Goal: Task Accomplishment & Management: Manage account settings

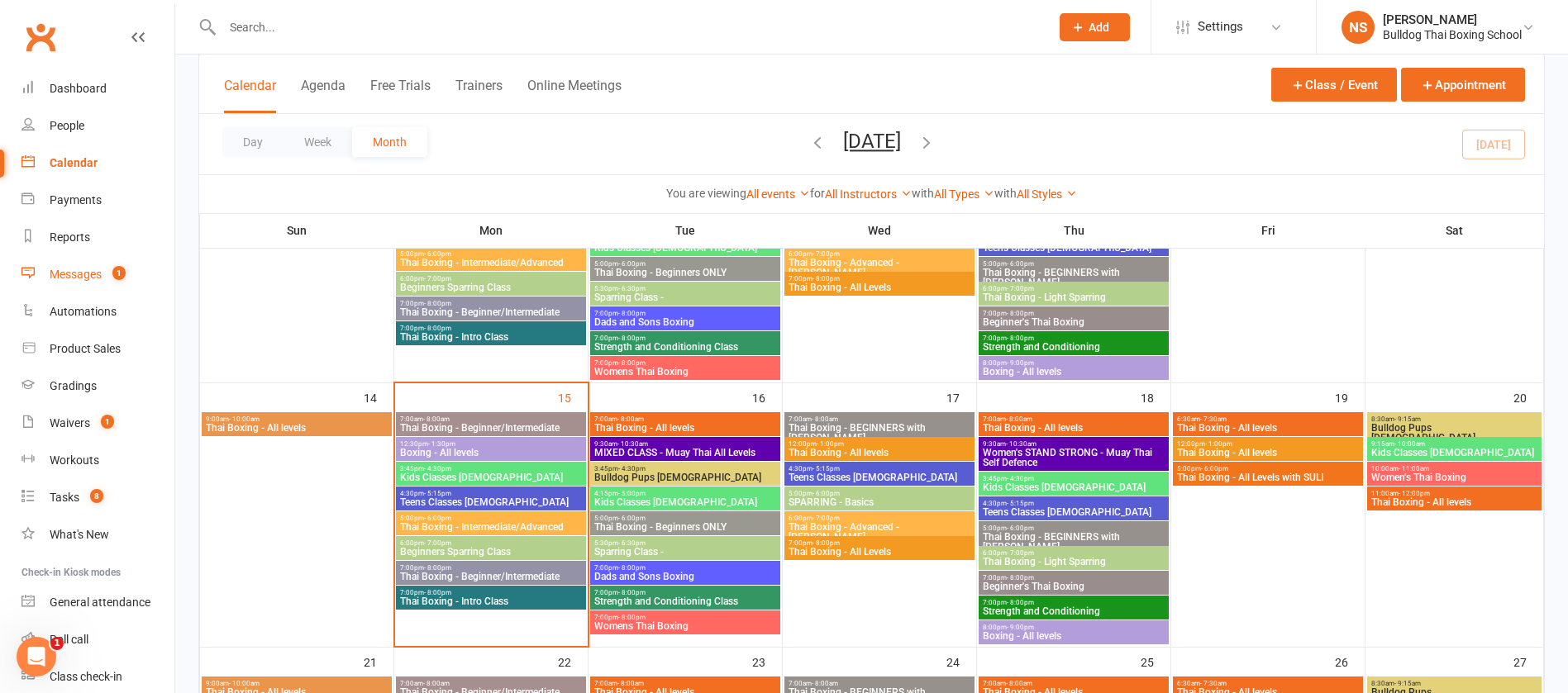
click at [85, 275] on div "Messages" at bounding box center [75, 274] width 52 height 13
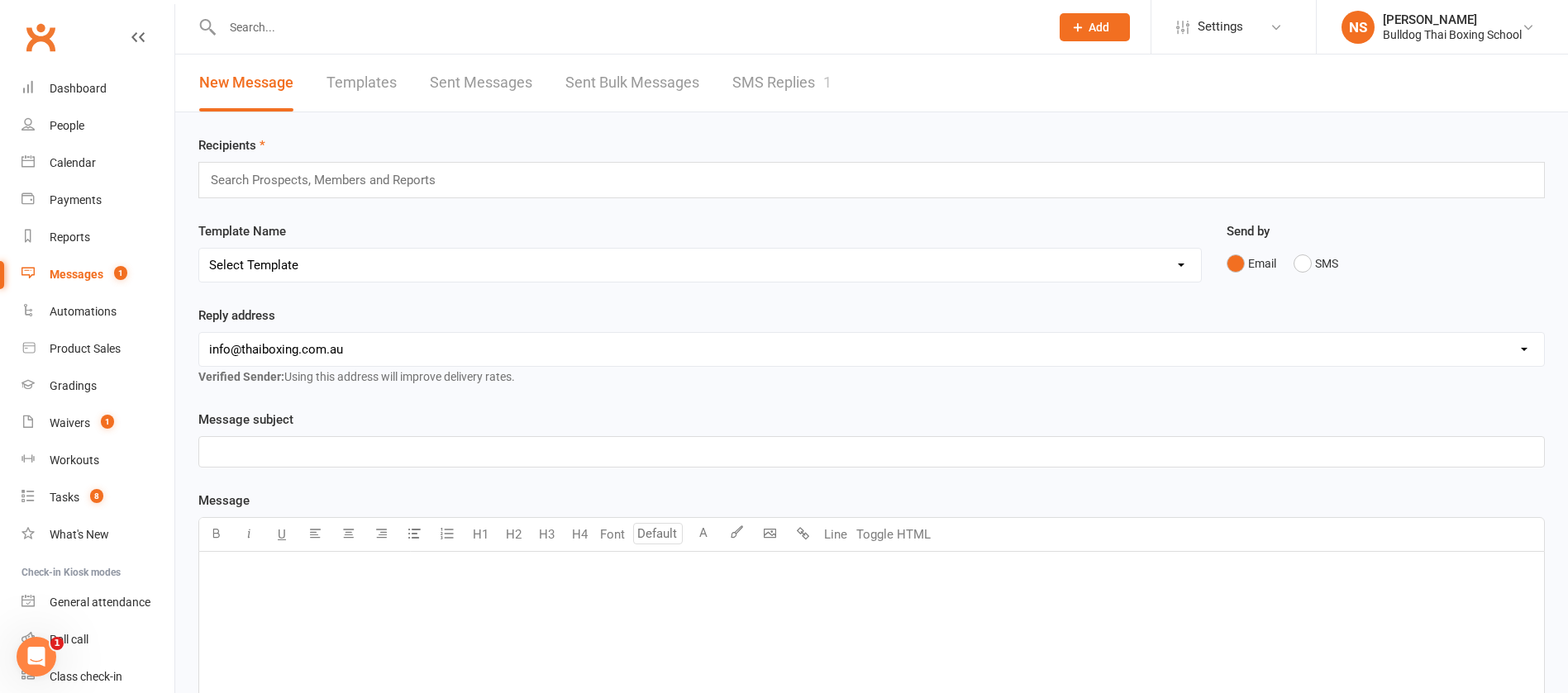
click at [775, 84] on link "SMS Replies 1" at bounding box center [781, 83] width 99 height 57
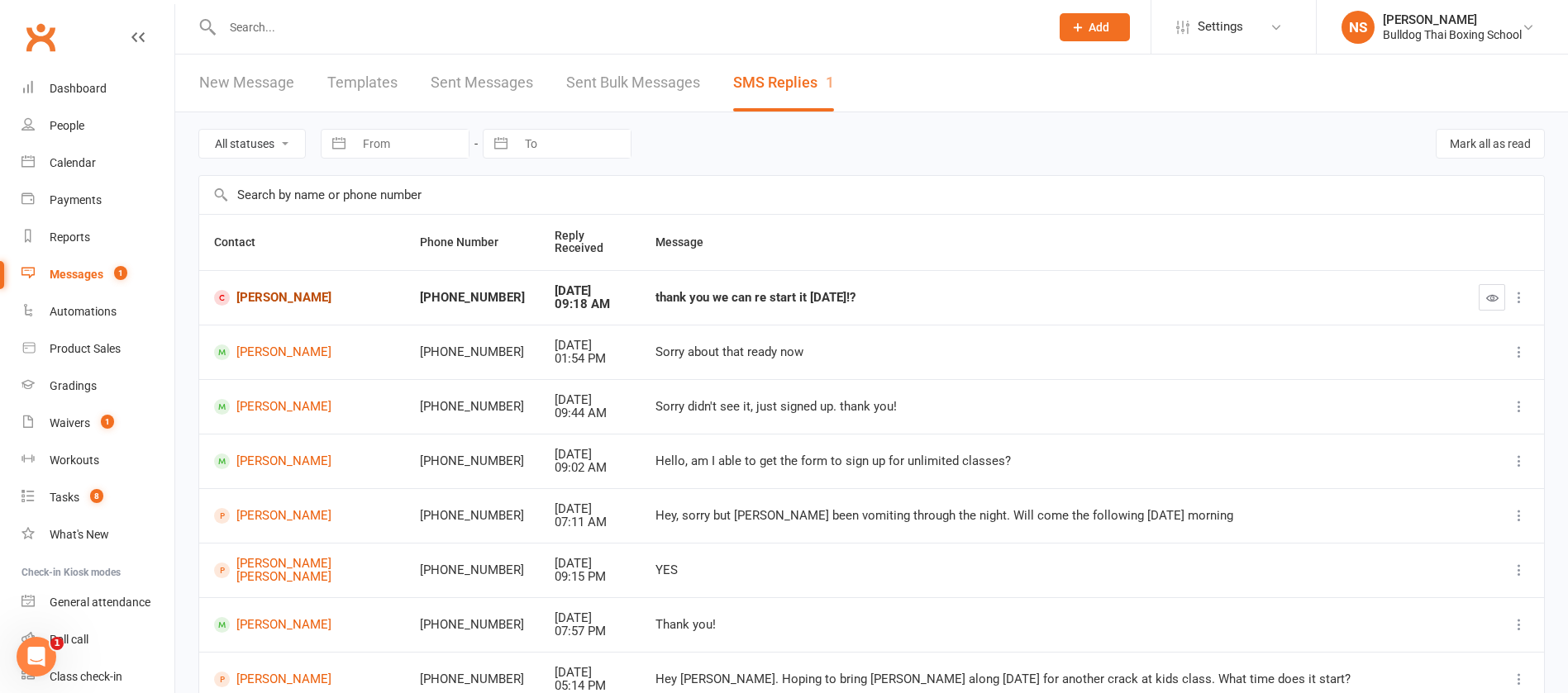
click at [279, 297] on link "[PERSON_NAME]" at bounding box center [302, 298] width 176 height 16
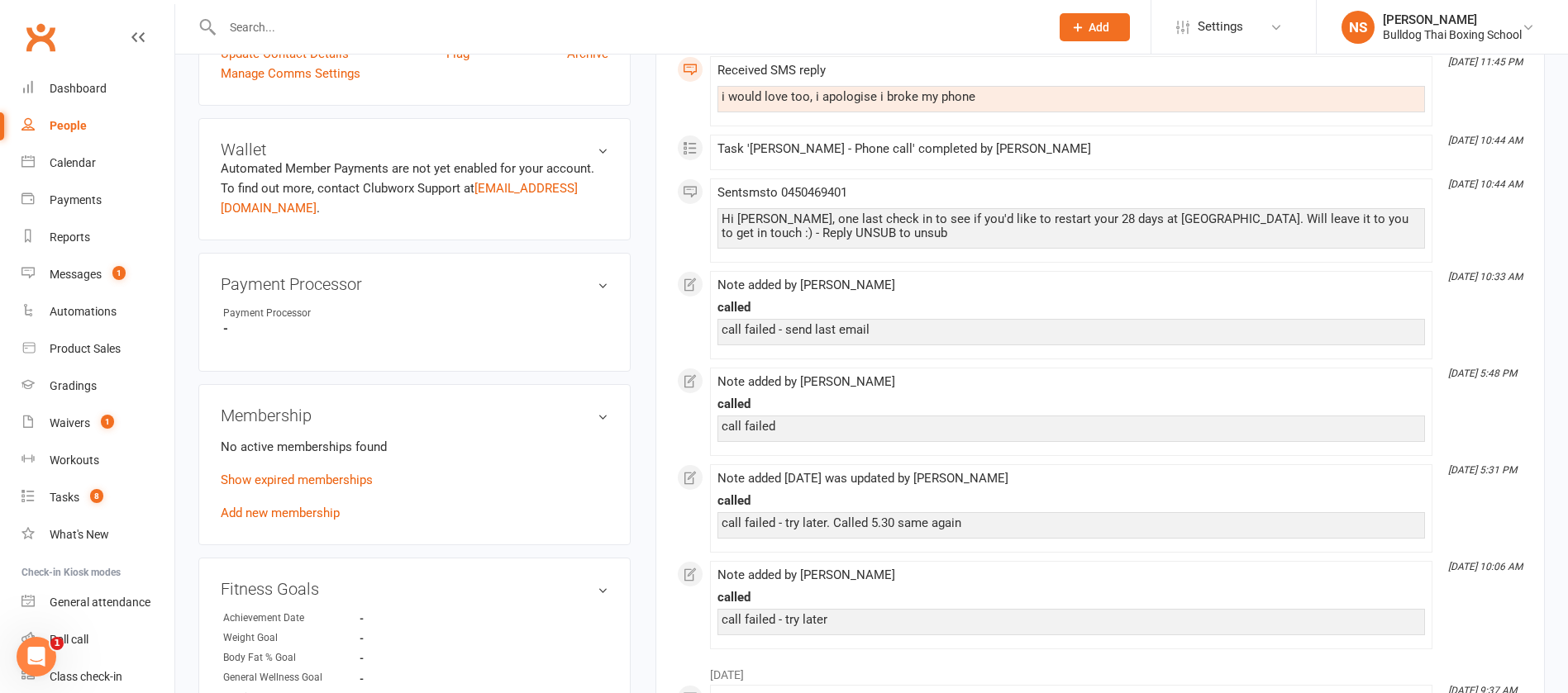
scroll to position [620, 0]
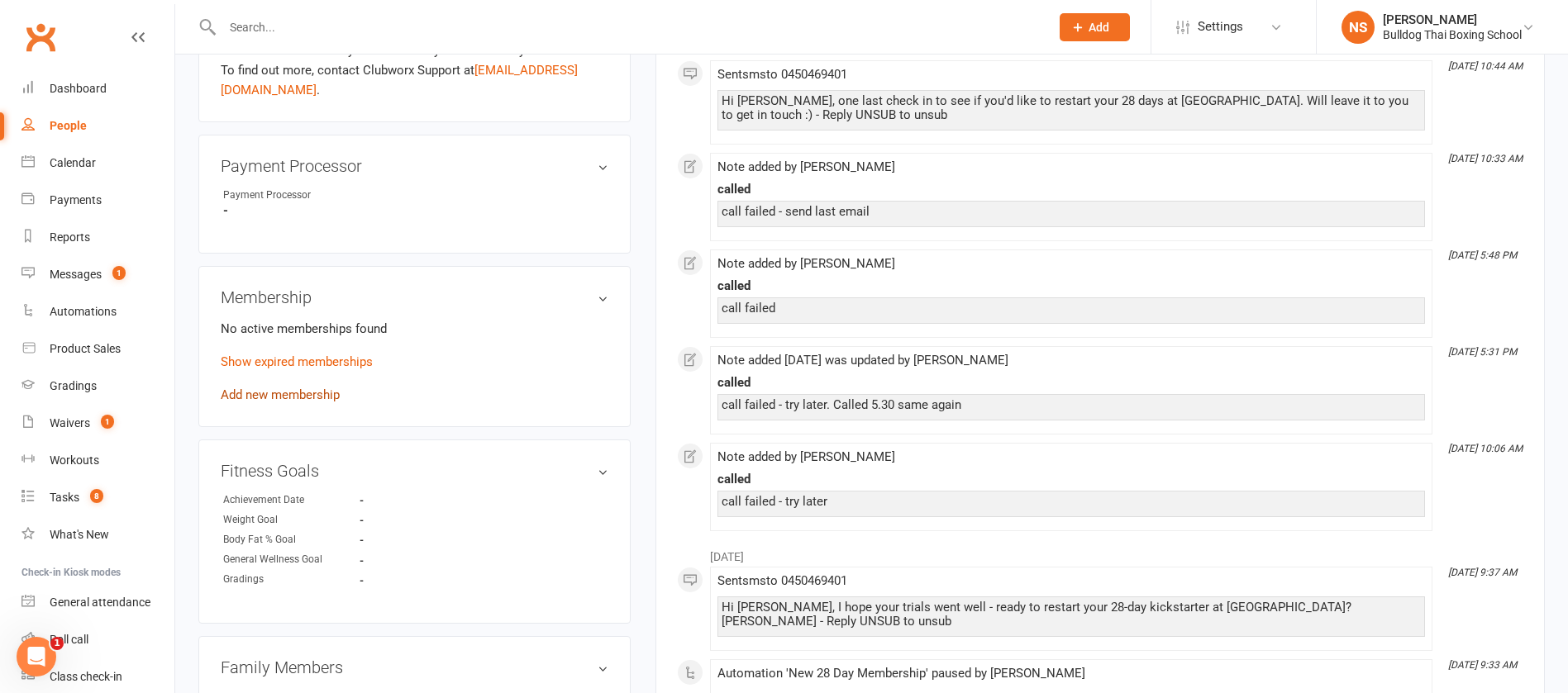
click at [305, 387] on link "Add new membership" at bounding box center [281, 394] width 119 height 15
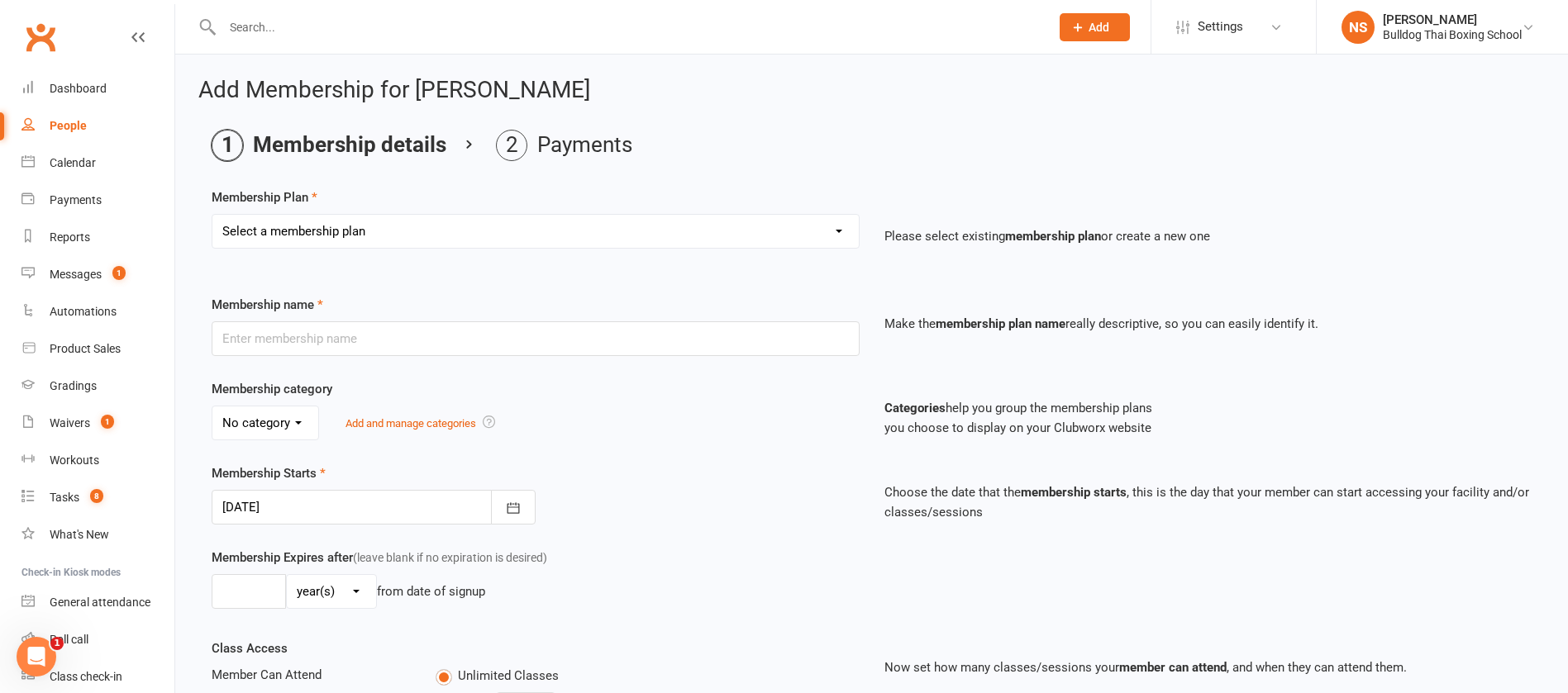
click at [348, 245] on select "Select a membership plan Create new Membership Plan 2 X WEEK MSHIP 1xWeek 25/we…" at bounding box center [535, 231] width 647 height 33
select select "16"
click at [212, 215] on select "Select a membership plan Create new Membership Plan 2 X WEEK MSHIP 1xWeek 25/we…" at bounding box center [535, 231] width 647 height 33
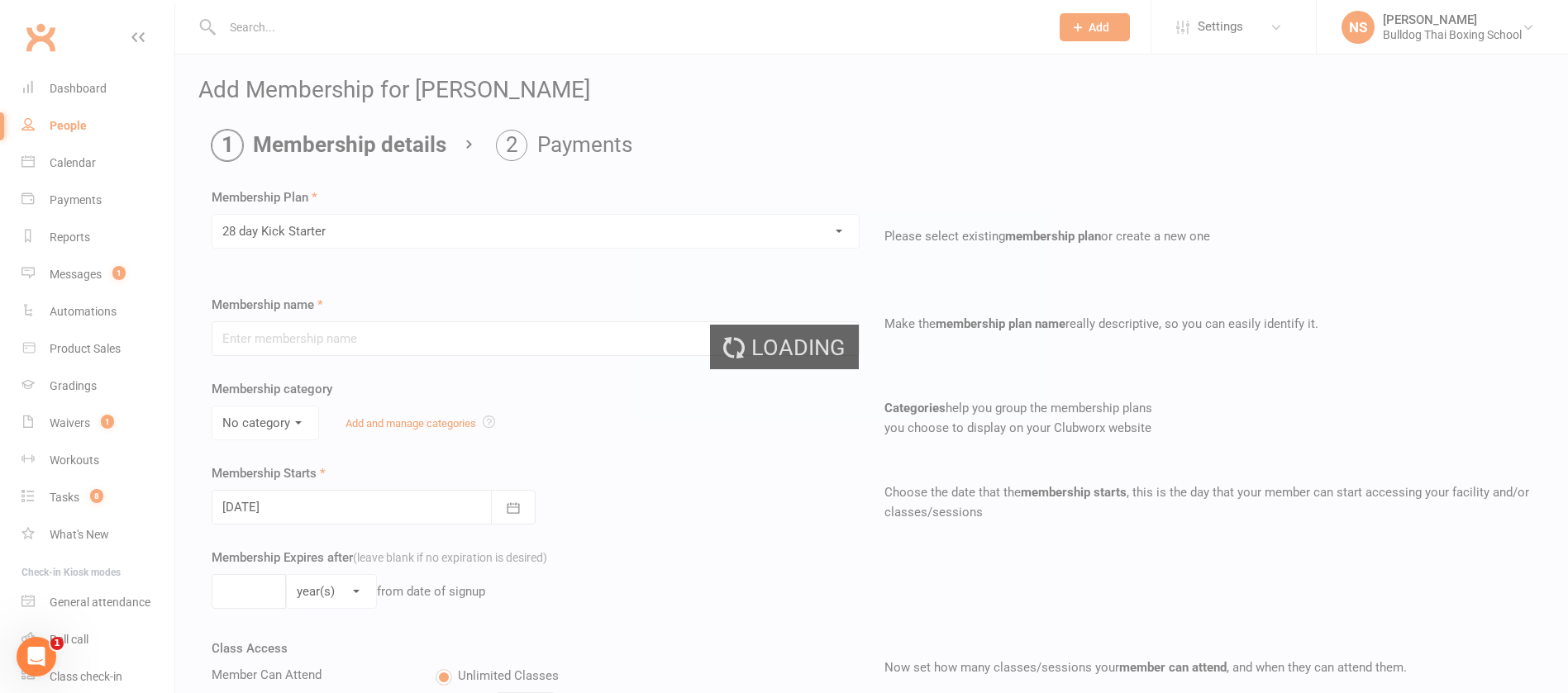
type input "28 day Kick Starter"
select select "1"
type input "4"
select select "1"
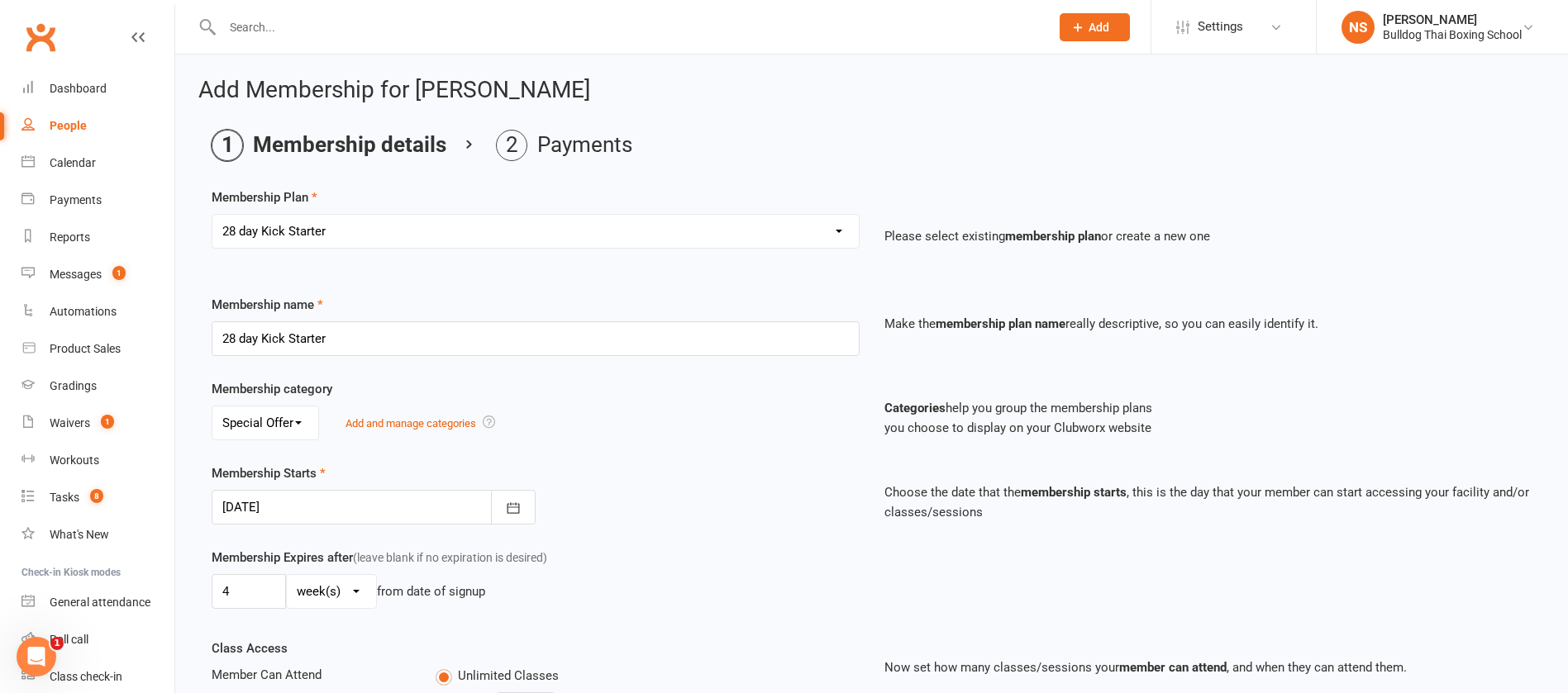
type input "[DATE]"
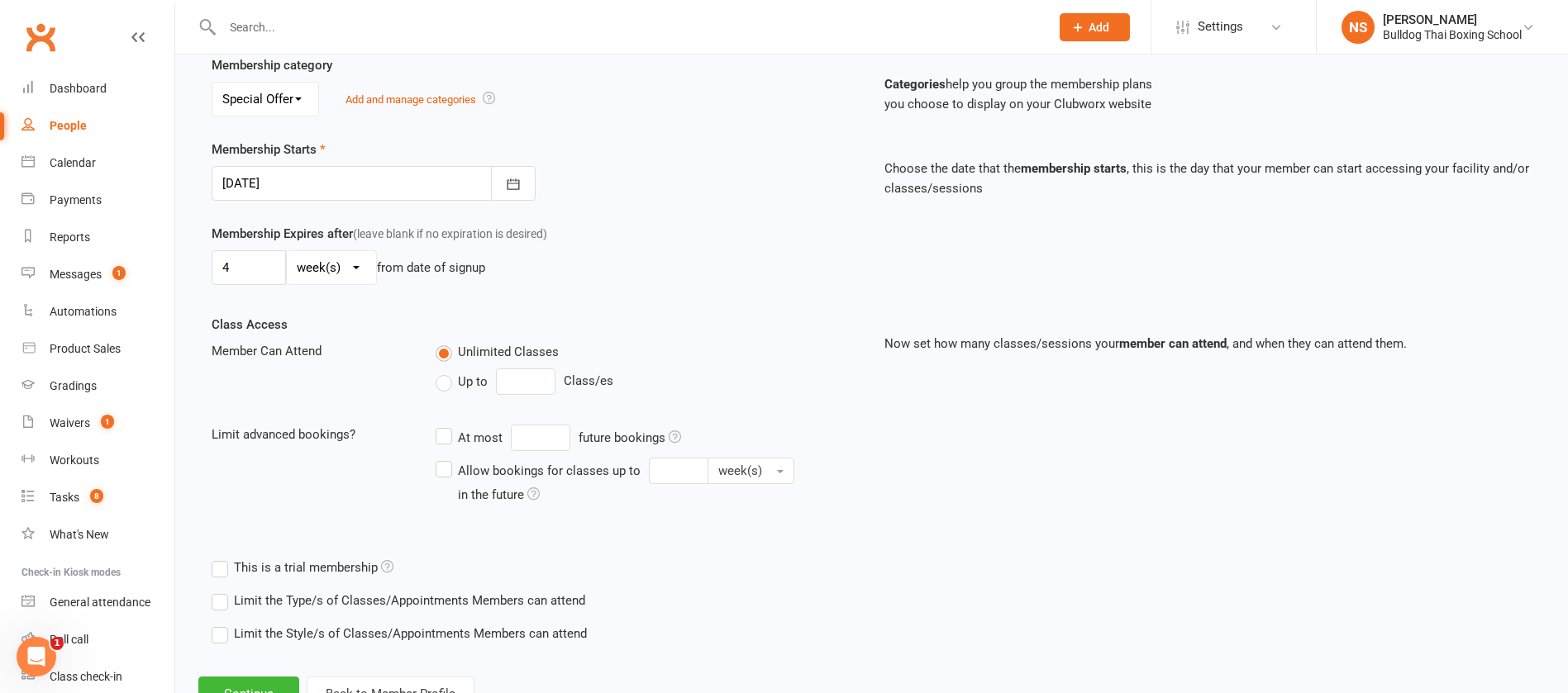
scroll to position [389, 0]
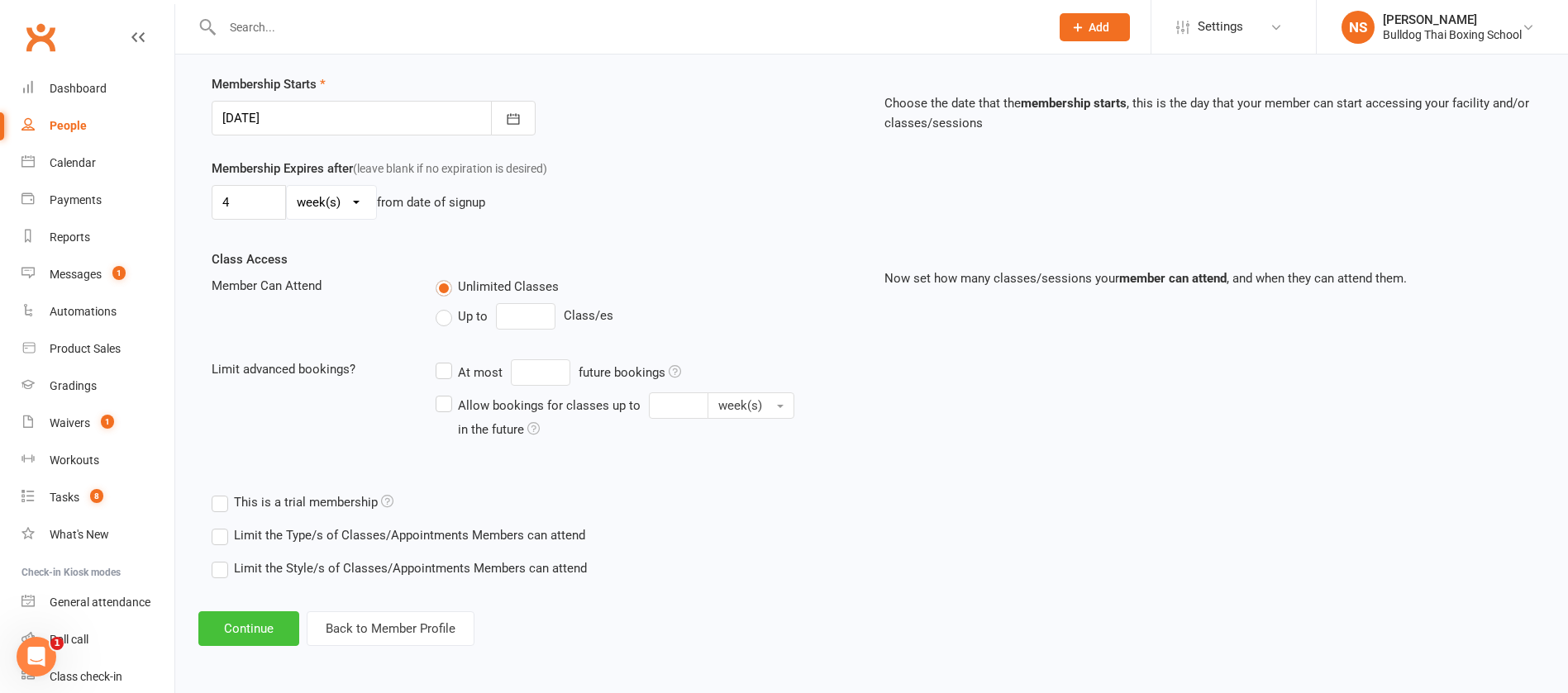
click at [247, 622] on button "Continue" at bounding box center [249, 629] width 101 height 35
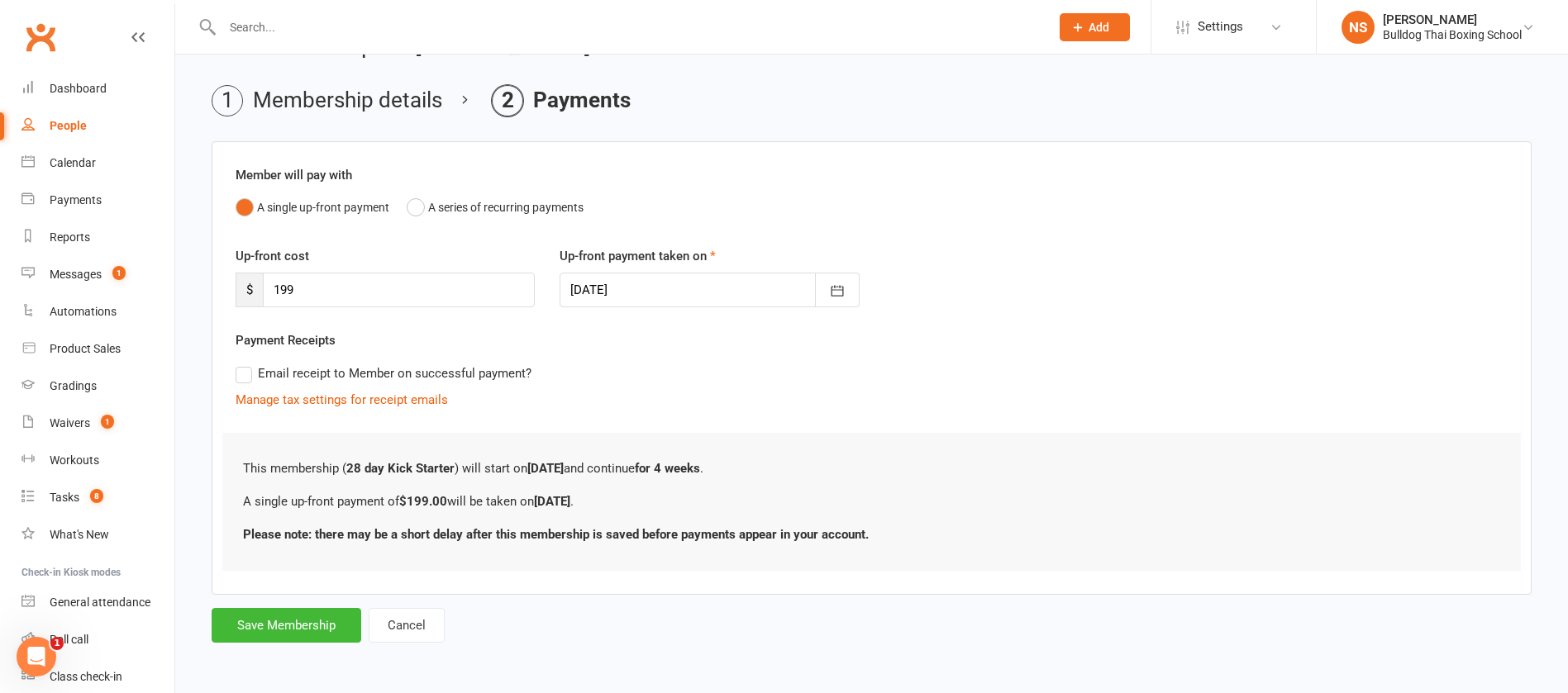
scroll to position [0, 0]
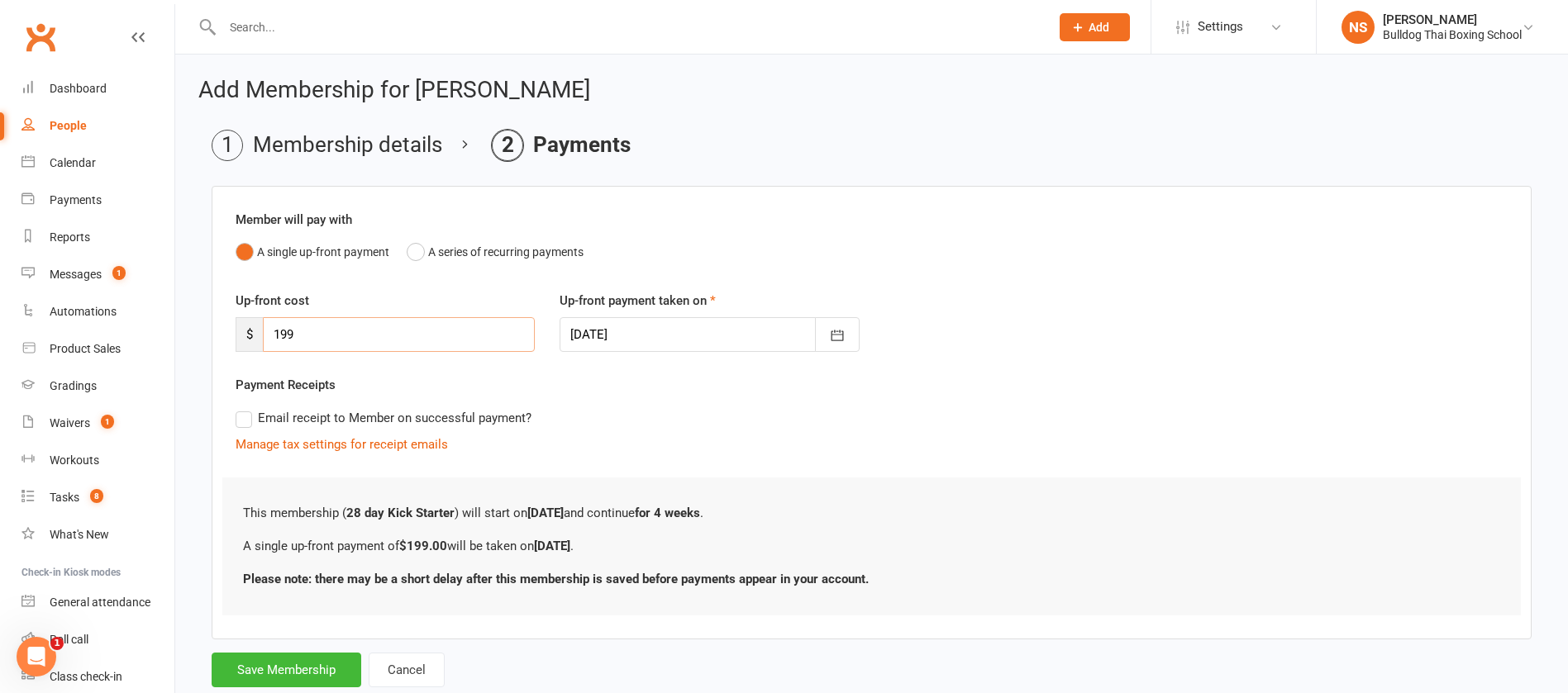
click at [280, 341] on input "199" at bounding box center [398, 335] width 272 height 35
drag, startPoint x: 301, startPoint y: 337, endPoint x: 207, endPoint y: 329, distance: 94.3
click at [207, 329] on main "Membership details Payments Member will pay with A single up-front payment A se…" at bounding box center [872, 408] width 1347 height 558
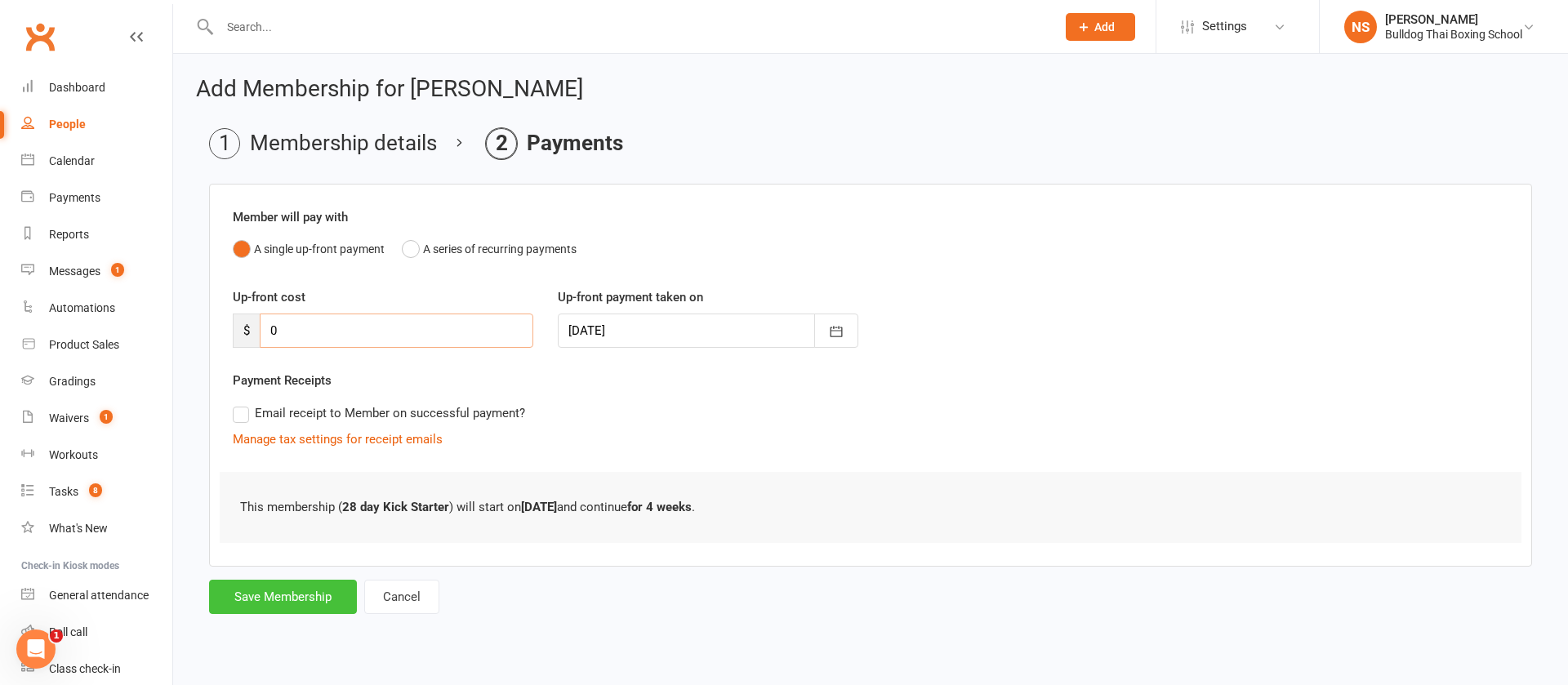
type input "0"
click at [279, 596] on button "Save Membership" at bounding box center [282, 597] width 148 height 34
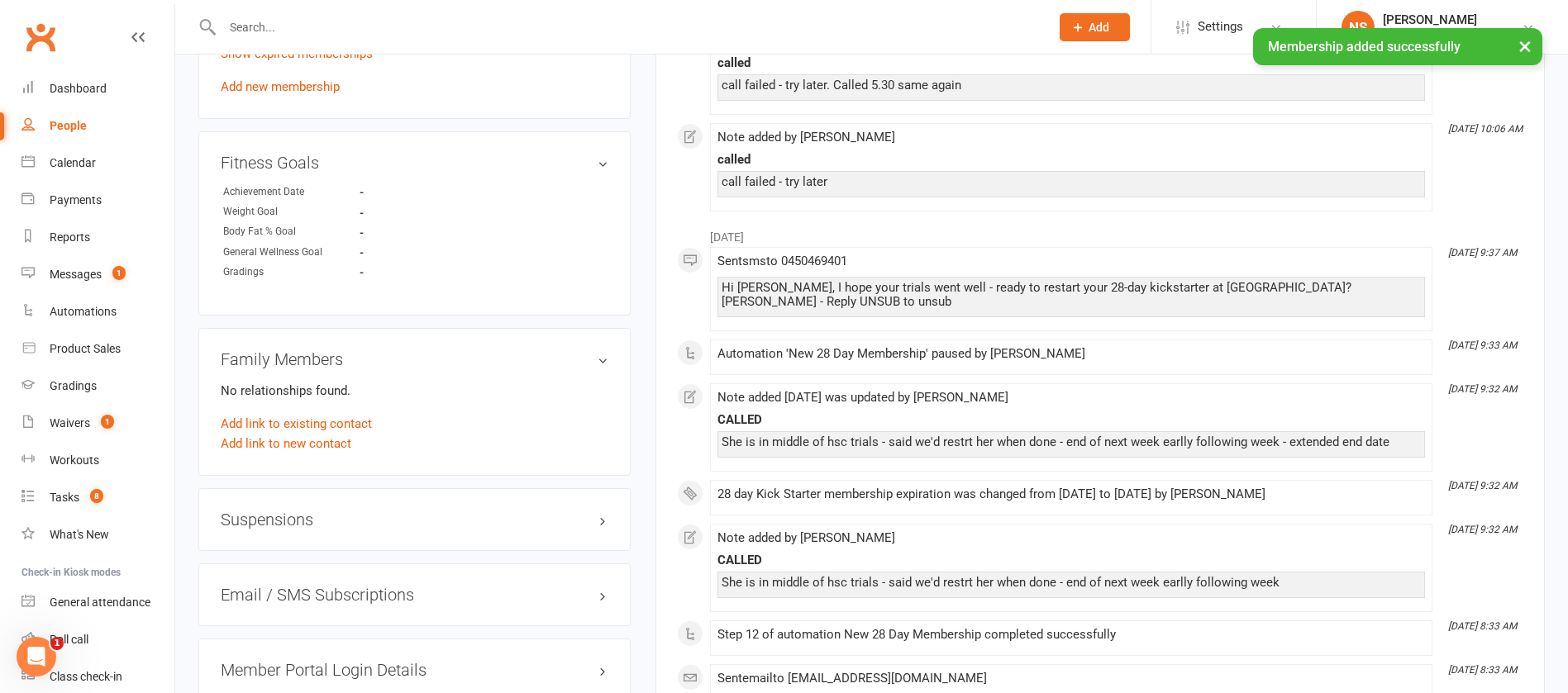
scroll to position [1239, 0]
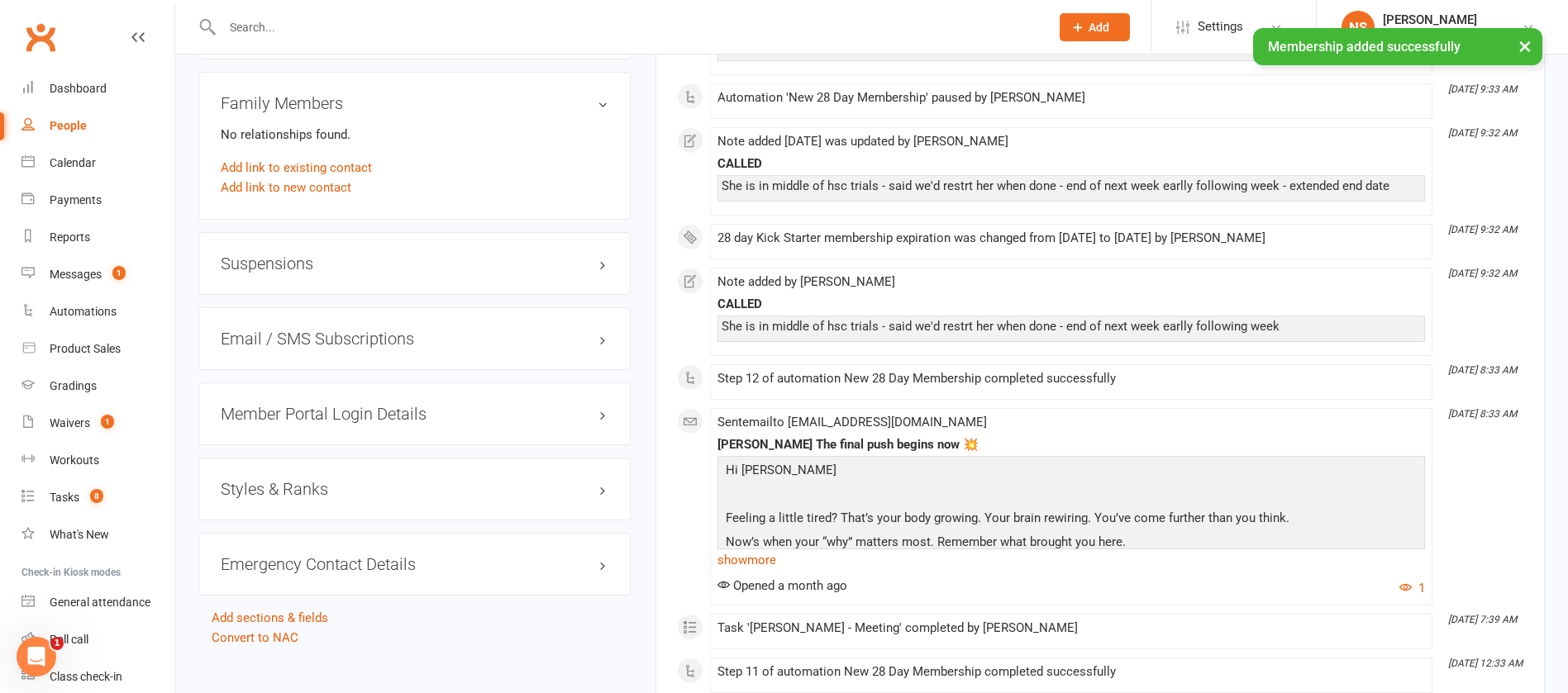
click at [384, 422] on div "Member Portal Login Details" at bounding box center [414, 413] width 433 height 63
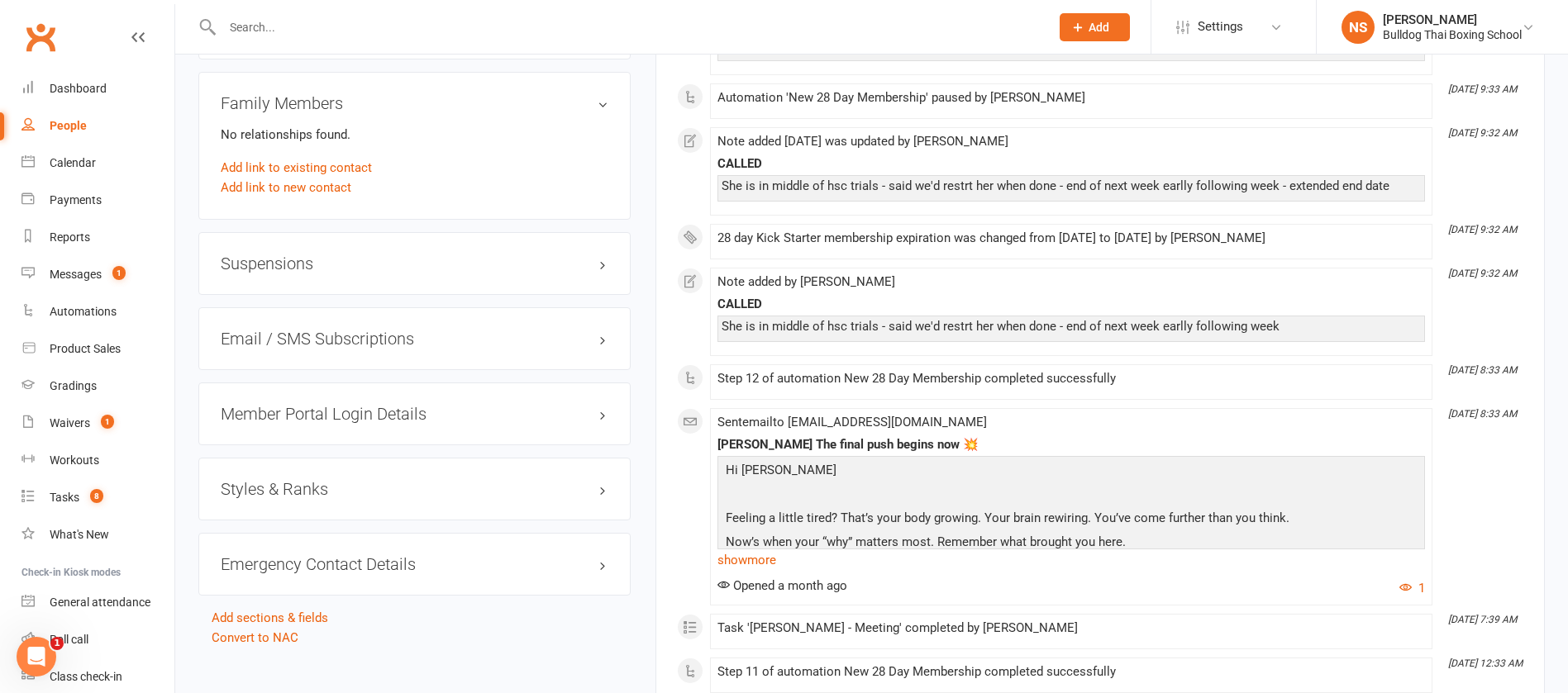
click at [385, 409] on h3 "Member Portal Login Details" at bounding box center [414, 413] width 388 height 18
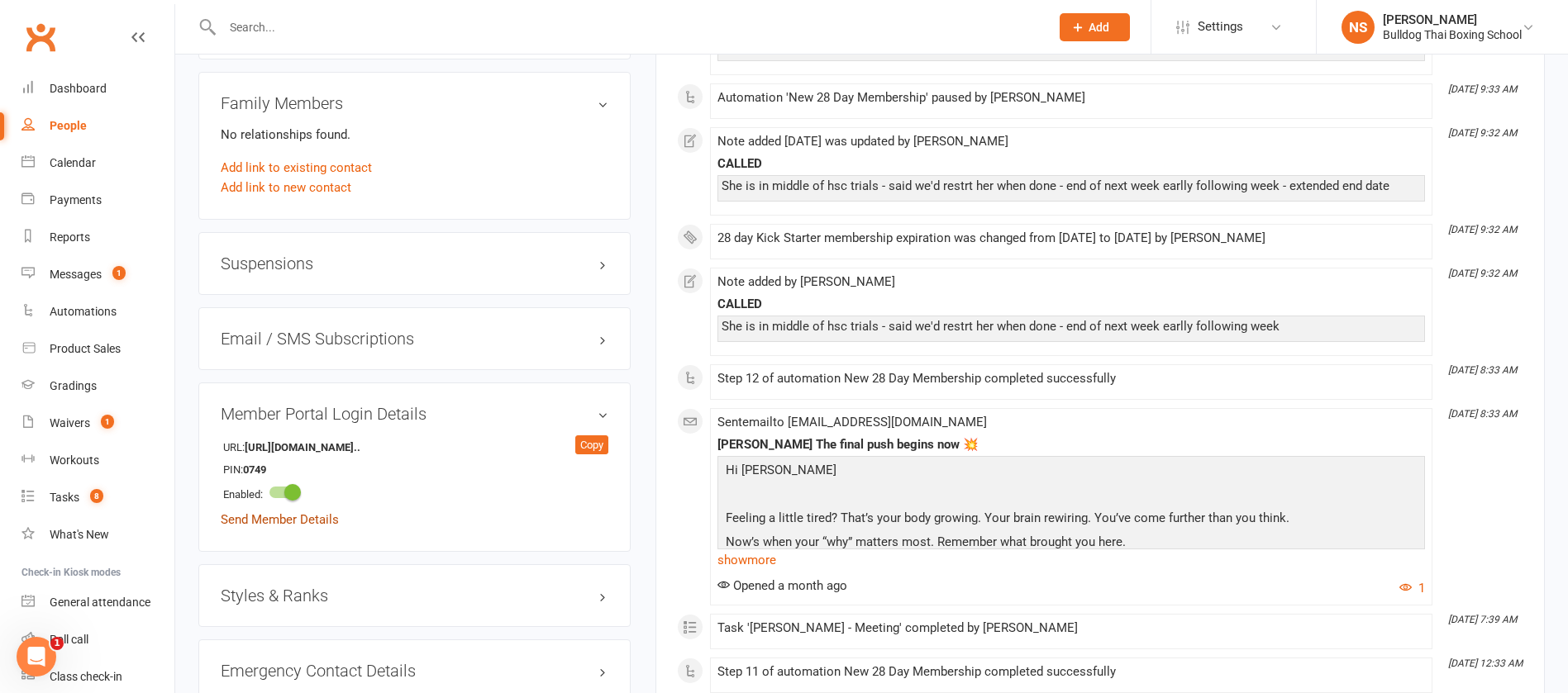
click at [307, 518] on link "Send Member Details" at bounding box center [280, 520] width 118 height 15
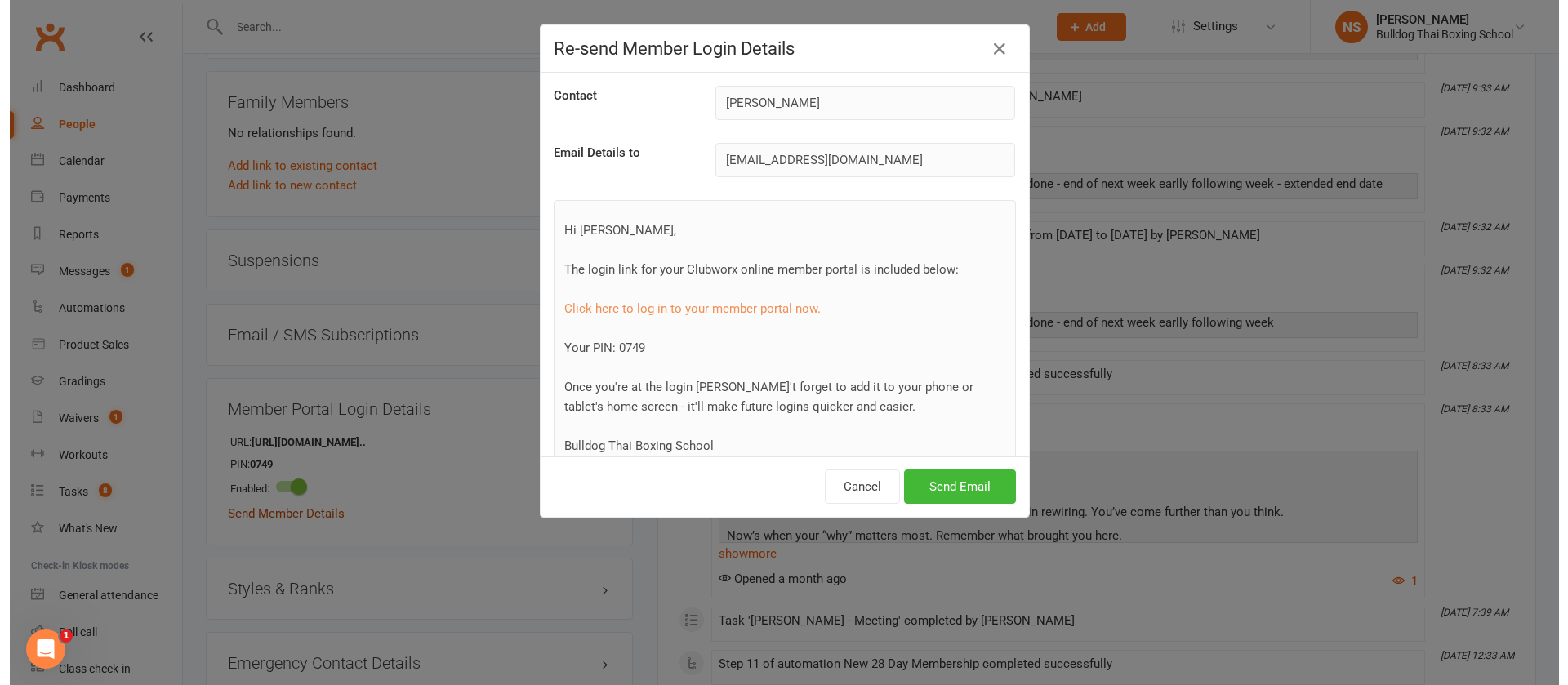
scroll to position [1205, 0]
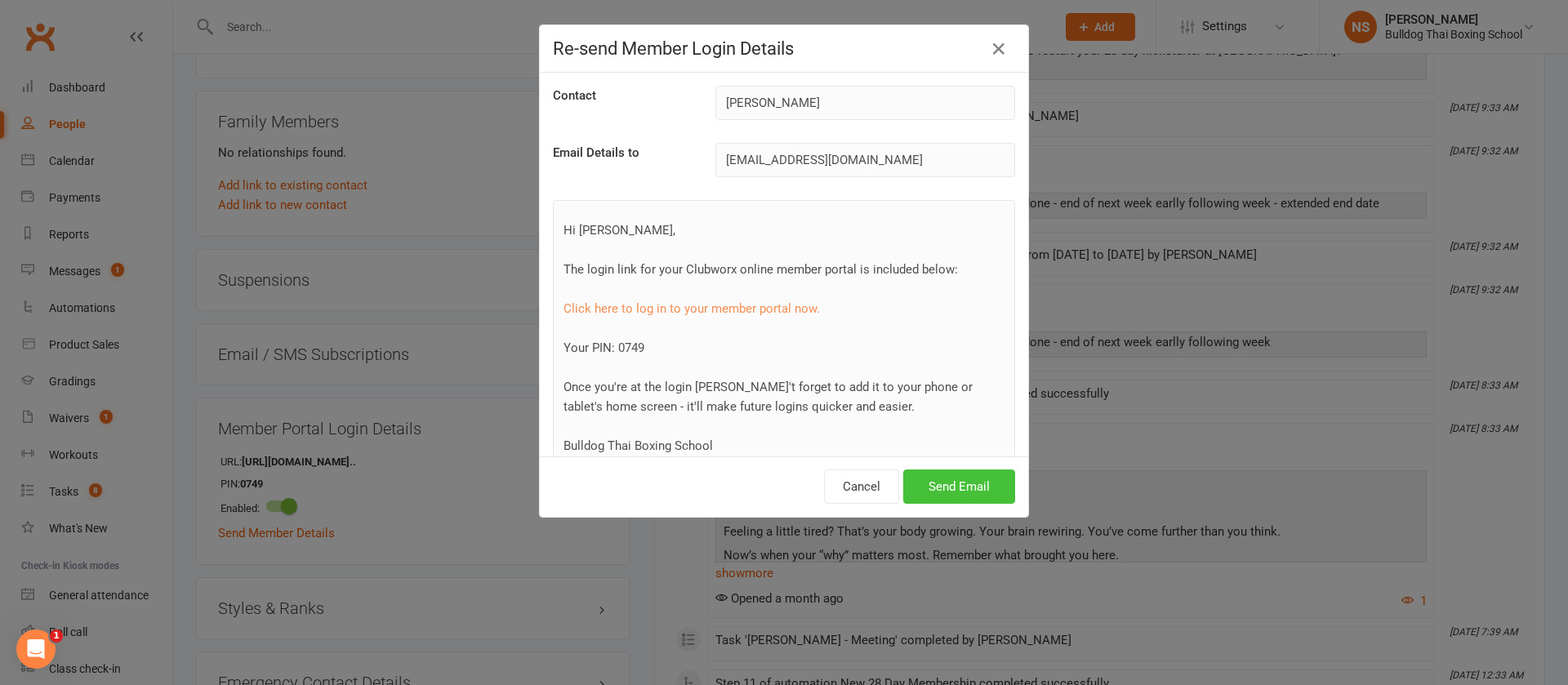
click at [962, 487] on button "Send Email" at bounding box center [959, 487] width 112 height 34
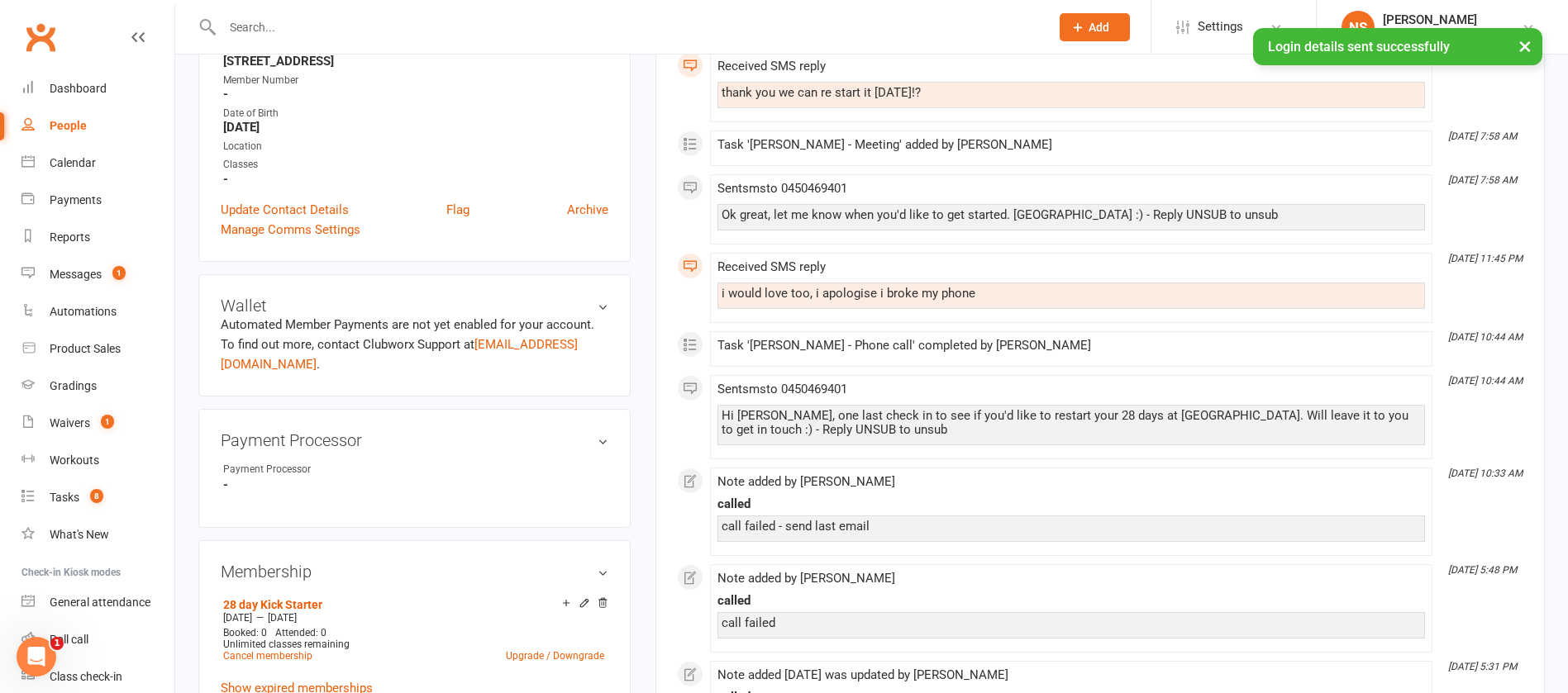
scroll to position [0, 0]
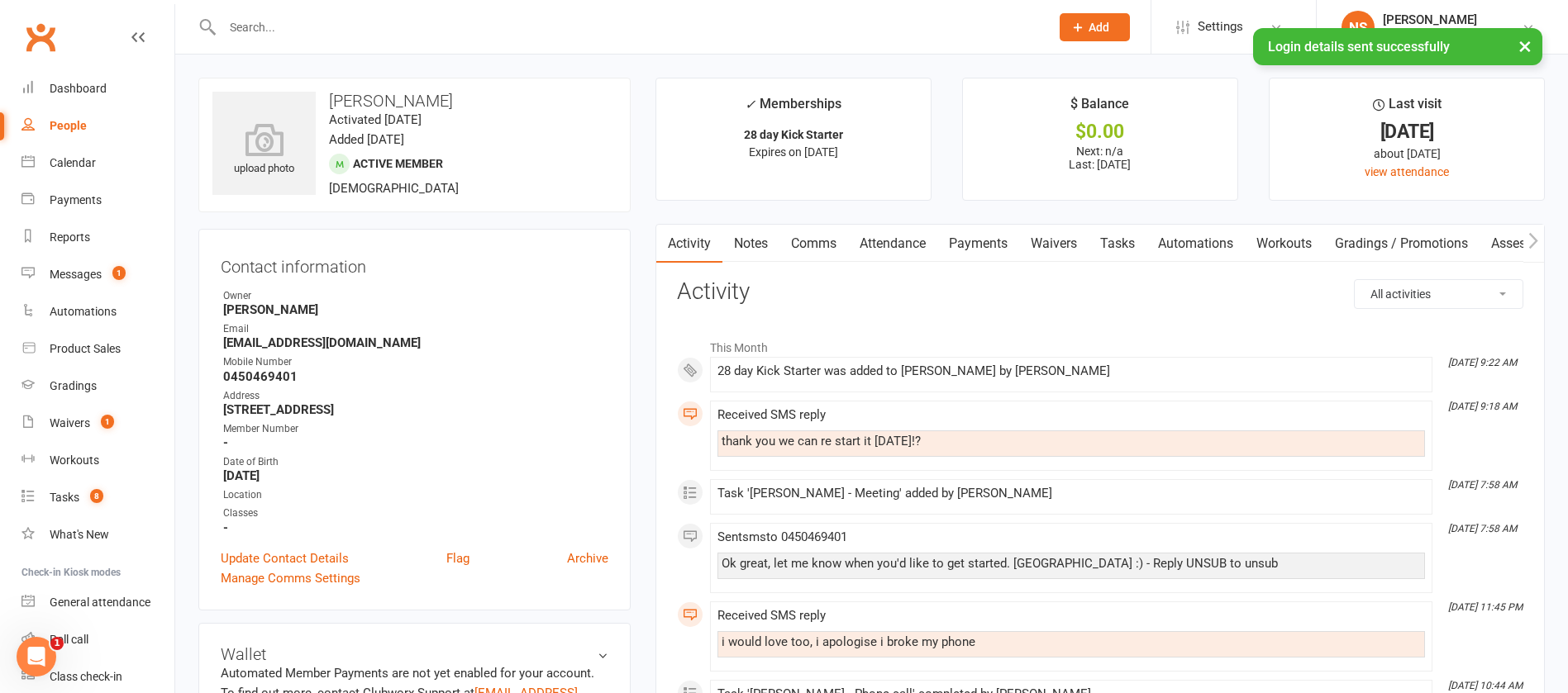
click at [816, 249] on link "Comms" at bounding box center [813, 243] width 68 height 38
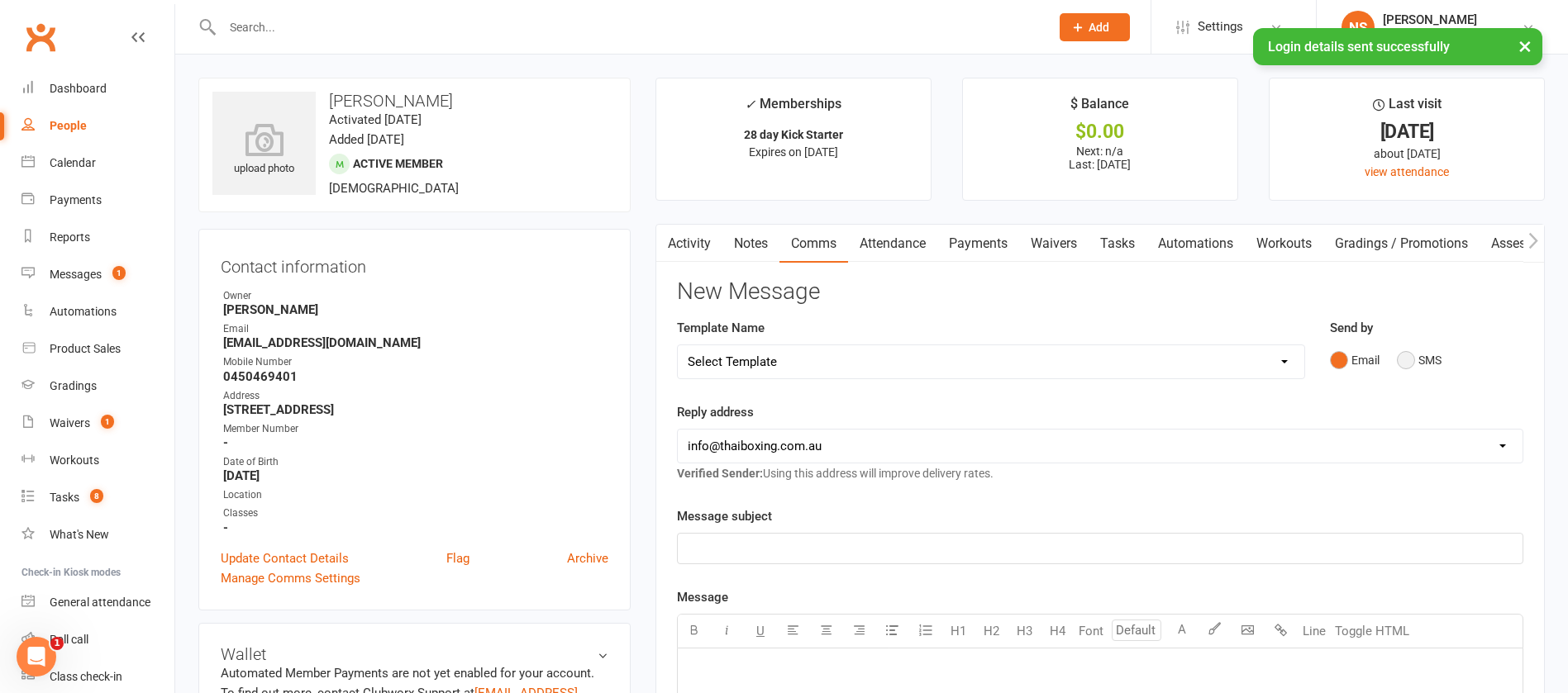
click at [1412, 356] on button "SMS" at bounding box center [1419, 360] width 45 height 31
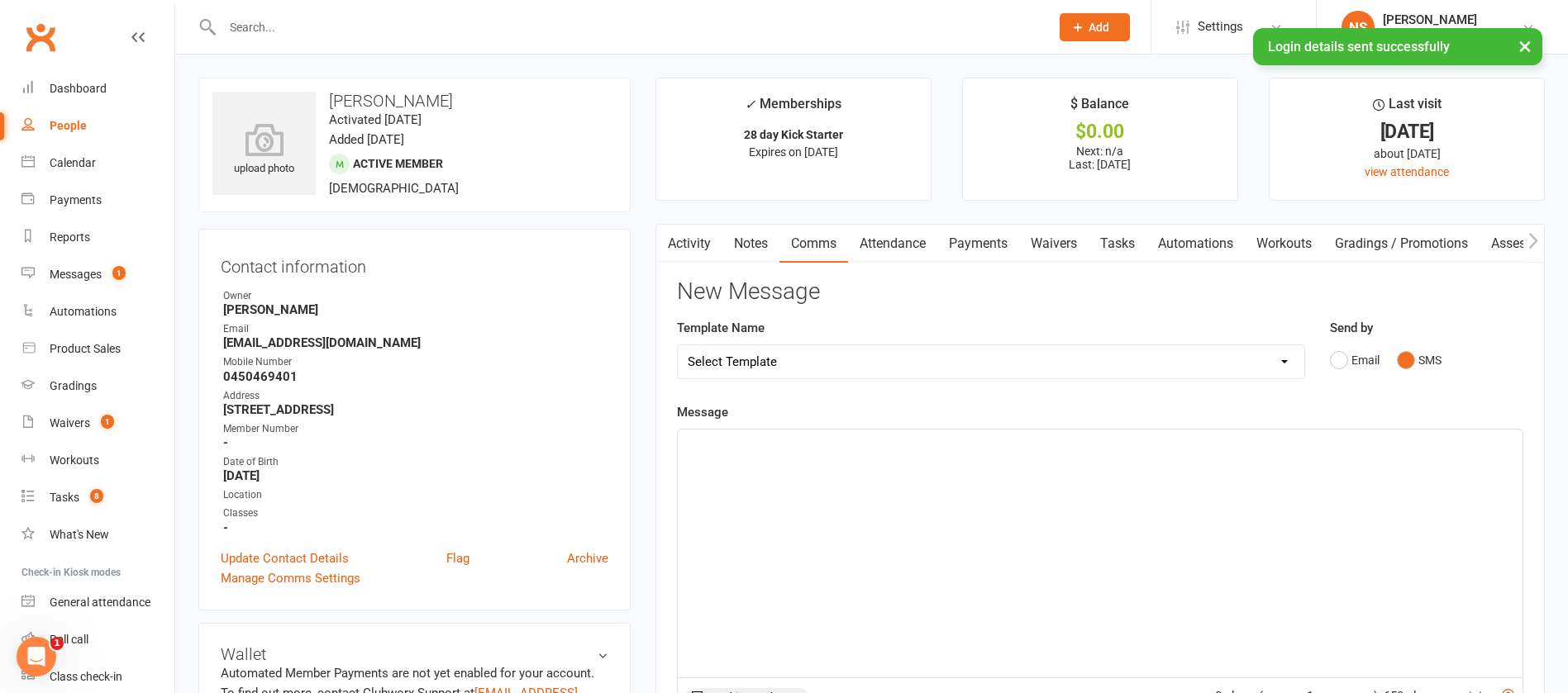
click at [779, 453] on p "﻿" at bounding box center [1101, 444] width 825 height 20
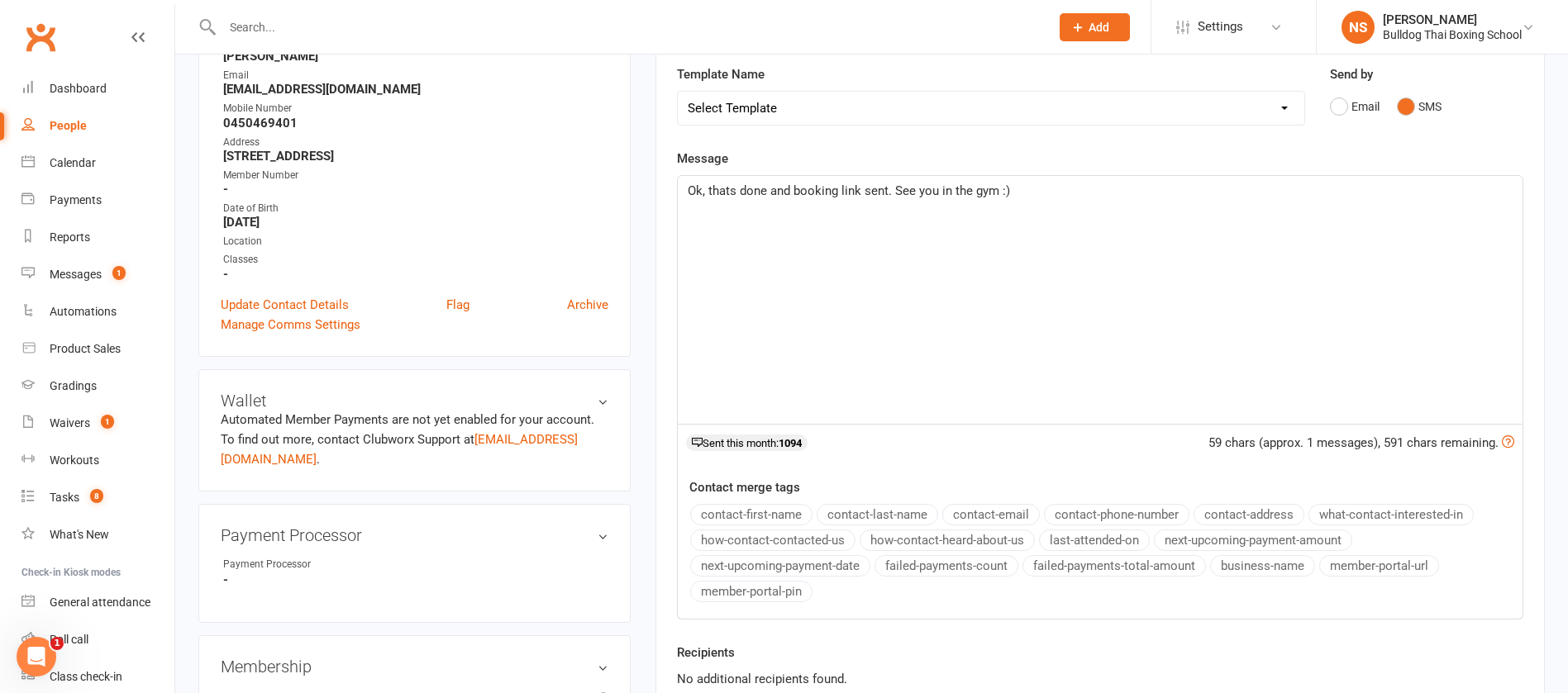
scroll to position [372, 0]
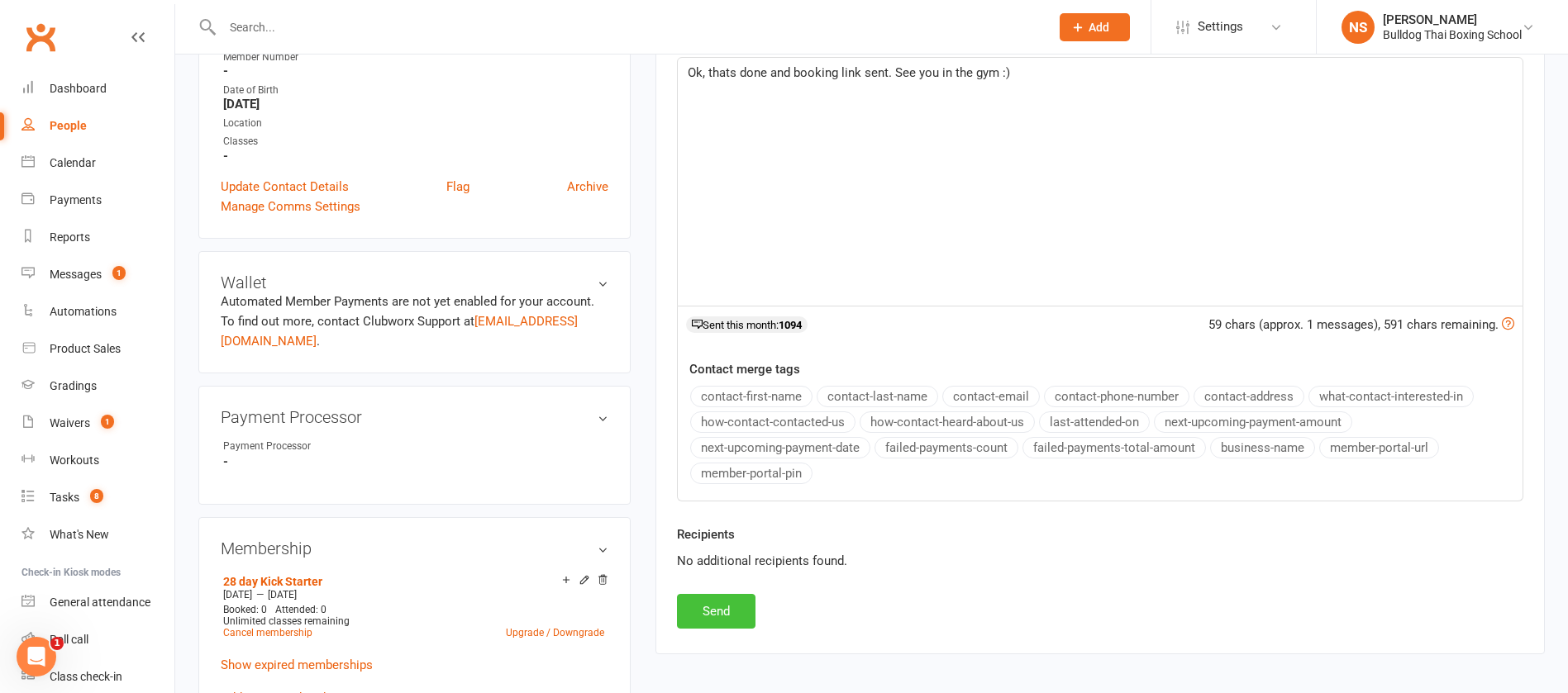
click at [725, 617] on button "Send" at bounding box center [716, 611] width 79 height 35
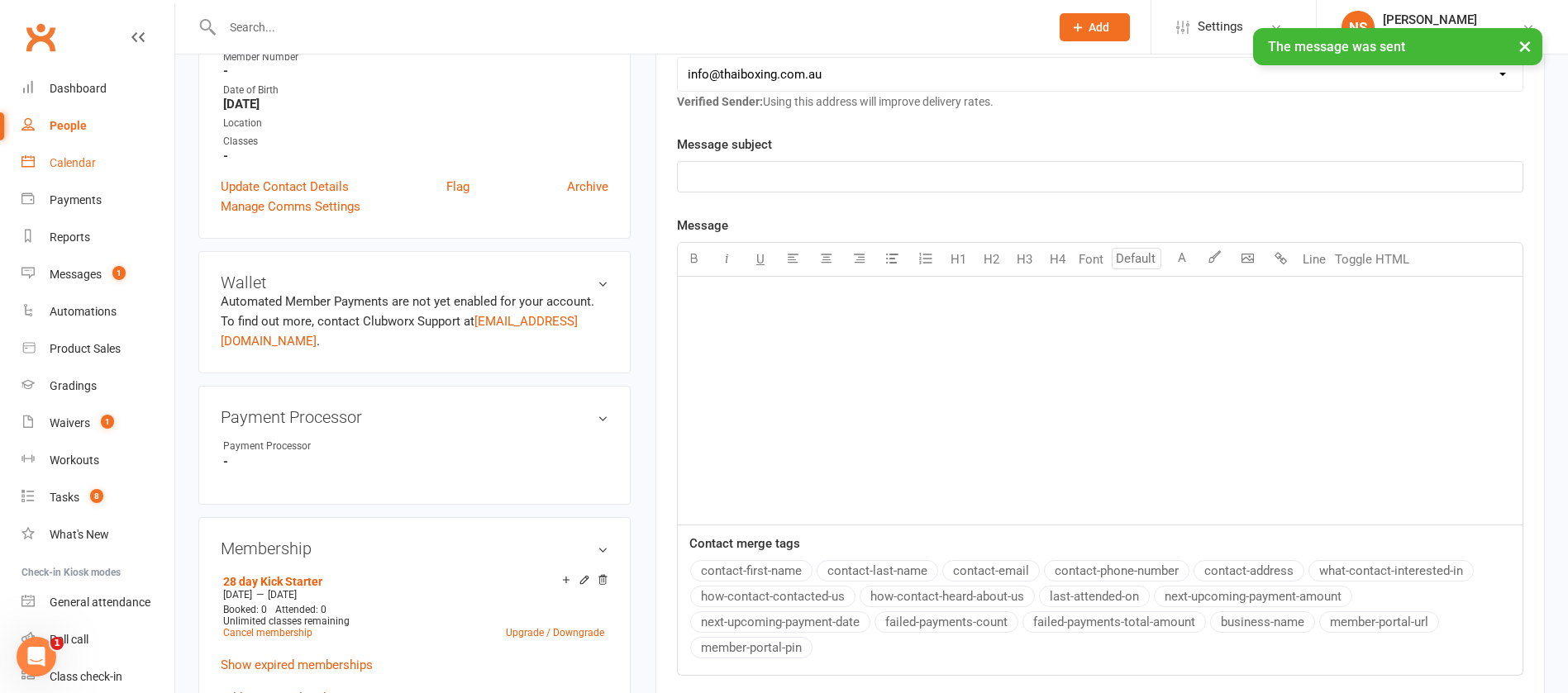
click at [83, 166] on div "Calendar" at bounding box center [73, 162] width 47 height 13
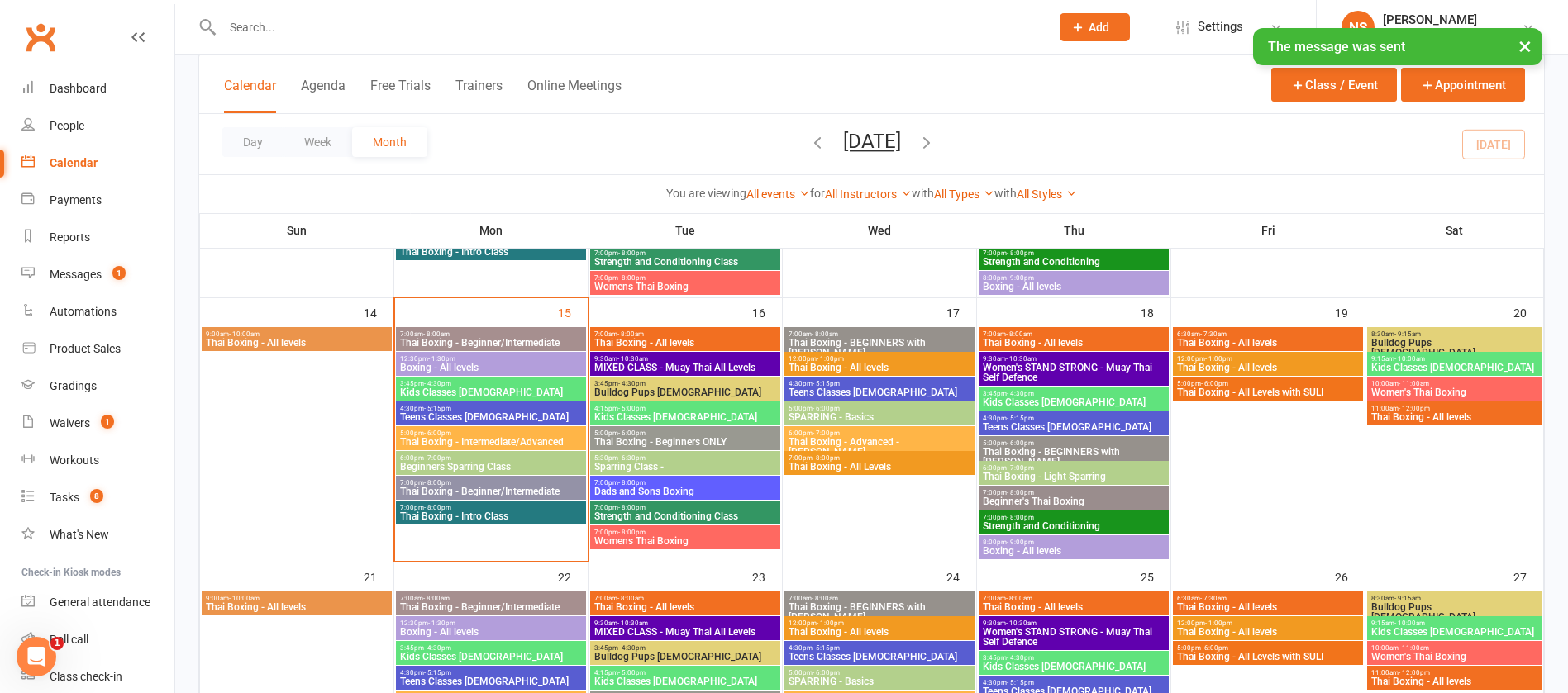
scroll to position [620, 0]
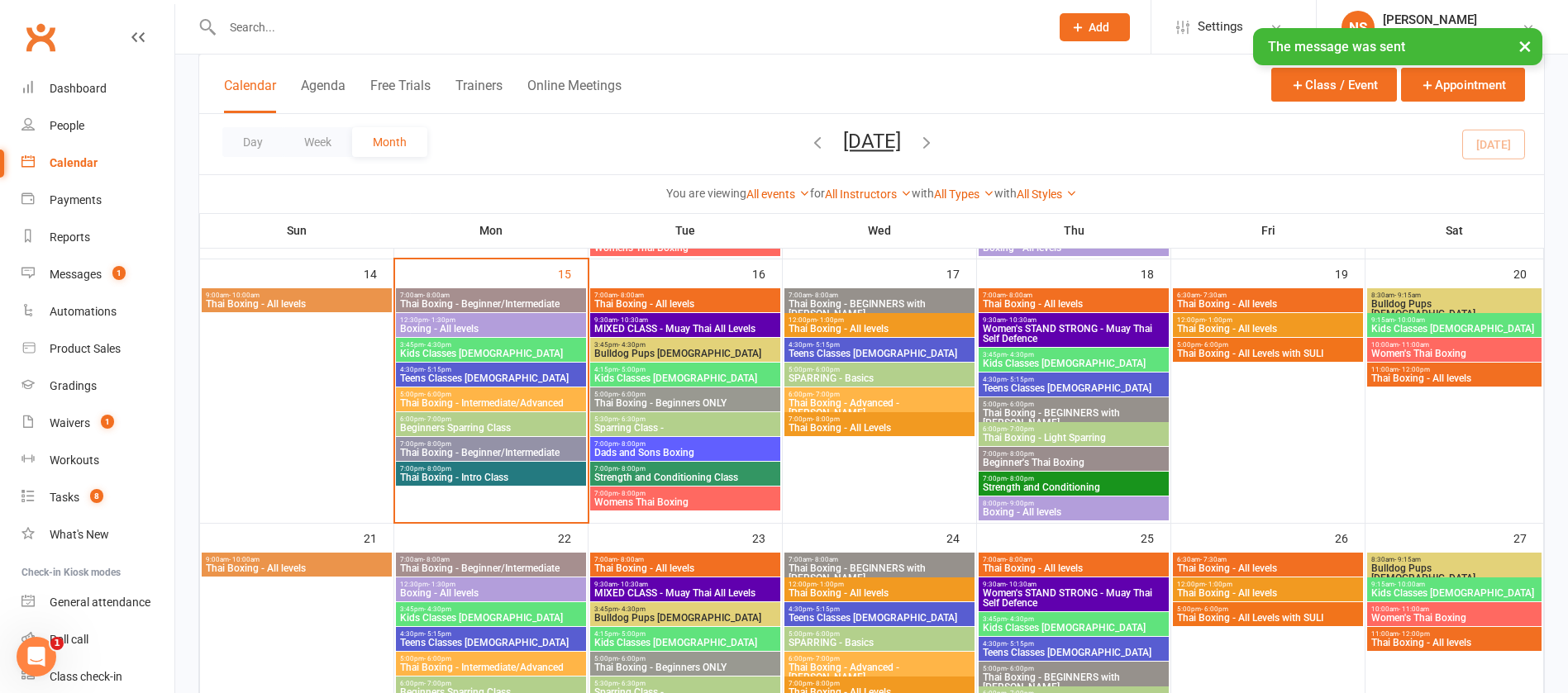
click at [547, 473] on span "Thai Boxing - Intro Class" at bounding box center [490, 477] width 184 height 9
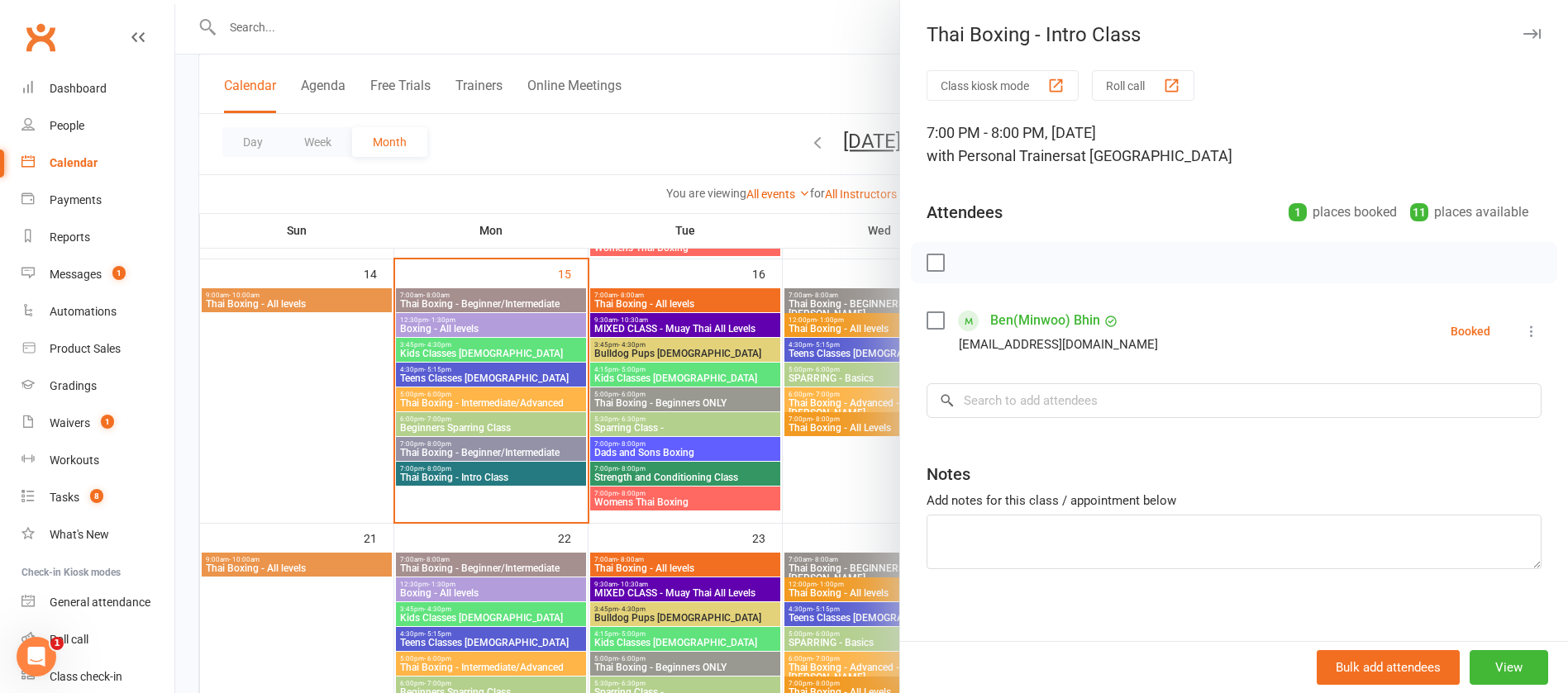
click at [669, 65] on div at bounding box center [871, 346] width 1393 height 693
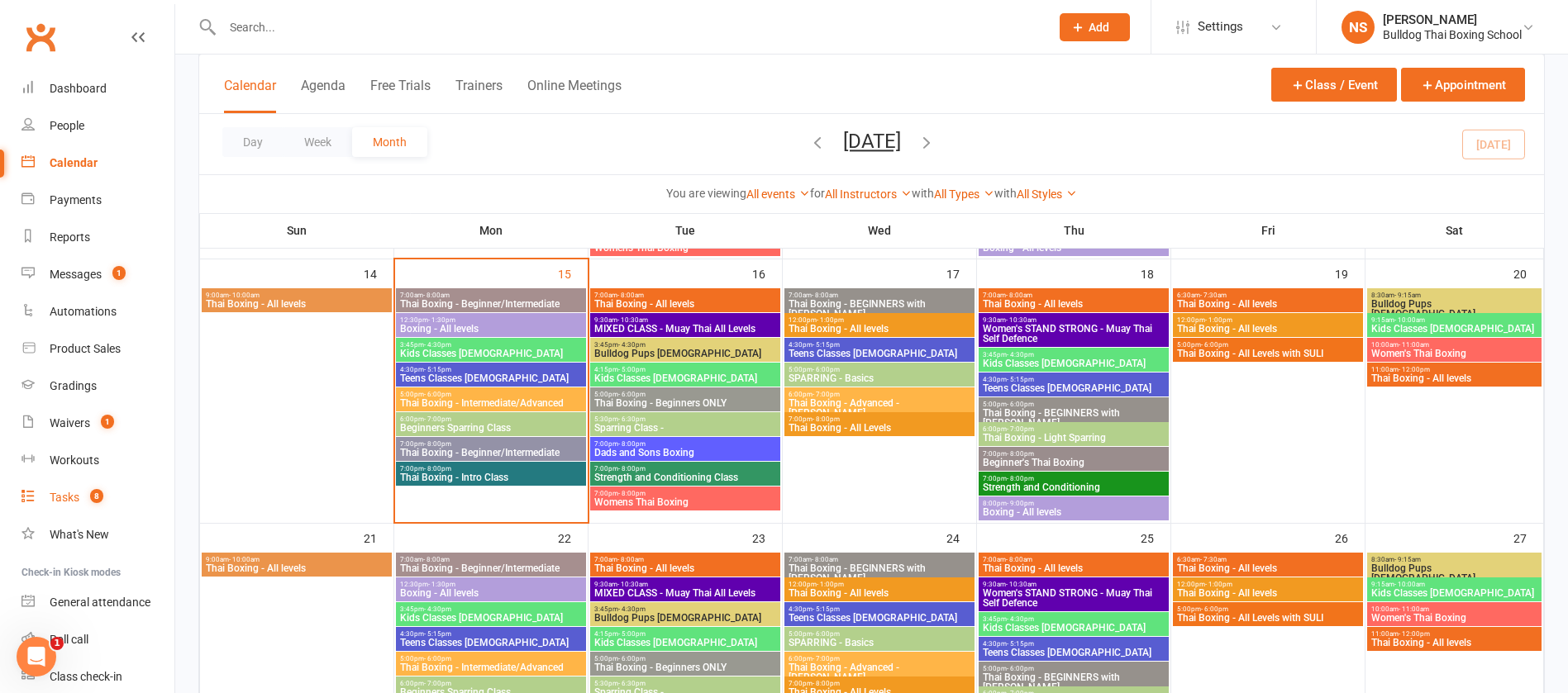
click at [69, 500] on div "Tasks" at bounding box center [64, 497] width 29 height 13
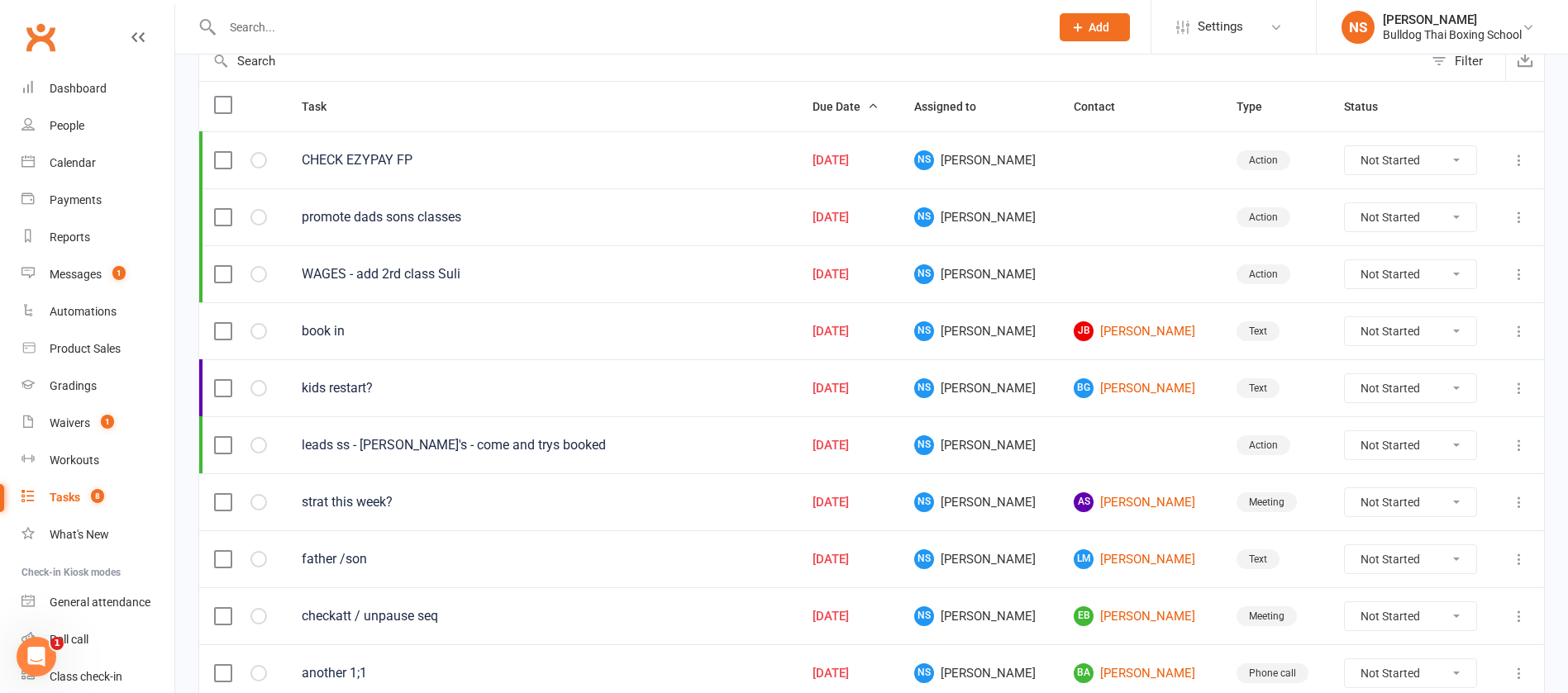
scroll to position [248, 0]
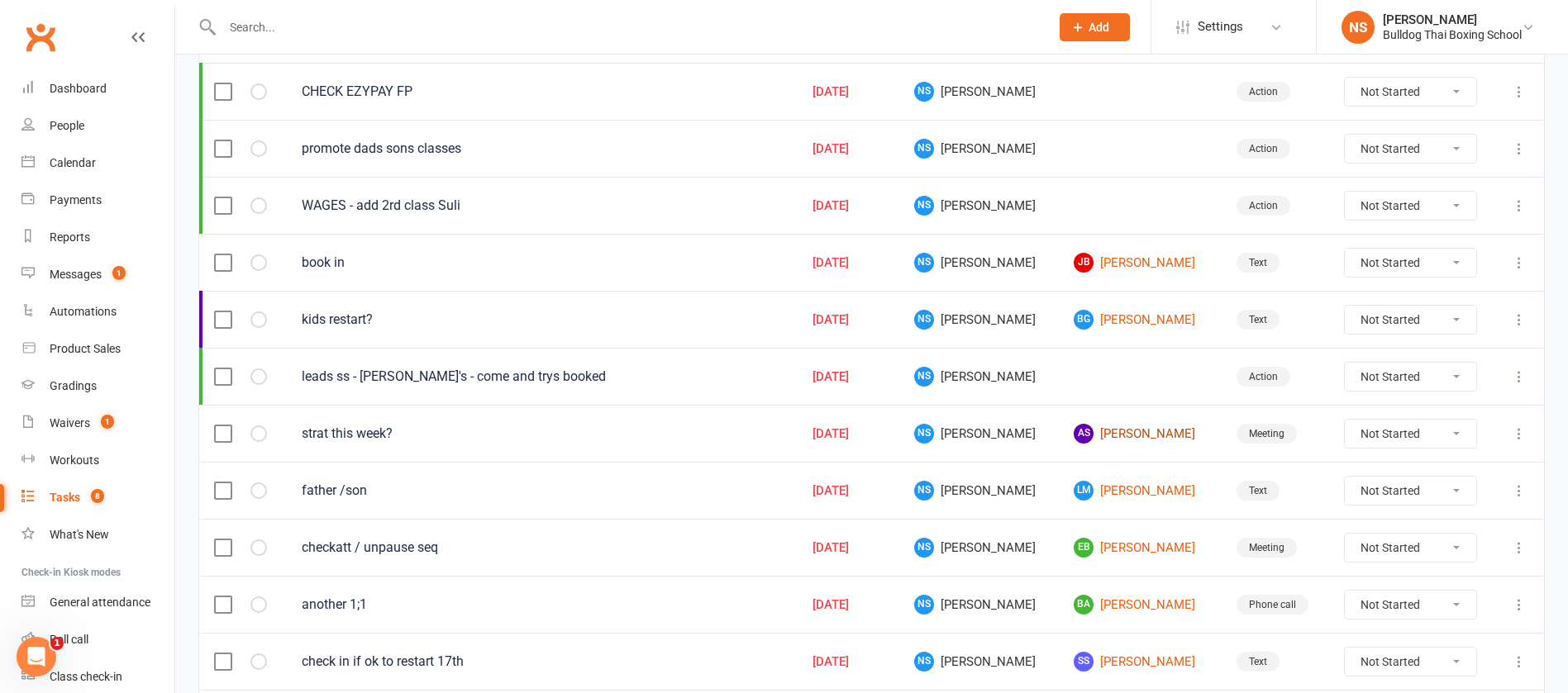
click at [1124, 435] on link "AS [PERSON_NAME]" at bounding box center [1141, 433] width 133 height 20
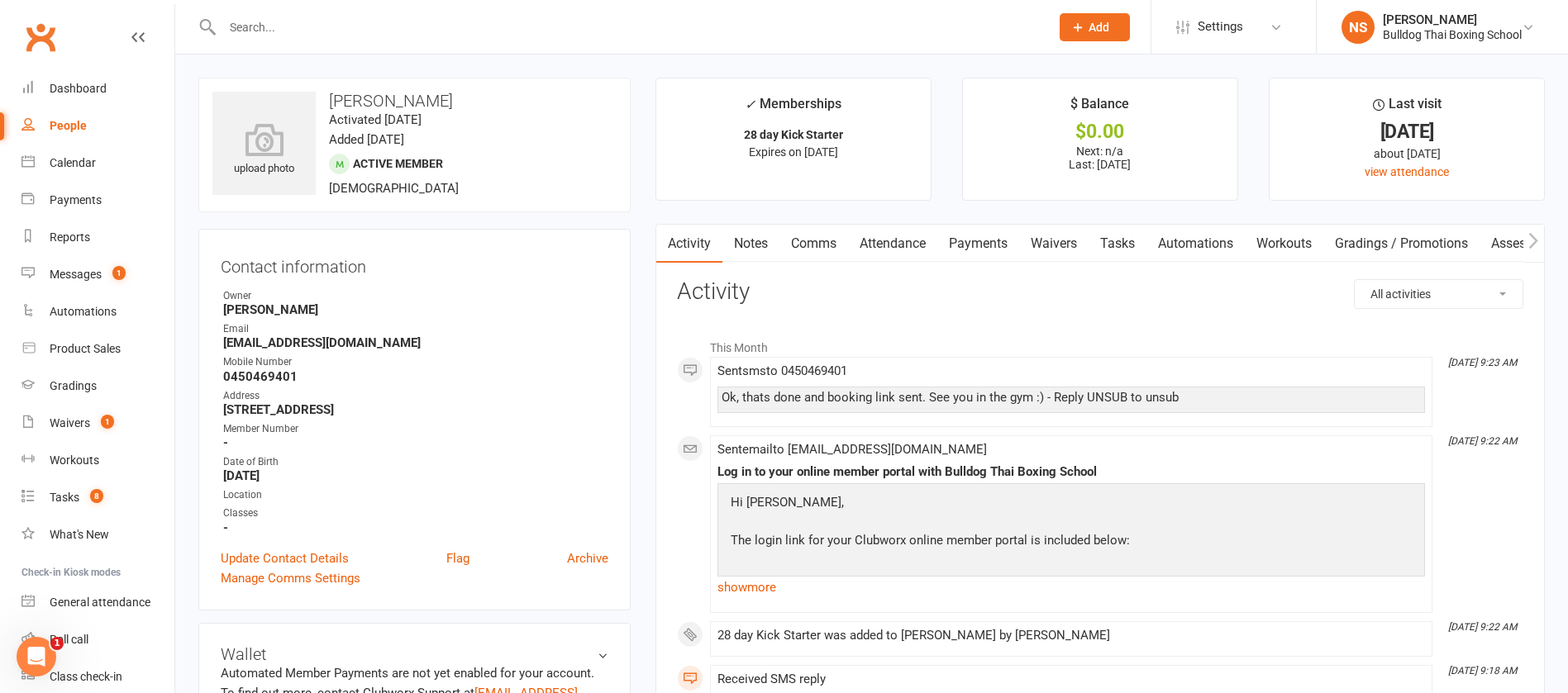
click at [1112, 243] on link "Tasks" at bounding box center [1117, 243] width 58 height 38
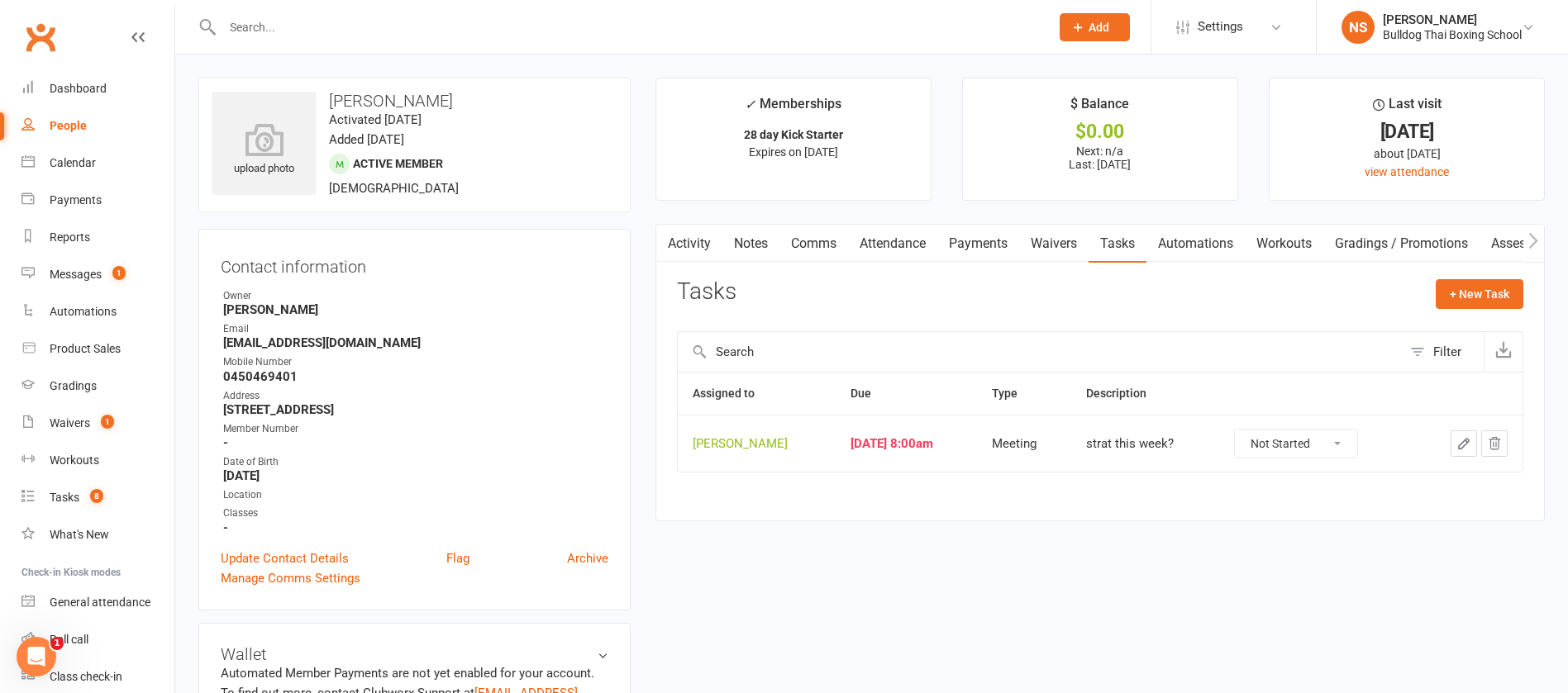
click at [1464, 441] on icon "button" at bounding box center [1464, 443] width 9 height 9
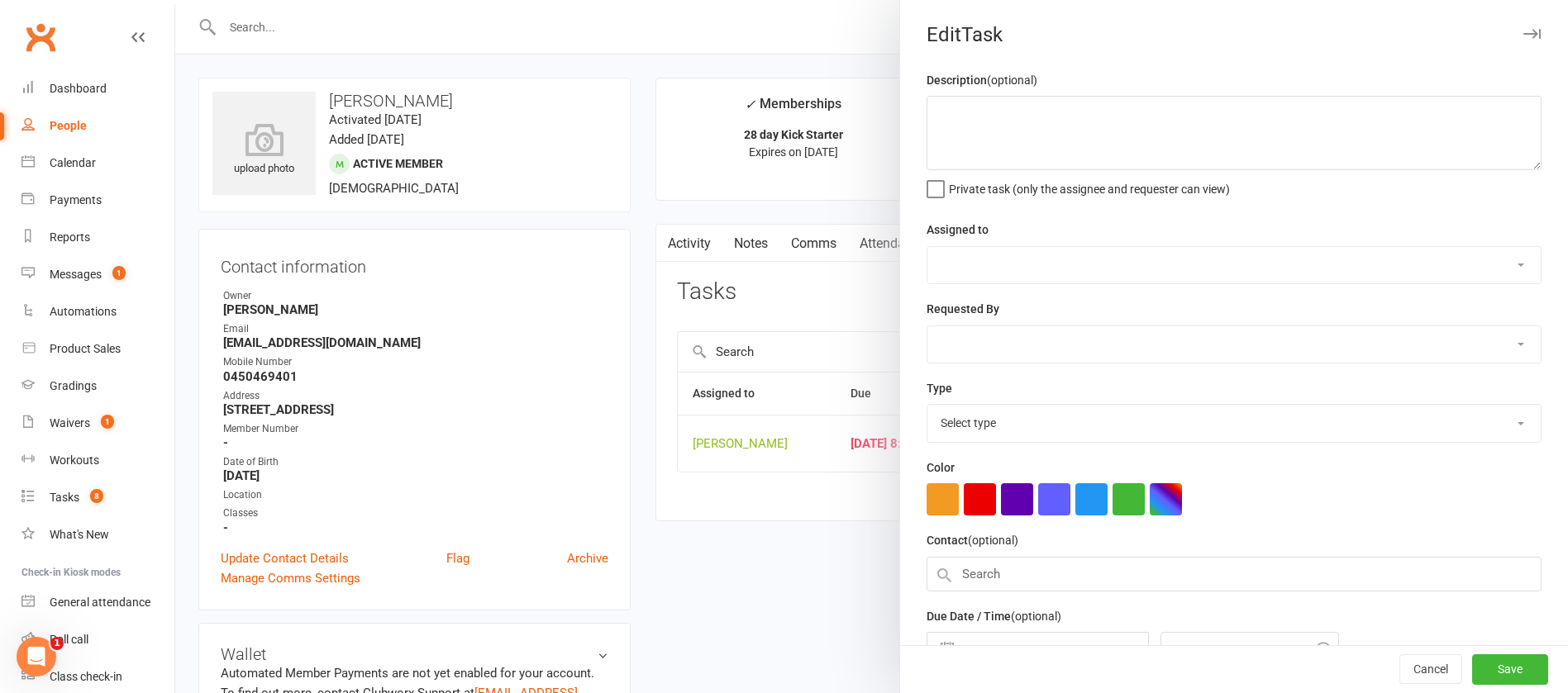
type textarea "strat this week?"
select select "12940"
type input "[DATE]"
type input "8:00am"
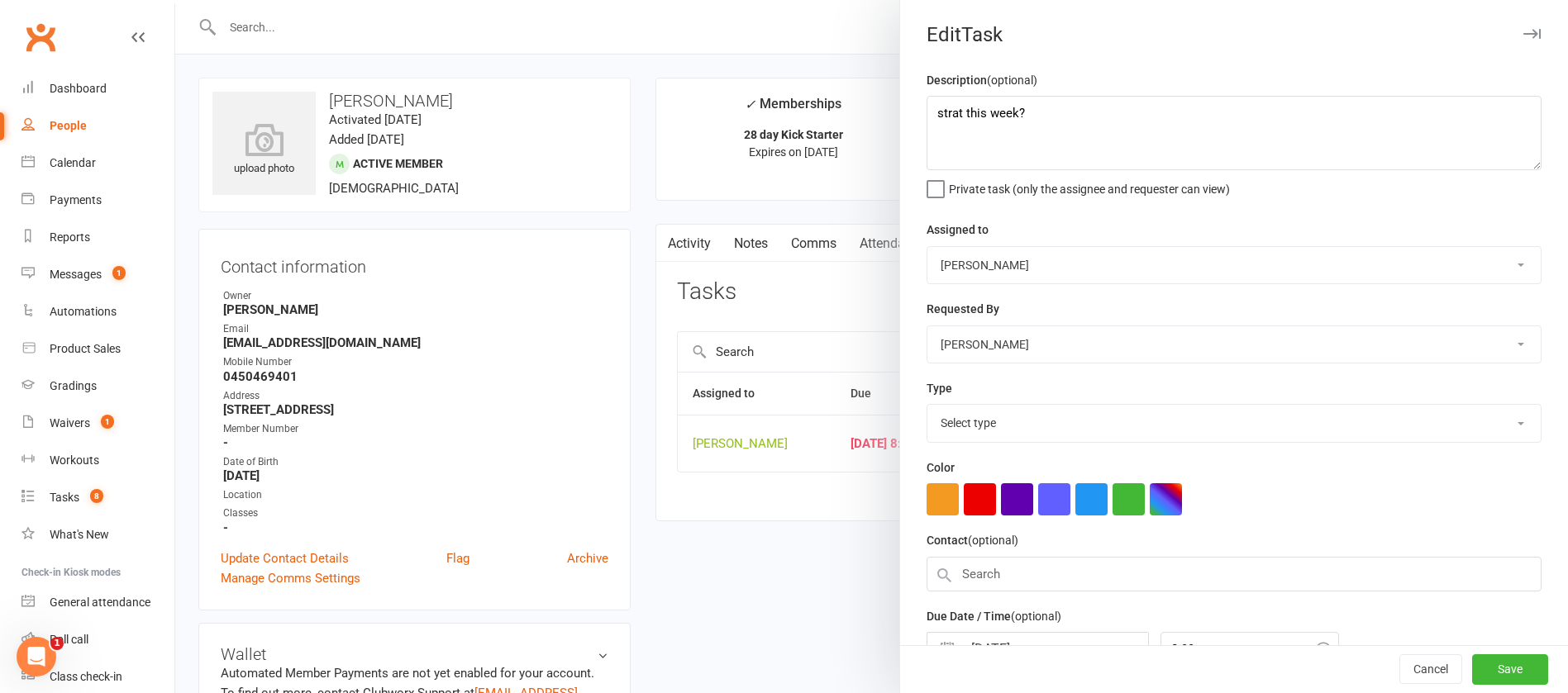
select select "12049"
drag, startPoint x: 1016, startPoint y: 117, endPoint x: 915, endPoint y: 98, distance: 102.8
click at [926, 98] on textarea "strat this week?" at bounding box center [1234, 133] width 615 height 74
drag, startPoint x: 915, startPoint y: 98, endPoint x: 896, endPoint y: 62, distance: 40.7
click at [913, 98] on div "Description (optional) strat this week? Private task (only the assignee and req…" at bounding box center [1235, 403] width 668 height 667
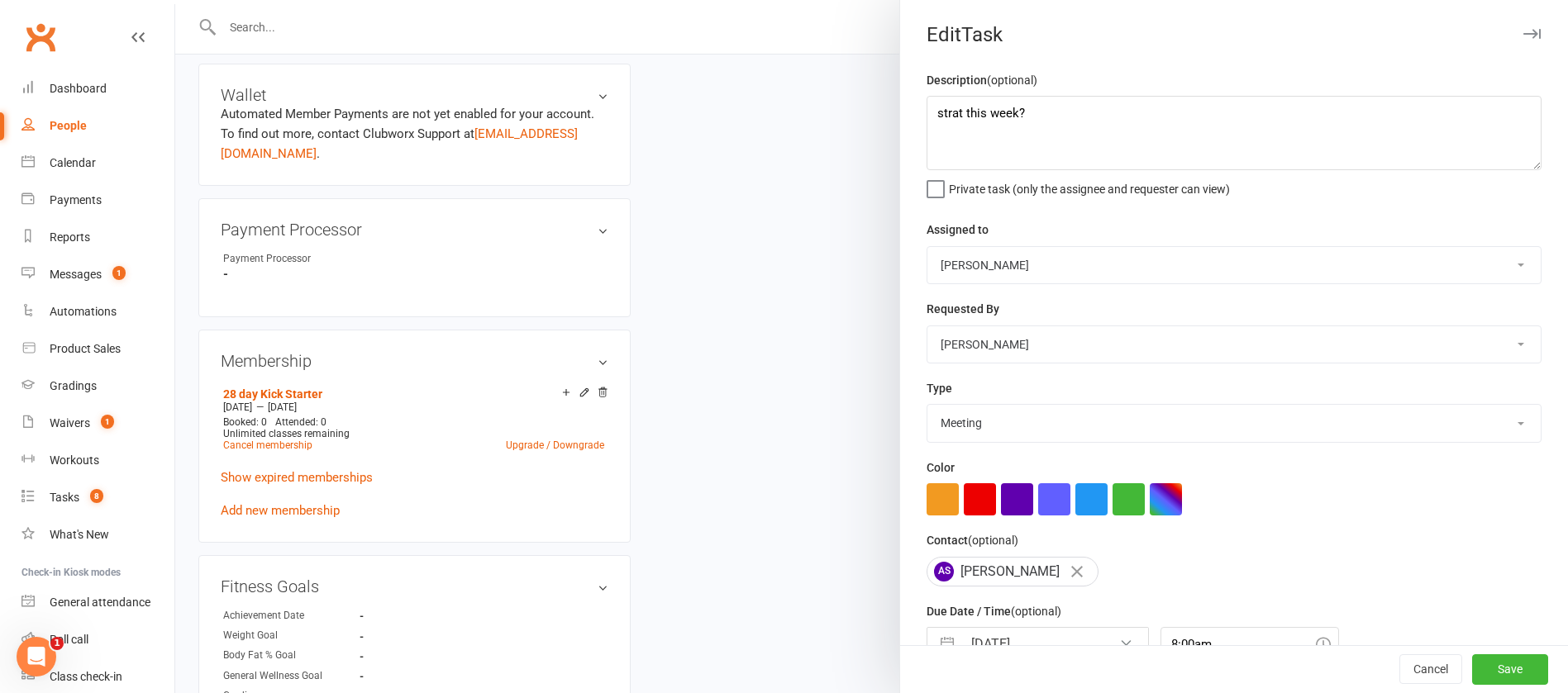
scroll to position [607, 0]
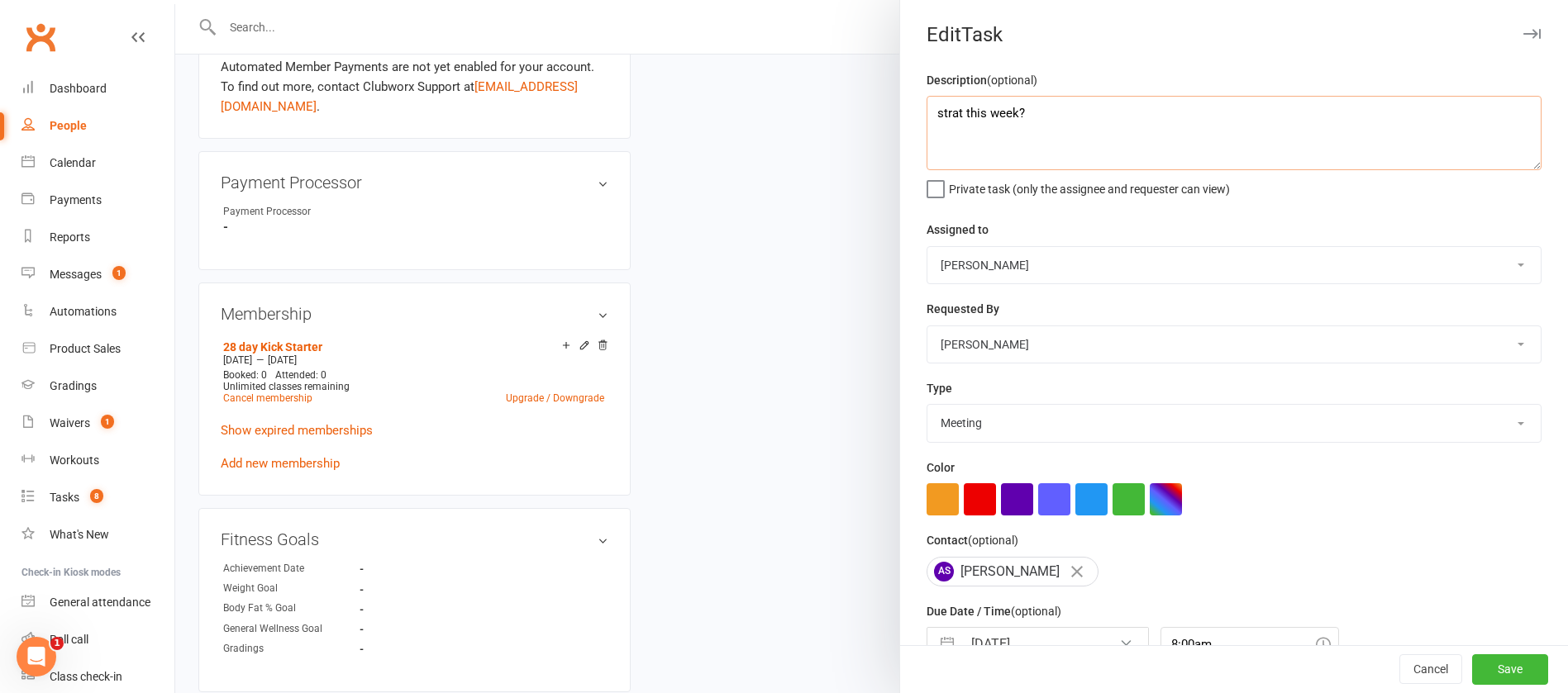
drag, startPoint x: 996, startPoint y: 117, endPoint x: 939, endPoint y: 114, distance: 57.1
click at [939, 114] on textarea "strat this week?" at bounding box center [1234, 133] width 615 height 74
type textarea "s"
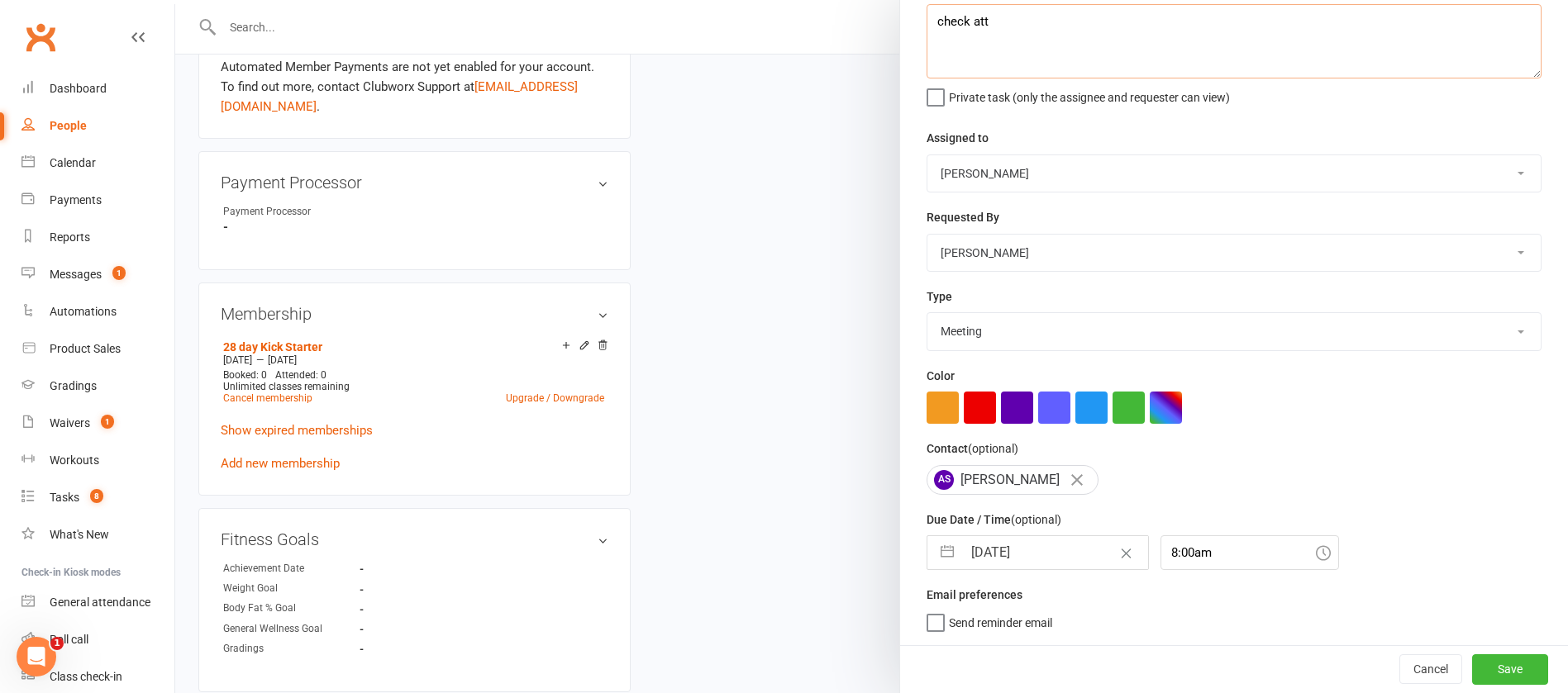
type textarea "check att"
click at [1028, 556] on input "[DATE]" at bounding box center [1055, 552] width 186 height 33
select select "7"
select select "2025"
select select "8"
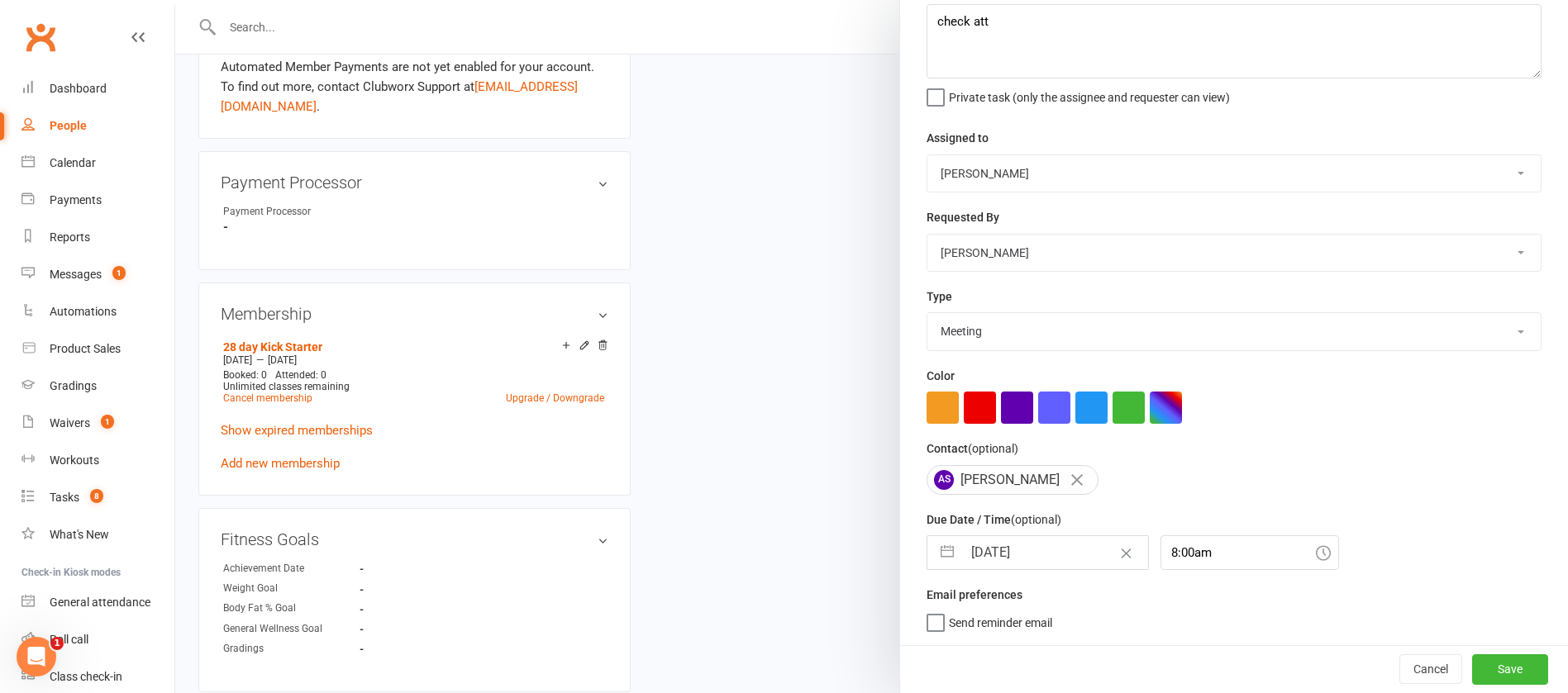
select select "2025"
select select "9"
select select "2025"
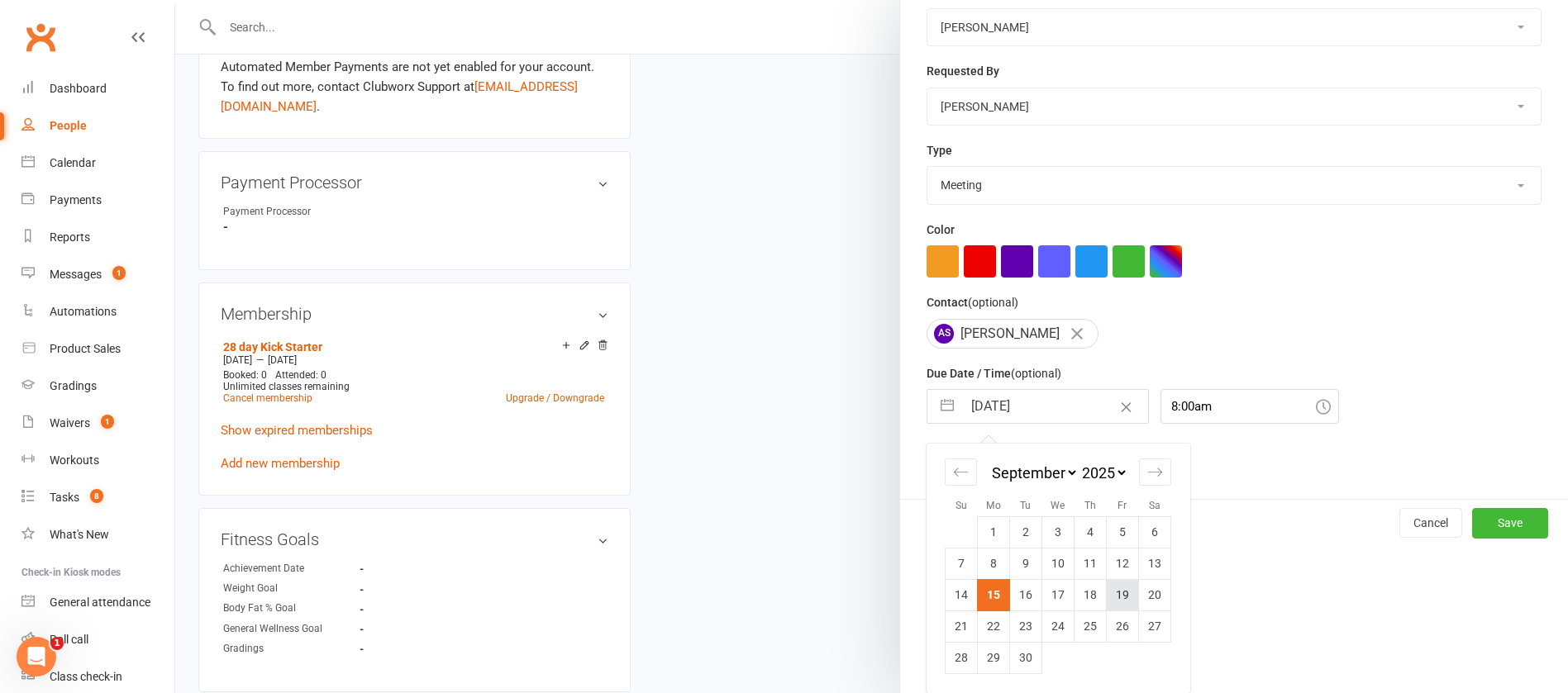
click at [1117, 594] on td "19" at bounding box center [1122, 595] width 32 height 31
type input "[DATE]"
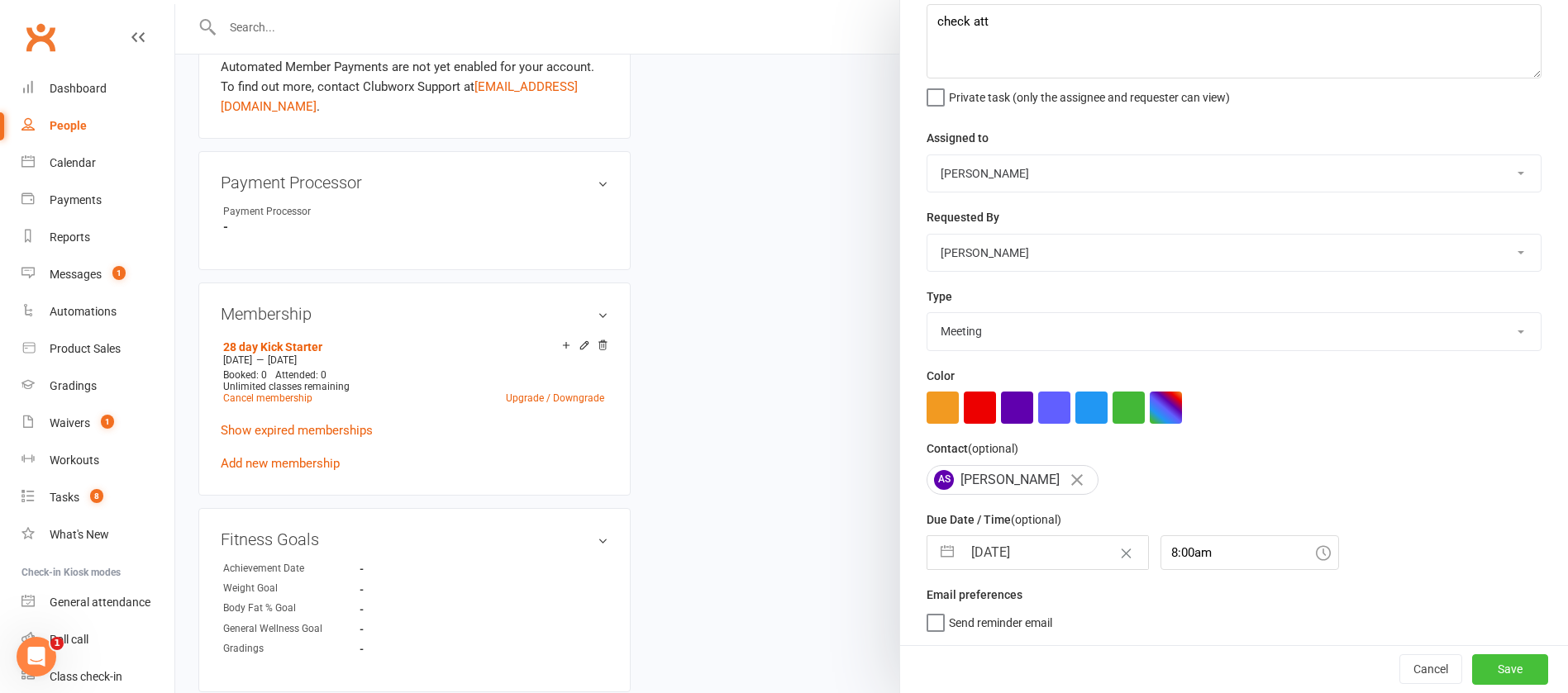
click at [1472, 659] on button "Save" at bounding box center [1510, 669] width 76 height 29
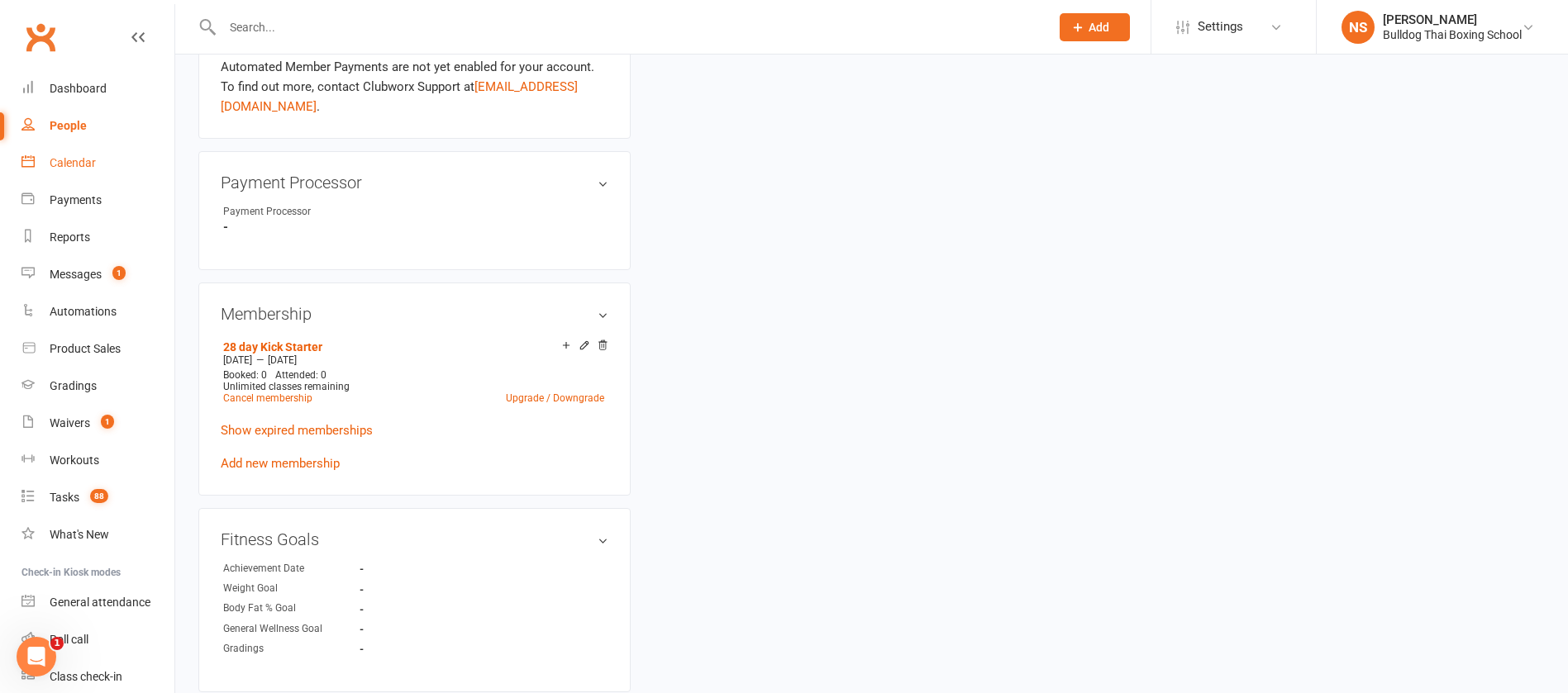
click at [64, 160] on div "Calendar" at bounding box center [73, 162] width 47 height 13
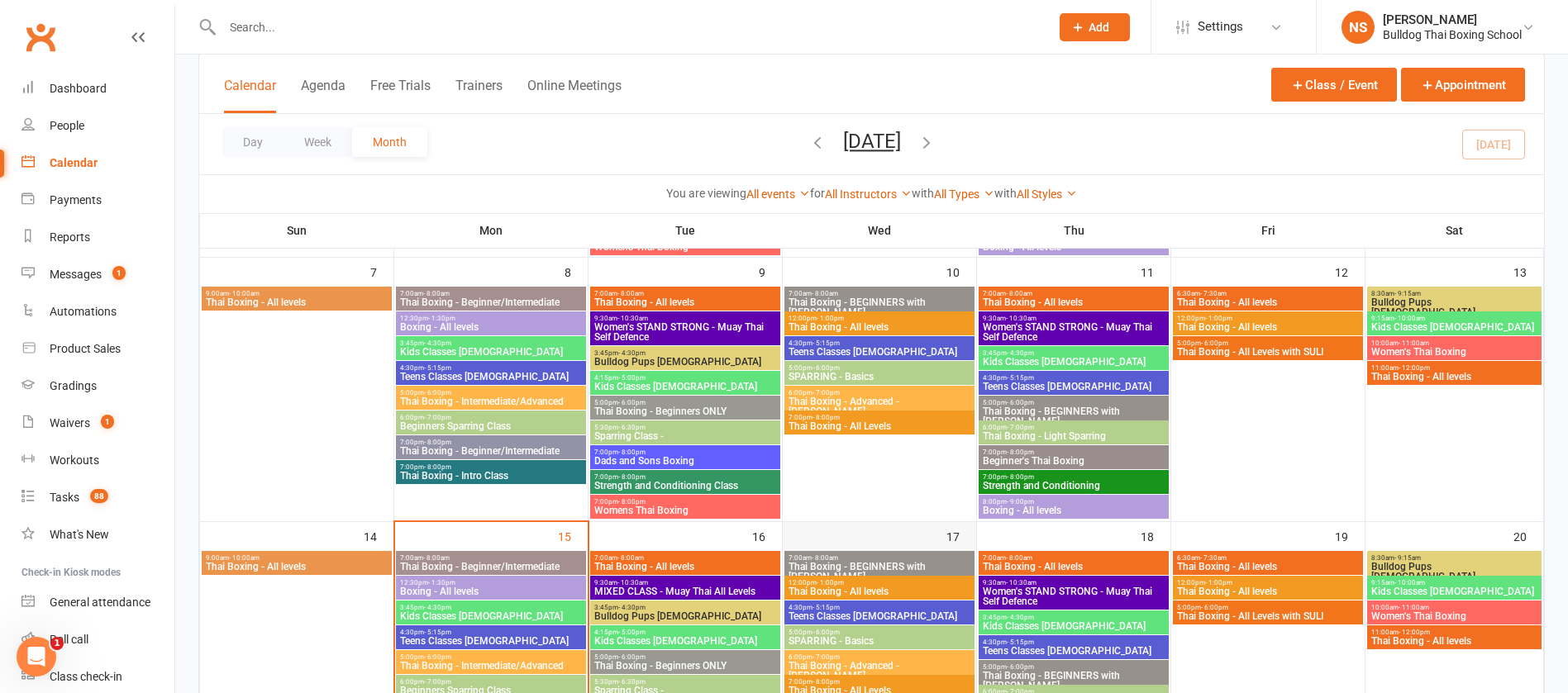
scroll to position [496, 0]
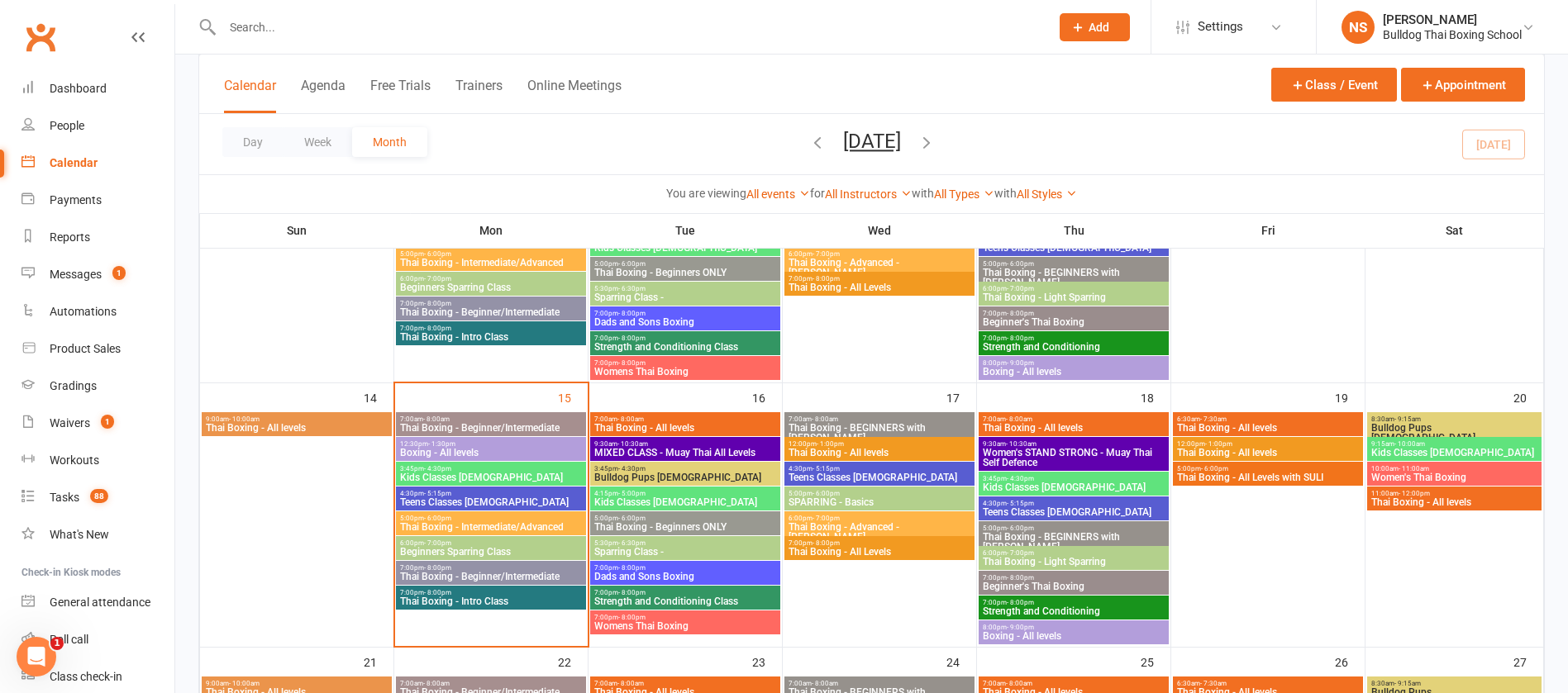
click at [657, 445] on span "9:30am - 10:30am" at bounding box center [686, 444] width 184 height 8
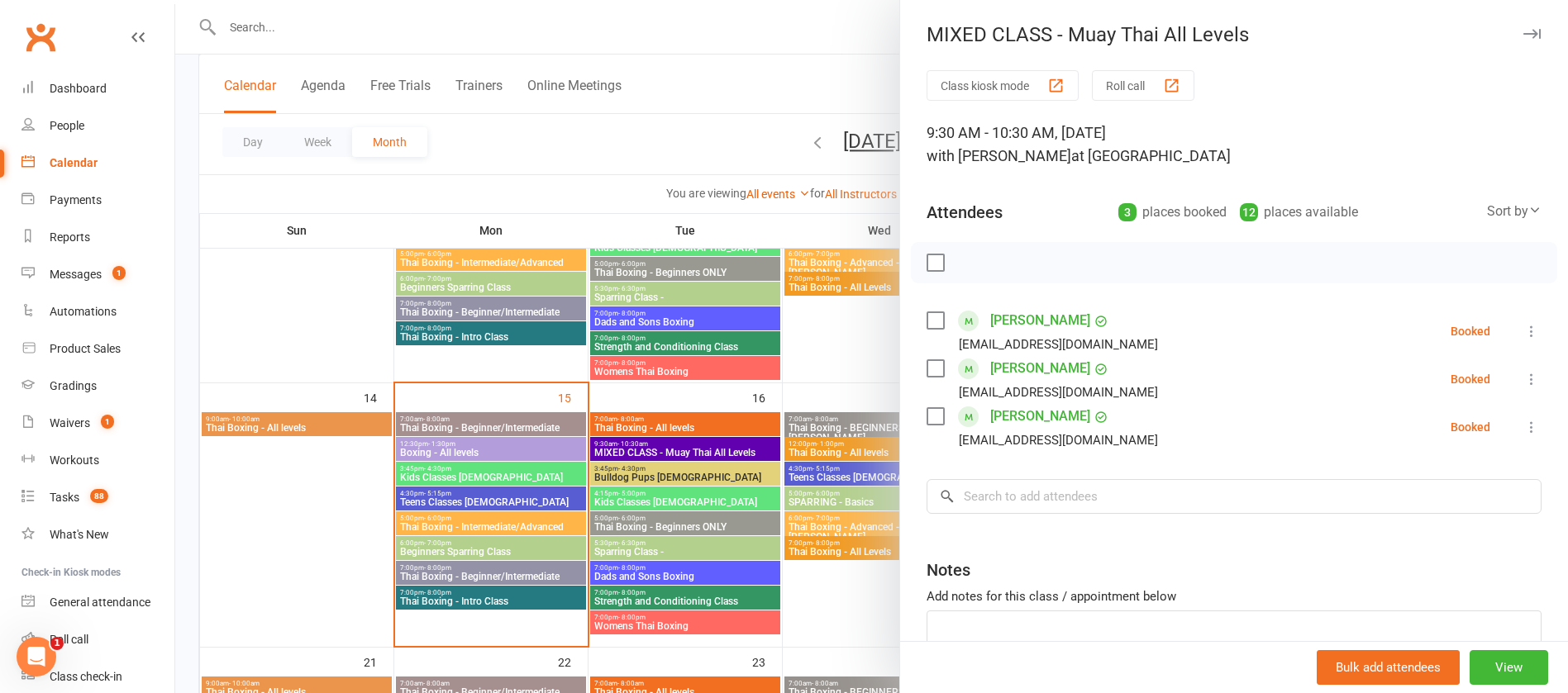
click at [682, 22] on div at bounding box center [871, 346] width 1393 height 693
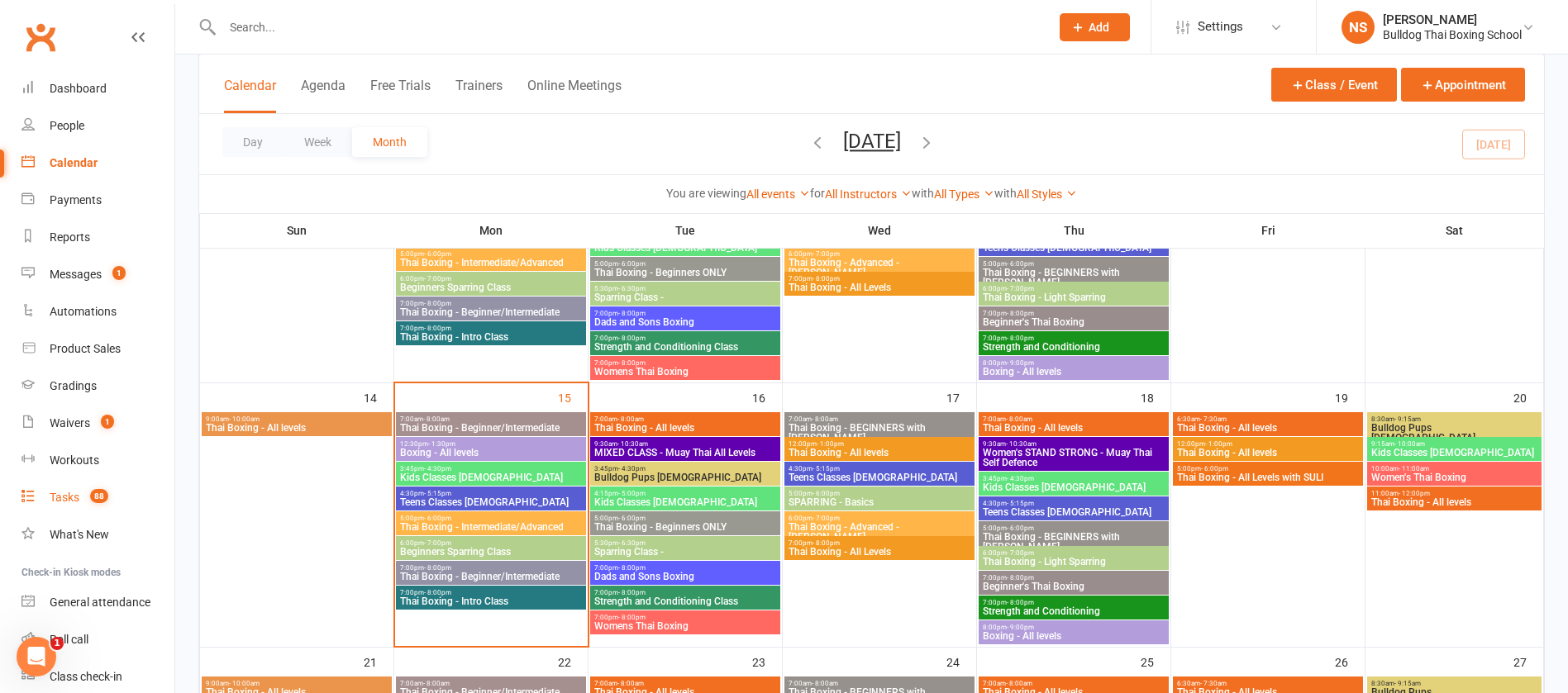
click at [57, 495] on div "Tasks" at bounding box center [64, 497] width 29 height 13
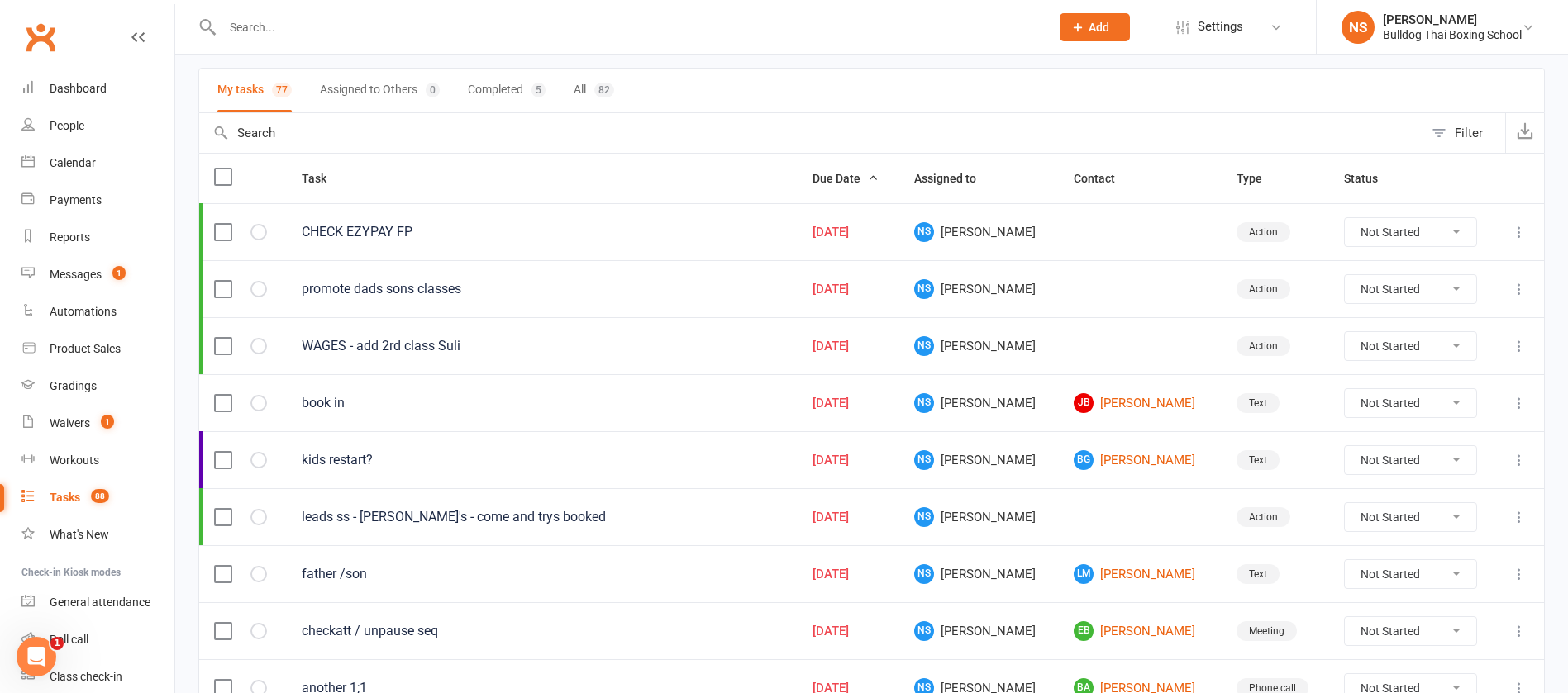
scroll to position [248, 0]
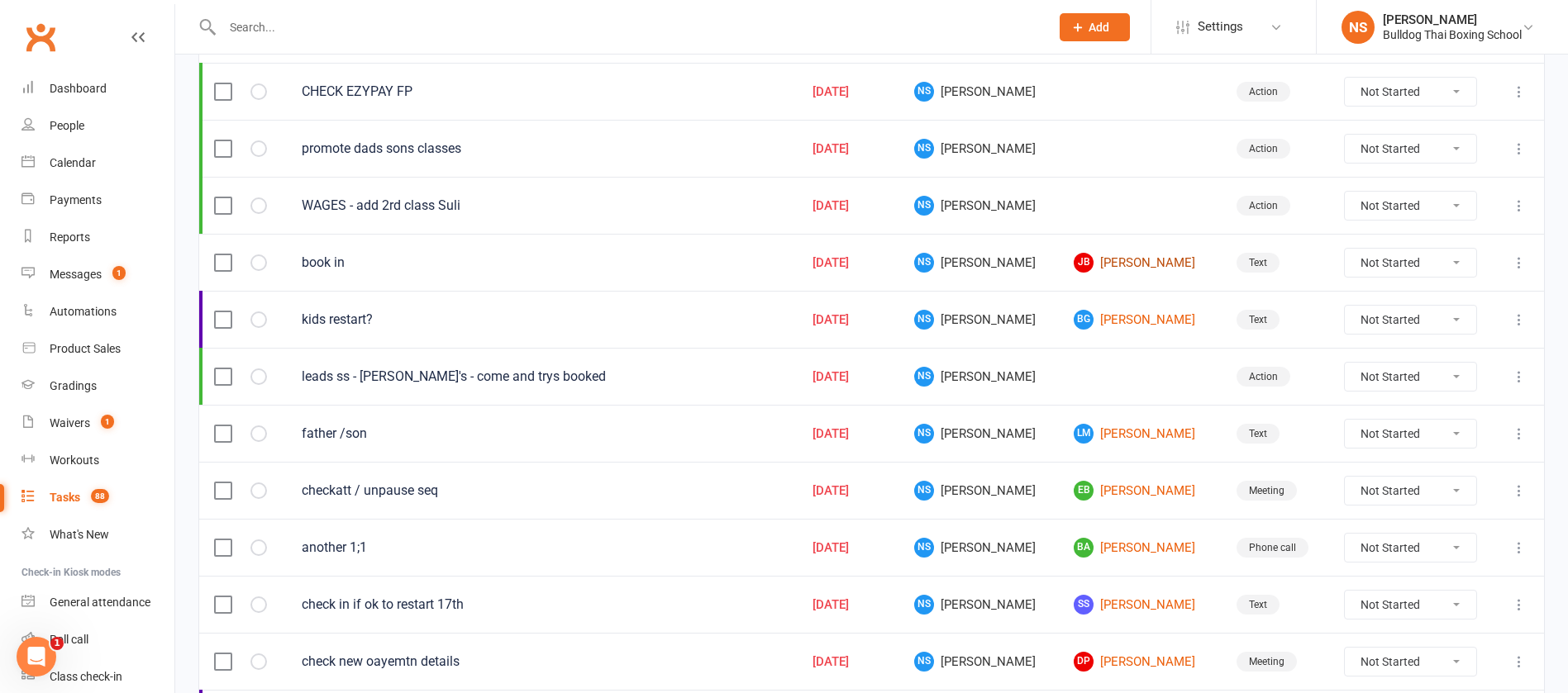
click at [1130, 262] on link "[PERSON_NAME] [PERSON_NAME]" at bounding box center [1141, 262] width 133 height 20
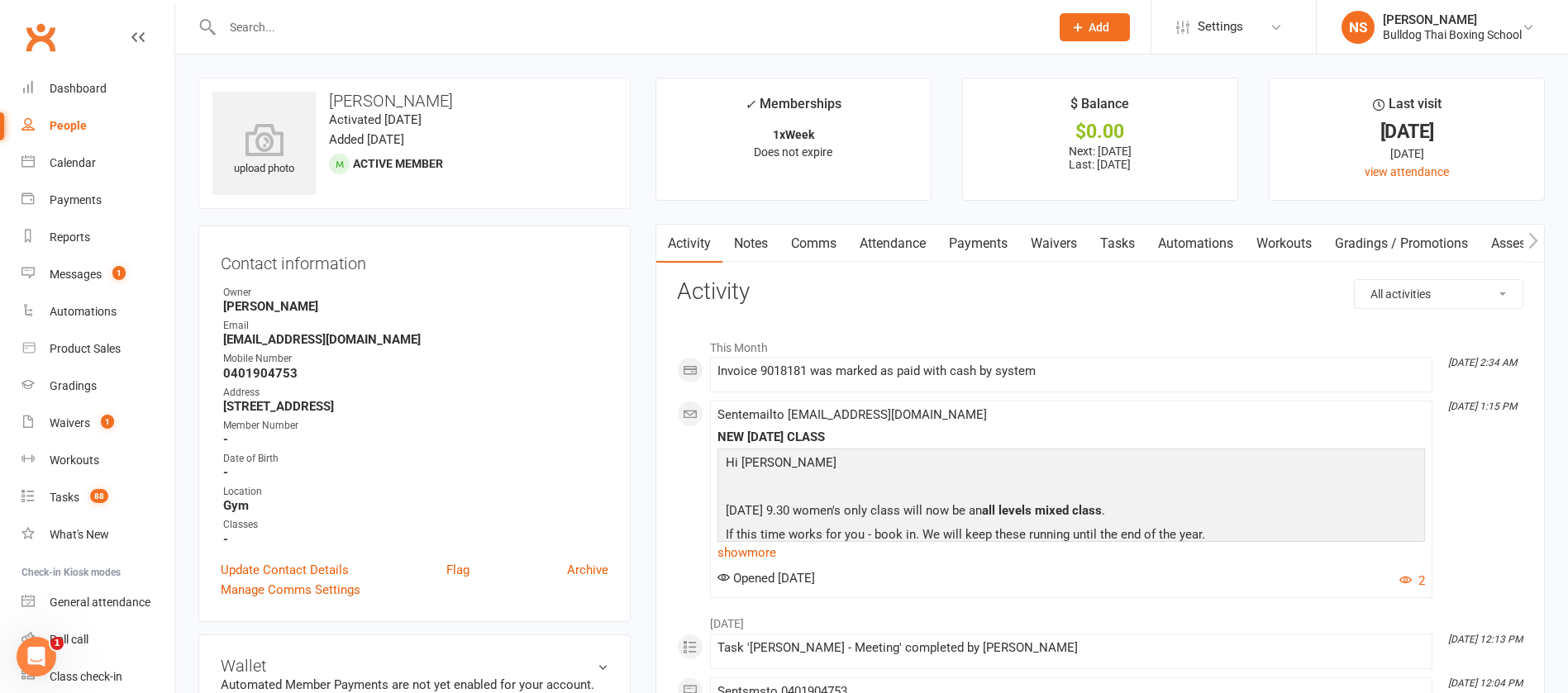
click at [808, 241] on link "Comms" at bounding box center [813, 243] width 68 height 38
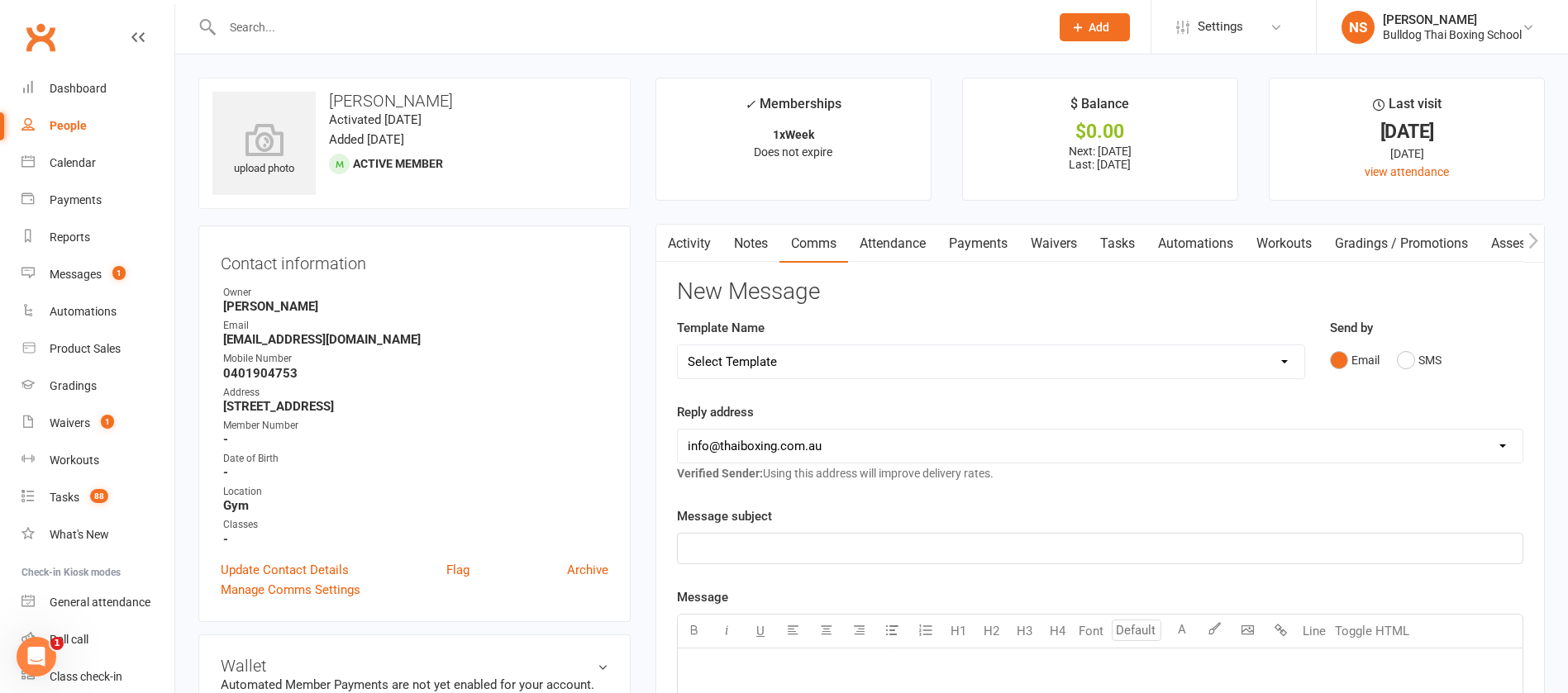
click at [803, 360] on select "Select Template [Email] Price Increase 28 Day Kick starter [SMS] 10 Pass Check …" at bounding box center [991, 362] width 627 height 33
select select "51"
click at [678, 345] on select "Select Template [Email] Price Increase 28 Day Kick starter [SMS] 10 Pass Check …" at bounding box center [991, 362] width 627 height 33
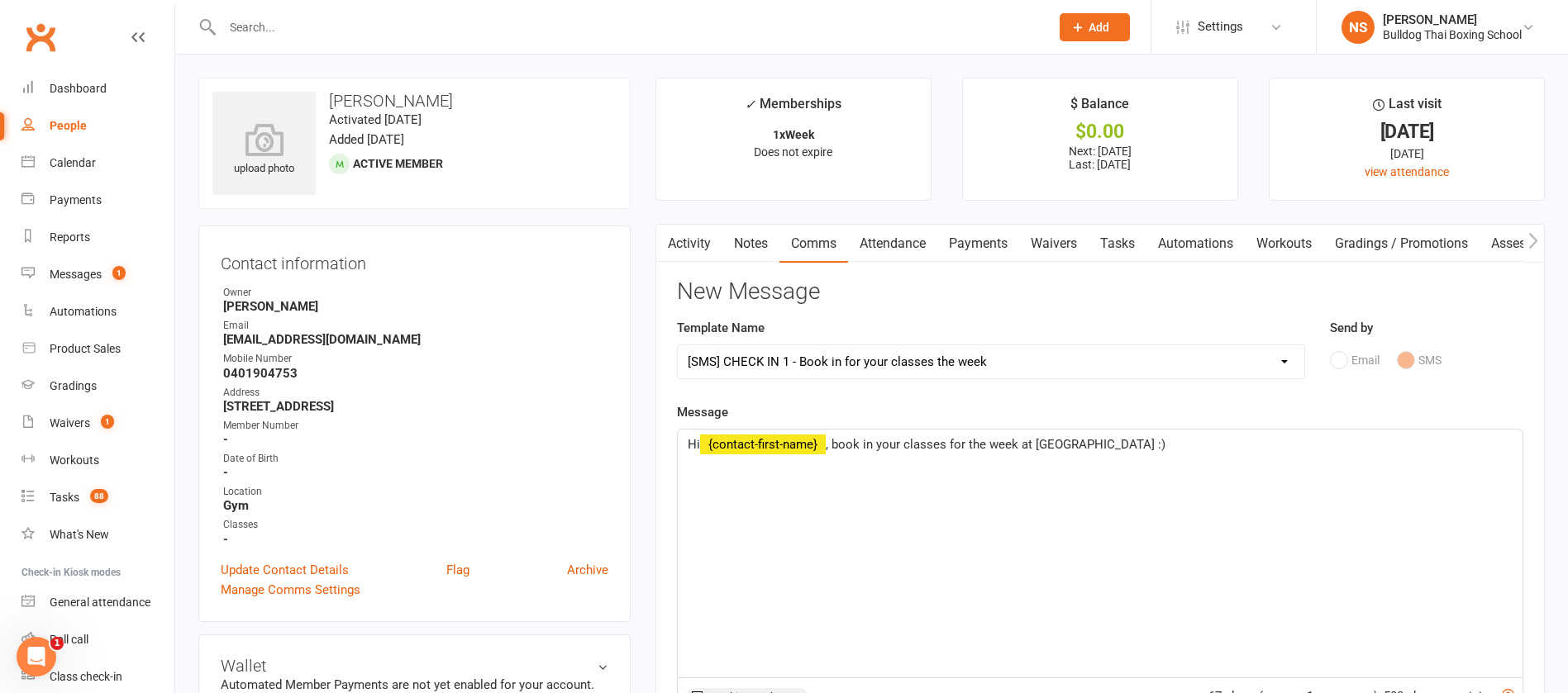
click at [948, 438] on span ", book in your classes for the week at [GEOGRAPHIC_DATA] :)" at bounding box center [996, 444] width 340 height 15
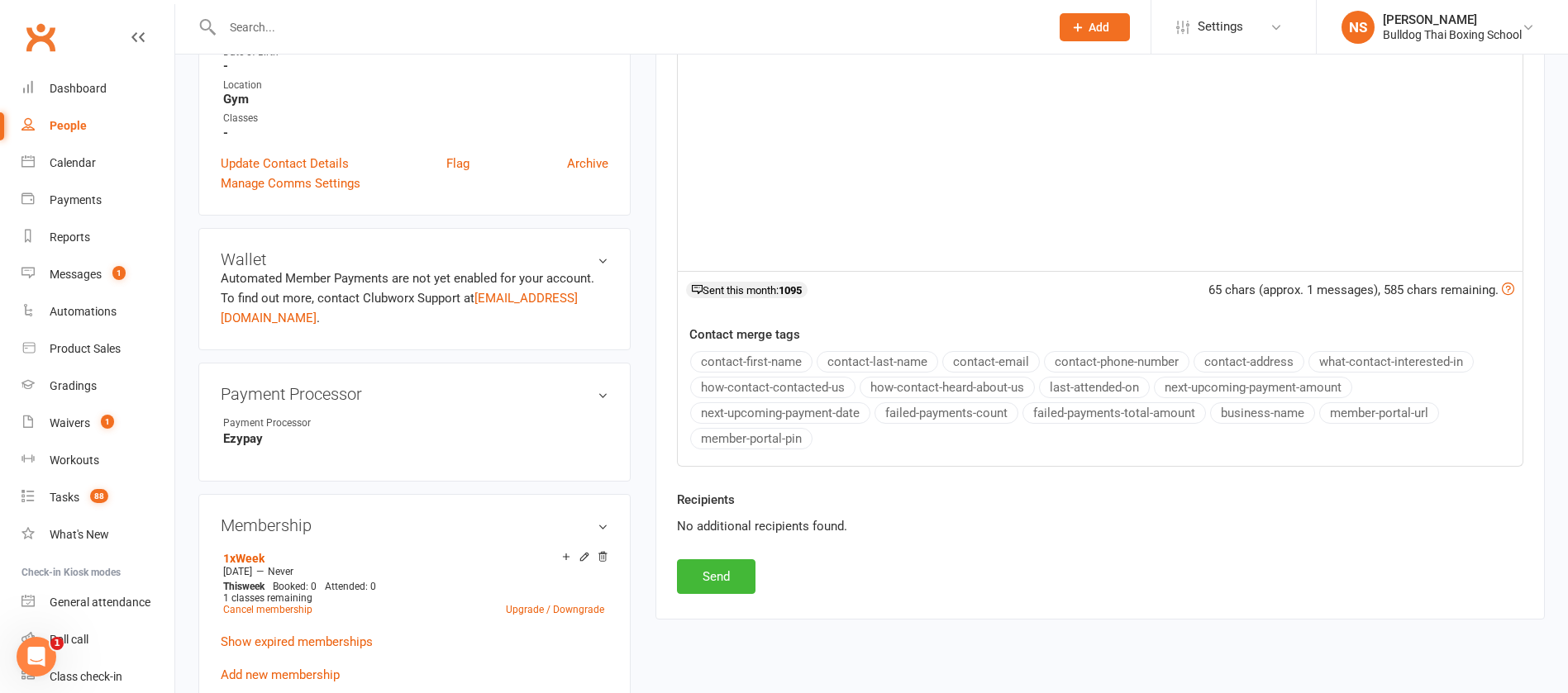
scroll to position [496, 0]
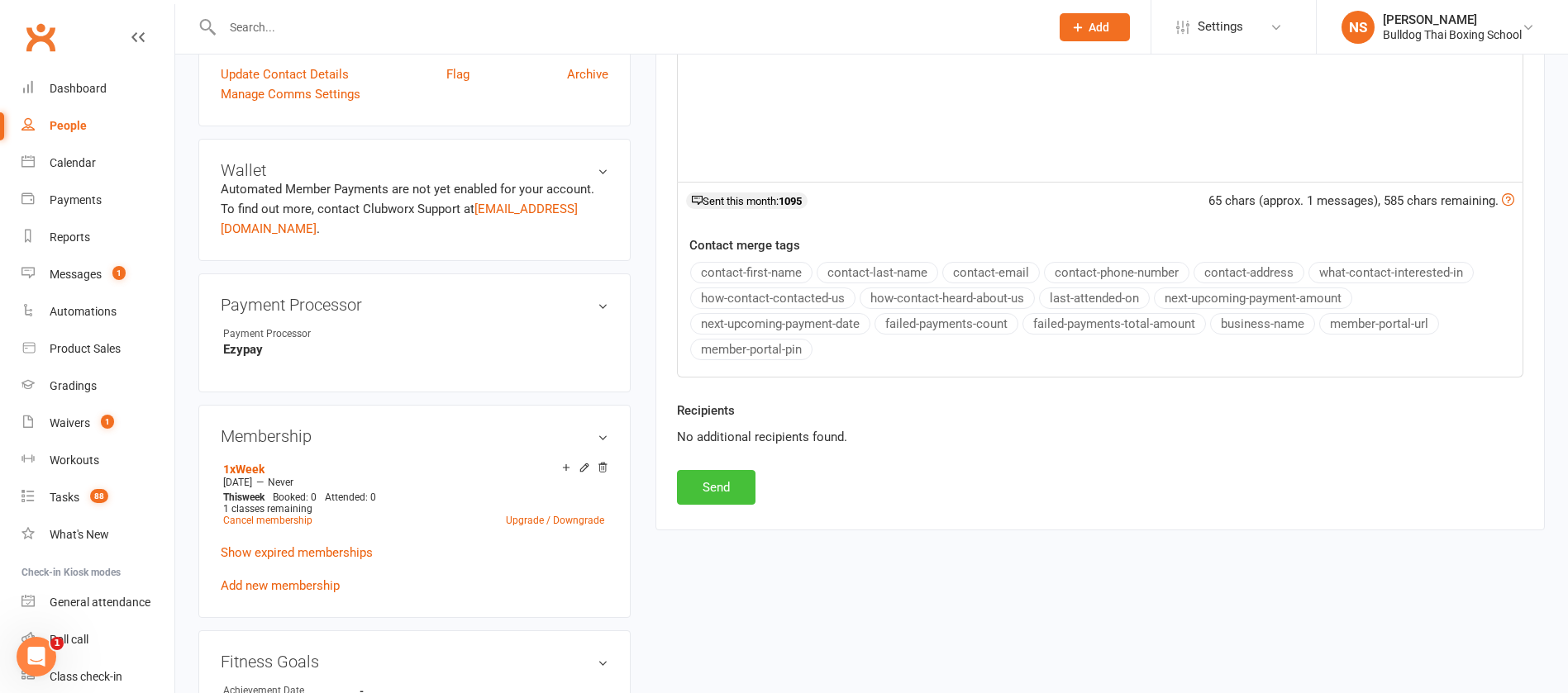
click at [710, 481] on button "Send" at bounding box center [716, 488] width 79 height 35
select select
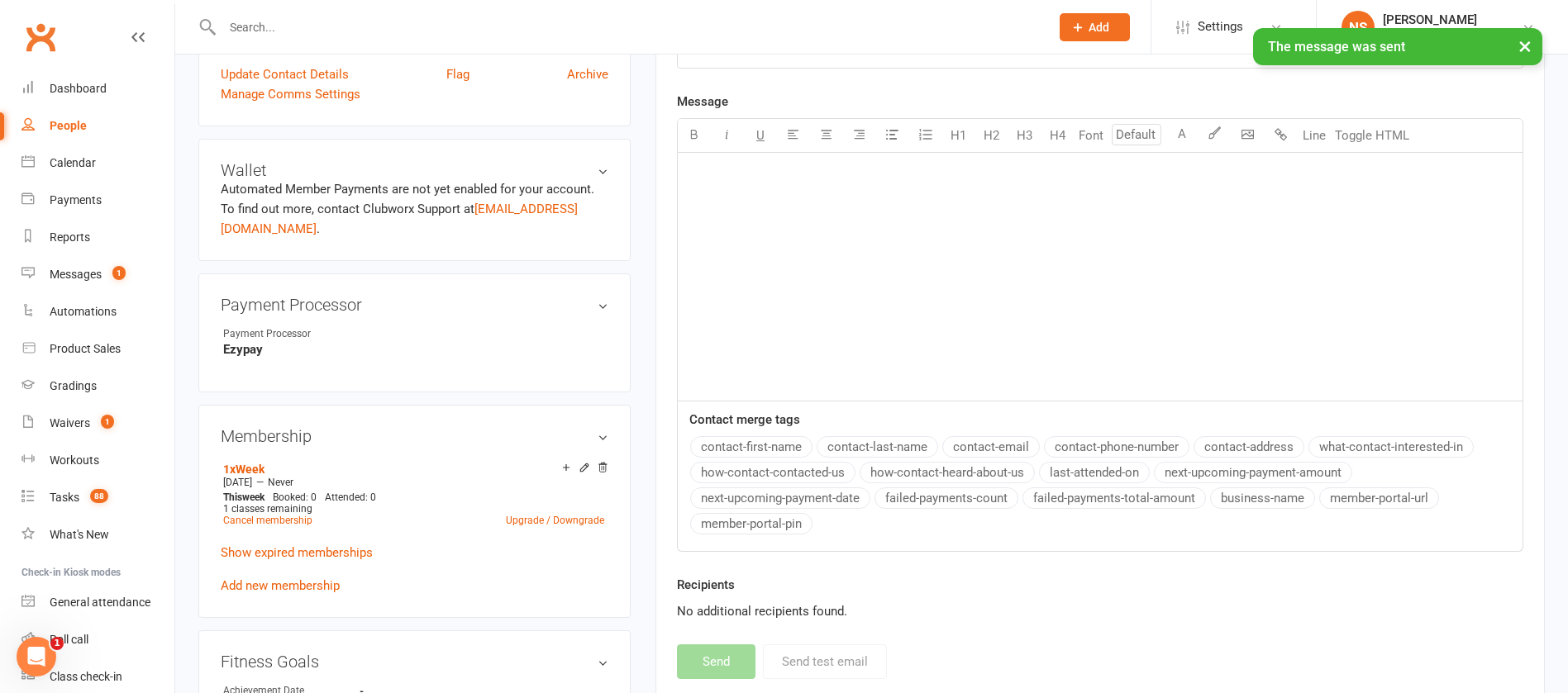
scroll to position [0, 0]
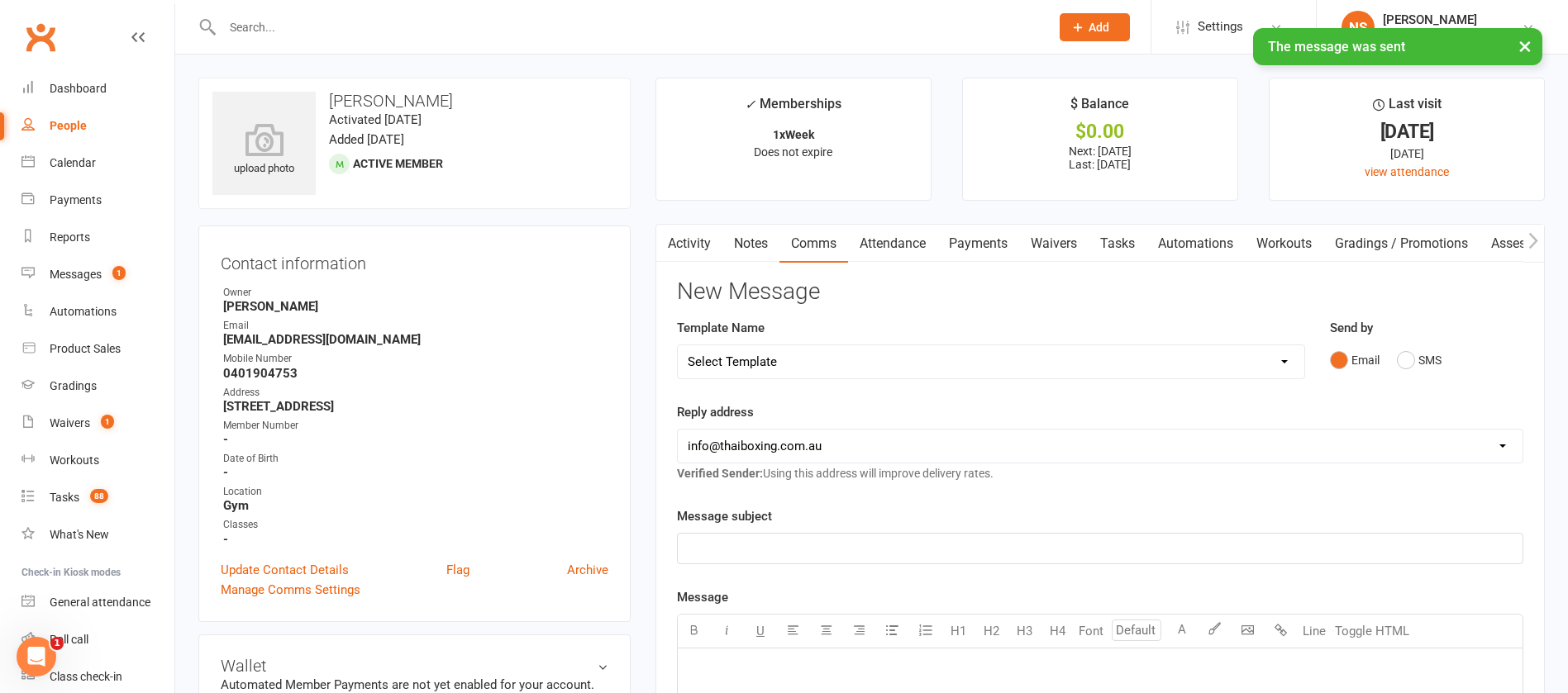
click at [1122, 248] on link "Tasks" at bounding box center [1117, 243] width 58 height 38
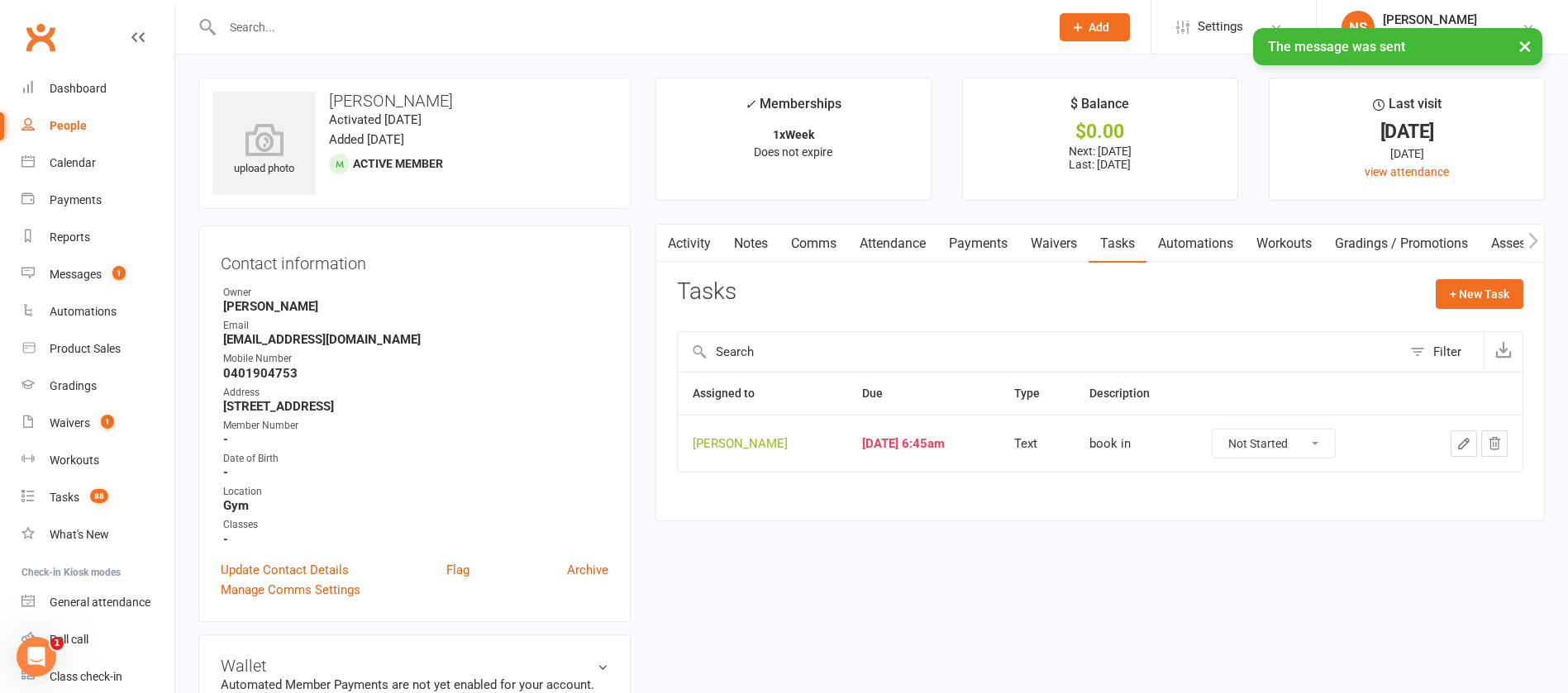
click at [1463, 448] on icon "button" at bounding box center [1464, 444] width 15 height 15
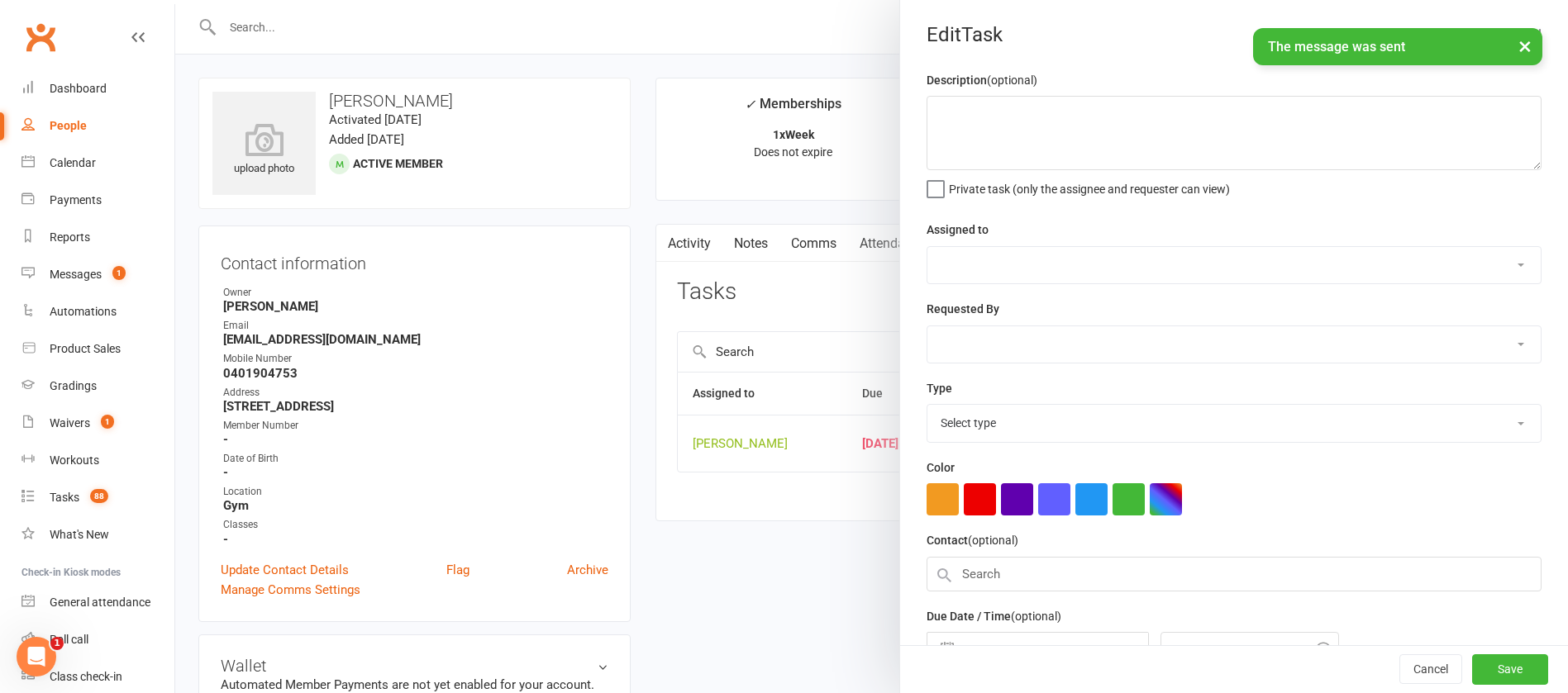
type textarea "book in"
select select "12940"
type input "[DATE]"
type input "6:45am"
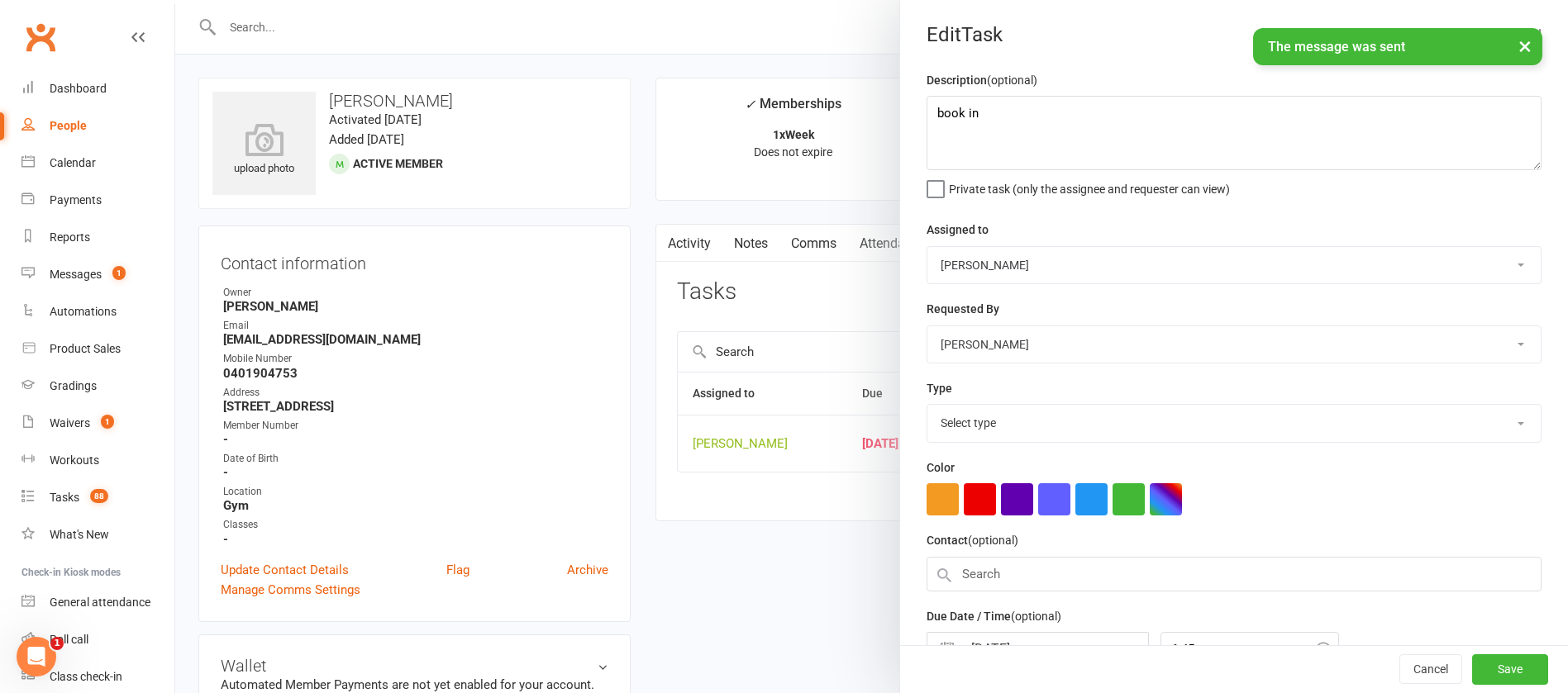
select select "13825"
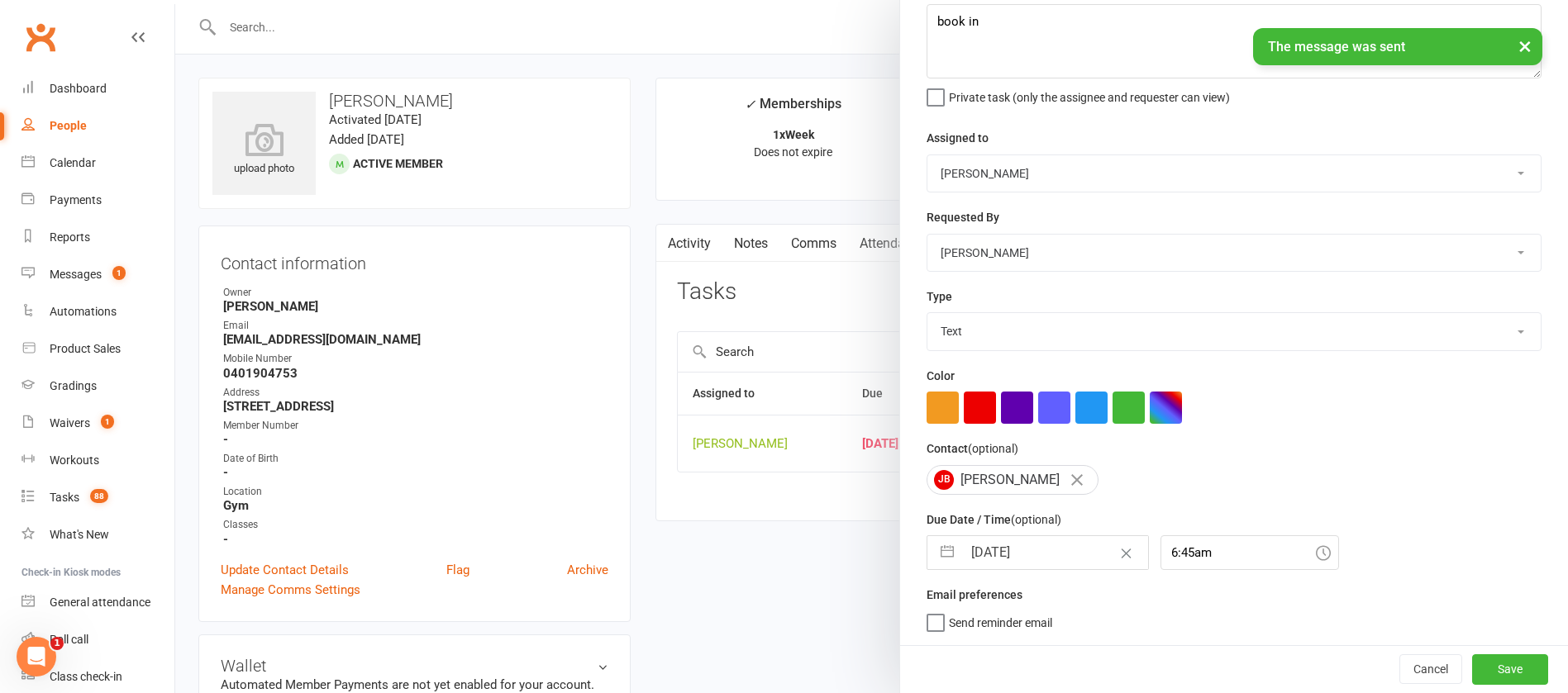
select select "7"
select select "2025"
select select "8"
select select "2025"
select select "9"
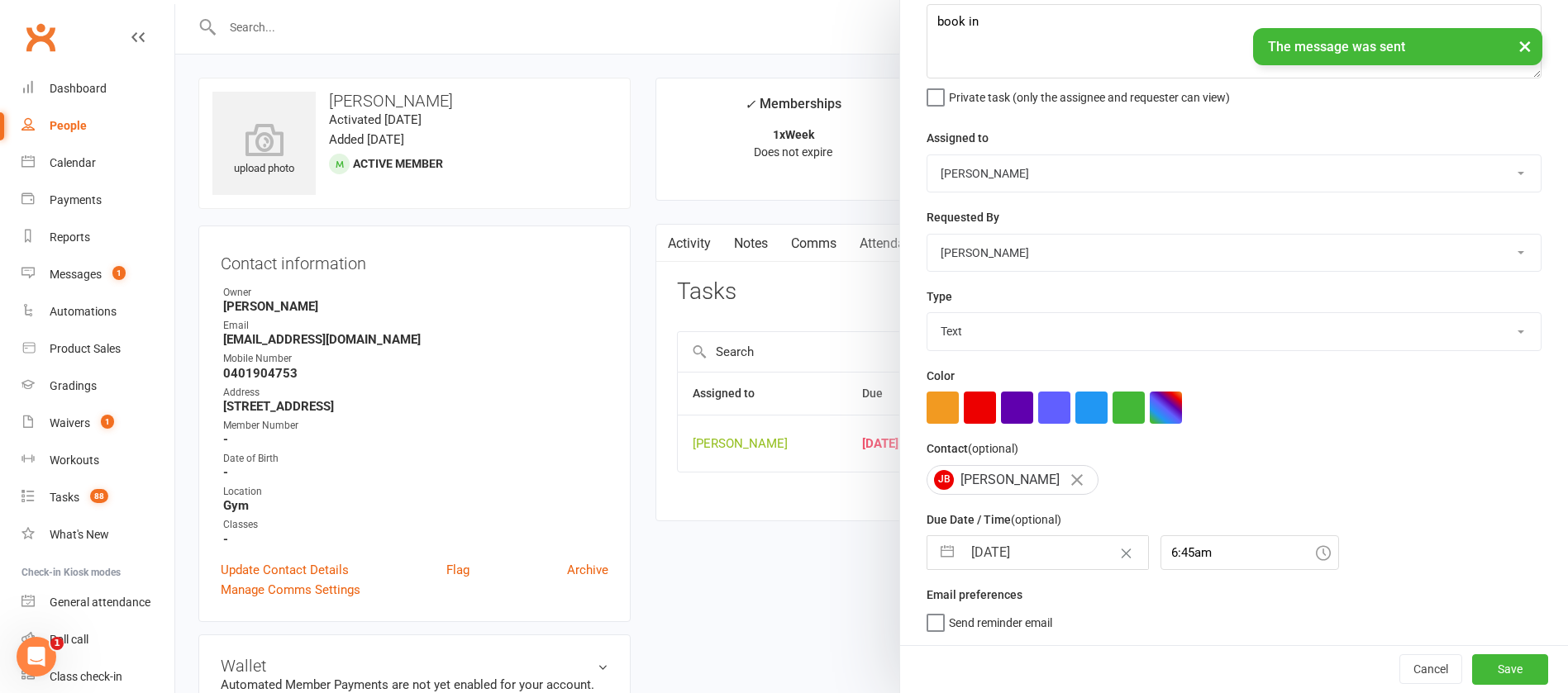
select select "2025"
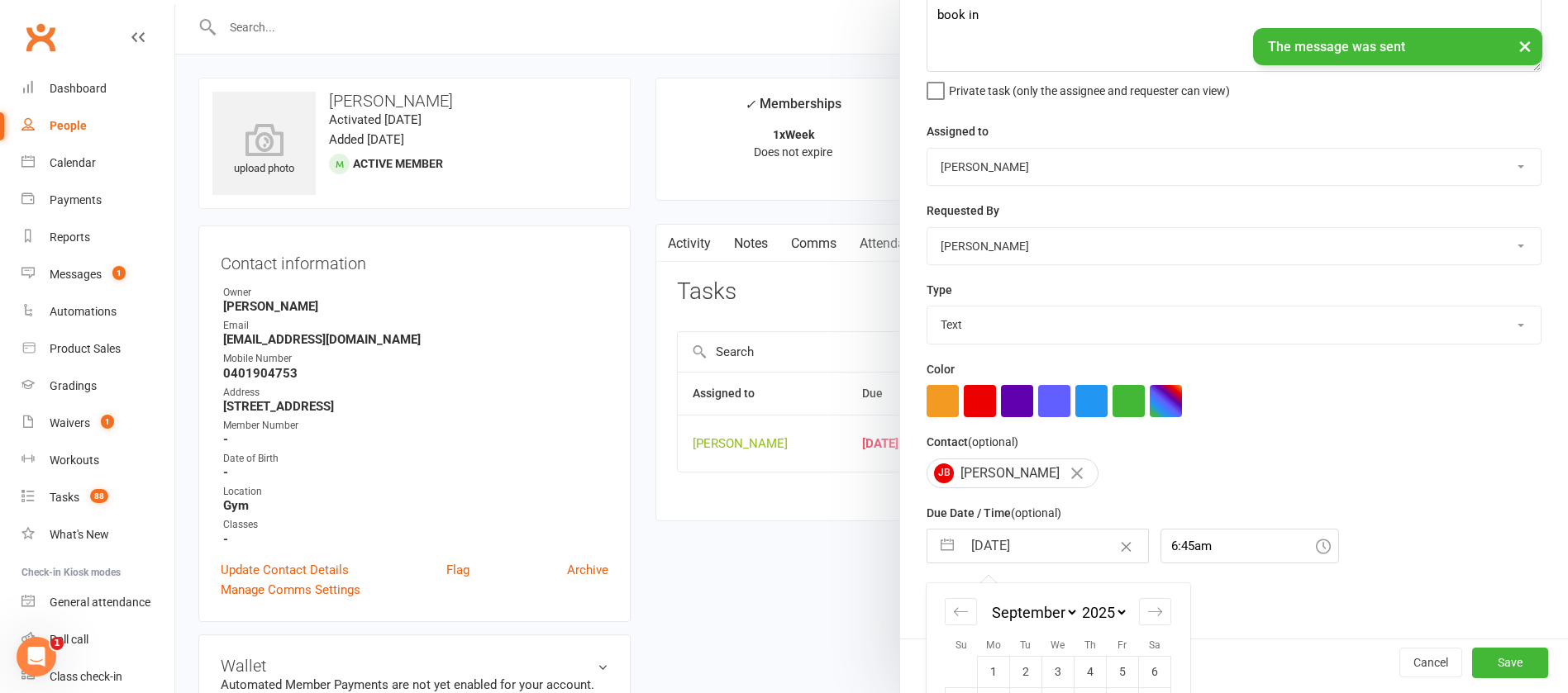
click at [1024, 543] on input "[DATE]" at bounding box center [1055, 546] width 186 height 33
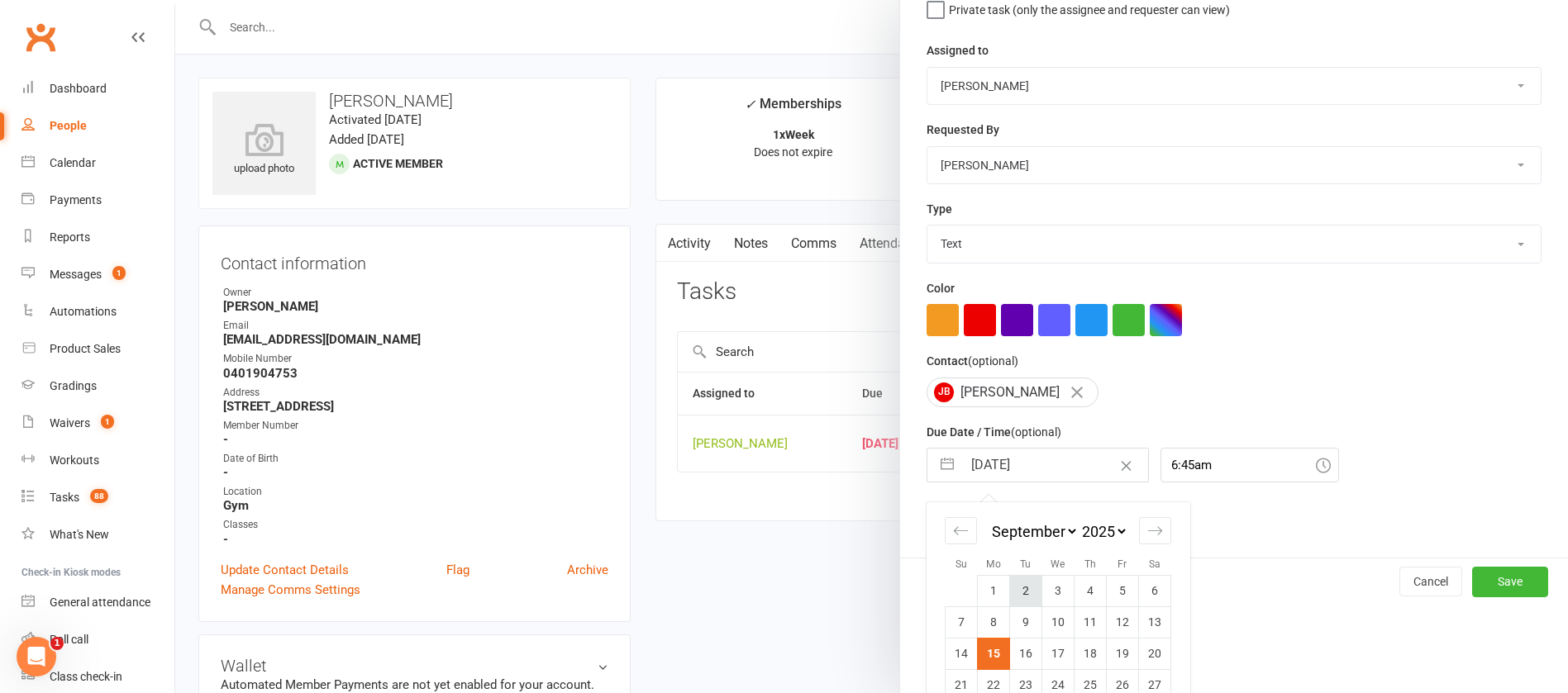
scroll to position [243, 0]
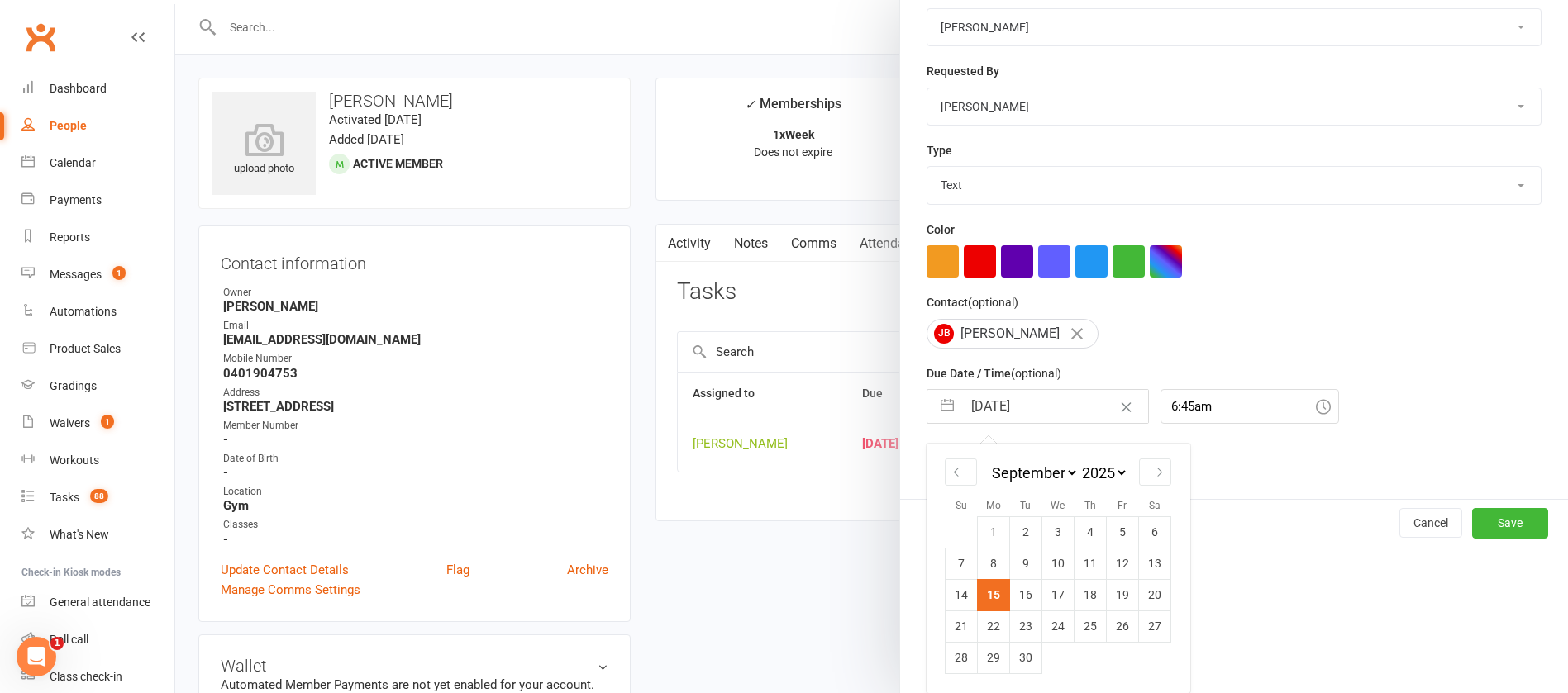
click at [983, 656] on td "29" at bounding box center [994, 658] width 32 height 31
type input "[DATE]"
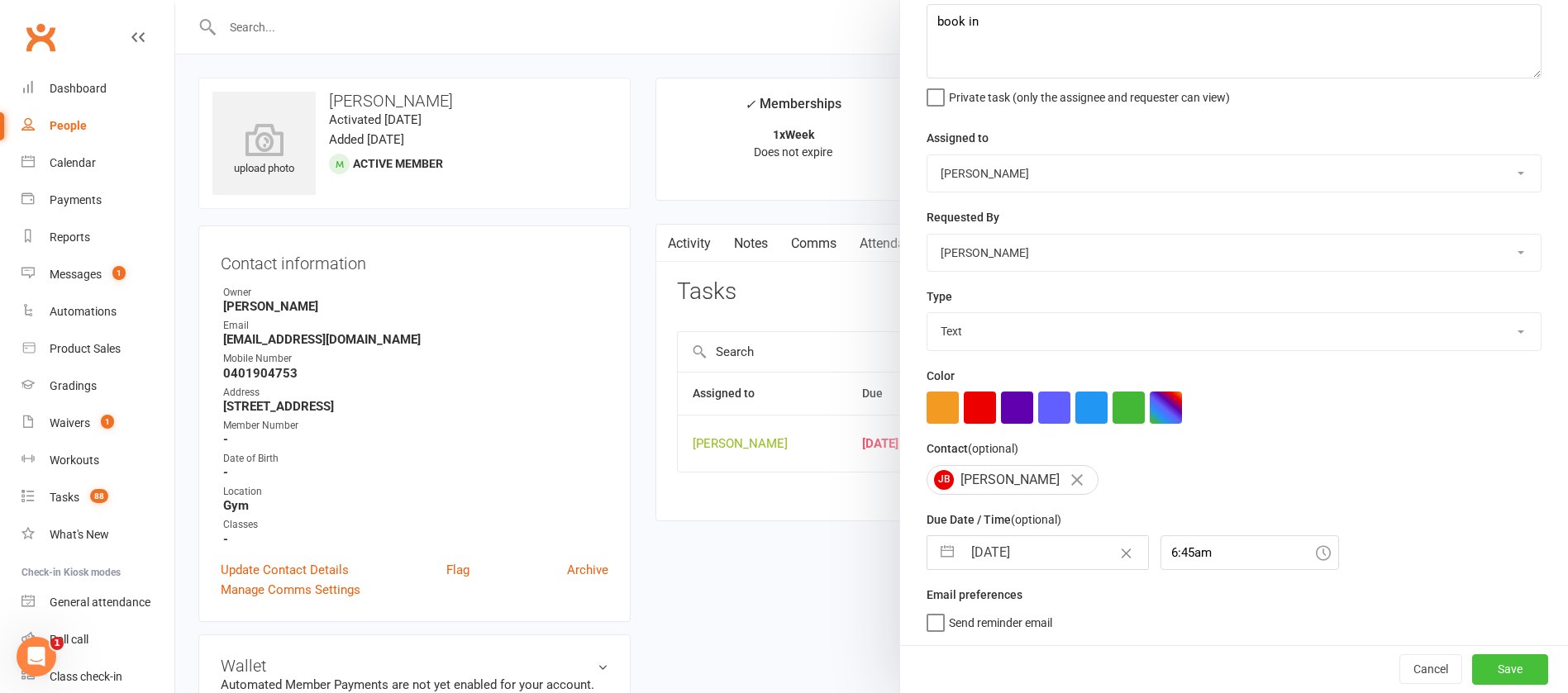
click at [1472, 674] on button "Save" at bounding box center [1510, 669] width 76 height 29
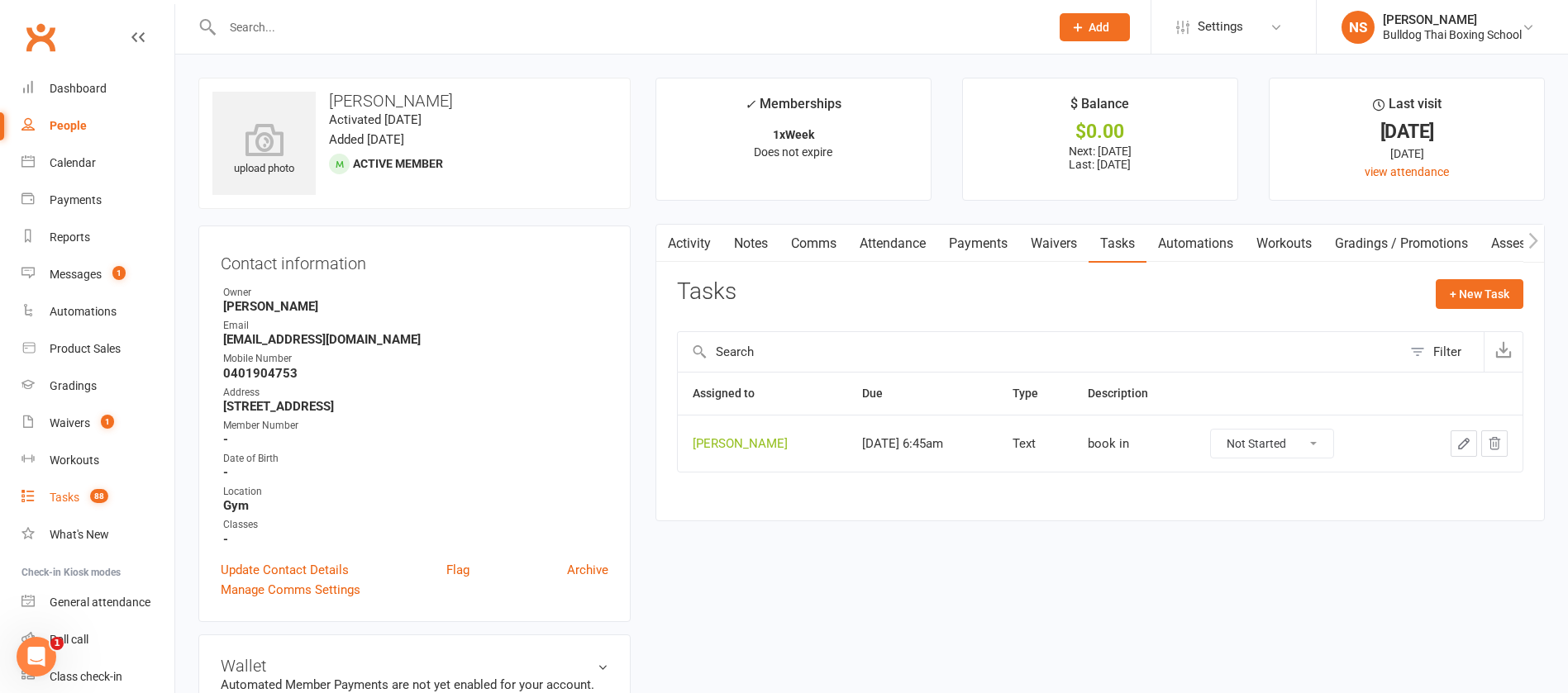
click at [61, 496] on div "Tasks" at bounding box center [64, 497] width 29 height 13
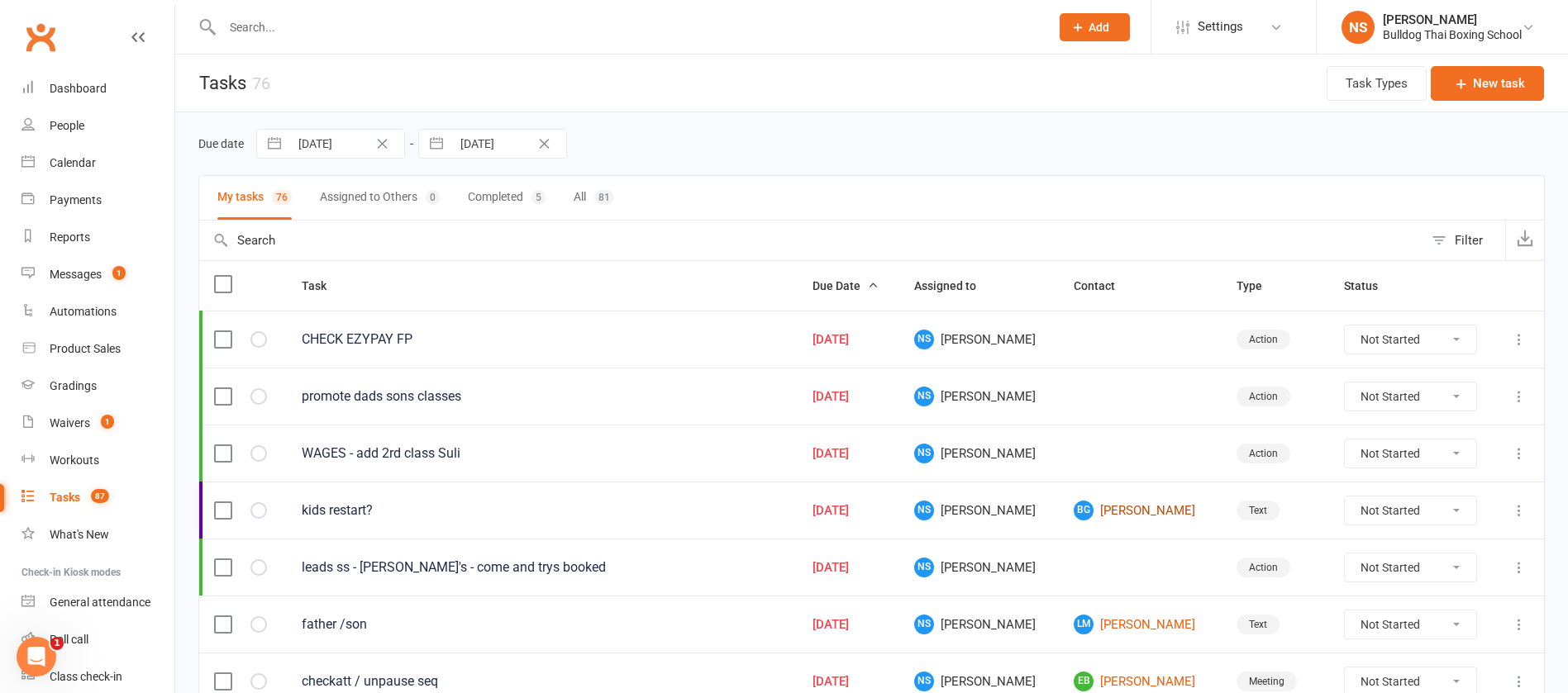
click at [1117, 512] on link "BG [PERSON_NAME]" at bounding box center [1141, 510] width 133 height 20
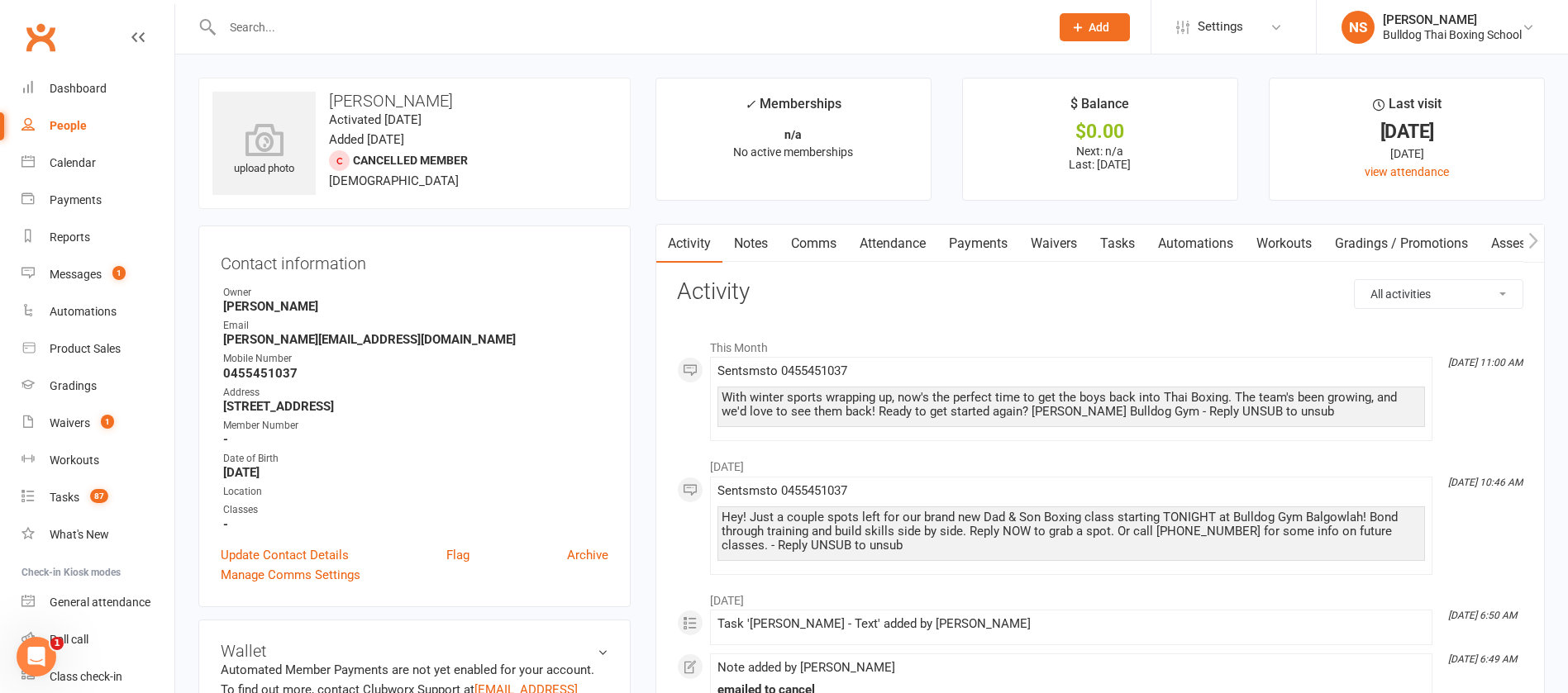
click at [1125, 244] on link "Tasks" at bounding box center [1117, 243] width 58 height 38
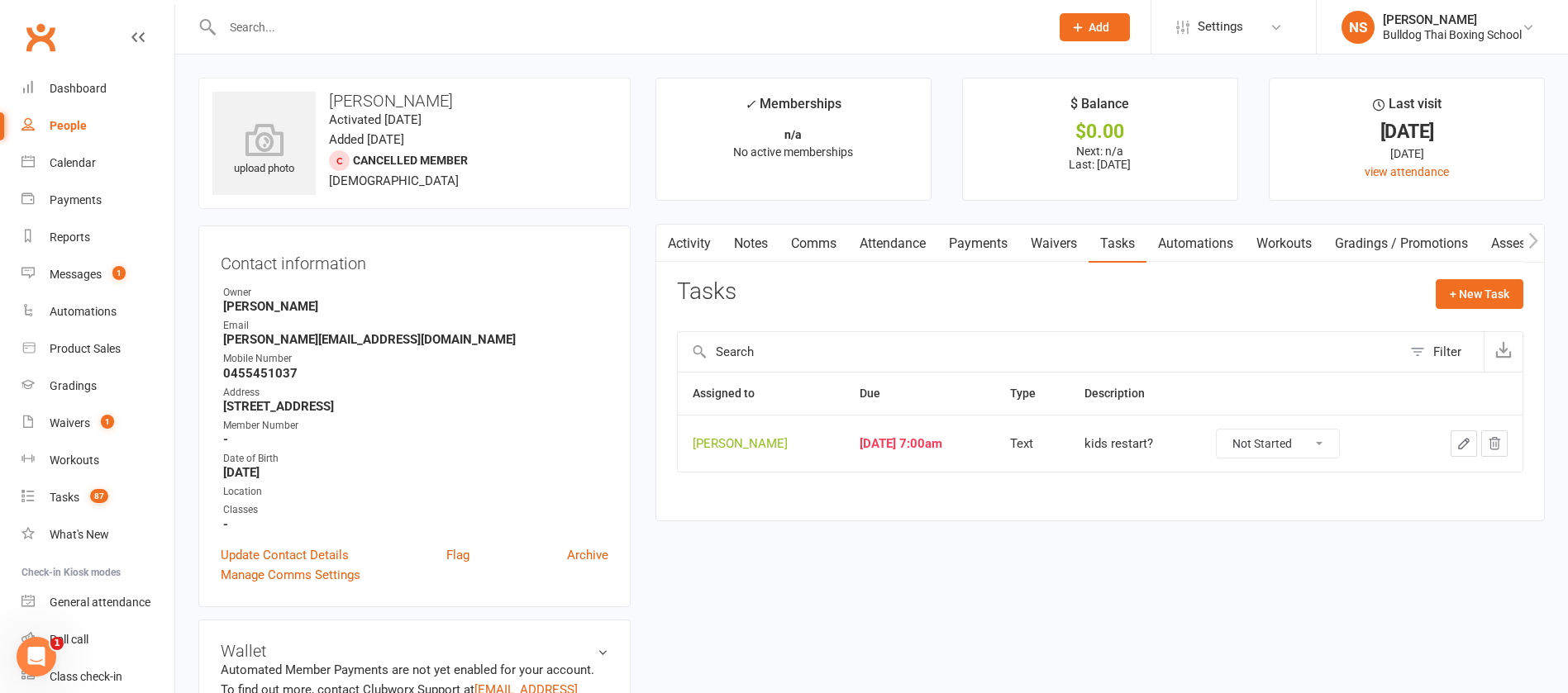
click at [1469, 448] on icon "button" at bounding box center [1464, 444] width 15 height 15
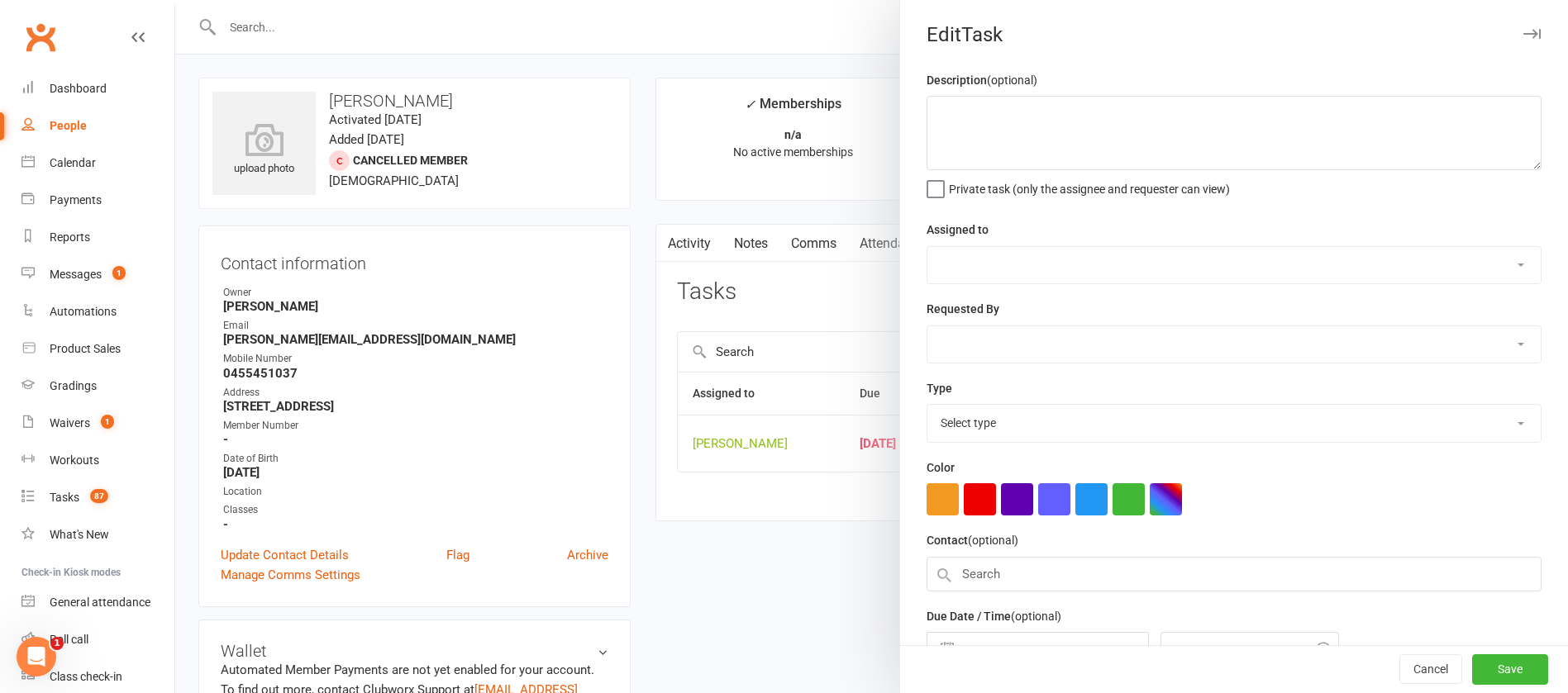
type textarea "kids restart?"
select select "12940"
type input "[DATE]"
type input "7:00am"
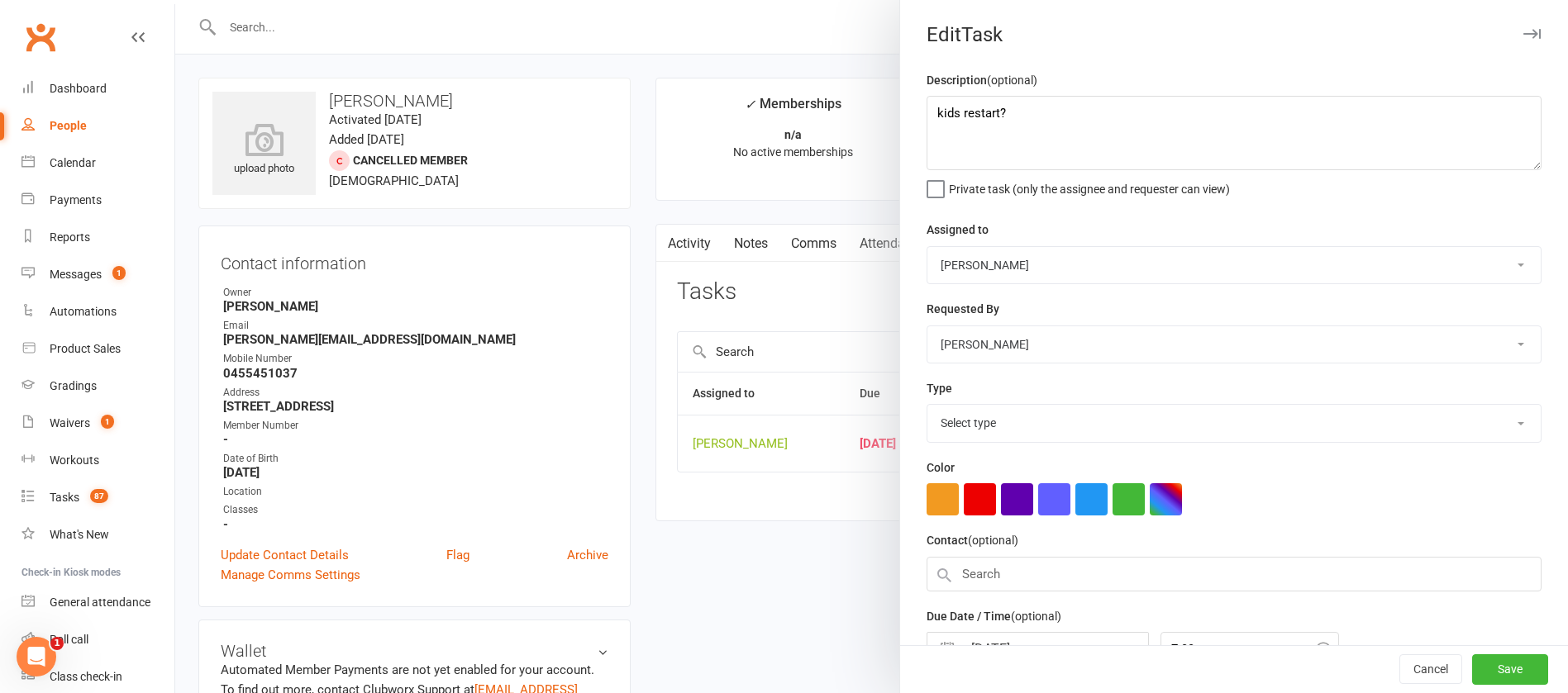
select select "13825"
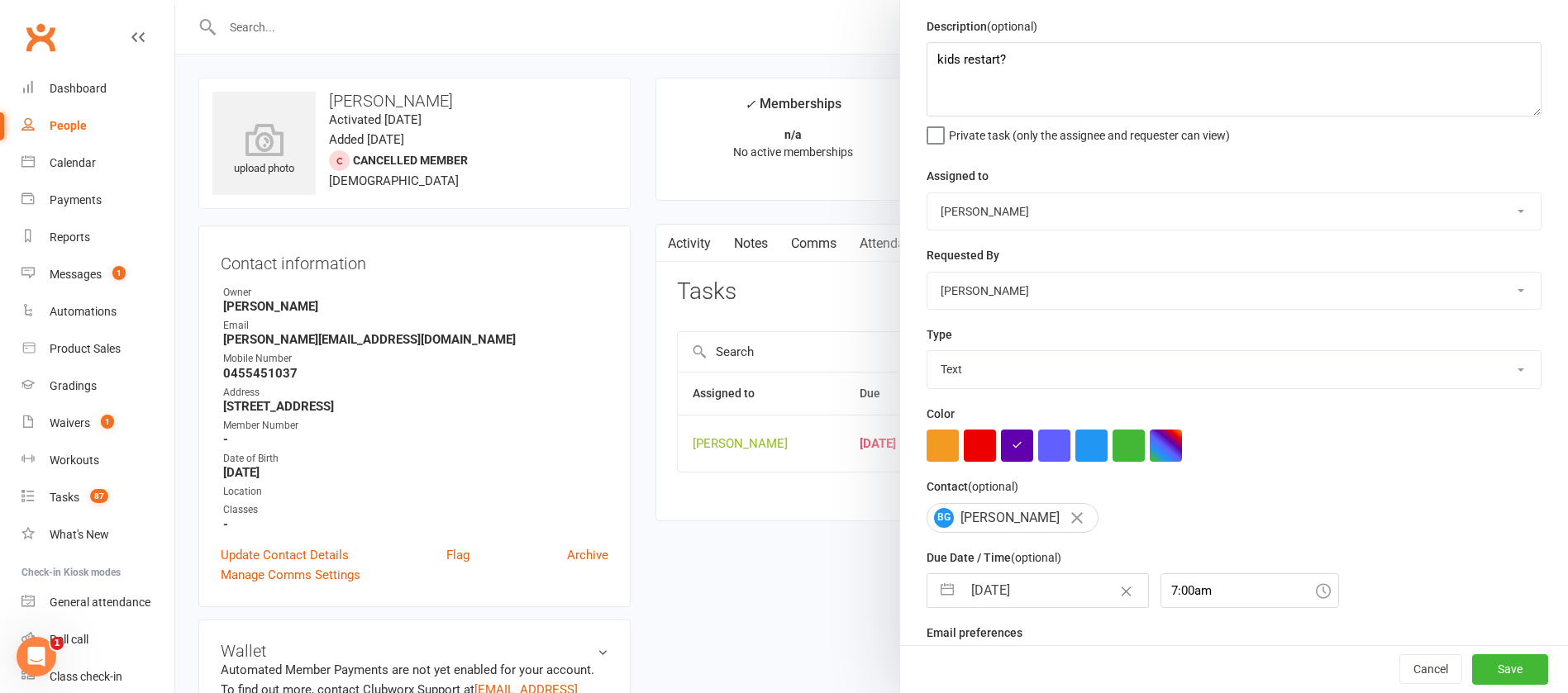
scroll to position [98, 0]
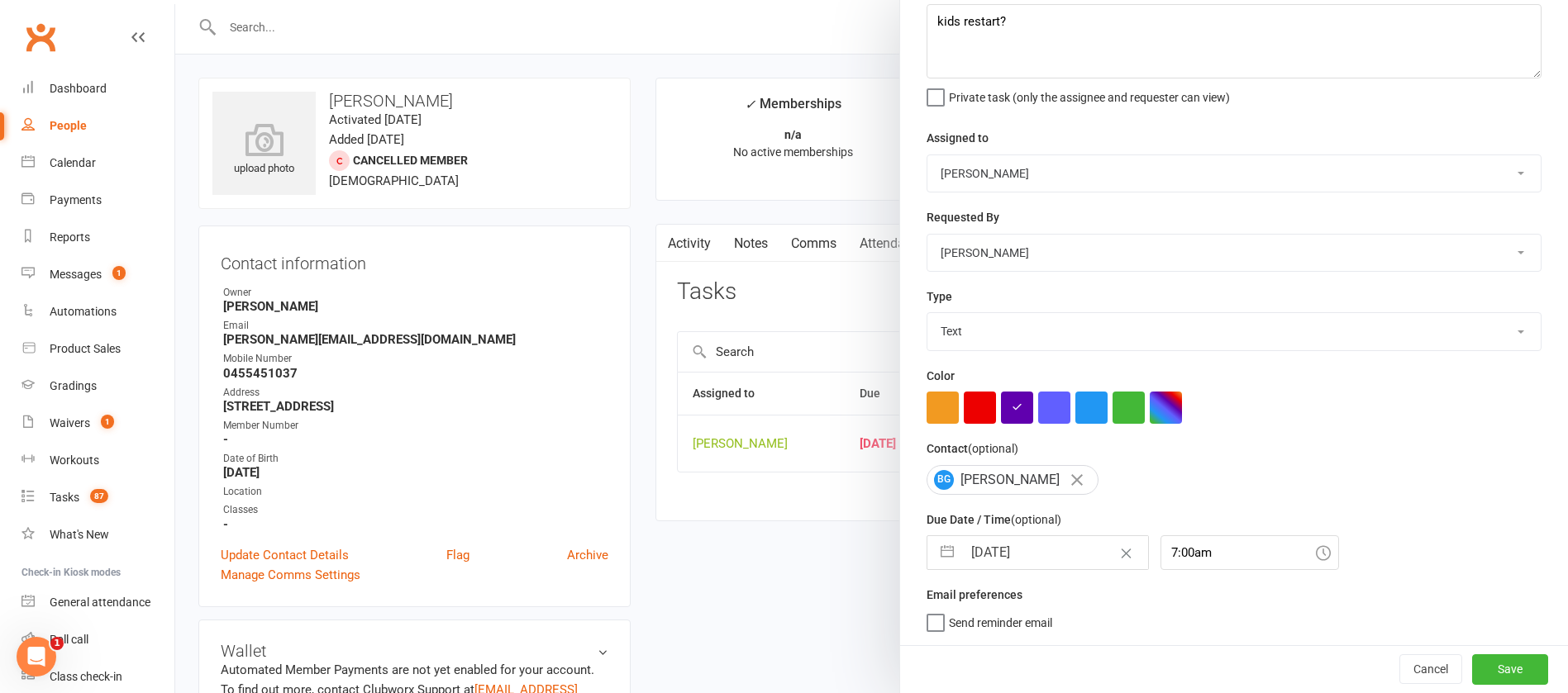
click at [1034, 547] on input "[DATE]" at bounding box center [1055, 552] width 186 height 33
select select "7"
select select "2025"
select select "8"
select select "2025"
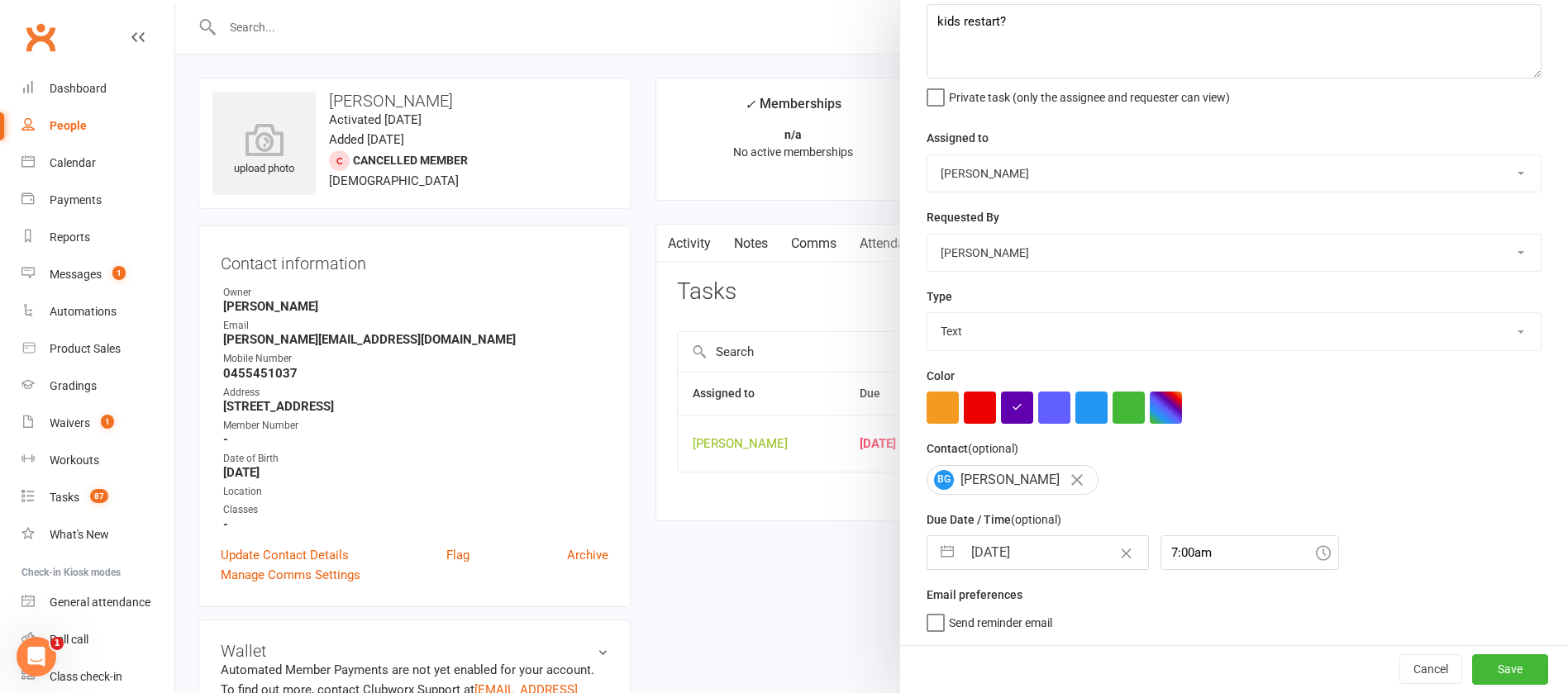
select select "9"
select select "2025"
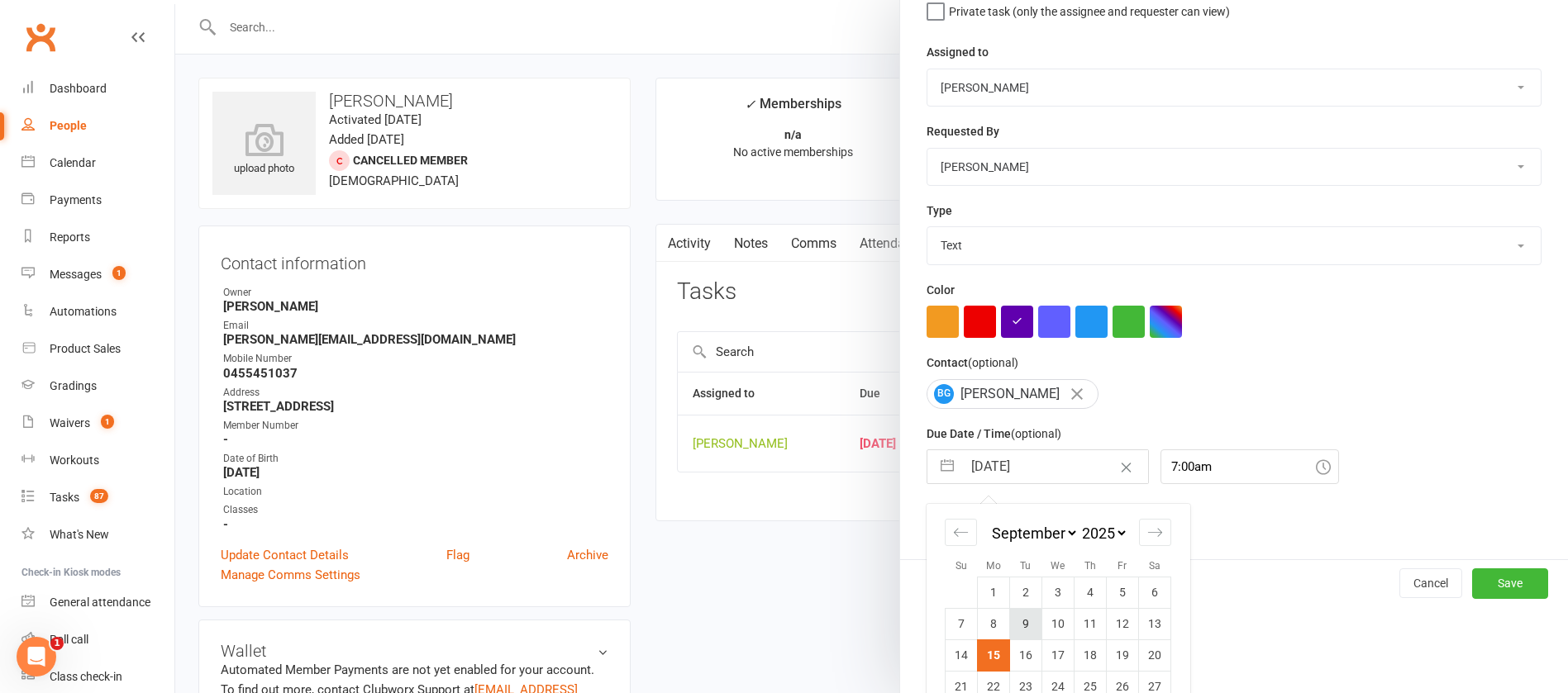
scroll to position [243, 0]
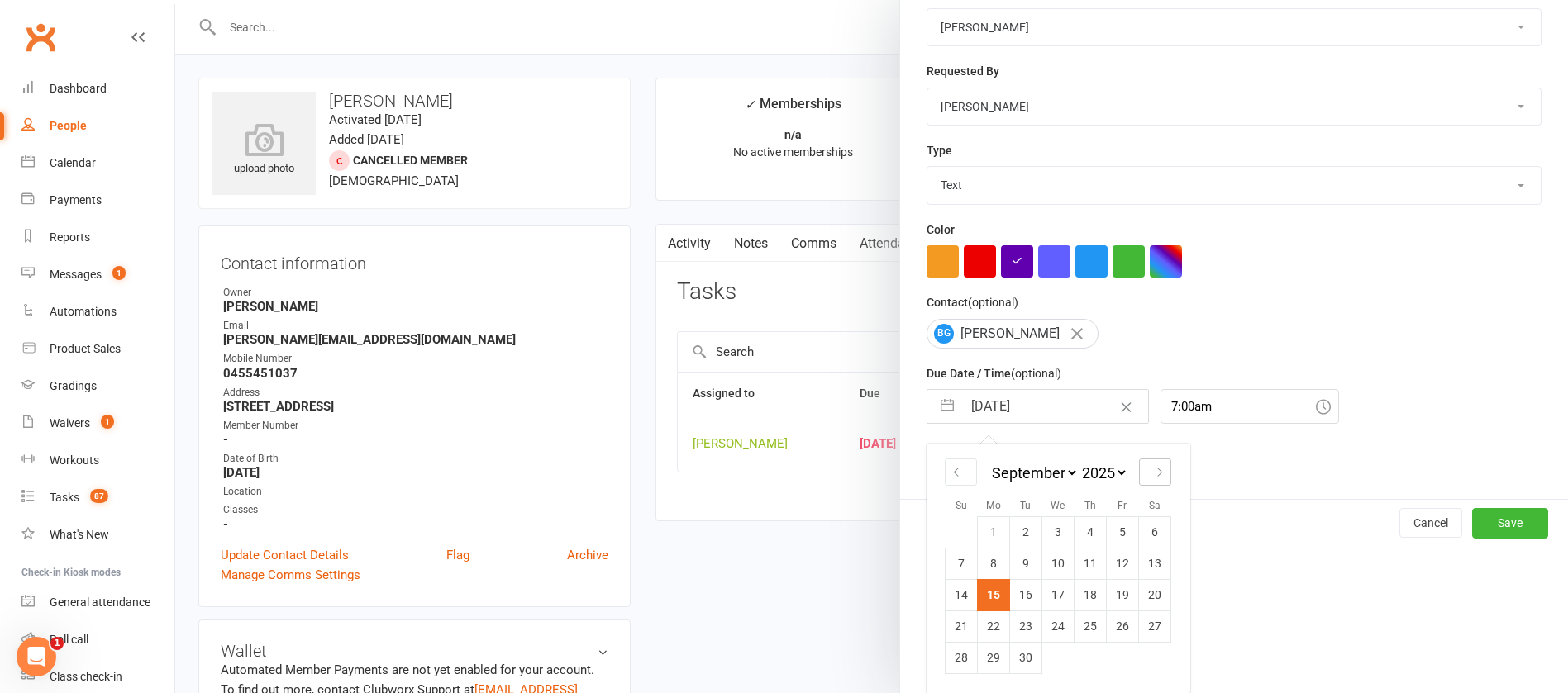
click at [1154, 468] on div "Move forward to switch to the next month." at bounding box center [1154, 472] width 32 height 28
select select "10"
select select "2025"
click at [984, 589] on td "13" at bounding box center [994, 595] width 32 height 31
type input "[DATE]"
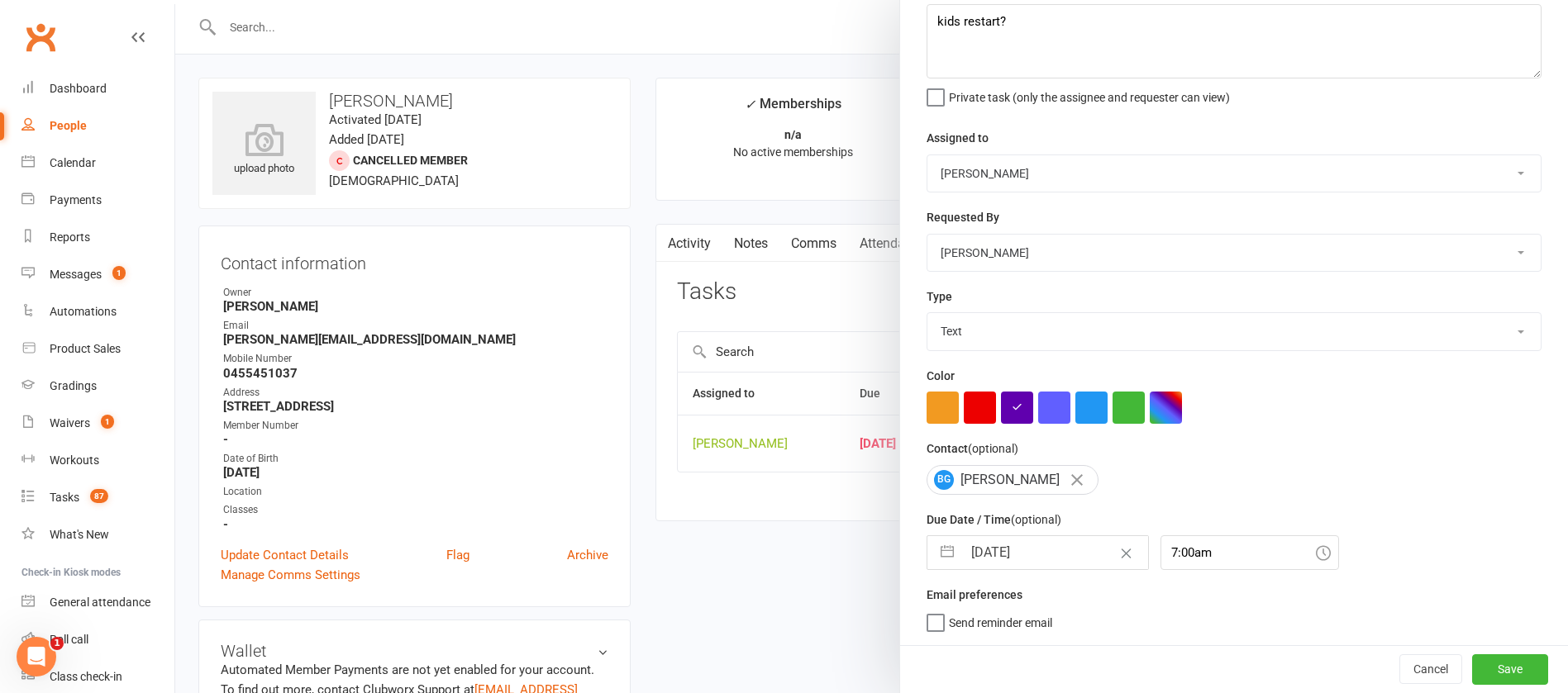
scroll to position [98, 0]
click at [1472, 671] on button "Save" at bounding box center [1510, 669] width 76 height 29
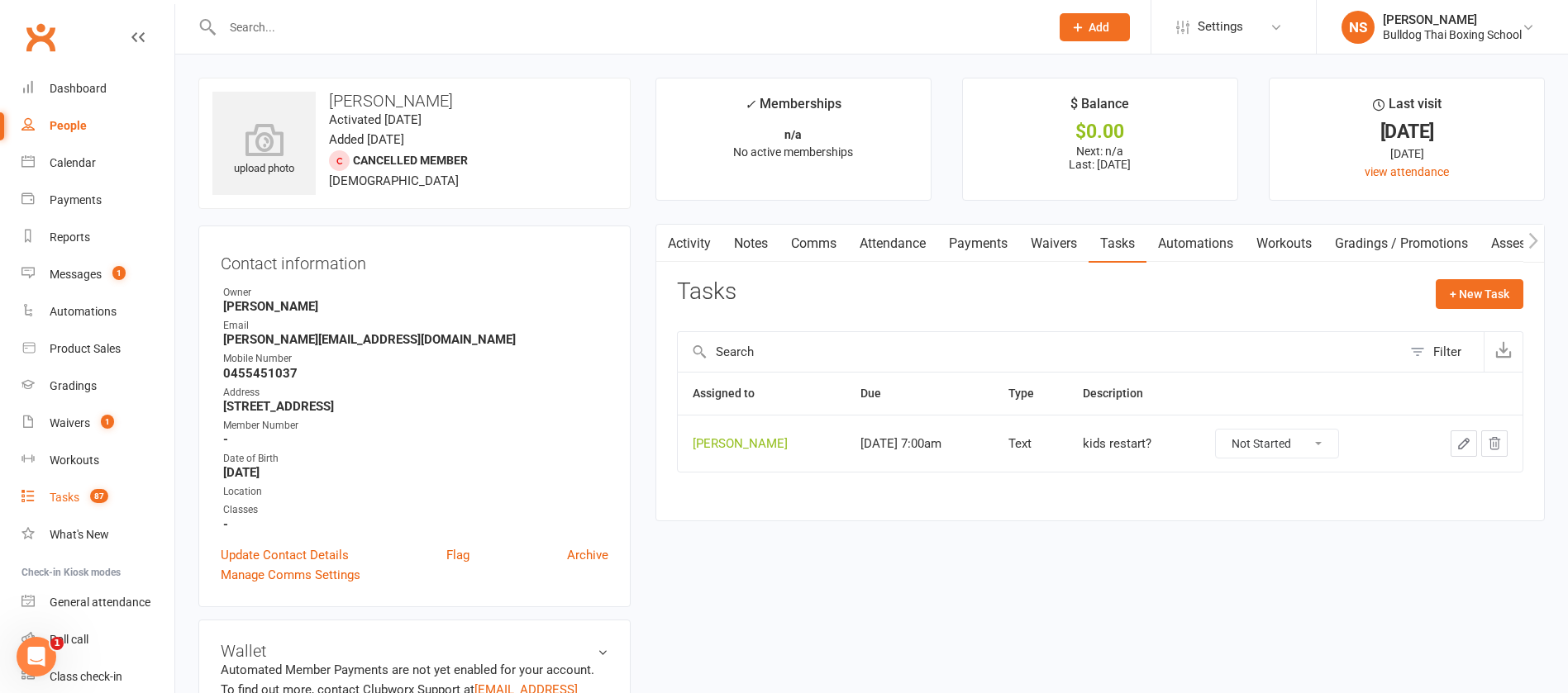
click at [55, 500] on div "Tasks" at bounding box center [64, 497] width 29 height 13
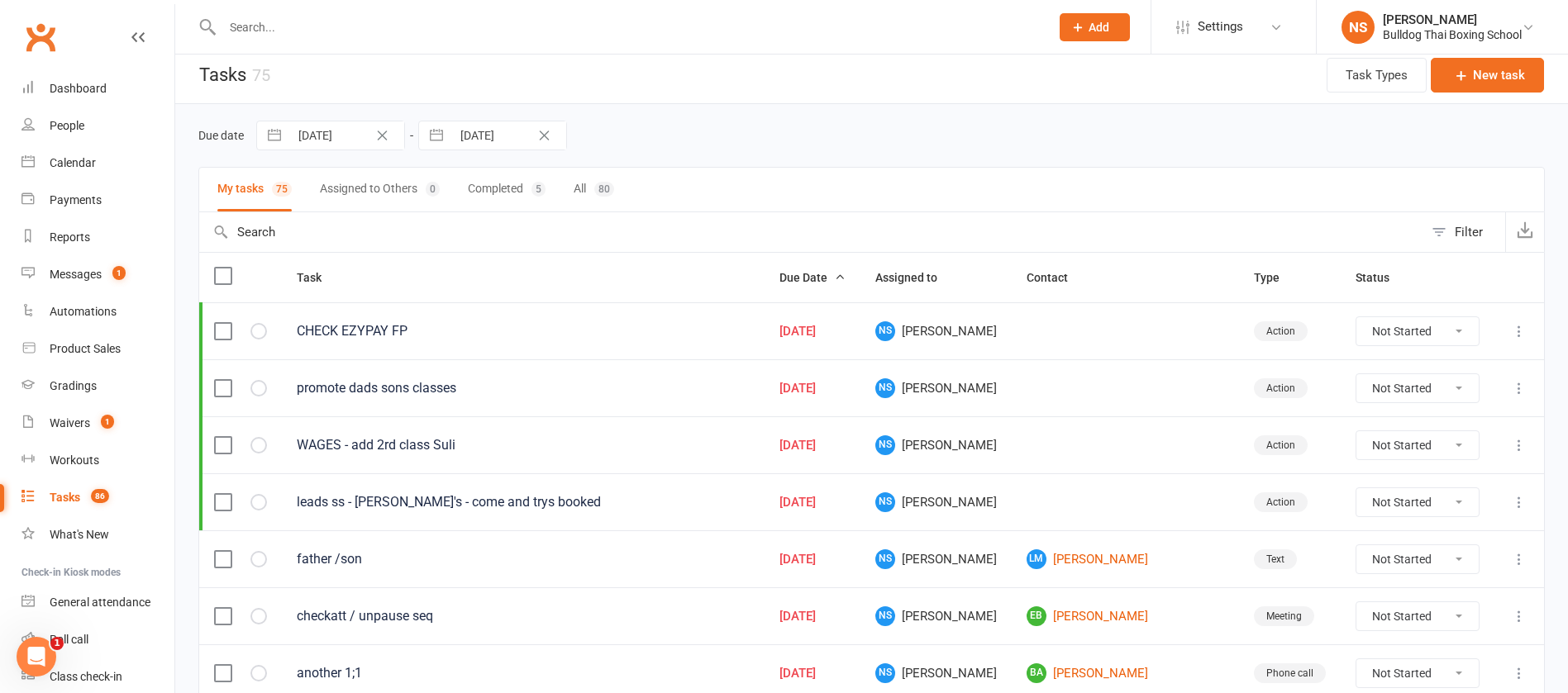
scroll to position [124, 0]
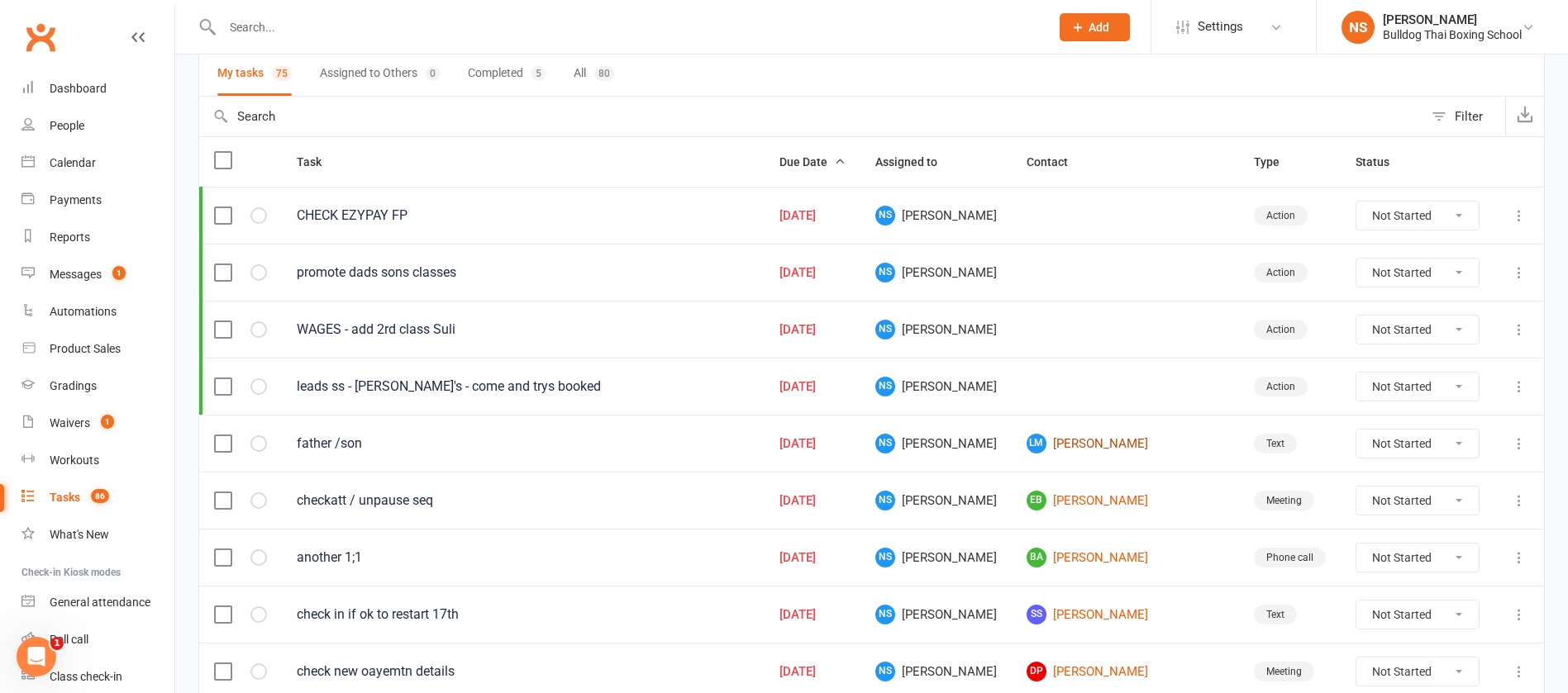
click at [1120, 442] on link "LM [PERSON_NAME]" at bounding box center [1125, 444] width 198 height 20
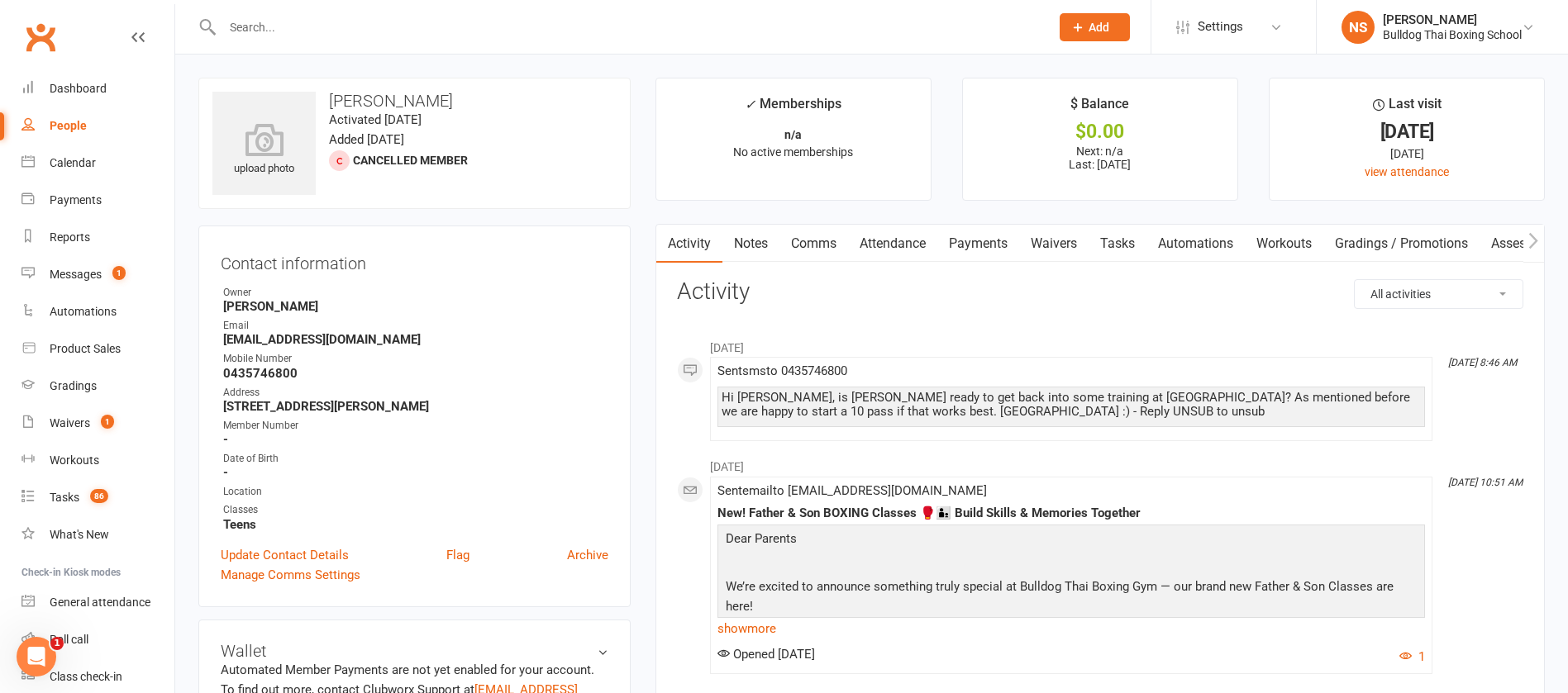
click at [1116, 239] on link "Tasks" at bounding box center [1117, 243] width 58 height 38
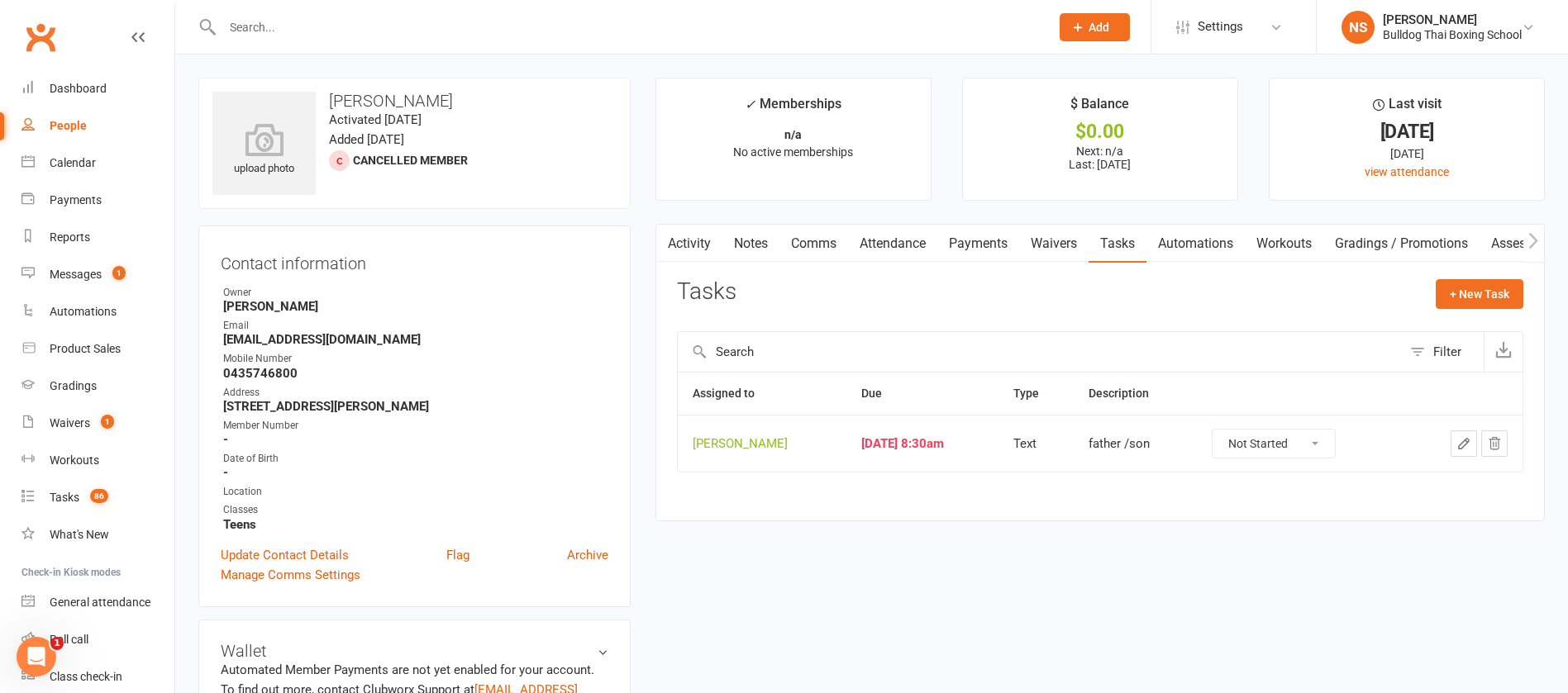
click at [1469, 441] on icon "button" at bounding box center [1464, 444] width 15 height 15
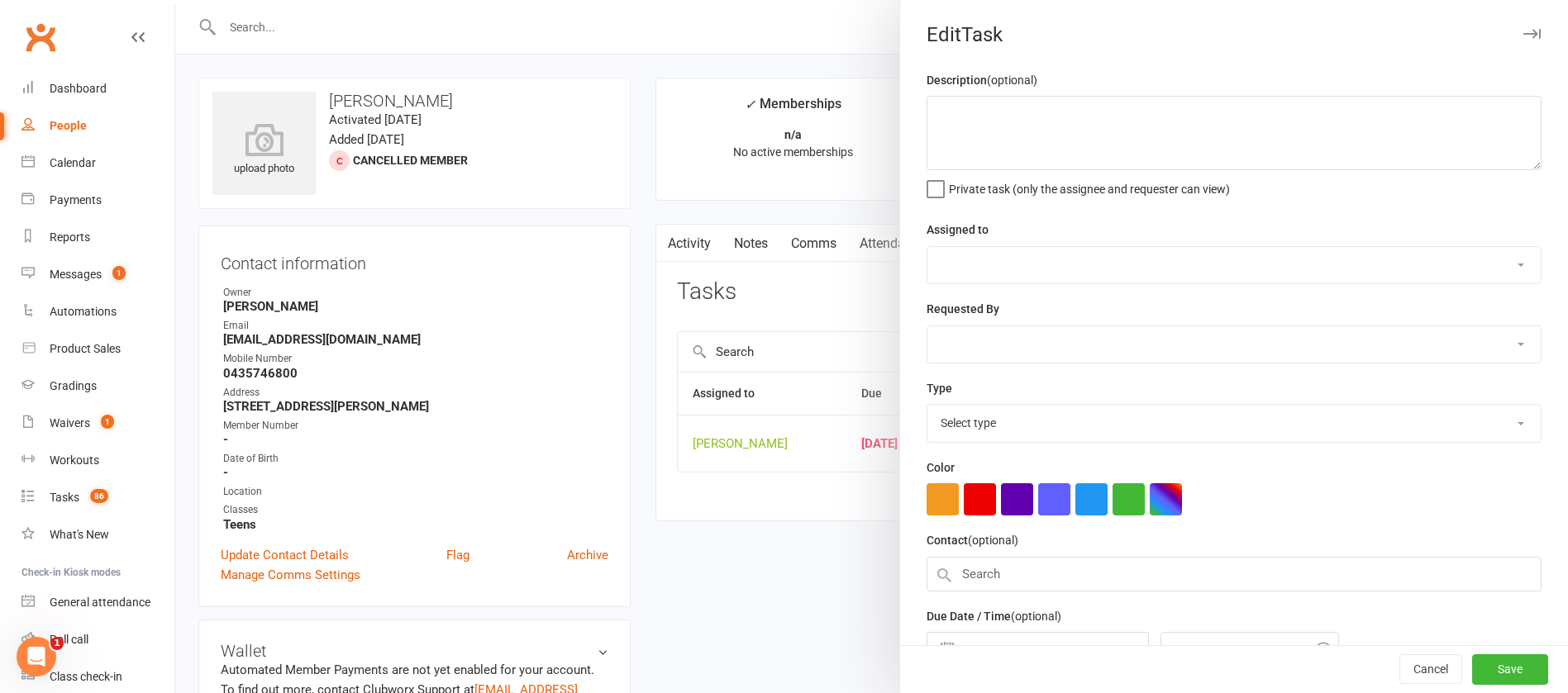
type textarea "father /son"
select select "12940"
type input "[DATE]"
type input "8:30am"
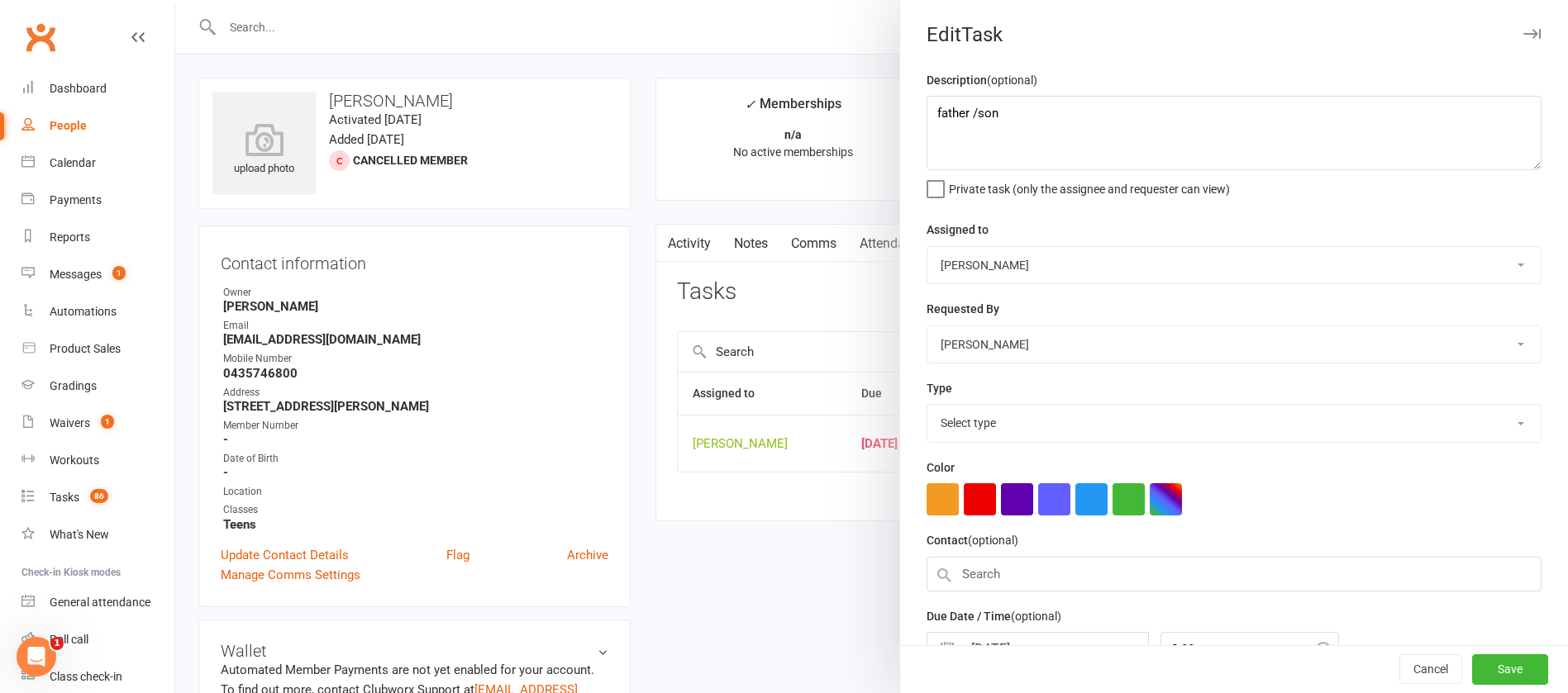
select select "13825"
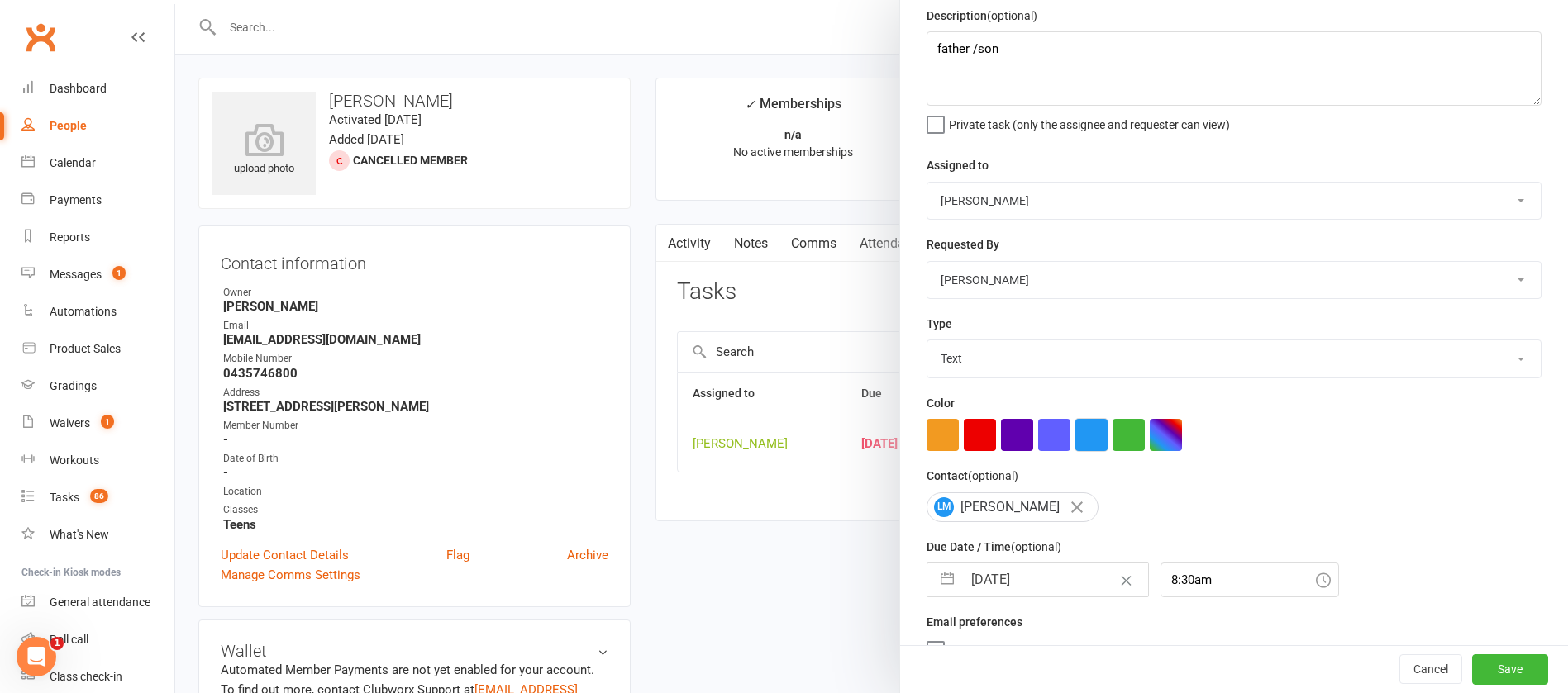
scroll to position [98, 0]
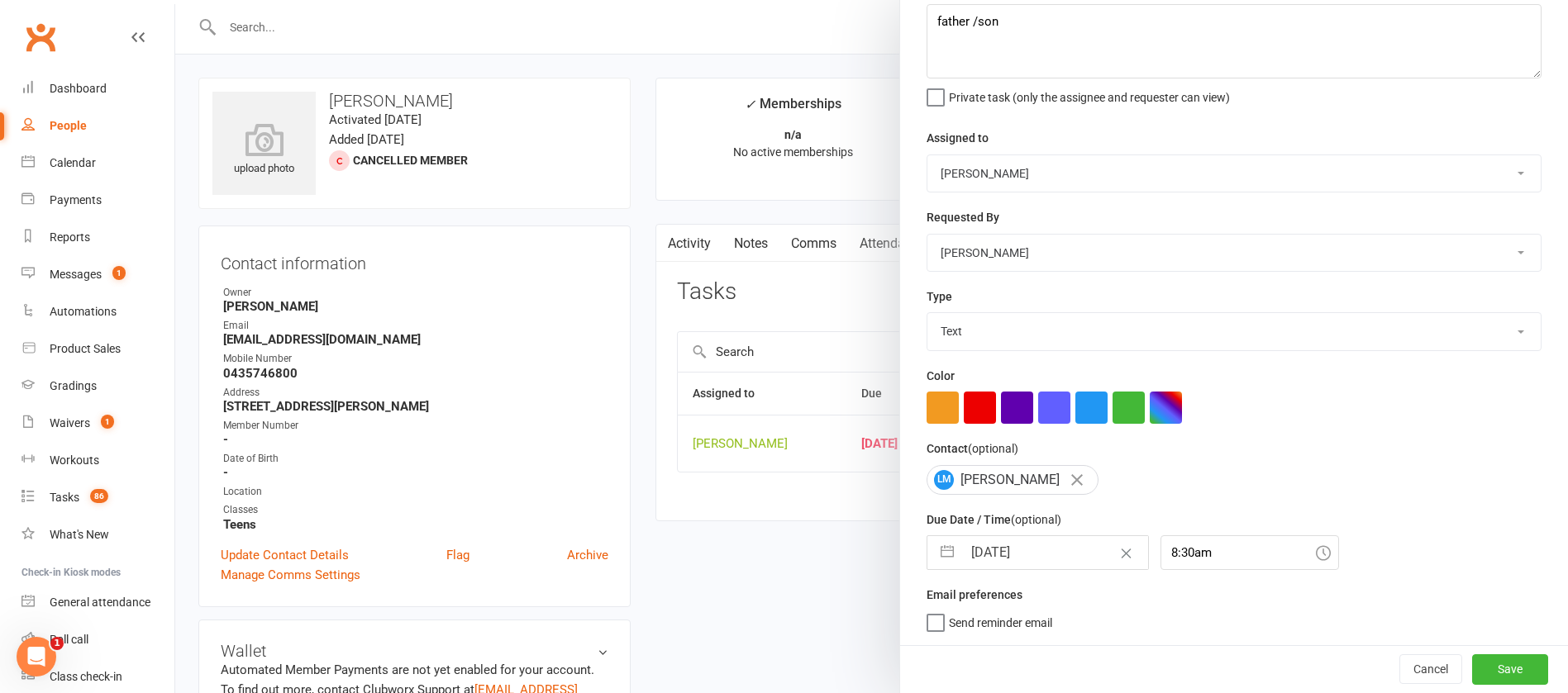
select select "7"
select select "2025"
select select "8"
select select "2025"
select select "9"
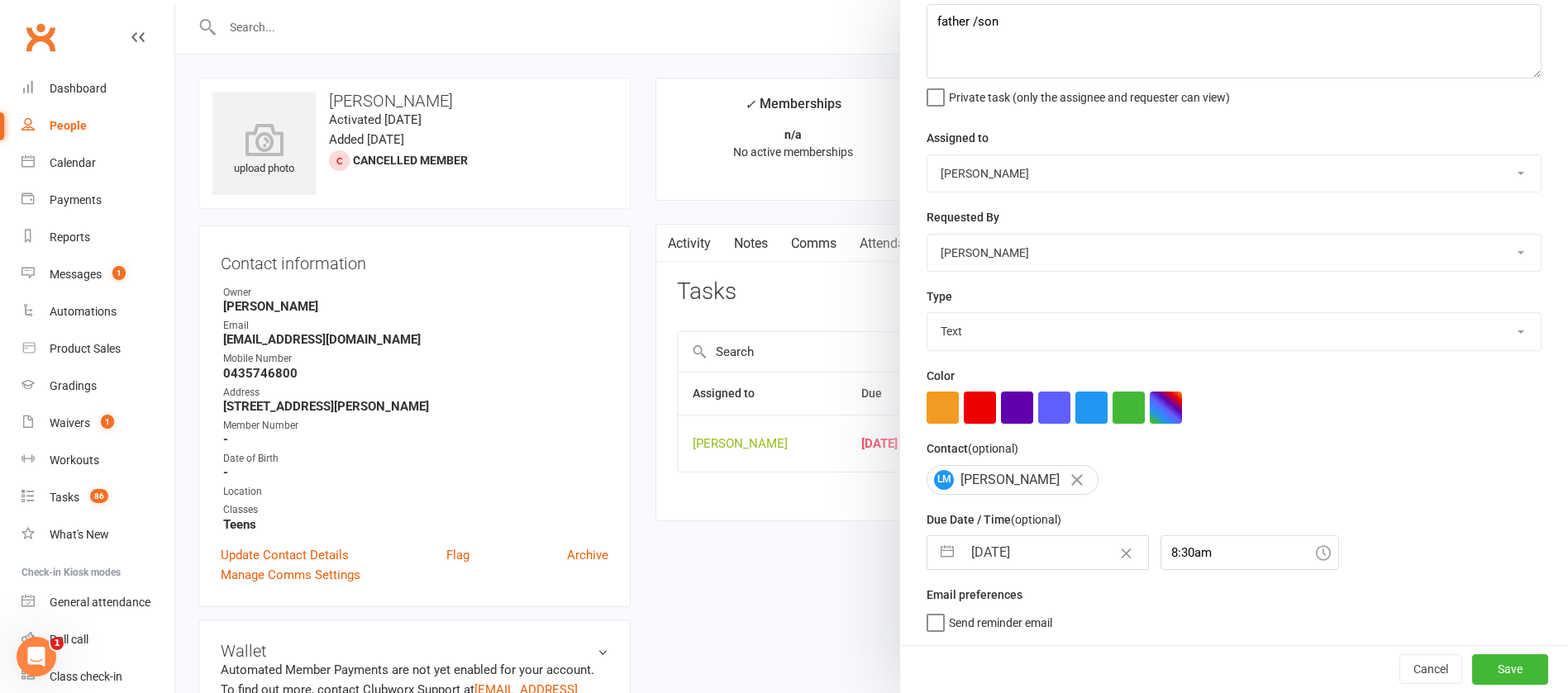
select select "2025"
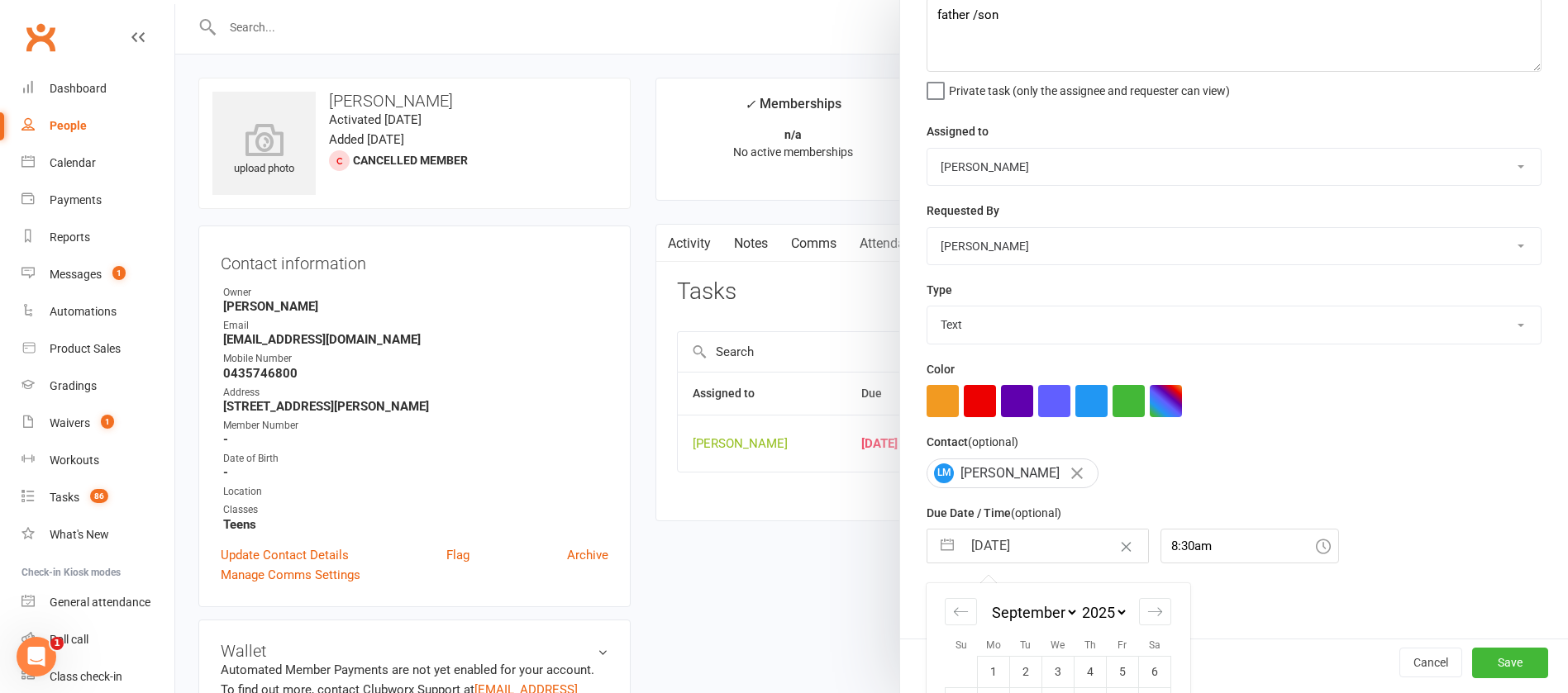
click at [1059, 549] on input "[DATE]" at bounding box center [1055, 546] width 186 height 33
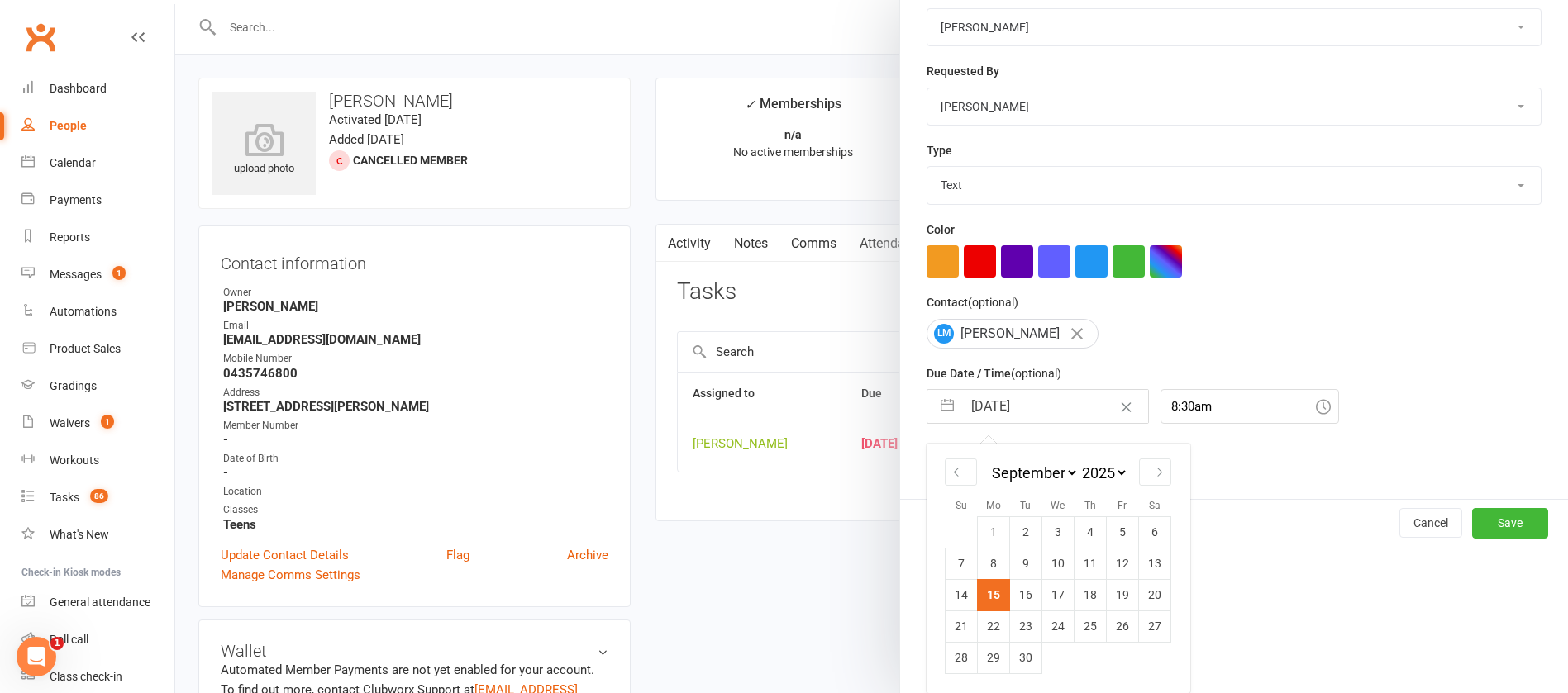
drag, startPoint x: 984, startPoint y: 652, endPoint x: 988, endPoint y: 659, distance: 8.1
click at [984, 652] on td "29" at bounding box center [994, 658] width 32 height 31
type input "[DATE]"
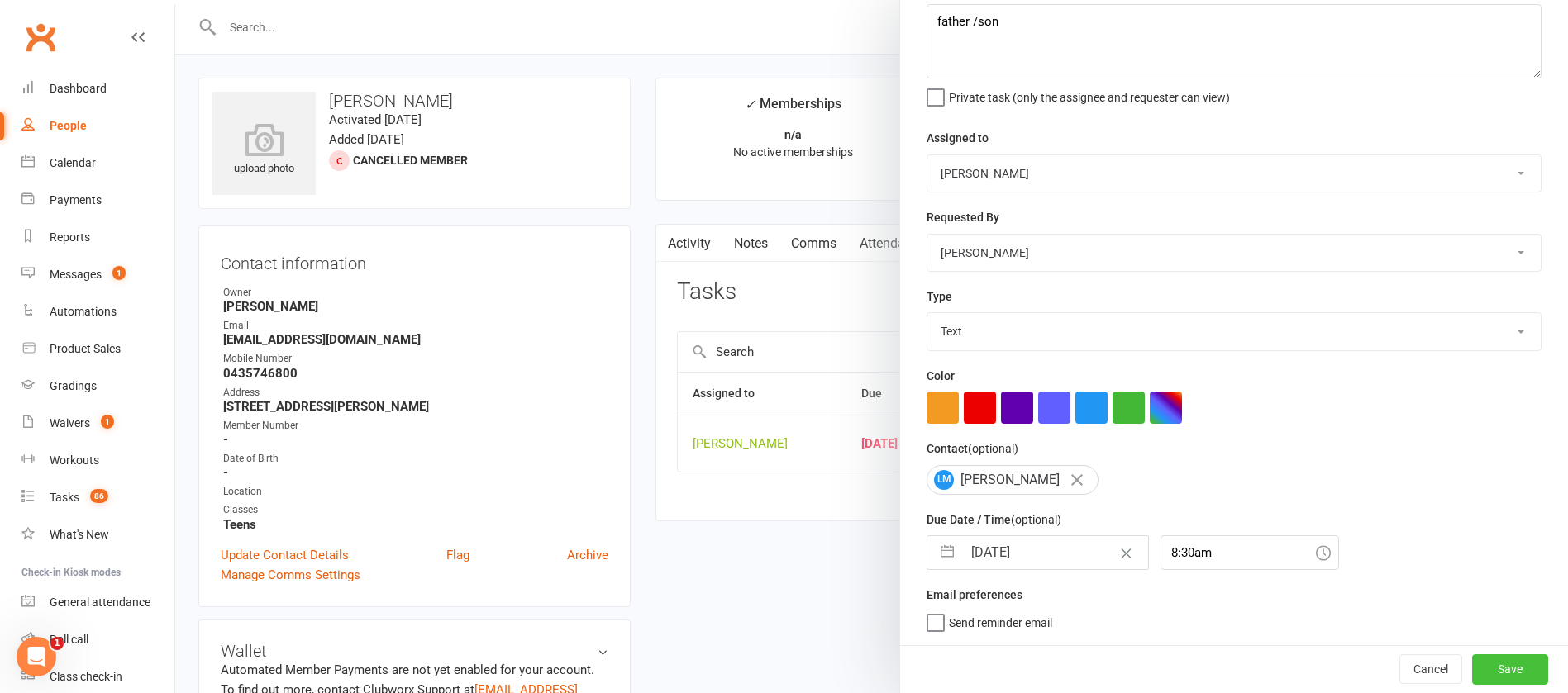
click at [1472, 665] on button "Save" at bounding box center [1510, 669] width 76 height 29
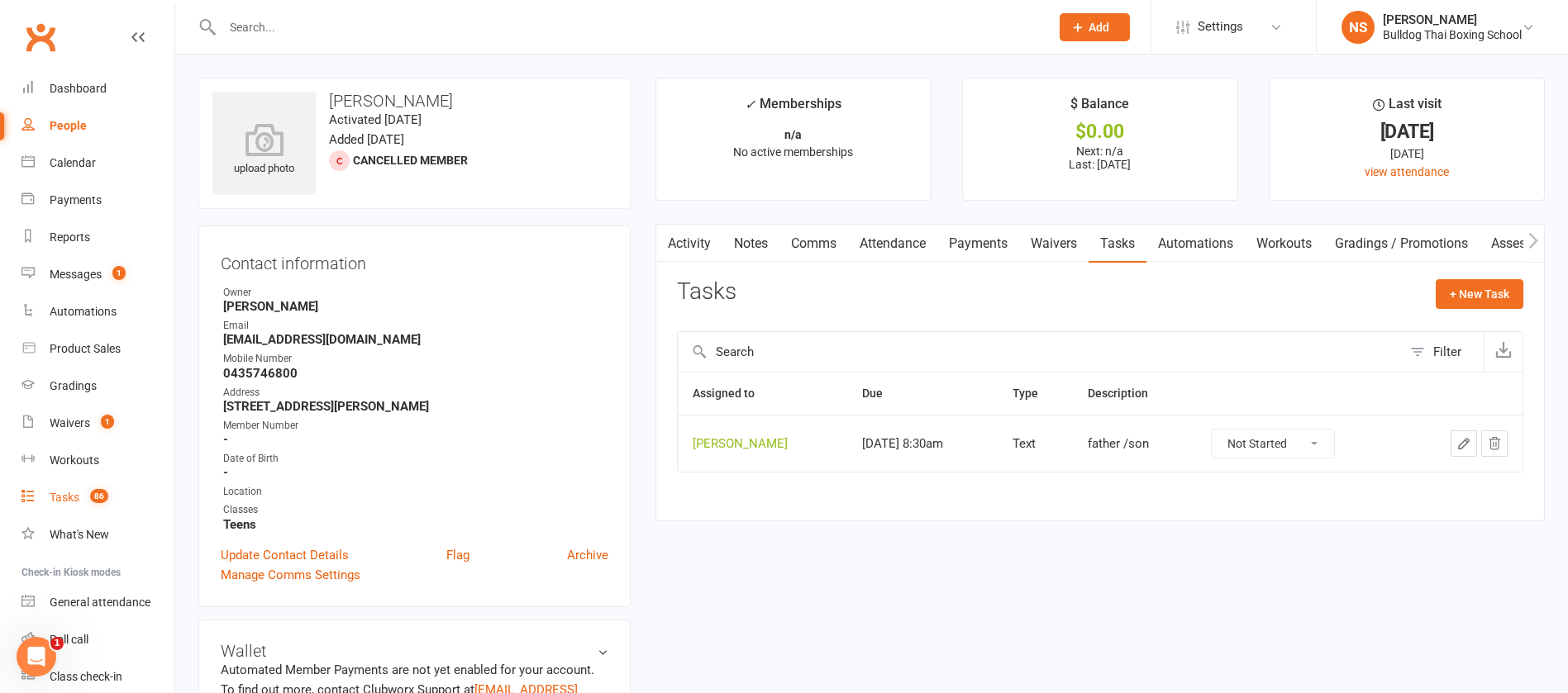
click at [66, 496] on div "Tasks" at bounding box center [64, 497] width 29 height 13
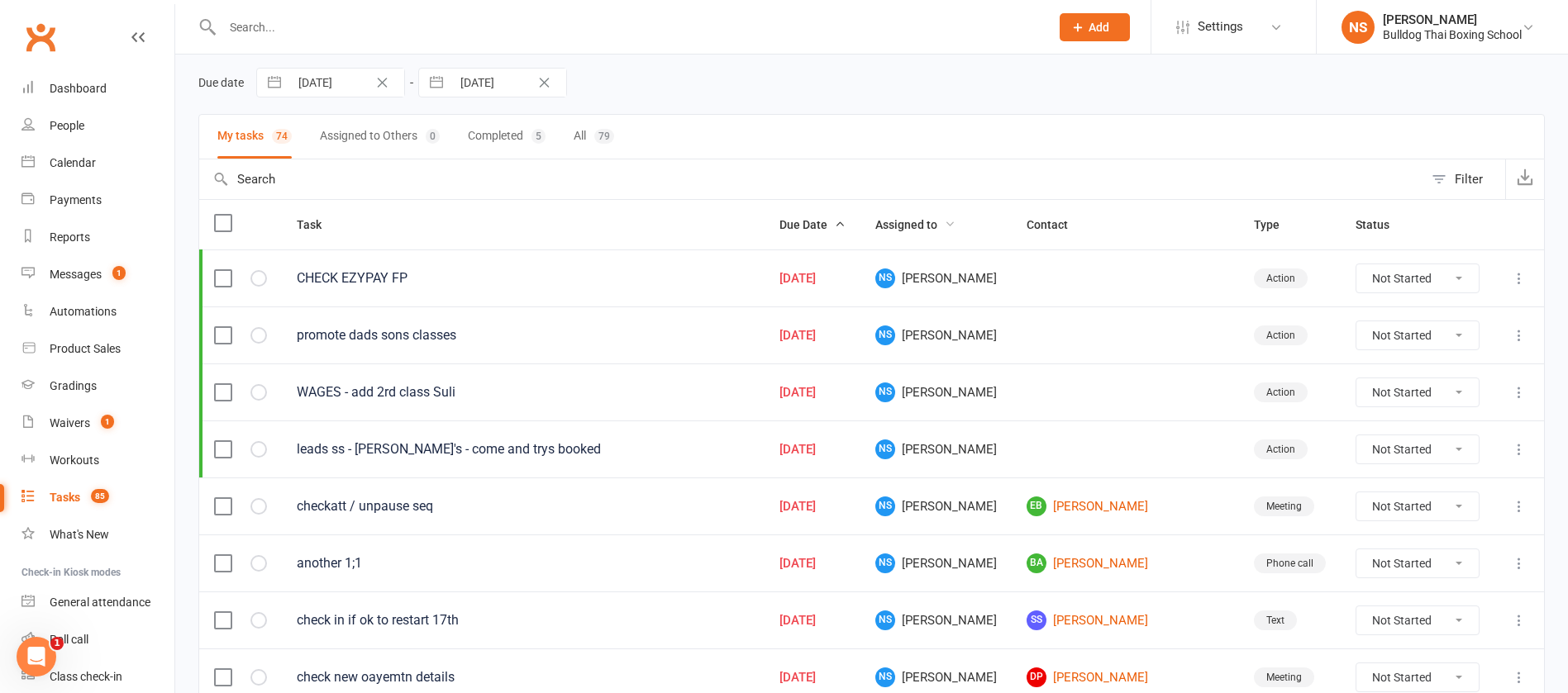
scroll to position [248, 0]
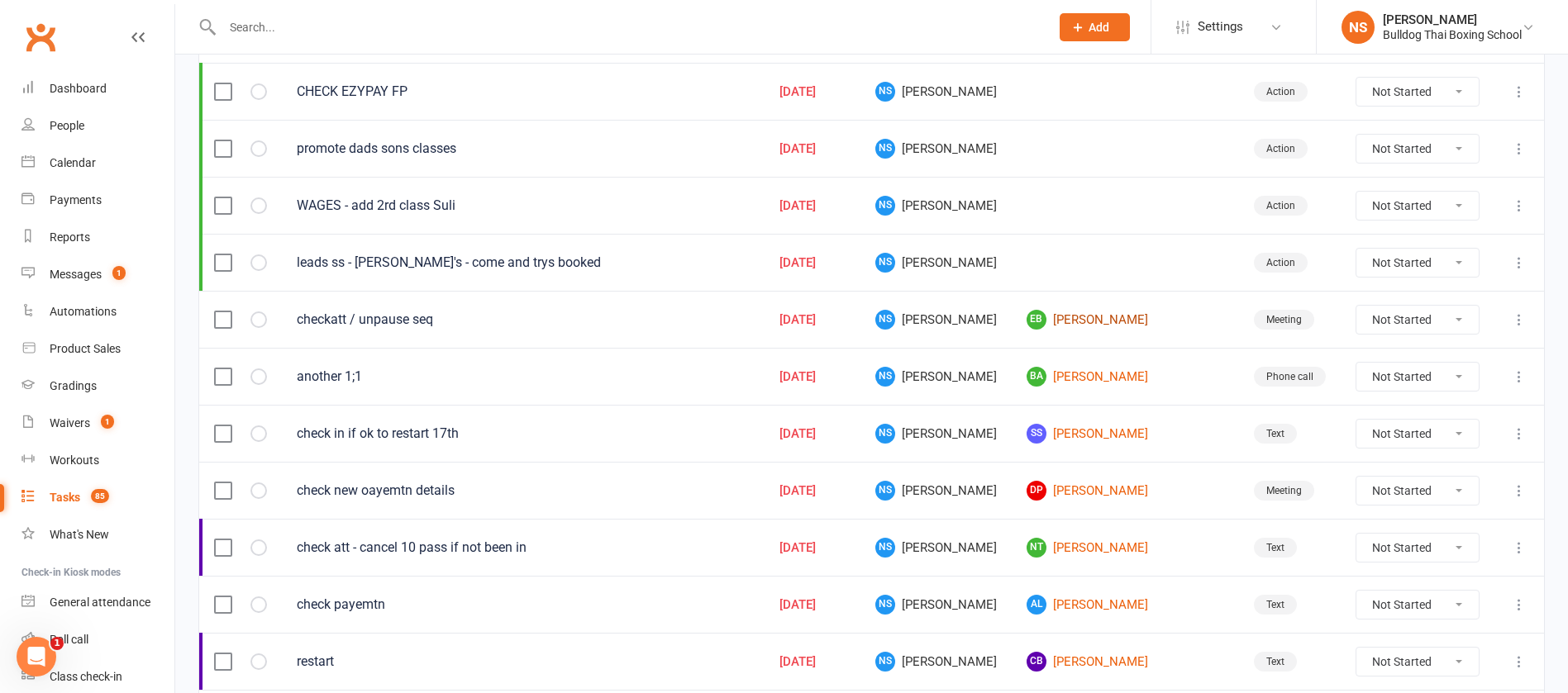
click at [1118, 319] on link "EB [PERSON_NAME]" at bounding box center [1125, 319] width 198 height 20
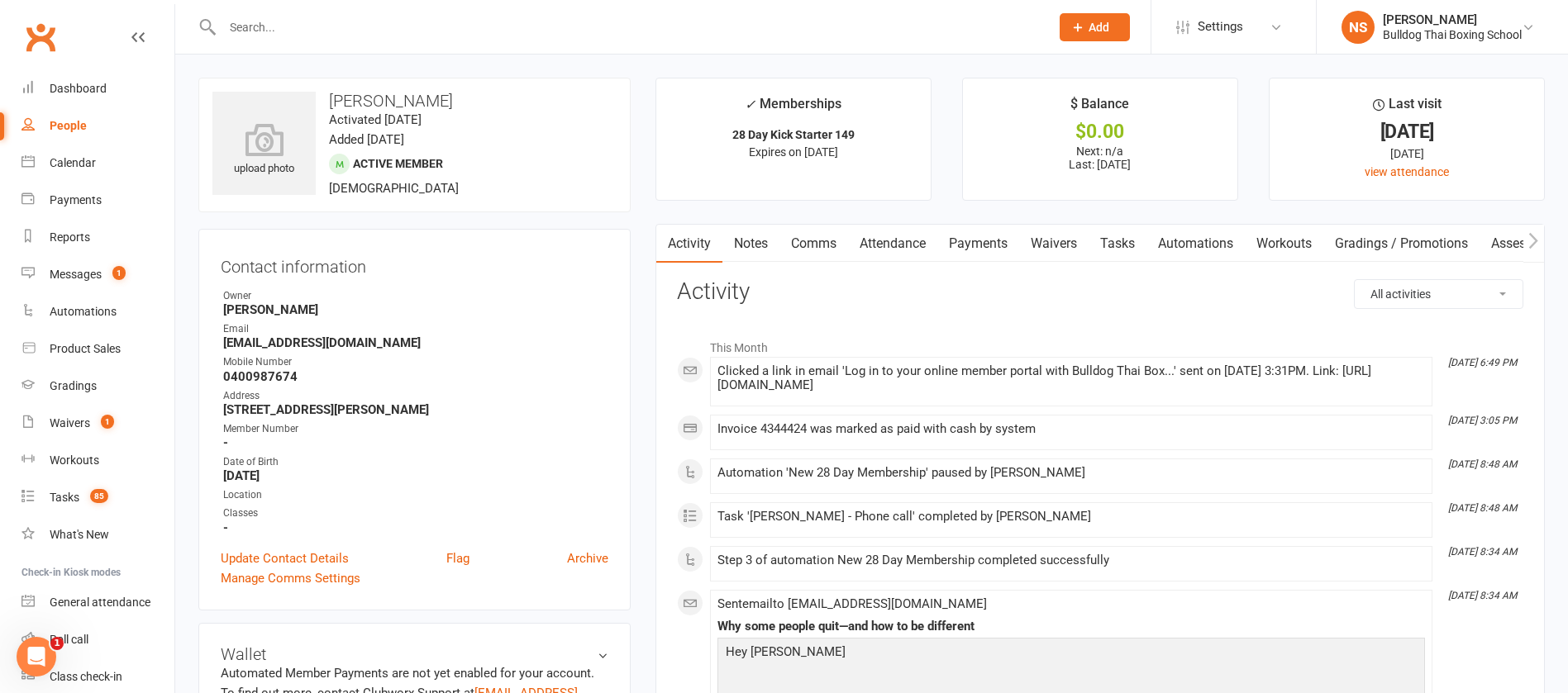
click at [815, 240] on link "Comms" at bounding box center [813, 243] width 68 height 38
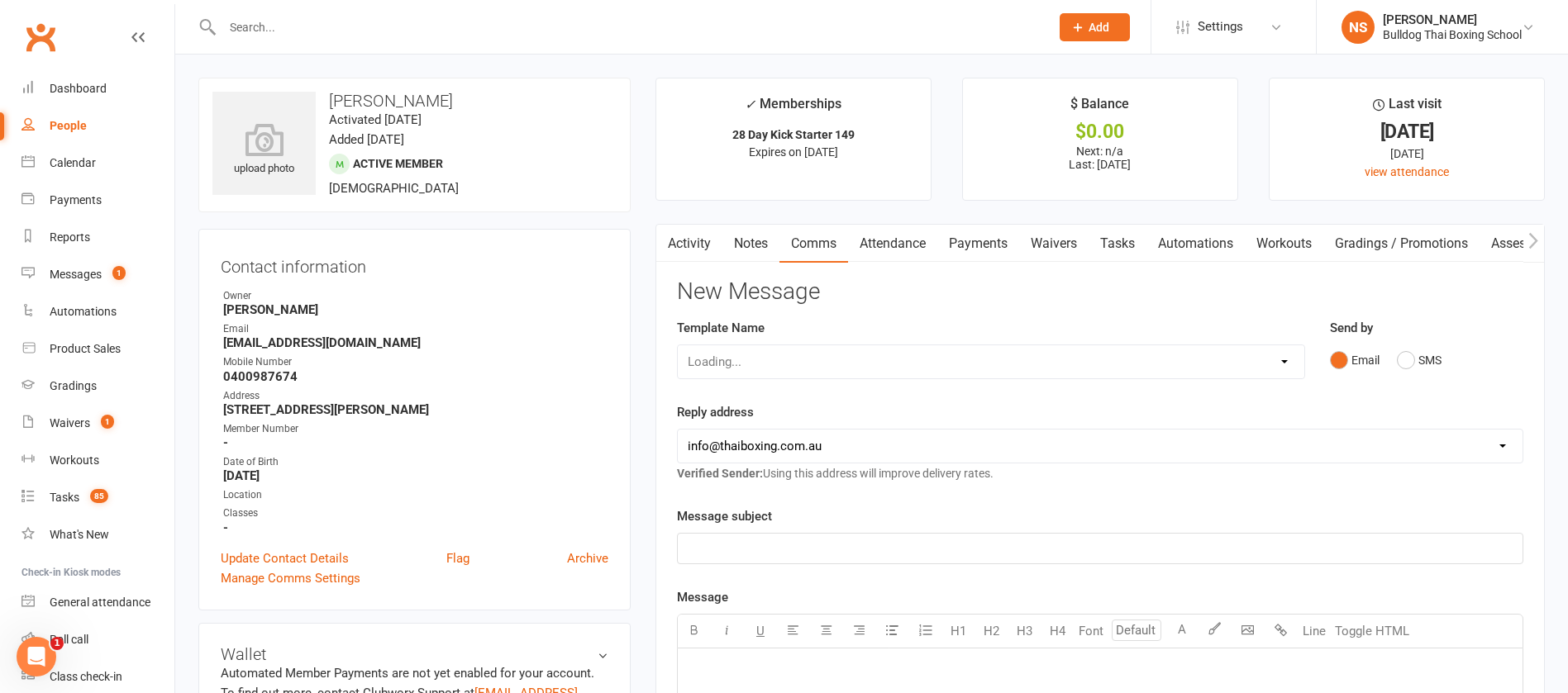
click at [785, 356] on div "Loading..." at bounding box center [991, 362] width 629 height 35
click at [785, 356] on div "Loading..." at bounding box center [991, 362] width 629 height 35
click at [756, 350] on select "Select Template [Email] Price Increase 28 Day Kick starter [SMS] 10 Pass Check …" at bounding box center [991, 362] width 627 height 33
select select "51"
click at [678, 345] on select "Select Template [Email] Price Increase 28 Day Kick starter [SMS] 10 Pass Check …" at bounding box center [991, 362] width 627 height 33
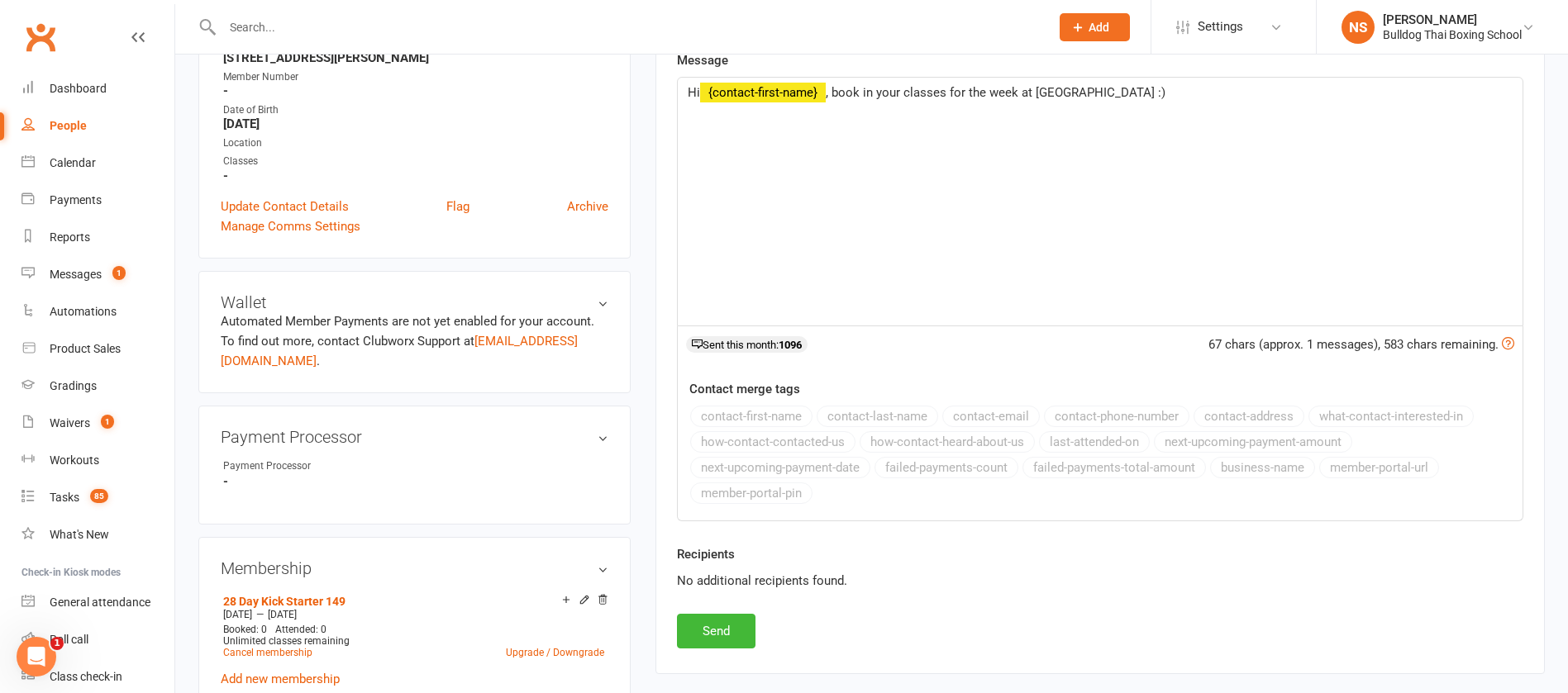
scroll to position [496, 0]
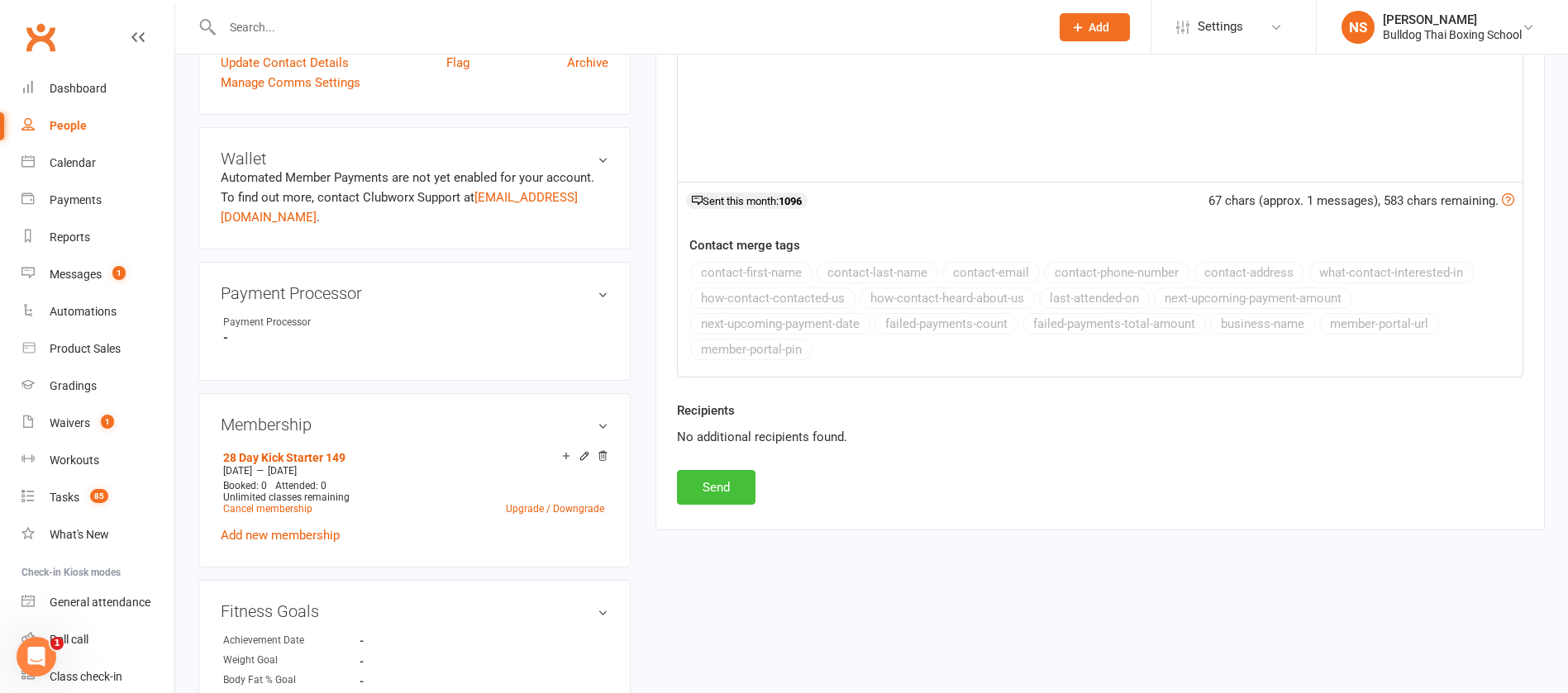
click at [745, 488] on button "Send" at bounding box center [716, 488] width 79 height 35
select select
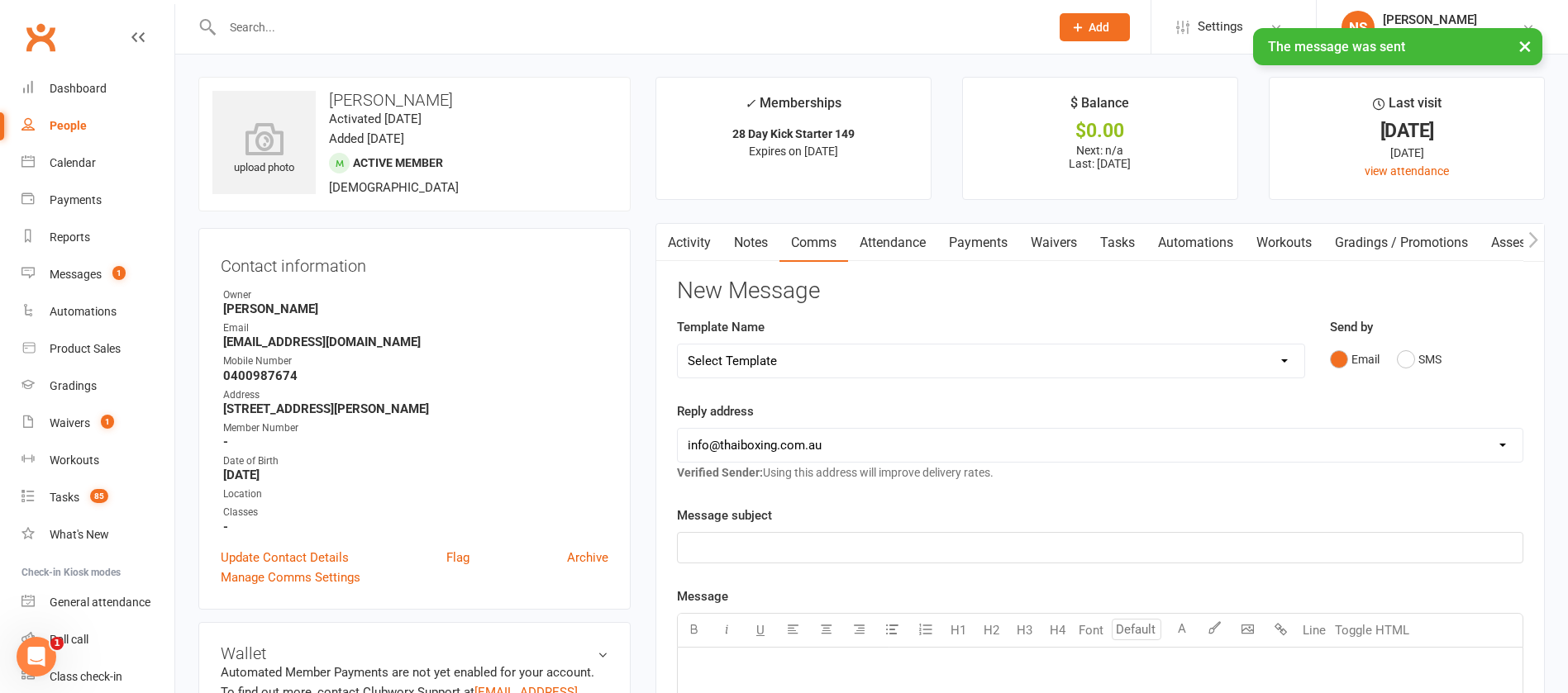
scroll to position [0, 0]
click at [1134, 240] on link "Tasks" at bounding box center [1117, 243] width 58 height 38
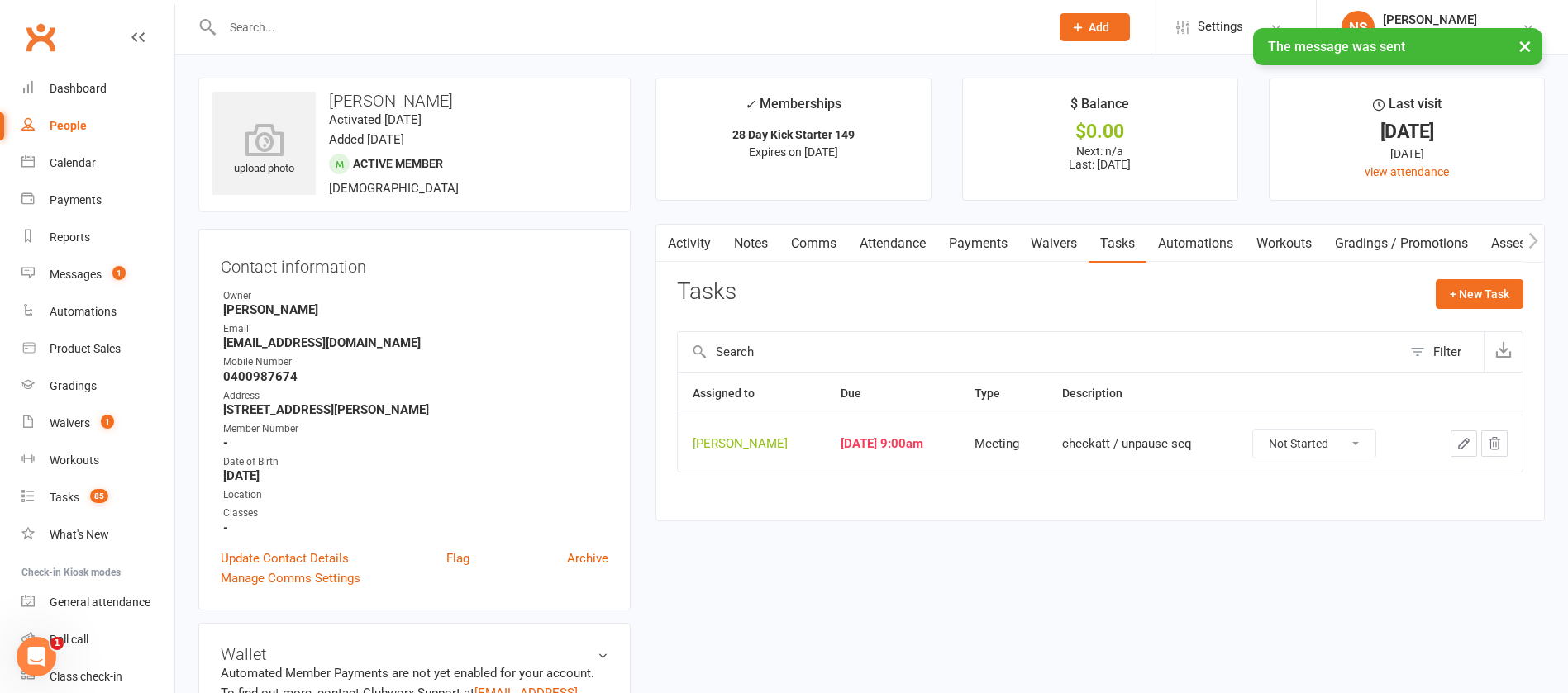
click at [1467, 439] on icon "button" at bounding box center [1464, 444] width 15 height 15
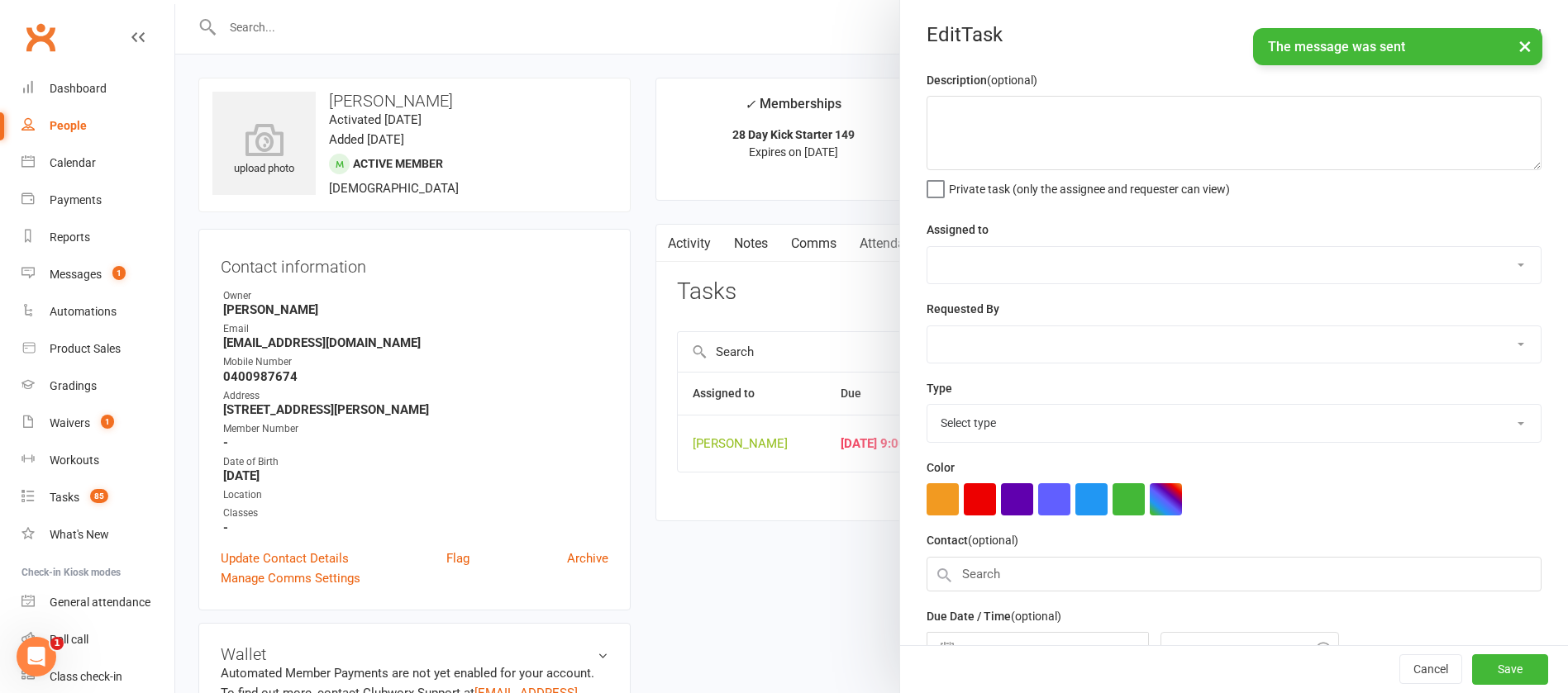
type textarea "checkatt / unpause seq"
select select "12940"
type input "[DATE]"
type input "9:00am"
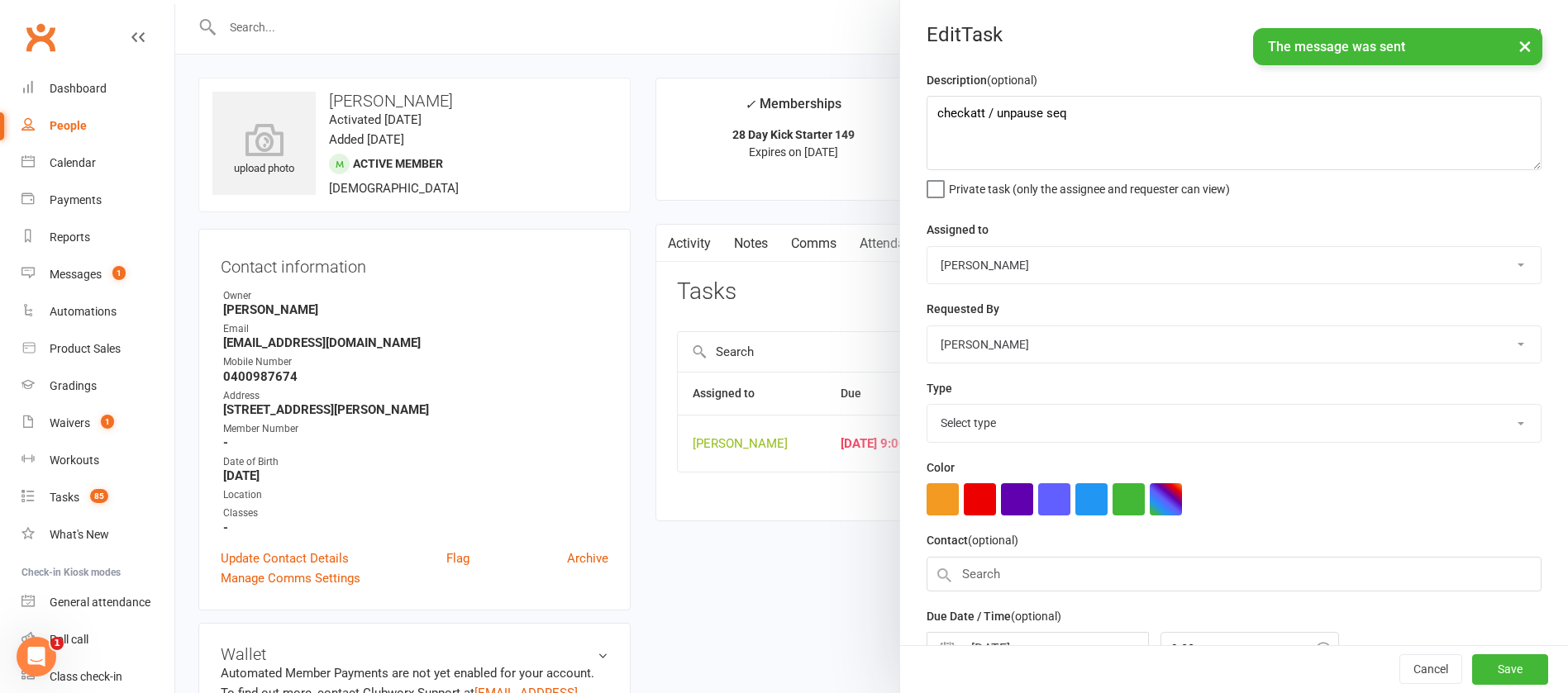
select select "12049"
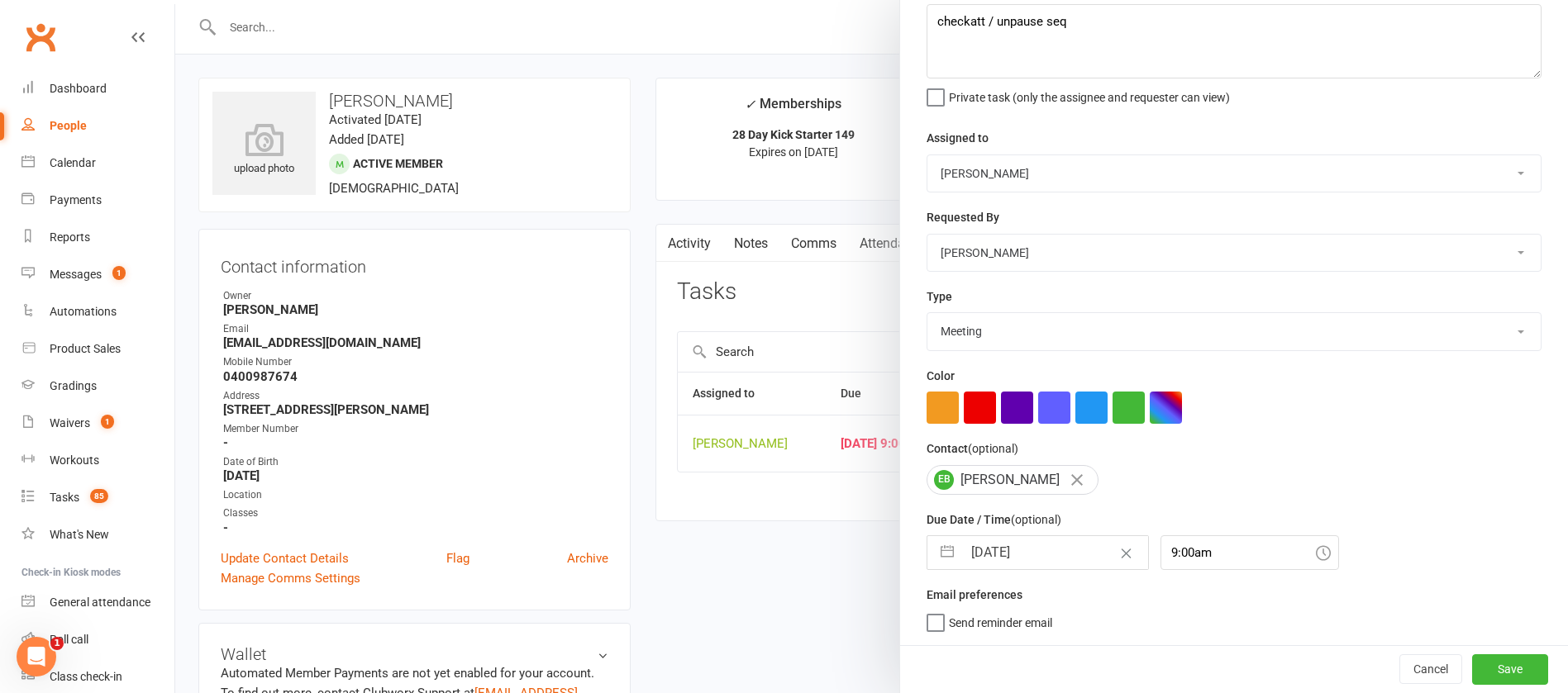
click at [1050, 551] on input "[DATE]" at bounding box center [1055, 552] width 186 height 33
select select "7"
select select "2025"
select select "8"
select select "2025"
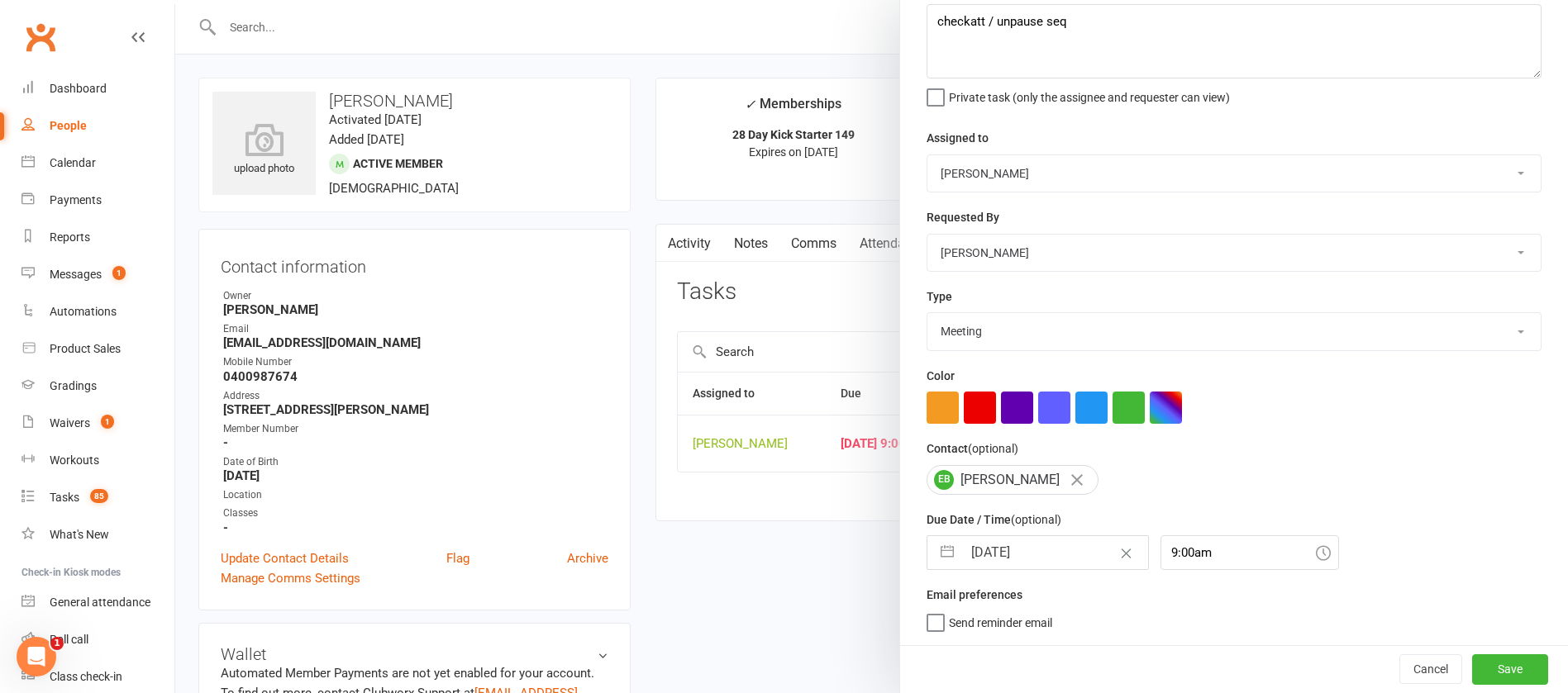
select select "9"
select select "2025"
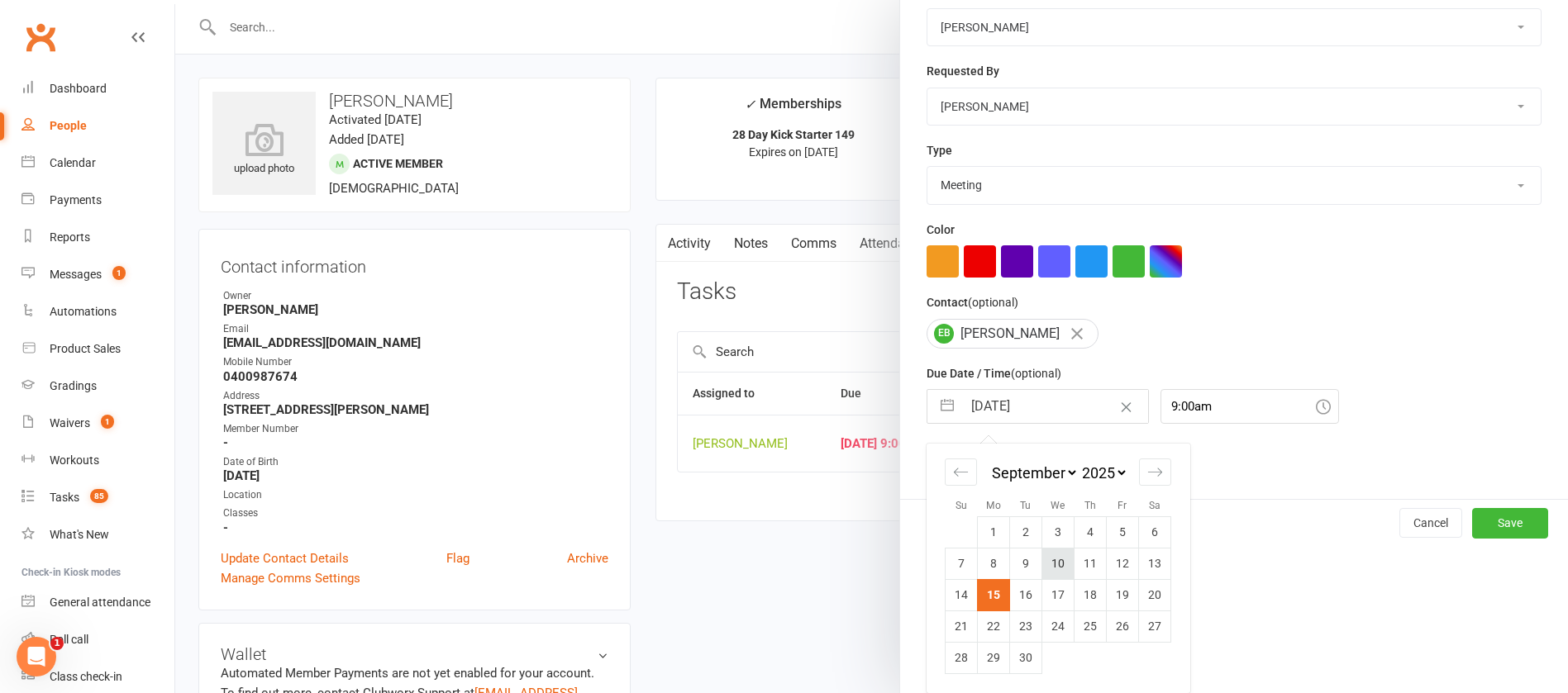
scroll to position [243, 0]
click at [1081, 595] on td "18" at bounding box center [1091, 595] width 32 height 31
type input "[DATE]"
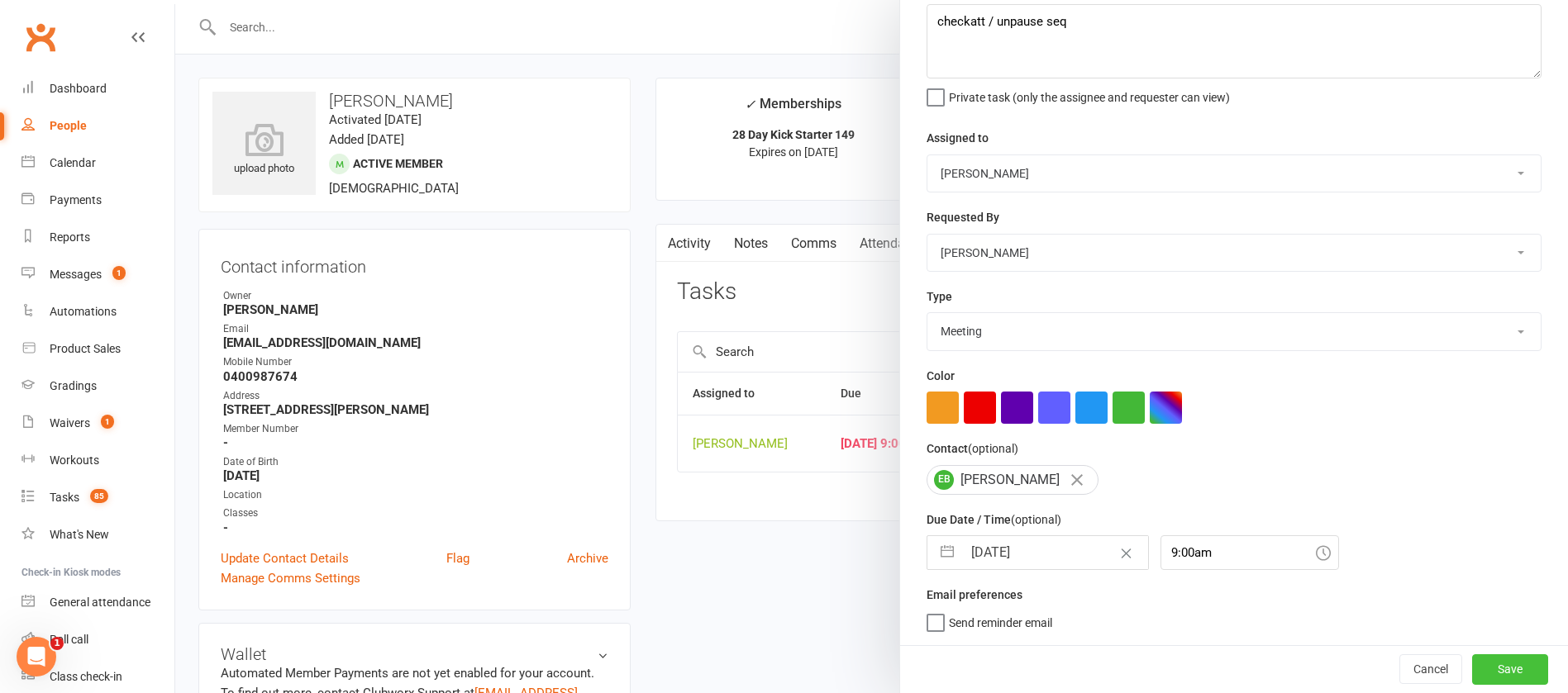
click at [1474, 660] on button "Save" at bounding box center [1510, 669] width 76 height 29
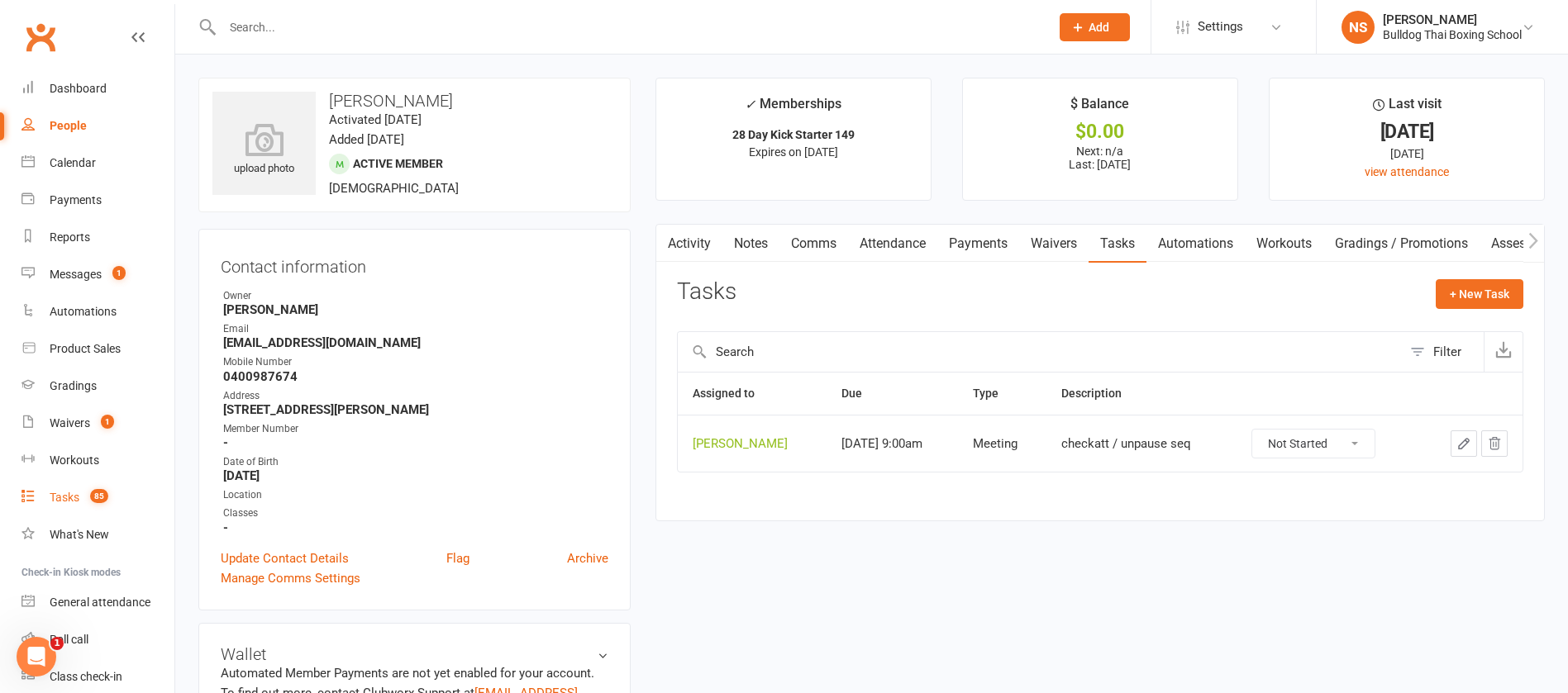
click at [72, 497] on div "Tasks" at bounding box center [64, 497] width 29 height 13
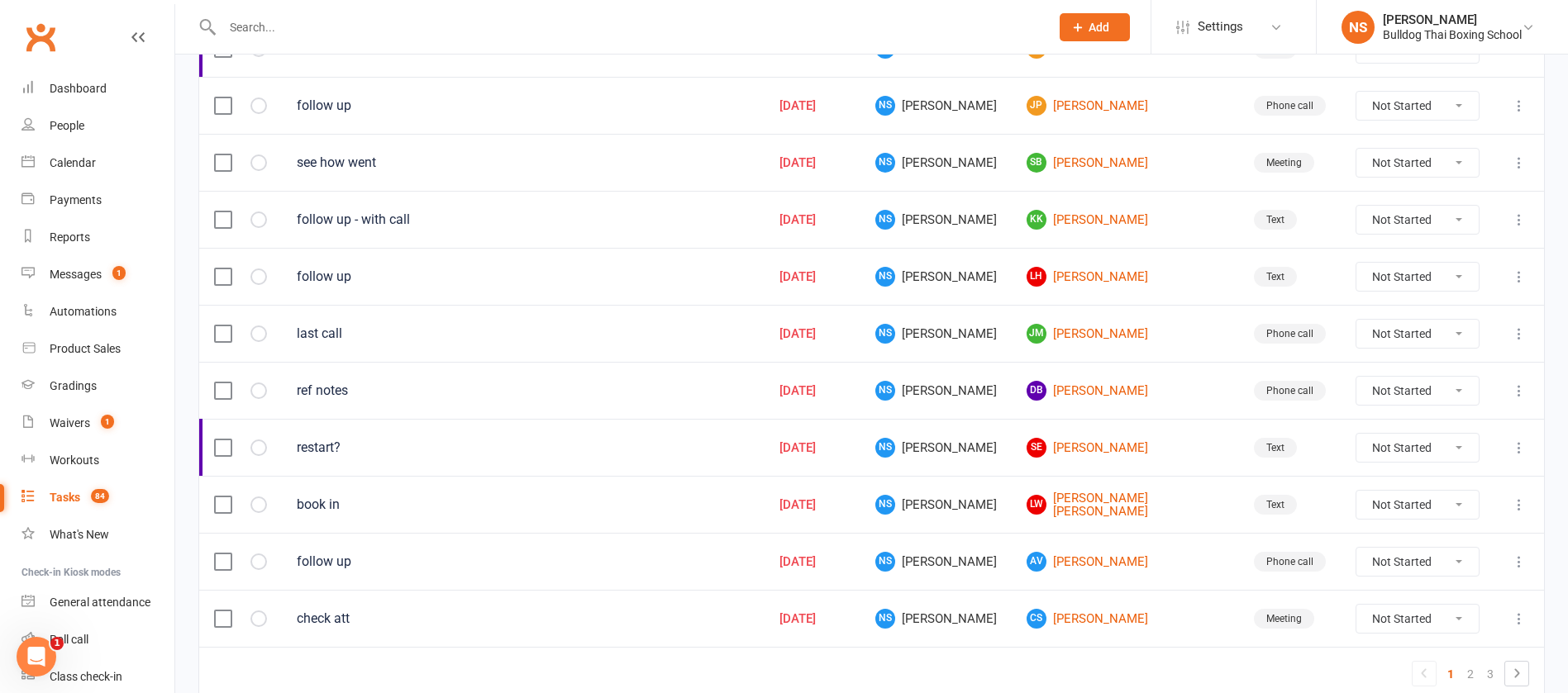
scroll to position [1166, 0]
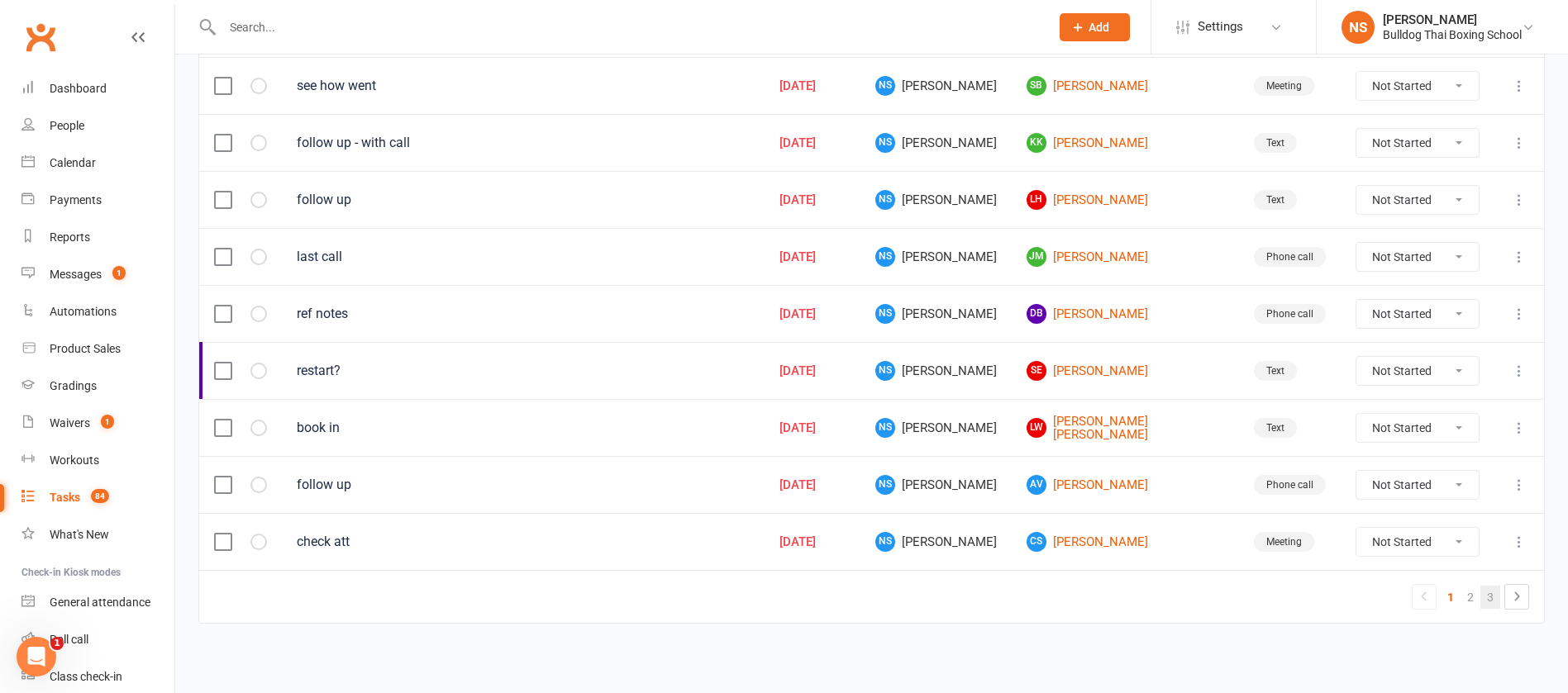
click at [1489, 595] on link "3" at bounding box center [1490, 597] width 20 height 23
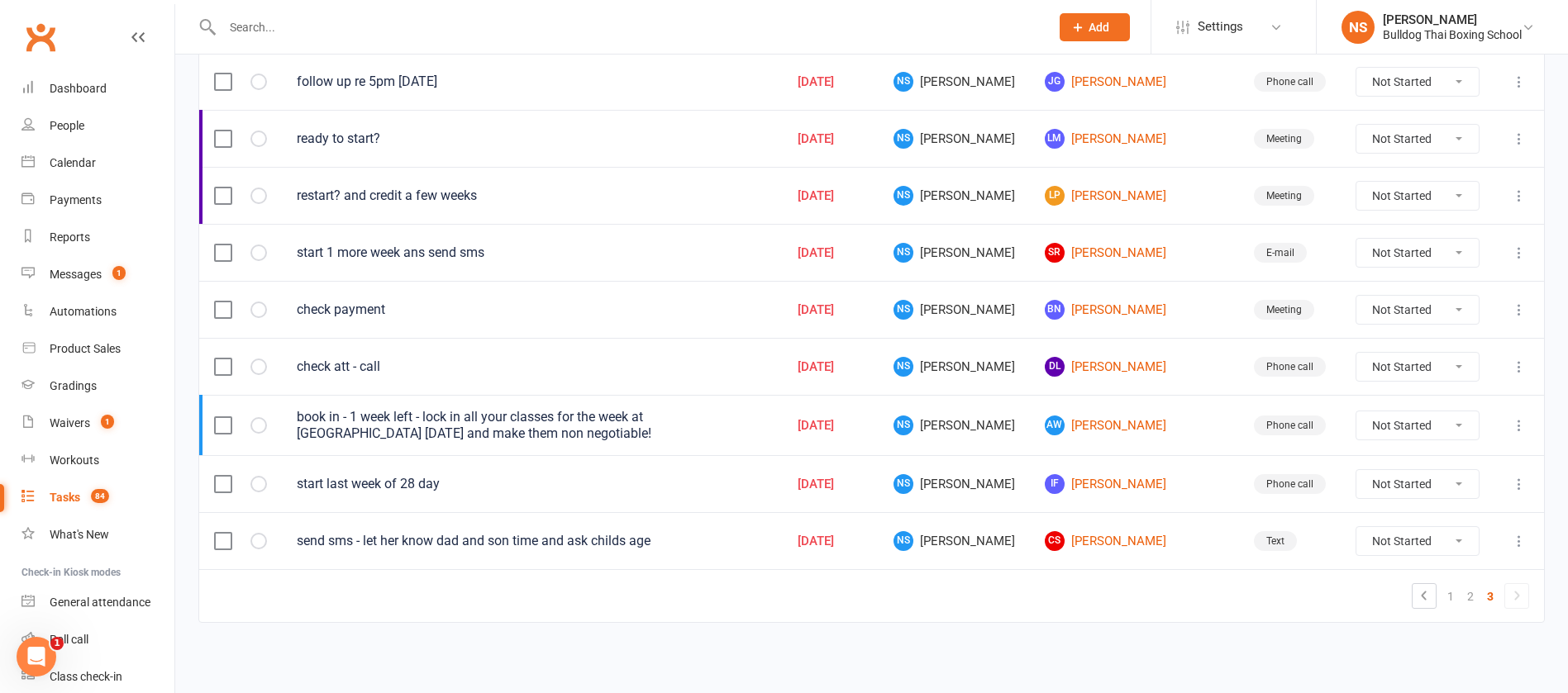
scroll to position [1055, 0]
click at [1451, 595] on link "1" at bounding box center [1451, 597] width 20 height 23
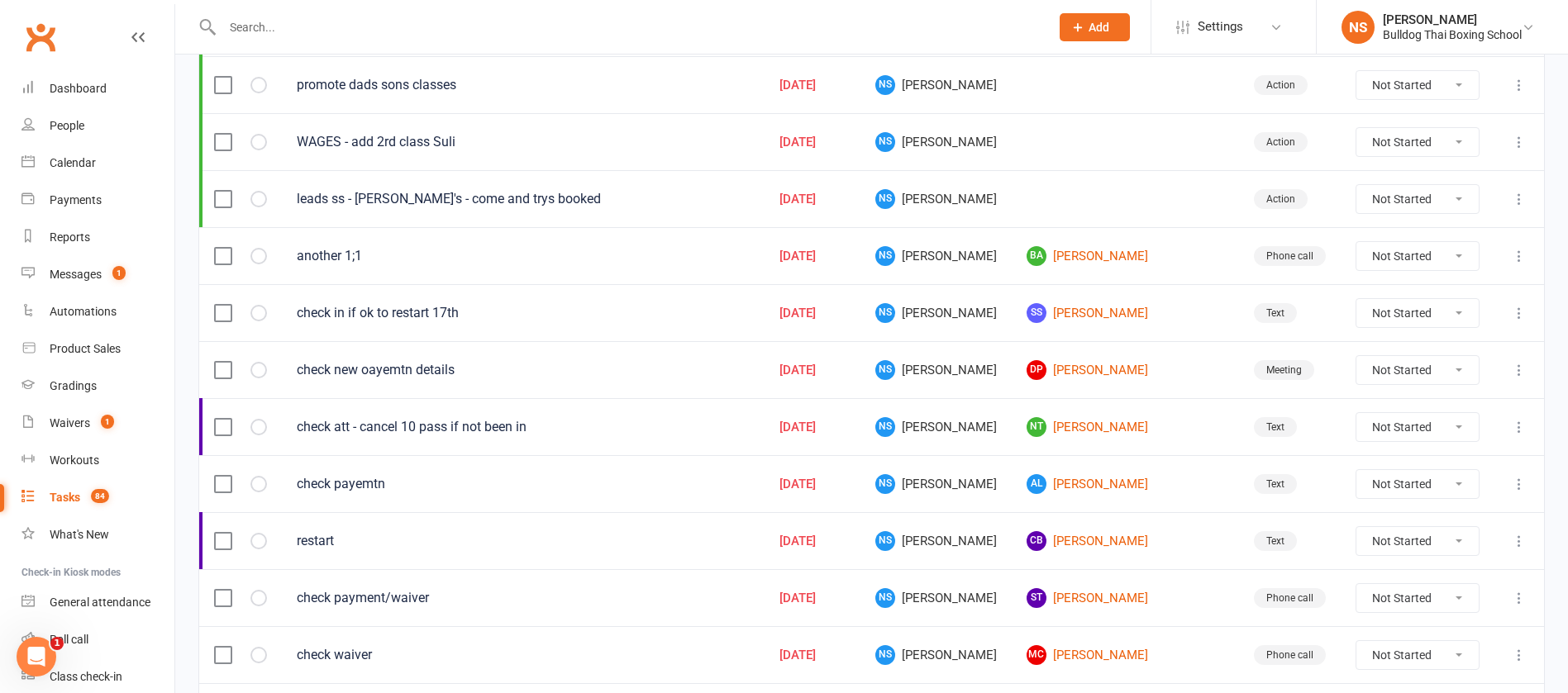
scroll to position [372, 0]
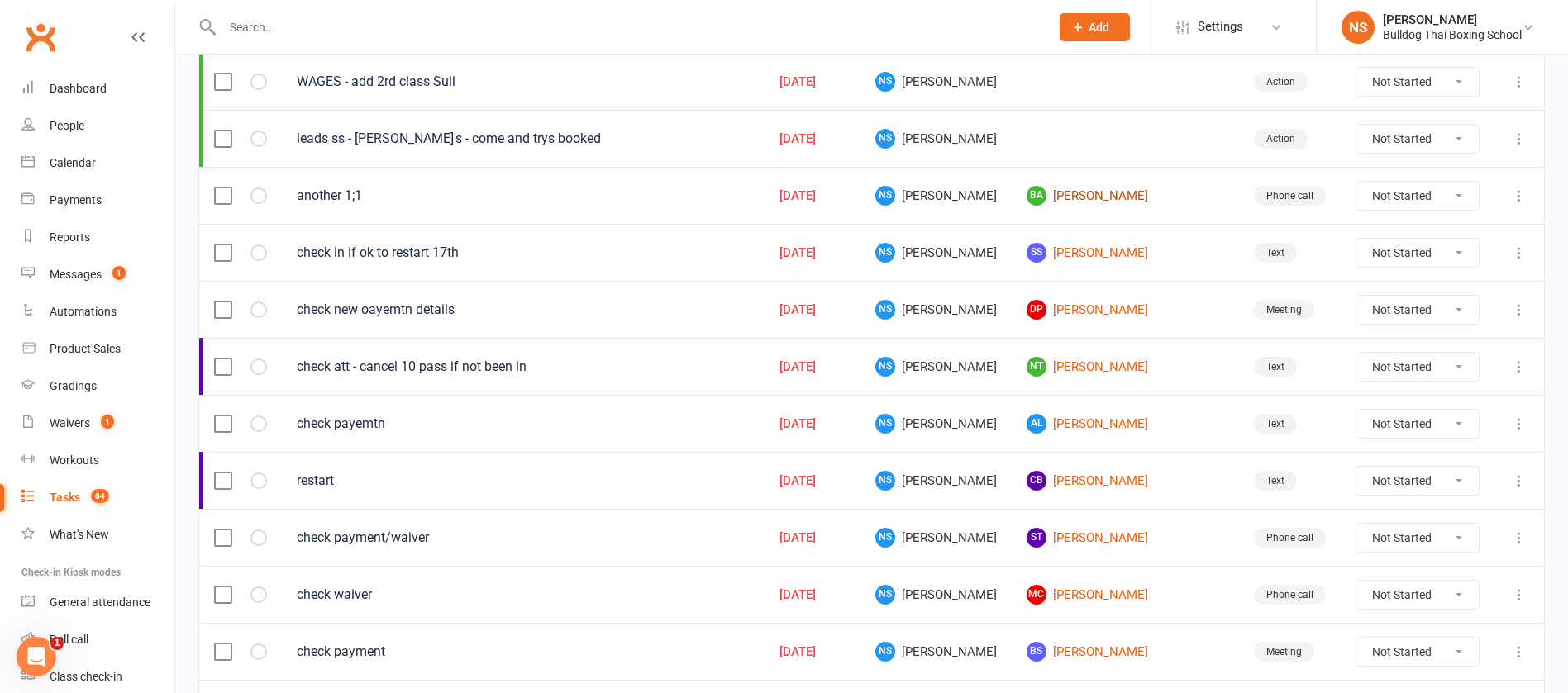
click at [1140, 197] on link "BA [PERSON_NAME]" at bounding box center [1125, 195] width 198 height 20
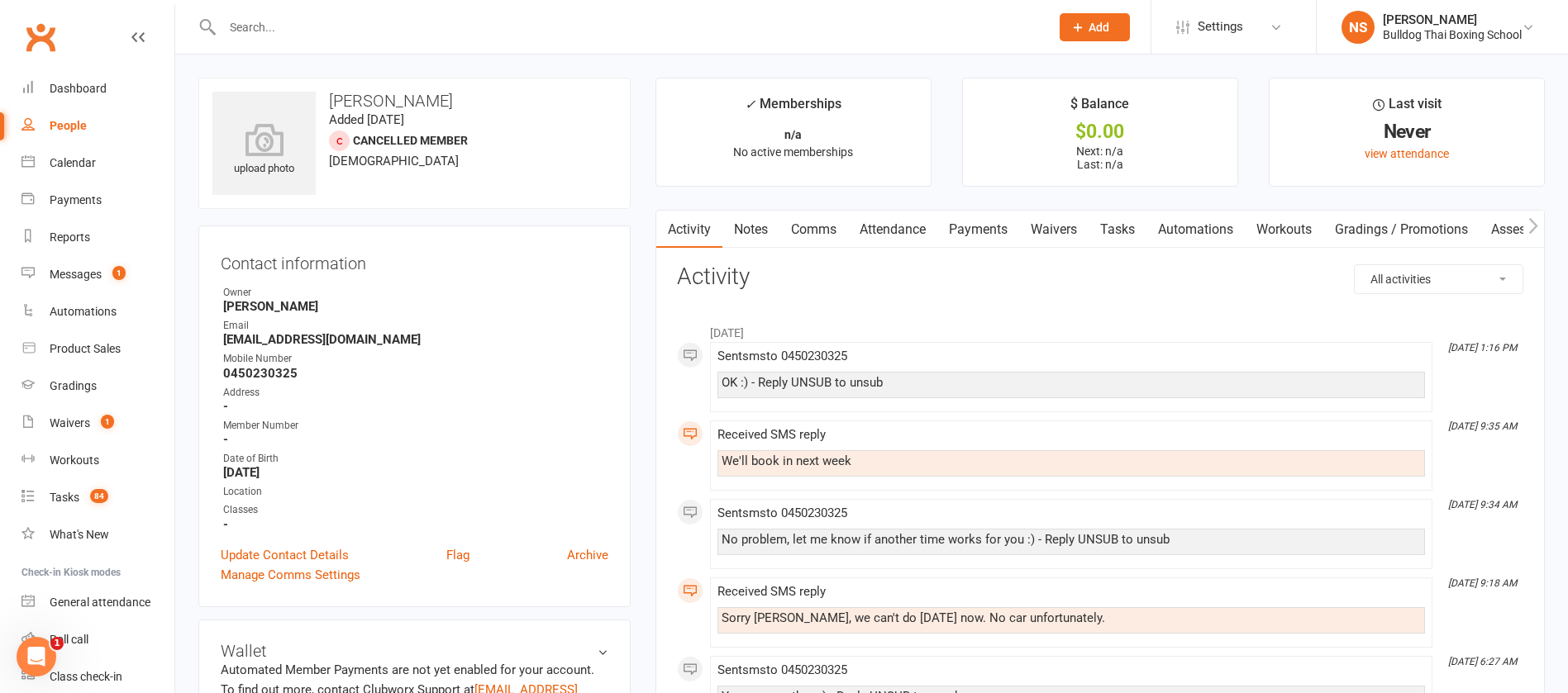
click at [1117, 224] on link "Tasks" at bounding box center [1117, 230] width 58 height 38
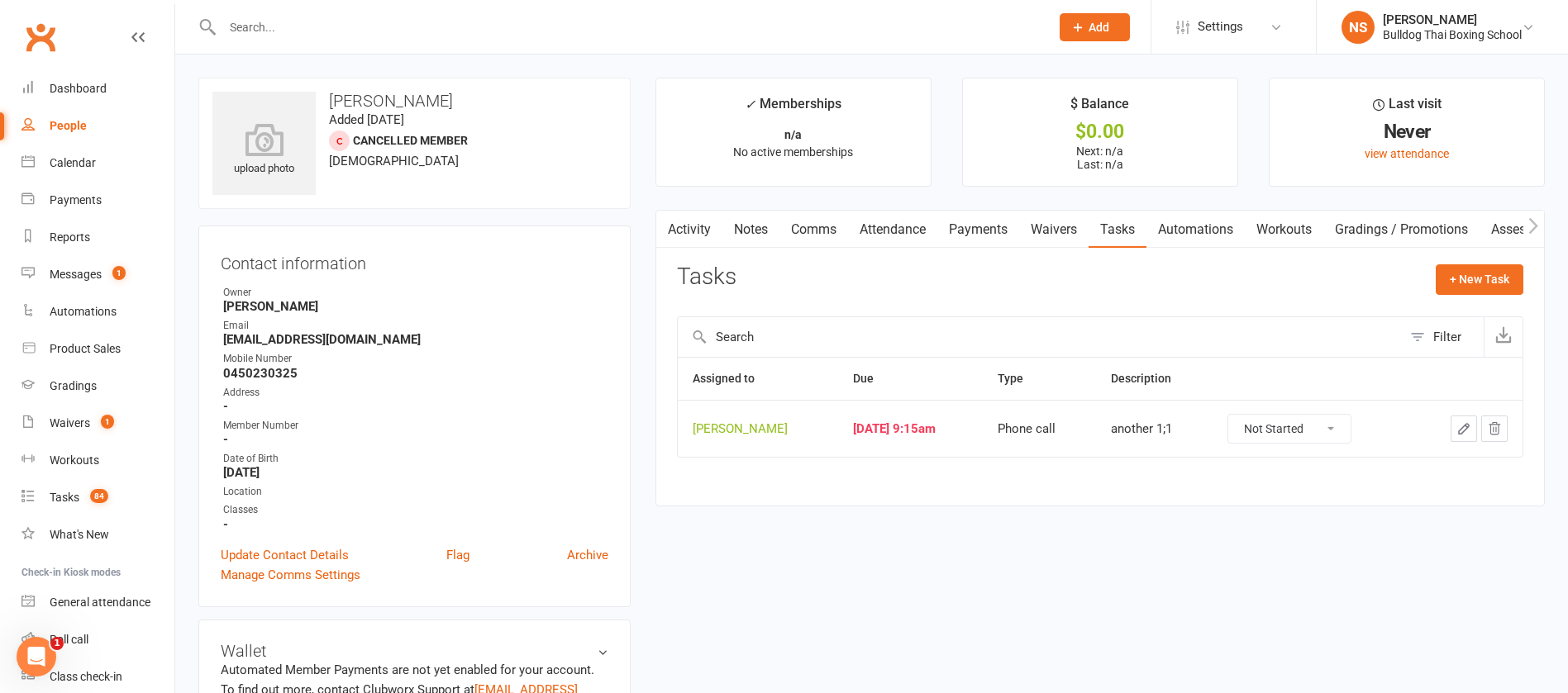
click at [1466, 421] on icon "button" at bounding box center [1464, 428] width 15 height 15
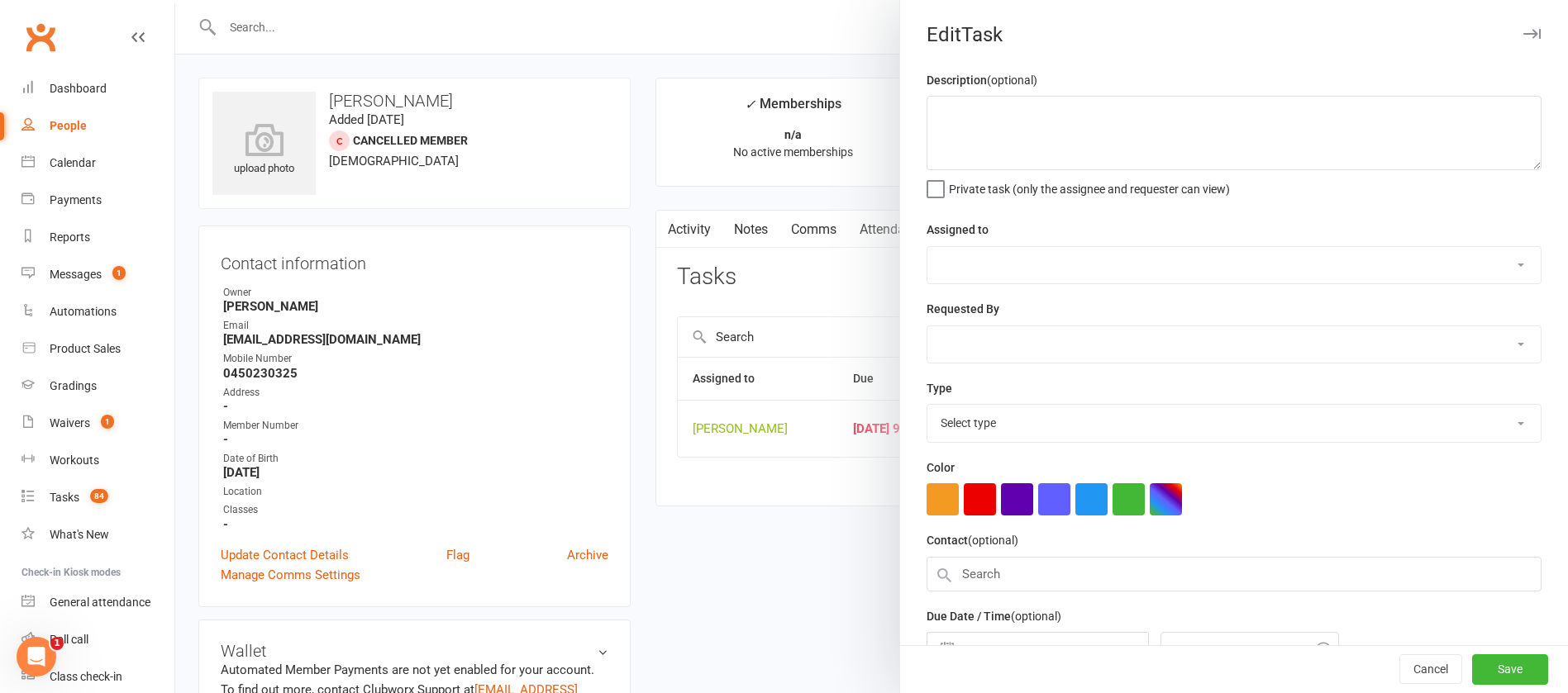
type textarea "another 1;1"
select select "12940"
type input "[DATE]"
type input "9:15am"
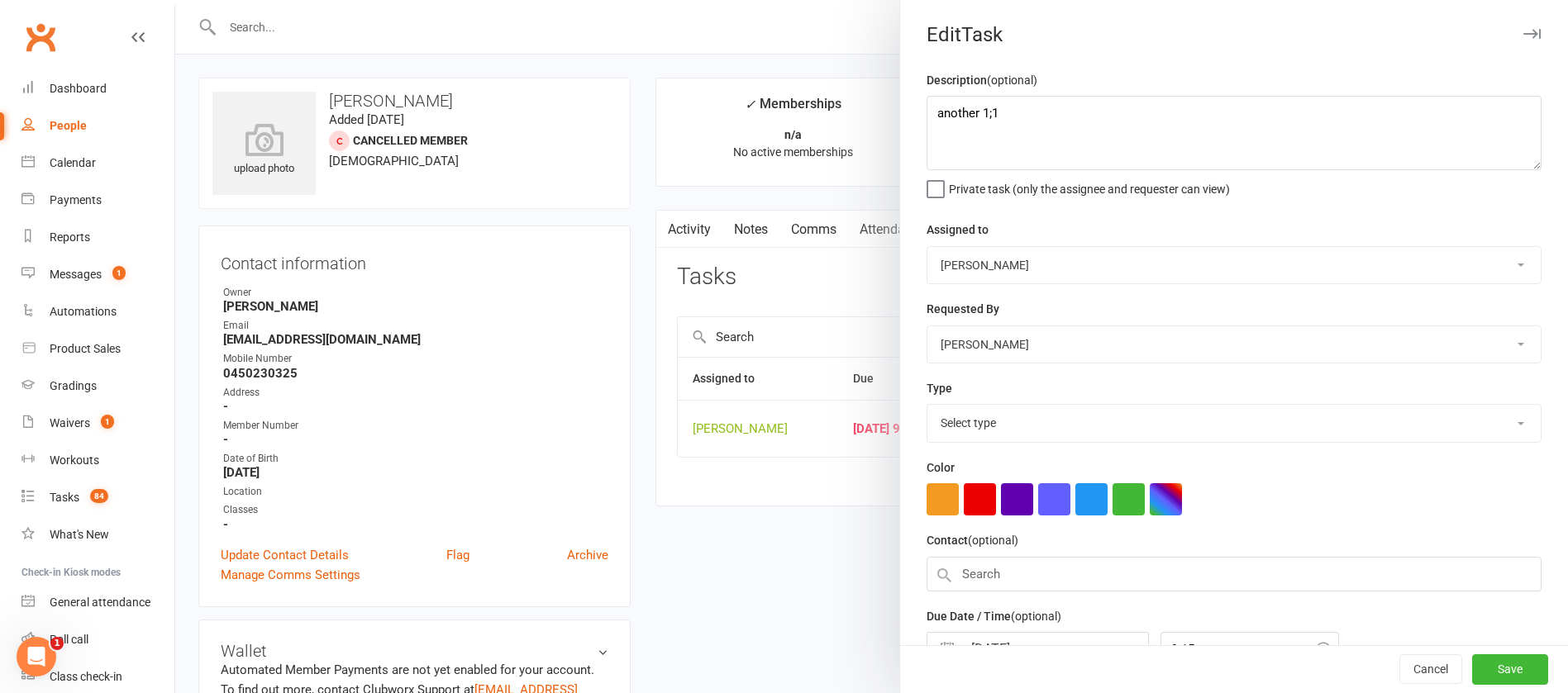
select select "12048"
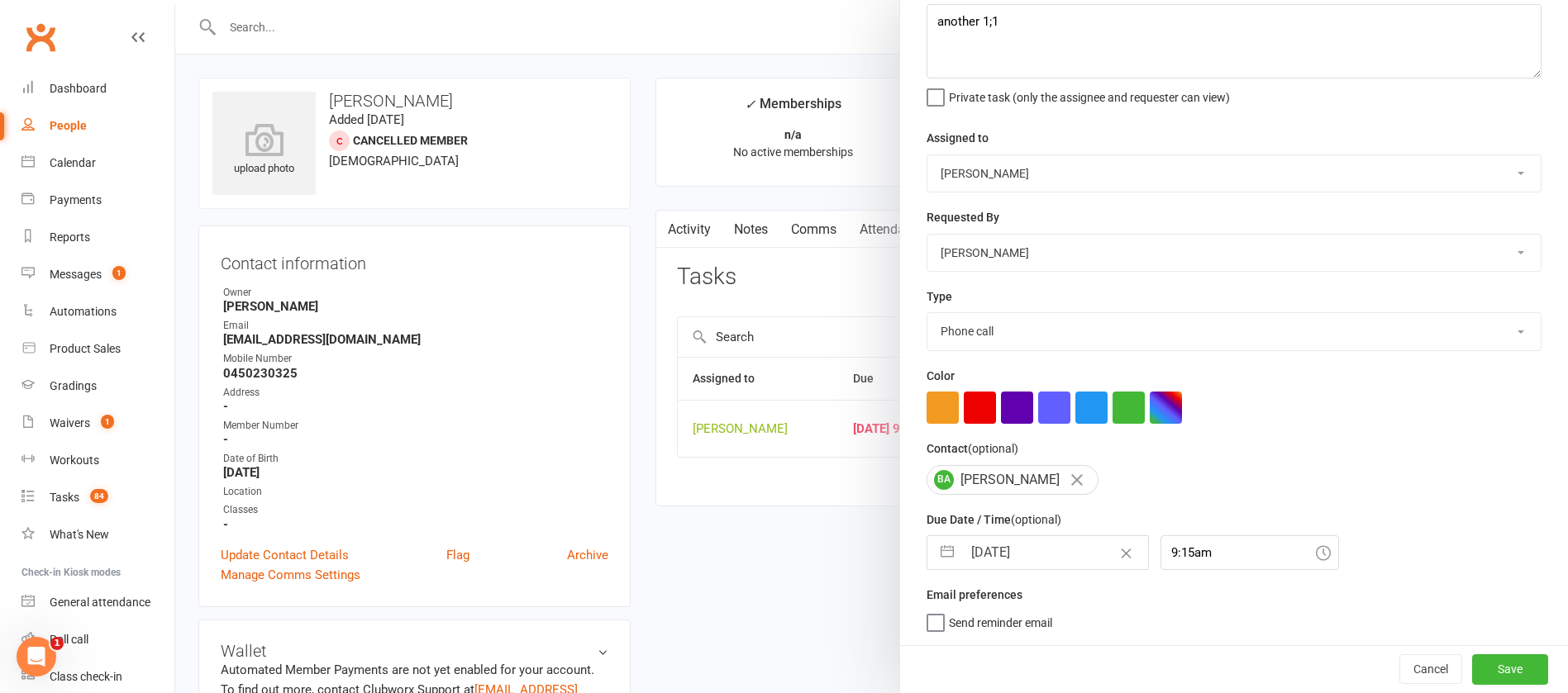
click at [1066, 537] on input "[DATE]" at bounding box center [1055, 552] width 186 height 33
select select "7"
select select "2025"
select select "8"
select select "2025"
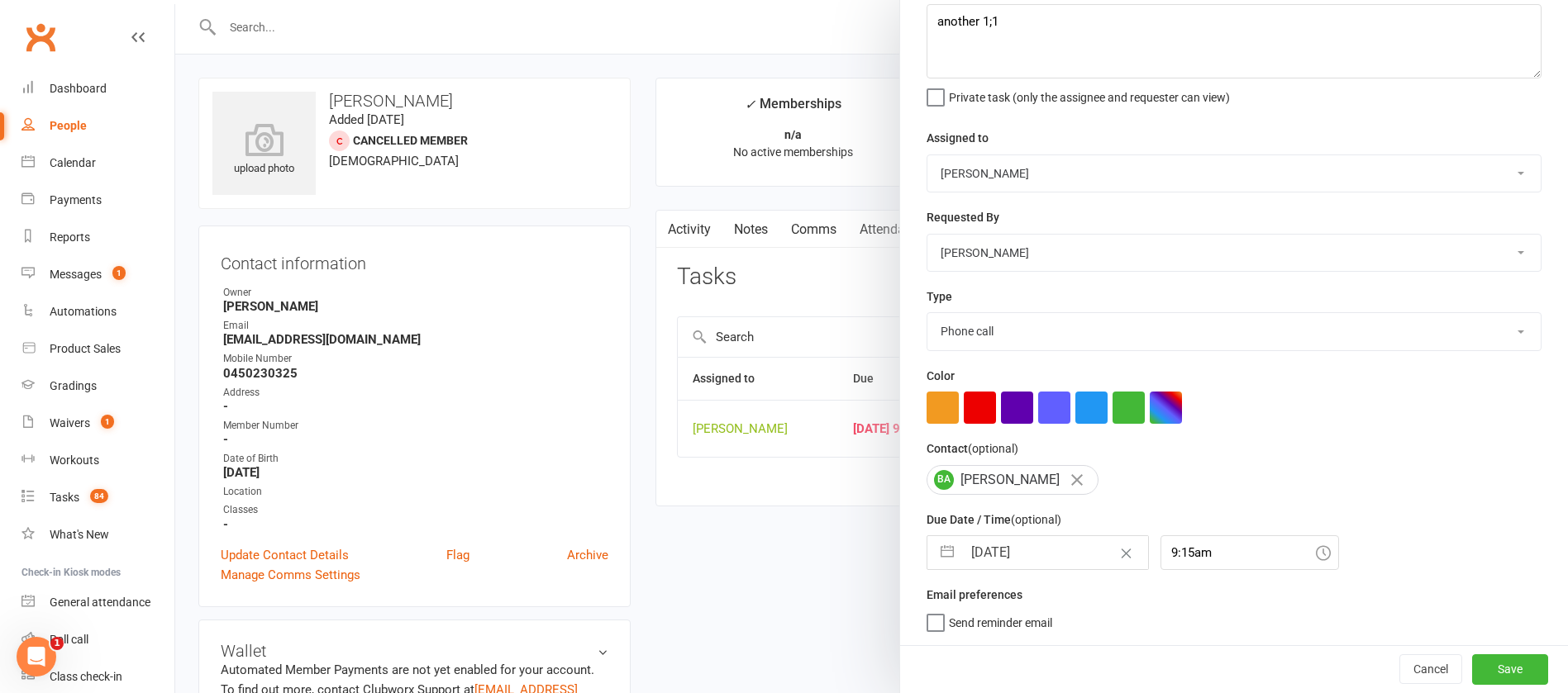
select select "9"
select select "2025"
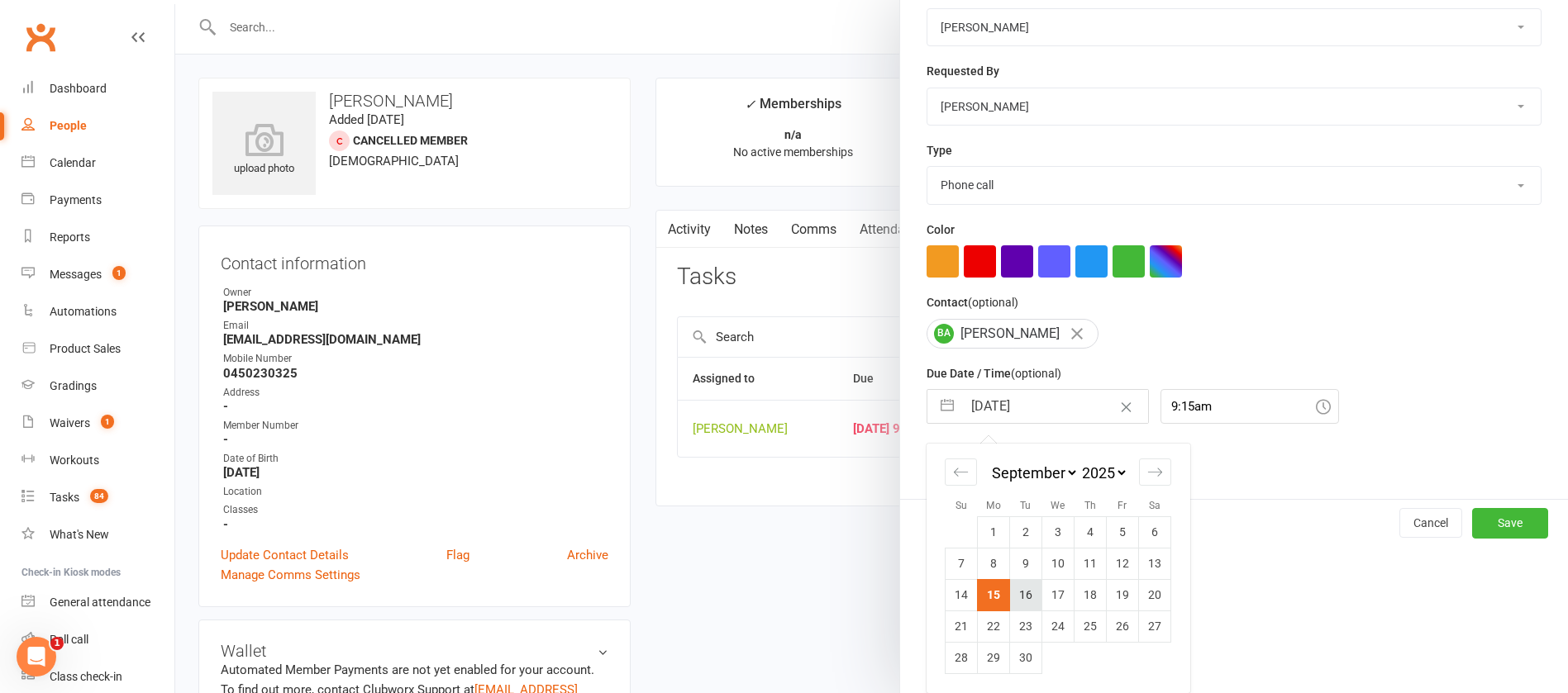
click at [1021, 594] on td "16" at bounding box center [1026, 595] width 32 height 31
type input "[DATE]"
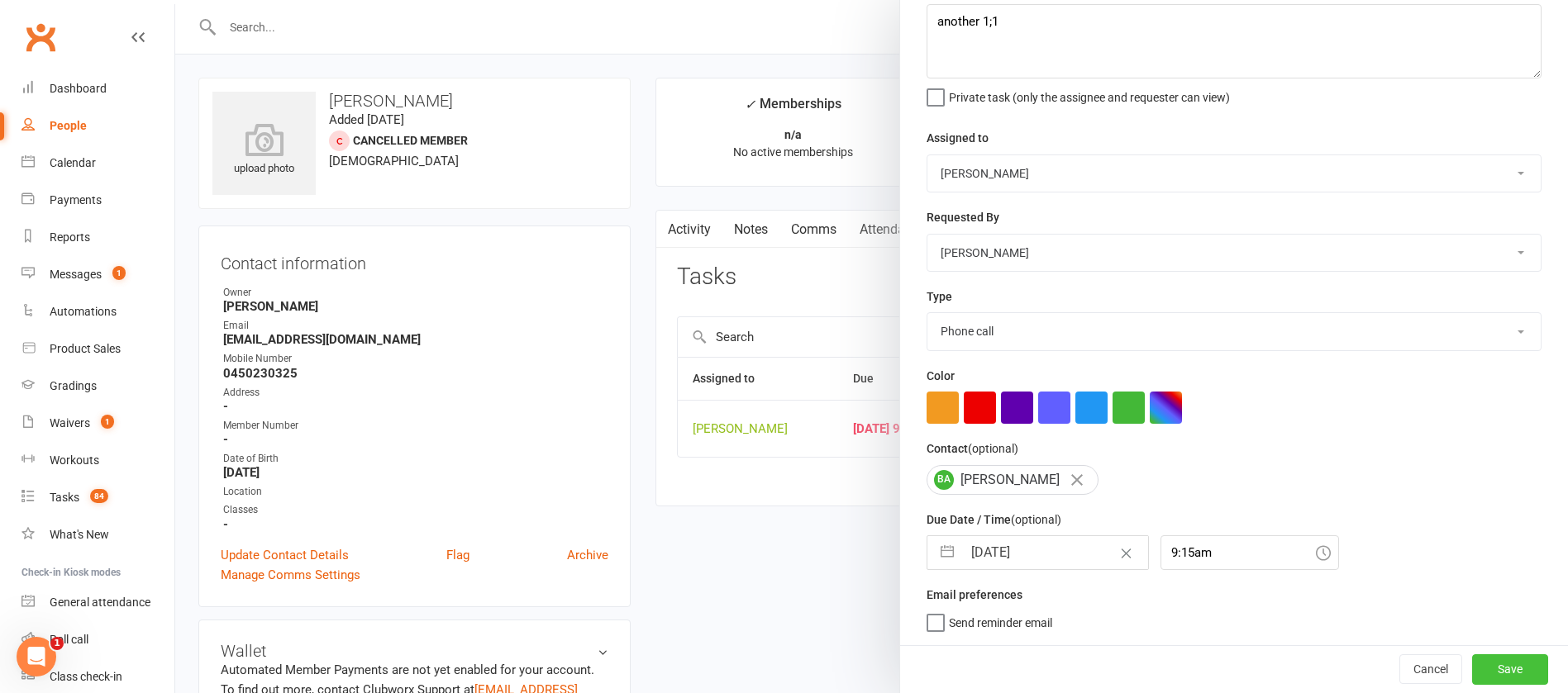
click at [1472, 666] on button "Save" at bounding box center [1510, 669] width 76 height 29
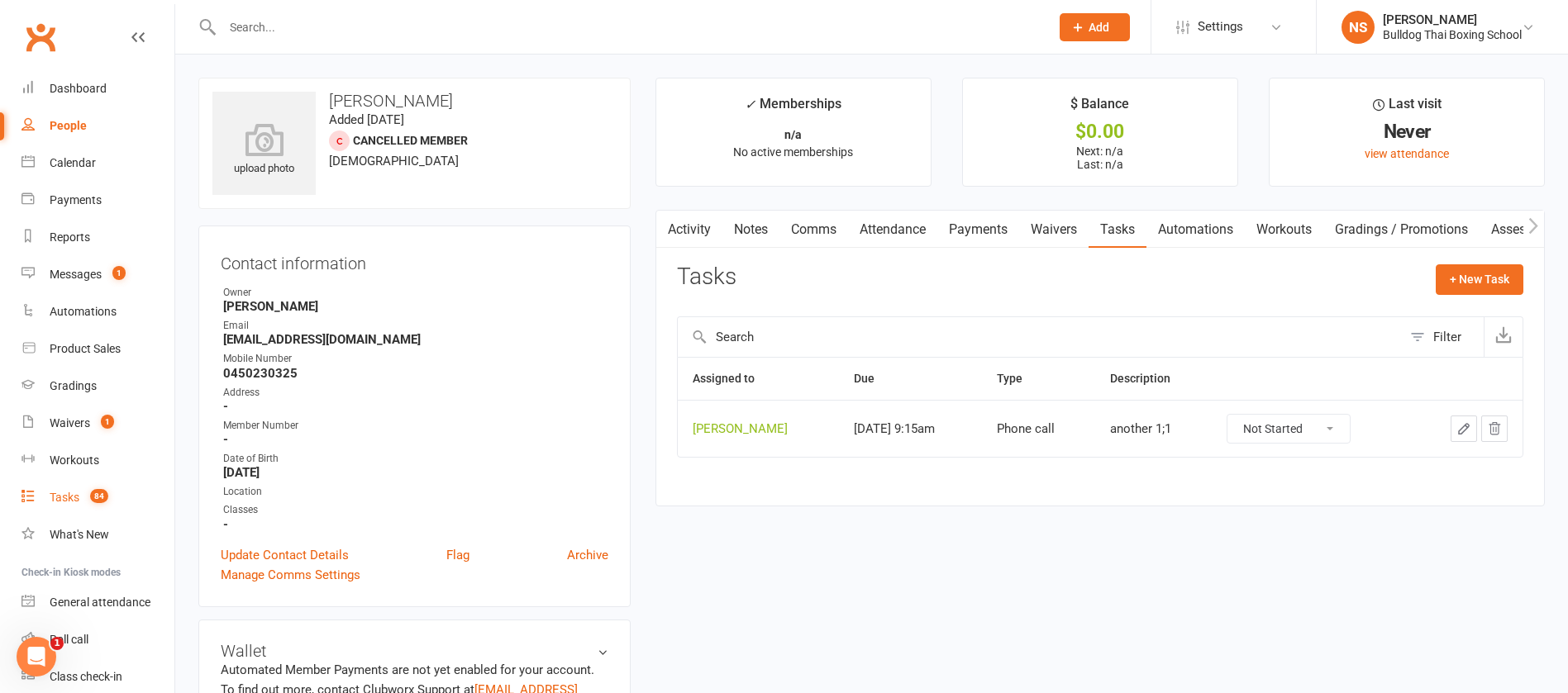
click at [62, 496] on div "Tasks" at bounding box center [64, 497] width 29 height 13
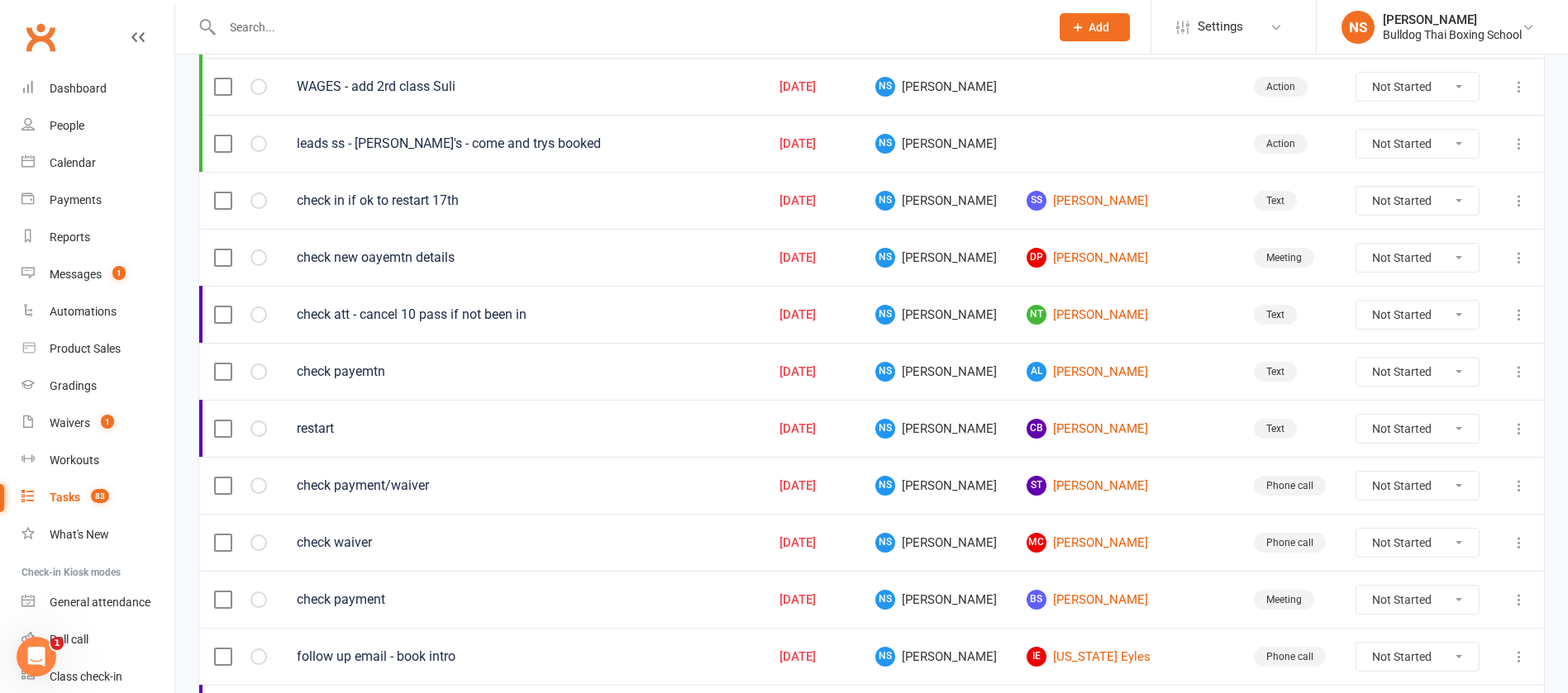
scroll to position [372, 0]
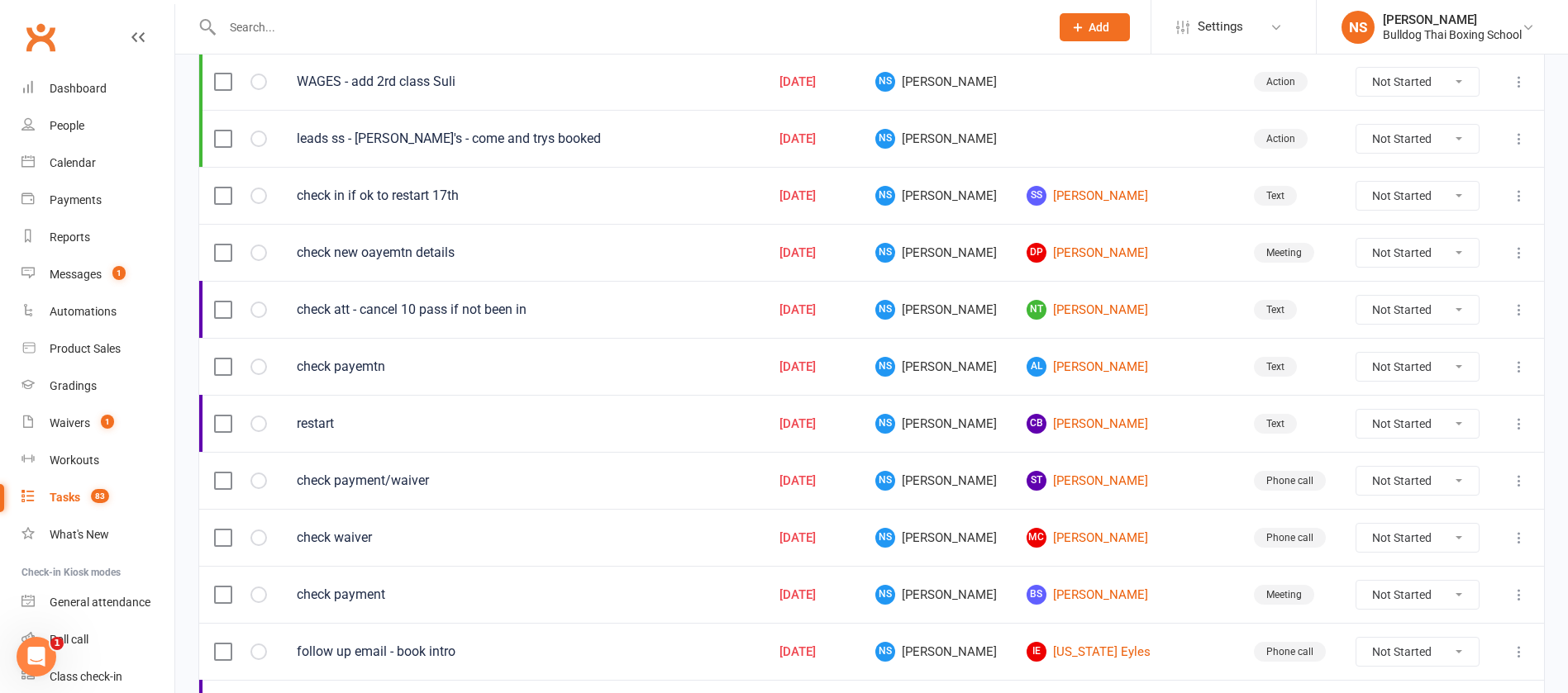
click at [1108, 205] on td "SS [PERSON_NAME]" at bounding box center [1125, 195] width 227 height 57
click at [1104, 194] on link "SS [PERSON_NAME]" at bounding box center [1125, 195] width 198 height 20
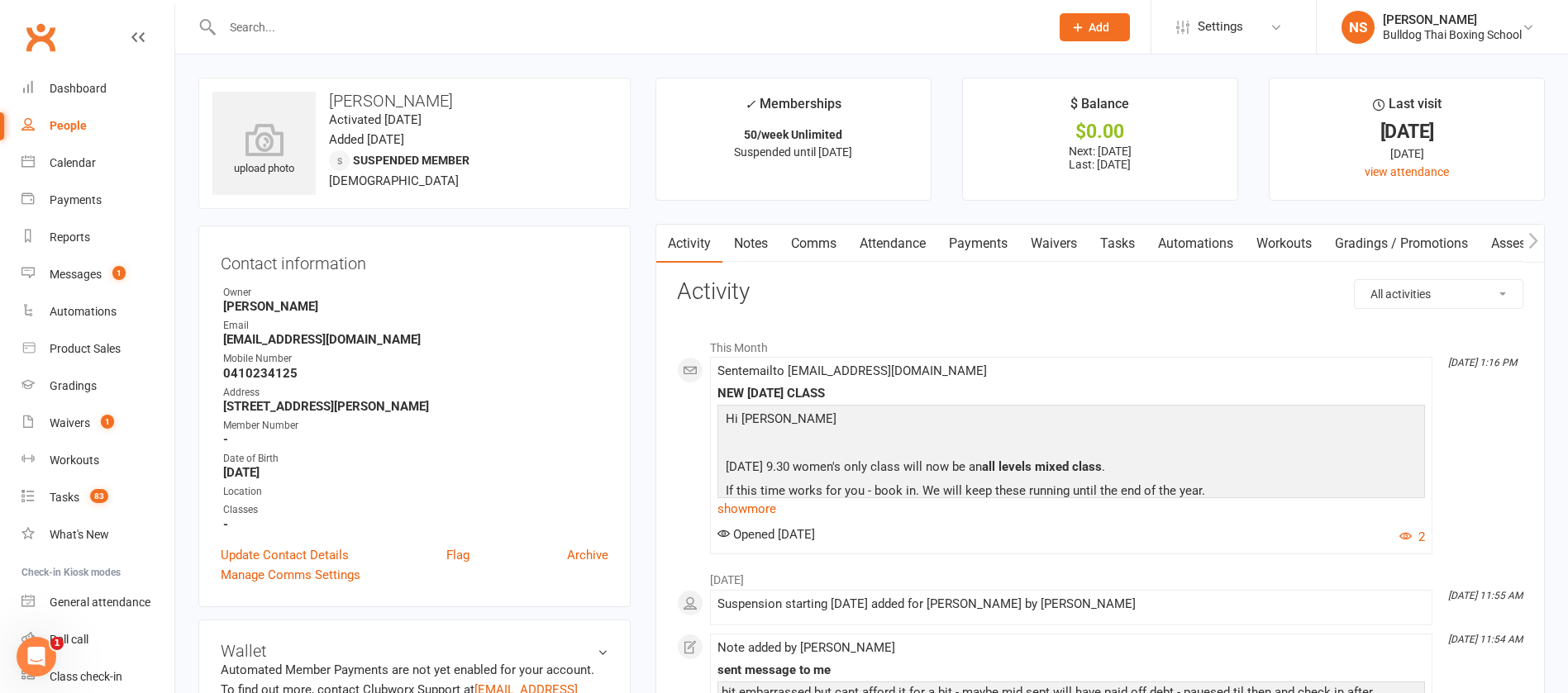
click at [751, 247] on link "Notes" at bounding box center [751, 243] width 57 height 38
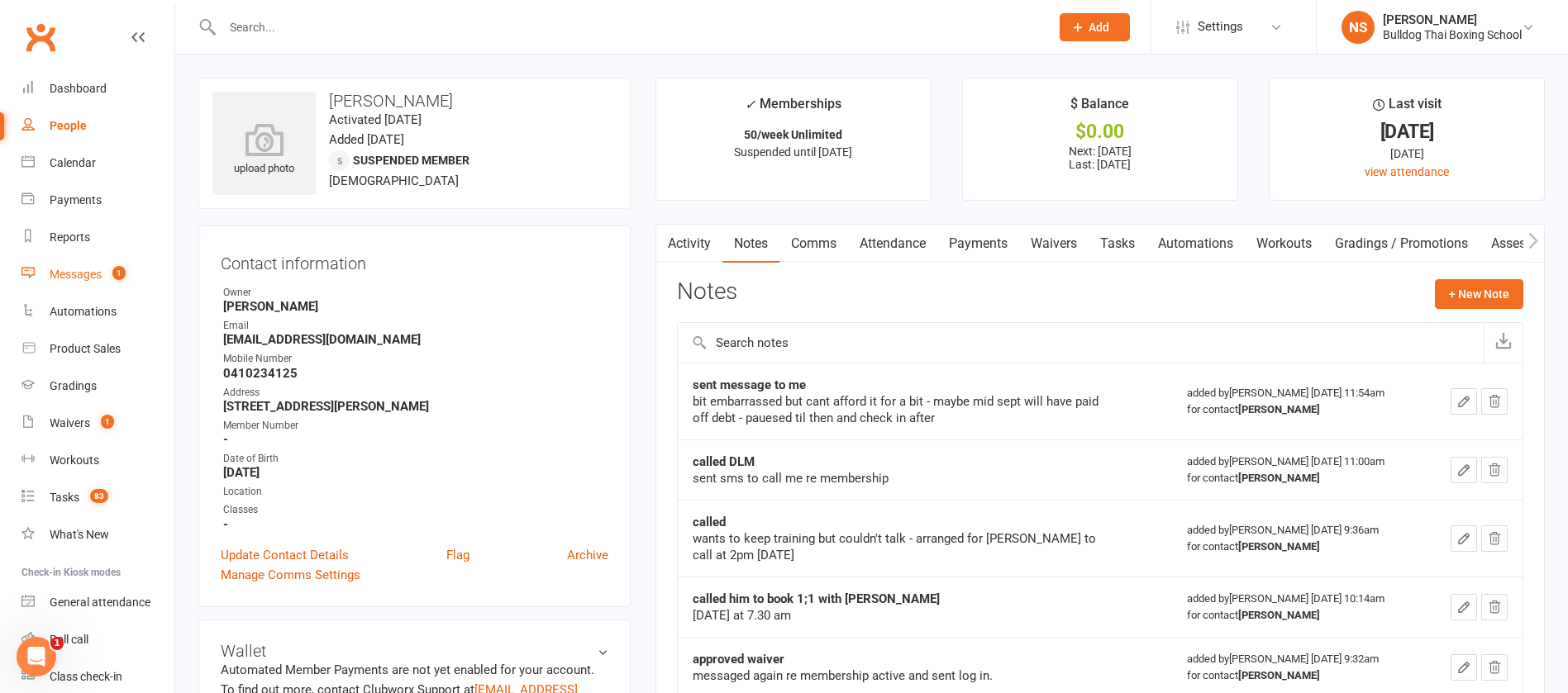
click at [86, 277] on div "Messages" at bounding box center [75, 274] width 52 height 13
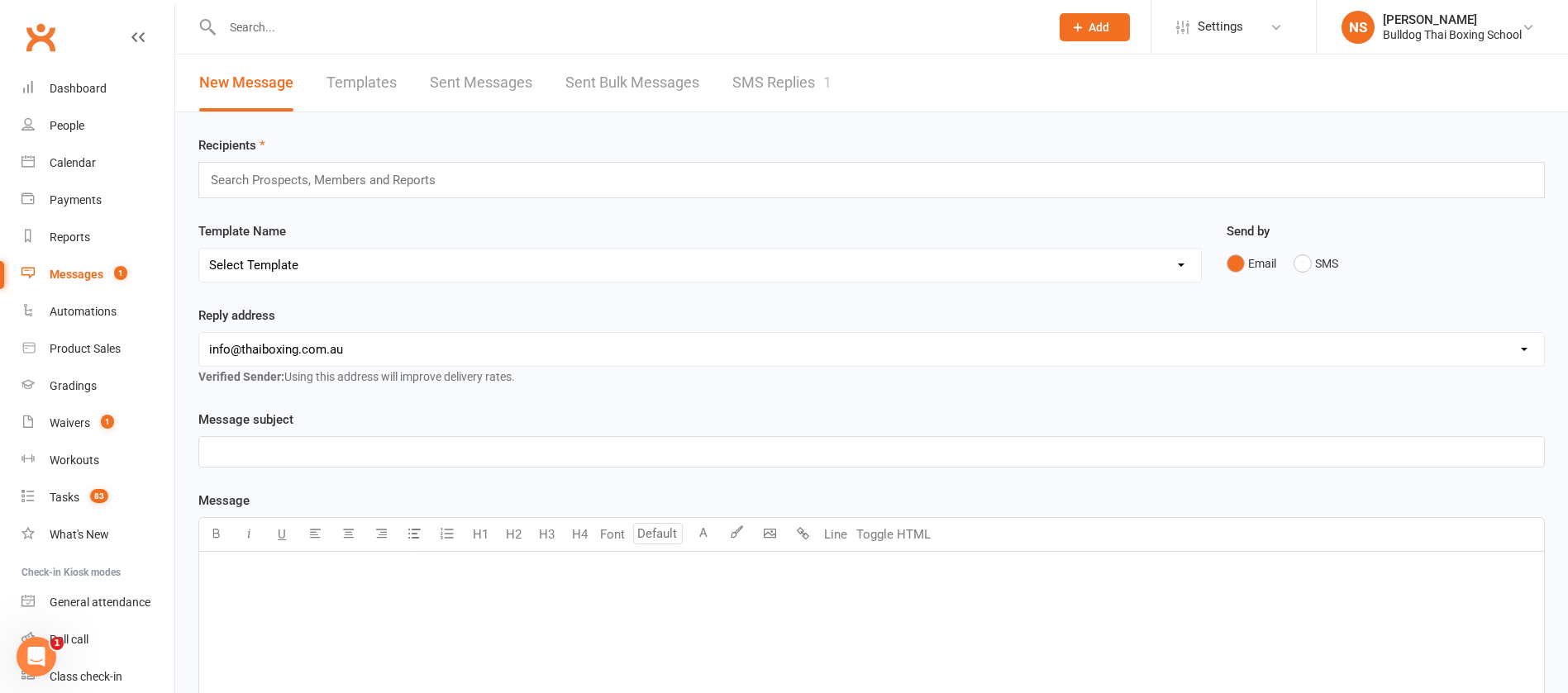
click at [770, 82] on link "SMS Replies 1" at bounding box center [781, 83] width 99 height 57
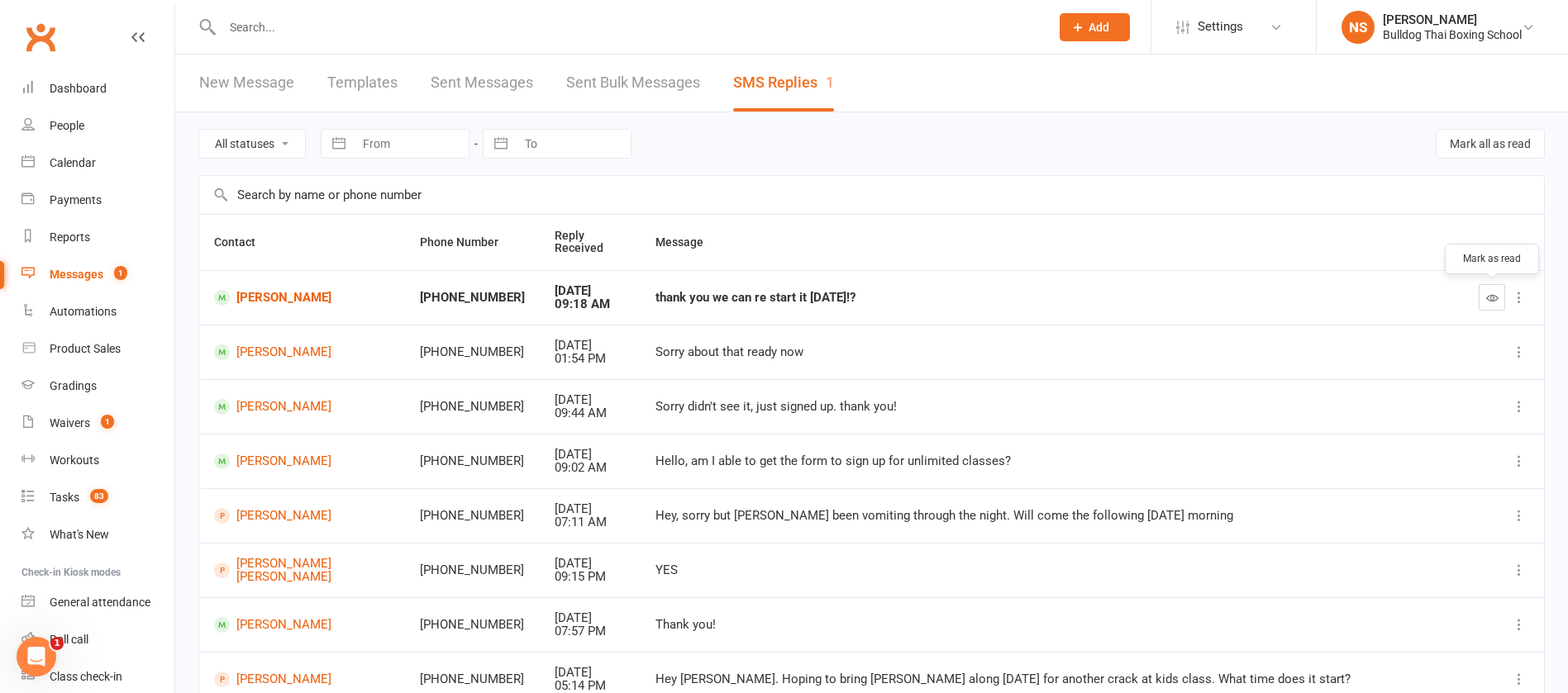
click at [1494, 295] on icon "button" at bounding box center [1493, 298] width 12 height 12
click at [46, 505] on link "Tasks 83" at bounding box center [98, 497] width 153 height 37
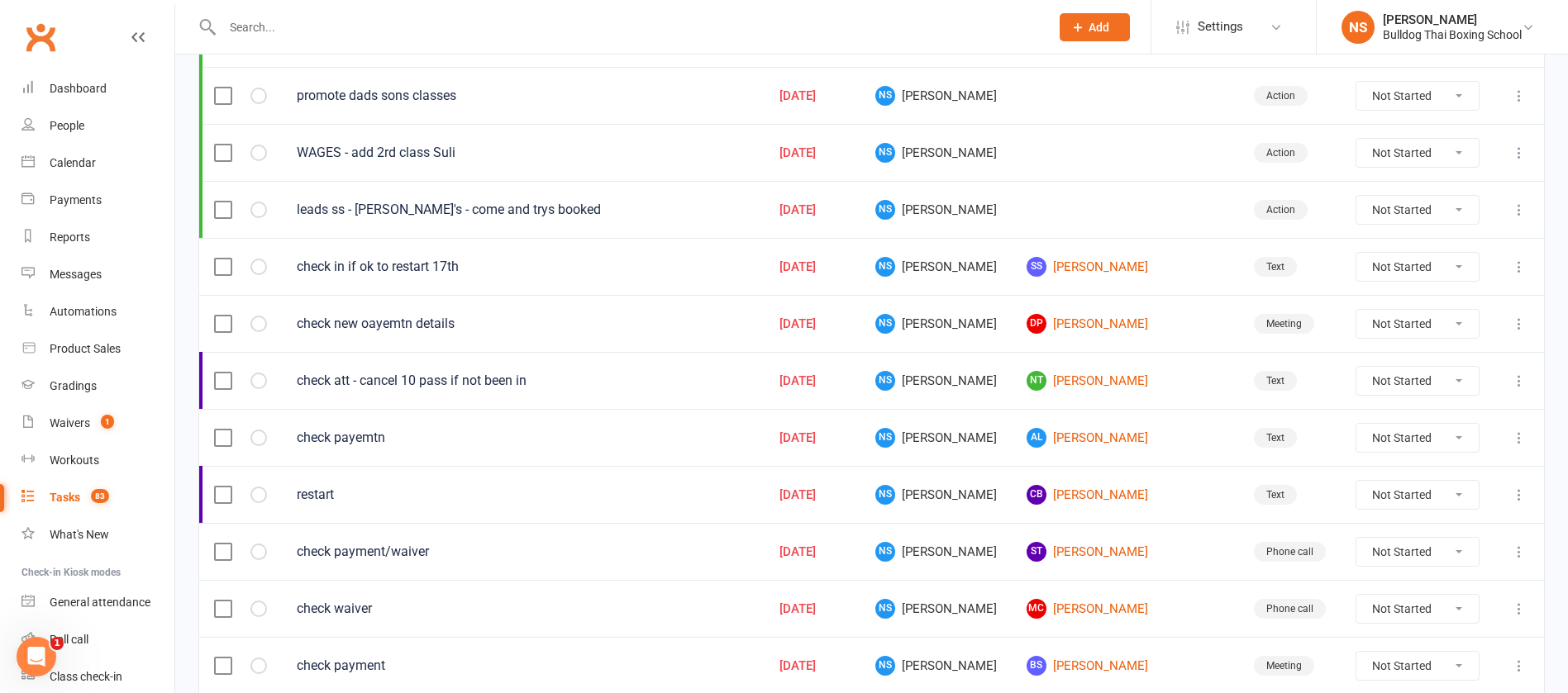
scroll to position [372, 0]
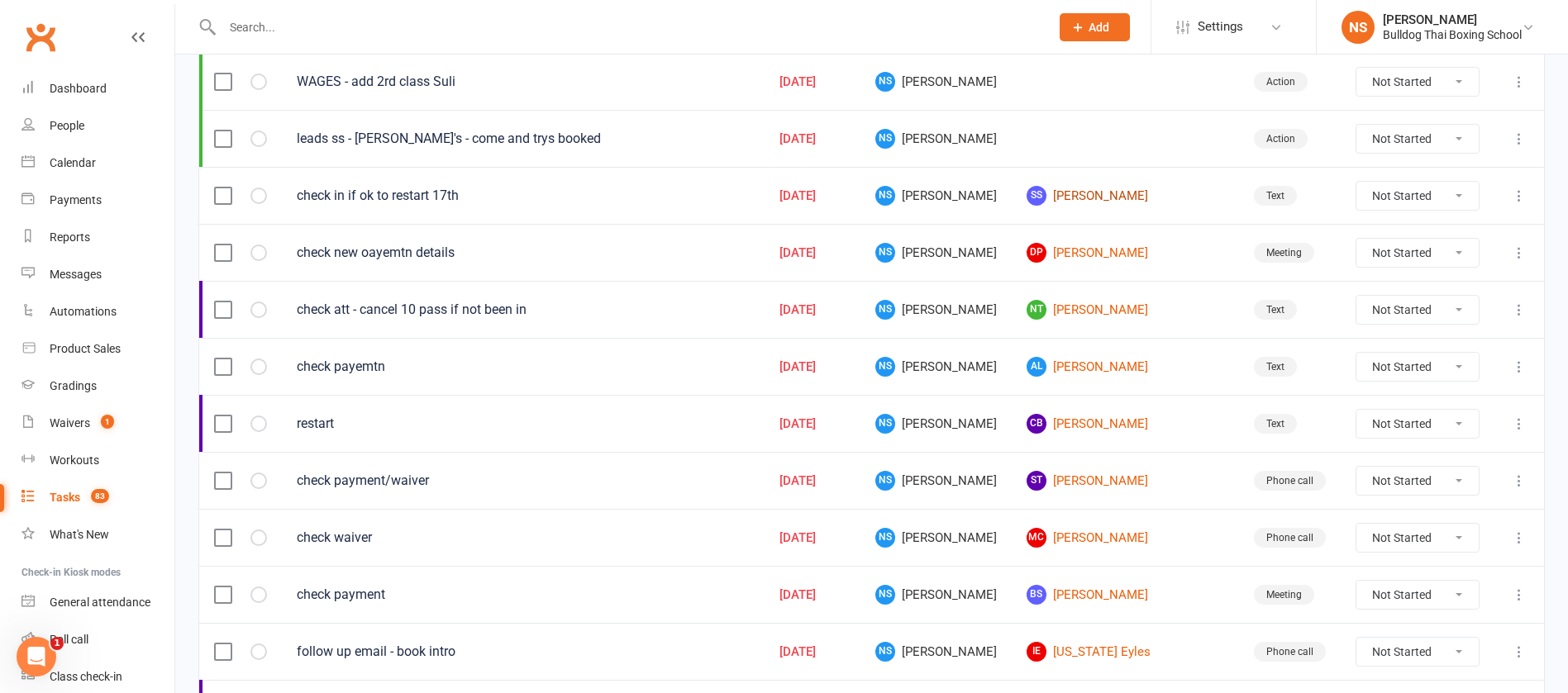
click at [1145, 195] on link "SS [PERSON_NAME]" at bounding box center [1125, 195] width 198 height 20
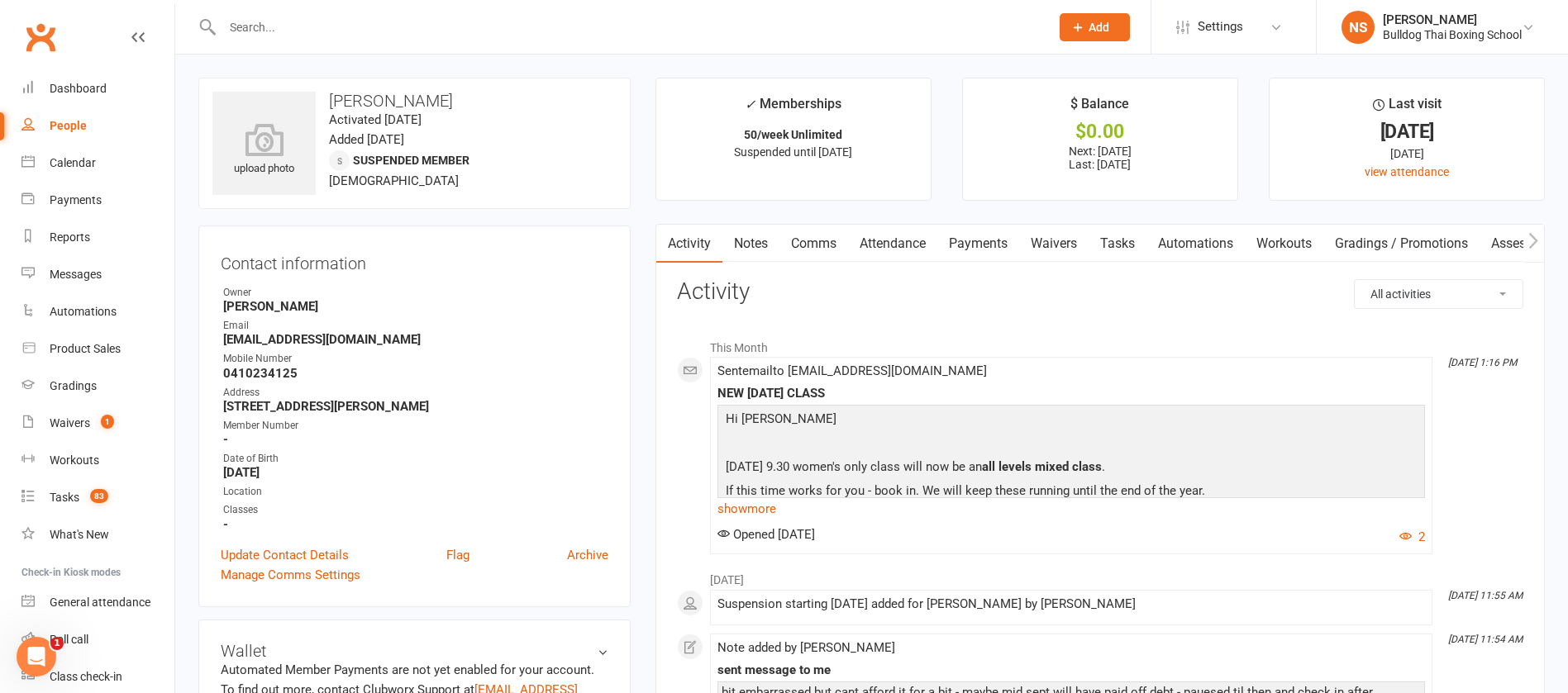
click at [819, 241] on link "Comms" at bounding box center [813, 243] width 68 height 38
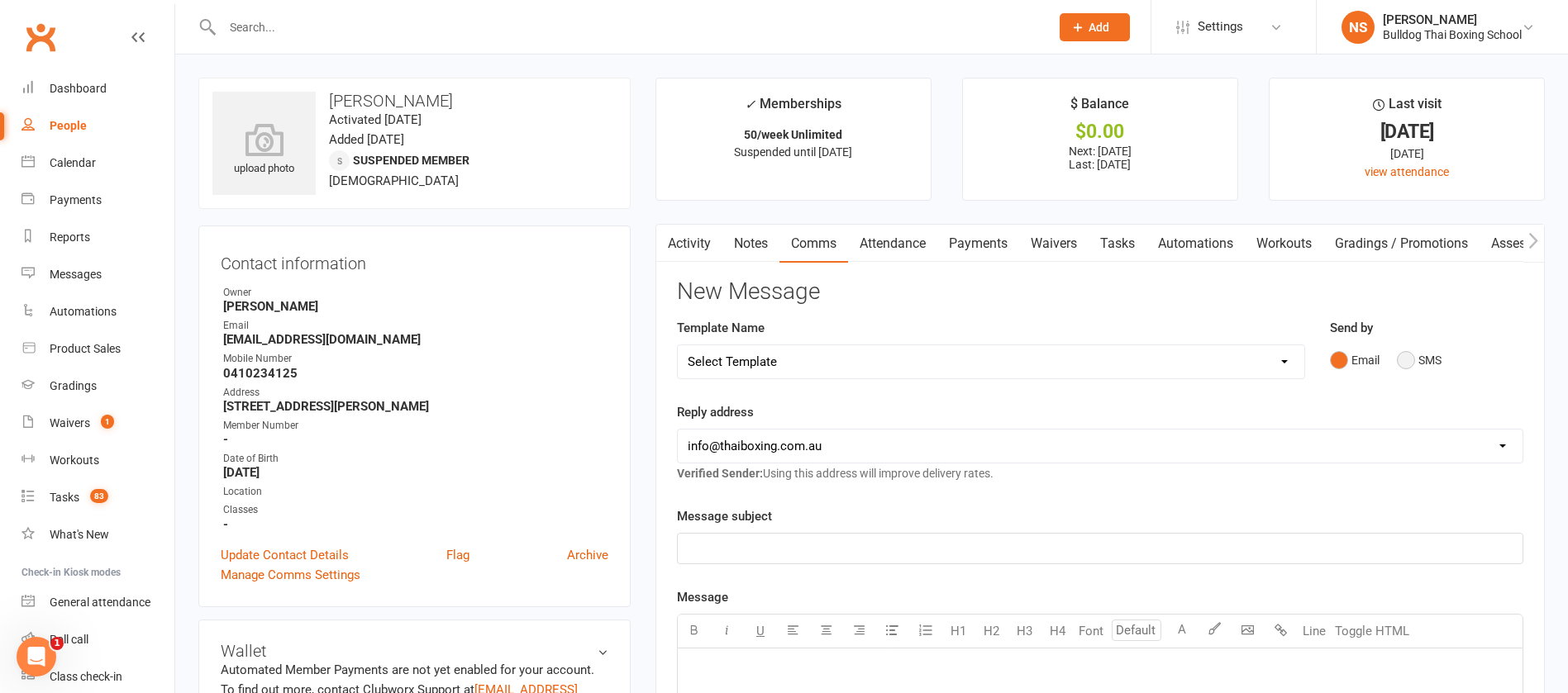
click at [1415, 355] on button "SMS" at bounding box center [1419, 360] width 45 height 31
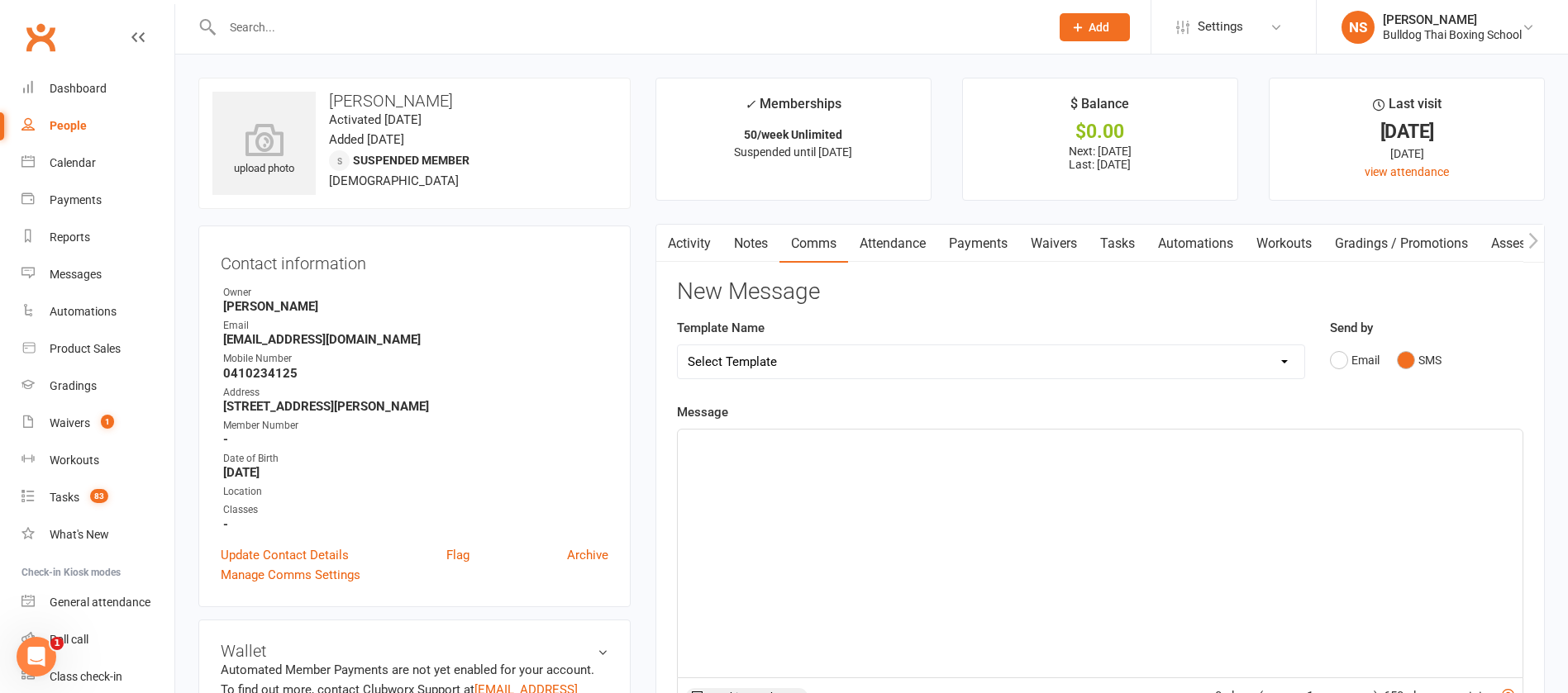
click at [807, 465] on div "﻿" at bounding box center [1100, 553] width 845 height 248
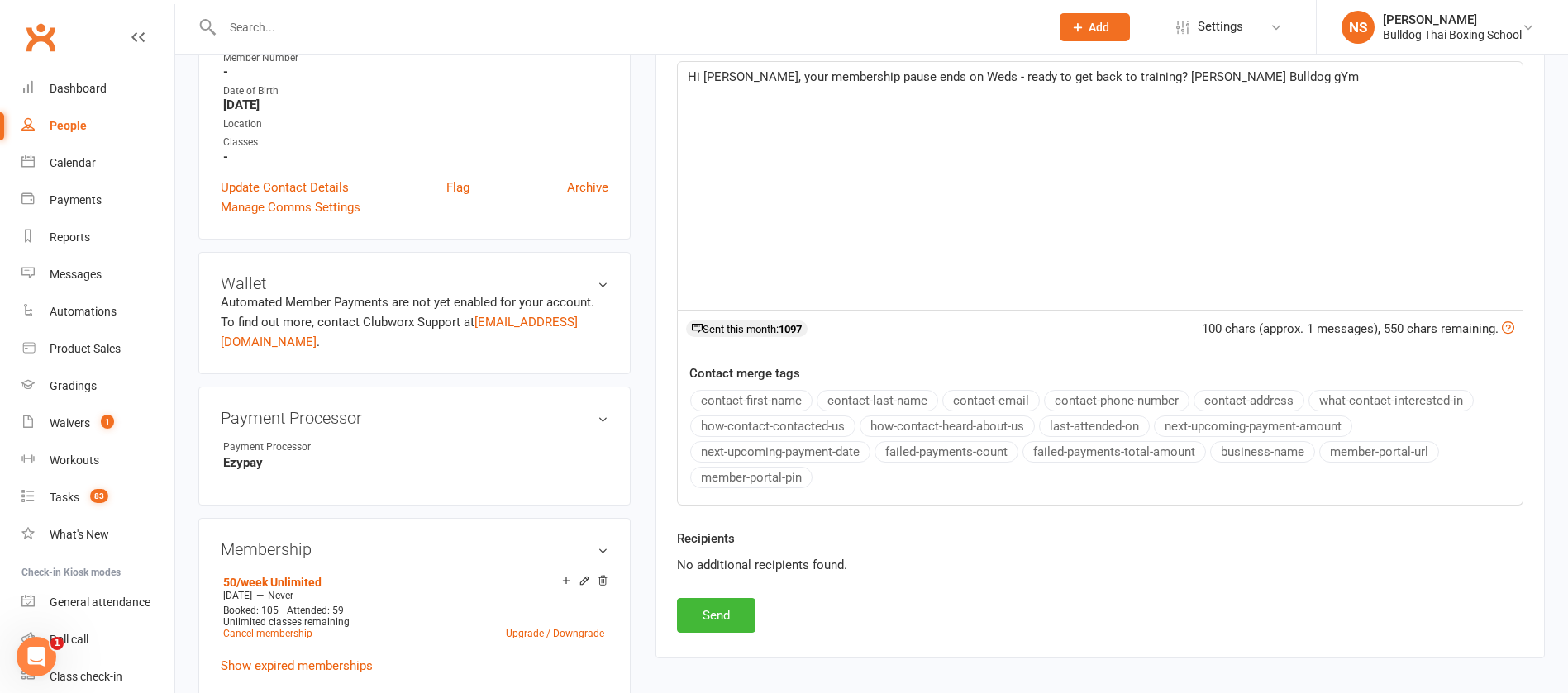
scroll to position [372, 0]
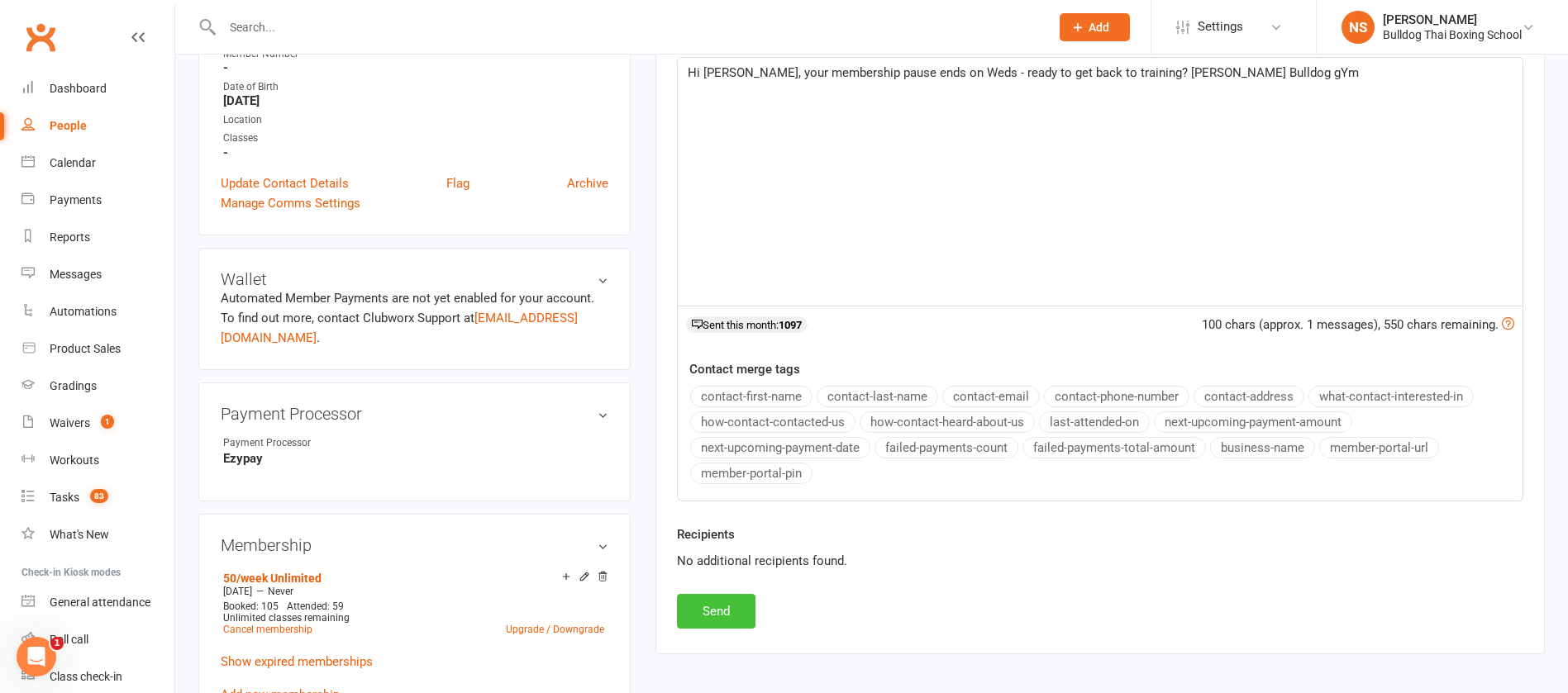
click at [733, 605] on button "Send" at bounding box center [716, 611] width 79 height 35
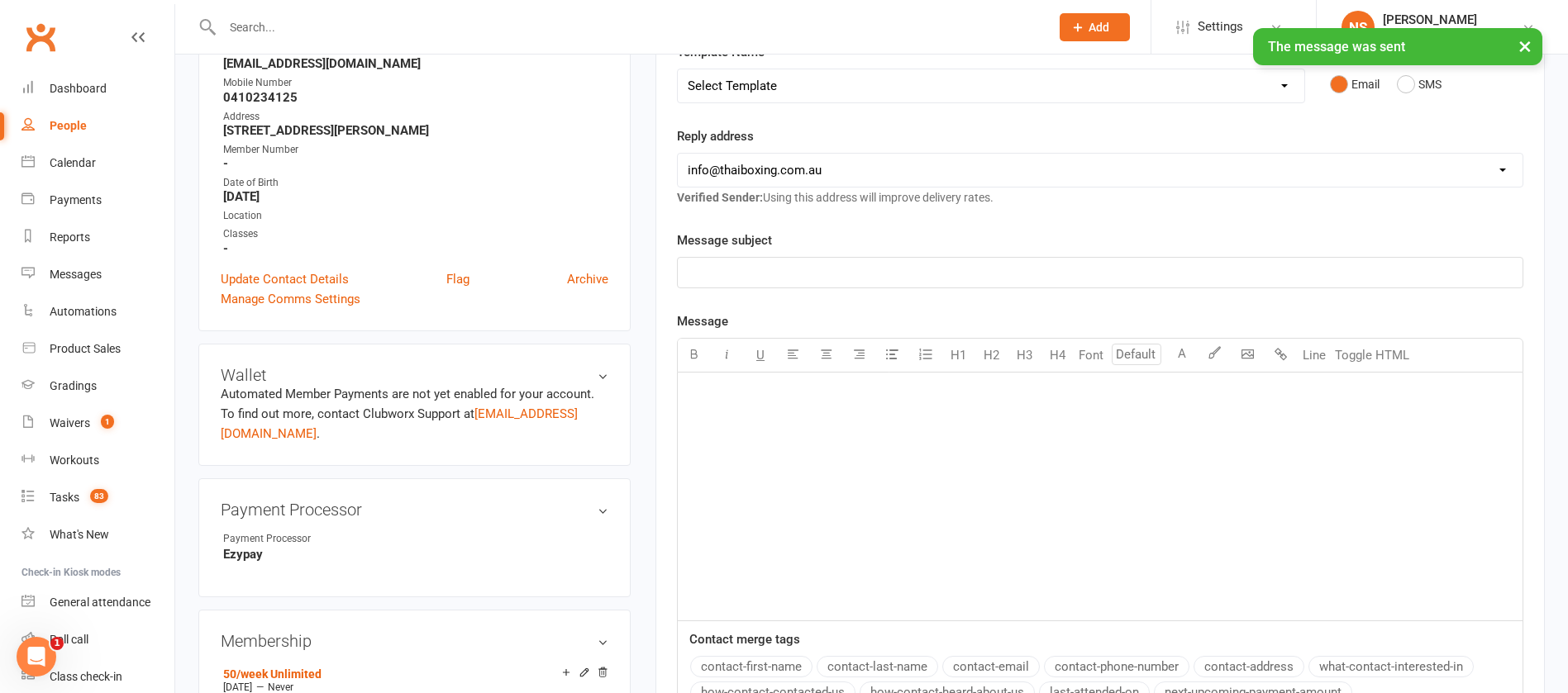
scroll to position [0, 0]
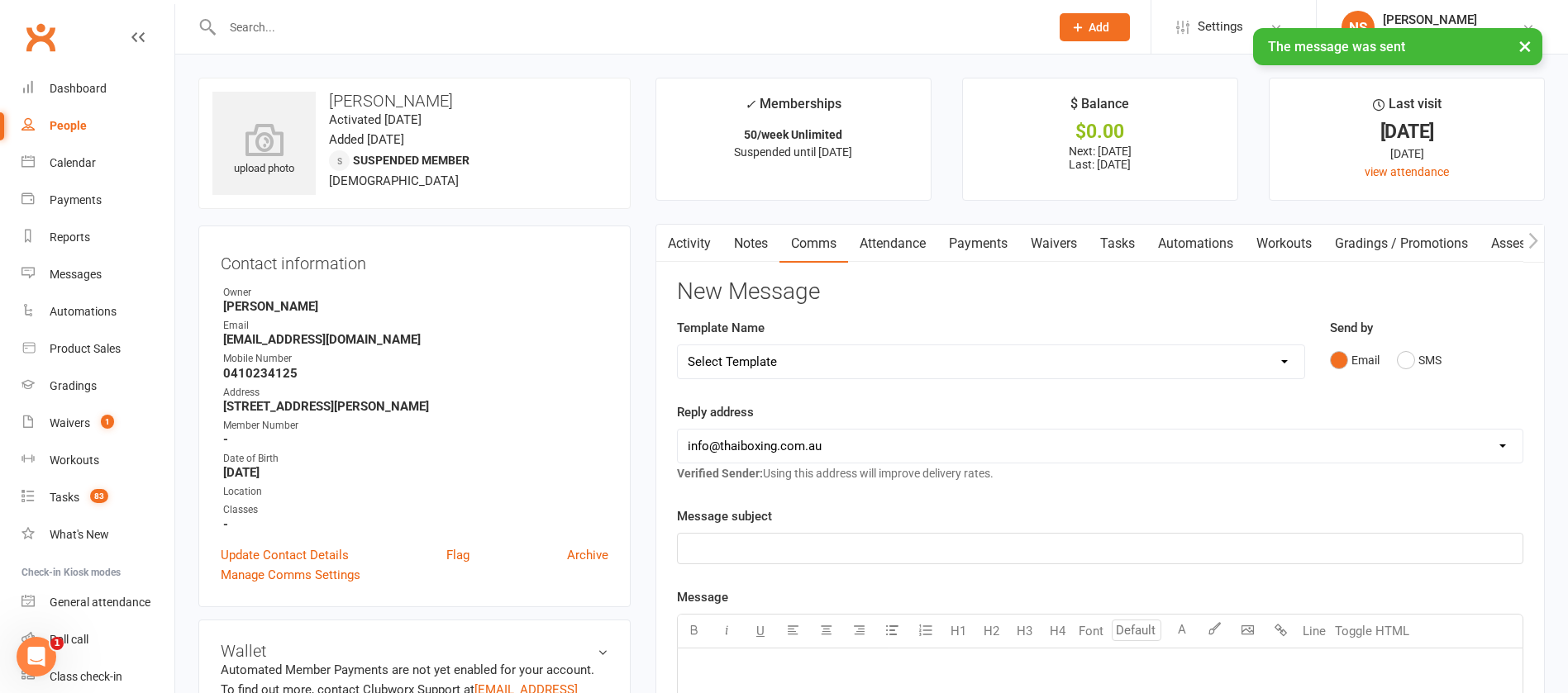
click at [1114, 238] on link "Tasks" at bounding box center [1117, 243] width 58 height 38
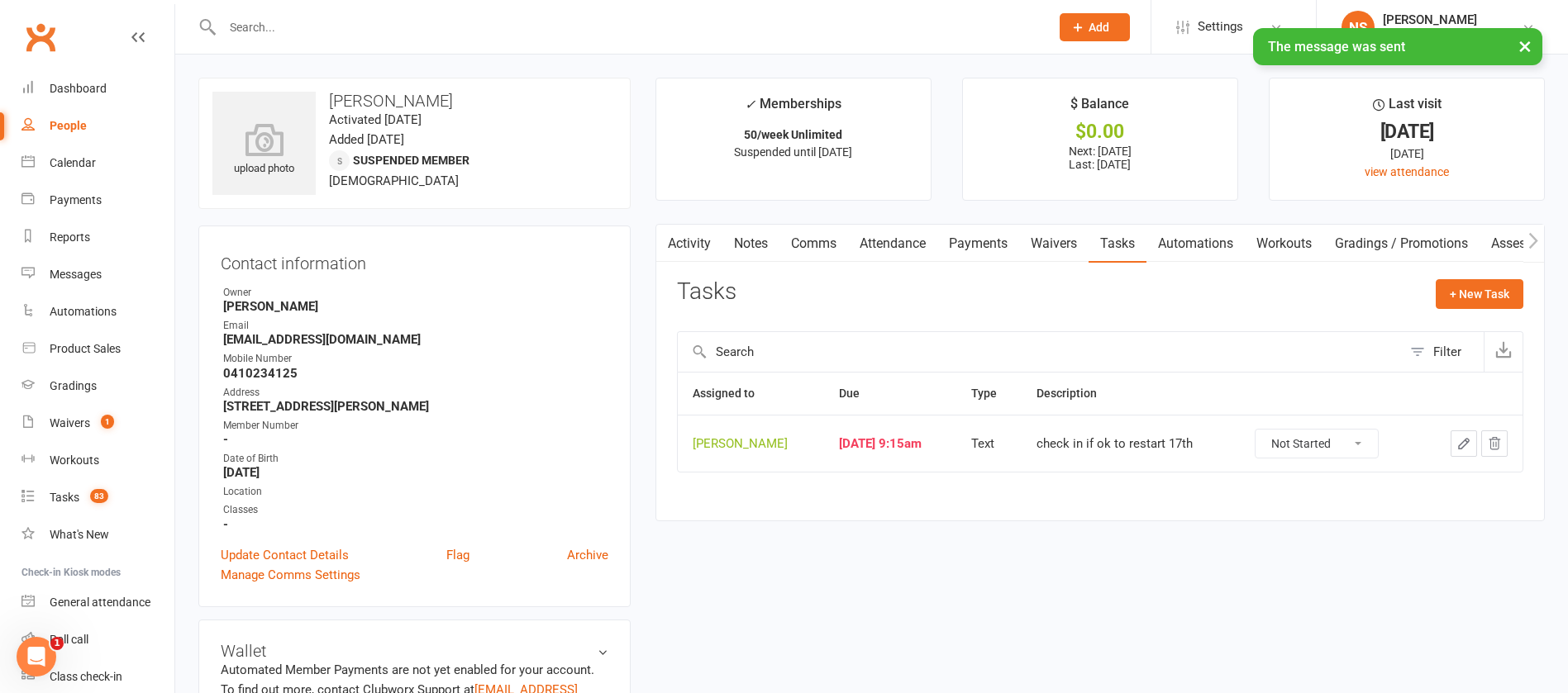
click at [1461, 442] on icon "button" at bounding box center [1464, 444] width 15 height 15
type textarea "check in if ok to restart 17th"
select select "12940"
select select "45795"
type input "[DATE]"
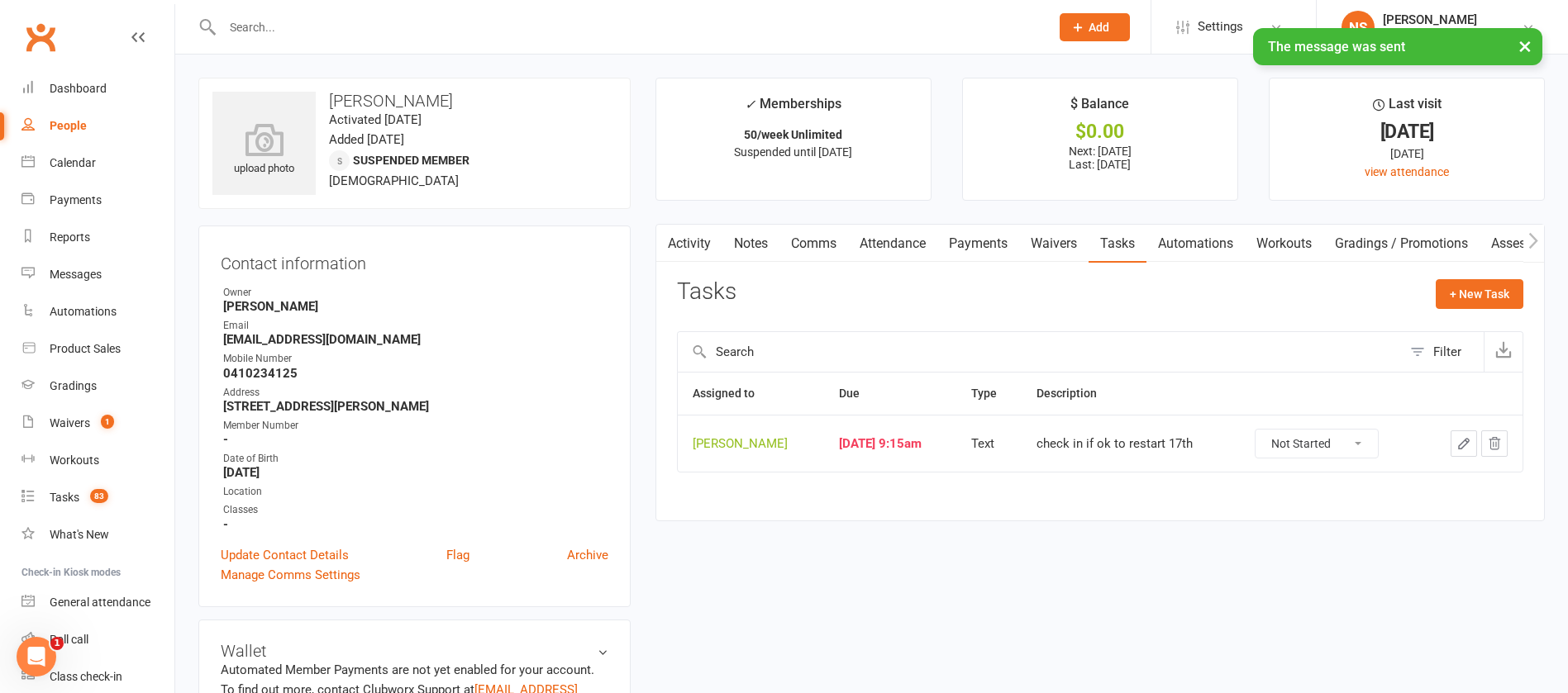
type input "9:15am"
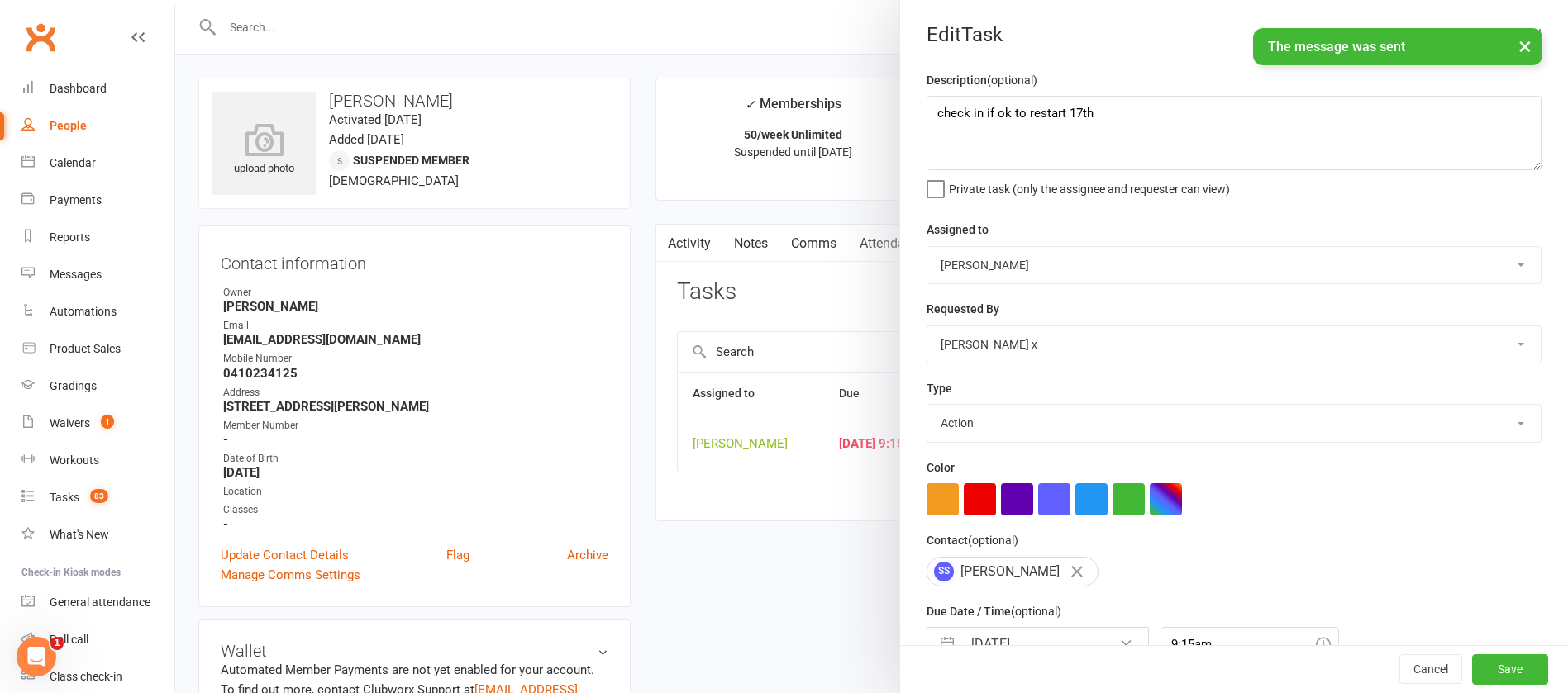
select select "13825"
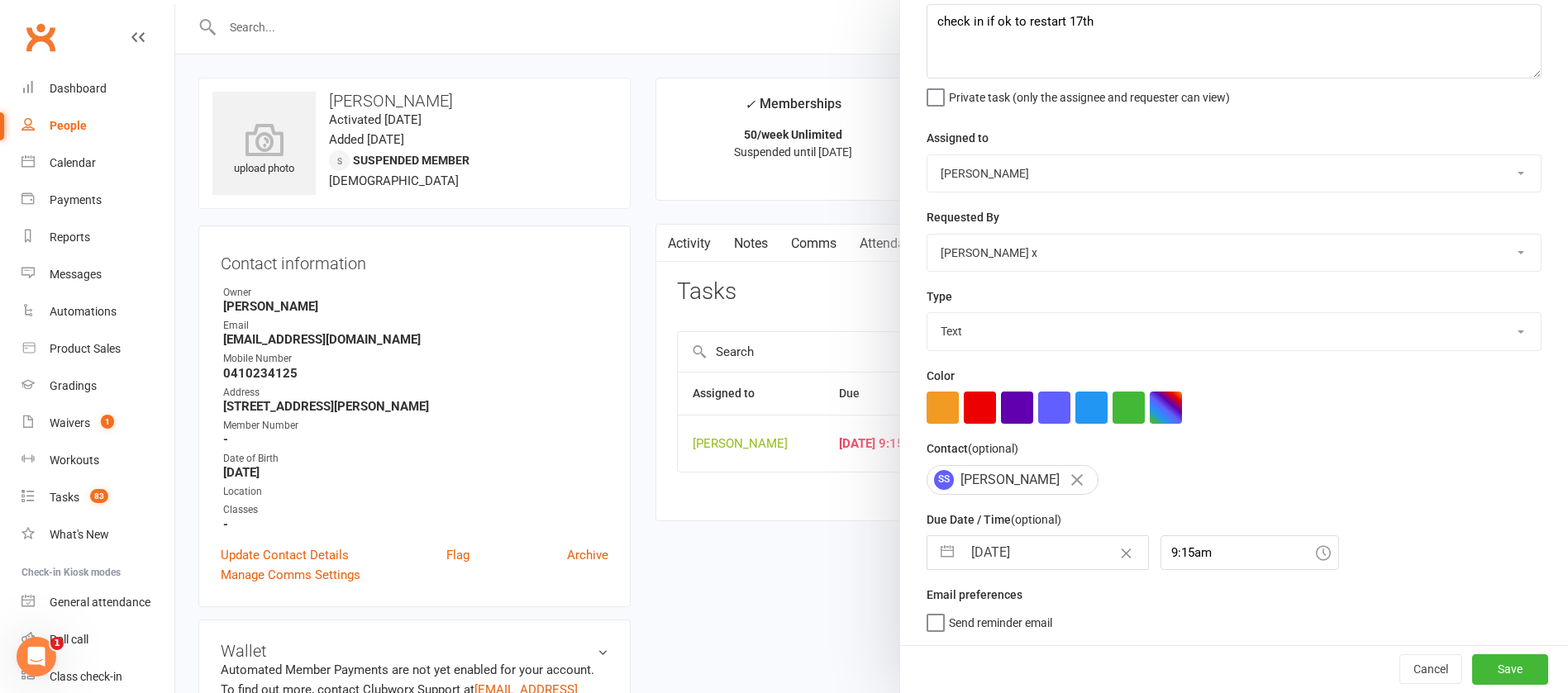
select select "7"
select select "2025"
select select "8"
select select "2025"
select select "9"
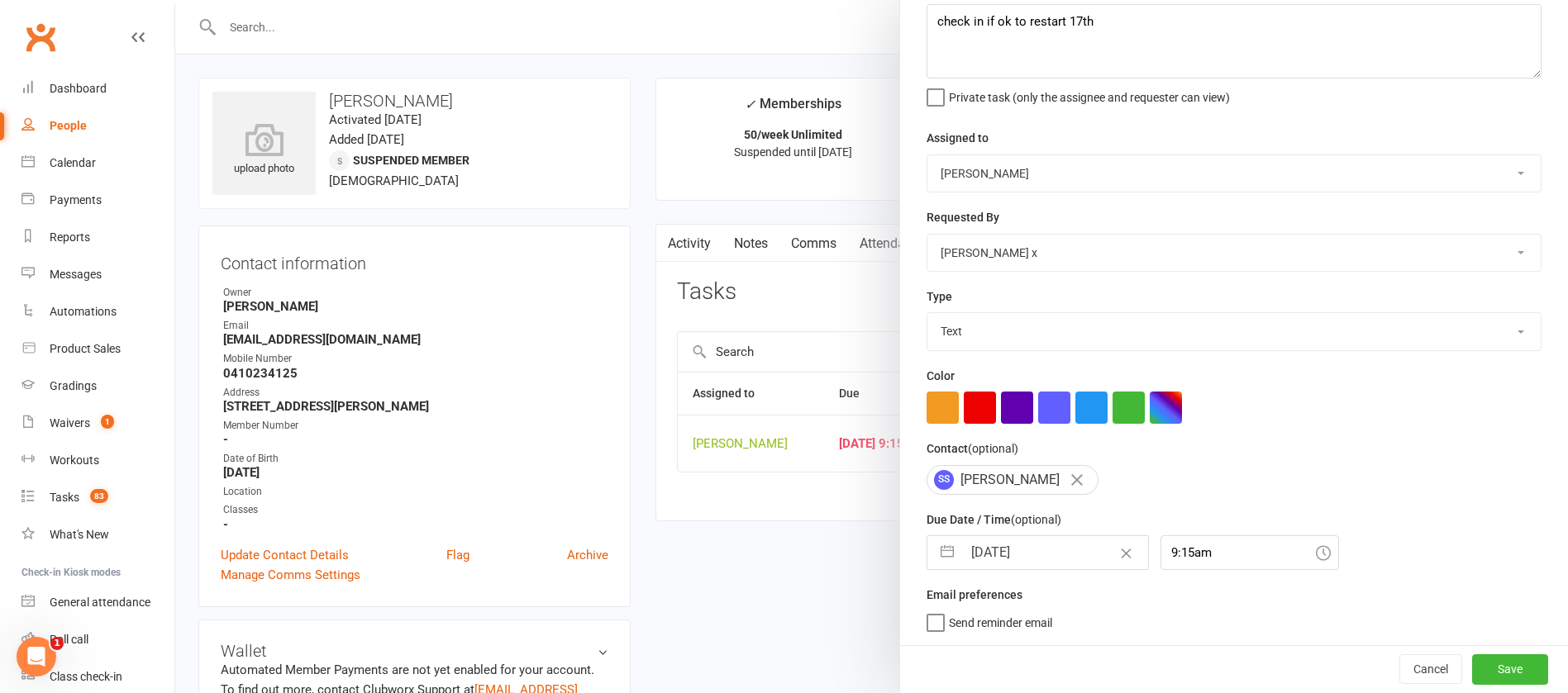
select select "2025"
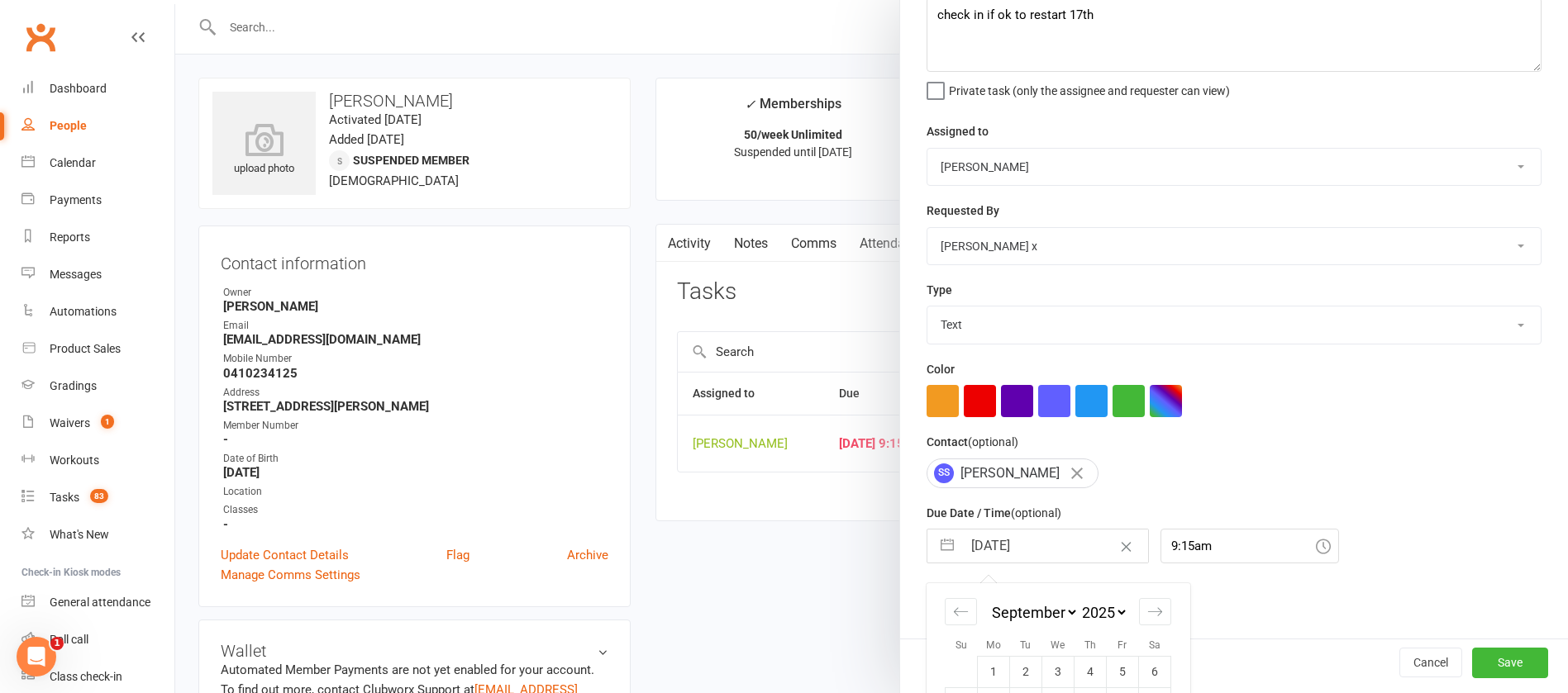
click at [1027, 551] on input "[DATE]" at bounding box center [1055, 546] width 186 height 33
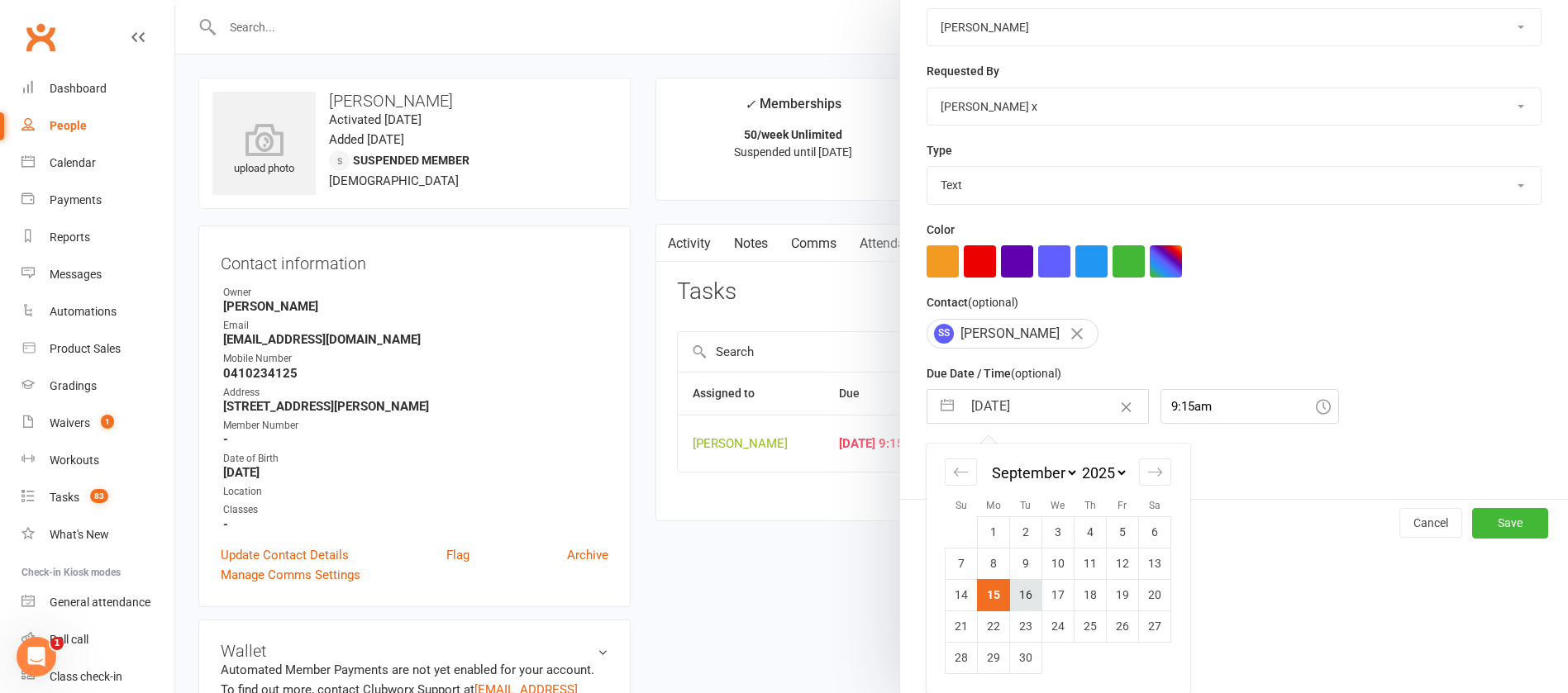
click at [1027, 593] on td "16" at bounding box center [1026, 595] width 32 height 31
type input "[DATE]"
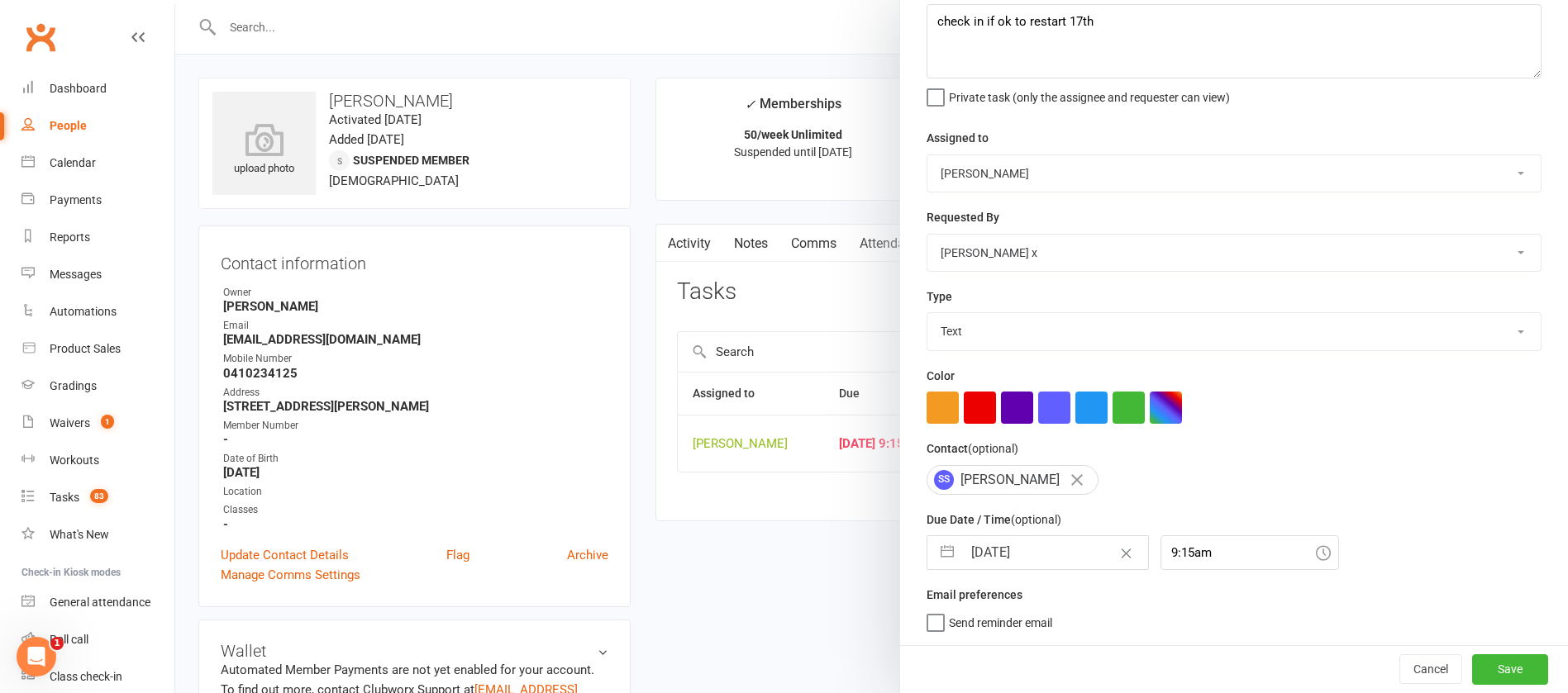
scroll to position [98, 0]
click at [1478, 658] on button "Save" at bounding box center [1510, 669] width 76 height 29
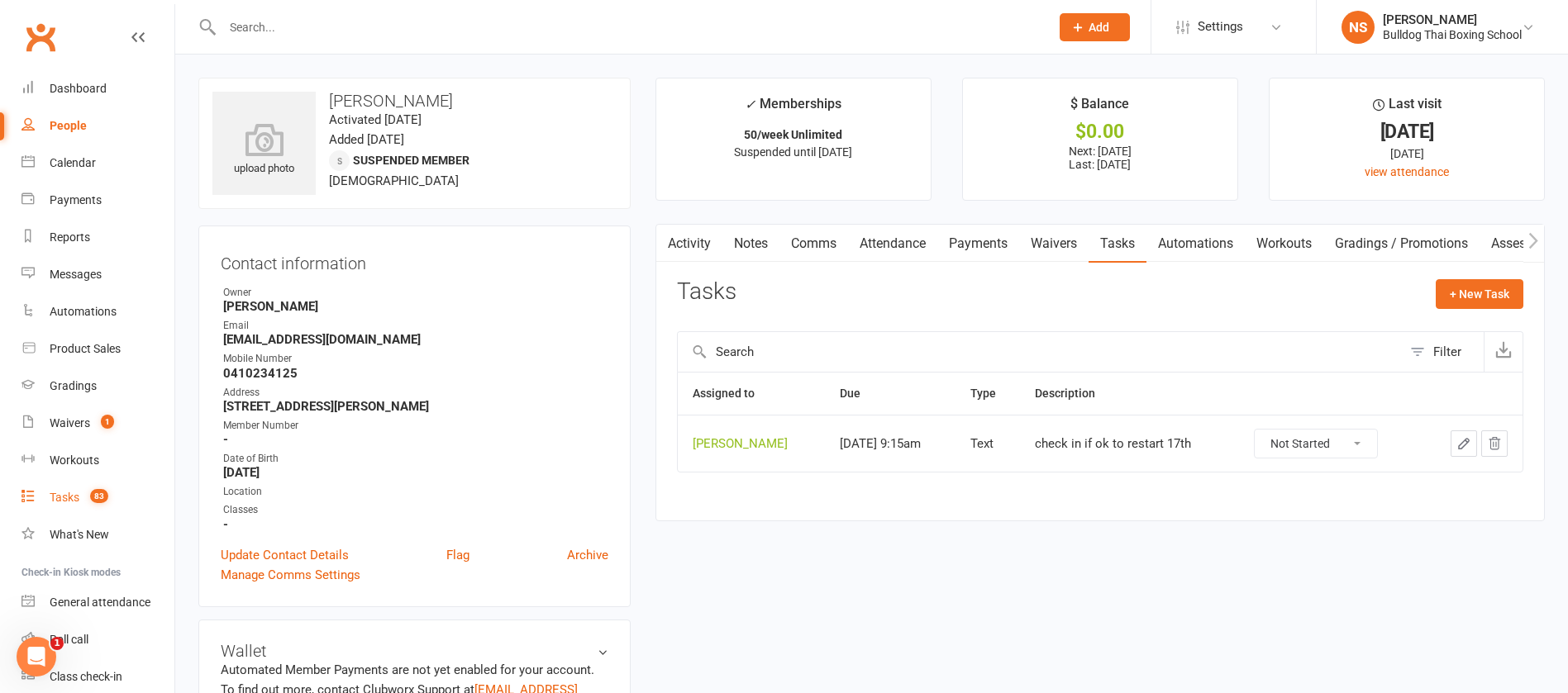
click at [64, 496] on div "Tasks" at bounding box center [64, 497] width 29 height 13
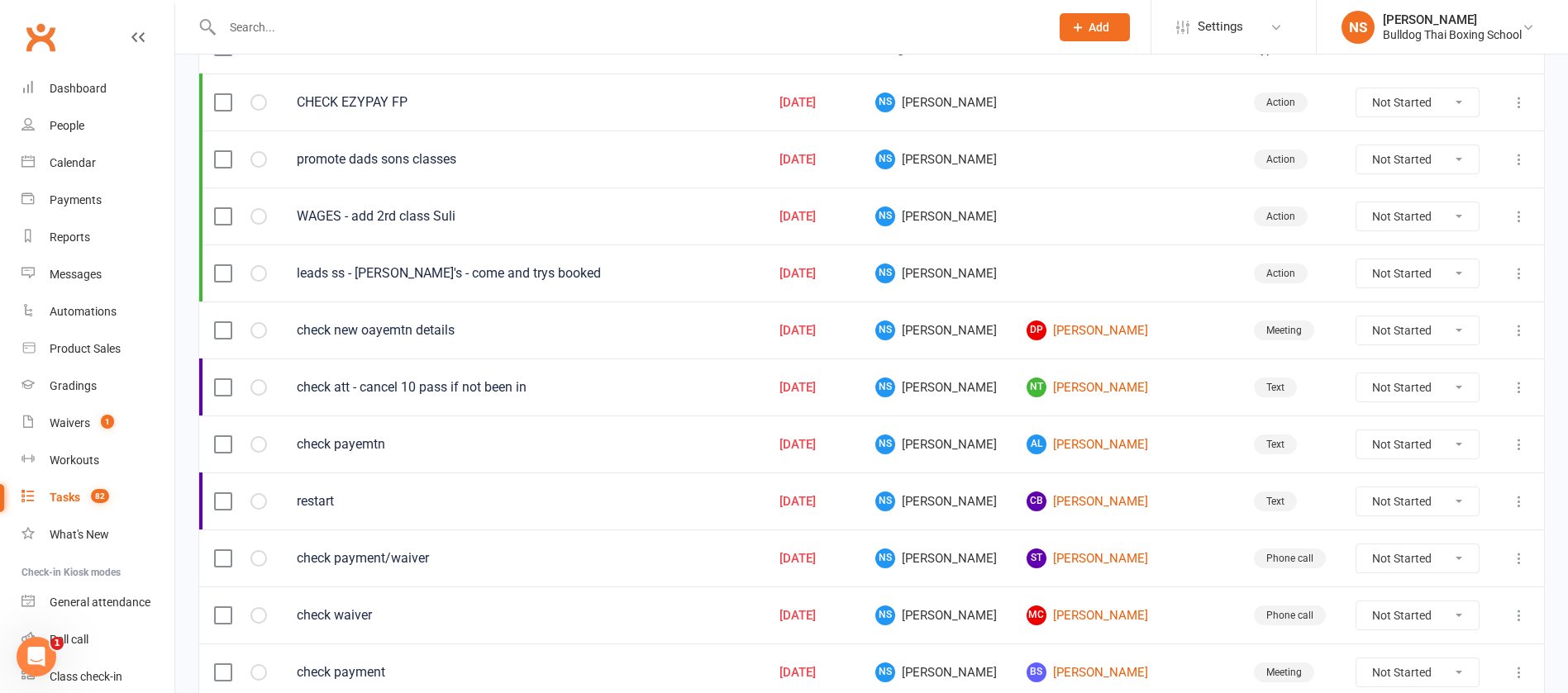
scroll to position [248, 0]
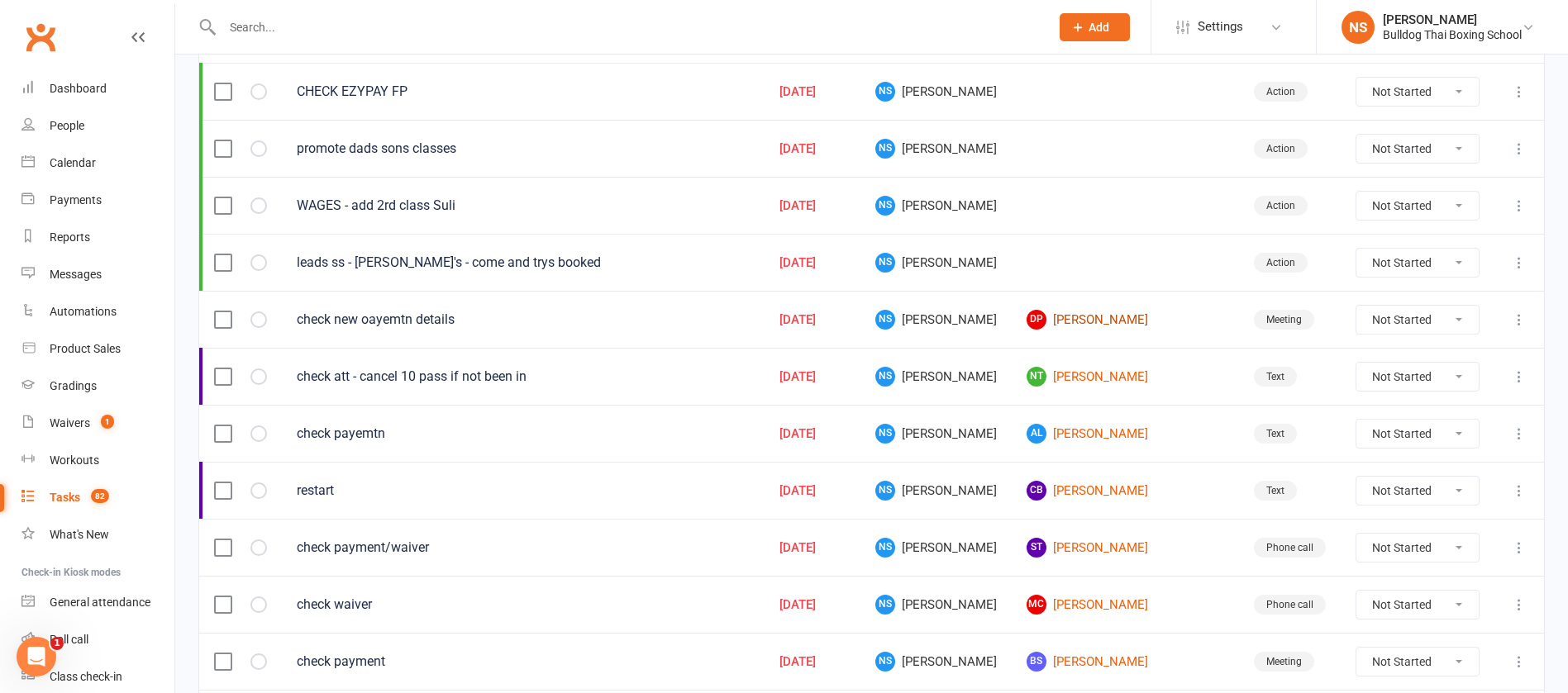
click at [1122, 320] on link "Dp [PERSON_NAME]" at bounding box center [1125, 319] width 198 height 20
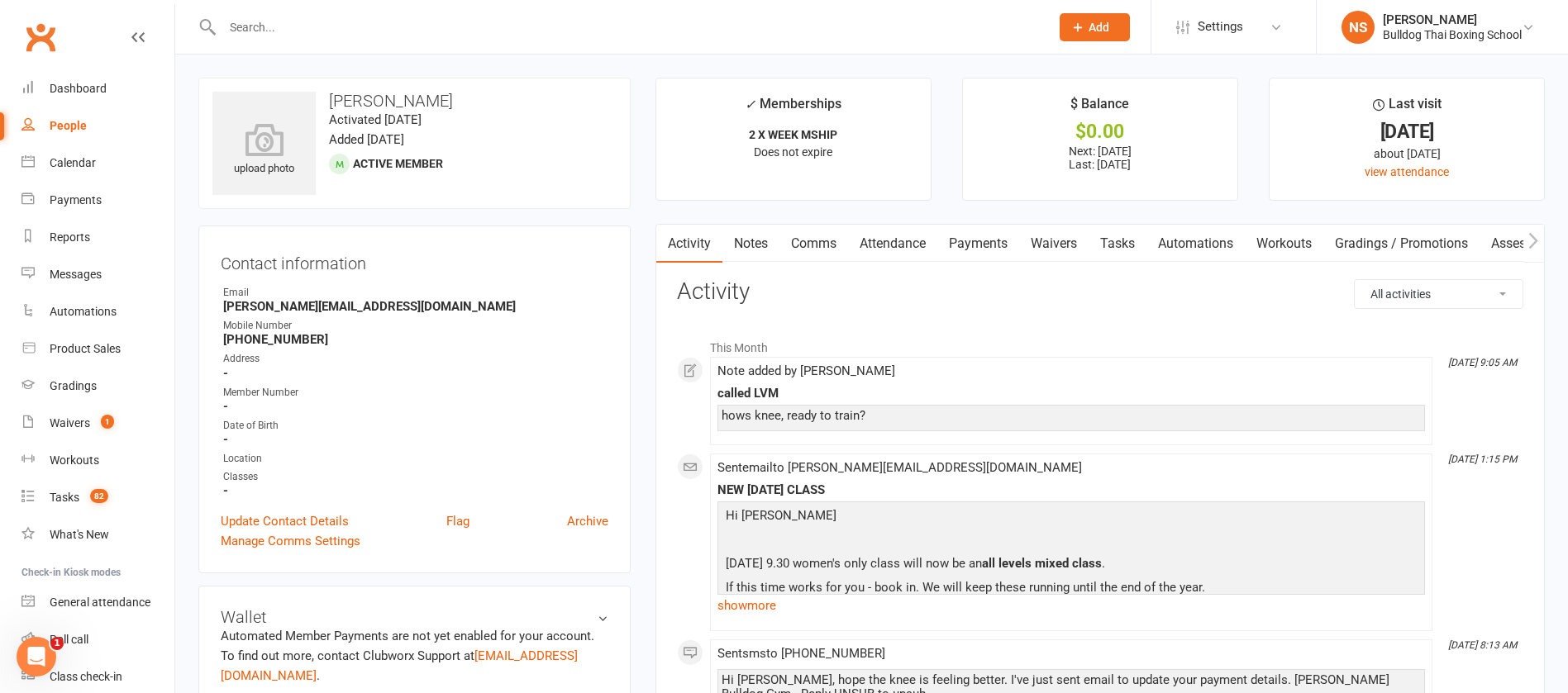
click at [809, 241] on link "Comms" at bounding box center [813, 243] width 68 height 38
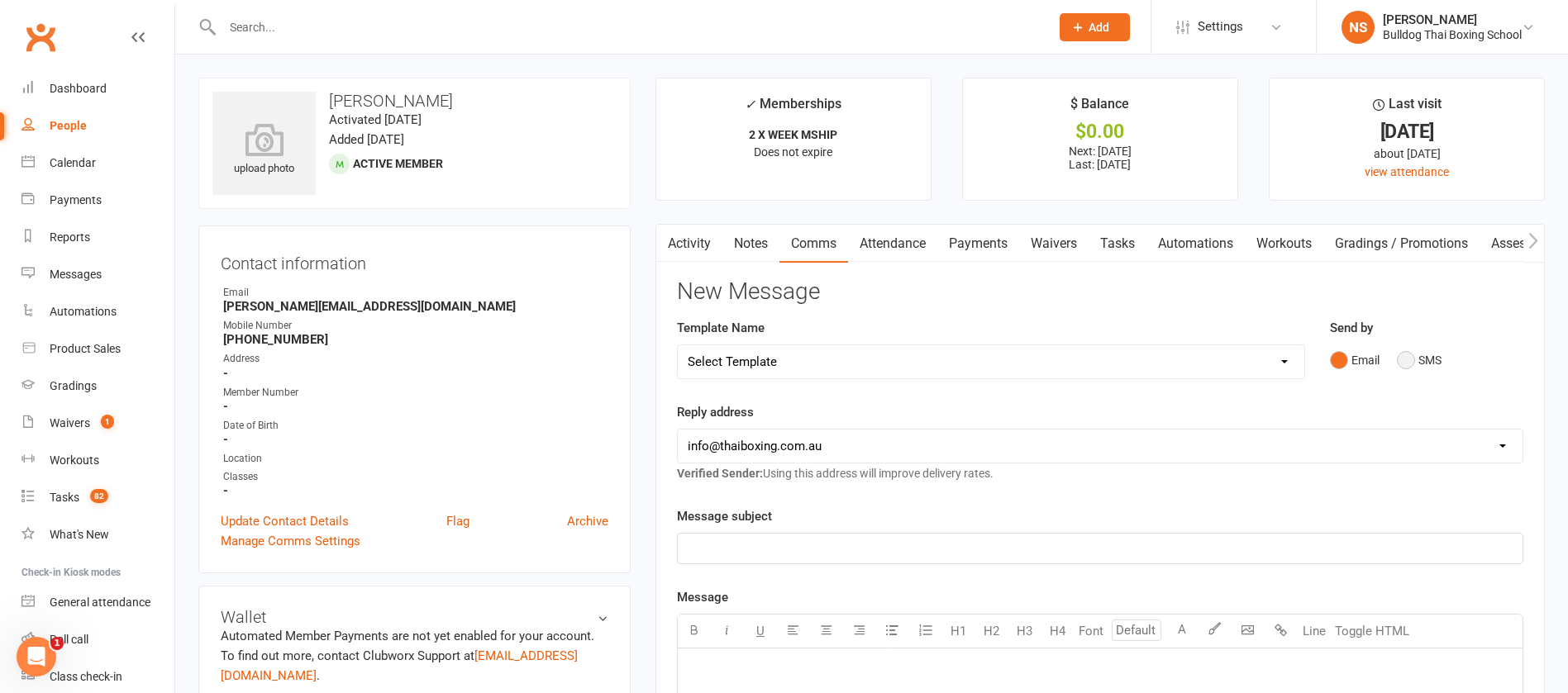
click at [1413, 356] on button "SMS" at bounding box center [1419, 360] width 45 height 31
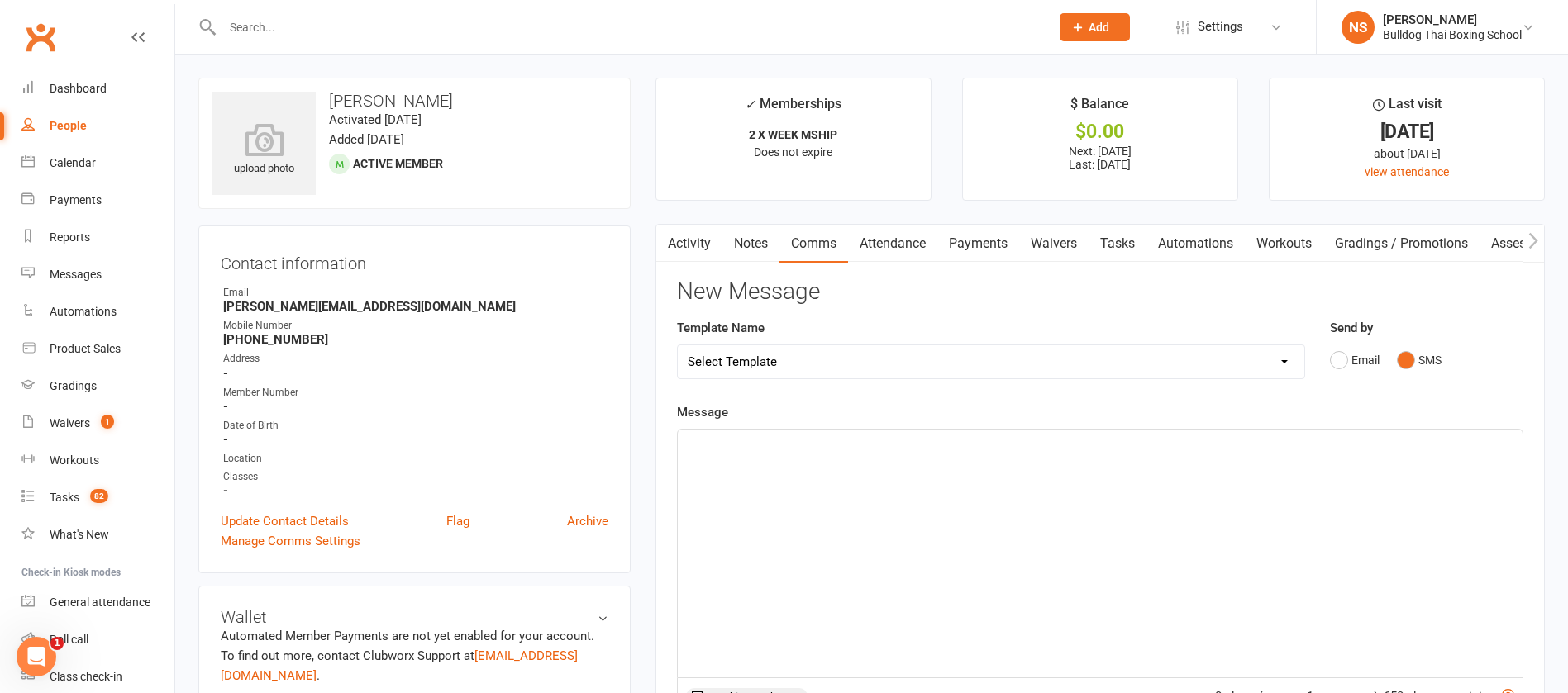
click at [780, 458] on div "﻿" at bounding box center [1100, 553] width 845 height 248
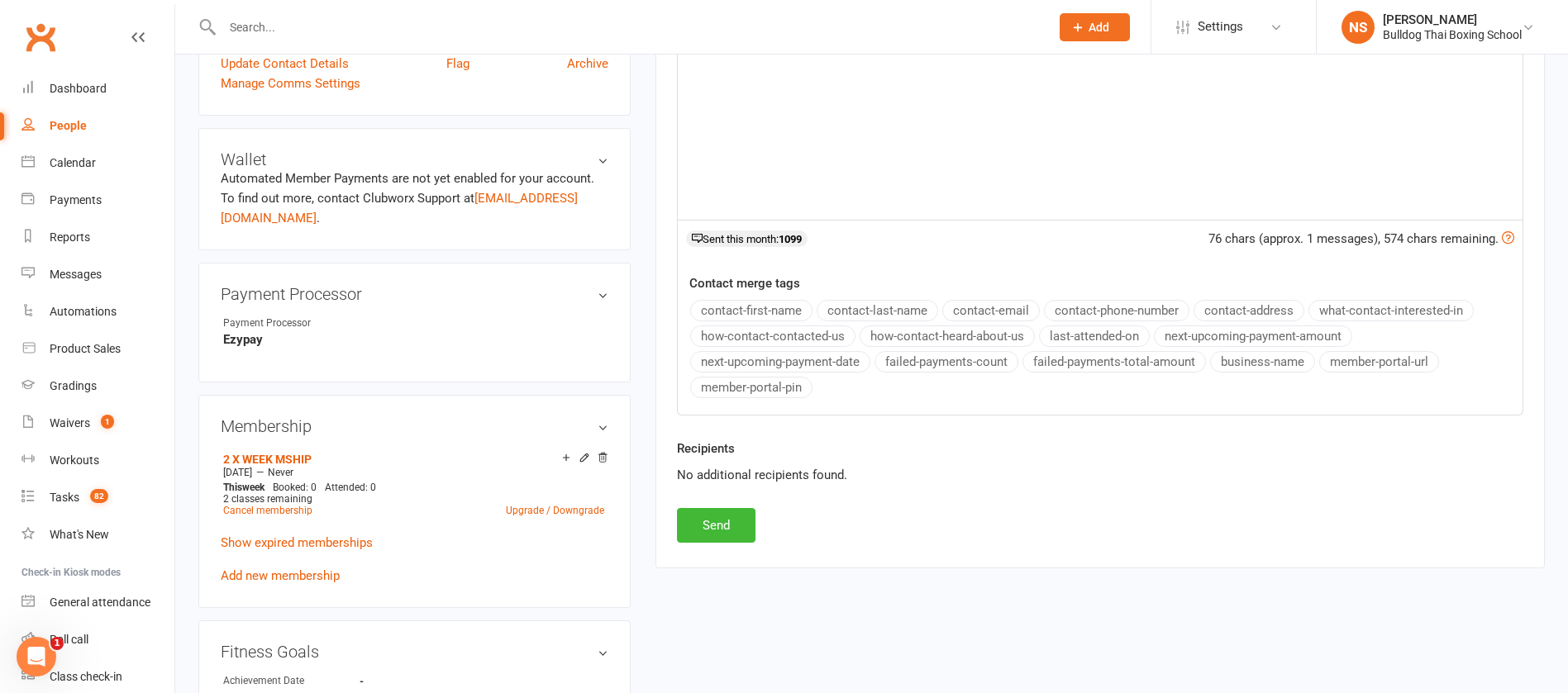
scroll to position [496, 0]
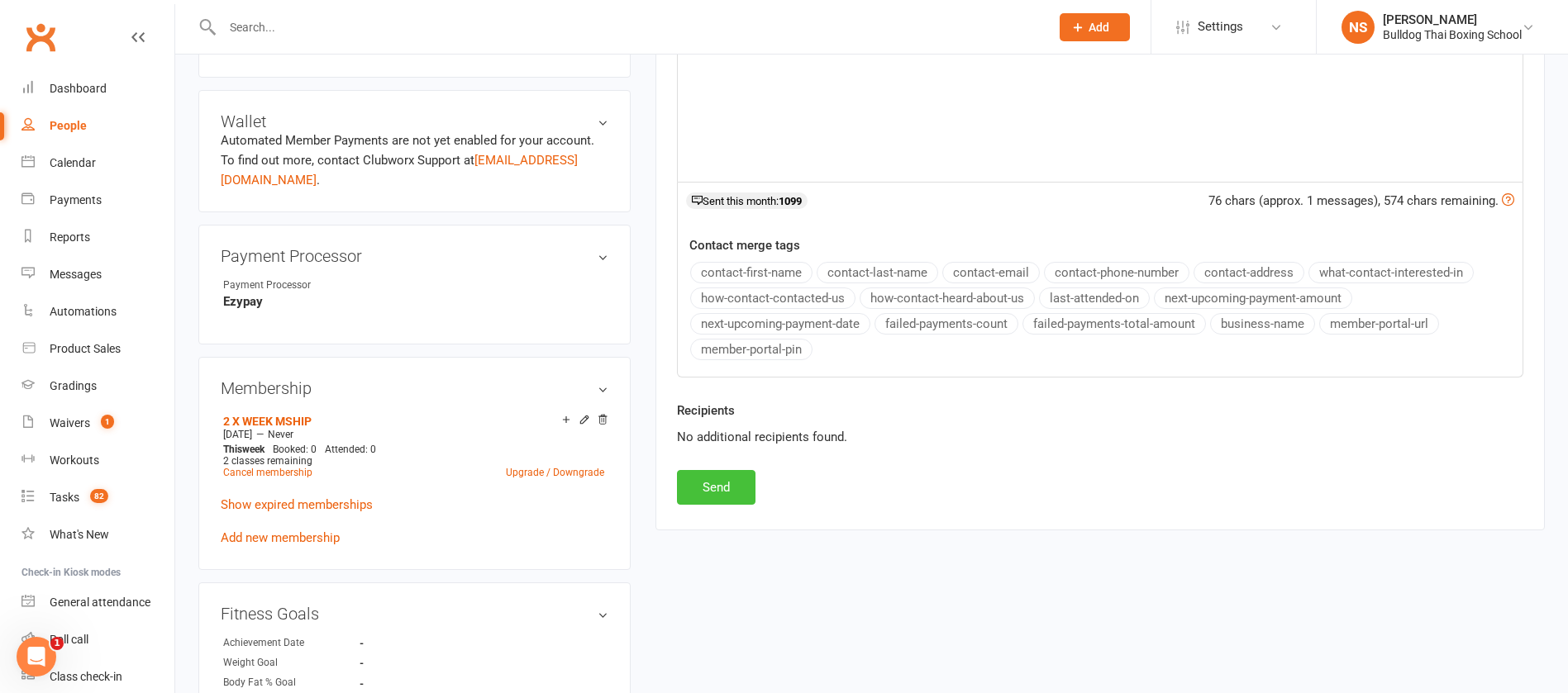
click at [712, 496] on button "Send" at bounding box center [716, 488] width 79 height 35
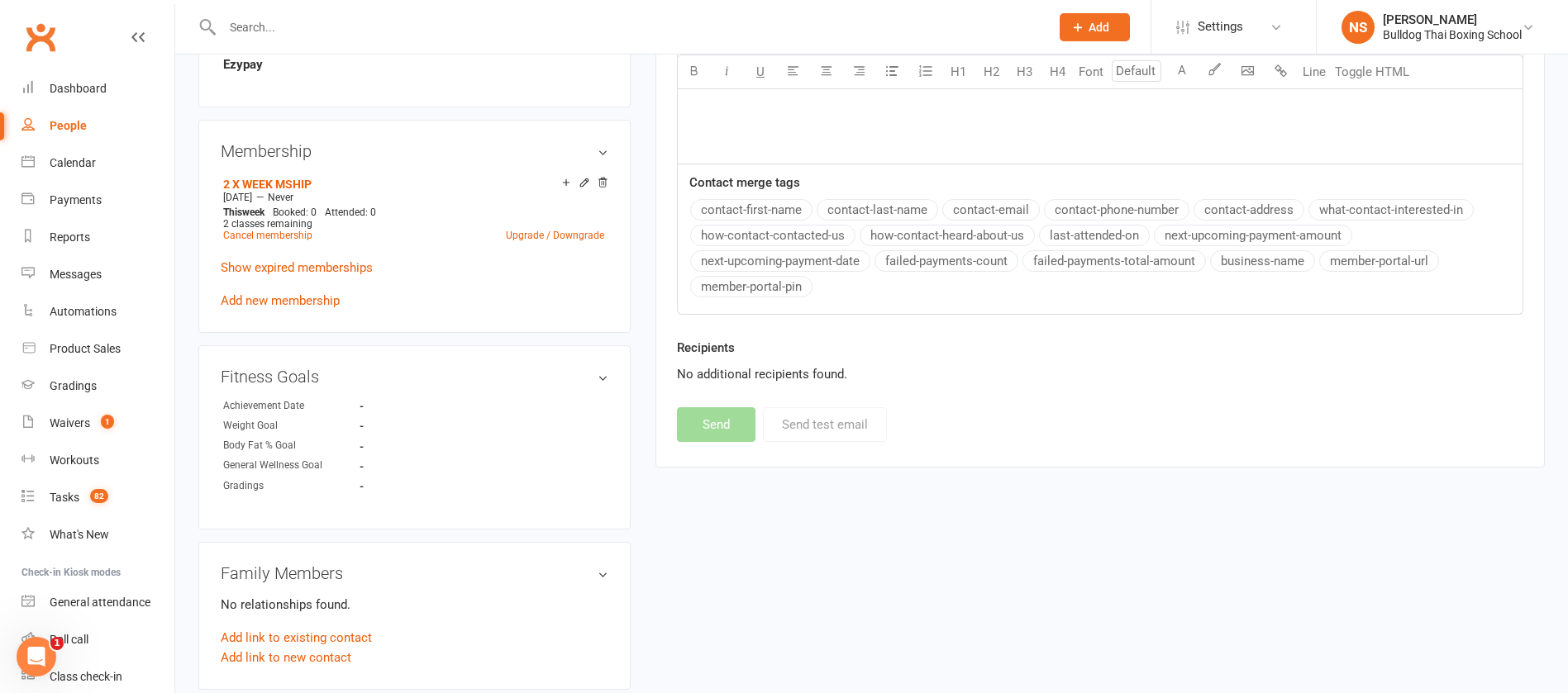
scroll to position [867, 0]
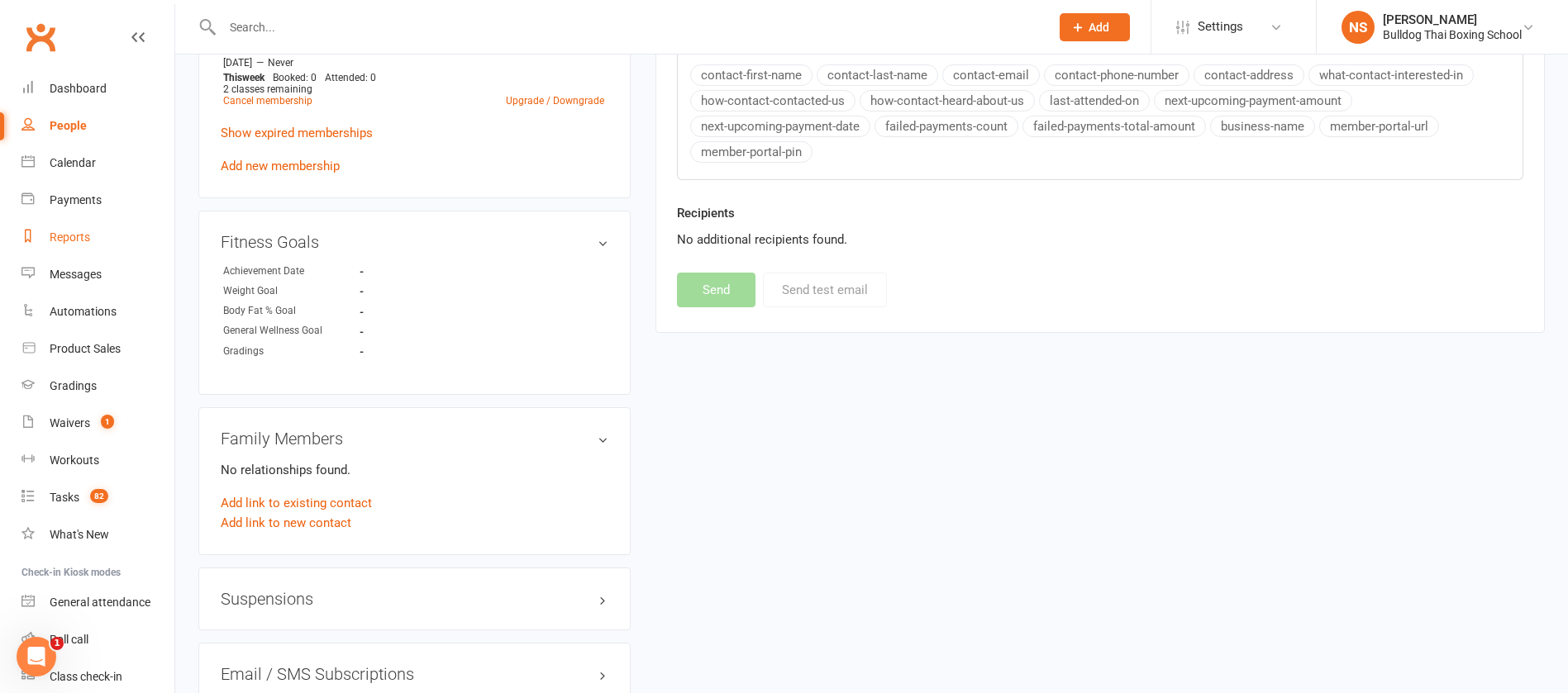
click at [71, 234] on div "Reports" at bounding box center [69, 236] width 41 height 13
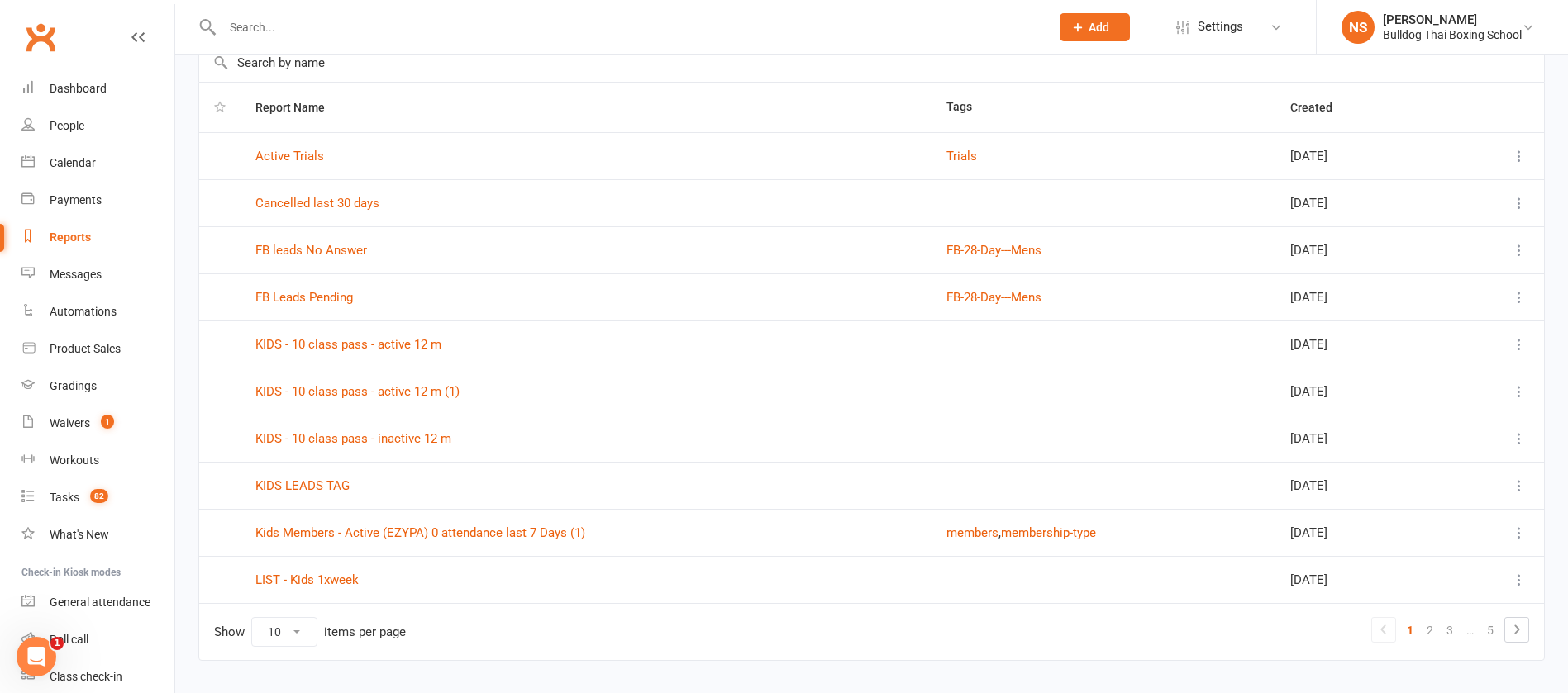
scroll to position [130, 0]
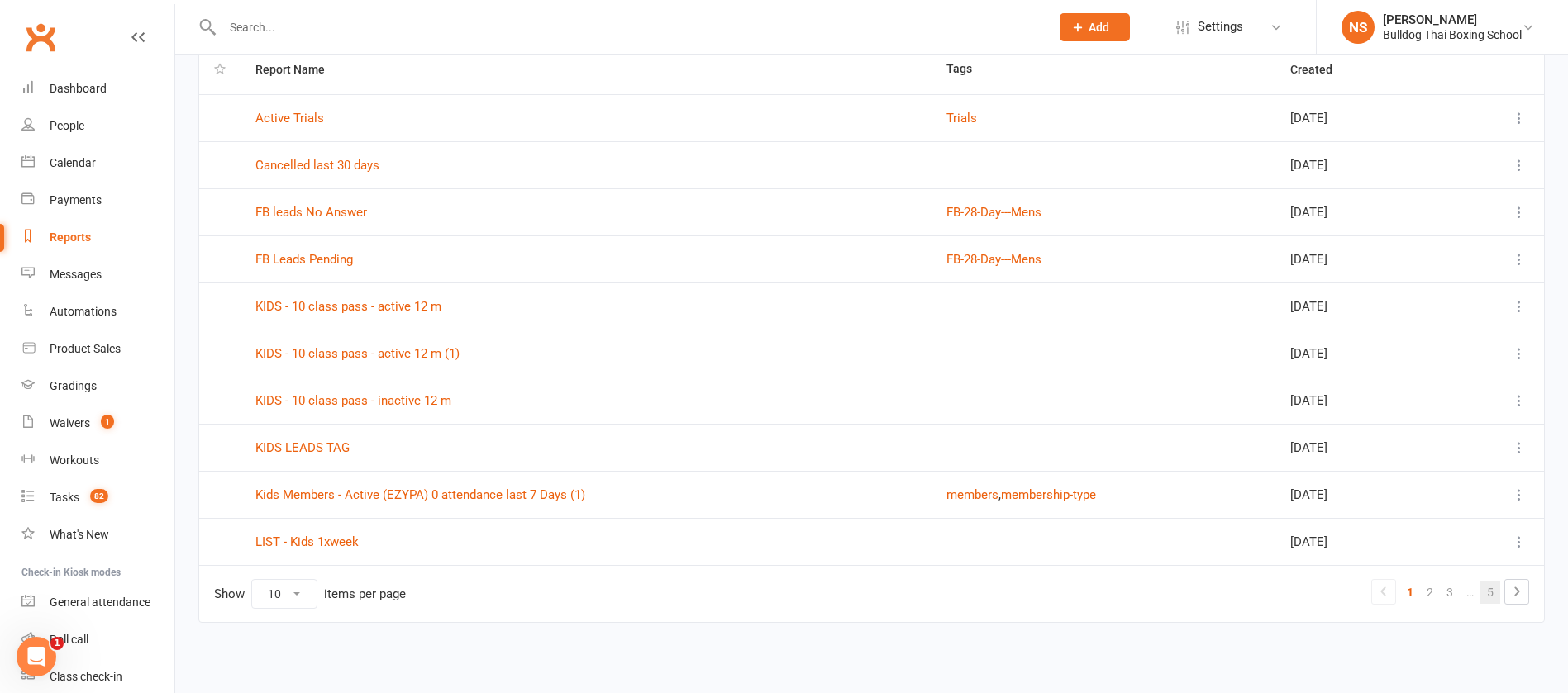
click at [1497, 589] on link "5" at bounding box center [1490, 592] width 20 height 23
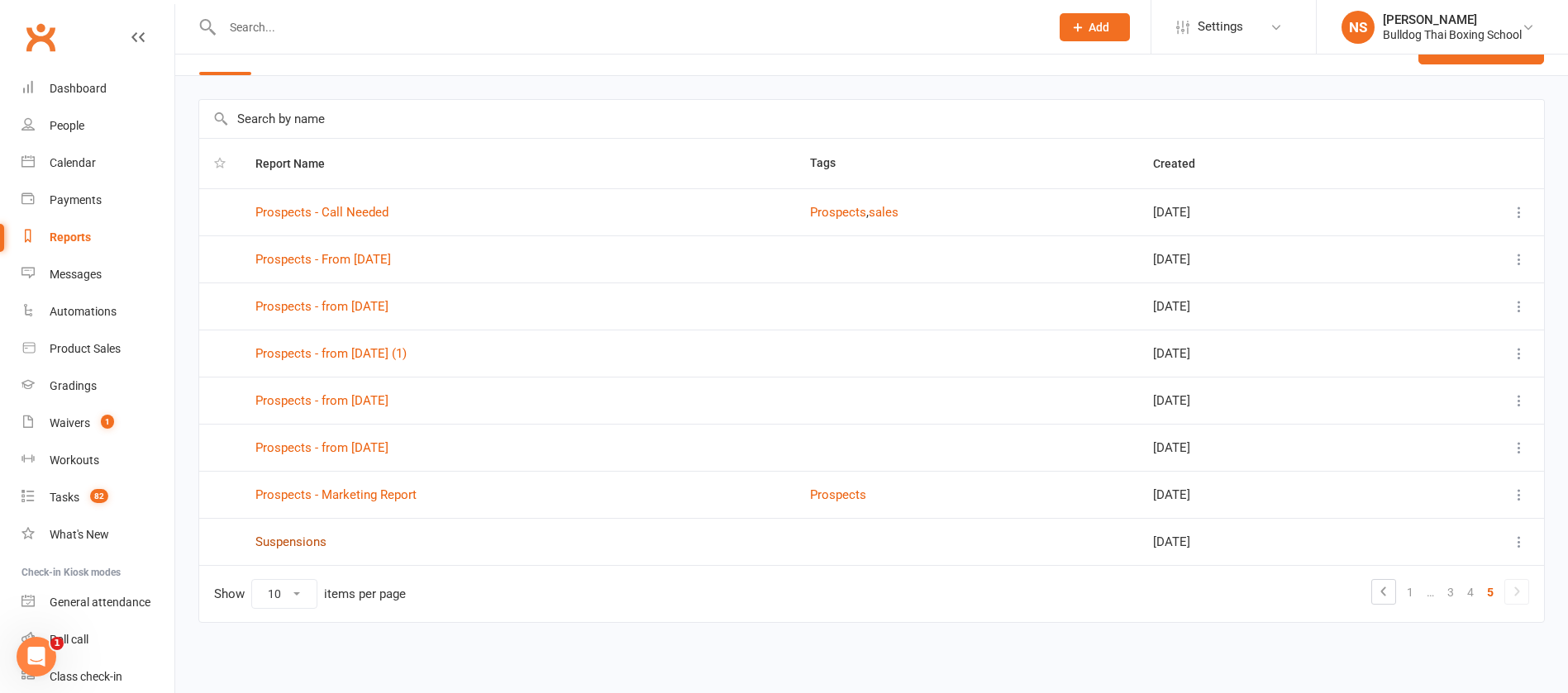
click at [313, 540] on link "Suspensions" at bounding box center [291, 542] width 71 height 15
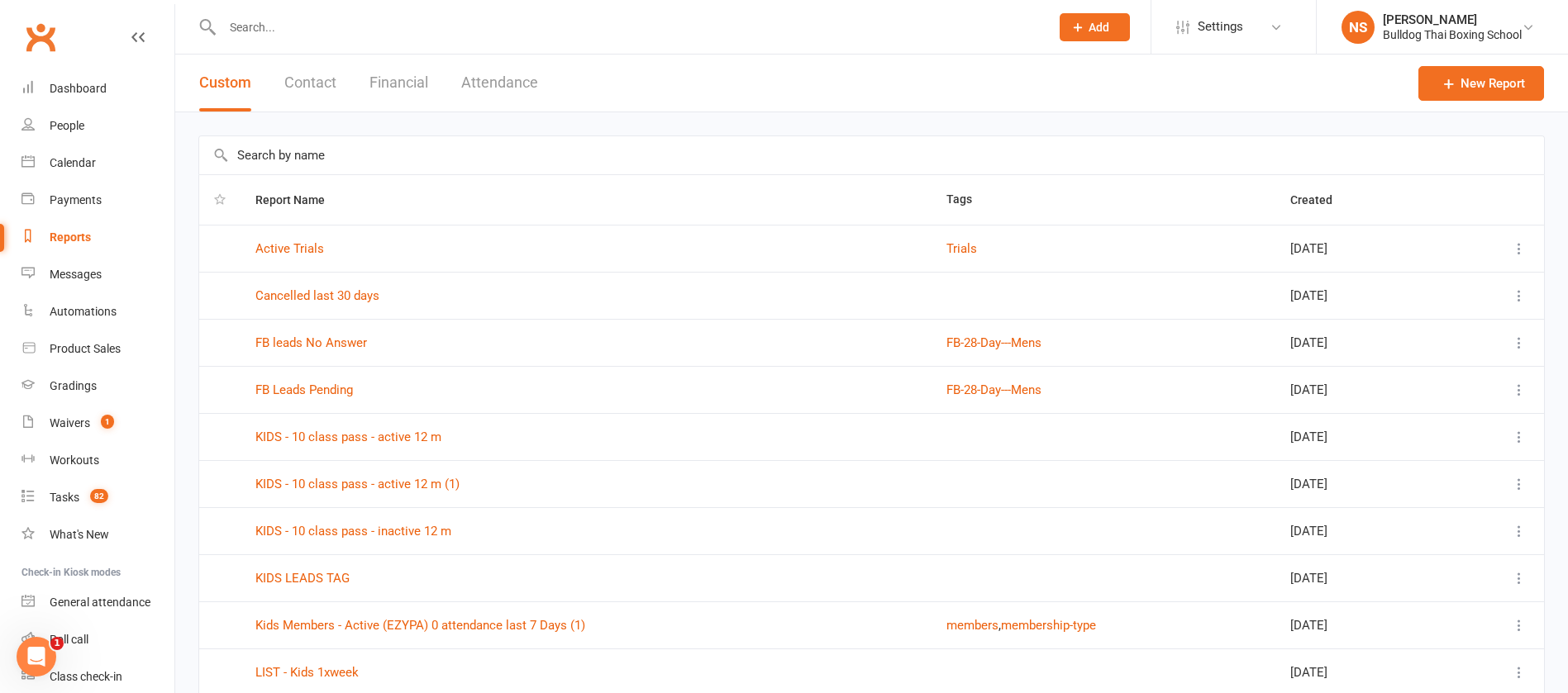
scroll to position [130, 0]
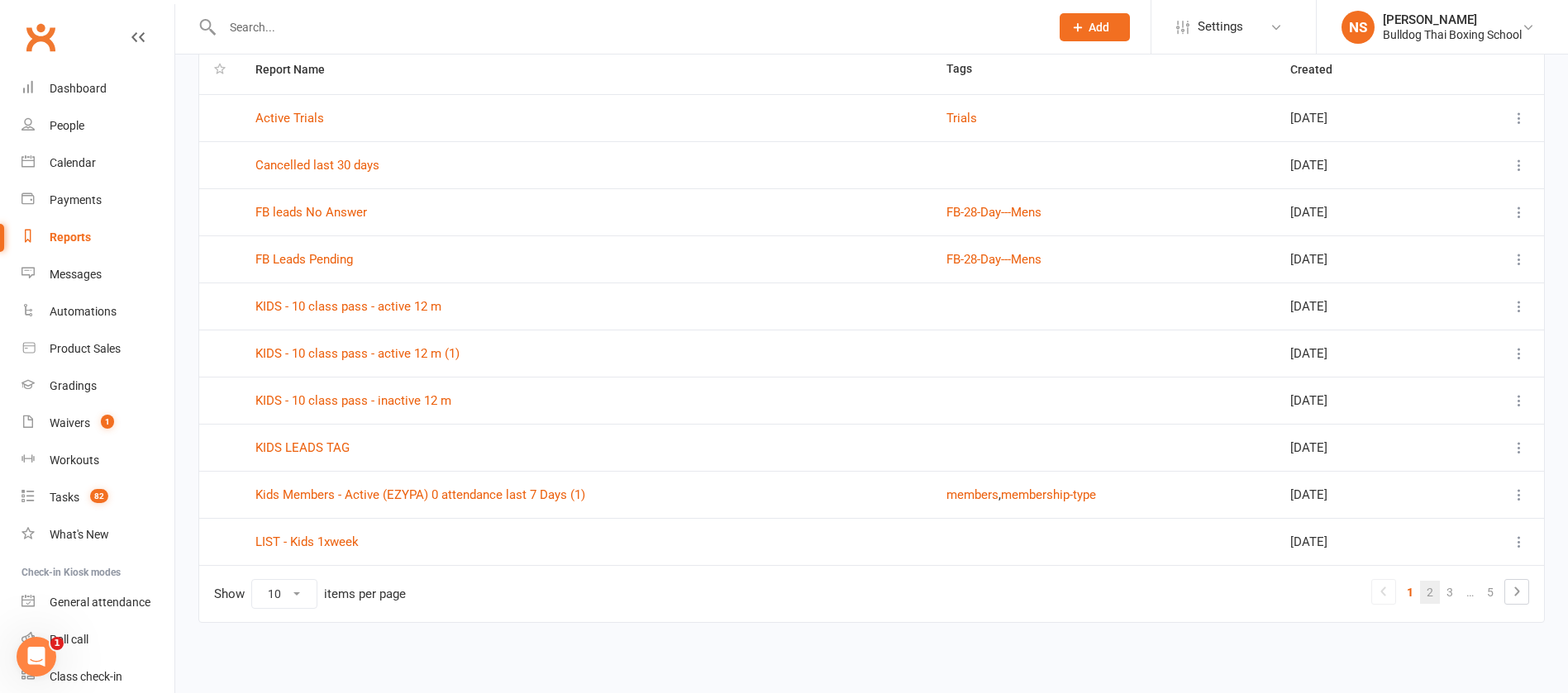
click at [1426, 589] on link "2" at bounding box center [1430, 592] width 20 height 23
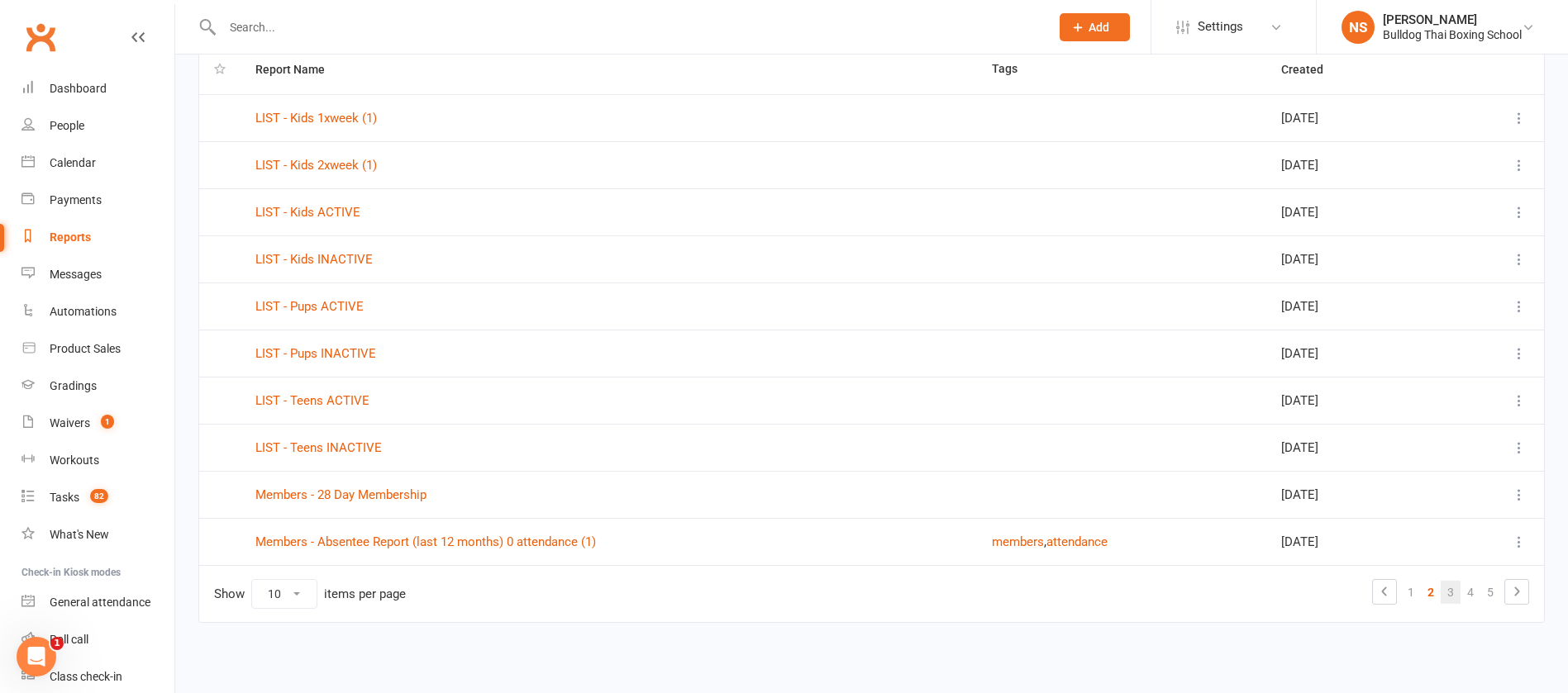
click at [1448, 591] on link "3" at bounding box center [1451, 592] width 20 height 23
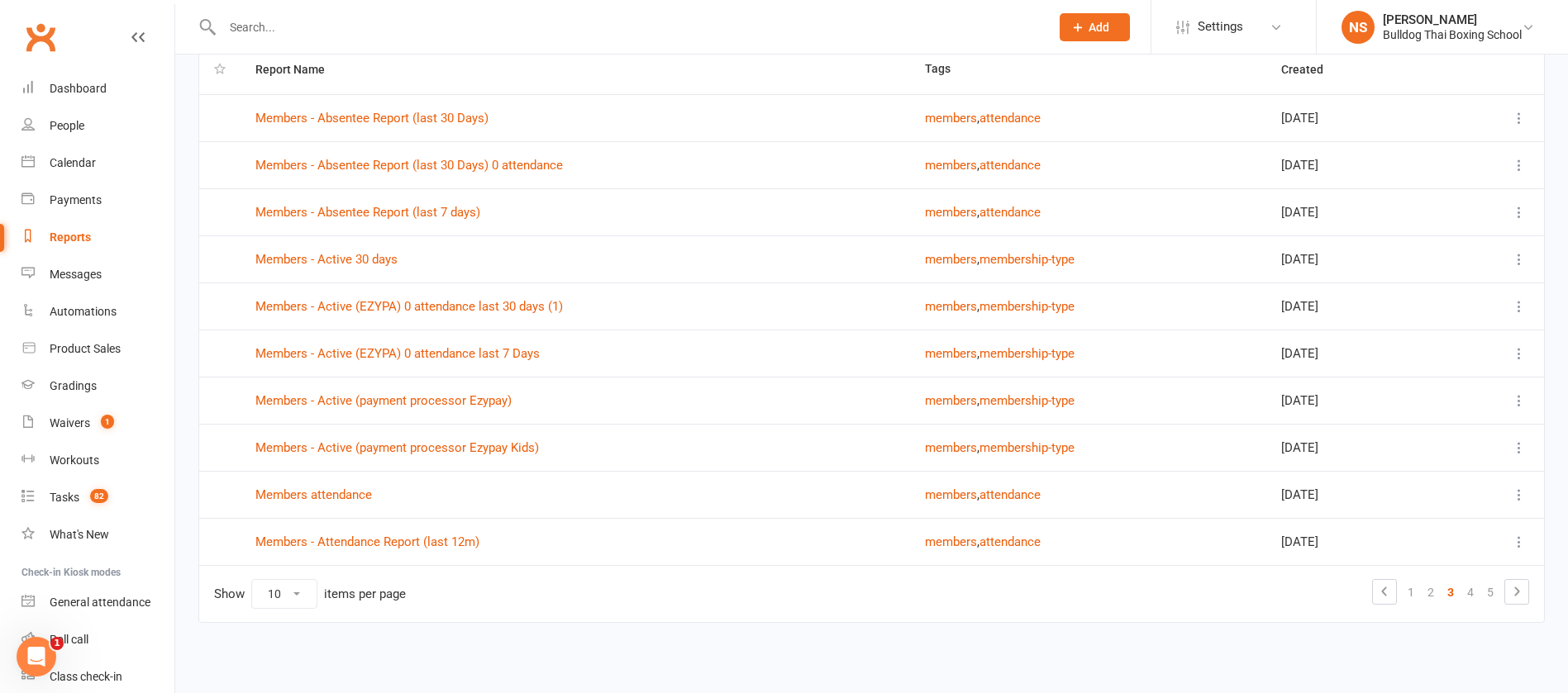
click at [351, 389] on td "Members - Active (payment processor Ezypay)" at bounding box center [576, 400] width 670 height 47
click at [401, 403] on link "Members - Active (payment processor Ezypay)" at bounding box center [383, 400] width 256 height 15
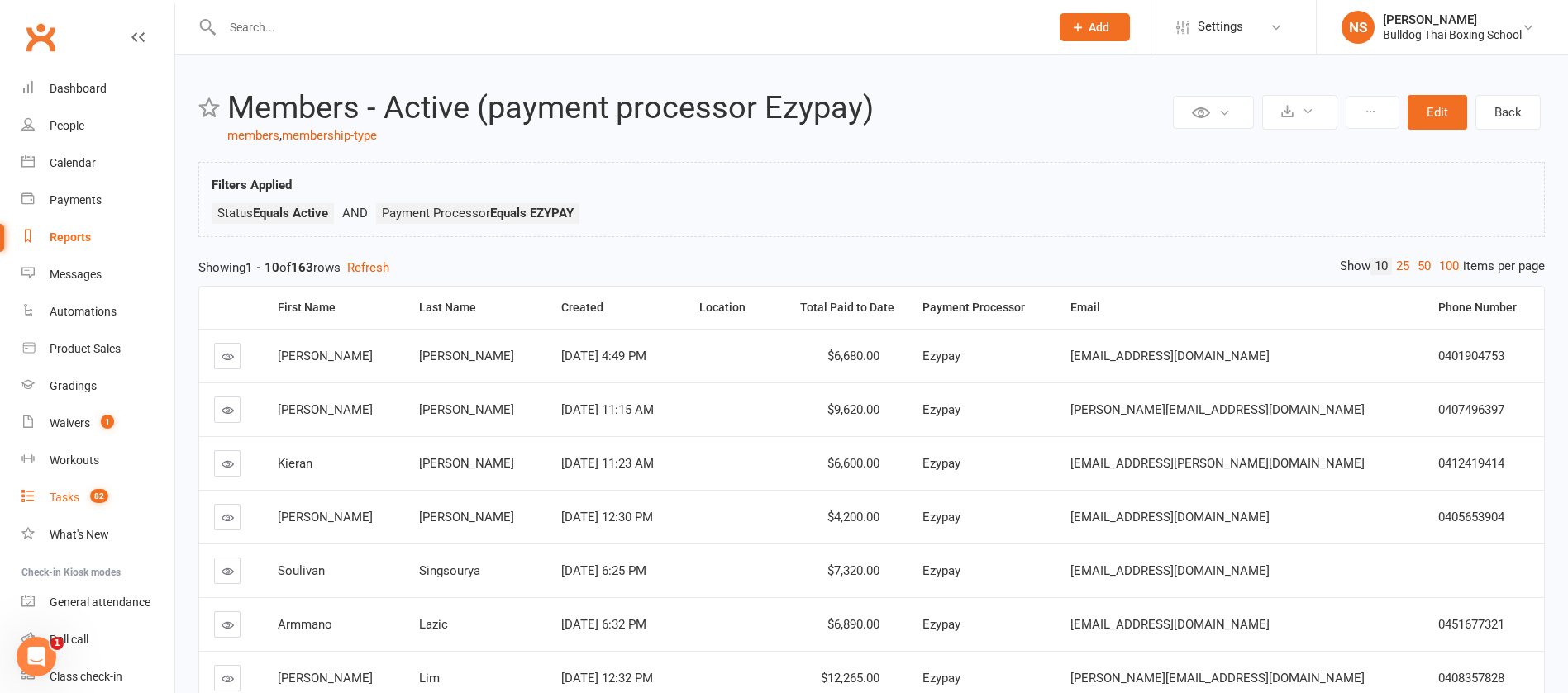
click at [65, 495] on div "Tasks" at bounding box center [64, 497] width 29 height 13
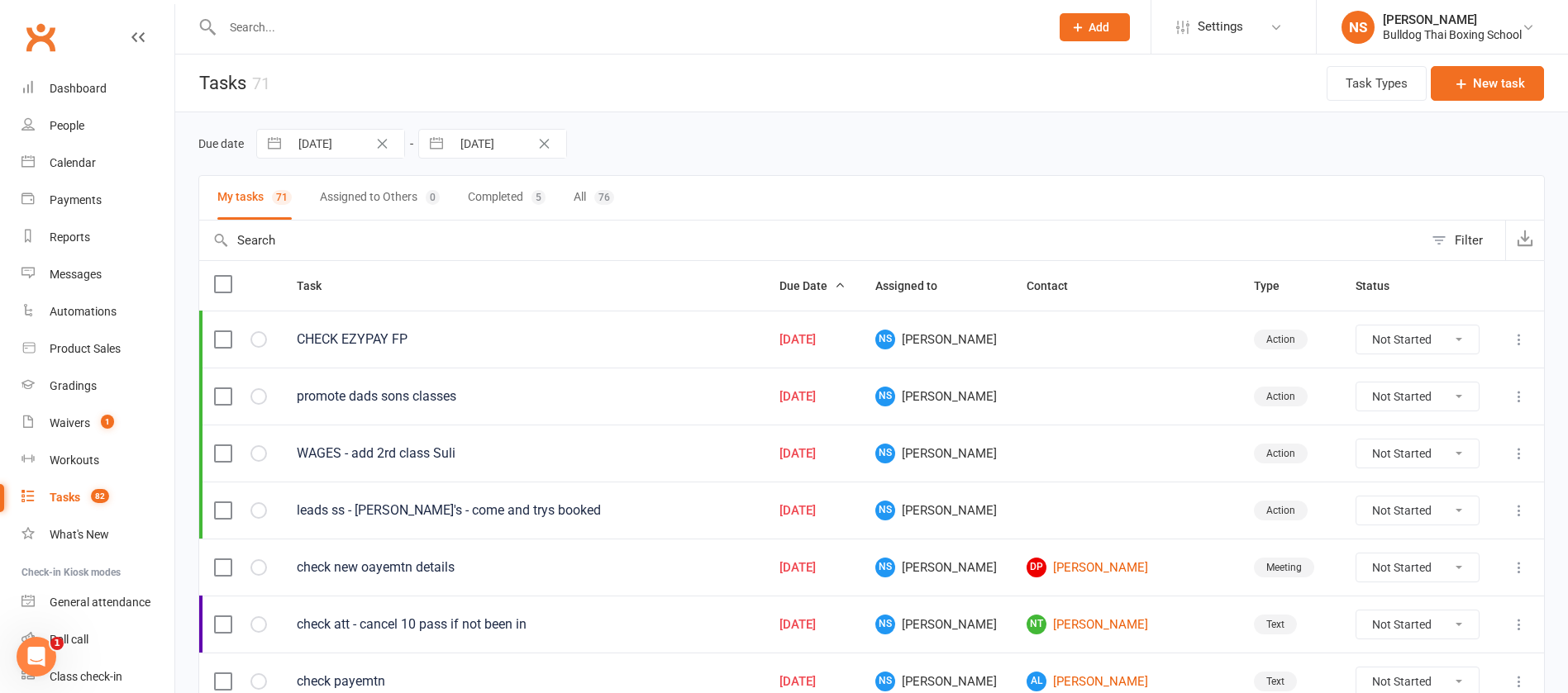
click at [378, 137] on button "Clear Date" at bounding box center [383, 143] width 29 height 20
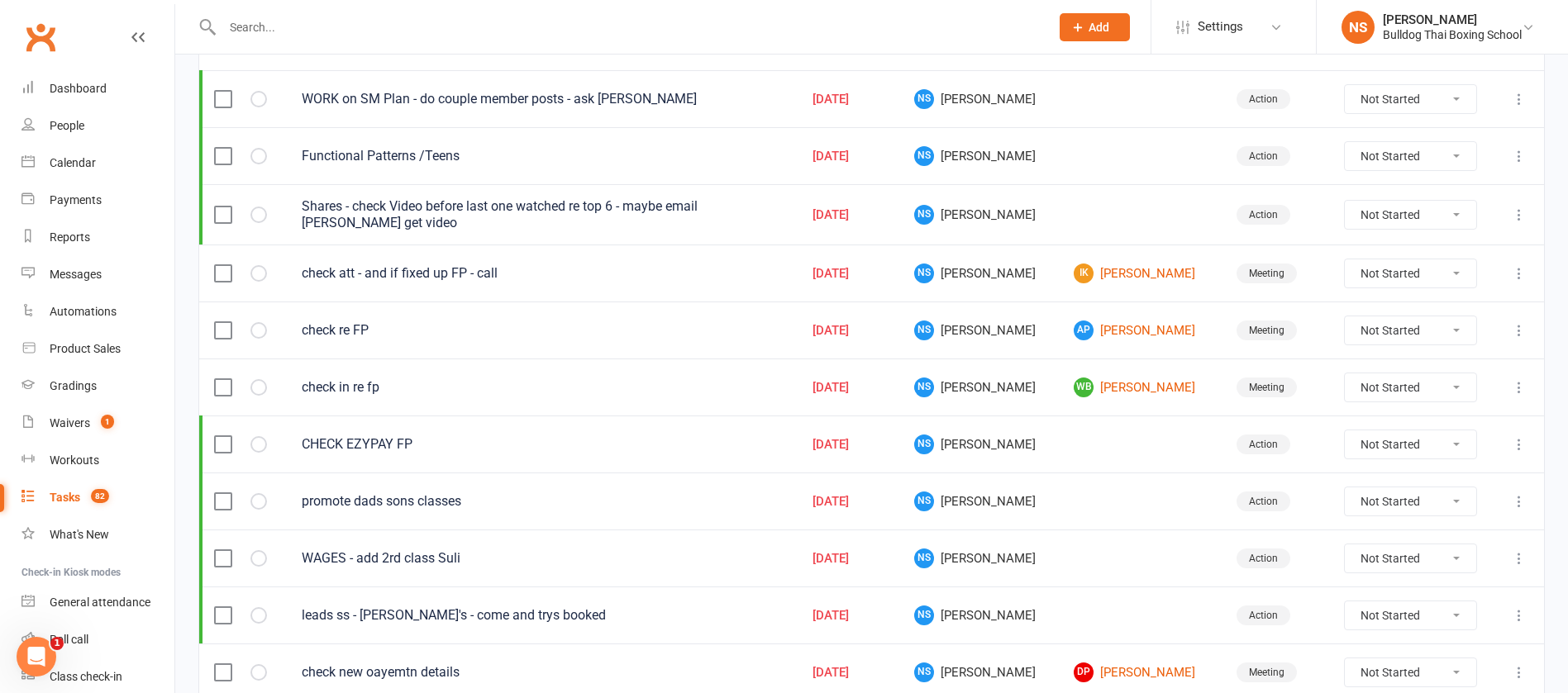
scroll to position [248, 0]
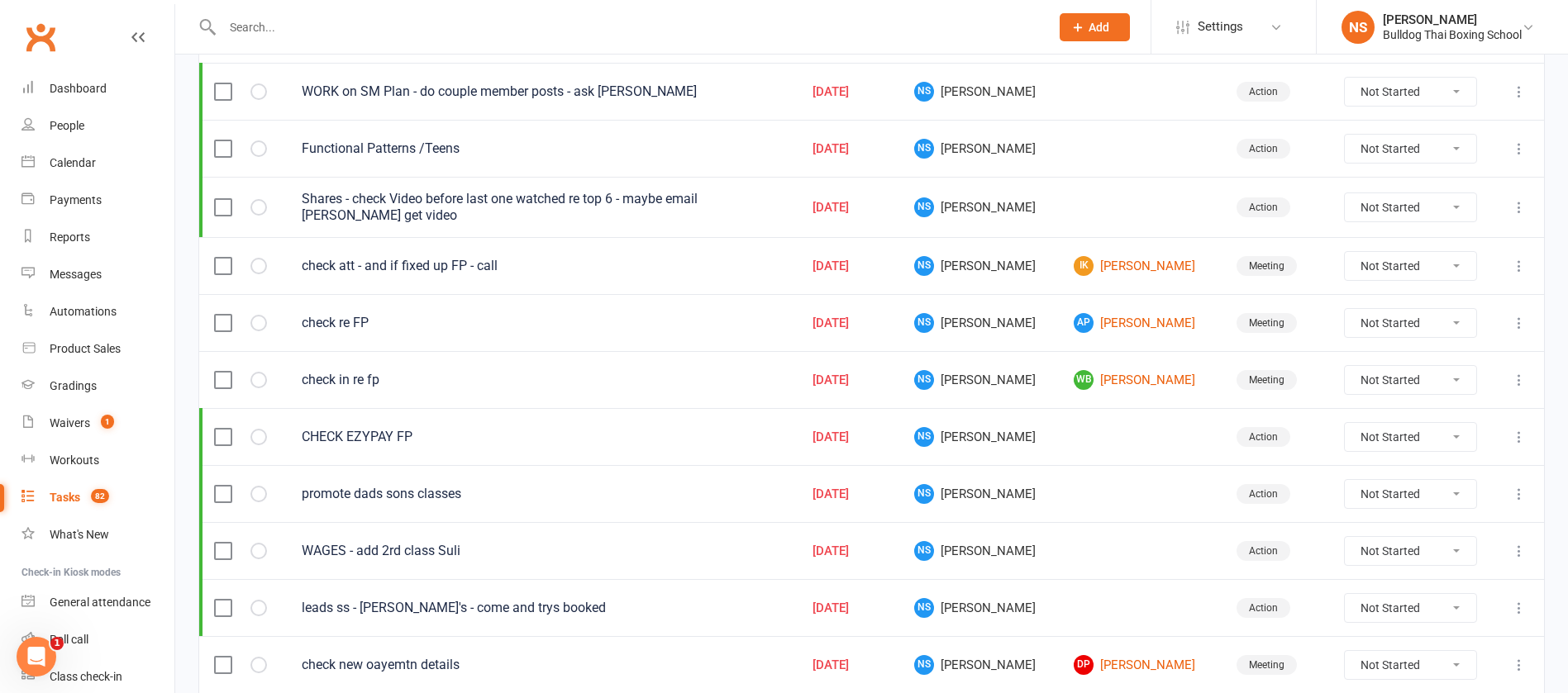
click at [1514, 267] on icon at bounding box center [1519, 266] width 16 height 16
click at [1375, 333] on link "Edit" at bounding box center [1428, 331] width 164 height 33
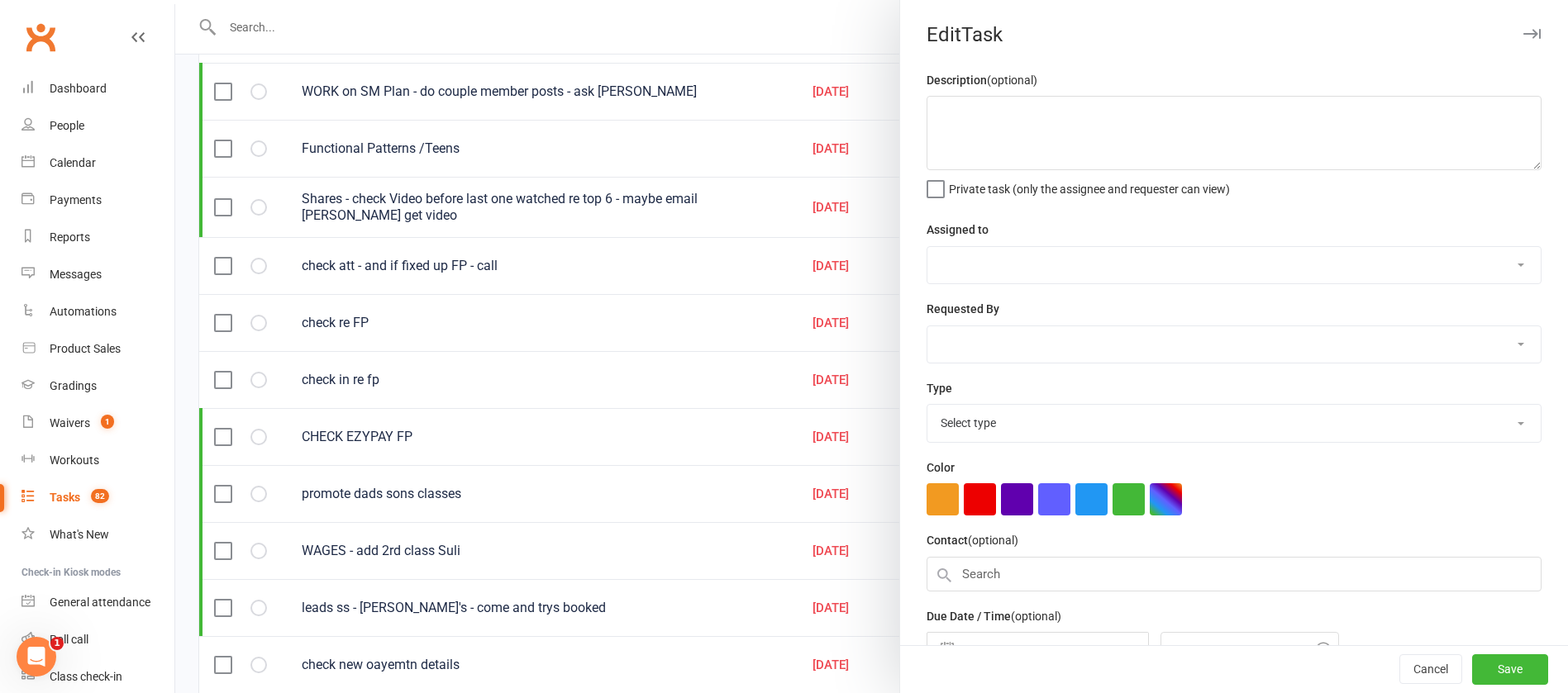
type textarea "check att - and if fixed up FP - call"
select select "12940"
type input "[DATE]"
type input "9:00am"
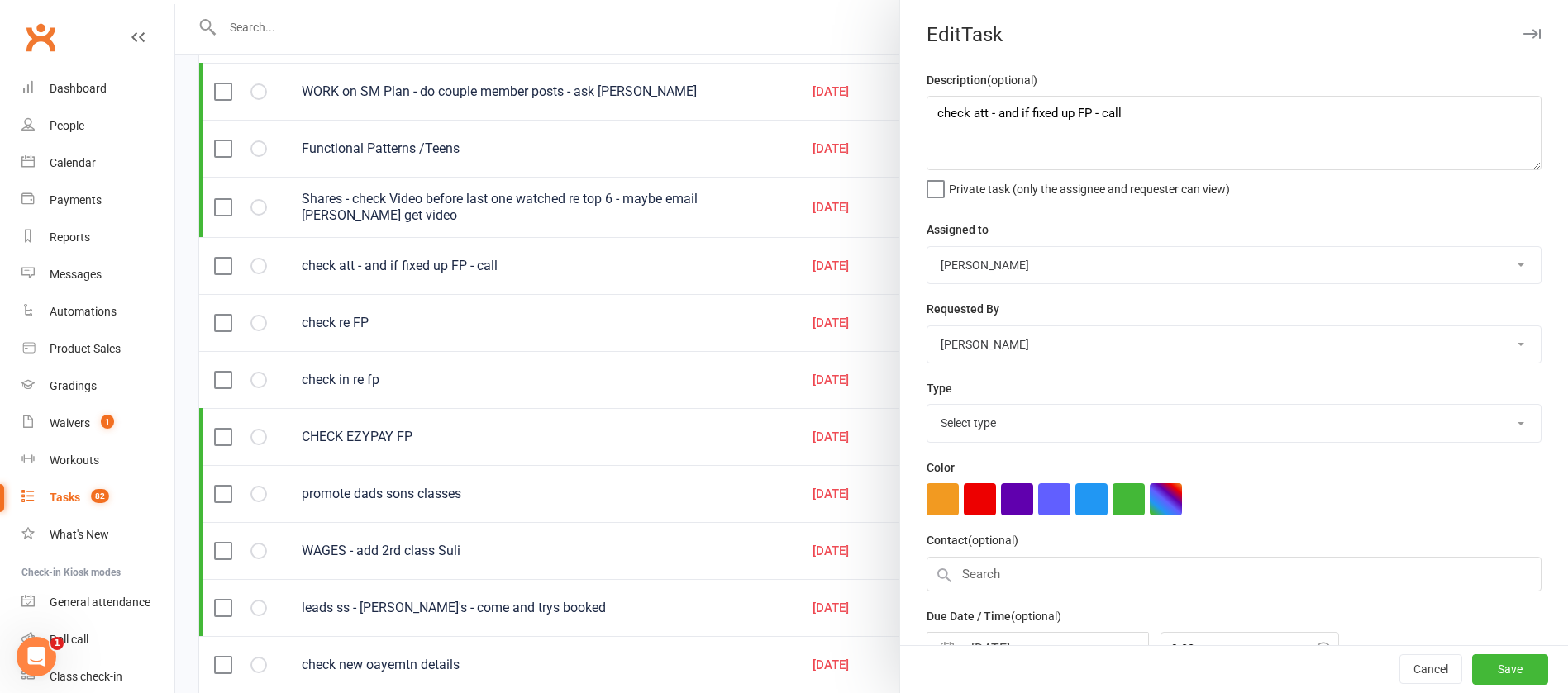
select select "12049"
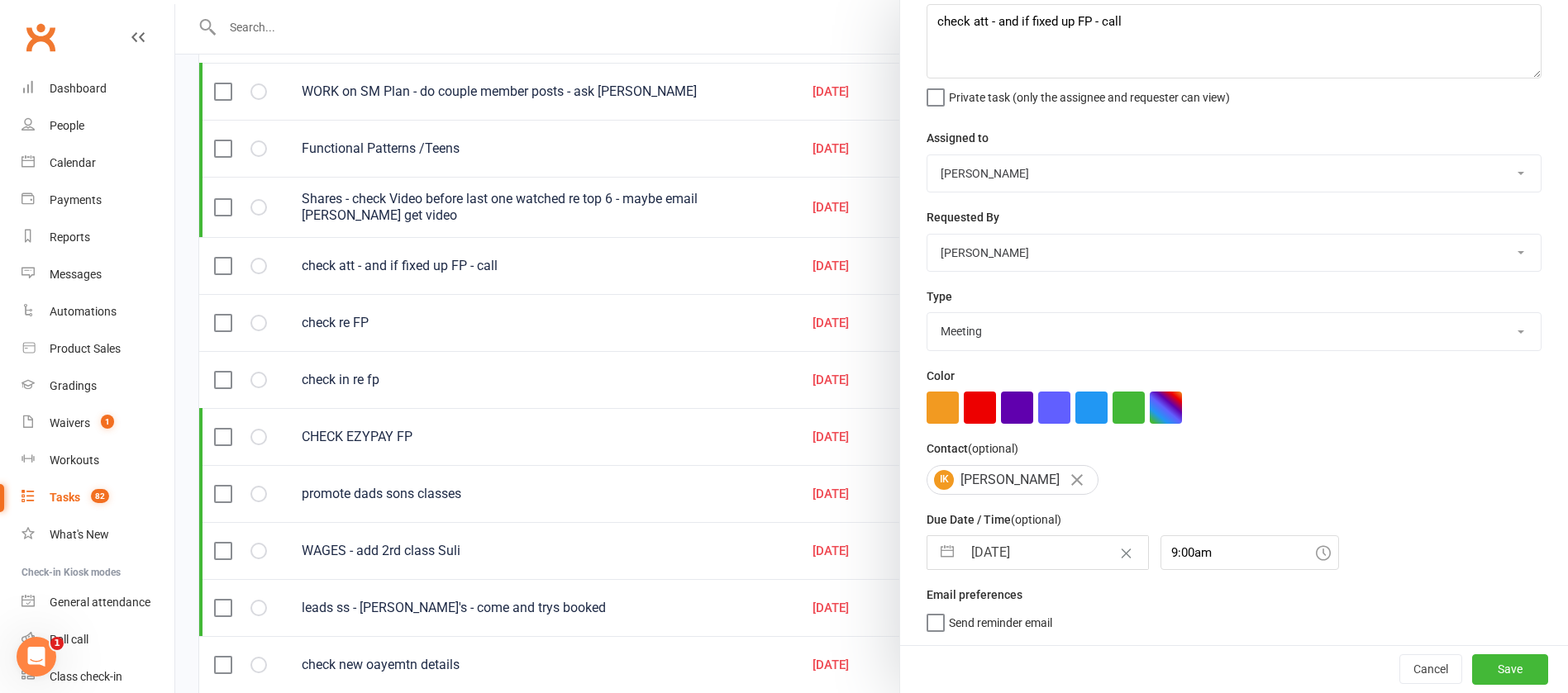
click at [1043, 549] on input "[DATE]" at bounding box center [1055, 552] width 186 height 33
select select "7"
select select "2025"
select select "8"
select select "2025"
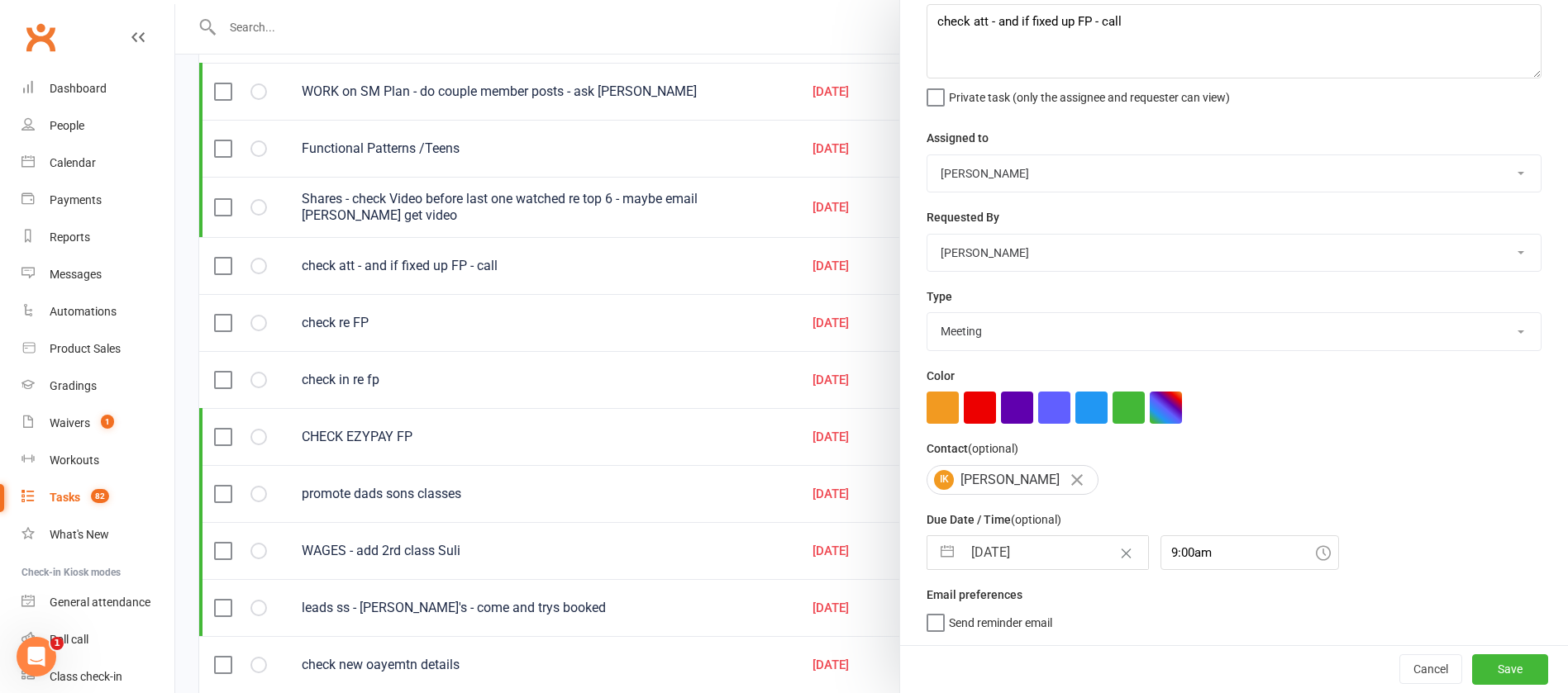
select select "9"
select select "2025"
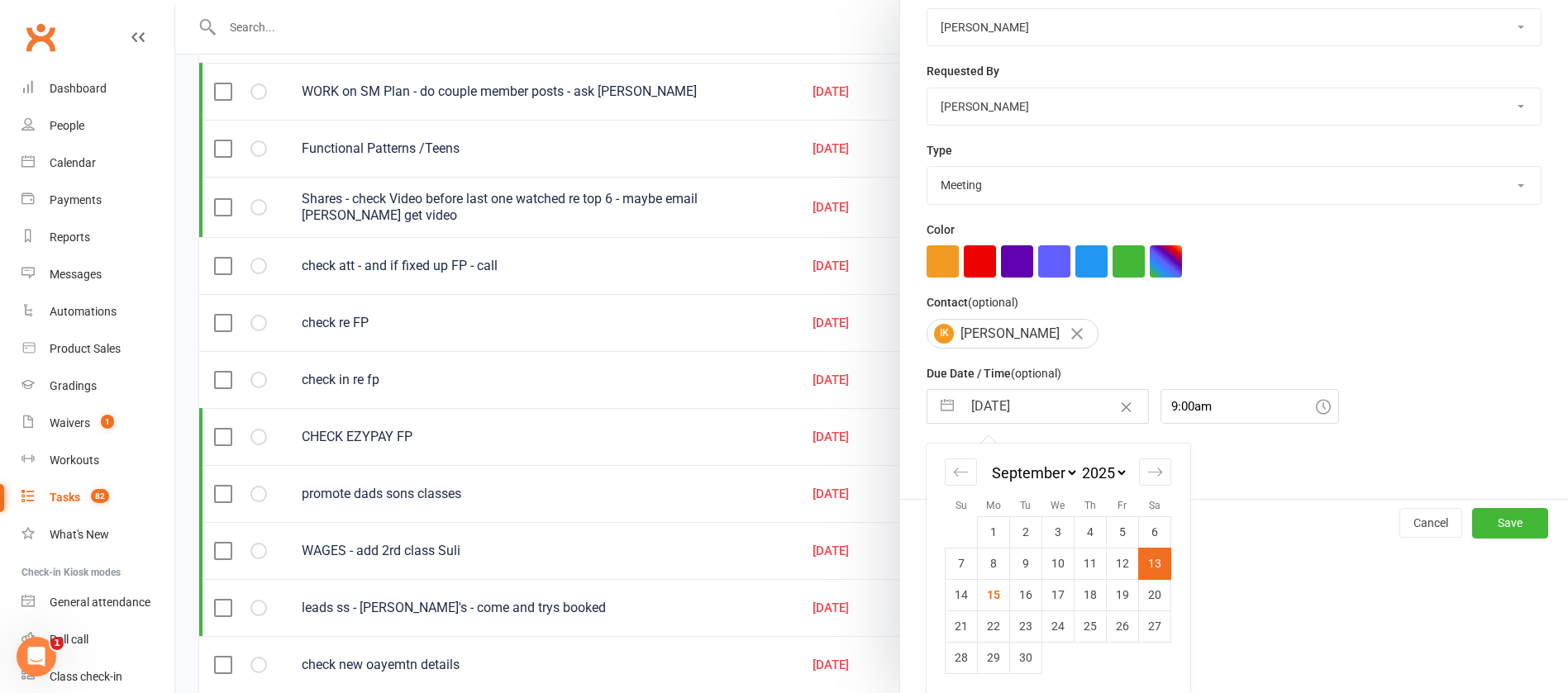
drag, startPoint x: 1011, startPoint y: 590, endPoint x: 1029, endPoint y: 602, distance: 21.6
click at [1013, 594] on td "16" at bounding box center [1026, 595] width 32 height 31
type input "[DATE]"
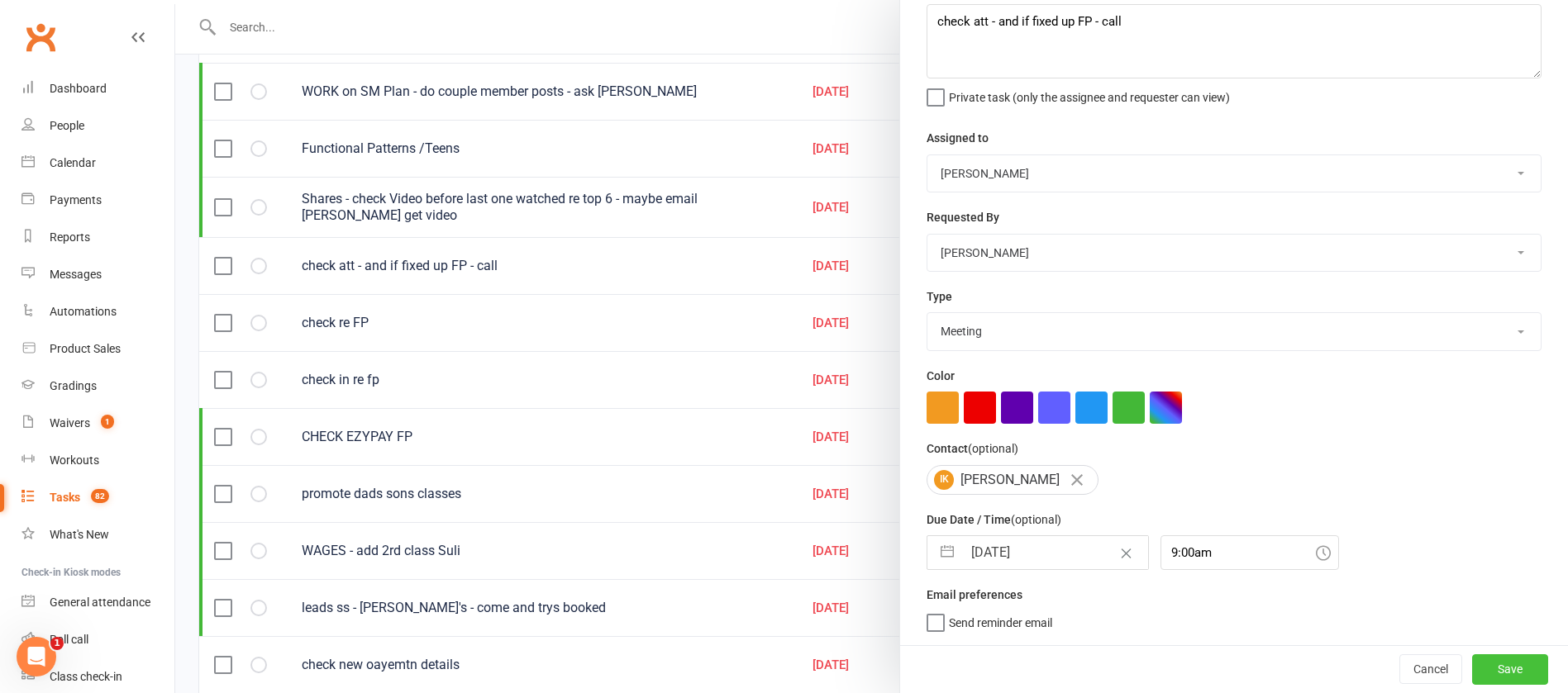
click at [1477, 666] on button "Save" at bounding box center [1510, 669] width 76 height 29
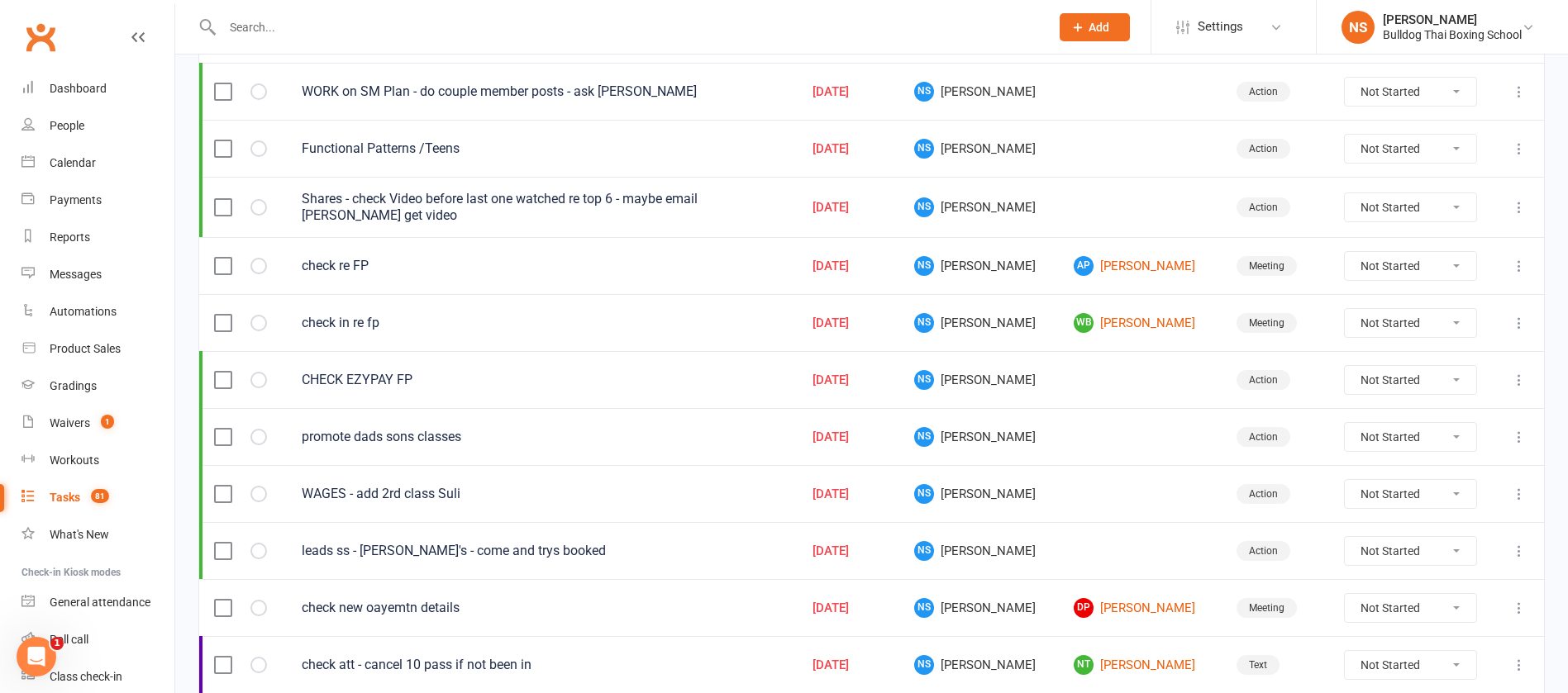
click at [1519, 262] on icon at bounding box center [1519, 266] width 16 height 16
click at [1428, 328] on link "Edit" at bounding box center [1428, 331] width 164 height 33
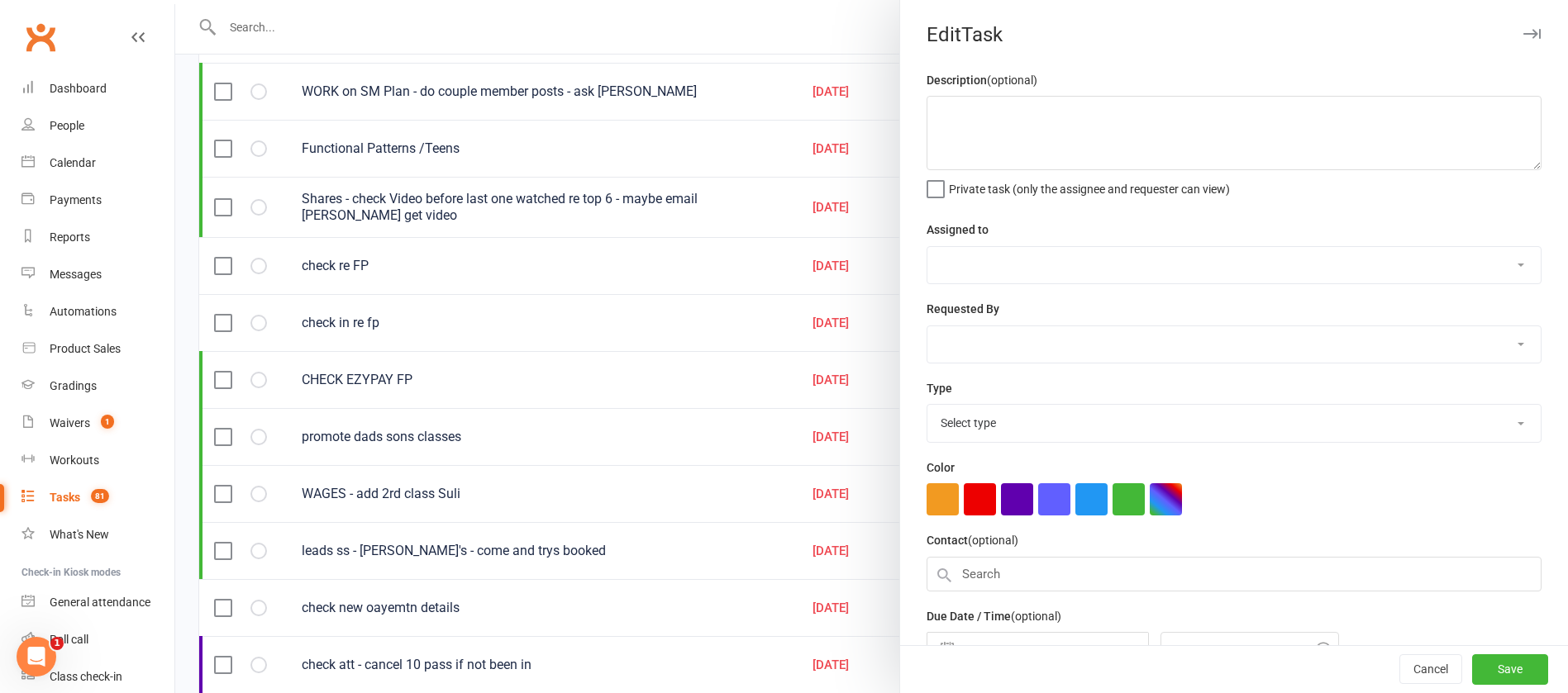
type textarea "check re FP"
select select "12940"
type input "[DATE]"
type input "9:15am"
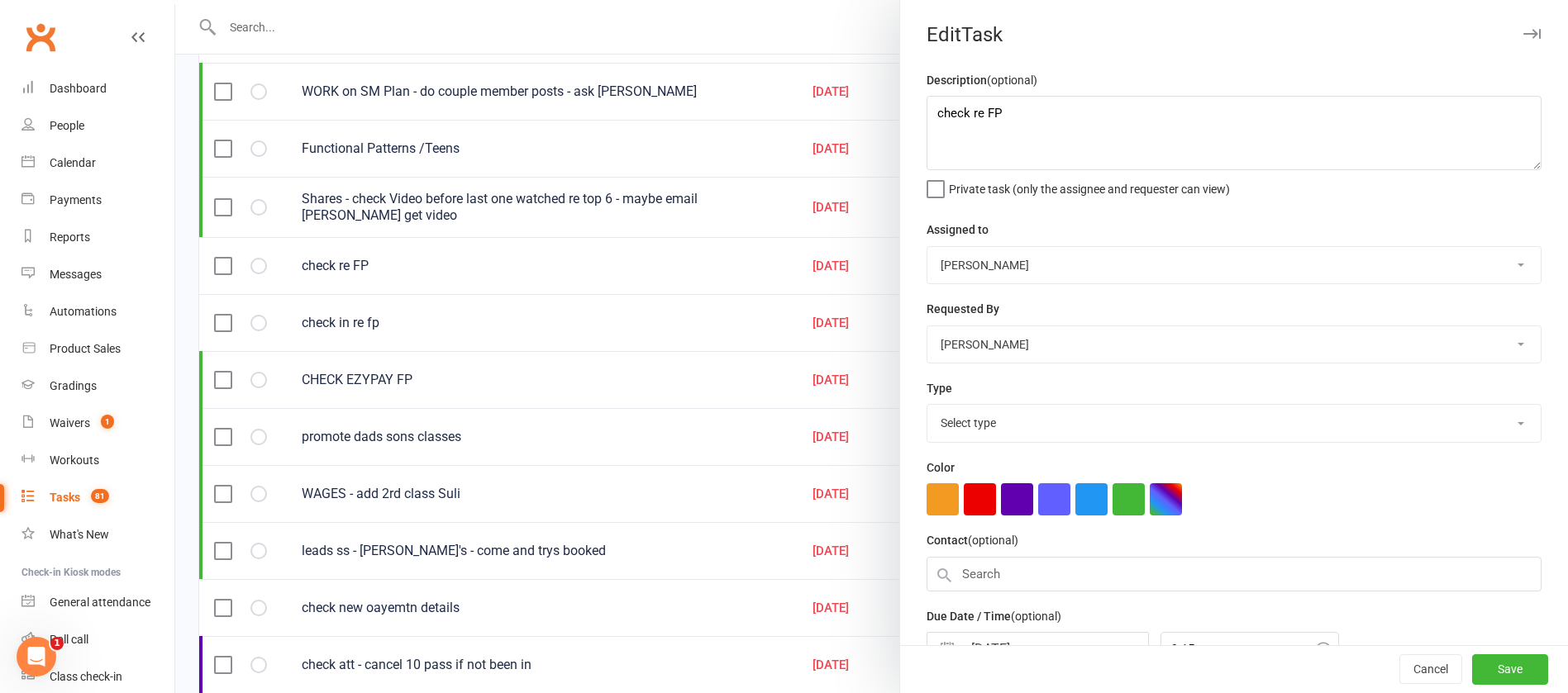
select select "12049"
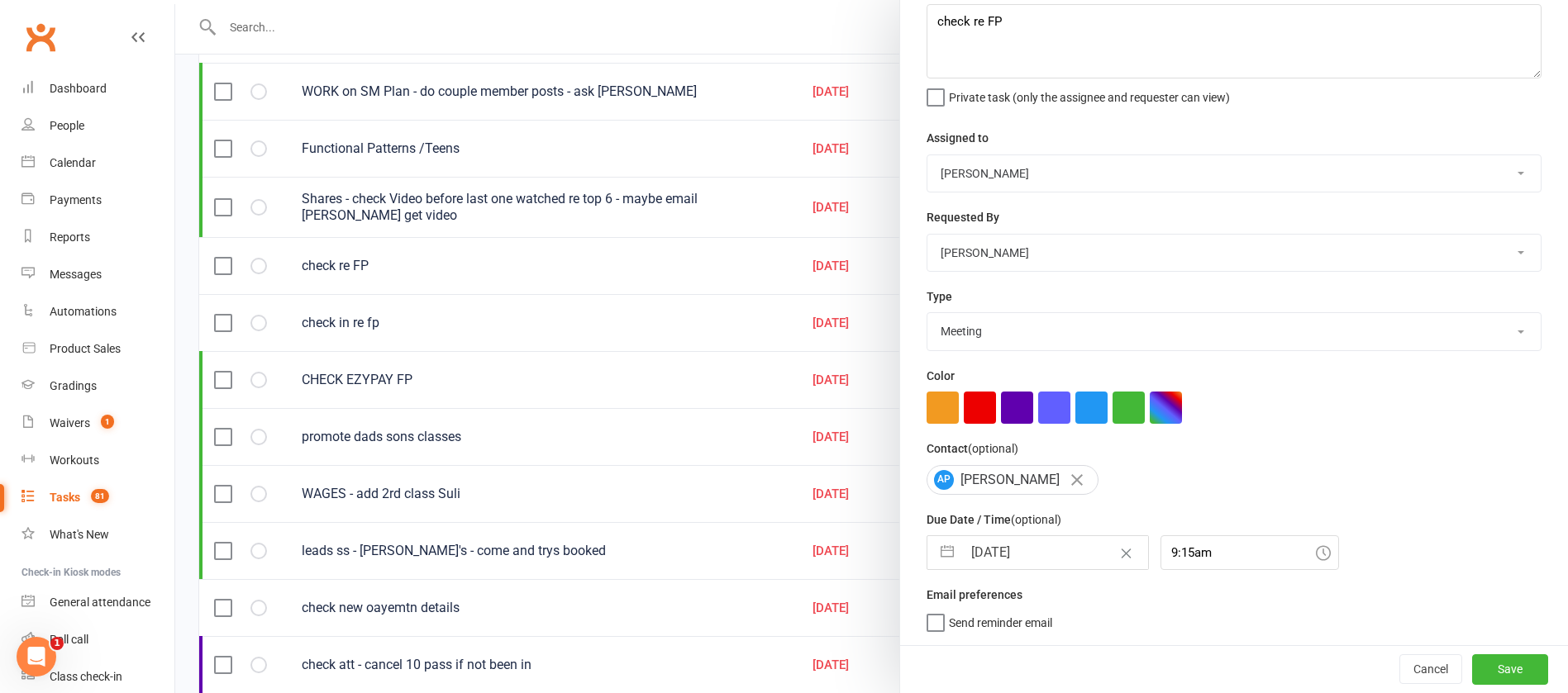
select select "7"
select select "2025"
select select "8"
select select "2025"
select select "9"
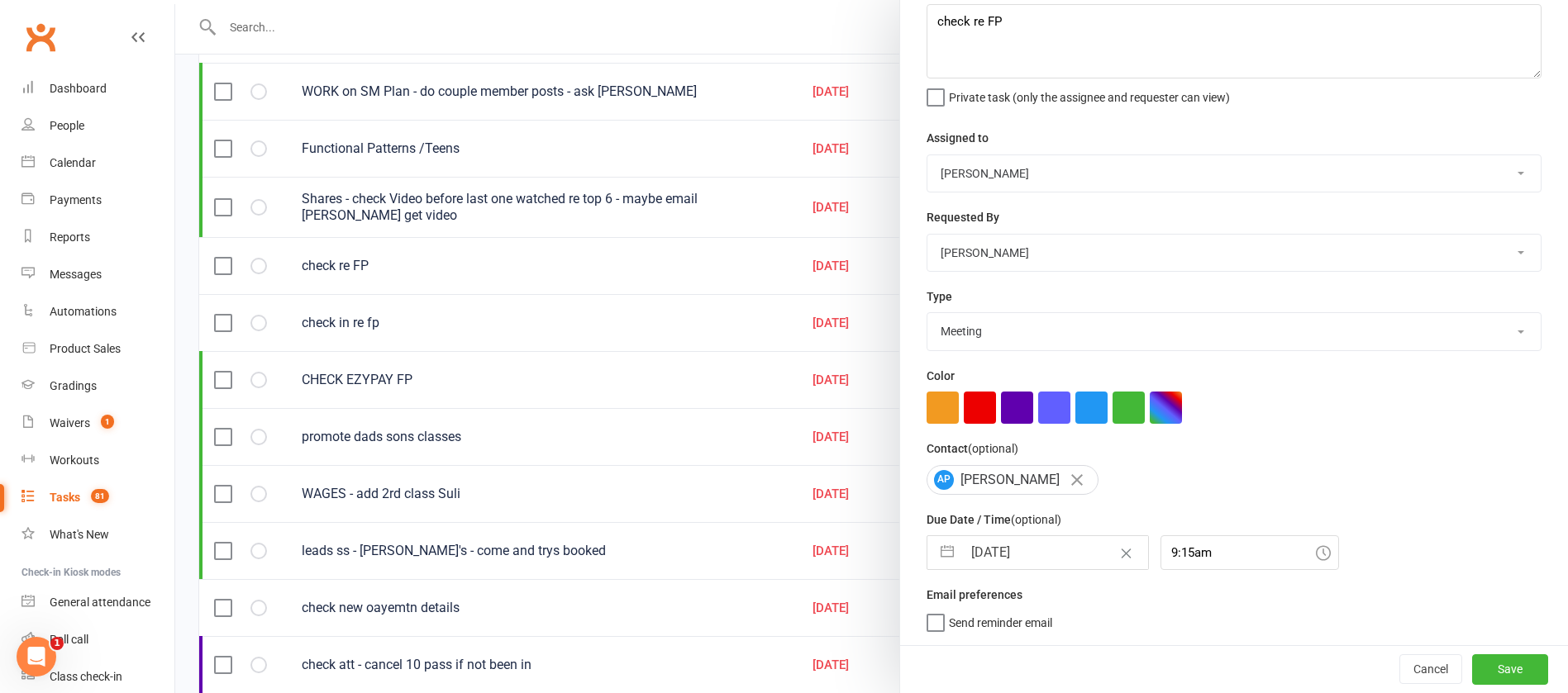
select select "2025"
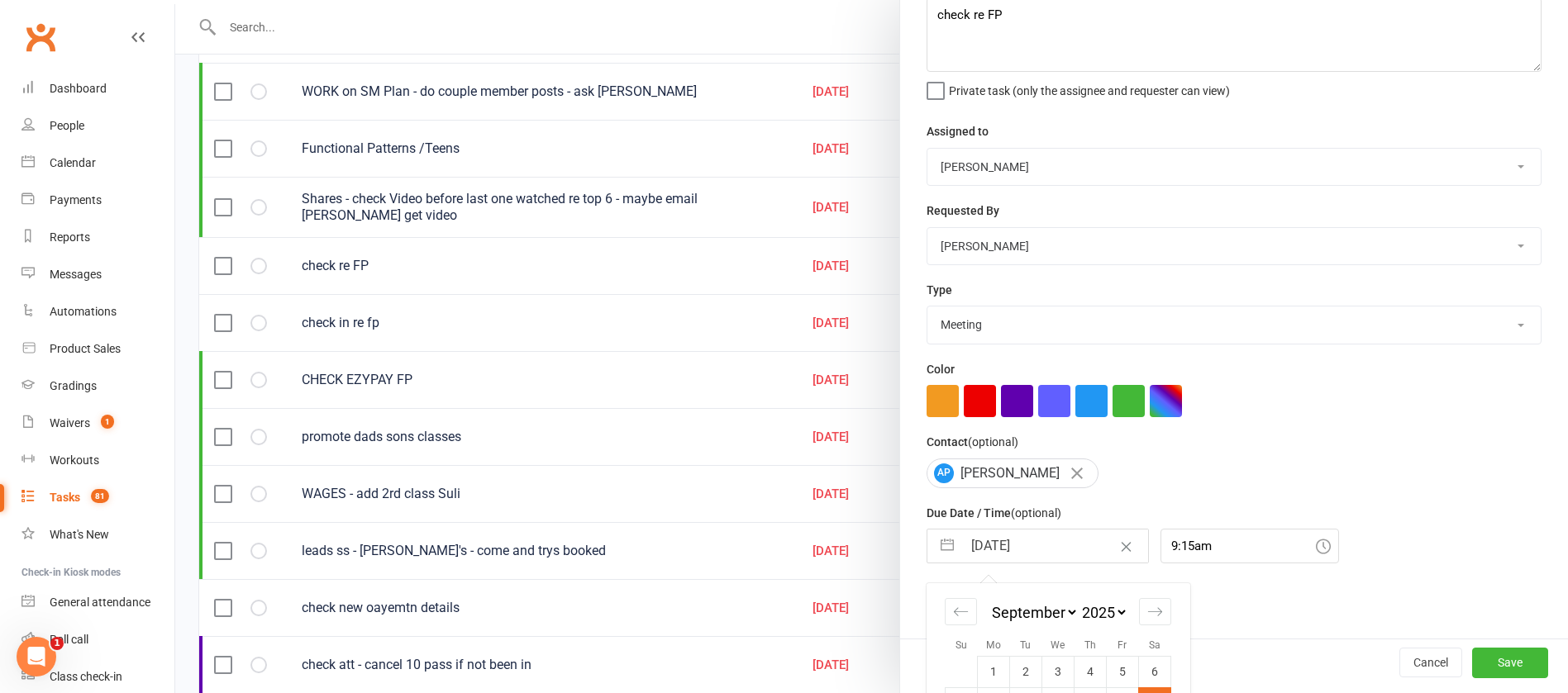
click at [1043, 547] on input "[DATE]" at bounding box center [1055, 546] width 186 height 33
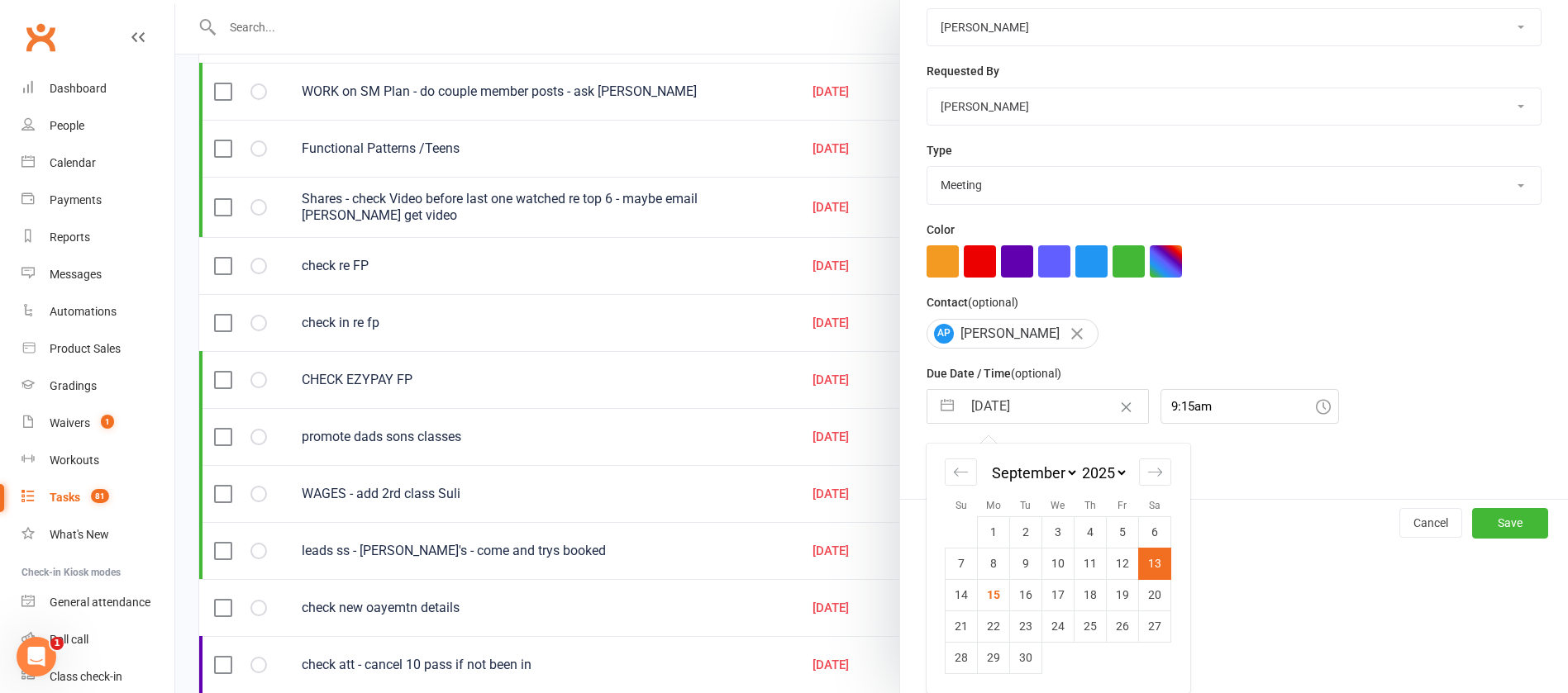
click at [1021, 595] on td "16" at bounding box center [1026, 595] width 32 height 31
type input "[DATE]"
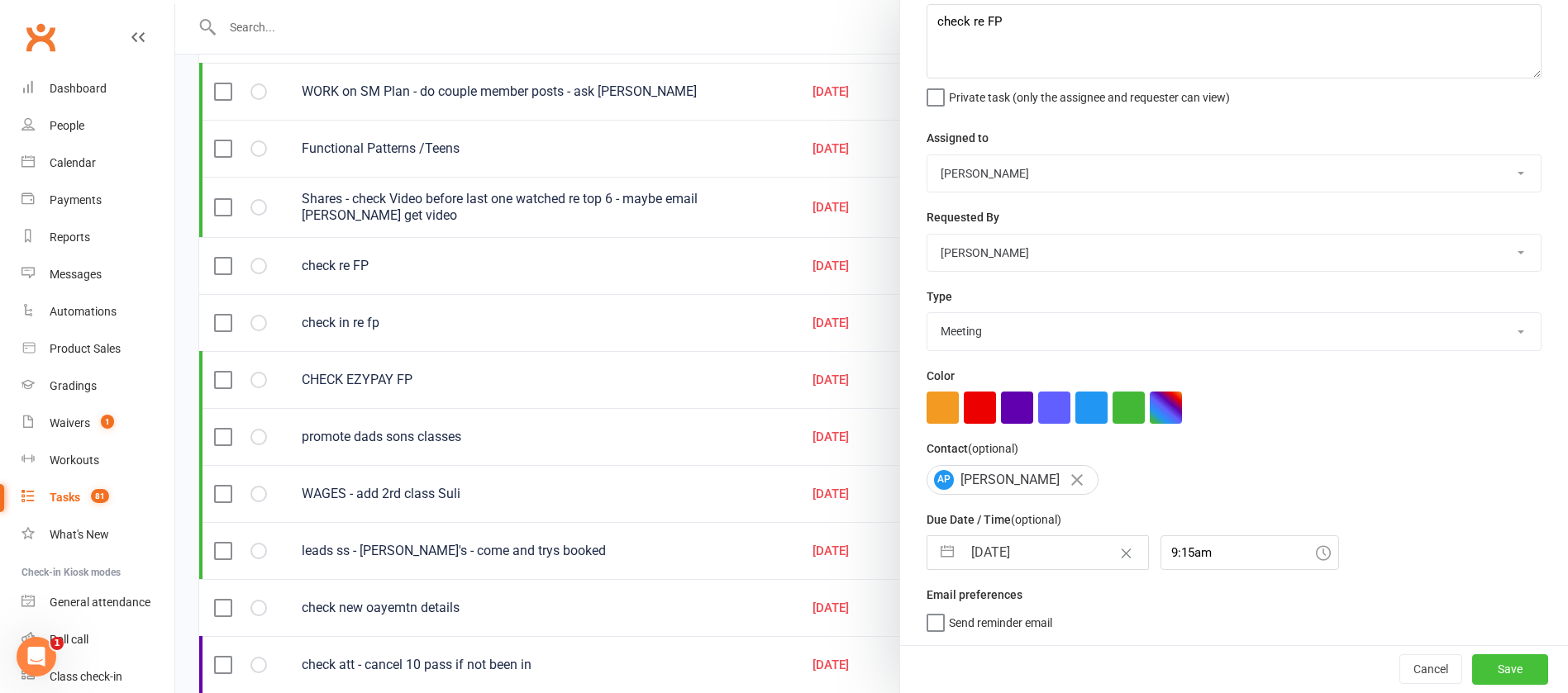
click at [1472, 669] on button "Save" at bounding box center [1510, 669] width 76 height 29
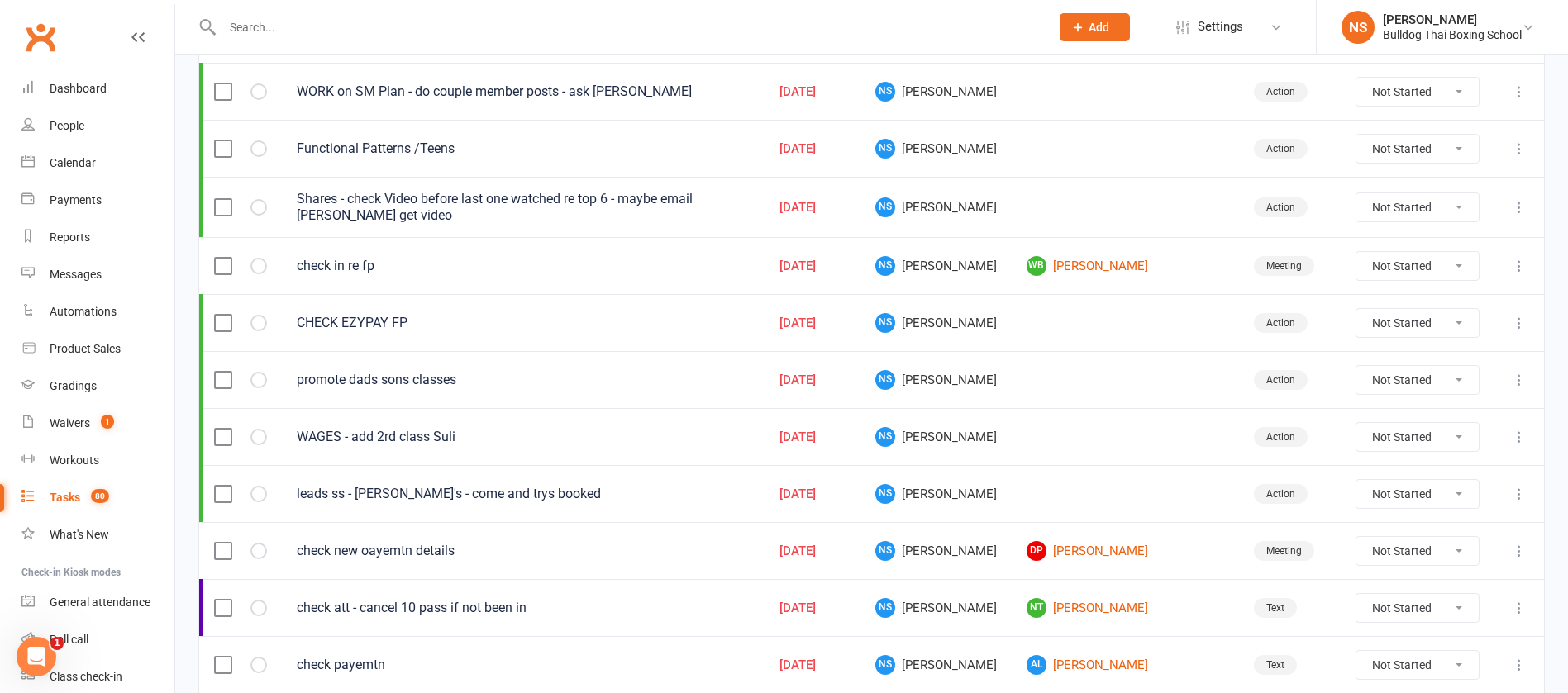
click at [1522, 261] on icon at bounding box center [1519, 266] width 16 height 16
click at [1400, 330] on link "Edit" at bounding box center [1428, 331] width 164 height 33
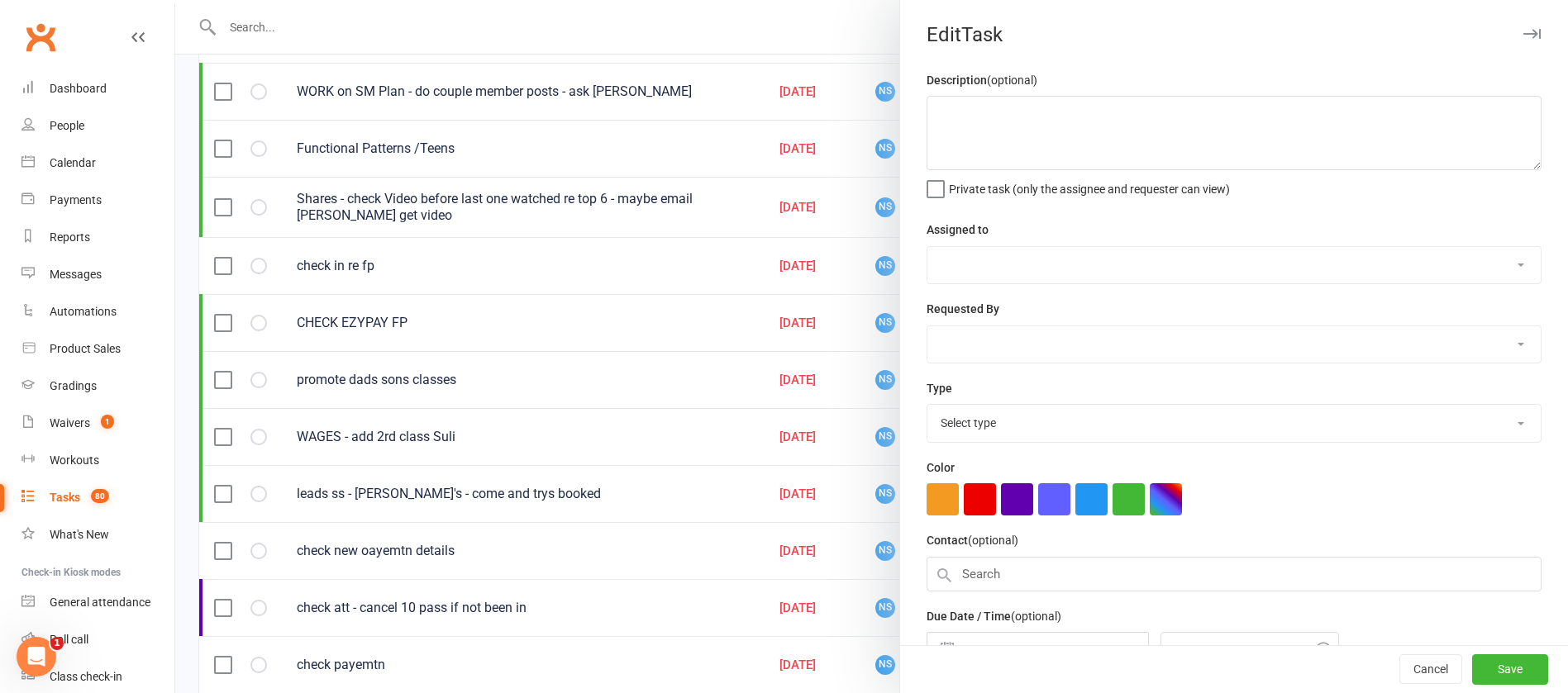
type textarea "check in re fp"
select select "12940"
type input "[DATE]"
type input "9:30am"
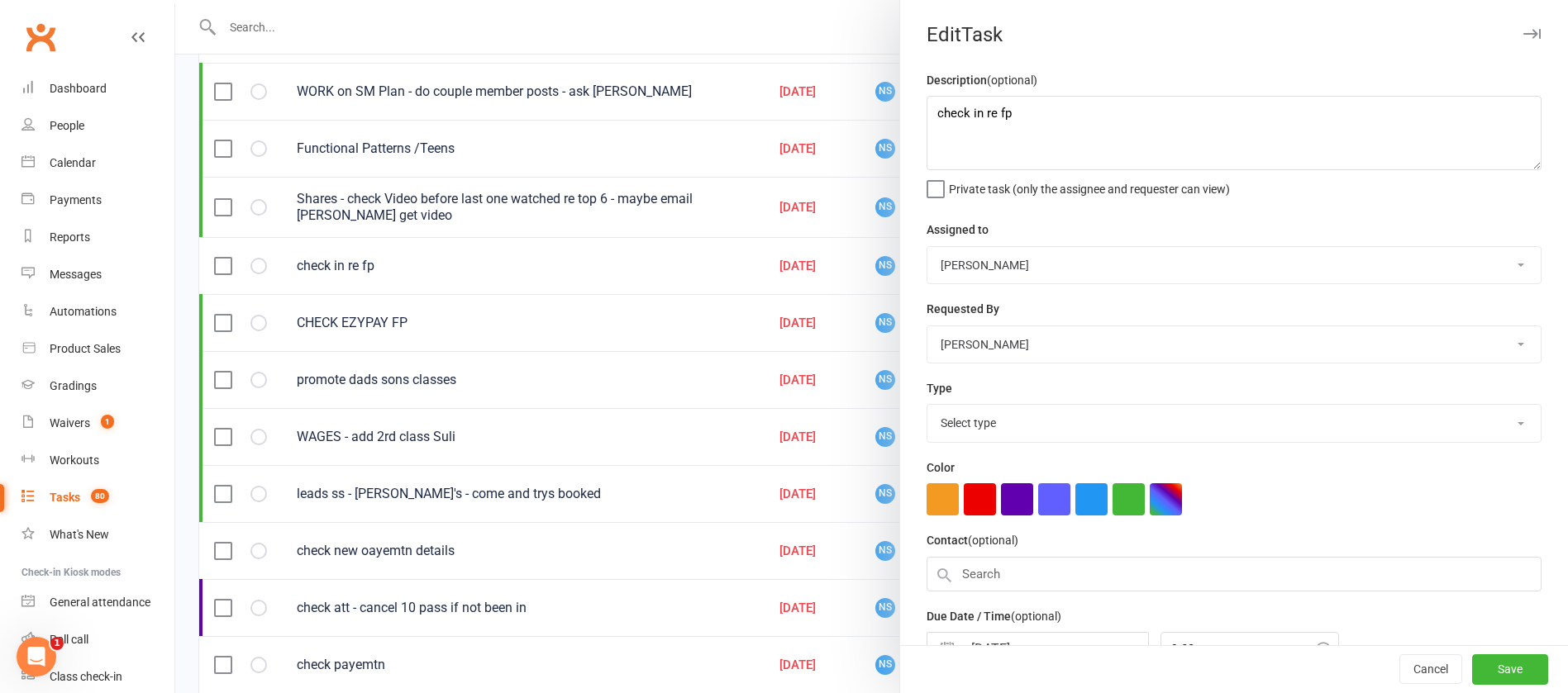
select select "12049"
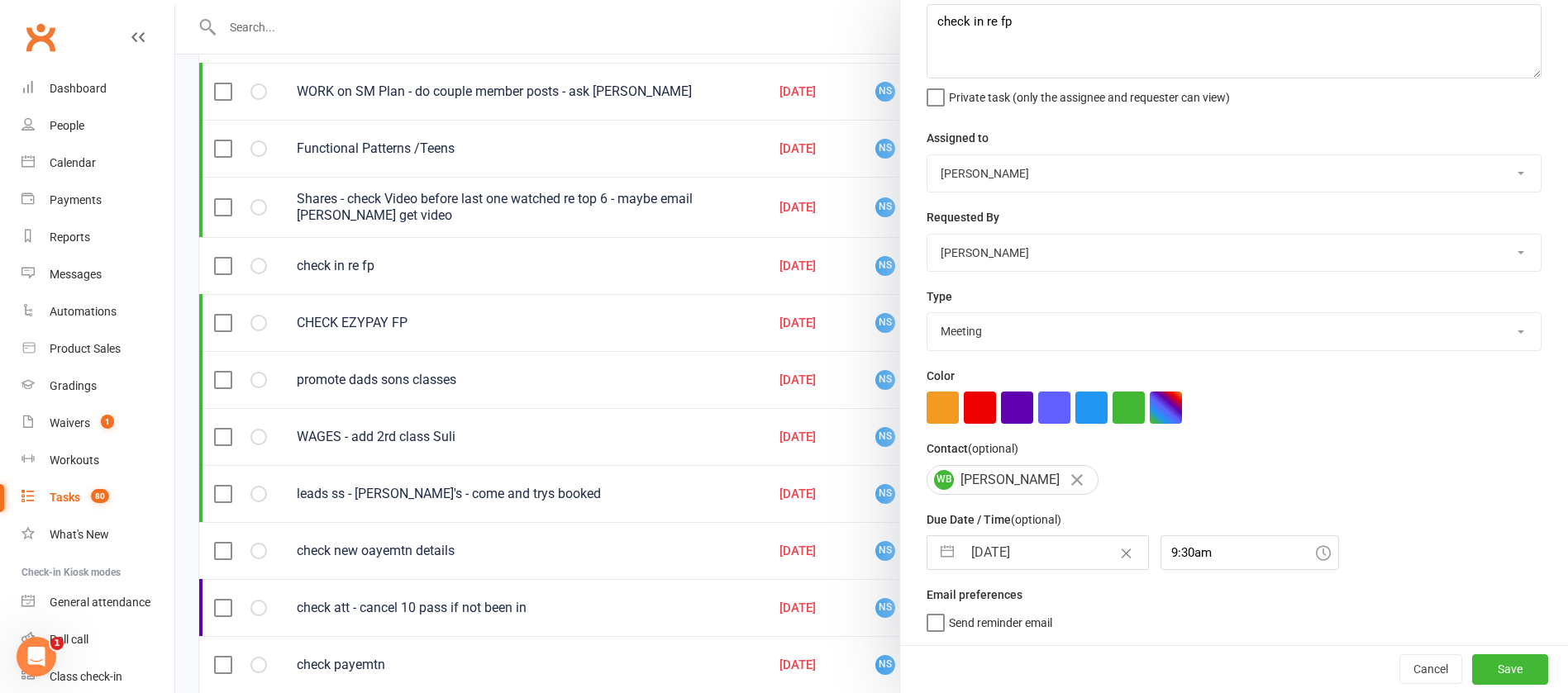
click at [1042, 539] on input "[DATE]" at bounding box center [1055, 552] width 186 height 33
select select "7"
select select "2025"
select select "8"
select select "2025"
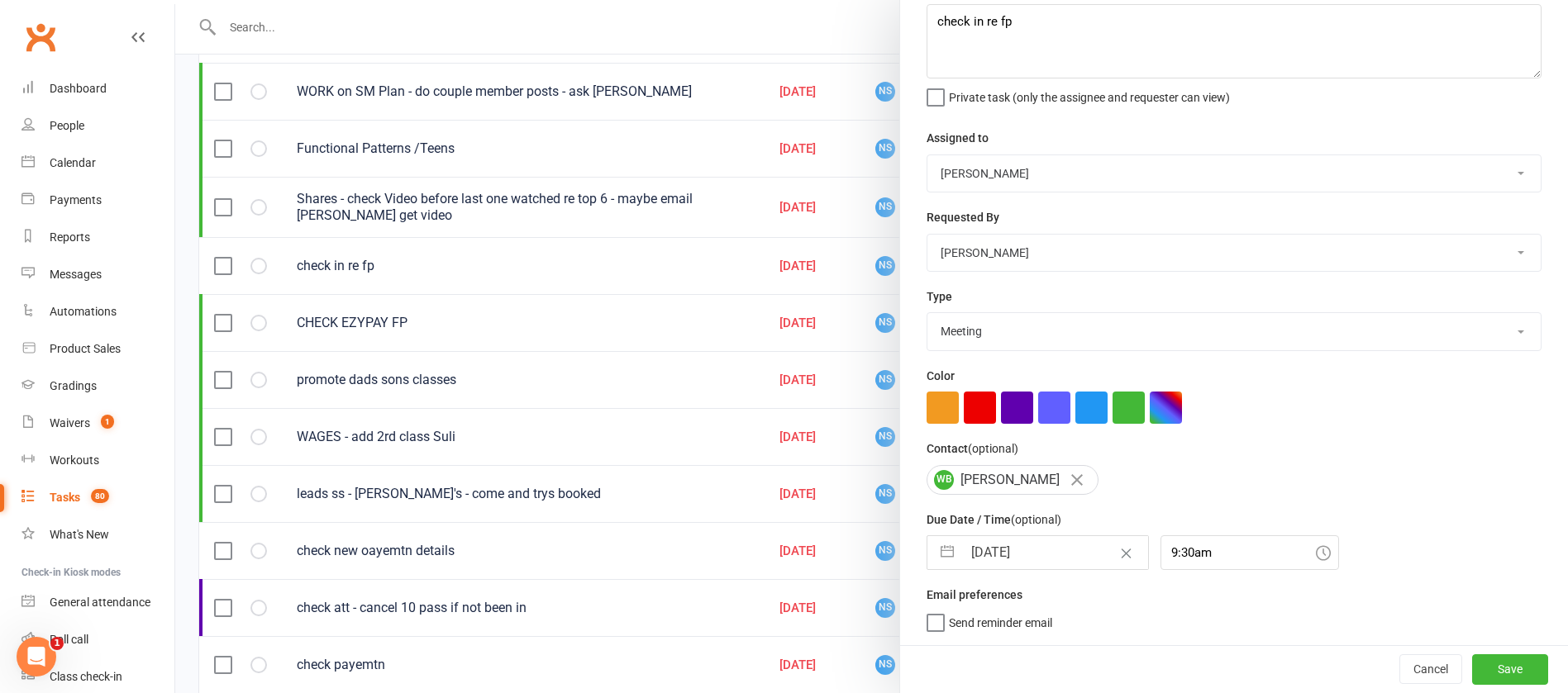
select select "9"
select select "2025"
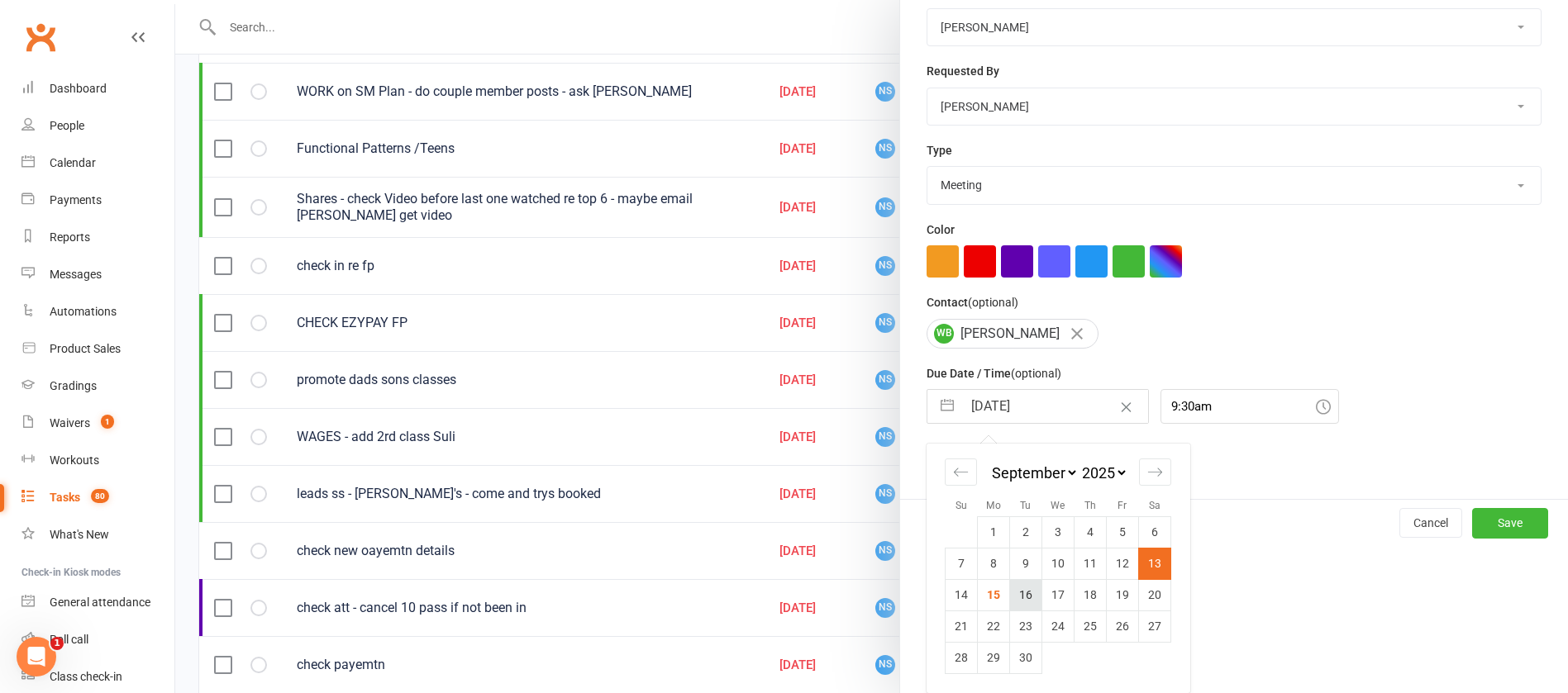
click at [1019, 597] on td "16" at bounding box center [1026, 595] width 32 height 31
type input "[DATE]"
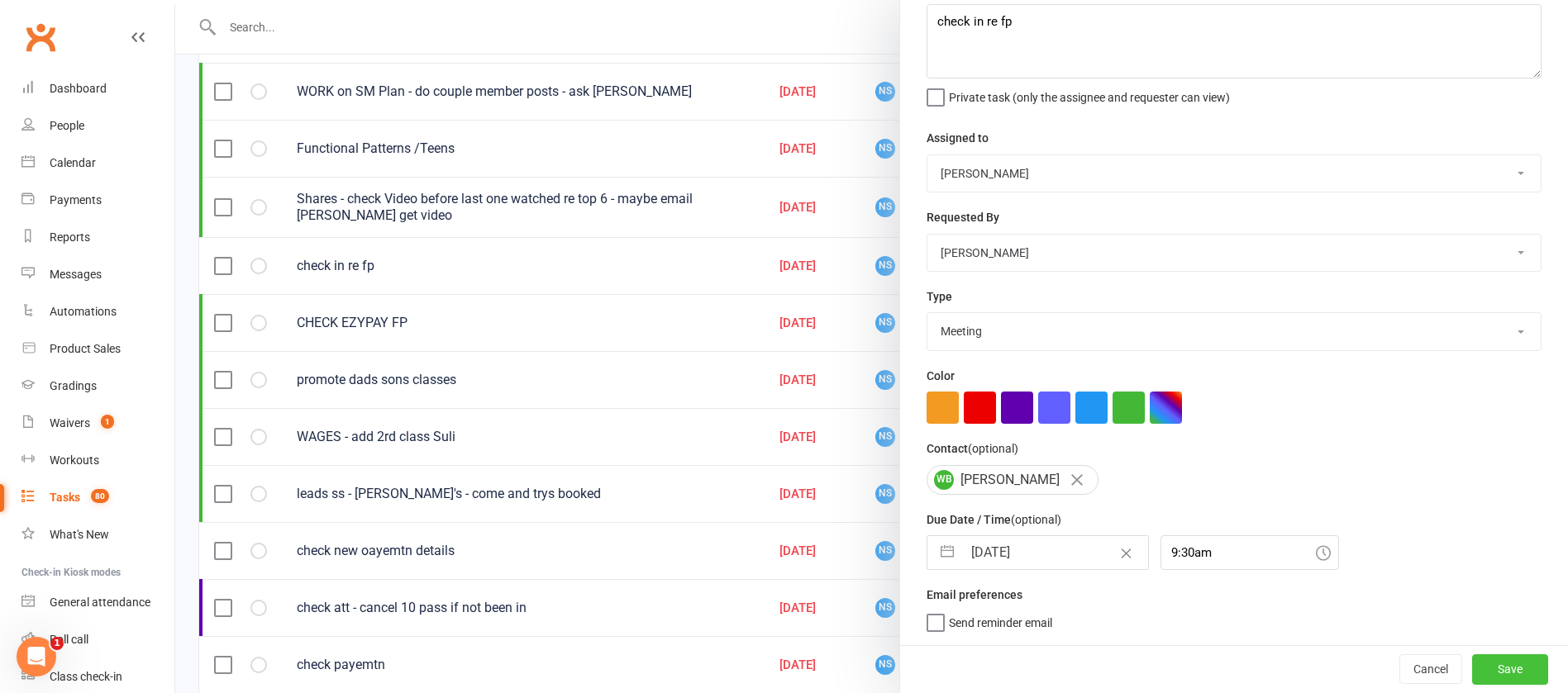
click at [1477, 660] on button "Save" at bounding box center [1510, 669] width 76 height 29
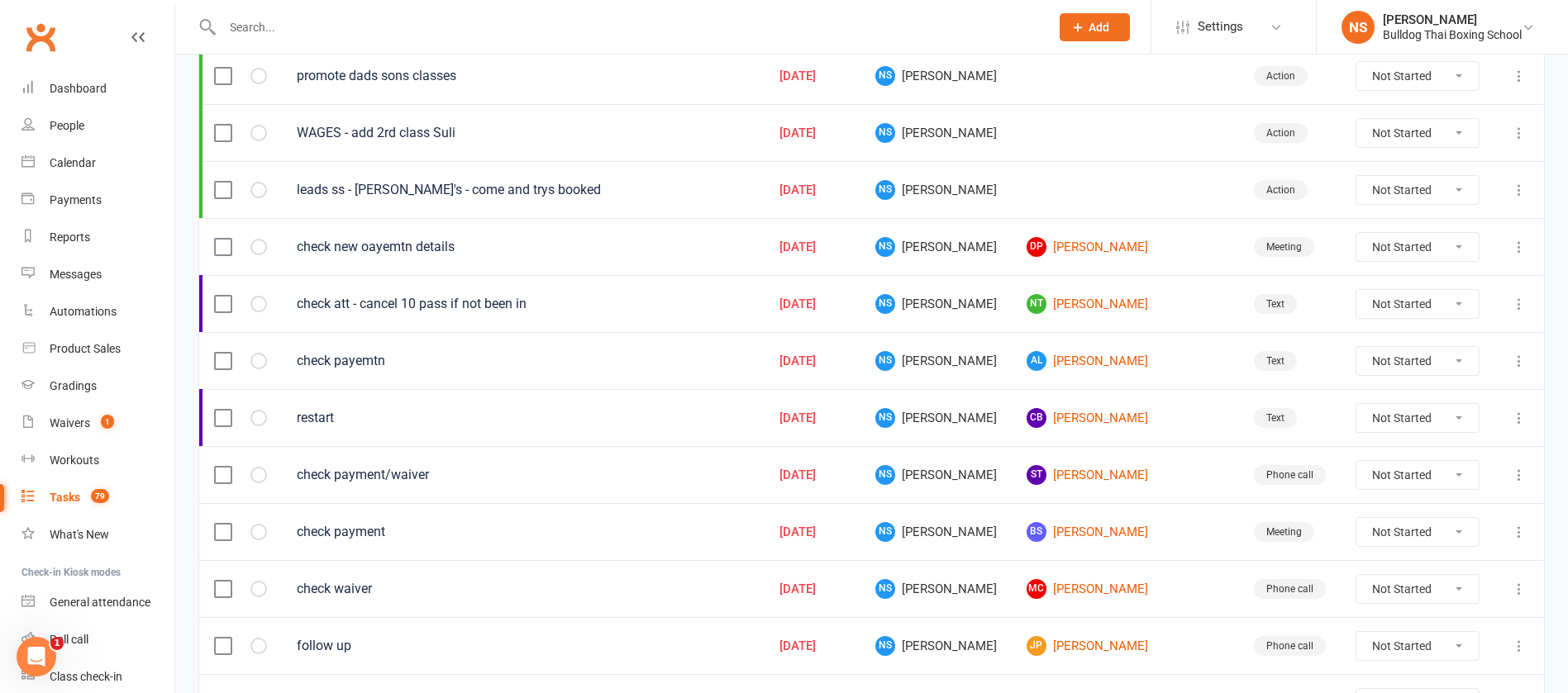
scroll to position [496, 0]
click at [1115, 247] on link "Dp [PERSON_NAME]" at bounding box center [1125, 246] width 198 height 20
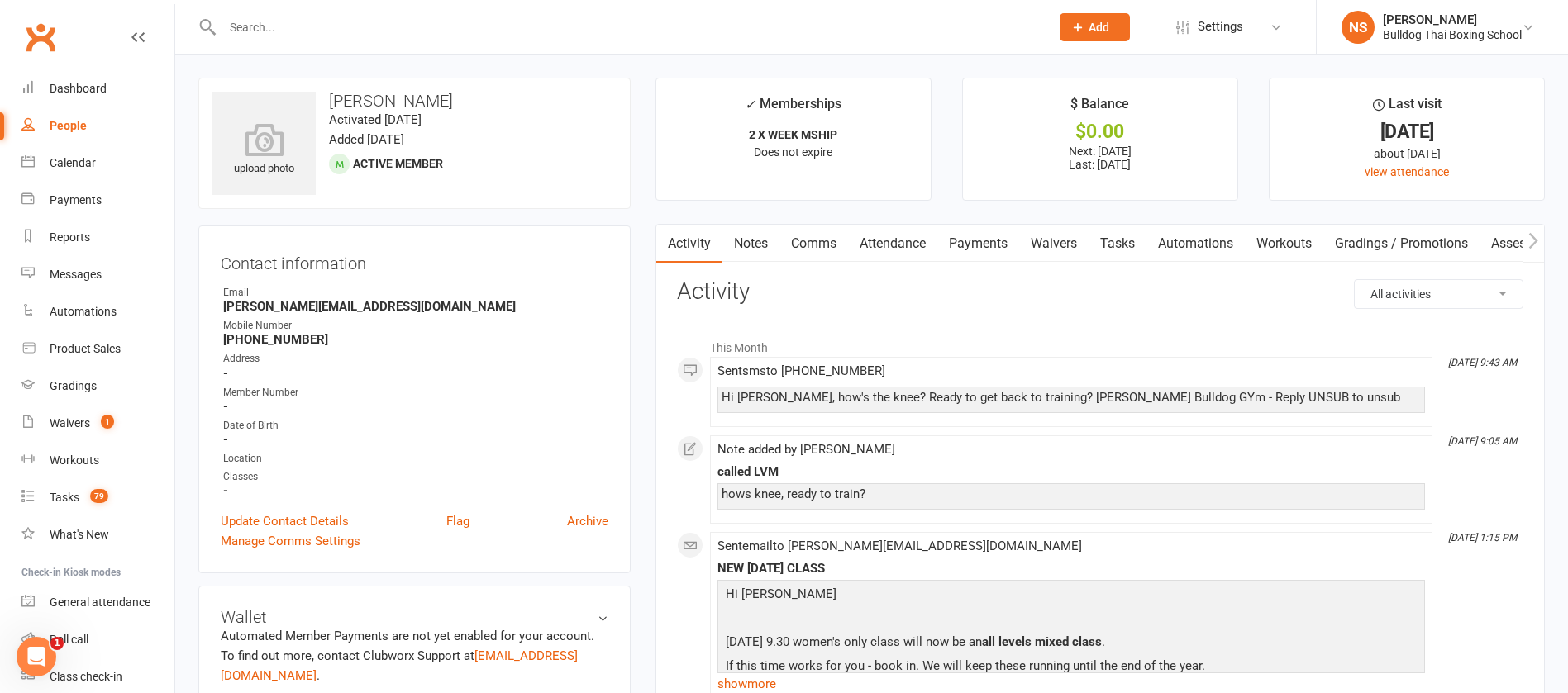
click at [1124, 243] on link "Tasks" at bounding box center [1117, 243] width 58 height 38
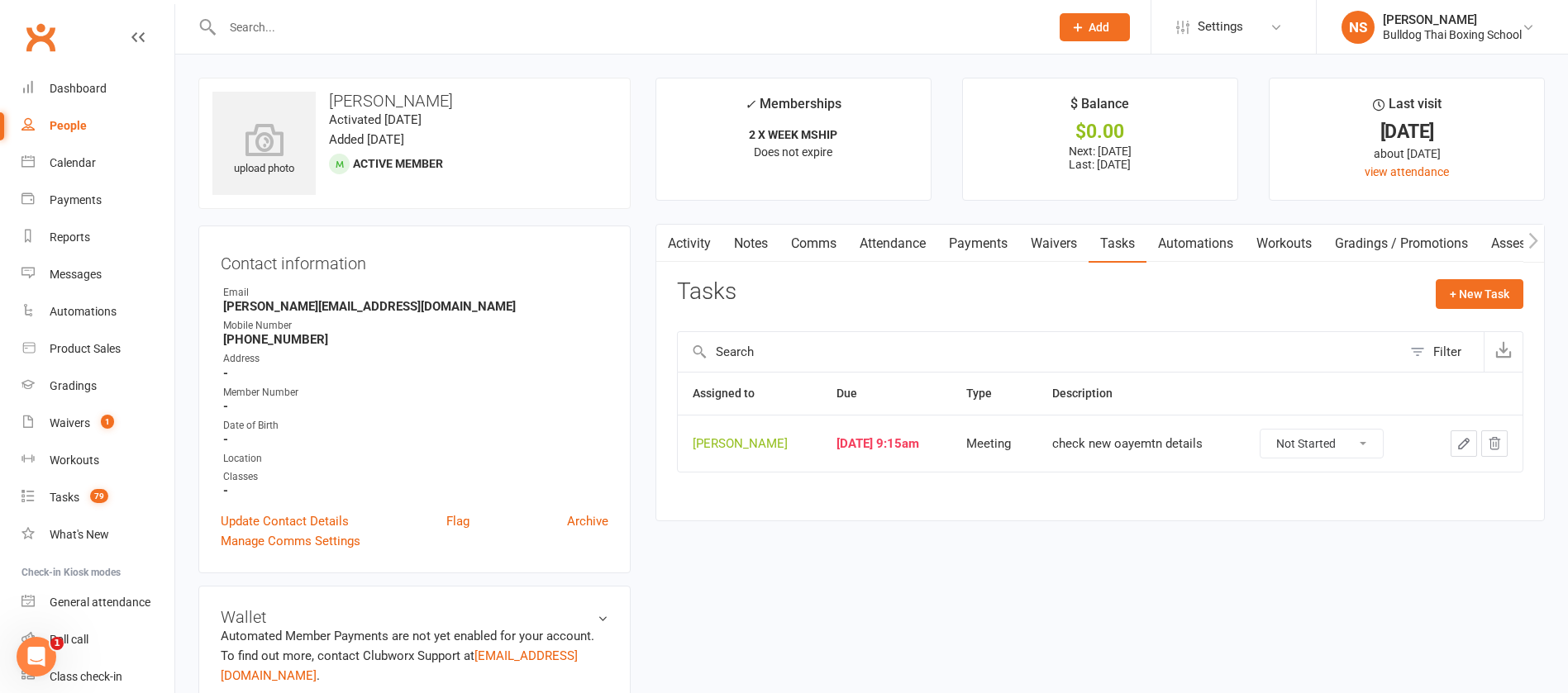
click at [1457, 444] on icon "button" at bounding box center [1464, 444] width 15 height 15
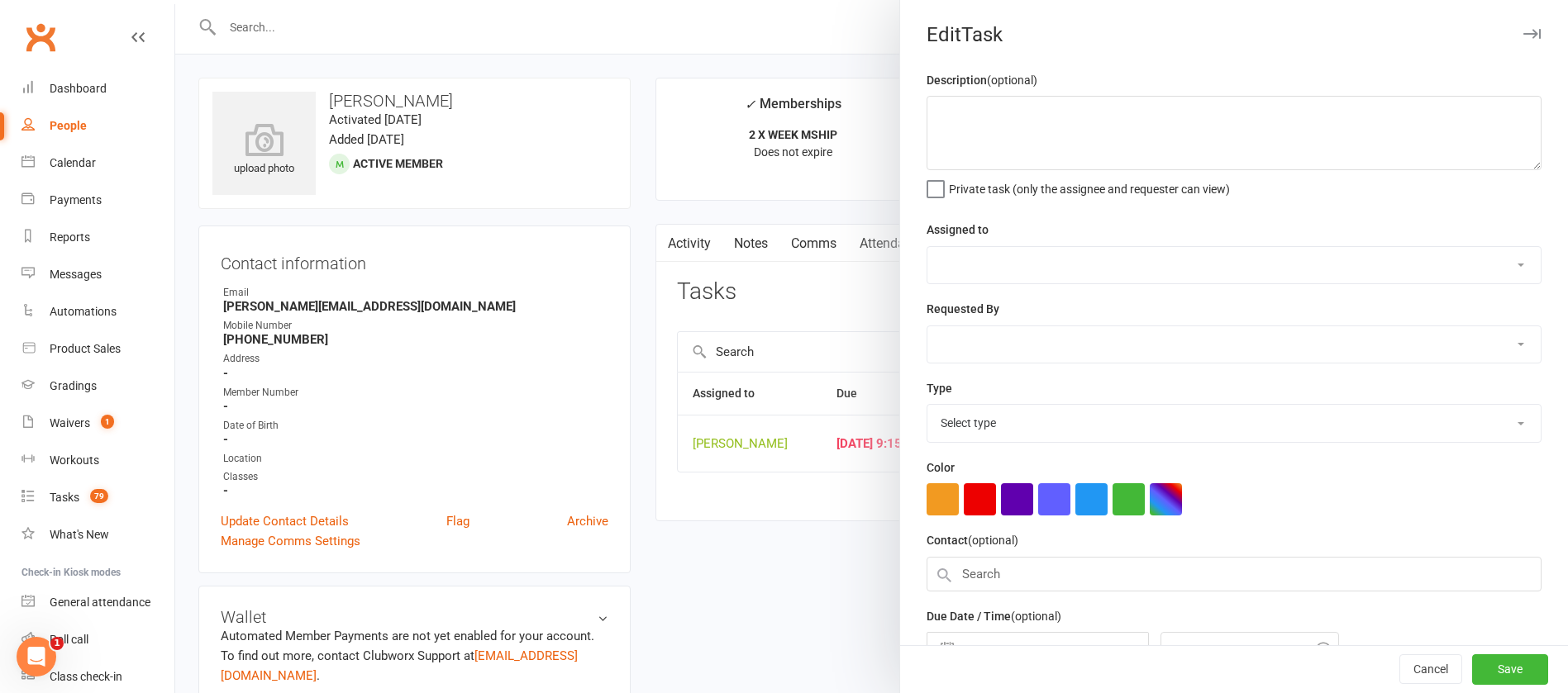
type textarea "check new oayemtn details"
select select "12940"
type input "[DATE]"
type input "9:15am"
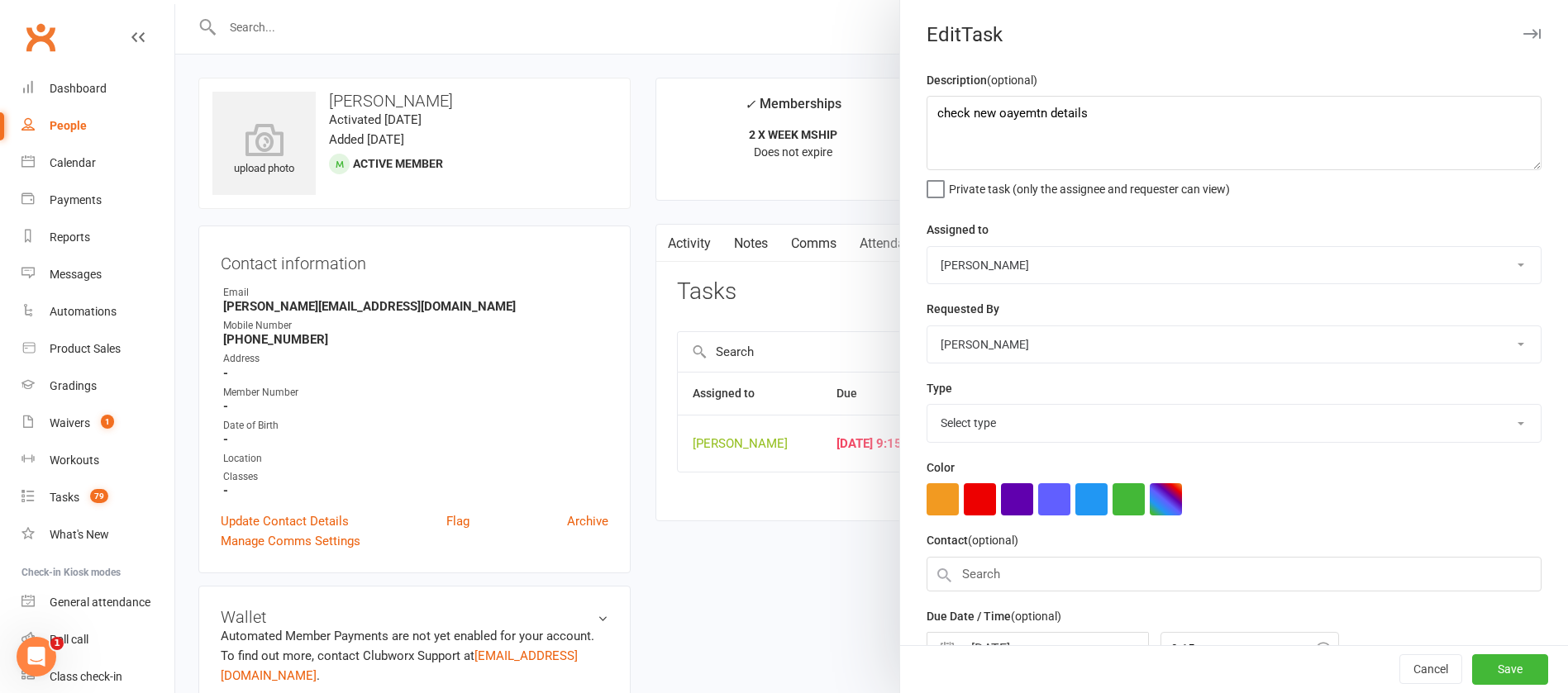
select select "12049"
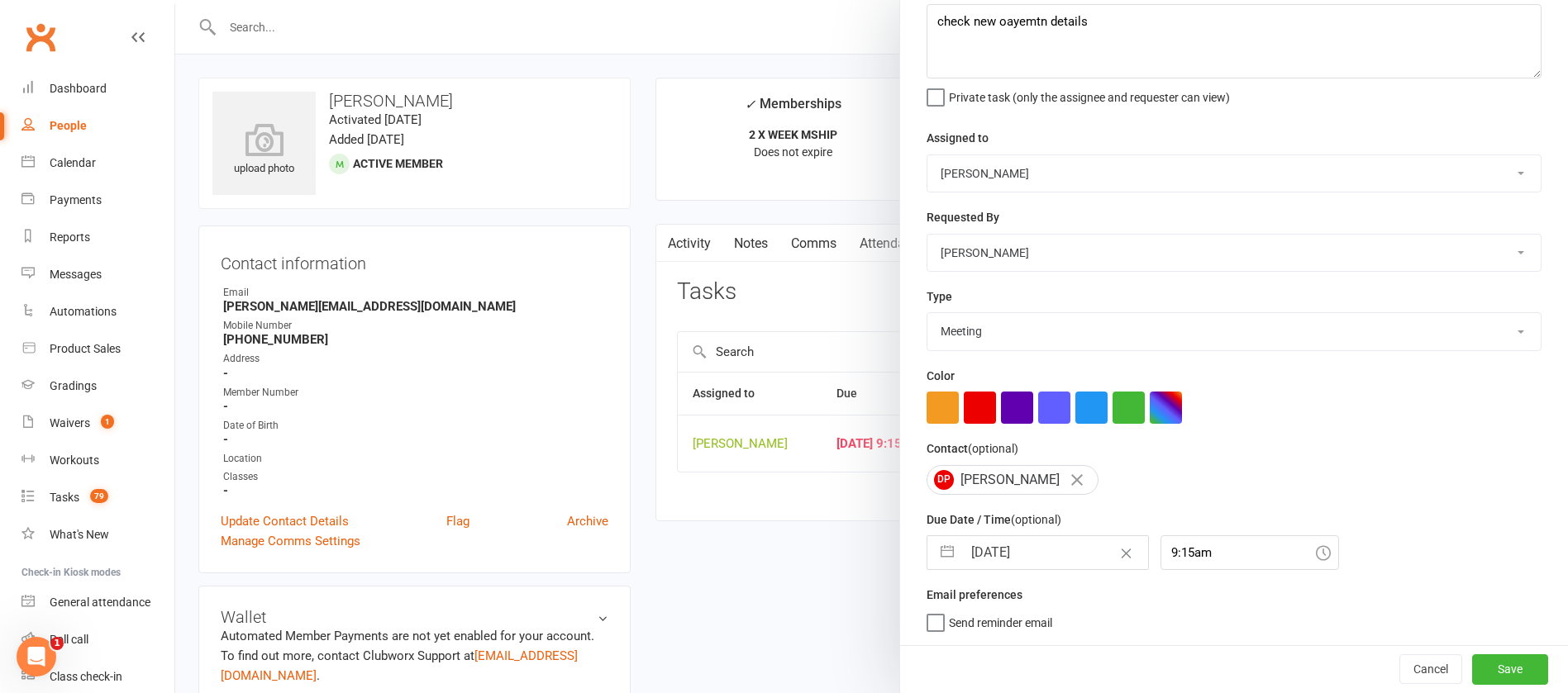
click at [1045, 549] on input "[DATE]" at bounding box center [1055, 552] width 186 height 33
select select "7"
select select "2025"
select select "8"
select select "2025"
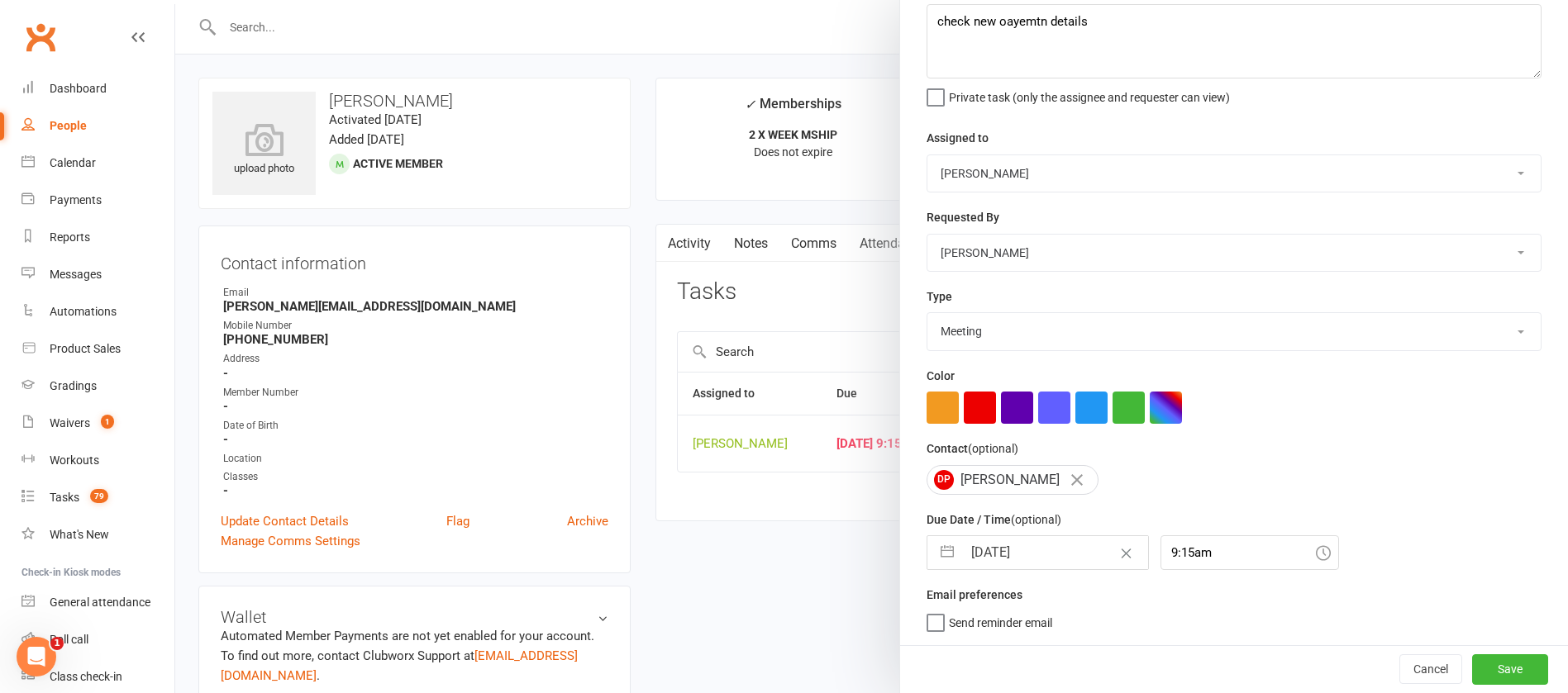
select select "9"
select select "2025"
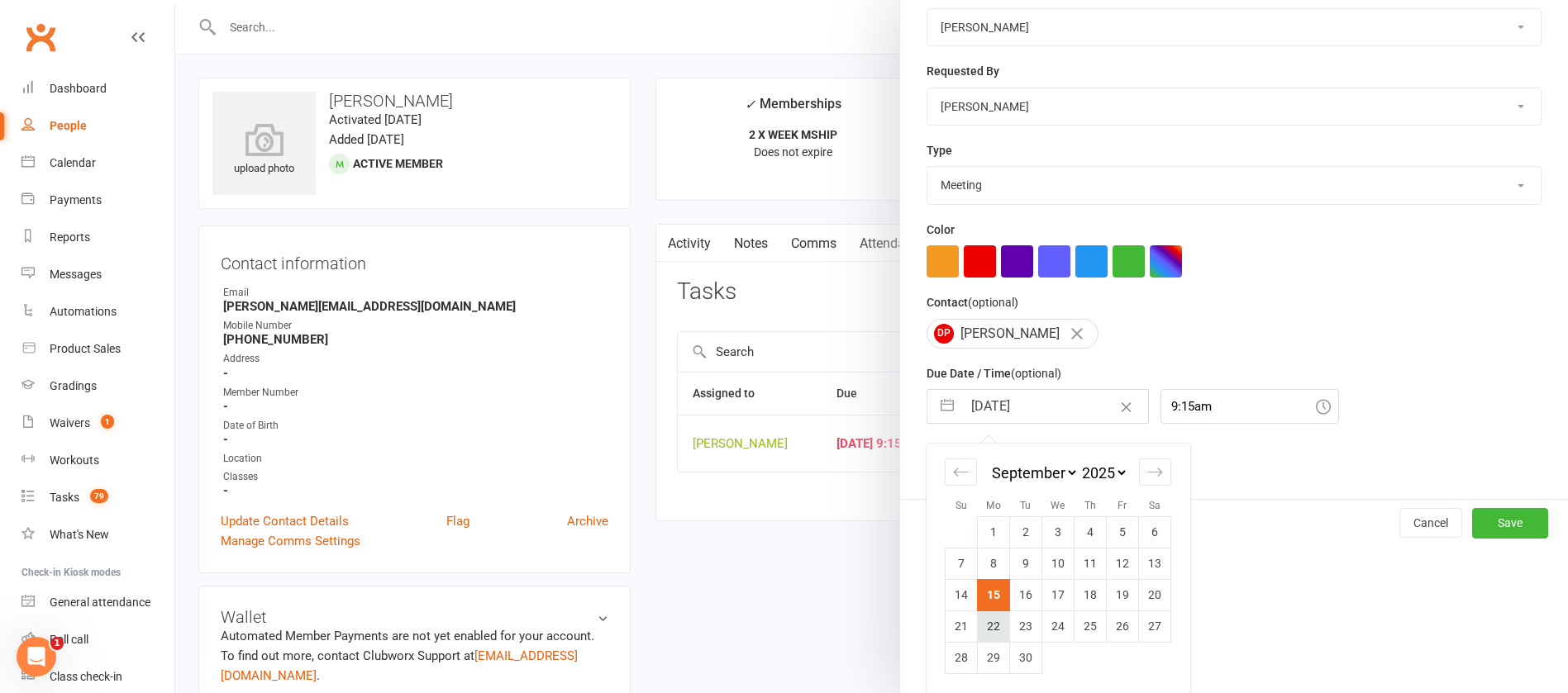
click at [985, 633] on td "22" at bounding box center [994, 627] width 32 height 31
type input "[DATE]"
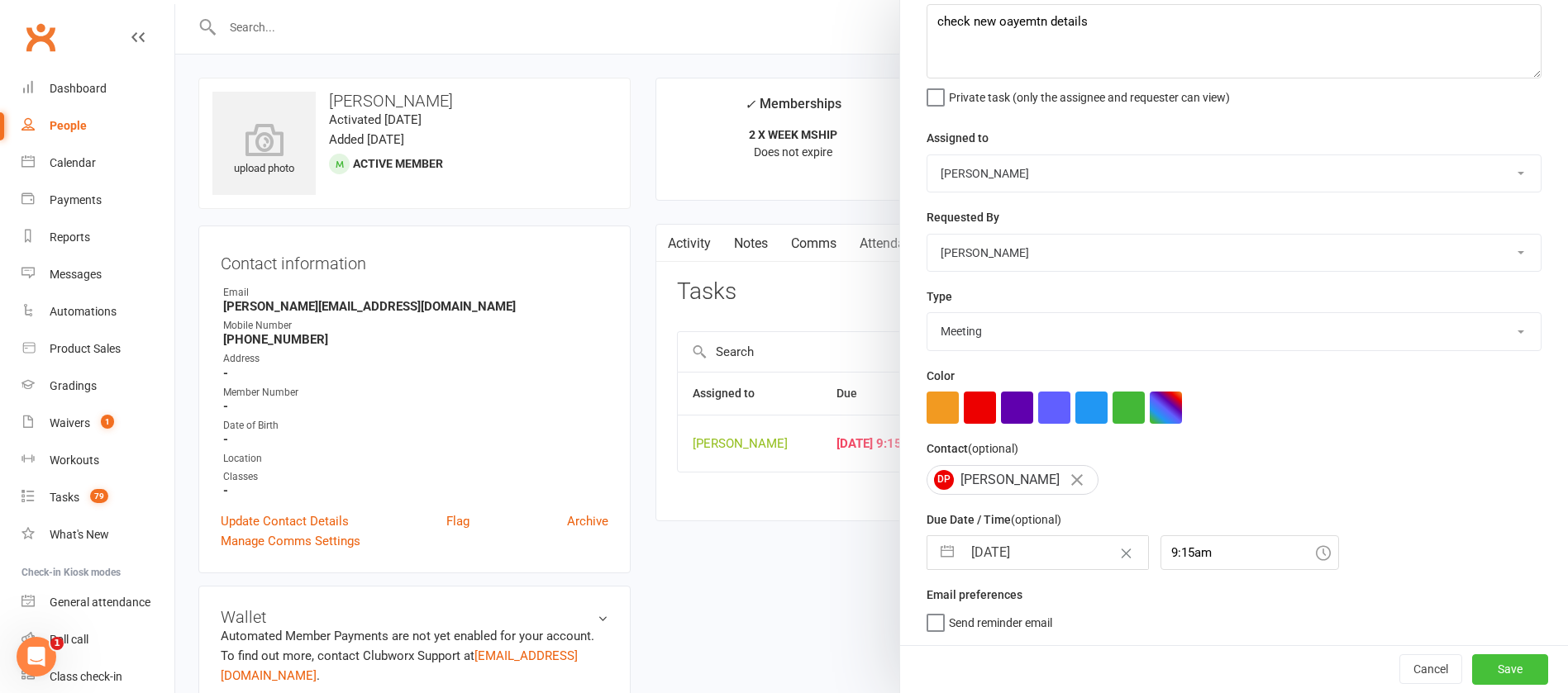
click at [1473, 662] on button "Save" at bounding box center [1510, 669] width 76 height 29
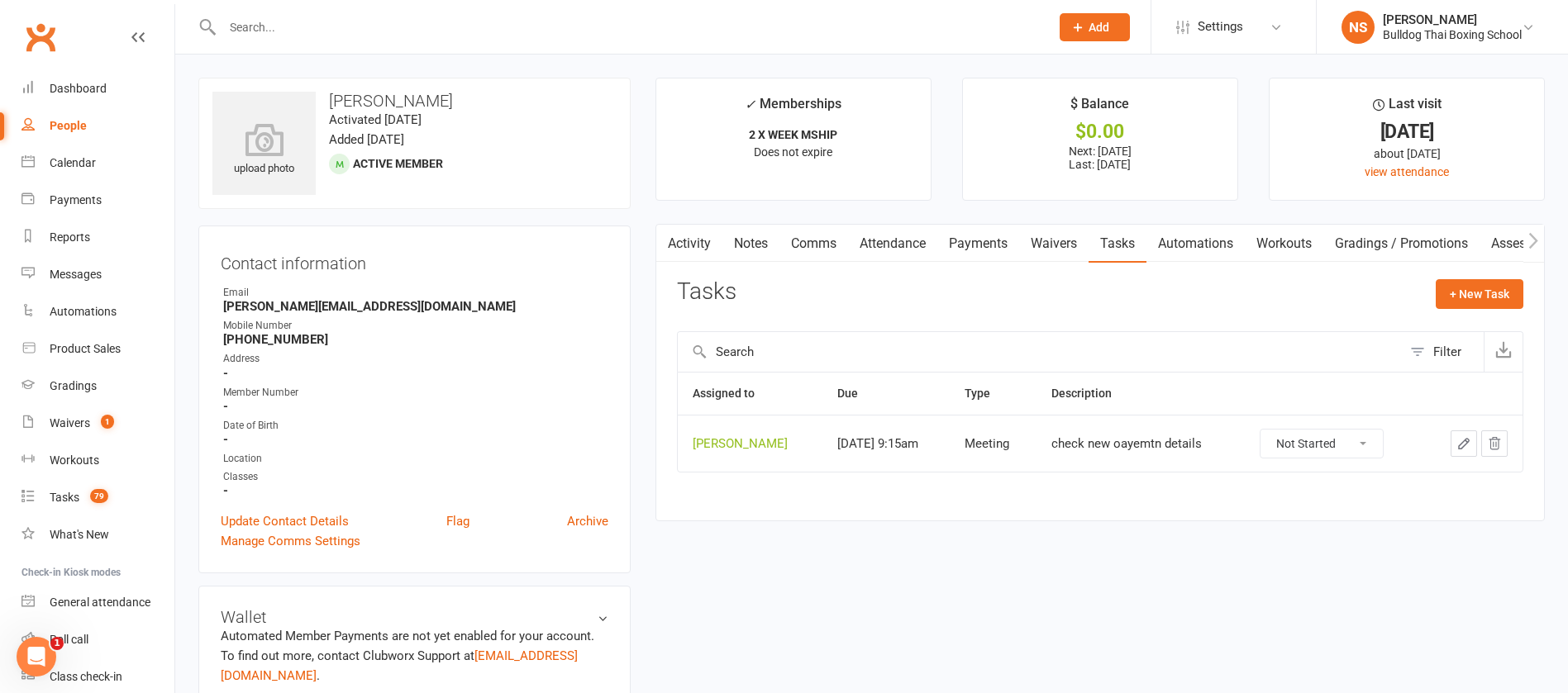
click at [691, 238] on link "Activity" at bounding box center [689, 243] width 66 height 38
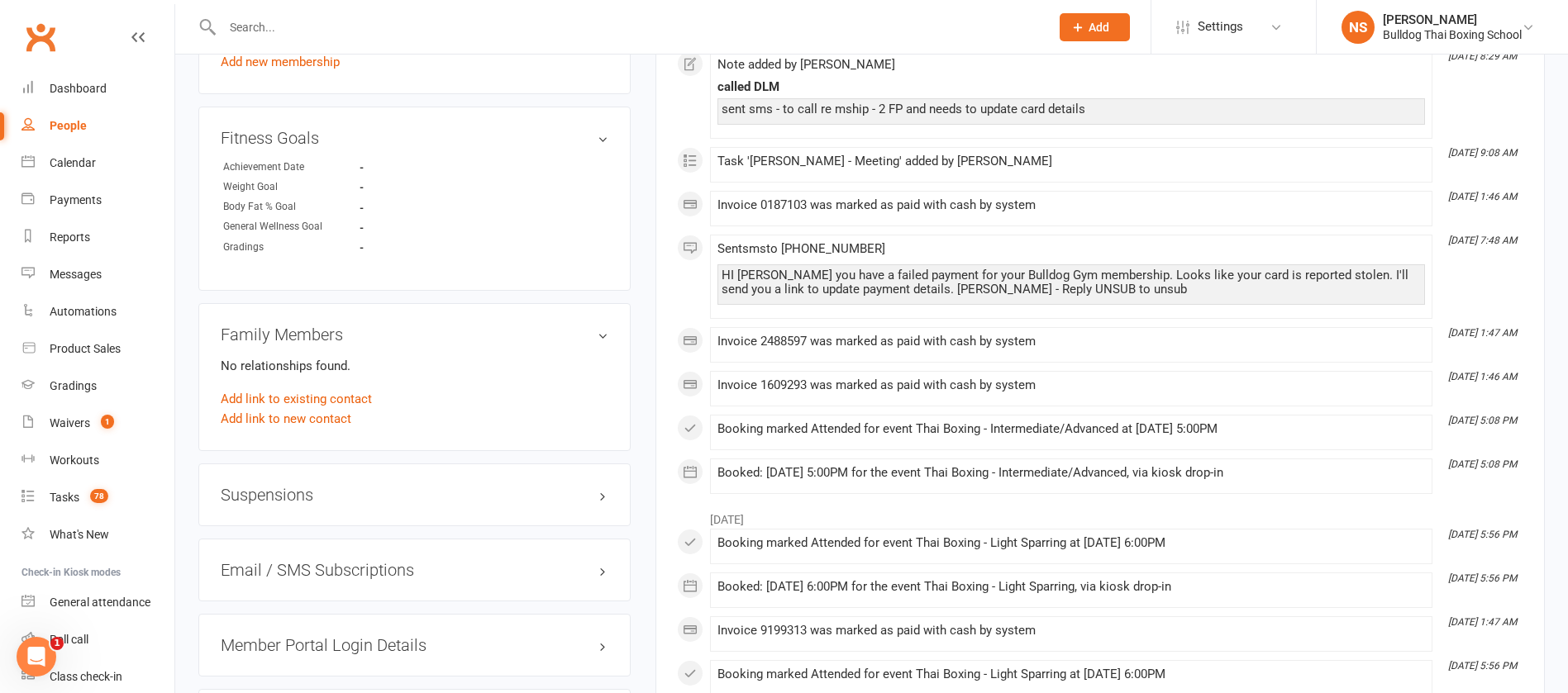
scroll to position [992, 0]
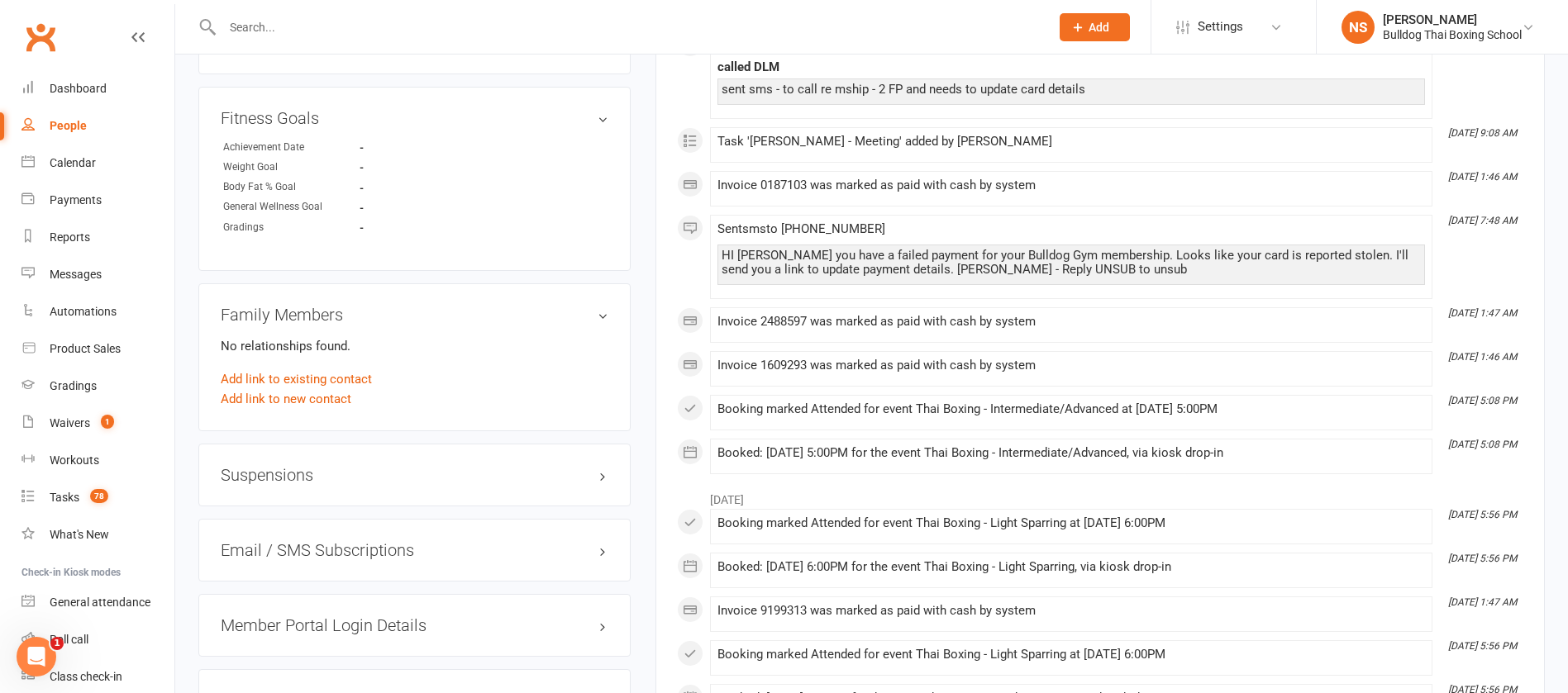
click at [285, 478] on h3 "Suspensions" at bounding box center [414, 475] width 388 height 18
click at [285, 542] on link "Add new suspension" at bounding box center [278, 539] width 114 height 15
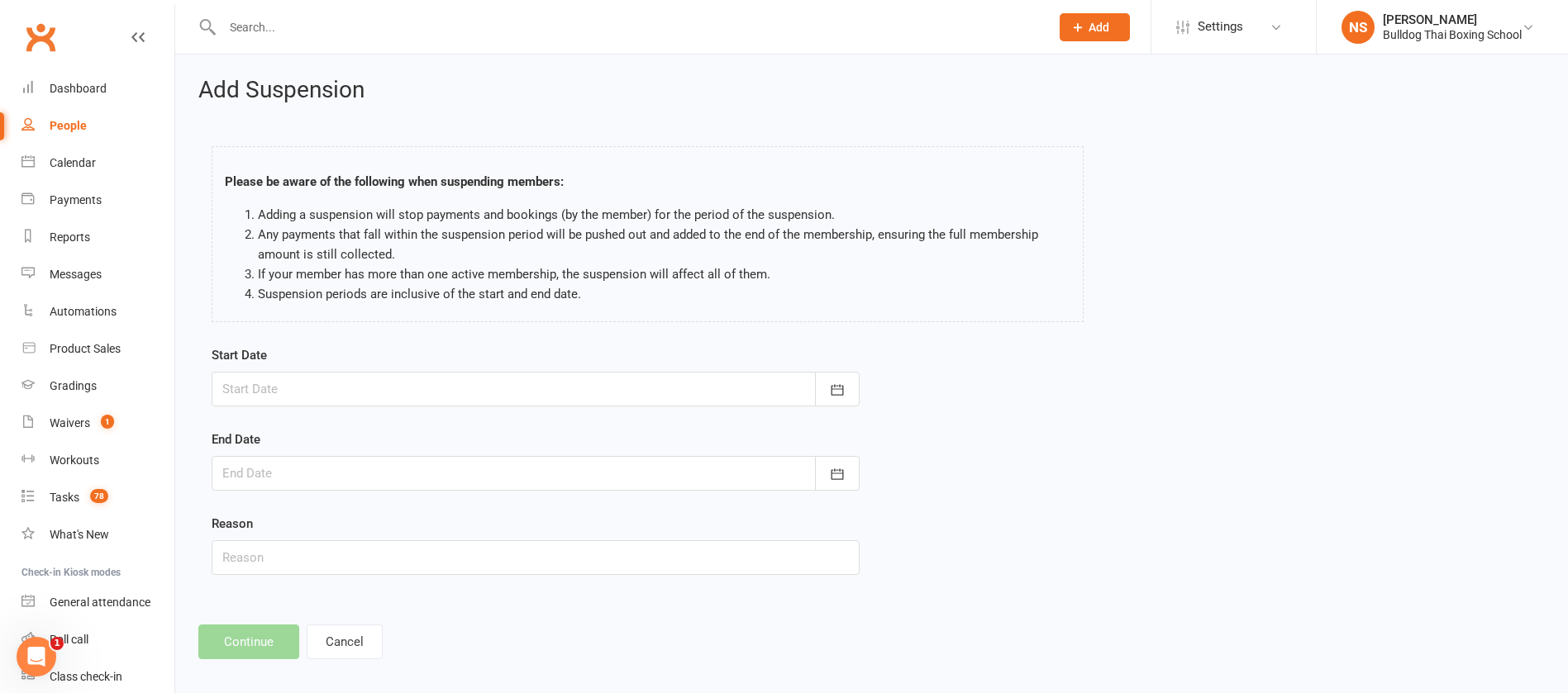
click at [315, 387] on div at bounding box center [535, 389] width 648 height 35
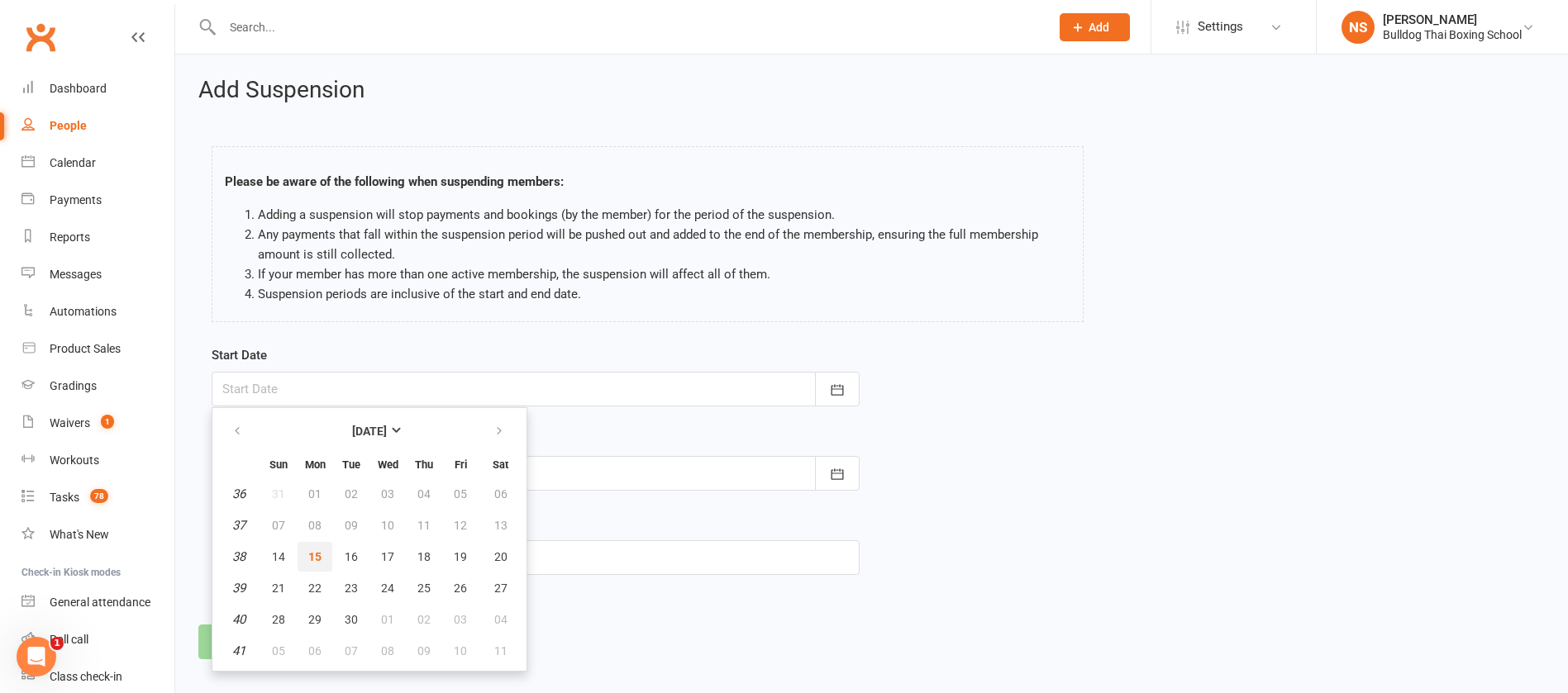
click at [301, 555] on button "15" at bounding box center [315, 557] width 35 height 29
type input "[DATE]"
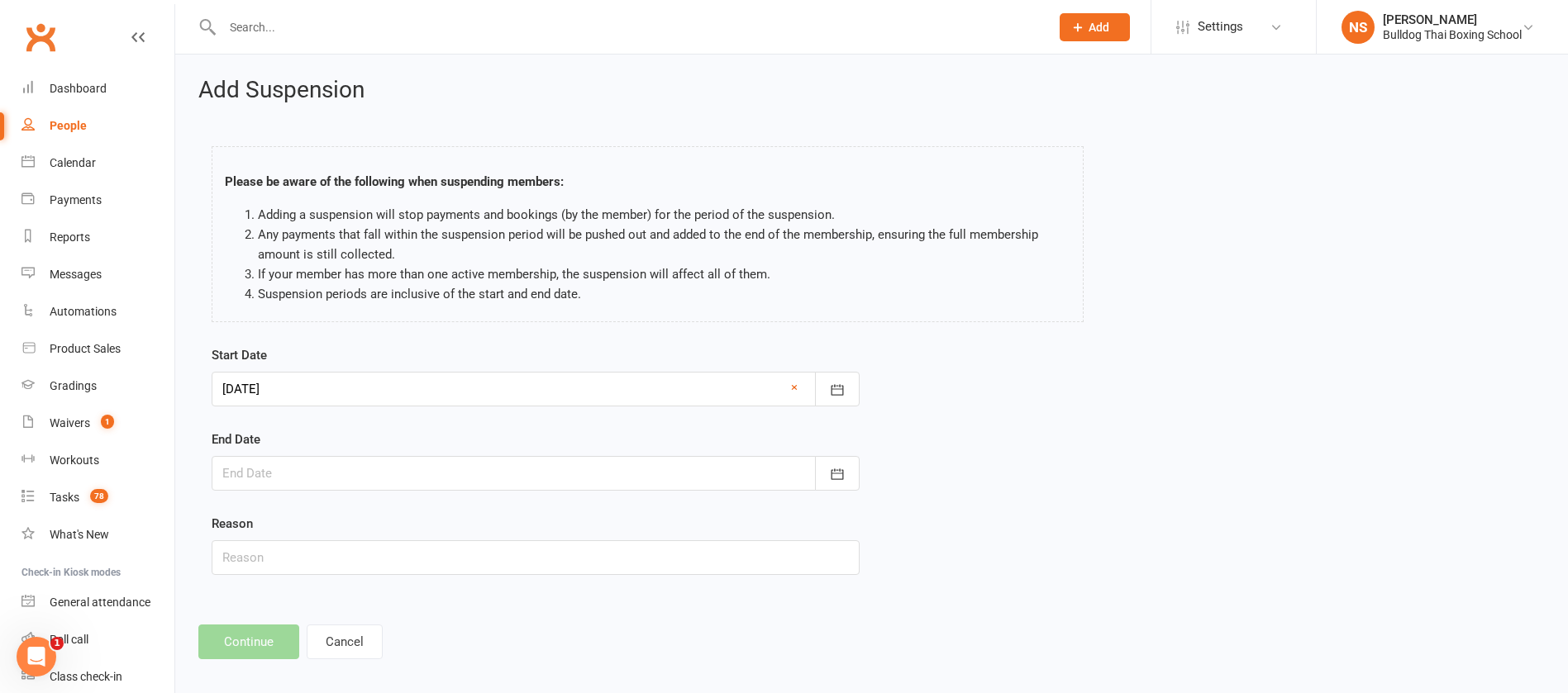
click at [269, 469] on div at bounding box center [535, 474] width 648 height 35
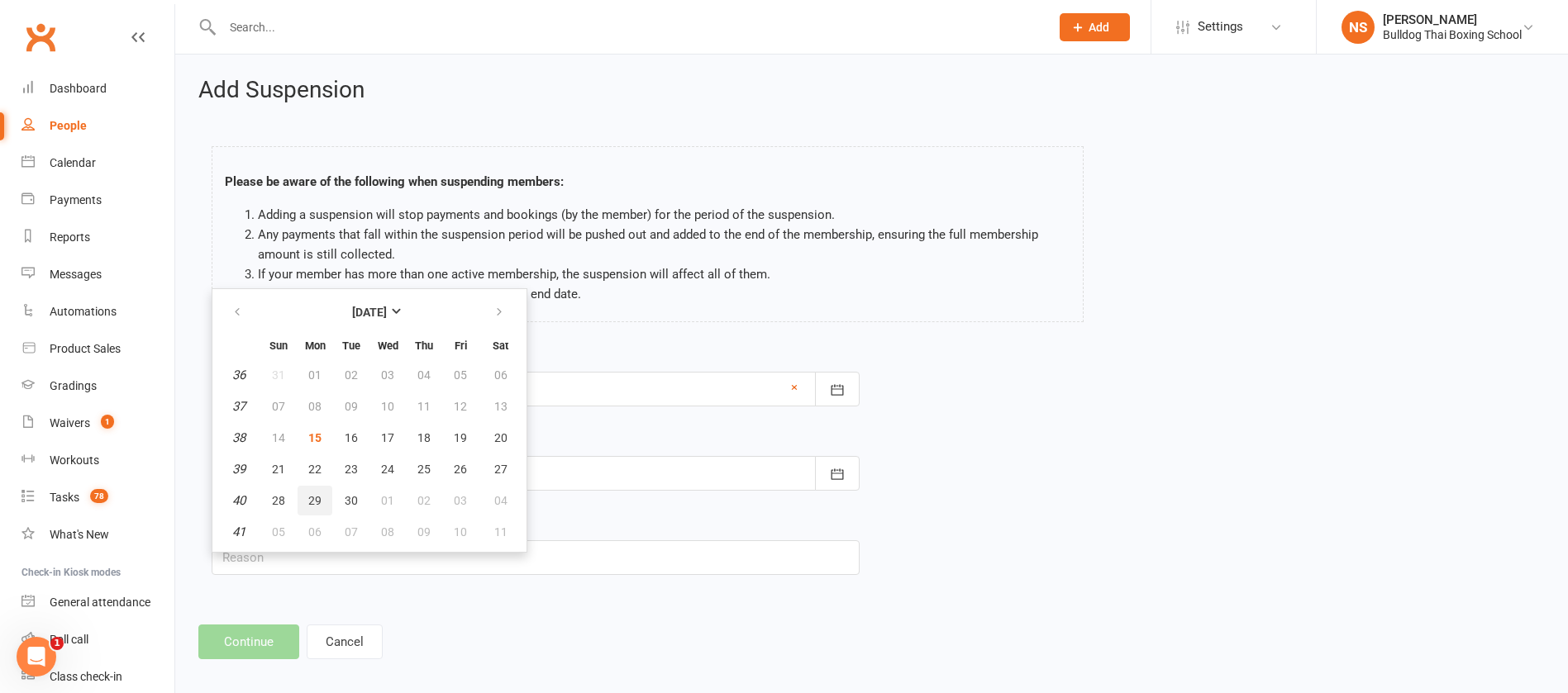
click at [313, 506] on span "29" at bounding box center [314, 501] width 13 height 13
type input "[DATE]"
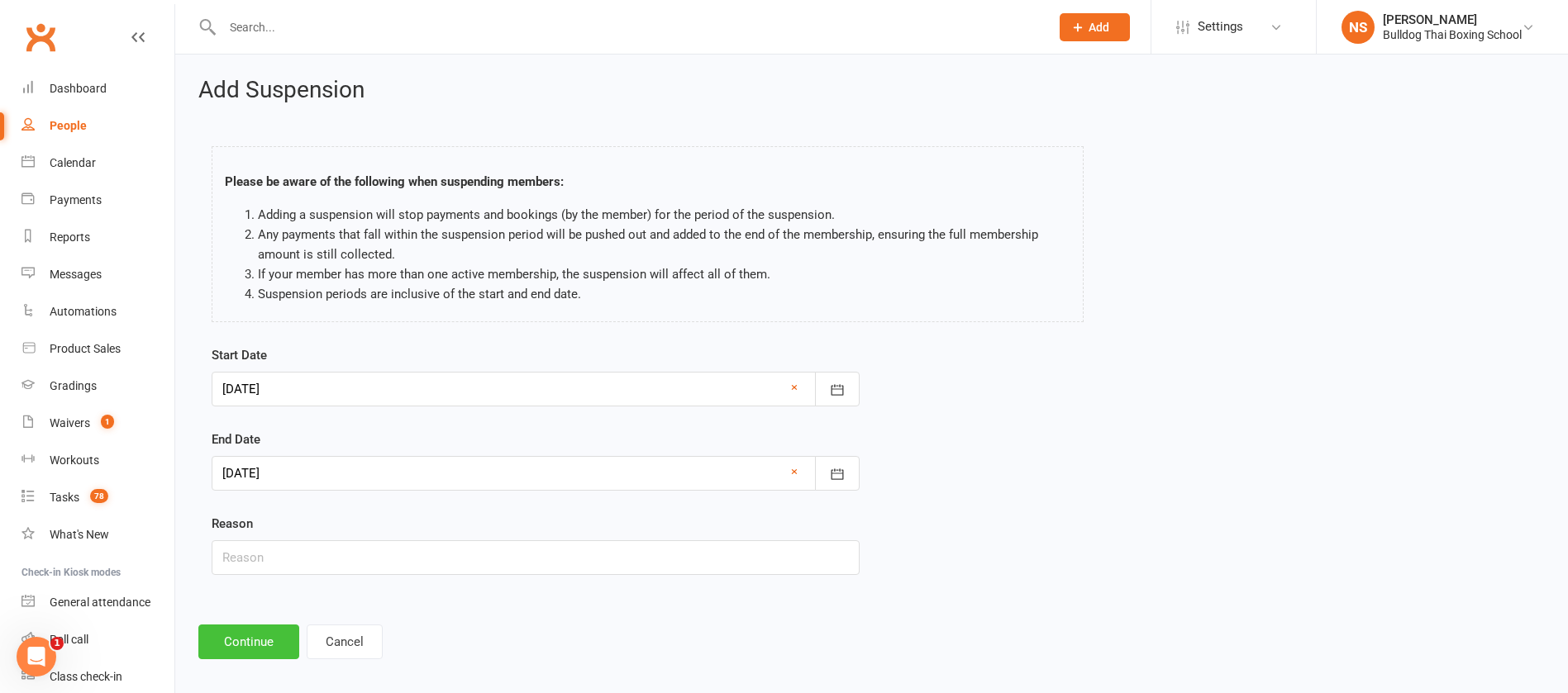
click at [247, 642] on button "Continue" at bounding box center [249, 642] width 101 height 35
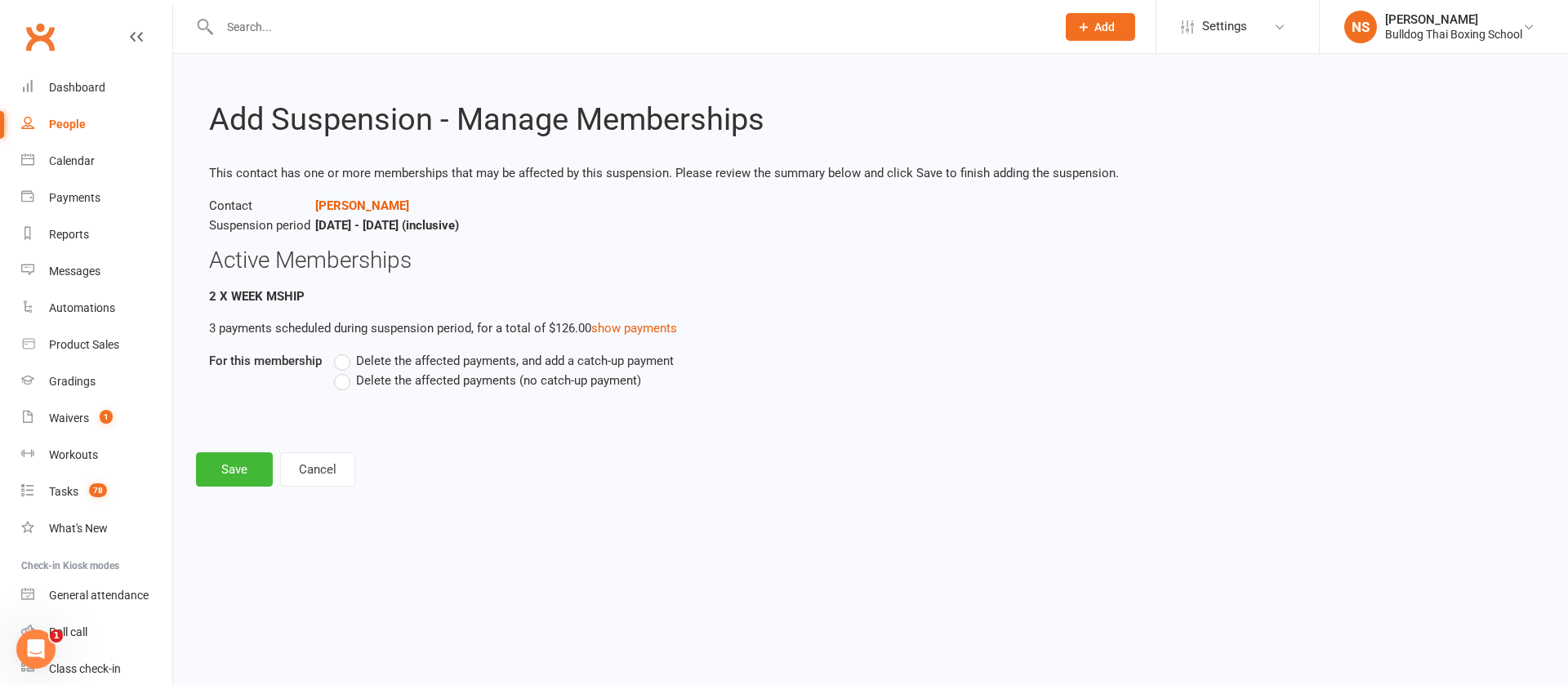
drag, startPoint x: 342, startPoint y: 379, endPoint x: 331, endPoint y: 400, distance: 23.7
click at [341, 381] on label "Delete the affected payments (no catch-up payment)" at bounding box center [488, 380] width 307 height 20
click at [341, 371] on input "Delete the affected payments (no catch-up payment)" at bounding box center [340, 371] width 10 height 0
click at [266, 467] on button "Save" at bounding box center [235, 469] width 77 height 34
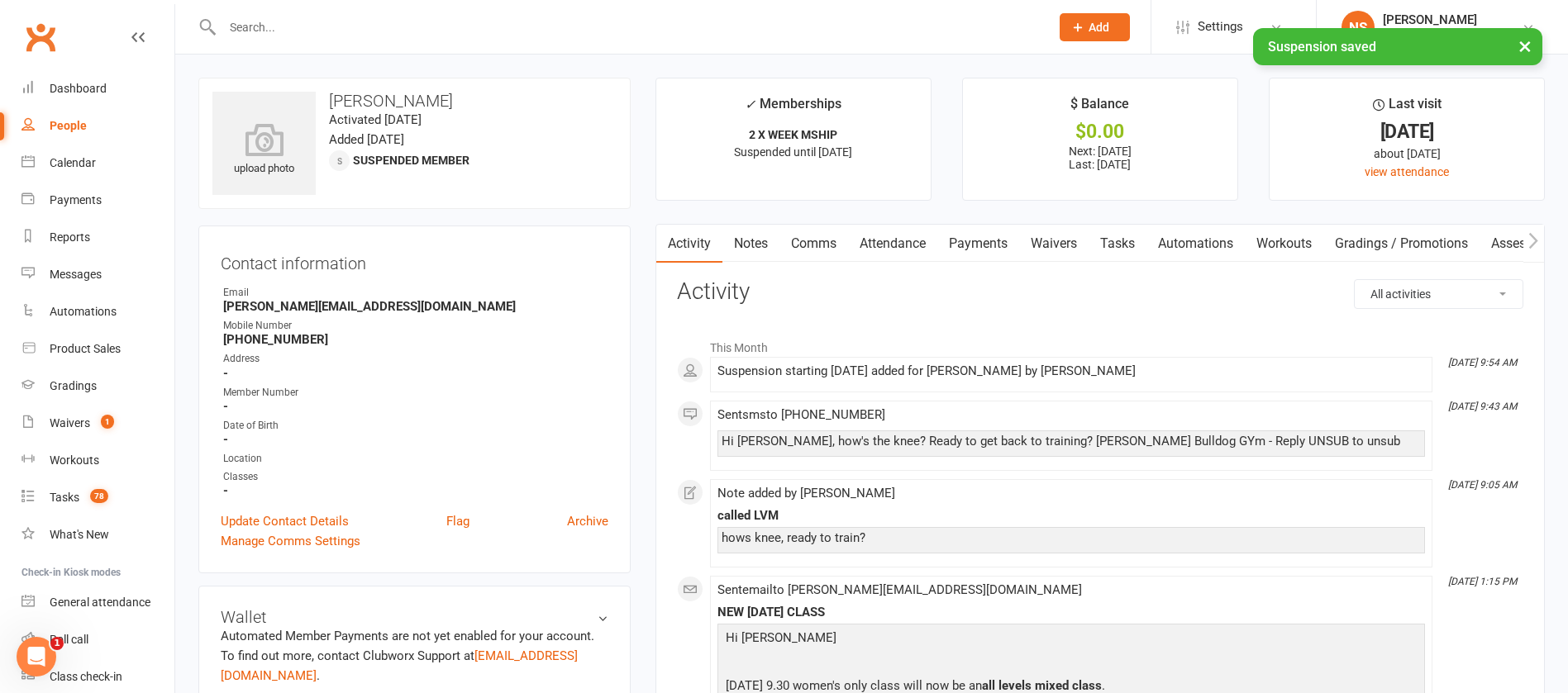
click at [1127, 239] on link "Tasks" at bounding box center [1117, 243] width 58 height 38
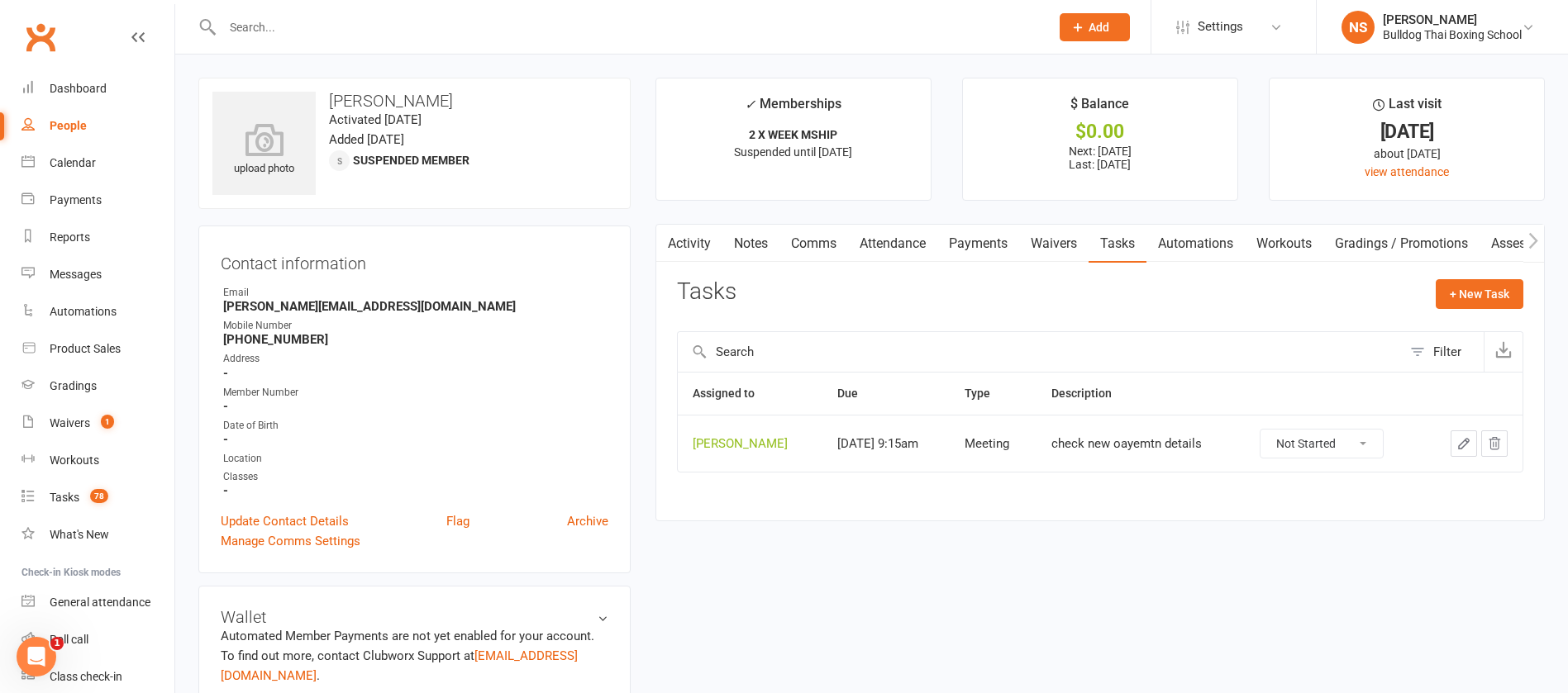
click at [1460, 437] on icon "button" at bounding box center [1464, 444] width 15 height 15
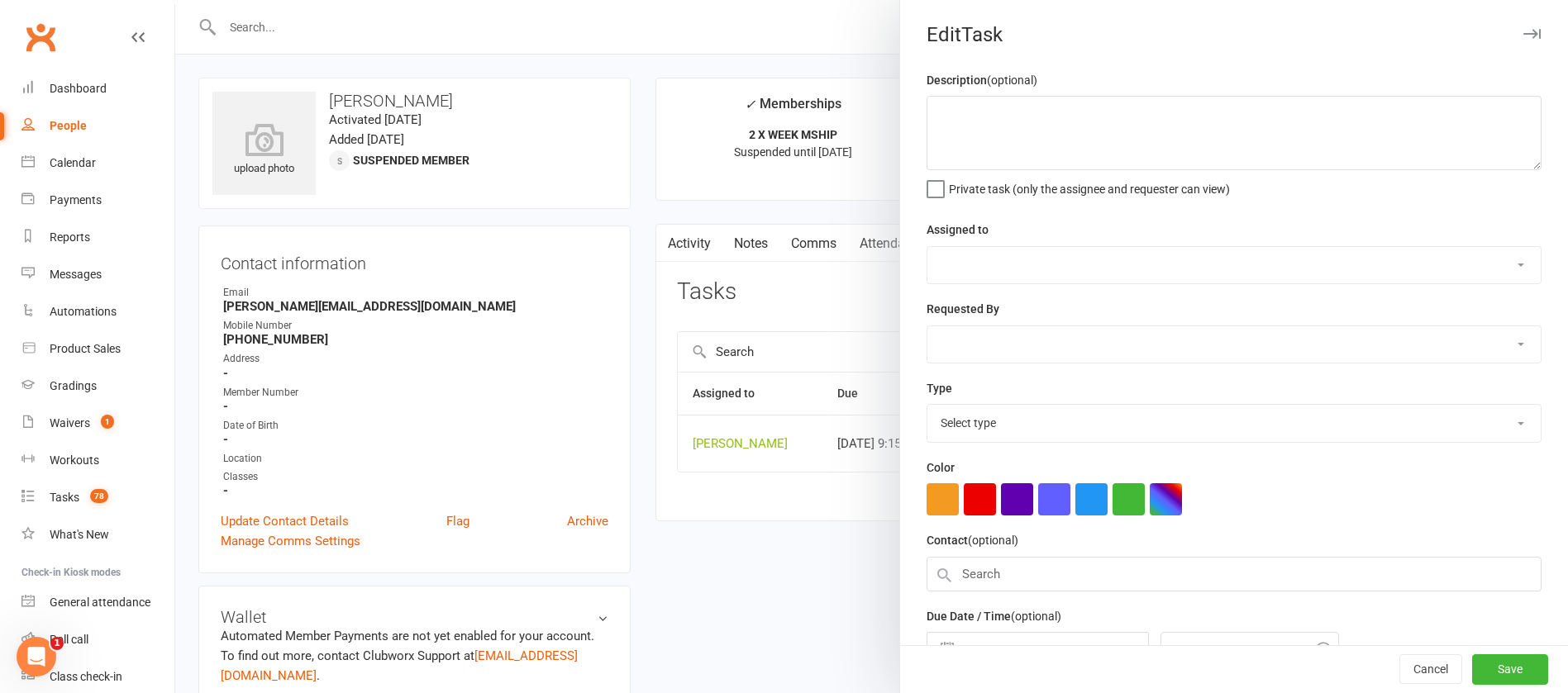
type textarea "check new oayemtn details"
select select "12940"
type input "[DATE]"
type input "9:15am"
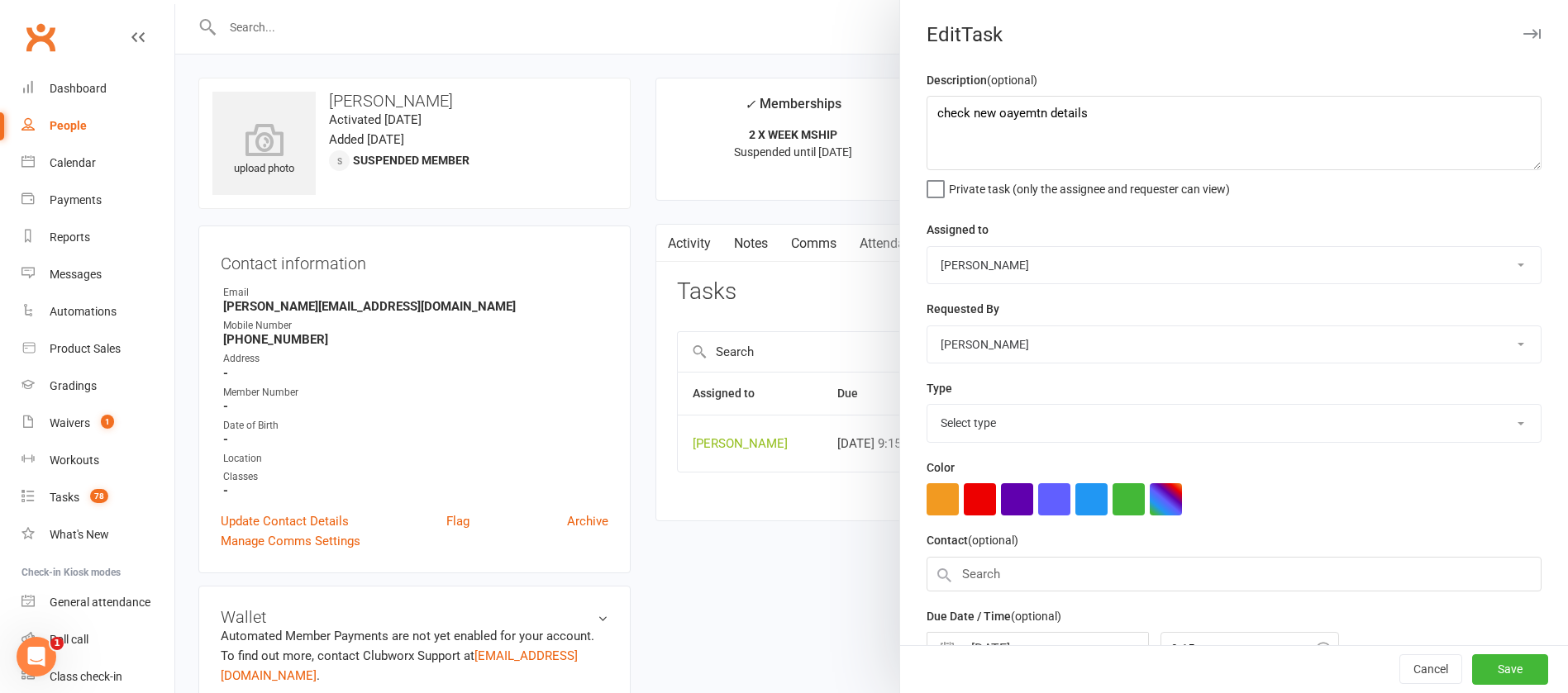
select select "12049"
drag, startPoint x: 1100, startPoint y: 117, endPoint x: 888, endPoint y: 117, distance: 212.0
click at [175, 0] on react-component "Edit Task Description (optional) check new oayemtn details Private task (only t…" at bounding box center [175, 0] width 0 height 0
type textarea "s"
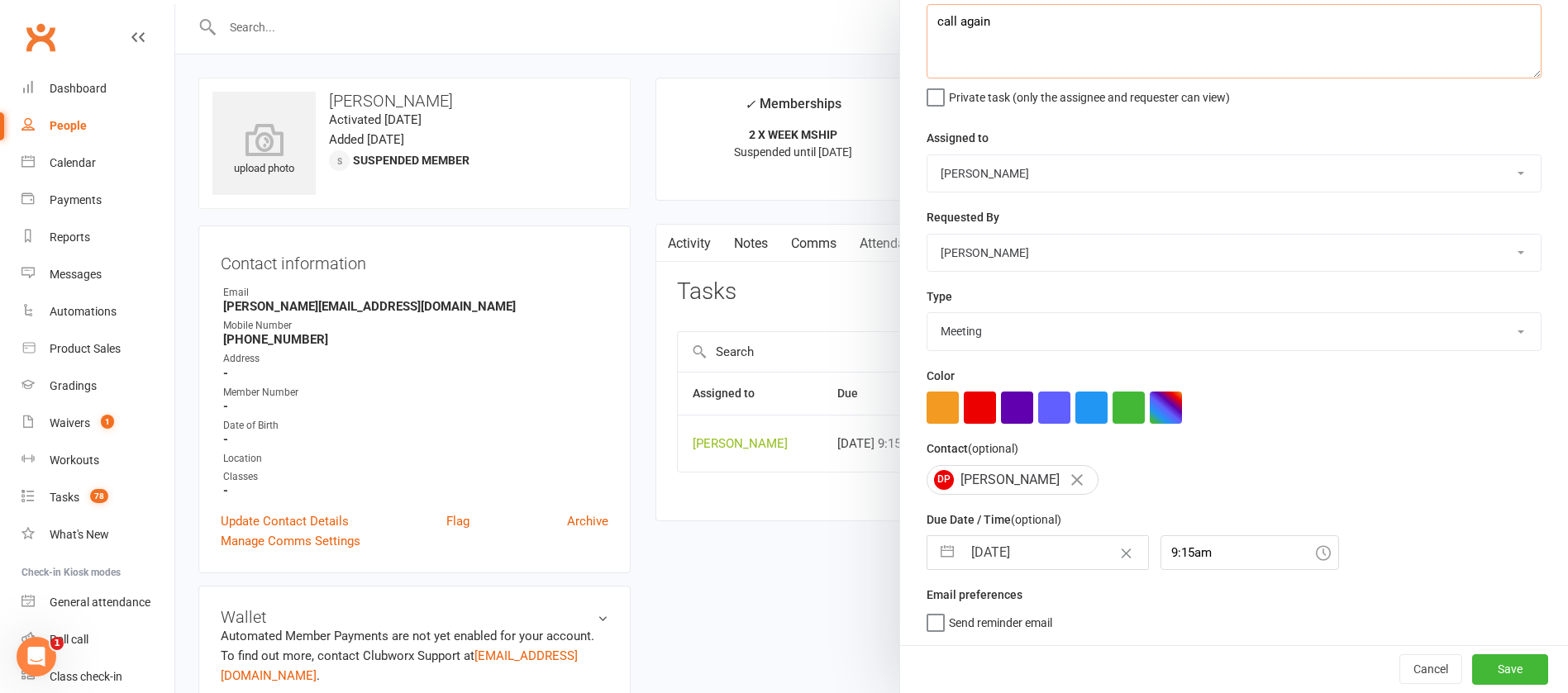
type textarea "call again"
select select "7"
select select "2025"
select select "8"
select select "2025"
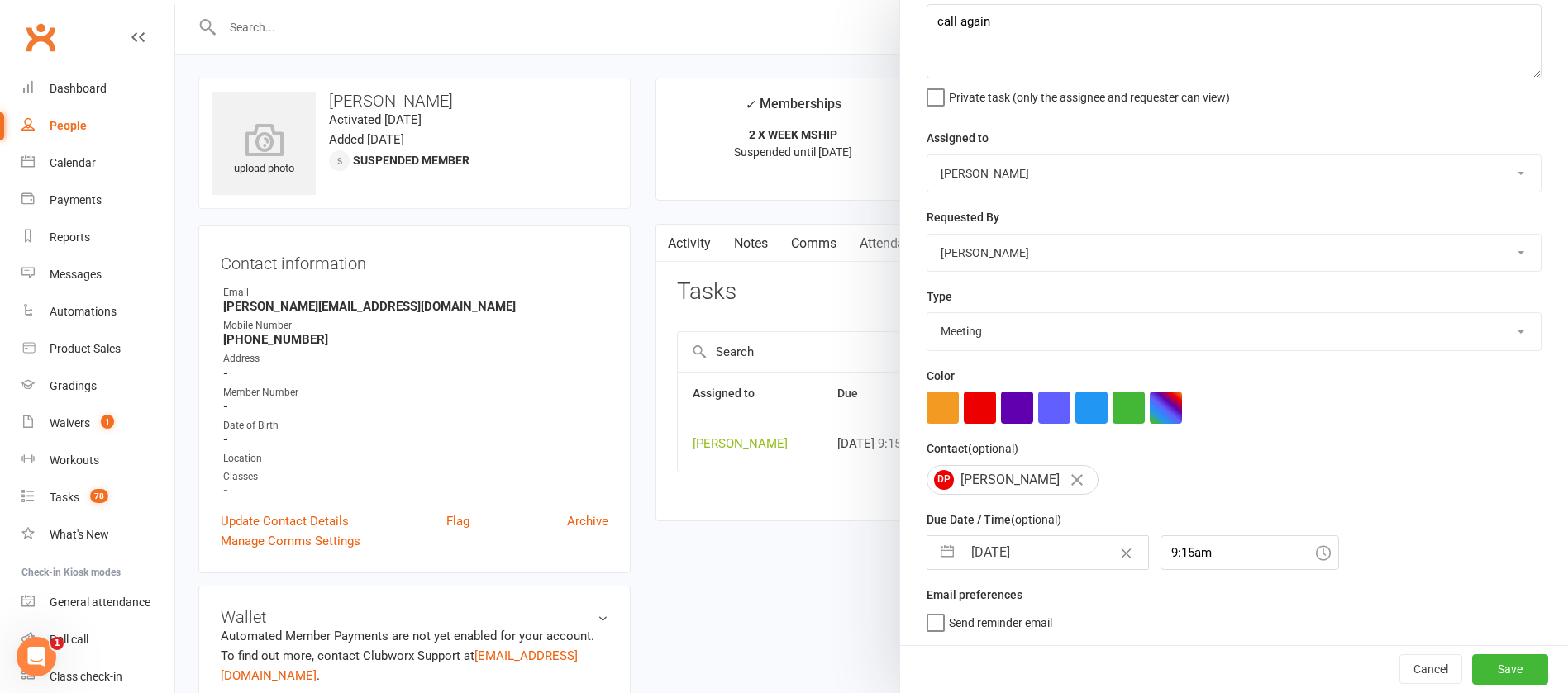
select select "9"
select select "2025"
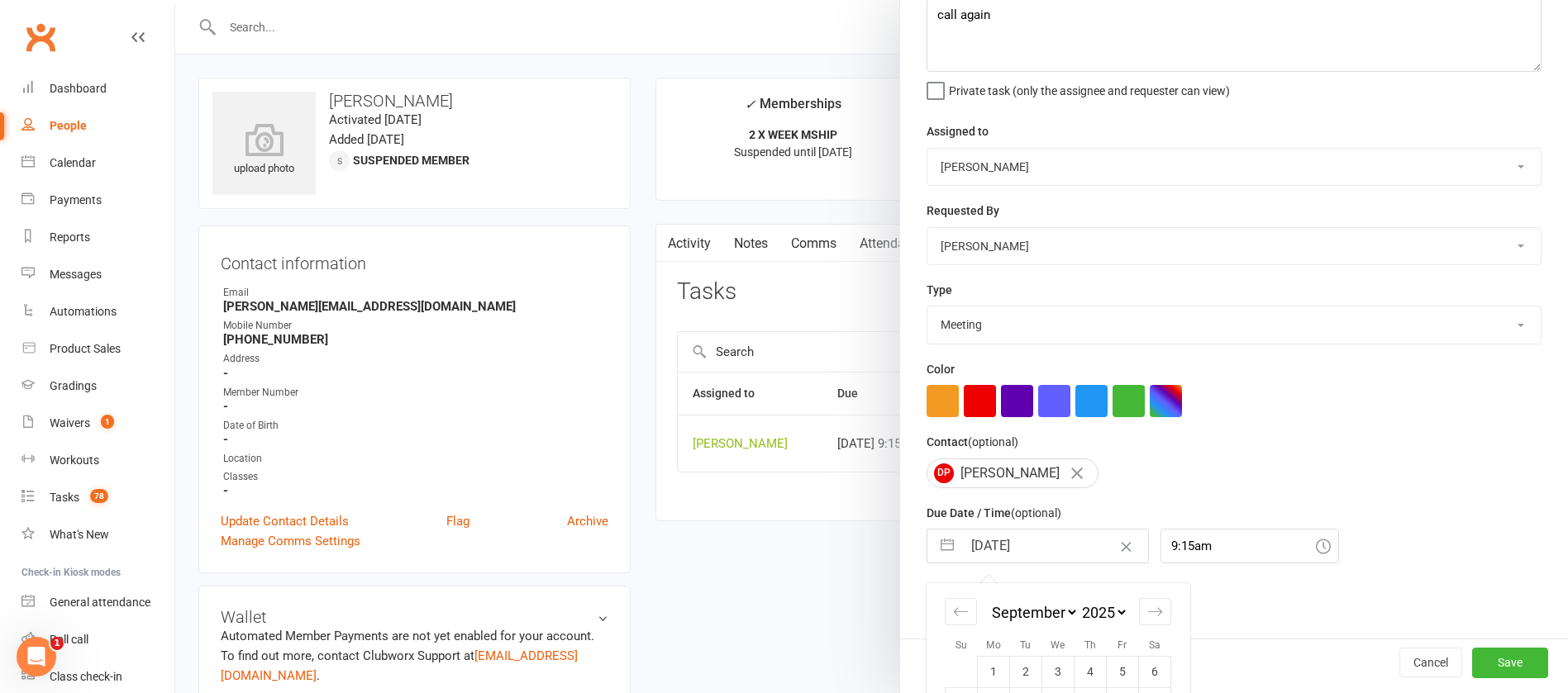
click at [1053, 544] on input "[DATE]" at bounding box center [1055, 546] width 186 height 33
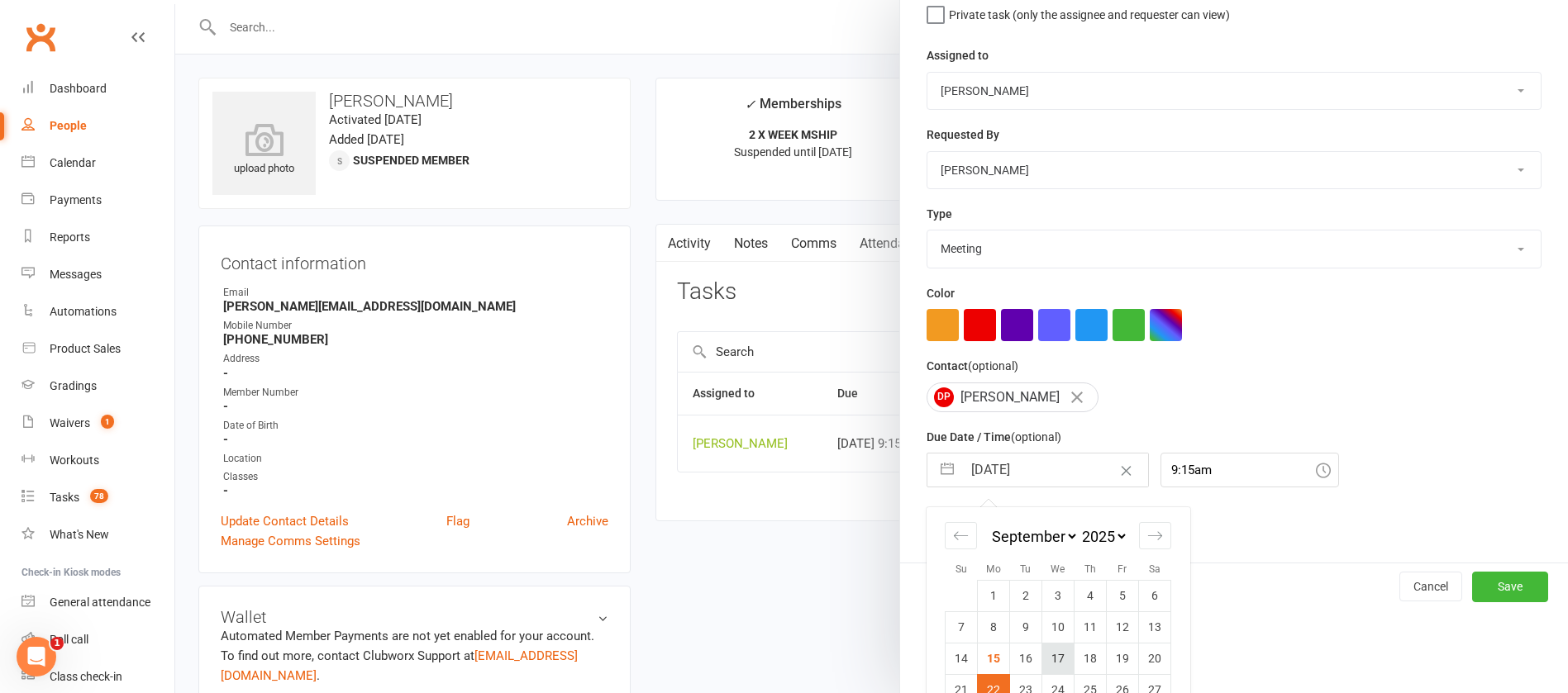
scroll to position [243, 0]
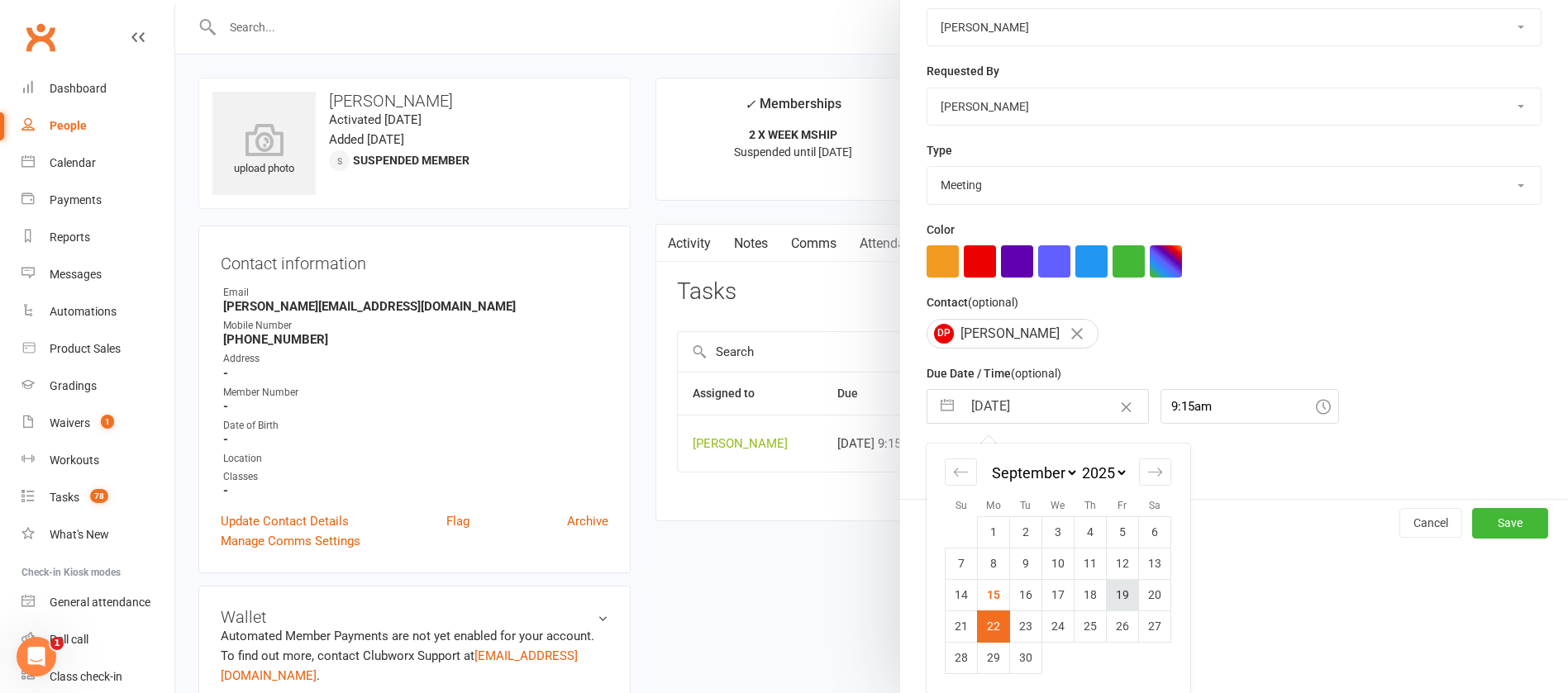
click at [1111, 595] on td "19" at bounding box center [1122, 595] width 32 height 31
type input "[DATE]"
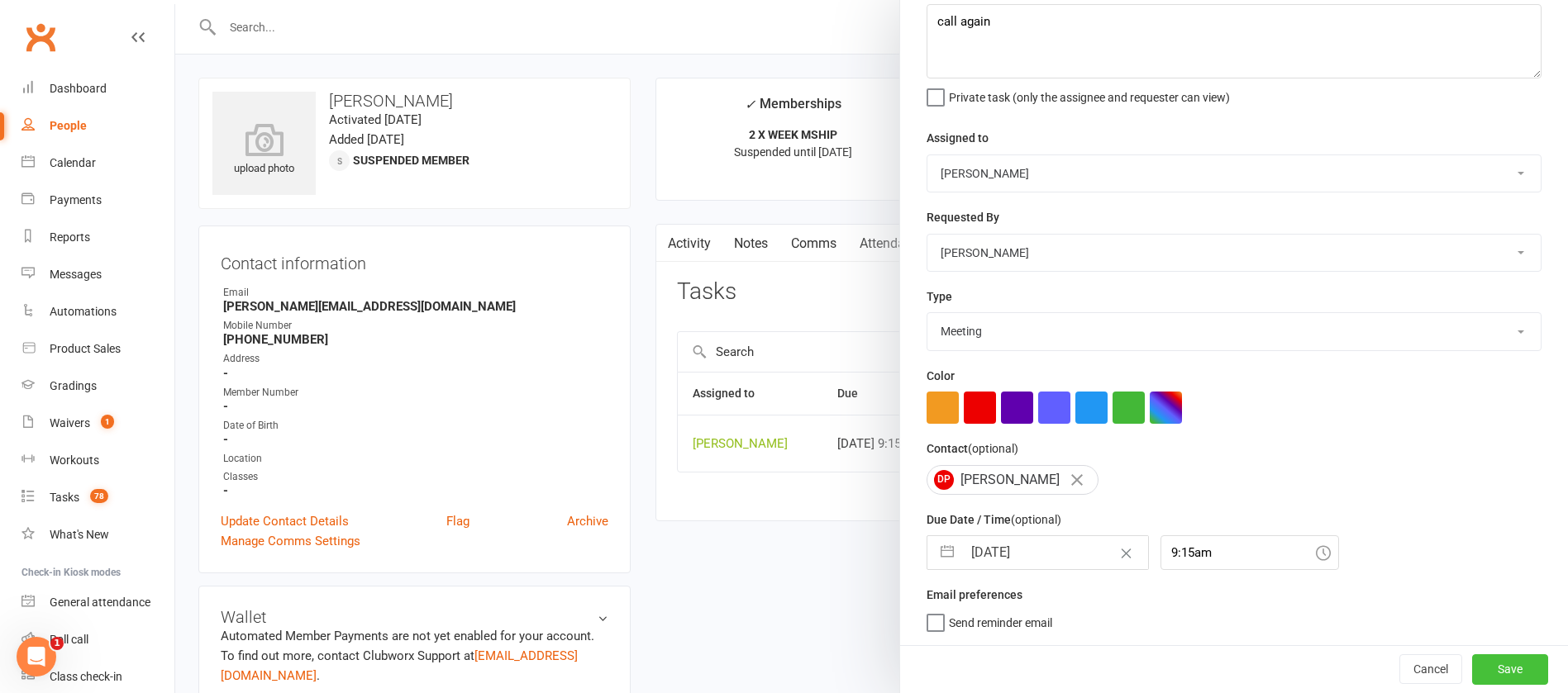
click at [1472, 665] on button "Save" at bounding box center [1510, 669] width 76 height 29
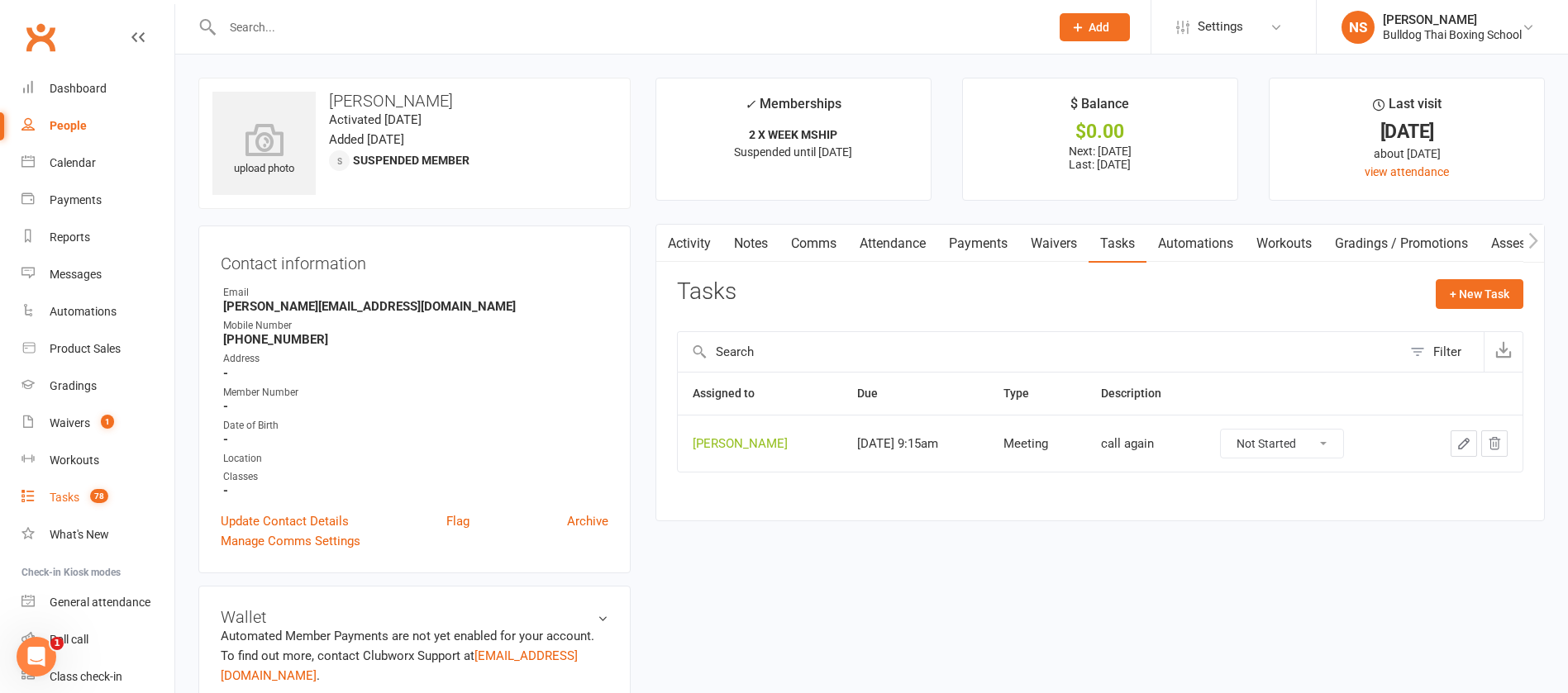
click at [59, 500] on div "Tasks" at bounding box center [64, 497] width 29 height 13
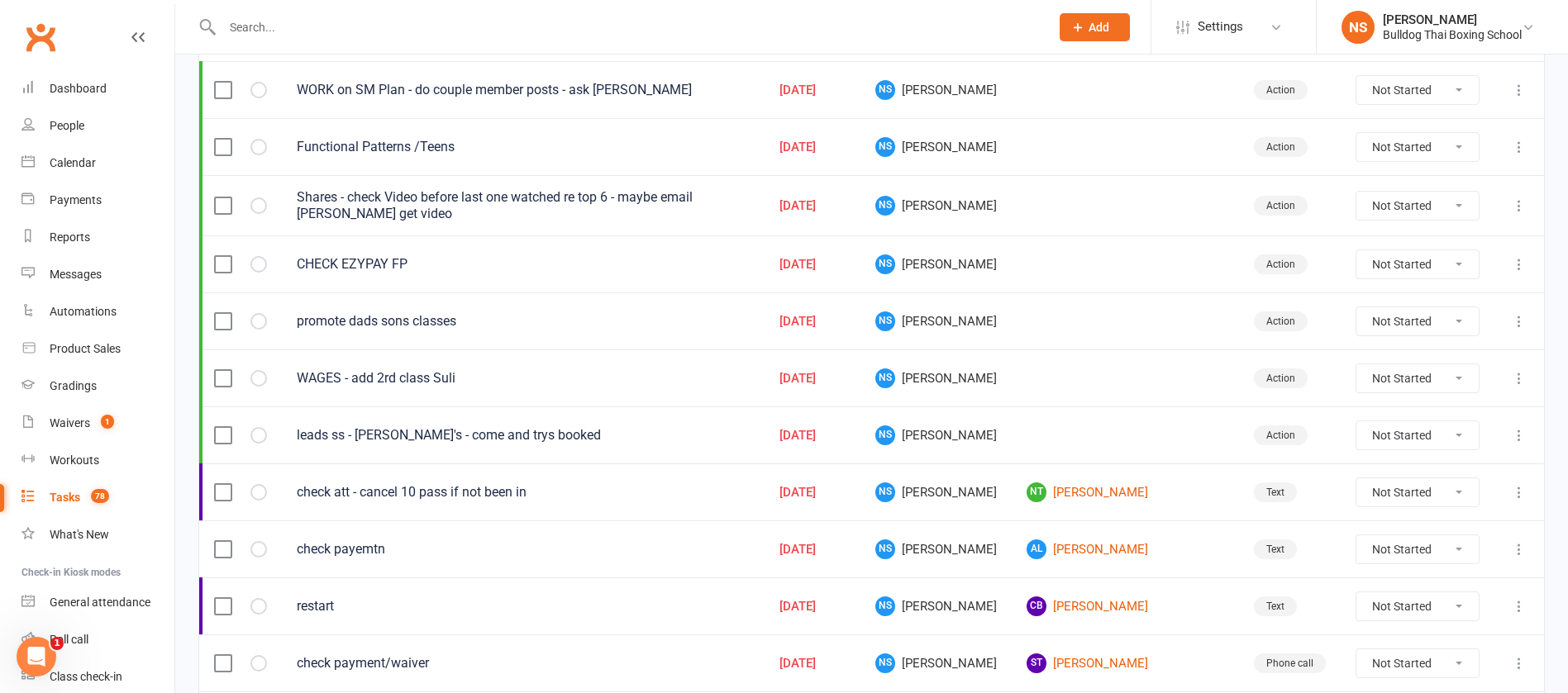
scroll to position [372, 0]
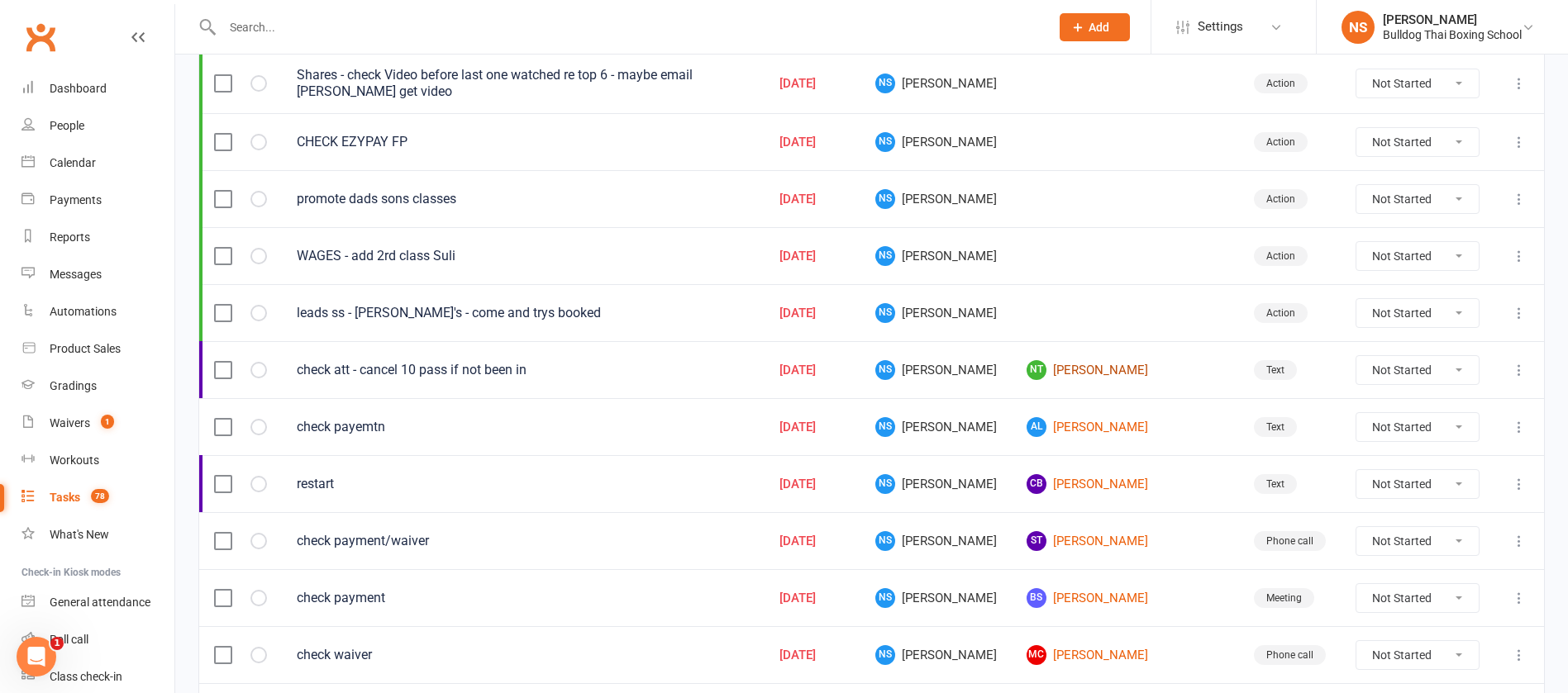
click at [1121, 369] on link "NT [PERSON_NAME]" at bounding box center [1125, 369] width 198 height 20
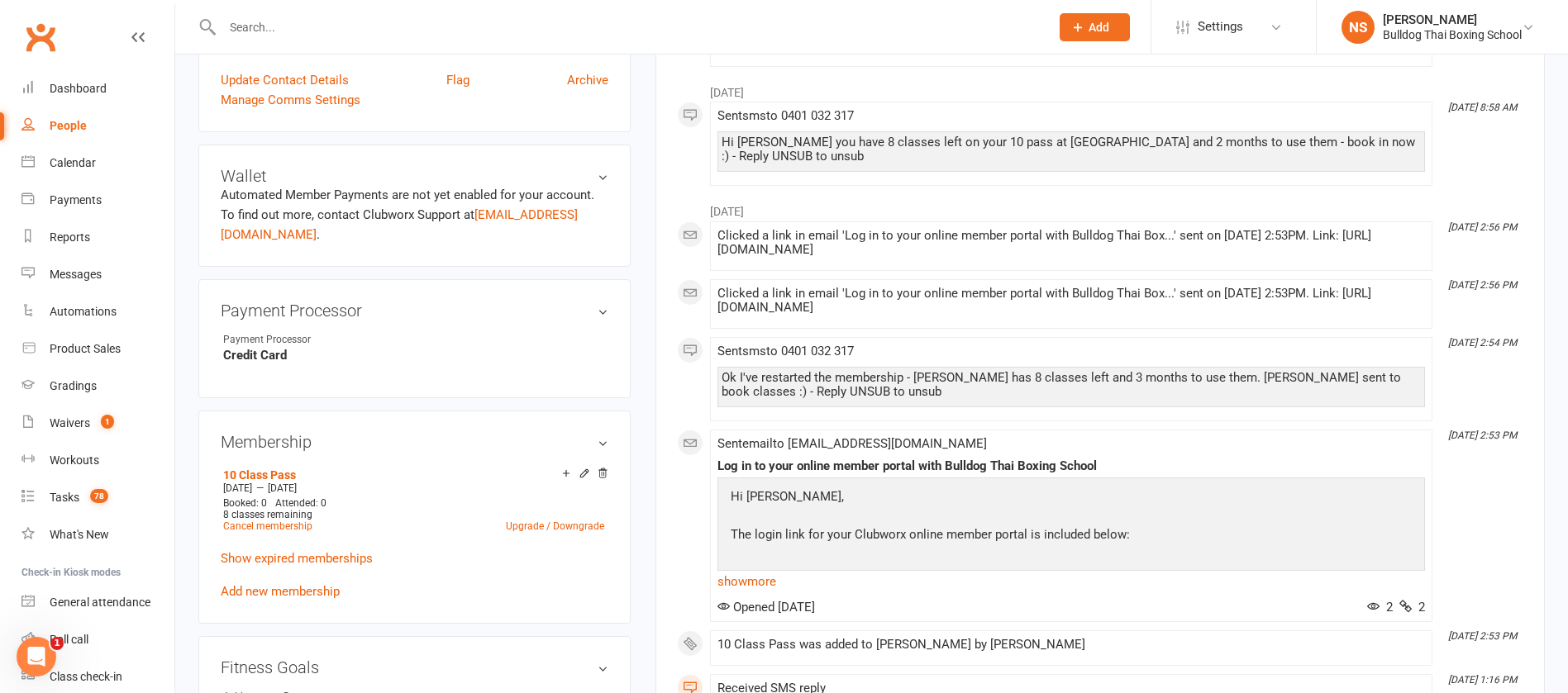
scroll to position [496, 0]
click at [277, 520] on link "Cancel membership" at bounding box center [268, 523] width 89 height 11
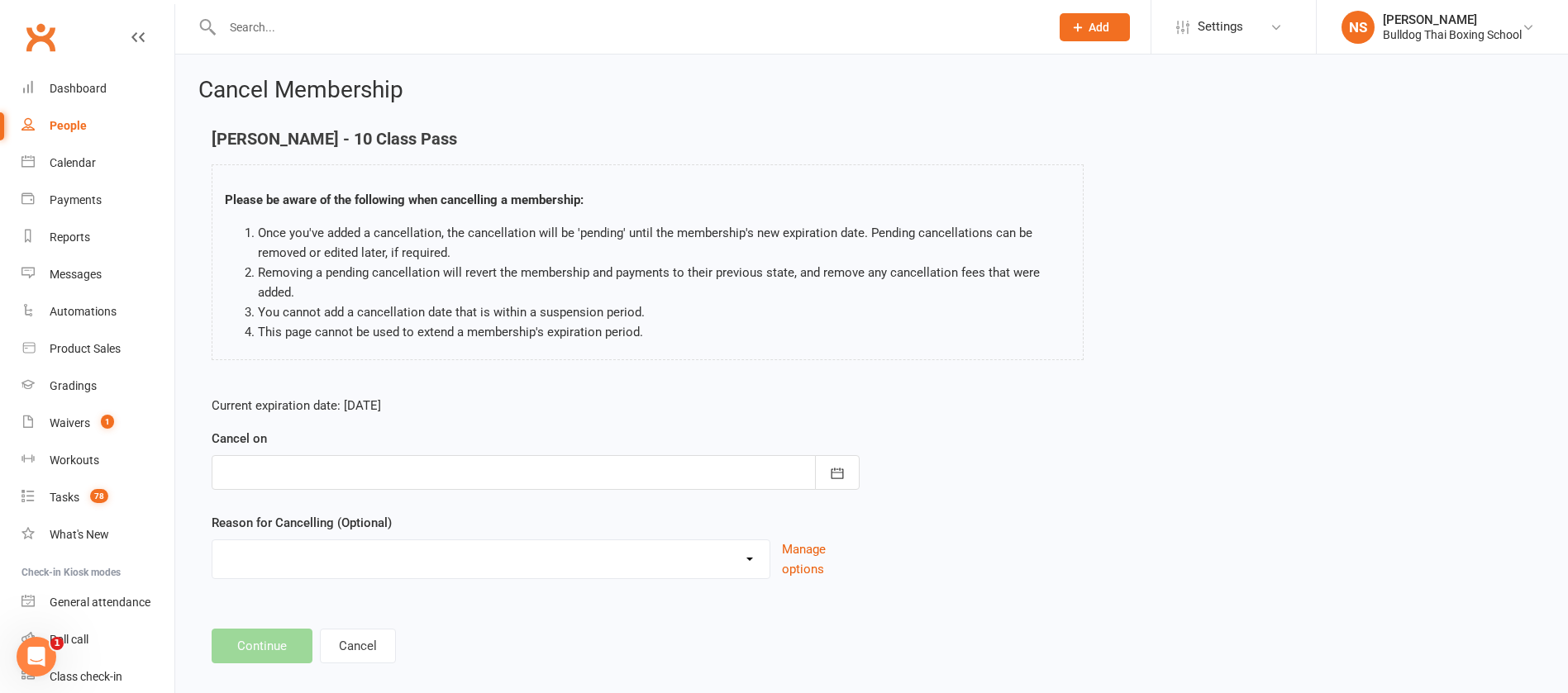
click at [459, 461] on div at bounding box center [535, 473] width 648 height 35
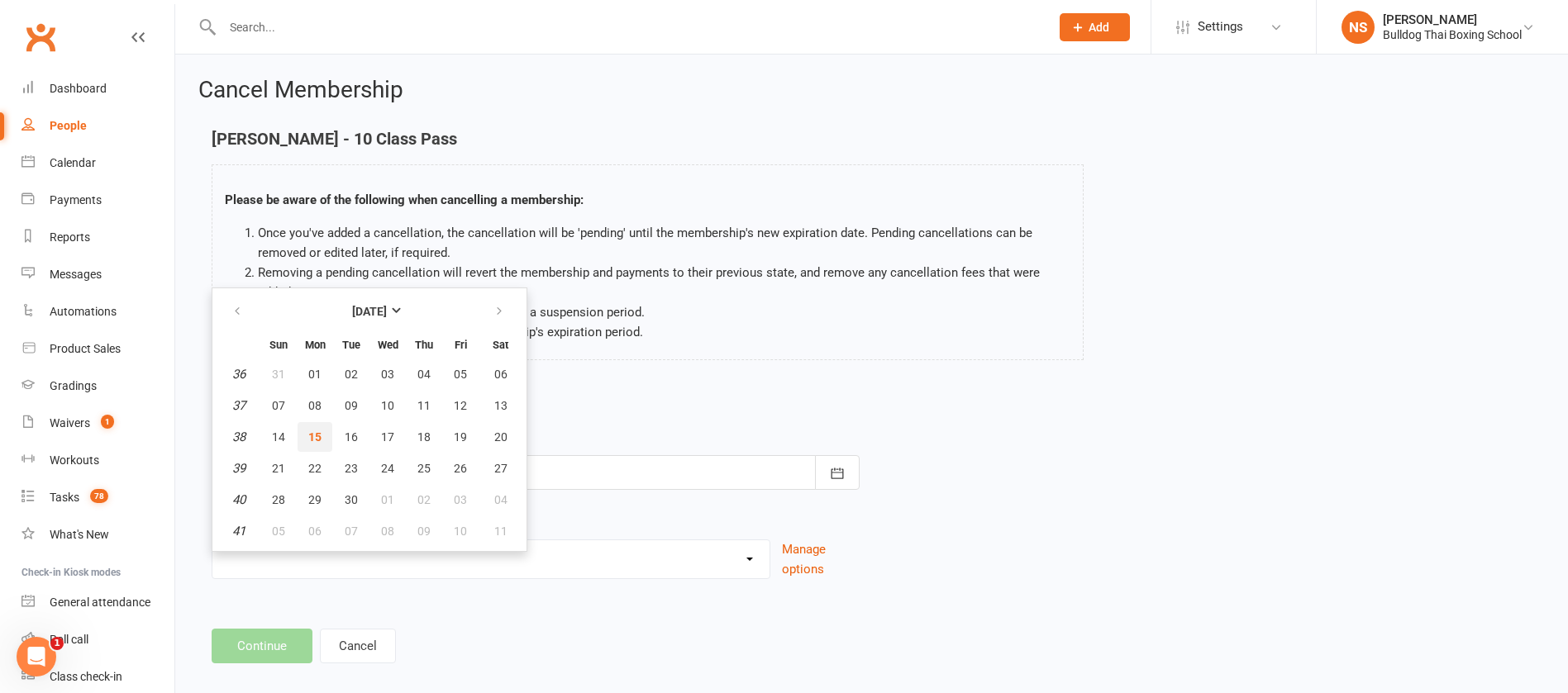
click at [326, 432] on button "15" at bounding box center [315, 437] width 35 height 29
type input "[DATE]"
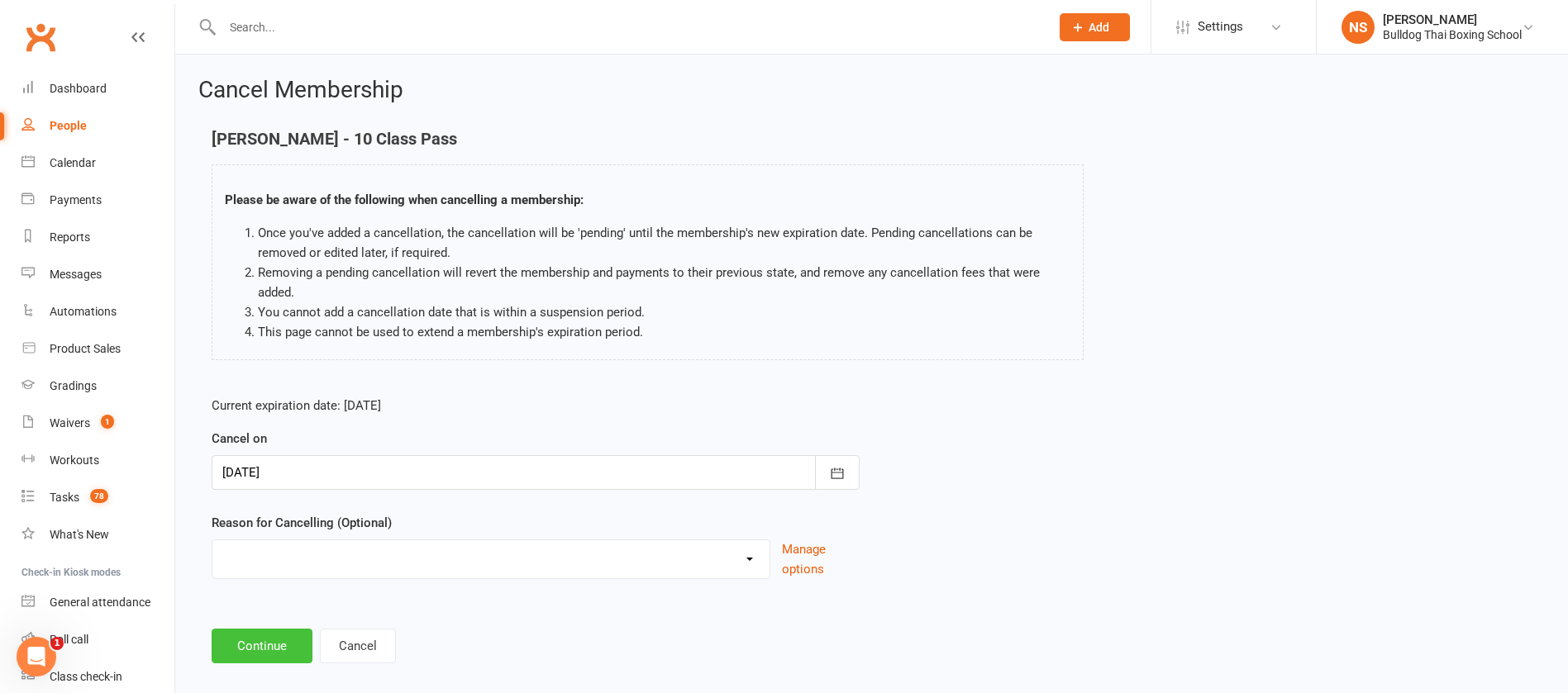
click at [255, 634] on button "Continue" at bounding box center [262, 646] width 101 height 35
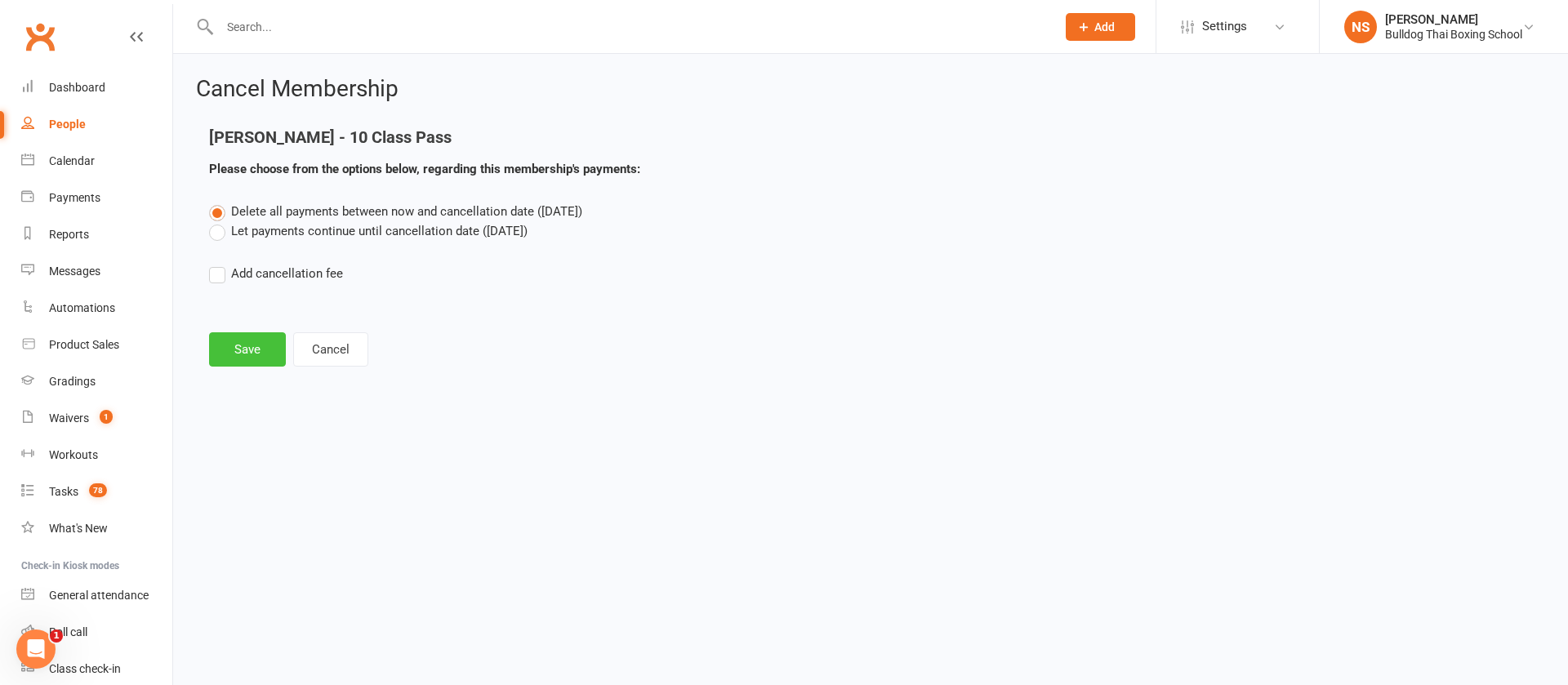
click at [241, 340] on button "Save" at bounding box center [247, 350] width 77 height 34
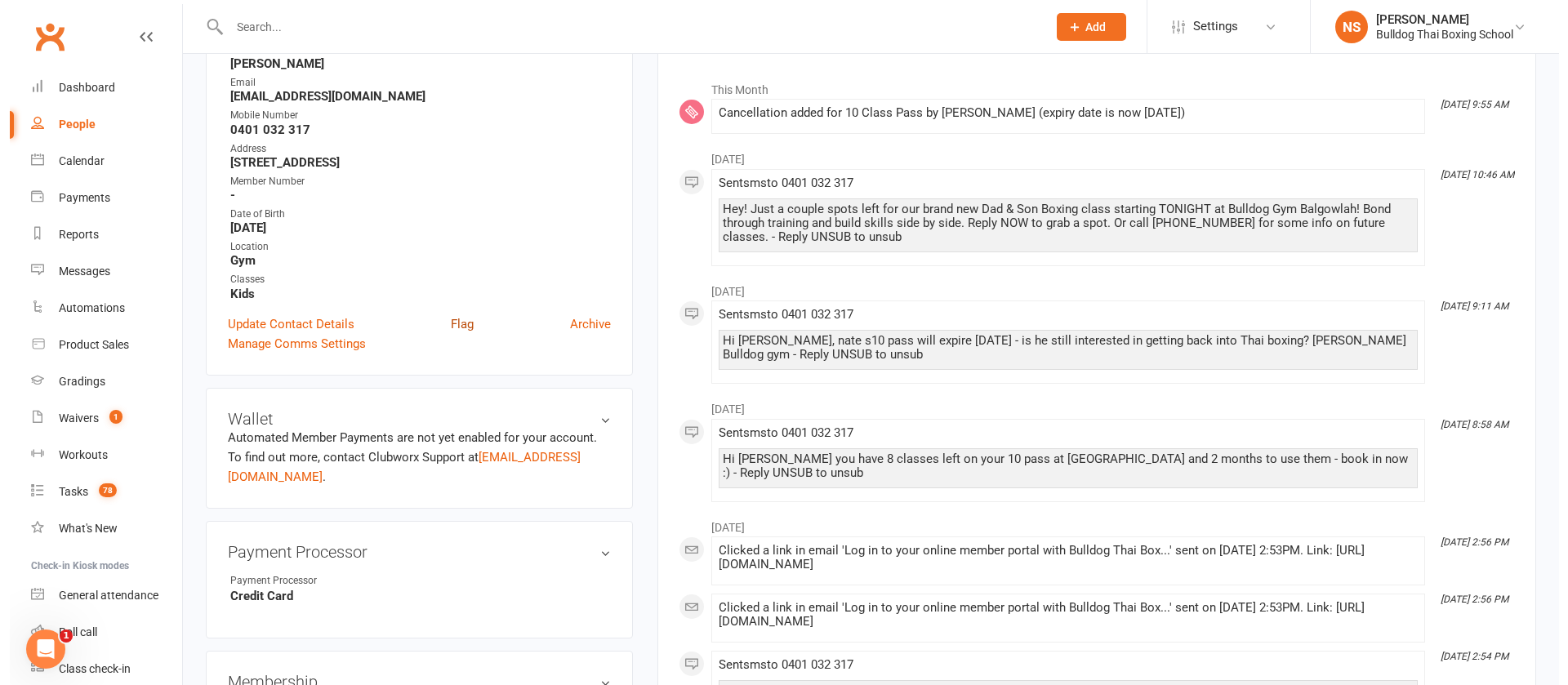
scroll to position [245, 0]
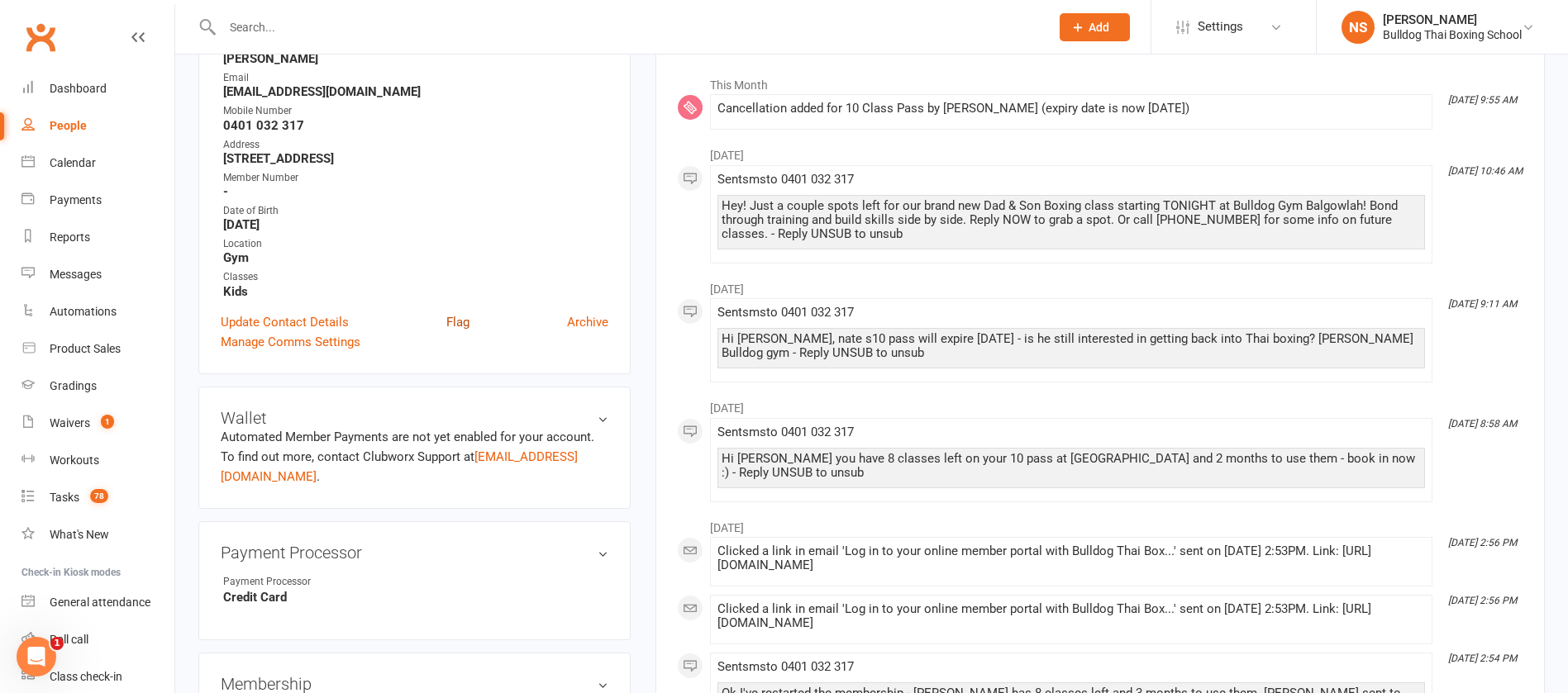
click at [458, 321] on link "Flag" at bounding box center [458, 322] width 23 height 20
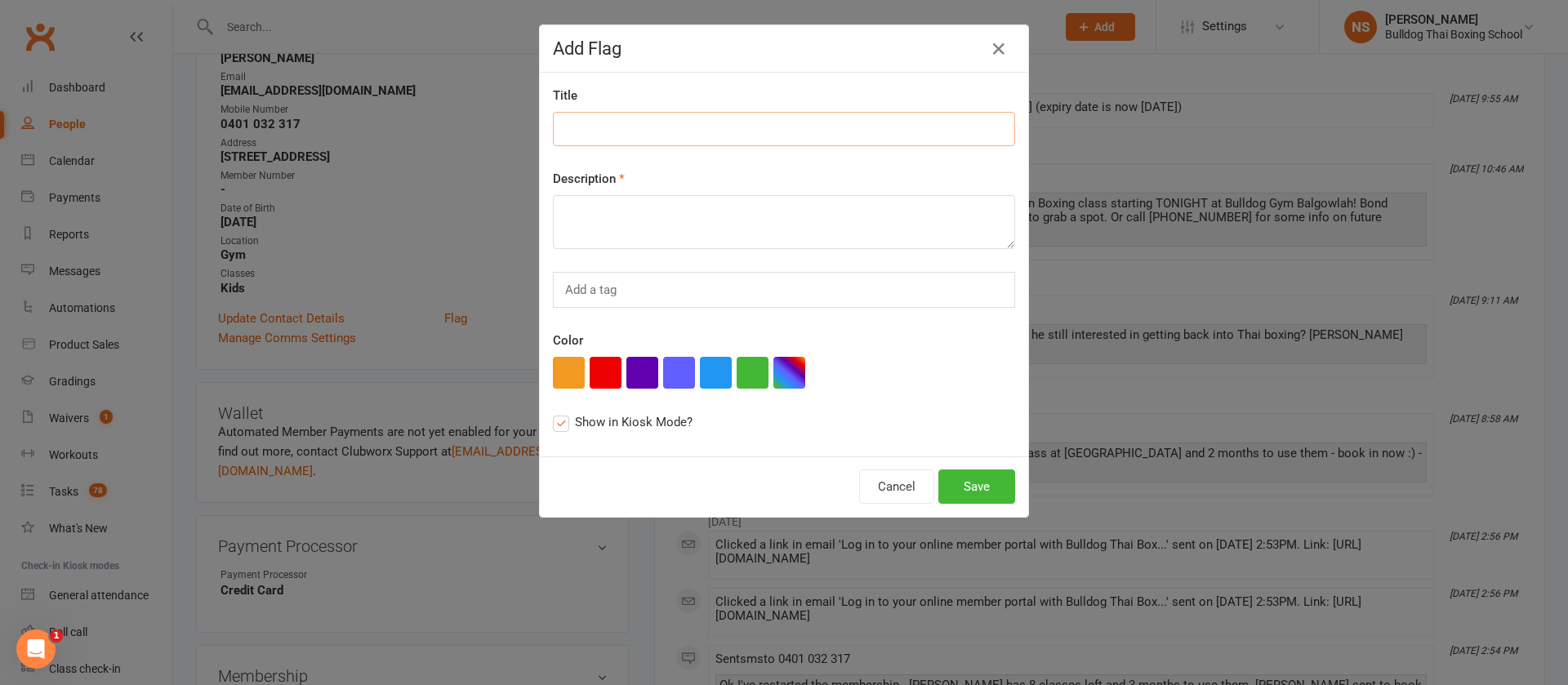
click at [593, 125] on input at bounding box center [784, 129] width 462 height 34
drag, startPoint x: 658, startPoint y: 131, endPoint x: 547, endPoint y: 131, distance: 111.0
click at [553, 131] on input "Cancelled 10 pass - kids" at bounding box center [784, 129] width 462 height 34
drag, startPoint x: 649, startPoint y: 128, endPoint x: 543, endPoint y: 125, distance: 106.0
click at [553, 125] on input "Cancelled 10 pass - kids" at bounding box center [784, 129] width 462 height 34
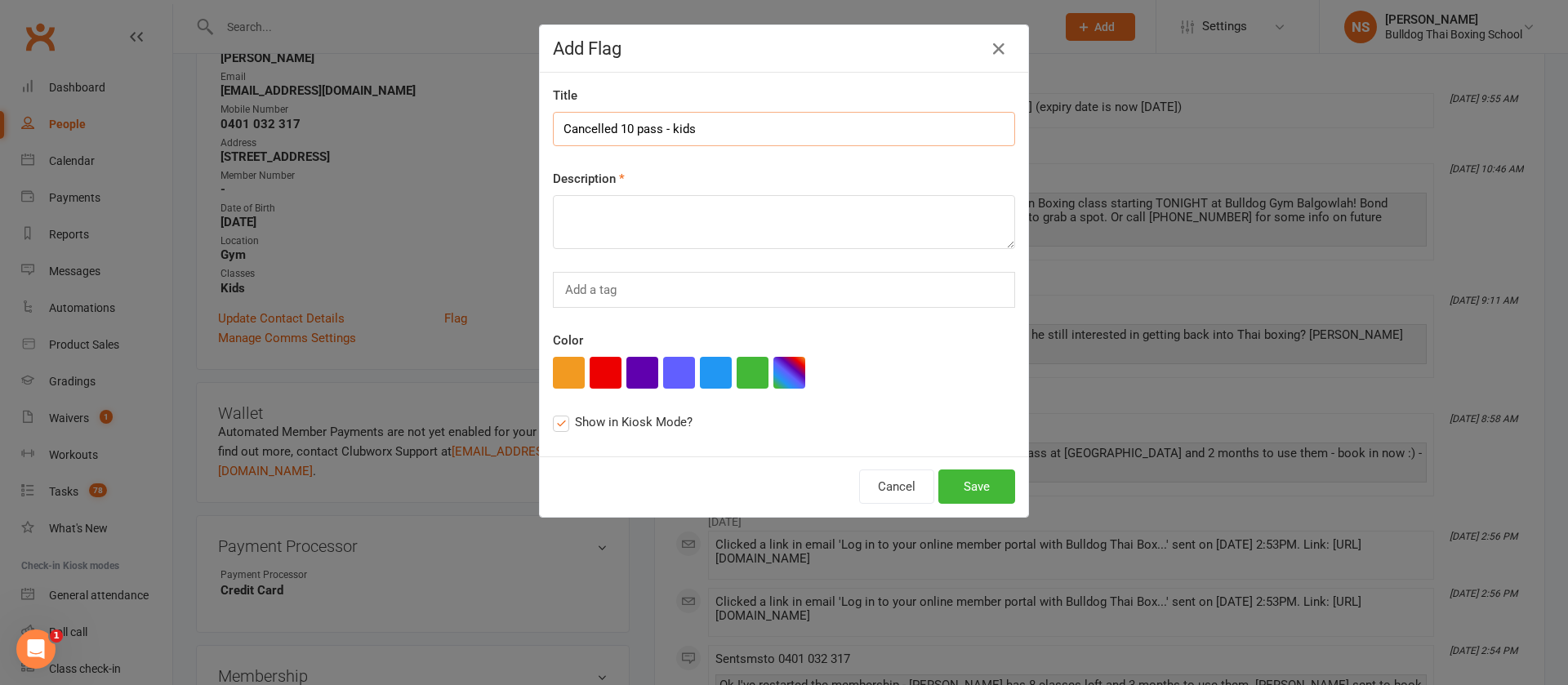
type input "Cancelled 10 pass - kids"
click at [606, 229] on textarea at bounding box center [784, 222] width 462 height 54
paste textarea "Cancelled 10 pass - kids"
type textarea "Cancelled 10 pass - kids"
click at [694, 131] on input "Cancelled 10 pass - kids" at bounding box center [784, 129] width 462 height 34
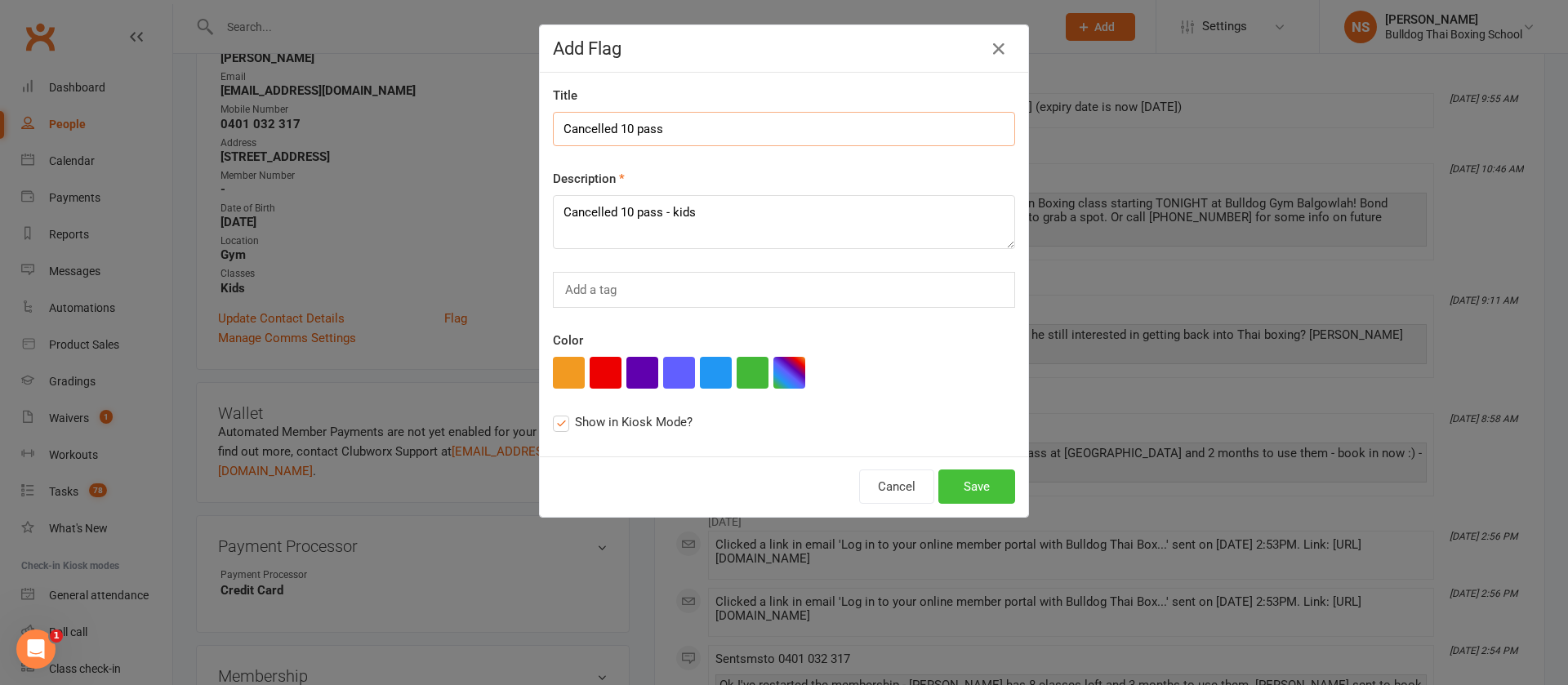
type input "Cancelled 10 pass"
click at [967, 489] on button "Save" at bounding box center [977, 487] width 77 height 34
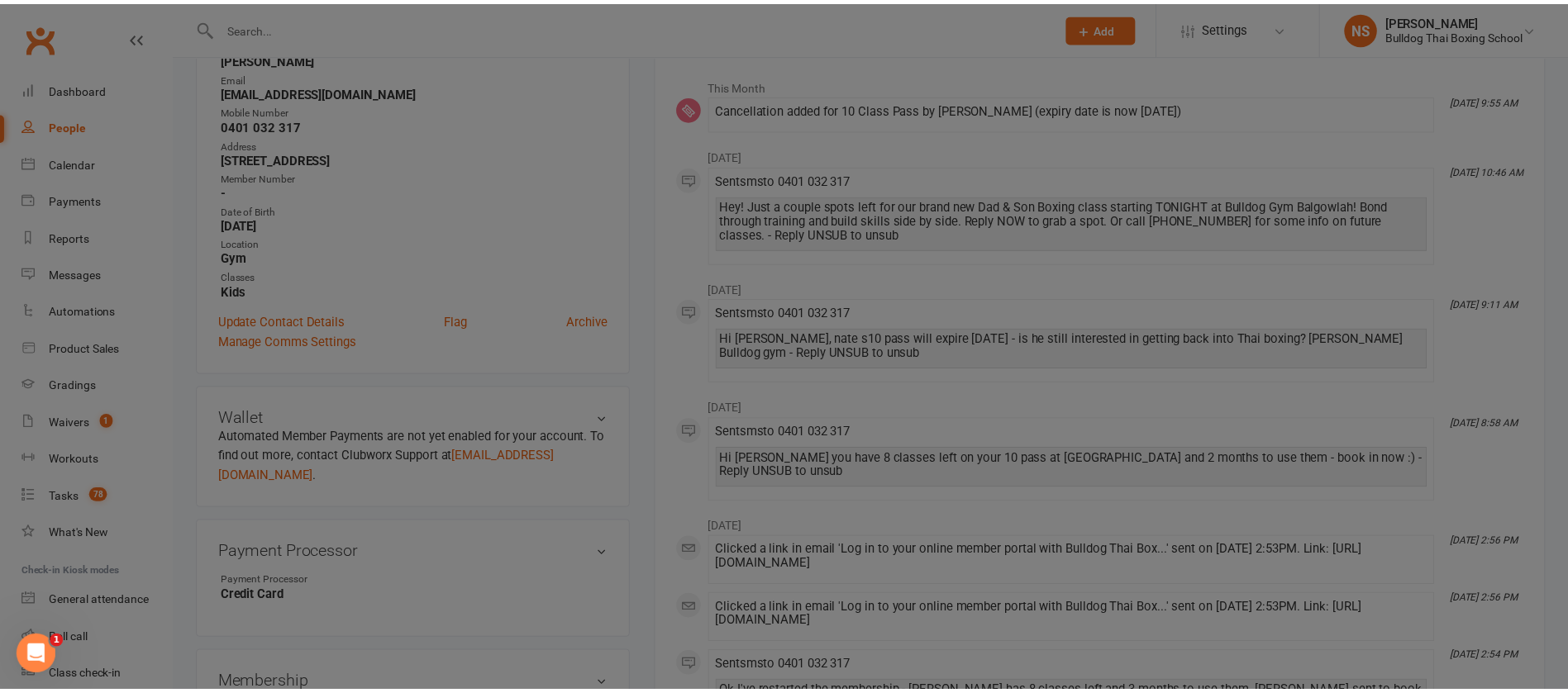
scroll to position [288, 0]
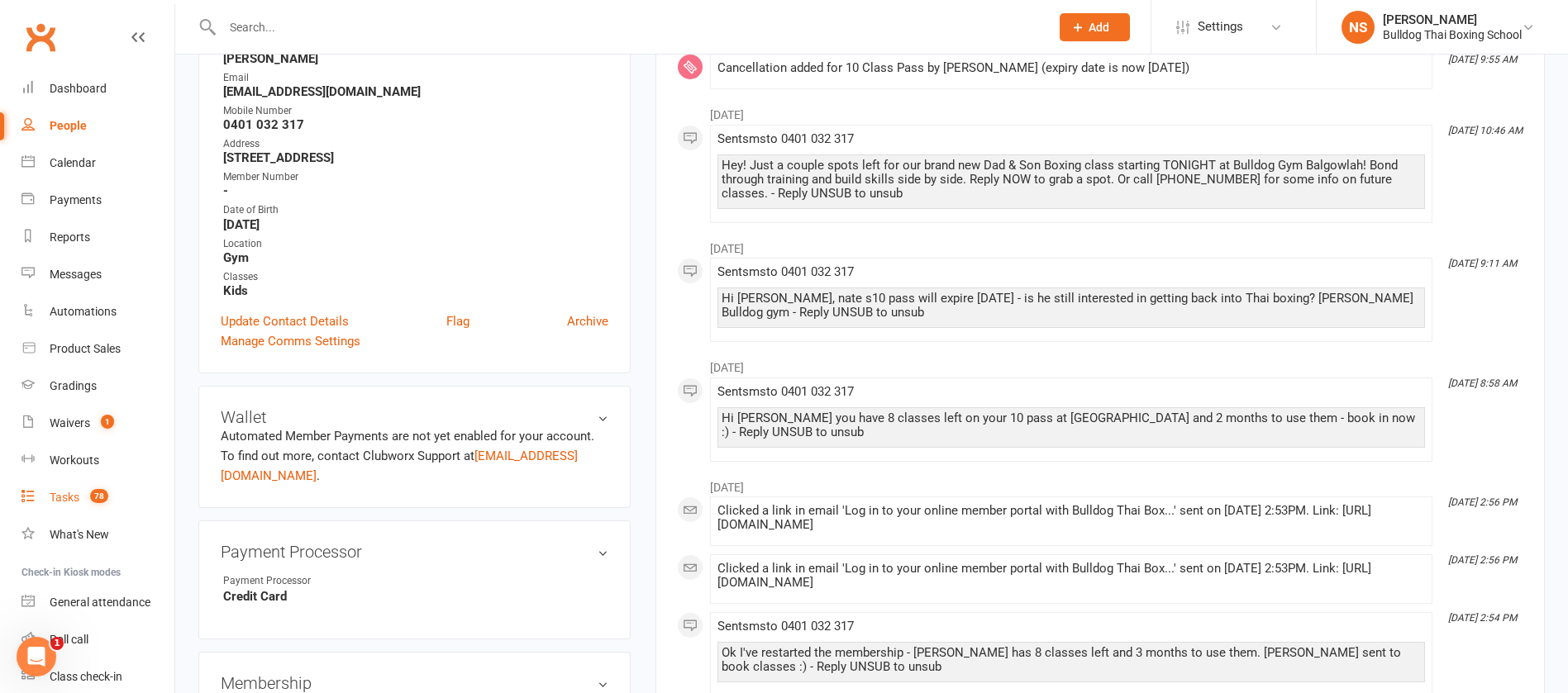
click at [73, 502] on div "Tasks" at bounding box center [64, 497] width 29 height 13
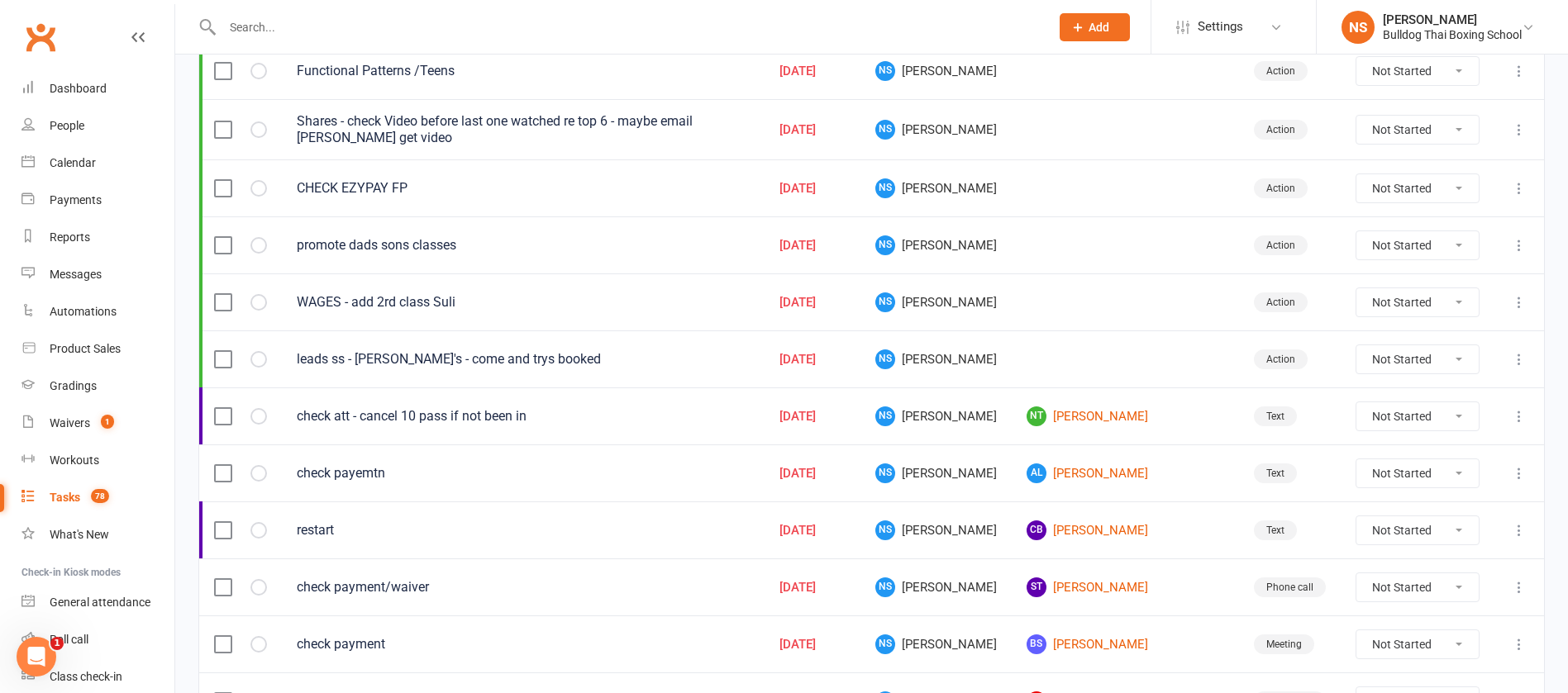
scroll to position [372, 0]
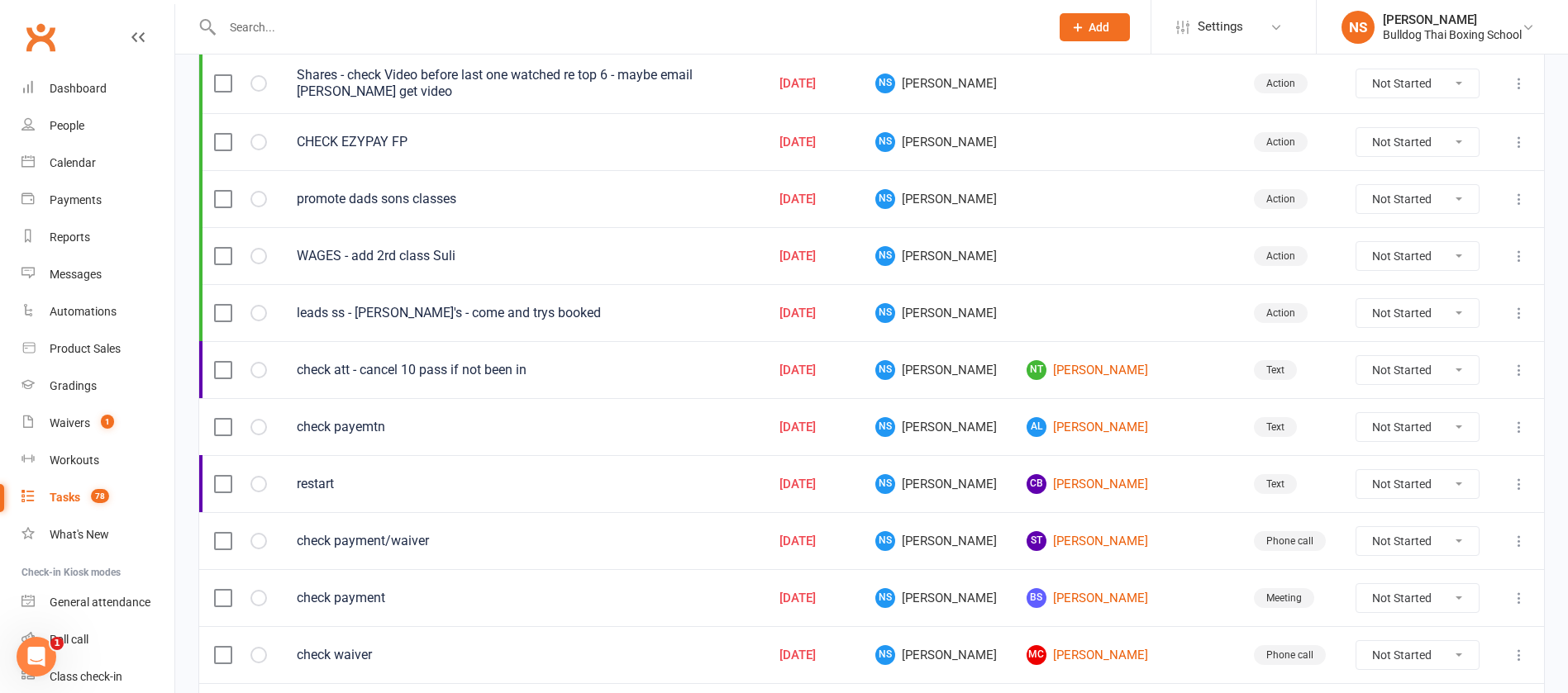
click at [1456, 363] on select "Not Started In Progress Waiting Complete" at bounding box center [1418, 370] width 123 height 28
click at [1356, 356] on select "Not Started In Progress Waiting Complete" at bounding box center [1418, 370] width 123 height 28
select select "unstarted"
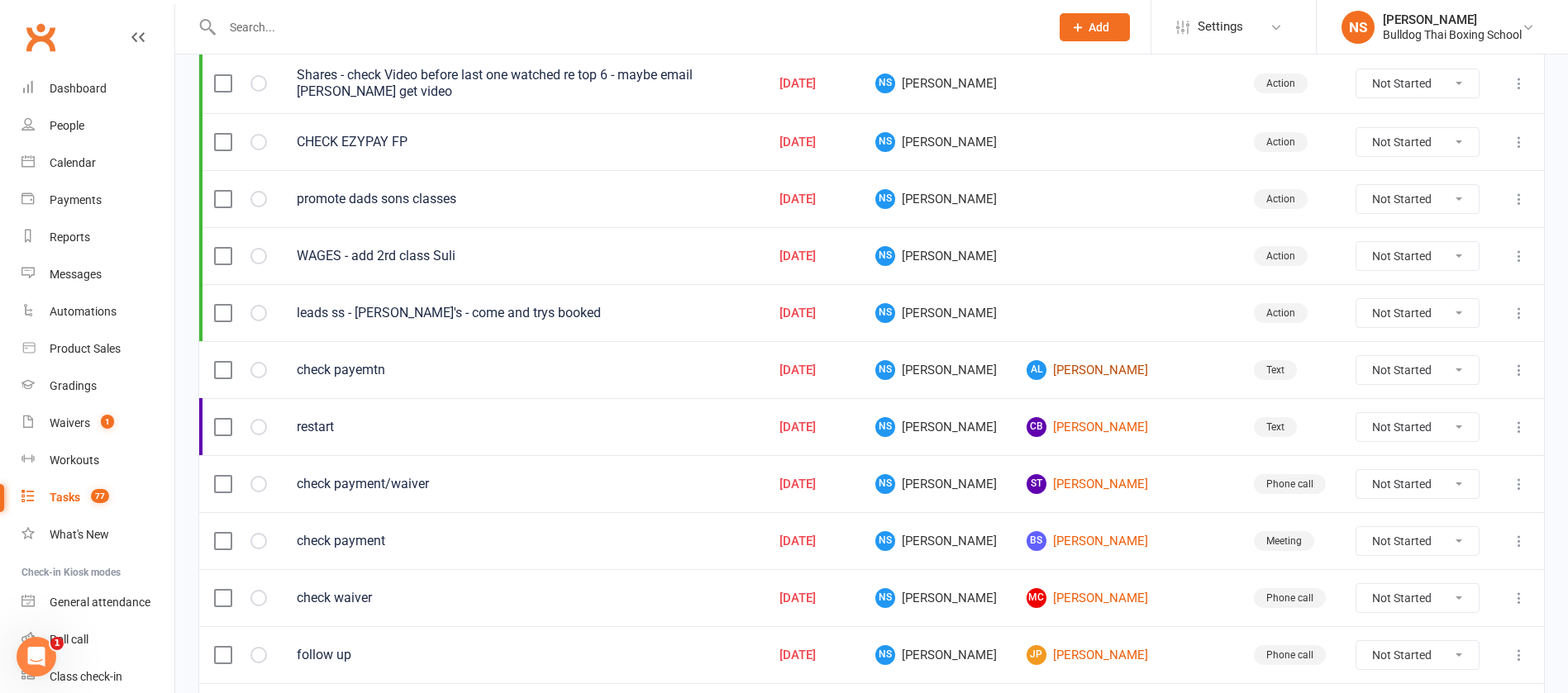
click at [1133, 369] on link "AL [PERSON_NAME]" at bounding box center [1125, 369] width 198 height 20
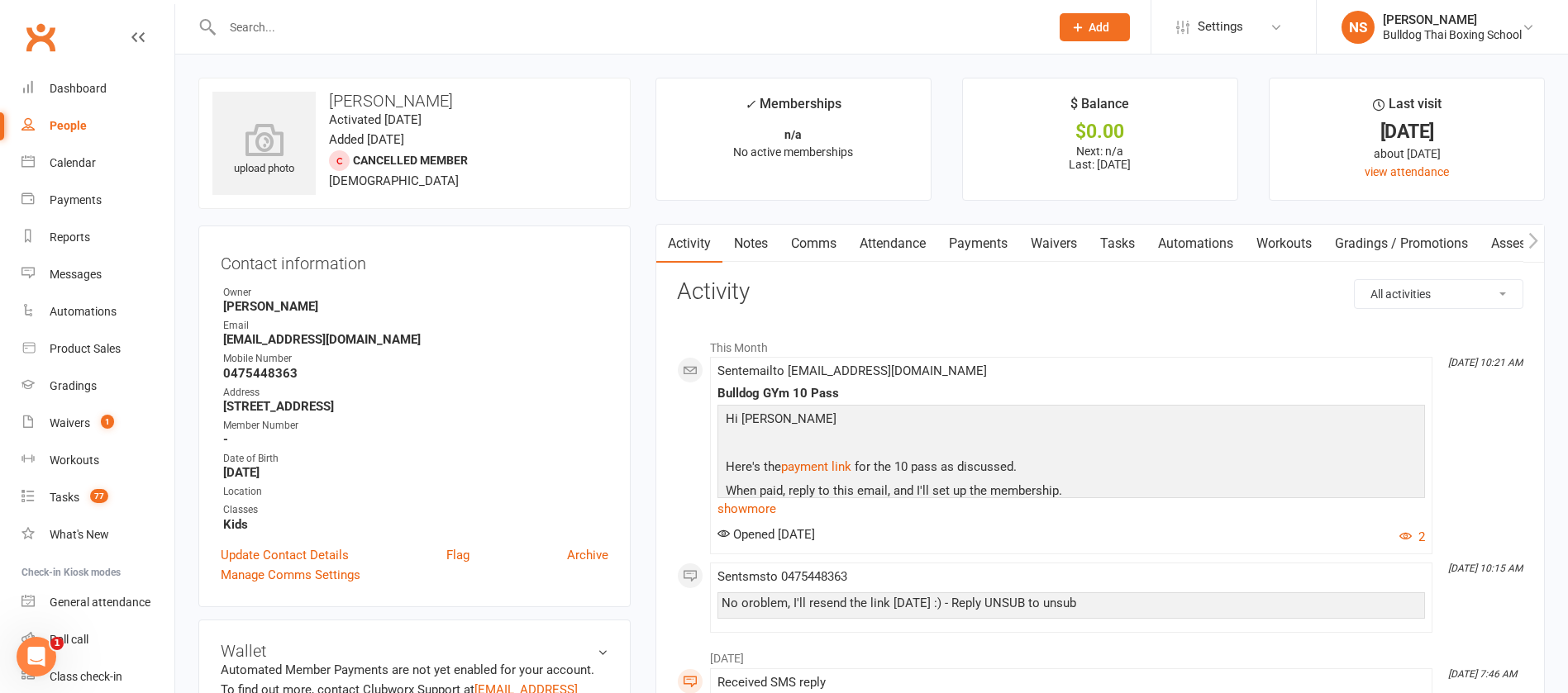
click at [1129, 240] on link "Tasks" at bounding box center [1117, 243] width 58 height 38
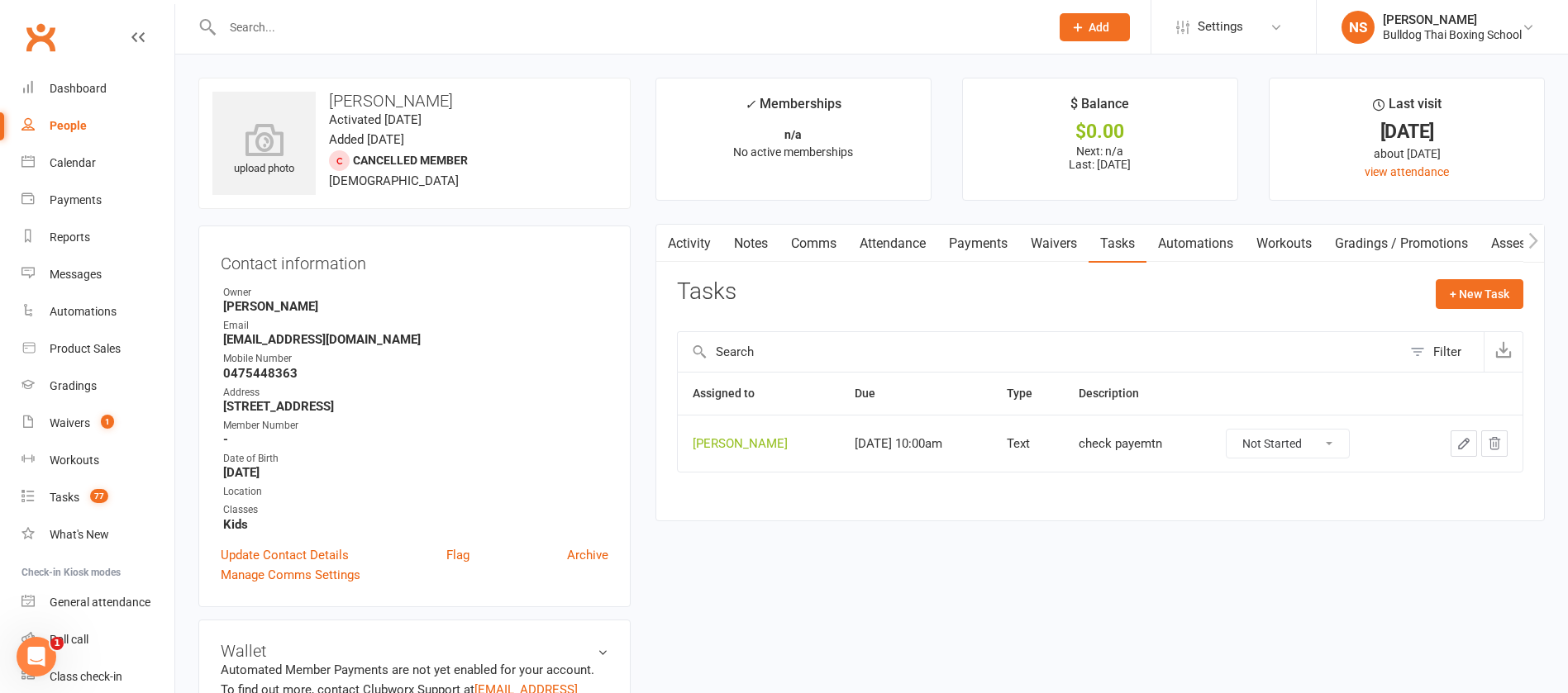
click at [1464, 444] on icon "button" at bounding box center [1464, 444] width 15 height 15
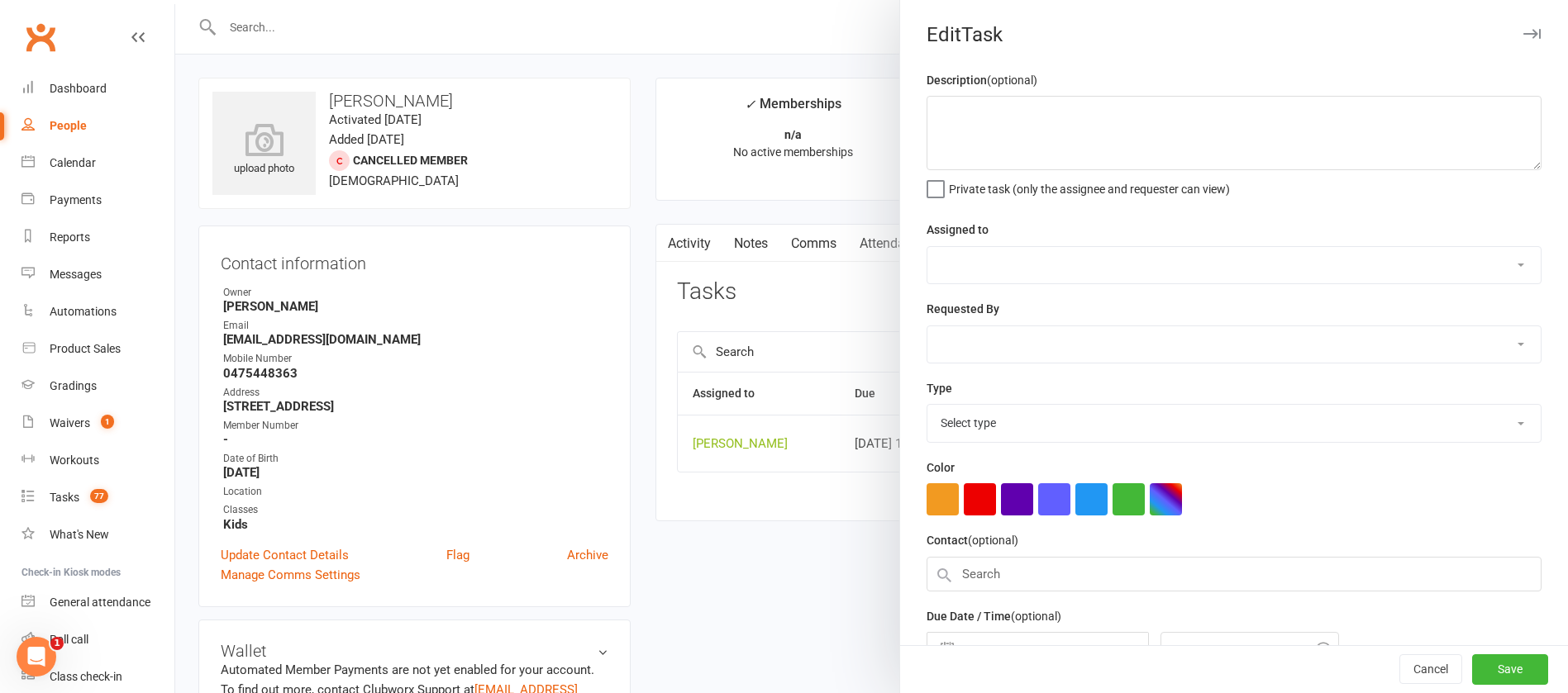
type textarea "check payemtn"
select select "12940"
type input "[DATE]"
type input "10:00am"
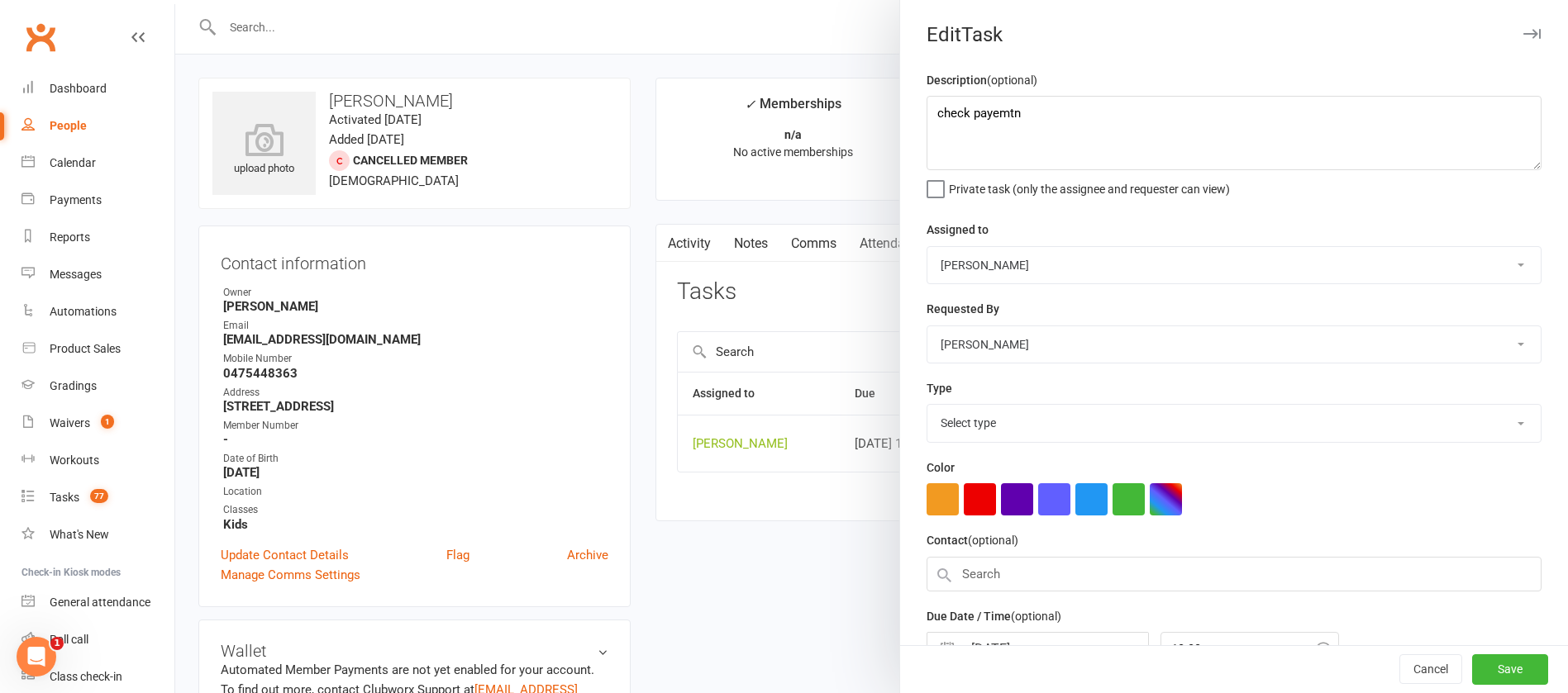
select select "13825"
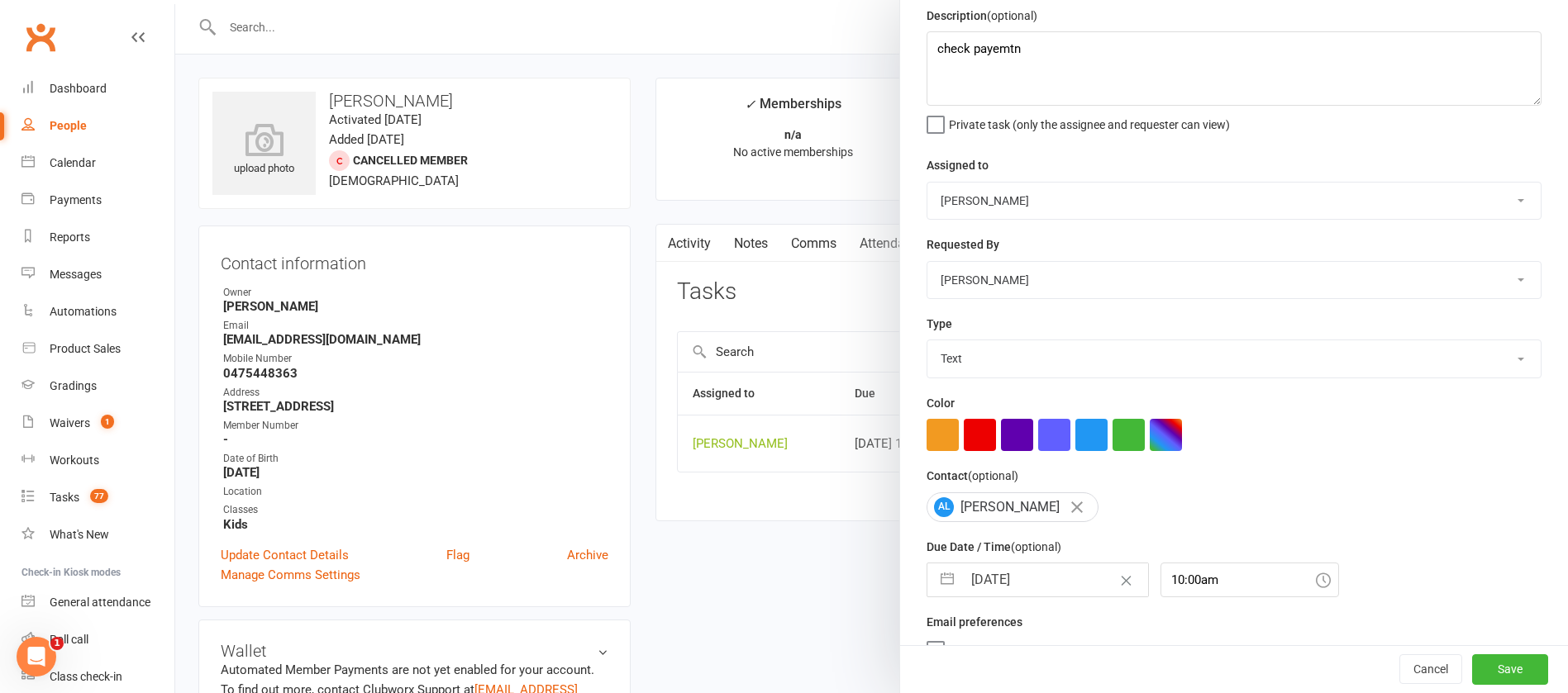
scroll to position [98, 0]
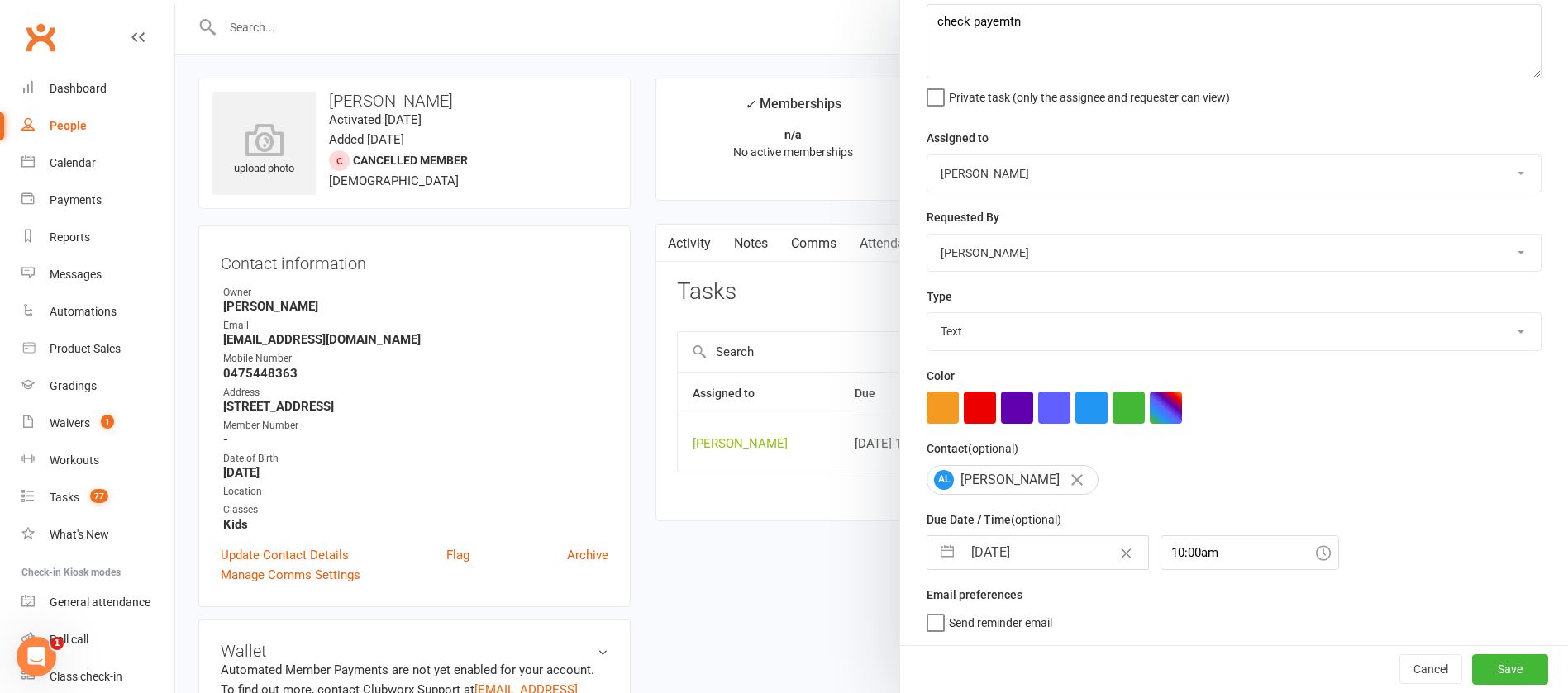
click at [1036, 544] on input "[DATE]" at bounding box center [1055, 552] width 186 height 33
select select "7"
select select "2025"
select select "8"
select select "2025"
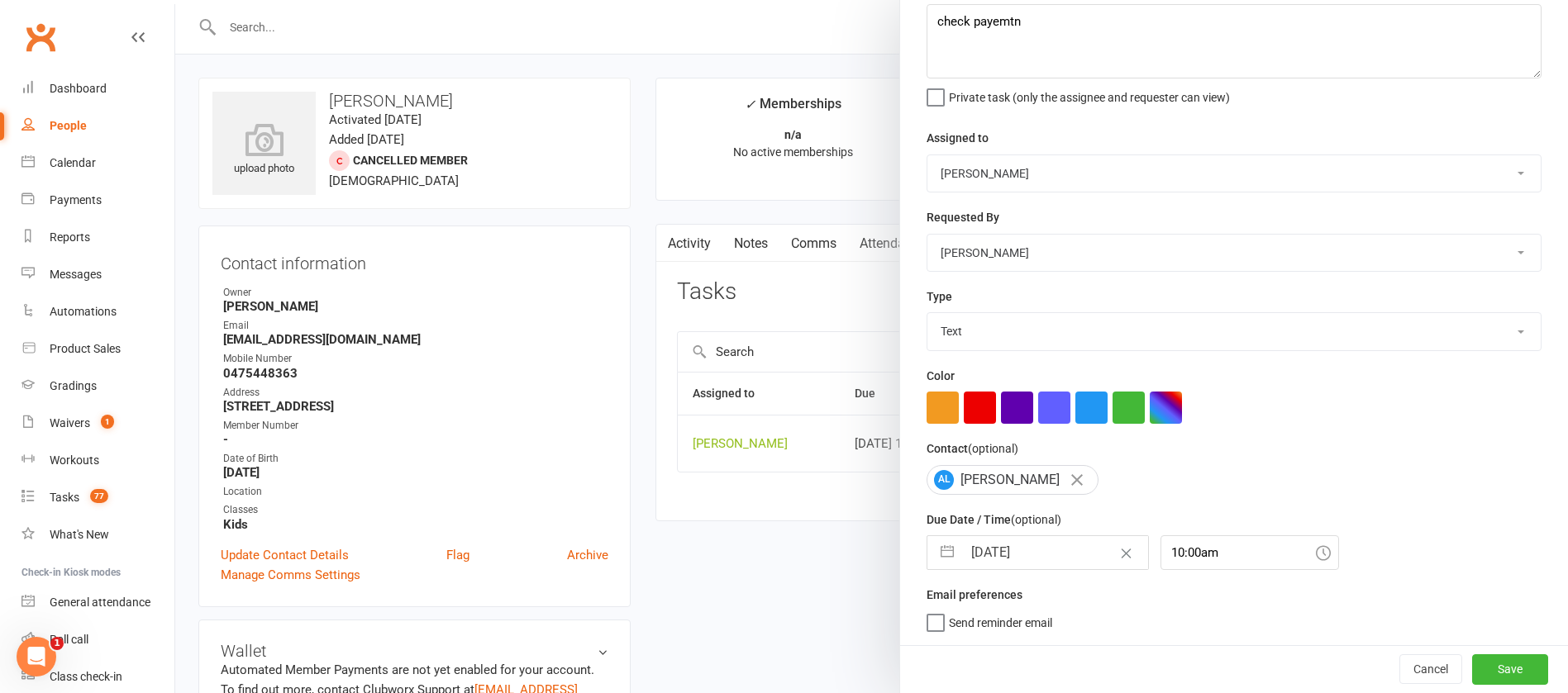
select select "9"
select select "2025"
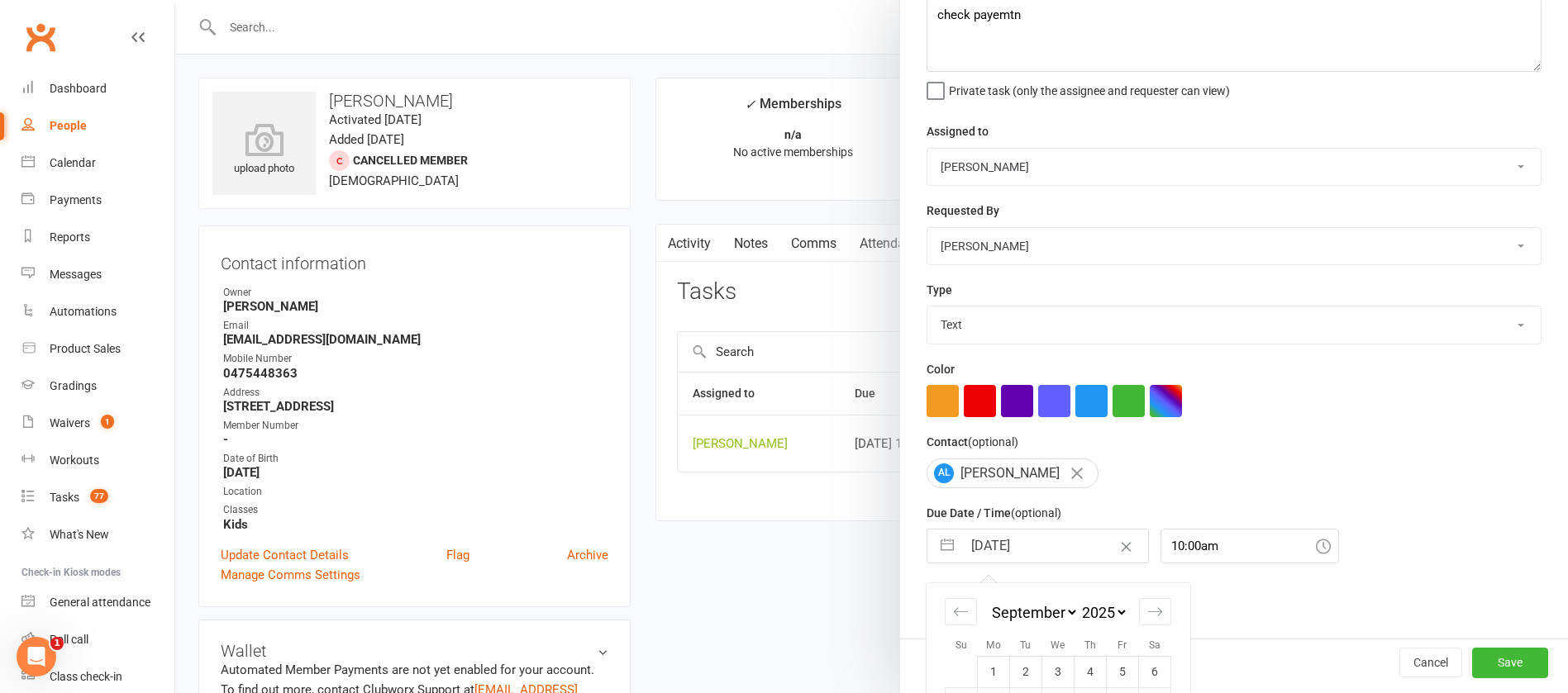
scroll to position [243, 0]
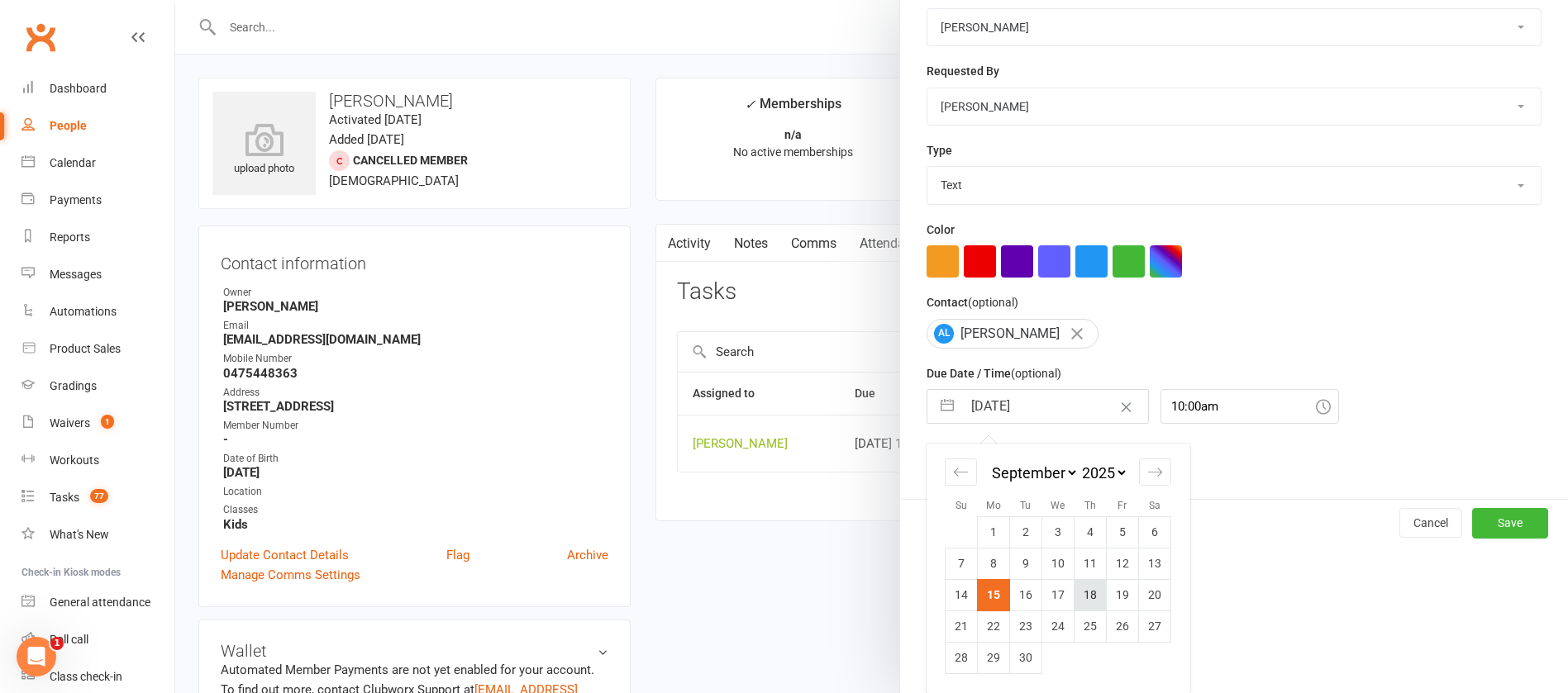
click at [1086, 594] on td "18" at bounding box center [1091, 595] width 32 height 31
type input "[DATE]"
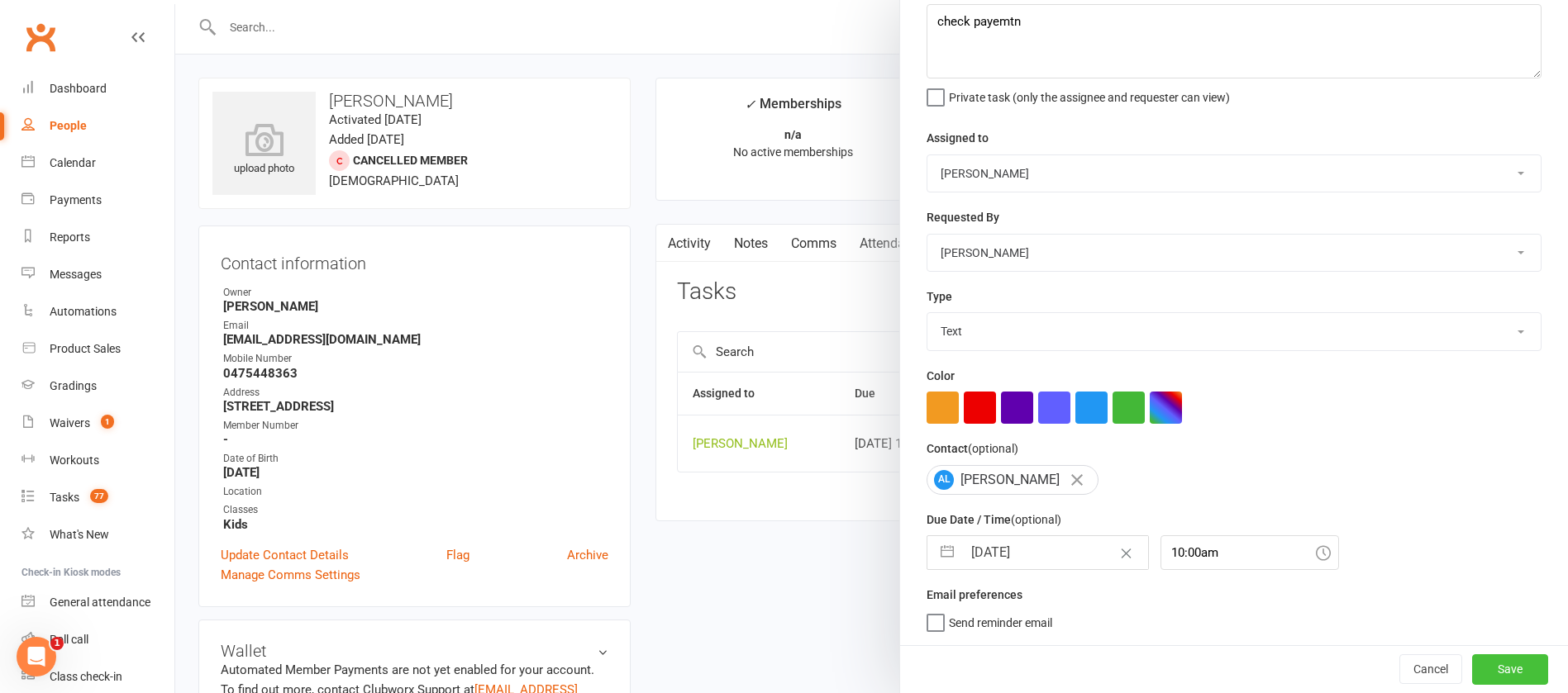
click at [1472, 668] on button "Save" at bounding box center [1510, 669] width 76 height 29
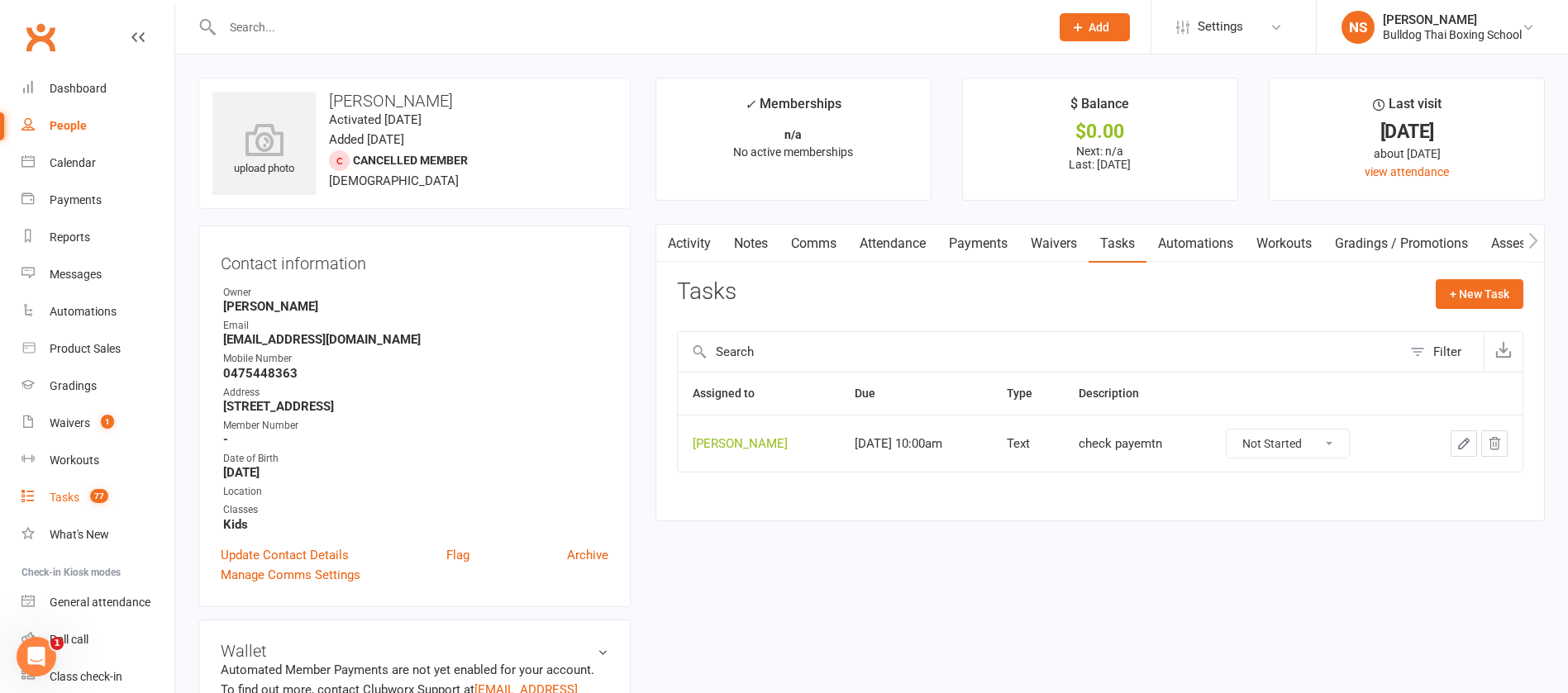
click at [66, 495] on div "Tasks" at bounding box center [64, 497] width 29 height 13
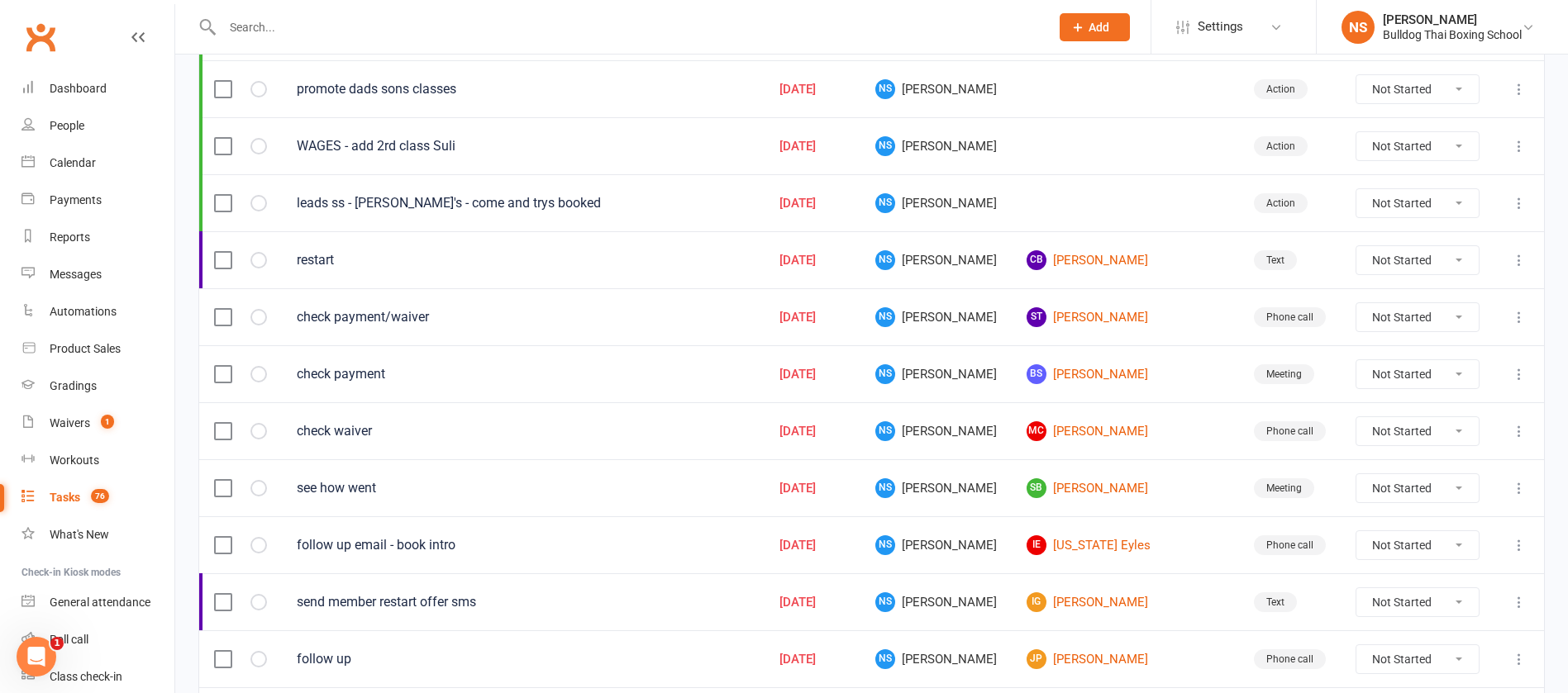
scroll to position [496, 0]
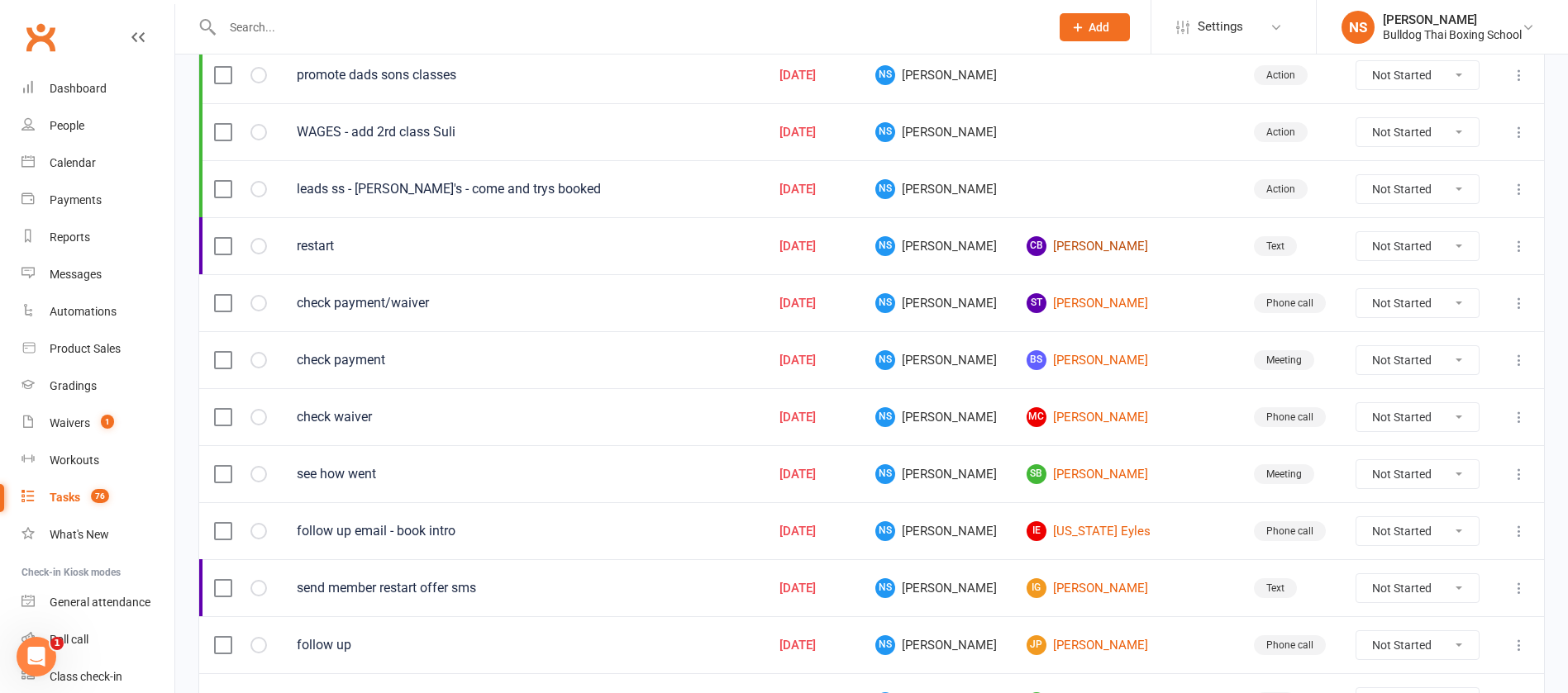
click at [1118, 243] on link "CB [PERSON_NAME]" at bounding box center [1125, 246] width 198 height 20
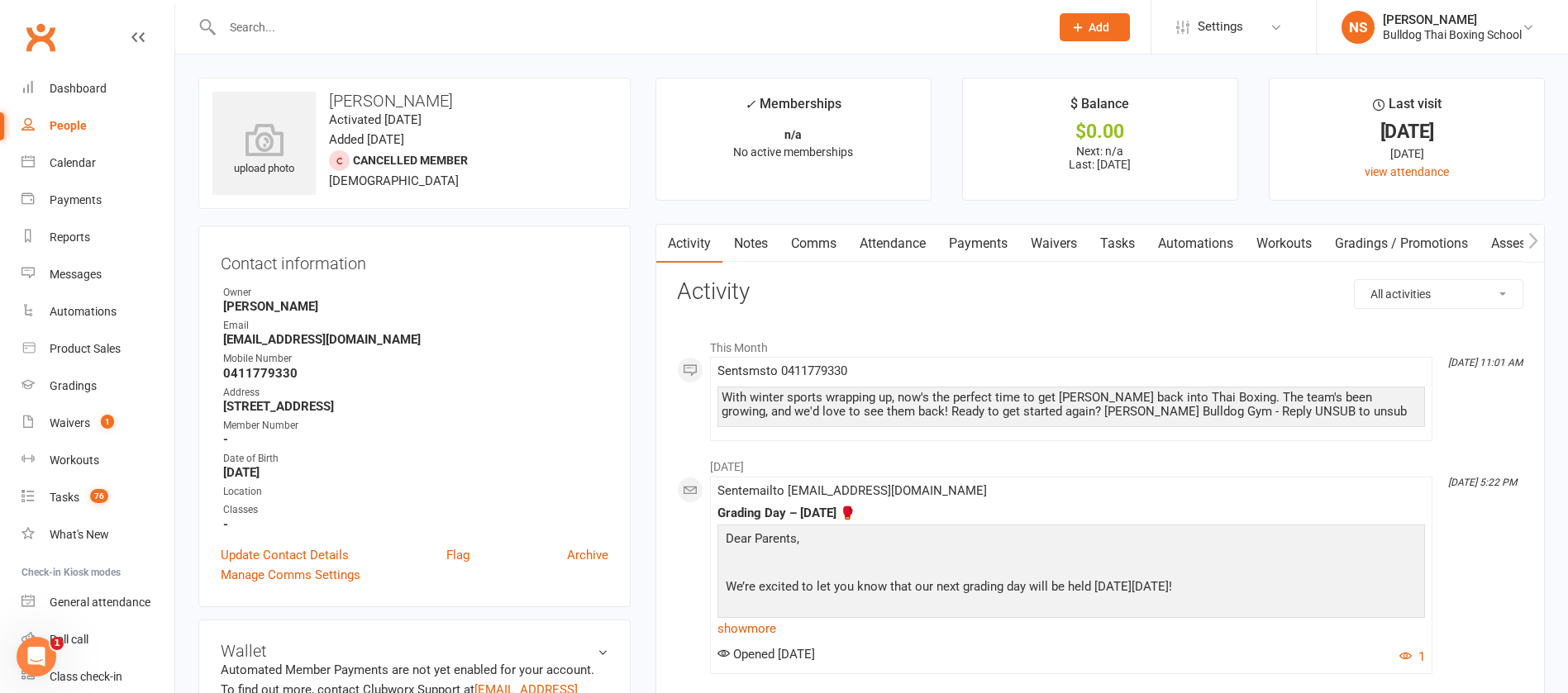
click at [747, 243] on link "Notes" at bounding box center [751, 243] width 57 height 38
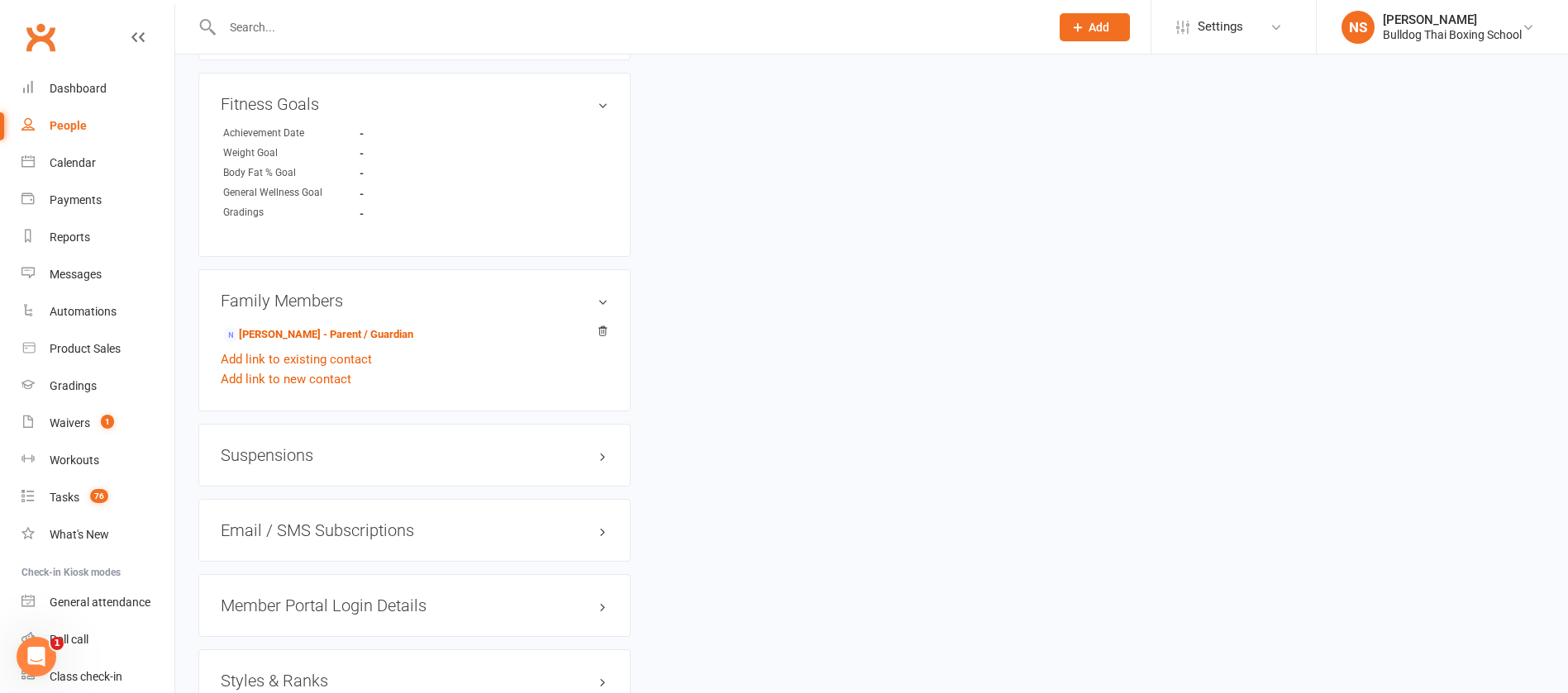
scroll to position [992, 0]
click at [326, 333] on link "[PERSON_NAME] - Parent / Guardian" at bounding box center [319, 330] width 190 height 17
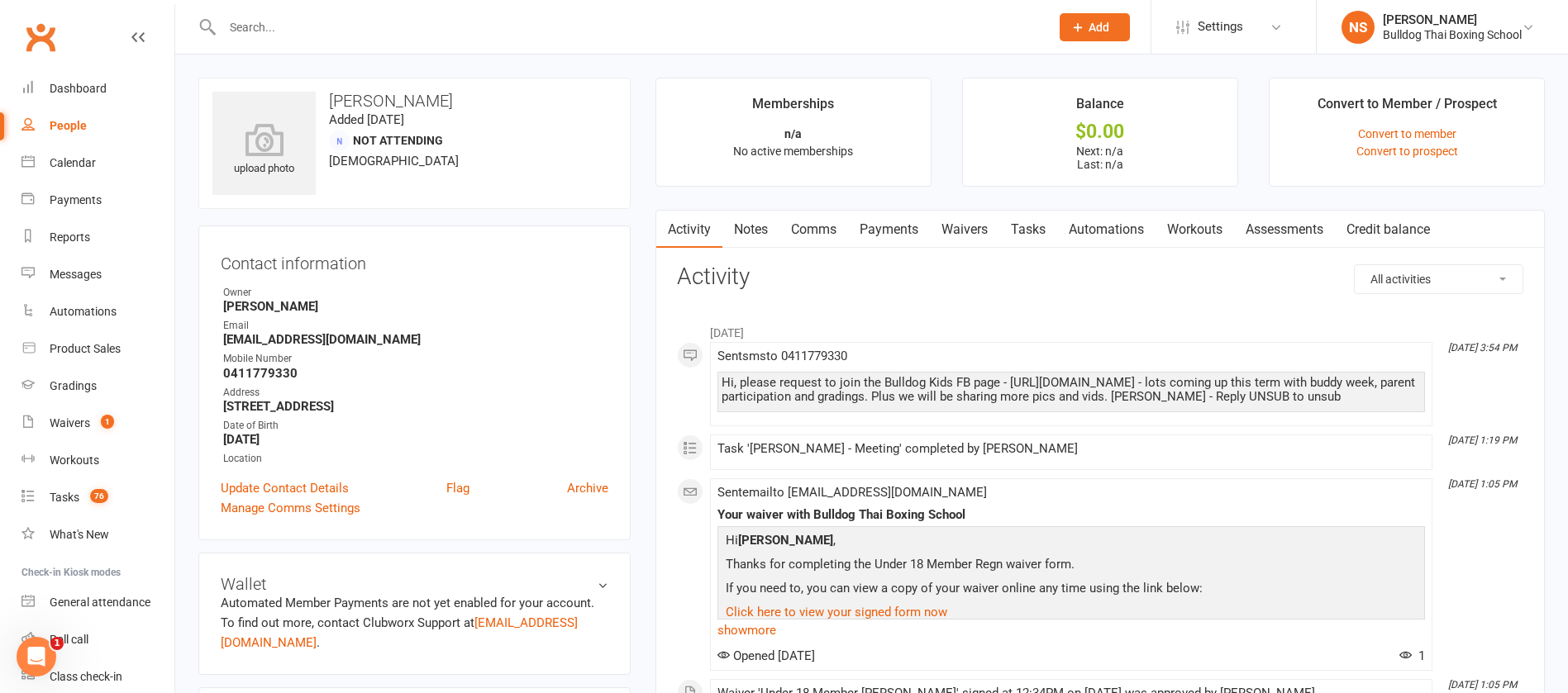
click at [825, 227] on link "Comms" at bounding box center [813, 230] width 68 height 38
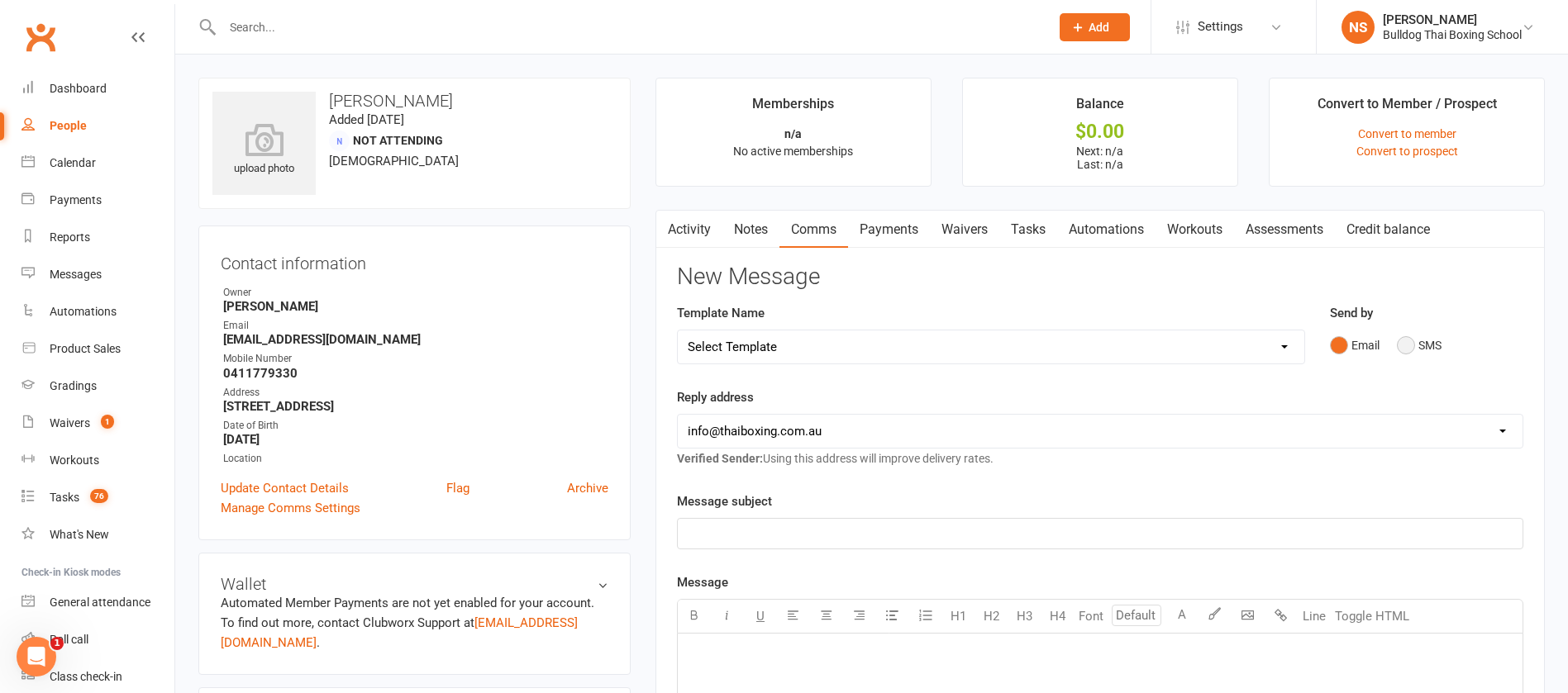
click at [1416, 342] on button "SMS" at bounding box center [1419, 345] width 45 height 31
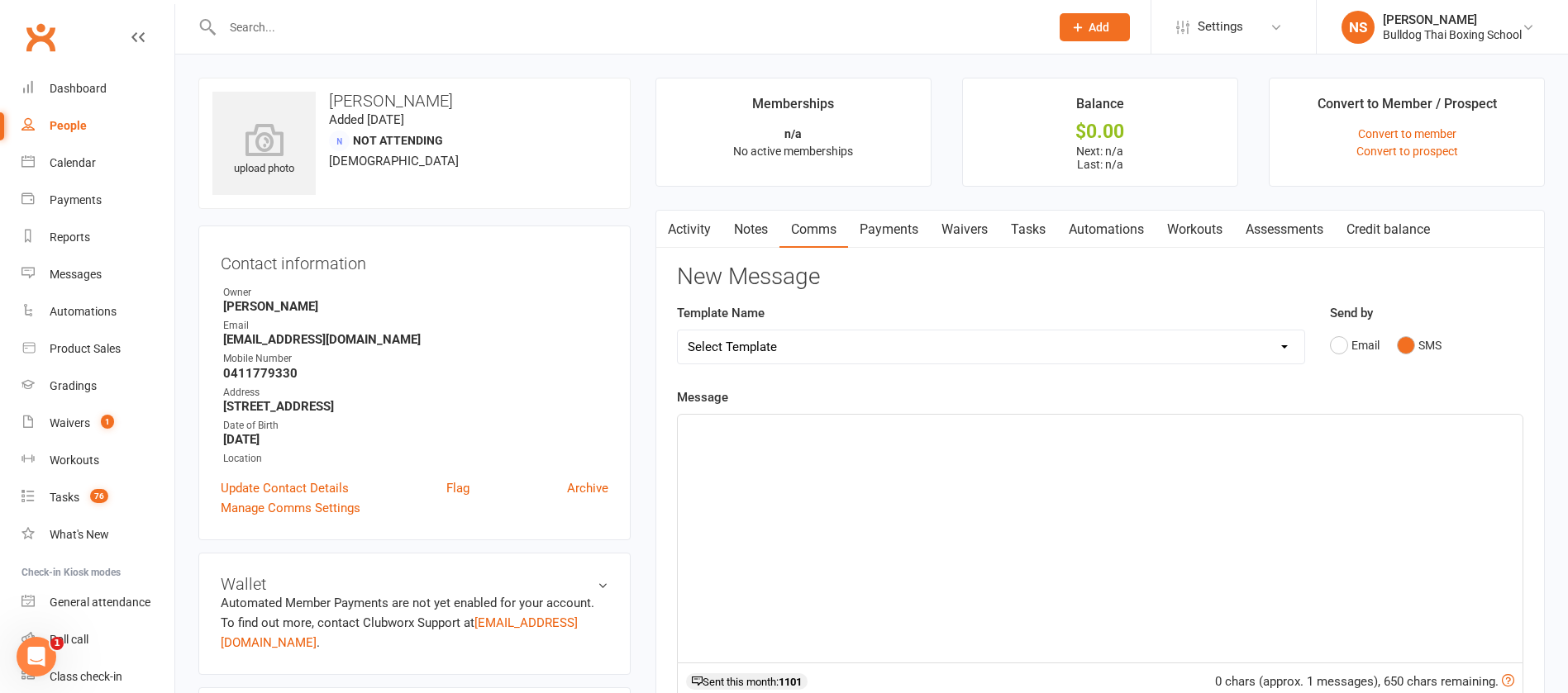
click at [790, 456] on div "﻿" at bounding box center [1100, 539] width 845 height 248
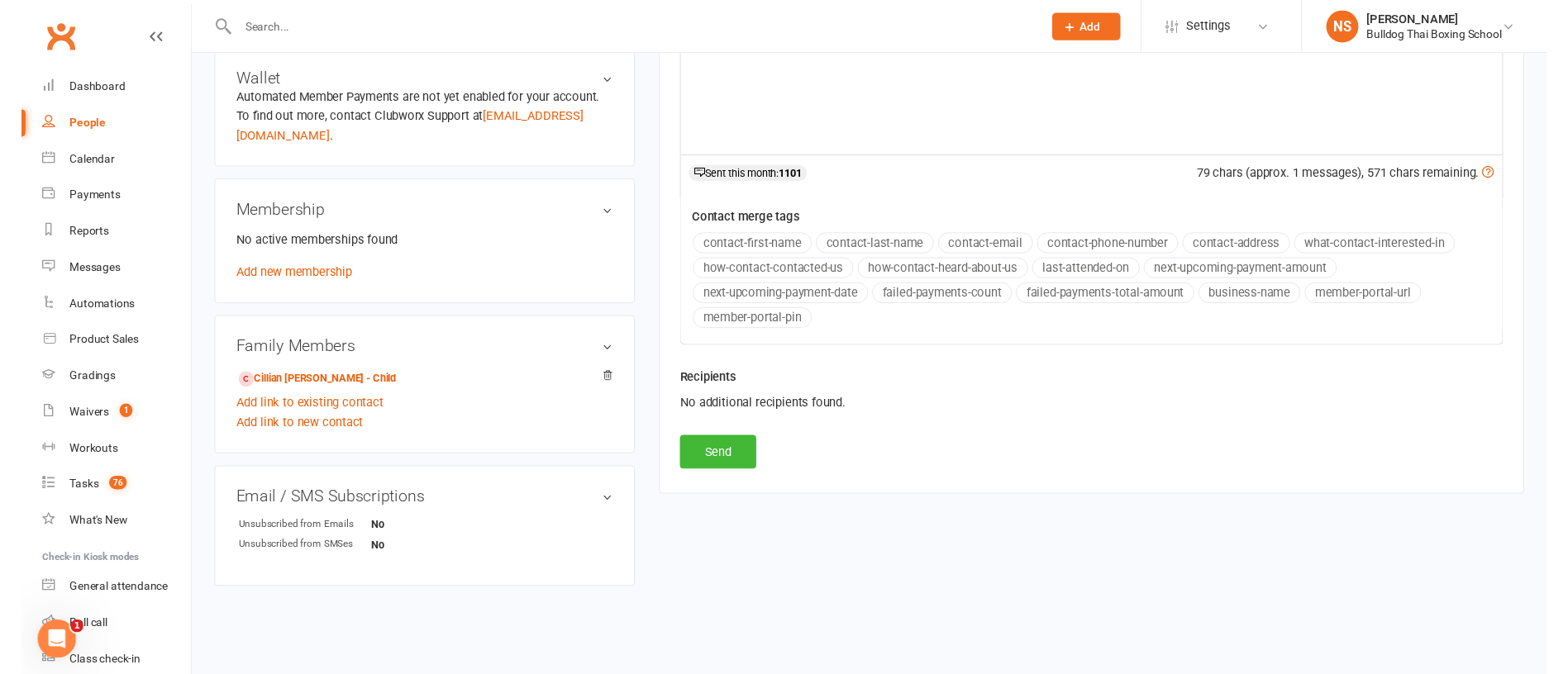
scroll to position [511, 0]
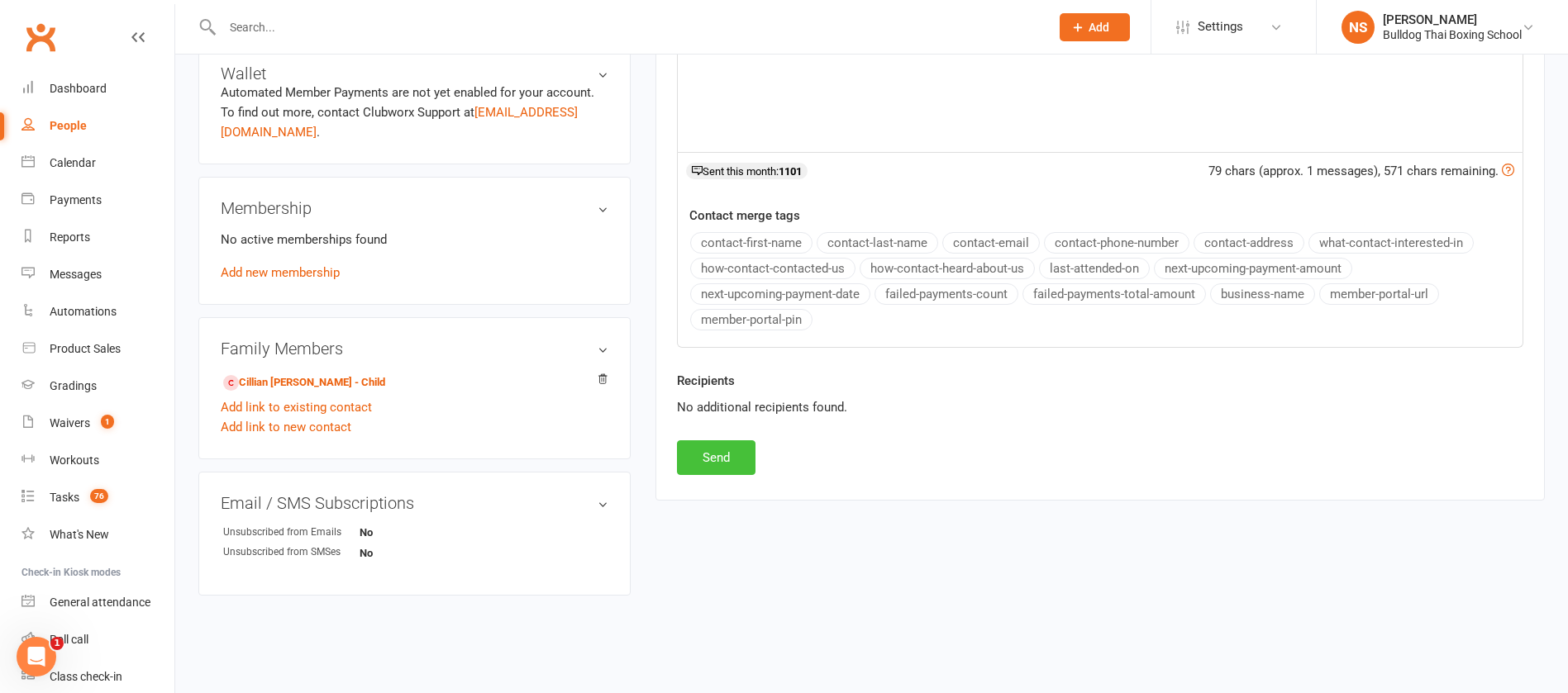
click at [730, 462] on button "Send" at bounding box center [716, 457] width 79 height 35
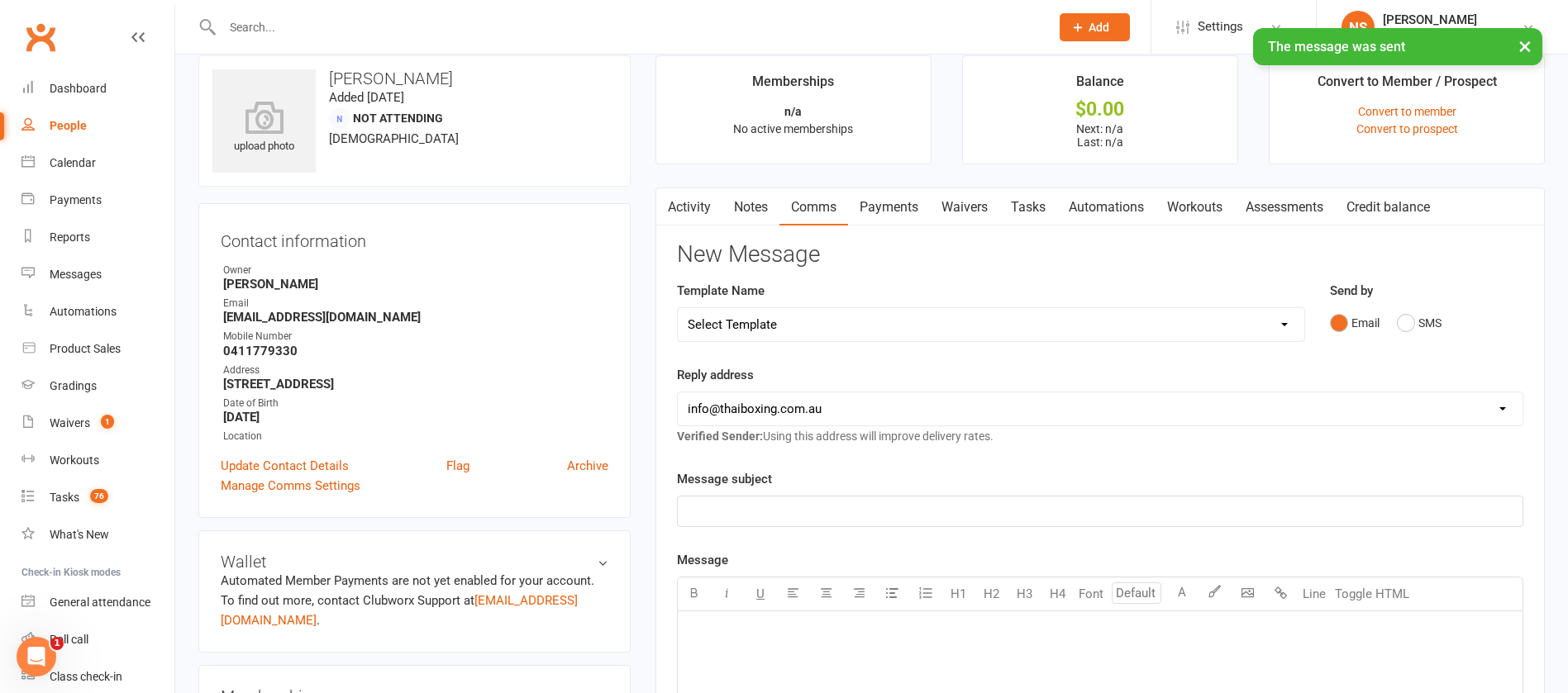
scroll to position [0, 0]
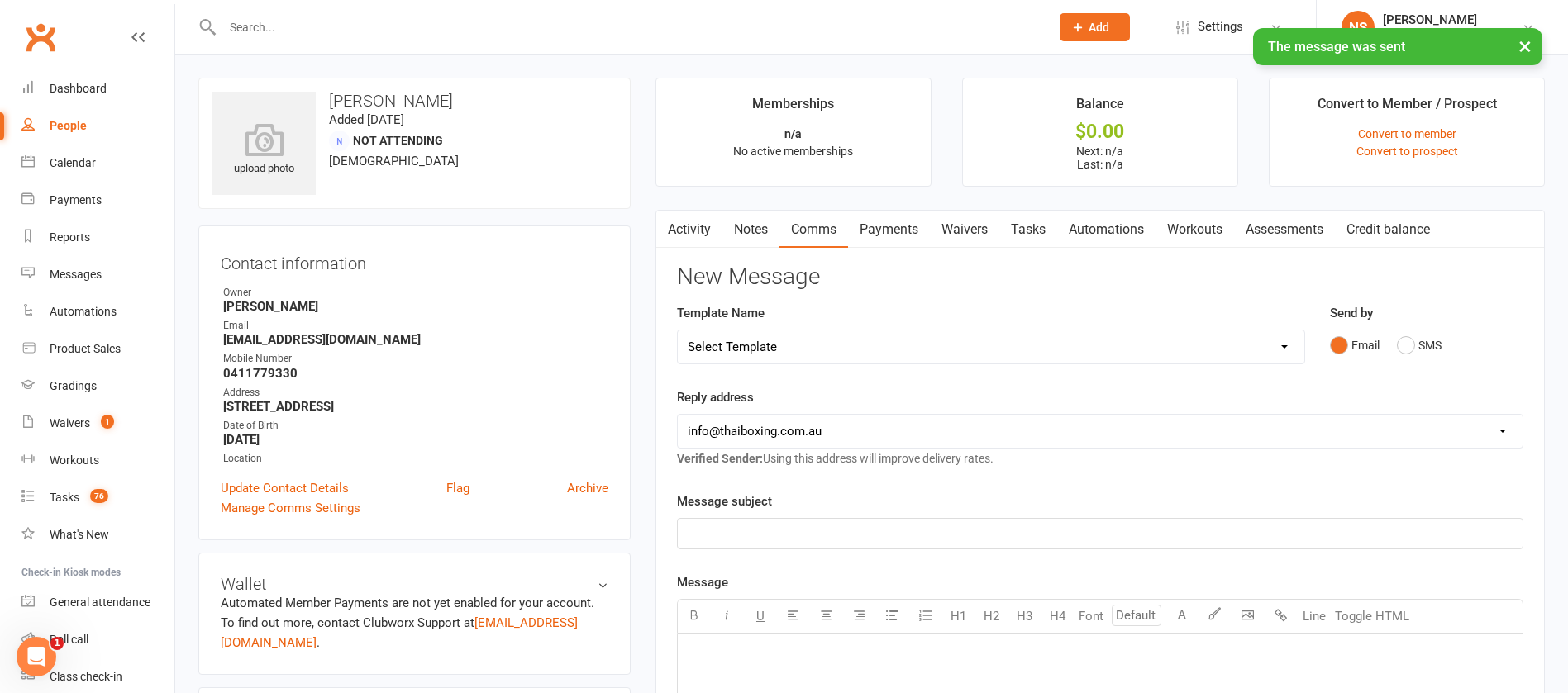
click at [1030, 231] on link "Tasks" at bounding box center [1028, 230] width 58 height 38
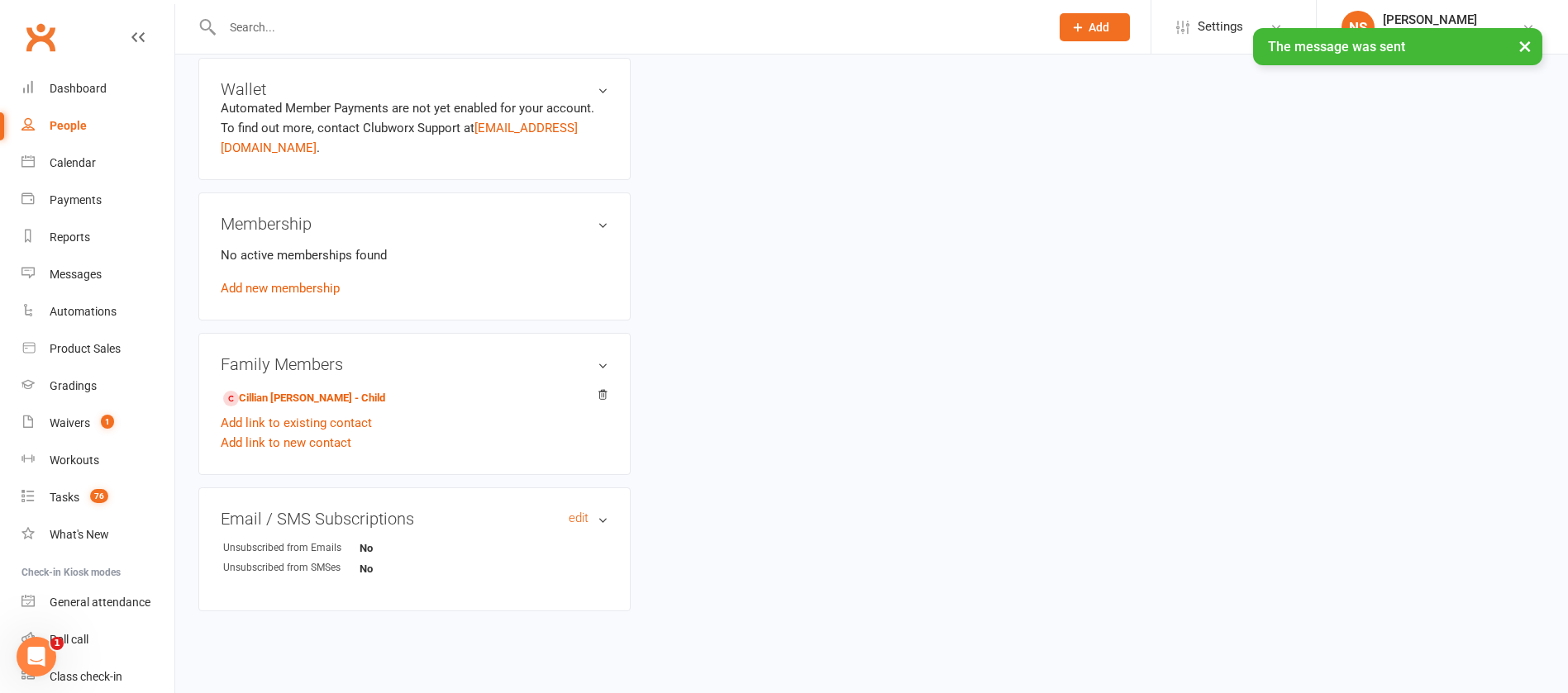
scroll to position [496, 0]
click at [303, 399] on link "Cillian [PERSON_NAME] - Child" at bounding box center [305, 398] width 162 height 17
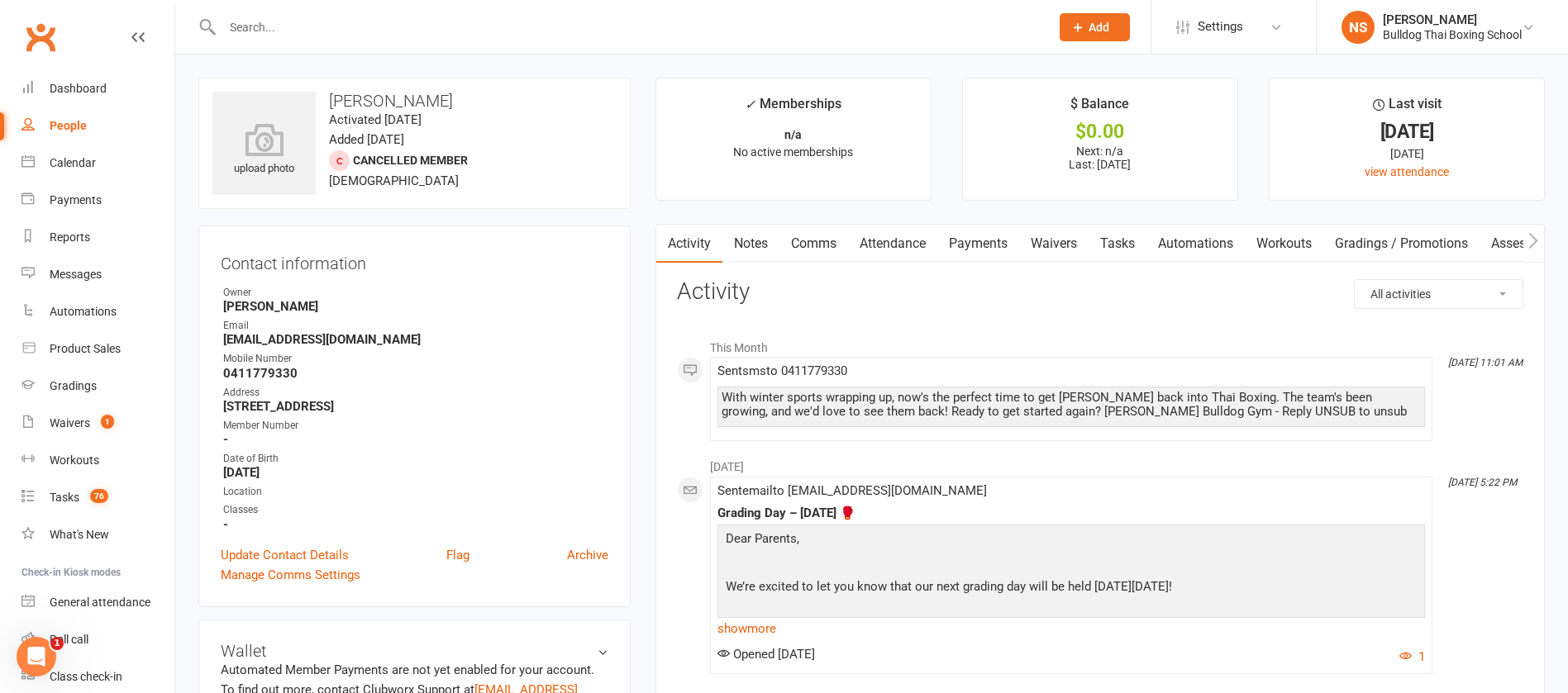
click at [1116, 249] on link "Tasks" at bounding box center [1117, 243] width 58 height 38
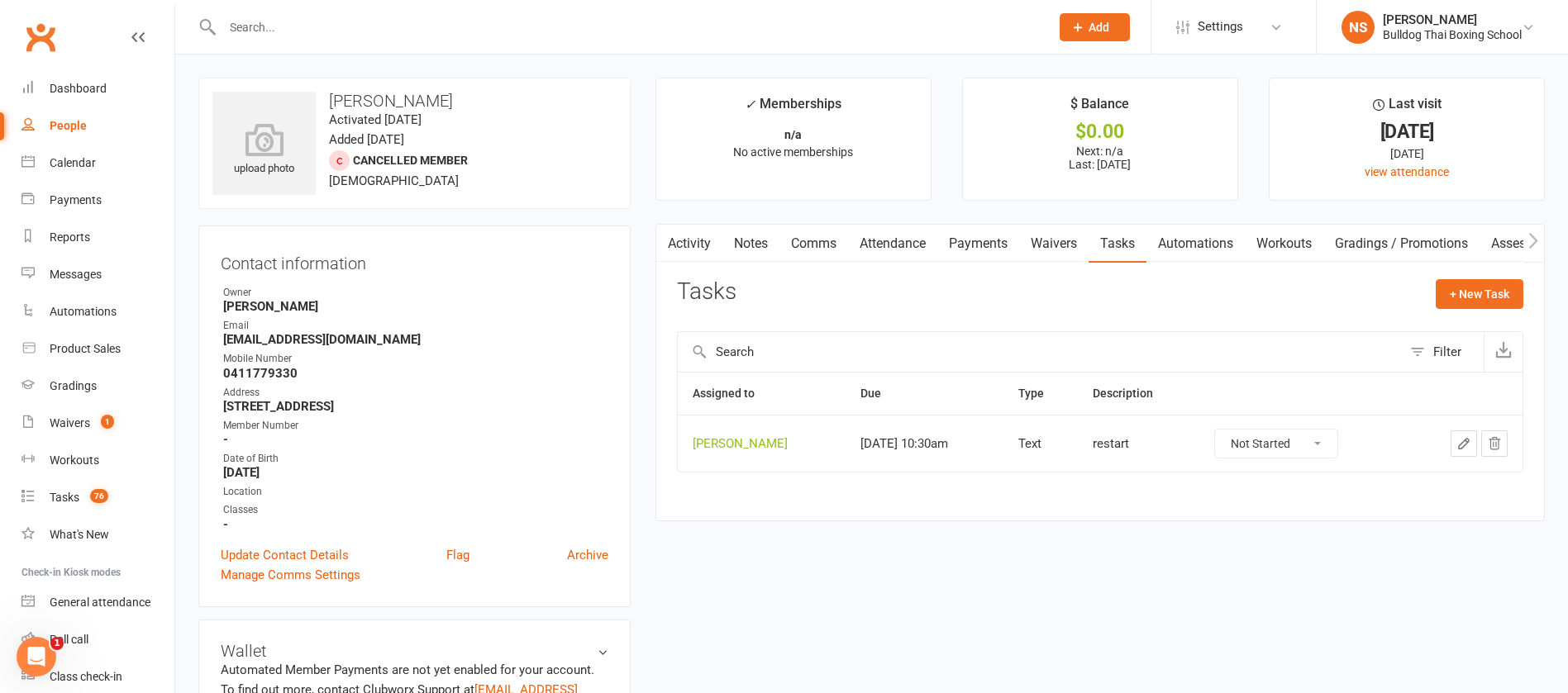
click at [1463, 438] on icon "button" at bounding box center [1464, 444] width 15 height 15
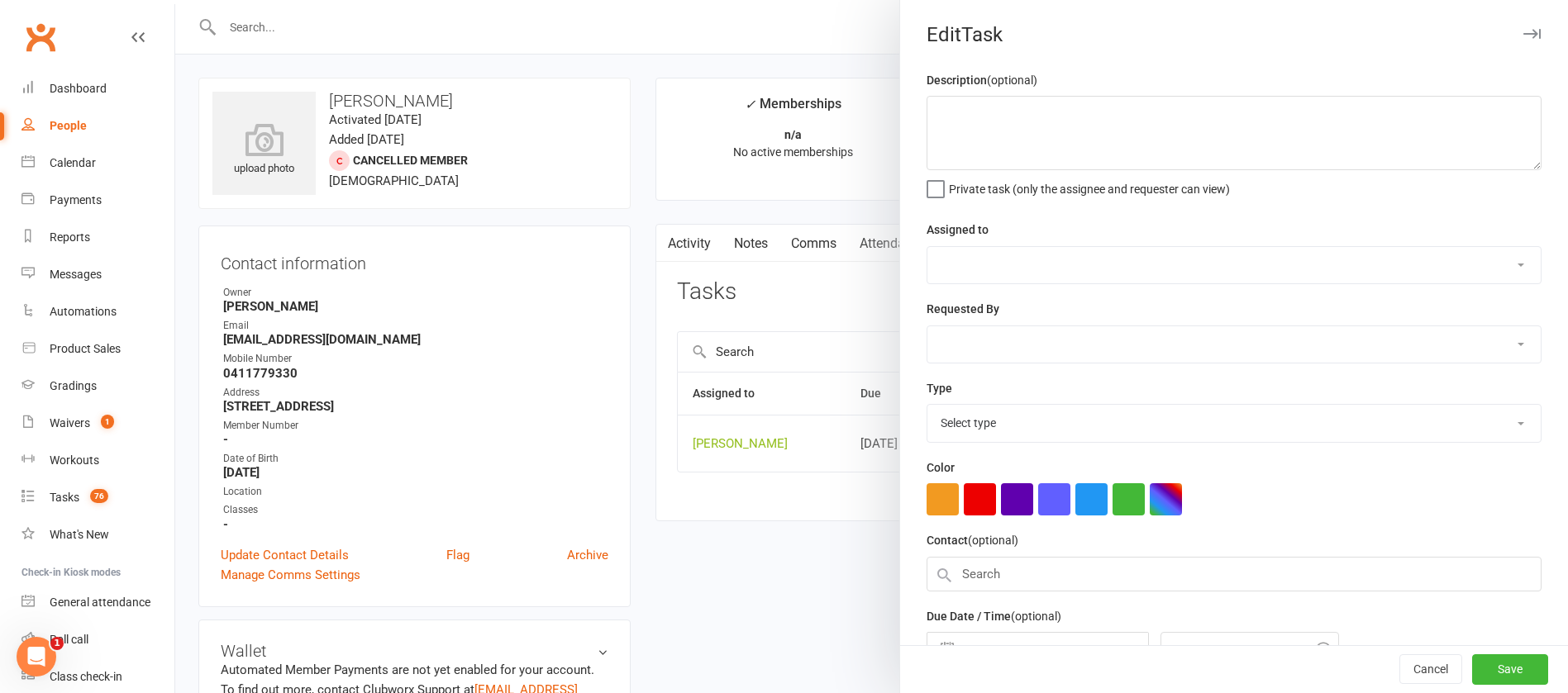
type textarea "restart"
select select "12940"
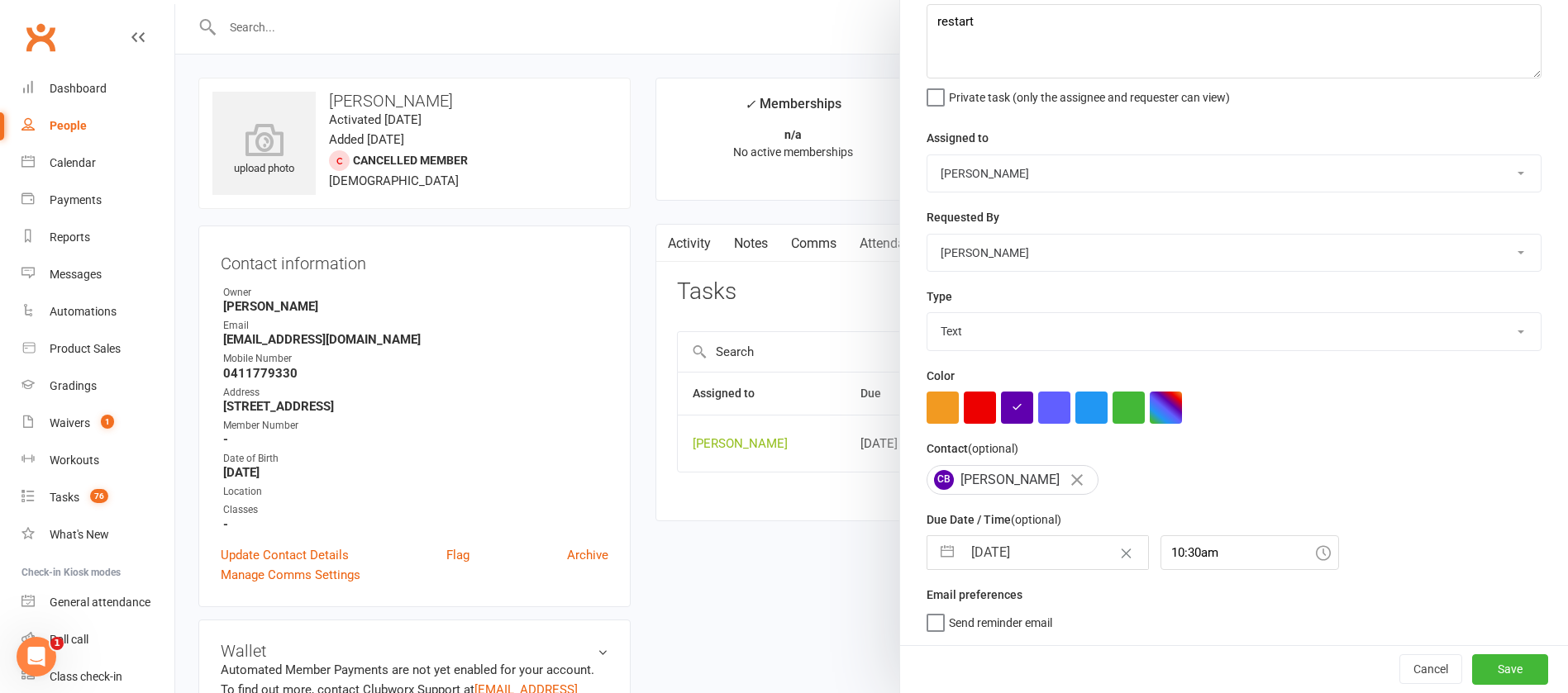
click at [1055, 541] on input "[DATE]" at bounding box center [1055, 552] width 186 height 33
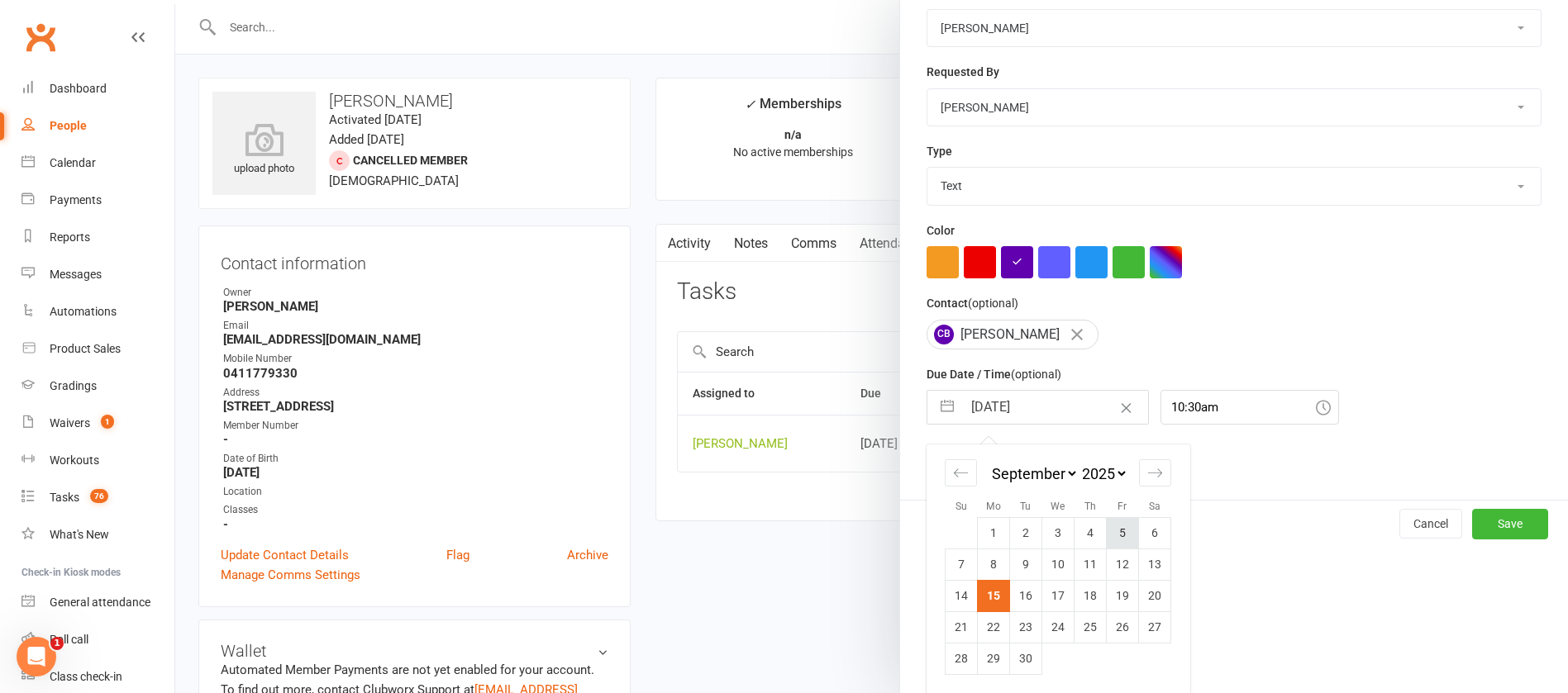
scroll to position [243, 0]
click at [1148, 469] on icon "Move forward to switch to the next month." at bounding box center [1155, 472] width 16 height 16
click at [983, 592] on td "13" at bounding box center [994, 595] width 32 height 31
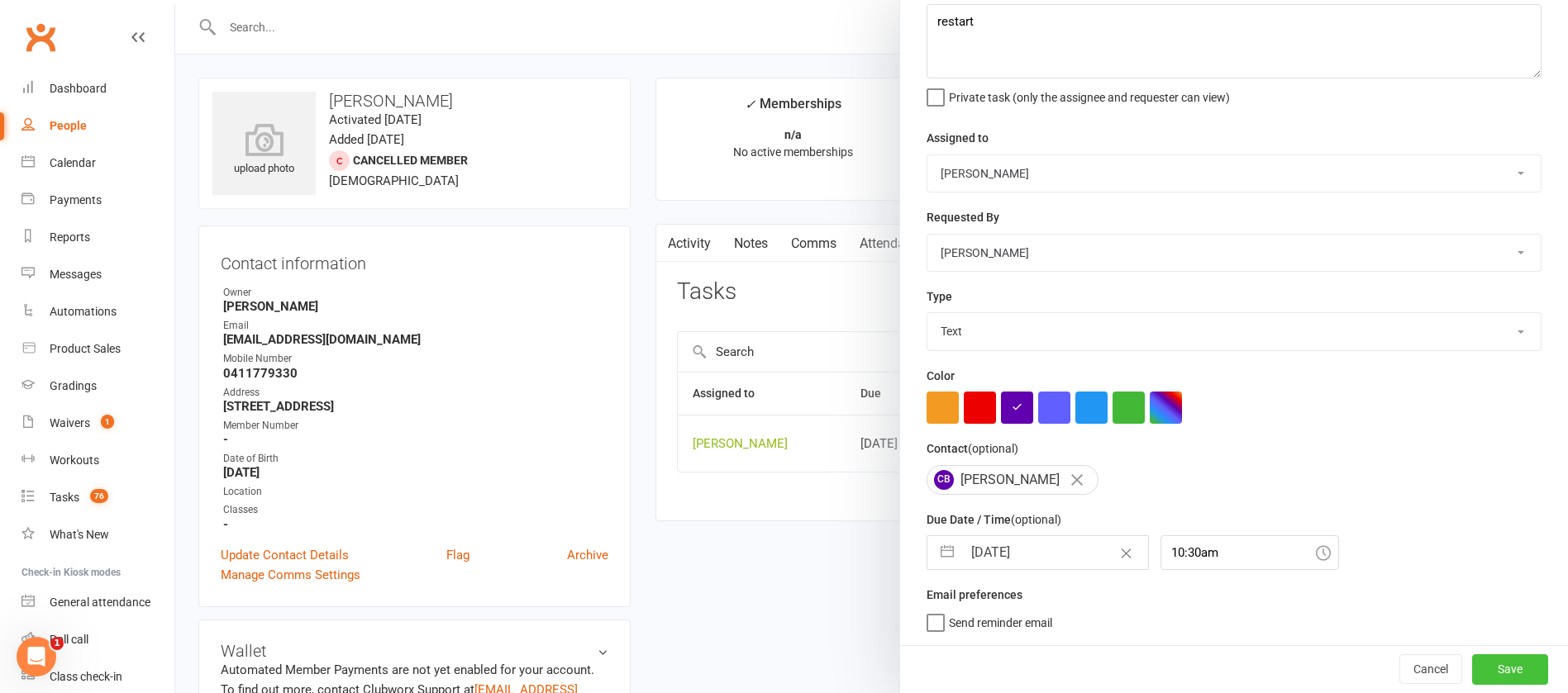
click at [1472, 665] on button "Save" at bounding box center [1510, 669] width 76 height 29
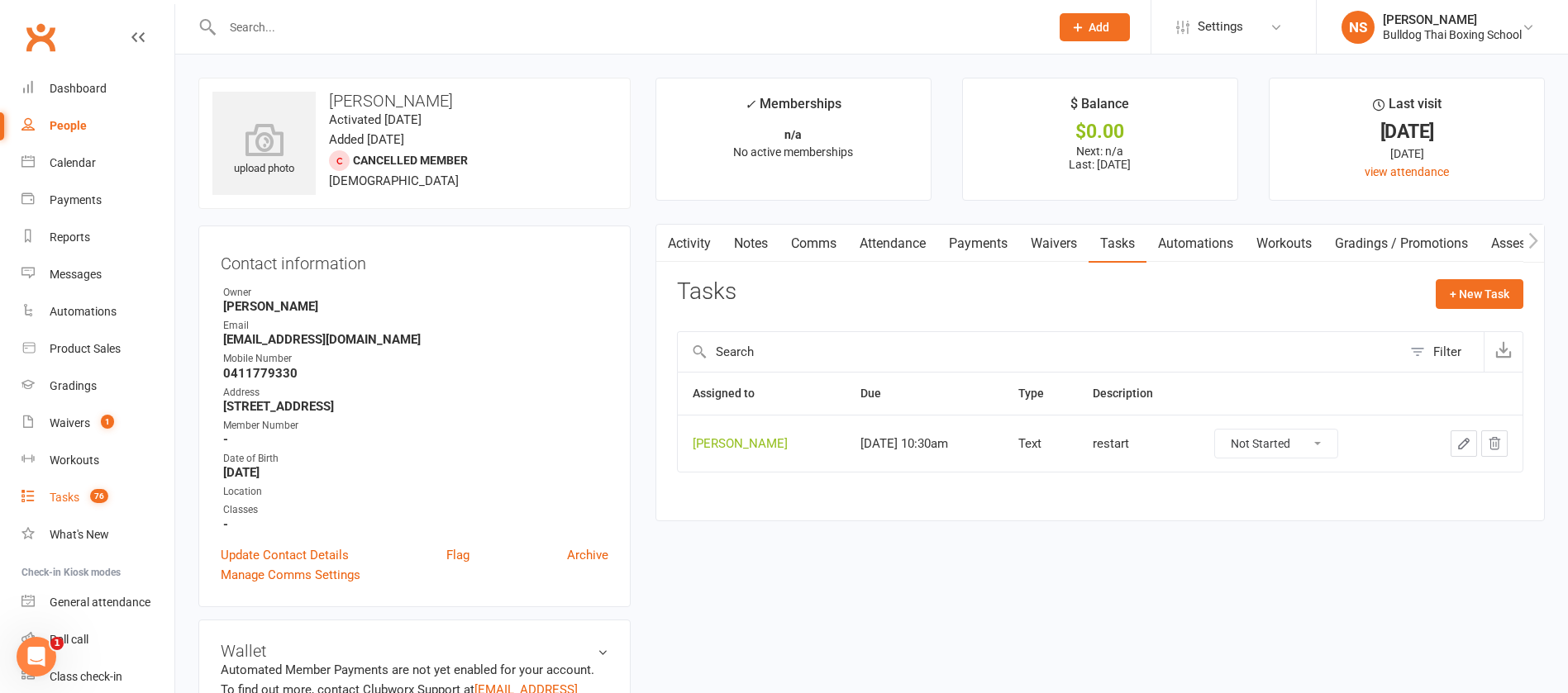
drag, startPoint x: 73, startPoint y: 495, endPoint x: 66, endPoint y: 504, distance: 11.4
click at [71, 495] on div "Tasks" at bounding box center [64, 497] width 29 height 13
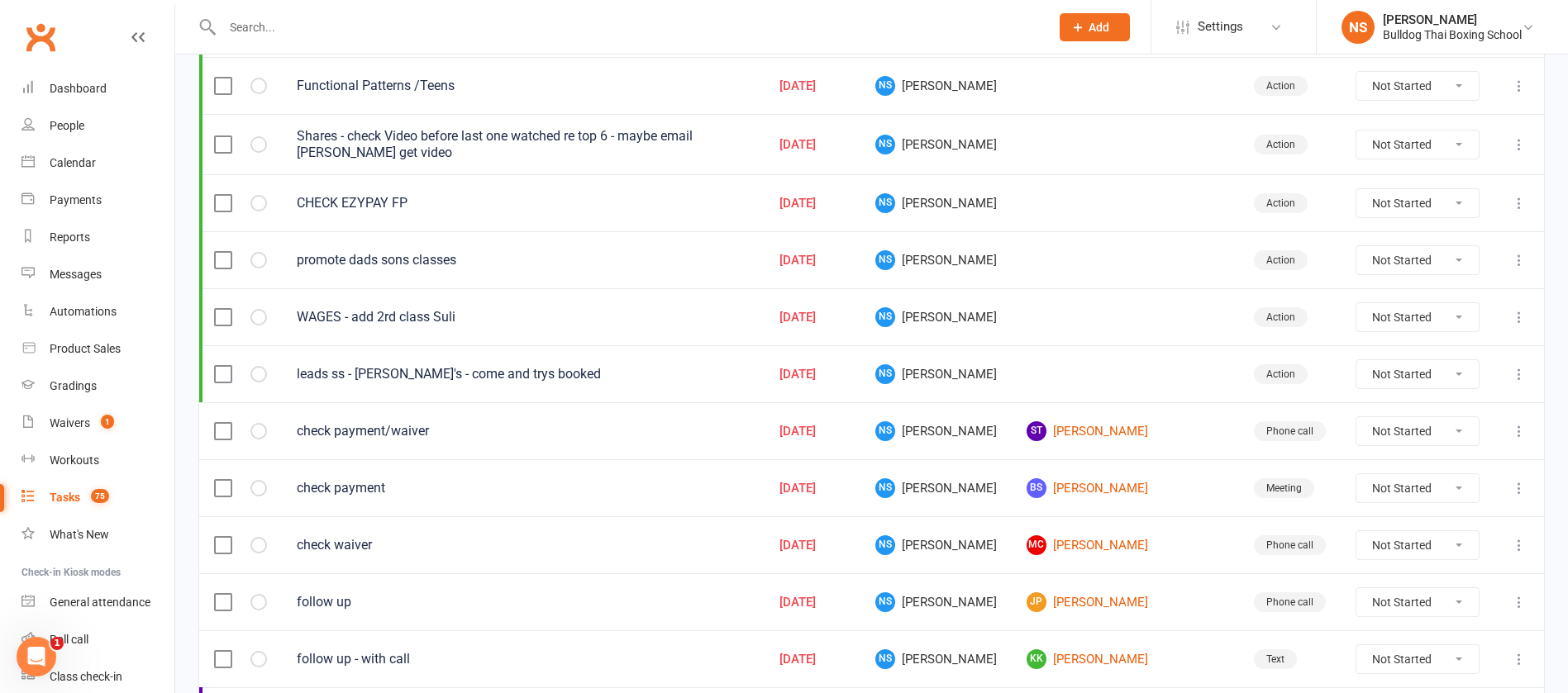
scroll to position [372, 0]
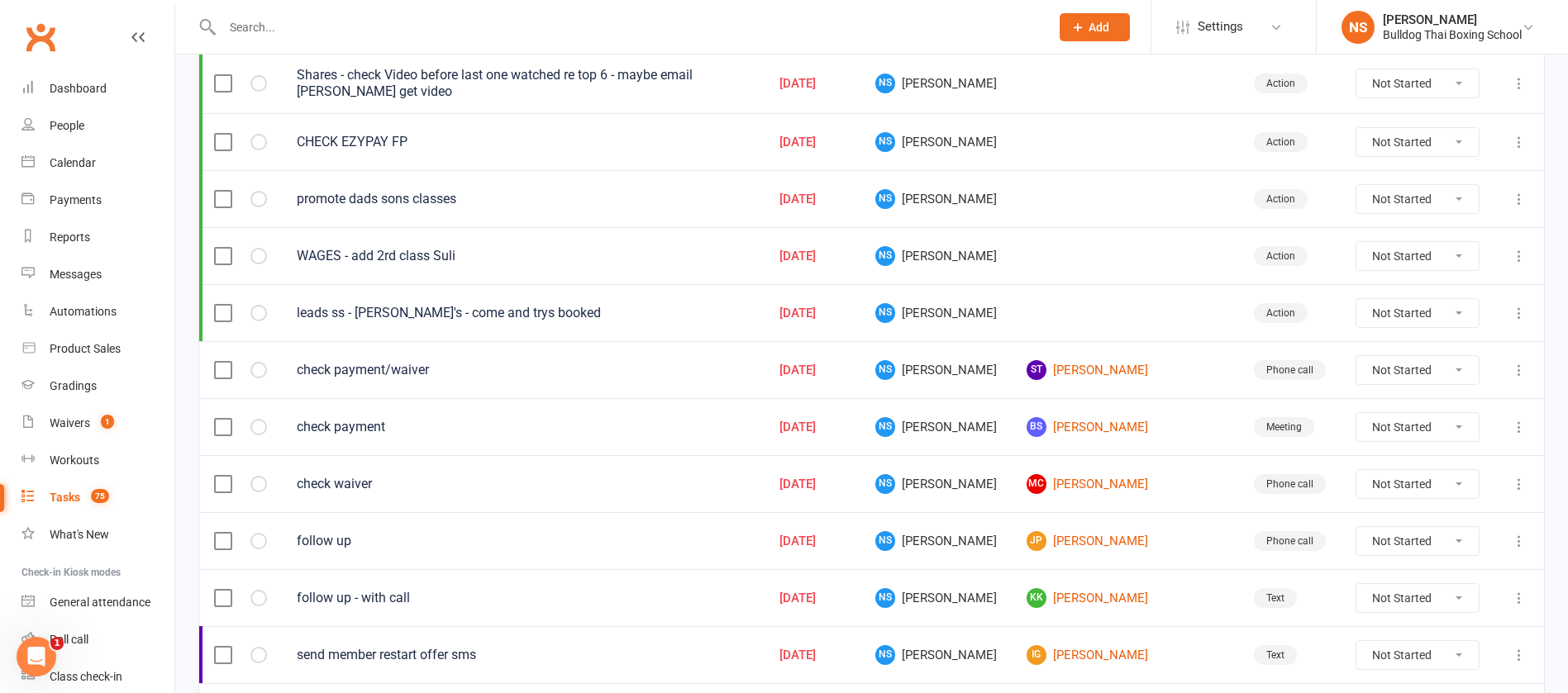
click at [1519, 142] on icon at bounding box center [1519, 142] width 16 height 16
click at [1419, 208] on link "Edit" at bounding box center [1428, 206] width 164 height 33
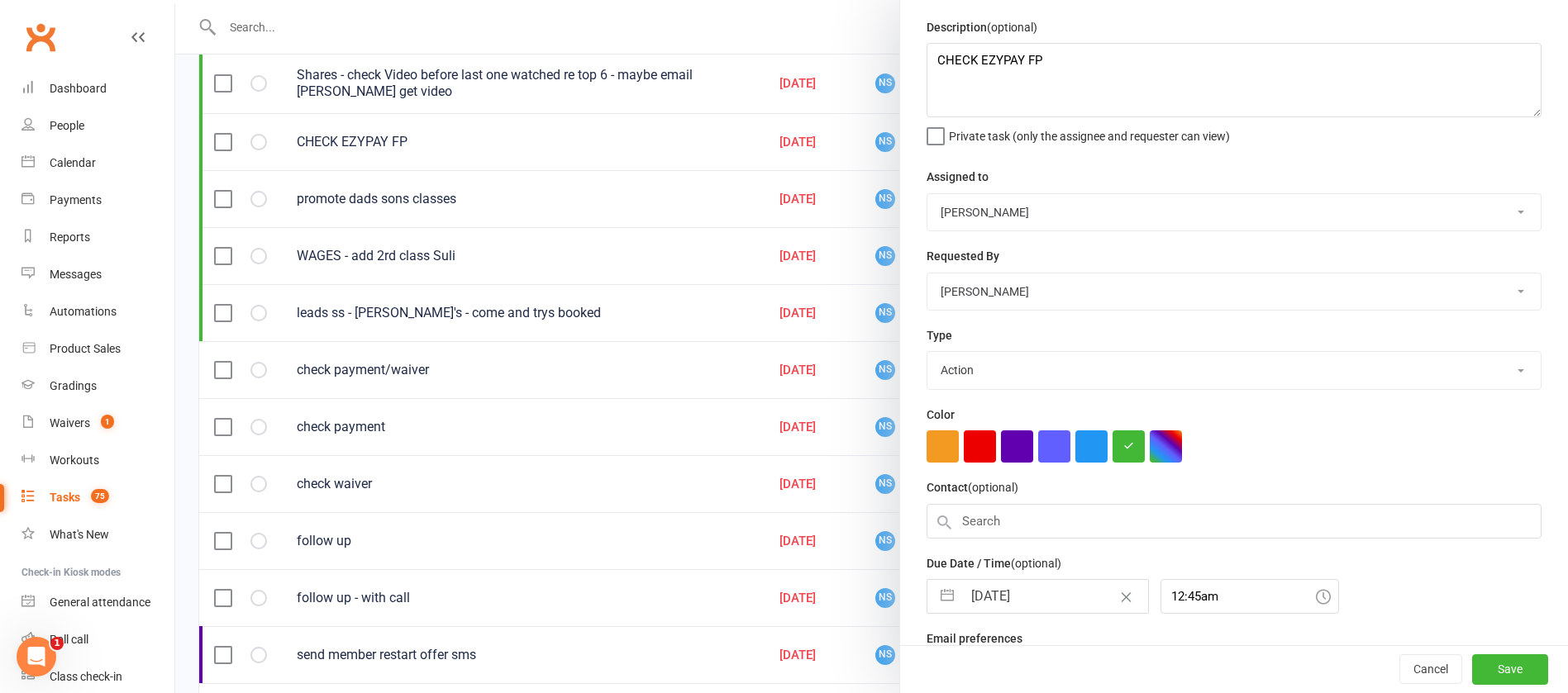
scroll to position [104, 0]
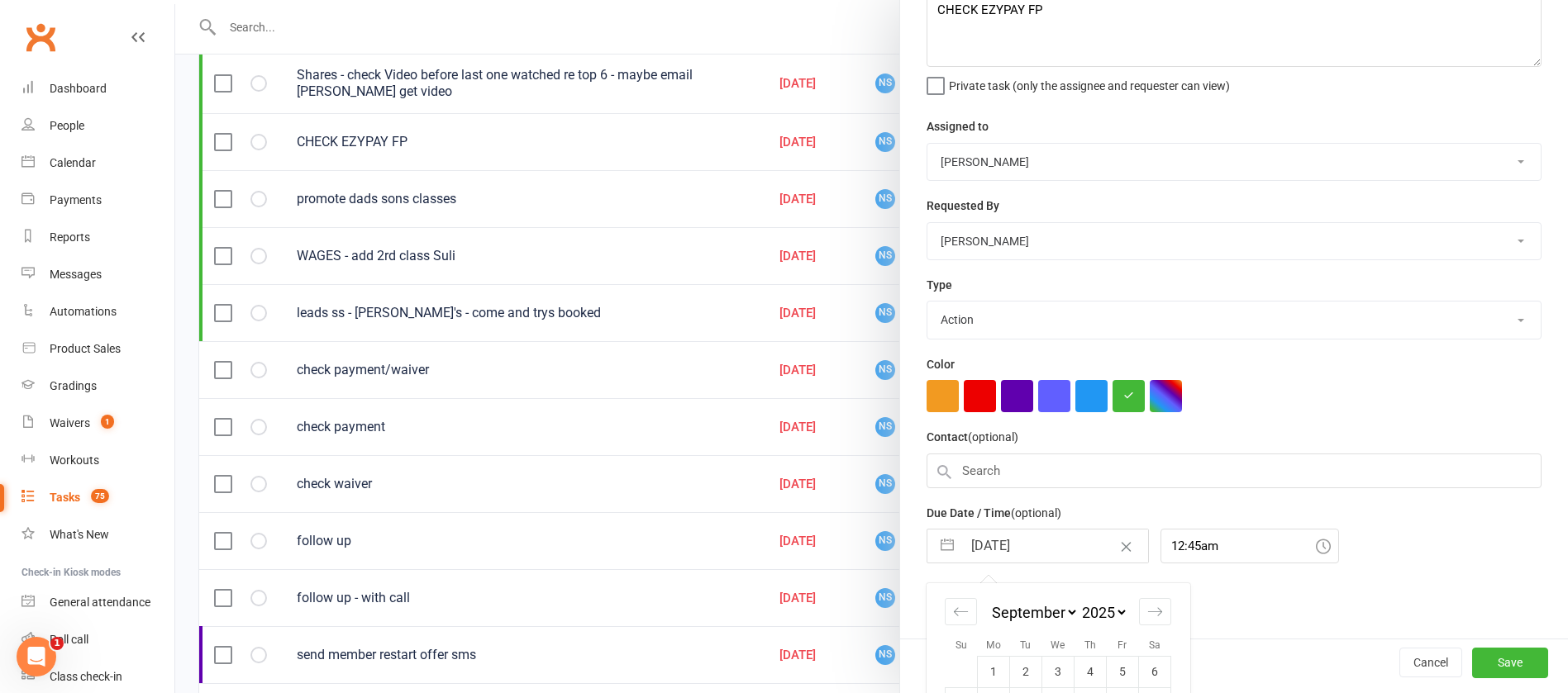
click at [1050, 546] on input "[DATE]" at bounding box center [1055, 546] width 186 height 33
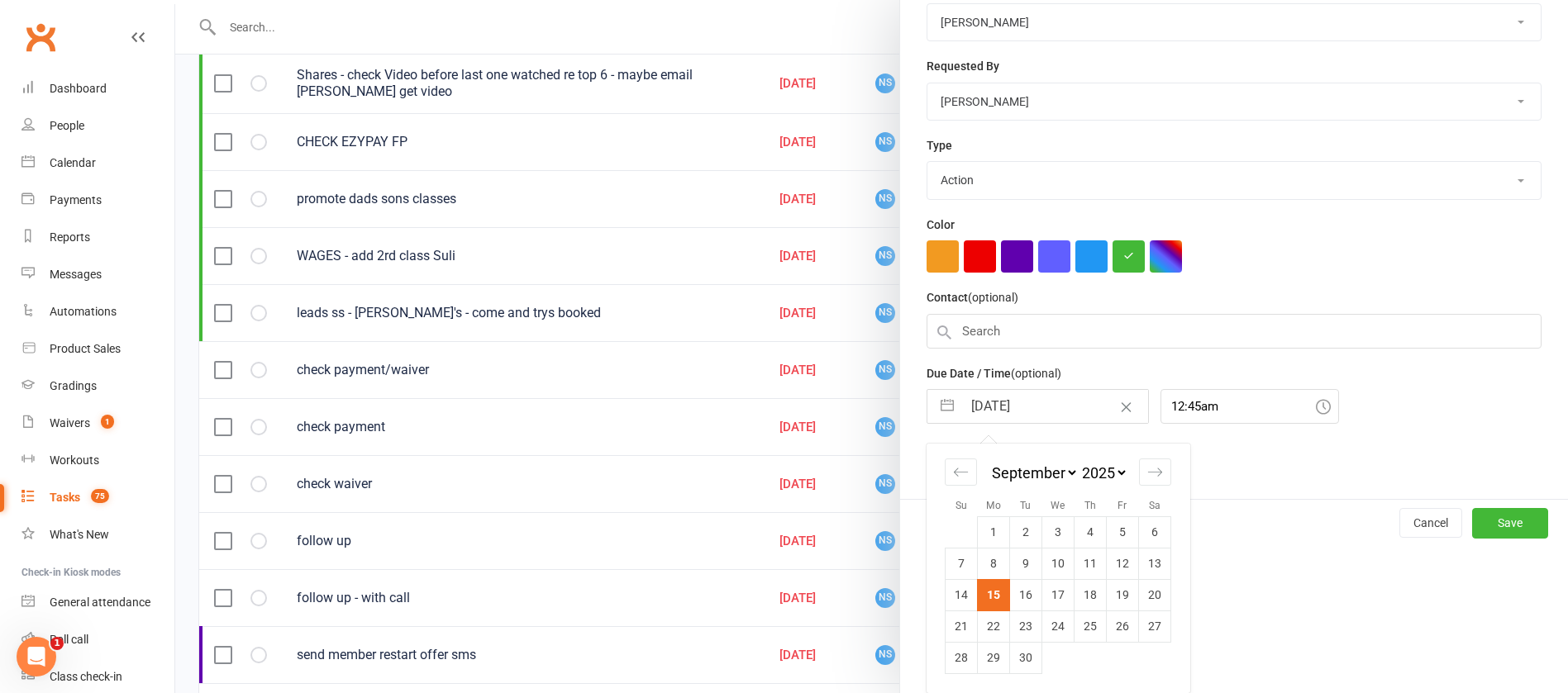
click at [1016, 594] on td "16" at bounding box center [1026, 595] width 32 height 31
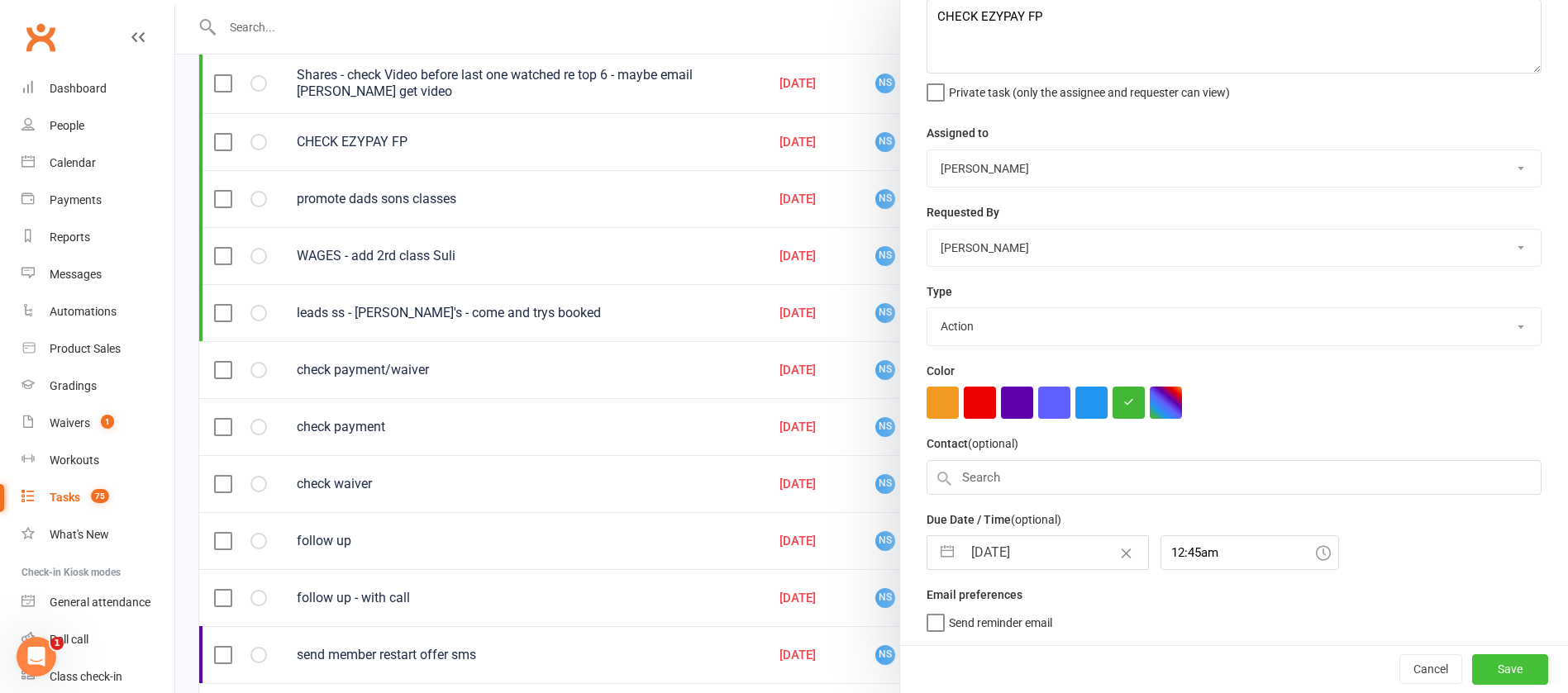
click at [1478, 668] on button "Save" at bounding box center [1510, 669] width 76 height 29
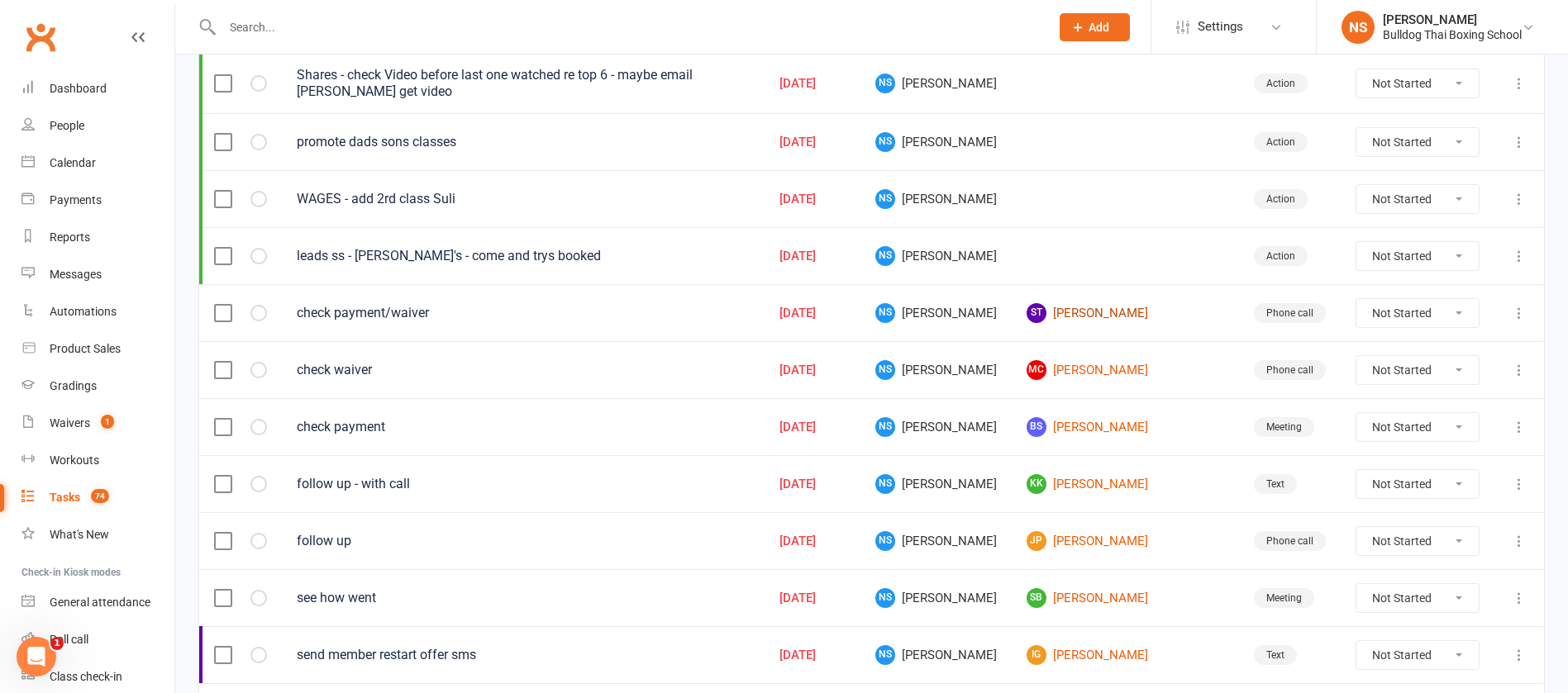
click at [1116, 316] on link "ST [PERSON_NAME]" at bounding box center [1125, 312] width 198 height 20
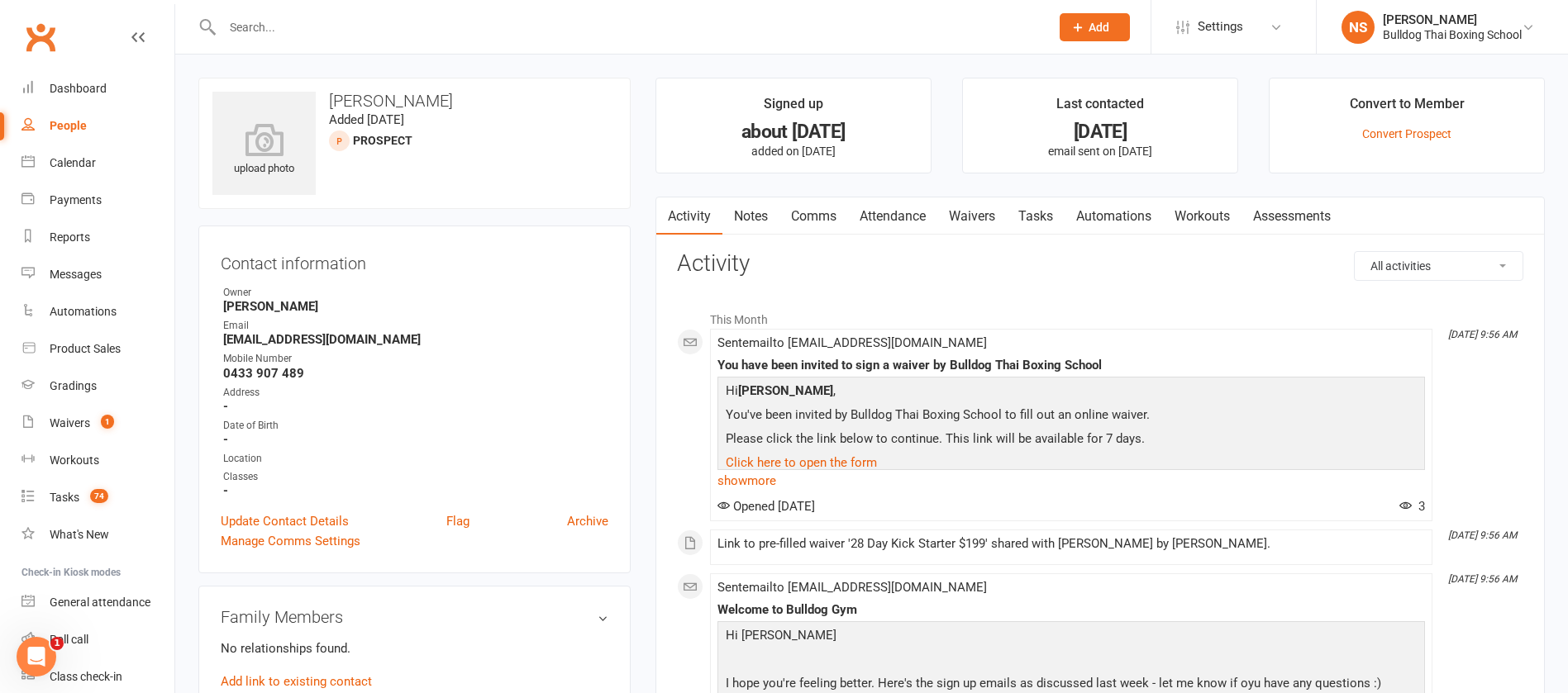
click at [1044, 217] on link "Tasks" at bounding box center [1035, 217] width 58 height 38
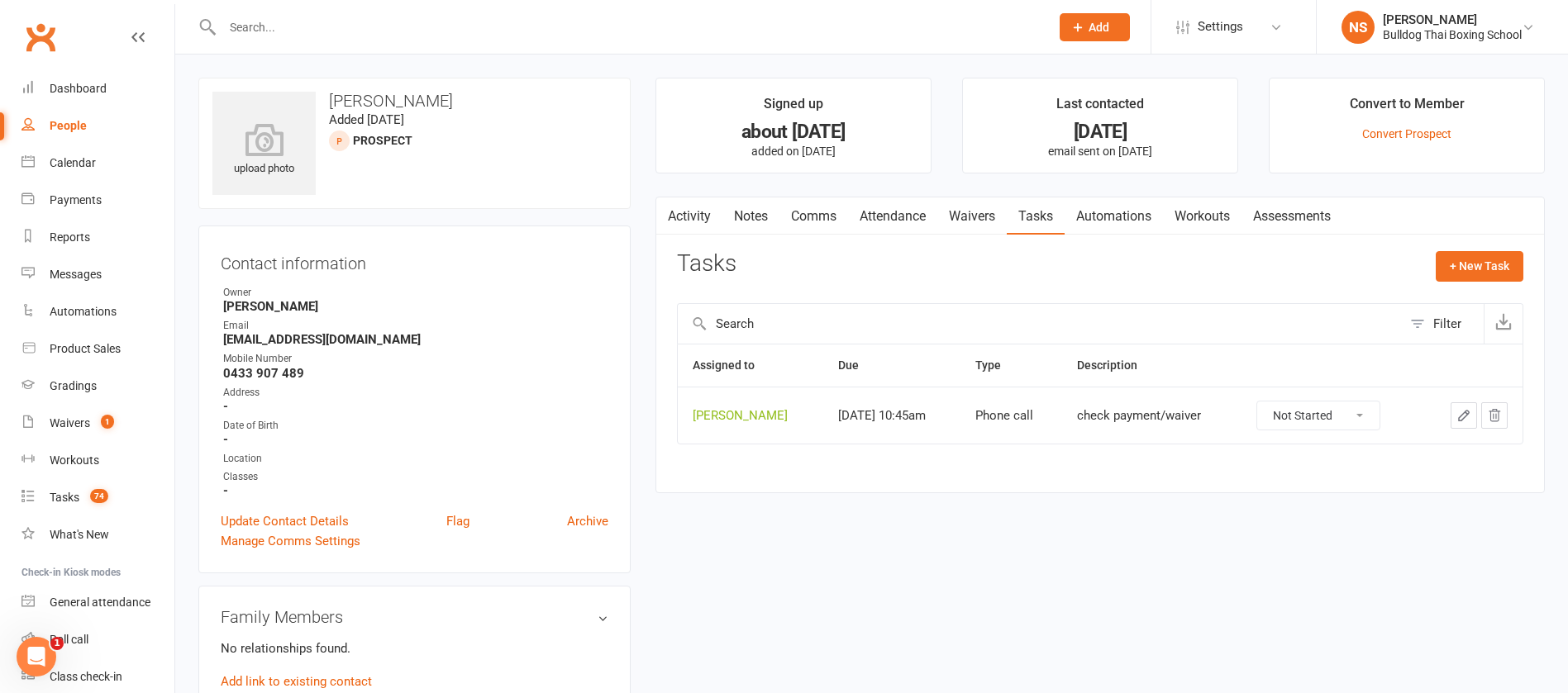
click at [1462, 411] on icon "button" at bounding box center [1464, 415] width 15 height 15
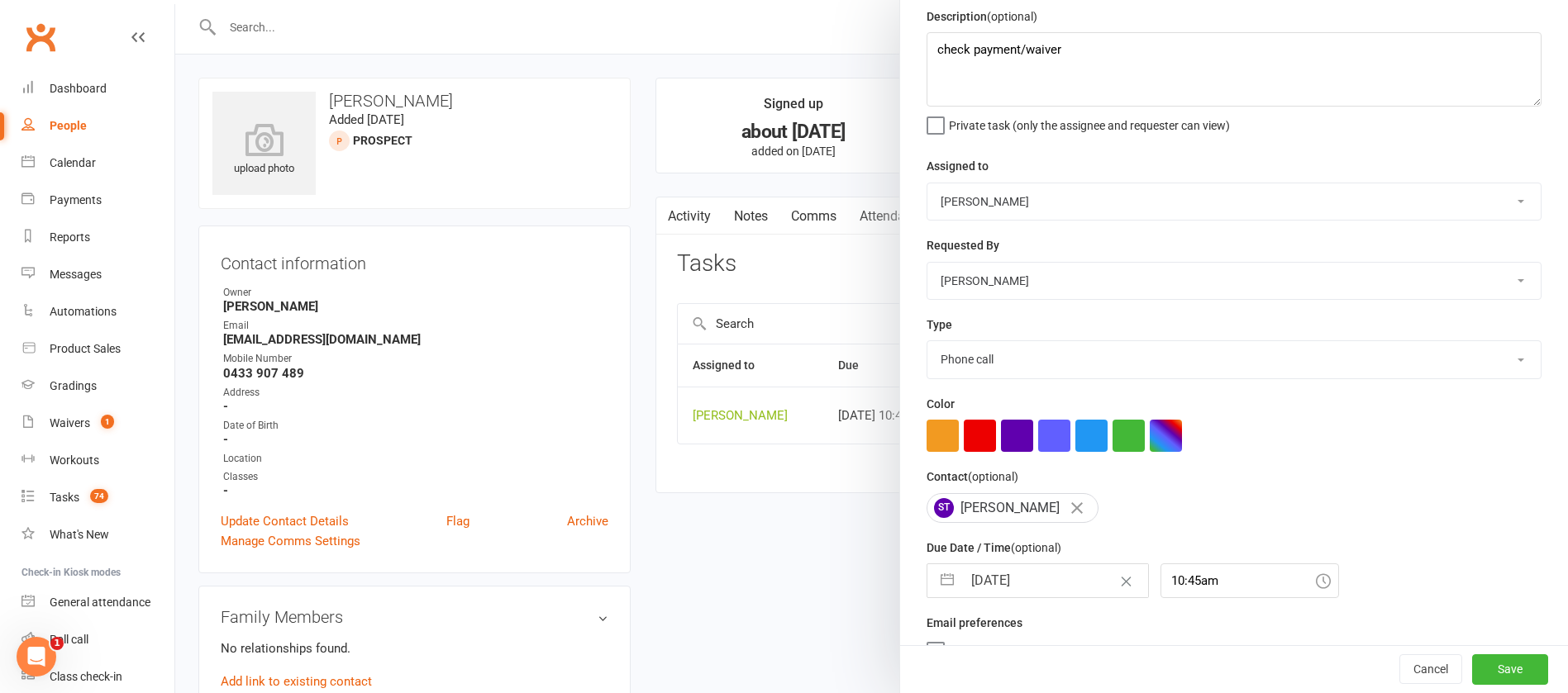
scroll to position [98, 0]
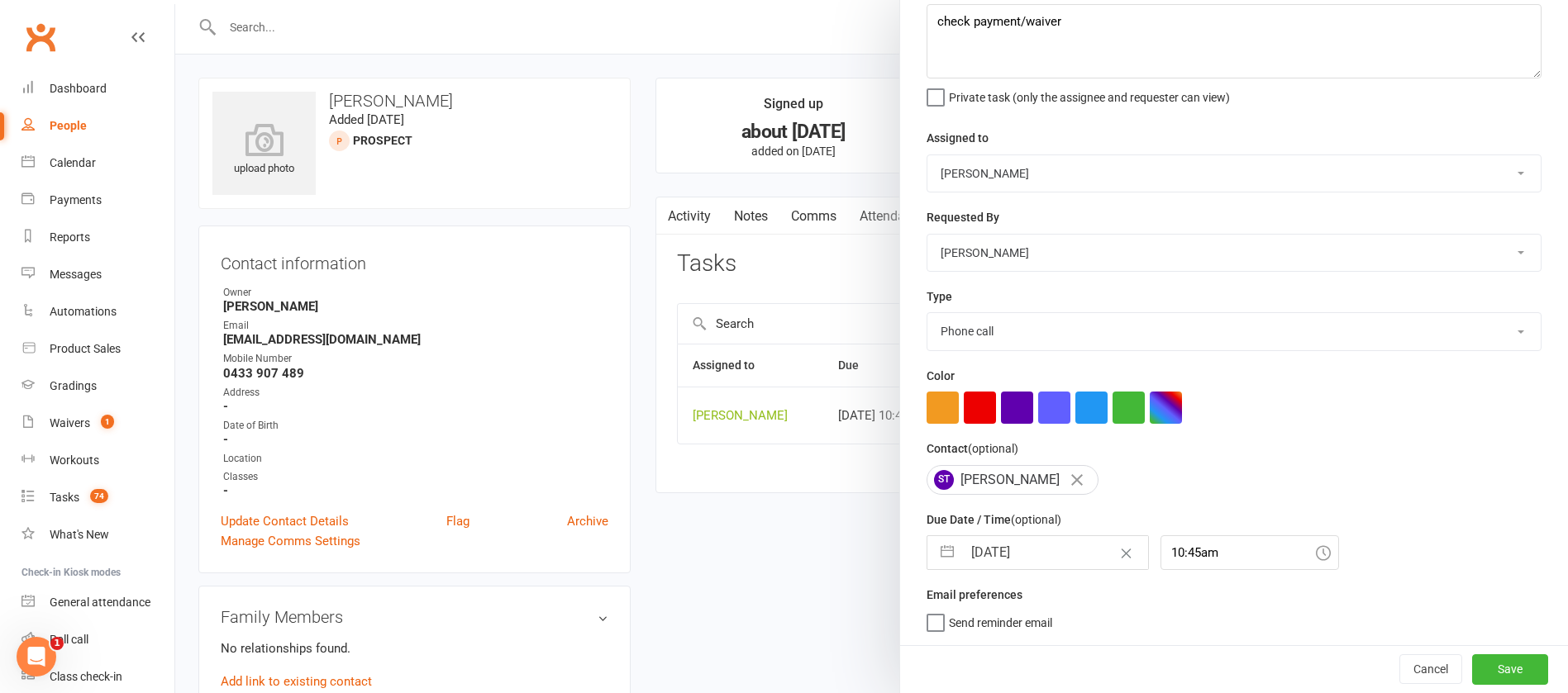
click at [1053, 544] on input "[DATE]" at bounding box center [1055, 552] width 186 height 33
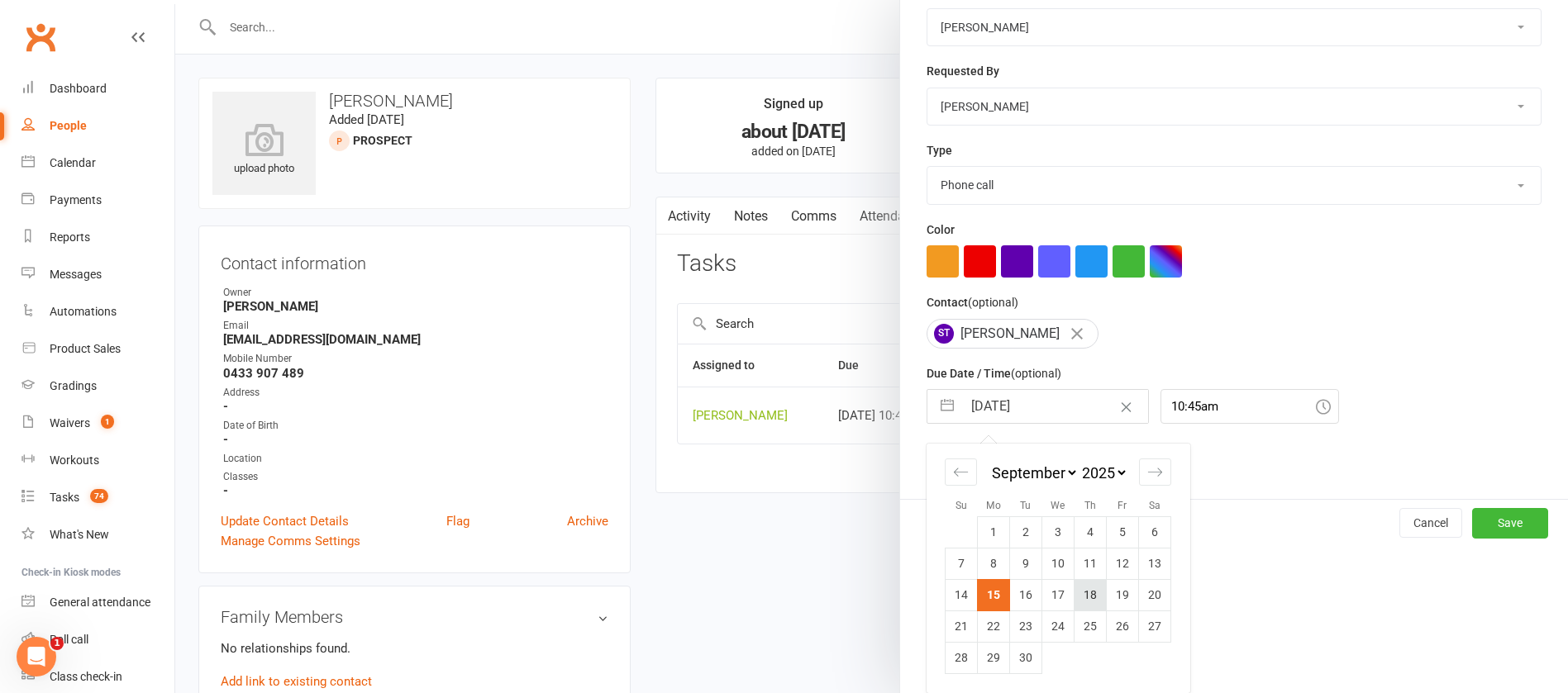
click at [1087, 598] on td "18" at bounding box center [1091, 595] width 32 height 31
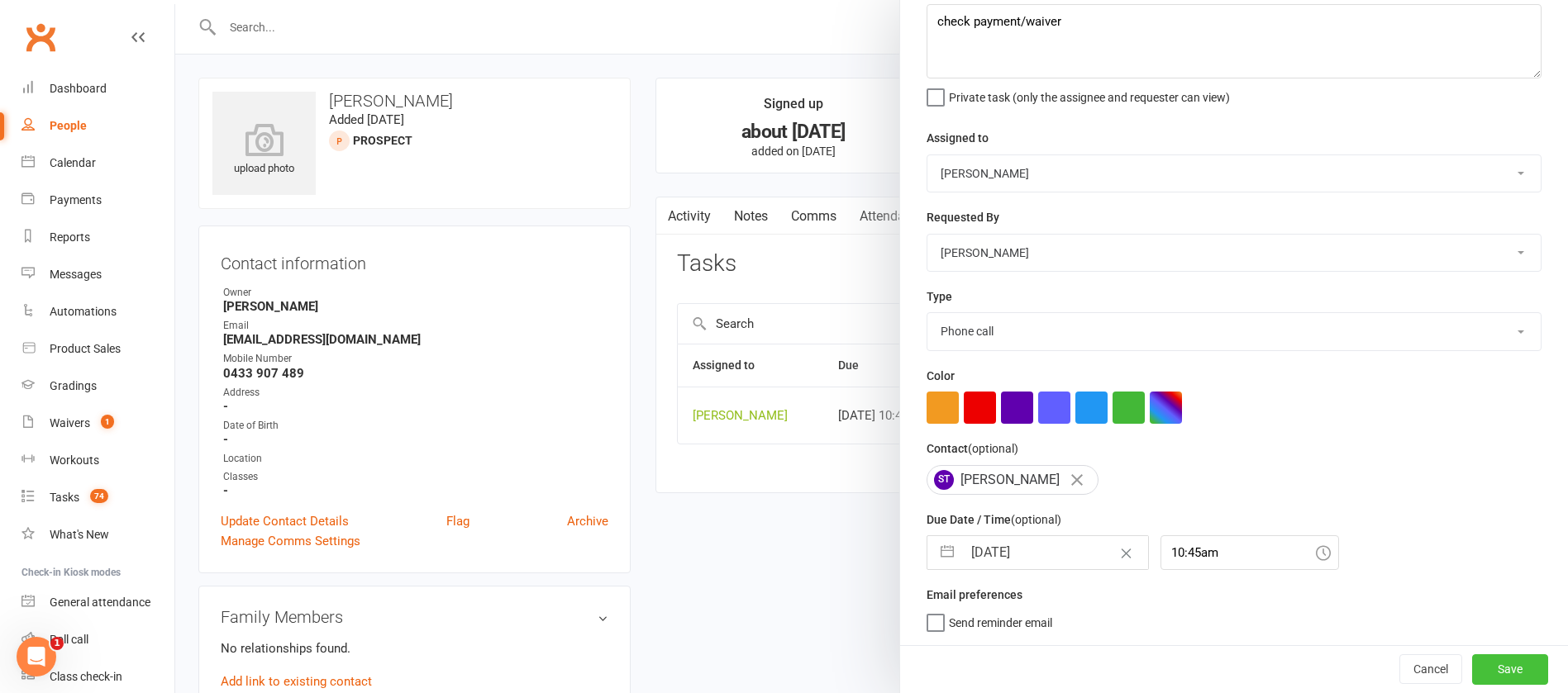
click at [1472, 670] on button "Save" at bounding box center [1510, 669] width 76 height 29
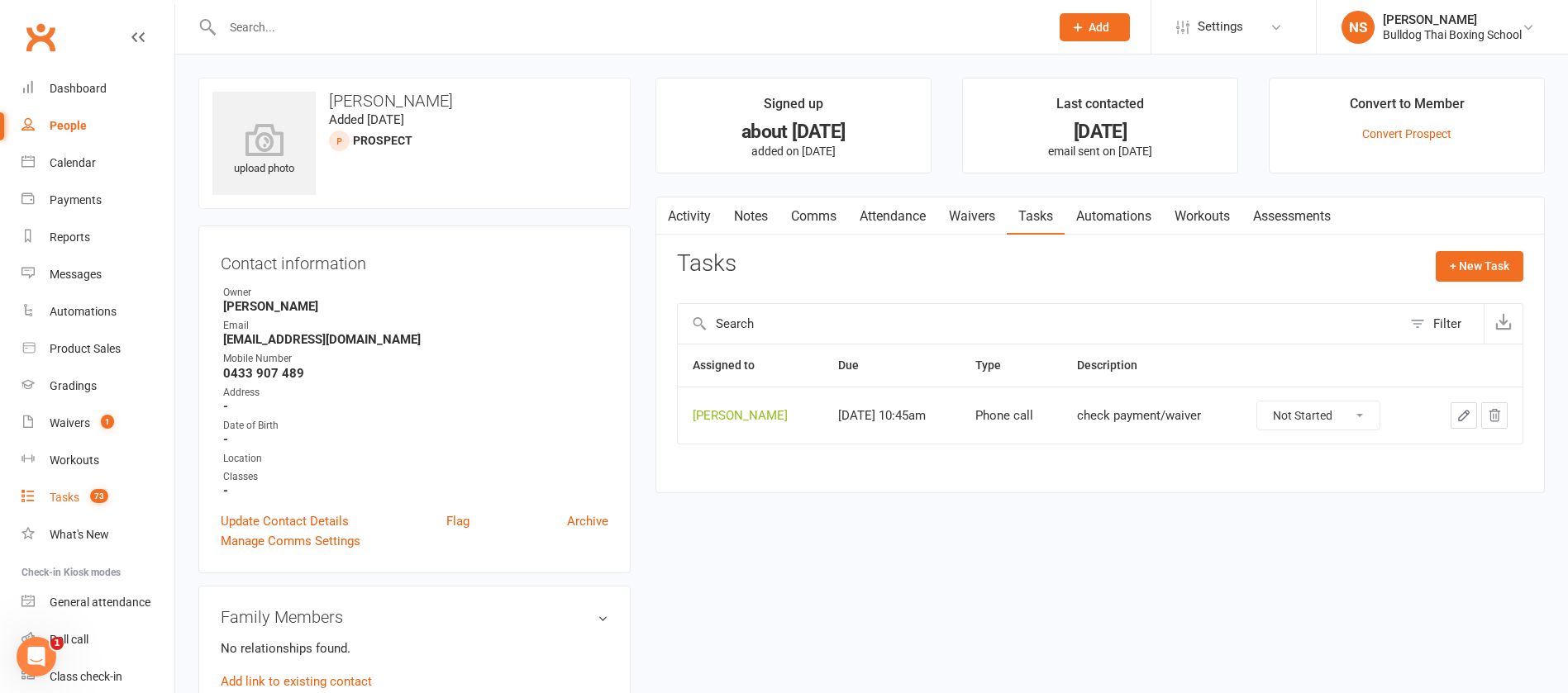
click at [70, 503] on div "Tasks" at bounding box center [64, 497] width 29 height 13
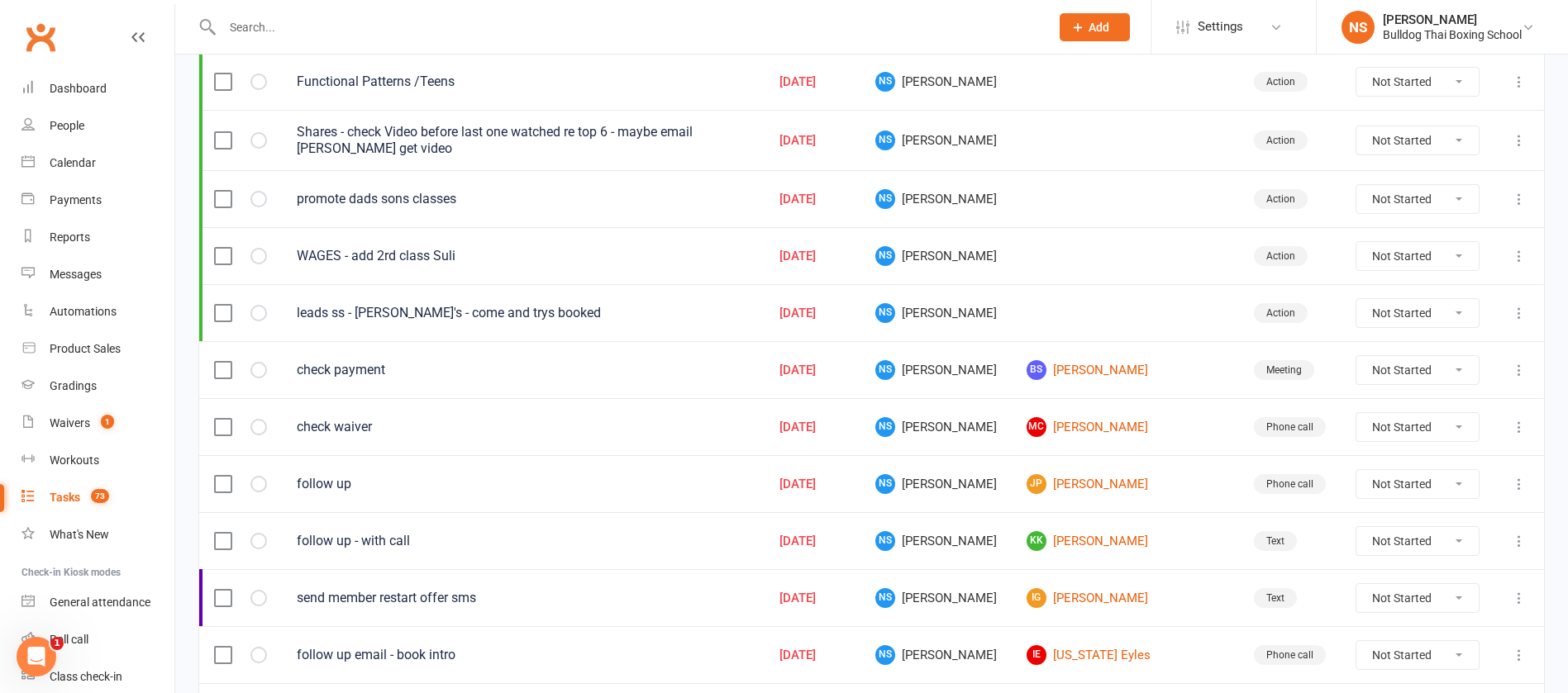
scroll to position [372, 0]
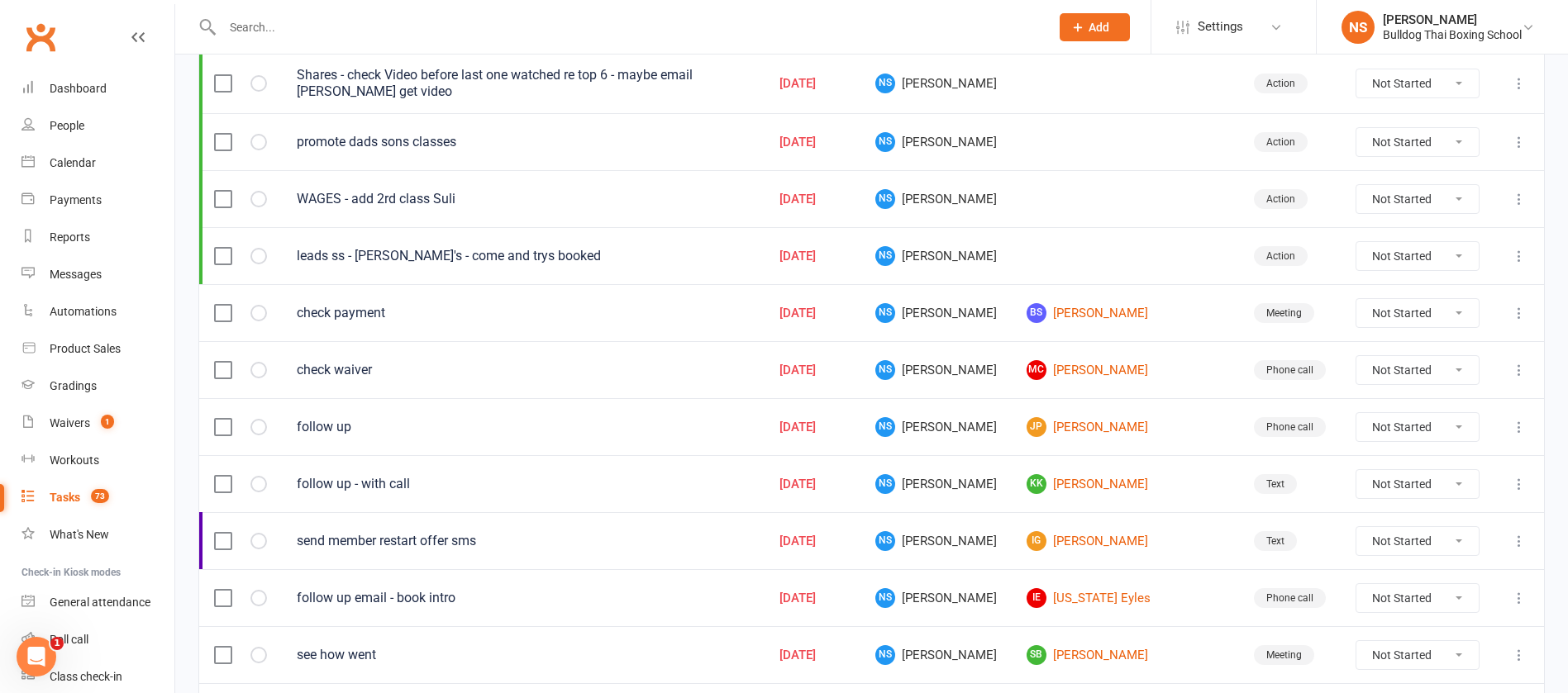
click at [1456, 311] on select "Not Started In Progress Waiting Complete" at bounding box center [1418, 313] width 123 height 28
click at [1356, 299] on select "Not Started In Progress Waiting Complete" at bounding box center [1418, 313] width 123 height 28
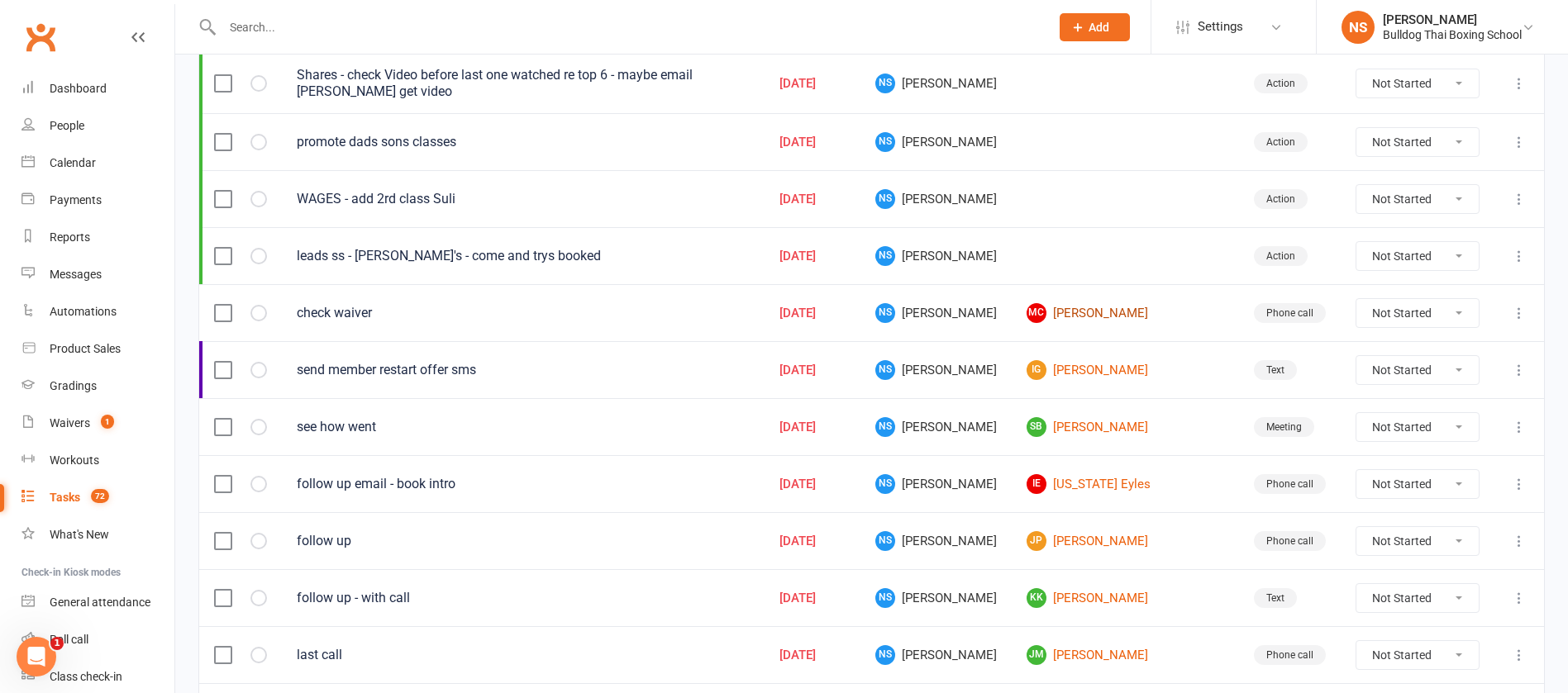
click at [1109, 312] on link "MC [PERSON_NAME]" at bounding box center [1125, 312] width 198 height 20
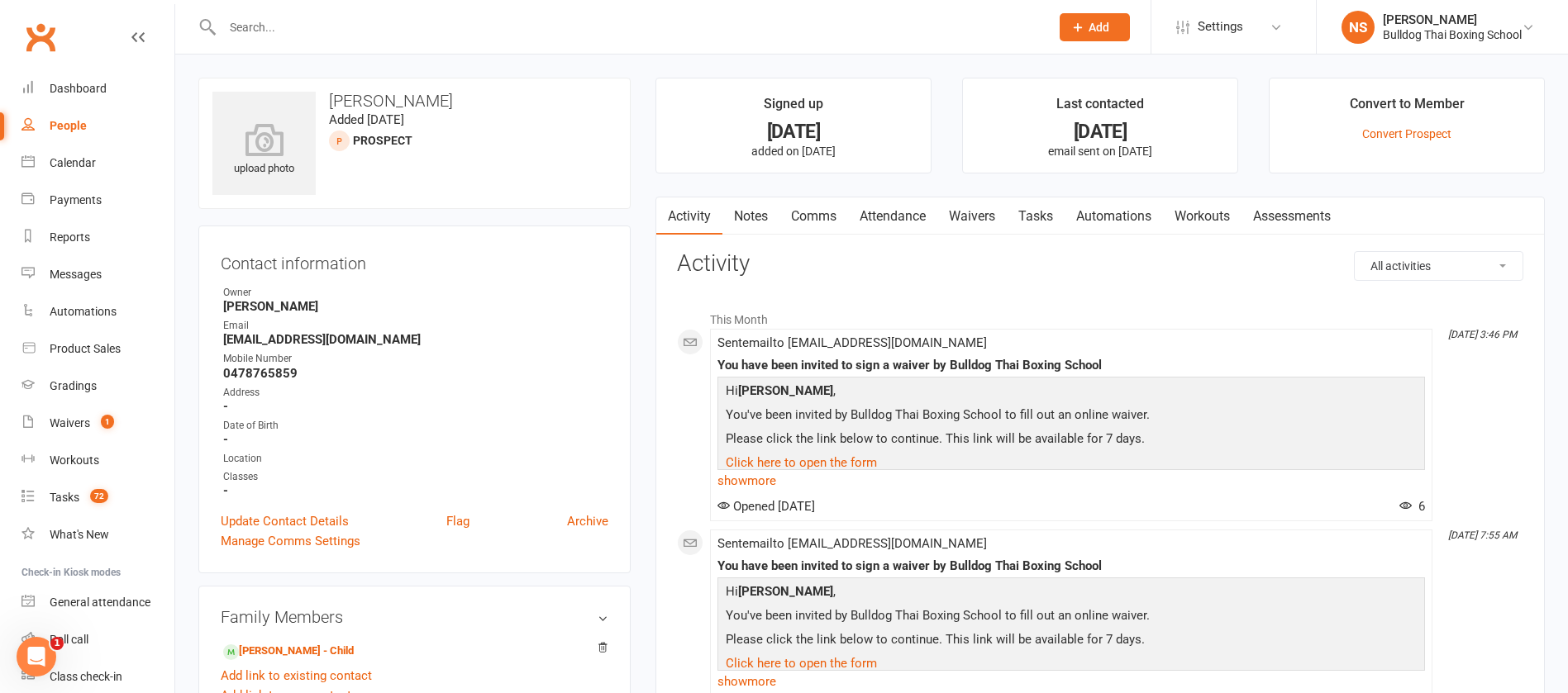
click at [990, 207] on link "Waivers" at bounding box center [972, 217] width 69 height 38
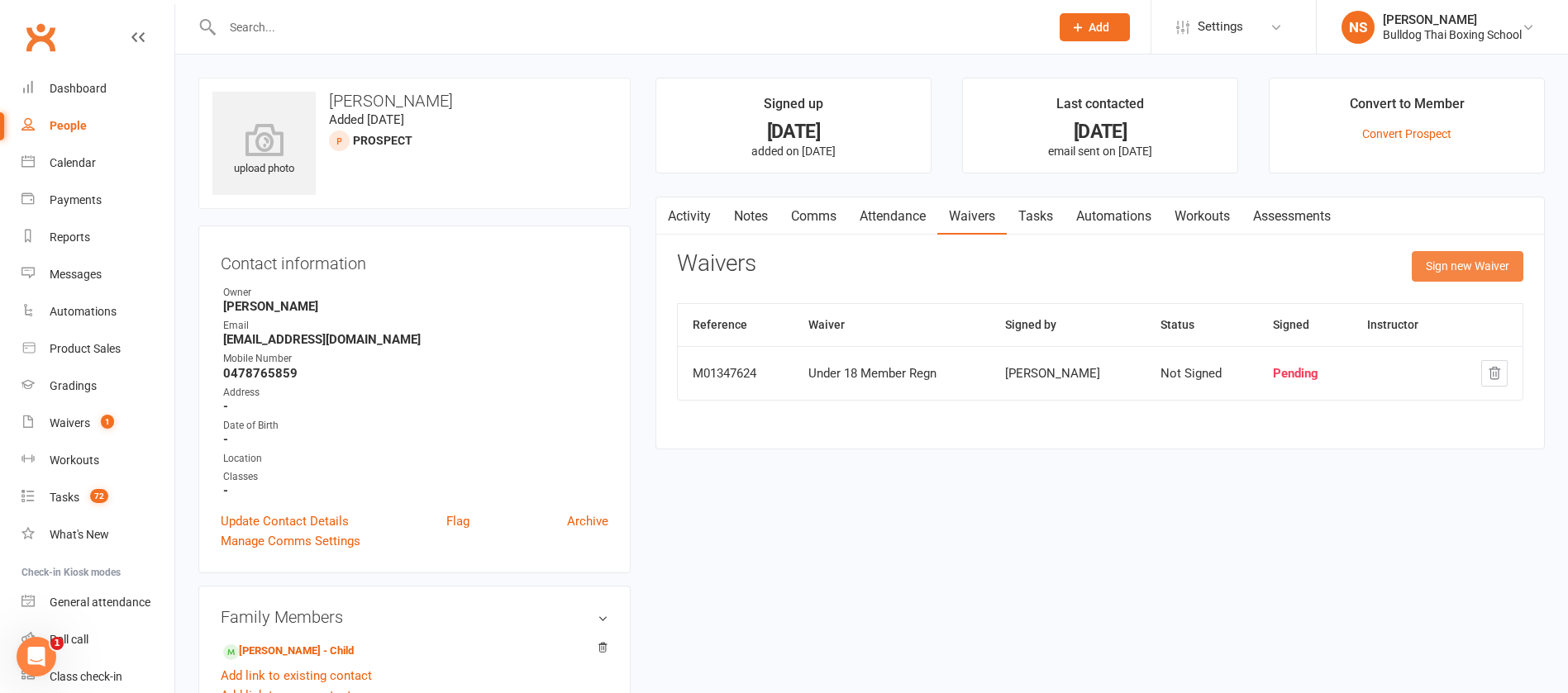
click at [1438, 251] on button "Sign new Waiver" at bounding box center [1467, 266] width 111 height 29
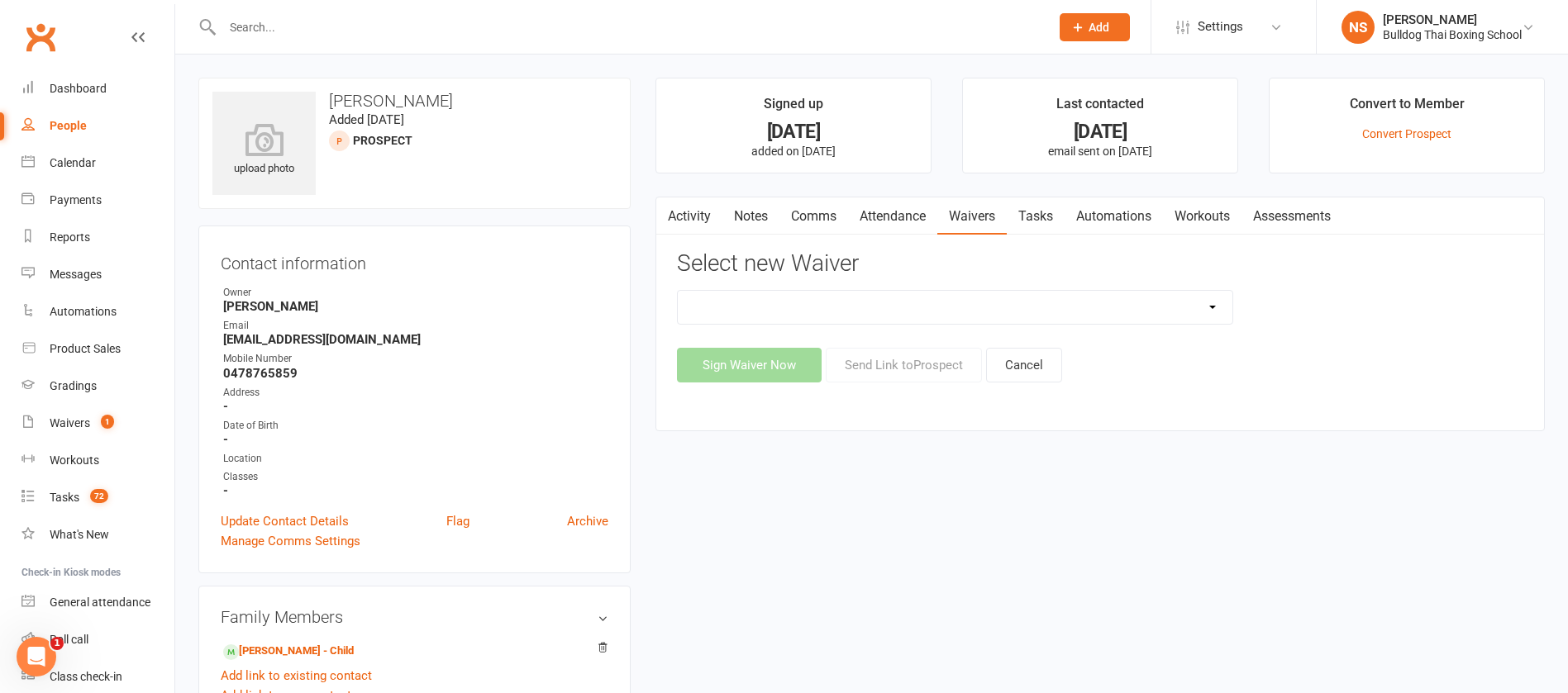
click at [940, 304] on select "12 Month Contract 14 Day Kick Off 21 Day Kick Starter 28 Day 99 and RO 35 28 Da…" at bounding box center [955, 307] width 555 height 33
click at [678, 291] on select "12 Month Contract 14 Day Kick Off 21 Day Kick Starter 28 Day 99 and RO 35 28 Da…" at bounding box center [955, 307] width 555 height 33
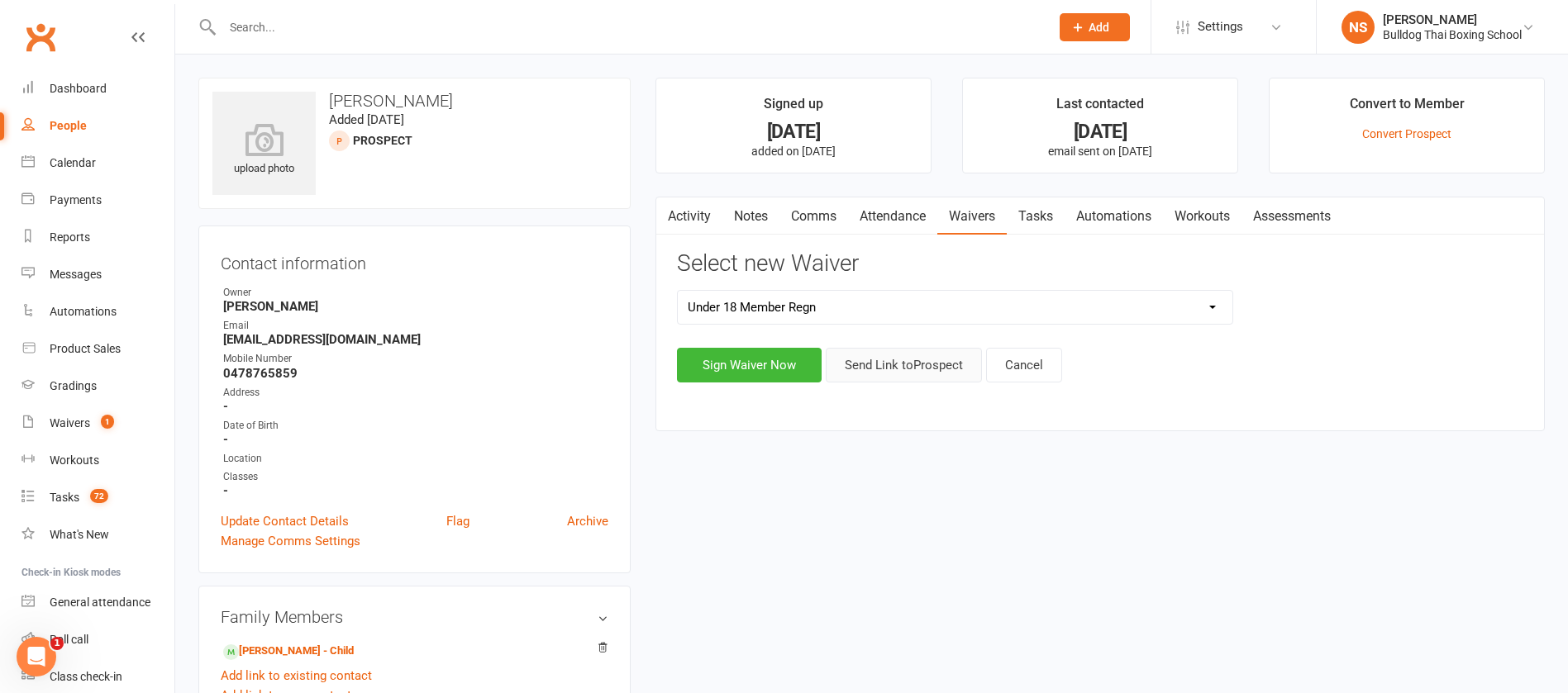
click at [906, 369] on button "Send Link to [GEOGRAPHIC_DATA]" at bounding box center [904, 365] width 156 height 35
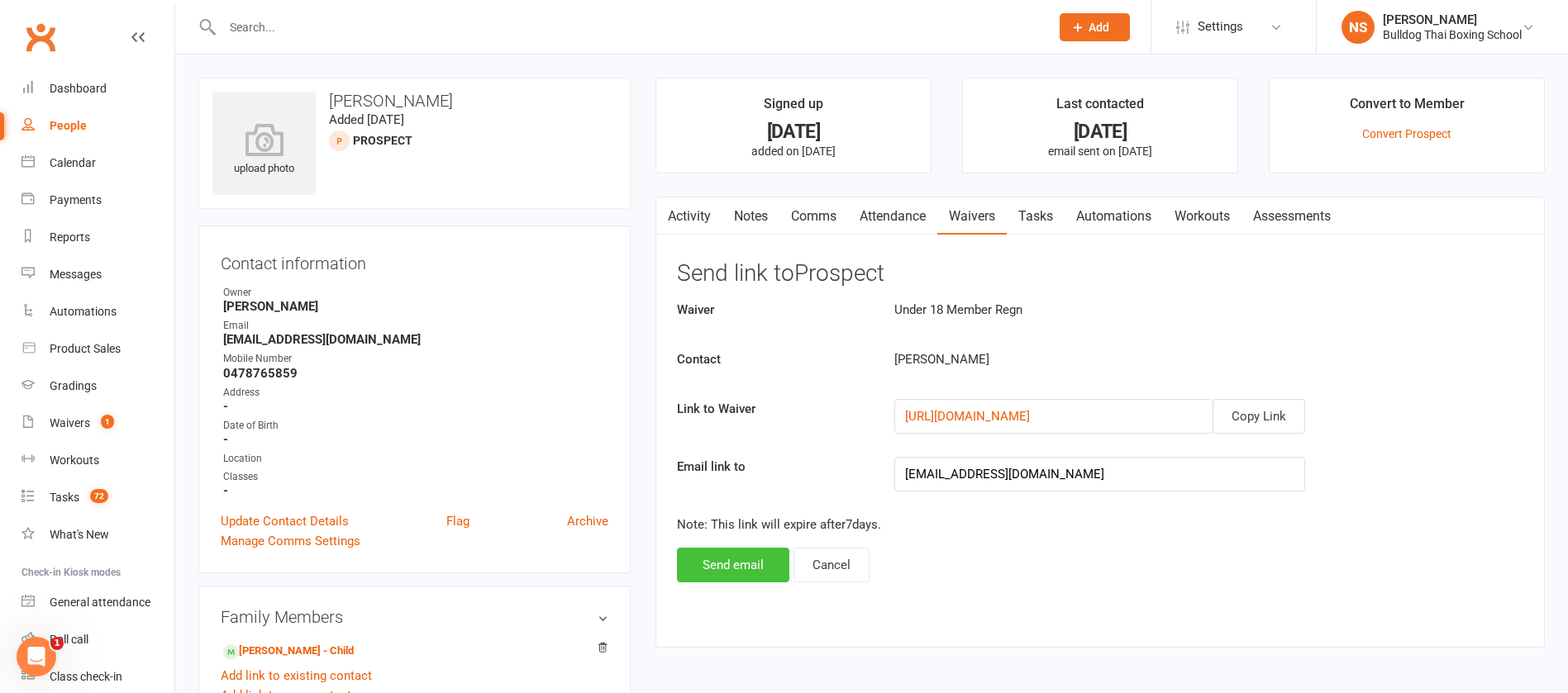
click at [730, 564] on button "Send email" at bounding box center [733, 565] width 112 height 35
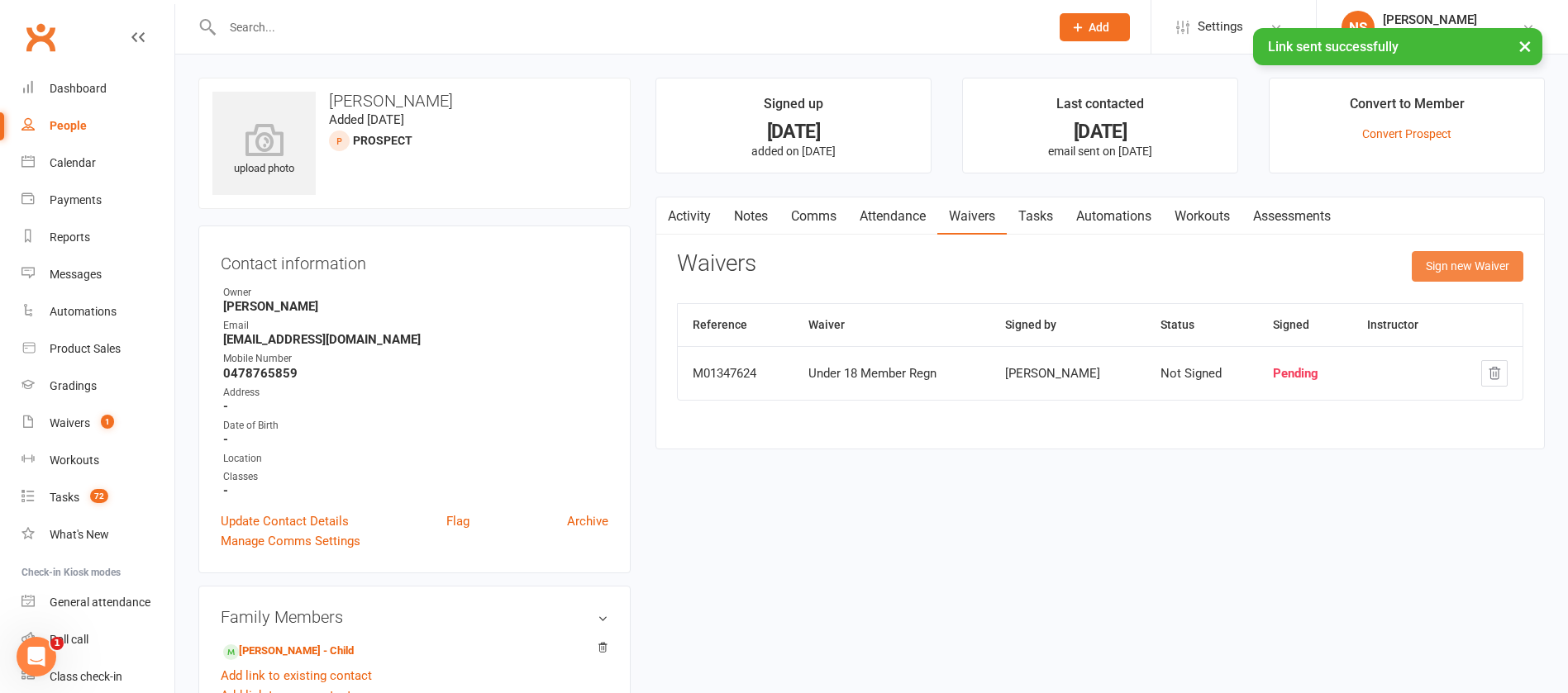
click at [1449, 261] on button "Sign new Waiver" at bounding box center [1467, 266] width 111 height 29
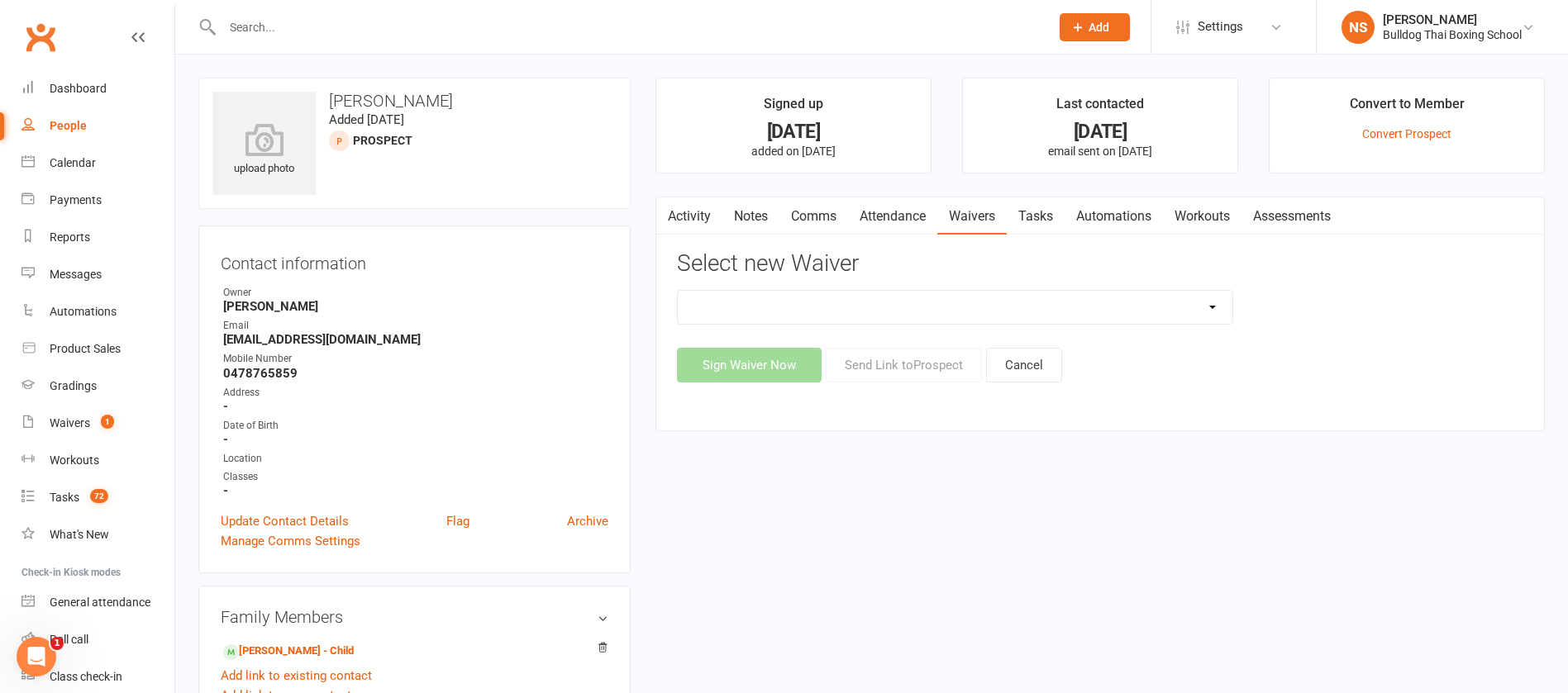
click at [1045, 215] on link "Tasks" at bounding box center [1035, 217] width 58 height 38
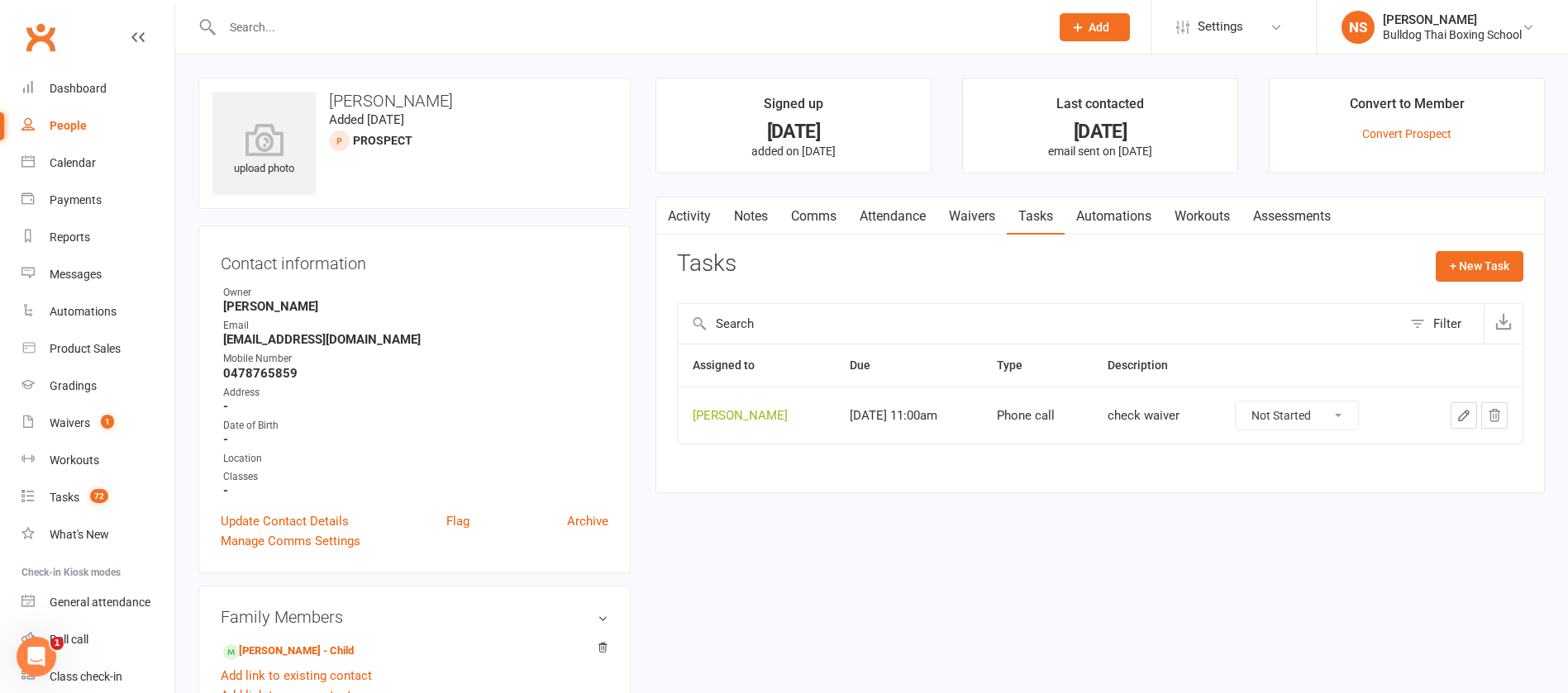
click at [1451, 409] on button "button" at bounding box center [1464, 415] width 27 height 27
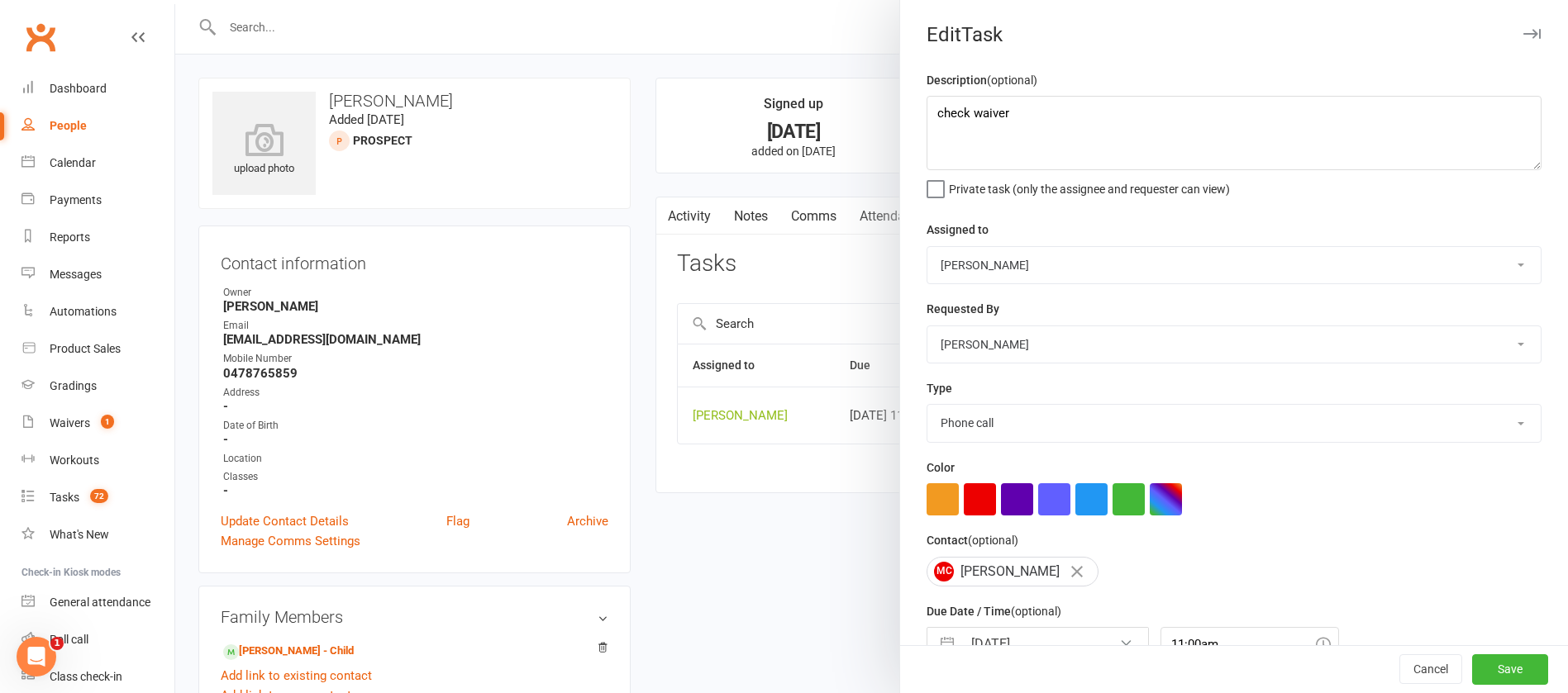
scroll to position [98, 0]
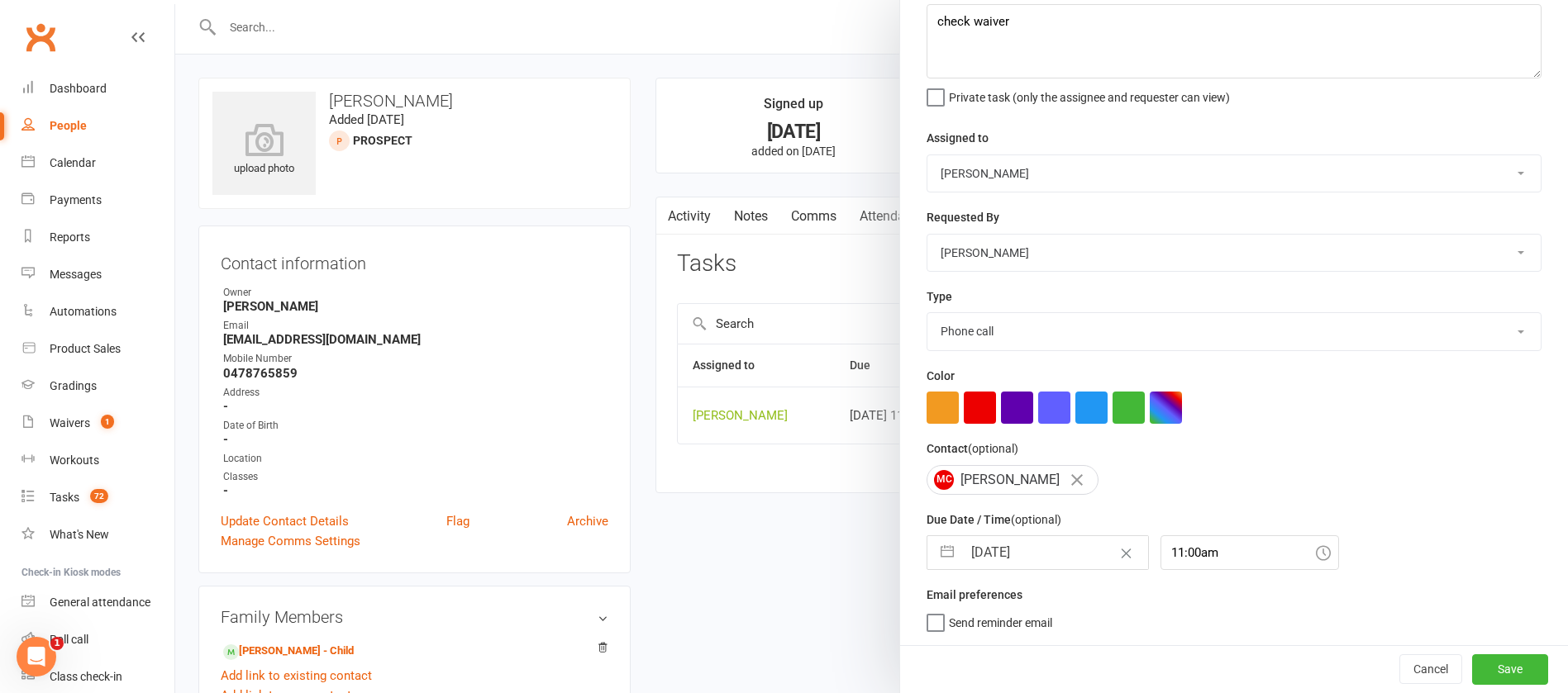
click at [1042, 555] on input "[DATE]" at bounding box center [1055, 552] width 186 height 33
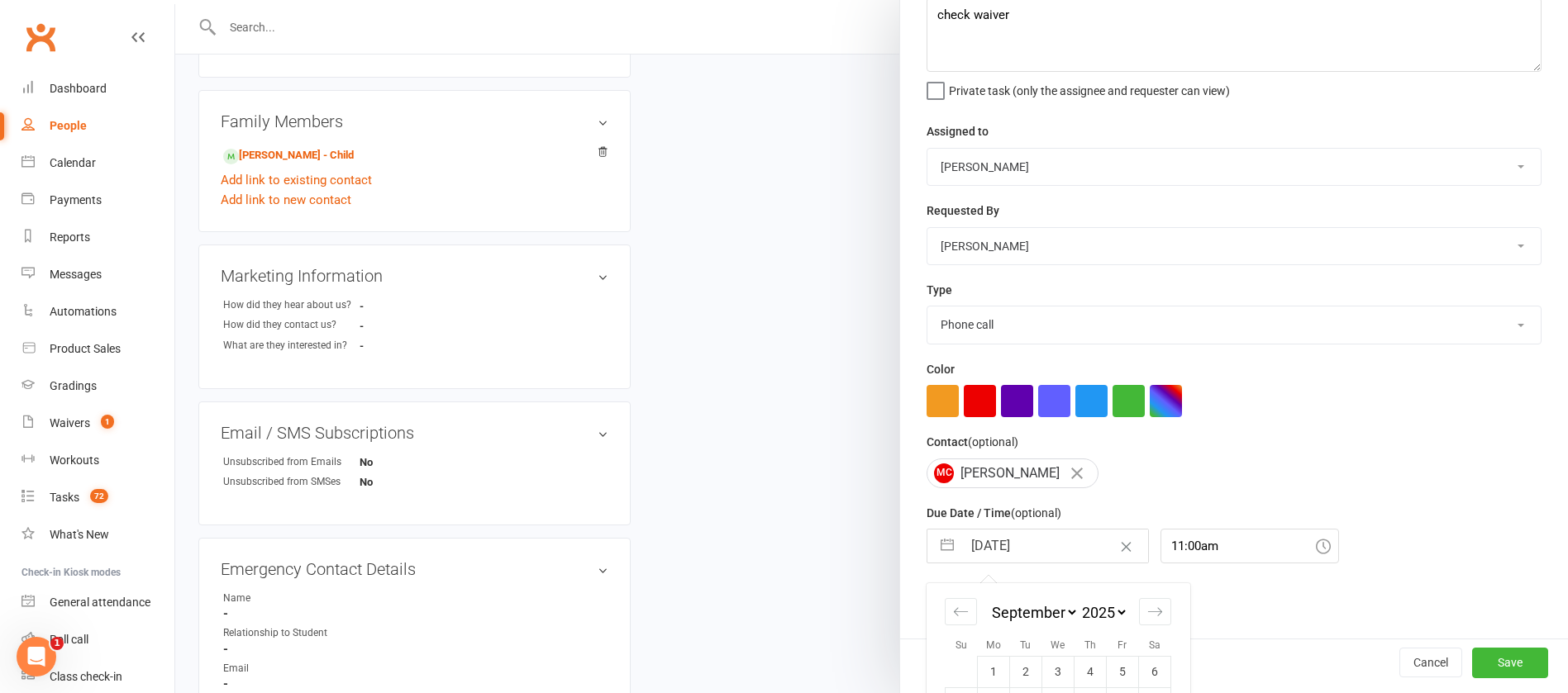
click at [1050, 552] on input "[DATE]" at bounding box center [1055, 546] width 186 height 33
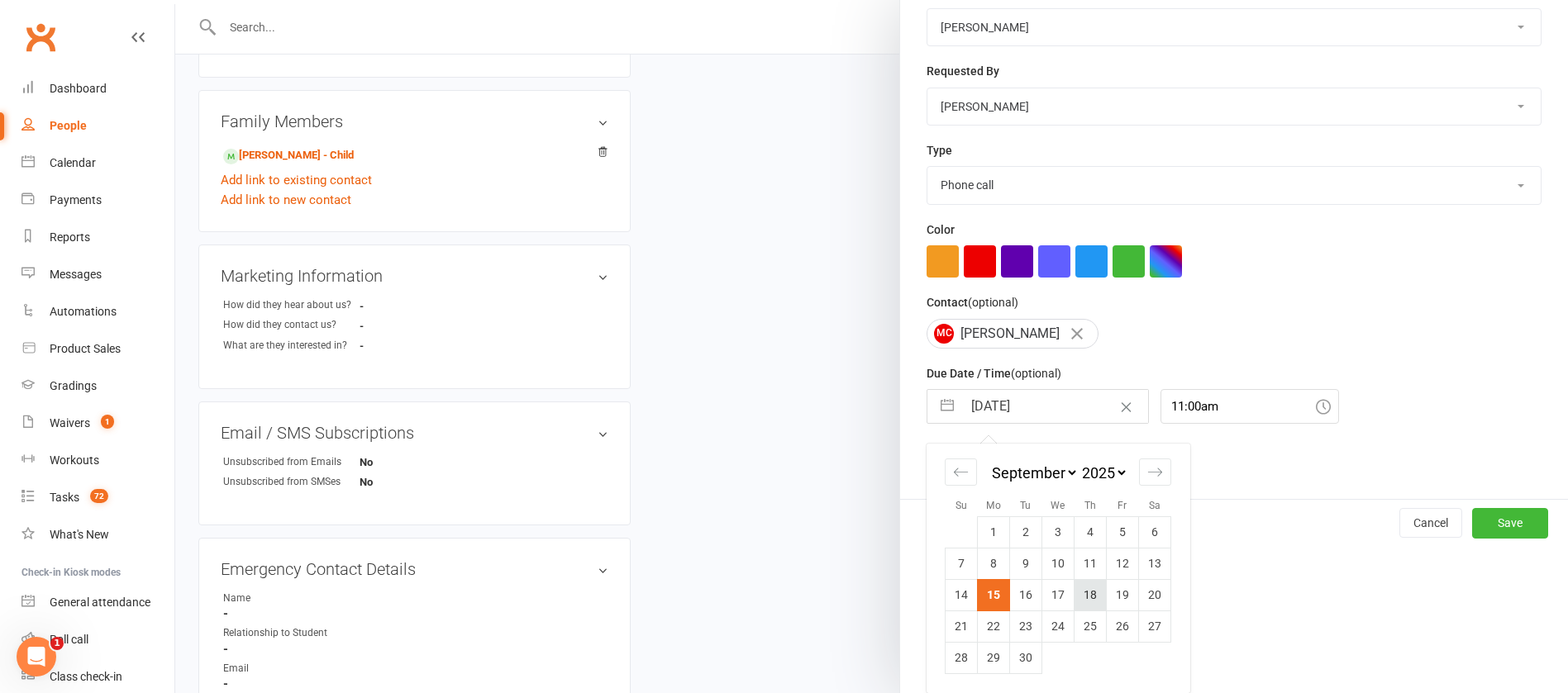
click at [1085, 596] on td "18" at bounding box center [1091, 595] width 32 height 31
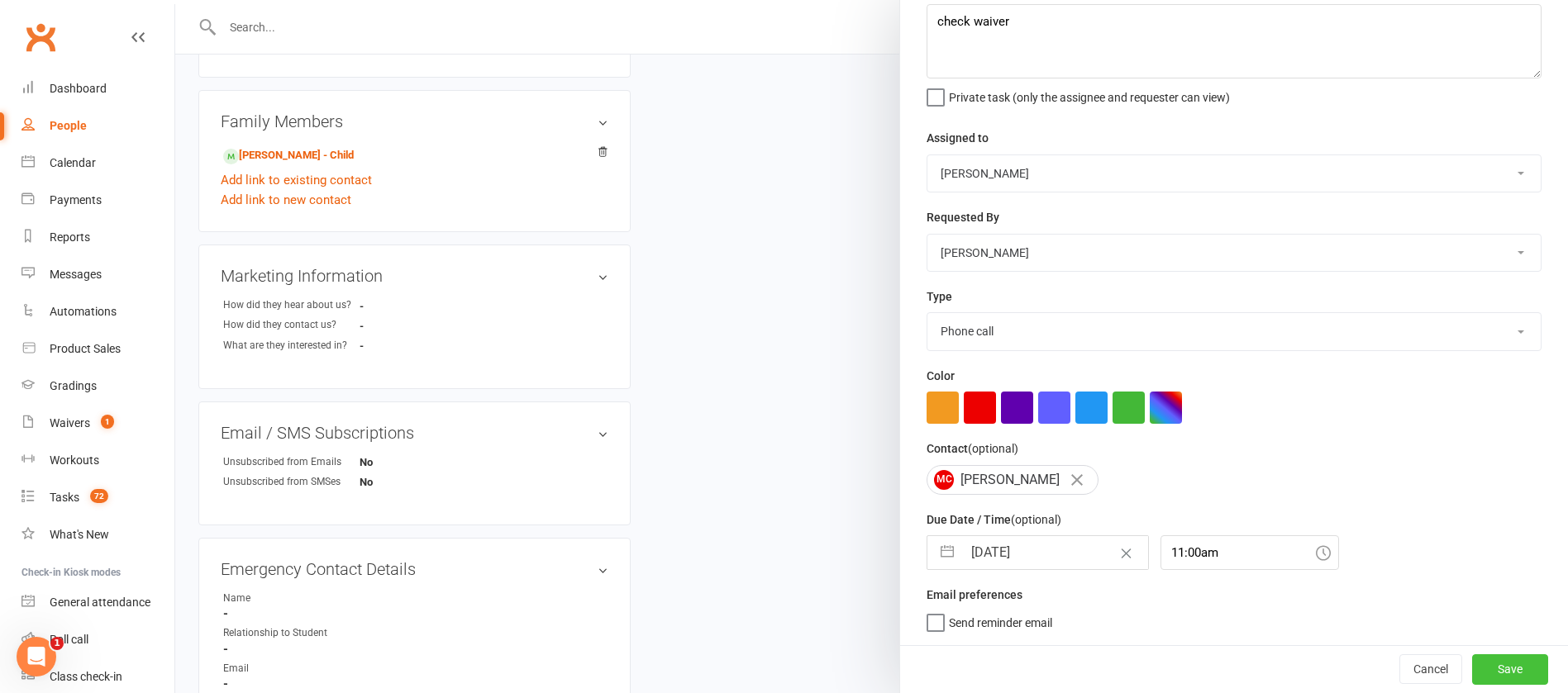
click at [1472, 667] on button "Save" at bounding box center [1510, 669] width 76 height 29
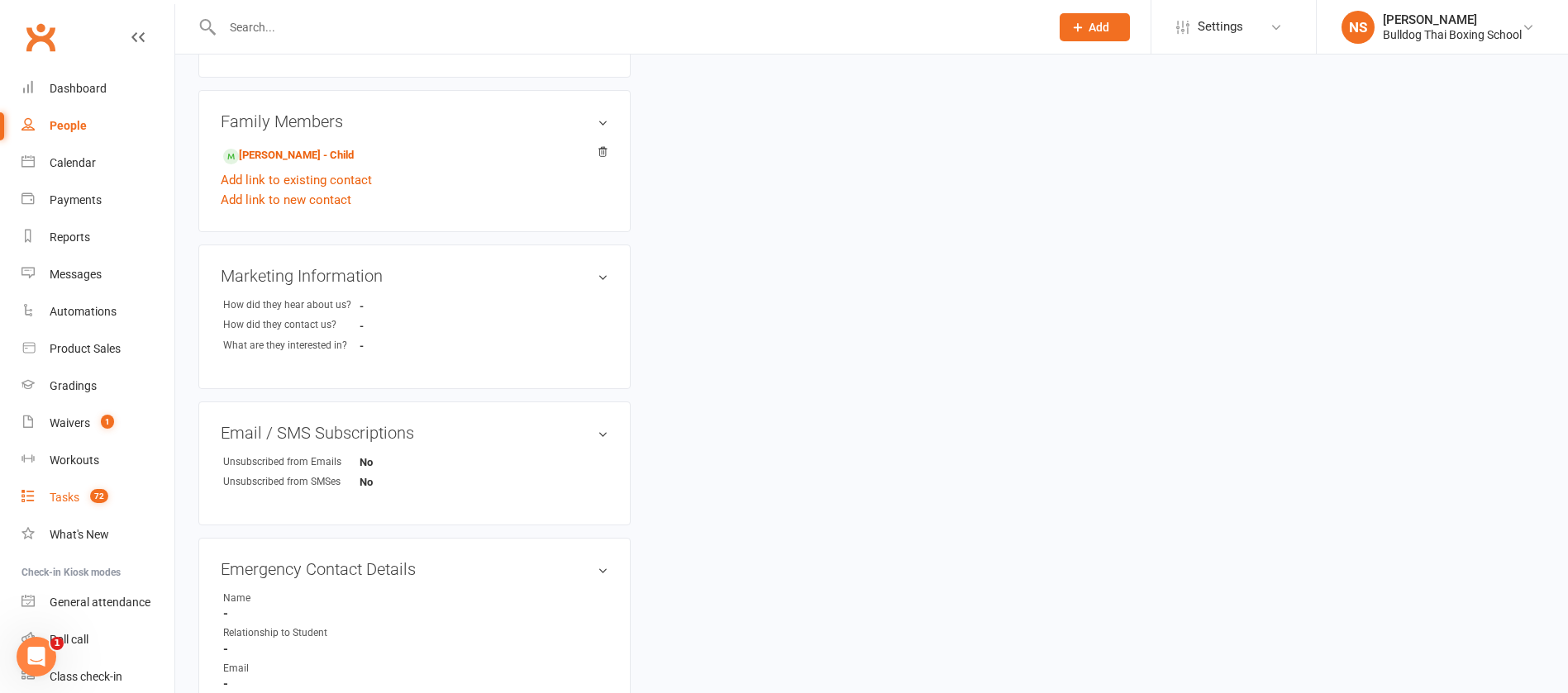
click at [50, 501] on div "Tasks" at bounding box center [64, 497] width 29 height 13
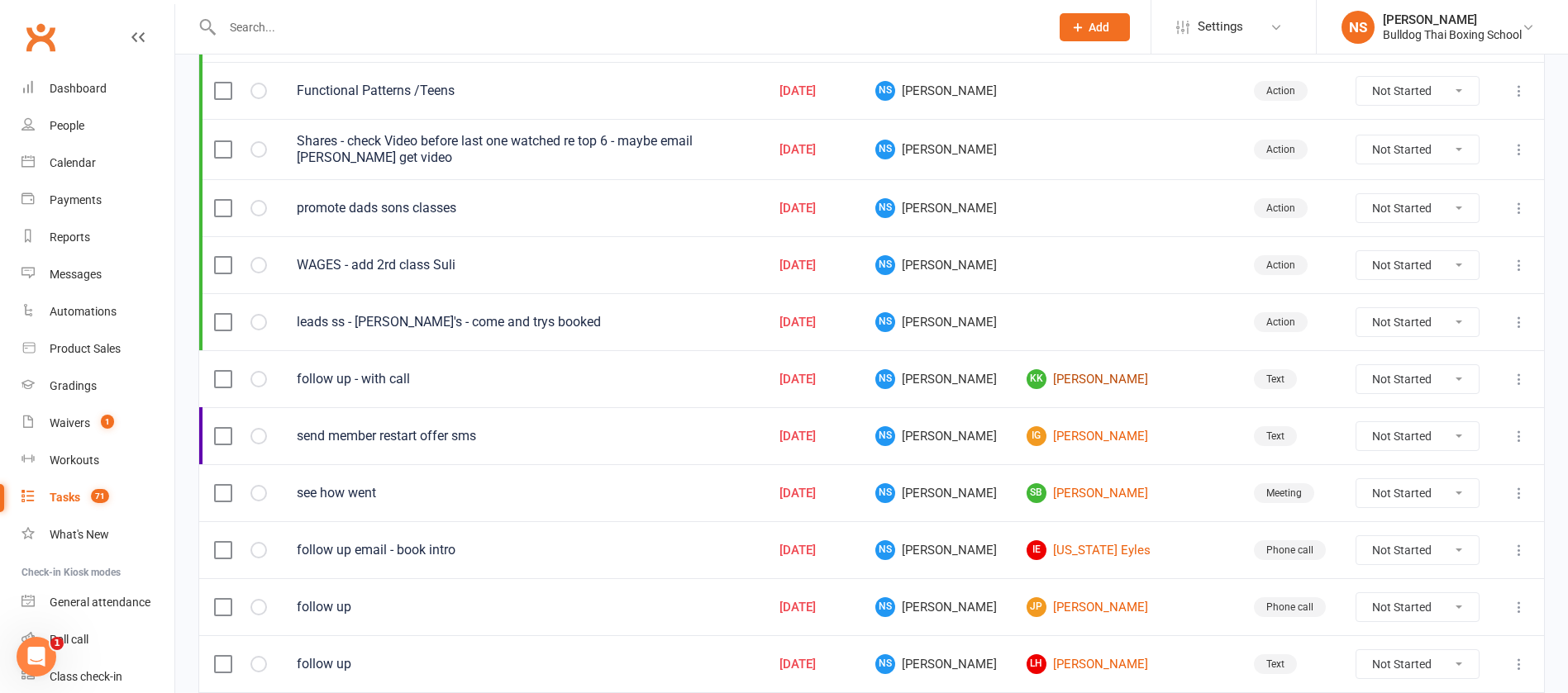
scroll to position [372, 0]
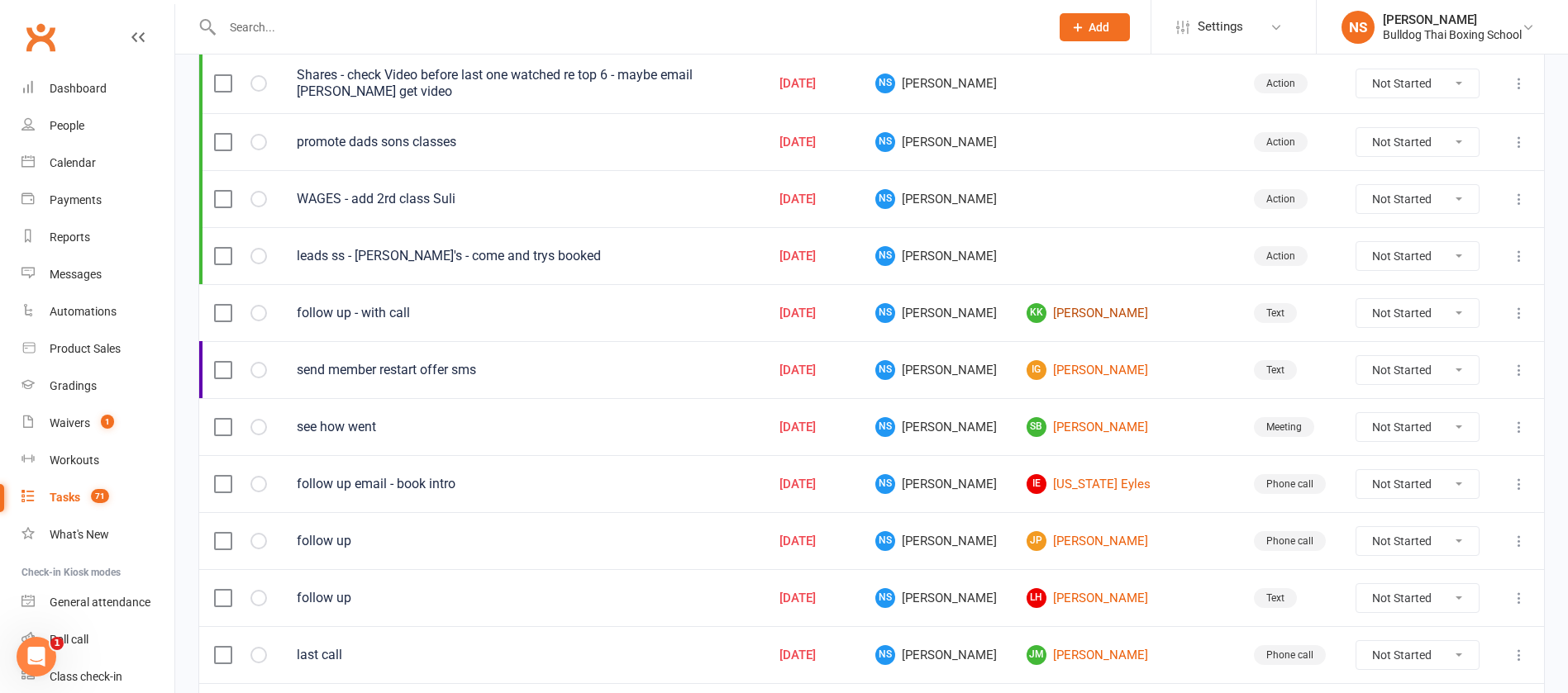
click at [1123, 313] on link "KK [PERSON_NAME]" at bounding box center [1125, 312] width 198 height 20
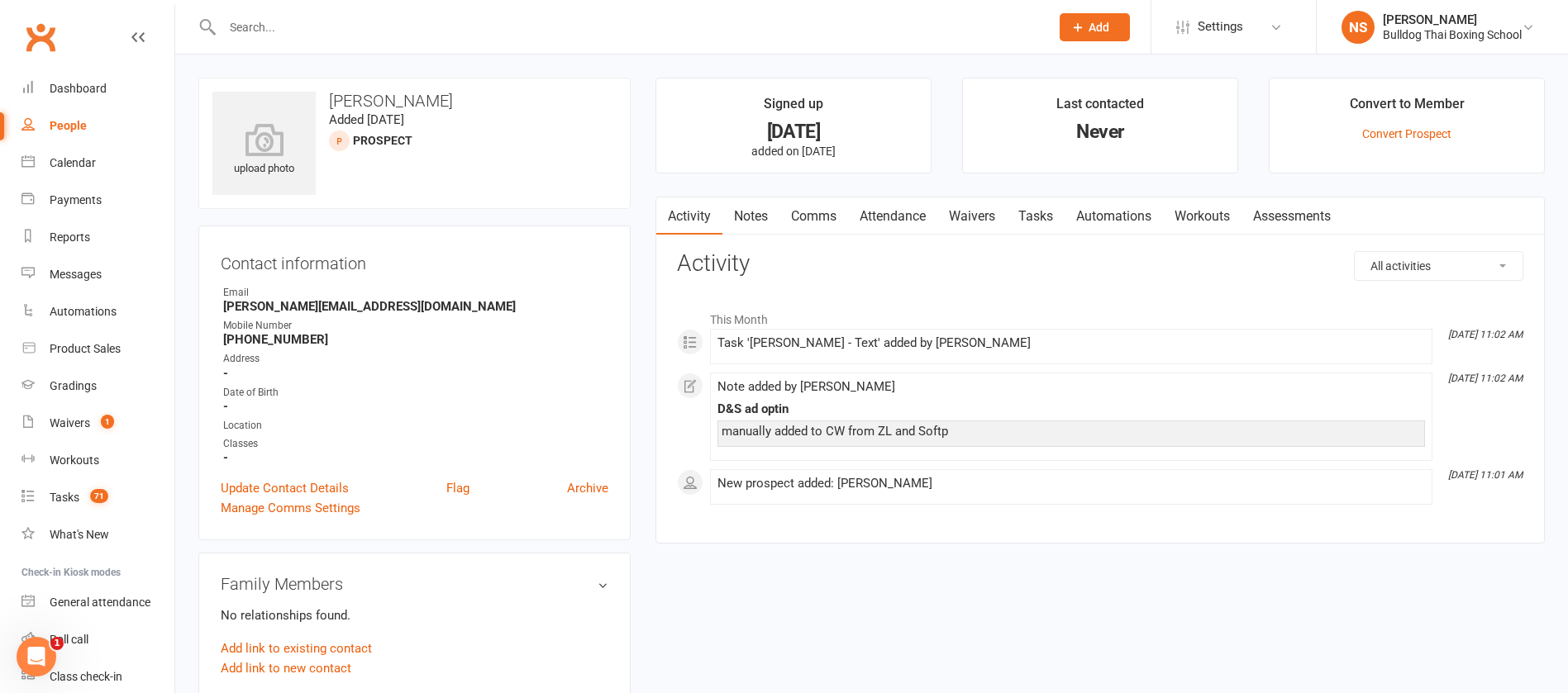
click at [240, 16] on input "text" at bounding box center [628, 27] width 821 height 23
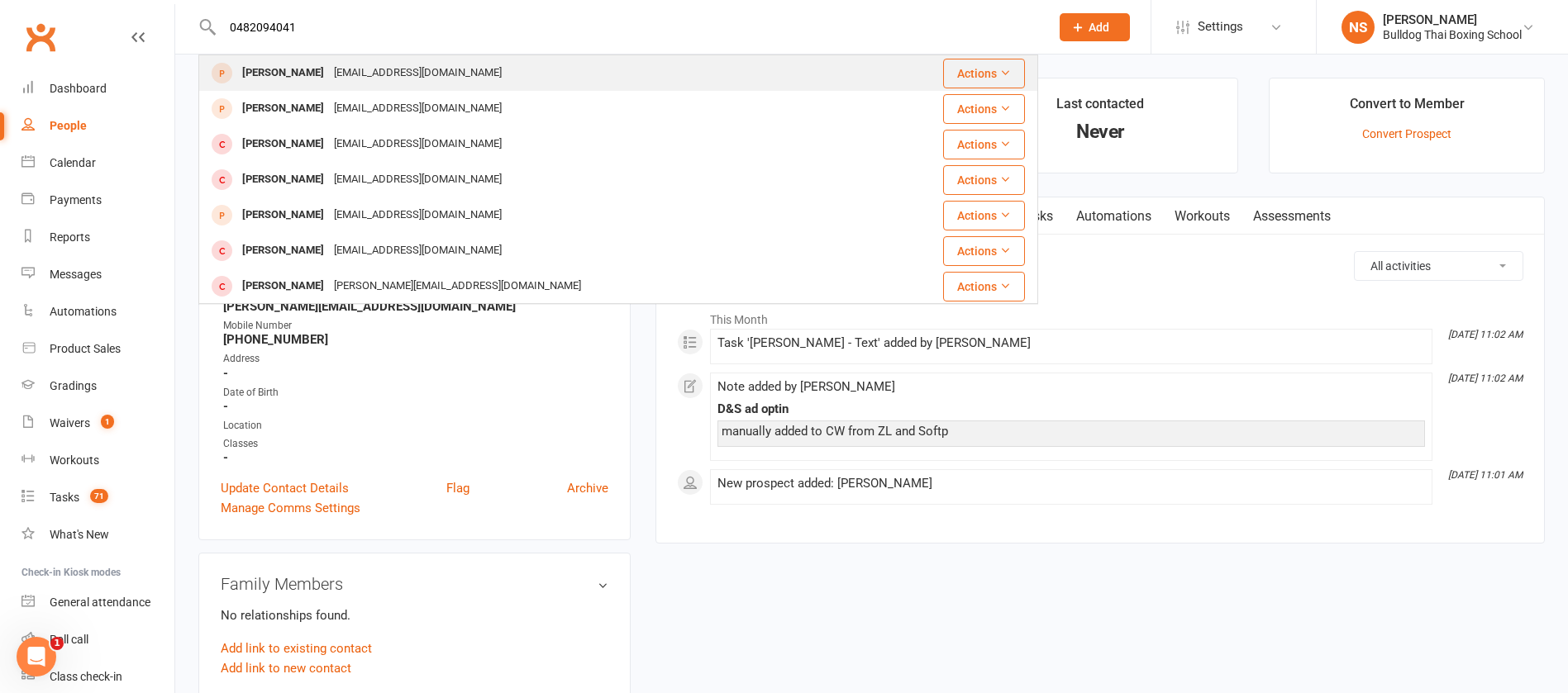
click at [329, 73] on div "[EMAIL_ADDRESS][DOMAIN_NAME]" at bounding box center [418, 73] width 178 height 24
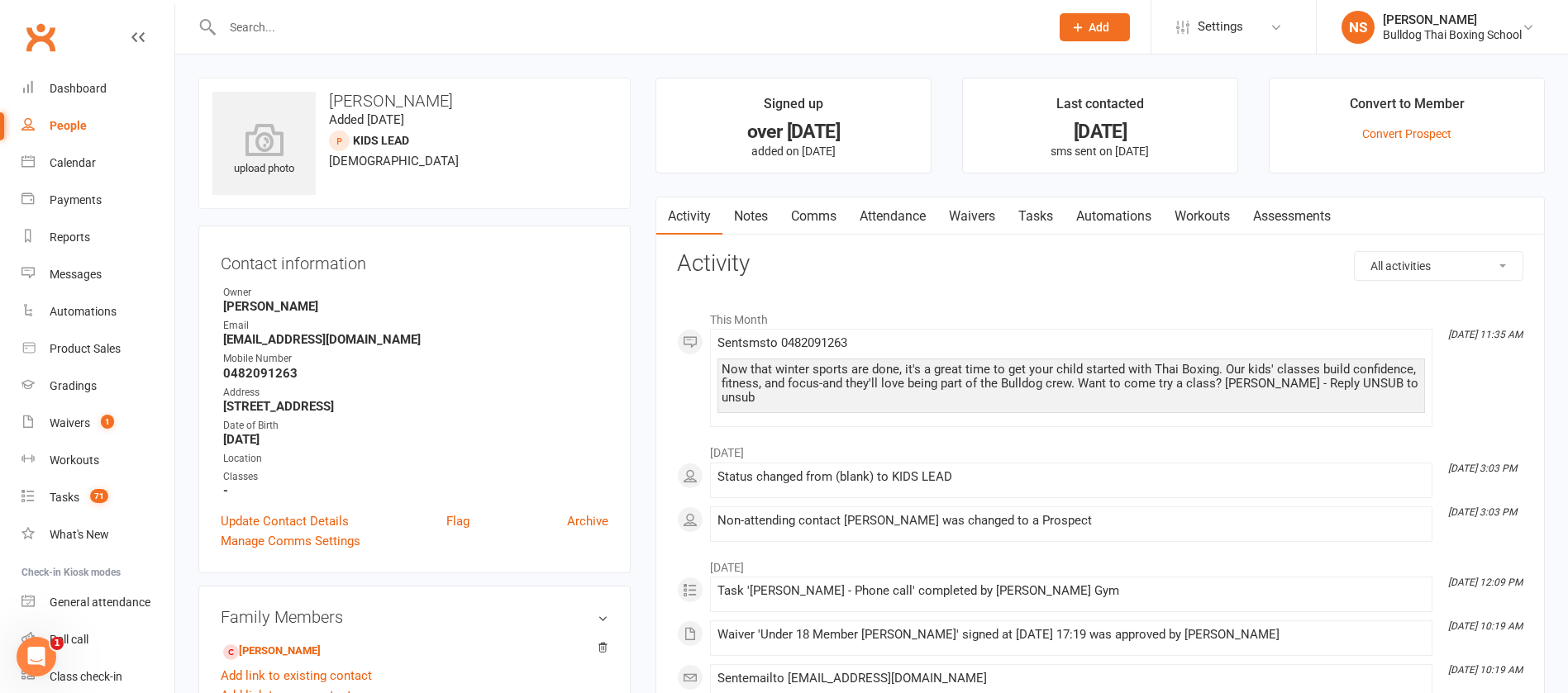
click at [1049, 212] on link "Tasks" at bounding box center [1035, 217] width 58 height 38
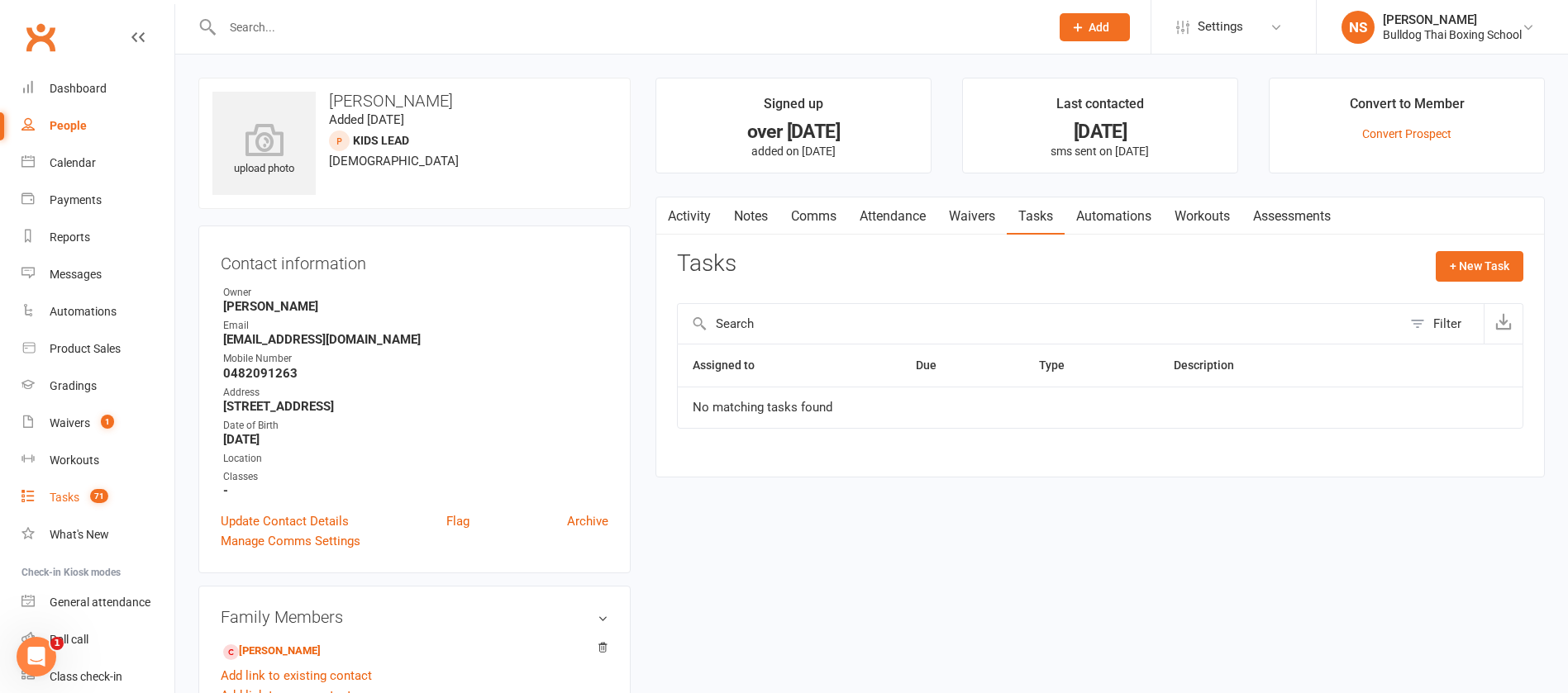
click at [72, 492] on div "Tasks" at bounding box center [64, 497] width 29 height 13
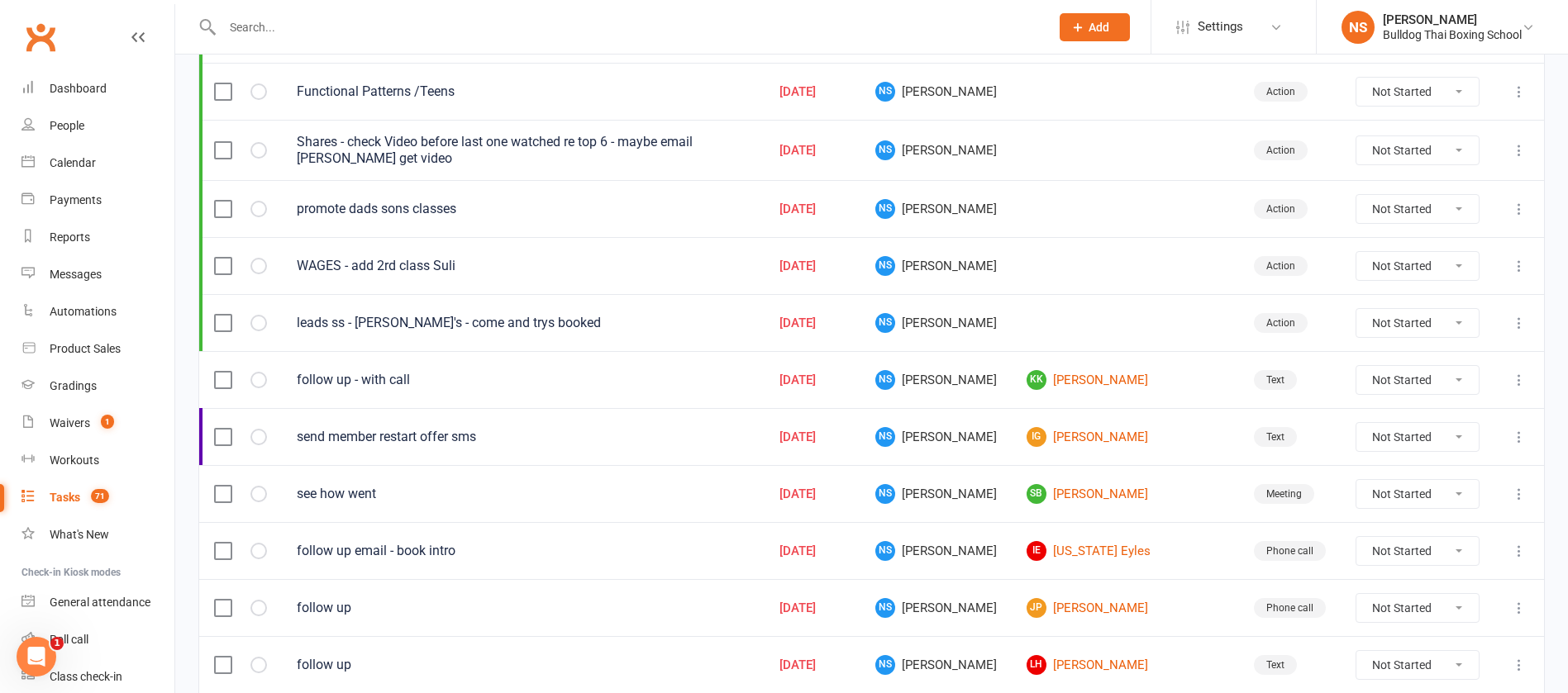
scroll to position [372, 0]
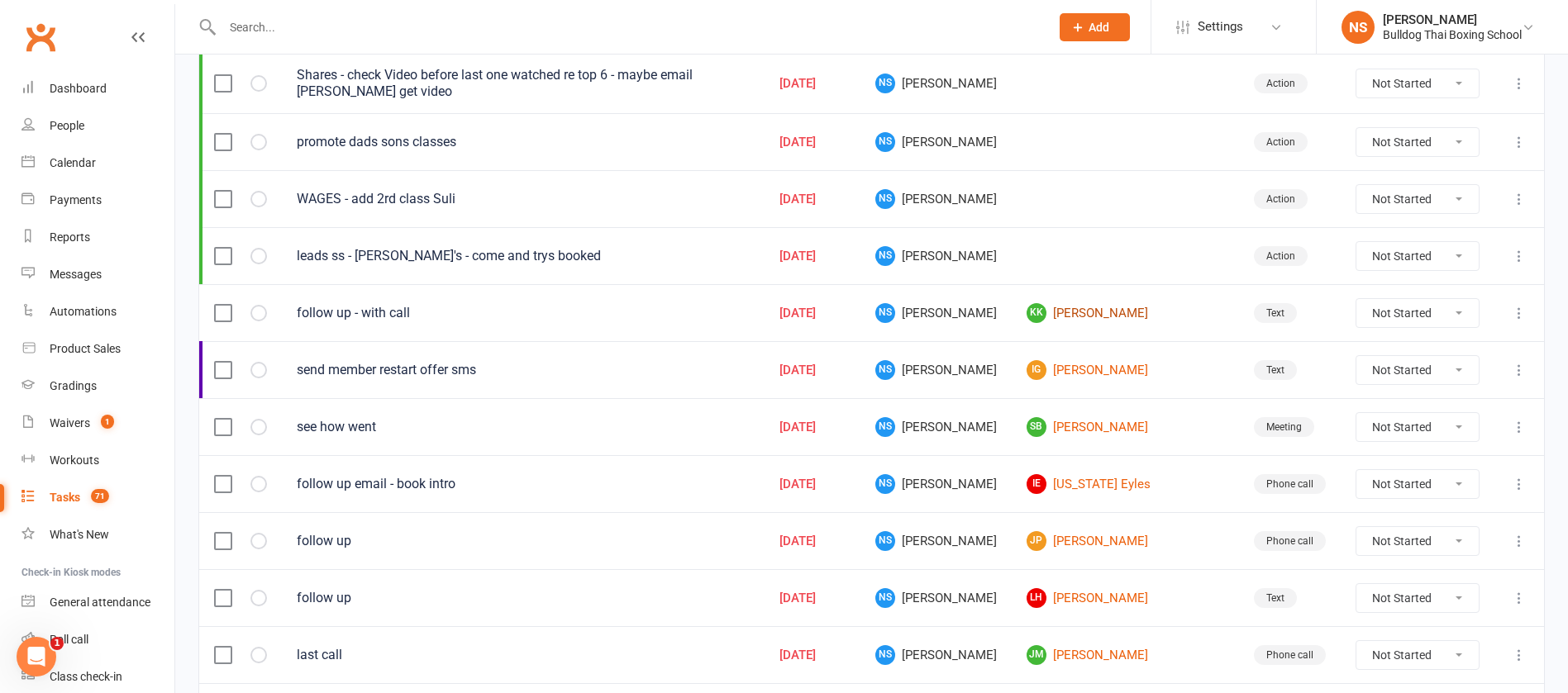
click at [1113, 315] on link "KK [PERSON_NAME]" at bounding box center [1125, 312] width 198 height 20
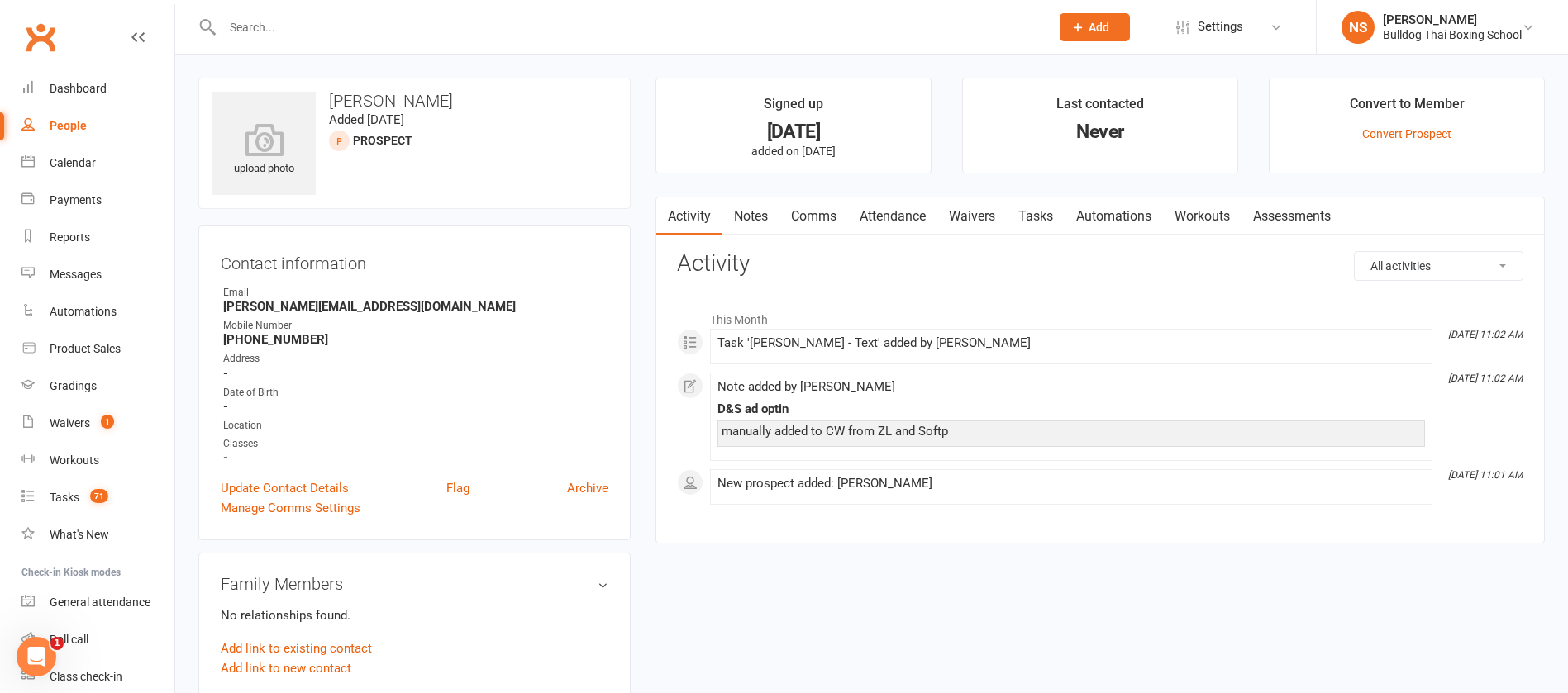
click at [745, 212] on link "Notes" at bounding box center [751, 217] width 57 height 38
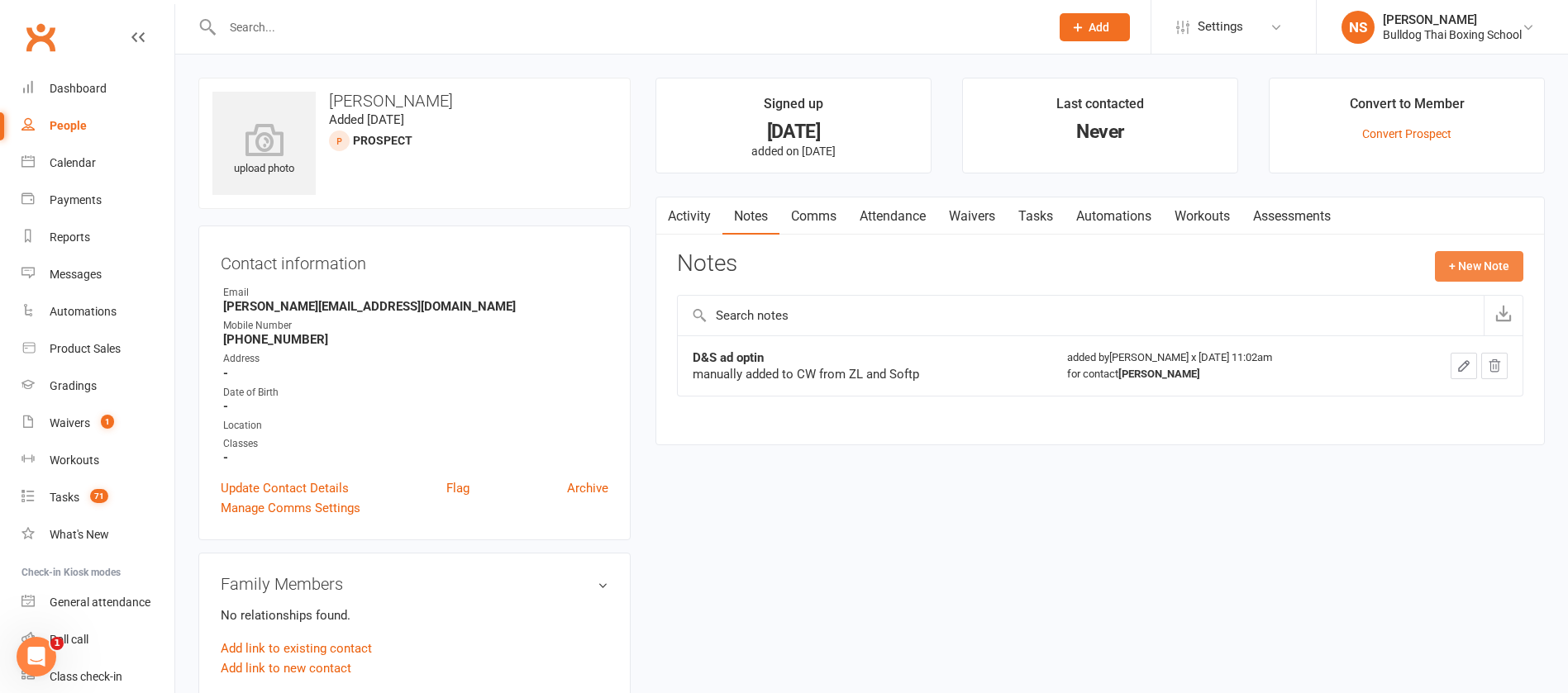
click at [1465, 253] on button "+ New Note" at bounding box center [1479, 266] width 88 height 29
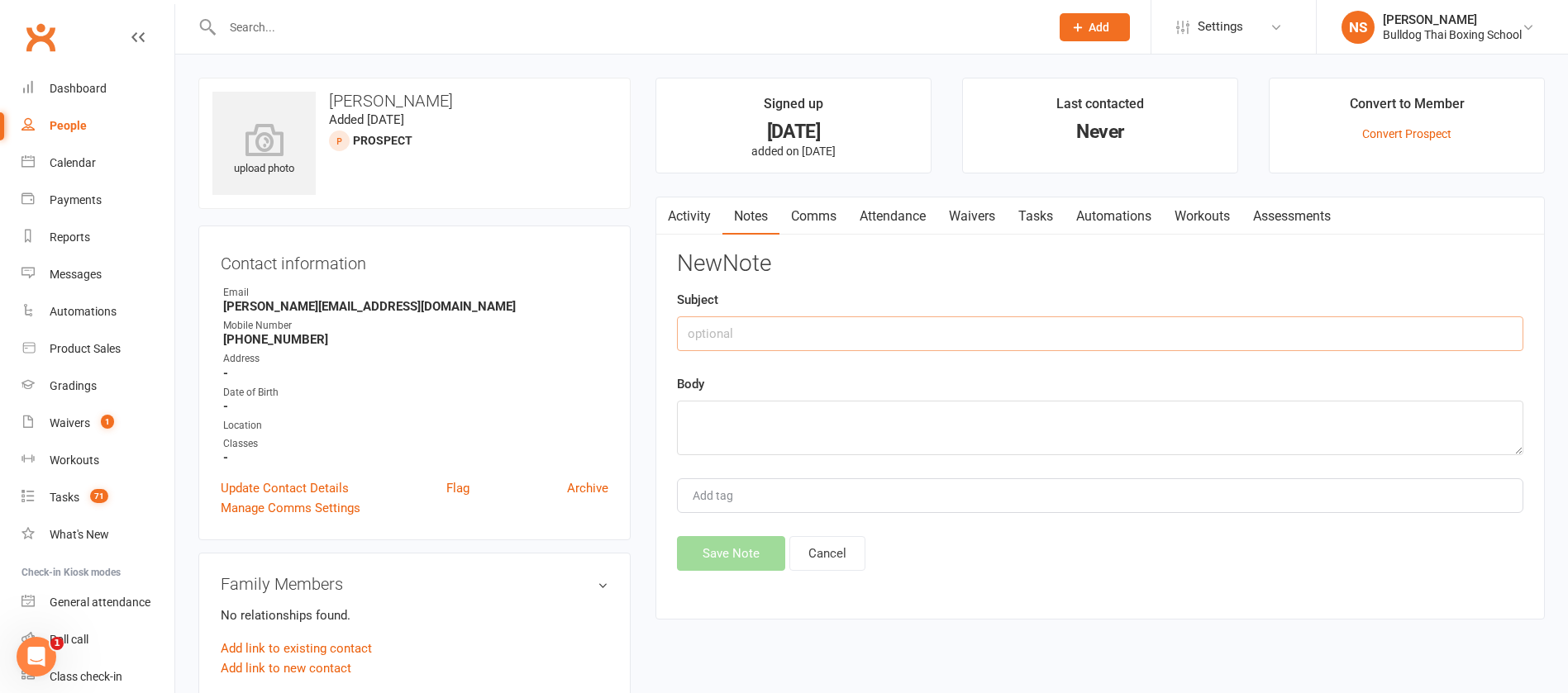
click at [809, 341] on input "text" at bounding box center [1100, 334] width 847 height 35
click at [760, 420] on textarea at bounding box center [1100, 427] width 847 height 54
click at [717, 559] on button "Save Note" at bounding box center [730, 553] width 108 height 35
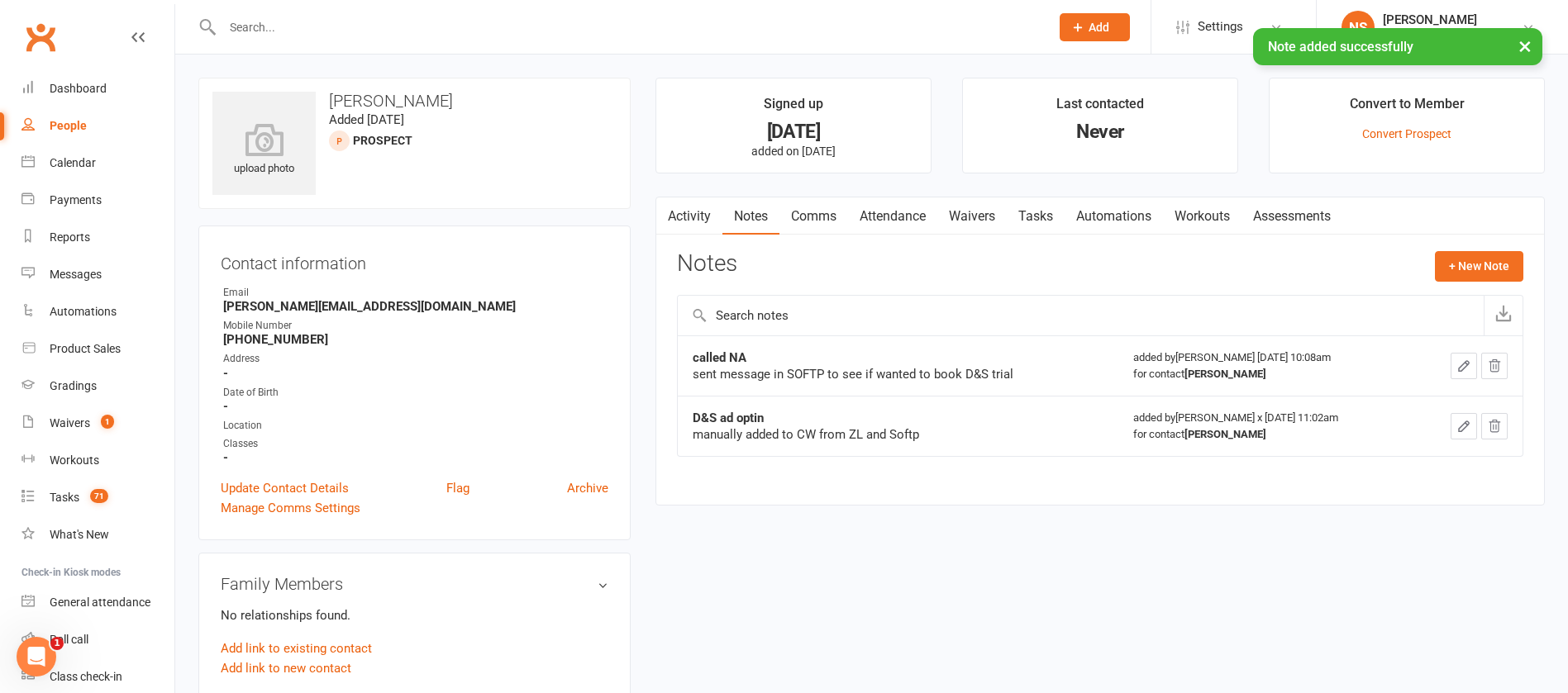
click at [1027, 217] on link "Tasks" at bounding box center [1035, 217] width 58 height 38
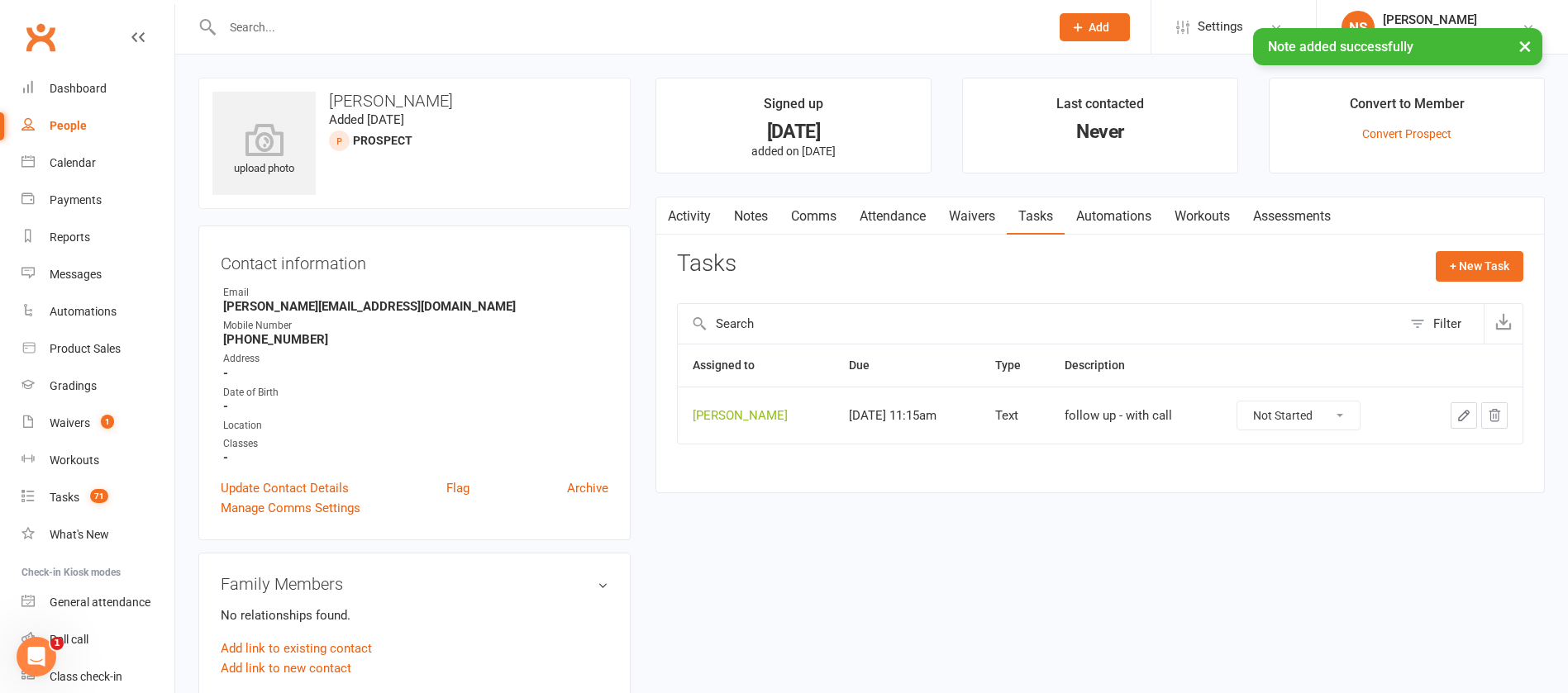
click at [1461, 414] on icon "button" at bounding box center [1464, 415] width 15 height 15
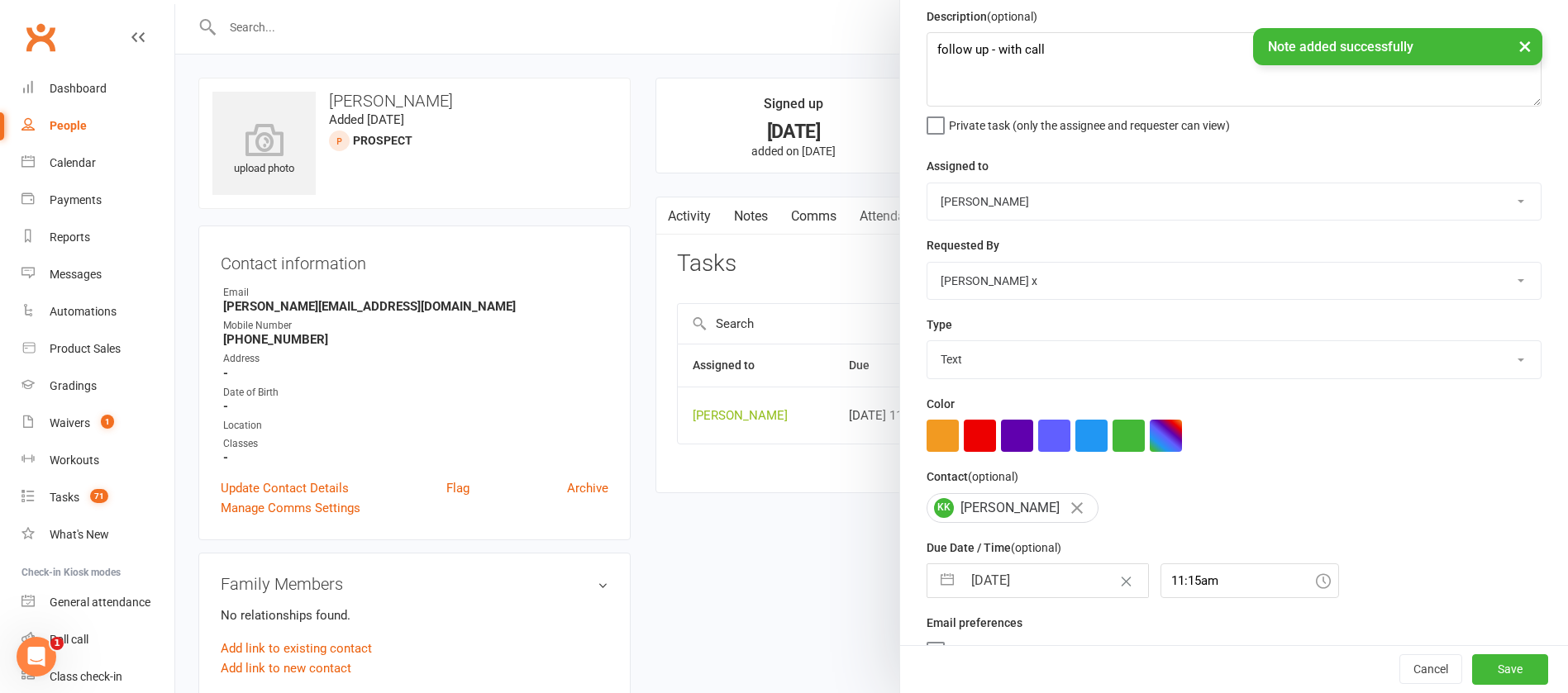
scroll to position [98, 0]
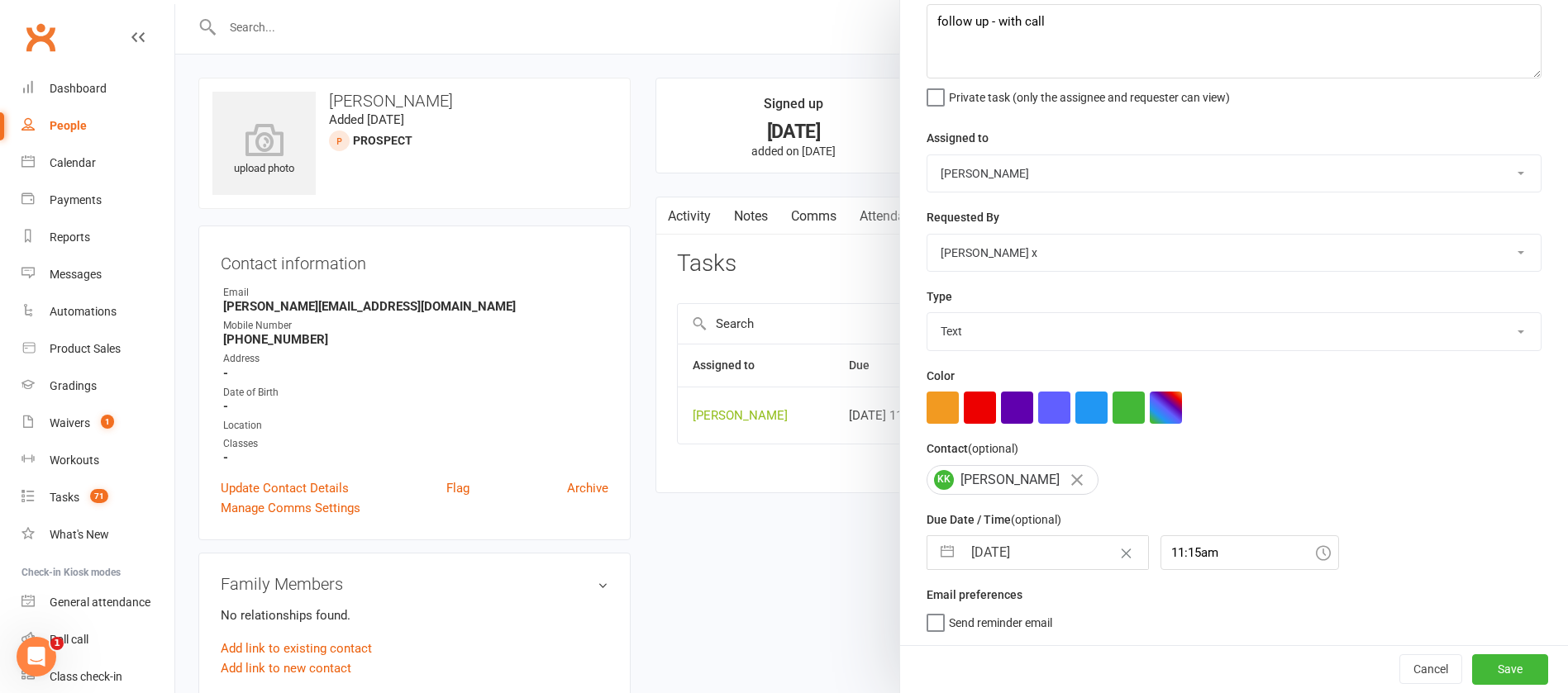
click at [769, 556] on div at bounding box center [871, 346] width 1393 height 693
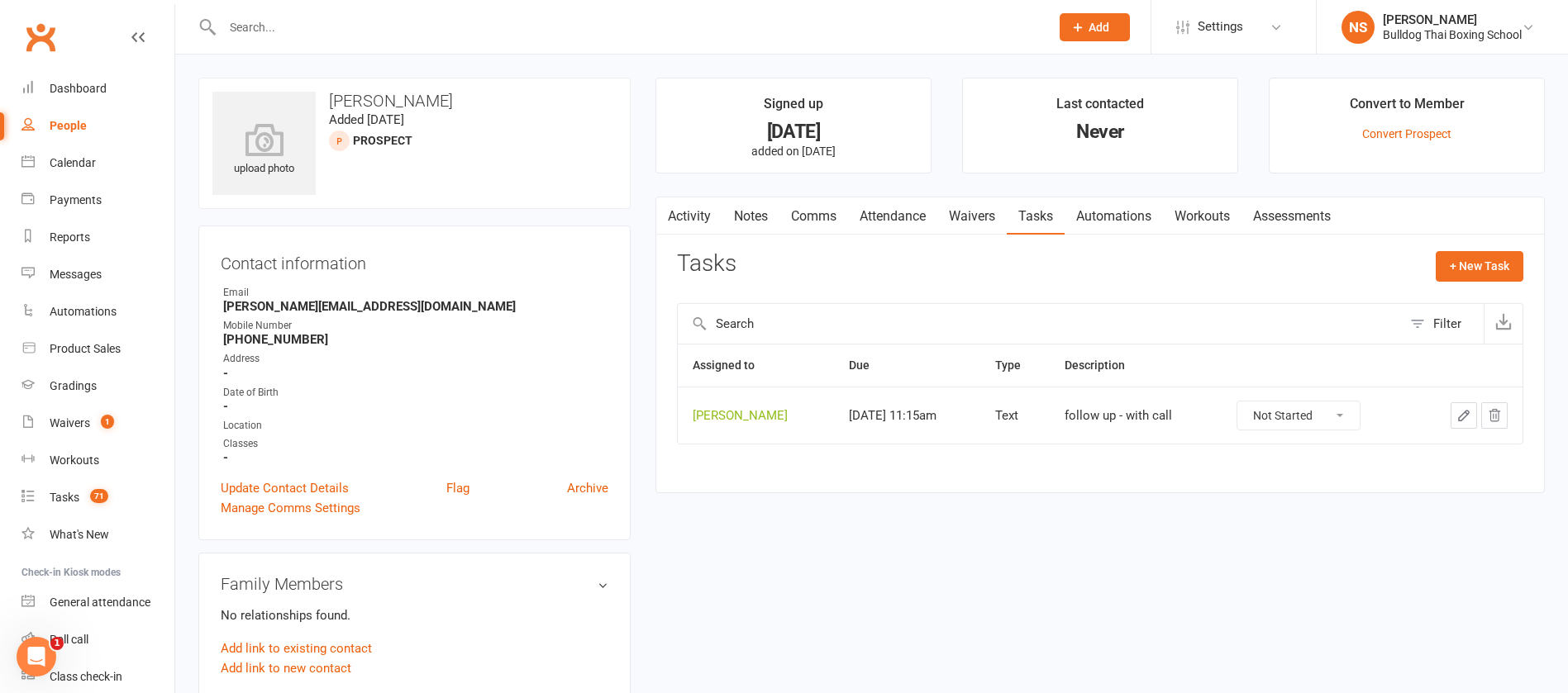
click at [1461, 418] on icon "button" at bounding box center [1464, 415] width 9 height 9
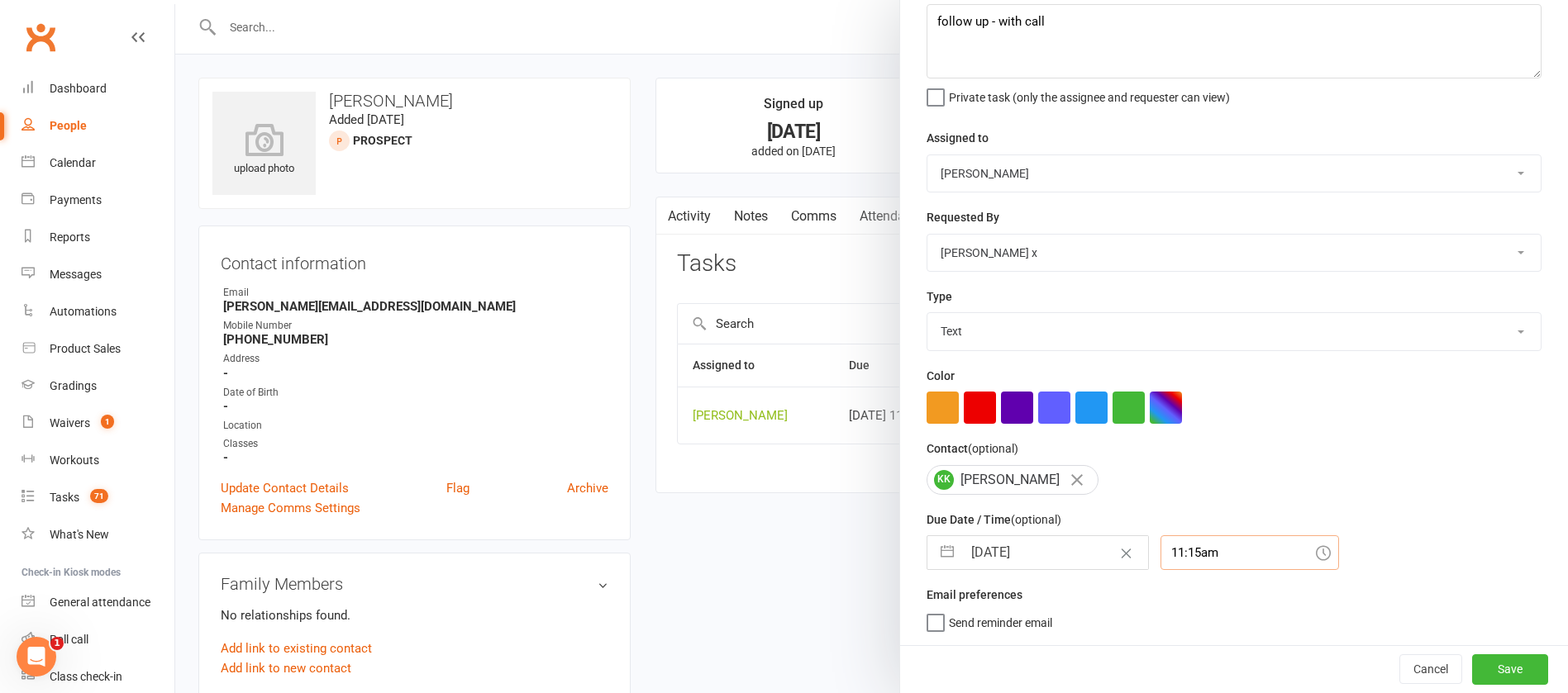
click at [1197, 555] on input "11:15am" at bounding box center [1249, 552] width 179 height 35
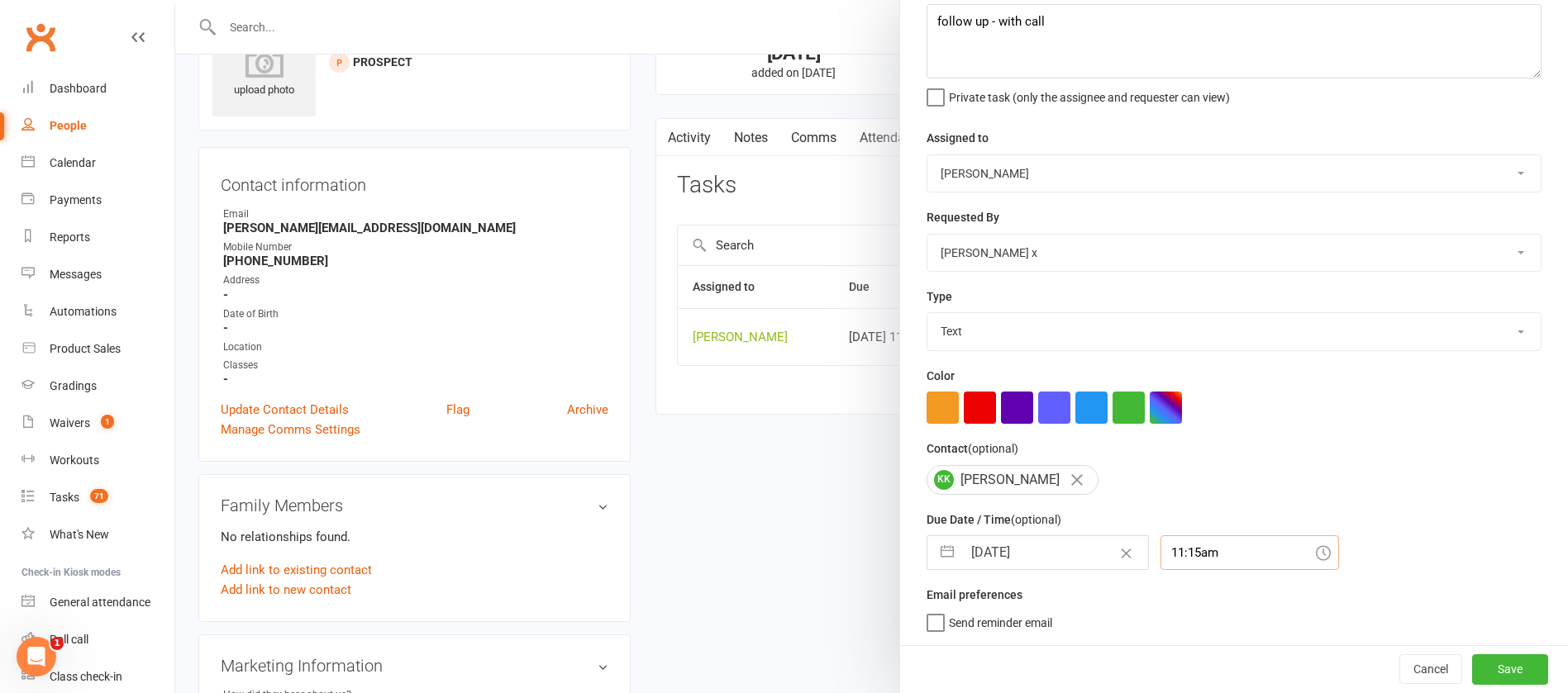
scroll to position [248, 0]
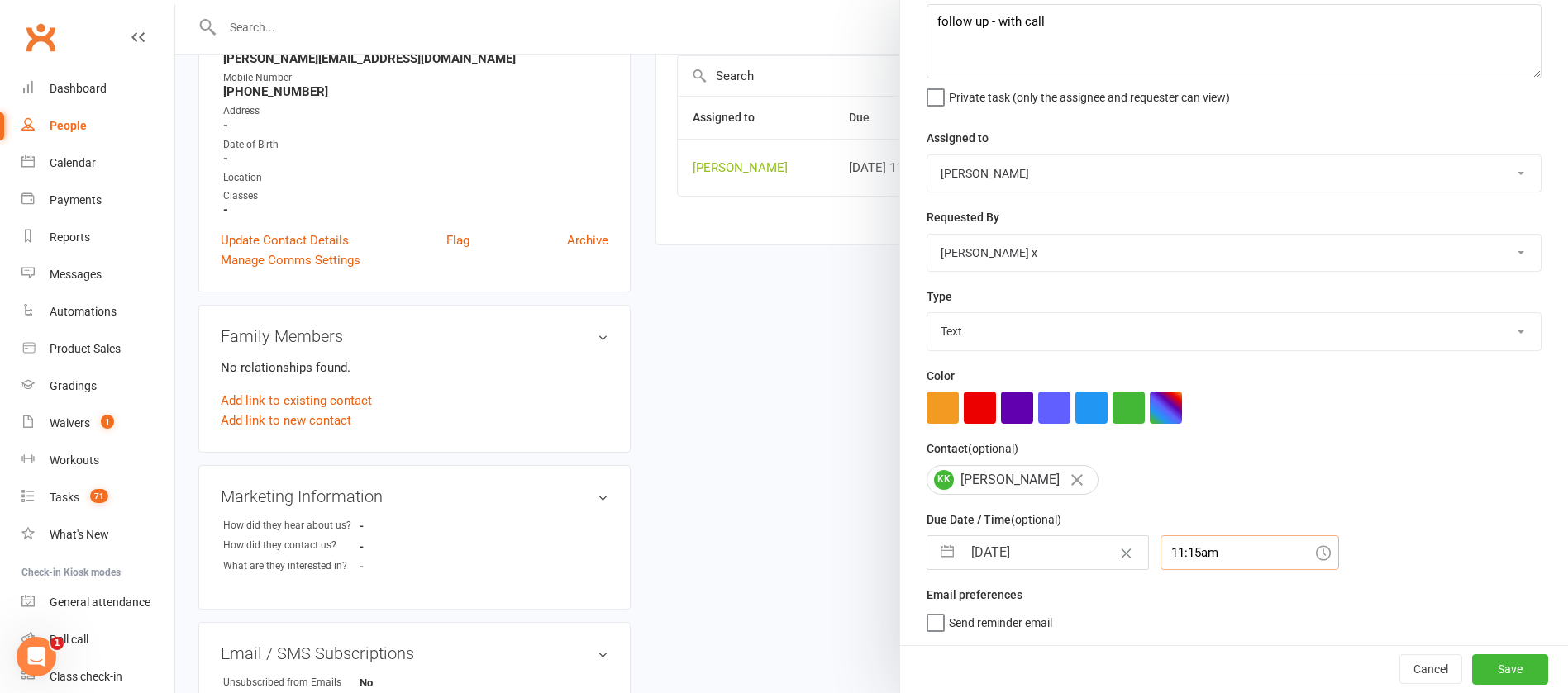
click at [1196, 555] on input "11:15am" at bounding box center [1249, 552] width 179 height 35
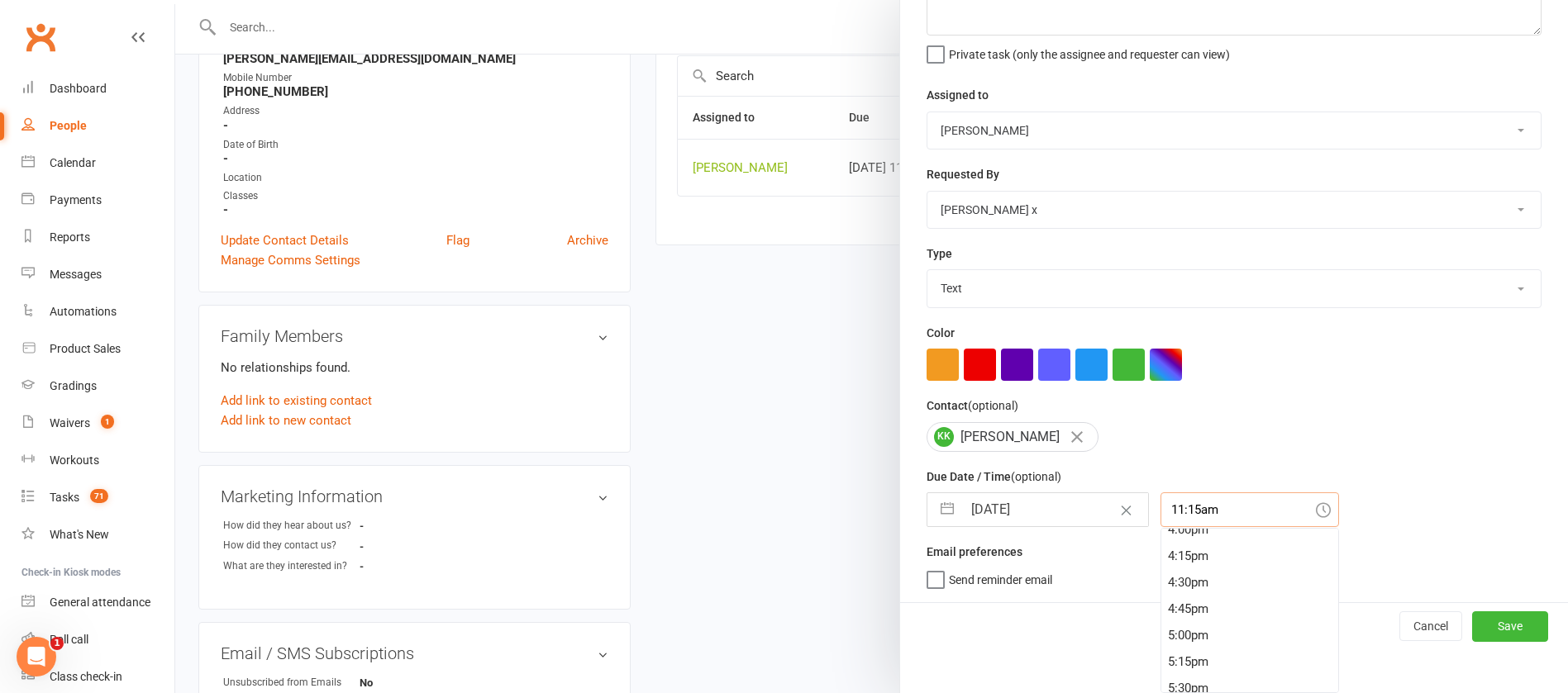
scroll to position [1783, 0]
click at [1185, 610] on div "5:30pm" at bounding box center [1249, 609] width 177 height 27
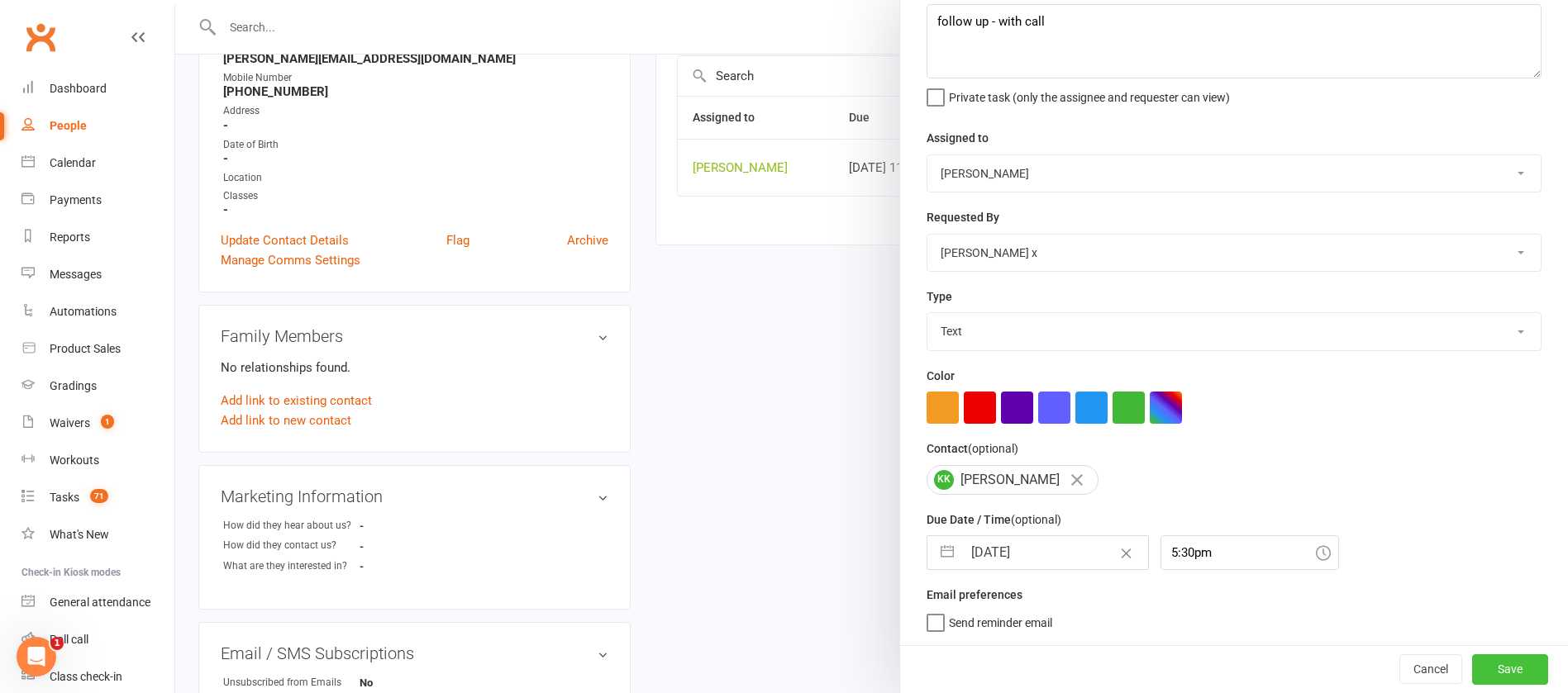
click at [1480, 664] on button "Save" at bounding box center [1510, 669] width 76 height 29
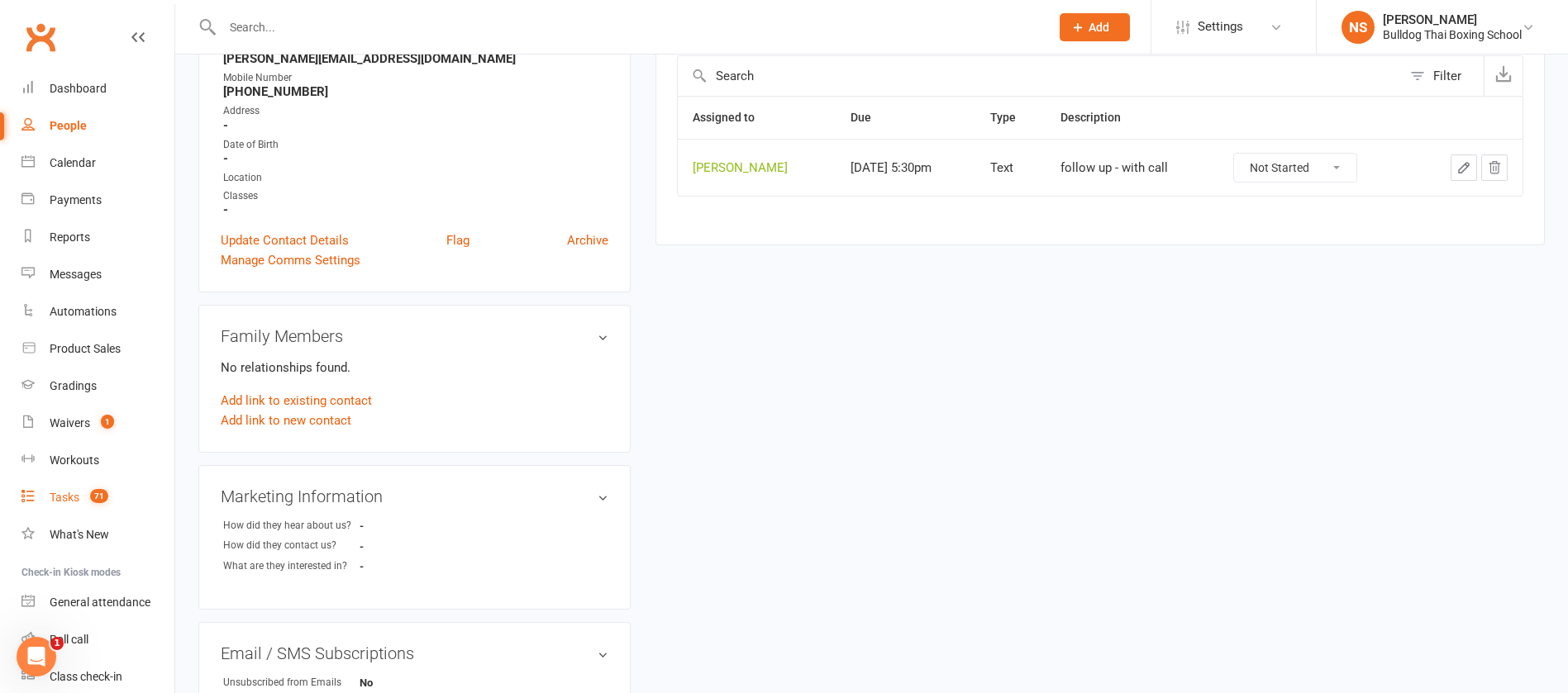
click at [68, 495] on div "Tasks" at bounding box center [64, 497] width 29 height 13
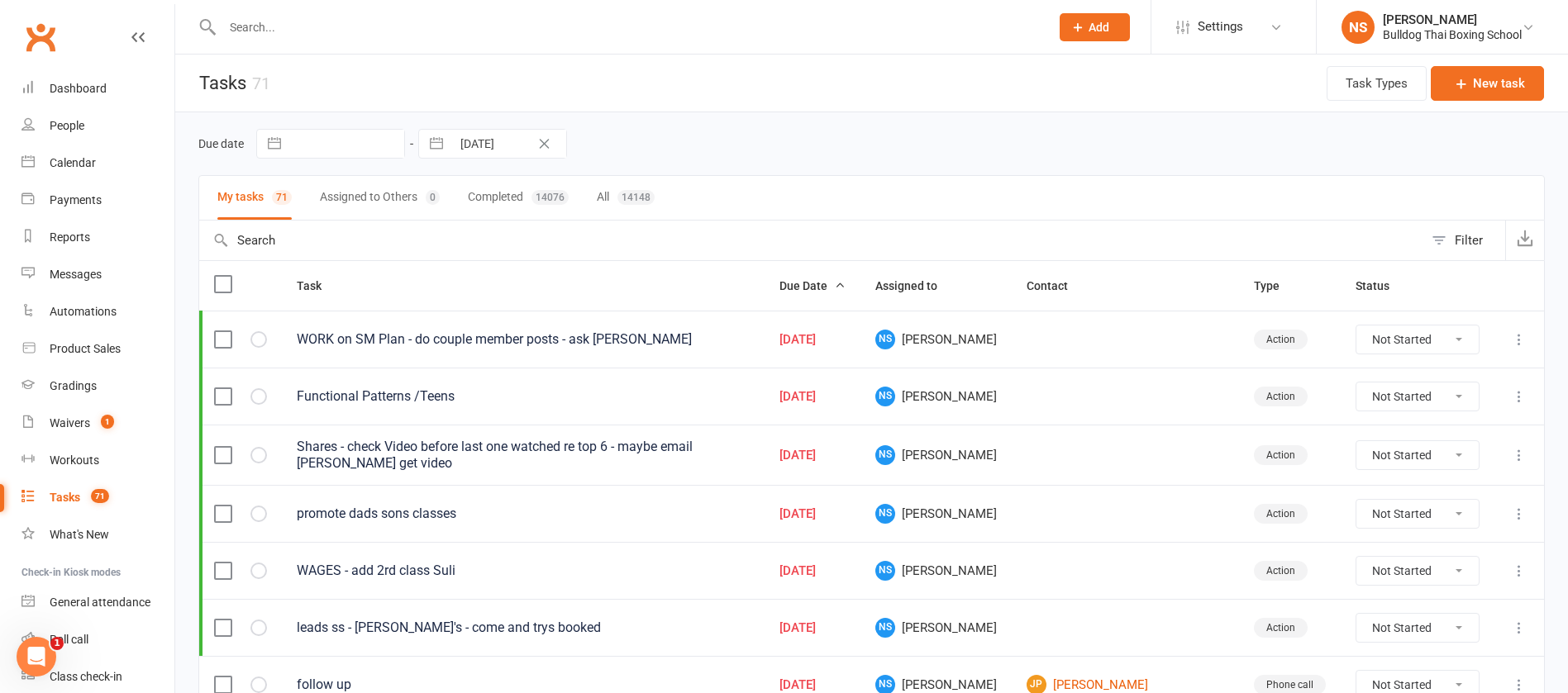
click at [1097, 27] on span "Add" at bounding box center [1099, 27] width 21 height 13
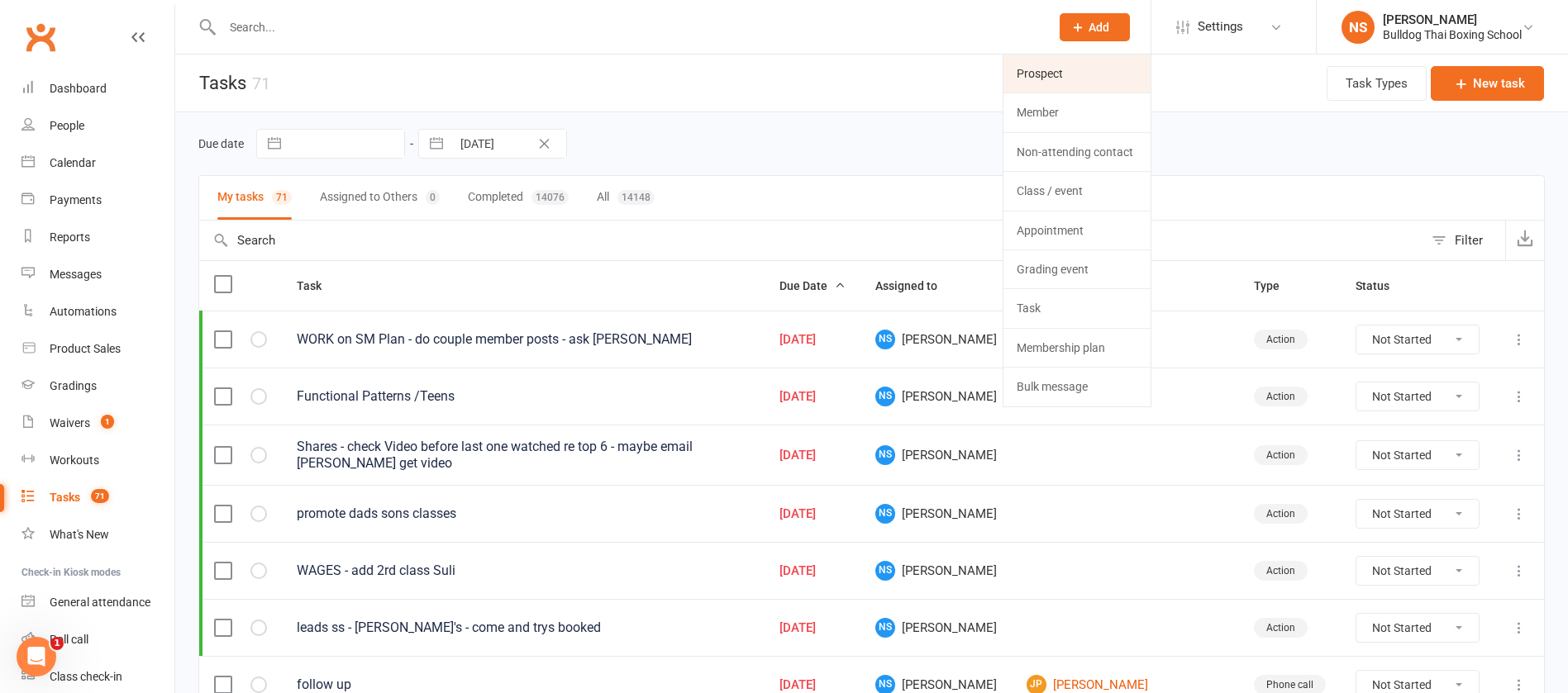
click at [1065, 71] on link "Prospect" at bounding box center [1077, 73] width 147 height 38
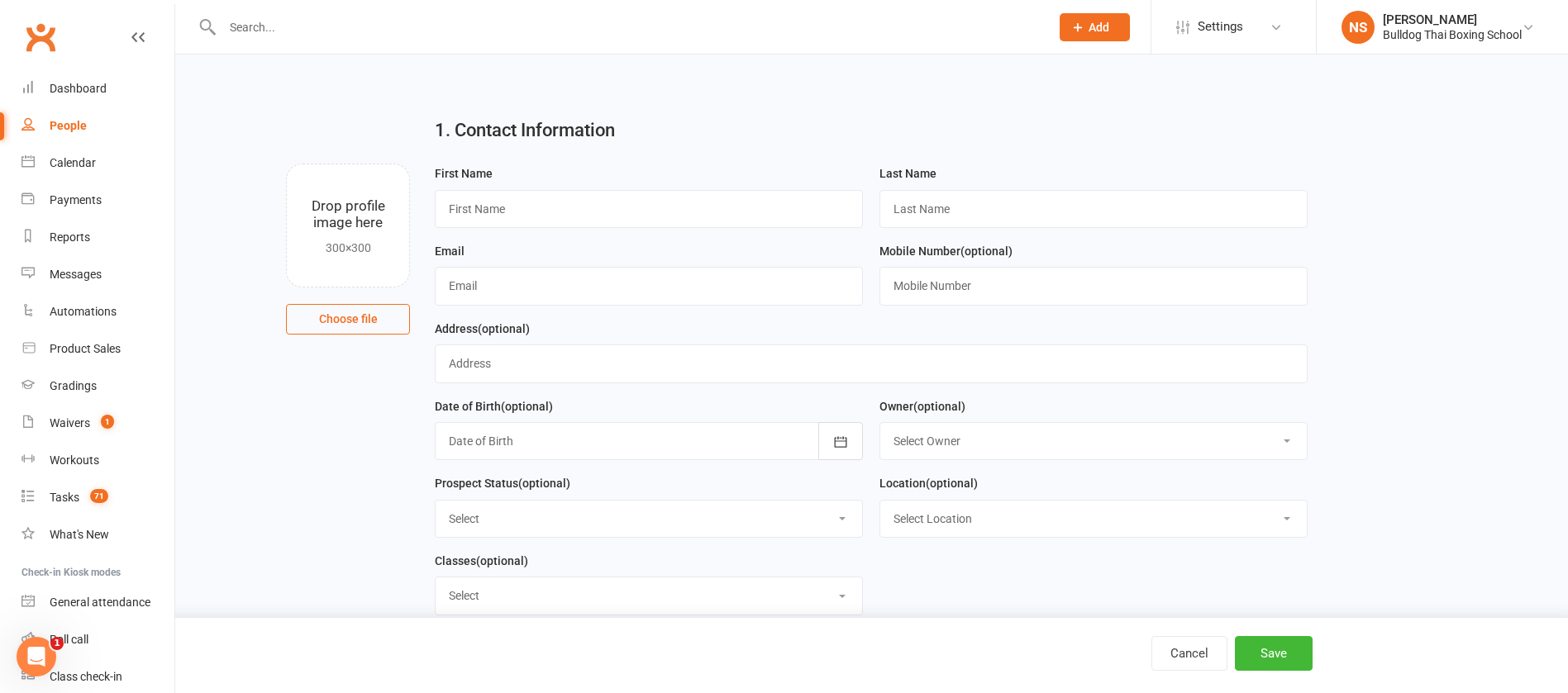
click at [246, 29] on input "text" at bounding box center [628, 27] width 821 height 23
click at [509, 211] on input "text" at bounding box center [649, 209] width 428 height 38
drag, startPoint x: 957, startPoint y: 198, endPoint x: 876, endPoint y: 205, distance: 81.3
click at [876, 205] on div "Last Name" at bounding box center [1093, 203] width 445 height 78
click at [505, 280] on input "text" at bounding box center [649, 286] width 428 height 38
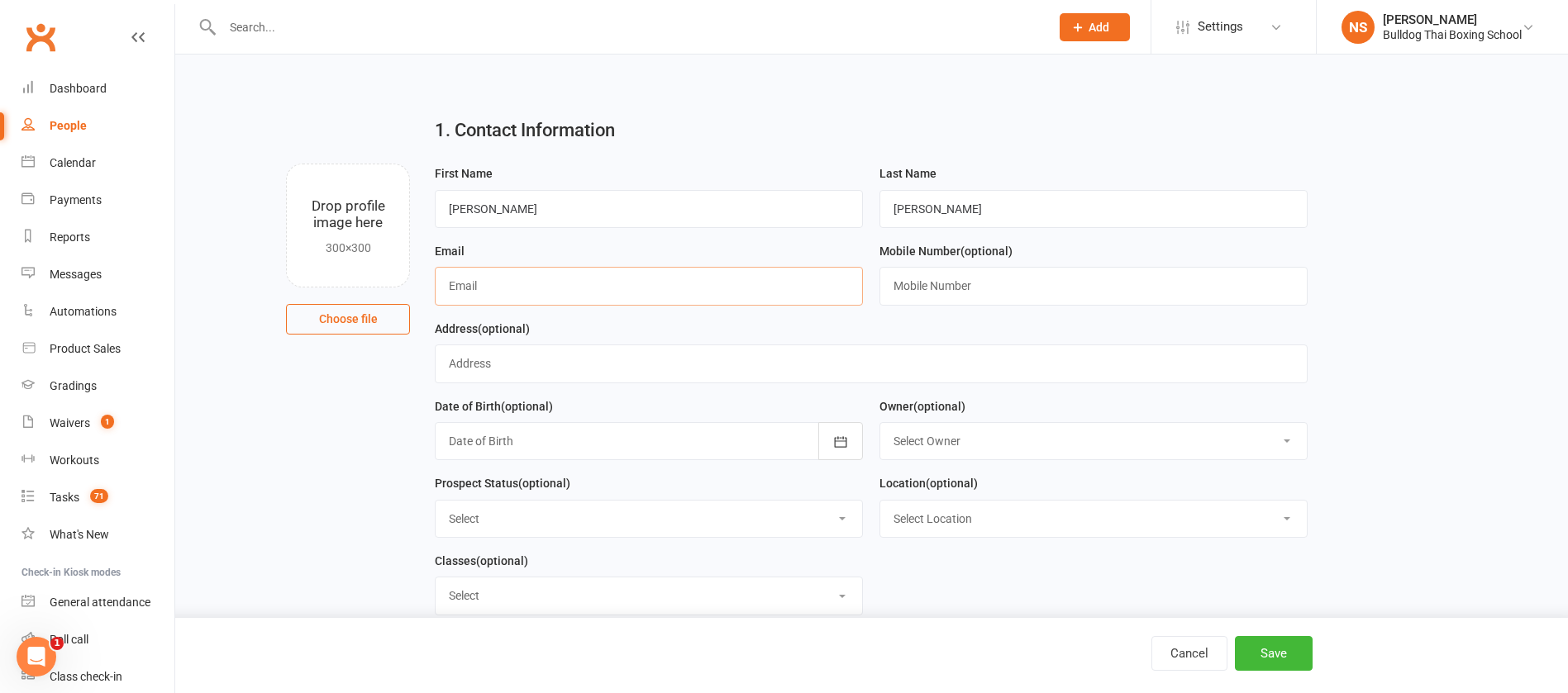
paste input "[EMAIL_ADDRESS][DOMAIN_NAME]"
click at [896, 288] on input "text" at bounding box center [1094, 286] width 428 height 38
paste input "0403 053 876"
click at [1268, 649] on button "Save" at bounding box center [1274, 653] width 78 height 35
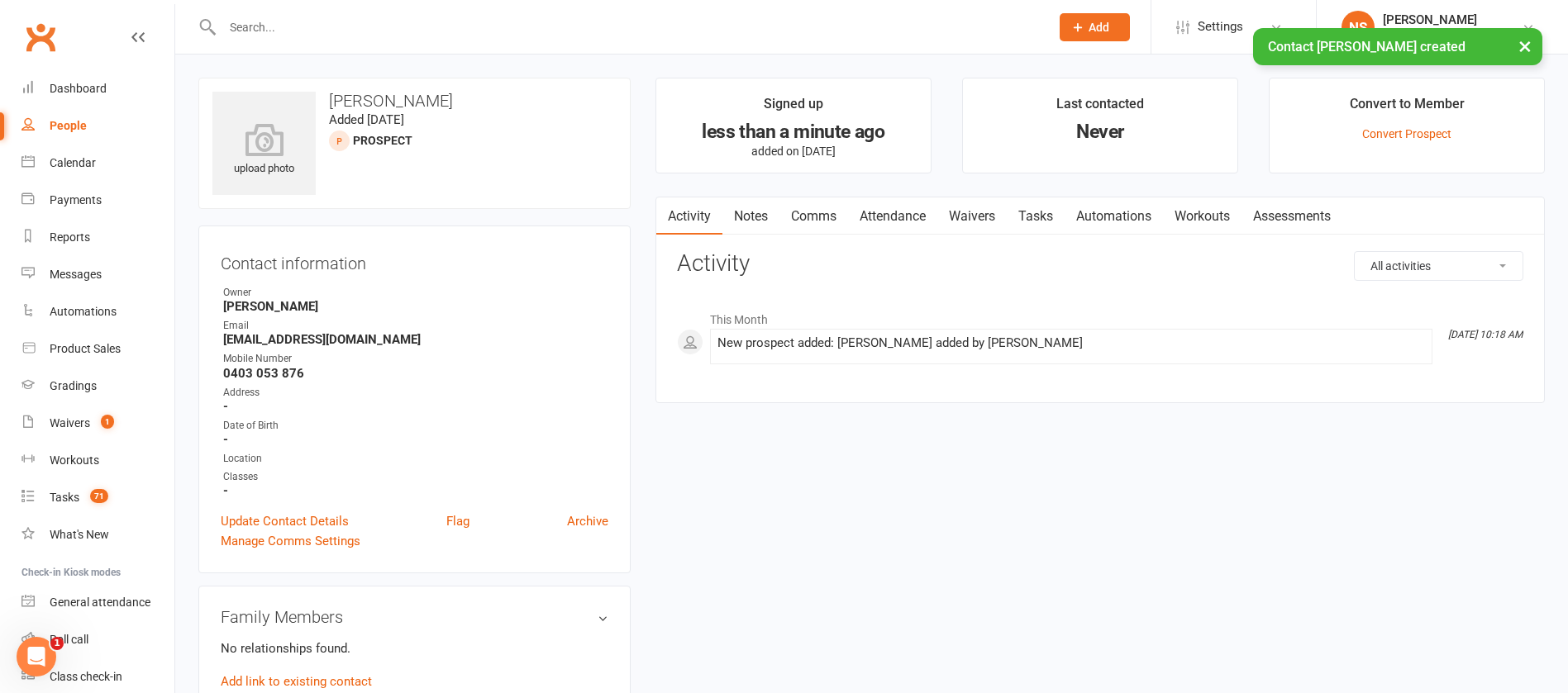
click at [755, 207] on link "Notes" at bounding box center [751, 217] width 57 height 38
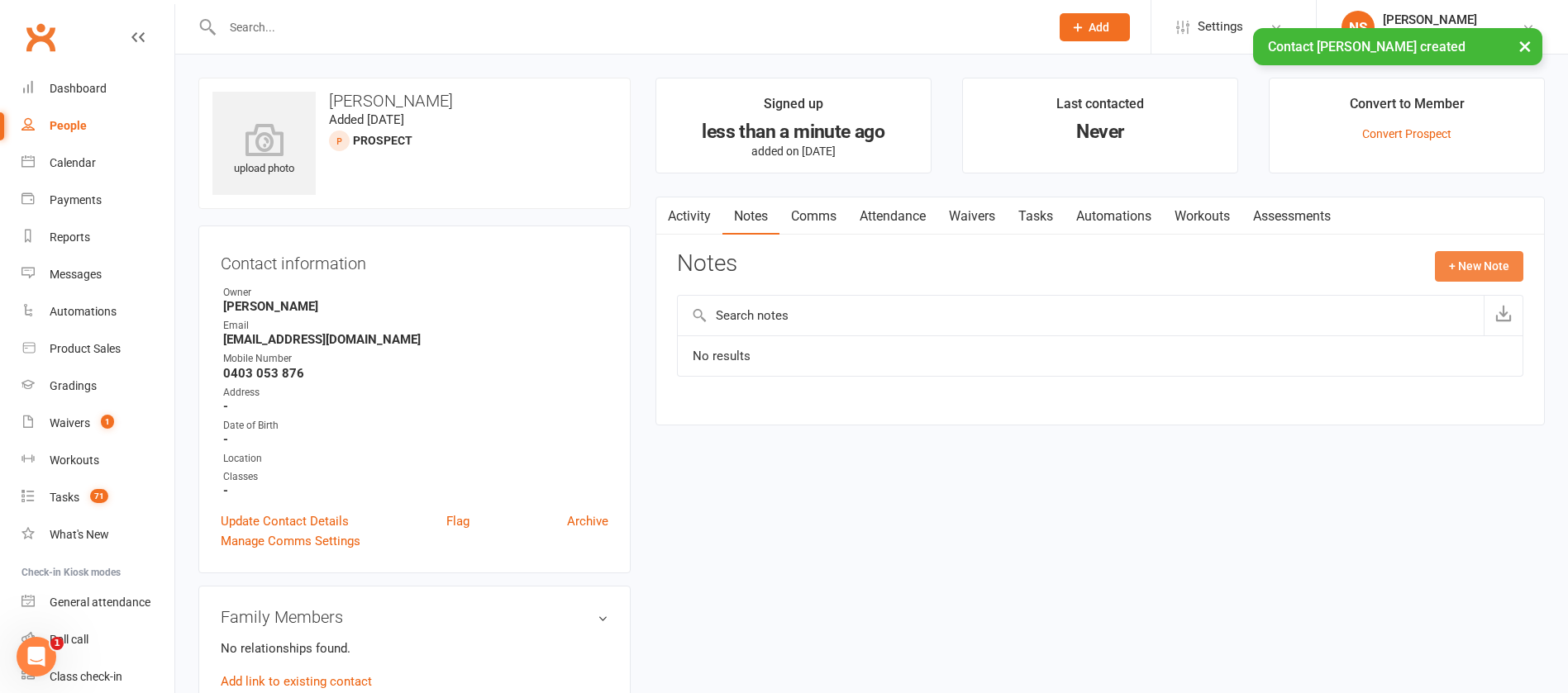
click at [1476, 265] on button "+ New Note" at bounding box center [1479, 266] width 88 height 29
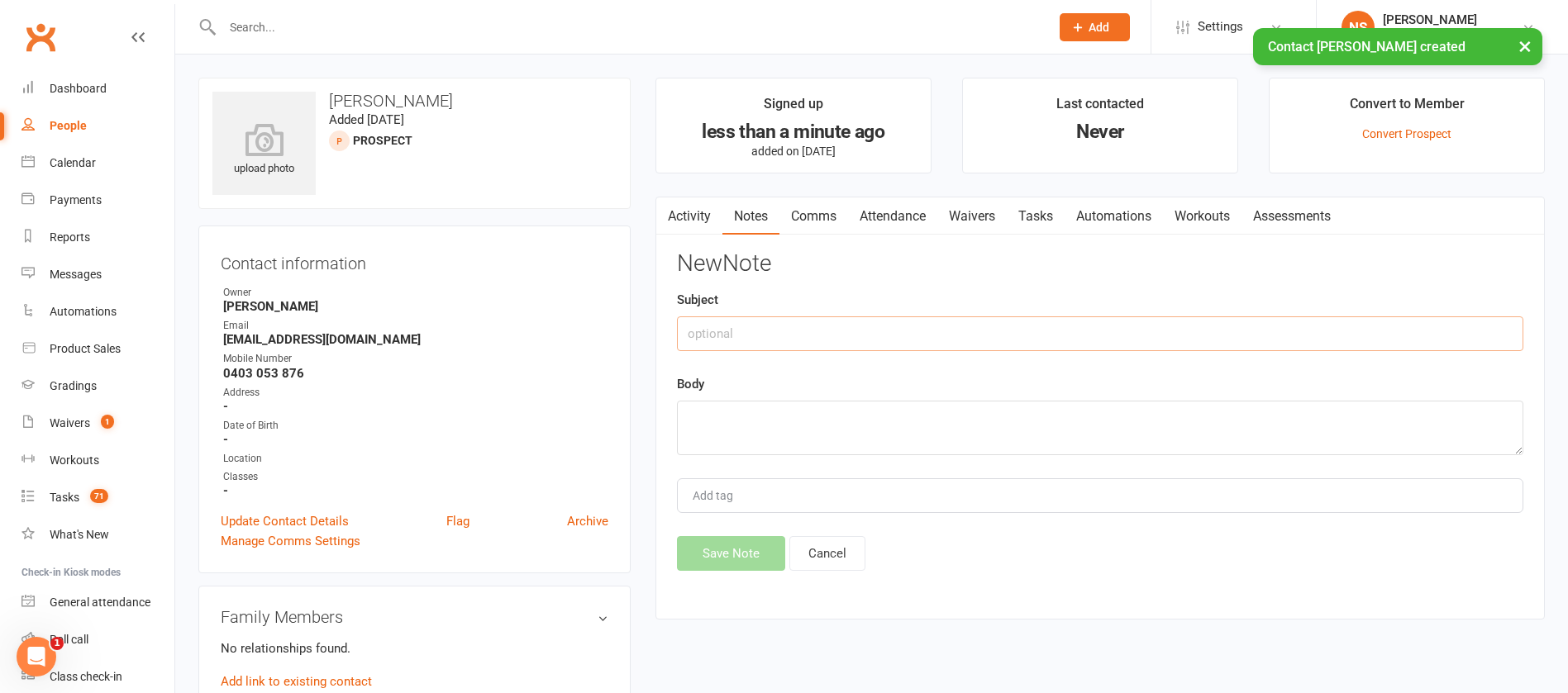
click at [818, 334] on input "text" at bounding box center [1100, 334] width 847 height 35
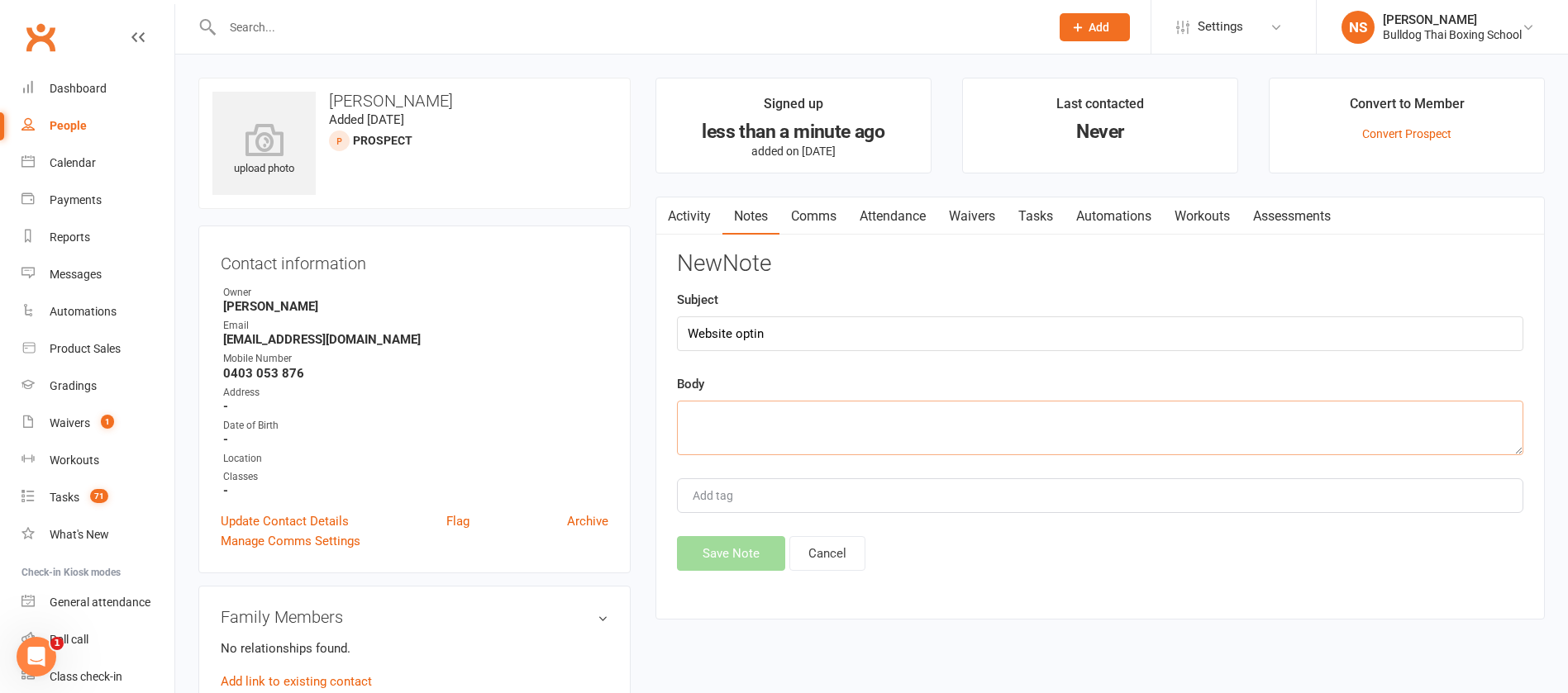
drag, startPoint x: 708, startPoint y: 427, endPoint x: 712, endPoint y: 399, distance: 28.3
click at [711, 407] on textarea at bounding box center [1100, 427] width 847 height 54
drag, startPoint x: 747, startPoint y: 416, endPoint x: 758, endPoint y: 398, distance: 21.1
click at [749, 413] on textarea "wanted in fo on 21 day" at bounding box center [1100, 427] width 847 height 54
click at [828, 419] on textarea "wanted info on 21 day" at bounding box center [1100, 427] width 847 height 54
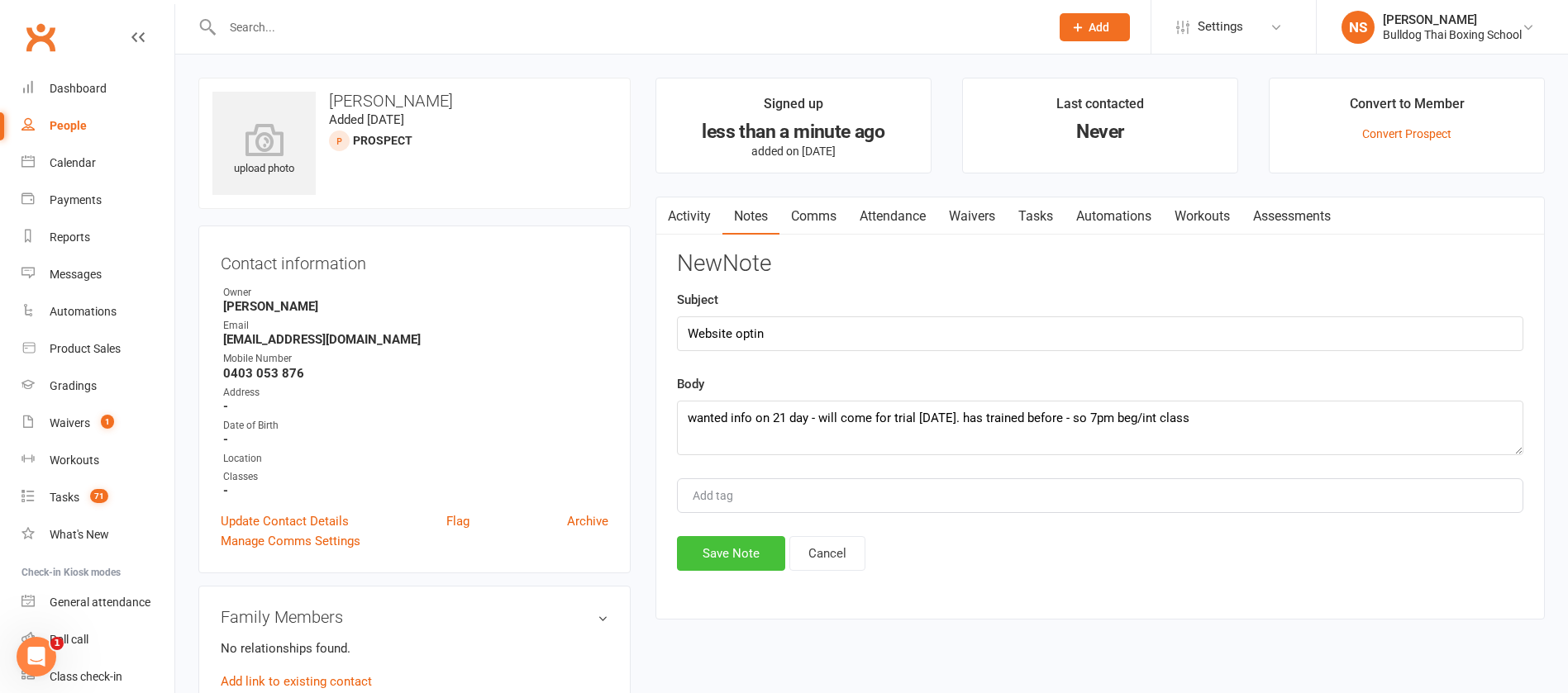
click at [730, 558] on button "Save Note" at bounding box center [730, 553] width 108 height 35
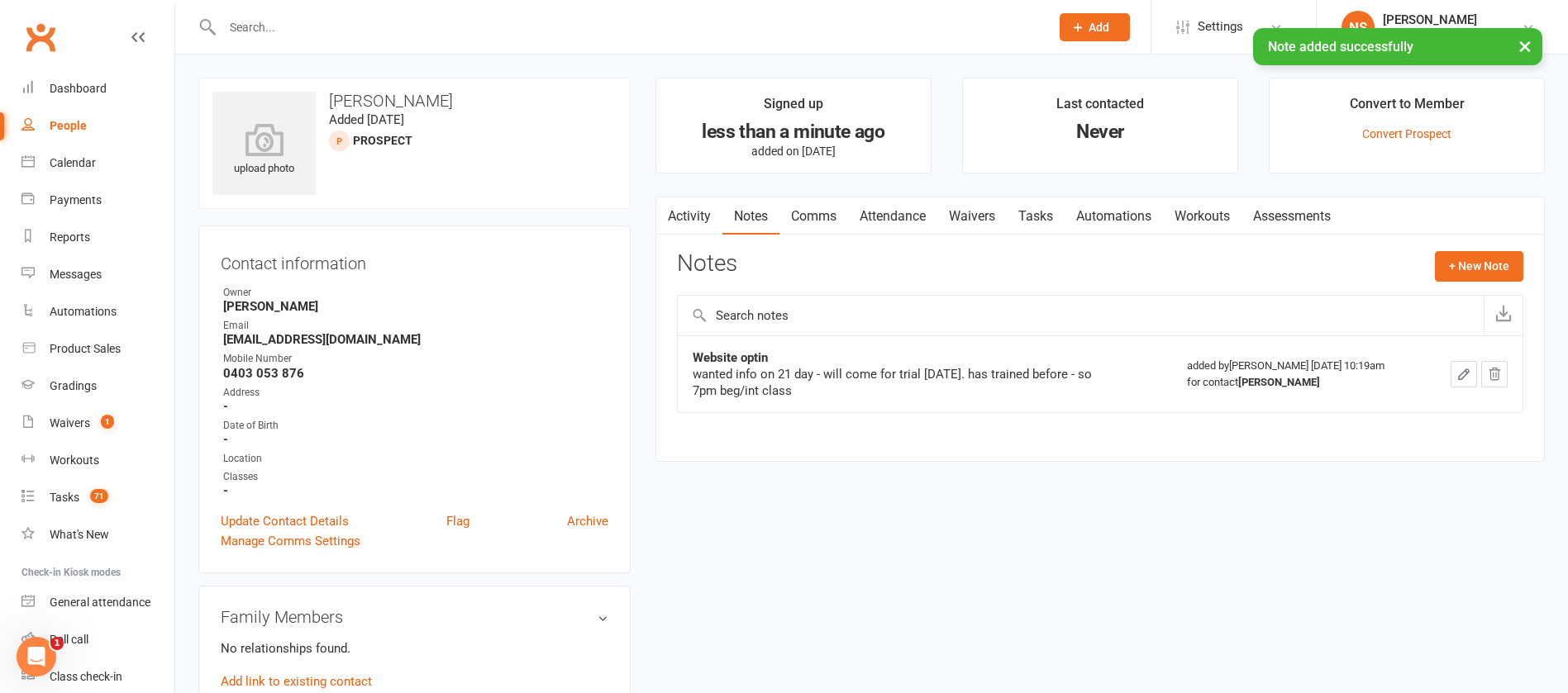
click at [903, 220] on link "Attendance" at bounding box center [892, 217] width 89 height 38
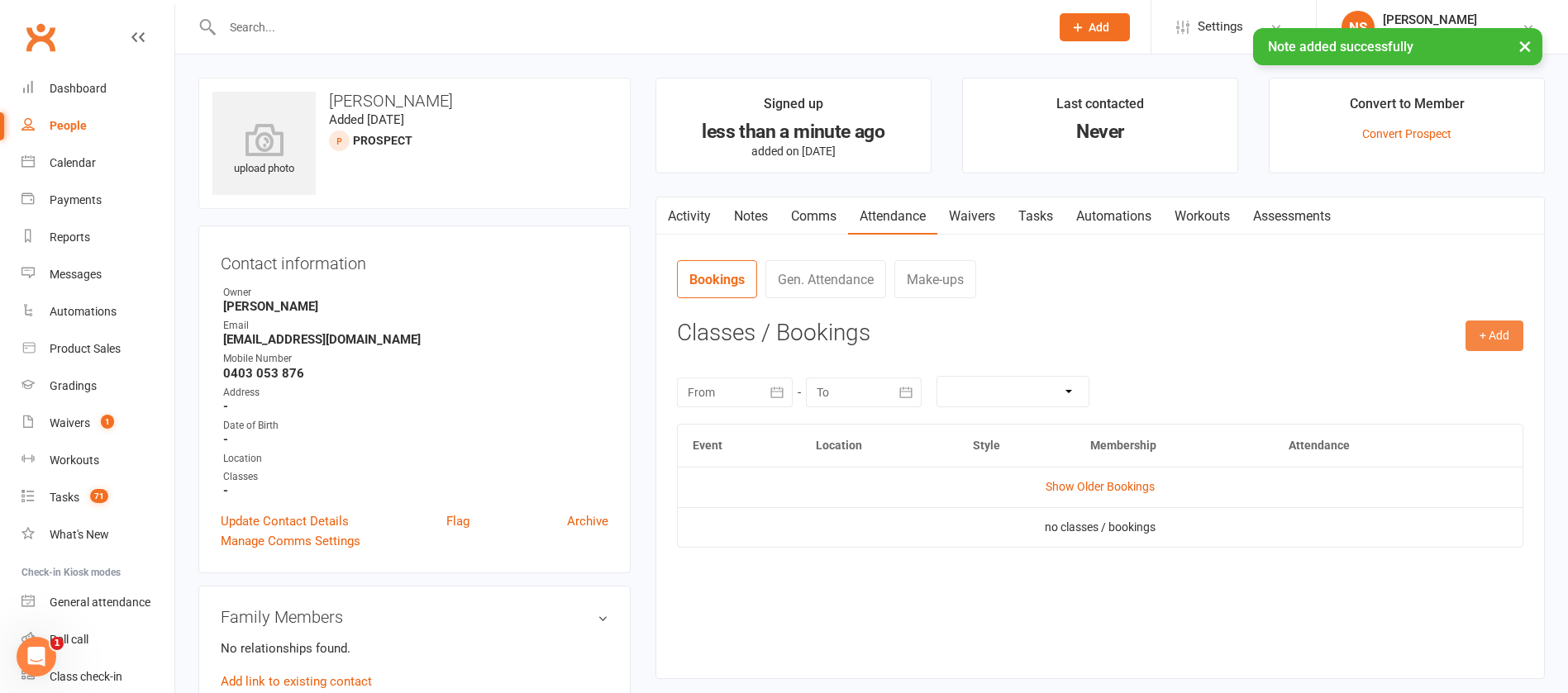
click at [1508, 350] on button "+ Add" at bounding box center [1495, 336] width 58 height 29
drag, startPoint x: 1398, startPoint y: 374, endPoint x: 1344, endPoint y: 286, distance: 103.2
click at [1399, 375] on link "Book Event" at bounding box center [1441, 374] width 164 height 33
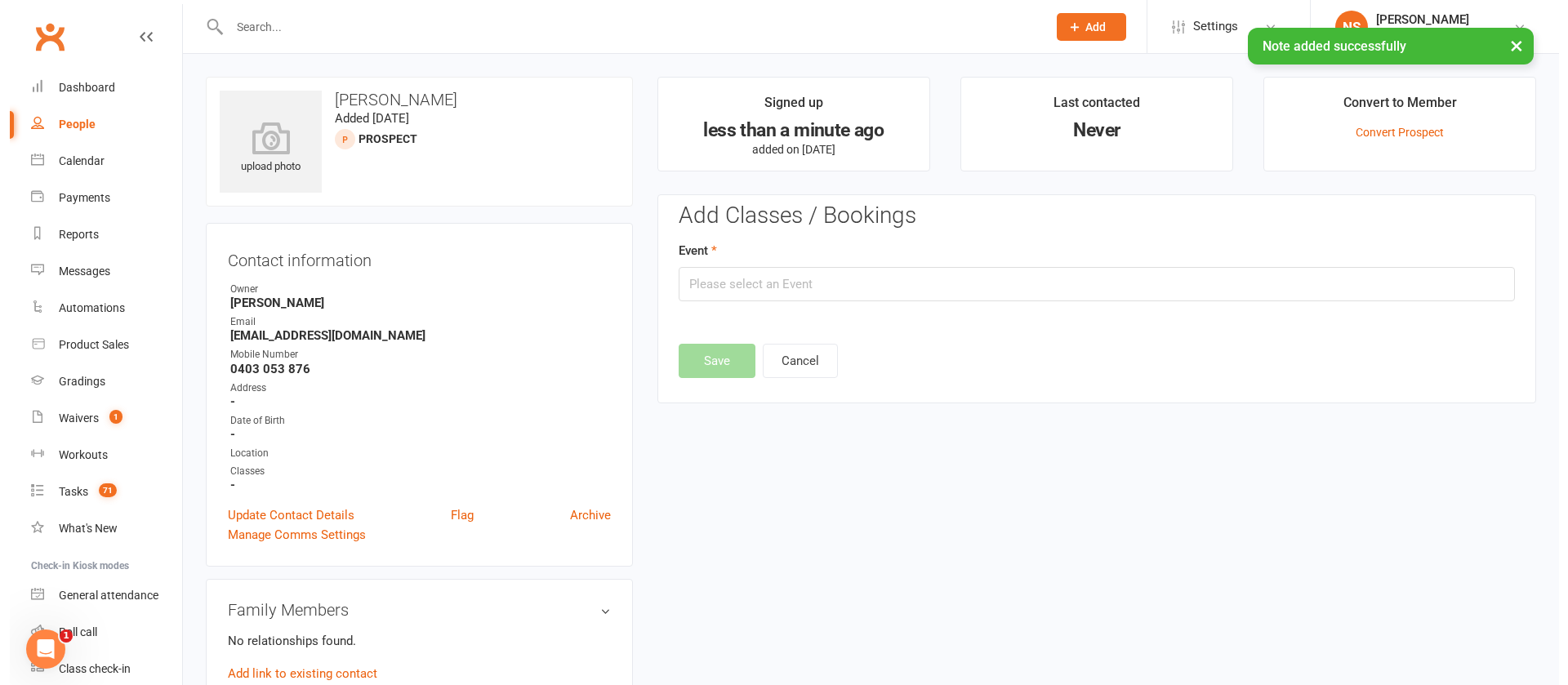
scroll to position [113, 0]
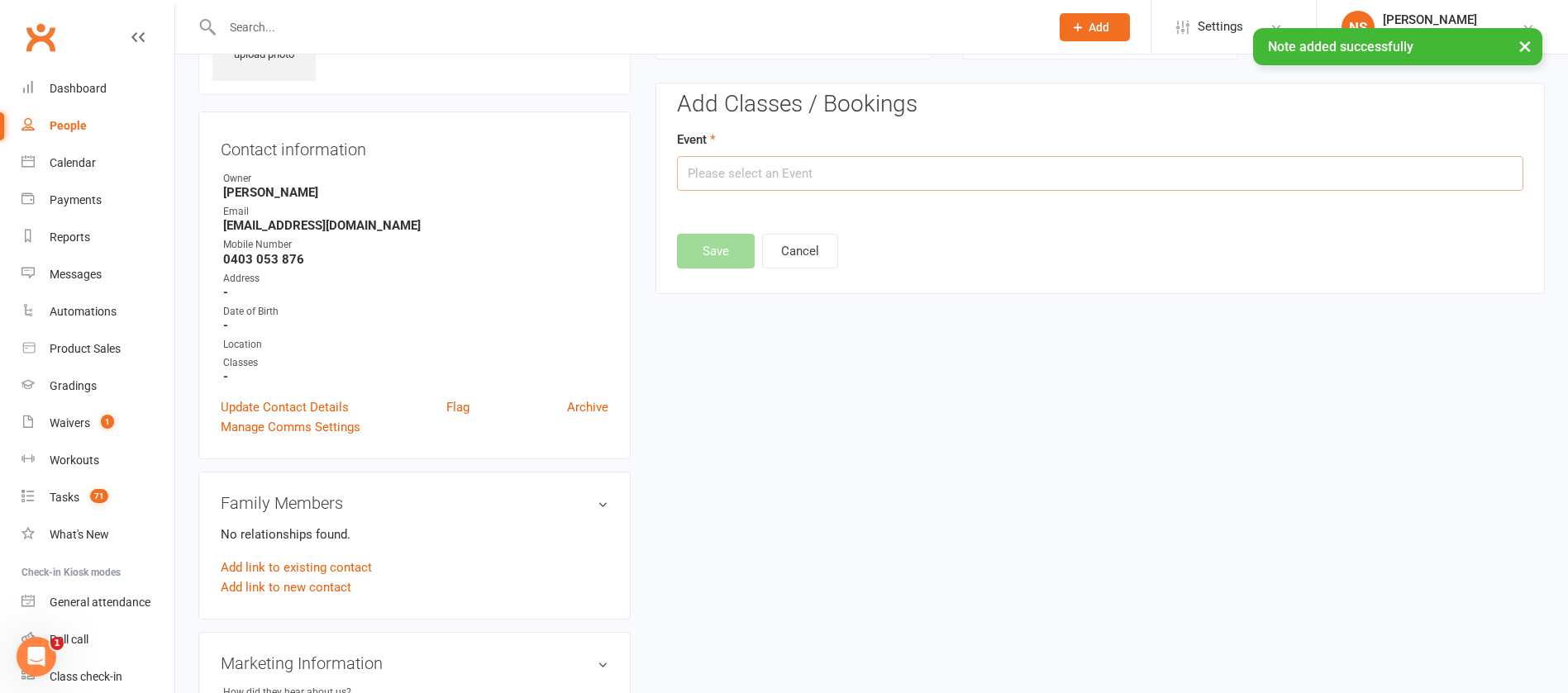
click at [817, 167] on input "text" at bounding box center [1100, 173] width 847 height 35
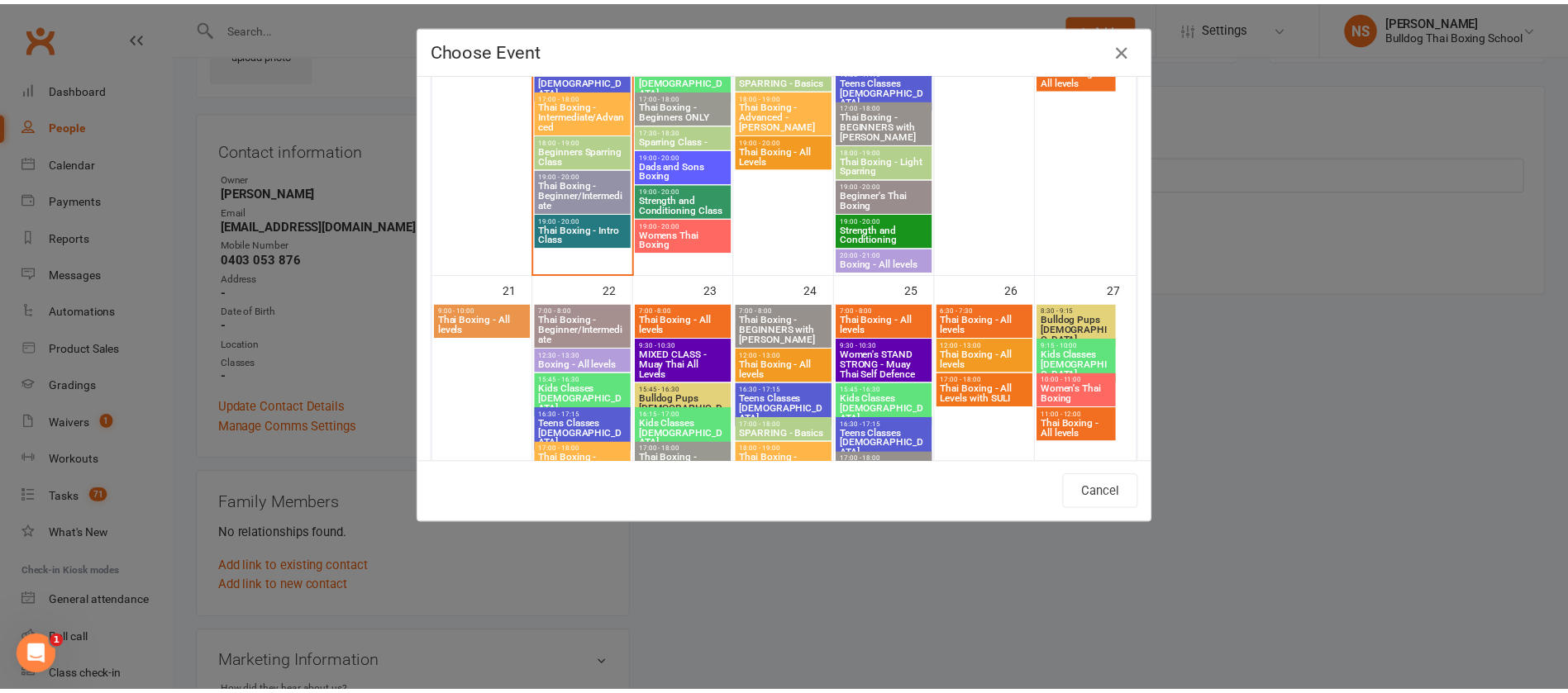
scroll to position [992, 0]
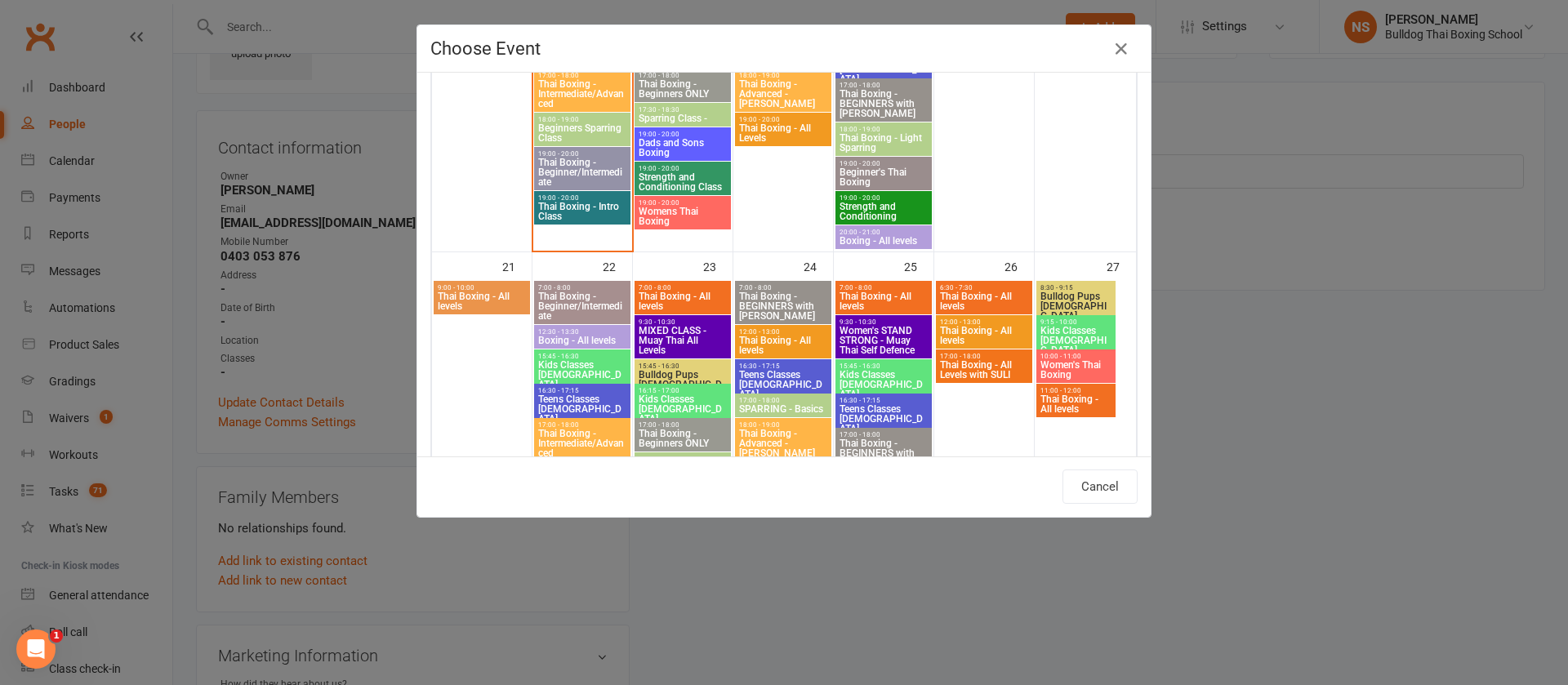
click at [567, 158] on span "Thai Boxing - Beginner/Intermediate" at bounding box center [582, 172] width 90 height 29
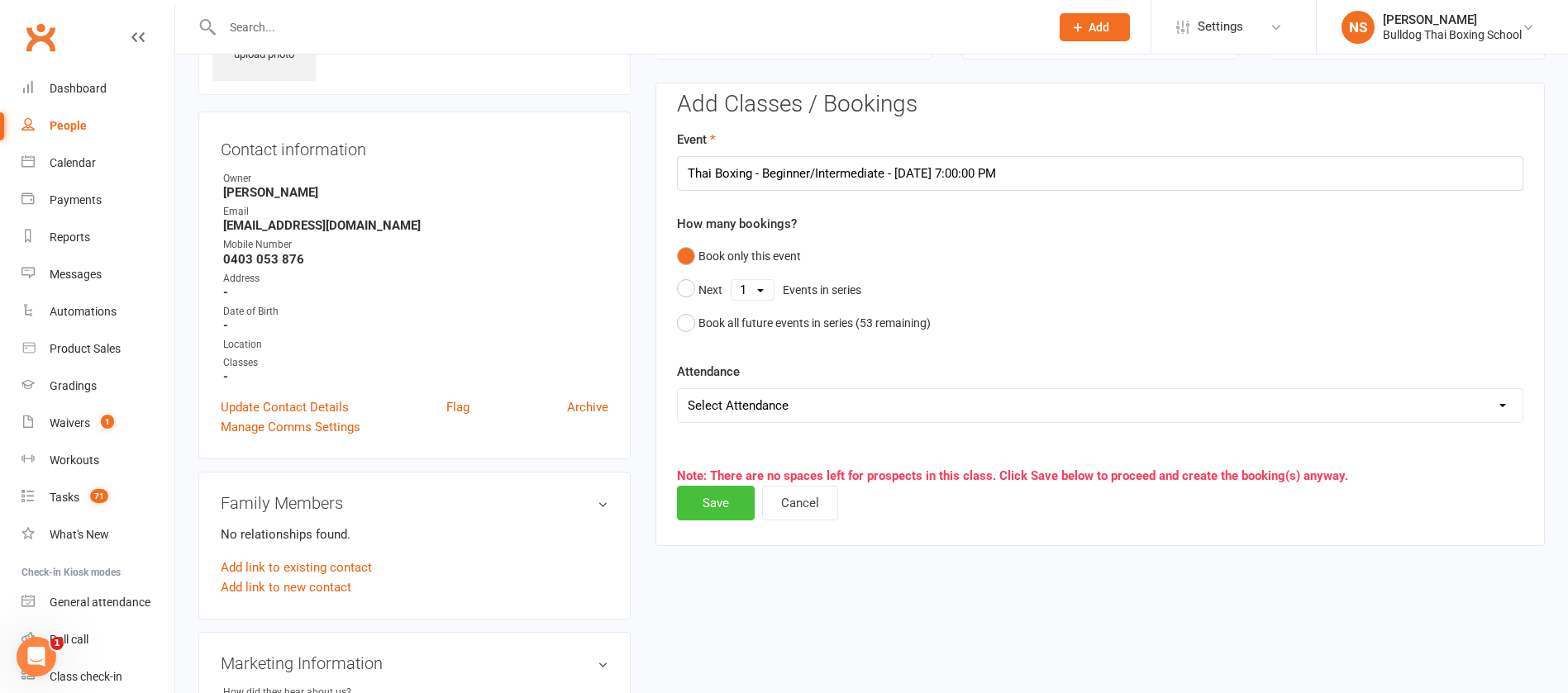
click at [722, 506] on button "Save" at bounding box center [716, 503] width 78 height 35
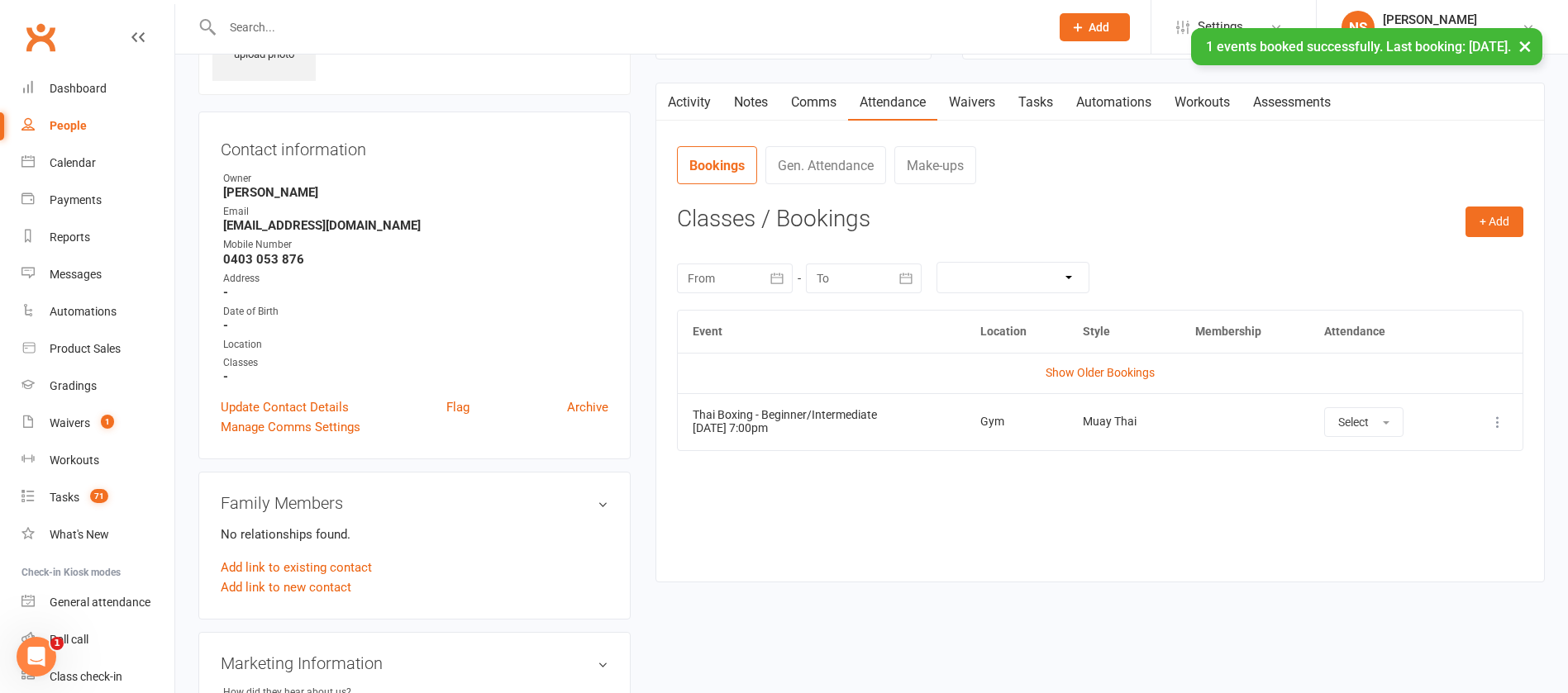
click at [978, 103] on link "Waivers" at bounding box center [972, 103] width 69 height 38
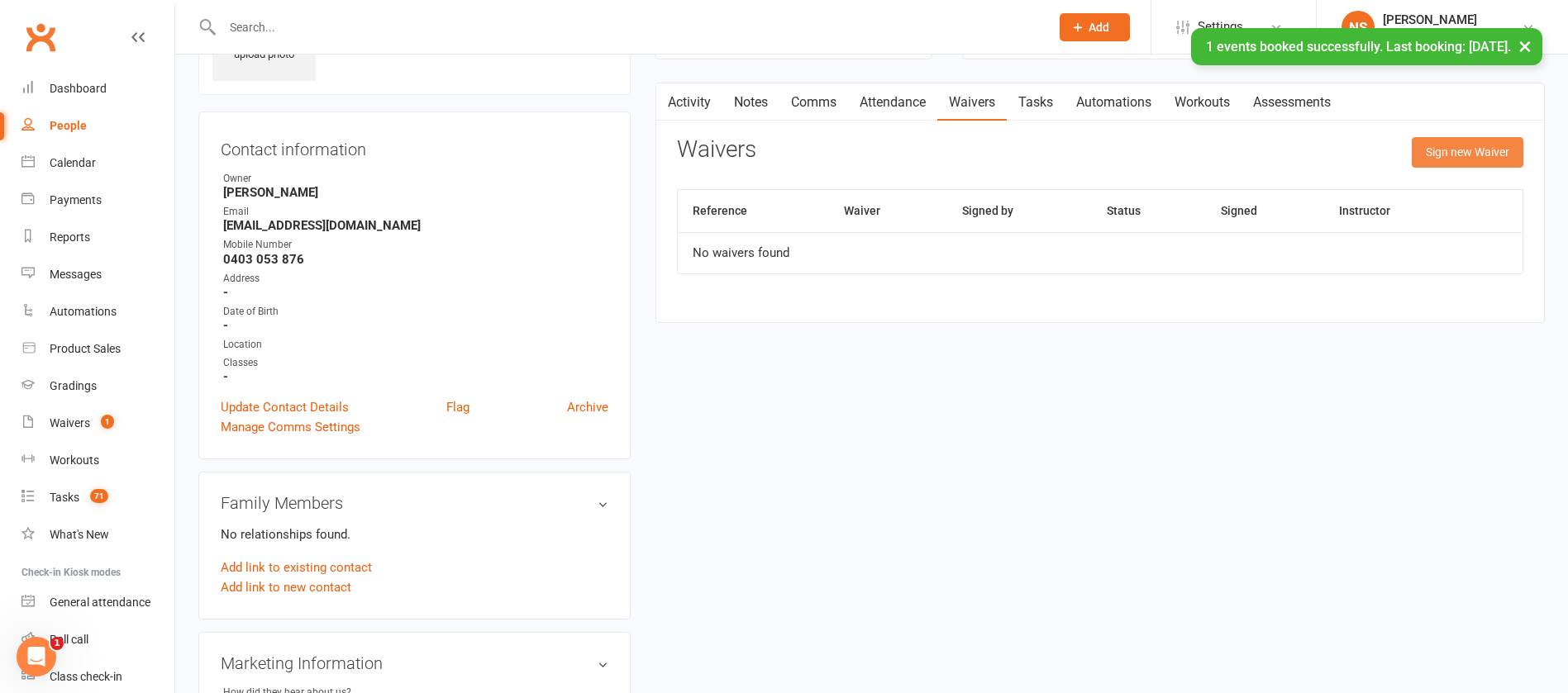
click at [1459, 153] on button "Sign new Waiver" at bounding box center [1467, 152] width 111 height 29
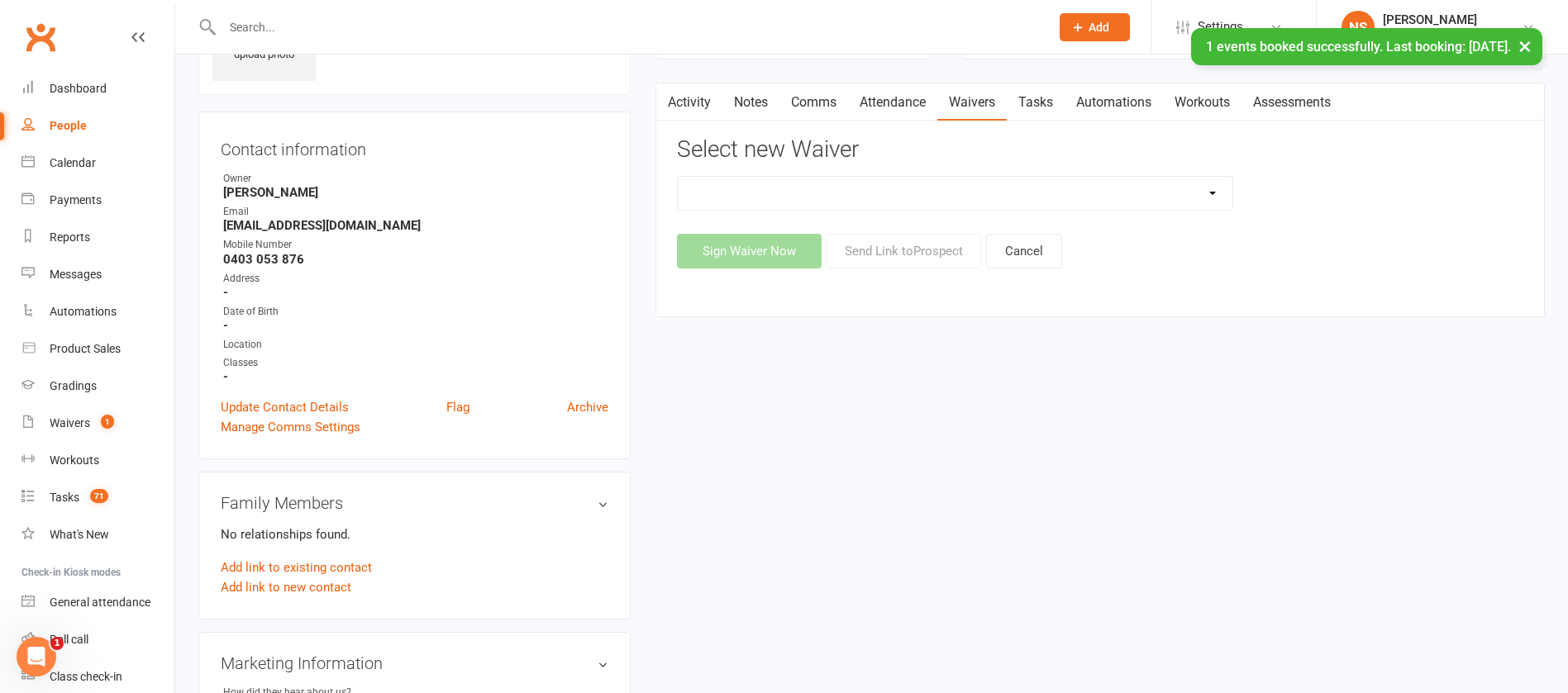
click at [784, 187] on select "12 Month Contract 14 Day Kick Off 21 Day Kick Starter 28 Day 99 and RO 35 28 Da…" at bounding box center [955, 193] width 555 height 33
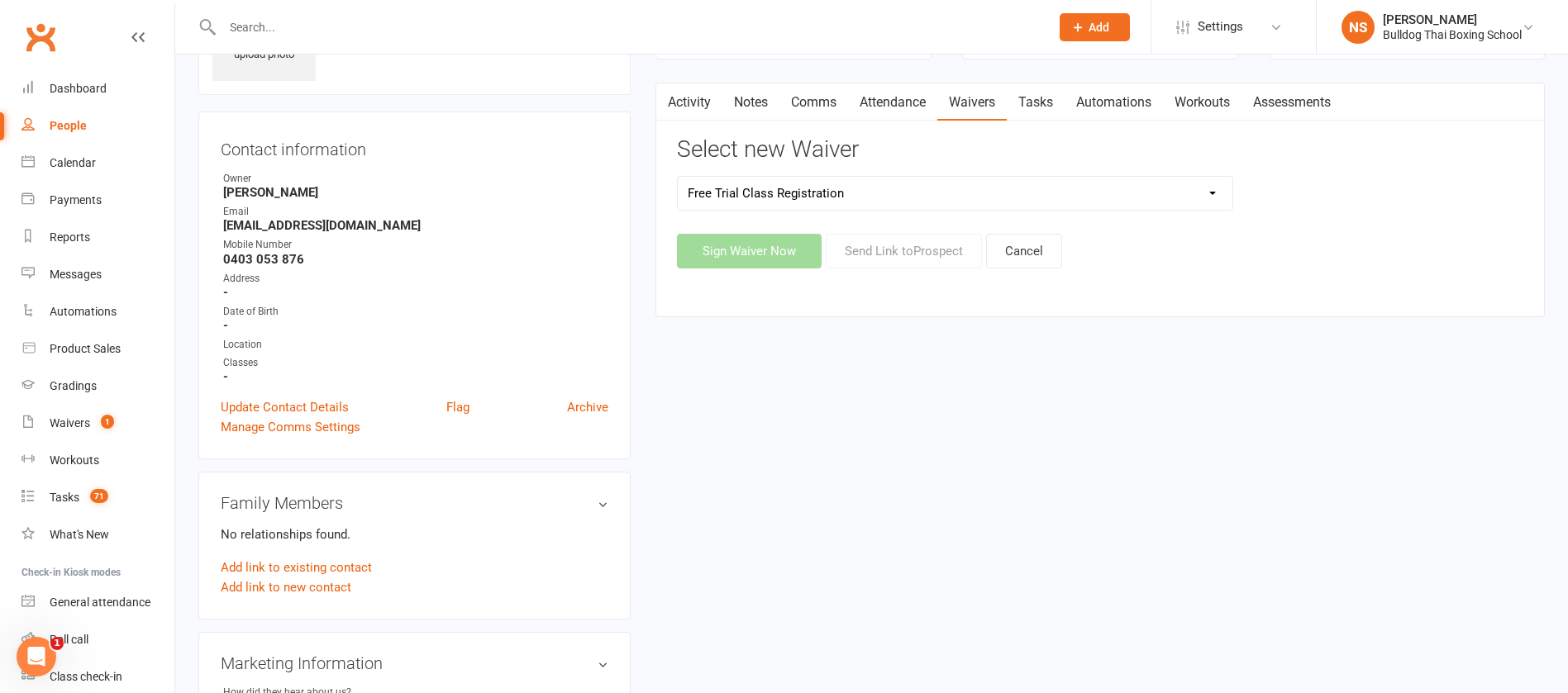
click at [678, 177] on select "12 Month Contract 14 Day Kick Off 21 Day Kick Starter 28 Day 99 and RO 35 28 Da…" at bounding box center [955, 193] width 555 height 33
click at [867, 247] on button "Send Link to [GEOGRAPHIC_DATA]" at bounding box center [904, 251] width 156 height 35
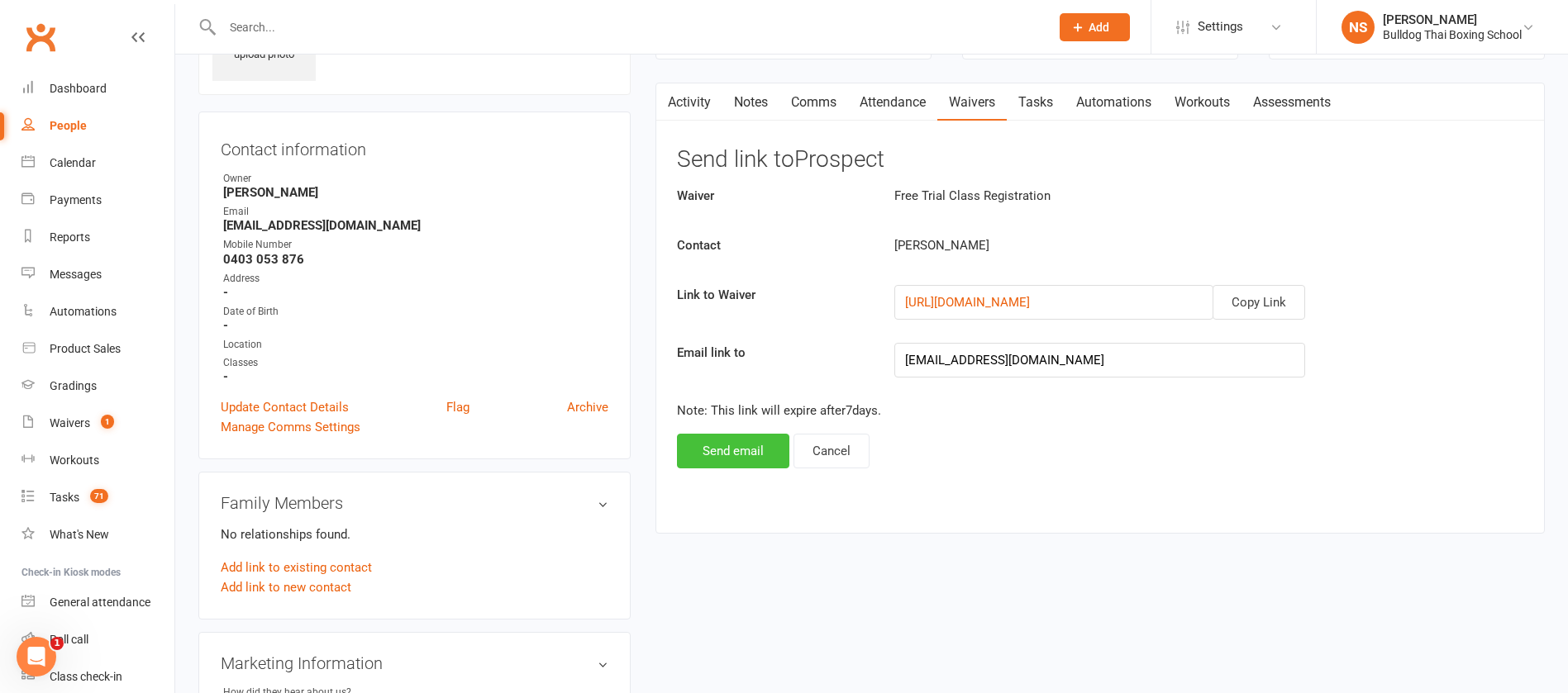
click at [721, 450] on button "Send email" at bounding box center [733, 451] width 112 height 35
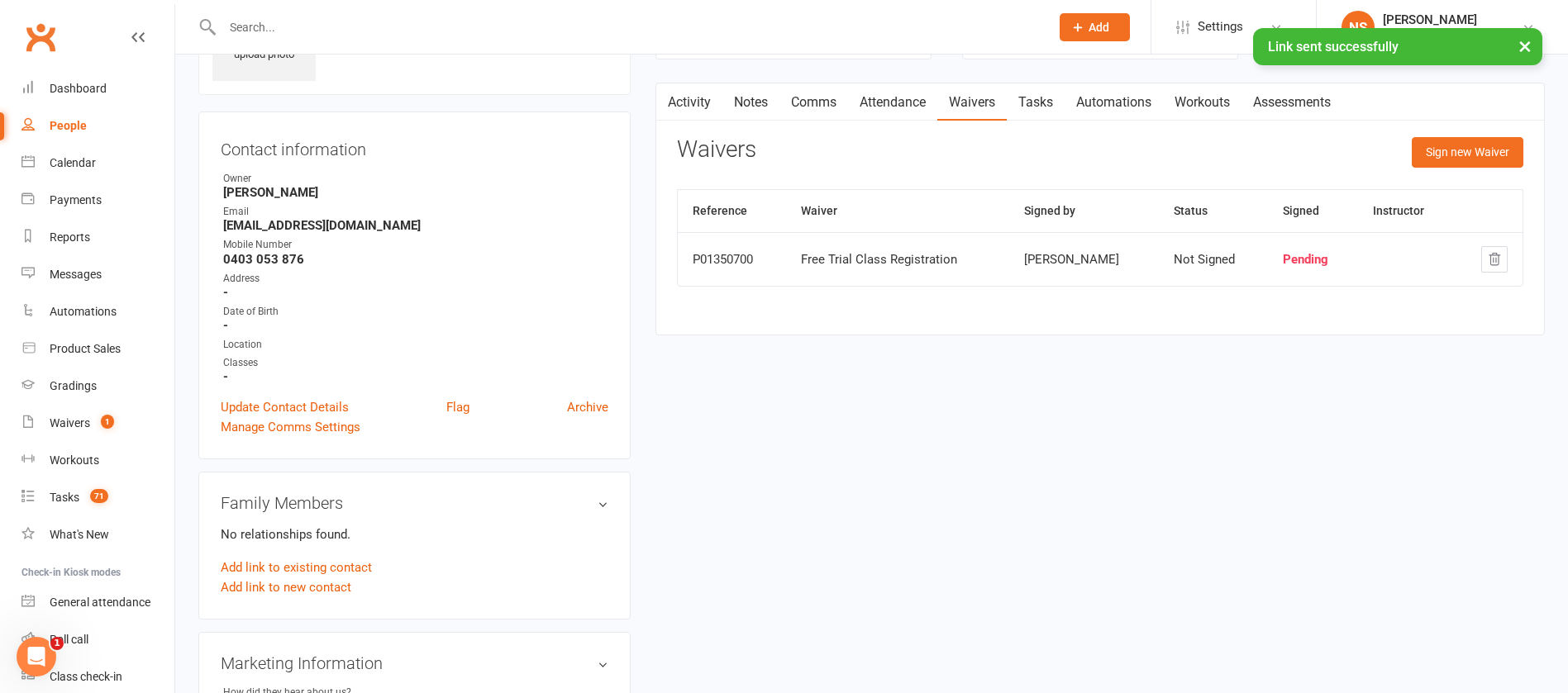
click at [1037, 96] on link "Tasks" at bounding box center [1035, 103] width 58 height 38
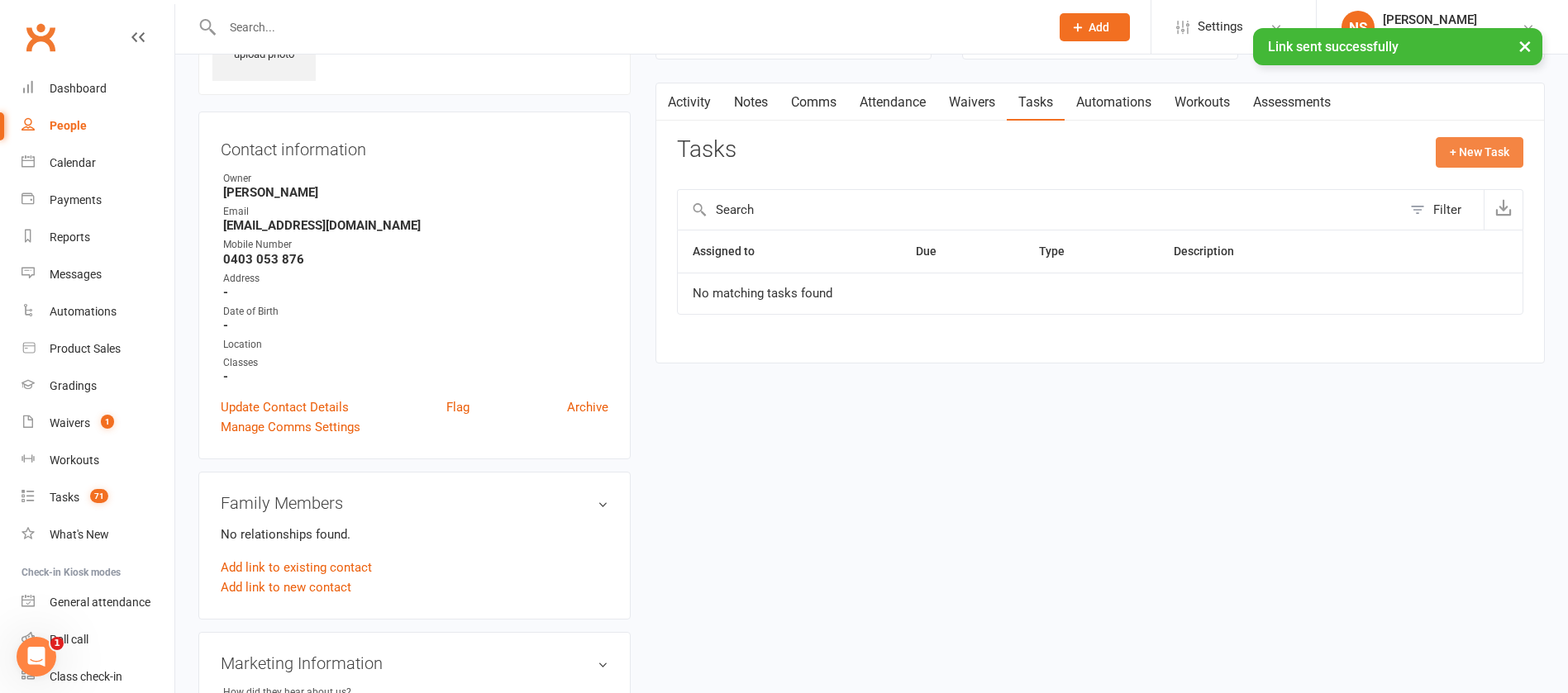
click at [1470, 153] on button "+ New Task" at bounding box center [1479, 152] width 87 height 29
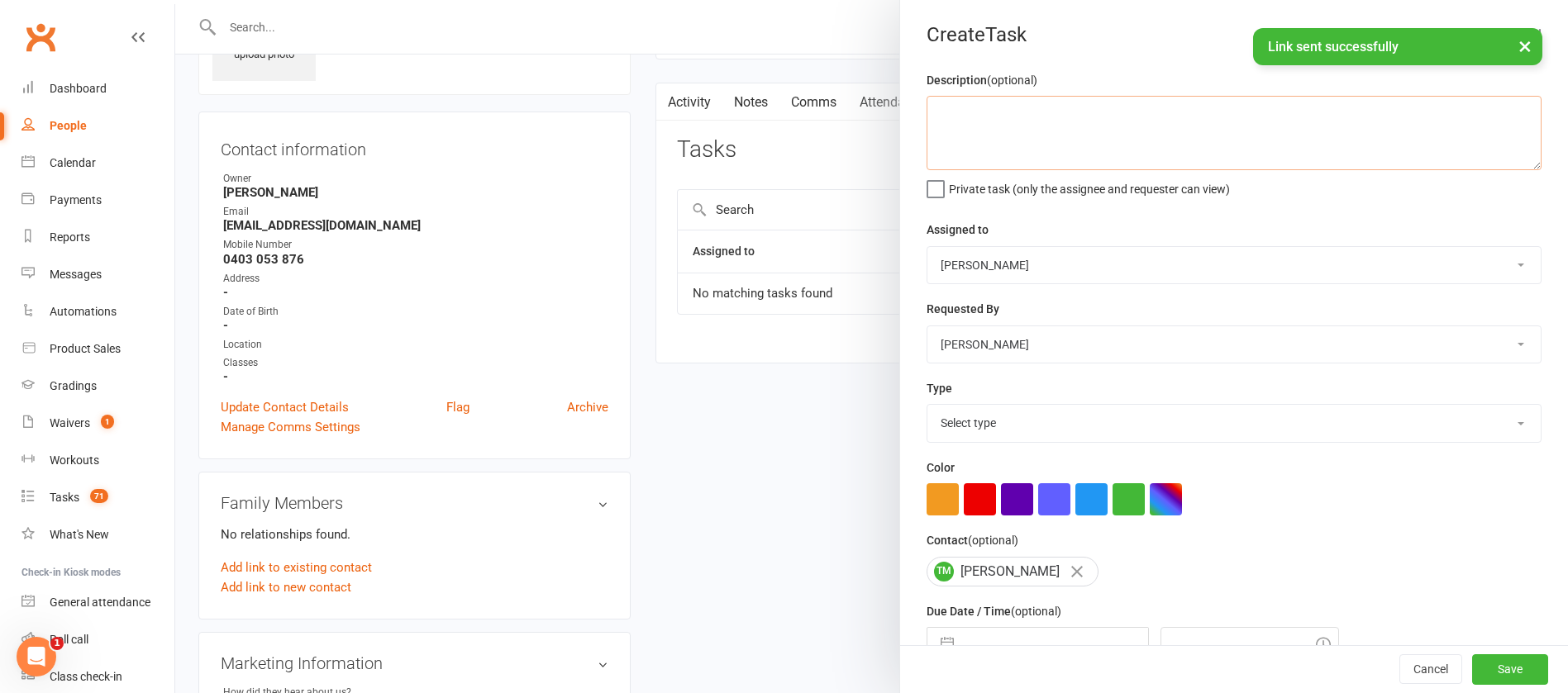
click at [959, 123] on textarea at bounding box center [1234, 133] width 615 height 74
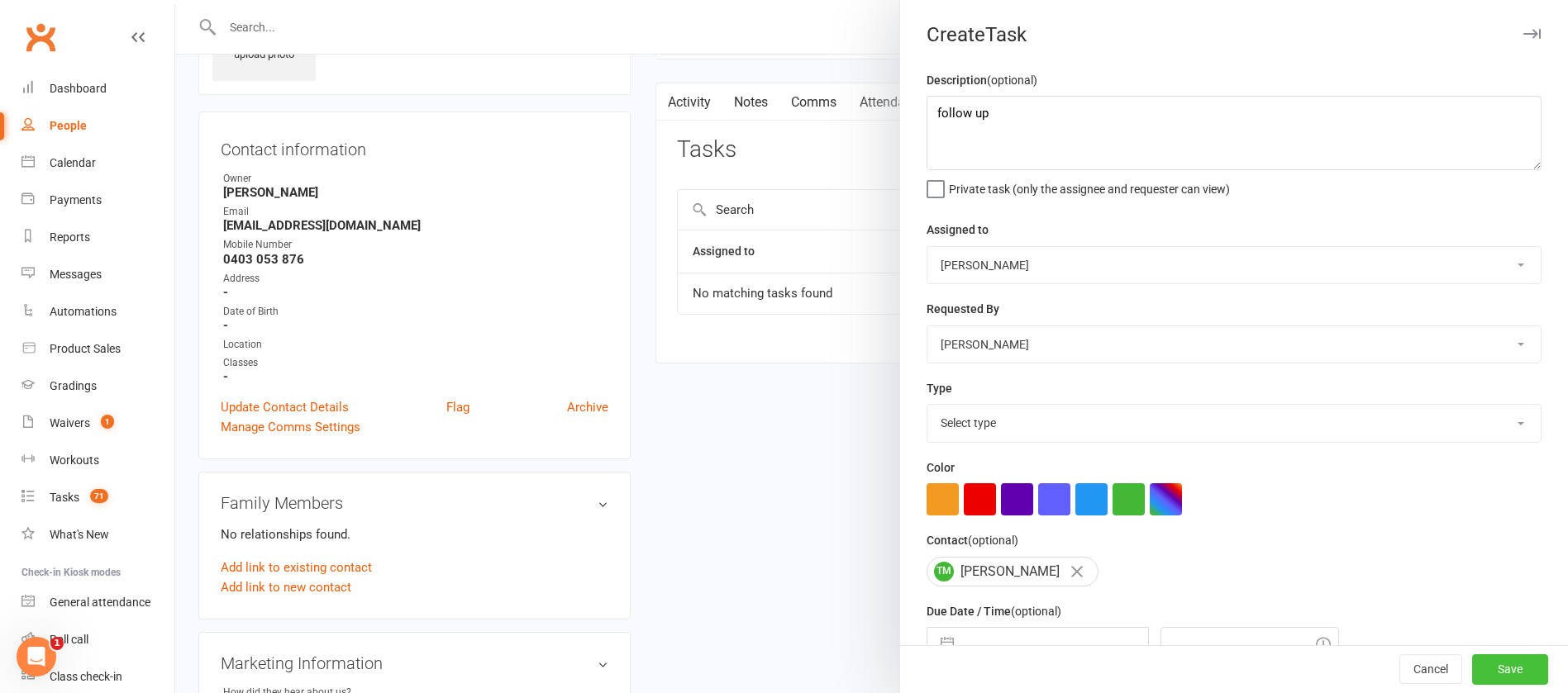
click at [1481, 672] on button "Save" at bounding box center [1510, 670] width 76 height 29
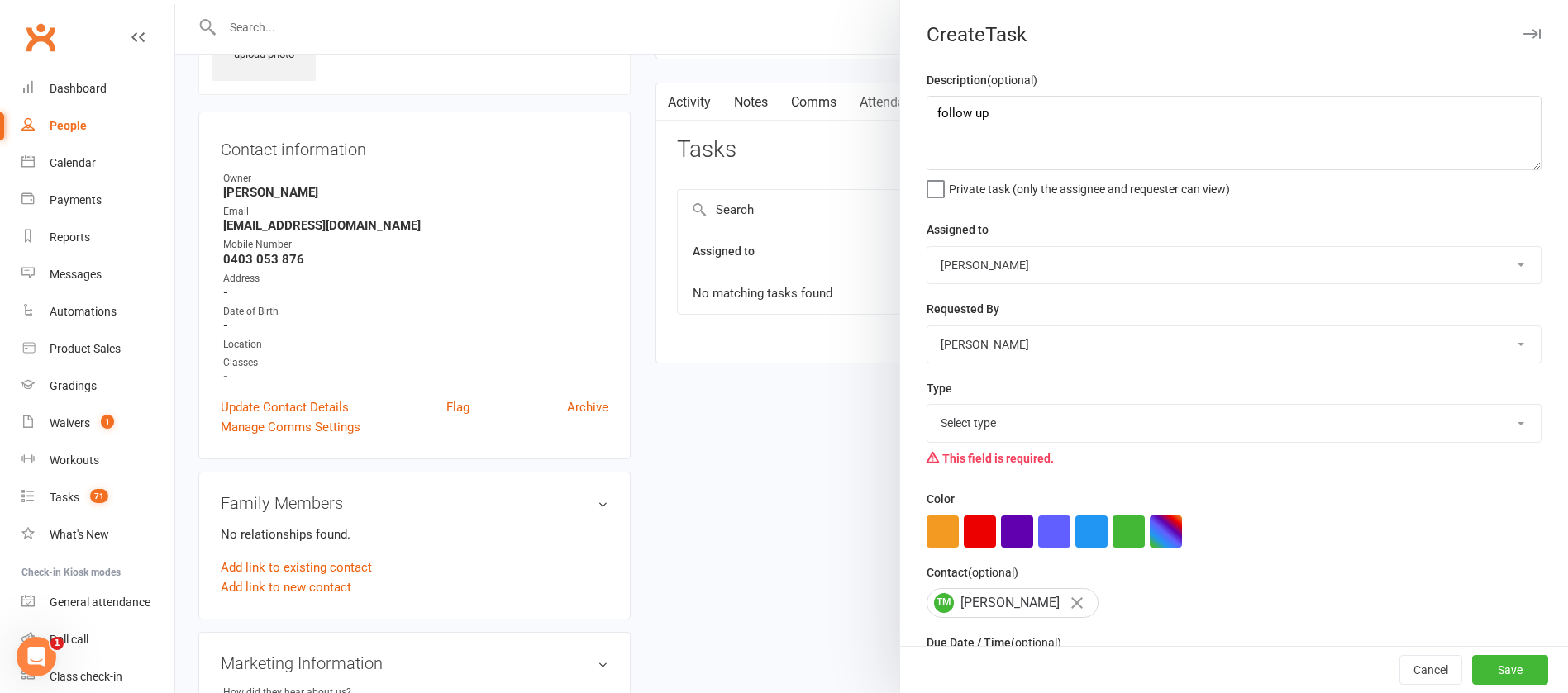
click at [1007, 413] on select "Select type Action E-mail Meeting Phone call Text Add new task type" at bounding box center [1234, 423] width 613 height 36
click at [927, 408] on select "Select type Action E-mail Meeting Phone call Text Add new task type" at bounding box center [1234, 423] width 613 height 36
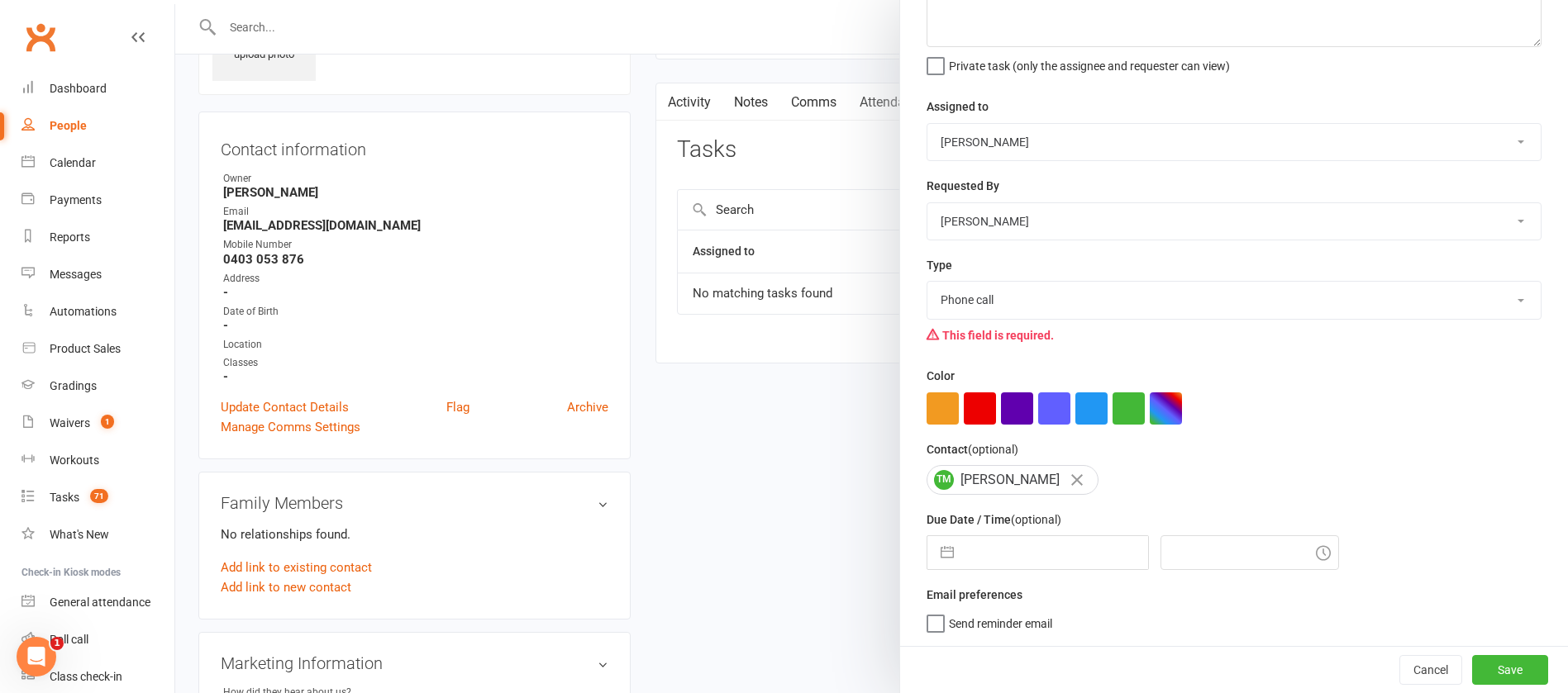
scroll to position [129, 0]
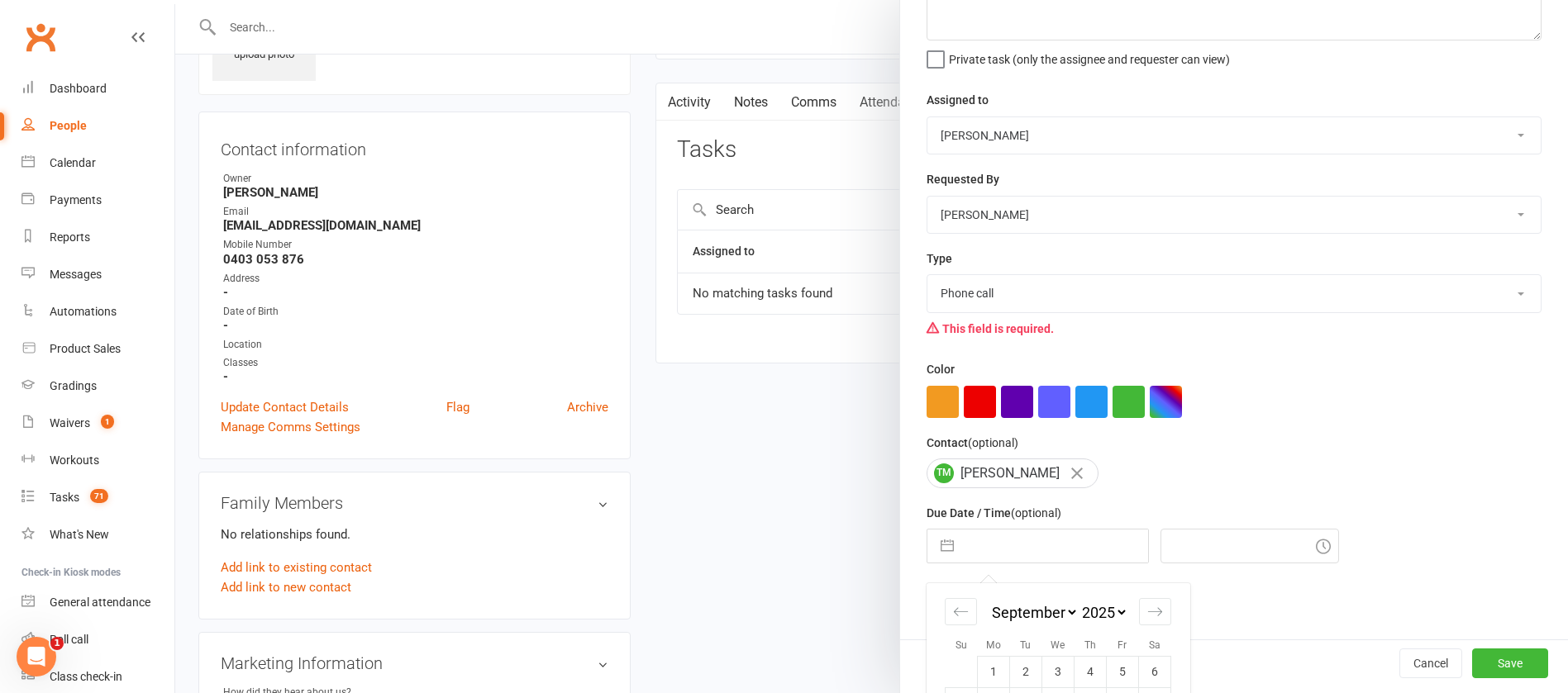
click at [1035, 551] on input "text" at bounding box center [1055, 546] width 186 height 33
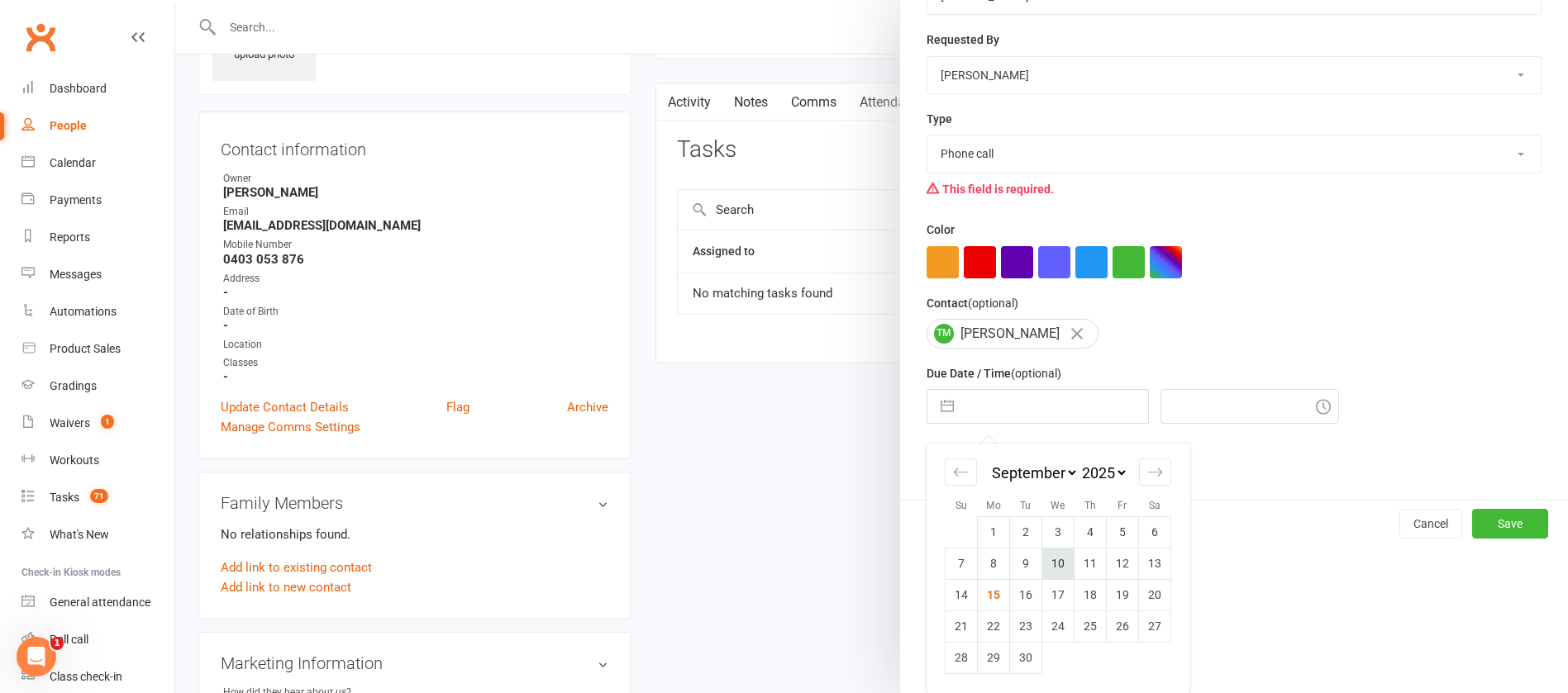
scroll to position [275, 0]
click at [1016, 600] on td "16" at bounding box center [1026, 595] width 32 height 31
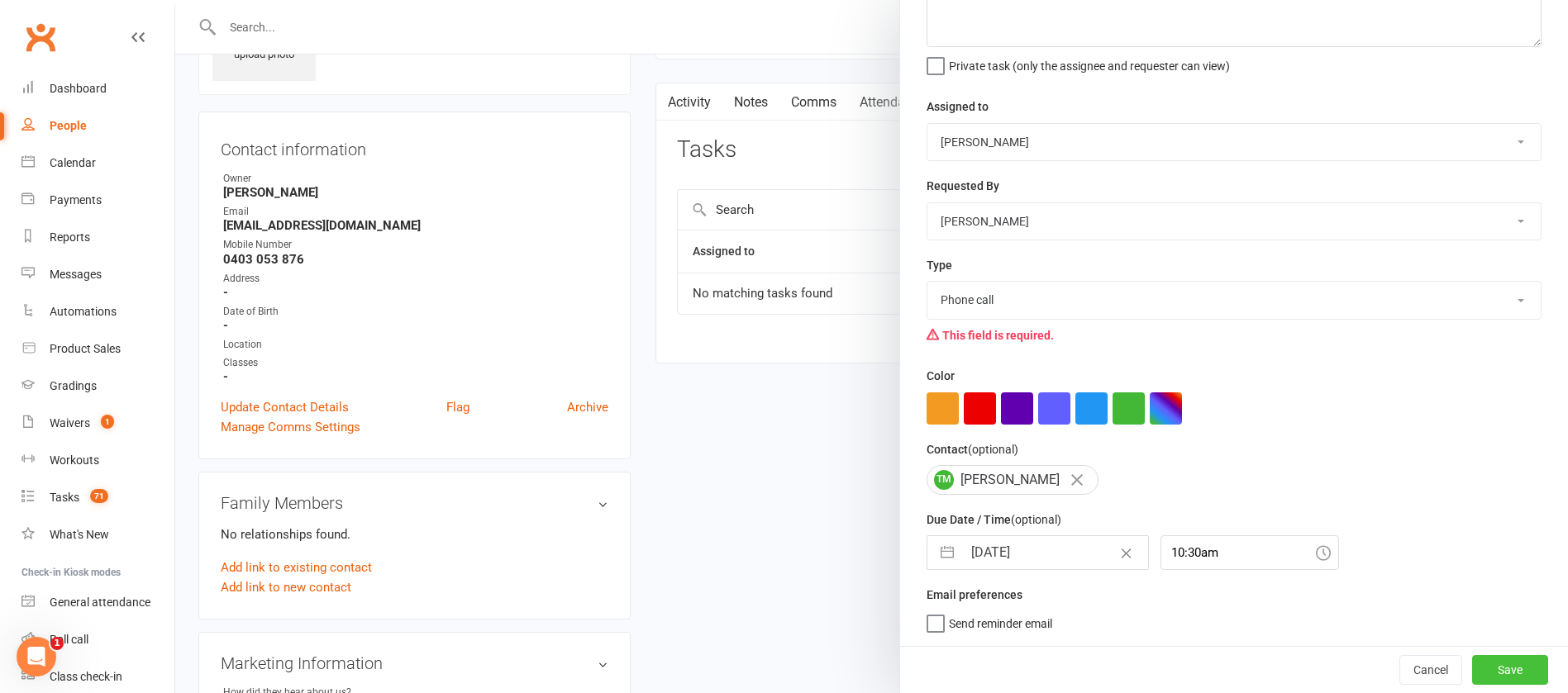
click at [1472, 666] on button "Save" at bounding box center [1510, 670] width 76 height 29
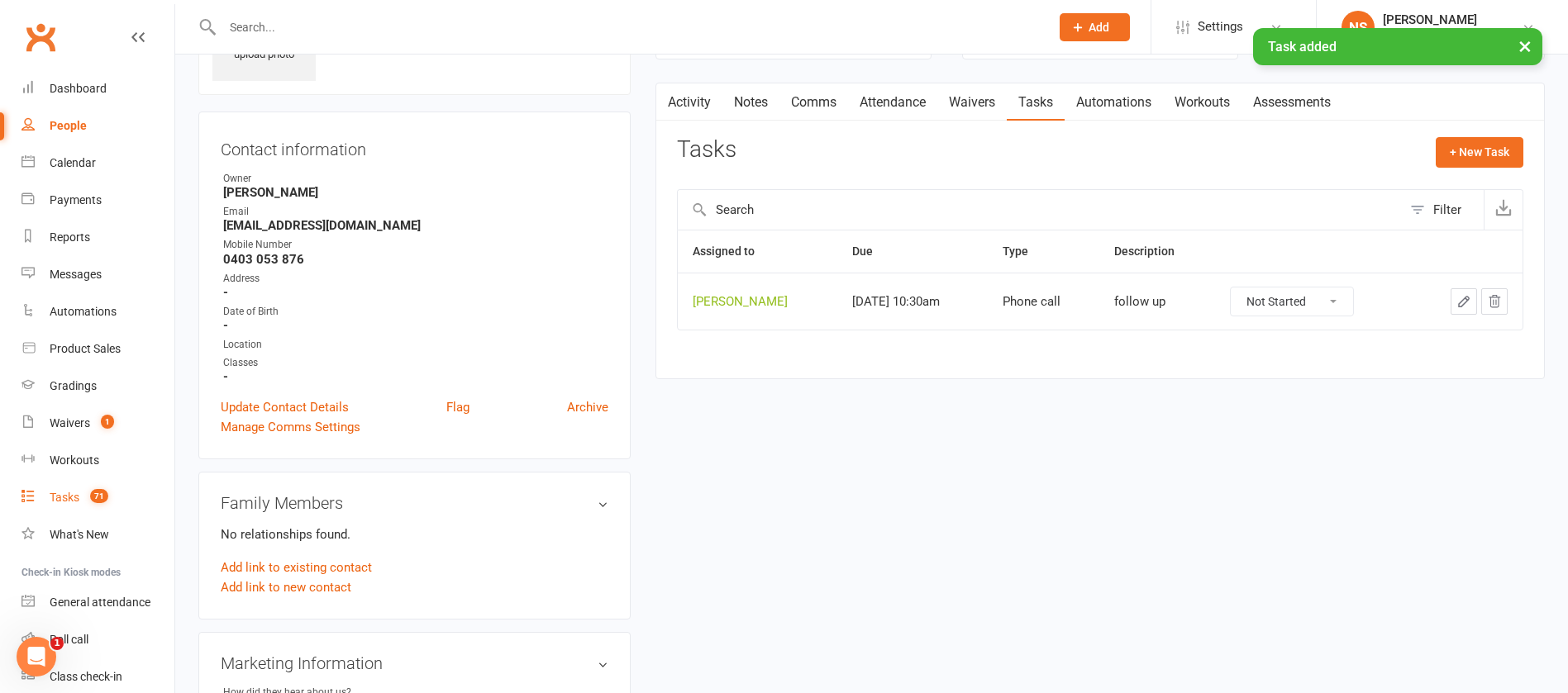
click at [62, 495] on div "Tasks" at bounding box center [64, 497] width 29 height 13
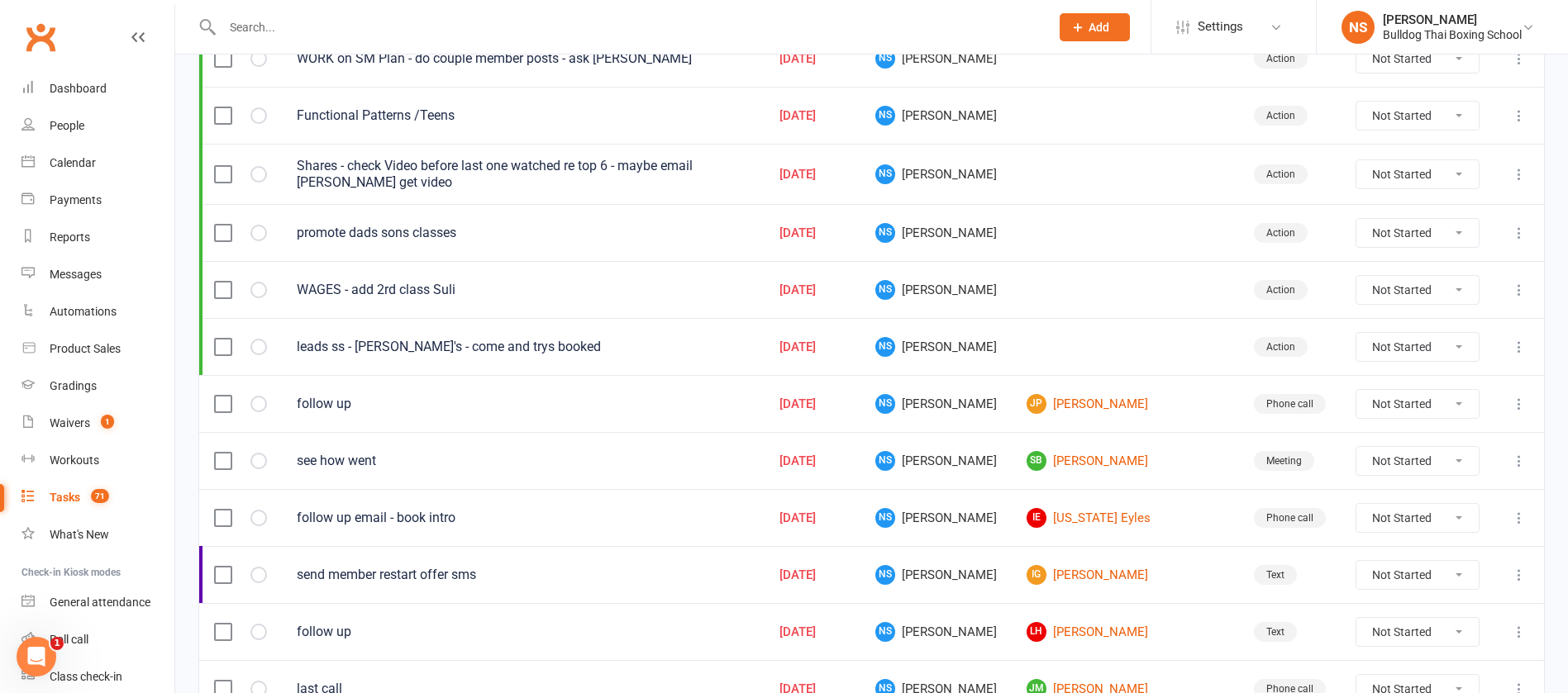
scroll to position [372, 0]
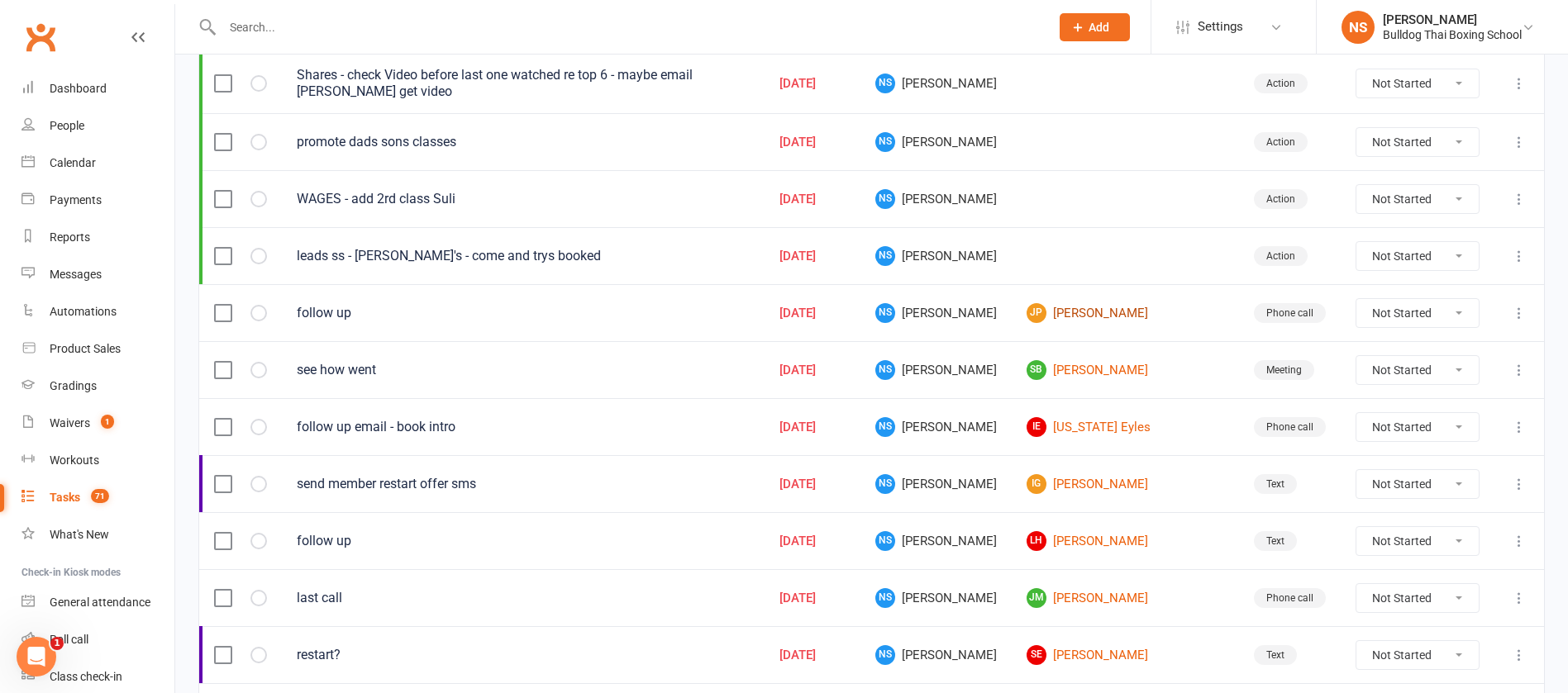
click at [1111, 311] on link "JP [PERSON_NAME]" at bounding box center [1125, 312] width 198 height 20
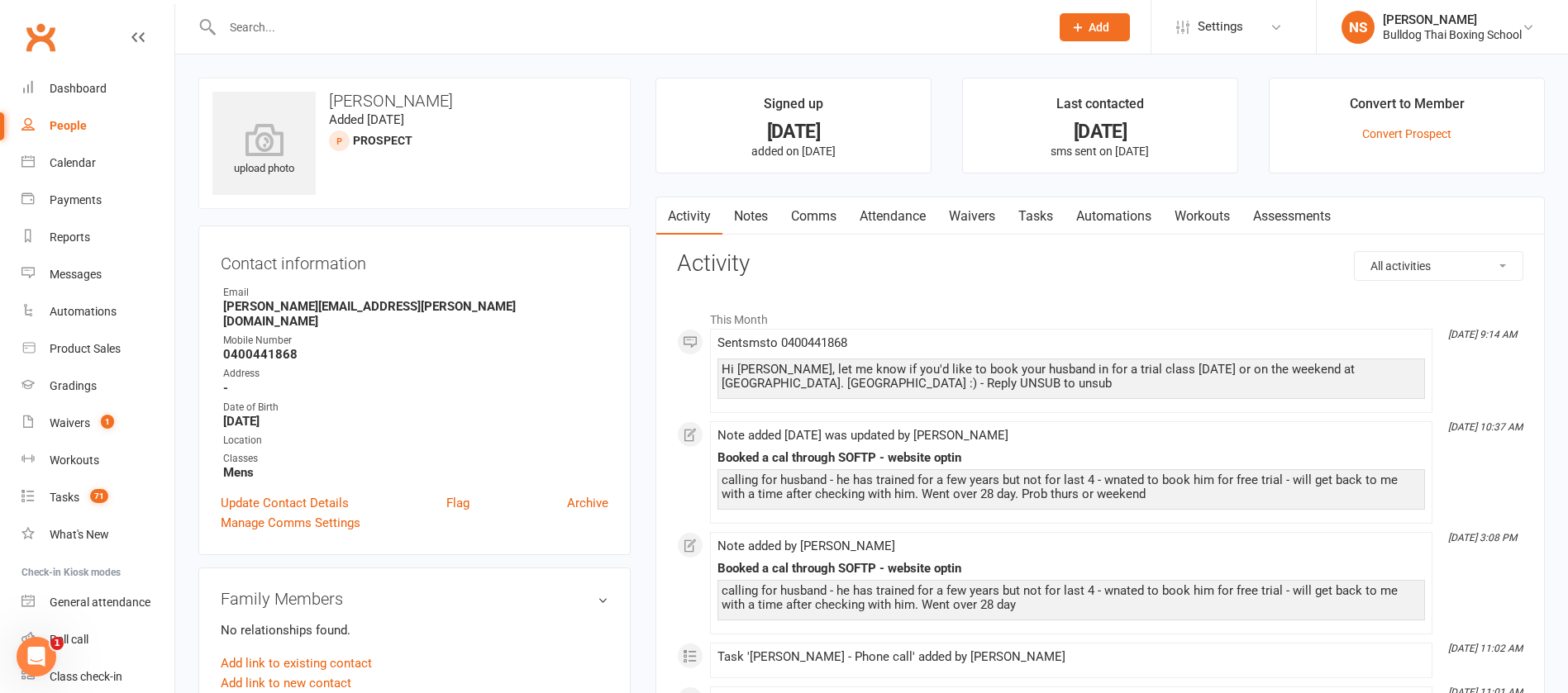
click at [1038, 214] on link "Tasks" at bounding box center [1035, 217] width 58 height 38
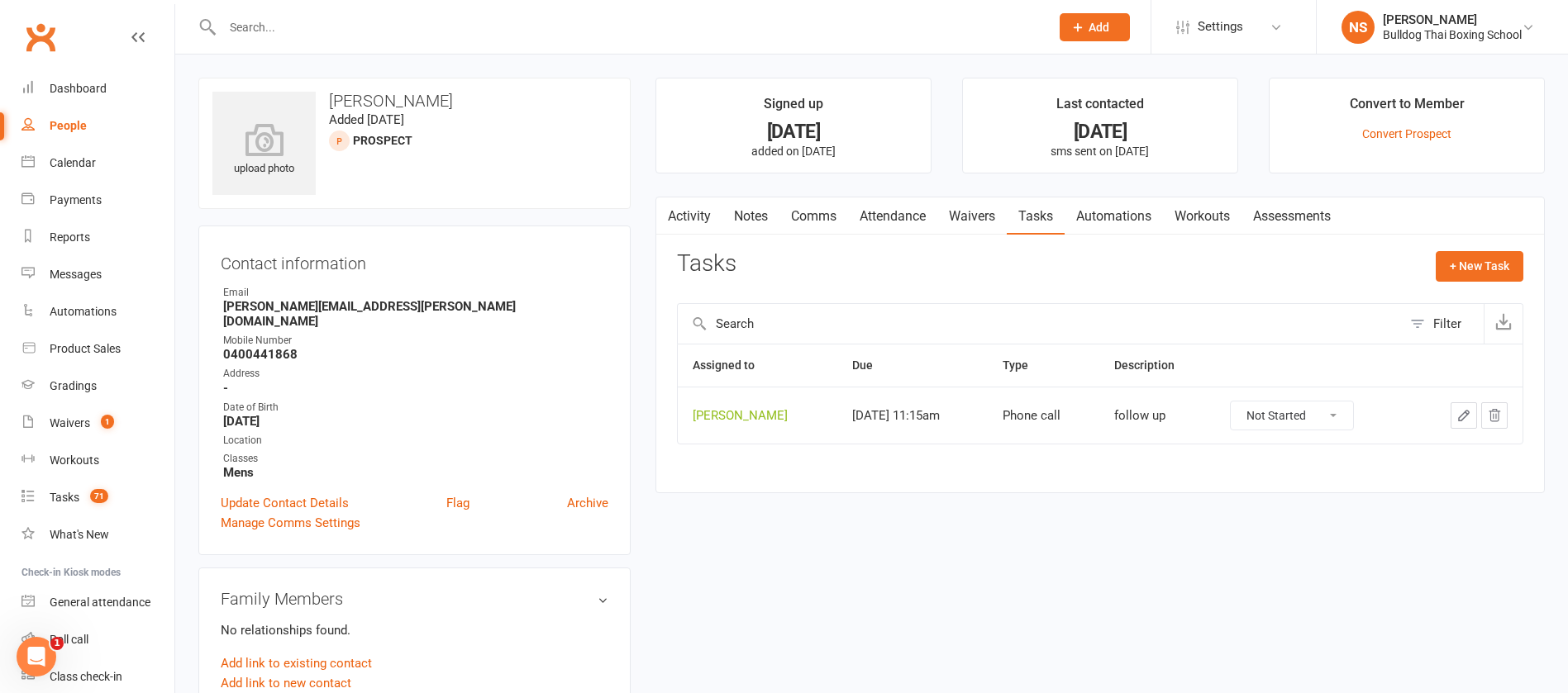
click at [1461, 419] on icon "button" at bounding box center [1464, 415] width 15 height 15
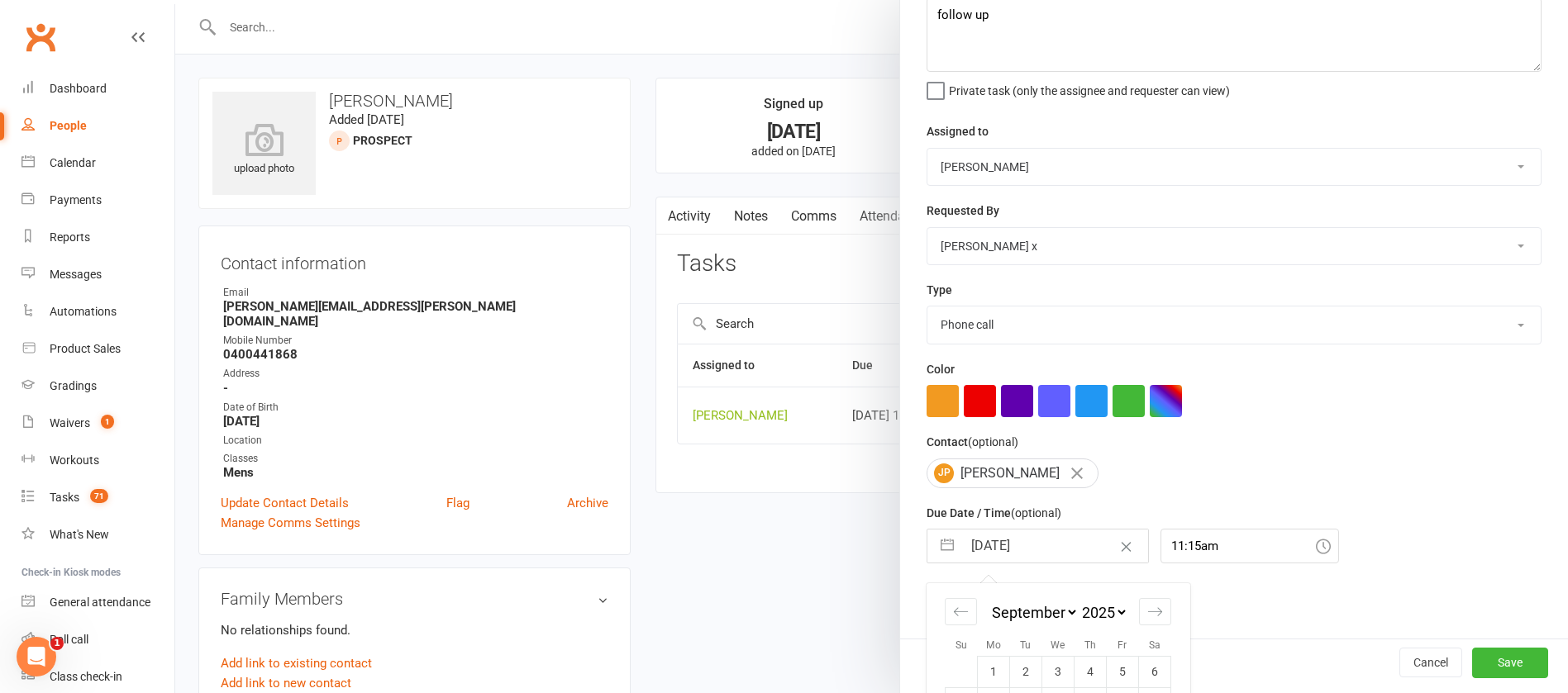
click at [1060, 545] on input "[DATE]" at bounding box center [1055, 546] width 186 height 33
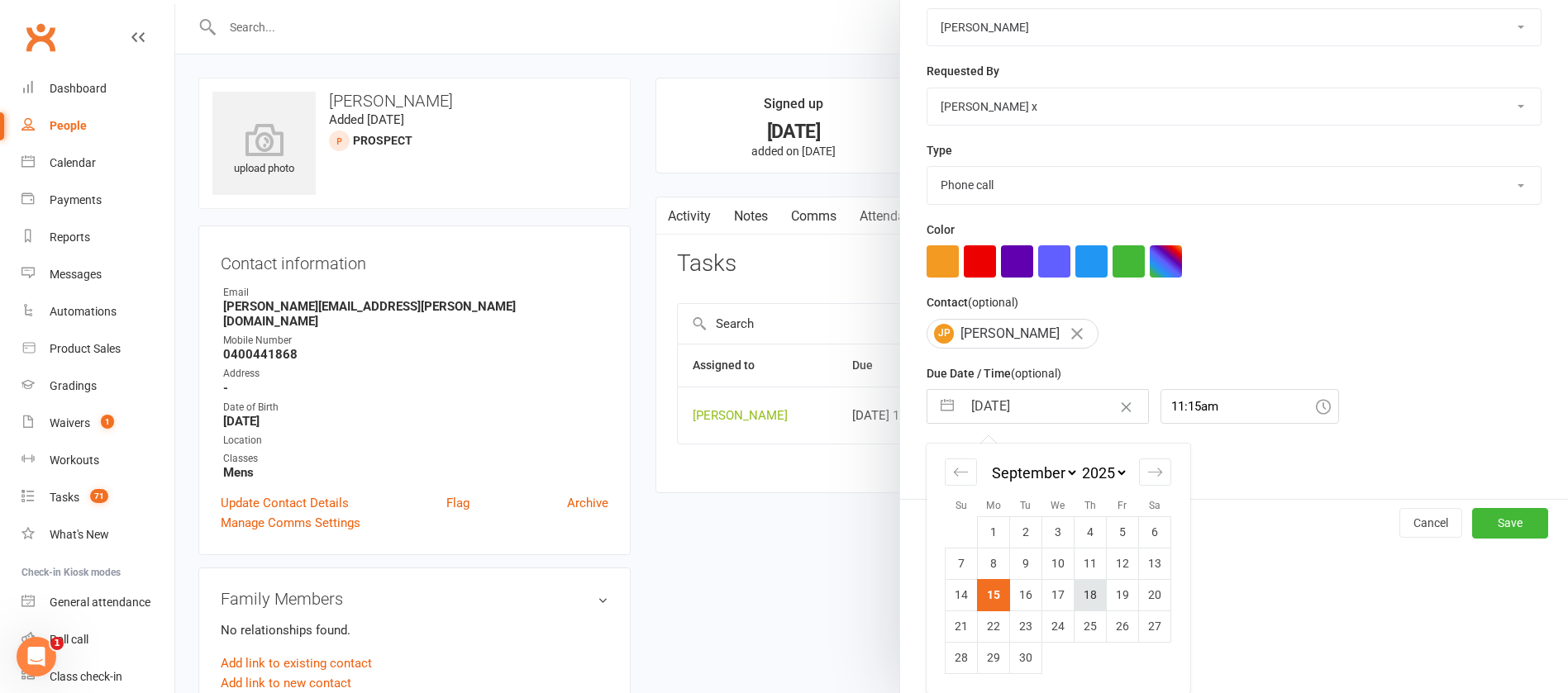
click at [1084, 595] on td "18" at bounding box center [1091, 595] width 32 height 31
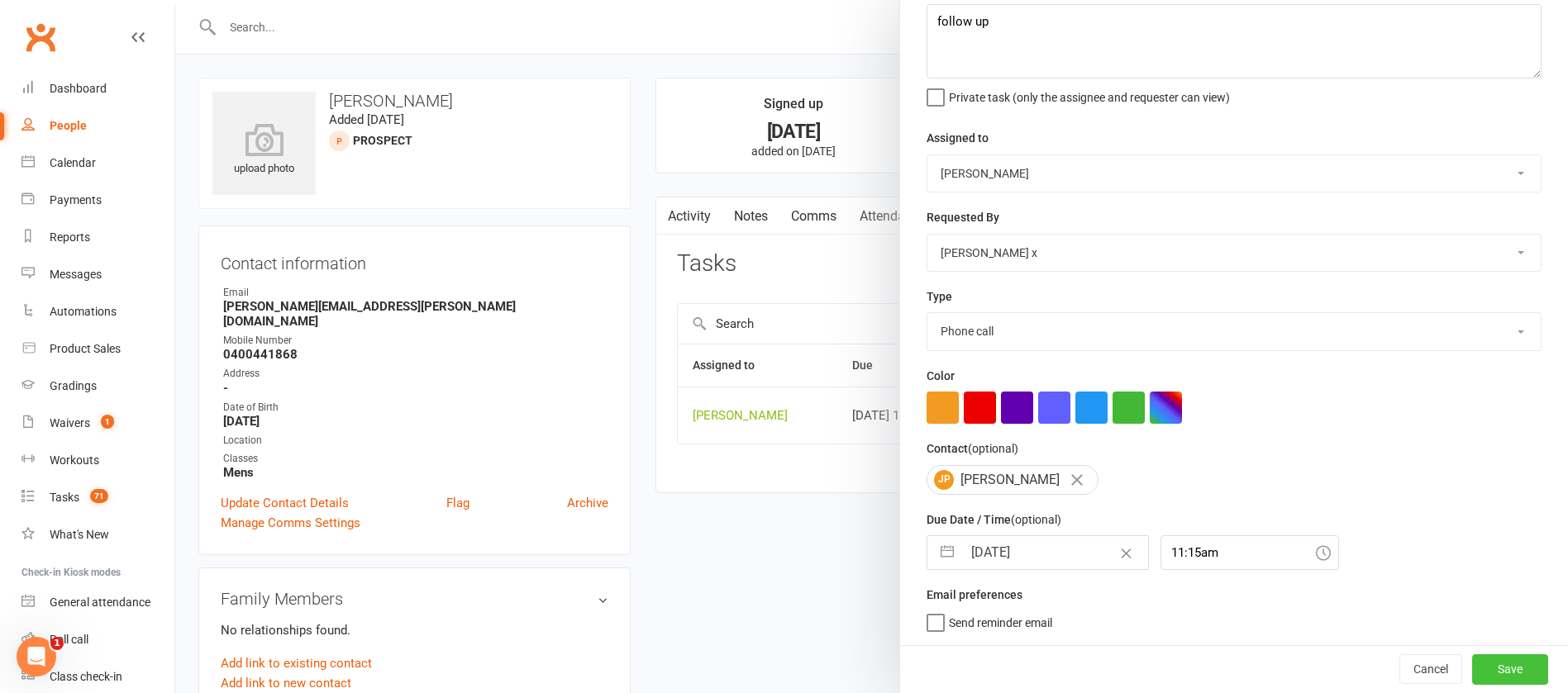
click at [1472, 671] on button "Save" at bounding box center [1510, 669] width 76 height 29
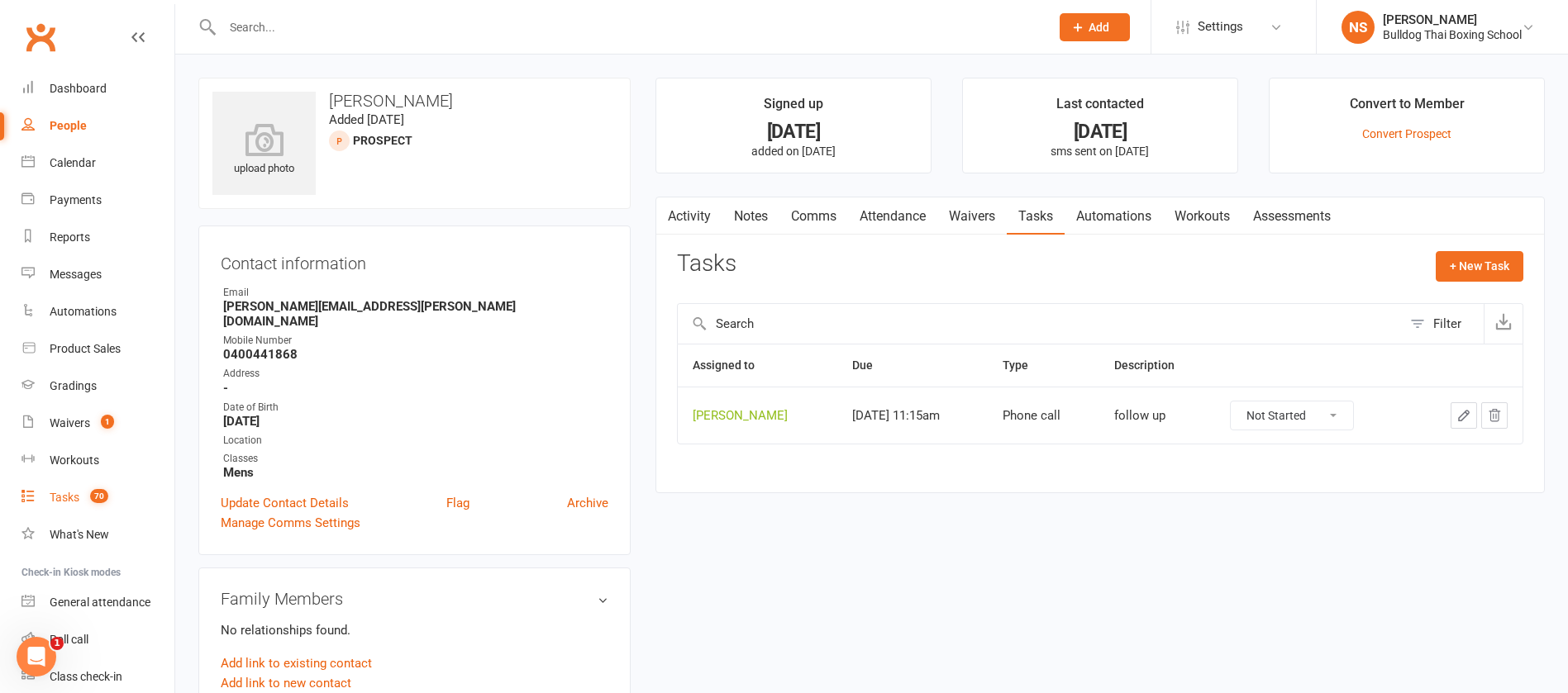
click at [55, 495] on div "Tasks" at bounding box center [64, 497] width 29 height 13
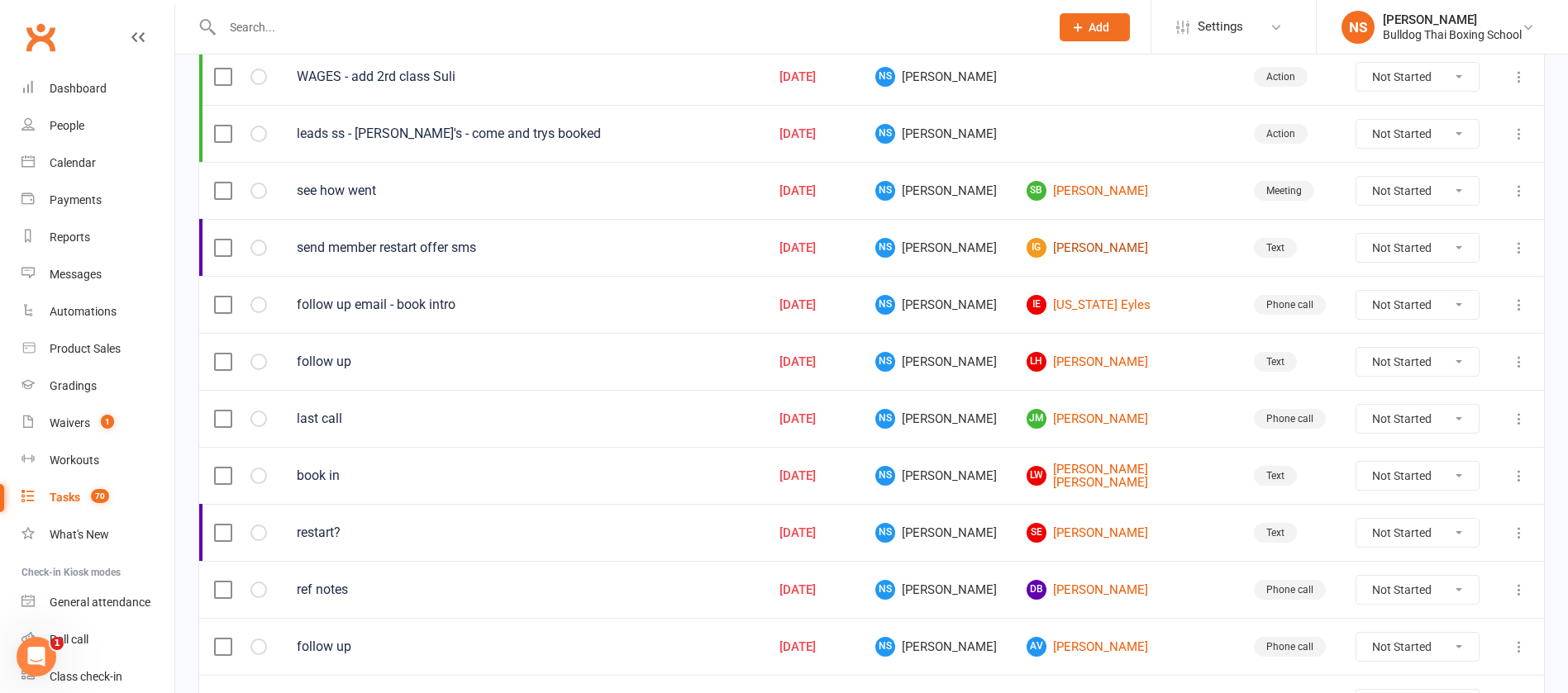
scroll to position [496, 0]
click at [1110, 188] on link "SB [PERSON_NAME]" at bounding box center [1125, 189] width 198 height 20
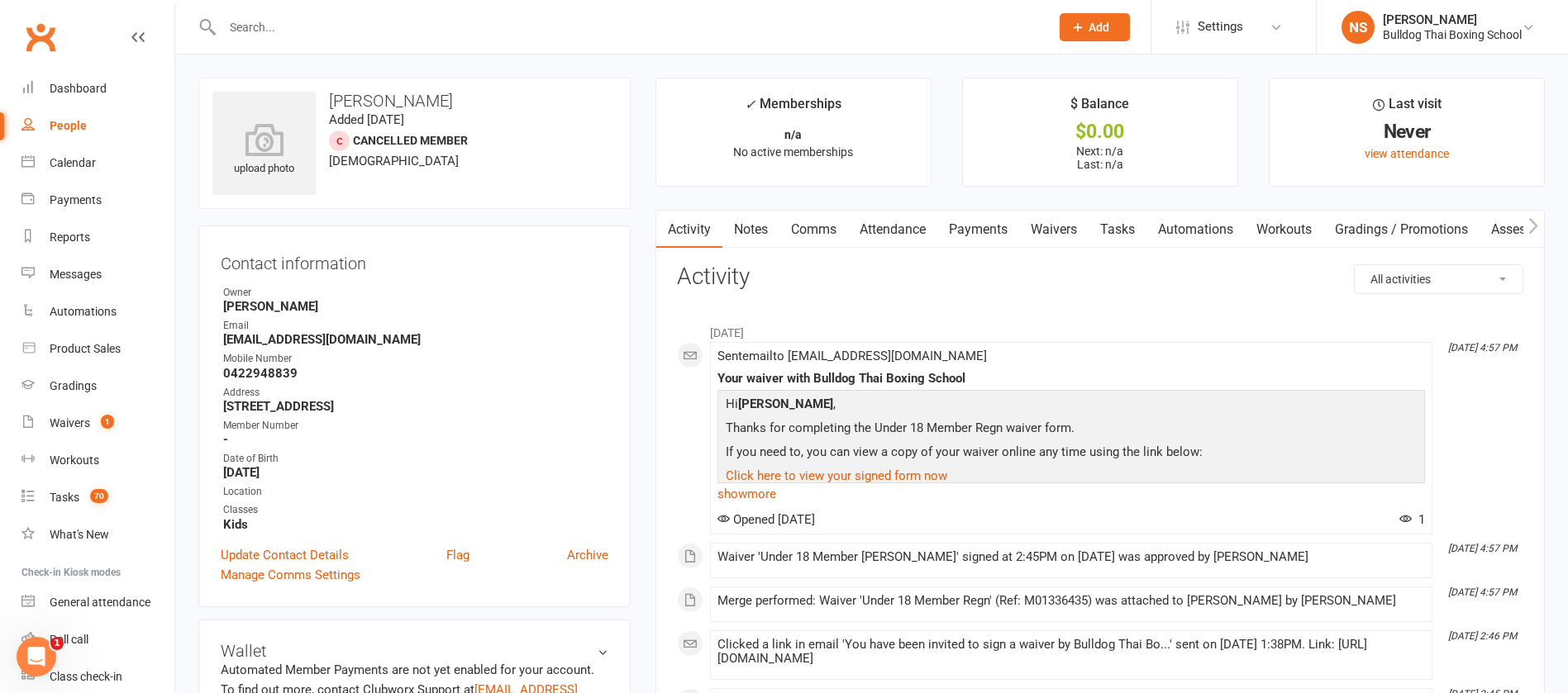
click at [751, 229] on link "Notes" at bounding box center [751, 230] width 57 height 38
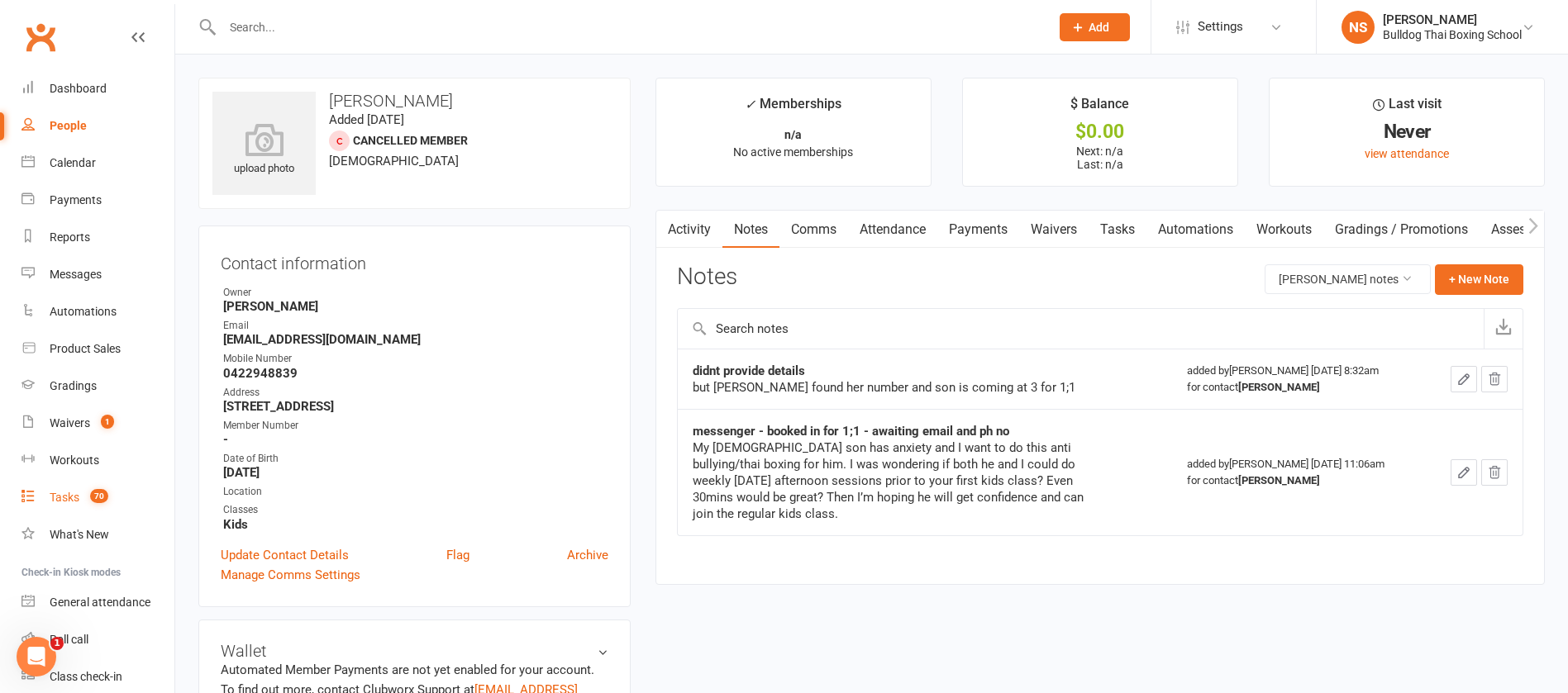
click at [63, 496] on div "Tasks" at bounding box center [64, 497] width 29 height 13
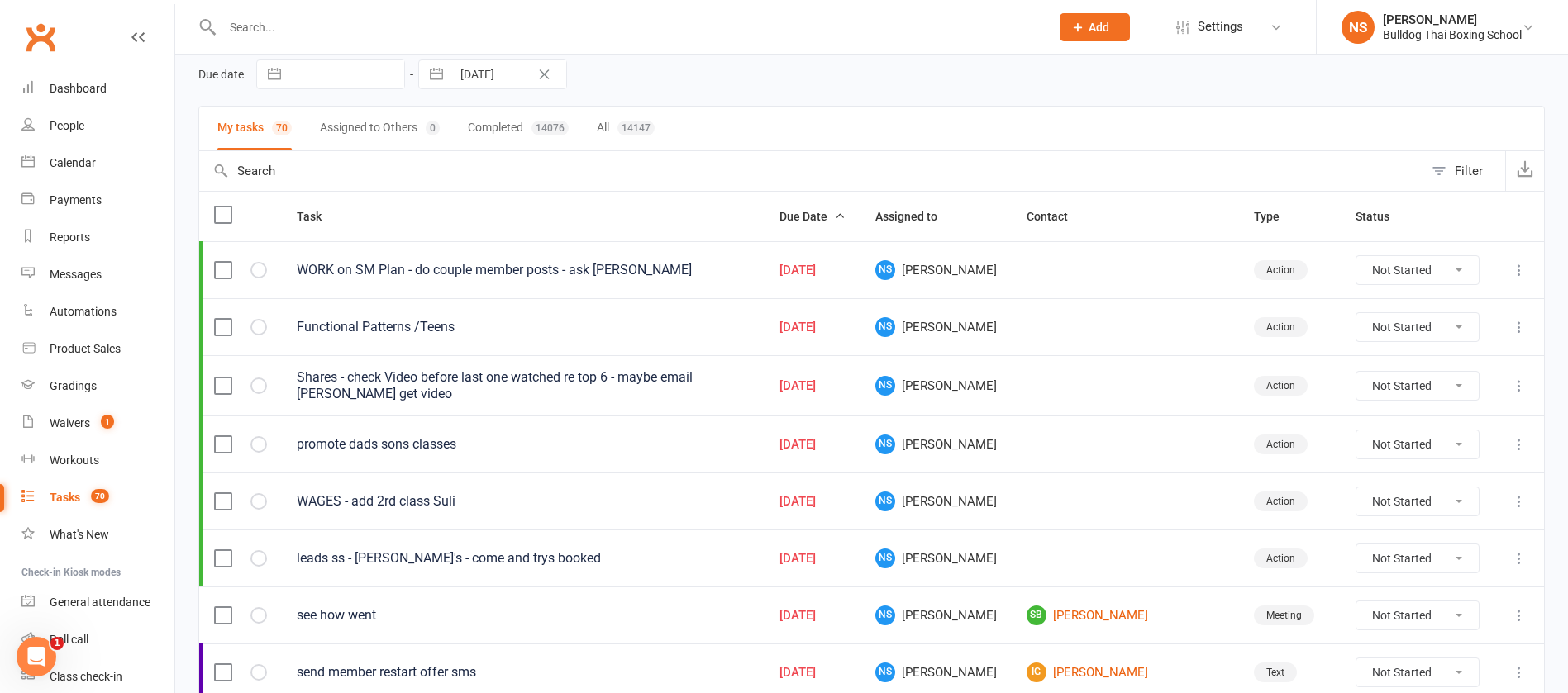
scroll to position [372, 0]
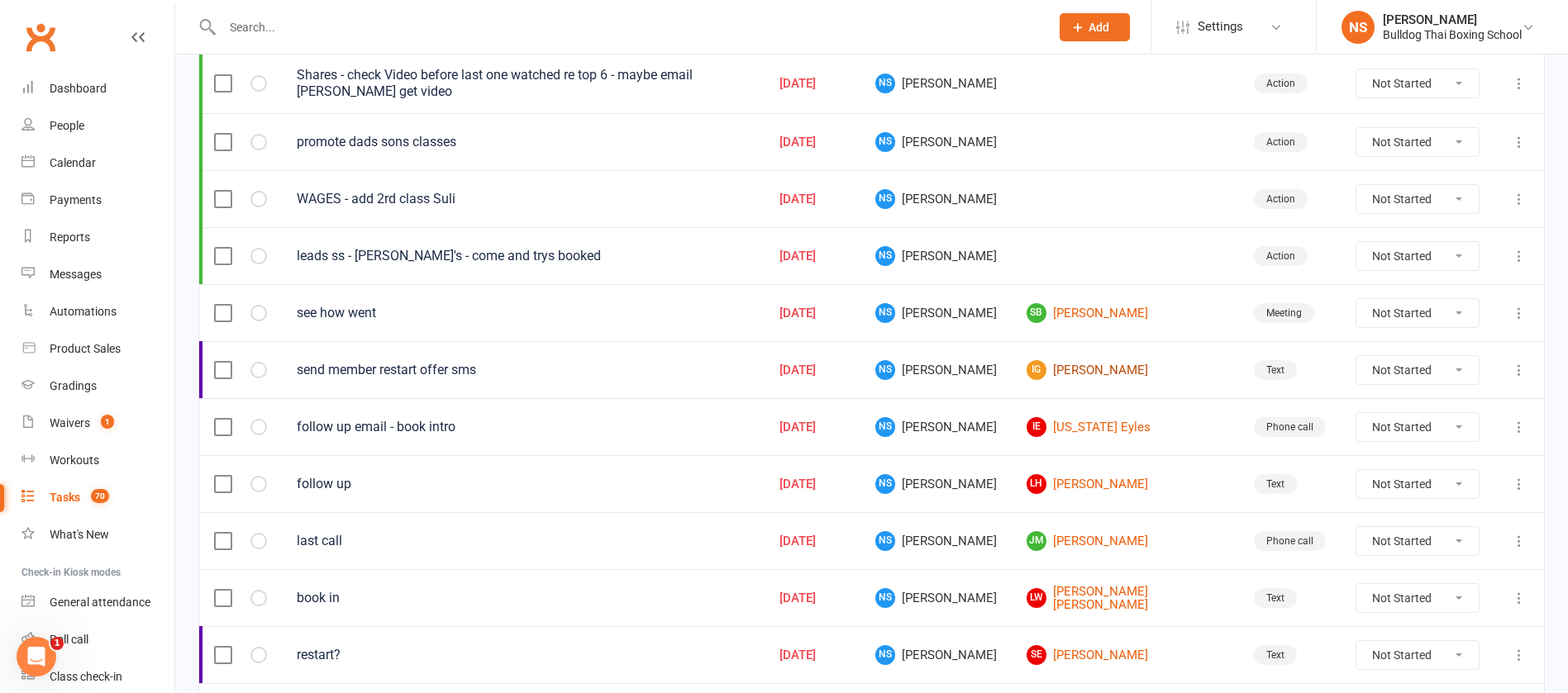
click at [1101, 372] on link "IG [PERSON_NAME]" at bounding box center [1125, 369] width 198 height 20
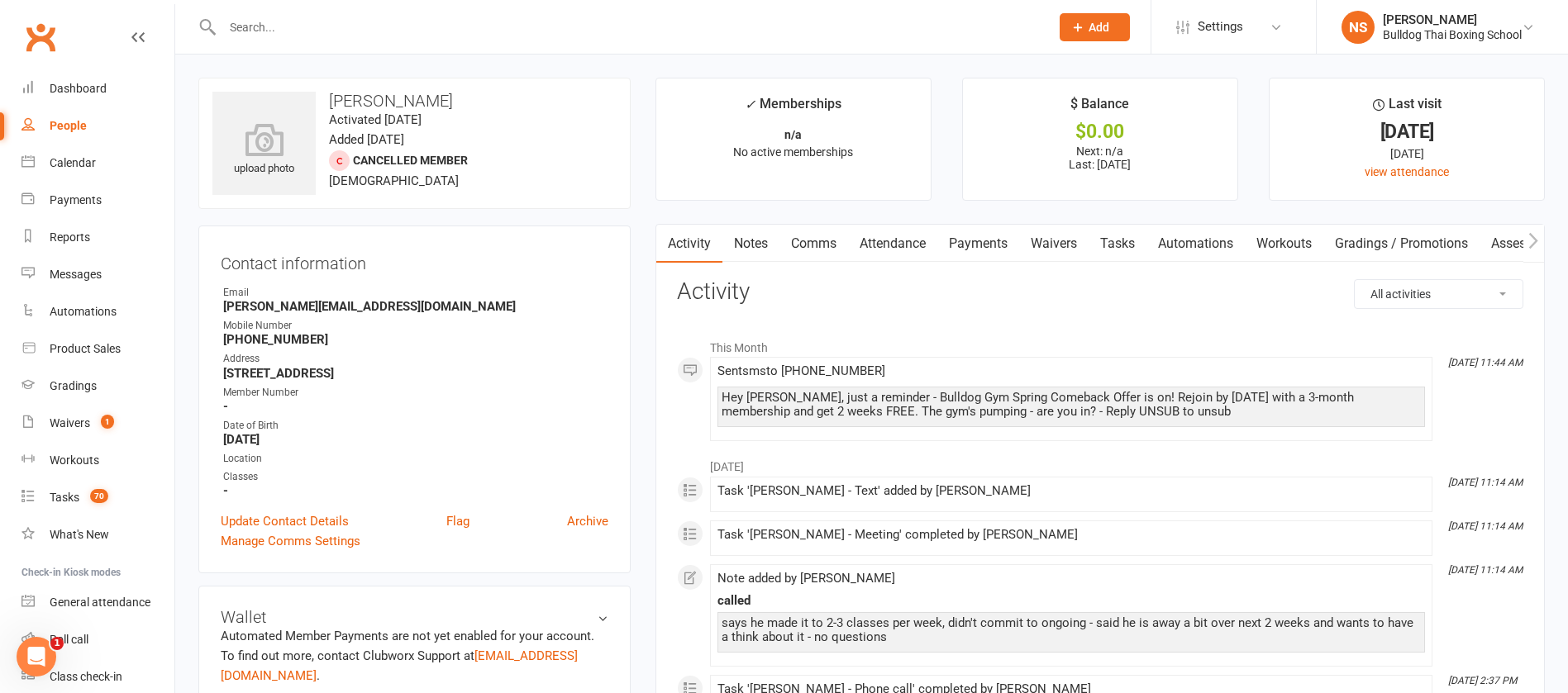
click at [749, 236] on link "Notes" at bounding box center [751, 243] width 57 height 38
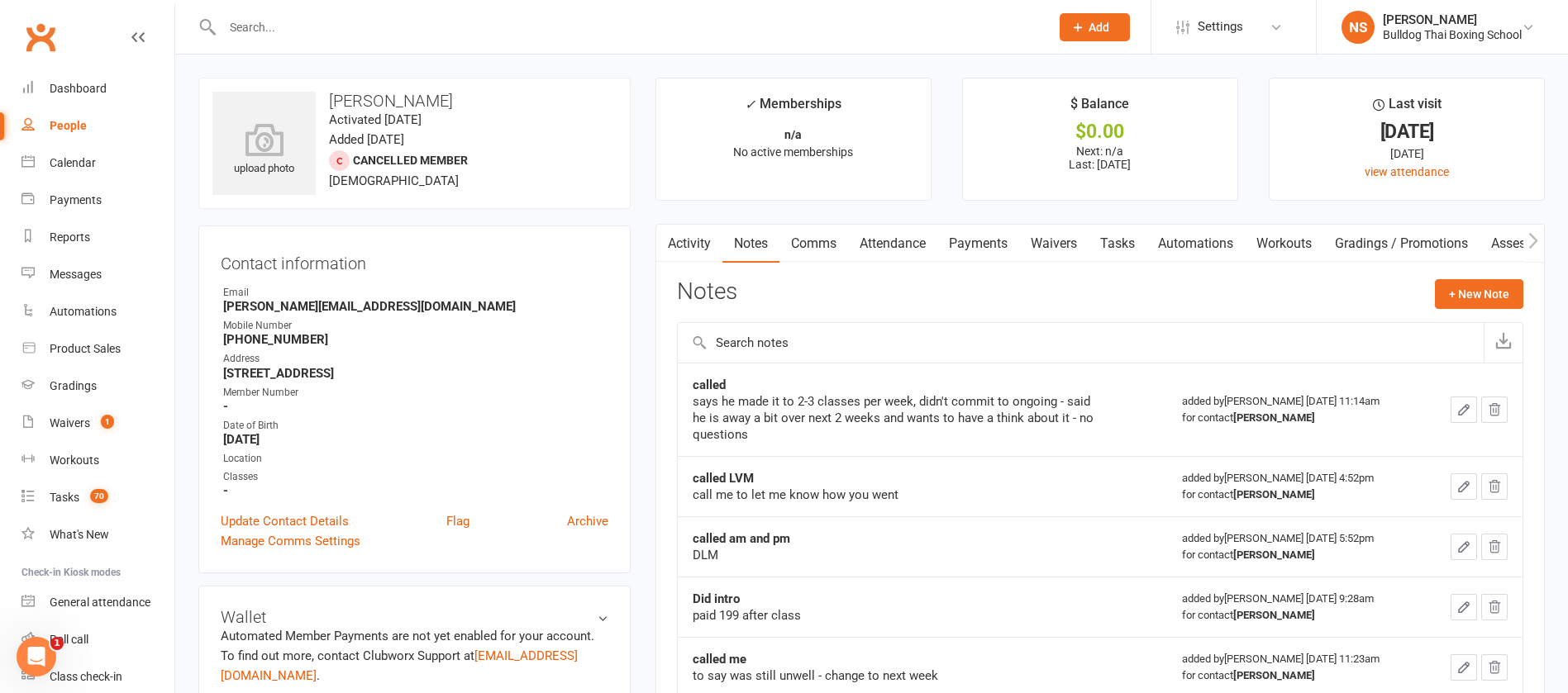
click at [1114, 243] on link "Tasks" at bounding box center [1117, 243] width 58 height 38
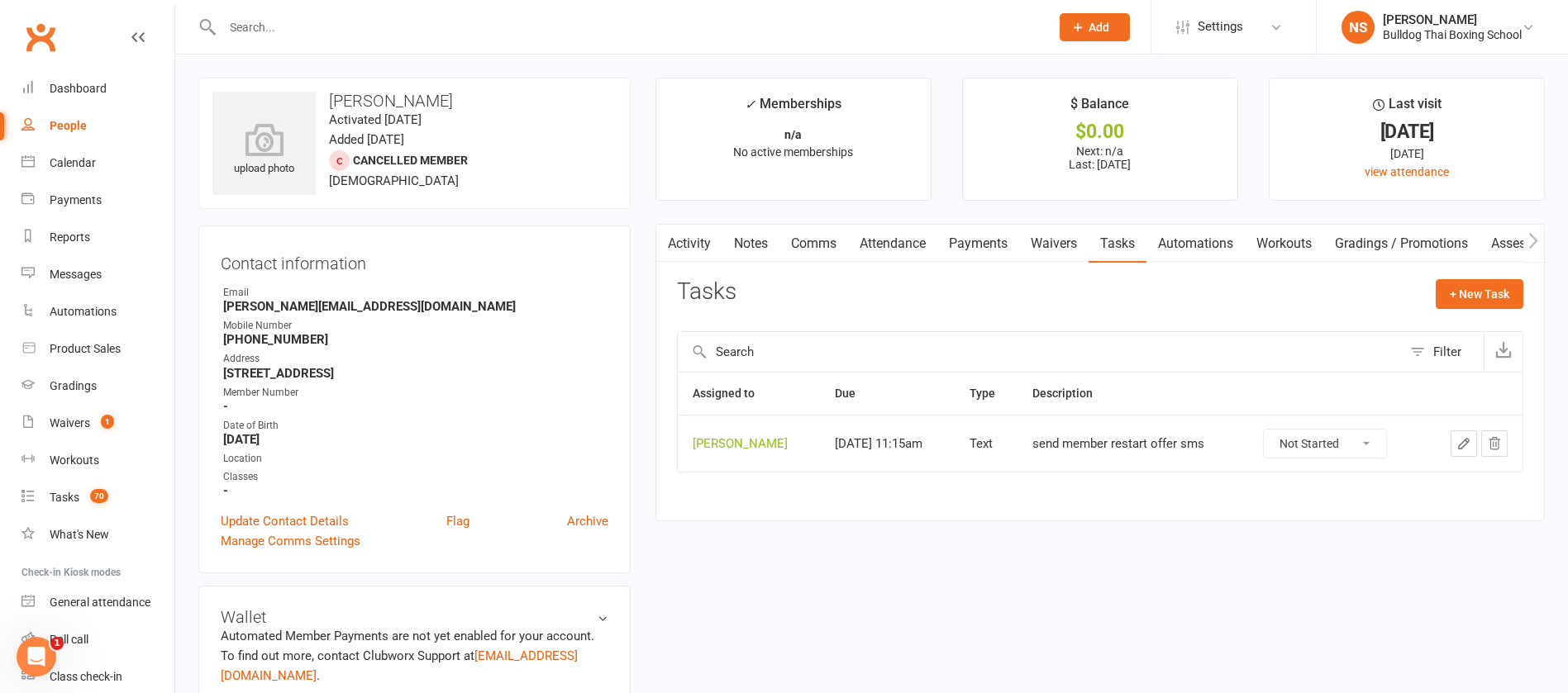
drag, startPoint x: 1363, startPoint y: 438, endPoint x: 1363, endPoint y: 453, distance: 15.0
click at [1363, 438] on select "Not Started In Progress Waiting Complete" at bounding box center [1325, 444] width 123 height 28
click at [1264, 430] on select "Not Started In Progress Waiting Complete" at bounding box center [1325, 444] width 123 height 28
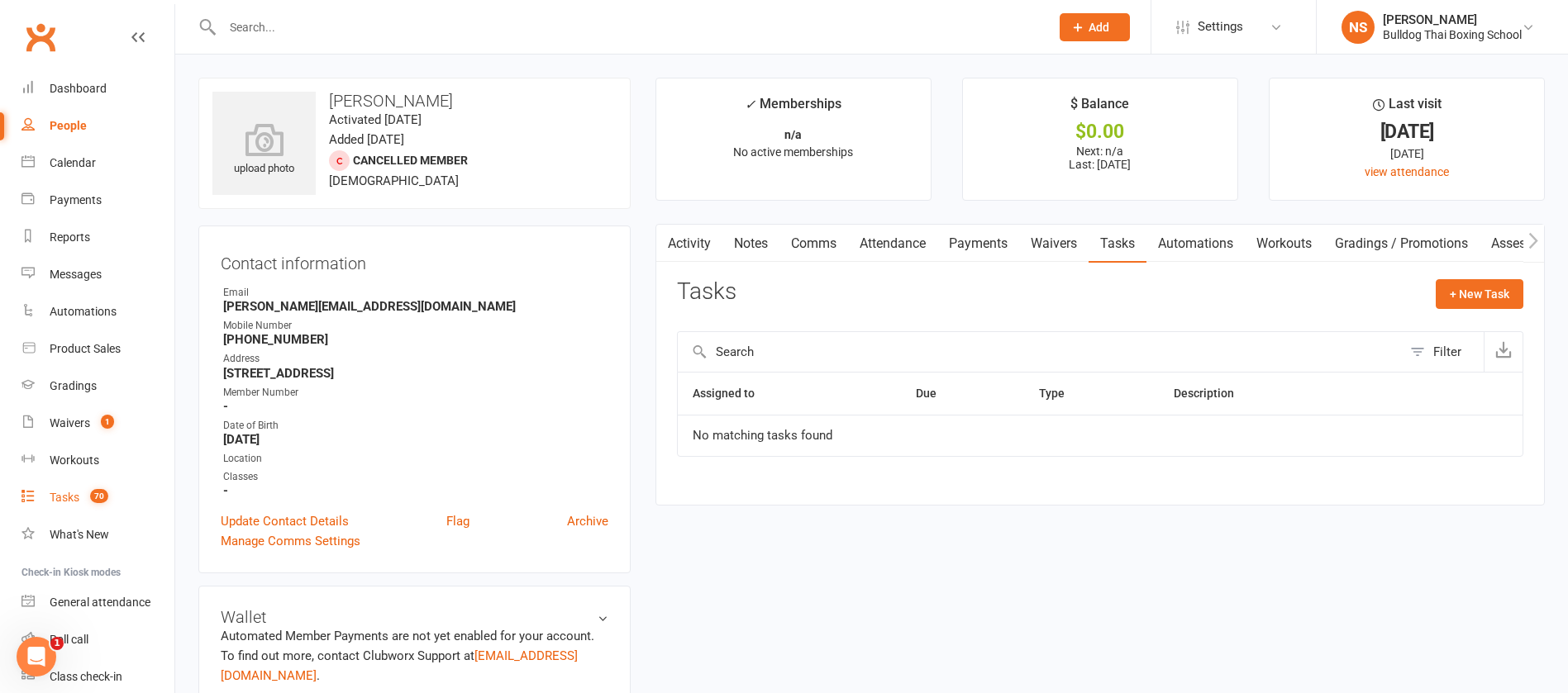
click at [68, 504] on link "Tasks 70" at bounding box center [98, 497] width 153 height 37
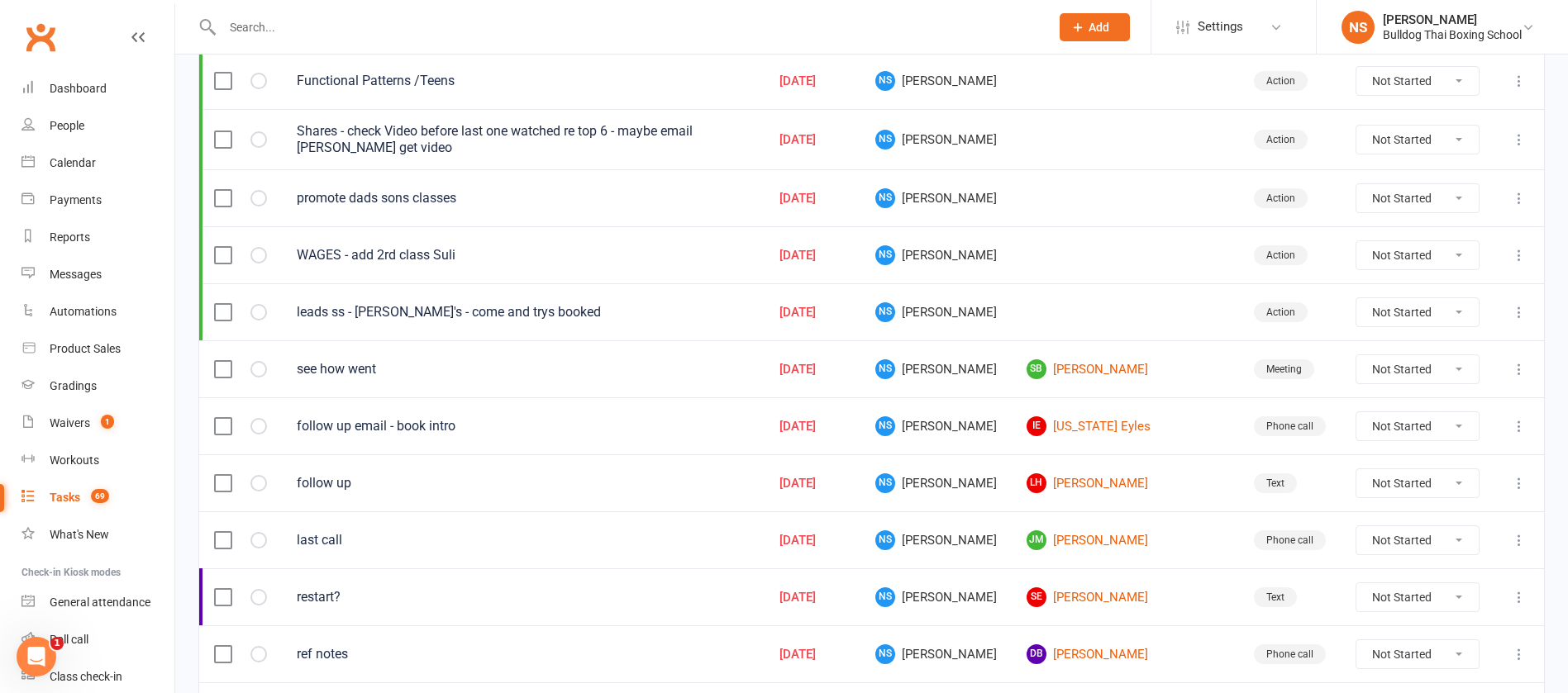
scroll to position [372, 0]
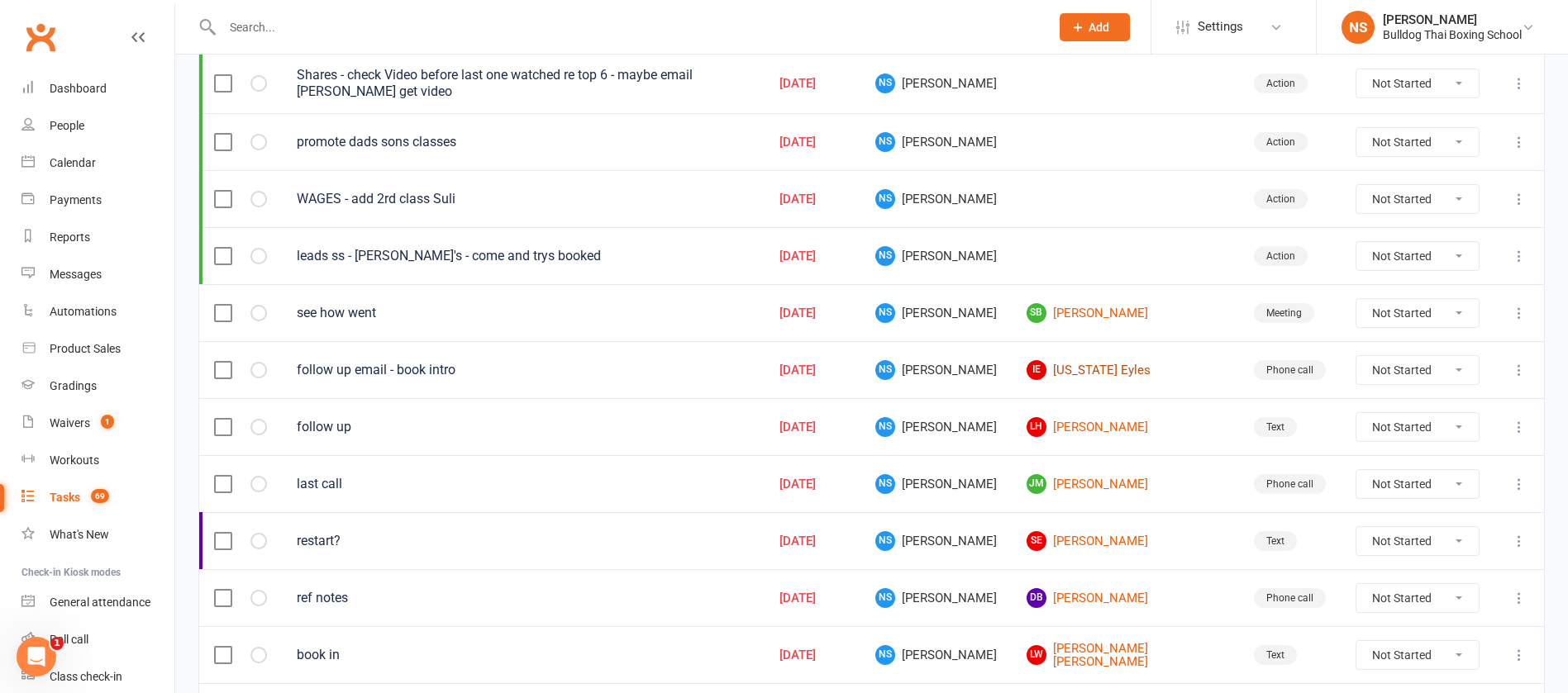
click at [1102, 369] on link "IE [US_STATE] Eyles" at bounding box center [1125, 369] width 198 height 20
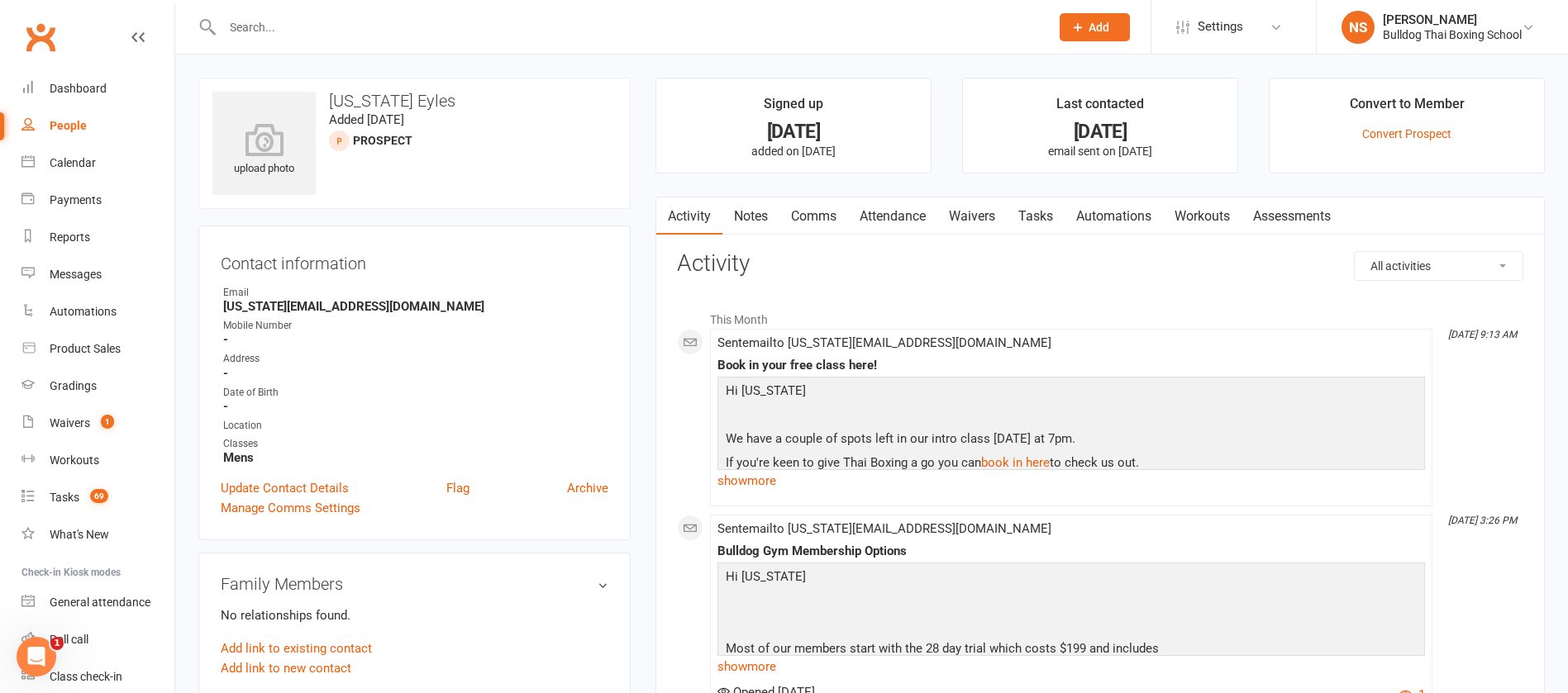
click at [743, 211] on link "Notes" at bounding box center [751, 217] width 57 height 38
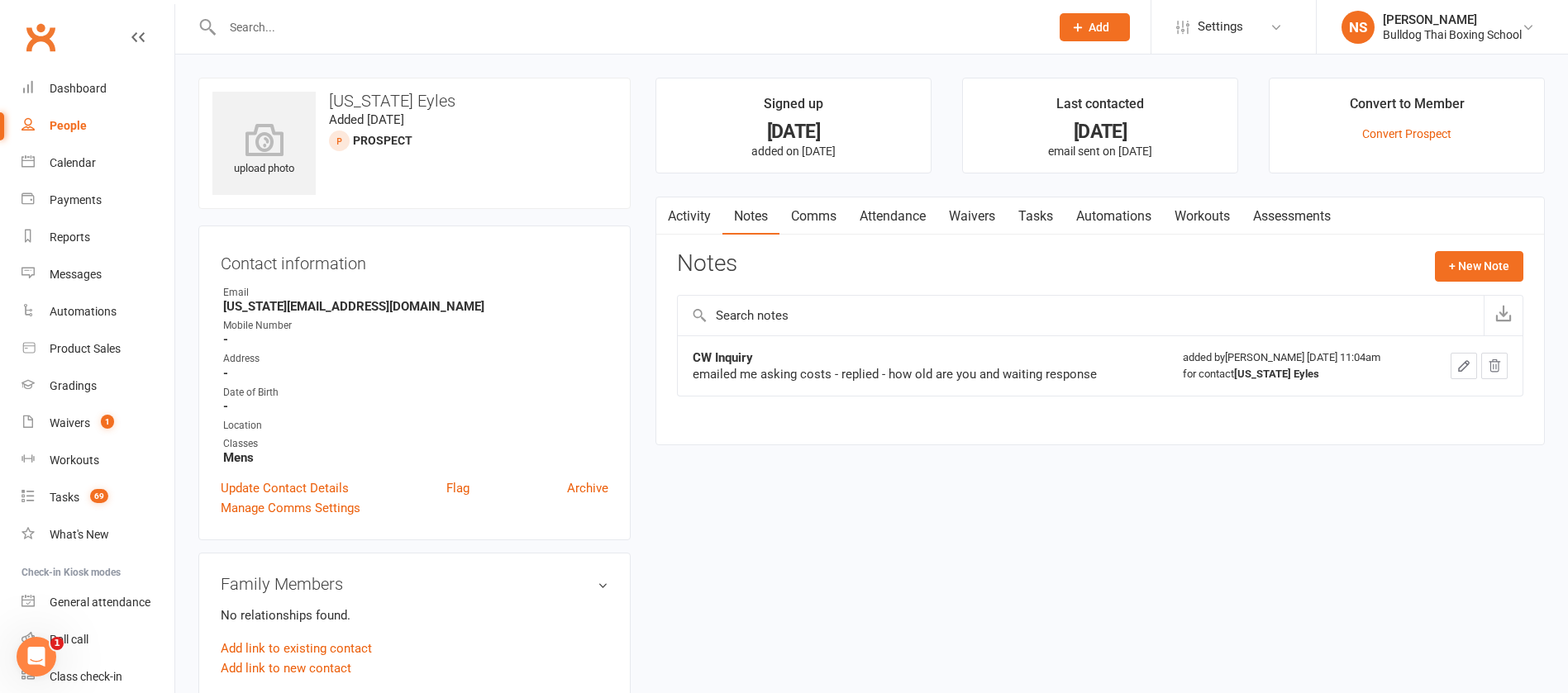
click at [689, 212] on link "Activity" at bounding box center [689, 217] width 66 height 38
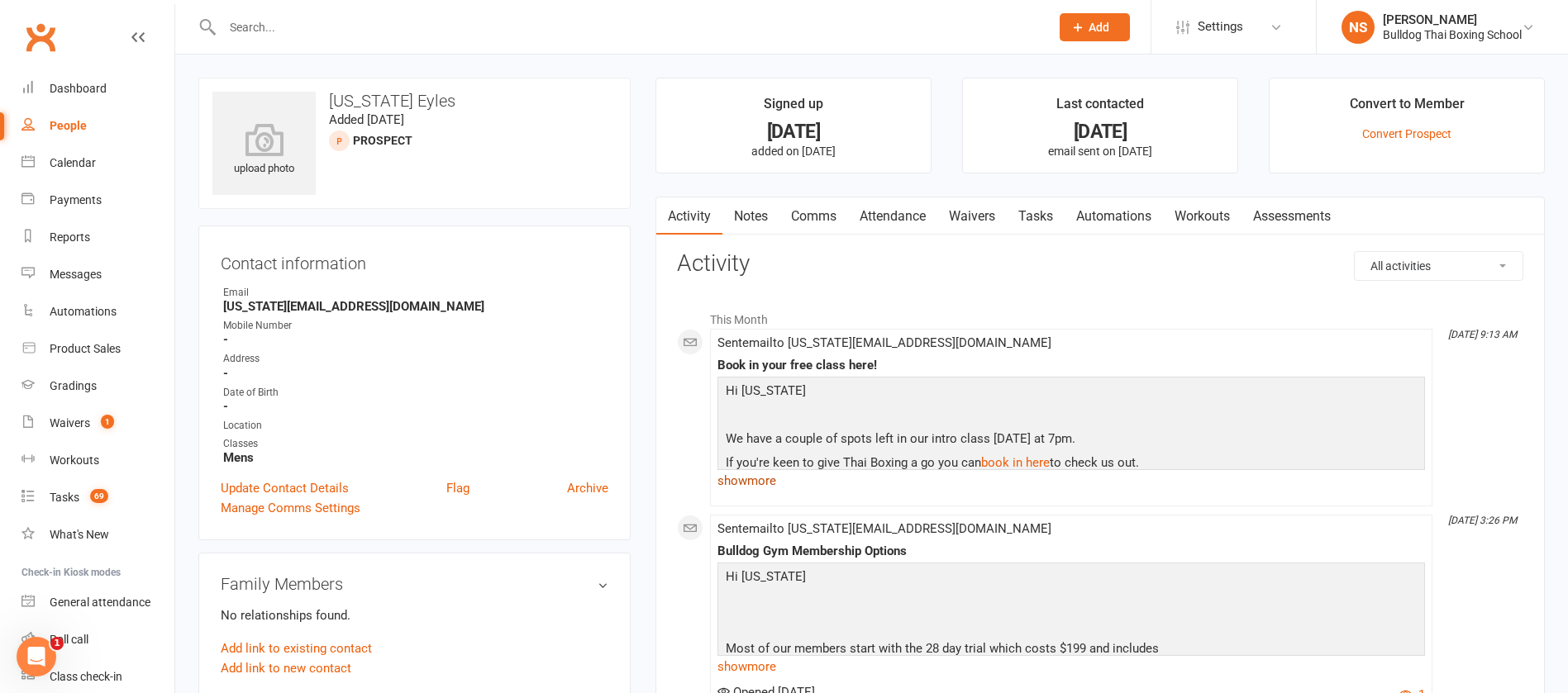
click at [768, 478] on link "show more" at bounding box center [1072, 481] width 708 height 23
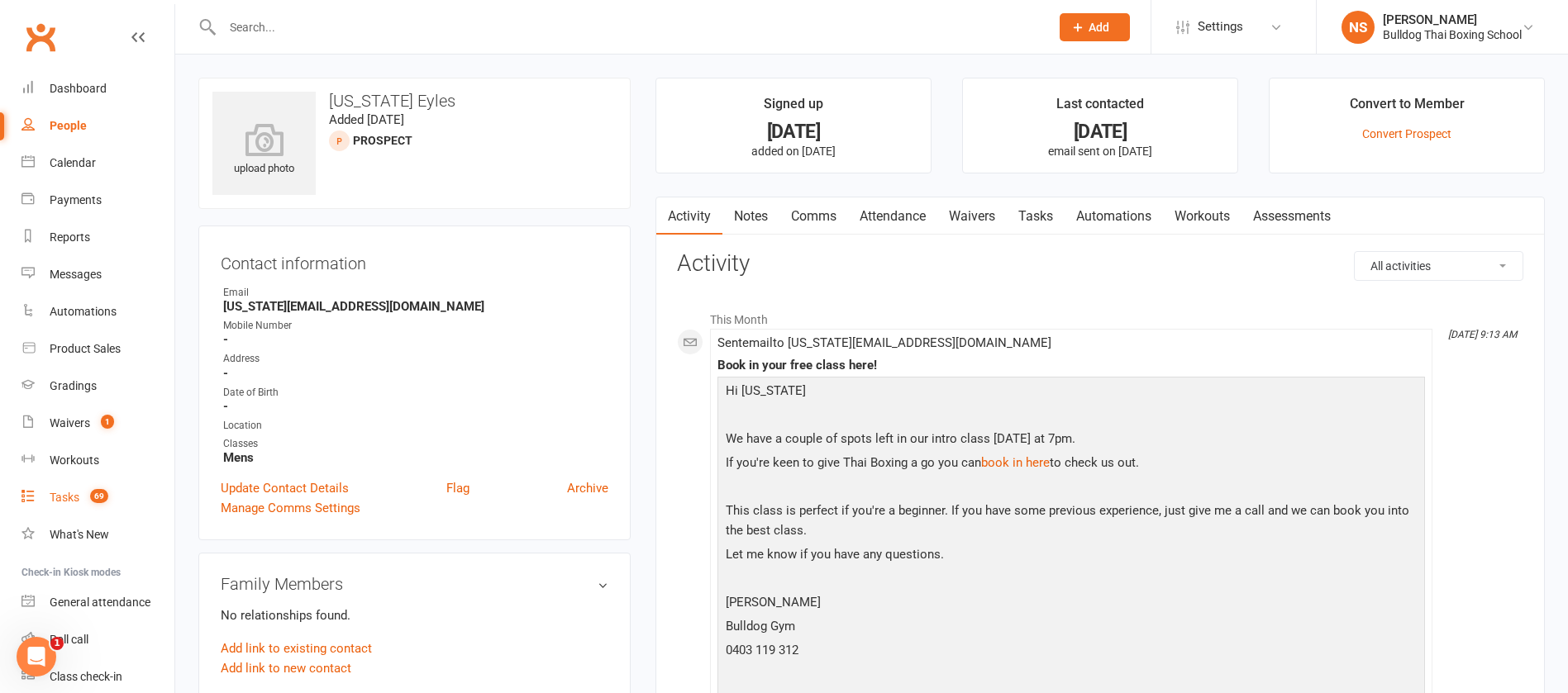
click at [63, 483] on link "Tasks 69" at bounding box center [98, 497] width 153 height 37
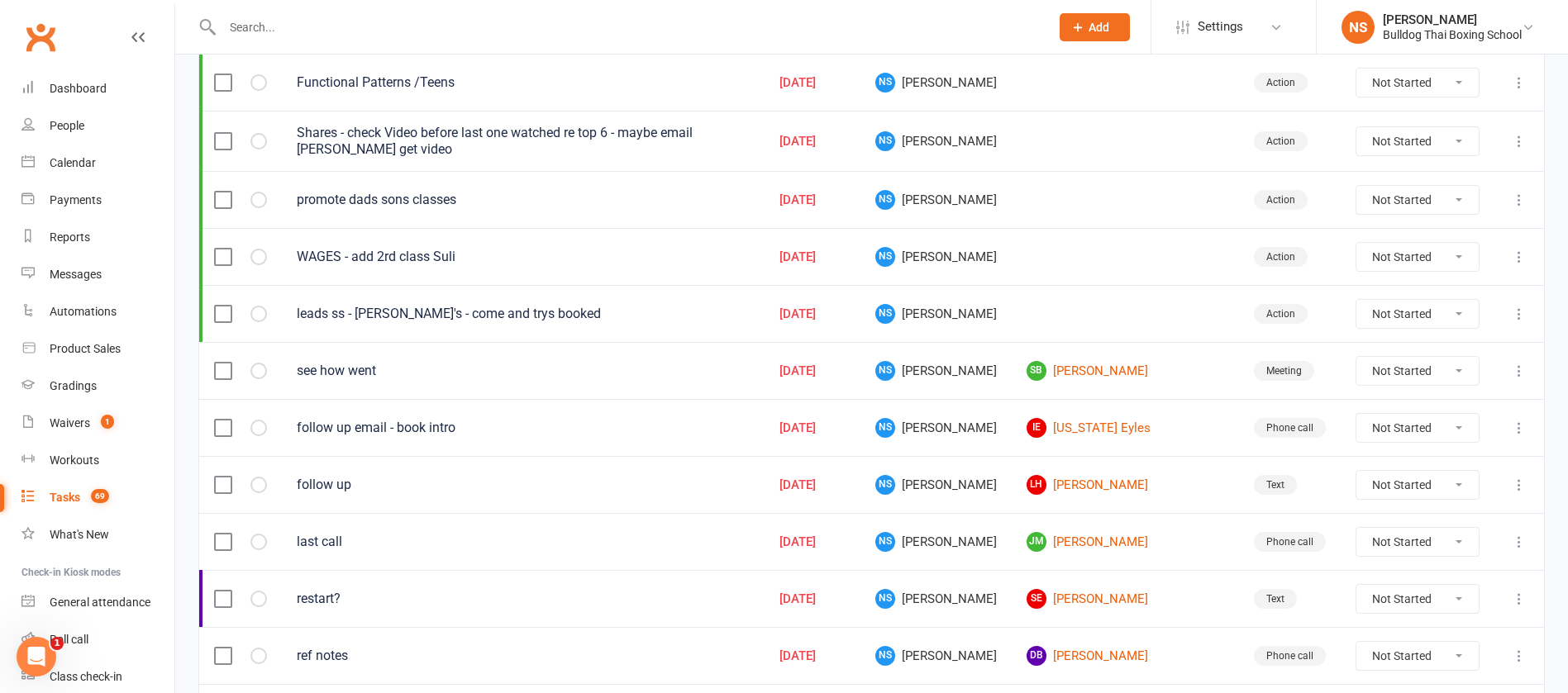
scroll to position [372, 0]
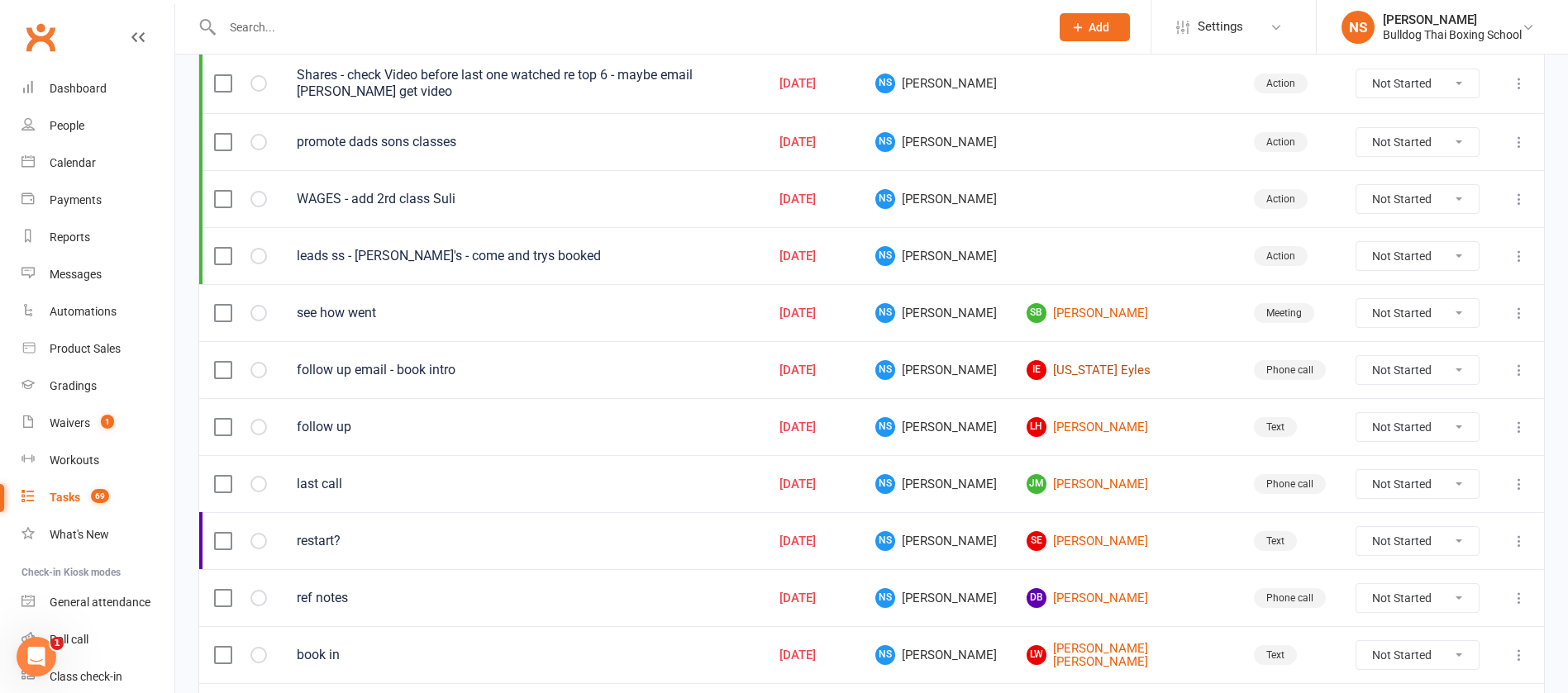
click at [1138, 375] on link "IE [US_STATE] Eyles" at bounding box center [1125, 369] width 198 height 20
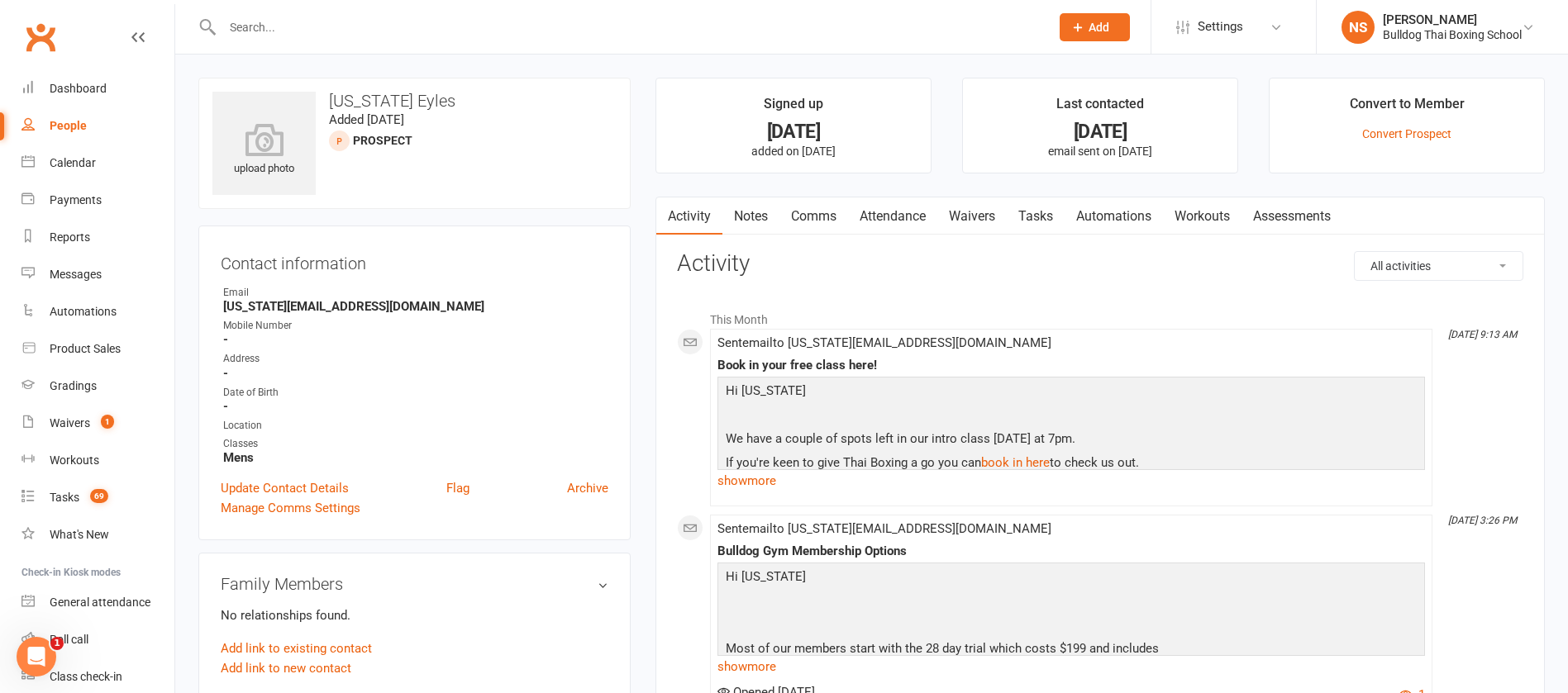
click at [745, 224] on link "Notes" at bounding box center [751, 217] width 57 height 38
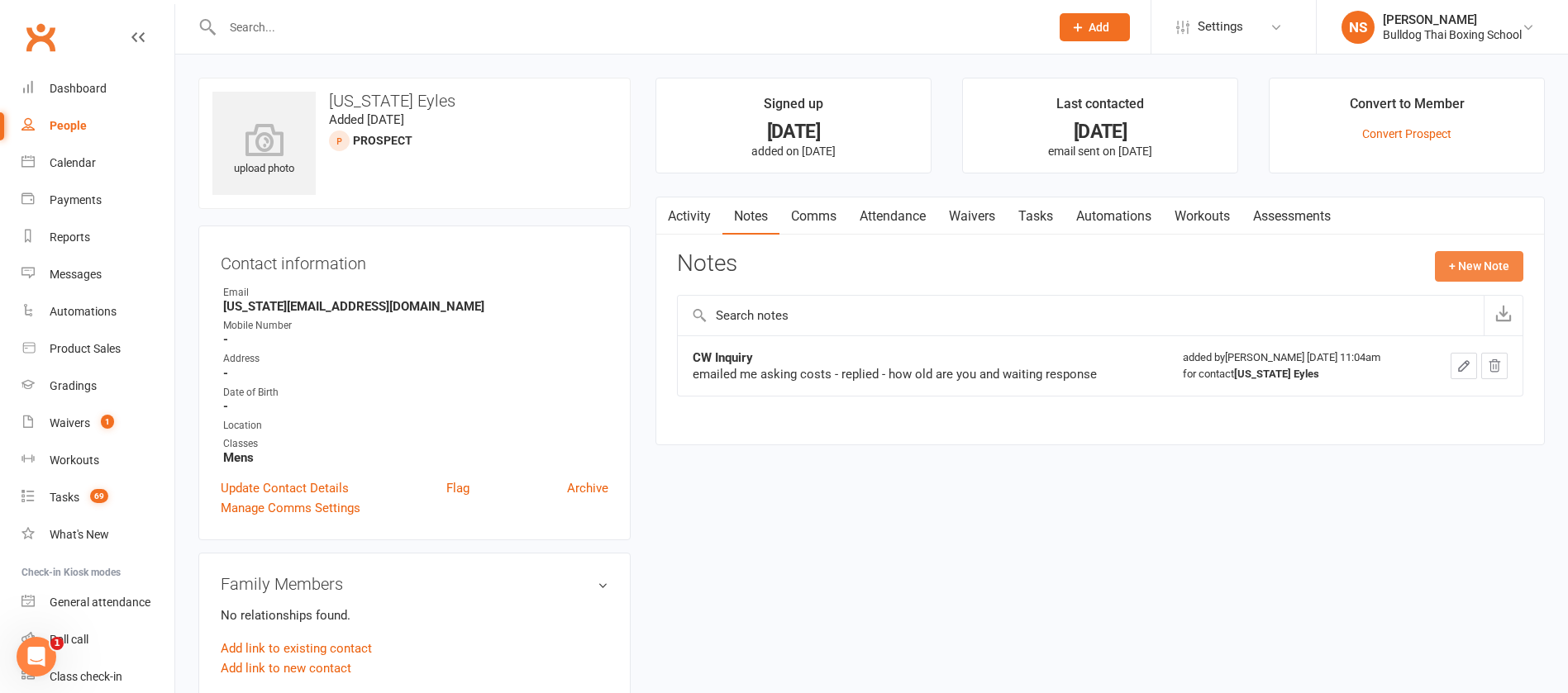
click at [1461, 255] on button "+ New Note" at bounding box center [1479, 266] width 88 height 29
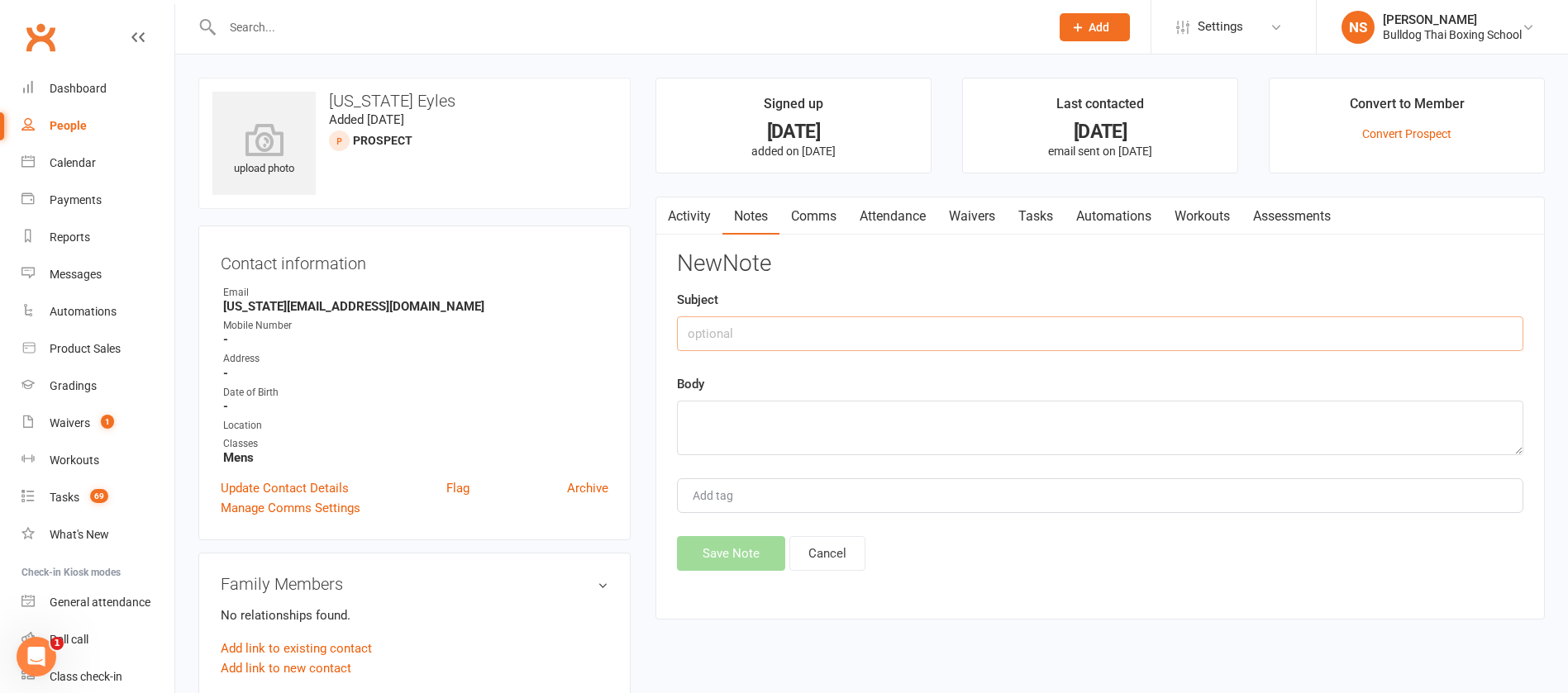
click at [939, 343] on input "text" at bounding box center [1100, 334] width 847 height 35
click at [749, 416] on textarea at bounding box center [1100, 427] width 847 height 54
drag, startPoint x: 847, startPoint y: 421, endPoint x: 846, endPoint y: 388, distance: 33.0
click at [847, 419] on textarea "from outlook - beginner? Triual?" at bounding box center [1100, 427] width 847 height 54
click at [735, 540] on button "Save Note" at bounding box center [730, 553] width 108 height 35
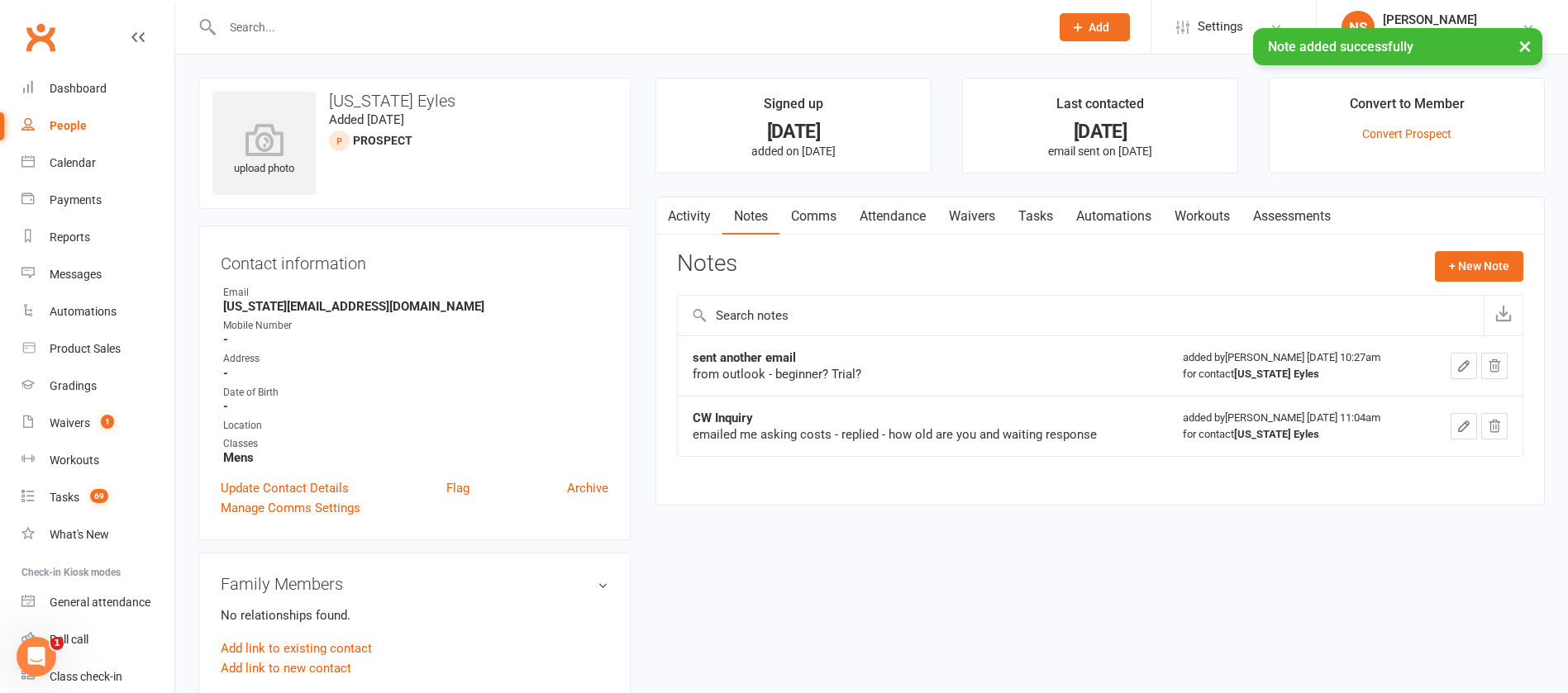
click at [1051, 213] on link "Tasks" at bounding box center [1035, 217] width 58 height 38
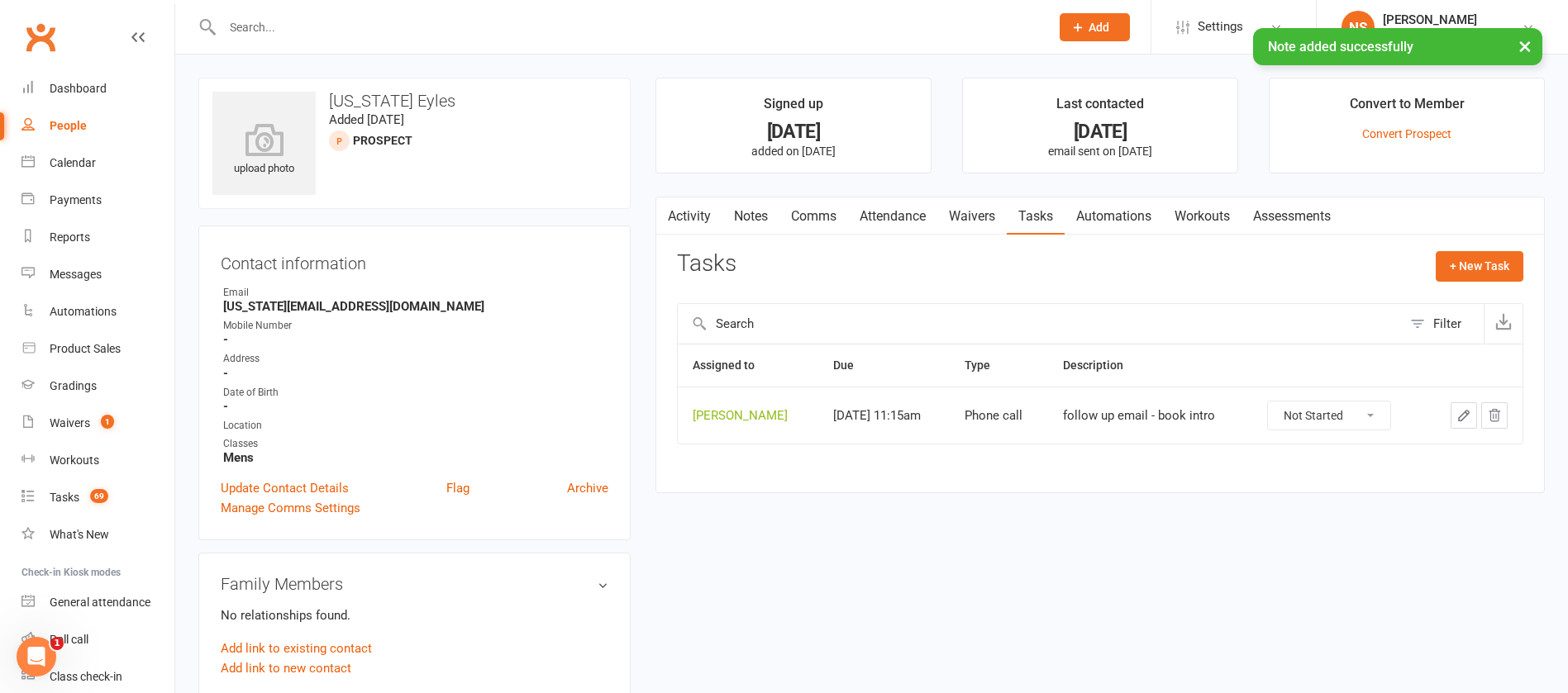
click at [1466, 410] on icon "button" at bounding box center [1464, 415] width 15 height 15
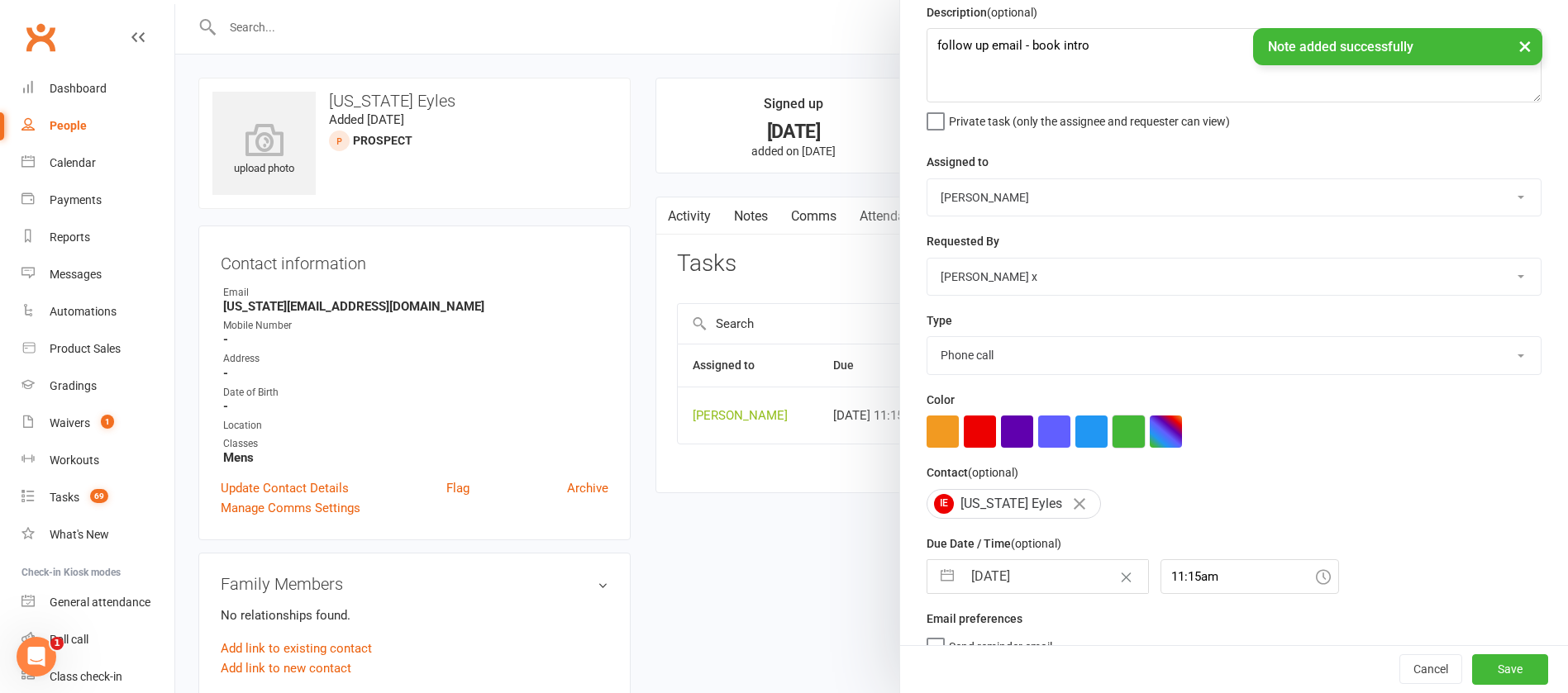
scroll to position [98, 0]
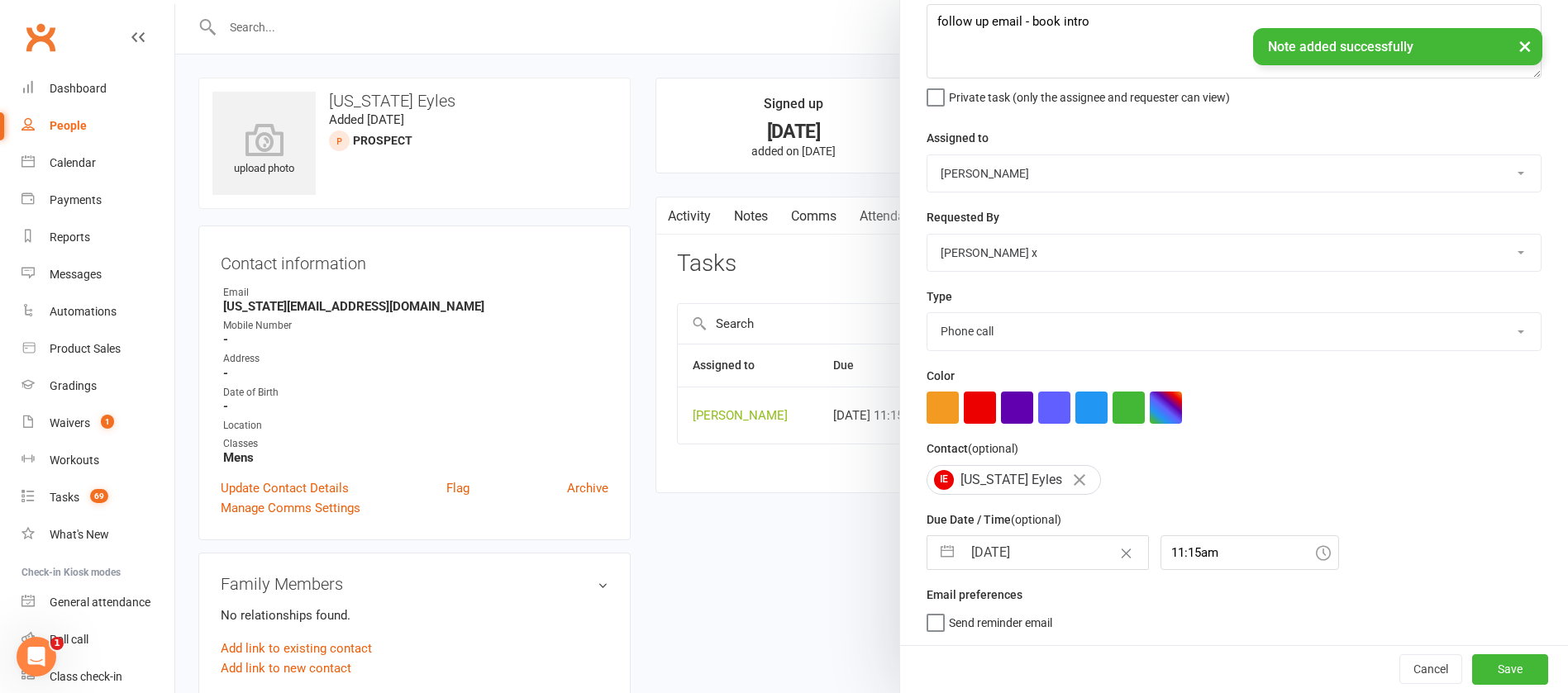
click at [1036, 549] on input "[DATE]" at bounding box center [1055, 552] width 186 height 33
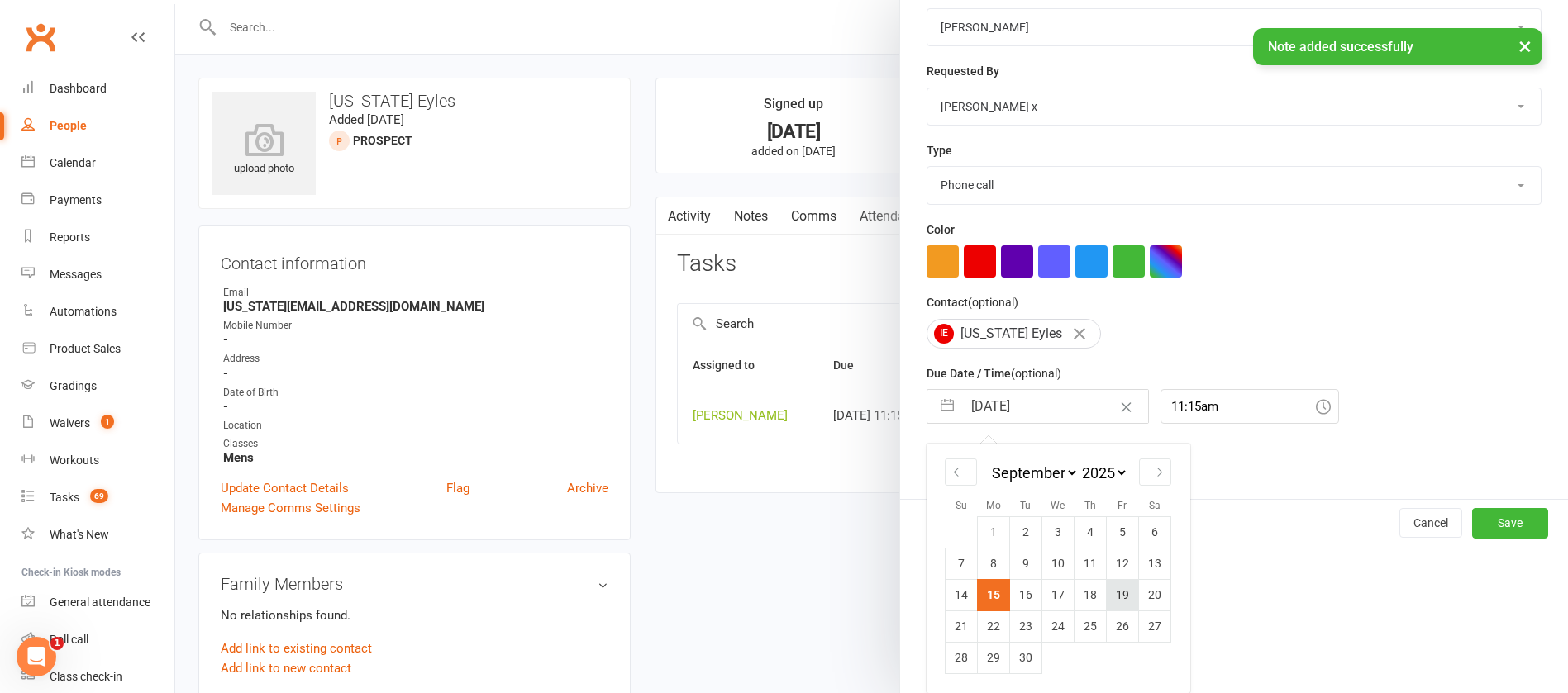
click at [1117, 594] on td "19" at bounding box center [1122, 595] width 32 height 31
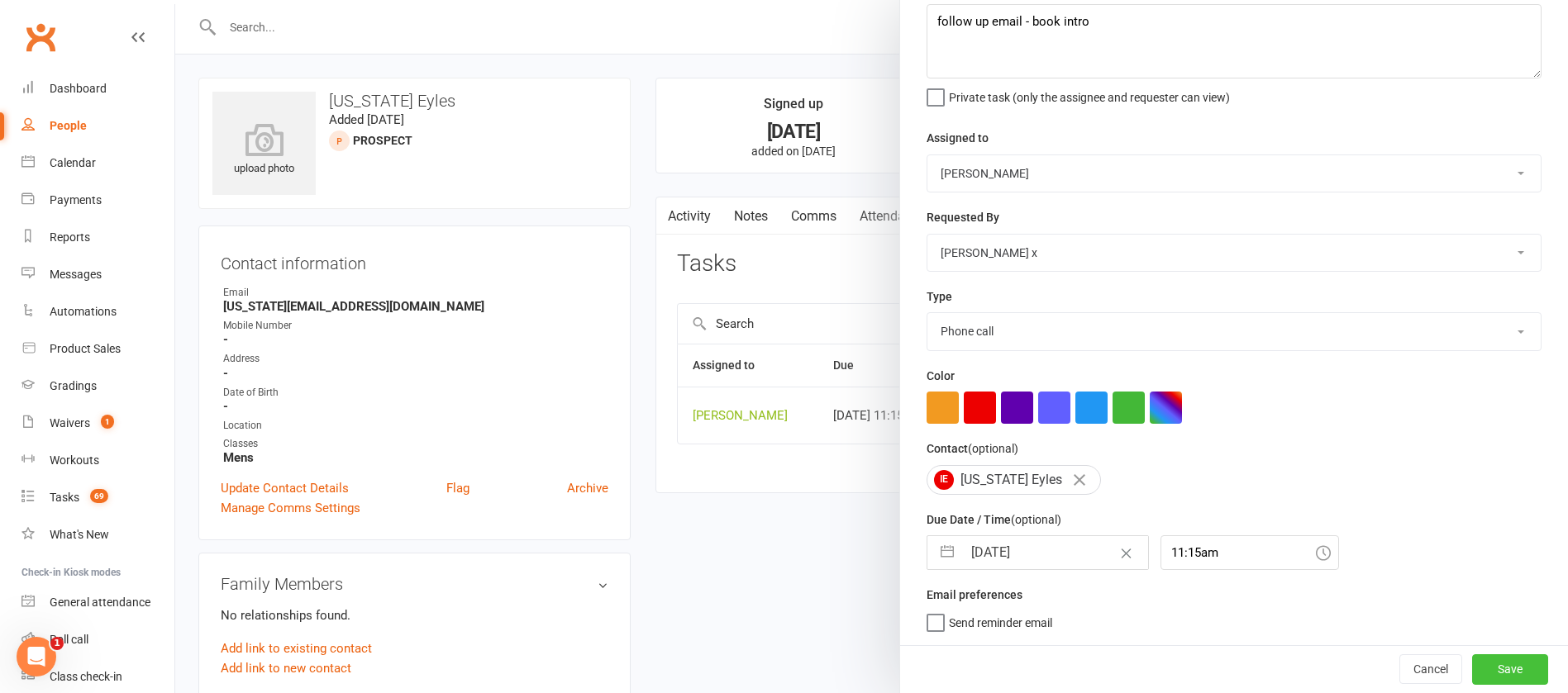
click at [1472, 668] on button "Save" at bounding box center [1510, 669] width 76 height 29
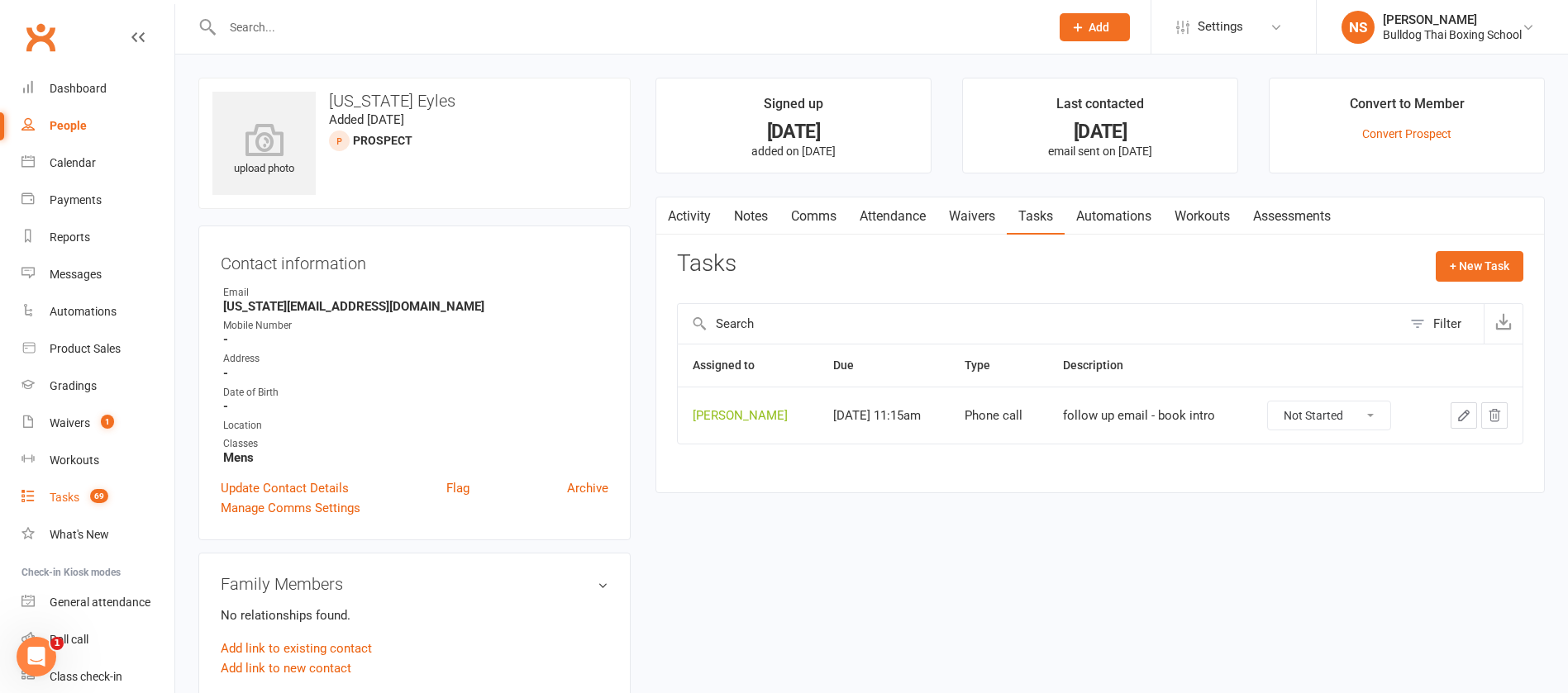
click at [79, 498] on div "Tasks" at bounding box center [64, 497] width 29 height 13
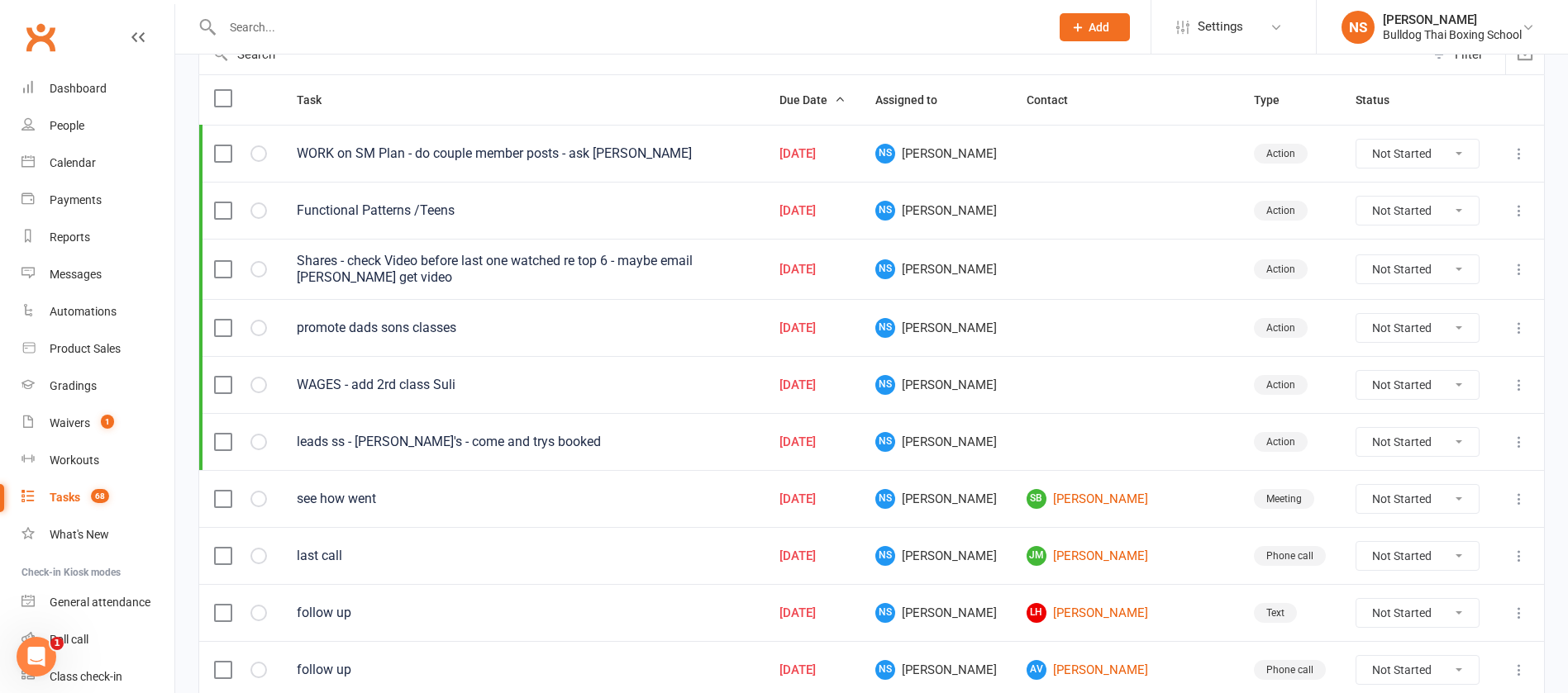
scroll to position [372, 0]
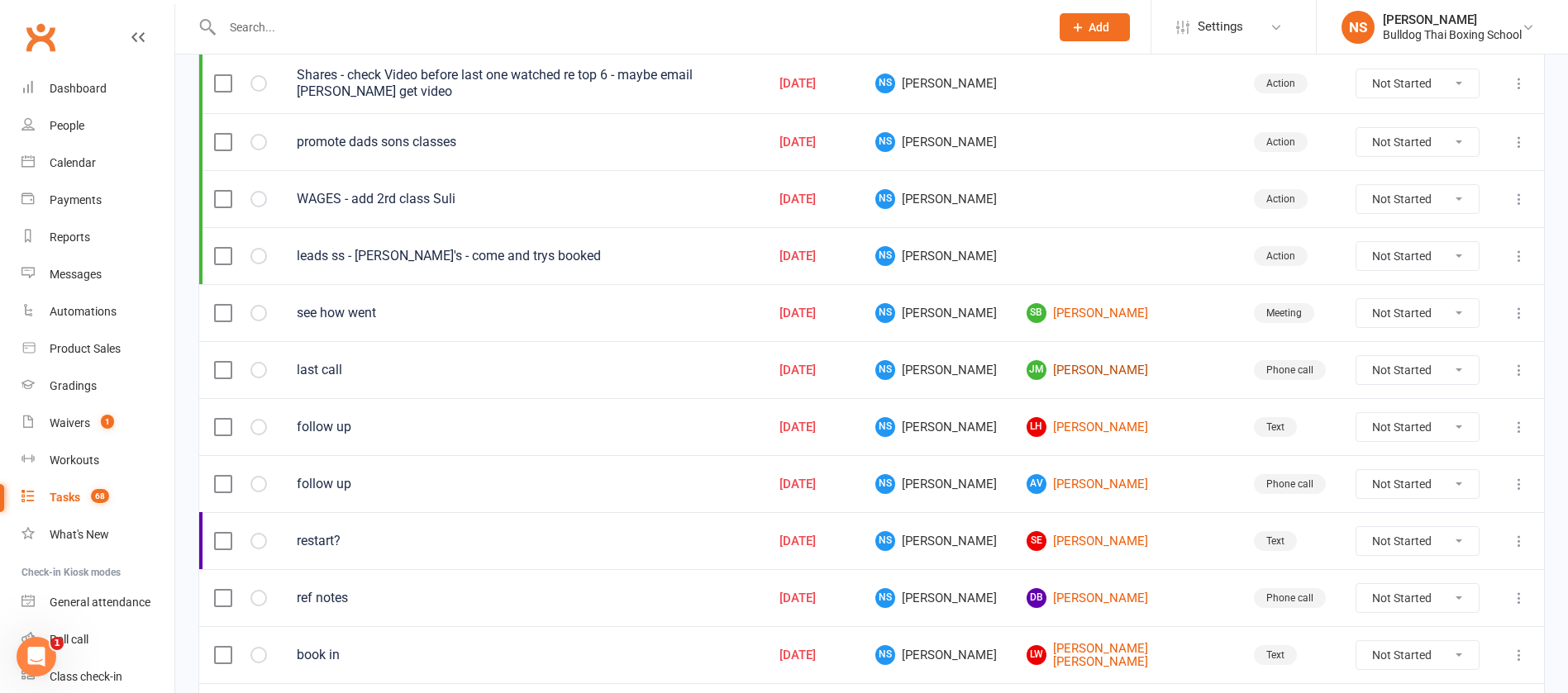
click at [1135, 363] on link "[PERSON_NAME] [PERSON_NAME]" at bounding box center [1125, 369] width 198 height 20
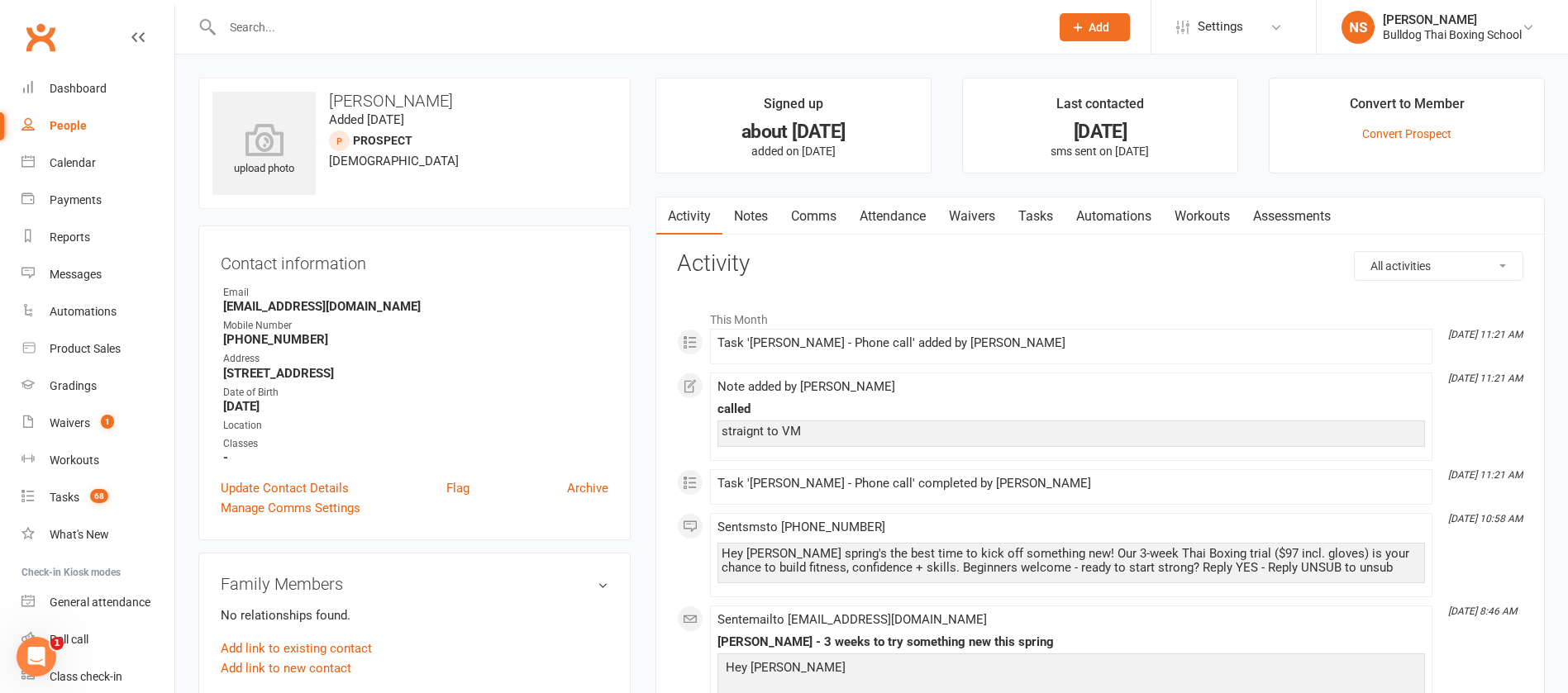
click at [756, 213] on link "Notes" at bounding box center [751, 217] width 57 height 38
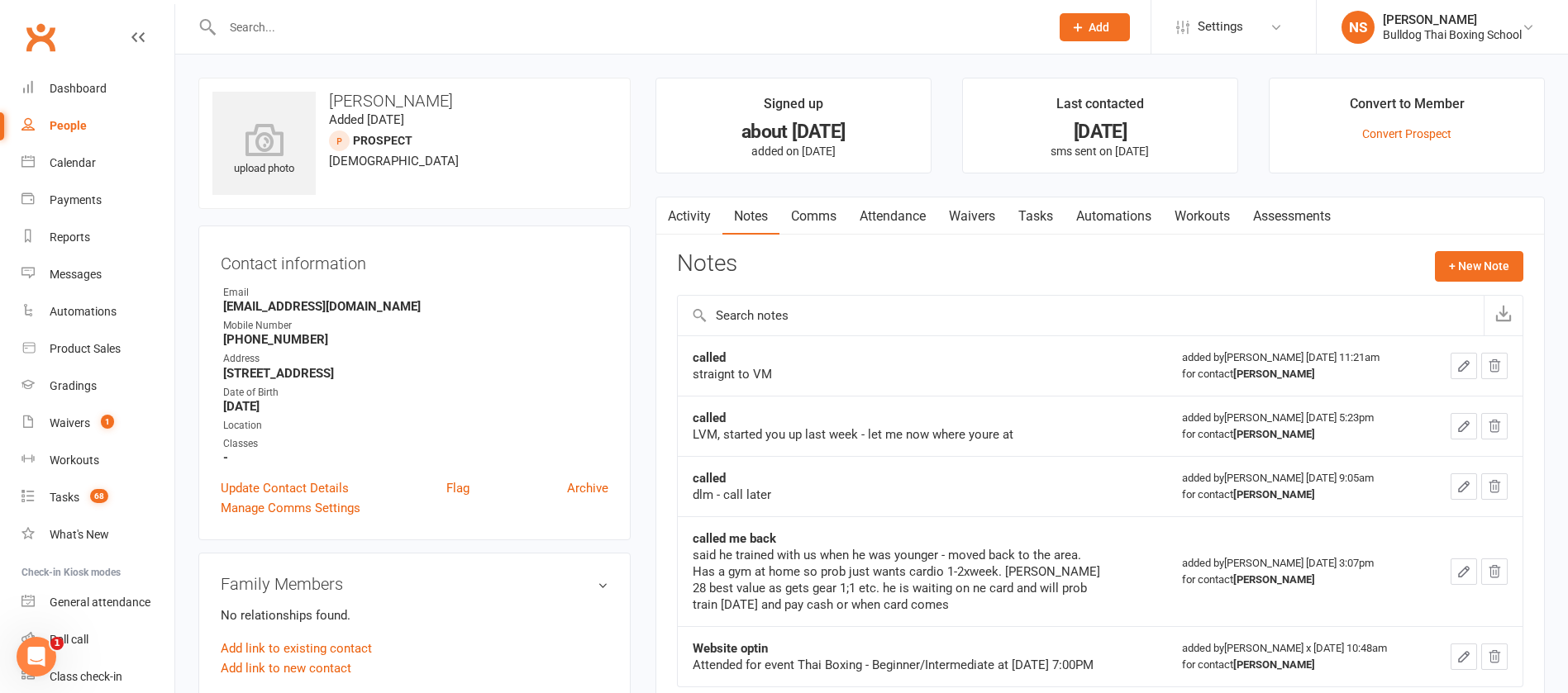
click at [680, 198] on link "Activity" at bounding box center [689, 217] width 66 height 38
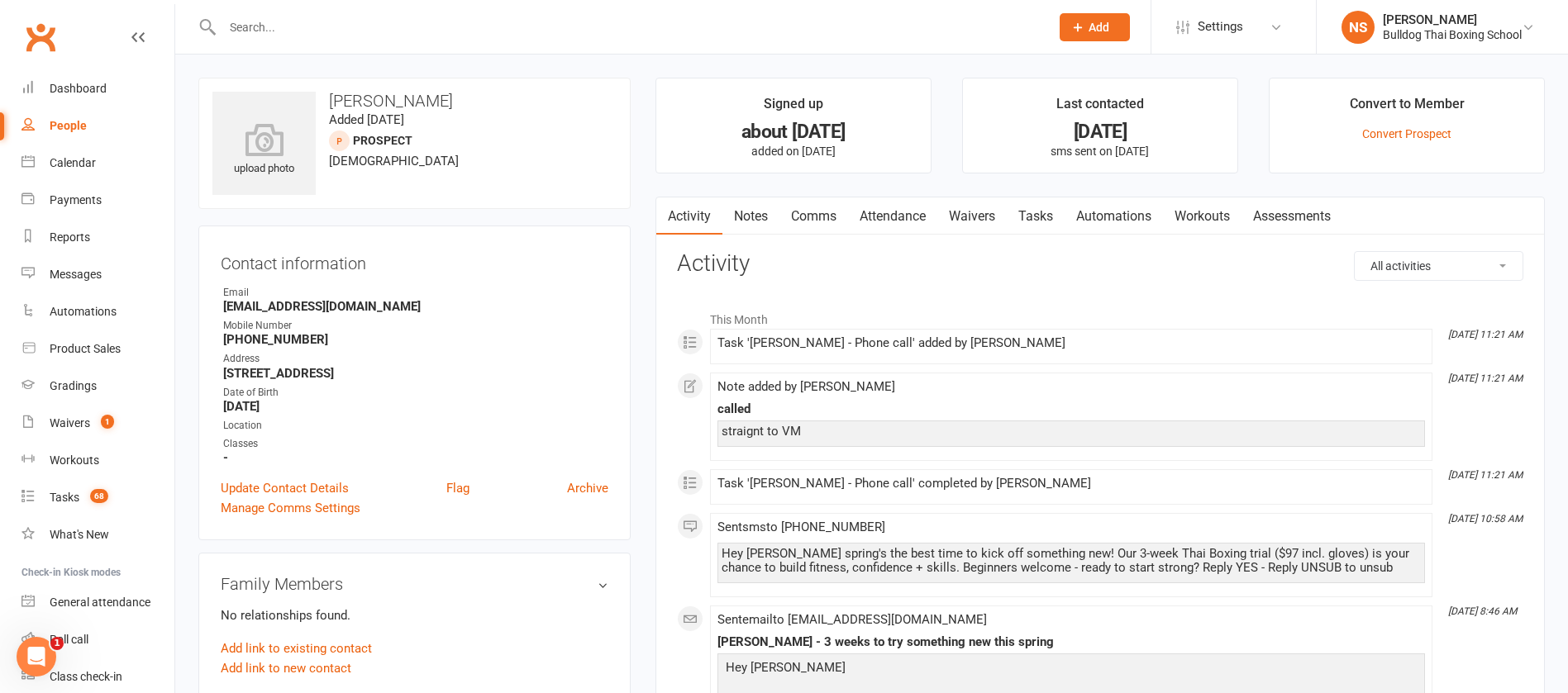
click at [811, 221] on link "Comms" at bounding box center [813, 217] width 68 height 38
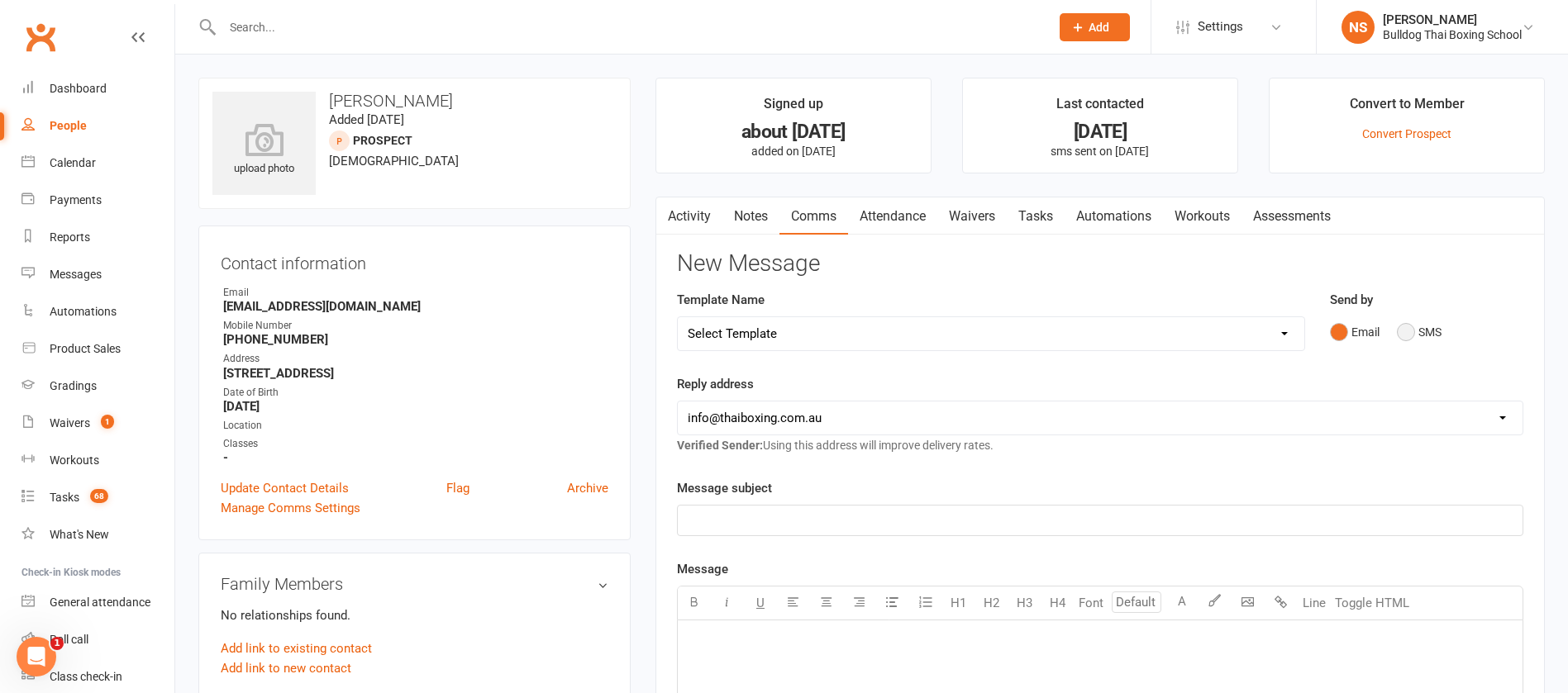
click at [1406, 330] on button "SMS" at bounding box center [1419, 332] width 45 height 31
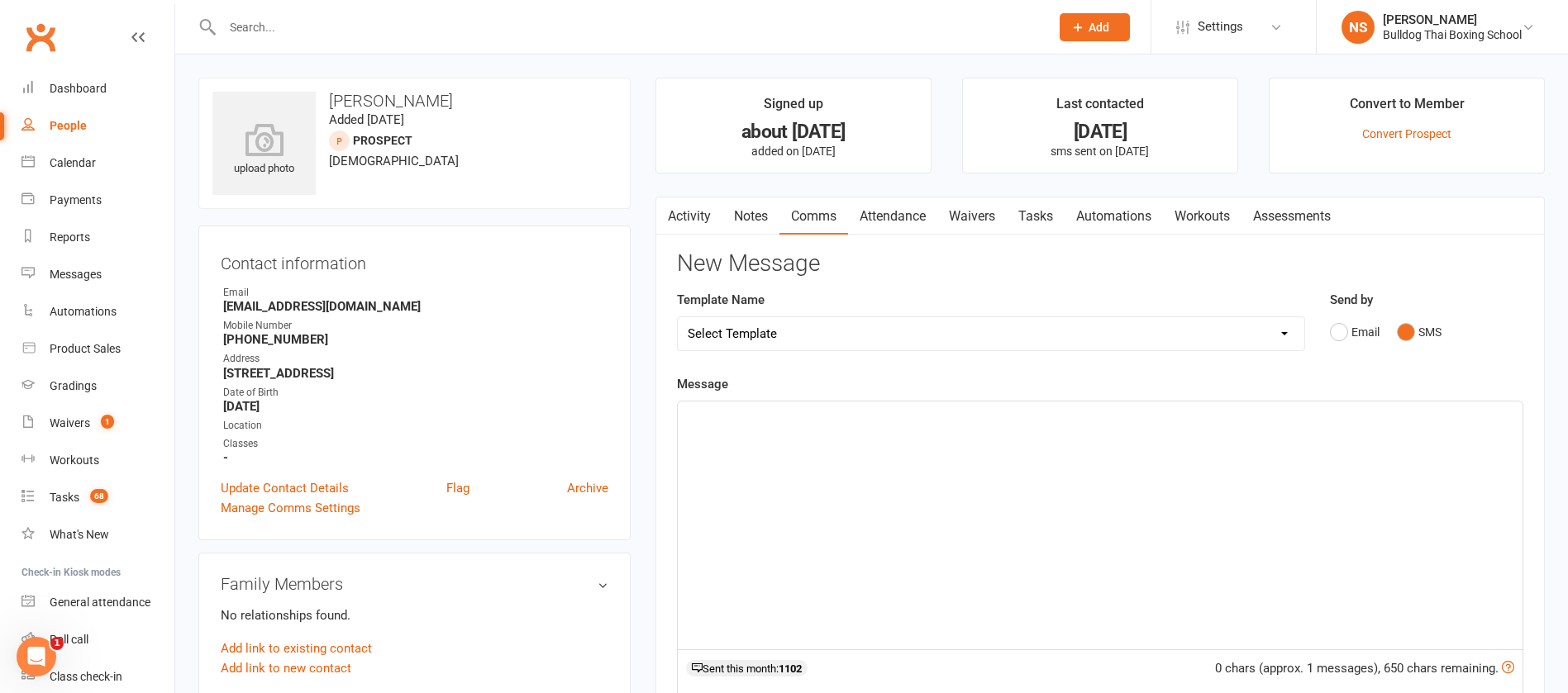
click at [775, 438] on div "﻿" at bounding box center [1100, 525] width 845 height 248
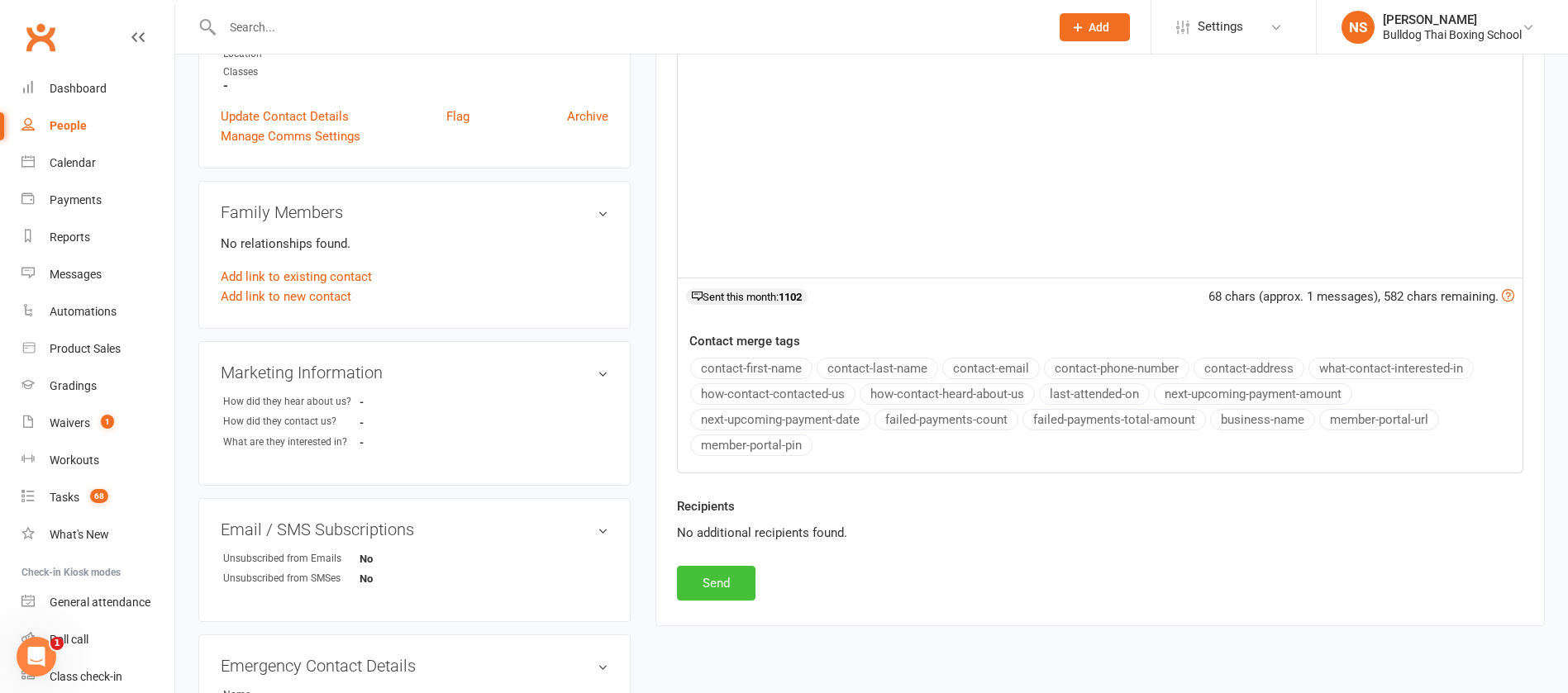
click at [729, 583] on button "Send" at bounding box center [716, 583] width 79 height 35
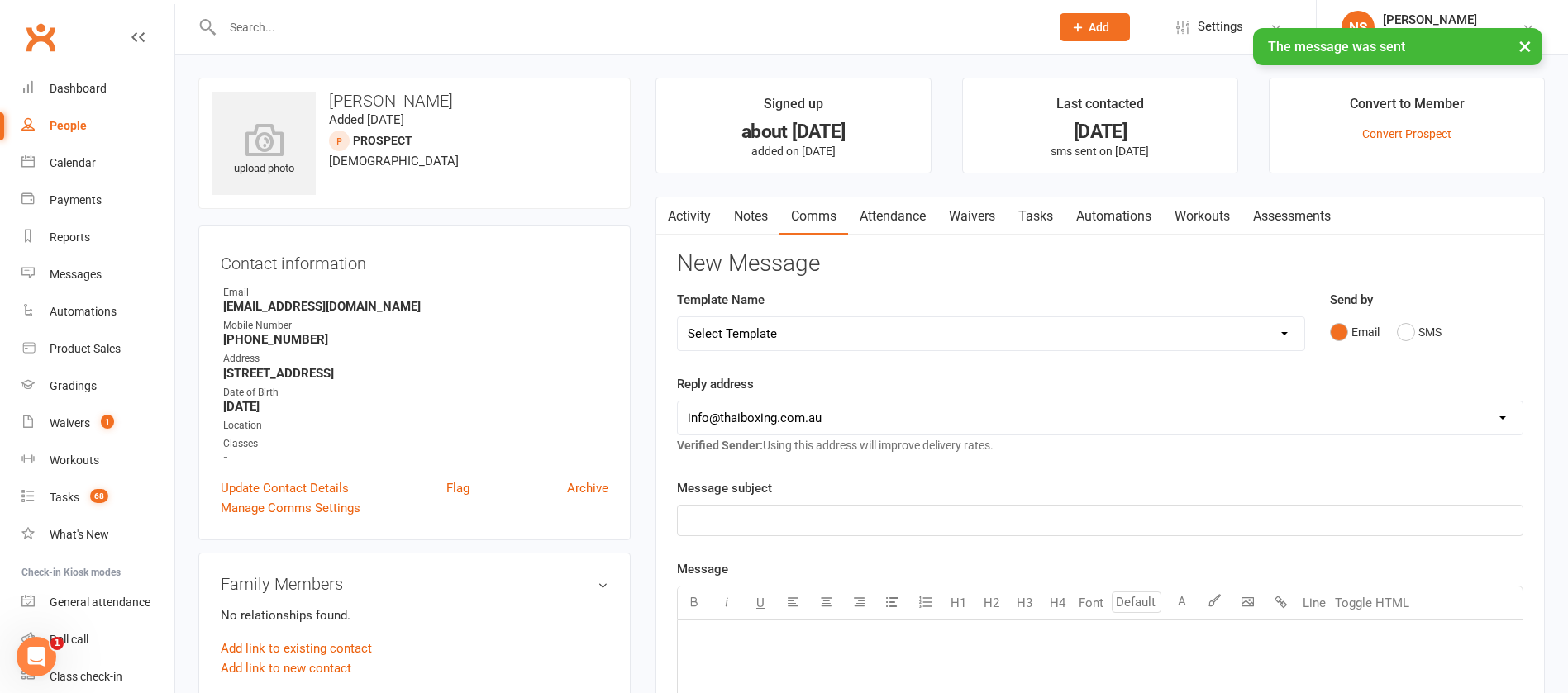
drag, startPoint x: 1046, startPoint y: 217, endPoint x: 1044, endPoint y: 237, distance: 20.1
click at [1046, 216] on link "Tasks" at bounding box center [1035, 217] width 58 height 38
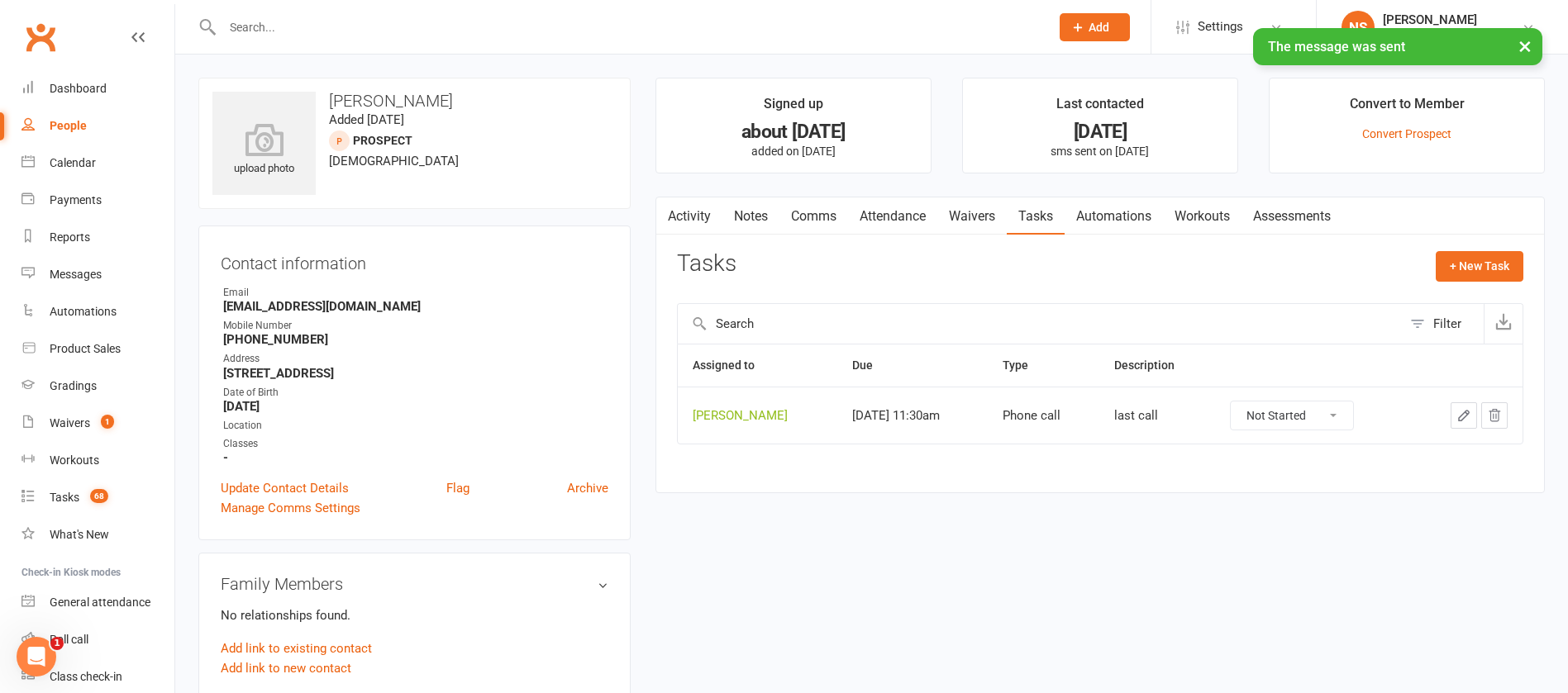
click at [1313, 413] on select "Not Started In Progress Waiting Complete" at bounding box center [1293, 415] width 123 height 28
click at [1231, 401] on select "Not Started In Progress Waiting Complete" at bounding box center [1293, 415] width 123 height 28
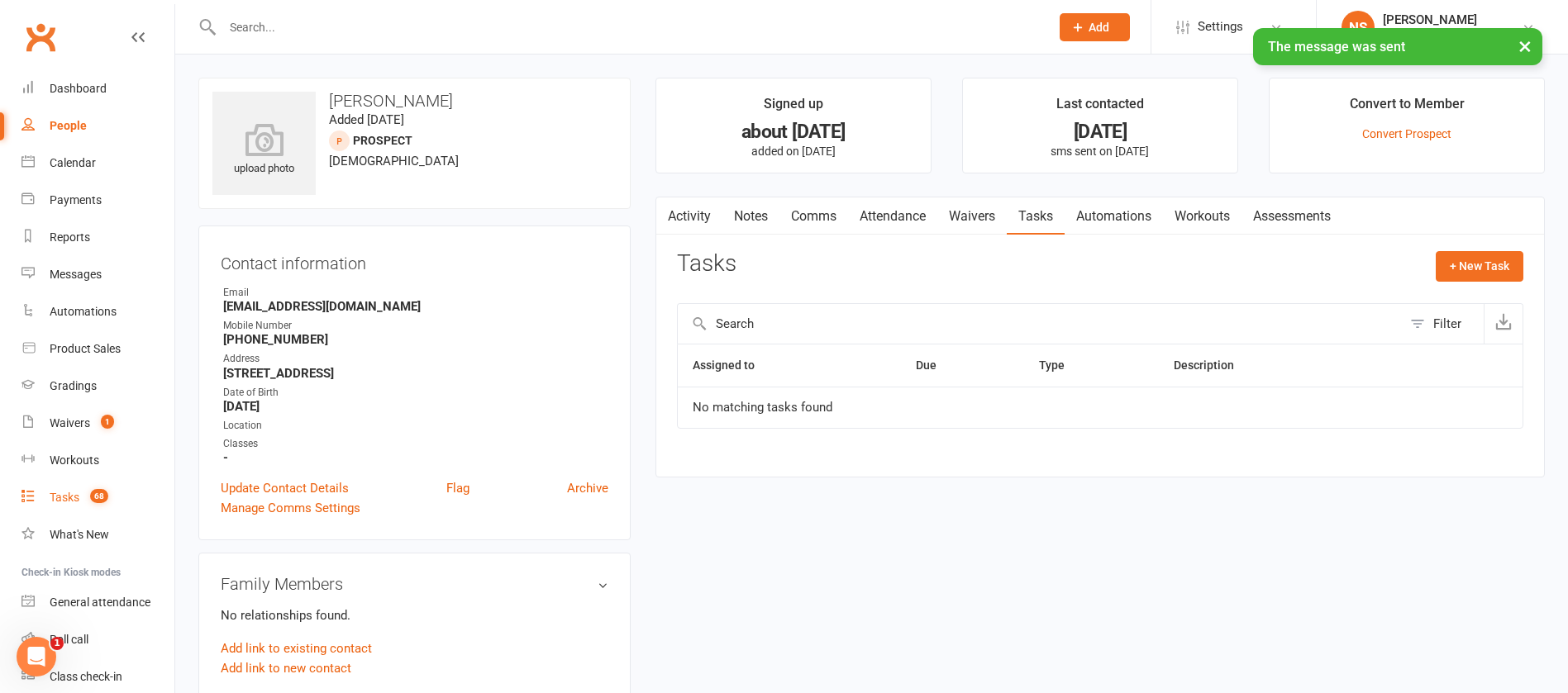
click at [74, 502] on div "Tasks" at bounding box center [64, 497] width 29 height 13
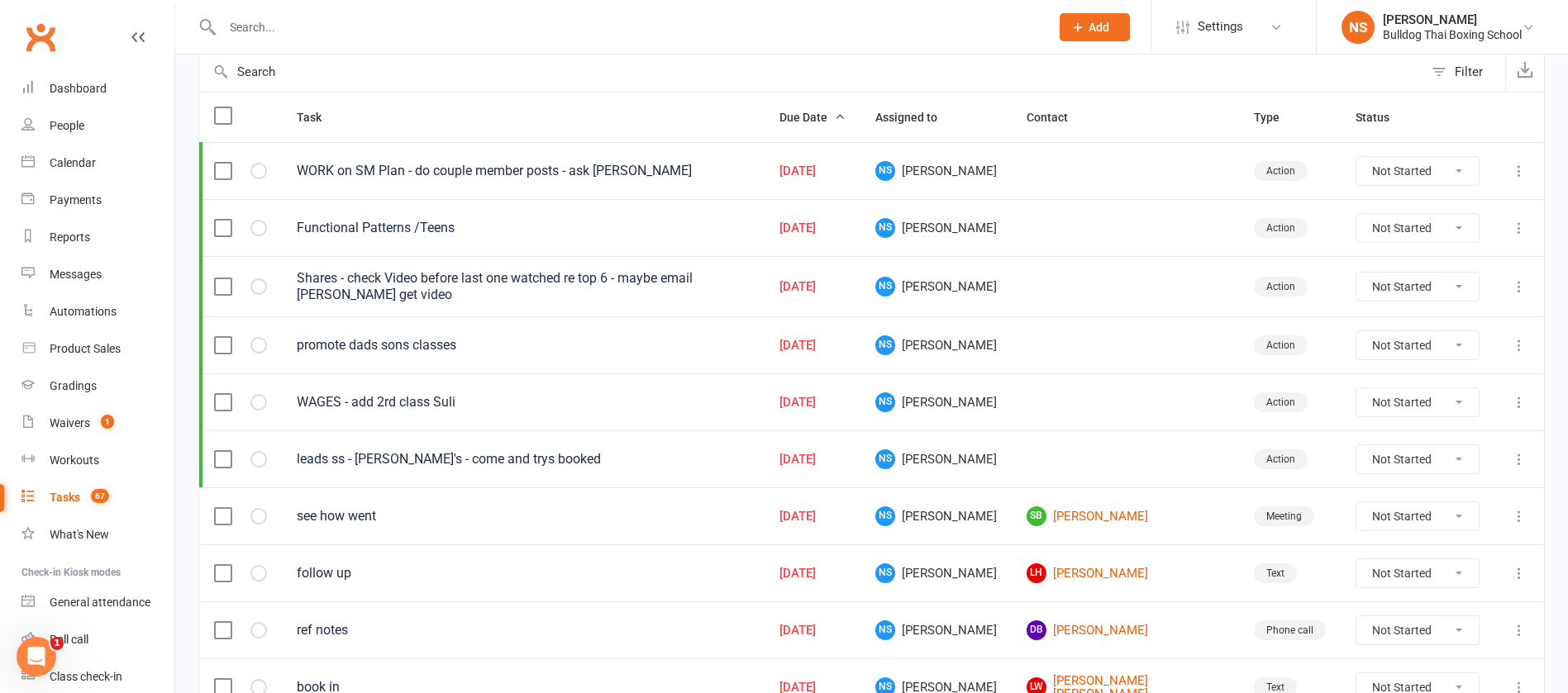
scroll to position [372, 0]
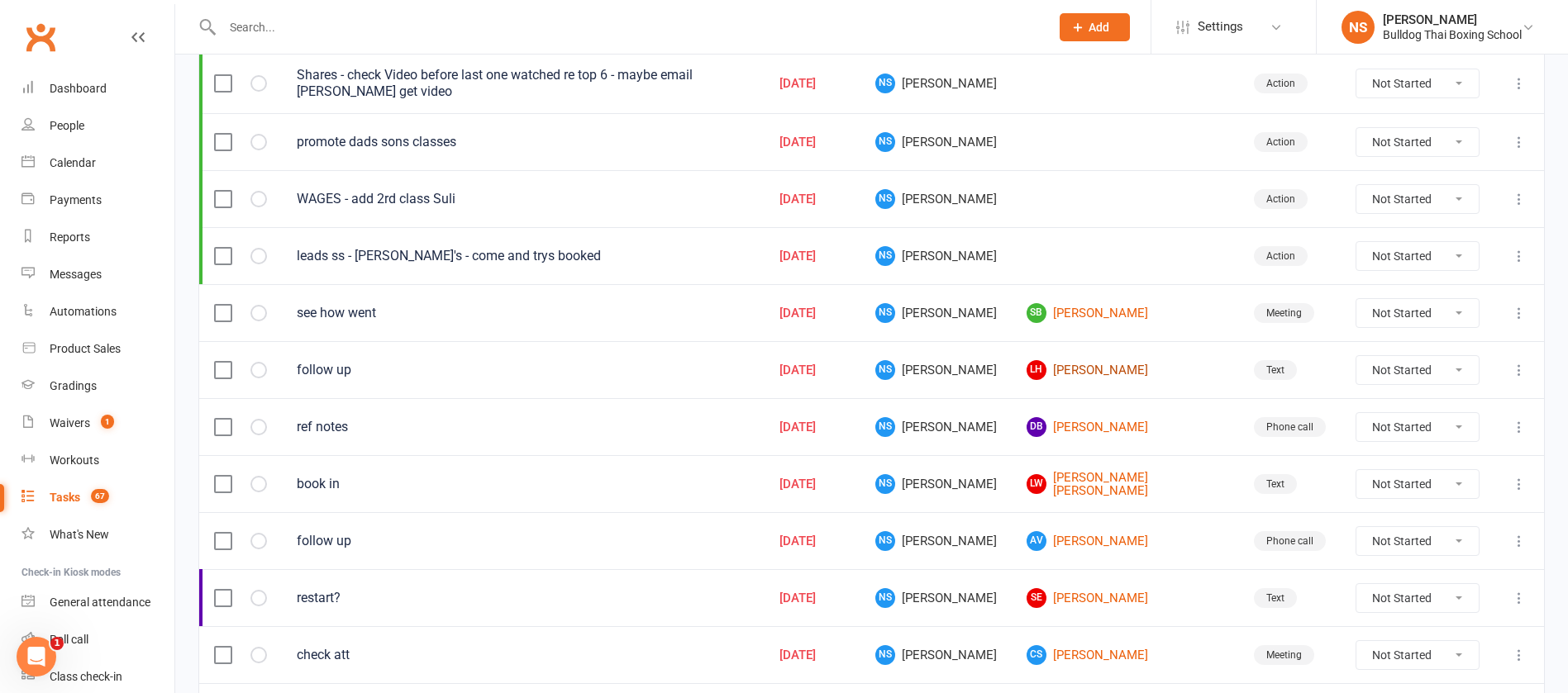
click at [1120, 369] on link "LH [PERSON_NAME]" at bounding box center [1125, 369] width 198 height 20
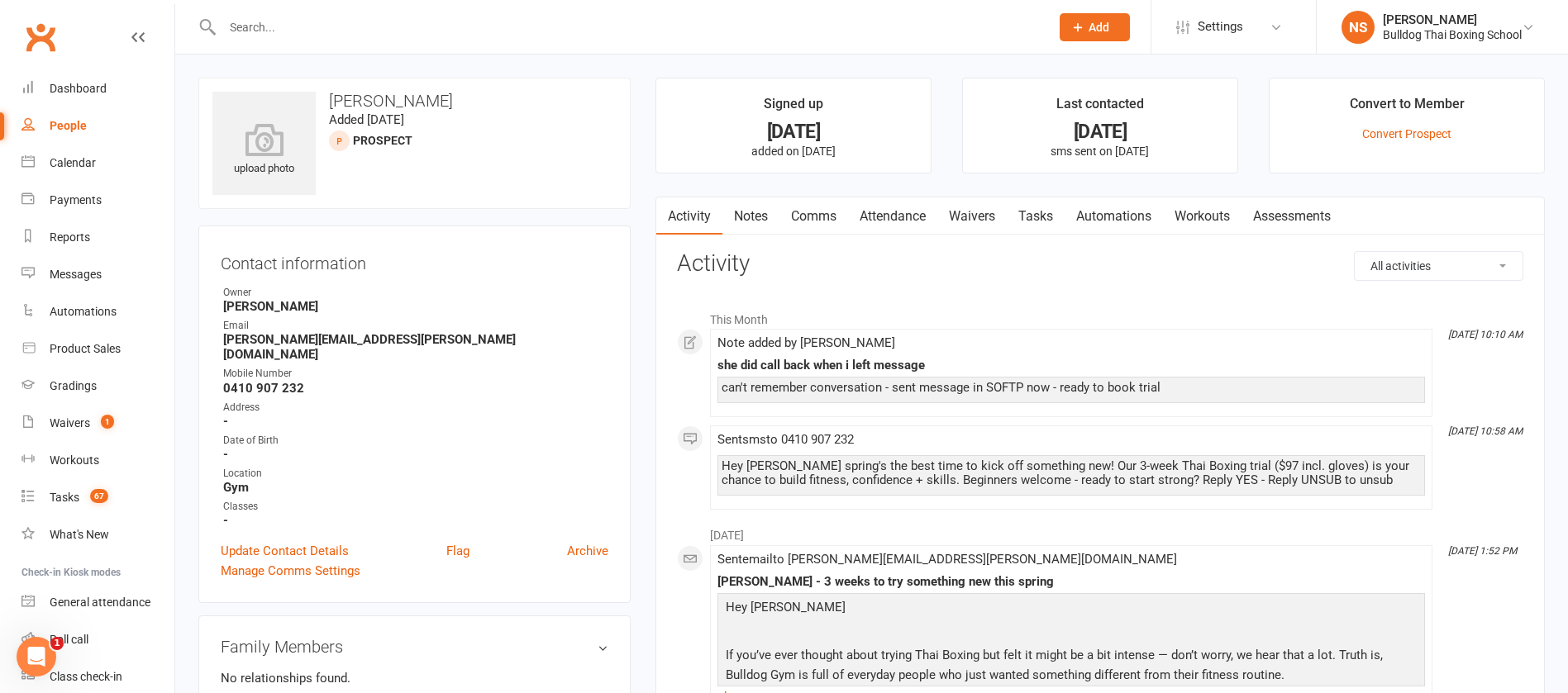
click at [1042, 203] on link "Tasks" at bounding box center [1035, 217] width 58 height 38
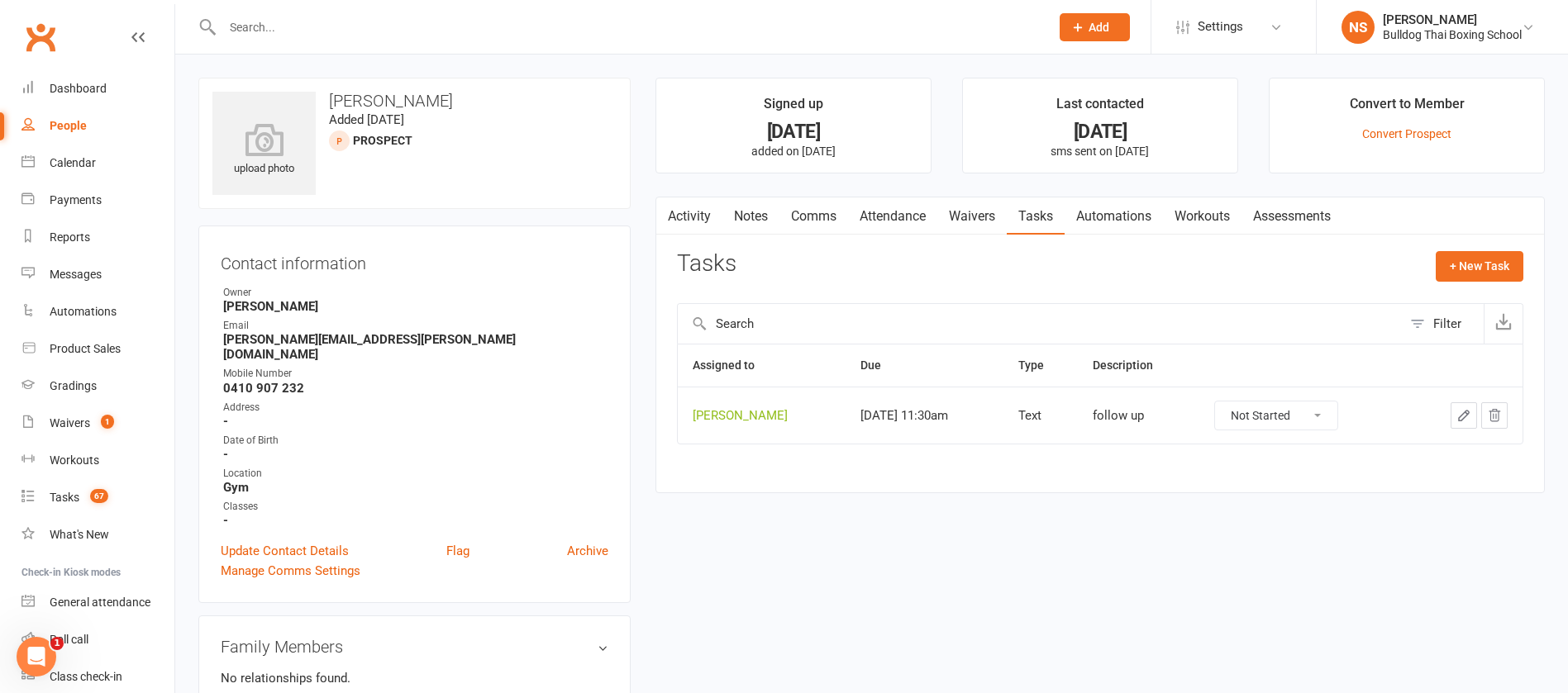
click at [1470, 414] on icon "button" at bounding box center [1464, 415] width 15 height 15
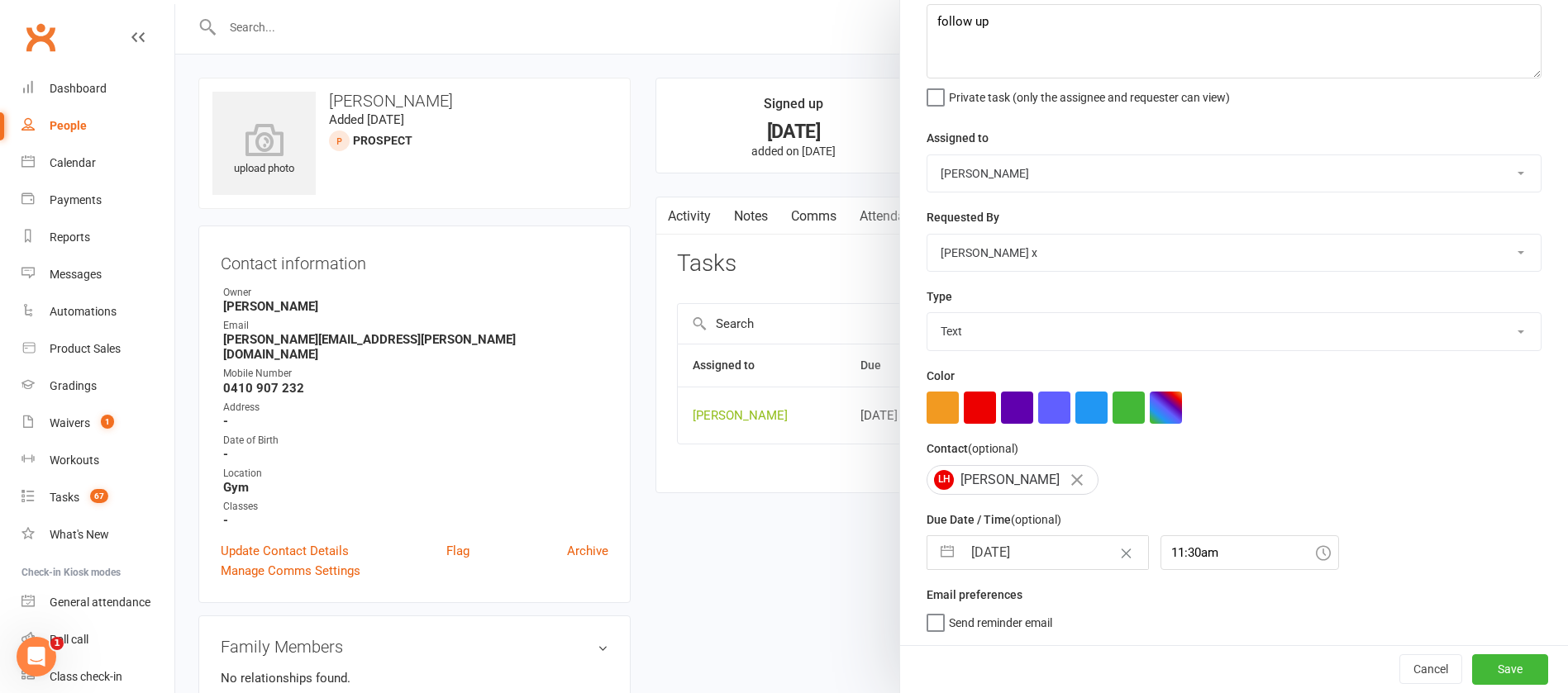
click at [1034, 544] on input "[DATE]" at bounding box center [1055, 552] width 186 height 33
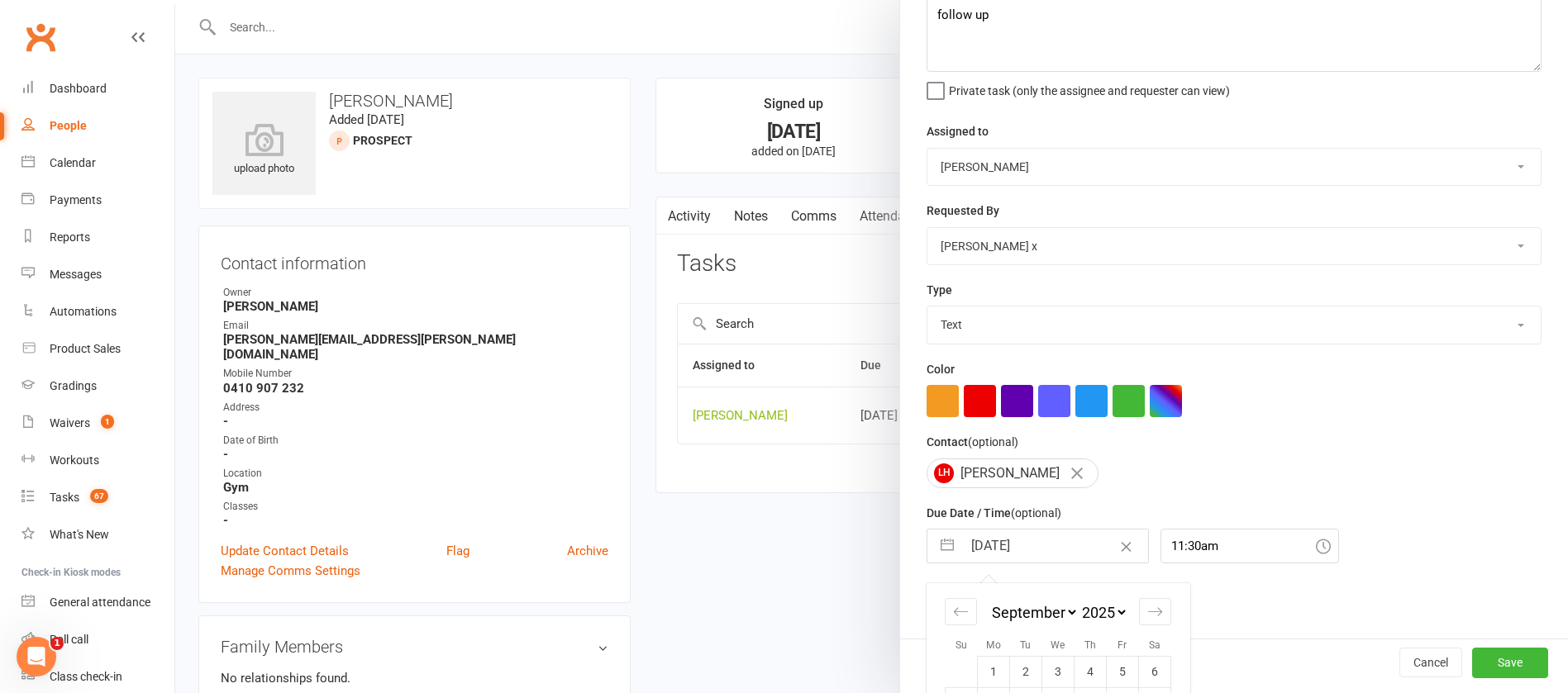
scroll to position [243, 0]
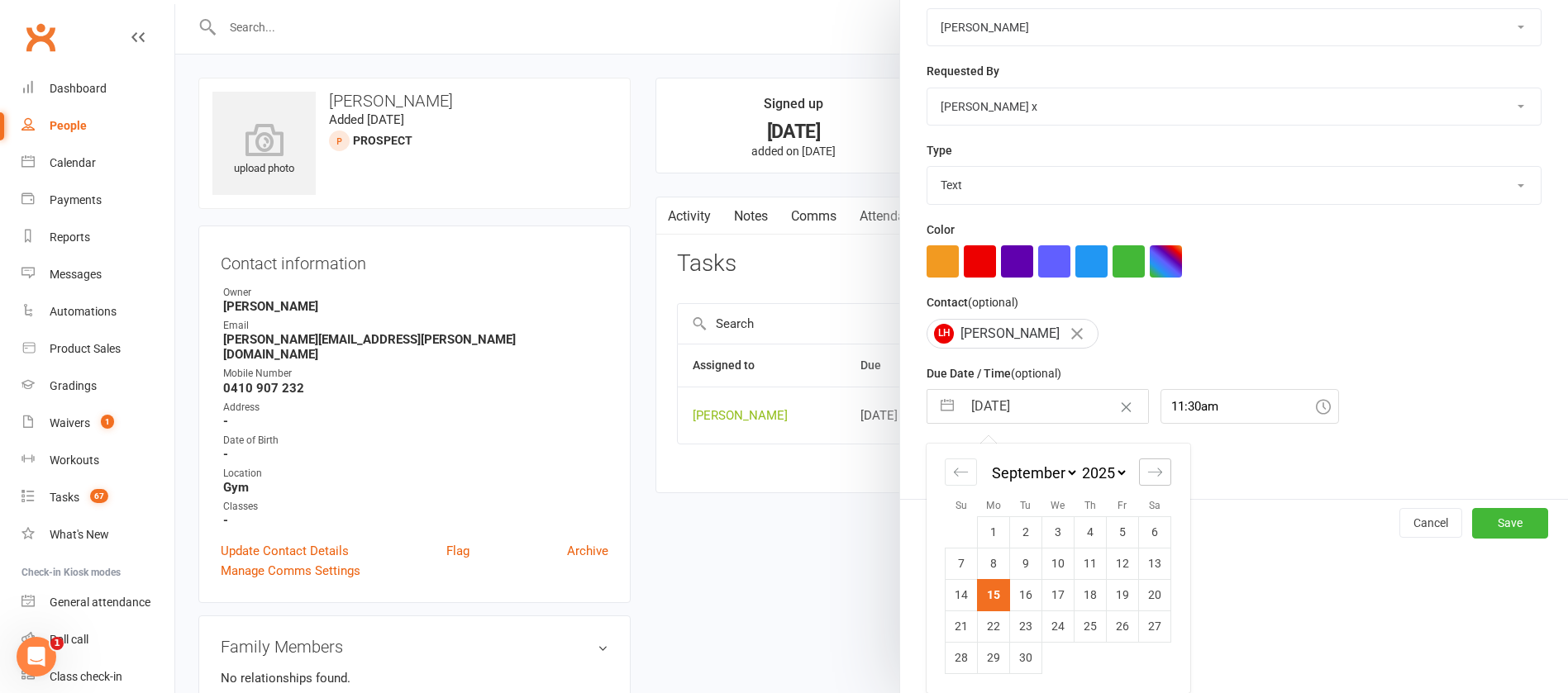
drag, startPoint x: 1154, startPoint y: 483, endPoint x: 1142, endPoint y: 495, distance: 17.0
click at [1155, 483] on div "Move forward to switch to the next month." at bounding box center [1154, 472] width 32 height 28
click at [978, 598] on td "13" at bounding box center [994, 595] width 32 height 31
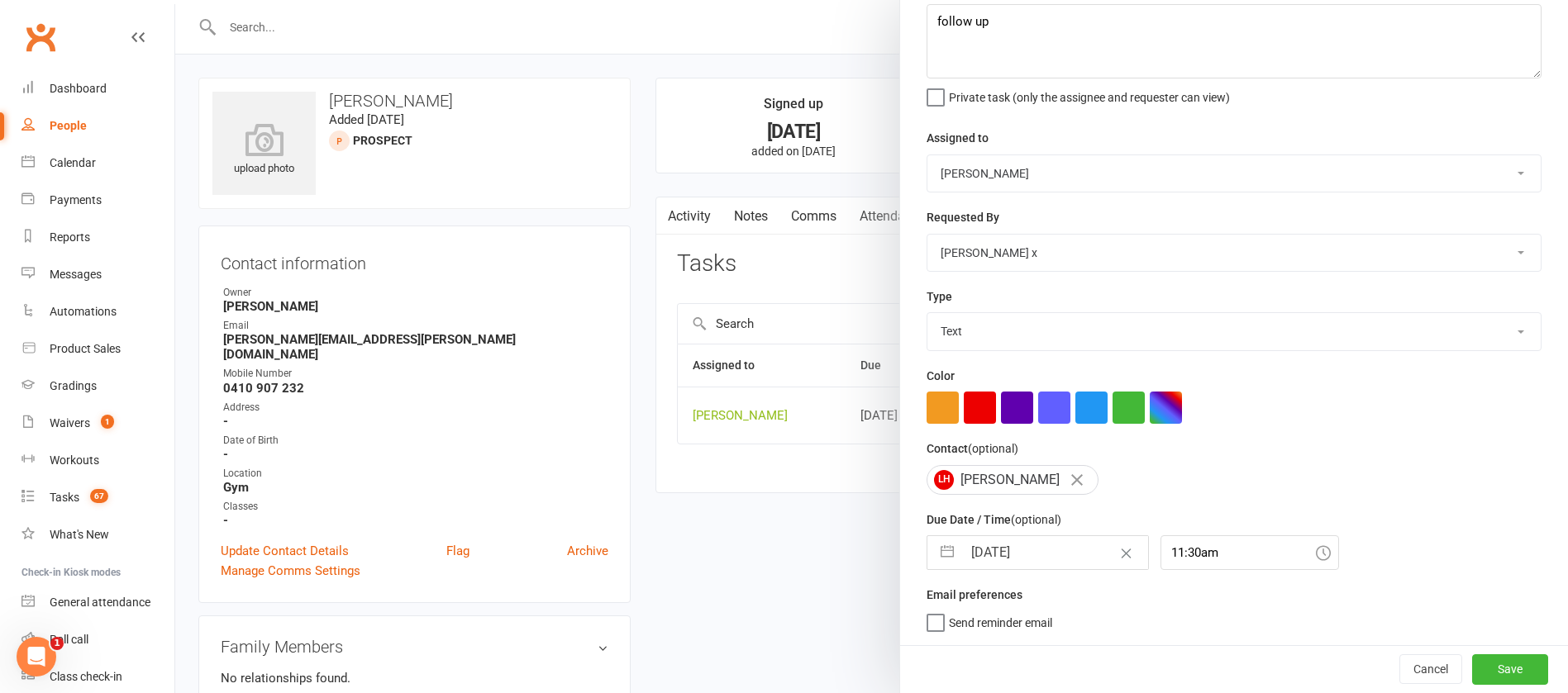
scroll to position [98, 0]
click at [1472, 671] on button "Save" at bounding box center [1510, 669] width 76 height 29
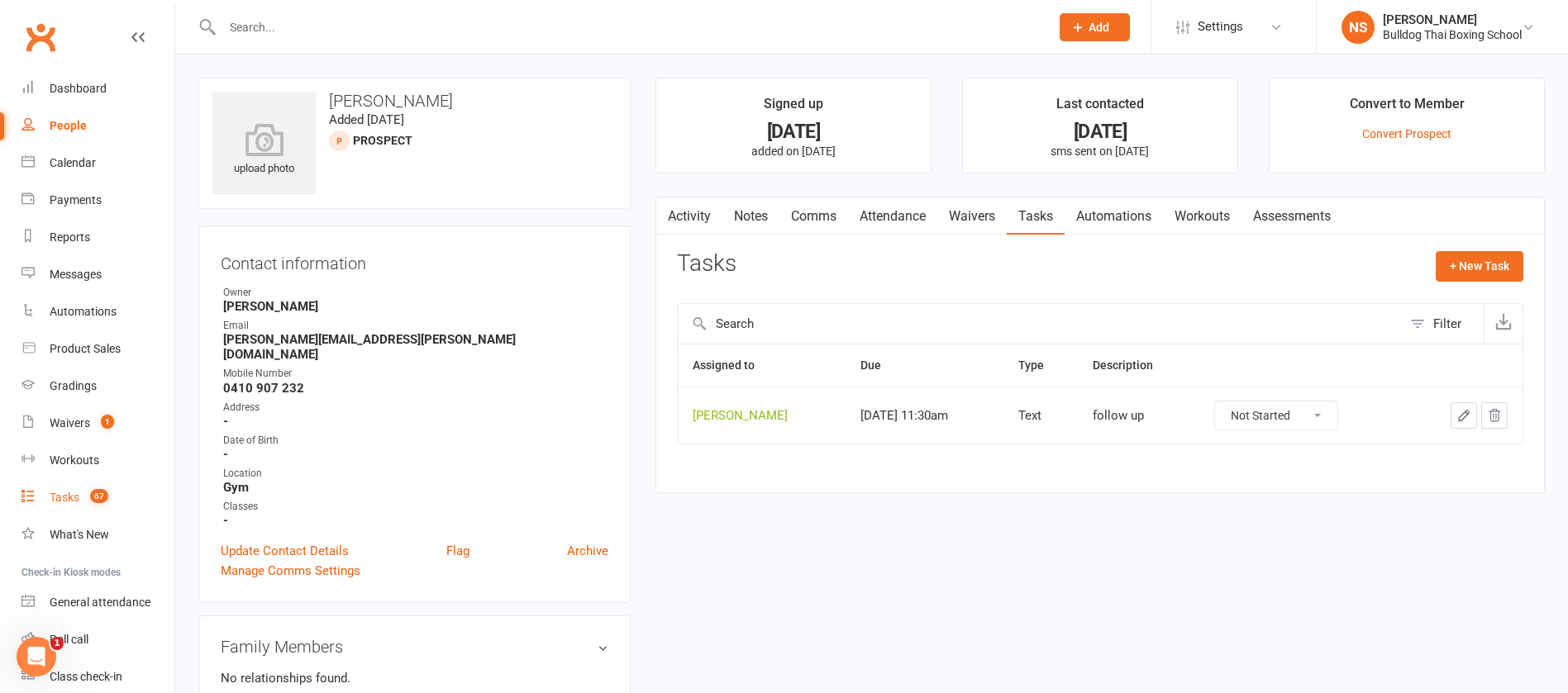
click at [53, 500] on div "Tasks" at bounding box center [64, 497] width 29 height 13
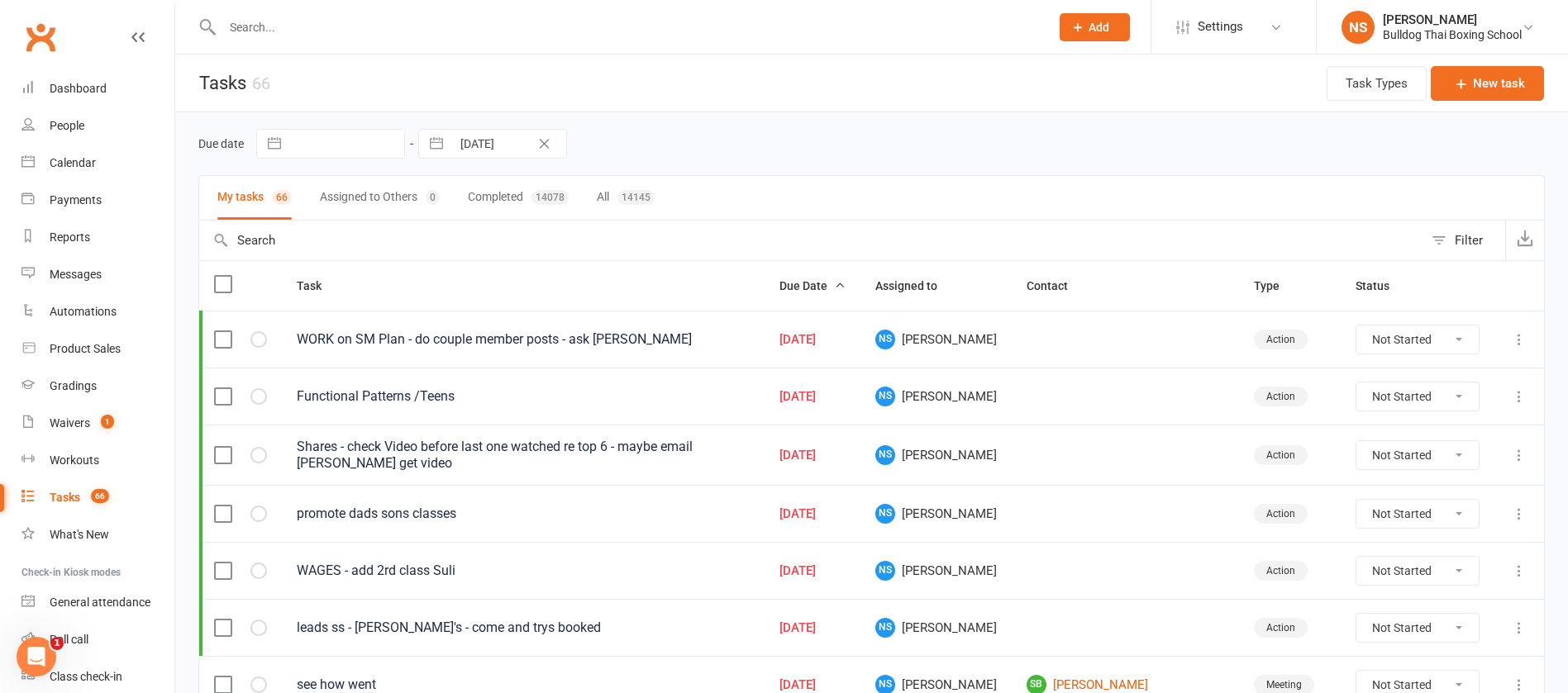
drag, startPoint x: 292, startPoint y: 28, endPoint x: 305, endPoint y: 9, distance: 23.0
click at [304, 9] on div at bounding box center [618, 27] width 840 height 54
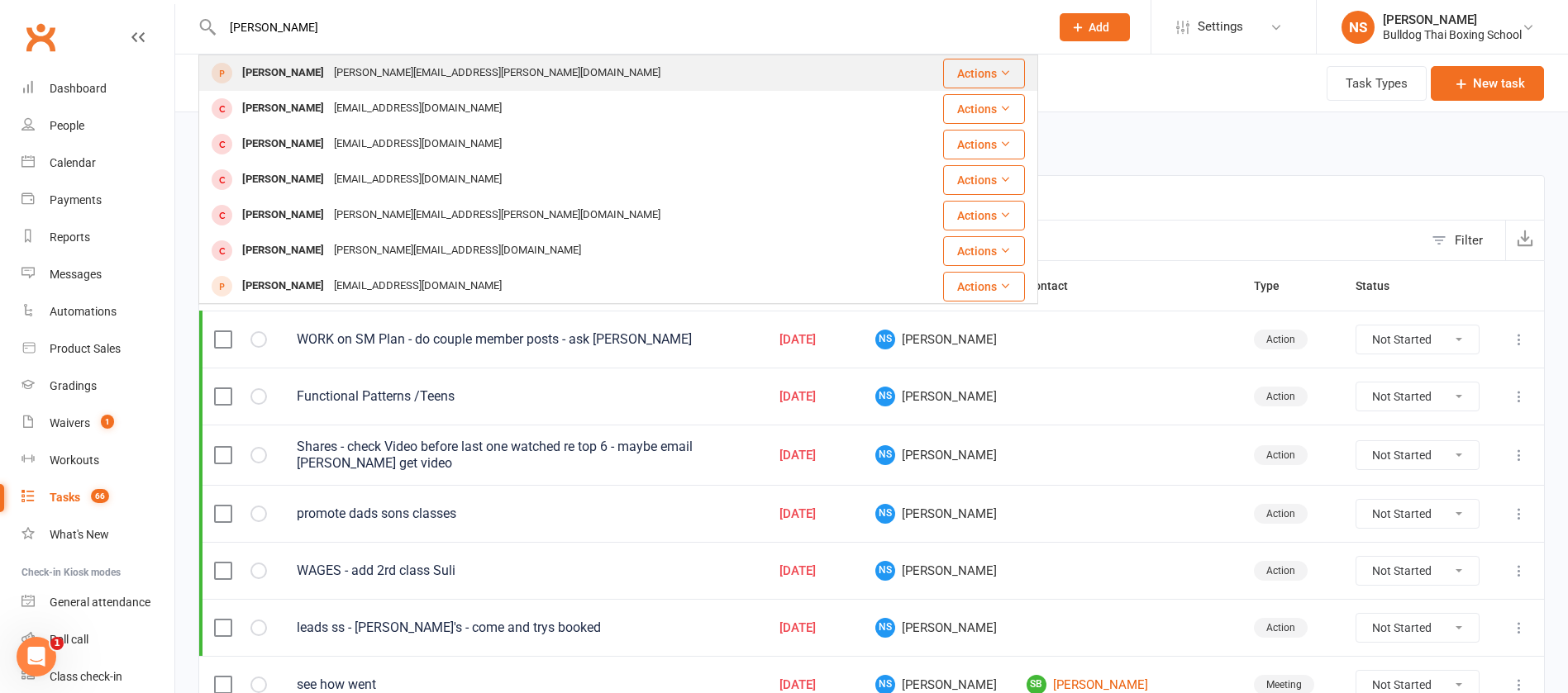
click at [329, 77] on div "[PERSON_NAME][EMAIL_ADDRESS][PERSON_NAME][DOMAIN_NAME]" at bounding box center [497, 73] width 337 height 24
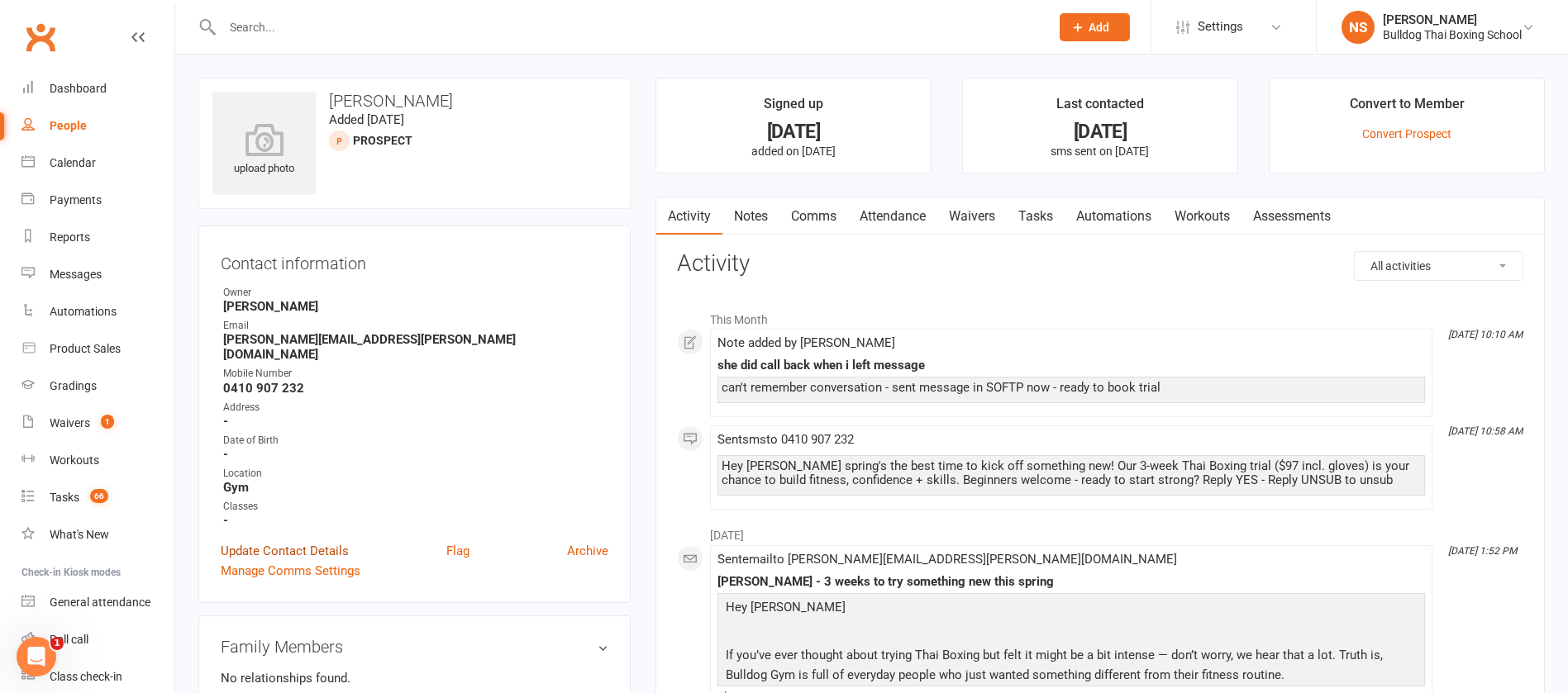
click at [269, 541] on link "Update Contact Details" at bounding box center [285, 551] width 128 height 20
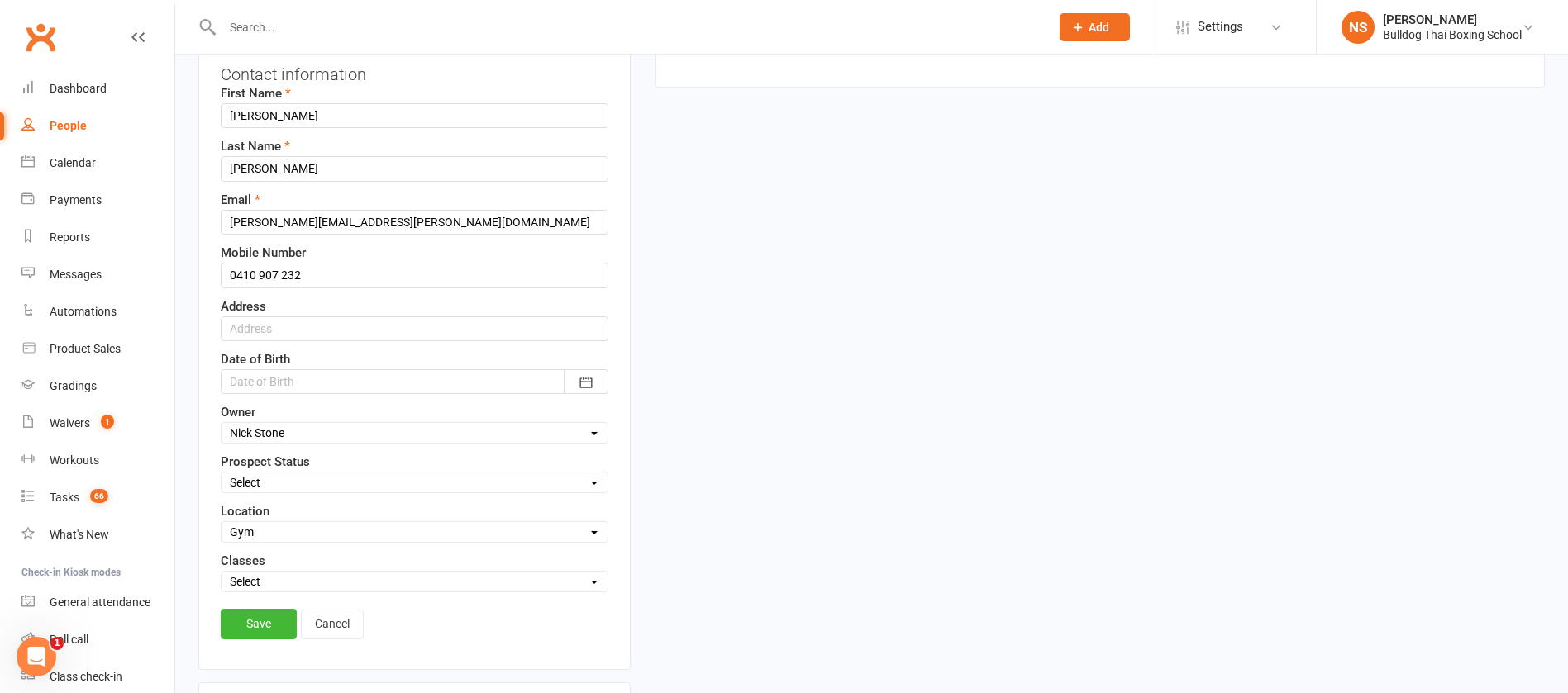
scroll to position [325, 0]
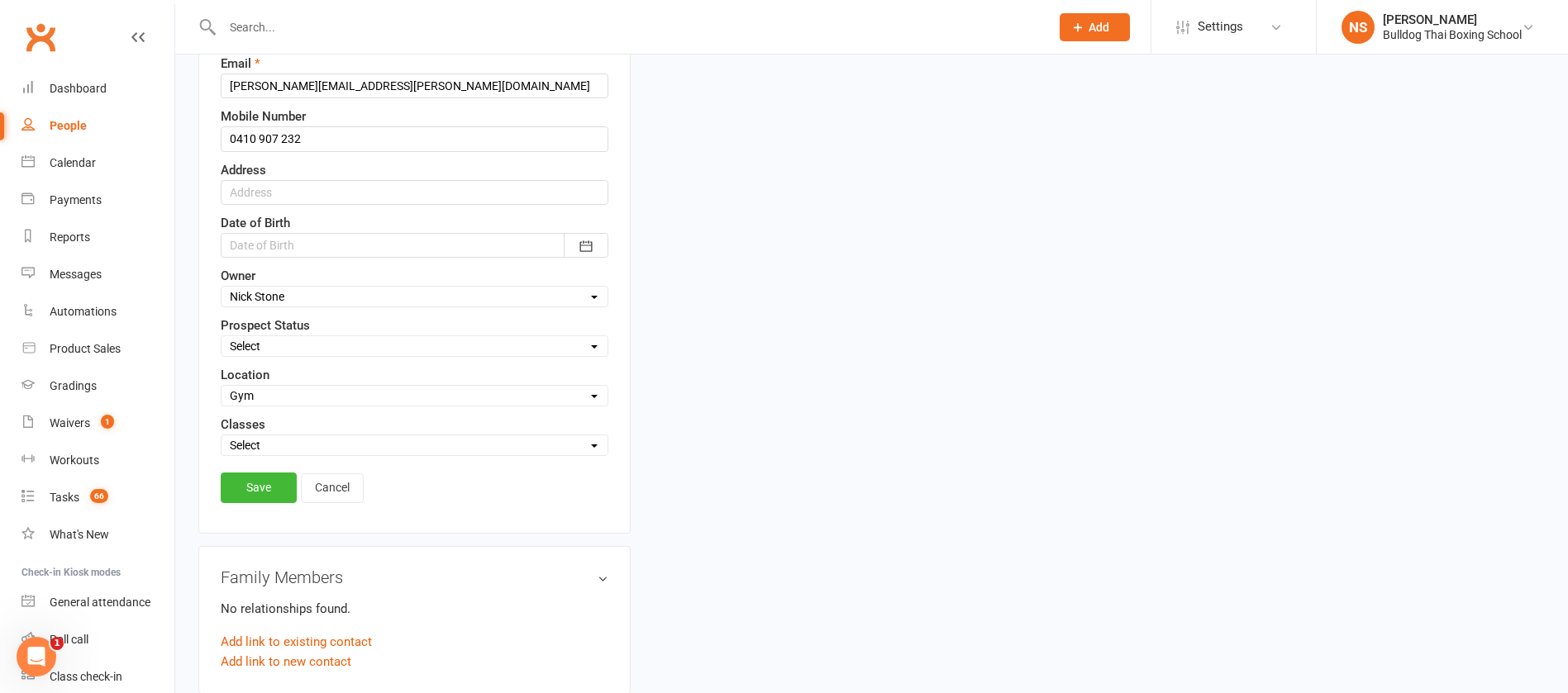
click at [257, 341] on select "Select Initial Contact Follow-up Call Follow-up Email Almost Ready Not Ready No…" at bounding box center [414, 346] width 386 height 18
click at [222, 338] on select "Select Initial Contact Follow-up Call Follow-up Email Almost Ready Not Ready No…" at bounding box center [414, 346] width 386 height 18
click at [255, 485] on link "Save" at bounding box center [259, 488] width 76 height 29
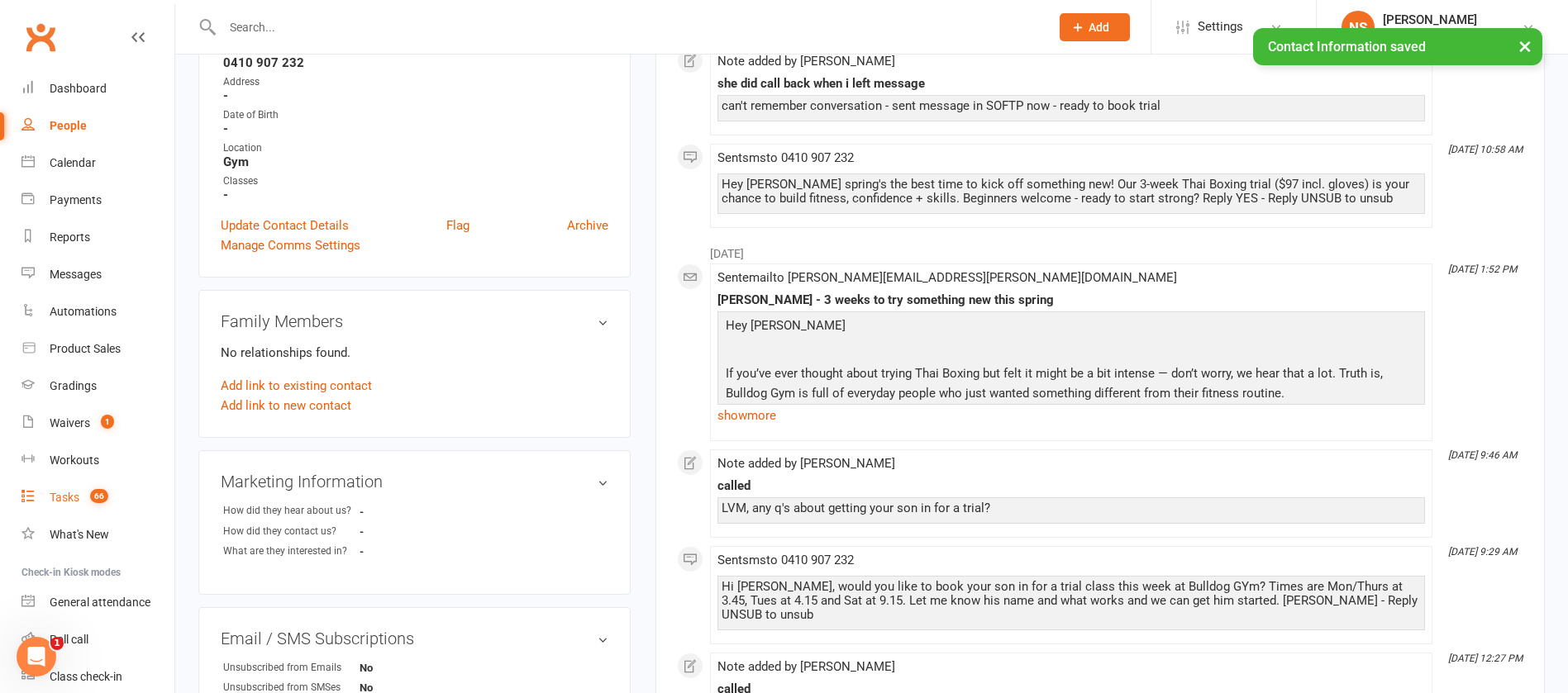
click at [60, 498] on div "Tasks" at bounding box center [64, 497] width 29 height 13
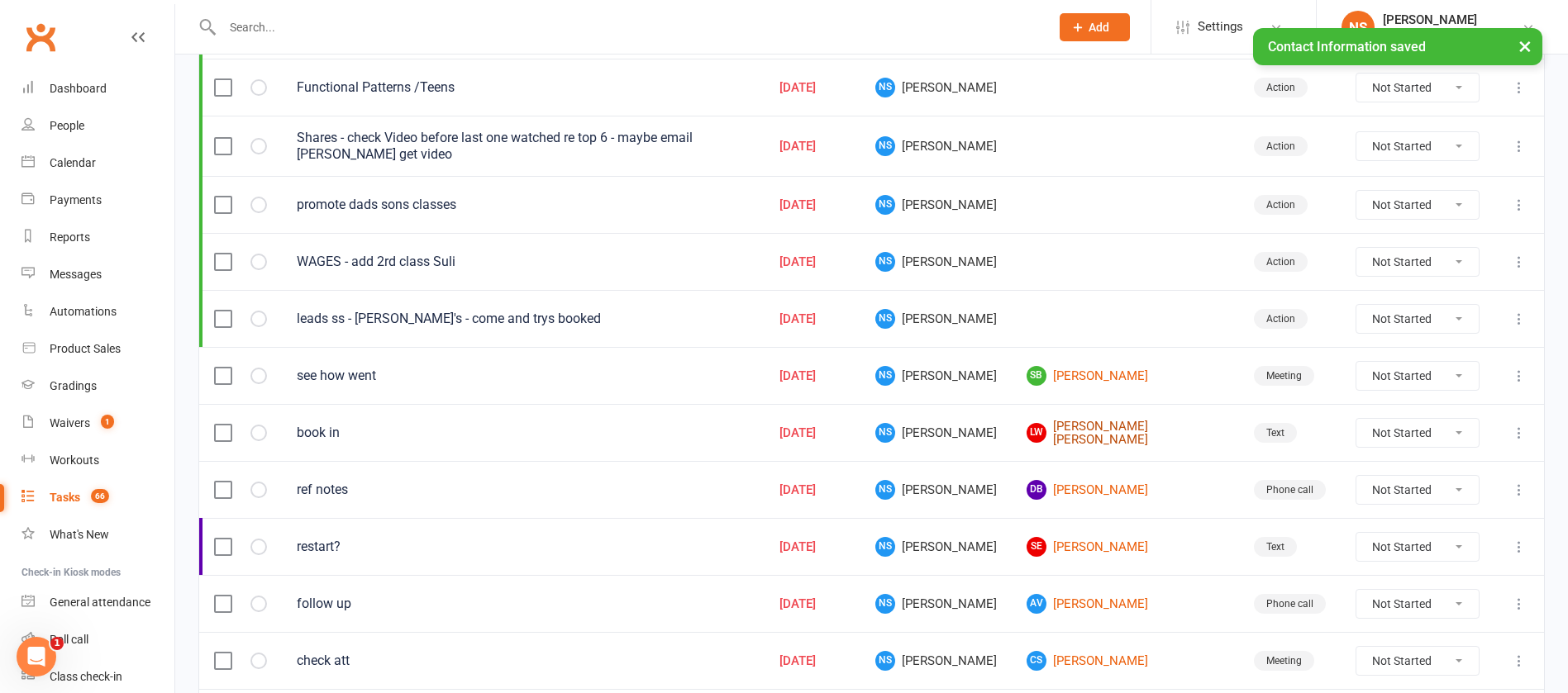
scroll to position [372, 0]
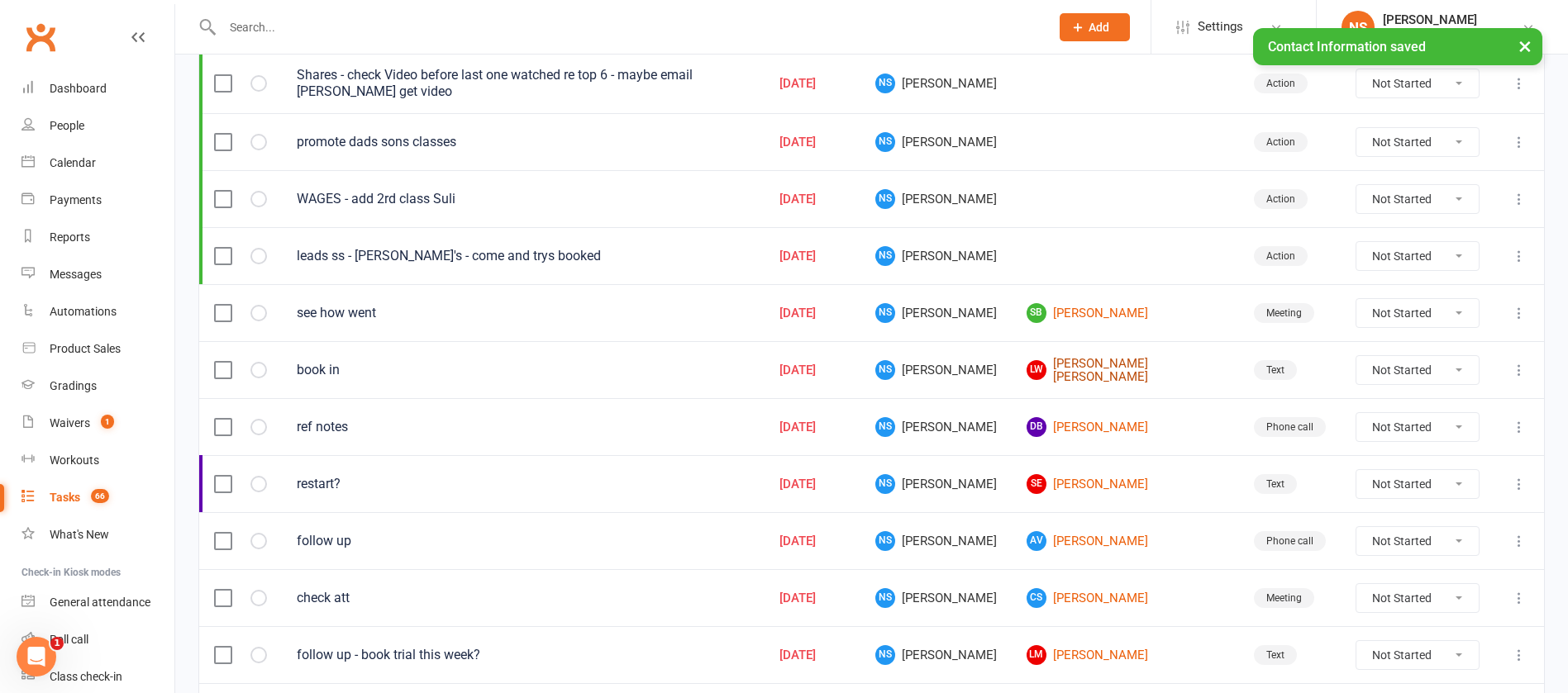
click at [1096, 366] on link "[PERSON_NAME]" at bounding box center [1125, 371] width 198 height 28
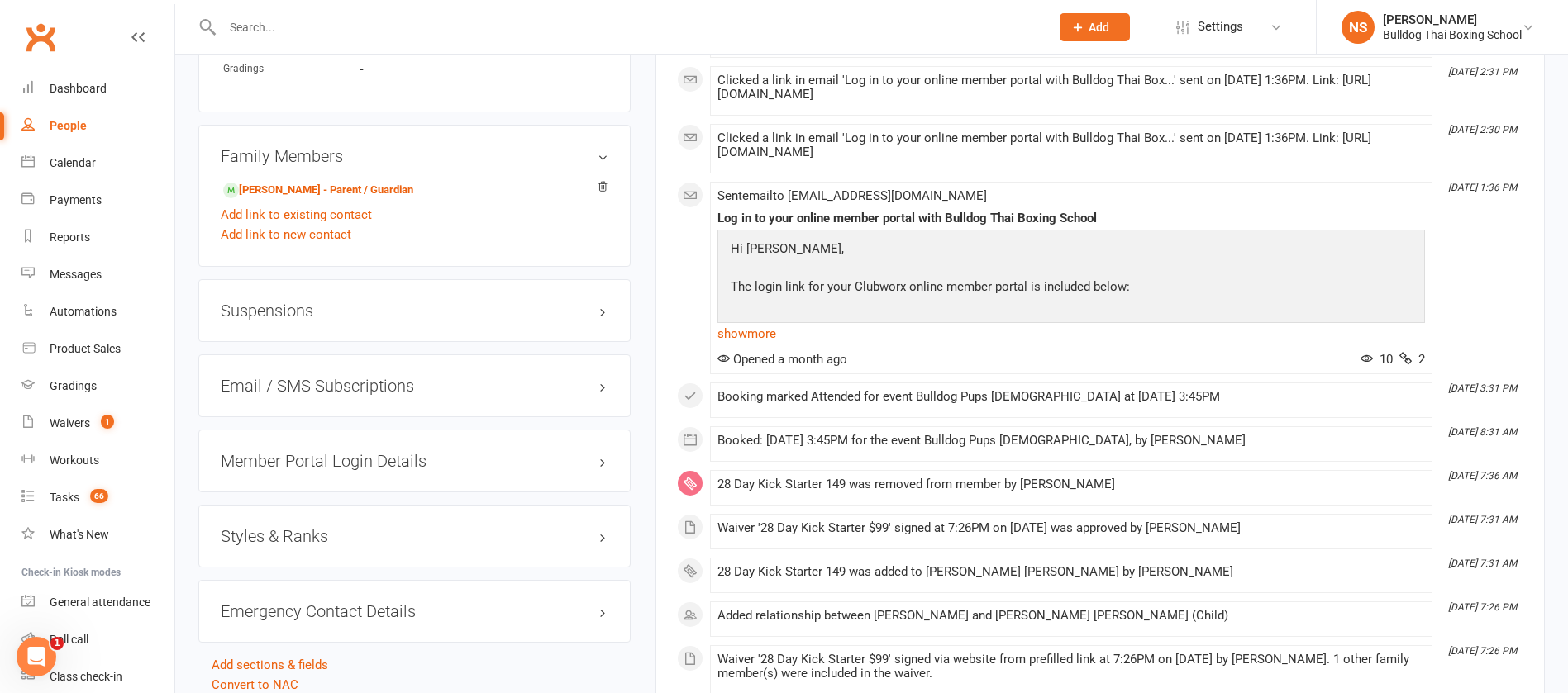
scroll to position [1116, 0]
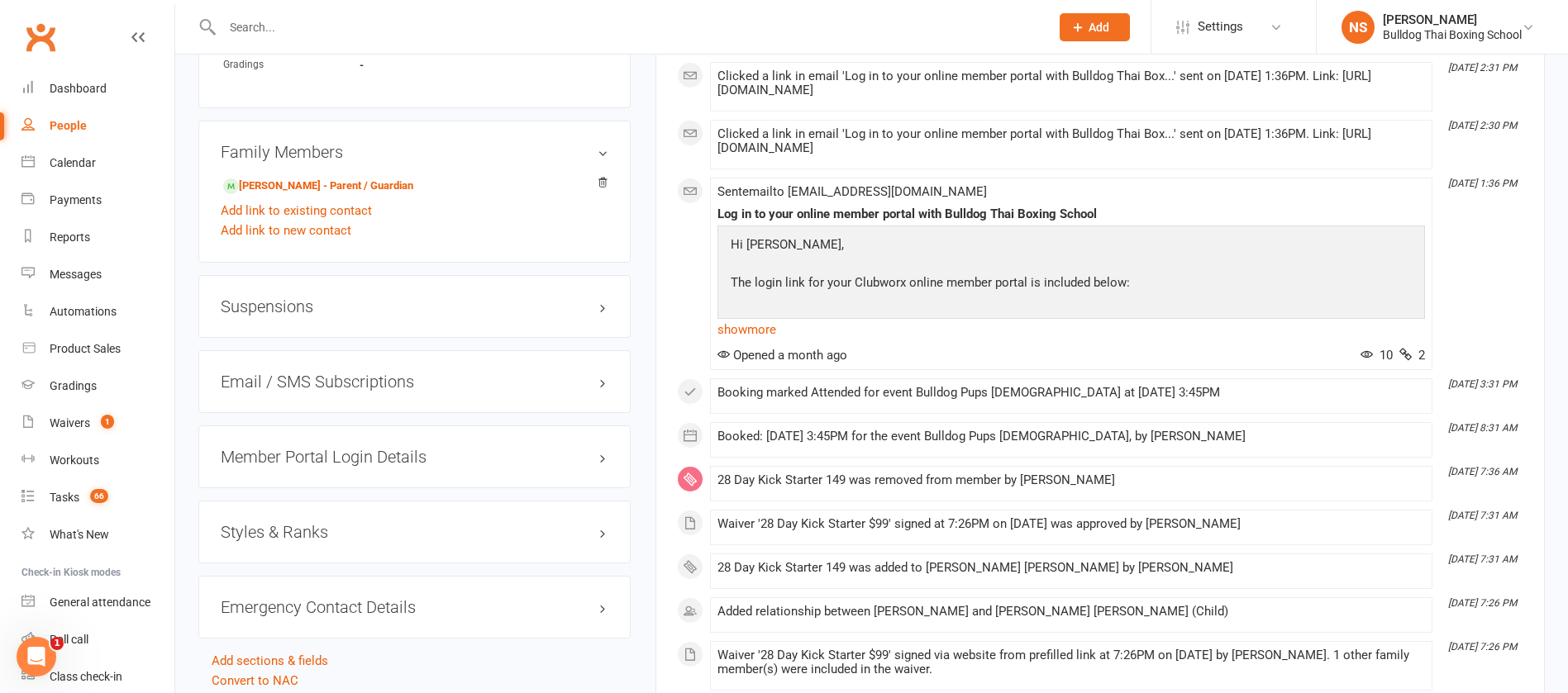
click at [284, 304] on h3 "Suspensions" at bounding box center [414, 306] width 388 height 18
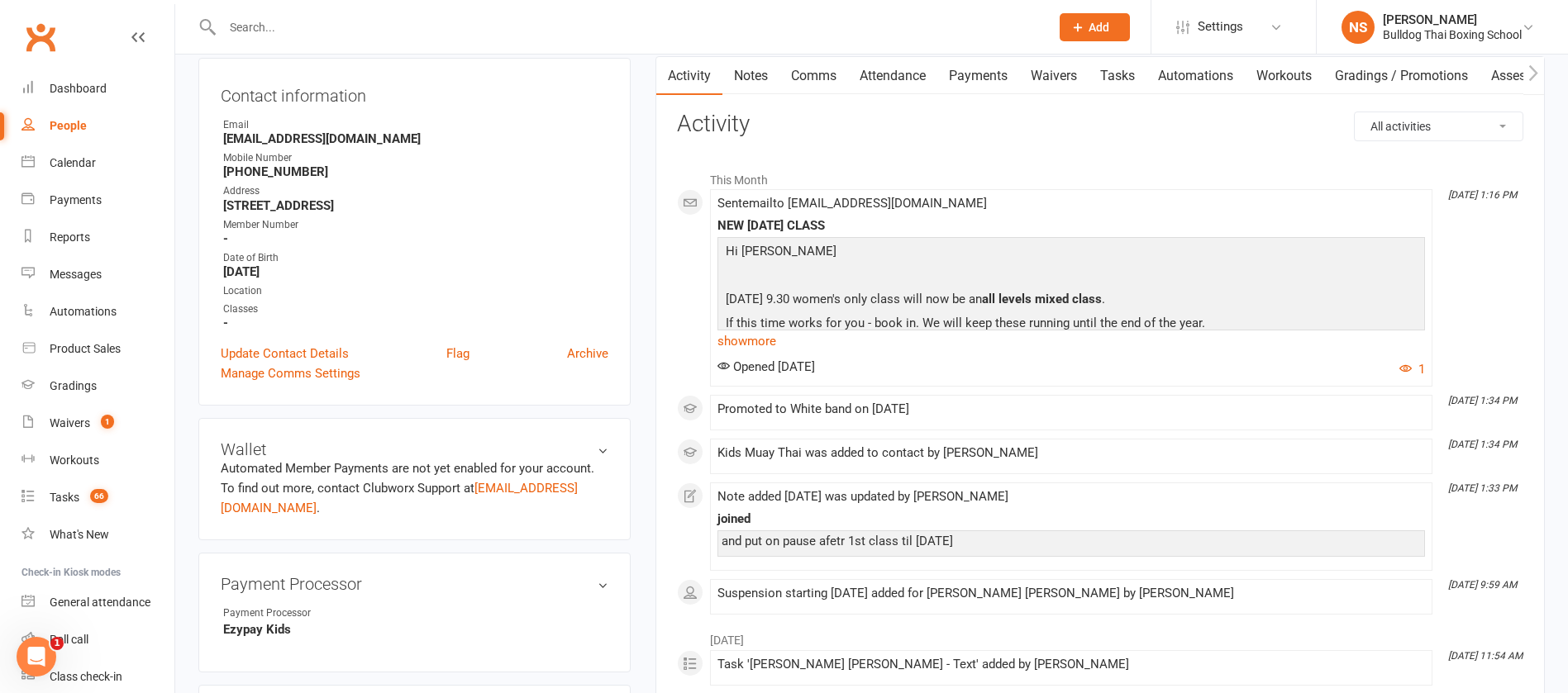
scroll to position [0, 0]
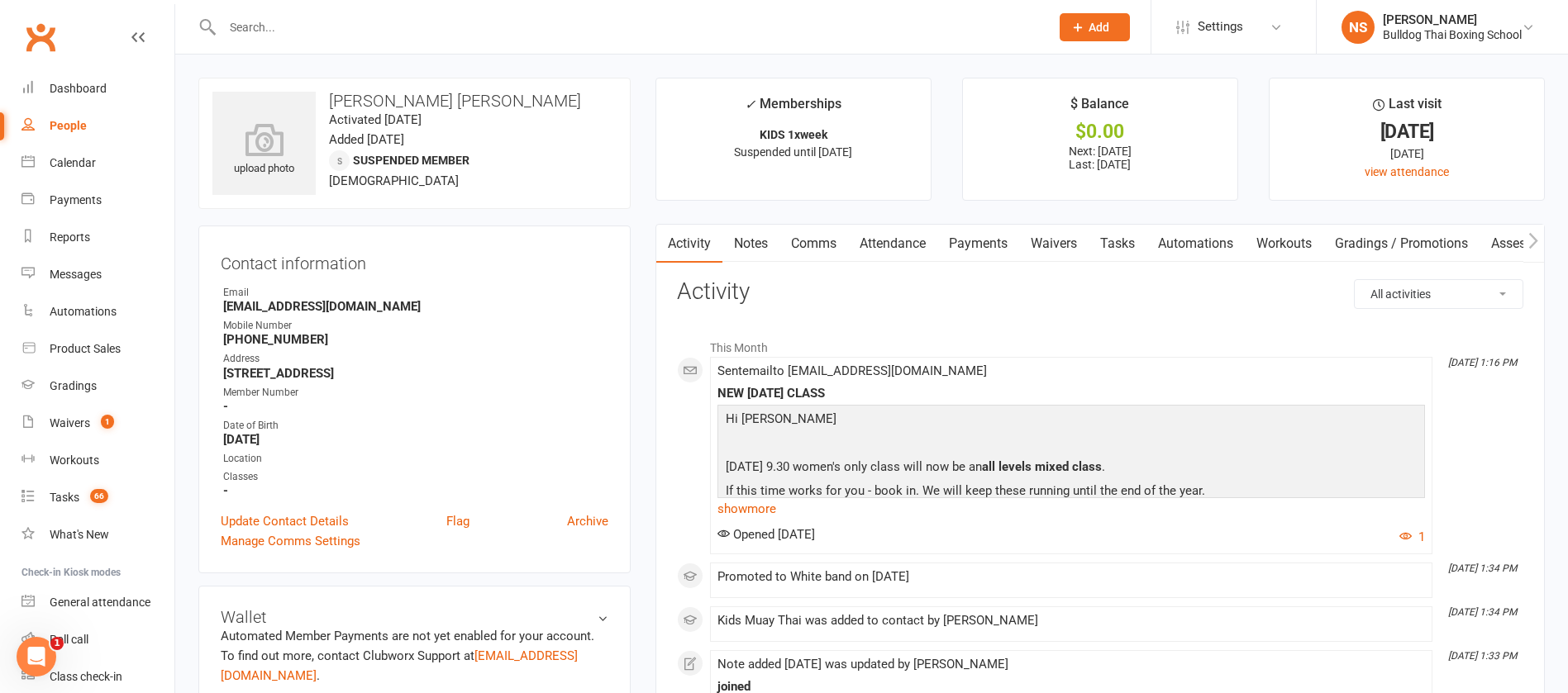
click at [1130, 234] on link "Tasks" at bounding box center [1117, 243] width 58 height 38
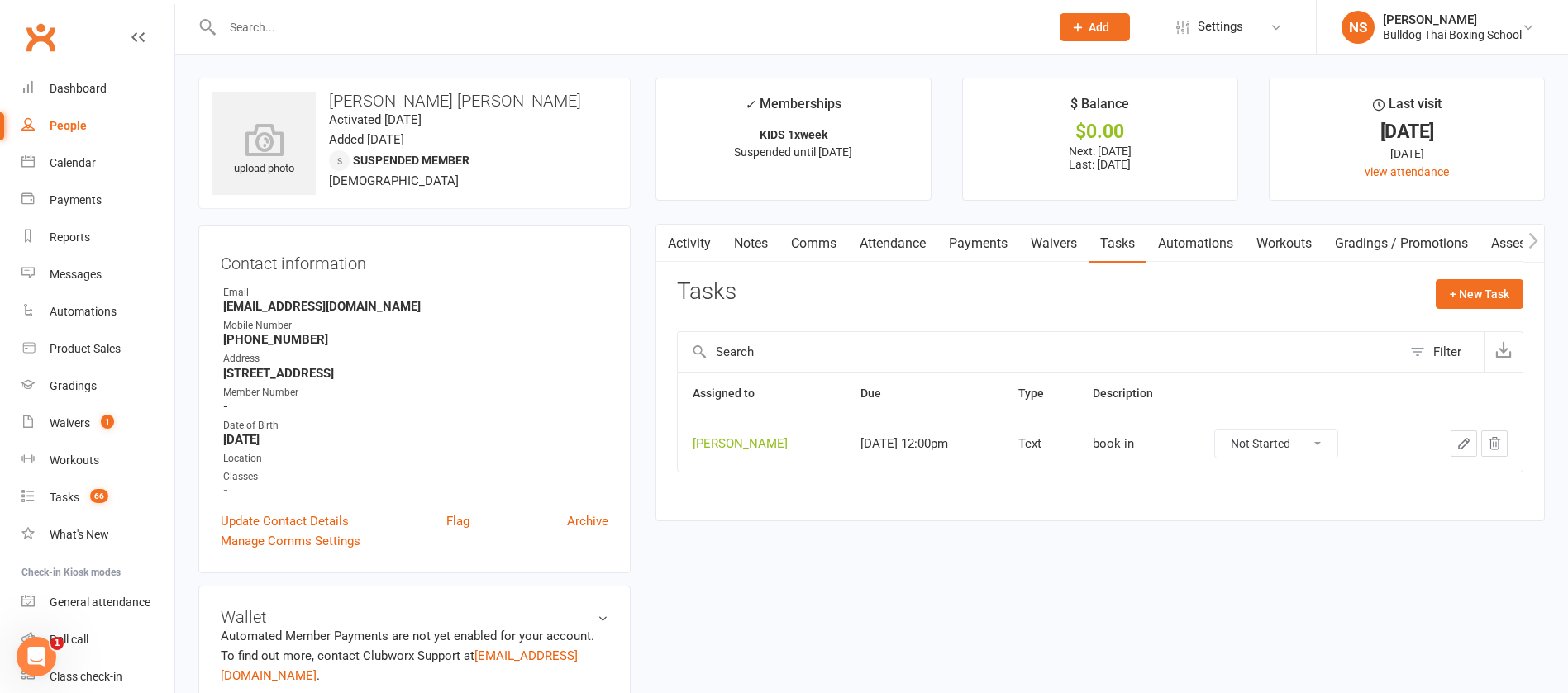
click at [1467, 432] on button "button" at bounding box center [1464, 444] width 27 height 27
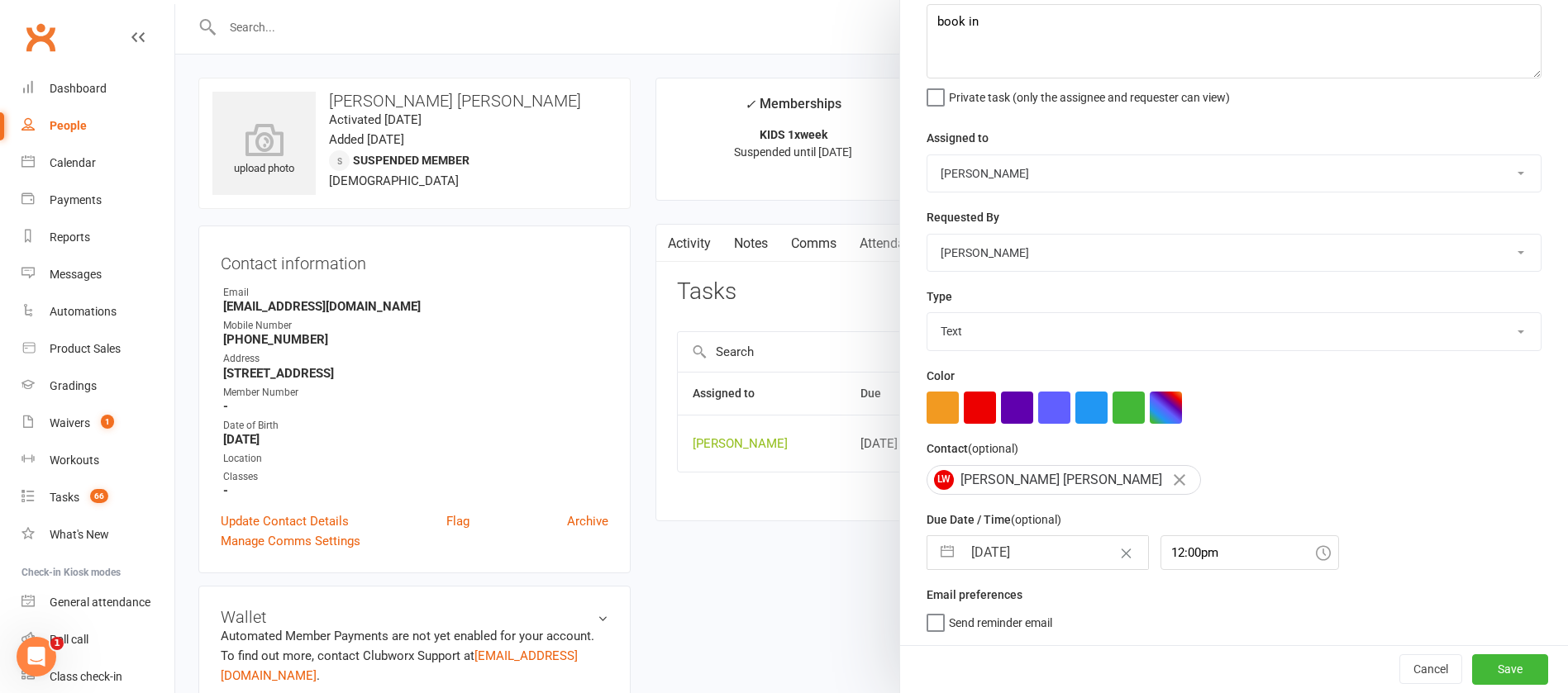
click at [1056, 551] on input "[DATE]" at bounding box center [1055, 552] width 186 height 33
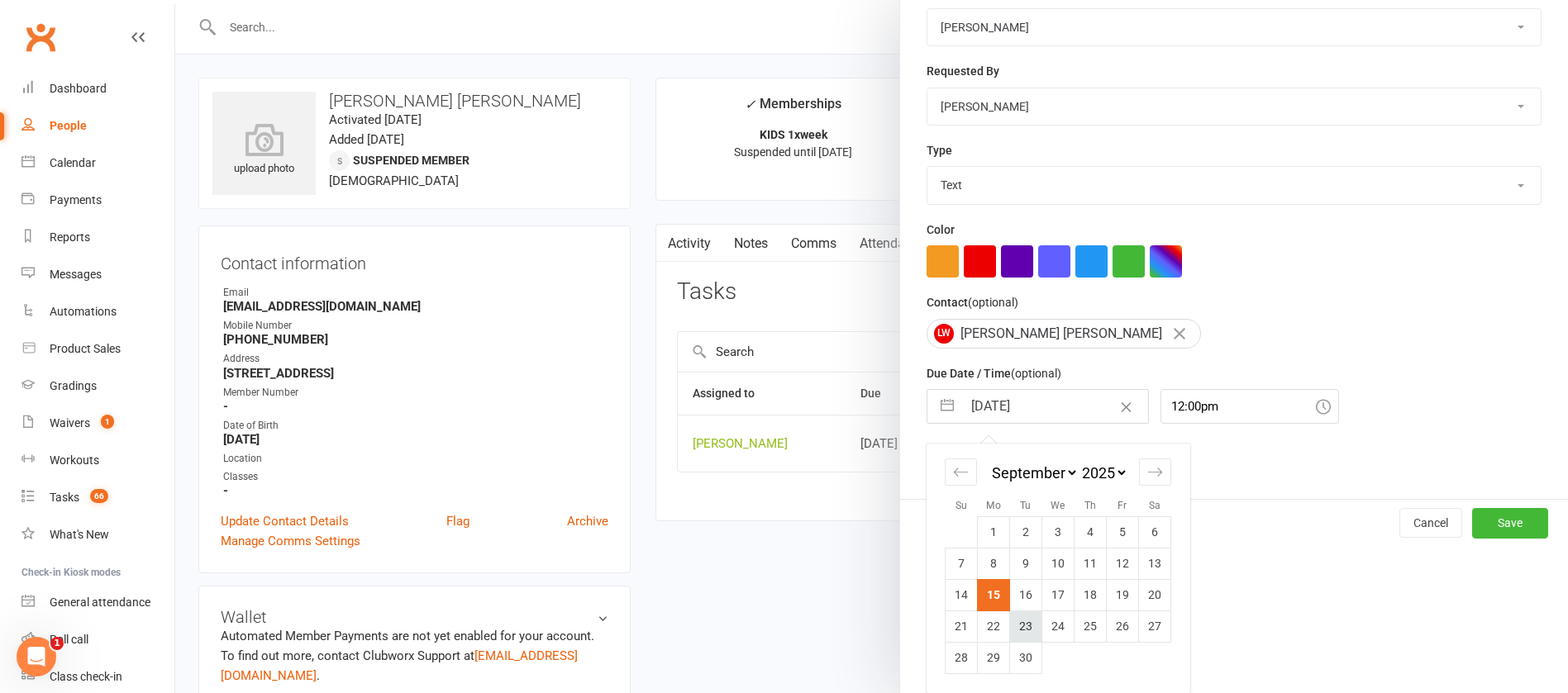
click at [1016, 622] on td "23" at bounding box center [1026, 627] width 32 height 31
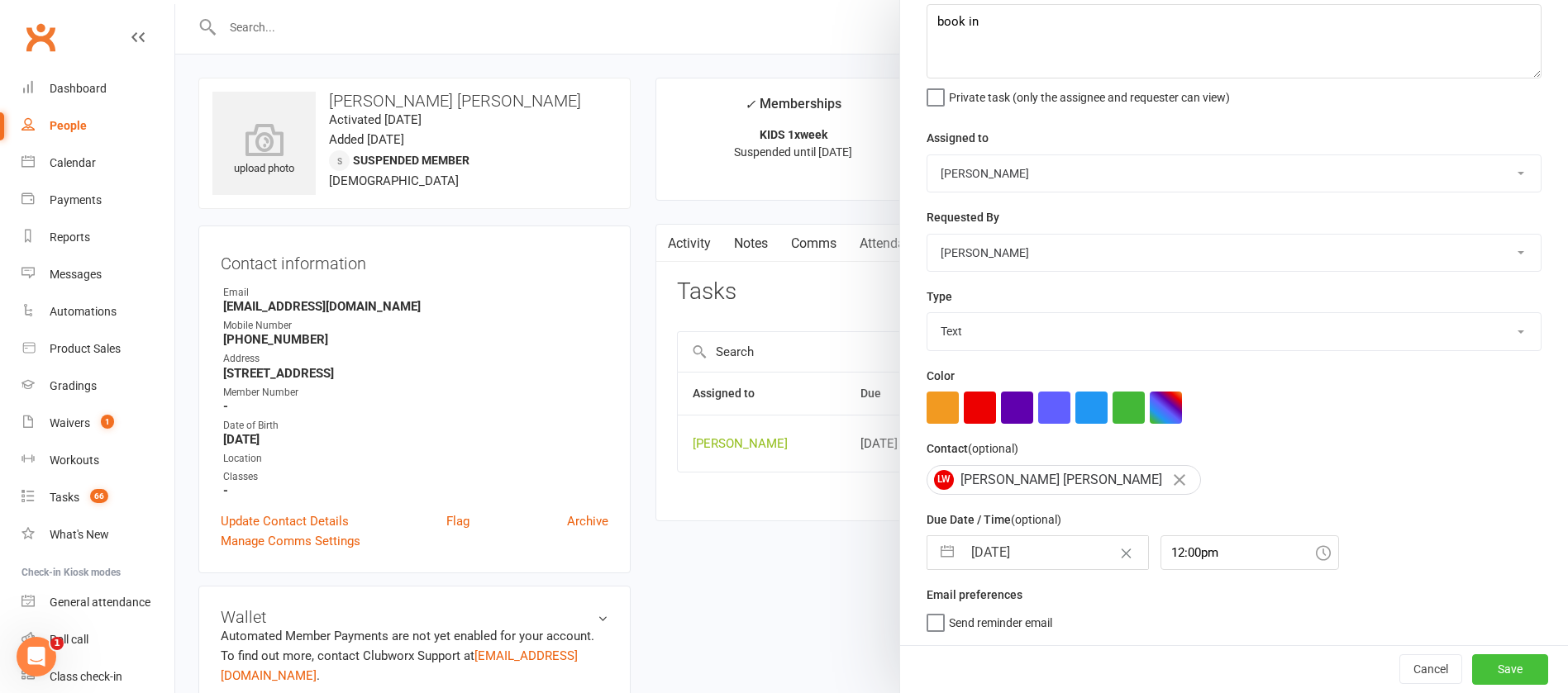
click at [1491, 660] on button "Save" at bounding box center [1510, 669] width 76 height 29
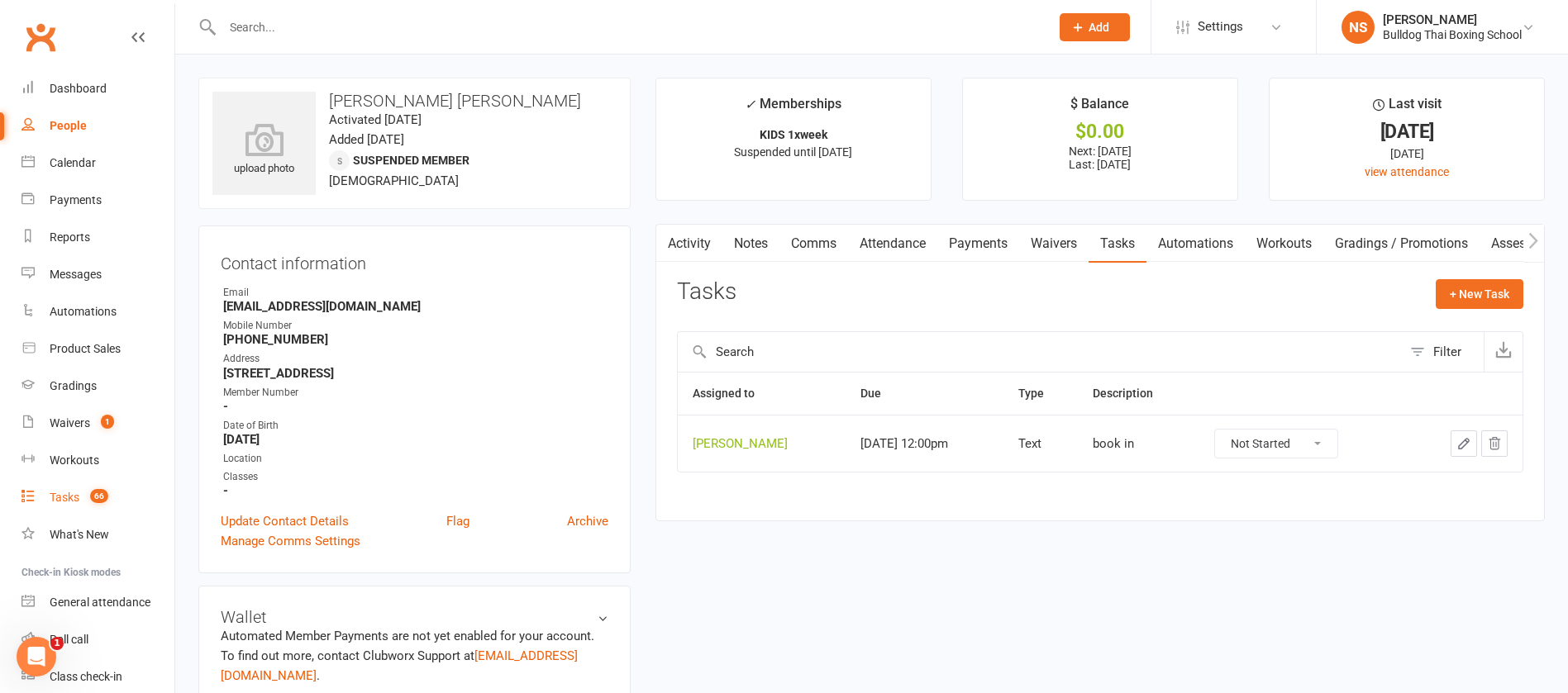
click at [79, 499] on div "Tasks" at bounding box center [64, 497] width 29 height 13
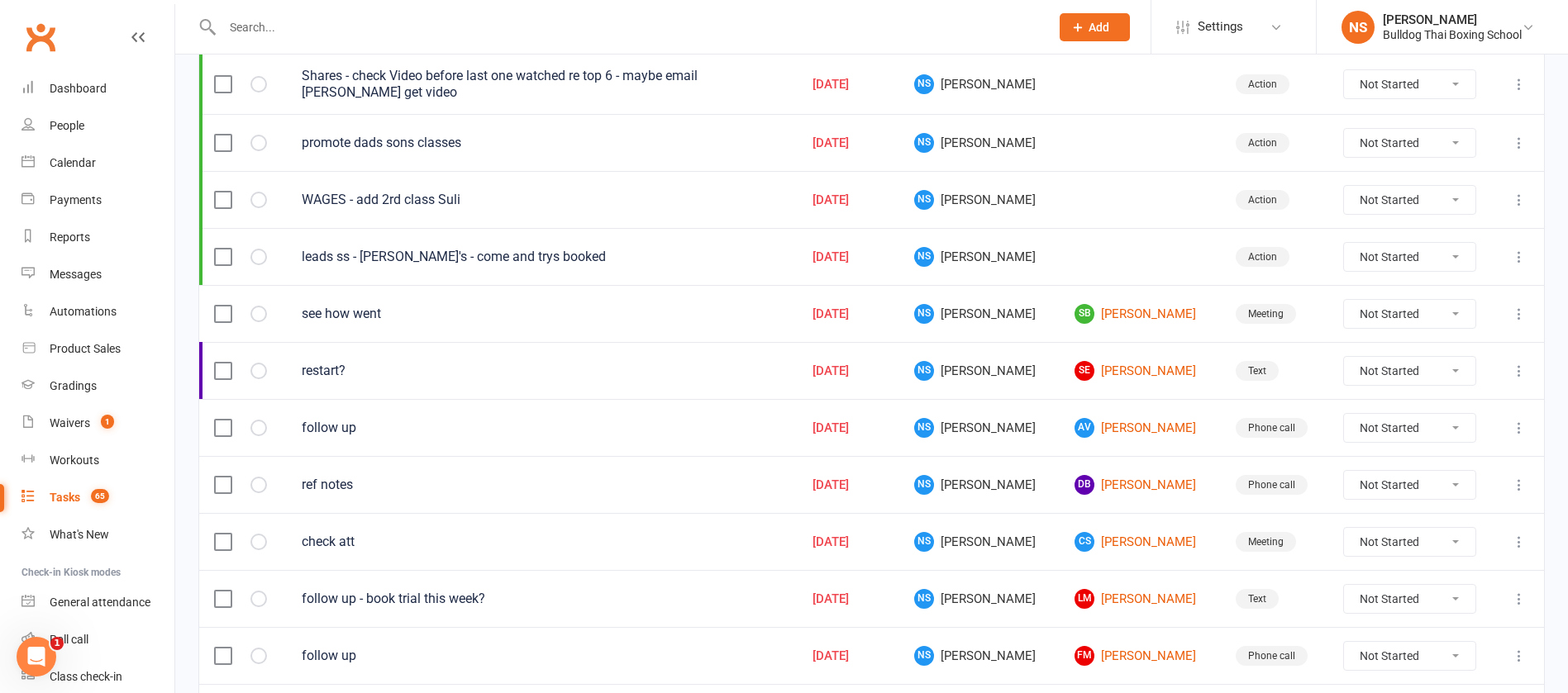
scroll to position [372, 0]
click at [1105, 370] on link "SE [PERSON_NAME]" at bounding box center [1140, 369] width 130 height 20
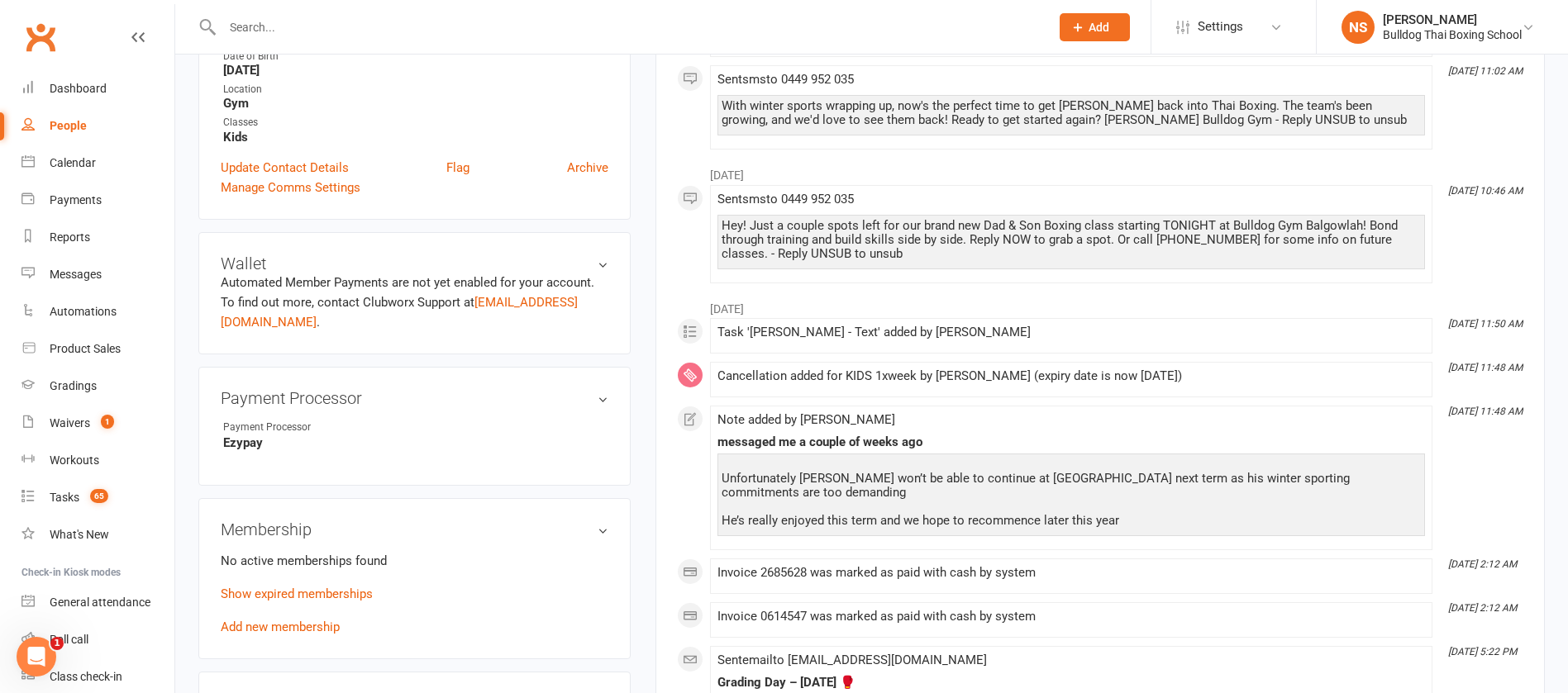
scroll to position [124, 0]
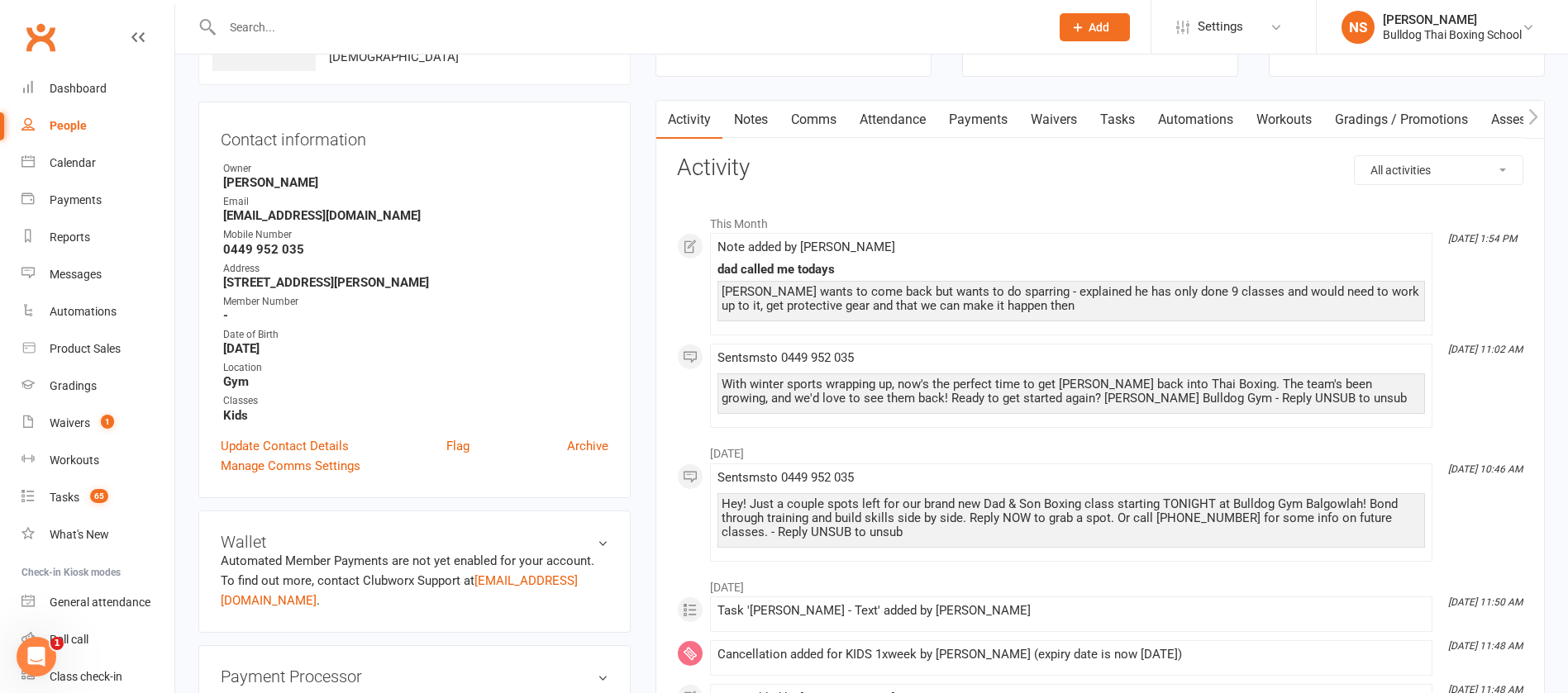
click at [807, 117] on link "Comms" at bounding box center [813, 120] width 68 height 38
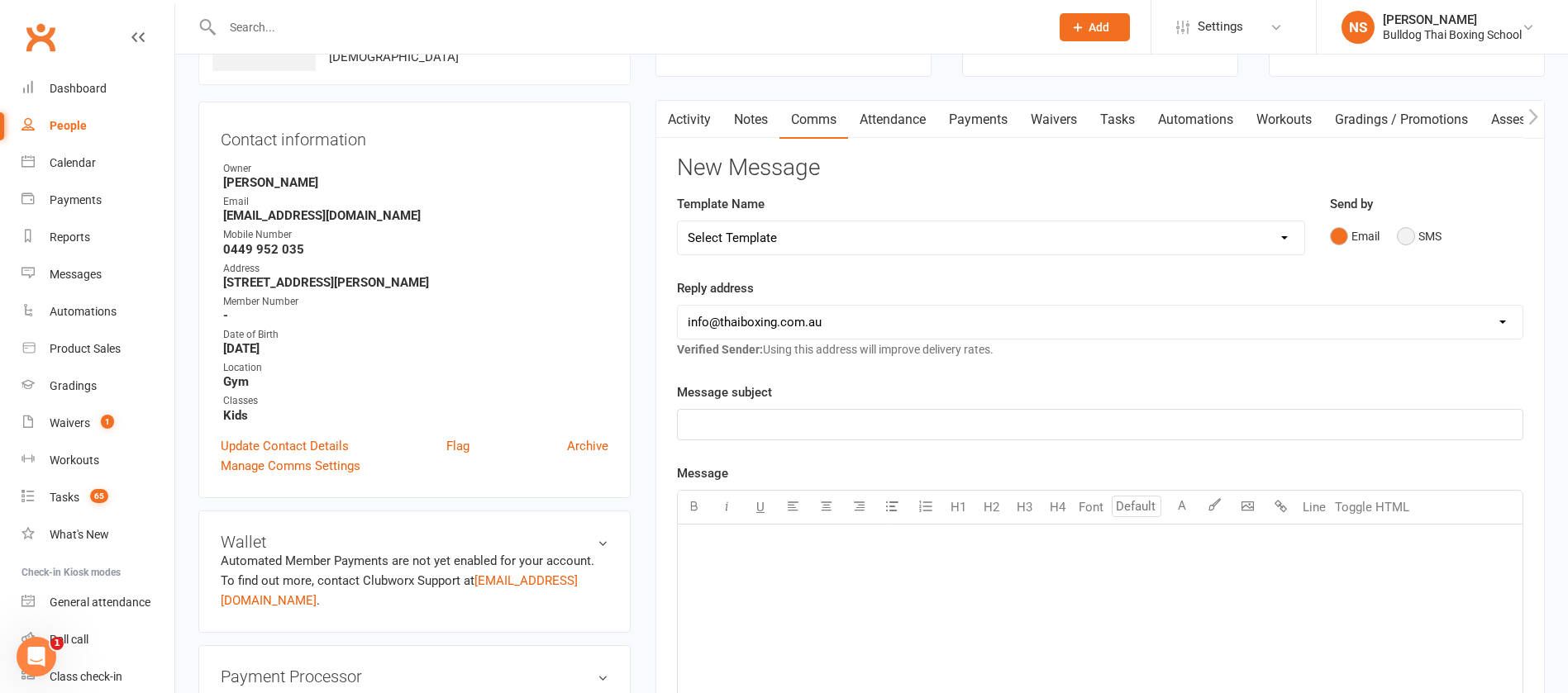
click at [1407, 237] on button "SMS" at bounding box center [1419, 236] width 45 height 31
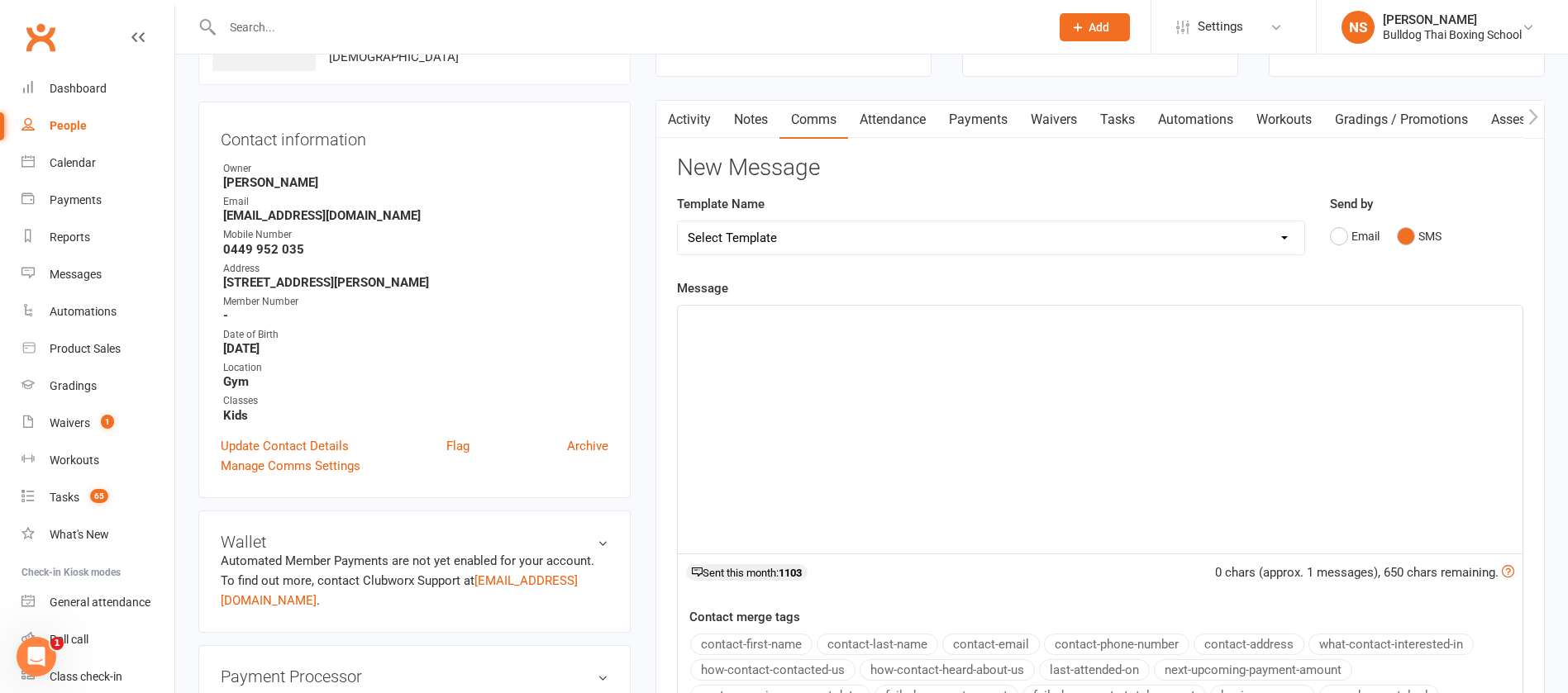
click at [786, 314] on p "﻿" at bounding box center [1101, 320] width 825 height 20
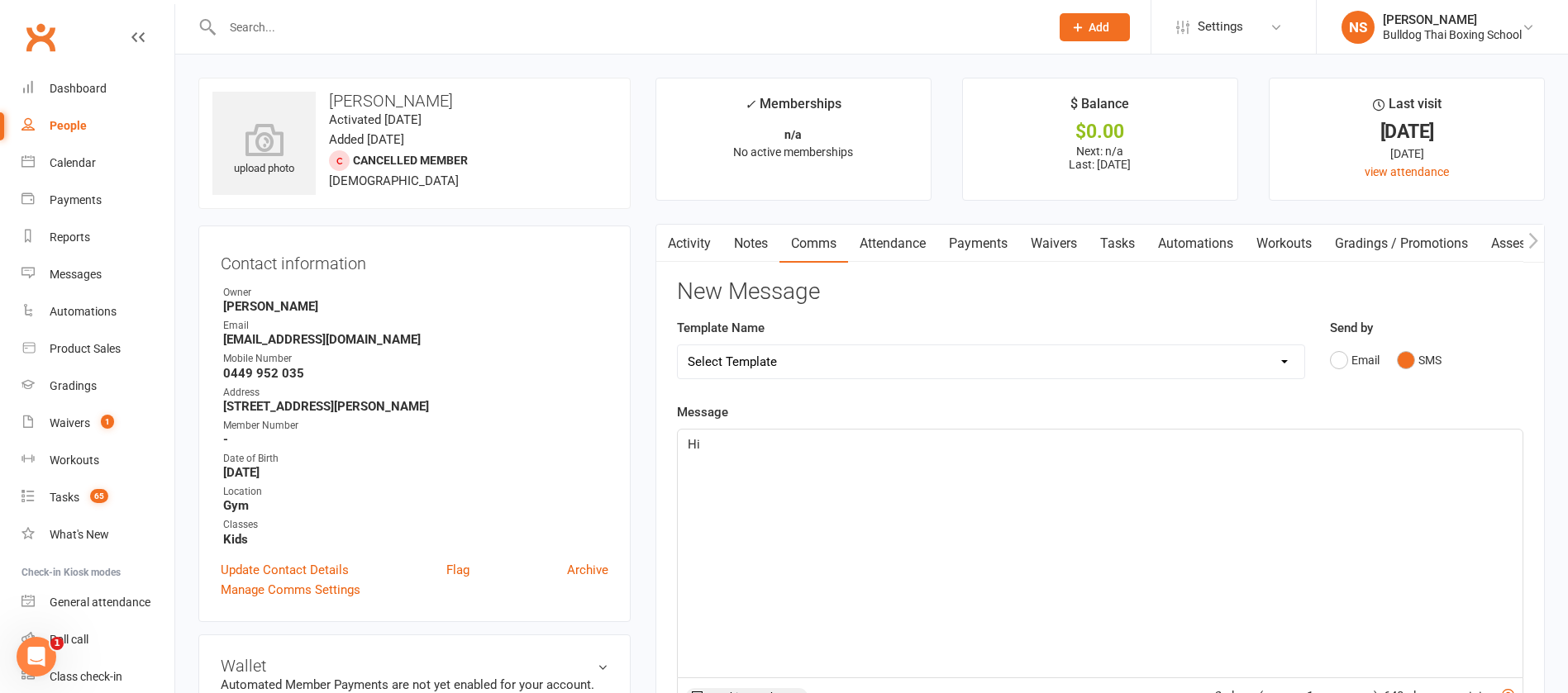
scroll to position [124, 0]
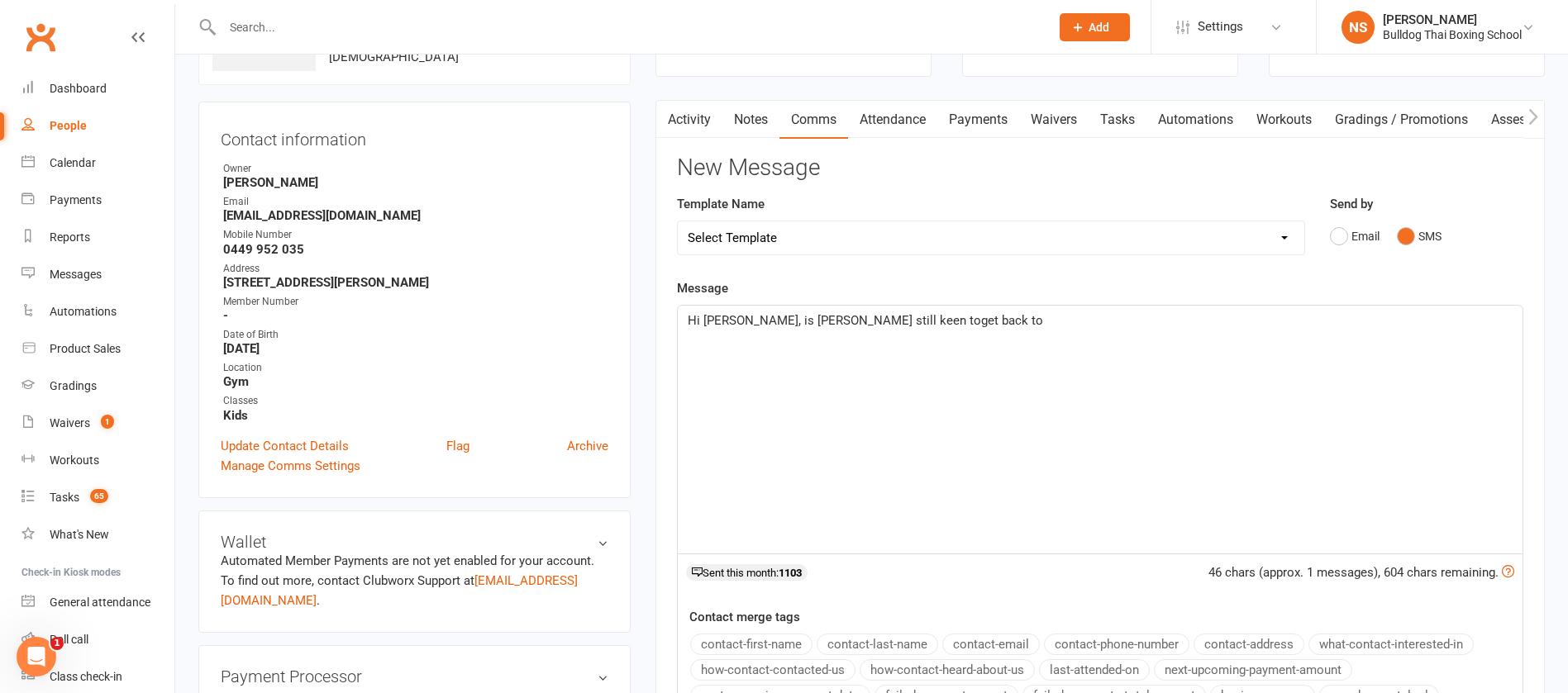
drag, startPoint x: 871, startPoint y: 317, endPoint x: 886, endPoint y: 294, distance: 27.5
click at [870, 315] on span "Hi [PERSON_NAME], is [PERSON_NAME] still keen toget back to" at bounding box center [866, 320] width 356 height 15
click at [957, 312] on p "Hi [PERSON_NAME], is [PERSON_NAME] still keen to get back to" at bounding box center [1101, 320] width 825 height 20
click at [796, 317] on span "Hi [PERSON_NAME], is [PERSON_NAME] still keen to get back to classes at [GEOGRA…" at bounding box center [1096, 331] width 816 height 35
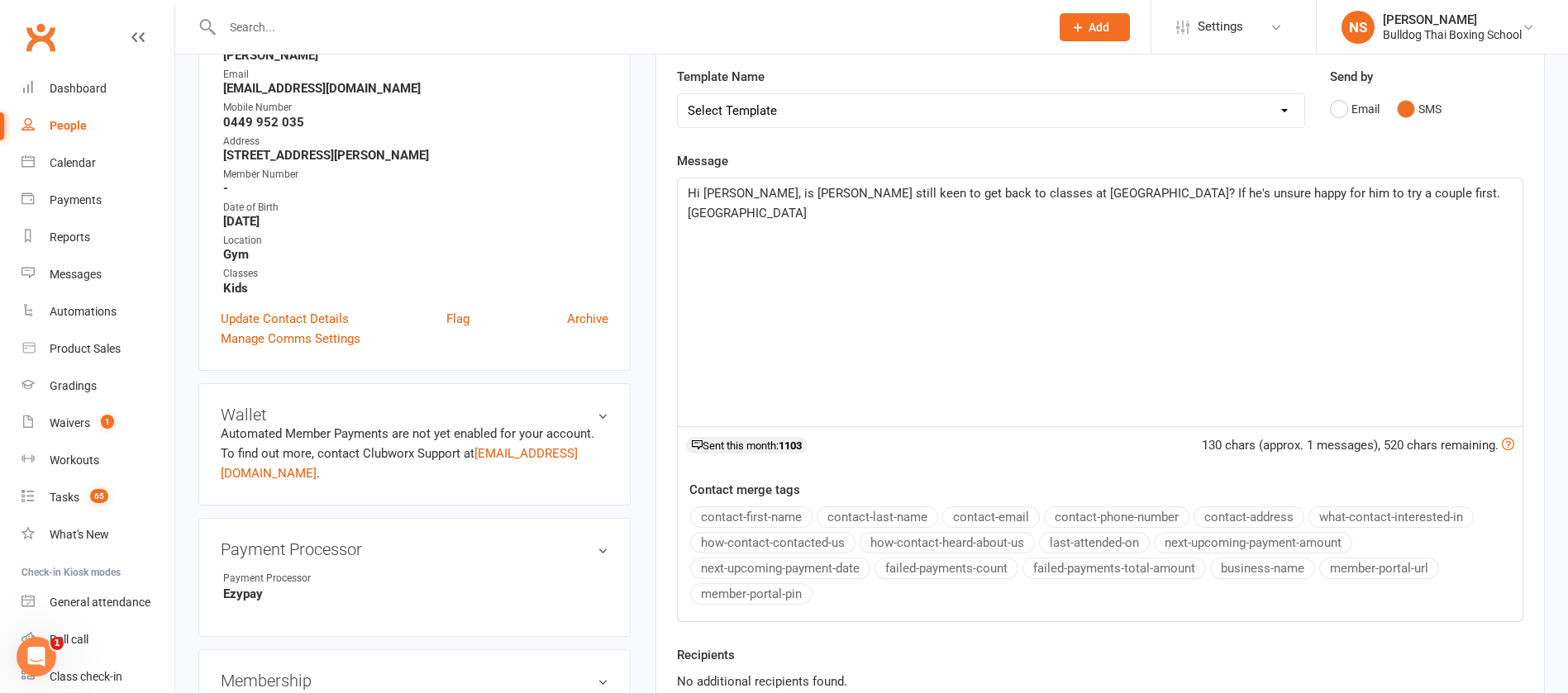
scroll to position [496, 0]
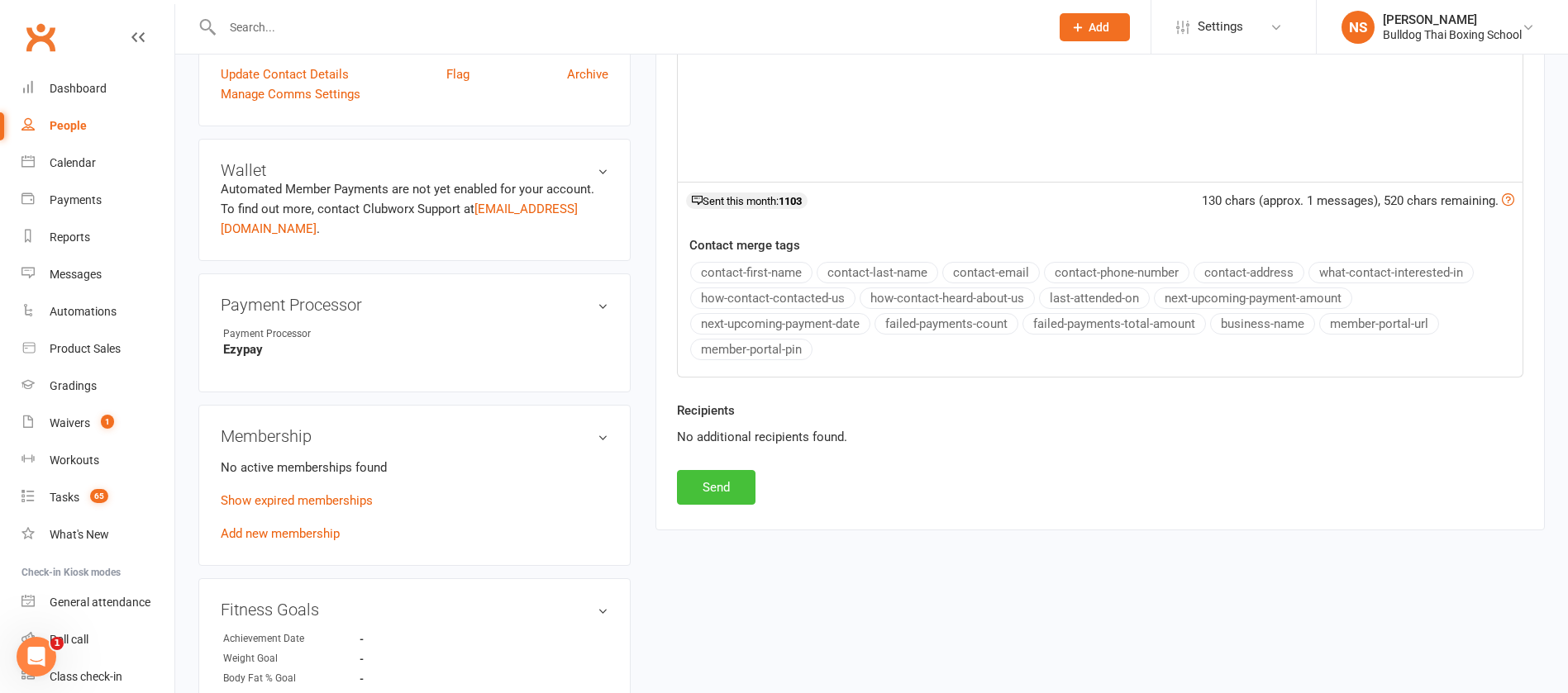
click at [727, 494] on button "Send" at bounding box center [716, 488] width 79 height 35
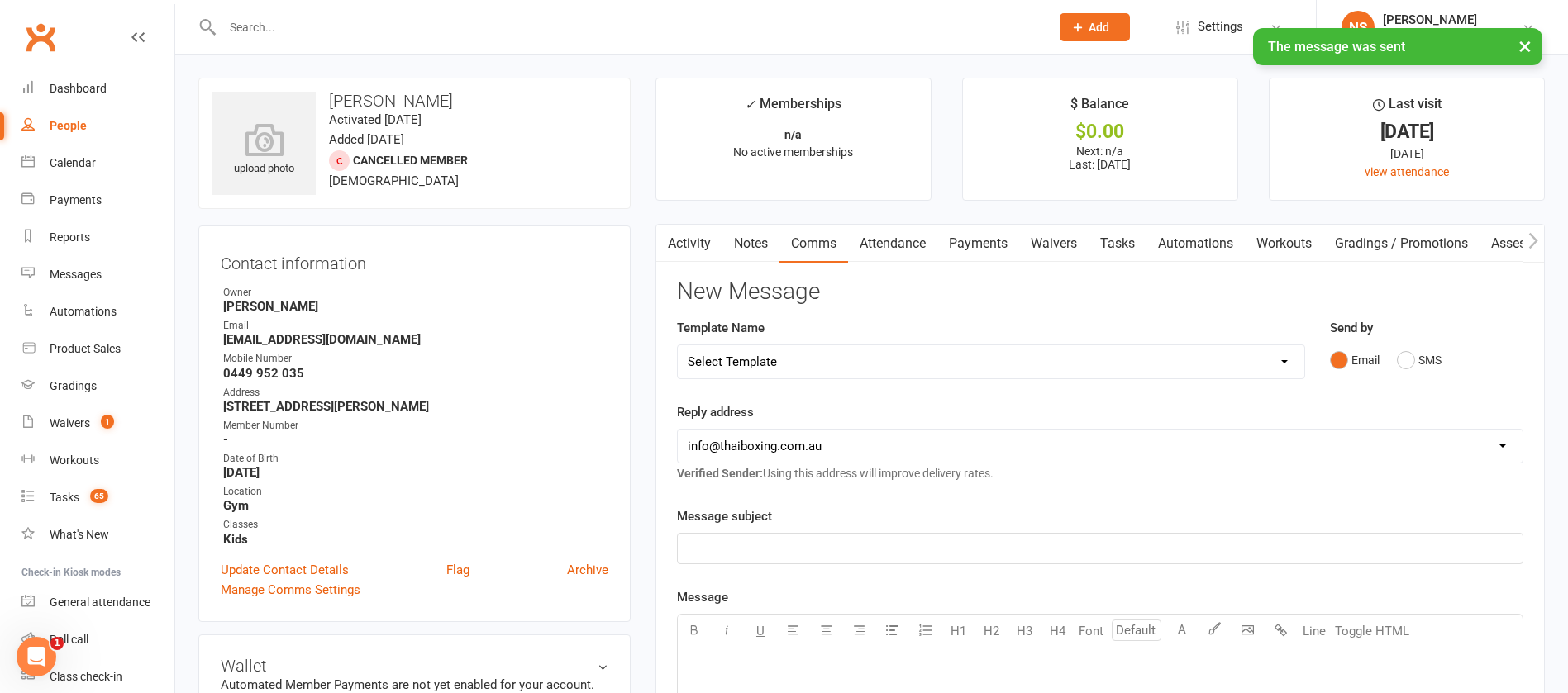
click at [1134, 236] on link "Tasks" at bounding box center [1117, 243] width 58 height 38
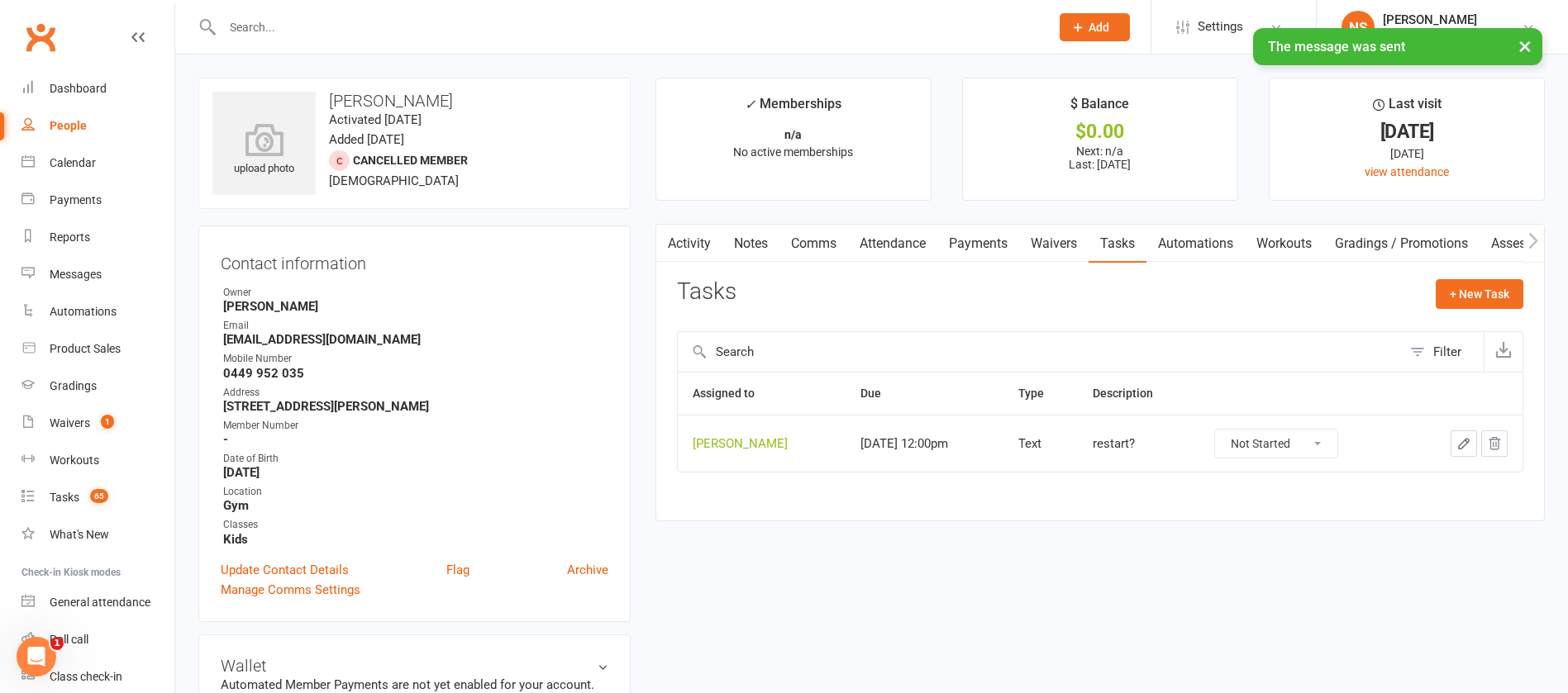
click at [1324, 436] on select "Not Started In Progress Waiting Complete" at bounding box center [1277, 444] width 123 height 28
click at [1216, 430] on select "Not Started In Progress Waiting Complete" at bounding box center [1277, 444] width 123 height 28
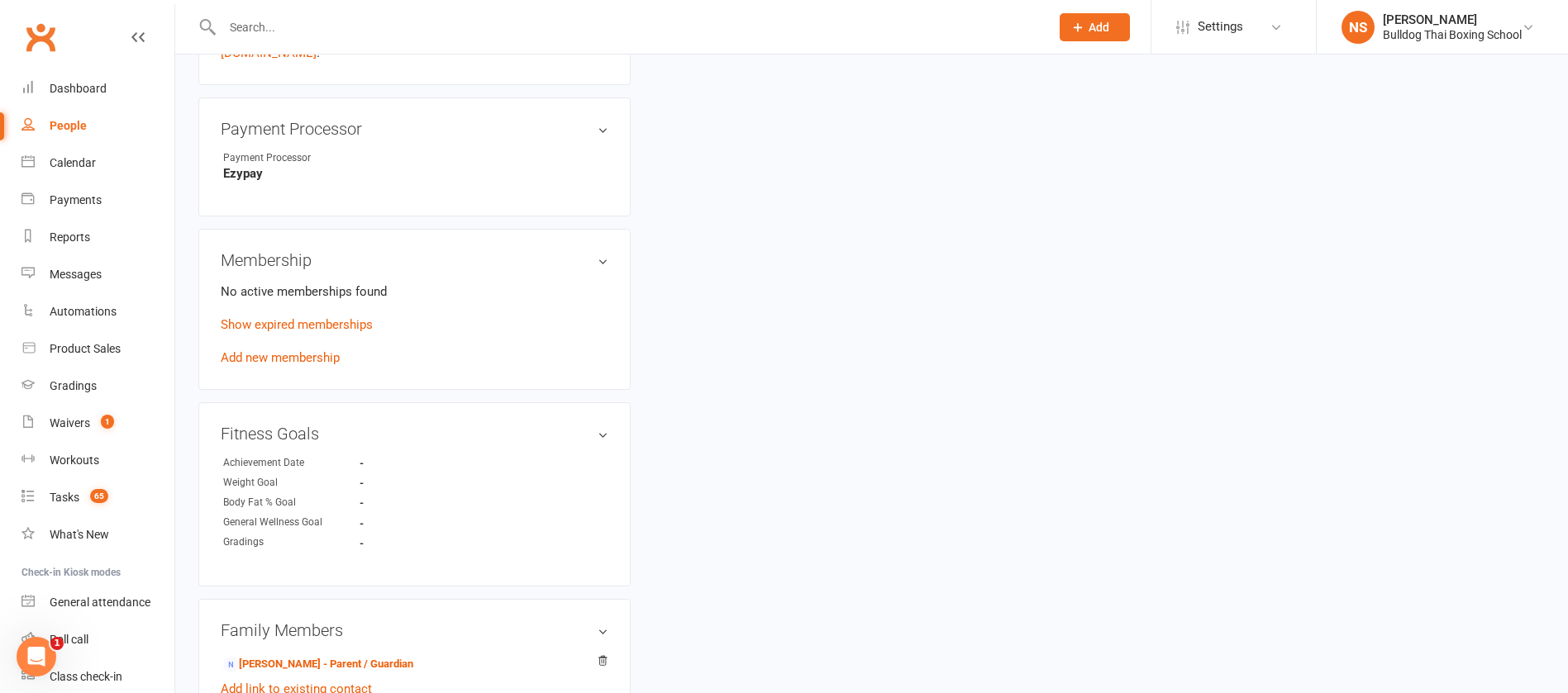
scroll to position [867, 0]
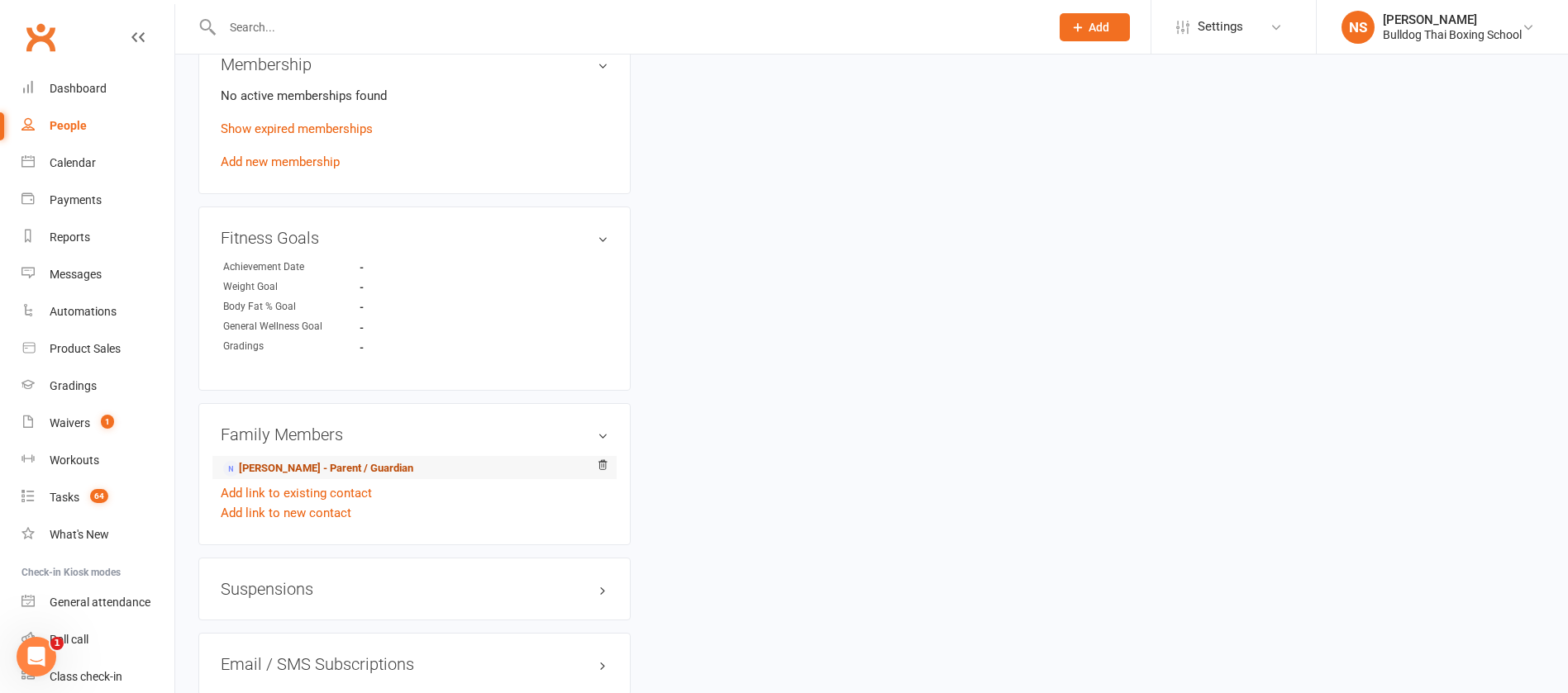
click at [319, 469] on link "[PERSON_NAME] - Parent / Guardian" at bounding box center [319, 469] width 190 height 17
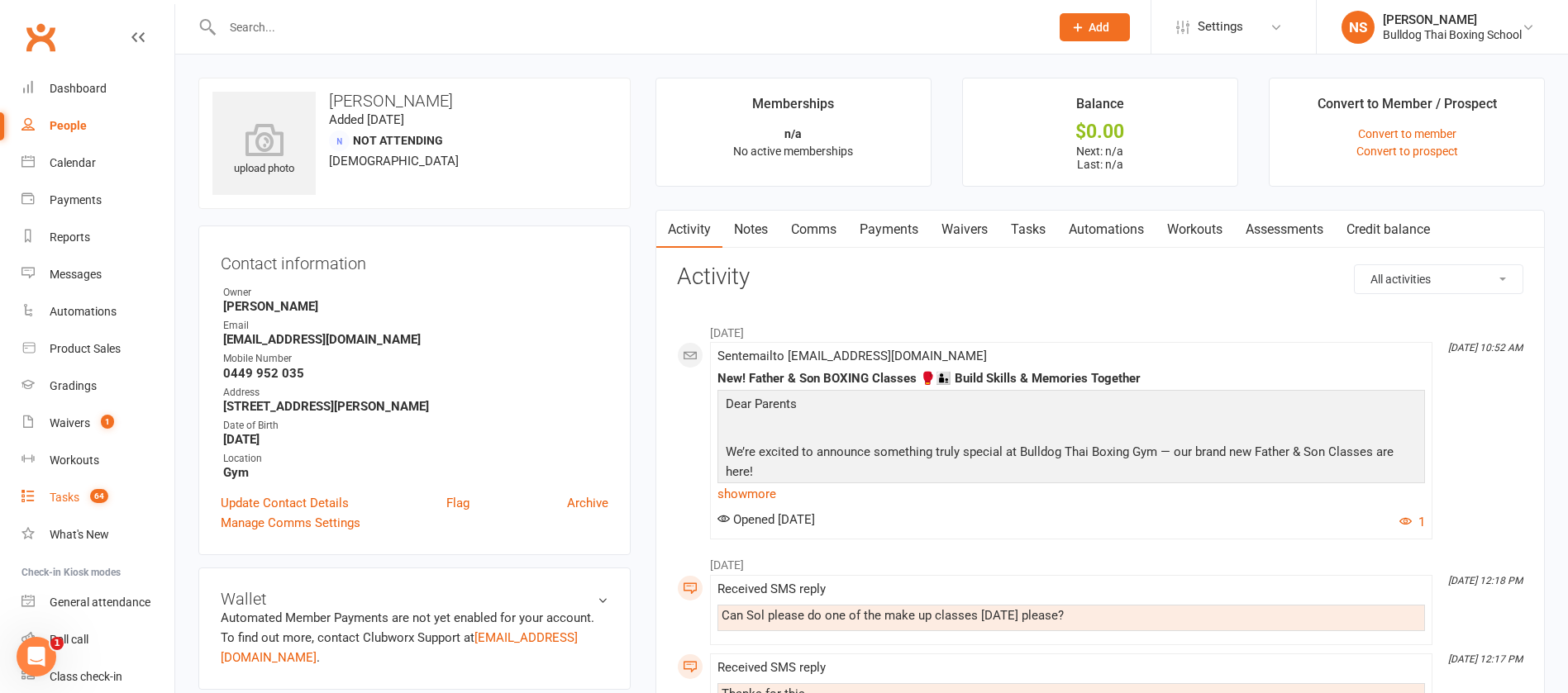
click at [75, 500] on div "Tasks" at bounding box center [64, 497] width 29 height 13
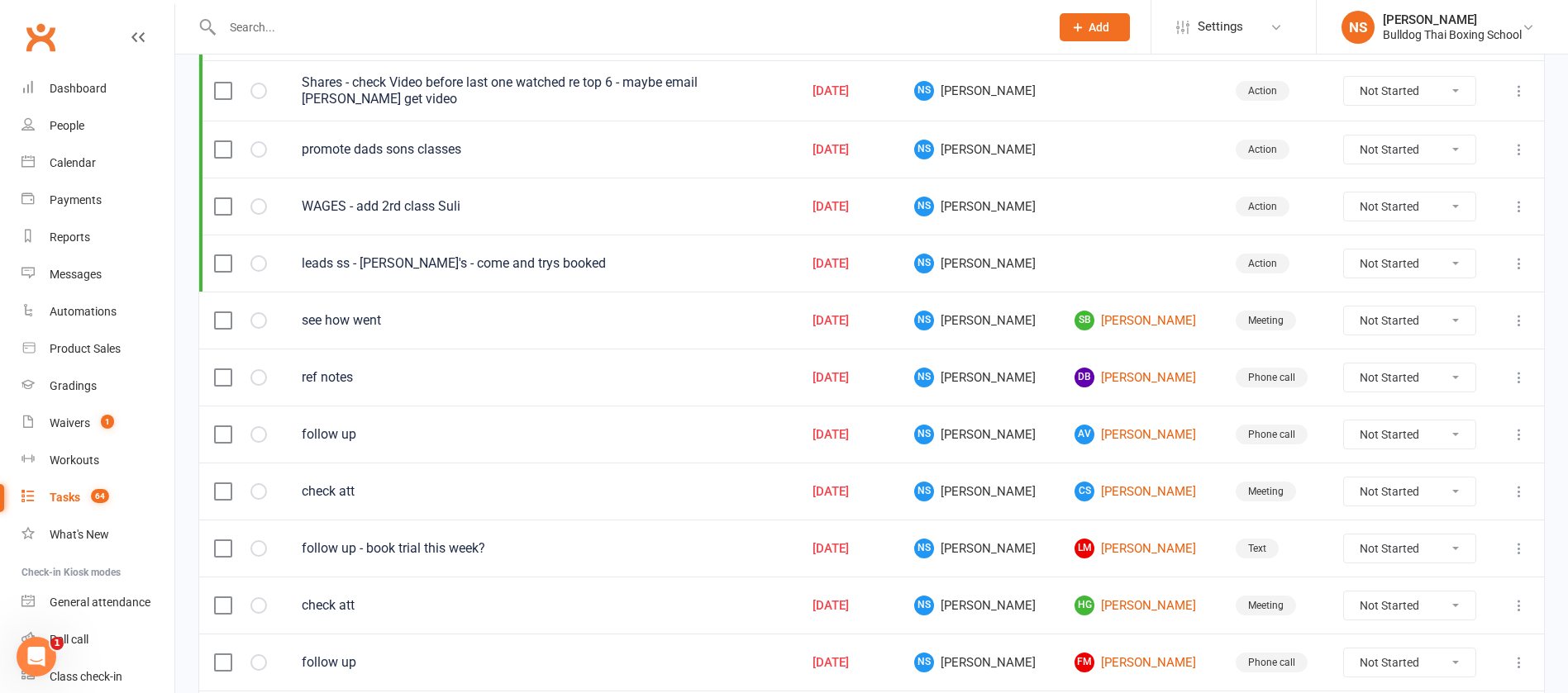
scroll to position [372, 0]
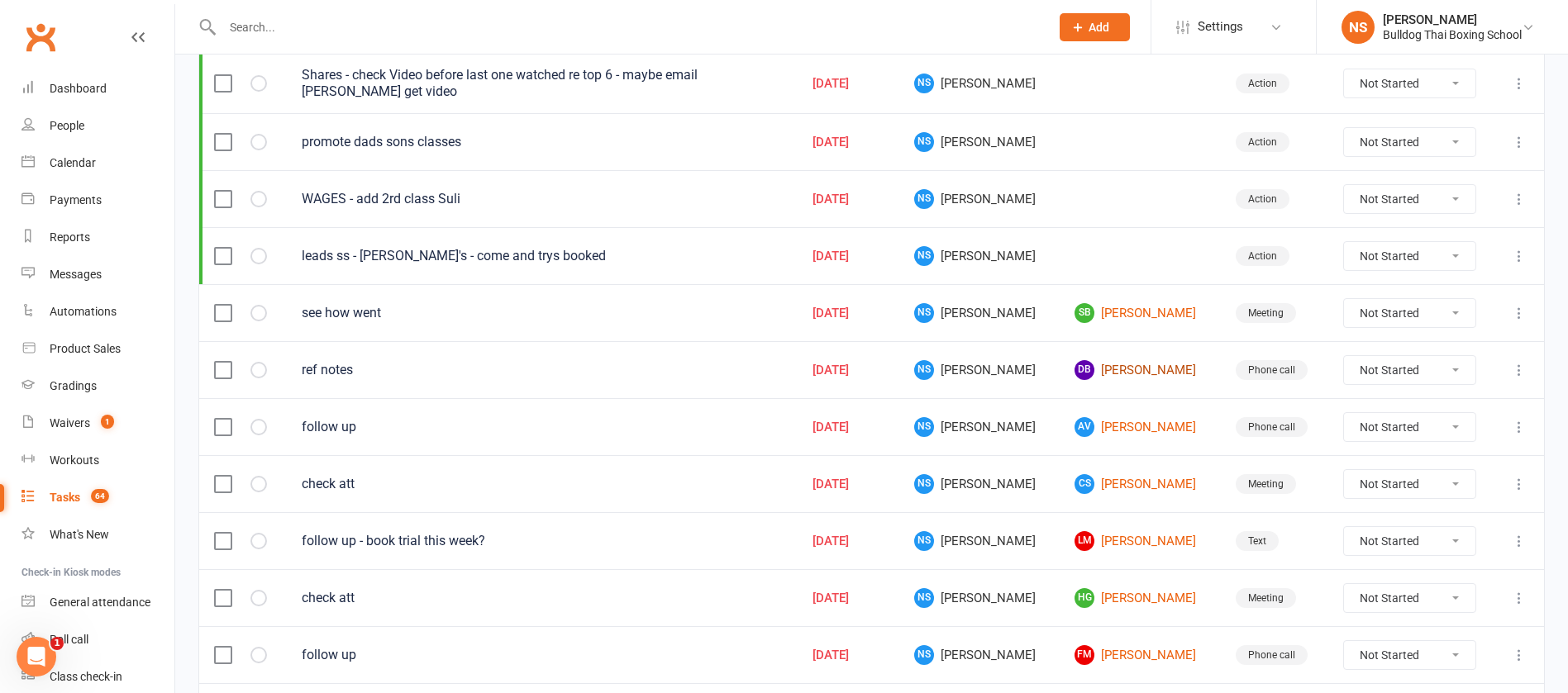
click at [1091, 369] on link "DB [PERSON_NAME]" at bounding box center [1140, 369] width 130 height 20
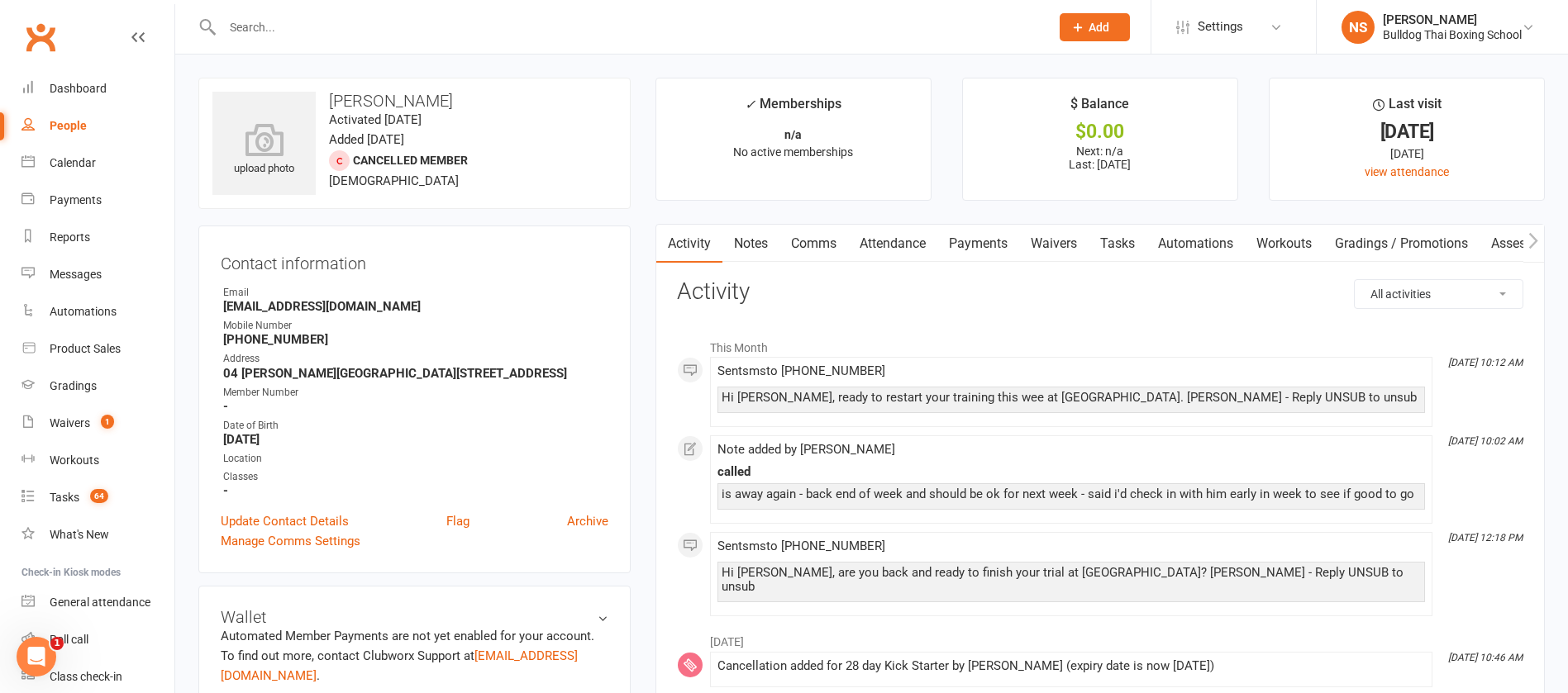
click at [766, 241] on link "Notes" at bounding box center [751, 243] width 57 height 38
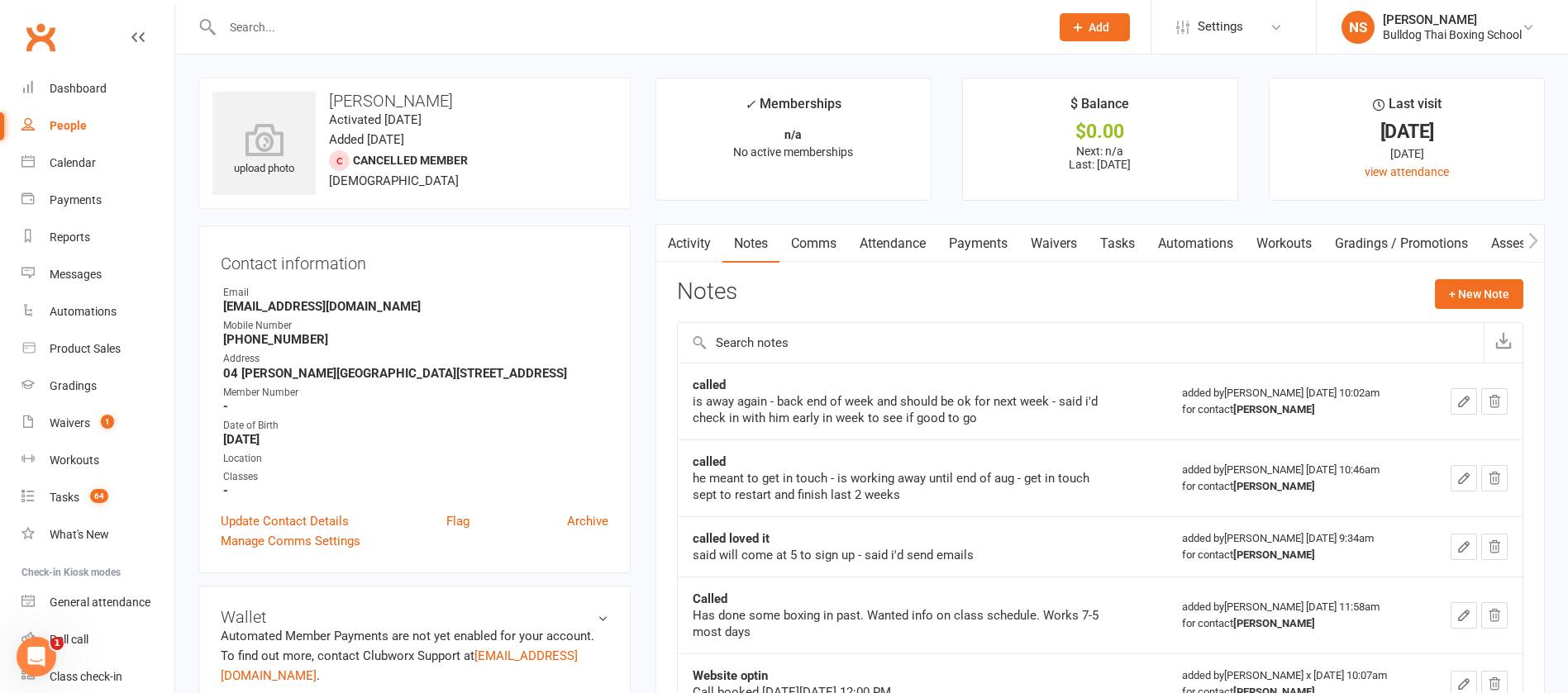
click at [1118, 235] on link "Tasks" at bounding box center [1117, 243] width 58 height 38
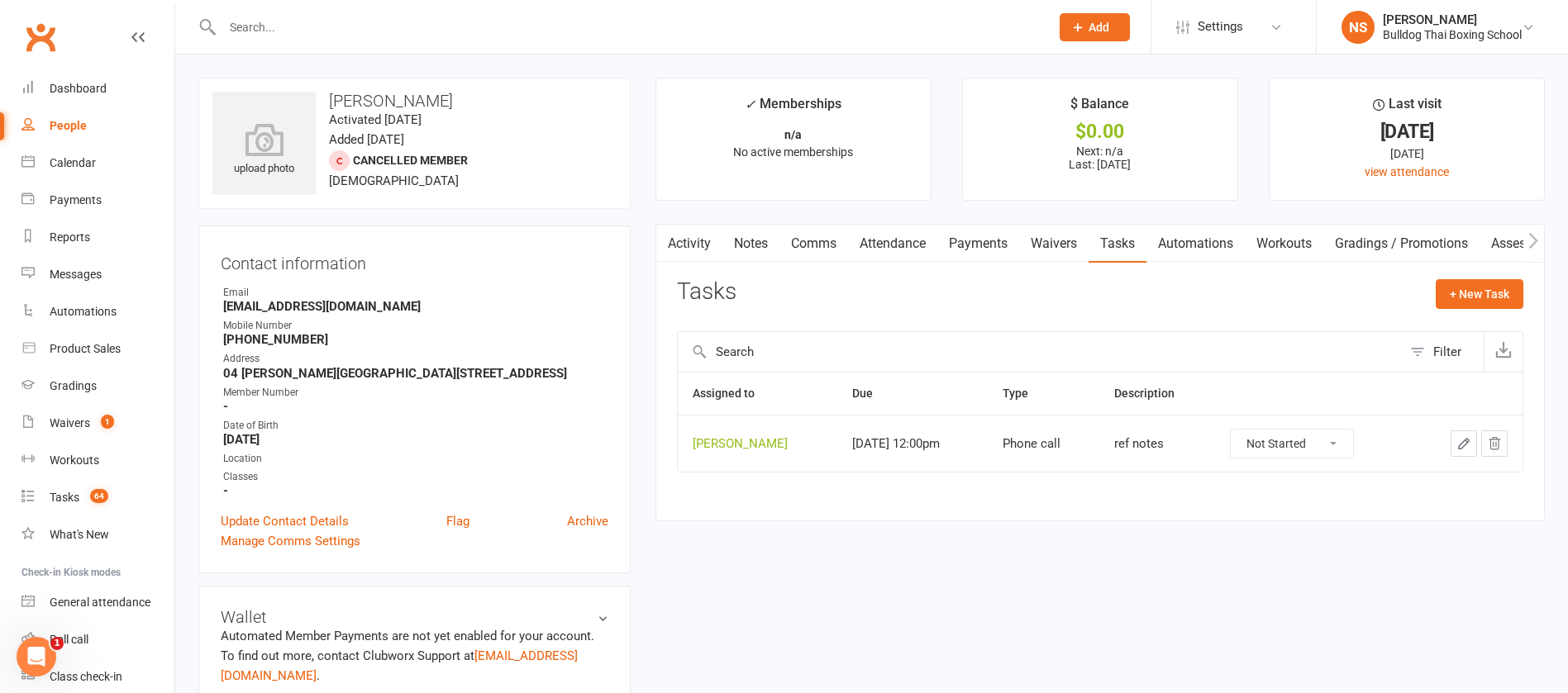
click at [1468, 437] on icon "button" at bounding box center [1464, 444] width 15 height 15
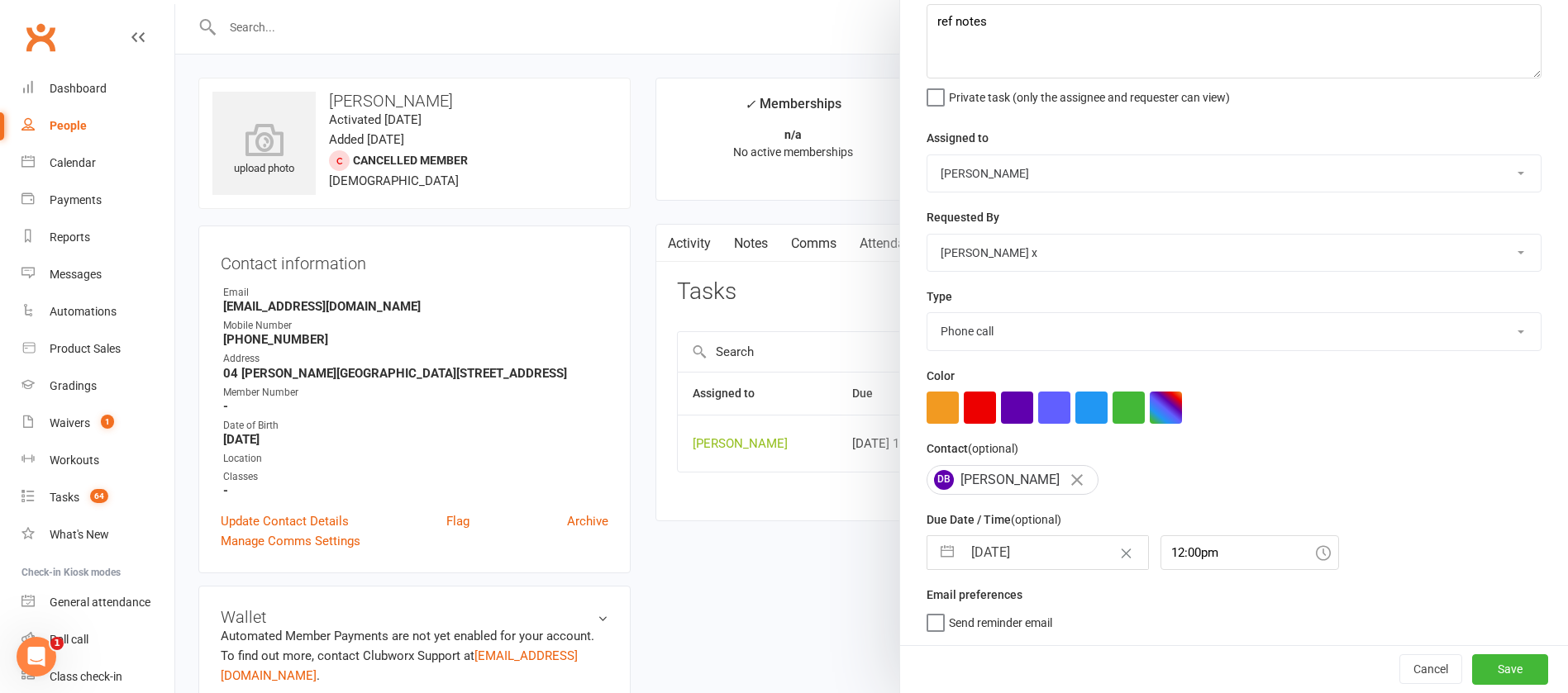
click at [1029, 546] on input "[DATE]" at bounding box center [1055, 552] width 186 height 33
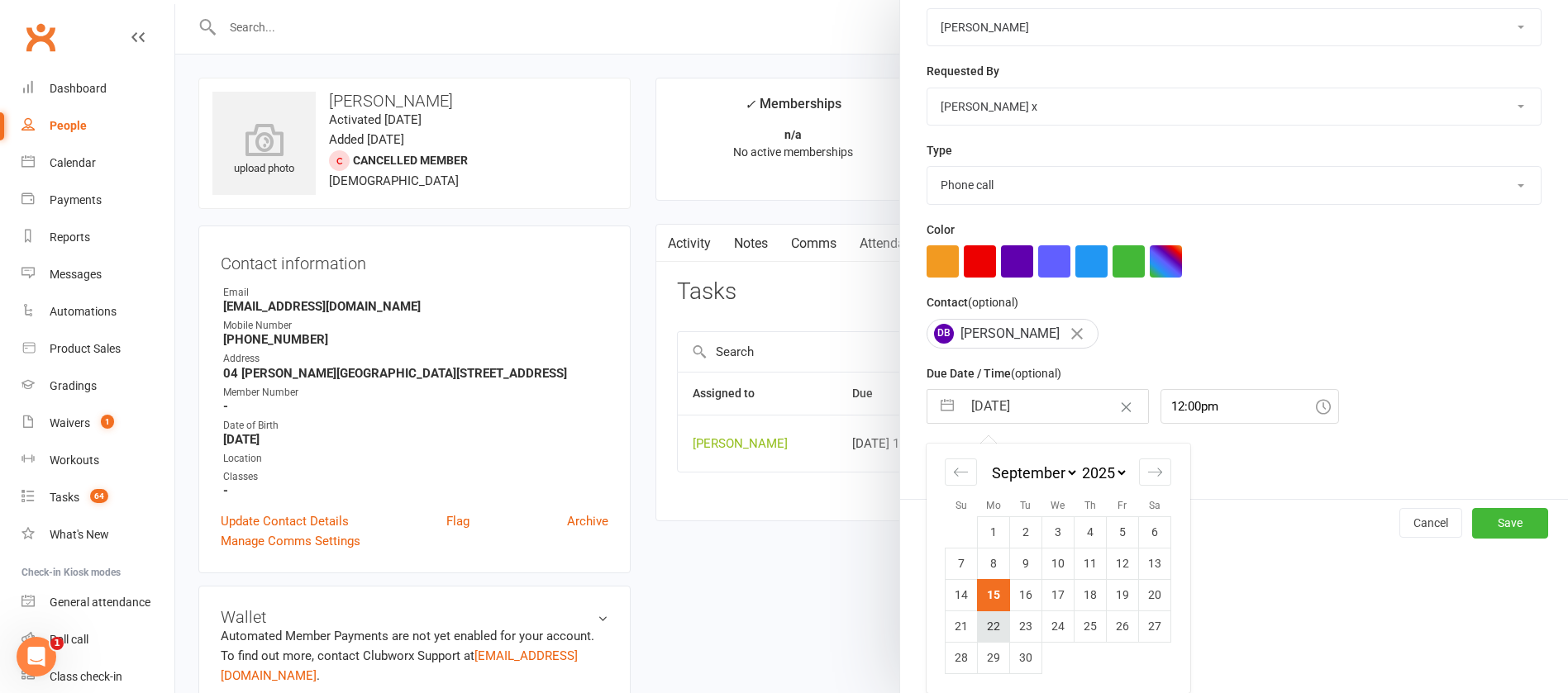
click at [988, 632] on td "22" at bounding box center [994, 627] width 32 height 31
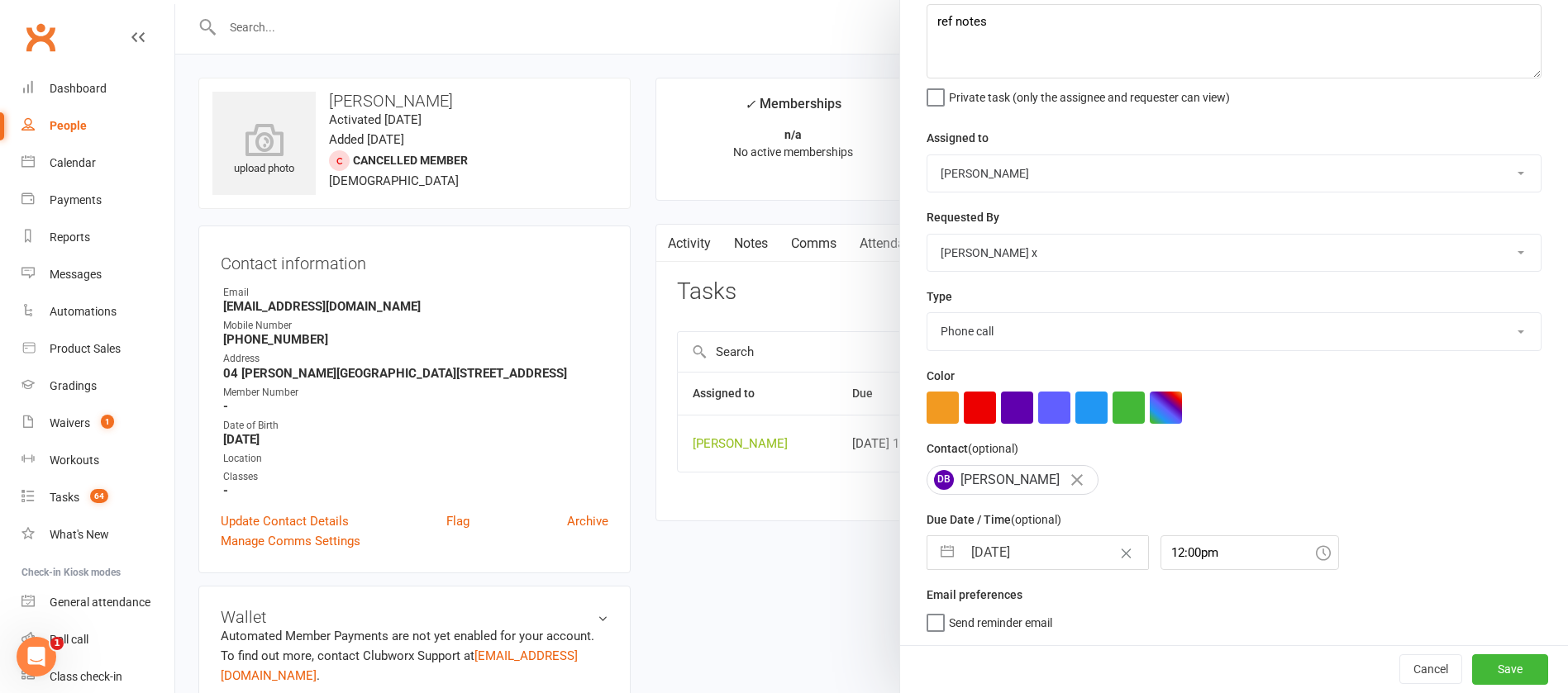
scroll to position [98, 0]
click at [1478, 661] on button "Save" at bounding box center [1510, 669] width 76 height 29
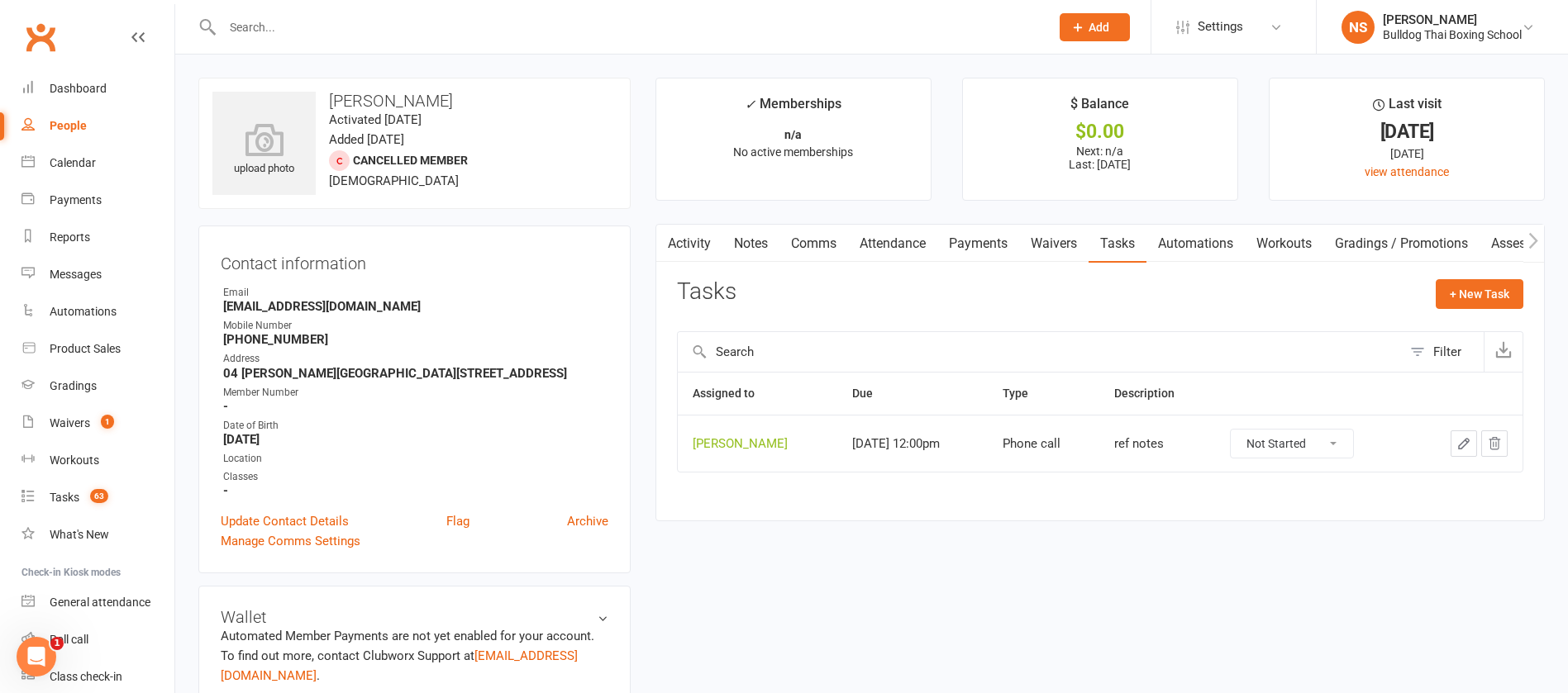
click at [1454, 431] on button "button" at bounding box center [1464, 444] width 27 height 27
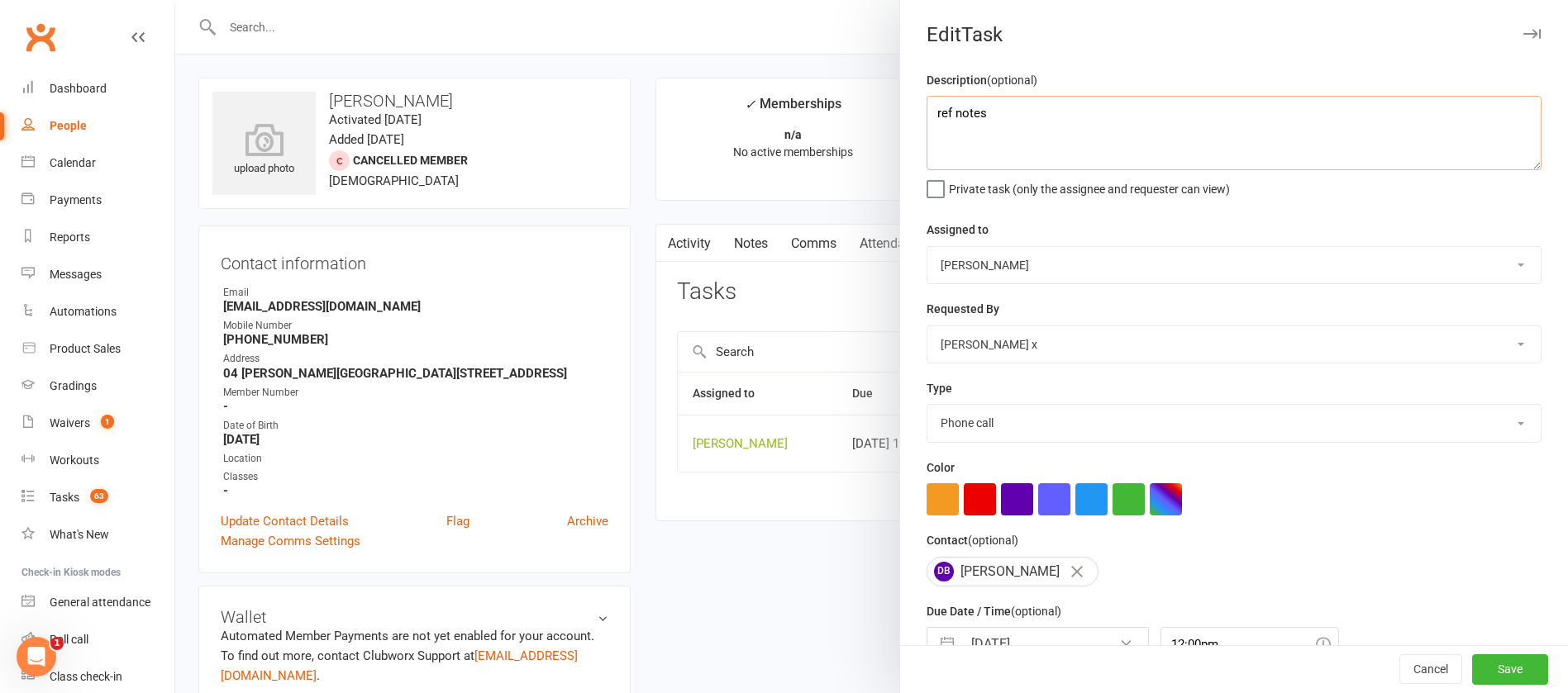
drag, startPoint x: 1032, startPoint y: 127, endPoint x: 1040, endPoint y: 119, distance: 11.3
click at [1033, 124] on textarea "ref notes" at bounding box center [1234, 133] width 615 height 74
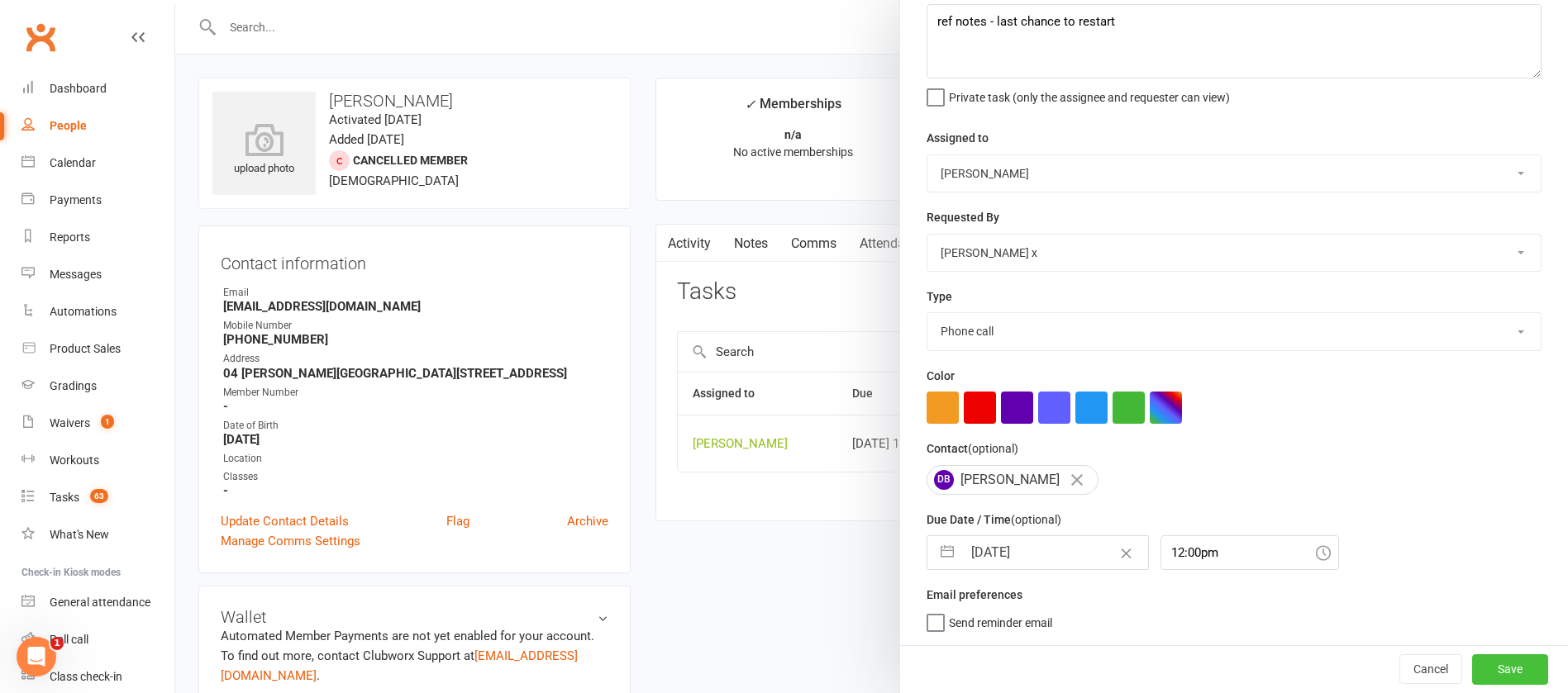
click at [1472, 668] on button "Save" at bounding box center [1510, 669] width 76 height 29
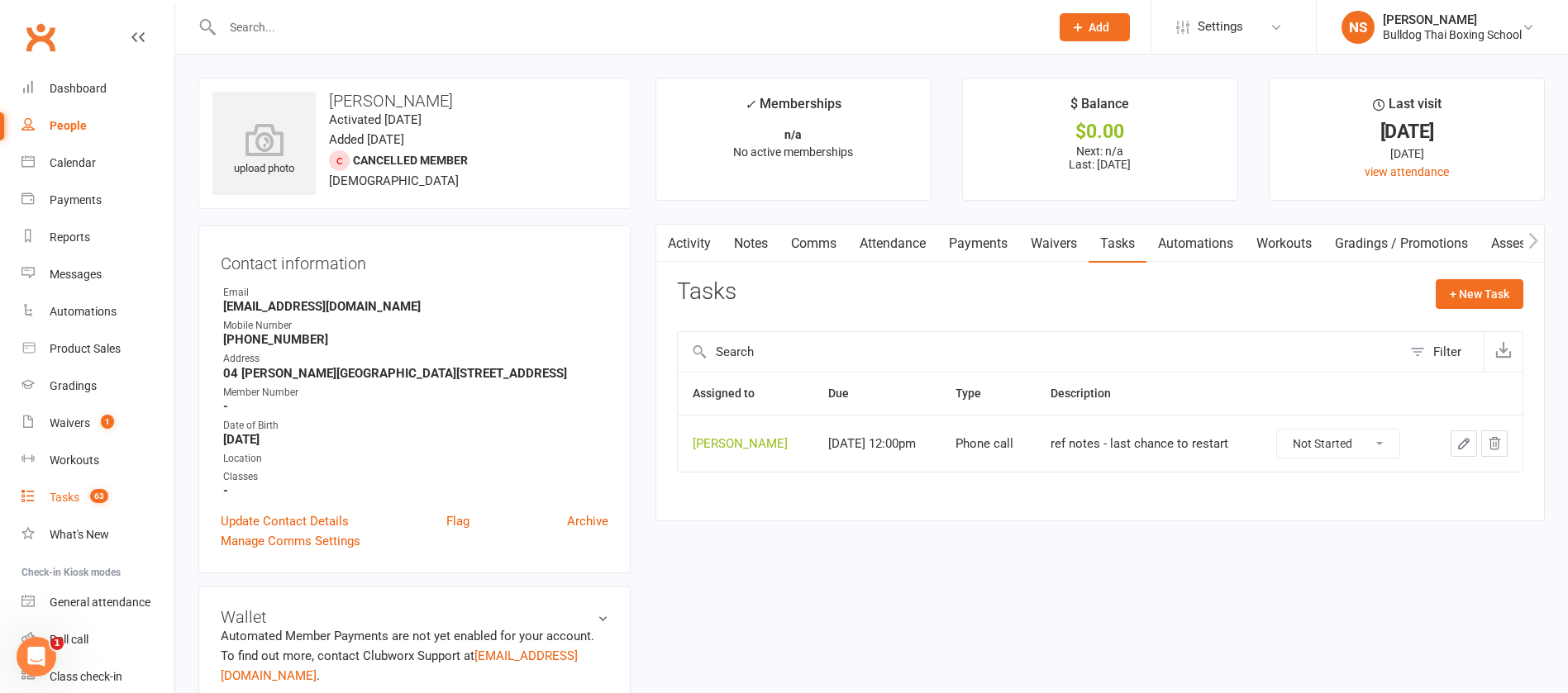
click at [64, 501] on div "Tasks" at bounding box center [64, 497] width 29 height 13
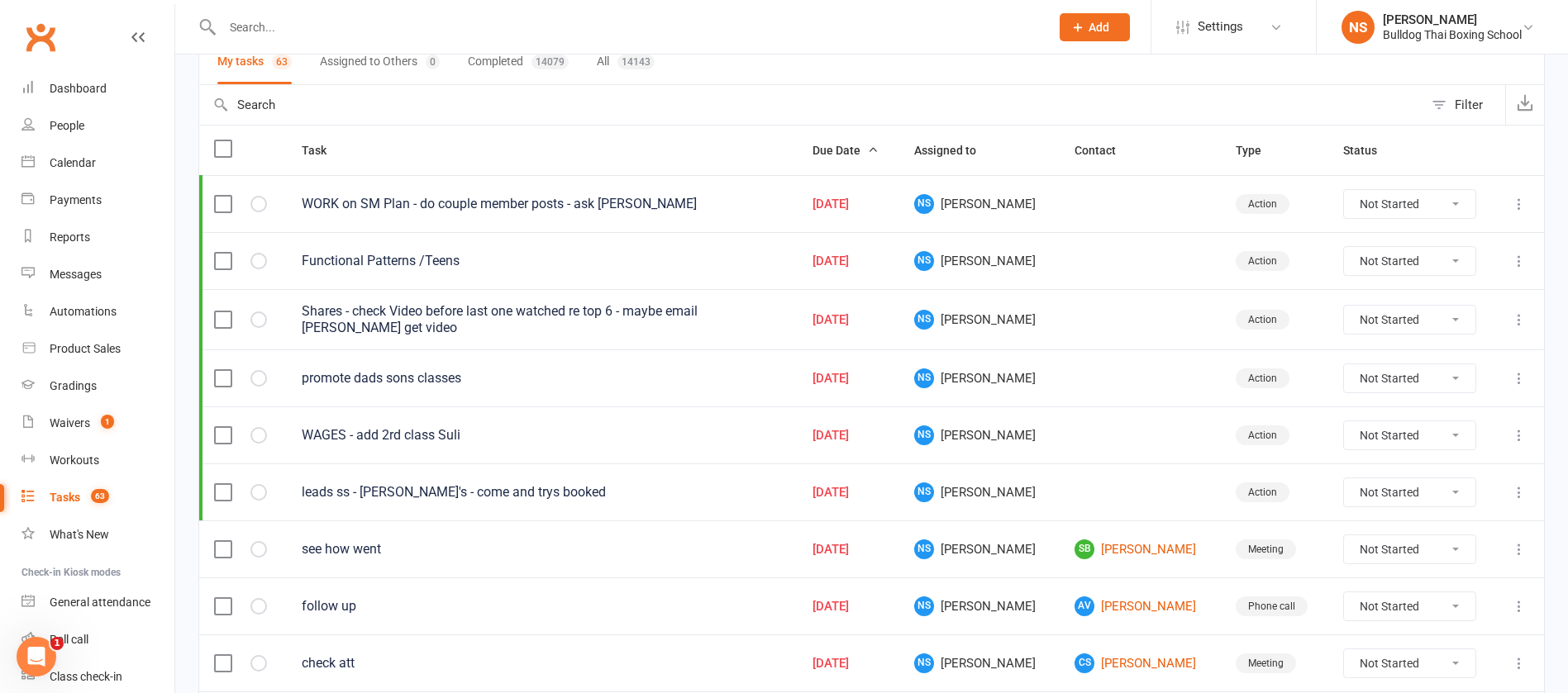
scroll to position [372, 0]
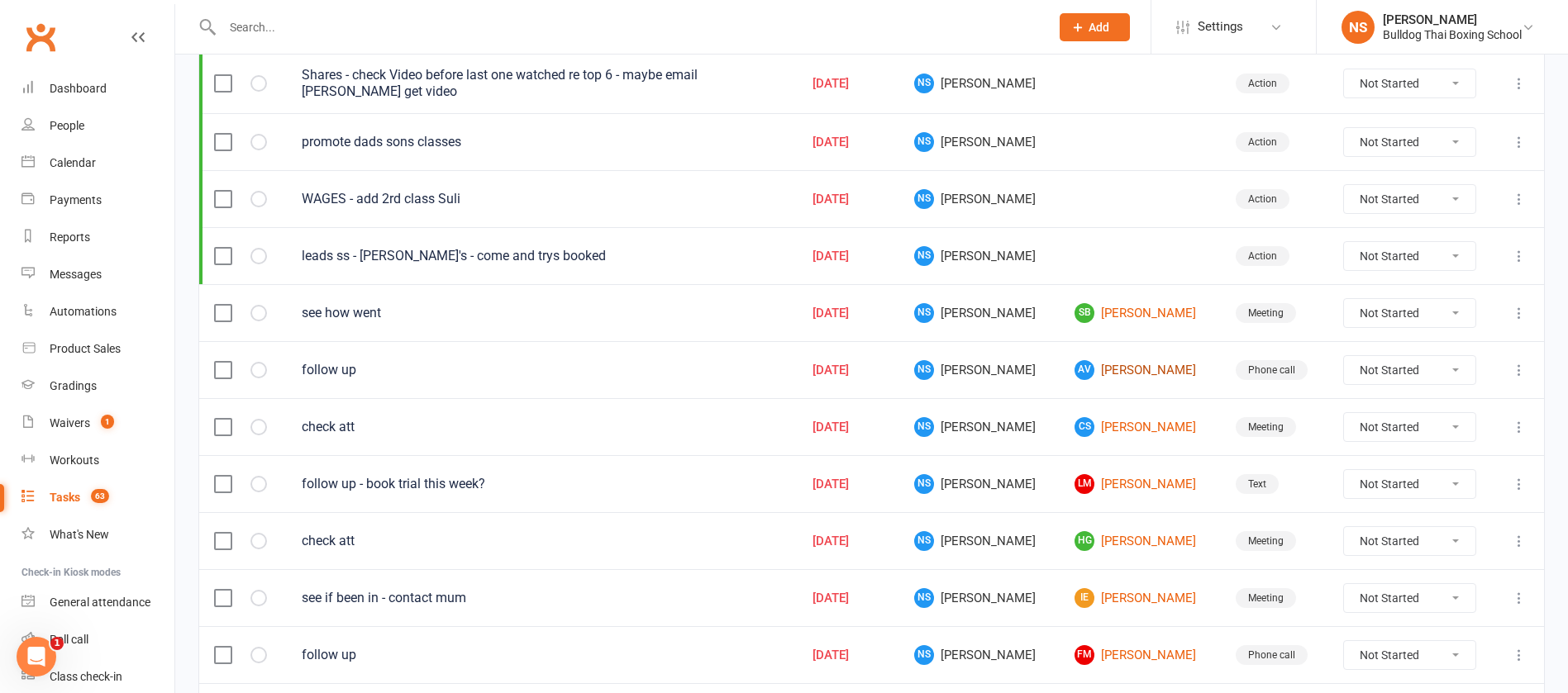
click at [1116, 370] on link "AV [PERSON_NAME]" at bounding box center [1140, 369] width 130 height 20
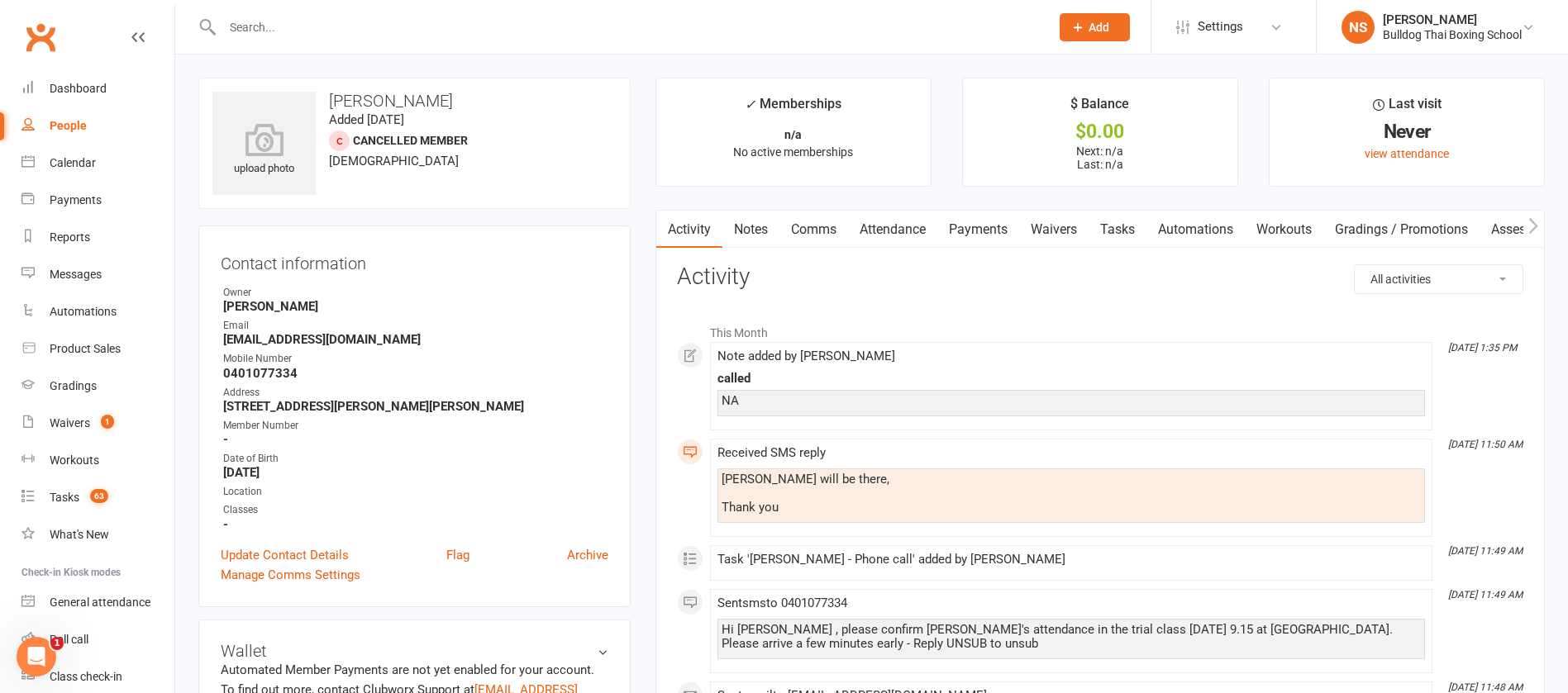
click at [825, 226] on link "Comms" at bounding box center [813, 230] width 68 height 38
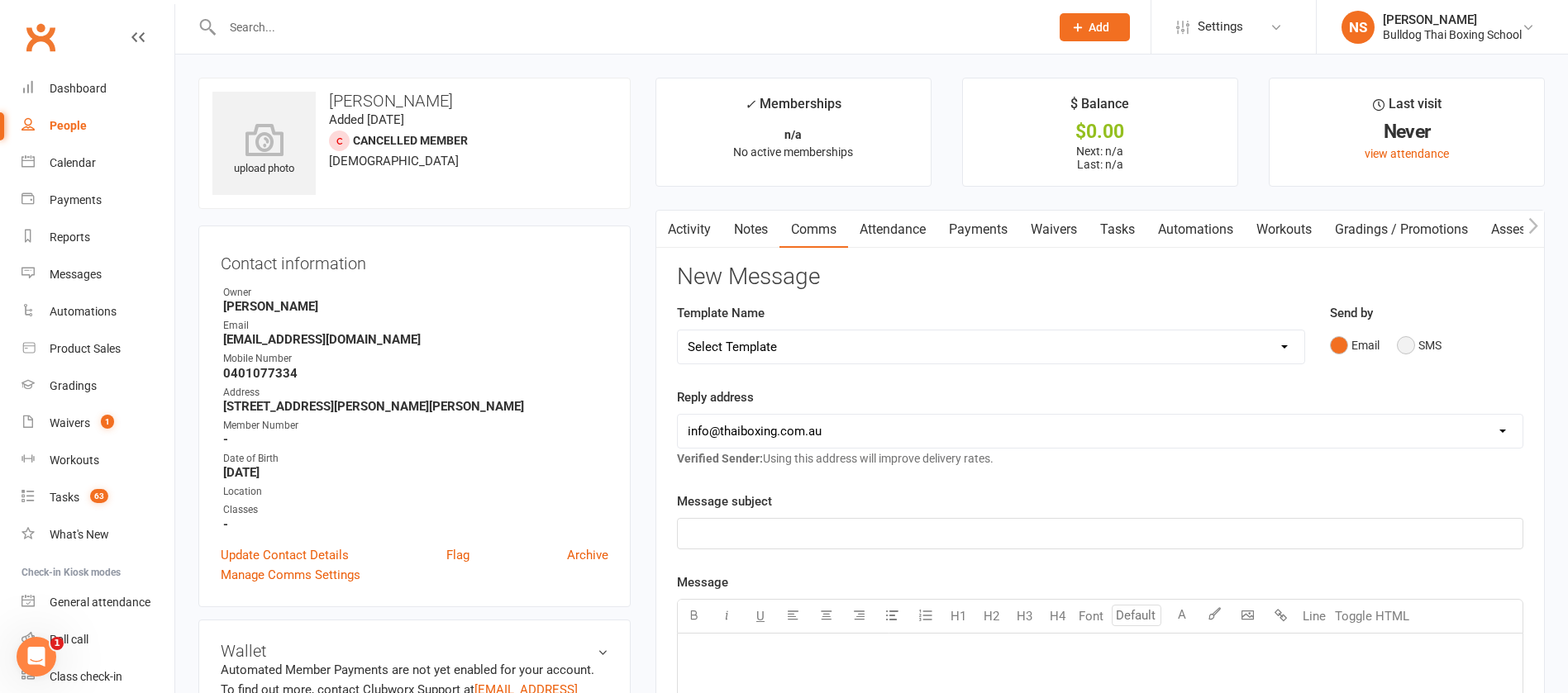
click at [1406, 343] on button "SMS" at bounding box center [1419, 345] width 45 height 31
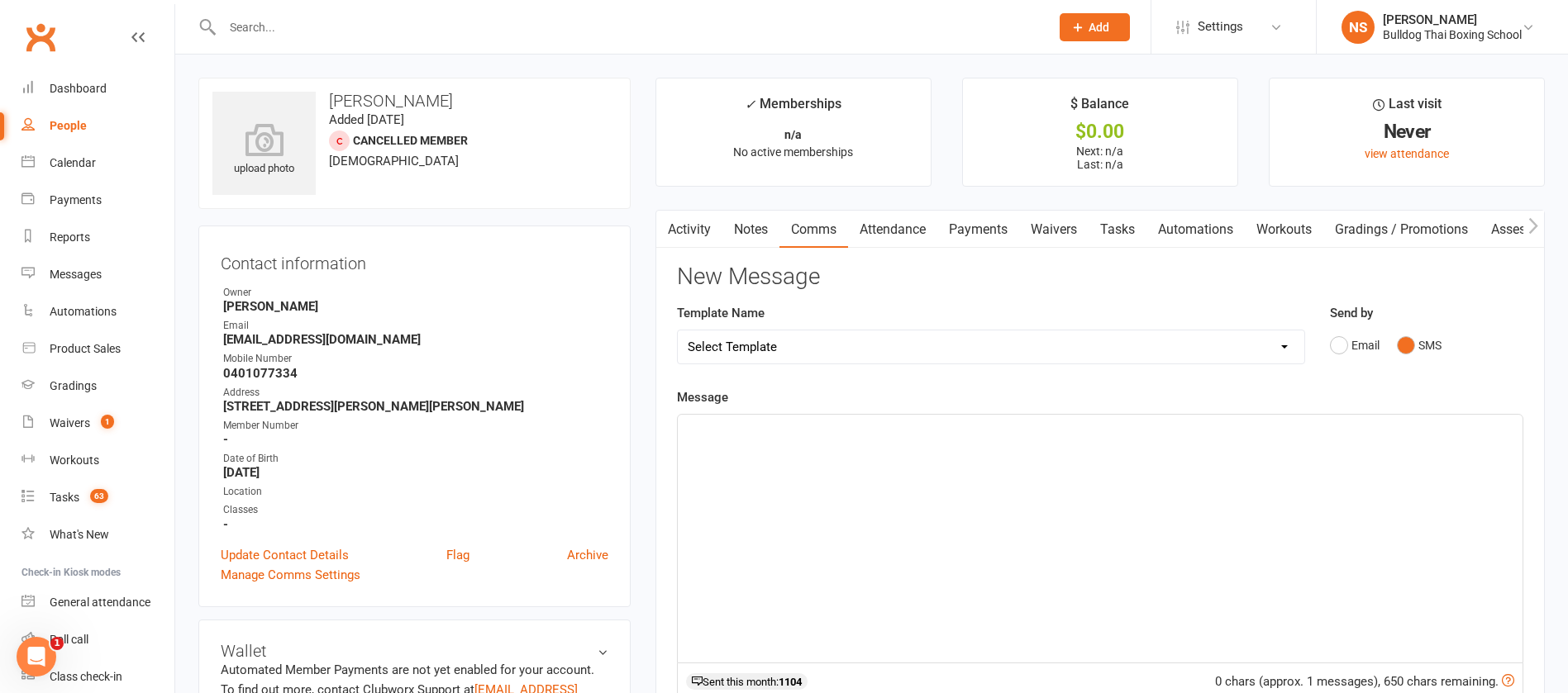
click at [754, 461] on div "﻿" at bounding box center [1100, 539] width 845 height 248
click at [859, 422] on span "Hi [PERSON_NAME], how did [PERSON_NAME] go in the class" at bounding box center [859, 429] width 342 height 15
click at [935, 421] on p "Hi [PERSON_NAME], how did [PERSON_NAME] go in the trial class" at bounding box center [1101, 429] width 825 height 20
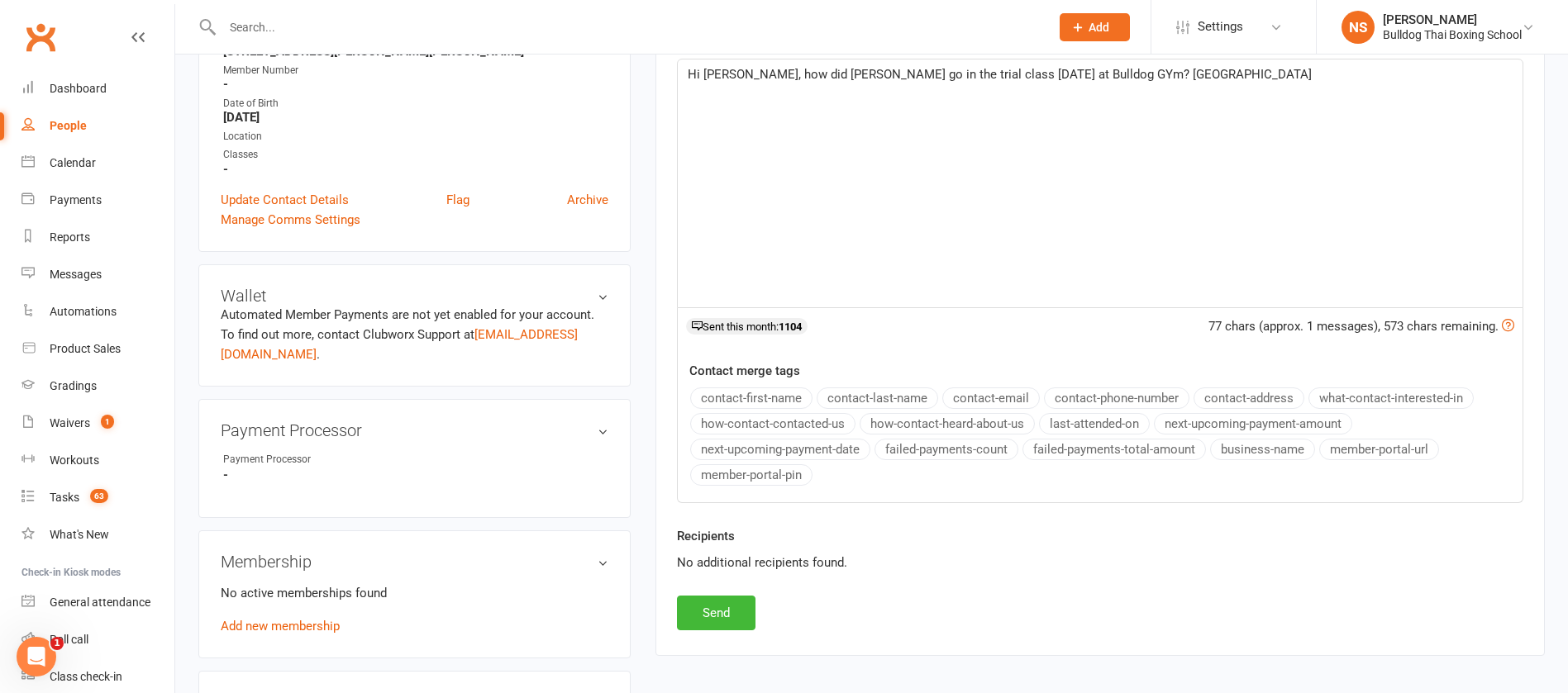
scroll to position [372, 0]
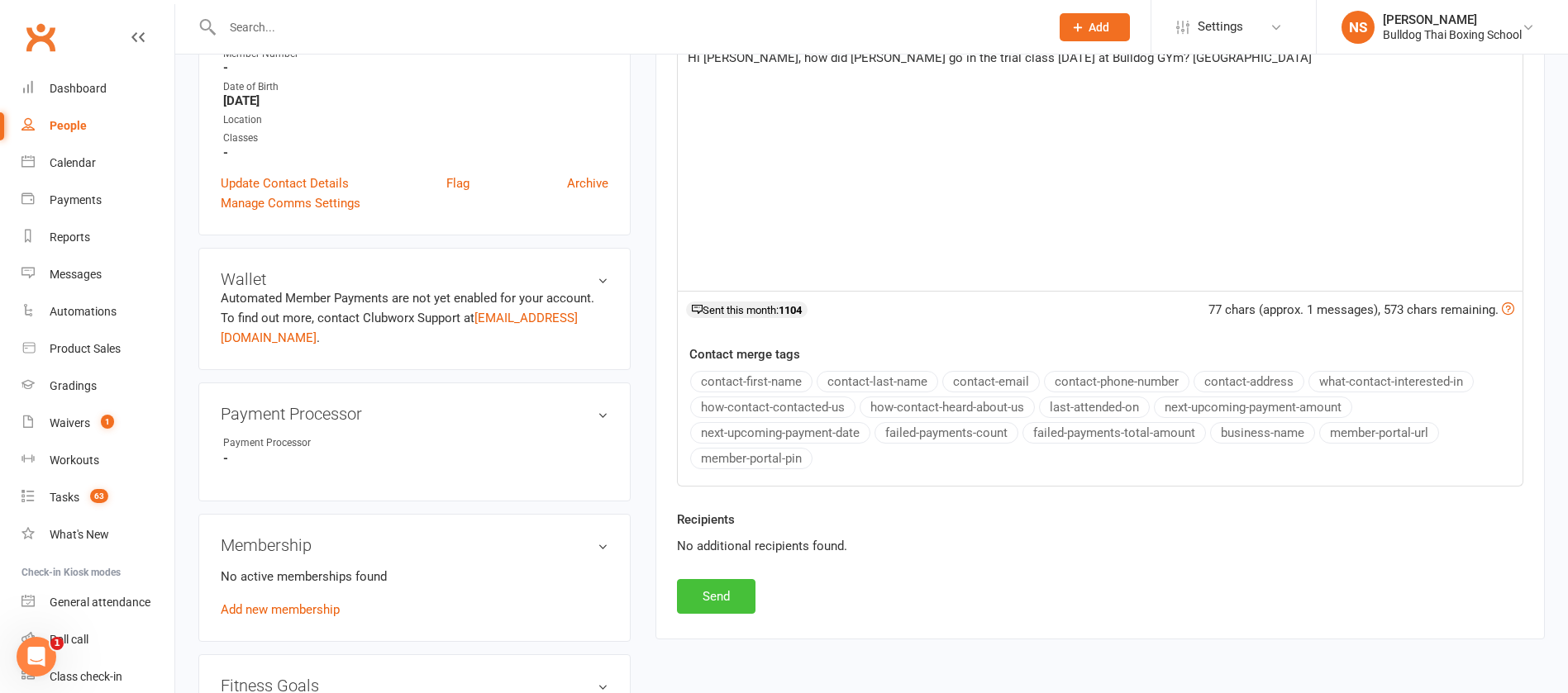
click at [705, 595] on button "Send" at bounding box center [716, 596] width 79 height 35
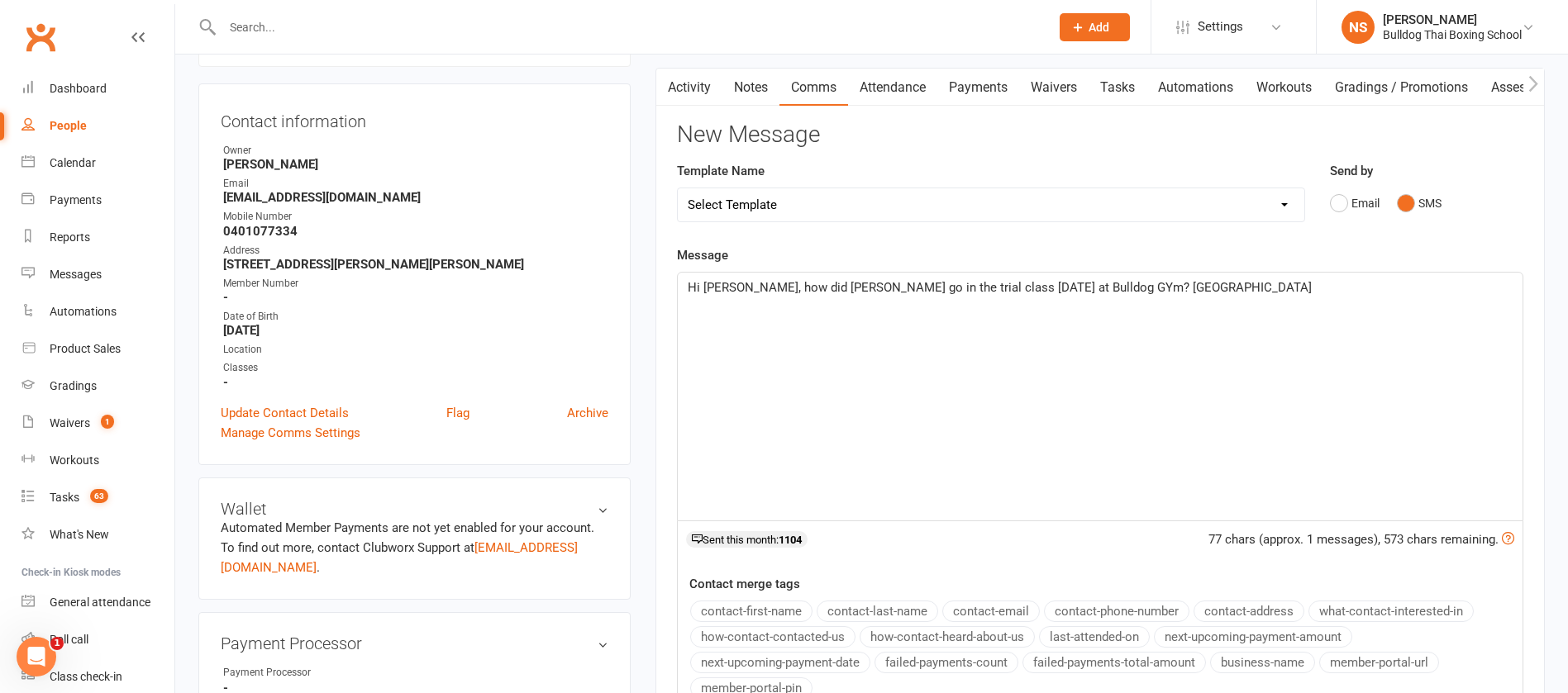
scroll to position [0, 0]
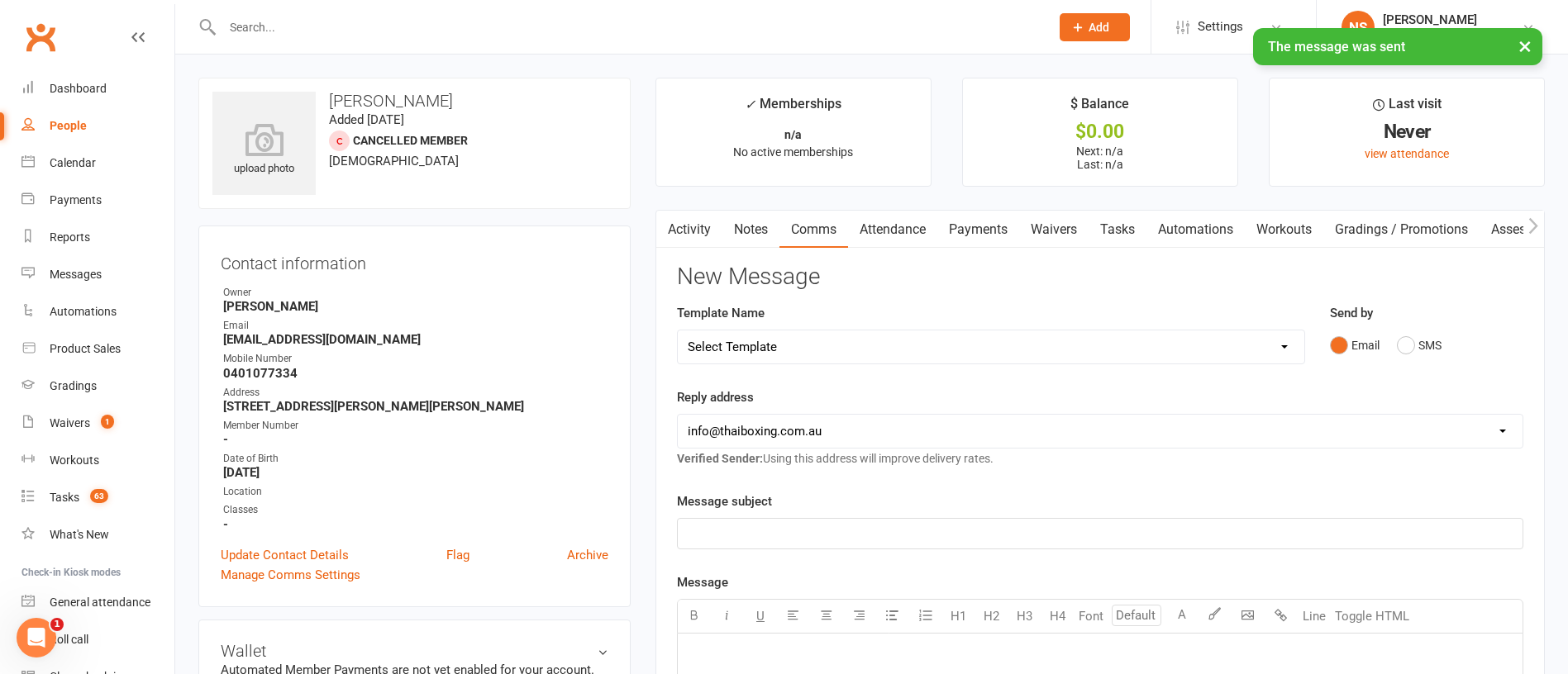
click at [1126, 228] on link "Tasks" at bounding box center [1117, 230] width 58 height 38
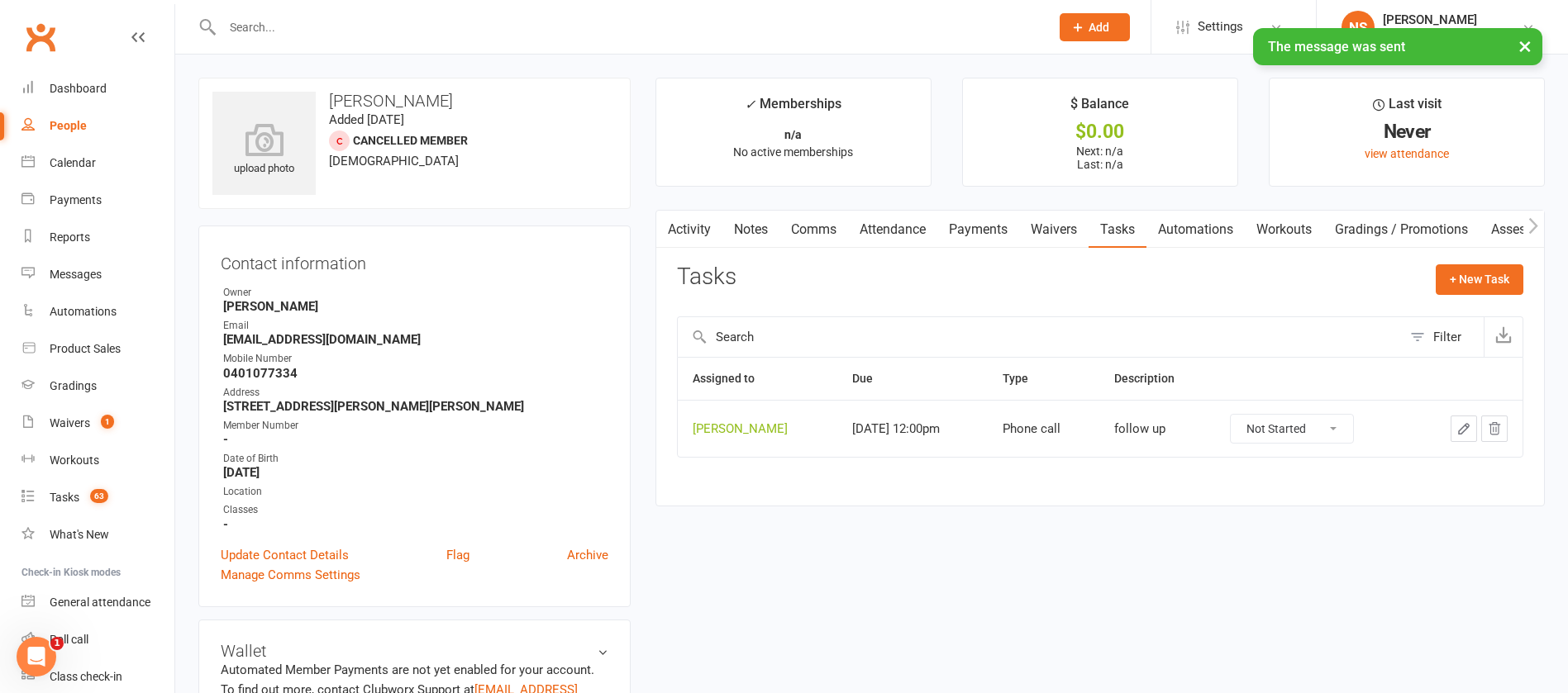
click at [1461, 427] on icon "button" at bounding box center [1464, 428] width 15 height 15
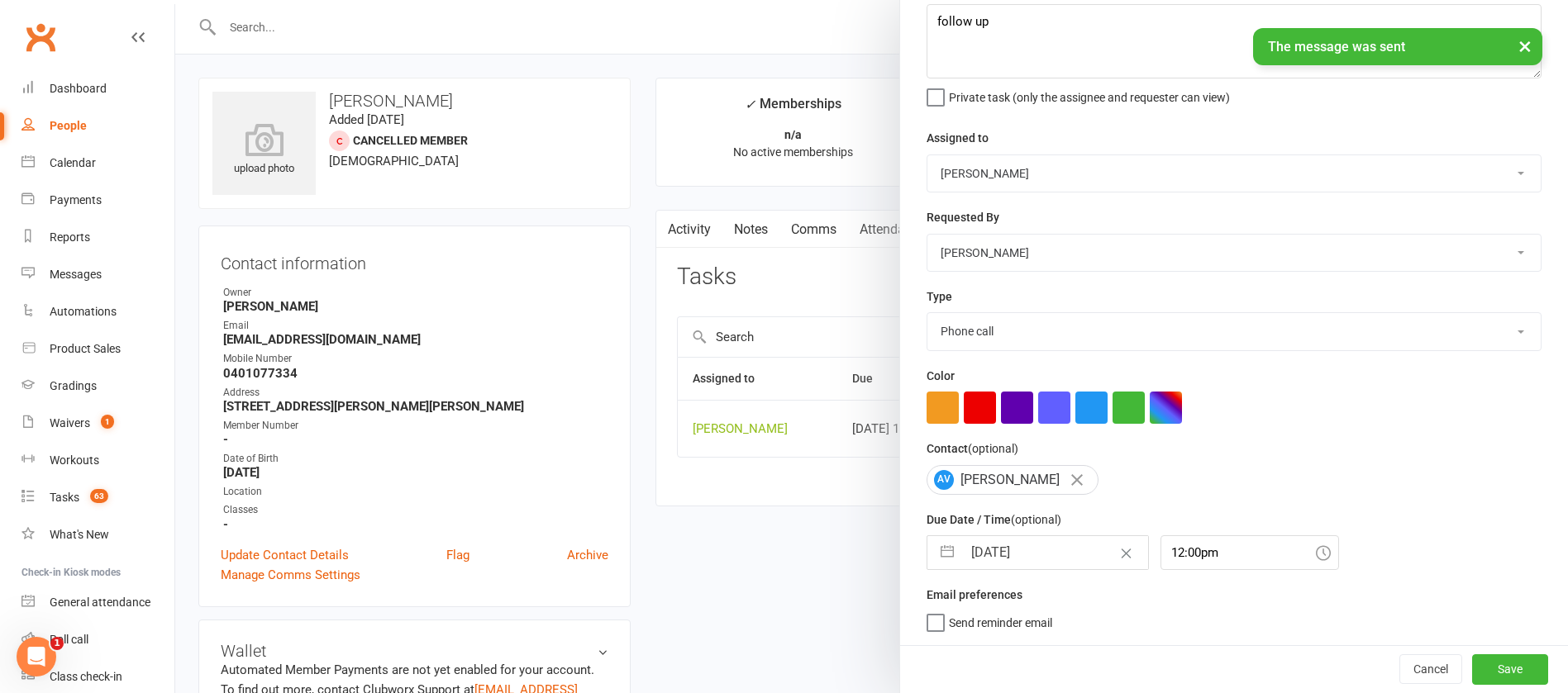
click at [1042, 547] on input "[DATE]" at bounding box center [1055, 552] width 186 height 33
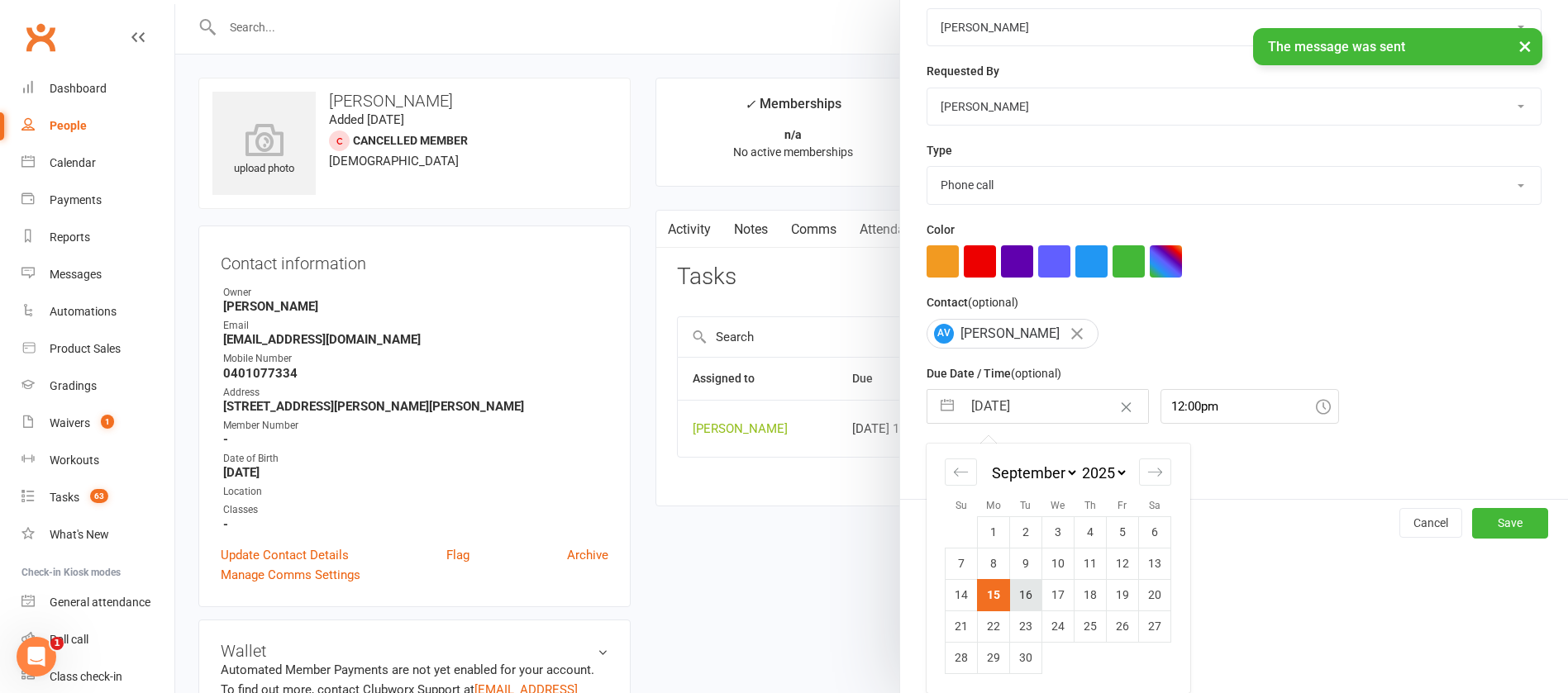
click at [1017, 596] on td "16" at bounding box center [1026, 595] width 32 height 31
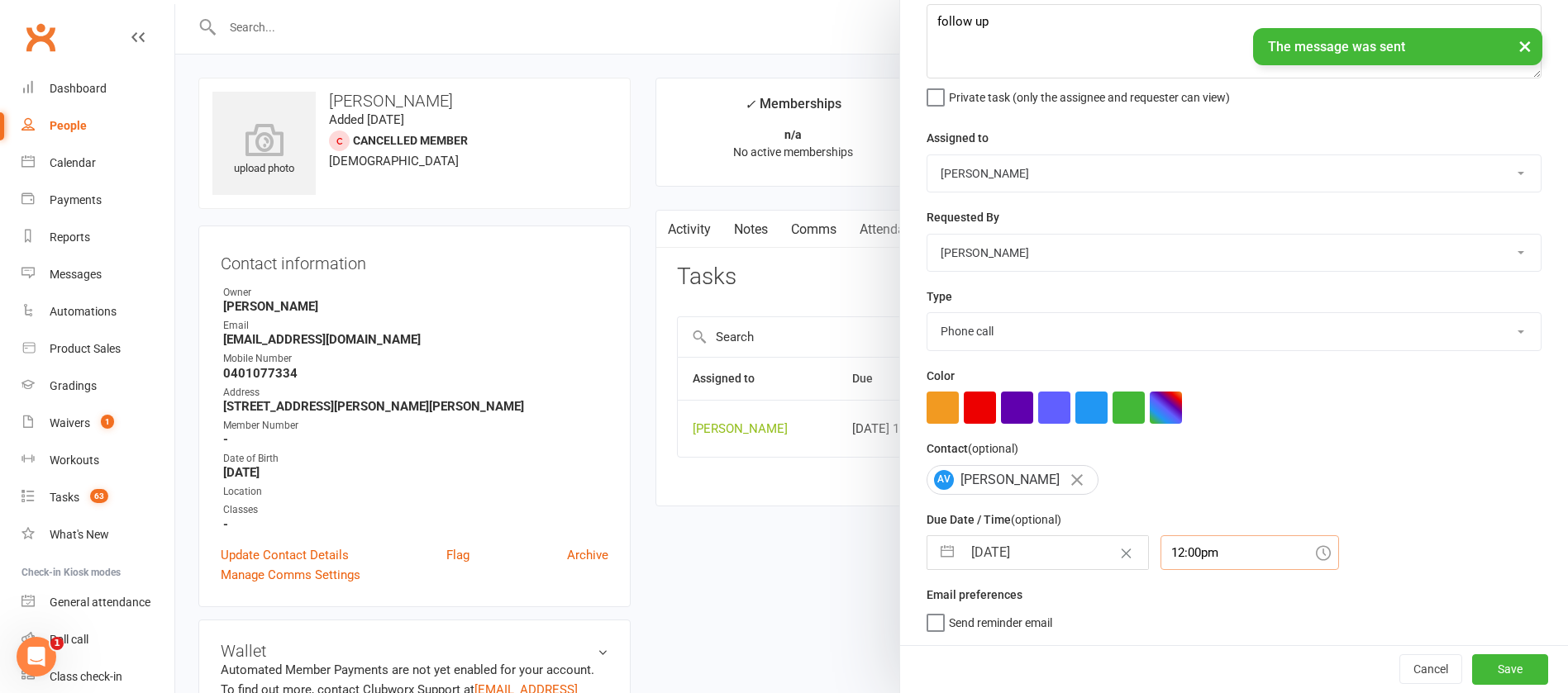
click at [1198, 552] on div "12:00pm" at bounding box center [1249, 552] width 179 height 35
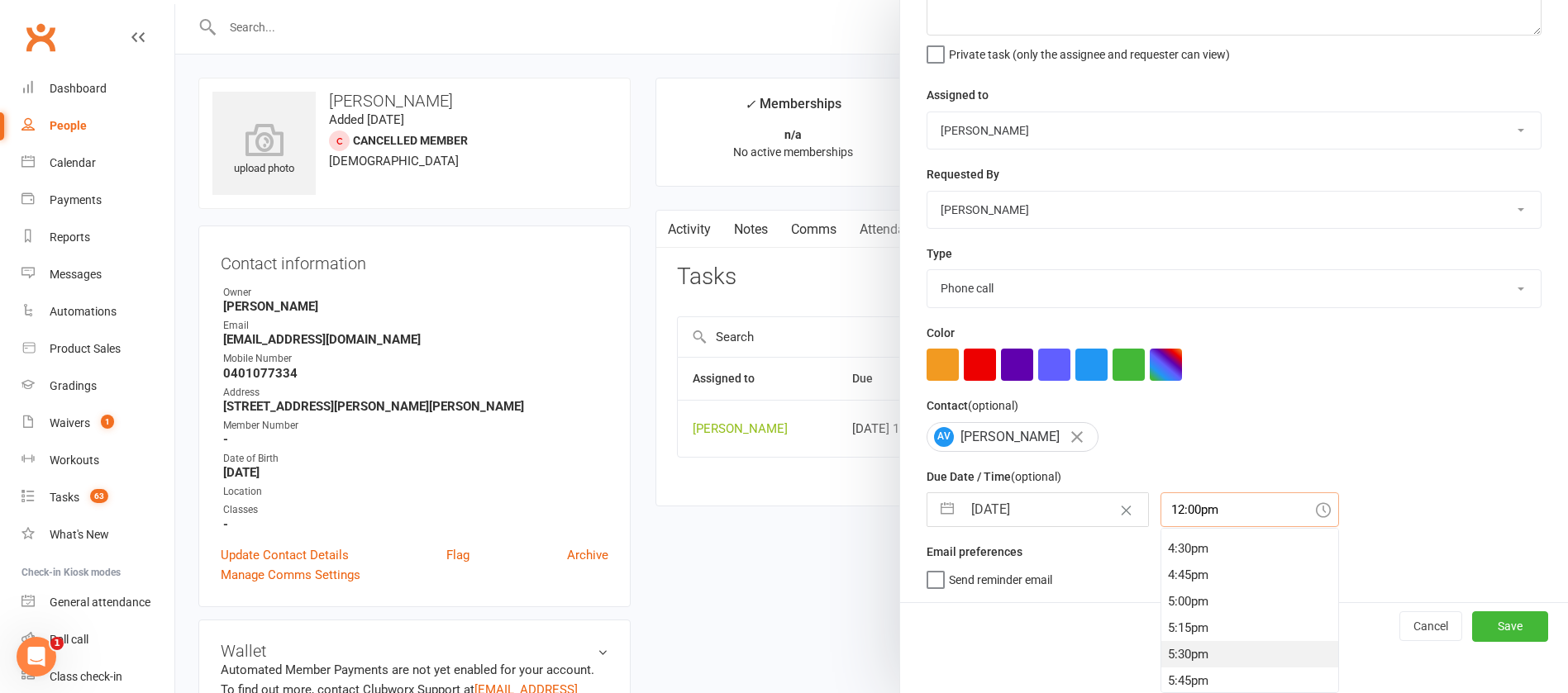
scroll to position [1862, 0]
click at [1176, 580] on div "6:00pm" at bounding box center [1249, 583] width 177 height 27
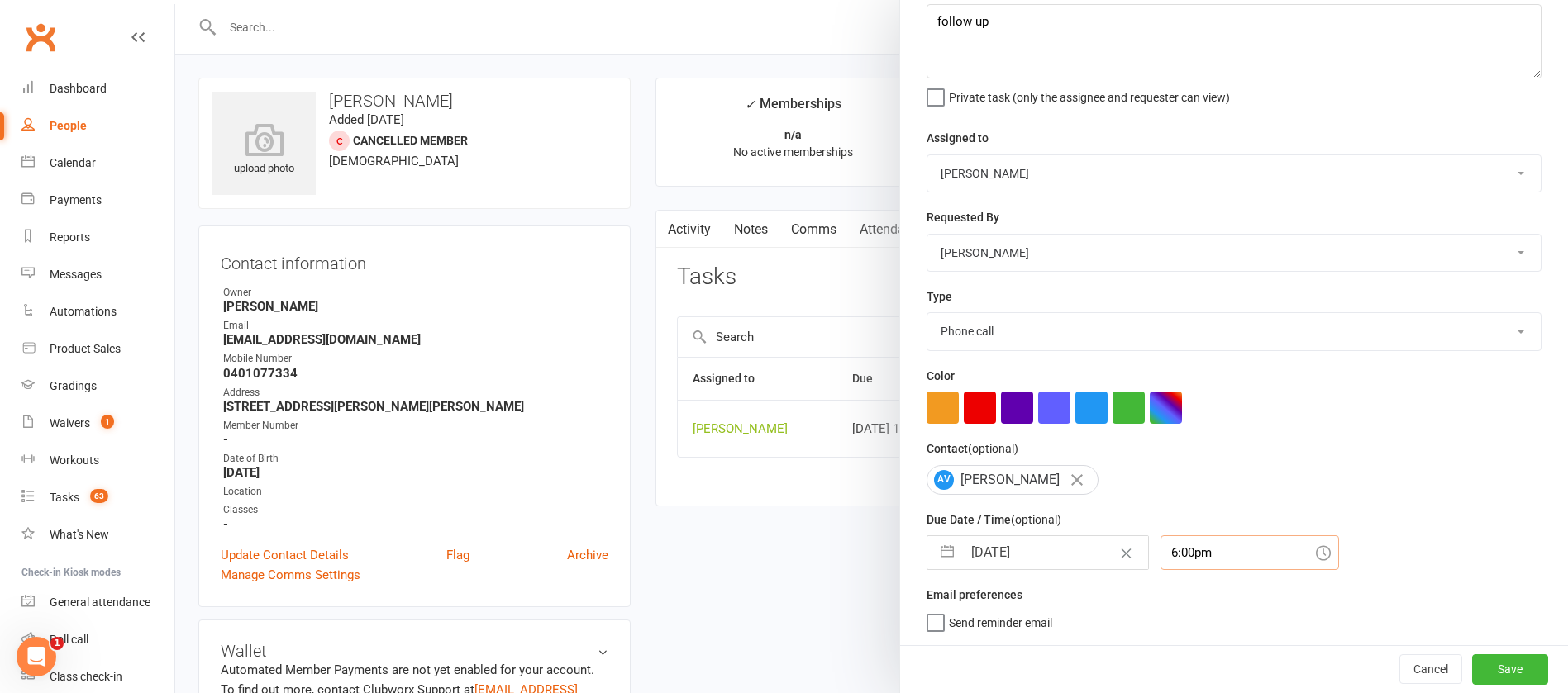
scroll to position [98, 0]
click at [1472, 669] on button "Save" at bounding box center [1510, 669] width 76 height 29
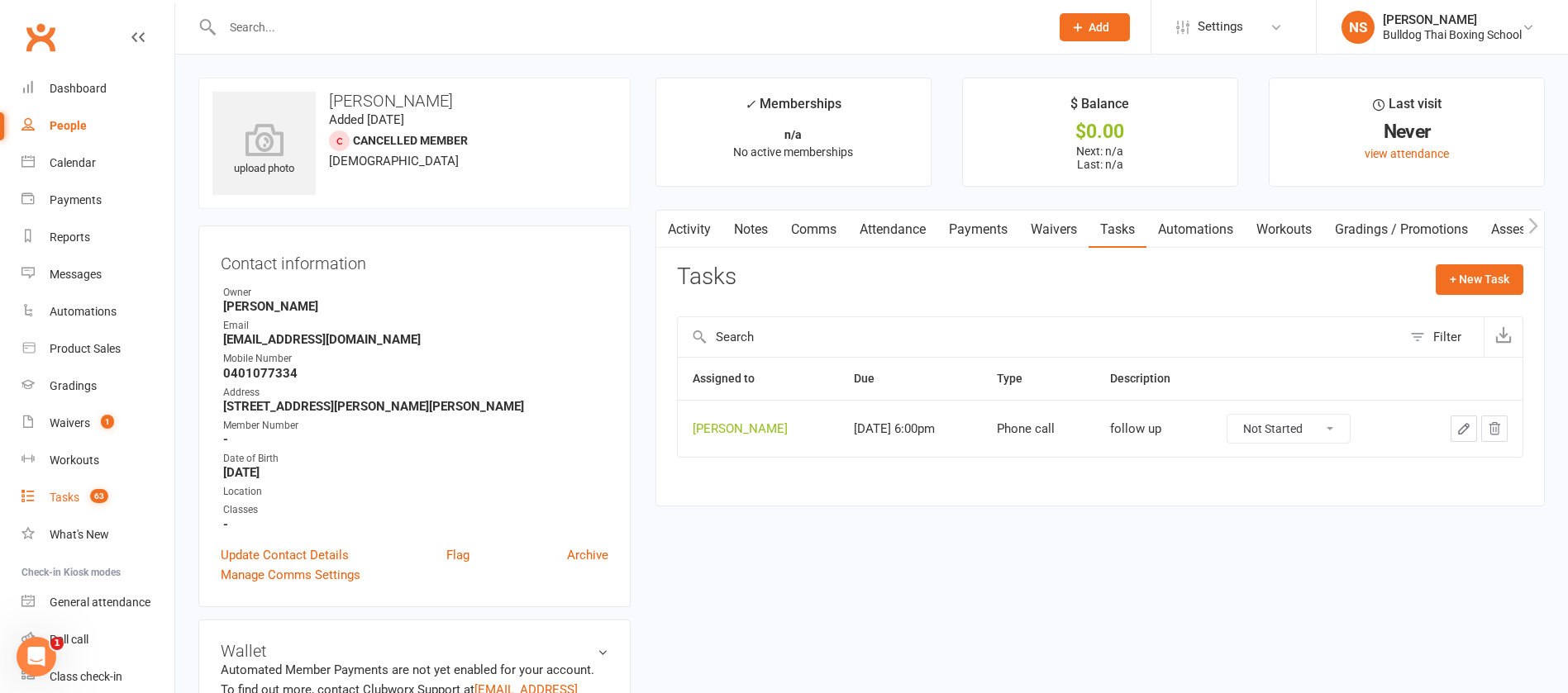
click at [64, 491] on div "Tasks" at bounding box center [64, 497] width 29 height 13
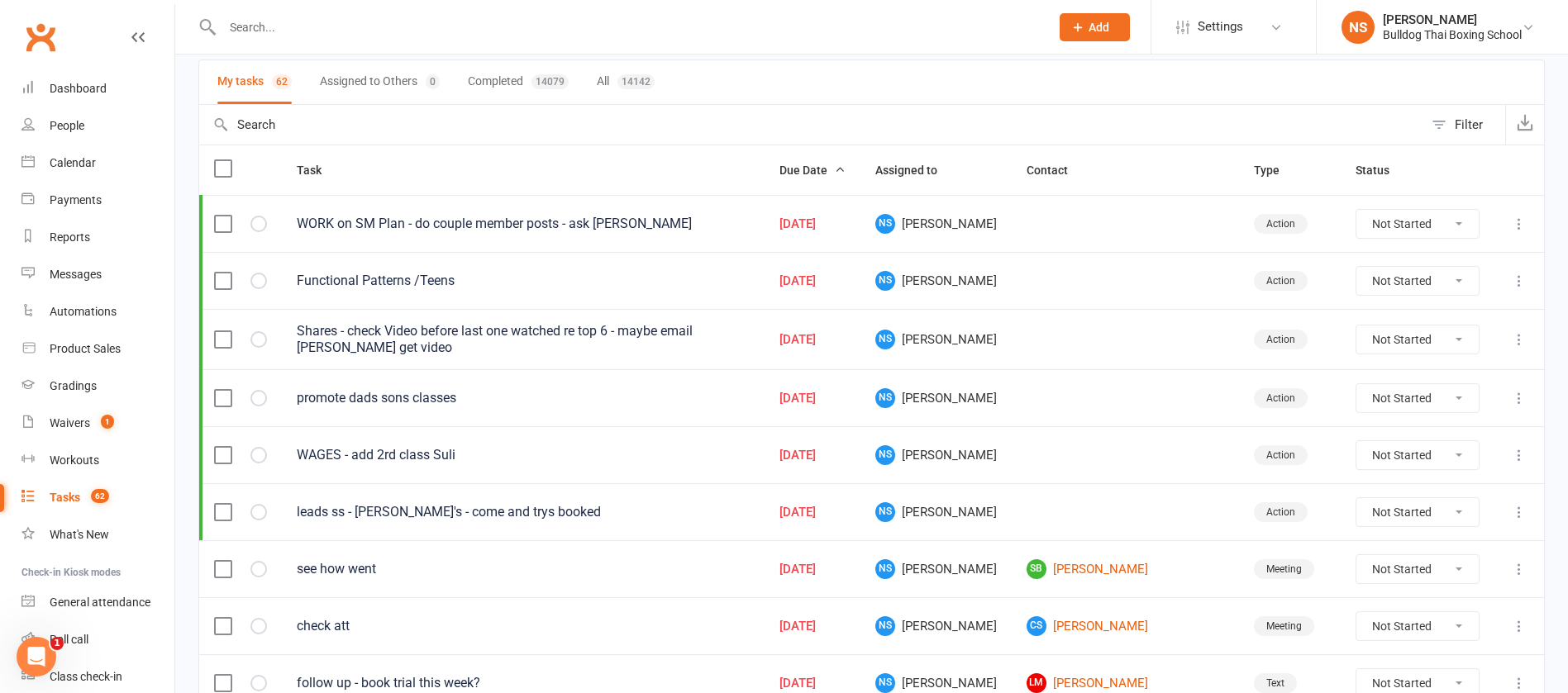
scroll to position [248, 0]
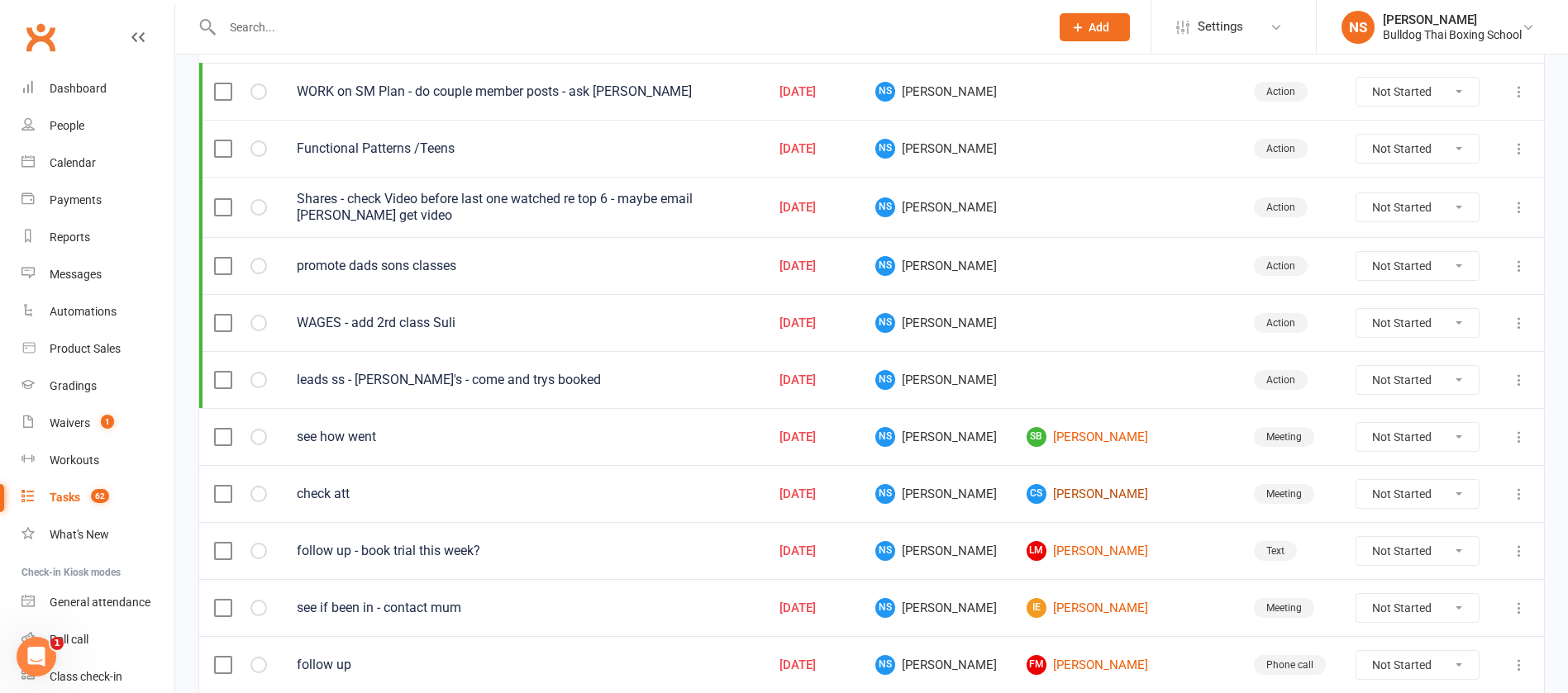
click at [1124, 498] on link "CS [PERSON_NAME]" at bounding box center [1125, 494] width 198 height 20
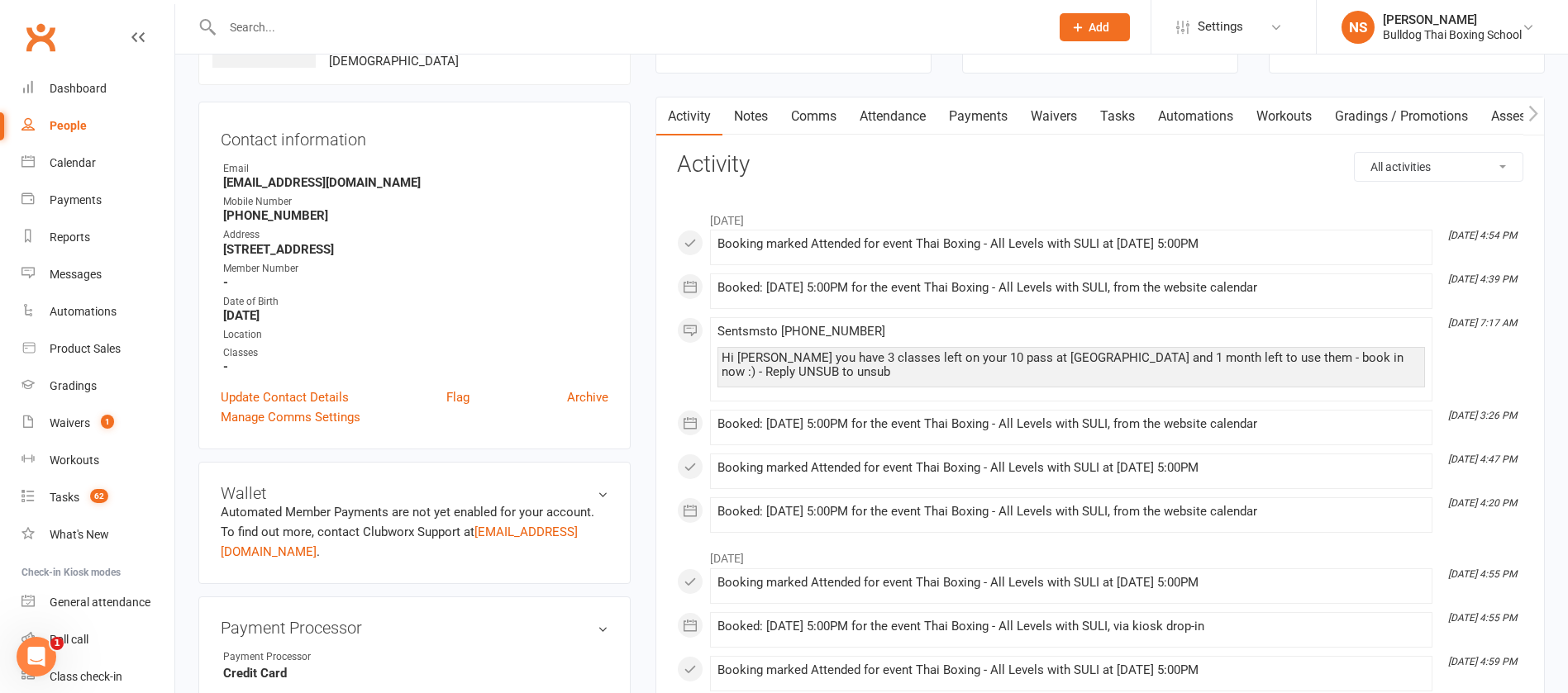
scroll to position [124, 0]
click at [812, 120] on link "Comms" at bounding box center [813, 120] width 68 height 38
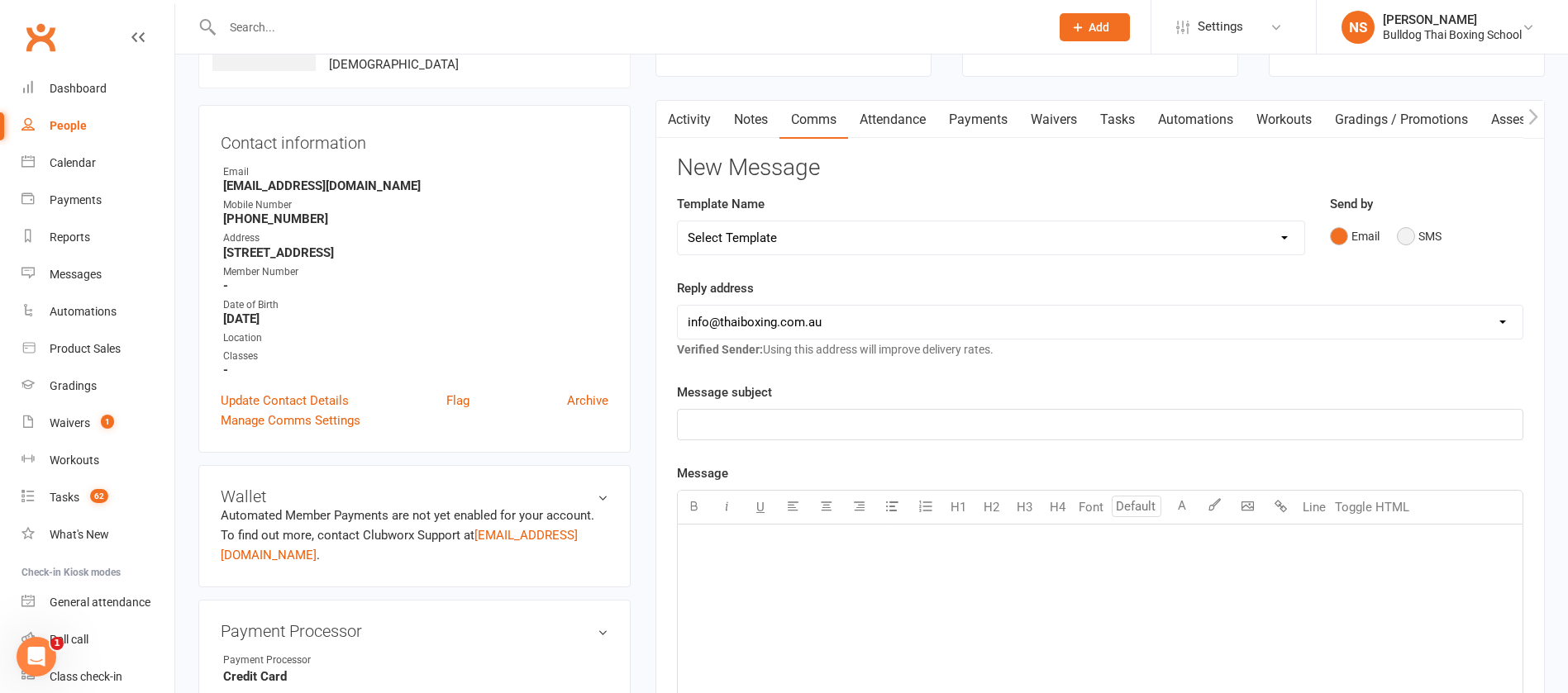
click at [1405, 233] on button "SMS" at bounding box center [1419, 236] width 45 height 31
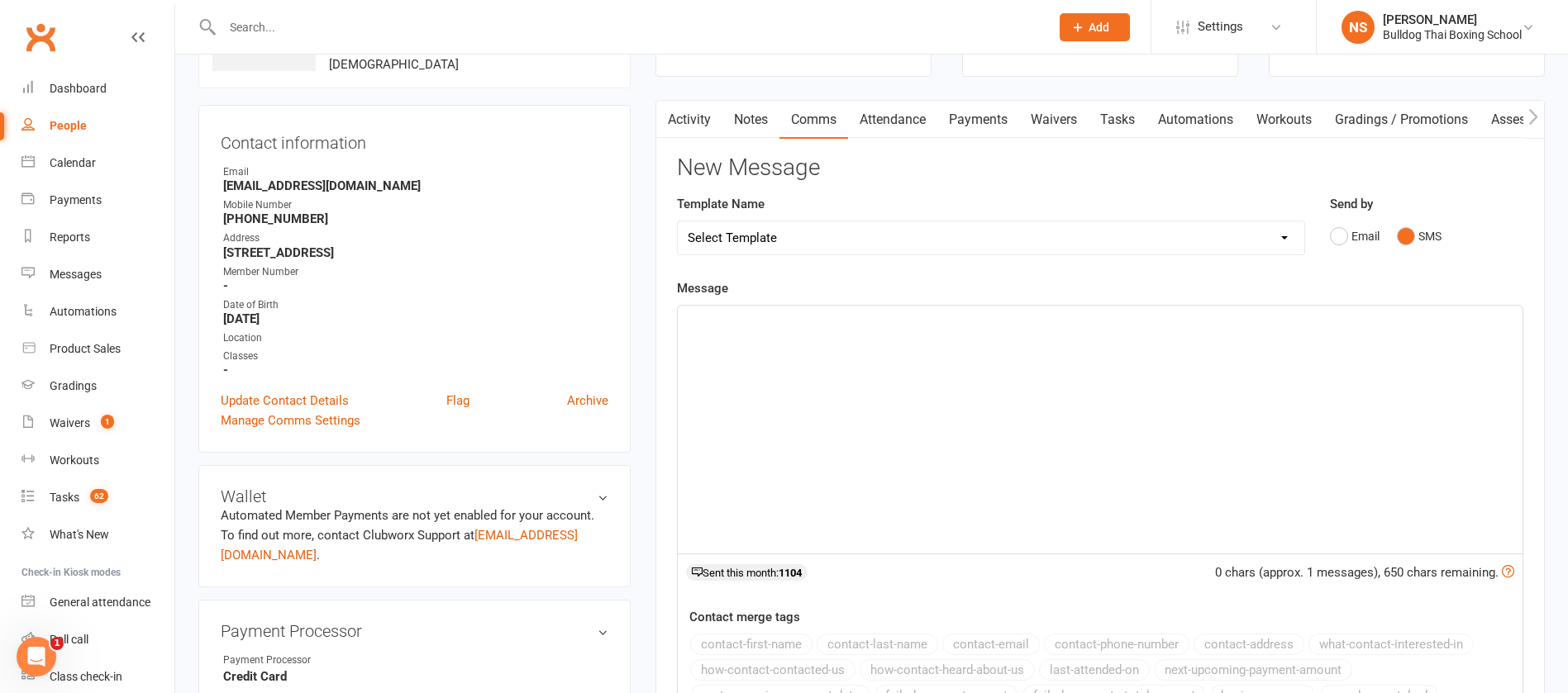
click at [781, 323] on p "﻿" at bounding box center [1101, 320] width 825 height 20
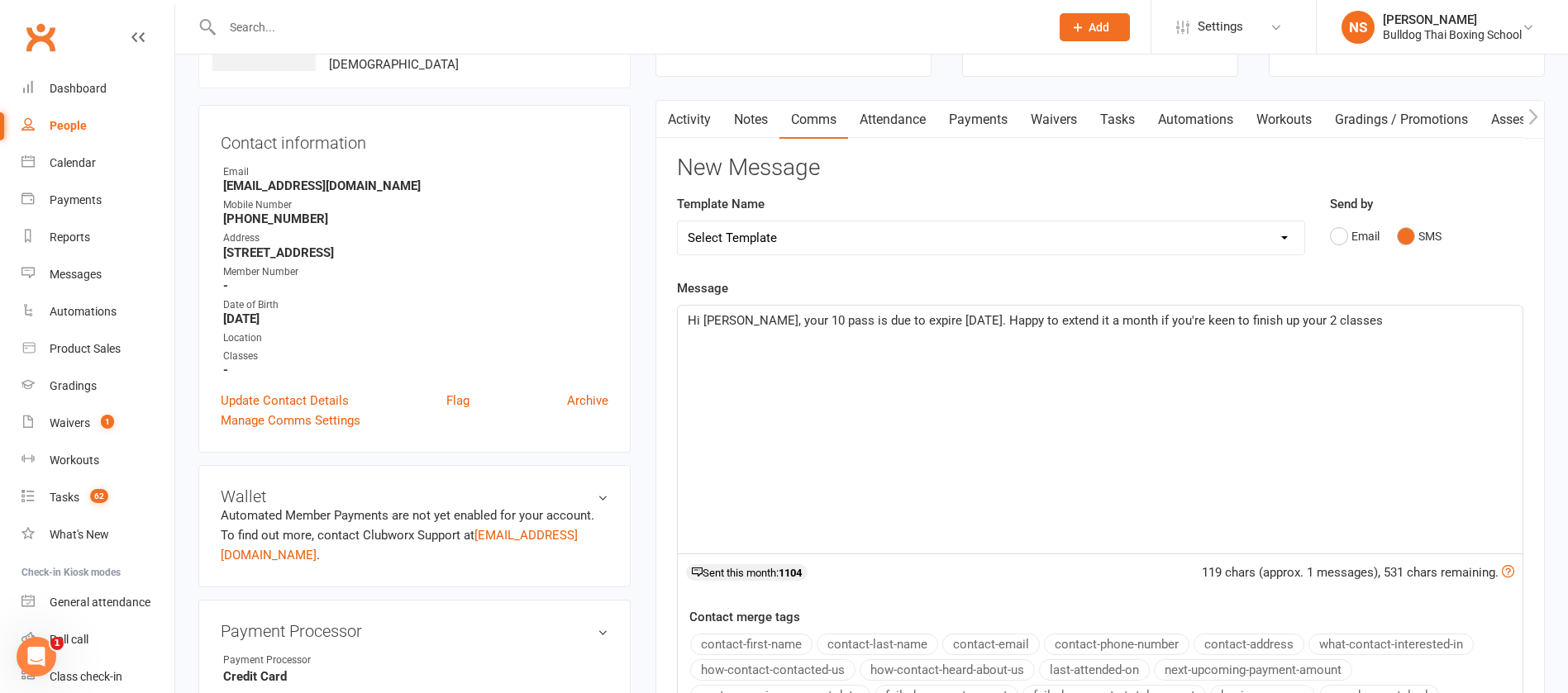
click at [1287, 322] on span "Hi [PERSON_NAME], your 10 pass is due to expire [DATE]. Happy to extend it a mo…" at bounding box center [1035, 320] width 695 height 15
click at [1410, 319] on p "Hi [PERSON_NAME], your 10 pass is due to expire [DATE]. Happy to extend it a mo…" at bounding box center [1101, 320] width 825 height 20
click at [1457, 314] on span "Hi [PERSON_NAME], your 10 pass is due to expire [DATE]. Happy to extend it a mo…" at bounding box center [1089, 331] width 801 height 35
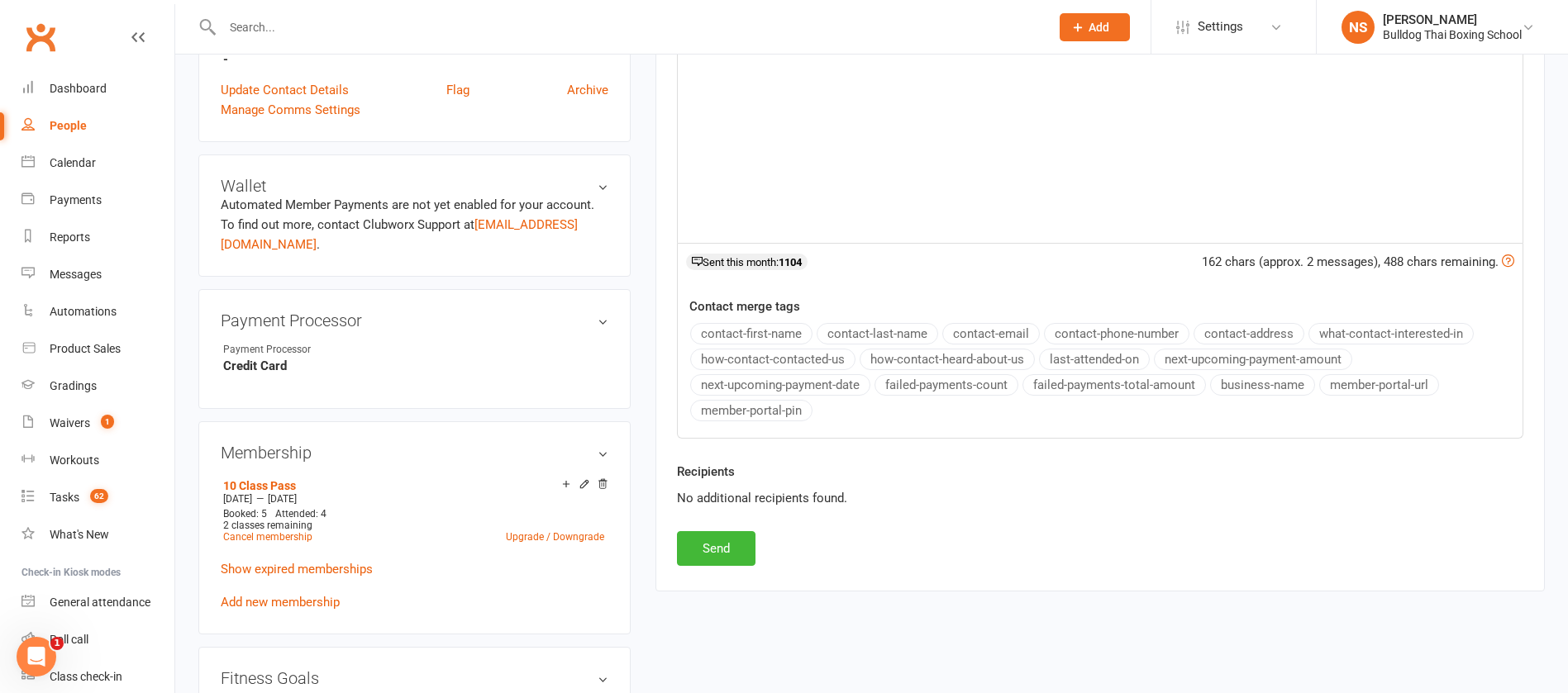
scroll to position [496, 0]
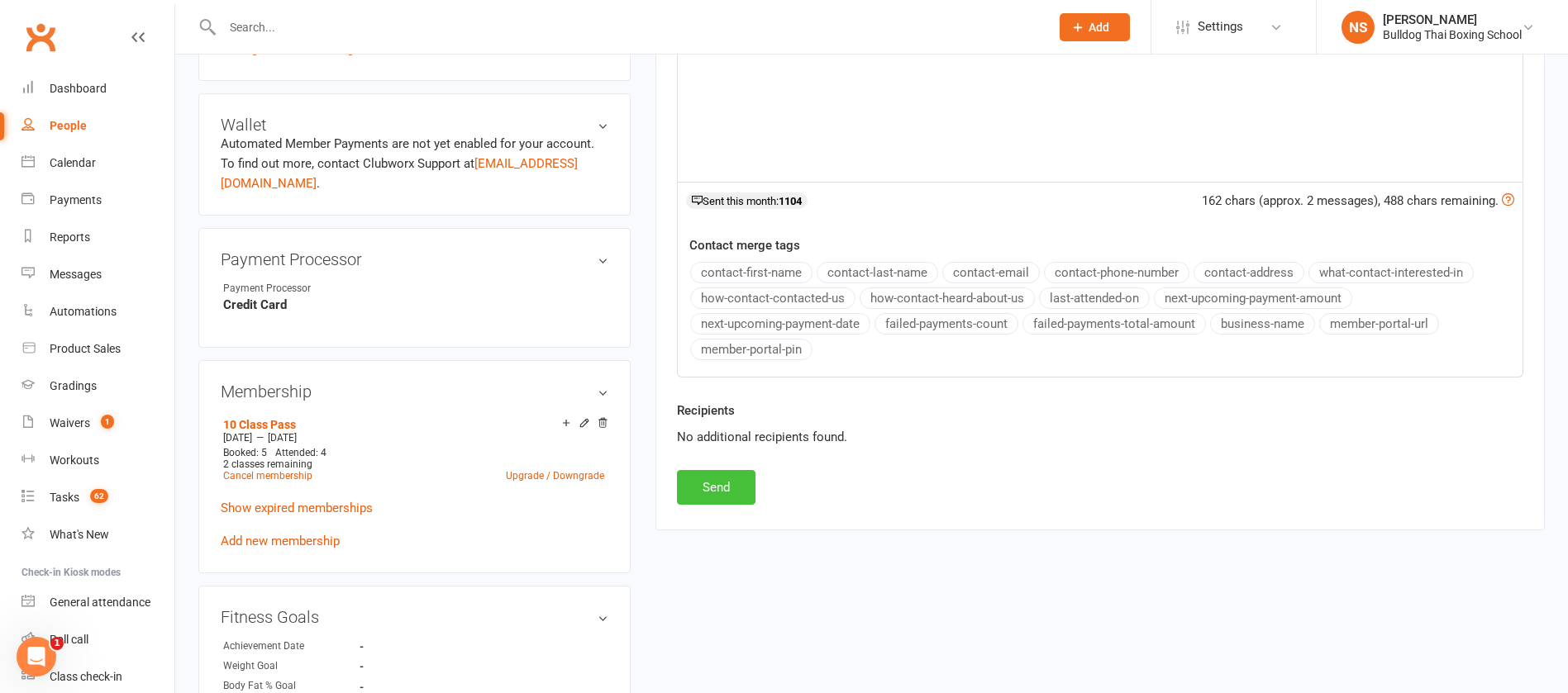
click at [702, 488] on button "Send" at bounding box center [716, 488] width 79 height 35
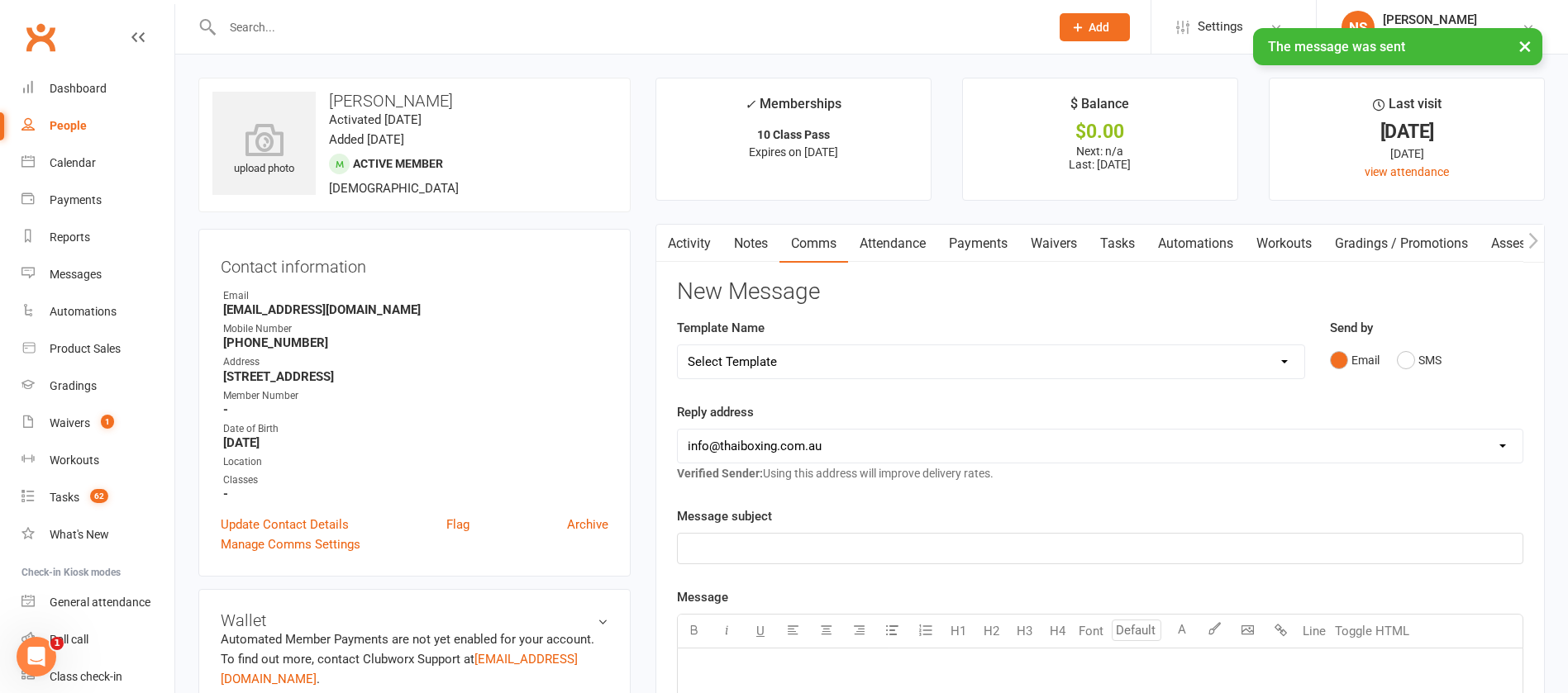
scroll to position [0, 1]
click at [1120, 243] on link "Tasks" at bounding box center [1116, 243] width 58 height 38
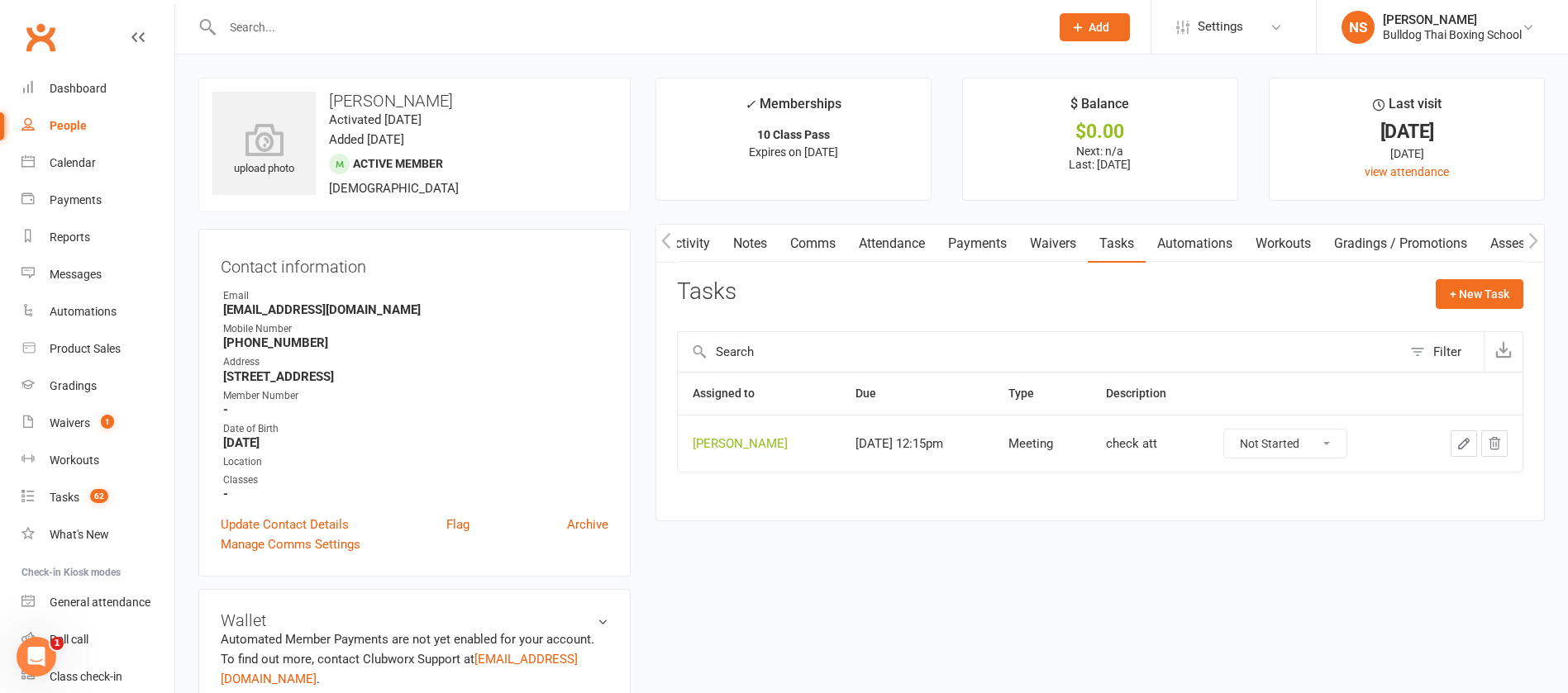
click at [1462, 442] on icon "button" at bounding box center [1464, 444] width 15 height 15
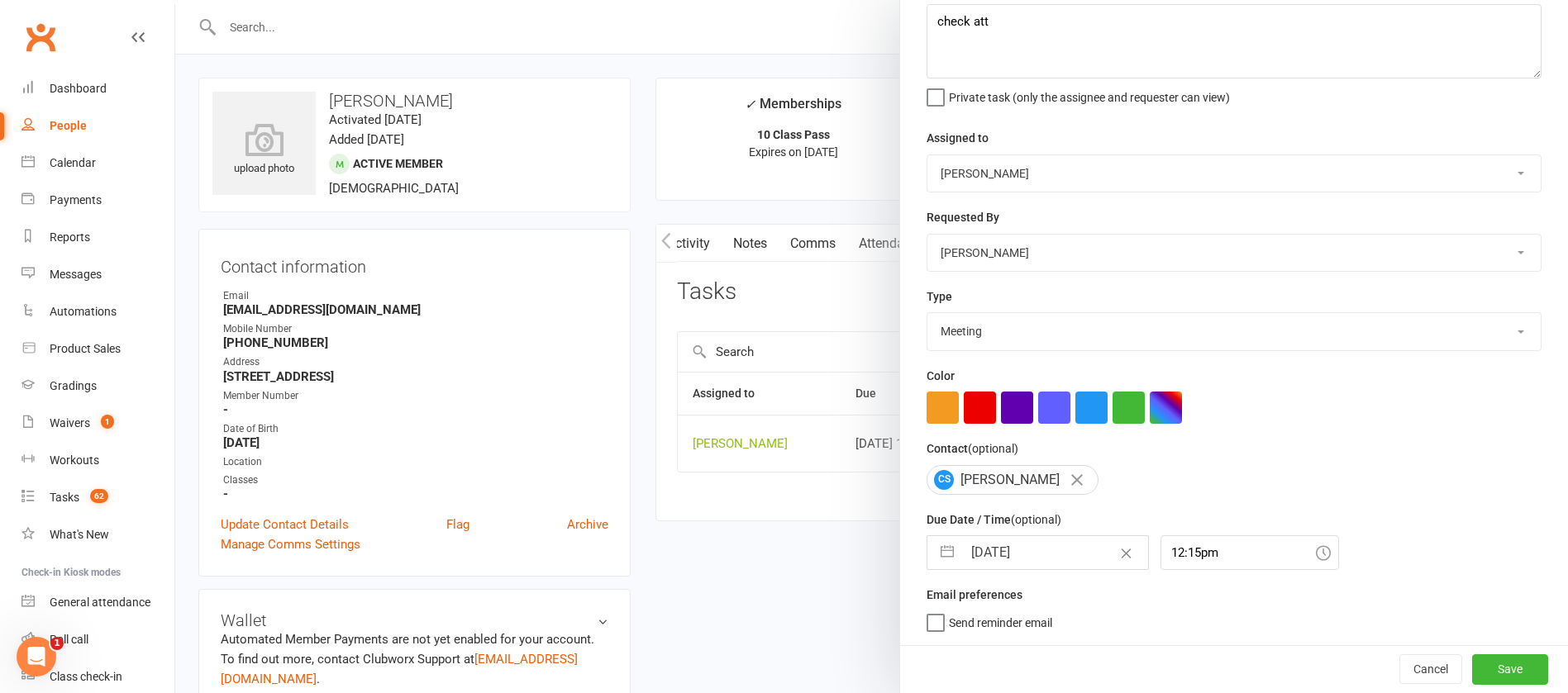
scroll to position [372, 0]
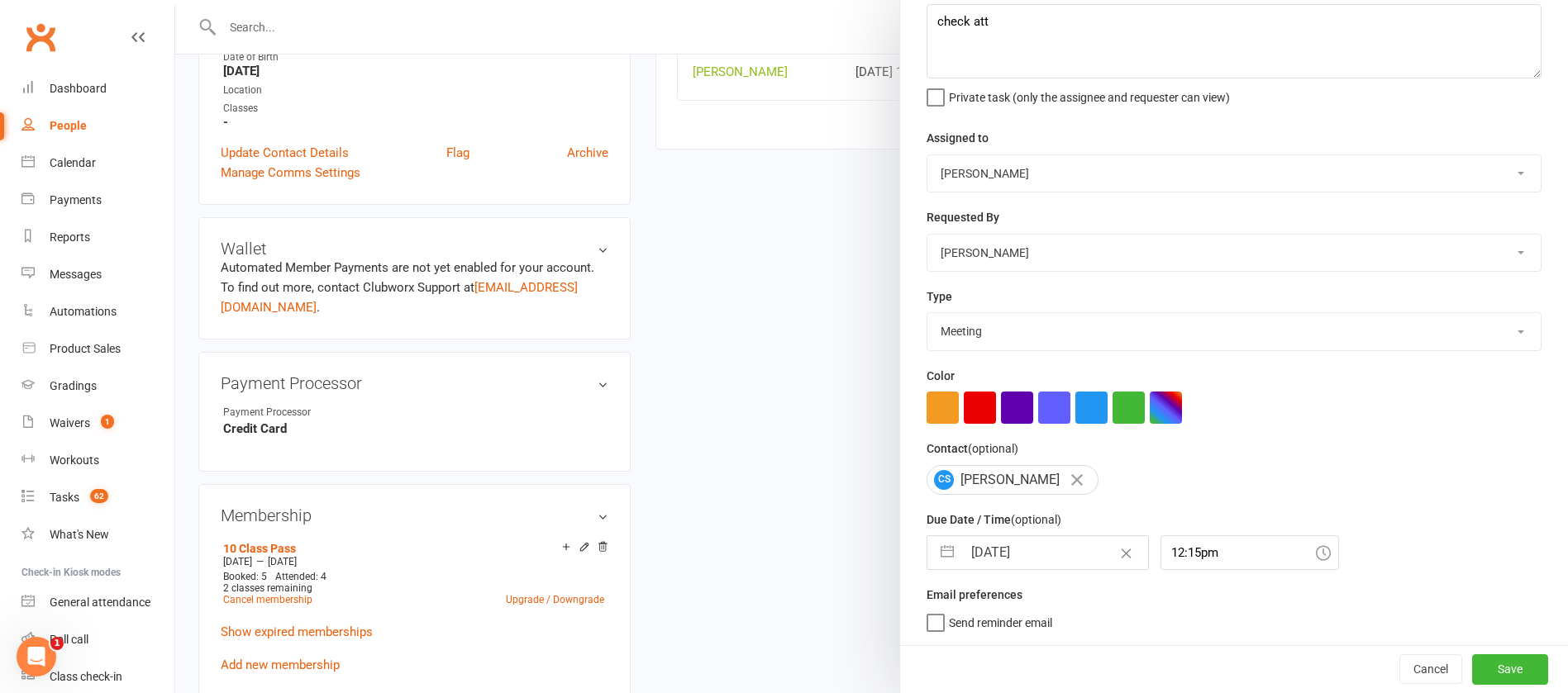
click at [582, 548] on div at bounding box center [871, 346] width 1393 height 693
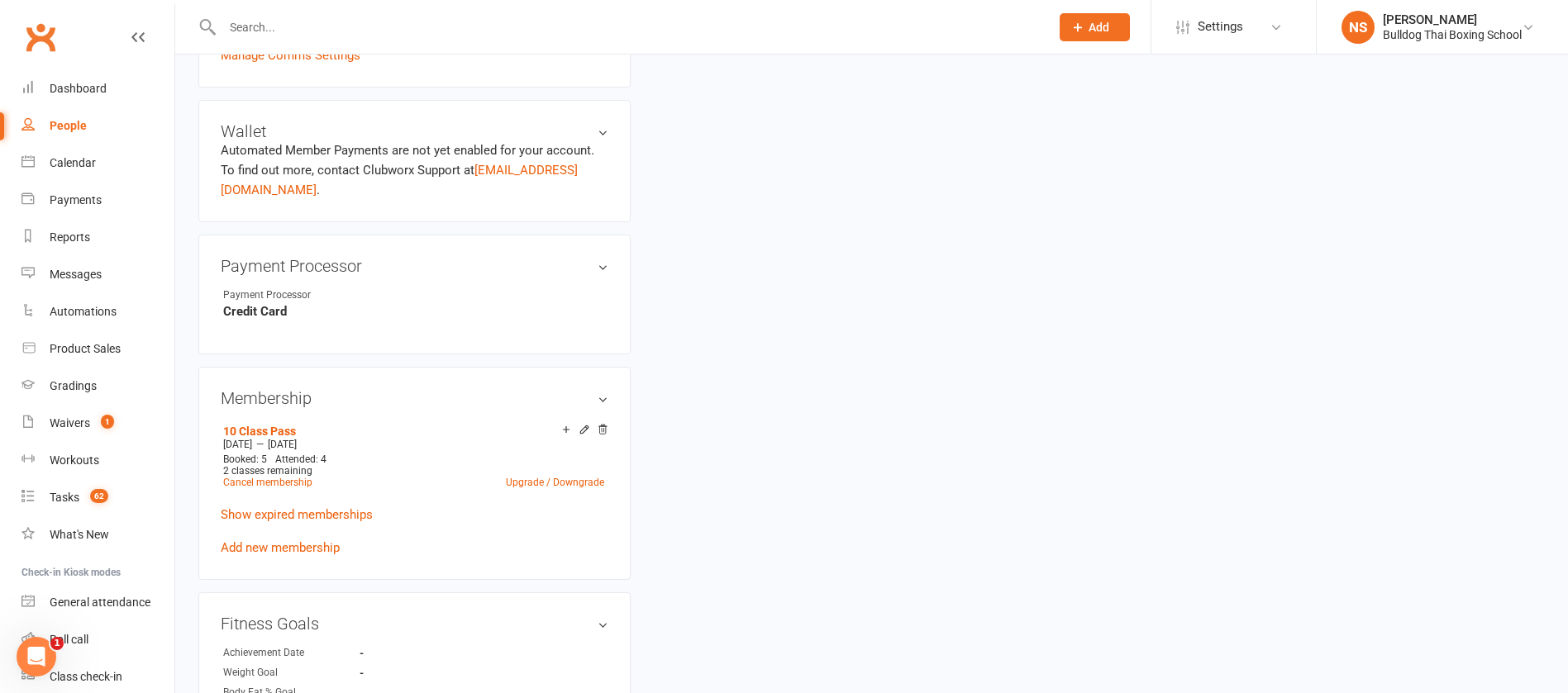
scroll to position [620, 0]
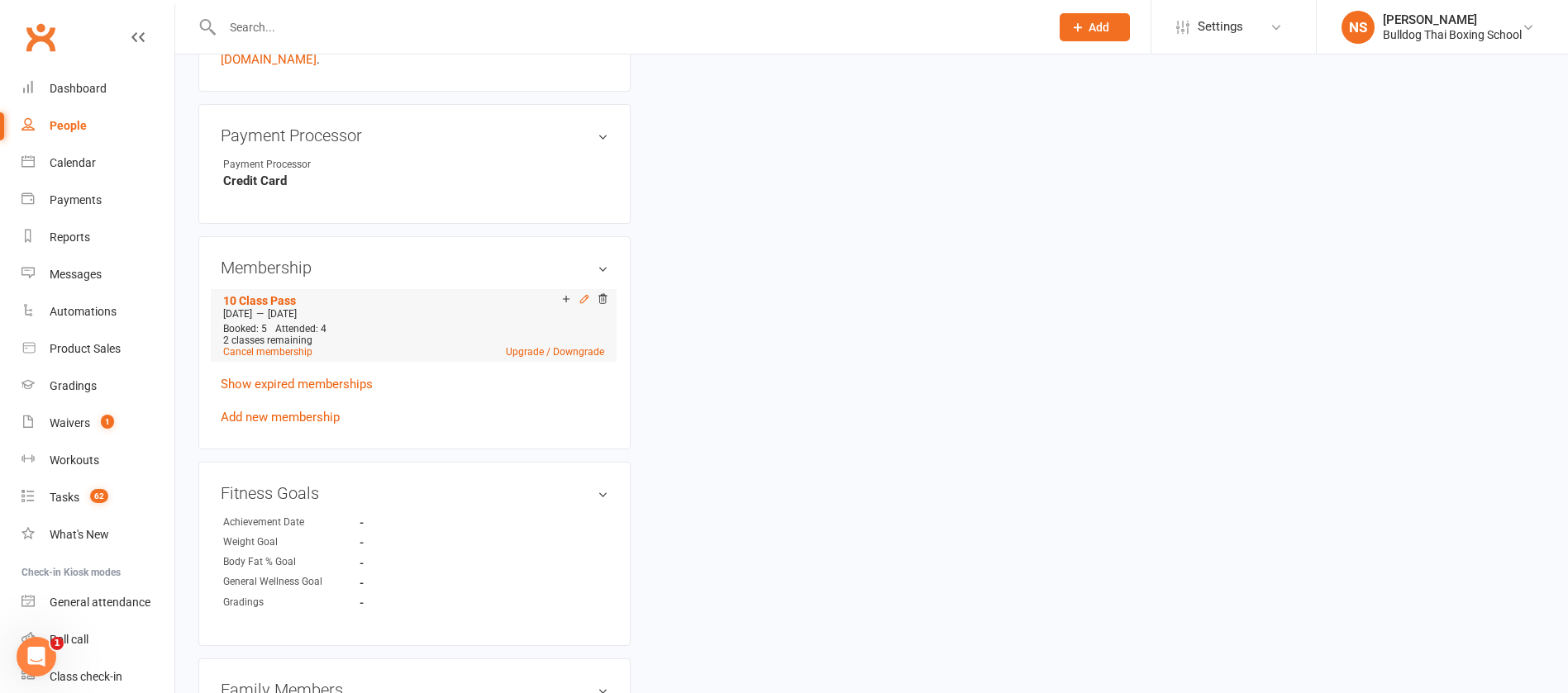
click at [585, 299] on icon at bounding box center [584, 299] width 11 height 11
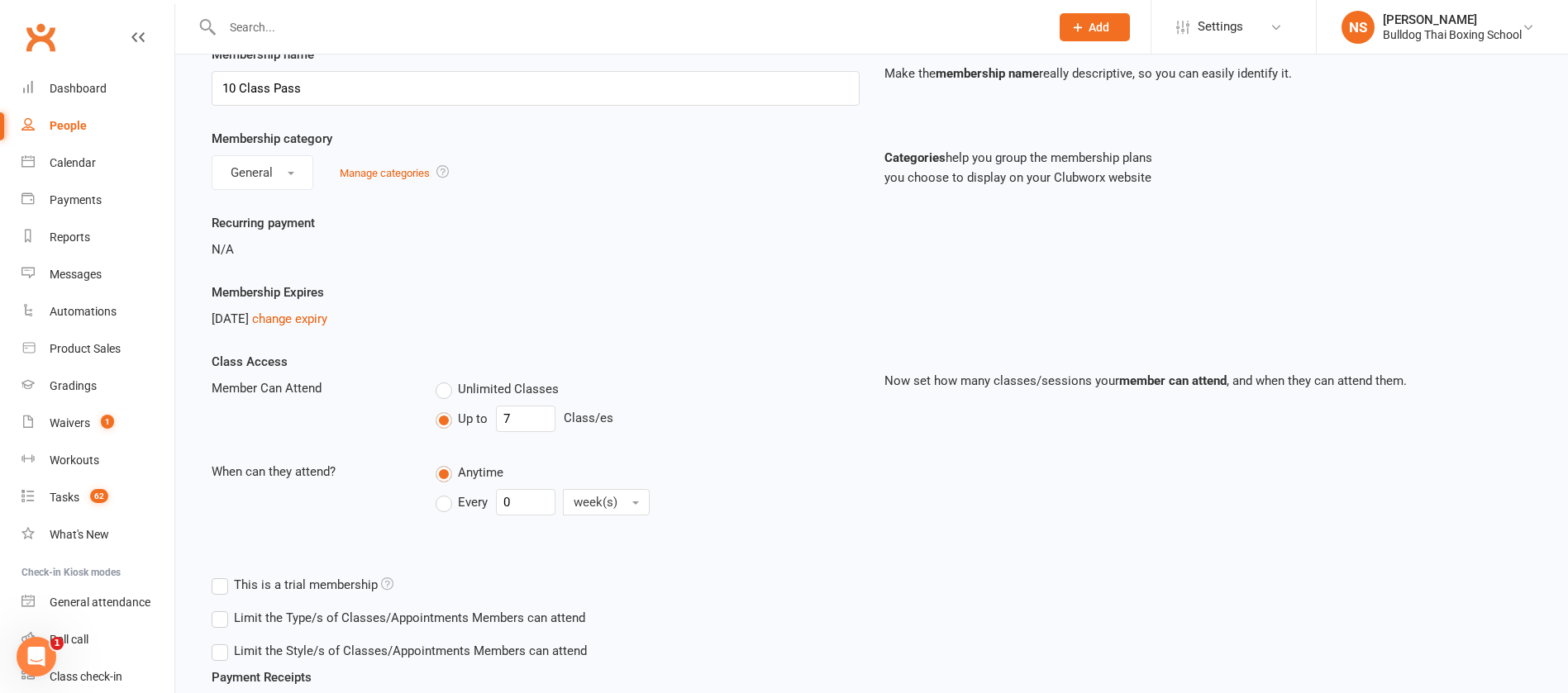
scroll to position [124, 0]
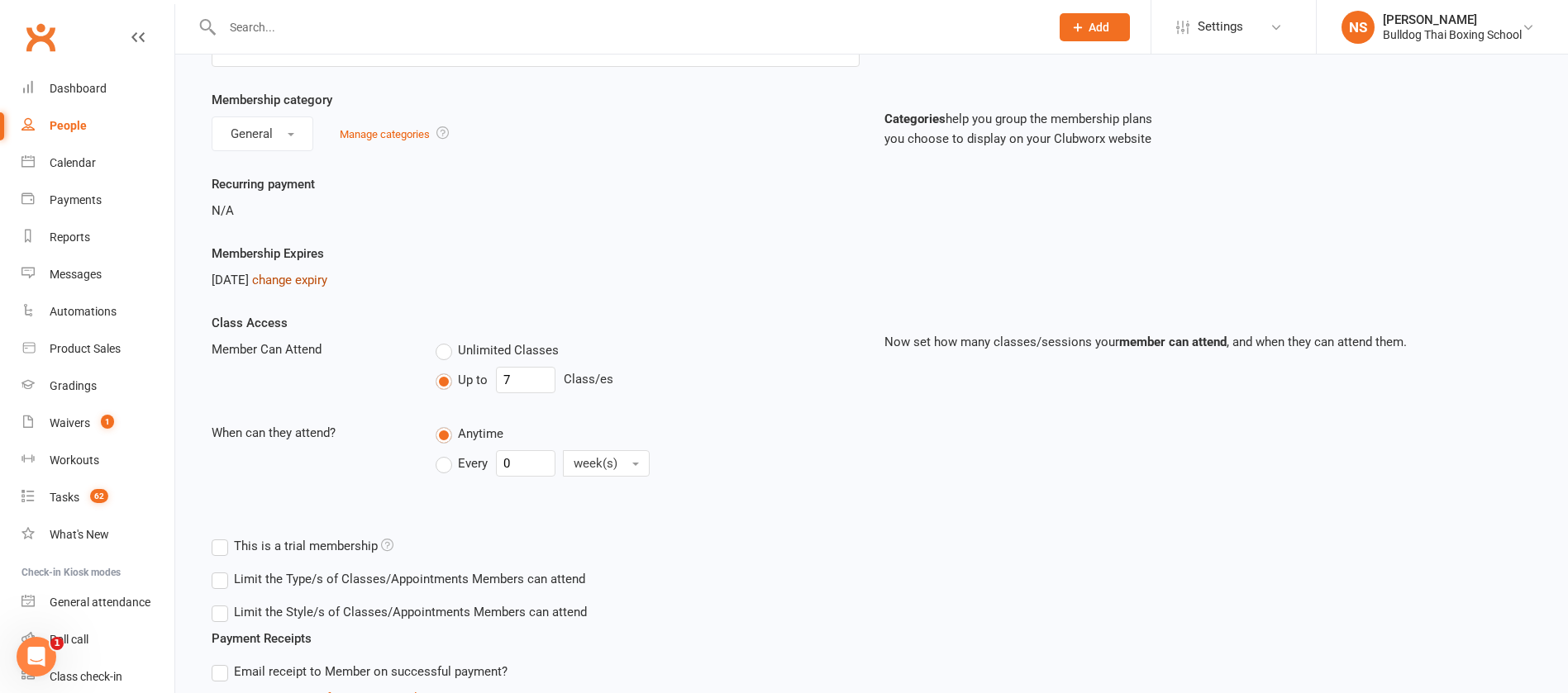
click at [321, 277] on link "change expiry" at bounding box center [289, 280] width 75 height 15
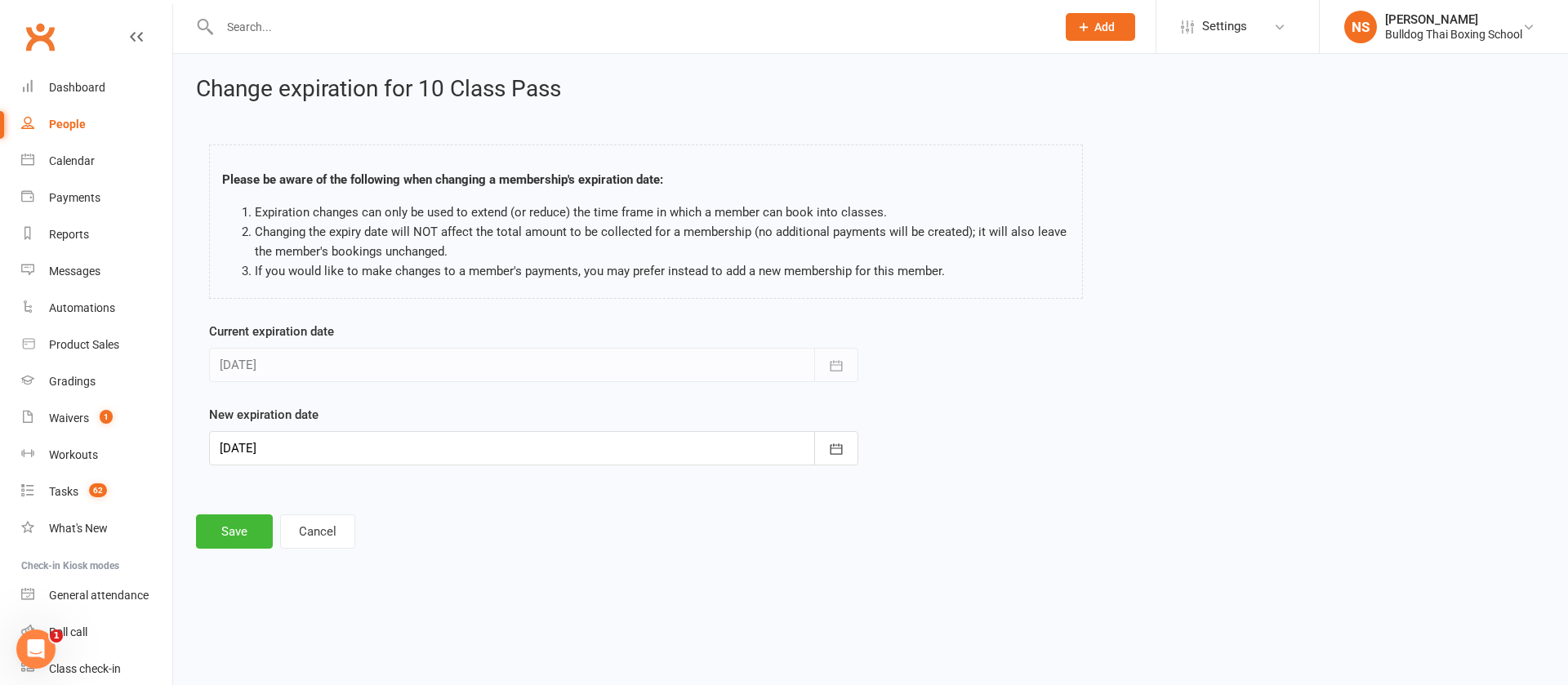
click at [347, 444] on div at bounding box center [533, 449] width 649 height 34
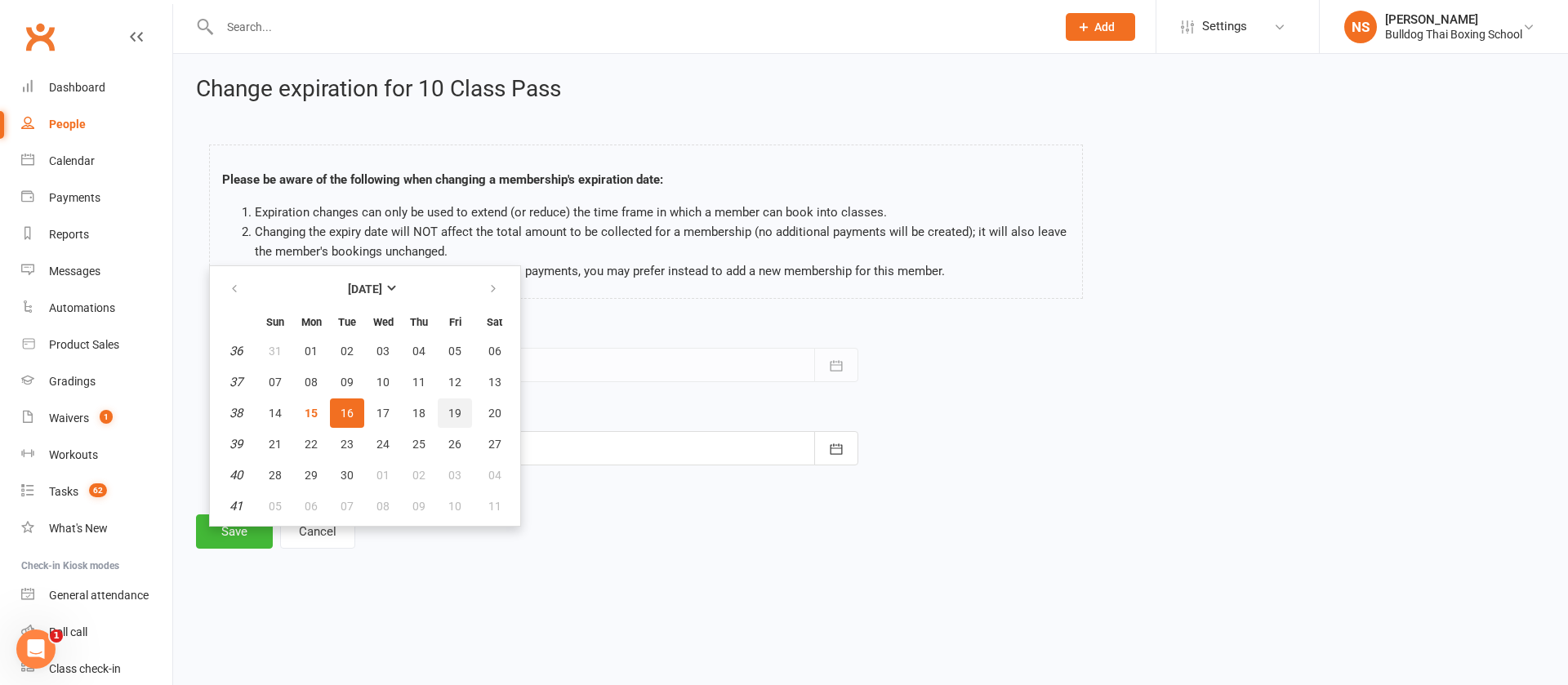
click at [456, 414] on span "19" at bounding box center [455, 413] width 13 height 13
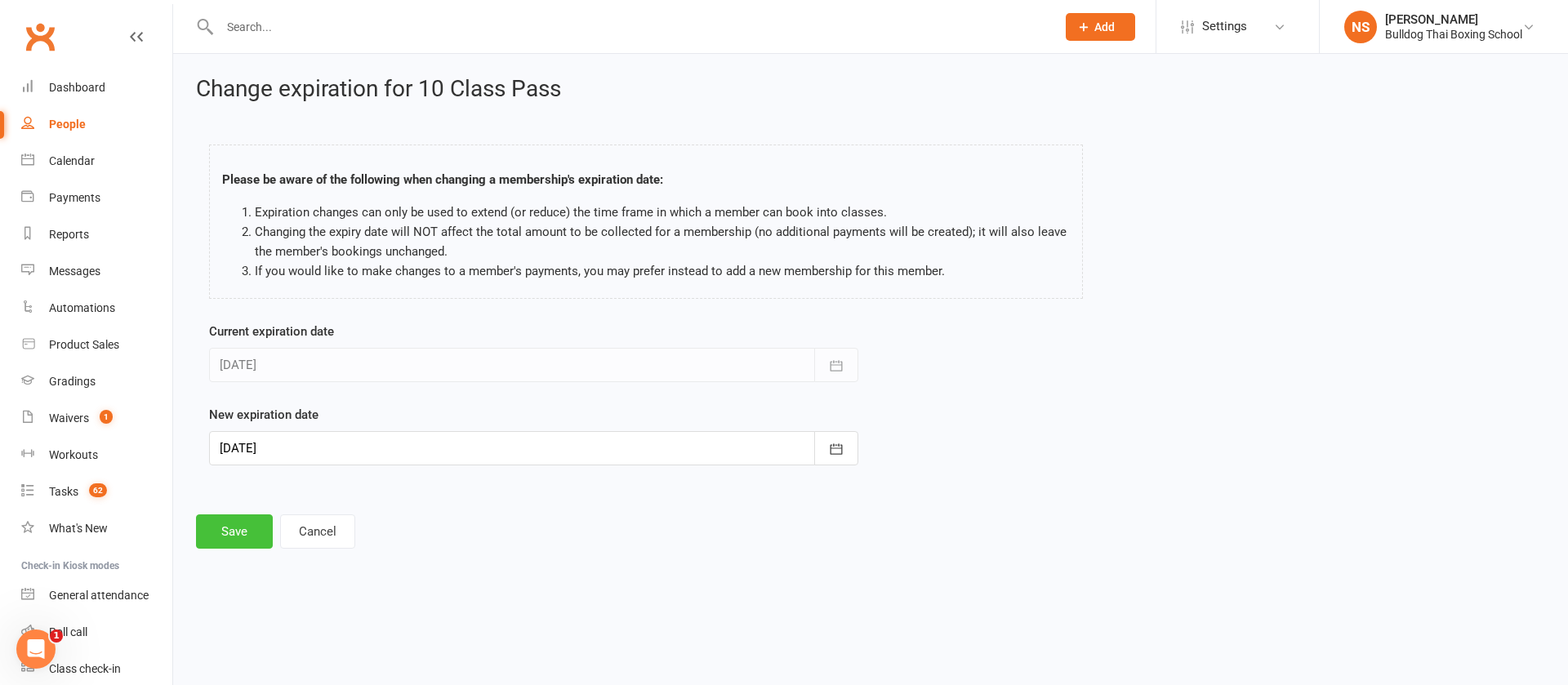
click at [229, 536] on button "Save" at bounding box center [235, 531] width 77 height 34
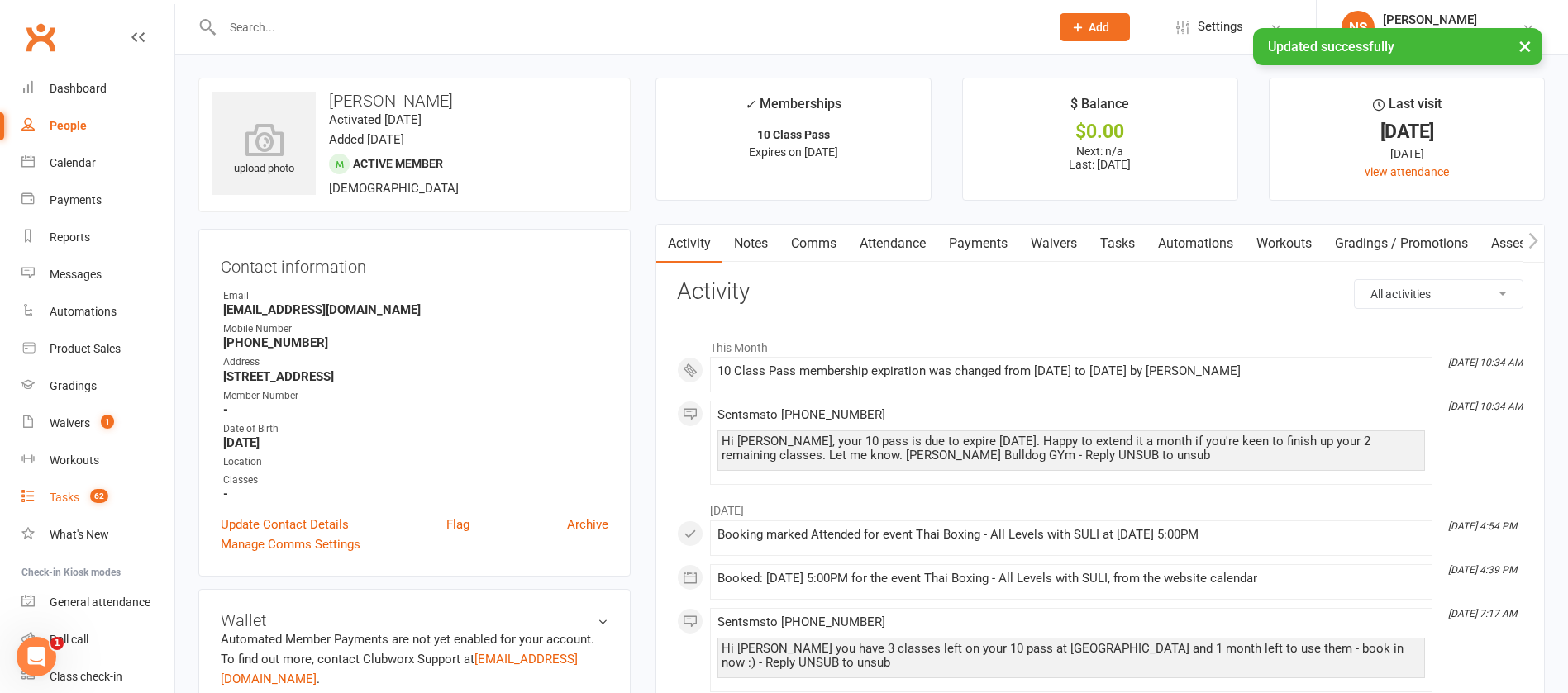
click at [66, 501] on div "Tasks" at bounding box center [64, 497] width 29 height 13
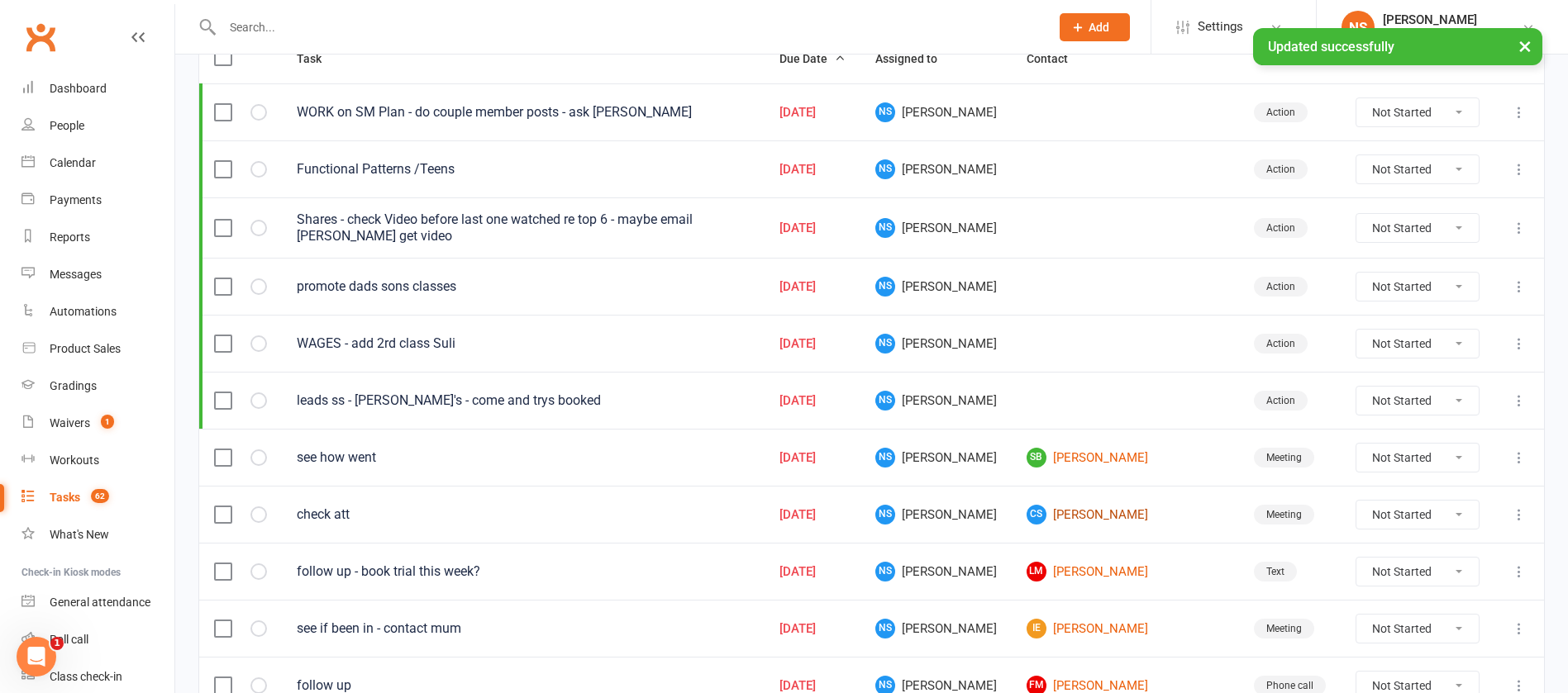
scroll to position [372, 0]
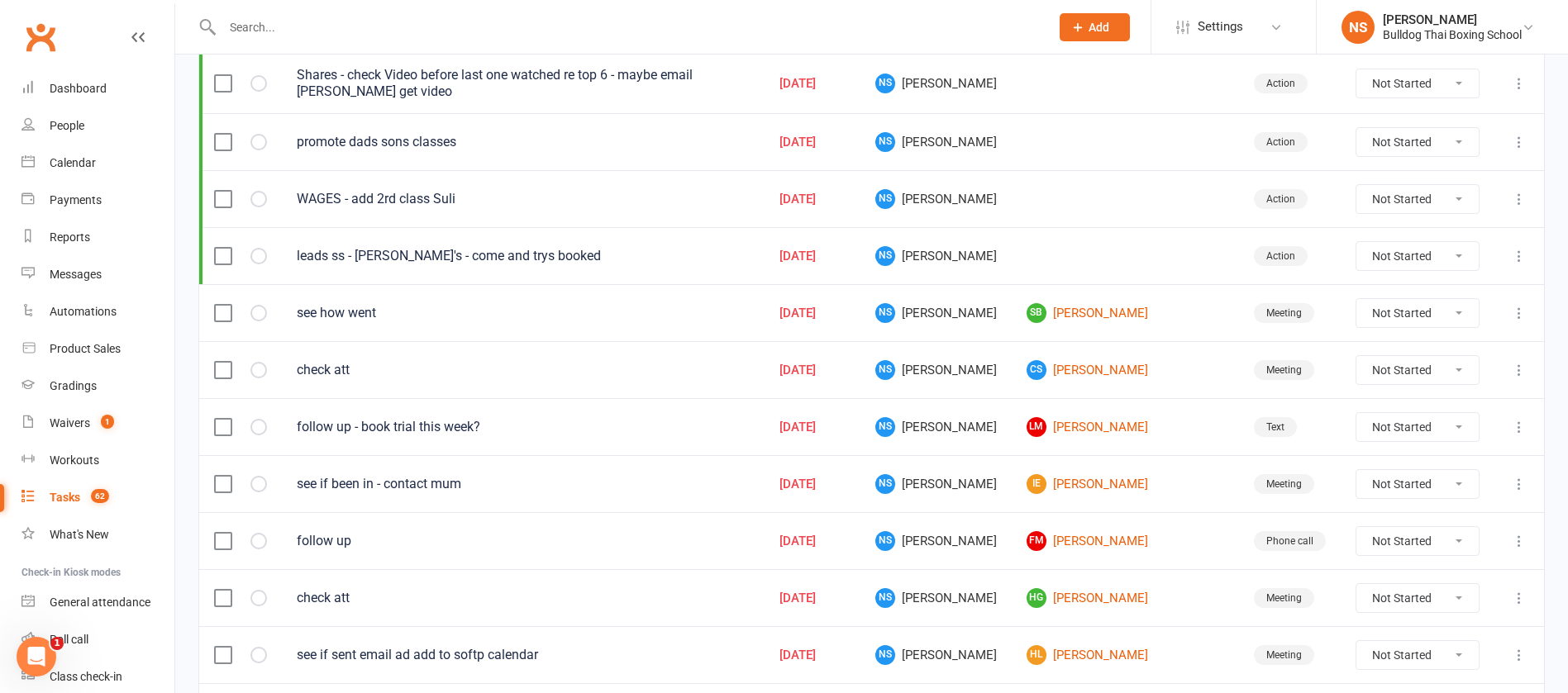
click at [1520, 367] on icon at bounding box center [1519, 369] width 16 height 16
click at [1417, 431] on link "Edit" at bounding box center [1428, 435] width 164 height 33
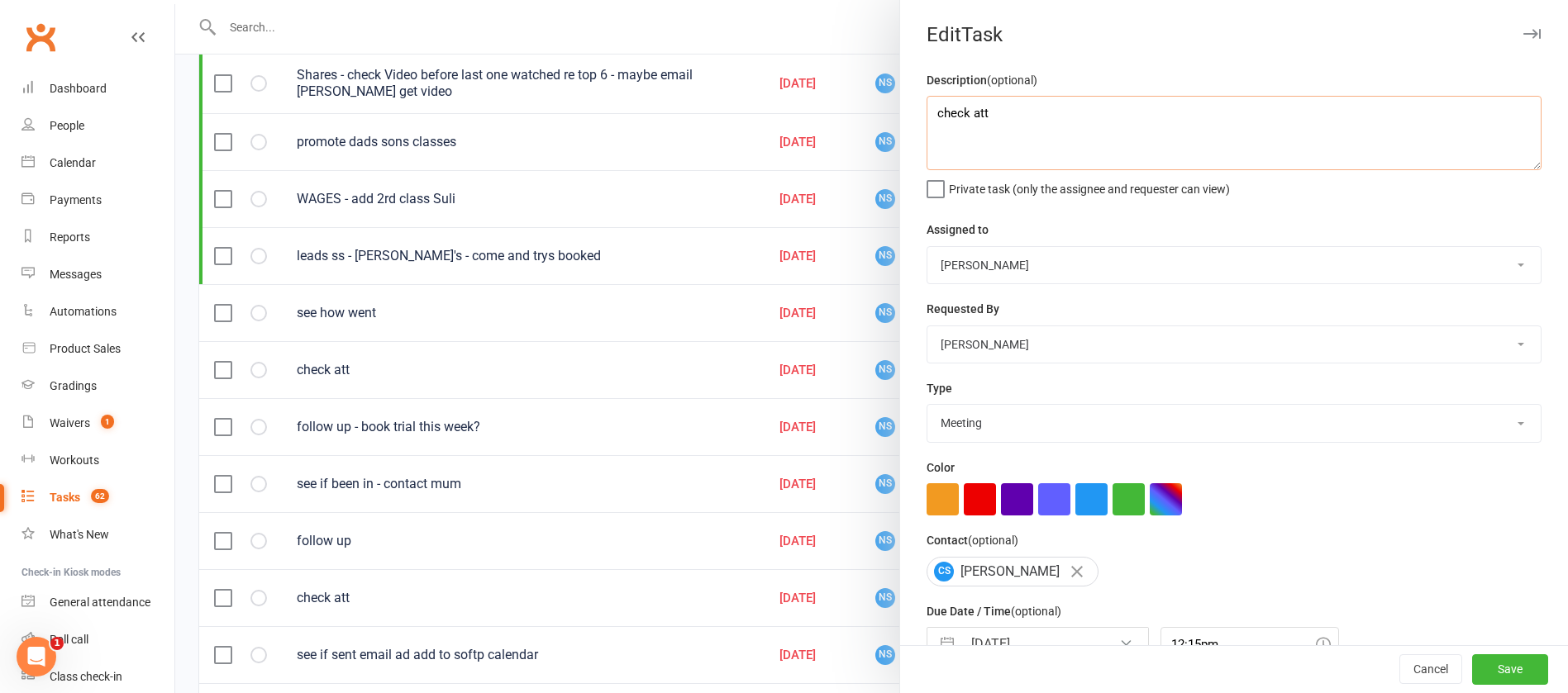
drag, startPoint x: 995, startPoint y: 108, endPoint x: 905, endPoint y: 102, distance: 90.2
click at [910, 104] on div "Description (optional) check att Private task (only the assignee and requester …" at bounding box center [1235, 403] width 668 height 667
click at [945, 111] on textarea "resonse?" at bounding box center [1234, 133] width 615 height 74
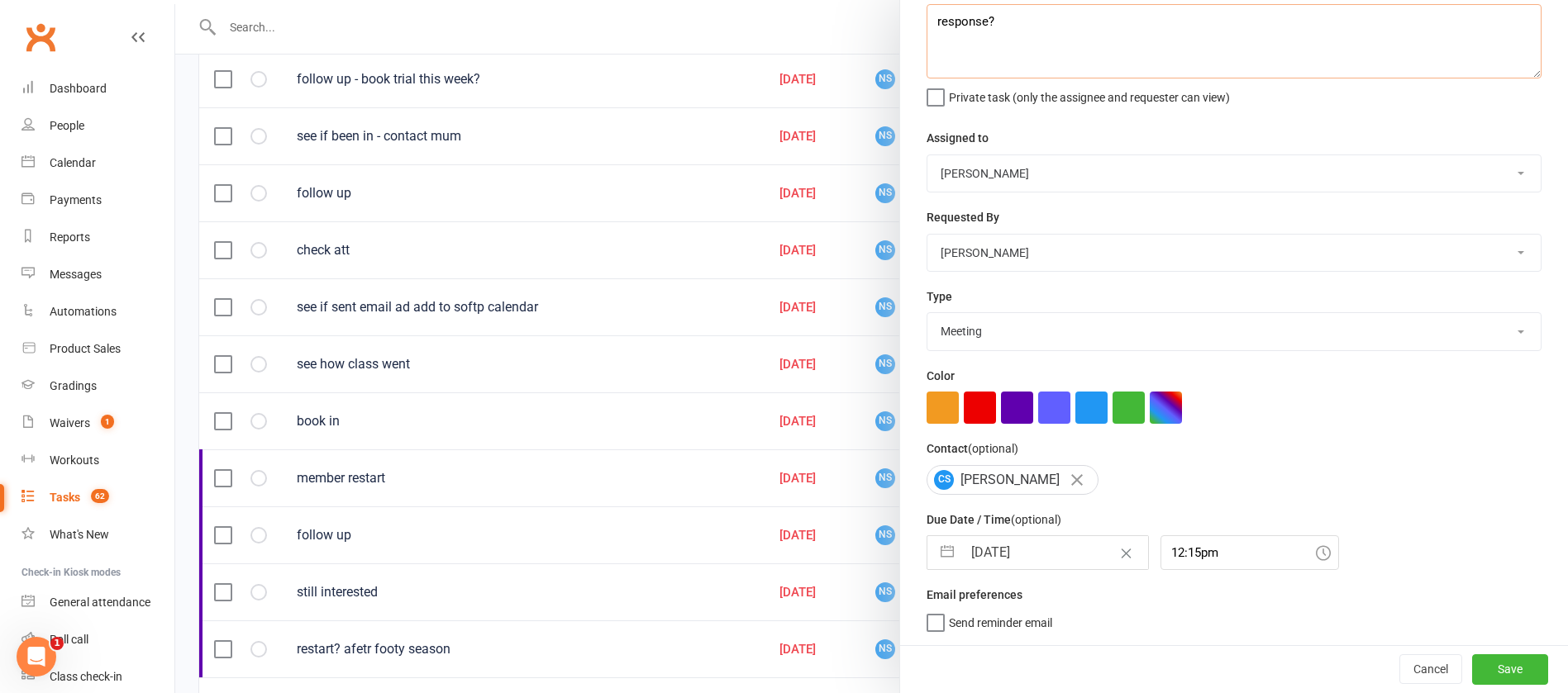
scroll to position [744, 0]
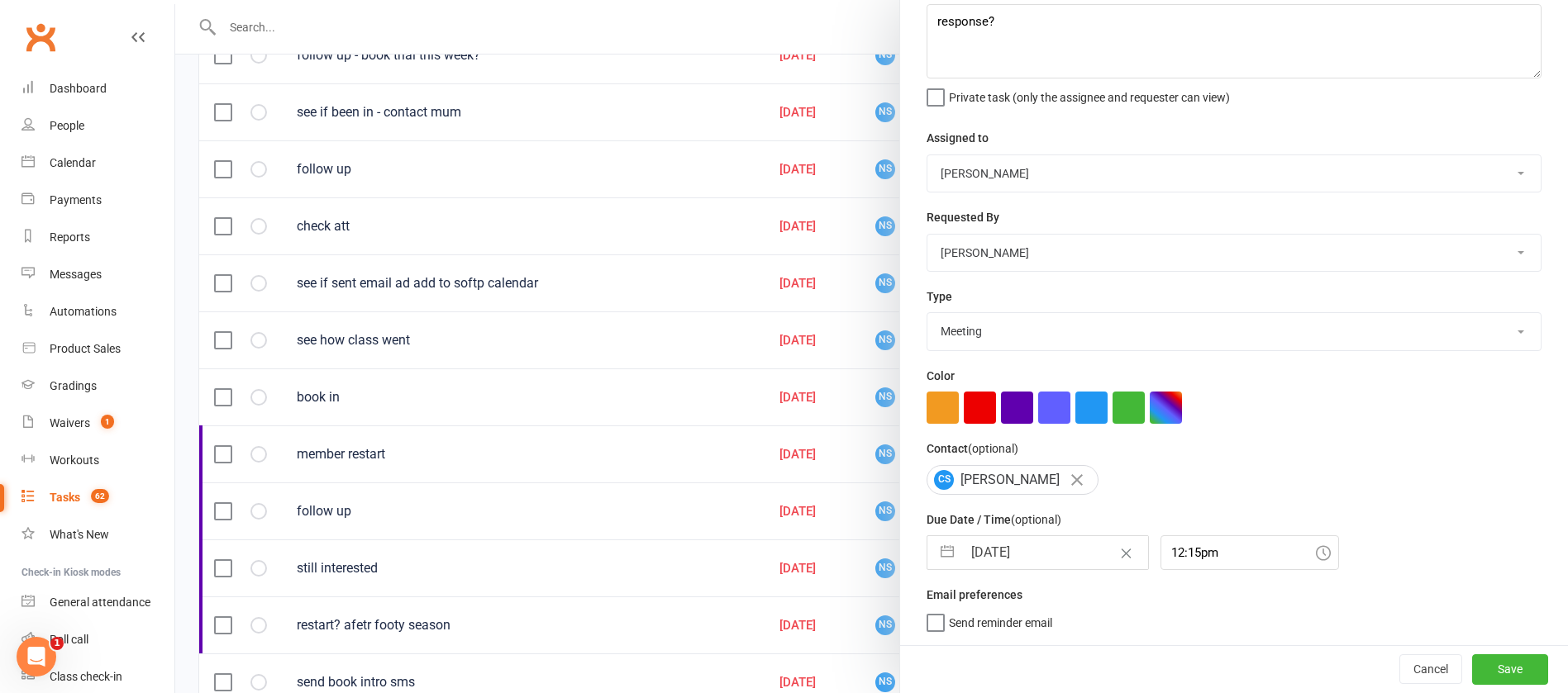
click at [1059, 545] on input "[DATE]" at bounding box center [1055, 552] width 186 height 33
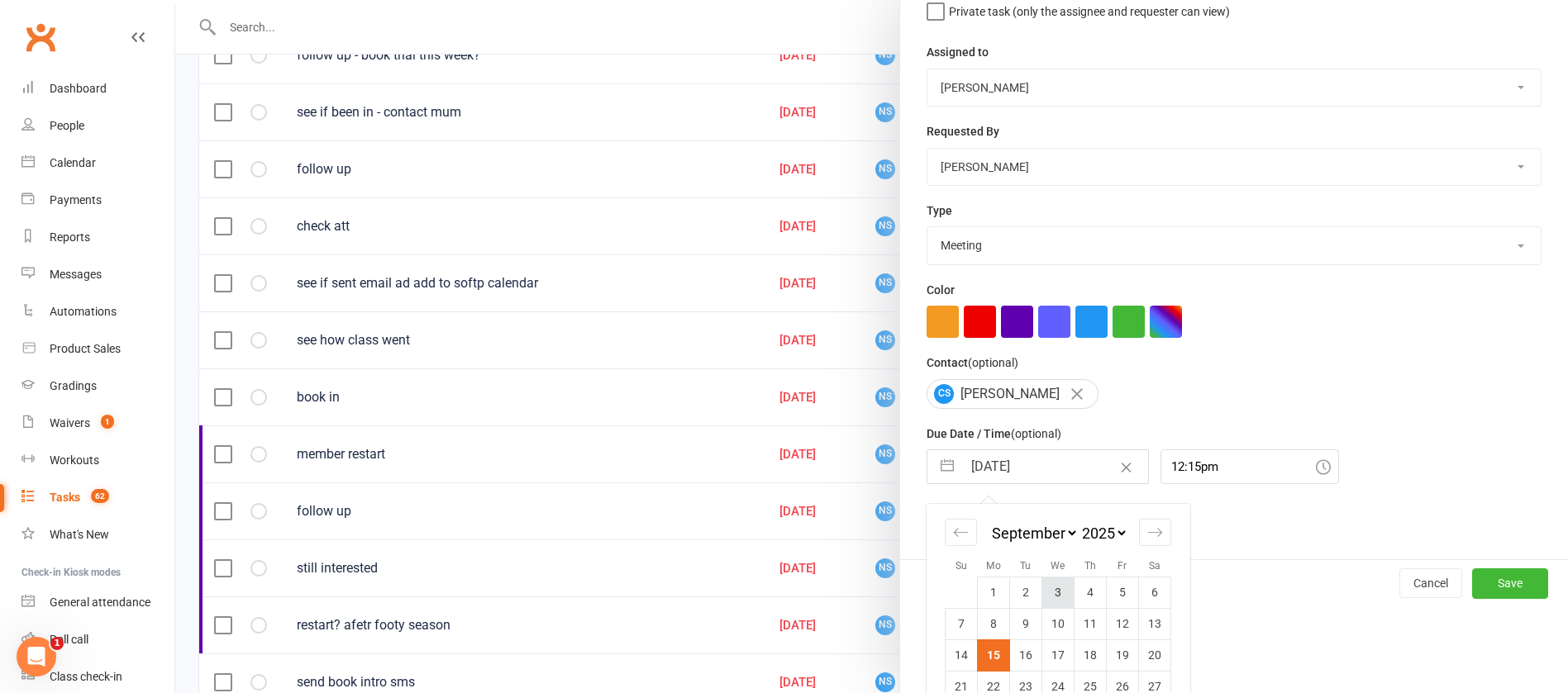
scroll to position [243, 0]
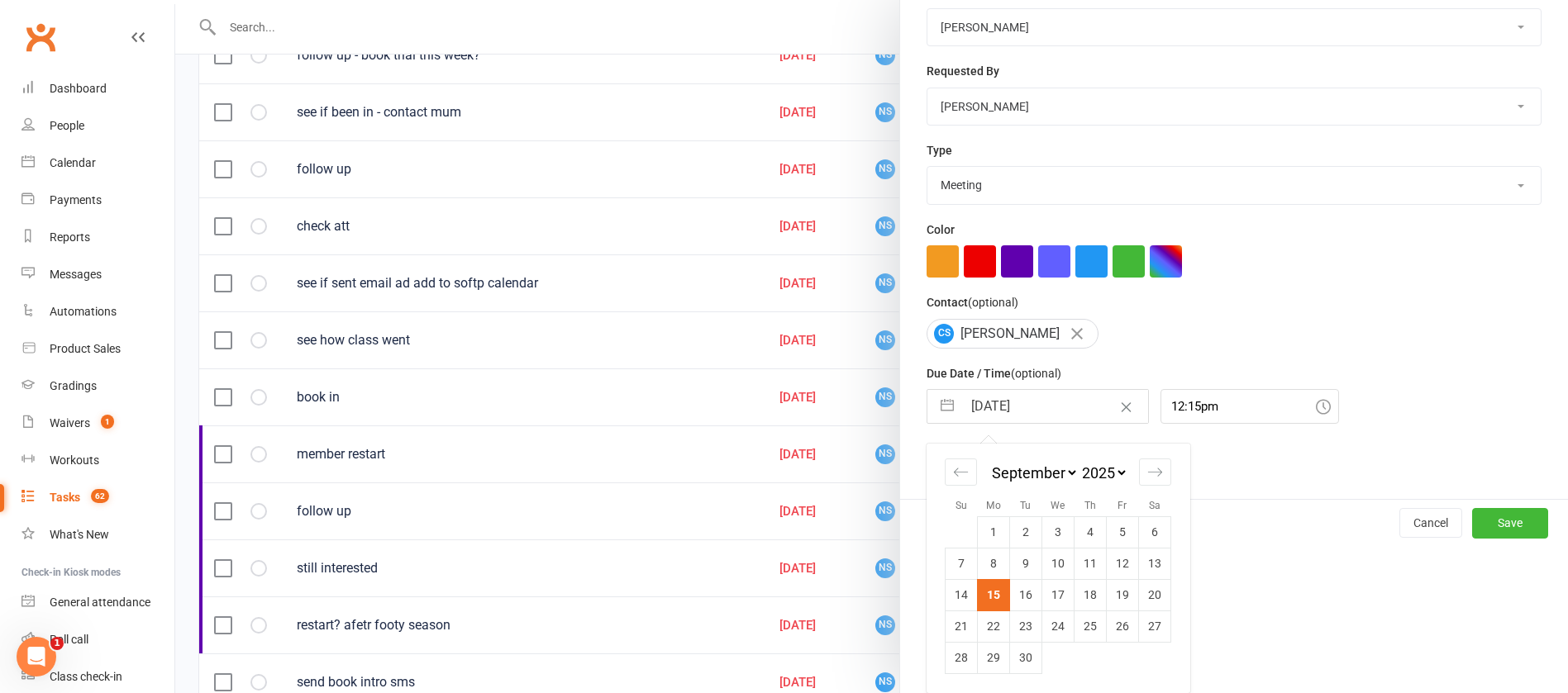
click at [1080, 600] on td "18" at bounding box center [1091, 595] width 32 height 31
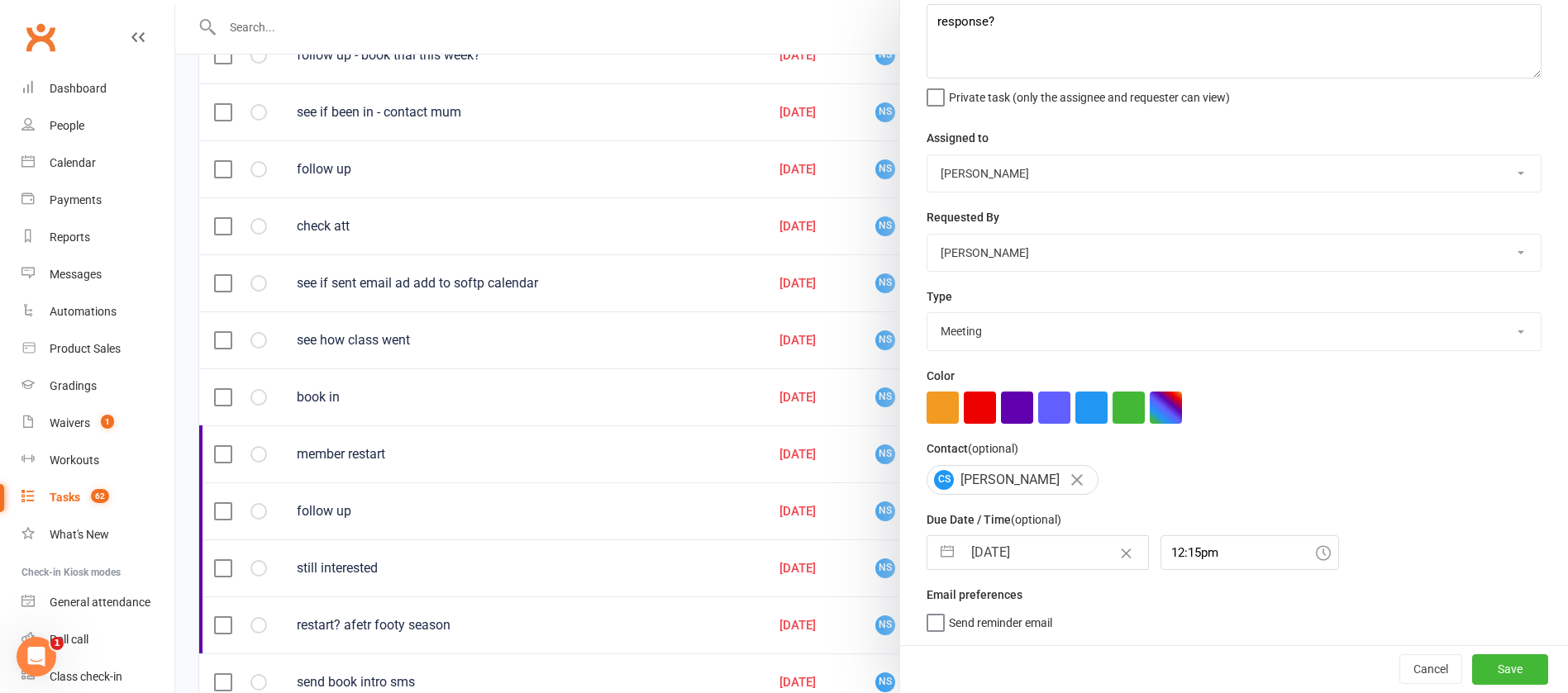
scroll to position [98, 0]
drag, startPoint x: 1473, startPoint y: 674, endPoint x: 1461, endPoint y: 667, distance: 13.9
click at [1473, 675] on button "Save" at bounding box center [1510, 669] width 76 height 29
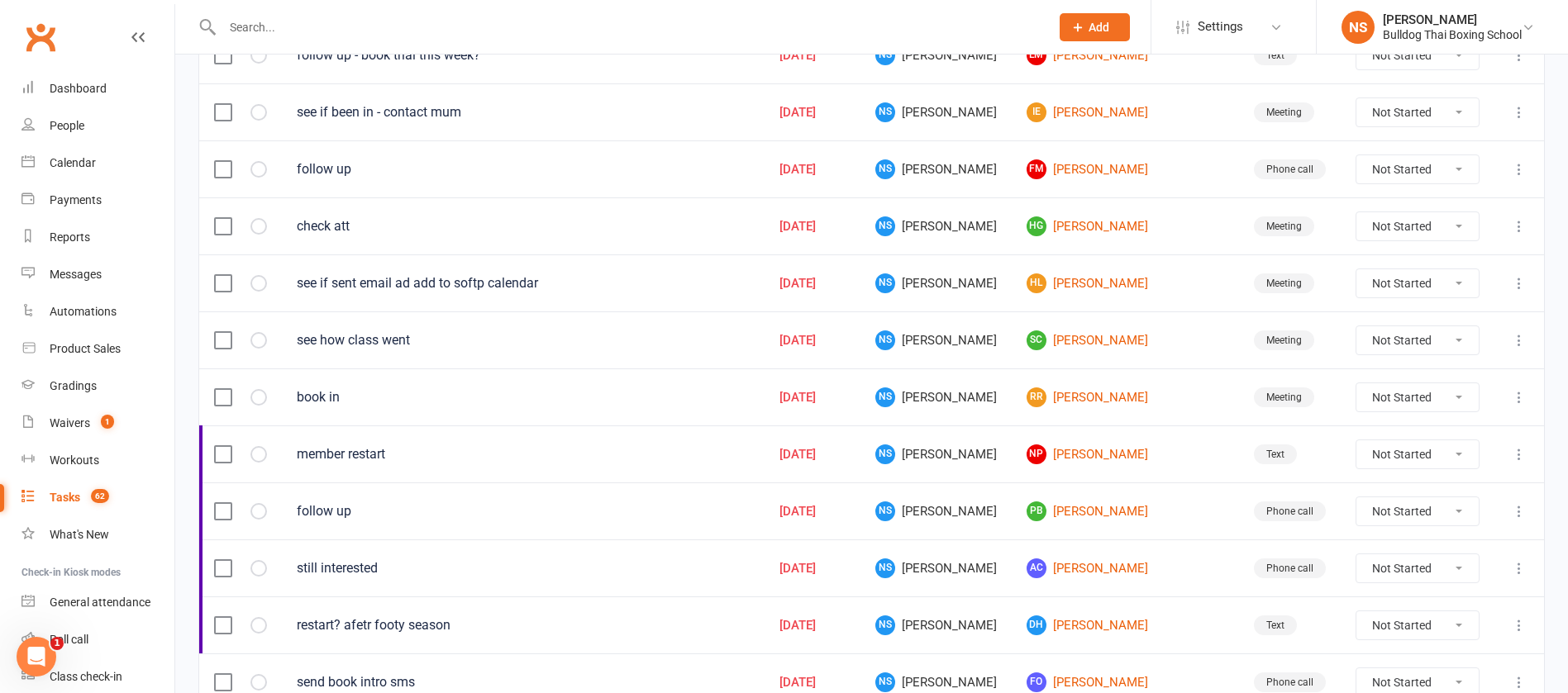
click at [54, 504] on link "Tasks 62" at bounding box center [98, 497] width 153 height 37
click at [52, 502] on div "Tasks" at bounding box center [64, 497] width 30 height 13
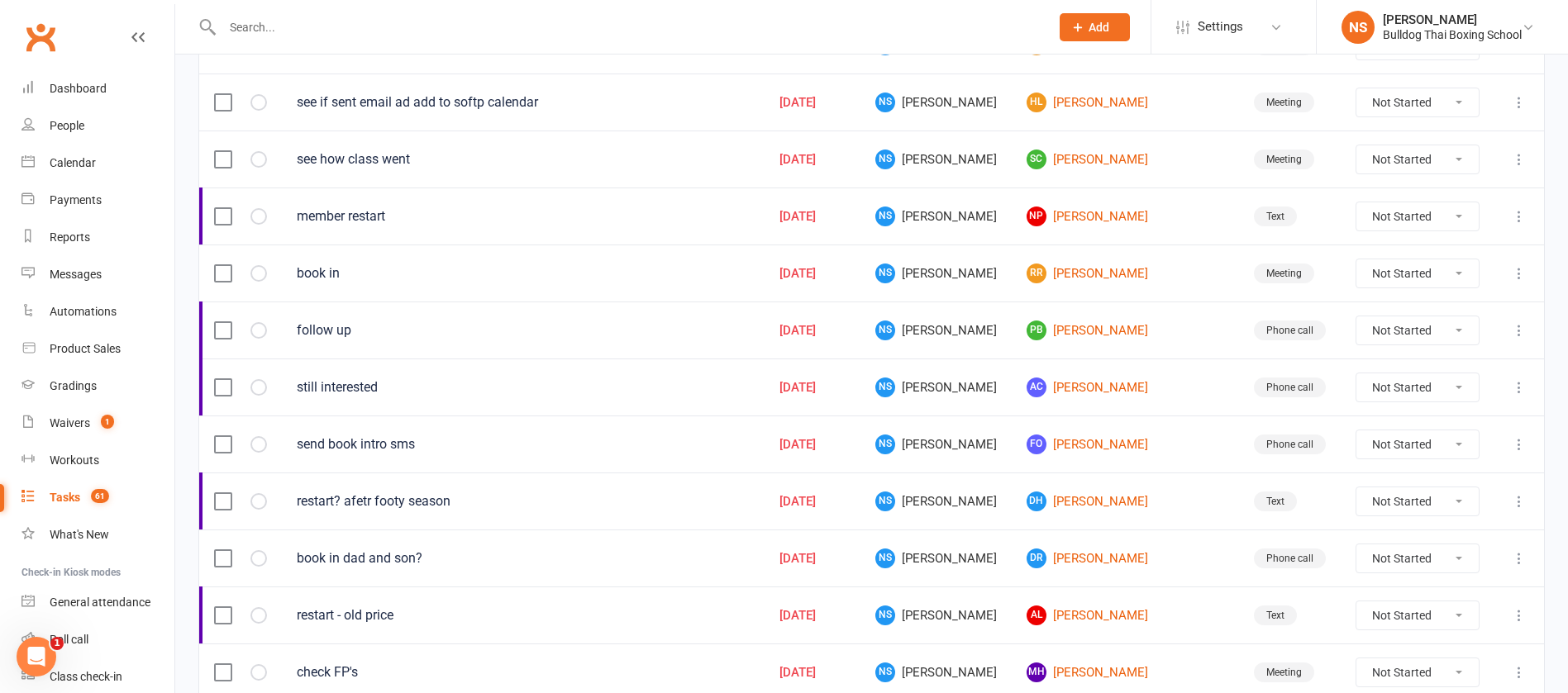
scroll to position [496, 0]
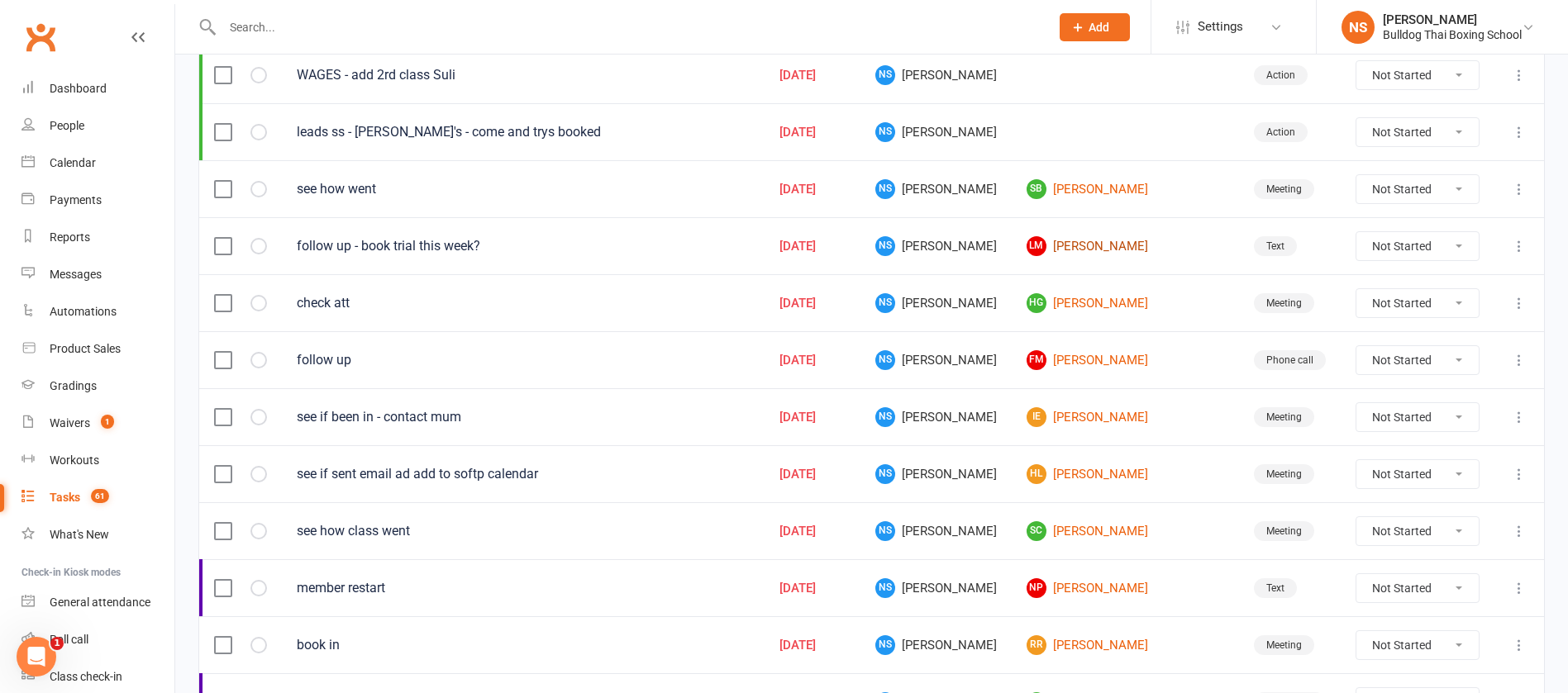
click at [1117, 243] on link "[PERSON_NAME]" at bounding box center [1125, 246] width 198 height 20
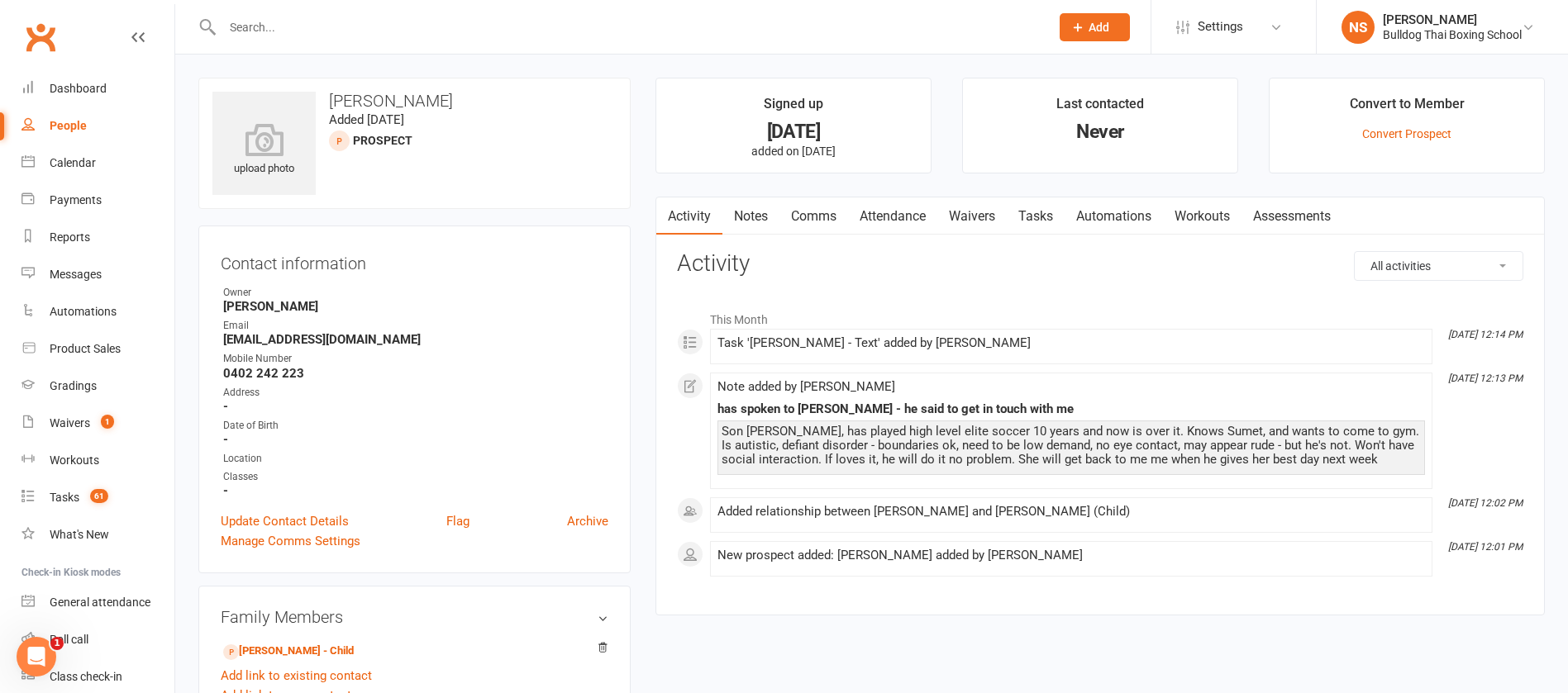
click at [814, 220] on link "Comms" at bounding box center [813, 217] width 68 height 38
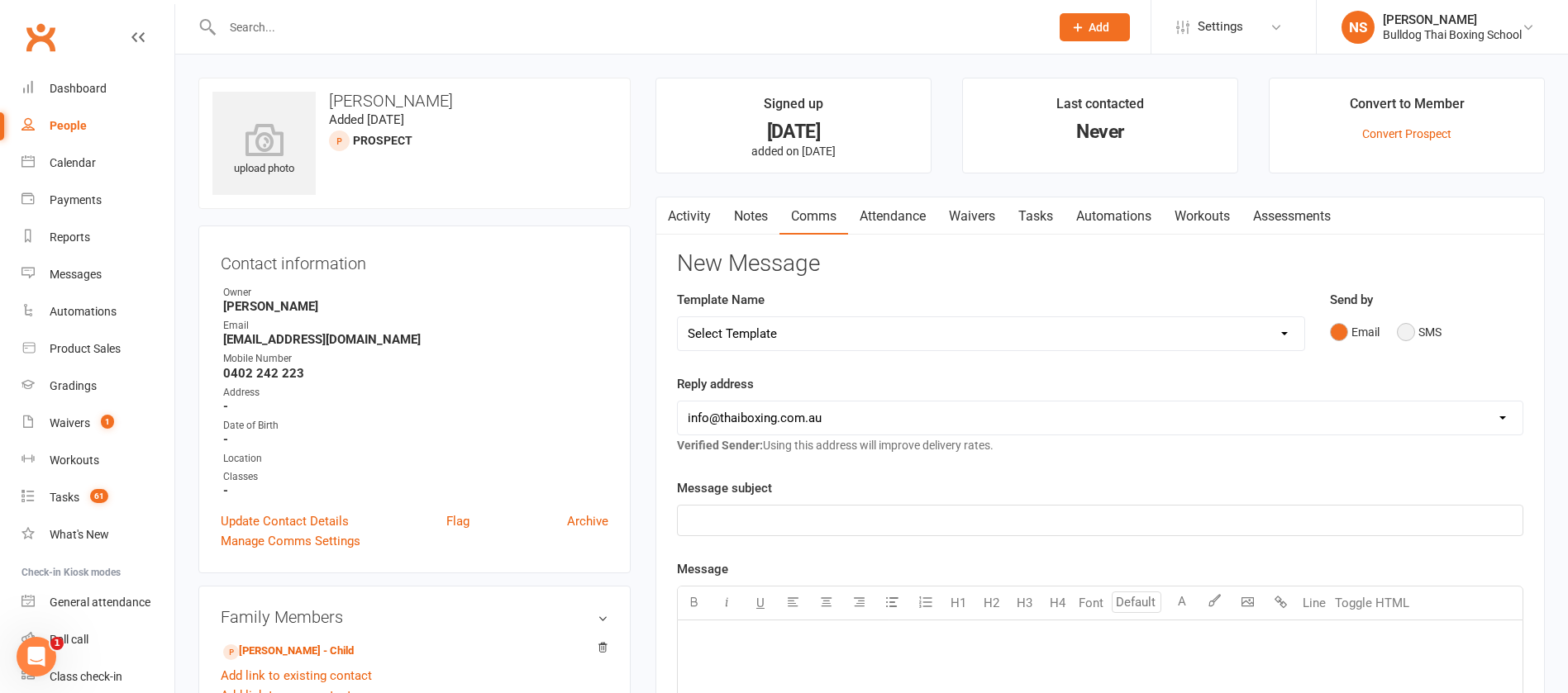
drag, startPoint x: 1404, startPoint y: 329, endPoint x: 1396, endPoint y: 324, distance: 9.4
click at [1401, 328] on button "SMS" at bounding box center [1419, 332] width 45 height 31
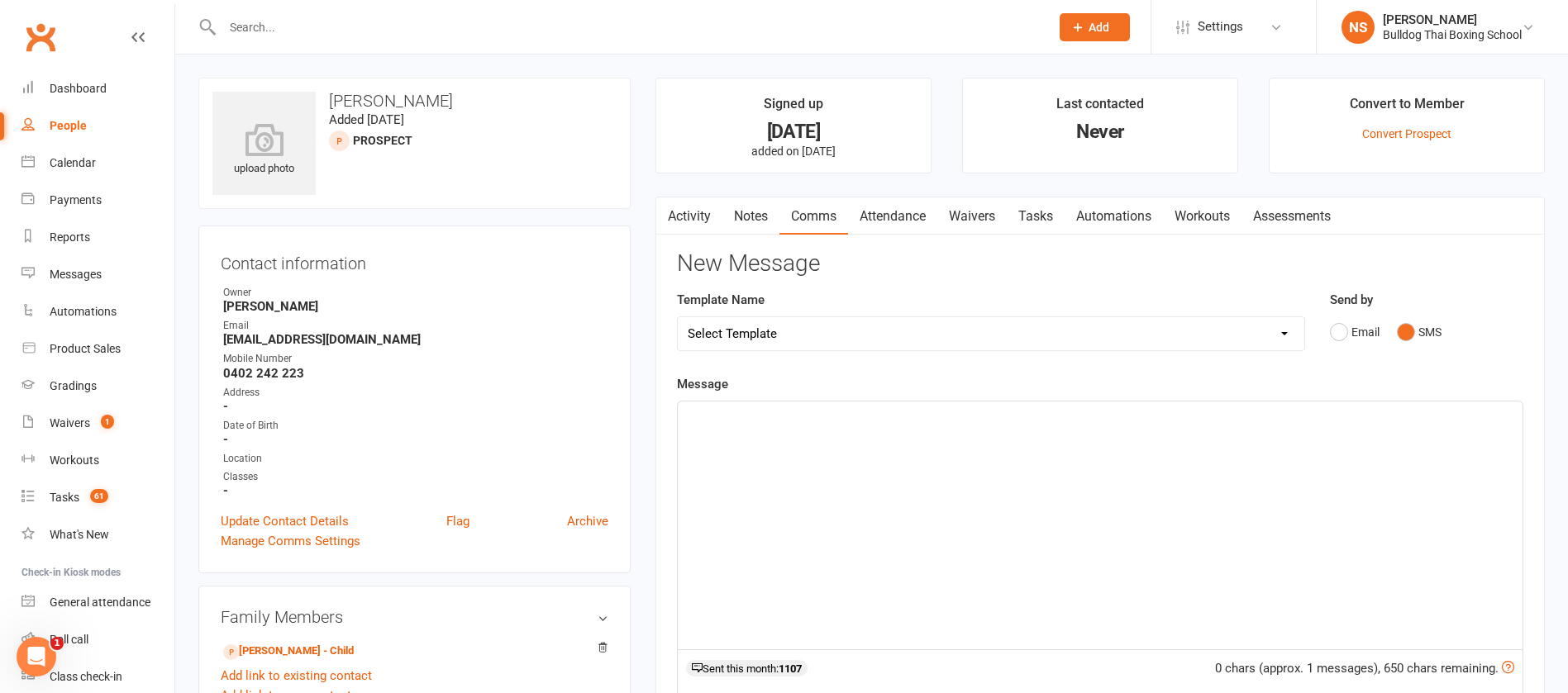
click at [755, 438] on div "﻿" at bounding box center [1100, 525] width 845 height 248
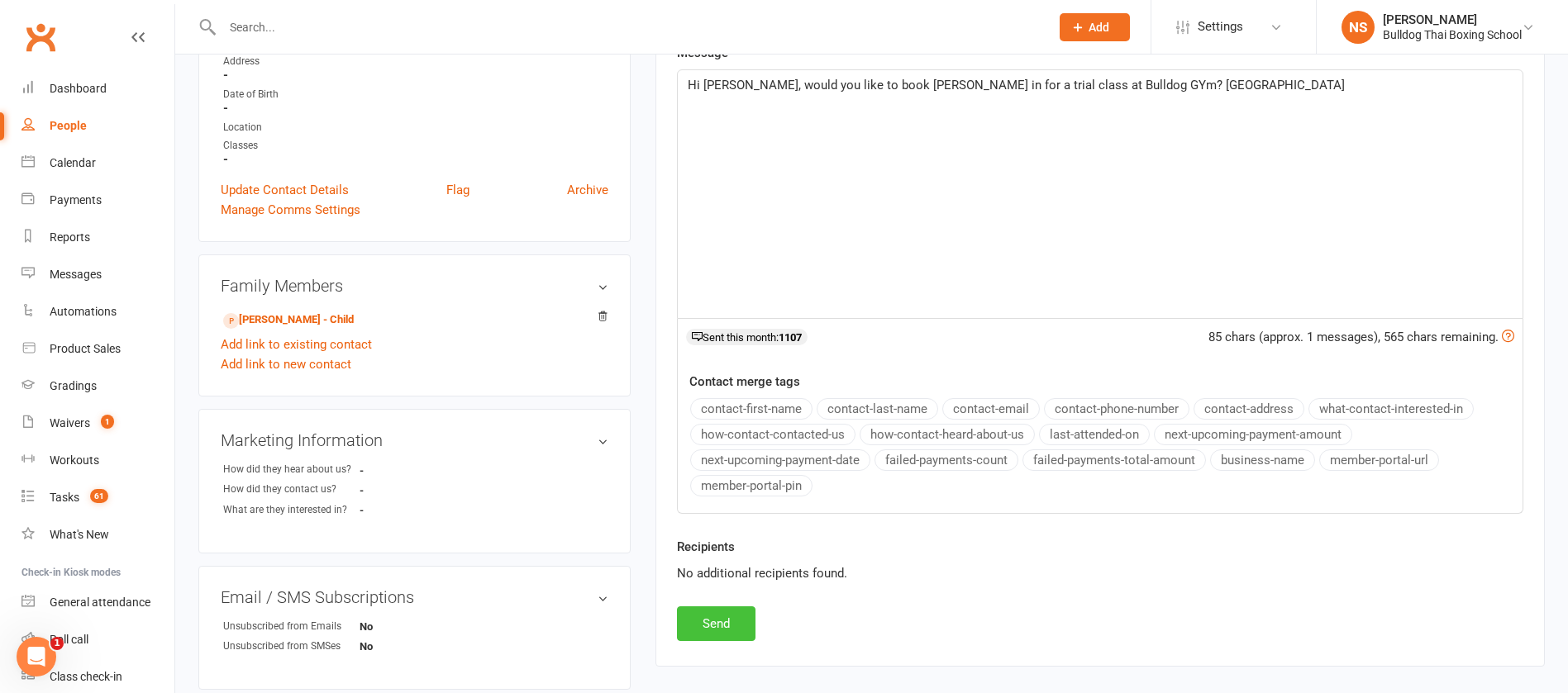
scroll to position [372, 0]
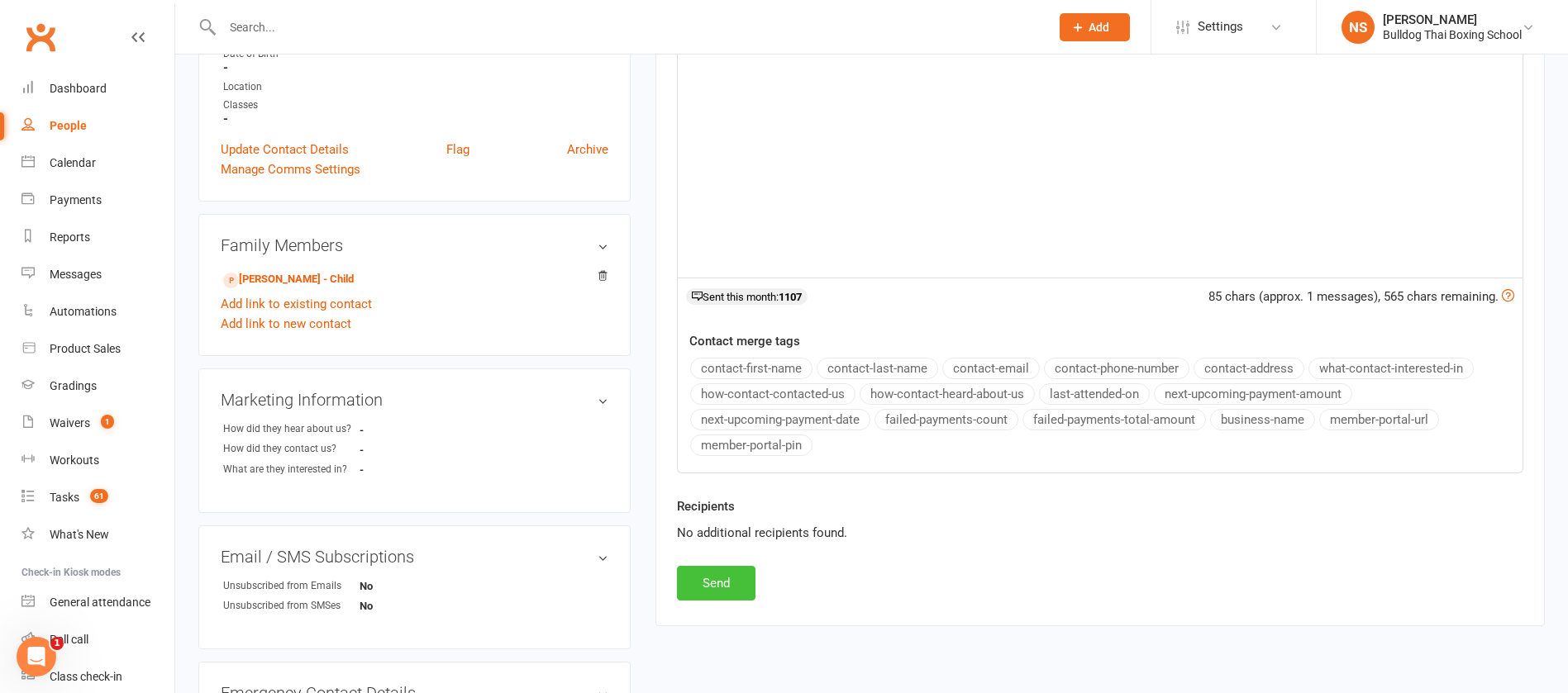
click at [732, 574] on button "Send" at bounding box center [716, 583] width 79 height 35
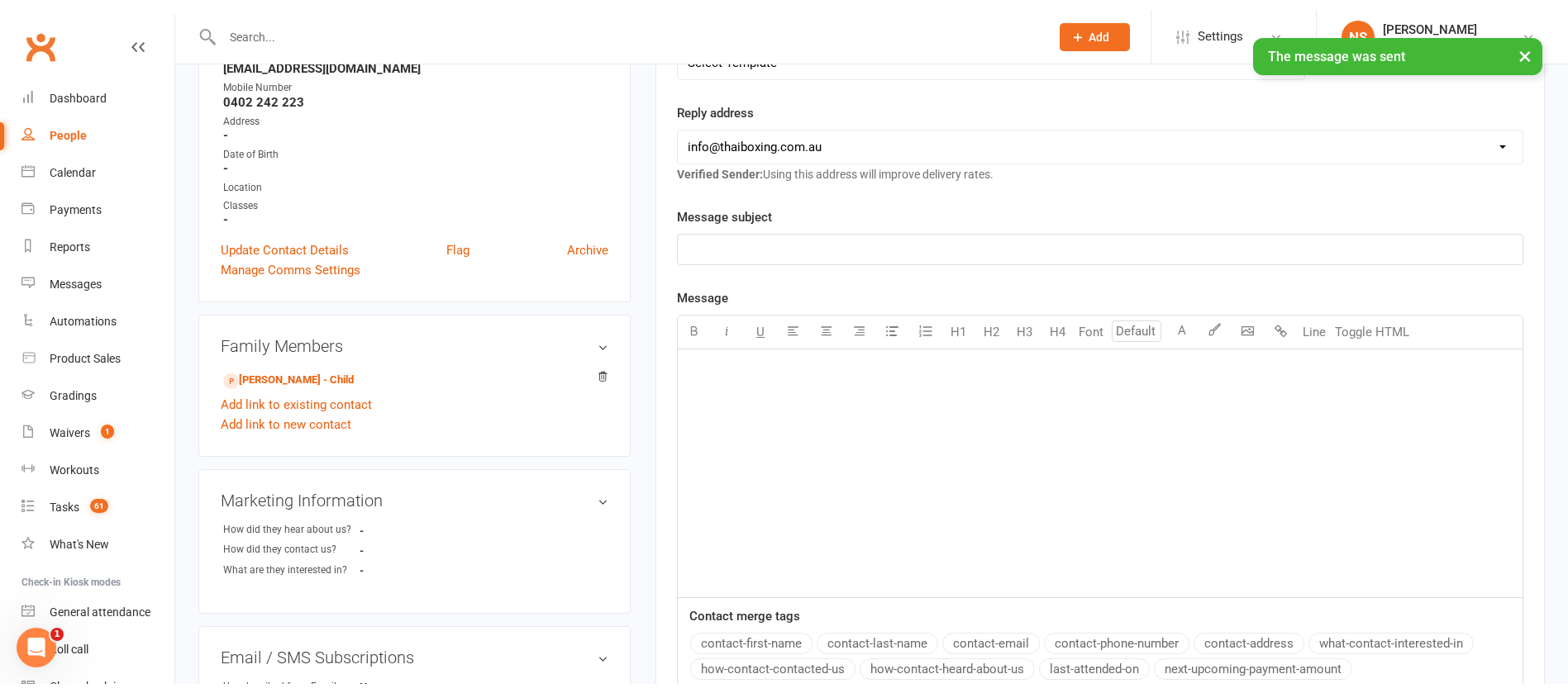
scroll to position [0, 0]
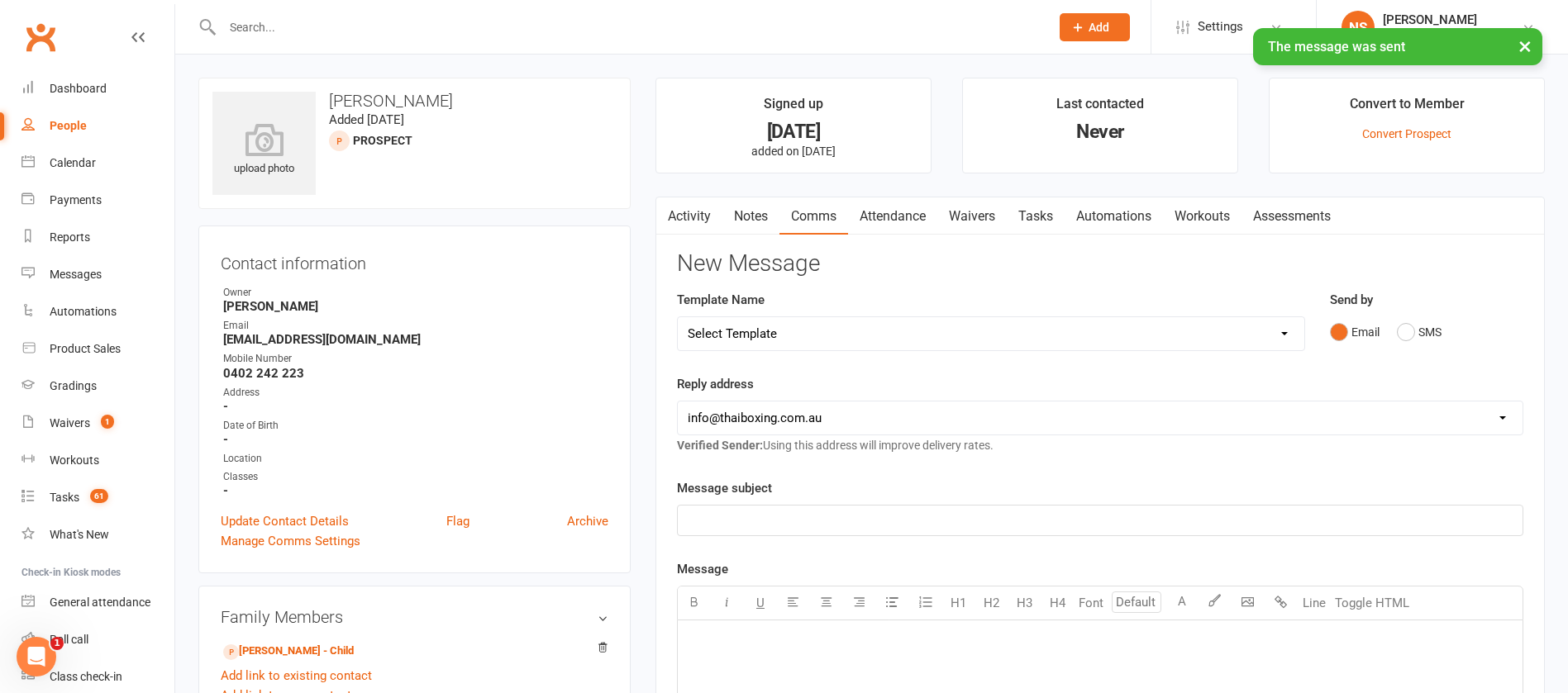
click at [1043, 215] on link "Tasks" at bounding box center [1035, 217] width 58 height 38
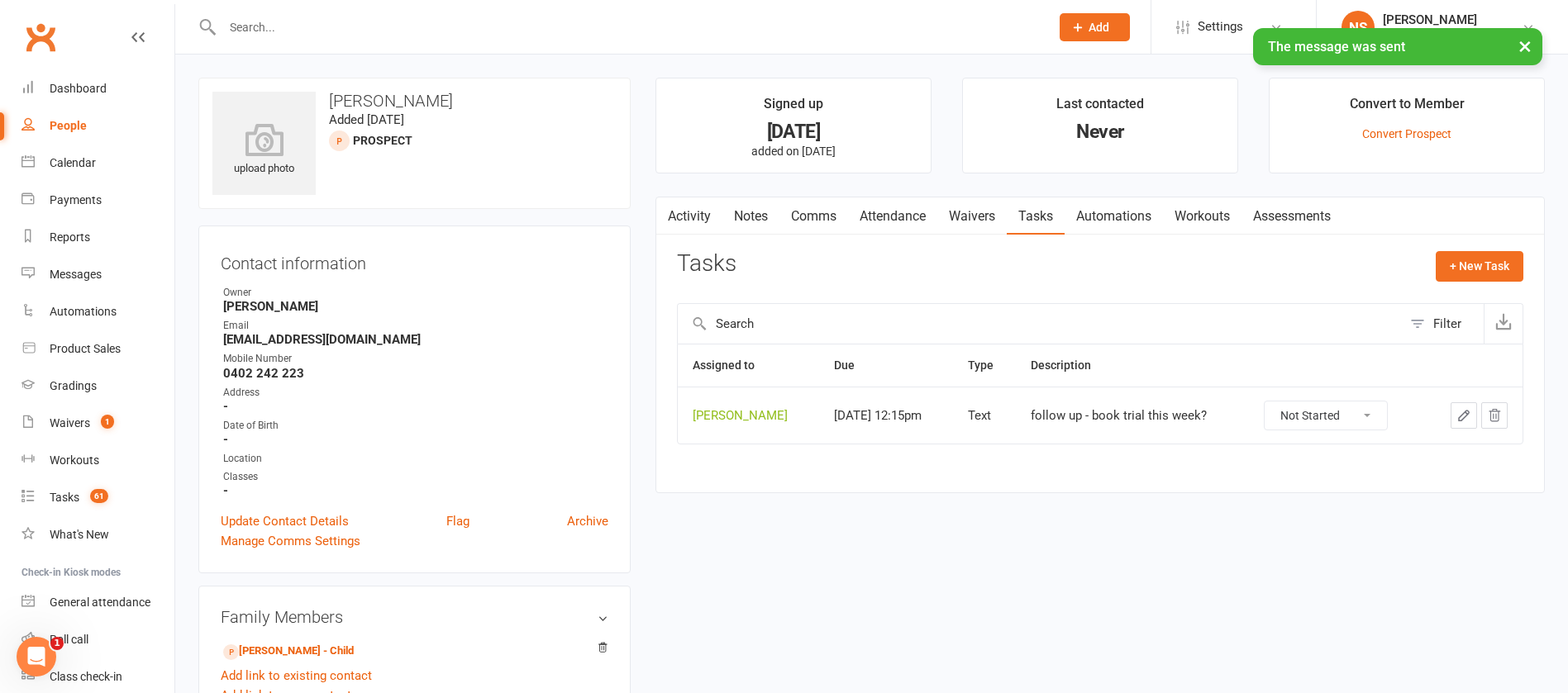
scroll to position [248, 0]
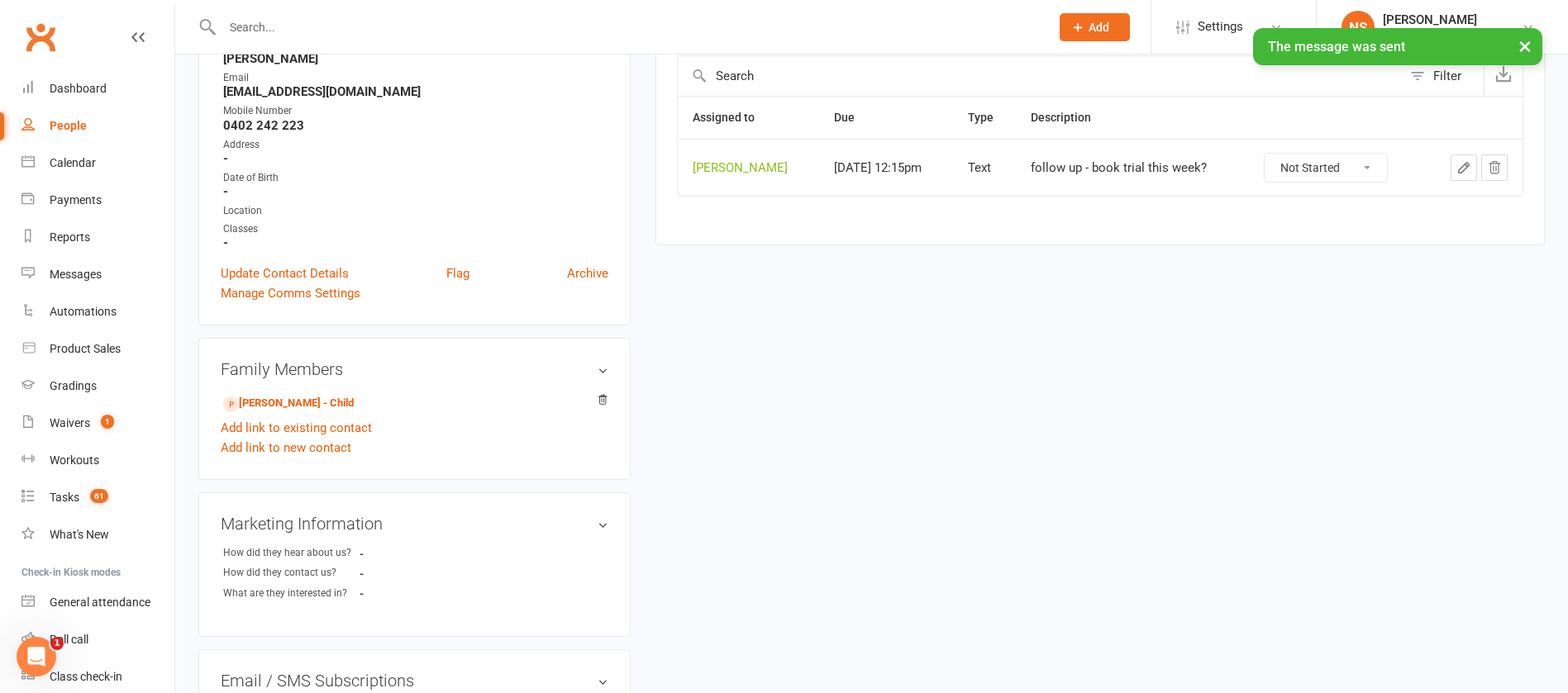
click at [1467, 167] on icon "button" at bounding box center [1464, 167] width 9 height 9
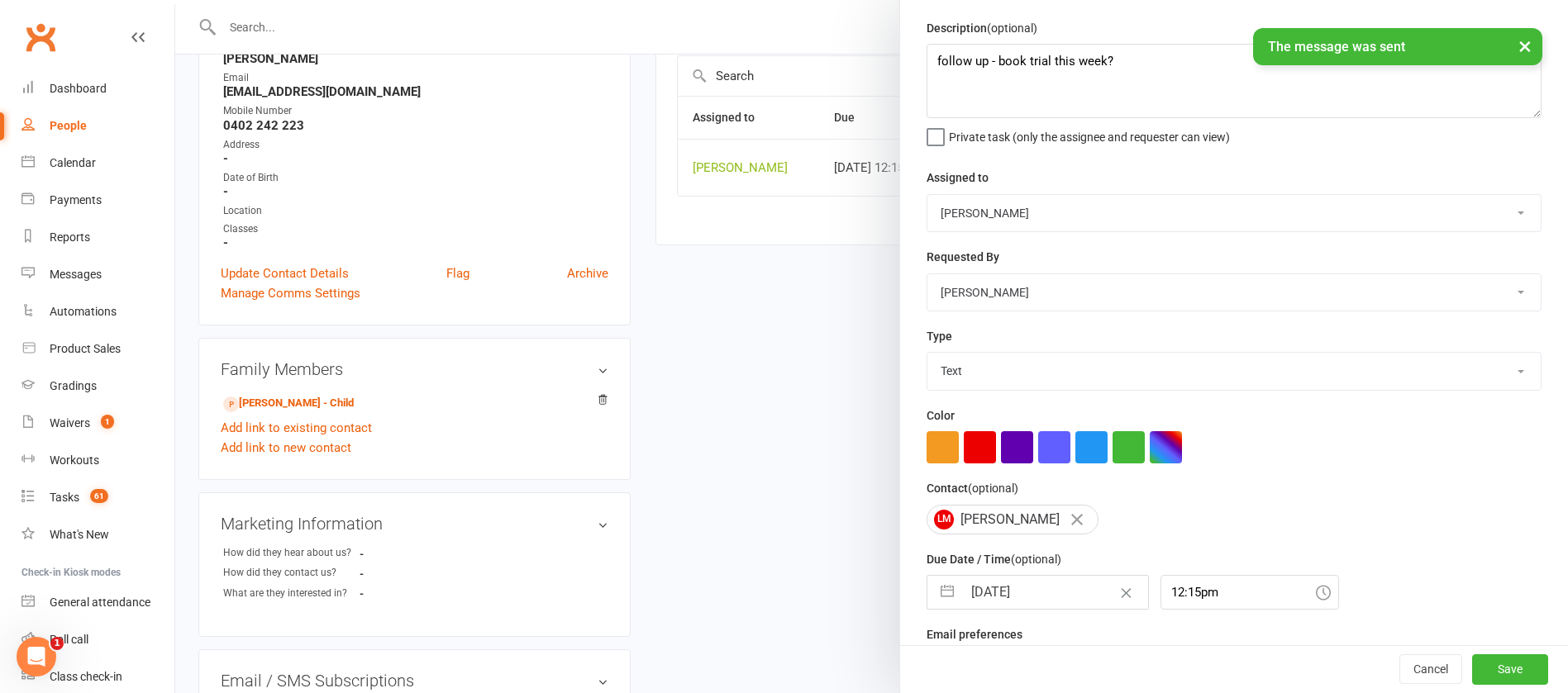
scroll to position [98, 0]
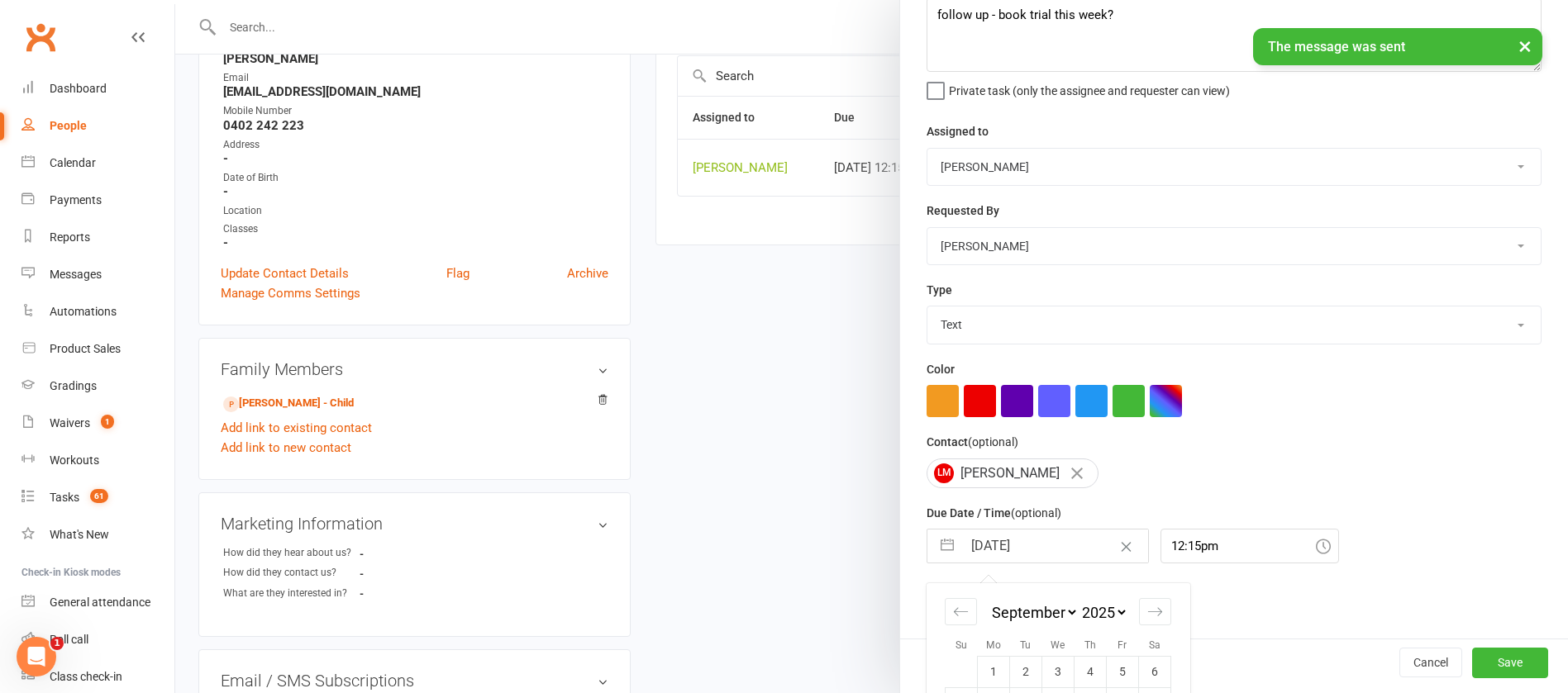
drag, startPoint x: 1046, startPoint y: 547, endPoint x: 1046, endPoint y: 535, distance: 12.0
click at [1046, 546] on input "[DATE]" at bounding box center [1055, 546] width 186 height 33
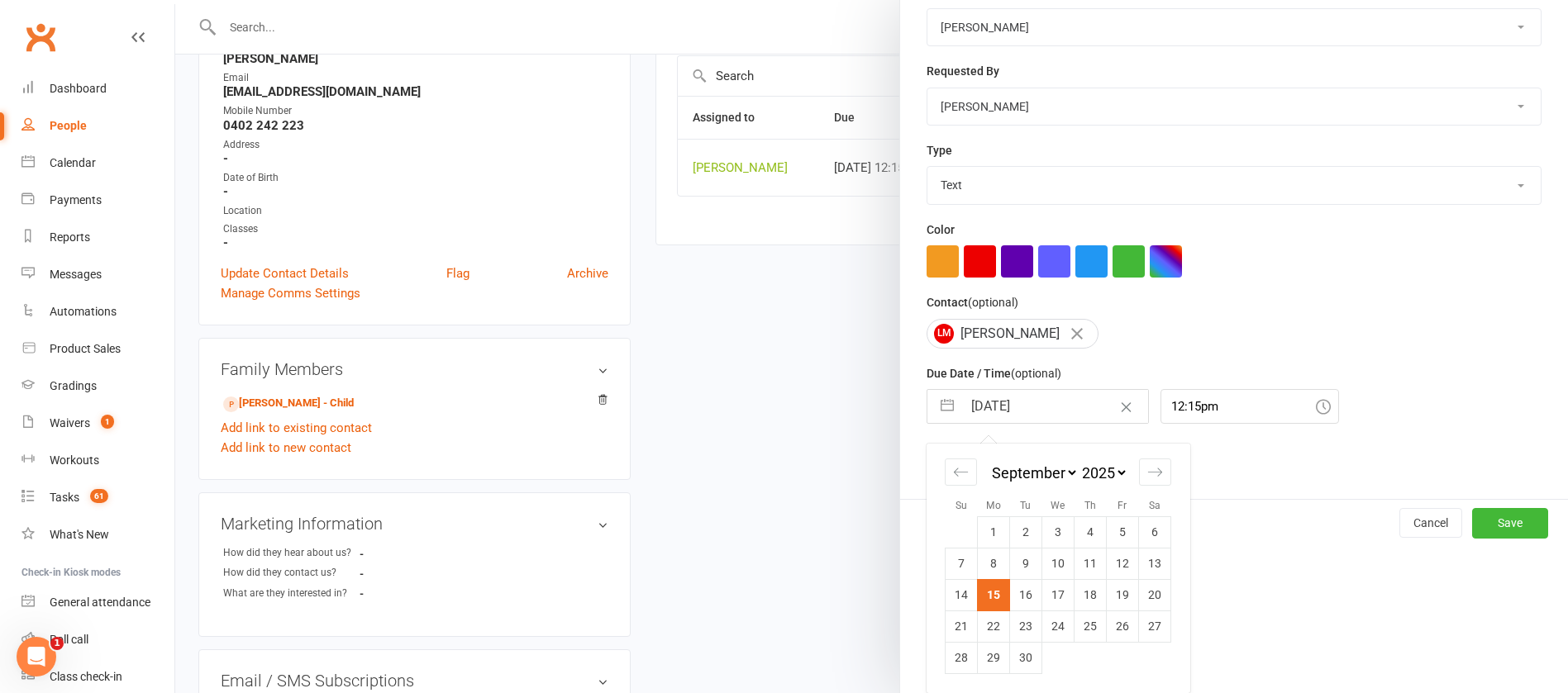
click at [980, 627] on td "22" at bounding box center [994, 627] width 32 height 31
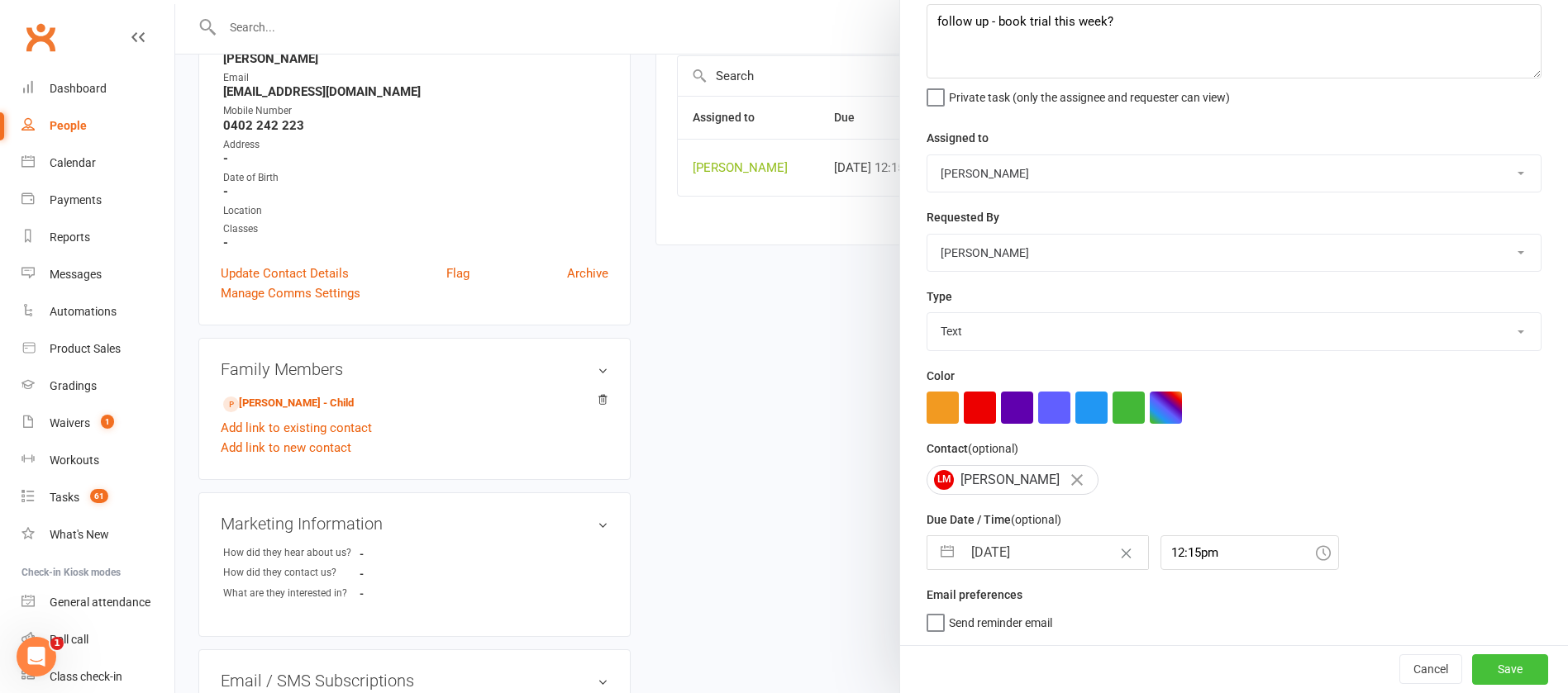
click at [1472, 671] on button "Save" at bounding box center [1510, 669] width 76 height 29
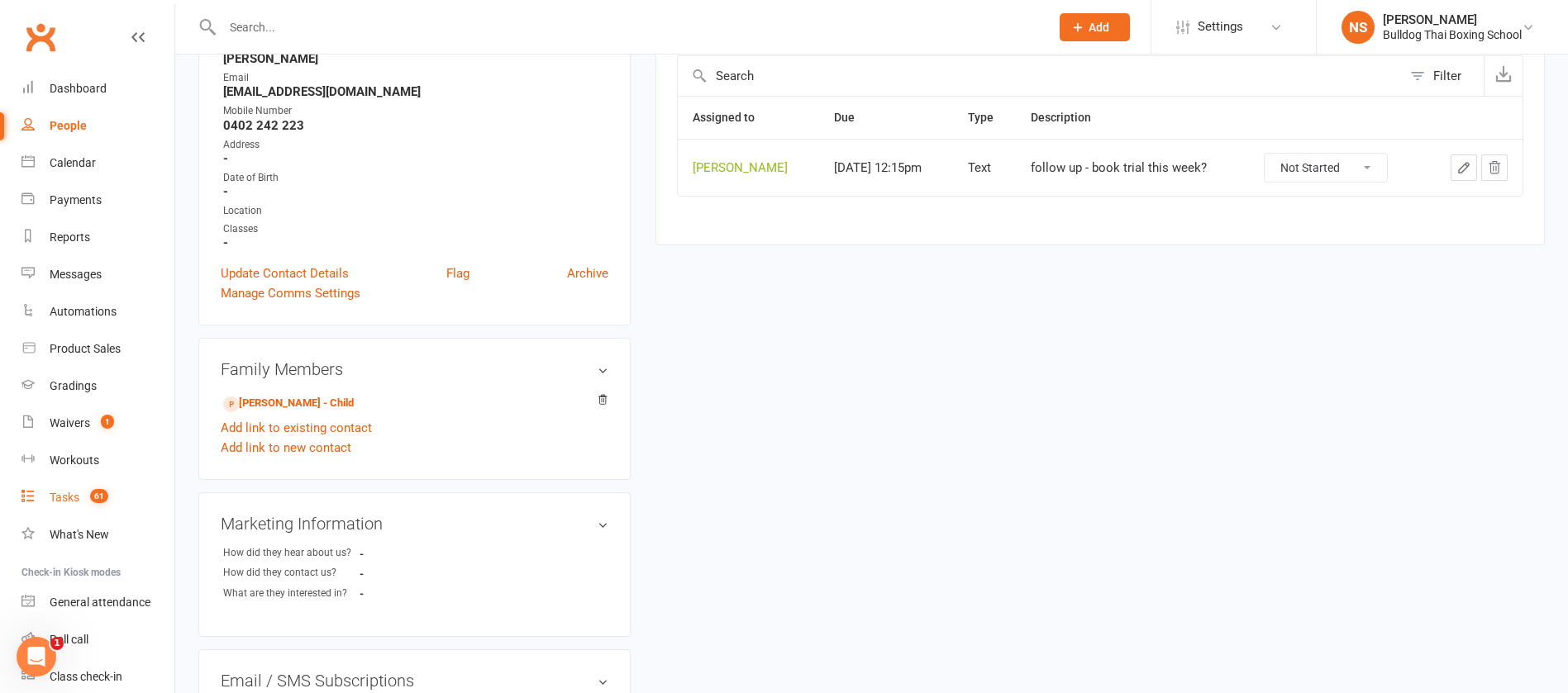
click at [67, 498] on div "Tasks" at bounding box center [64, 497] width 29 height 13
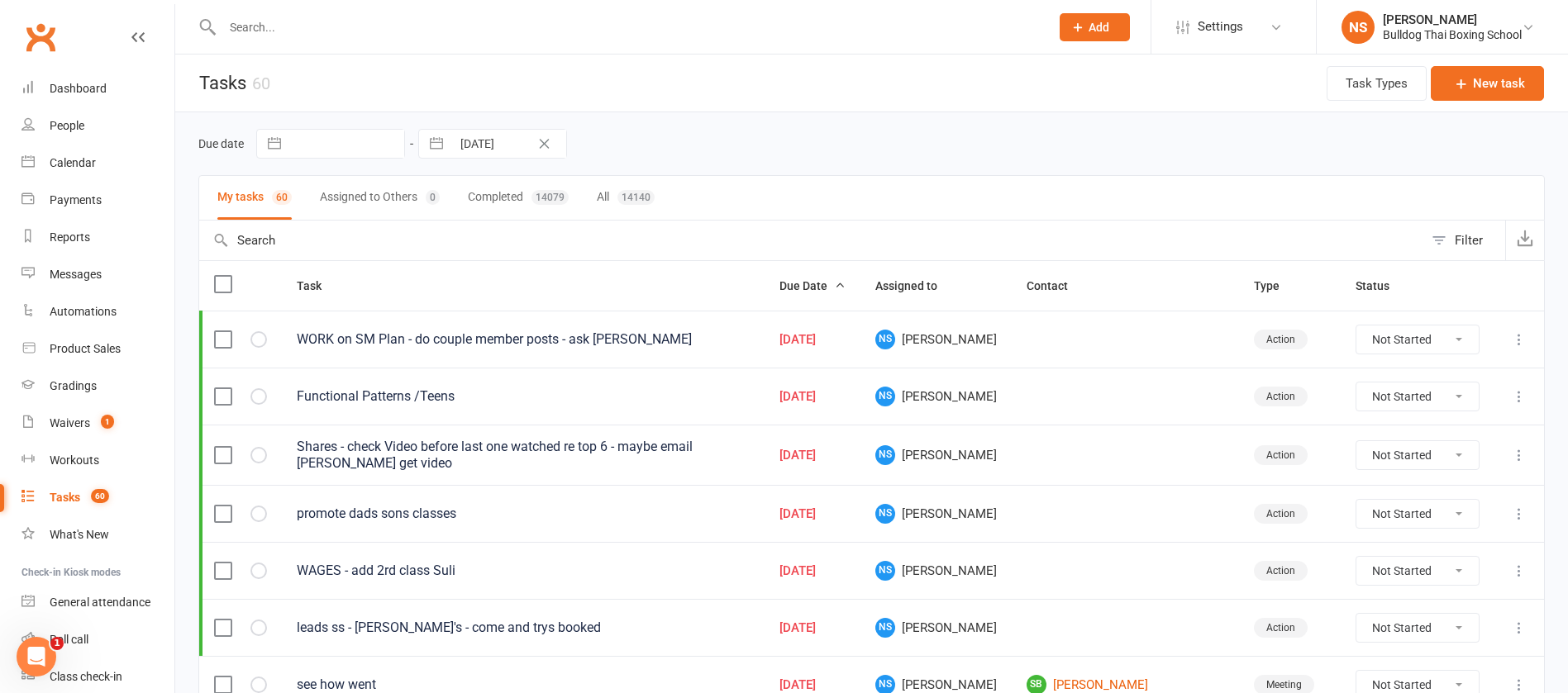
click at [483, 406] on td "Functional Patterns /Teens" at bounding box center [523, 396] width 483 height 57
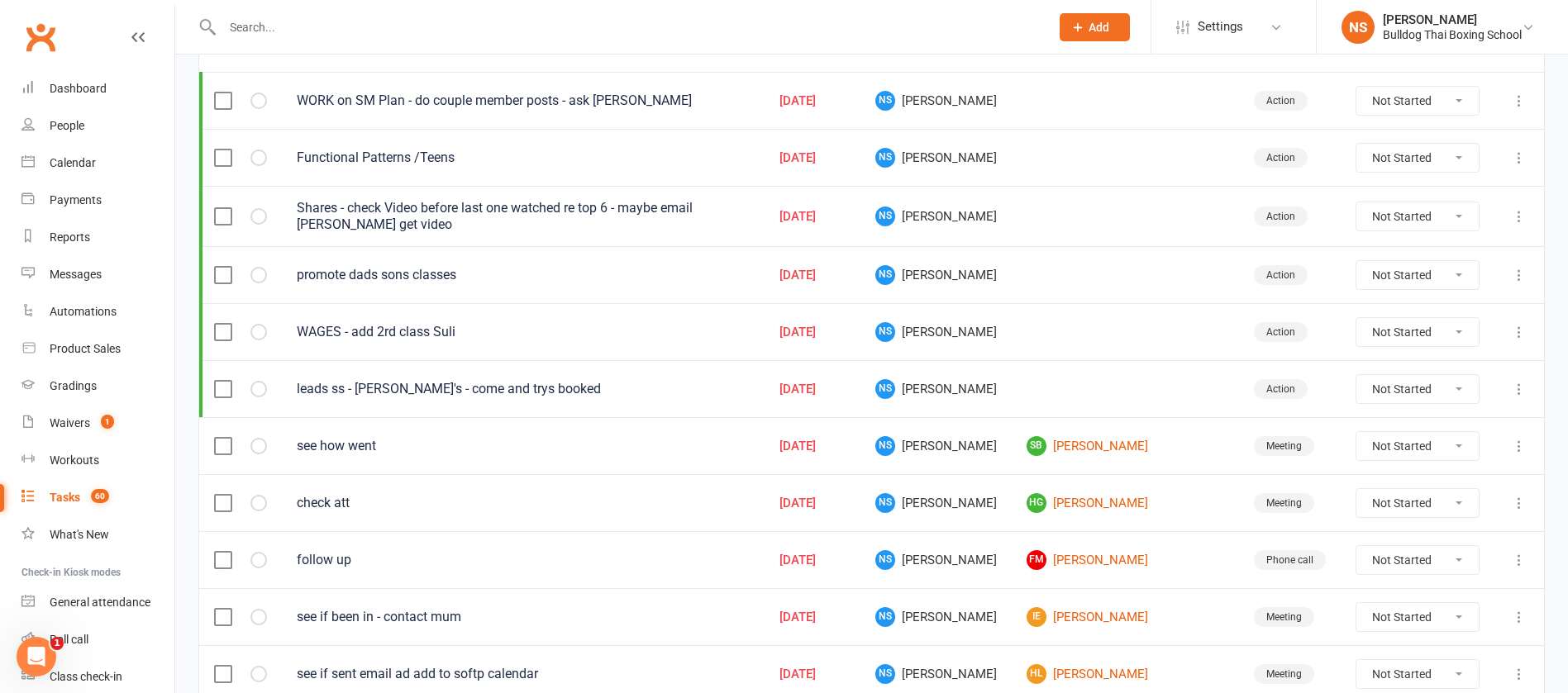
scroll to position [248, 0]
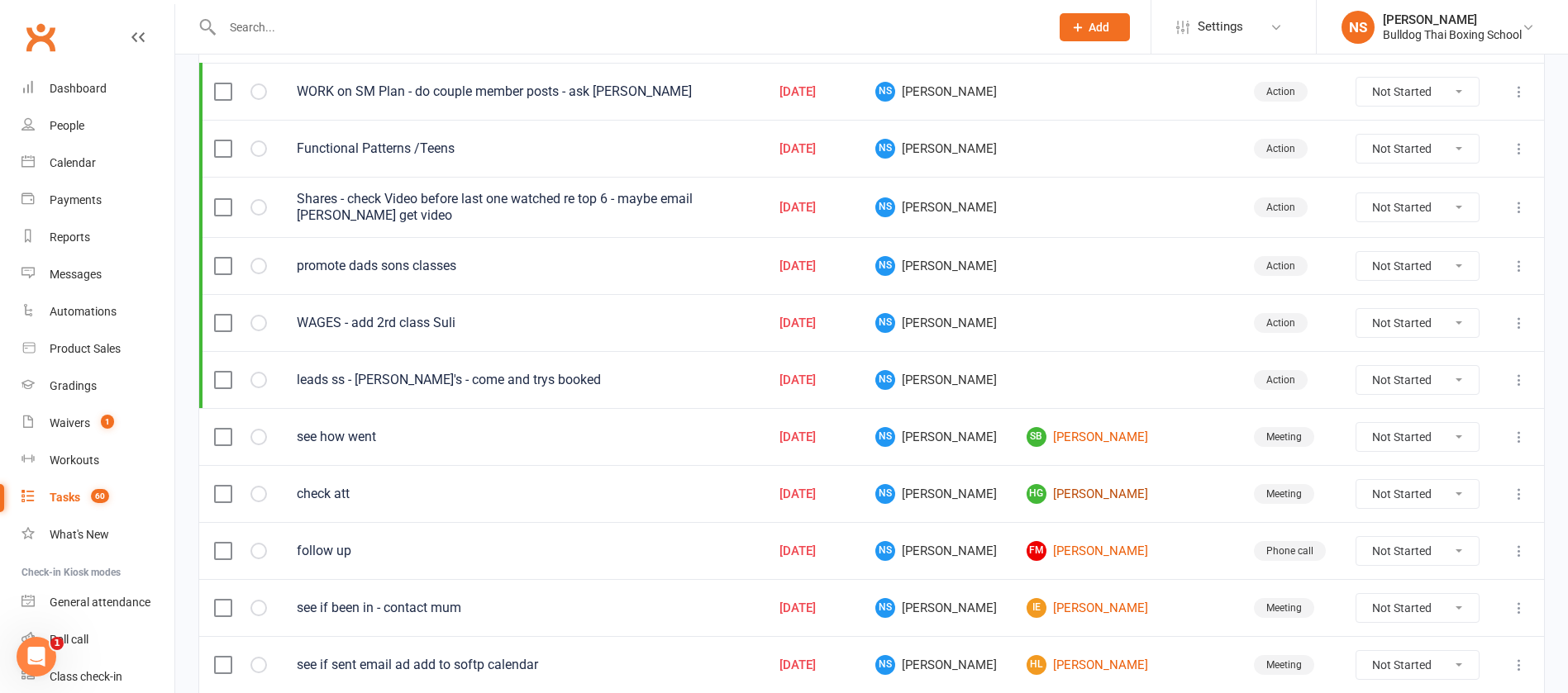
click at [1119, 495] on link "HG [PERSON_NAME]" at bounding box center [1125, 494] width 198 height 20
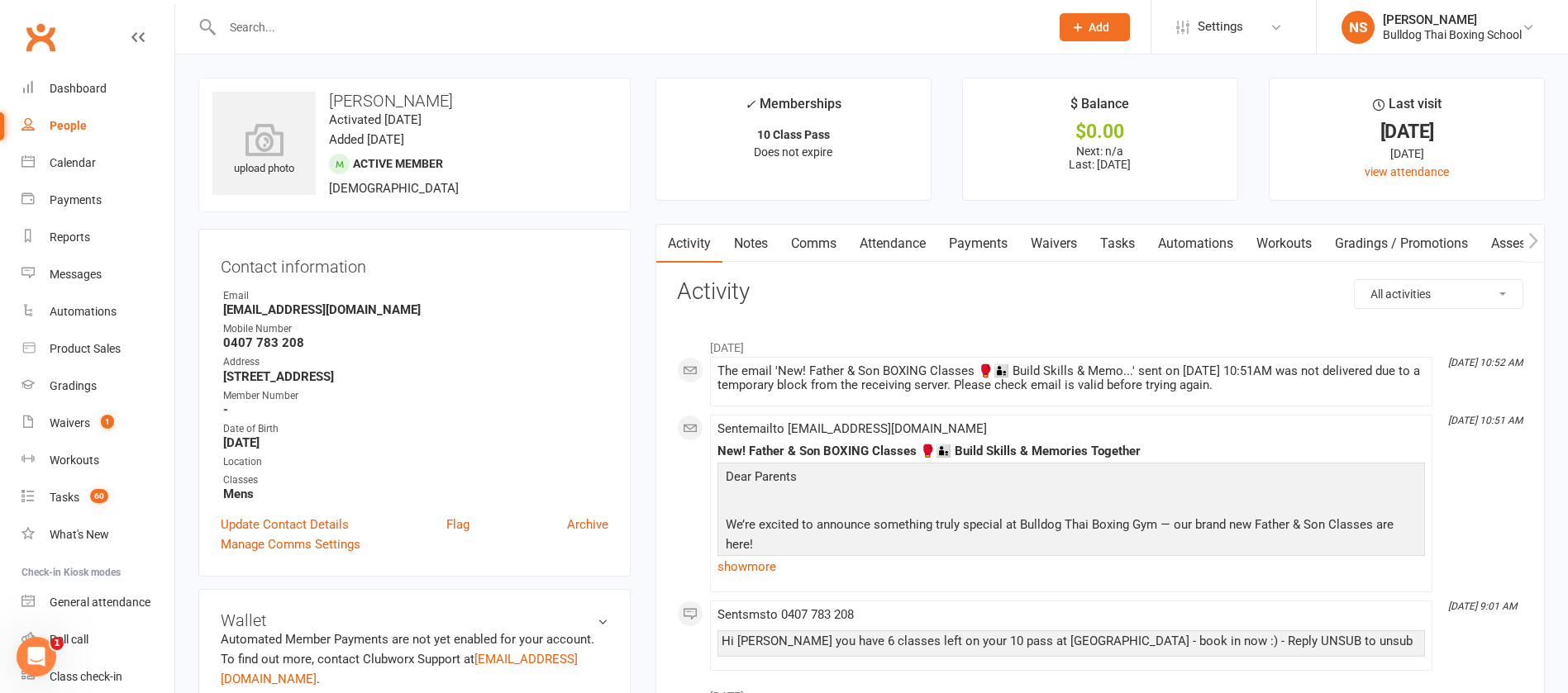
click at [817, 241] on link "Comms" at bounding box center [813, 243] width 68 height 38
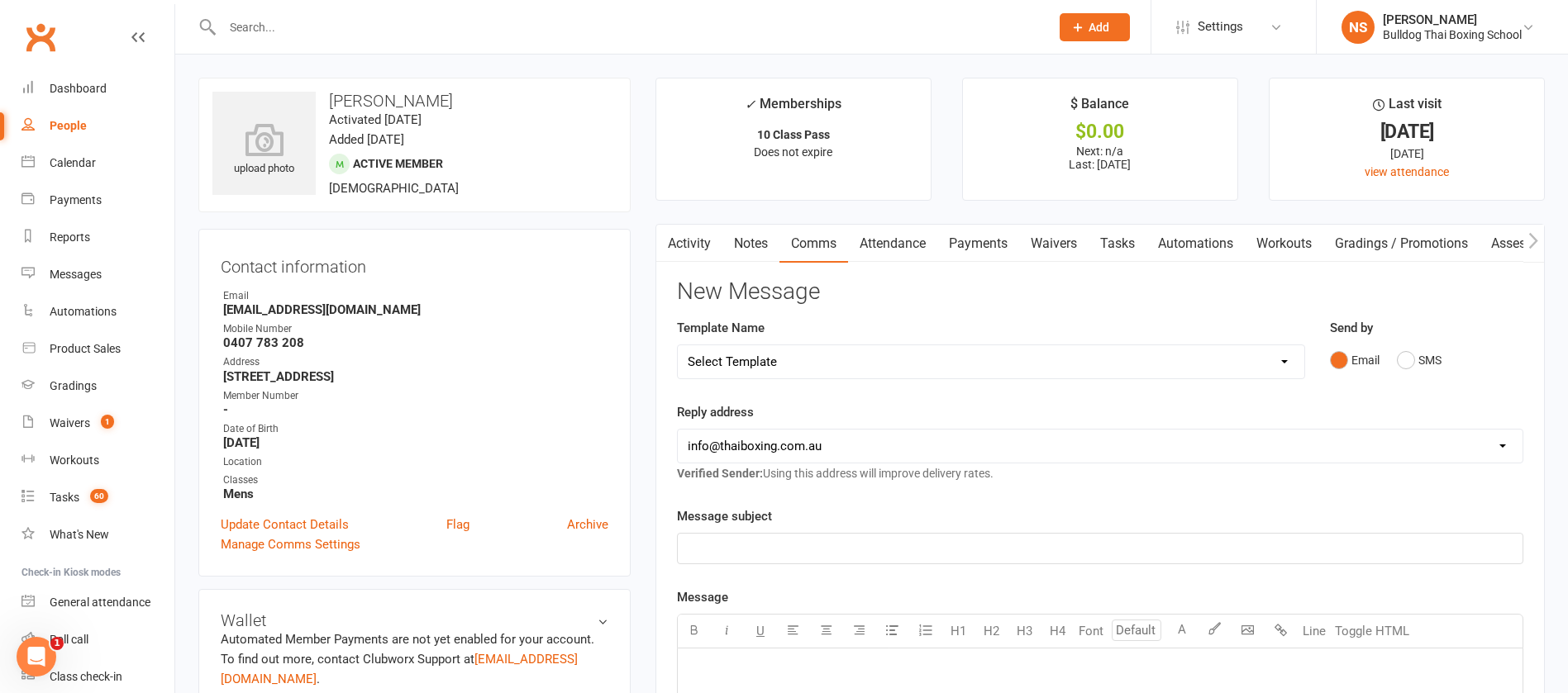
click at [769, 357] on select "Select Template [Email] Price Increase 28 Day Kick starter [SMS] 10 Pass Check …" at bounding box center [991, 362] width 627 height 33
click at [678, 345] on select "Select Template [Email] Price Increase 28 Day Kick starter [SMS] 10 Pass Check …" at bounding box center [991, 362] width 627 height 33
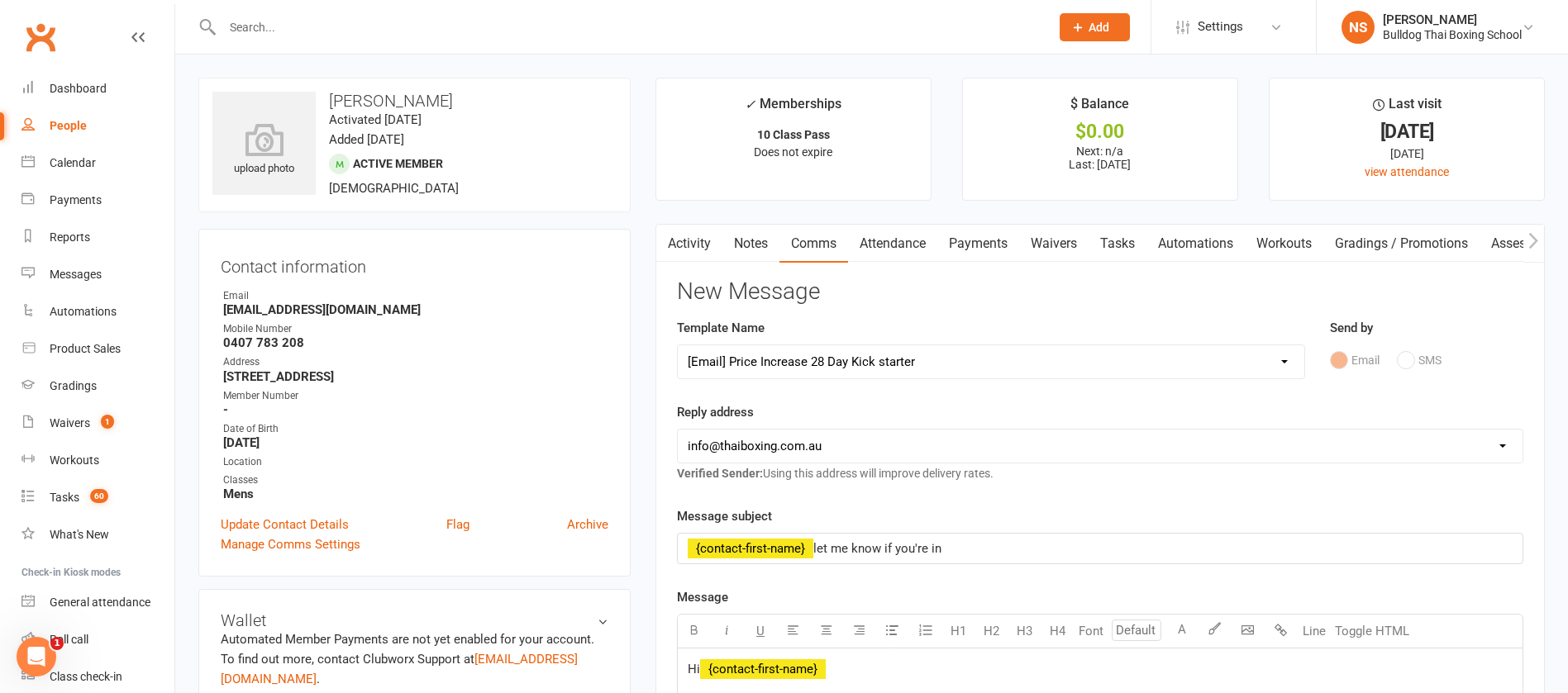
click at [821, 365] on select "Select Template [Email] Price Increase 28 Day Kick starter [SMS] 10 Pass Check …" at bounding box center [991, 362] width 627 height 33
click at [678, 345] on select "Select Template [Email] Price Increase 28 Day Kick starter [SMS] 10 Pass Check …" at bounding box center [991, 362] width 627 height 33
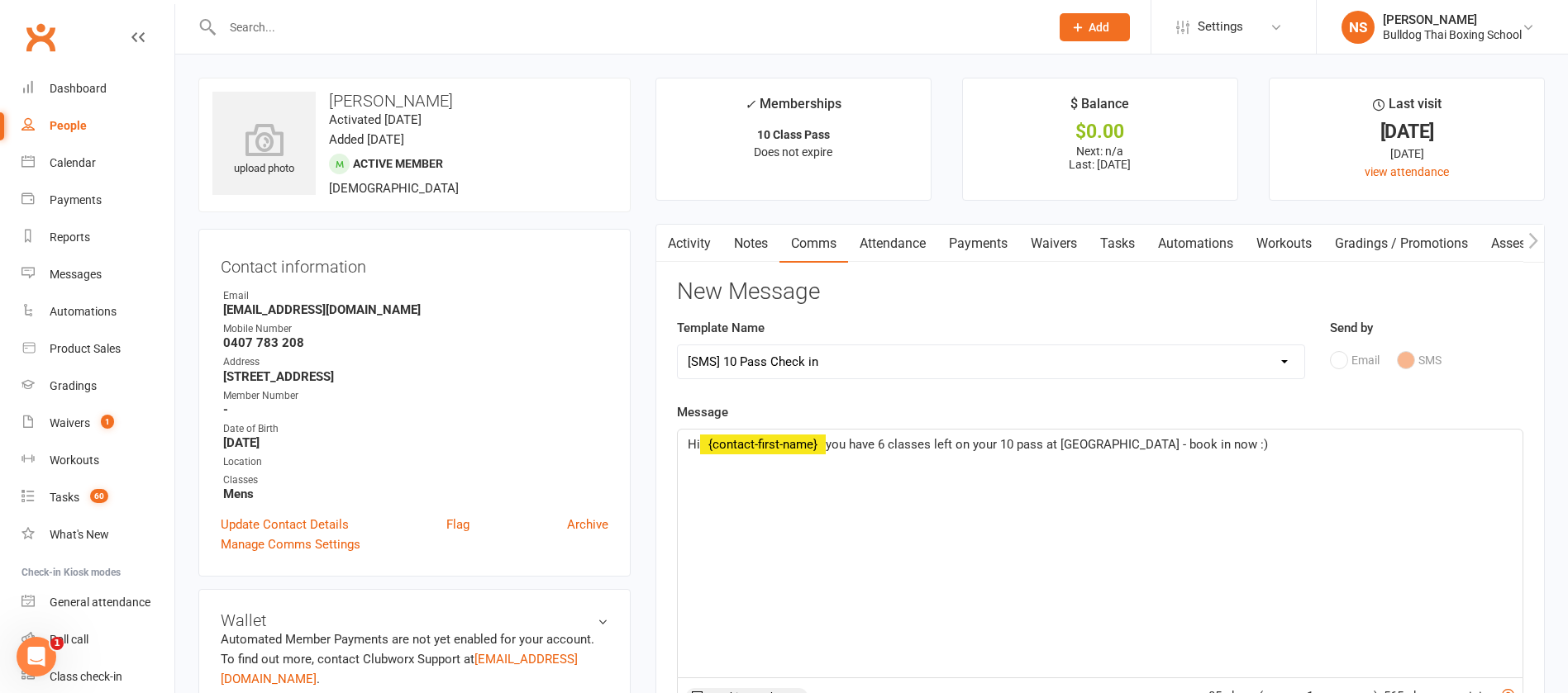
click at [1139, 444] on span "you have 6 classes left on your 10 pass at [GEOGRAPHIC_DATA] - book in now :)" at bounding box center [1047, 444] width 442 height 15
click at [1206, 445] on span "you have 6 classes left on your 10 pass at [GEOGRAPHIC_DATA] and until endof No…" at bounding box center [1134, 444] width 616 height 15
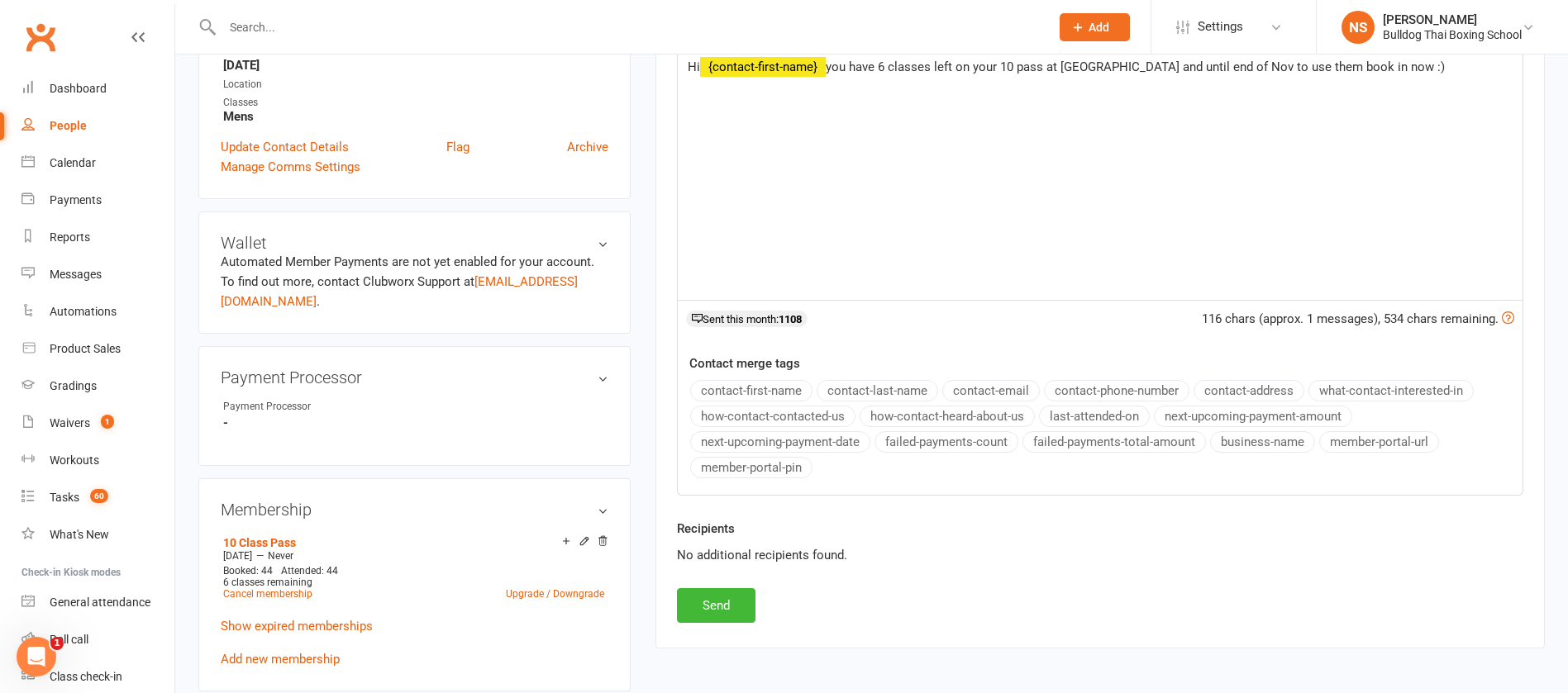
scroll to position [496, 0]
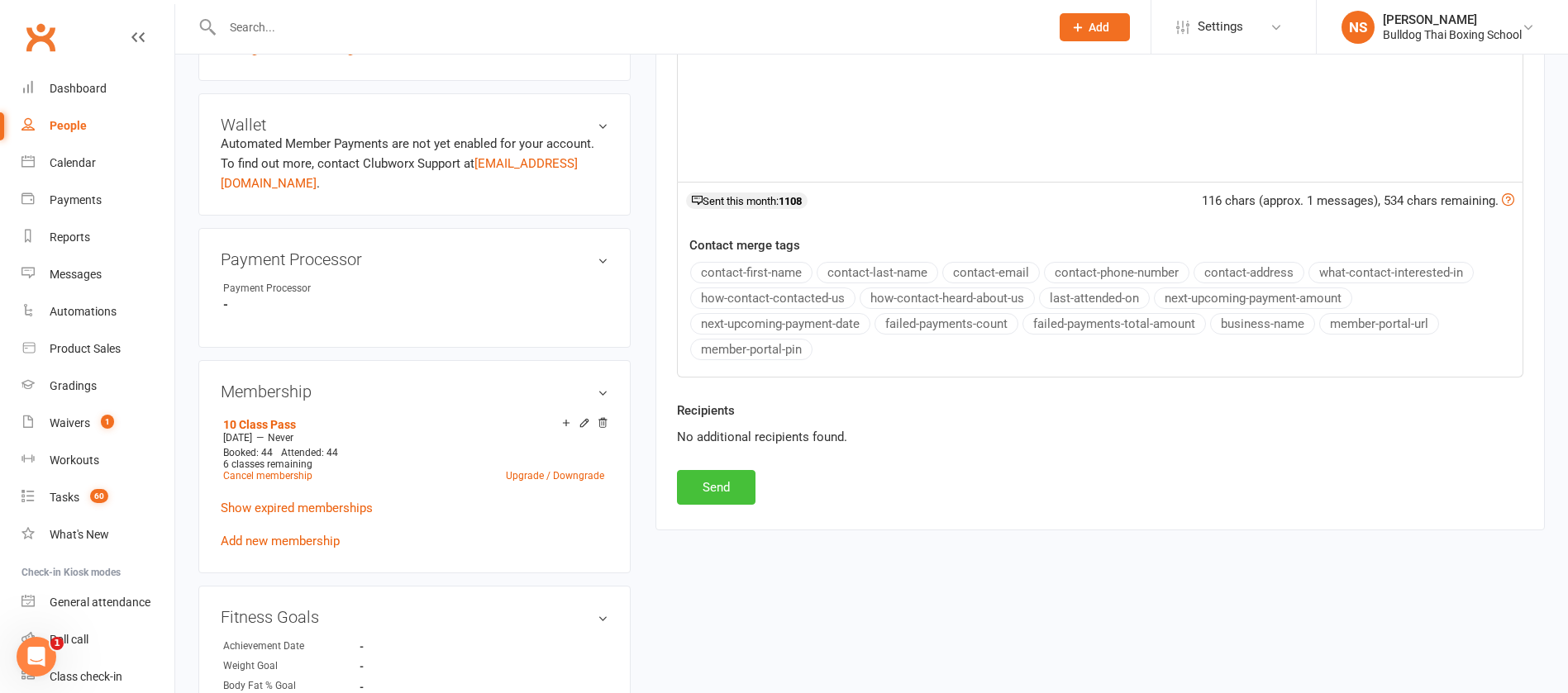
click at [713, 471] on button "Send" at bounding box center [716, 488] width 79 height 35
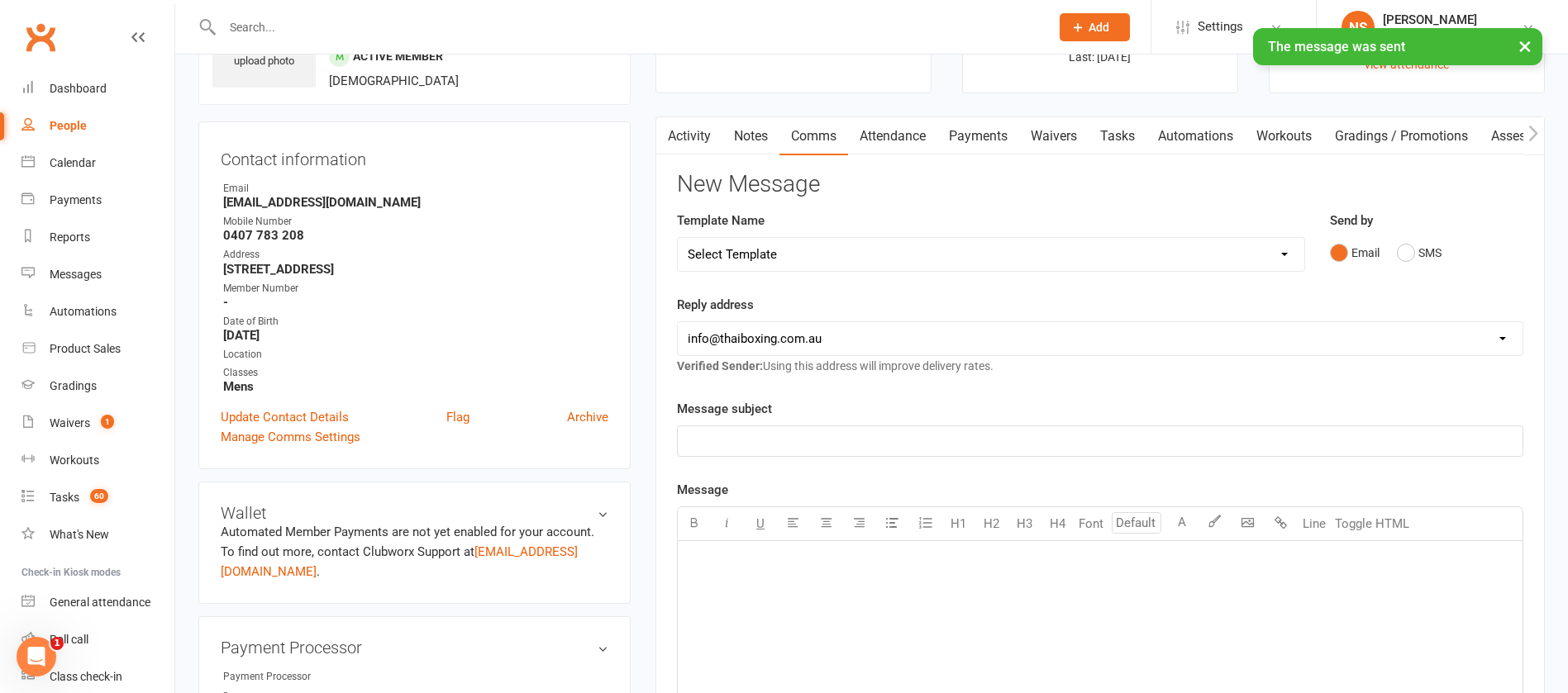
scroll to position [0, 0]
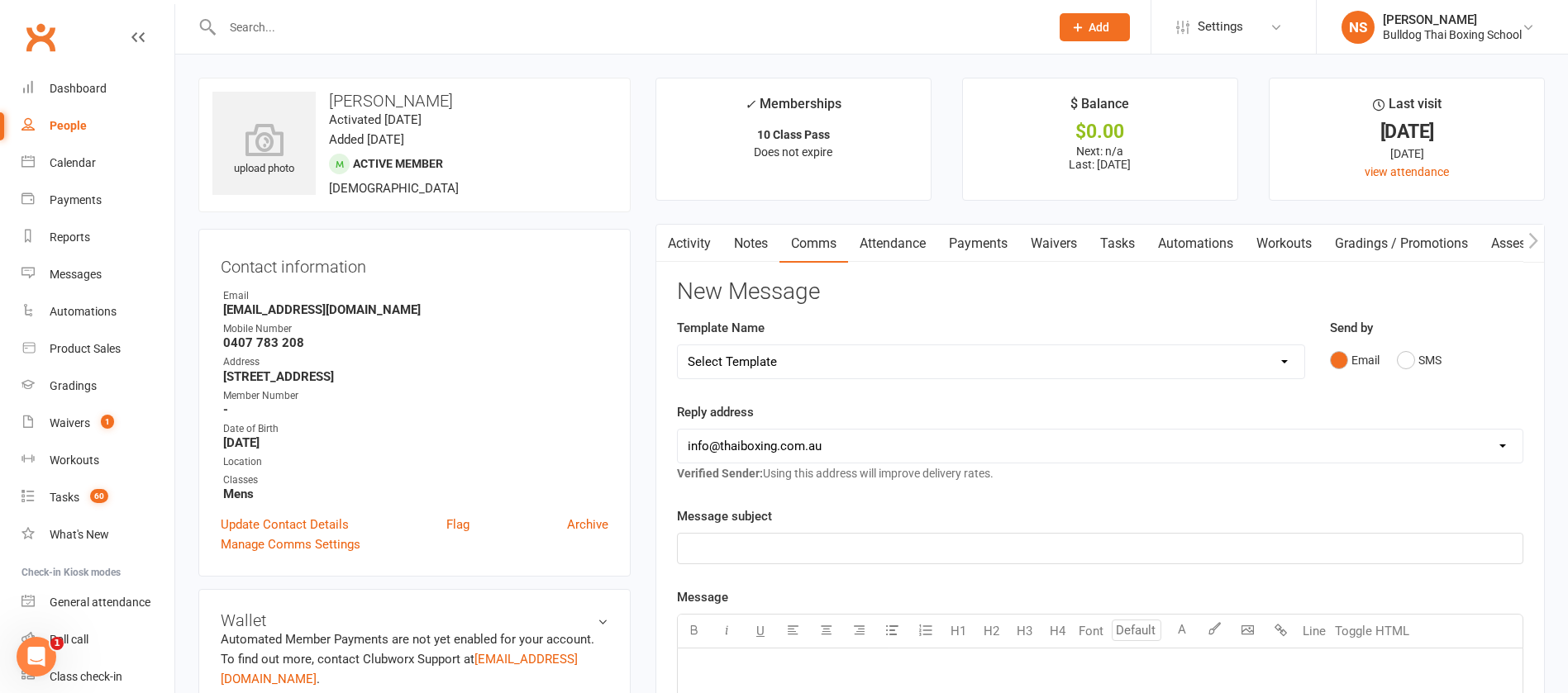
click at [1126, 243] on link "Tasks" at bounding box center [1117, 243] width 58 height 38
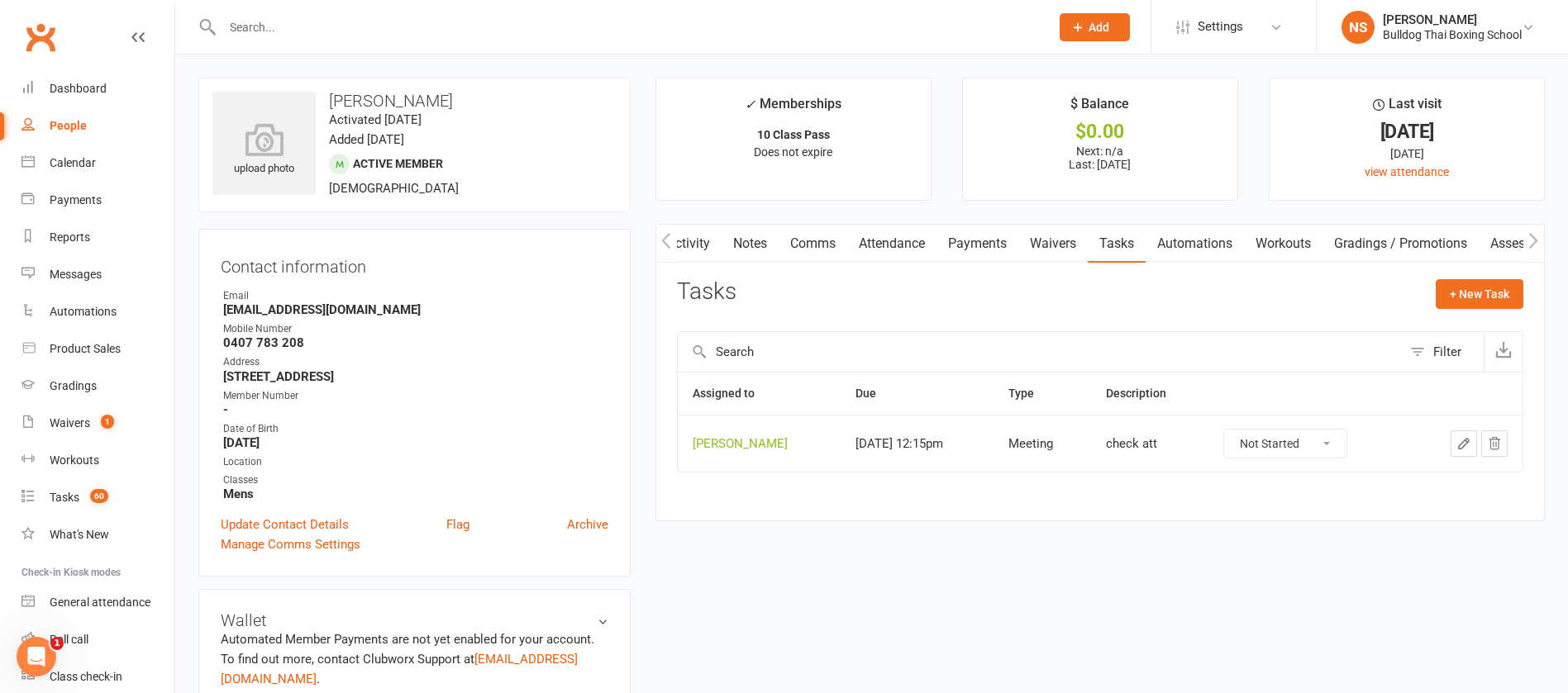
click at [1463, 445] on icon "button" at bounding box center [1464, 444] width 15 height 15
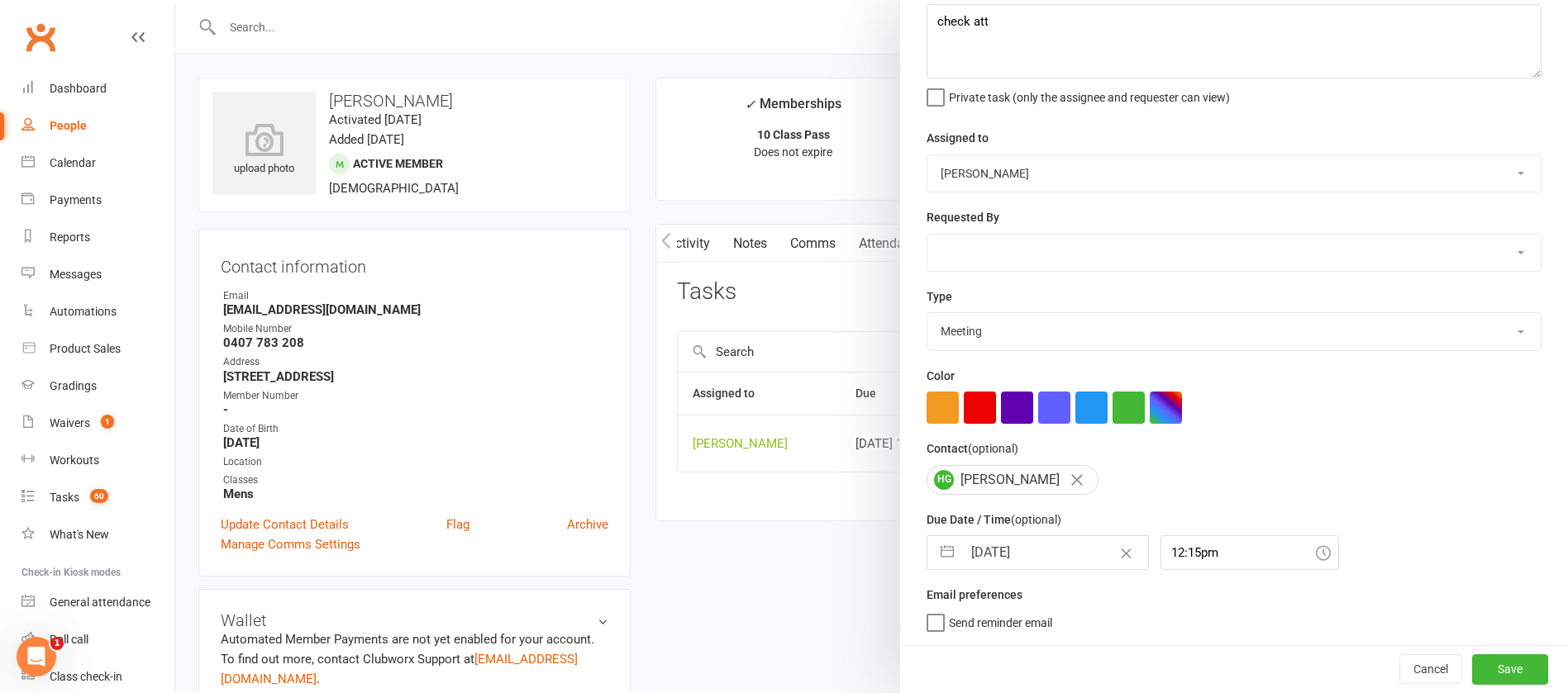
click at [1045, 551] on input "[DATE]" at bounding box center [1055, 552] width 186 height 33
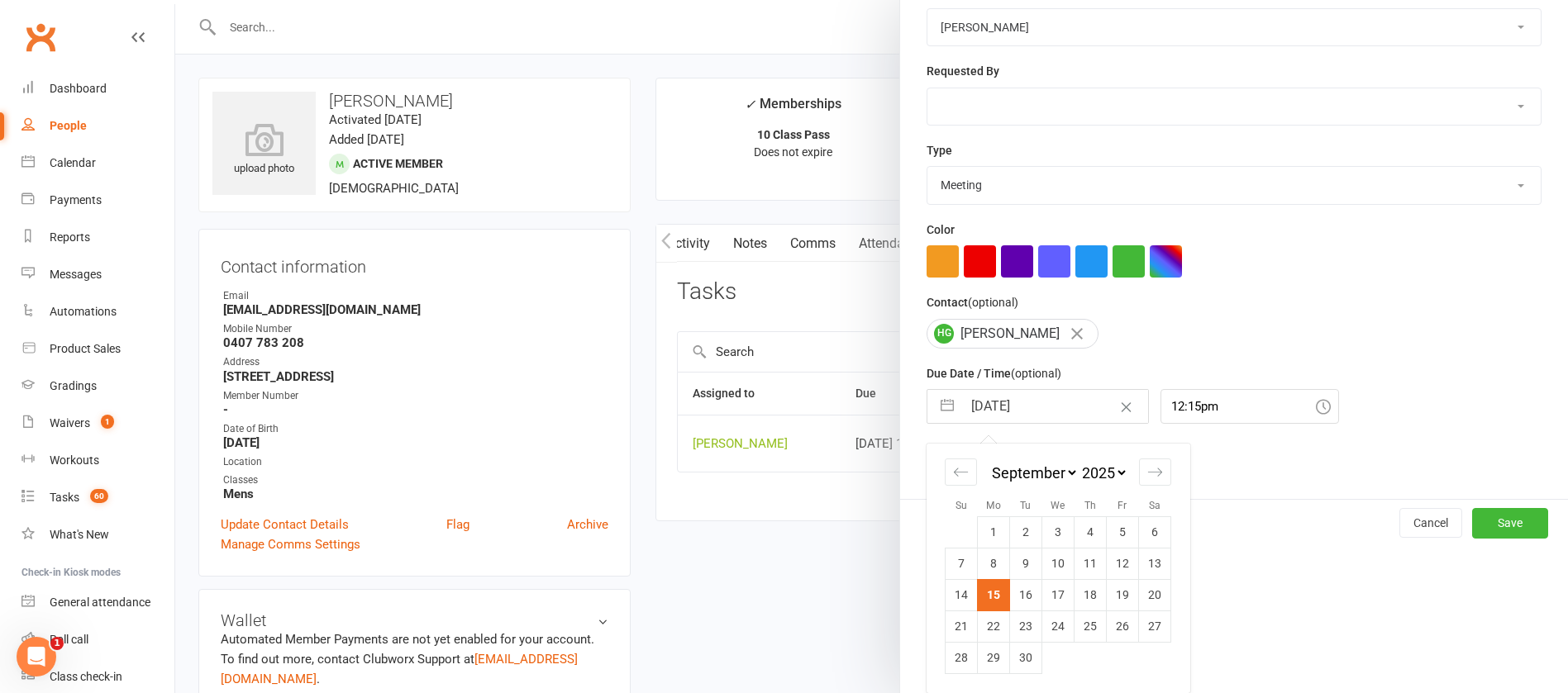
scroll to position [243, 0]
click at [1148, 474] on icon "Move forward to switch to the next month." at bounding box center [1155, 472] width 16 height 16
click at [983, 626] on td "20" at bounding box center [994, 627] width 32 height 31
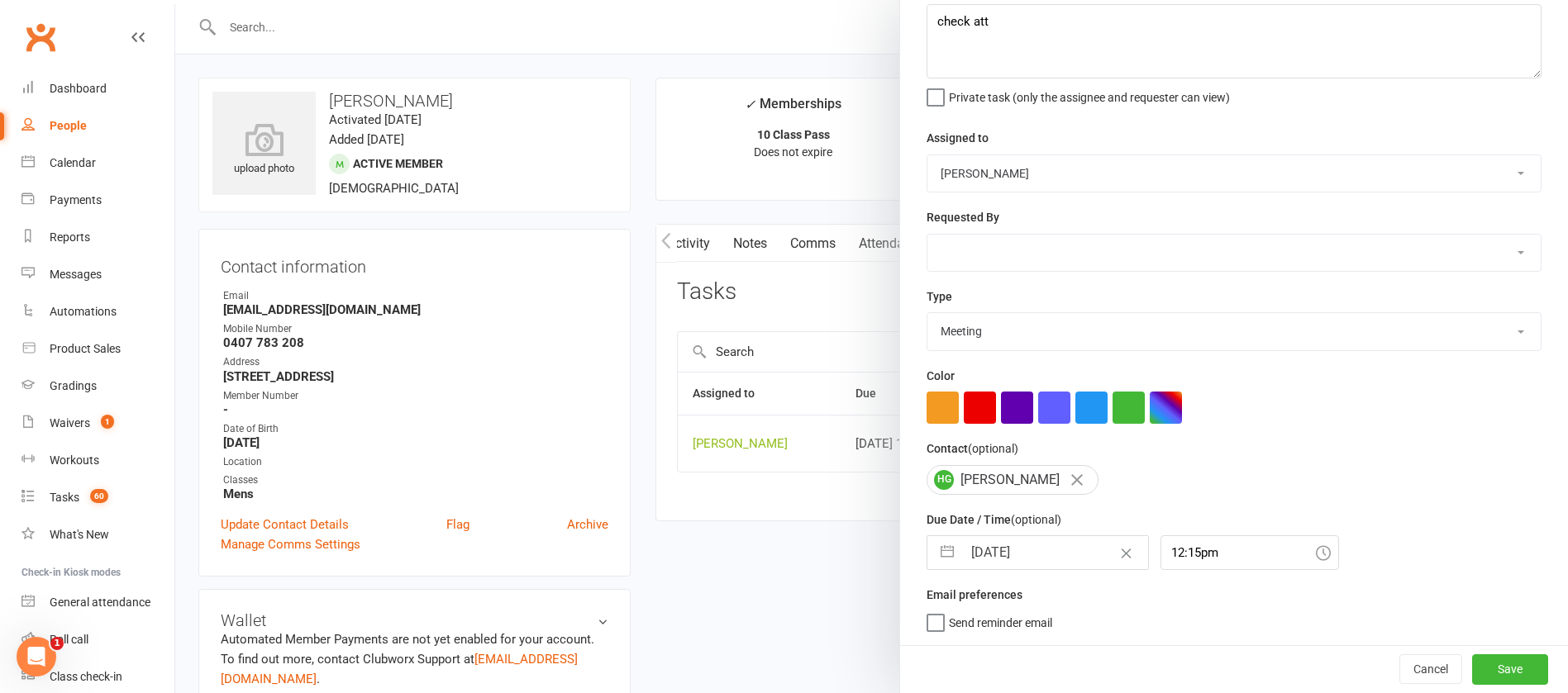
scroll to position [98, 0]
drag, startPoint x: 1500, startPoint y: 673, endPoint x: 1489, endPoint y: 671, distance: 11.2
click at [1501, 673] on button "Save" at bounding box center [1510, 669] width 76 height 29
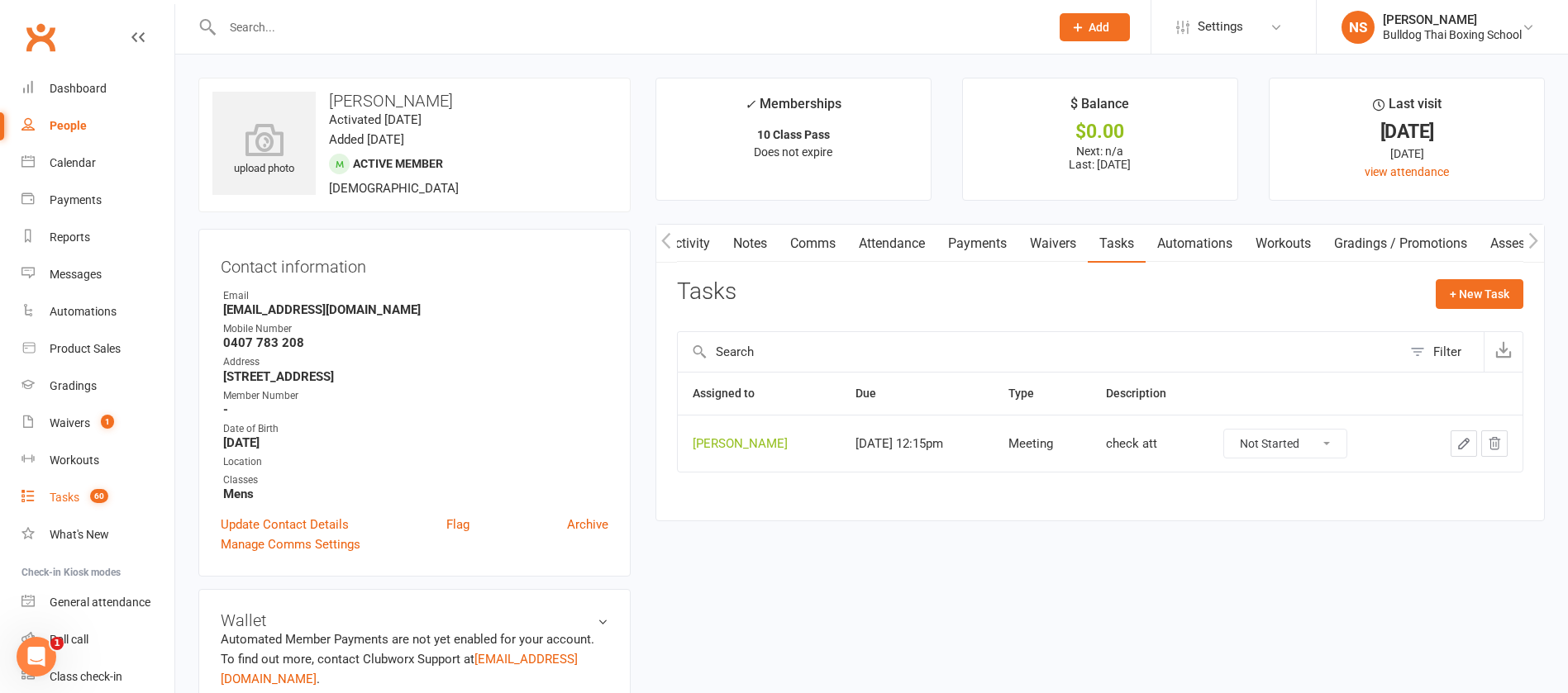
click at [61, 503] on div "Tasks" at bounding box center [64, 497] width 29 height 13
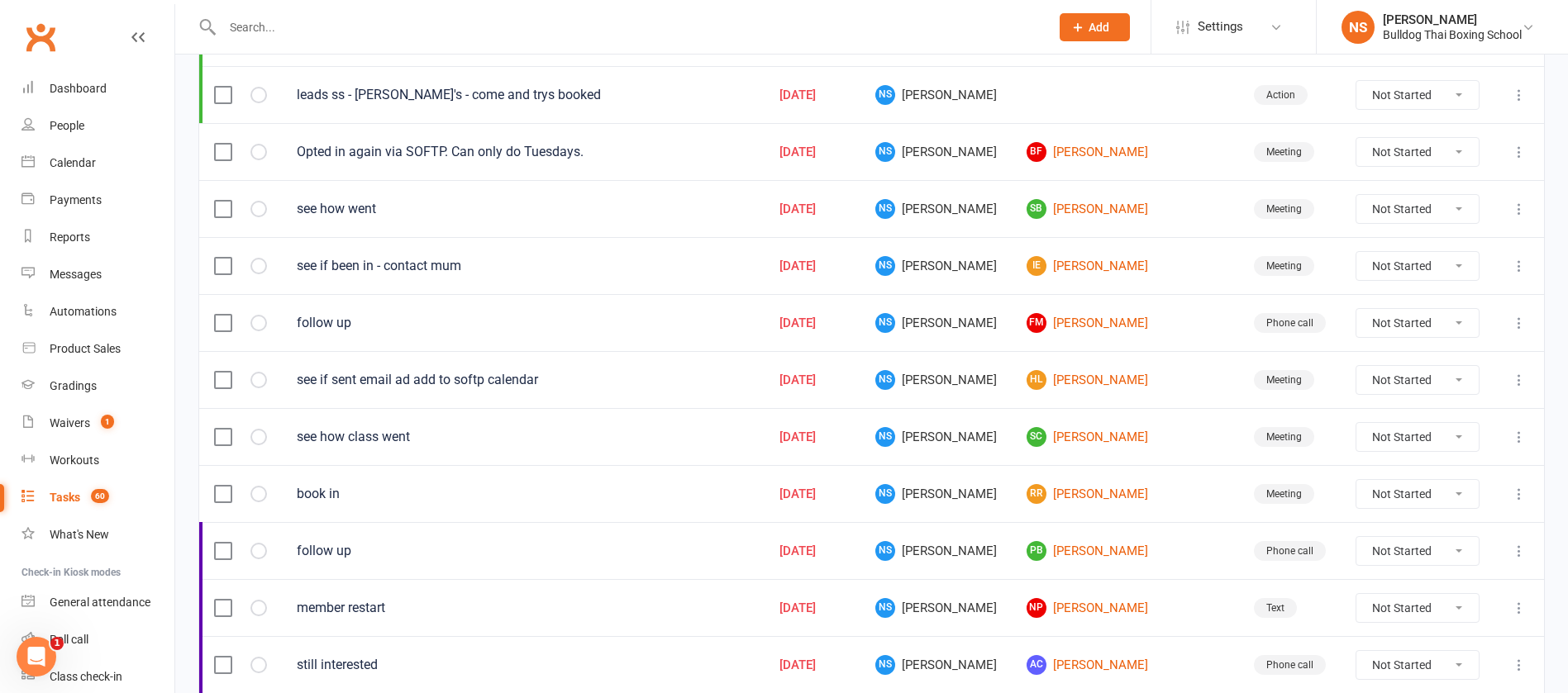
scroll to position [496, 0]
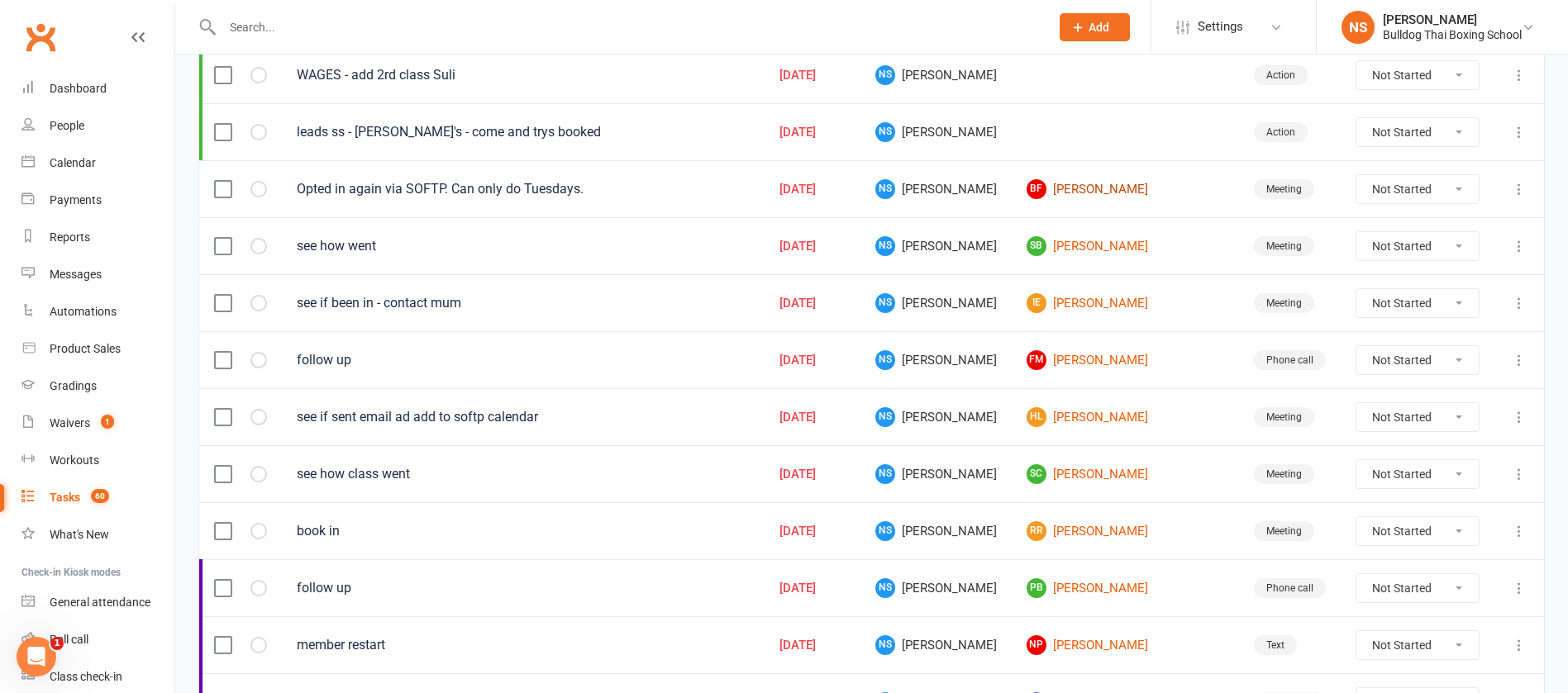
click at [1093, 191] on link "BF [PERSON_NAME]" at bounding box center [1125, 189] width 198 height 20
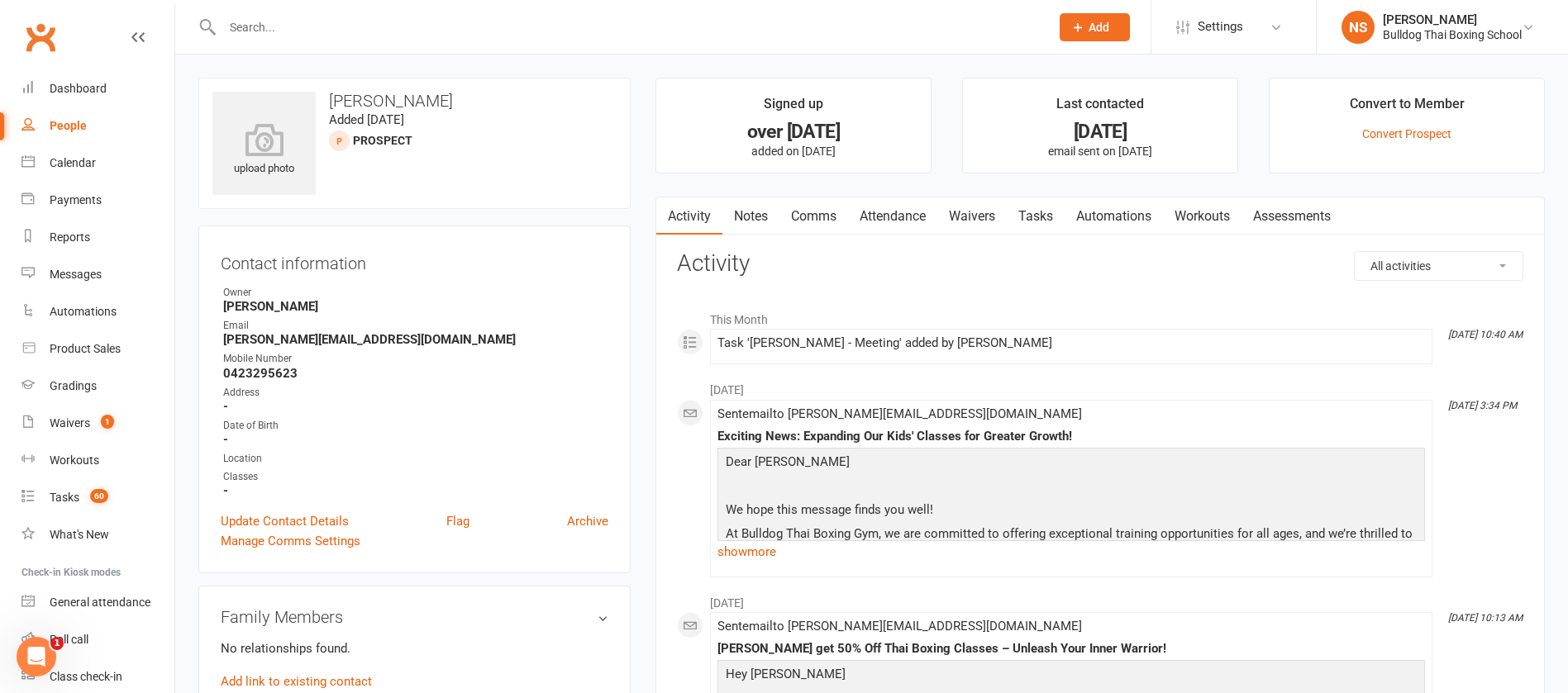
click at [756, 213] on link "Notes" at bounding box center [751, 217] width 57 height 38
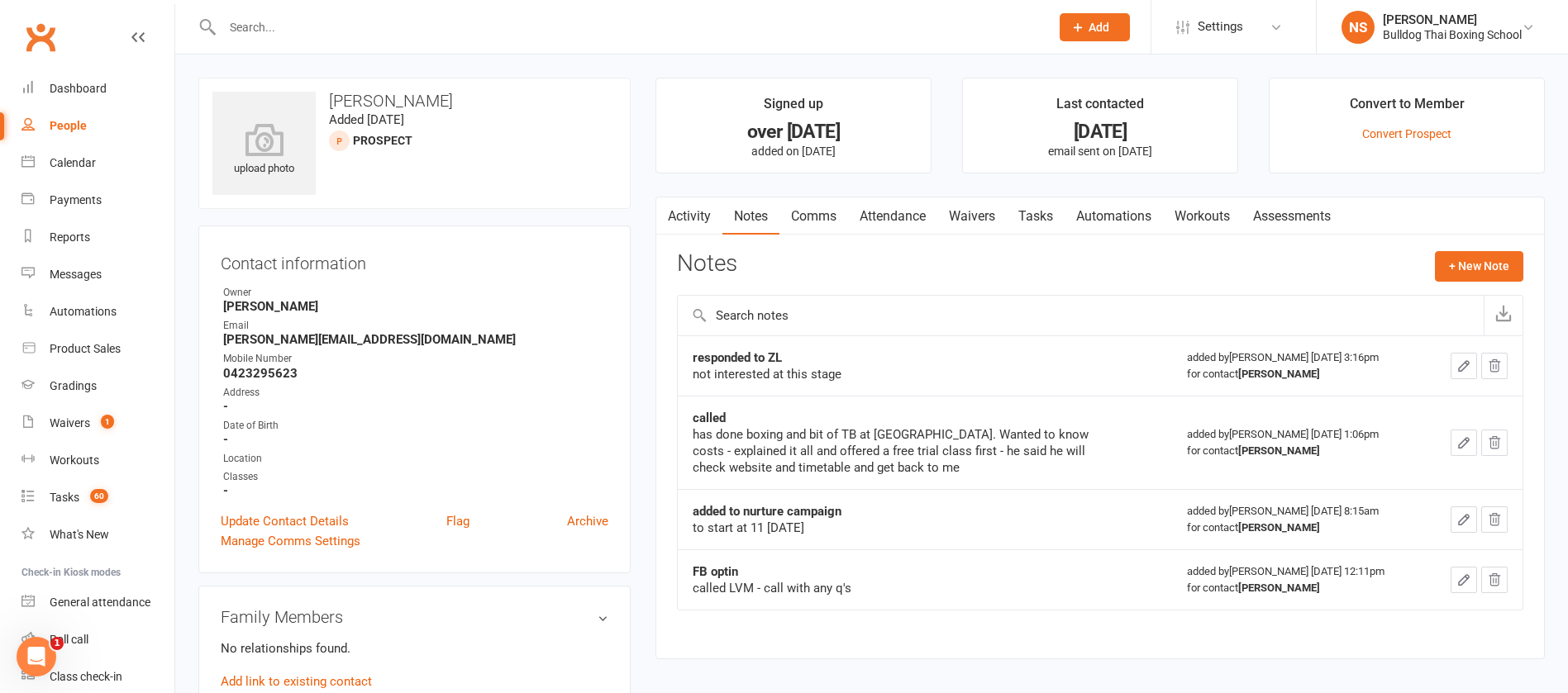
click at [1045, 211] on link "Tasks" at bounding box center [1035, 217] width 58 height 38
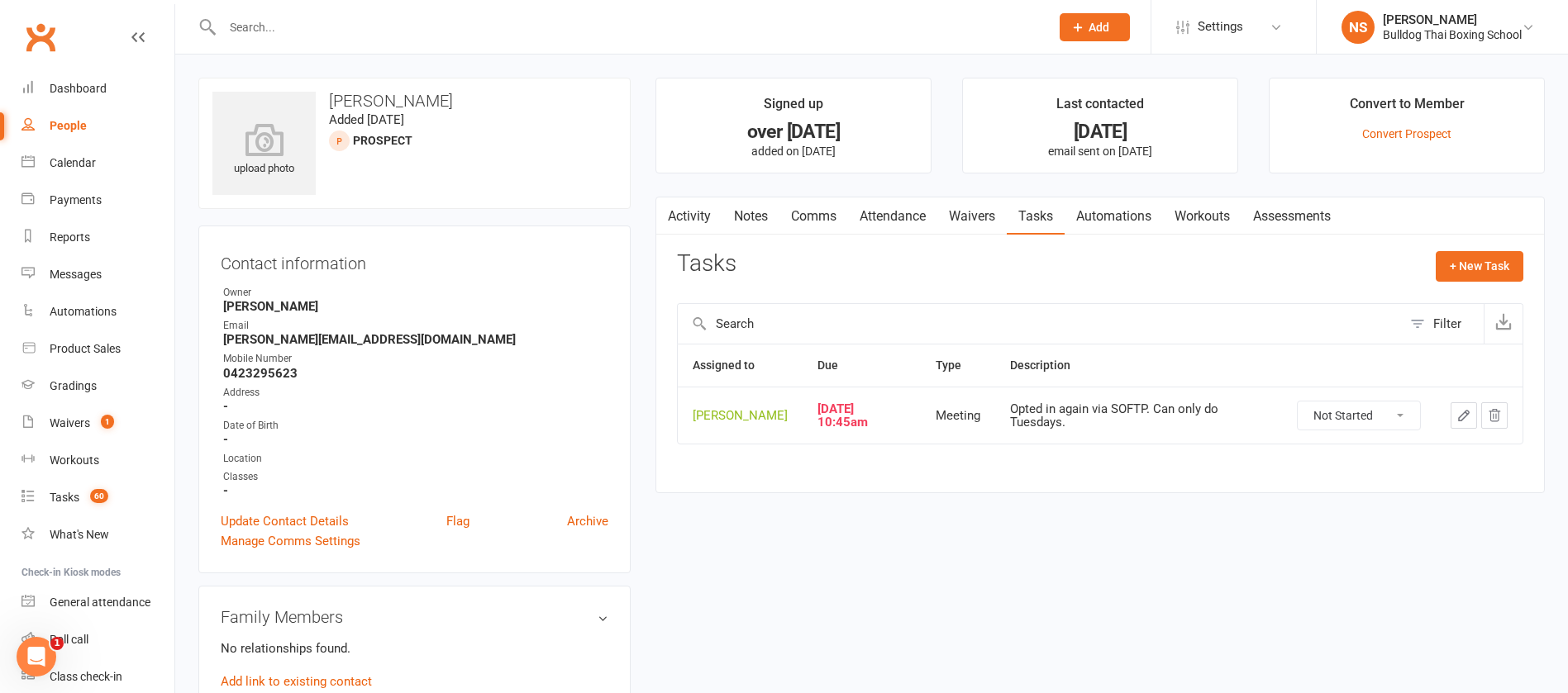
click at [1465, 422] on icon "button" at bounding box center [1464, 415] width 15 height 15
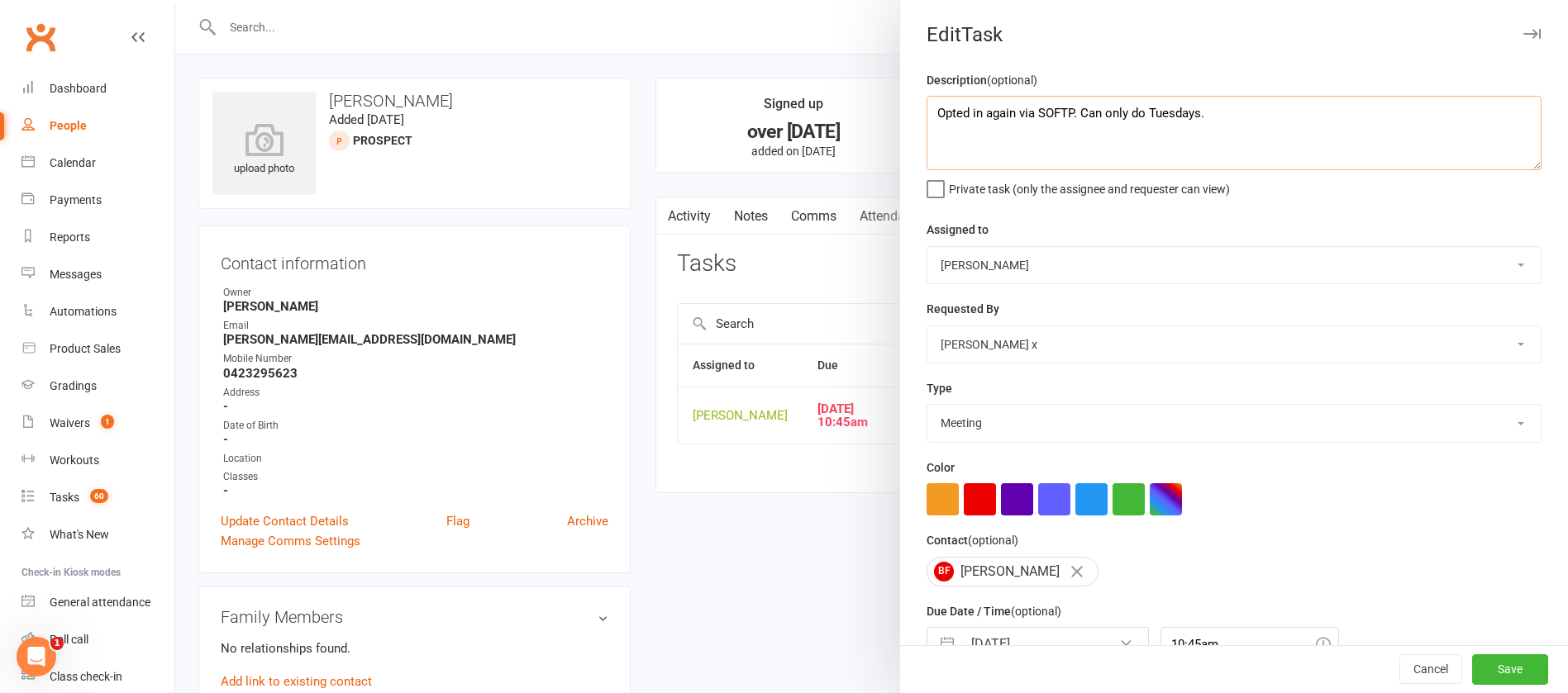
drag, startPoint x: 1213, startPoint y: 107, endPoint x: 894, endPoint y: 123, distance: 319.4
click at [901, 123] on div "Description (optional) Opted in again via SOFTP. Can only do Tuesdays. Private …" at bounding box center [1235, 403] width 668 height 667
click at [1100, 112] on textarea "call again to see if wants to ookj trial" at bounding box center [1234, 133] width 615 height 74
drag, startPoint x: 1103, startPoint y: 110, endPoint x: 1078, endPoint y: 110, distance: 25.0
click at [1078, 110] on textarea "call again to see if wants to ookj trial" at bounding box center [1234, 133] width 615 height 74
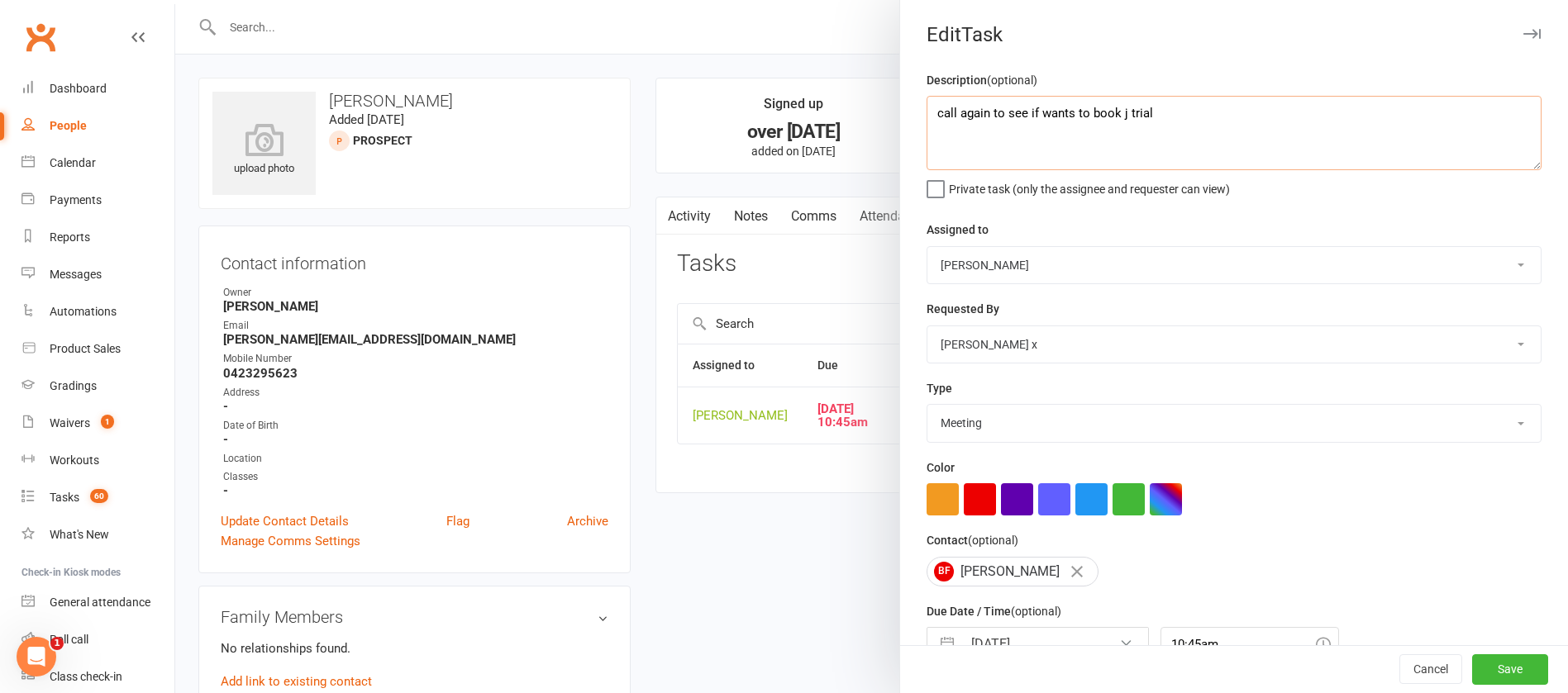
drag, startPoint x: 1119, startPoint y: 110, endPoint x: 1119, endPoint y: 71, distance: 39.0
click at [1119, 105] on textarea "call again to see if wants to book j trial" at bounding box center [1234, 133] width 615 height 74
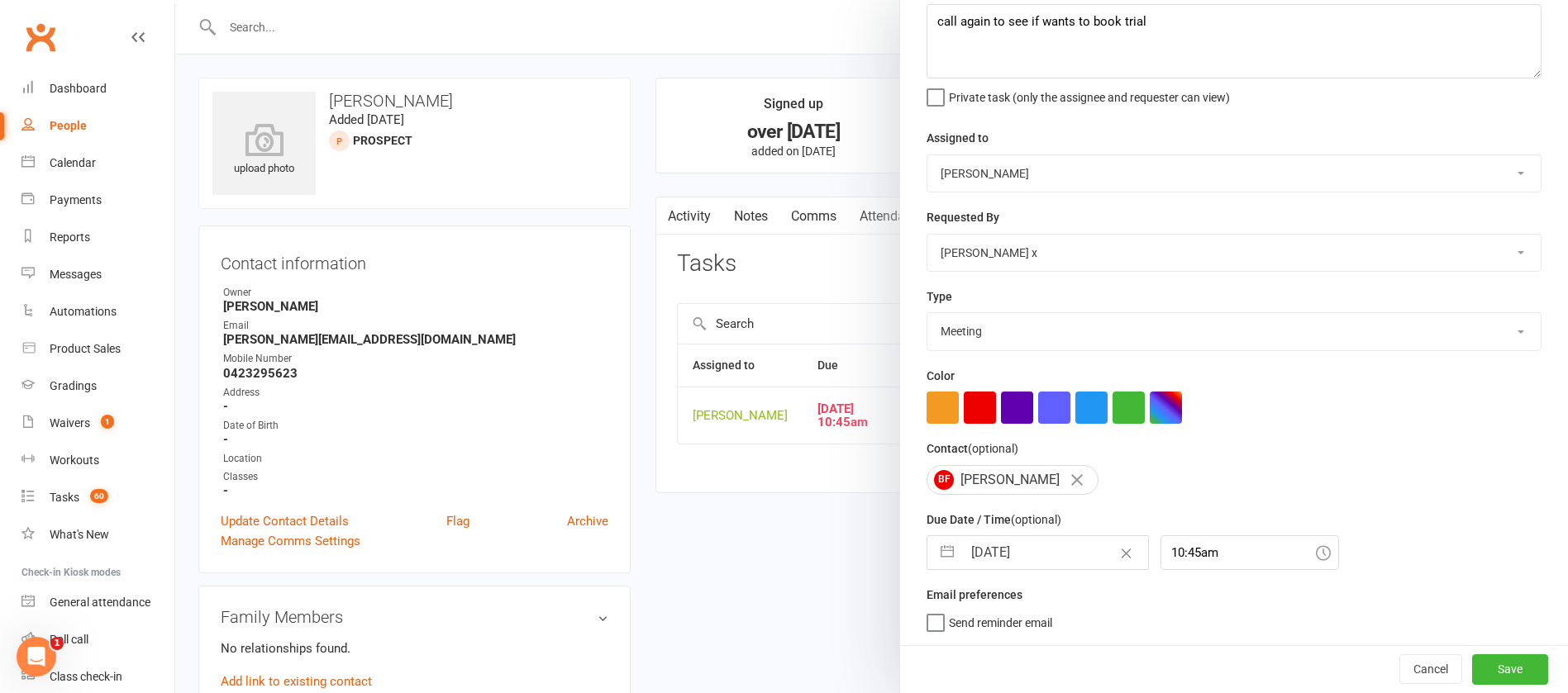
click at [1040, 558] on input "[DATE]" at bounding box center [1055, 552] width 186 height 33
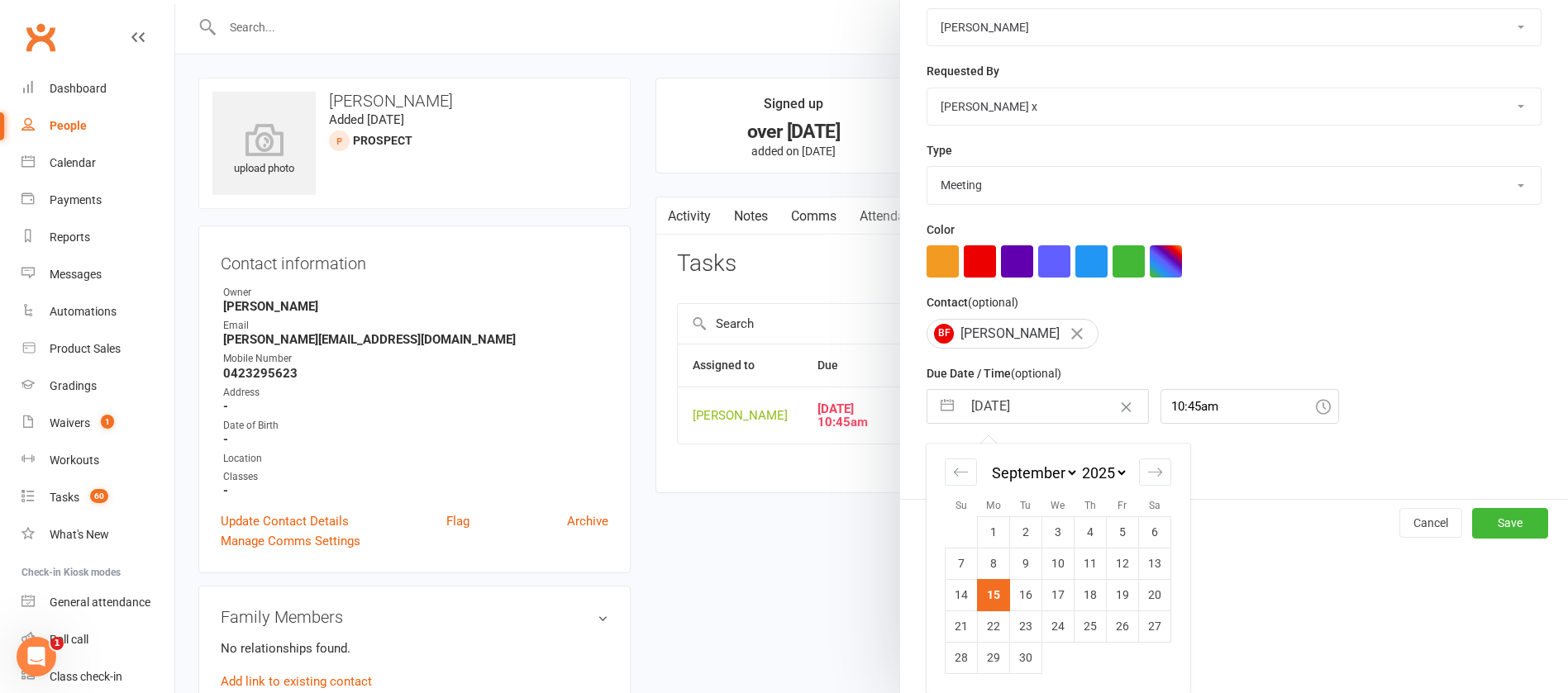
drag, startPoint x: 1021, startPoint y: 594, endPoint x: 1100, endPoint y: 648, distance: 95.7
click at [1021, 595] on td "16" at bounding box center [1026, 595] width 32 height 31
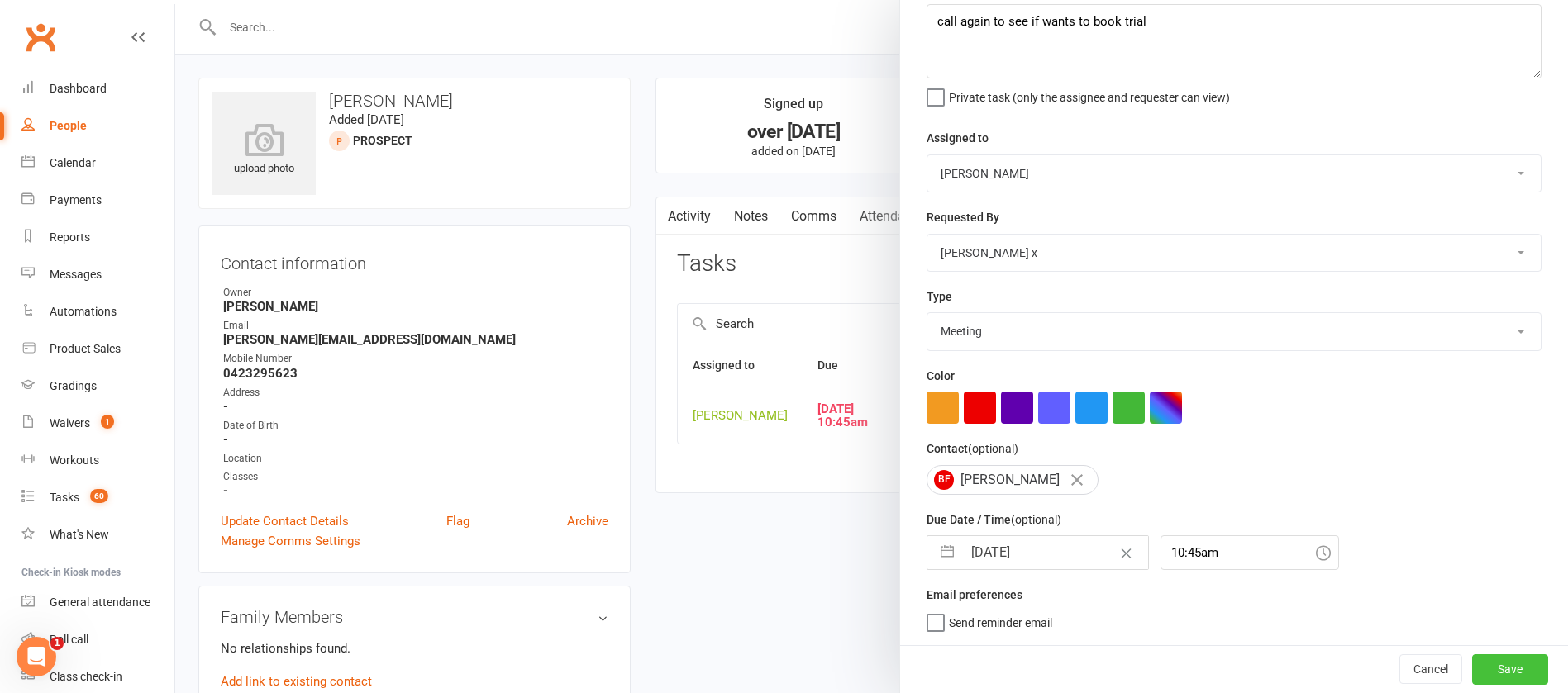
click at [1472, 668] on button "Save" at bounding box center [1510, 669] width 76 height 29
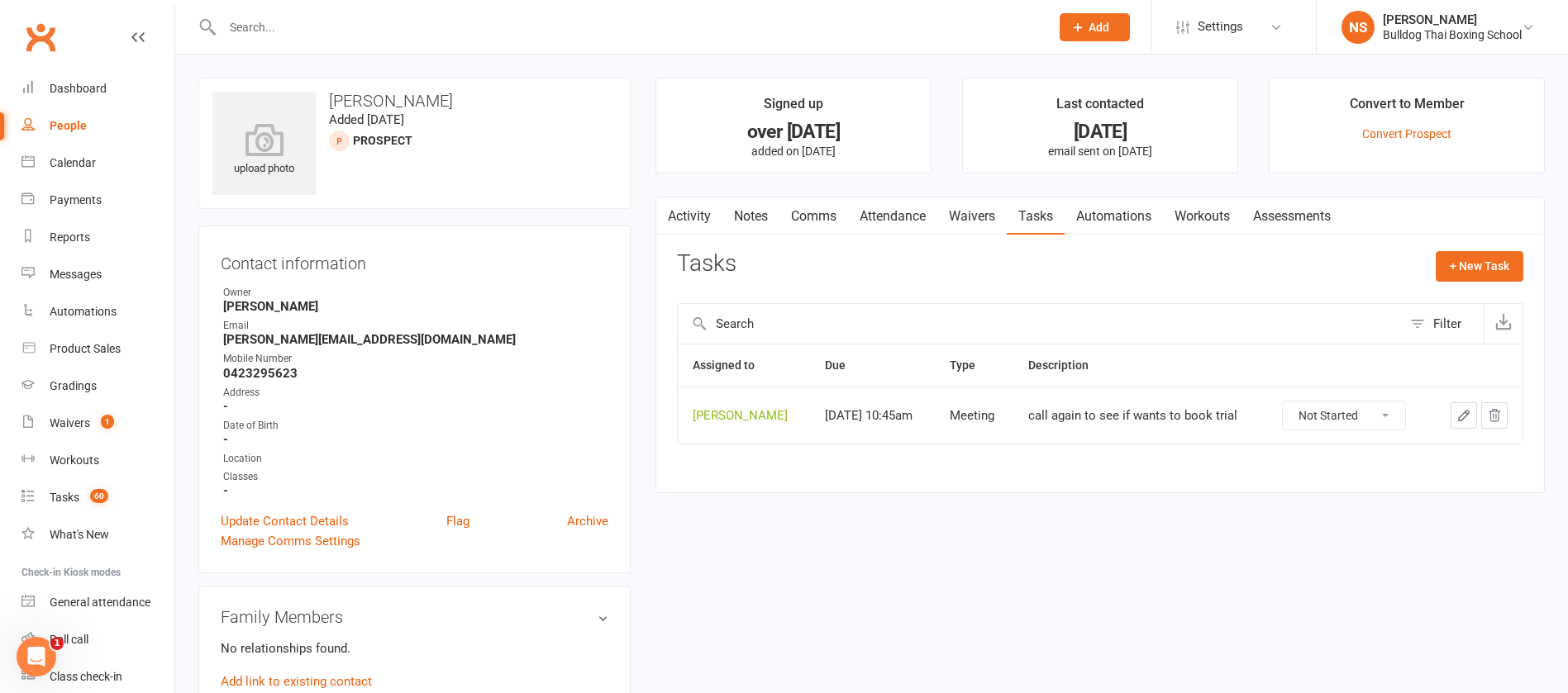
click at [748, 213] on link "Notes" at bounding box center [751, 217] width 57 height 38
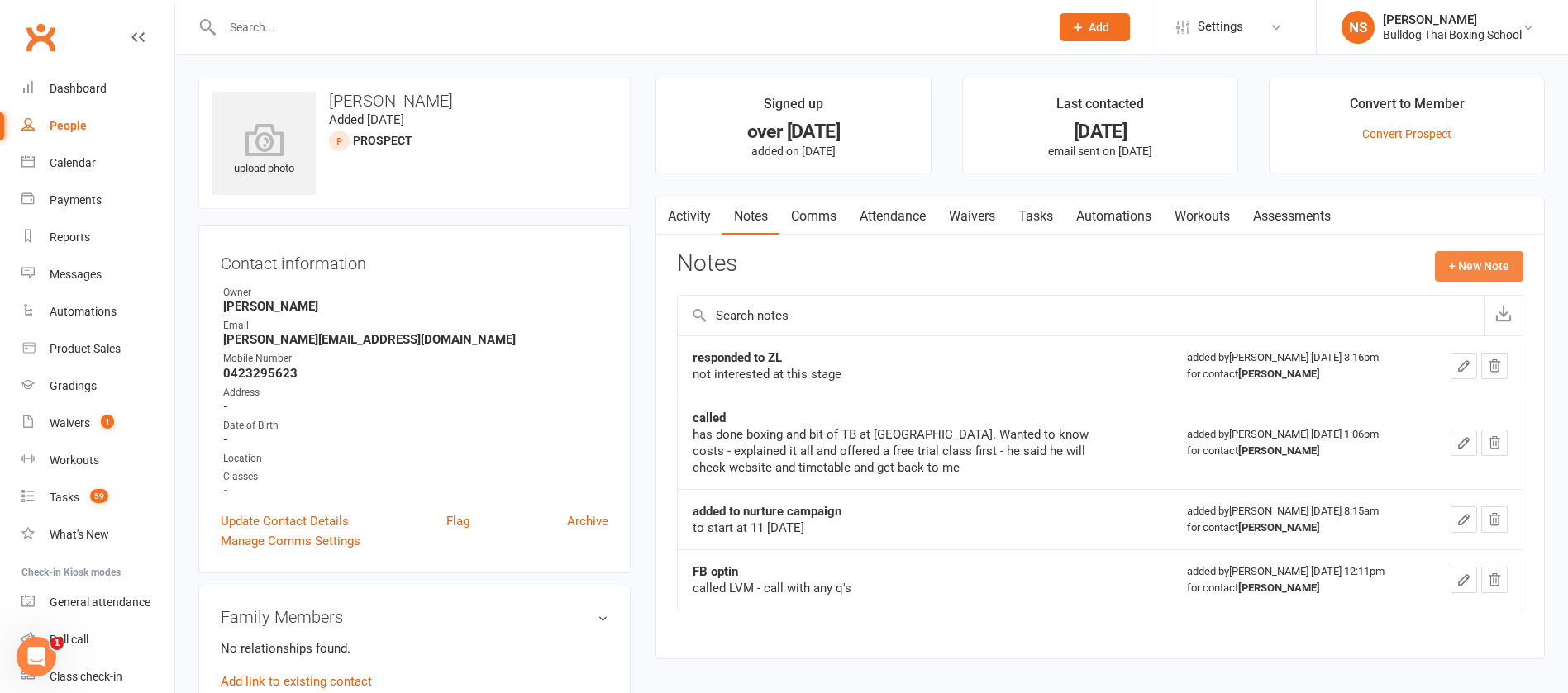
click at [1494, 269] on button "+ New Note" at bounding box center [1479, 266] width 88 height 29
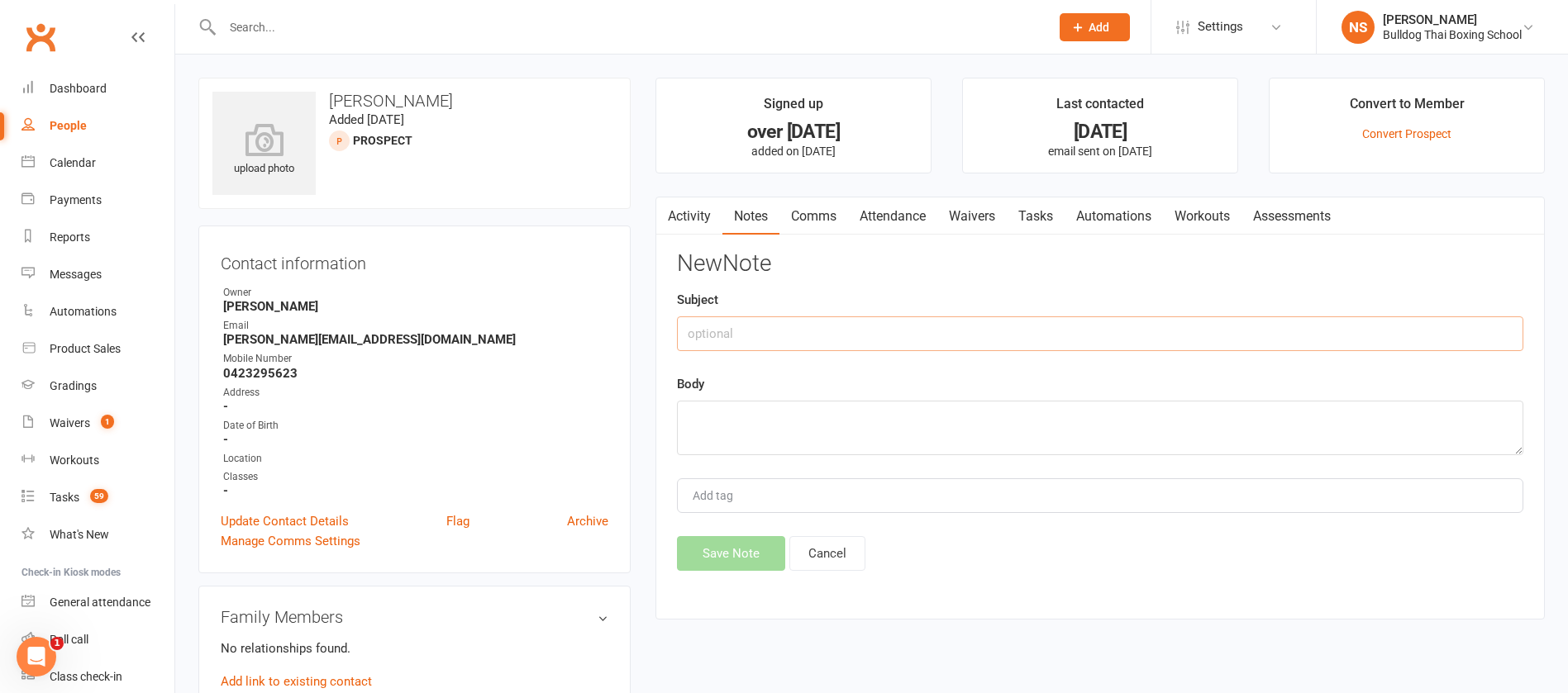
click at [796, 324] on input "text" at bounding box center [1100, 334] width 847 height 35
click at [727, 425] on textarea at bounding box center [1100, 427] width 847 height 54
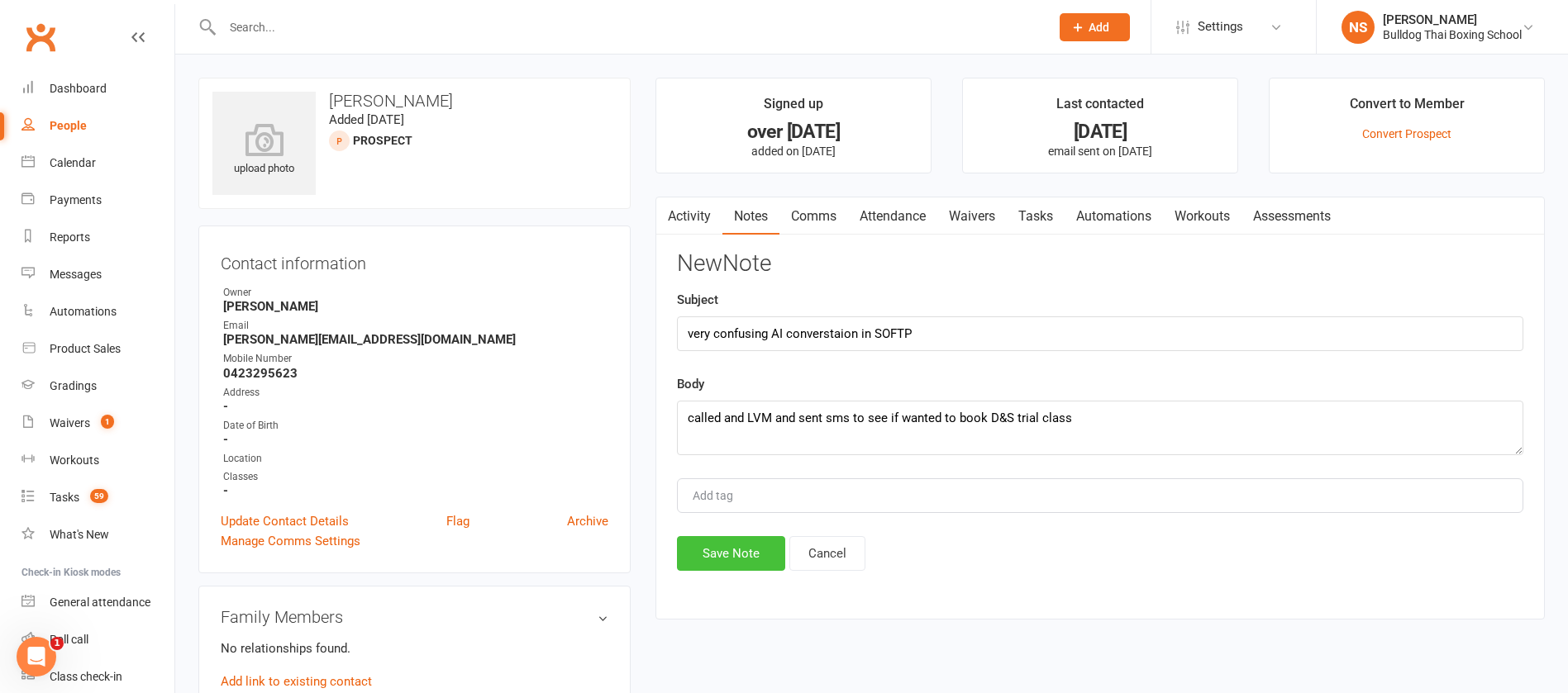
drag, startPoint x: 730, startPoint y: 558, endPoint x: 726, endPoint y: 540, distance: 18.4
click at [726, 551] on button "Save Note" at bounding box center [730, 553] width 108 height 35
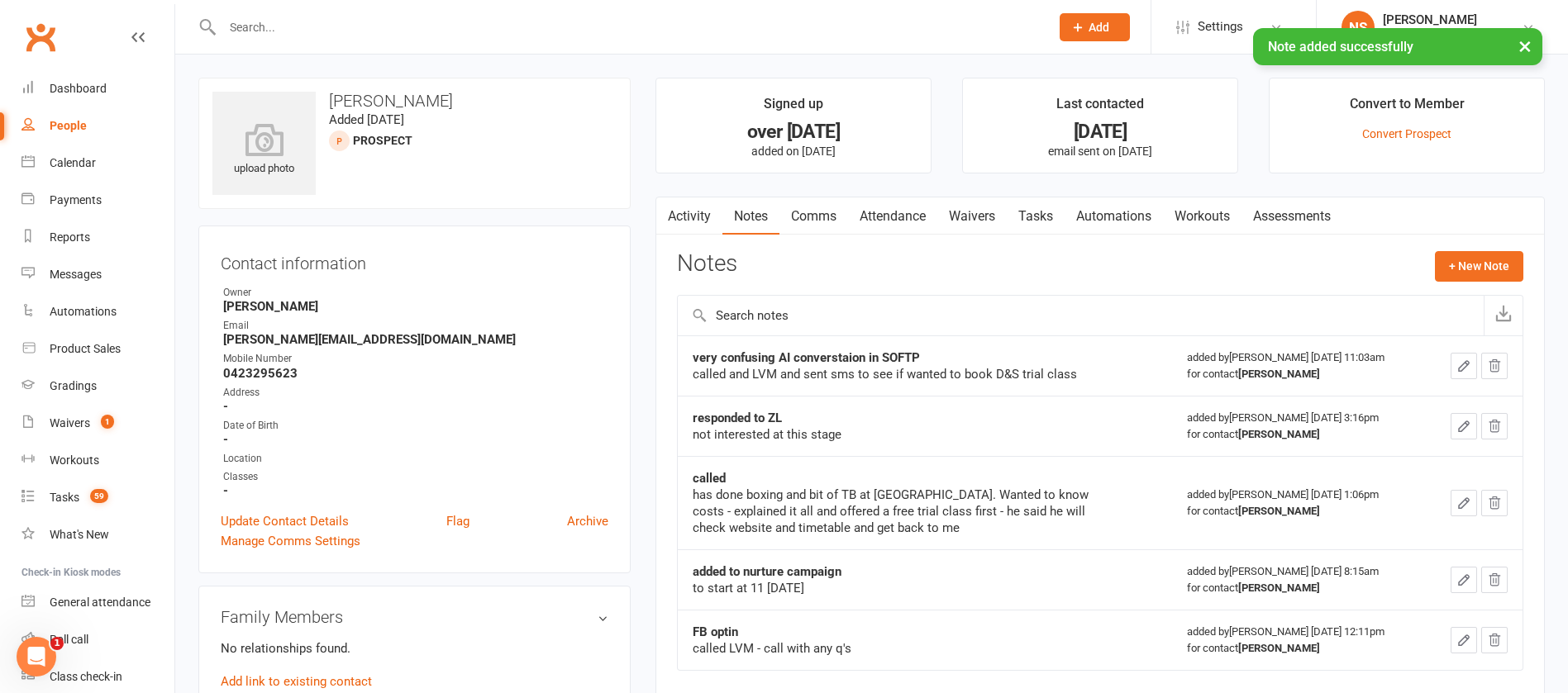
click at [749, 223] on link "Notes" at bounding box center [751, 217] width 57 height 38
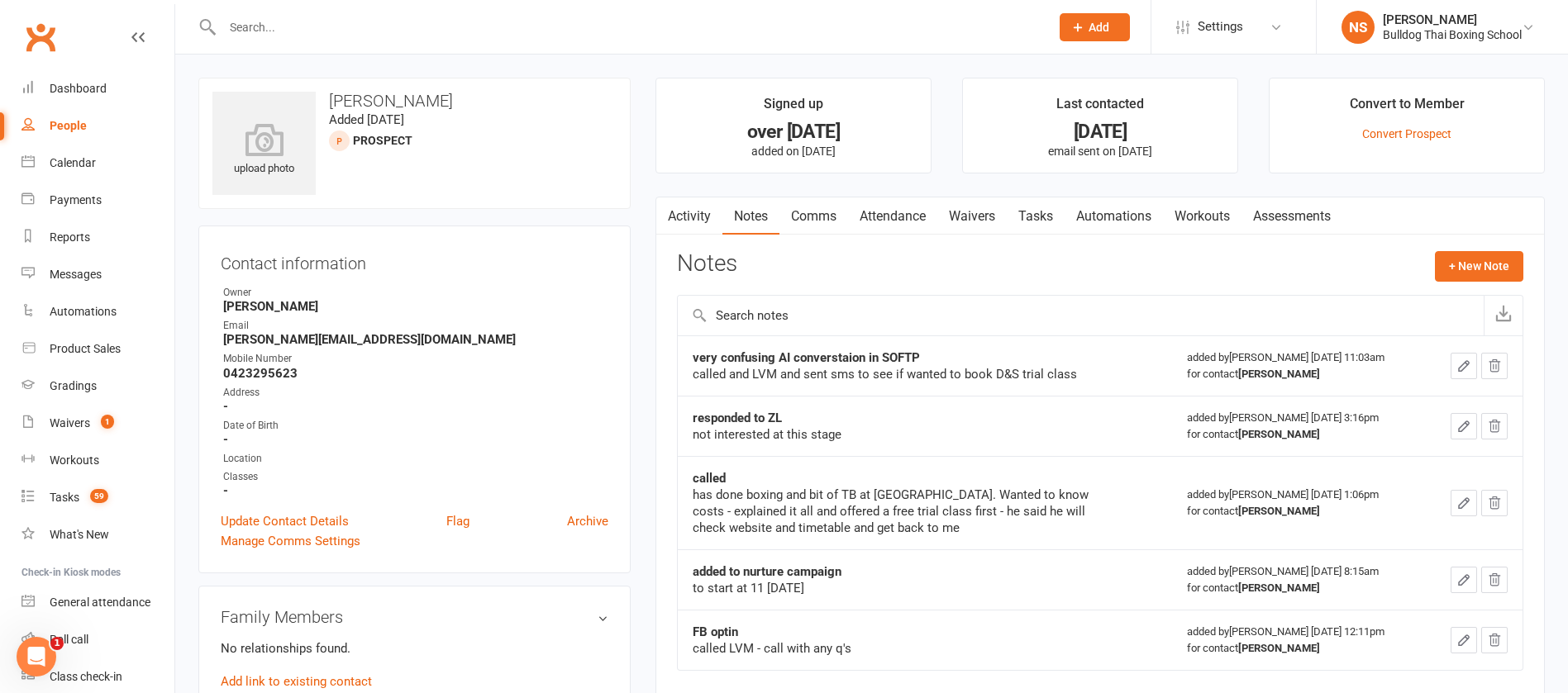
click at [1461, 365] on icon "button" at bounding box center [1464, 366] width 15 height 15
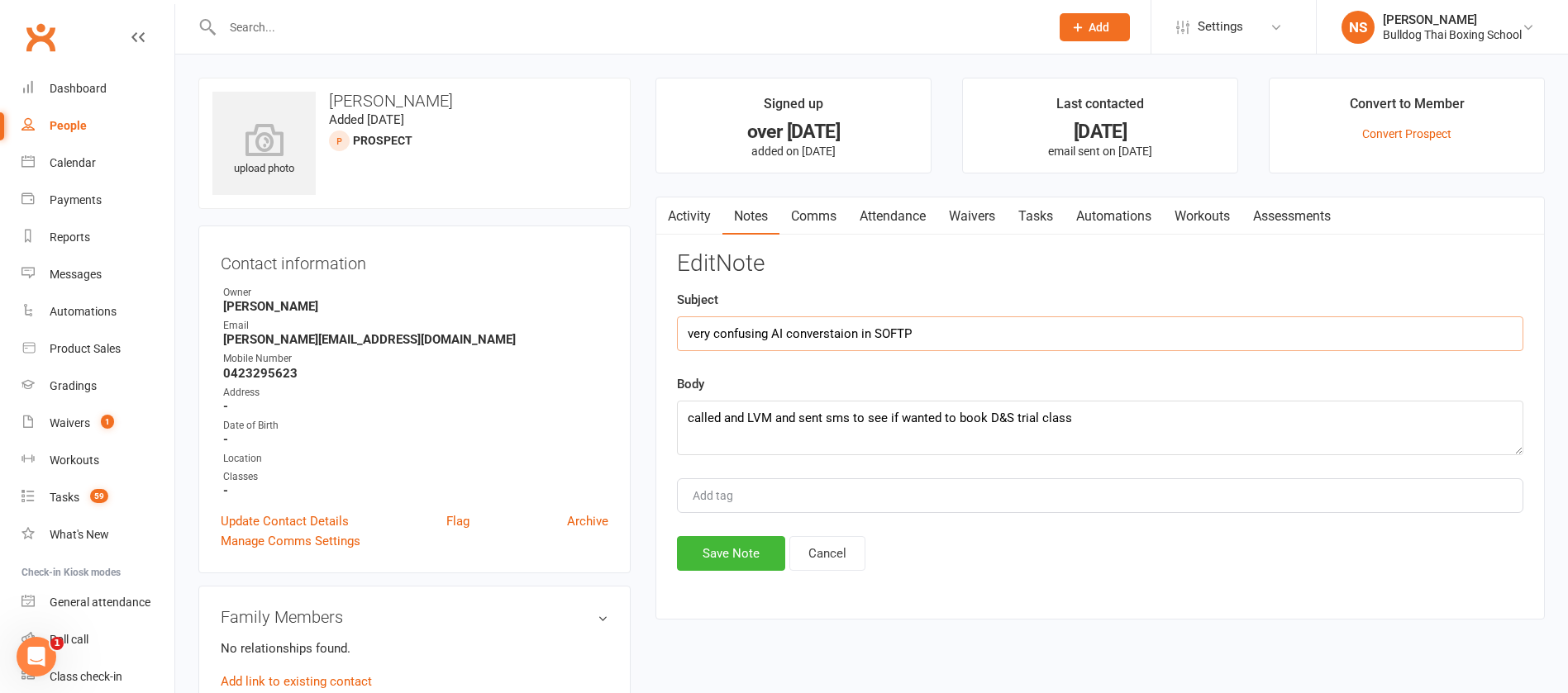
click at [691, 324] on input "very confusing AI converstaion in SOFTP" at bounding box center [1100, 334] width 847 height 35
click at [704, 326] on input "OPted in Dad and son ad - very confusing AI converstaion in SOFTP" at bounding box center [1100, 334] width 847 height 35
click at [714, 552] on button "Save Note" at bounding box center [730, 553] width 108 height 35
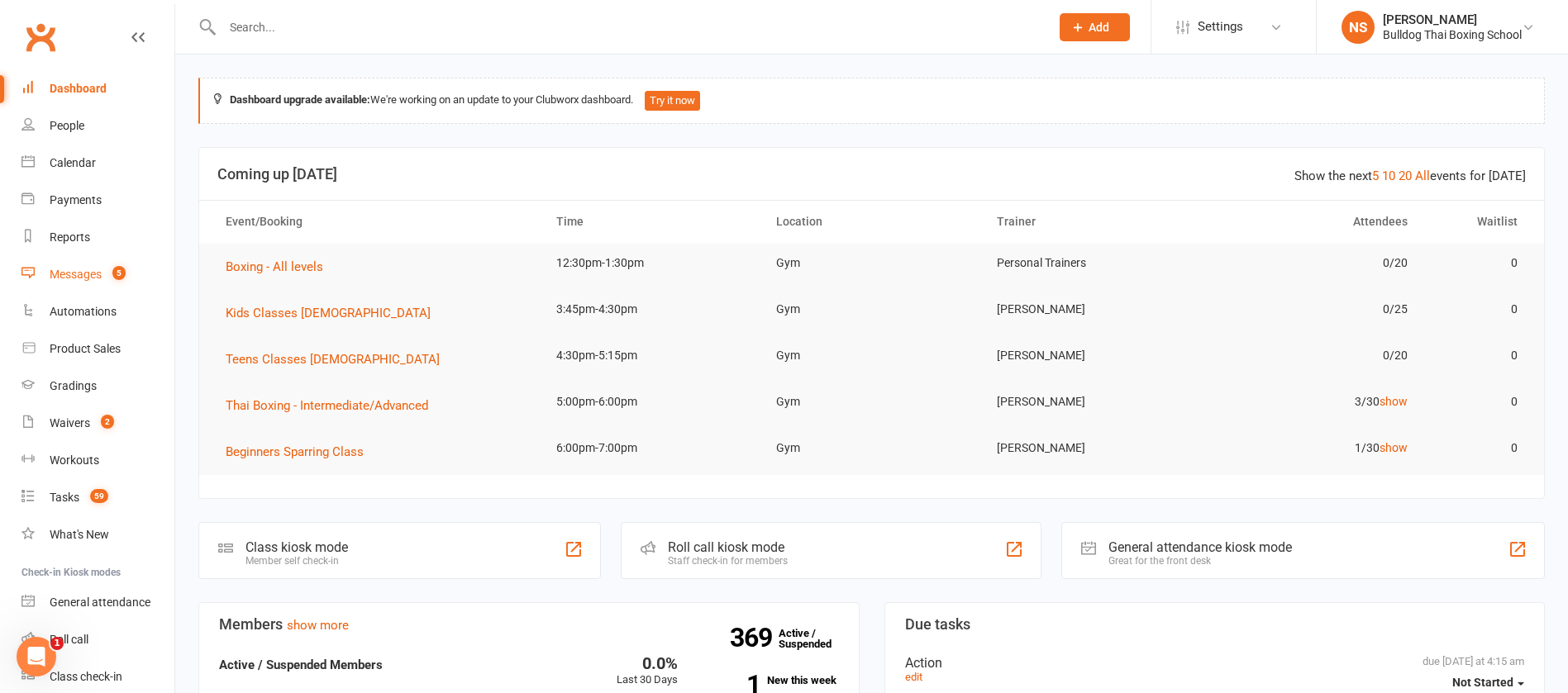
click at [65, 268] on div "Messages" at bounding box center [75, 274] width 52 height 13
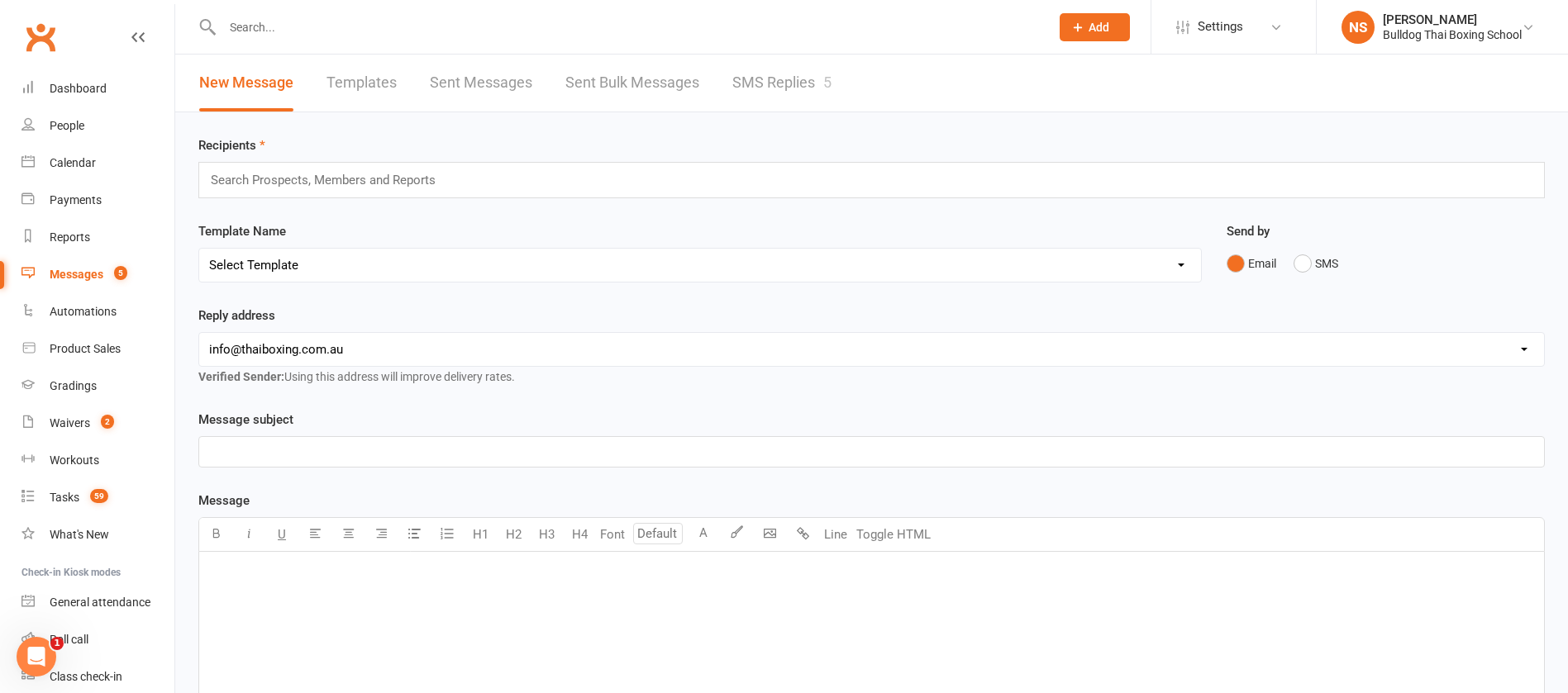
click at [787, 82] on link "SMS Replies 5" at bounding box center [781, 83] width 99 height 57
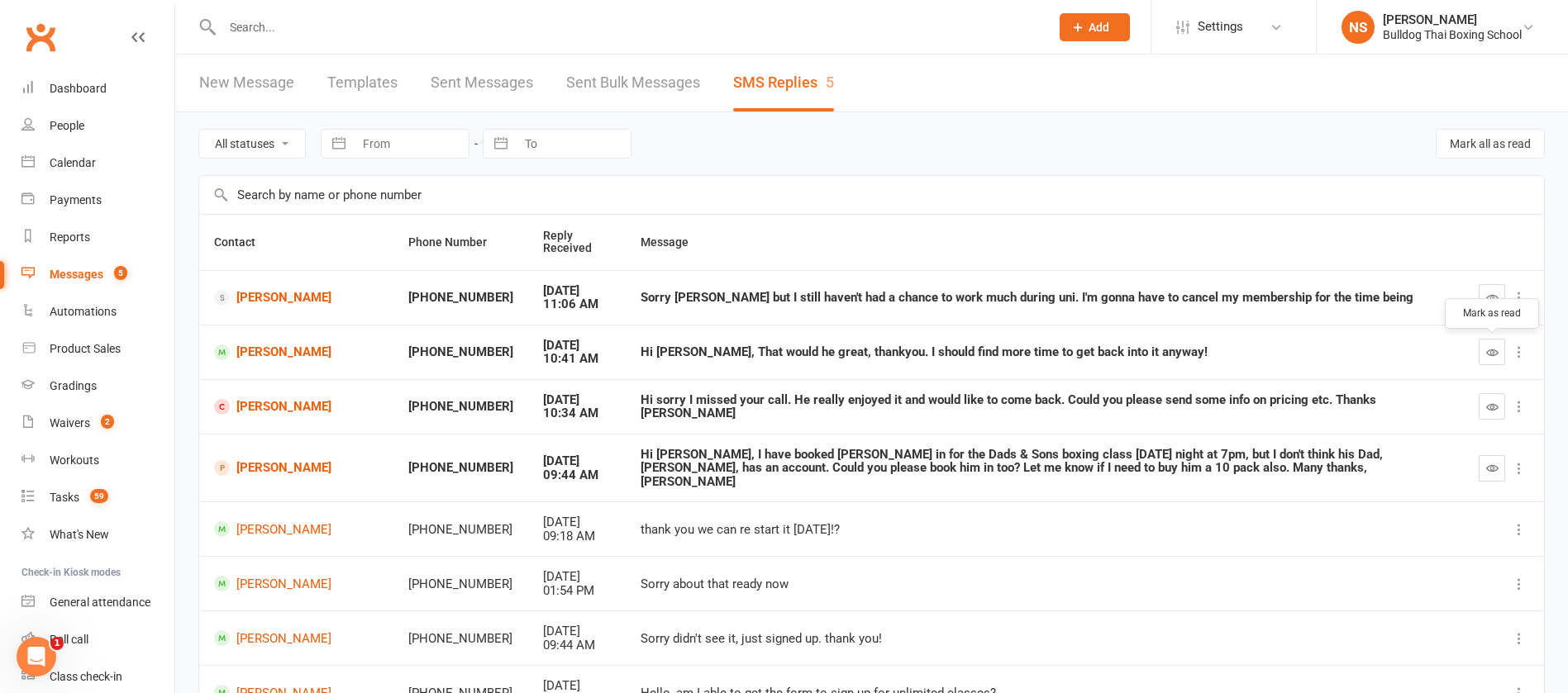
click at [1489, 350] on icon "button" at bounding box center [1493, 352] width 12 height 12
click at [262, 351] on link "[PERSON_NAME]" at bounding box center [296, 352] width 165 height 16
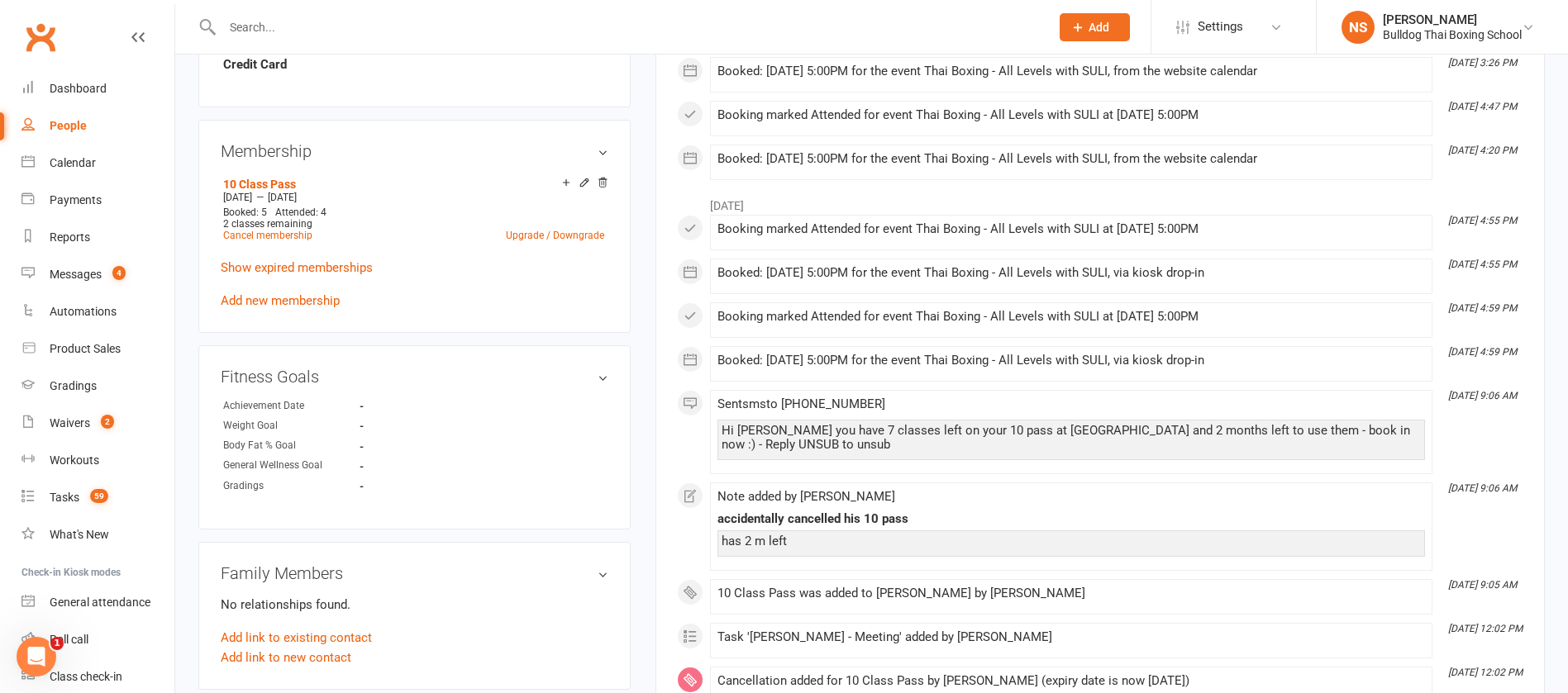
scroll to position [744, 0]
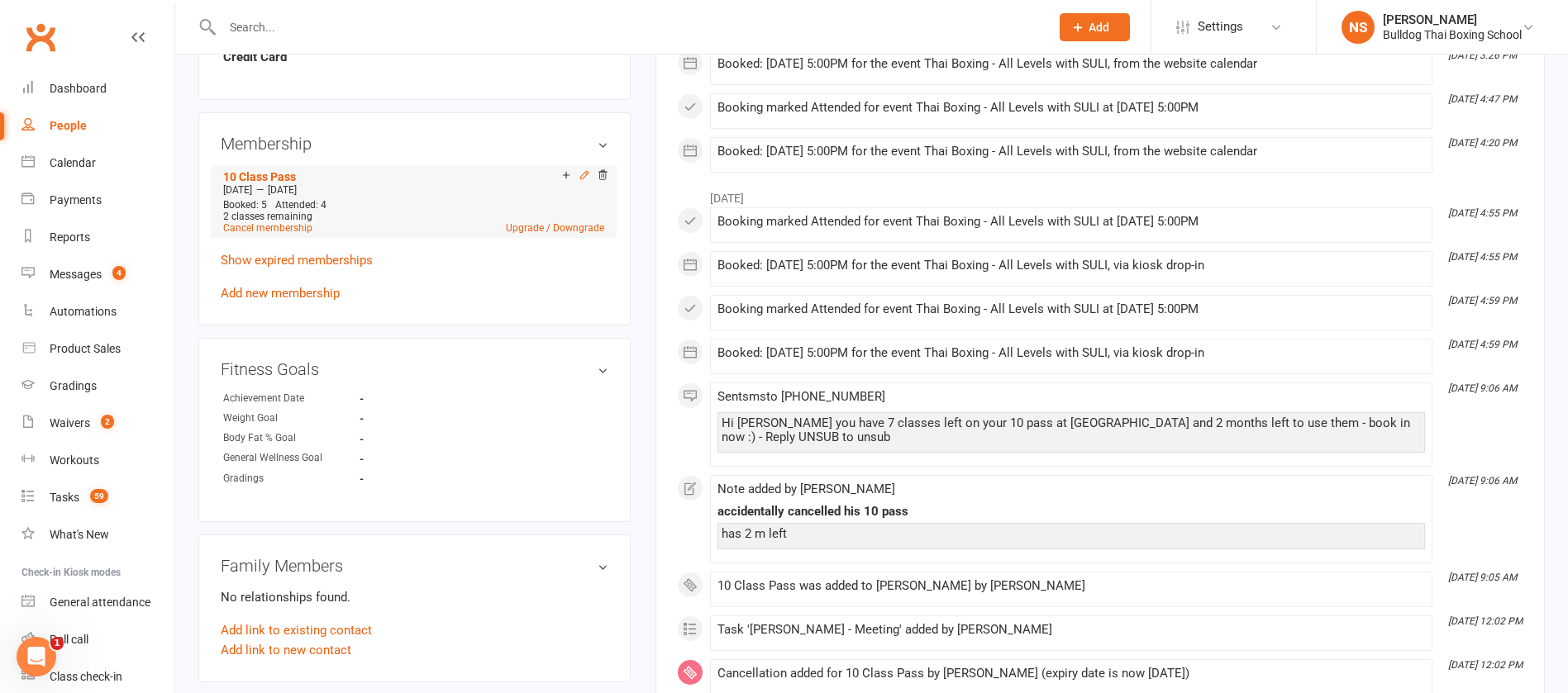
click at [585, 174] on icon at bounding box center [584, 174] width 11 height 11
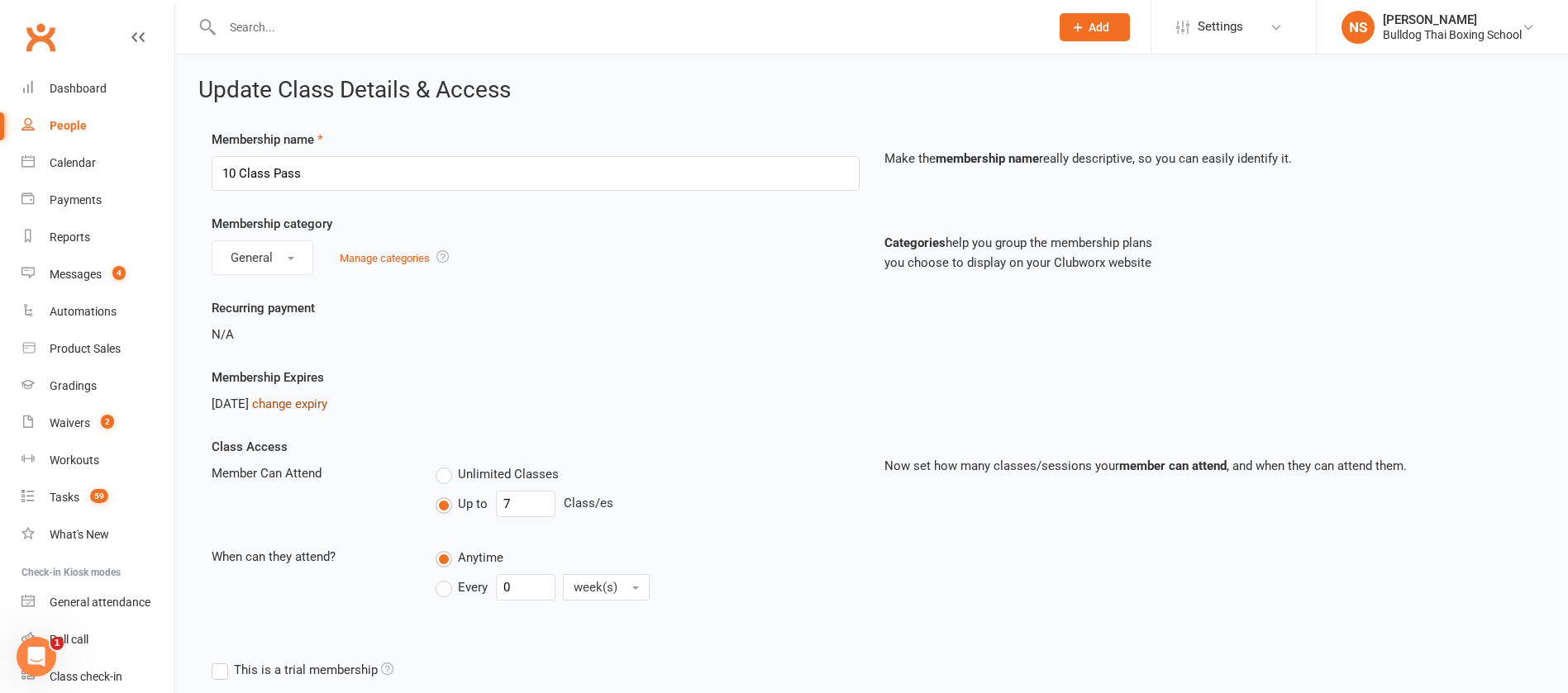
click at [327, 400] on link "change expiry" at bounding box center [289, 404] width 75 height 15
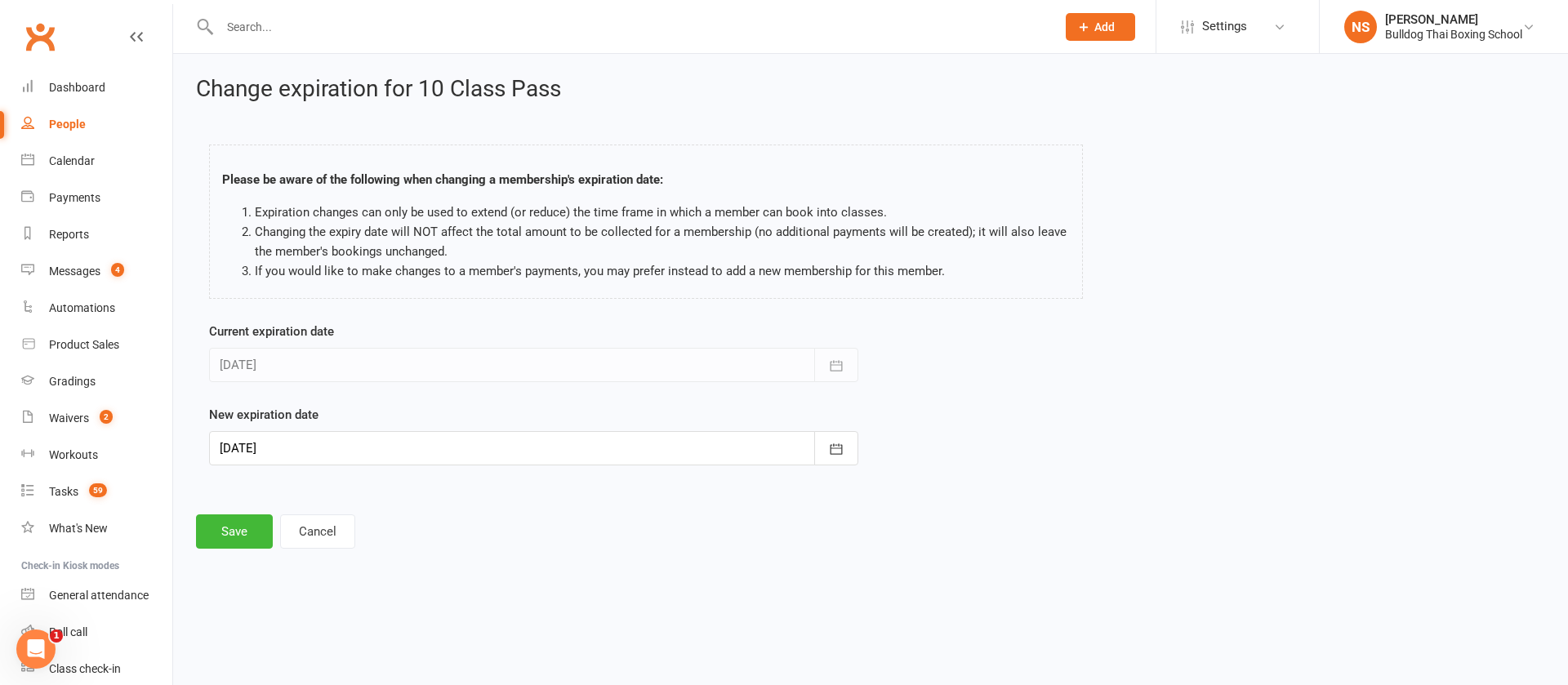
click at [293, 444] on div at bounding box center [533, 449] width 649 height 34
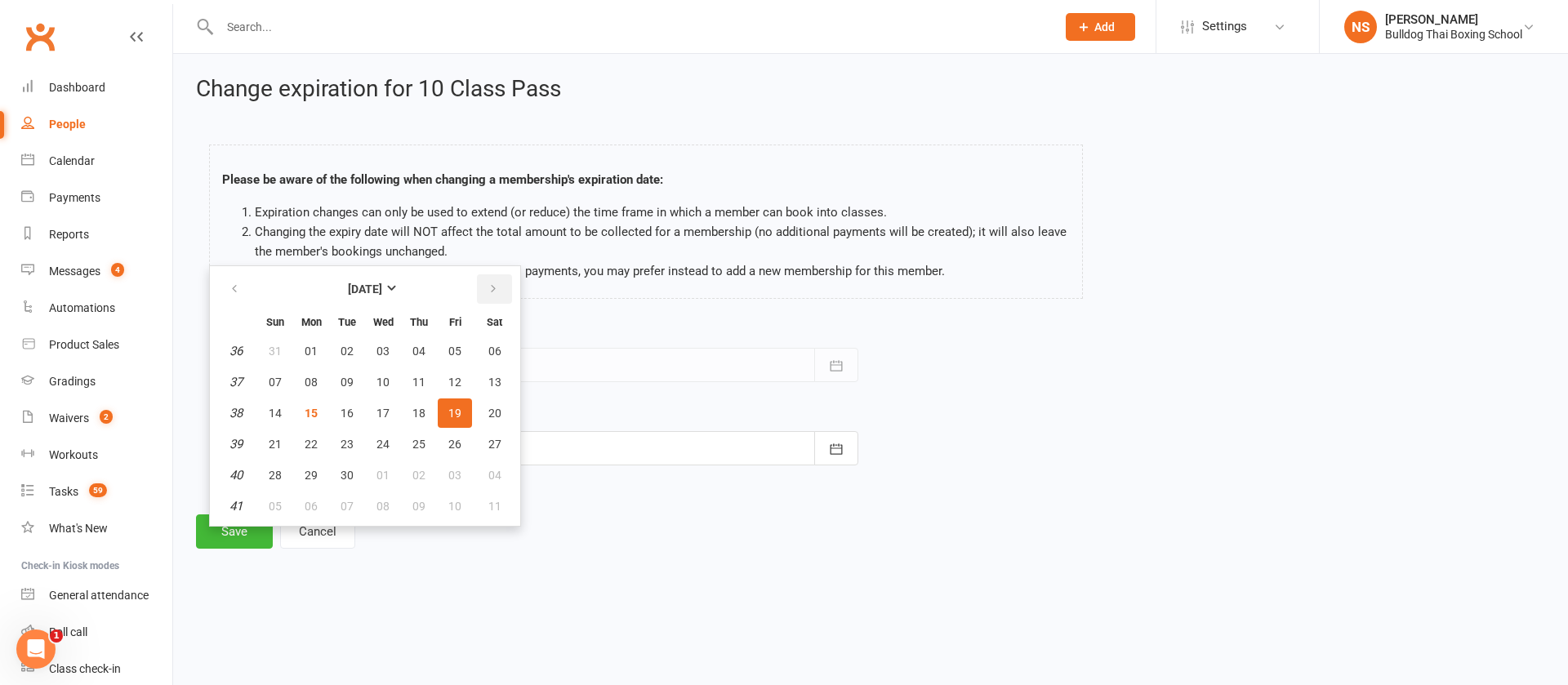
click at [490, 283] on icon "button" at bounding box center [493, 288] width 11 height 13
click at [340, 413] on span "14" at bounding box center [346, 413] width 13 height 13
type input "14 Oct 2025"
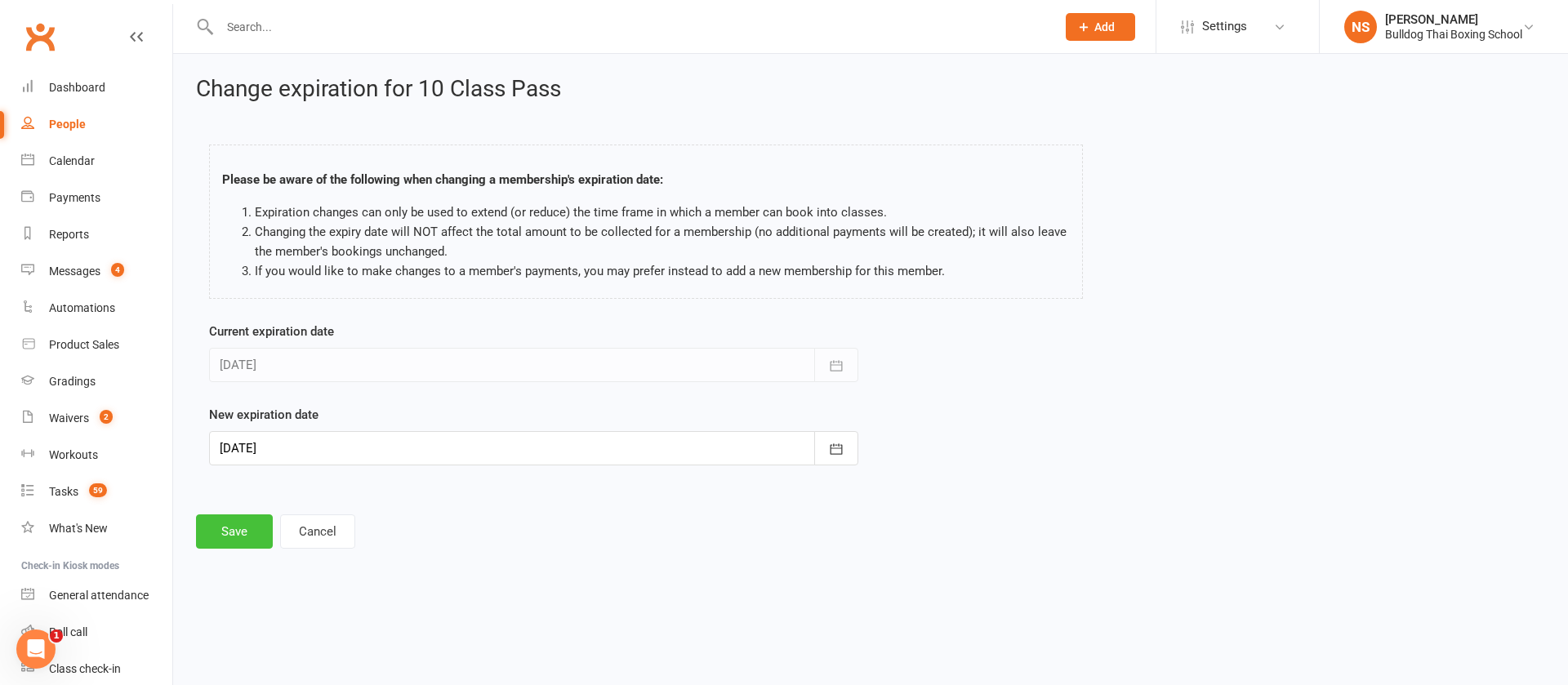
click at [235, 527] on button "Save" at bounding box center [235, 531] width 77 height 34
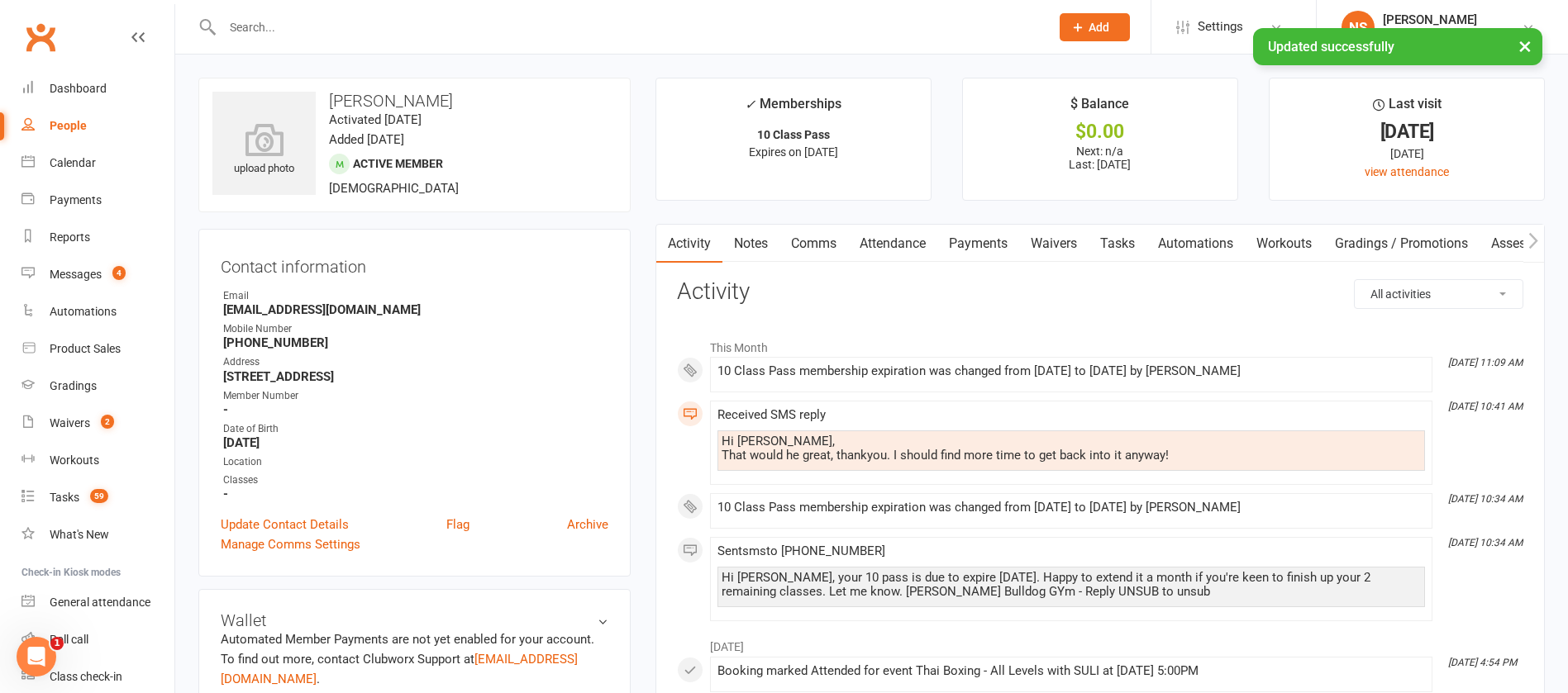
click at [806, 244] on link "Comms" at bounding box center [813, 243] width 68 height 38
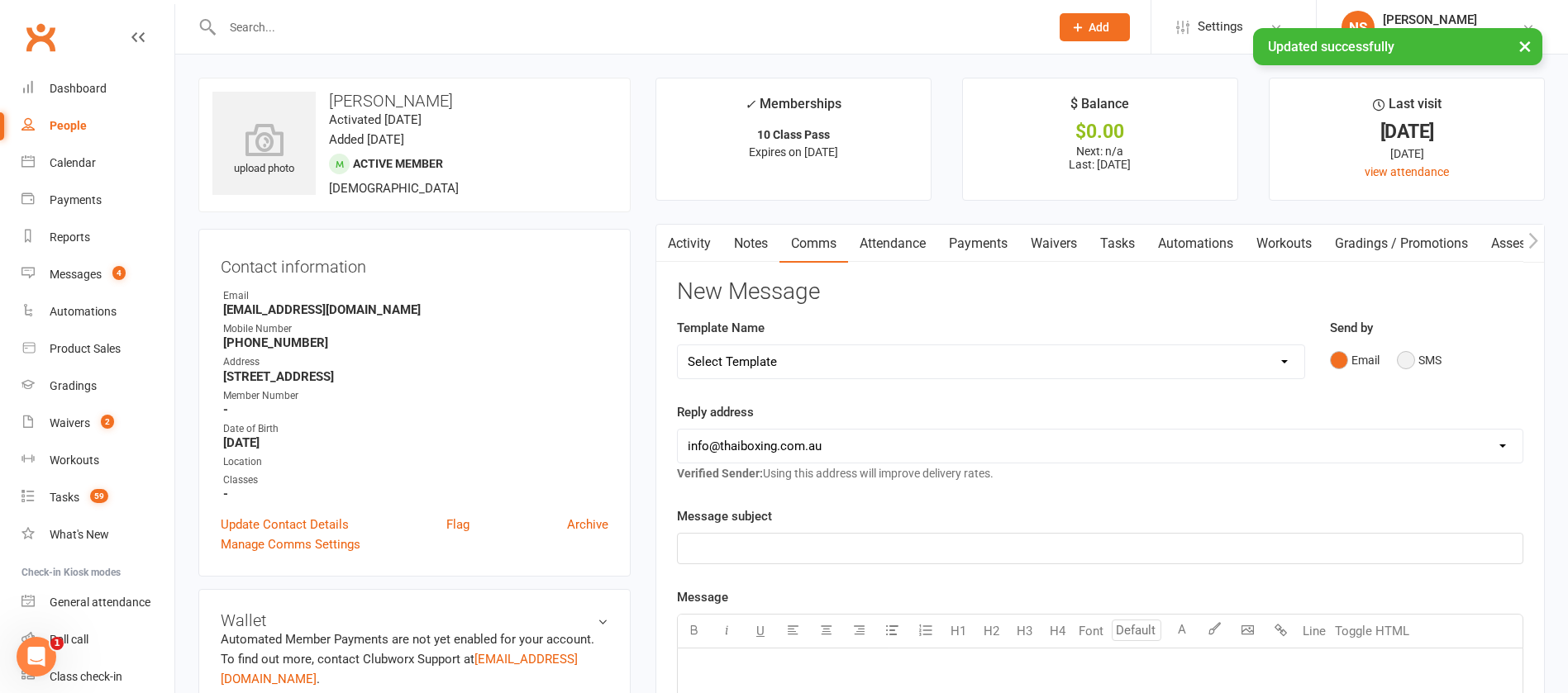
click at [1414, 356] on button "SMS" at bounding box center [1419, 360] width 45 height 31
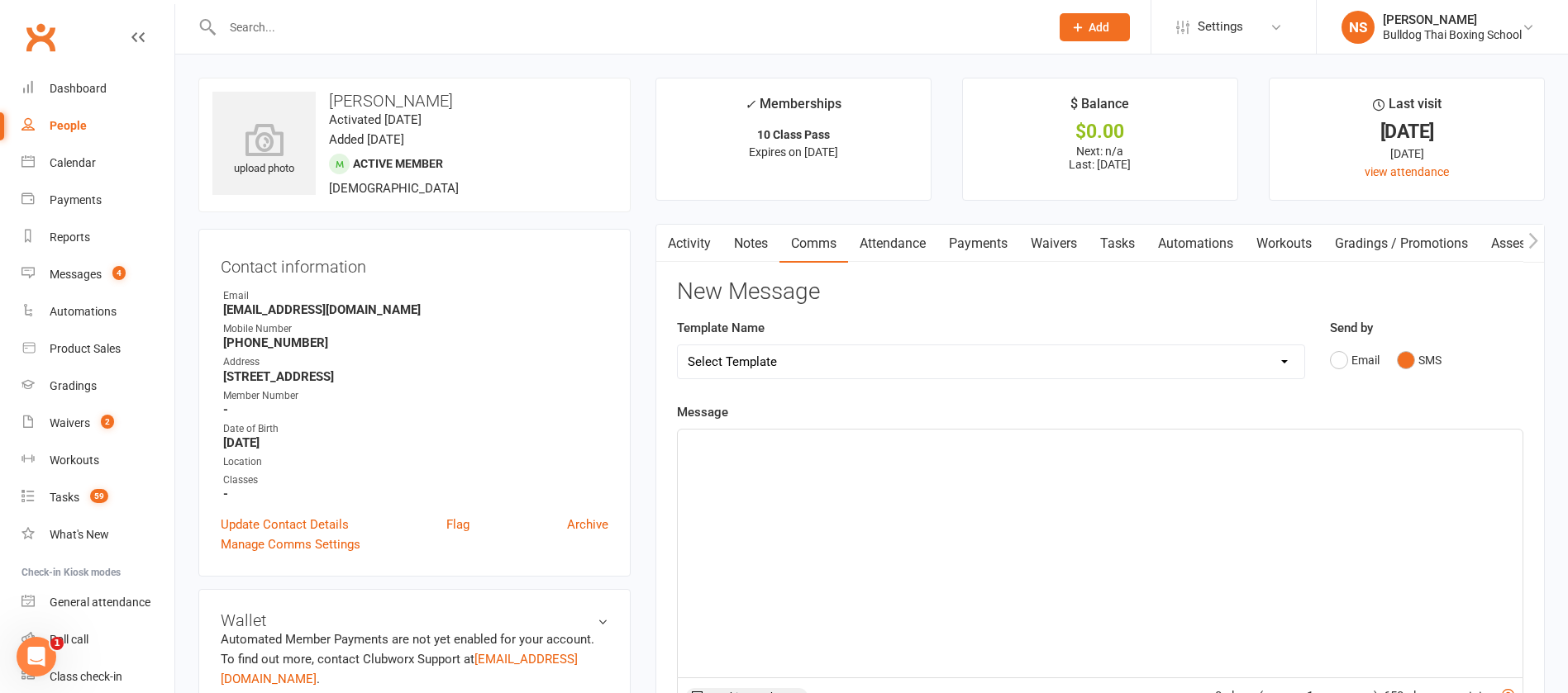
click at [784, 478] on div "﻿" at bounding box center [1100, 553] width 845 height 248
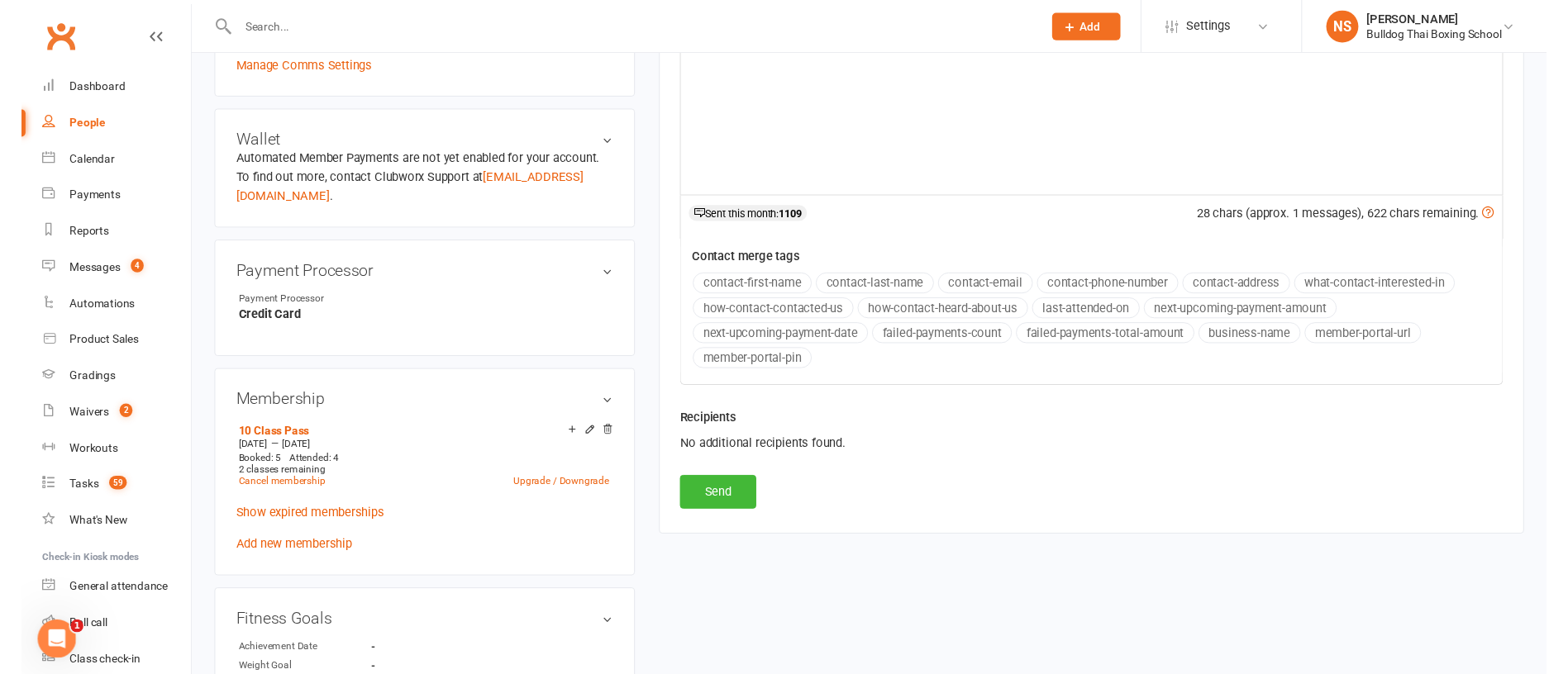
scroll to position [496, 0]
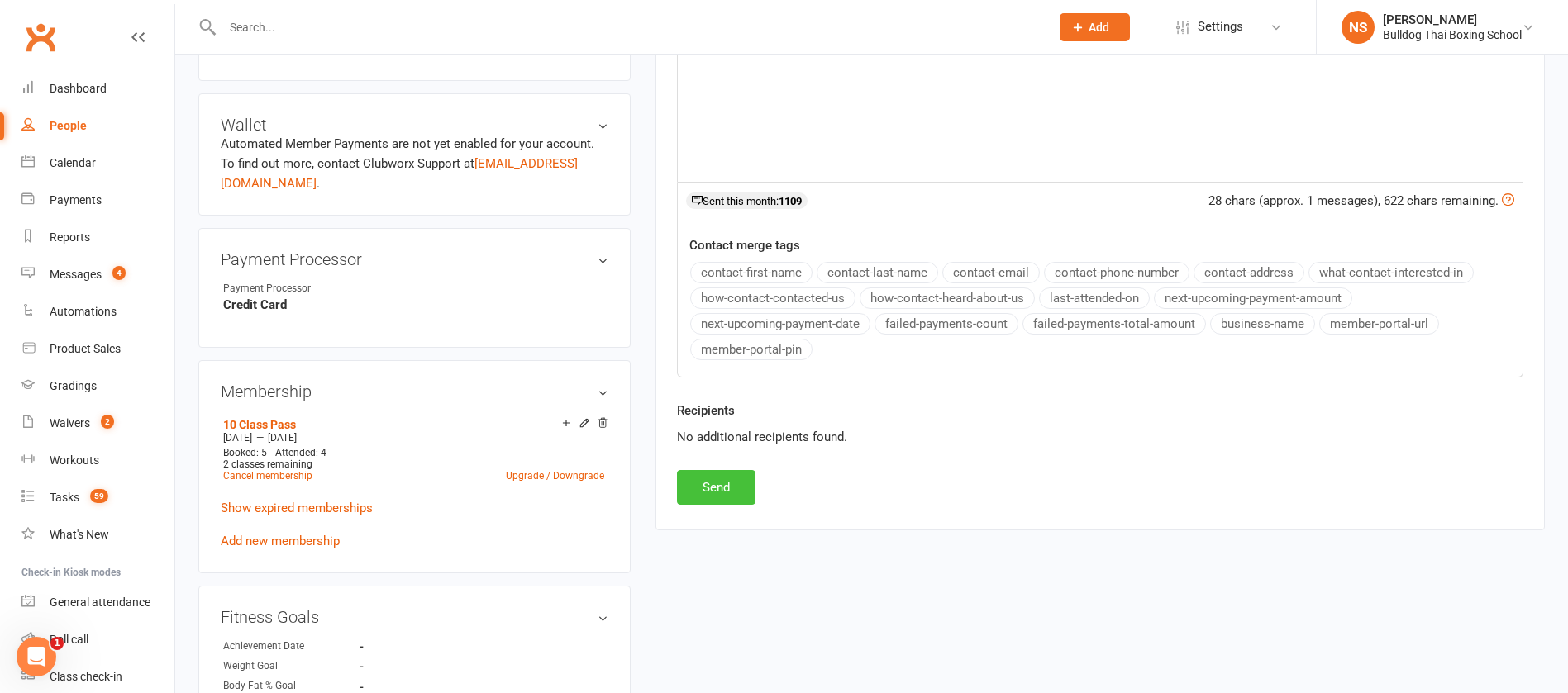
click at [731, 489] on button "Send" at bounding box center [716, 488] width 79 height 35
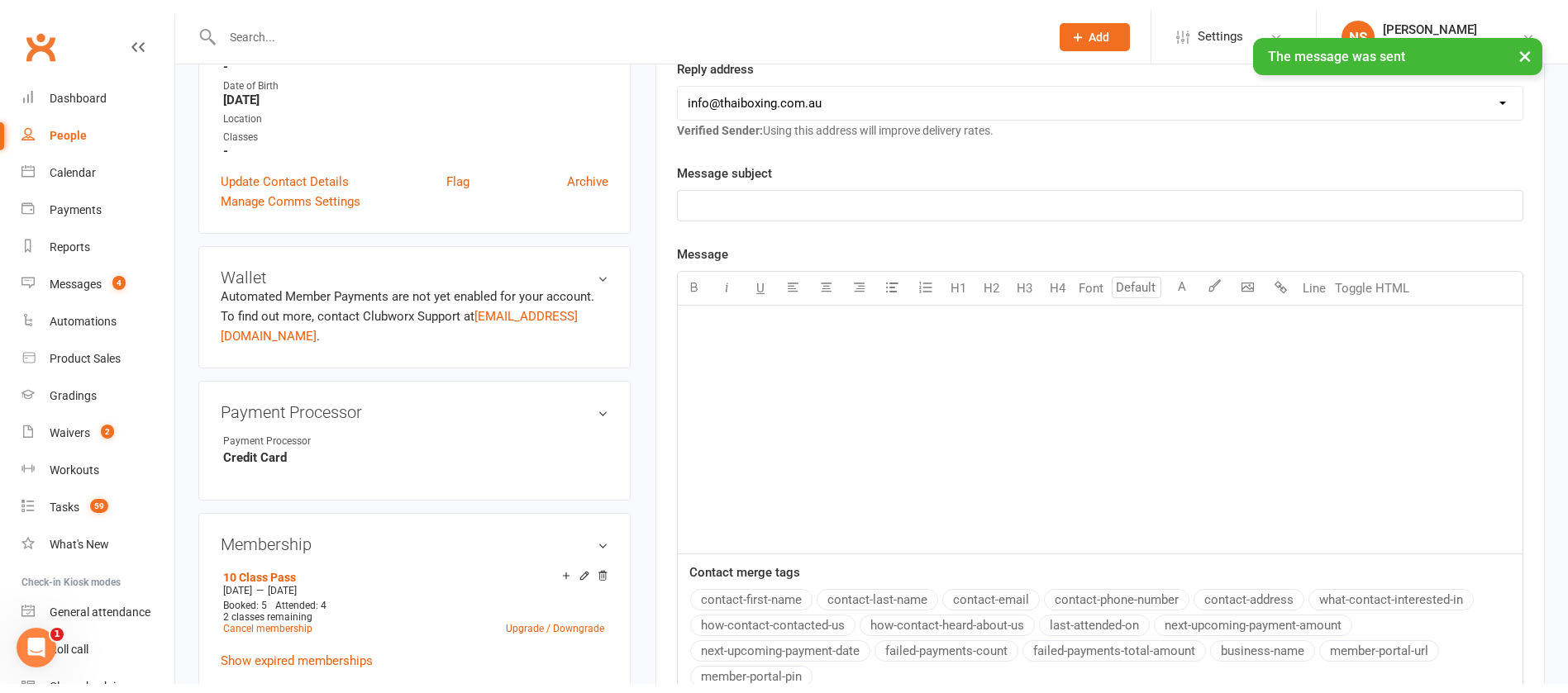
scroll to position [0, 0]
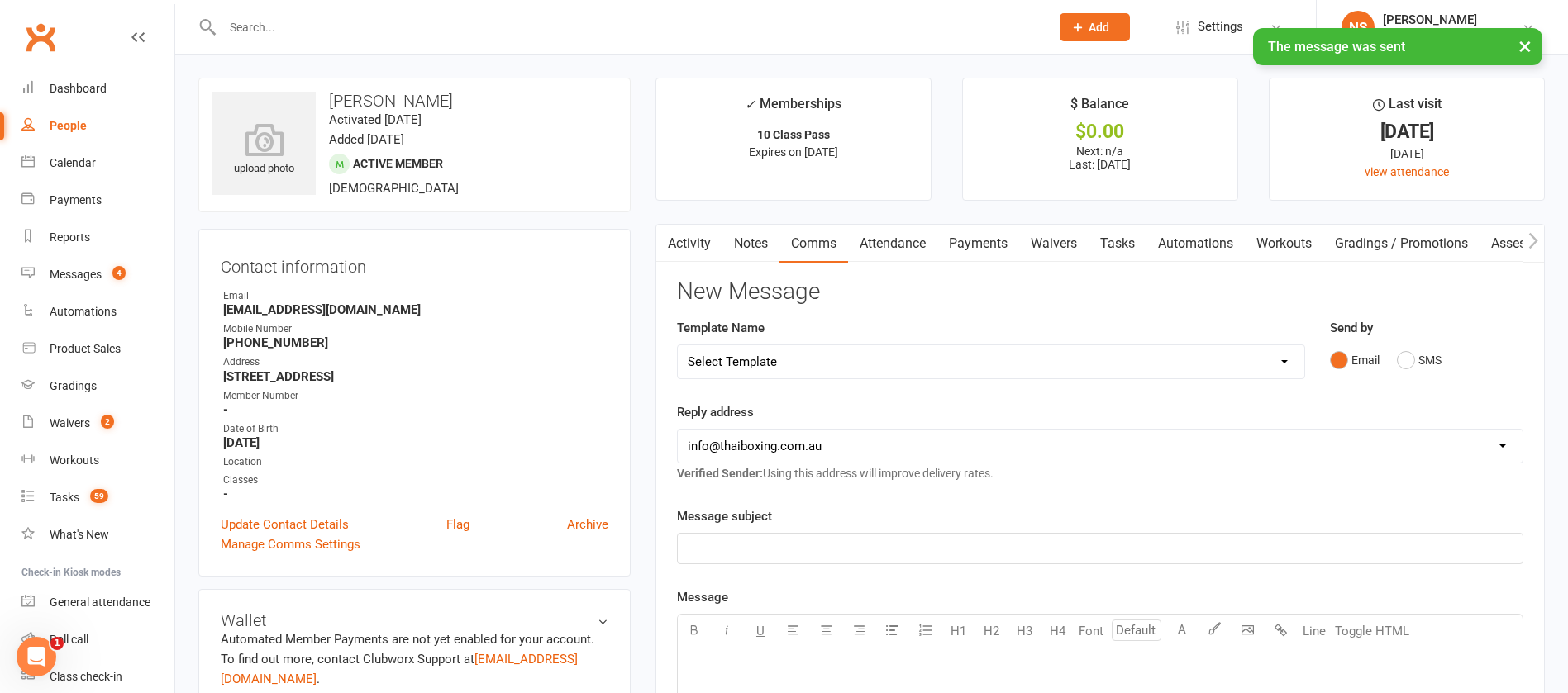
click at [1138, 243] on link "Tasks" at bounding box center [1117, 243] width 58 height 38
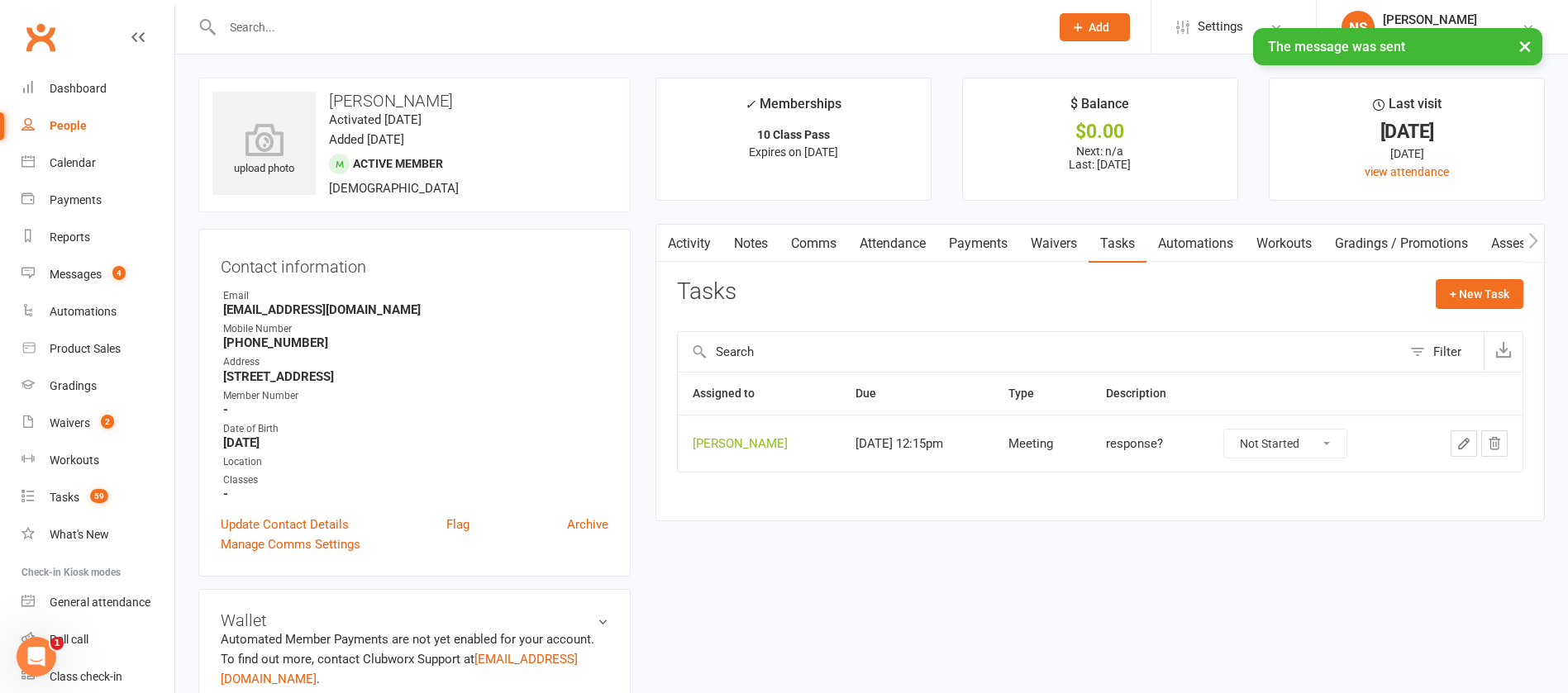
click at [1459, 437] on icon "button" at bounding box center [1464, 444] width 15 height 15
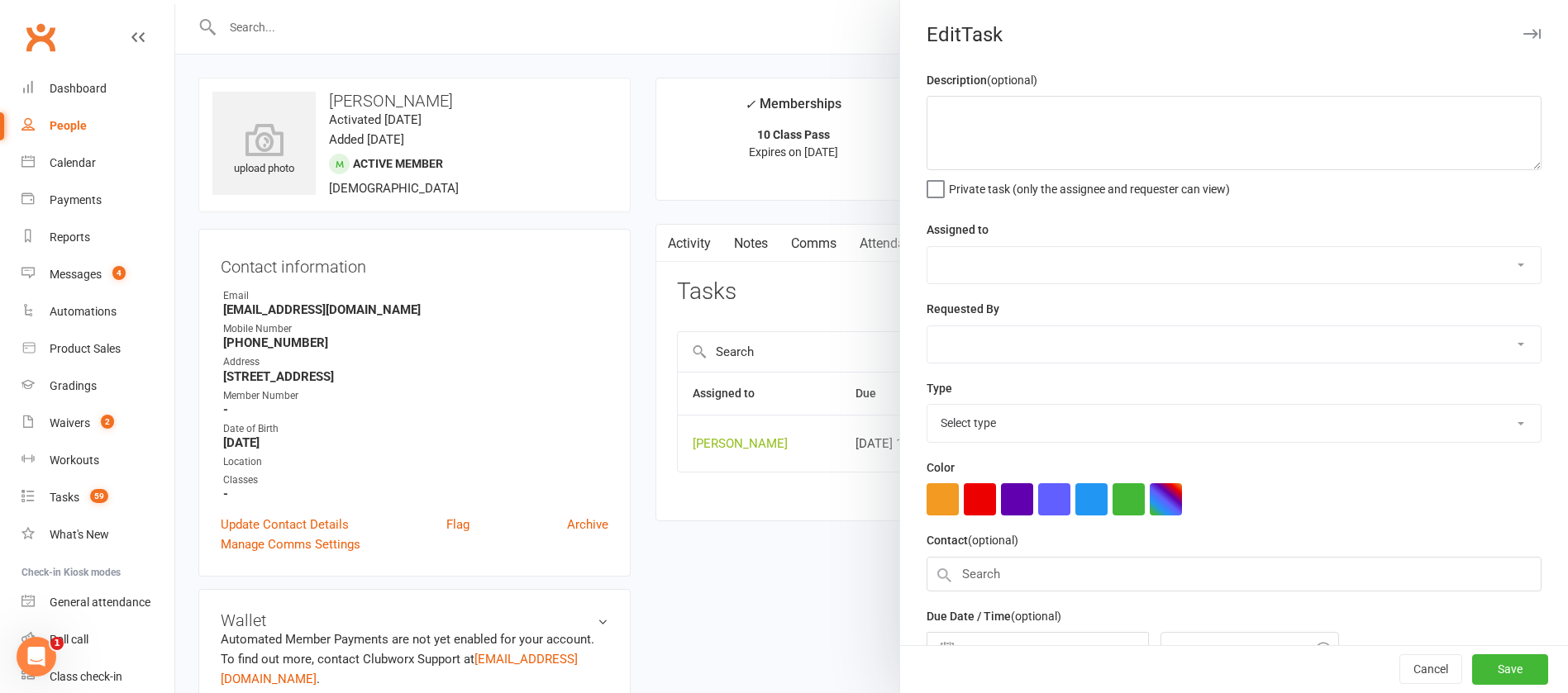
type textarea "response?"
select select "12940"
type input "[DATE]"
type input "12:15pm"
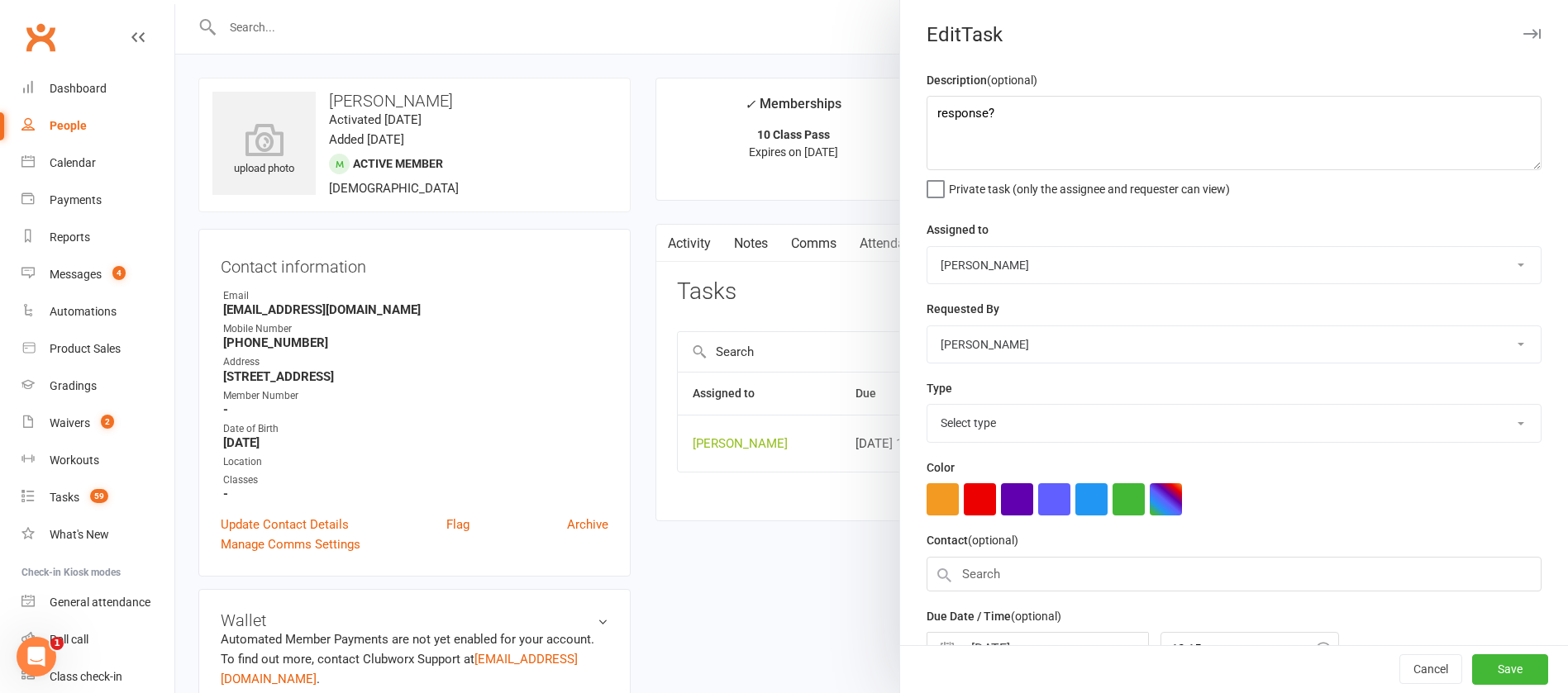
select select "12049"
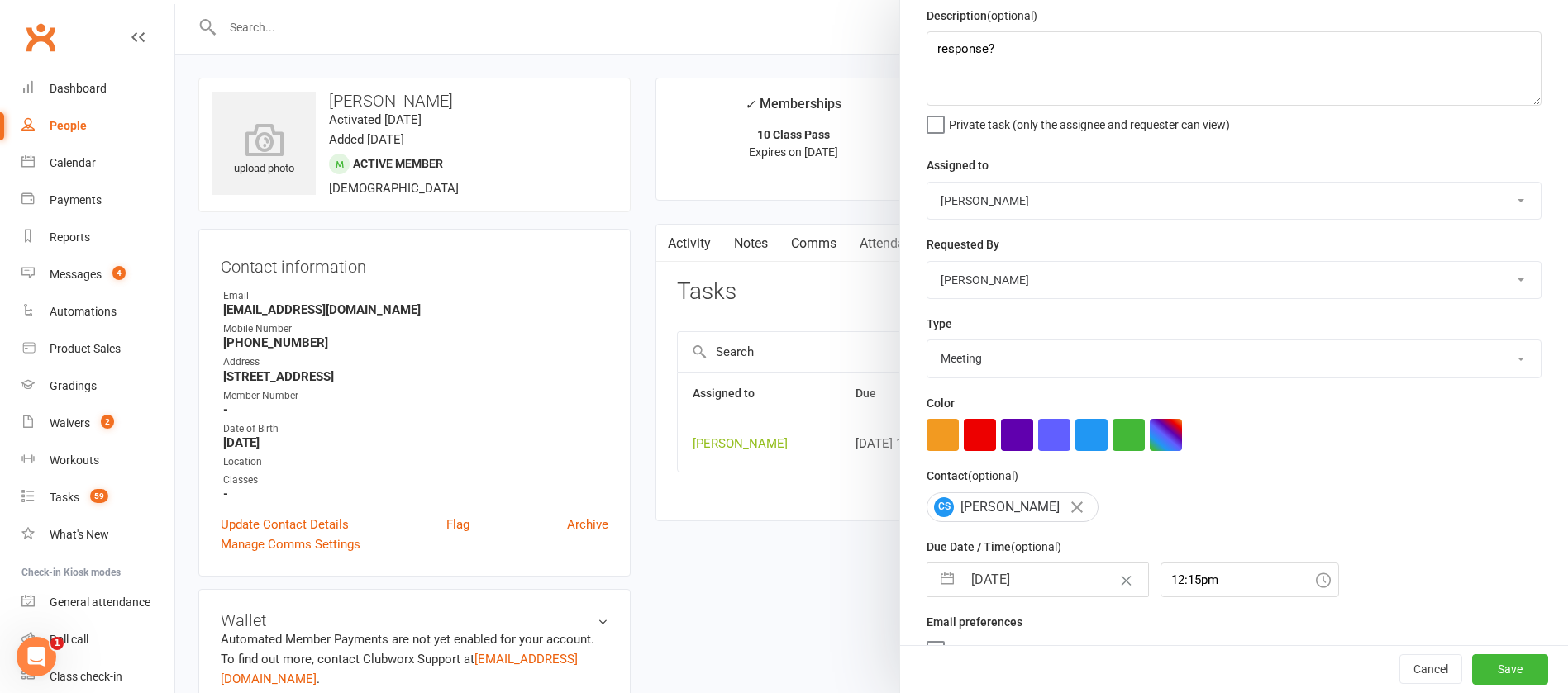
scroll to position [98, 0]
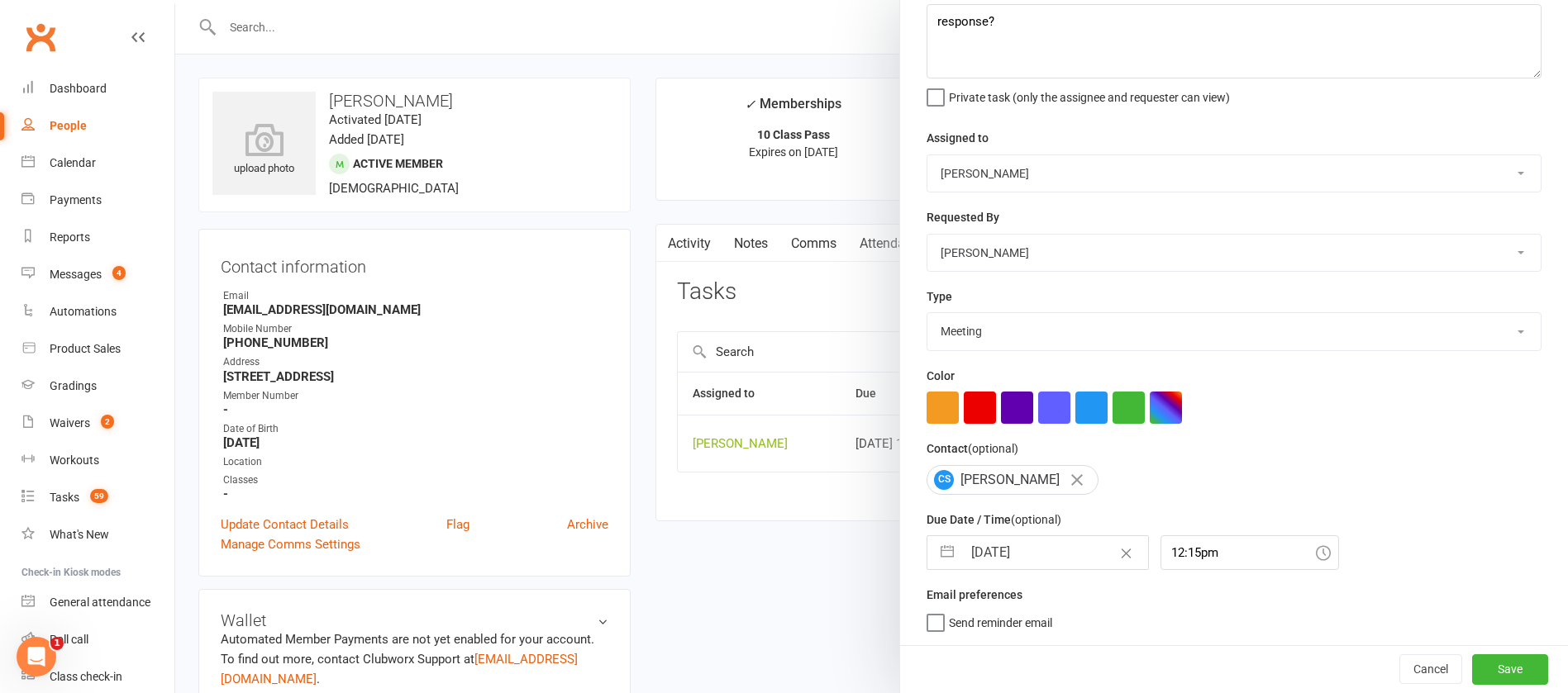
select select "7"
select select "2025"
select select "8"
select select "2025"
select select "9"
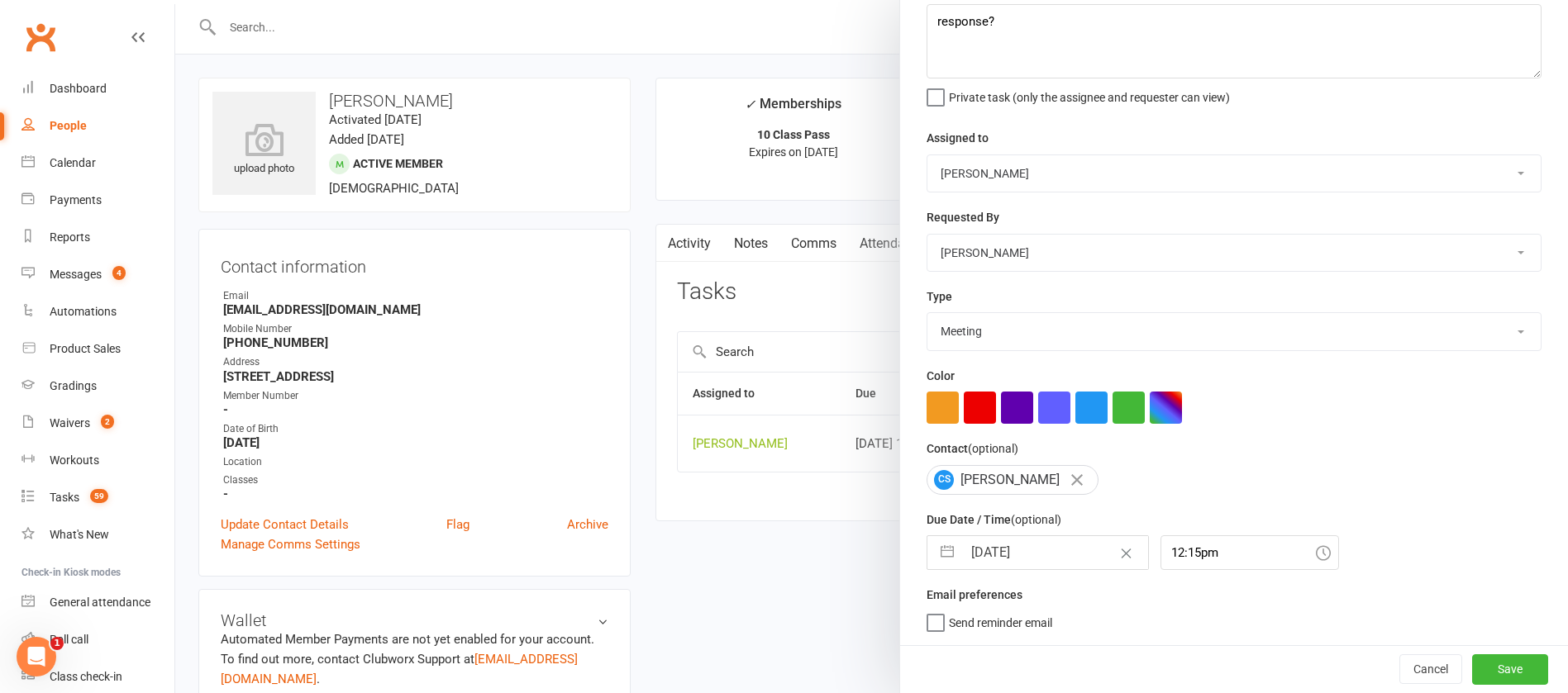
select select "2025"
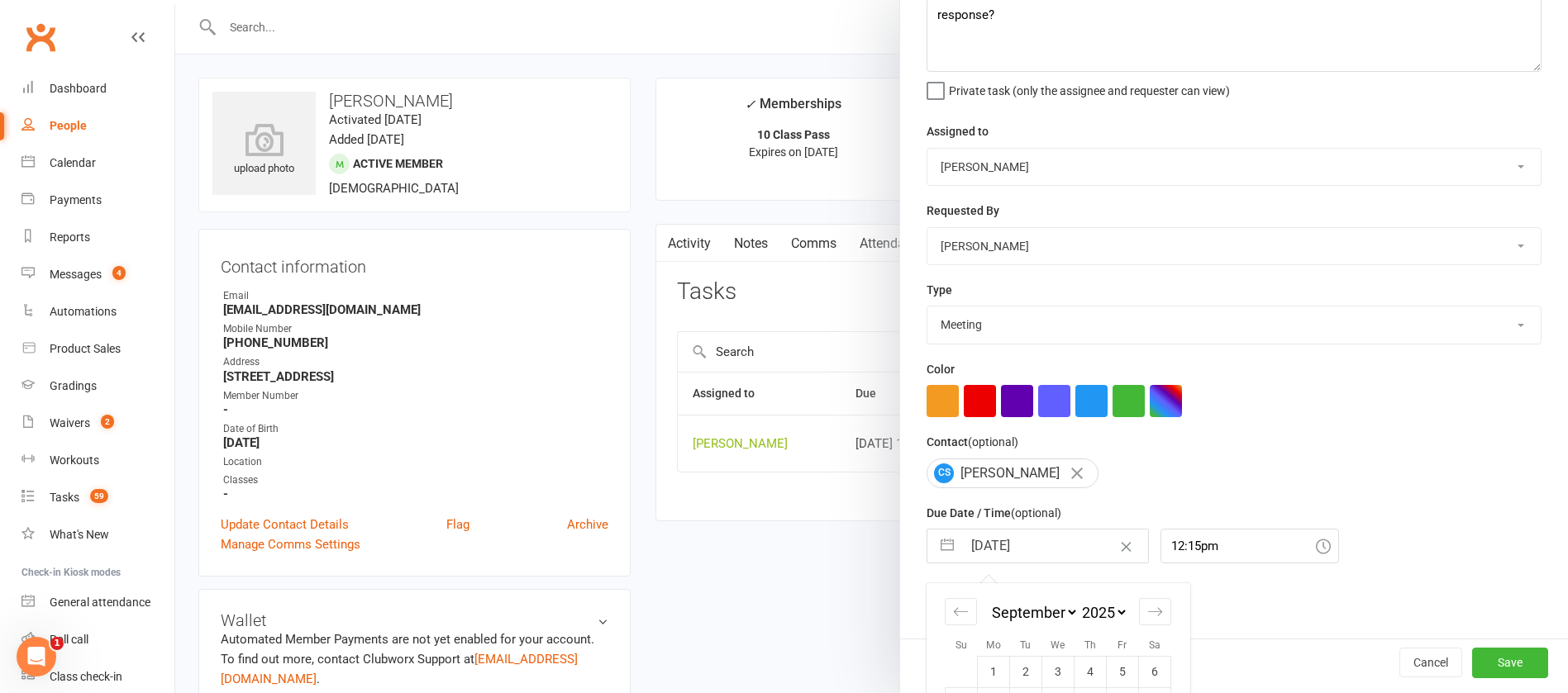
click at [1054, 556] on input "[DATE]" at bounding box center [1055, 546] width 186 height 33
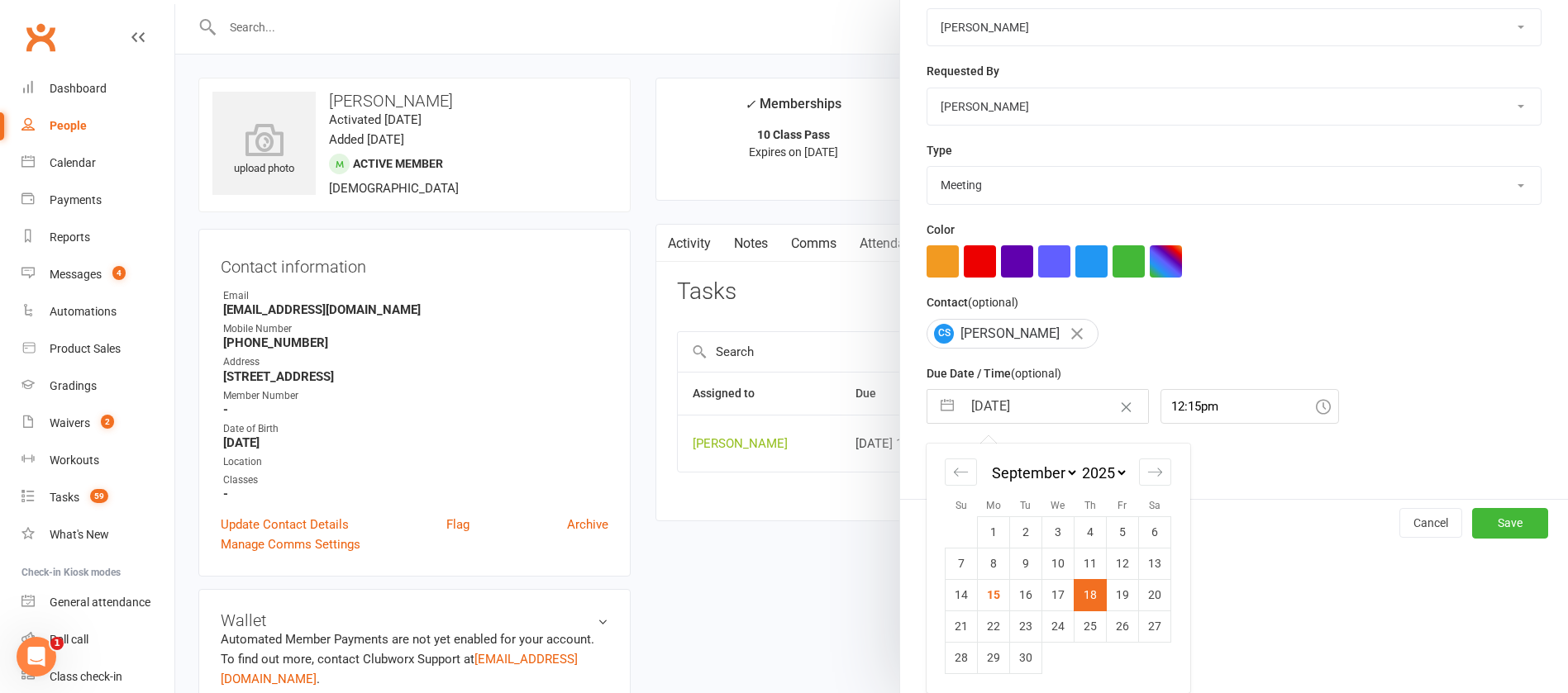
scroll to position [243, 0]
click at [989, 658] on td "29" at bounding box center [994, 658] width 32 height 31
type input "[DATE]"
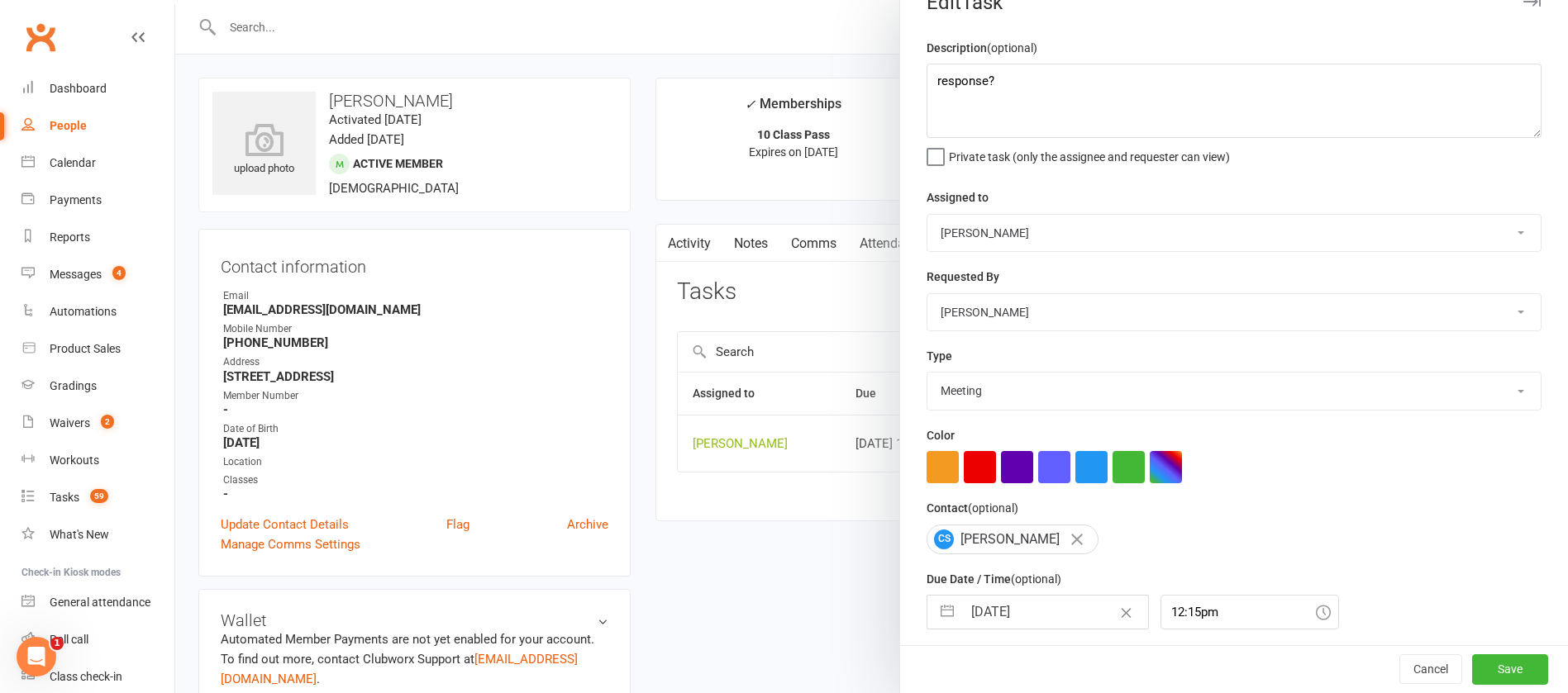
scroll to position [0, 0]
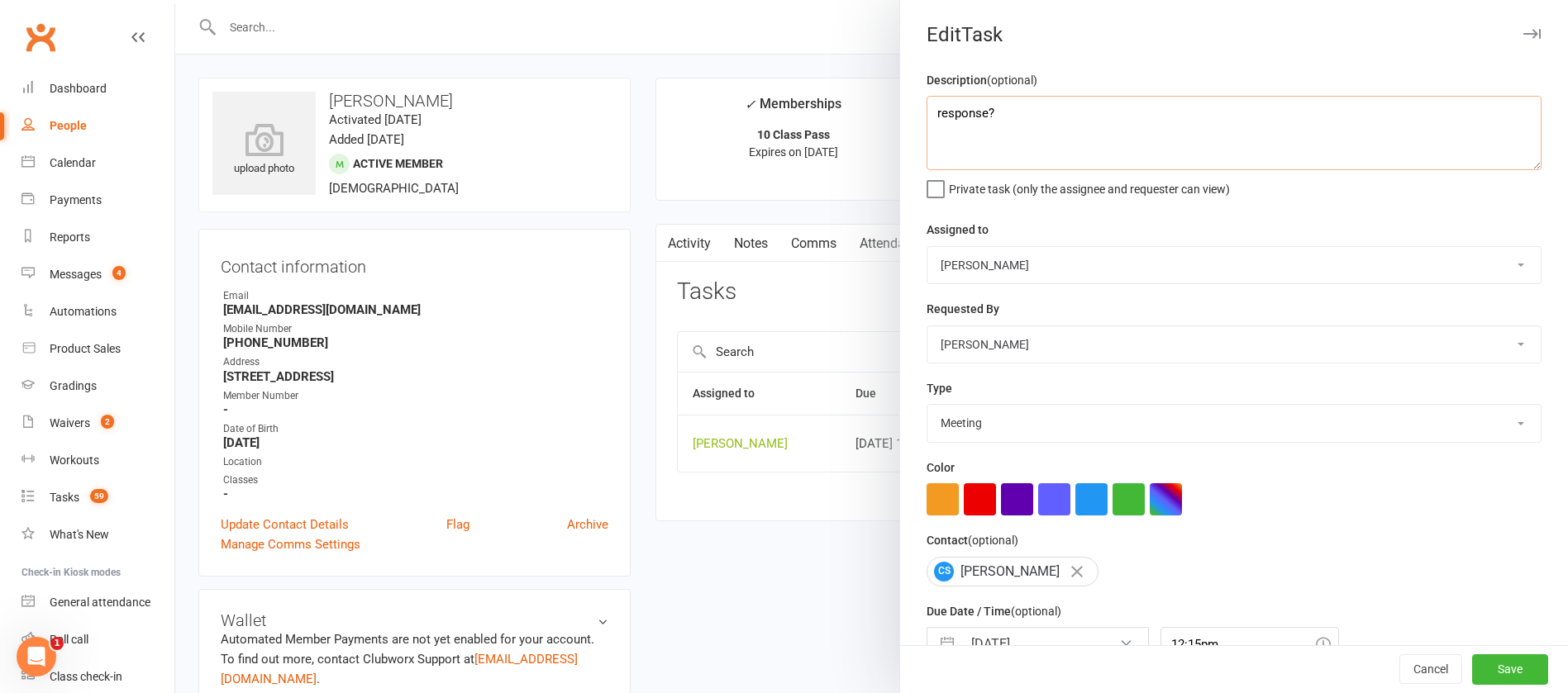
drag, startPoint x: 1027, startPoint y: 116, endPoint x: 895, endPoint y: 110, distance: 132.1
click at [901, 110] on div "Description (optional) response? Private task (only the assignee and requester …" at bounding box center [1235, 403] width 668 height 667
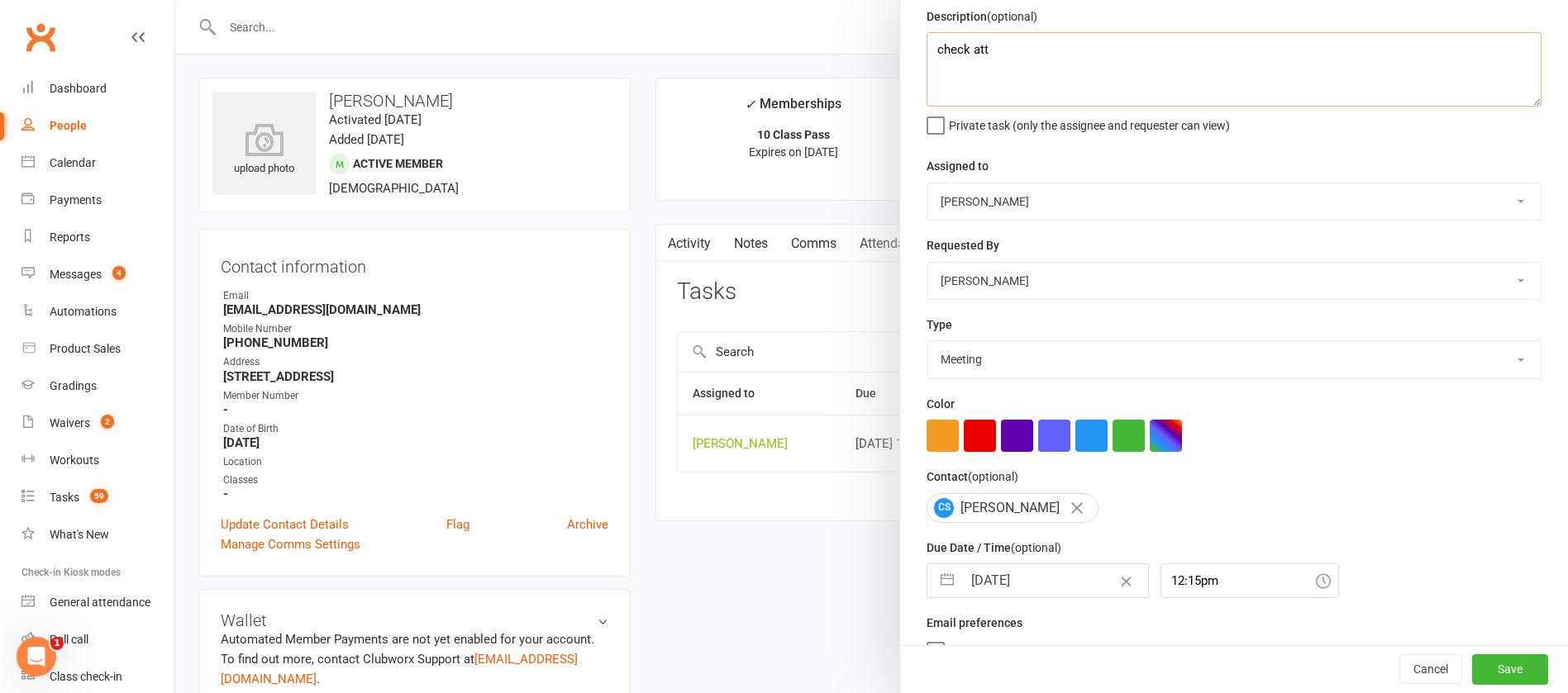
scroll to position [98, 0]
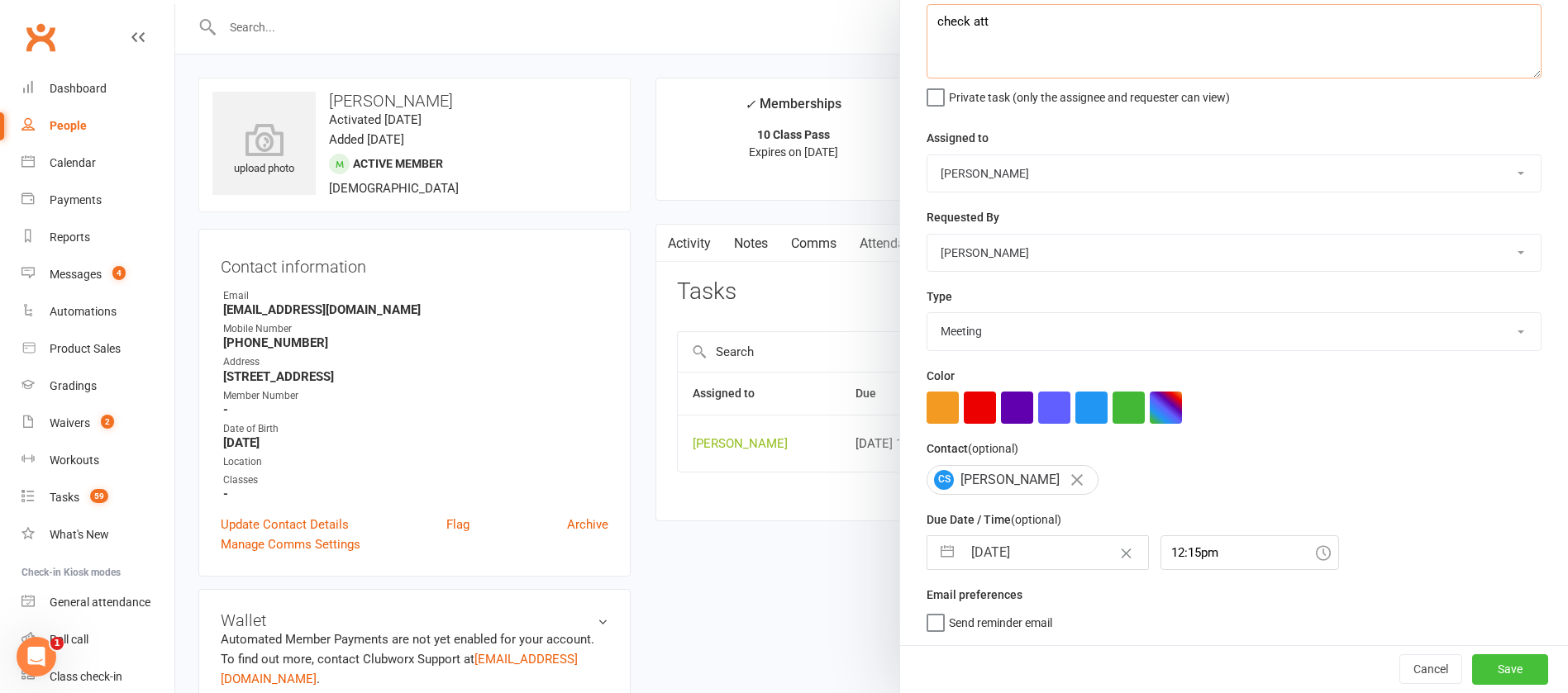
type textarea "check att"
drag, startPoint x: 1479, startPoint y: 670, endPoint x: 1400, endPoint y: 664, distance: 79.2
click at [1479, 671] on button "Save" at bounding box center [1510, 669] width 76 height 29
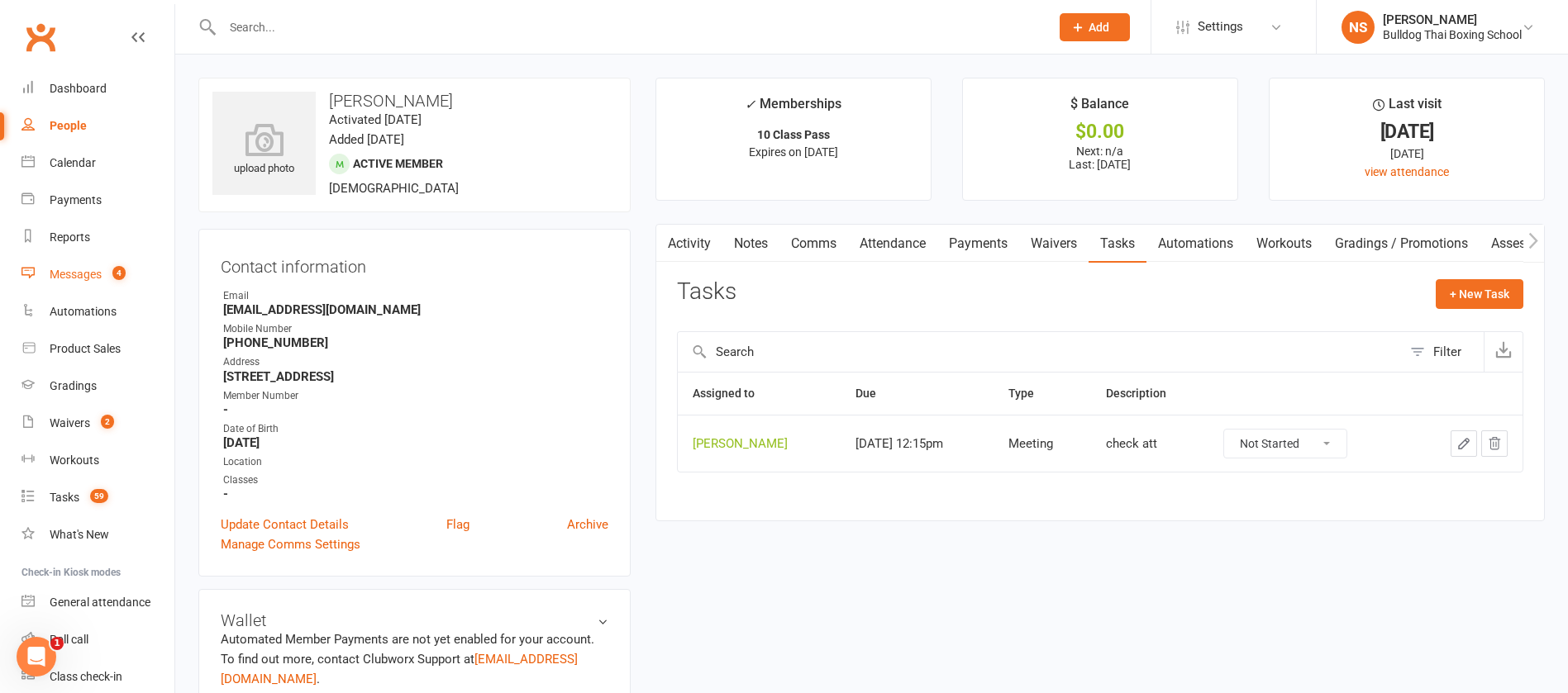
click at [61, 276] on div "Messages" at bounding box center [75, 274] width 52 height 13
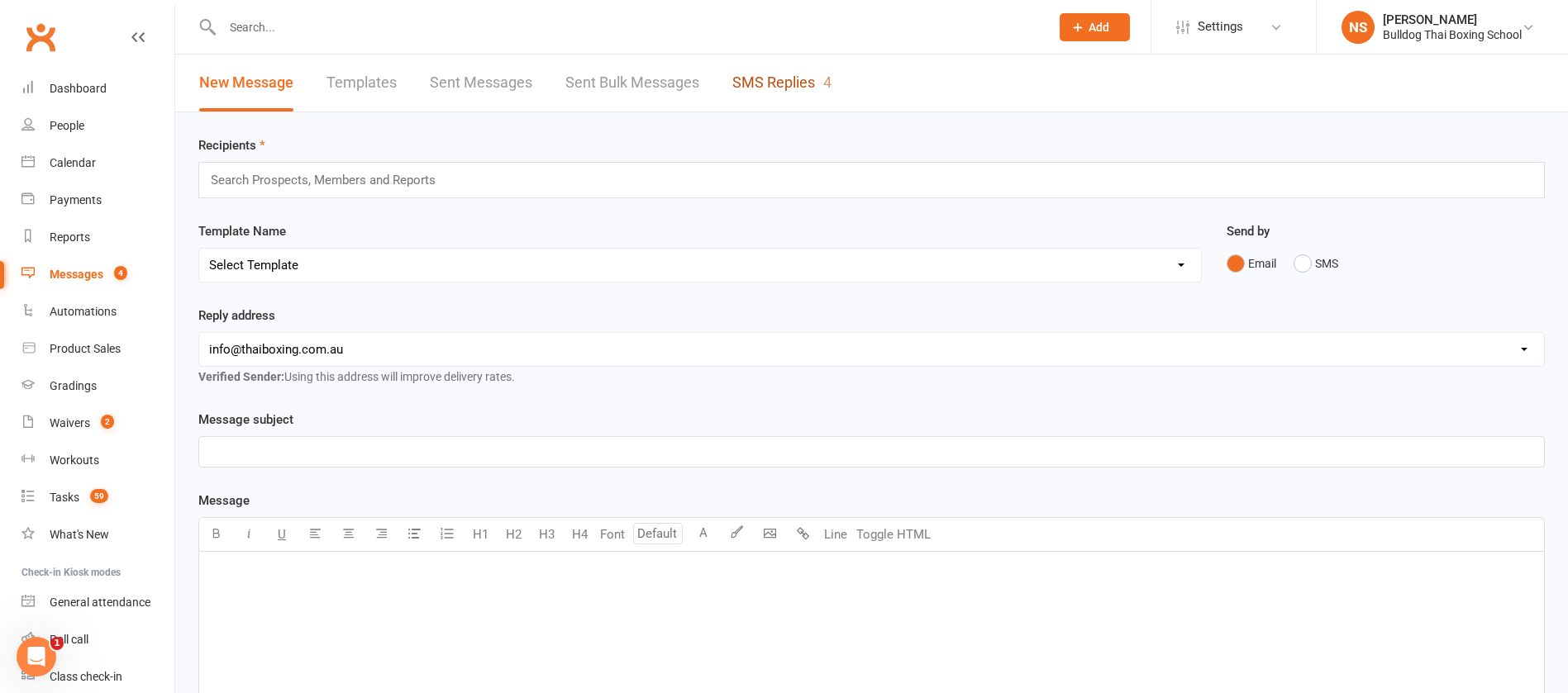
click at [757, 77] on link "SMS Replies 4" at bounding box center [781, 83] width 99 height 57
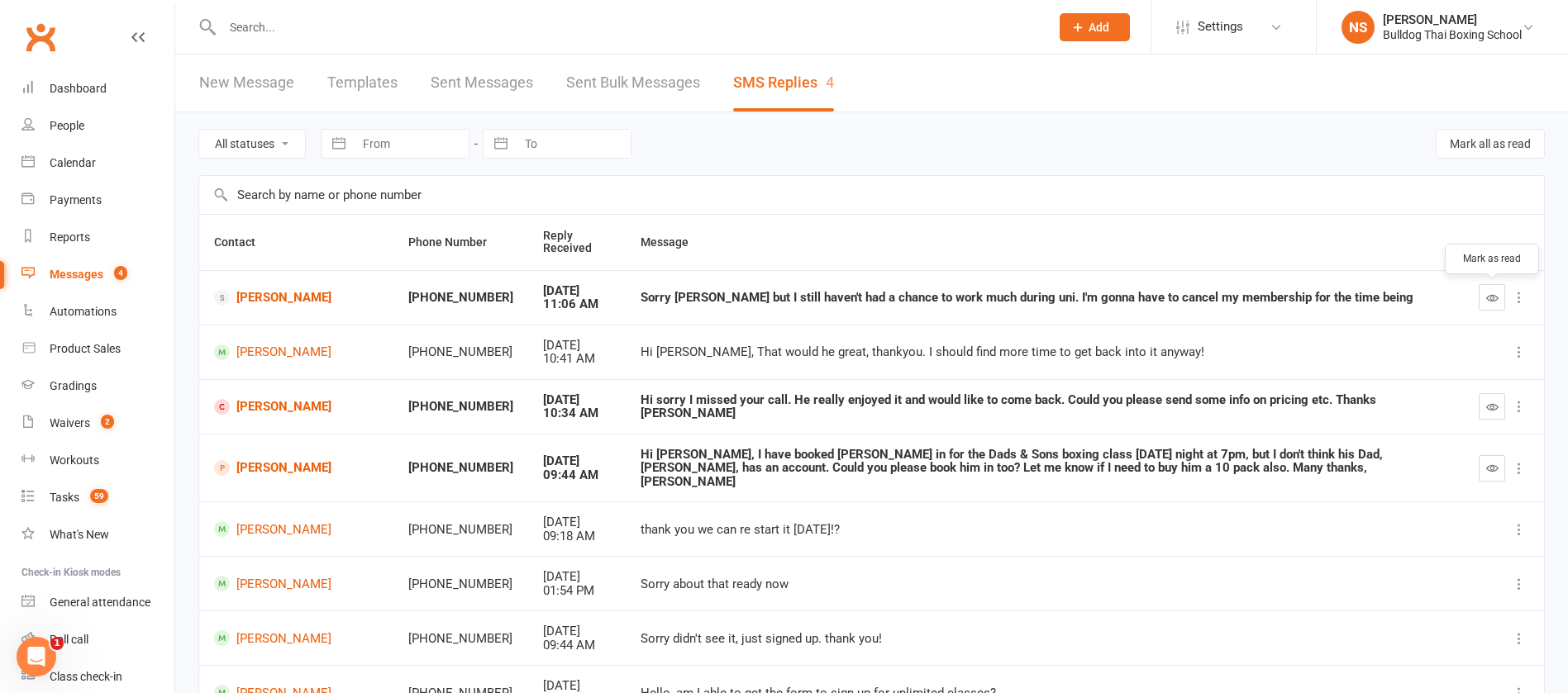
click at [1495, 295] on icon "button" at bounding box center [1493, 298] width 12 height 12
click at [279, 293] on link "[PERSON_NAME]" at bounding box center [296, 298] width 165 height 16
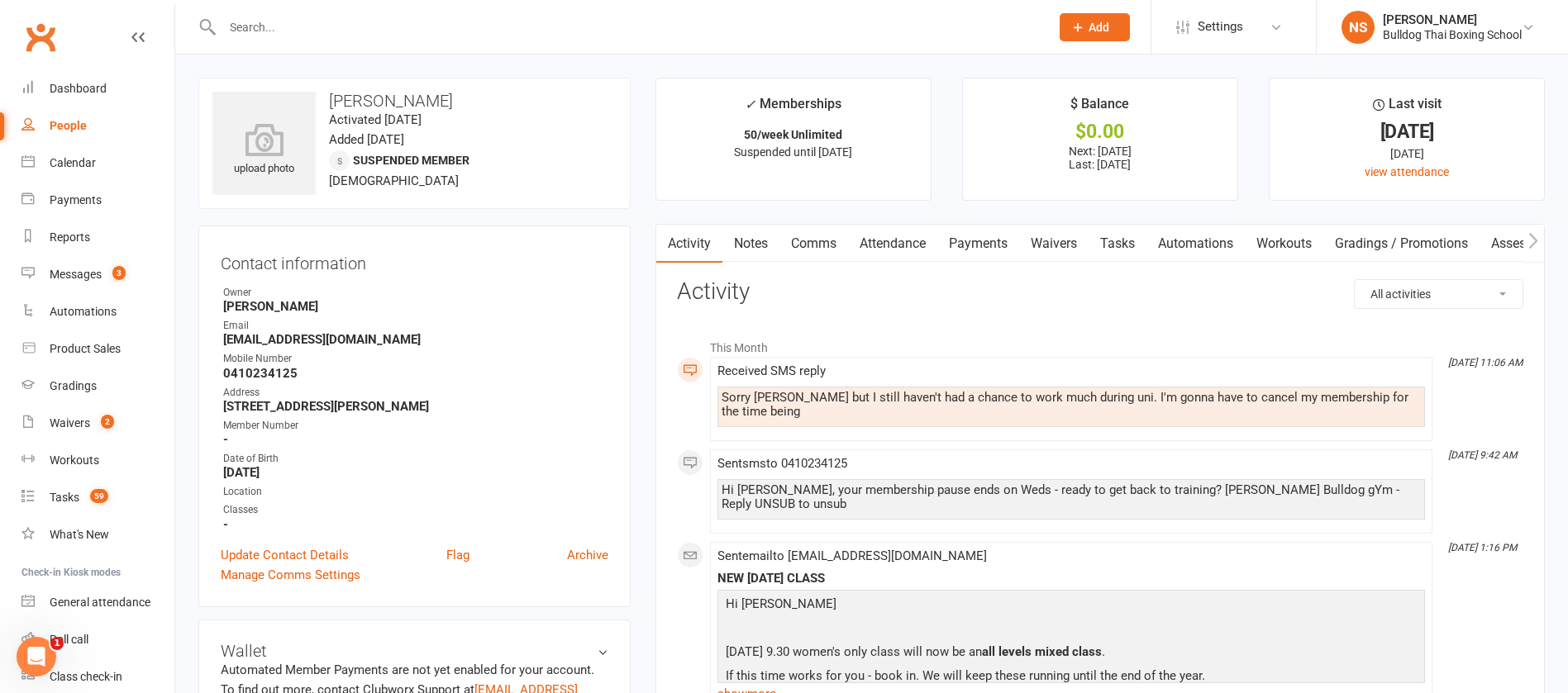
click at [814, 239] on link "Comms" at bounding box center [813, 243] width 68 height 38
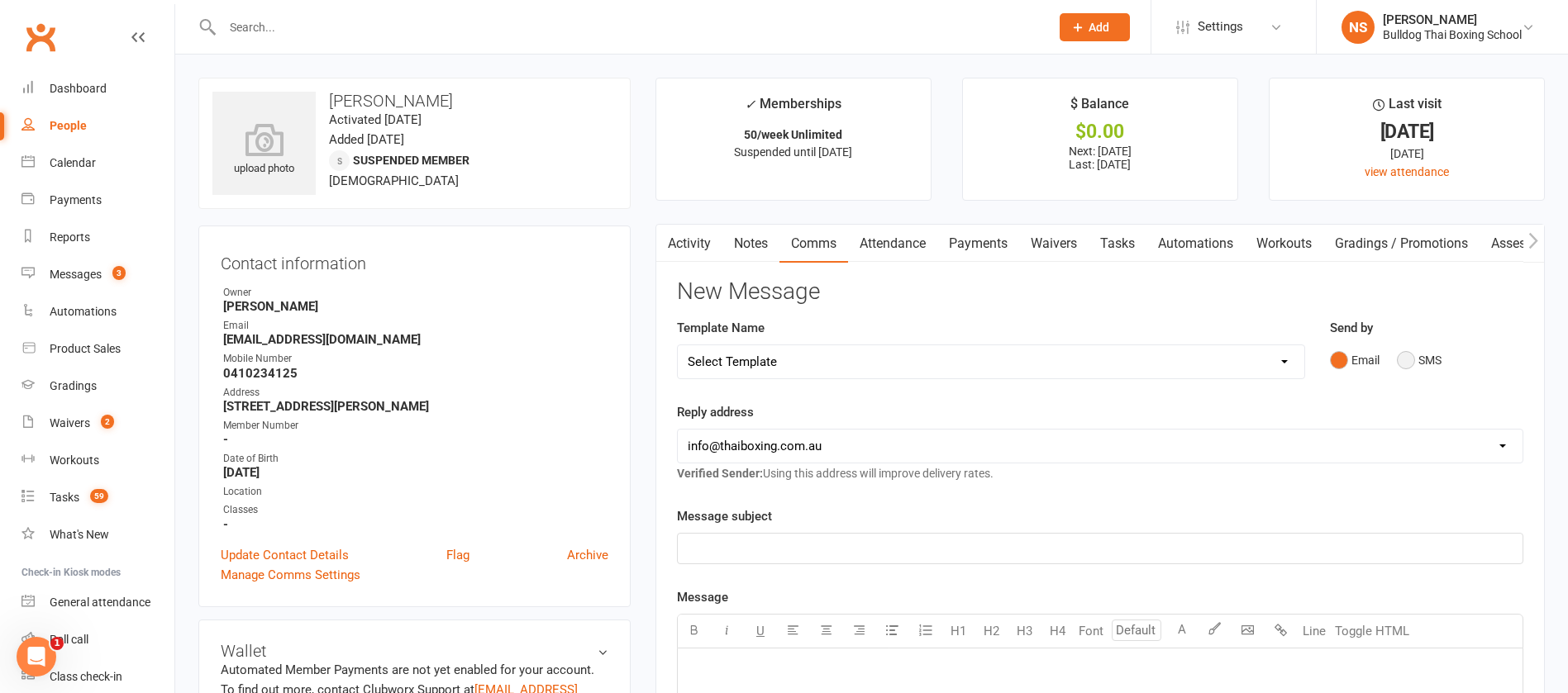
click at [1407, 354] on button "SMS" at bounding box center [1419, 360] width 45 height 31
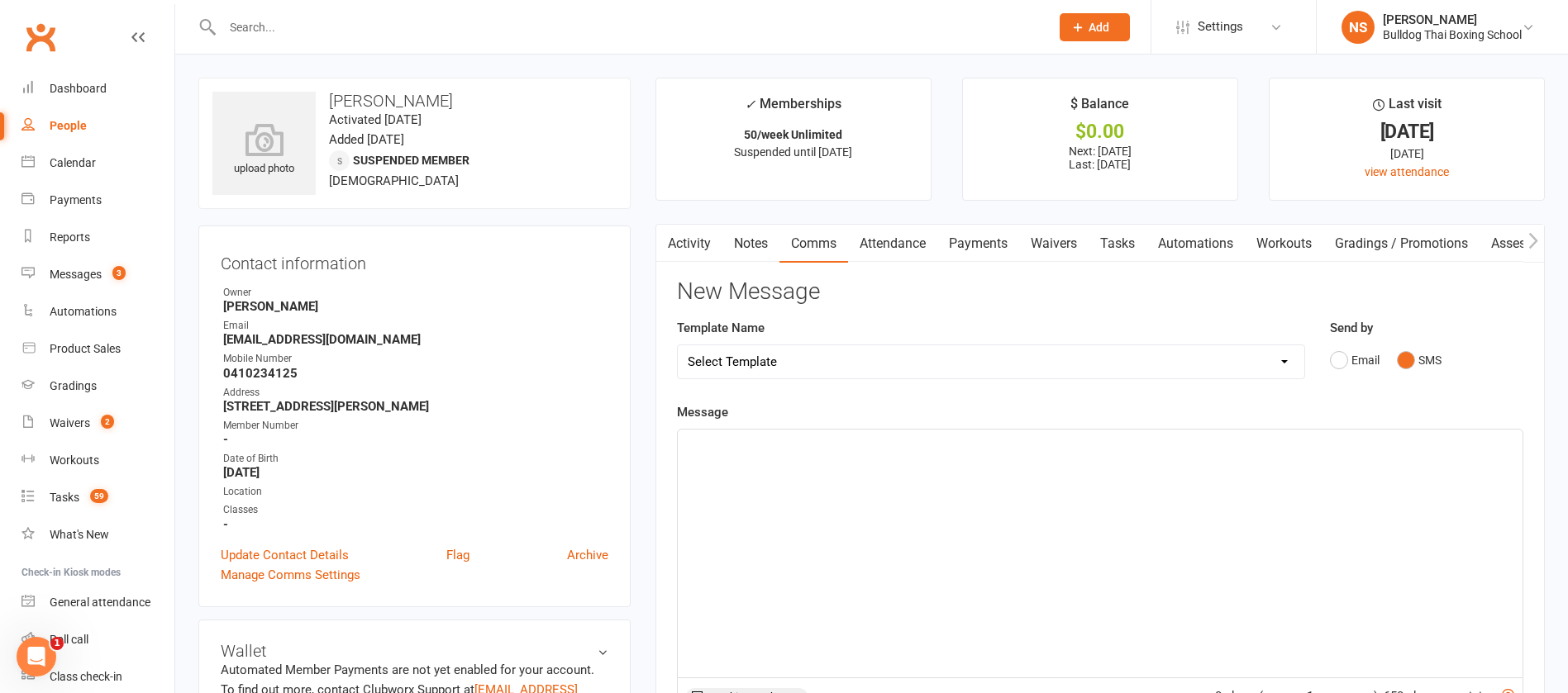
drag, startPoint x: 732, startPoint y: 458, endPoint x: 739, endPoint y: 451, distance: 9.9
click at [736, 457] on div "﻿" at bounding box center [1100, 553] width 845 height 248
click at [686, 243] on link "Activity" at bounding box center [689, 243] width 66 height 38
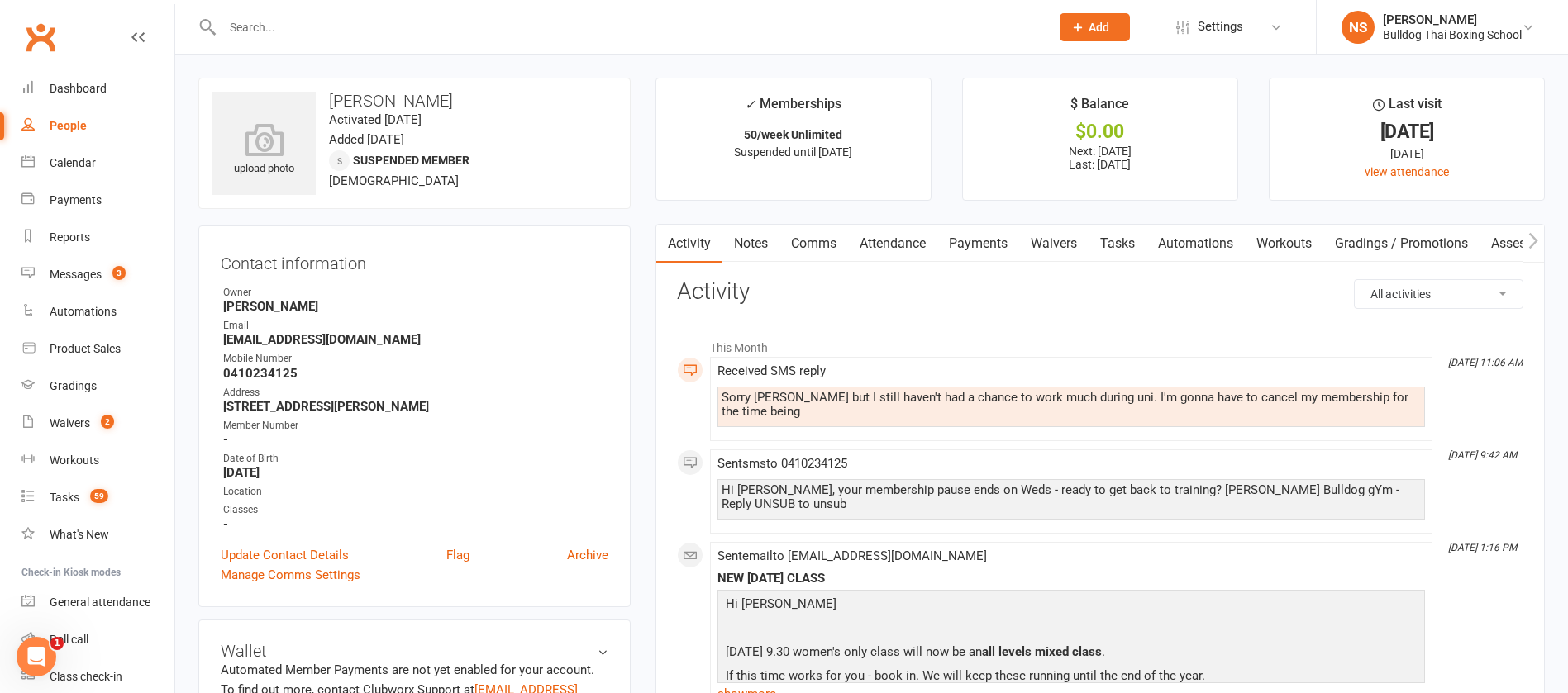
click at [810, 242] on link "Comms" at bounding box center [813, 243] width 68 height 38
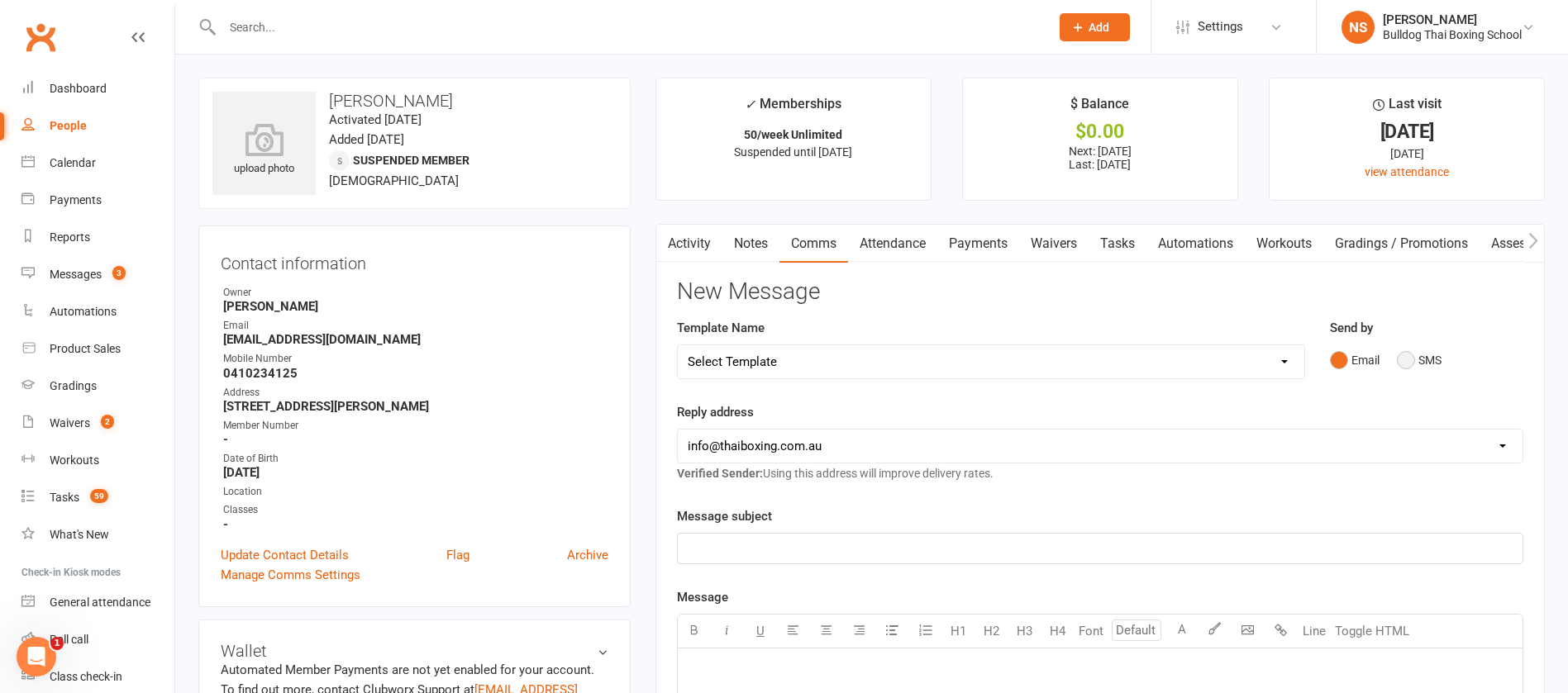
click at [1406, 360] on button "SMS" at bounding box center [1419, 360] width 45 height 31
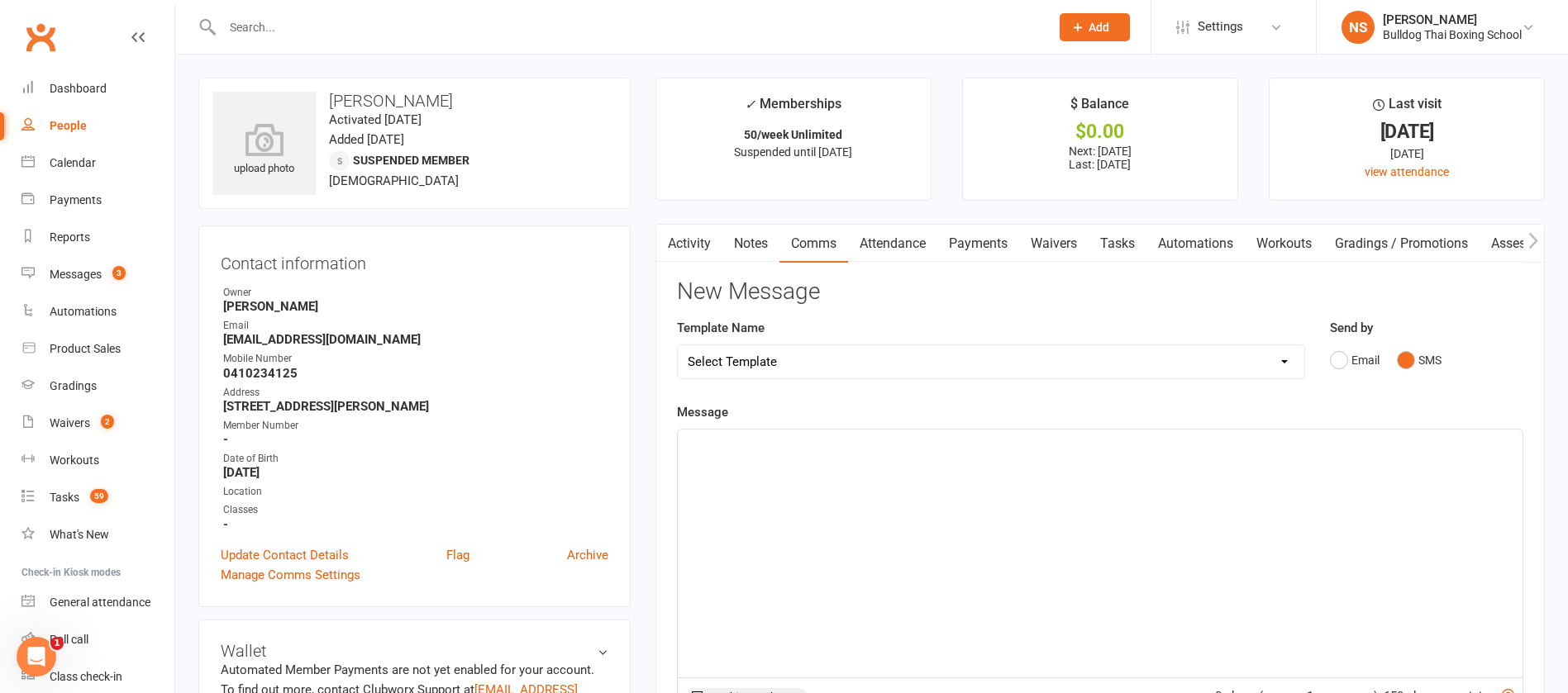
drag, startPoint x: 729, startPoint y: 457, endPoint x: 733, endPoint y: 431, distance: 26.3
click at [729, 455] on div "﻿" at bounding box center [1100, 553] width 845 height 248
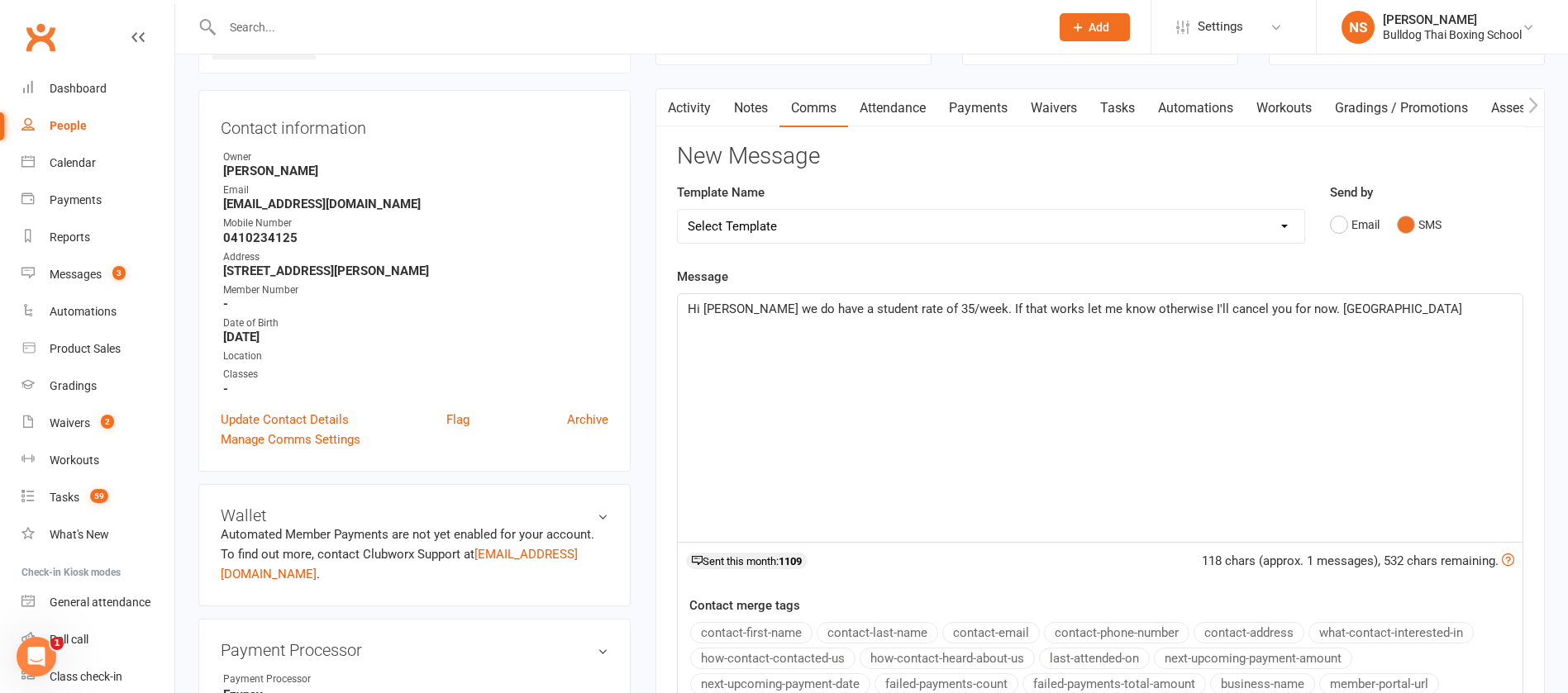
scroll to position [372, 0]
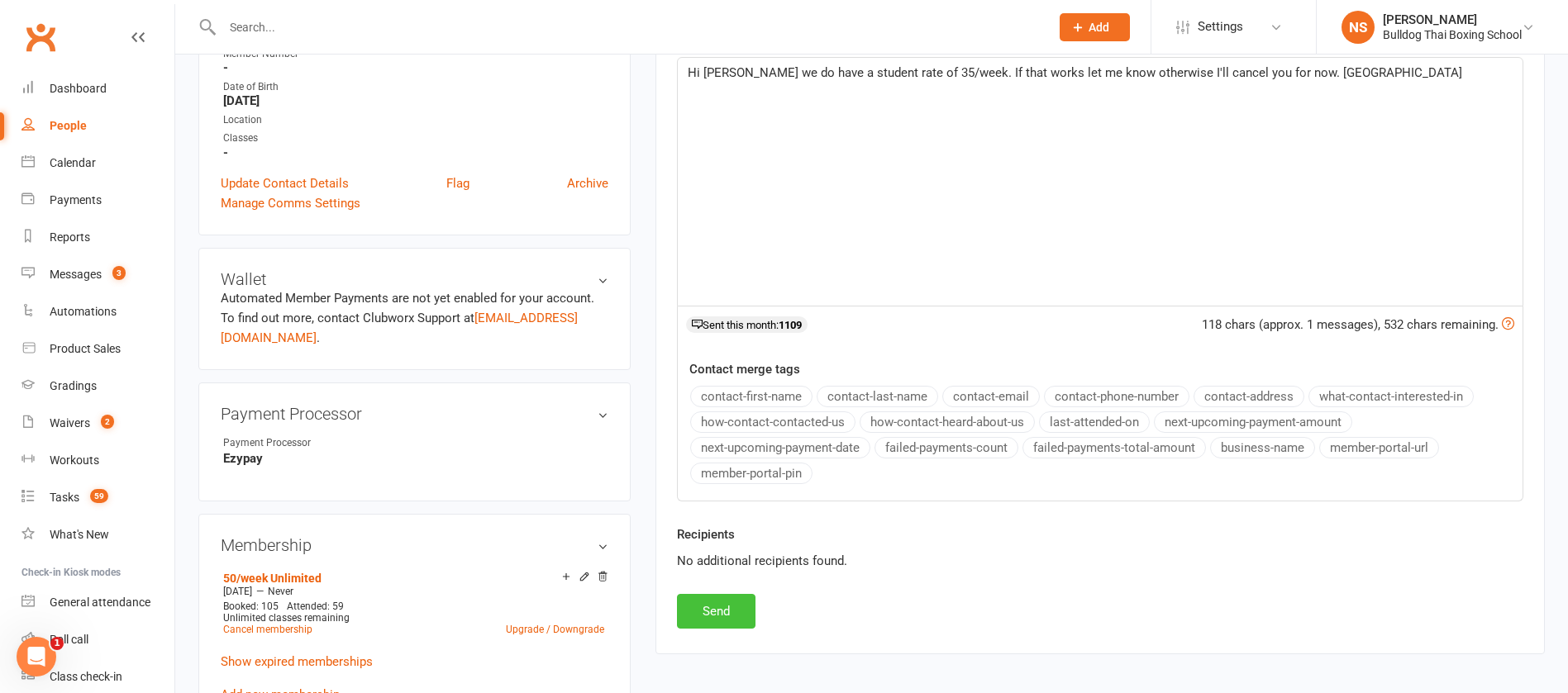
click at [713, 614] on button "Send" at bounding box center [716, 611] width 79 height 35
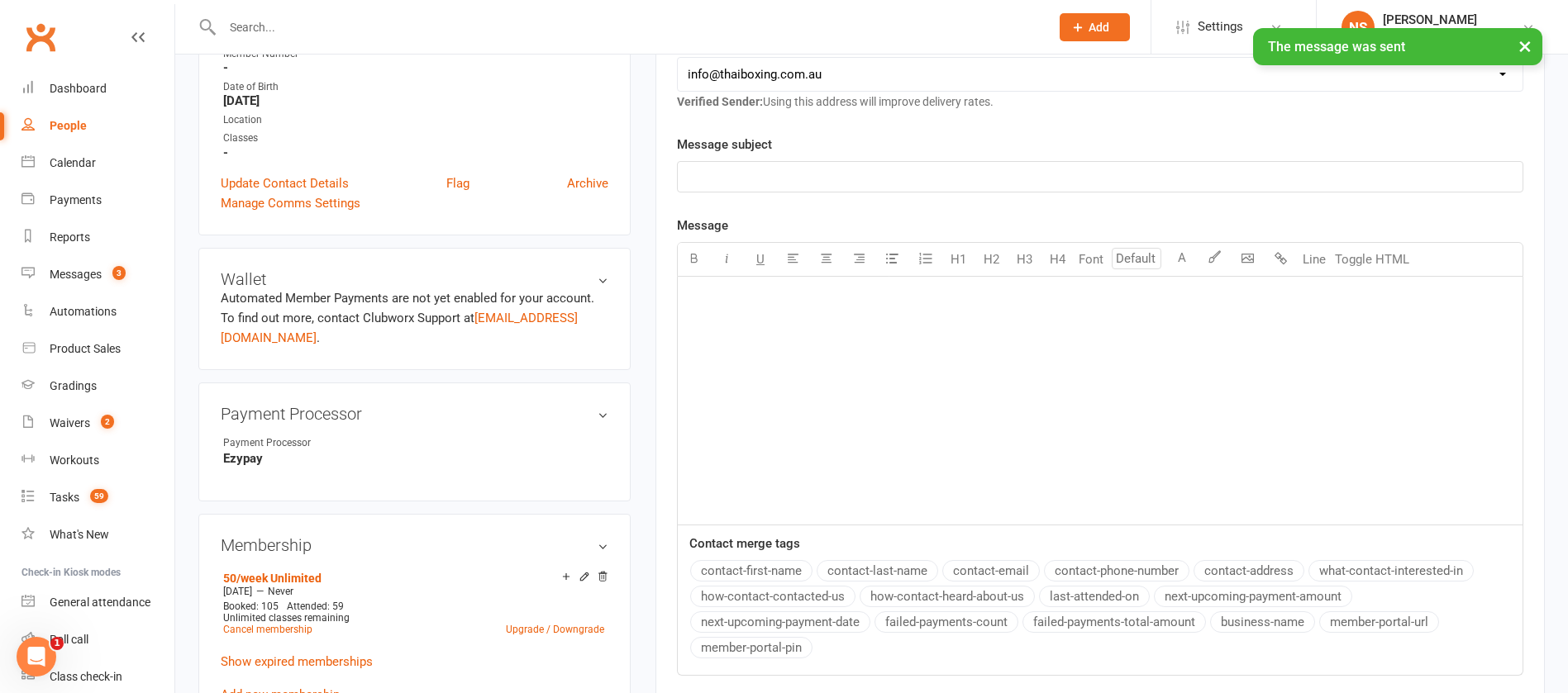
scroll to position [0, 0]
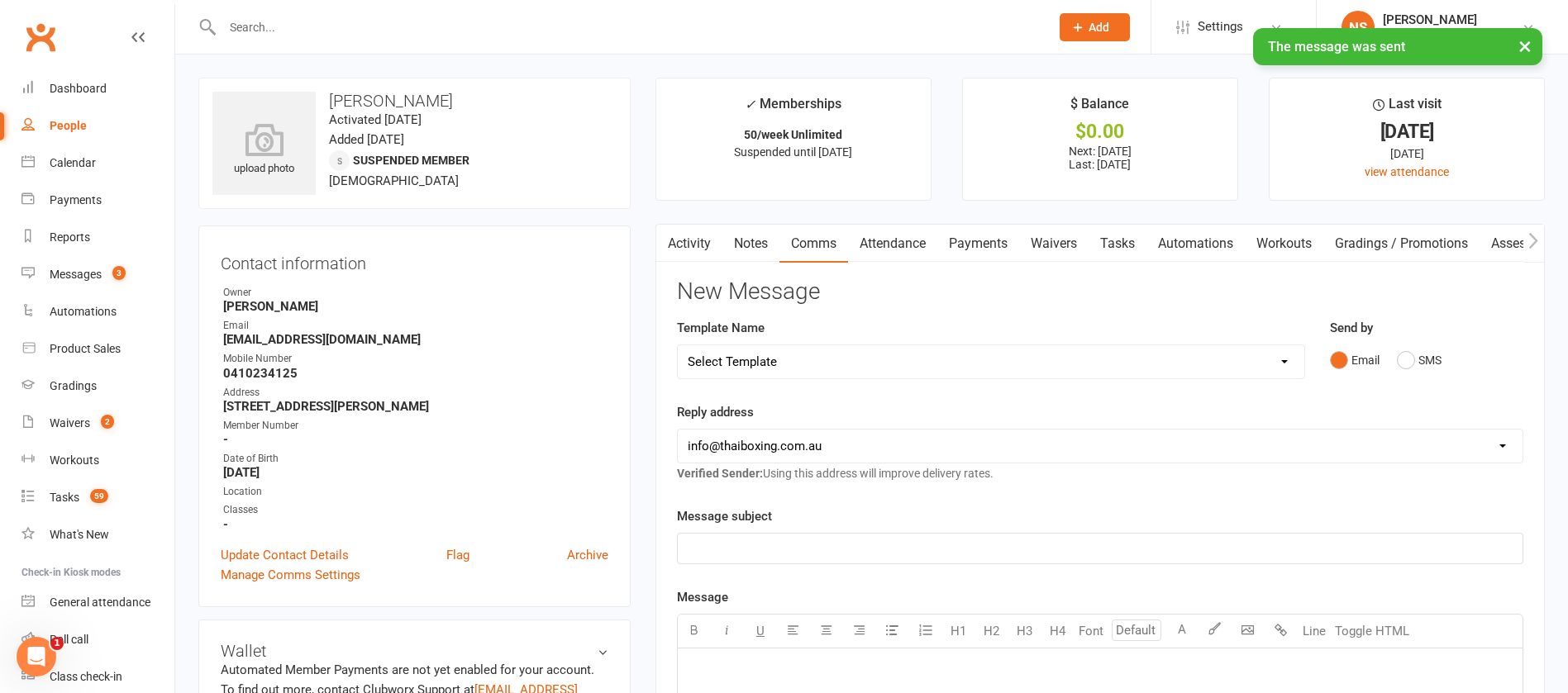
click at [1116, 234] on link "Tasks" at bounding box center [1117, 243] width 58 height 38
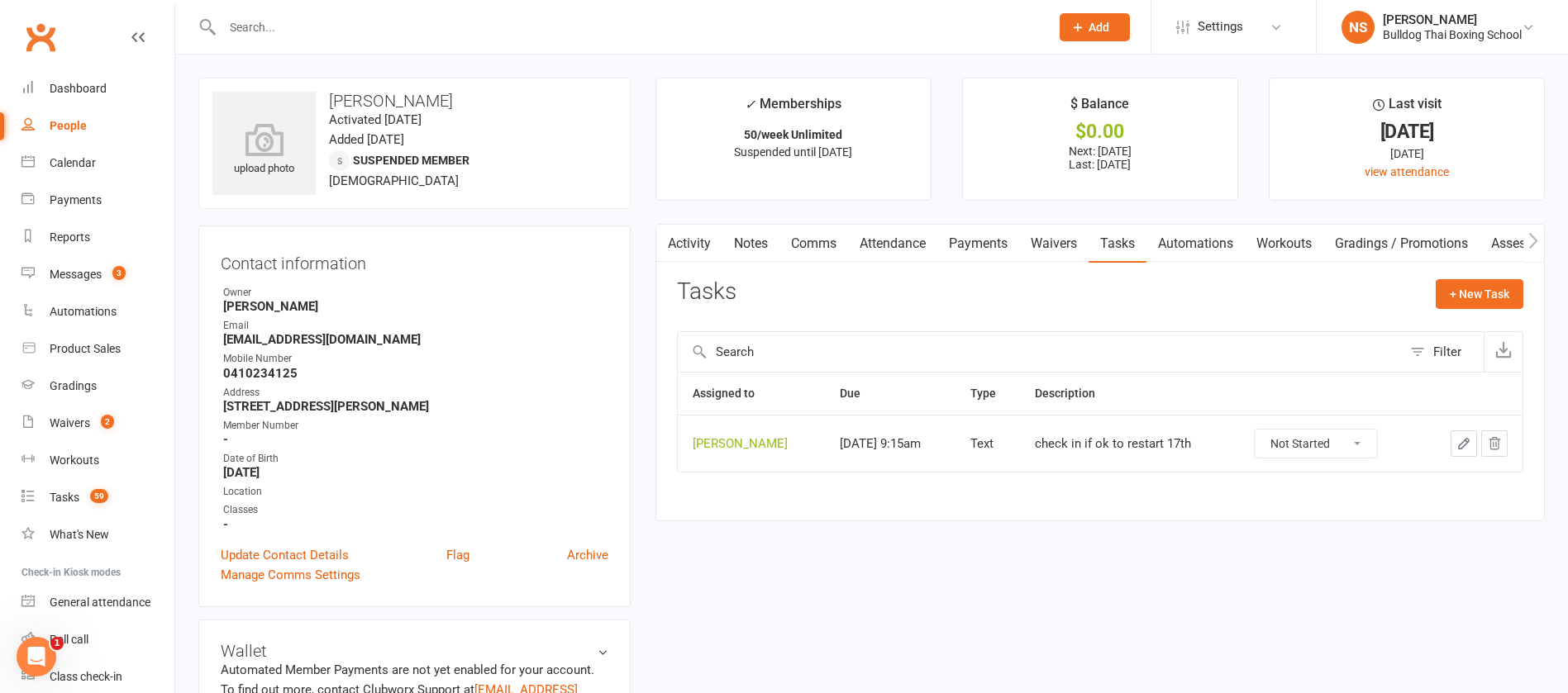
click at [1458, 444] on icon "button" at bounding box center [1464, 444] width 15 height 15
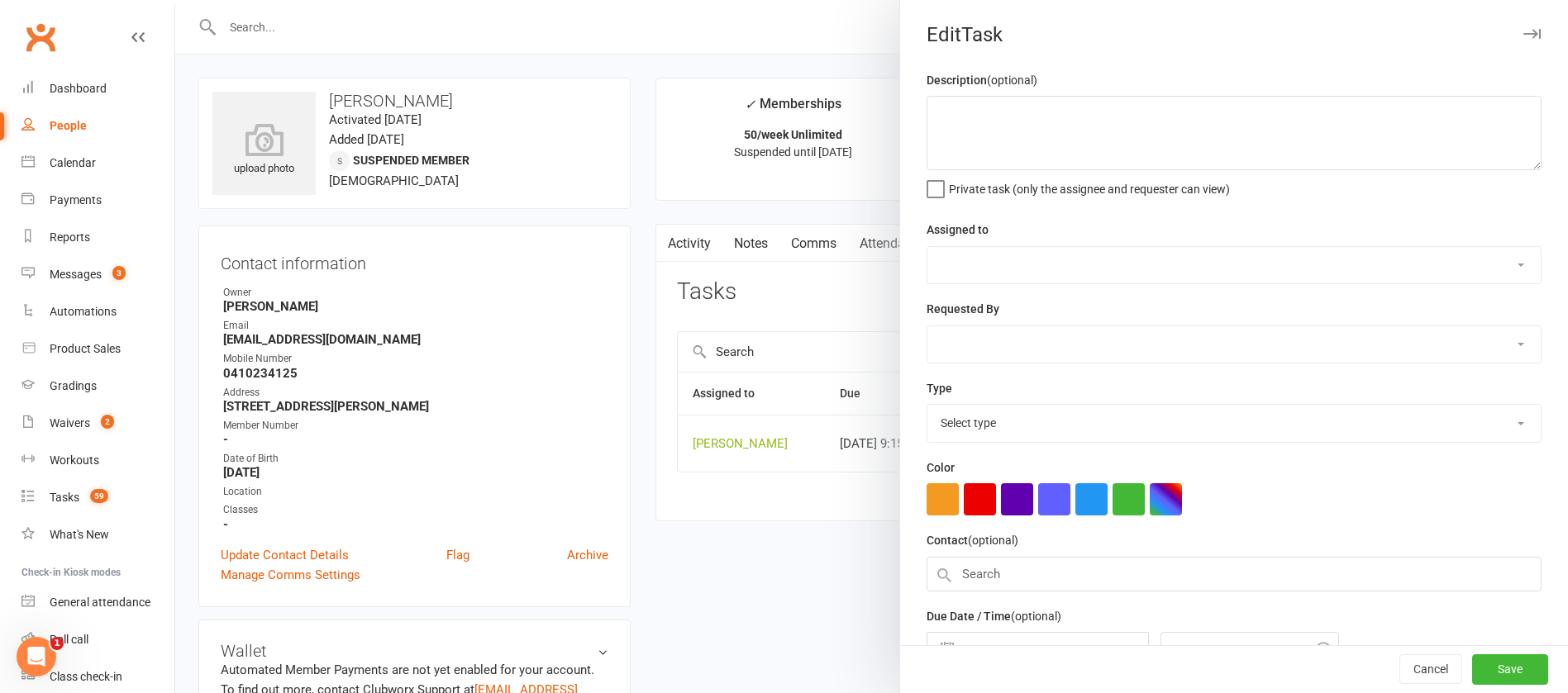
type textarea "check in if ok to restart 17th"
select select "12940"
select select "45795"
type input "[DATE]"
type input "9:15am"
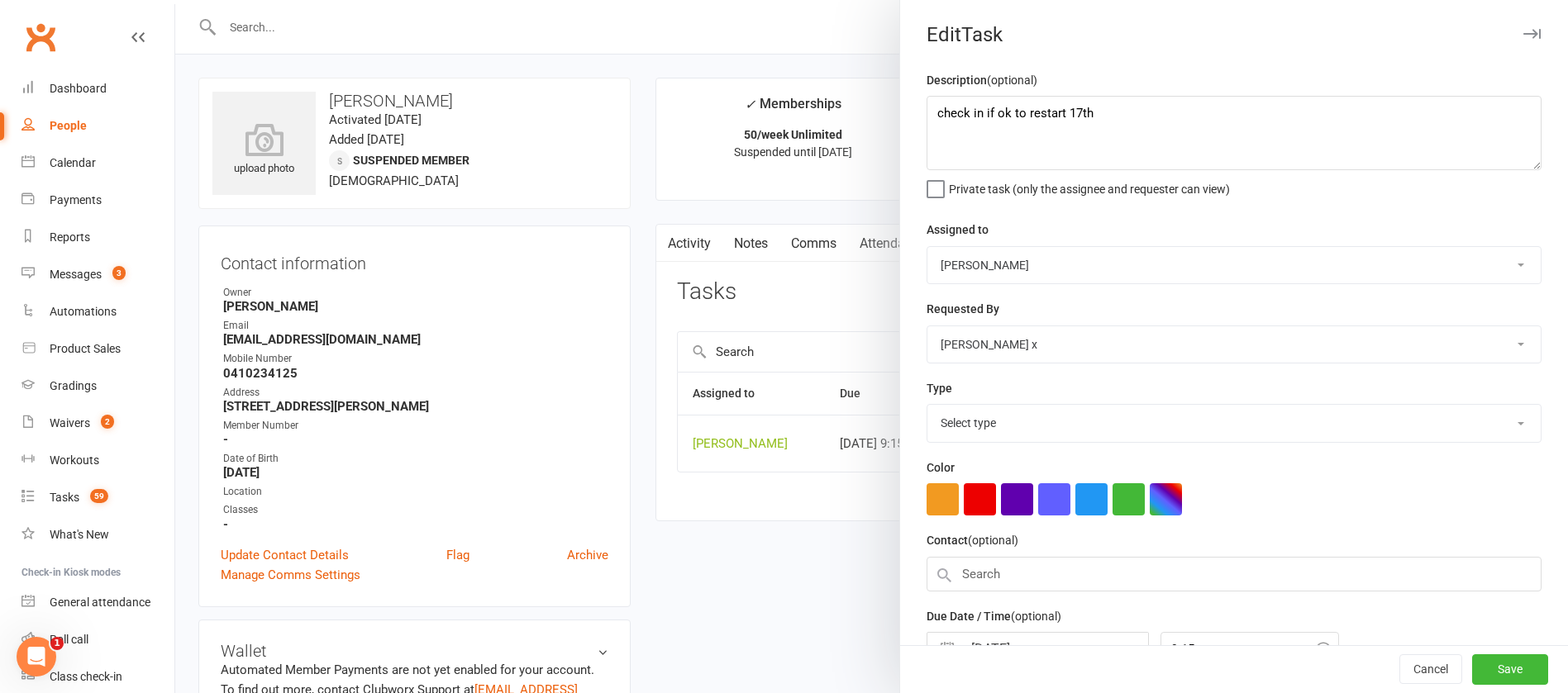
select select "13825"
click at [762, 538] on div at bounding box center [871, 346] width 1393 height 693
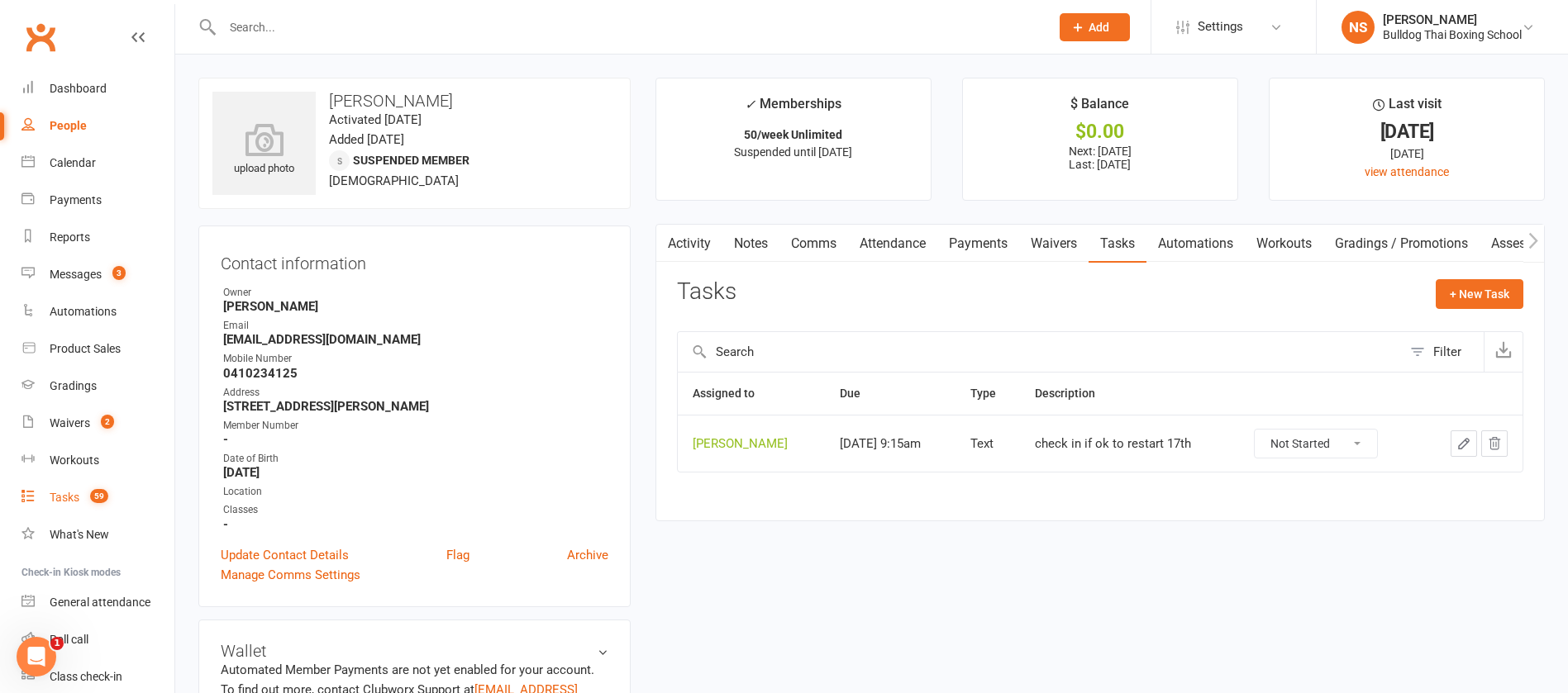
click at [68, 493] on div "Tasks" at bounding box center [64, 497] width 29 height 13
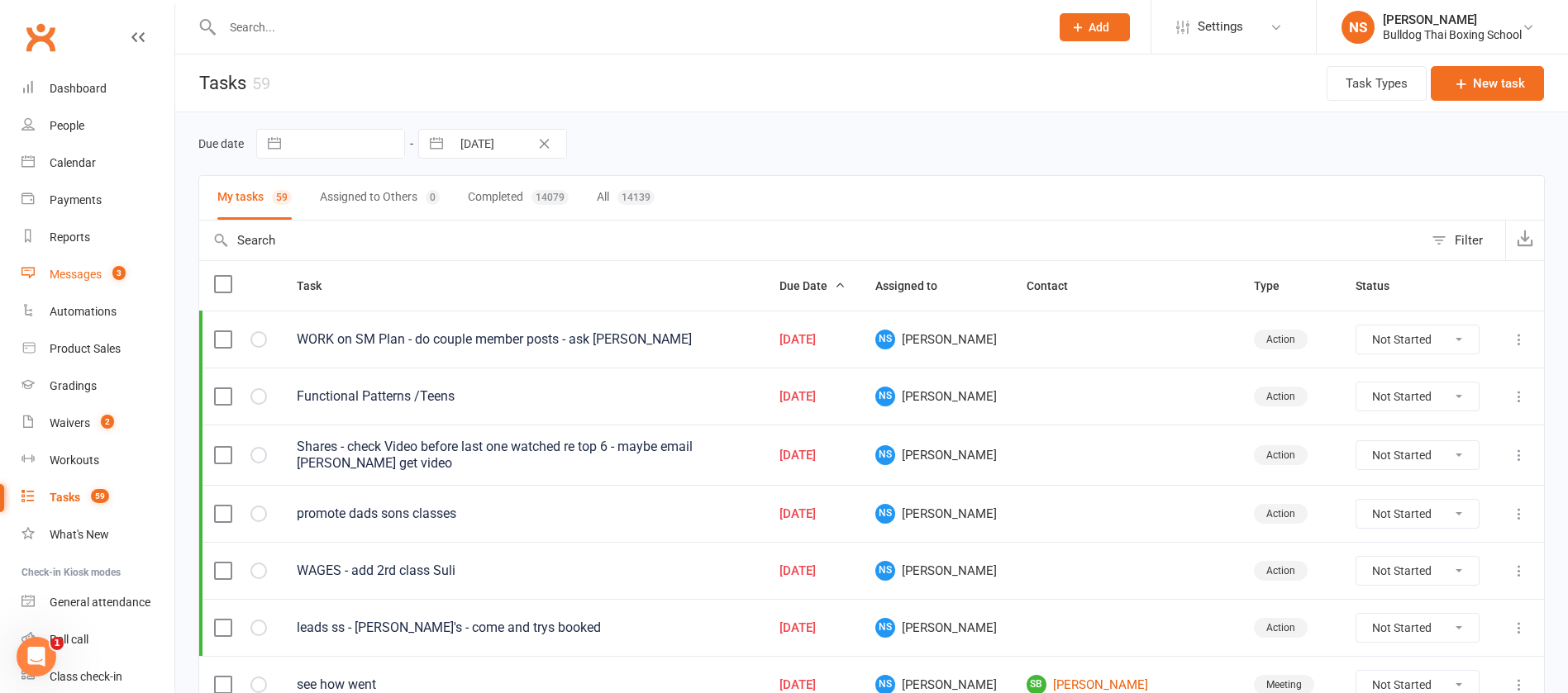
click at [83, 281] on div "Messages" at bounding box center [75, 274] width 52 height 13
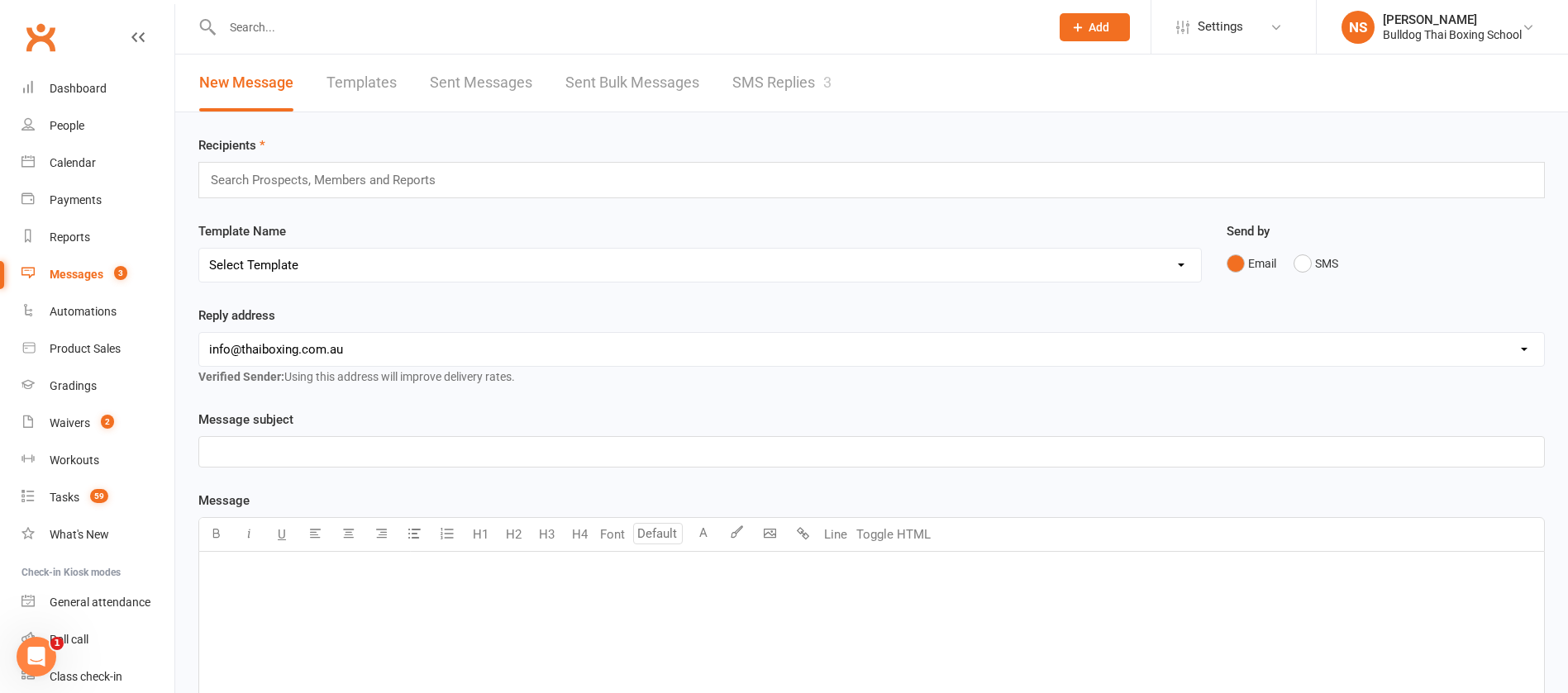
click at [788, 84] on link "SMS Replies 3" at bounding box center [781, 83] width 99 height 57
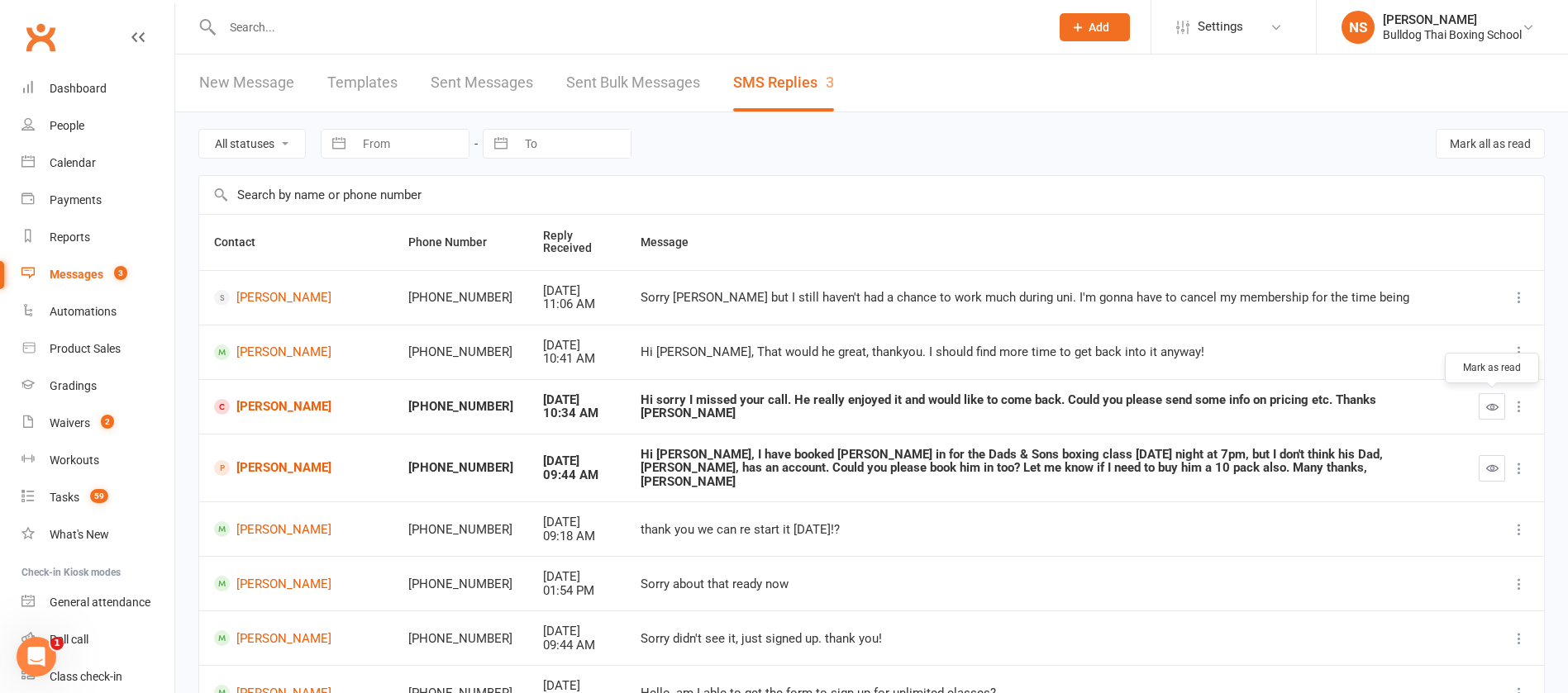
click at [1493, 400] on icon "button" at bounding box center [1493, 406] width 12 height 12
click at [287, 409] on link "[PERSON_NAME]" at bounding box center [296, 406] width 165 height 16
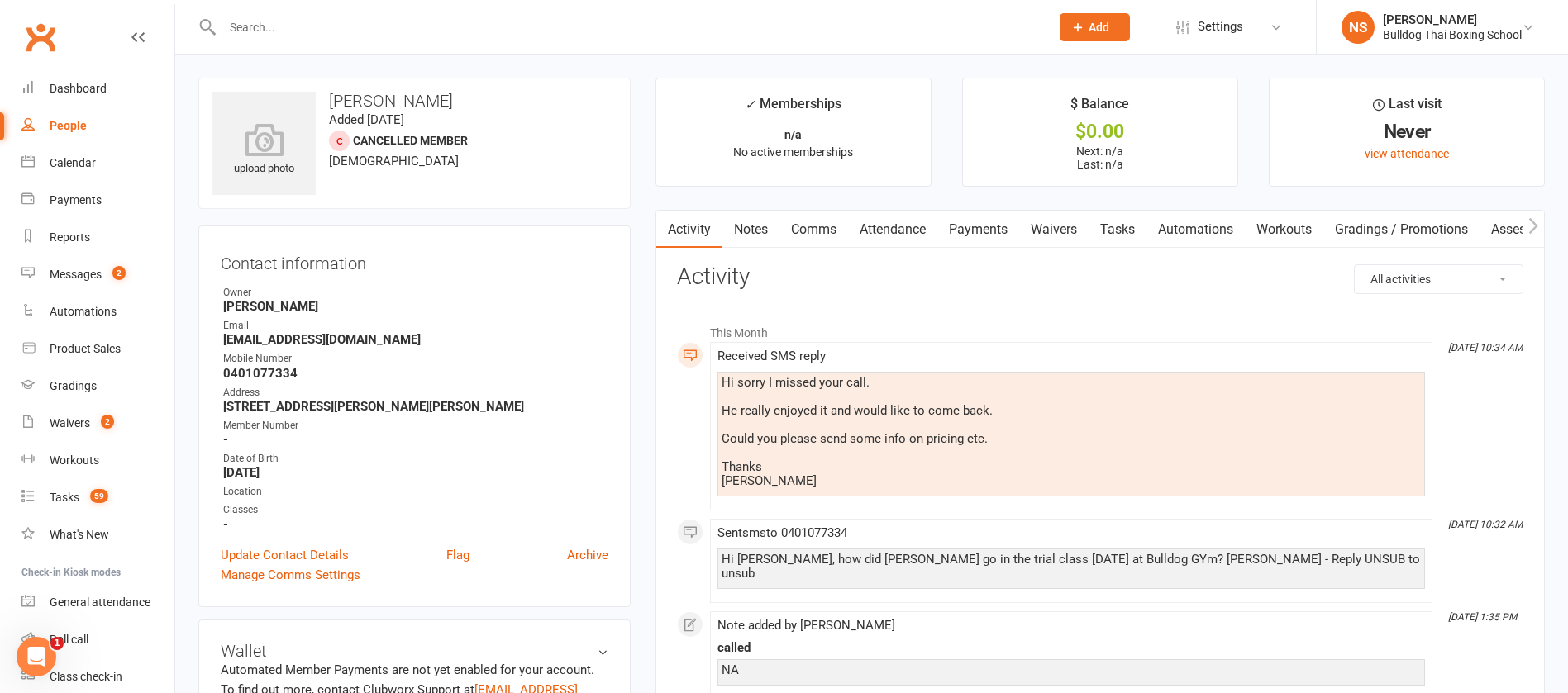
click at [812, 221] on link "Comms" at bounding box center [813, 230] width 68 height 38
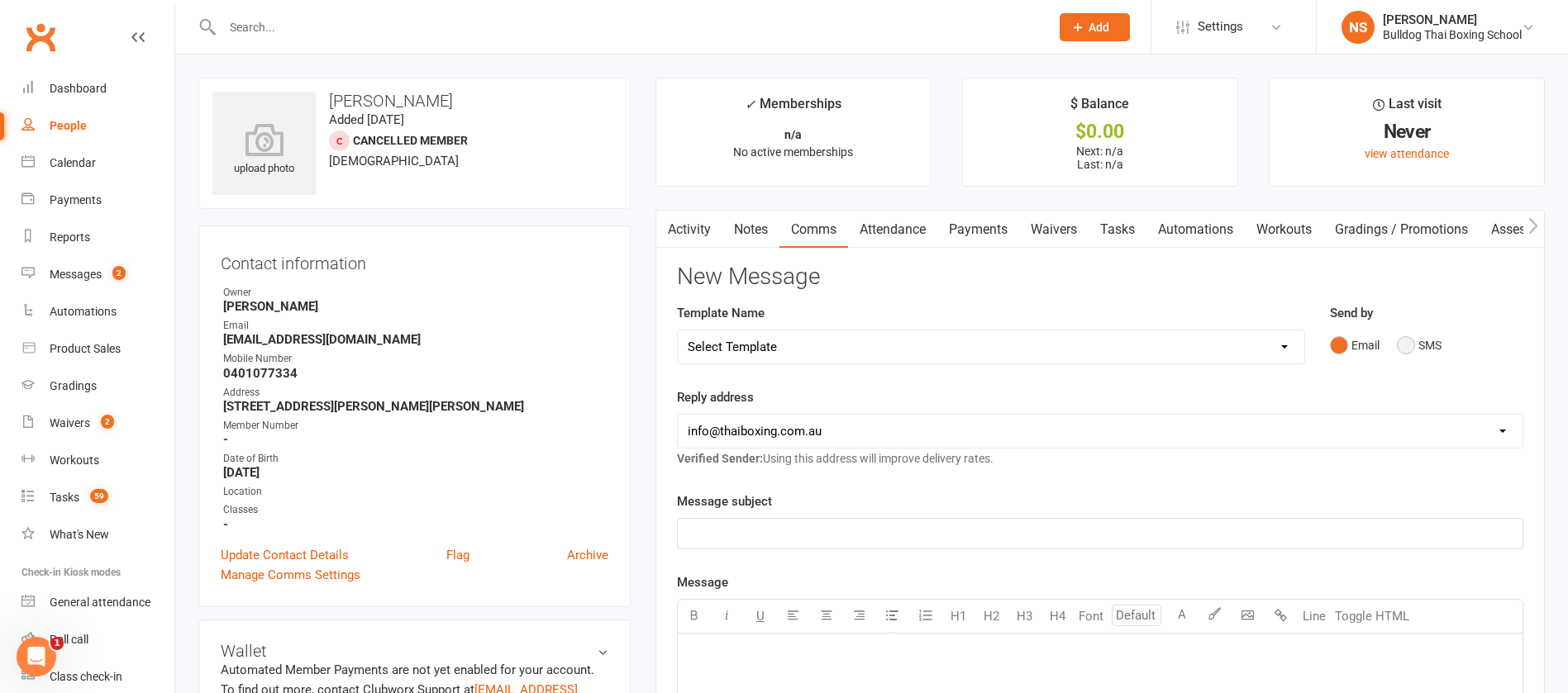
click at [1410, 338] on button "SMS" at bounding box center [1419, 345] width 45 height 31
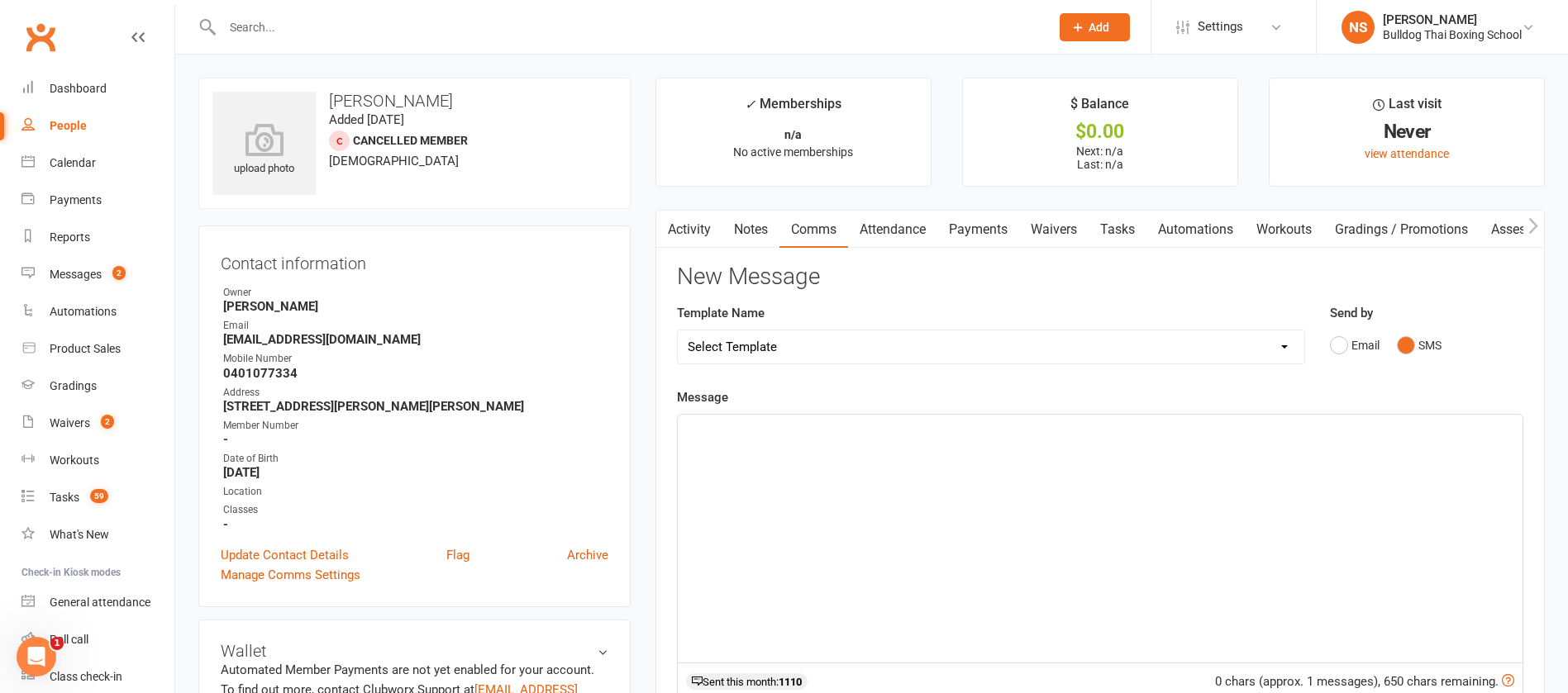
drag, startPoint x: 782, startPoint y: 445, endPoint x: 788, endPoint y: 397, distance: 48.4
click at [781, 442] on div "﻿" at bounding box center [1100, 539] width 845 height 248
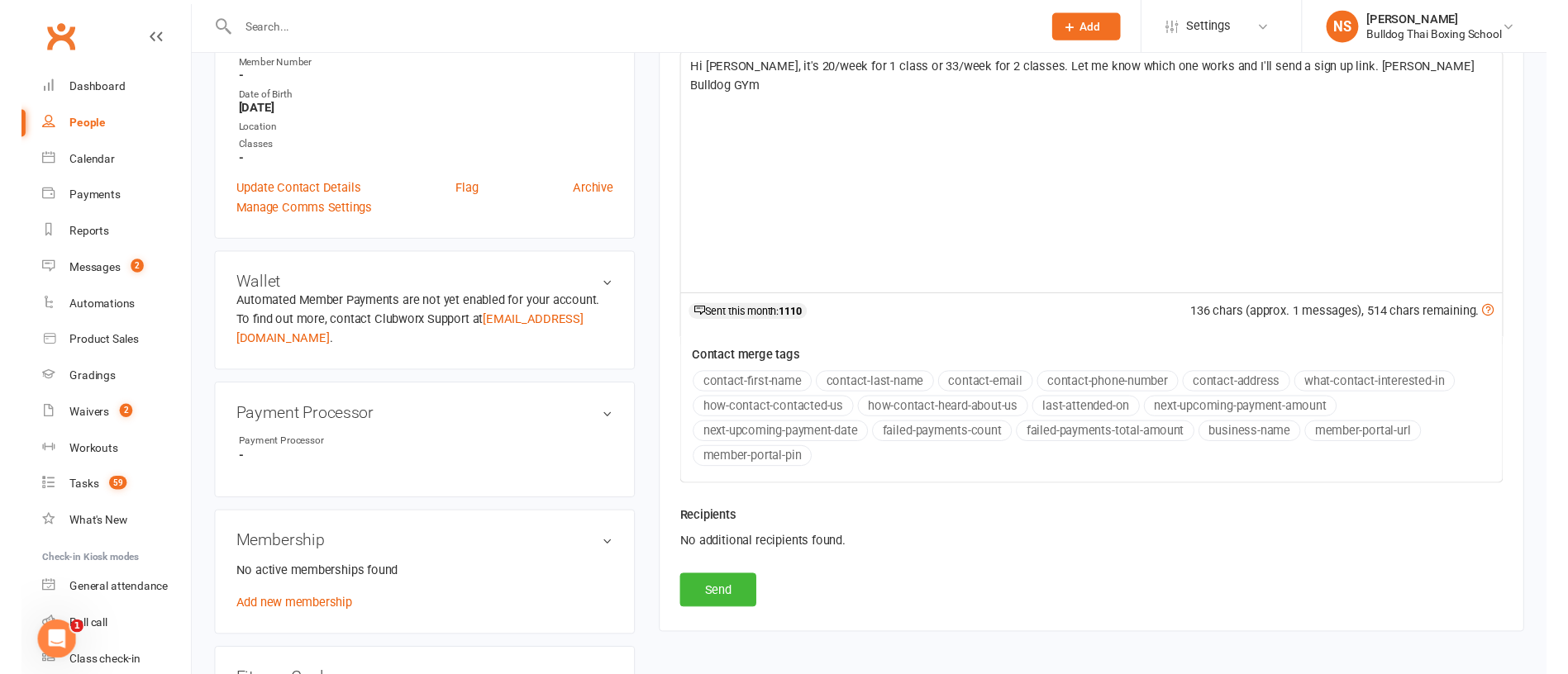
scroll to position [372, 0]
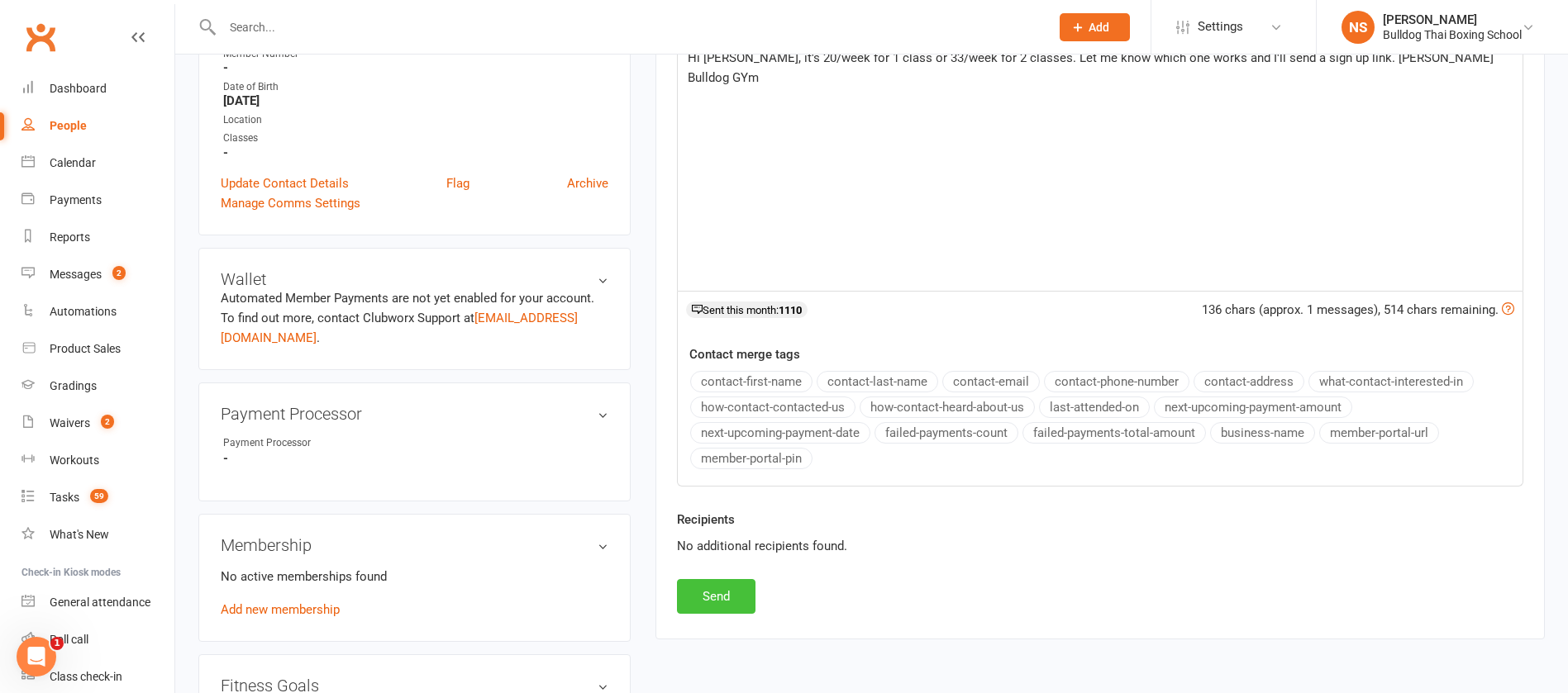
click at [740, 593] on button "Send" at bounding box center [716, 596] width 79 height 35
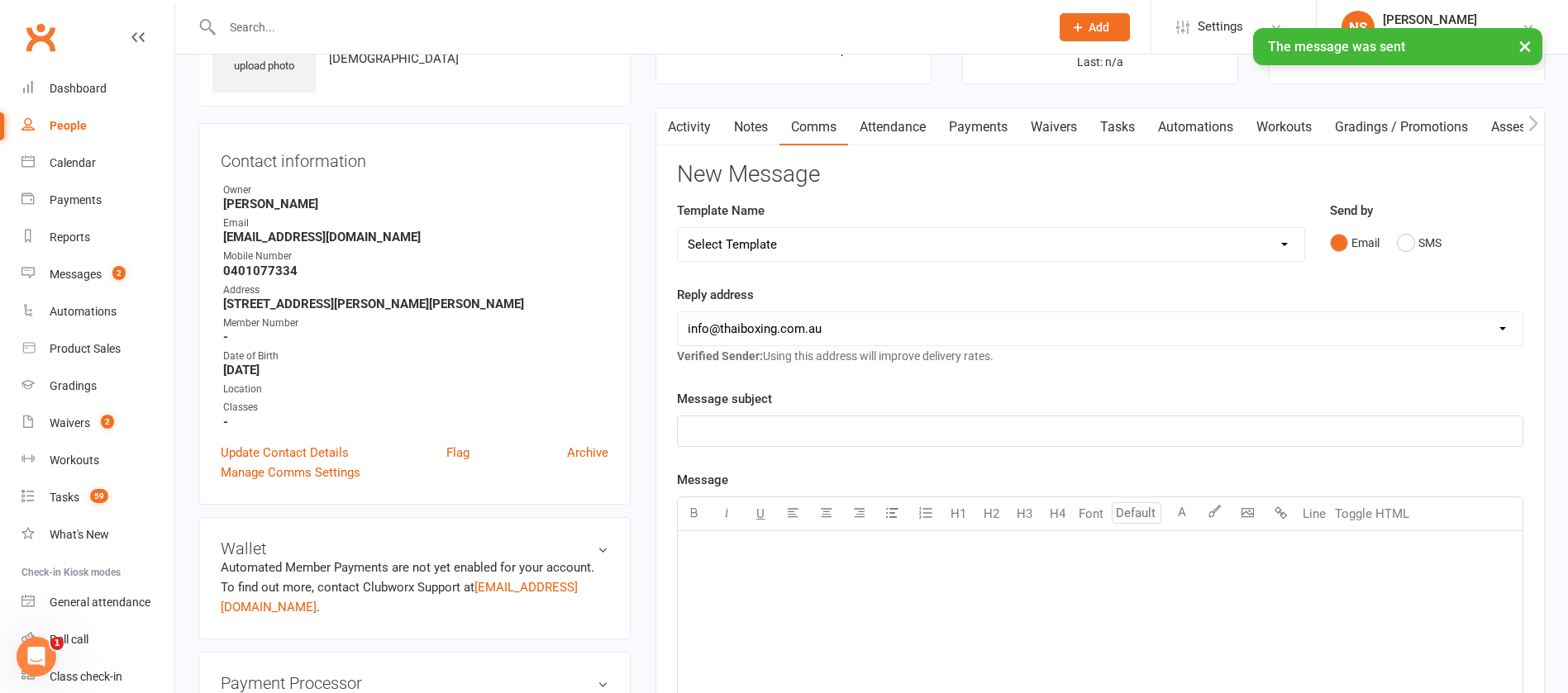
scroll to position [0, 0]
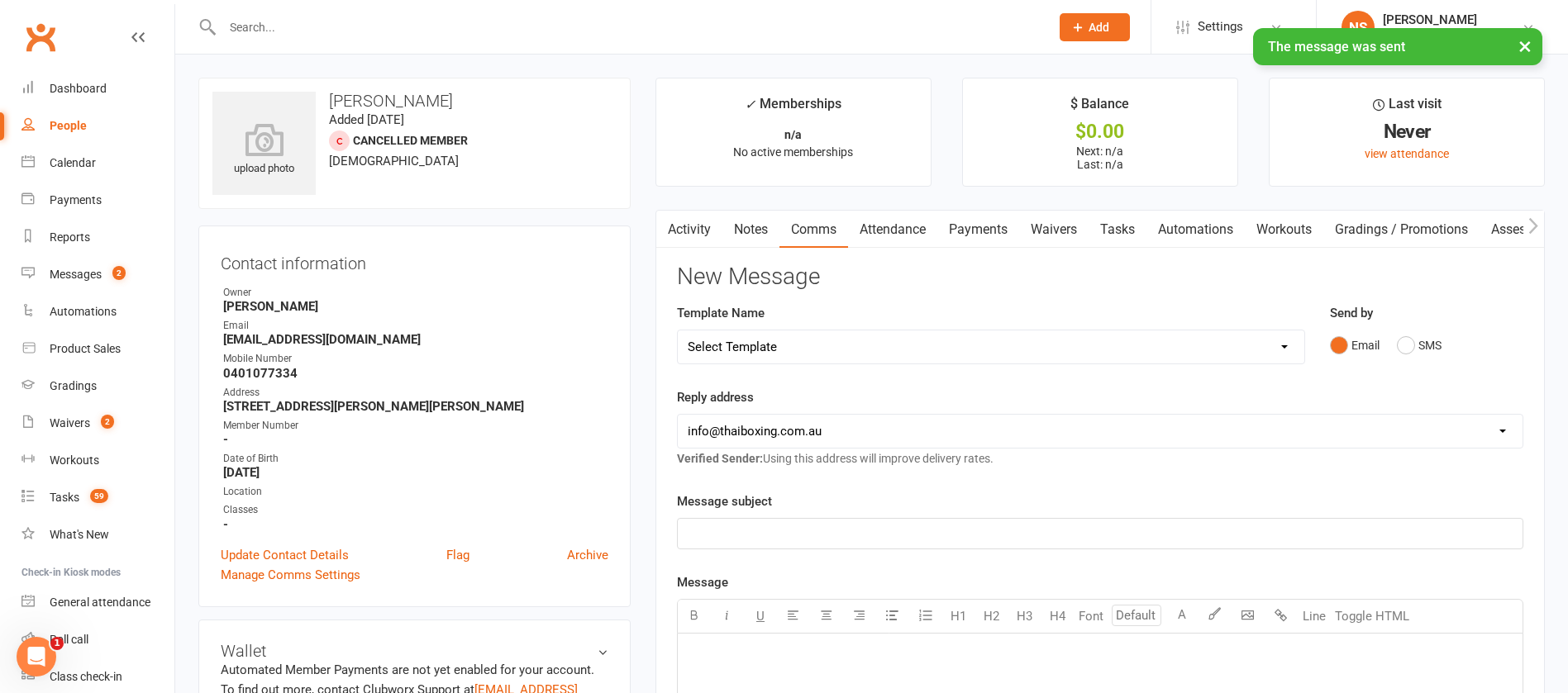
click at [1114, 228] on link "Tasks" at bounding box center [1117, 230] width 58 height 38
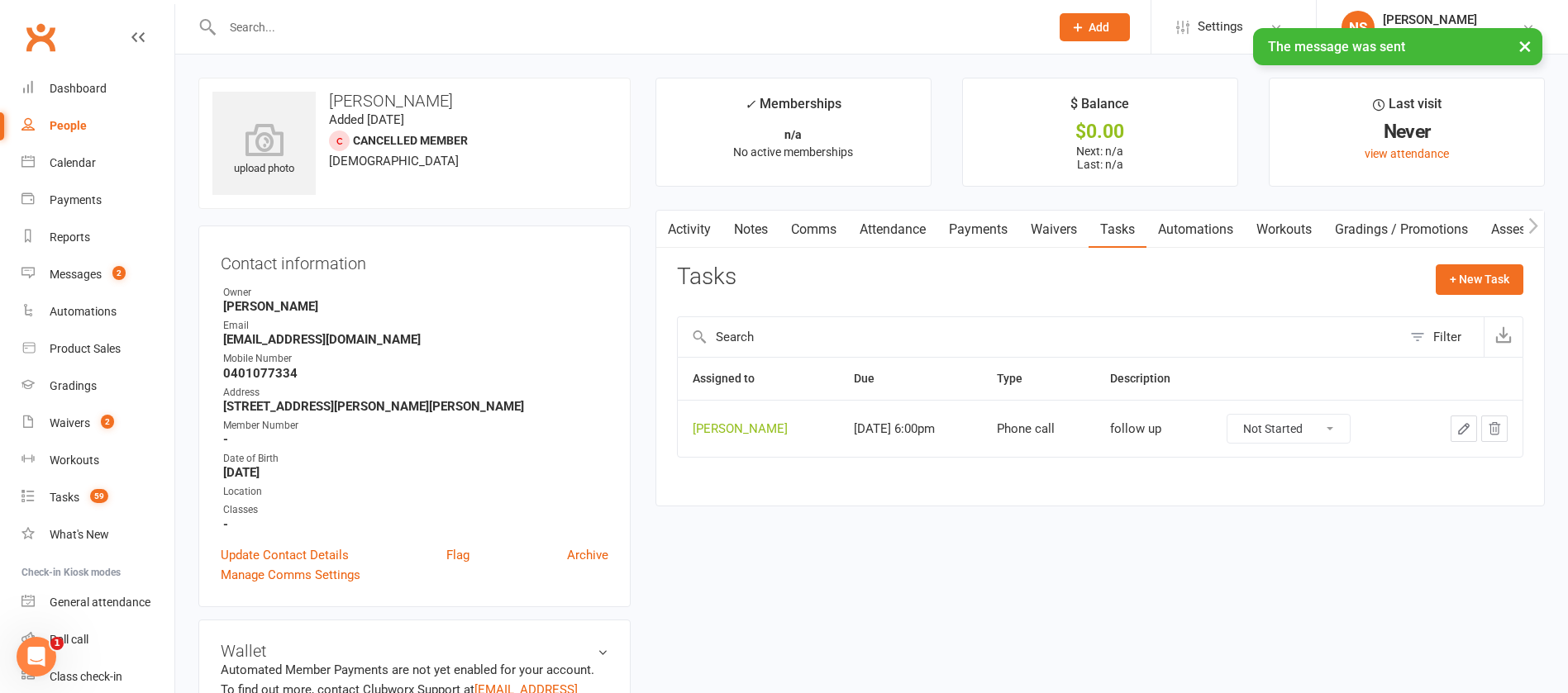
click at [1465, 422] on icon "button" at bounding box center [1464, 428] width 15 height 15
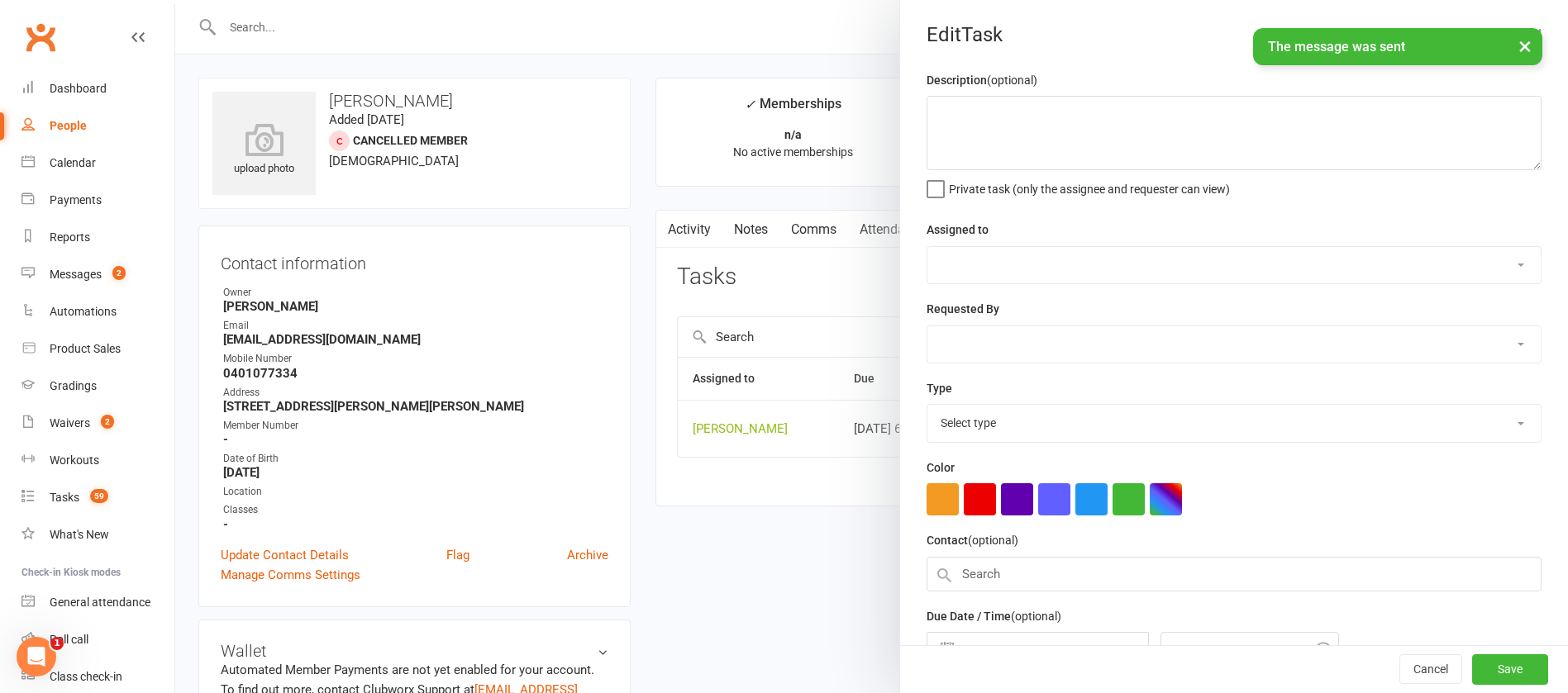
type textarea "follow up"
select select "12940"
type input "[DATE]"
type input "6:00pm"
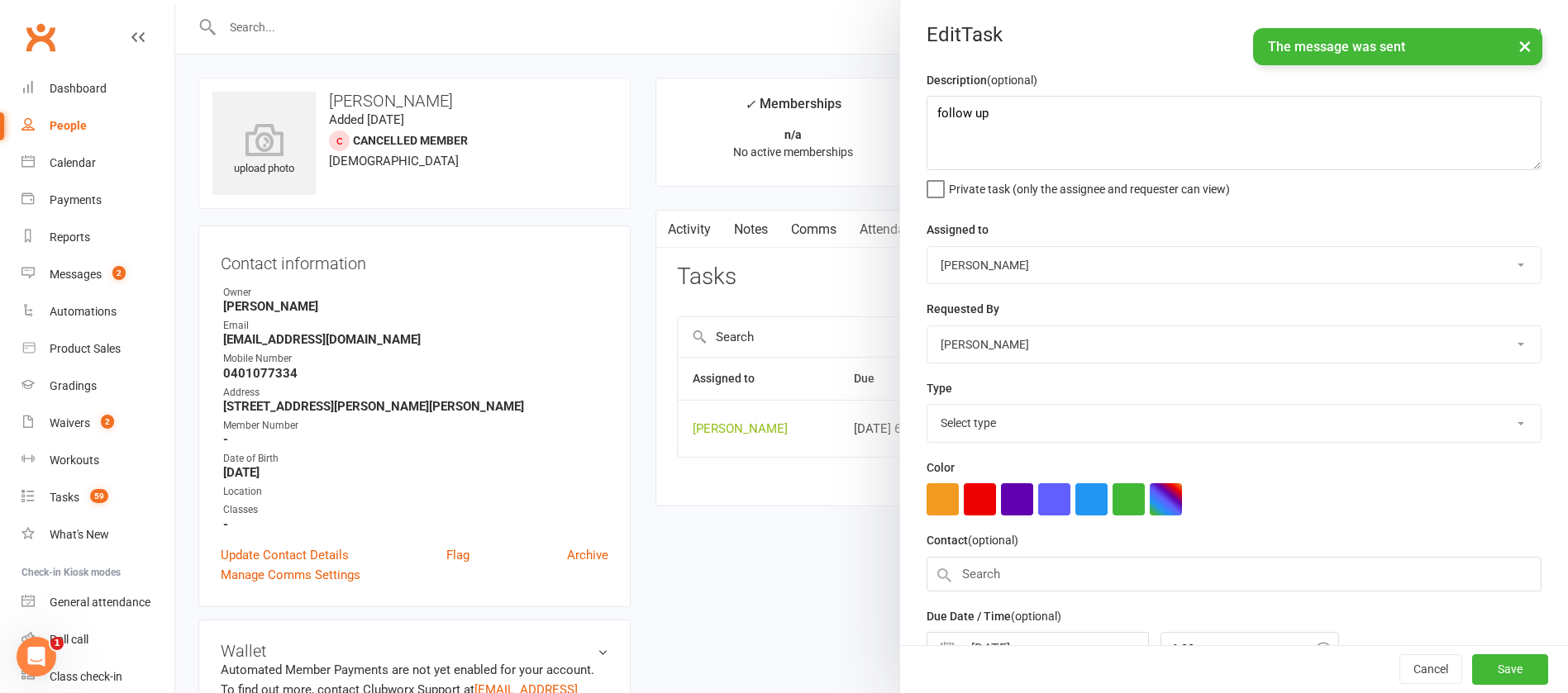
select select "12048"
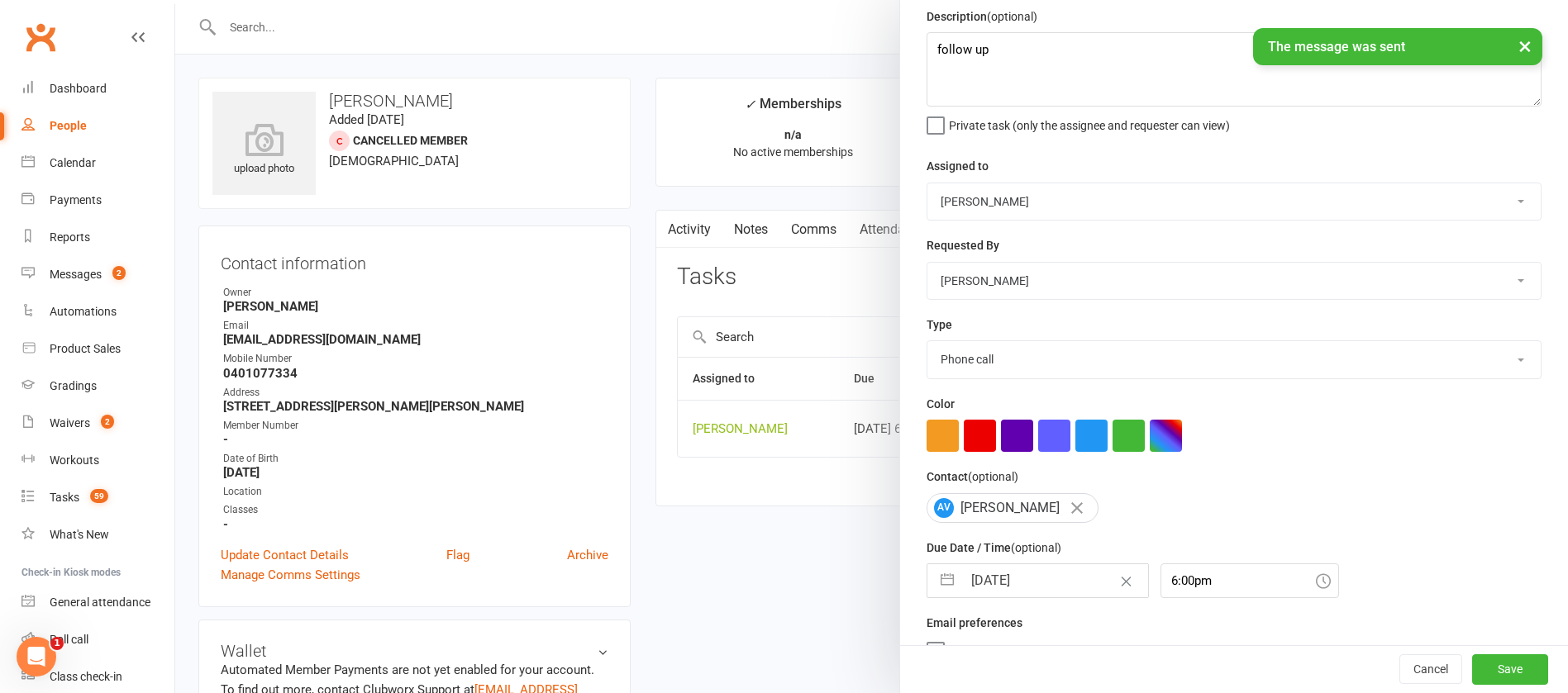
scroll to position [98, 0]
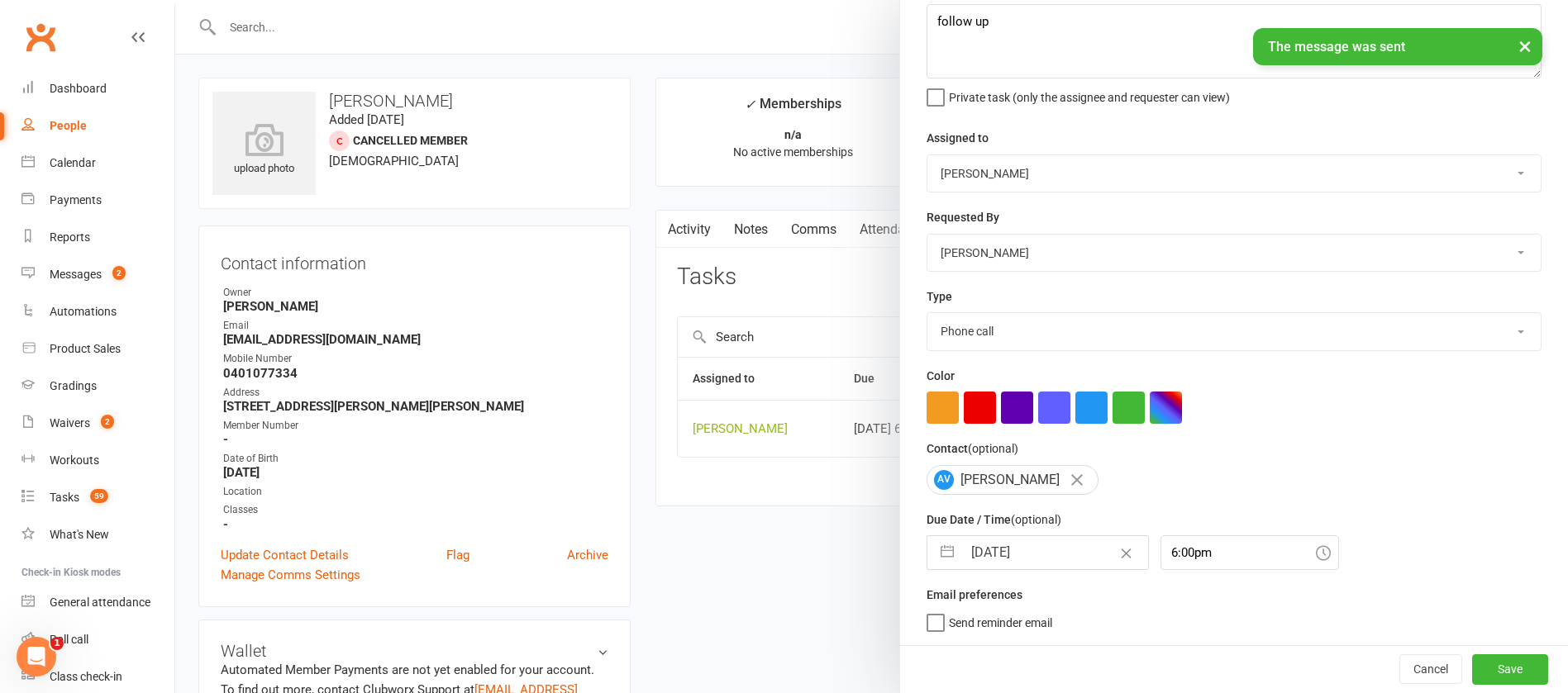
click at [1042, 542] on input "[DATE]" at bounding box center [1055, 552] width 186 height 33
select select "7"
select select "2025"
select select "8"
select select "2025"
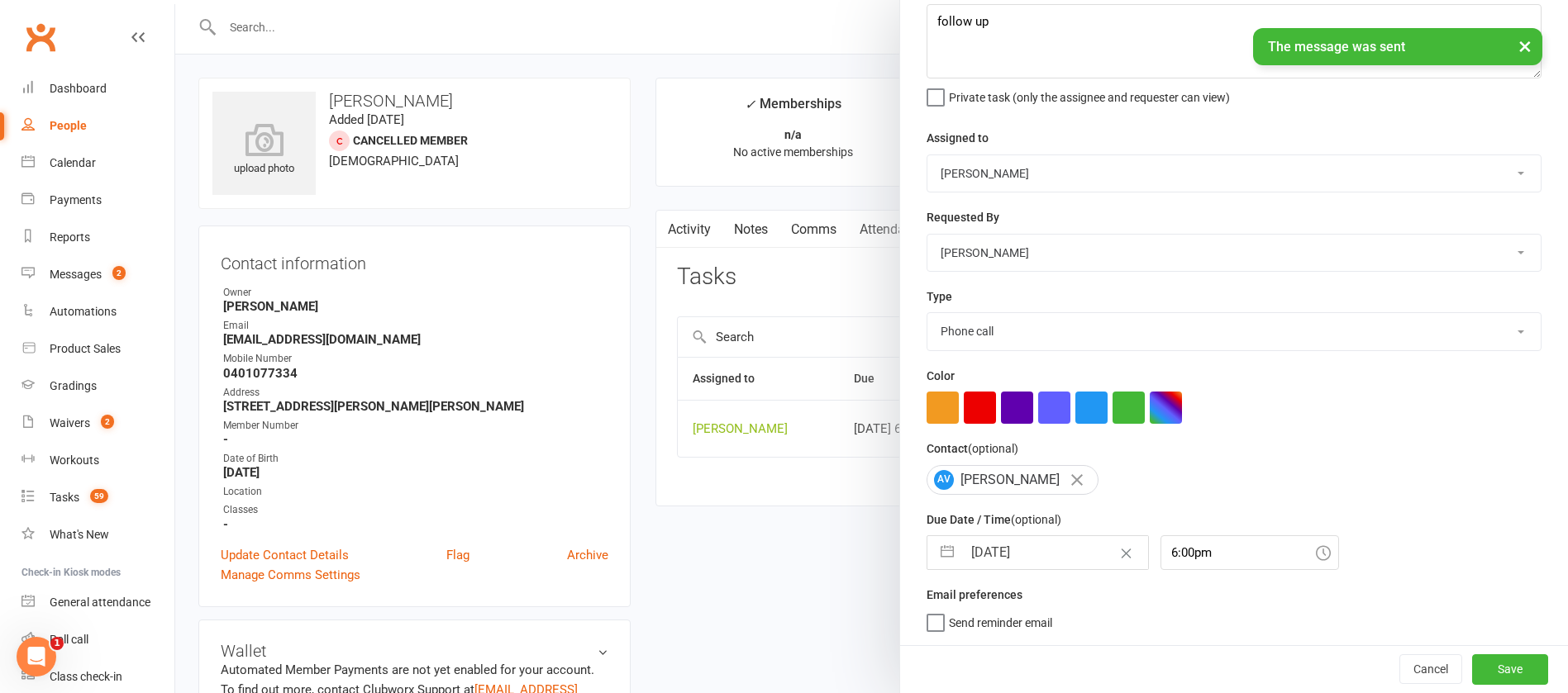
select select "9"
select select "2025"
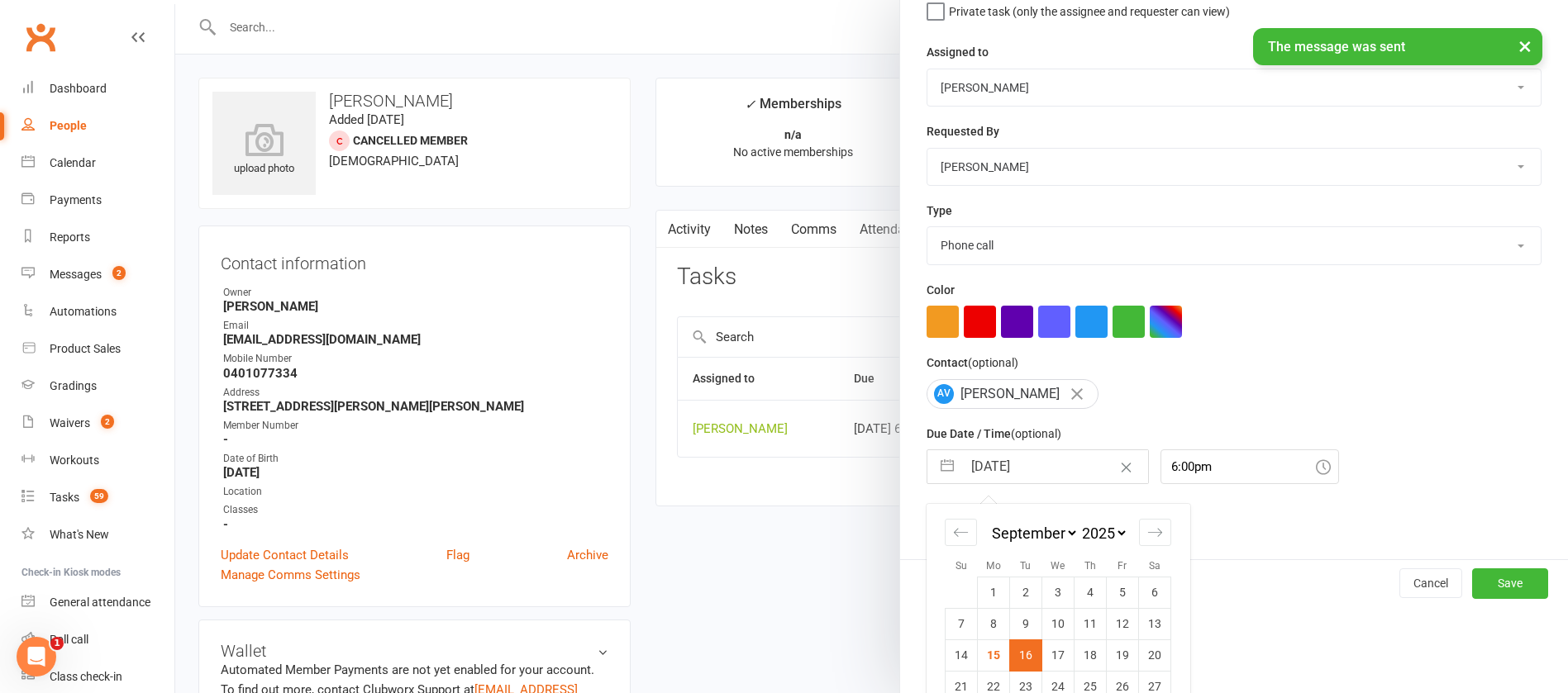
scroll to position [243, 0]
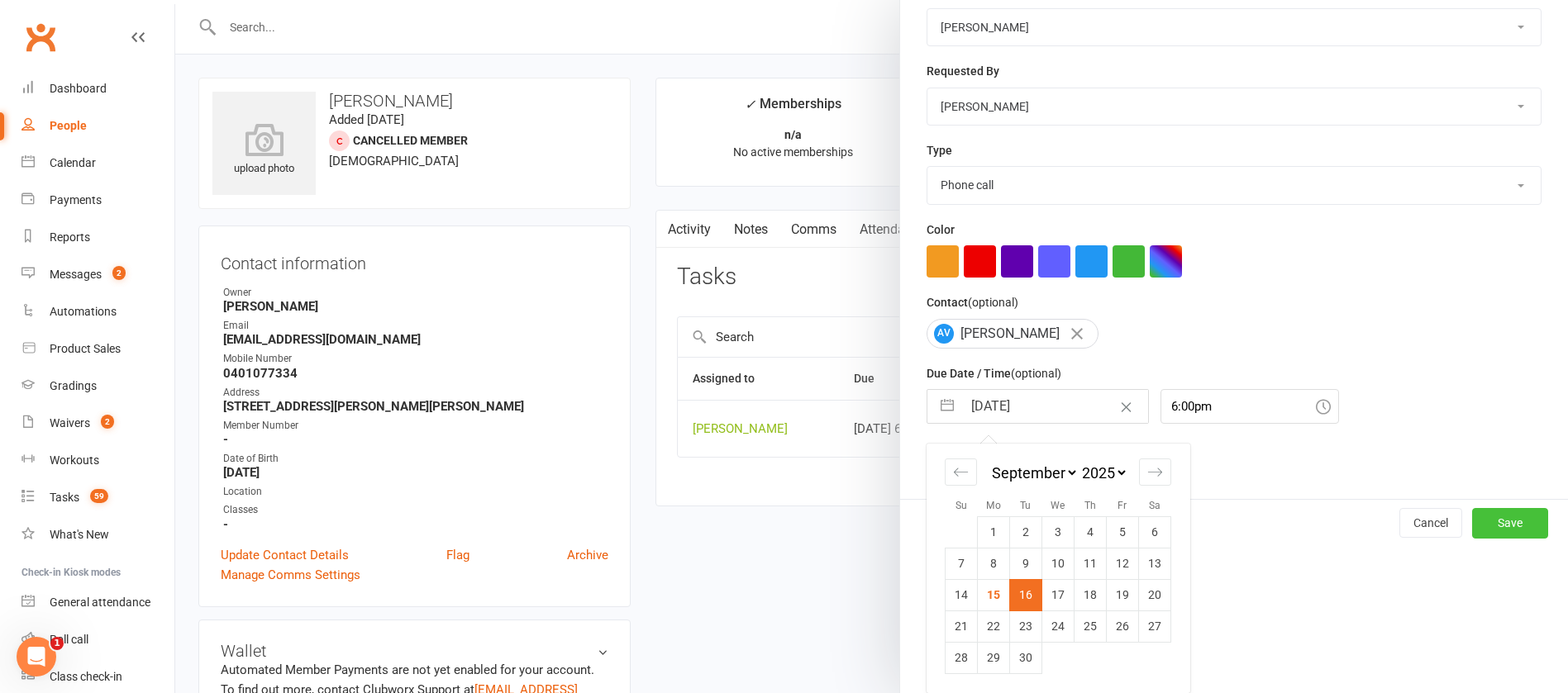
click at [1478, 517] on button "Save" at bounding box center [1510, 523] width 76 height 29
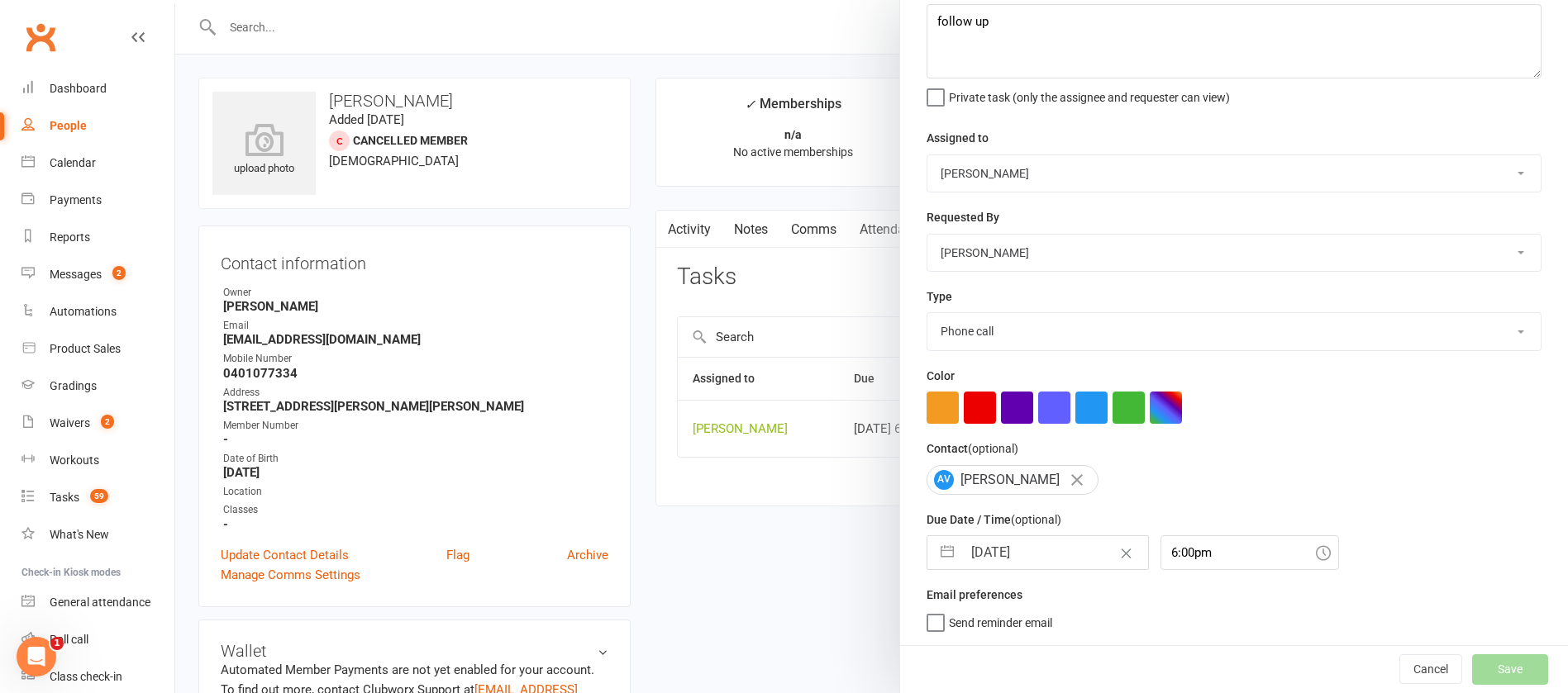
scroll to position [98, 0]
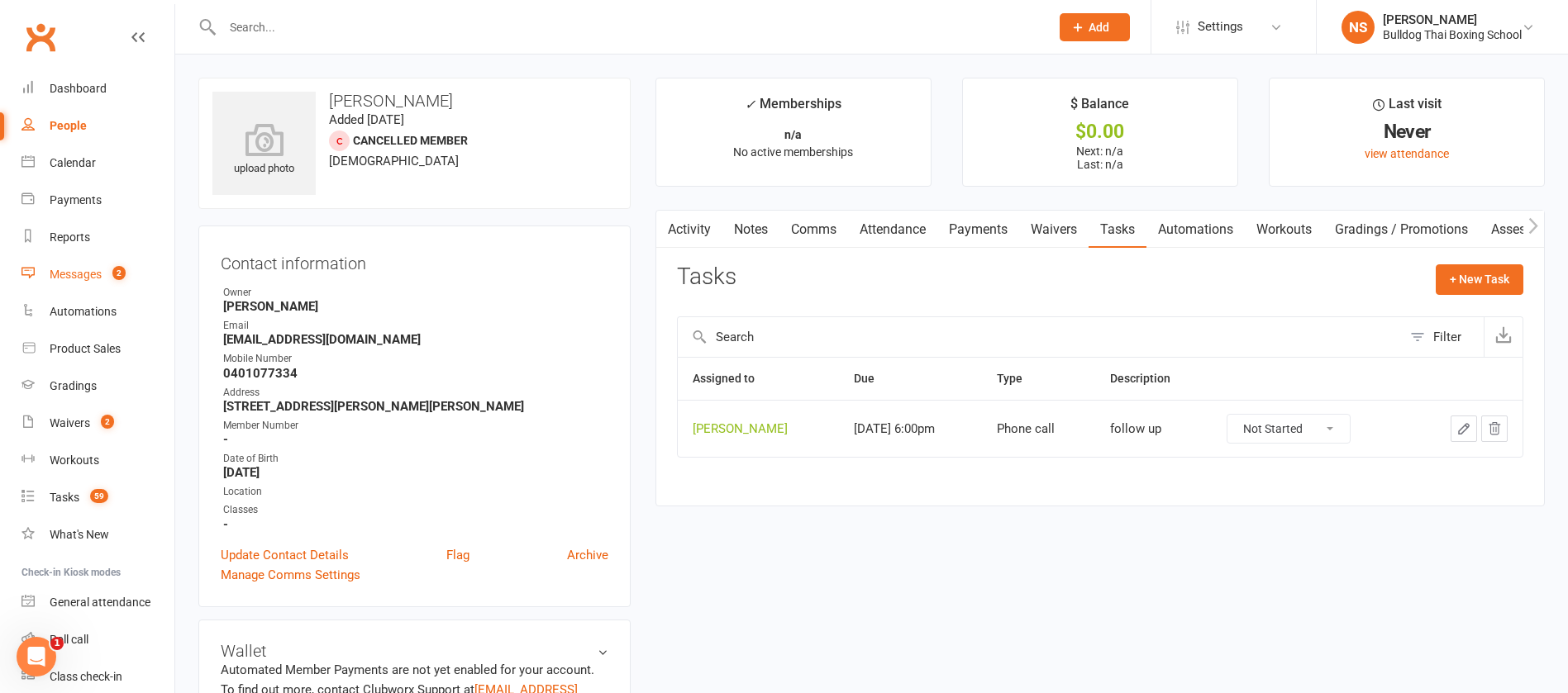
click at [67, 280] on div "Messages" at bounding box center [75, 274] width 52 height 13
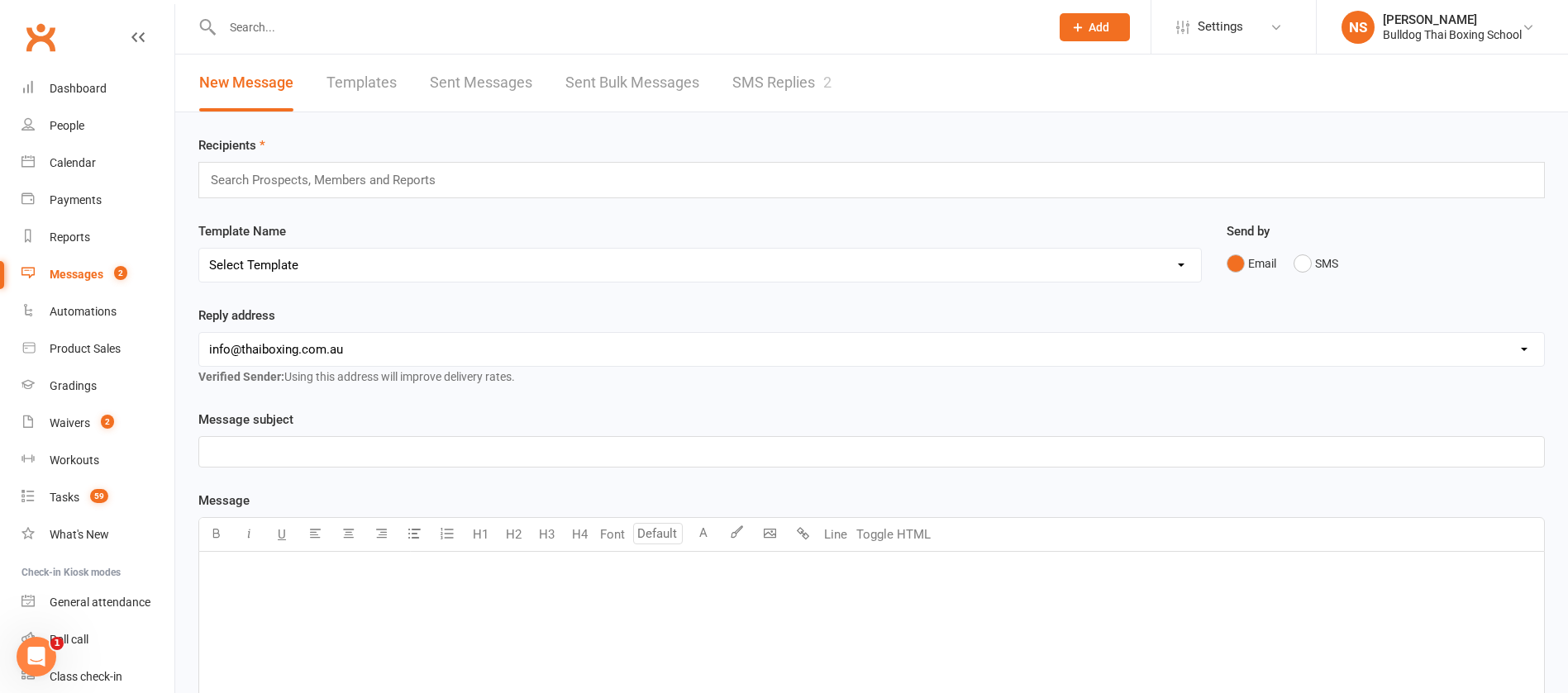
click at [783, 83] on link "SMS Replies 2" at bounding box center [781, 83] width 99 height 57
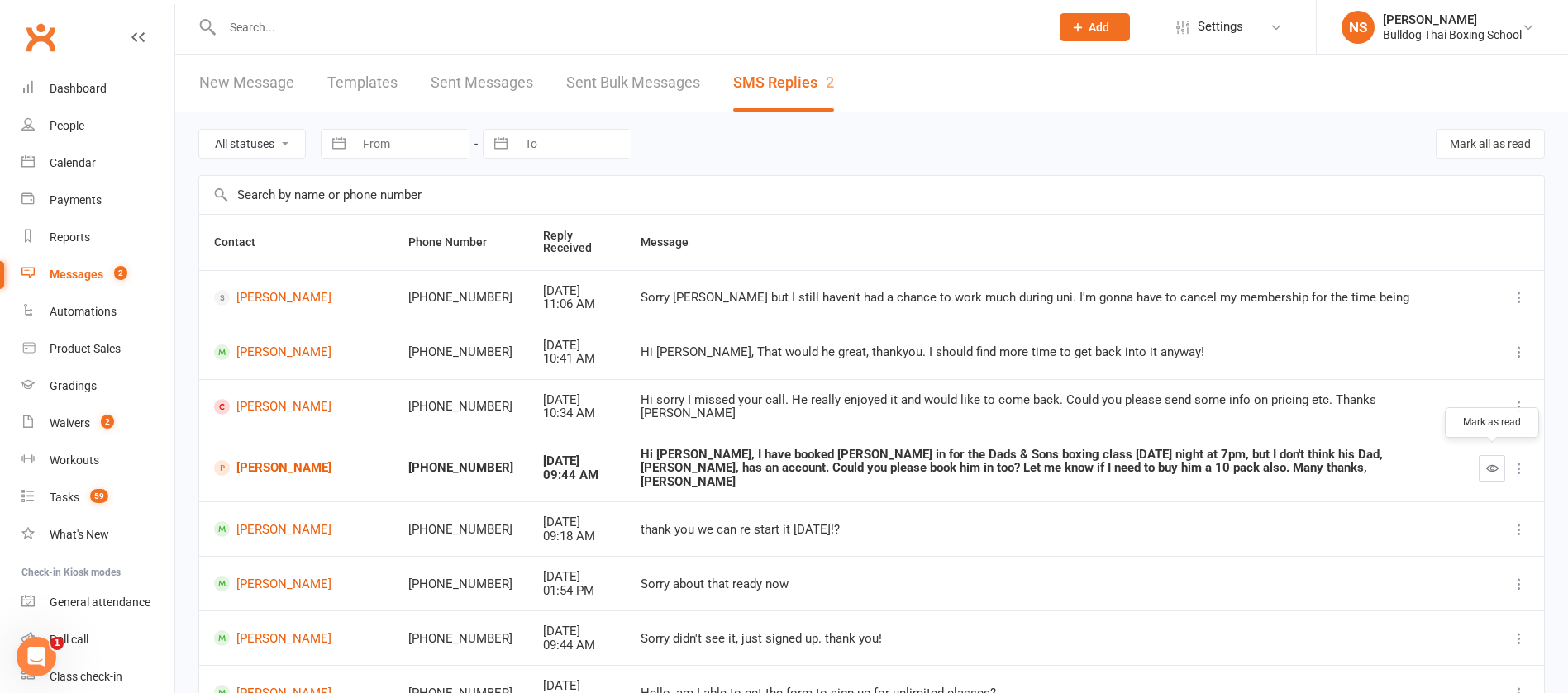
click at [1496, 457] on button "button" at bounding box center [1492, 469] width 27 height 27
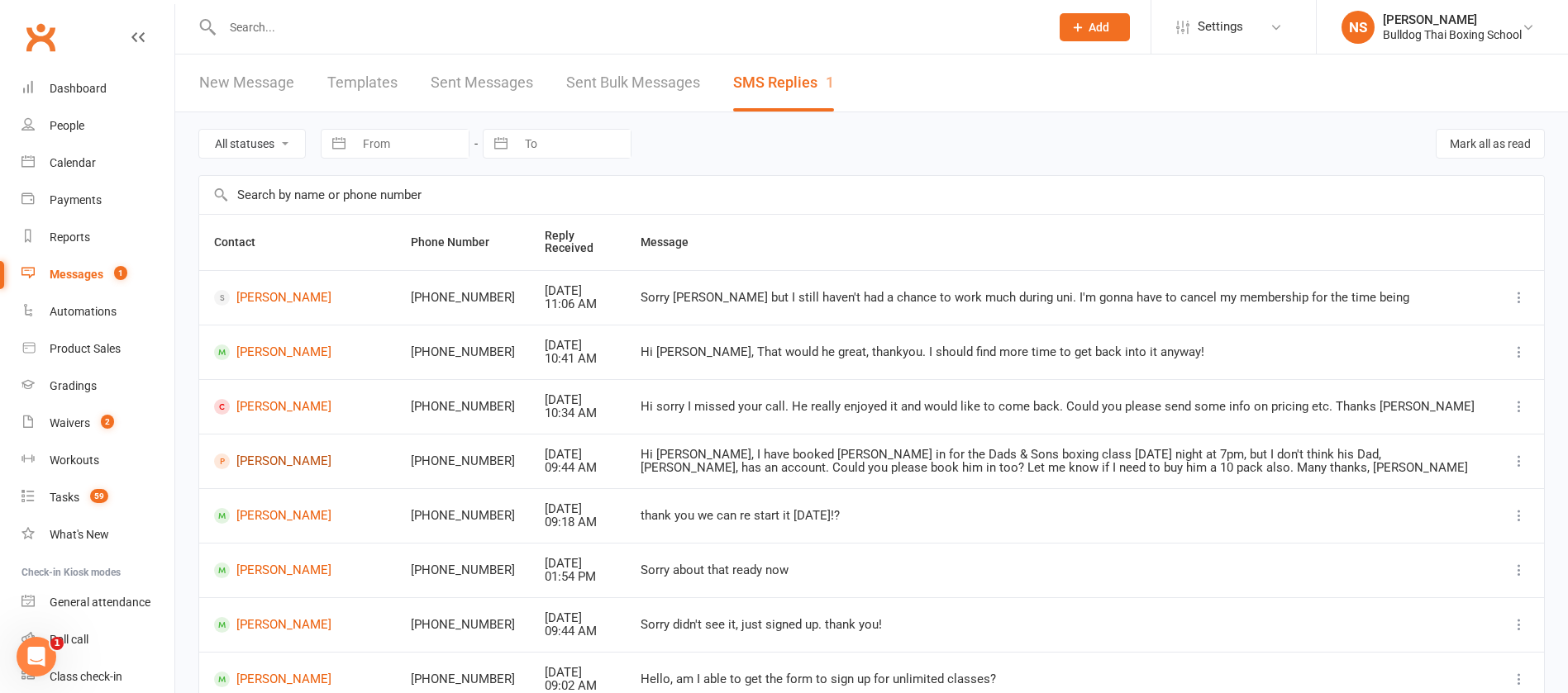
click at [256, 457] on link "[PERSON_NAME]" at bounding box center [297, 462] width 167 height 16
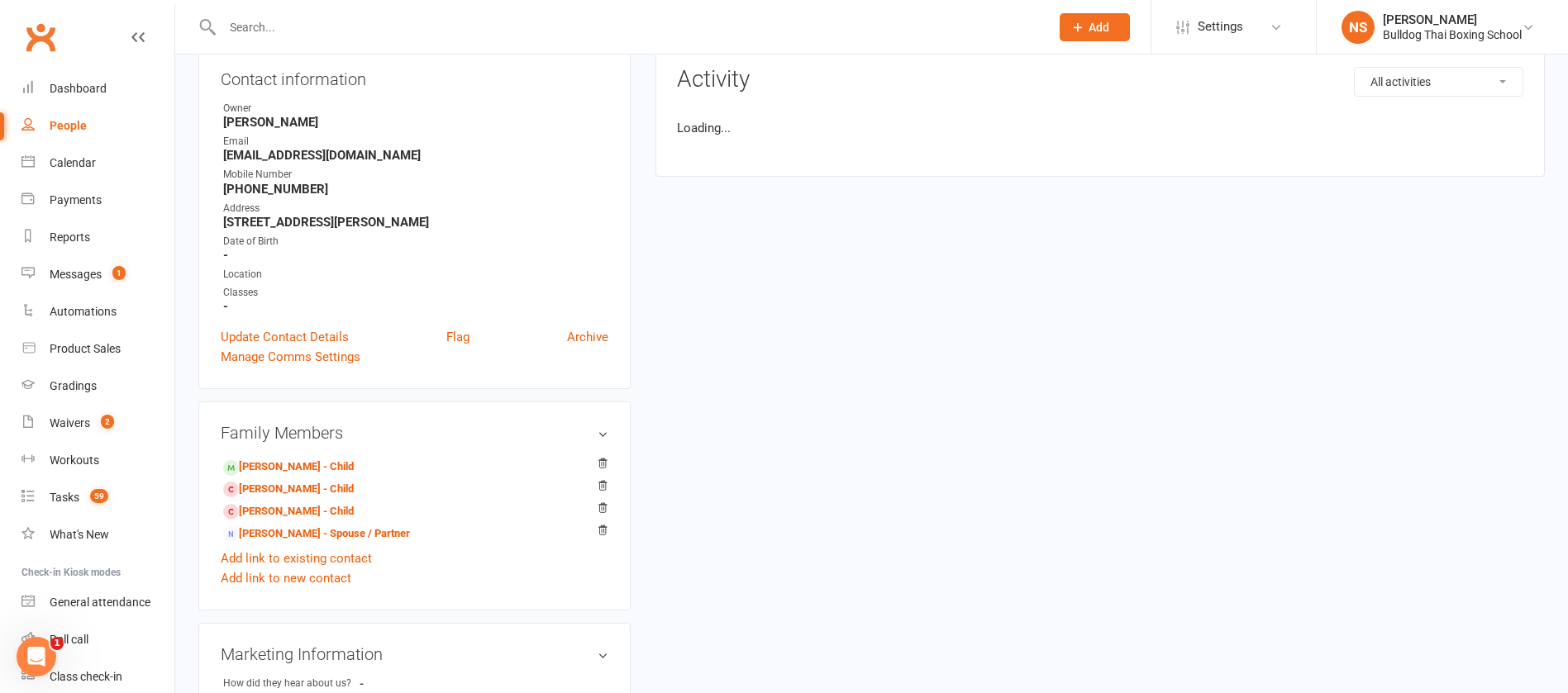
scroll to position [248, 0]
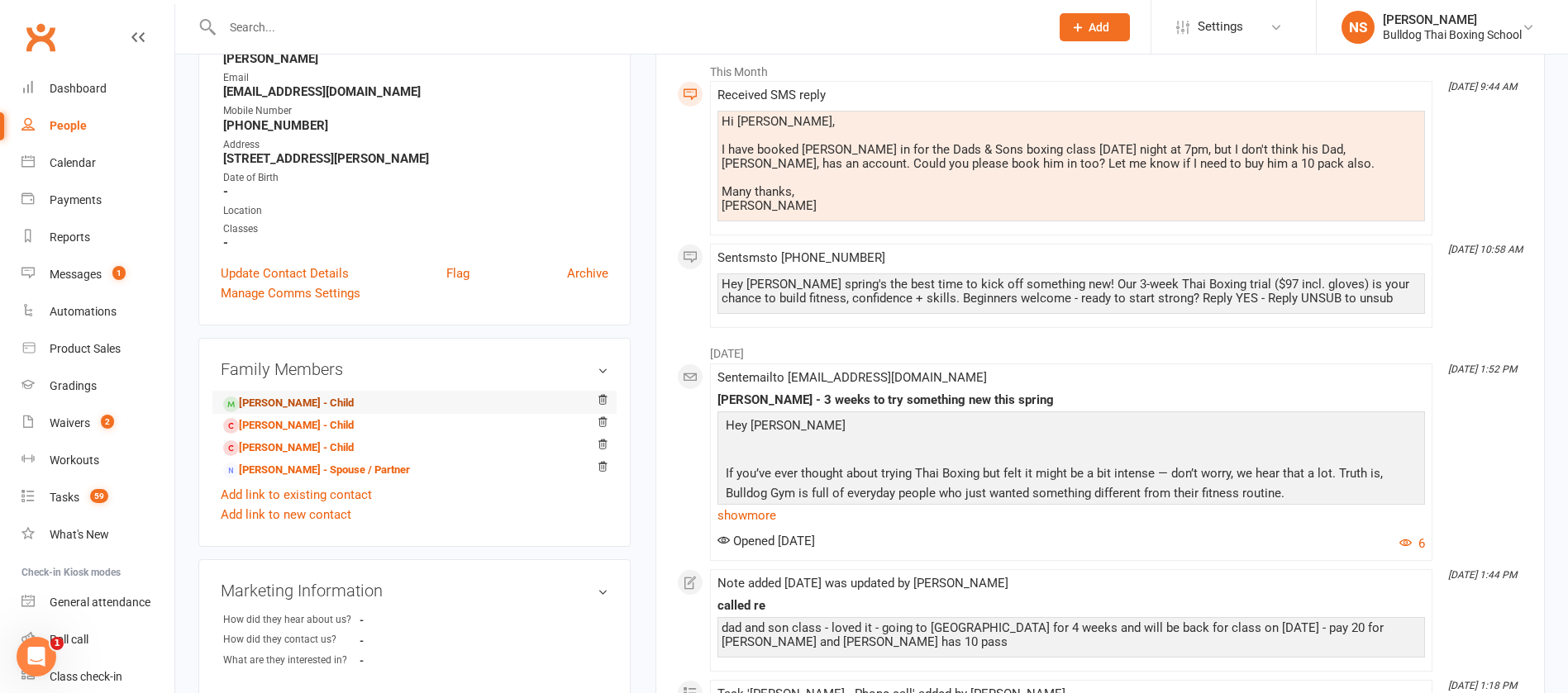
click at [354, 404] on link "Henry Remblance - Child" at bounding box center [288, 404] width 130 height 17
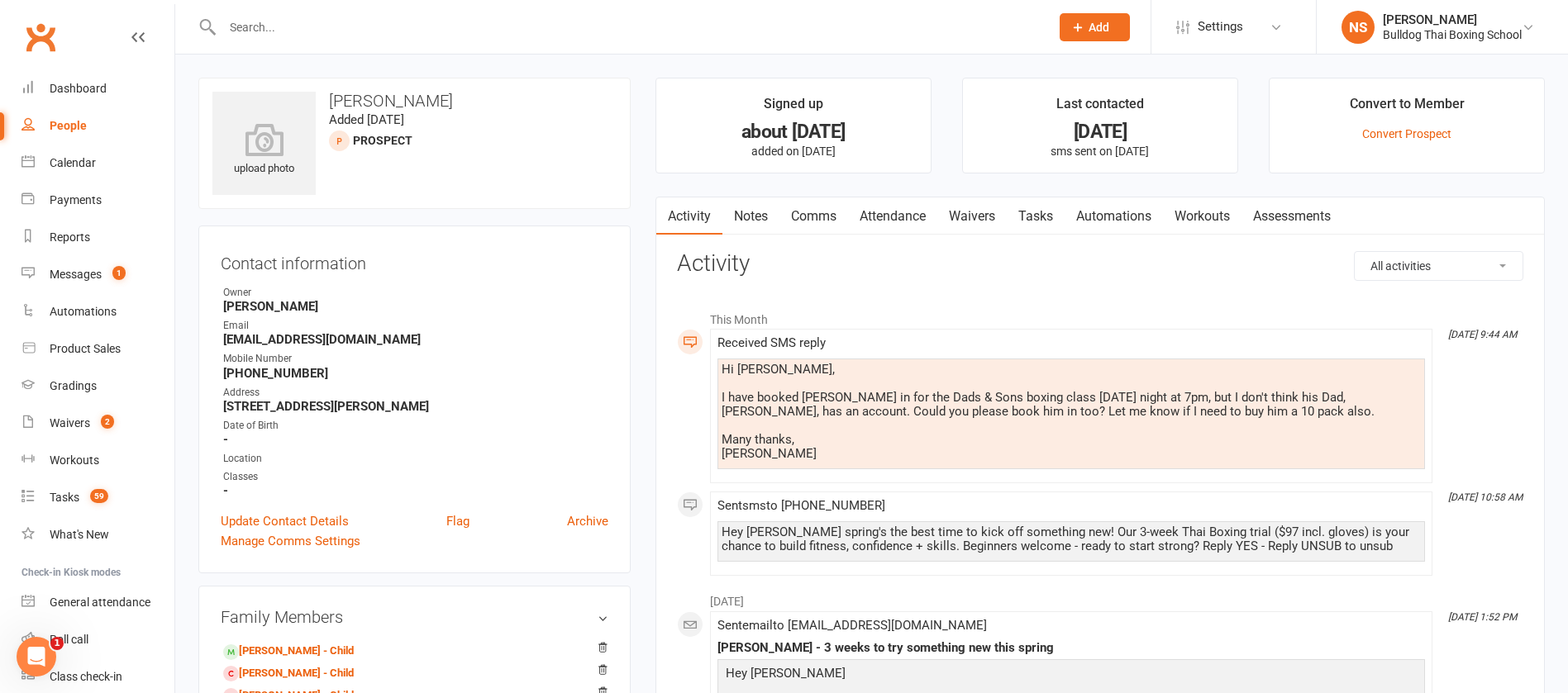
click at [823, 217] on link "Comms" at bounding box center [813, 217] width 68 height 38
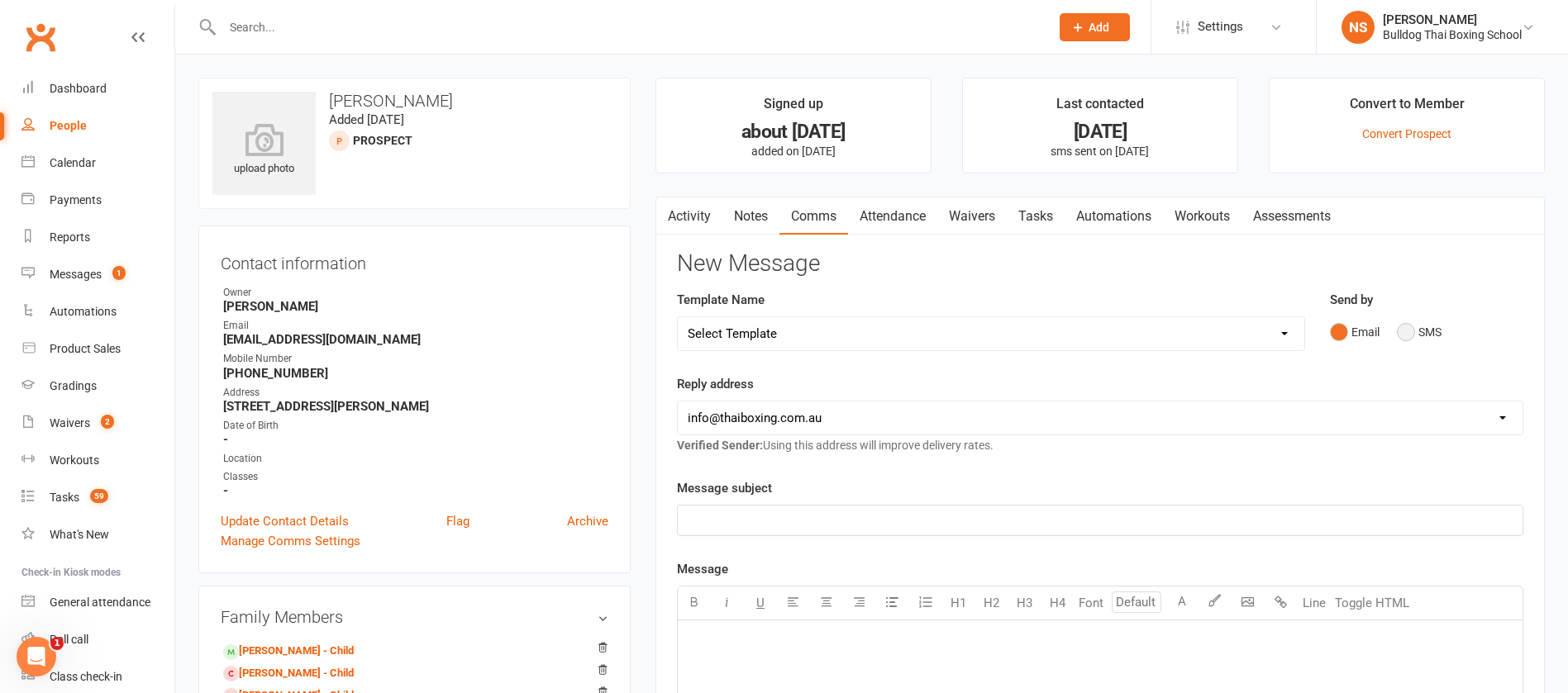
drag, startPoint x: 1404, startPoint y: 328, endPoint x: 1395, endPoint y: 332, distance: 9.8
click at [1403, 328] on button "SMS" at bounding box center [1419, 332] width 45 height 31
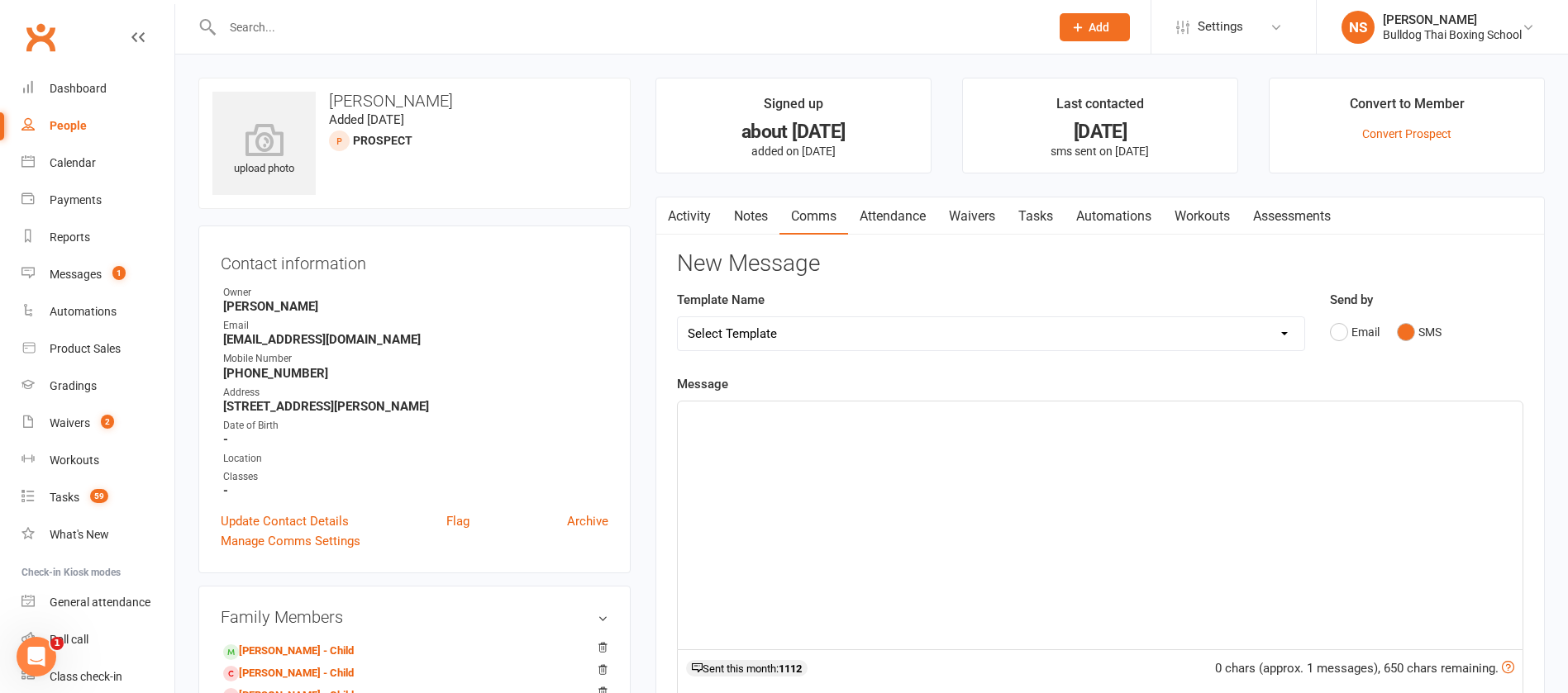
click at [728, 429] on div "﻿" at bounding box center [1100, 525] width 845 height 248
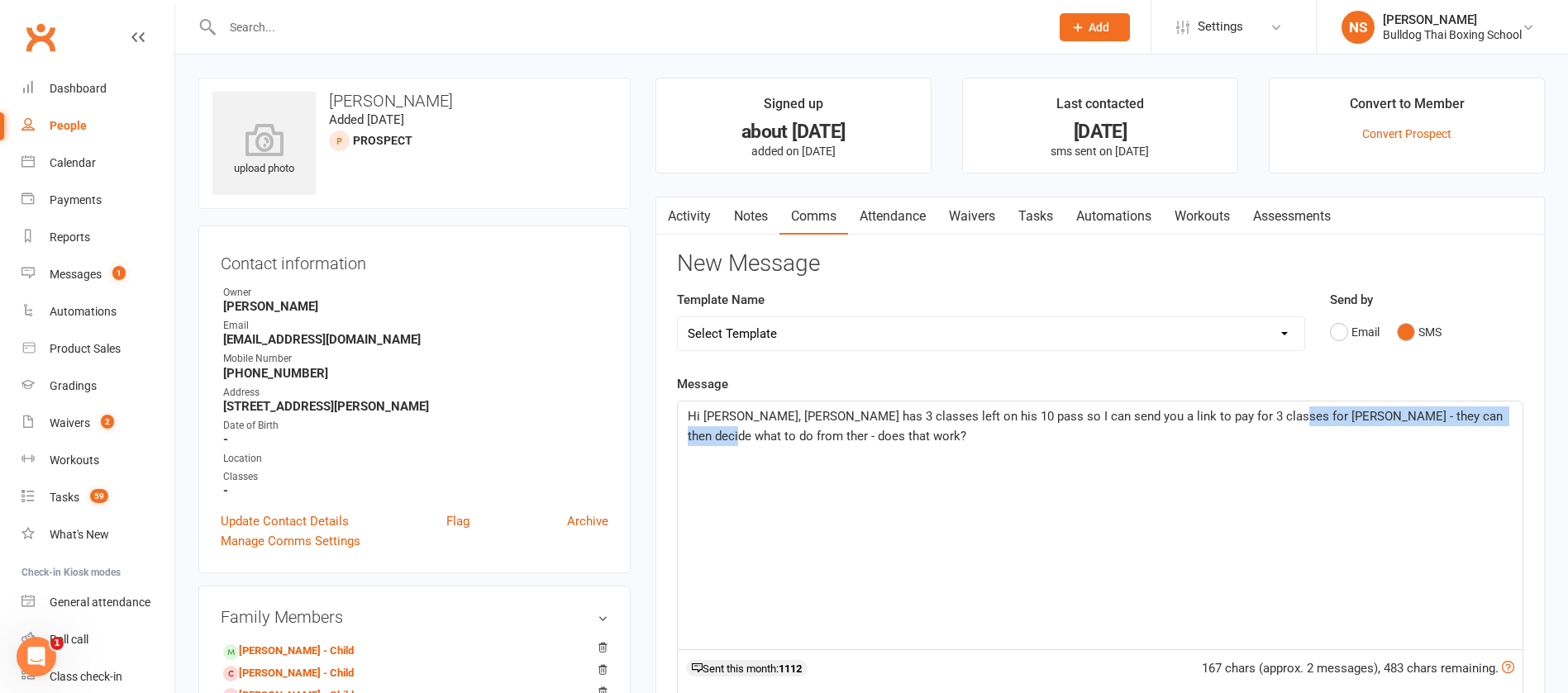
drag, startPoint x: 1250, startPoint y: 414, endPoint x: 1483, endPoint y: 413, distance: 233.0
click at [1483, 413] on span "Hi Erin, Henry has 3 classes left on his 10 pass so I can send you a link to pa…" at bounding box center [1097, 426] width 819 height 35
click at [1287, 415] on span "Hi Erin, Henry has 3 classes left on his 10 pass so I can send you a link to pa…" at bounding box center [1092, 426] width 808 height 35
click at [797, 438] on p "Hi Erin, Henry has 3 classes left on his 10 pass so I can send you a link to pa…" at bounding box center [1101, 426] width 825 height 40
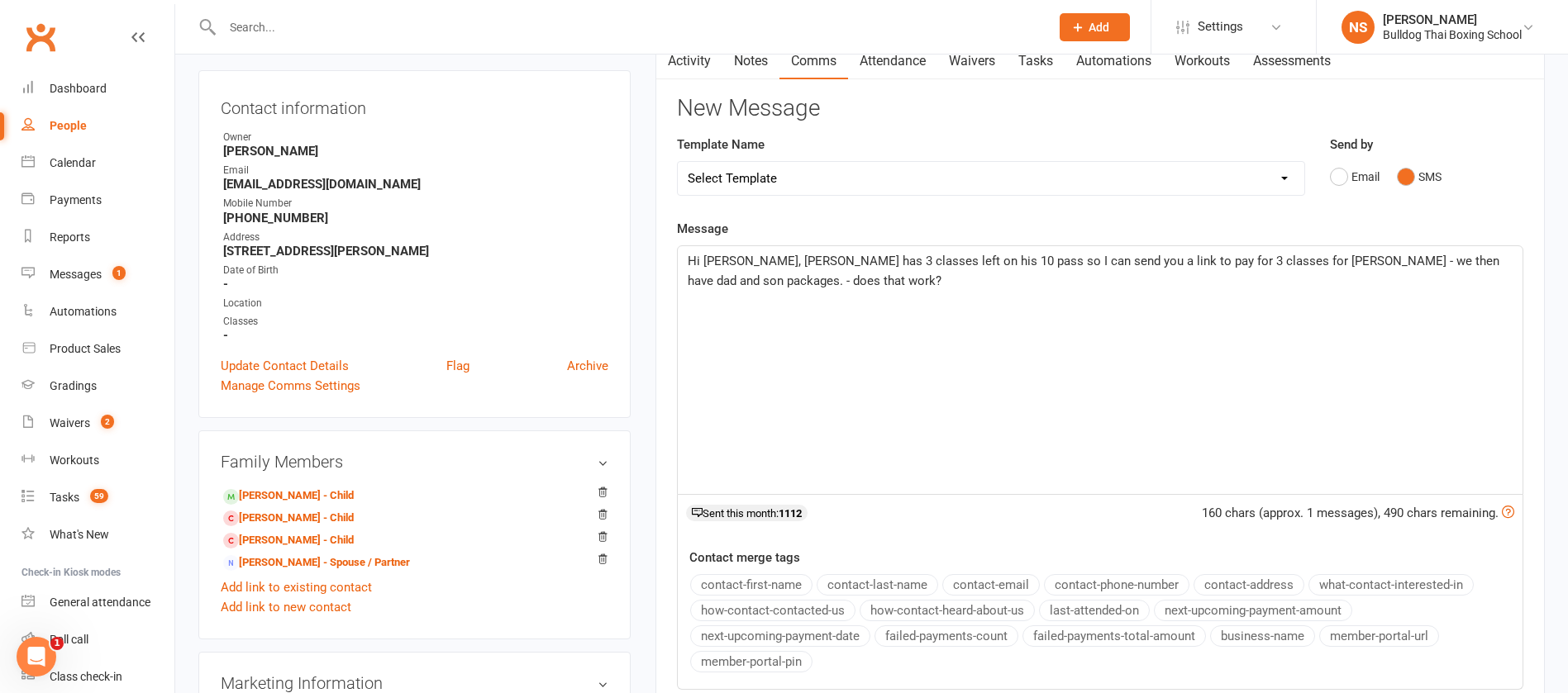
scroll to position [372, 0]
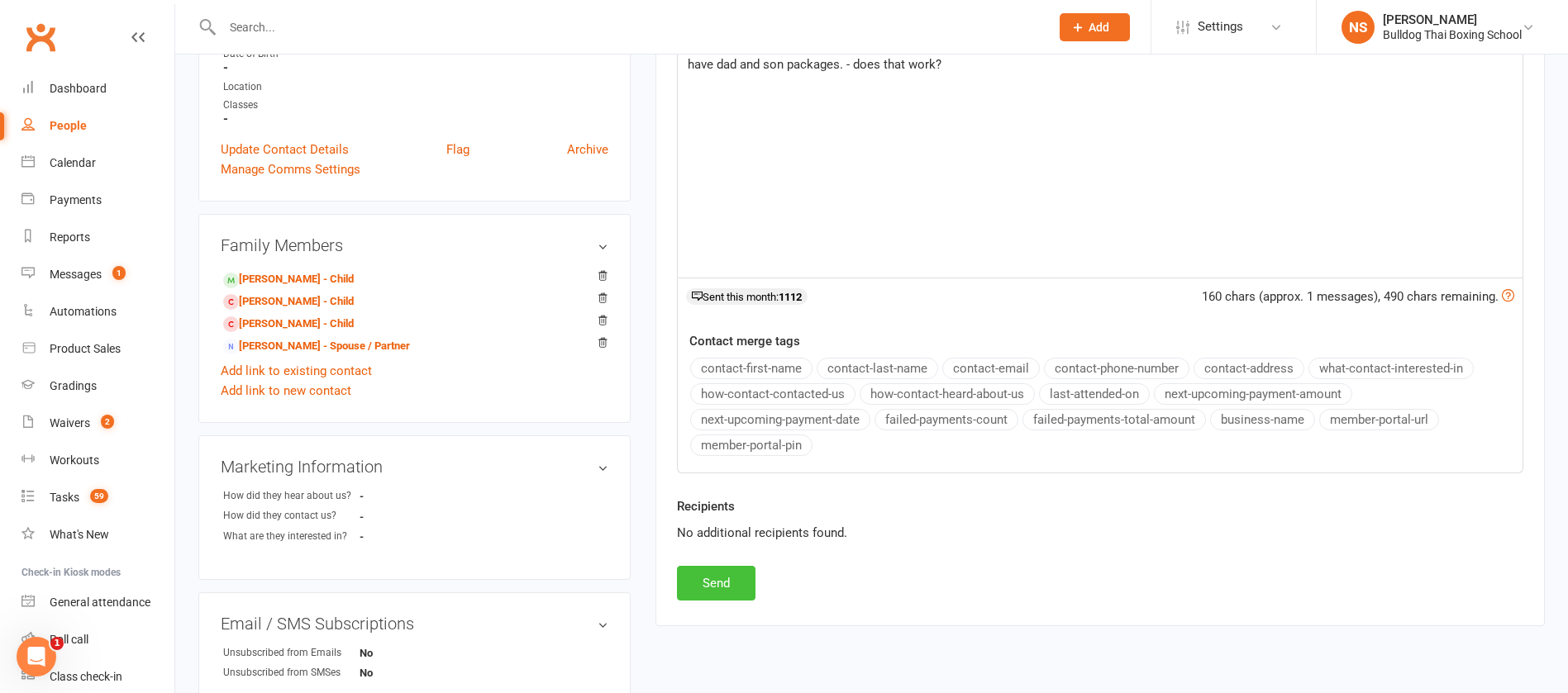
click at [727, 583] on button "Send" at bounding box center [716, 583] width 79 height 35
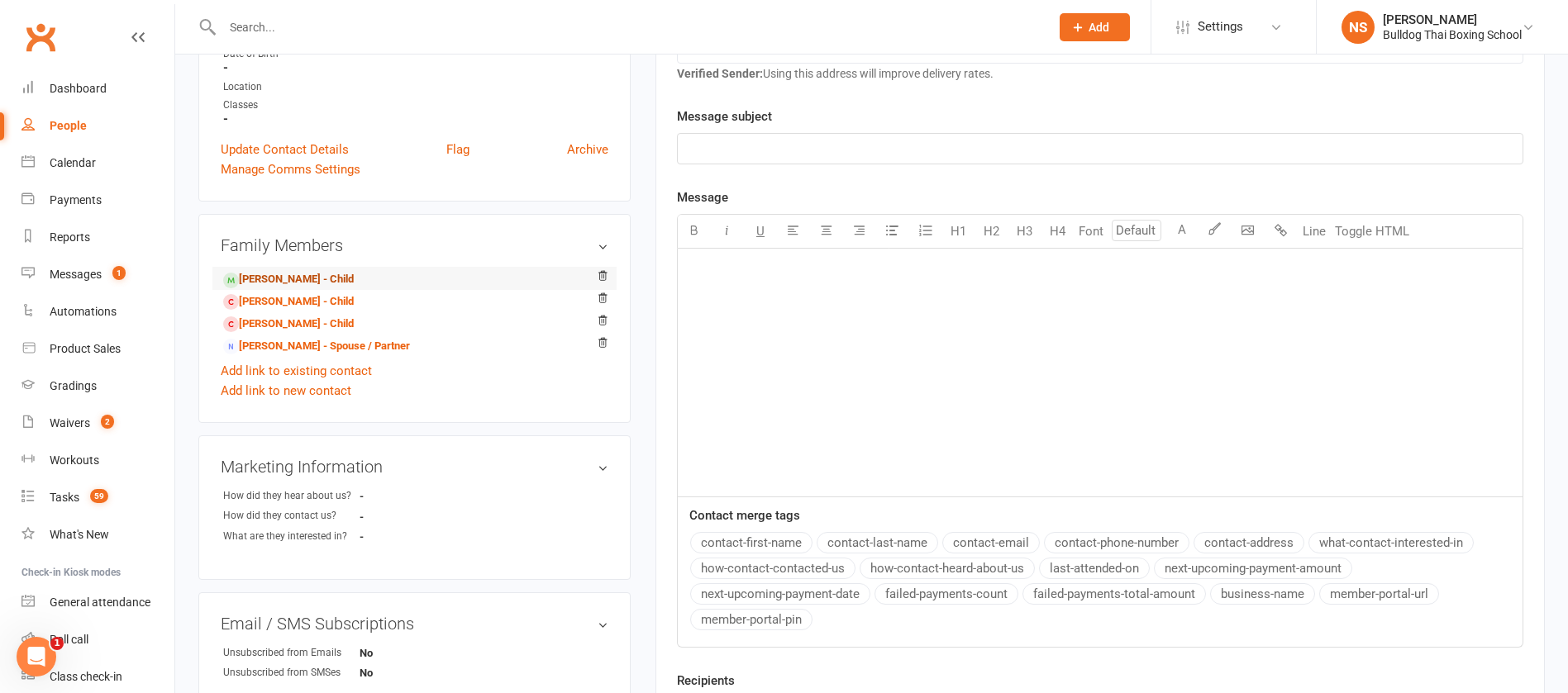
click at [315, 271] on link "Henry Remblance - Child" at bounding box center [288, 280] width 130 height 17
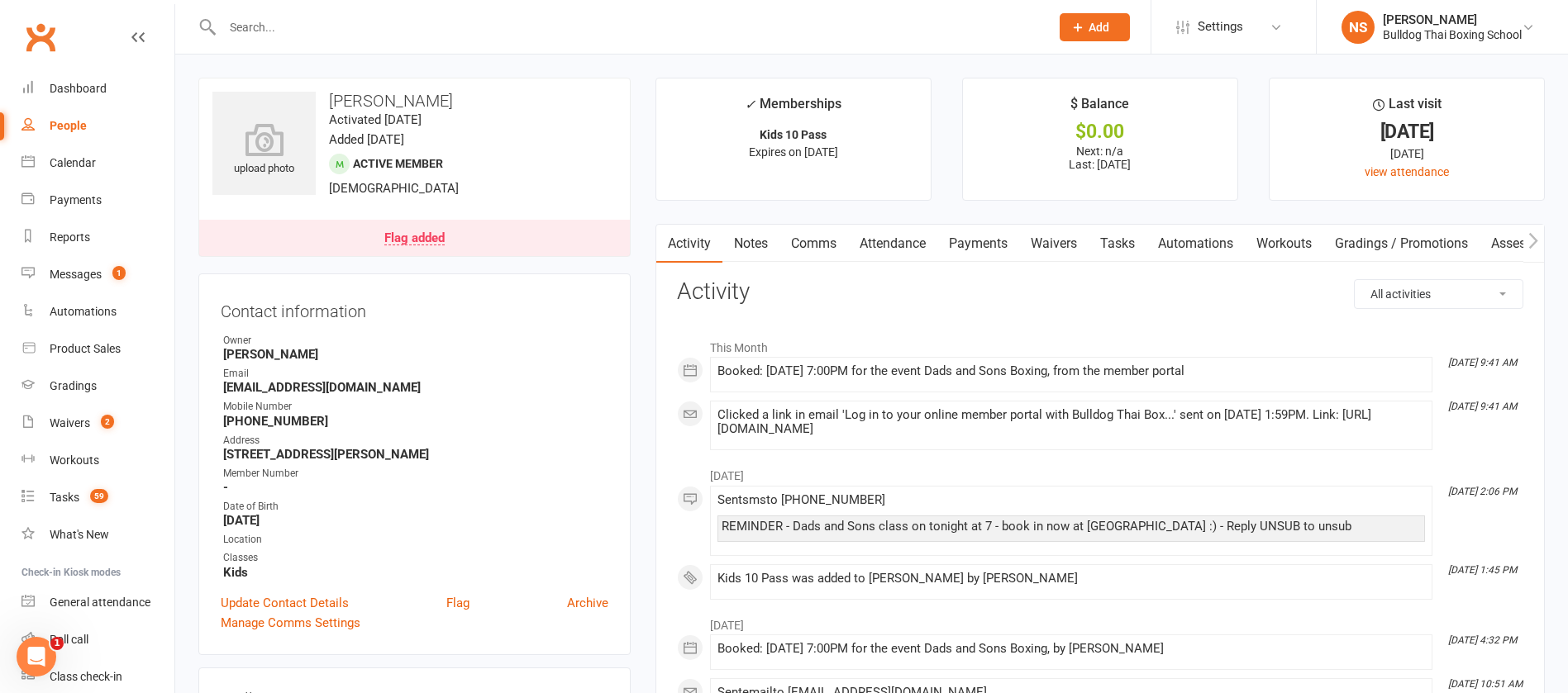
click at [768, 242] on link "Notes" at bounding box center [751, 243] width 57 height 38
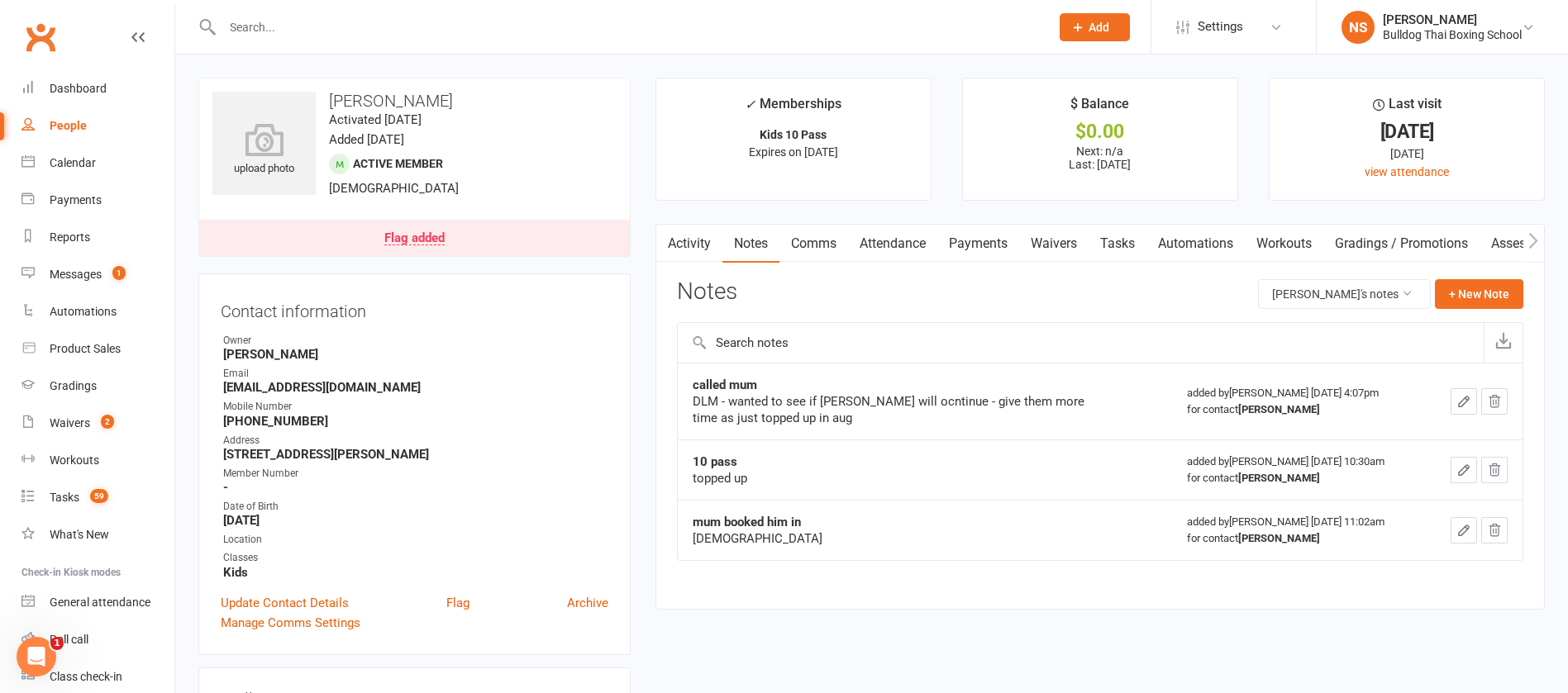
click at [688, 243] on link "Activity" at bounding box center [689, 243] width 66 height 38
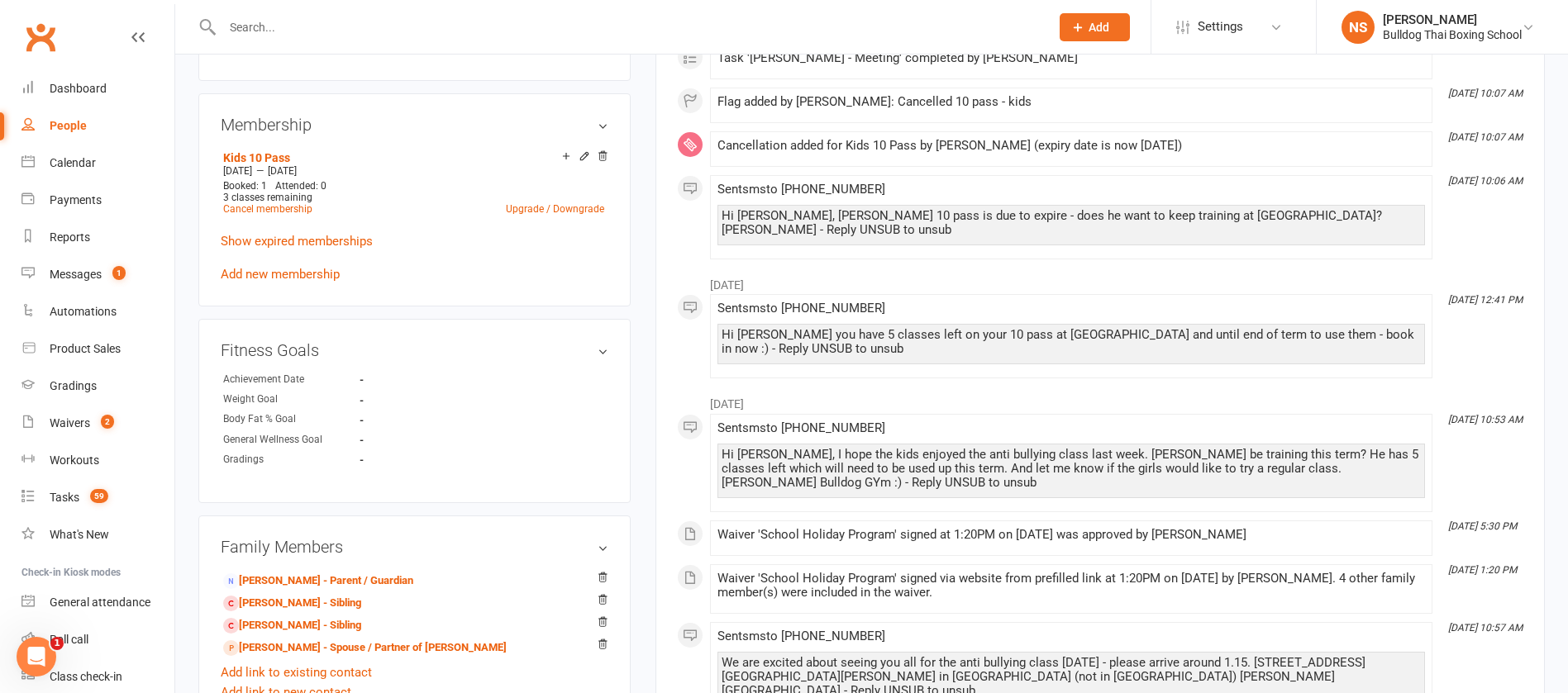
scroll to position [867, 0]
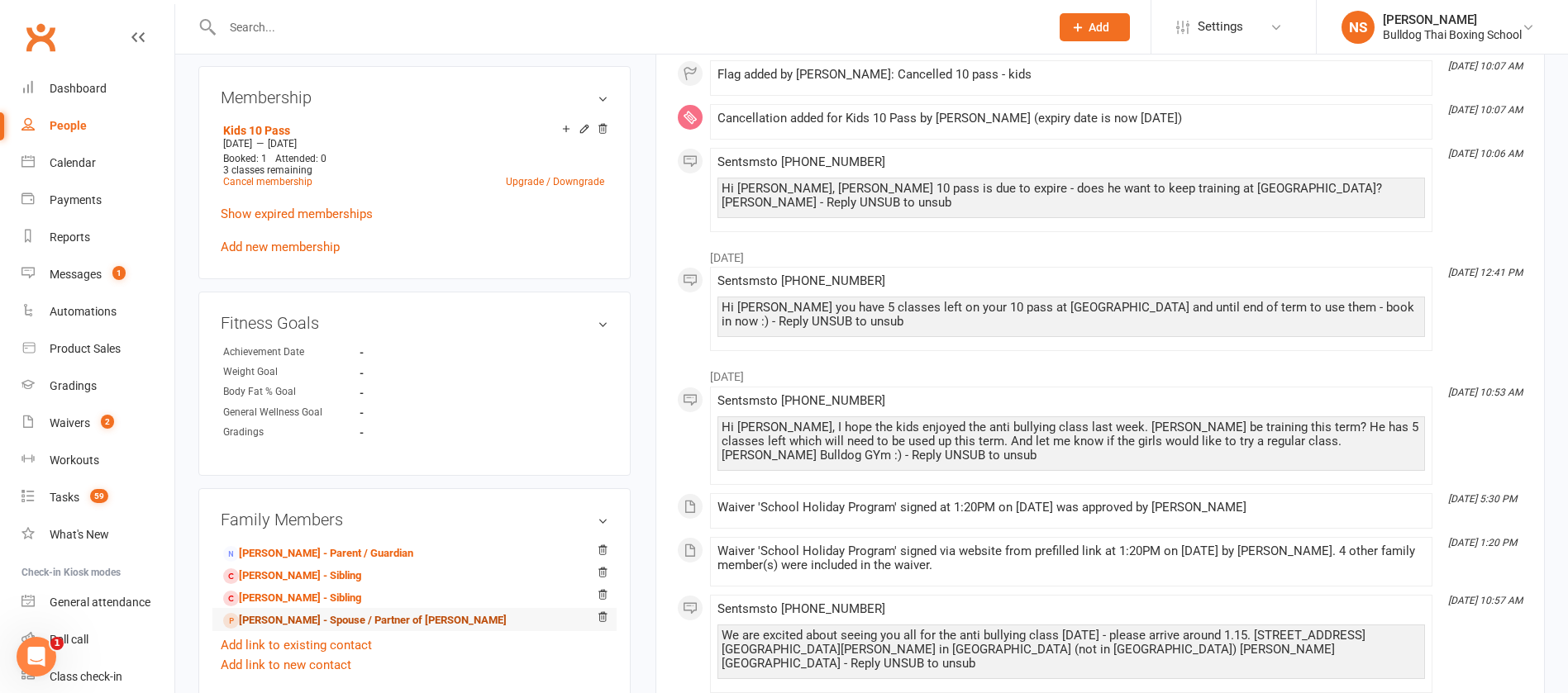
click at [300, 621] on link "Daniel Remblance - Spouse / Partner of Erin Remblance" at bounding box center [365, 621] width 283 height 17
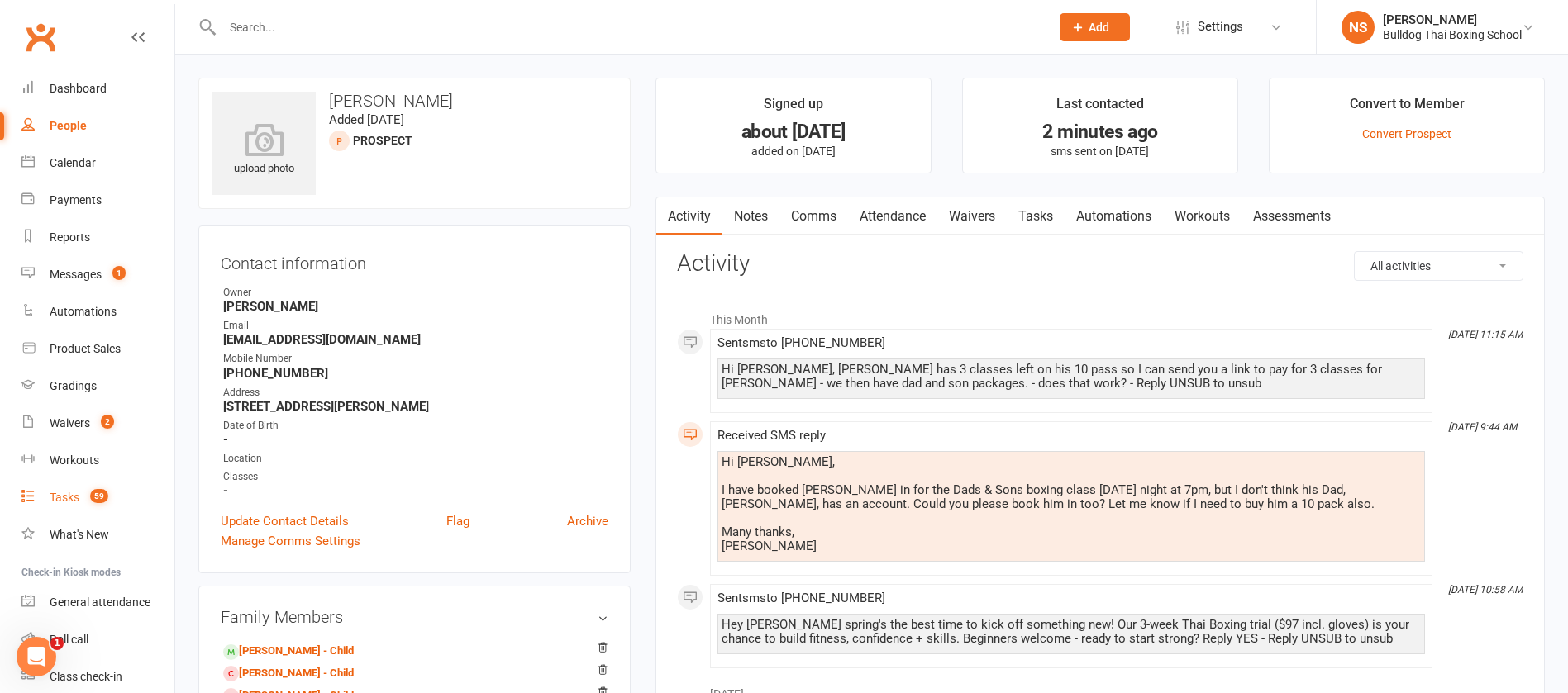
click at [64, 501] on div "Tasks" at bounding box center [64, 497] width 29 height 13
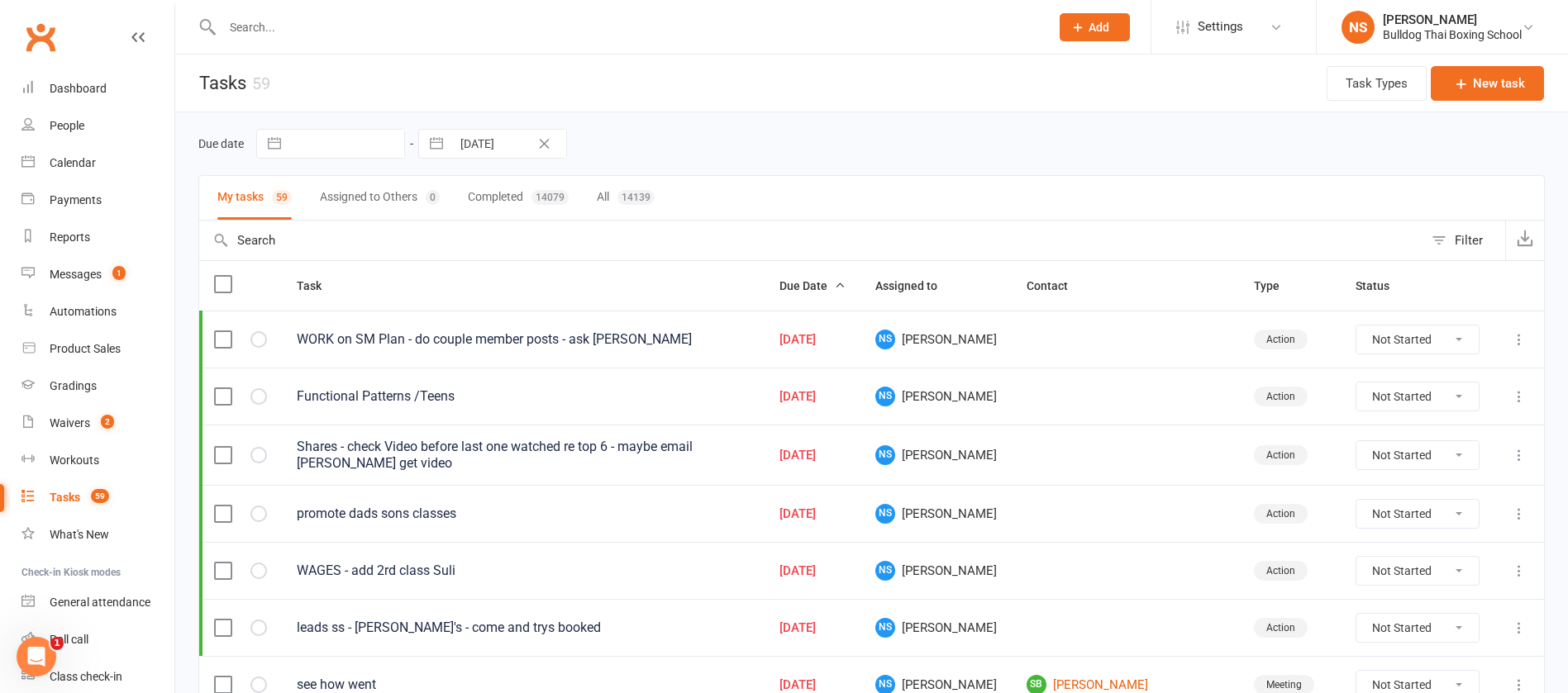
scroll to position [248, 0]
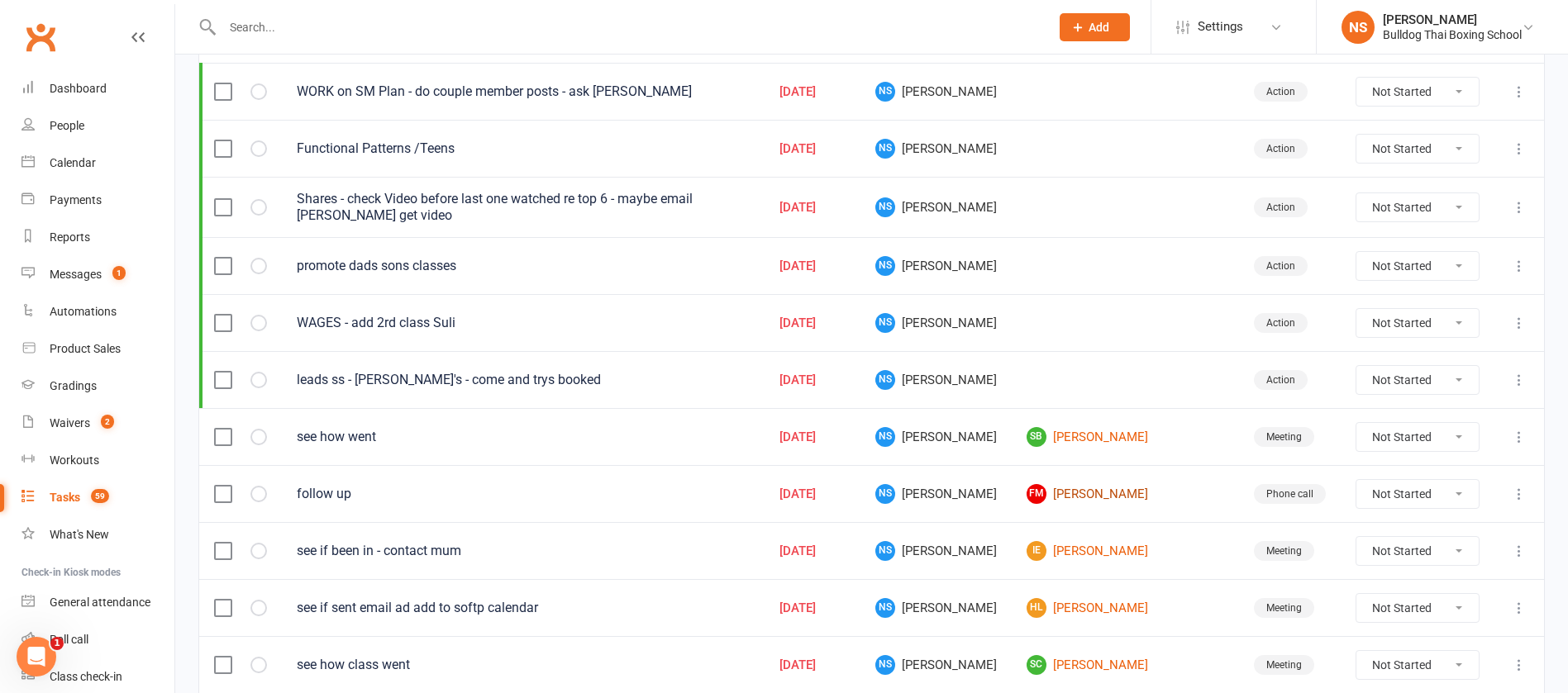
click at [1091, 491] on link "FM Faye Mercieca" at bounding box center [1125, 494] width 198 height 20
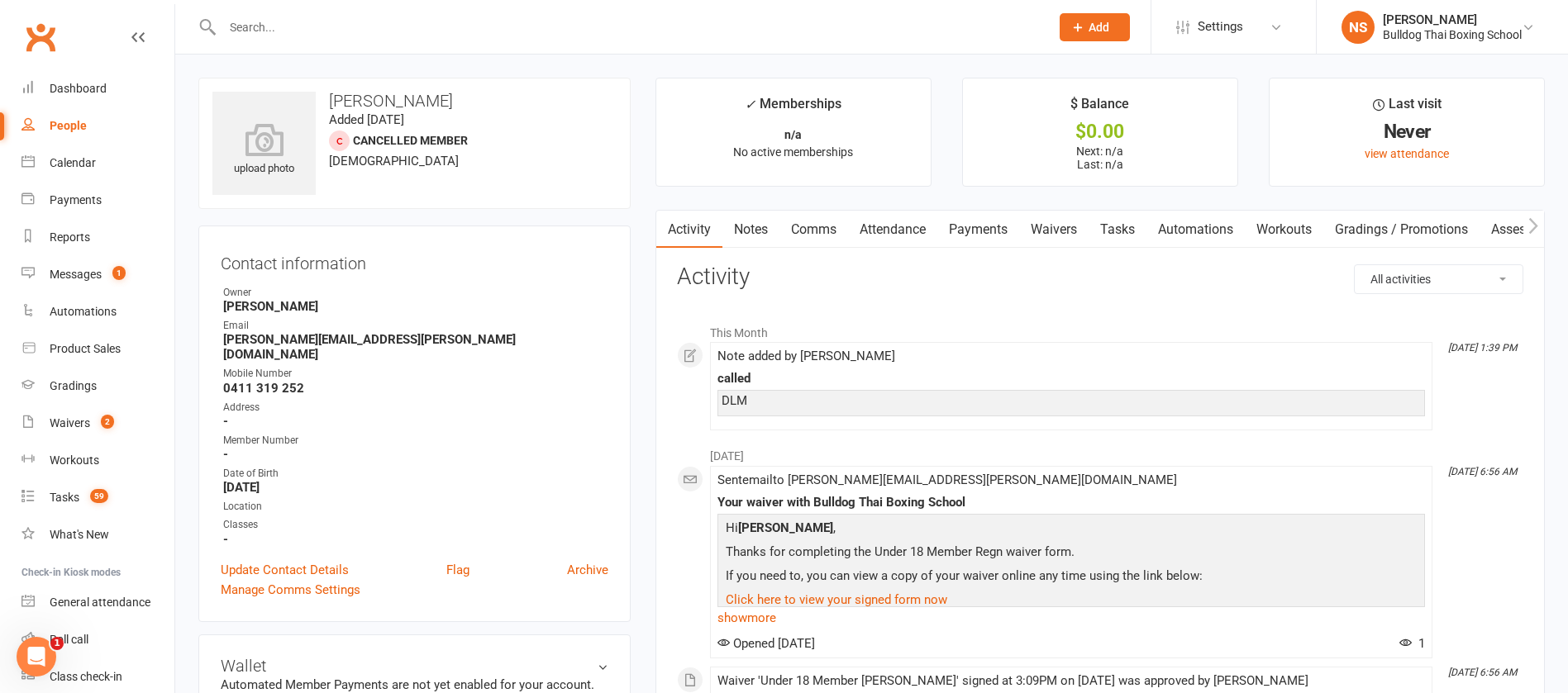
click at [824, 226] on link "Comms" at bounding box center [813, 230] width 68 height 38
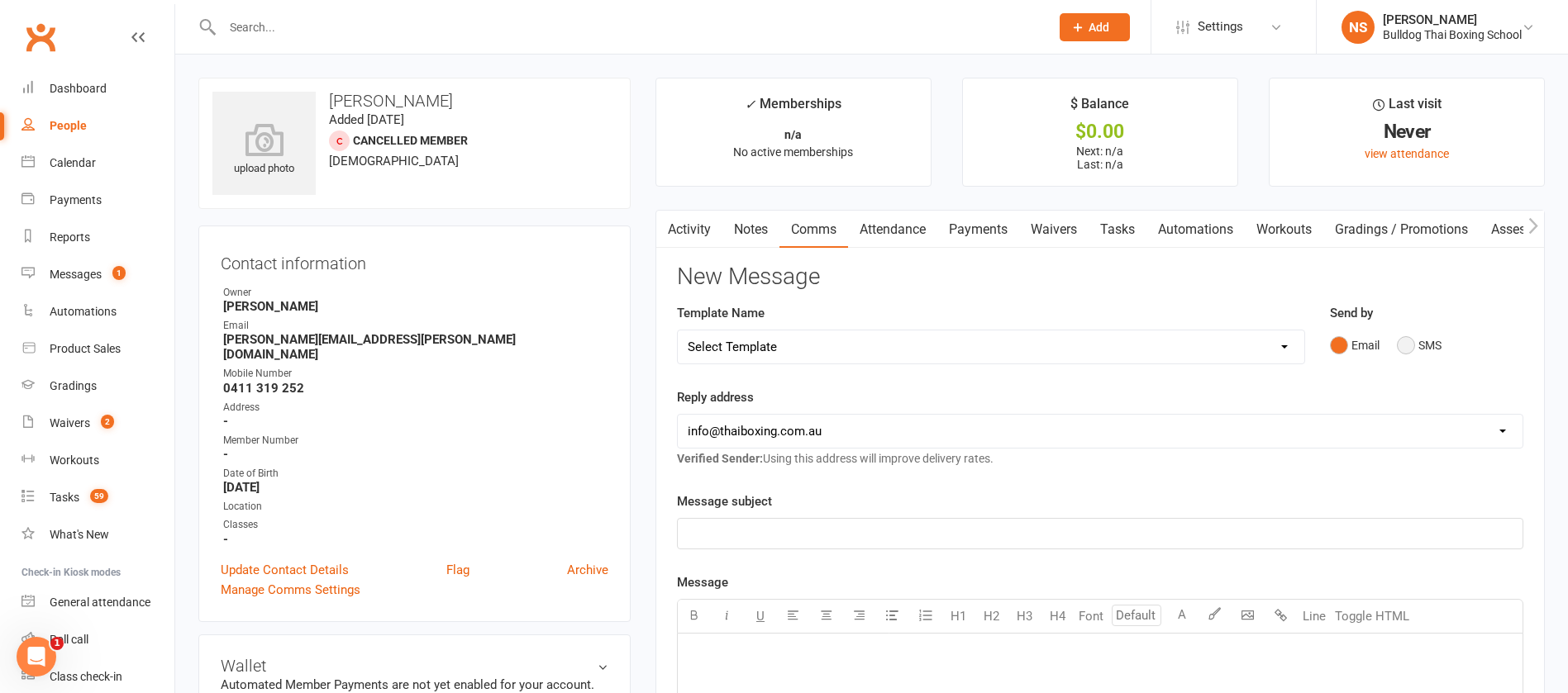
click at [1407, 341] on button "SMS" at bounding box center [1419, 345] width 45 height 31
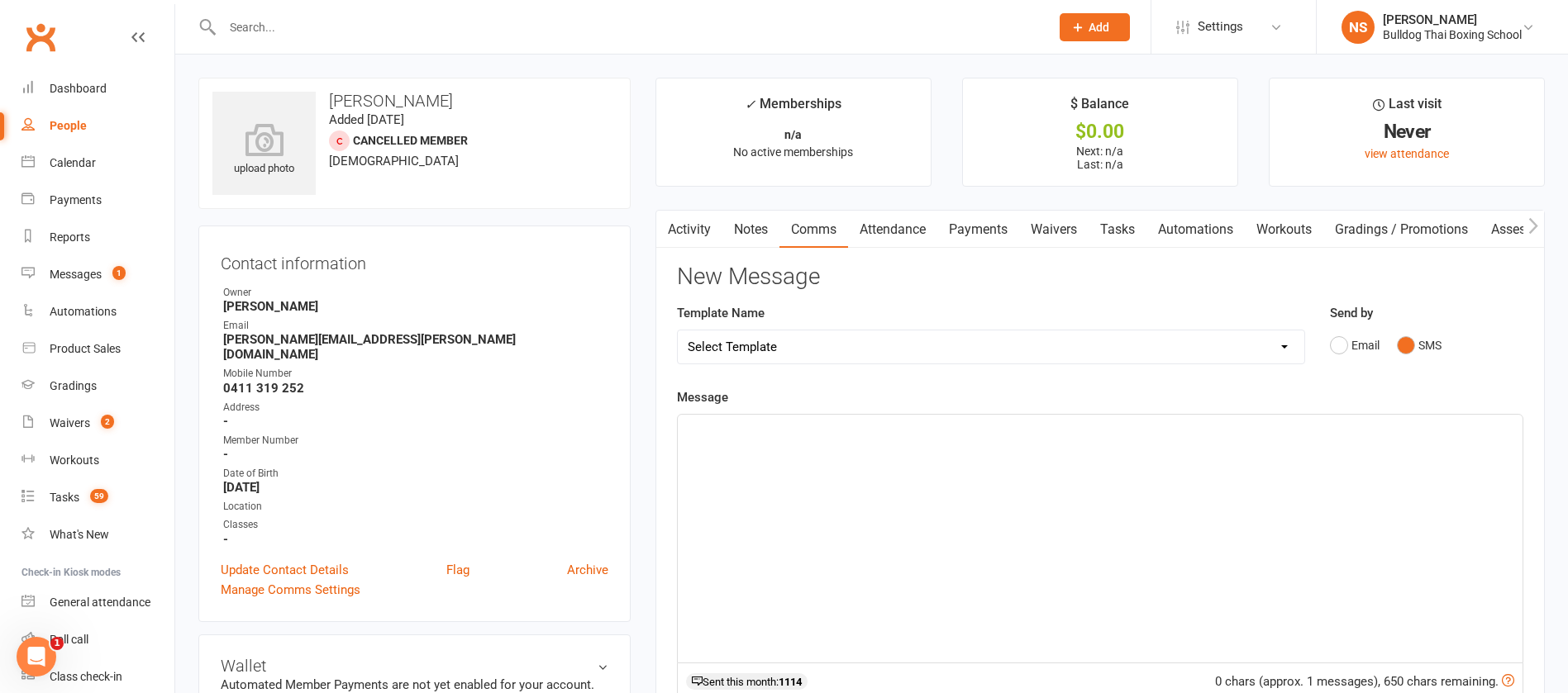
click at [803, 437] on p "﻿" at bounding box center [1101, 429] width 825 height 20
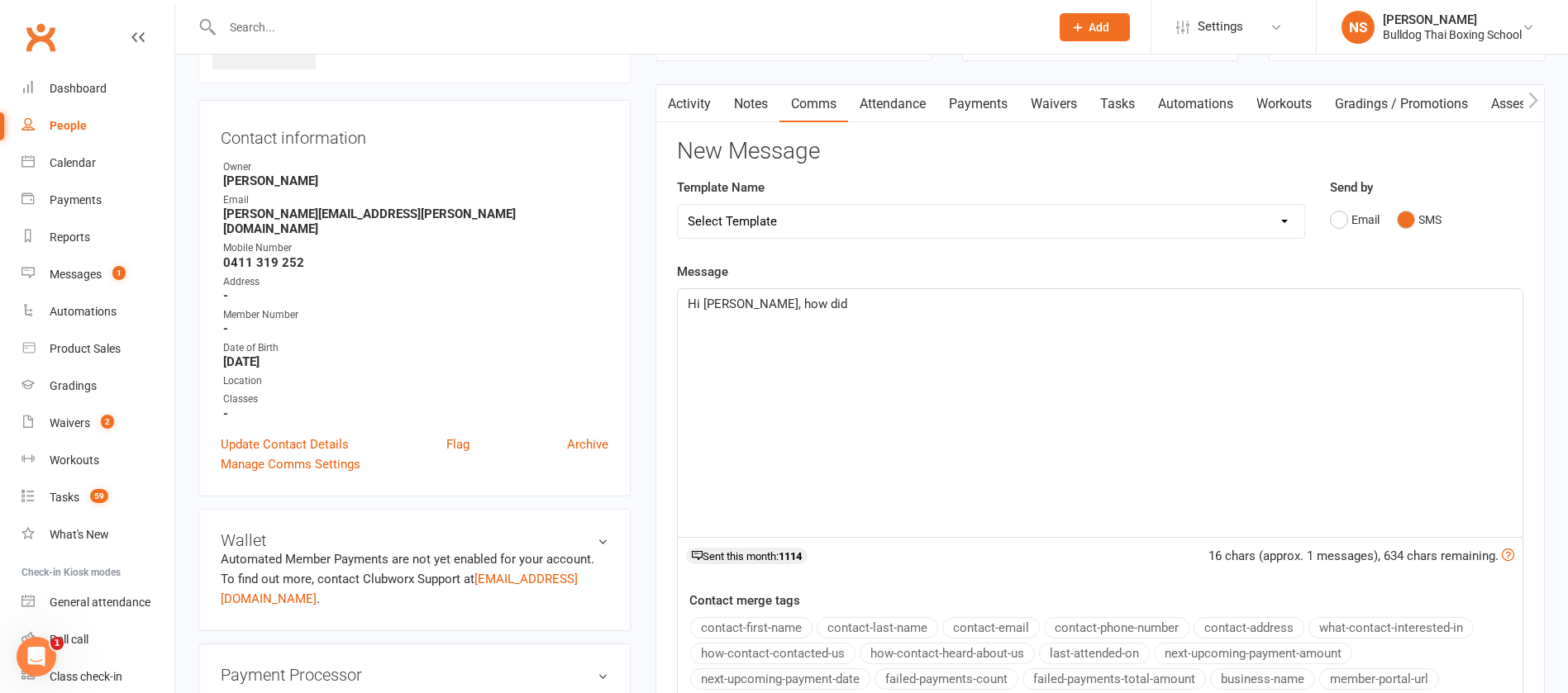
scroll to position [124, 0]
click at [1022, 305] on span "Hi Faye, how did Charlie go in the trial class on Saturday at Billdog Gym? Danu…" at bounding box center [997, 306] width 619 height 15
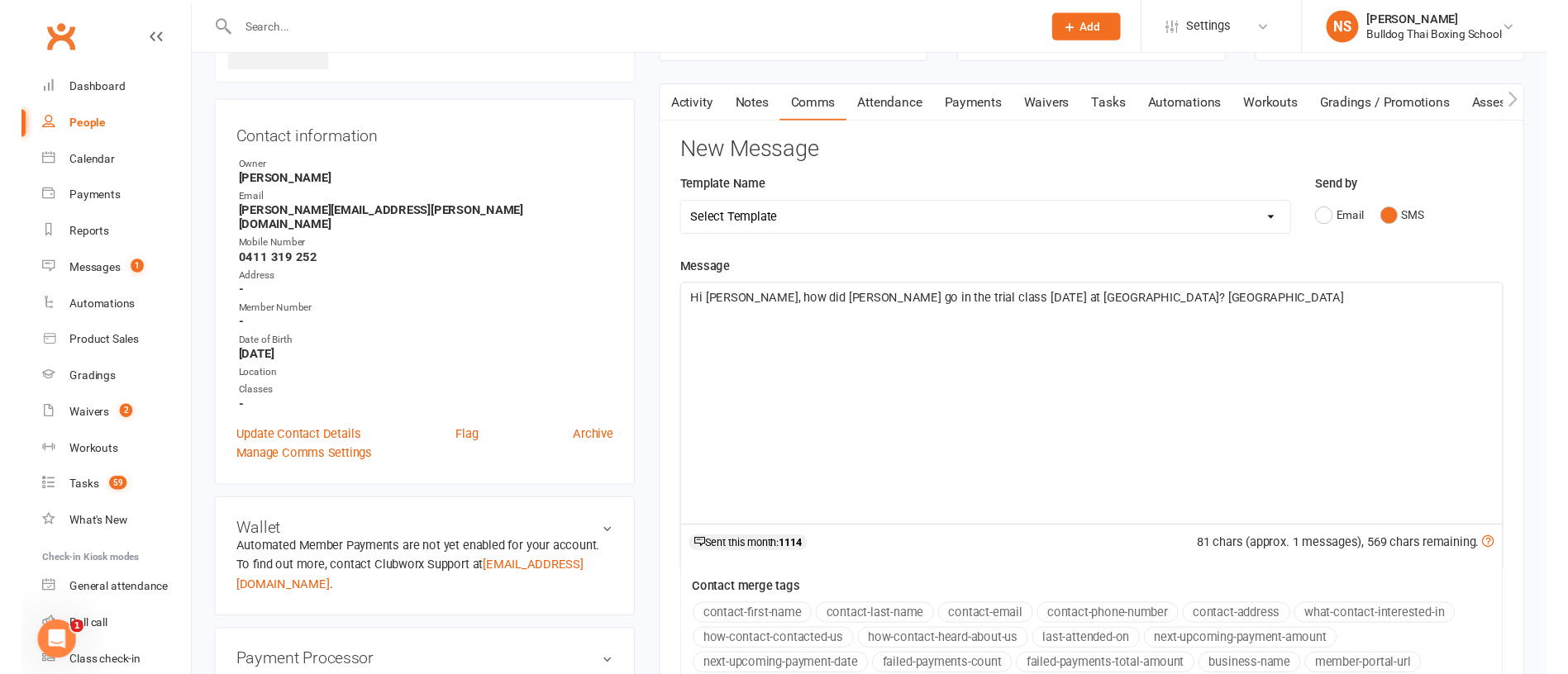
scroll to position [496, 0]
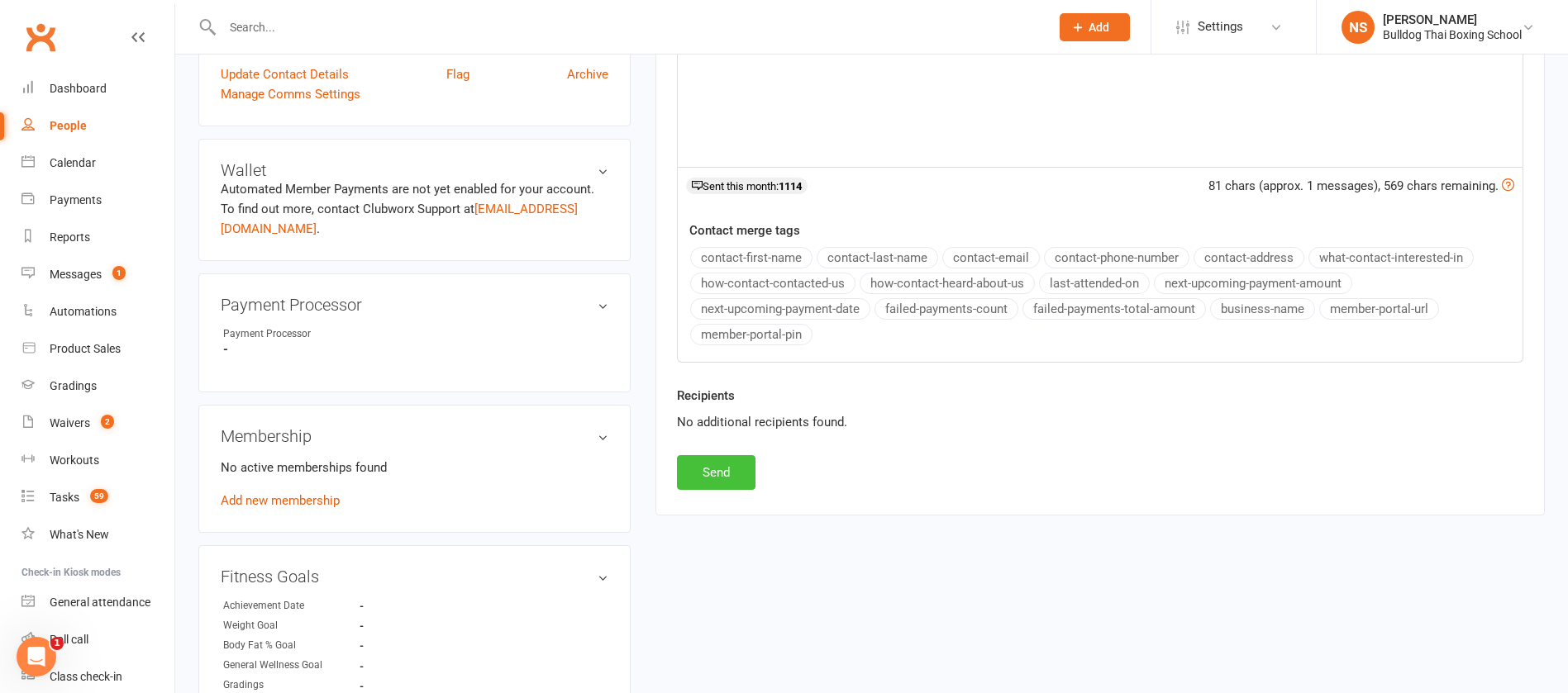
click at [713, 468] on button "Send" at bounding box center [716, 473] width 79 height 35
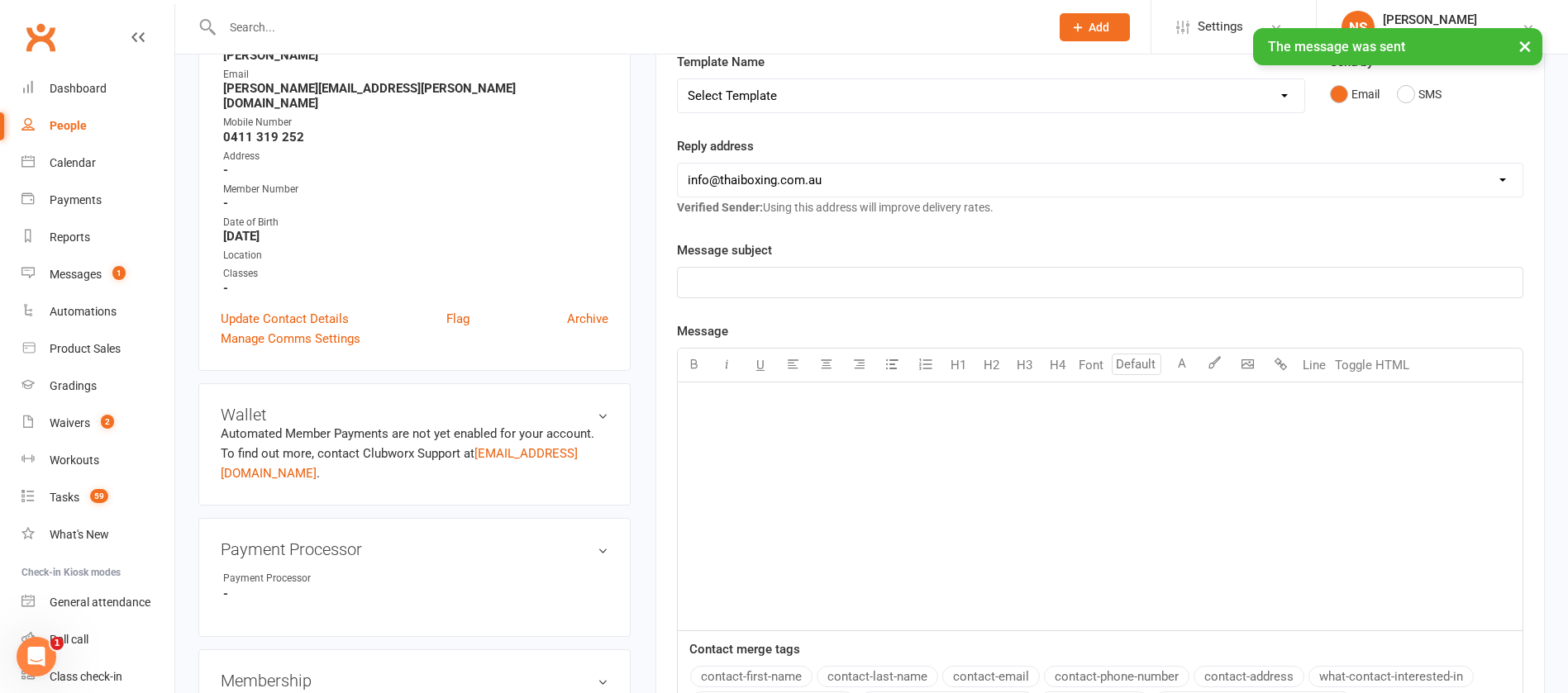
scroll to position [0, 0]
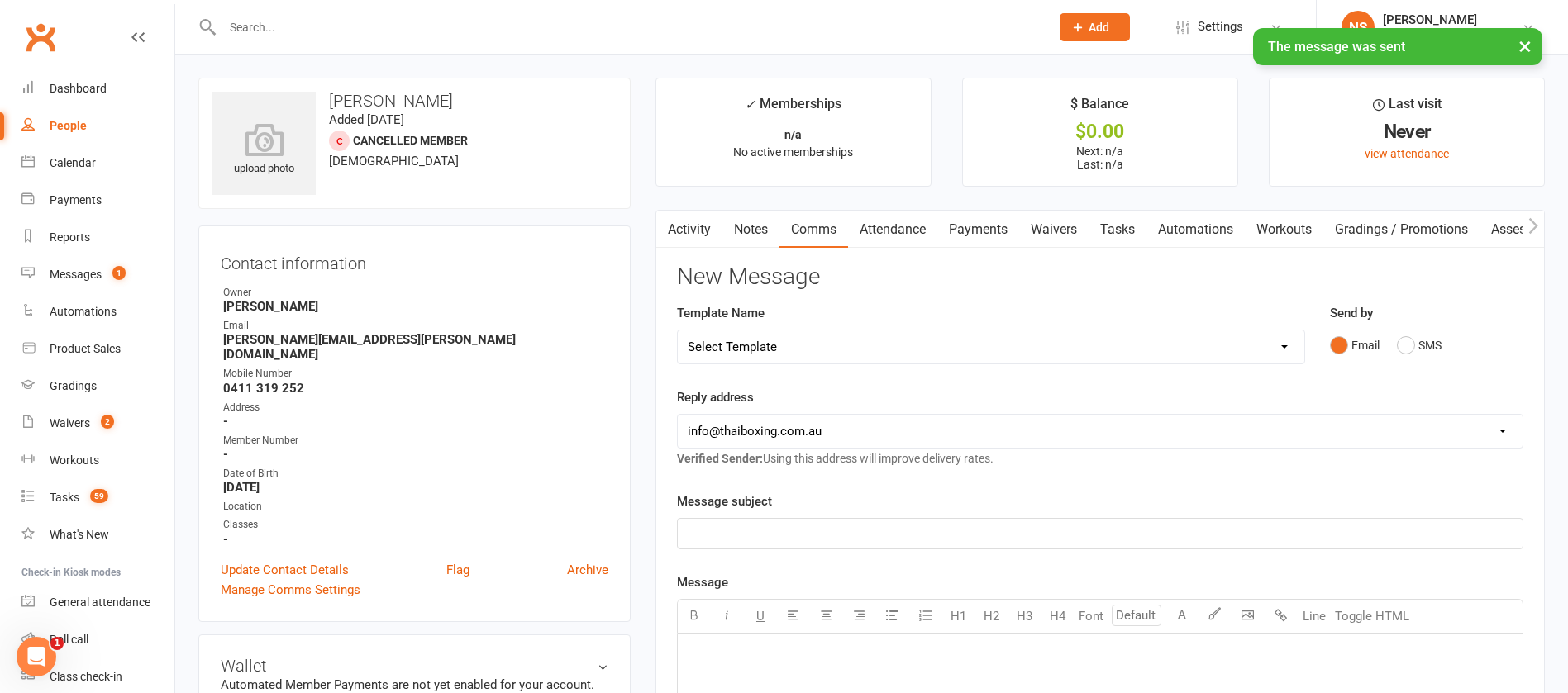
click at [1125, 231] on link "Tasks" at bounding box center [1117, 230] width 58 height 38
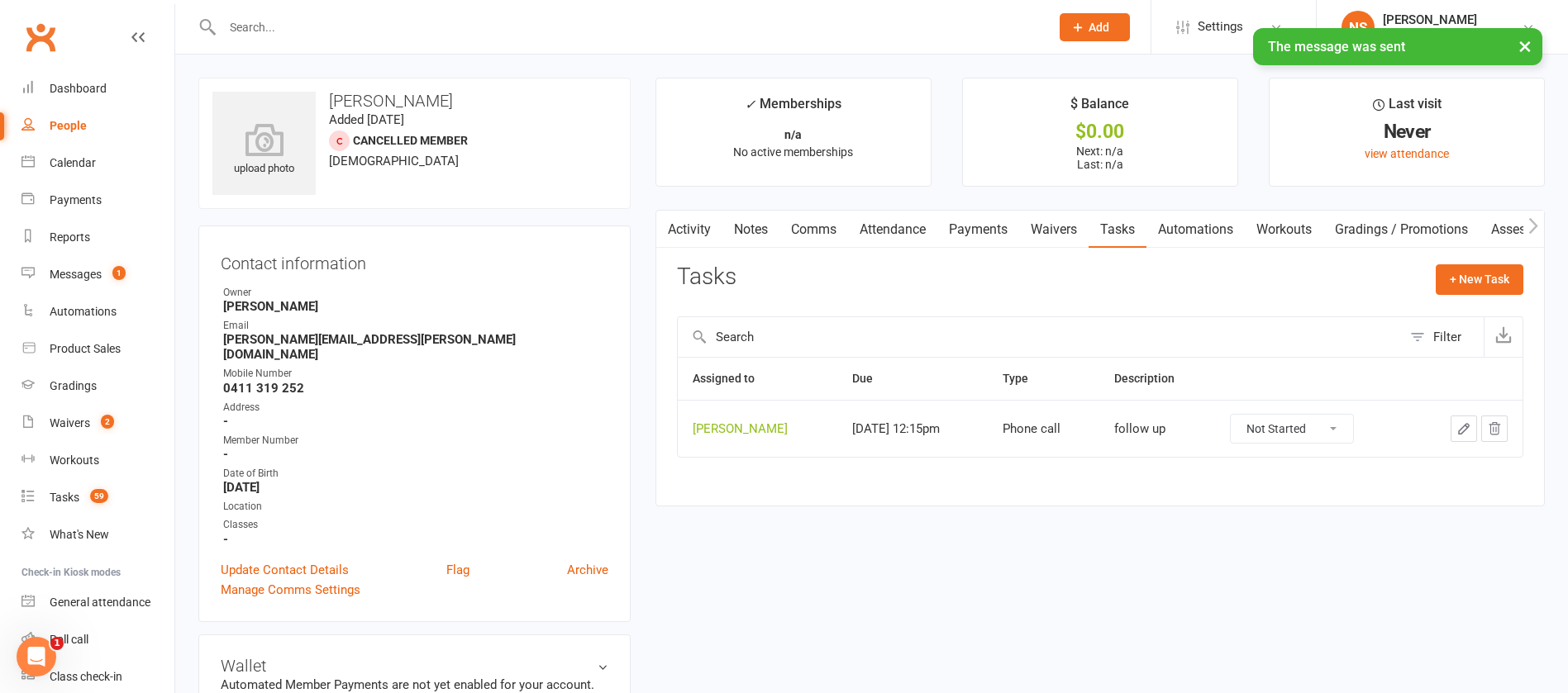
click at [1460, 427] on icon "button" at bounding box center [1464, 428] width 15 height 15
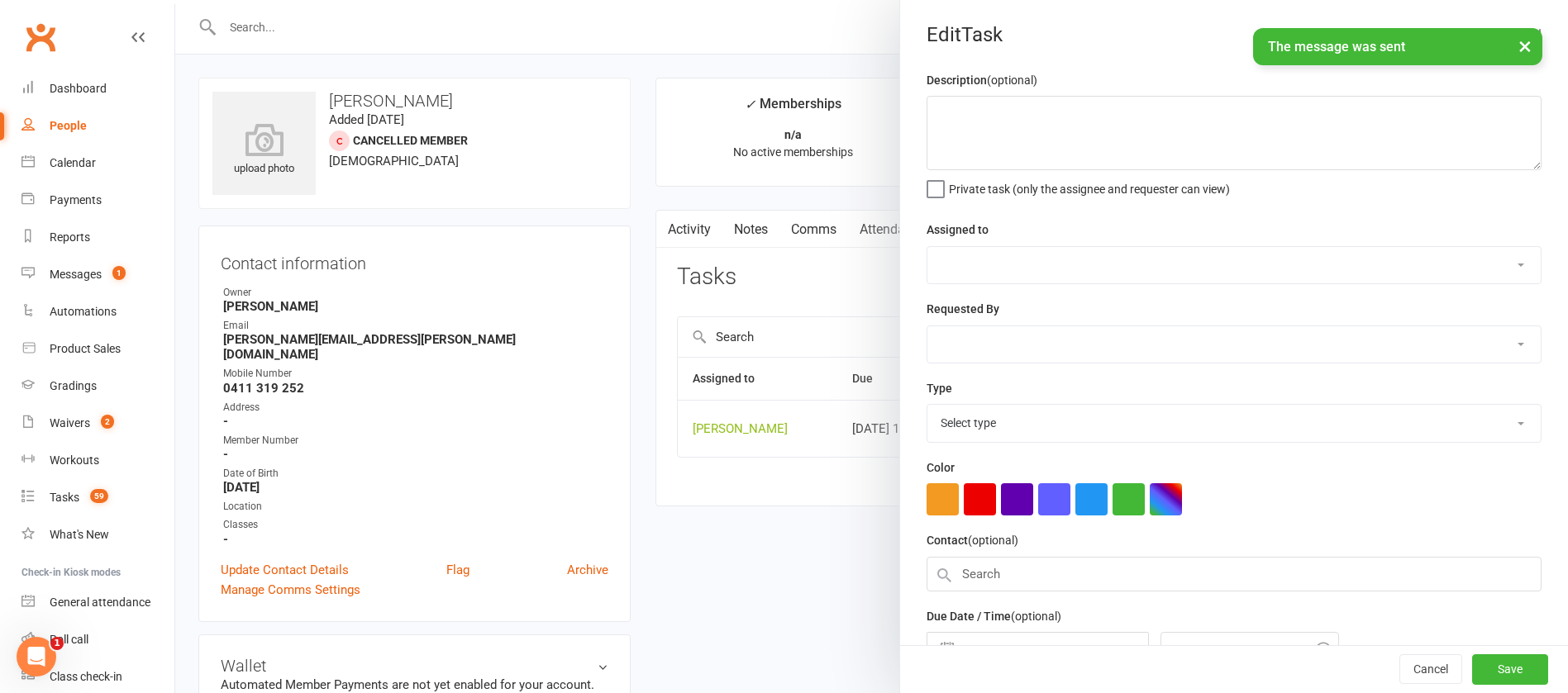
type textarea "follow up"
select select "12940"
type input "[DATE]"
type input "12:15pm"
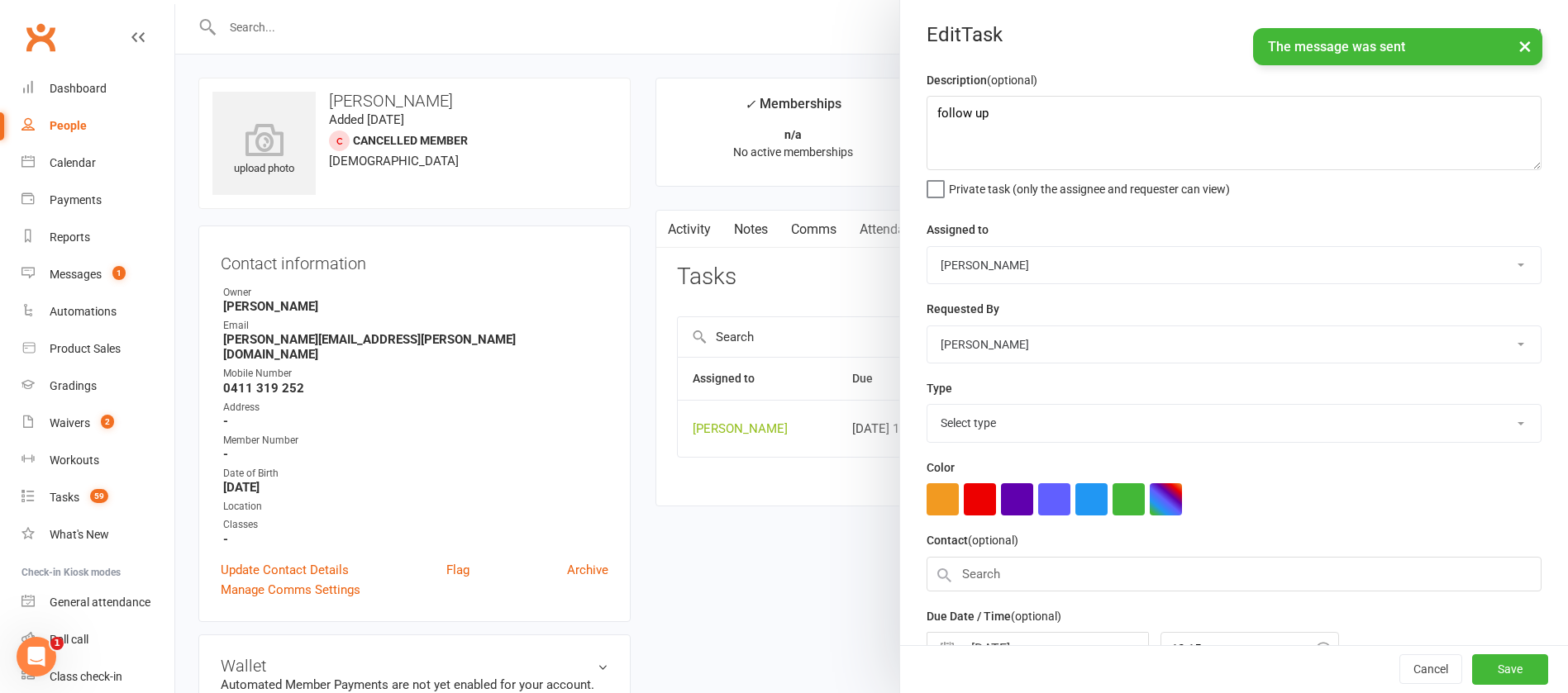
select select "12048"
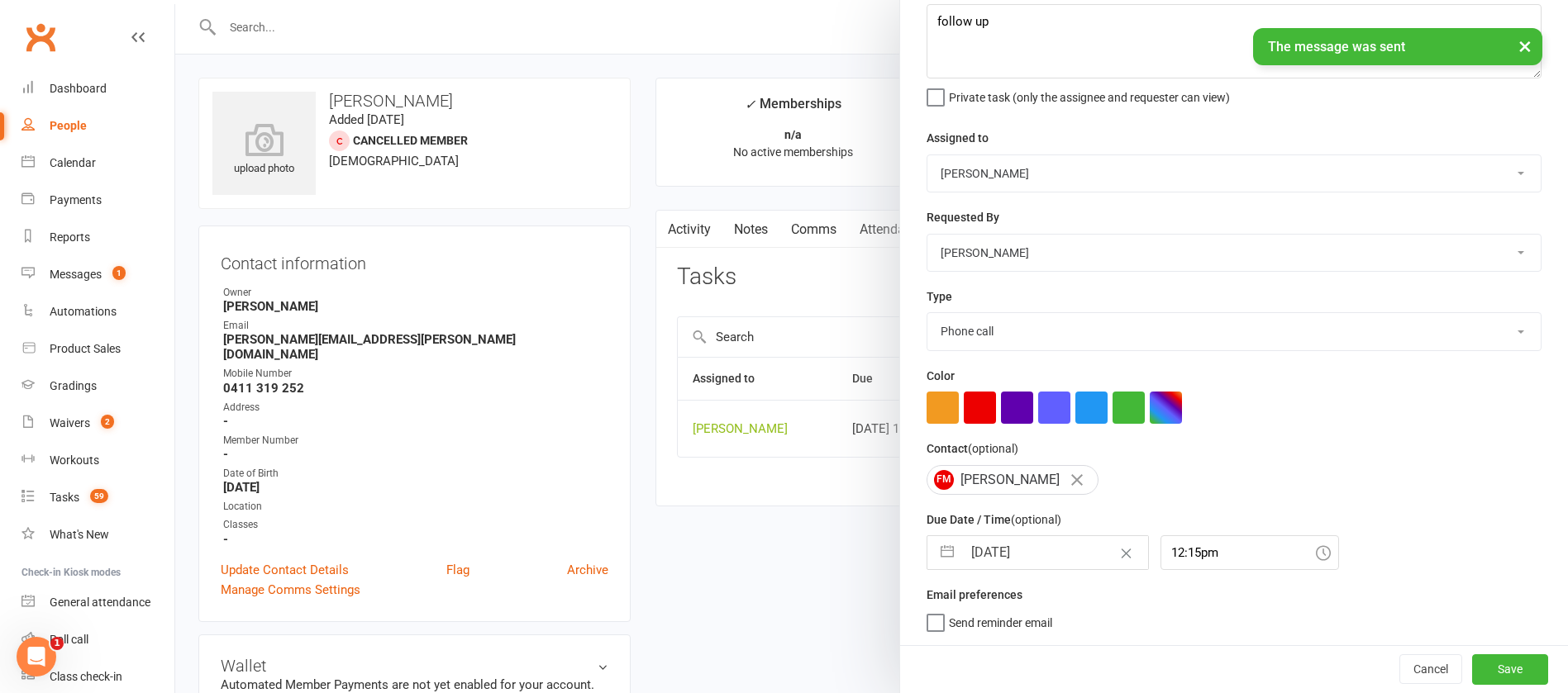
click at [1032, 545] on input "[DATE]" at bounding box center [1055, 552] width 186 height 33
select select "7"
select select "2025"
select select "8"
select select "2025"
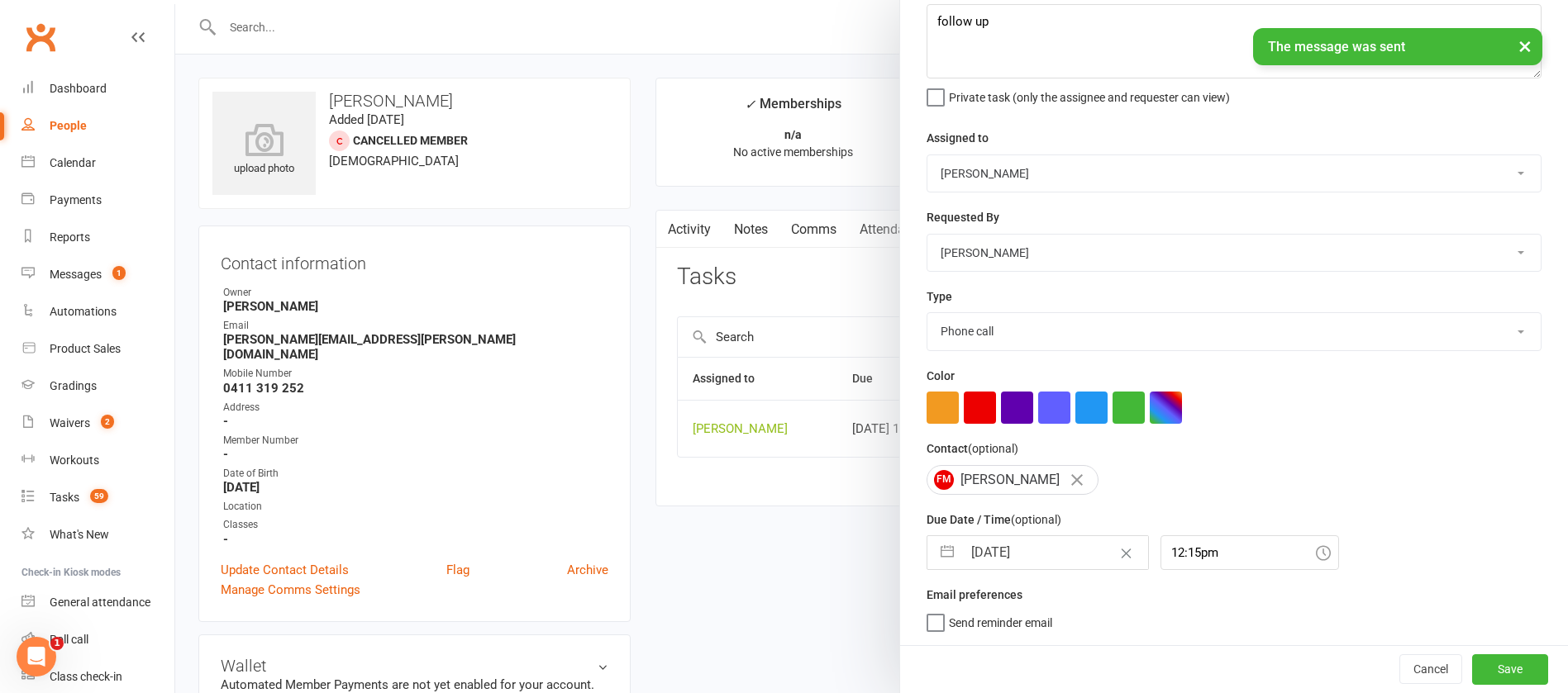
select select "9"
select select "2025"
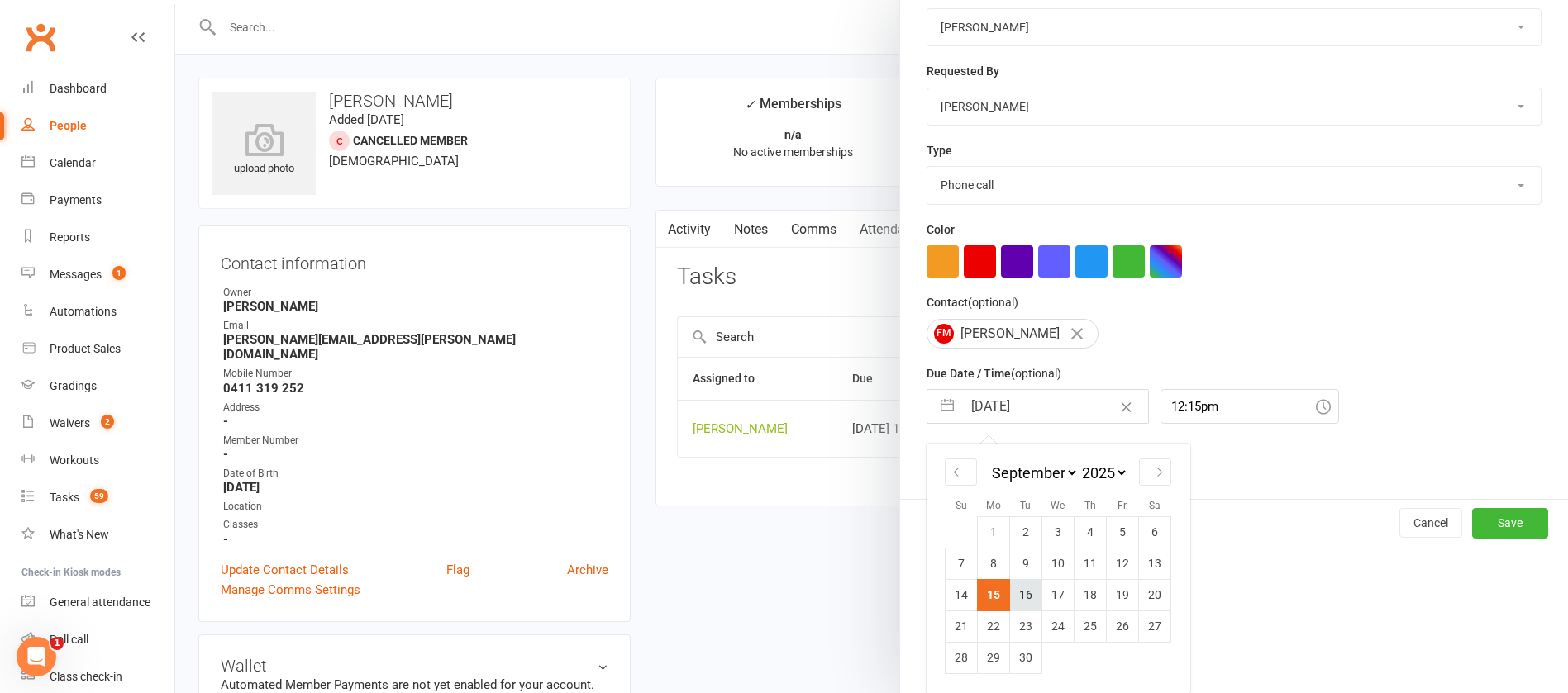
click at [1019, 591] on td "16" at bounding box center [1026, 595] width 32 height 31
type input "[DATE]"
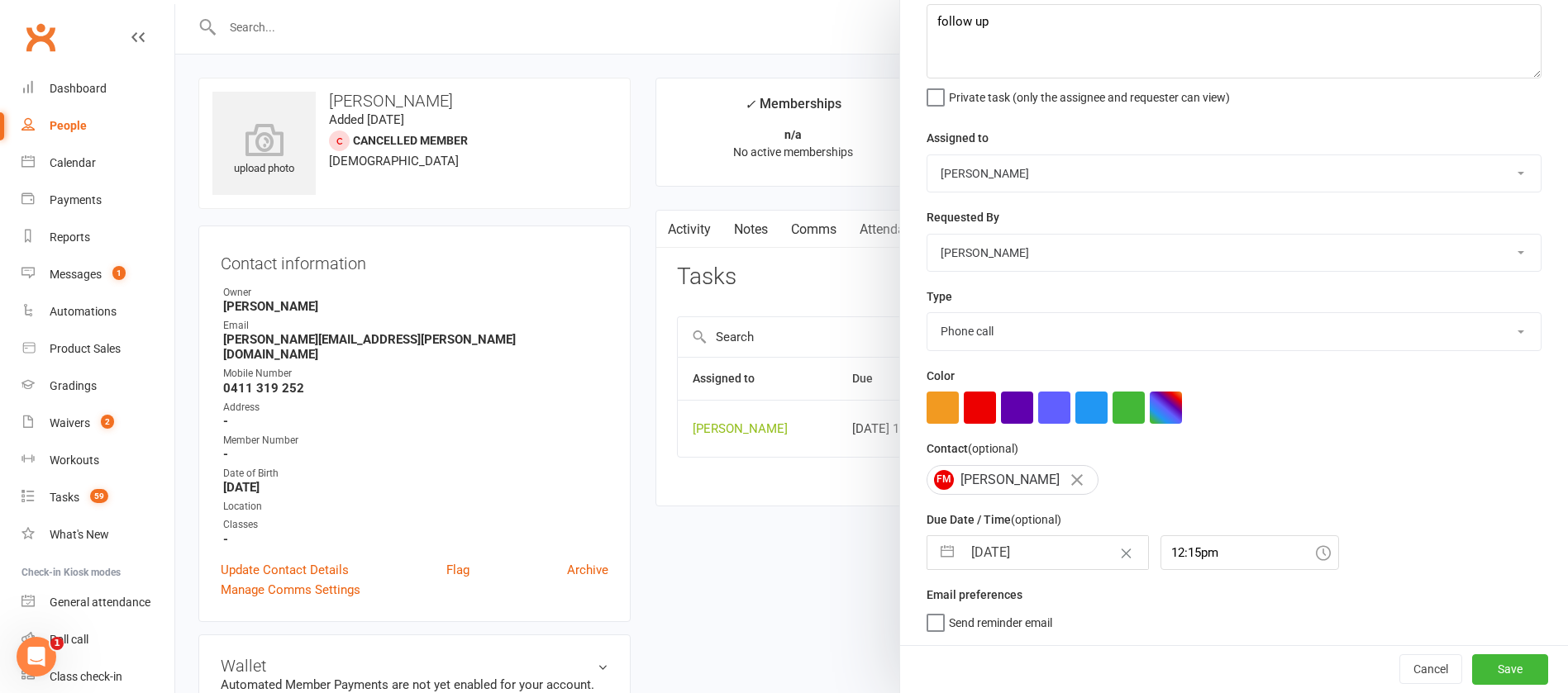
scroll to position [98, 0]
click at [1472, 665] on button "Save" at bounding box center [1510, 669] width 76 height 29
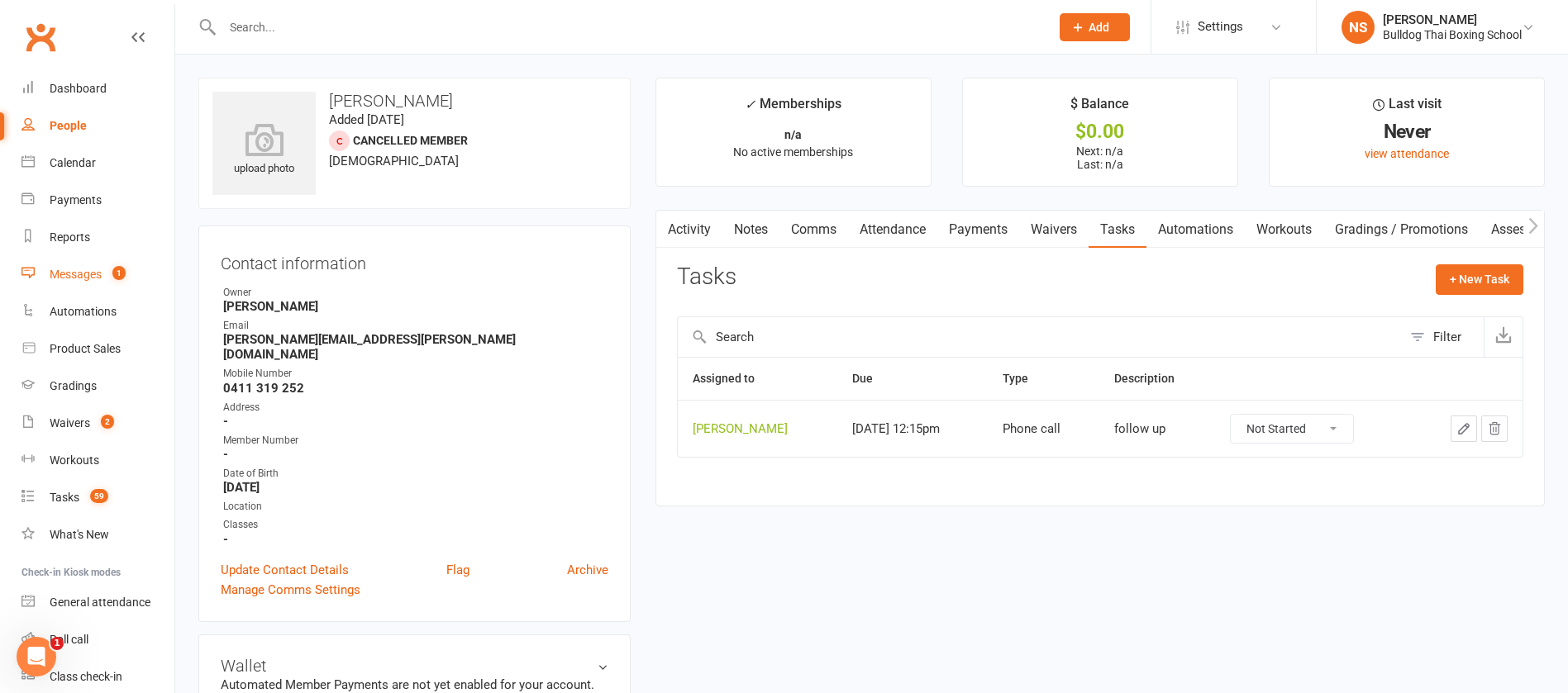
click at [86, 272] on div "Messages" at bounding box center [75, 274] width 52 height 13
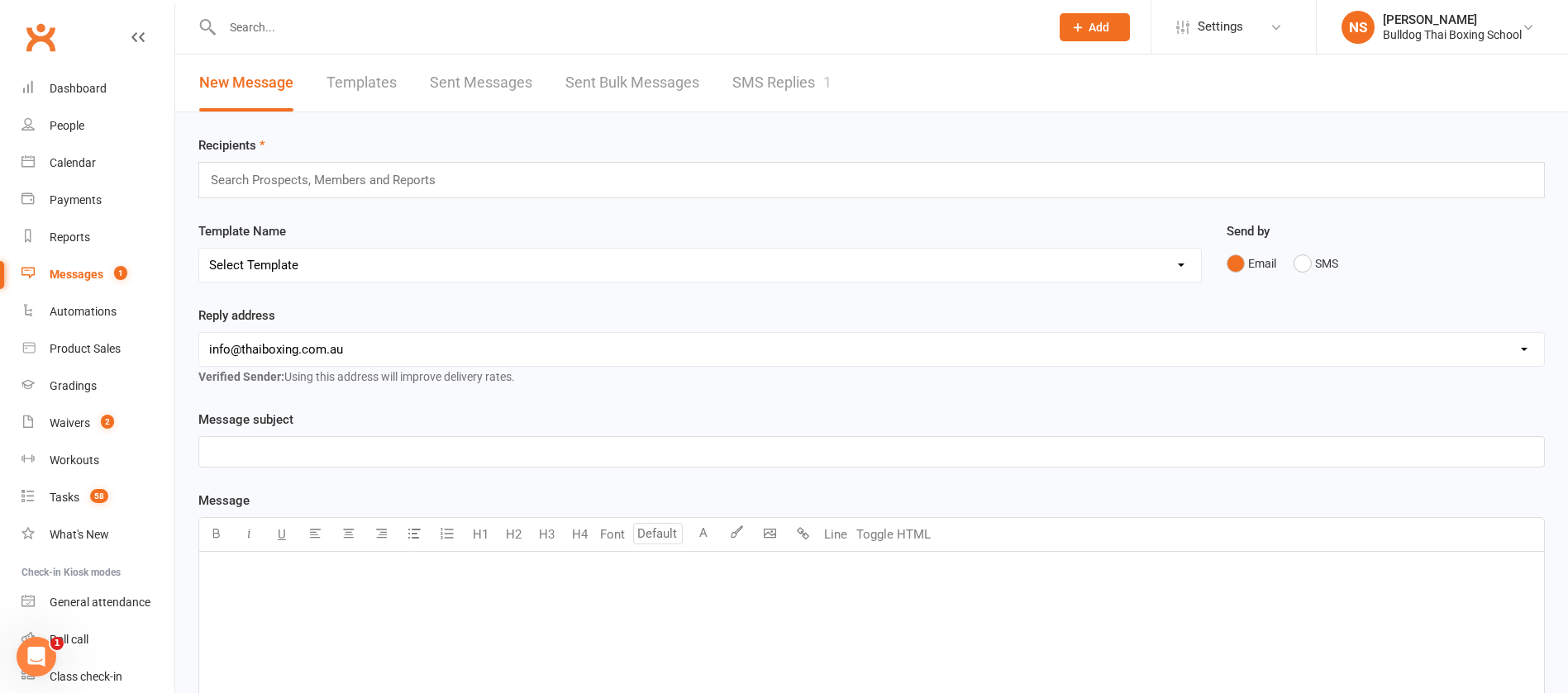
click at [797, 81] on link "SMS Replies 1" at bounding box center [781, 83] width 99 height 57
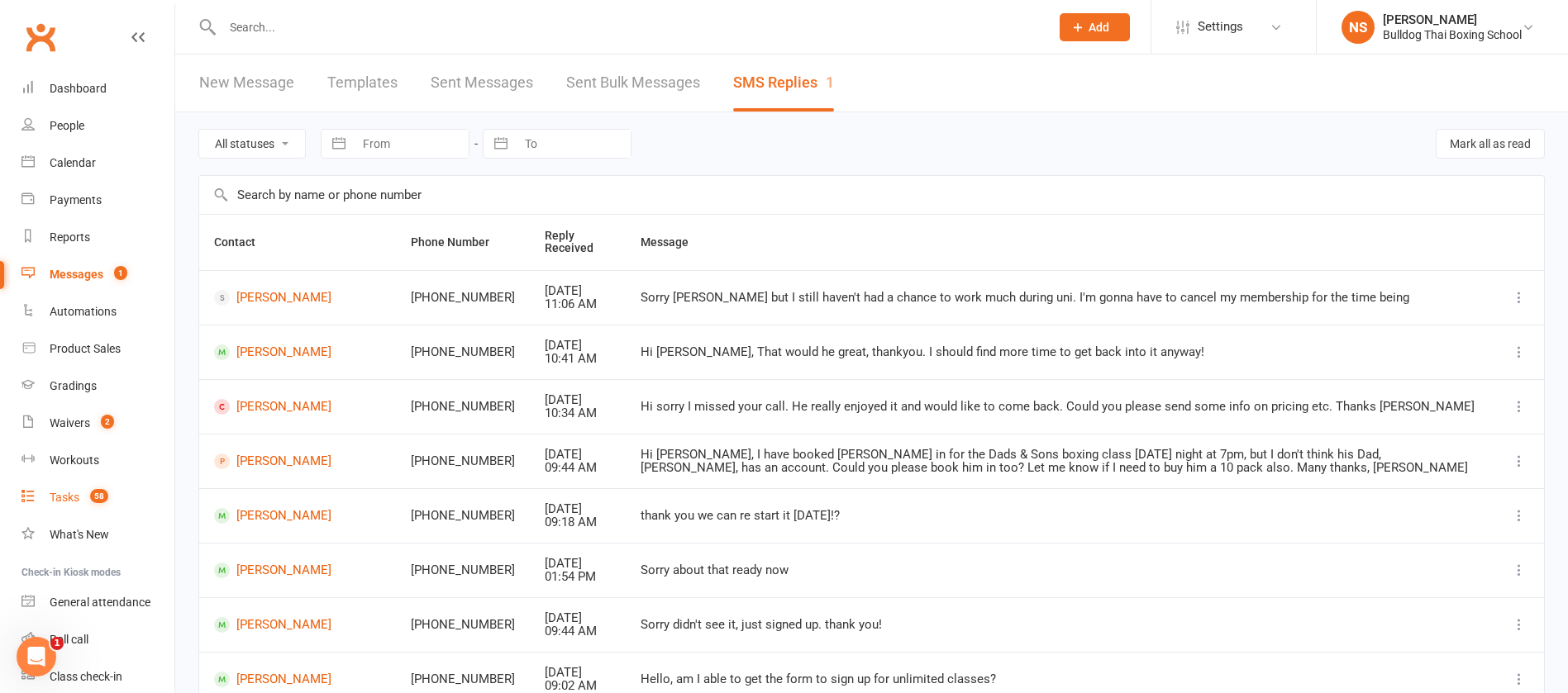
click at [51, 492] on div "Tasks" at bounding box center [64, 497] width 29 height 13
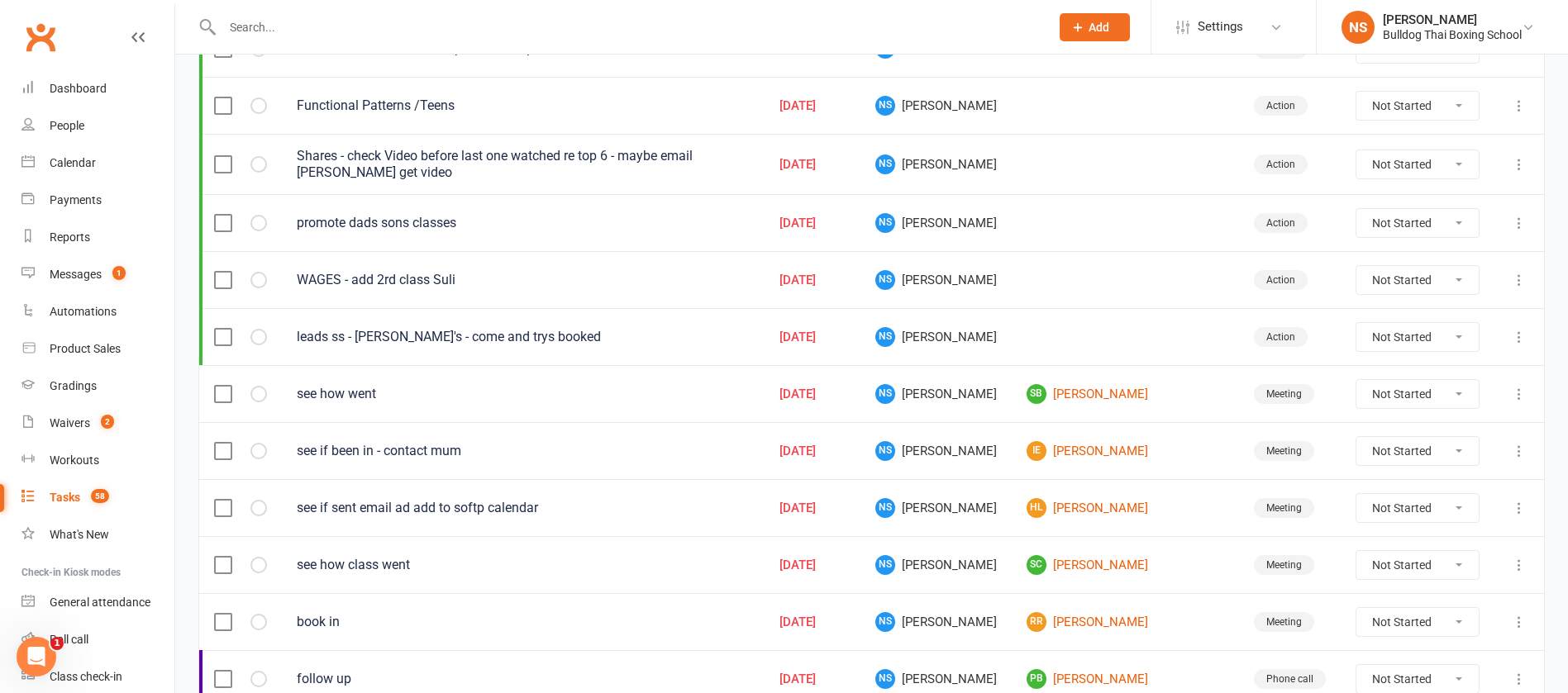
scroll to position [372, 0]
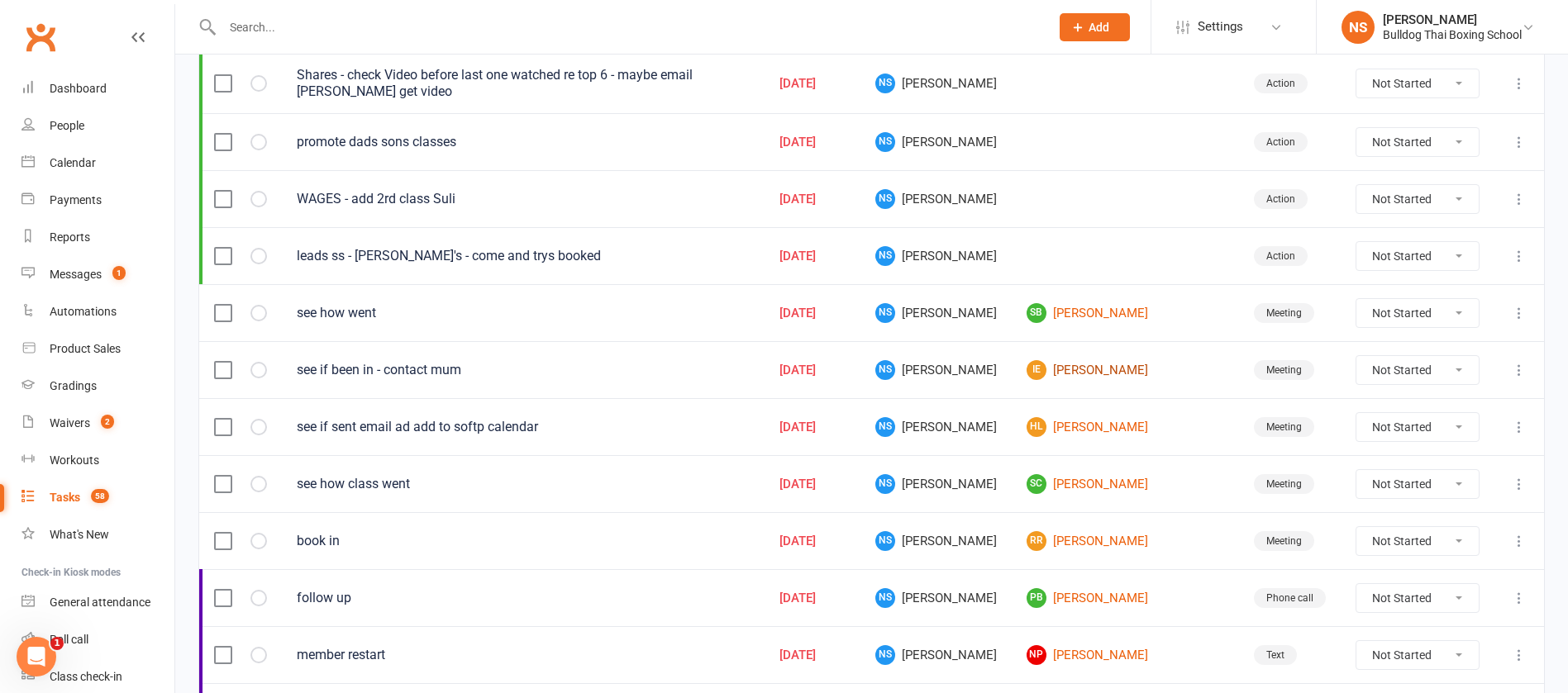
click at [1111, 371] on link "IE Indi Edwards" at bounding box center [1125, 369] width 198 height 20
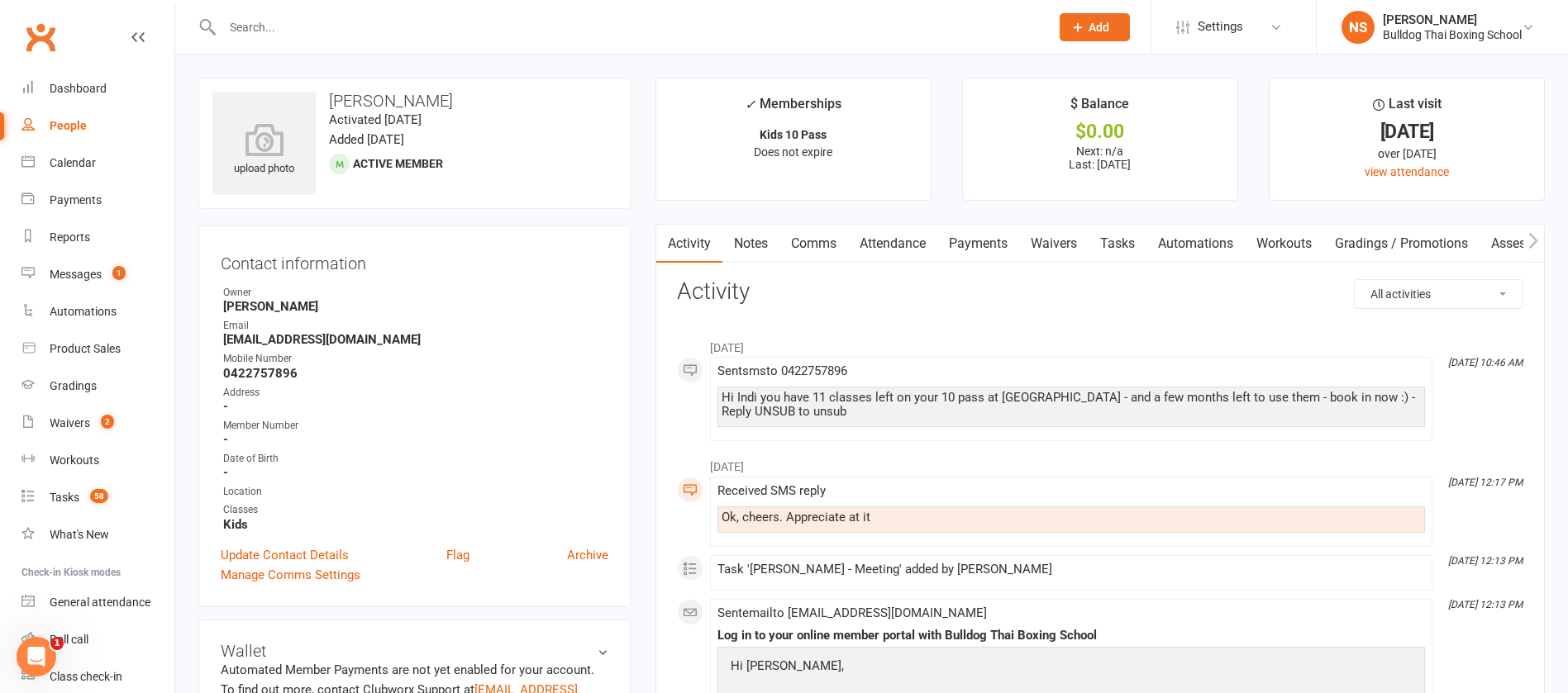
click at [788, 243] on link "Comms" at bounding box center [813, 243] width 68 height 38
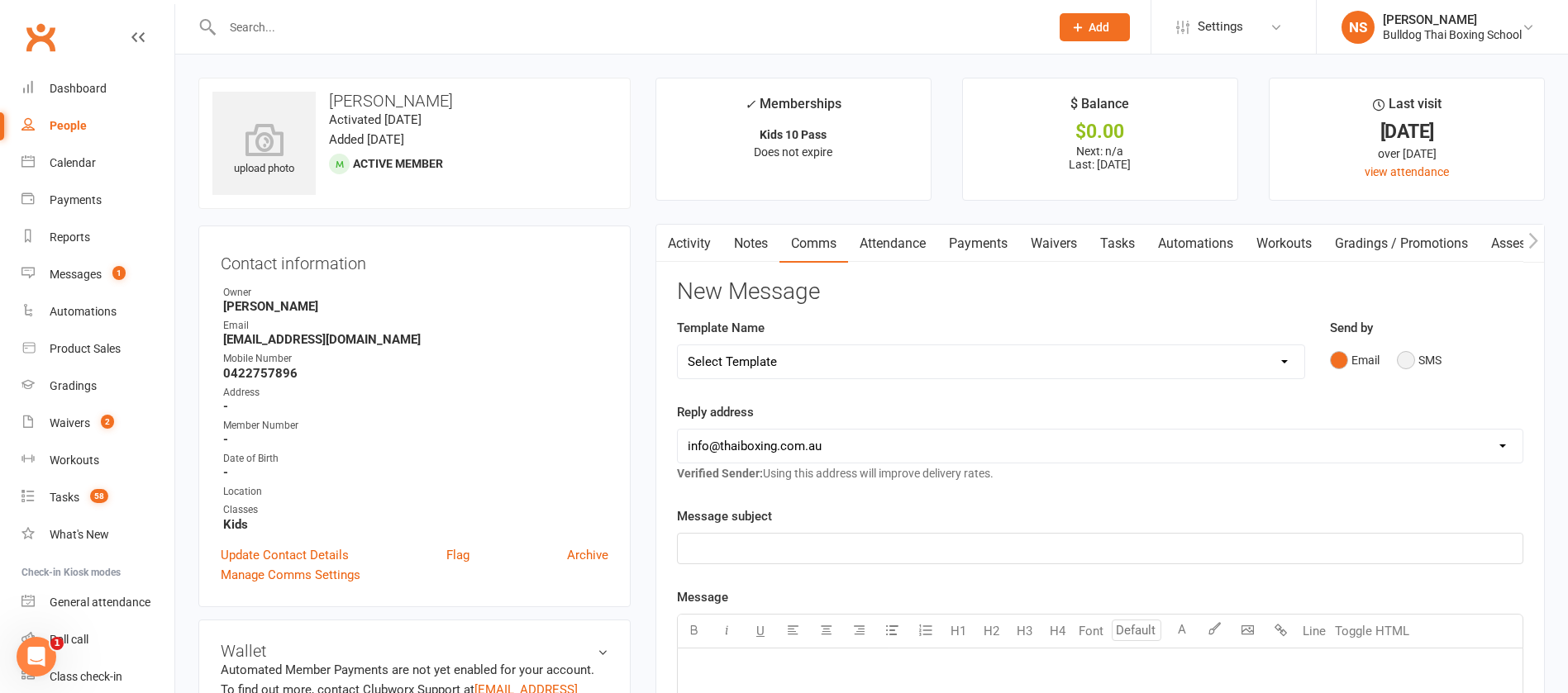
click at [1406, 353] on button "SMS" at bounding box center [1419, 360] width 45 height 31
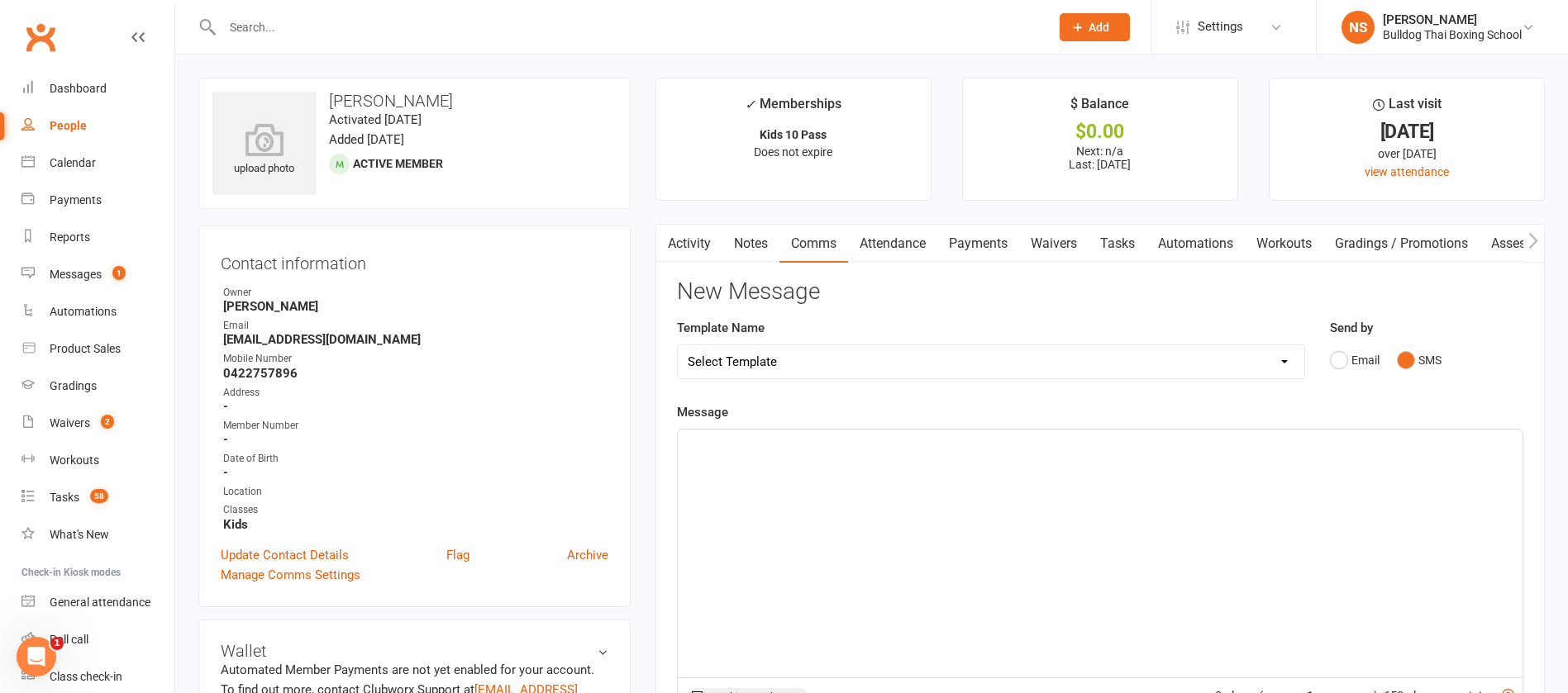
drag, startPoint x: 749, startPoint y: 463, endPoint x: 787, endPoint y: 448, distance: 40.9
click at [765, 457] on div "﻿" at bounding box center [1100, 553] width 845 height 248
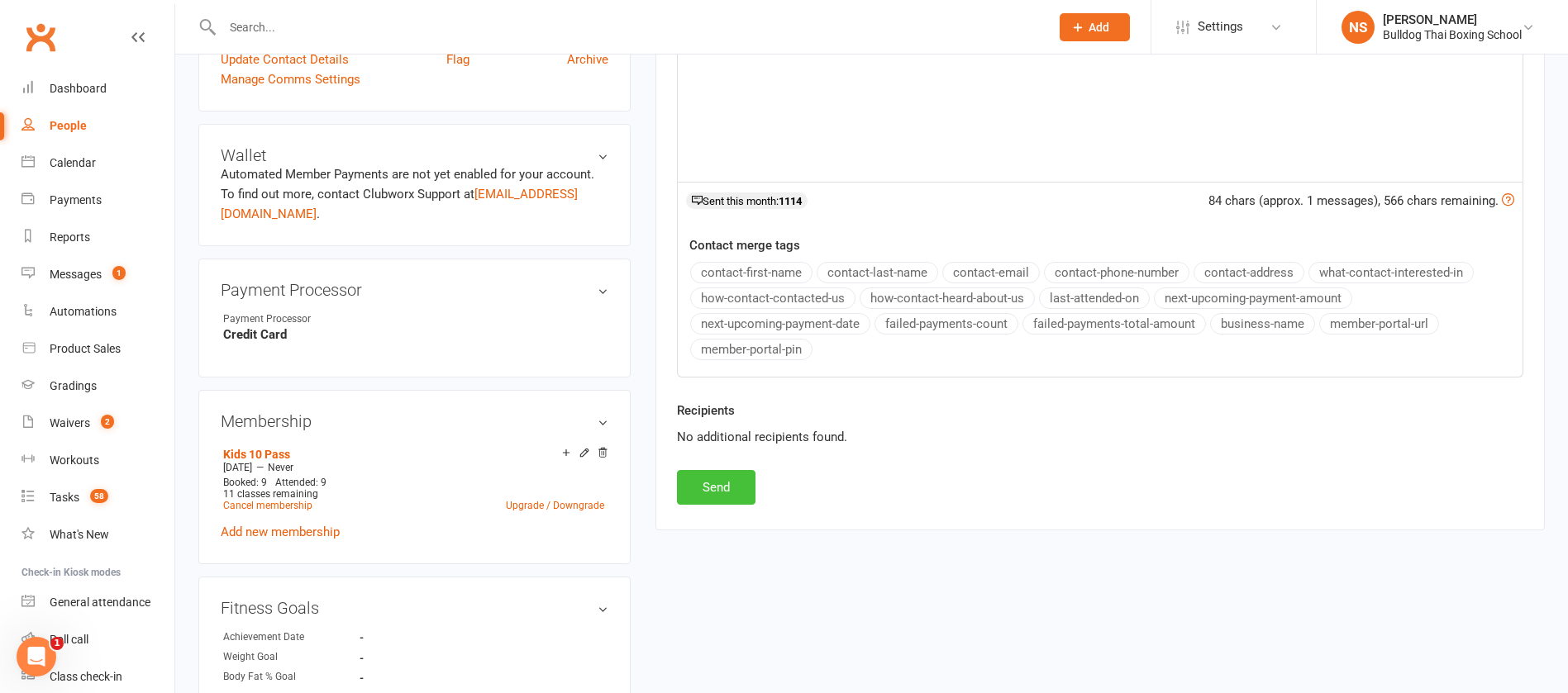
click at [709, 476] on button "Send" at bounding box center [716, 488] width 79 height 35
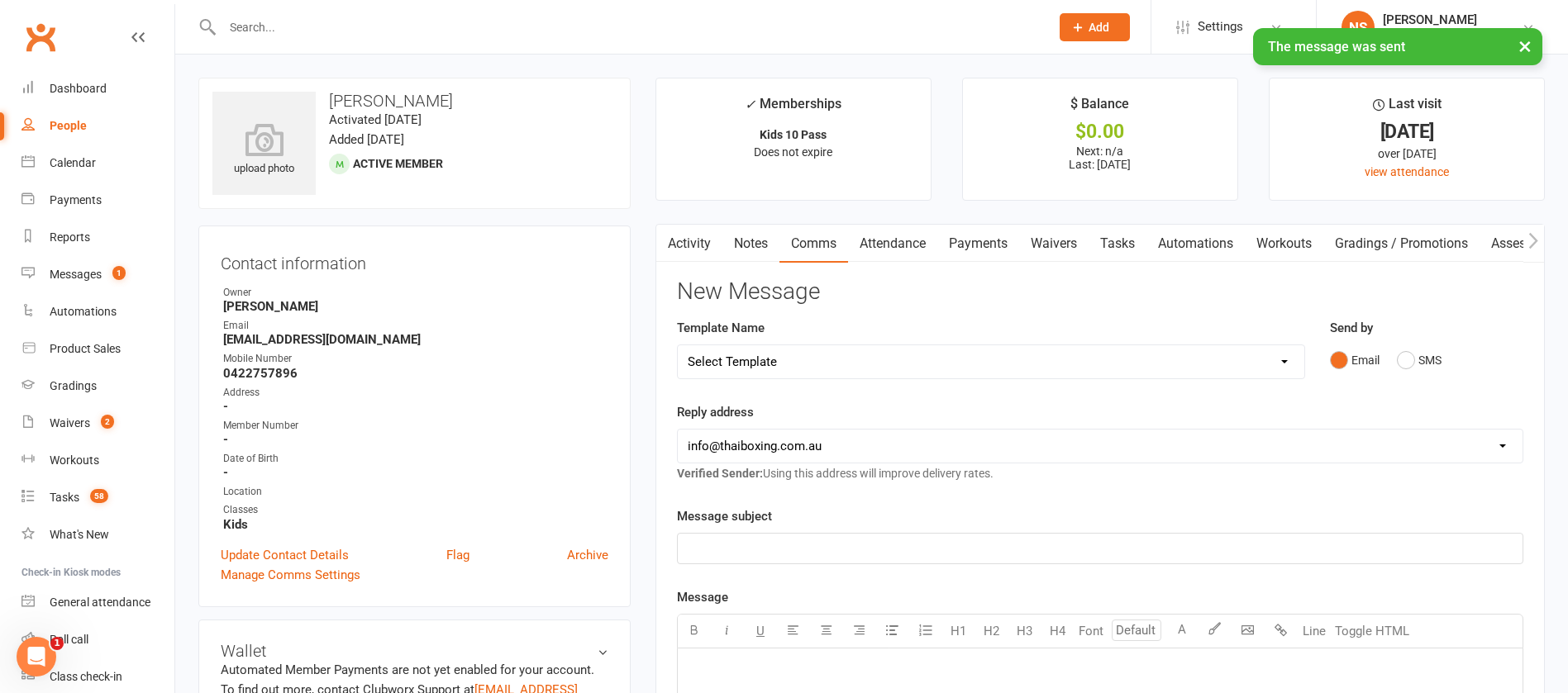
click at [1116, 245] on link "Tasks" at bounding box center [1117, 243] width 58 height 38
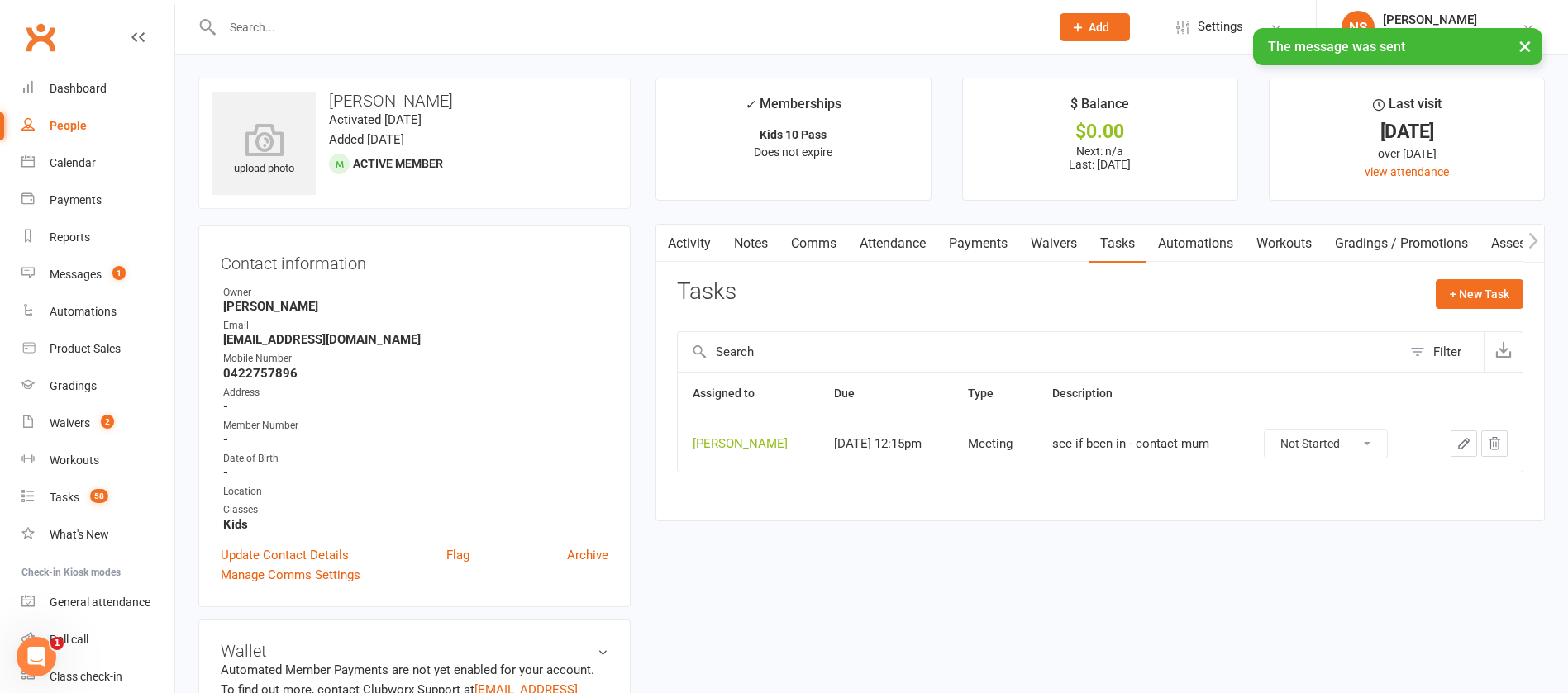
click at [1464, 444] on icon "button" at bounding box center [1464, 444] width 15 height 15
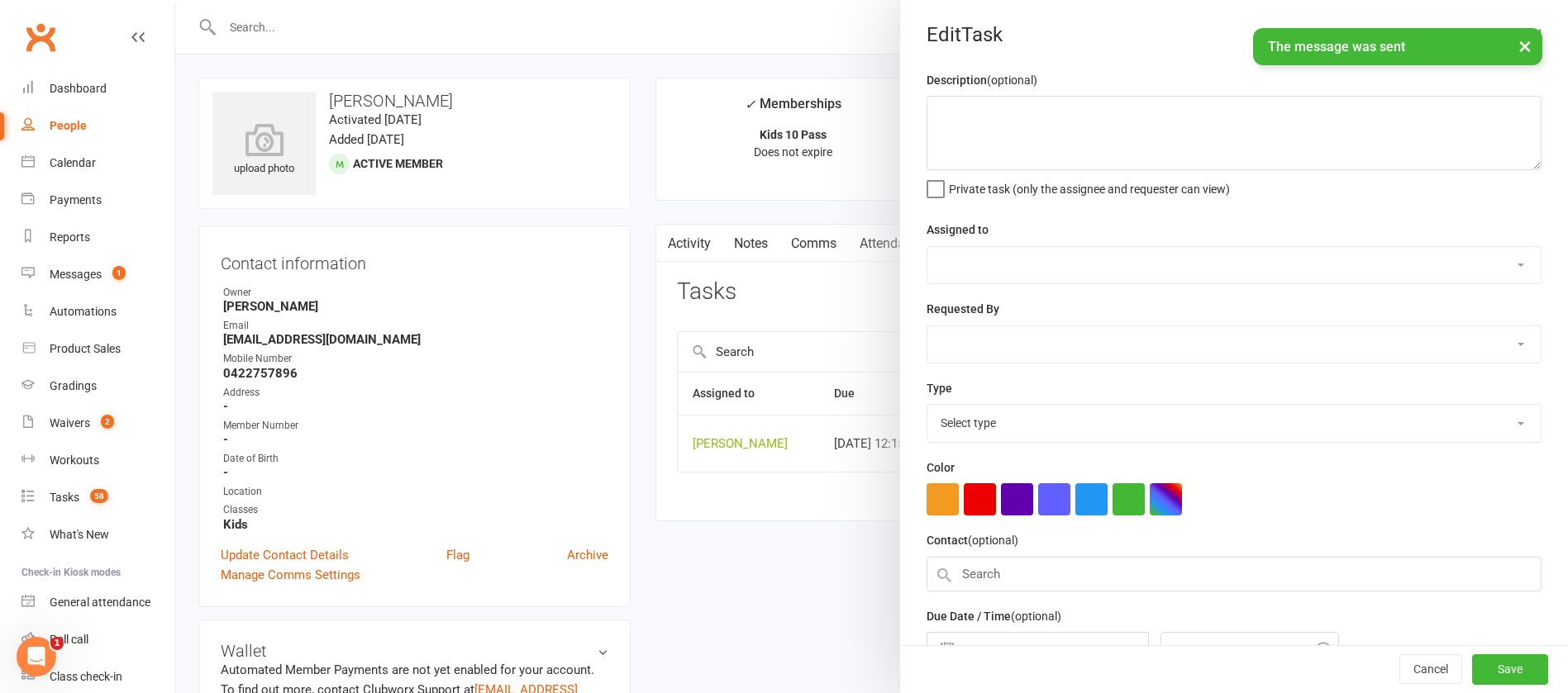
type textarea "see if been in - contact mum"
select select "12940"
type input "[DATE]"
type input "12:15pm"
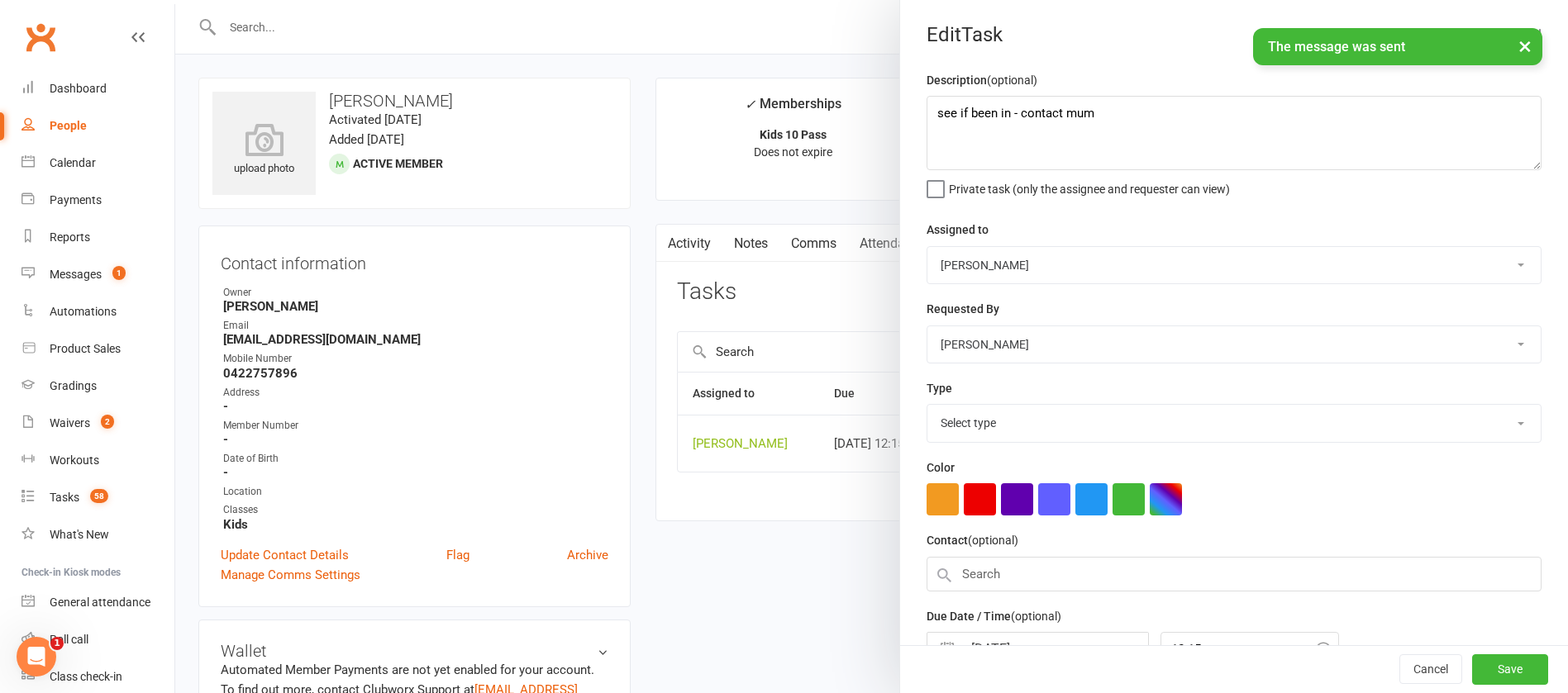
select select "12049"
drag, startPoint x: 1078, startPoint y: 114, endPoint x: 905, endPoint y: 113, distance: 173.0
click at [907, 113] on div "Description (optional) see if been in - contact mum Private task (only the assi…" at bounding box center [1235, 403] width 668 height 667
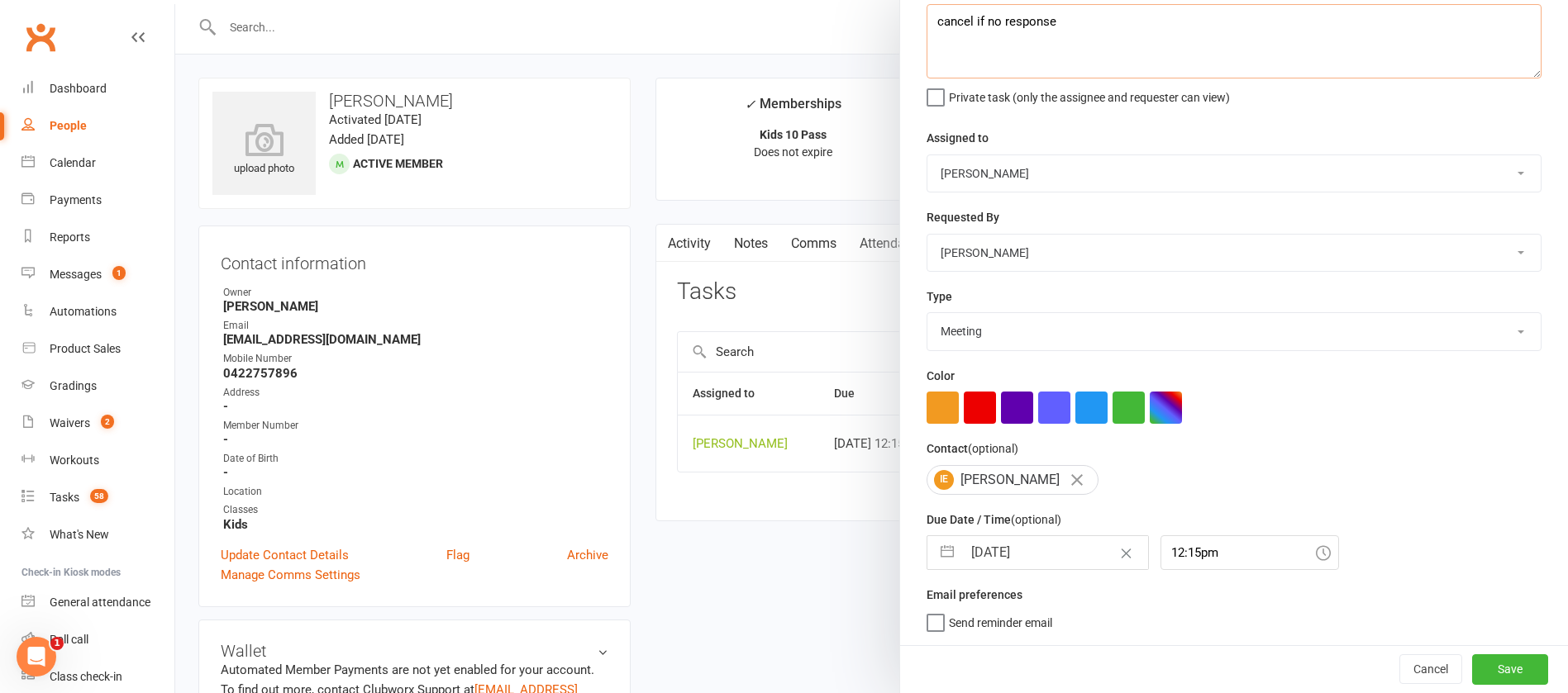
type textarea "cancel if no response"
click at [1056, 544] on input "[DATE]" at bounding box center [1055, 552] width 186 height 33
select select "7"
select select "2025"
select select "8"
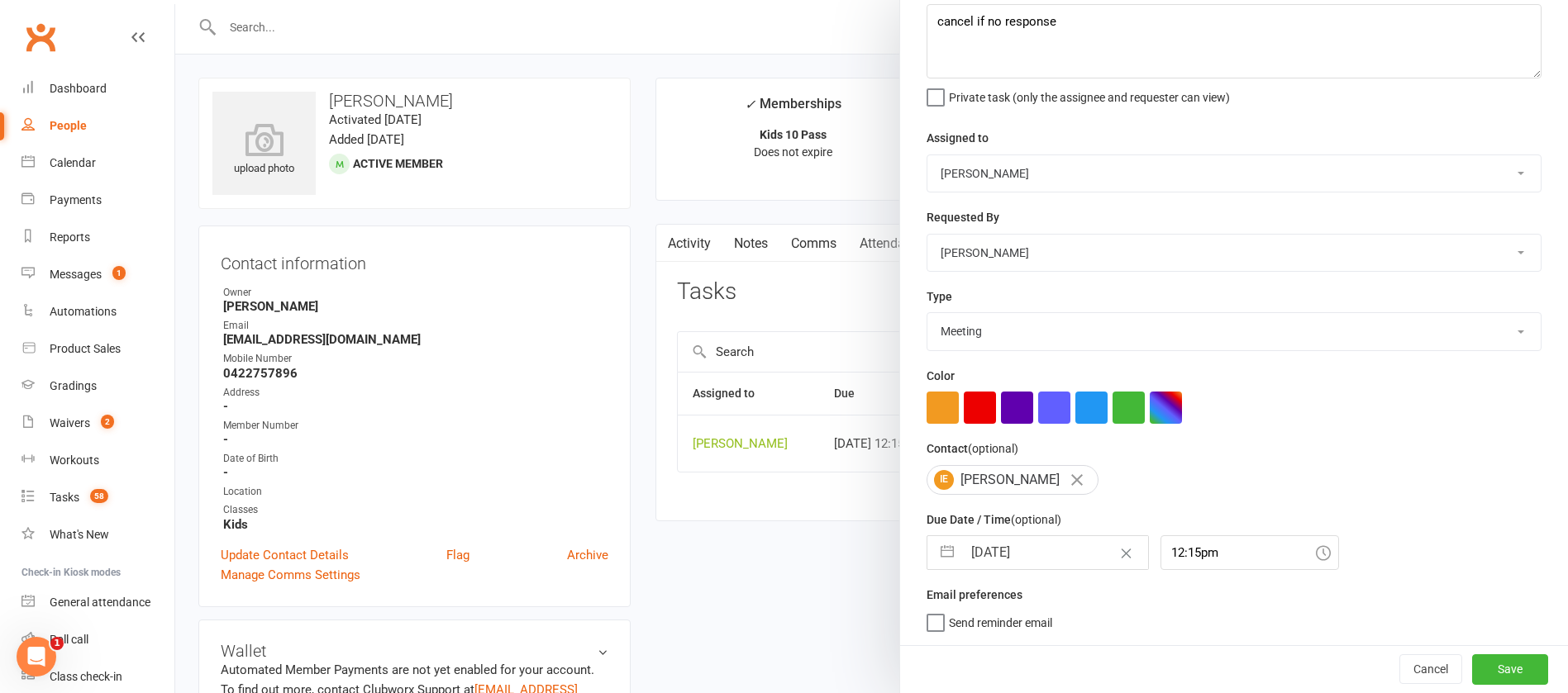
select select "2025"
select select "9"
select select "2025"
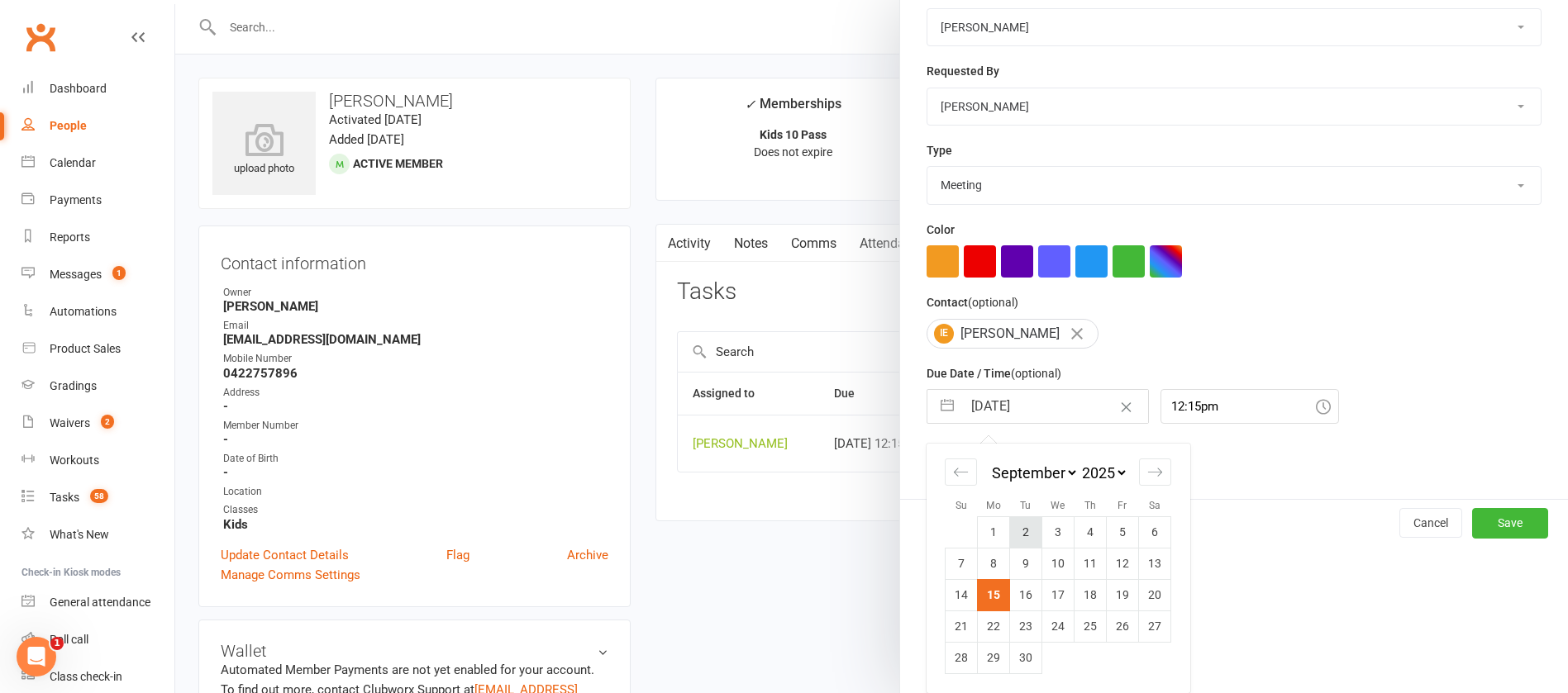
scroll to position [243, 0]
click at [983, 627] on td "22" at bounding box center [994, 627] width 32 height 31
type input "[DATE]"
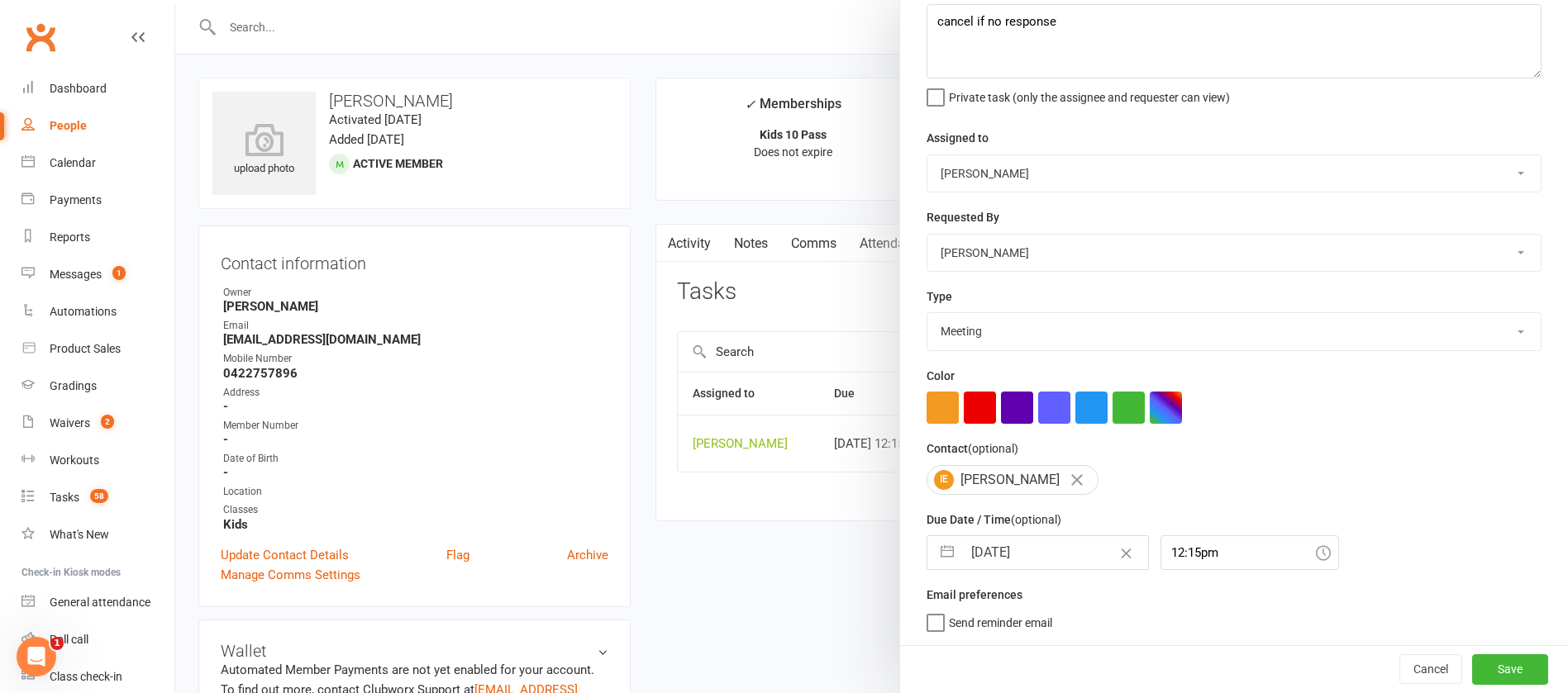
scroll to position [98, 0]
drag, startPoint x: 1470, startPoint y: 663, endPoint x: 1318, endPoint y: 595, distance: 166.5
click at [1472, 664] on button "Save" at bounding box center [1510, 669] width 76 height 29
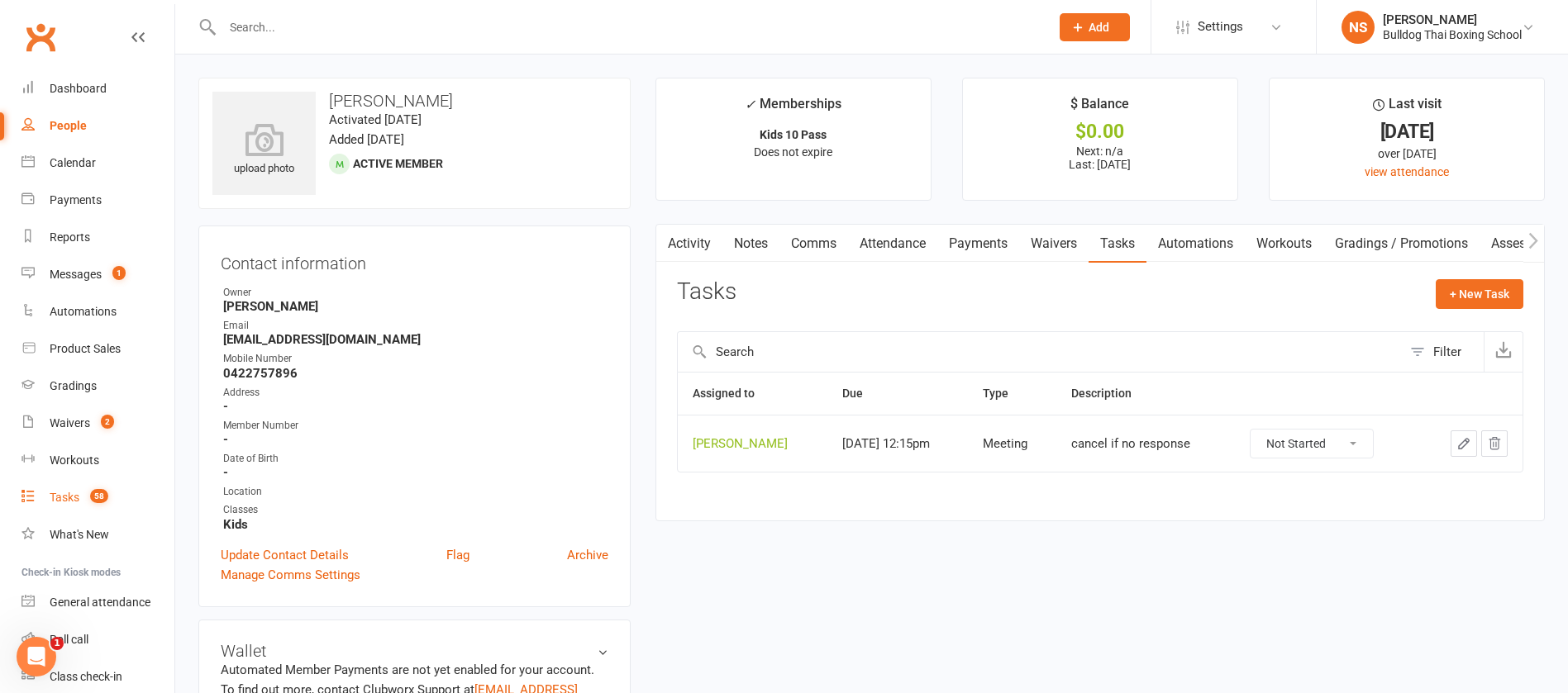
click at [68, 493] on div "Tasks" at bounding box center [64, 497] width 29 height 13
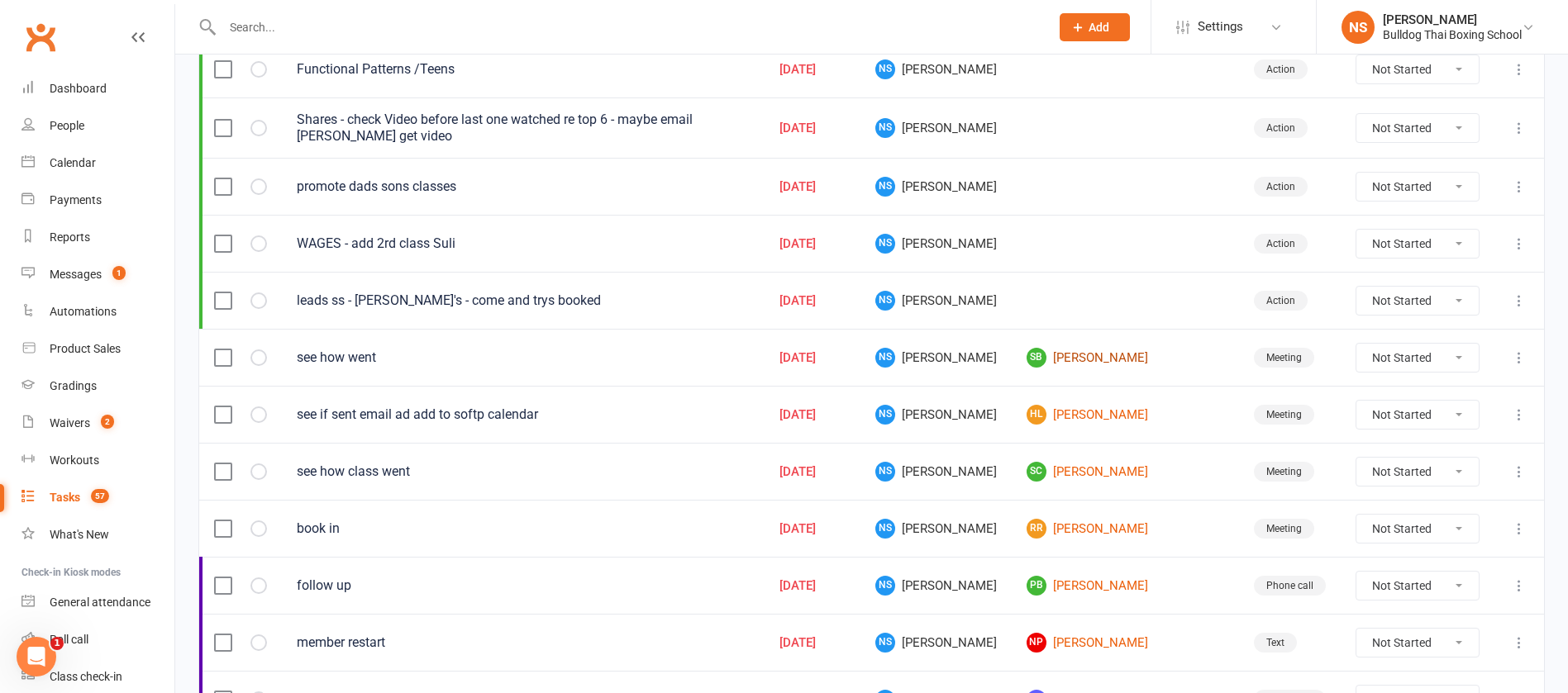
scroll to position [372, 0]
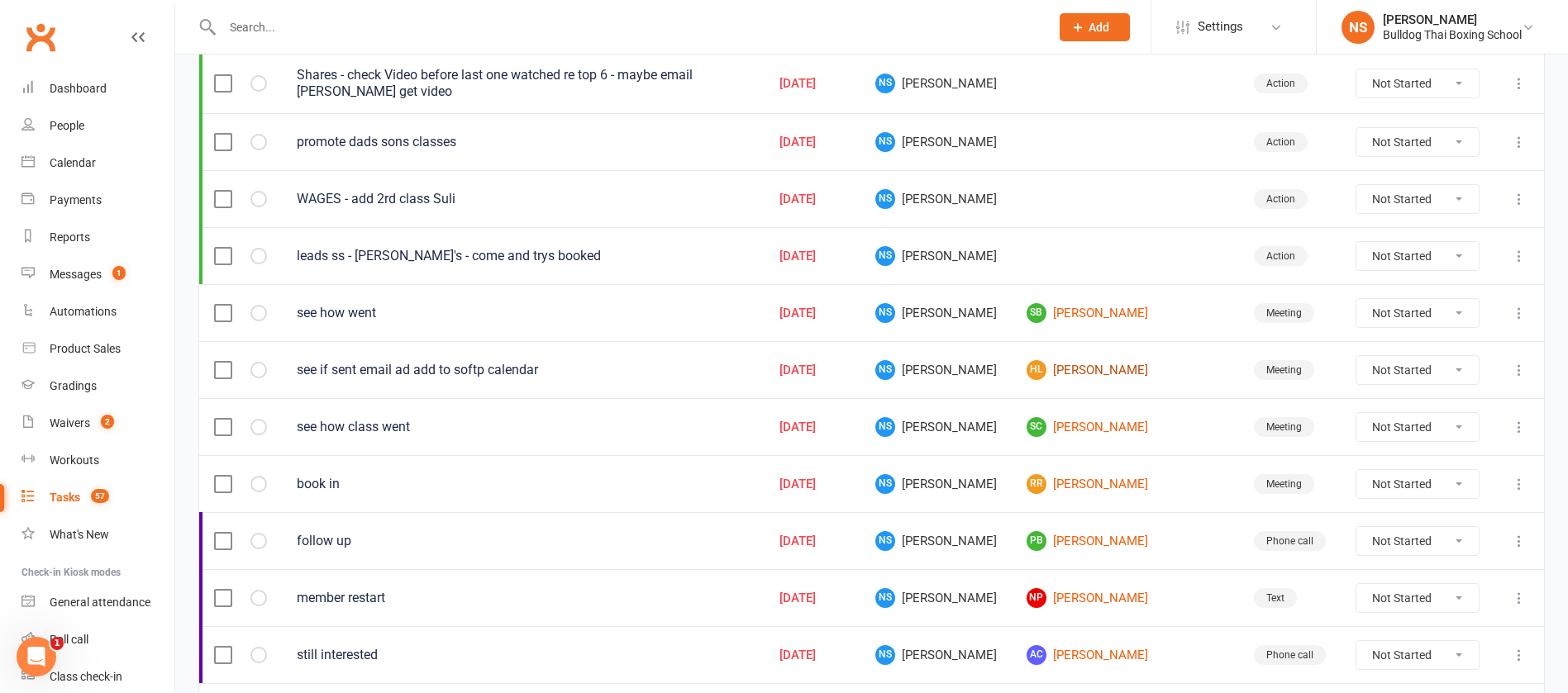
click at [1086, 367] on link "HL Hayley Lewis" at bounding box center [1125, 369] width 198 height 20
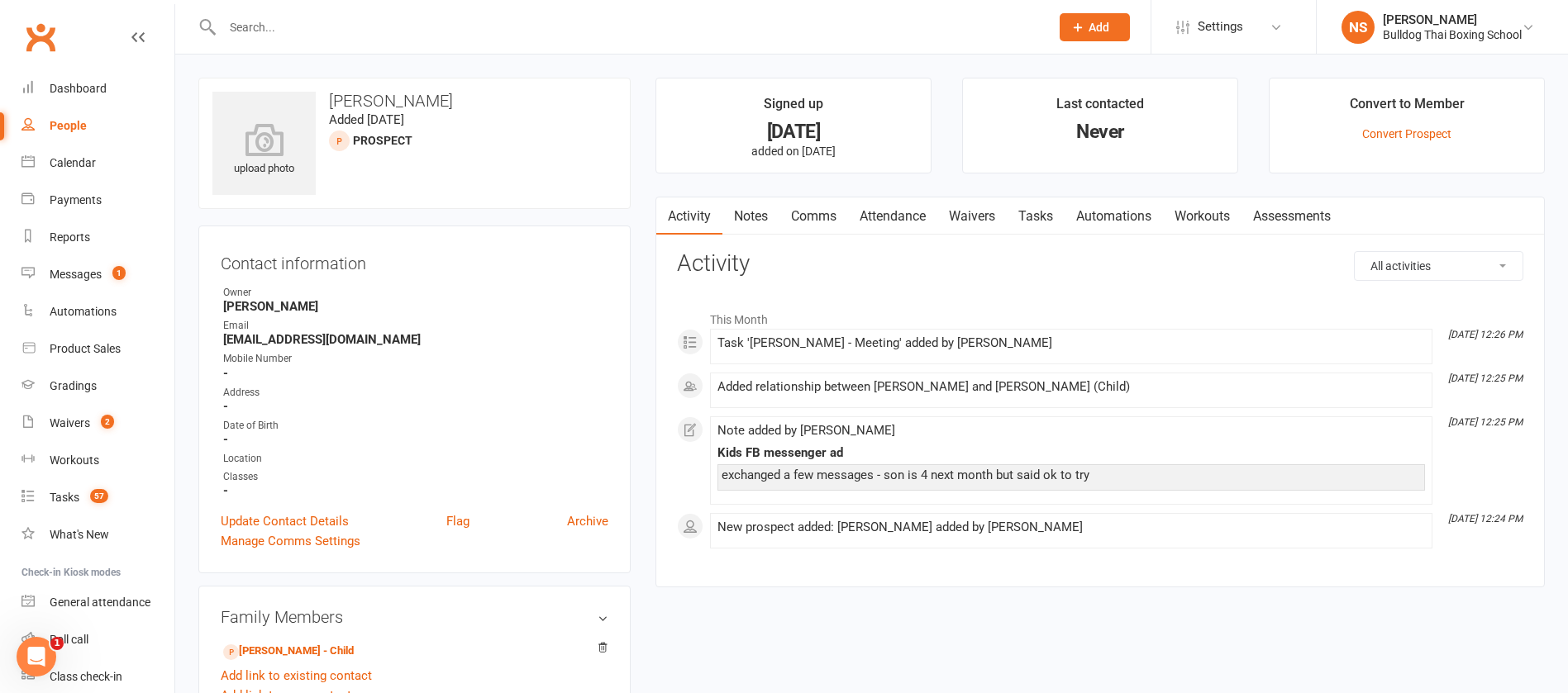
click at [1034, 206] on link "Tasks" at bounding box center [1035, 217] width 58 height 38
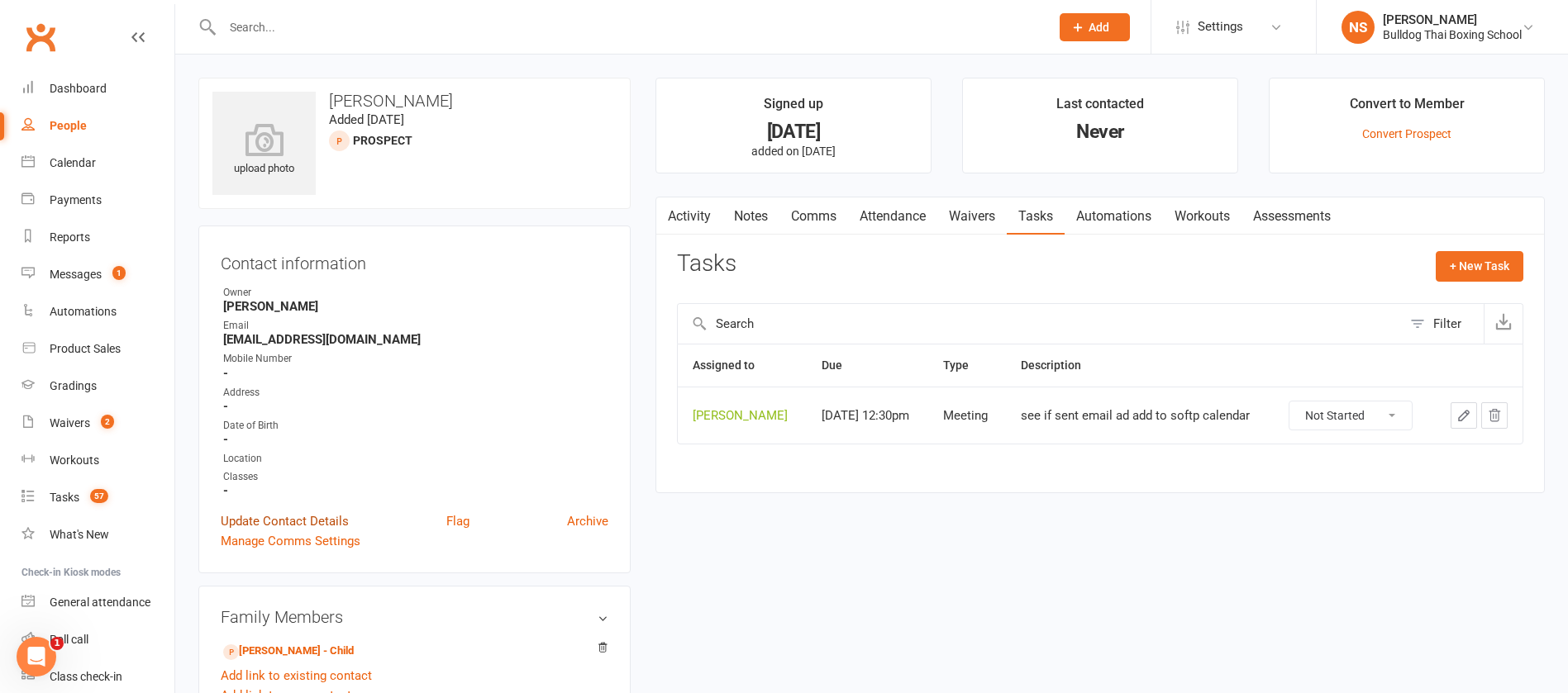
click at [275, 521] on link "Update Contact Details" at bounding box center [285, 521] width 128 height 20
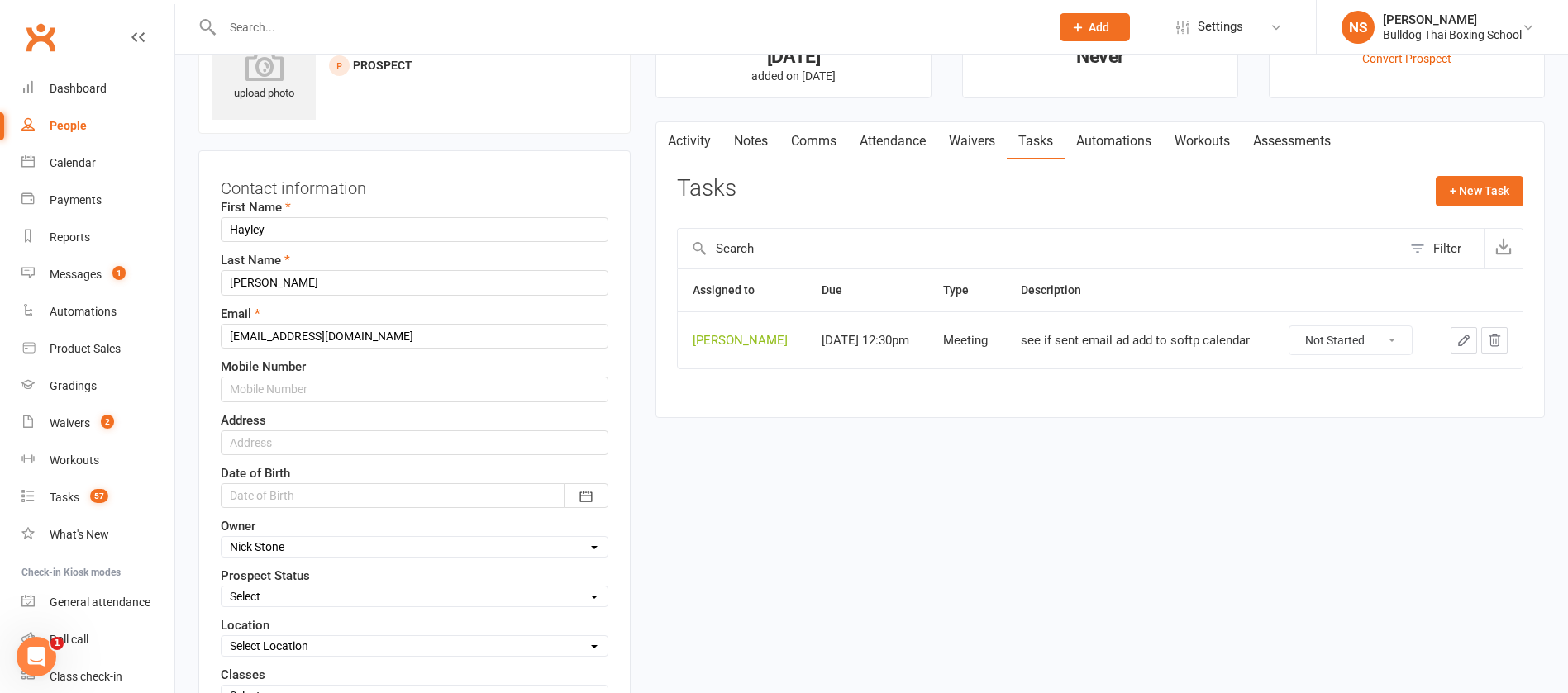
scroll to position [78, 0]
drag, startPoint x: 372, startPoint y: 336, endPoint x: 166, endPoint y: 326, distance: 206.2
paste input "Hayleyfavaro@gmail.com"
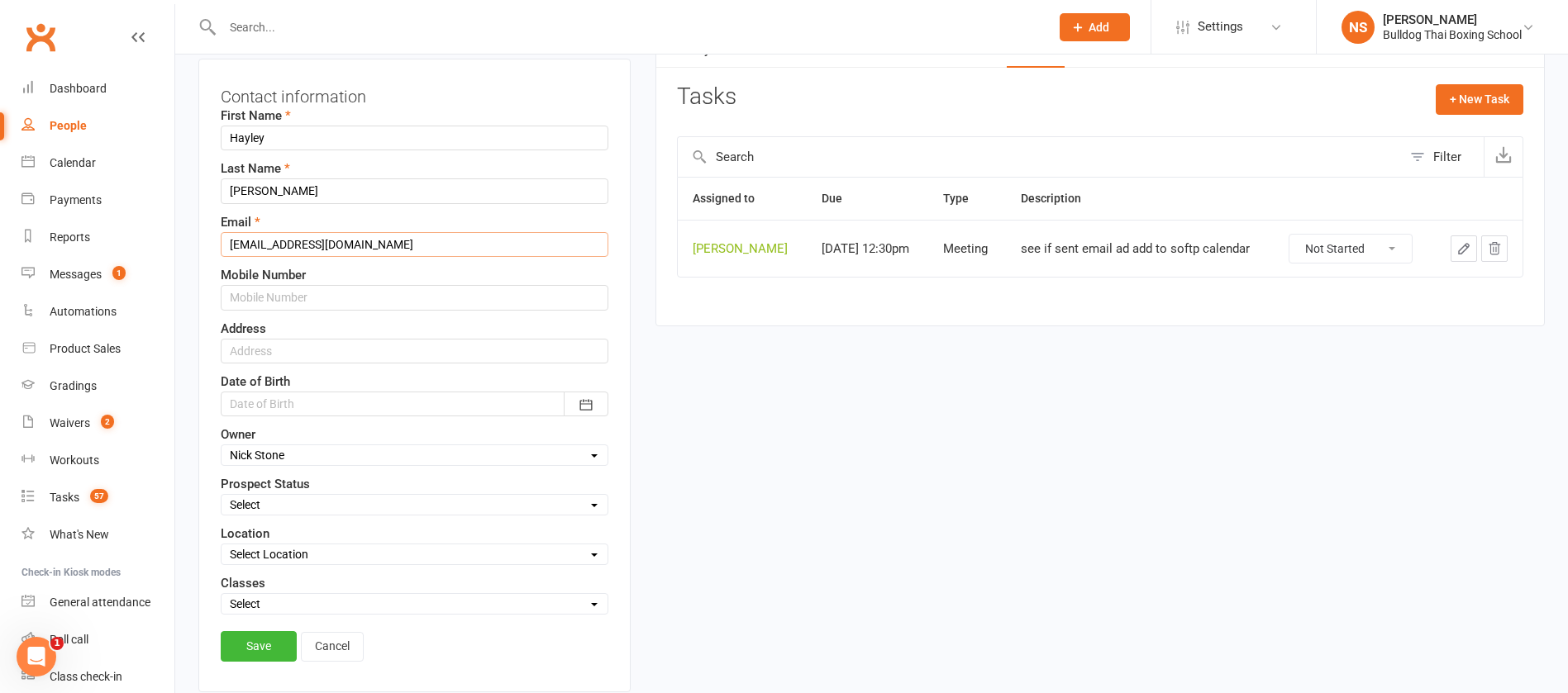
scroll to position [202, 0]
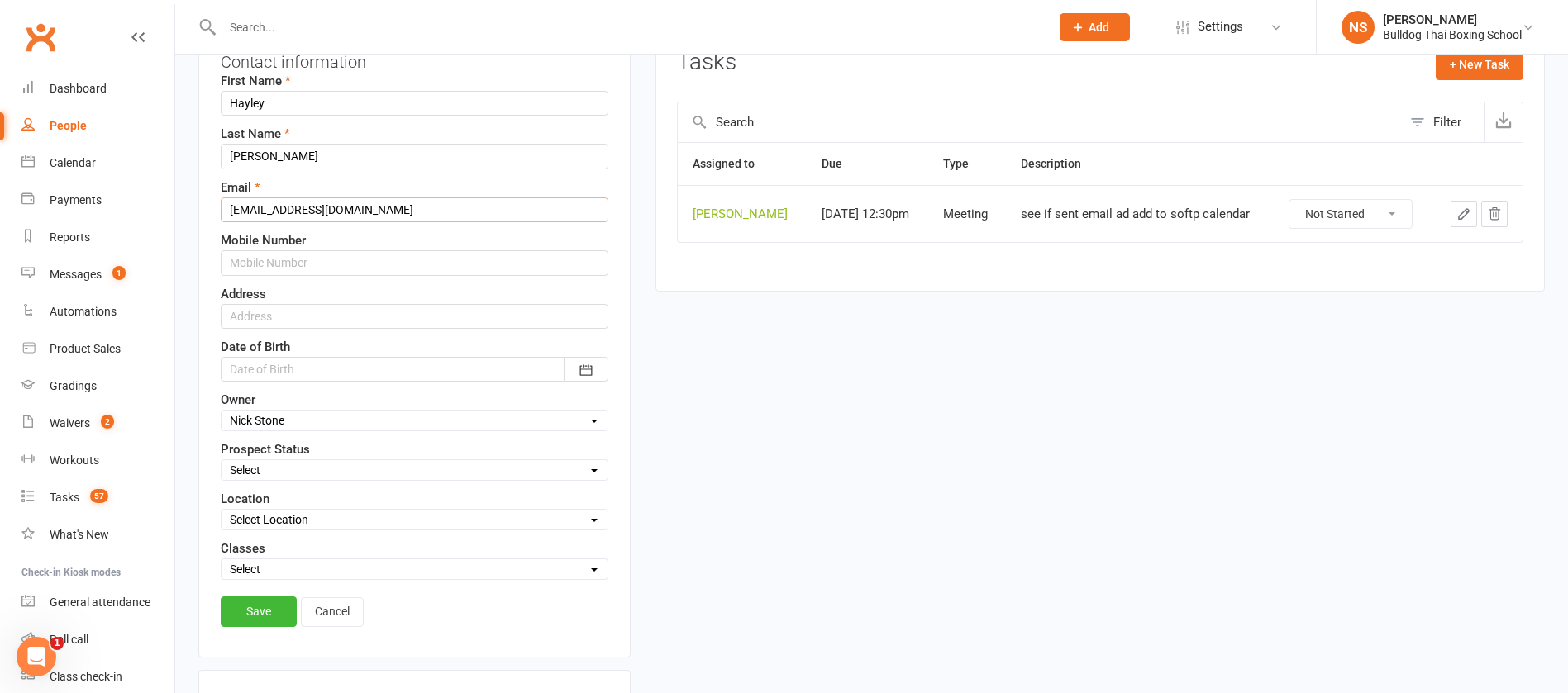
click at [237, 205] on input "Hayleyfavaro@gmail.com" at bounding box center [414, 210] width 388 height 25
type input "hayleyfavaro@gmail.com"
click at [264, 609] on link "Save" at bounding box center [259, 611] width 76 height 29
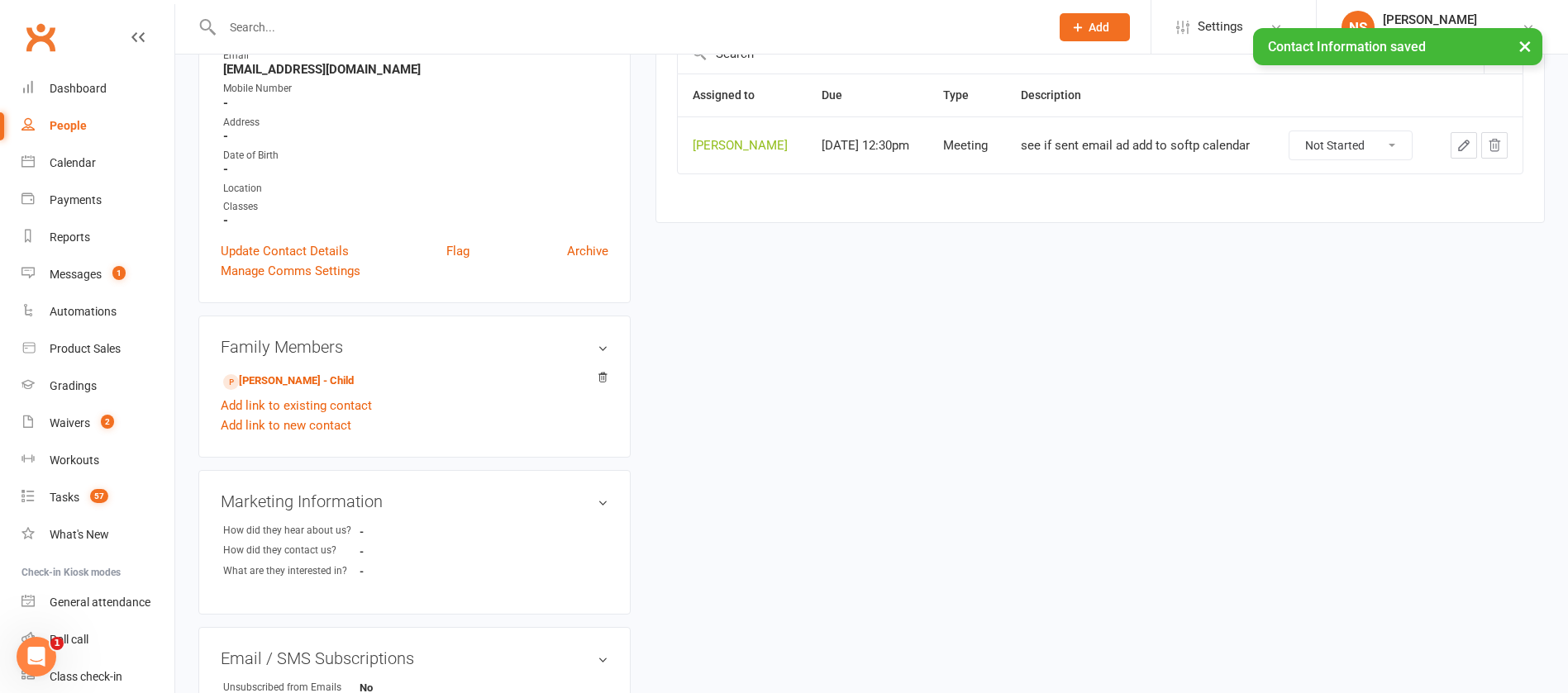
scroll to position [372, 0]
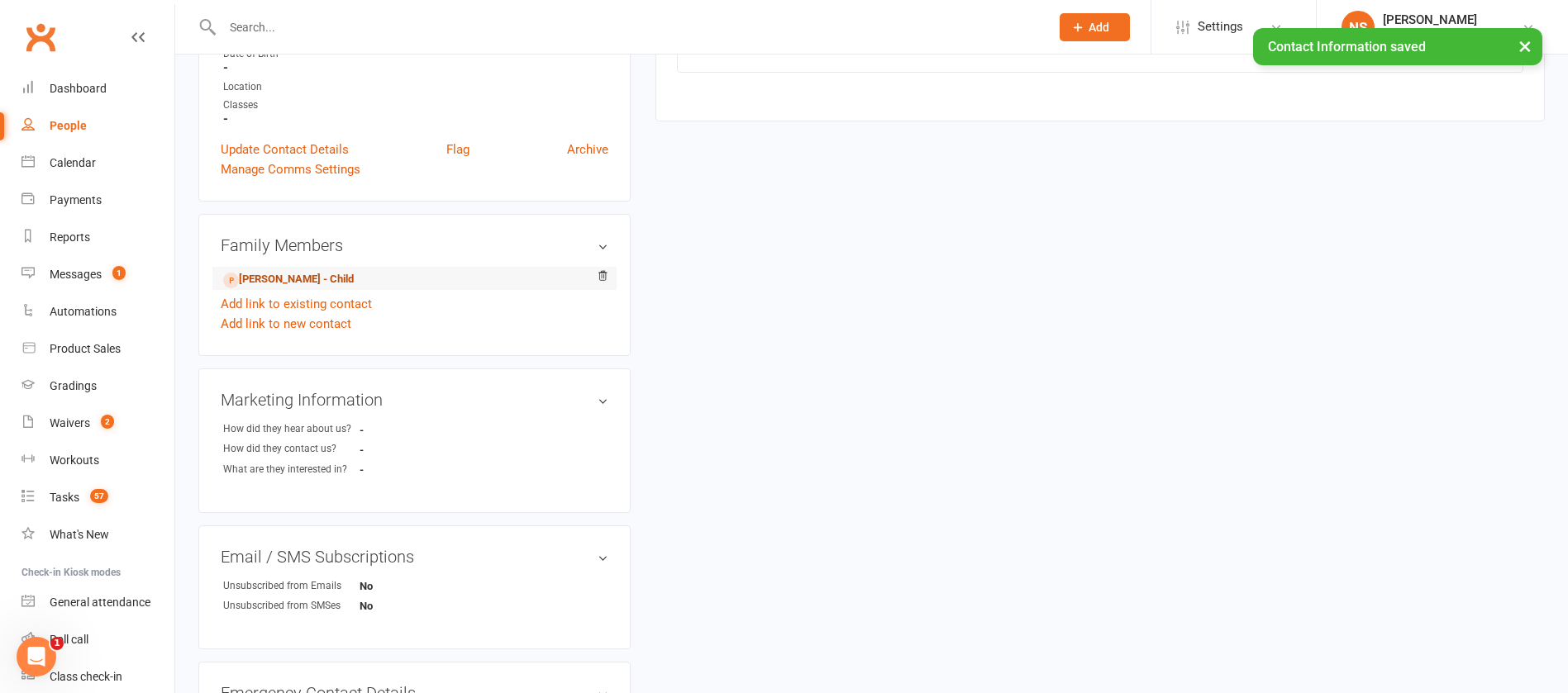
click at [277, 277] on link "Elio Lewis - Child" at bounding box center [288, 280] width 130 height 17
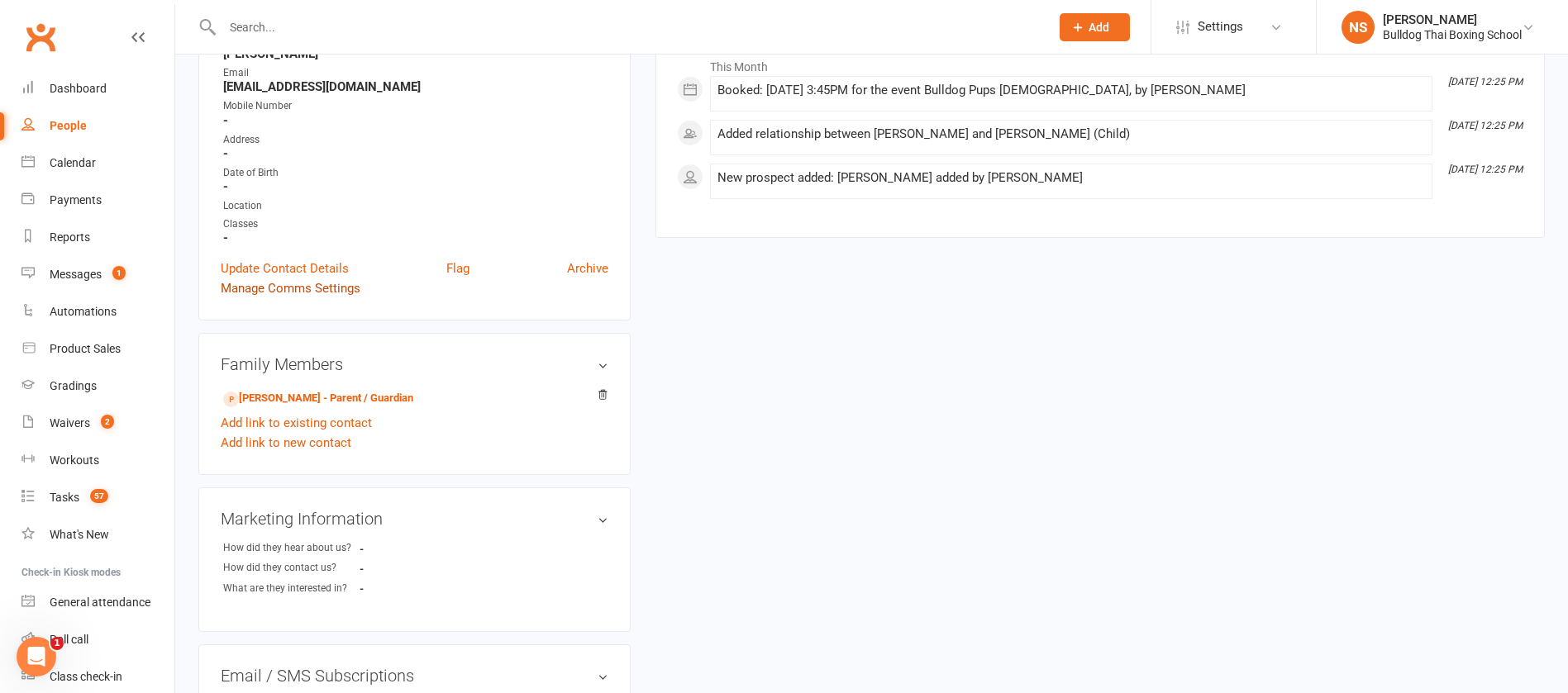
scroll to position [372, 0]
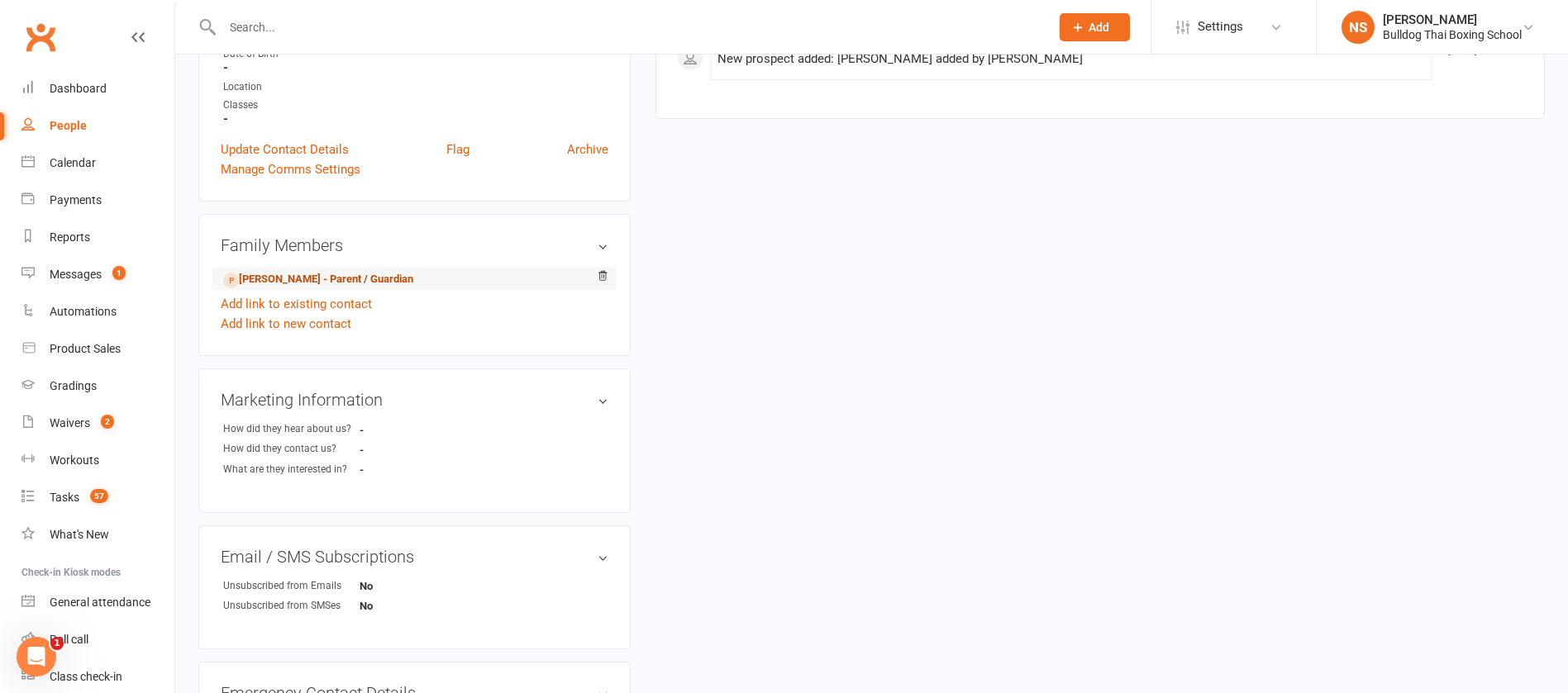
click at [309, 277] on link "Hayley Lewis - Parent / Guardian" at bounding box center [319, 280] width 190 height 17
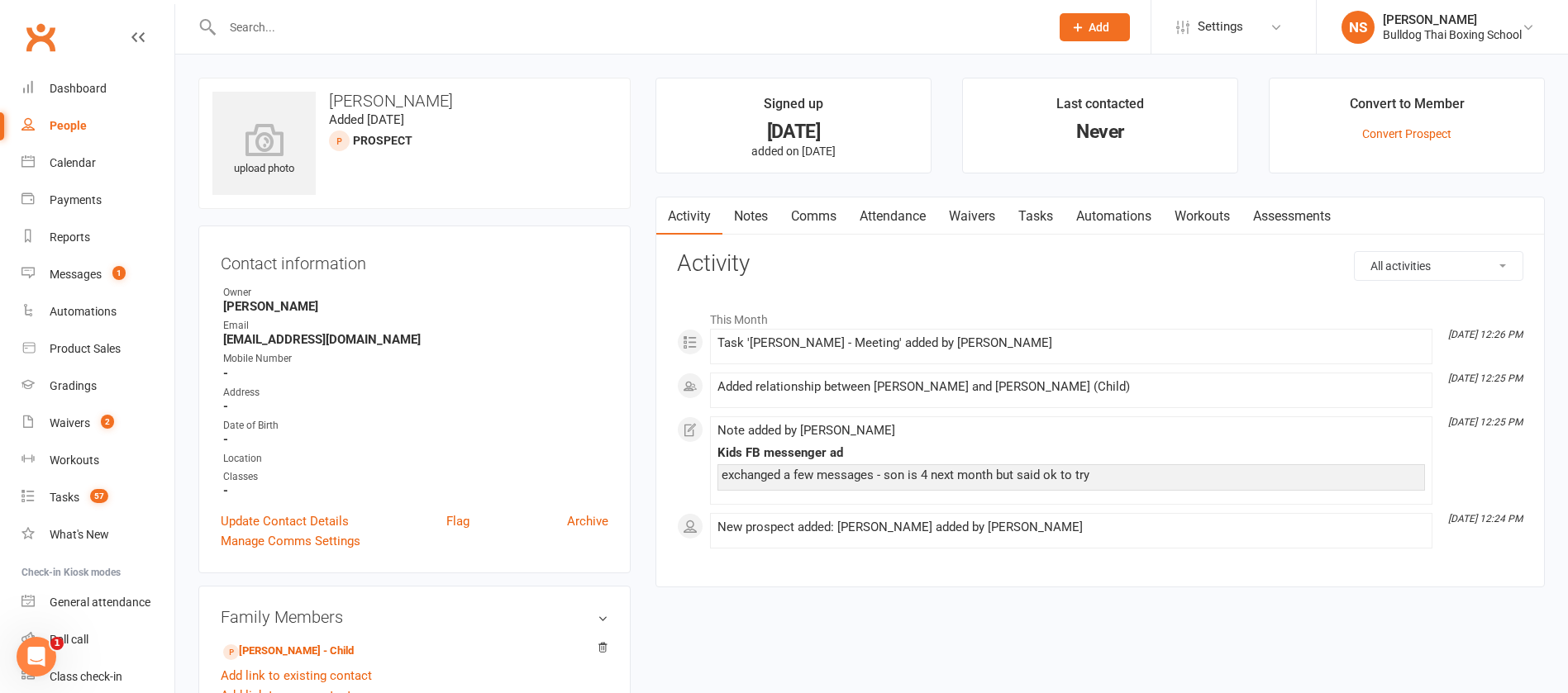
click at [977, 202] on link "Waivers" at bounding box center [972, 217] width 69 height 38
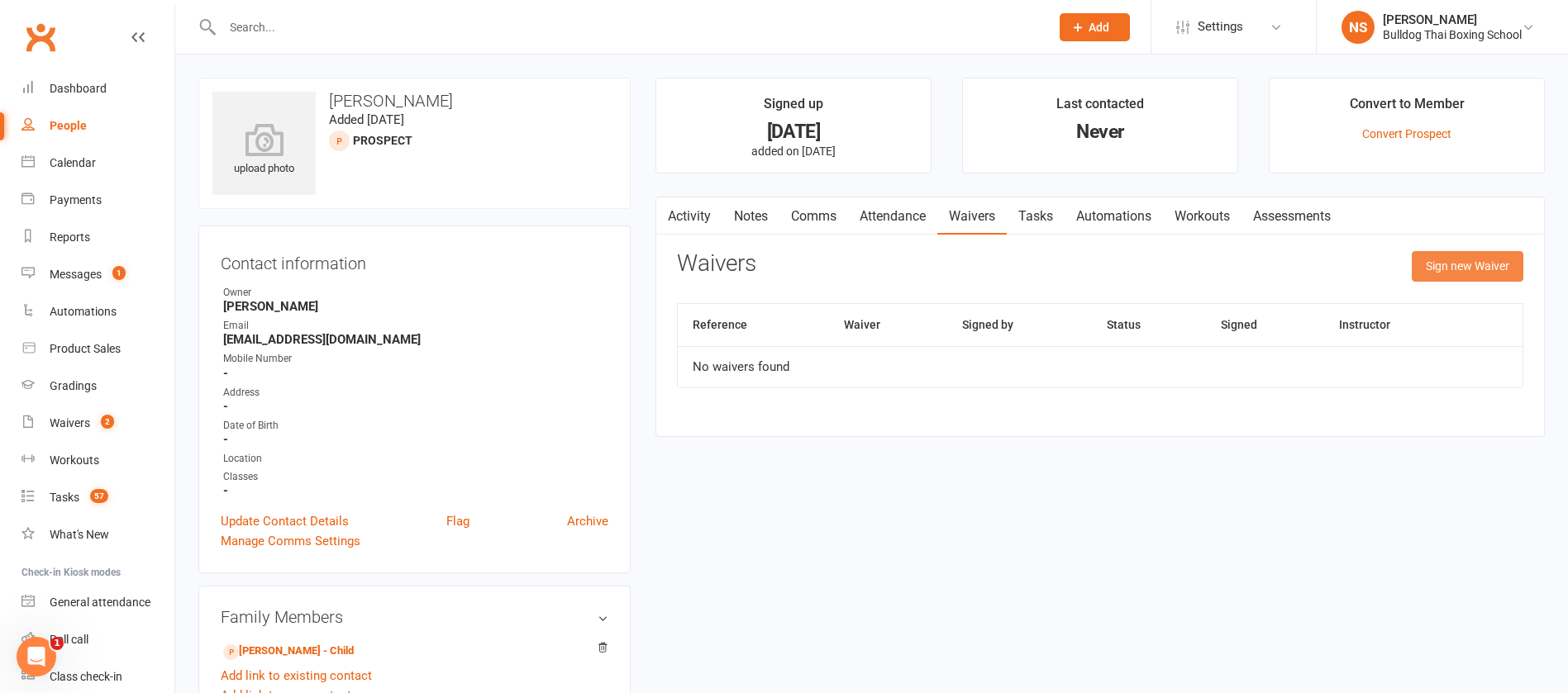
click at [1475, 261] on button "Sign new Waiver" at bounding box center [1467, 266] width 111 height 29
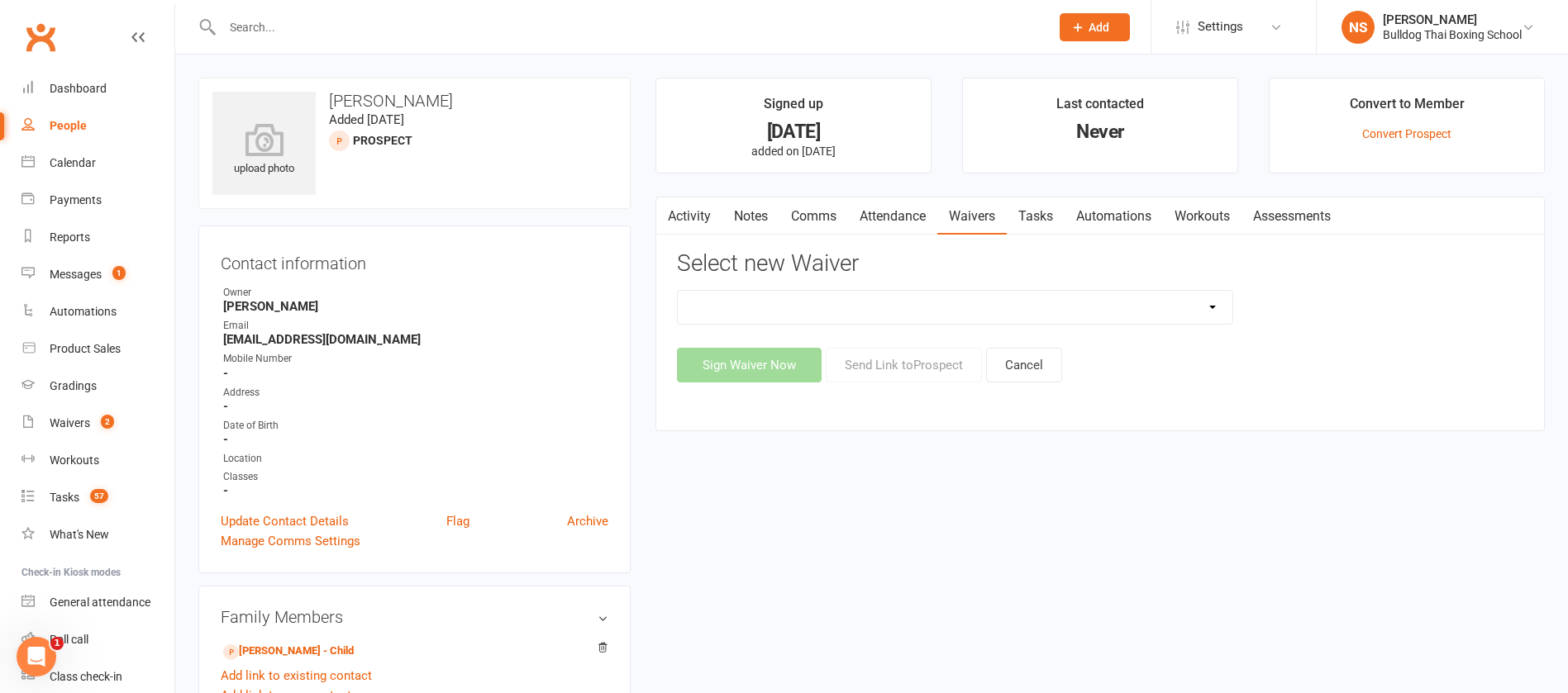
click at [777, 302] on select "12 Month Contract 14 Day Kick Off 21 Day Kick Starter 28 Day 99 and RO 35 28 Da…" at bounding box center [955, 307] width 555 height 33
select select "1551"
click at [678, 291] on select "12 Month Contract 14 Day Kick Off 21 Day Kick Starter 28 Day 99 and RO 35 28 Da…" at bounding box center [955, 307] width 555 height 33
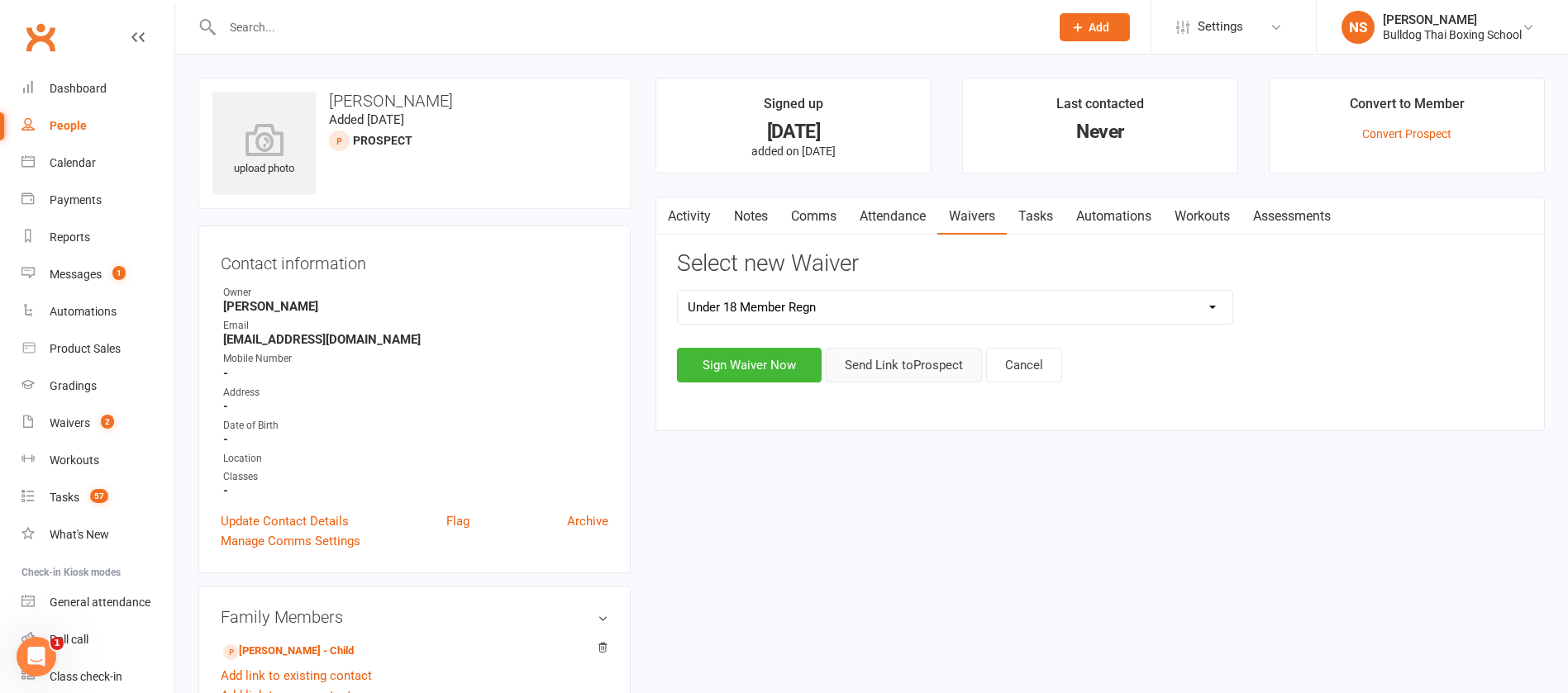
click at [918, 359] on button "Send Link to [GEOGRAPHIC_DATA]" at bounding box center [904, 365] width 156 height 35
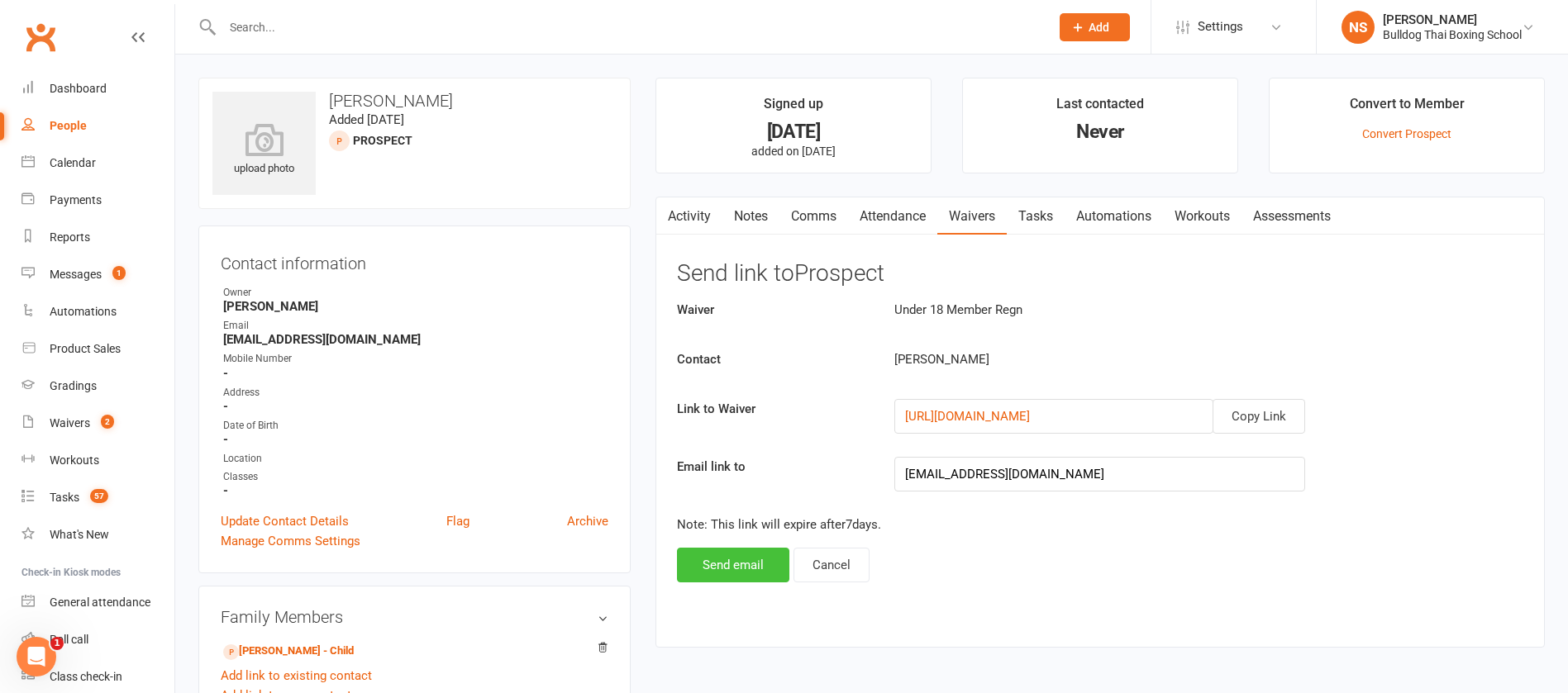
click at [755, 564] on button "Send email" at bounding box center [733, 565] width 112 height 35
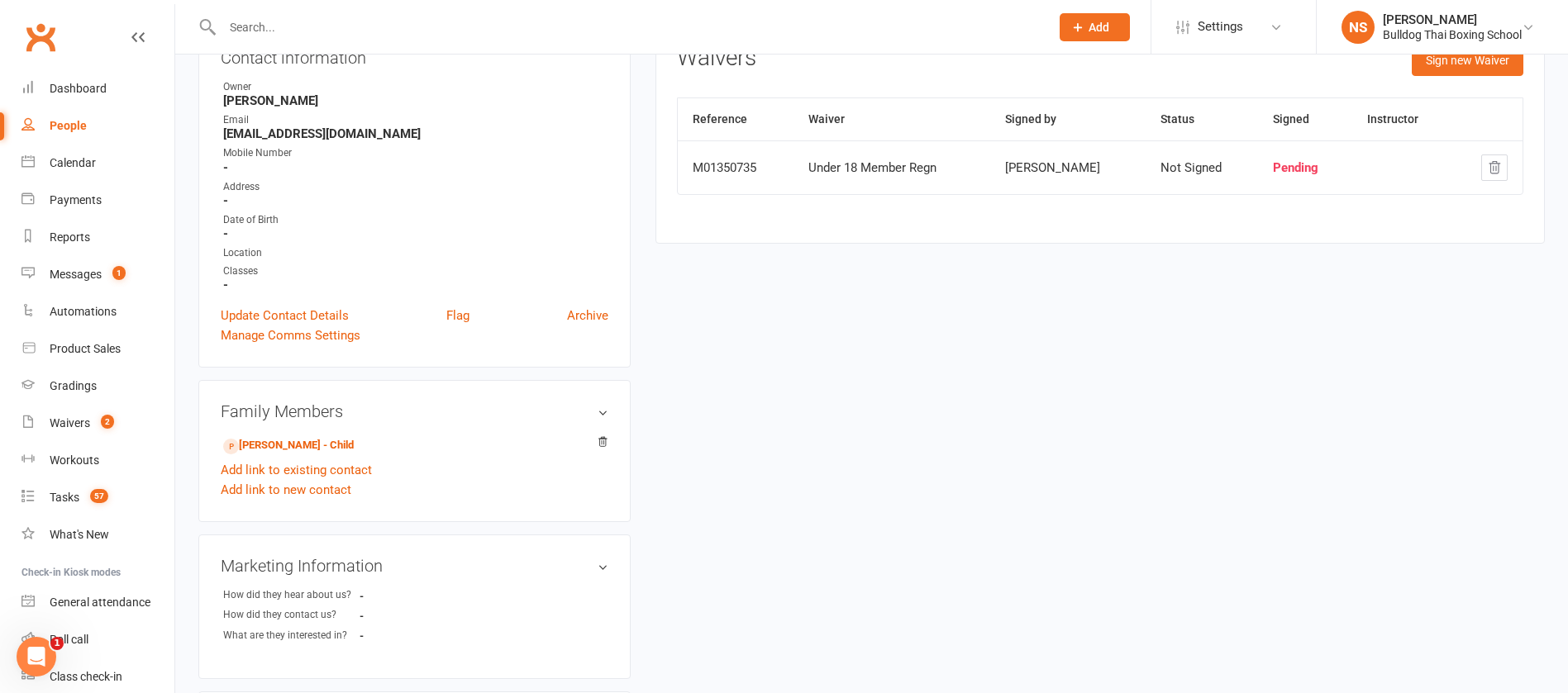
scroll to position [248, 0]
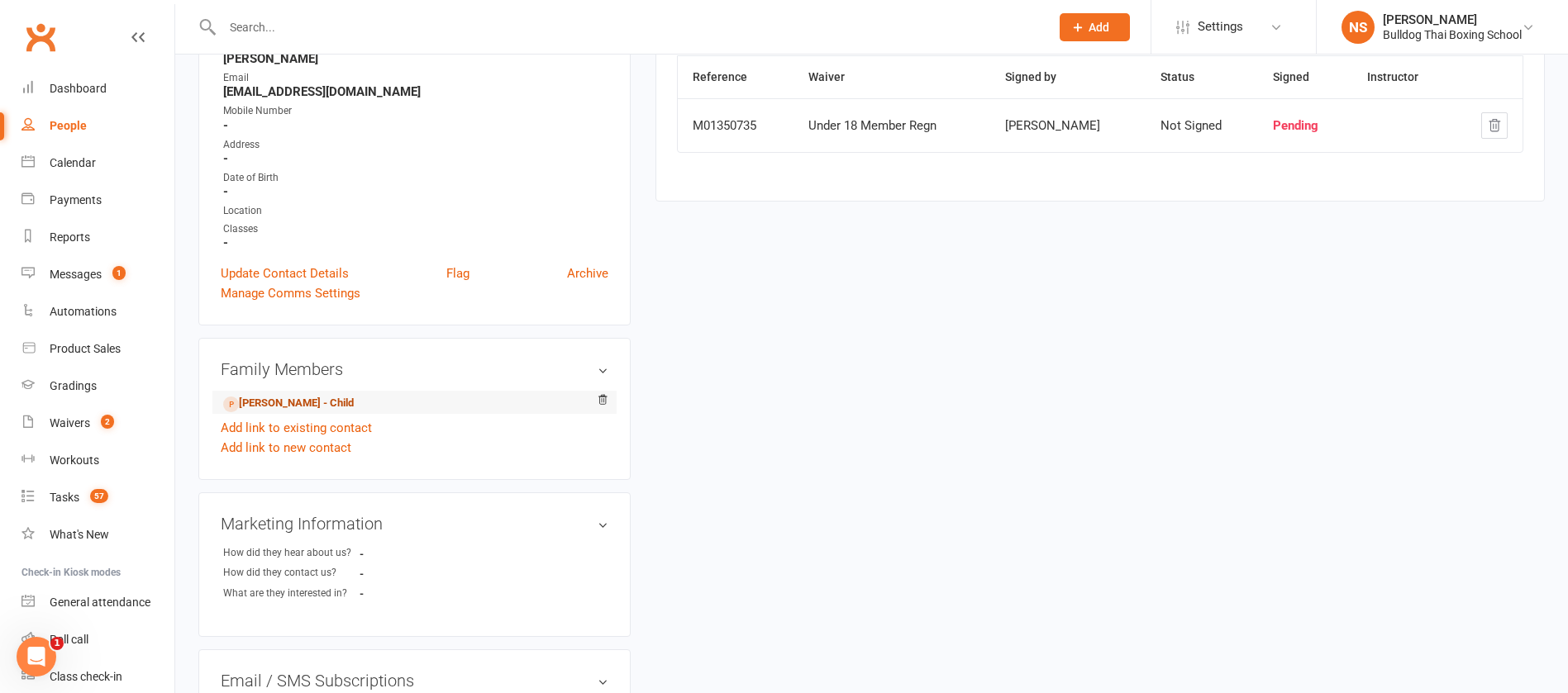
click at [305, 405] on link "Elio Lewis - Child" at bounding box center [288, 404] width 130 height 17
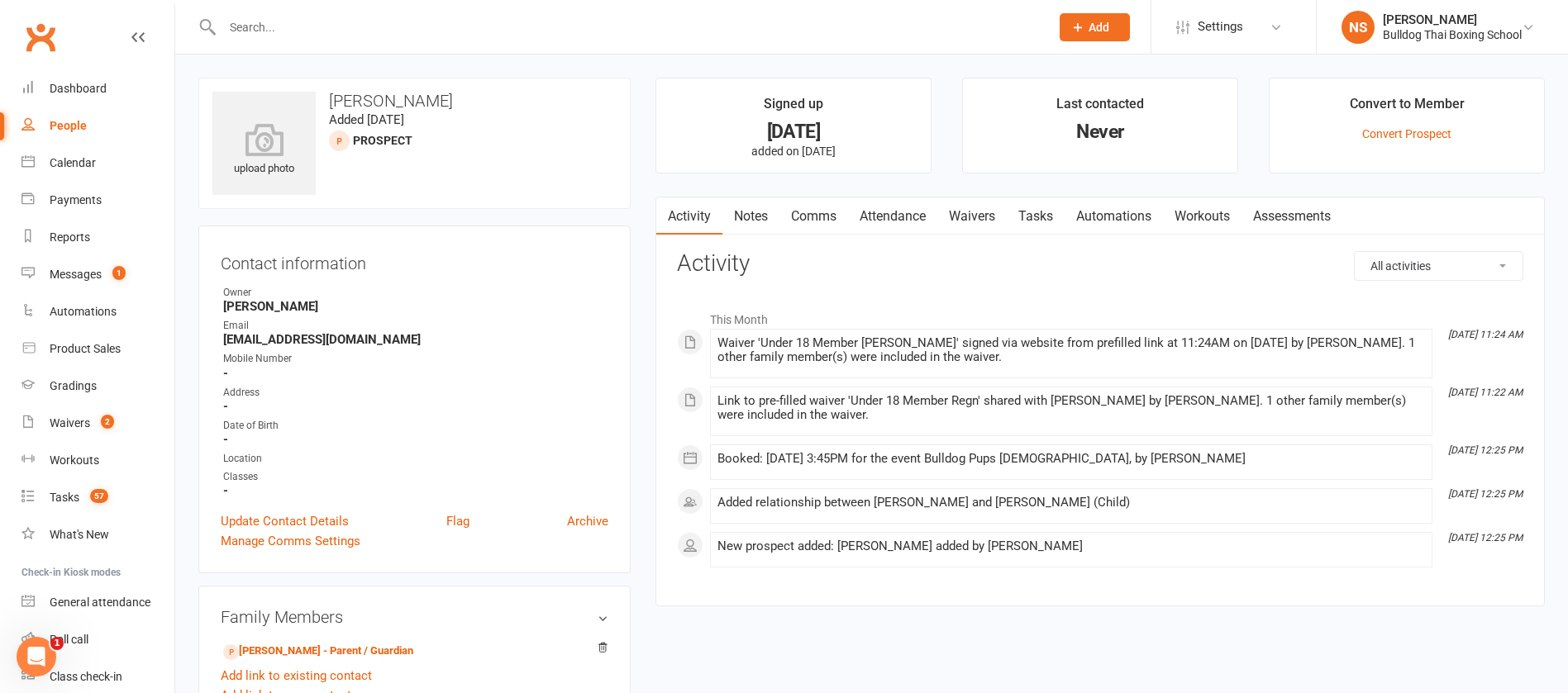
click at [1038, 202] on link "Tasks" at bounding box center [1035, 217] width 58 height 38
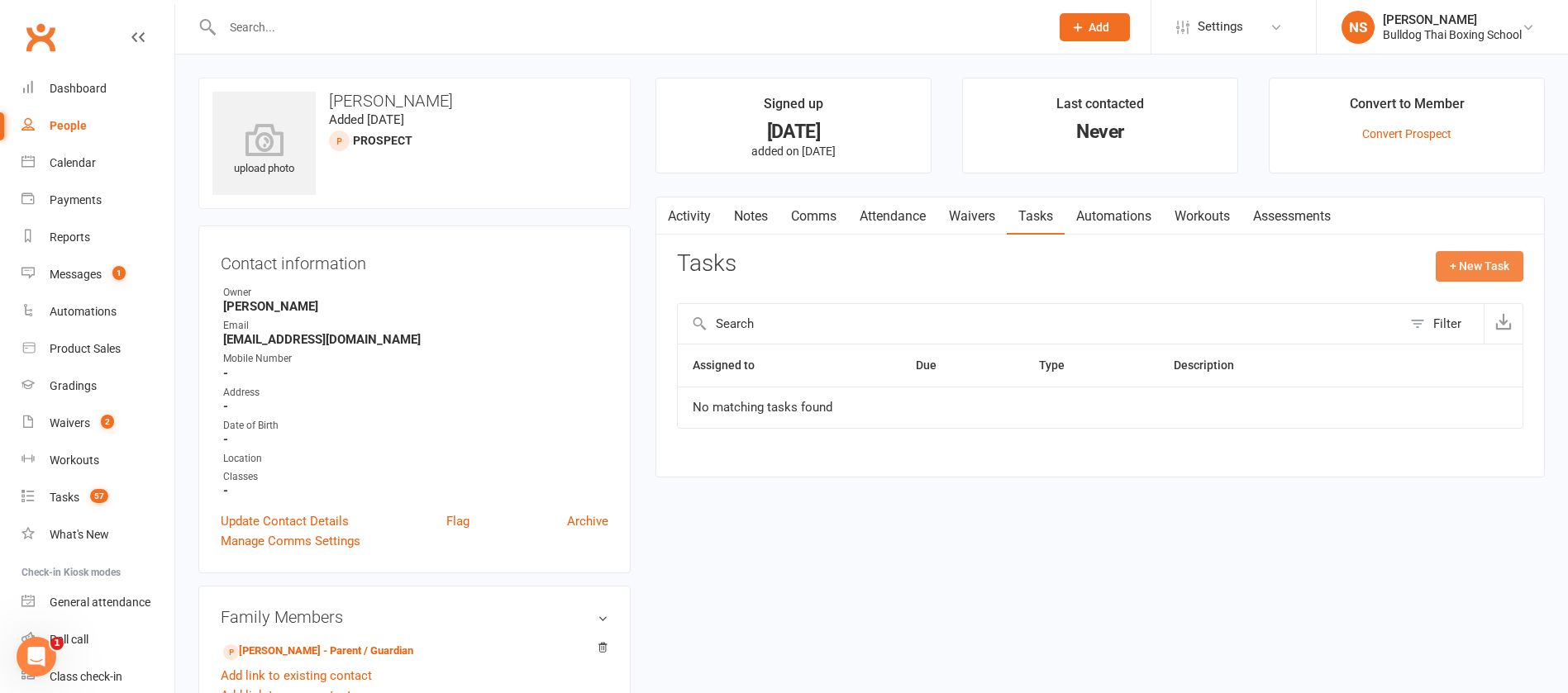
click at [1463, 258] on button "+ New Task" at bounding box center [1479, 266] width 87 height 29
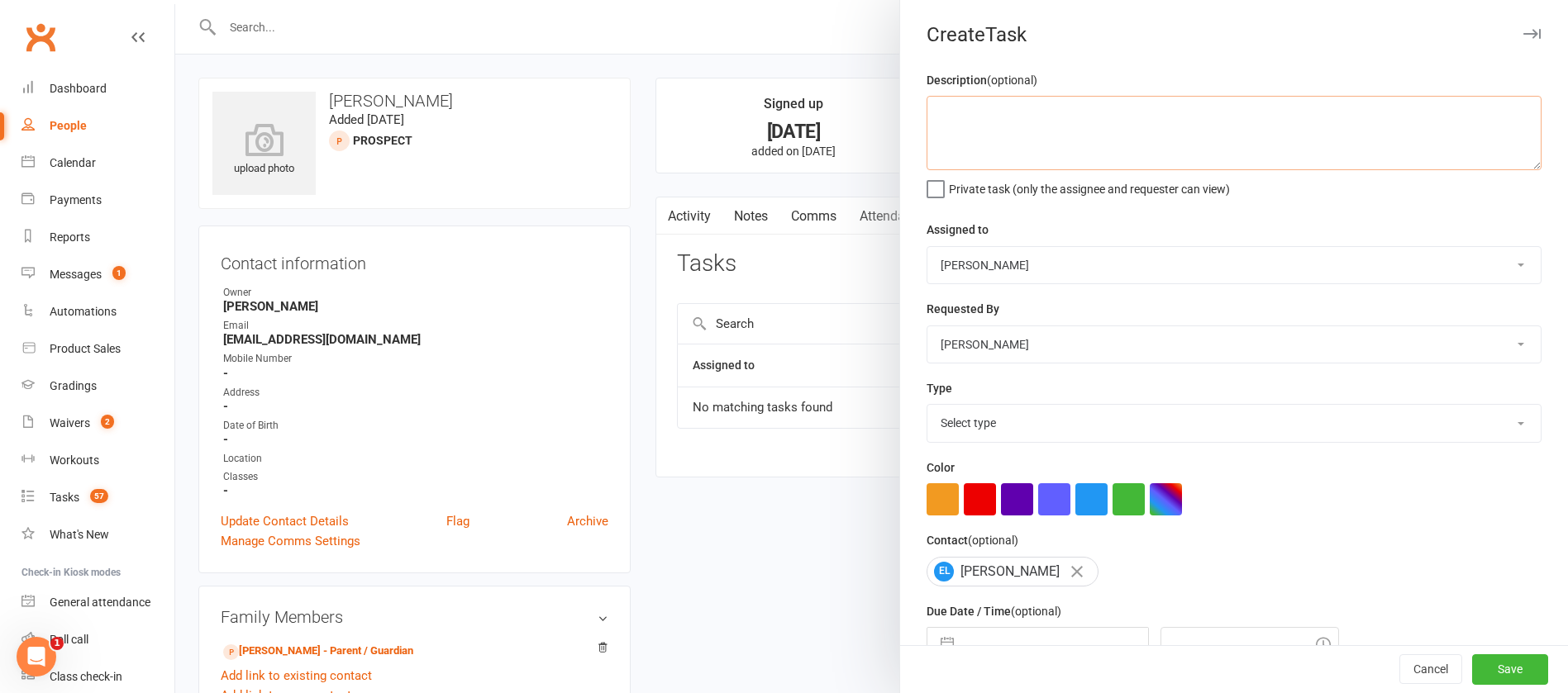
drag, startPoint x: 1025, startPoint y: 118, endPoint x: 1041, endPoint y: 117, distance: 16.0
click at [1029, 115] on textarea at bounding box center [1234, 133] width 615 height 74
click at [956, 112] on textarea "class reminder" at bounding box center [1234, 133] width 615 height 74
type textarea "class/waiver reminder"
click at [972, 426] on select "Select type Action E-mail Meeting Phone call Text Add new task type" at bounding box center [1234, 423] width 613 height 36
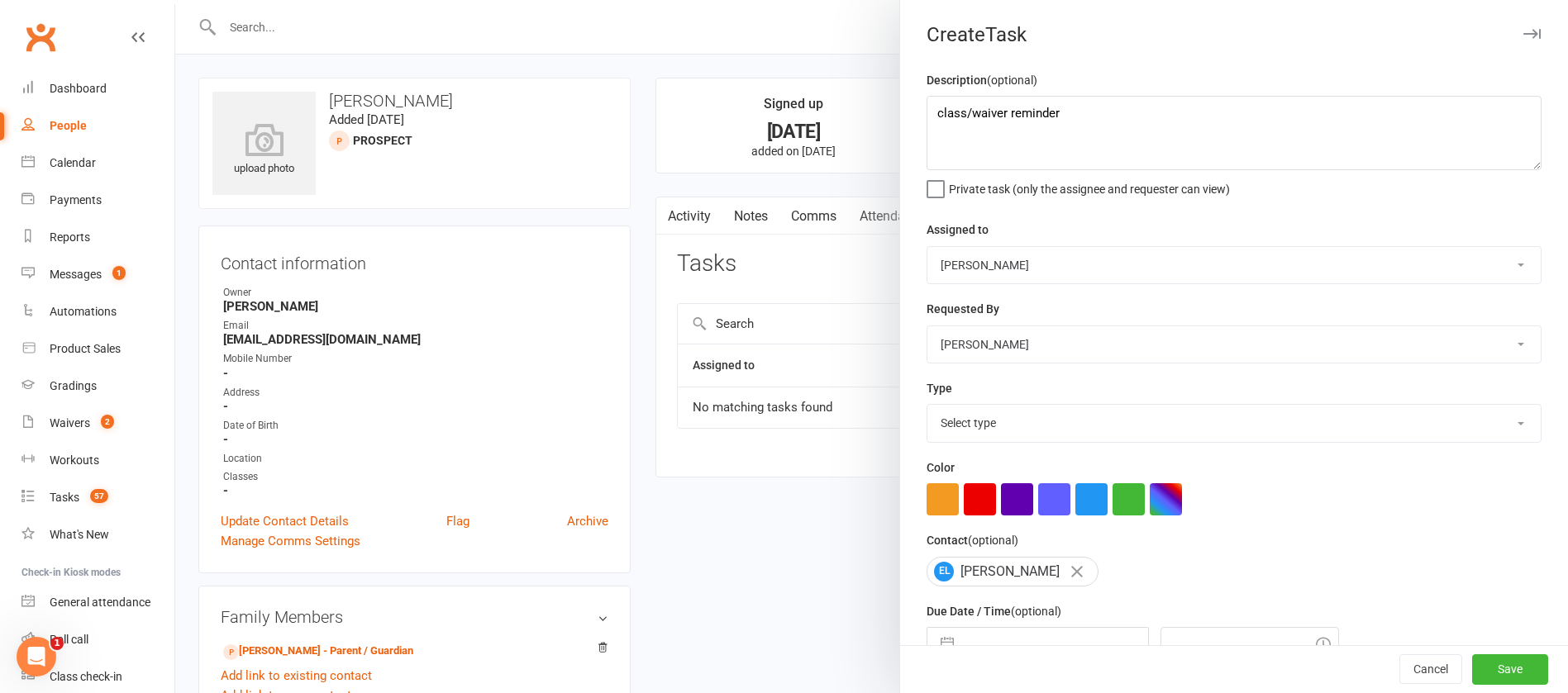
select select "13825"
click at [927, 408] on select "Select type Action E-mail Meeting Phone call Text Add new task type" at bounding box center [1234, 423] width 613 height 36
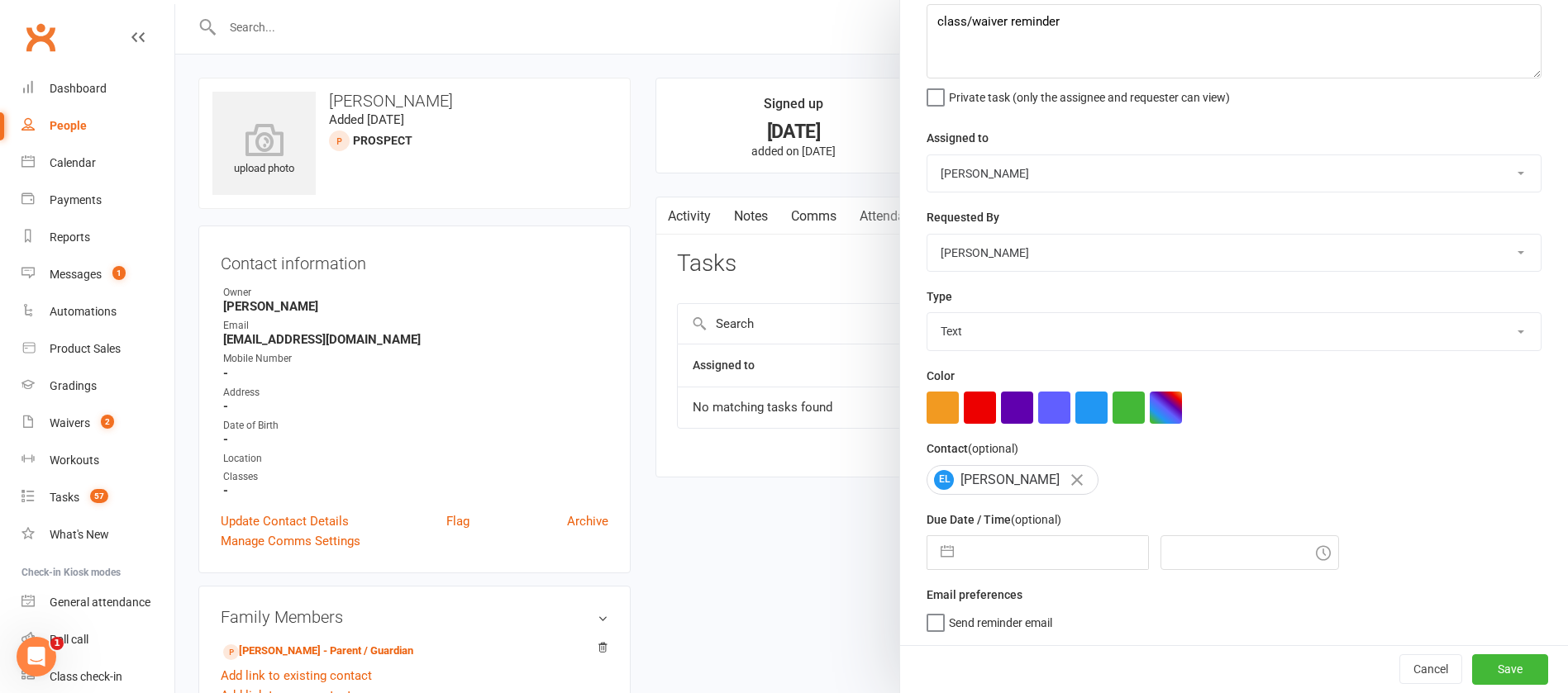
click at [1015, 548] on input "text" at bounding box center [1055, 552] width 186 height 33
select select "7"
select select "2025"
select select "8"
select select "2025"
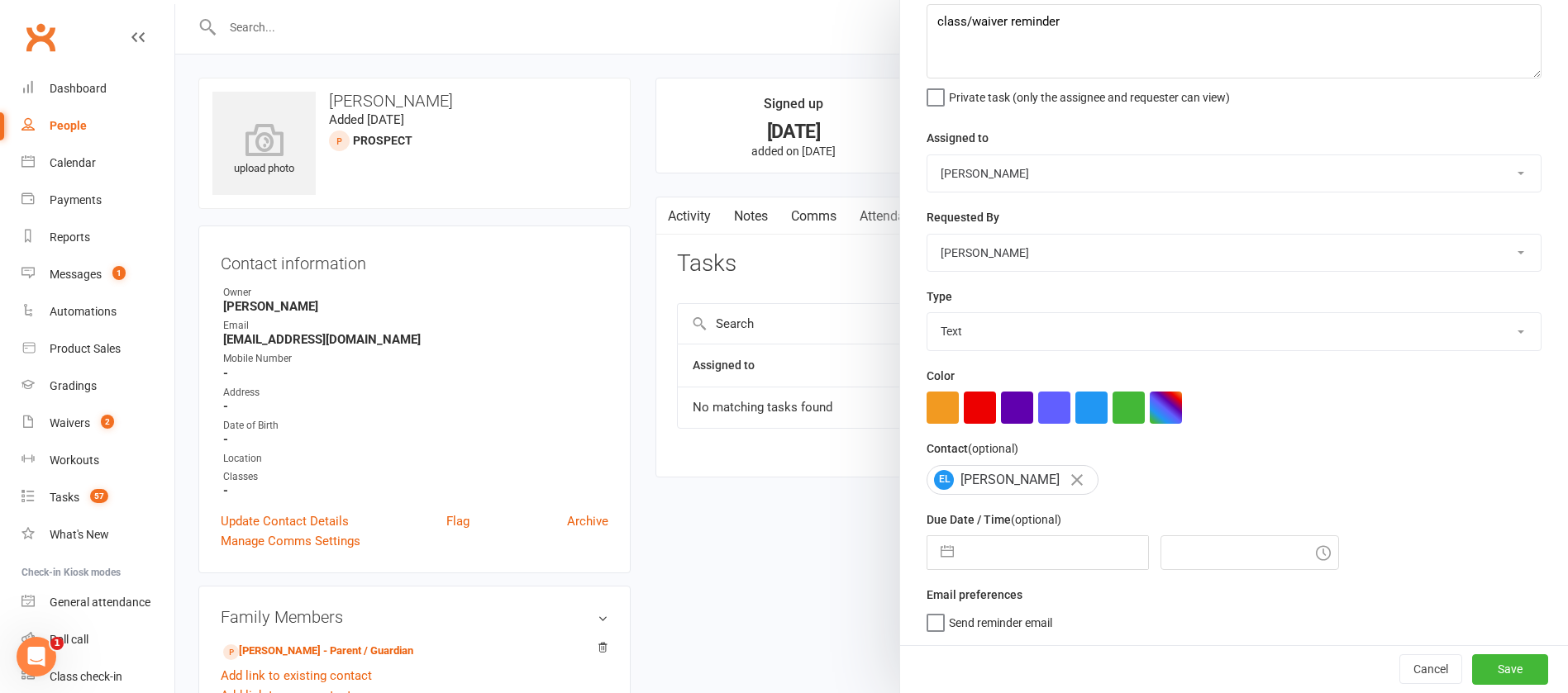
select select "9"
select select "2025"
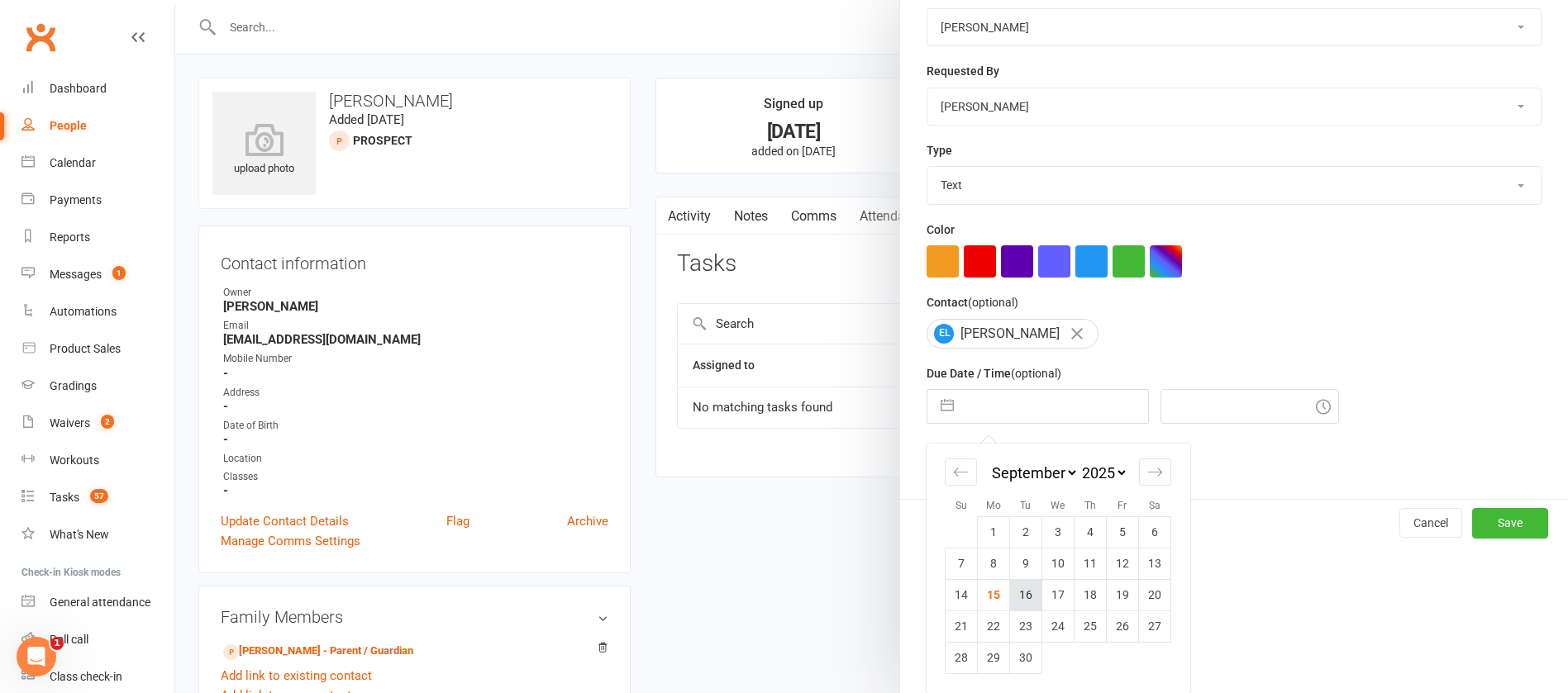
click at [1022, 589] on td "16" at bounding box center [1026, 595] width 32 height 31
type input "[DATE]"
type input "11:30am"
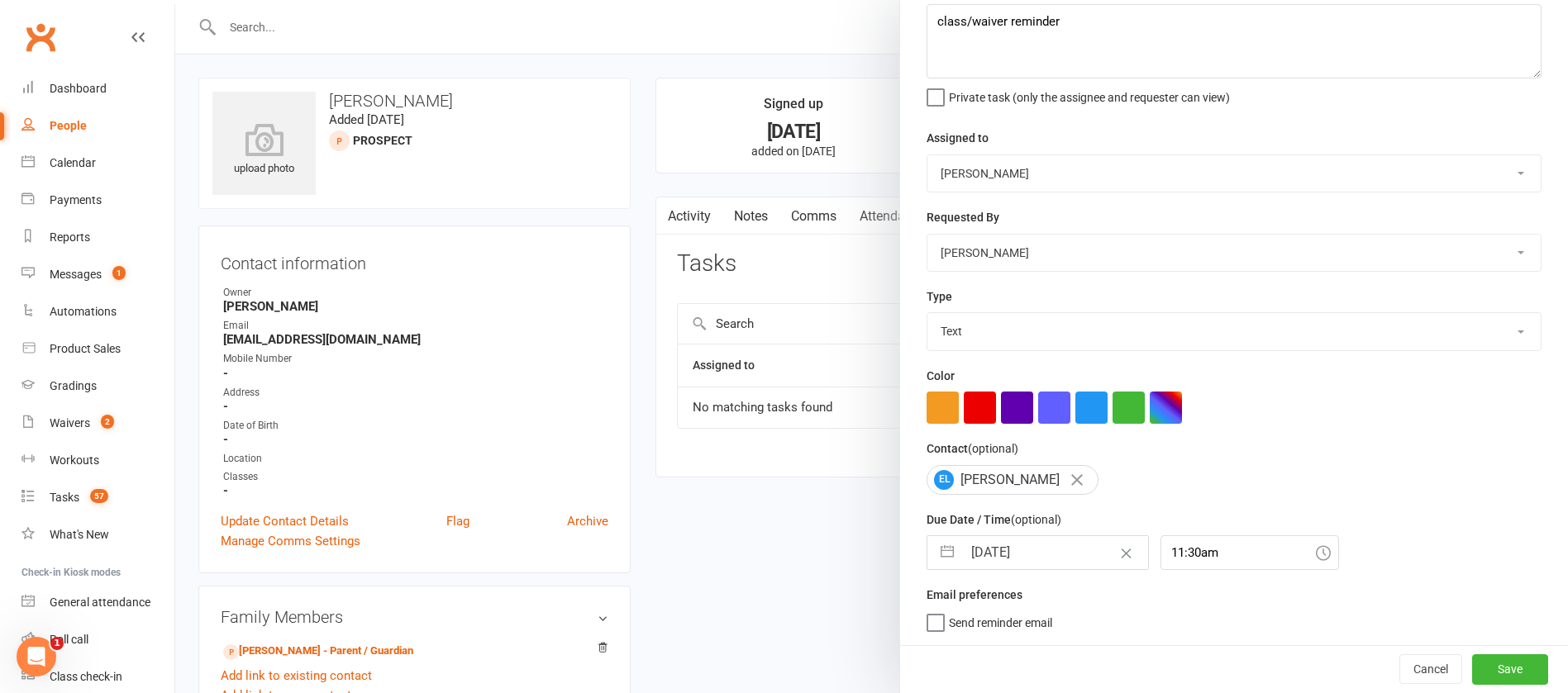
scroll to position [98, 0]
click at [1472, 668] on button "Save" at bounding box center [1510, 669] width 76 height 29
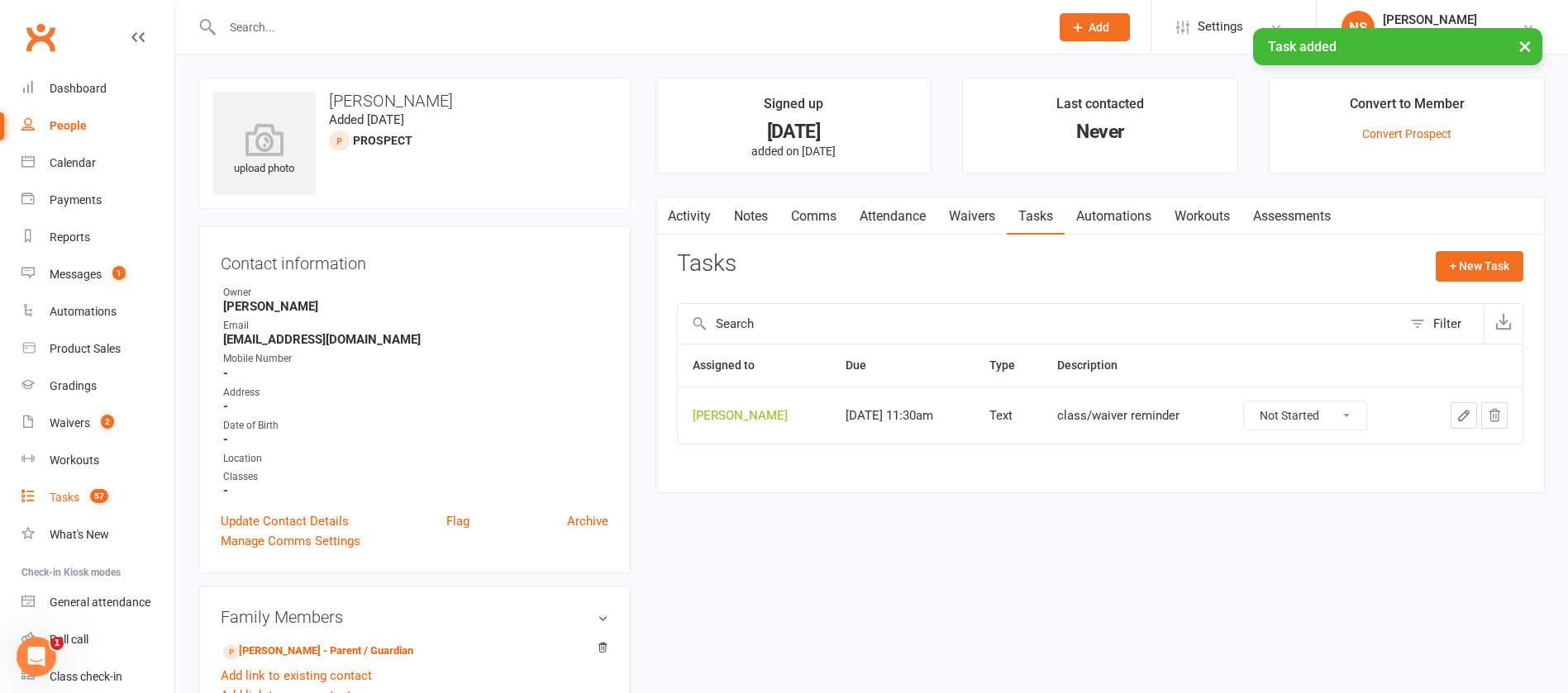
click at [88, 496] on count-badge "57" at bounding box center [95, 497] width 27 height 13
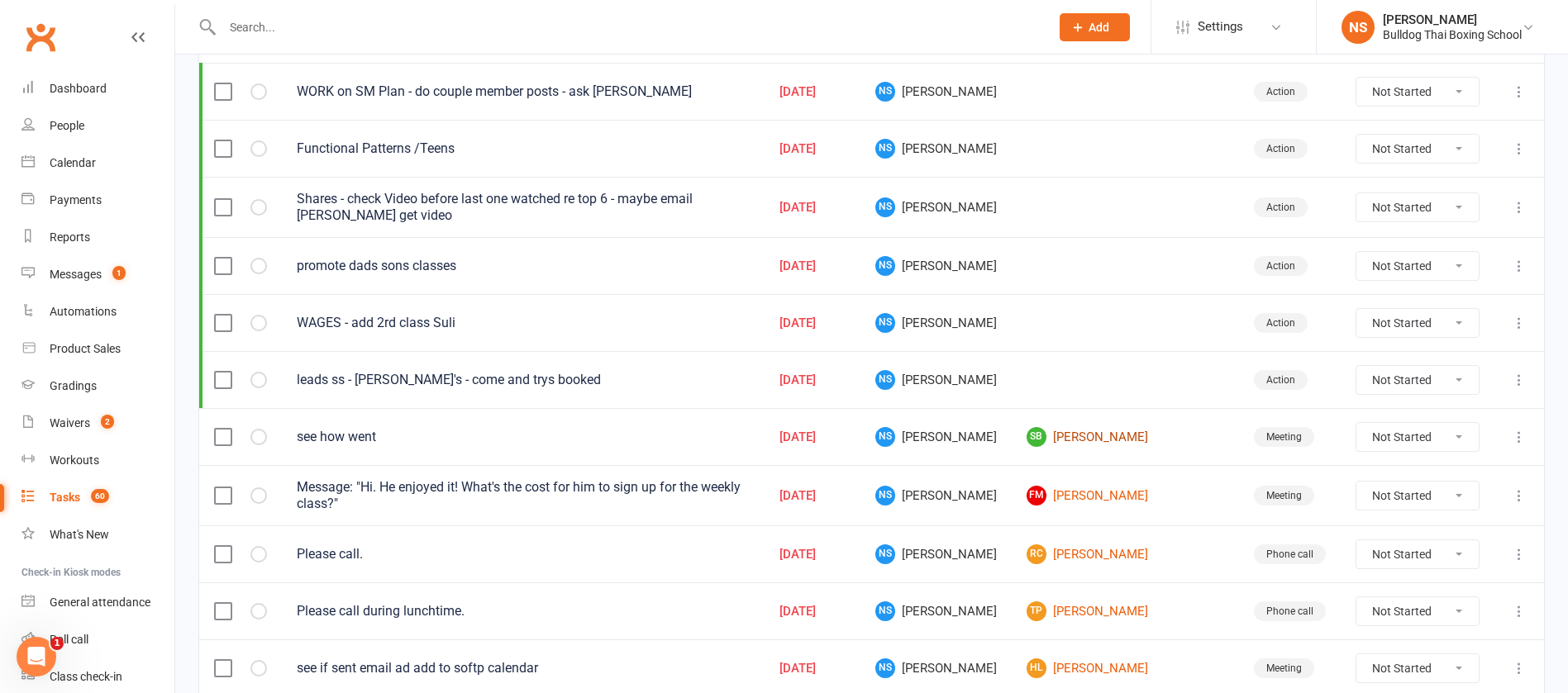
scroll to position [372, 0]
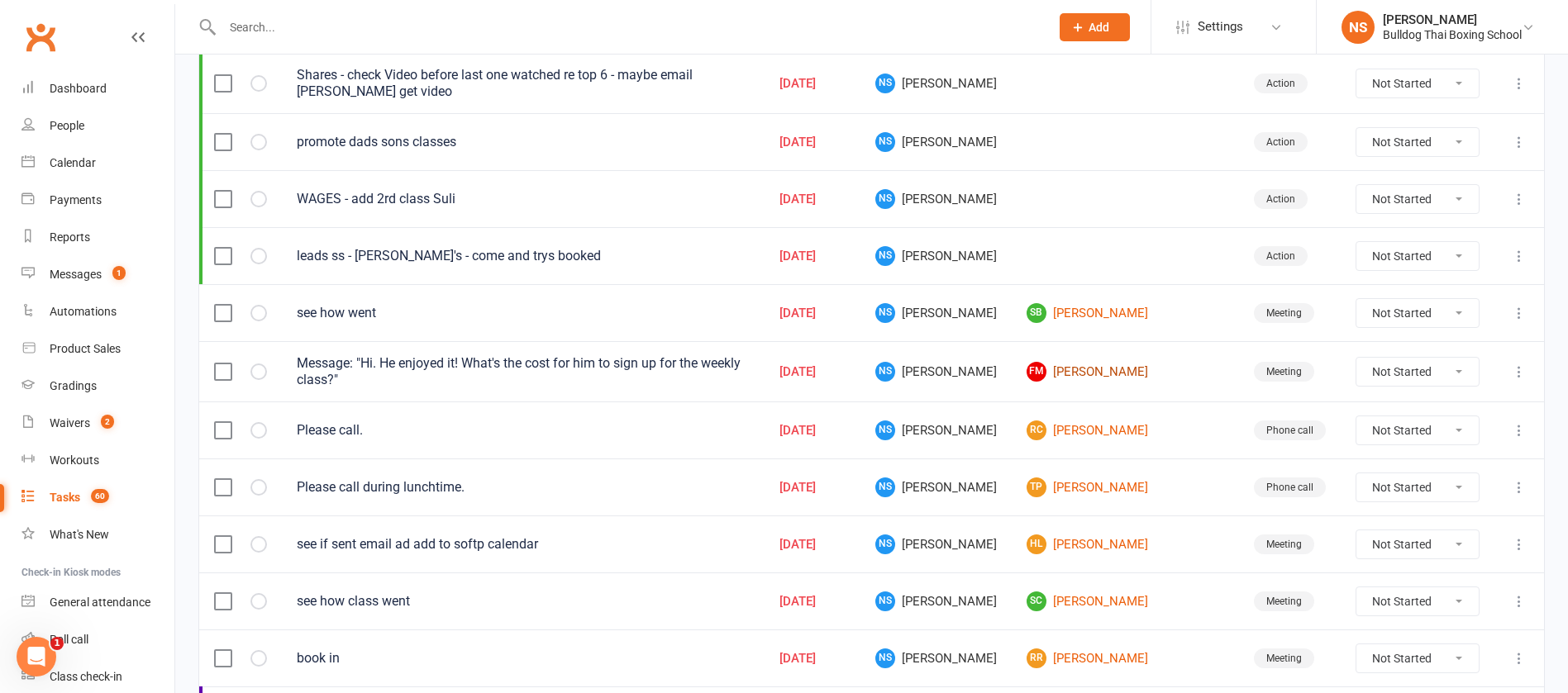
click at [1109, 368] on link "FM Faye Mercieca" at bounding box center [1125, 371] width 198 height 20
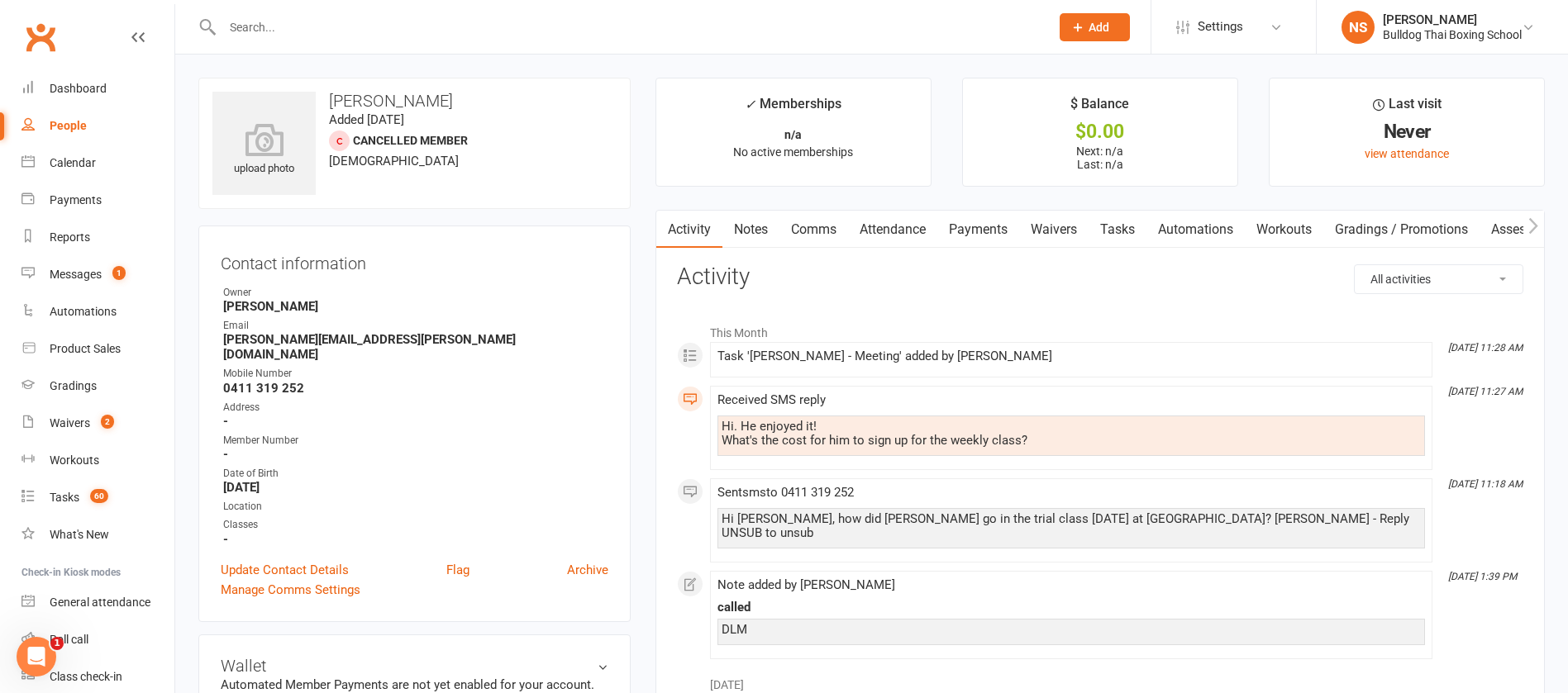
click at [817, 231] on link "Comms" at bounding box center [813, 230] width 68 height 38
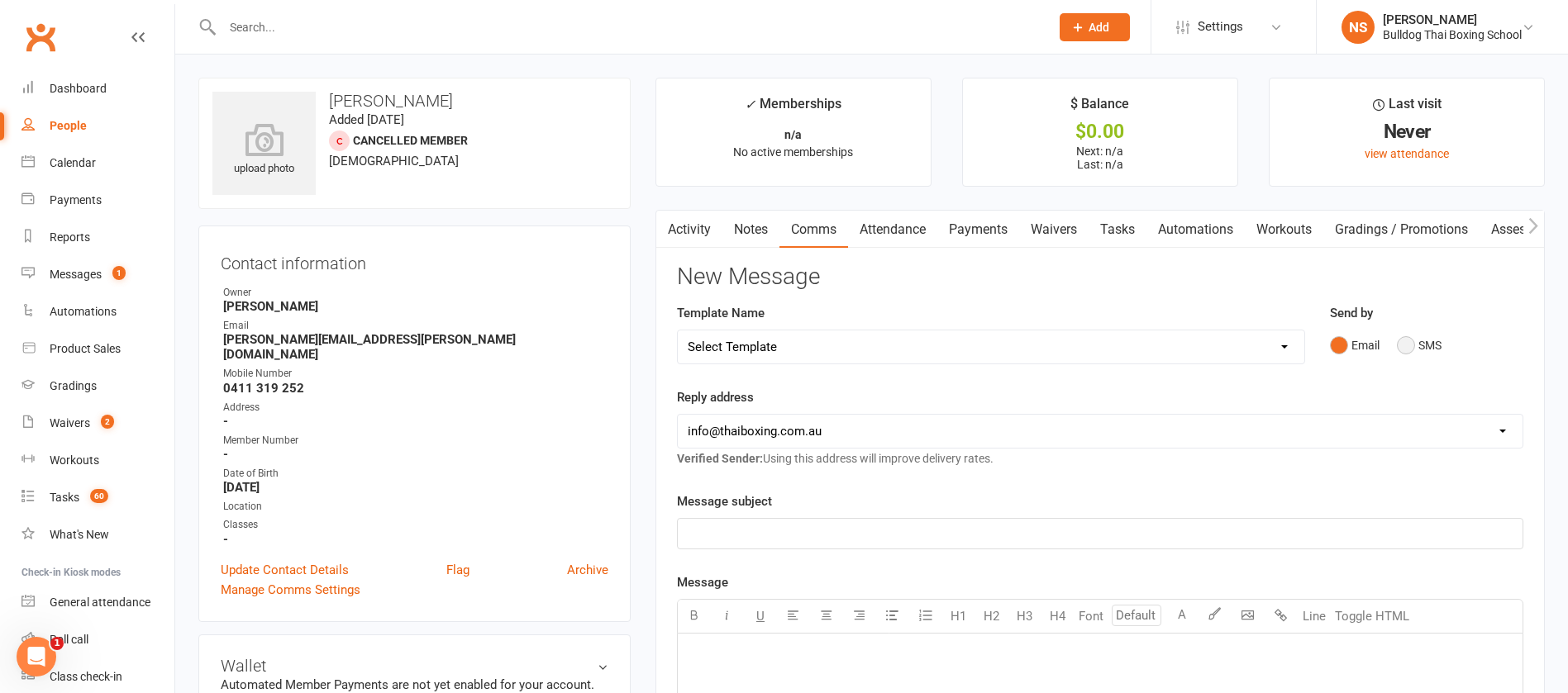
click at [1415, 345] on button "SMS" at bounding box center [1419, 345] width 45 height 31
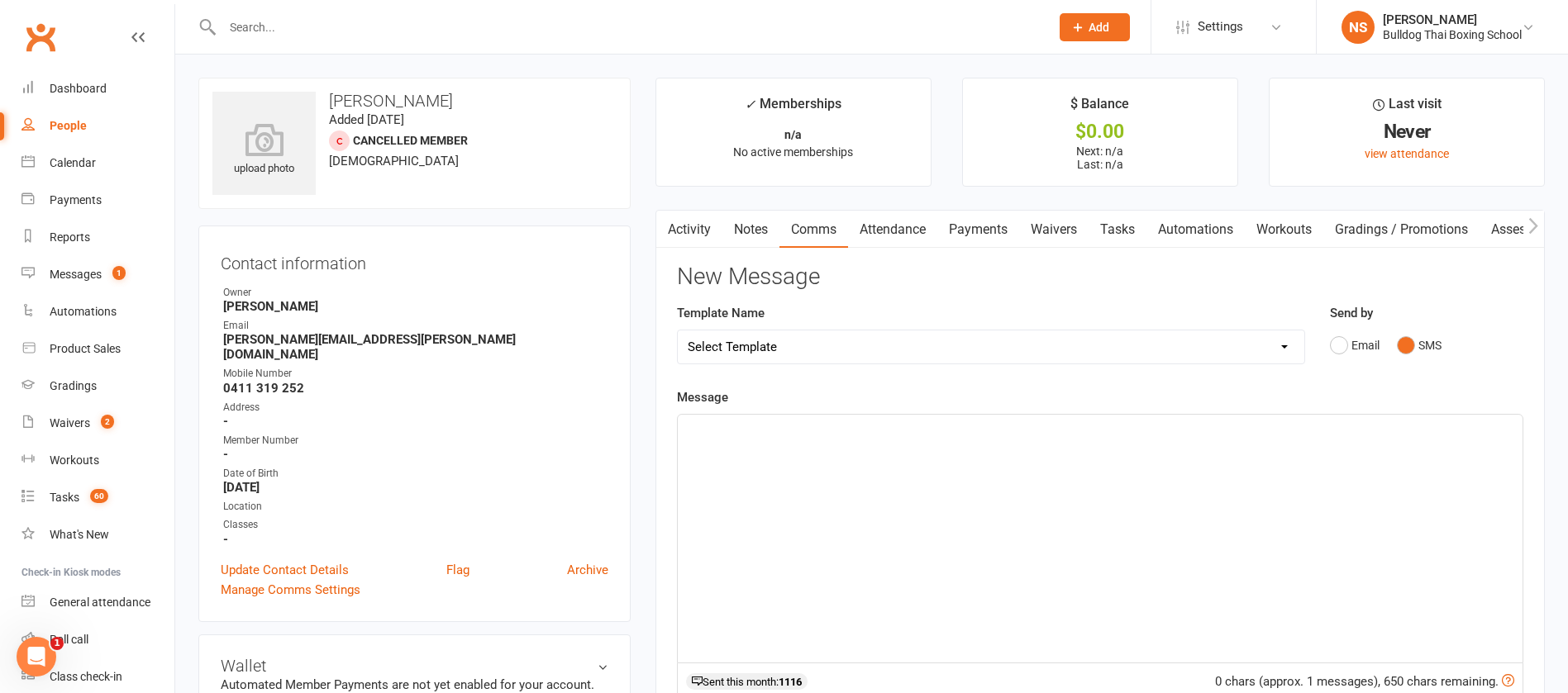
click at [730, 440] on div "﻿" at bounding box center [1100, 539] width 845 height 248
click at [686, 427] on div "It's 20/week for 1 class/week. Shall i send you the sign up form." at bounding box center [1100, 539] width 845 height 248
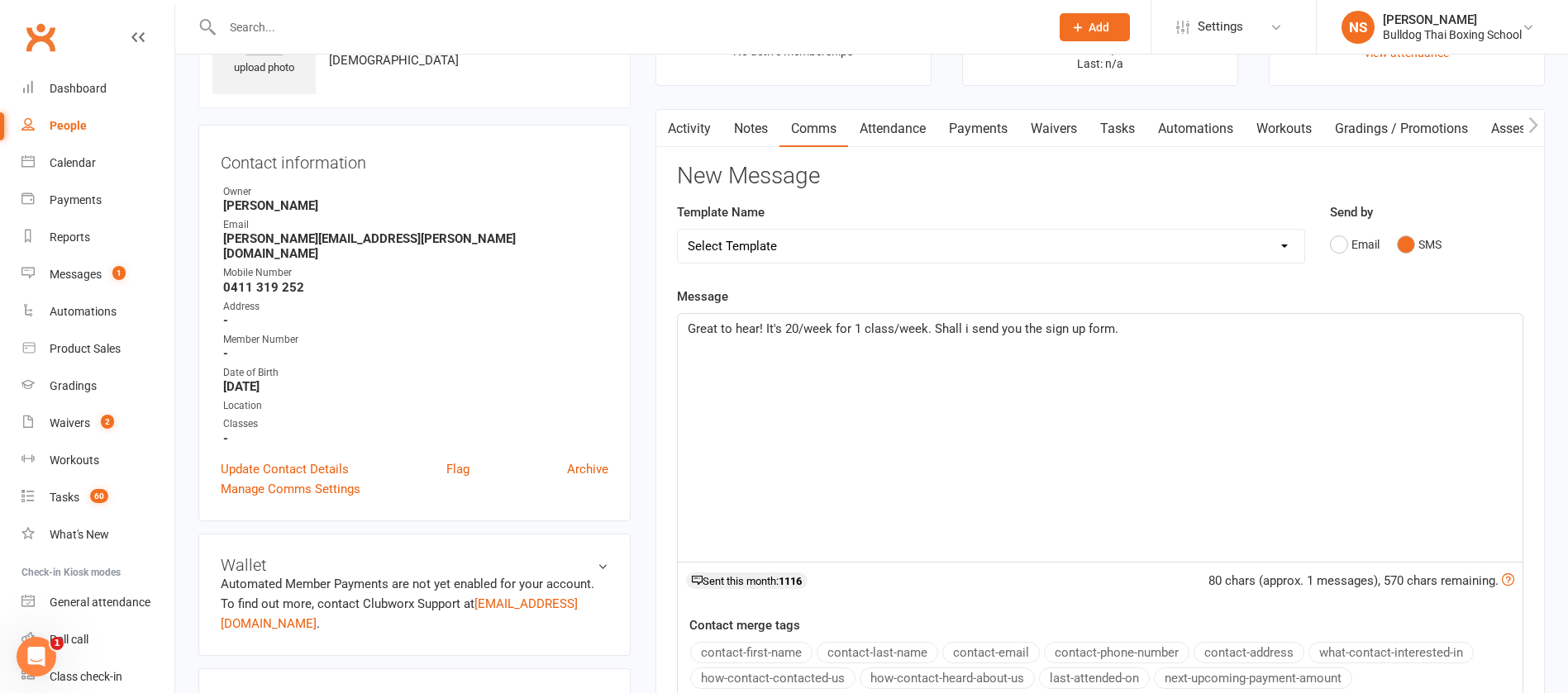
scroll to position [248, 0]
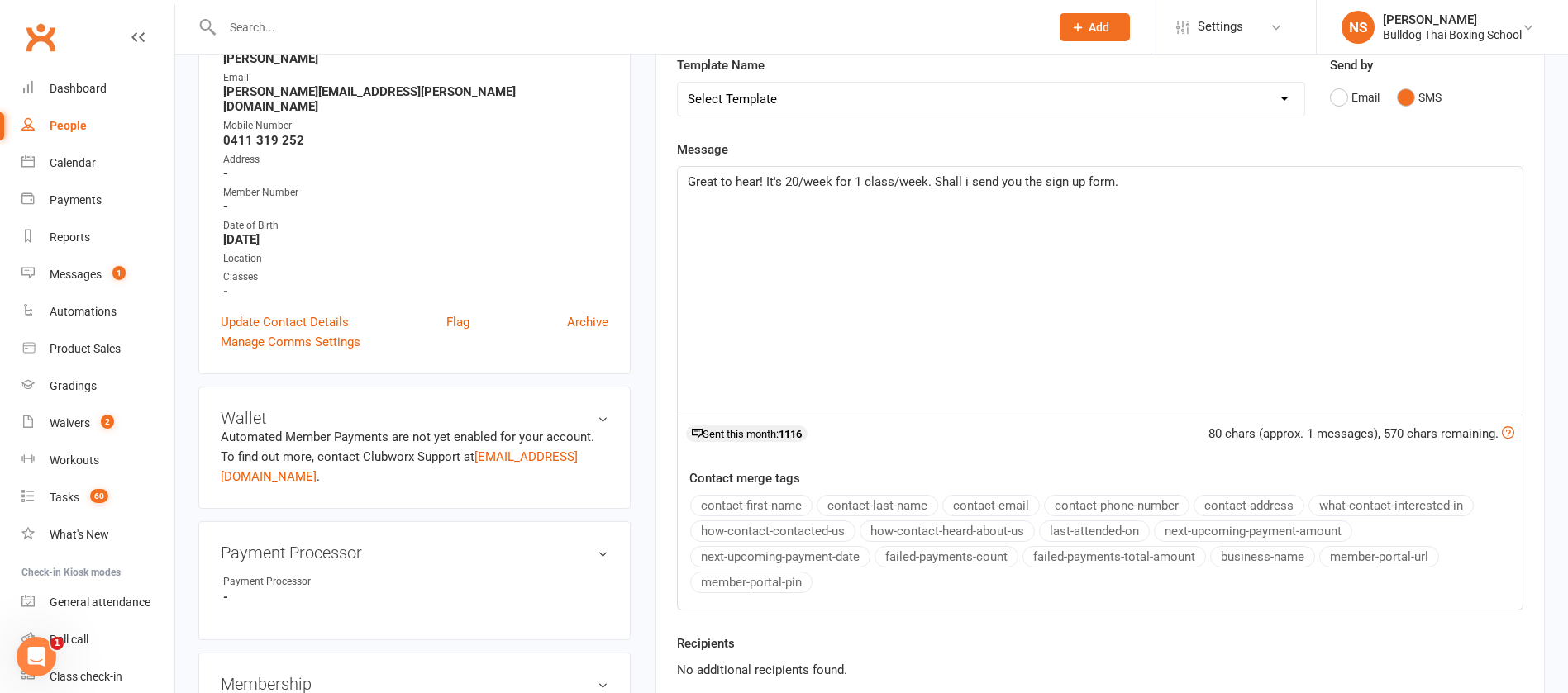
click at [1146, 182] on p "Great to hear! It's 20/week for 1 class/week. Shall i send you the sign up form." at bounding box center [1101, 181] width 825 height 20
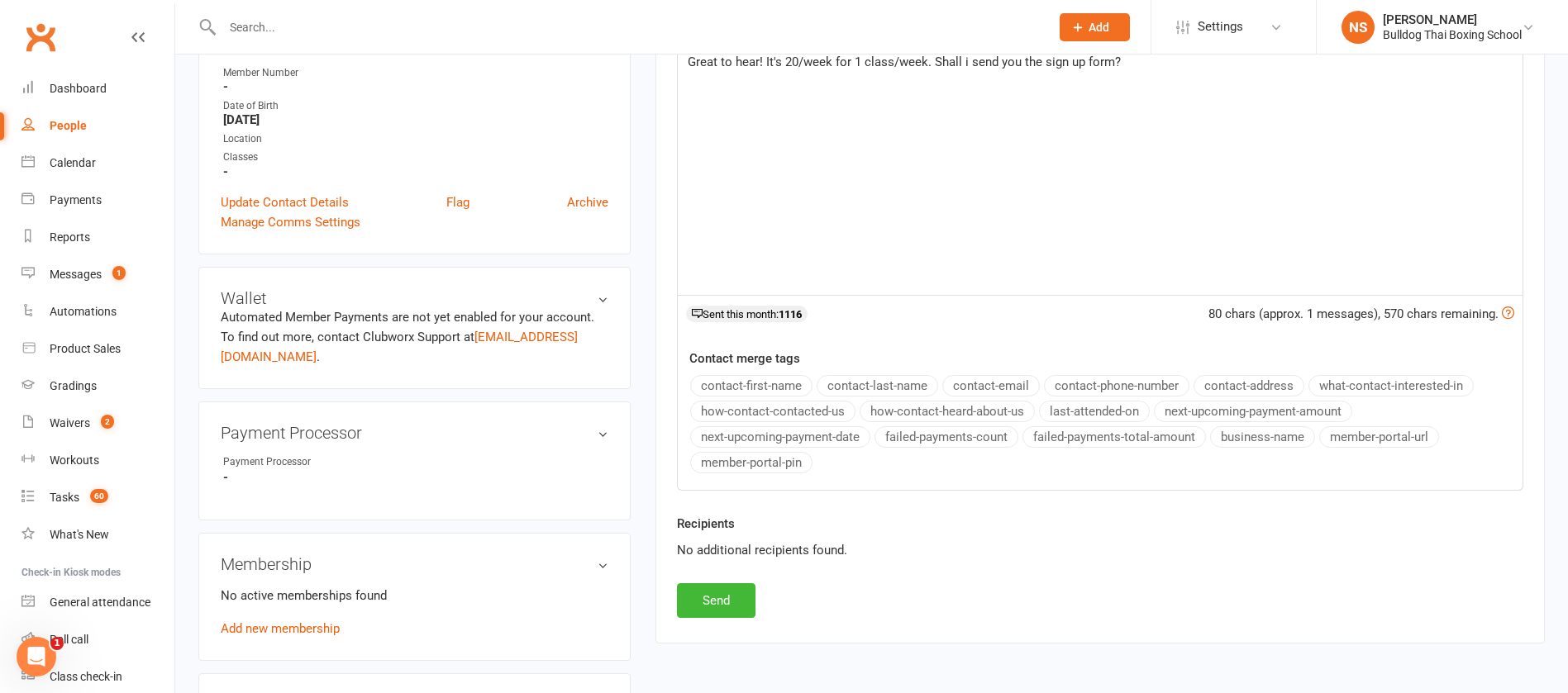
scroll to position [620, 0]
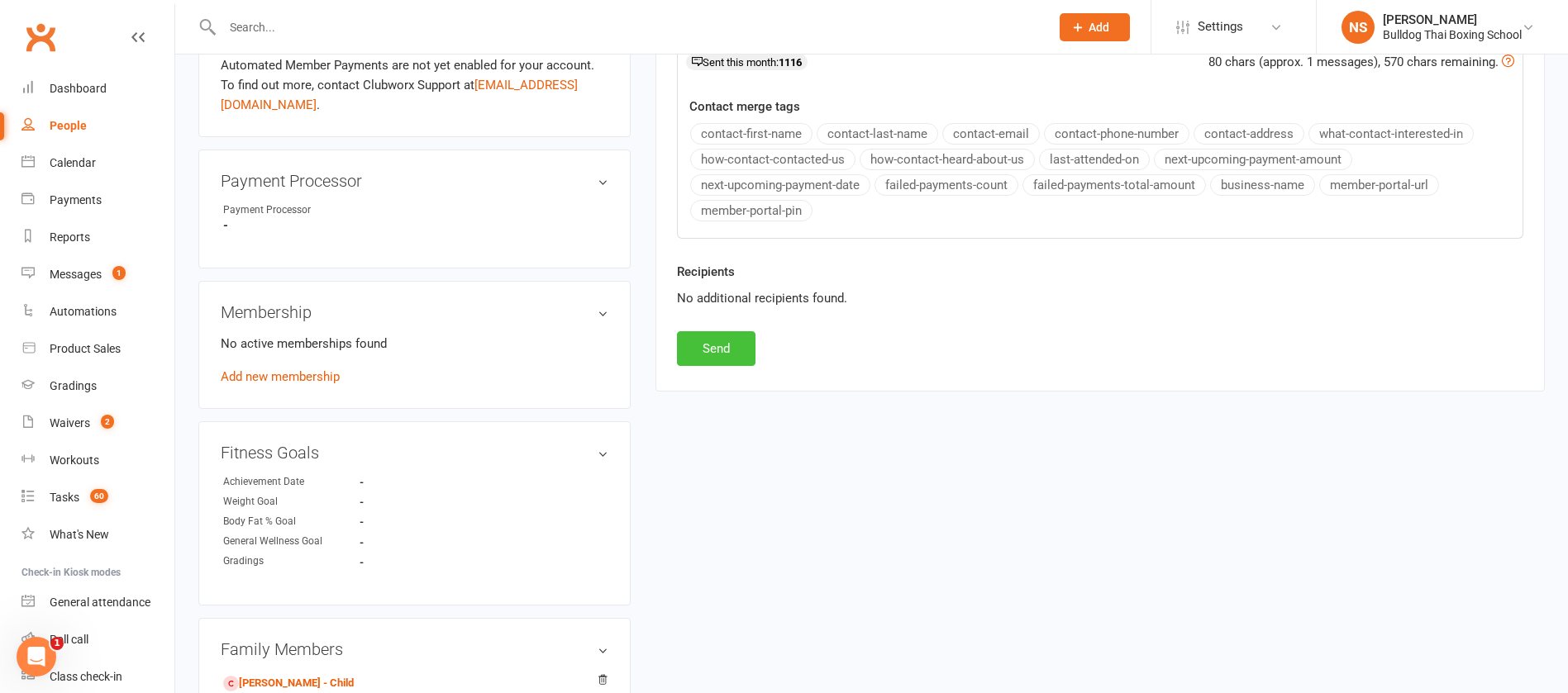
click at [716, 341] on button "Send" at bounding box center [716, 349] width 79 height 35
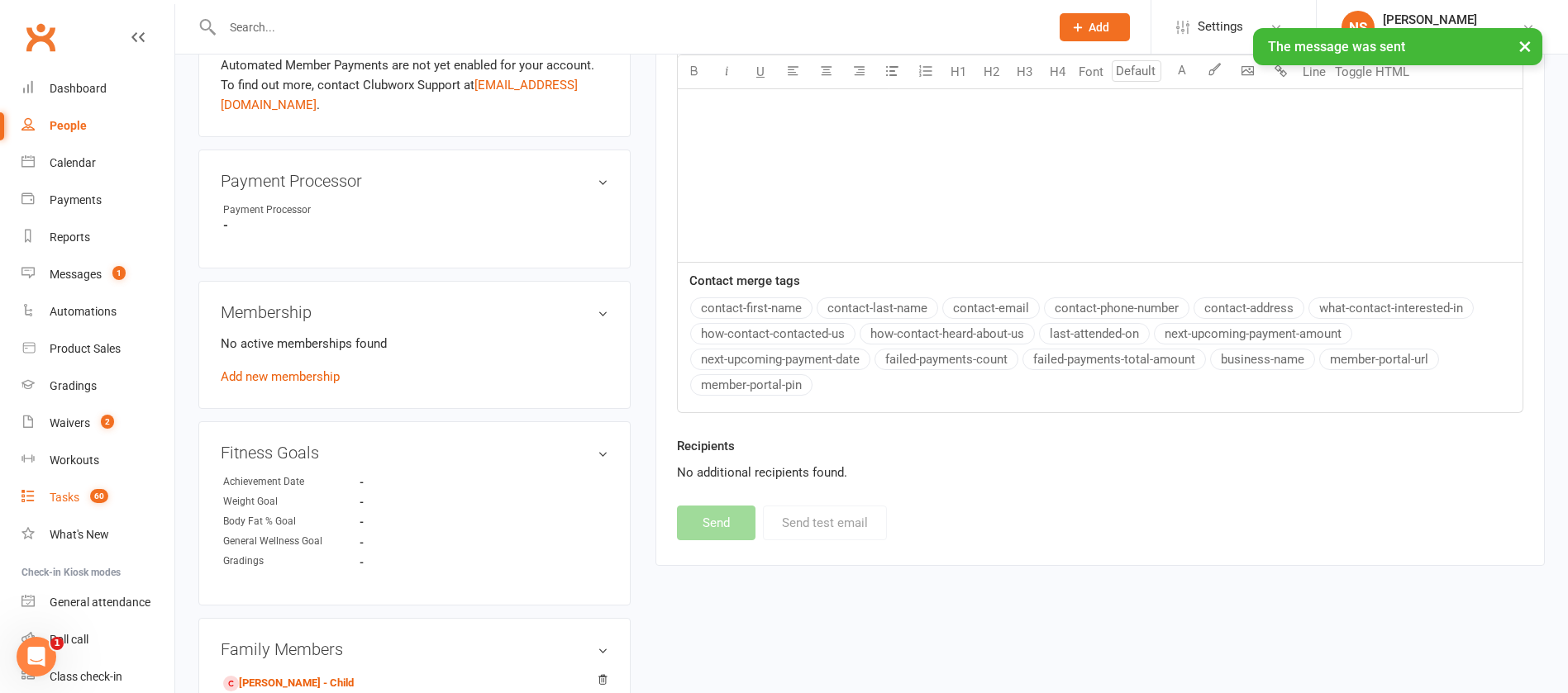
click at [74, 501] on div "Tasks" at bounding box center [64, 497] width 29 height 13
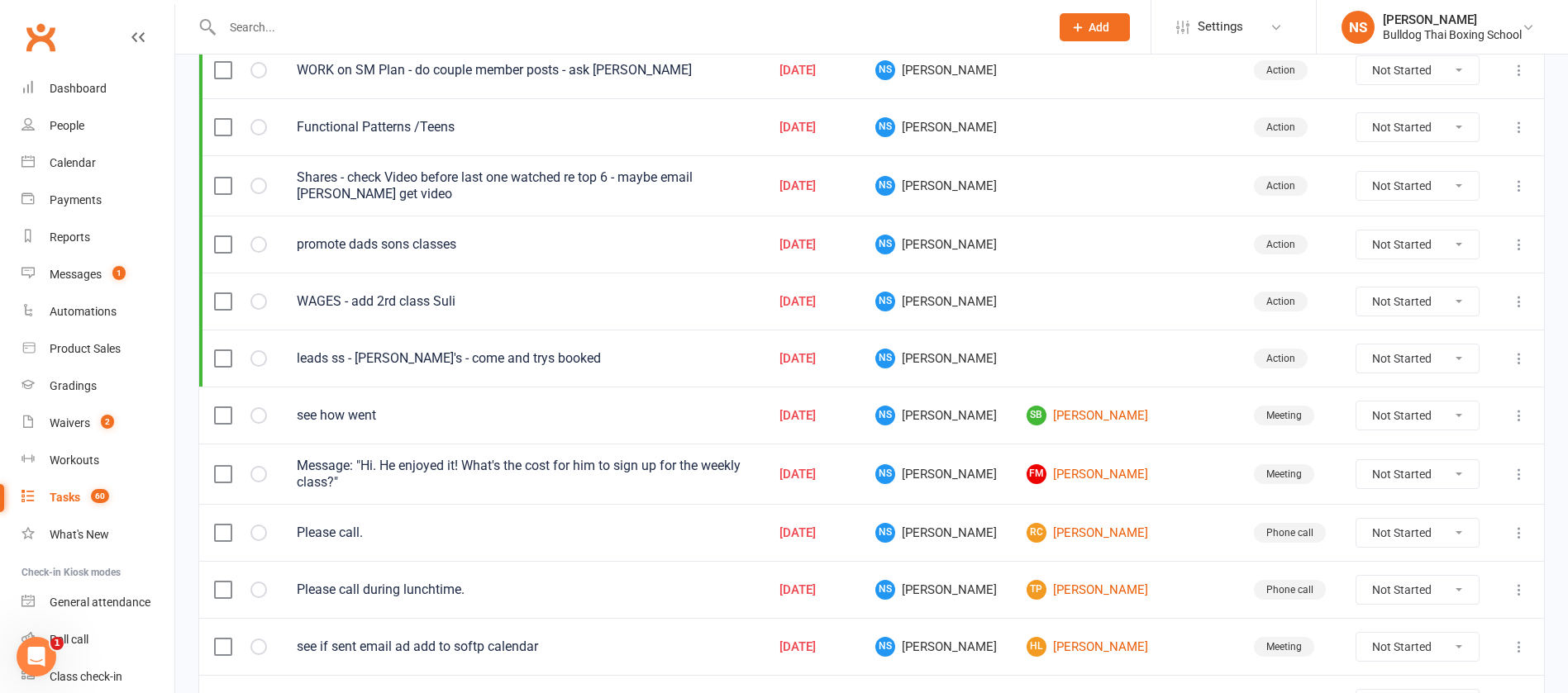
scroll to position [372, 0]
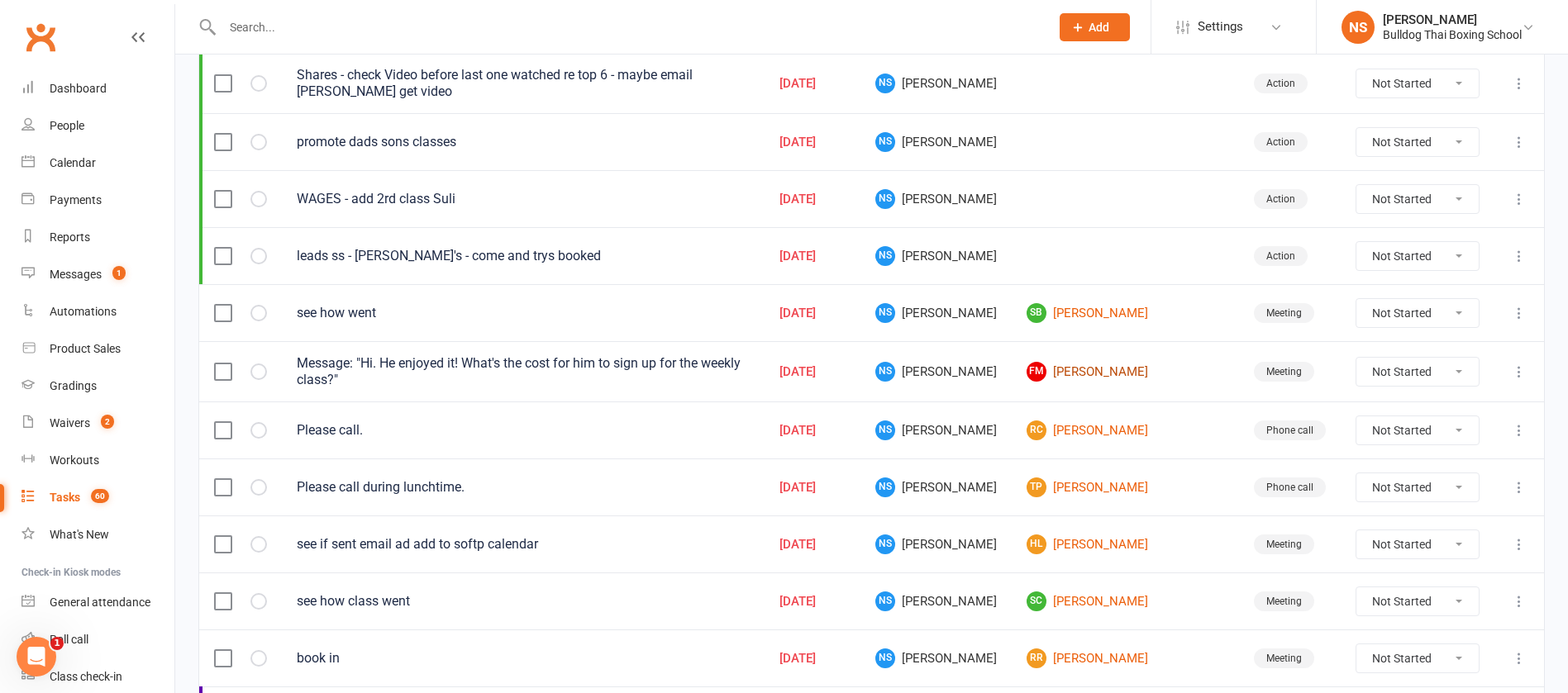
click at [1108, 372] on link "FM Faye Mercieca" at bounding box center [1125, 371] width 198 height 20
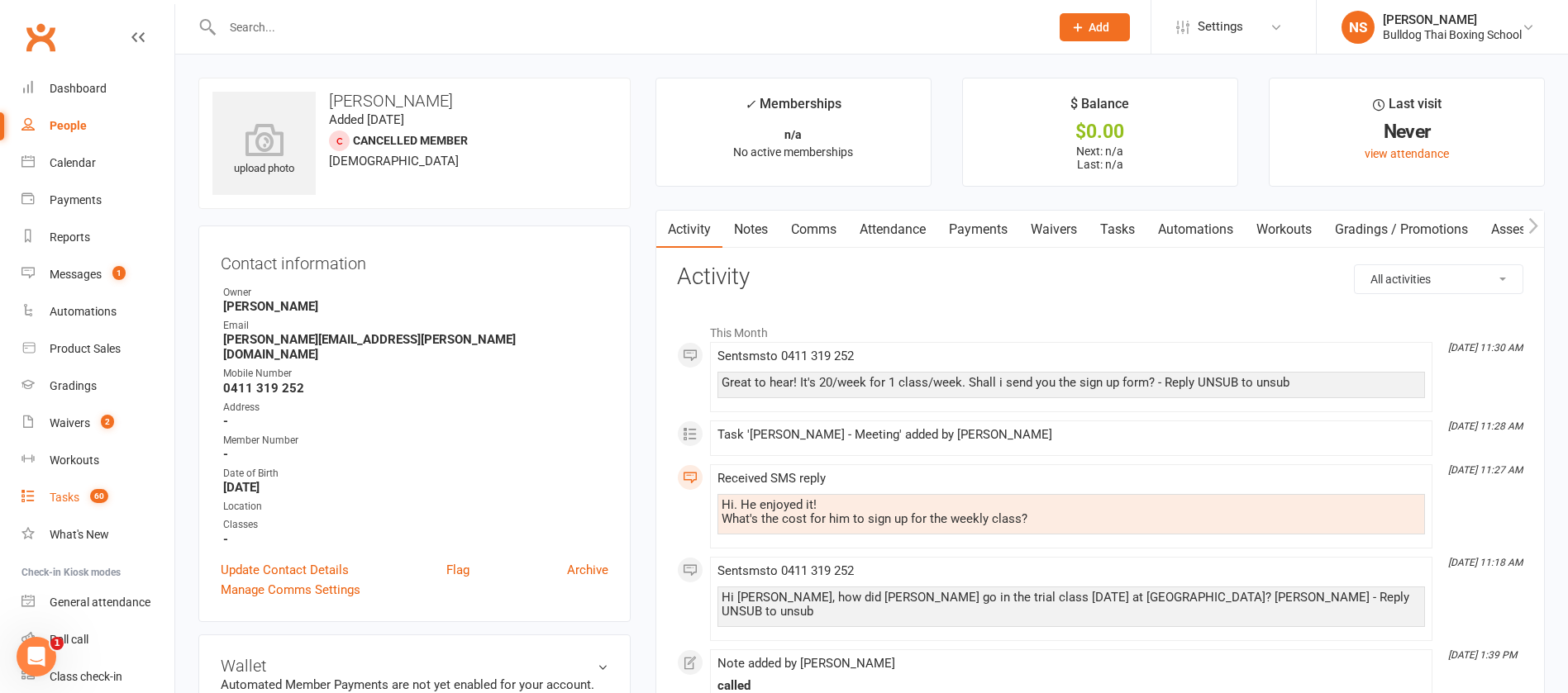
click at [59, 493] on div "Tasks" at bounding box center [64, 497] width 29 height 13
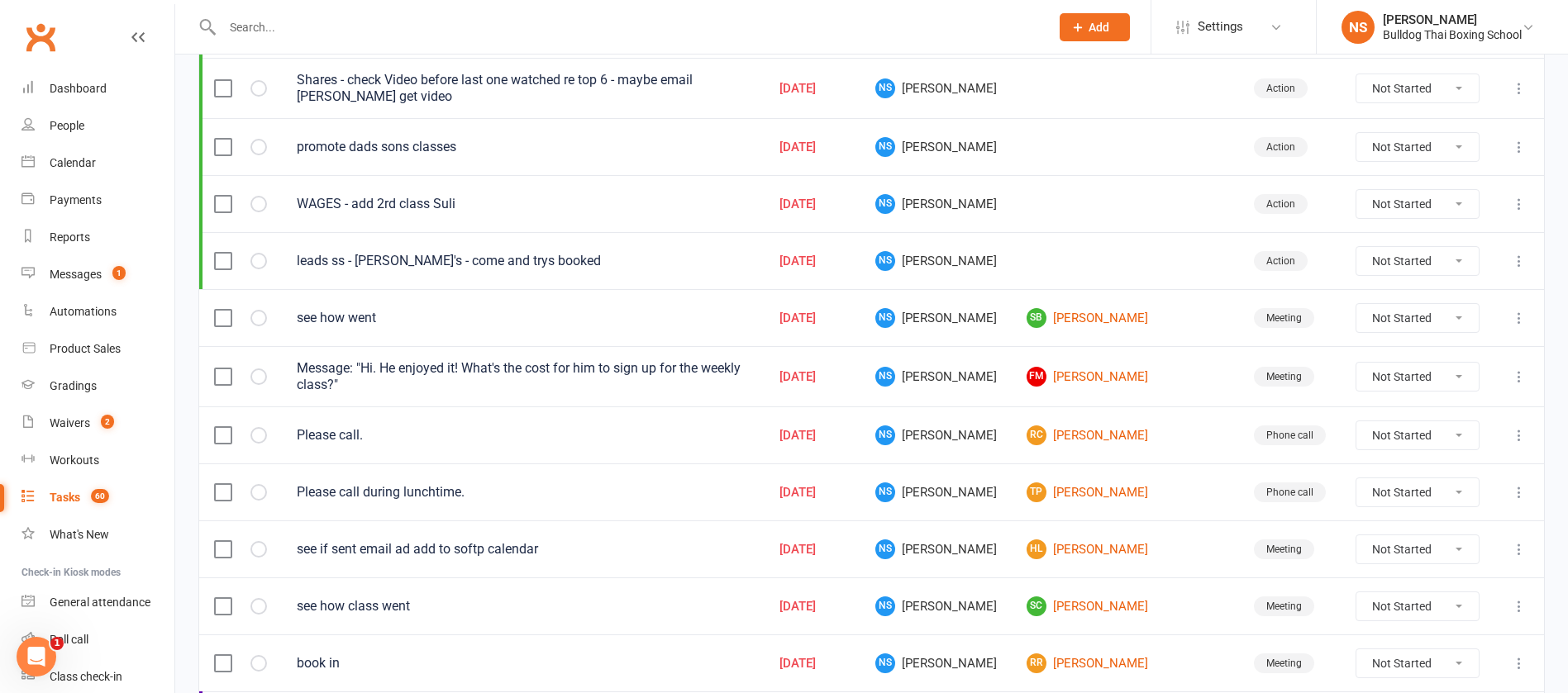
scroll to position [372, 0]
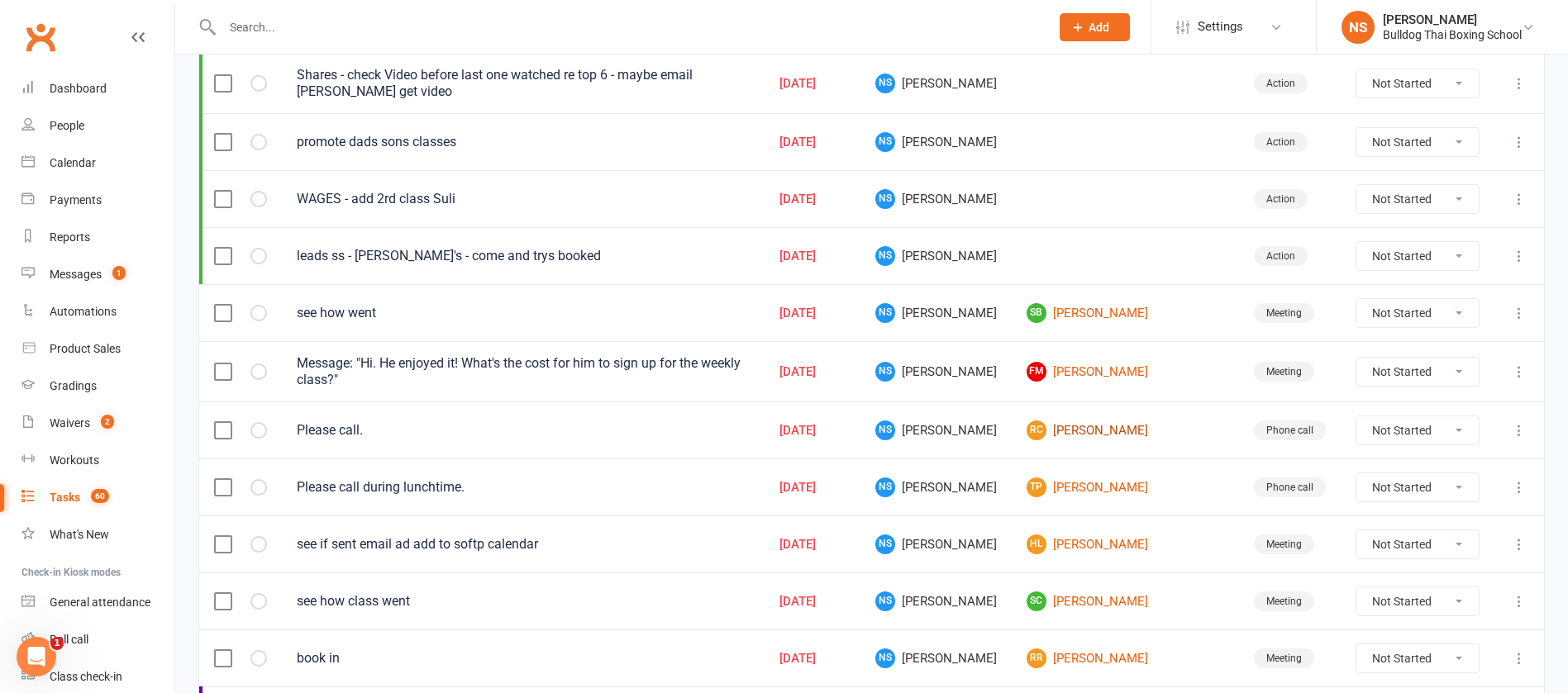
click at [1103, 430] on link "RC Rosie Clarke" at bounding box center [1125, 430] width 198 height 20
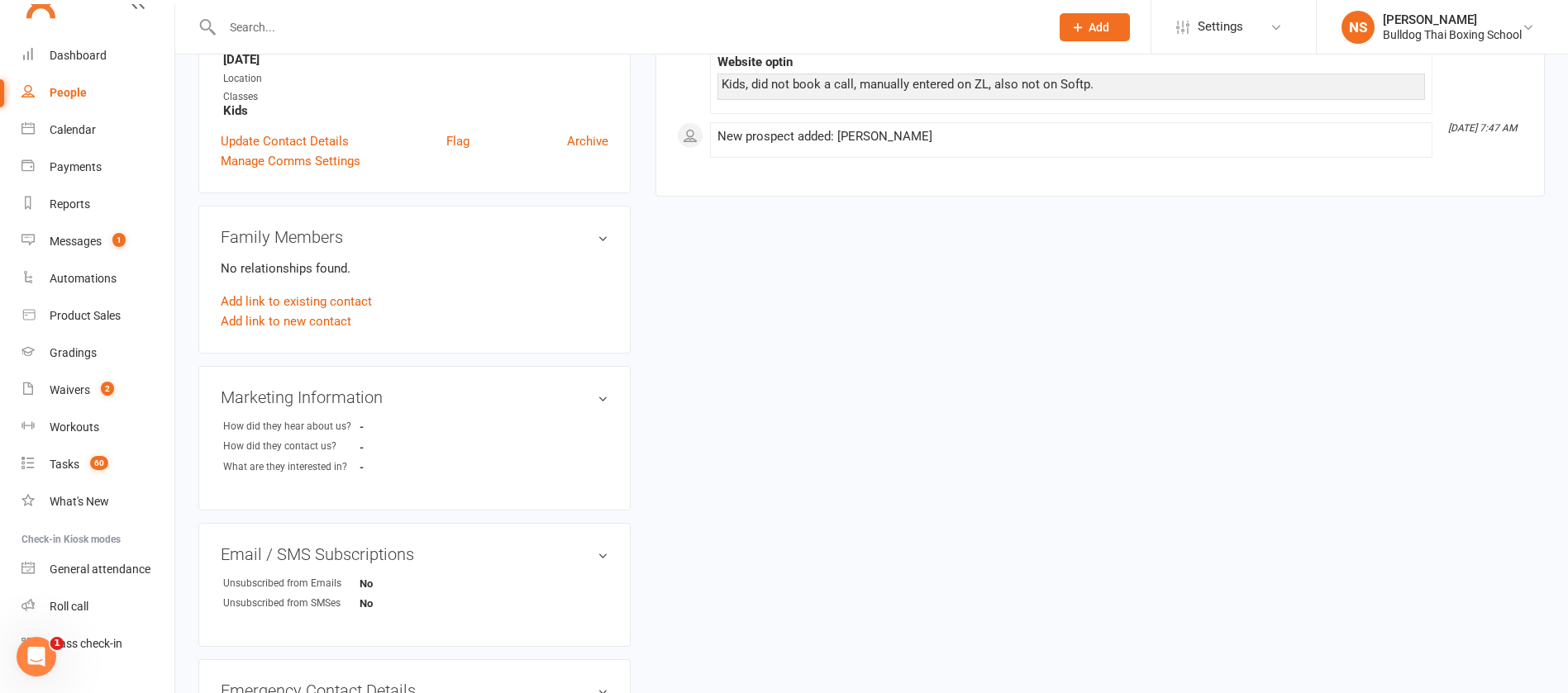
scroll to position [372, 0]
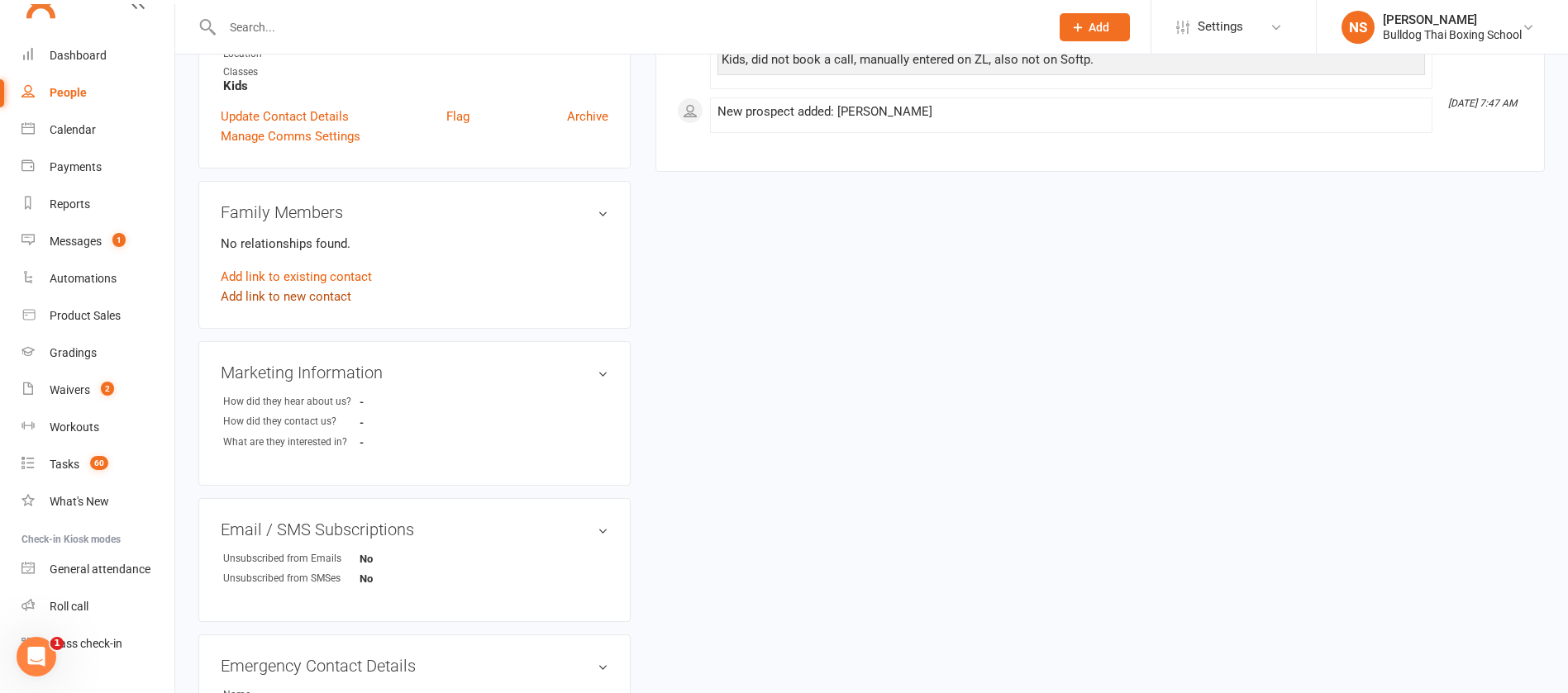
click at [250, 299] on link "Add link to new contact" at bounding box center [286, 296] width 130 height 20
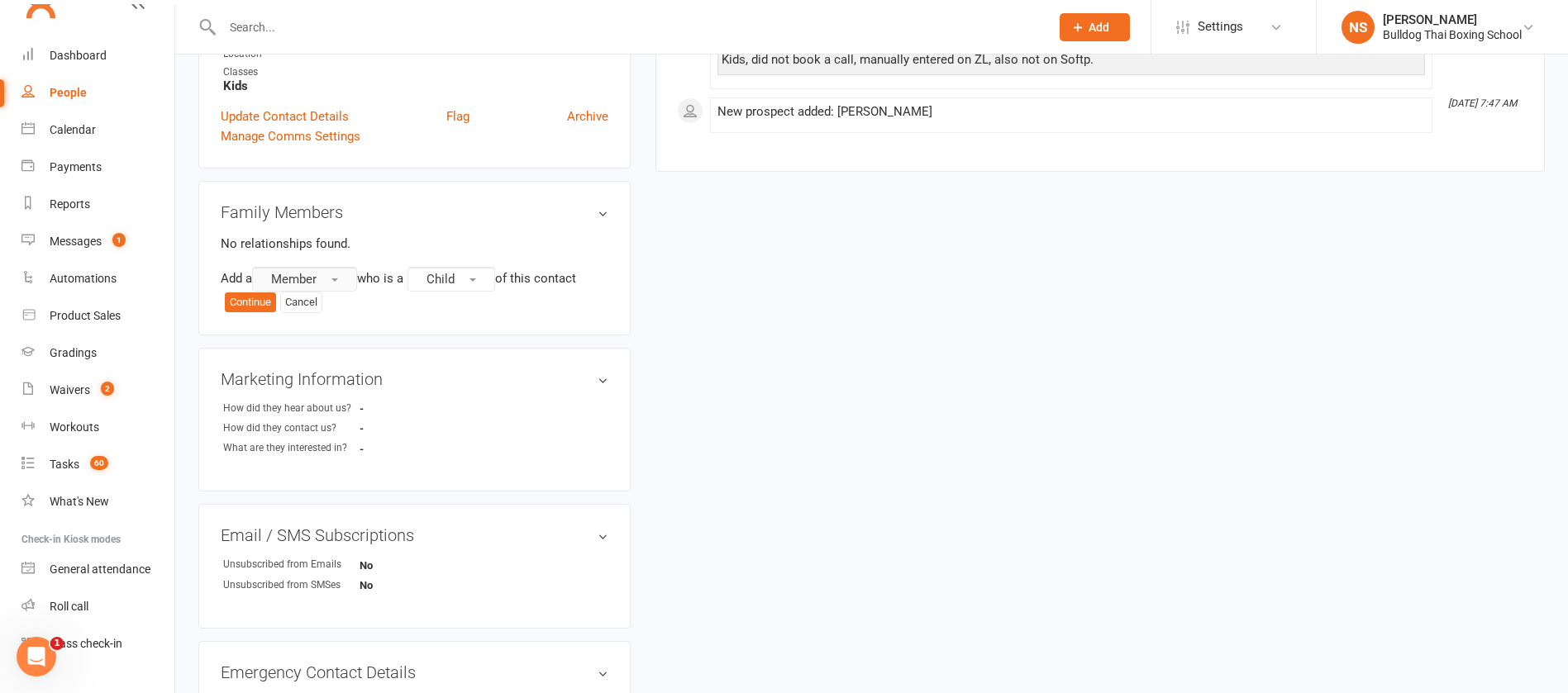
click at [307, 278] on span "Member" at bounding box center [294, 279] width 46 height 15
click at [322, 349] on link "Prospect" at bounding box center [335, 347] width 164 height 33
click at [249, 303] on button "Continue" at bounding box center [250, 302] width 51 height 20
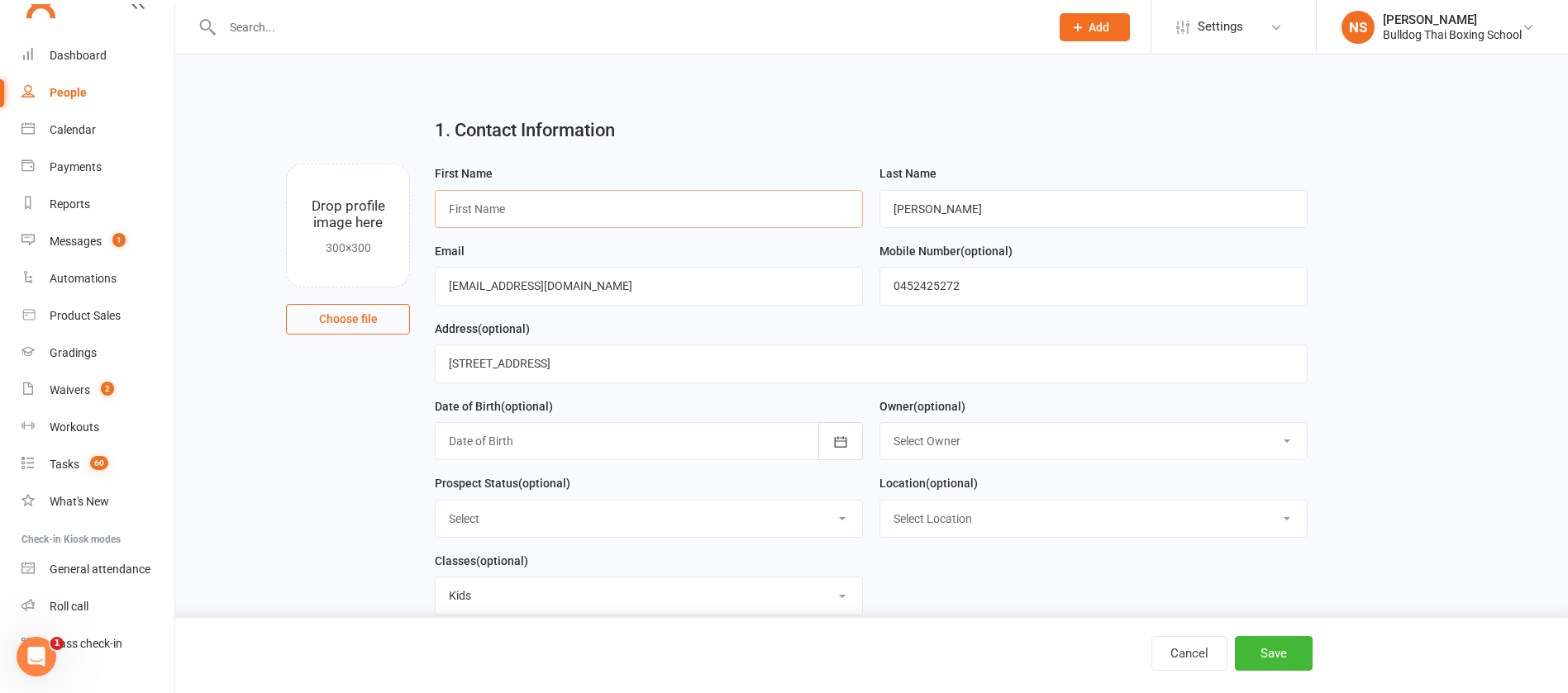
click at [523, 208] on input "text" at bounding box center [649, 209] width 428 height 38
type input "Pip"
click at [1290, 653] on button "Save" at bounding box center [1274, 653] width 78 height 35
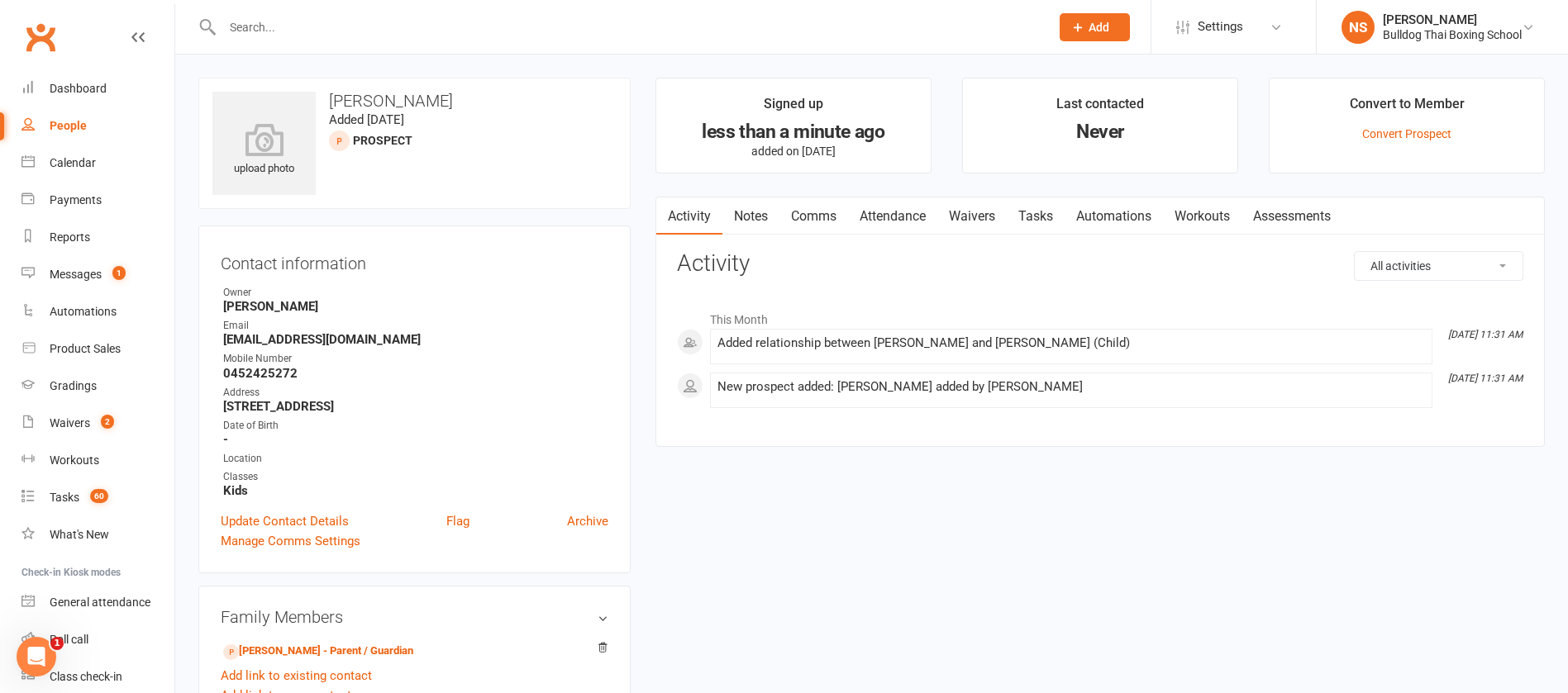
click at [896, 221] on link "Attendance" at bounding box center [892, 217] width 89 height 38
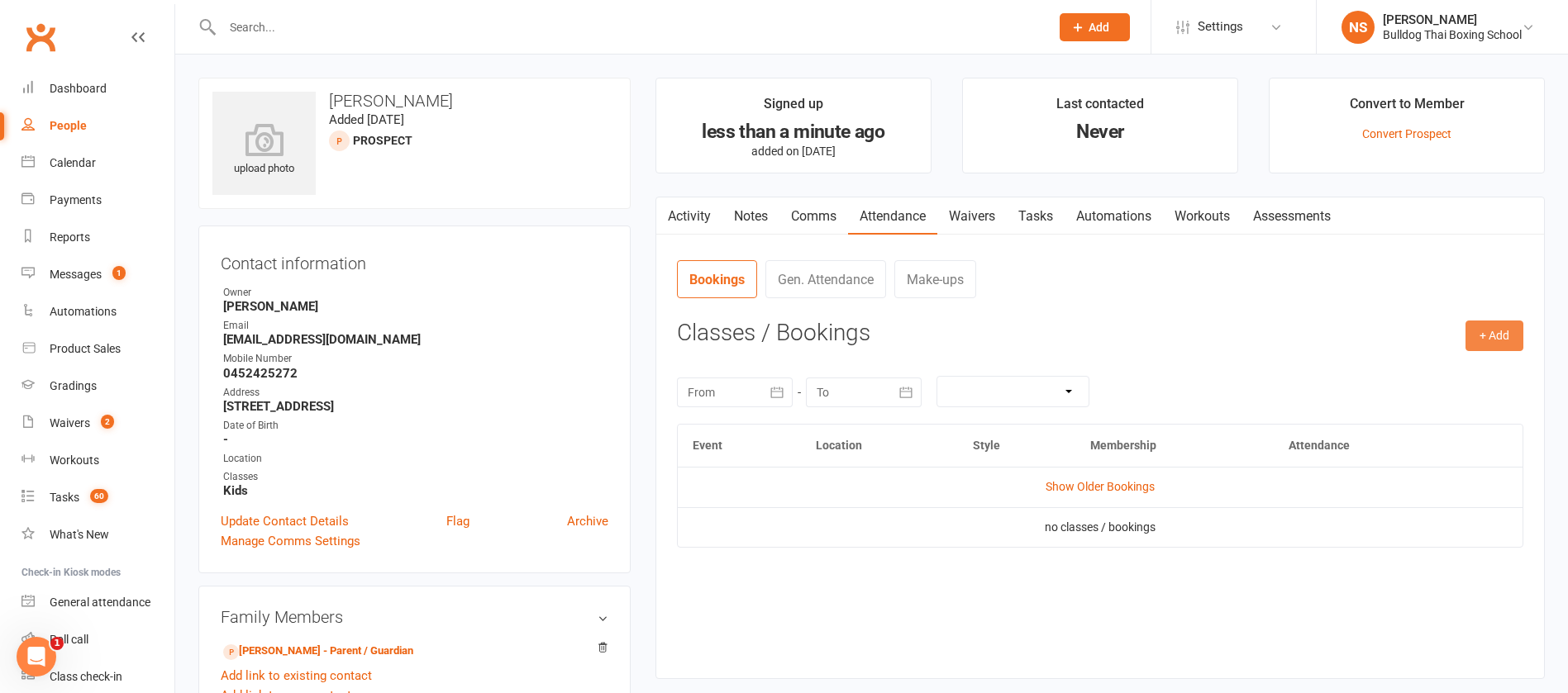
click at [1492, 335] on button "+ Add" at bounding box center [1495, 336] width 58 height 29
click at [1434, 367] on link "Book Event" at bounding box center [1441, 374] width 164 height 33
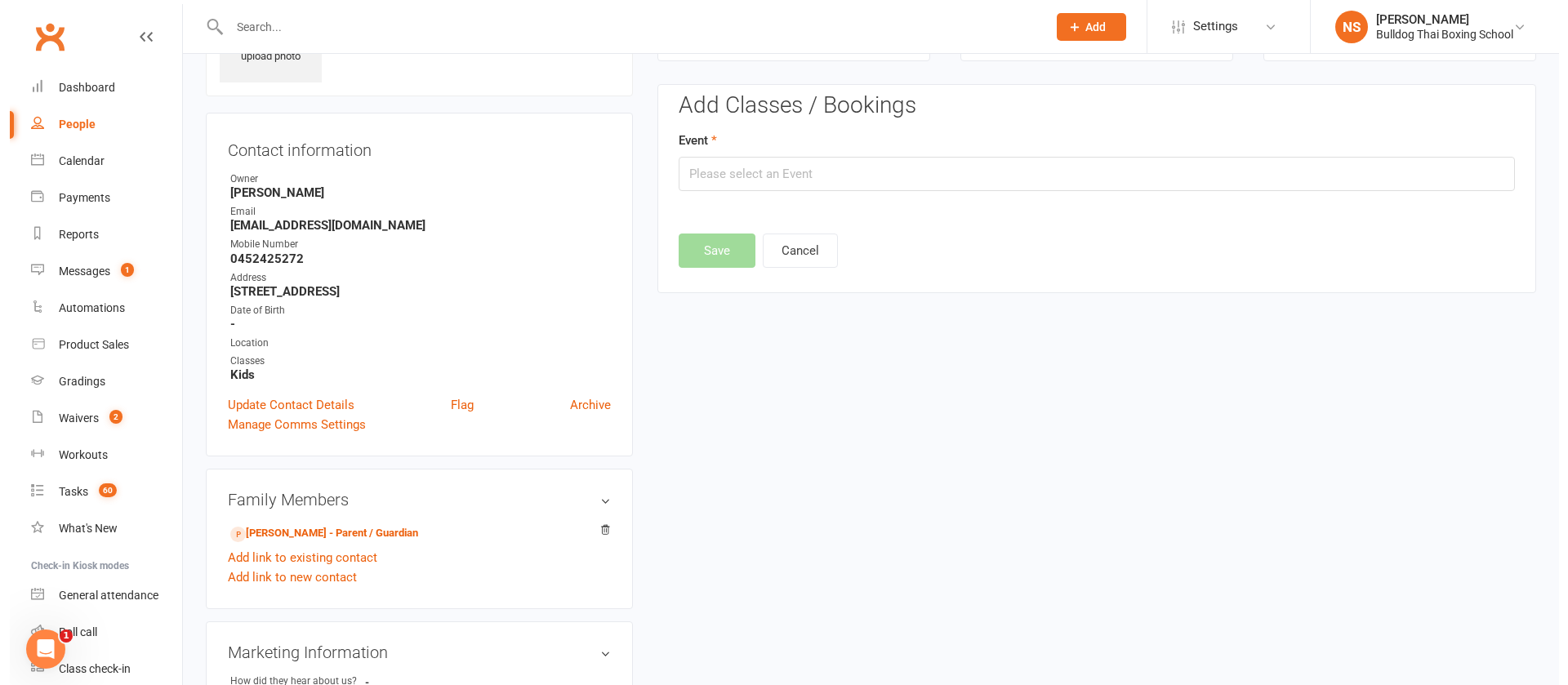
scroll to position [113, 0]
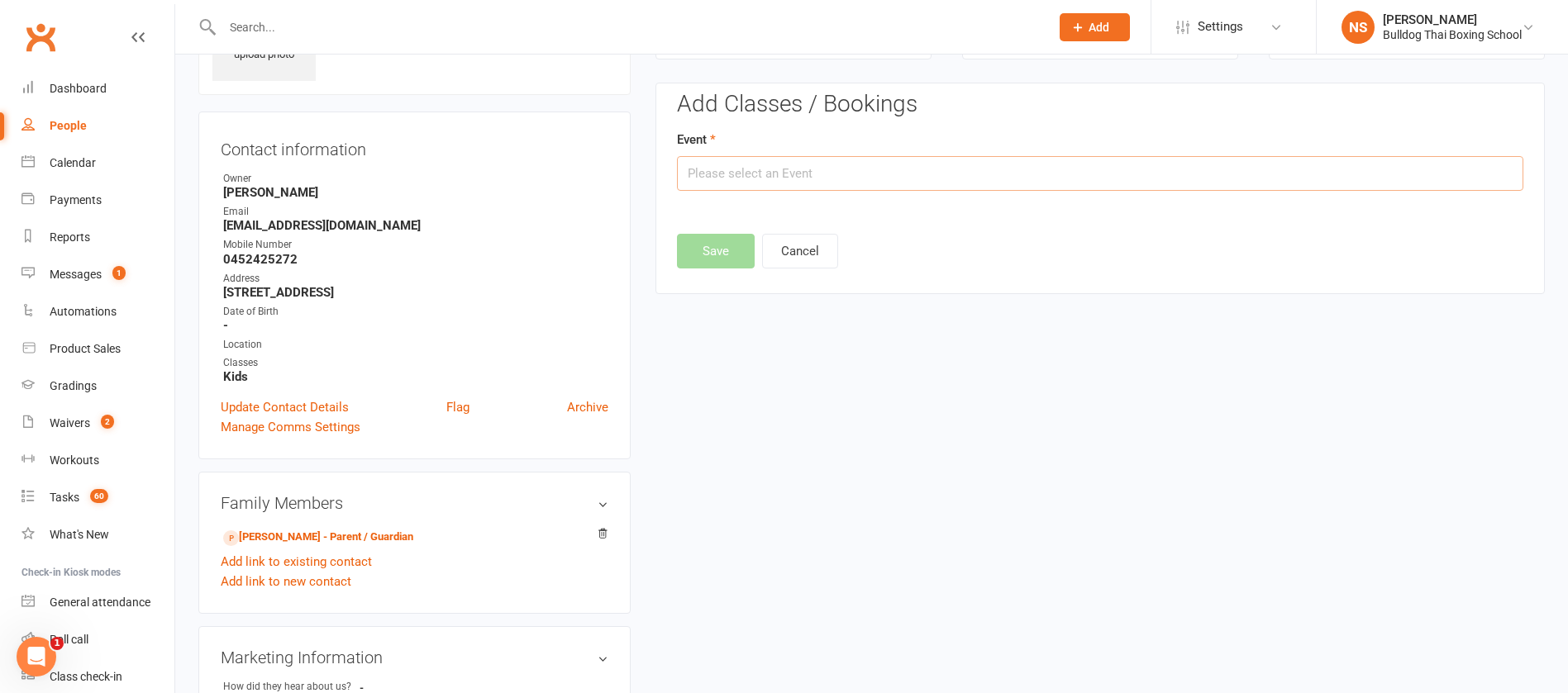
click at [749, 173] on input "text" at bounding box center [1100, 173] width 847 height 35
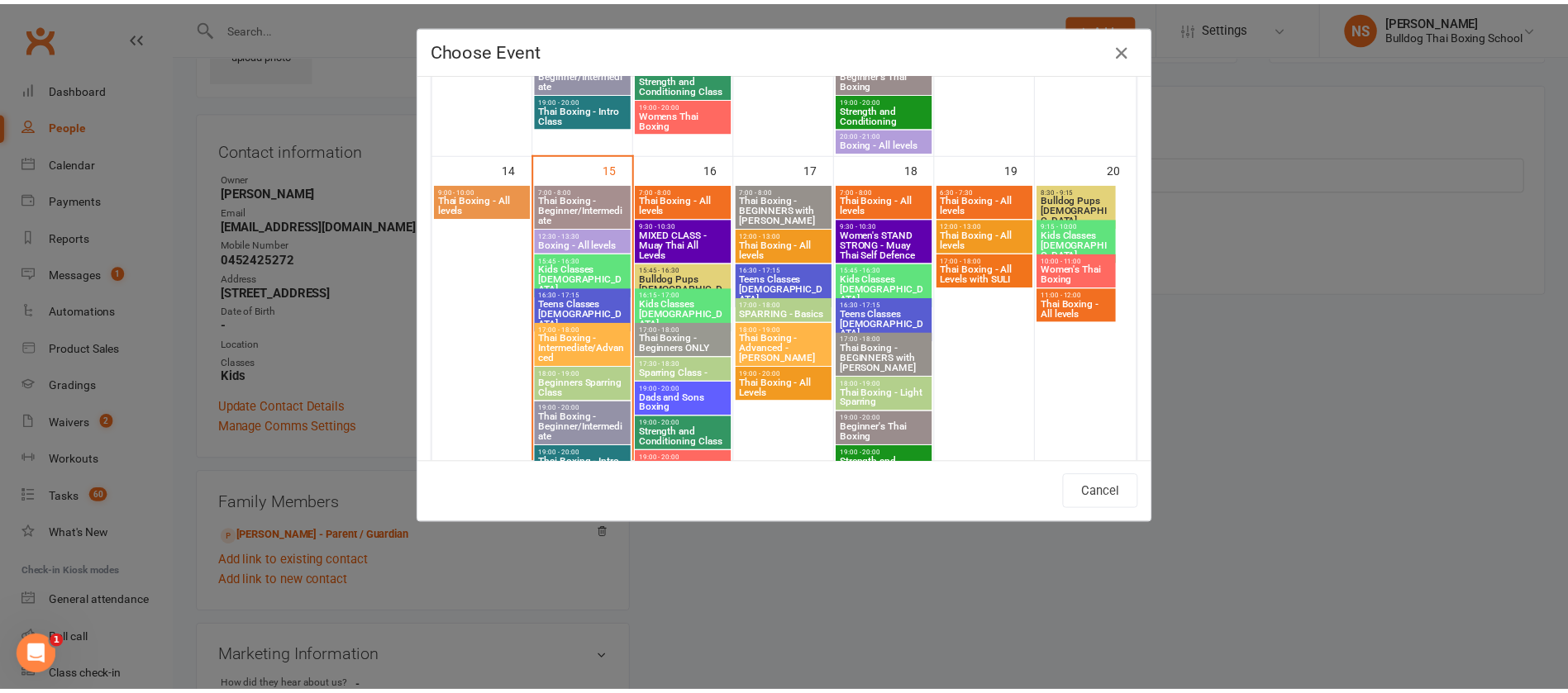
scroll to position [744, 0]
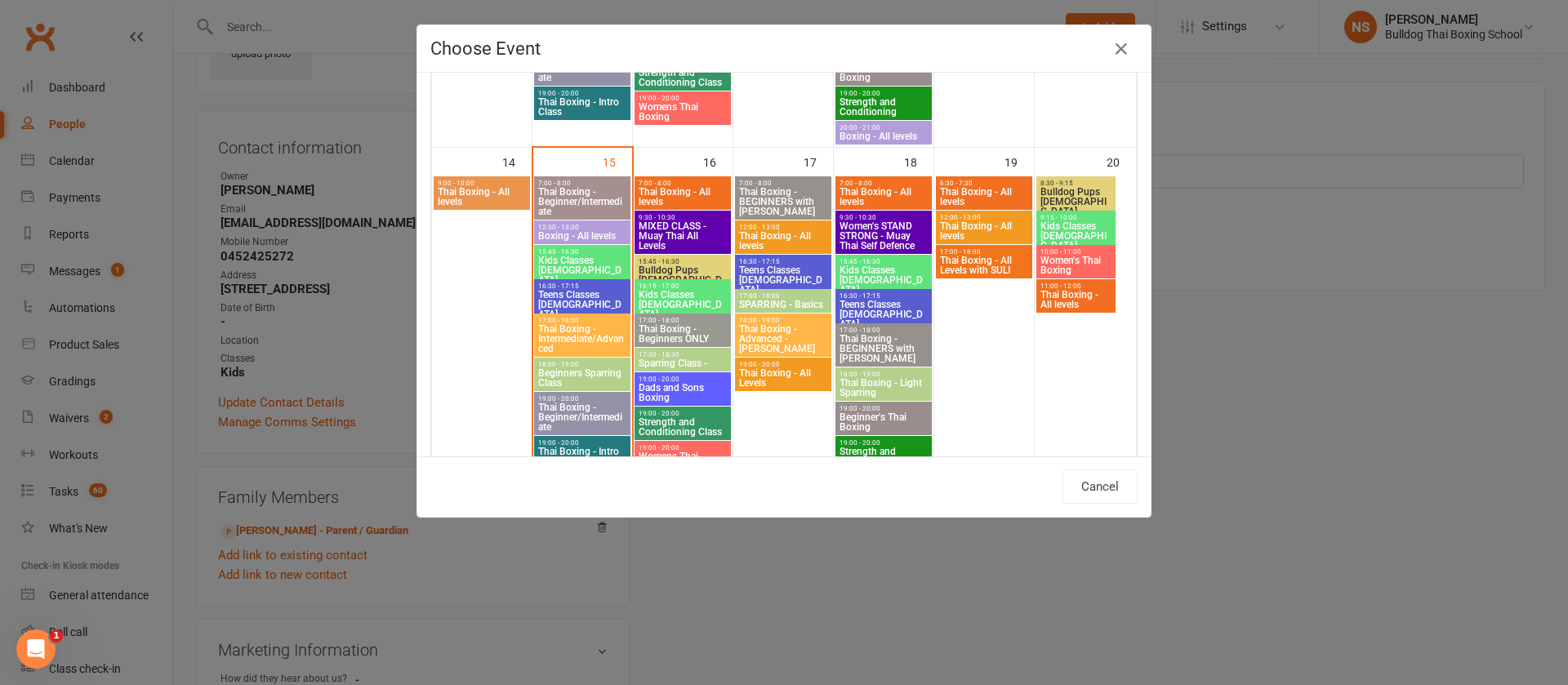
click at [683, 265] on span "Bulldog Pups [DEMOGRAPHIC_DATA]" at bounding box center [682, 280] width 90 height 29
type input "Bulldog Pups 4-7yo - Sep 16, 2025 3:45:00 PM"
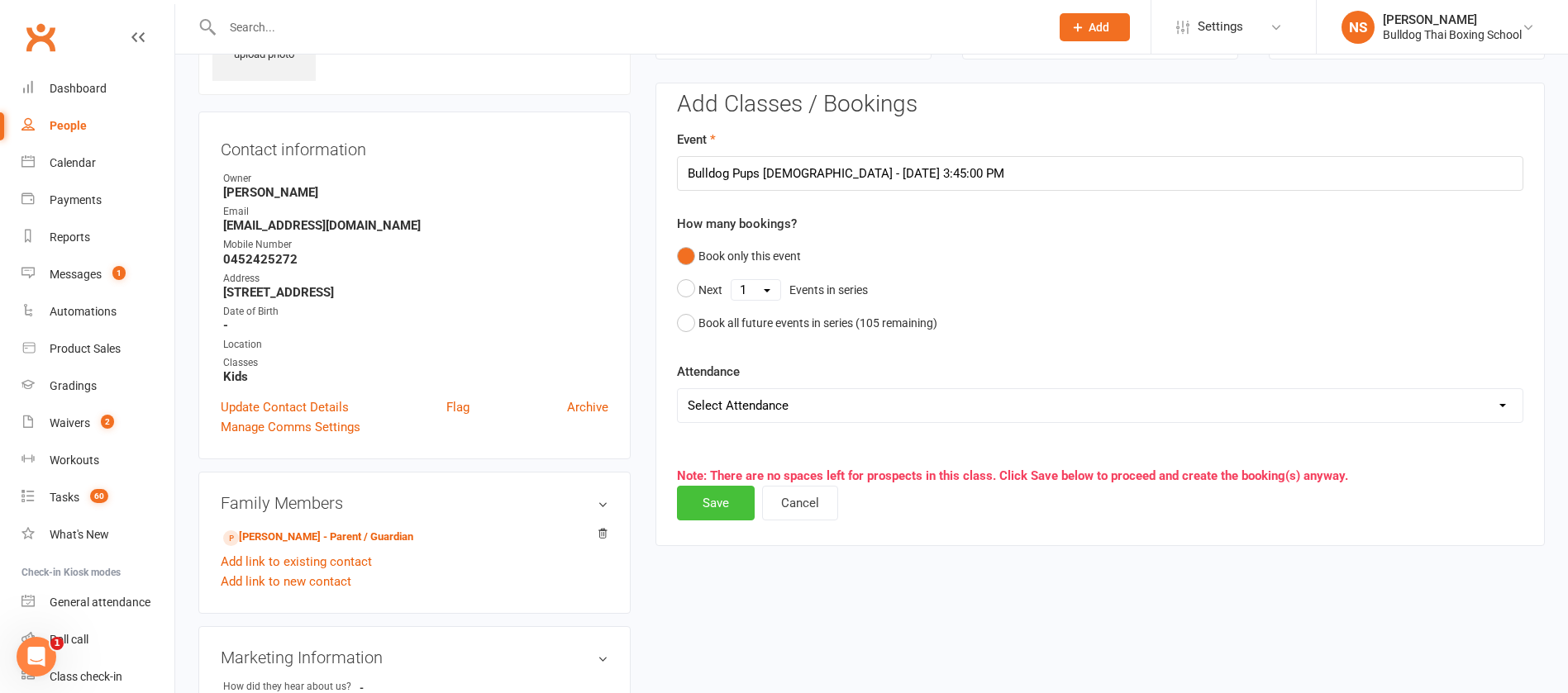
click at [722, 503] on button "Save" at bounding box center [716, 503] width 78 height 35
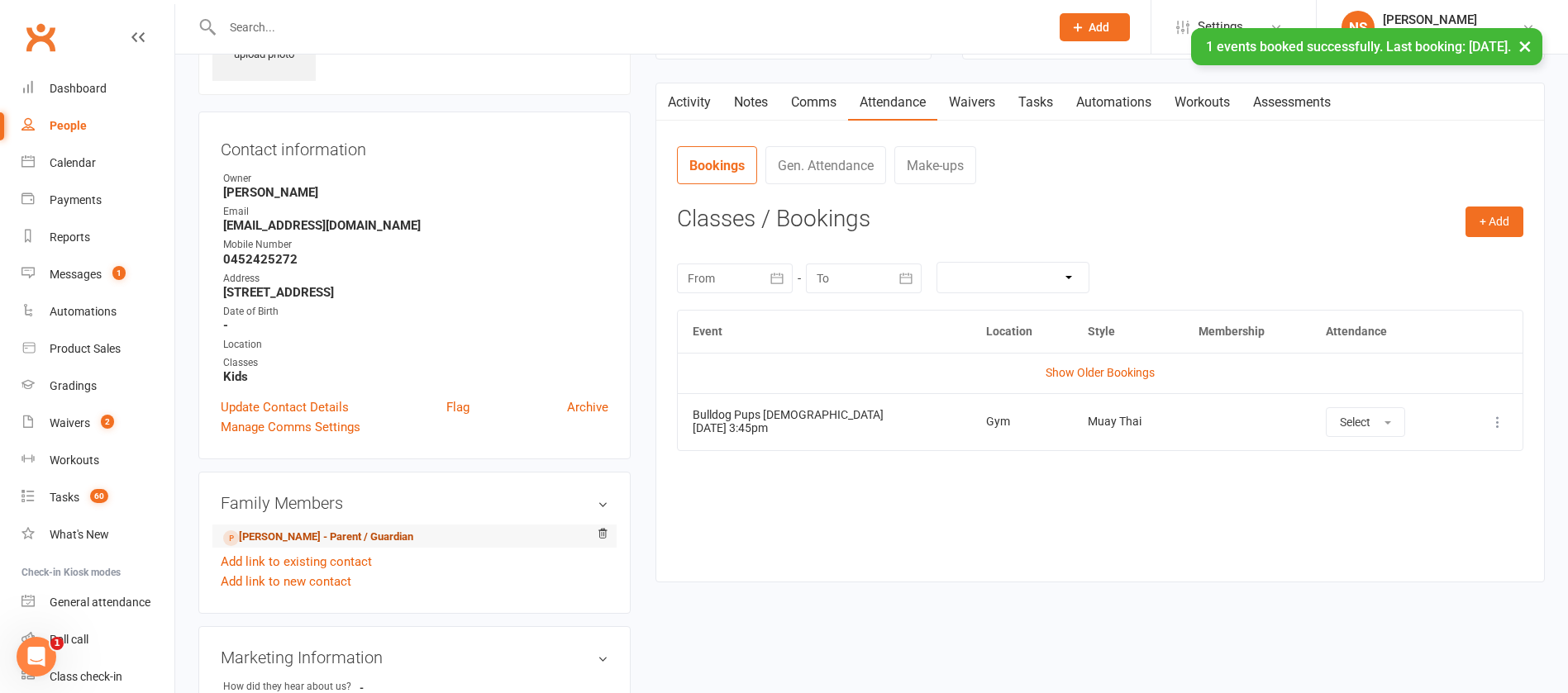
click at [302, 535] on link "Rosie Clarke - Parent / Guardian" at bounding box center [319, 538] width 190 height 17
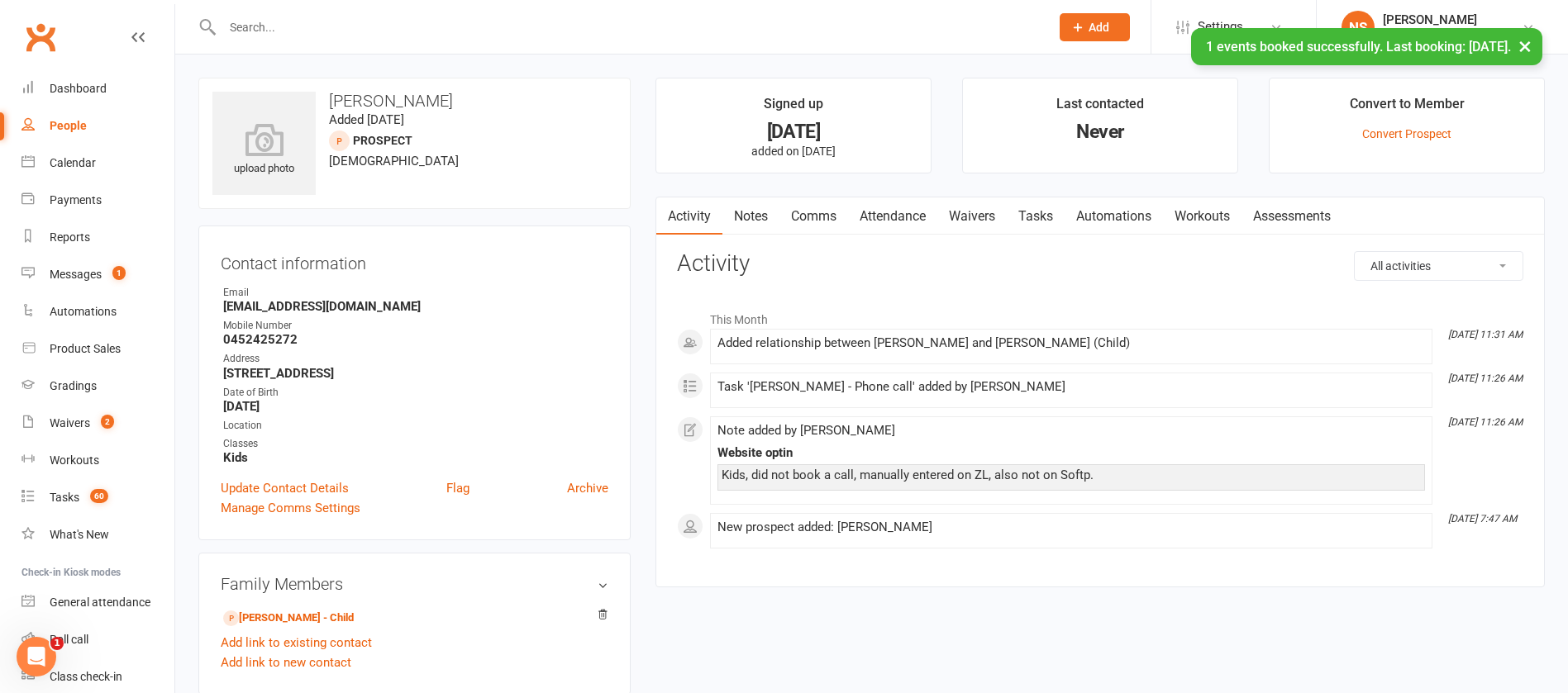
click at [750, 211] on link "Notes" at bounding box center [751, 217] width 57 height 38
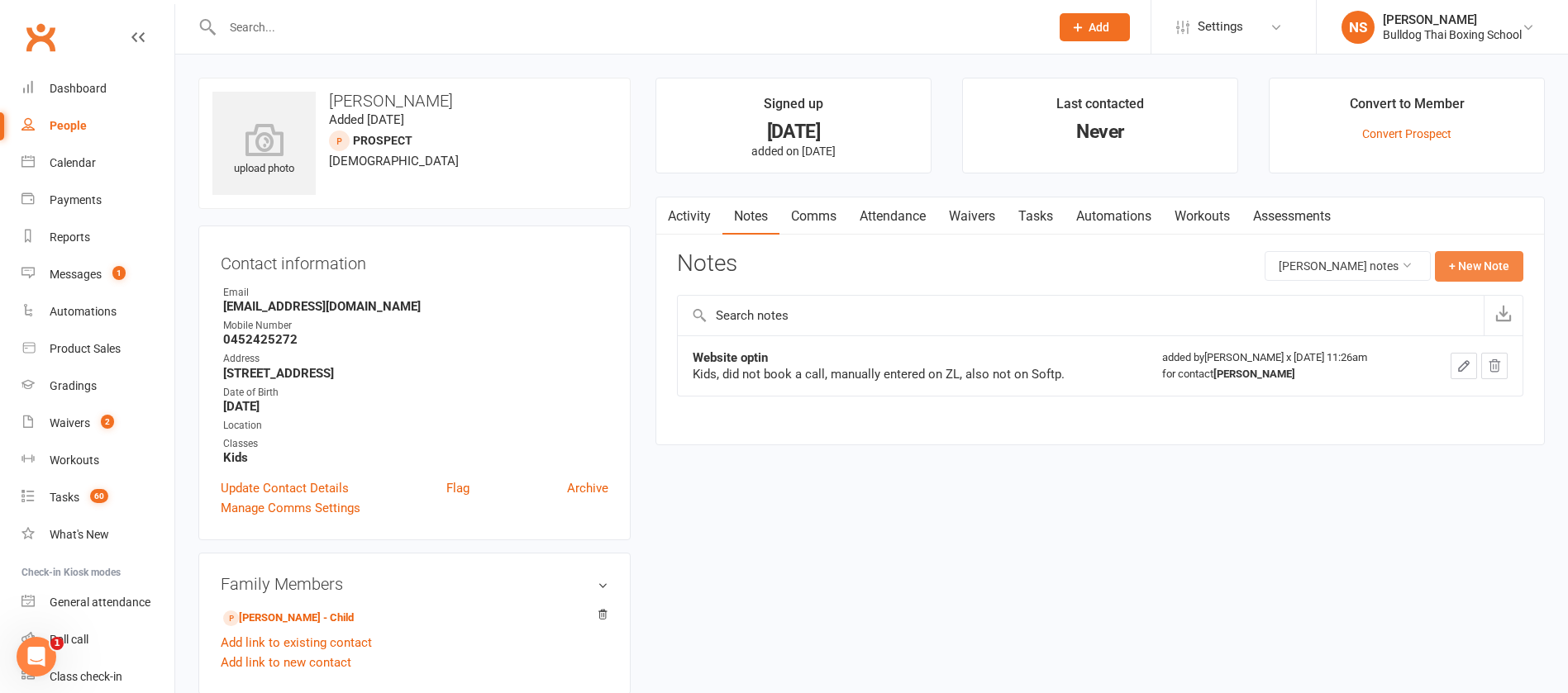
click at [1477, 261] on button "+ New Note" at bounding box center [1479, 266] width 88 height 29
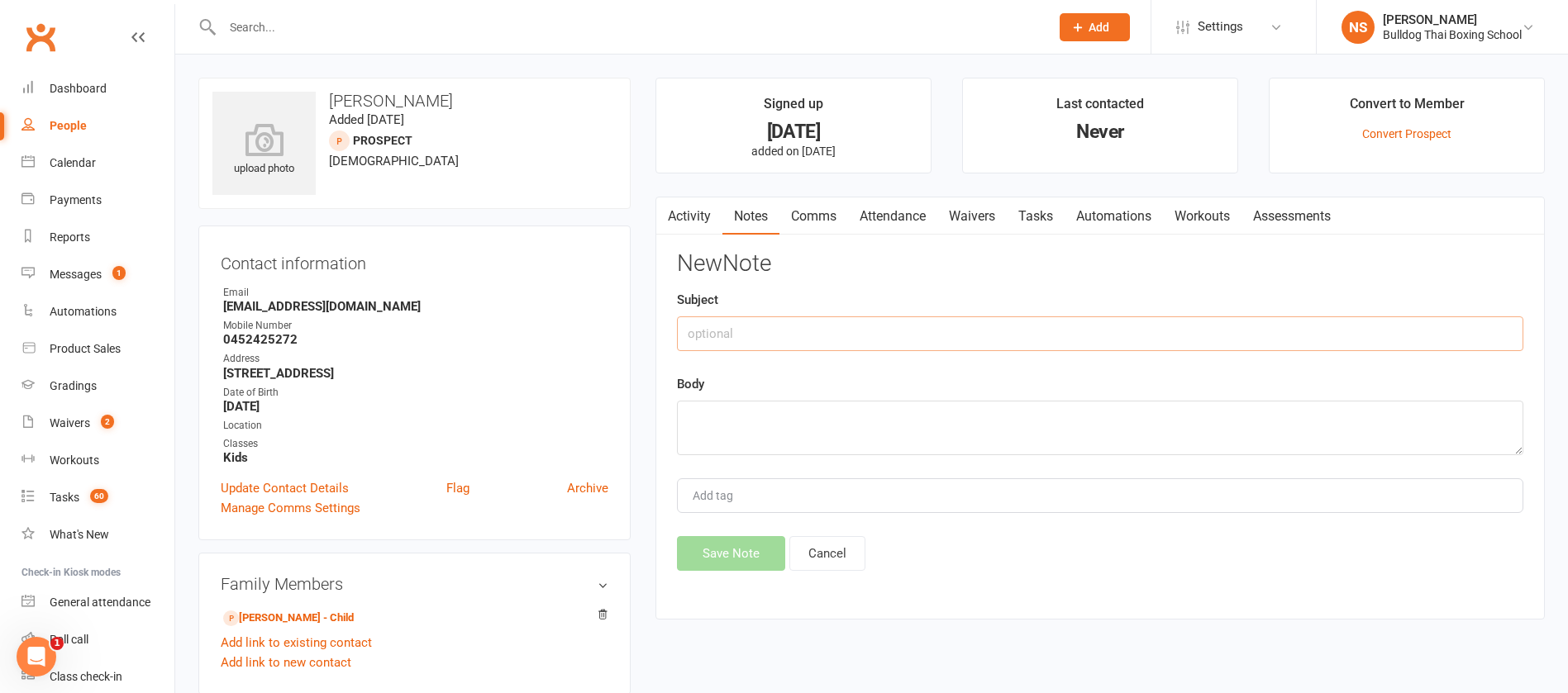
click at [745, 337] on input "text" at bounding box center [1100, 334] width 847 height 35
type input "Friend of hayley lewis"
click at [722, 420] on textarea at bounding box center [1100, 427] width 847 height 54
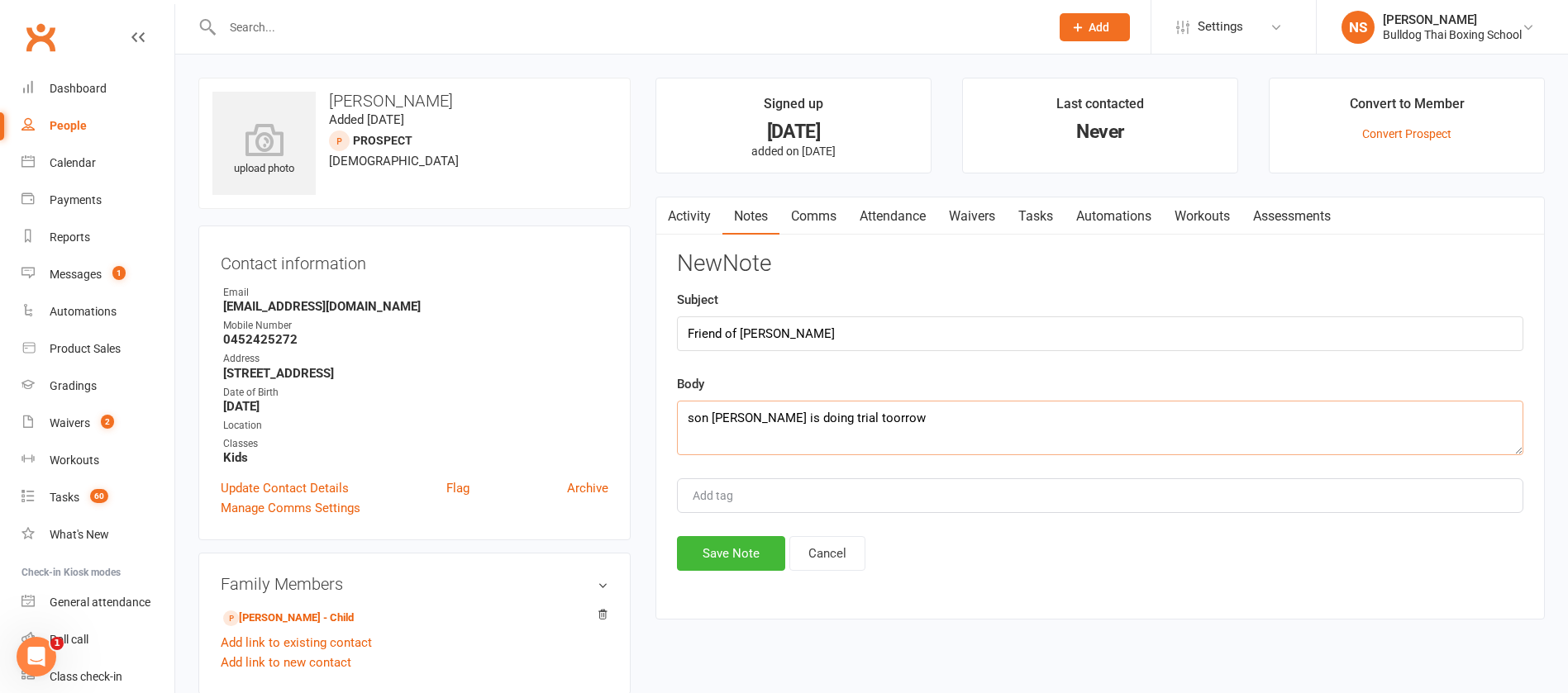
click at [815, 424] on textarea "son Elio is doing trial toorrow" at bounding box center [1100, 427] width 847 height 54
type textarea "son Elio is doing trial tomorrow"
click at [722, 558] on button "Save Note" at bounding box center [730, 553] width 108 height 35
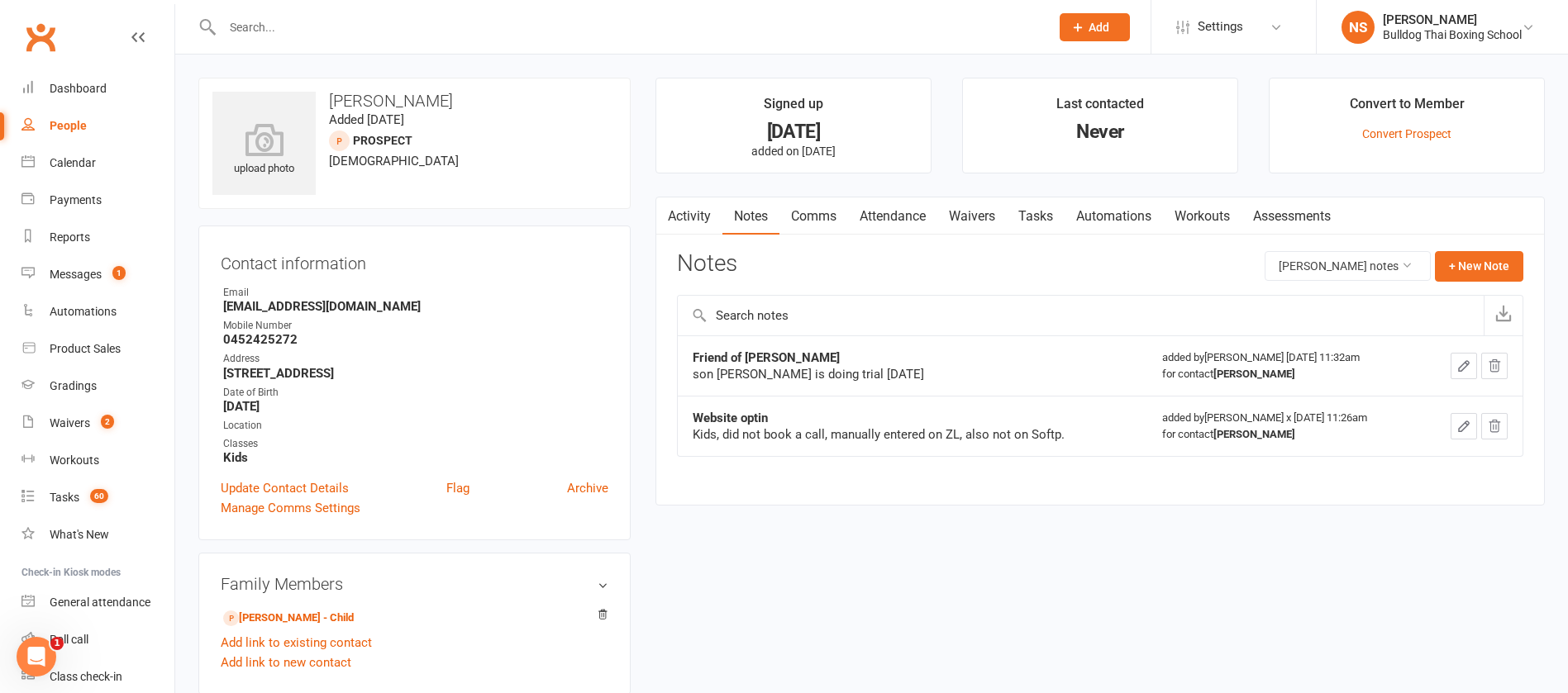
click at [977, 219] on link "Waivers" at bounding box center [972, 217] width 69 height 38
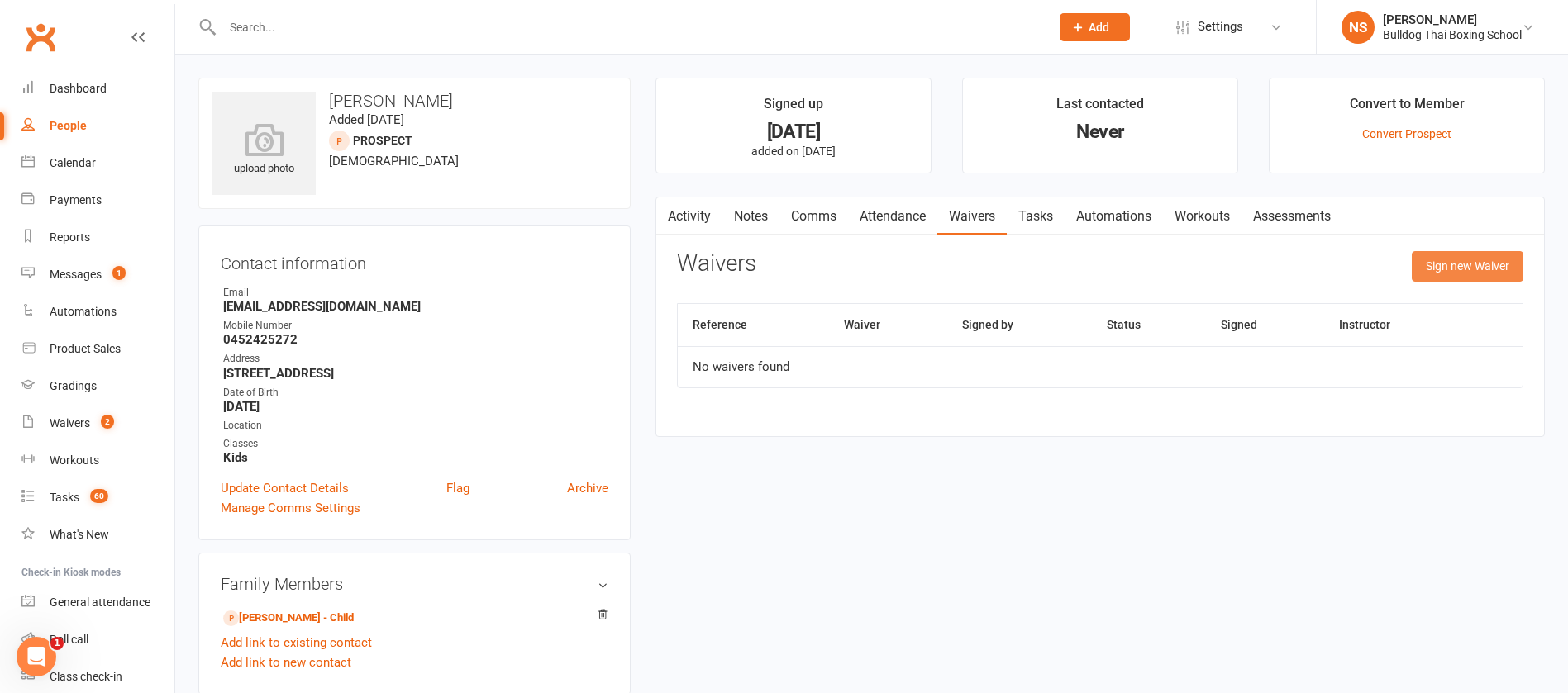
click at [1469, 266] on button "Sign new Waiver" at bounding box center [1467, 266] width 111 height 29
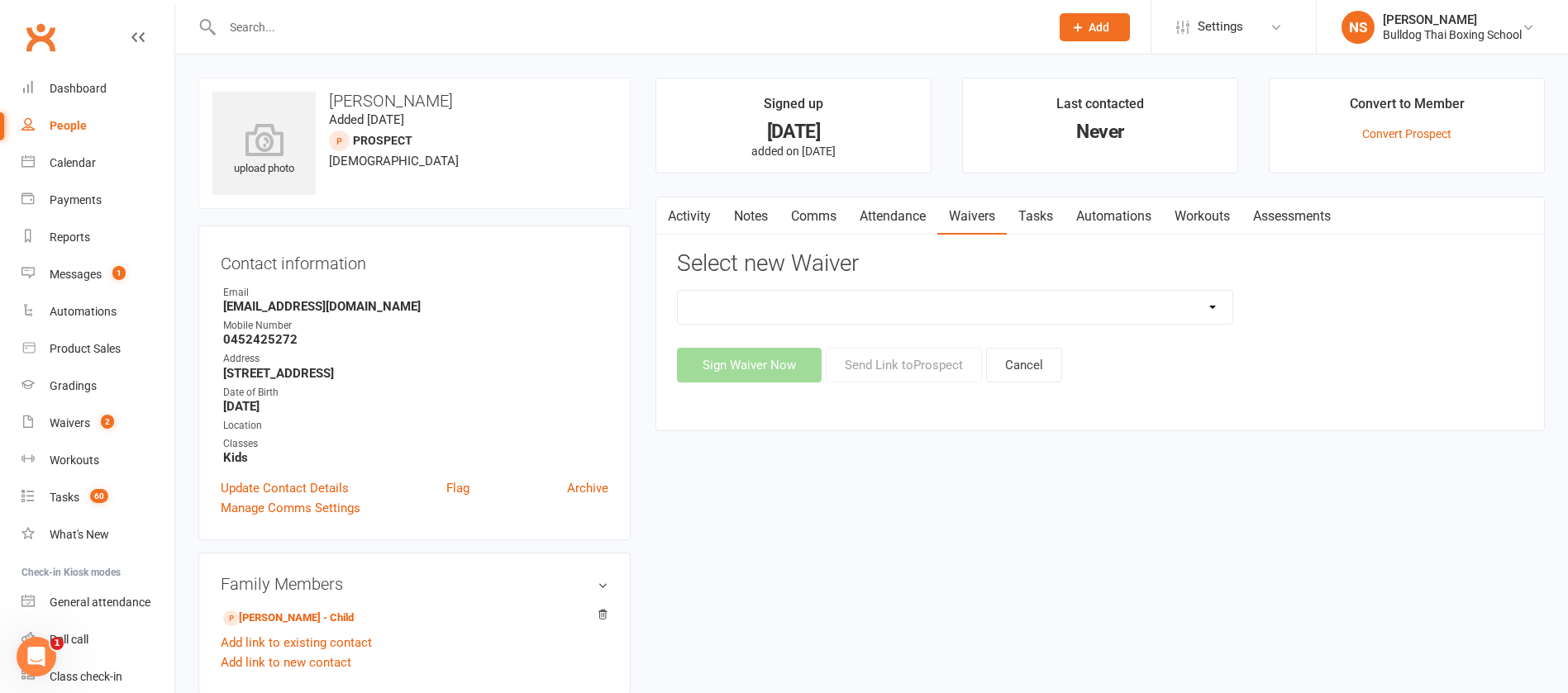
click at [917, 300] on select "12 Month Contract 14 Day Kick Off 21 Day Kick Starter 28 Day 99 and RO 35 28 Da…" at bounding box center [955, 307] width 555 height 33
select select "1551"
click at [678, 291] on select "12 Month Contract 14 Day Kick Off 21 Day Kick Starter 28 Day 99 and RO 35 28 Da…" at bounding box center [955, 307] width 555 height 33
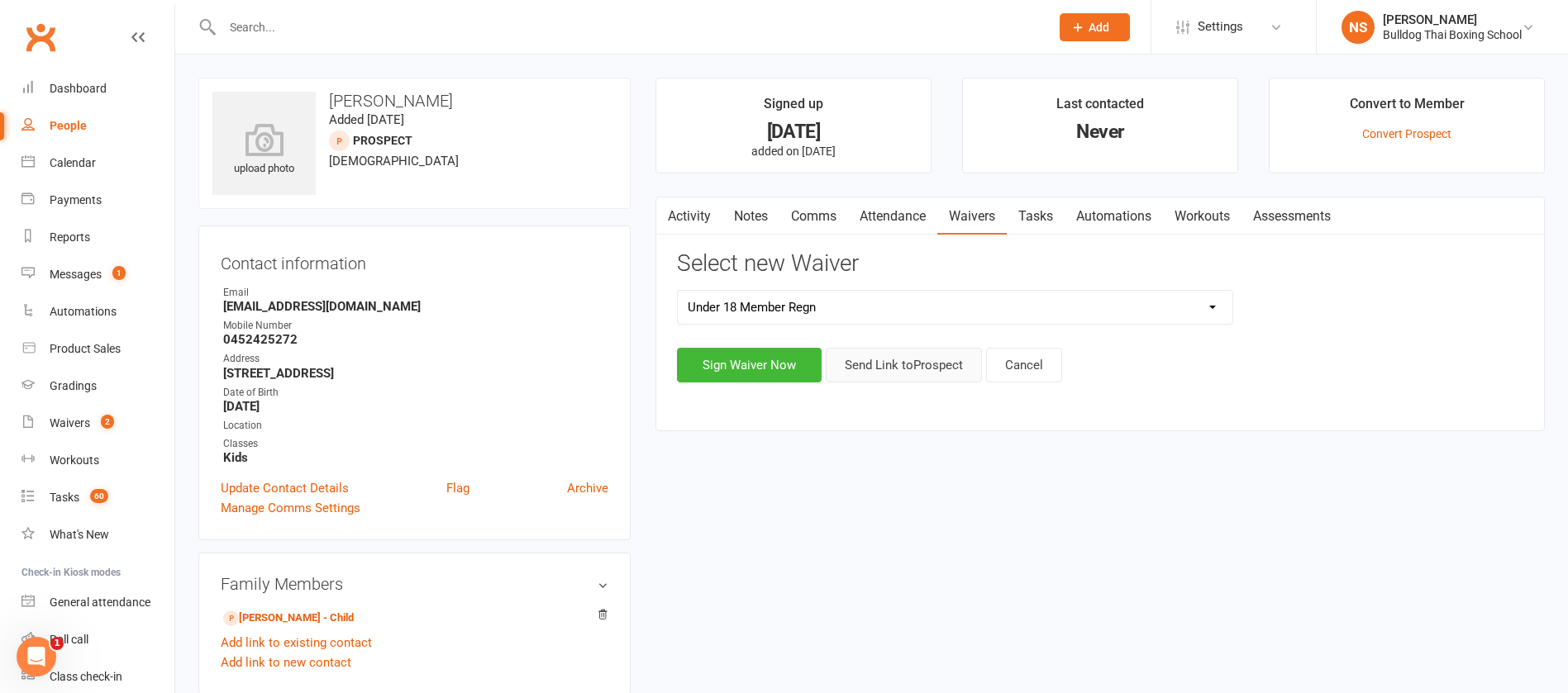
click at [881, 365] on button "Send Link to [GEOGRAPHIC_DATA]" at bounding box center [904, 365] width 156 height 35
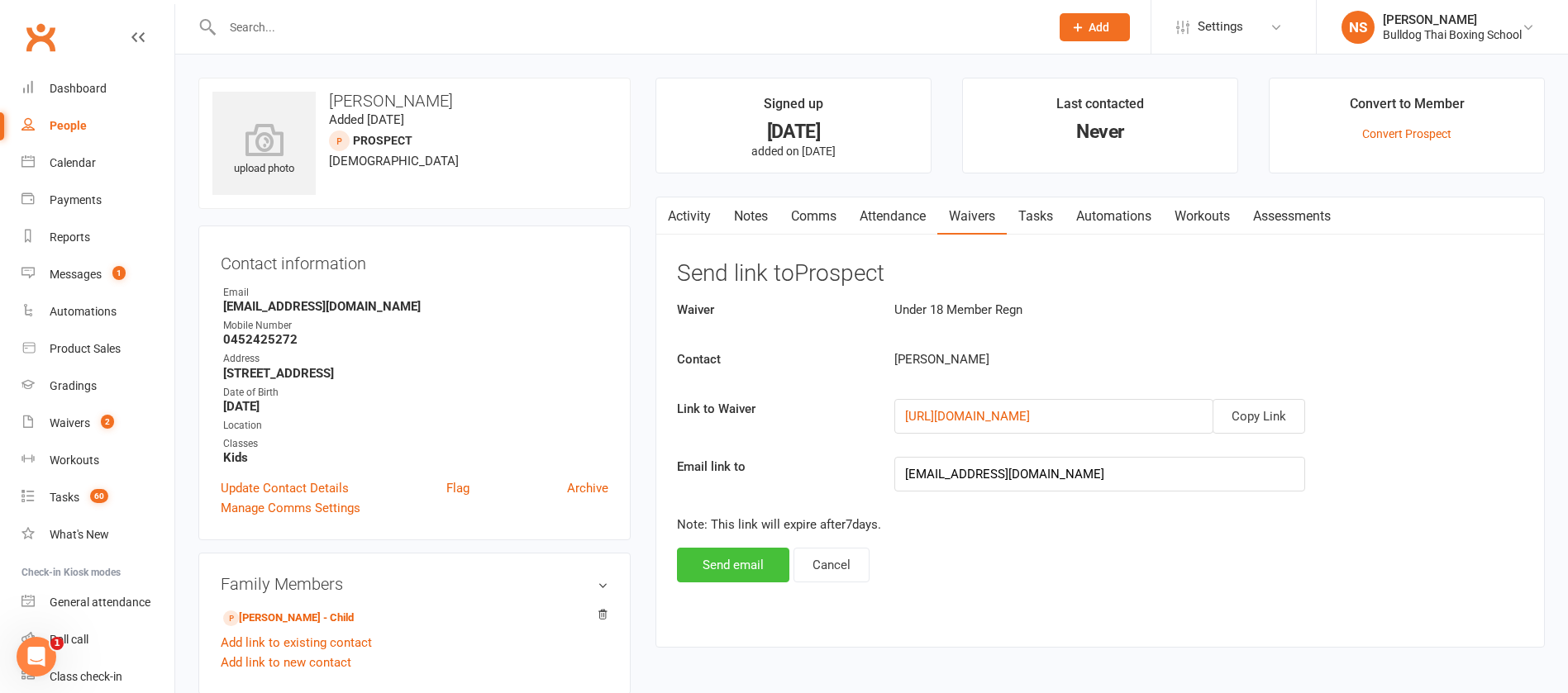
click at [730, 564] on button "Send email" at bounding box center [733, 565] width 112 height 35
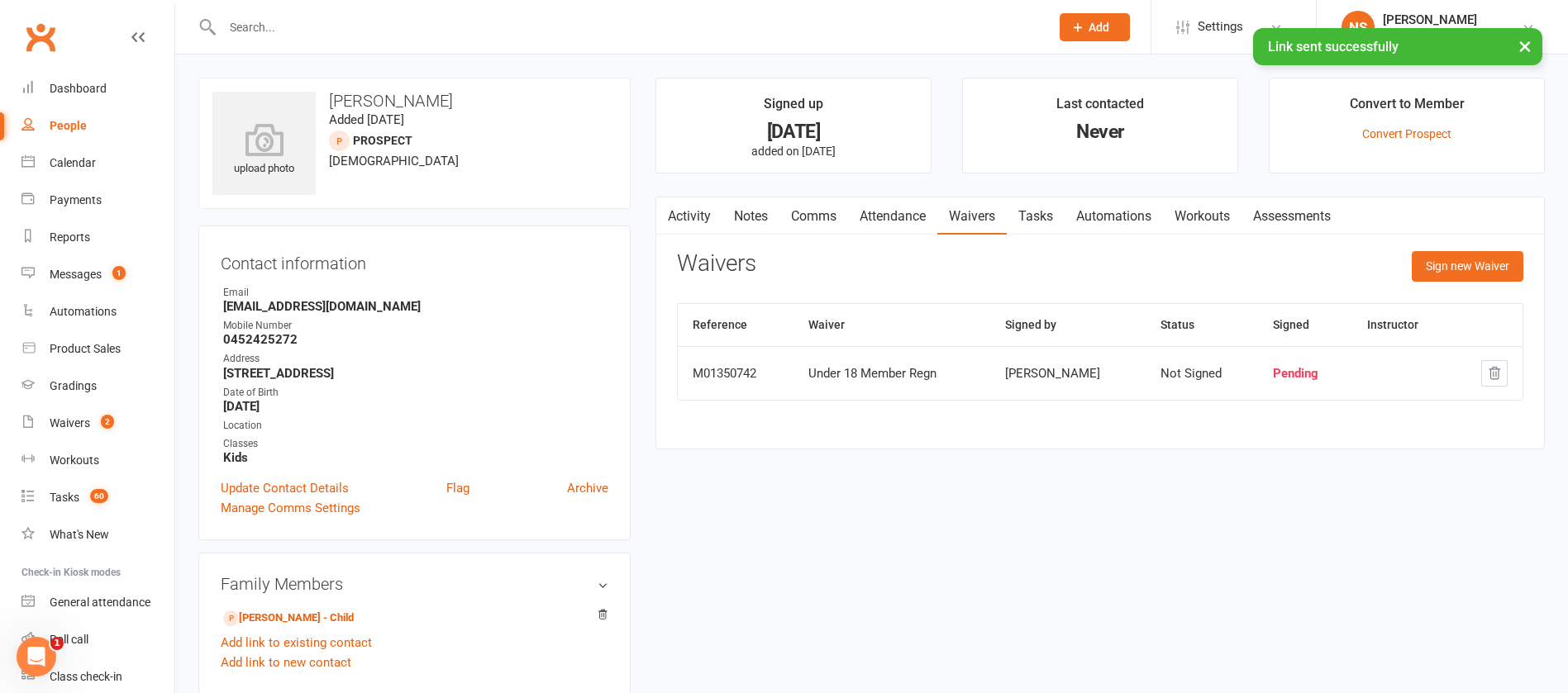
click at [1037, 217] on link "Tasks" at bounding box center [1035, 217] width 58 height 38
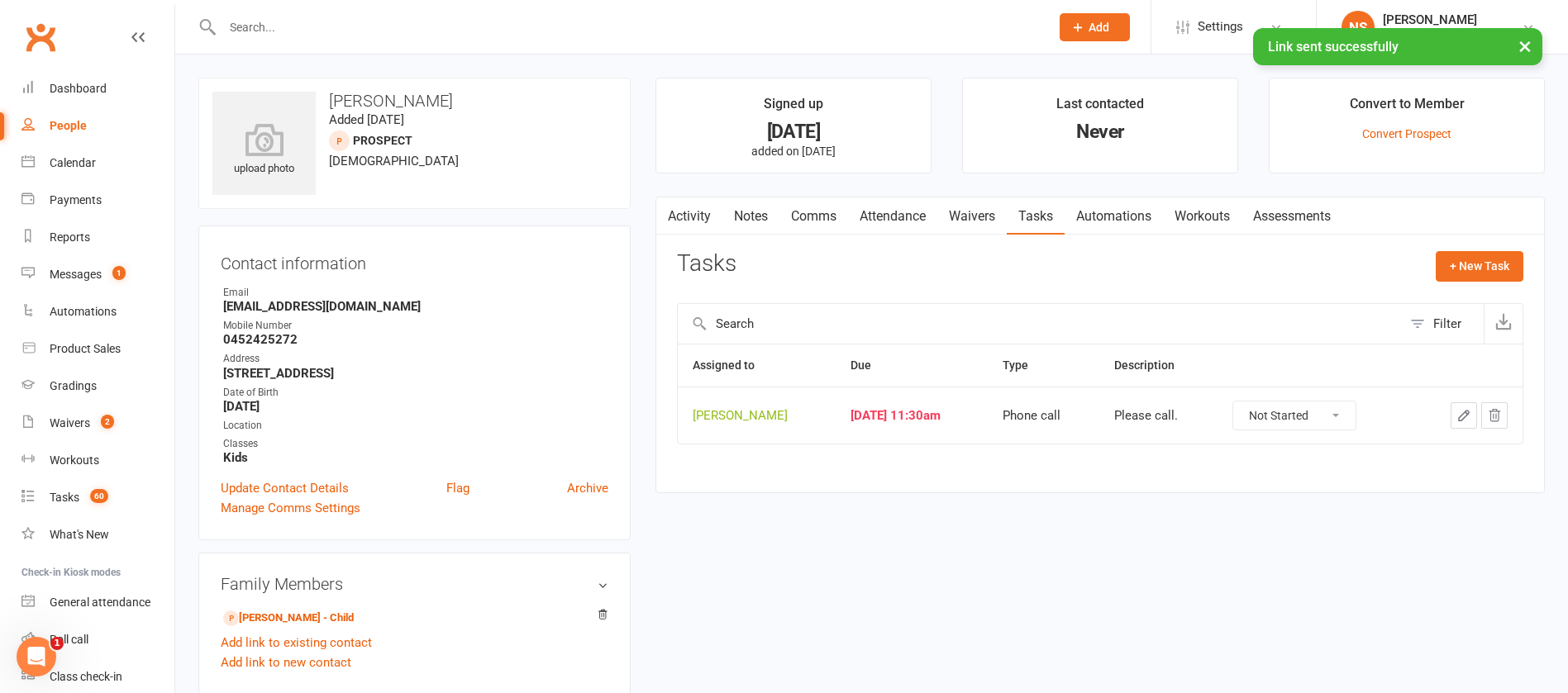
click at [1463, 417] on icon "button" at bounding box center [1464, 415] width 15 height 15
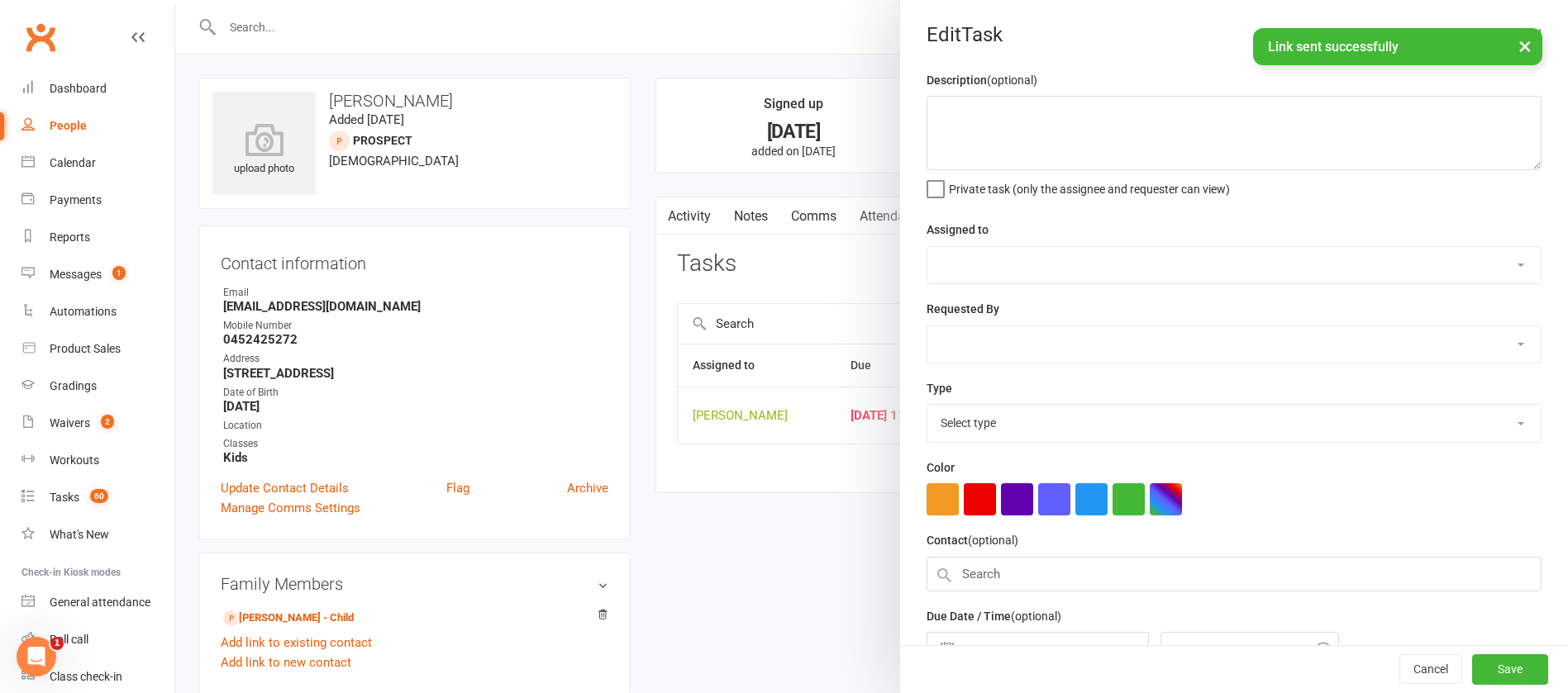
type textarea "Please call."
select select "12940"
select select "45795"
type input "[DATE]"
type input "11:30am"
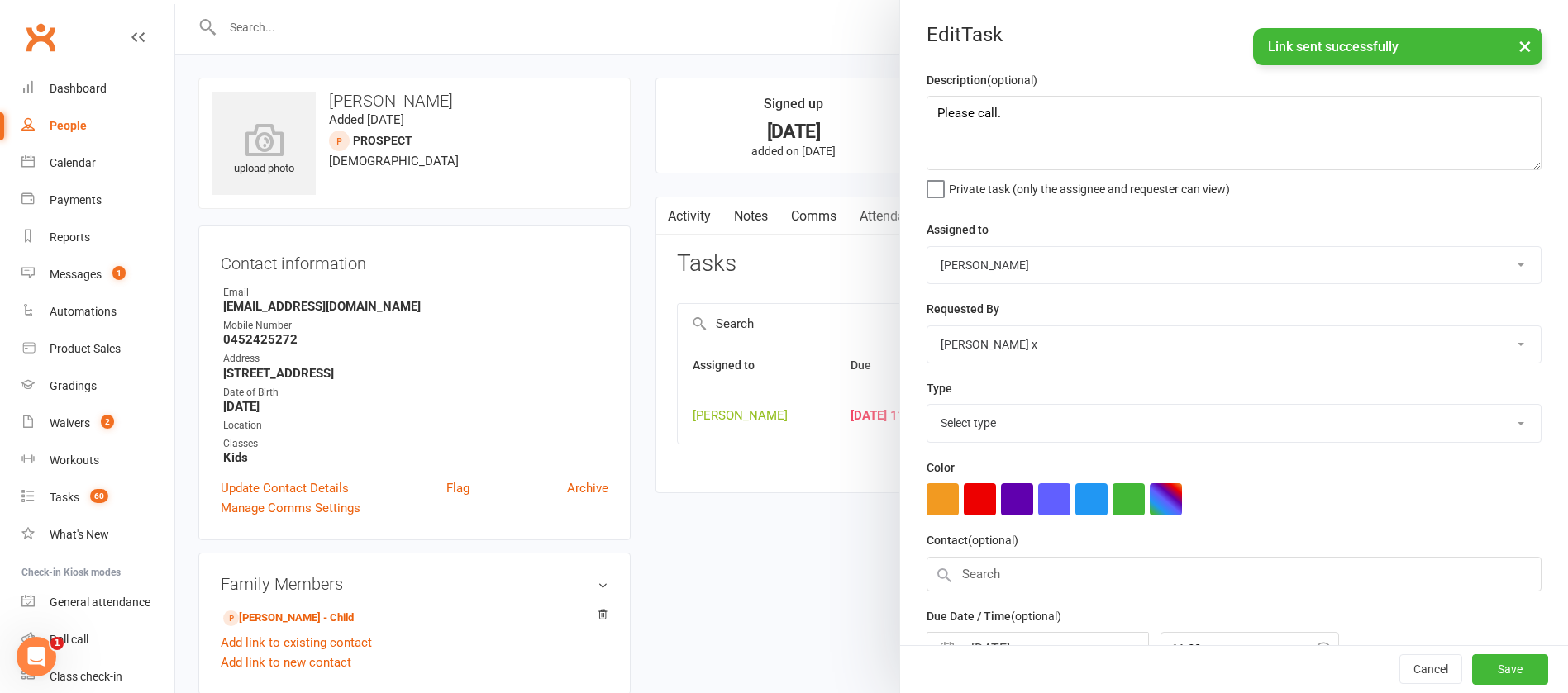
select select "12048"
drag, startPoint x: 1031, startPoint y: 122, endPoint x: 867, endPoint y: 114, distance: 164.2
click at [175, 0] on react-component "Edit Task Description (optional) Please call. Private task (only the assignee a…" at bounding box center [175, 0] width 0 height 0
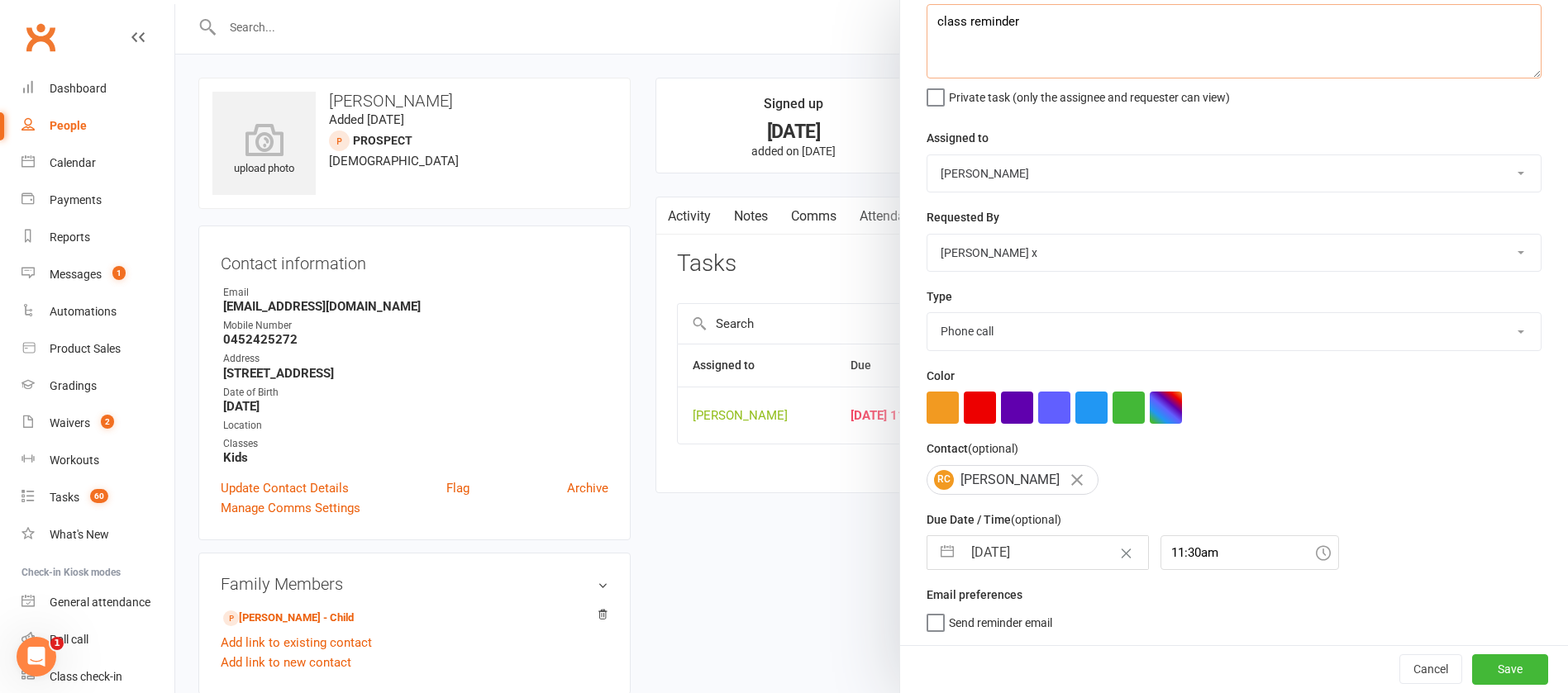
type textarea "class reminder"
click at [1044, 546] on input "[DATE]" at bounding box center [1055, 552] width 186 height 33
select select "7"
select select "2025"
select select "8"
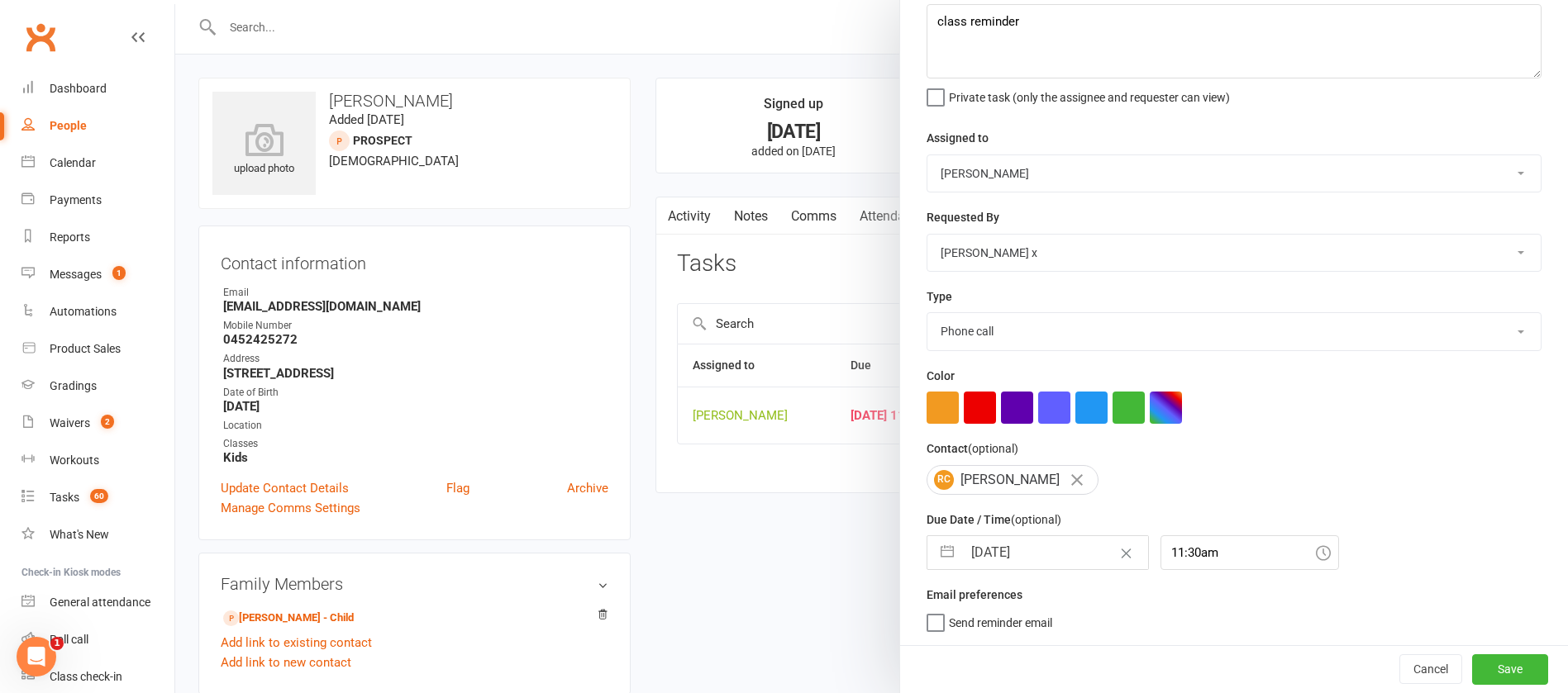
select select "2025"
select select "9"
select select "2025"
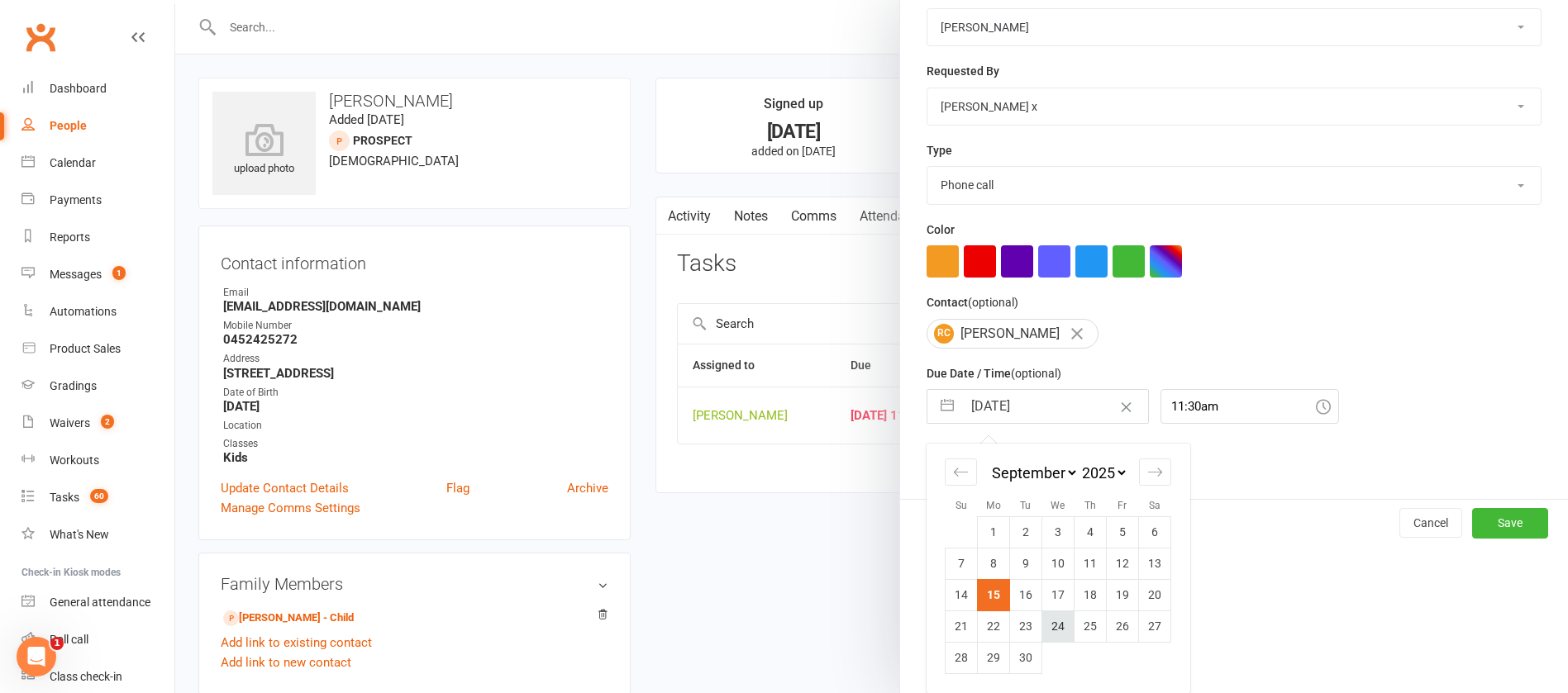
scroll to position [243, 0]
click at [1014, 596] on td "16" at bounding box center [1026, 595] width 32 height 31
type input "[DATE]"
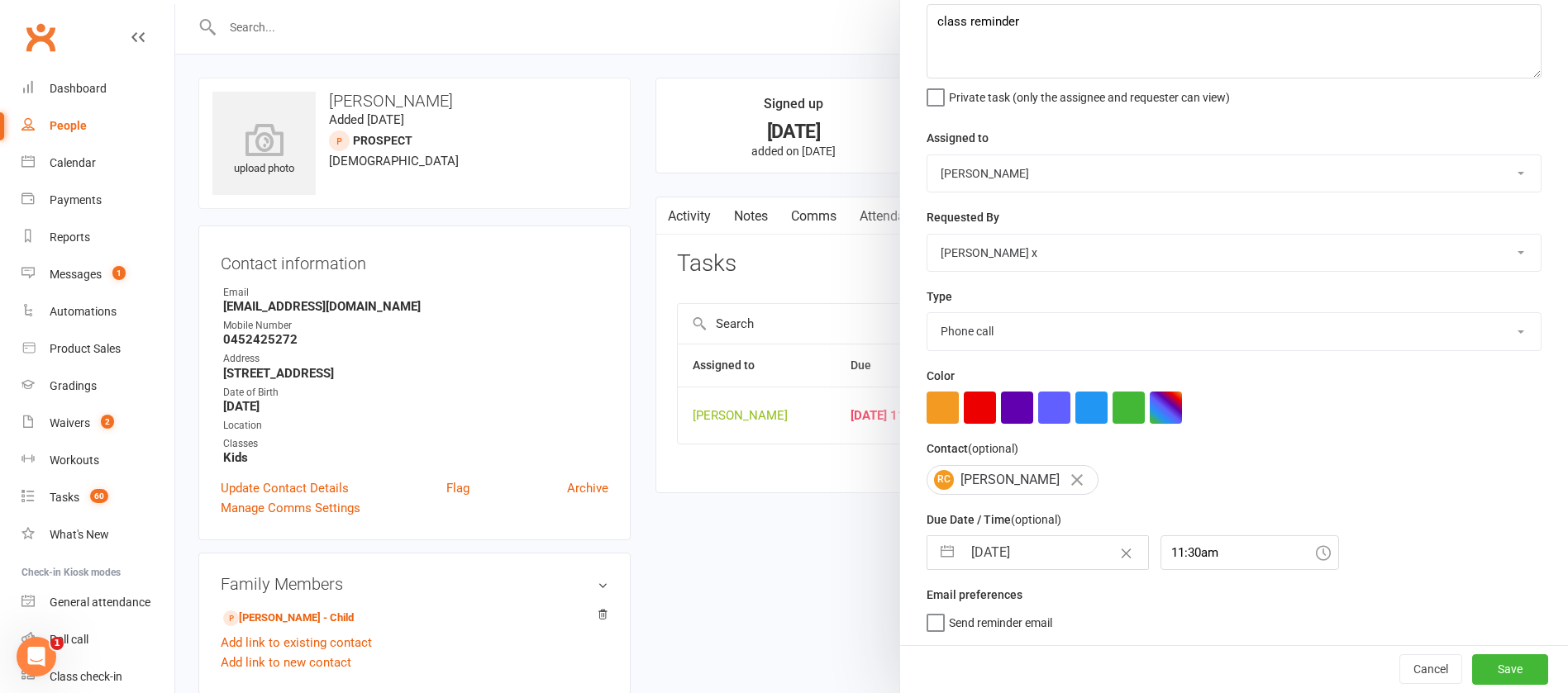
scroll to position [98, 0]
click at [1472, 671] on button "Save" at bounding box center [1510, 669] width 76 height 29
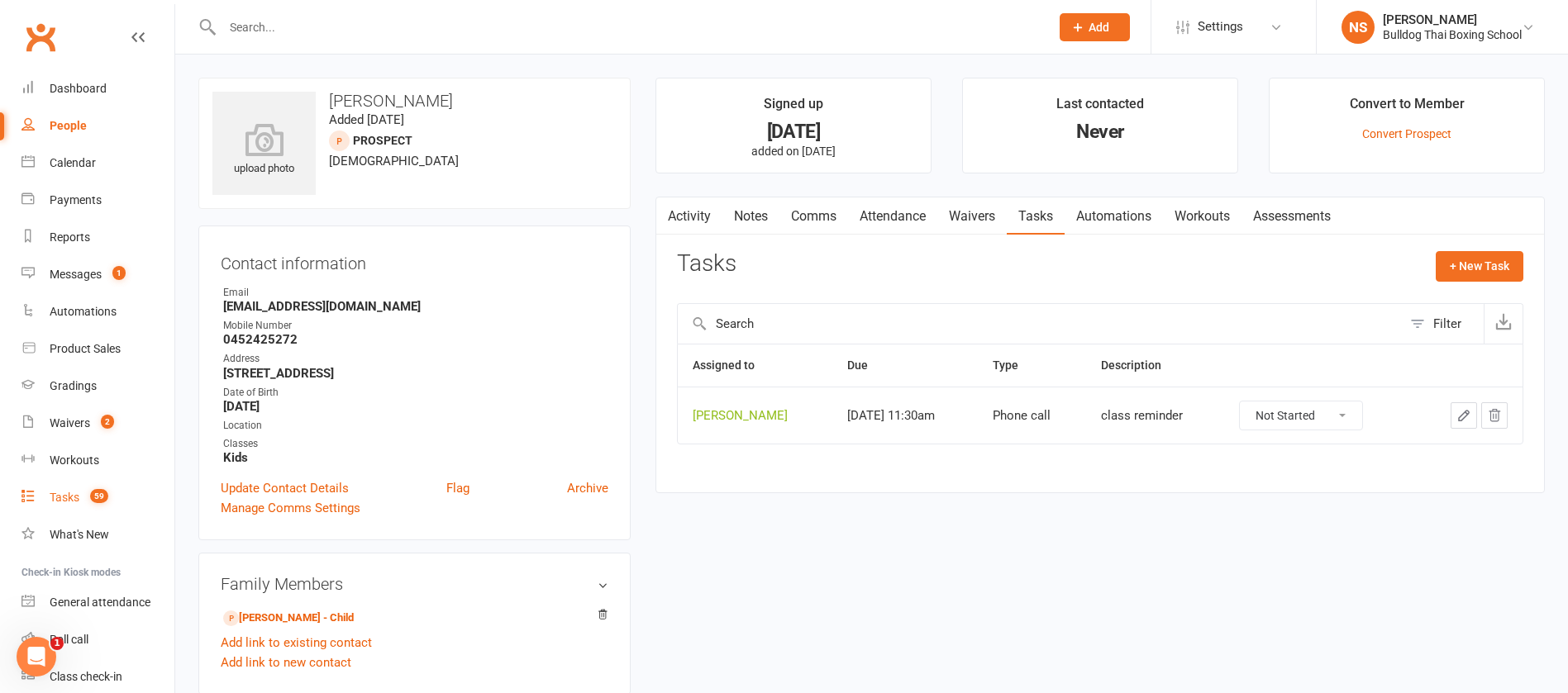
click at [63, 500] on div "Tasks" at bounding box center [64, 497] width 29 height 13
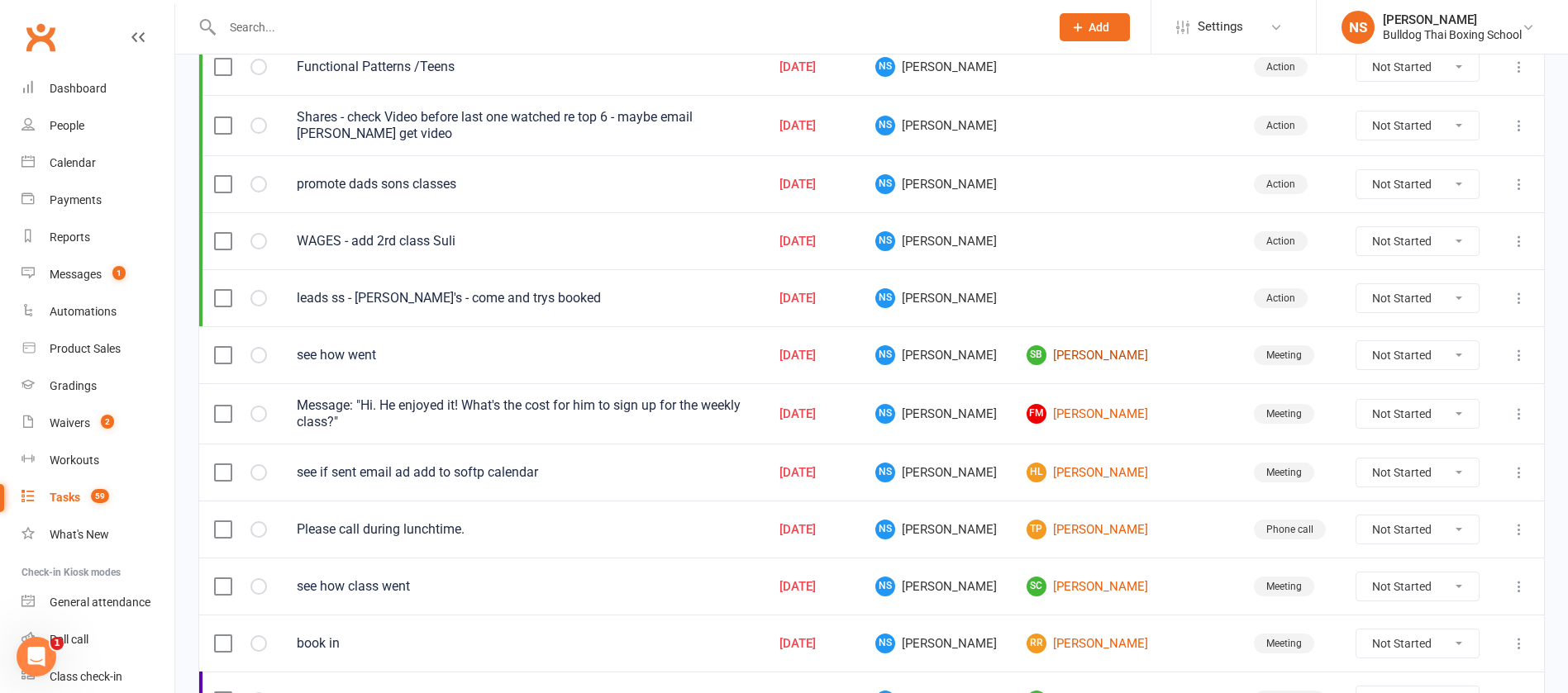
scroll to position [372, 0]
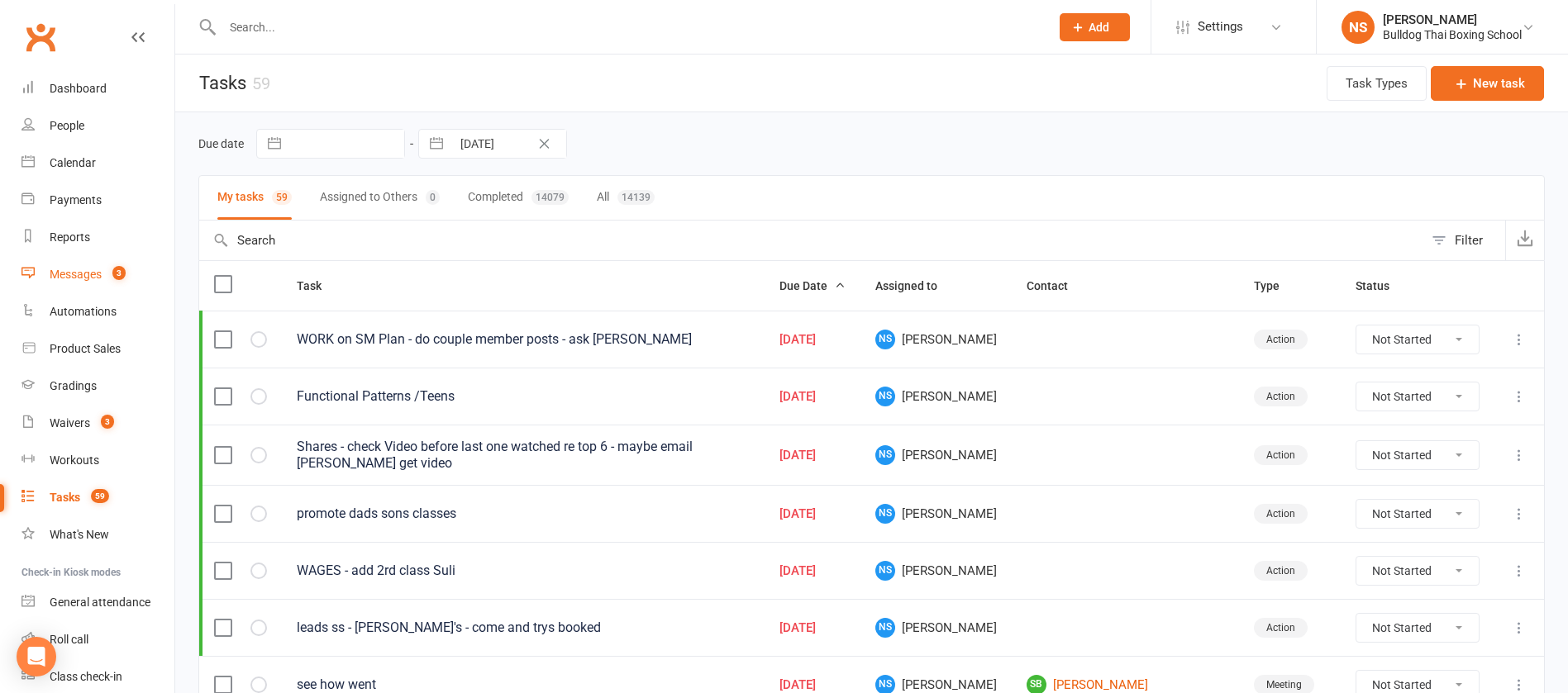
click at [68, 271] on div "Messages" at bounding box center [75, 274] width 52 height 13
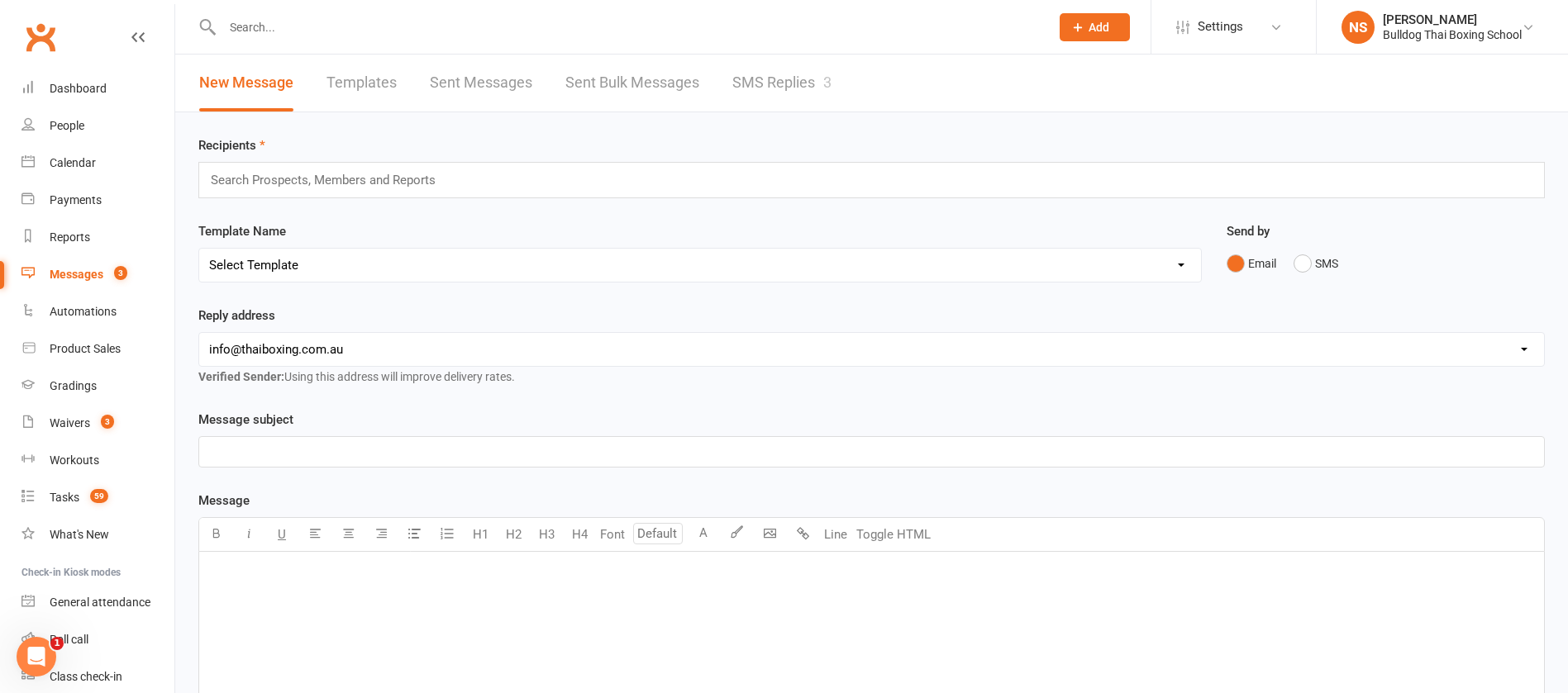
click at [764, 79] on link "SMS Replies 3" at bounding box center [781, 83] width 99 height 57
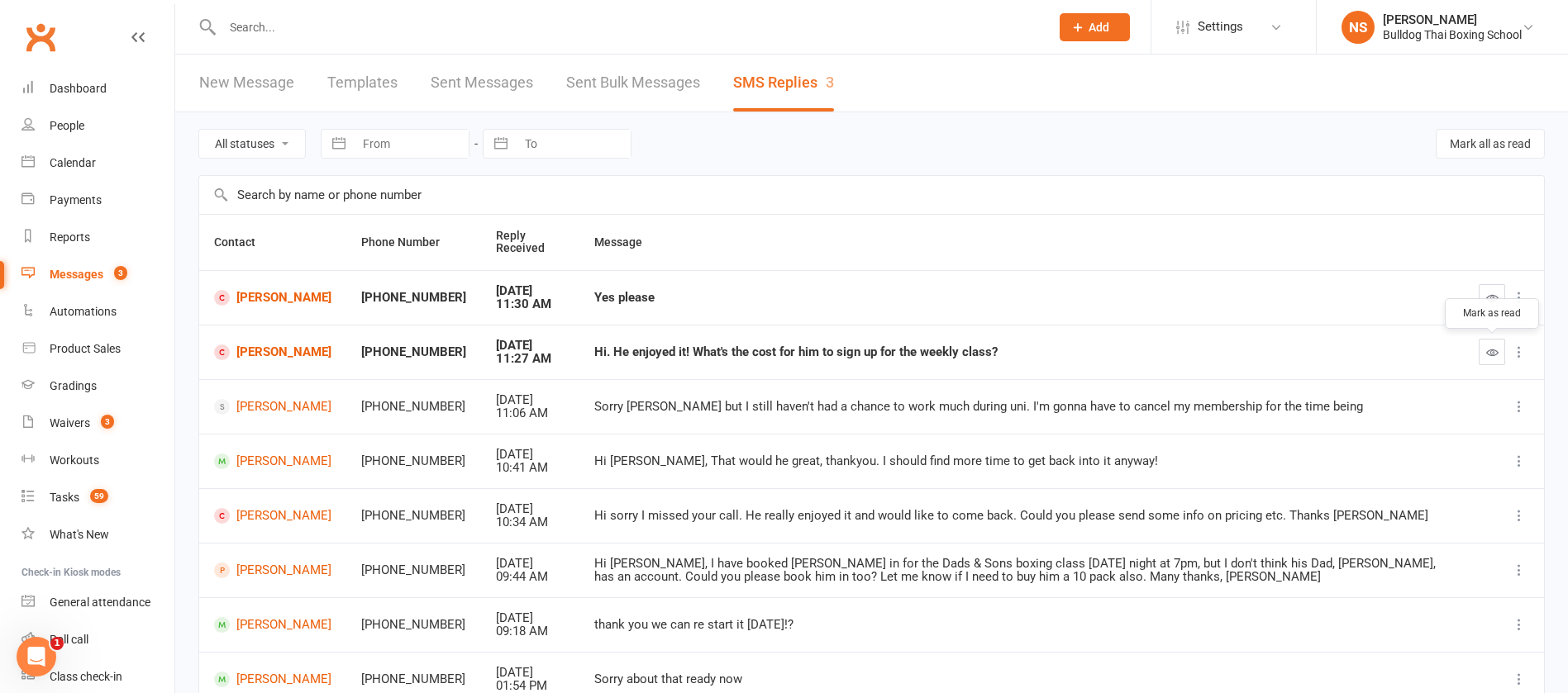
drag, startPoint x: 1500, startPoint y: 341, endPoint x: 910, endPoint y: 75, distance: 647.2
click at [1499, 341] on button "button" at bounding box center [1492, 352] width 27 height 27
click at [1492, 298] on icon "button" at bounding box center [1493, 298] width 12 height 12
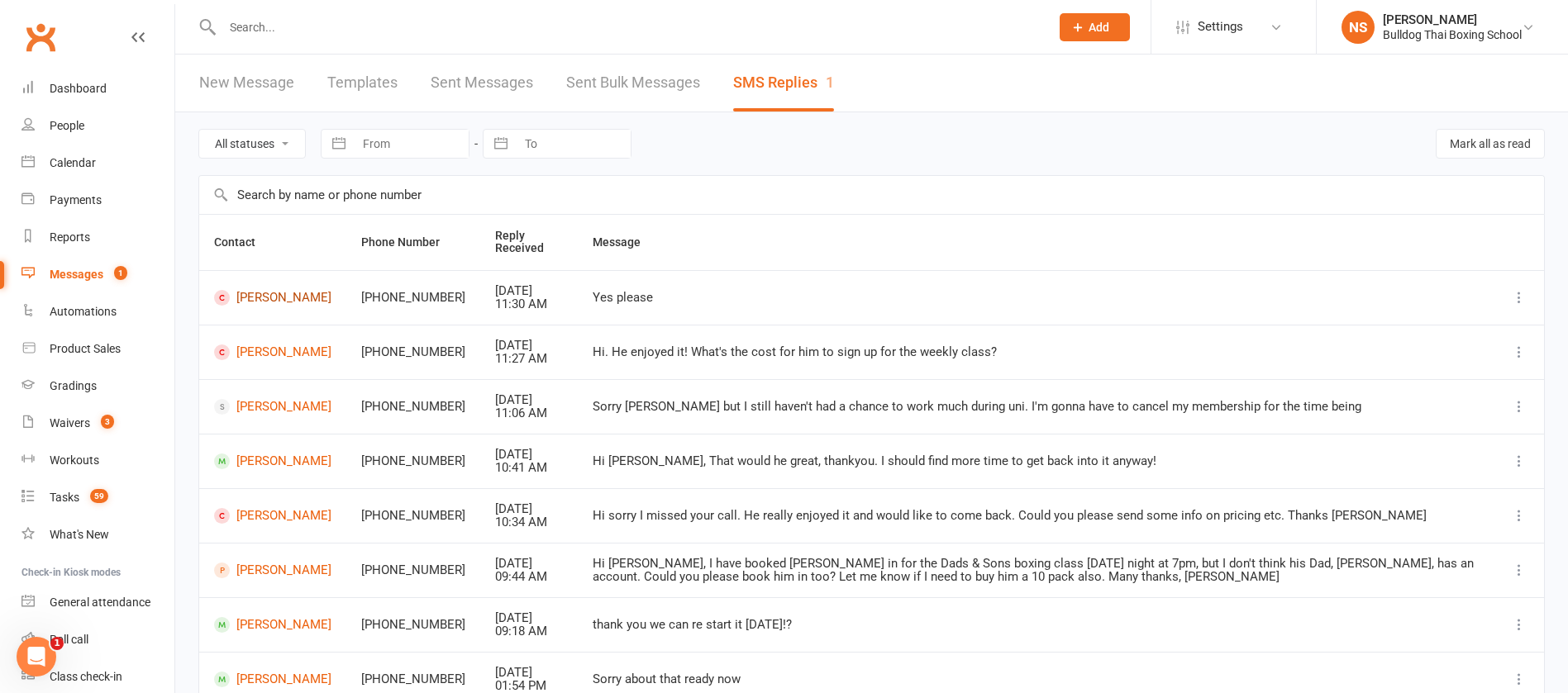
click at [275, 295] on link "[PERSON_NAME]" at bounding box center [273, 298] width 117 height 16
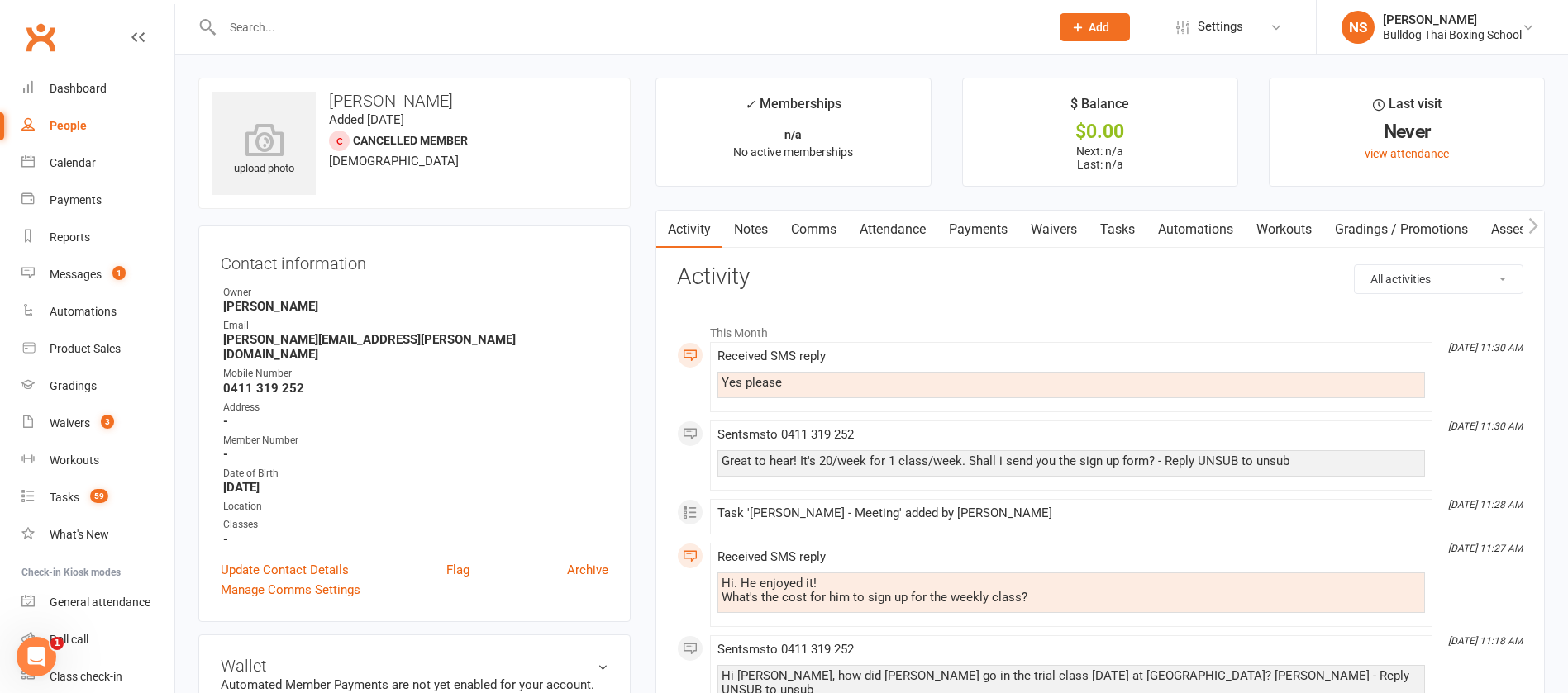
click at [810, 230] on link "Comms" at bounding box center [813, 230] width 68 height 38
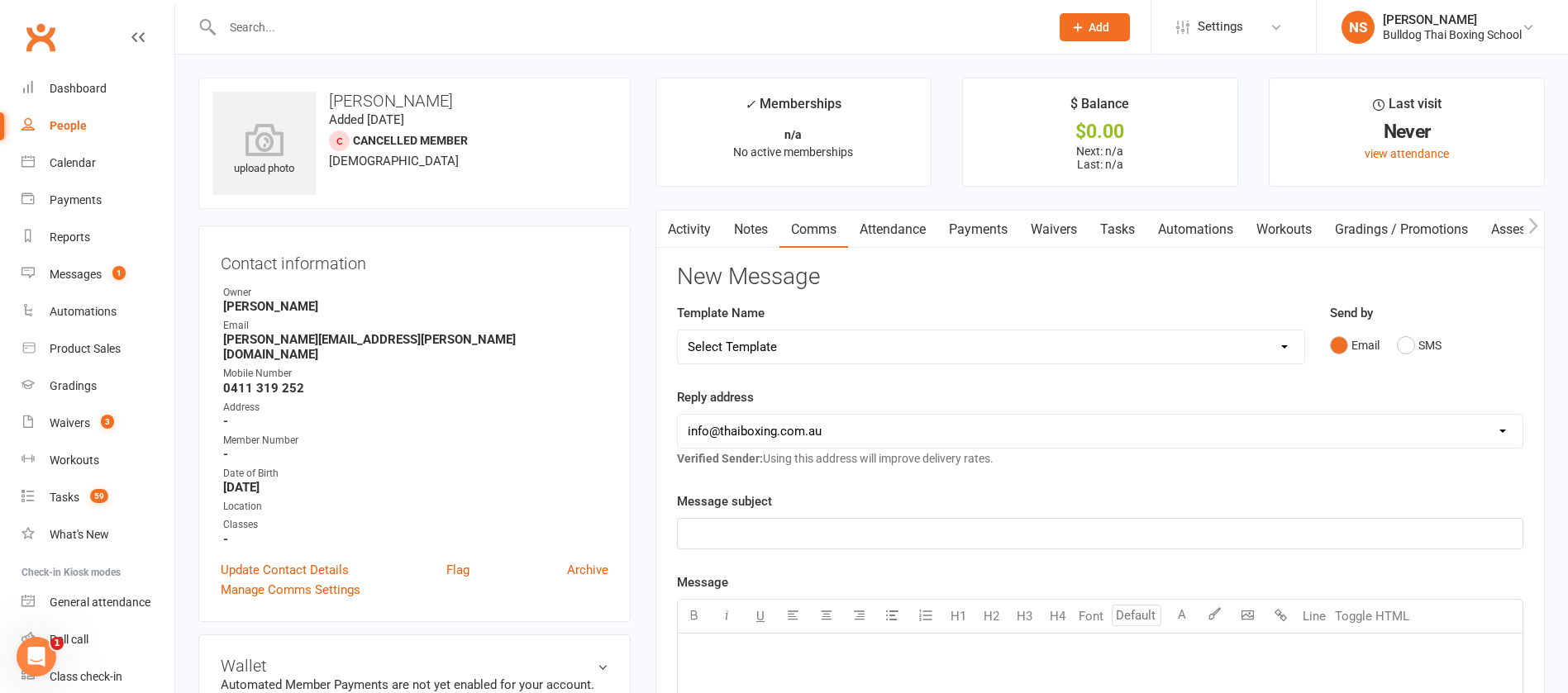
click at [775, 344] on select "Select Template [Email] Price Increase 28 Day Kick starter [SMS] 10 Pass Check …" at bounding box center [991, 347] width 627 height 33
select select "89"
click at [678, 331] on select "Select Template [Email] Price Increase 28 Day Kick starter [SMS] 10 Pass Check …" at bounding box center [991, 347] width 627 height 33
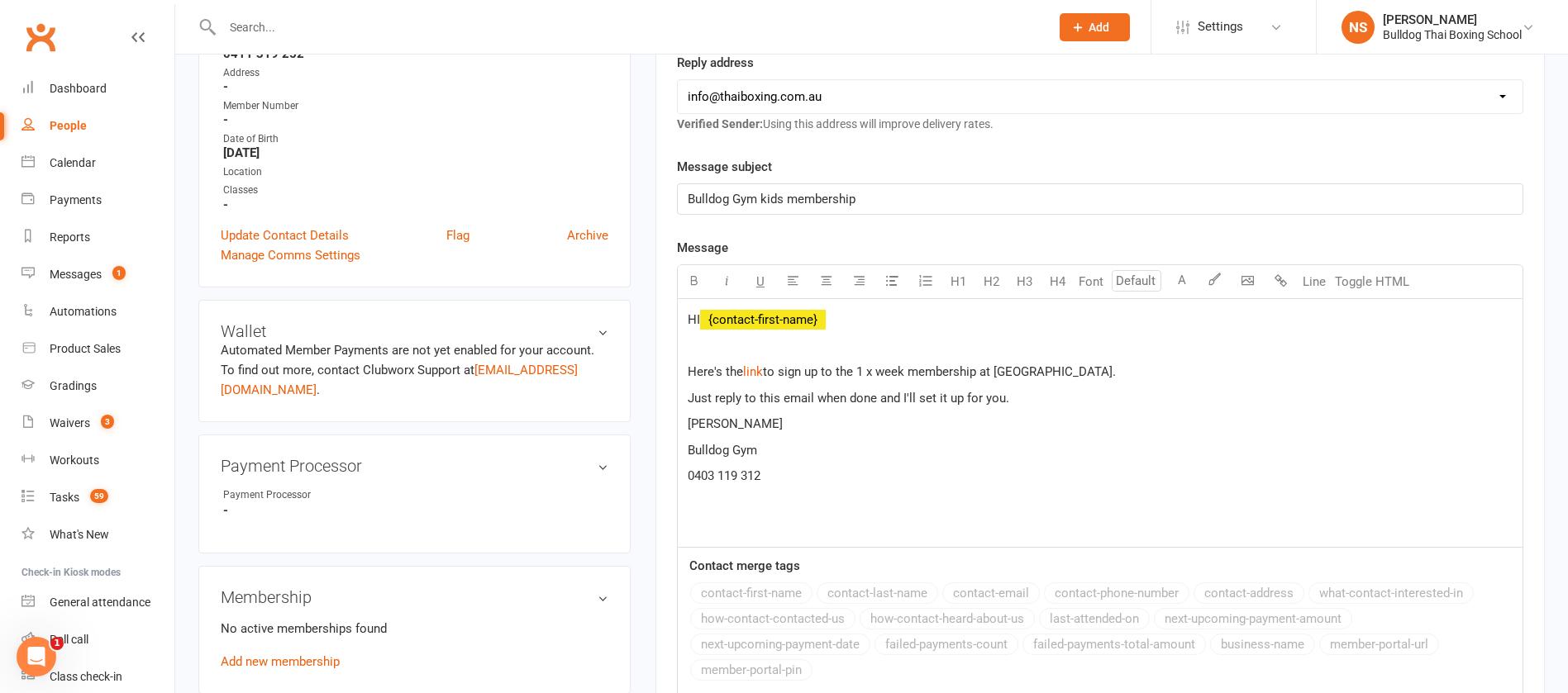
scroll to position [372, 0]
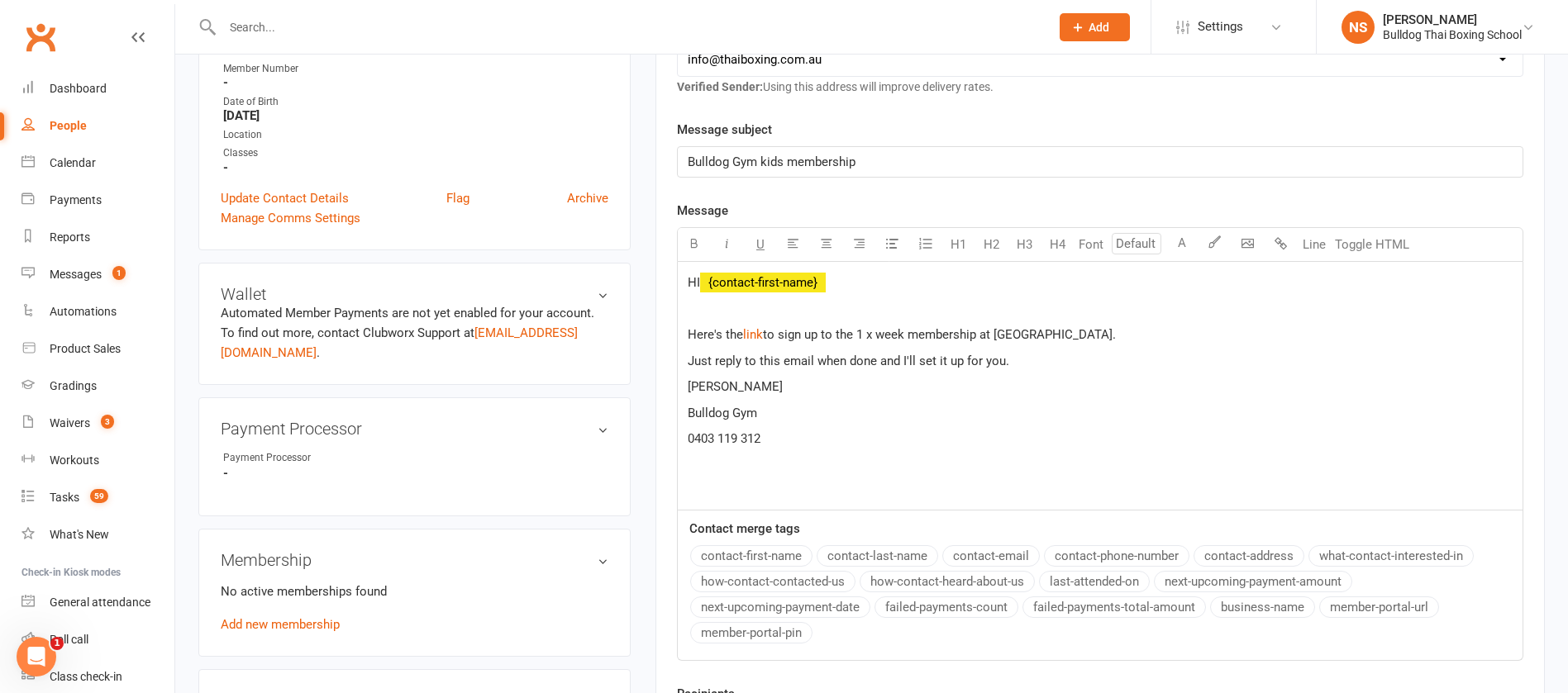
click at [1040, 360] on p "Just reply to this email when done and I'll set it up for you." at bounding box center [1101, 361] width 825 height 20
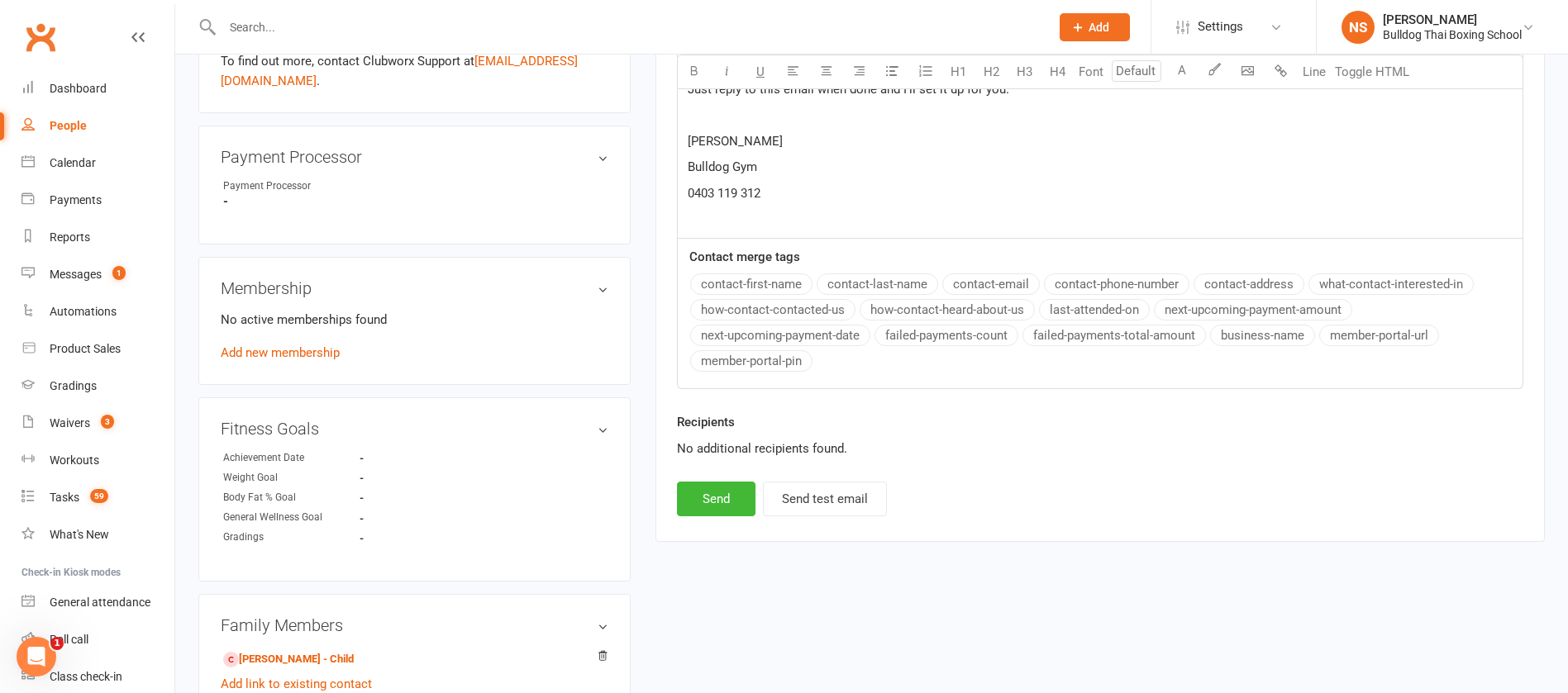
scroll to position [744, 0]
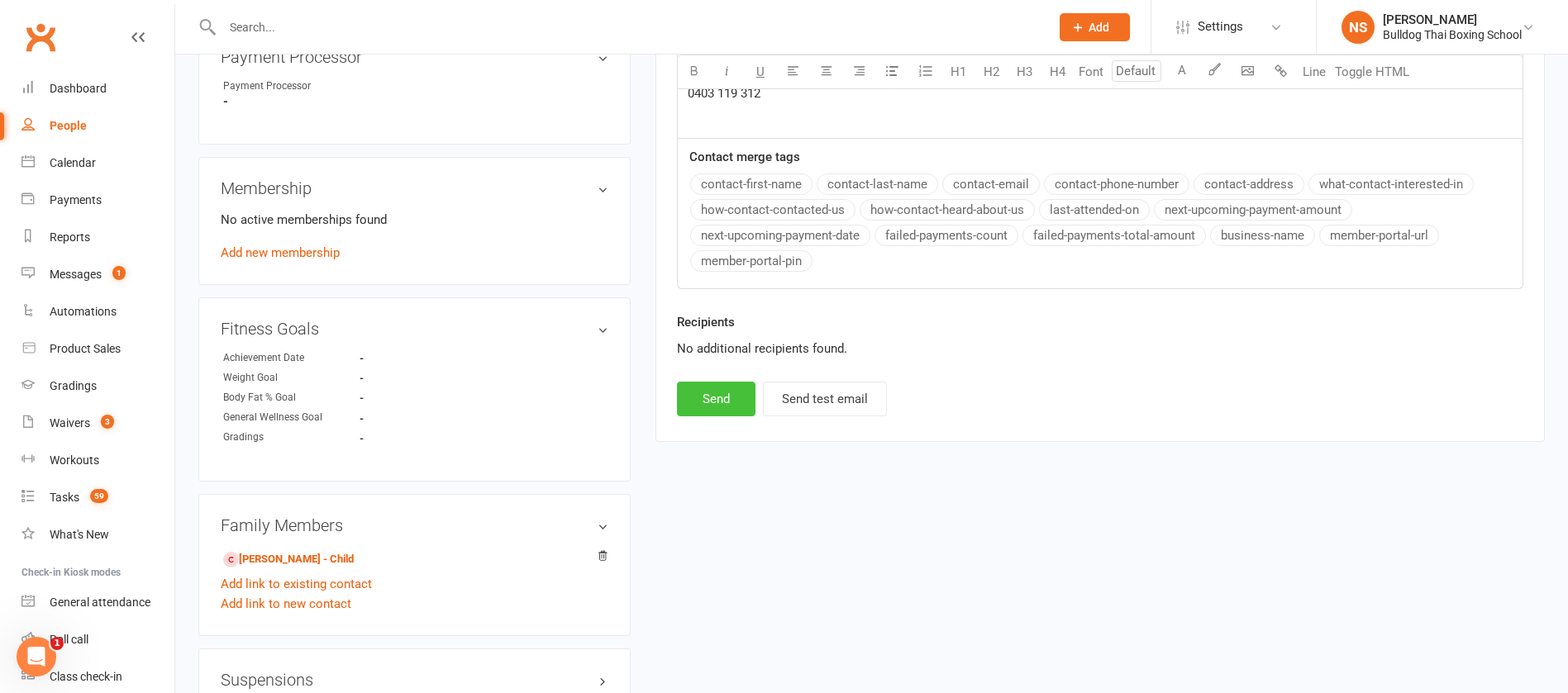
click at [724, 396] on button "Send" at bounding box center [716, 399] width 79 height 35
select select
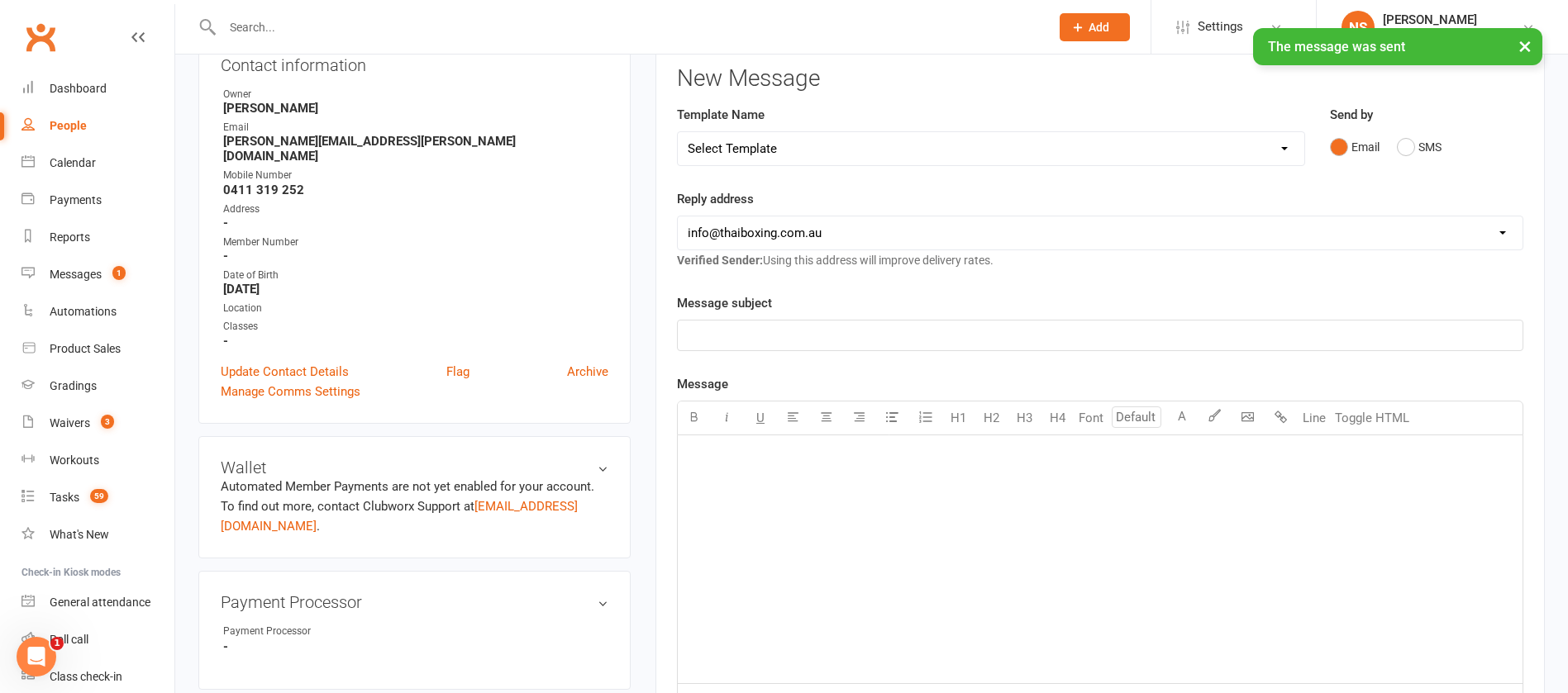
scroll to position [0, 0]
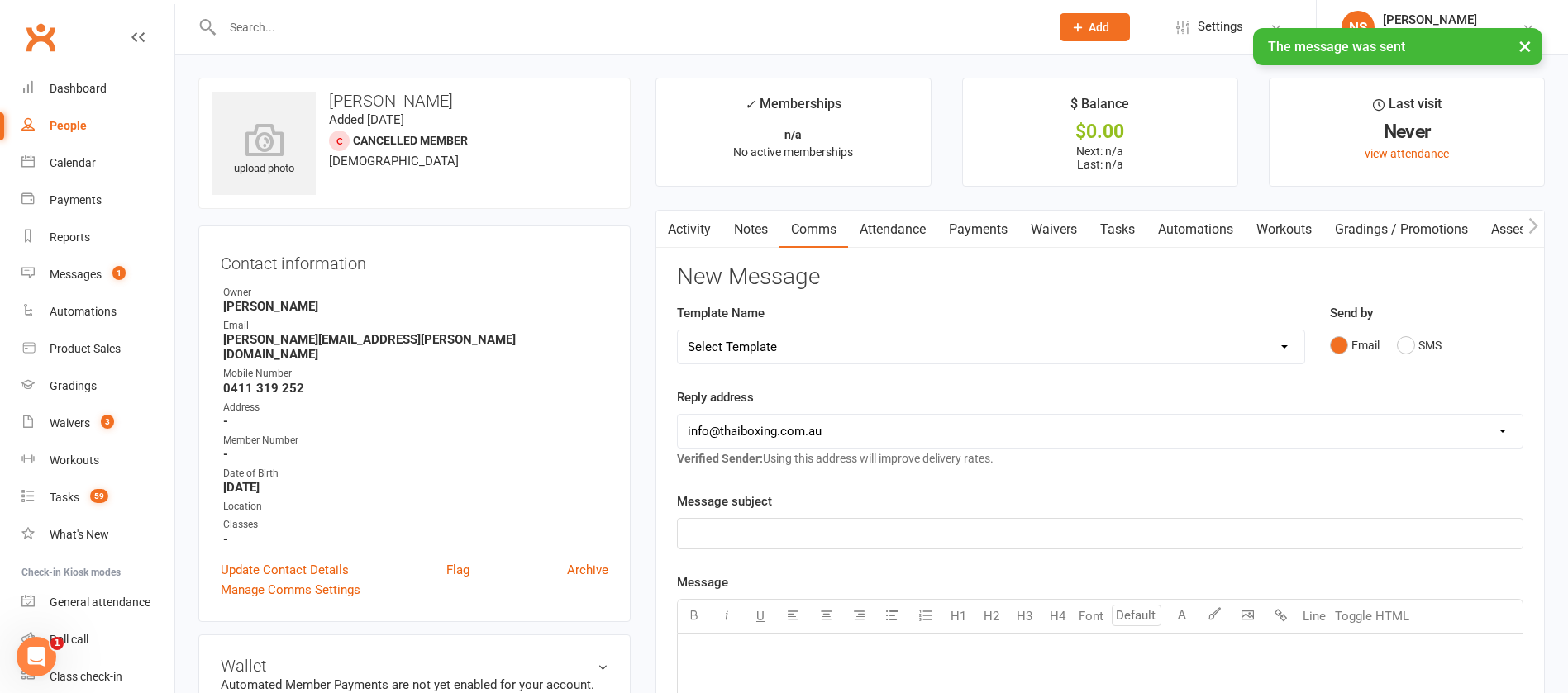
click at [1118, 224] on link "Tasks" at bounding box center [1117, 230] width 58 height 38
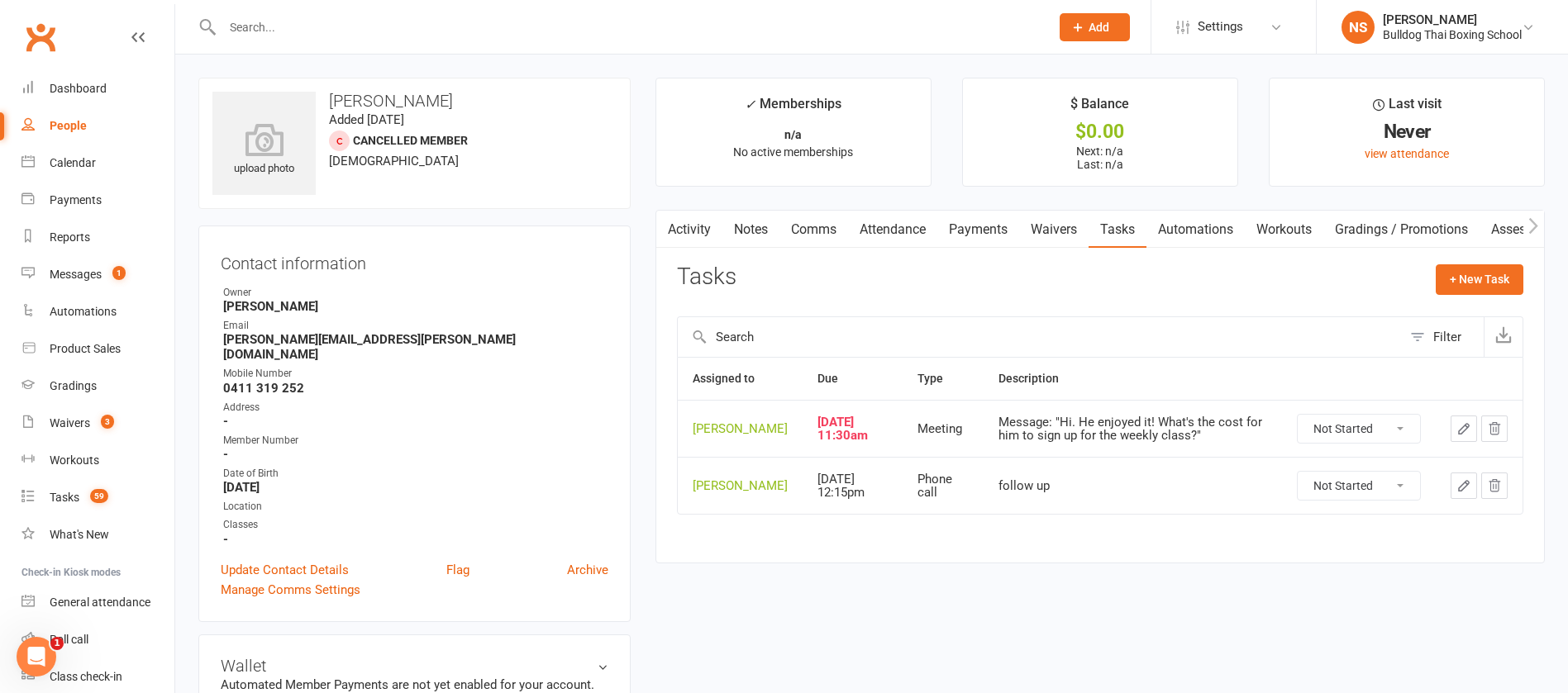
click at [1394, 438] on select "Not Started In Progress Waiting Complete" at bounding box center [1359, 429] width 123 height 28
click at [1298, 427] on select "Not Started In Progress Waiting Complete" at bounding box center [1359, 429] width 123 height 28
select select "unstarted"
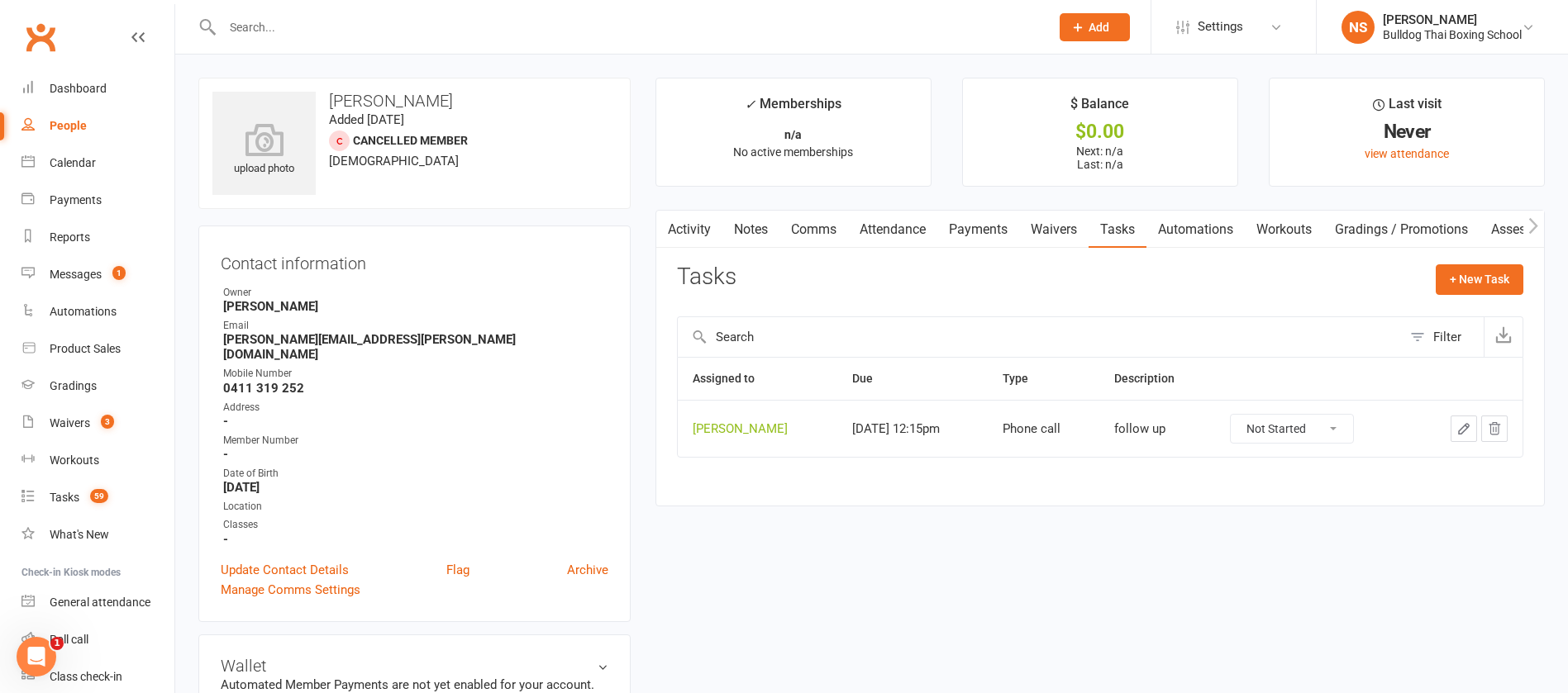
click at [1464, 424] on icon "button" at bounding box center [1464, 428] width 15 height 15
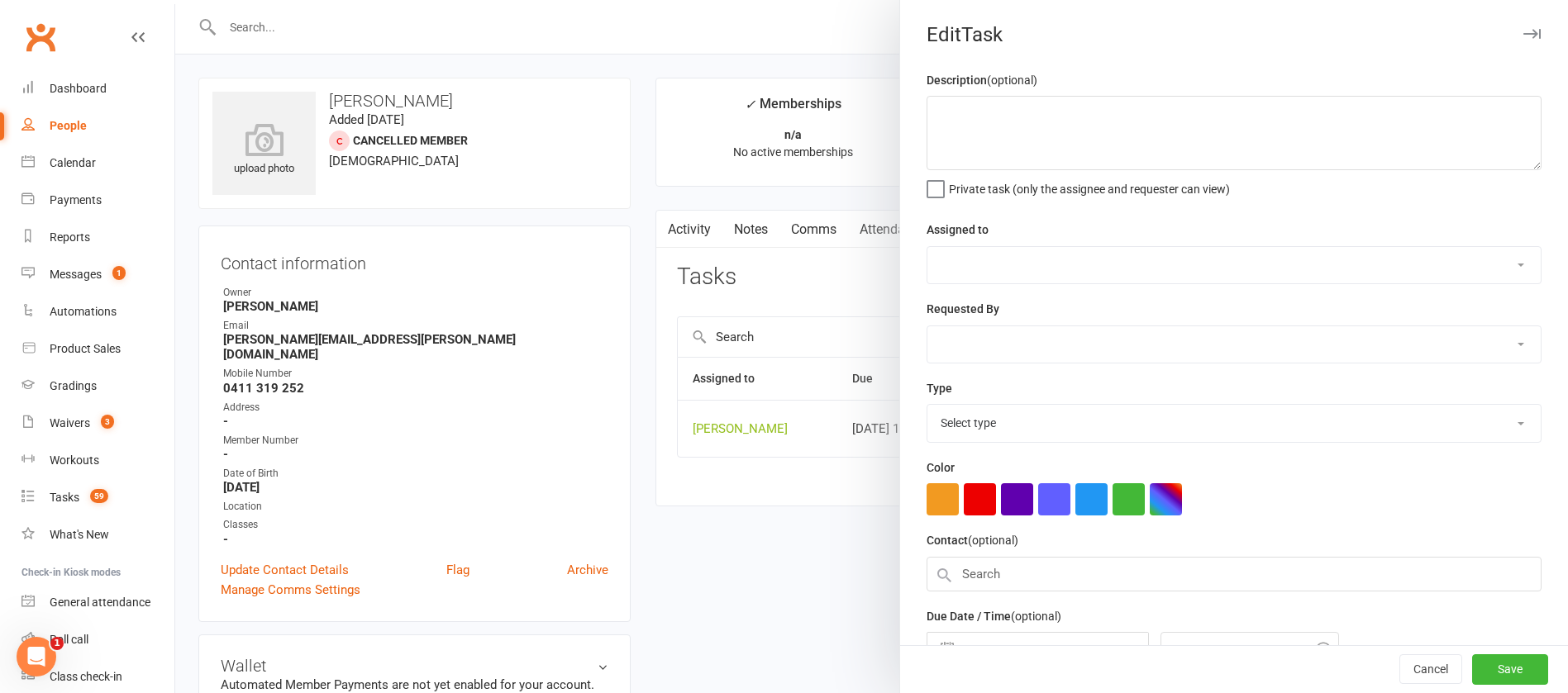
type textarea "follow up"
select select "12940"
type input "[DATE]"
type input "12:15pm"
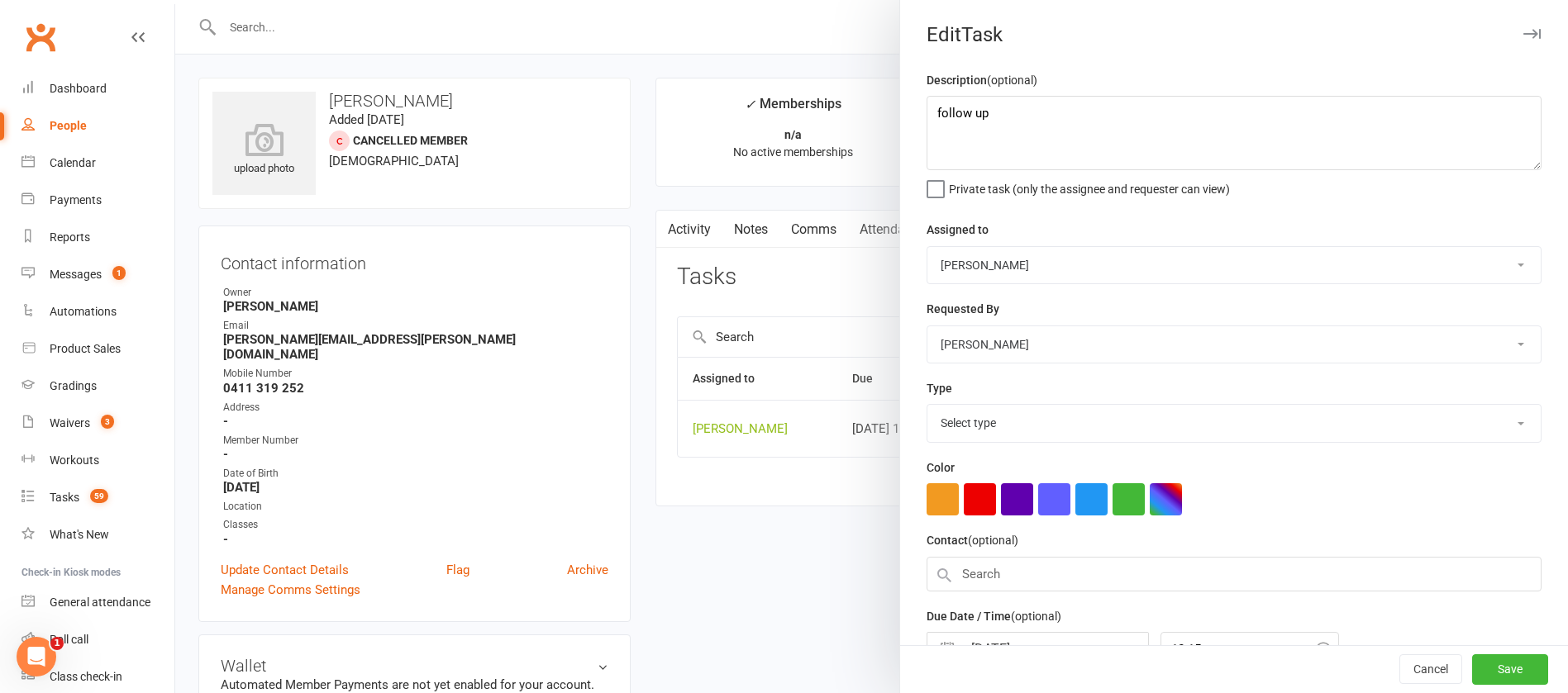
select select "12048"
drag, startPoint x: 1031, startPoint y: 133, endPoint x: 888, endPoint y: 115, distance: 144.1
click at [175, 0] on react-component "Edit Task Description (optional) follow up Private task (only the assignee and …" at bounding box center [175, 0] width 0 height 0
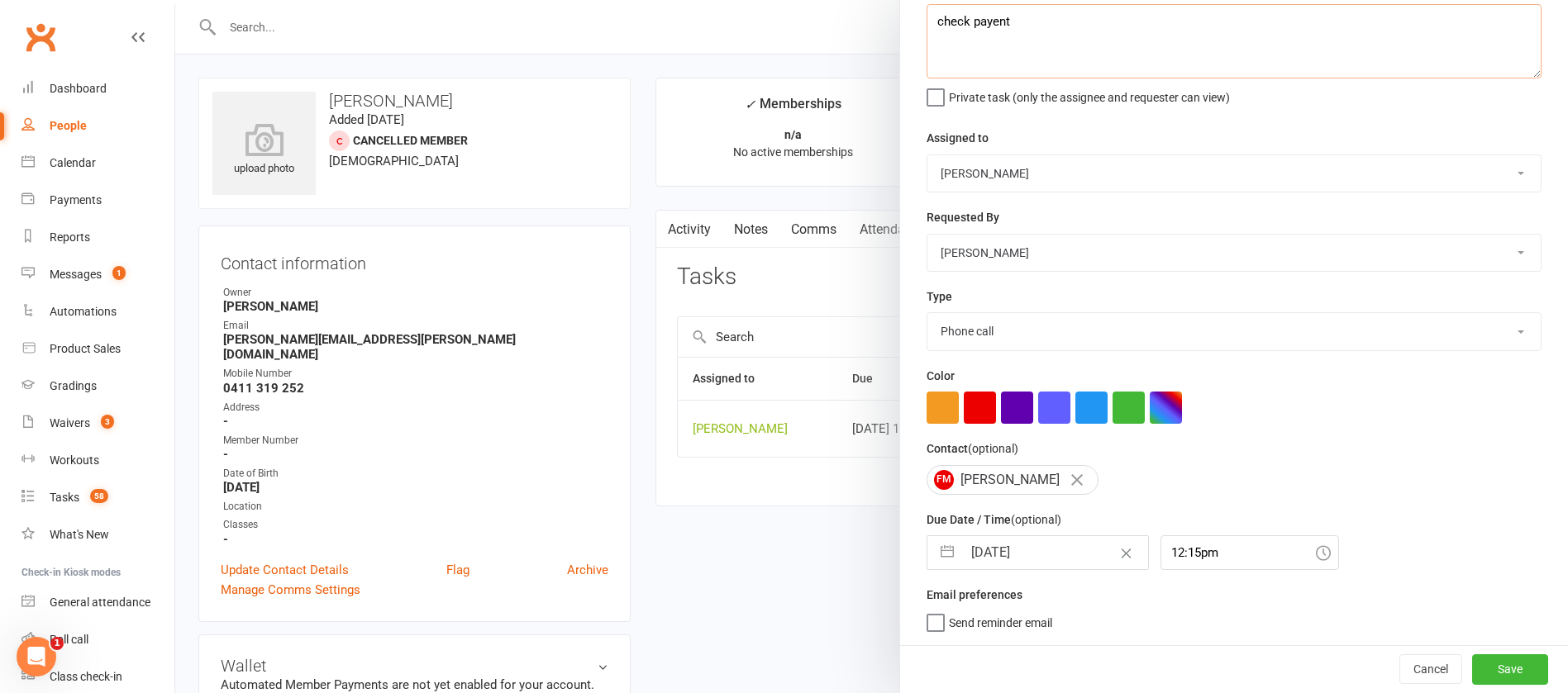
type textarea "check payent"
click at [1024, 552] on input "[DATE]" at bounding box center [1055, 552] width 186 height 33
select select "7"
select select "2025"
select select "8"
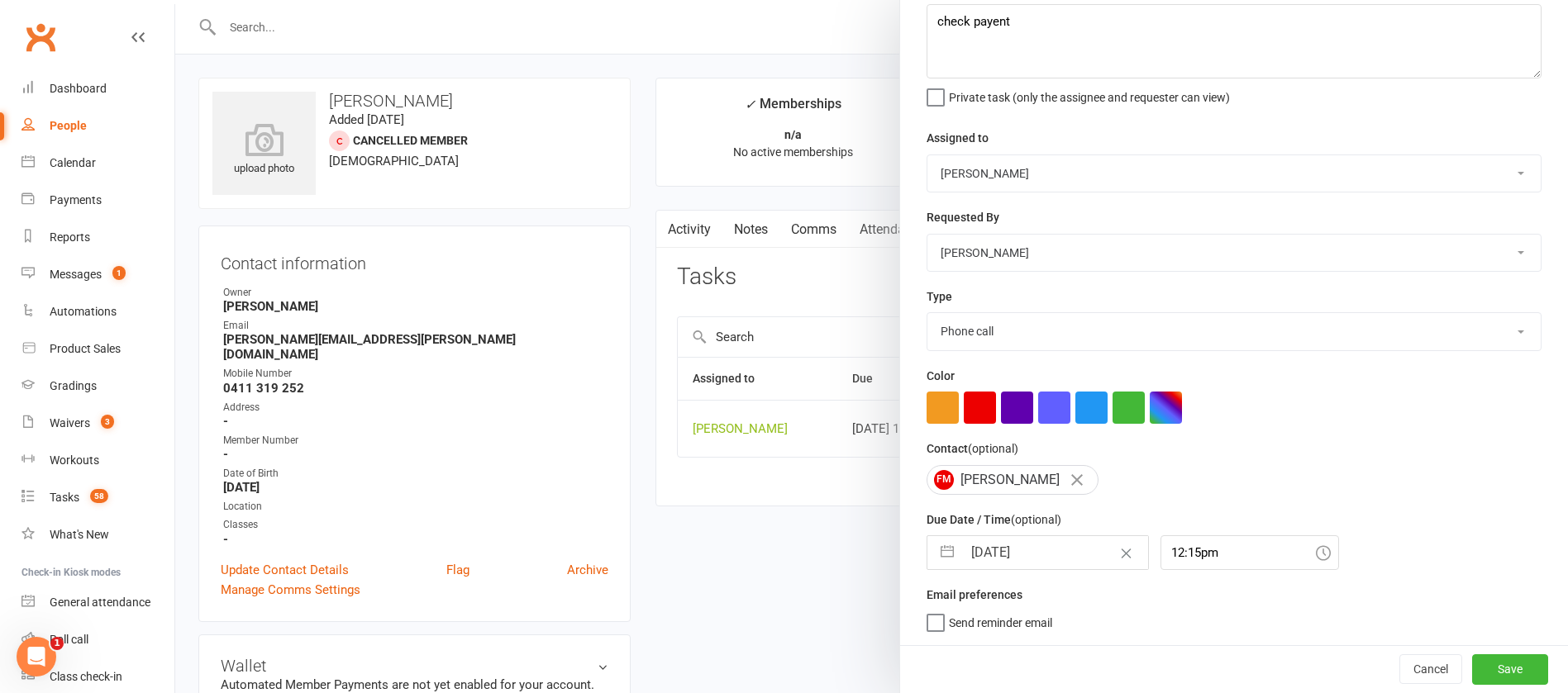
select select "2025"
select select "9"
select select "2025"
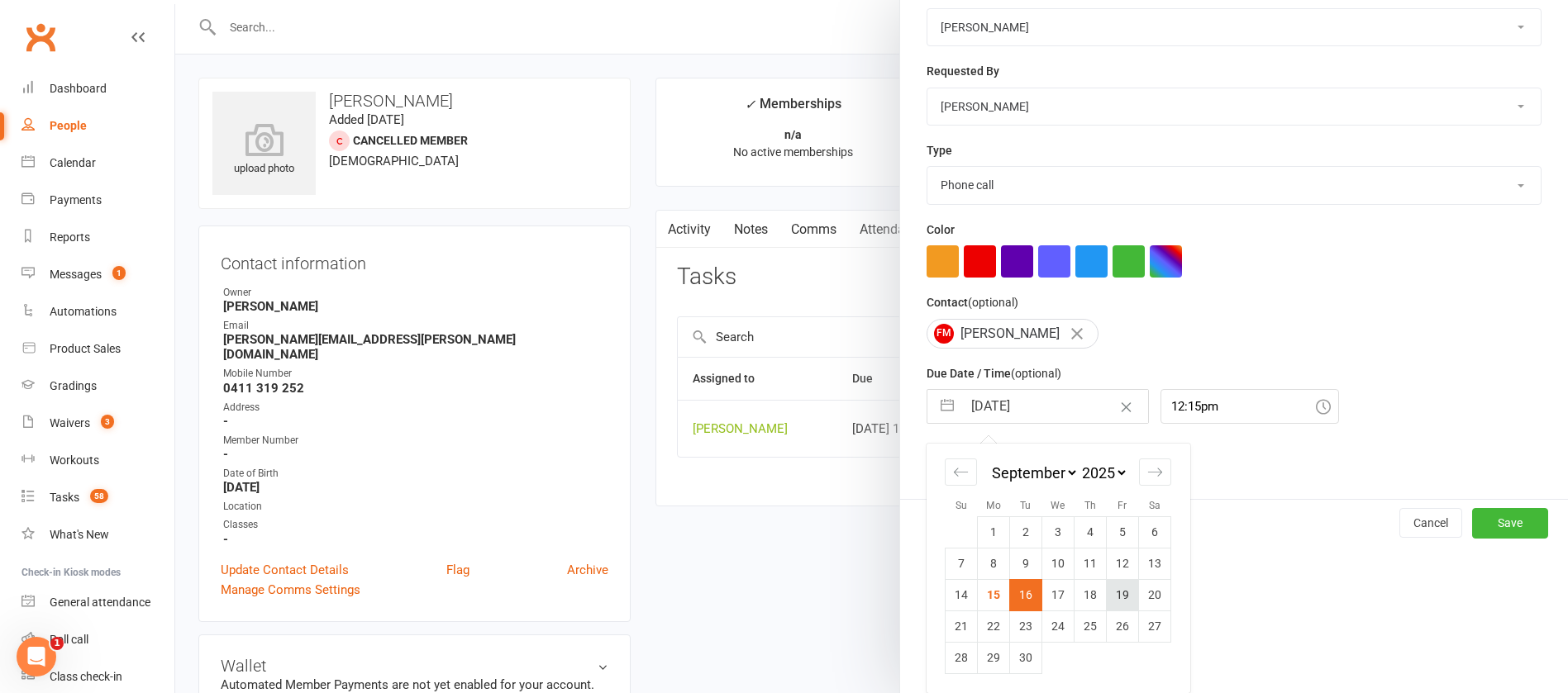
click at [1115, 596] on td "19" at bounding box center [1122, 595] width 32 height 31
type input "[DATE]"
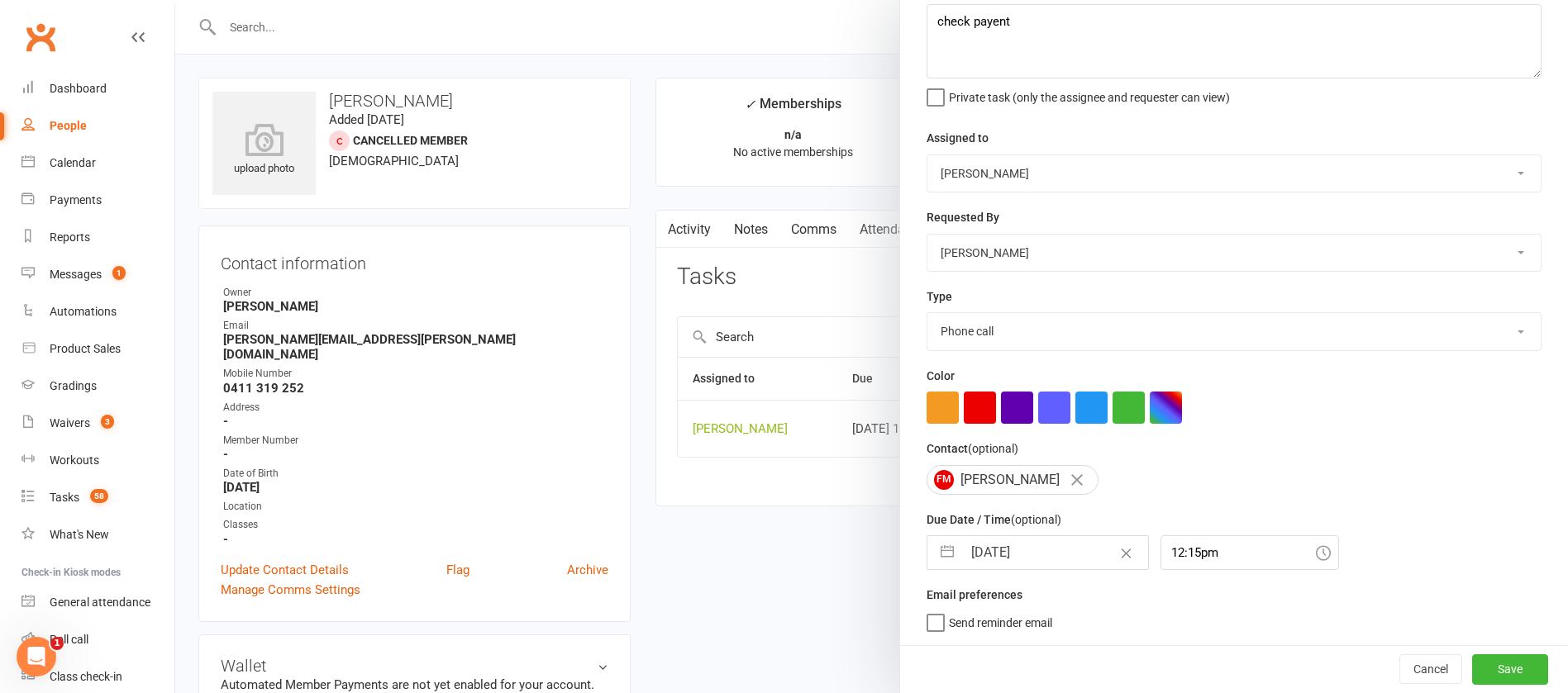
scroll to position [98, 0]
click at [1480, 670] on button "Save" at bounding box center [1510, 669] width 76 height 29
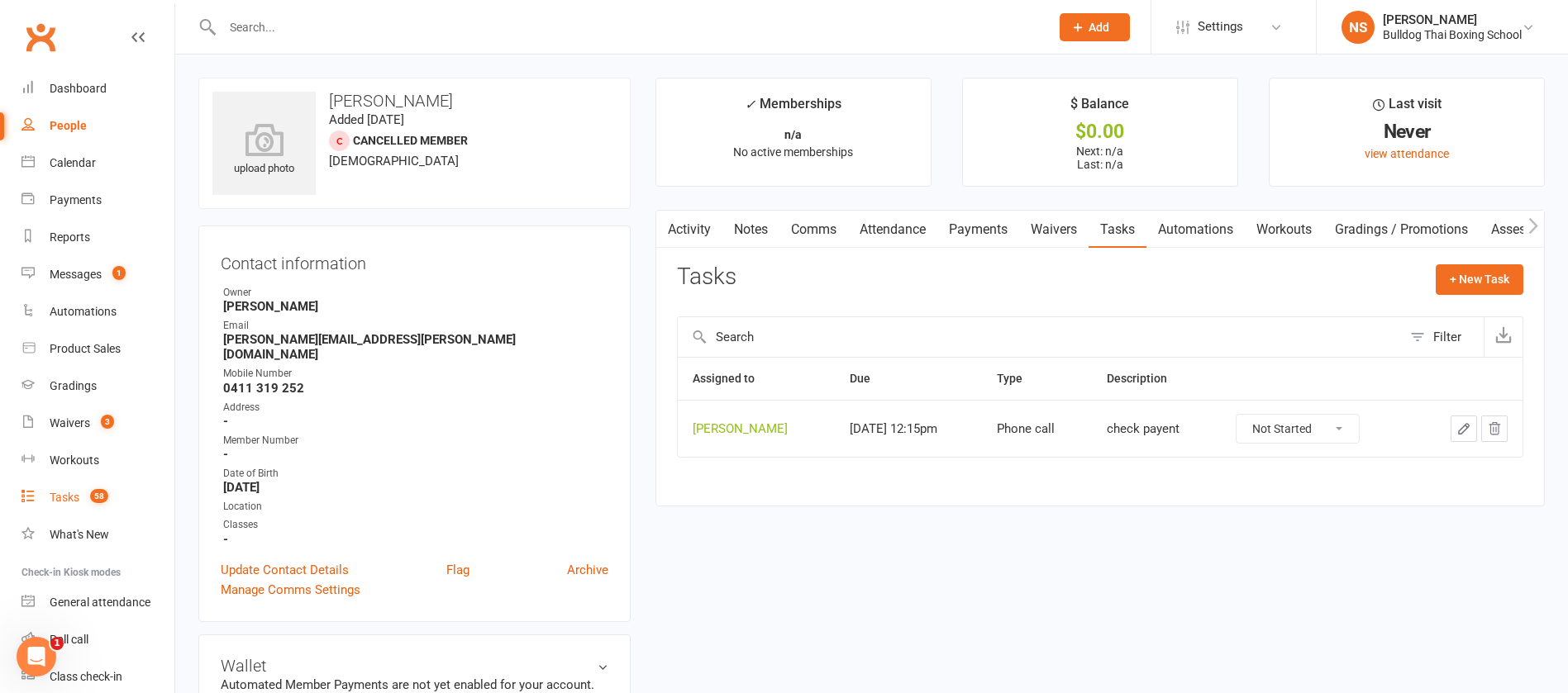
click at [49, 502] on div "Tasks" at bounding box center [64, 497] width 29 height 13
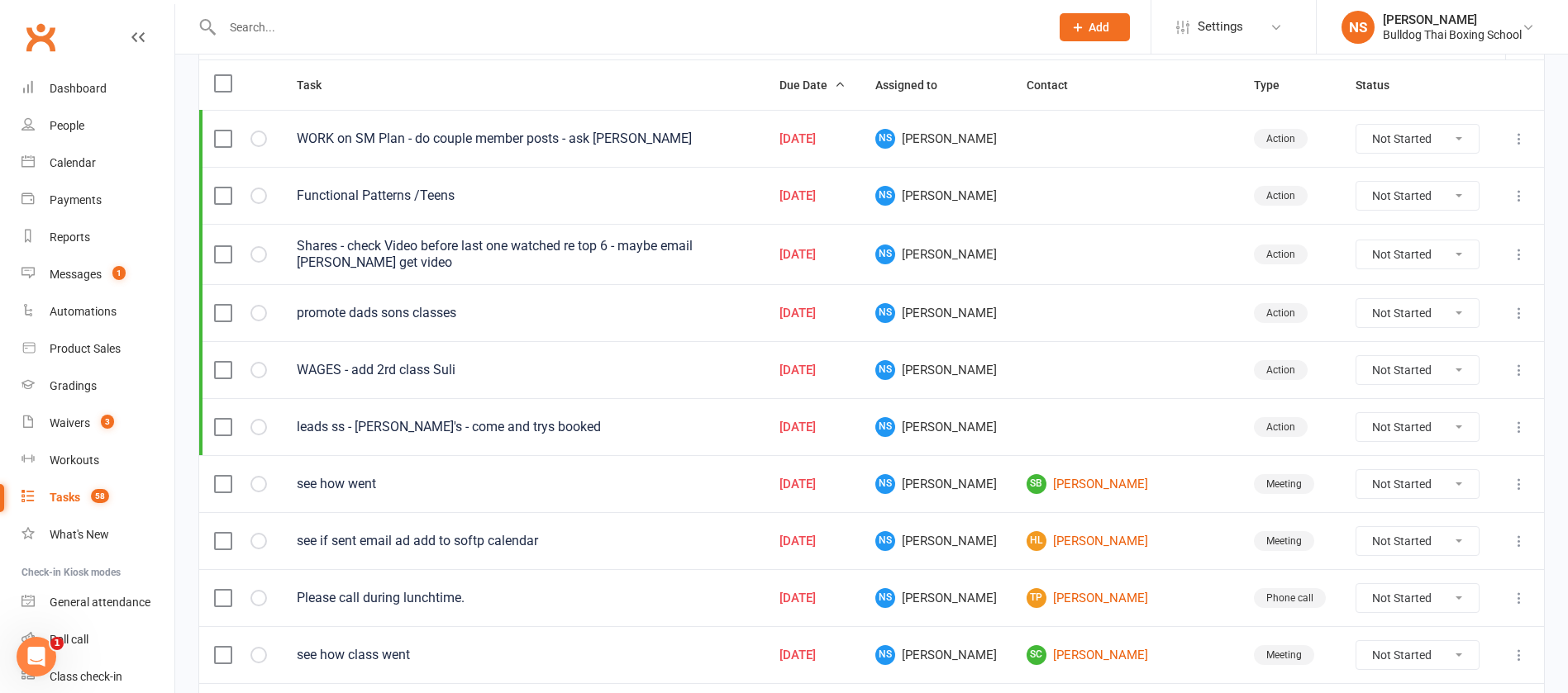
scroll to position [372, 0]
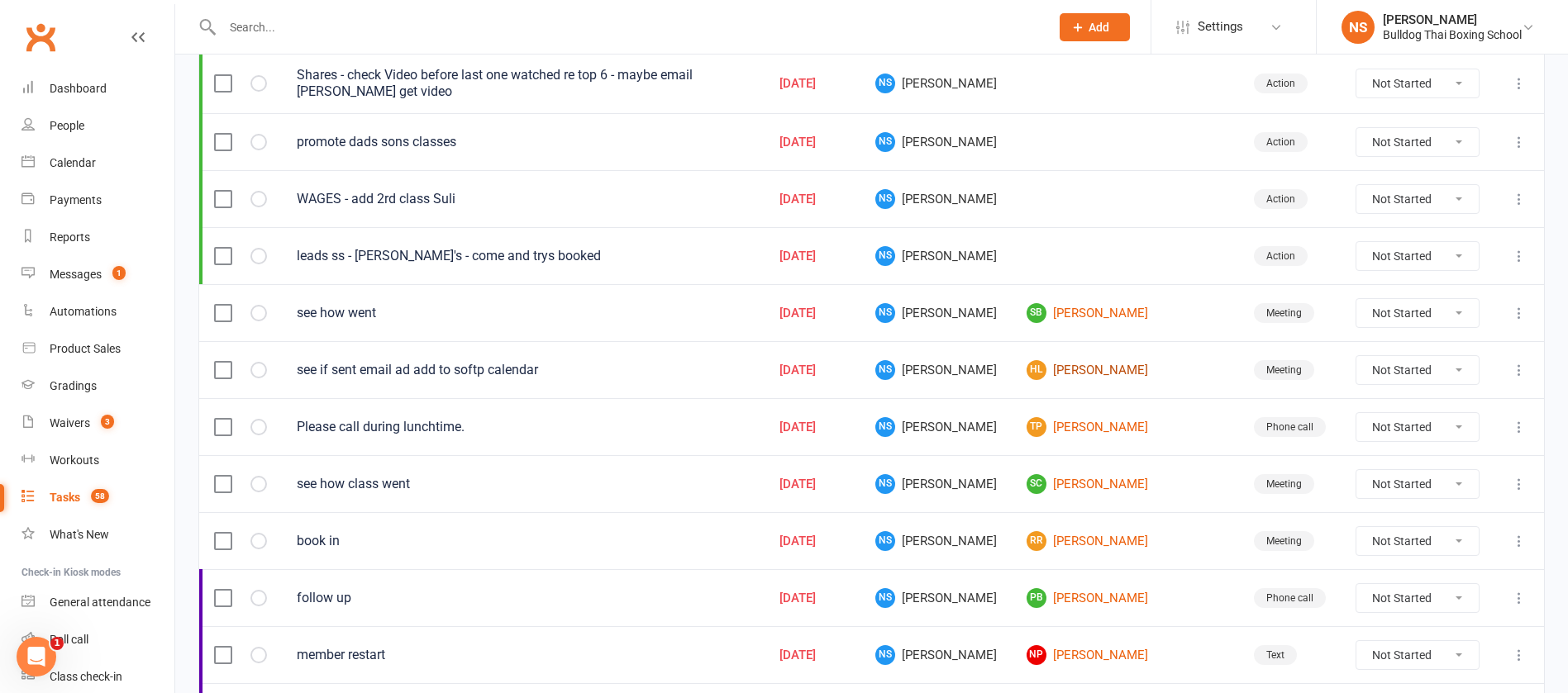
click at [1093, 365] on link "HL Hayley Lewis" at bounding box center [1125, 369] width 198 height 20
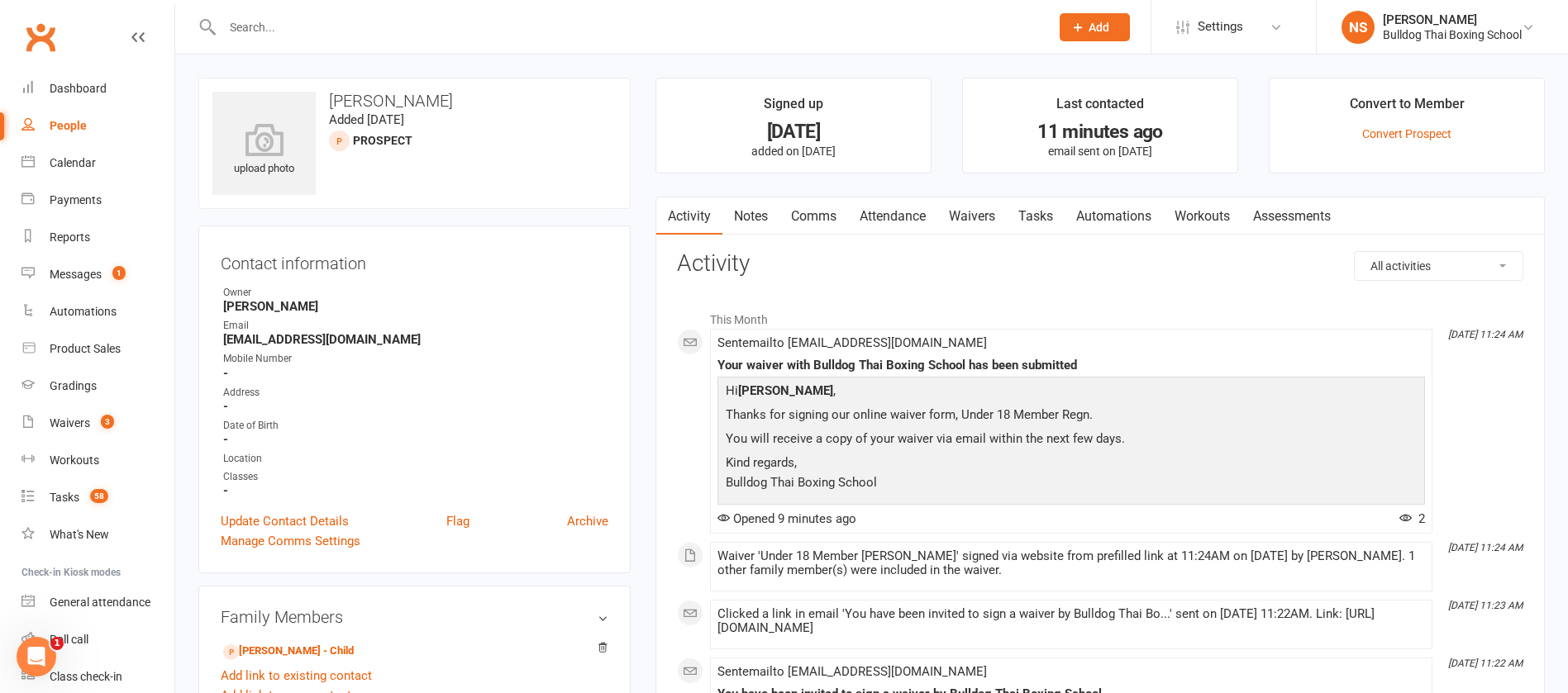
click at [1033, 211] on link "Tasks" at bounding box center [1035, 217] width 58 height 38
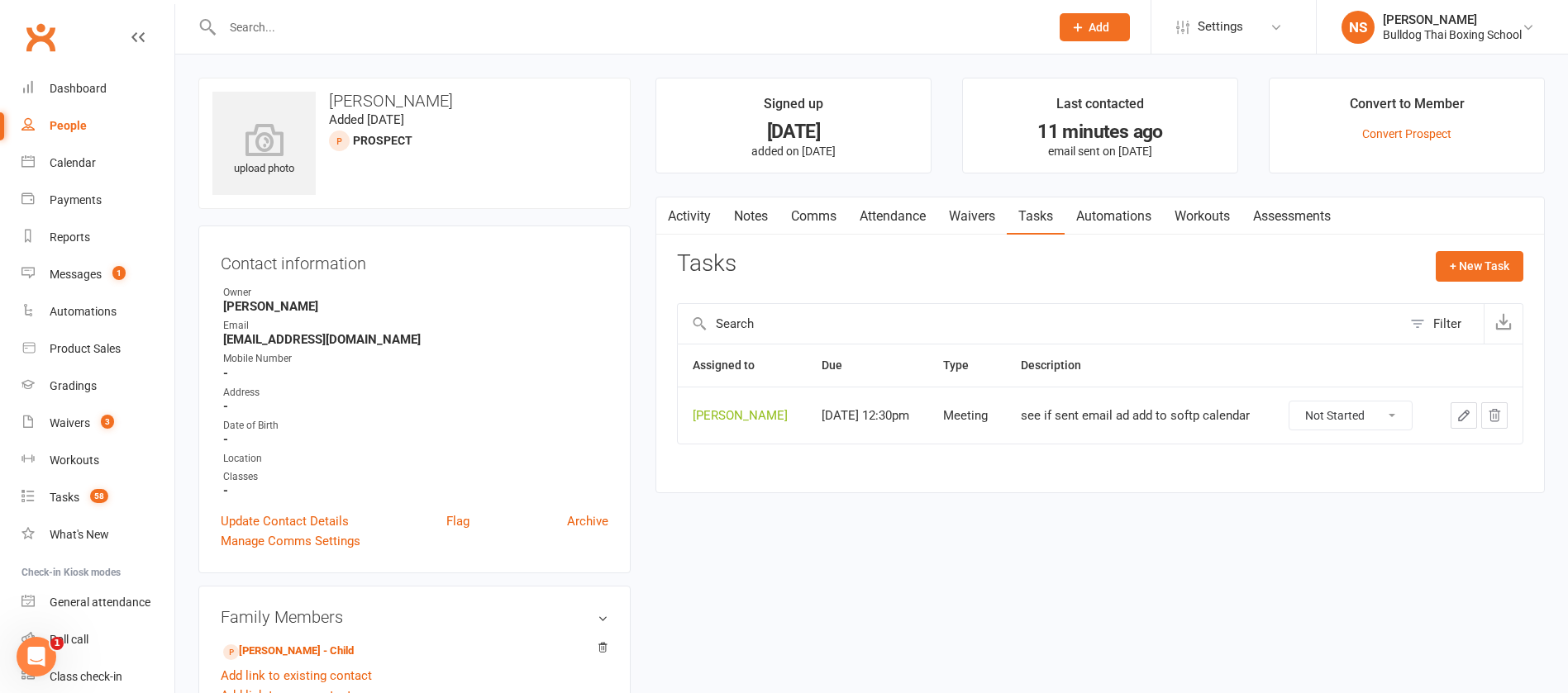
click at [1457, 408] on icon "button" at bounding box center [1464, 415] width 15 height 15
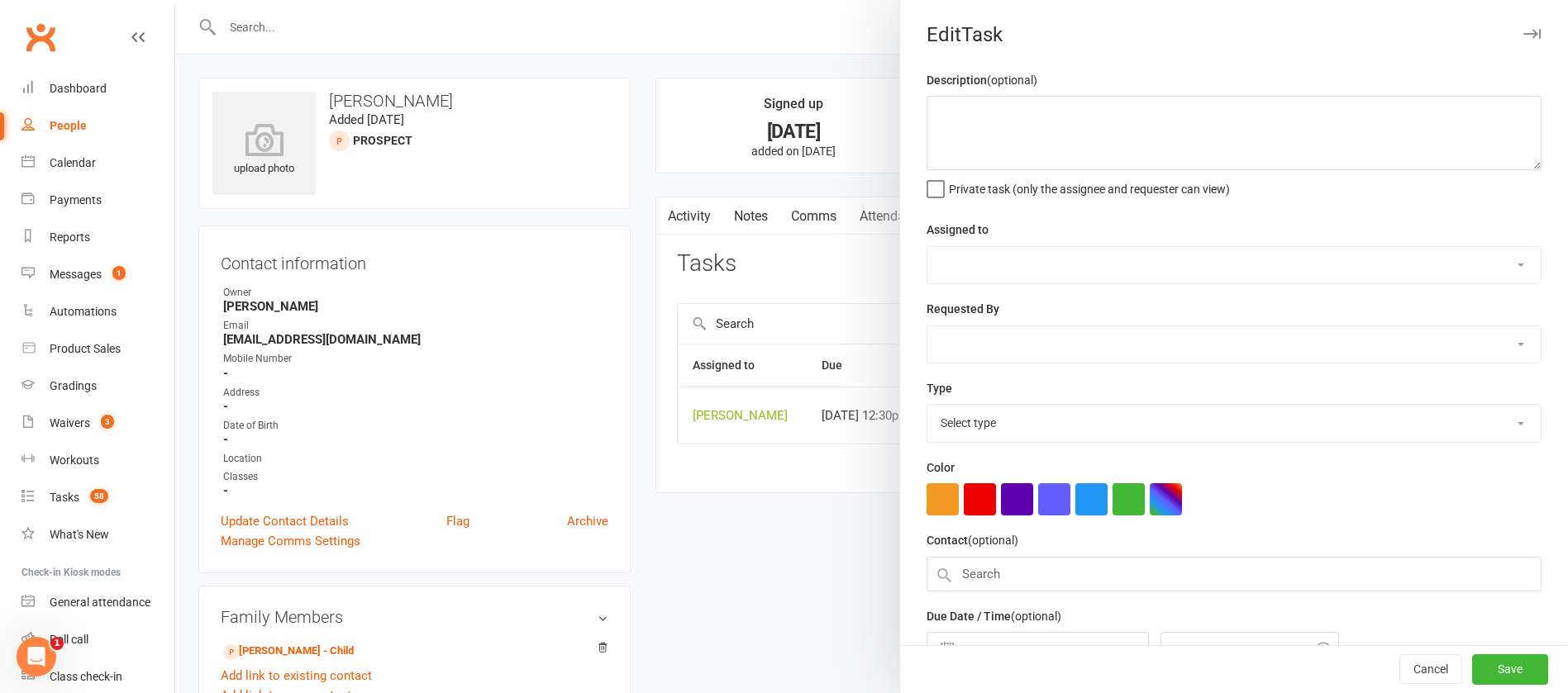
type textarea "see if sent email ad add to softp calendar"
select select "12940"
type input "[DATE]"
type input "12:30pm"
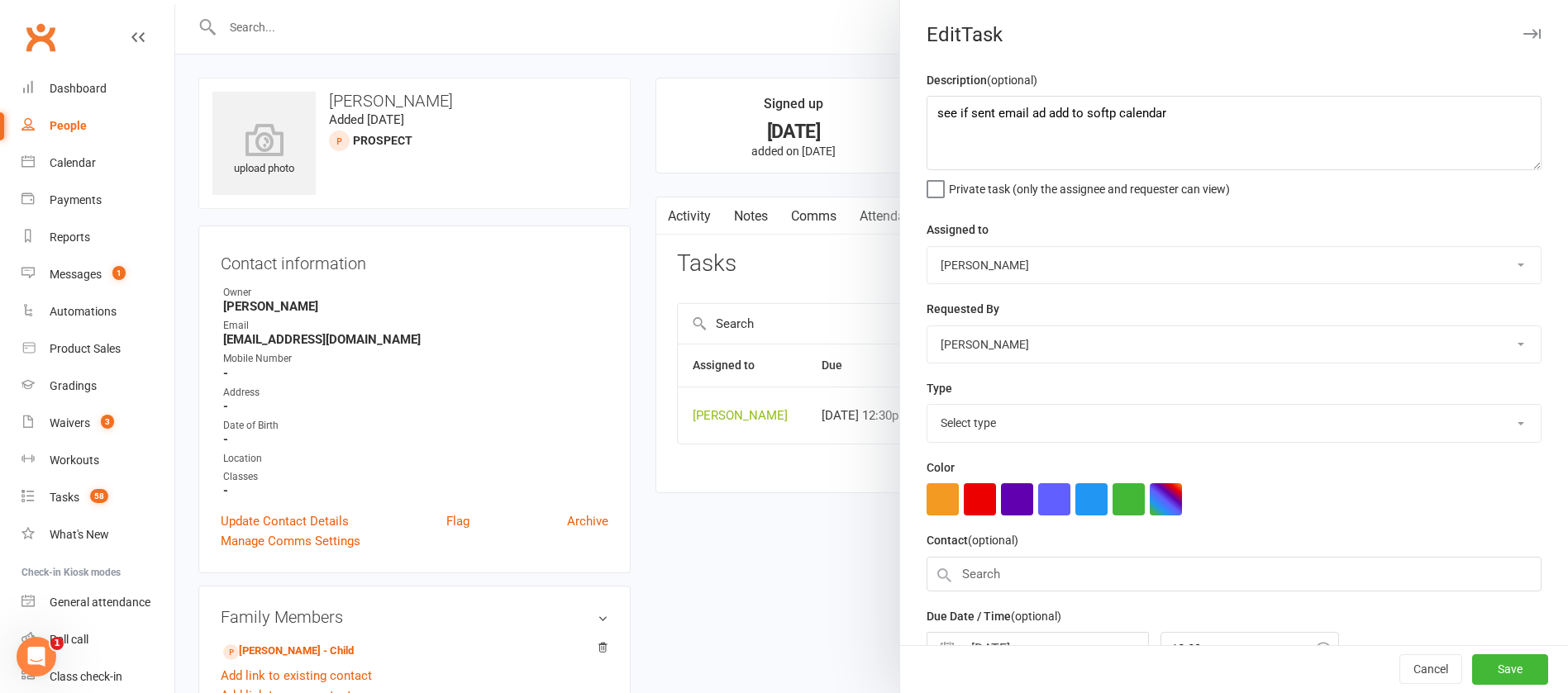
select select "12049"
drag, startPoint x: 1167, startPoint y: 111, endPoint x: 914, endPoint y: 93, distance: 253.6
click at [926, 98] on textarea "see if sent email ad add to softp calendar" at bounding box center [1234, 133] width 615 height 74
type textarea "class reminder"
click at [970, 419] on select "Action E-mail Meeting Phone call Text Add new task type" at bounding box center [1234, 423] width 613 height 36
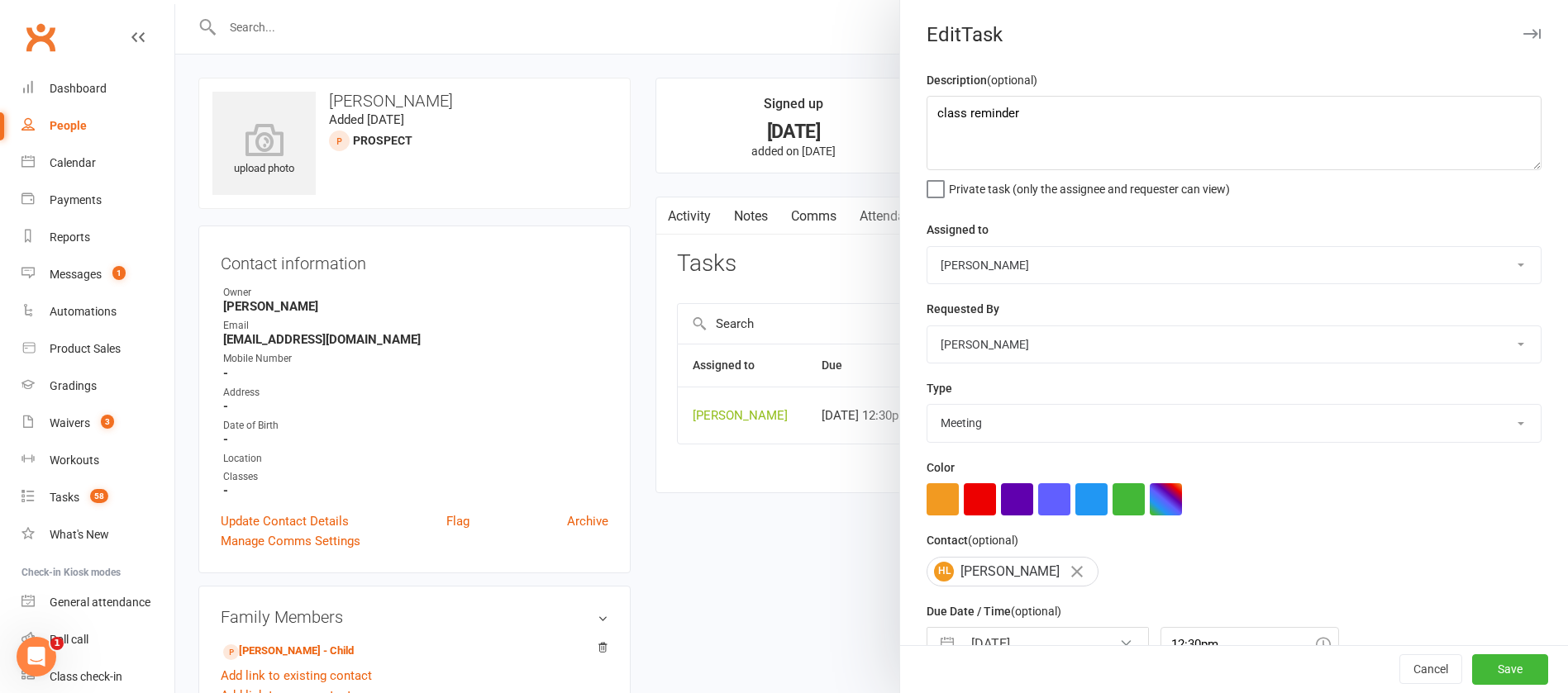
select select "13825"
click at [927, 408] on select "Action E-mail Meeting Phone call Text Add new task type" at bounding box center [1234, 423] width 613 height 36
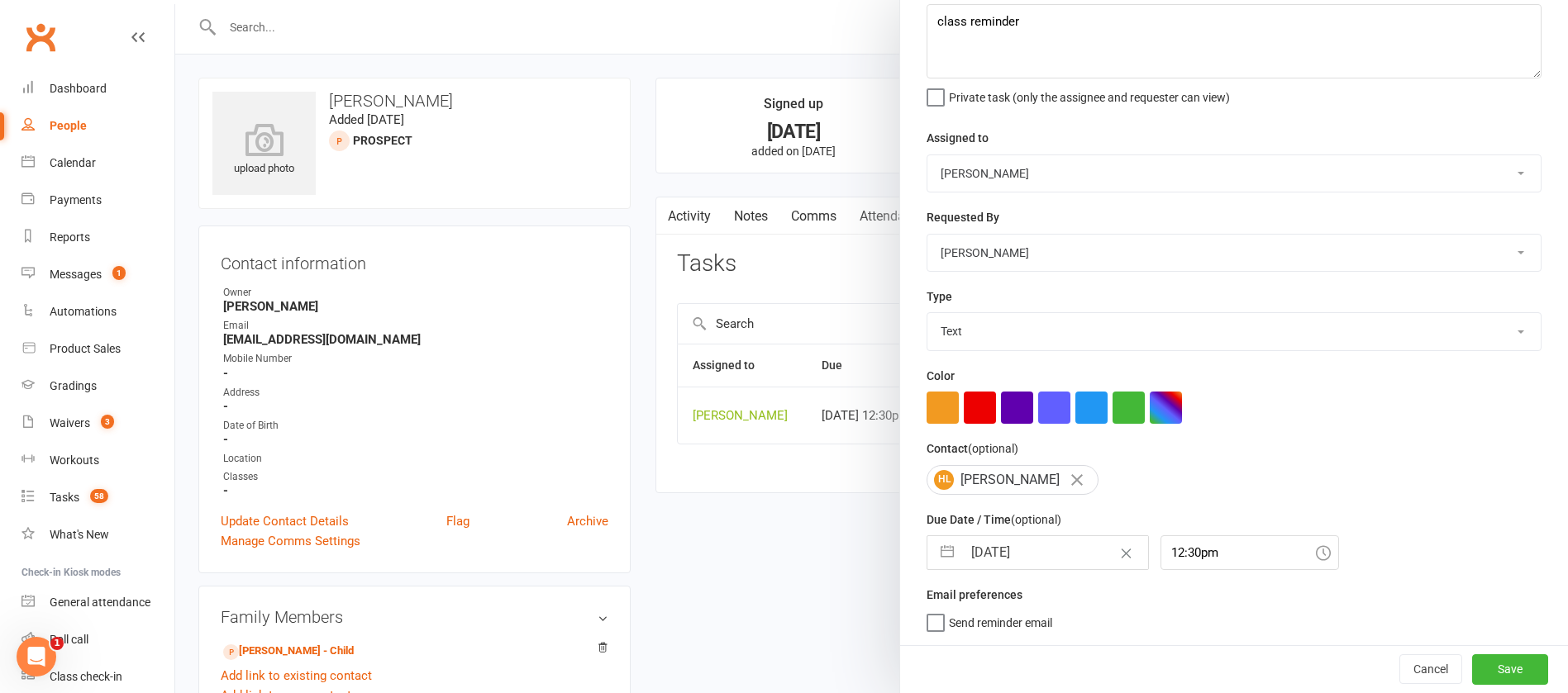
click at [1054, 551] on input "[DATE]" at bounding box center [1055, 552] width 186 height 33
select select "7"
select select "2025"
select select "8"
select select "2025"
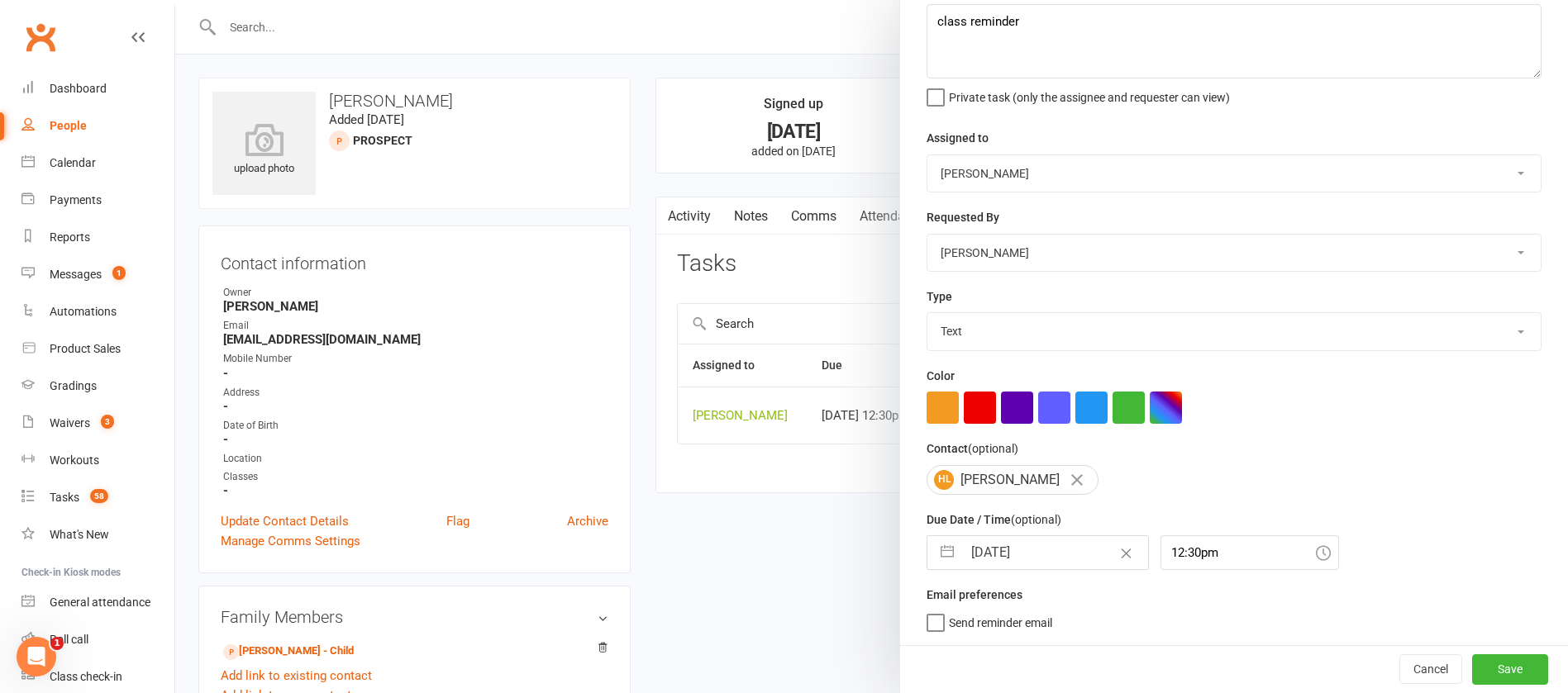
select select "9"
select select "2025"
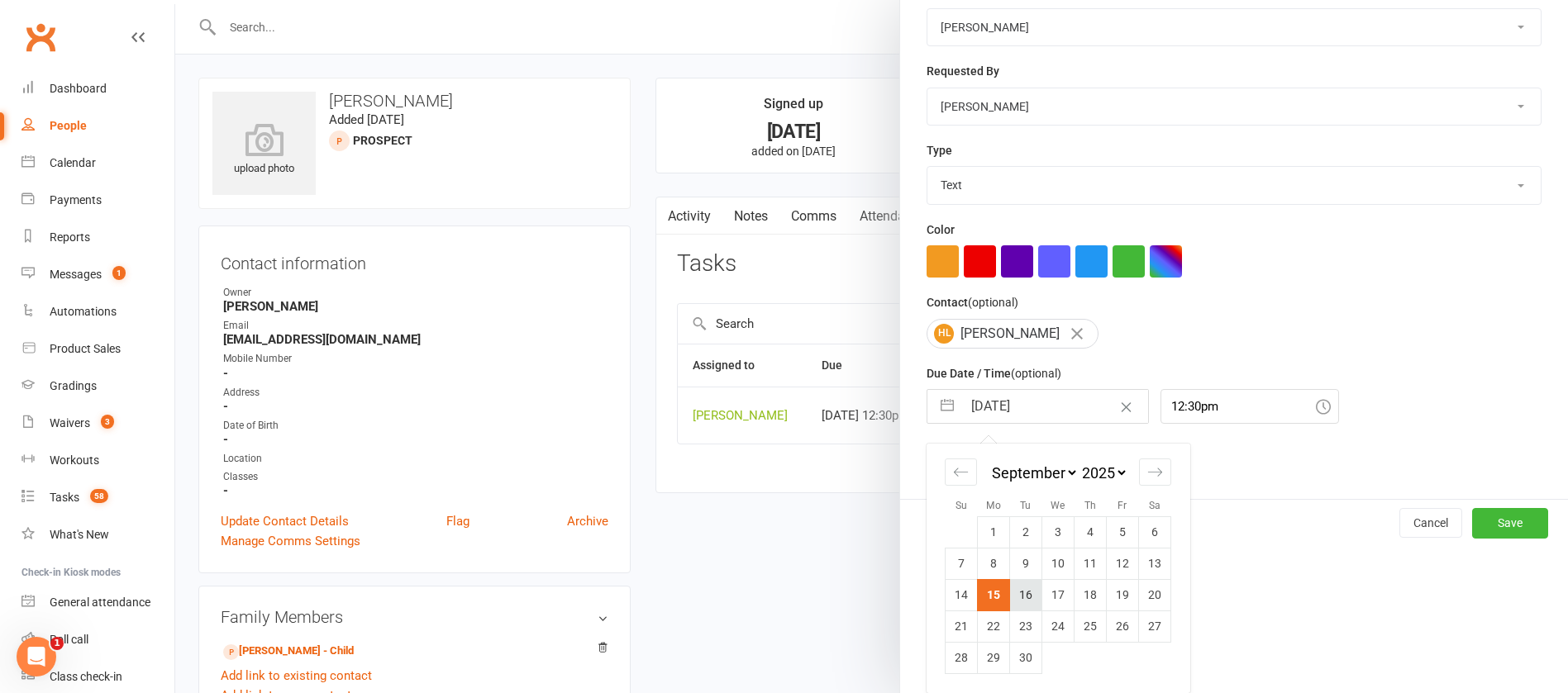
drag, startPoint x: 1012, startPoint y: 597, endPoint x: 1068, endPoint y: 625, distance: 62.6
click at [1013, 597] on td "16" at bounding box center [1026, 595] width 32 height 31
type input "[DATE]"
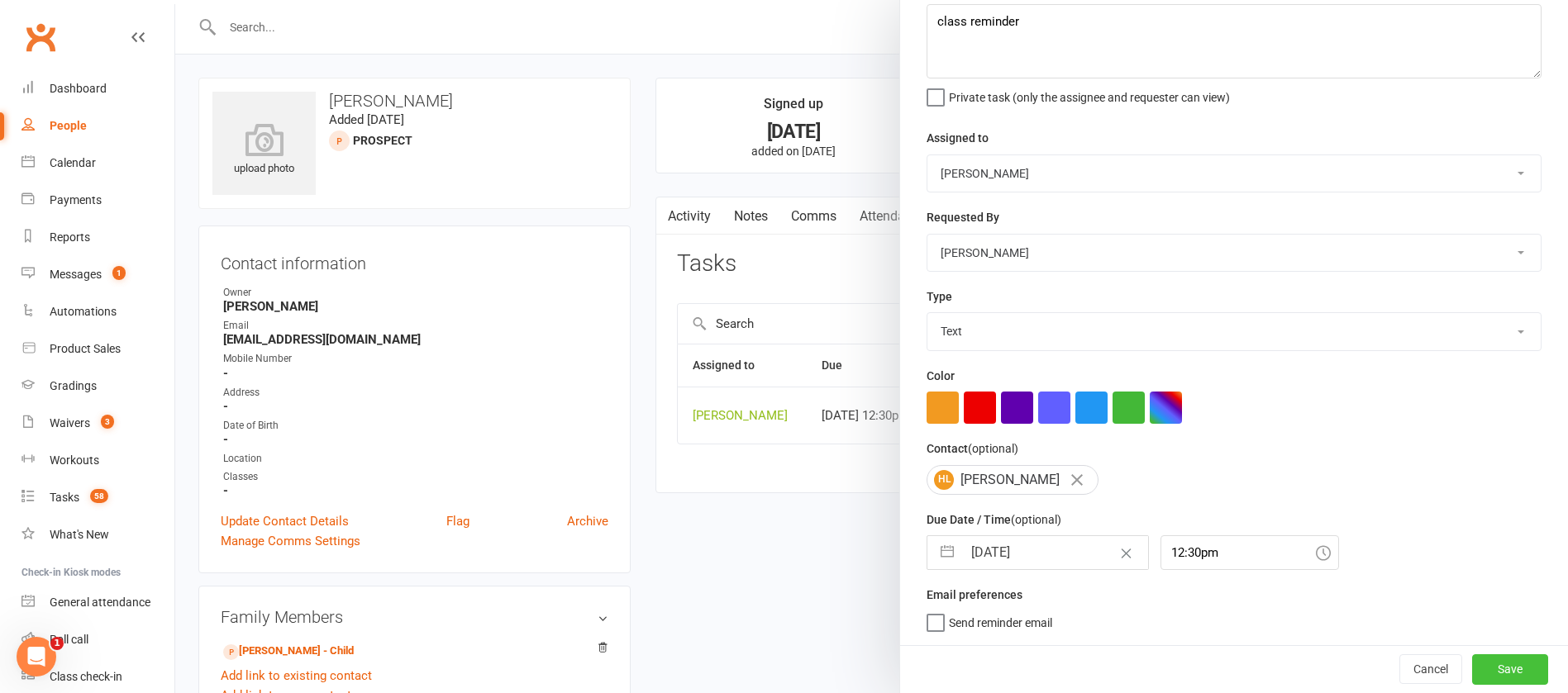
click at [1472, 668] on button "Save" at bounding box center [1510, 669] width 76 height 29
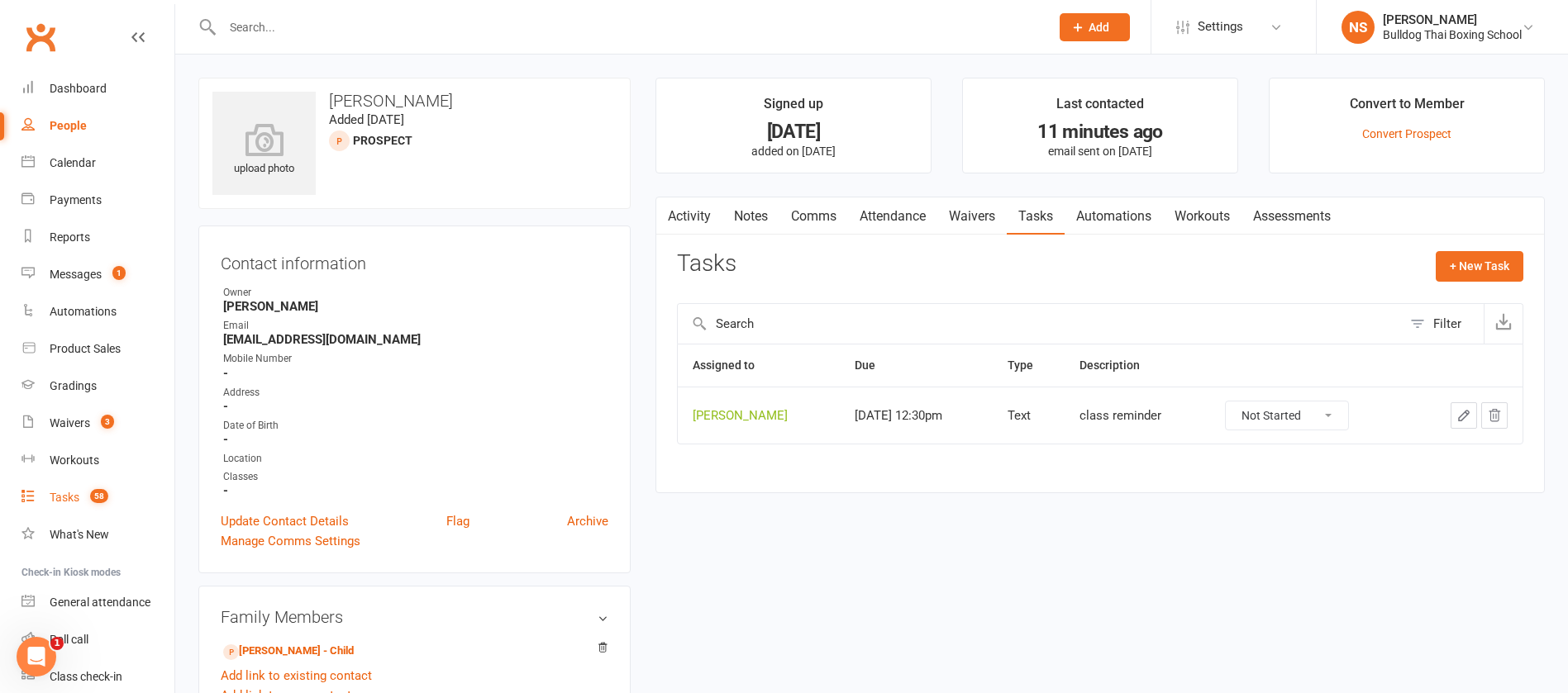
click at [61, 502] on div "Tasks" at bounding box center [64, 497] width 29 height 13
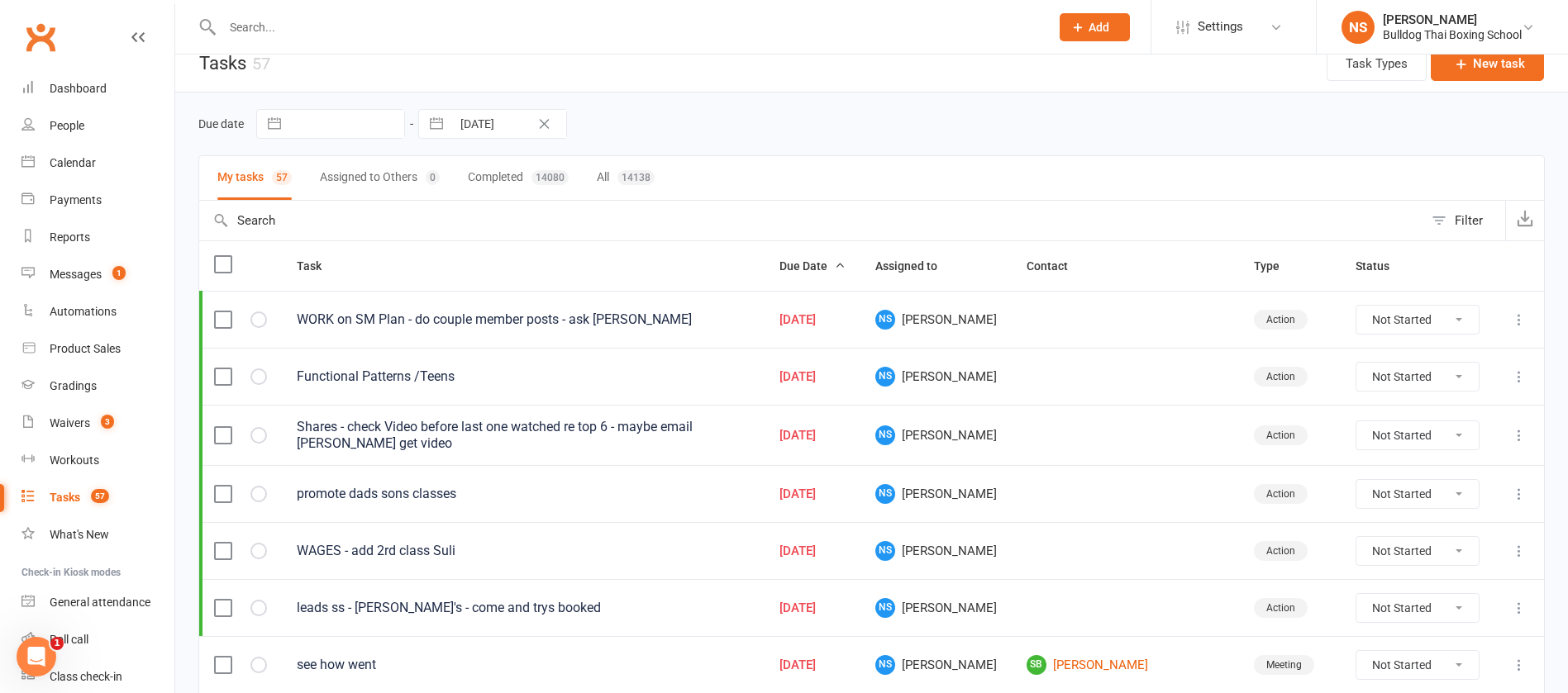
scroll to position [248, 0]
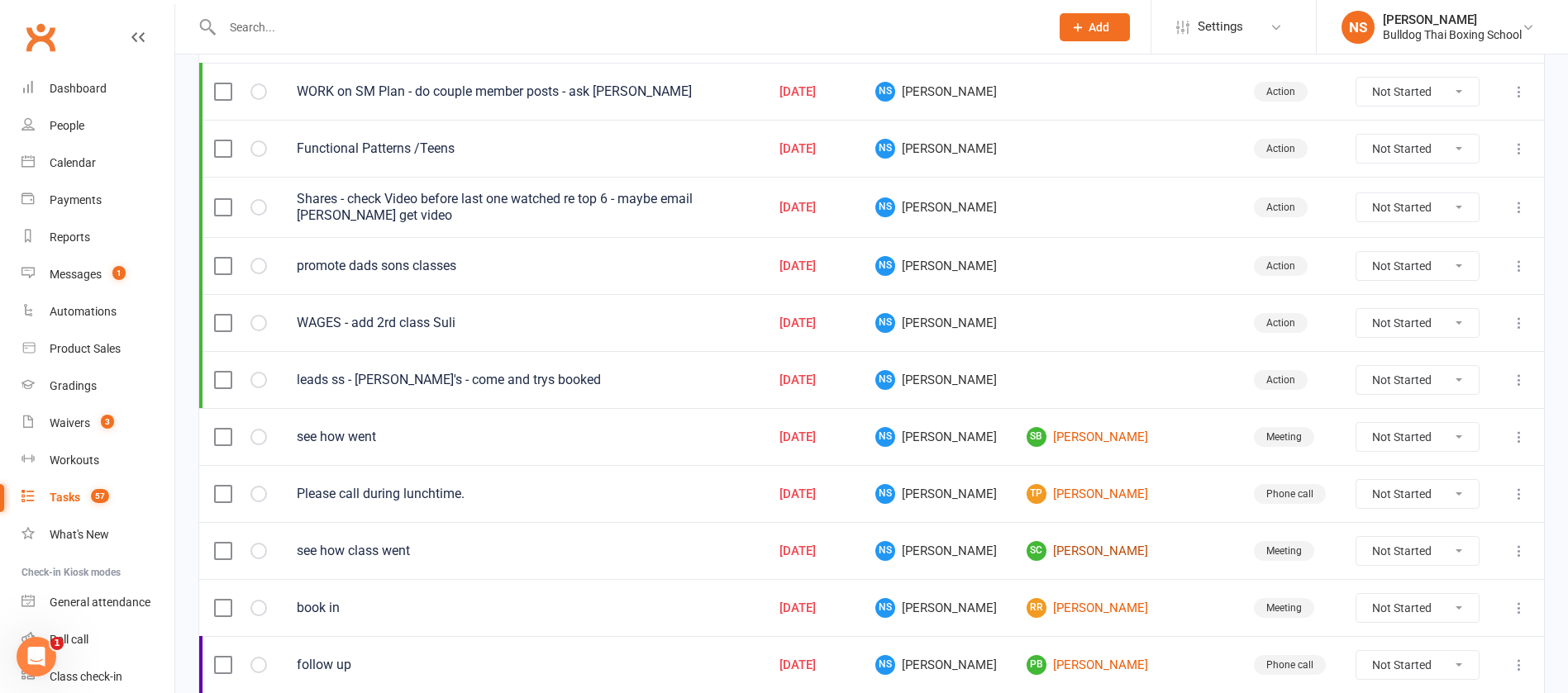
click at [1118, 548] on link "SC Sofia Coote" at bounding box center [1125, 551] width 198 height 20
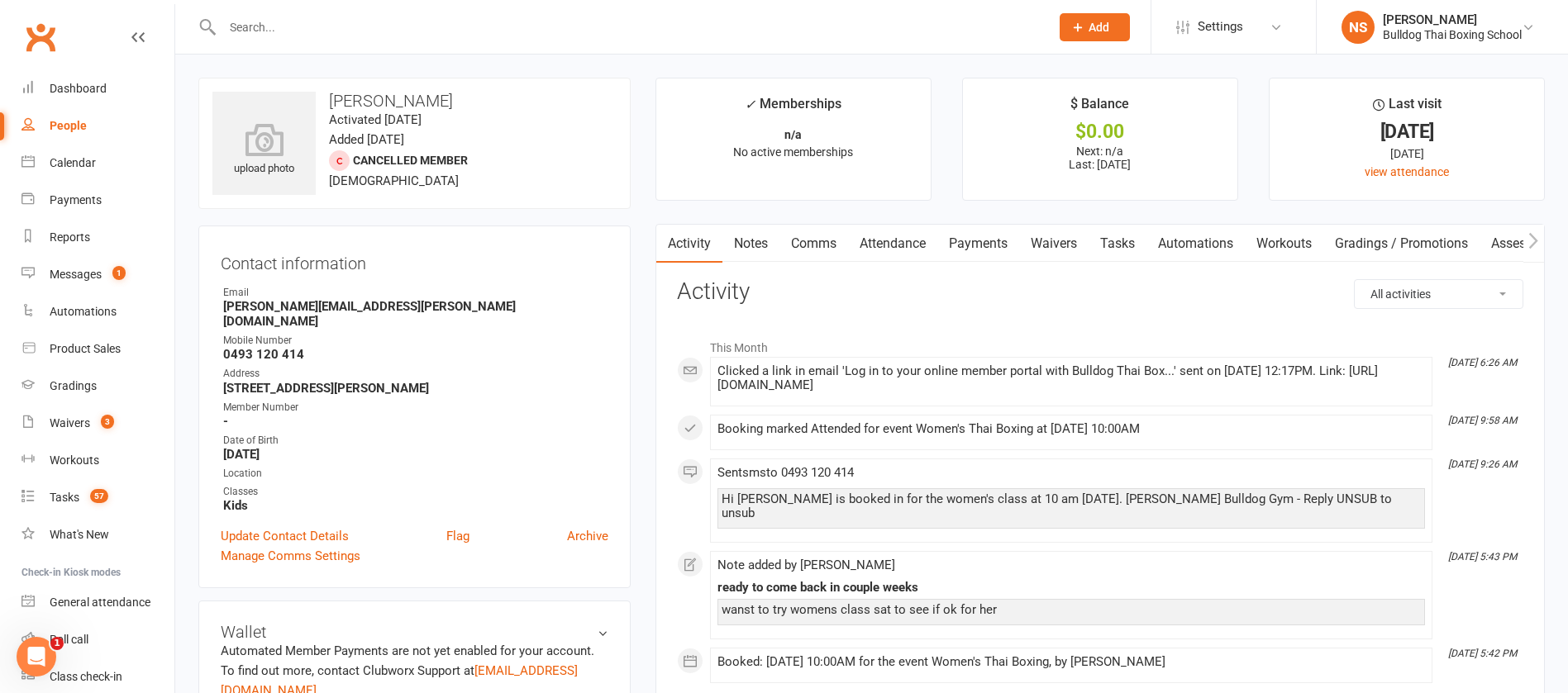
click at [813, 243] on link "Comms" at bounding box center [813, 243] width 68 height 38
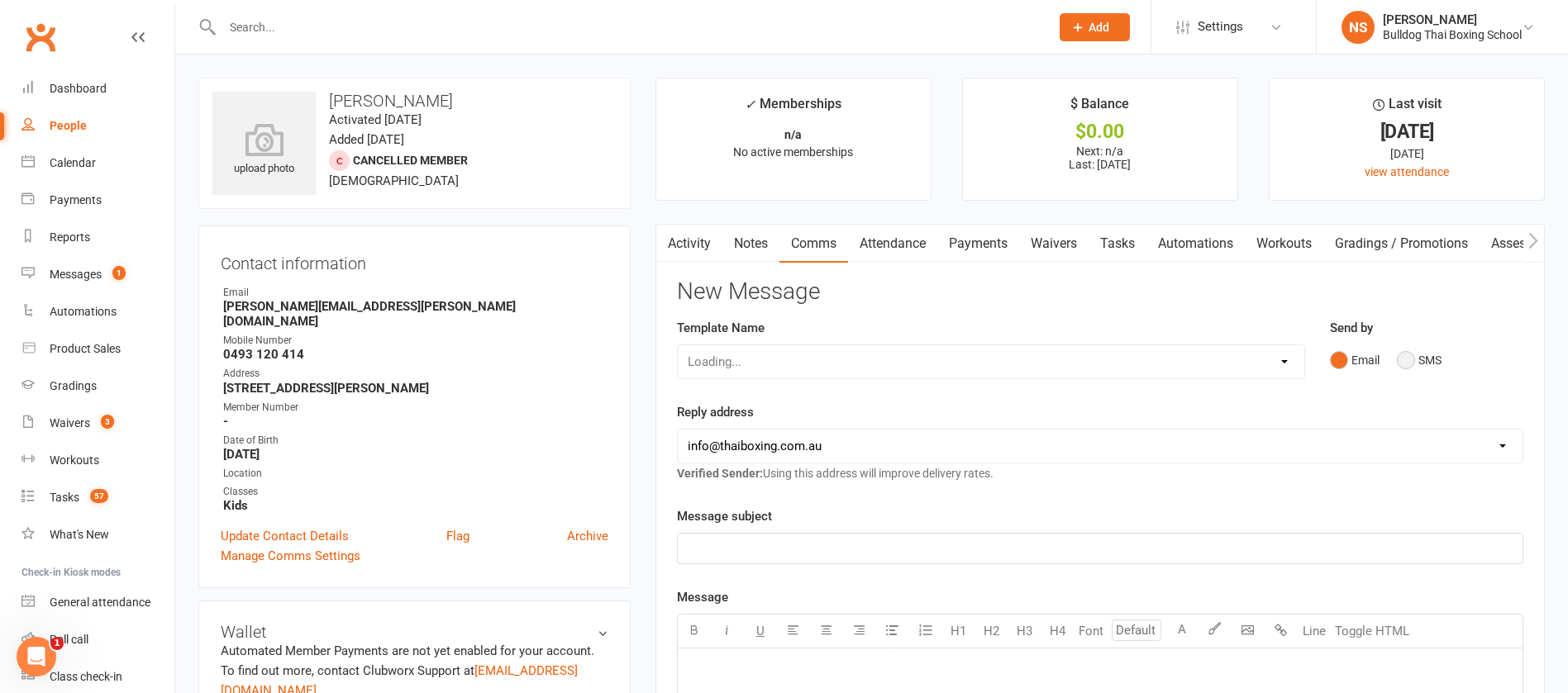
click at [1414, 358] on button "SMS" at bounding box center [1419, 360] width 45 height 31
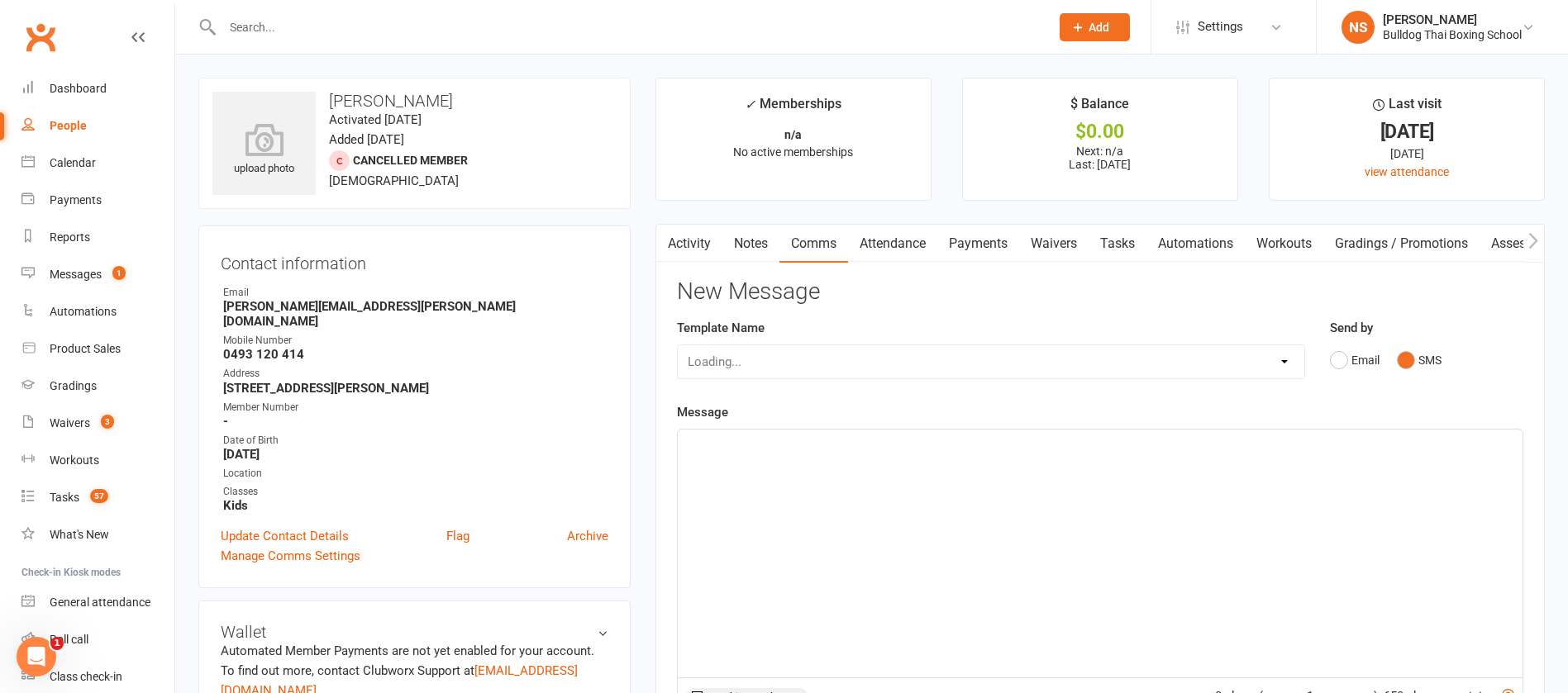
drag, startPoint x: 748, startPoint y: 477, endPoint x: 755, endPoint y: 466, distance: 13.0
click at [749, 476] on div "﻿" at bounding box center [1100, 553] width 845 height 248
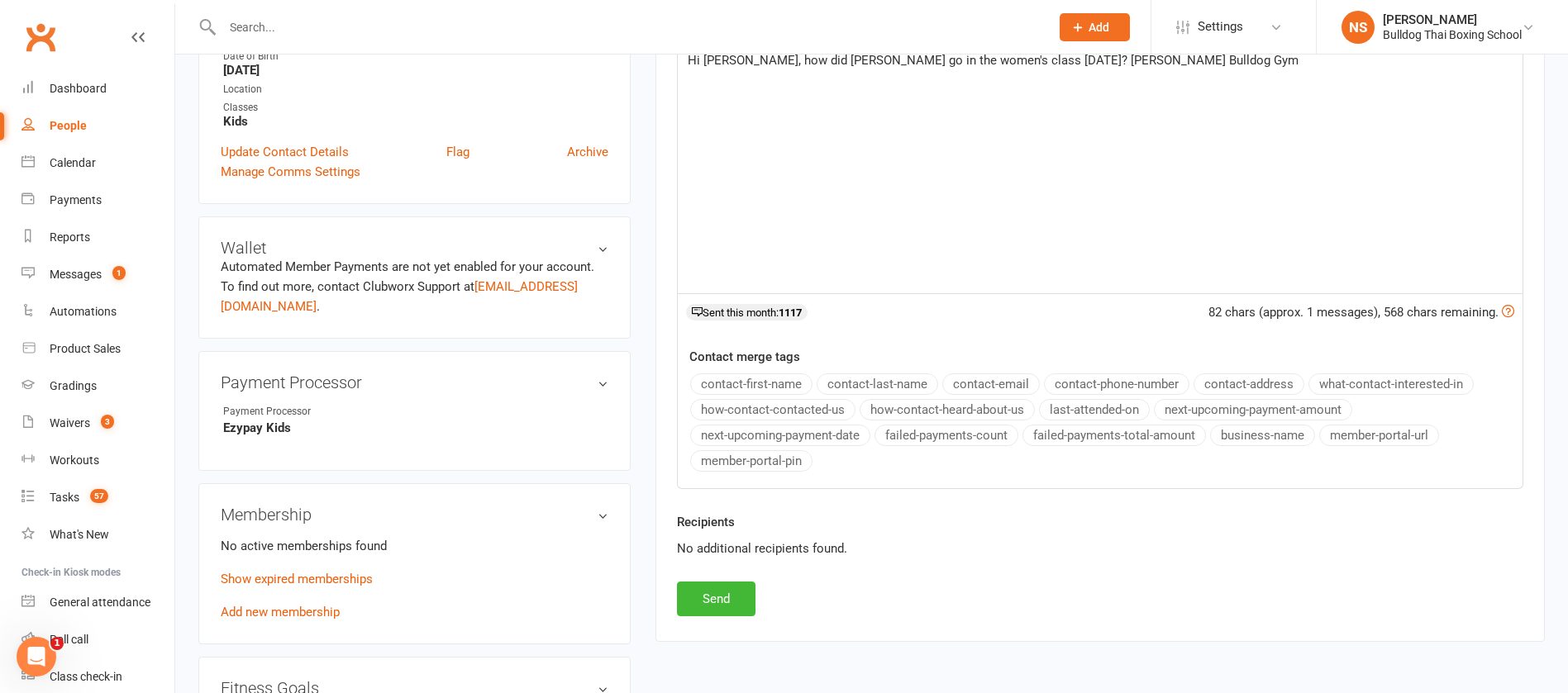
scroll to position [496, 0]
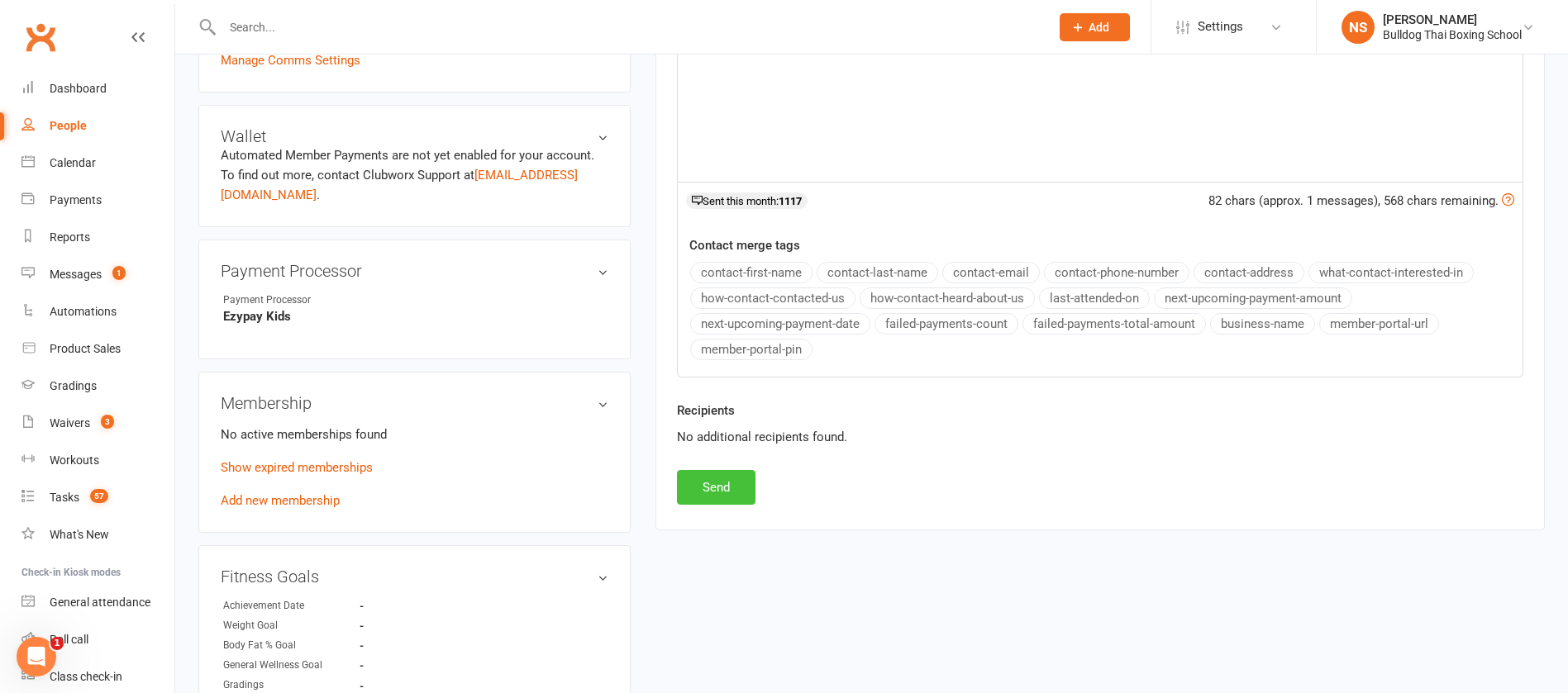
click at [706, 486] on button "Send" at bounding box center [716, 488] width 79 height 35
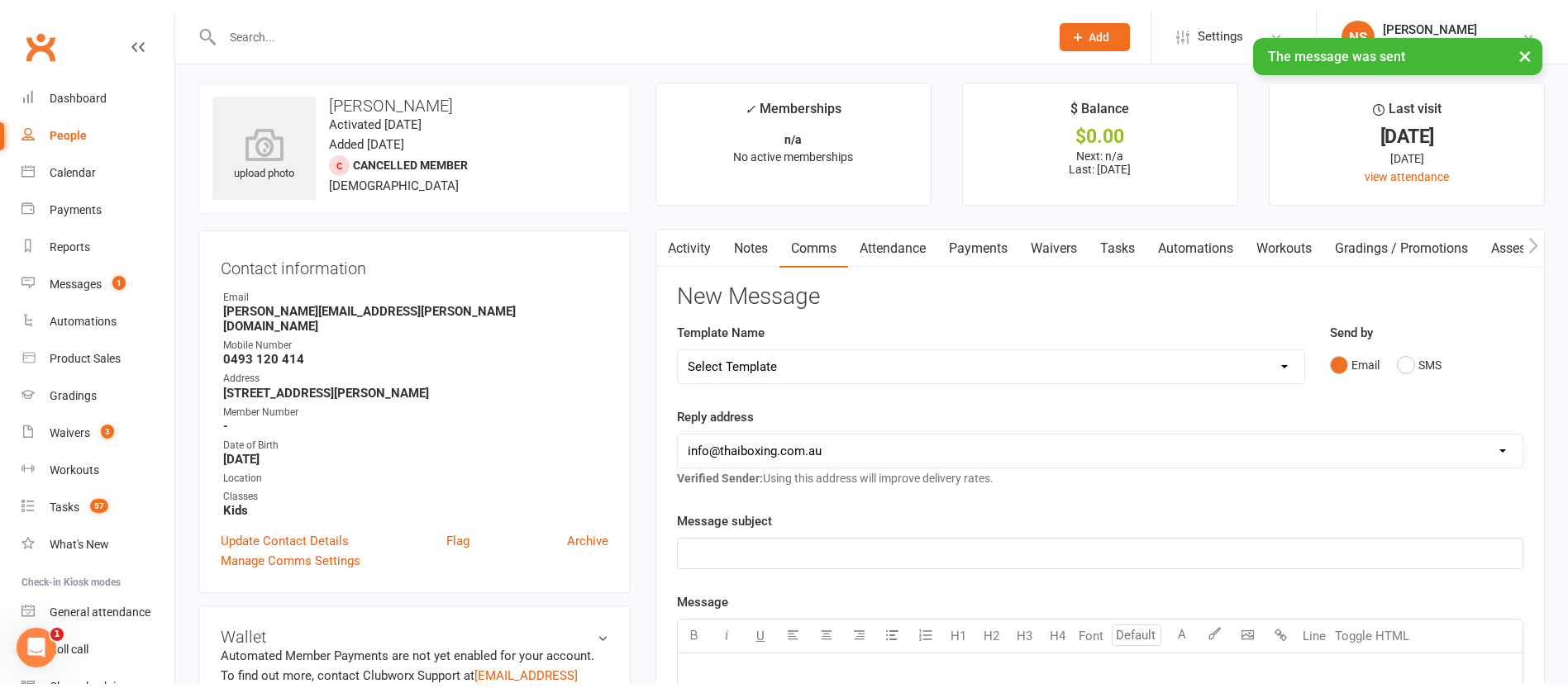
scroll to position [0, 0]
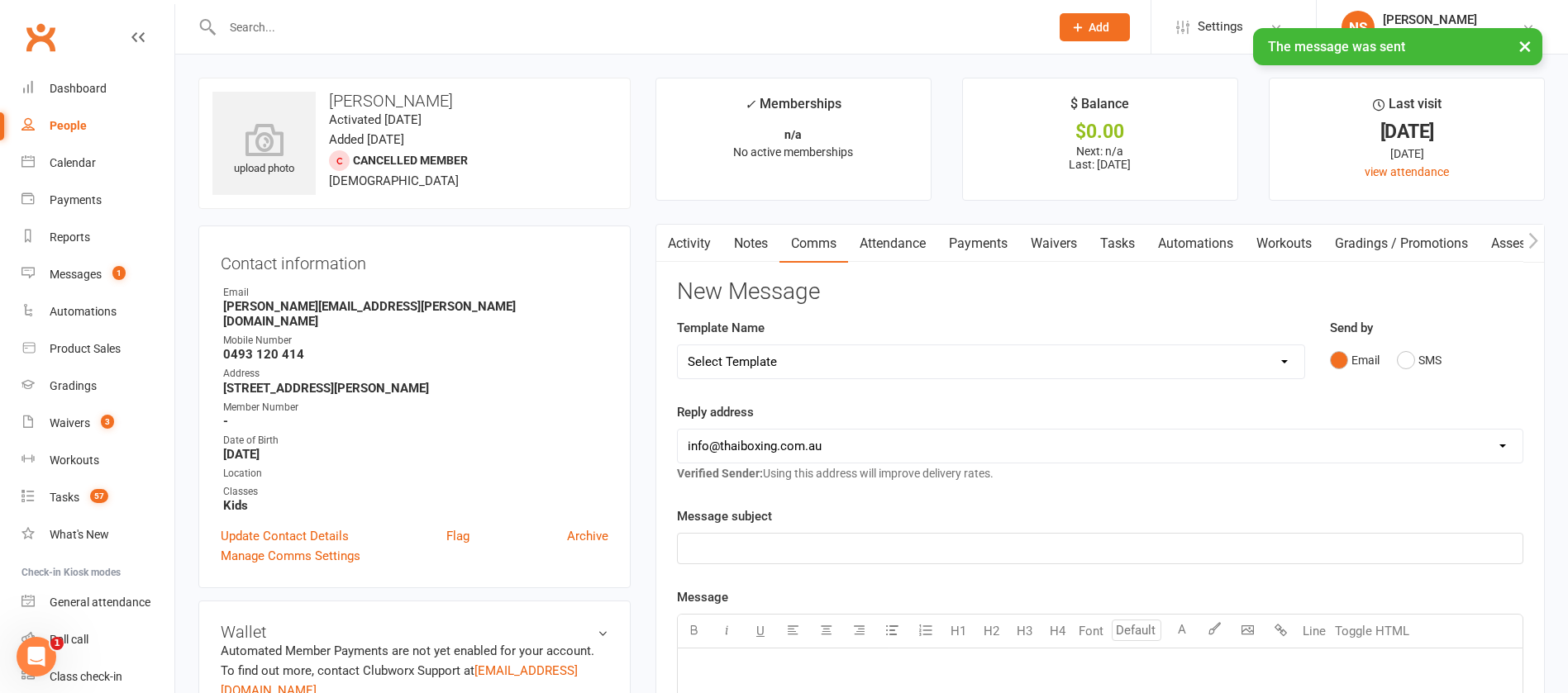
click at [1119, 242] on link "Tasks" at bounding box center [1117, 243] width 58 height 38
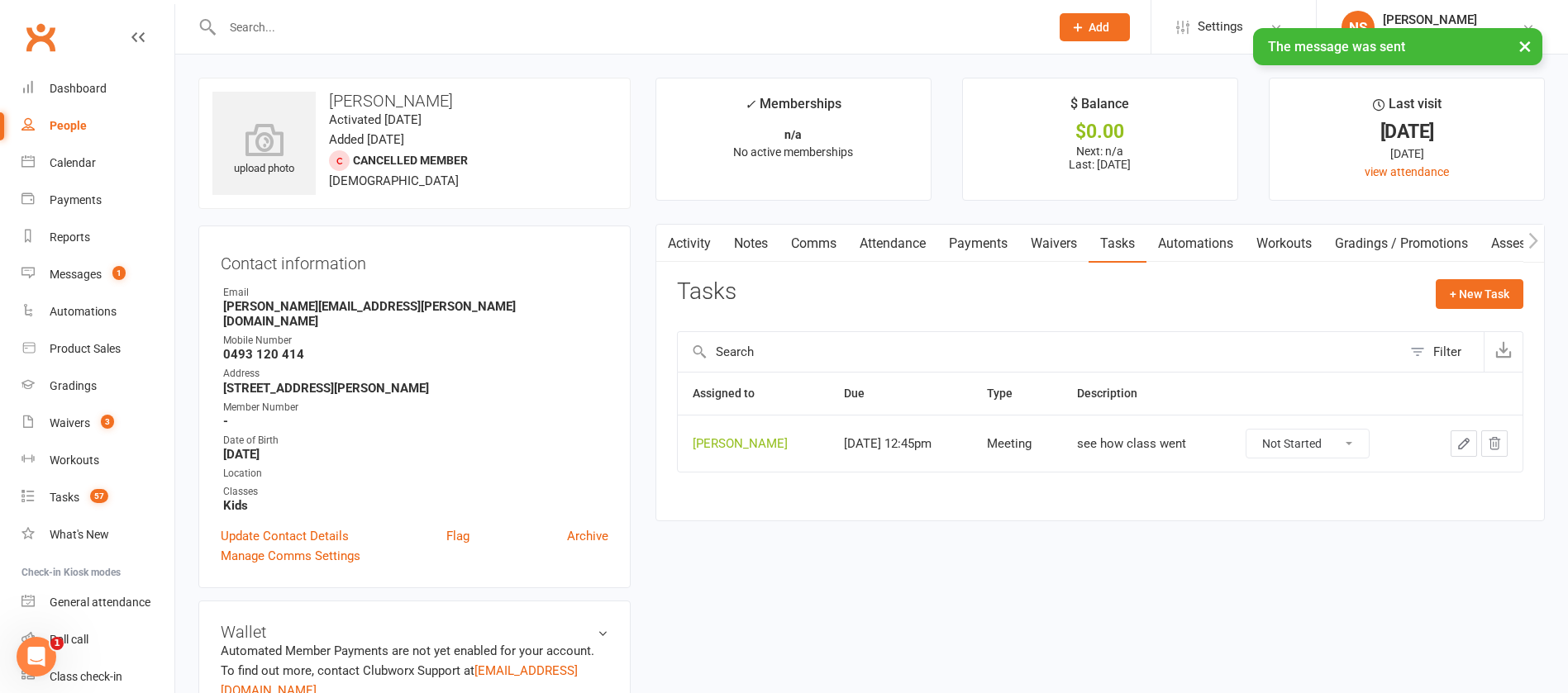
click at [1469, 443] on icon "button" at bounding box center [1464, 444] width 15 height 15
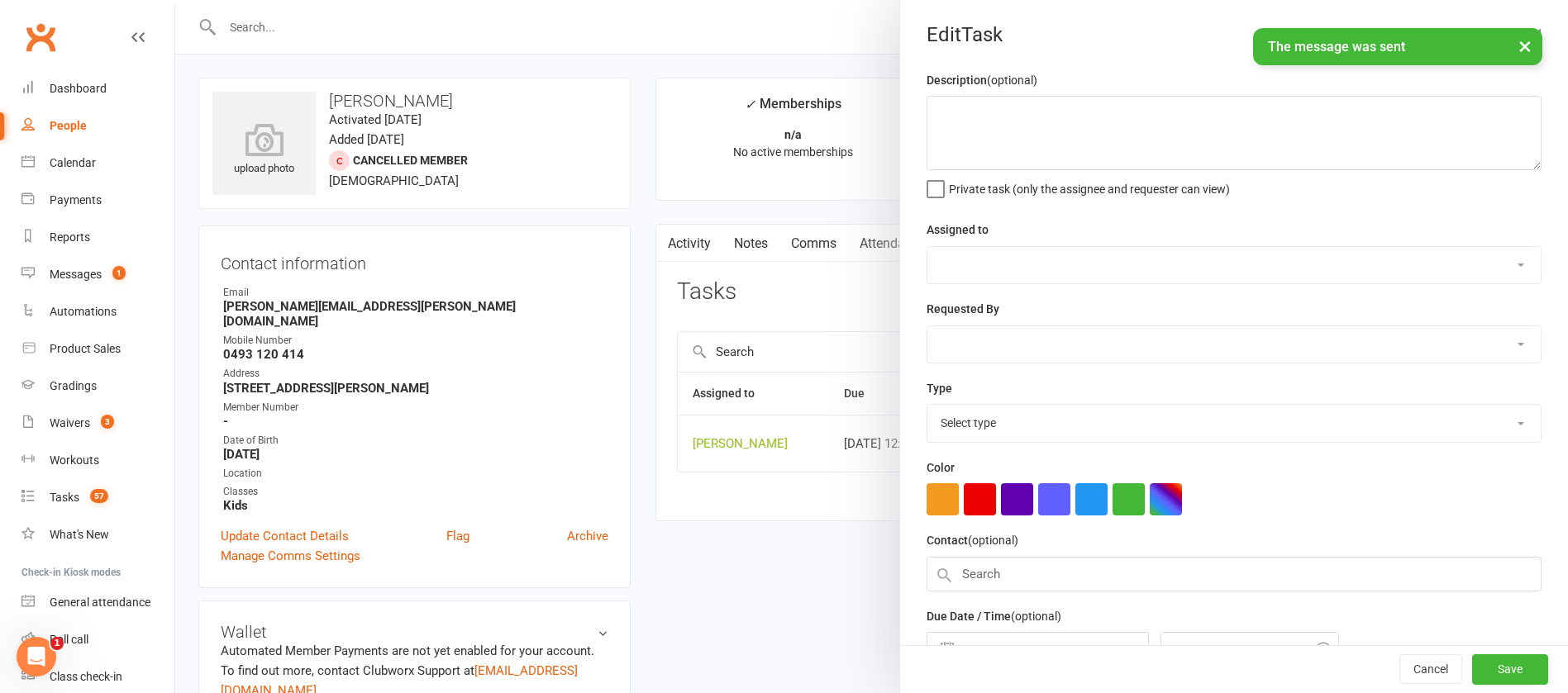
type textarea "see how class went"
select select "12940"
type input "[DATE]"
type input "12:45pm"
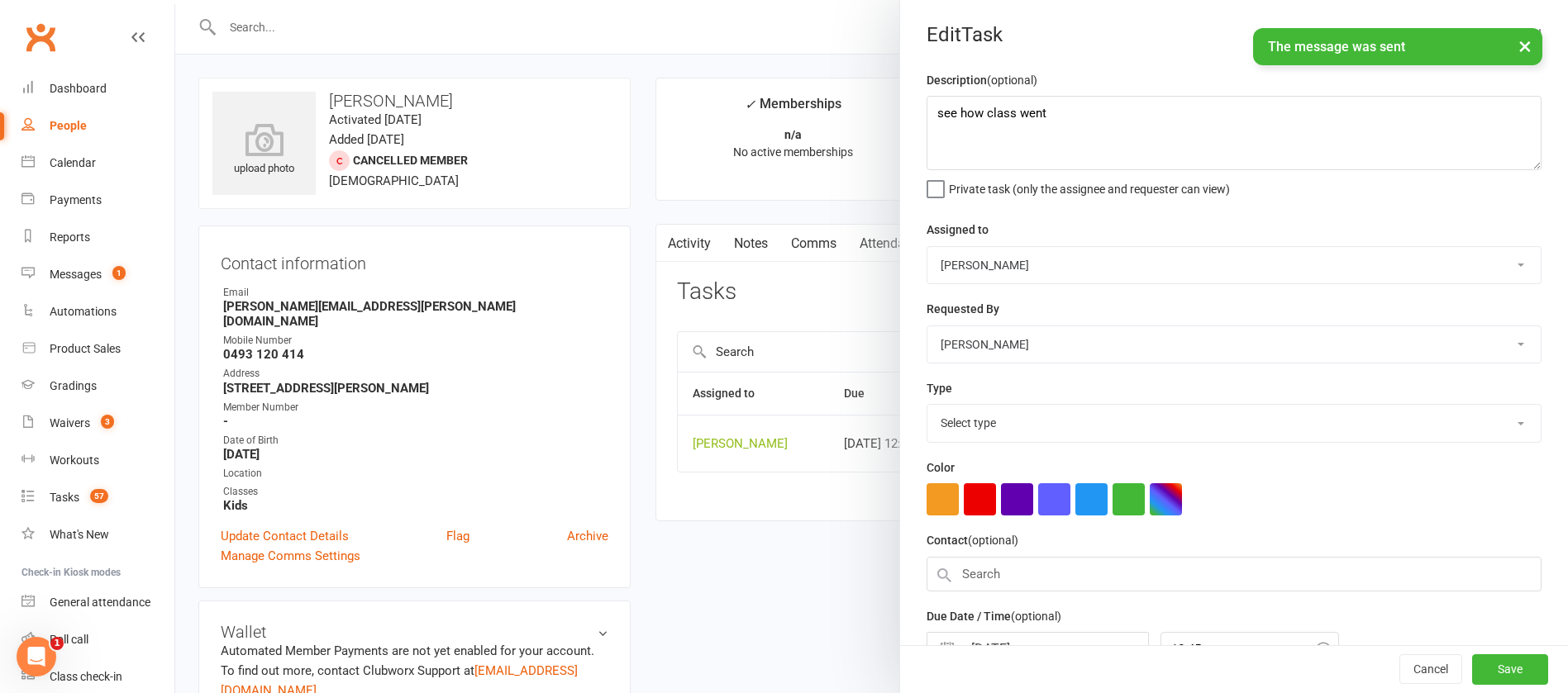
select select "12049"
drag, startPoint x: 1114, startPoint y: 98, endPoint x: 892, endPoint y: 110, distance: 222.3
click at [901, 112] on div "Description (optional) see how class went Private task (only the assignee and r…" at bounding box center [1235, 403] width 668 height 667
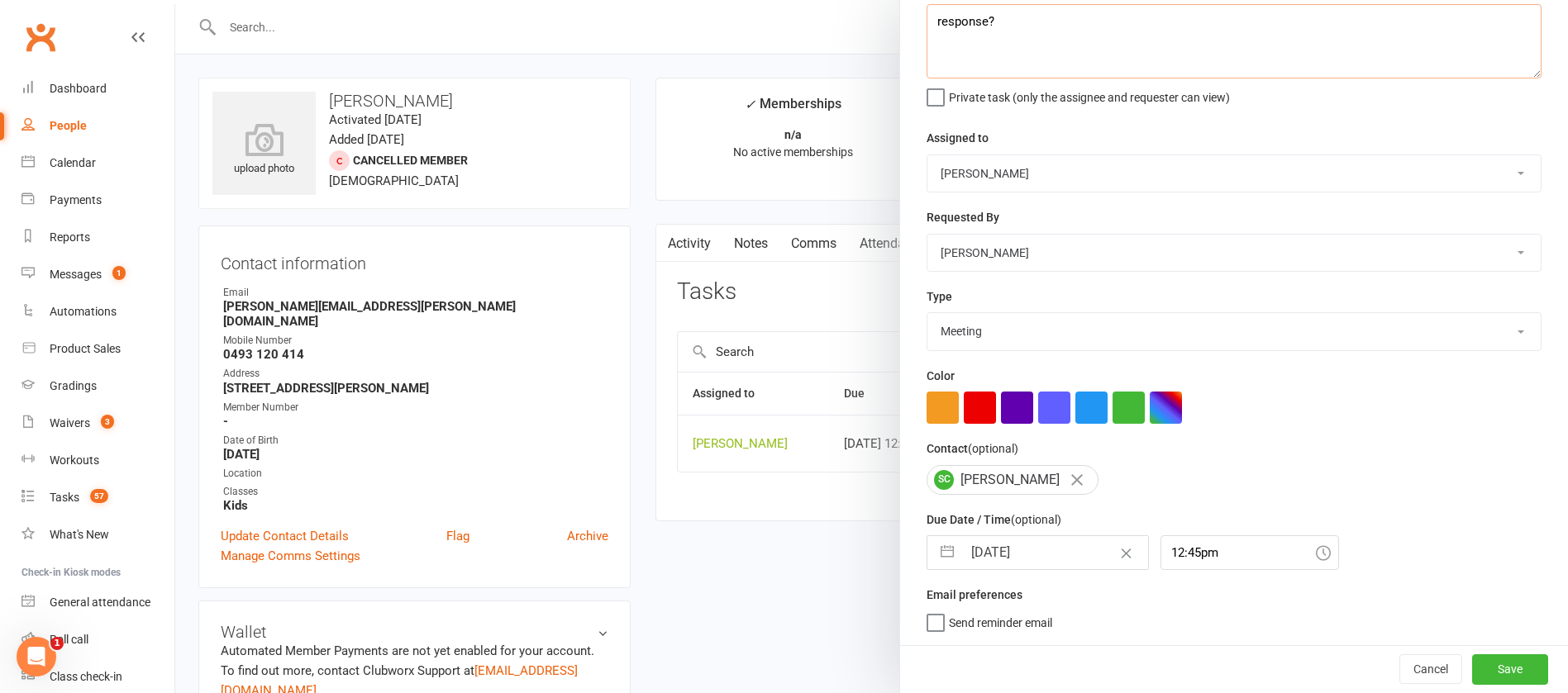
type textarea "response?"
select select "7"
select select "2025"
select select "8"
select select "2025"
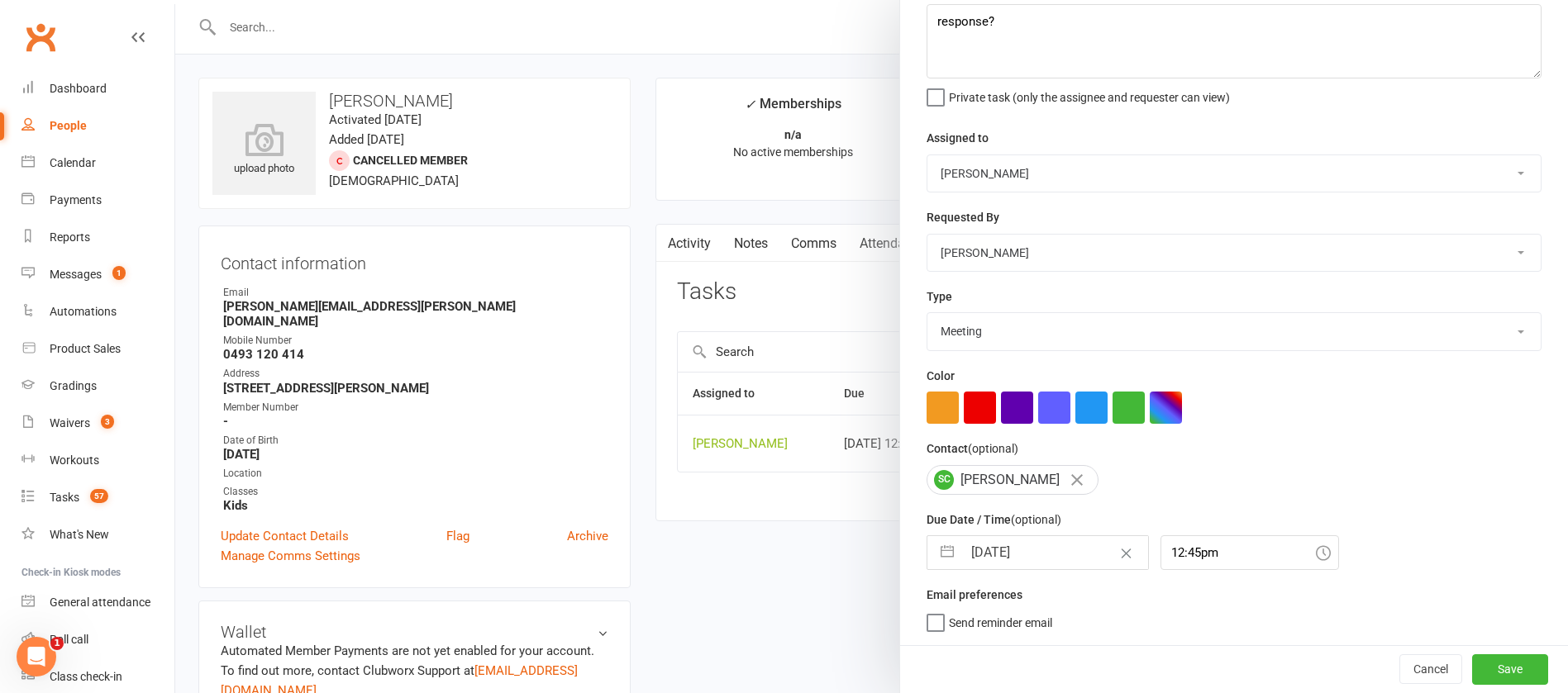
select select "9"
select select "2025"
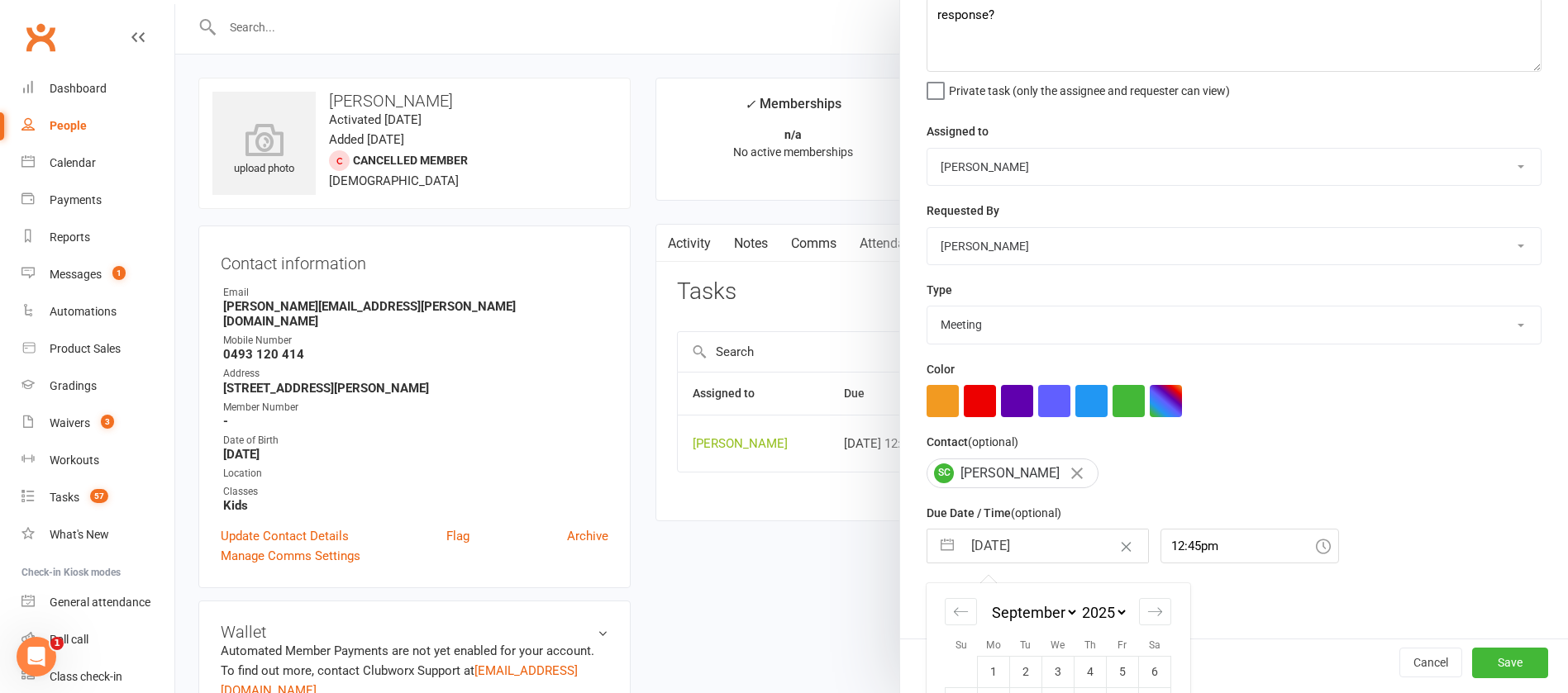
click at [1038, 542] on input "[DATE]" at bounding box center [1055, 546] width 186 height 33
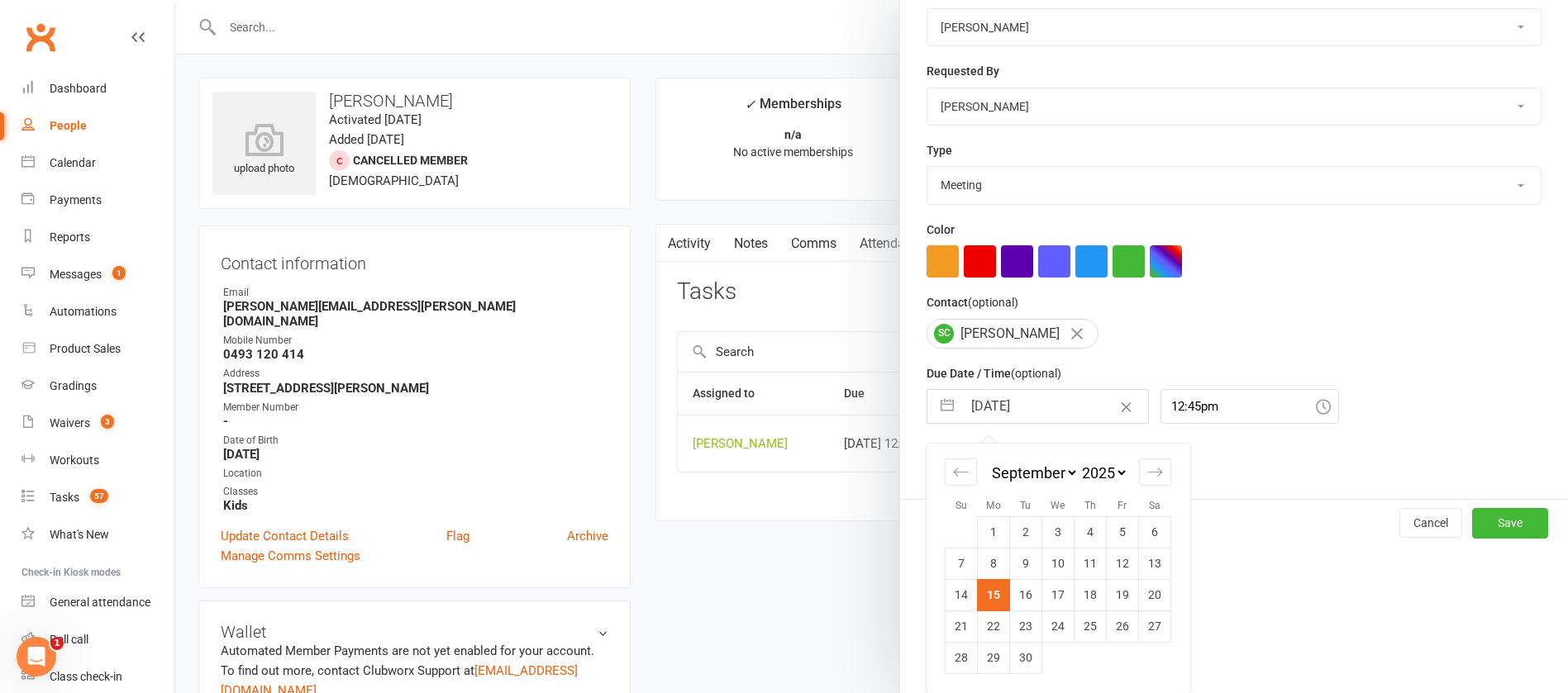
drag, startPoint x: 1076, startPoint y: 596, endPoint x: 1141, endPoint y: 621, distance: 69.6
click at [1077, 596] on td "18" at bounding box center [1091, 595] width 32 height 31
type input "[DATE]"
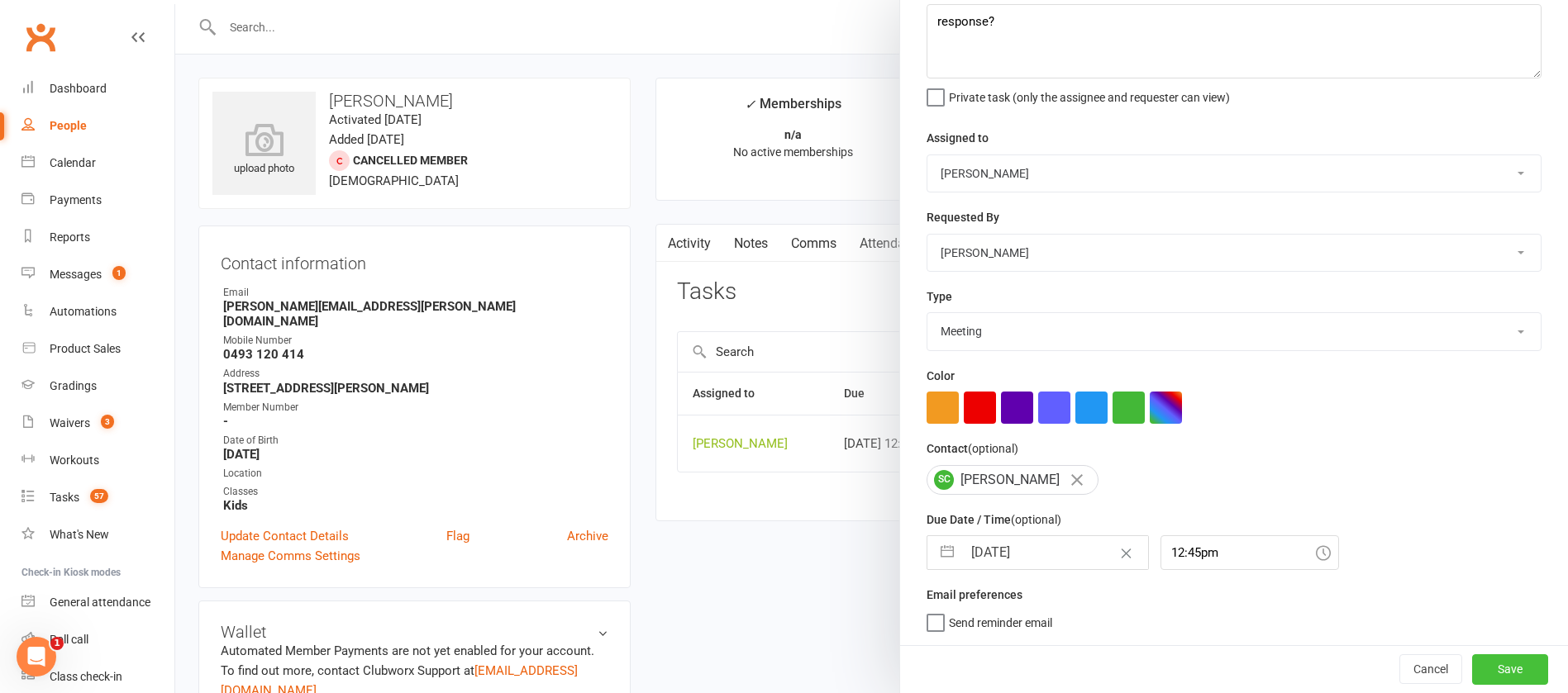
click at [1478, 667] on button "Save" at bounding box center [1510, 669] width 76 height 29
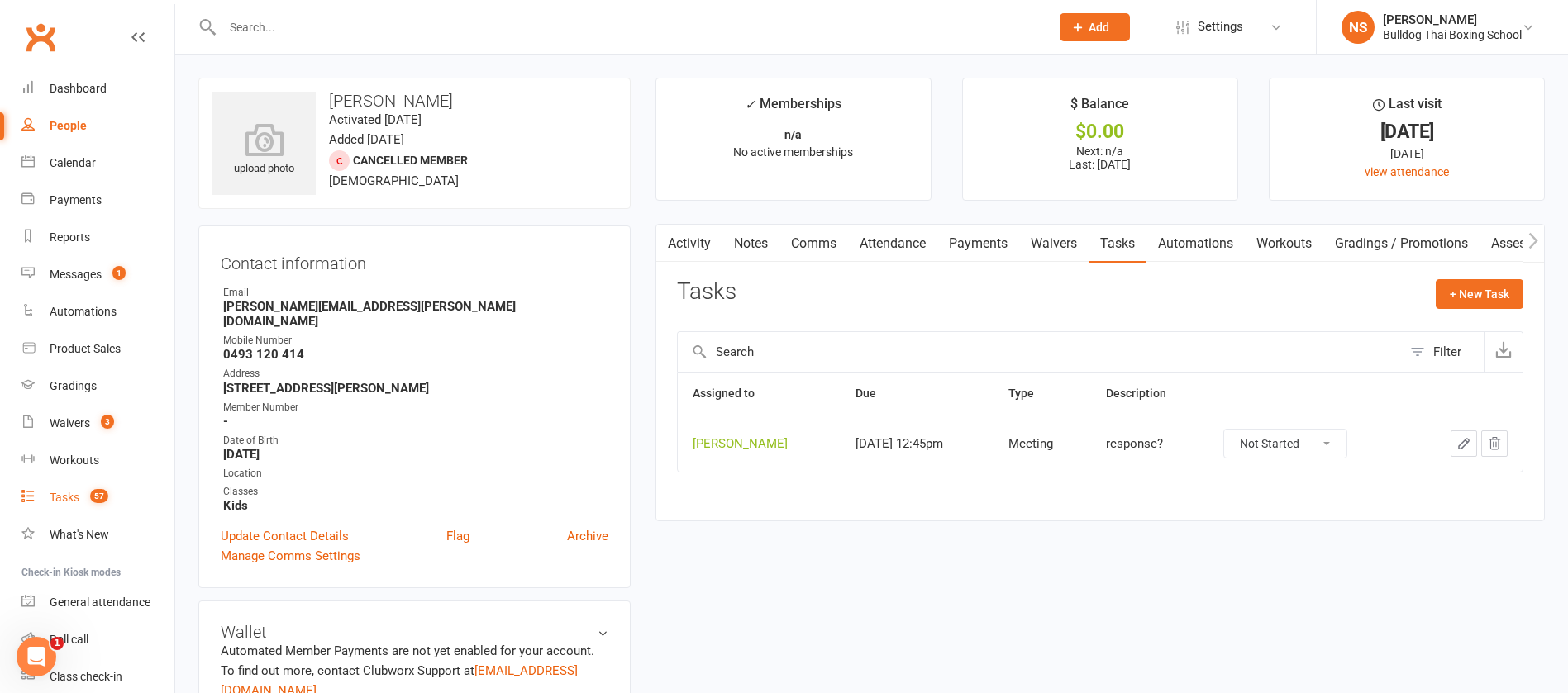
click at [67, 499] on div "Tasks" at bounding box center [64, 497] width 29 height 13
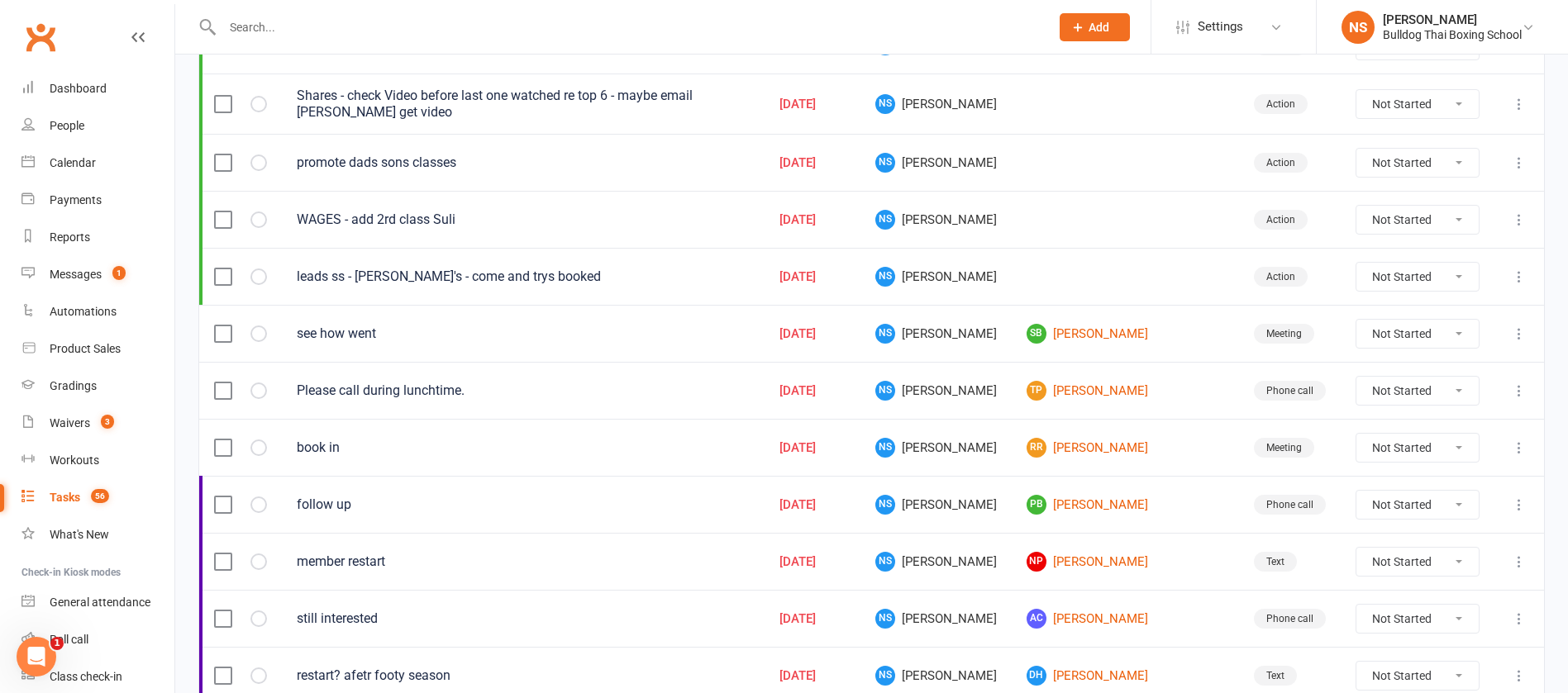
scroll to position [372, 0]
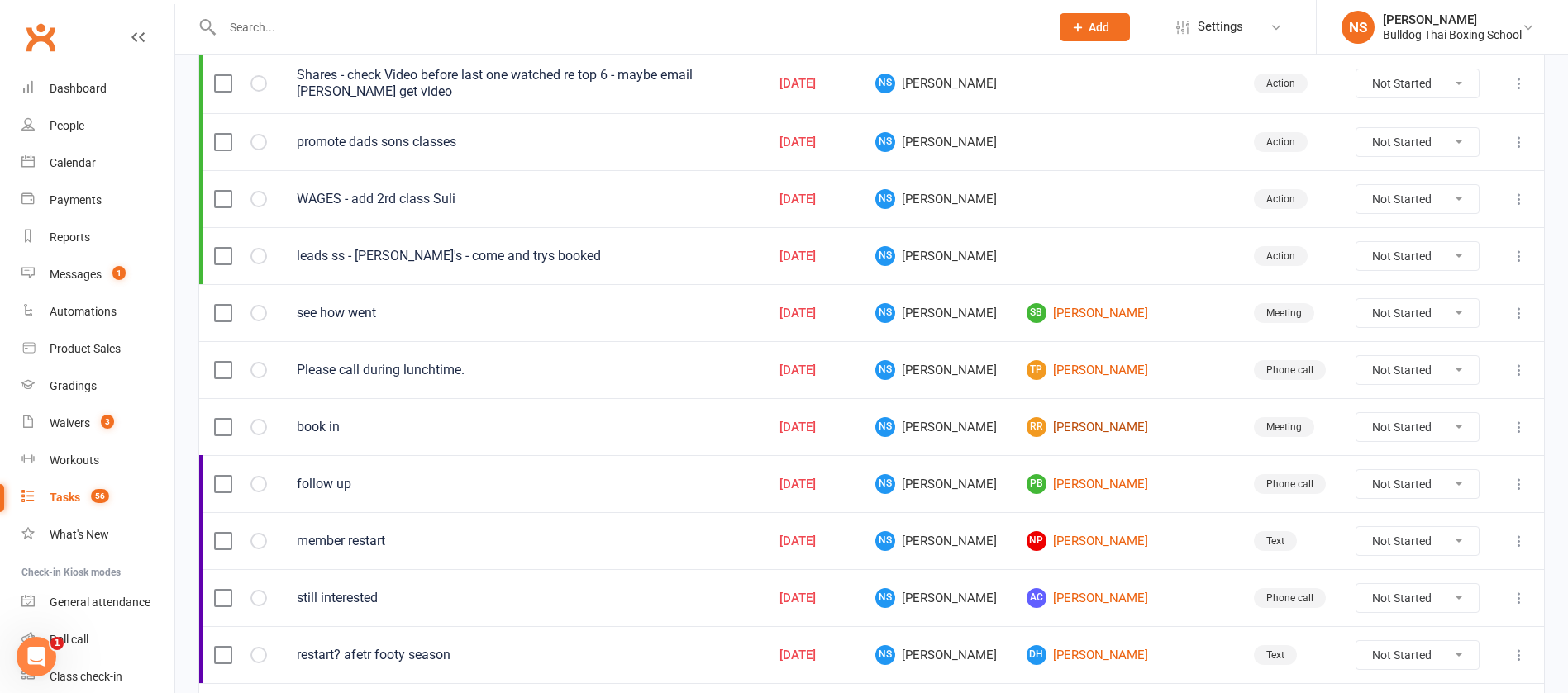
click at [1123, 426] on link "RR RJ Rajayogan" at bounding box center [1125, 427] width 198 height 20
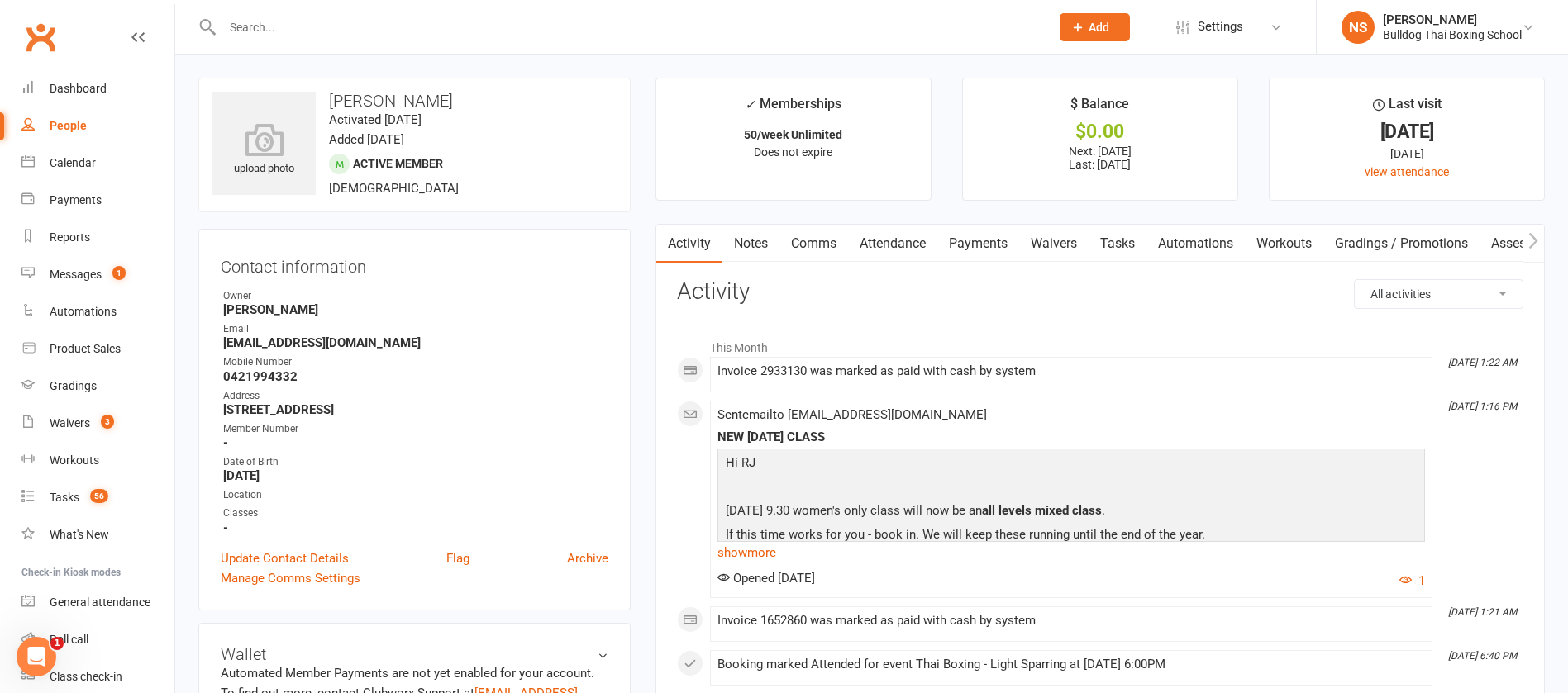
click at [798, 250] on link "Comms" at bounding box center [813, 243] width 68 height 38
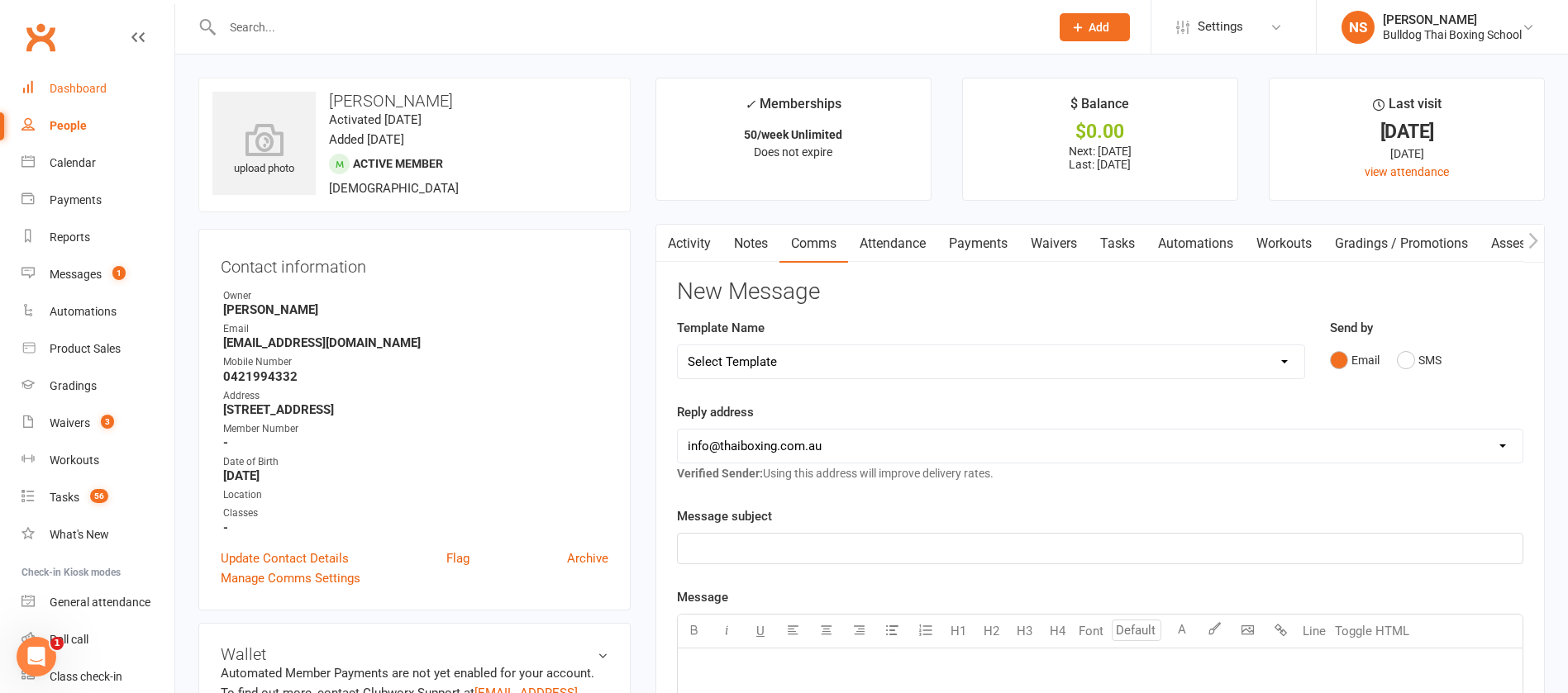
click at [66, 84] on div "Dashboard" at bounding box center [78, 88] width 57 height 13
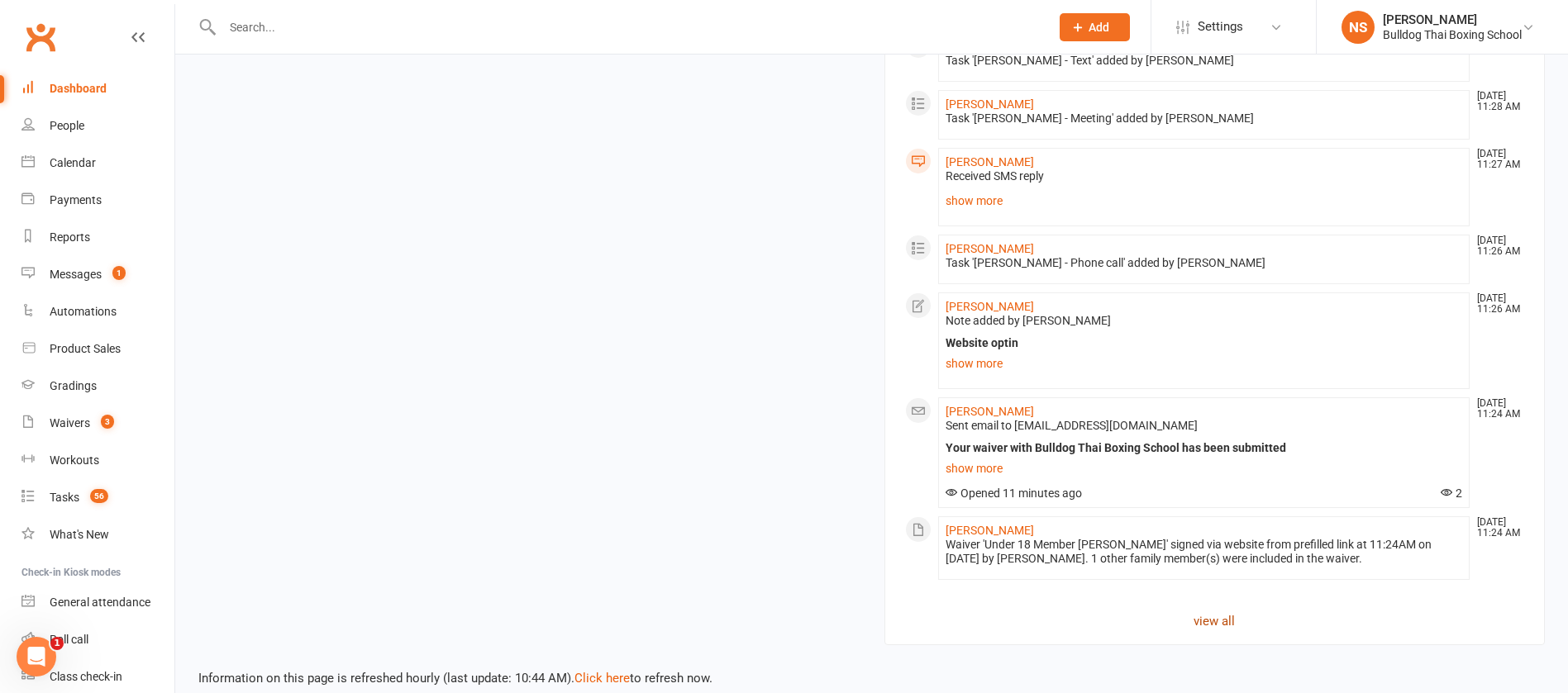
scroll to position [2040, 0]
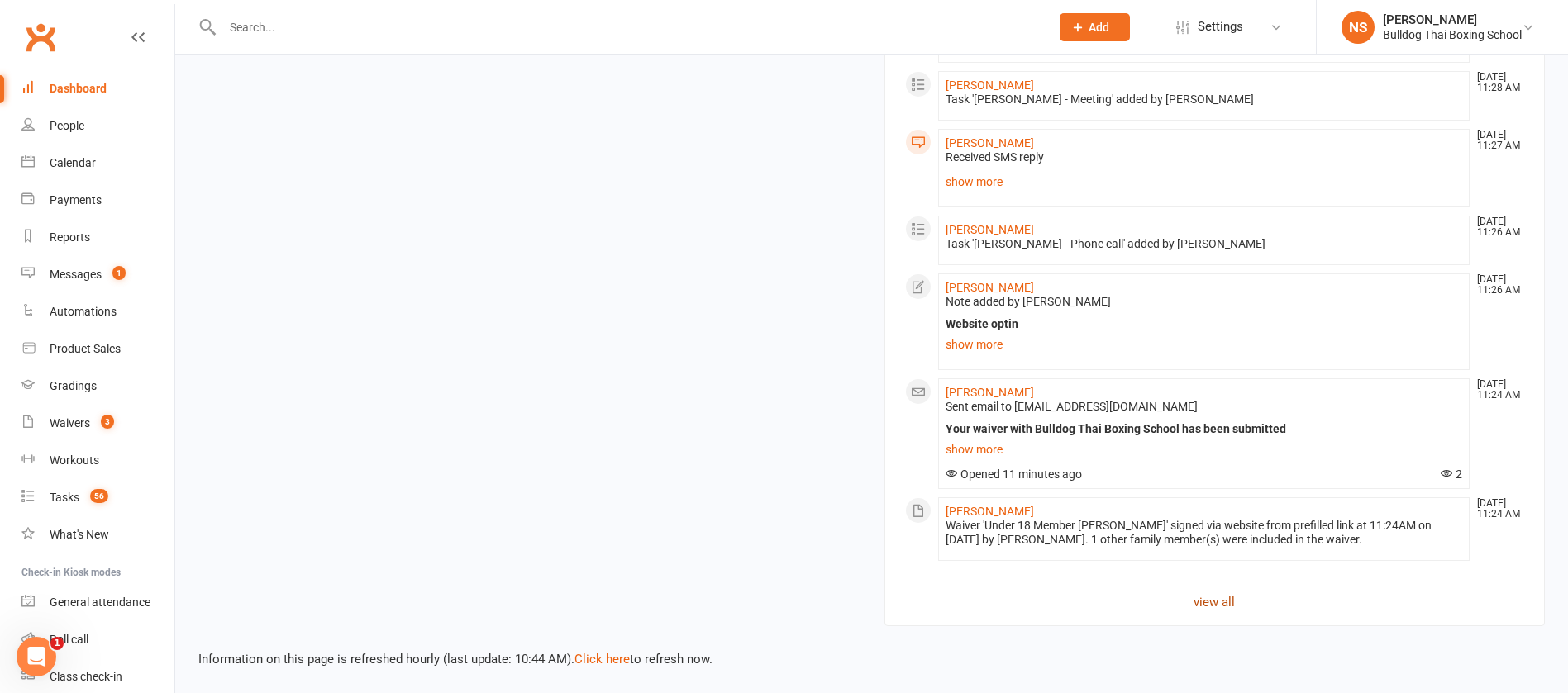
click at [1217, 606] on link "view all" at bounding box center [1216, 602] width 620 height 20
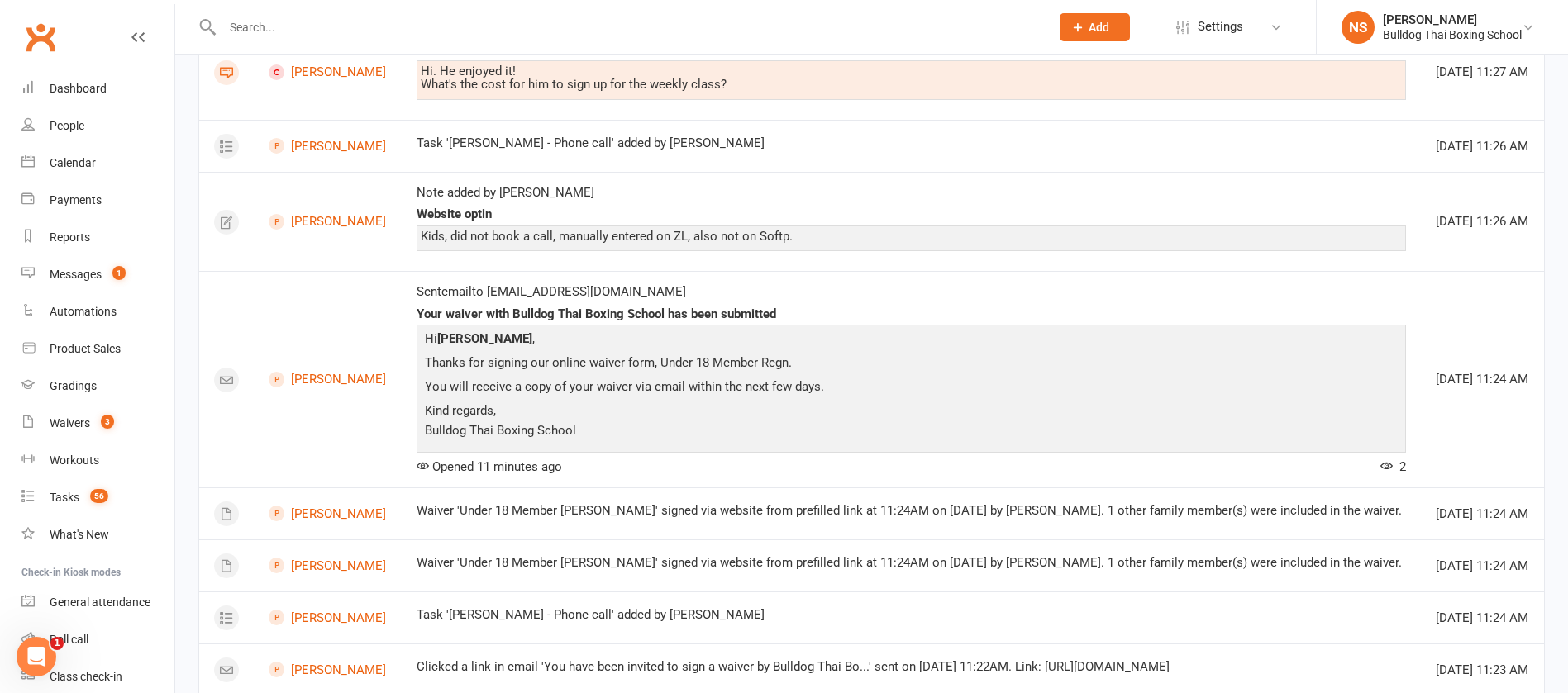
scroll to position [1826, 0]
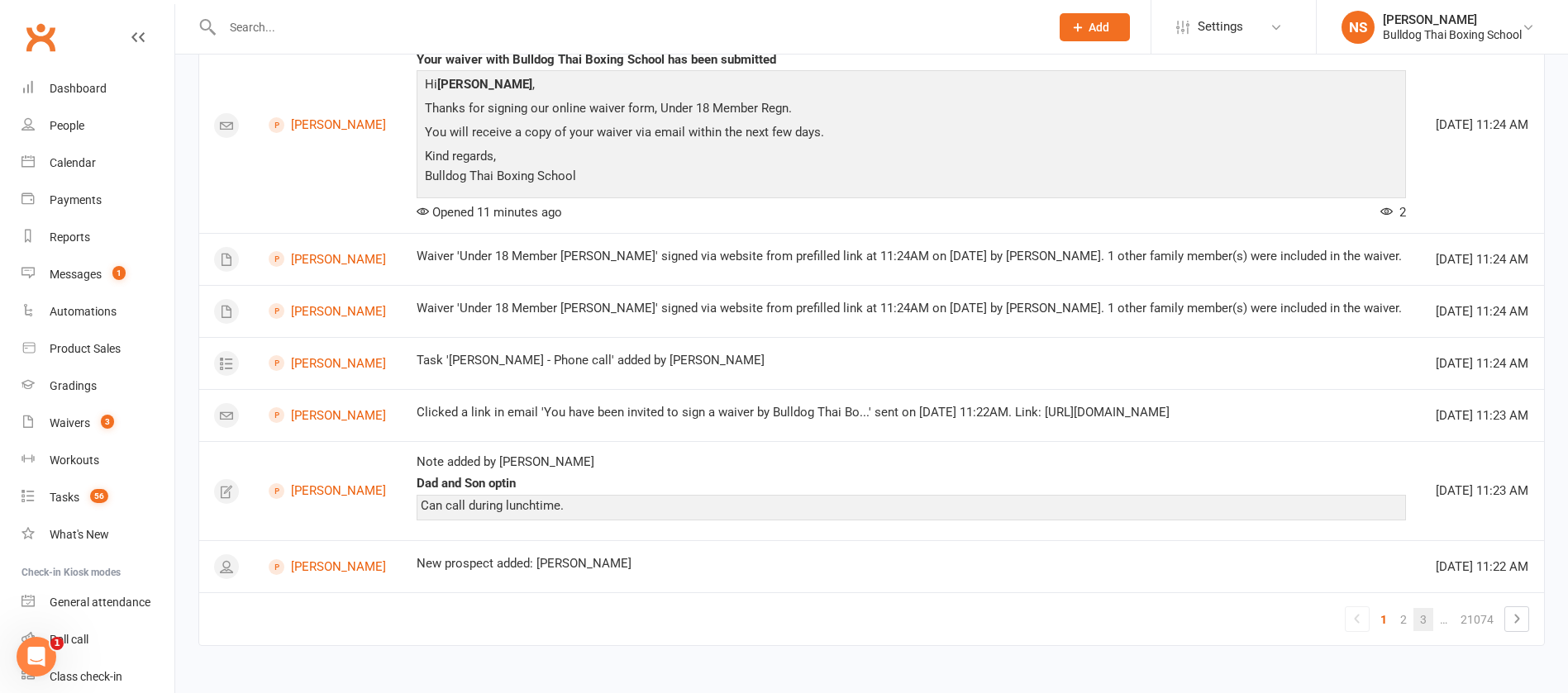
click at [1422, 618] on link "3" at bounding box center [1423, 620] width 20 height 23
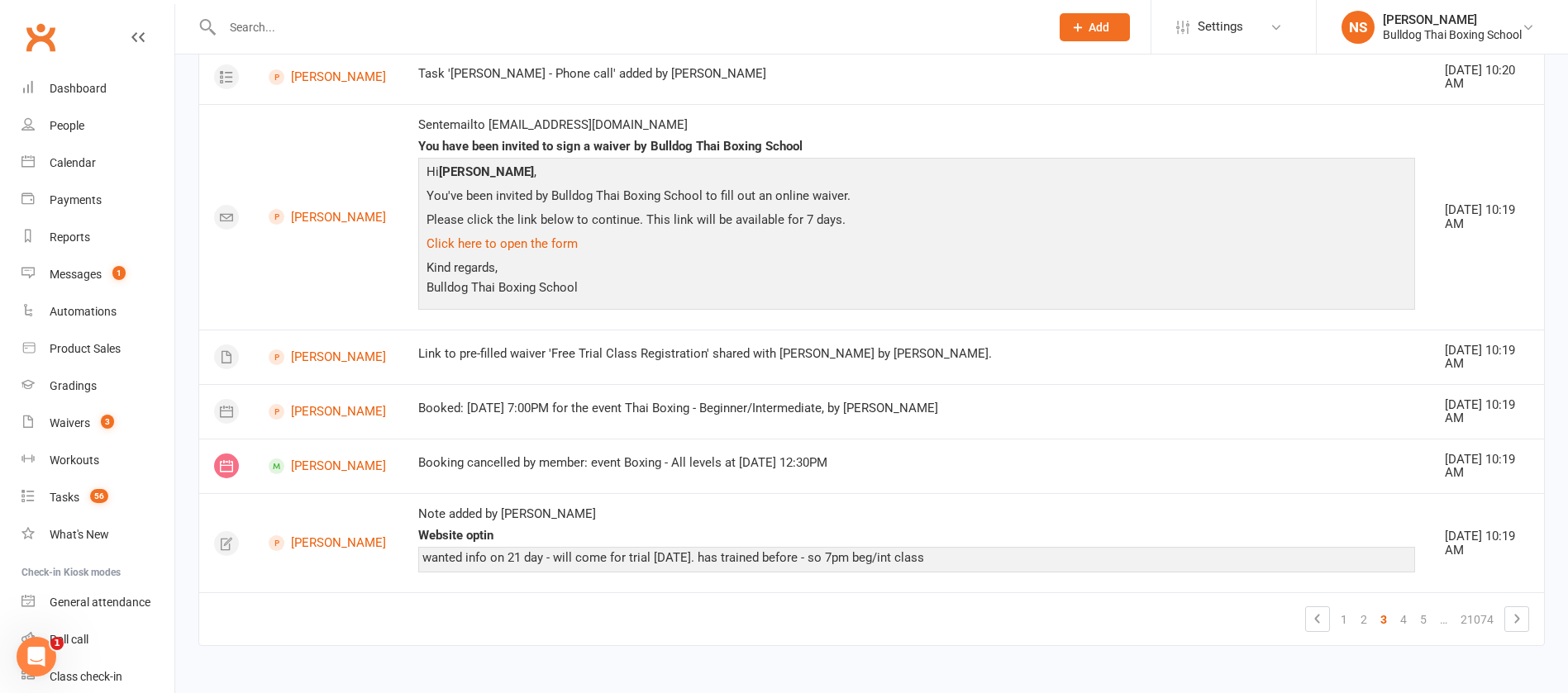
scroll to position [1540, 0]
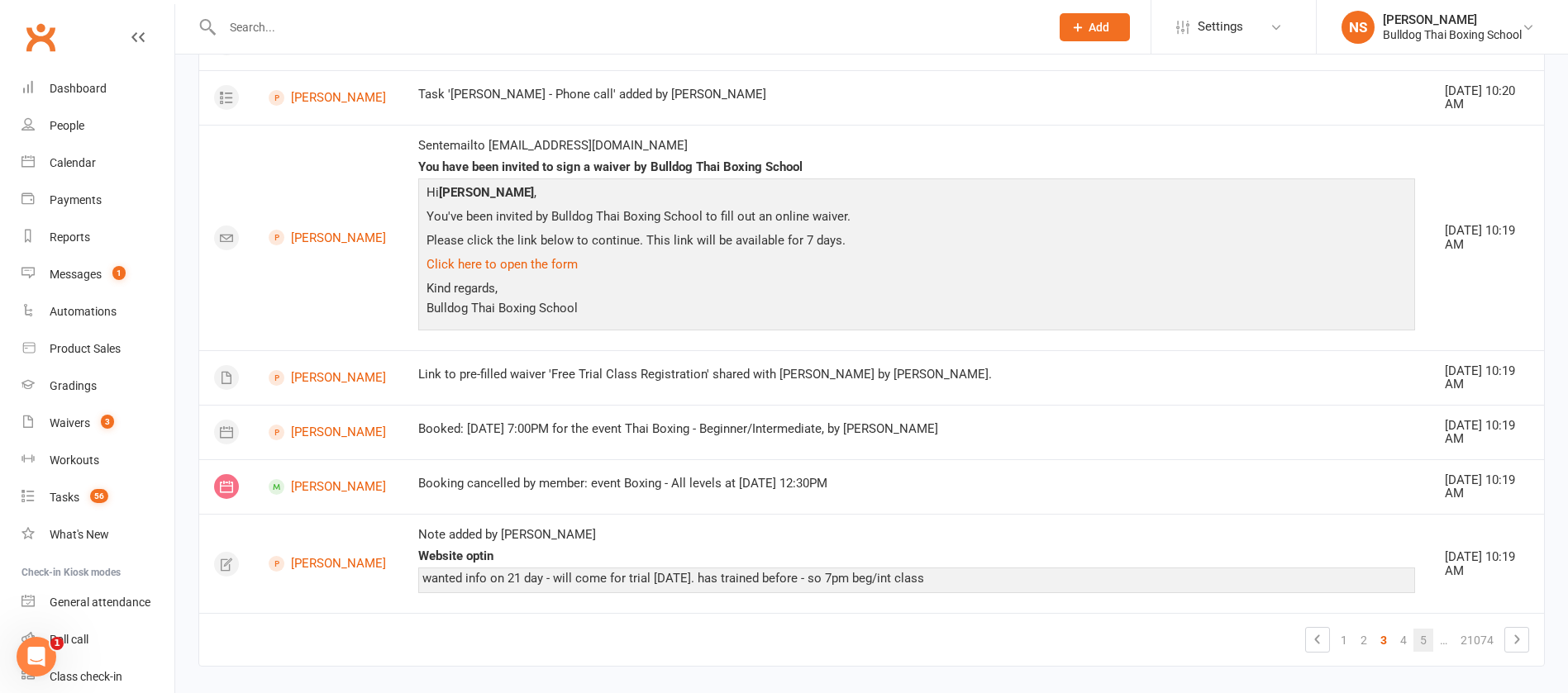
click at [1425, 629] on link "5" at bounding box center [1423, 640] width 20 height 23
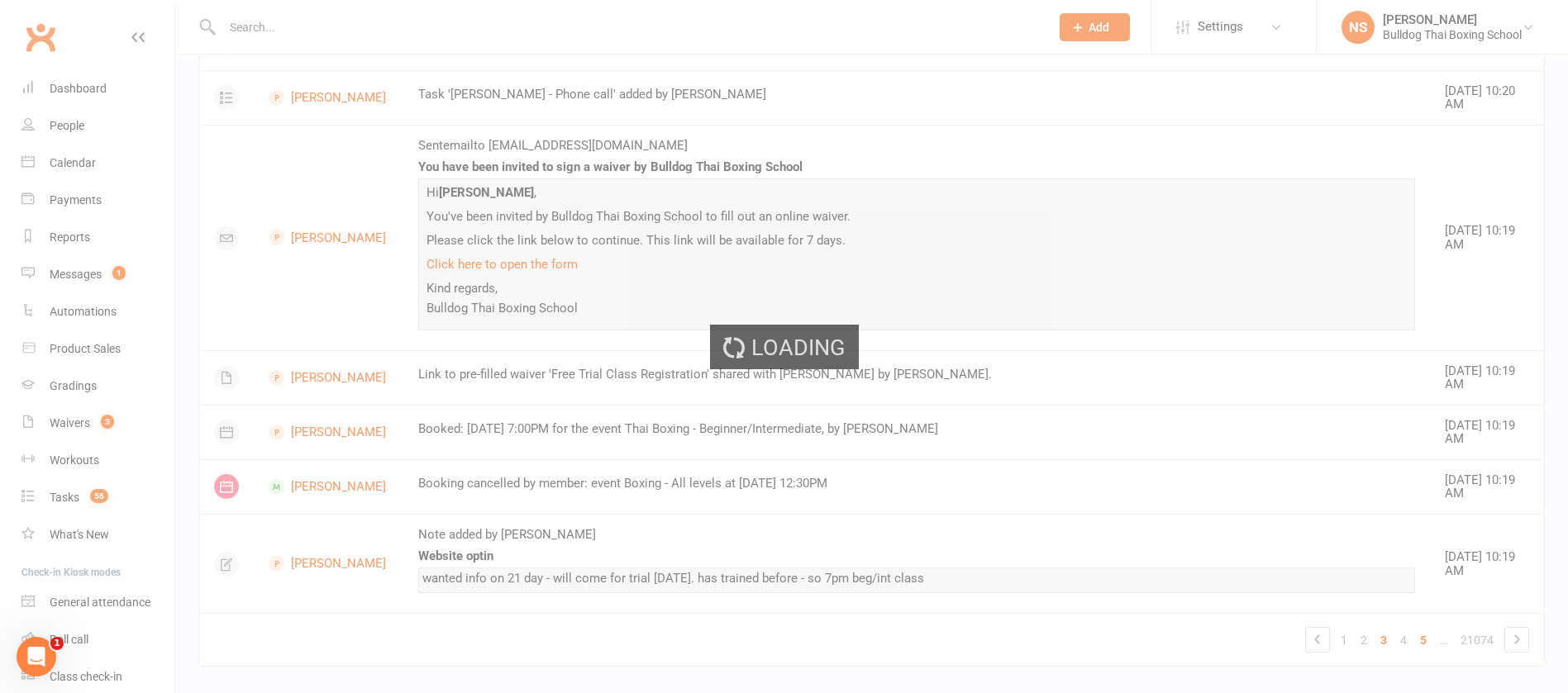
scroll to position [1826, 0]
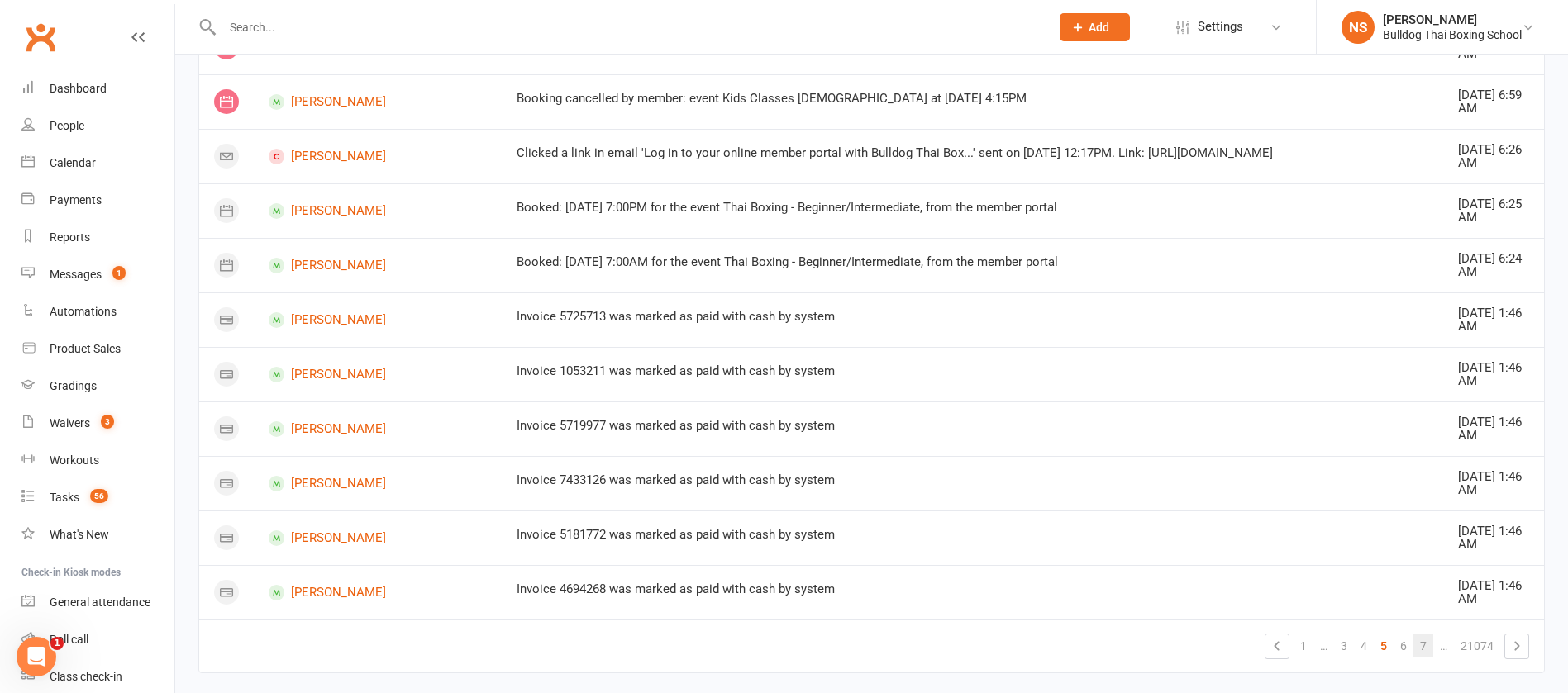
click at [1424, 646] on link "7" at bounding box center [1423, 646] width 20 height 23
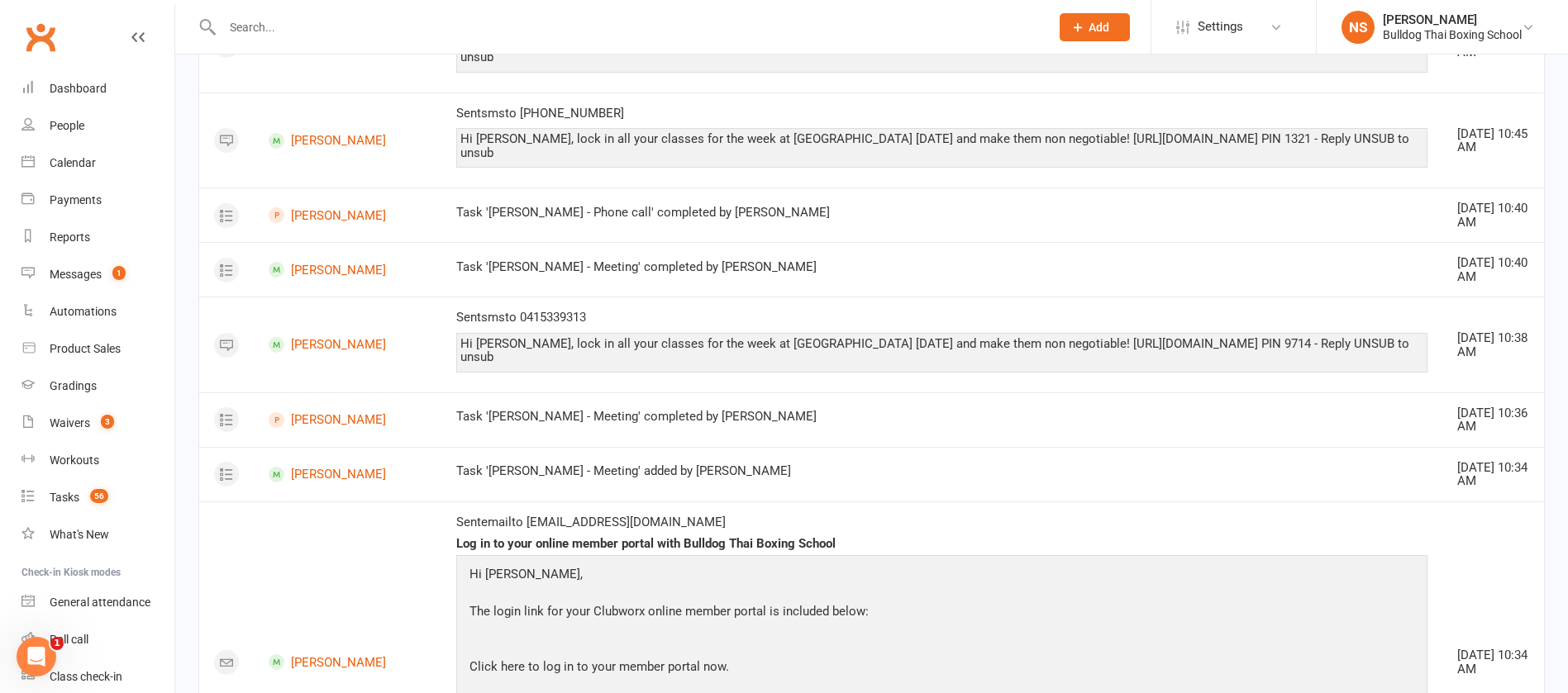
scroll to position [710, 0]
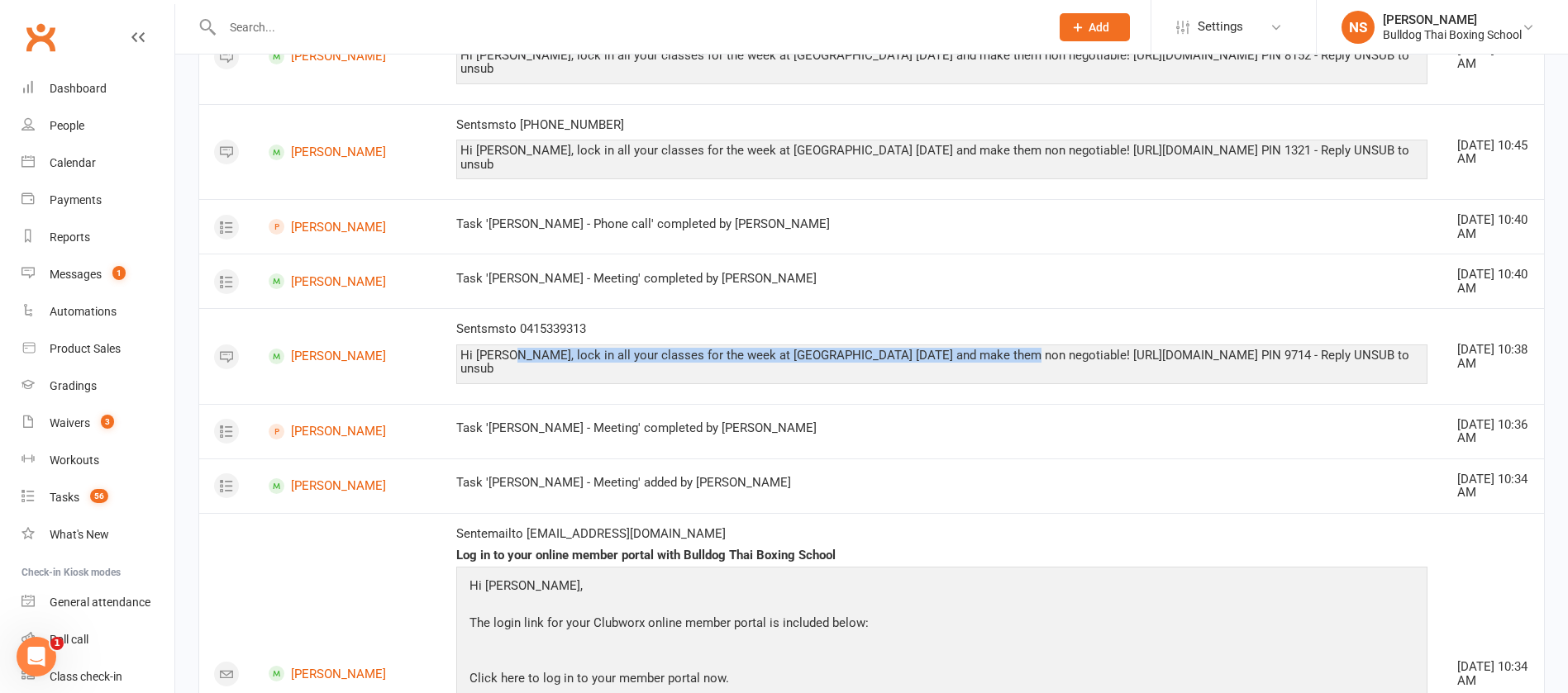
drag, startPoint x: 953, startPoint y: 297, endPoint x: 459, endPoint y: 301, distance: 494.0
click at [460, 349] on div "Hi Nick, lock in all your classes for the week at Bulldog Gym today and make th…" at bounding box center [942, 362] width 964 height 28
copy div "lock in all your classes for the week at Bulldog Gym today and make them non ne…"
click at [66, 499] on div "Tasks" at bounding box center [64, 497] width 29 height 13
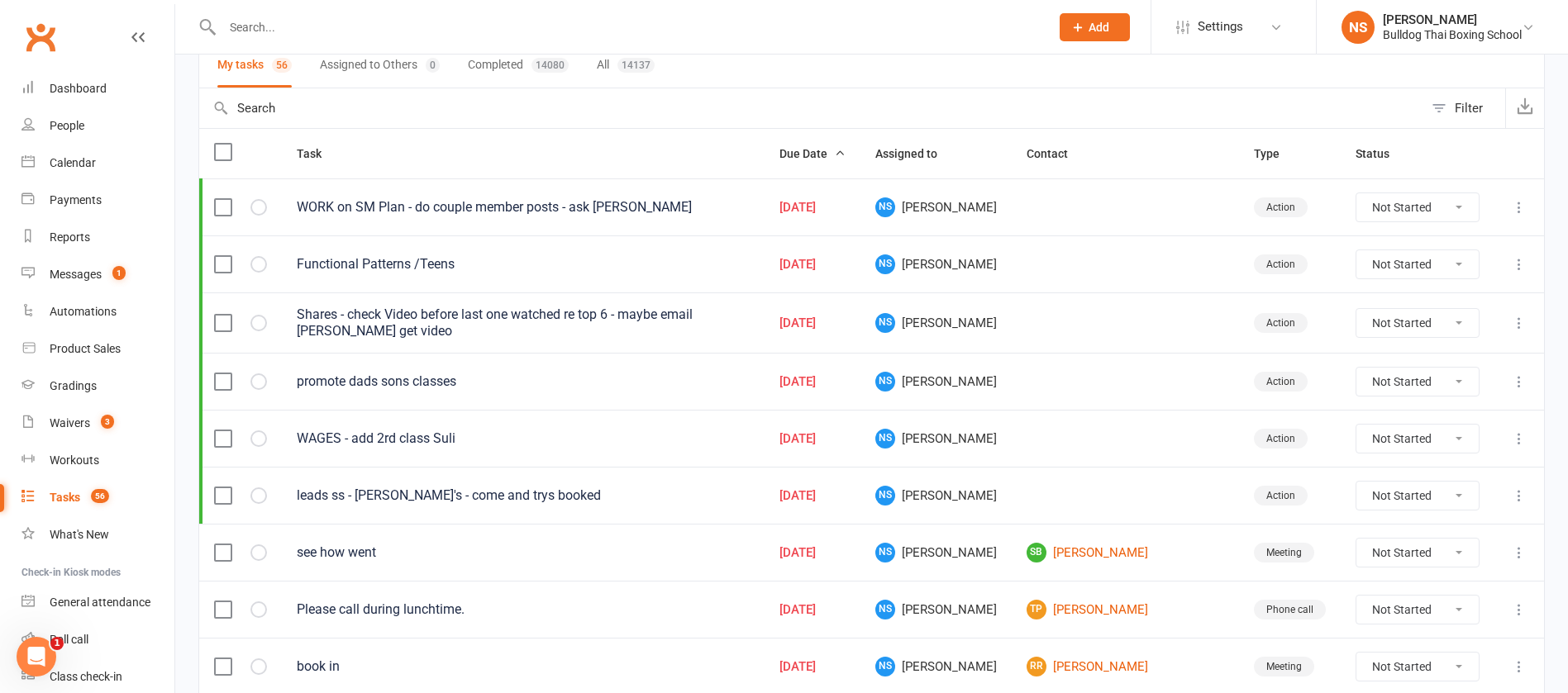
scroll to position [372, 0]
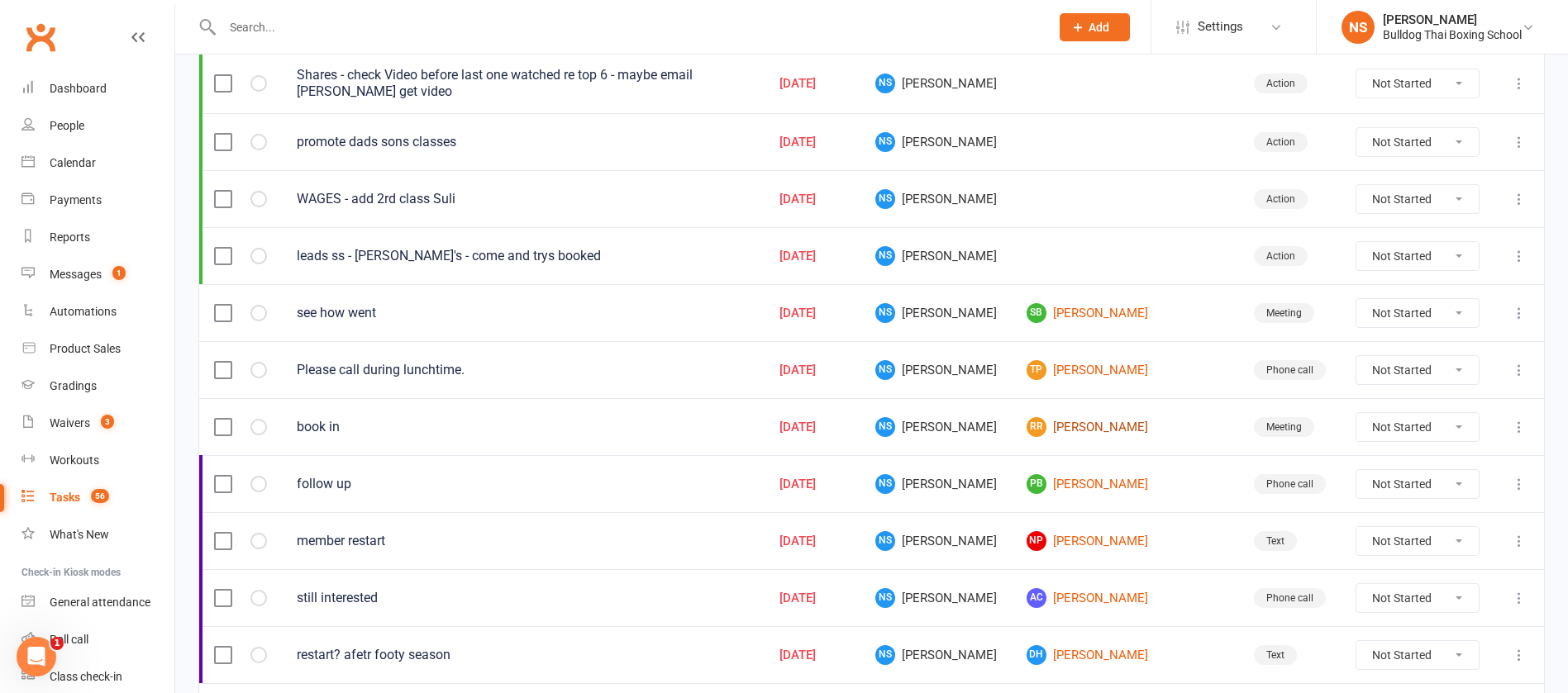
click at [1102, 424] on link "RR RJ Rajayogan" at bounding box center [1125, 427] width 198 height 20
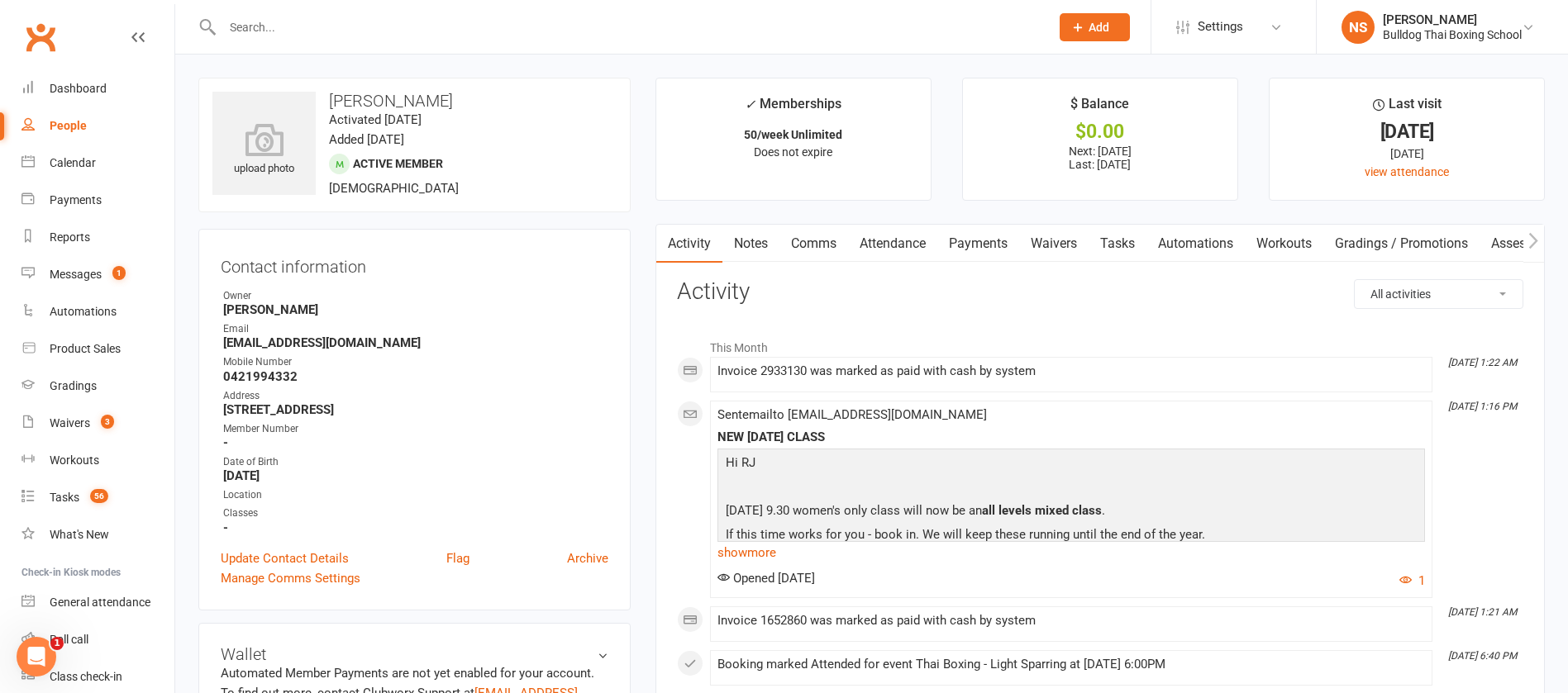
drag, startPoint x: 823, startPoint y: 241, endPoint x: 814, endPoint y: 249, distance: 12.0
click at [822, 239] on link "Comms" at bounding box center [813, 243] width 68 height 38
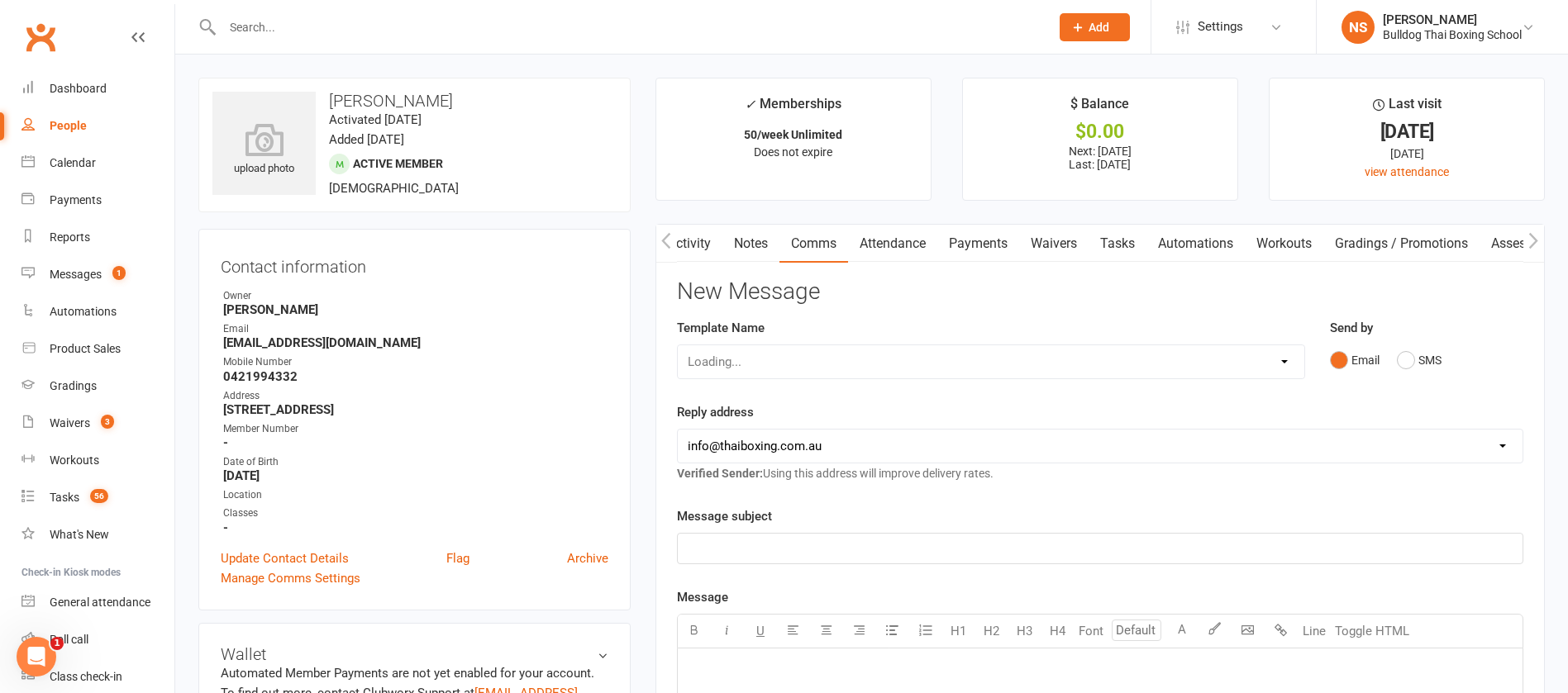
scroll to position [0, 1]
click at [1405, 358] on button "SMS" at bounding box center [1419, 360] width 45 height 31
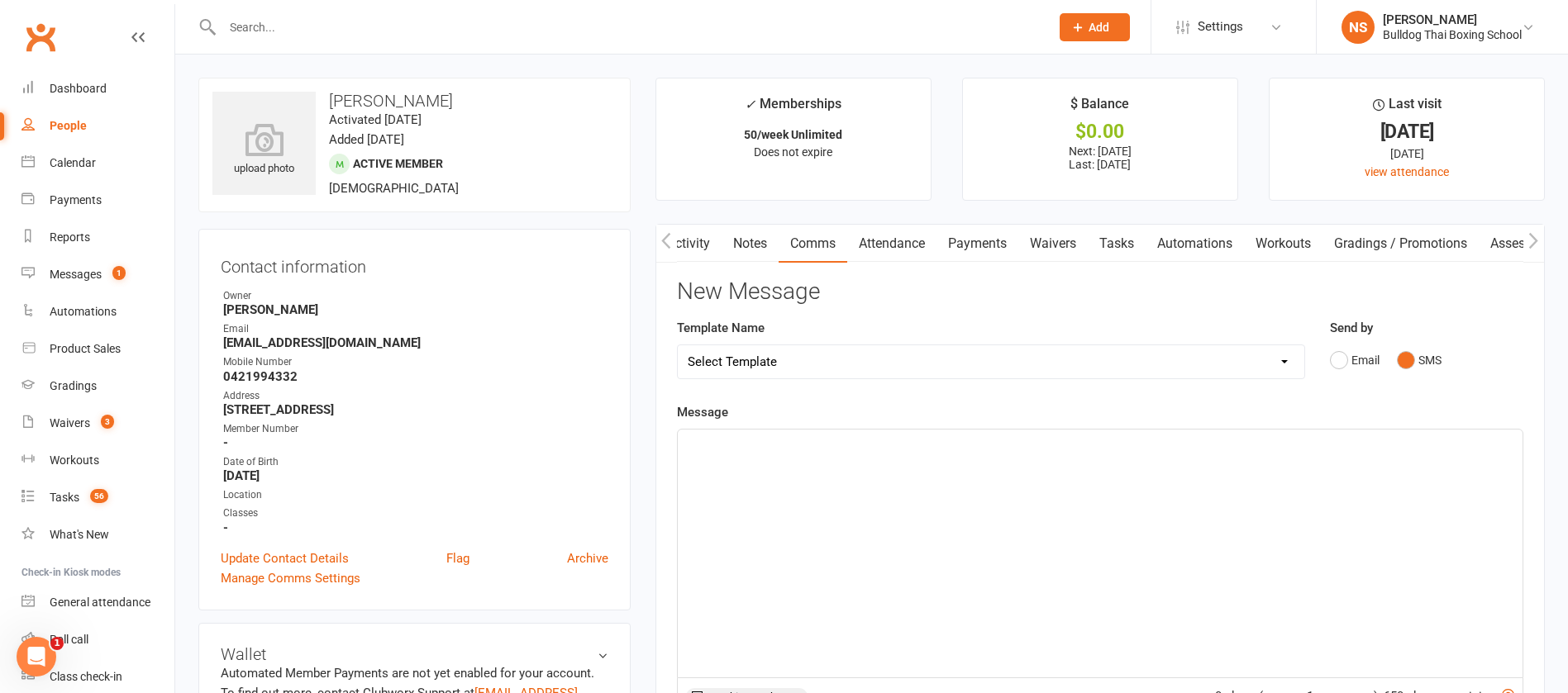
click at [812, 438] on p "﻿" at bounding box center [1101, 444] width 825 height 20
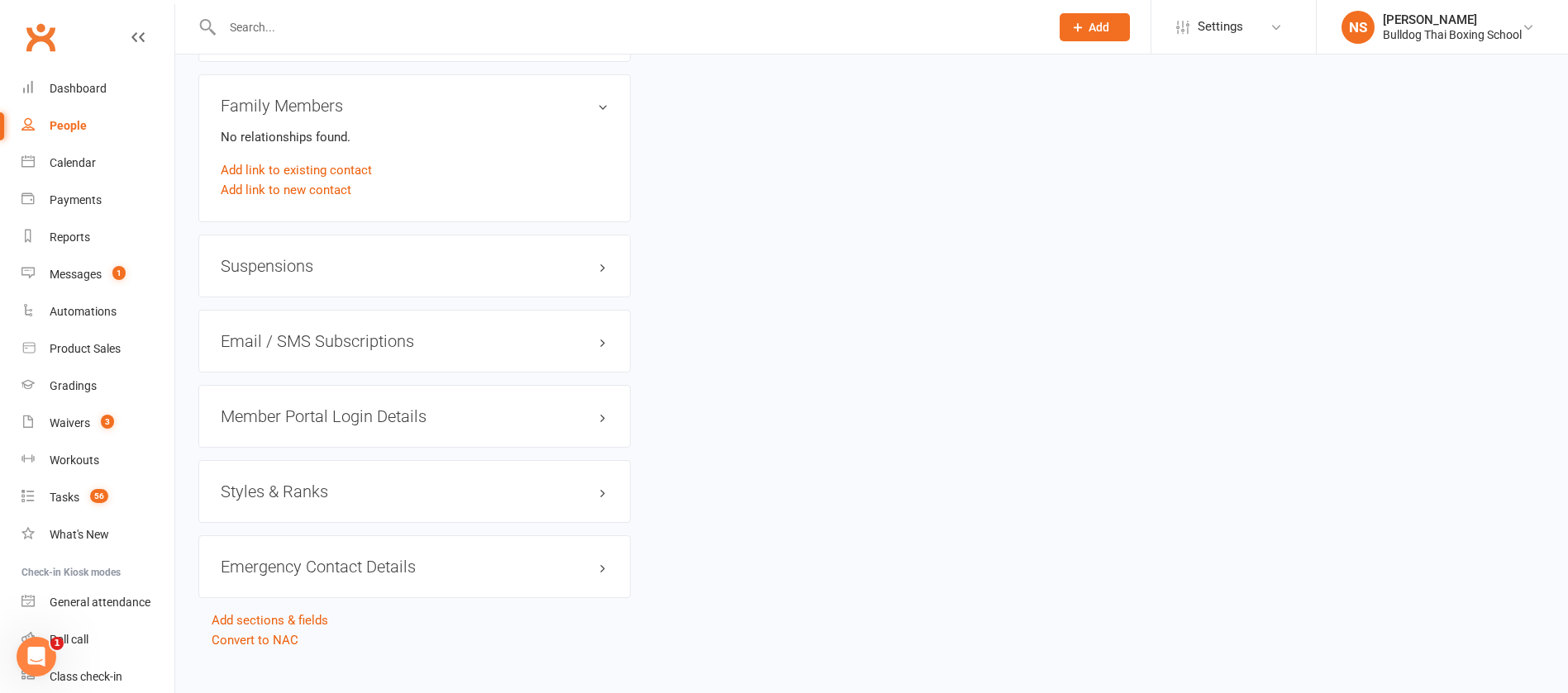
scroll to position [1239, 0]
click at [281, 419] on h3 "Member Portal Login Details" at bounding box center [414, 413] width 388 height 18
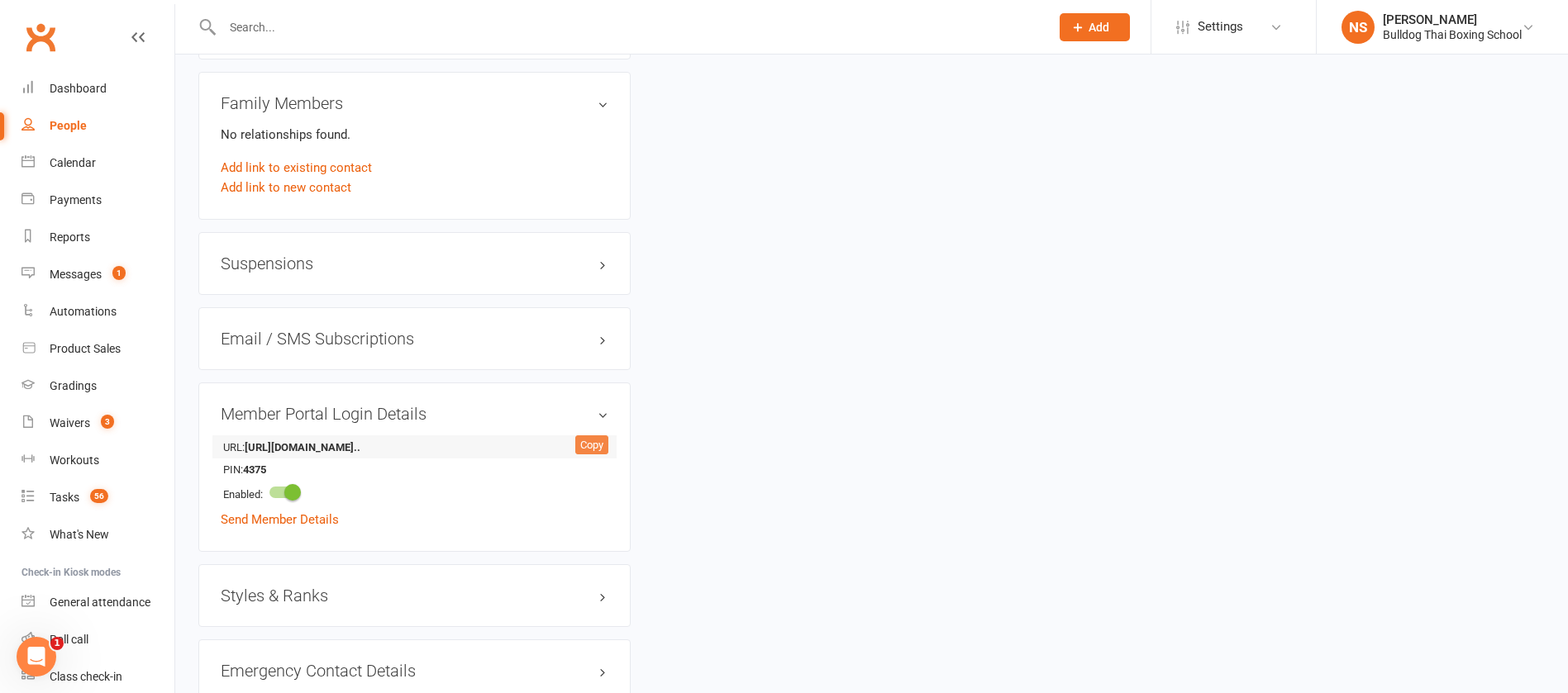
click at [583, 442] on div "Copy" at bounding box center [591, 445] width 33 height 20
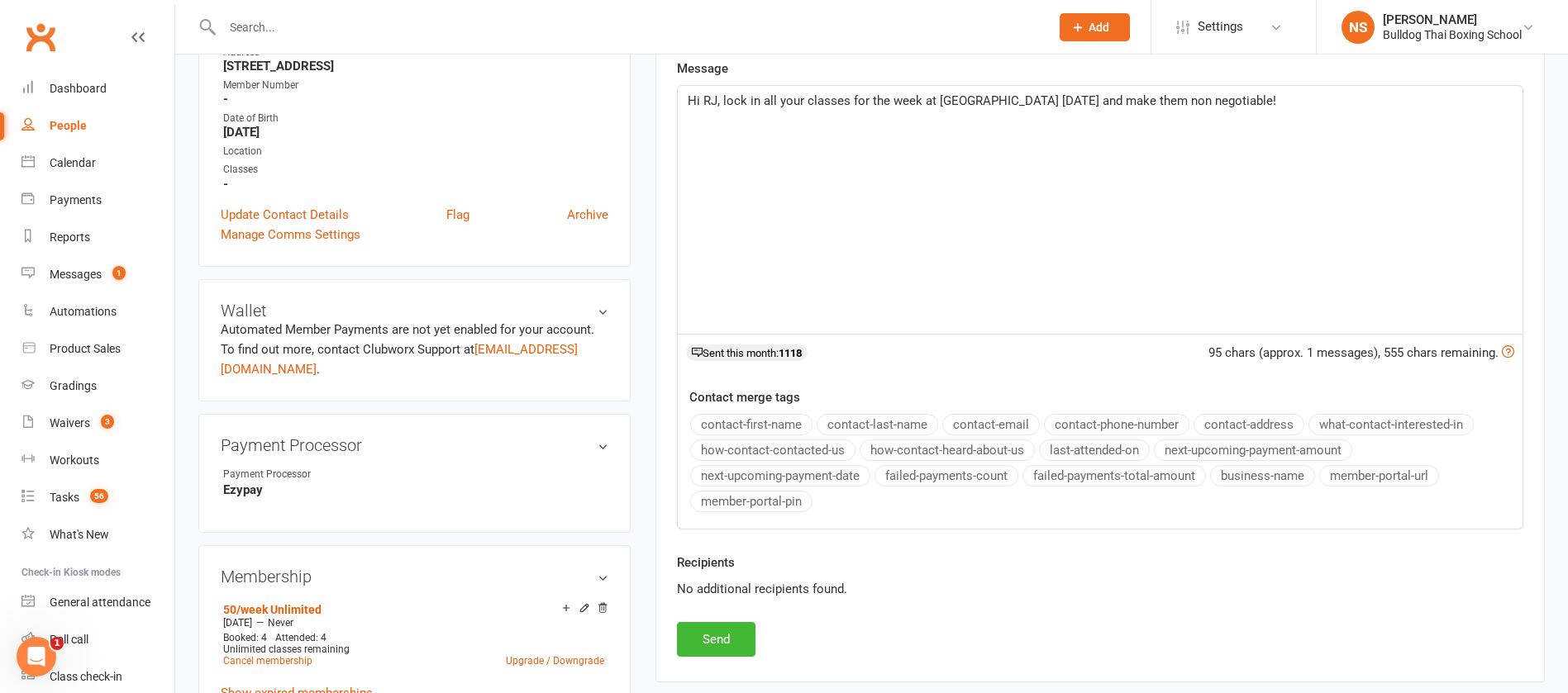
scroll to position [124, 0]
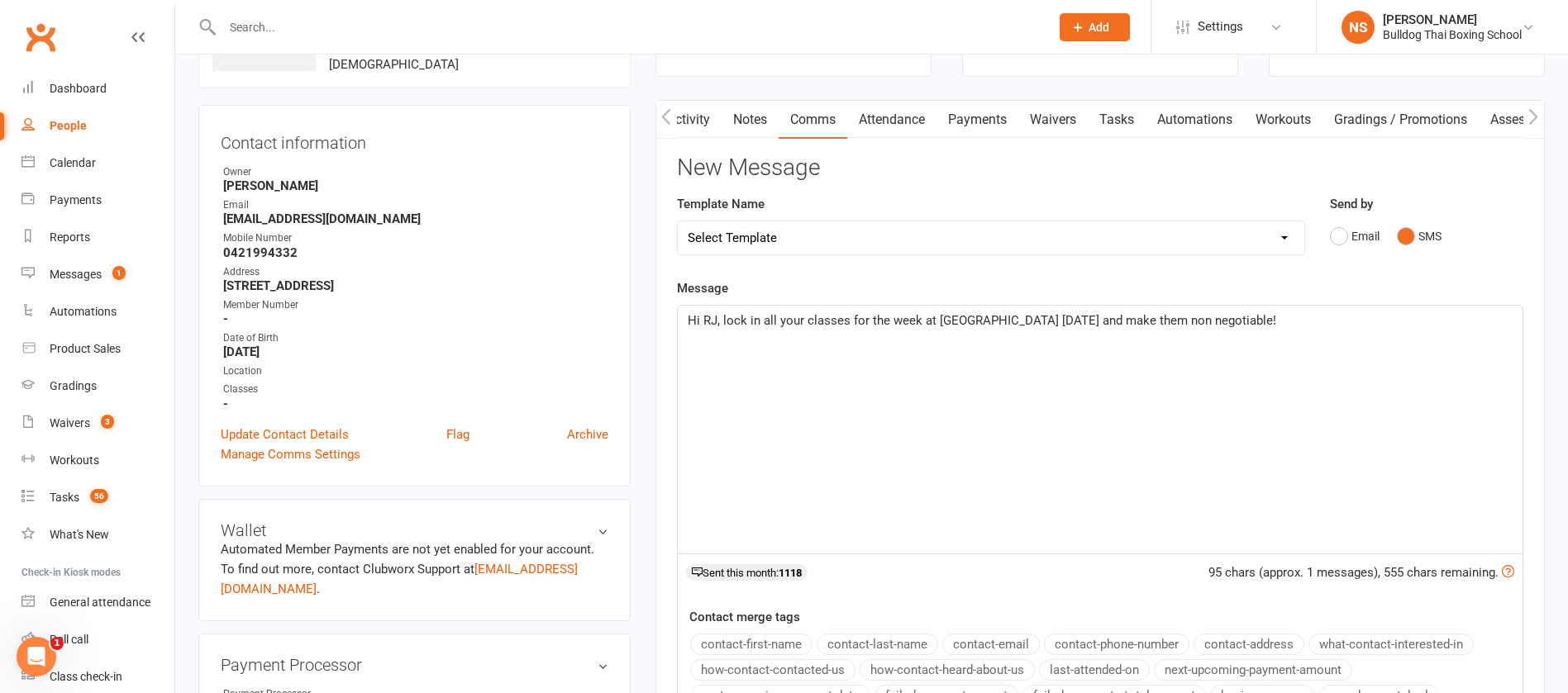
click at [1254, 322] on p "Hi RJ, lock in all your classes for the week at Bulldog Gym today and make them…" at bounding box center [1101, 320] width 825 height 20
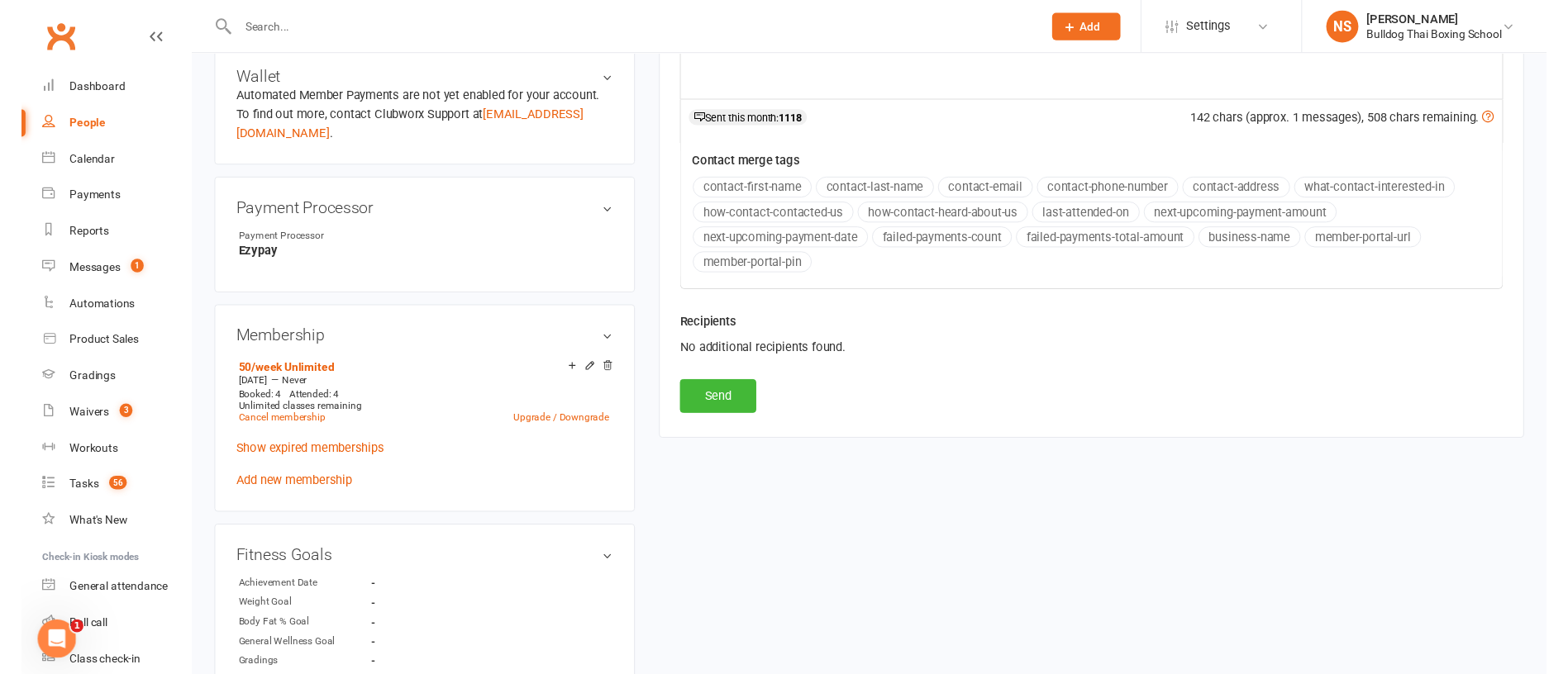
scroll to position [620, 0]
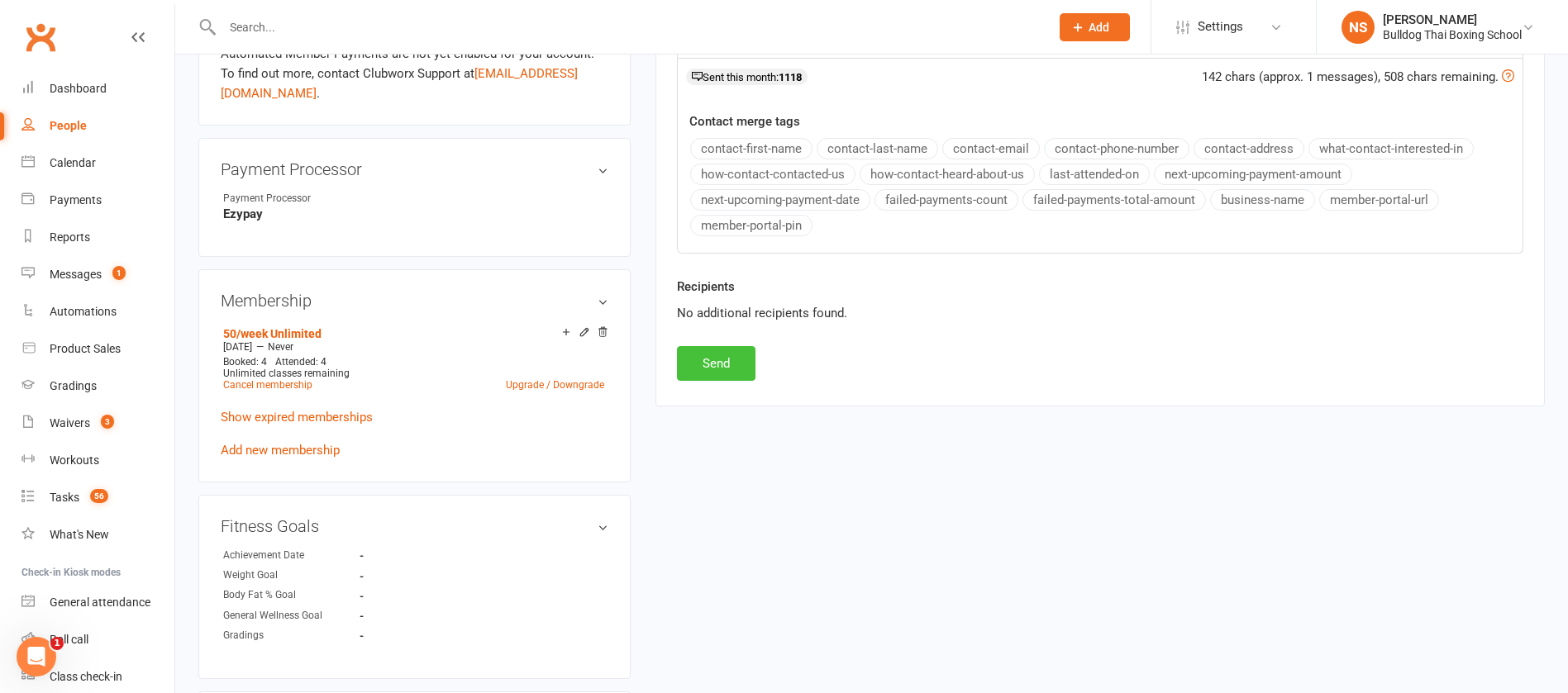
click at [726, 351] on button "Send" at bounding box center [716, 363] width 79 height 35
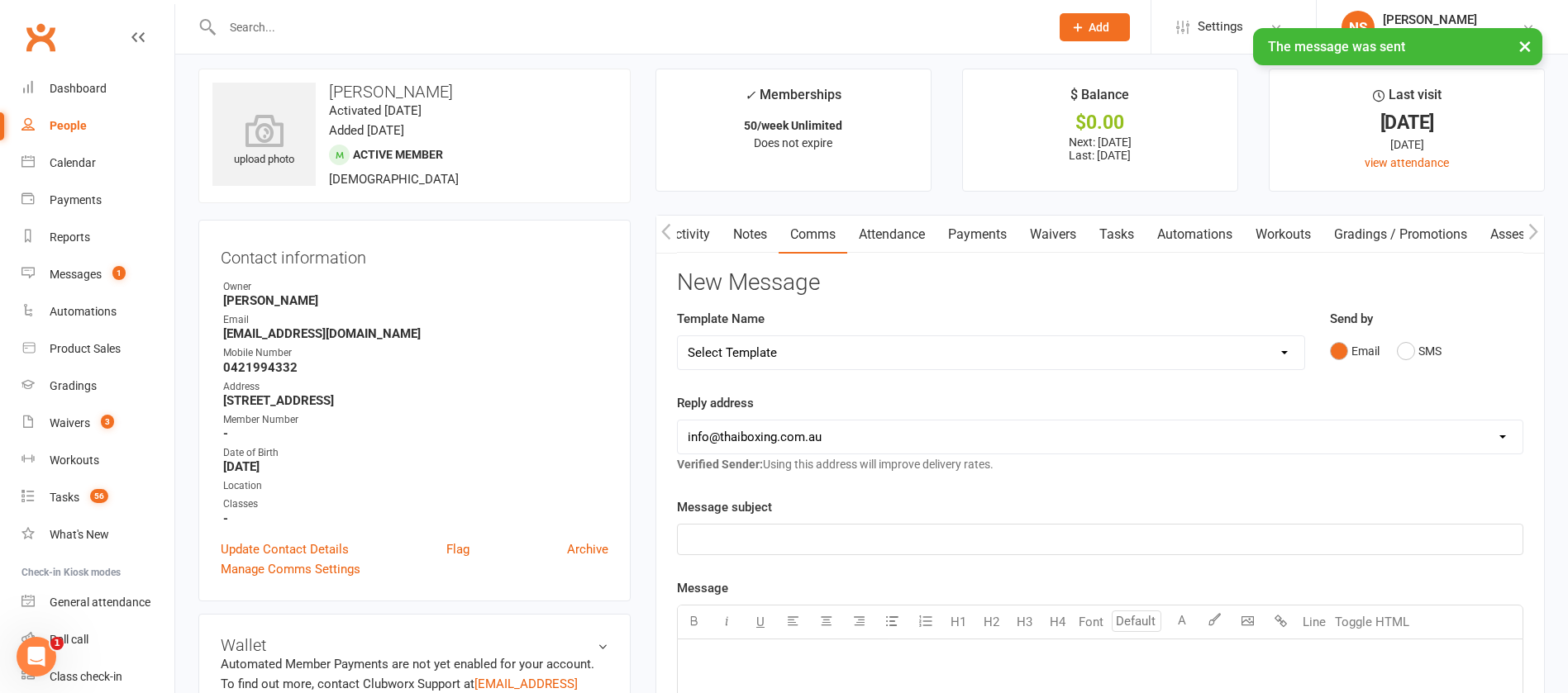
scroll to position [0, 0]
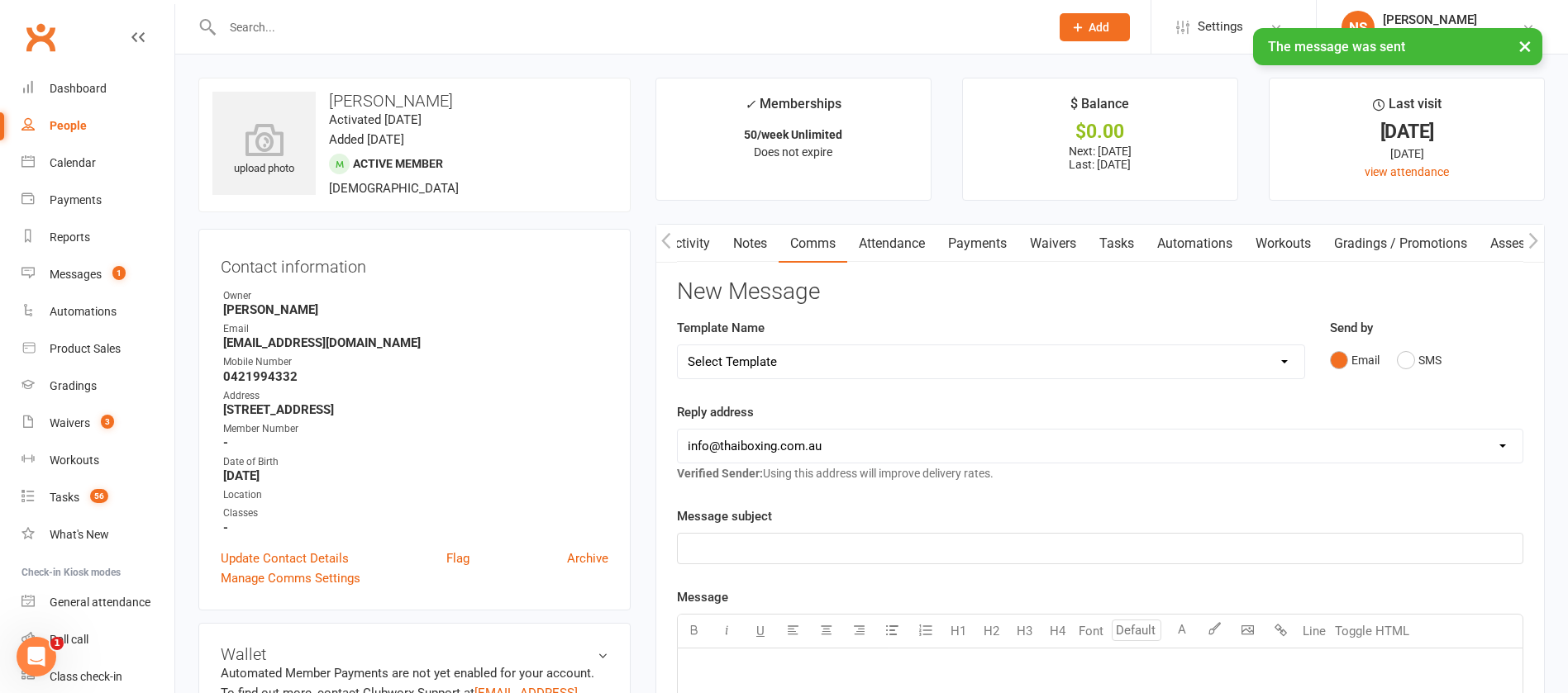
click at [1124, 243] on link "Tasks" at bounding box center [1116, 243] width 58 height 38
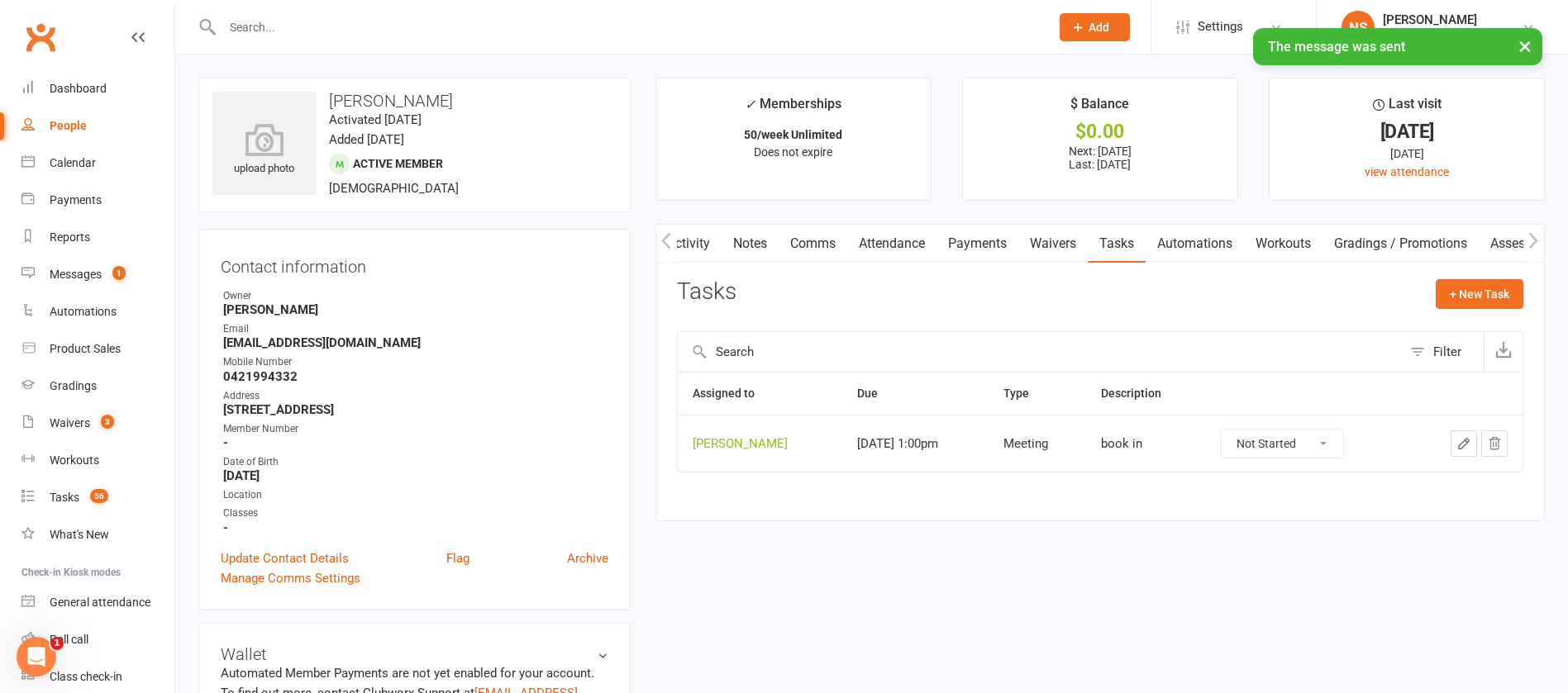
click at [1459, 438] on icon "button" at bounding box center [1464, 444] width 15 height 15
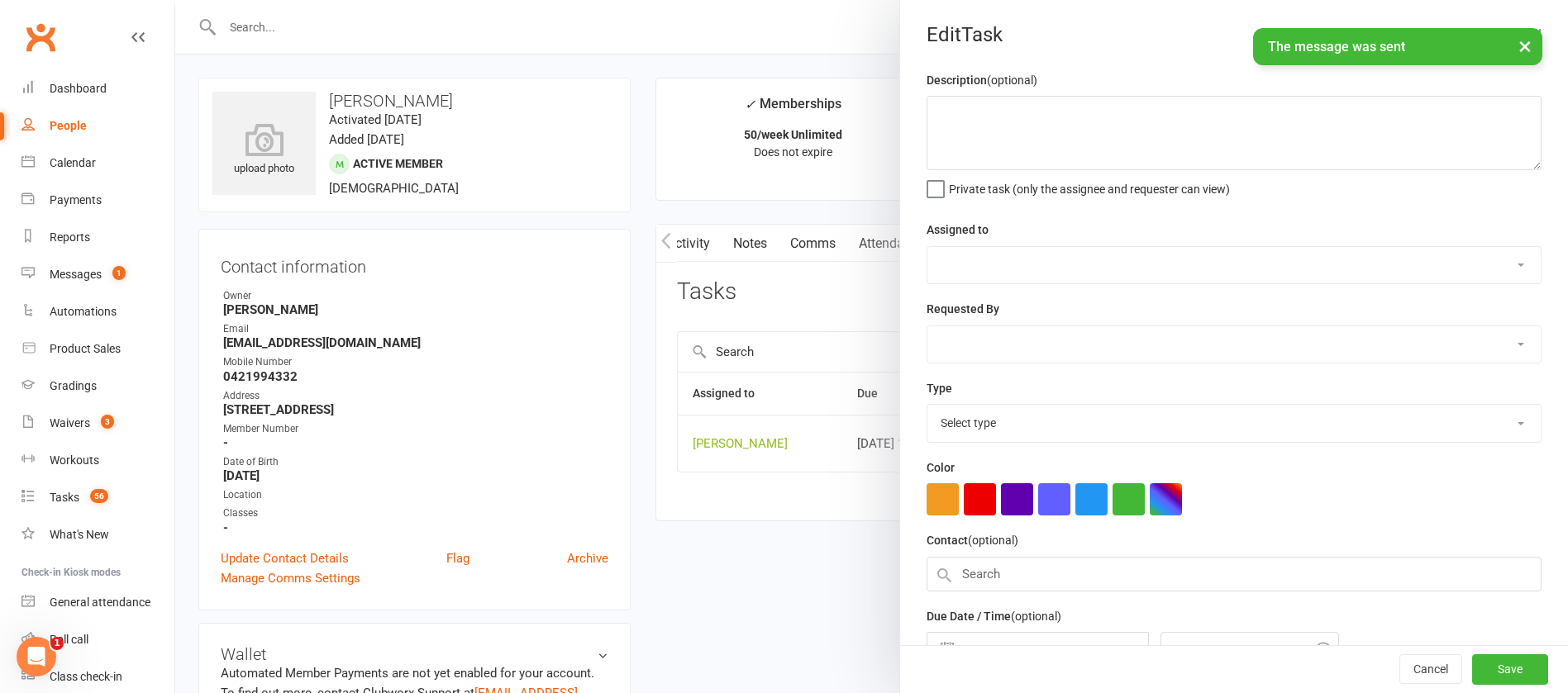
type textarea "book in"
select select "12940"
type input "[DATE]"
type input "1:00pm"
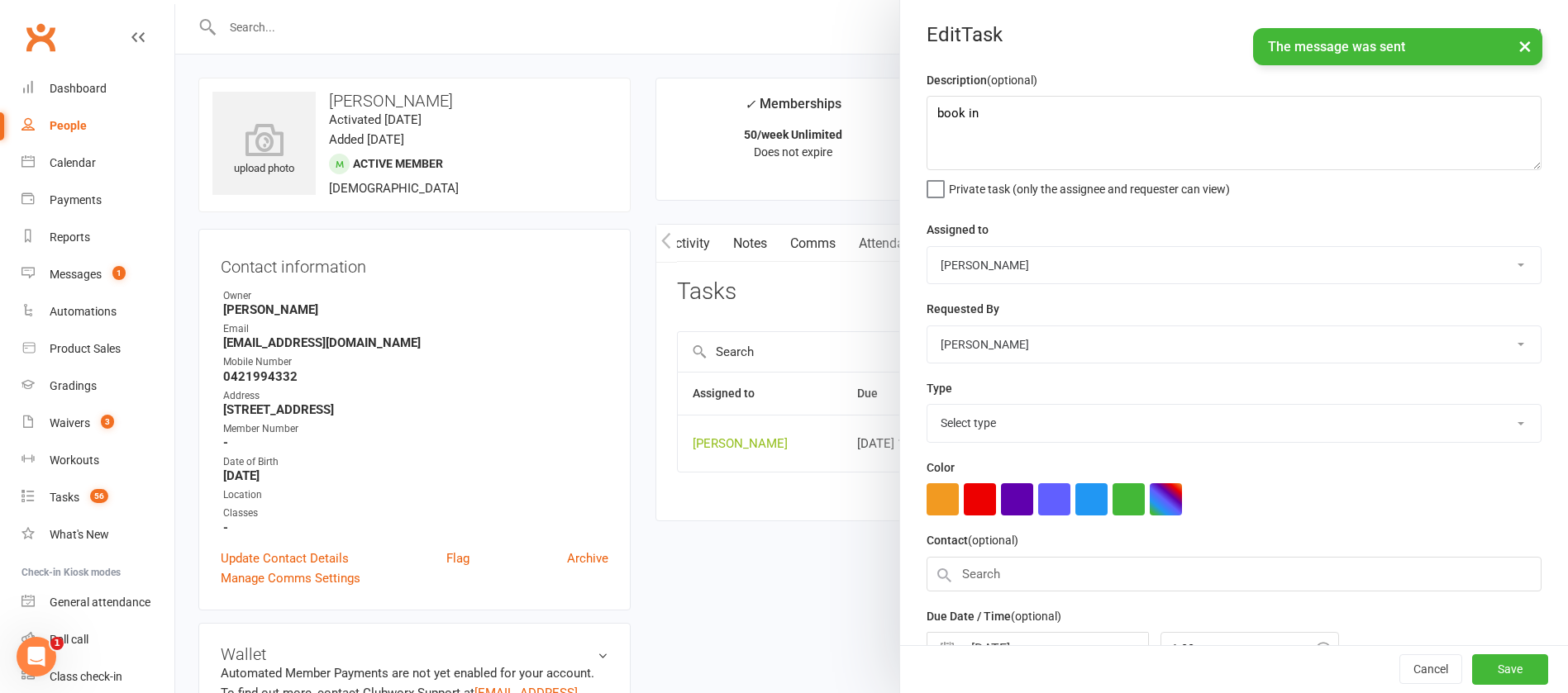
select select "12049"
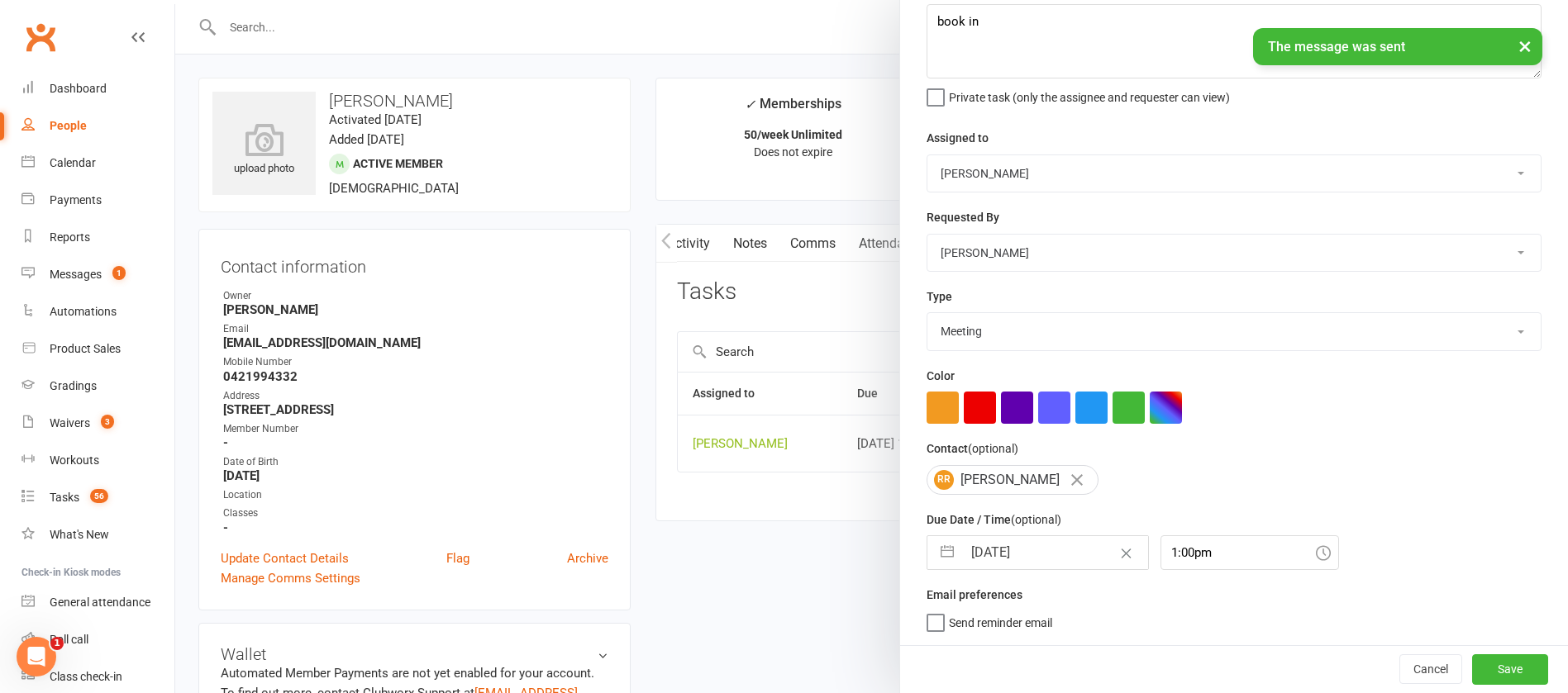
click at [1044, 550] on input "[DATE]" at bounding box center [1055, 552] width 186 height 33
select select "7"
select select "2025"
select select "8"
select select "2025"
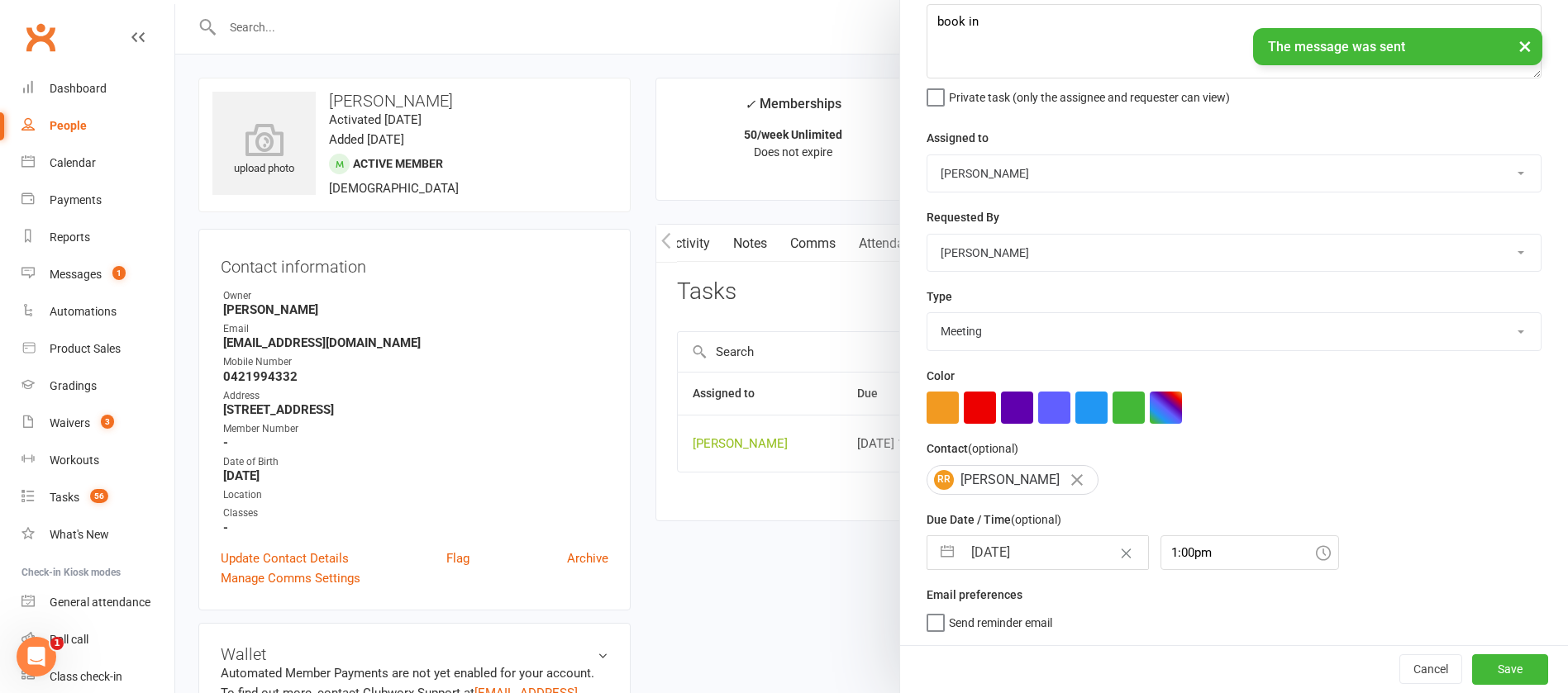
select select "9"
select select "2025"
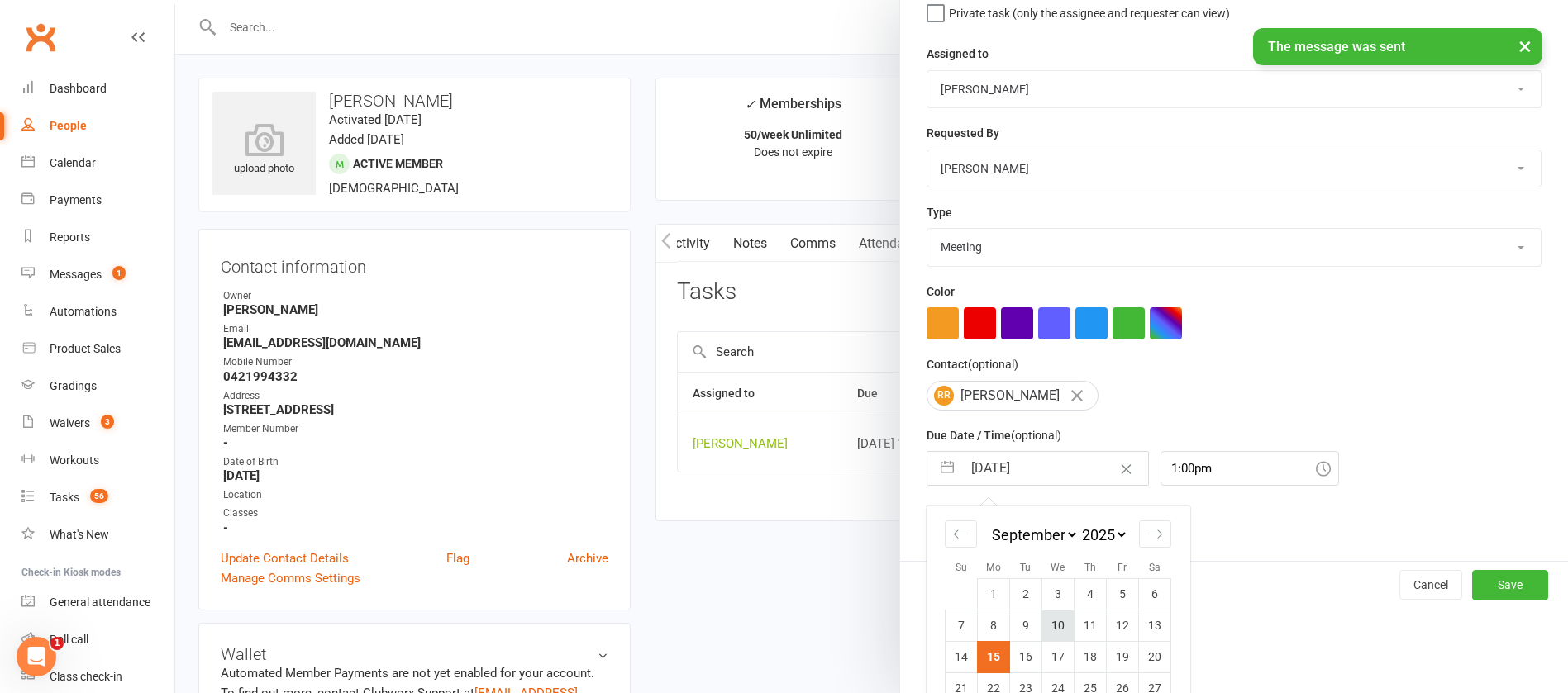
scroll to position [243, 0]
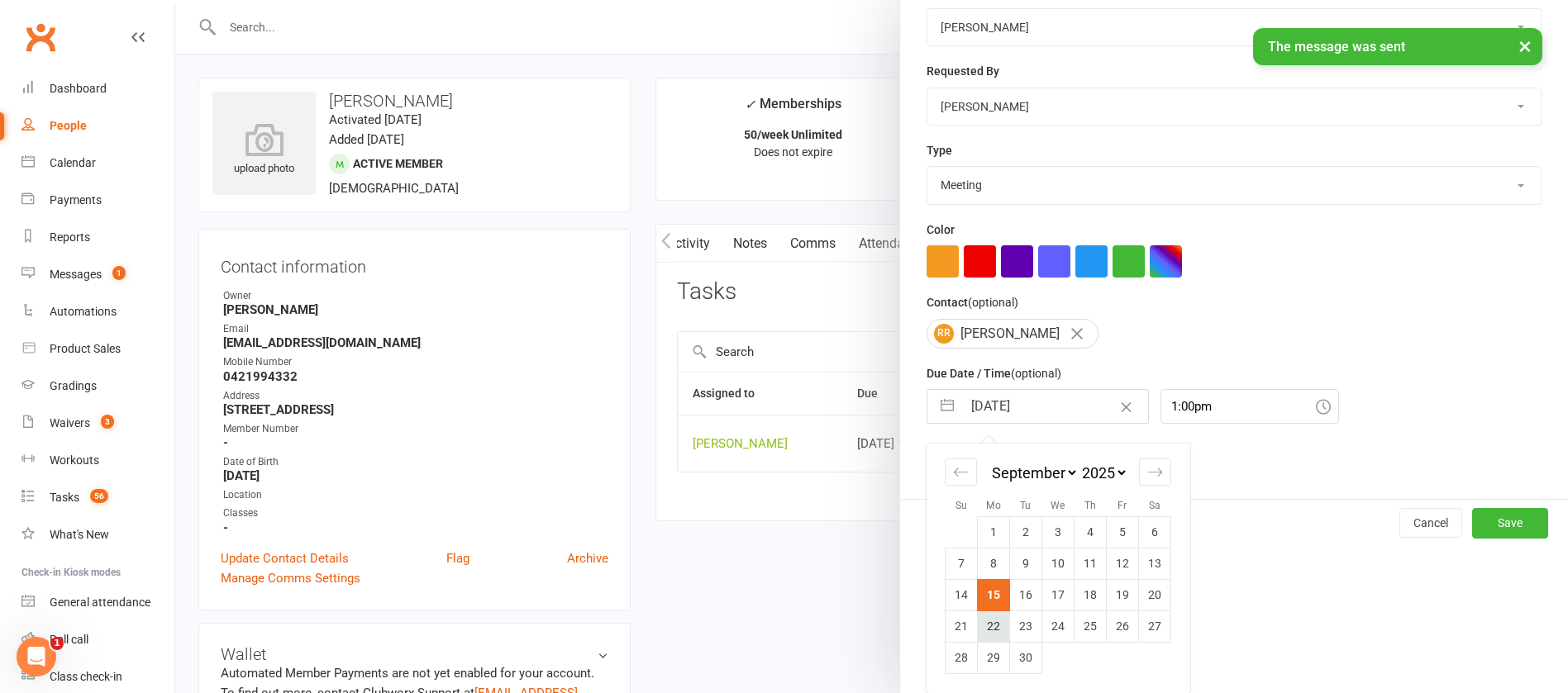
click at [987, 623] on td "22" at bounding box center [994, 627] width 32 height 31
type input "[DATE]"
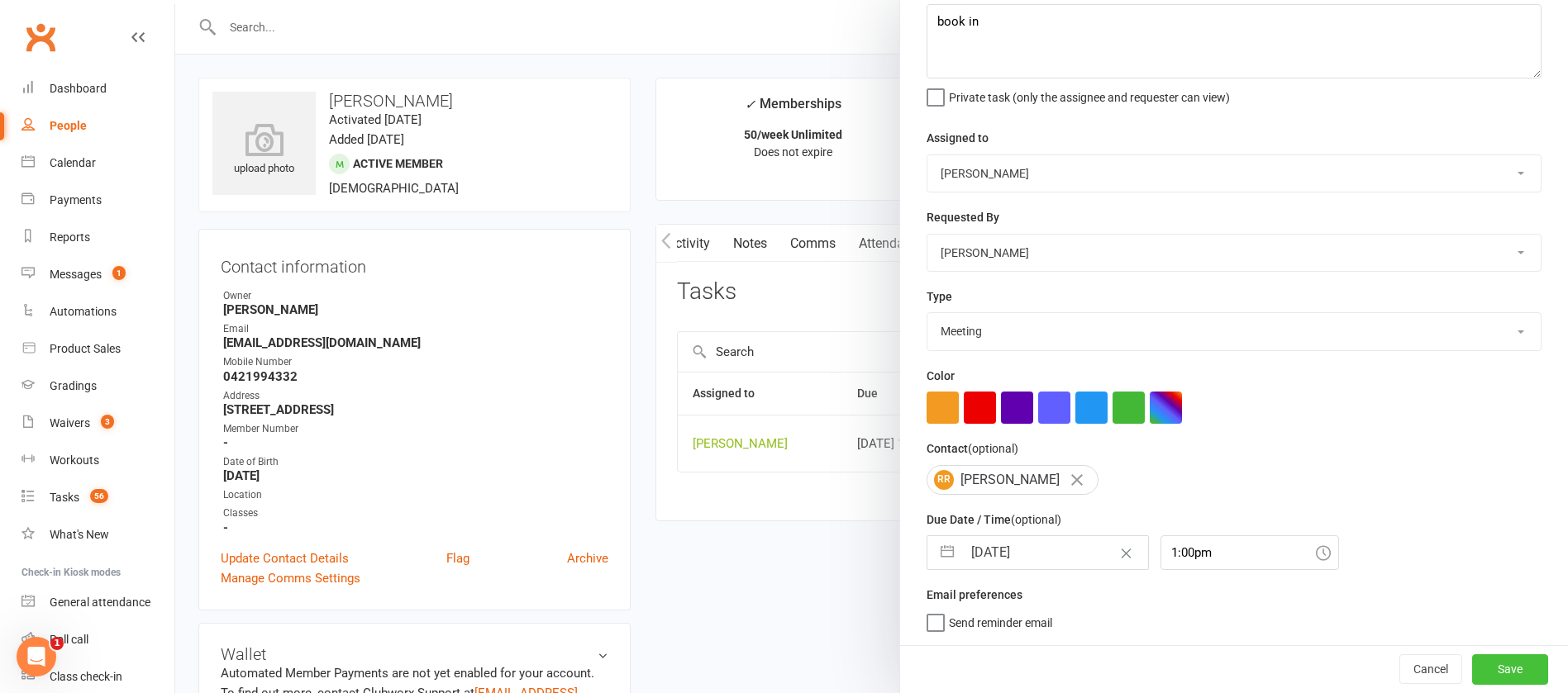
click at [1472, 665] on button "Save" at bounding box center [1510, 669] width 76 height 29
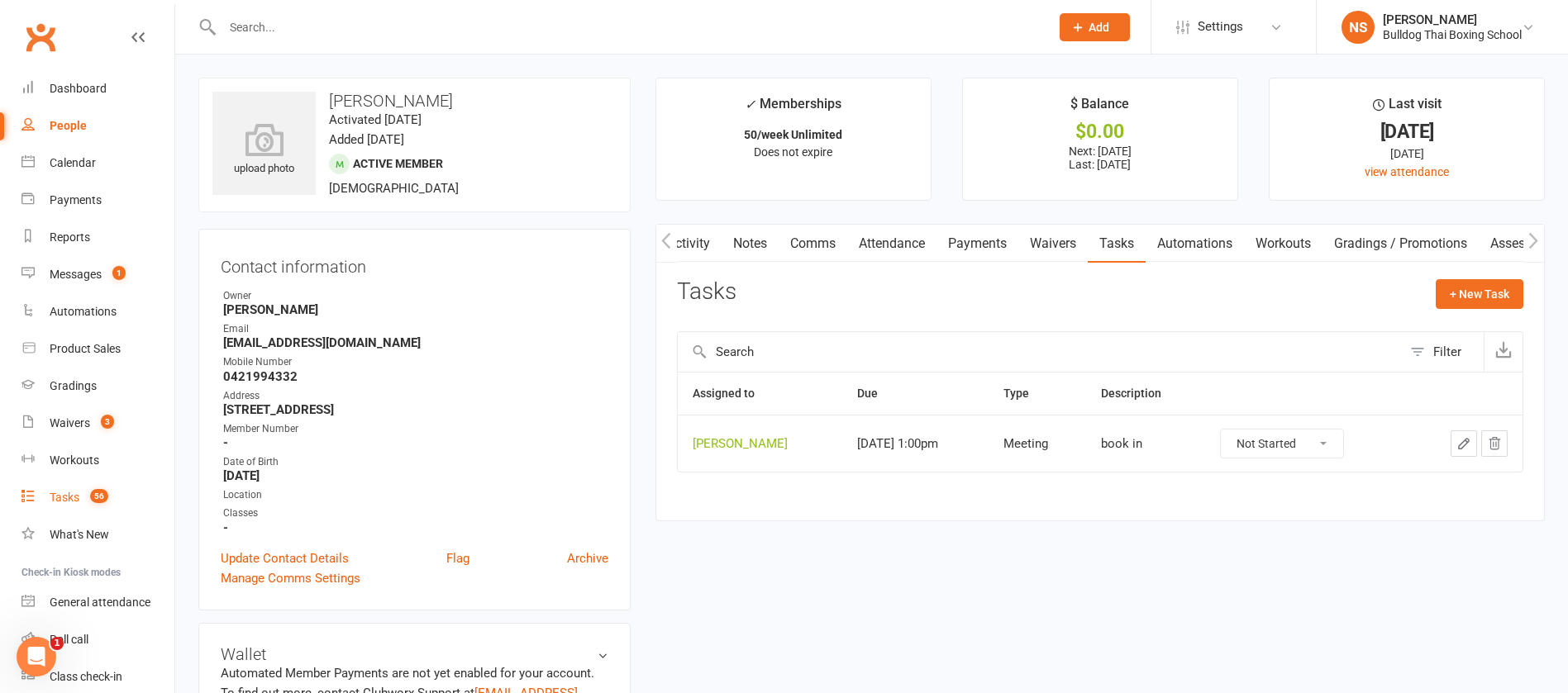
click at [75, 497] on div "Tasks" at bounding box center [64, 497] width 29 height 13
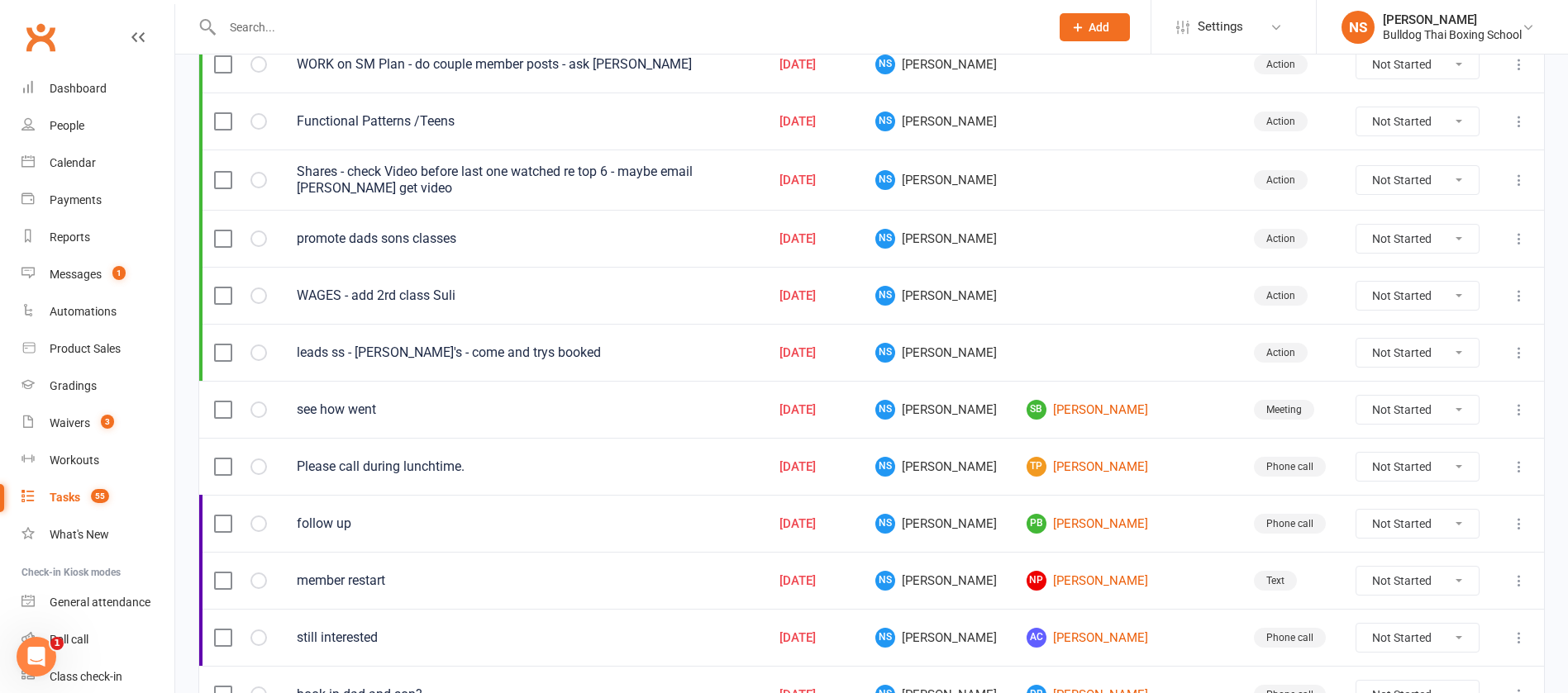
scroll to position [372, 0]
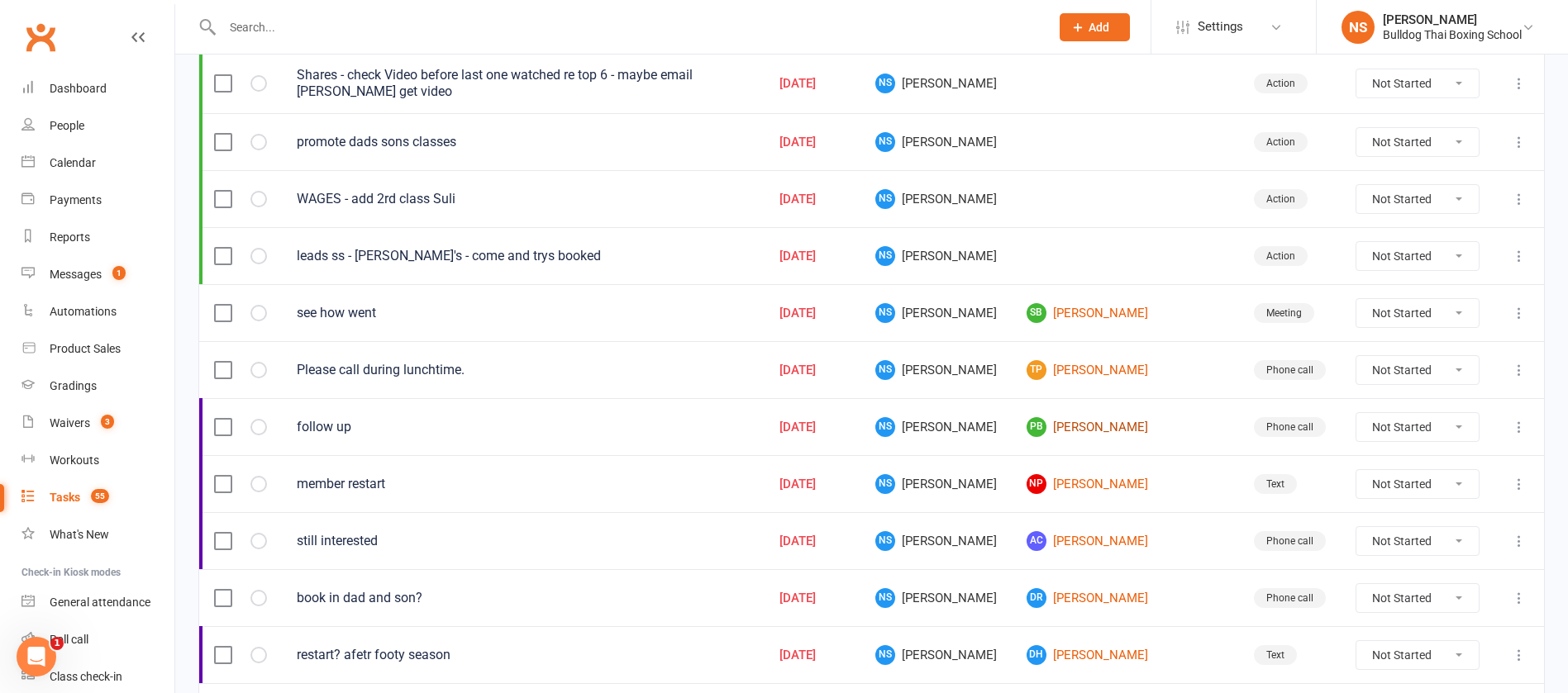
click at [1116, 425] on link "PB Paul Burton" at bounding box center [1125, 427] width 198 height 20
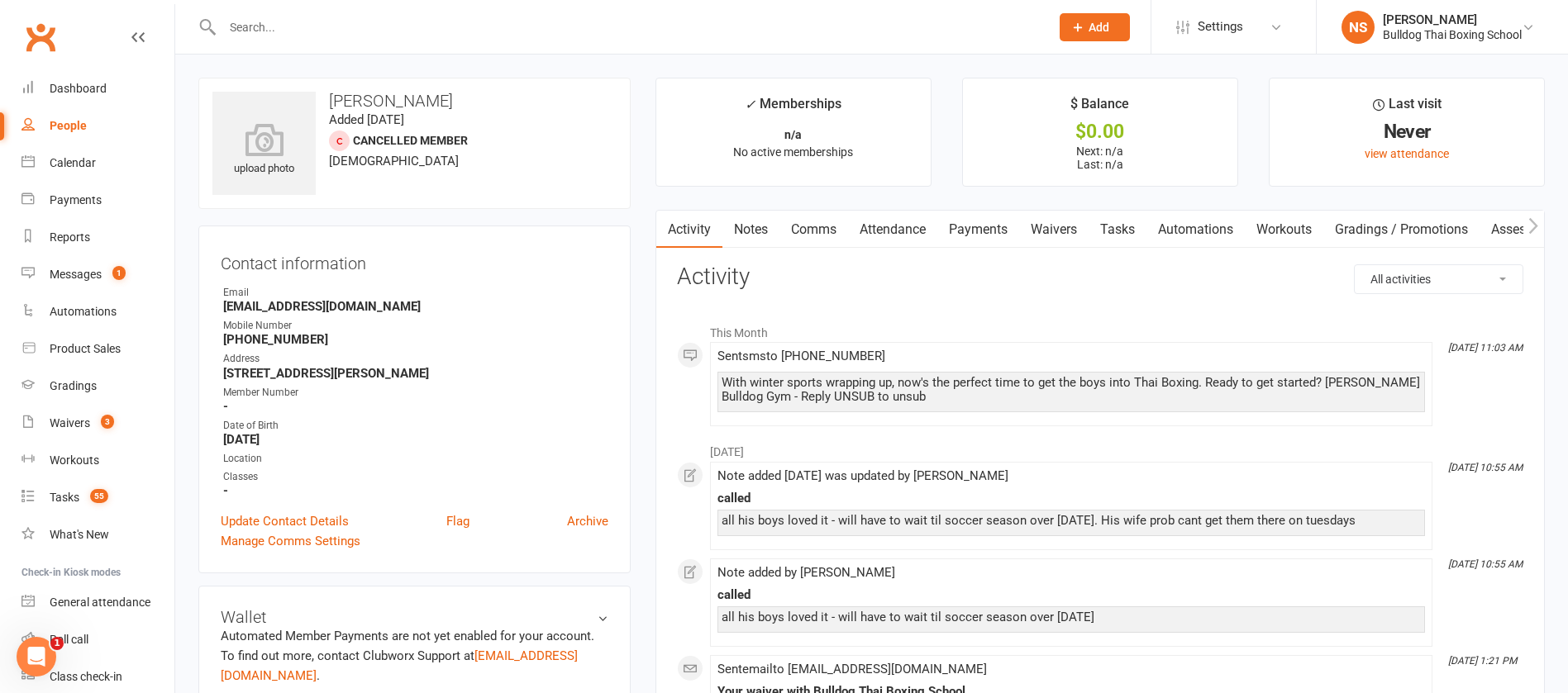
click at [815, 232] on link "Comms" at bounding box center [813, 230] width 68 height 38
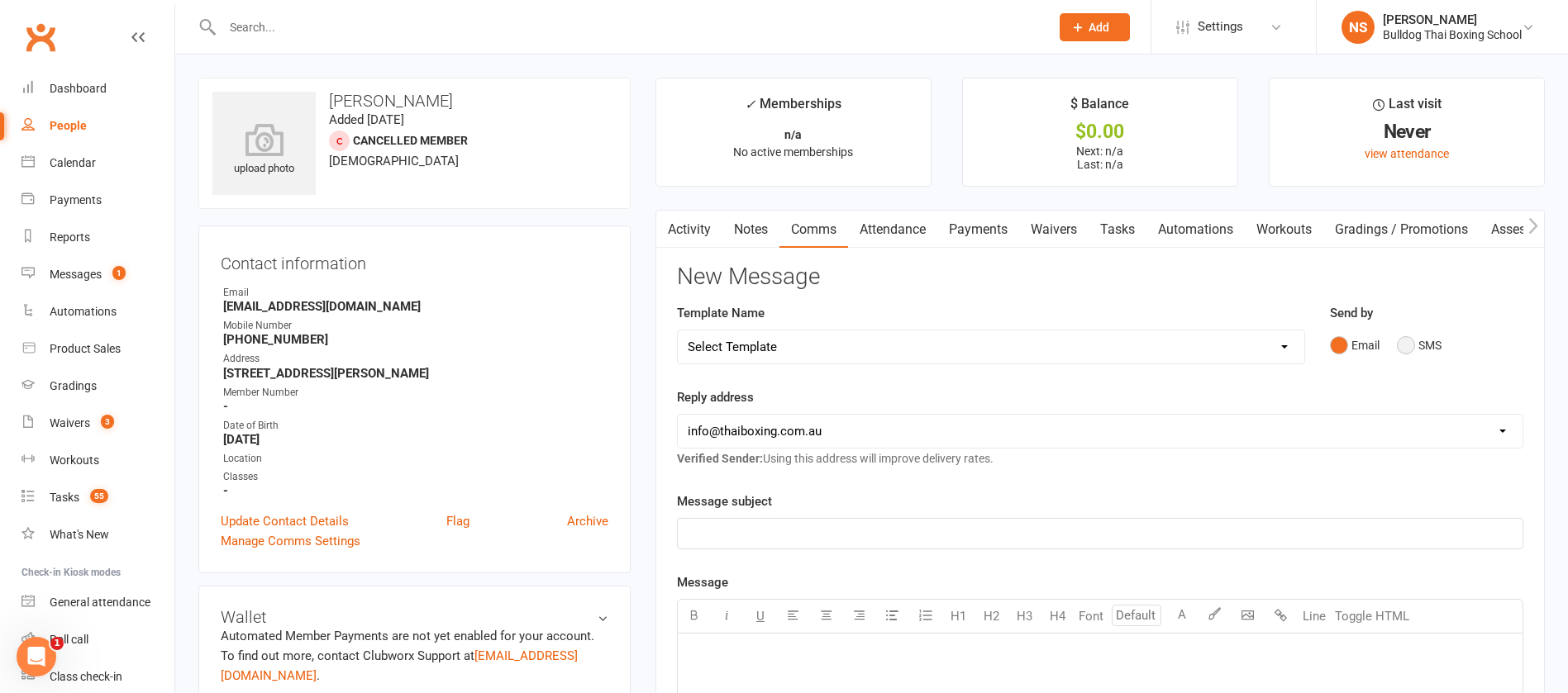
drag, startPoint x: 1404, startPoint y: 342, endPoint x: 1385, endPoint y: 342, distance: 19.0
click at [1406, 341] on button "SMS" at bounding box center [1419, 345] width 45 height 31
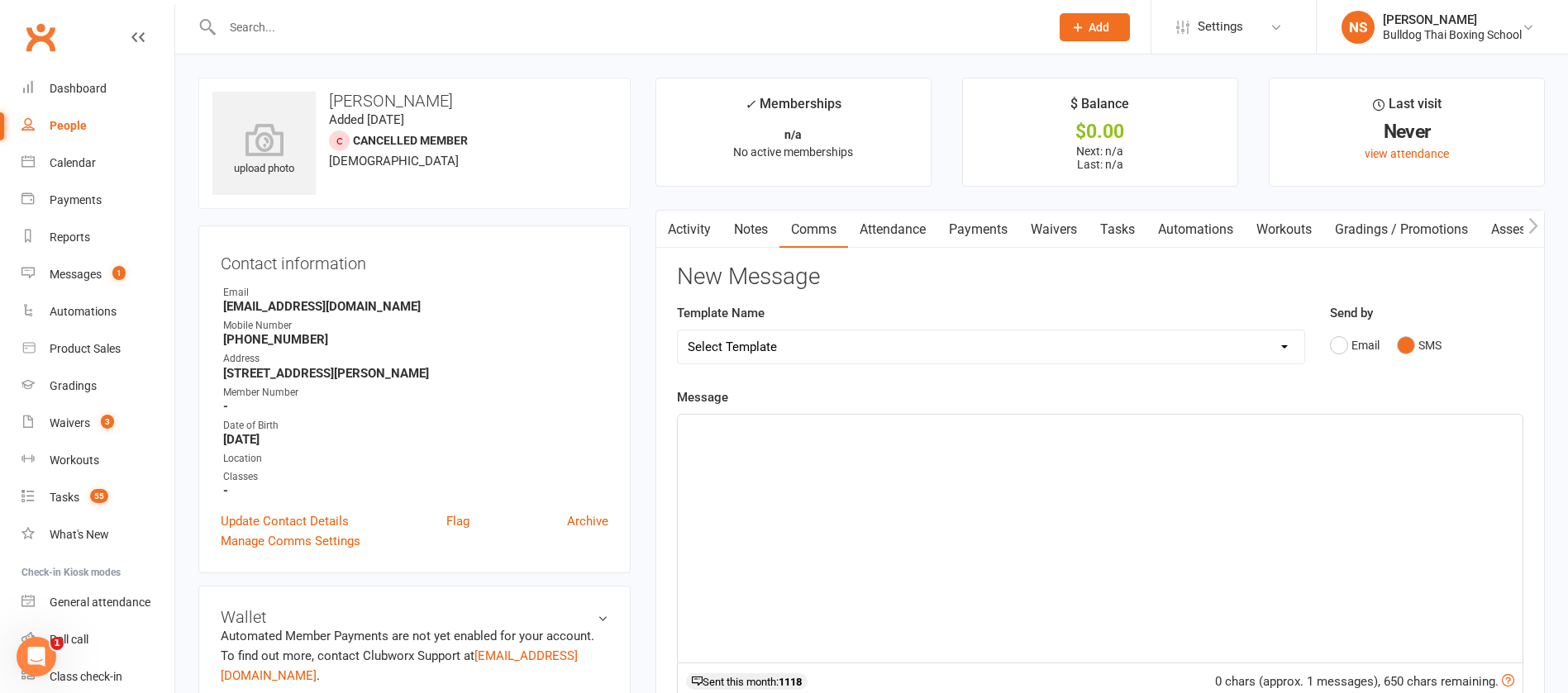
drag, startPoint x: 714, startPoint y: 440, endPoint x: 722, endPoint y: 433, distance: 10.6
click at [720, 434] on div "﻿" at bounding box center [1100, 539] width 845 height 248
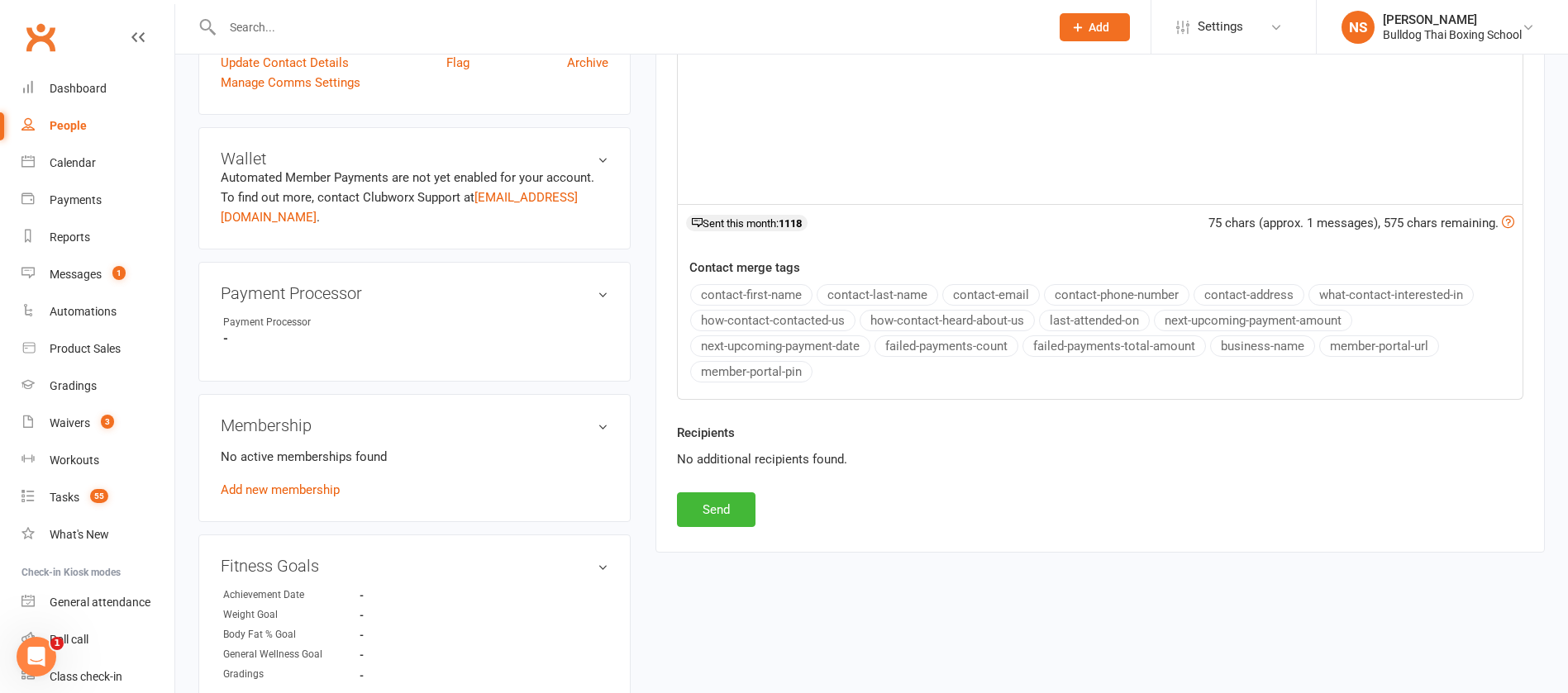
scroll to position [496, 0]
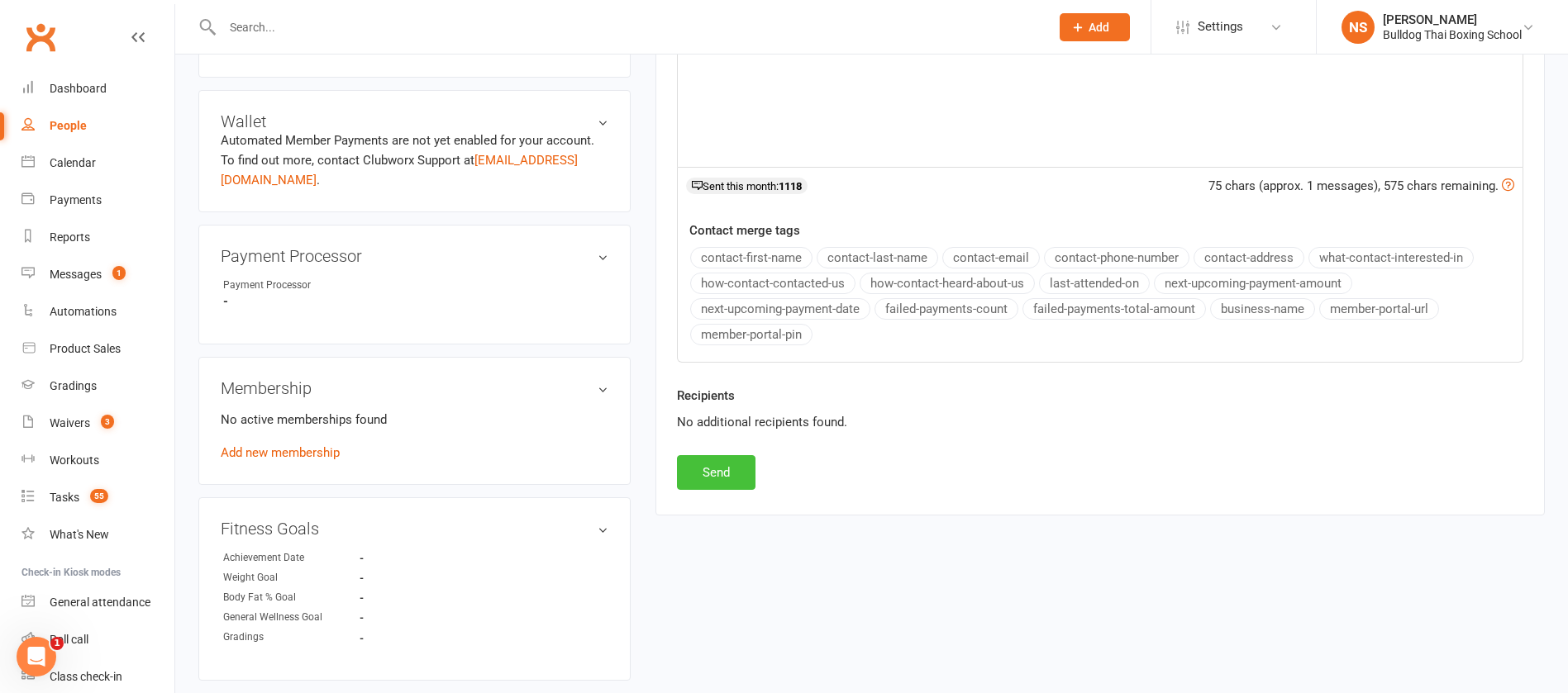
click at [736, 469] on button "Send" at bounding box center [716, 473] width 79 height 35
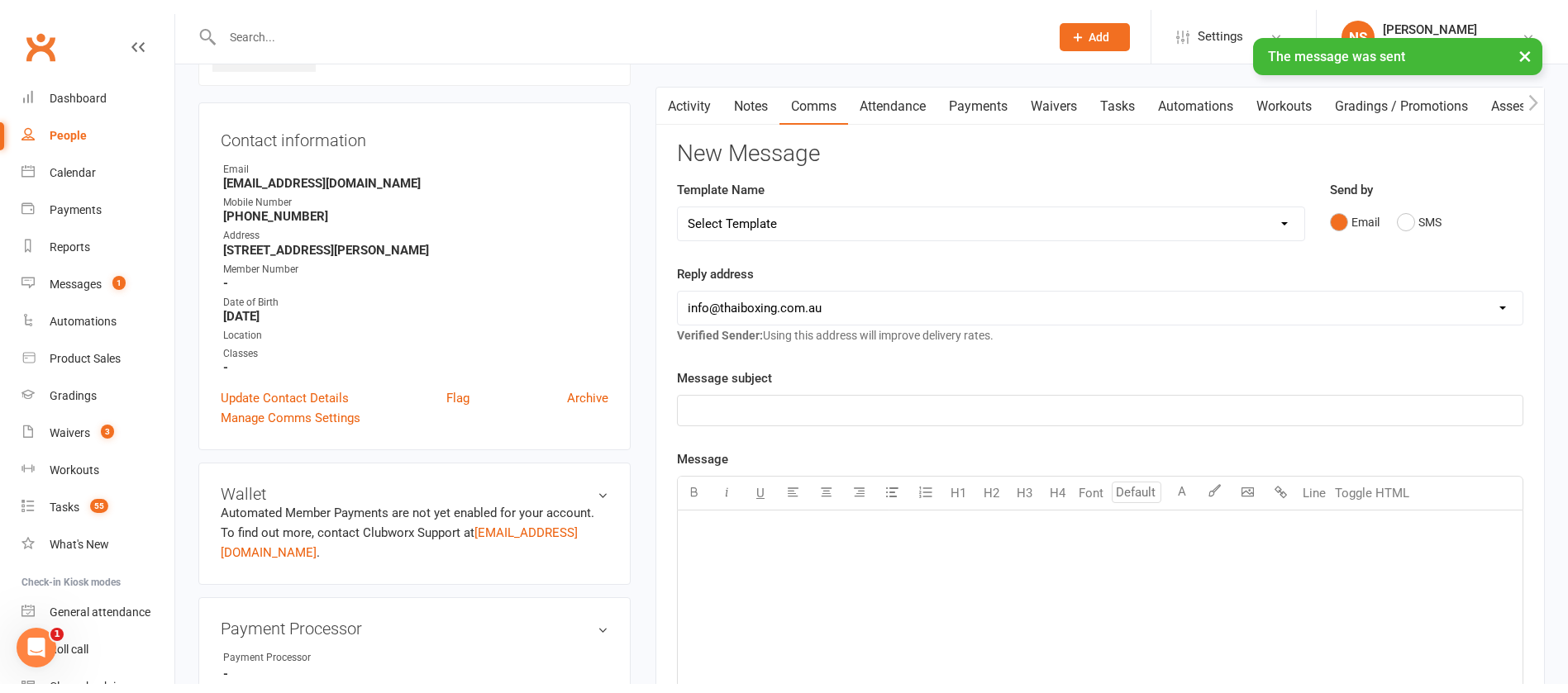
scroll to position [0, 0]
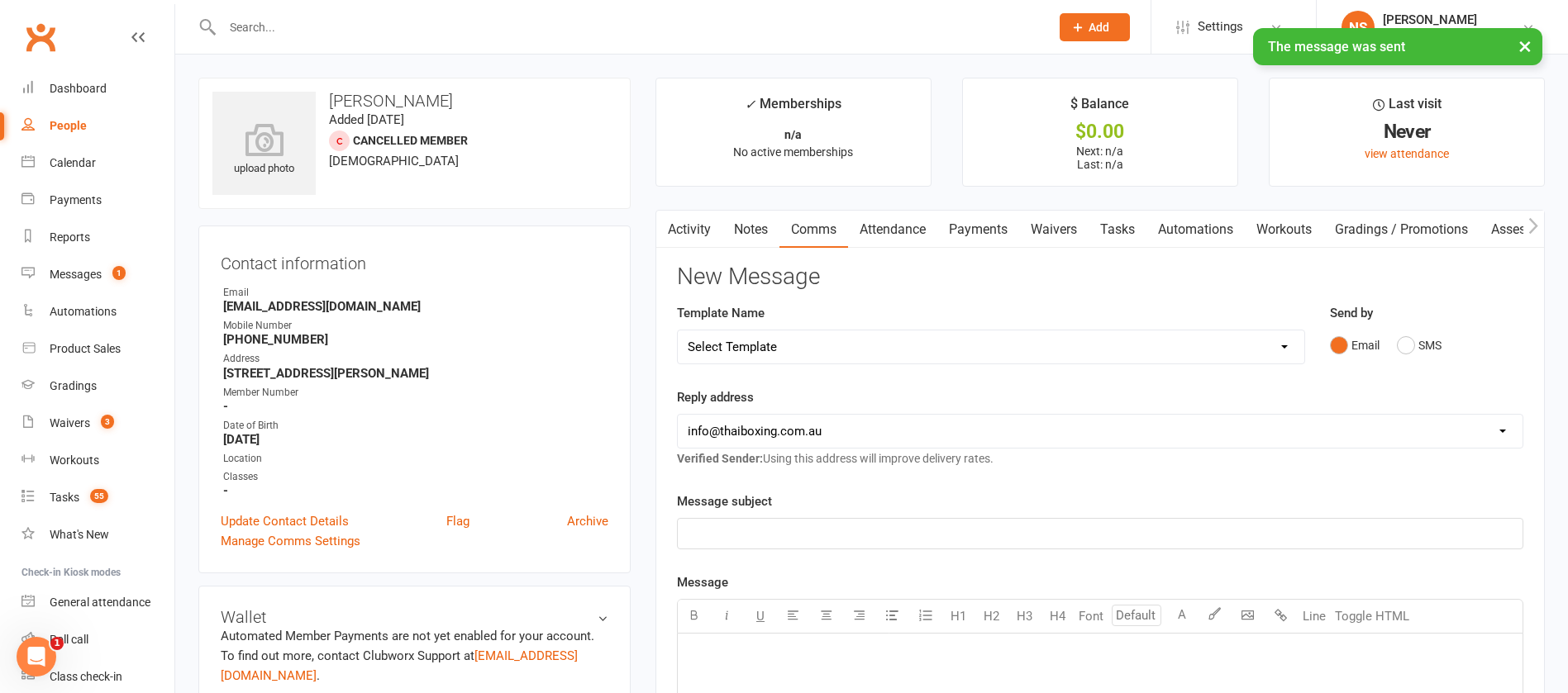
click at [1128, 230] on link "Tasks" at bounding box center [1117, 230] width 58 height 38
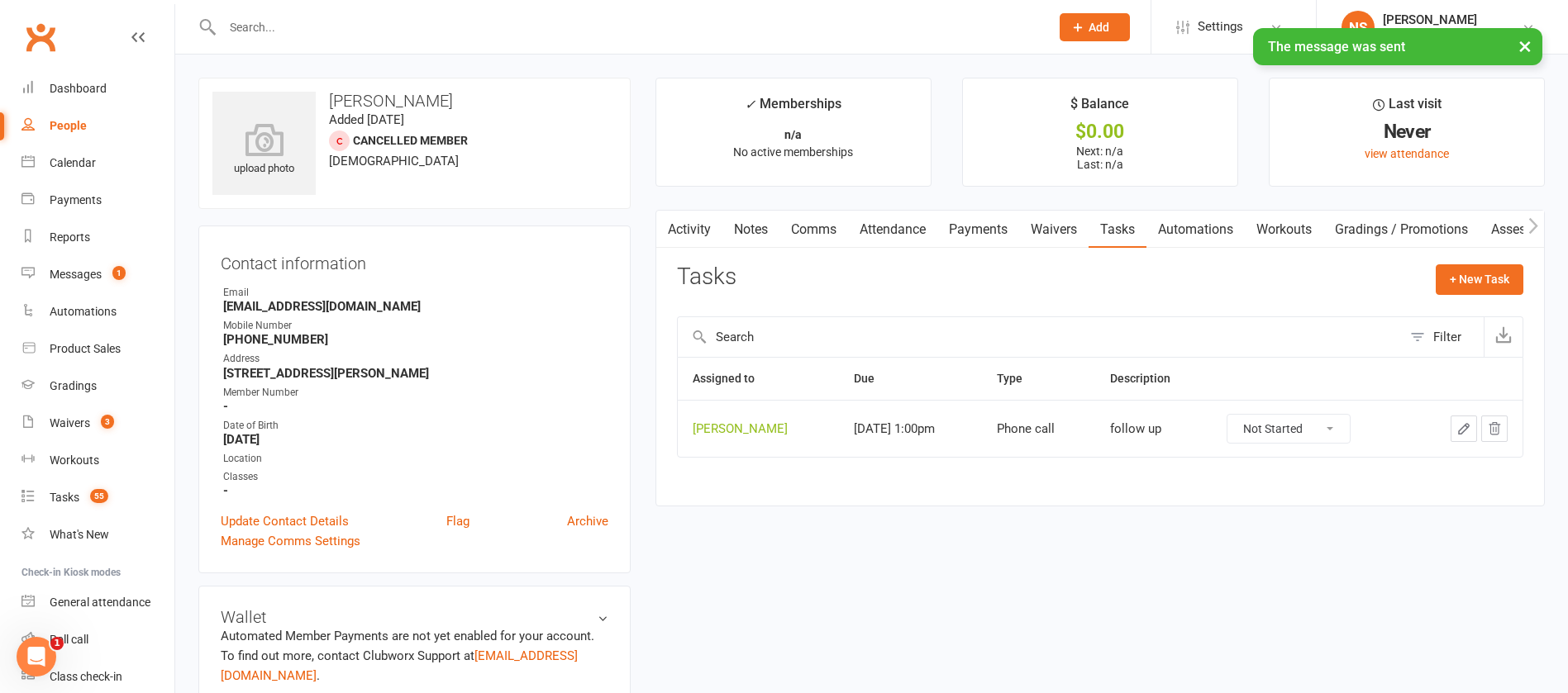
click at [1462, 419] on button "button" at bounding box center [1464, 429] width 27 height 27
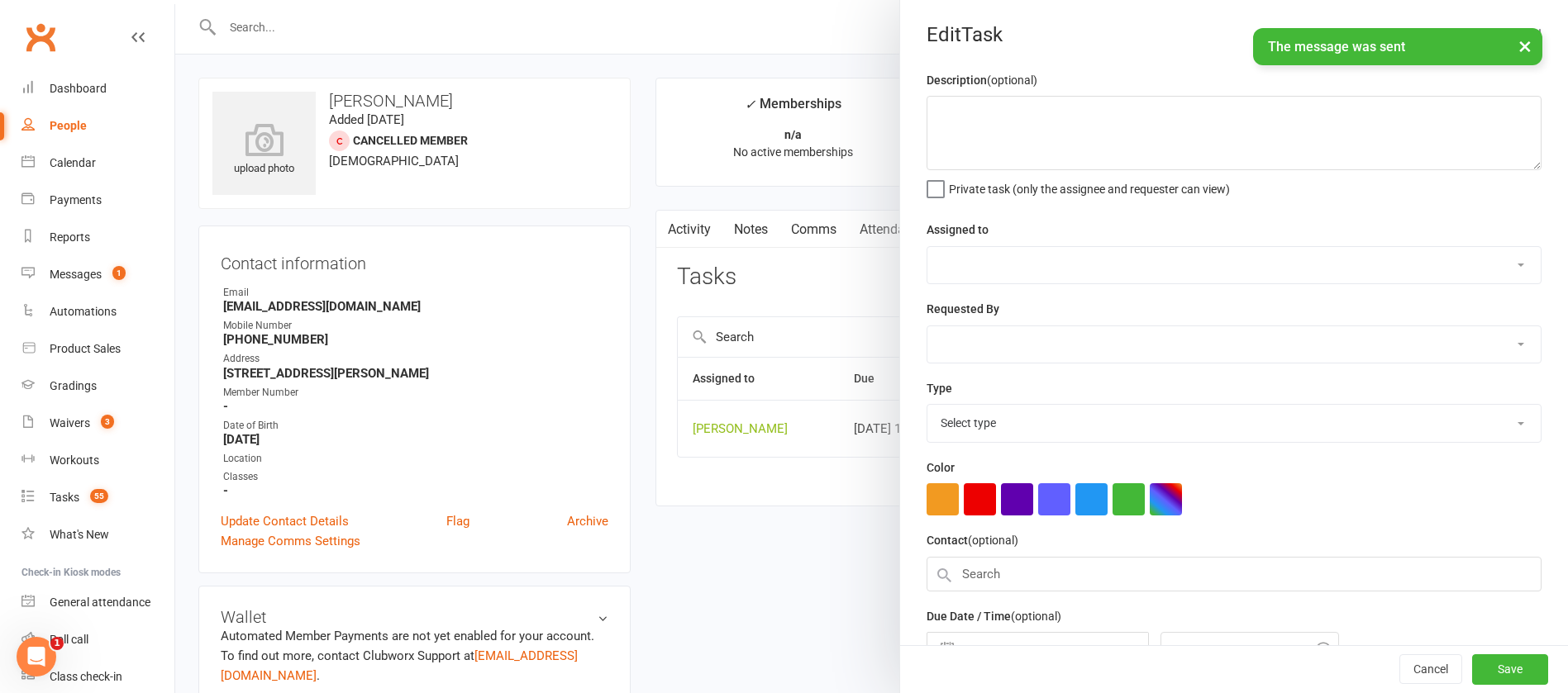
type textarea "follow up"
select select "12940"
select select "45795"
type input "[DATE]"
type input "1:00pm"
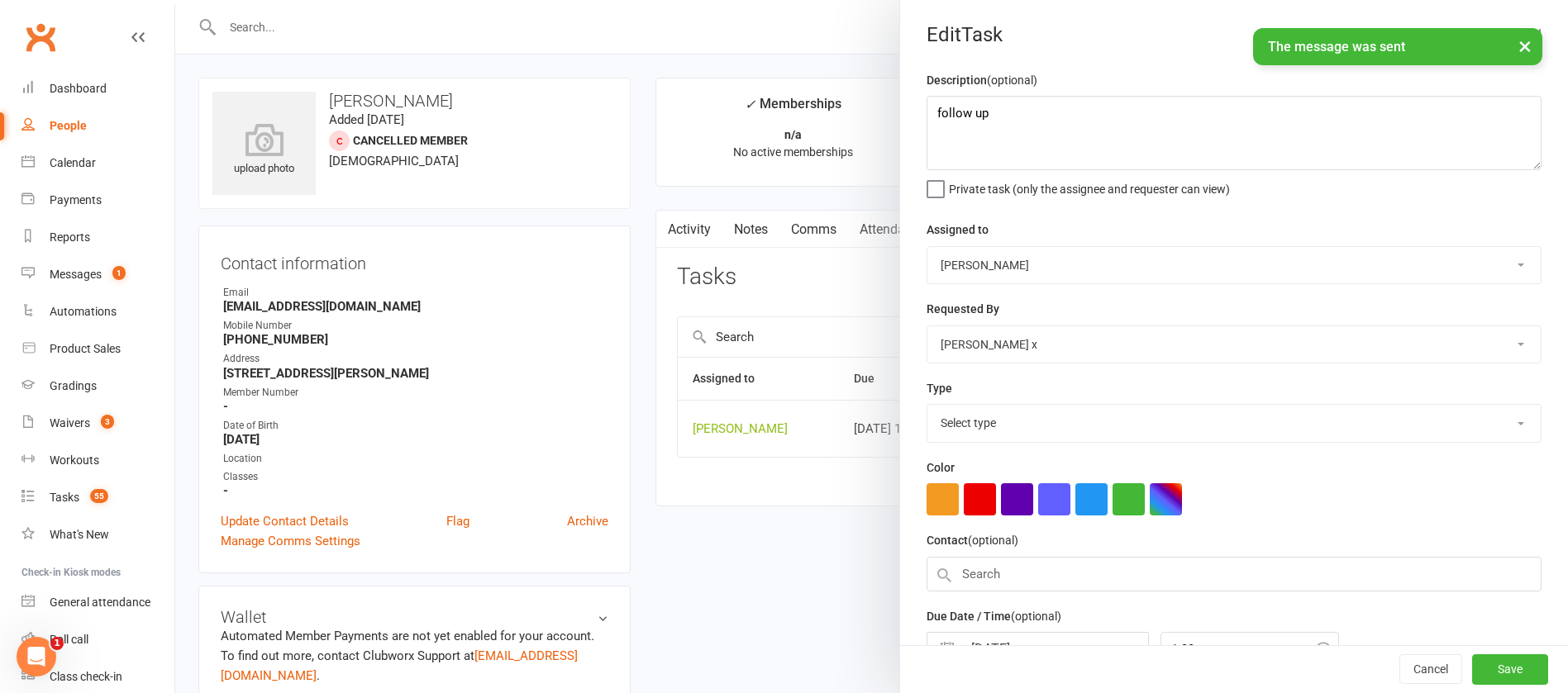
select select "12048"
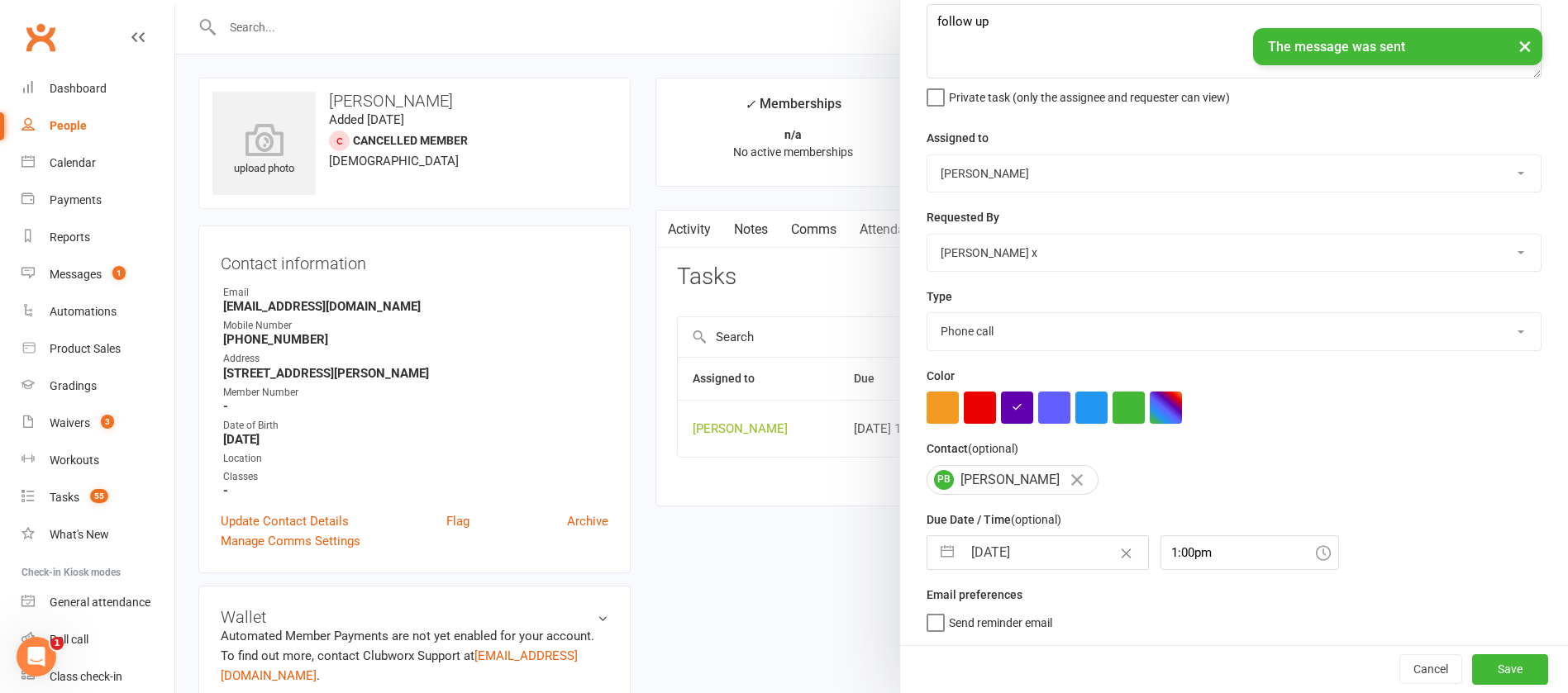
click at [1042, 551] on input "[DATE]" at bounding box center [1055, 552] width 186 height 33
select select "7"
select select "2025"
select select "8"
select select "2025"
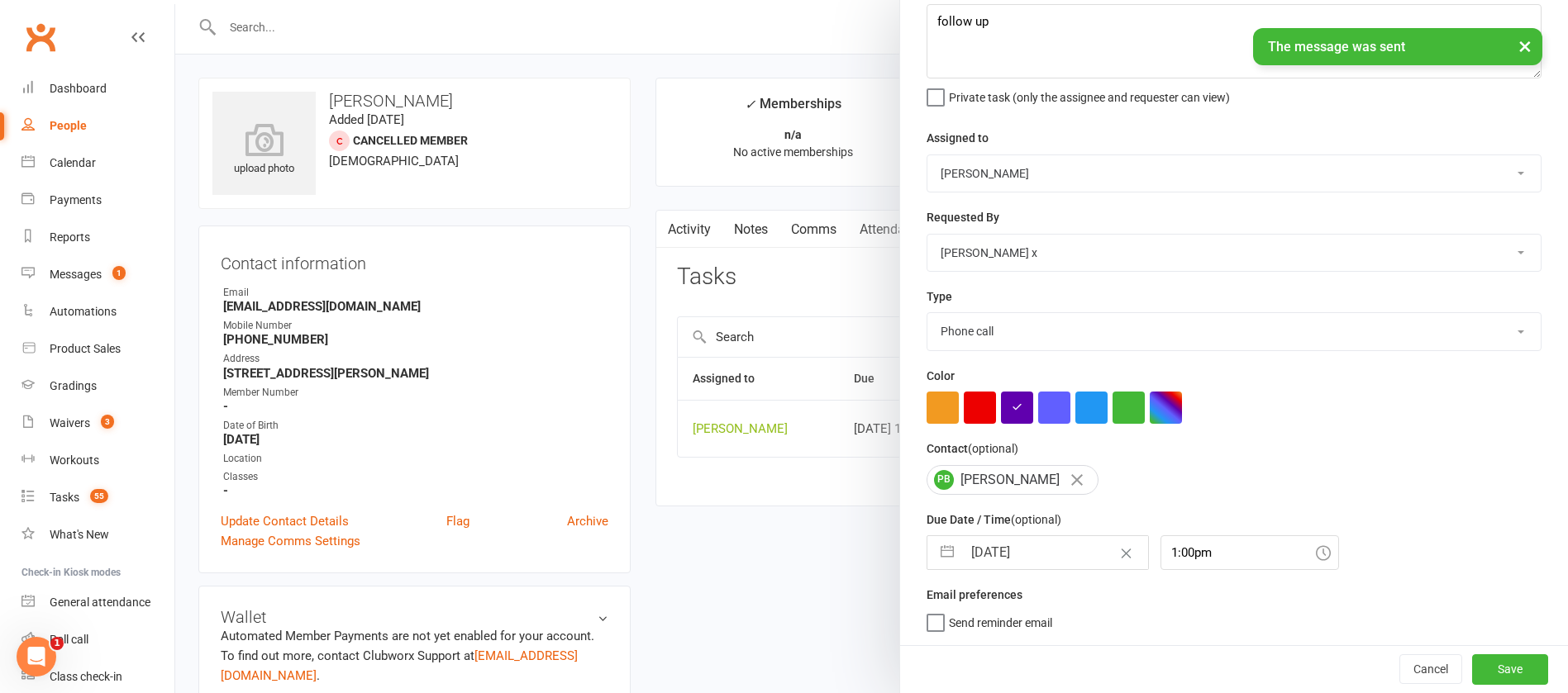
select select "9"
select select "2025"
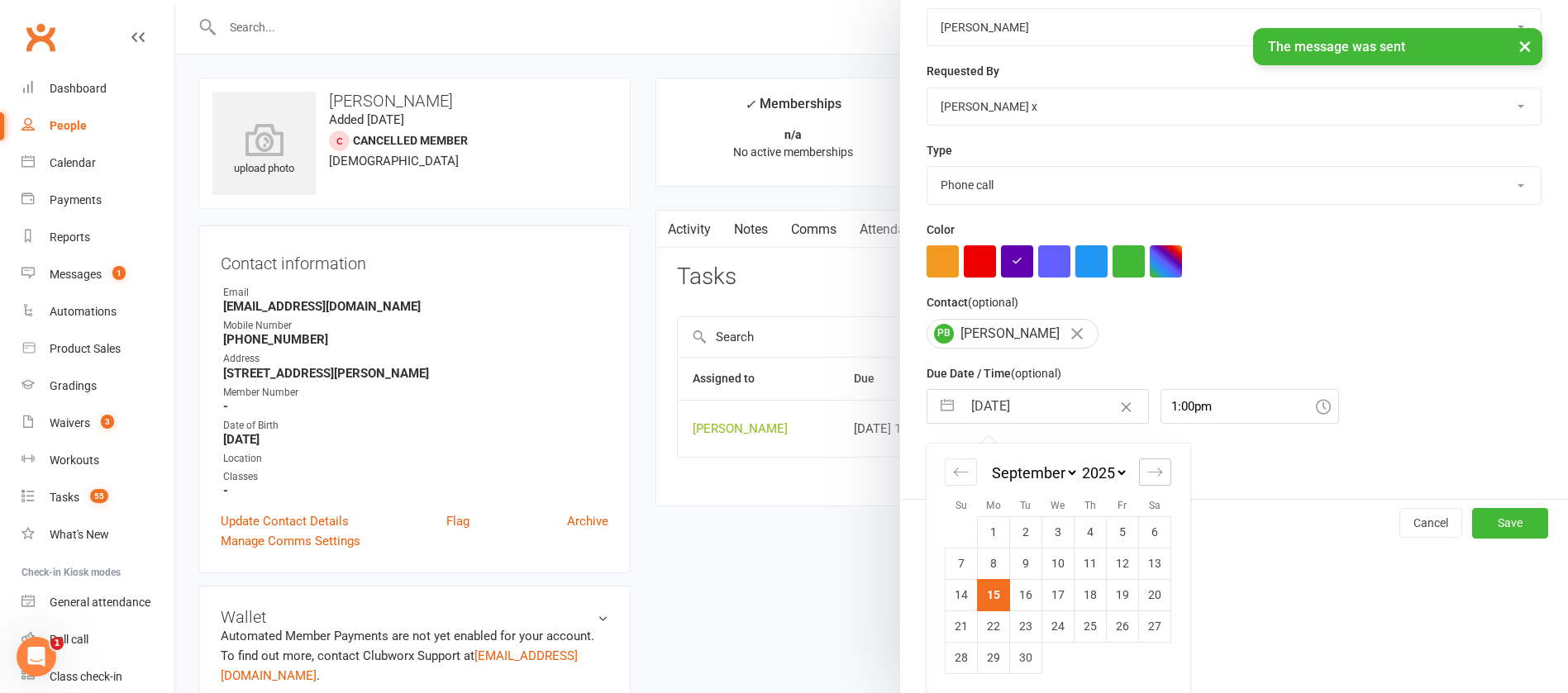
scroll to position [243, 0]
click at [1148, 467] on icon "Move forward to switch to the next month." at bounding box center [1155, 472] width 16 height 16
select select "10"
select select "2025"
click at [979, 593] on td "13" at bounding box center [994, 595] width 32 height 31
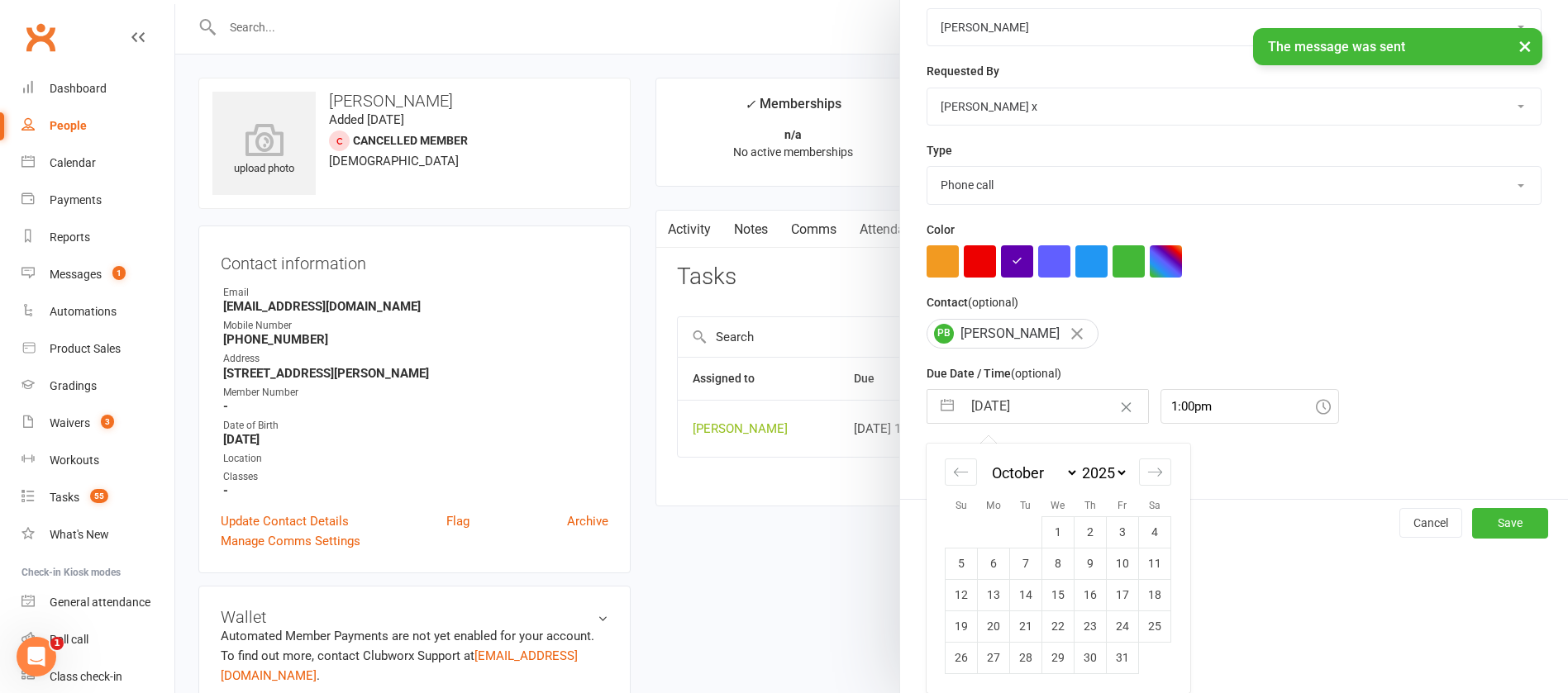
type input "[DATE]"
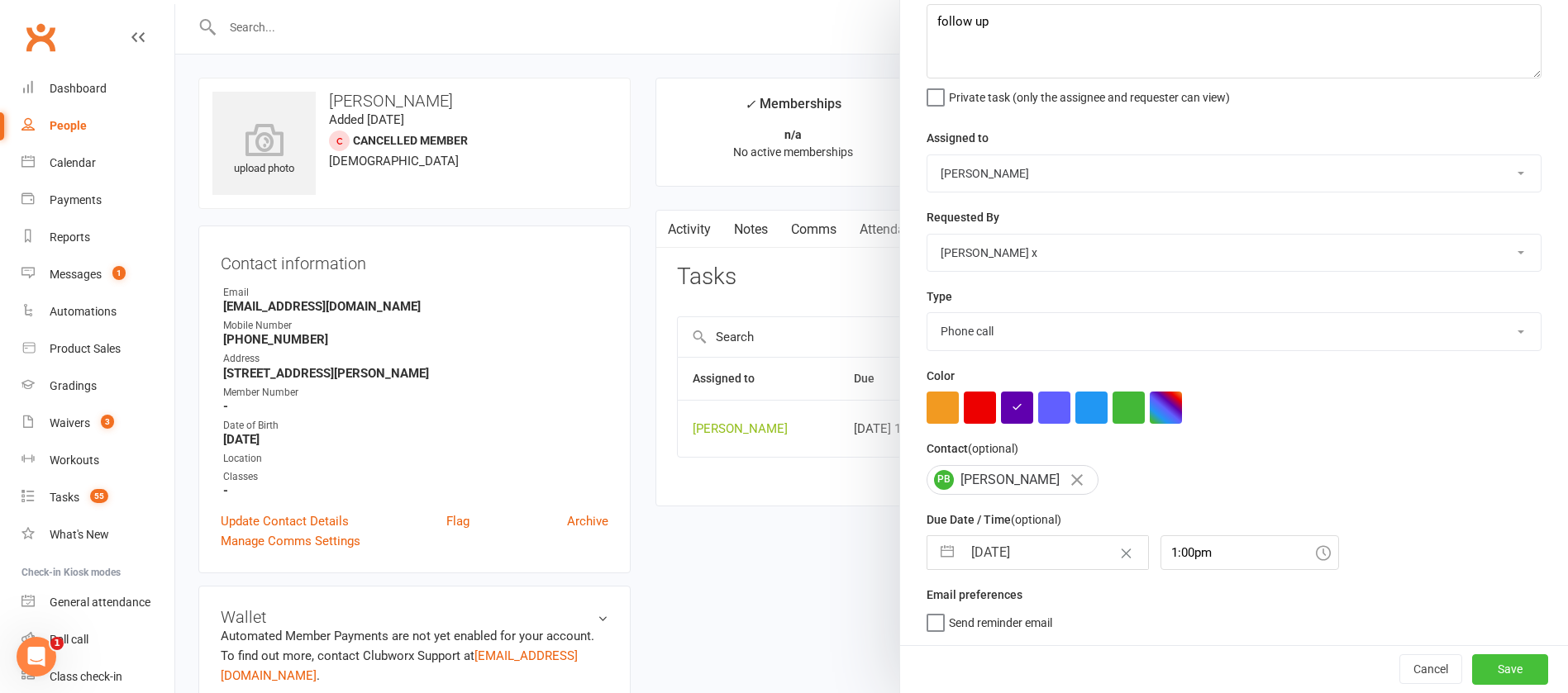
click at [1472, 679] on button "Save" at bounding box center [1510, 669] width 76 height 29
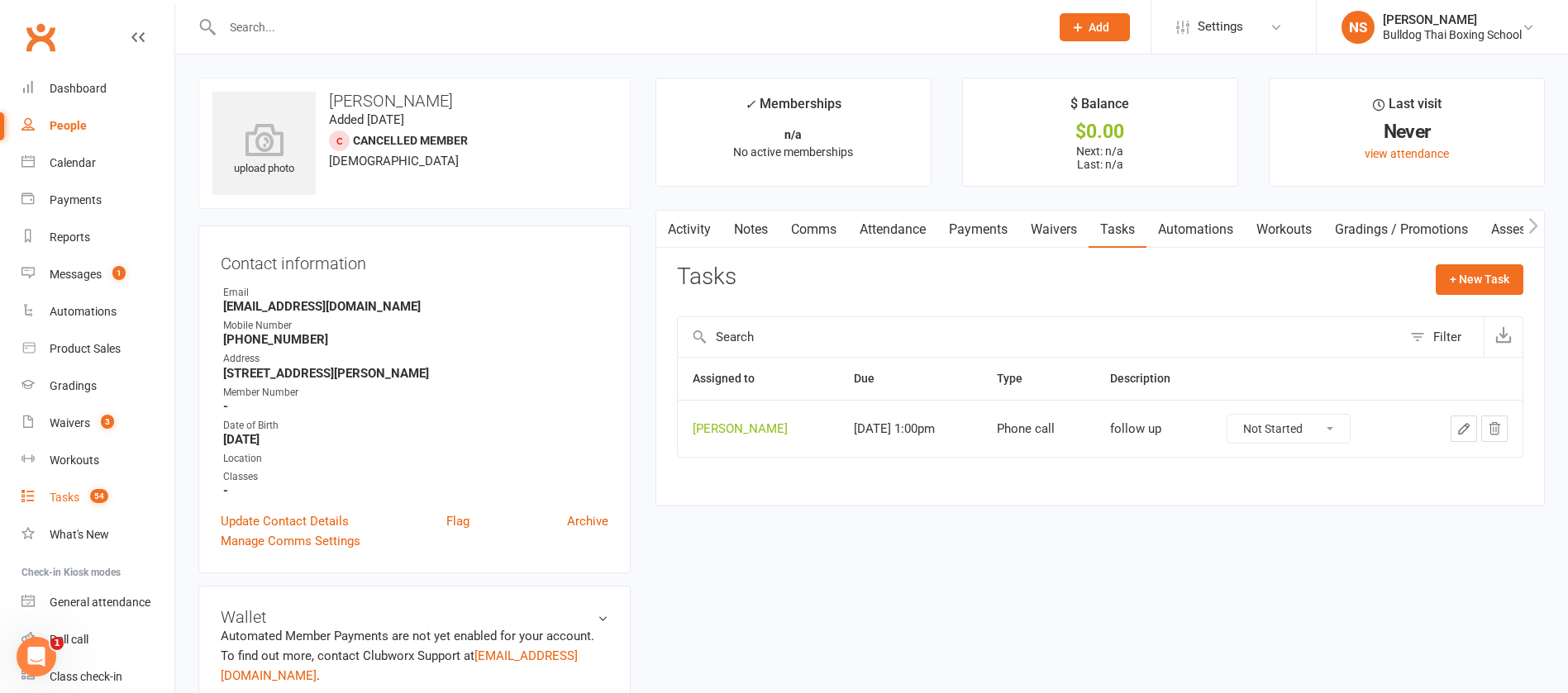
click at [77, 492] on div "Tasks" at bounding box center [64, 497] width 29 height 13
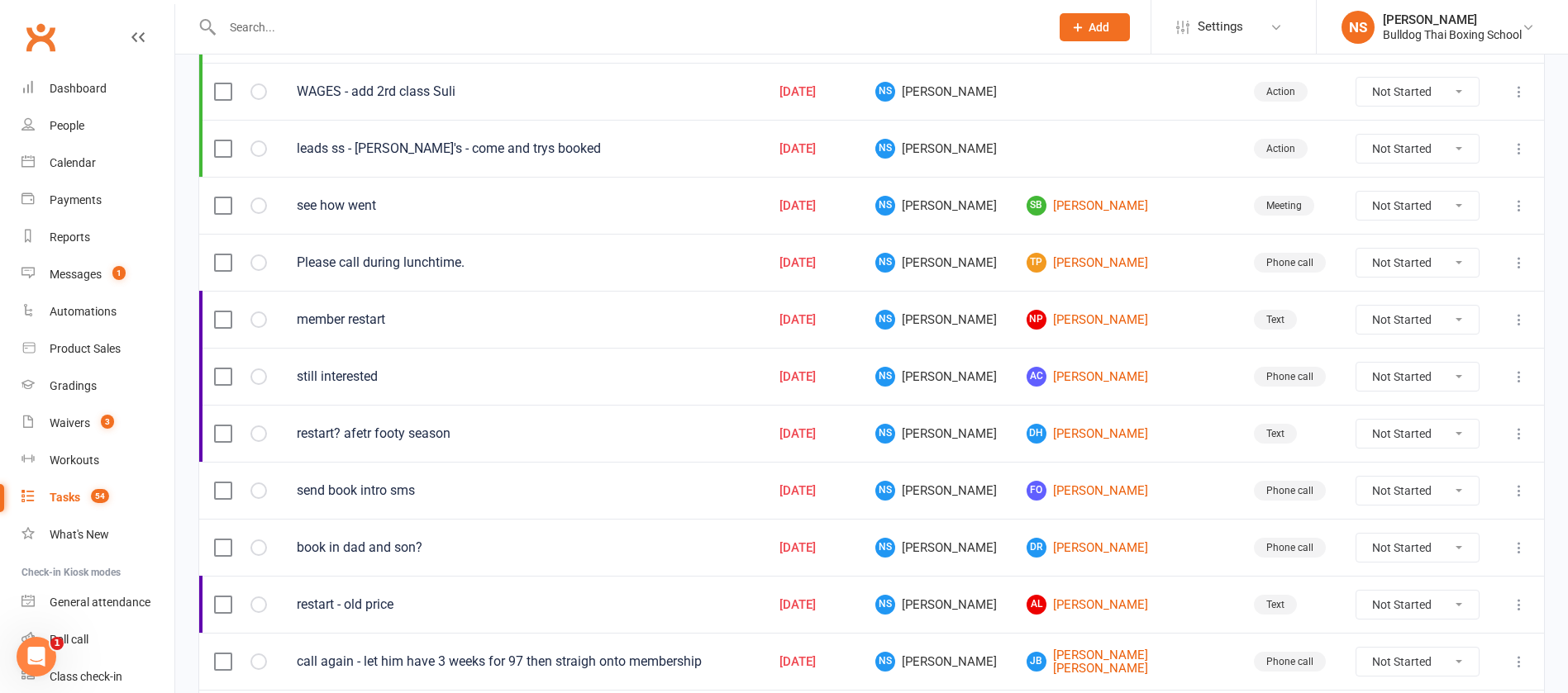
scroll to position [496, 0]
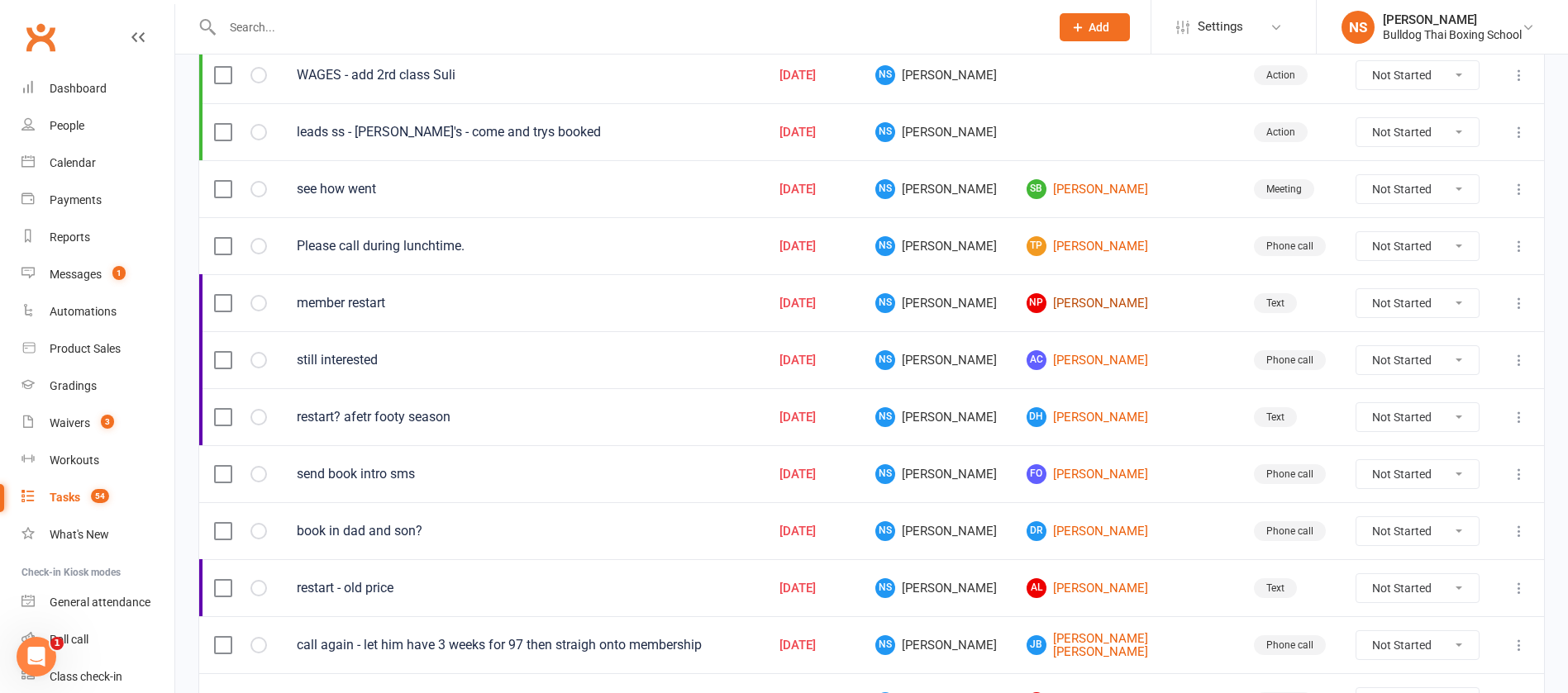
click at [1093, 297] on link "NP Nicolas Prada" at bounding box center [1125, 303] width 198 height 20
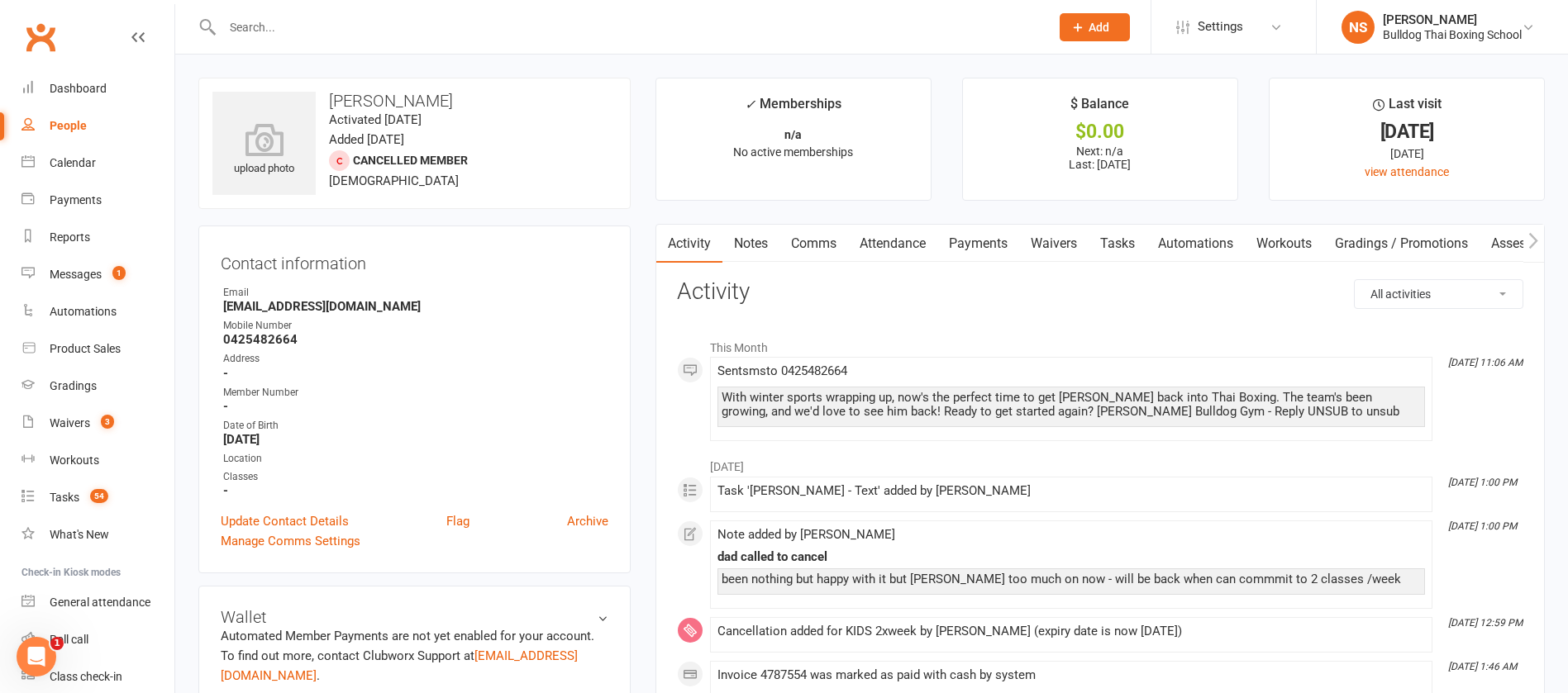
click at [1124, 239] on link "Tasks" at bounding box center [1117, 243] width 58 height 38
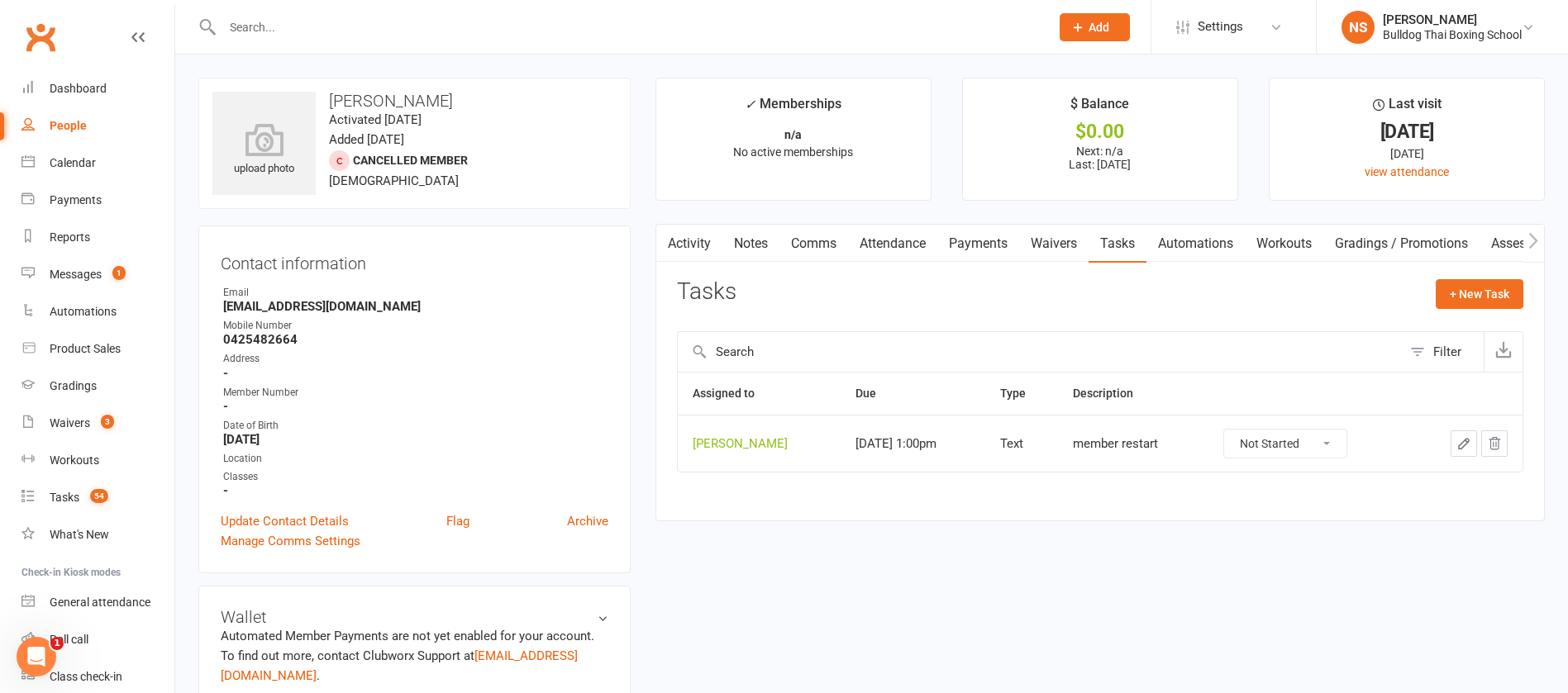
click at [1468, 437] on icon "button" at bounding box center [1464, 444] width 15 height 15
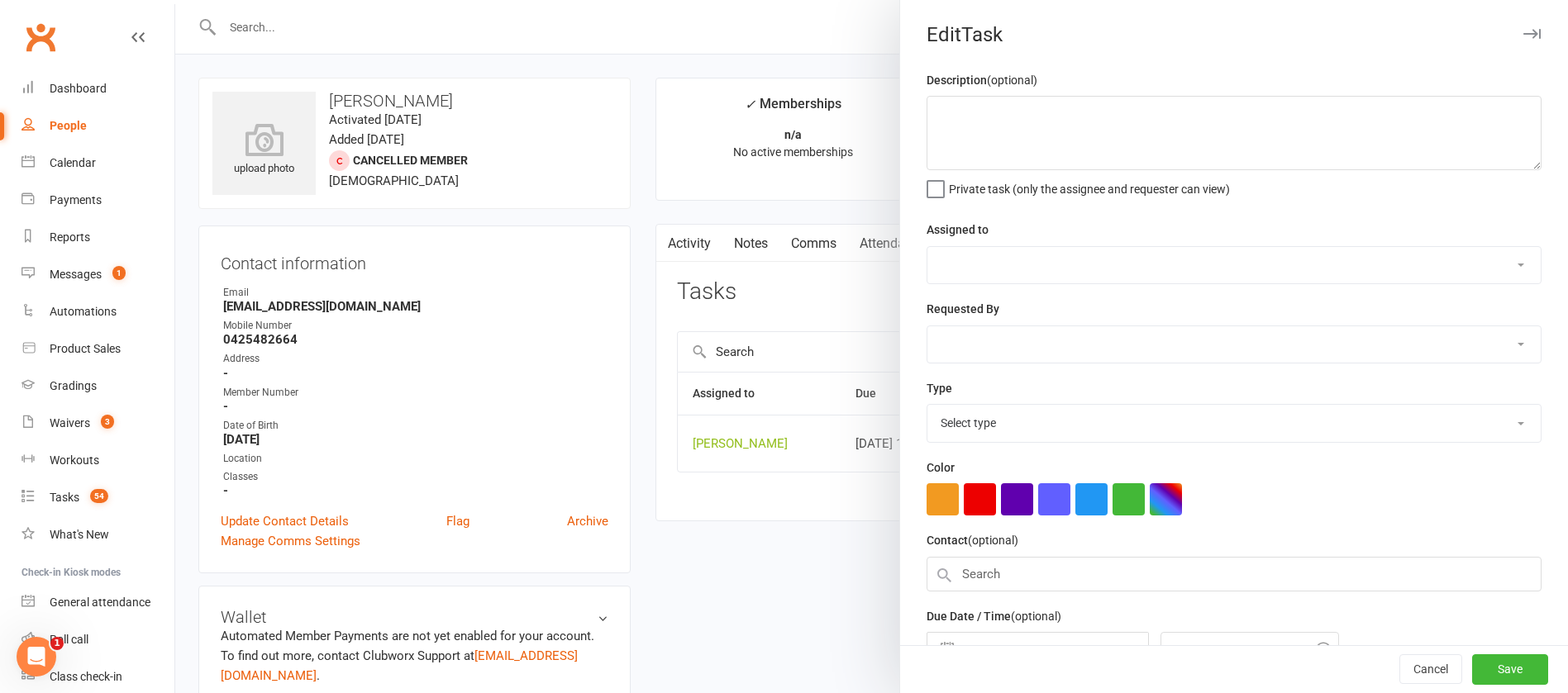
type textarea "member restart"
select select "12940"
type input "[DATE]"
type input "1:00pm"
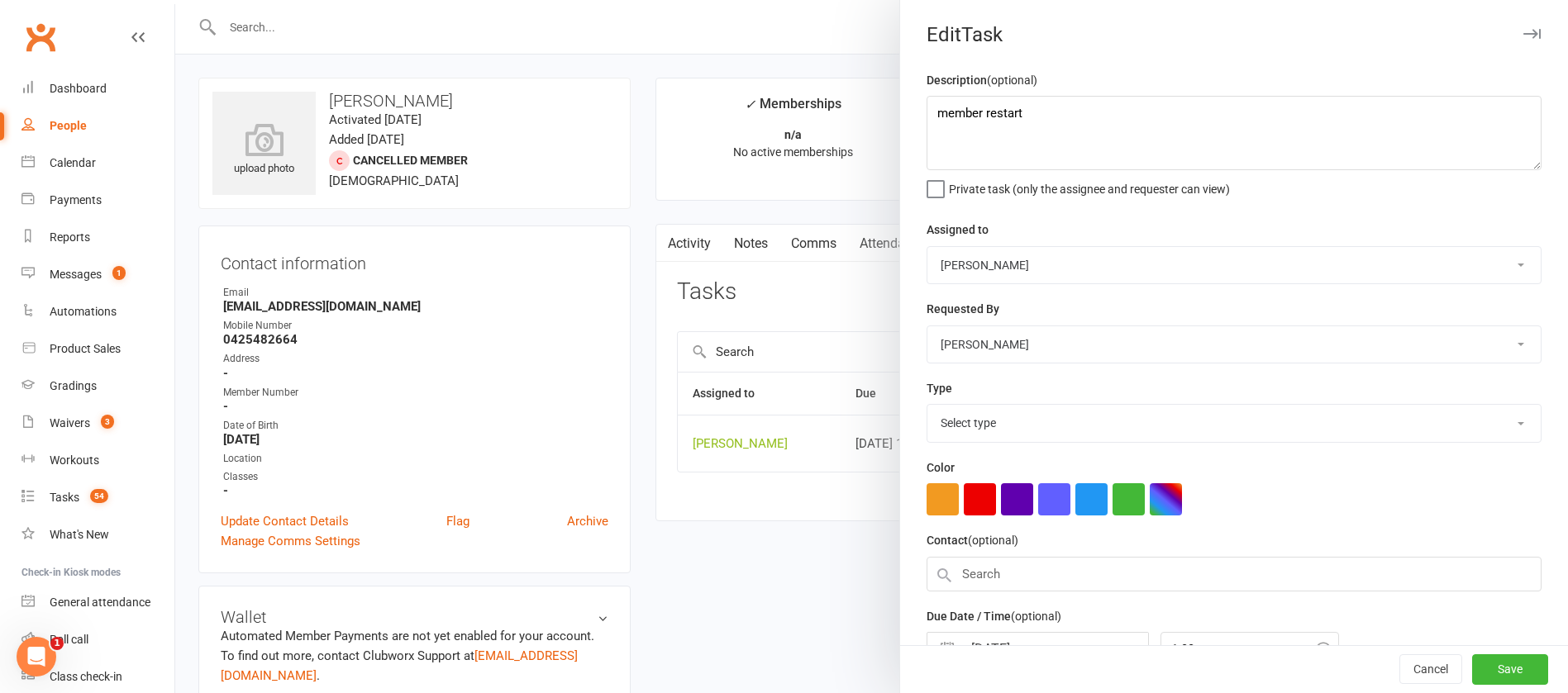
select select "13825"
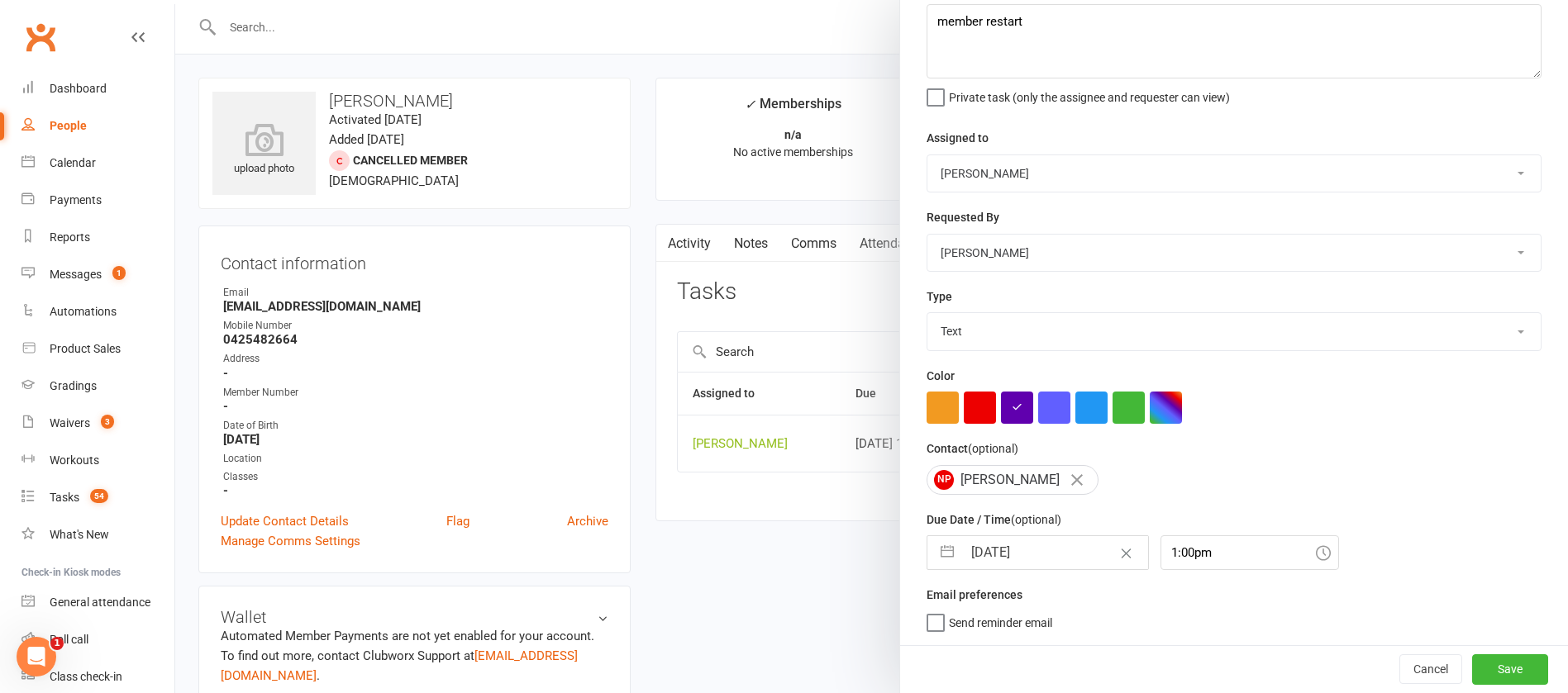
click at [1053, 542] on input "[DATE]" at bounding box center [1055, 552] width 186 height 33
select select "7"
select select "2025"
select select "8"
select select "2025"
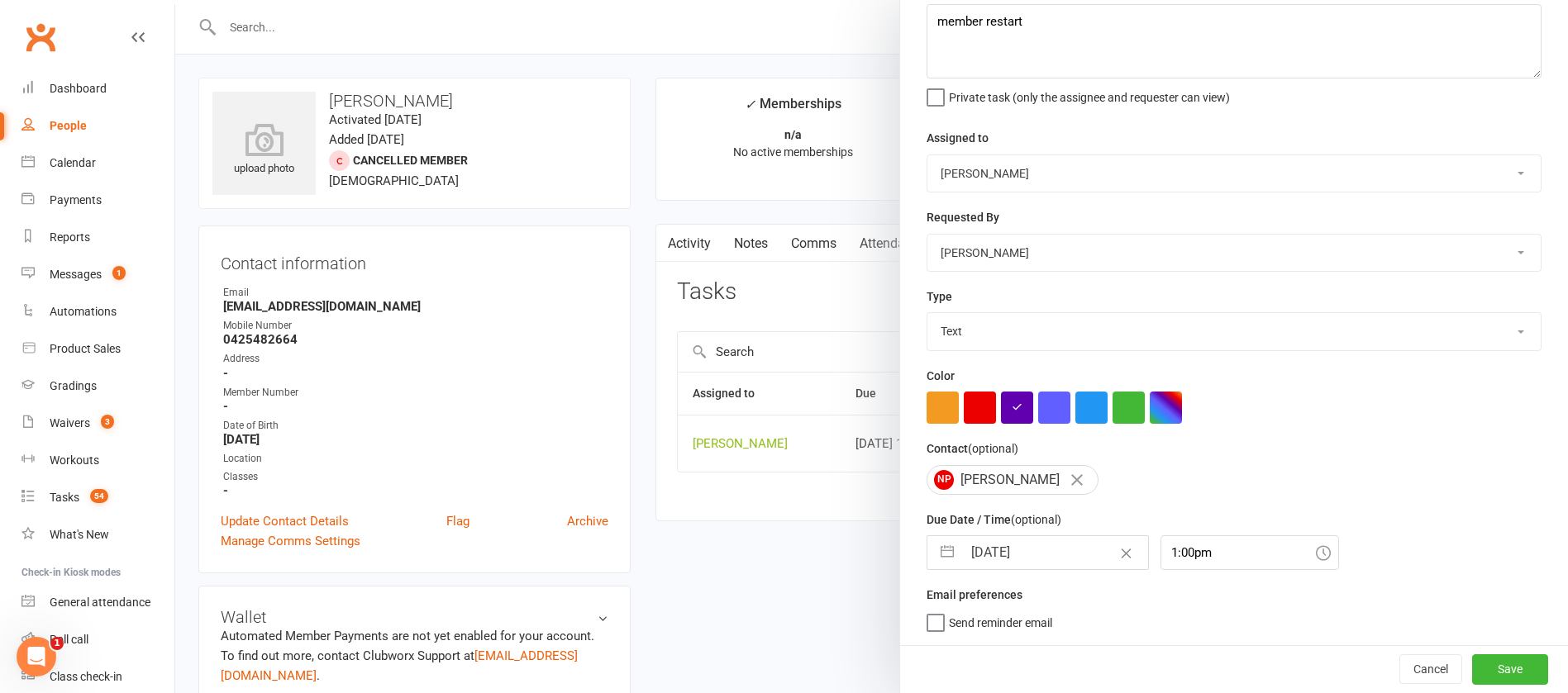
select select "9"
select select "2025"
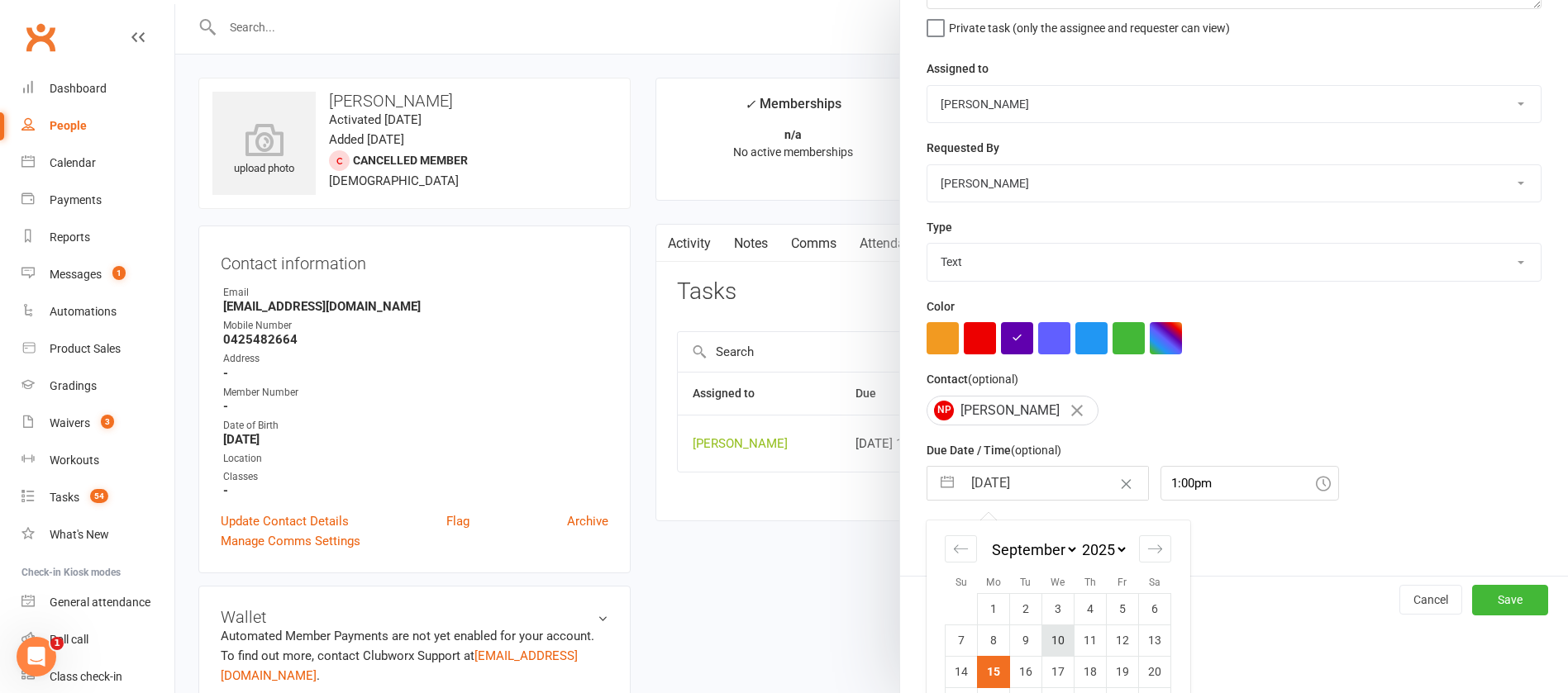
scroll to position [243, 0]
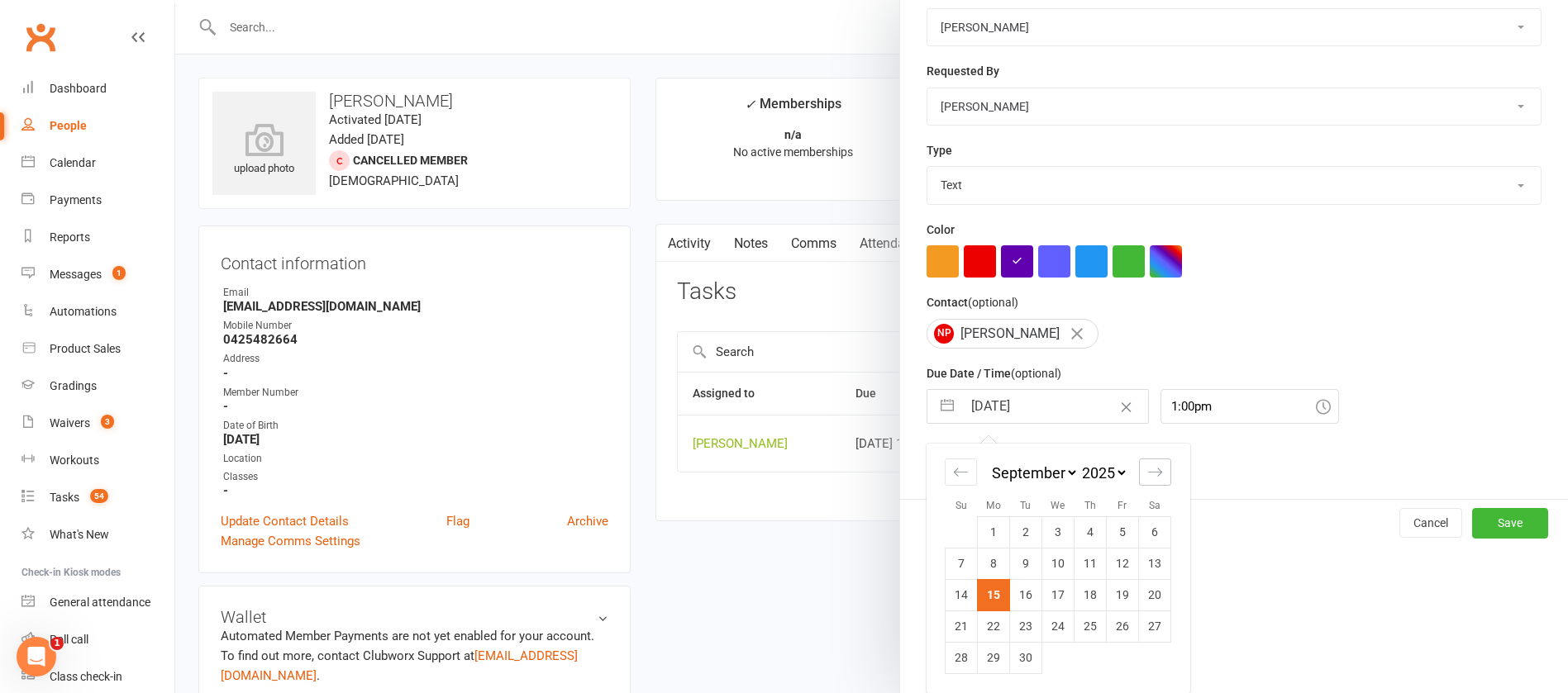
drag, startPoint x: 1142, startPoint y: 473, endPoint x: 1072, endPoint y: 535, distance: 93.5
click at [1148, 474] on icon "Move forward to switch to the next month." at bounding box center [1155, 472] width 16 height 16
select select "10"
select select "2025"
click at [990, 593] on td "13" at bounding box center [994, 595] width 32 height 31
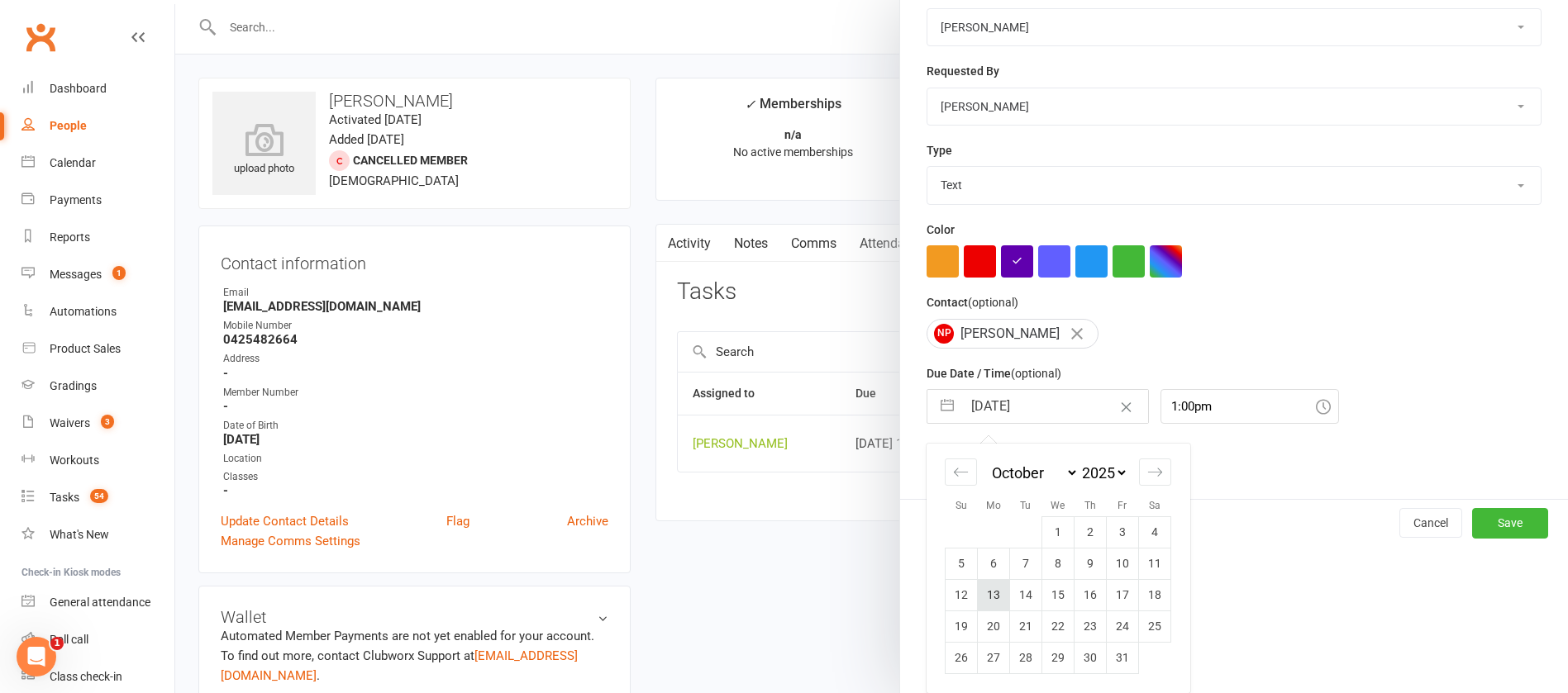
type input "[DATE]"
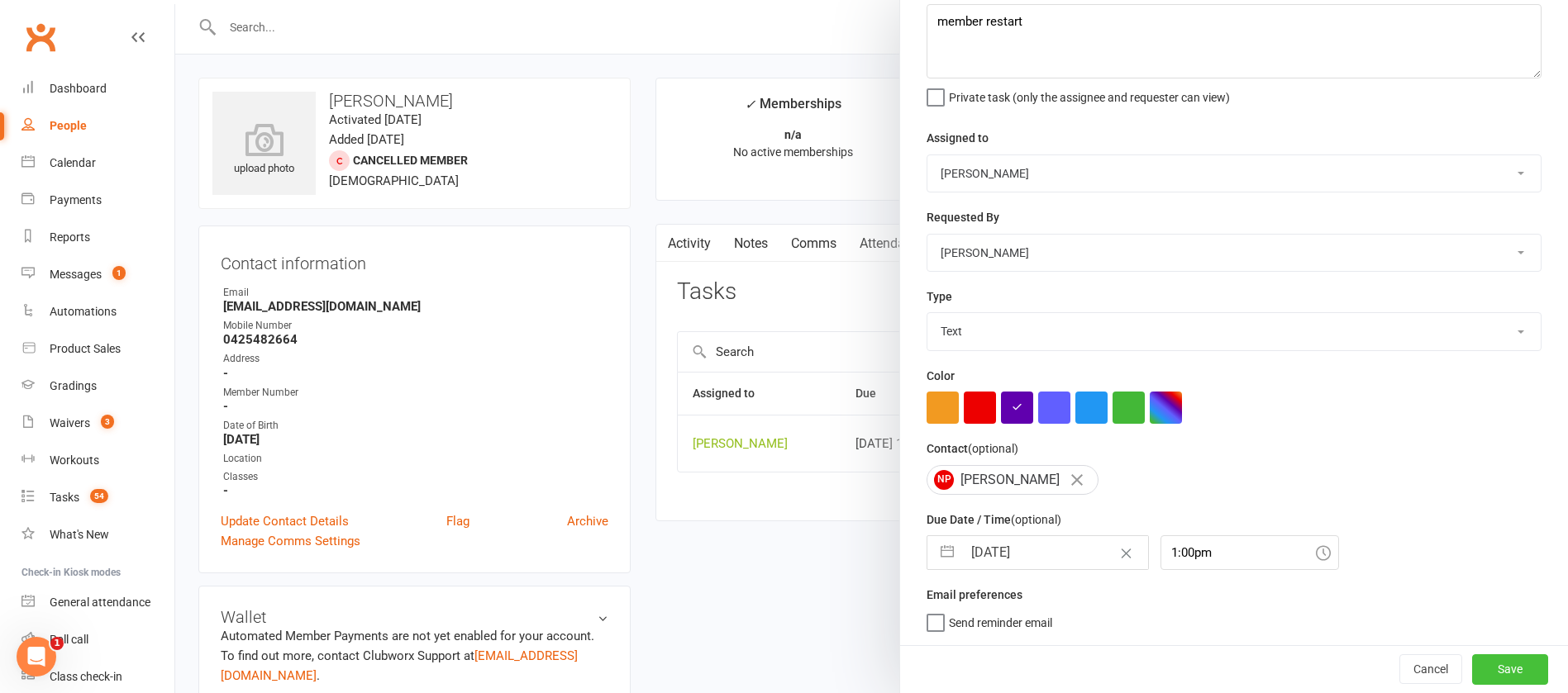
click at [1472, 671] on button "Save" at bounding box center [1510, 669] width 76 height 29
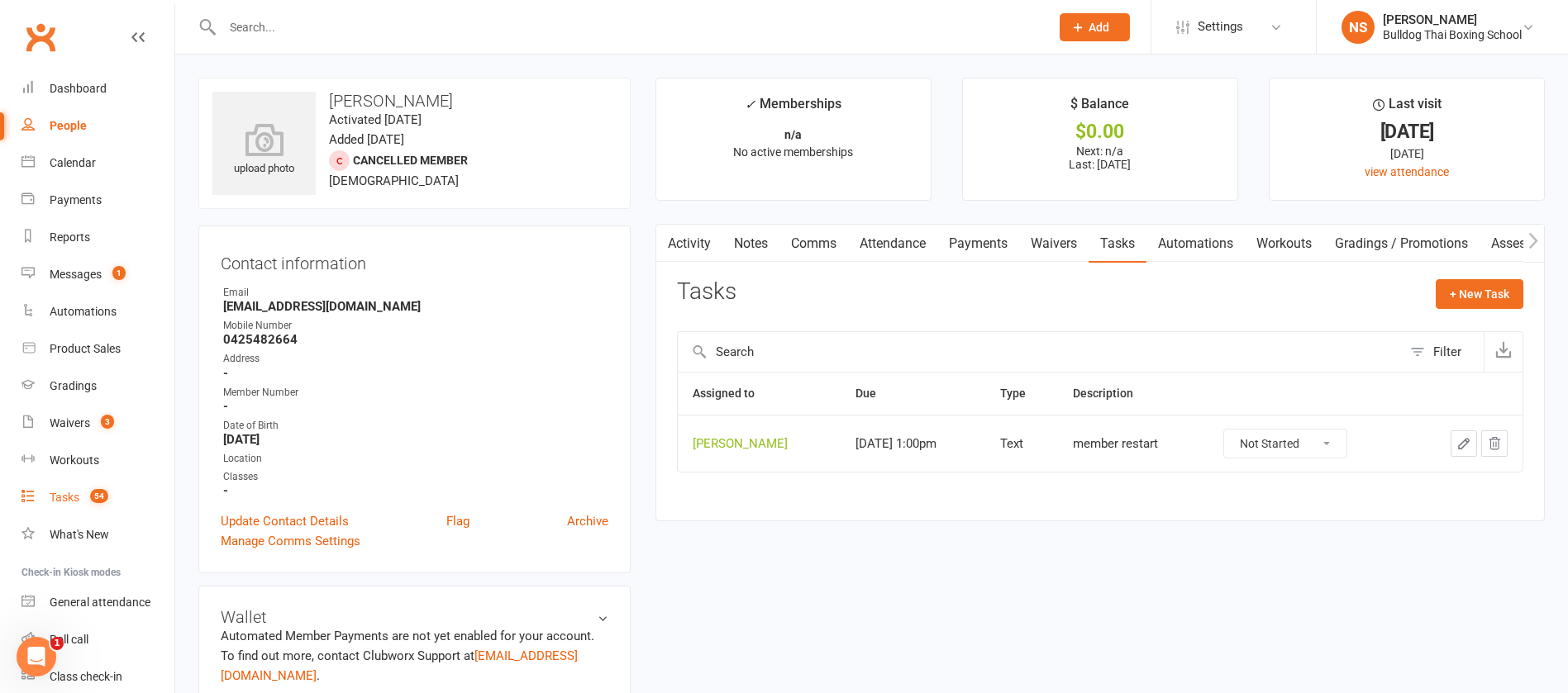
click at [73, 489] on link "Tasks 54" at bounding box center [98, 497] width 153 height 37
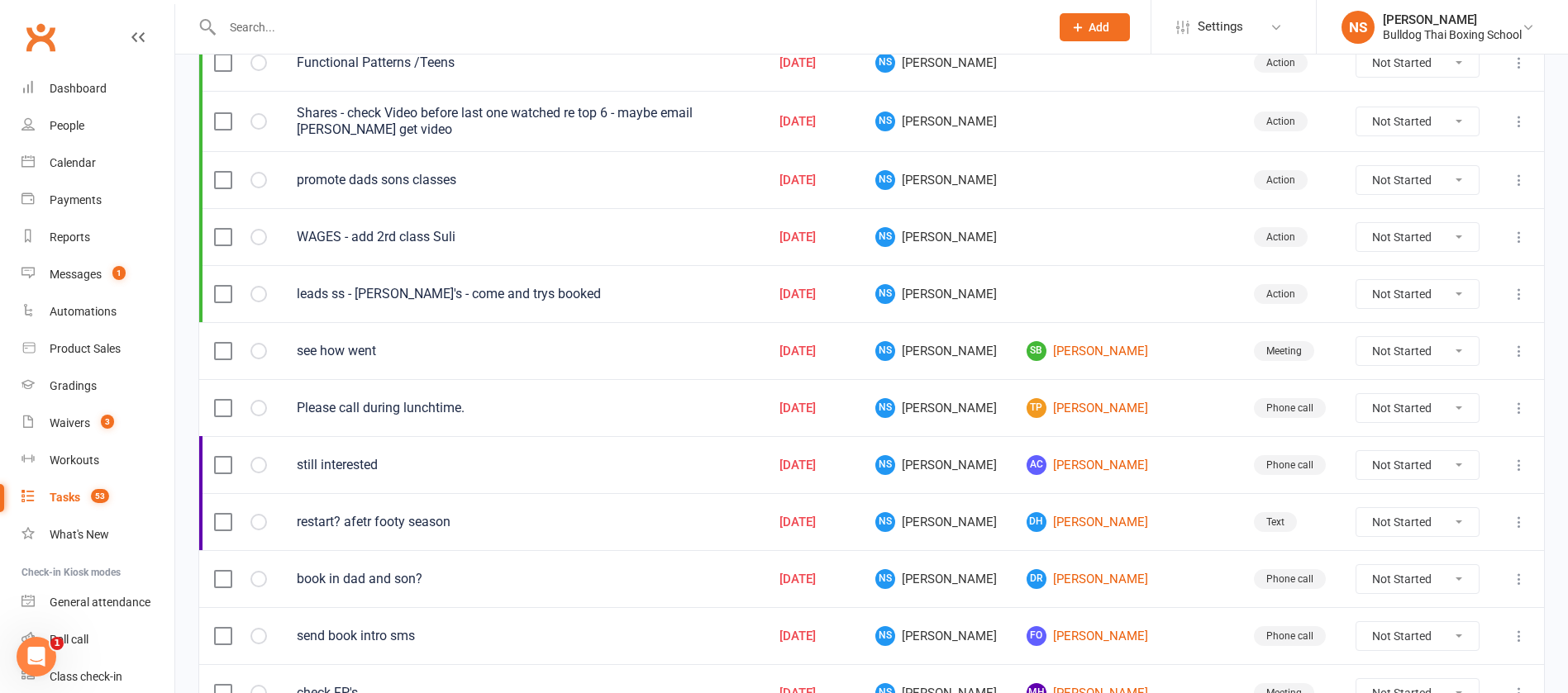
scroll to position [372, 0]
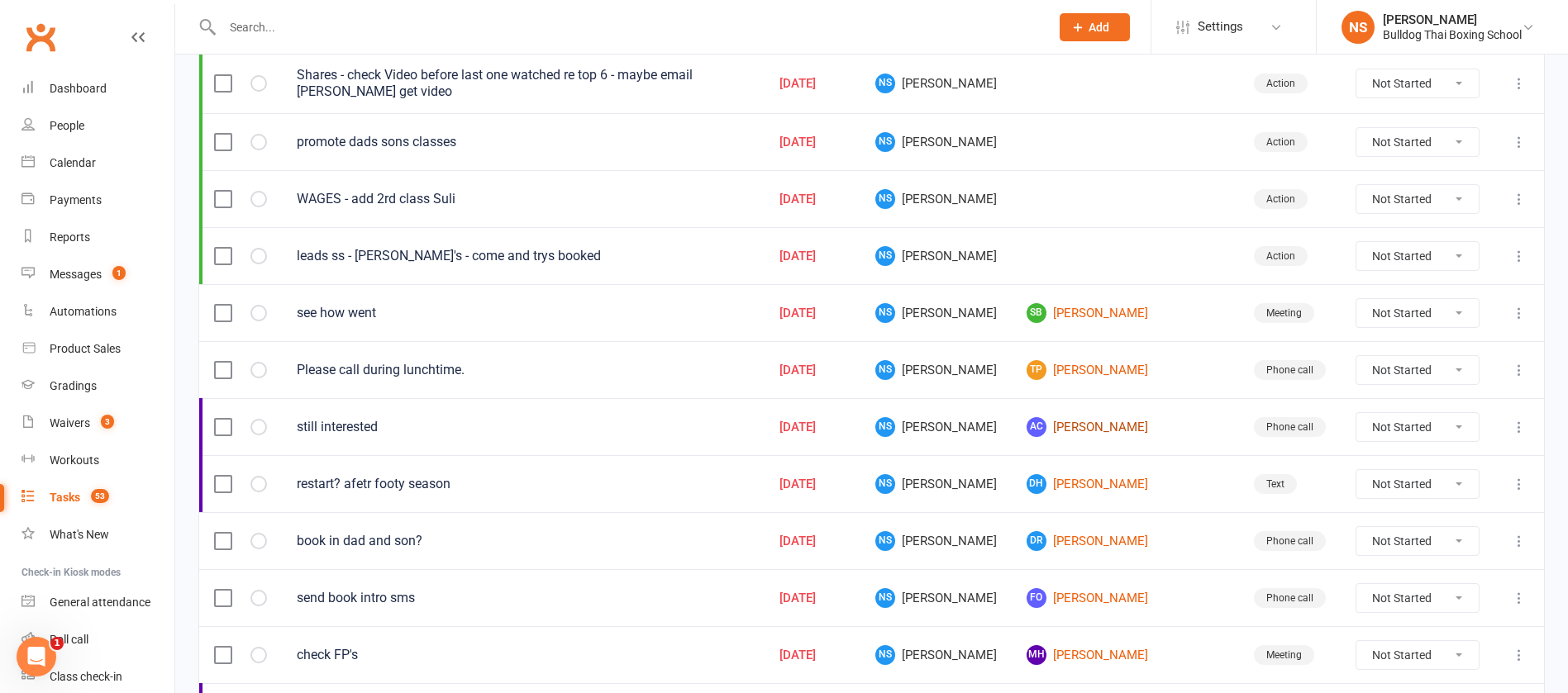
click at [1125, 431] on link "AC Ashleigh Cayzer" at bounding box center [1125, 427] width 198 height 20
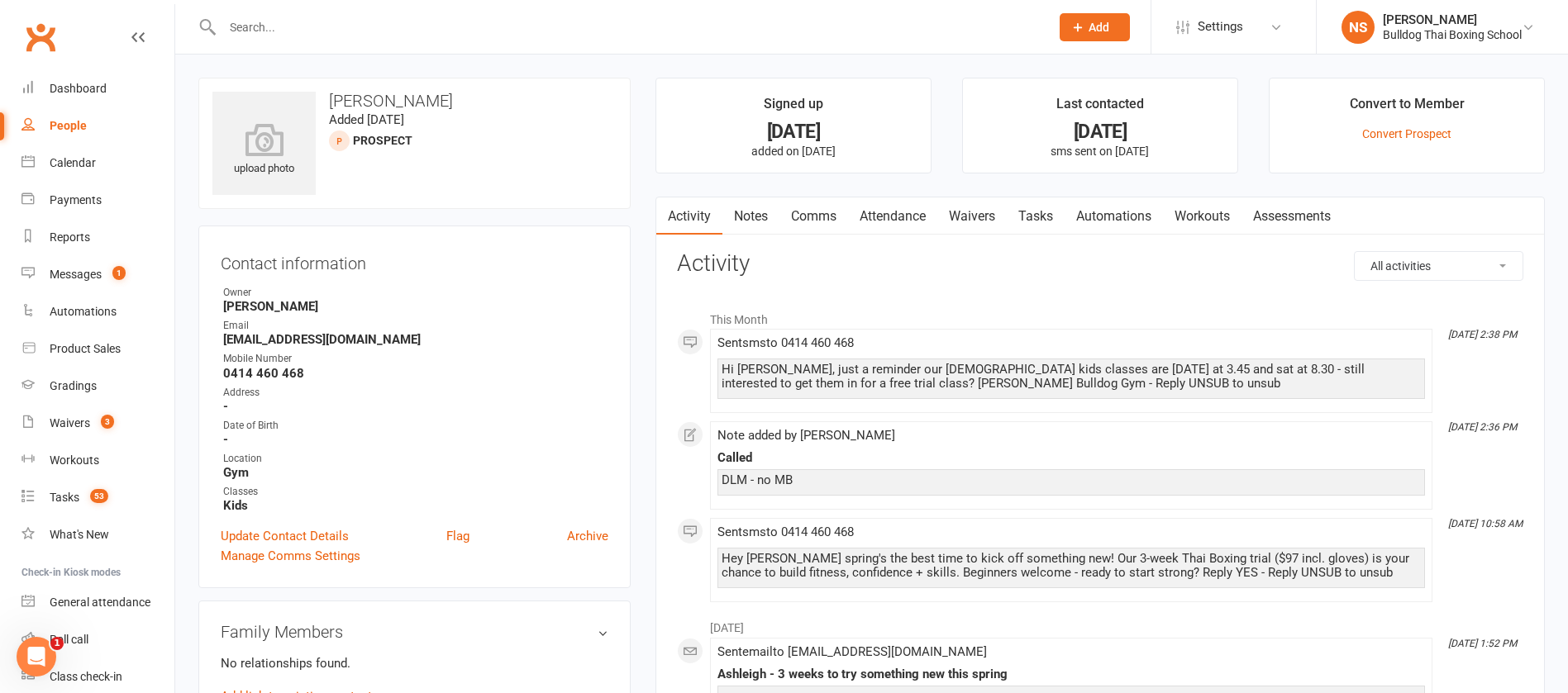
click at [283, 28] on input "text" at bounding box center [628, 27] width 821 height 23
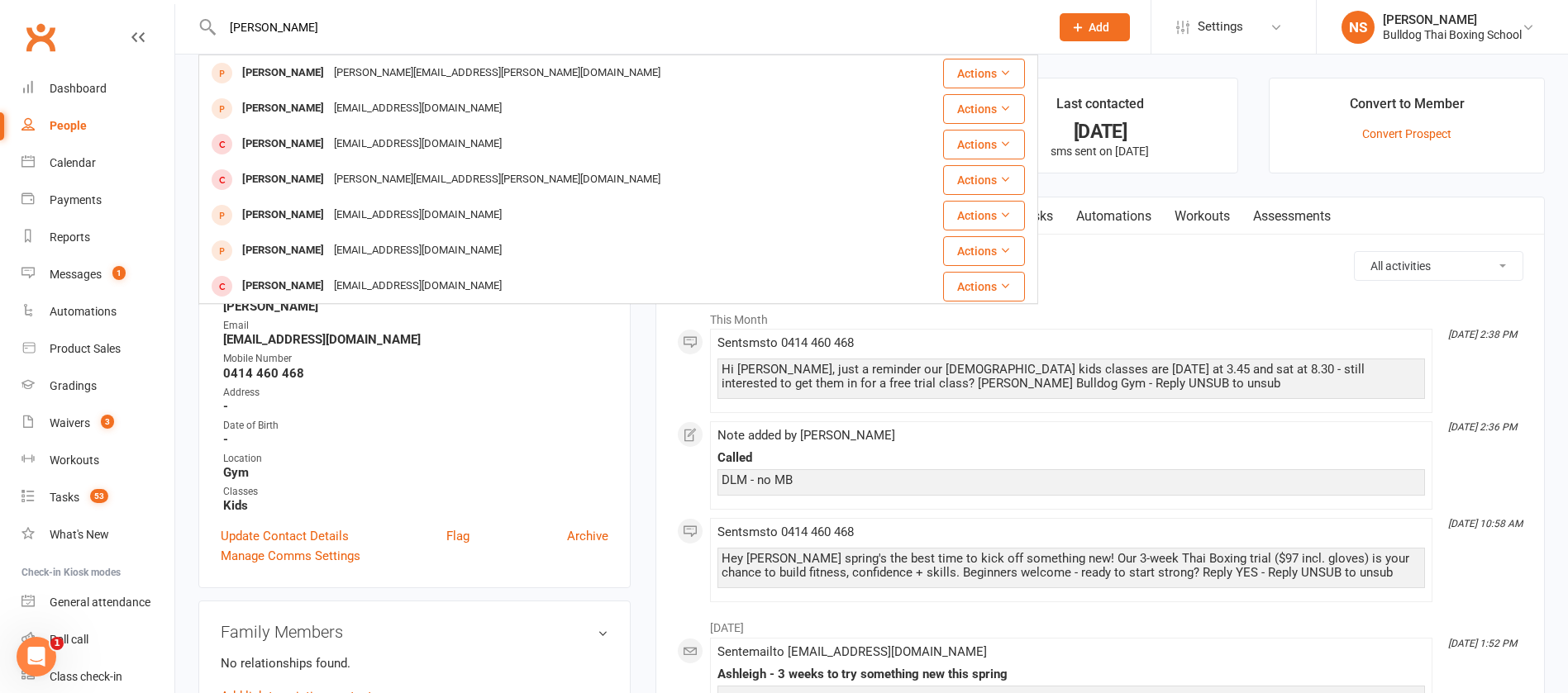
type input "liam ellis"
click at [1109, 273] on h3 "Activity" at bounding box center [1100, 264] width 847 height 26
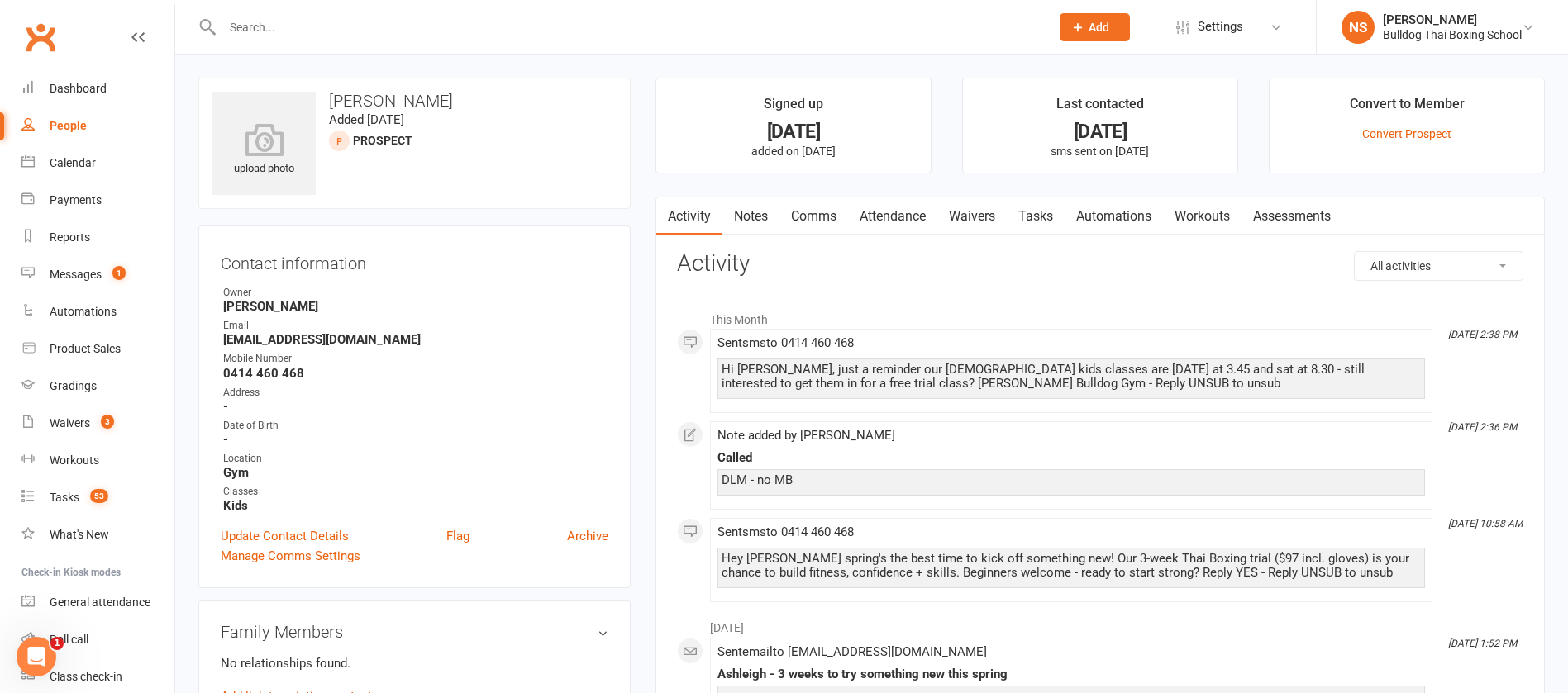
click at [1047, 215] on link "Tasks" at bounding box center [1035, 217] width 58 height 38
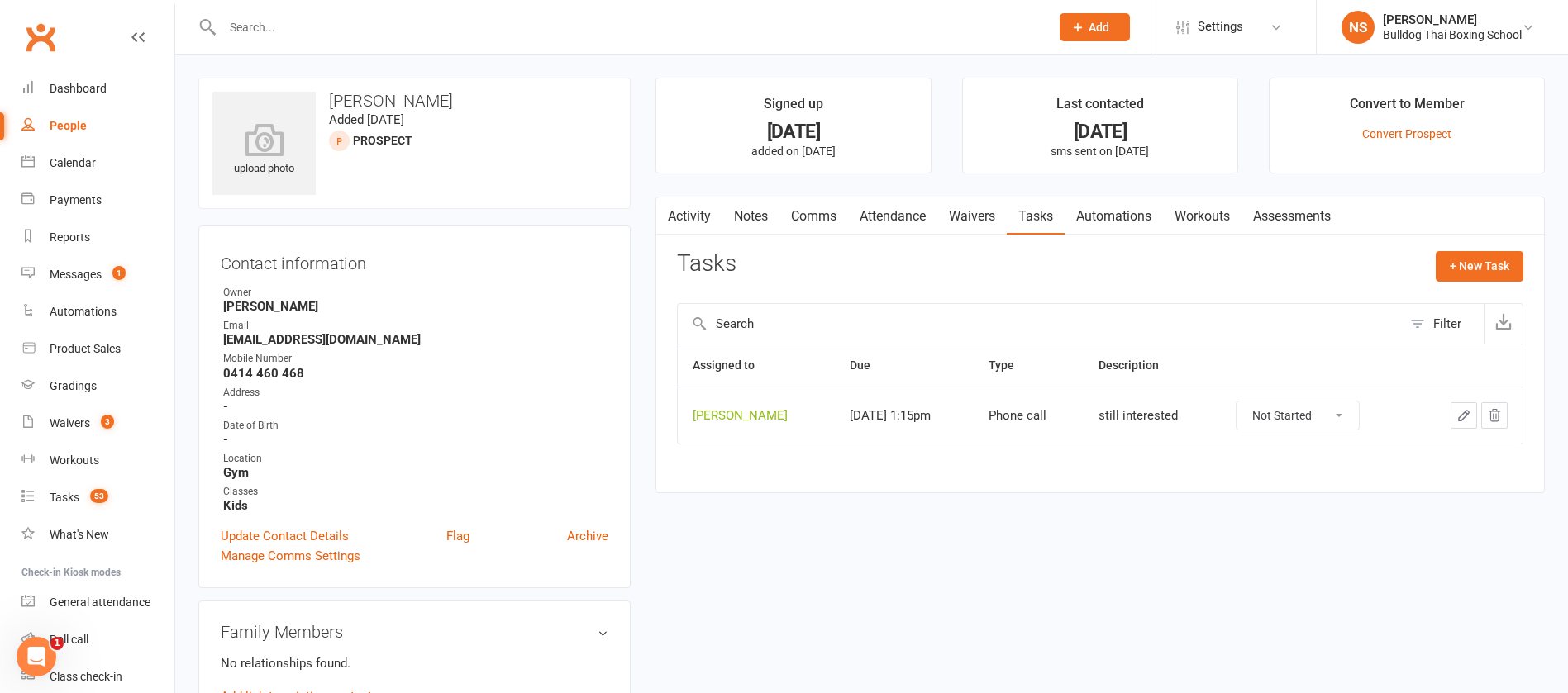
click at [1467, 419] on icon "button" at bounding box center [1464, 415] width 15 height 15
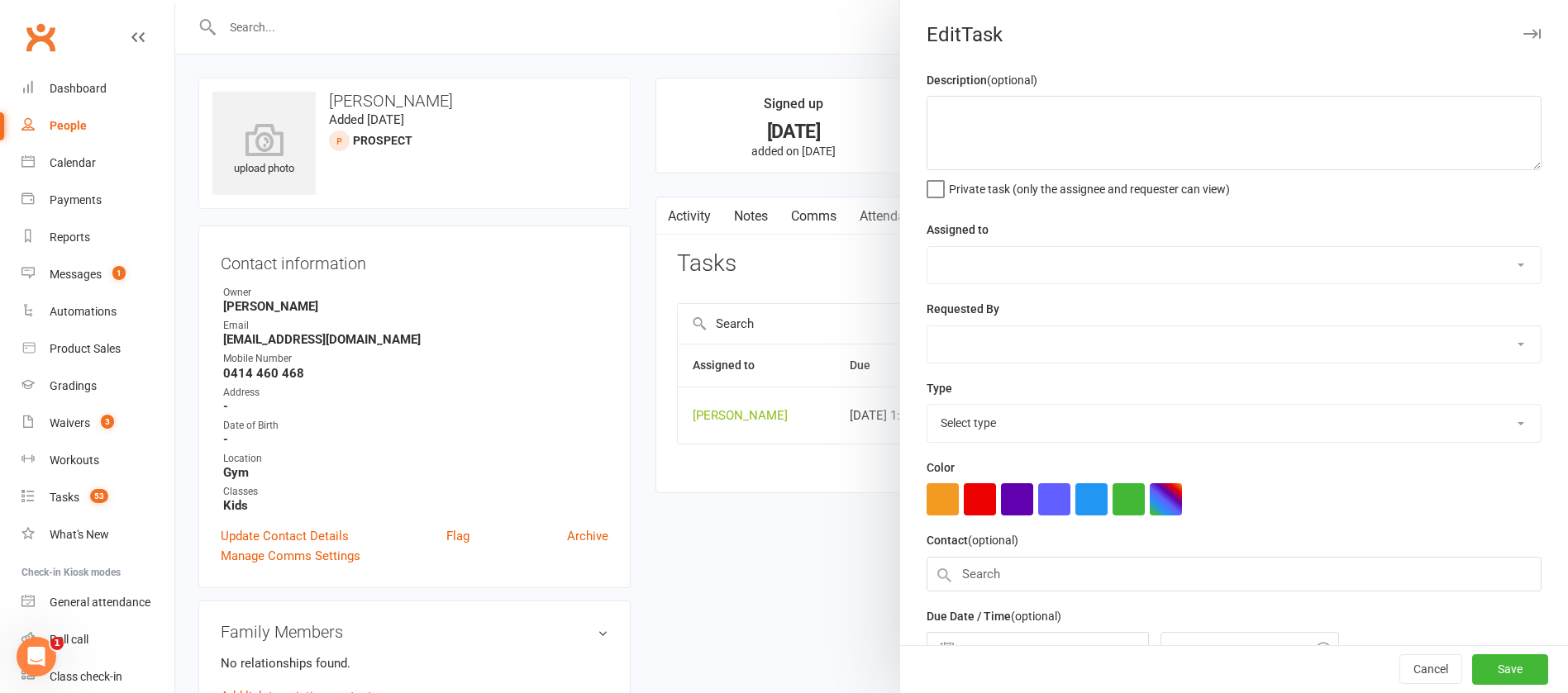
type textarea "still interested"
select select "12940"
select select "45795"
type input "[DATE]"
type input "1:15pm"
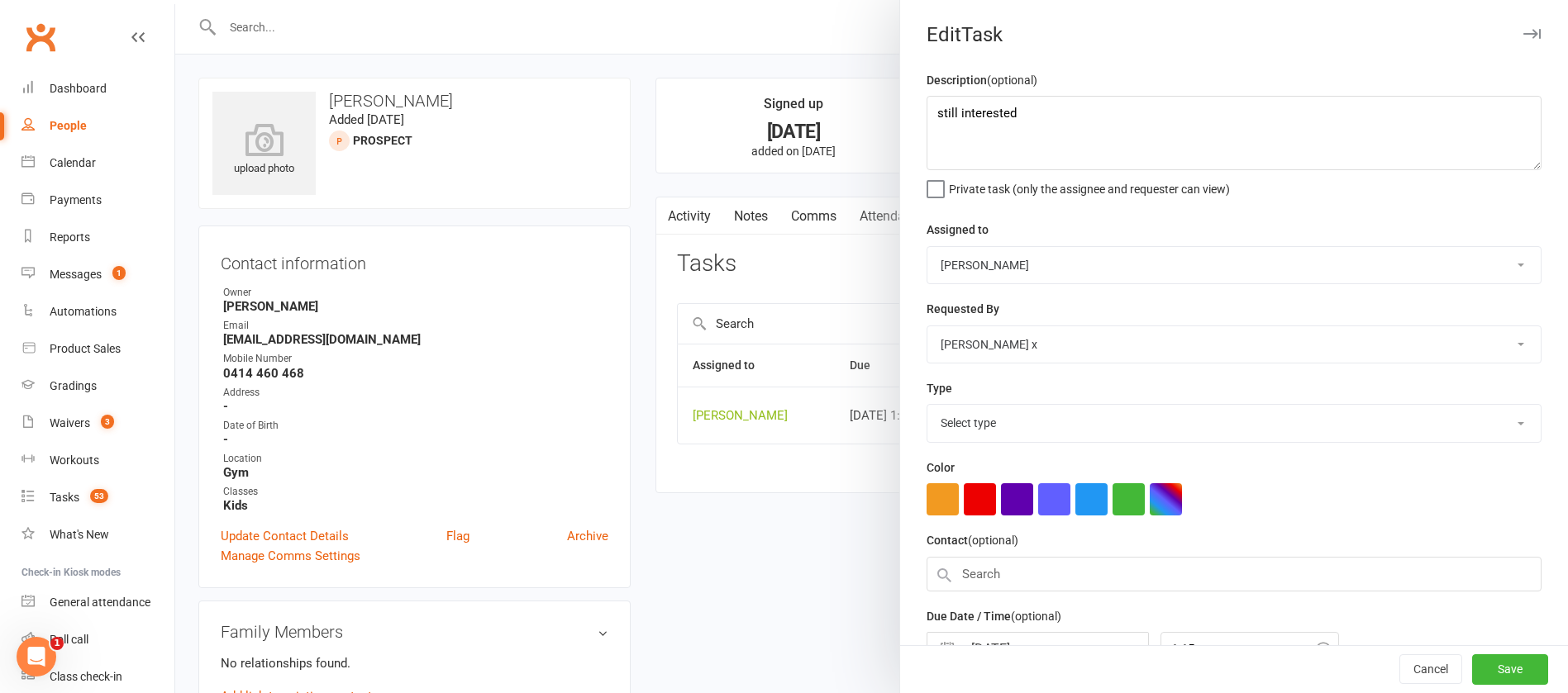
select select "12048"
click at [653, 342] on div at bounding box center [871, 346] width 1393 height 693
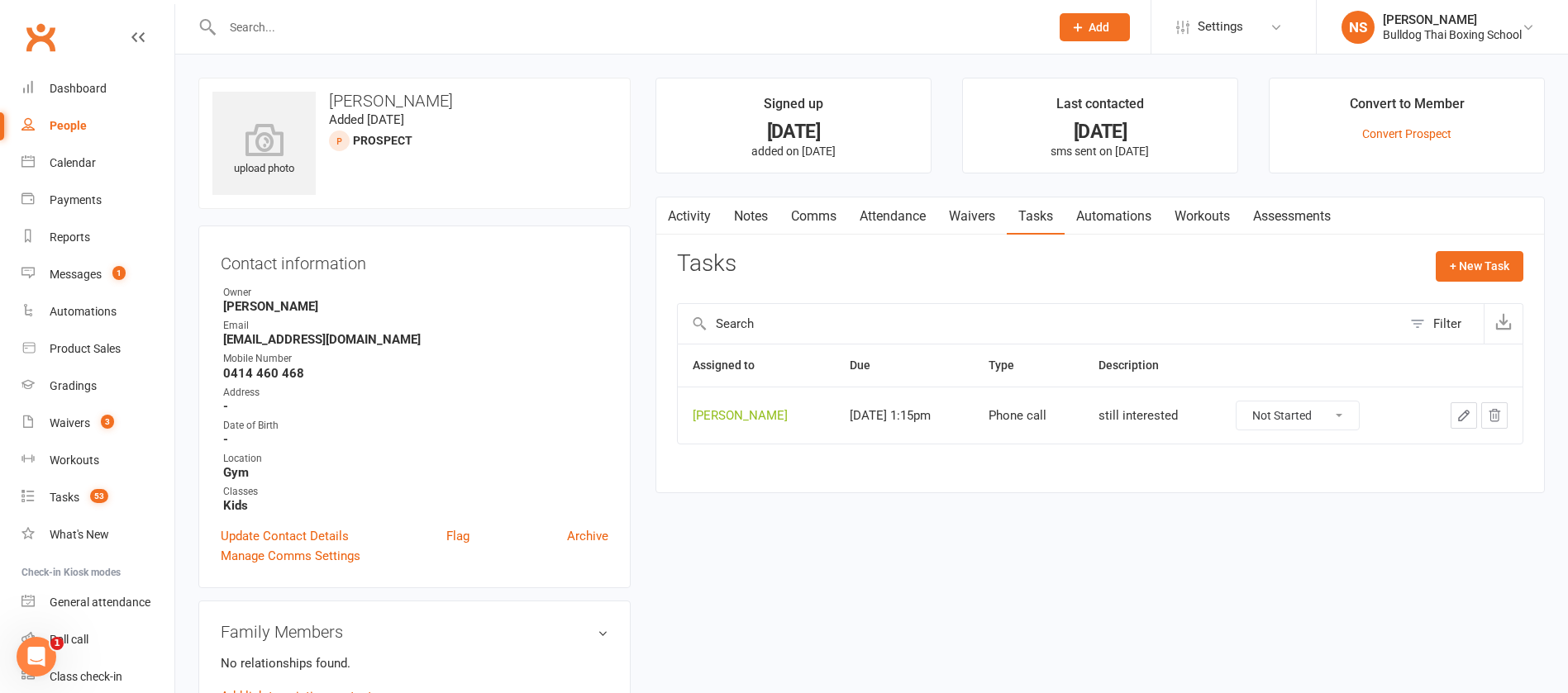
click at [756, 216] on link "Notes" at bounding box center [751, 217] width 57 height 38
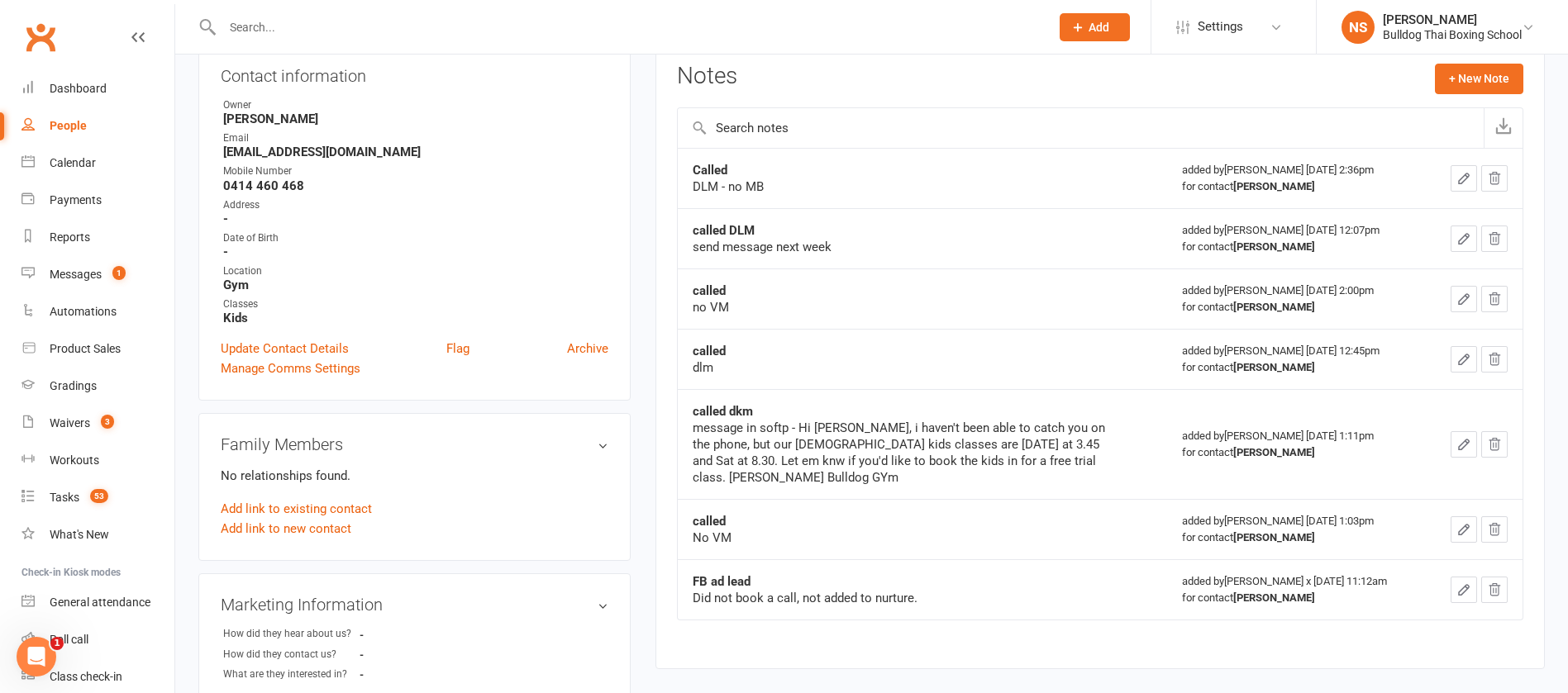
scroll to position [124, 0]
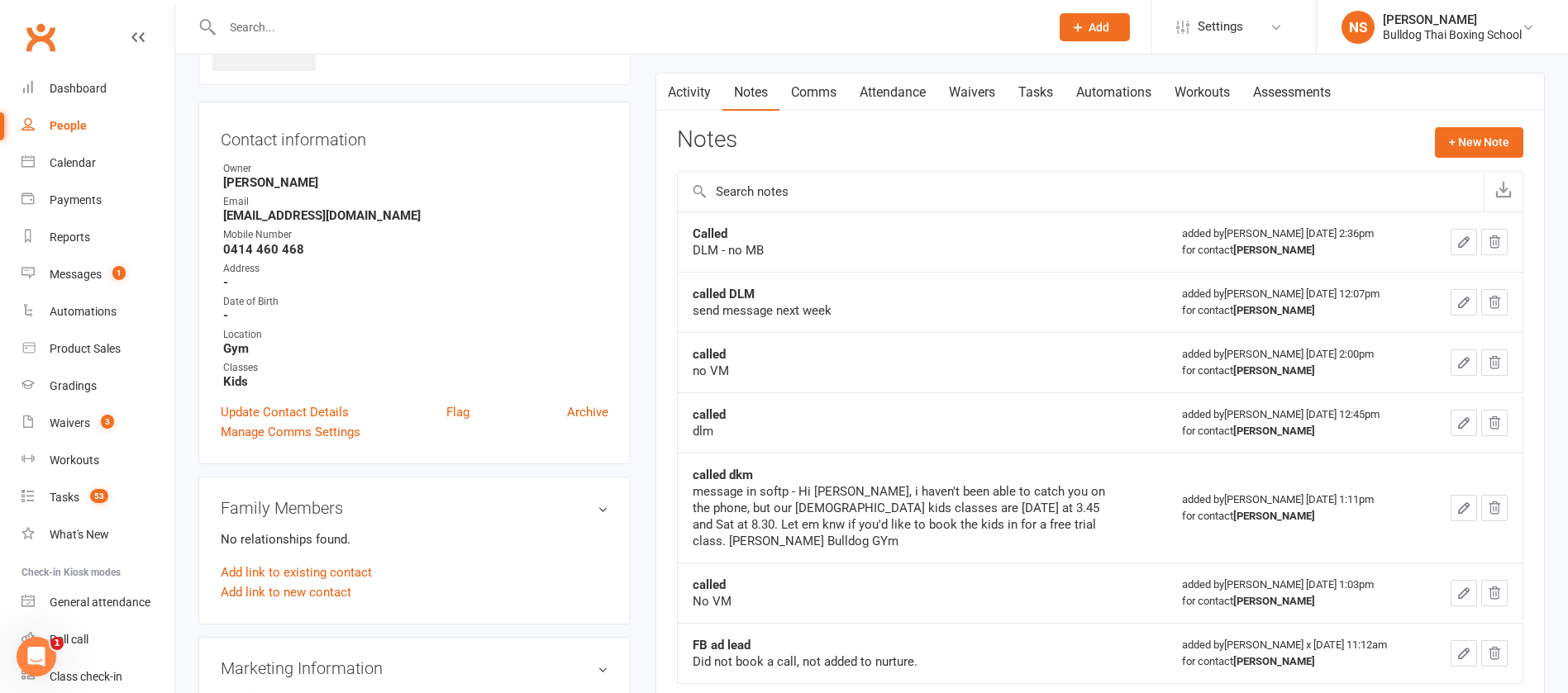
click at [1028, 92] on link "Tasks" at bounding box center [1035, 92] width 58 height 38
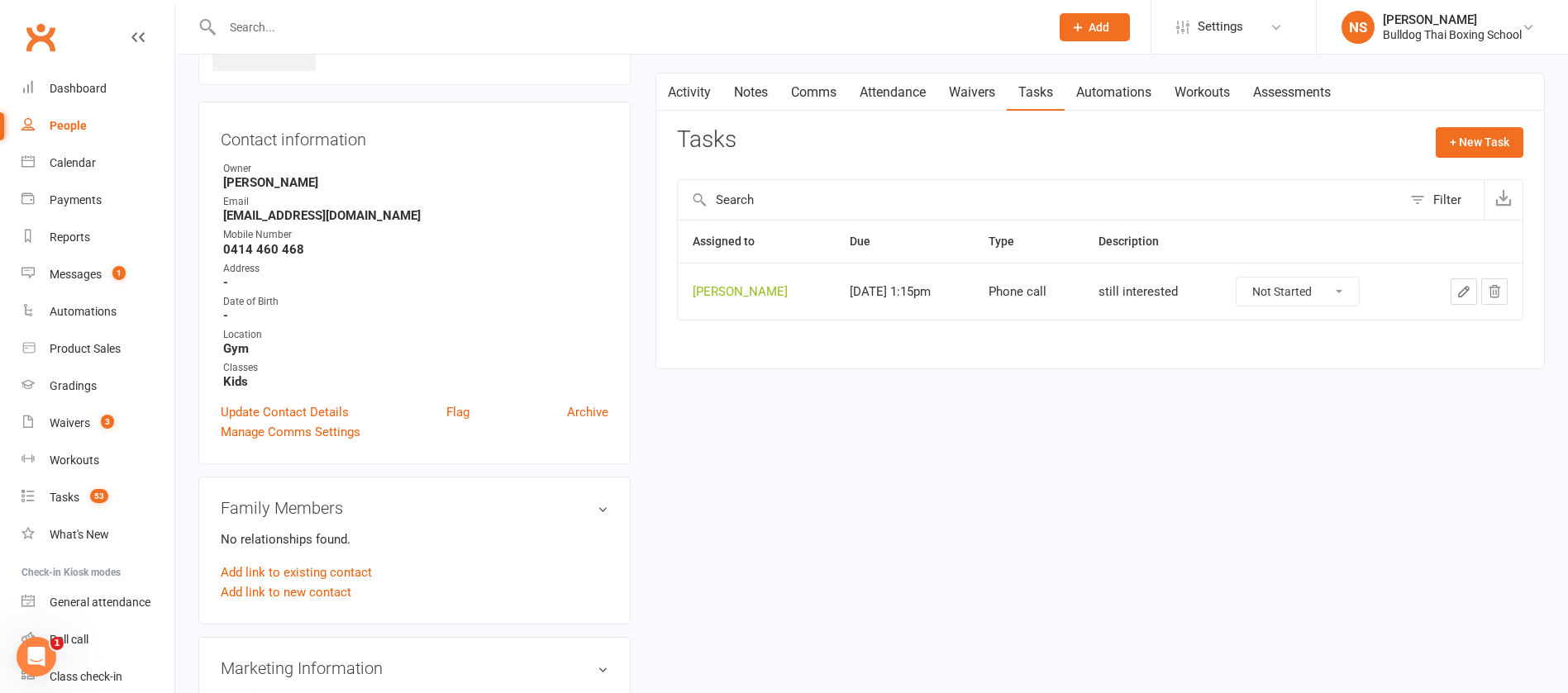
click at [1462, 290] on icon "button" at bounding box center [1464, 291] width 15 height 15
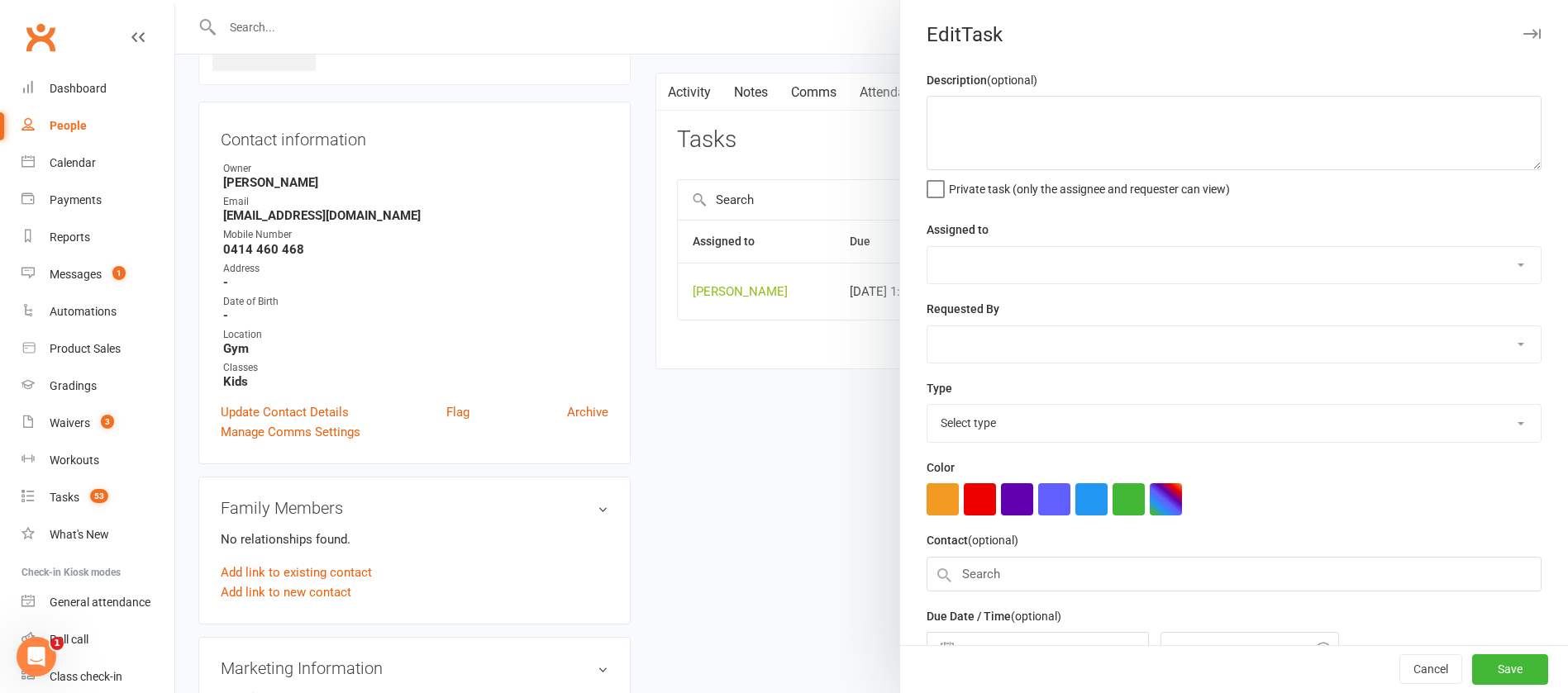
type textarea "still interested"
select select "12940"
select select "45795"
type input "[DATE]"
type input "1:15pm"
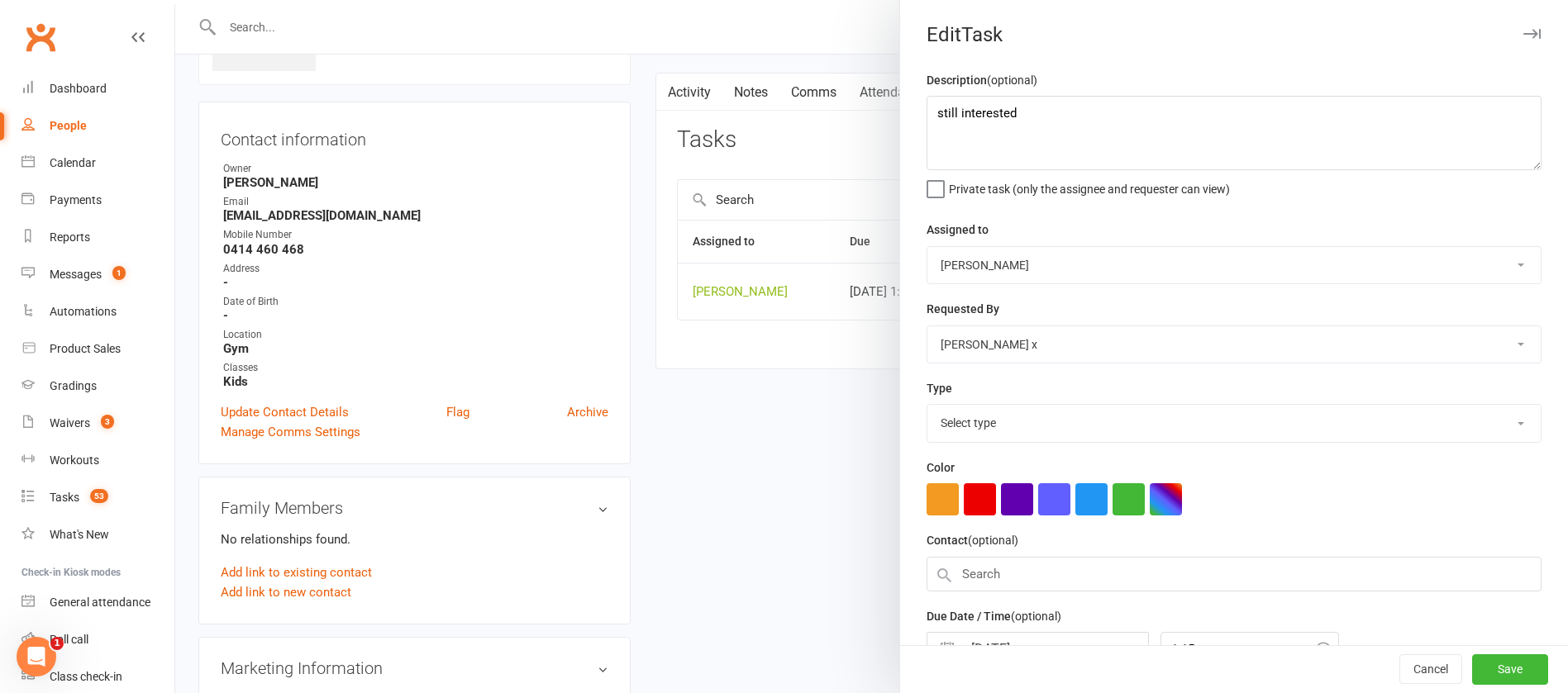
select select "12048"
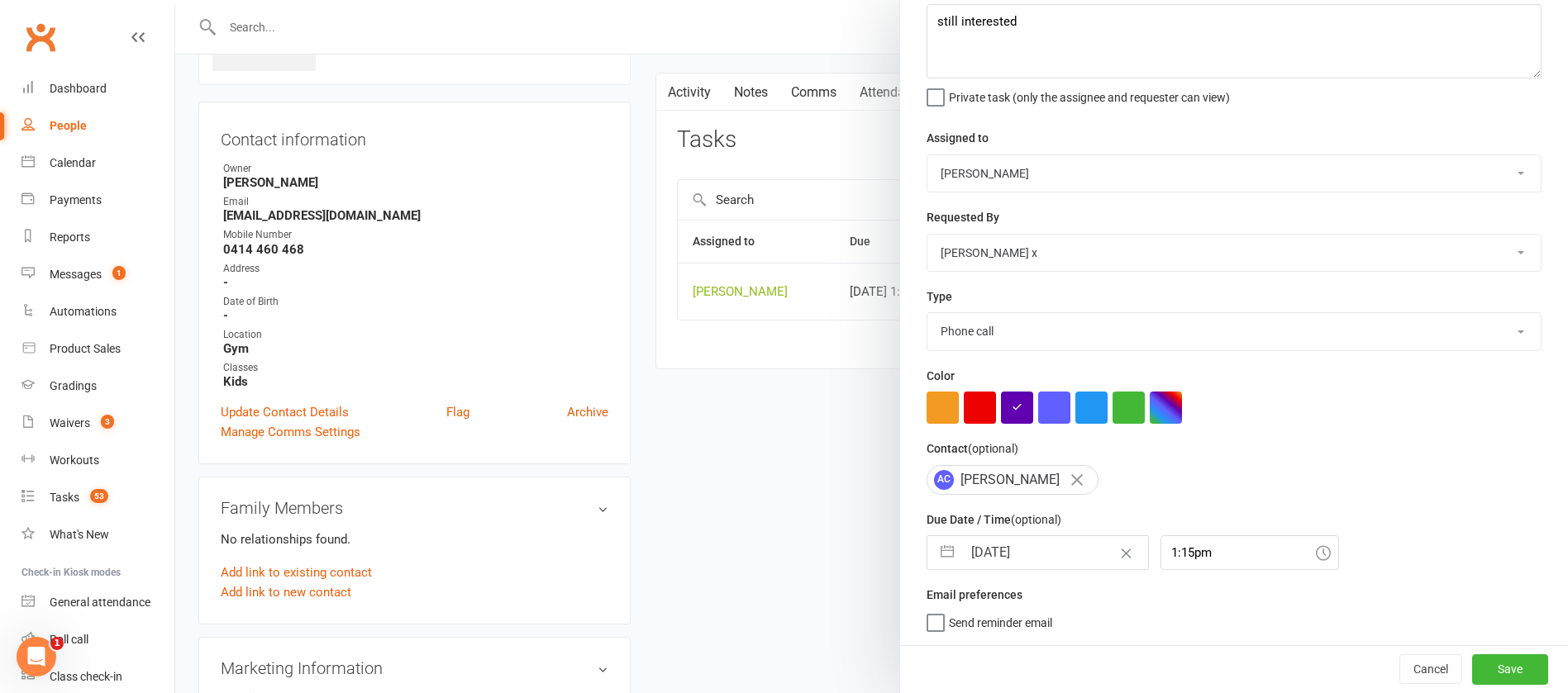
click at [1053, 539] on input "[DATE]" at bounding box center [1055, 552] width 186 height 33
select select "7"
select select "2025"
select select "8"
select select "2025"
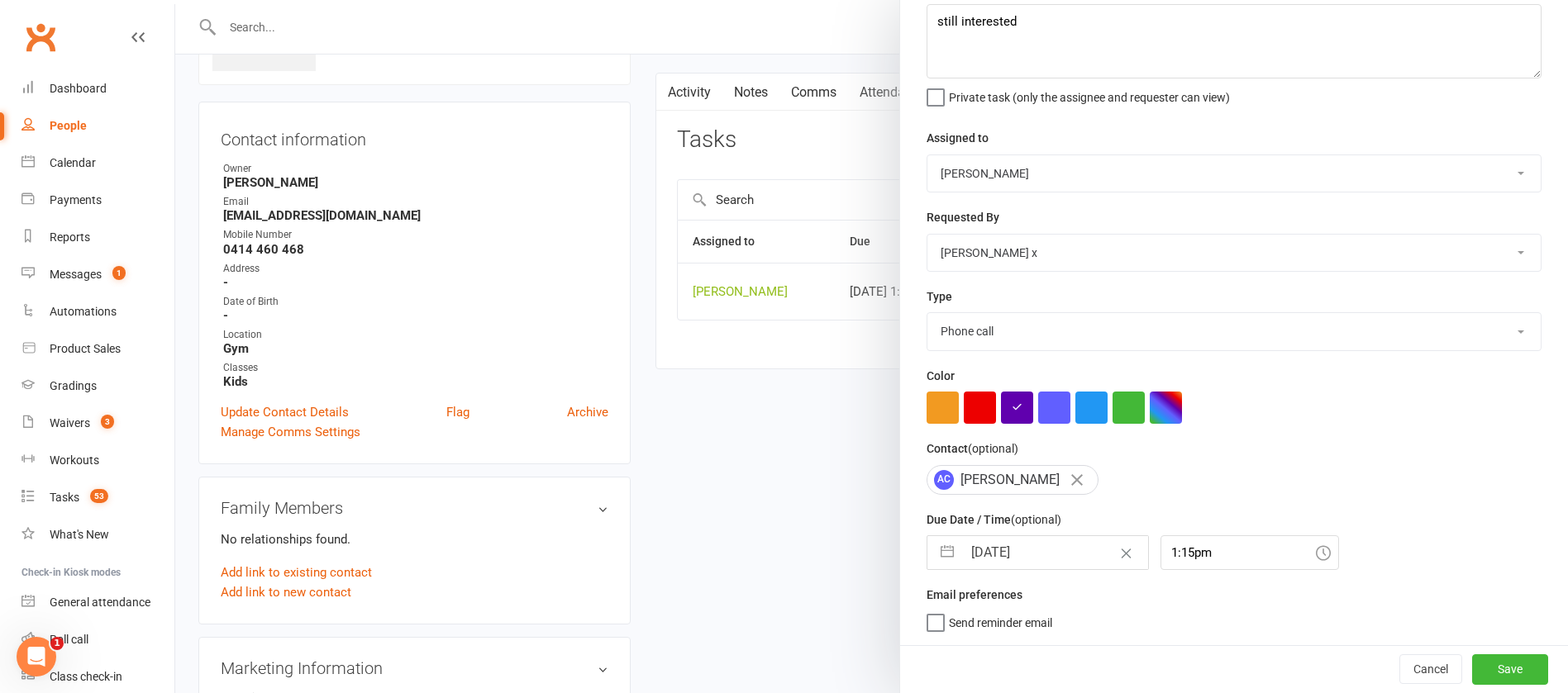
select select "9"
select select "2025"
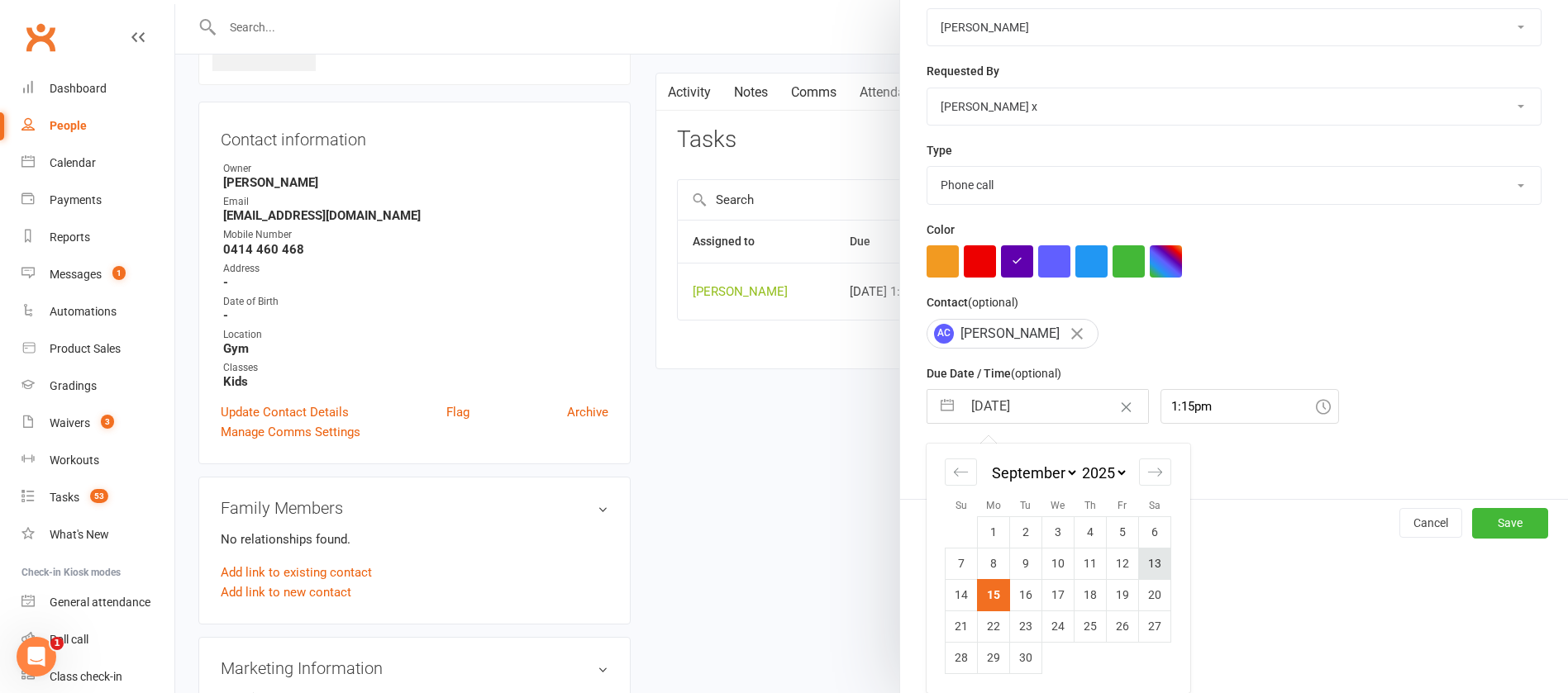
scroll to position [243, 0]
click at [1148, 465] on icon "Move forward to switch to the next month." at bounding box center [1155, 472] width 16 height 16
select select "10"
select select "2025"
click at [1109, 558] on td "10" at bounding box center [1122, 564] width 32 height 31
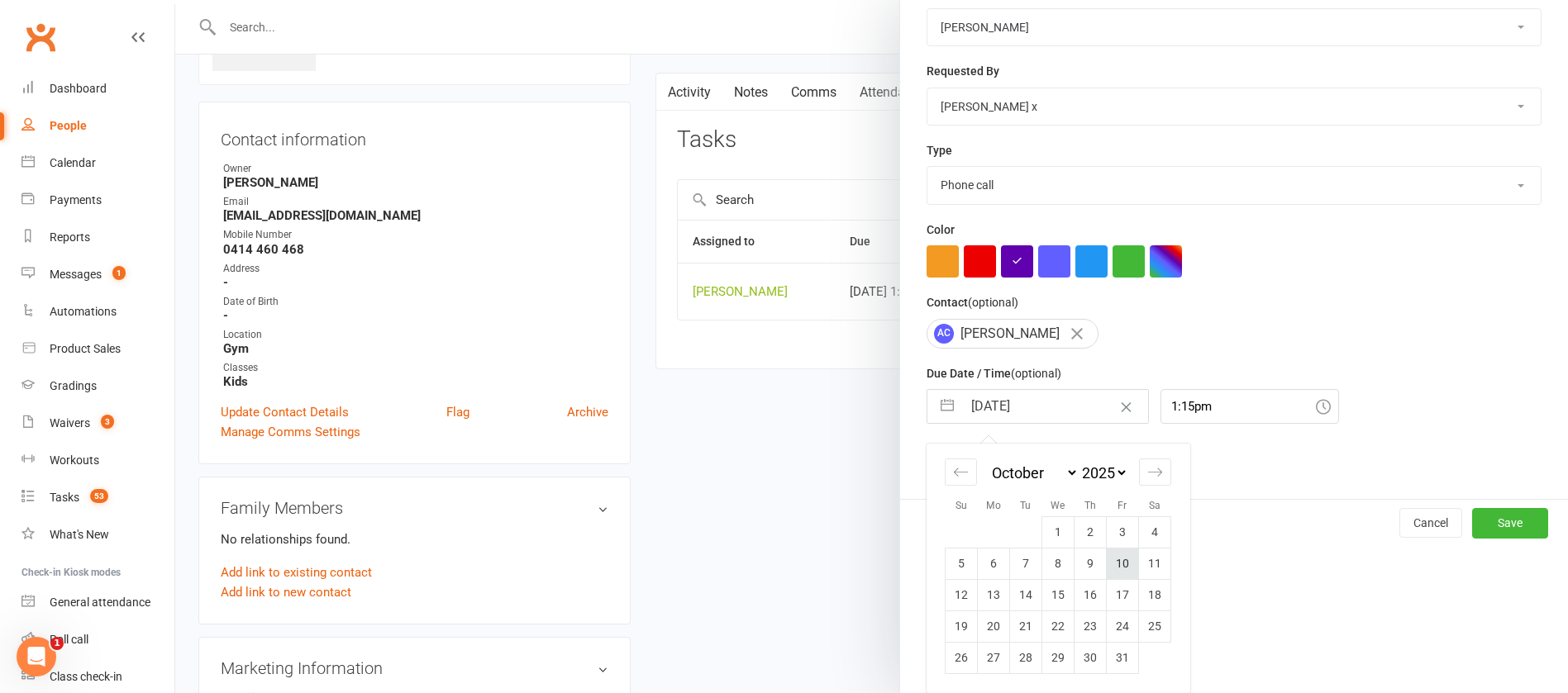
type input "10 Oct 2025"
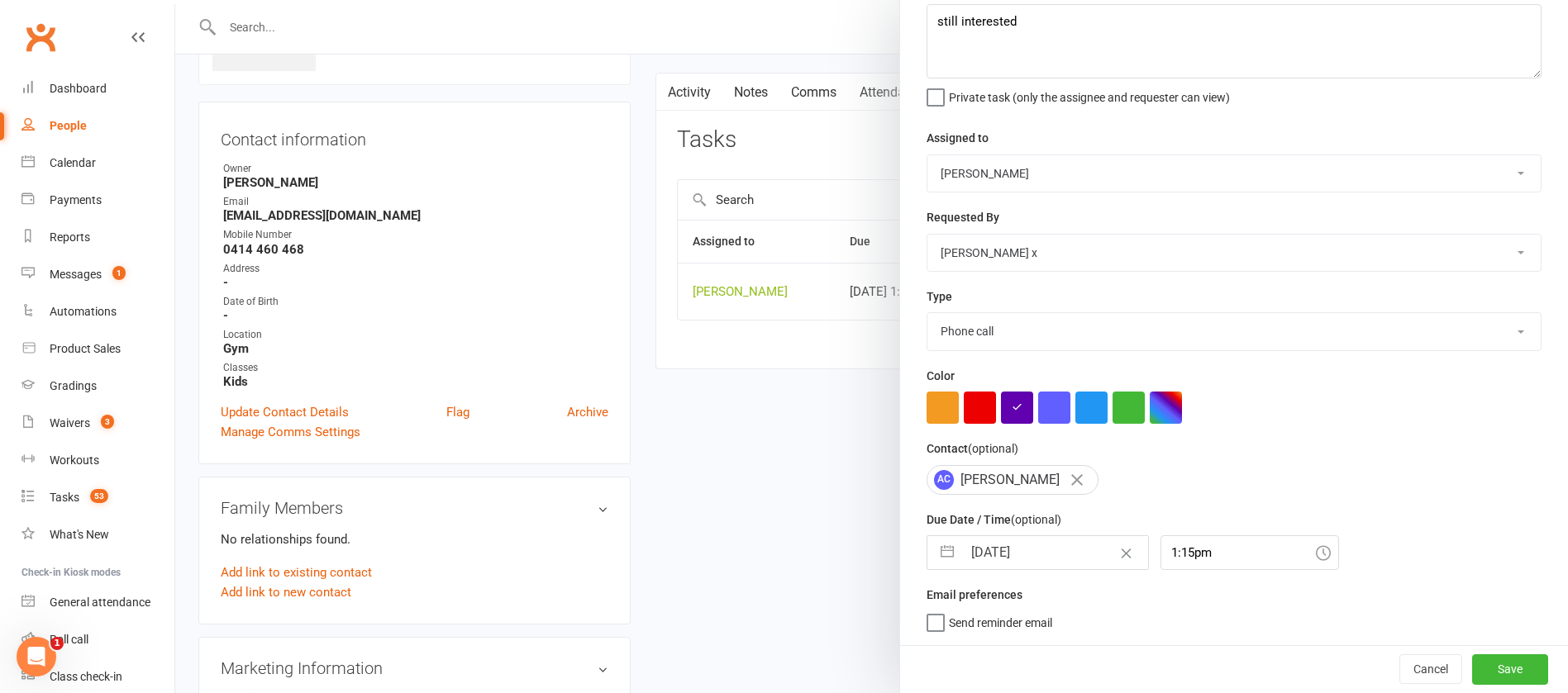
scroll to position [98, 0]
click at [1481, 672] on button "Save" at bounding box center [1510, 669] width 76 height 29
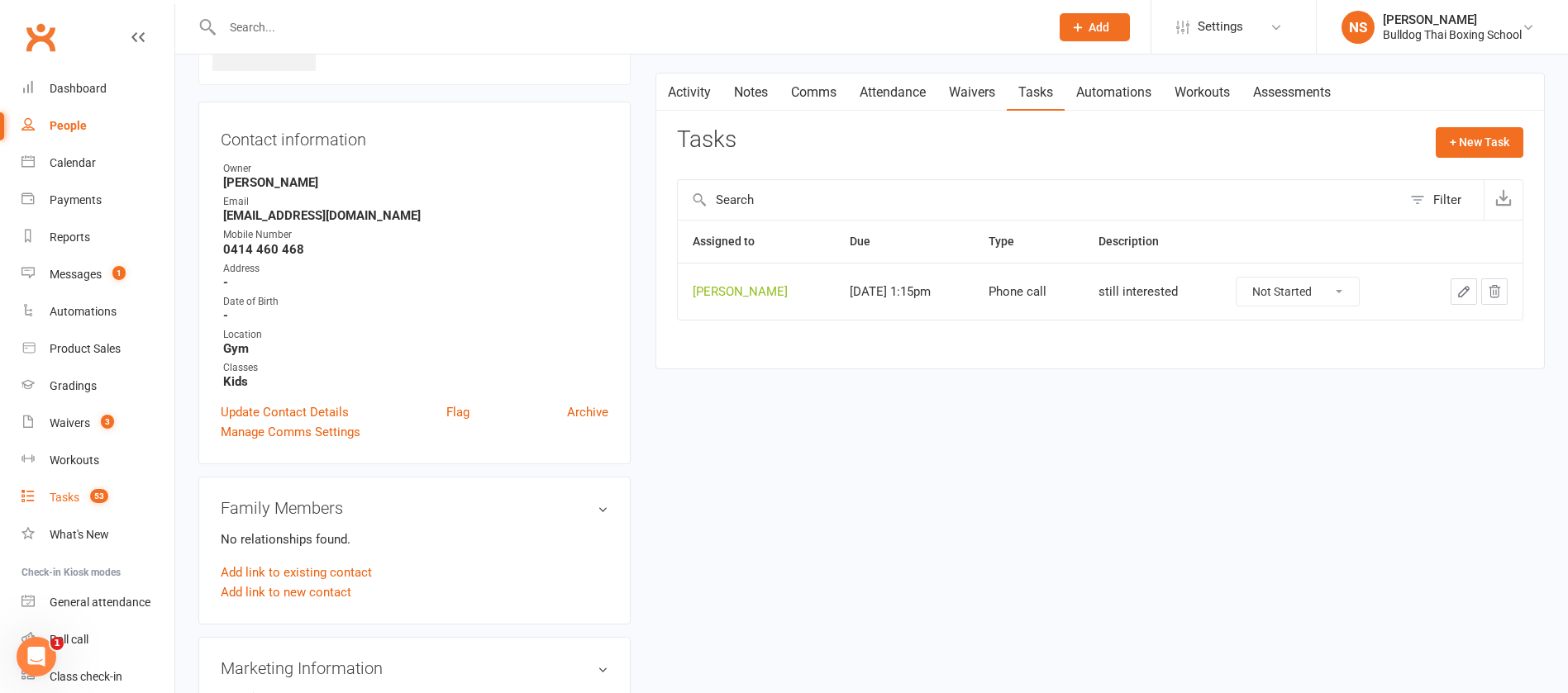
drag, startPoint x: 64, startPoint y: 497, endPoint x: 42, endPoint y: 507, distance: 24.2
click at [63, 498] on div "Tasks" at bounding box center [64, 497] width 29 height 13
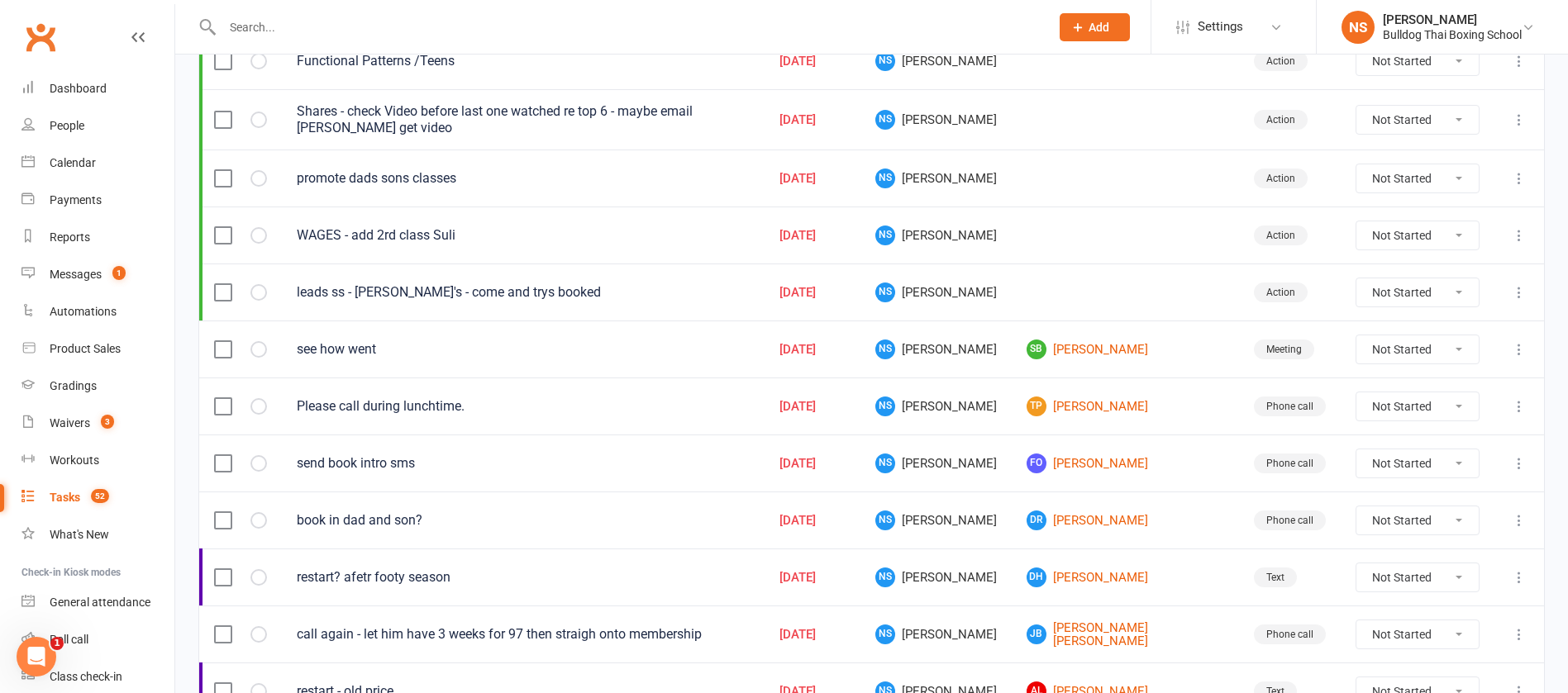
scroll to position [372, 0]
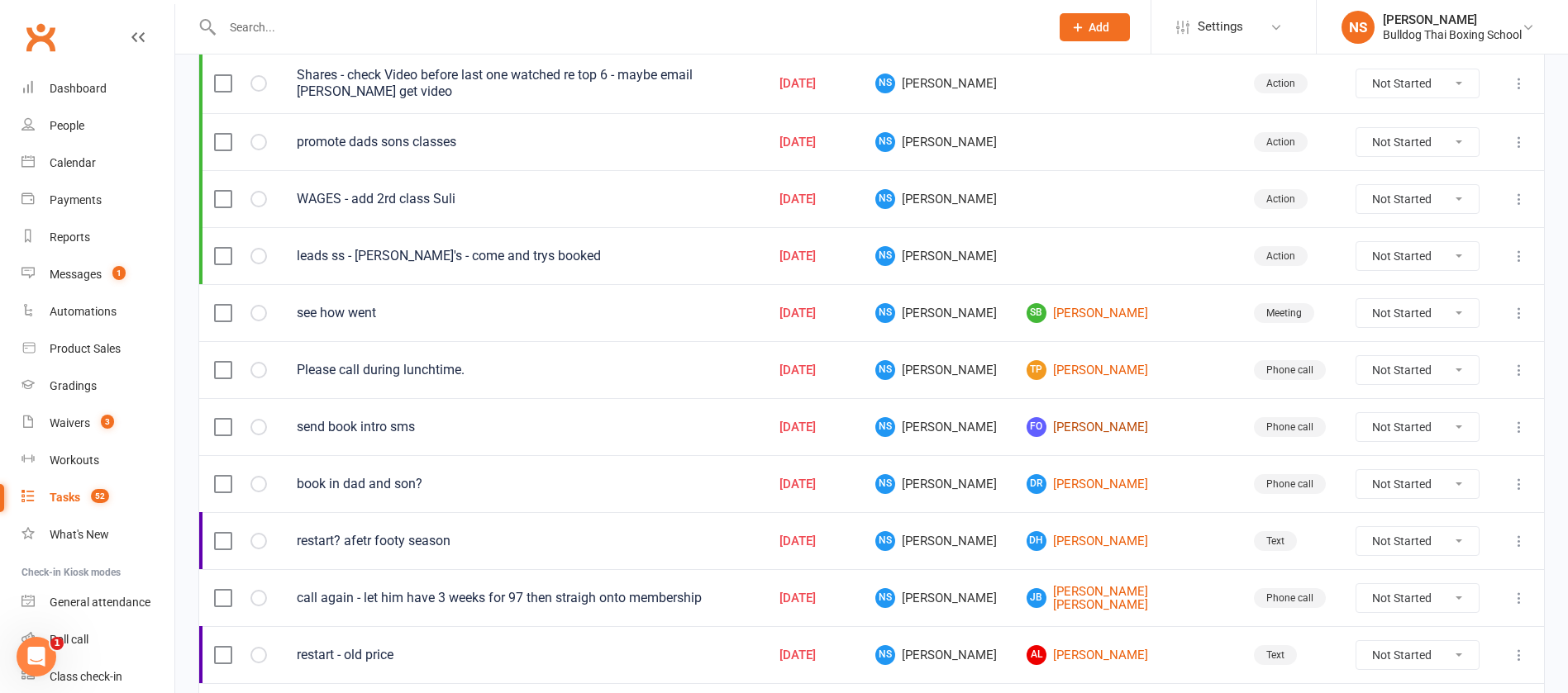
click at [1158, 423] on link "FO Frank Ortiz Valcarcel" at bounding box center [1125, 427] width 198 height 20
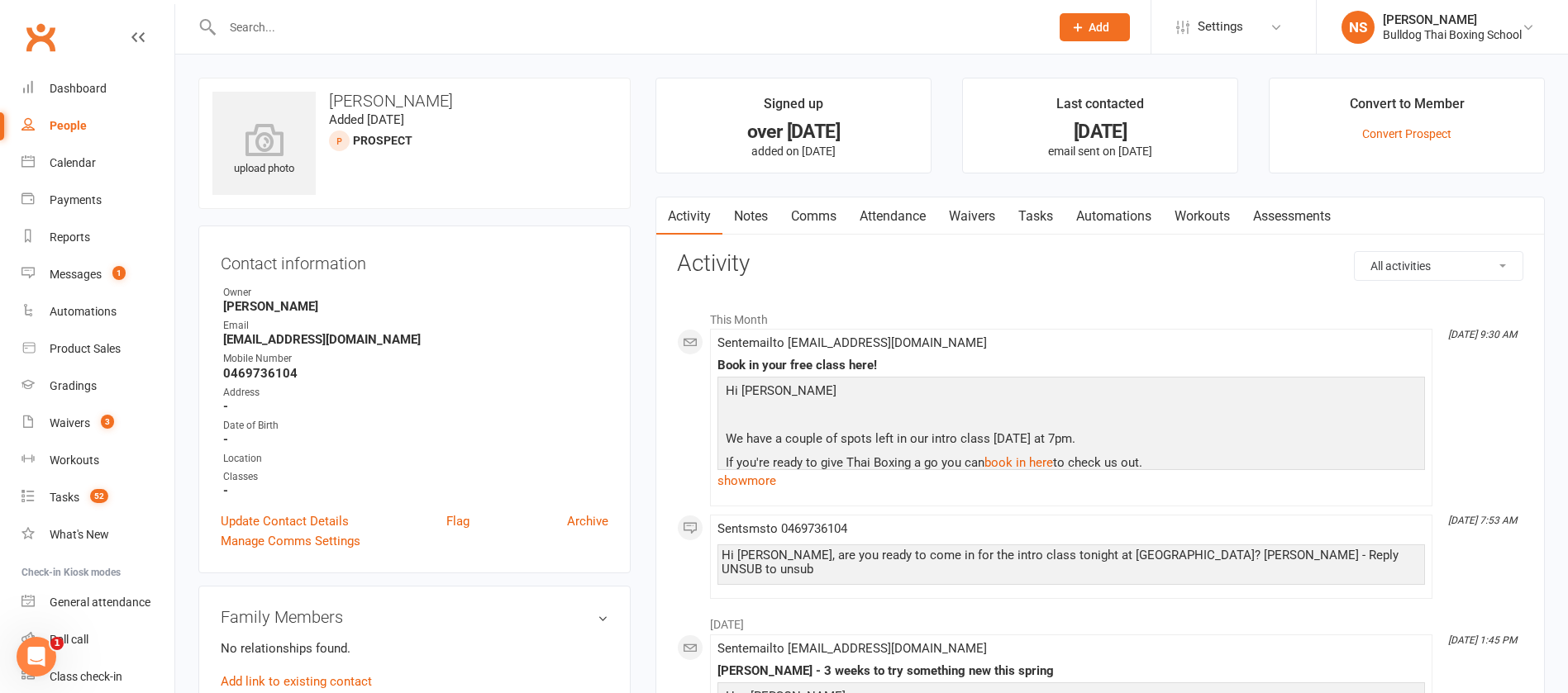
click at [1053, 211] on link "Tasks" at bounding box center [1035, 217] width 58 height 38
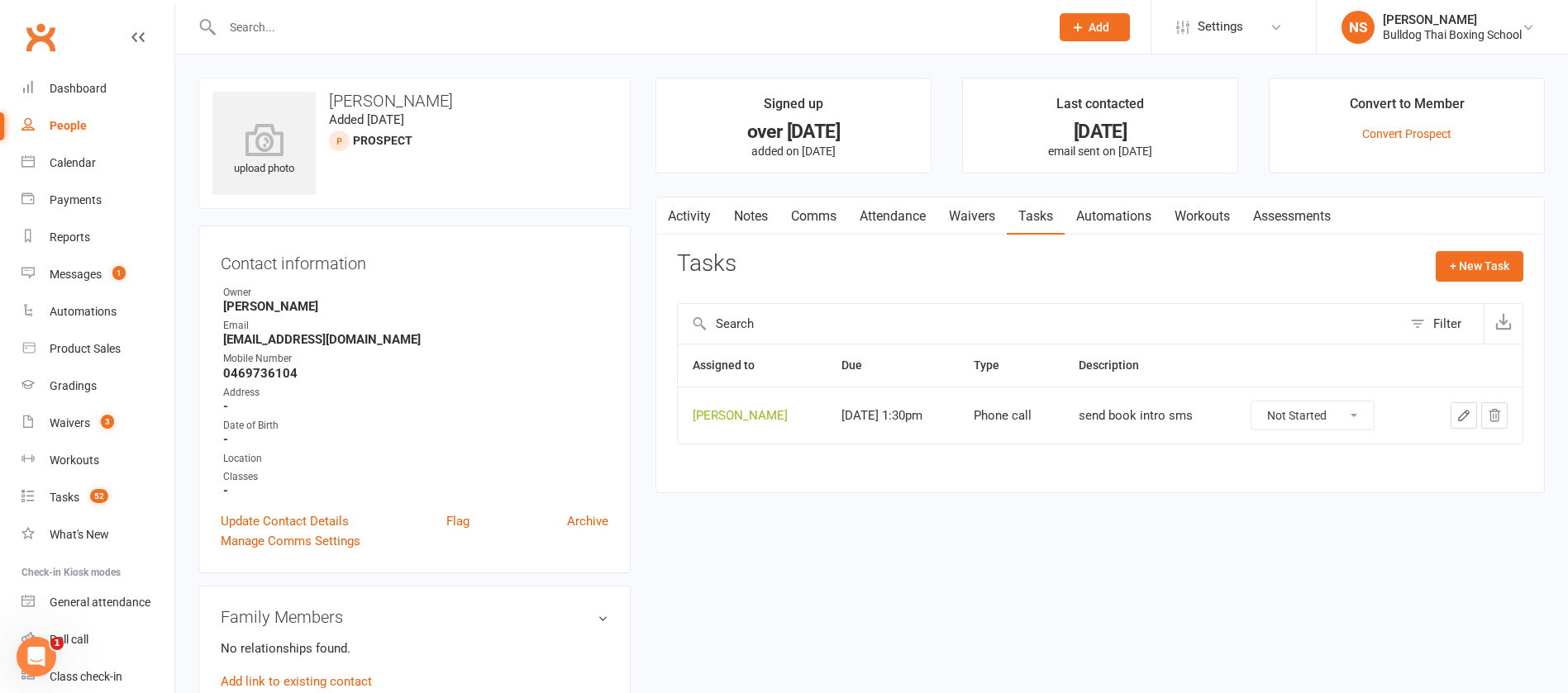
drag, startPoint x: 1351, startPoint y: 412, endPoint x: 1348, endPoint y: 426, distance: 14.3
click at [1351, 412] on select "Not Started In Progress Waiting Complete" at bounding box center [1313, 415] width 123 height 28
click at [1252, 401] on select "Not Started In Progress Waiting Complete" at bounding box center [1313, 415] width 123 height 28
select select "unstarted"
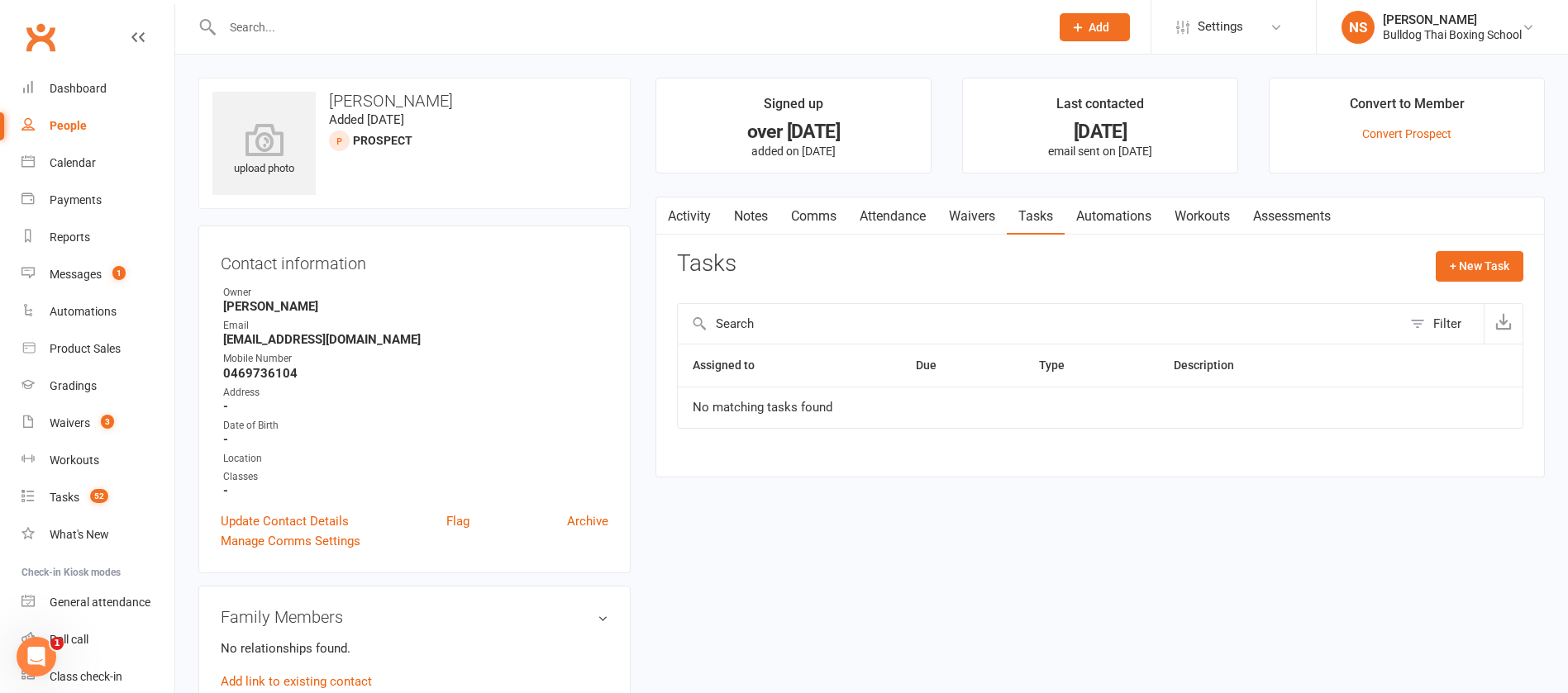
click at [694, 216] on link "Activity" at bounding box center [689, 217] width 66 height 38
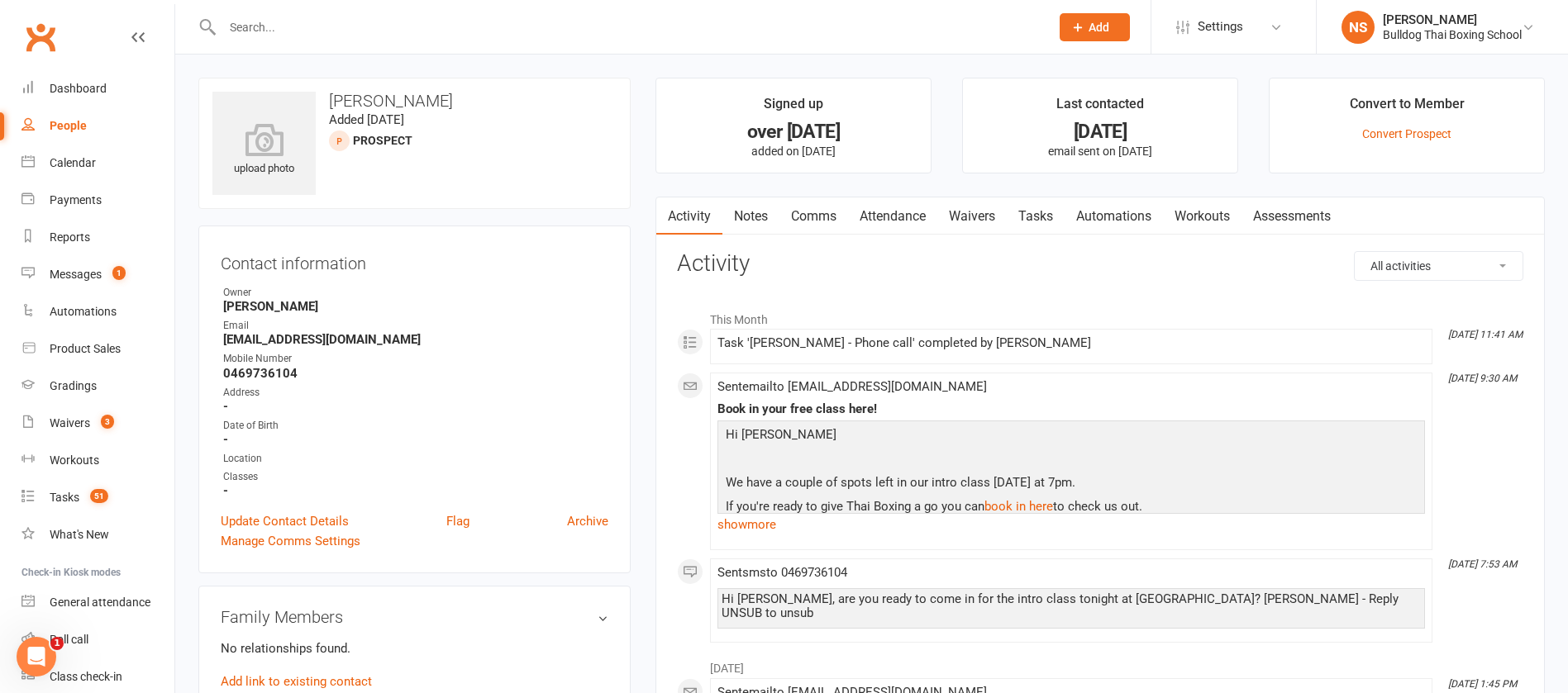
click at [756, 215] on link "Notes" at bounding box center [751, 217] width 57 height 38
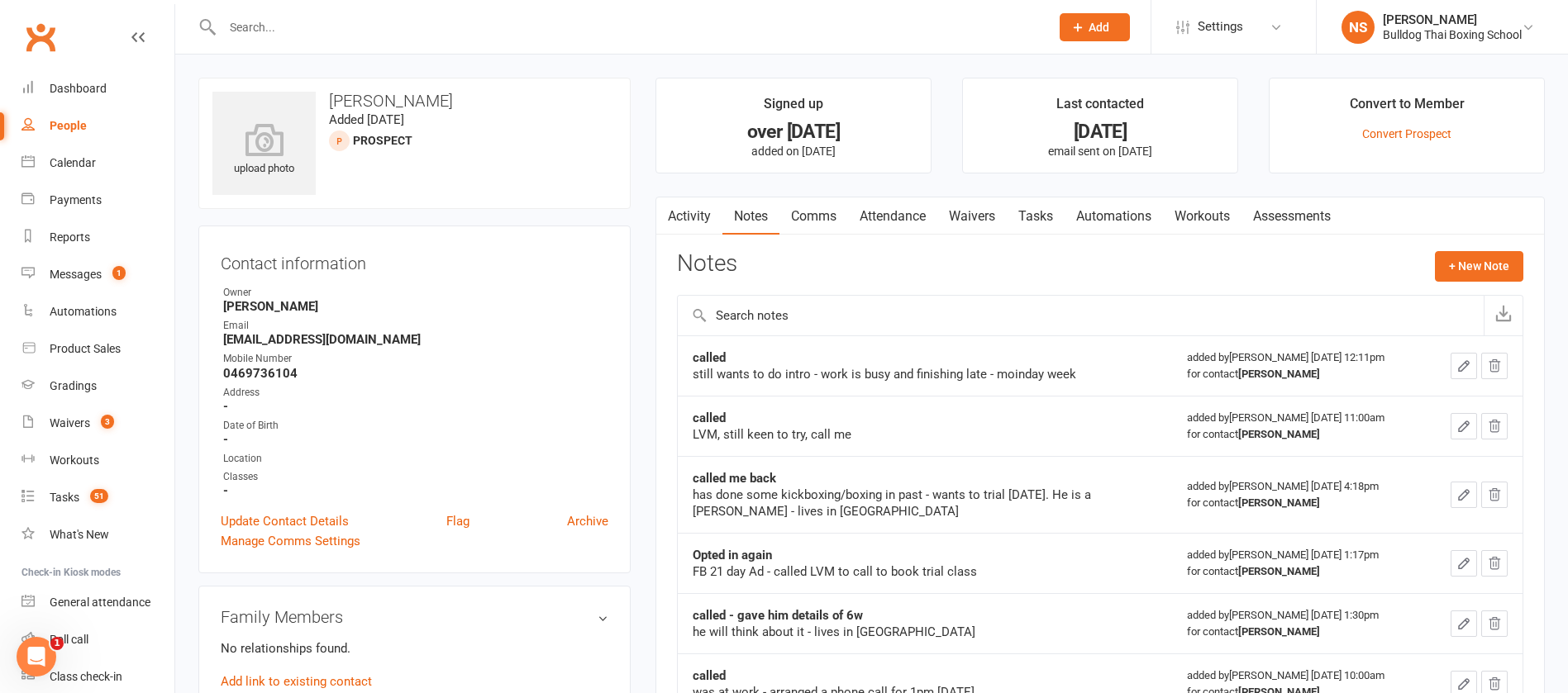
click at [673, 213] on button "button" at bounding box center [667, 216] width 21 height 37
click at [810, 219] on link "Comms" at bounding box center [813, 217] width 68 height 38
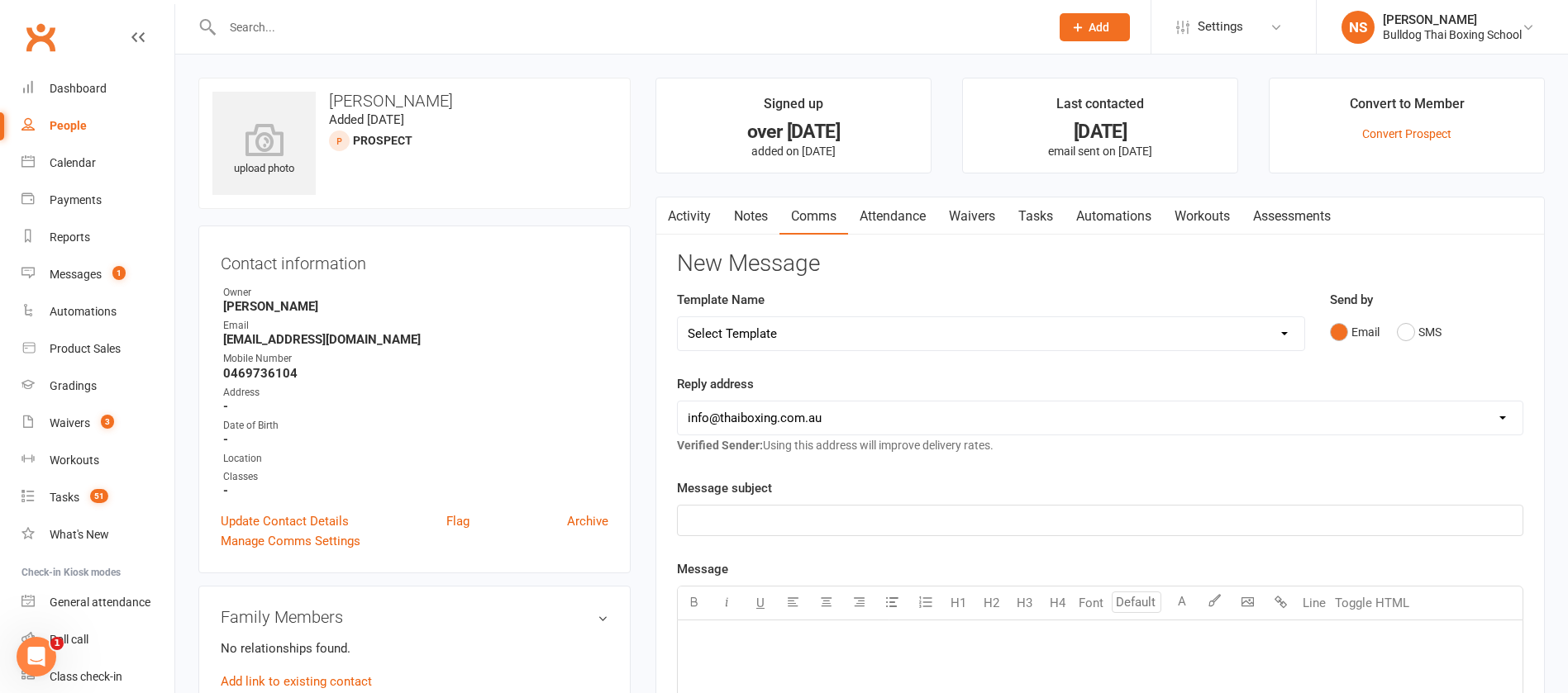
click at [911, 327] on select "Select Template [Email] Price Increase 28 Day Kick starter [SMS] 10 Pass Check …" at bounding box center [991, 334] width 627 height 33
select select "48"
click at [678, 318] on select "Select Template [Email] Price Increase 28 Day Kick starter [SMS] 10 Pass Check …" at bounding box center [991, 334] width 627 height 33
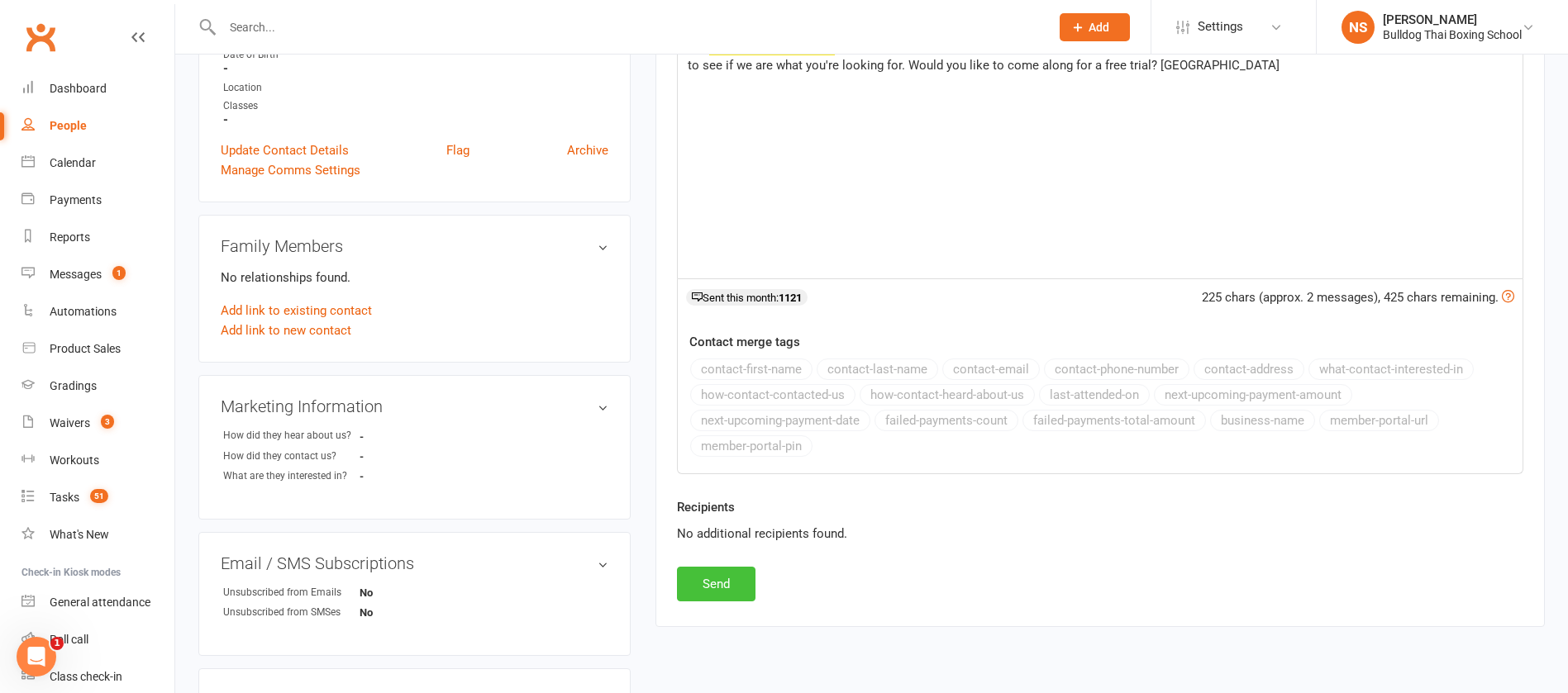
scroll to position [372, 0]
click at [713, 587] on button "Send" at bounding box center [716, 583] width 79 height 35
select select
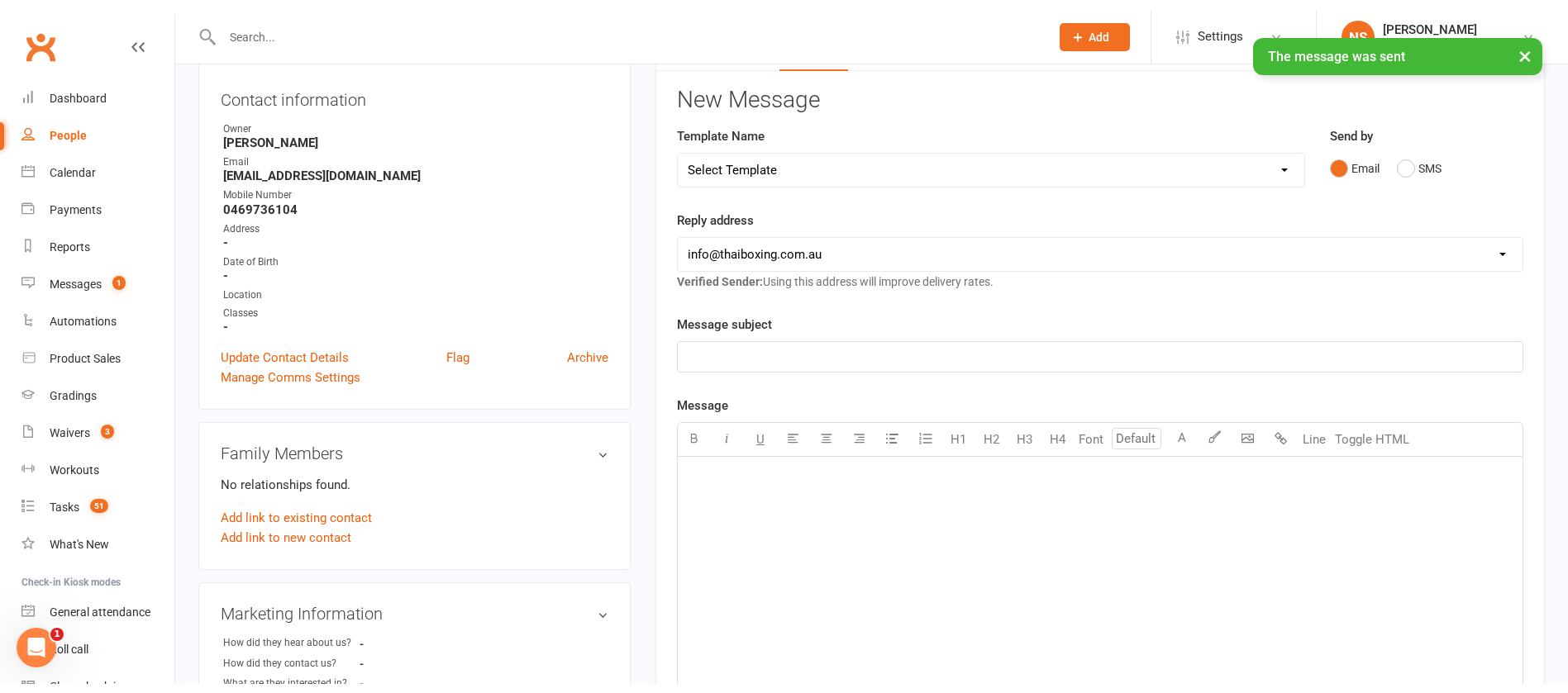
scroll to position [0, 0]
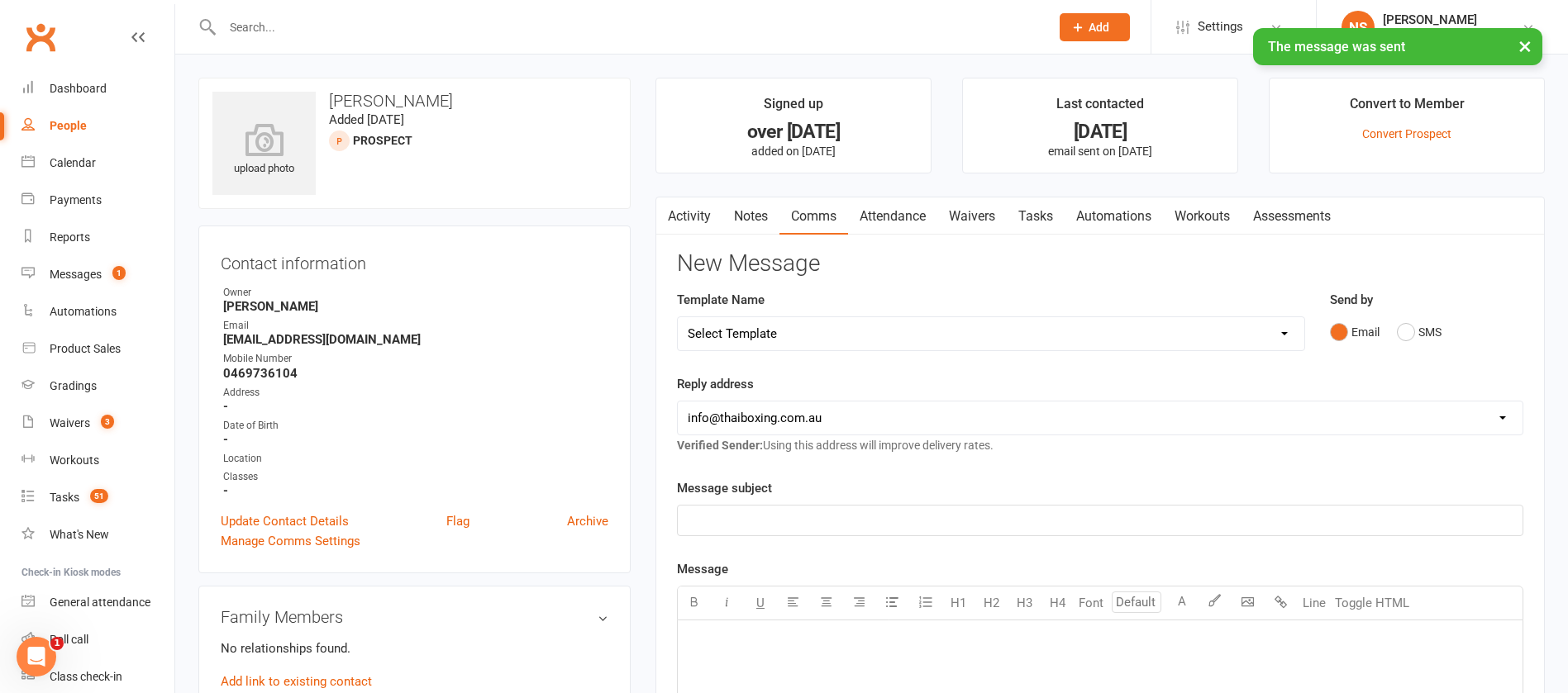
click at [1045, 214] on link "Tasks" at bounding box center [1035, 217] width 58 height 38
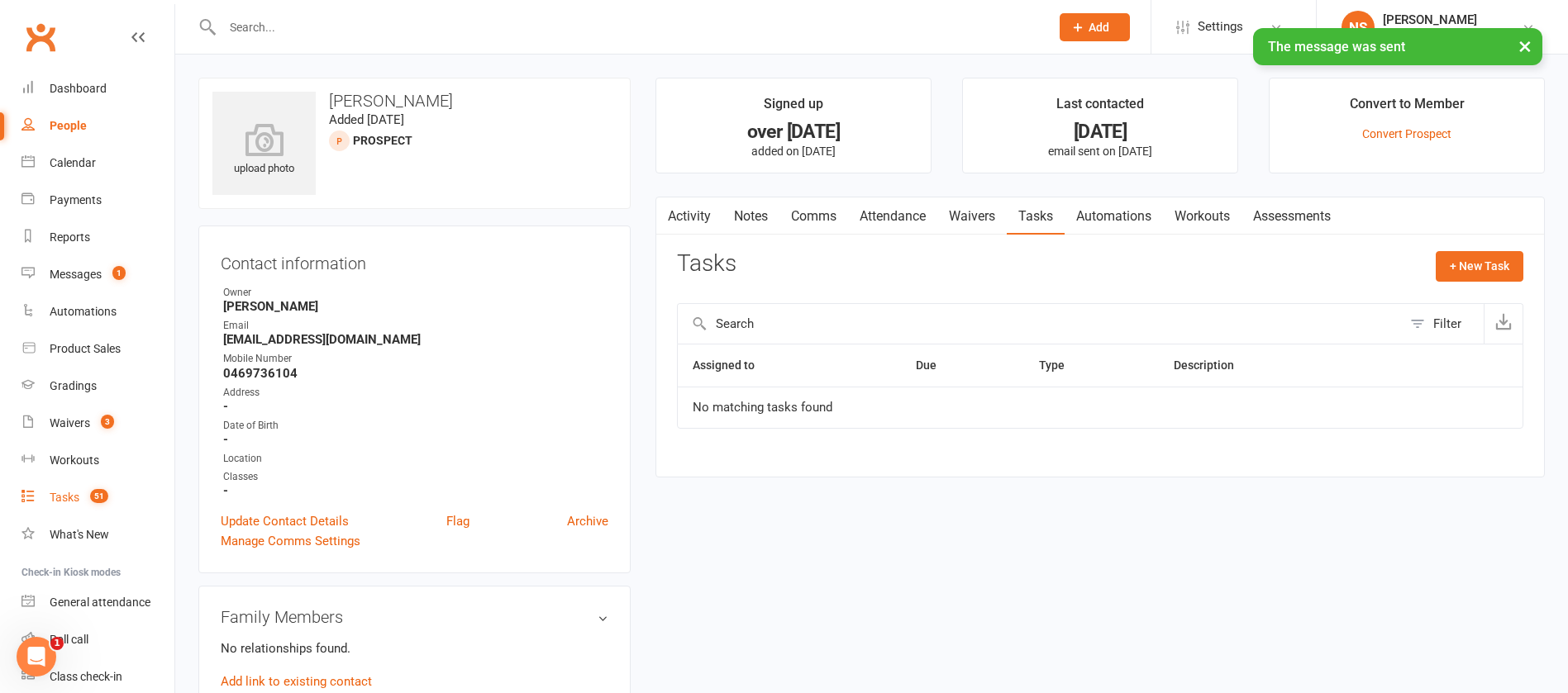
click at [67, 507] on link "Tasks 51" at bounding box center [98, 497] width 153 height 37
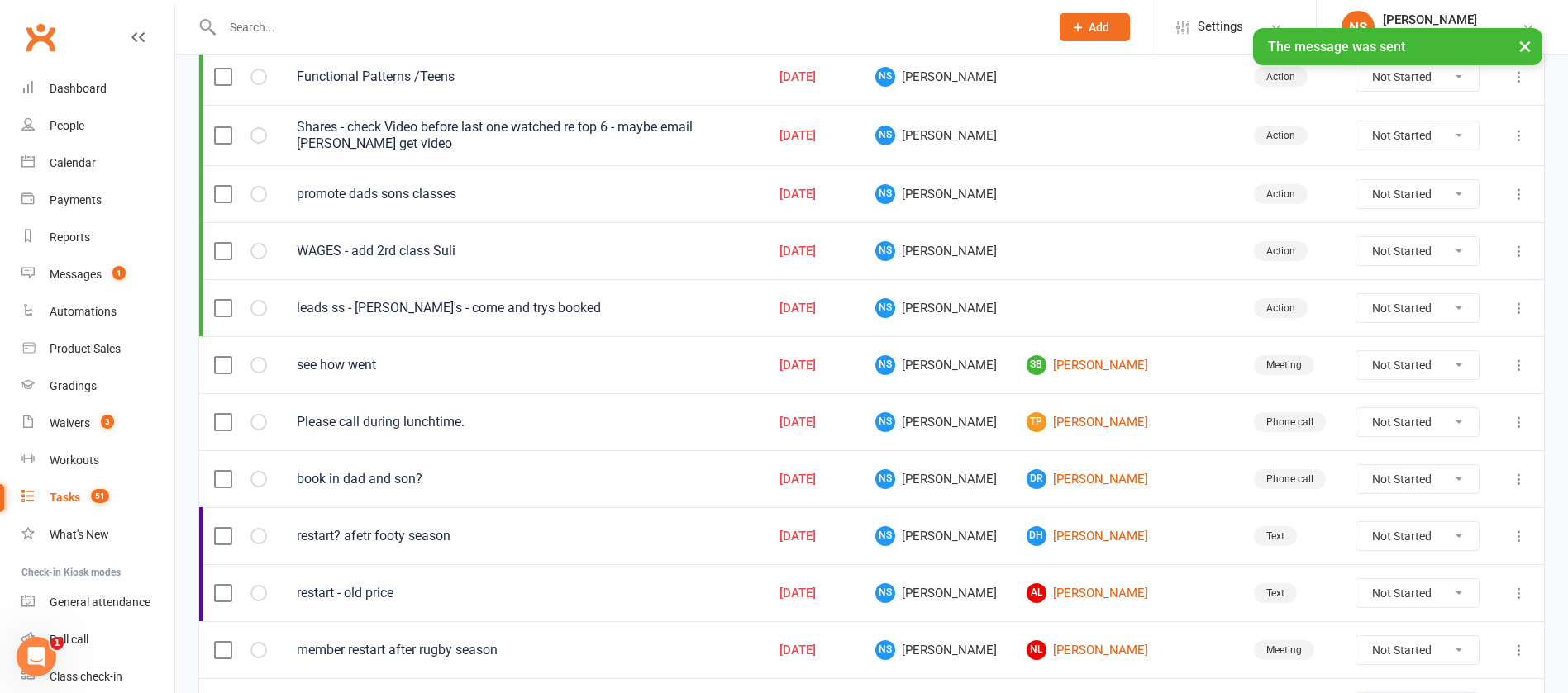
scroll to position [372, 0]
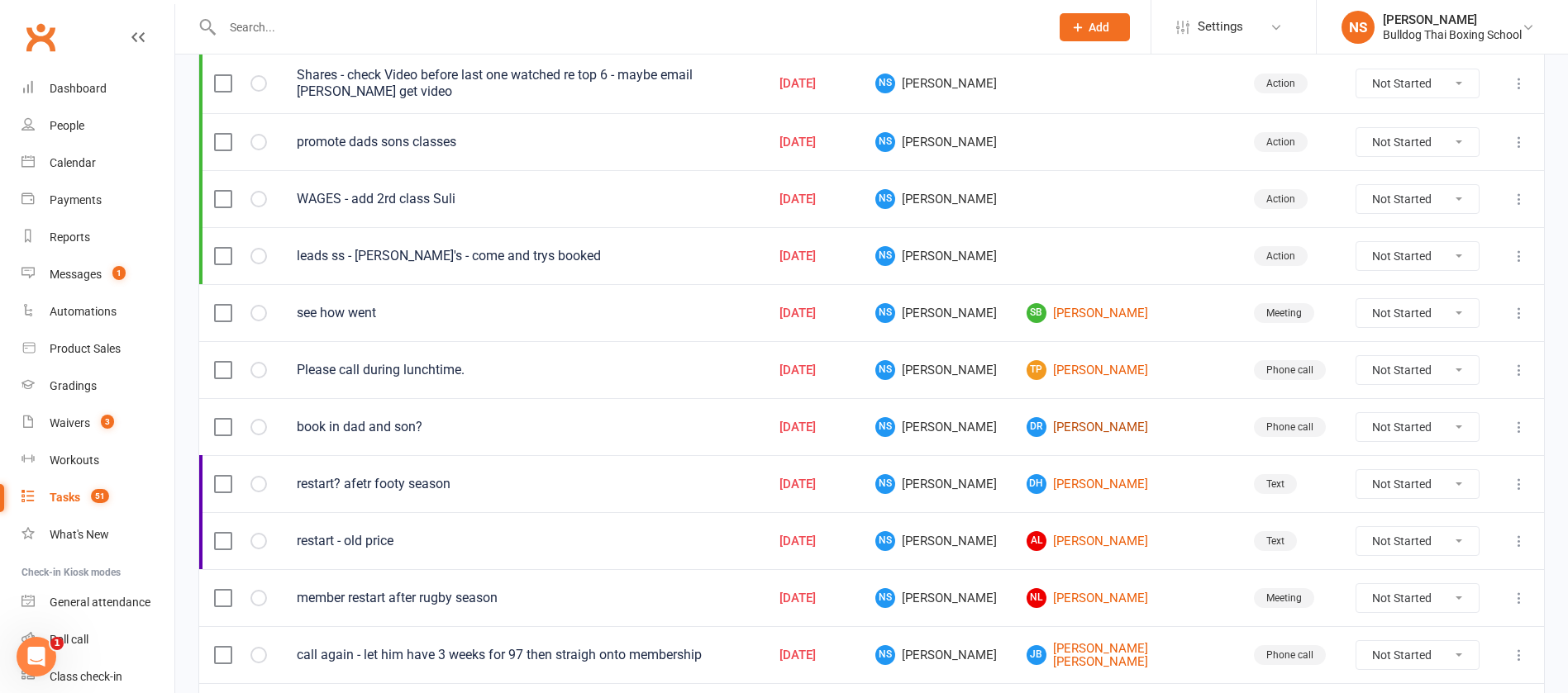
click at [1116, 431] on link "DR Daniel Remblance" at bounding box center [1125, 427] width 198 height 20
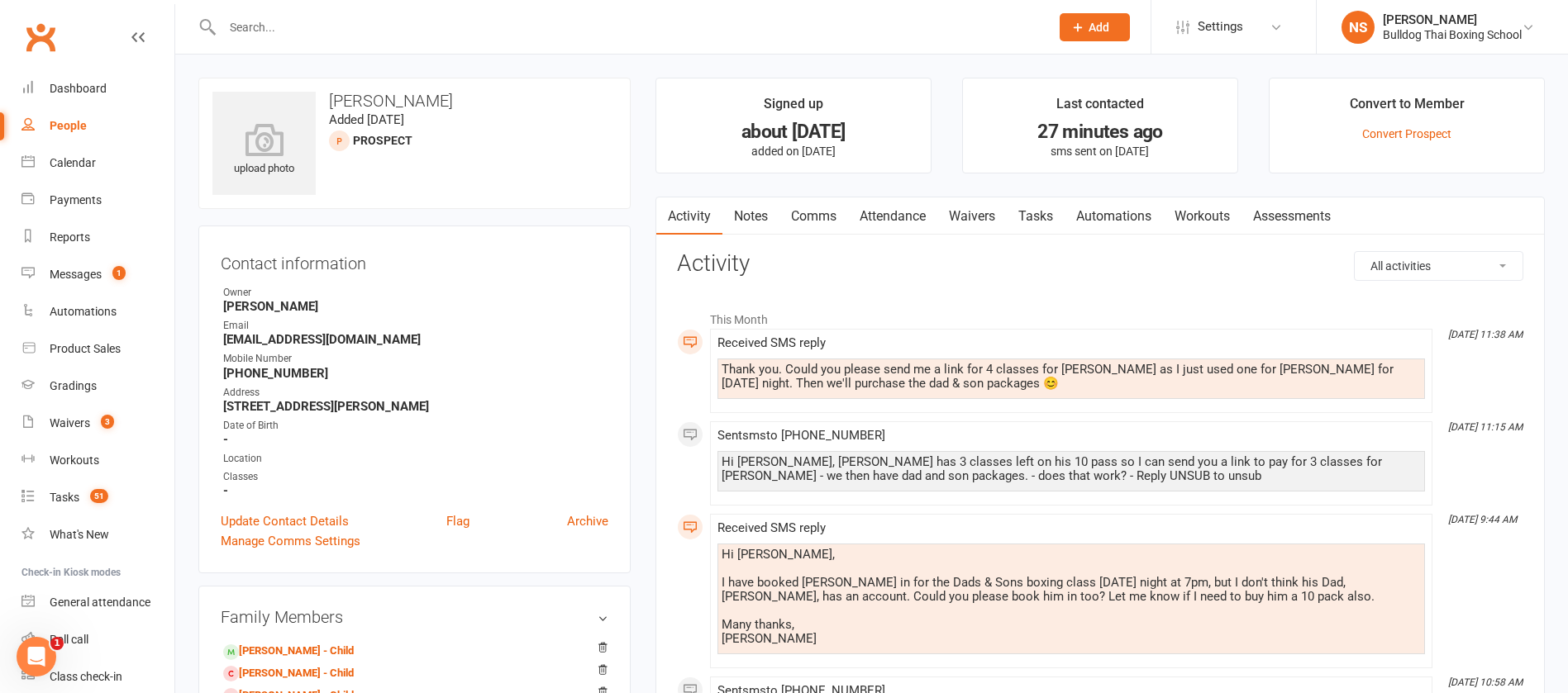
click at [816, 210] on link "Comms" at bounding box center [813, 217] width 68 height 38
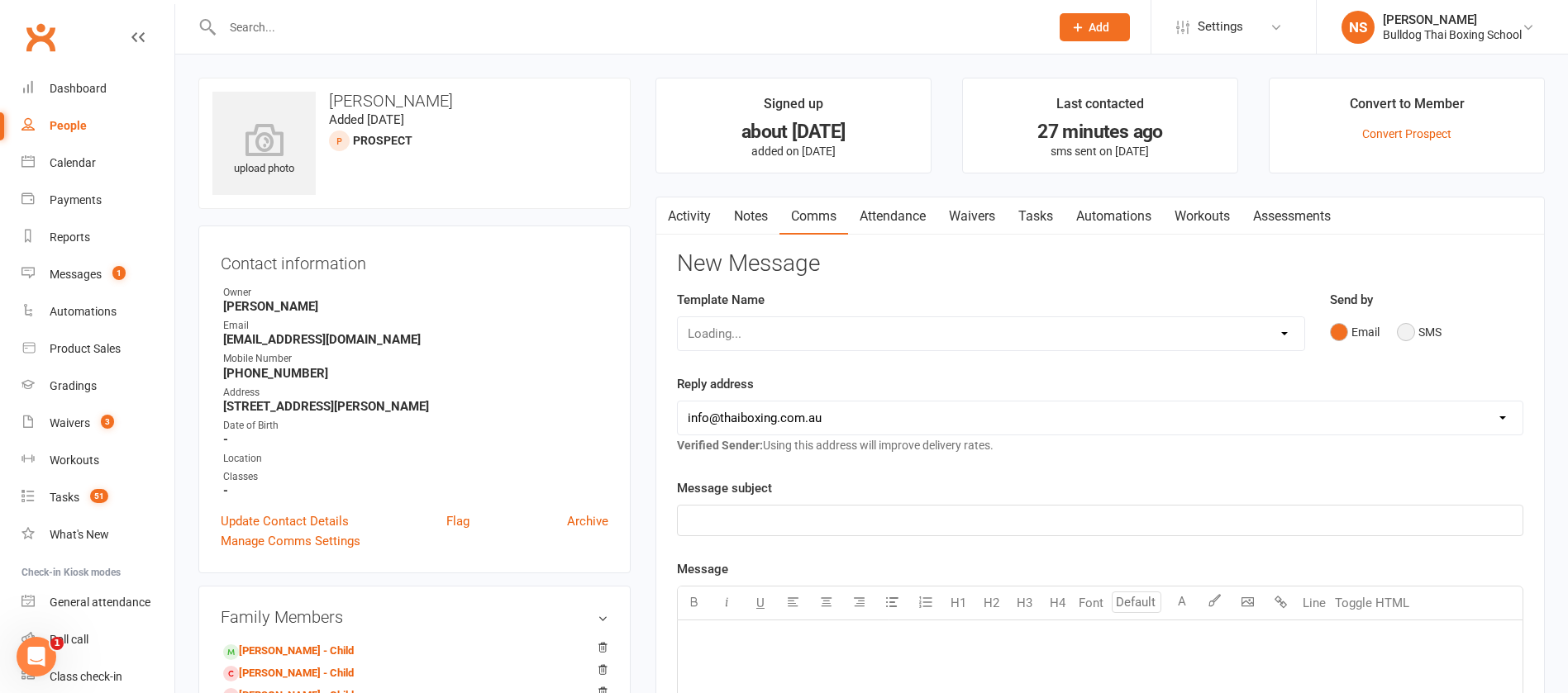
click at [1415, 326] on button "SMS" at bounding box center [1419, 332] width 45 height 31
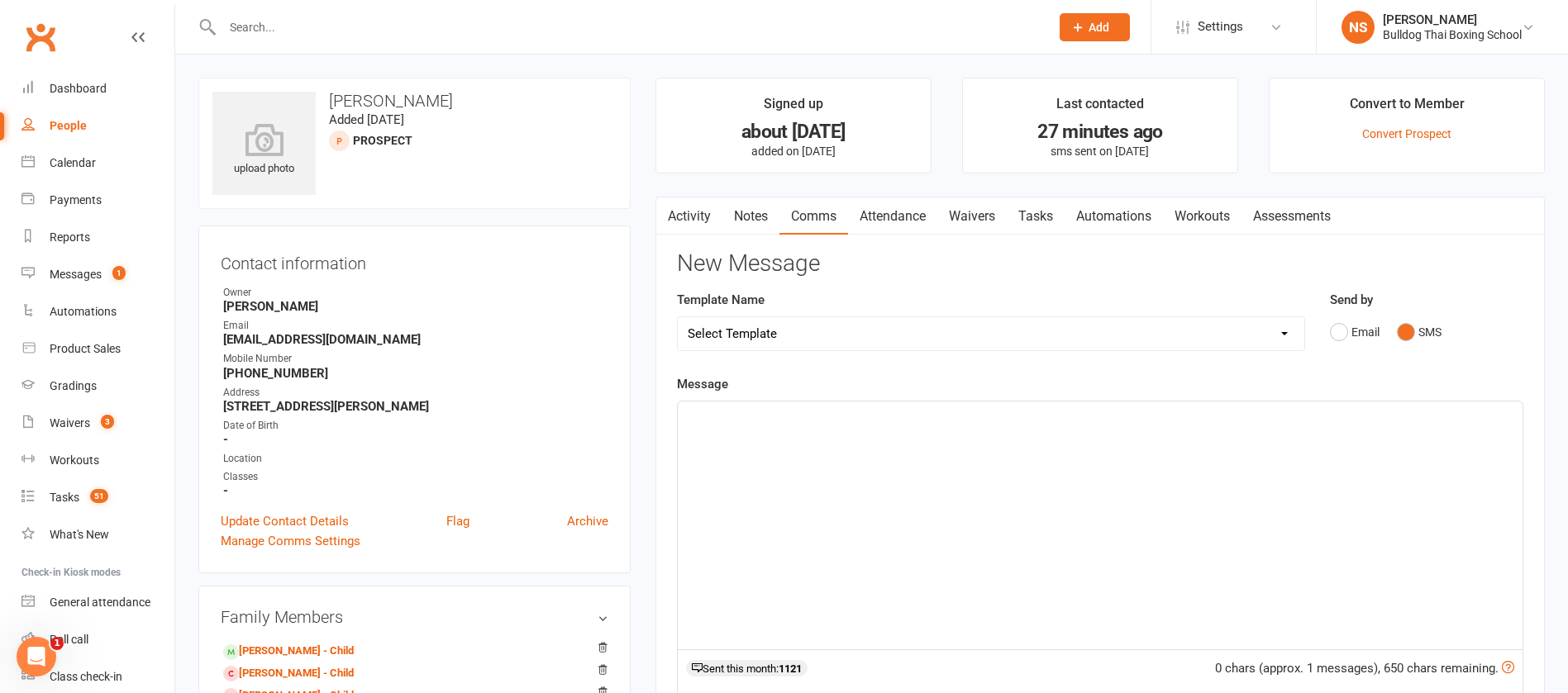
paste div
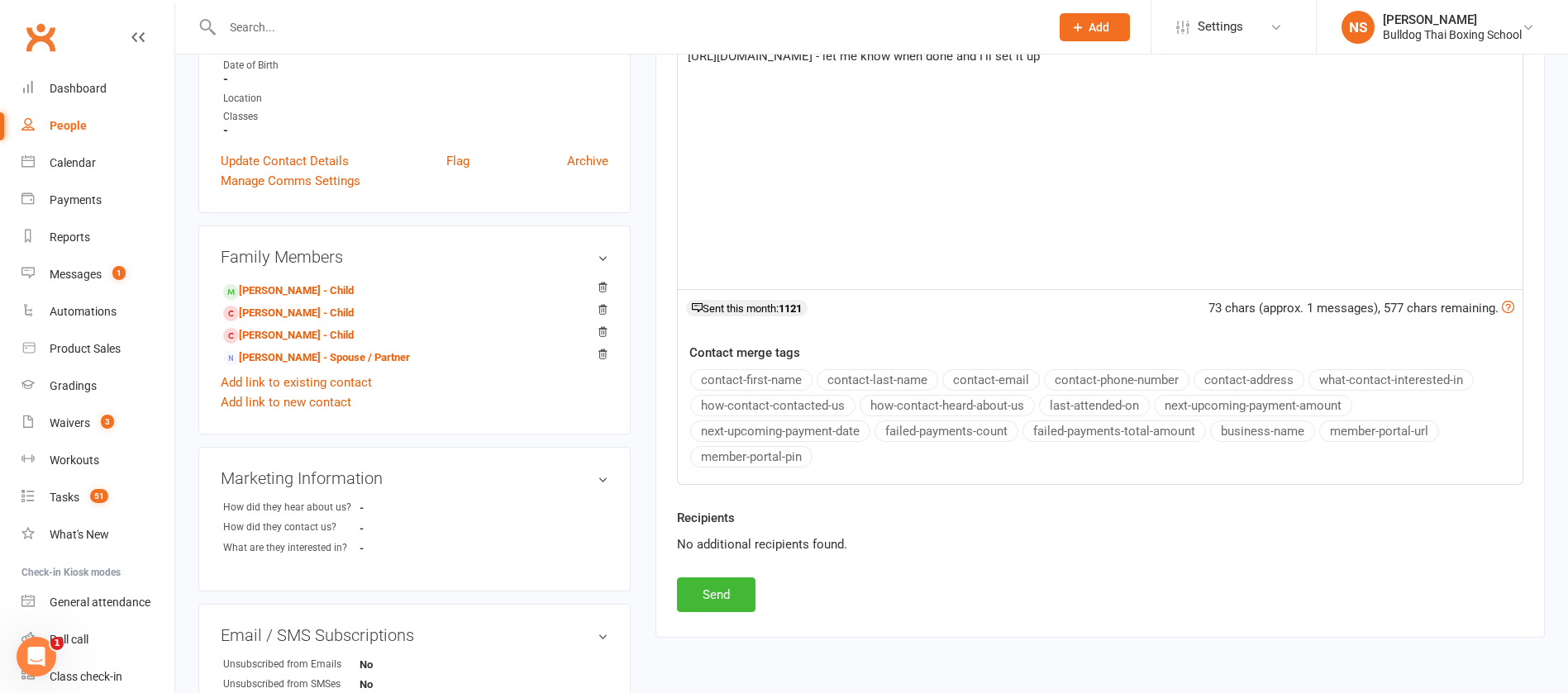
scroll to position [496, 0]
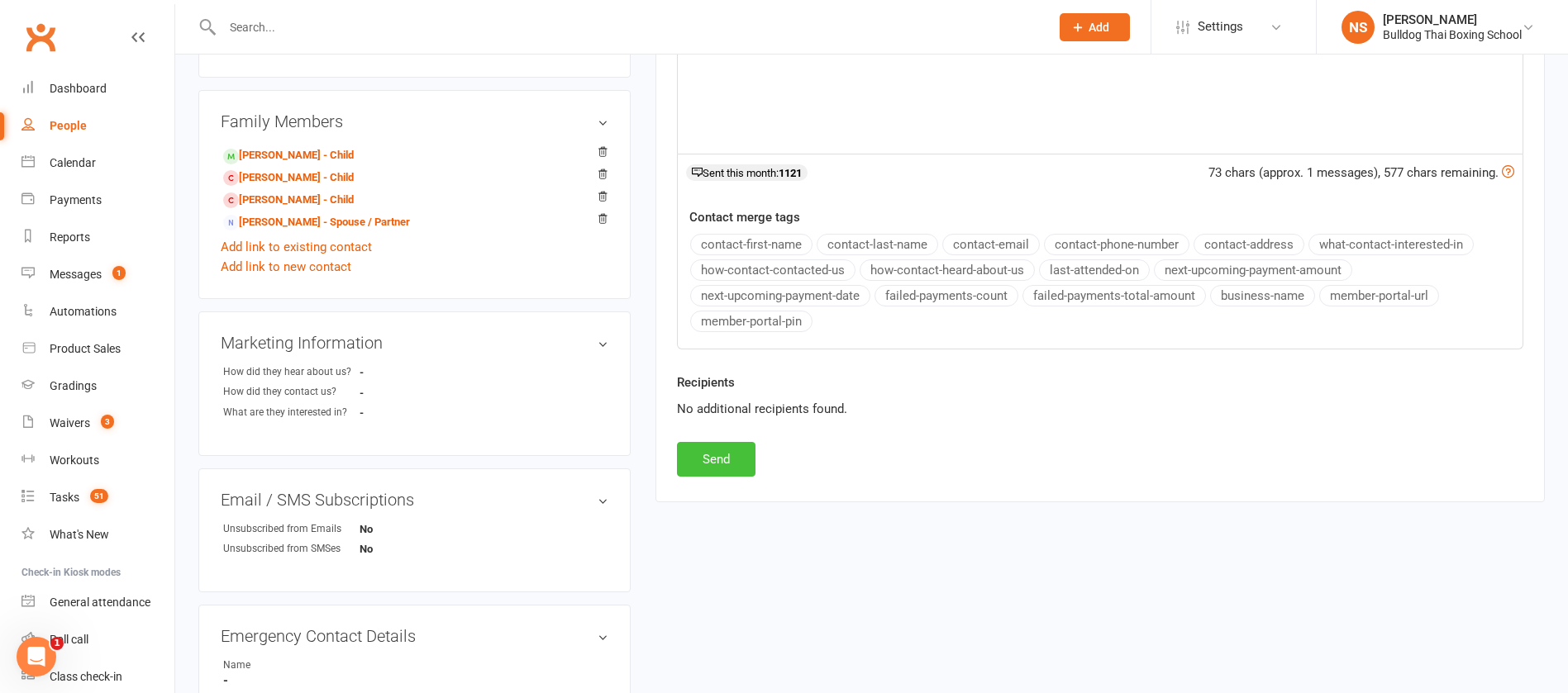
click at [728, 461] on button "Send" at bounding box center [716, 459] width 79 height 35
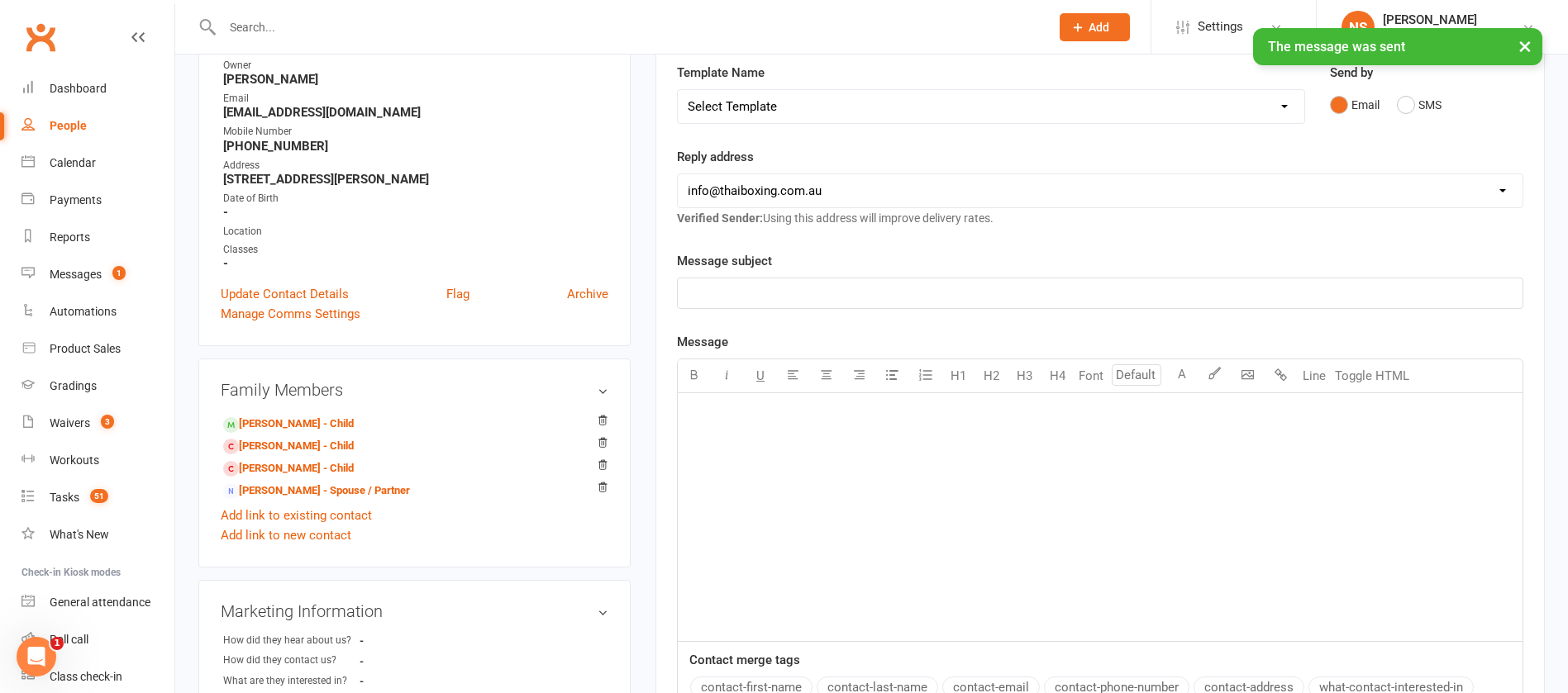
scroll to position [0, 0]
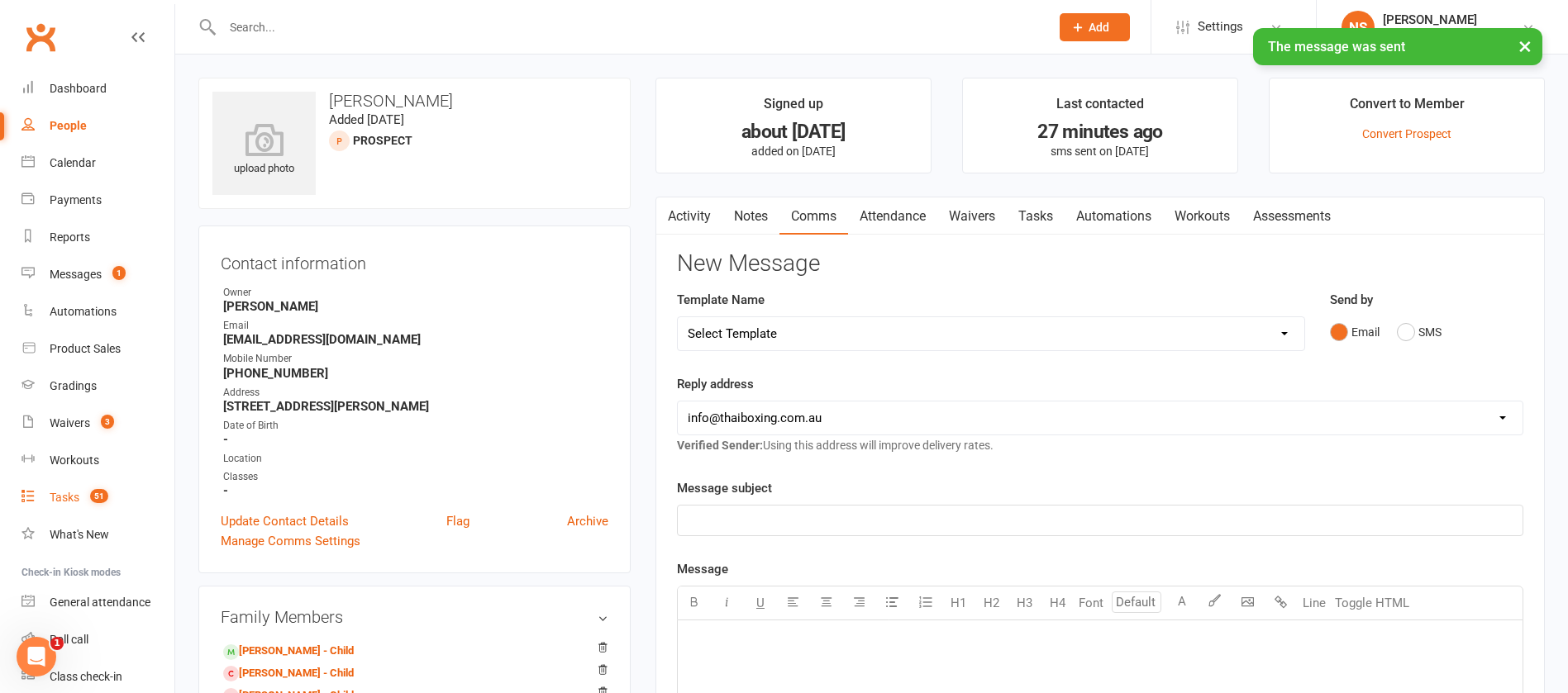
click at [64, 498] on div "Tasks" at bounding box center [64, 497] width 29 height 13
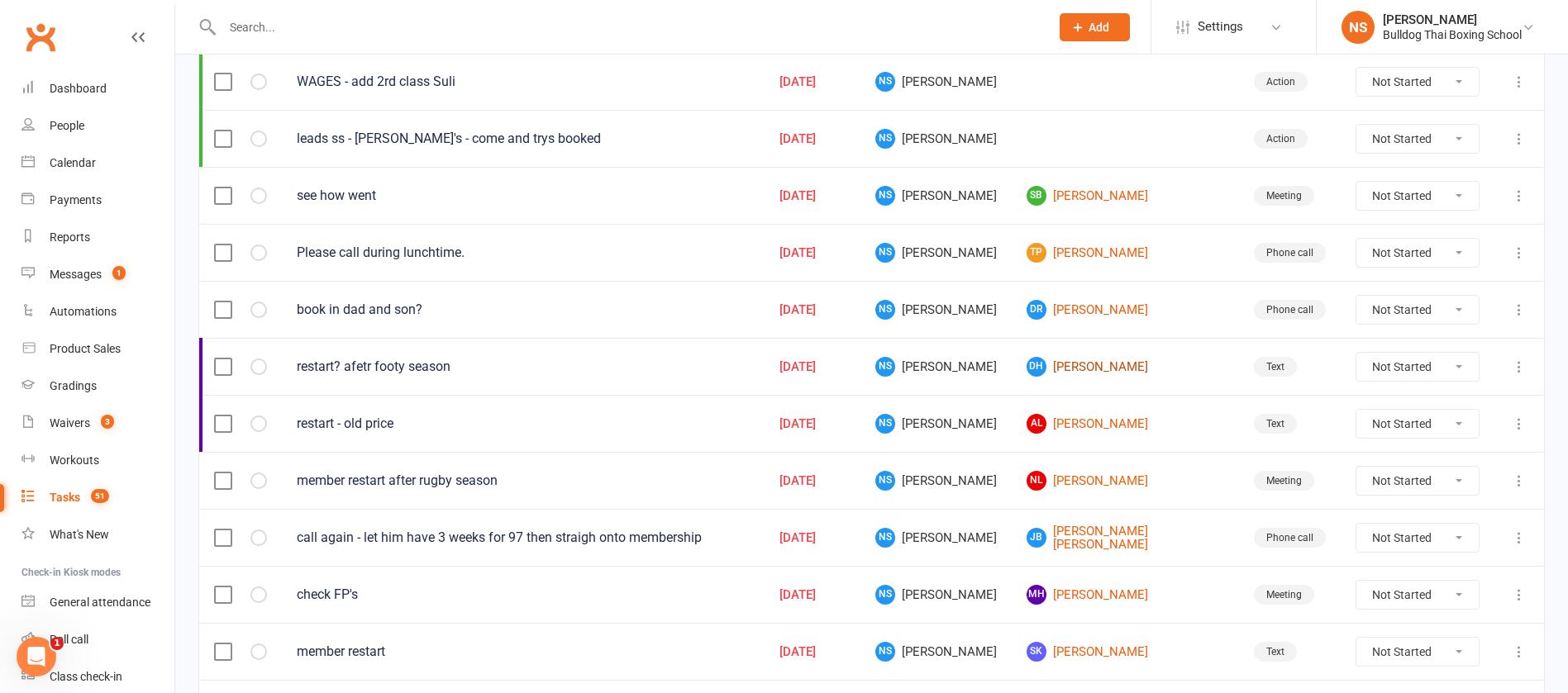
scroll to position [496, 0]
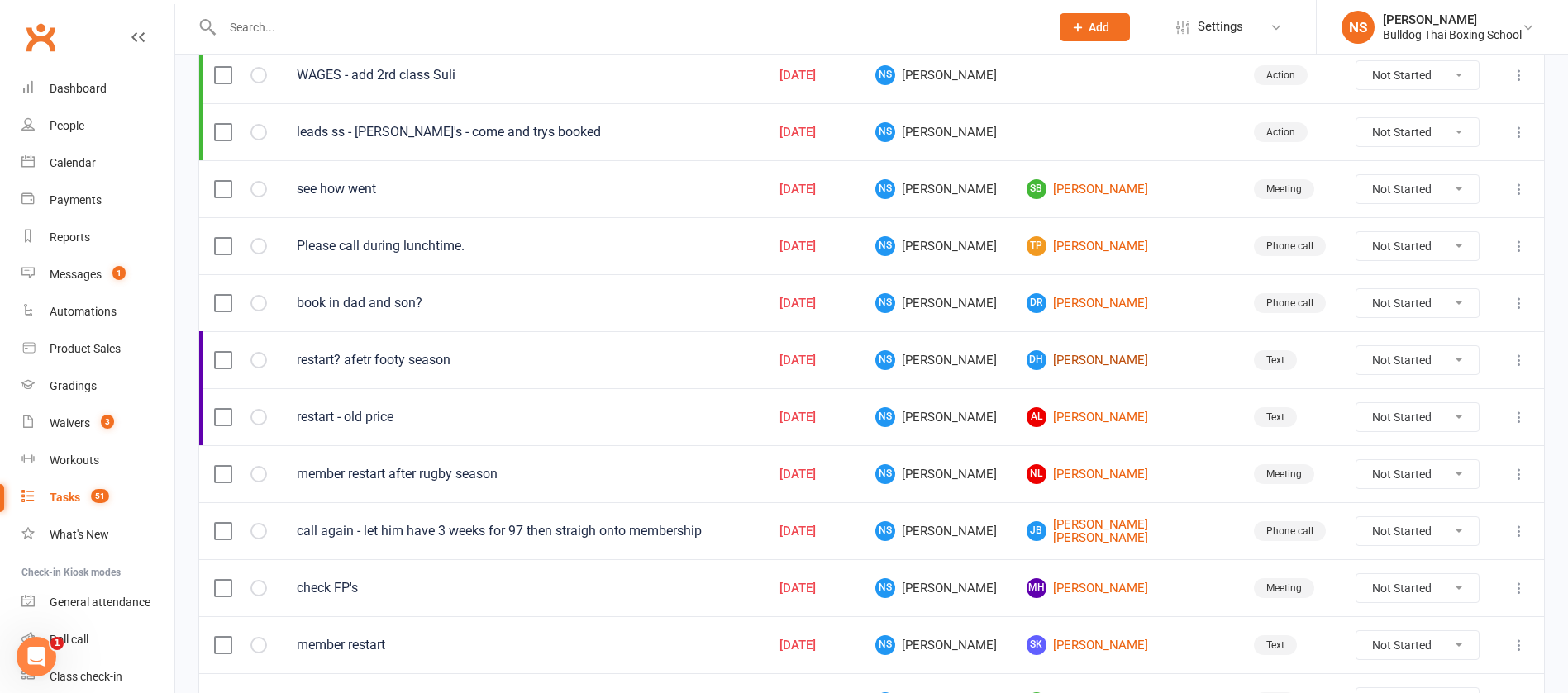
click at [1128, 359] on link "DH Dylan Hill" at bounding box center [1125, 360] width 198 height 20
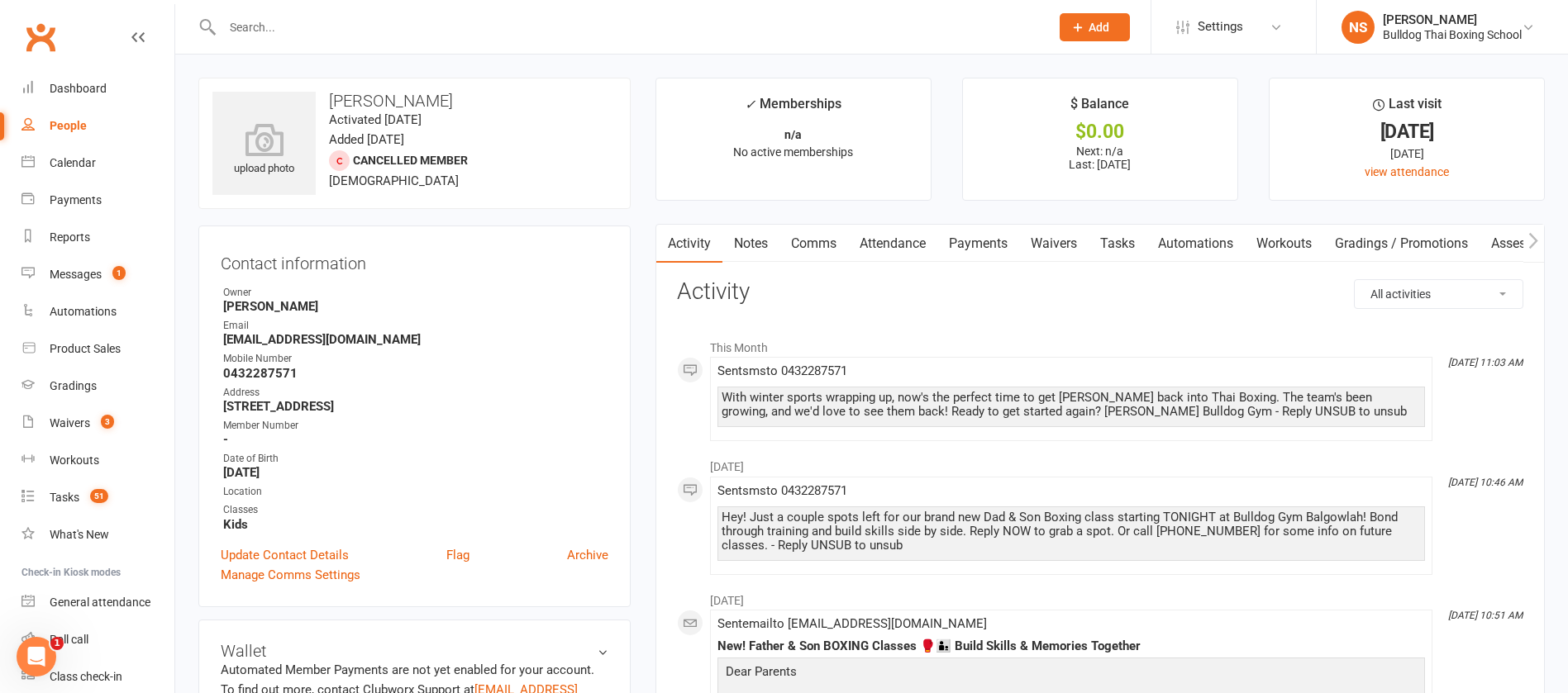
click at [749, 243] on link "Notes" at bounding box center [751, 243] width 57 height 38
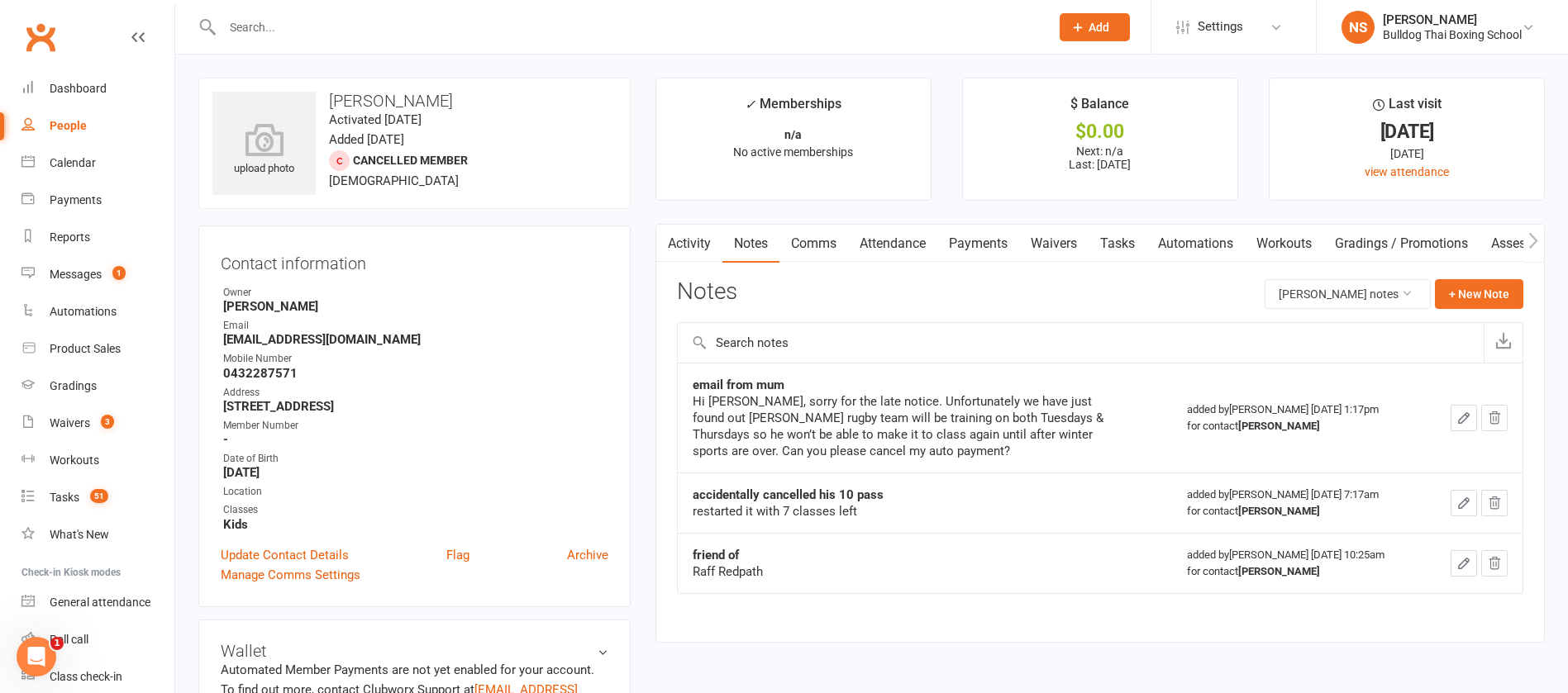
click at [700, 249] on link "Activity" at bounding box center [689, 243] width 66 height 38
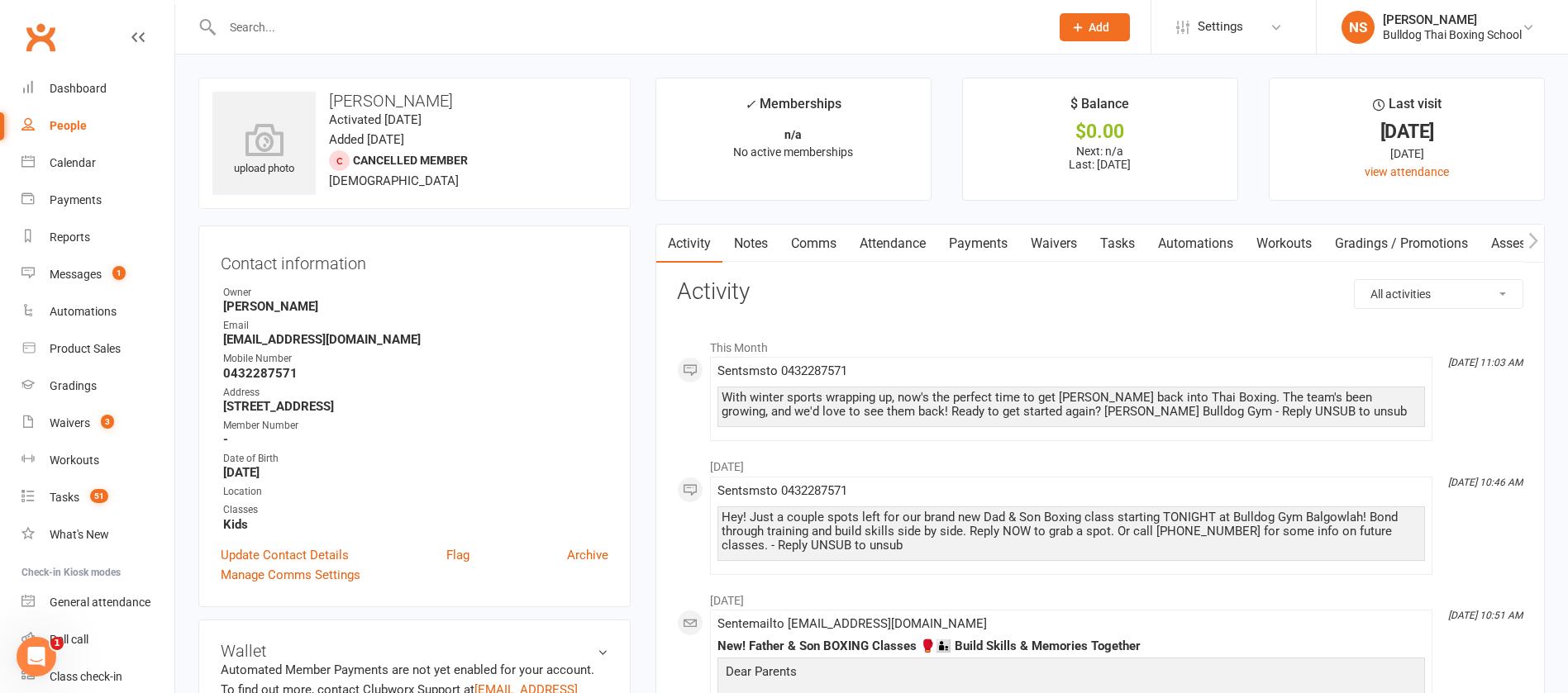
click at [804, 244] on link "Comms" at bounding box center [813, 243] width 68 height 38
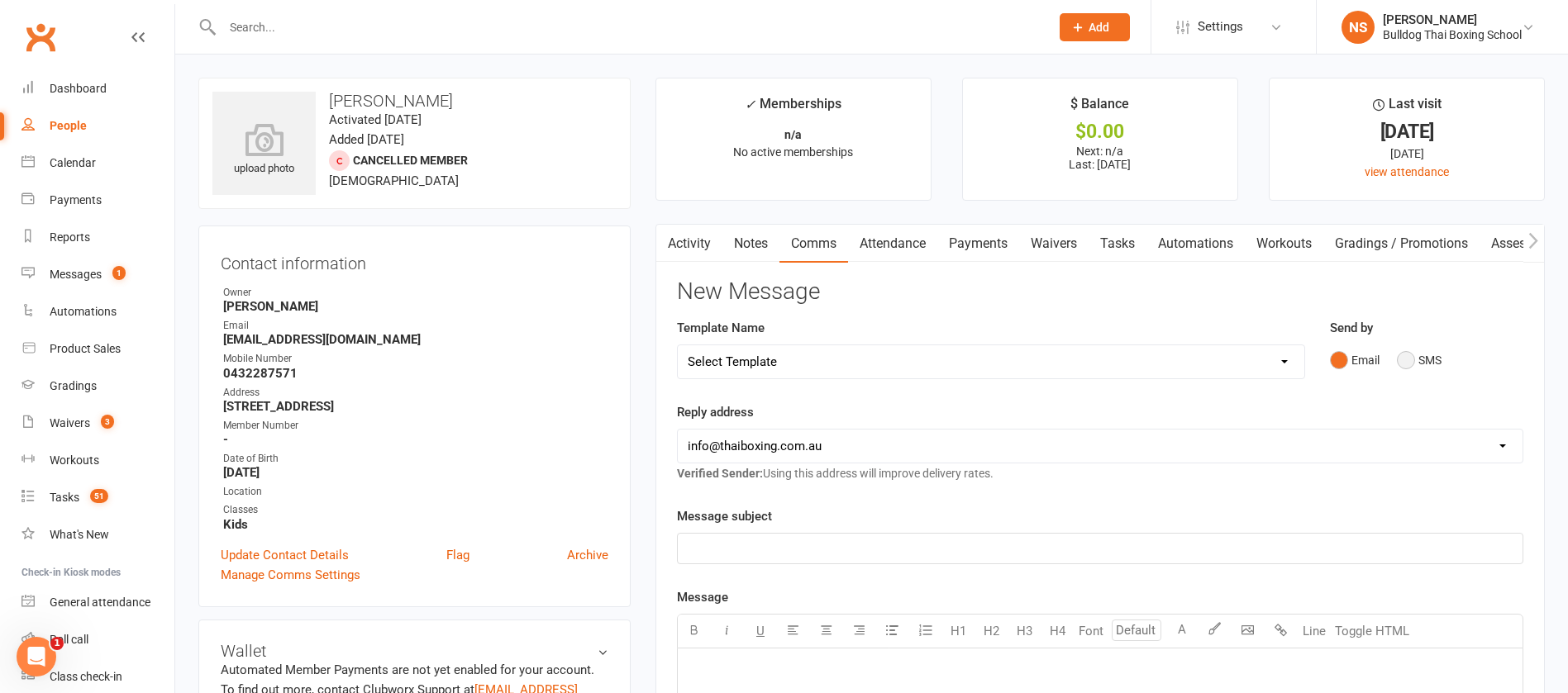
click at [1404, 357] on button "SMS" at bounding box center [1419, 360] width 45 height 31
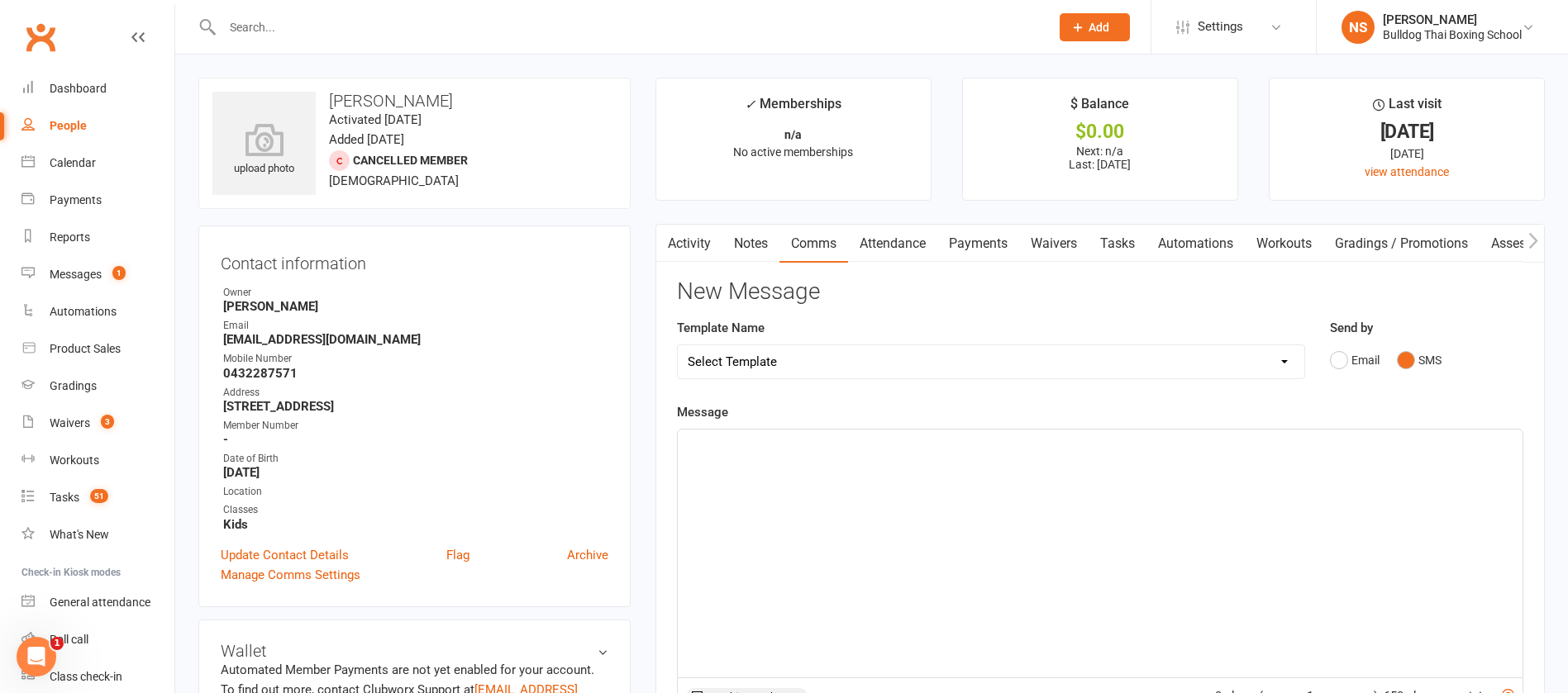
drag, startPoint x: 805, startPoint y: 463, endPoint x: 819, endPoint y: 445, distance: 22.8
click at [804, 463] on div "﻿" at bounding box center [1100, 553] width 845 height 248
click at [841, 442] on span "Hi Lucy is Dylan ready to get to classes at Bulldog Gym" at bounding box center [933, 444] width 489 height 15
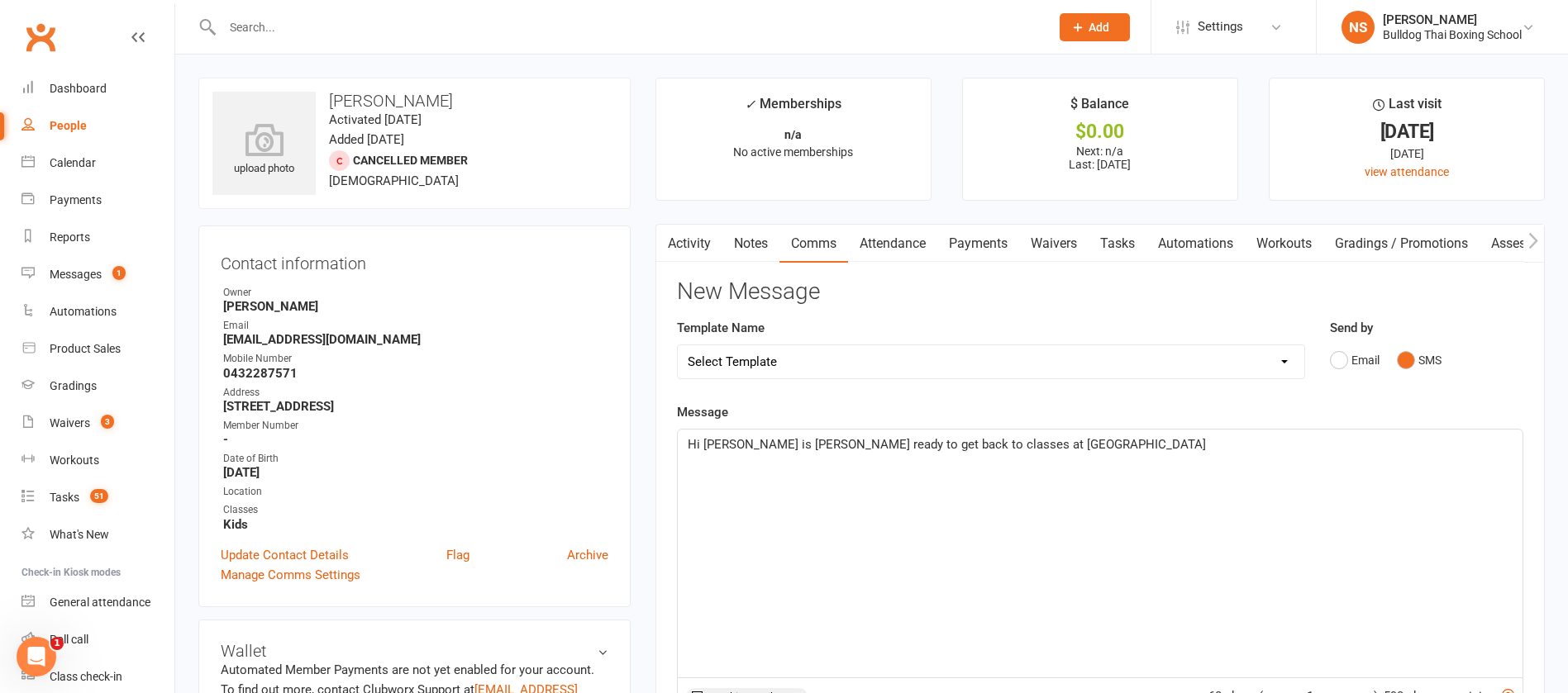
click at [1043, 441] on p "Hi Lucy is Dylan ready to get back to classes at Bulldog Gym" at bounding box center [1101, 444] width 825 height 20
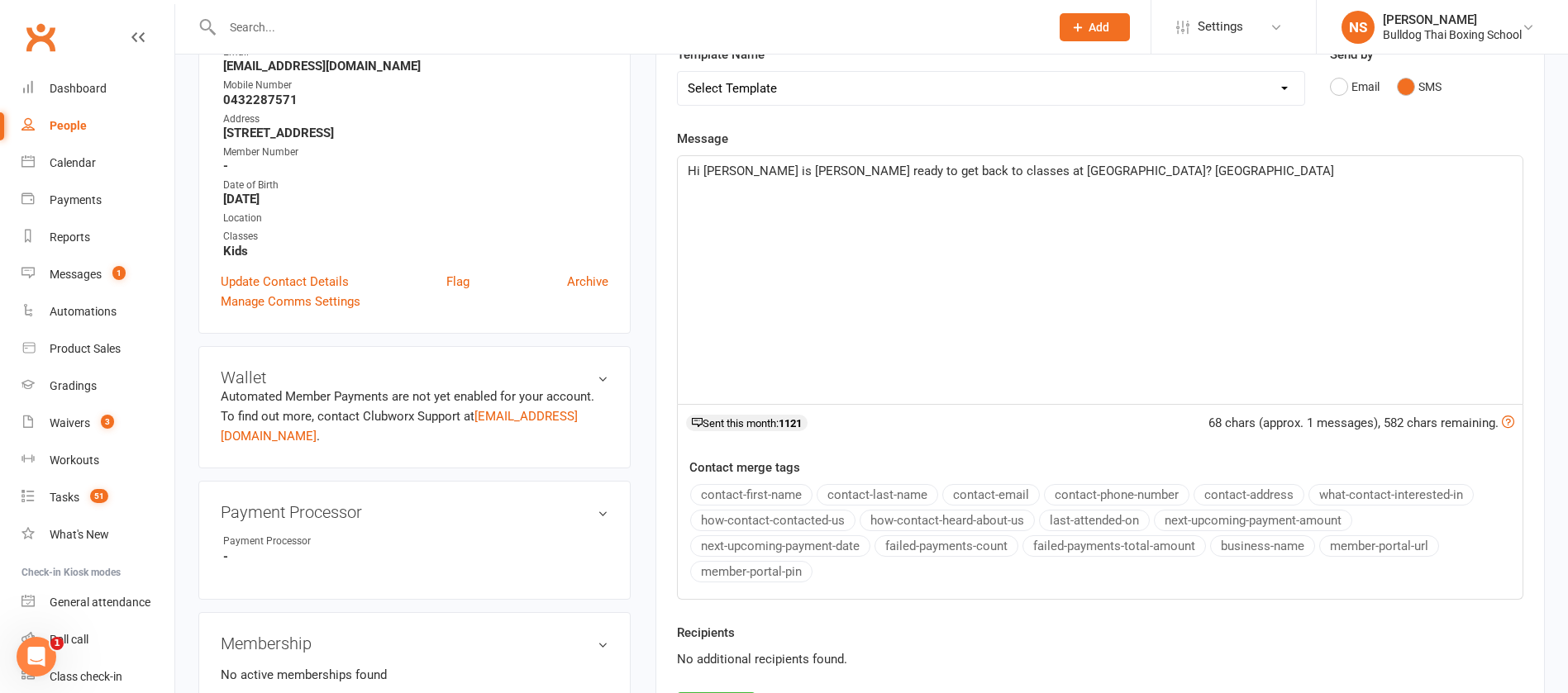
scroll to position [372, 0]
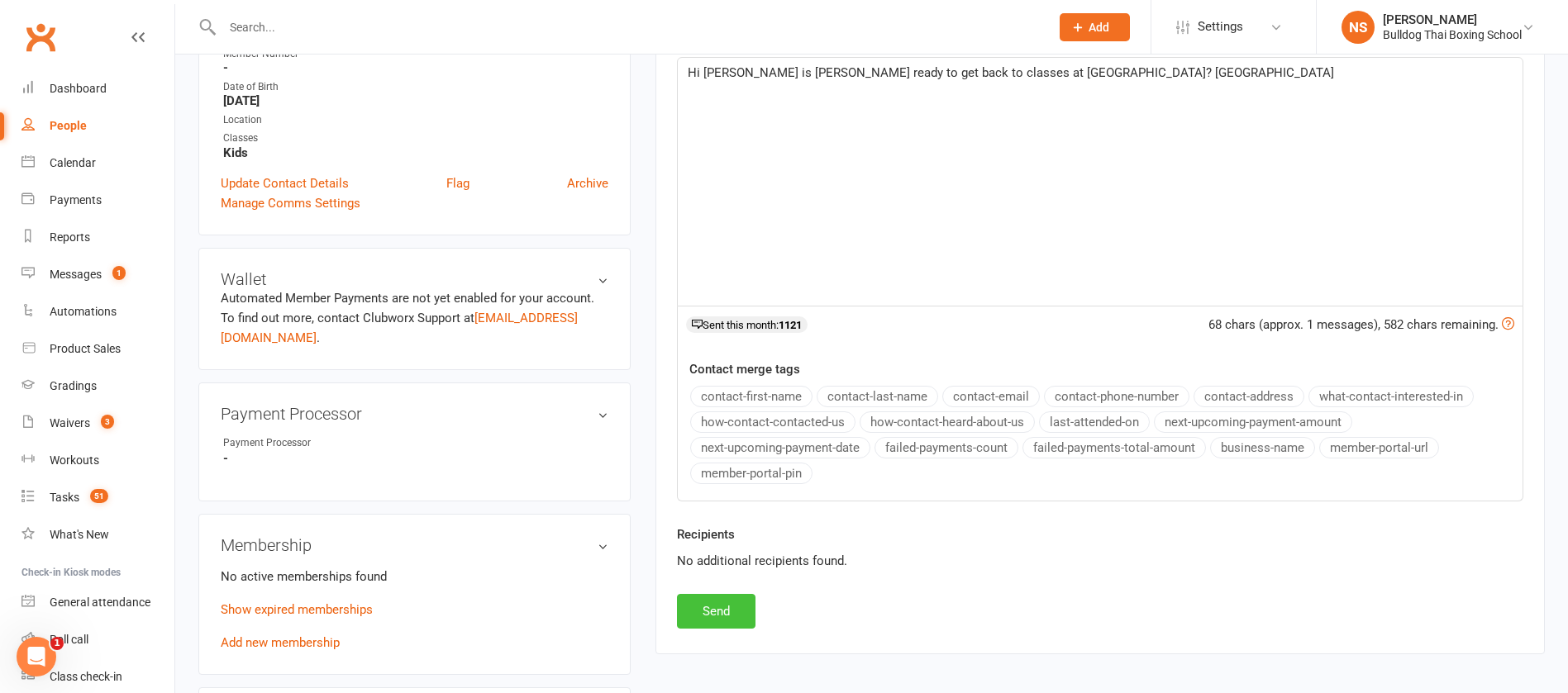
click at [731, 598] on button "Send" at bounding box center [716, 611] width 79 height 35
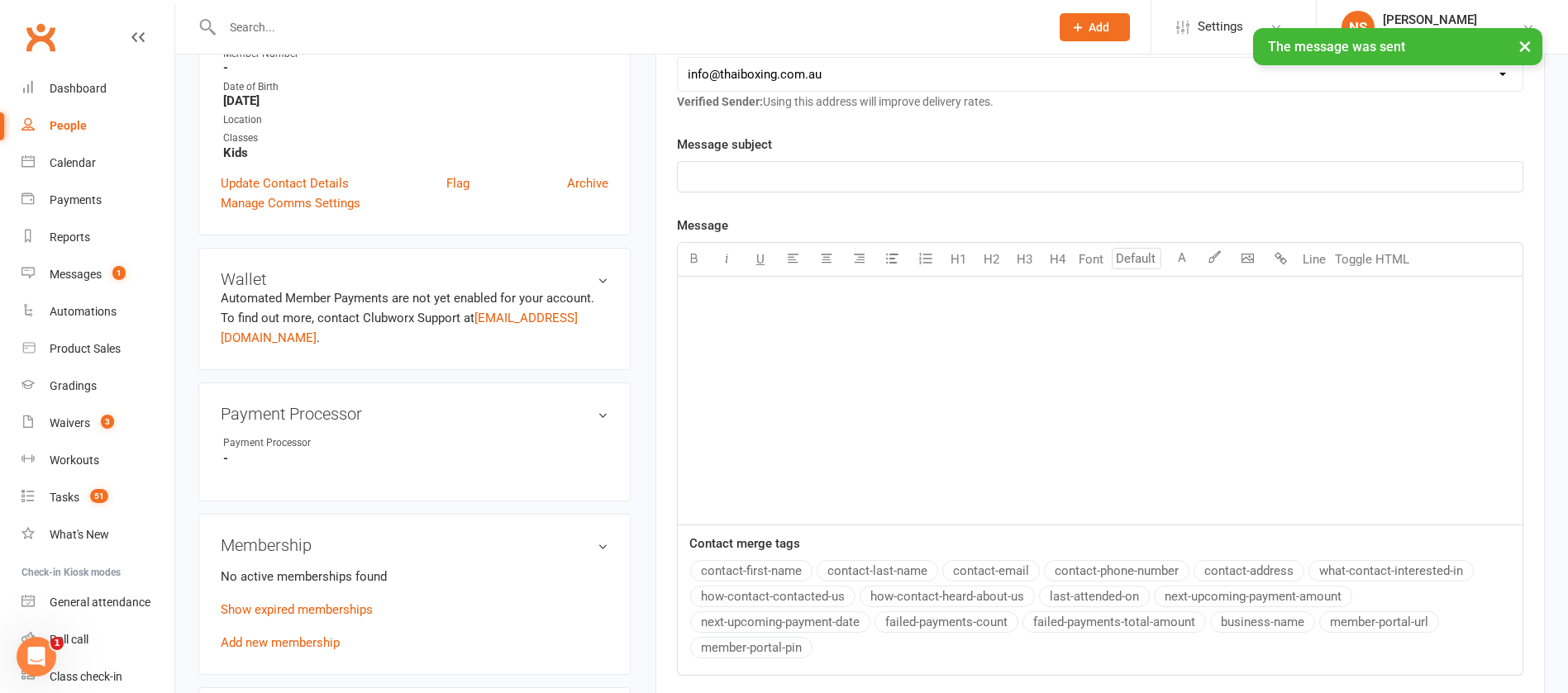
scroll to position [0, 0]
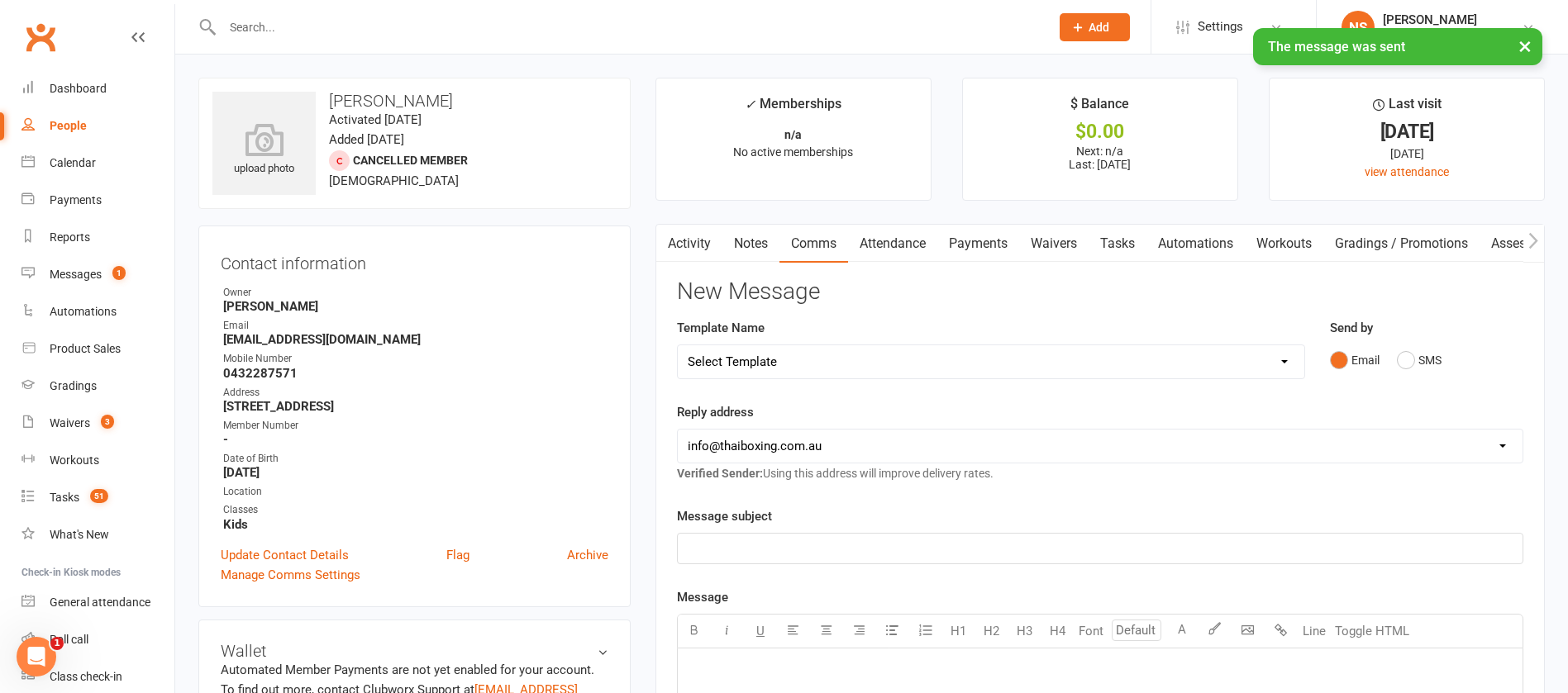
click at [1133, 239] on link "Tasks" at bounding box center [1117, 243] width 58 height 38
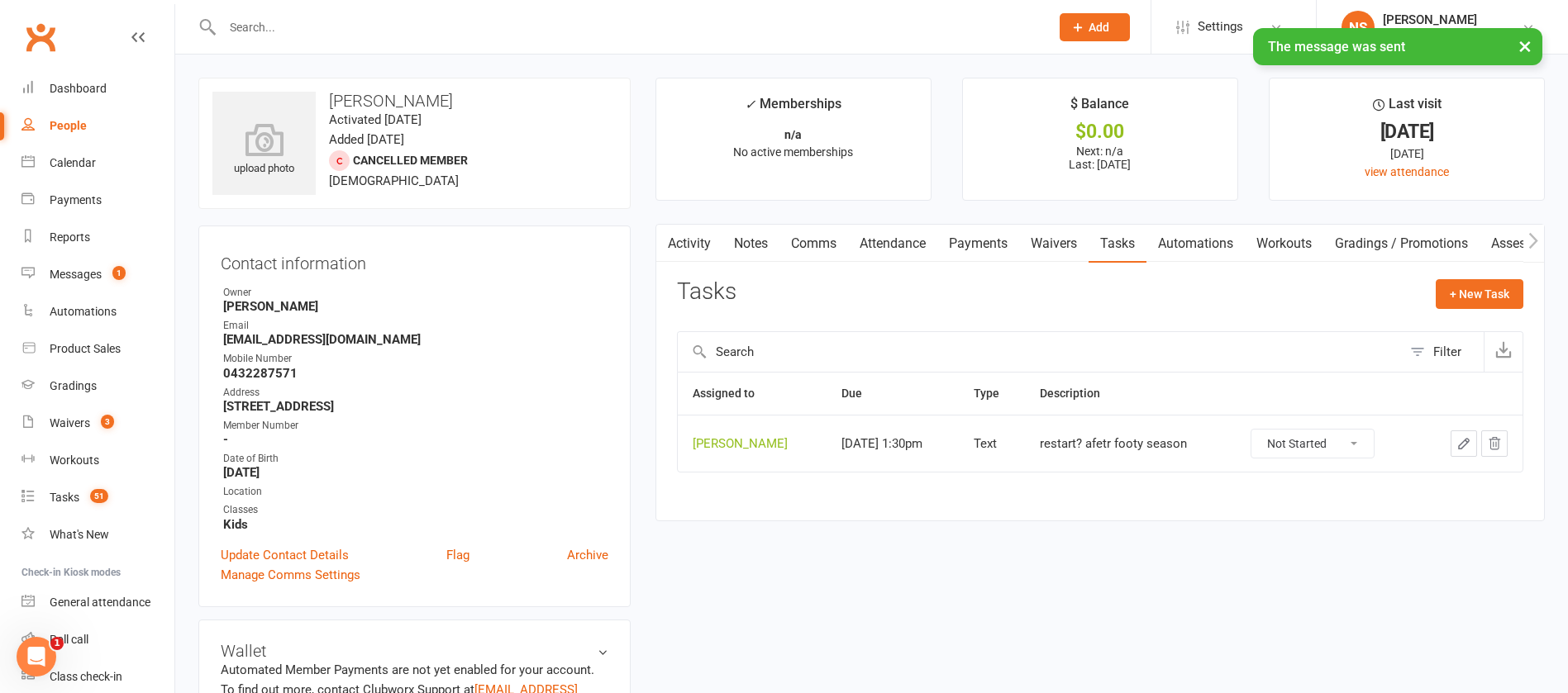
click at [1466, 439] on icon "button" at bounding box center [1464, 444] width 15 height 15
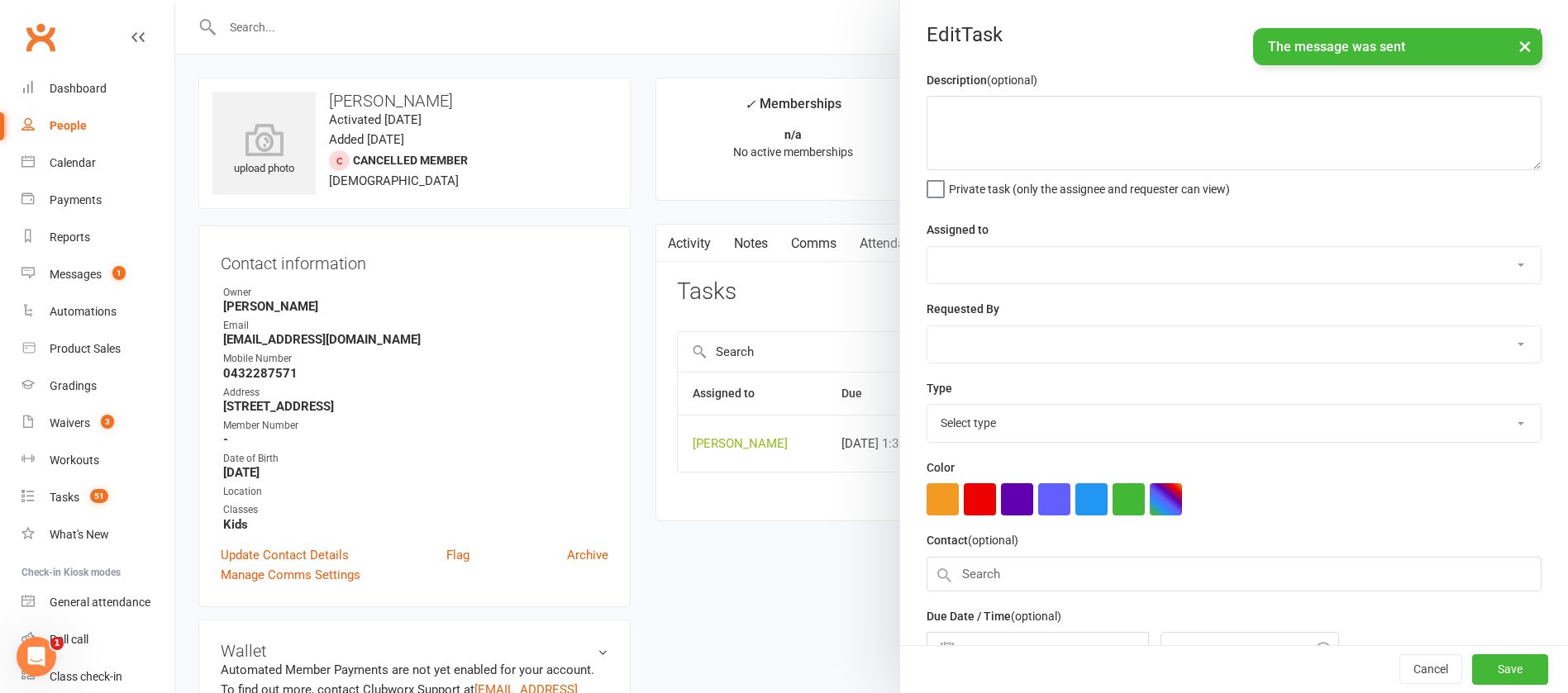
type textarea "restart? afetr footy season"
select select "12940"
type input "[DATE]"
type input "1:30pm"
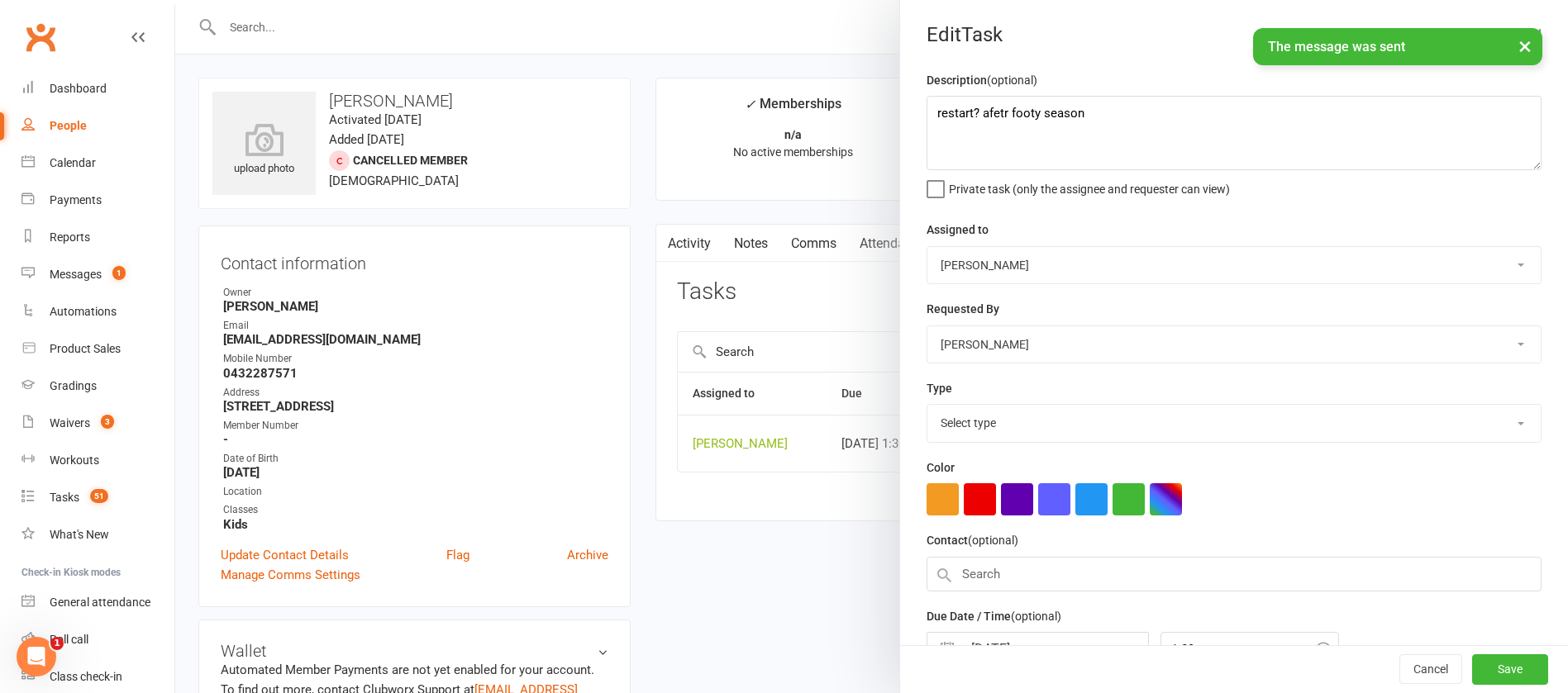
select select "13825"
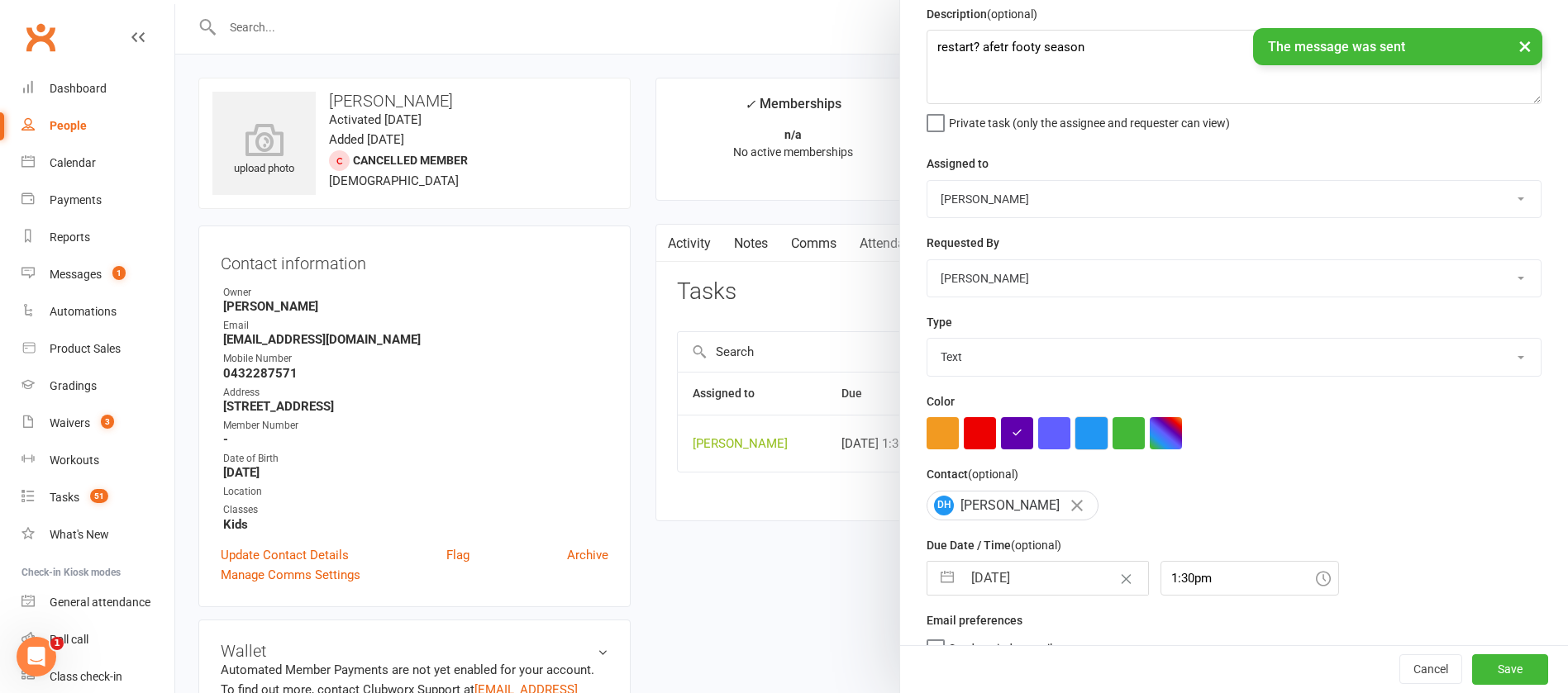
scroll to position [98, 0]
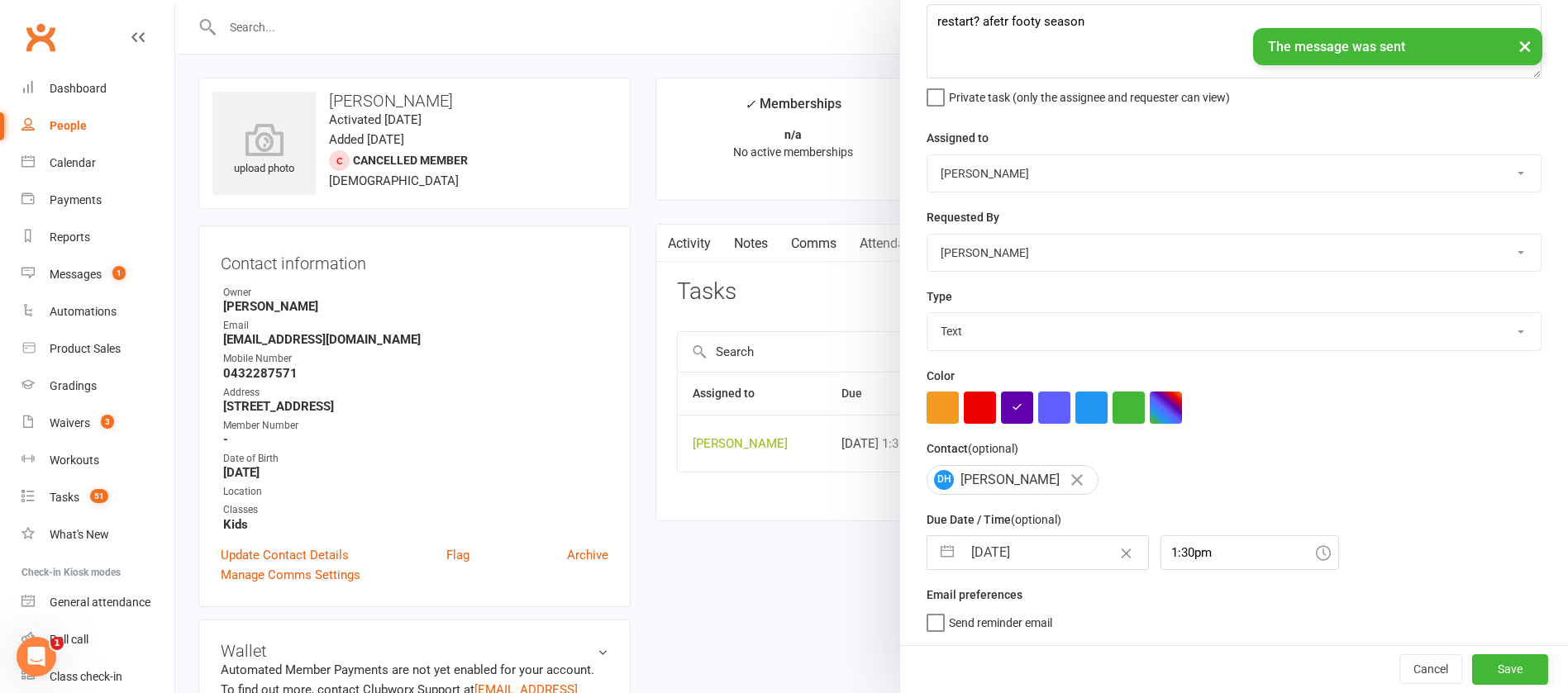
select select "7"
select select "2025"
select select "8"
select select "2025"
select select "9"
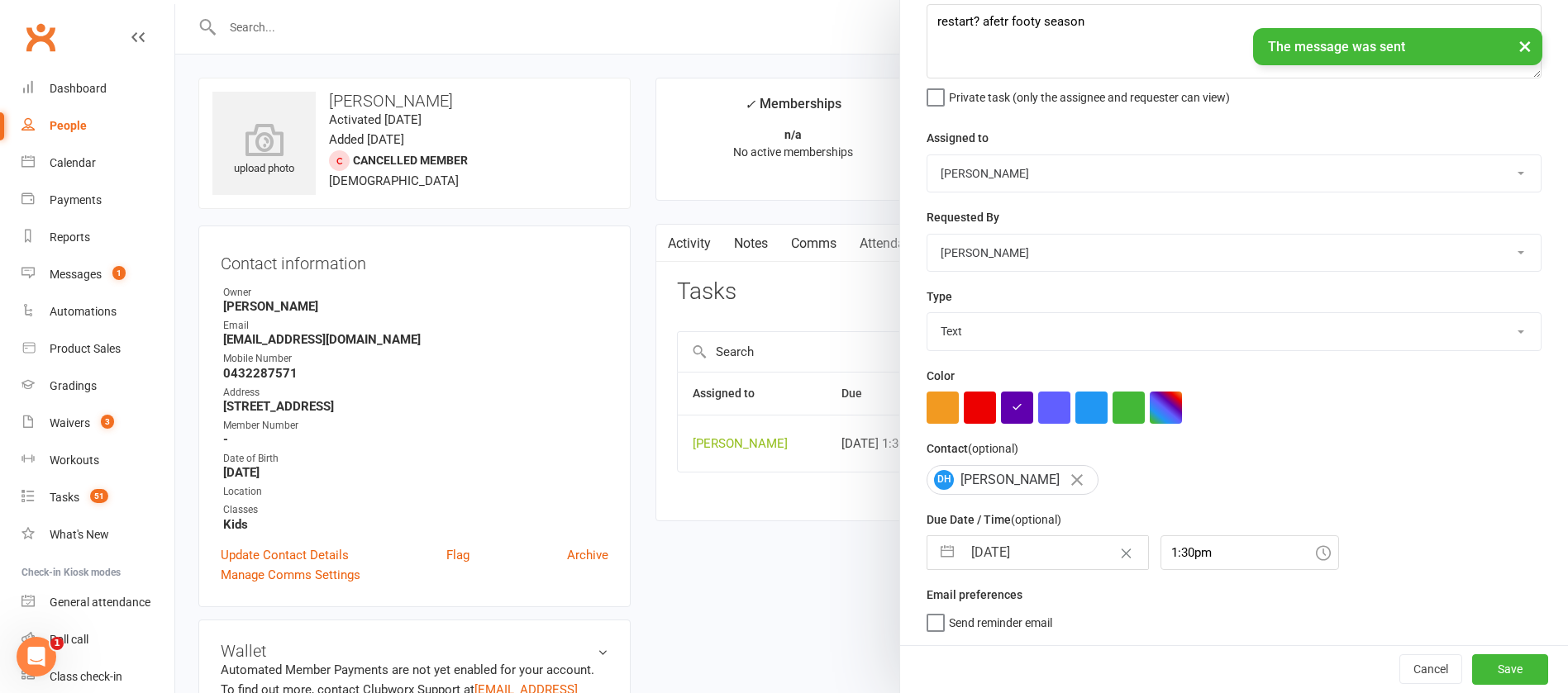
select select "2025"
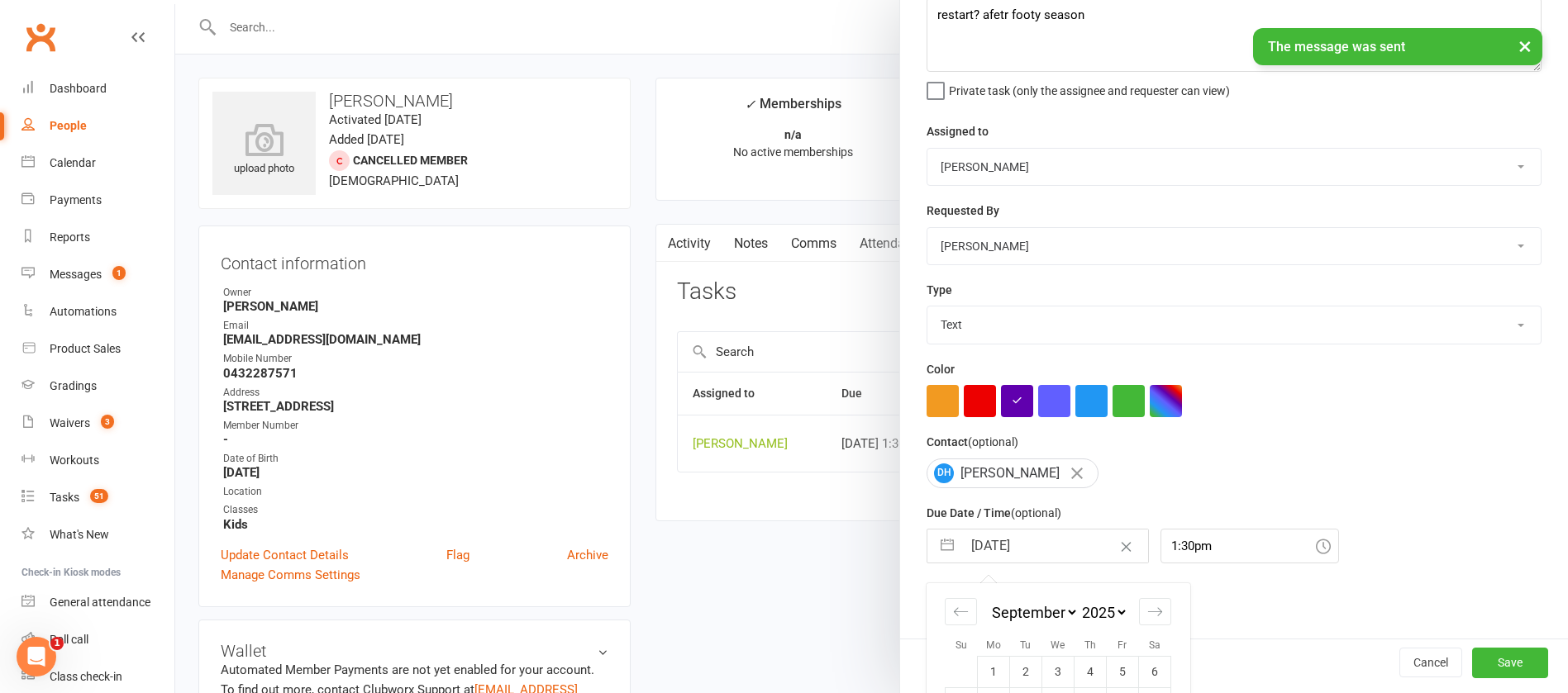
click at [1040, 553] on input "[DATE]" at bounding box center [1055, 546] width 186 height 33
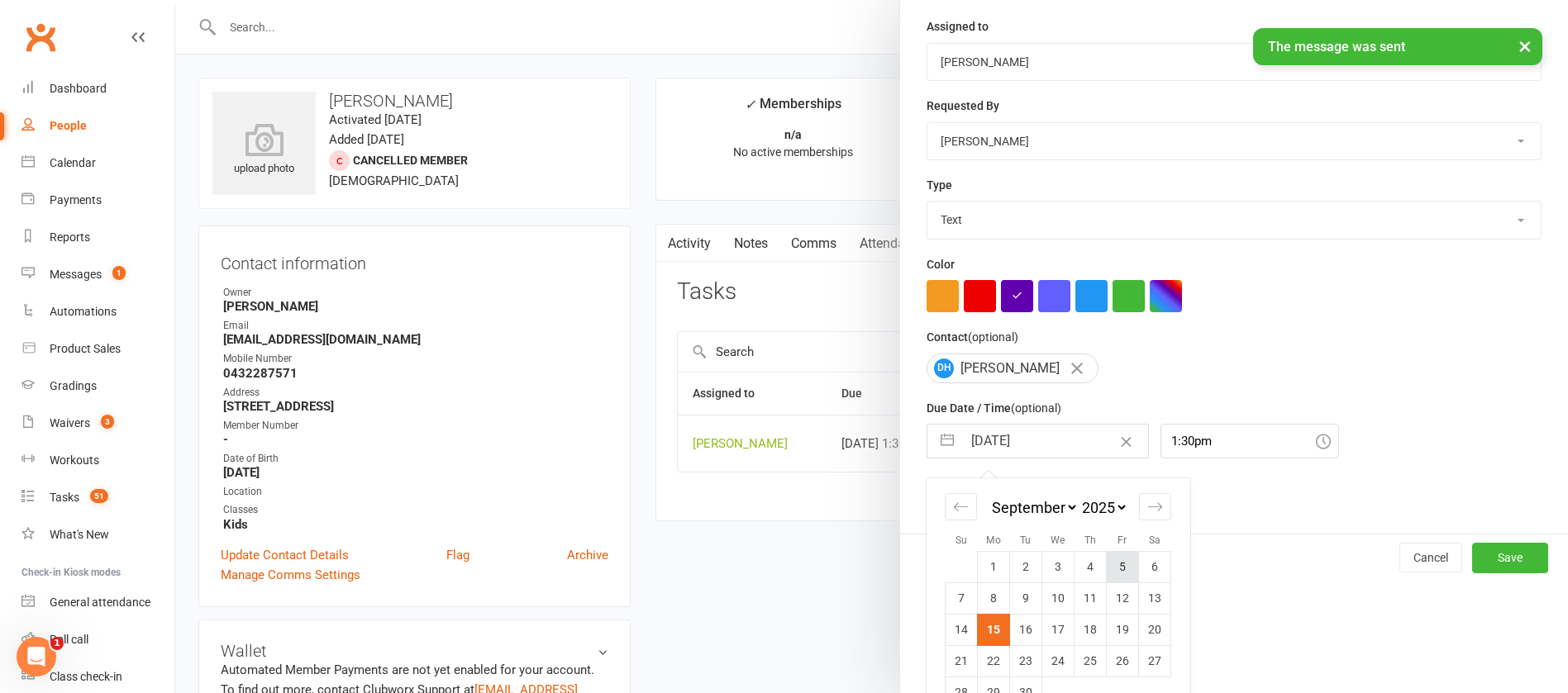
scroll to position [243, 0]
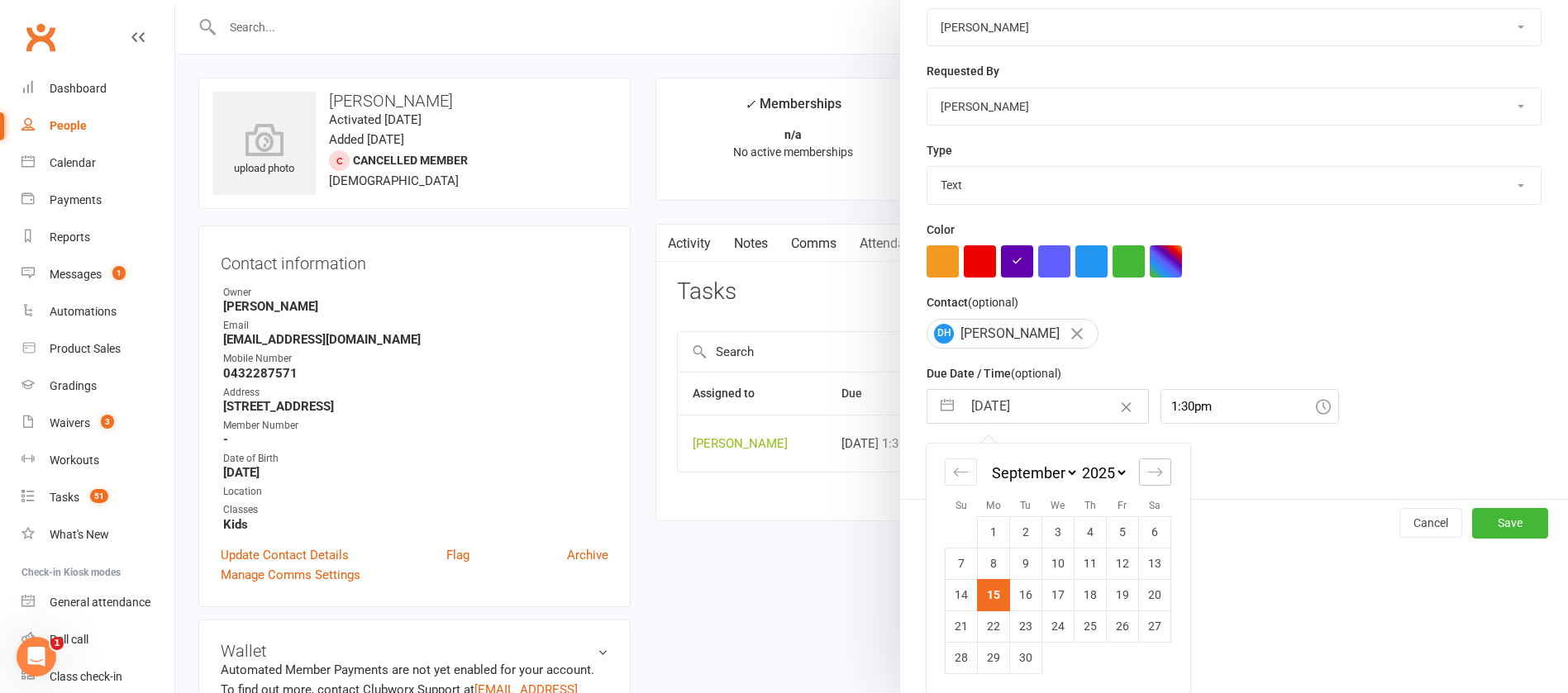
click at [1151, 474] on icon "Move forward to switch to the next month." at bounding box center [1155, 472] width 14 height 9
select select "10"
select select "2025"
click at [1110, 561] on td "10" at bounding box center [1122, 564] width 32 height 31
type input "10 Oct 2025"
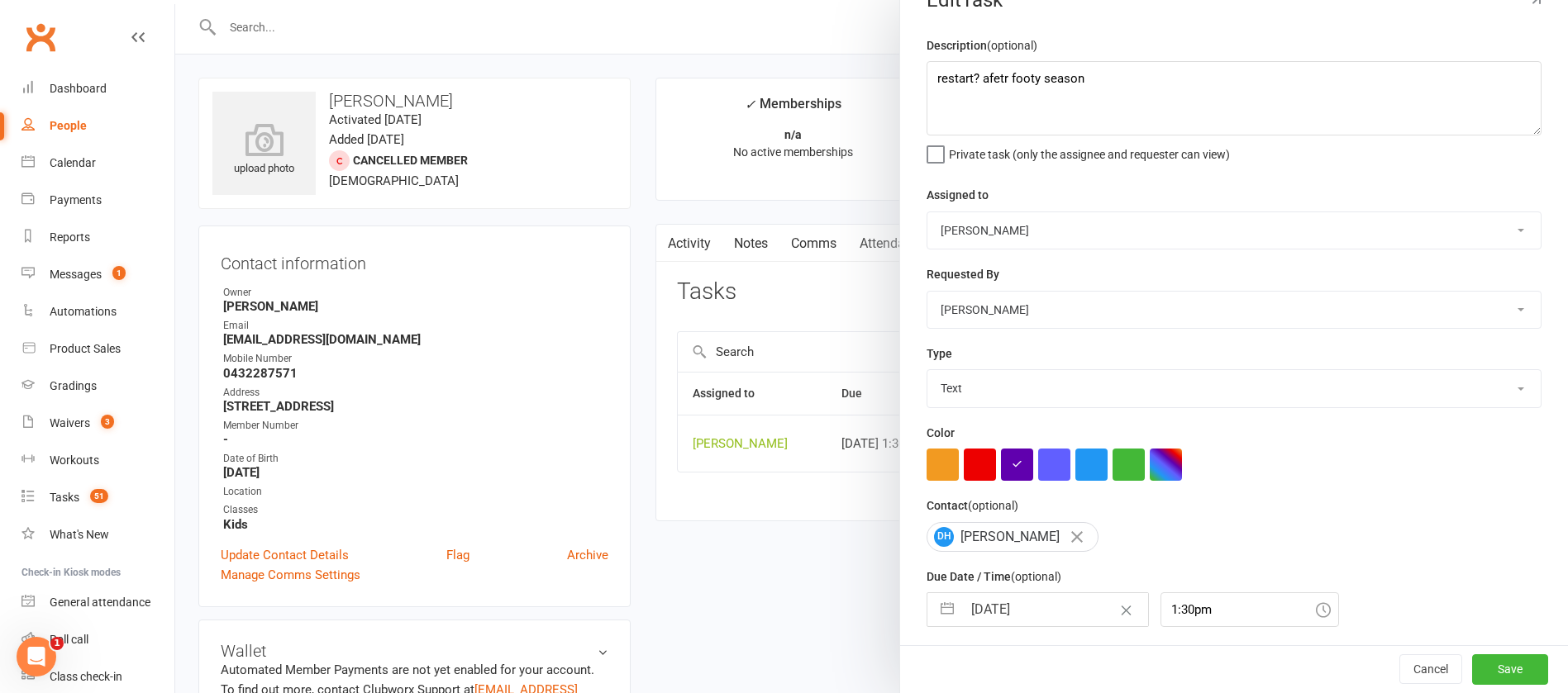
scroll to position [0, 0]
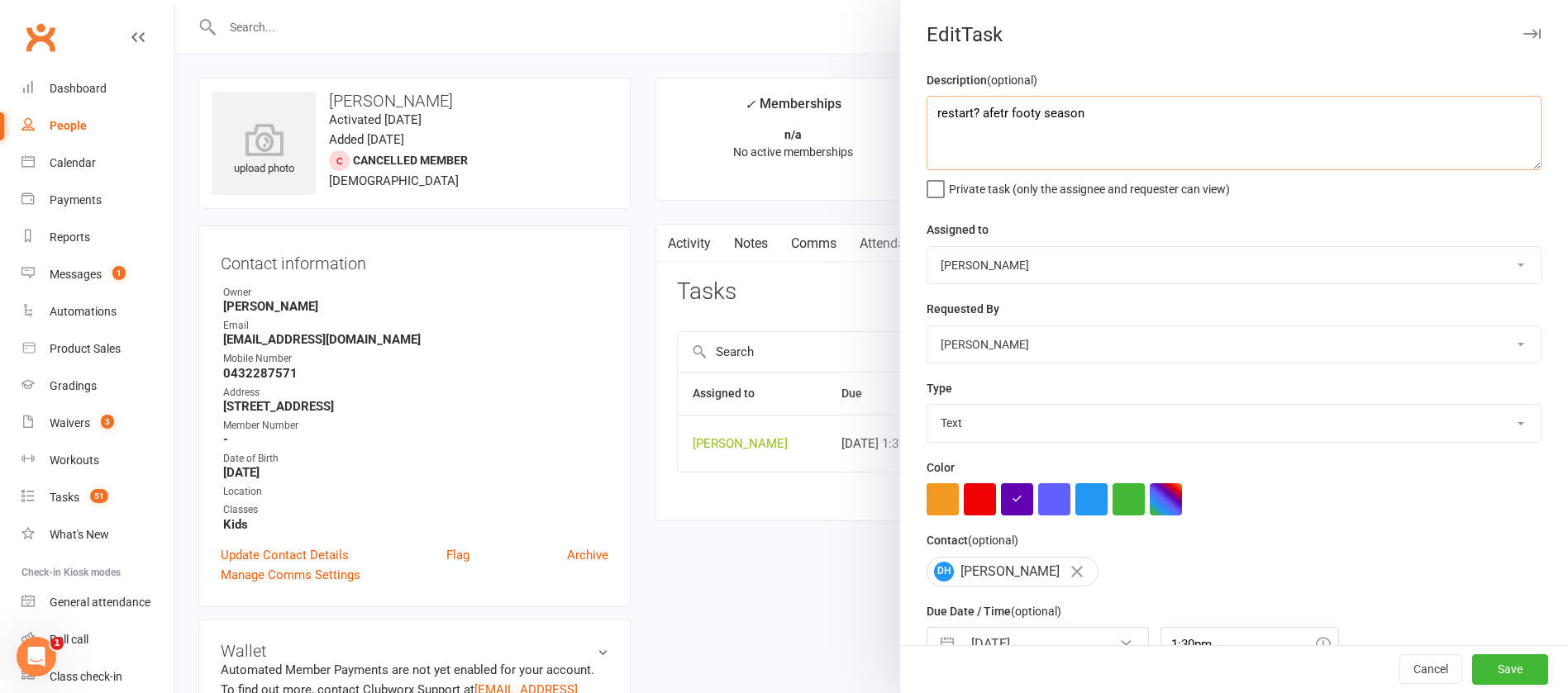
drag, startPoint x: 1113, startPoint y: 115, endPoint x: 903, endPoint y: 118, distance: 210.0
click at [903, 119] on div "Description (optional) restart? afetr footy season Private task (only the assig…" at bounding box center [1235, 403] width 668 height 667
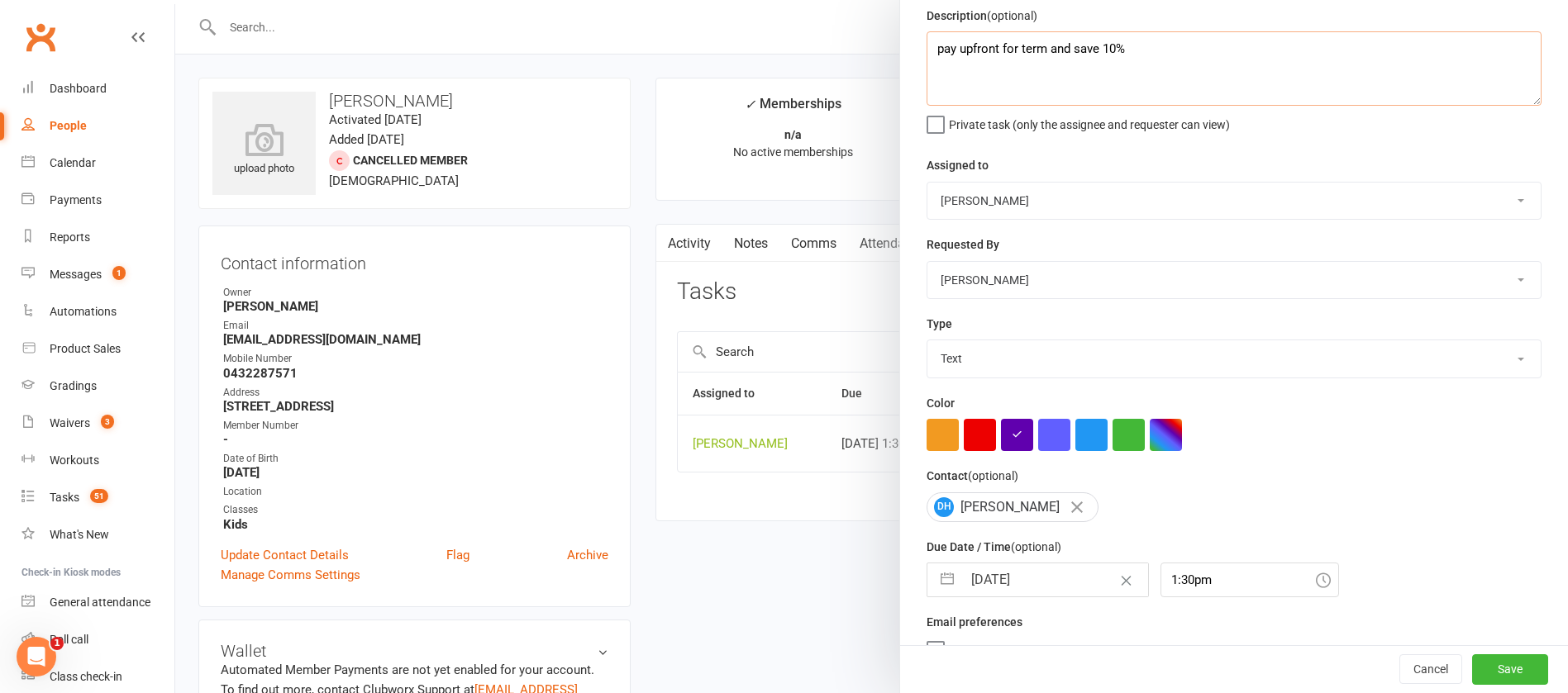
scroll to position [98, 0]
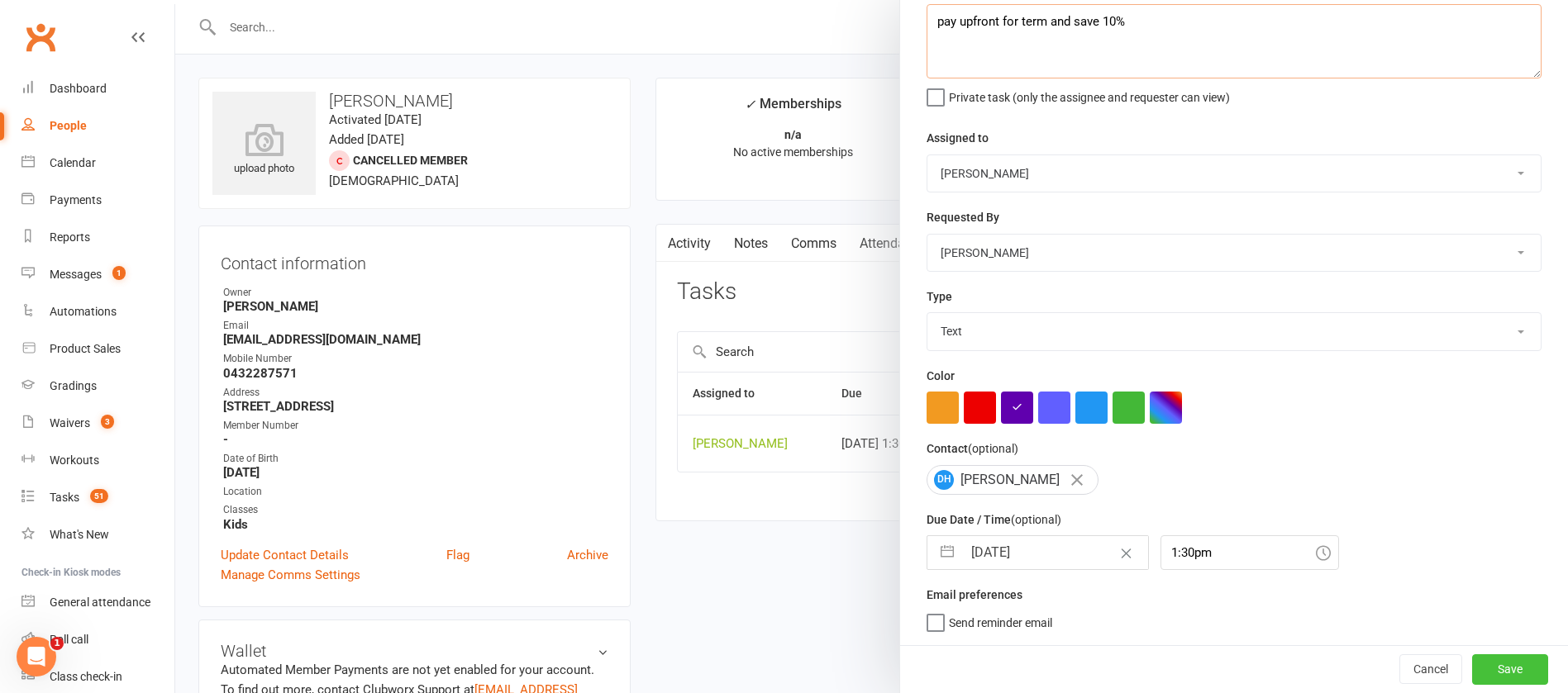
type textarea "pay upfront for term and save 10%"
click at [1479, 668] on button "Save" at bounding box center [1510, 669] width 76 height 29
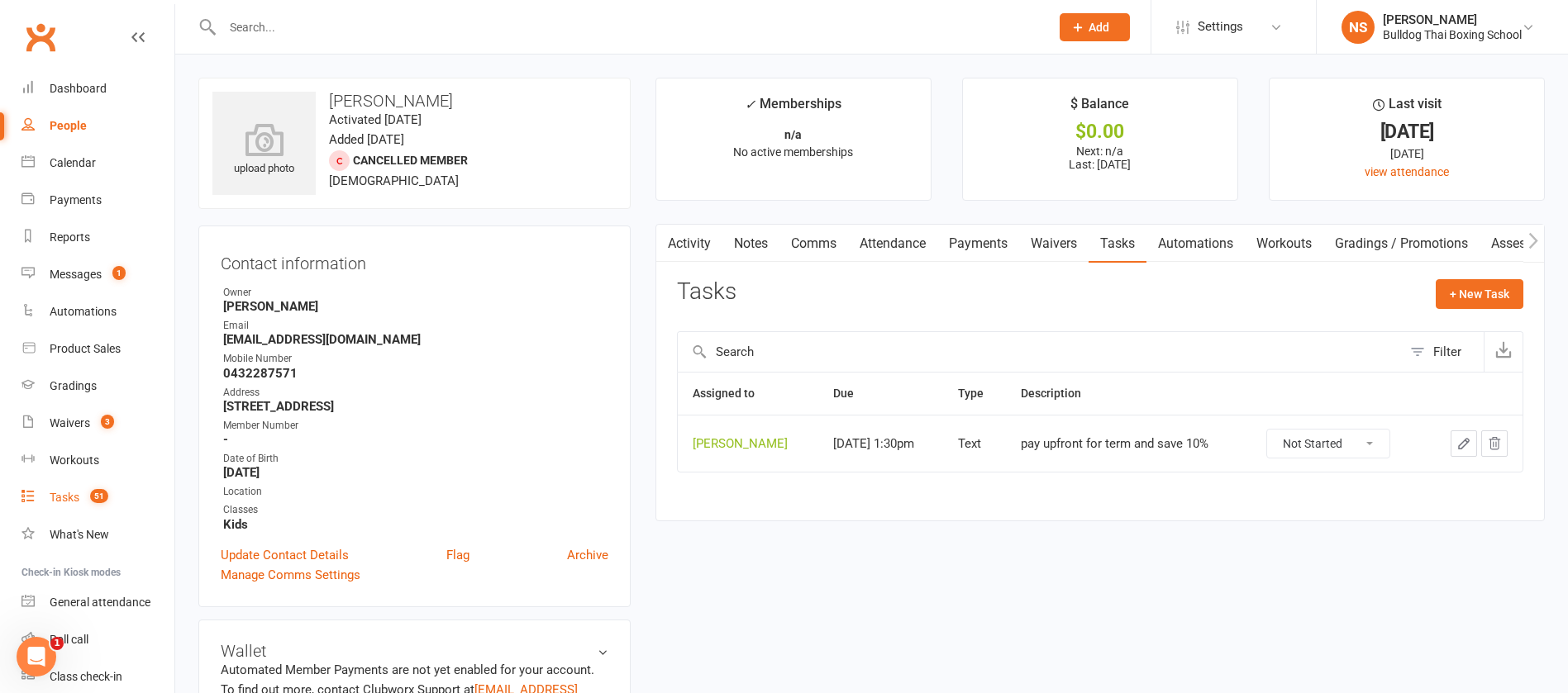
click at [70, 500] on div "Tasks" at bounding box center [64, 497] width 29 height 13
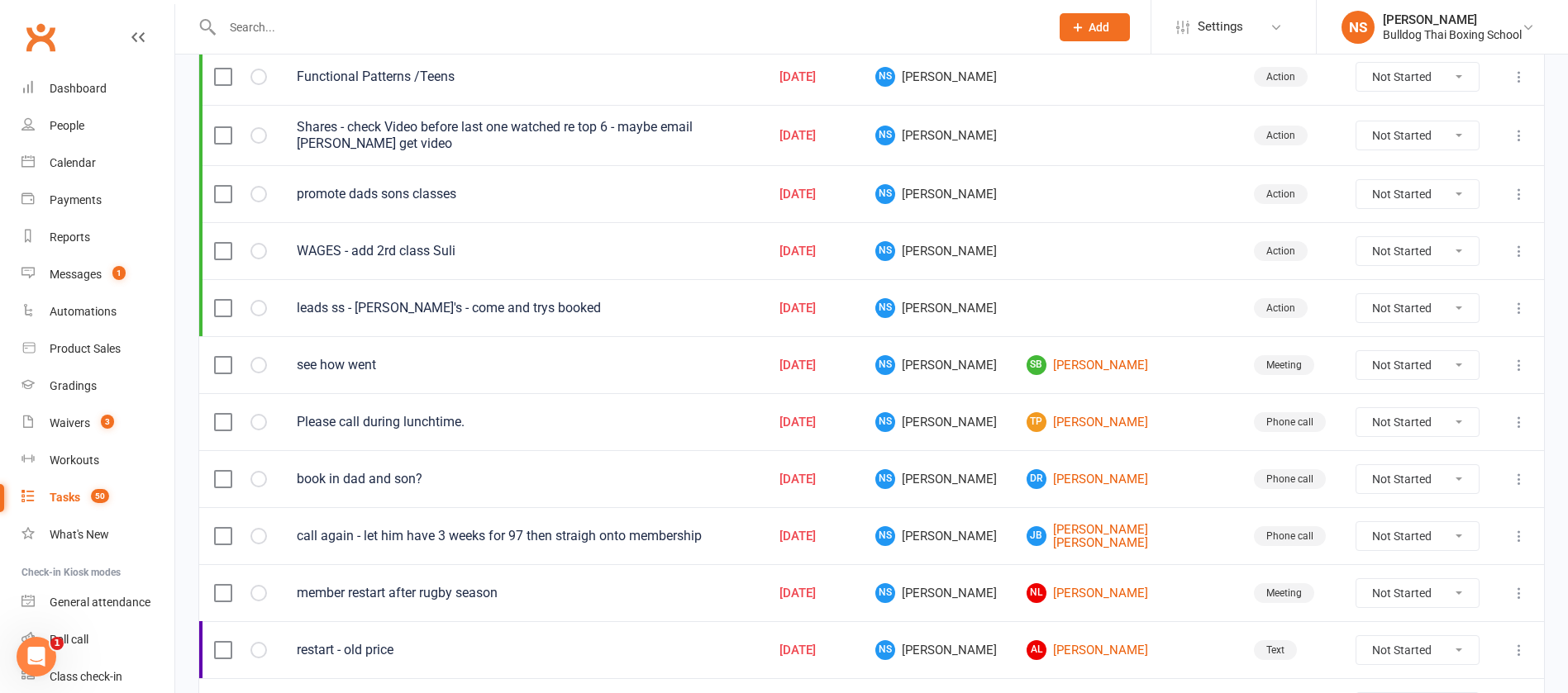
scroll to position [372, 0]
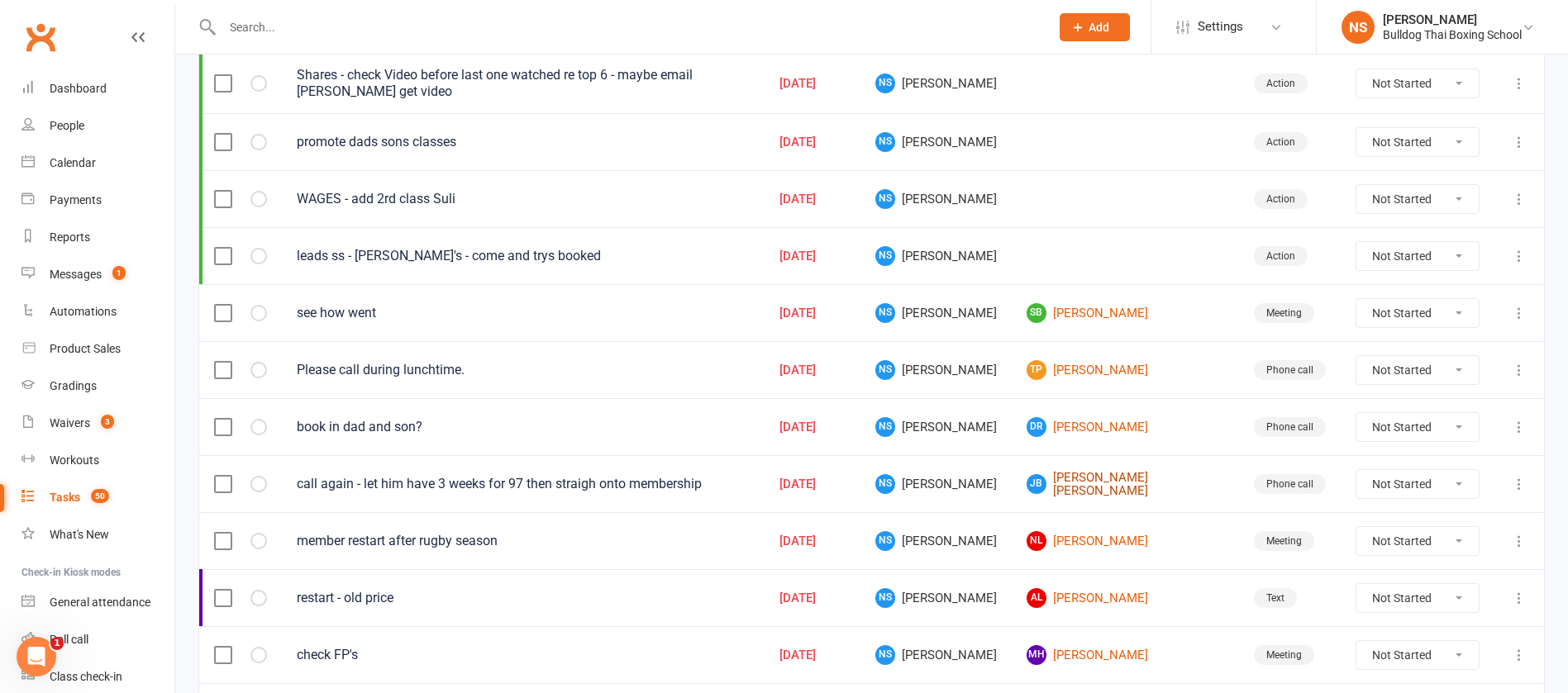
click at [1140, 488] on link "JB Jackson Bradbury" at bounding box center [1125, 485] width 198 height 28
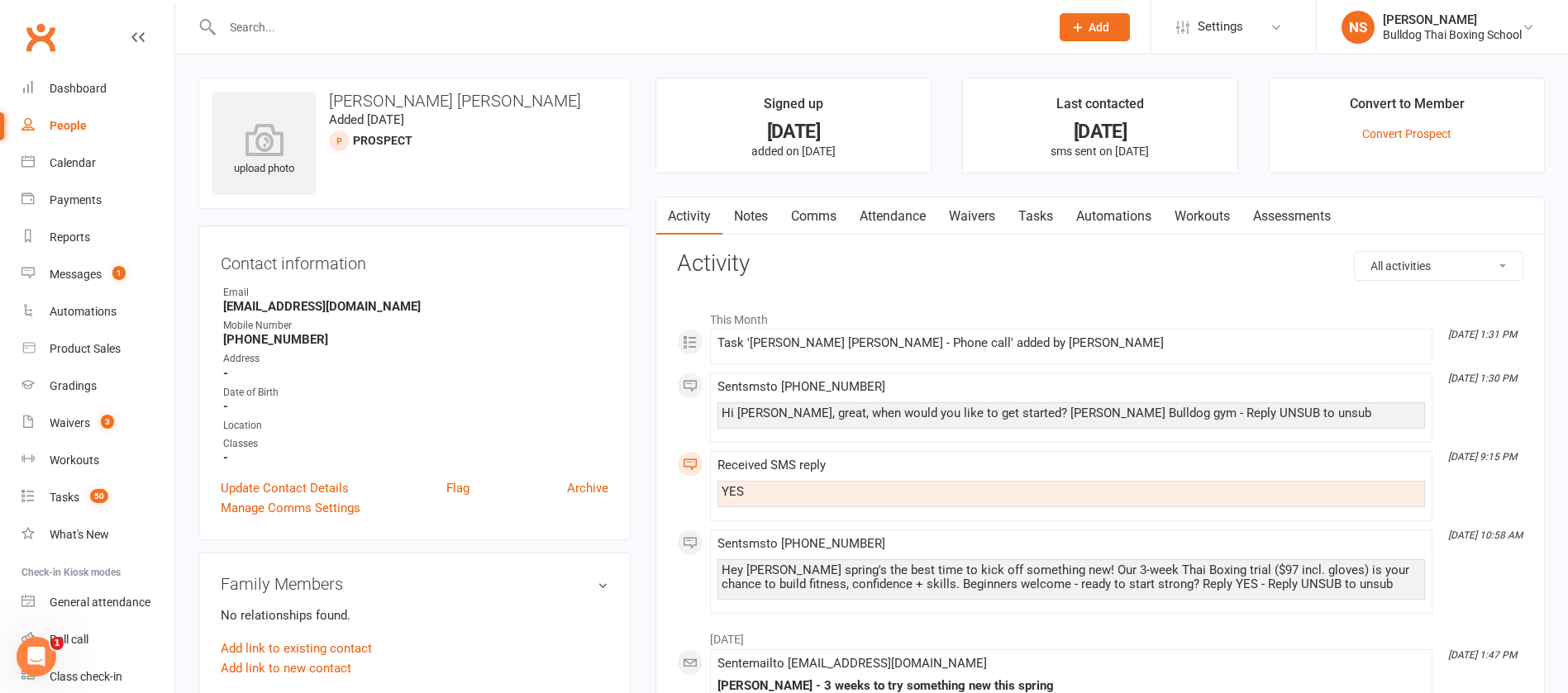
click at [804, 210] on link "Comms" at bounding box center [813, 217] width 68 height 38
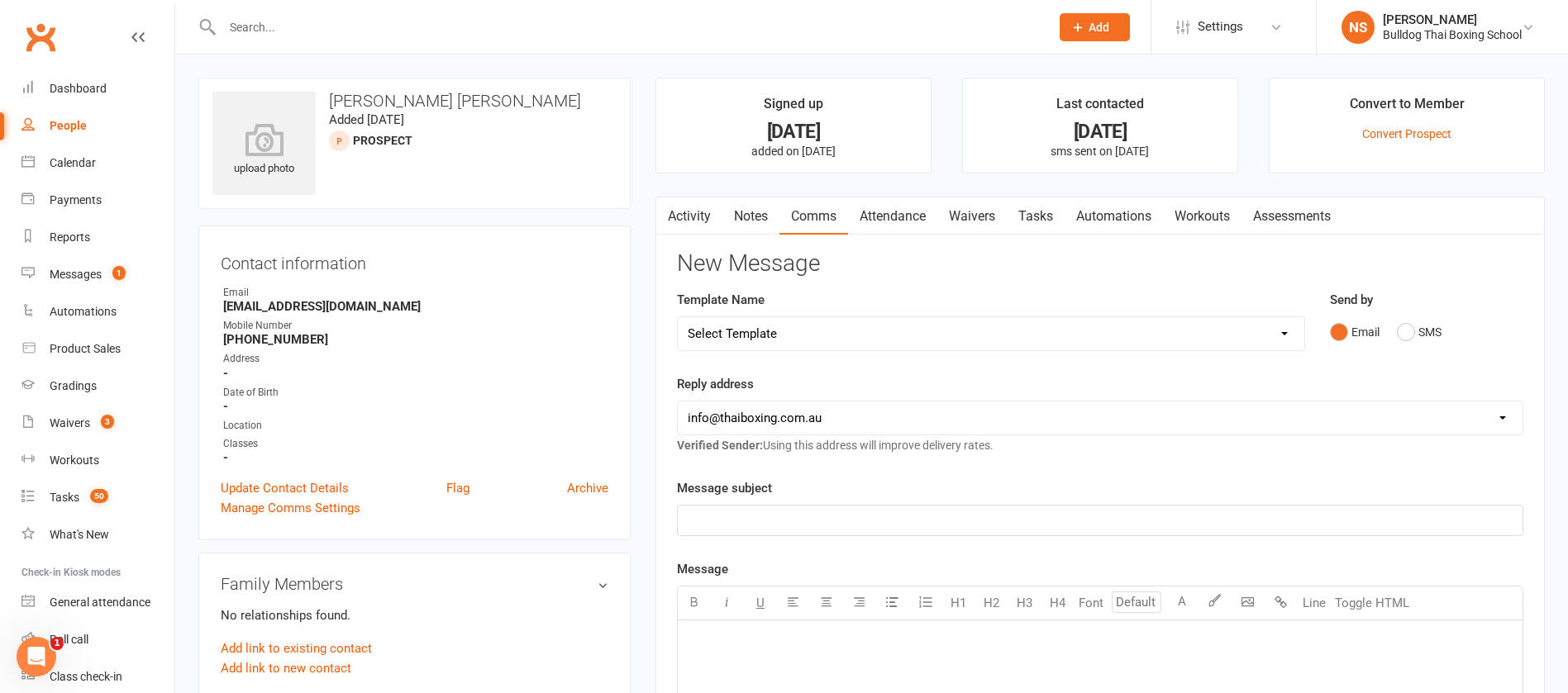
click at [700, 211] on link "Activity" at bounding box center [689, 217] width 66 height 38
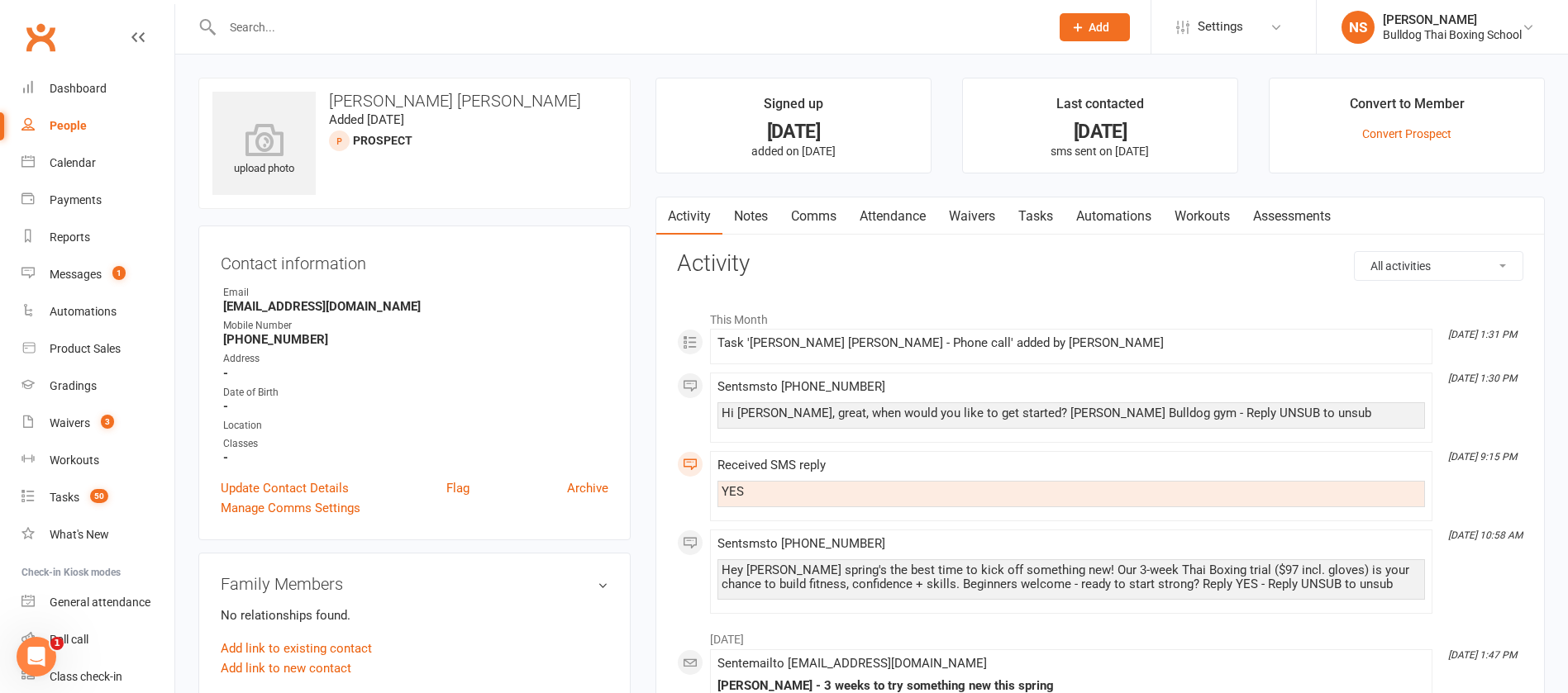
click at [1043, 222] on link "Tasks" at bounding box center [1035, 217] width 58 height 38
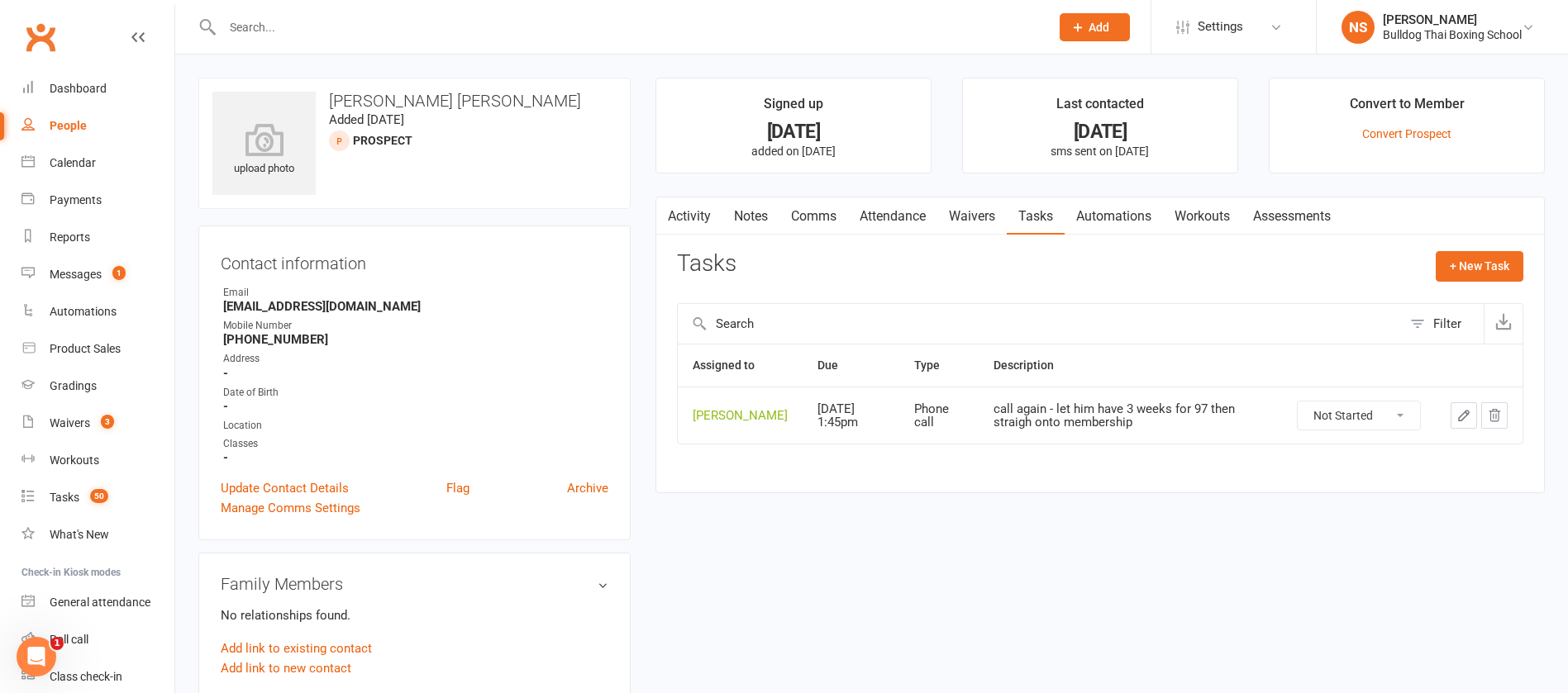
click at [1470, 423] on icon "button" at bounding box center [1464, 415] width 15 height 15
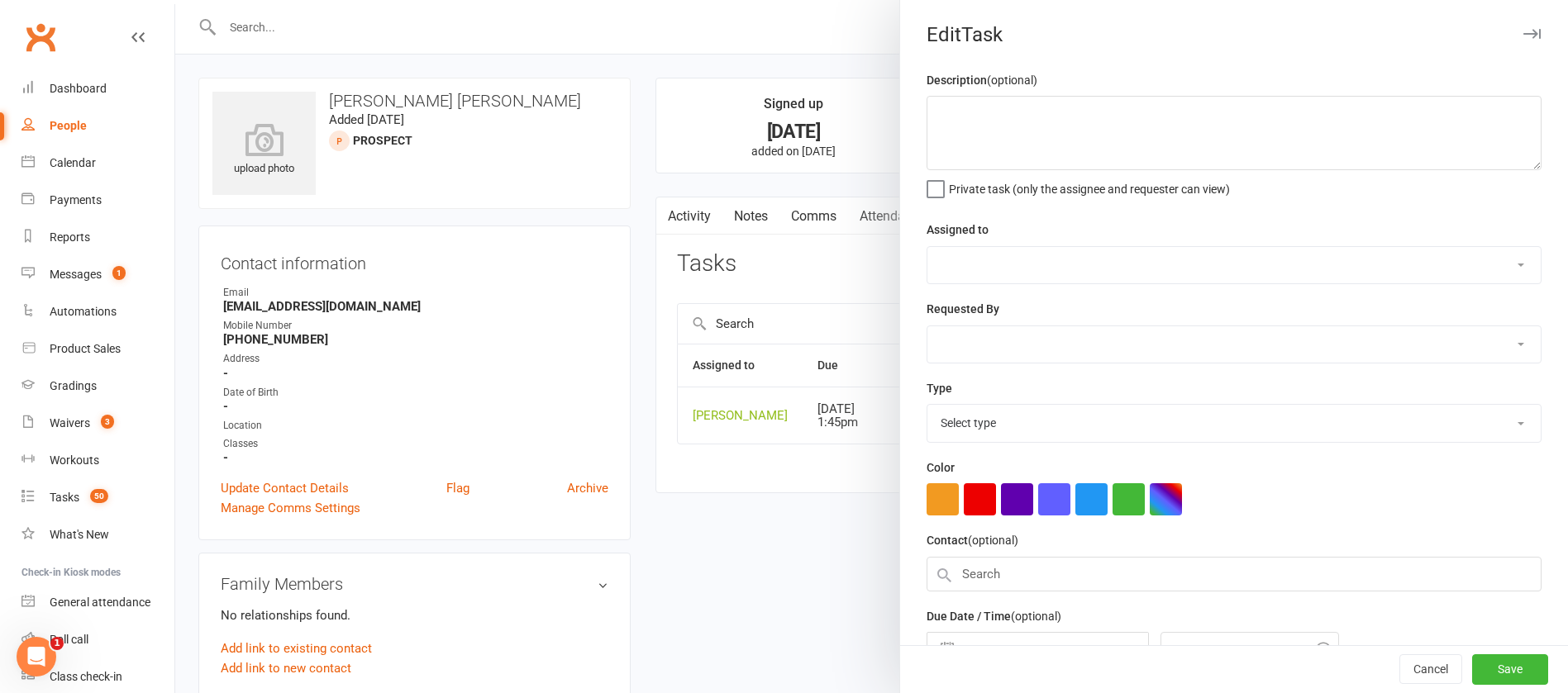
type textarea "call again - let him have 3 weeks for 97 then straigh onto membership"
select select "12940"
type input "[DATE]"
type input "1:45pm"
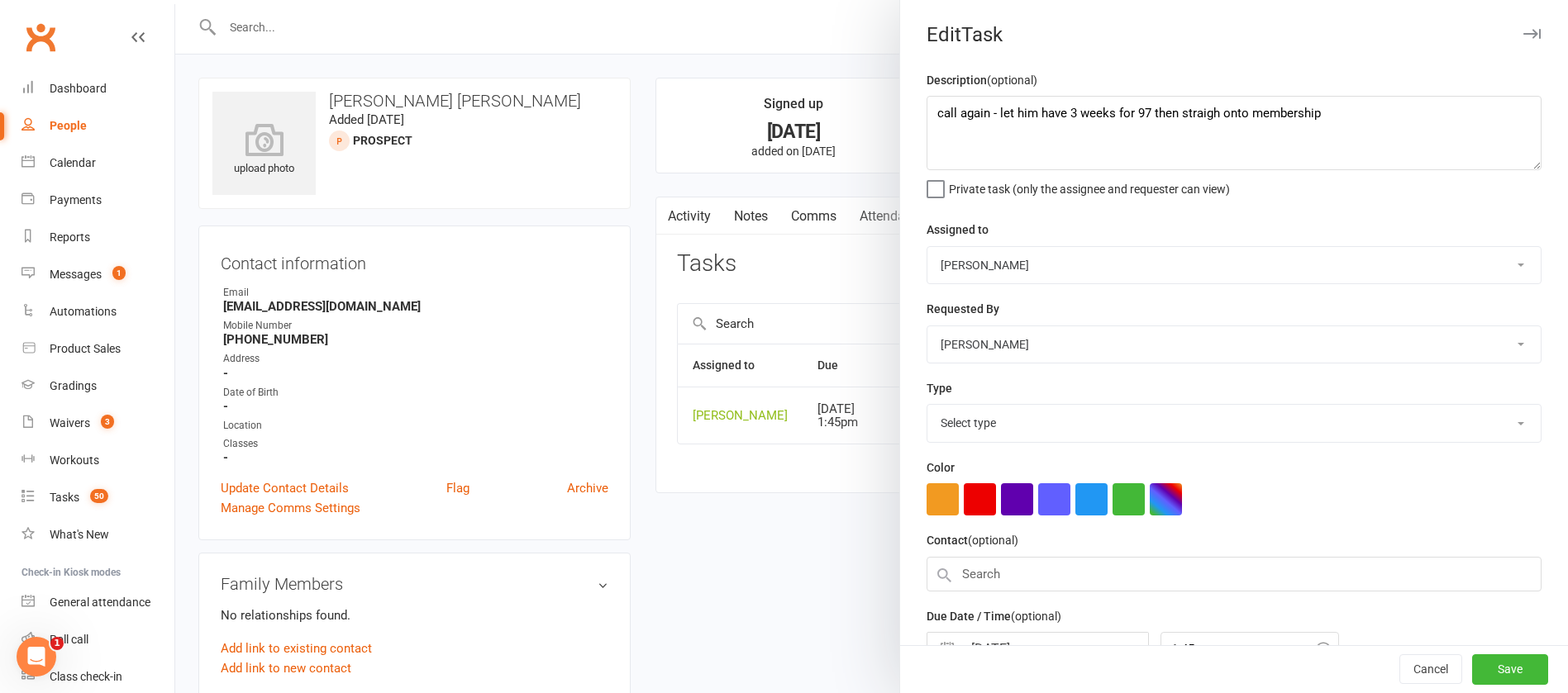
select select "12048"
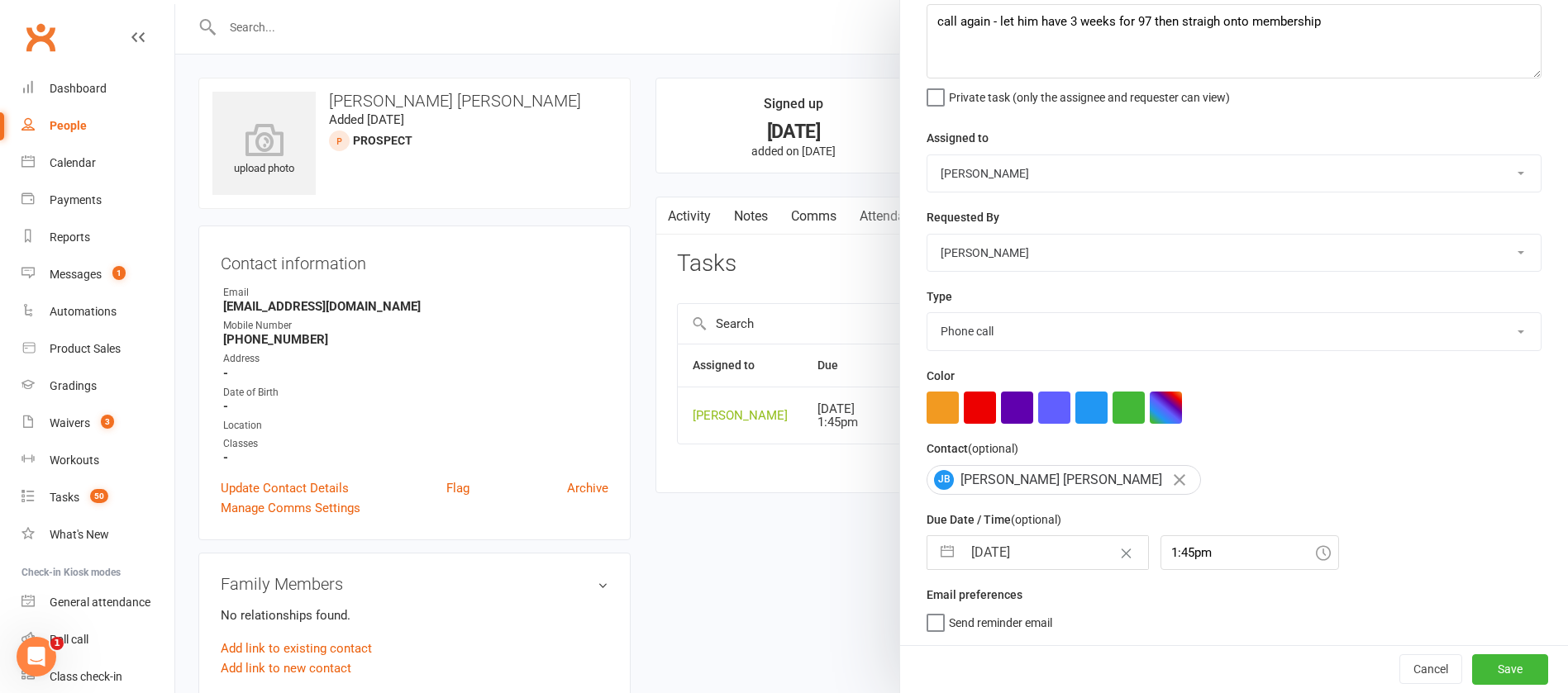
click at [1057, 545] on input "[DATE]" at bounding box center [1055, 552] width 186 height 33
select select "7"
select select "2025"
select select "8"
select select "2025"
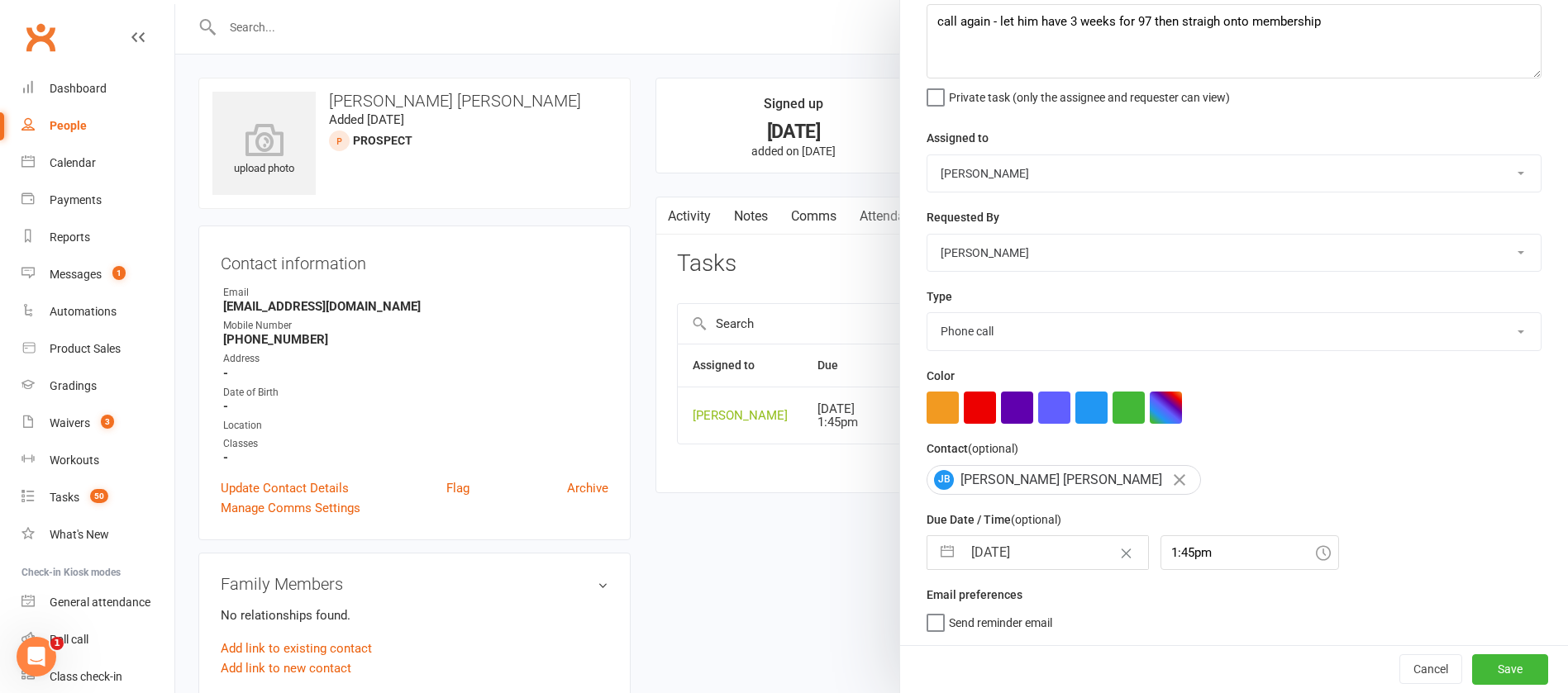
select select "9"
select select "2025"
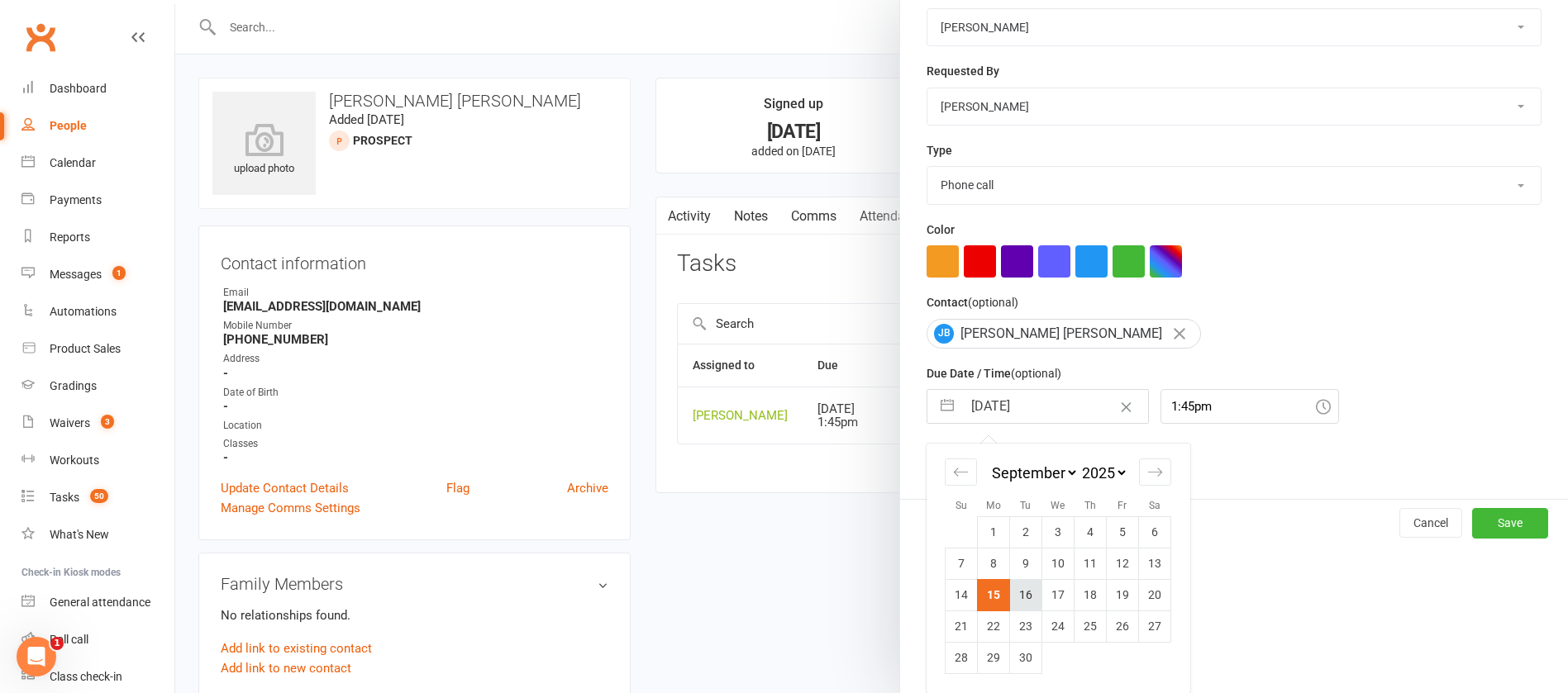
click at [1024, 605] on td "16" at bounding box center [1026, 595] width 32 height 31
type input "[DATE]"
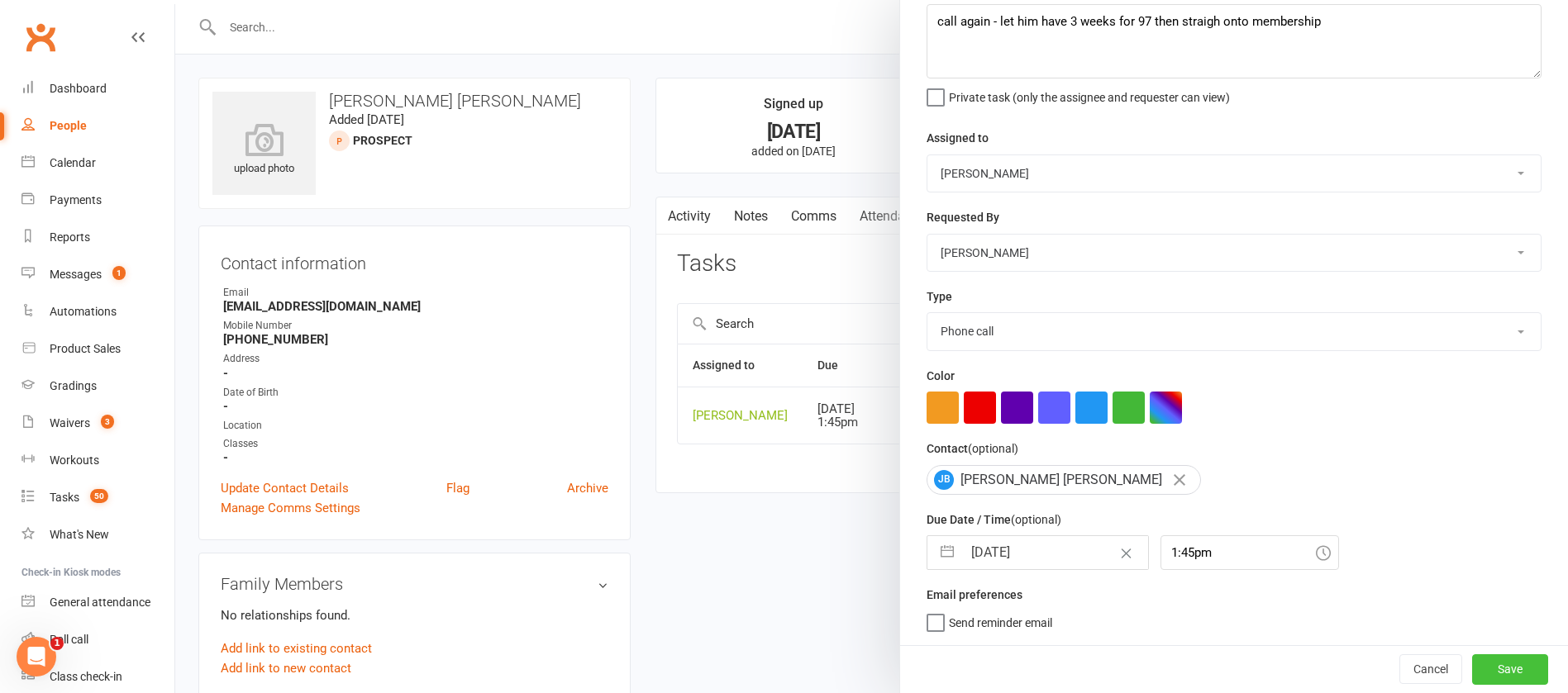
click at [1472, 666] on button "Save" at bounding box center [1510, 669] width 76 height 29
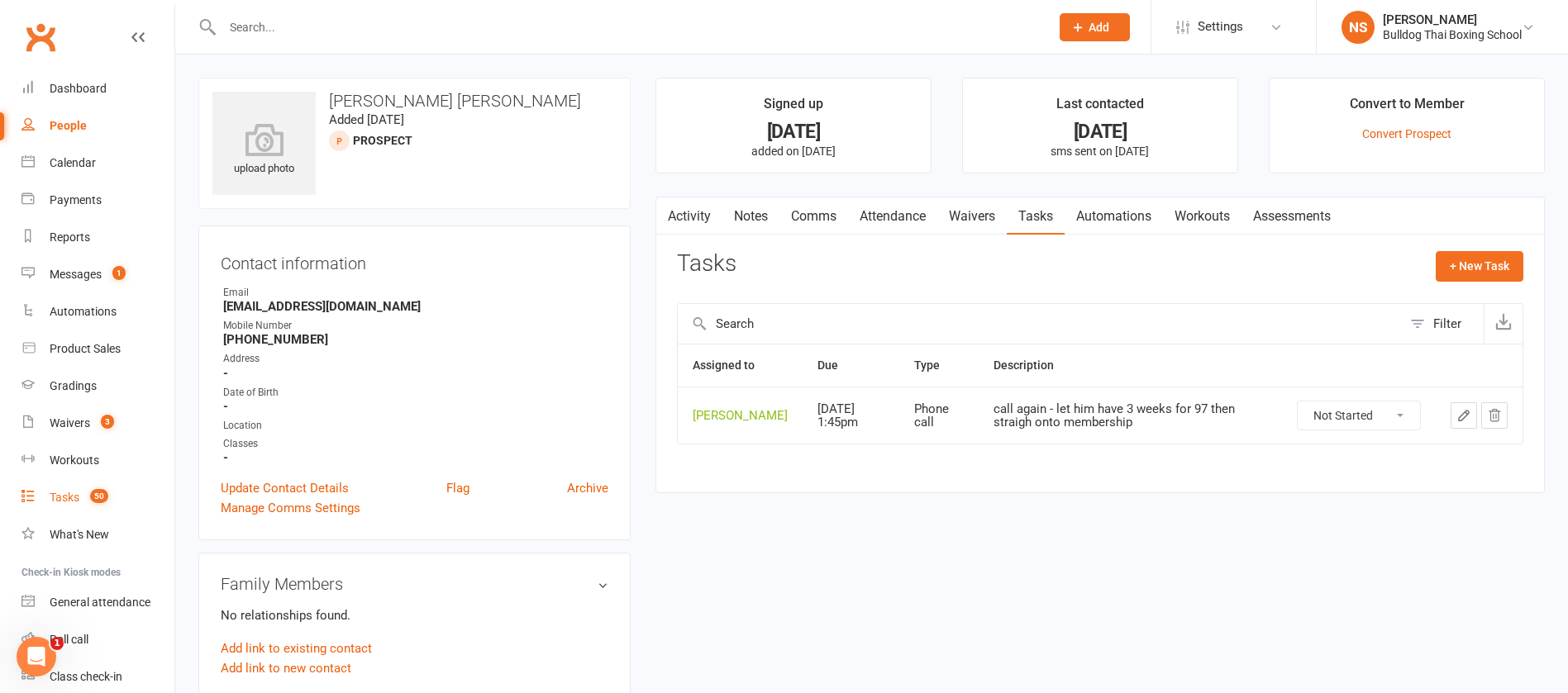
click at [75, 499] on div "Tasks" at bounding box center [64, 497] width 29 height 13
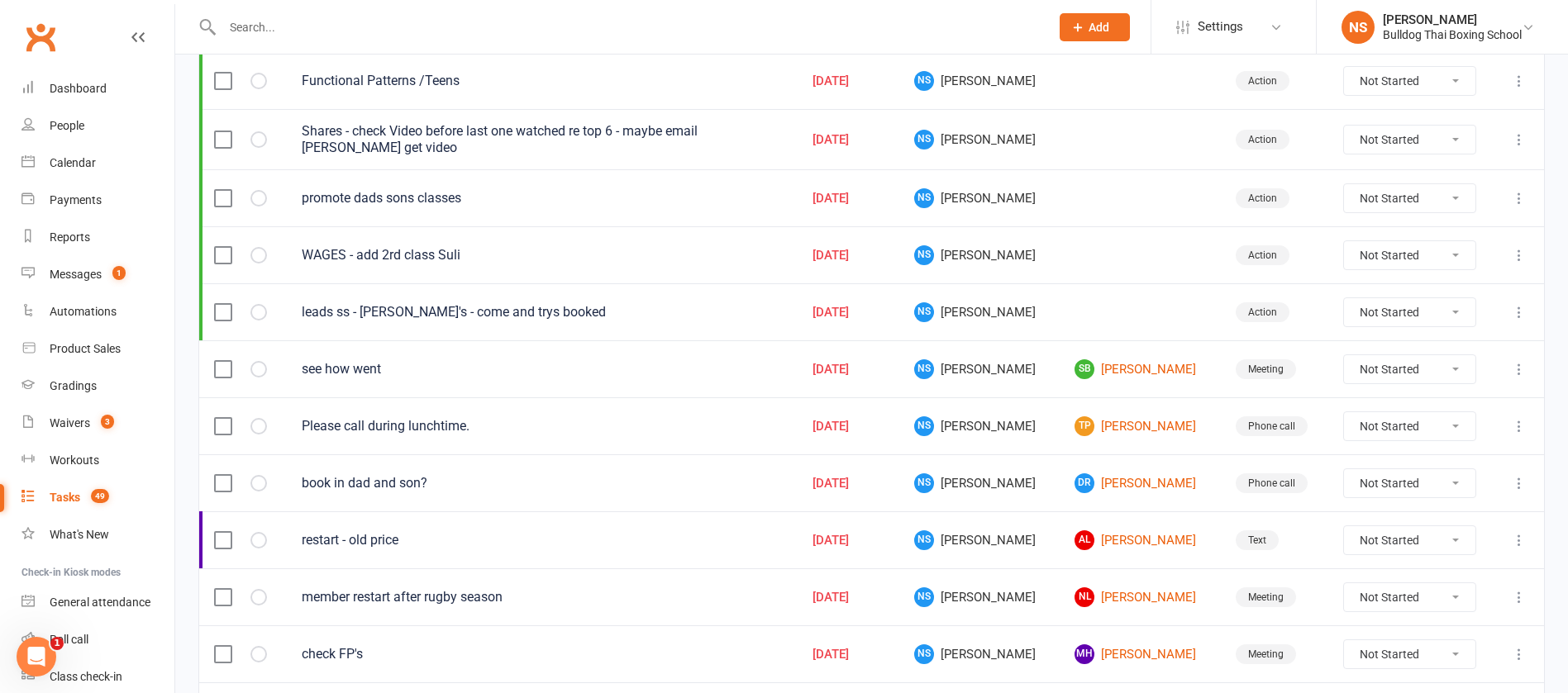
scroll to position [372, 0]
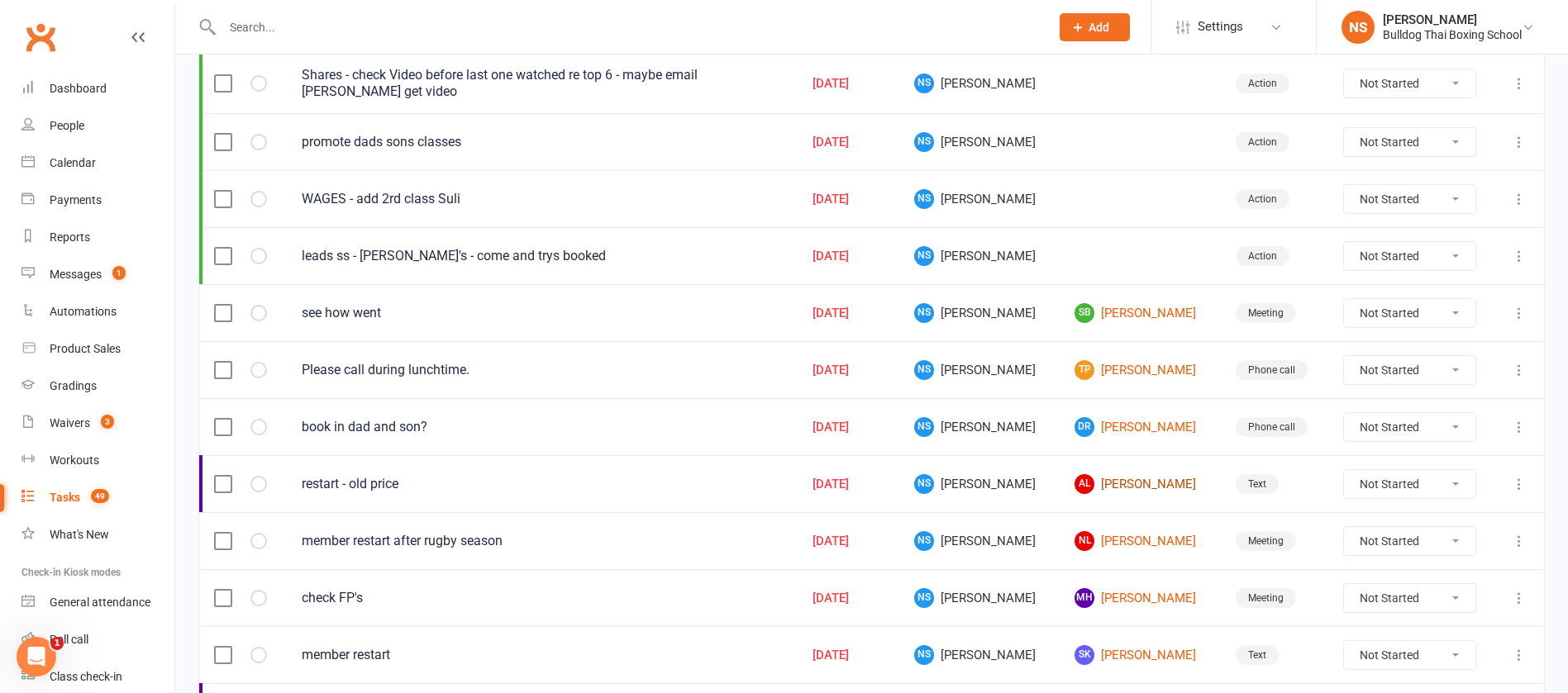
click at [1117, 485] on link "AL Alex Lanssens" at bounding box center [1140, 484] width 130 height 20
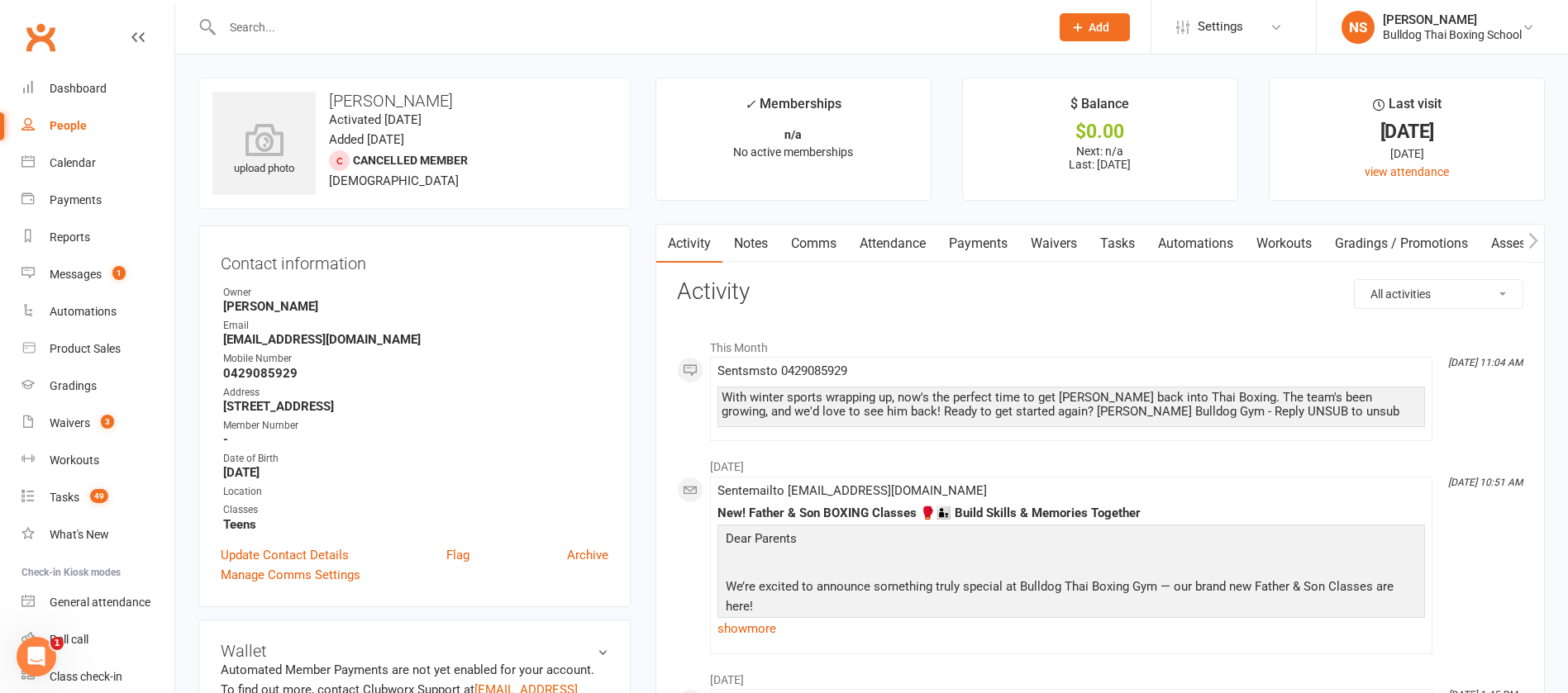
click at [756, 240] on link "Notes" at bounding box center [751, 243] width 57 height 38
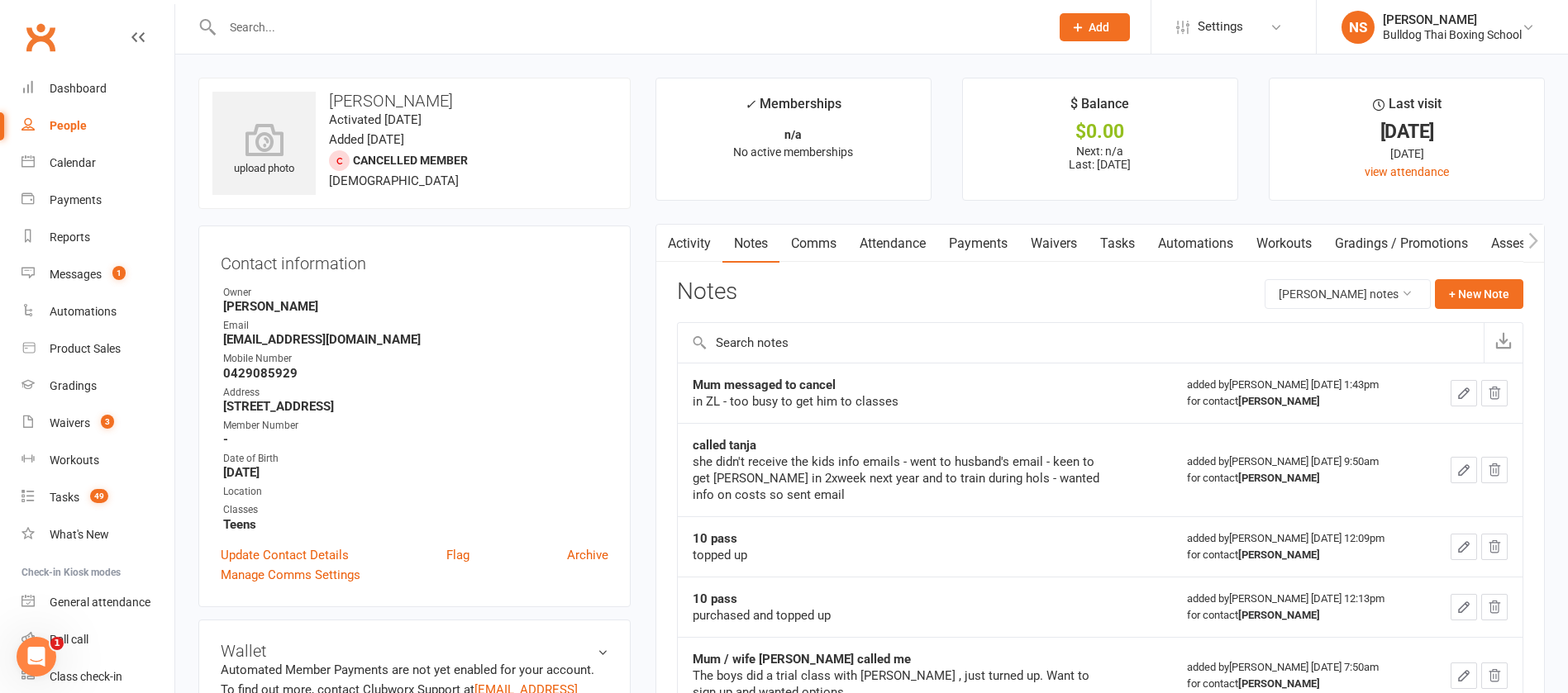
click at [1128, 231] on link "Tasks" at bounding box center [1117, 243] width 58 height 38
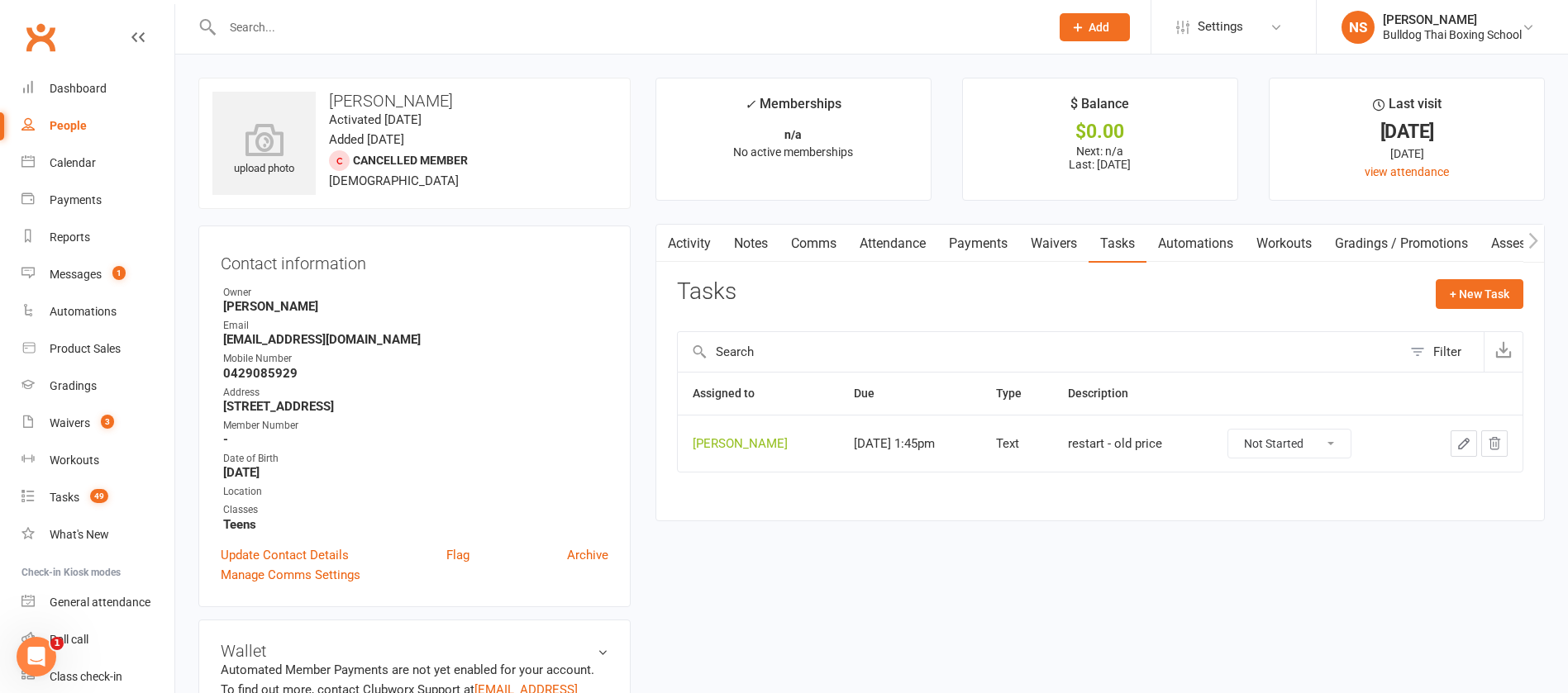
click at [1463, 440] on icon "button" at bounding box center [1464, 444] width 15 height 15
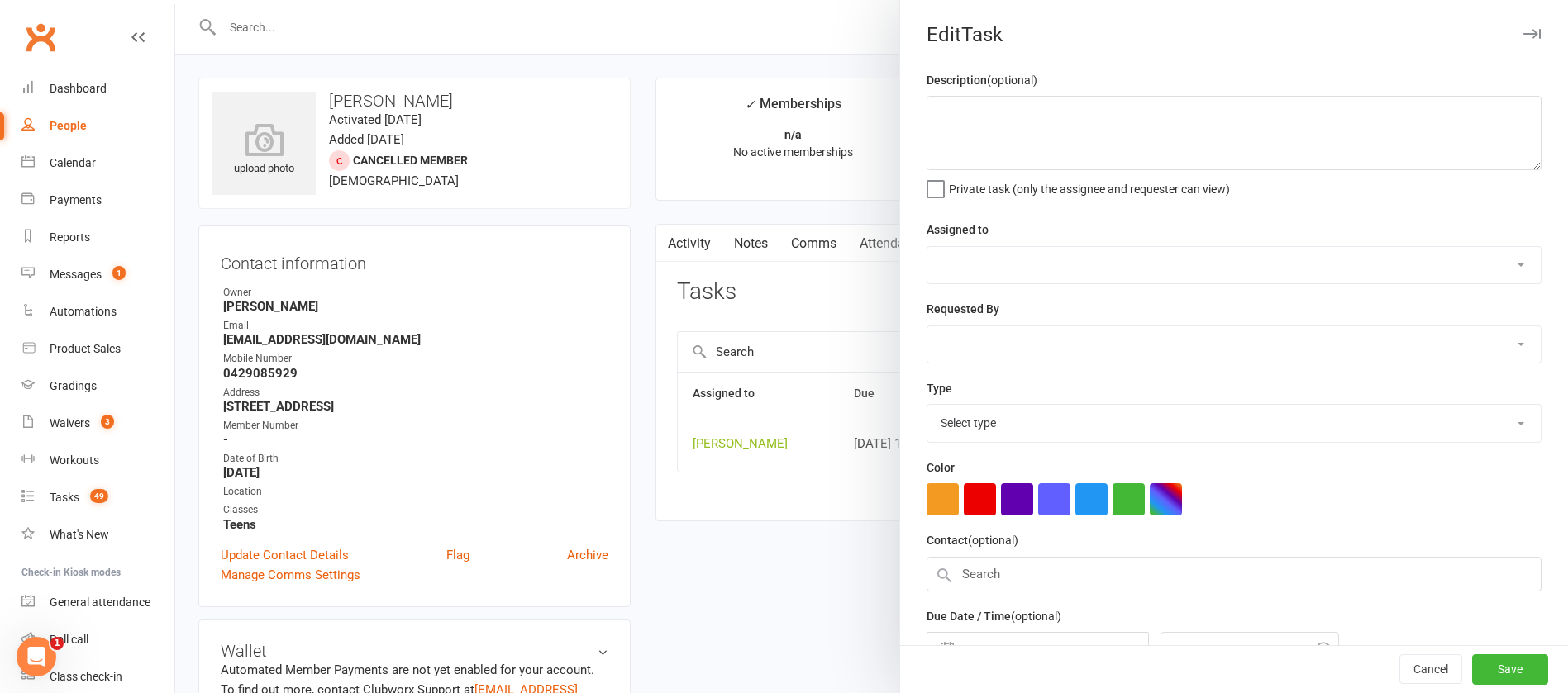
type textarea "restart - old price"
select select "12940"
type input "[DATE]"
type input "1:45pm"
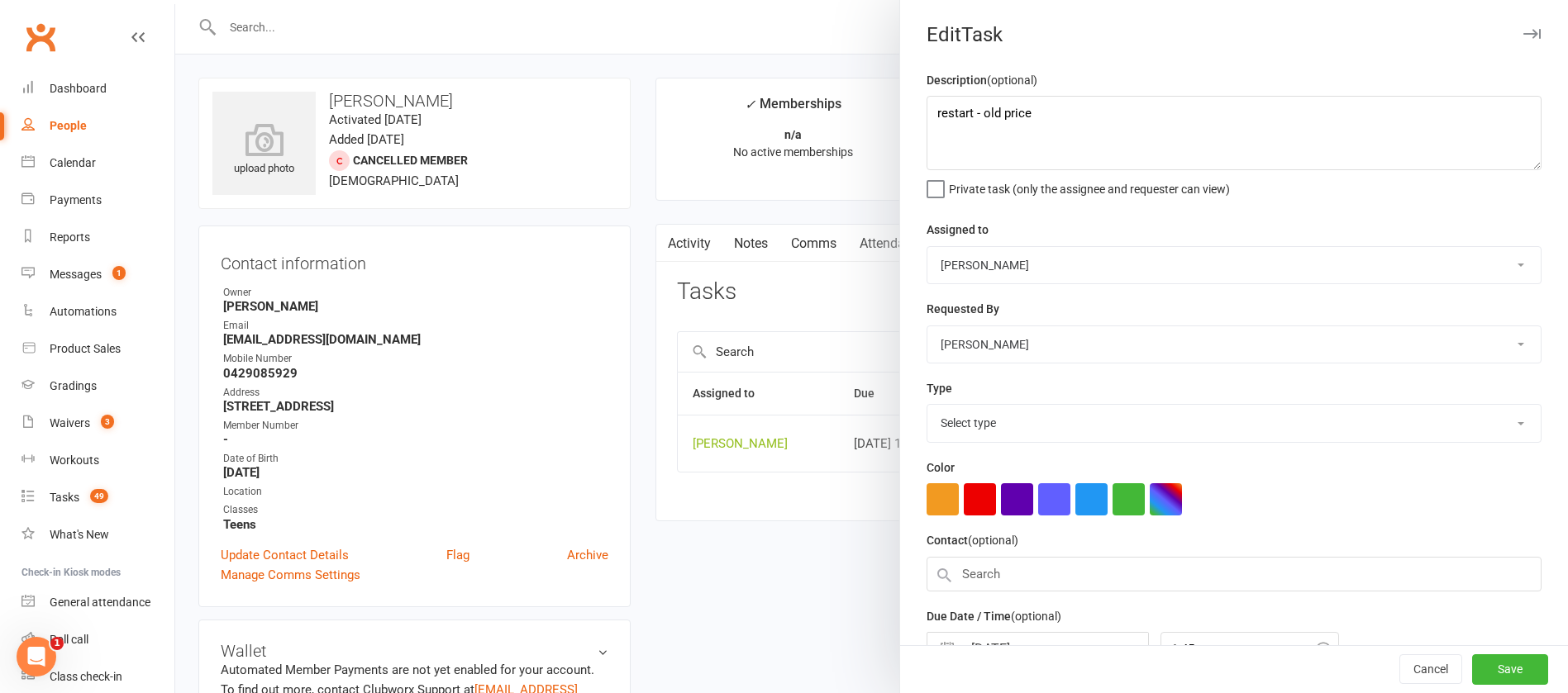
select select "13825"
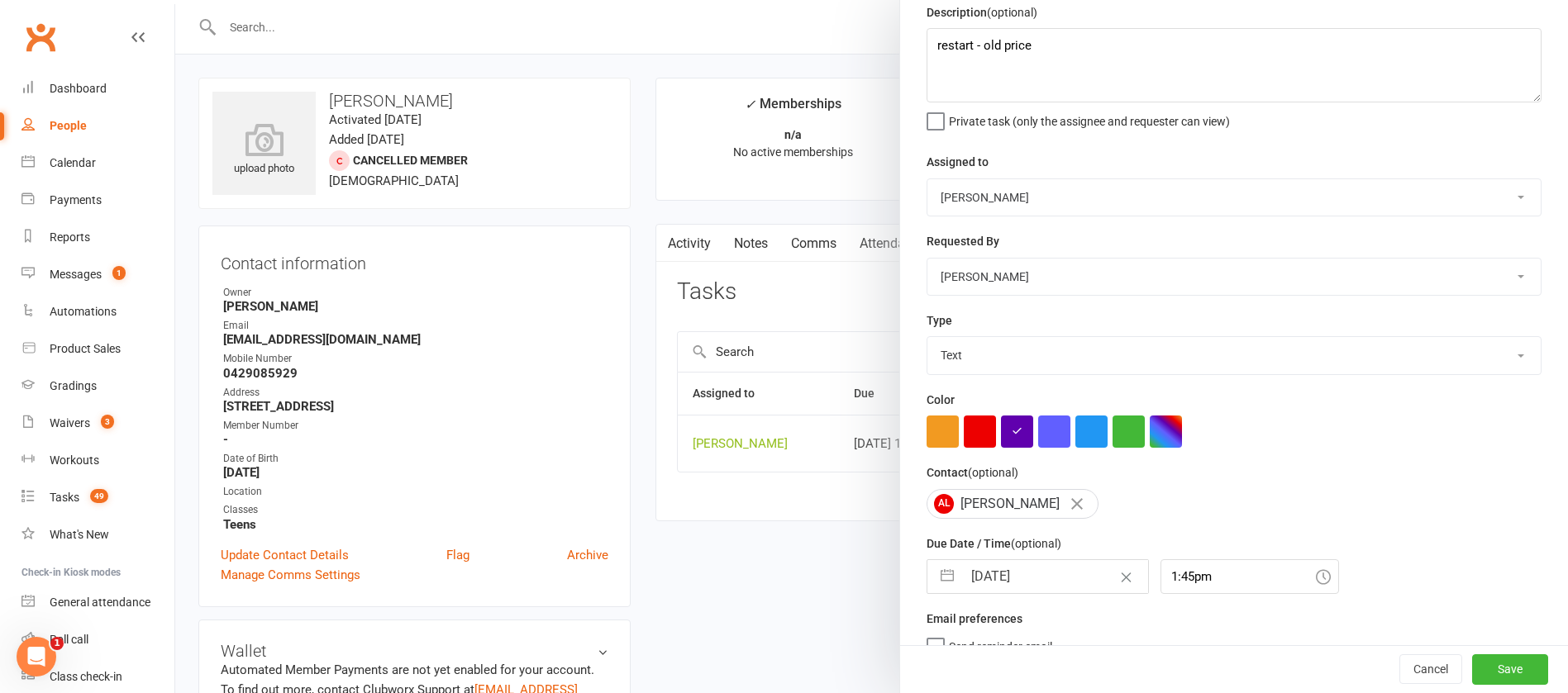
scroll to position [98, 0]
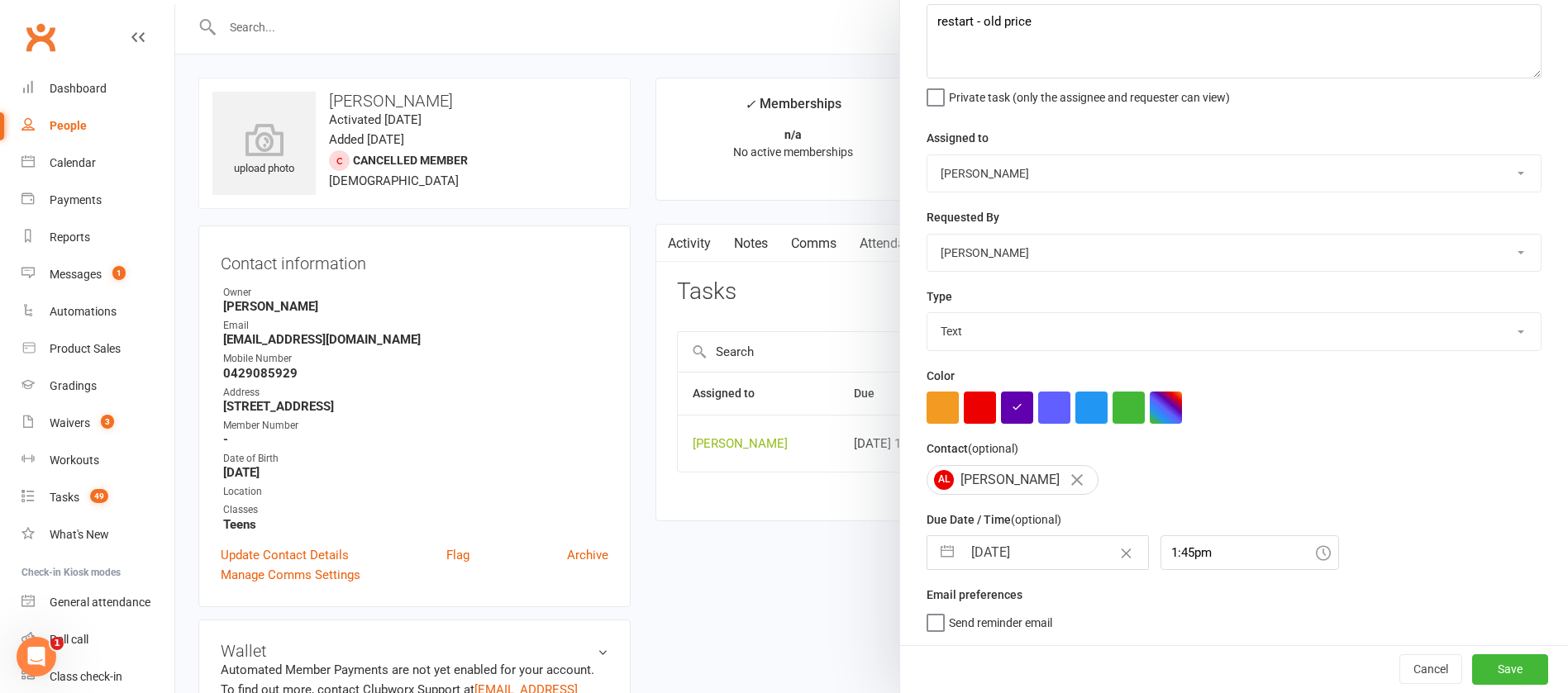
click at [1040, 551] on input "[DATE]" at bounding box center [1055, 552] width 186 height 33
select select "7"
select select "2025"
select select "8"
select select "2025"
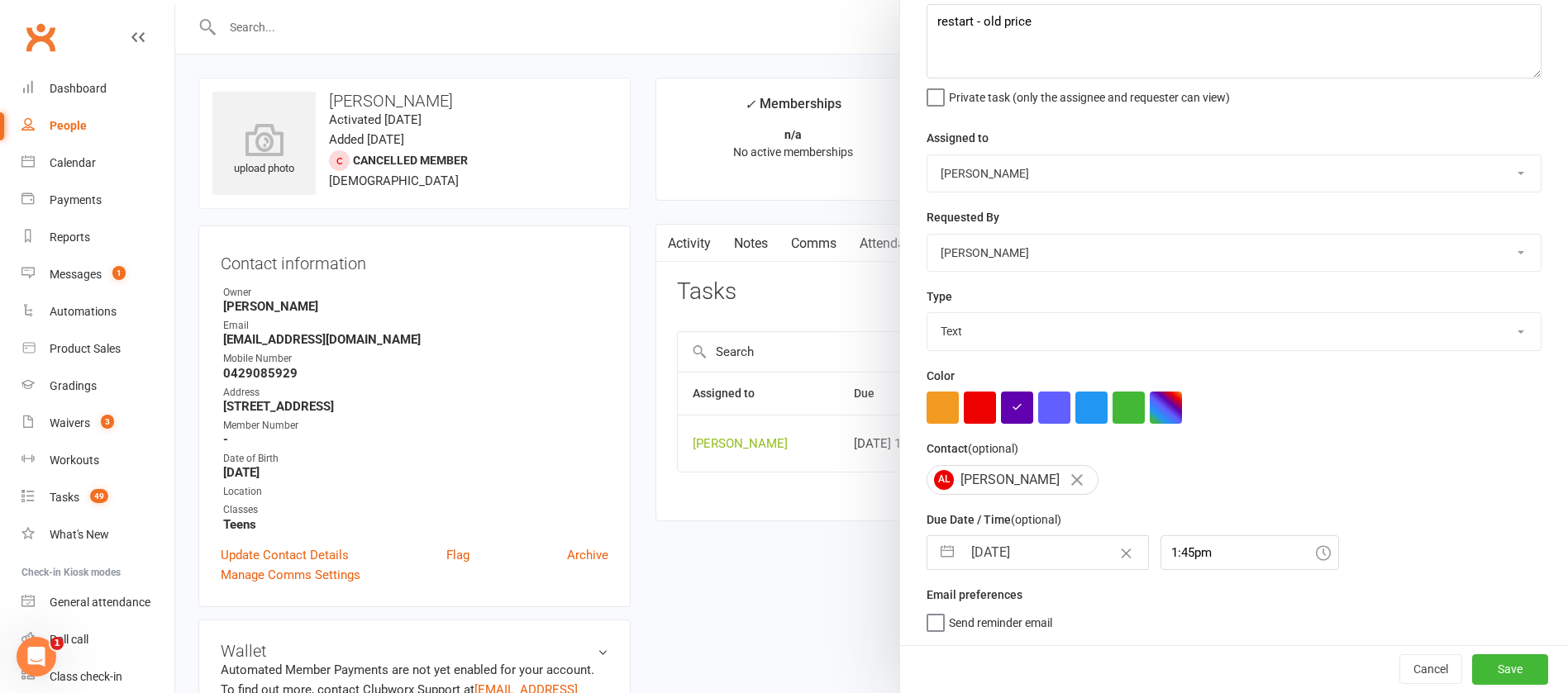
select select "9"
select select "2025"
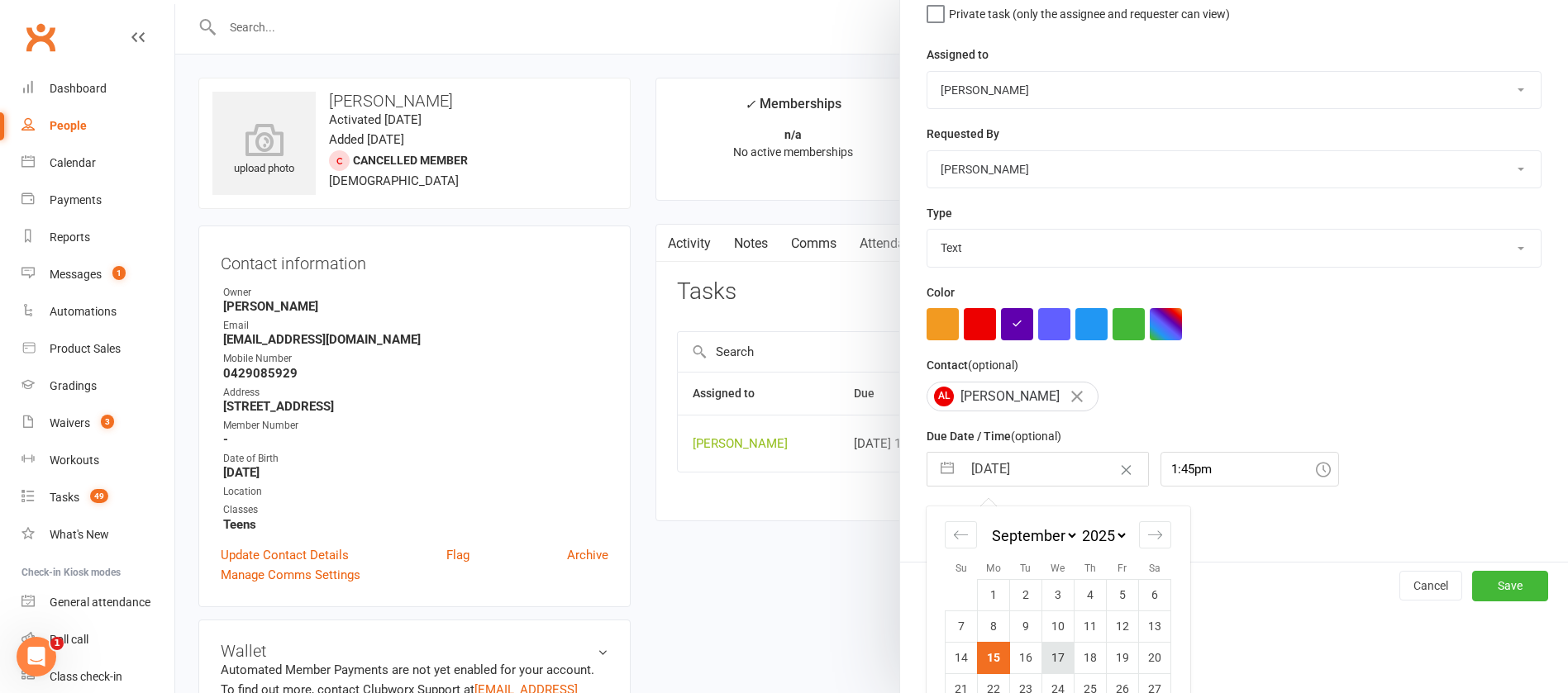
scroll to position [243, 0]
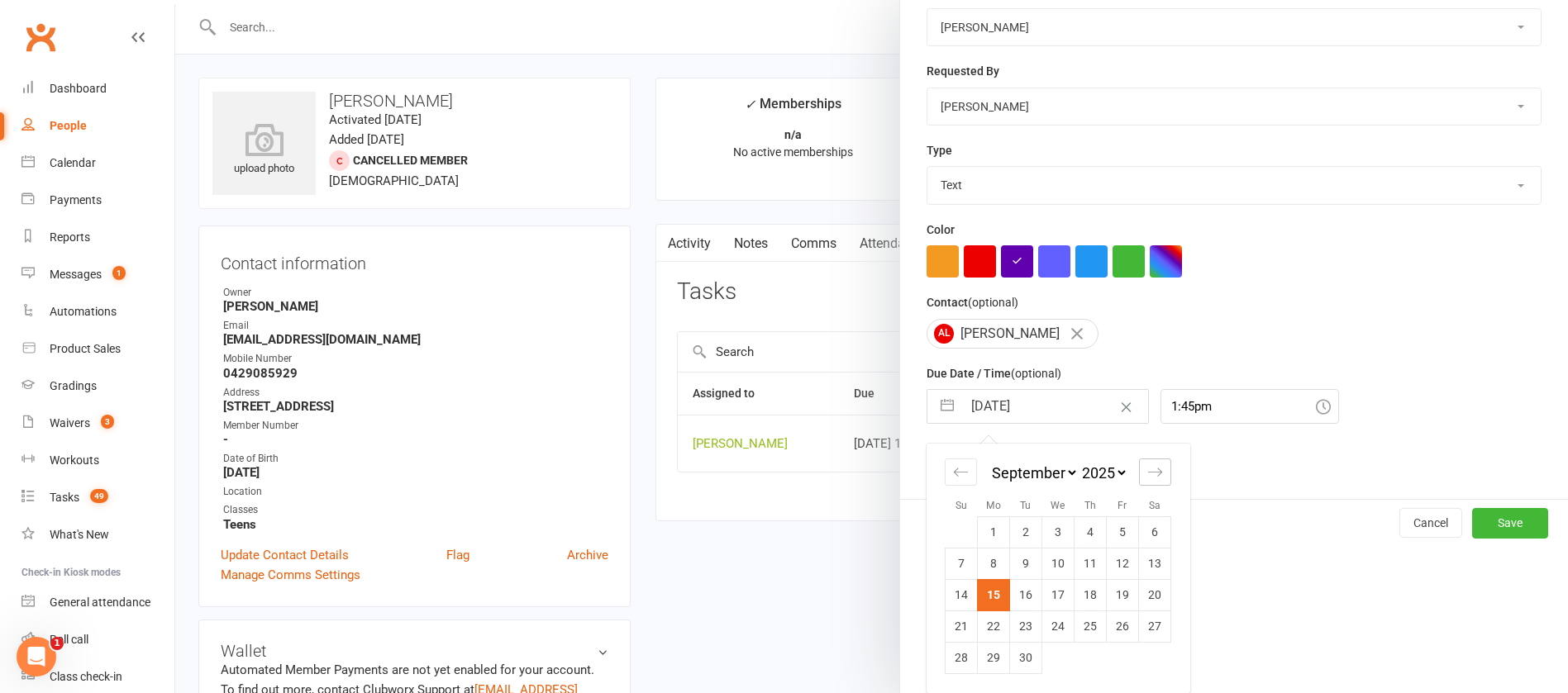
click at [1148, 470] on icon "Move forward to switch to the next month." at bounding box center [1155, 472] width 16 height 16
select select "10"
select select "2025"
click at [1117, 558] on td "10" at bounding box center [1122, 564] width 32 height 31
type input "10 Oct 2025"
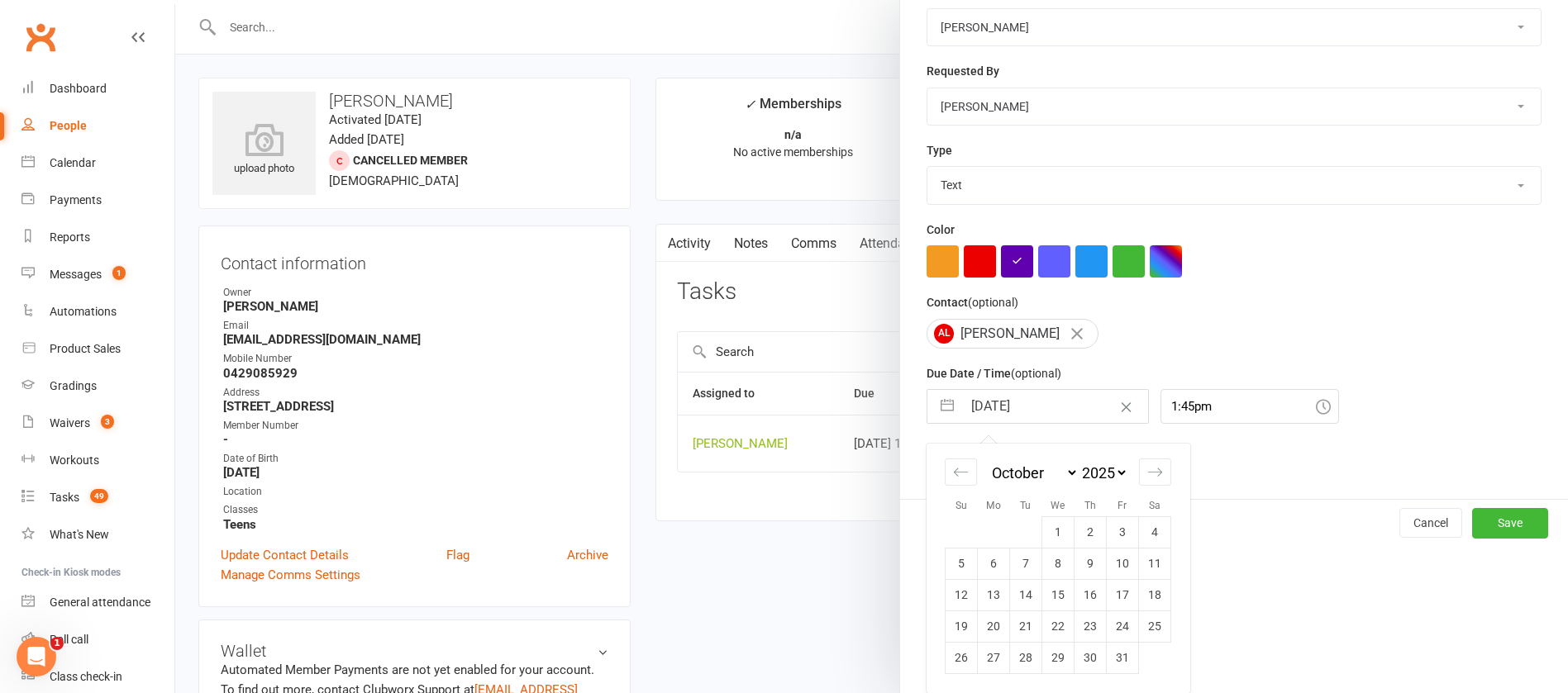
scroll to position [98, 0]
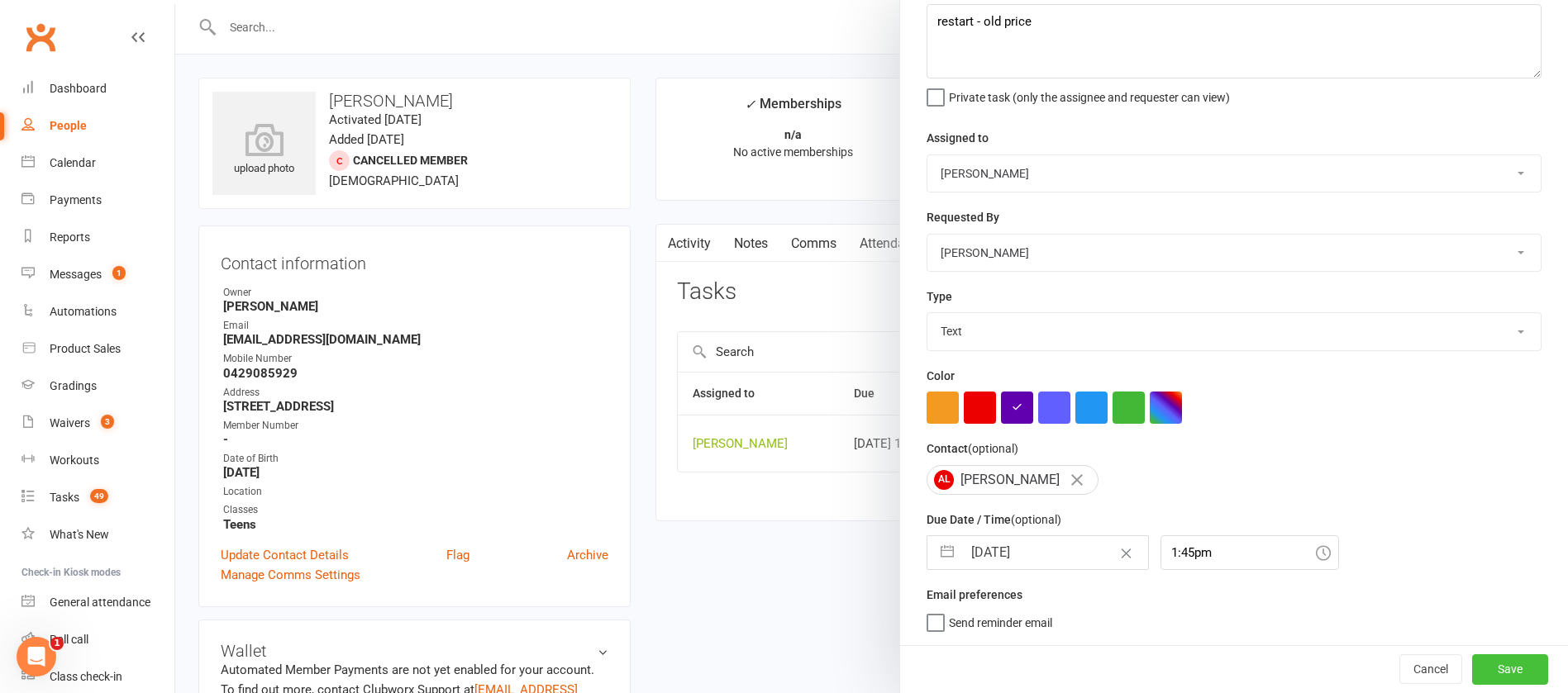
click at [1474, 667] on button "Save" at bounding box center [1510, 669] width 76 height 29
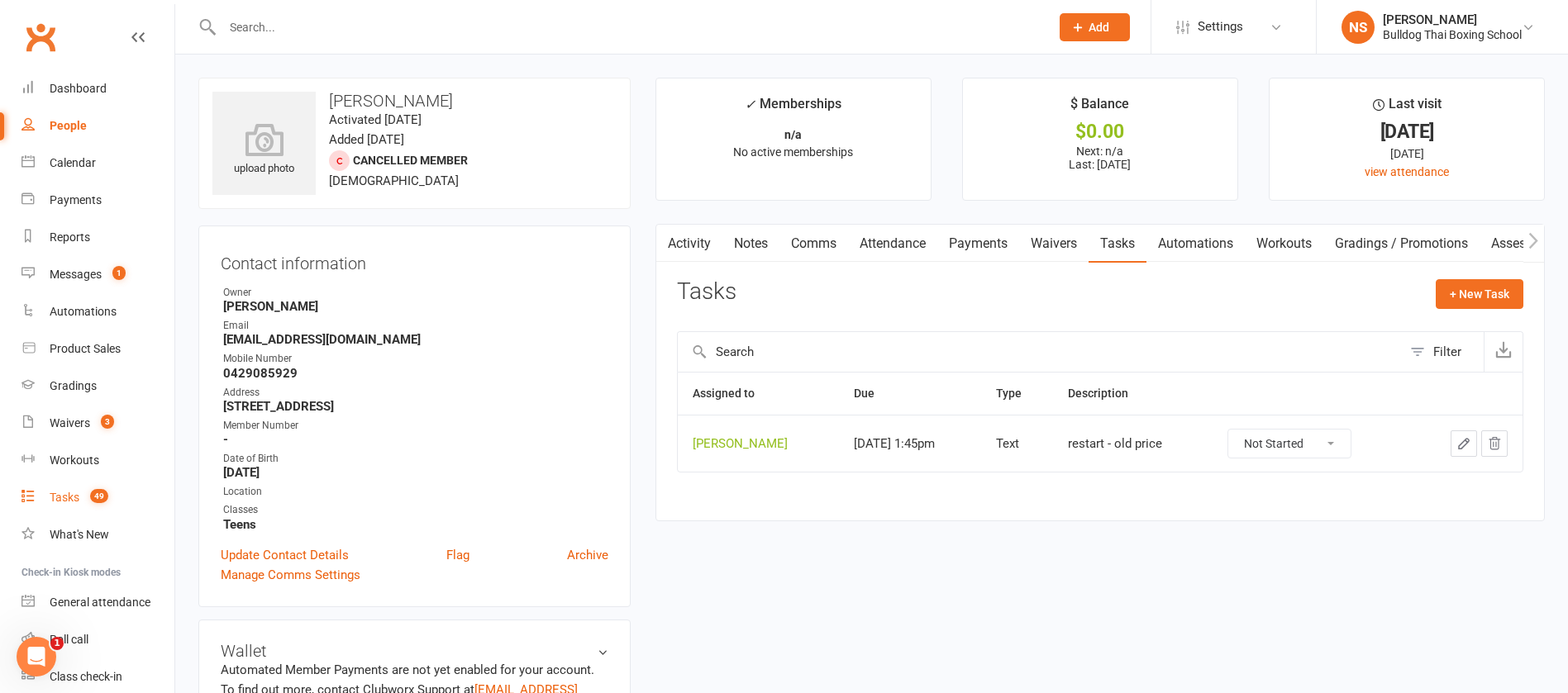
click at [65, 495] on div "Tasks" at bounding box center [64, 497] width 29 height 13
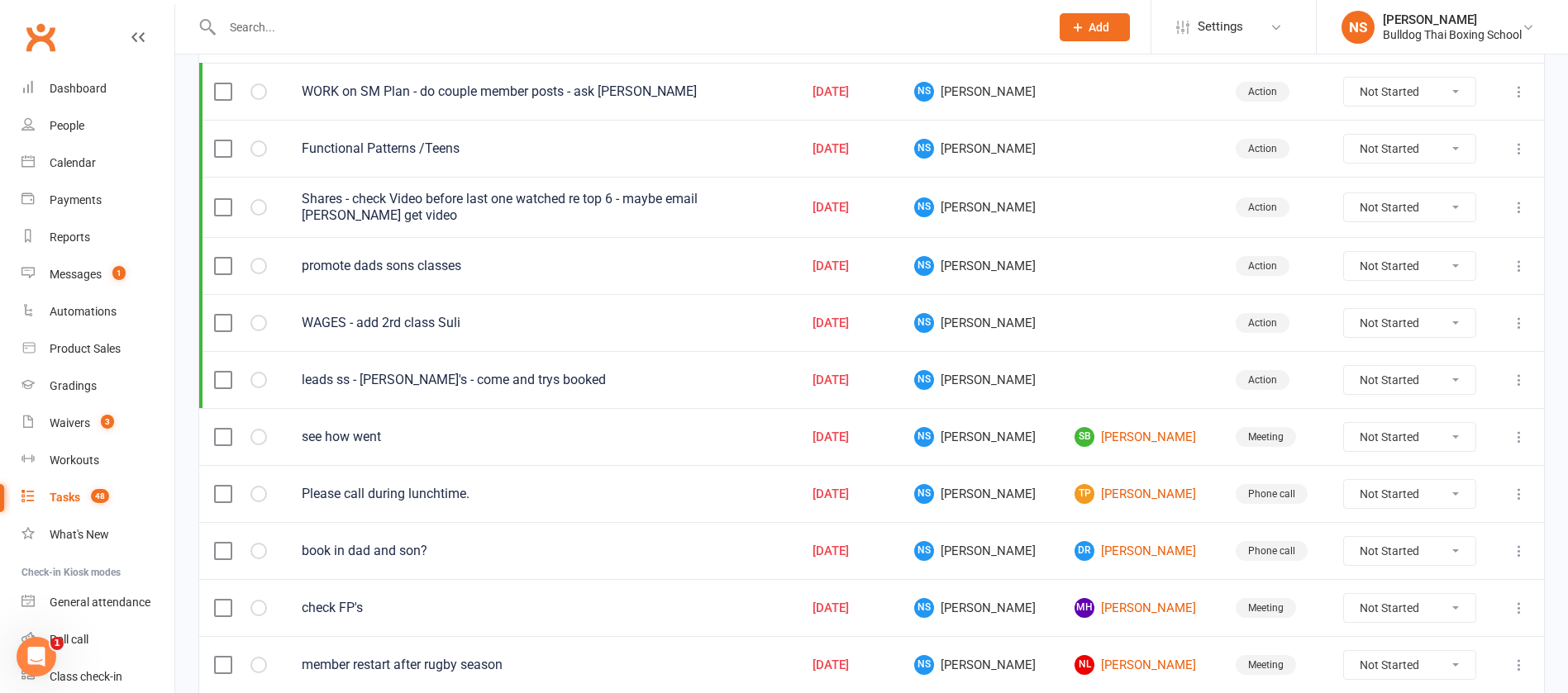
scroll to position [372, 0]
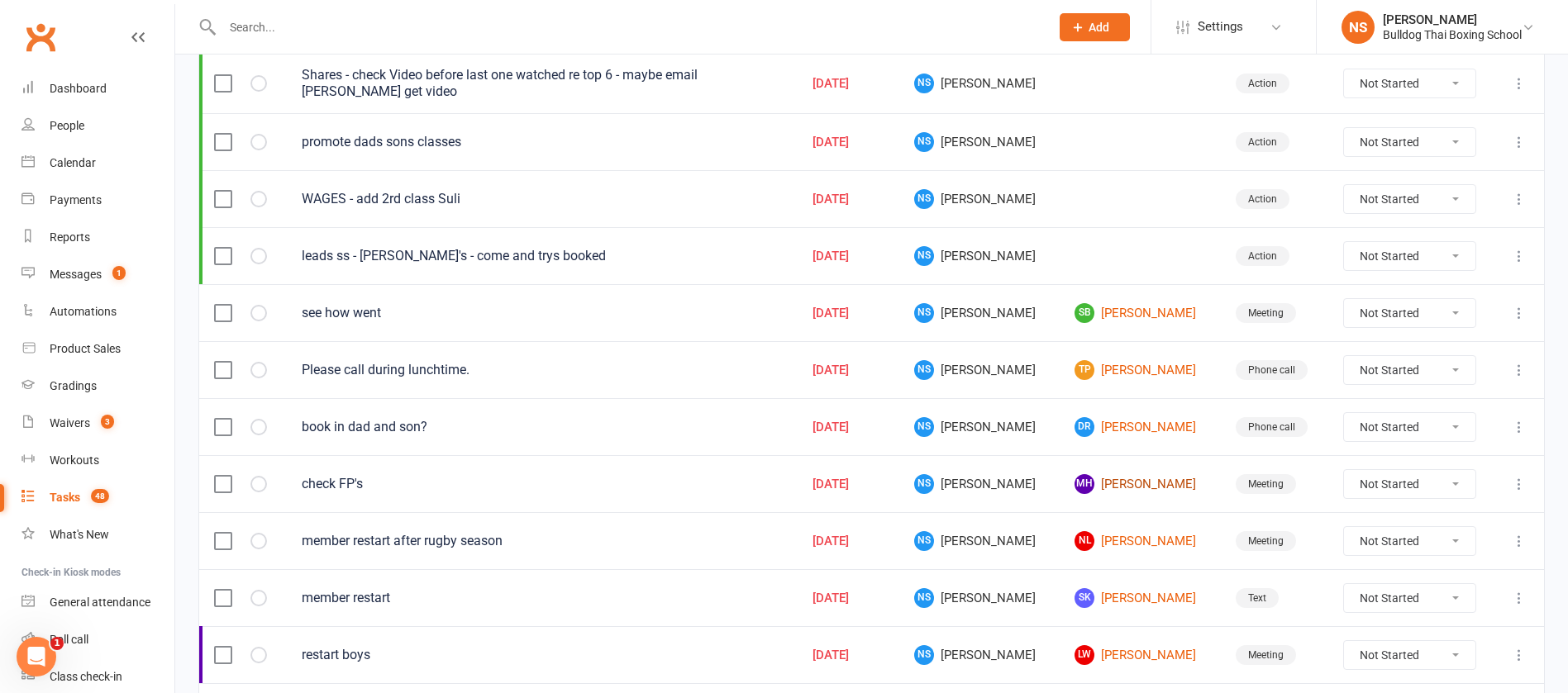
click at [1126, 479] on link "MH Mikaela Hunter" at bounding box center [1140, 484] width 130 height 20
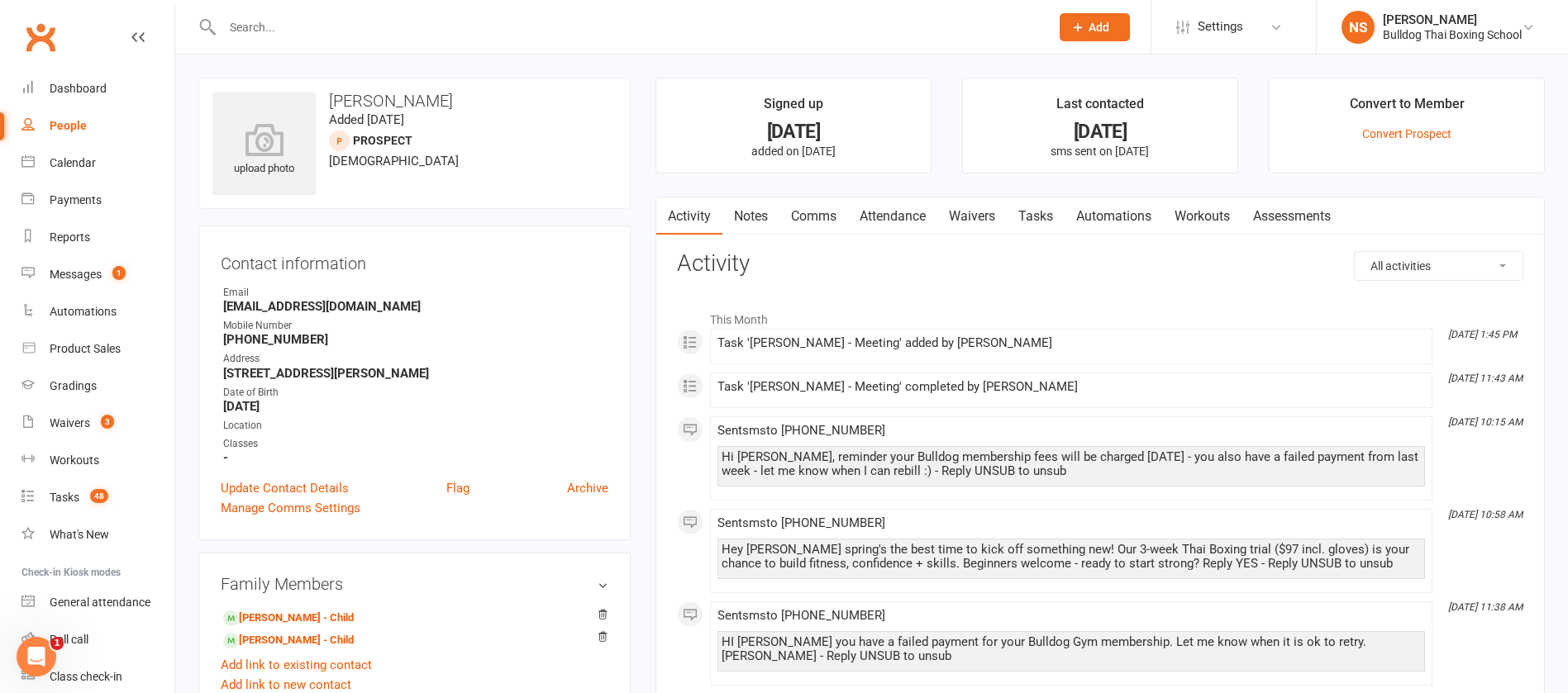
click at [1030, 216] on link "Tasks" at bounding box center [1035, 217] width 58 height 38
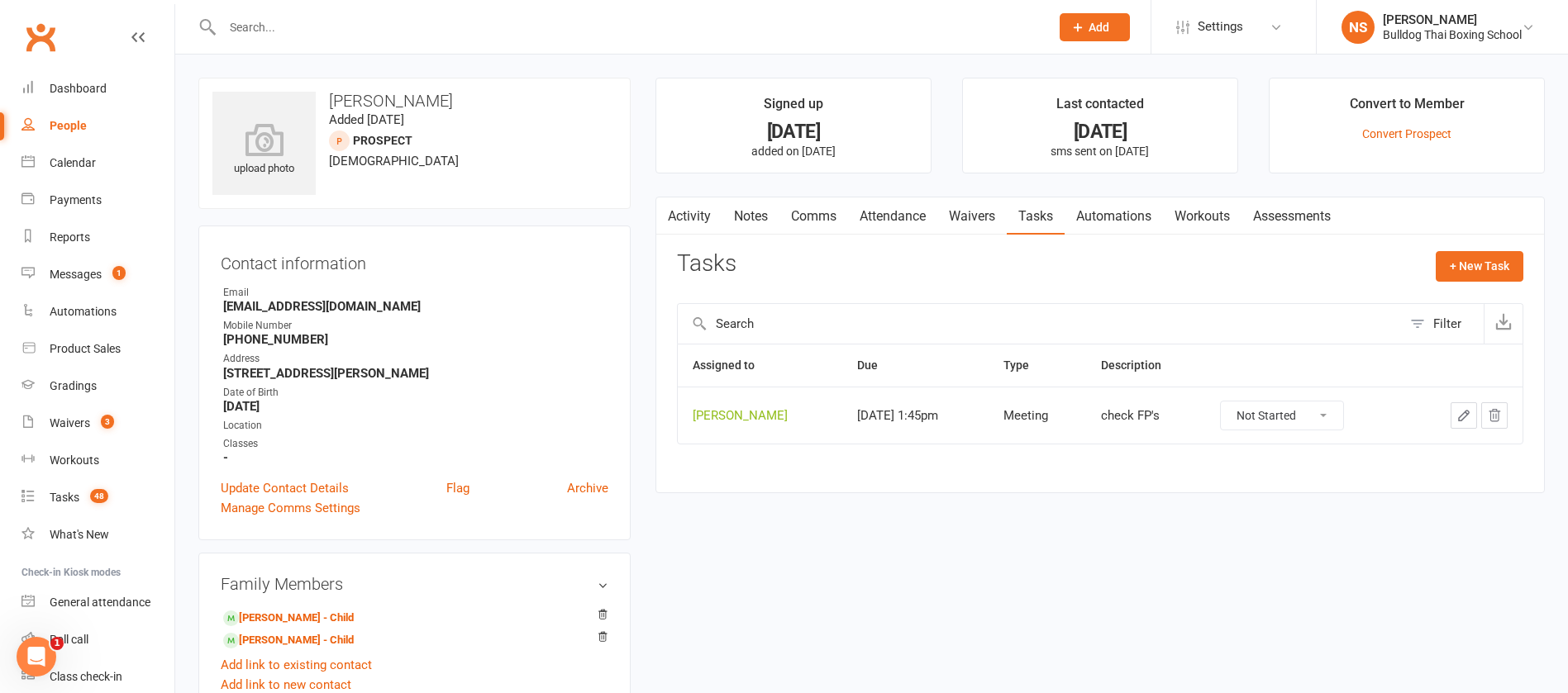
click at [1466, 416] on icon "button" at bounding box center [1464, 415] width 9 height 9
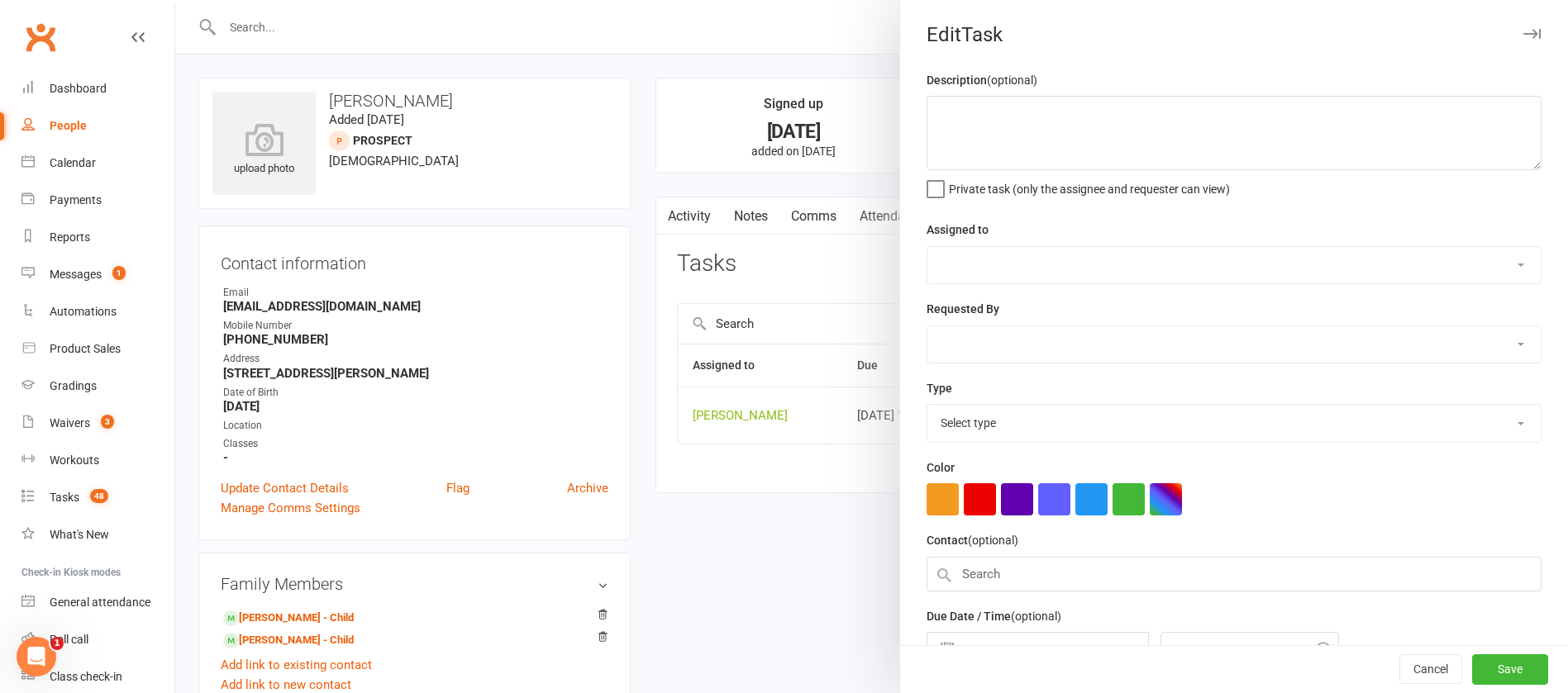
type textarea "check FP's"
select select "12940"
type input "[DATE]"
type input "1:45pm"
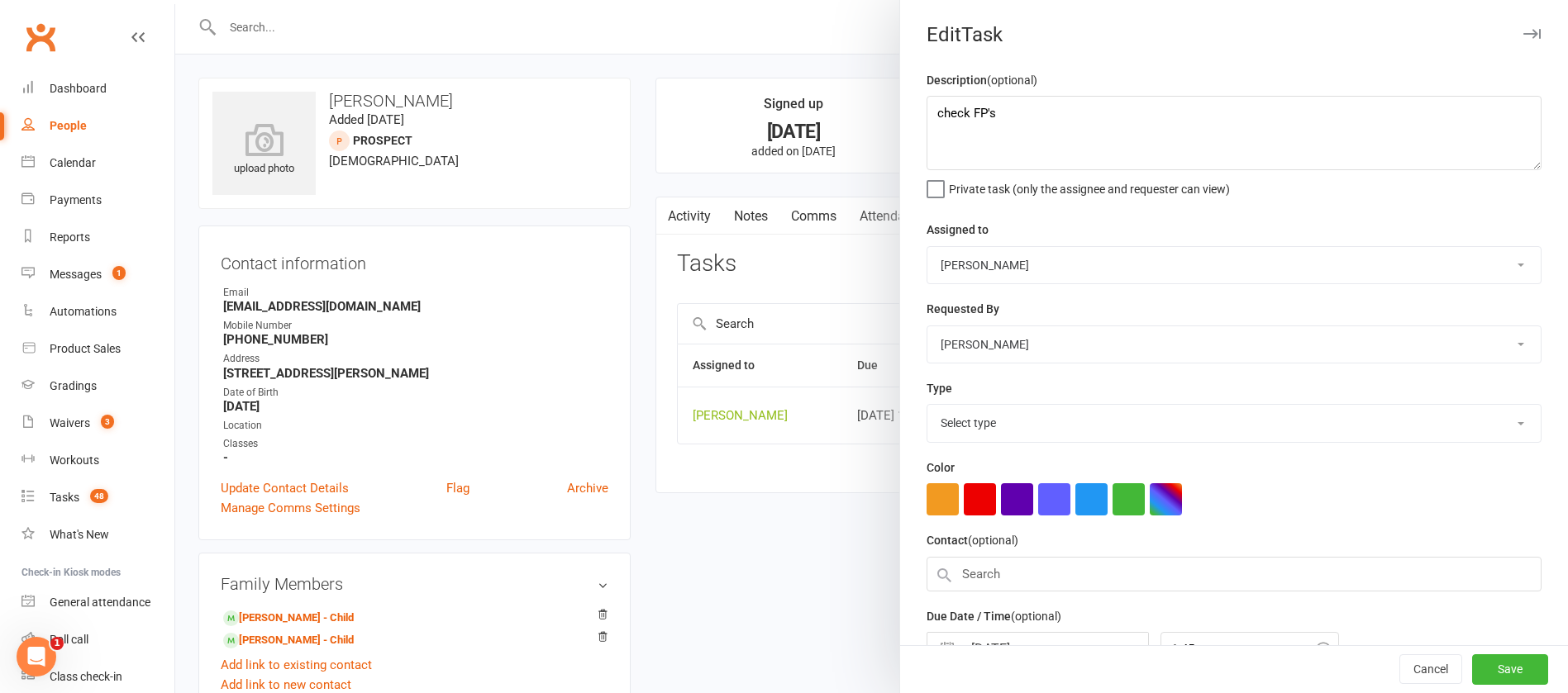
select select "12049"
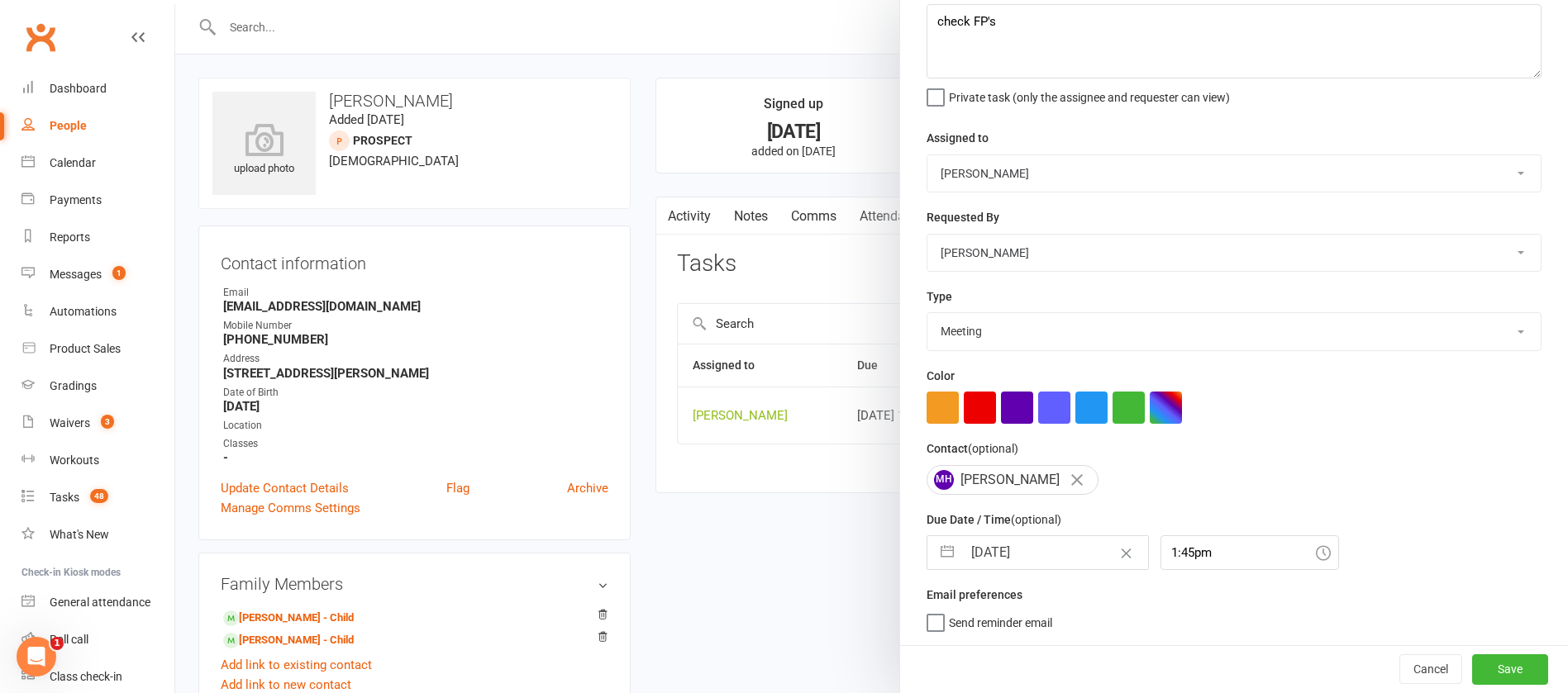
select select "7"
select select "2025"
select select "8"
select select "2025"
select select "9"
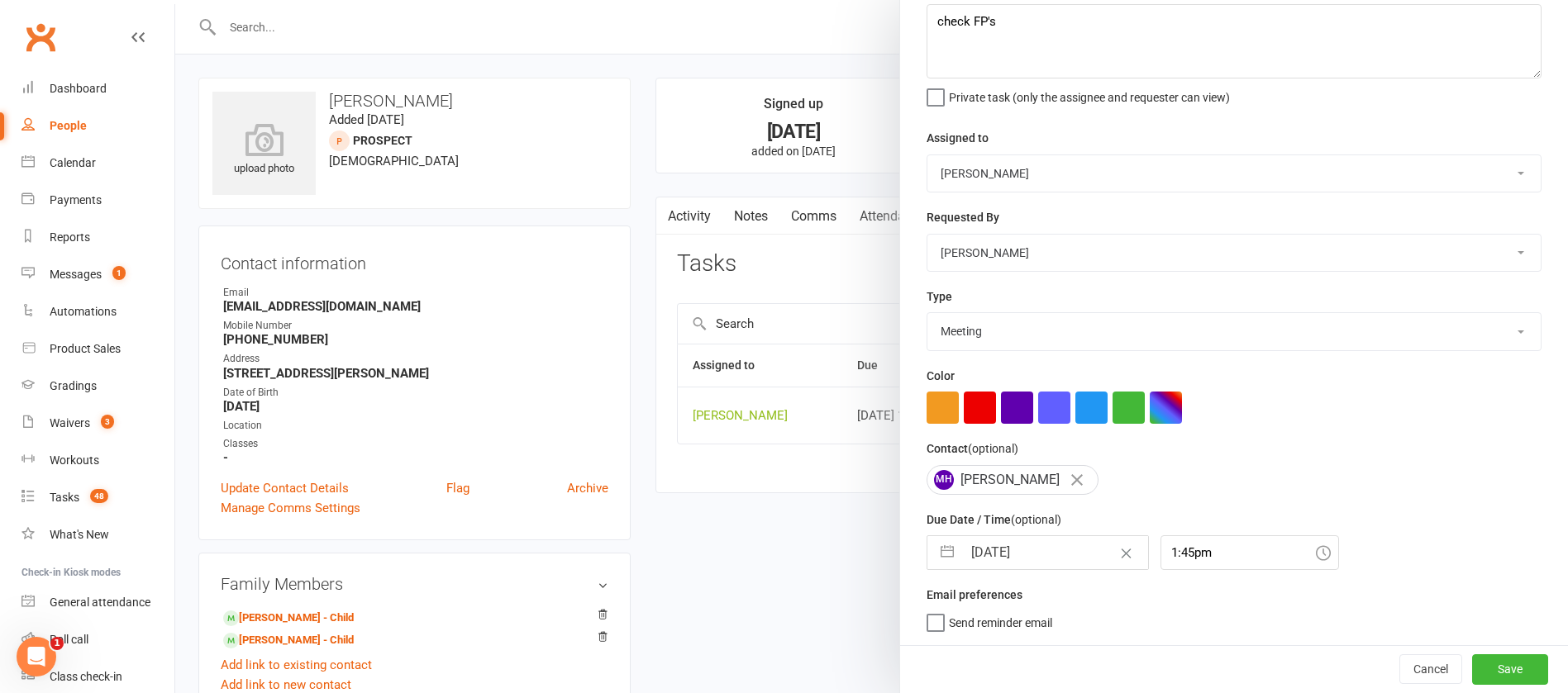
select select "2025"
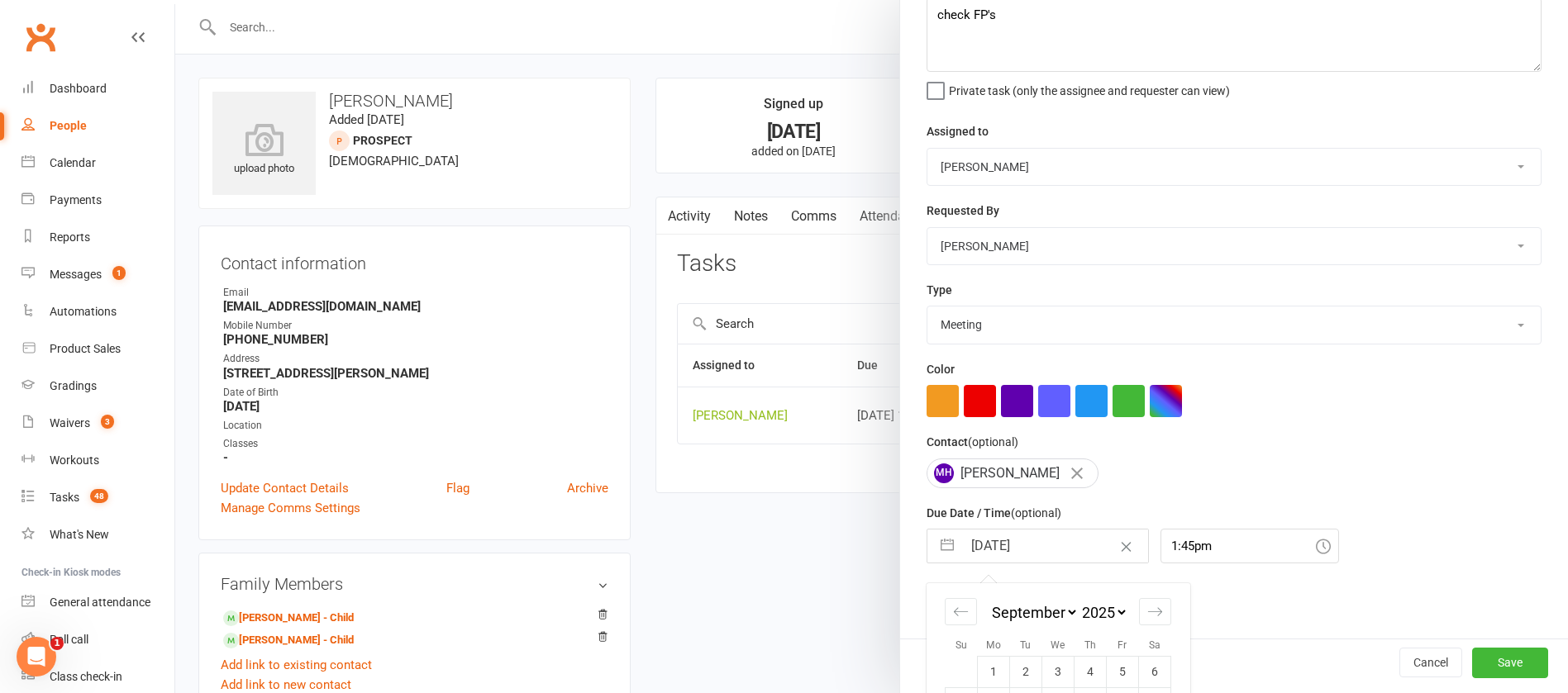
click at [1049, 547] on input "[DATE]" at bounding box center [1055, 546] width 186 height 33
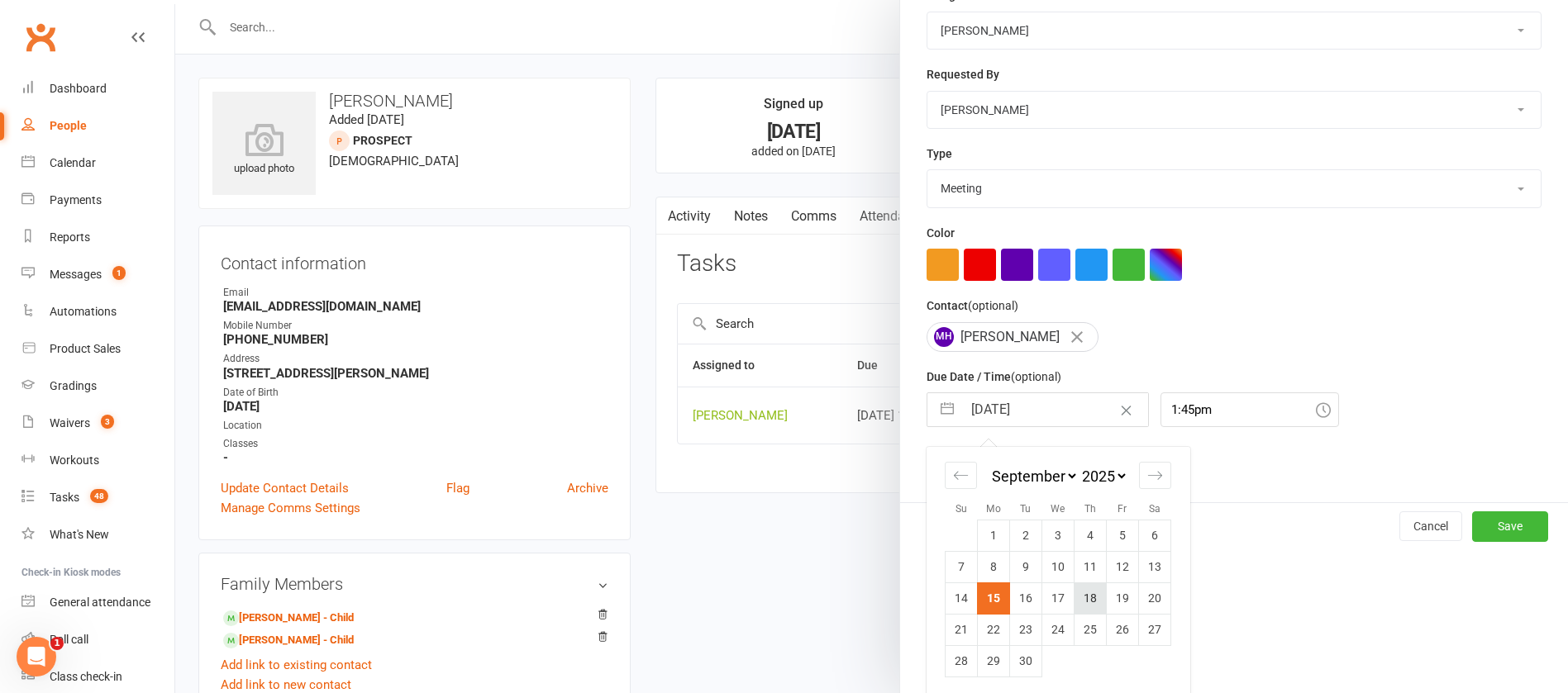
scroll to position [243, 0]
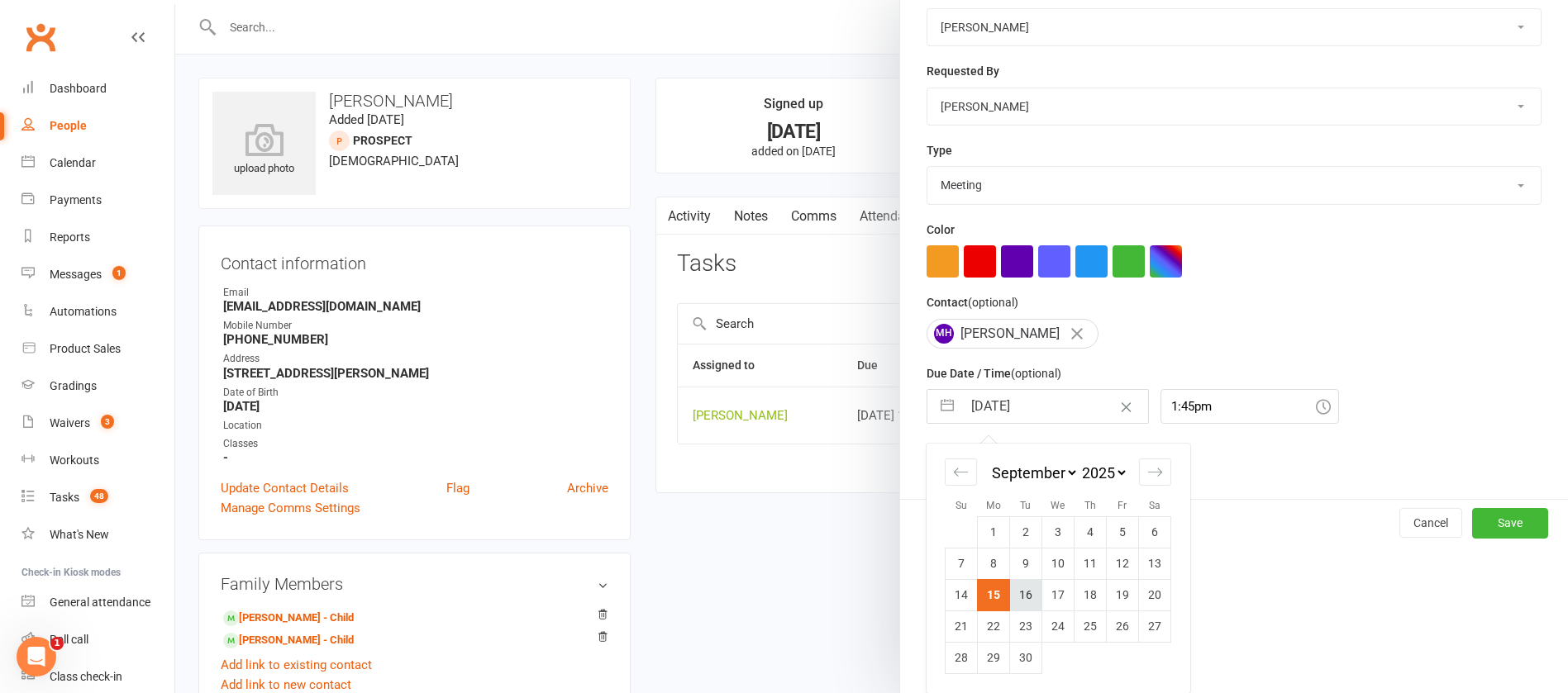
click at [1011, 596] on td "16" at bounding box center [1026, 595] width 32 height 31
type input "[DATE]"
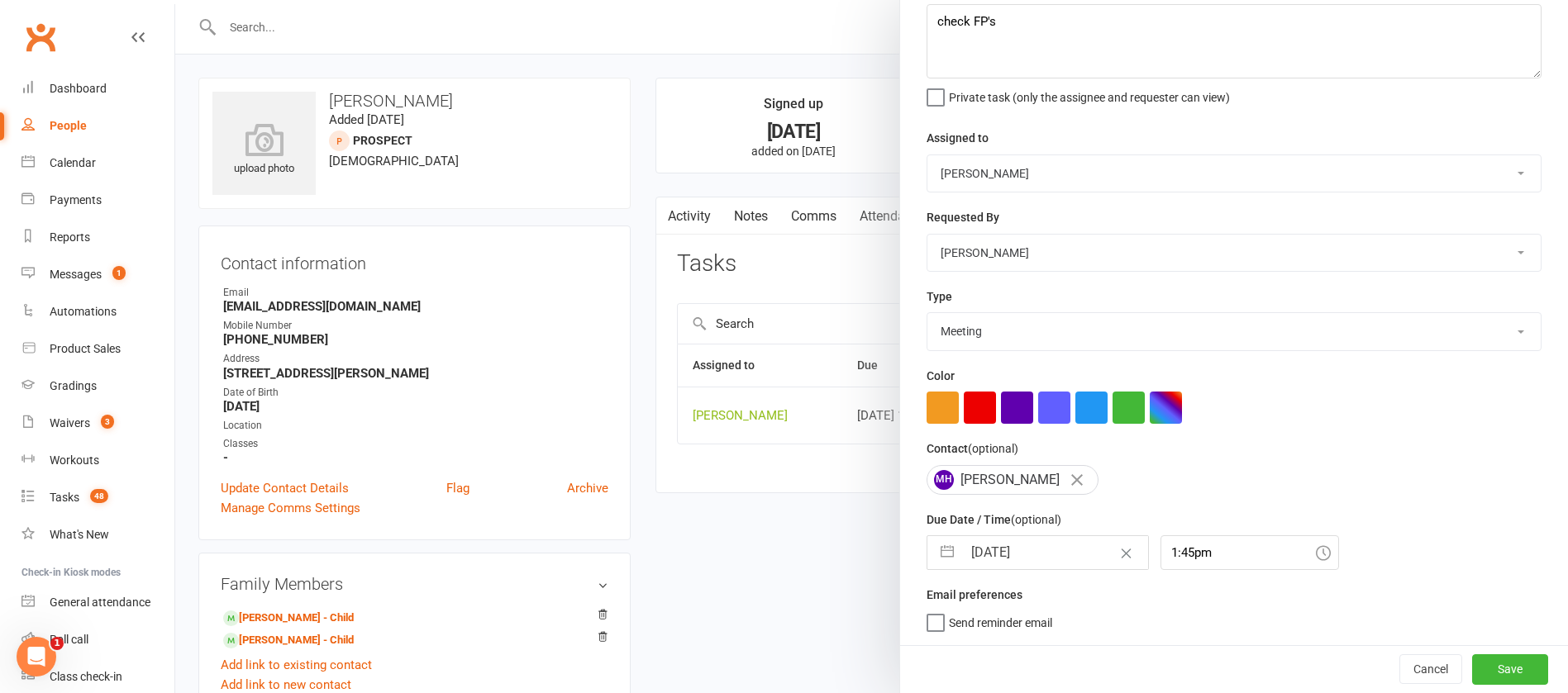
scroll to position [98, 0]
click at [1474, 665] on button "Save" at bounding box center [1510, 669] width 76 height 29
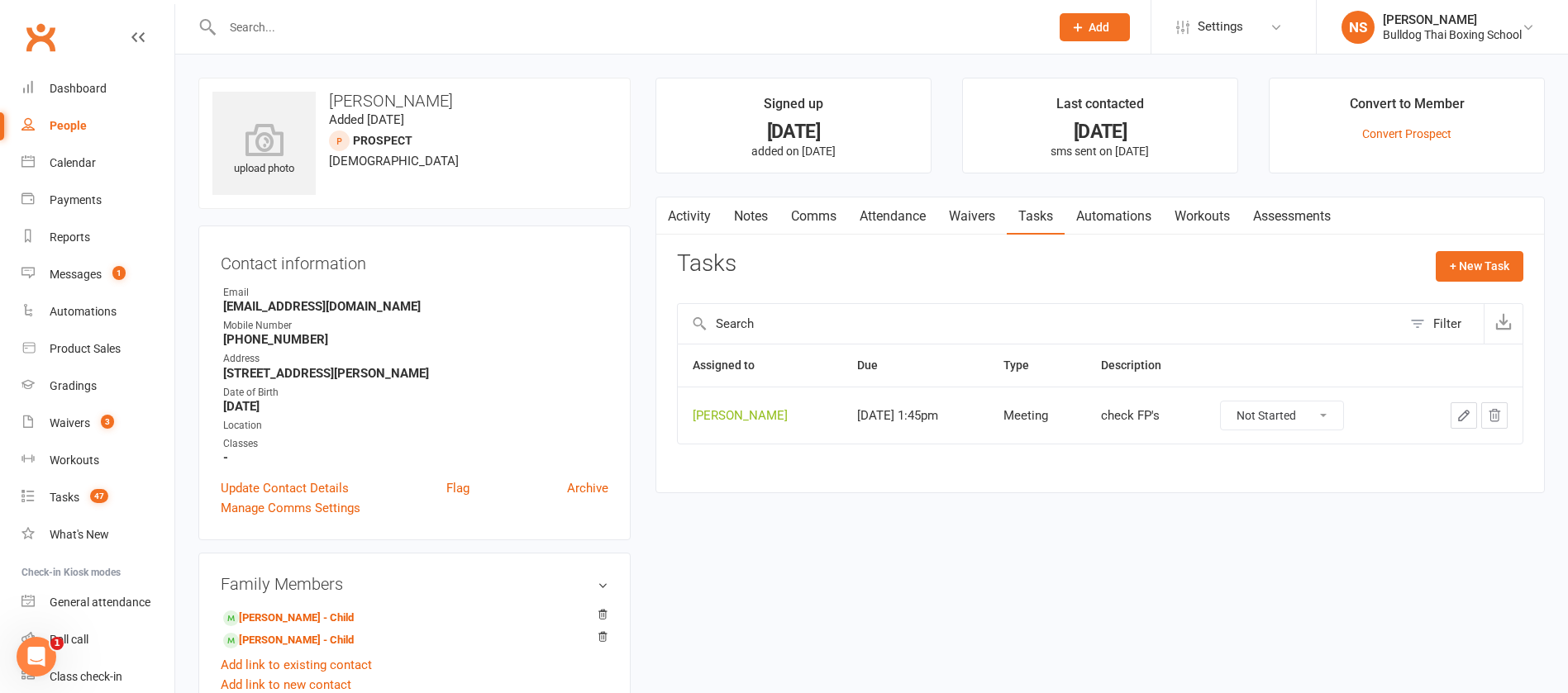
click at [280, 26] on input "text" at bounding box center [628, 27] width 821 height 23
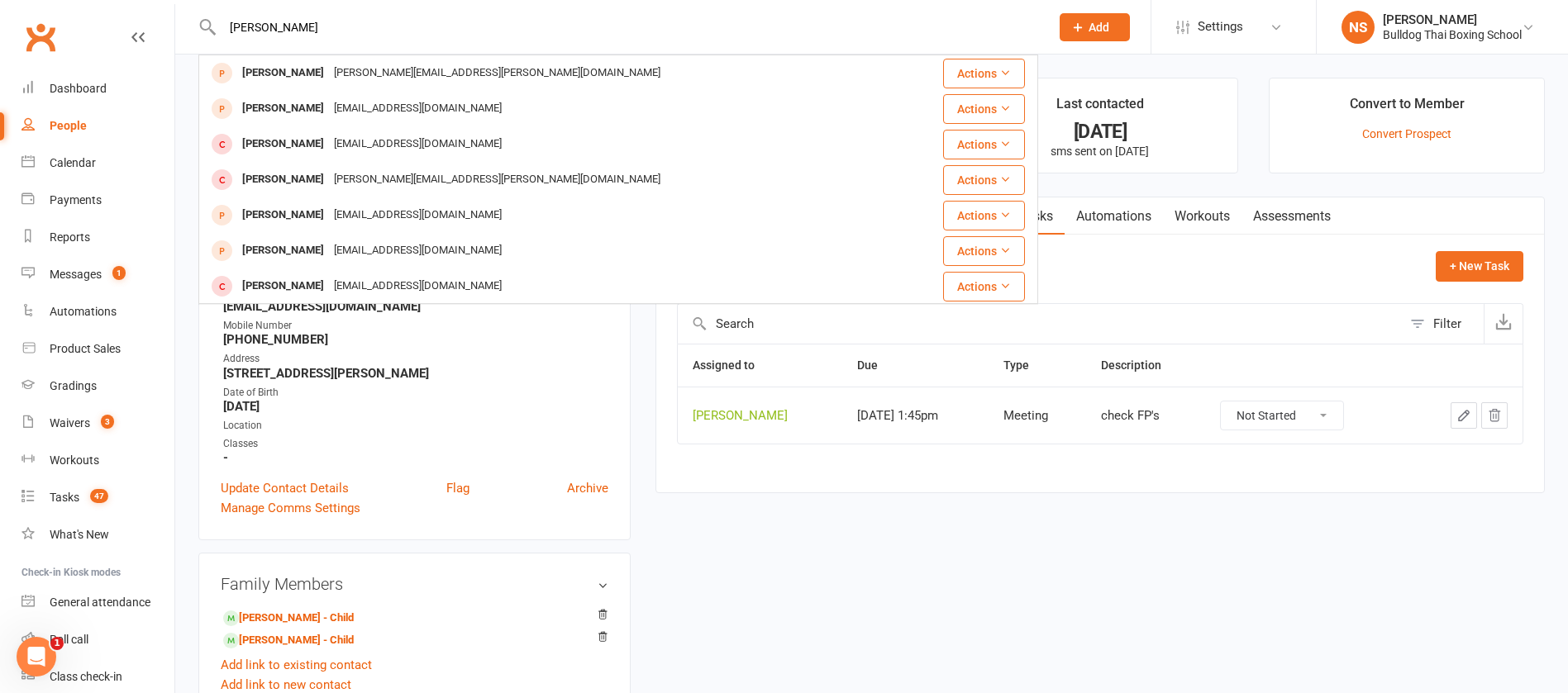
type input "liam ellis"
click at [1086, 18] on button "Add" at bounding box center [1095, 27] width 70 height 28
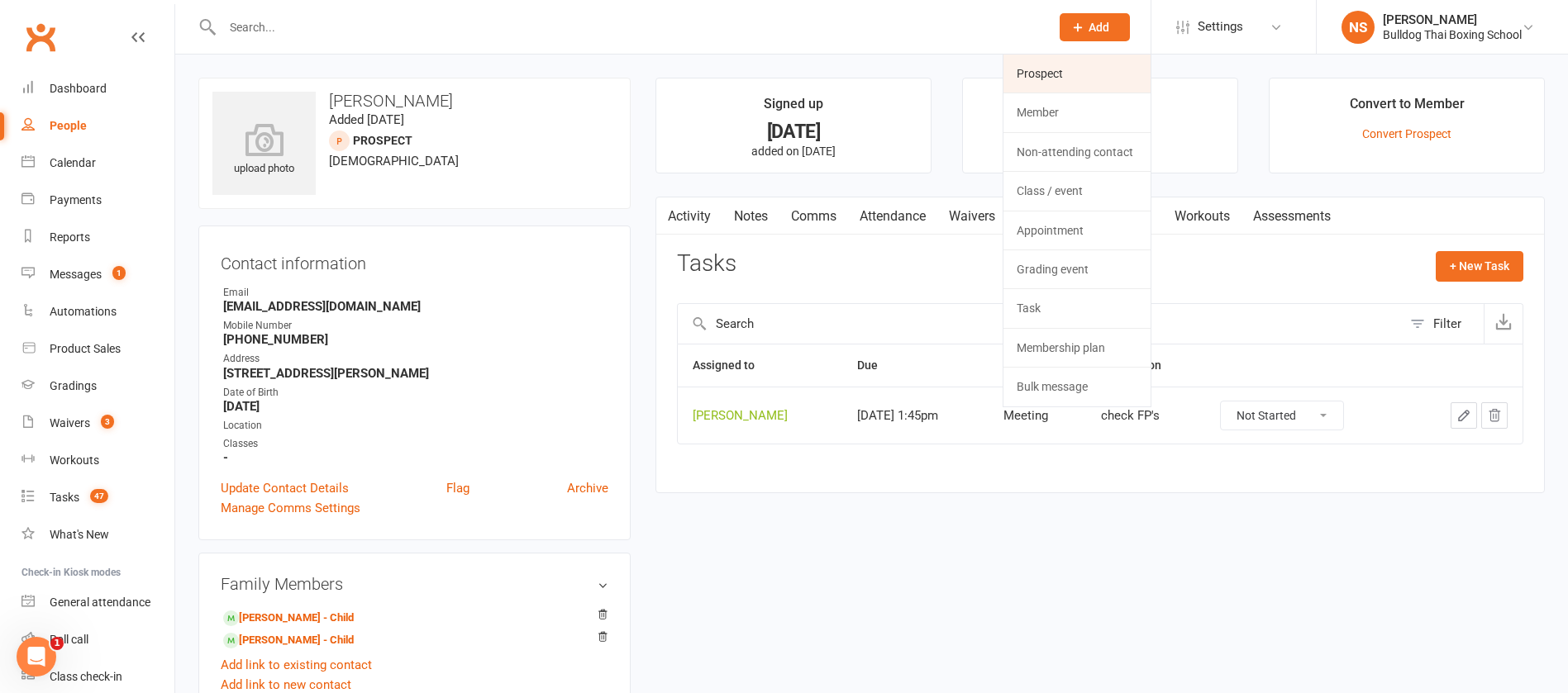
click at [1053, 71] on link "Prospect" at bounding box center [1077, 73] width 147 height 38
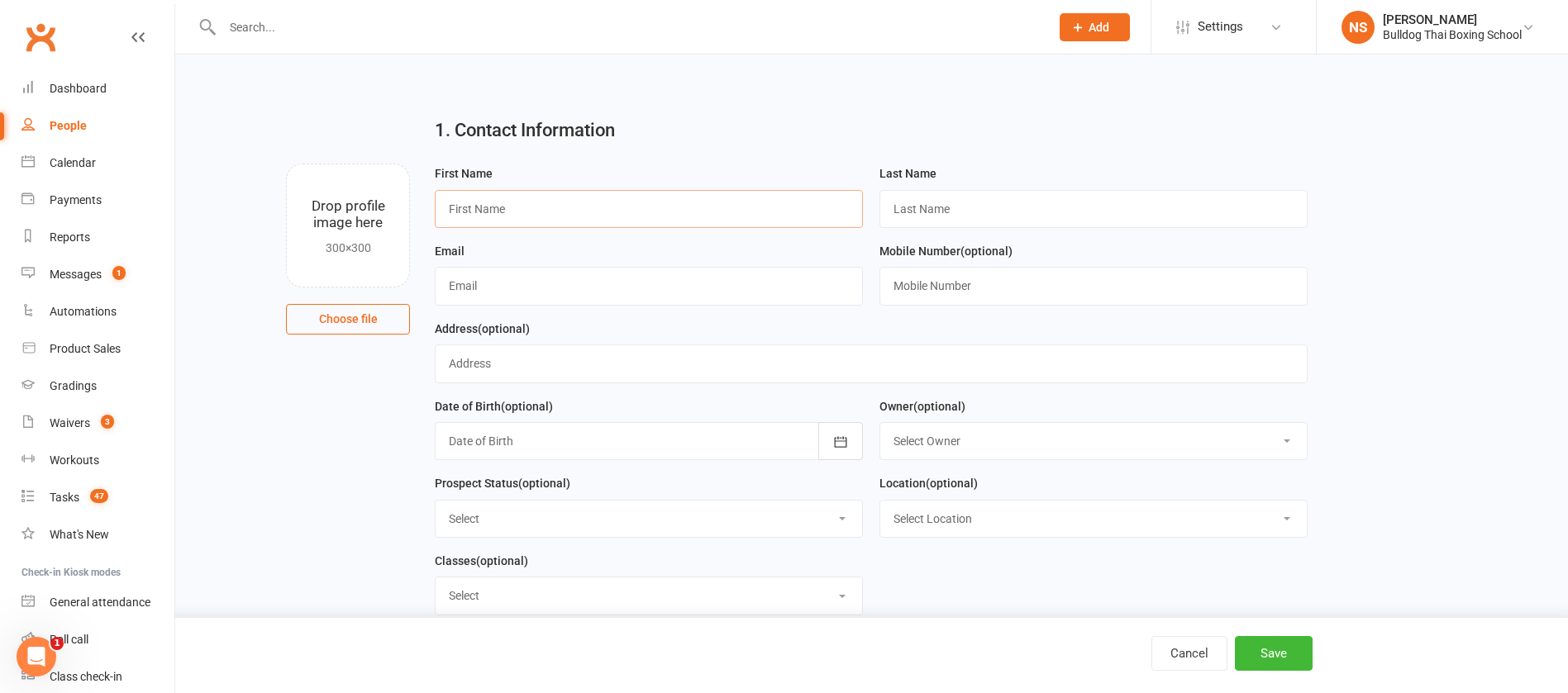
click at [509, 192] on input "text" at bounding box center [649, 209] width 428 height 38
type input "Liam"
click at [952, 206] on input "text" at bounding box center [1094, 209] width 428 height 38
type input "Ellis"
click at [458, 293] on input "text" at bounding box center [649, 286] width 428 height 38
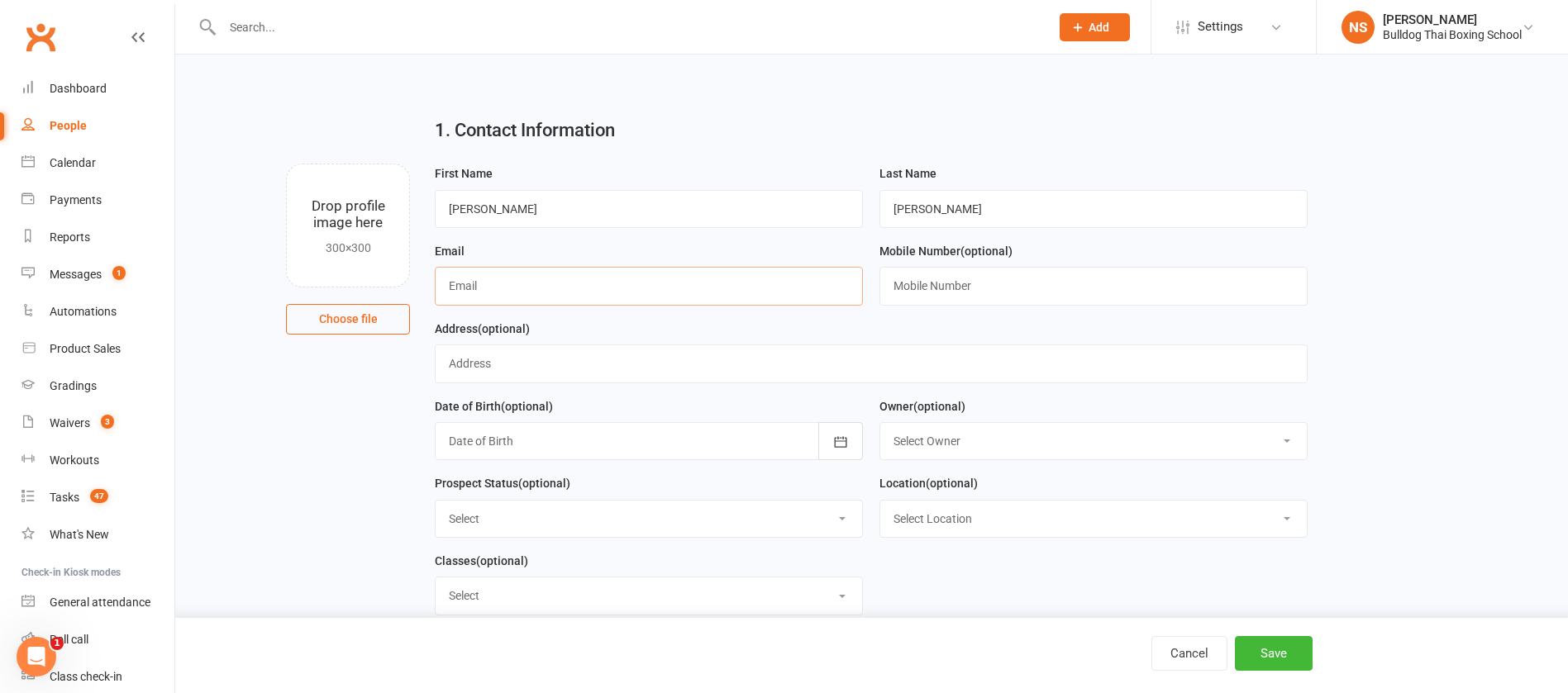
paste input "liam_8ball@hotmail.com"
type input "liam_8ball@hotmail.com"
click at [949, 287] on input "text" at bounding box center [1094, 286] width 428 height 38
paste input "0468 912 497"
type input "0468 912 497"
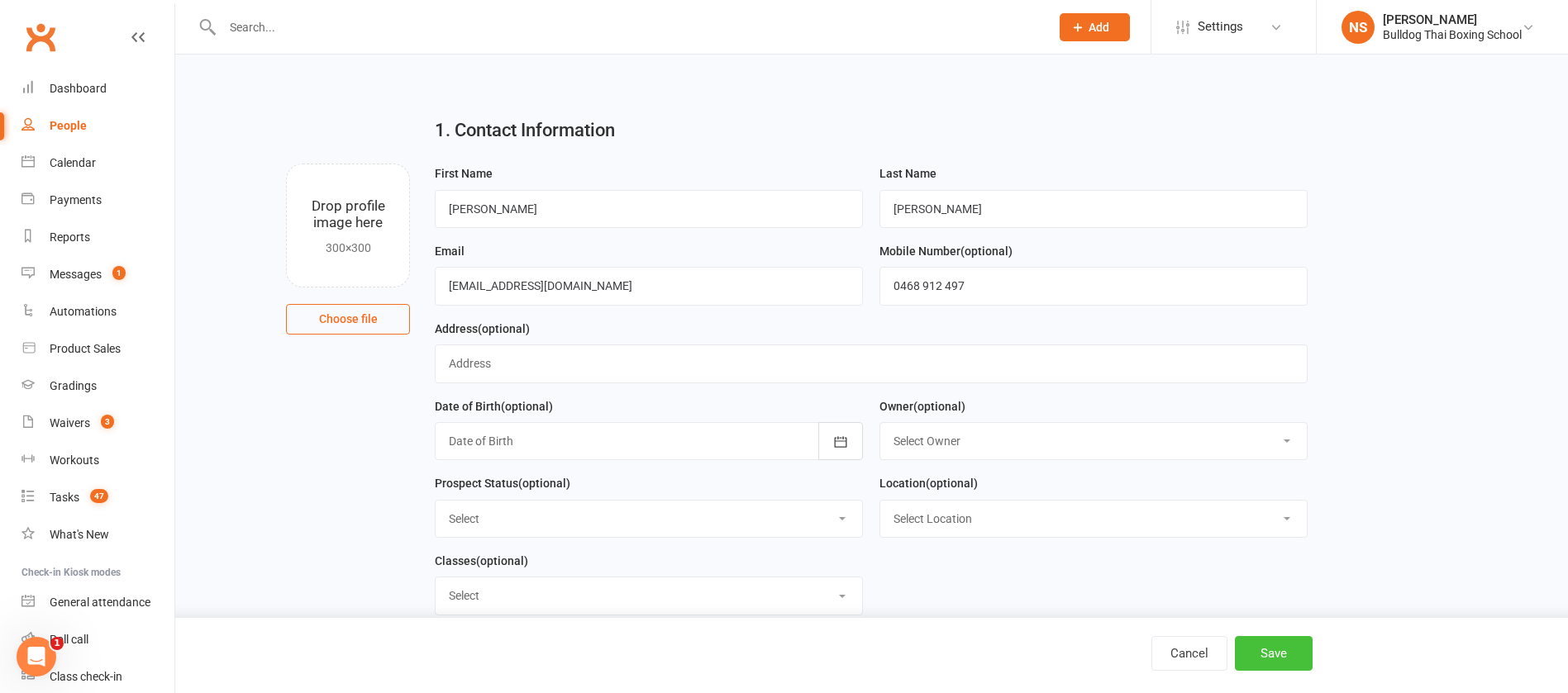
click at [1293, 659] on button "Save" at bounding box center [1274, 653] width 78 height 35
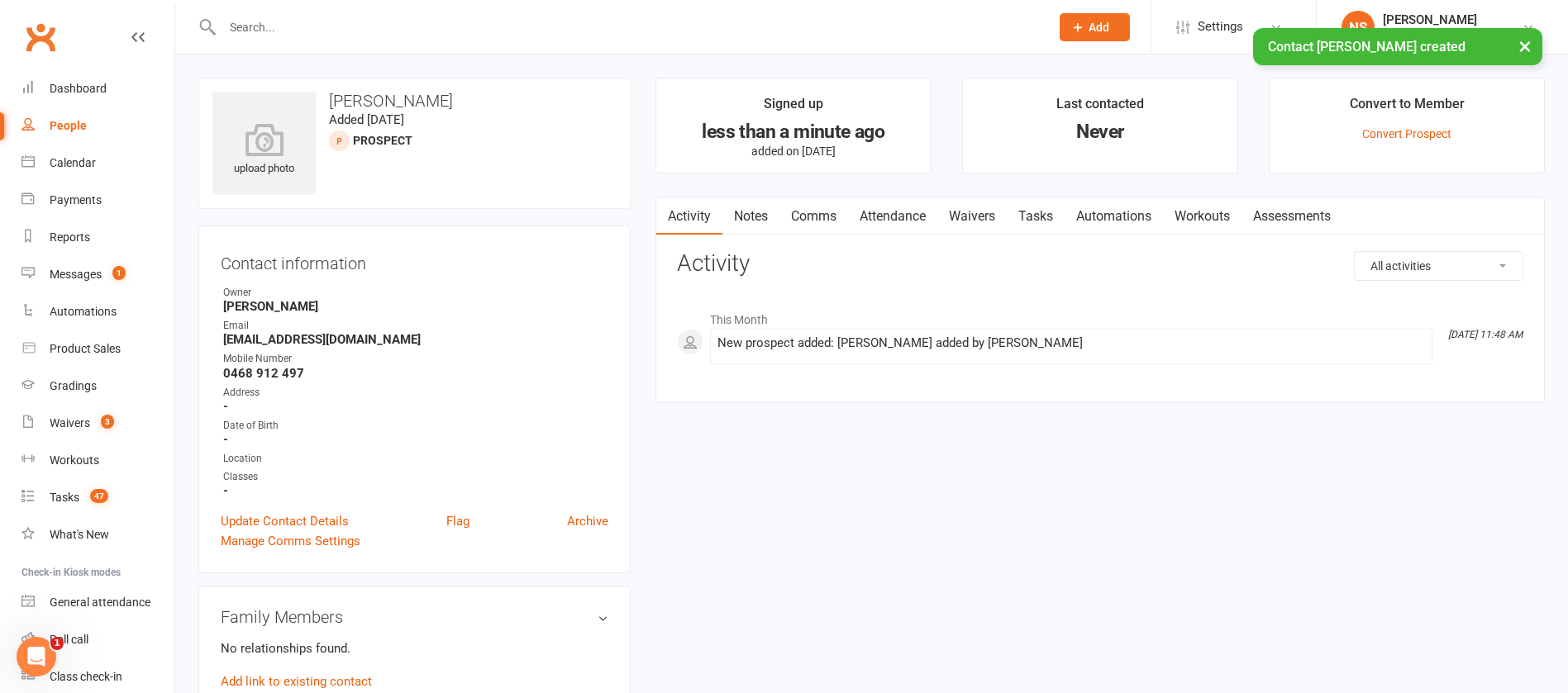
click at [748, 215] on link "Notes" at bounding box center [751, 217] width 57 height 38
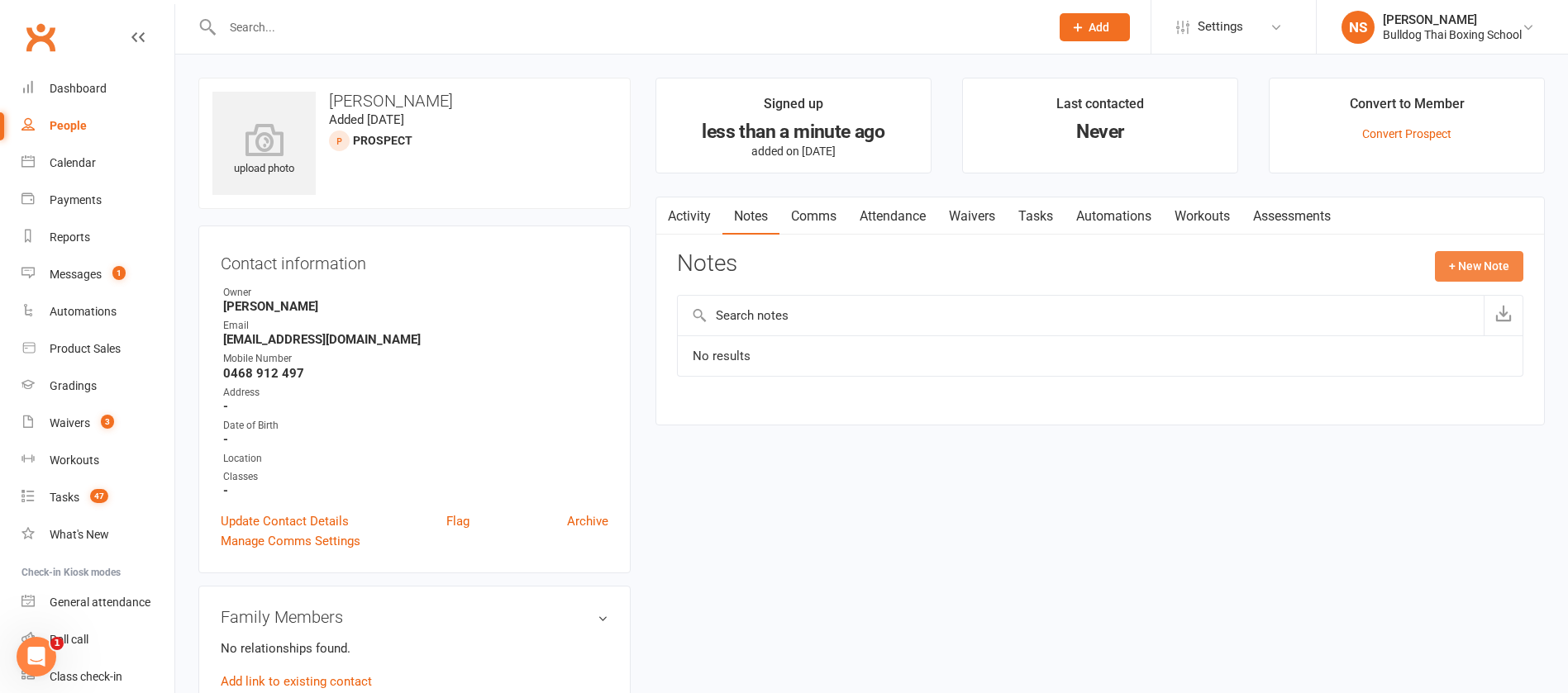
click at [1490, 255] on button "+ New Note" at bounding box center [1479, 266] width 88 height 29
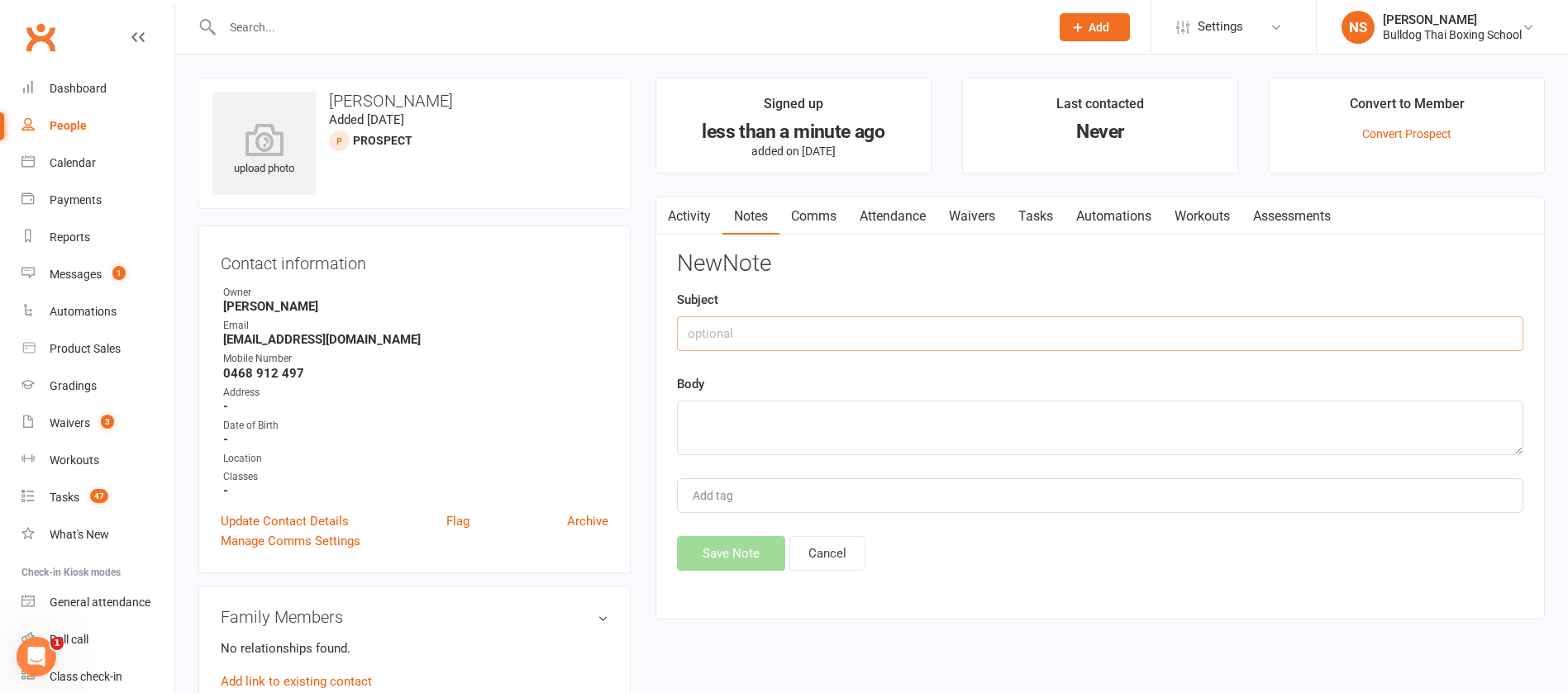
drag, startPoint x: 724, startPoint y: 334, endPoint x: 730, endPoint y: 327, distance: 9.2
click at [724, 332] on input "text" at bounding box center [1100, 334] width 847 height 35
type input "Website optin 4 sep"
click at [742, 419] on textarea at bounding box center [1100, 427] width 847 height 54
type textarea "has been in SOFTP nurture"
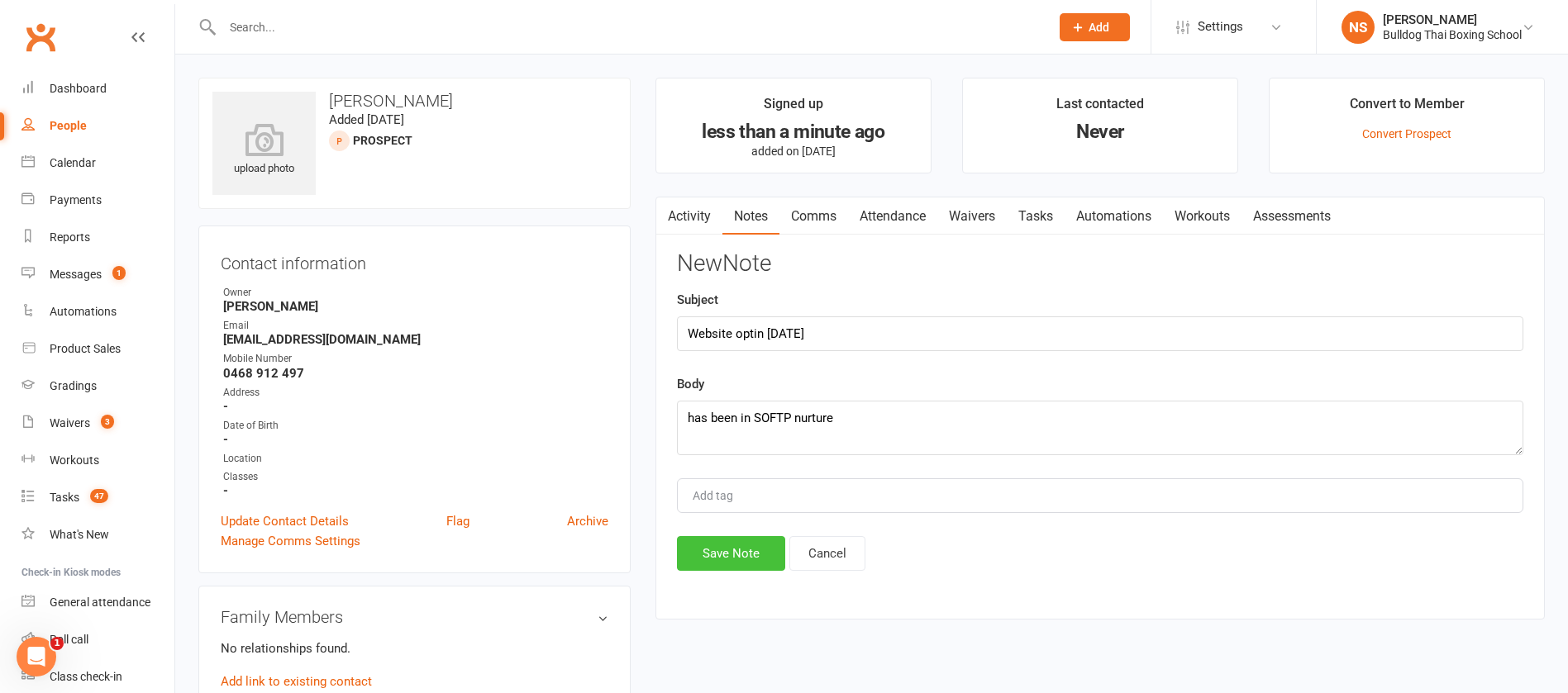
click at [756, 564] on button "Save Note" at bounding box center [730, 553] width 108 height 35
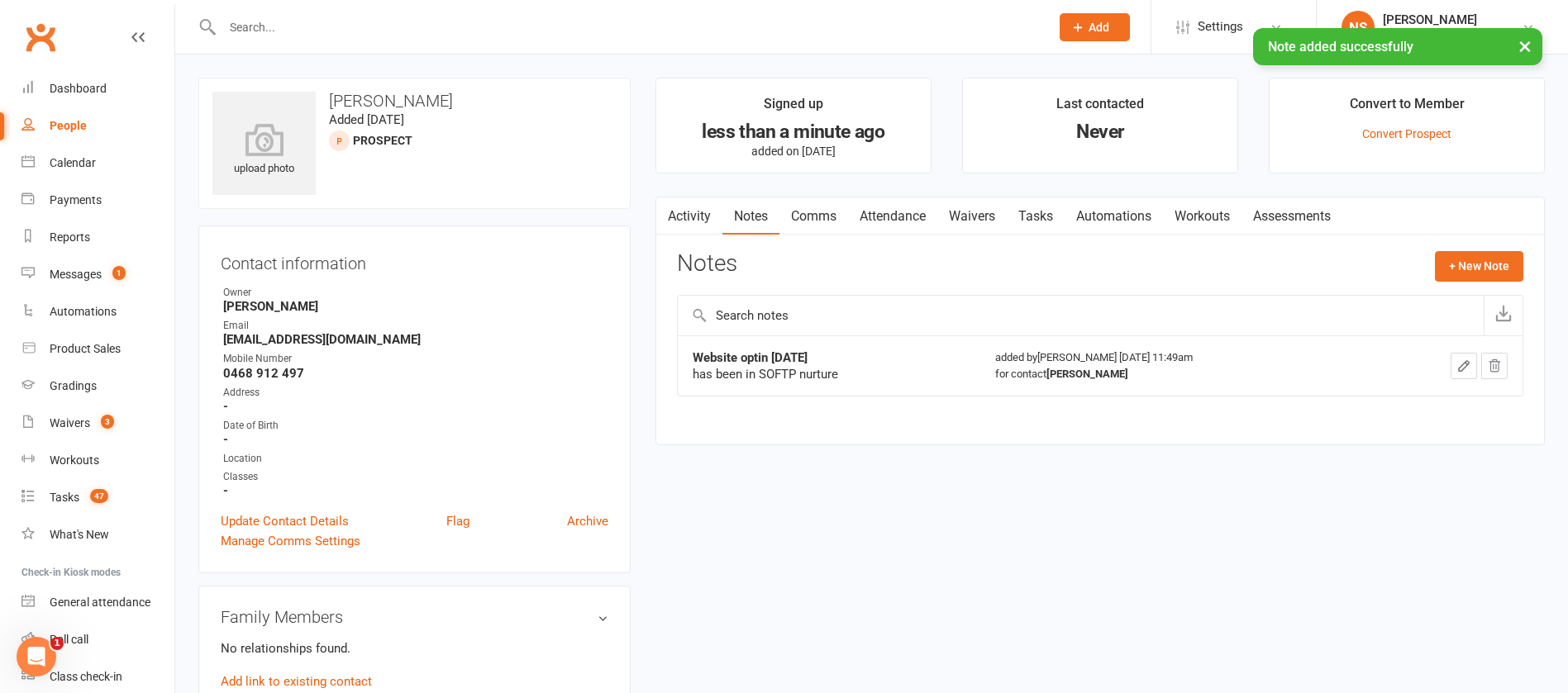
click at [1034, 220] on link "Tasks" at bounding box center [1035, 217] width 58 height 38
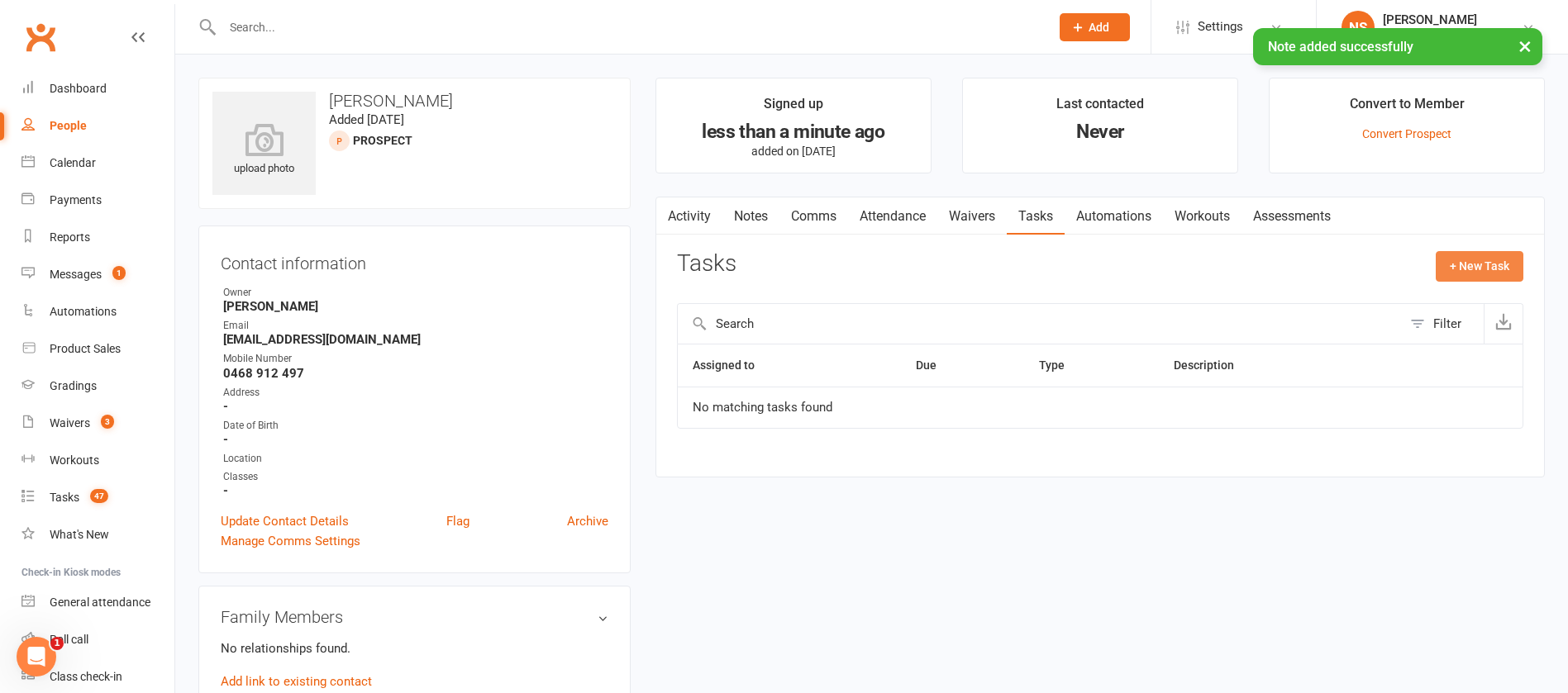
click at [1500, 266] on button "+ New Task" at bounding box center [1479, 266] width 87 height 29
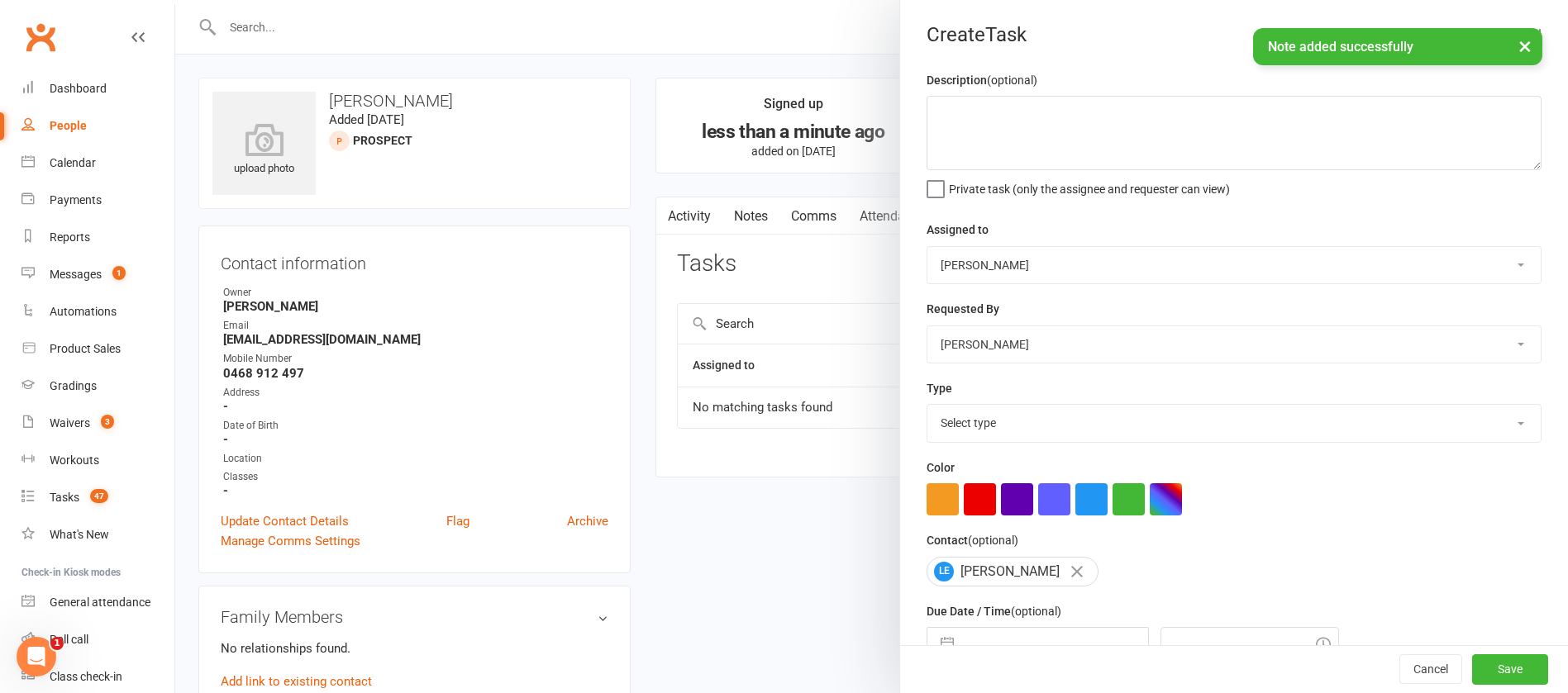
click at [783, 187] on div at bounding box center [871, 346] width 1393 height 693
click at [757, 216] on div at bounding box center [871, 346] width 1393 height 693
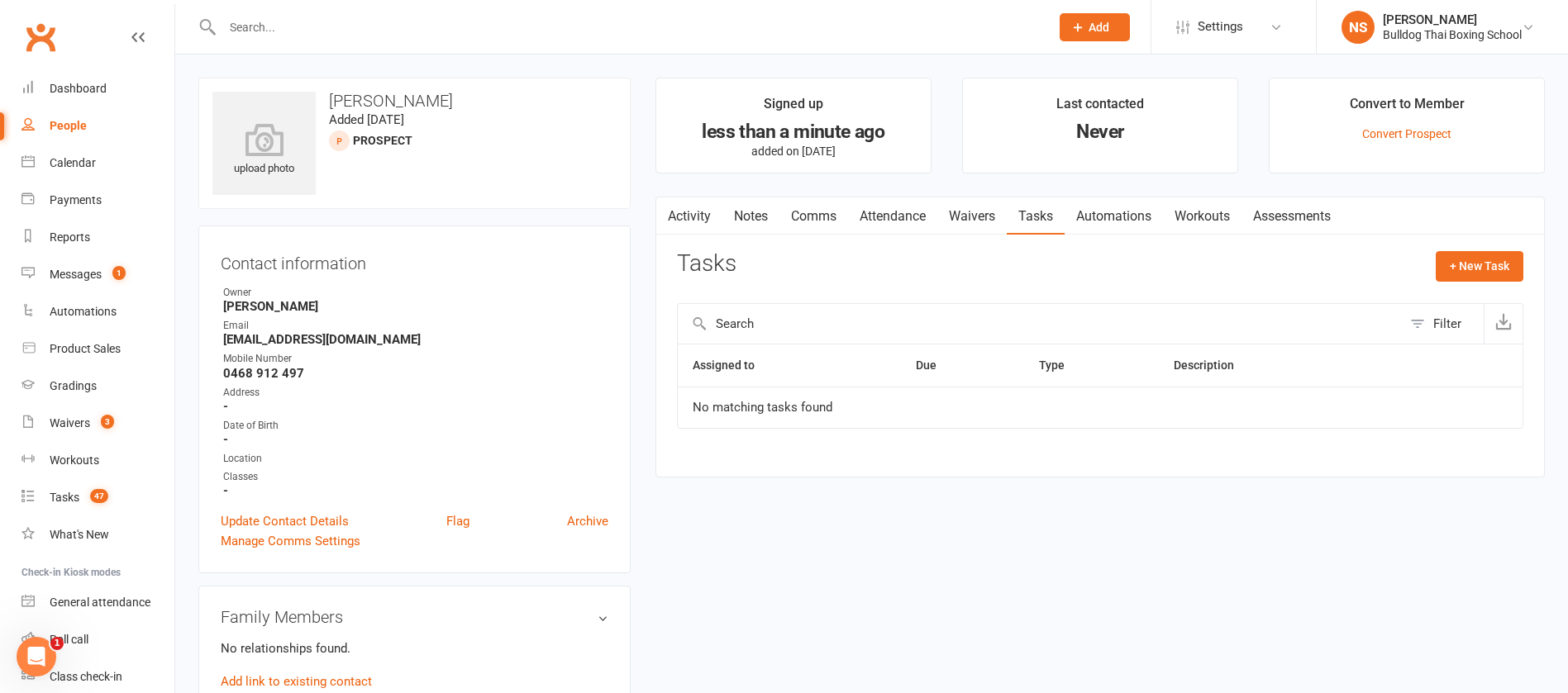
click at [742, 221] on link "Notes" at bounding box center [751, 217] width 57 height 38
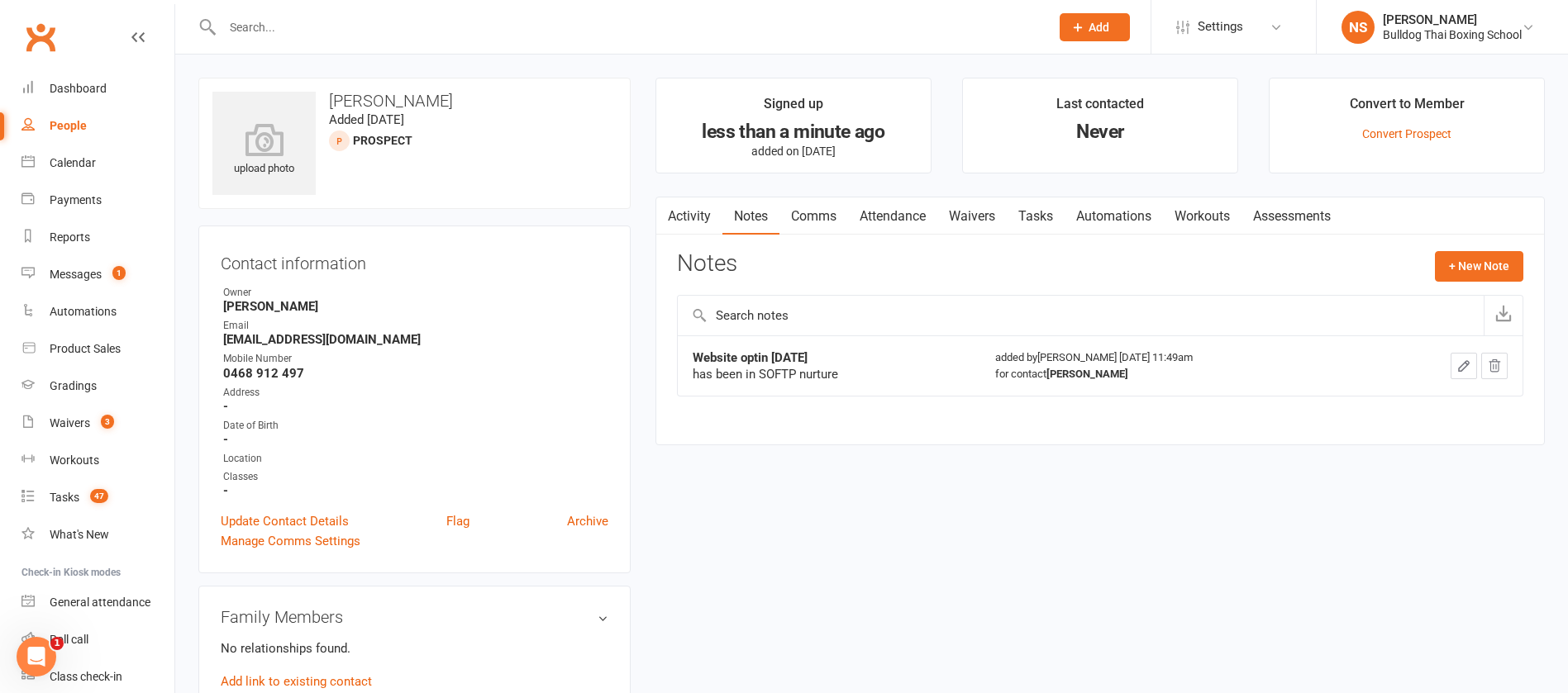
click at [1449, 364] on div at bounding box center [1448, 366] width 120 height 27
click at [1467, 363] on icon "button" at bounding box center [1464, 366] width 15 height 15
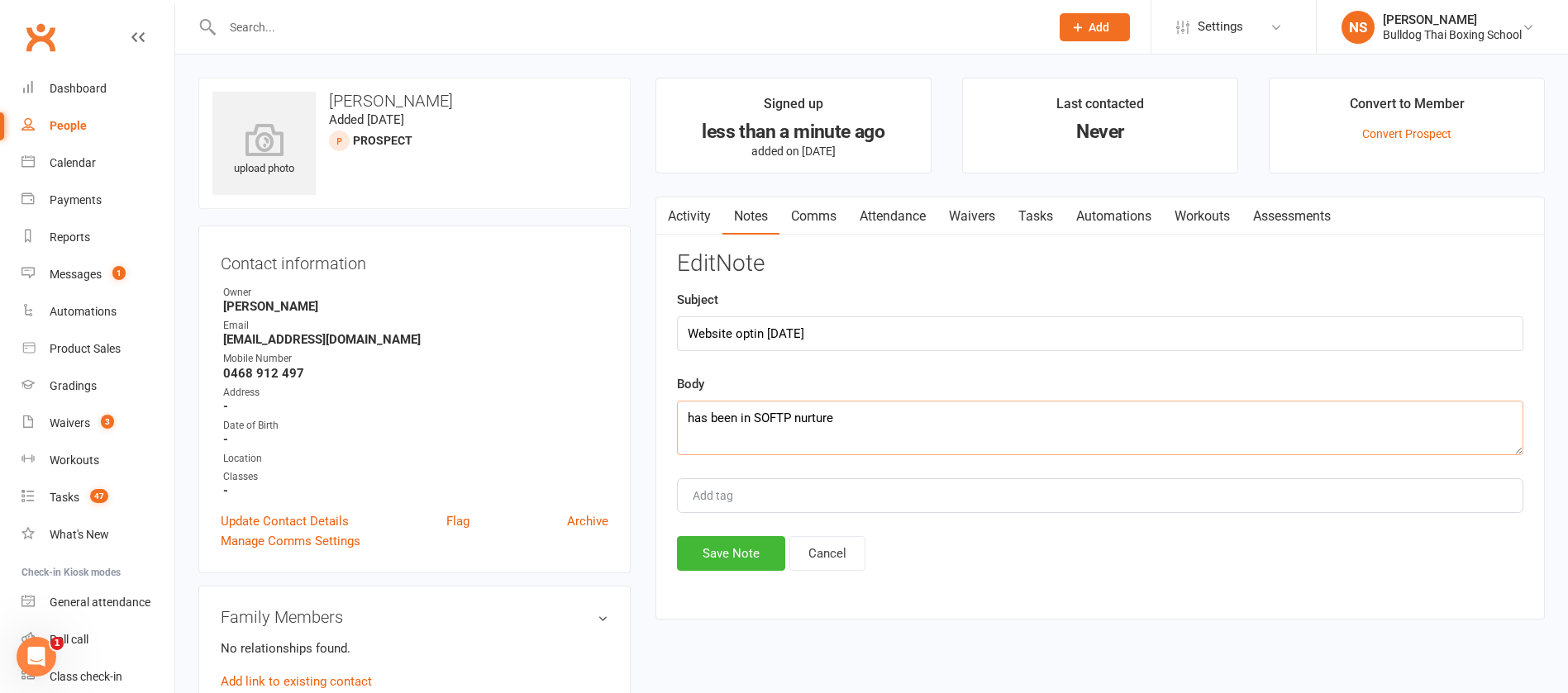
click at [912, 419] on textarea "has been in SOFTP nurture" at bounding box center [1100, 427] width 847 height 54
type textarea "has been in SOFTP nurture and returned automated call but i missed it - AI resp…"
drag, startPoint x: 749, startPoint y: 551, endPoint x: 761, endPoint y: 497, distance: 55.3
click at [749, 551] on button "Save Note" at bounding box center [730, 553] width 108 height 35
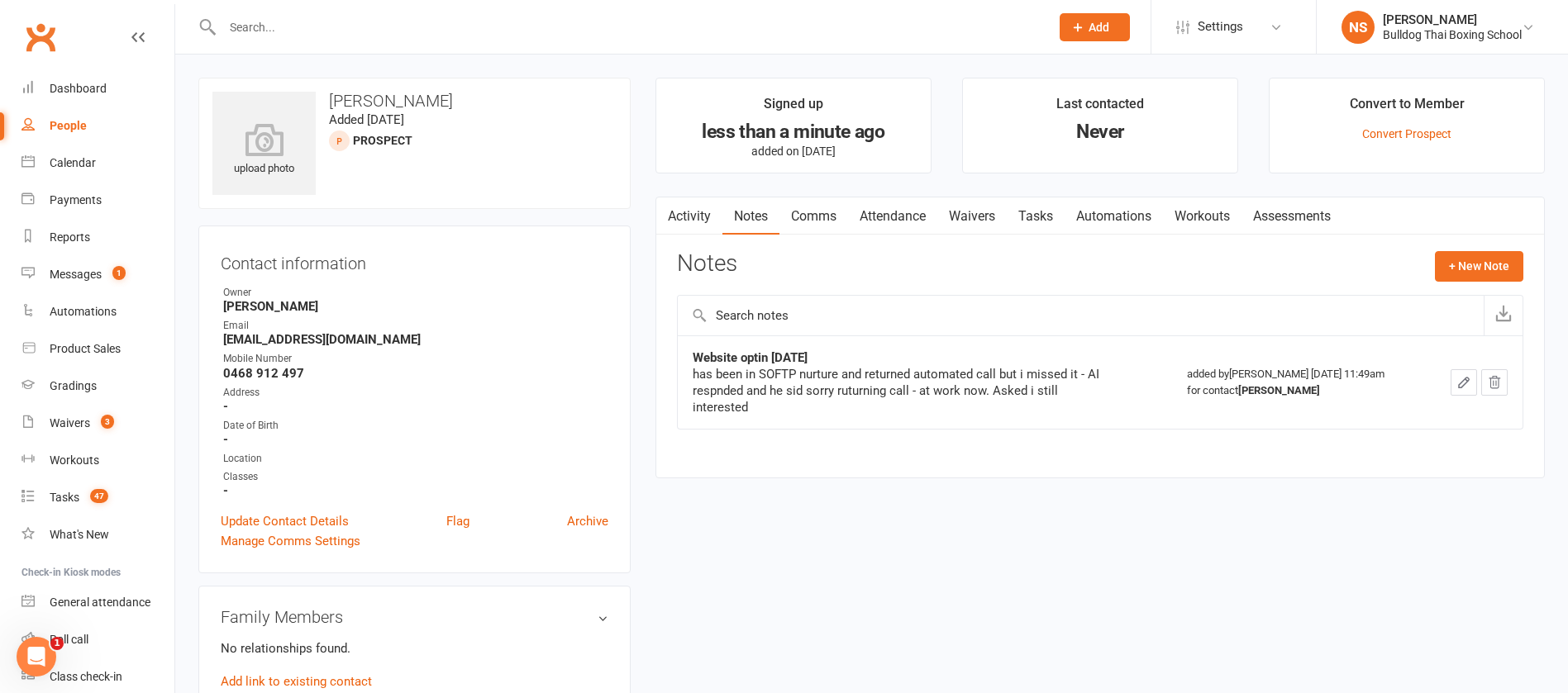
click at [1040, 212] on link "Tasks" at bounding box center [1035, 217] width 58 height 38
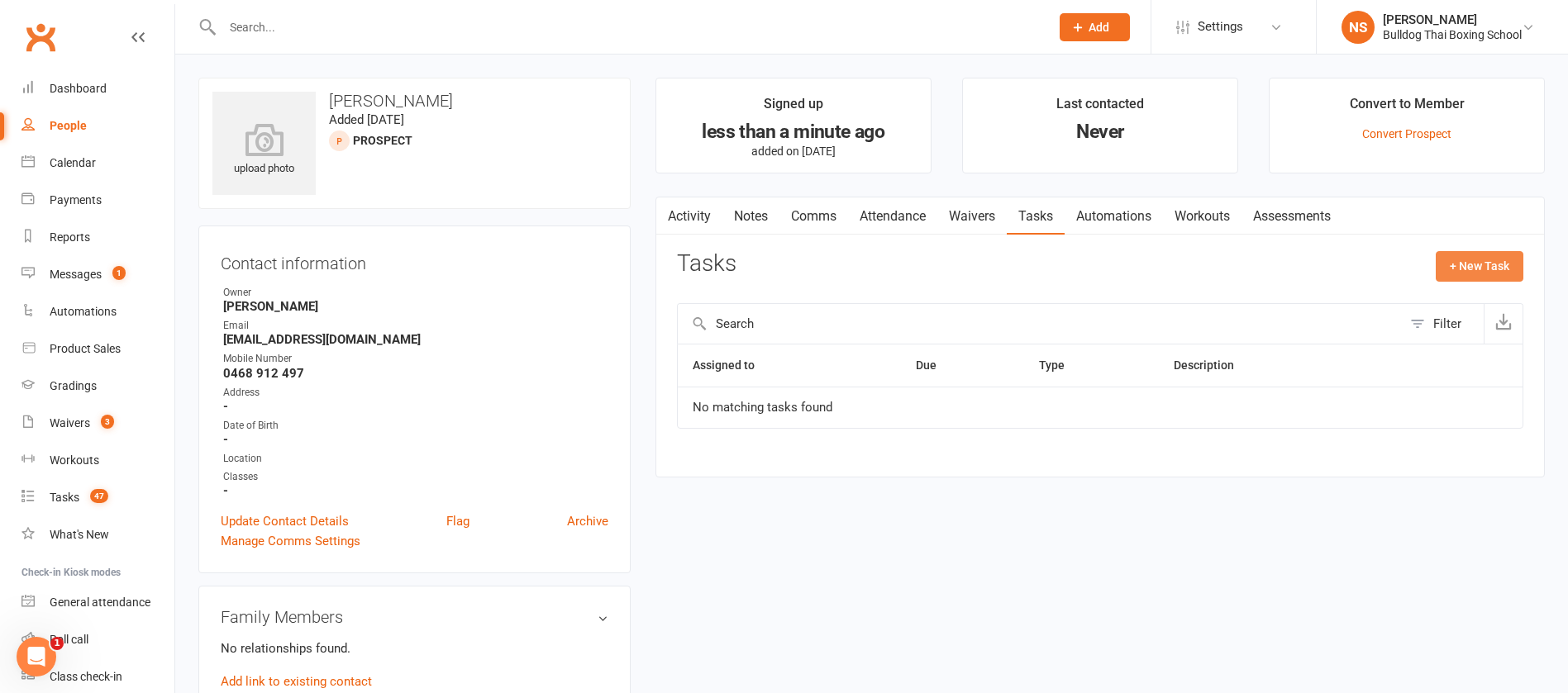
click at [1470, 262] on button "+ New Task" at bounding box center [1479, 266] width 87 height 29
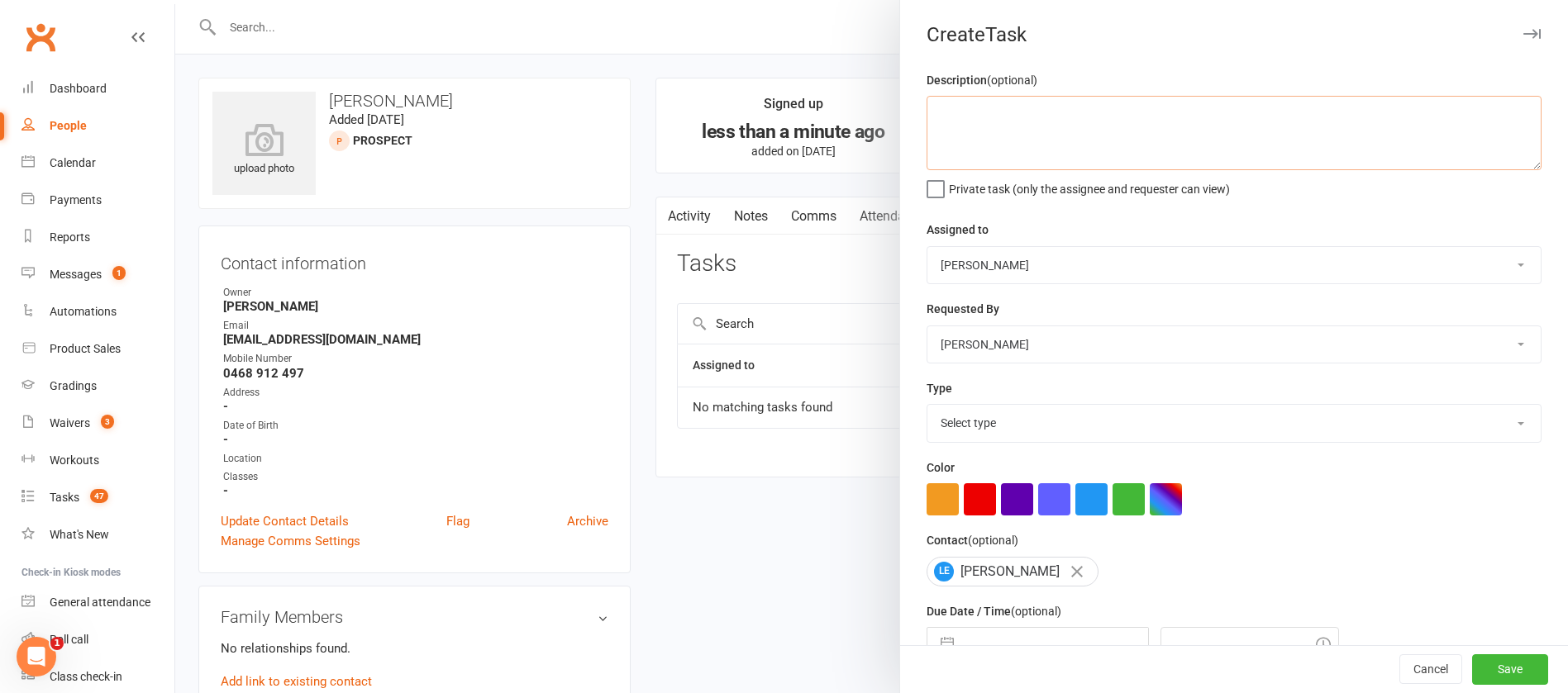
click at [988, 114] on textarea at bounding box center [1234, 133] width 615 height 74
type textarea "call"
click at [997, 423] on select "Select type Action E-mail Meeting Phone call Text Add new task type" at bounding box center [1234, 423] width 613 height 36
select select "12048"
click at [927, 408] on select "Select type Action E-mail Meeting Phone call Text Add new task type" at bounding box center [1234, 423] width 613 height 36
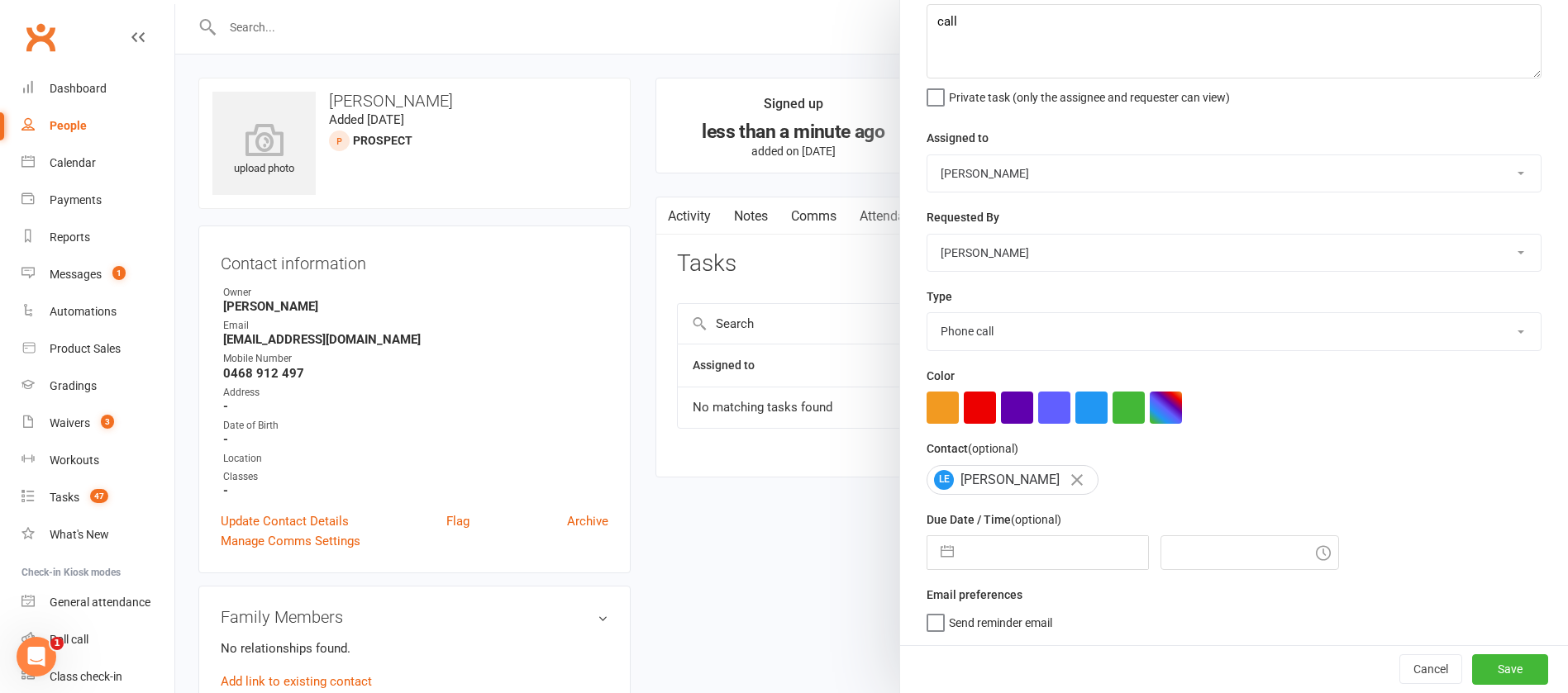
select select "7"
select select "2025"
select select "8"
select select "2025"
select select "9"
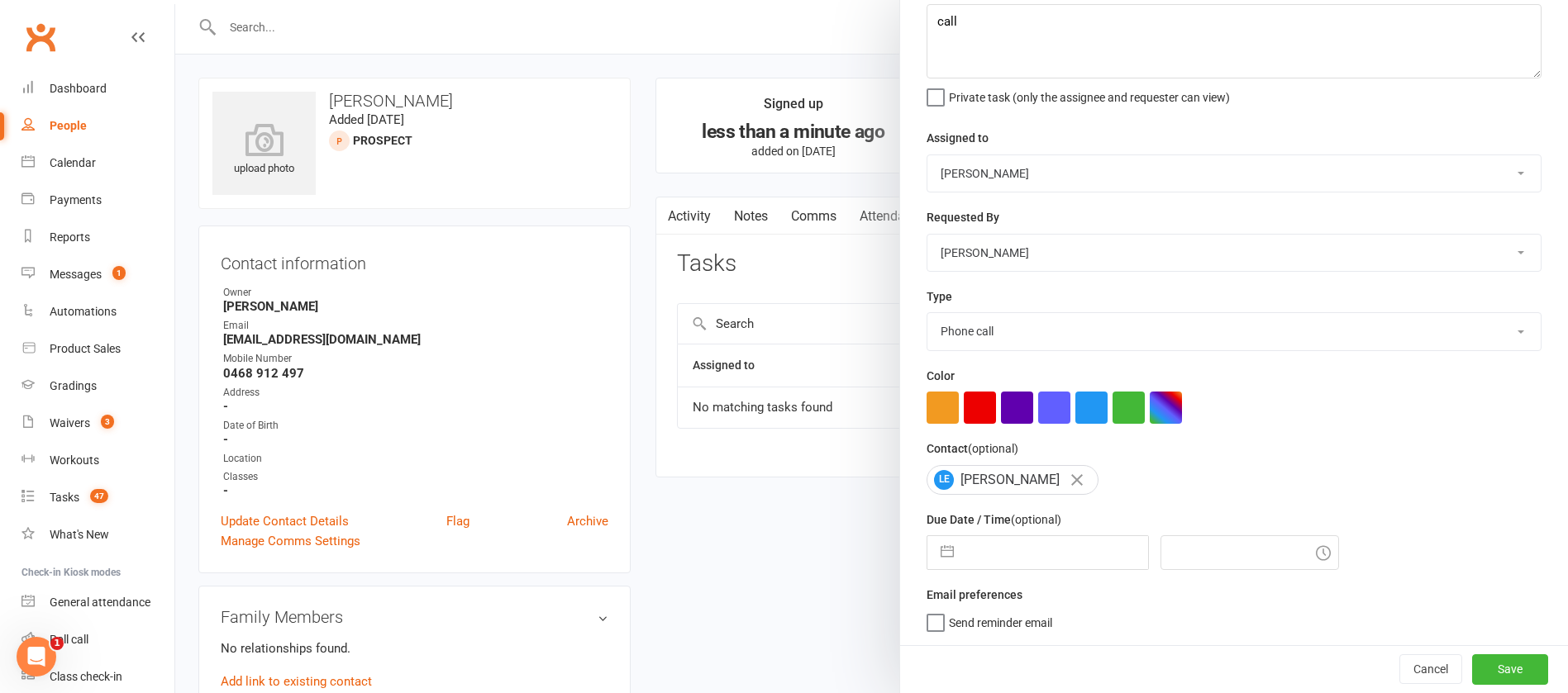
select select "2025"
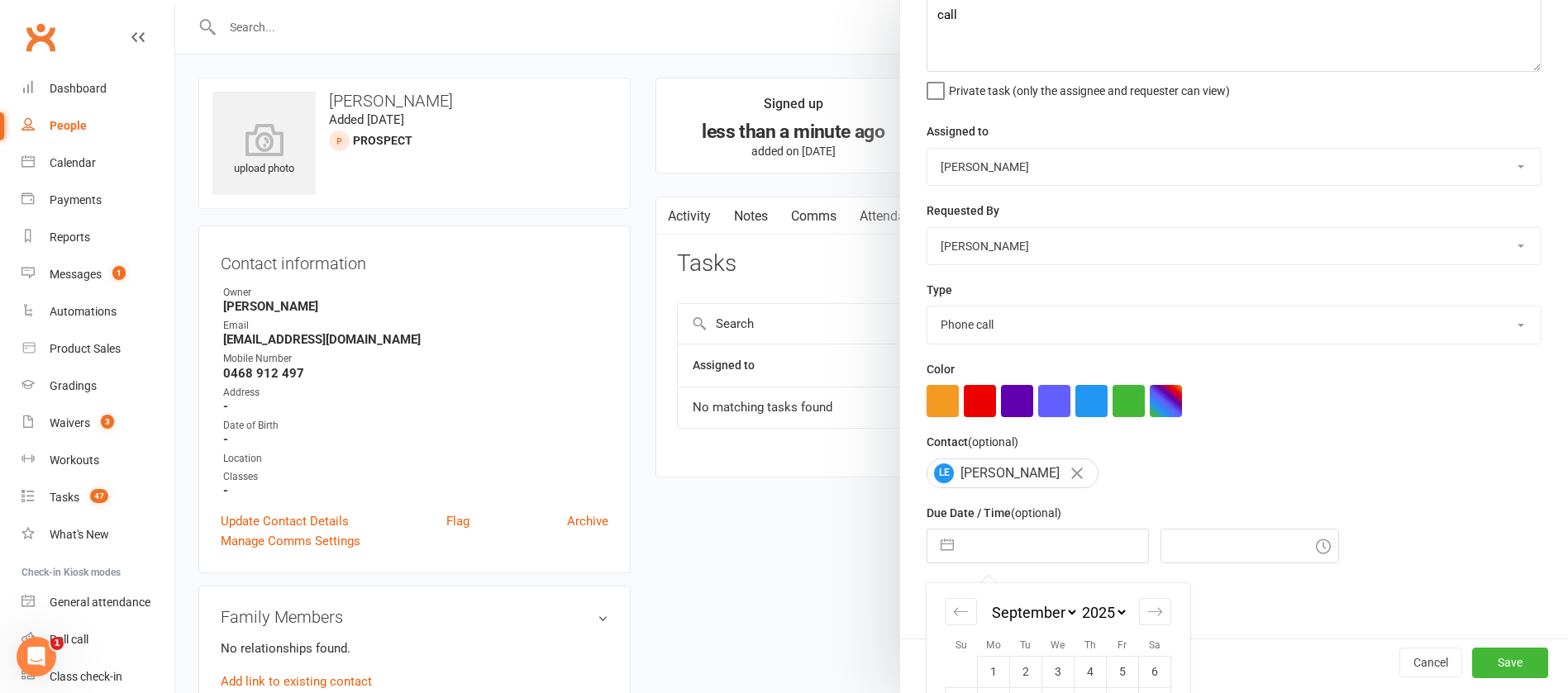
drag, startPoint x: 1038, startPoint y: 555, endPoint x: 1040, endPoint y: 542, distance: 13.2
click at [1039, 554] on input "text" at bounding box center [1055, 546] width 186 height 33
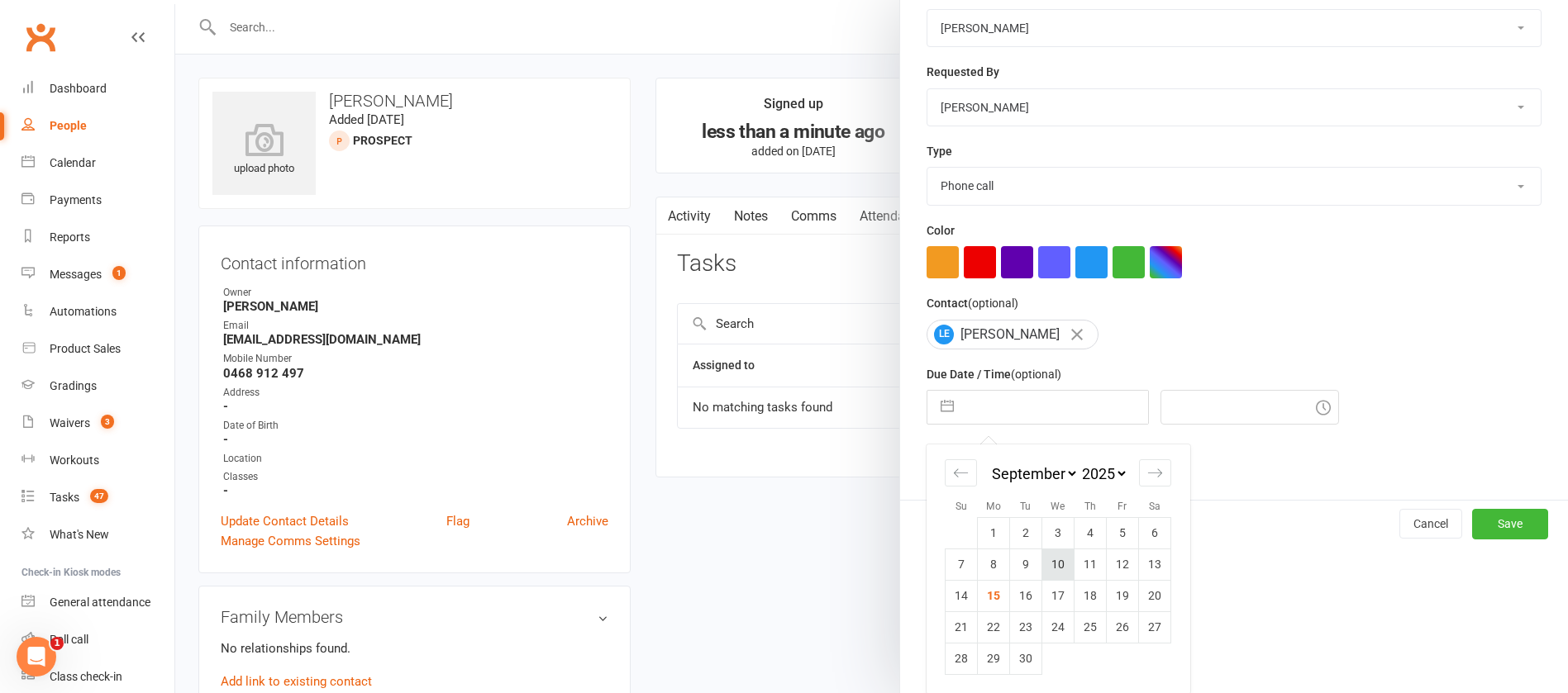
scroll to position [243, 0]
click at [1076, 595] on td "18" at bounding box center [1091, 595] width 32 height 31
type input "[DATE]"
type input "12:00pm"
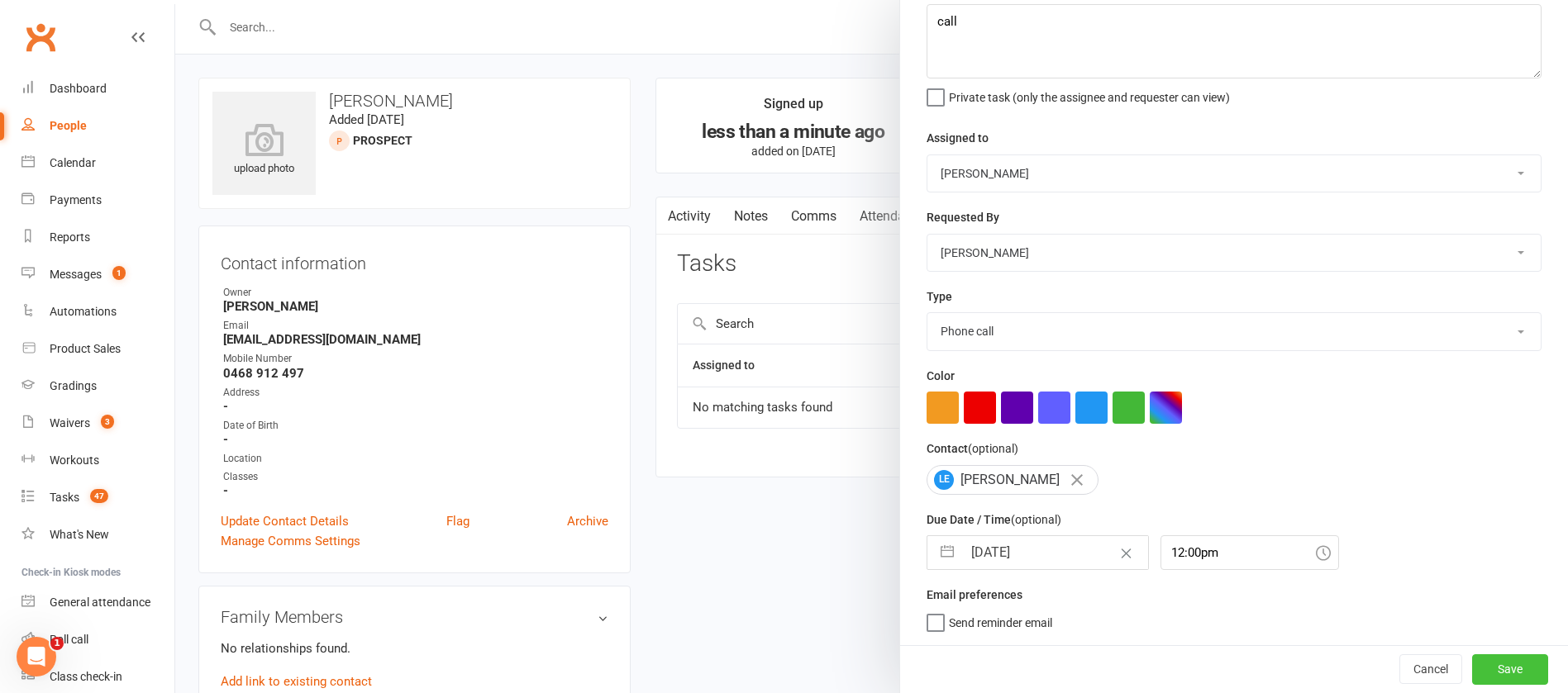
click at [1473, 665] on button "Save" at bounding box center [1510, 669] width 76 height 29
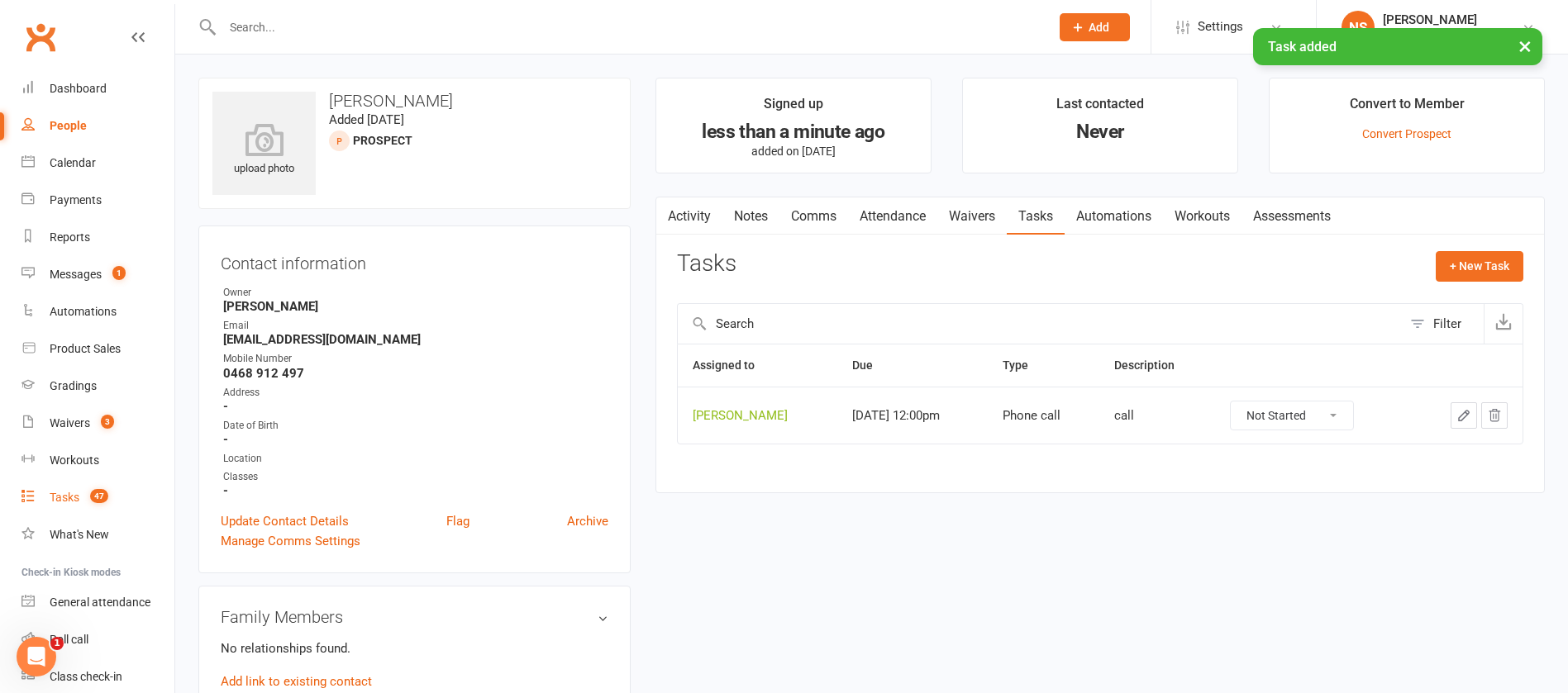
click at [62, 498] on div "Tasks" at bounding box center [64, 497] width 29 height 13
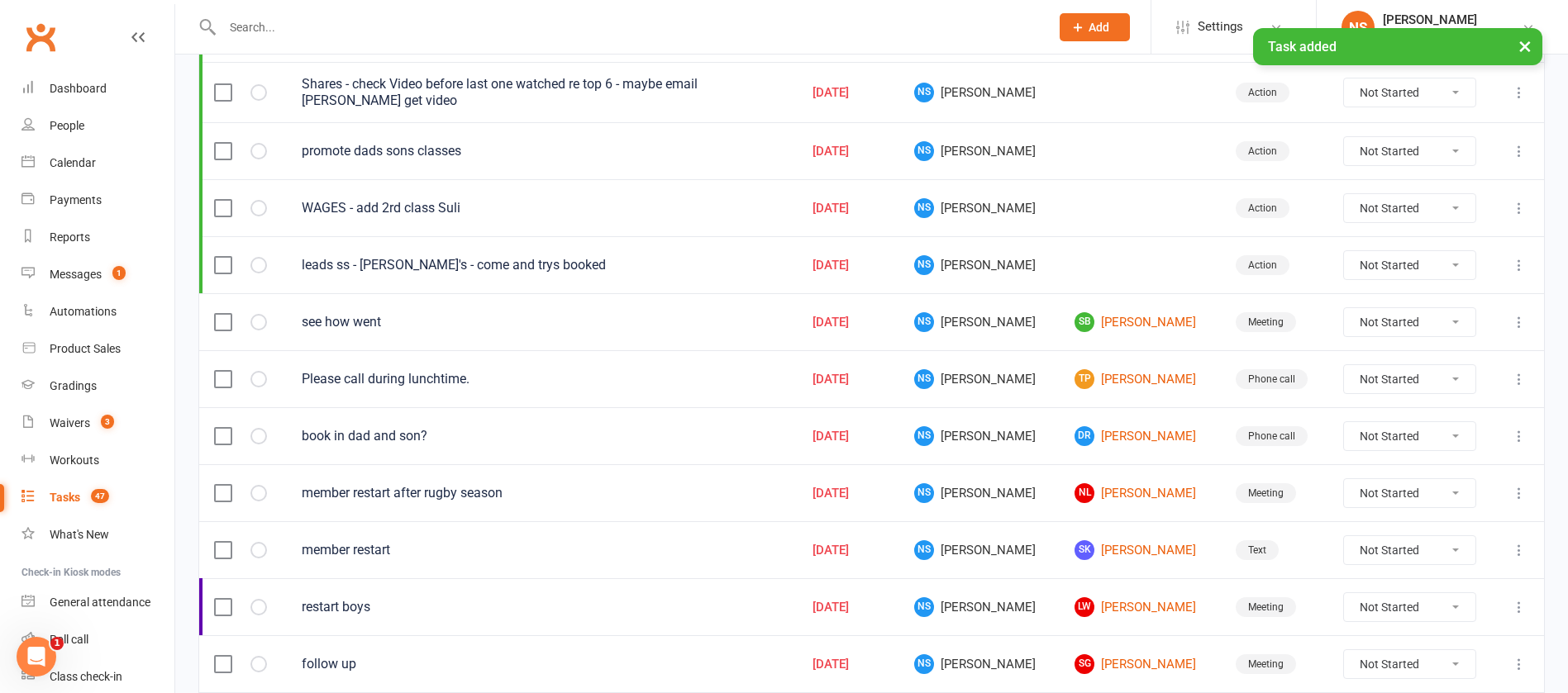
scroll to position [372, 0]
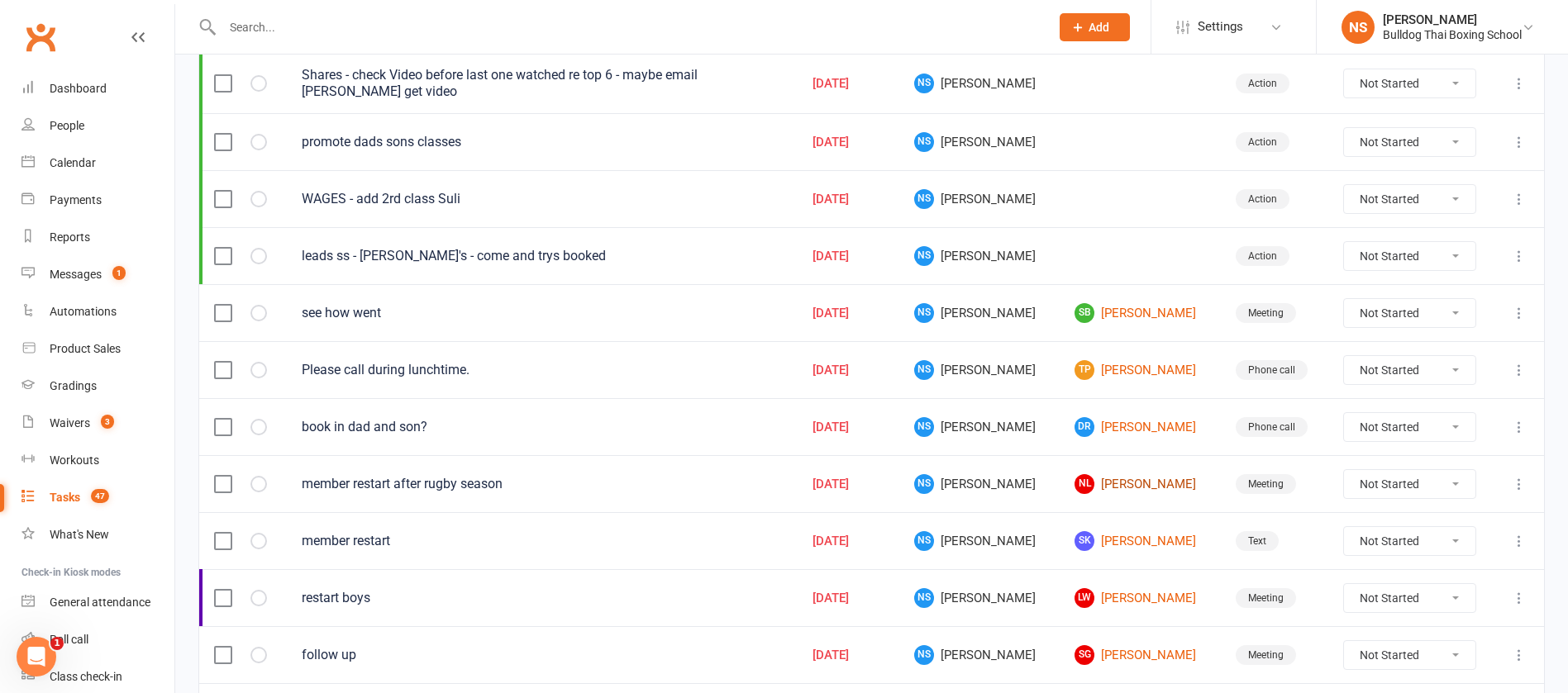
click at [1121, 482] on link "NL Nick Luscombe" at bounding box center [1140, 484] width 130 height 20
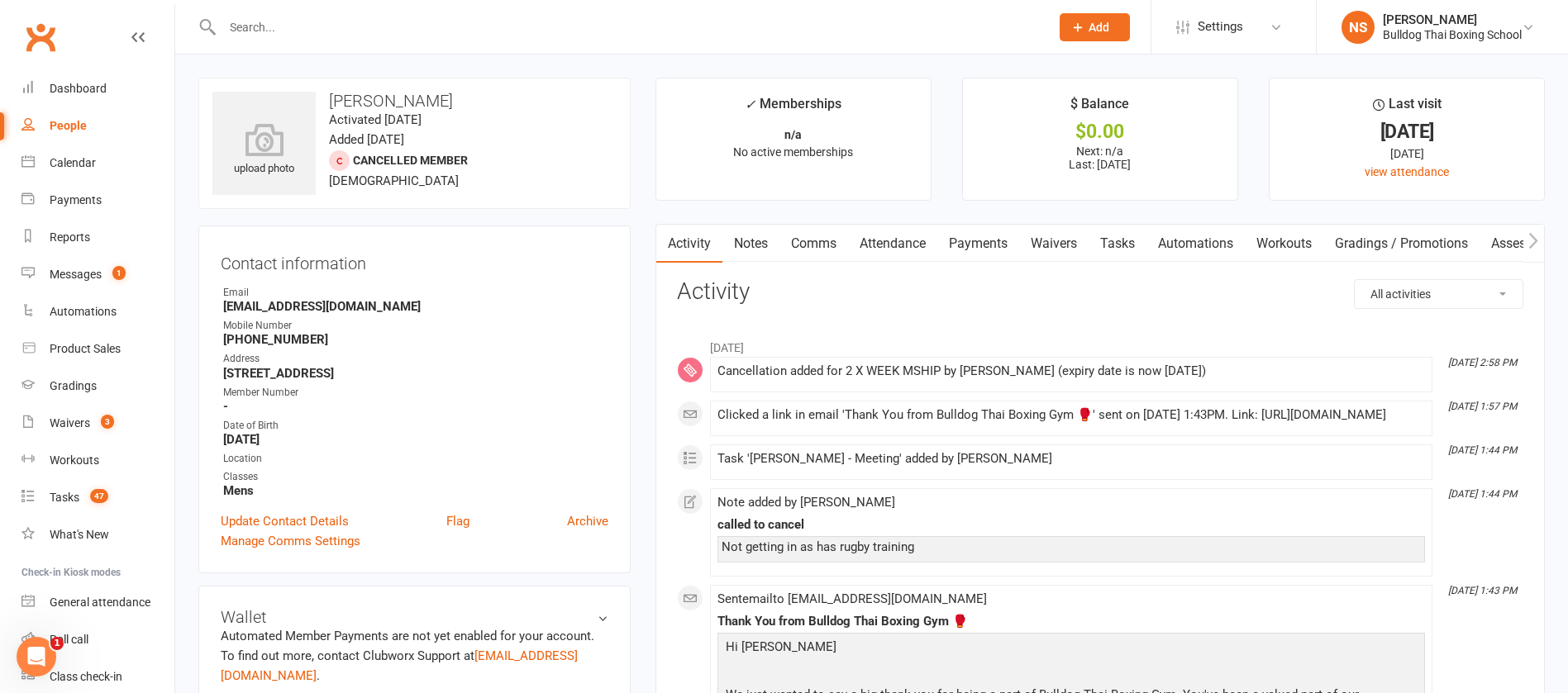
click at [1123, 239] on link "Tasks" at bounding box center [1117, 243] width 58 height 38
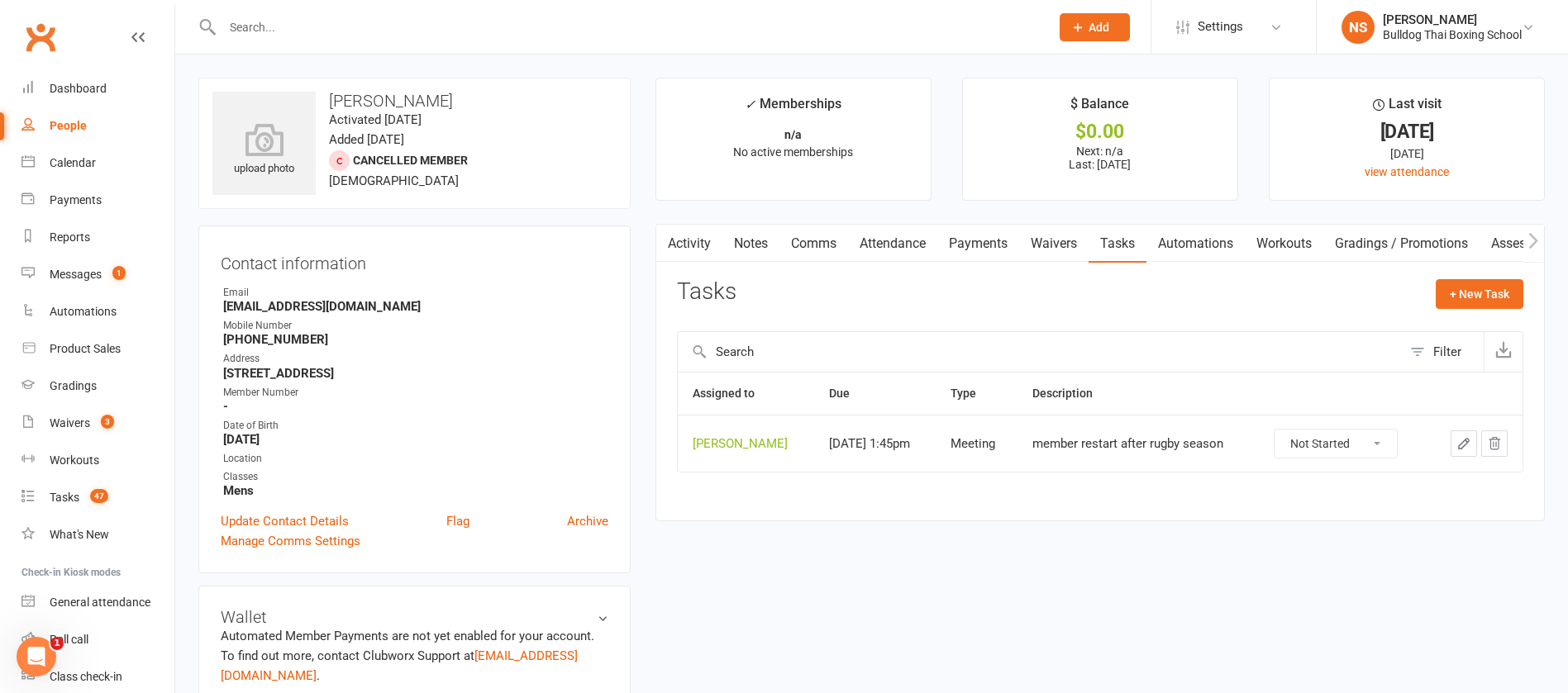
click at [1465, 440] on icon "button" at bounding box center [1464, 443] width 9 height 9
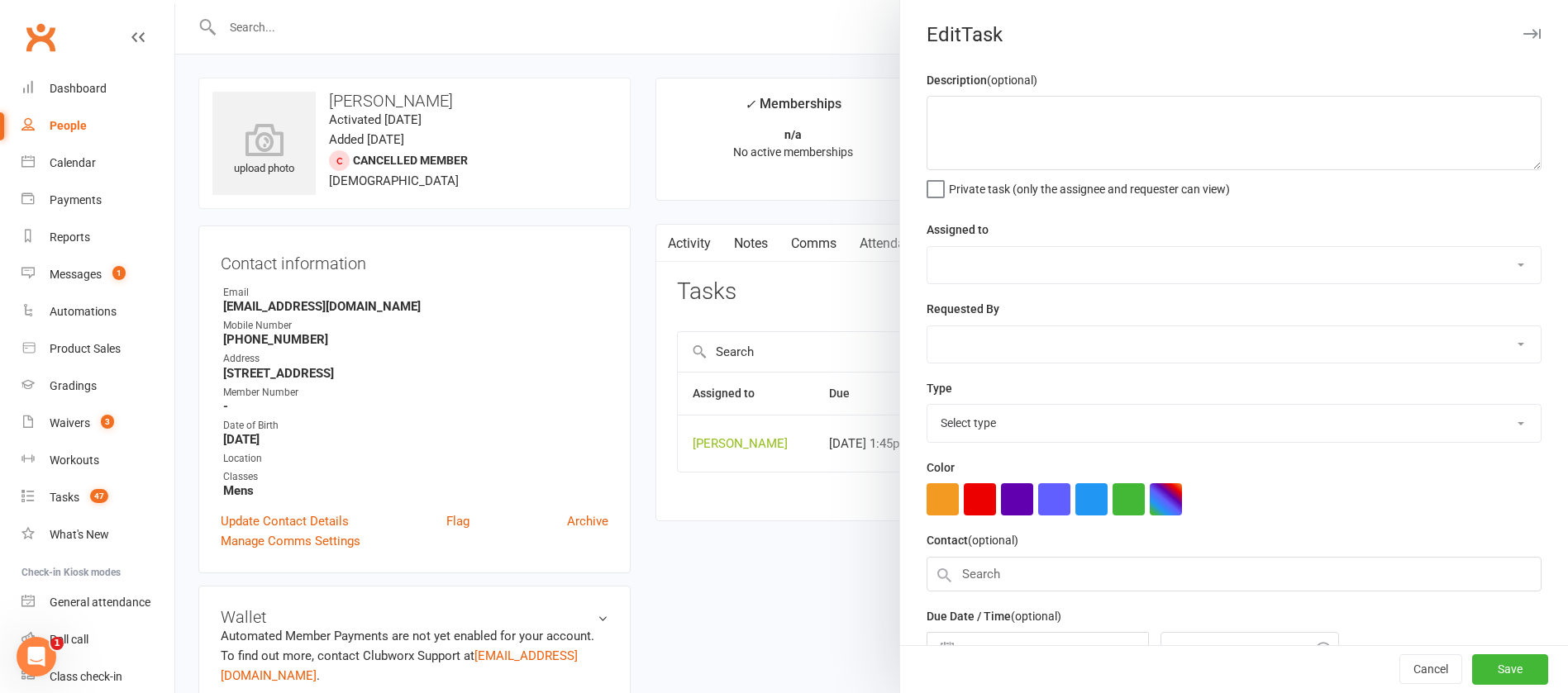
type textarea "member restart after rugby season"
select select "12940"
type input "[DATE]"
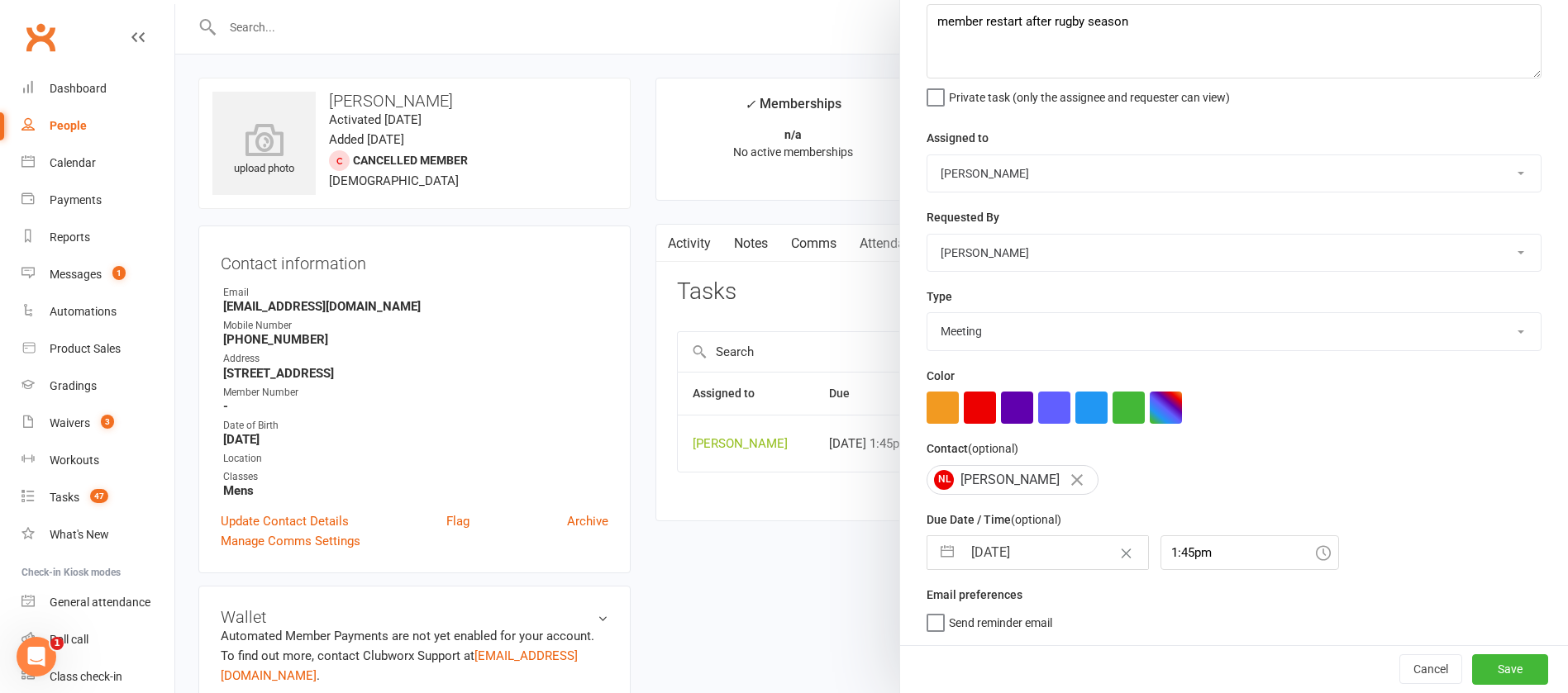
drag, startPoint x: 1034, startPoint y: 554, endPoint x: 1038, endPoint y: 545, distance: 9.8
click at [1037, 551] on input "[DATE]" at bounding box center [1055, 552] width 186 height 33
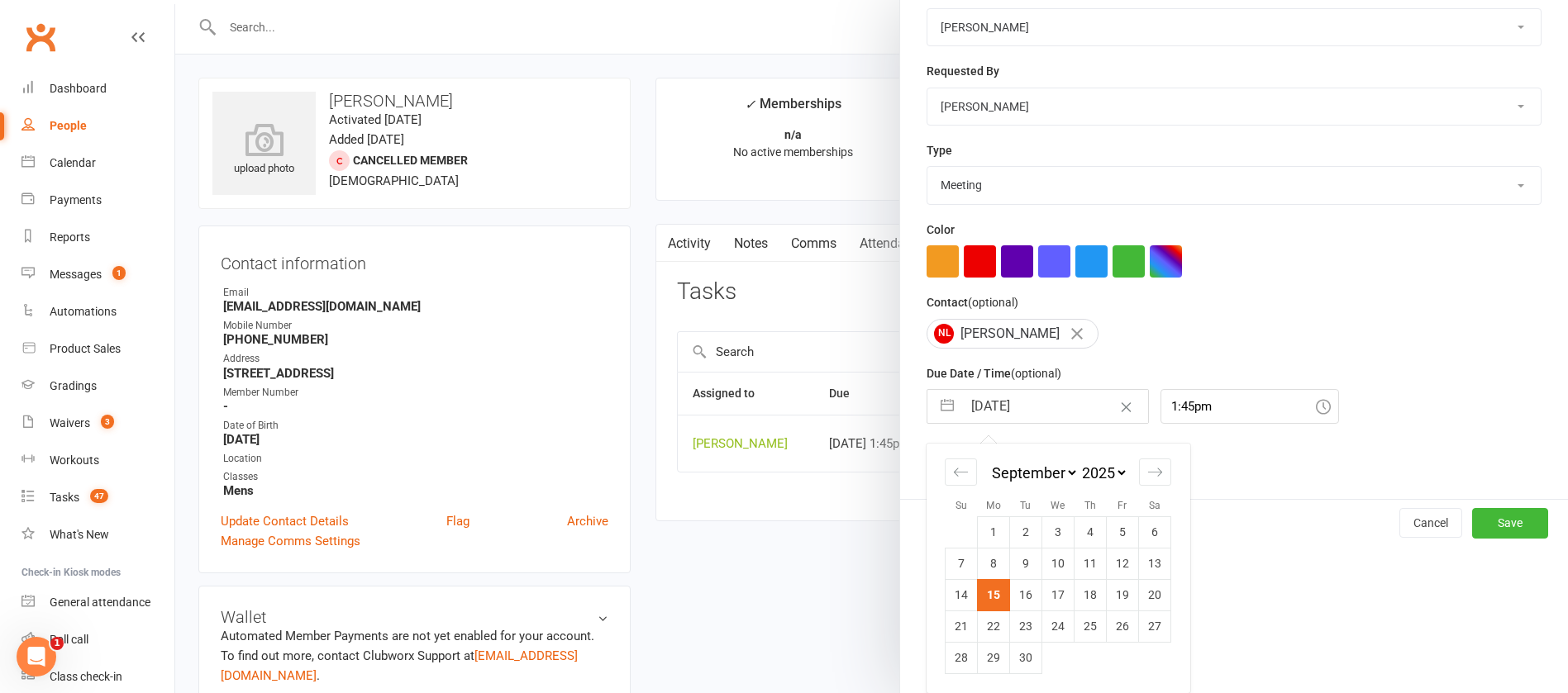
click at [989, 658] on td "29" at bounding box center [994, 658] width 32 height 31
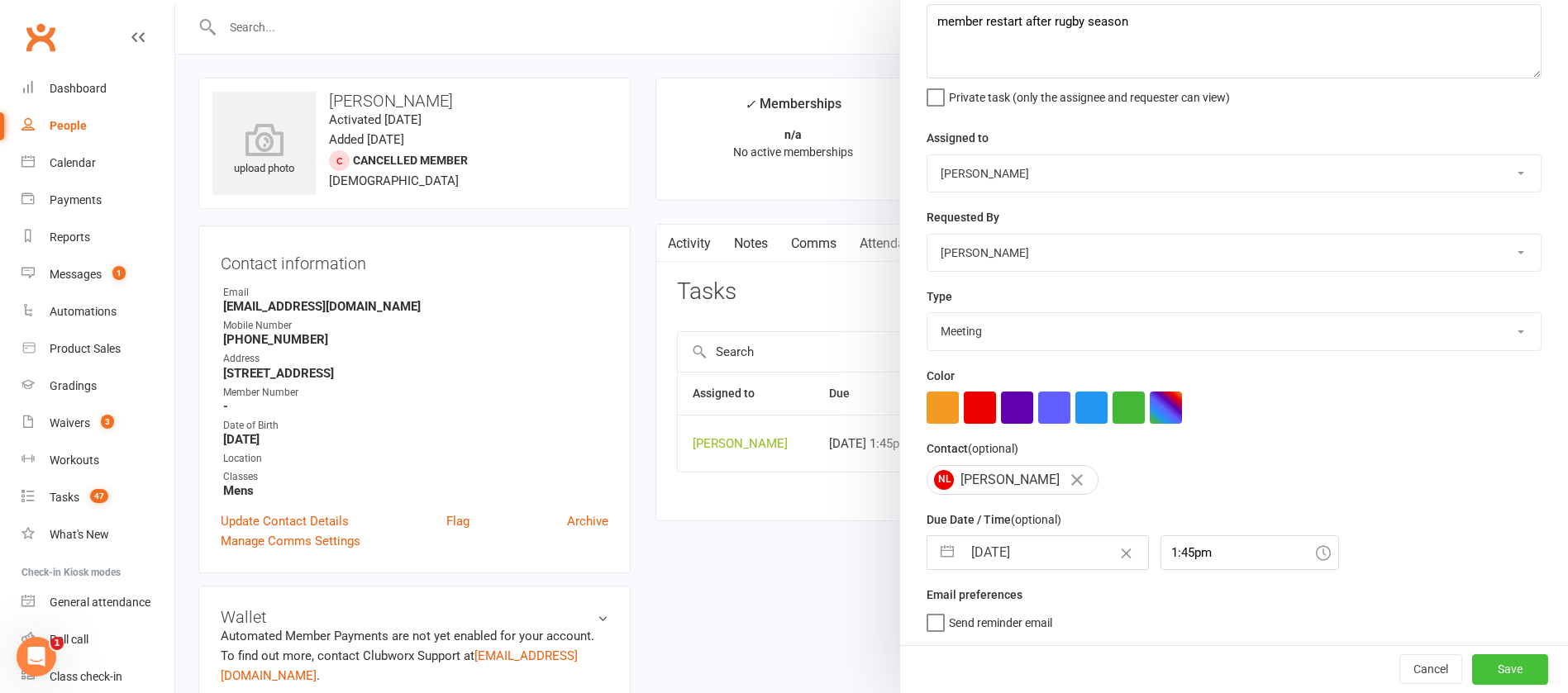
click at [1472, 663] on button "Save" at bounding box center [1510, 669] width 76 height 29
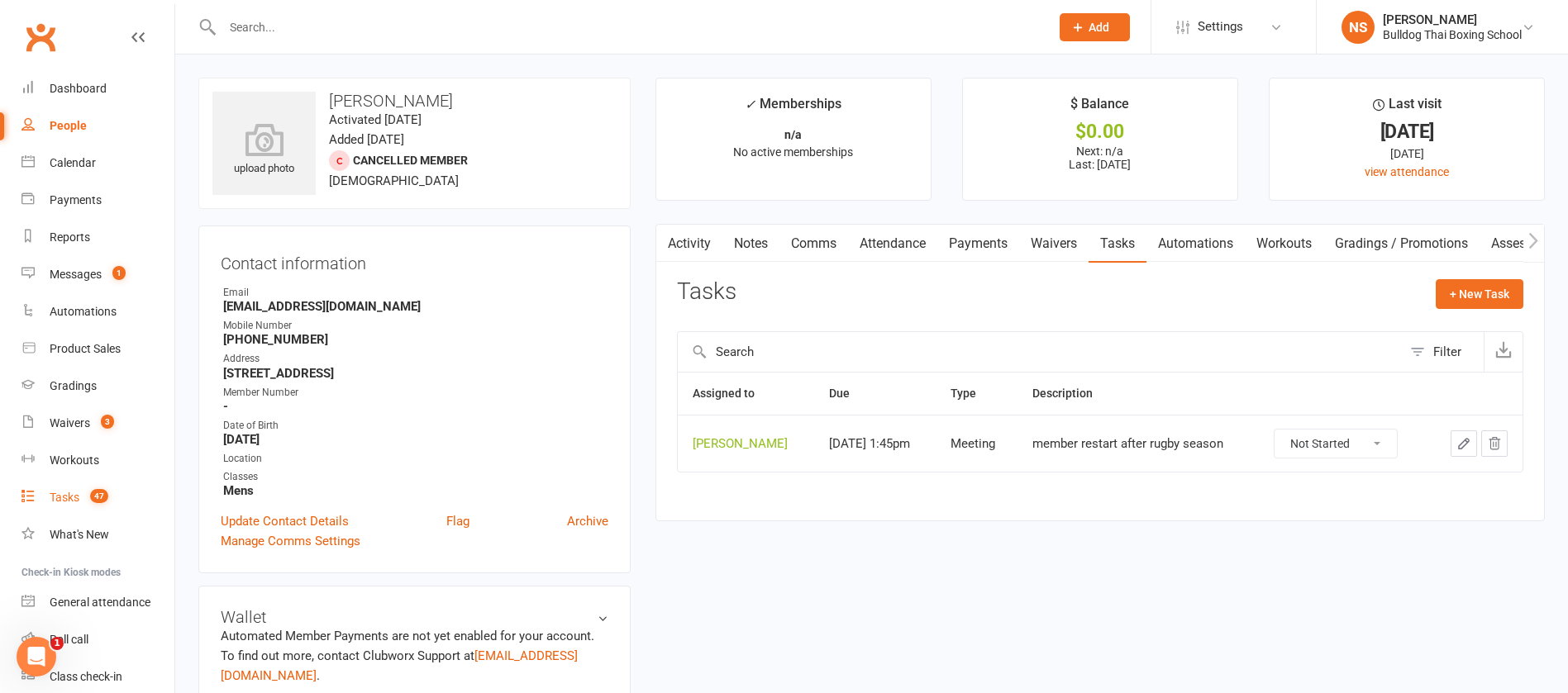
click at [68, 503] on div "Tasks" at bounding box center [64, 497] width 29 height 13
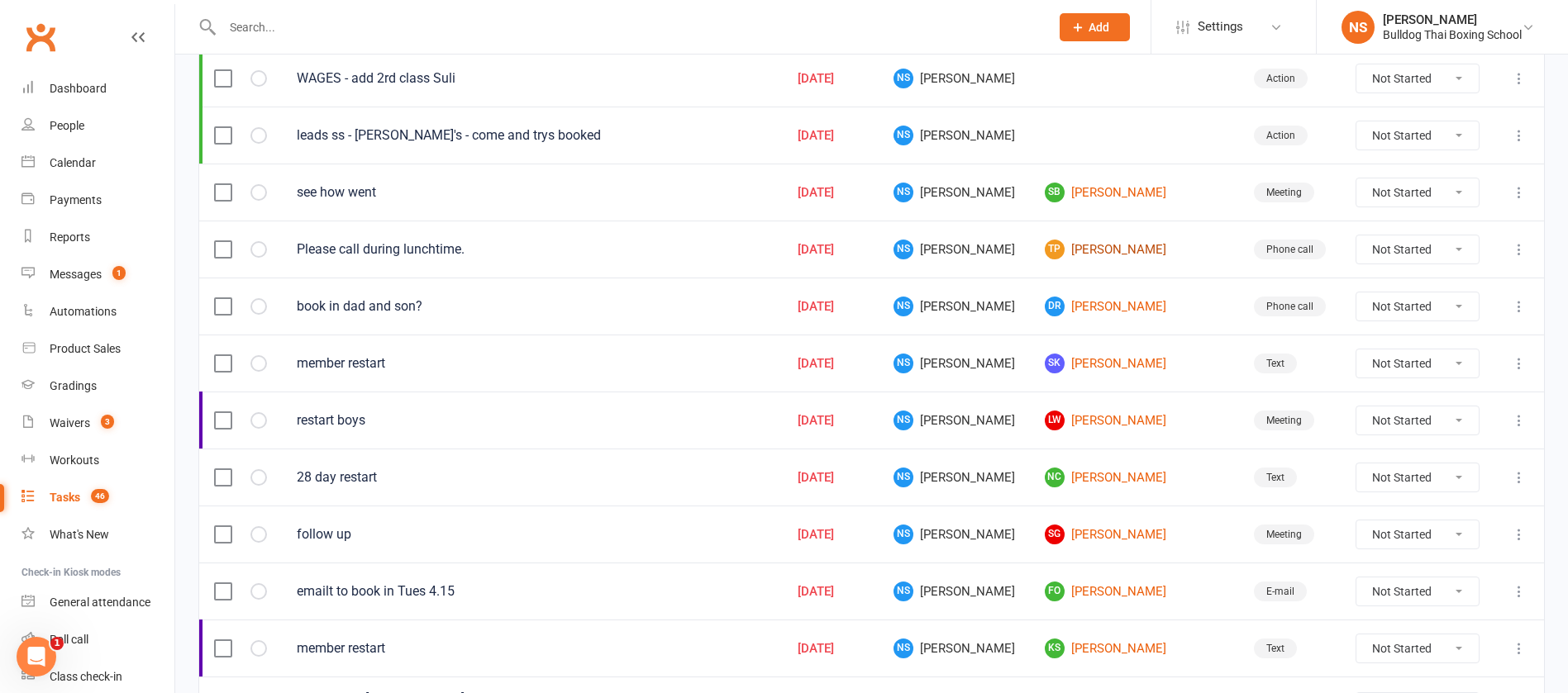
scroll to position [496, 0]
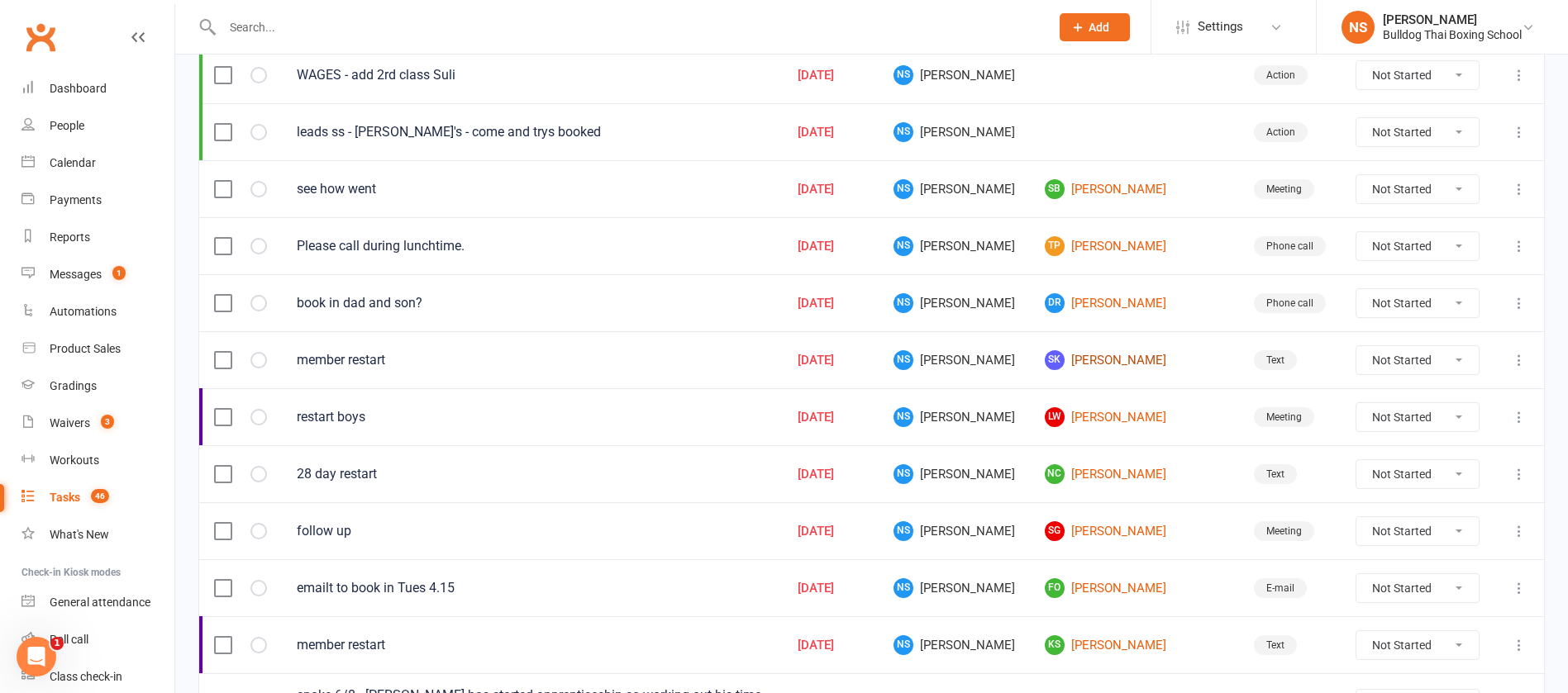
click at [1129, 356] on link "SK Sebastian Kelly" at bounding box center [1135, 360] width 180 height 20
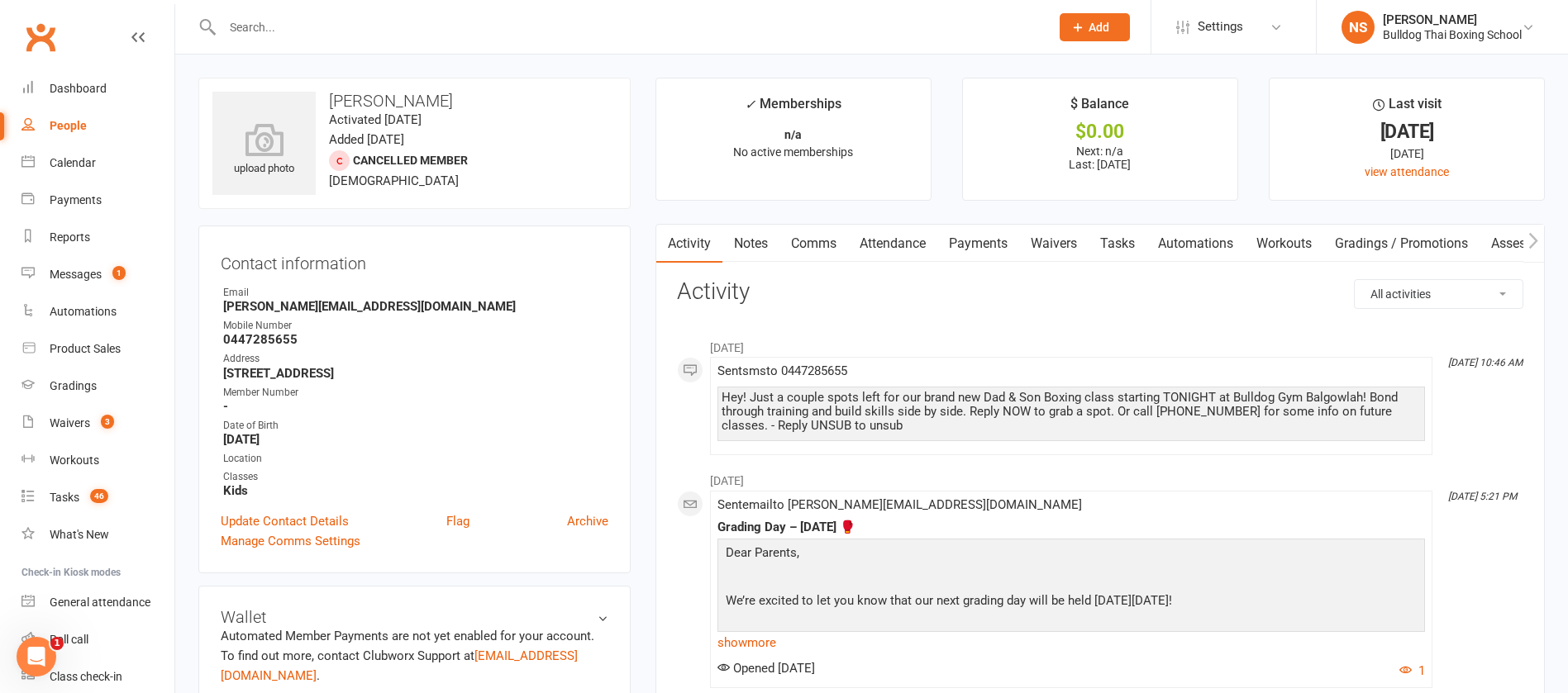
click at [742, 245] on link "Notes" at bounding box center [751, 243] width 57 height 38
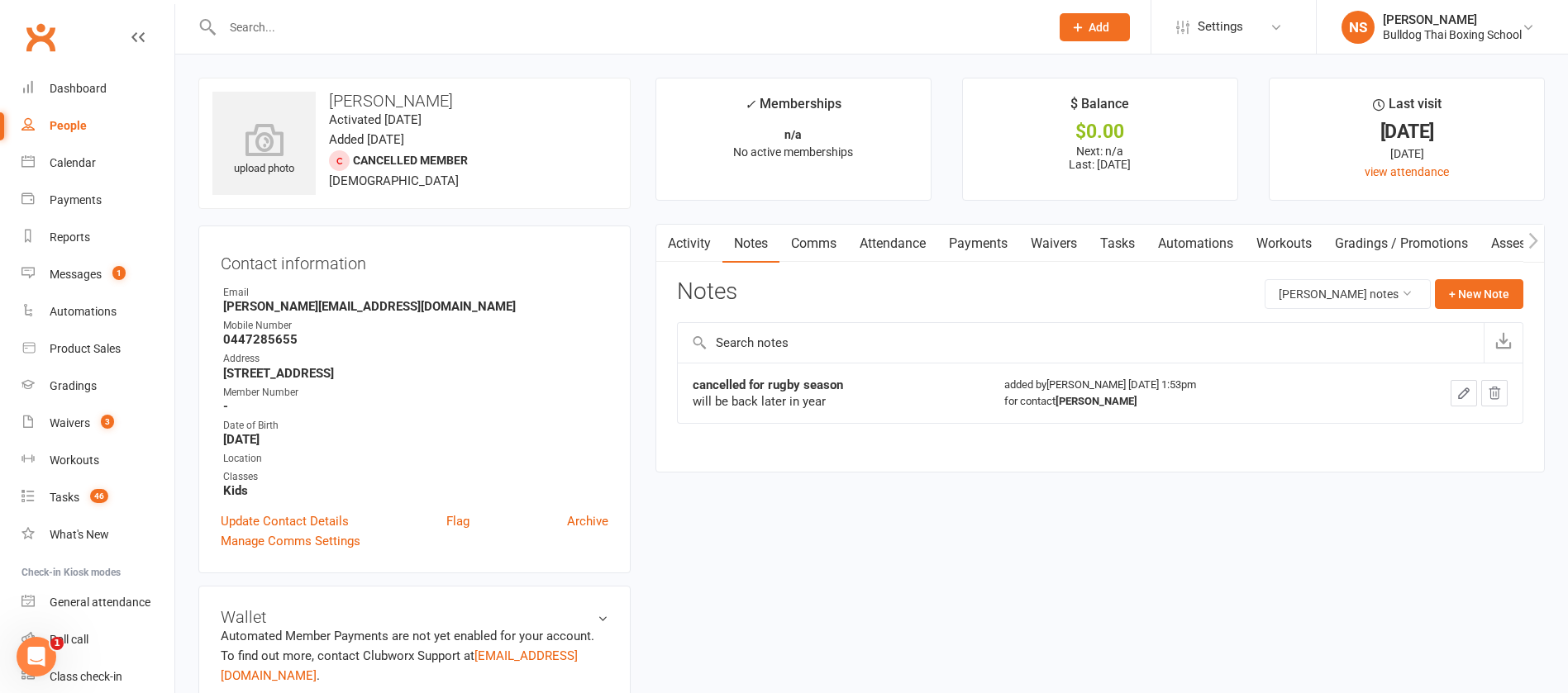
click at [816, 239] on link "Comms" at bounding box center [813, 243] width 68 height 38
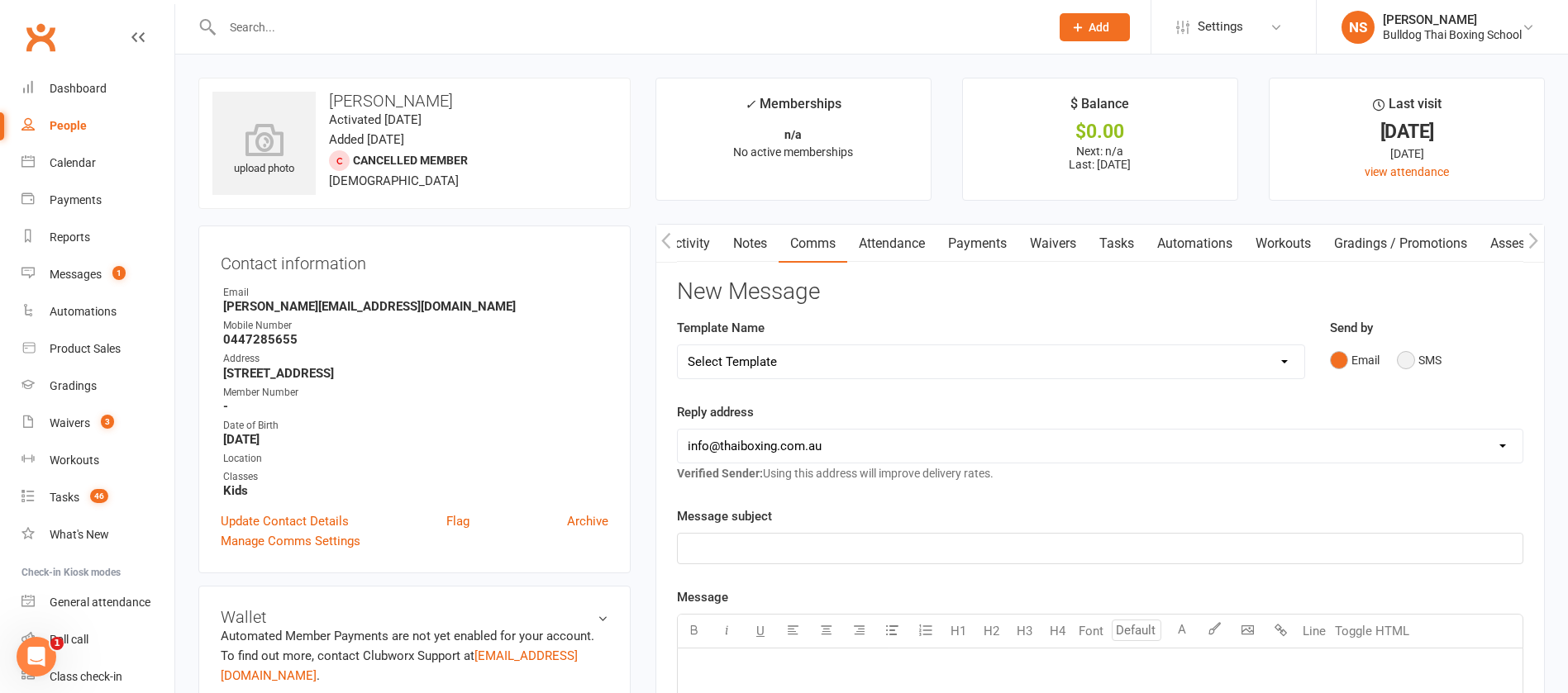
click at [1399, 353] on button "SMS" at bounding box center [1419, 360] width 45 height 31
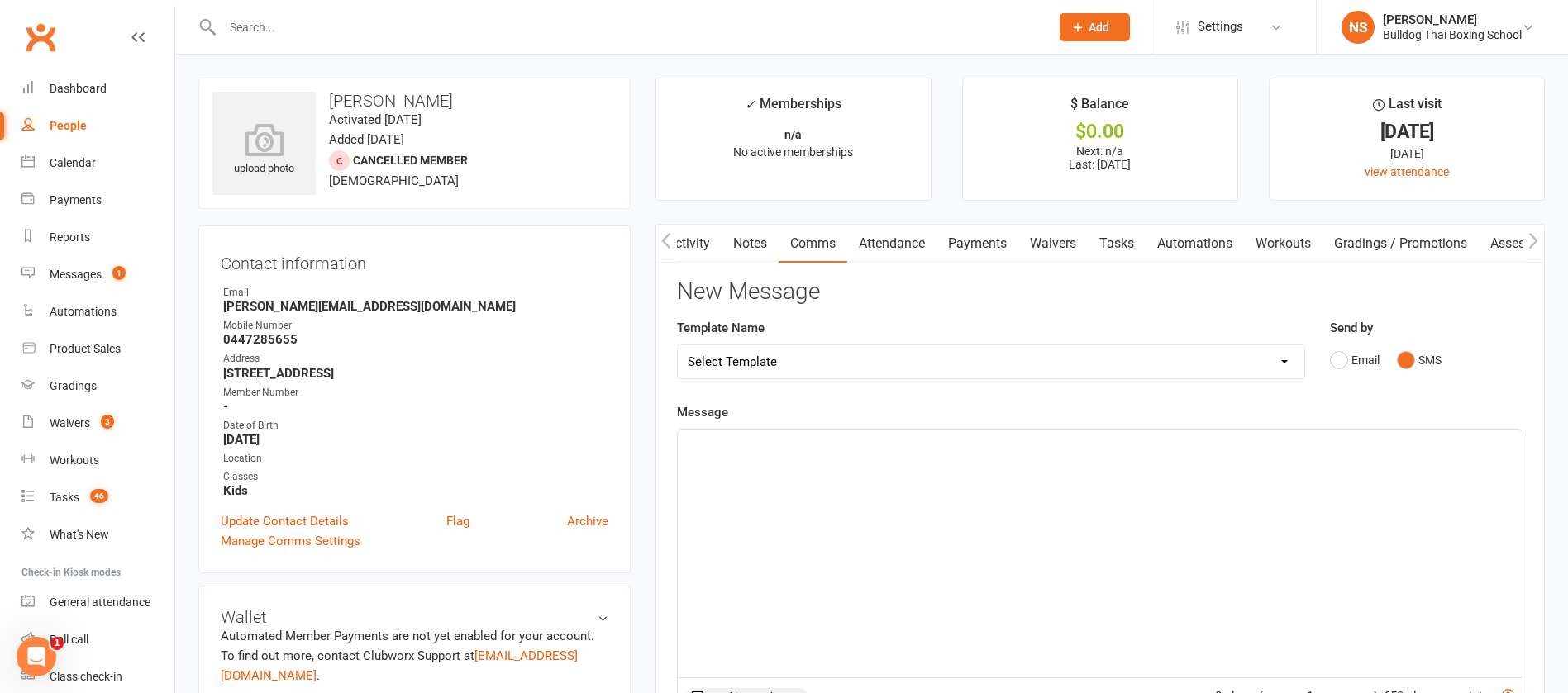
drag, startPoint x: 702, startPoint y: 457, endPoint x: 749, endPoint y: 408, distance: 67.9
click at [707, 452] on div "﻿" at bounding box center [1100, 553] width 845 height 248
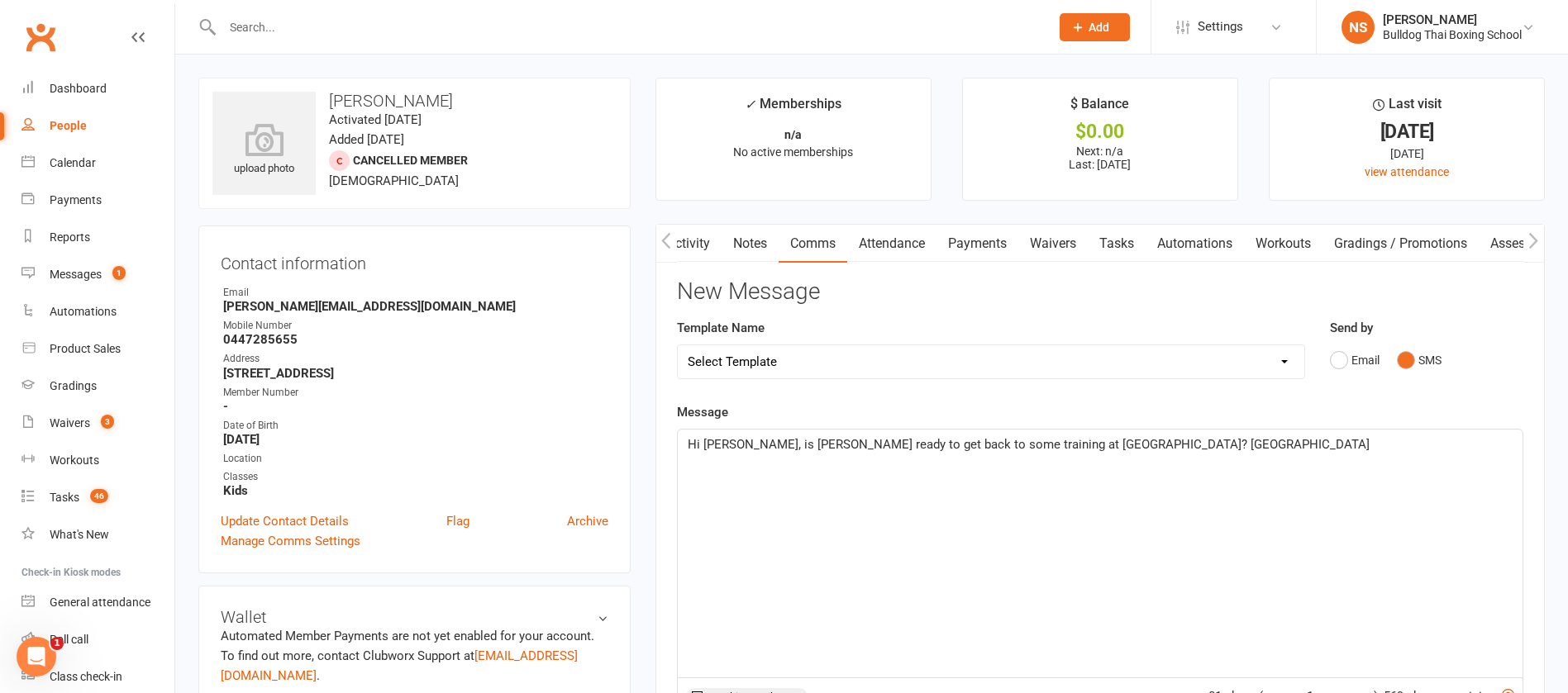
drag, startPoint x: 1177, startPoint y: 444, endPoint x: 1183, endPoint y: 431, distance: 14.3
click at [1176, 444] on p "Hi Steven, is Sebastian ready to get back to some training at Bulldog Gym? Danu…" at bounding box center [1101, 444] width 825 height 20
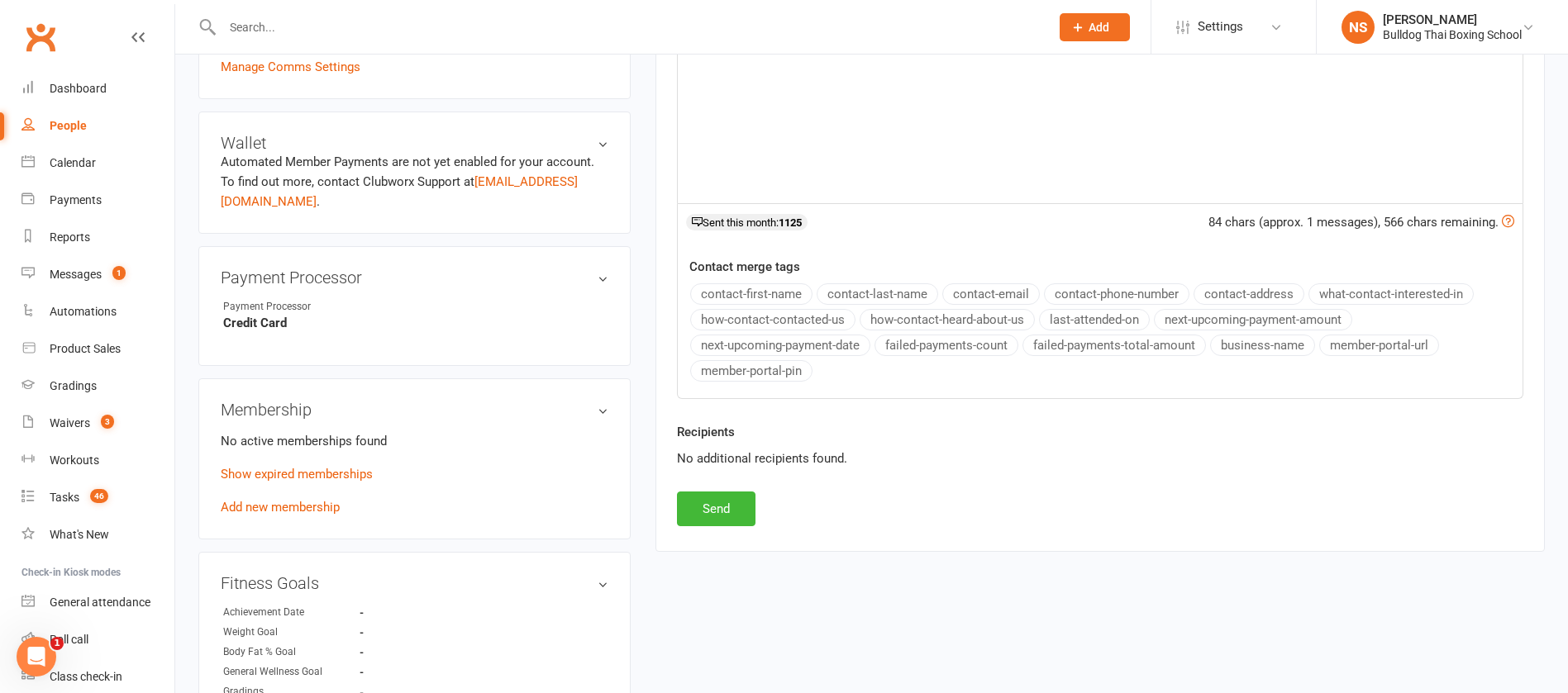
scroll to position [496, 0]
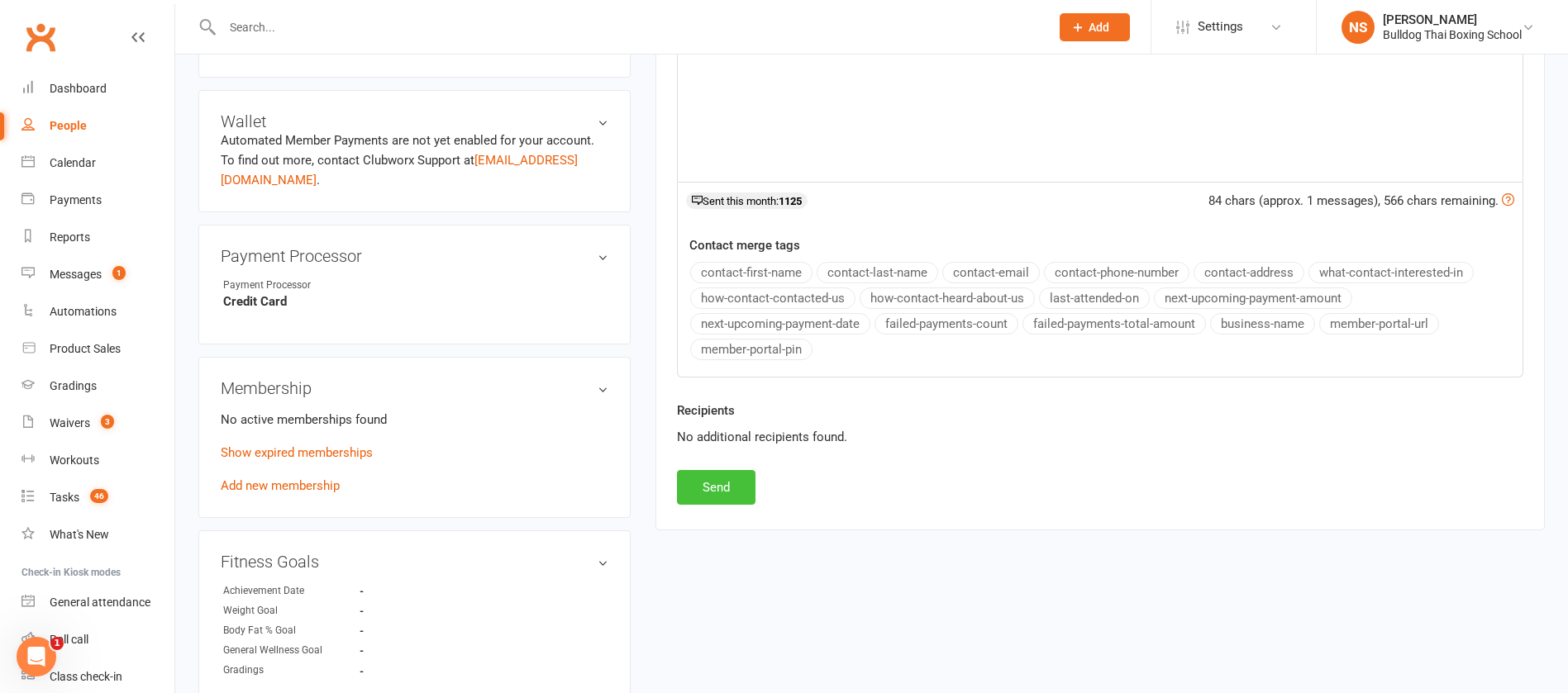
click at [718, 485] on button "Send" at bounding box center [716, 488] width 79 height 35
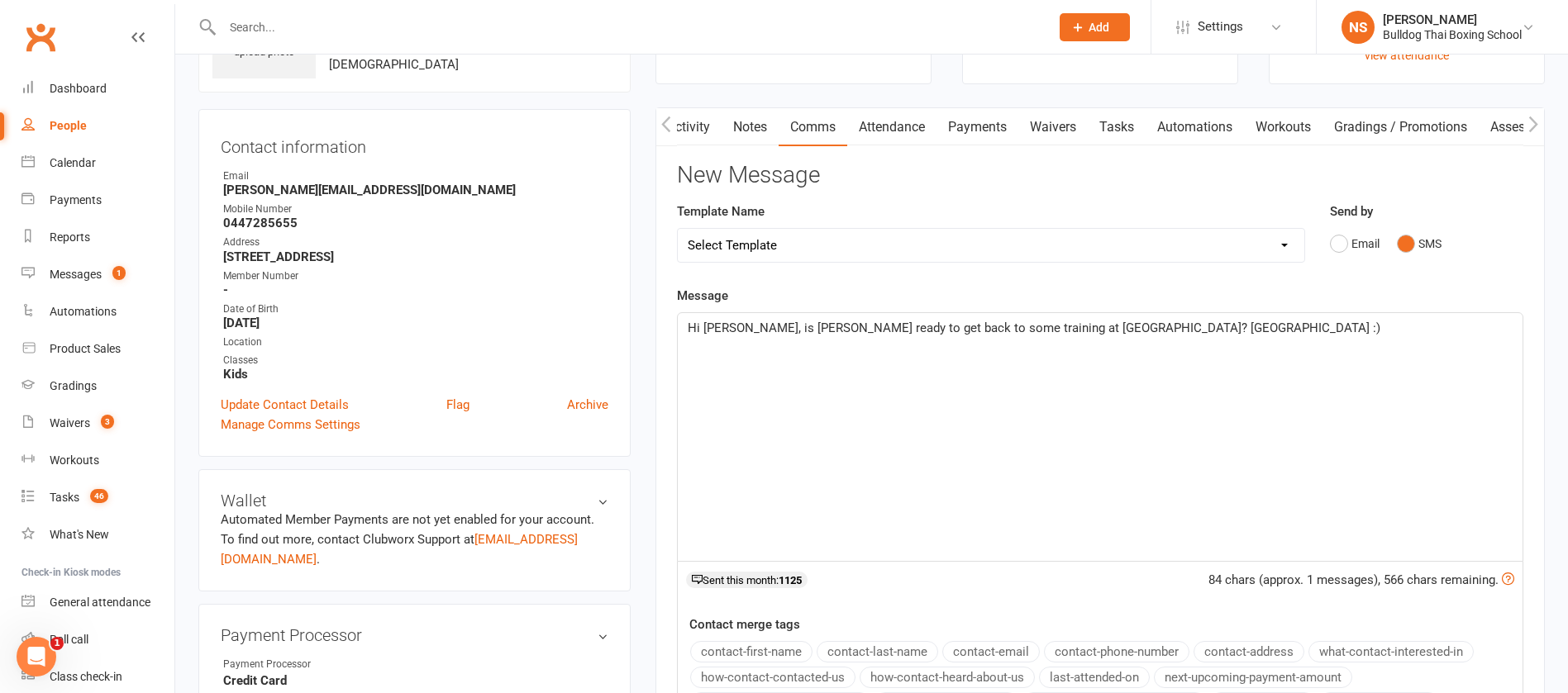
scroll to position [0, 0]
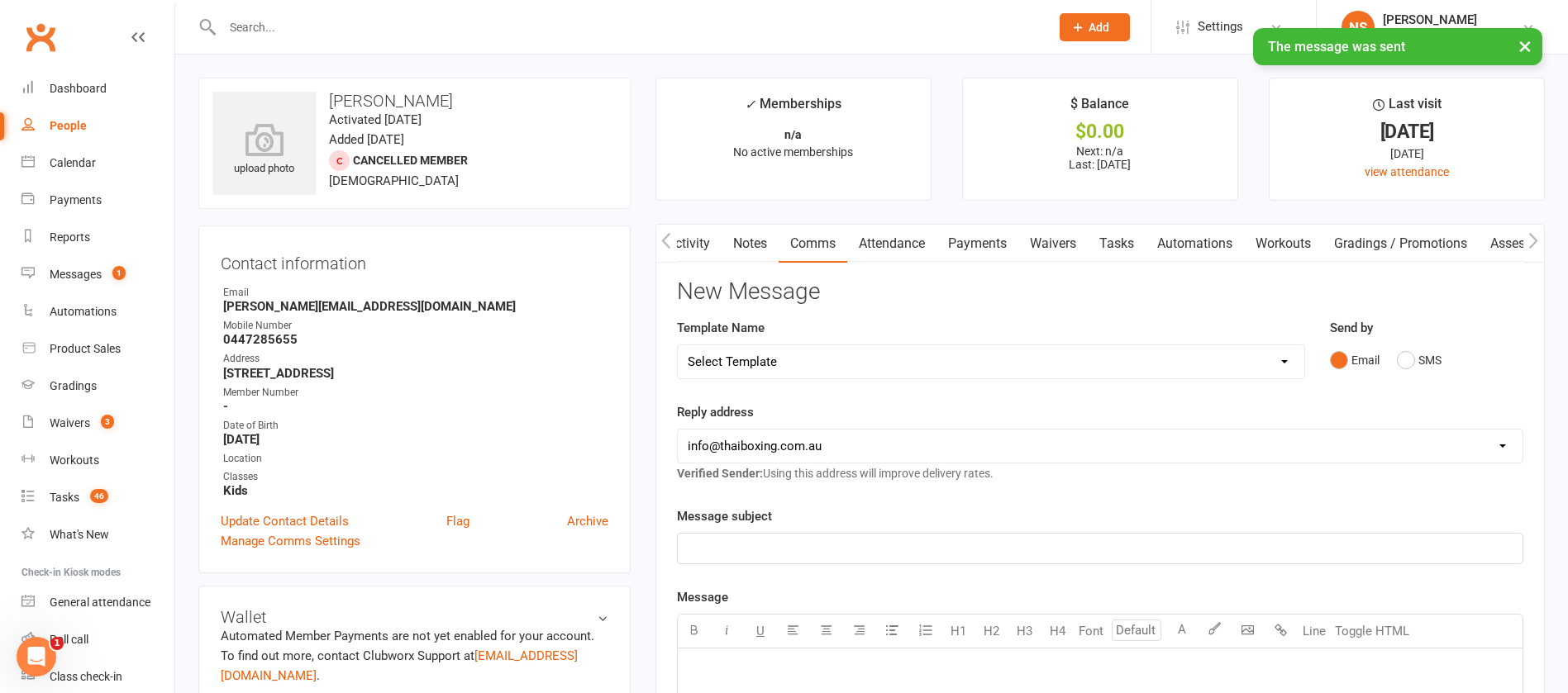
click at [1133, 236] on link "Tasks" at bounding box center [1116, 243] width 58 height 38
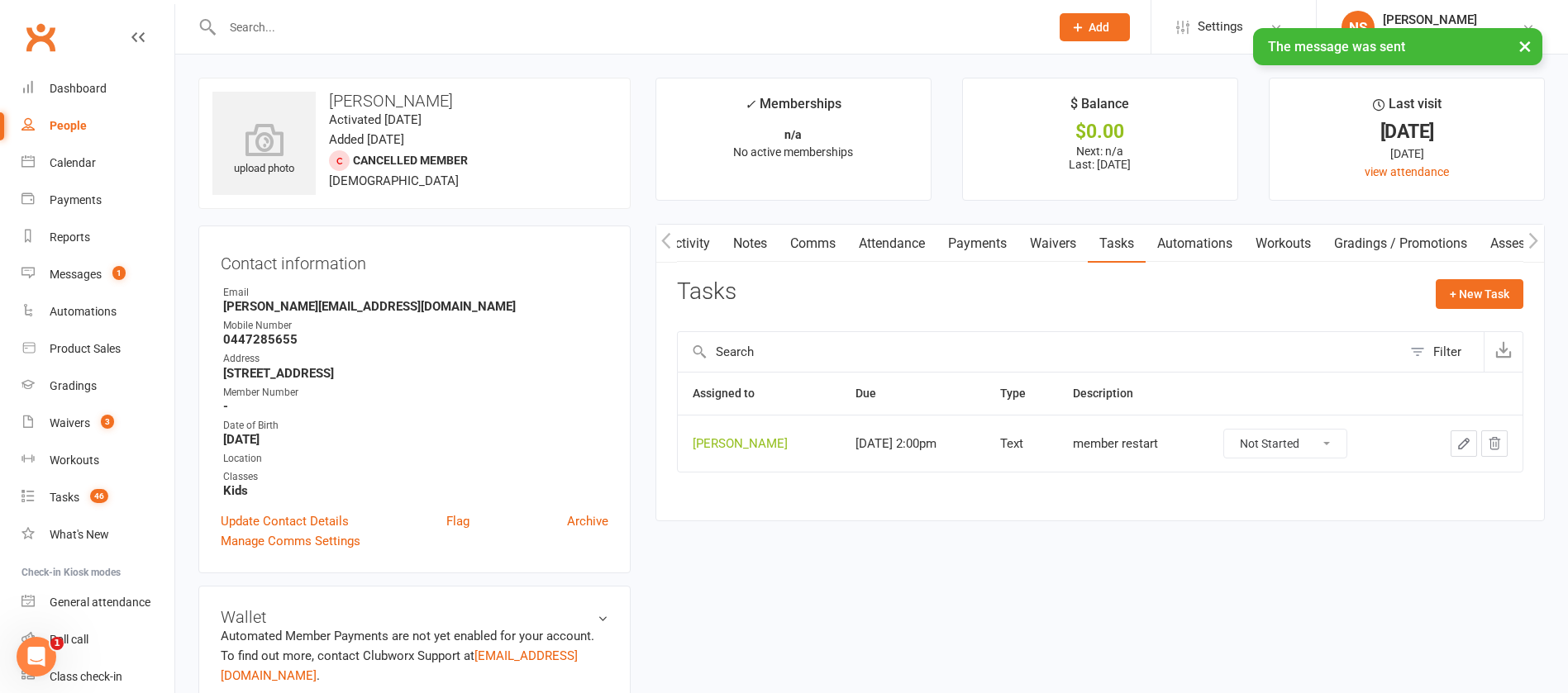
click at [1467, 443] on icon "button" at bounding box center [1464, 443] width 9 height 9
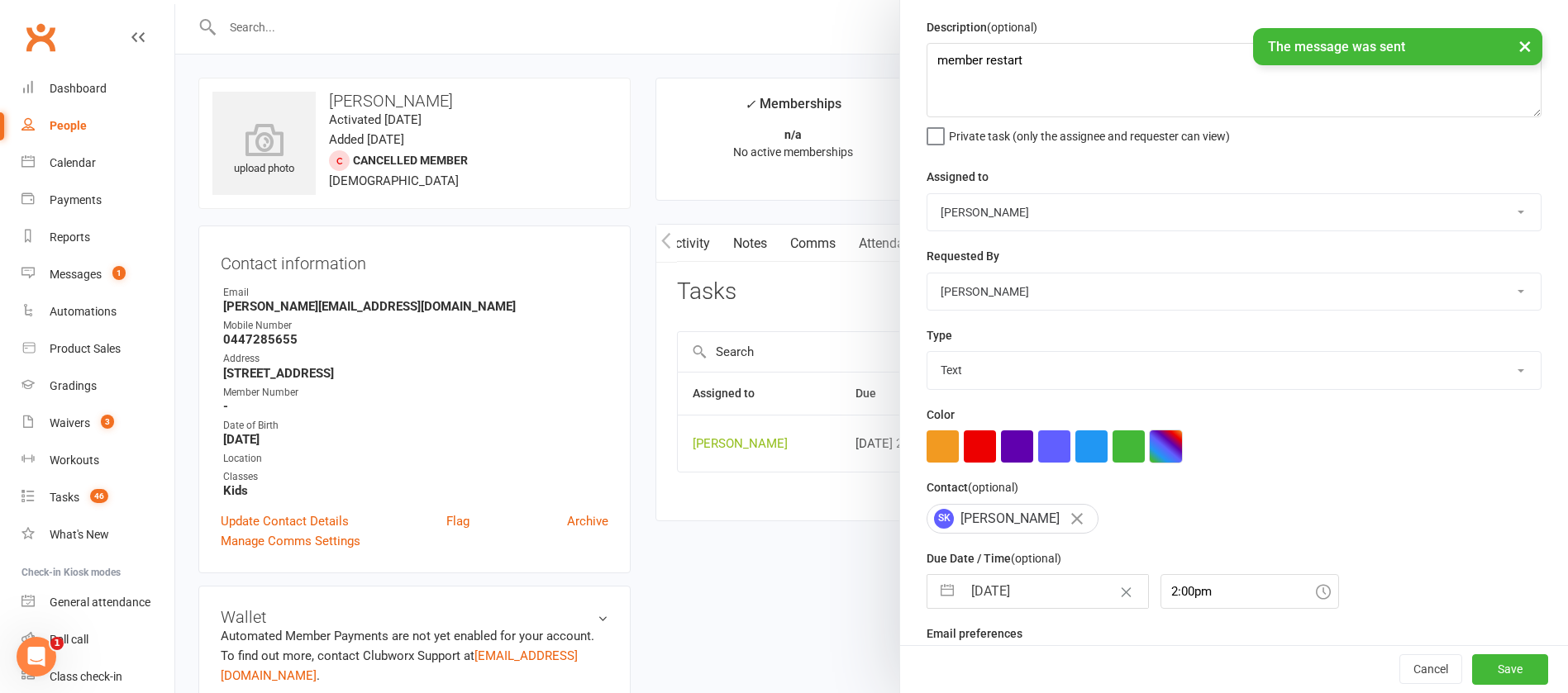
scroll to position [98, 0]
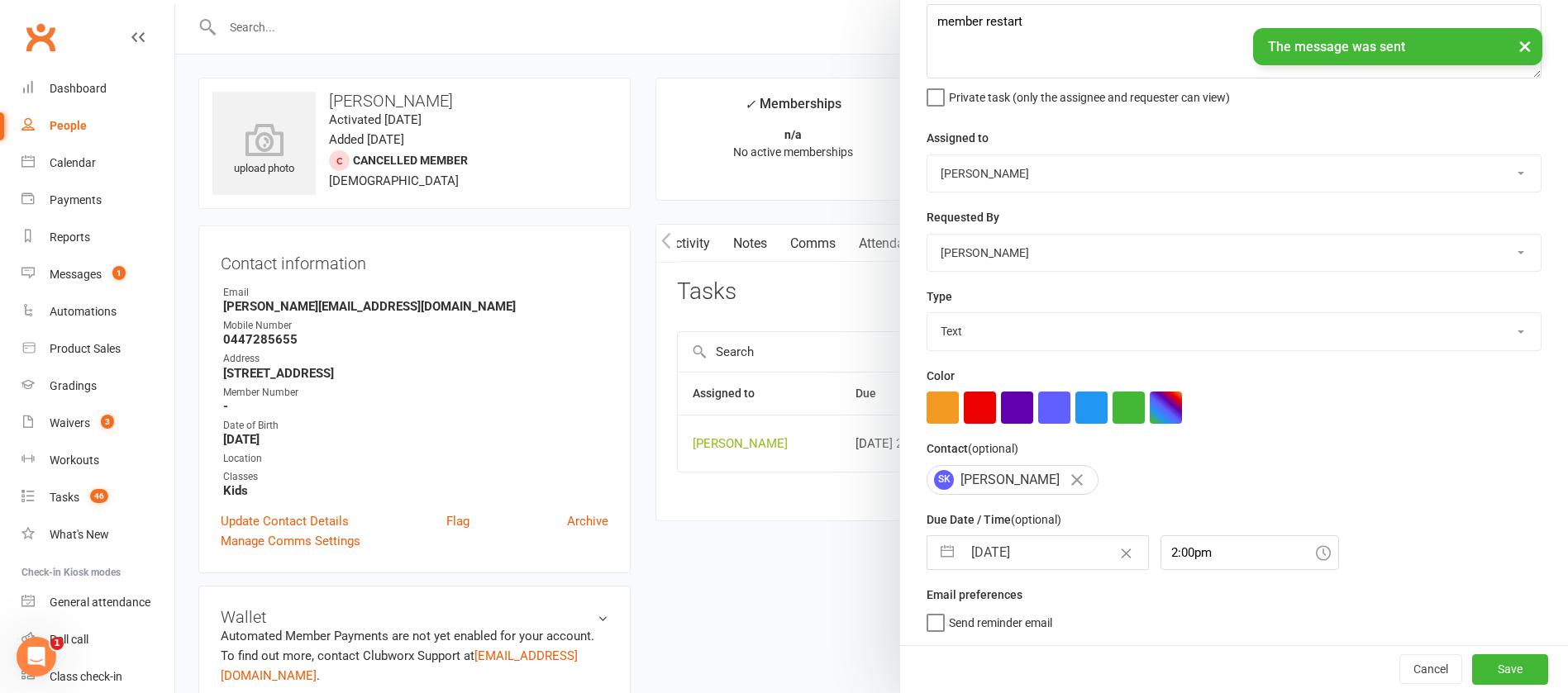
click at [1041, 551] on input "[DATE]" at bounding box center [1055, 552] width 186 height 33
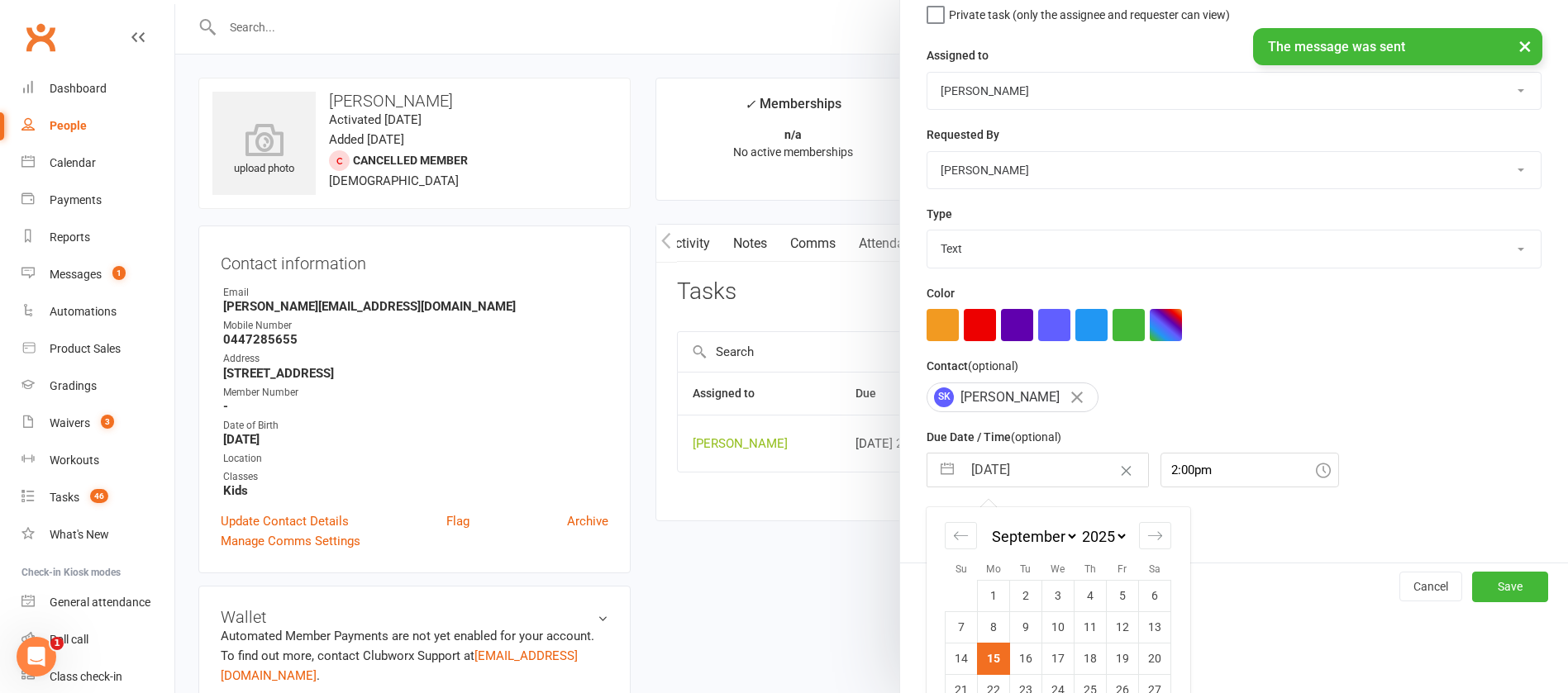
scroll to position [243, 0]
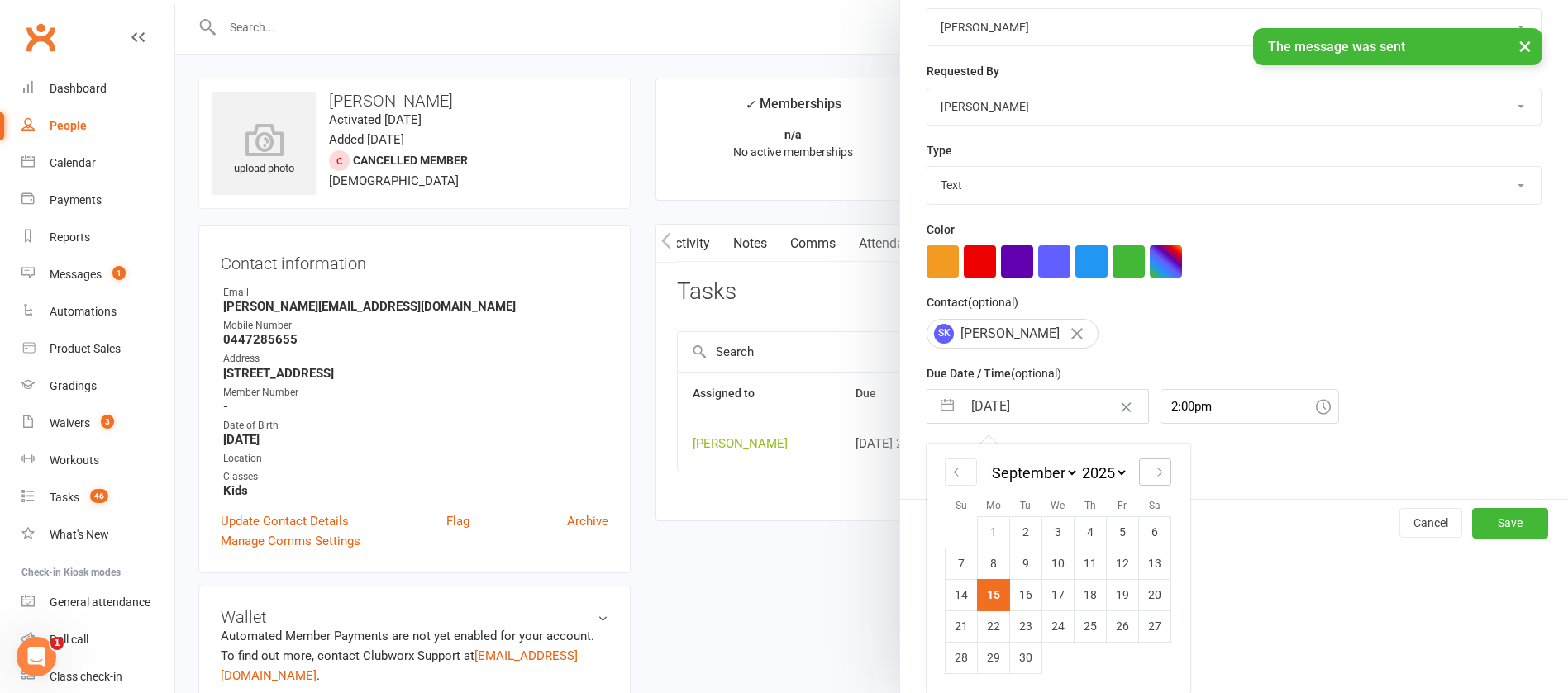
click at [1148, 466] on icon "Move forward to switch to the next month." at bounding box center [1155, 472] width 16 height 16
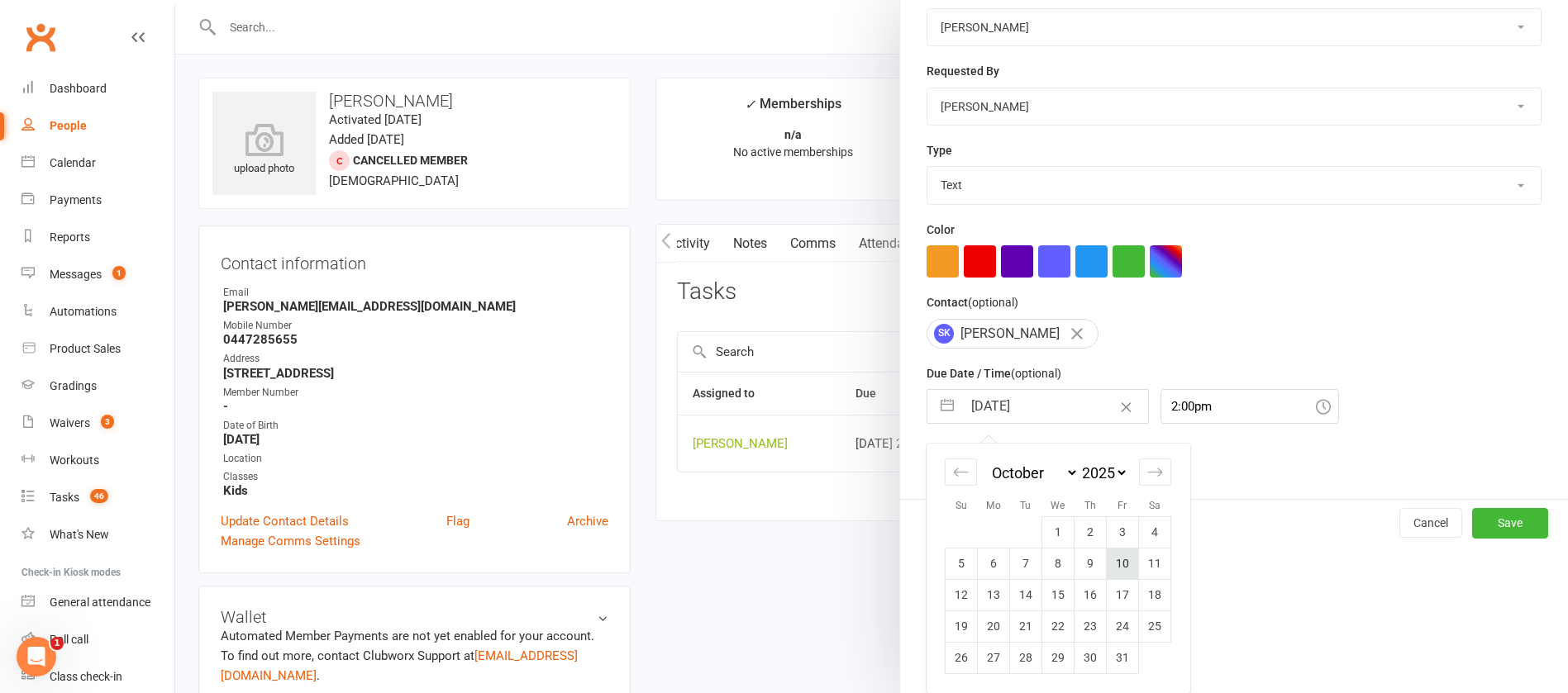
click at [1107, 563] on td "10" at bounding box center [1122, 564] width 32 height 31
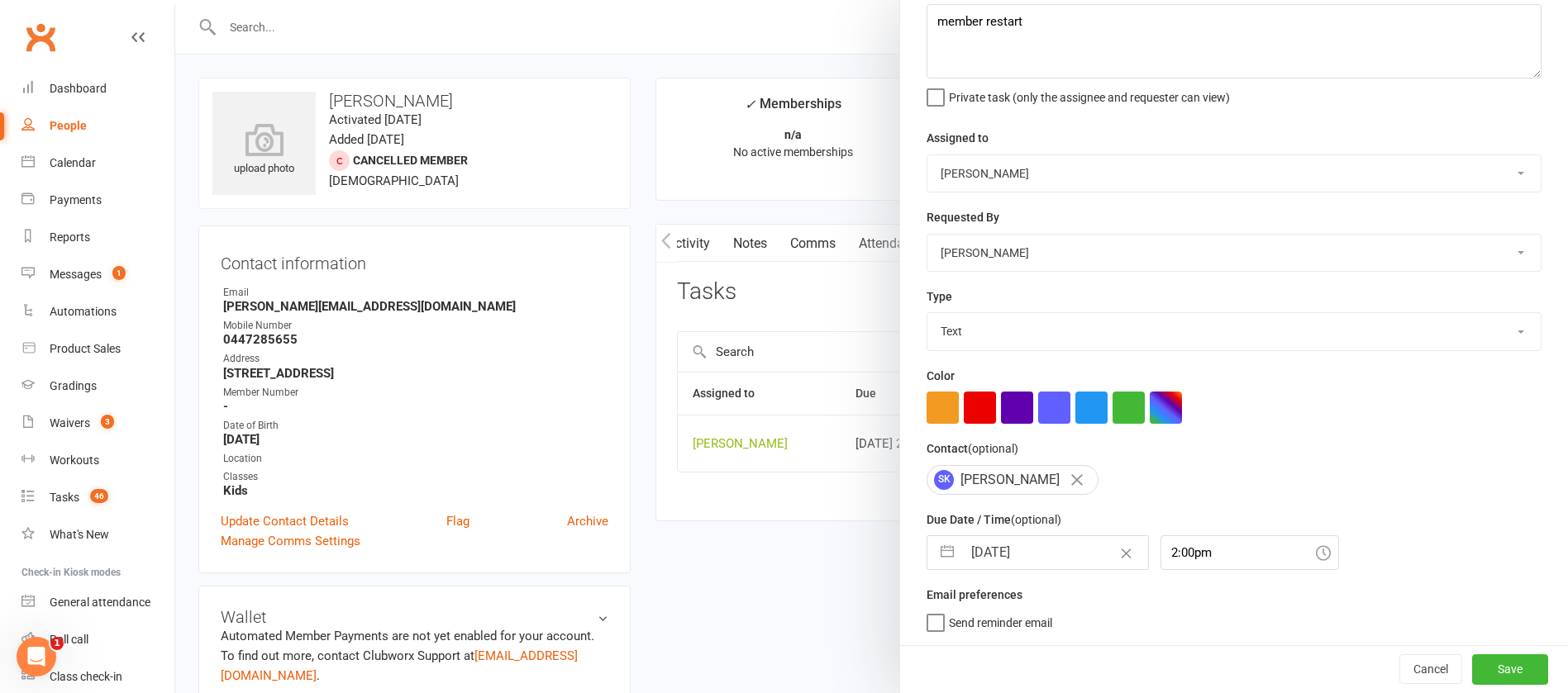
scroll to position [98, 0]
click at [1472, 671] on button "Save" at bounding box center [1510, 669] width 76 height 29
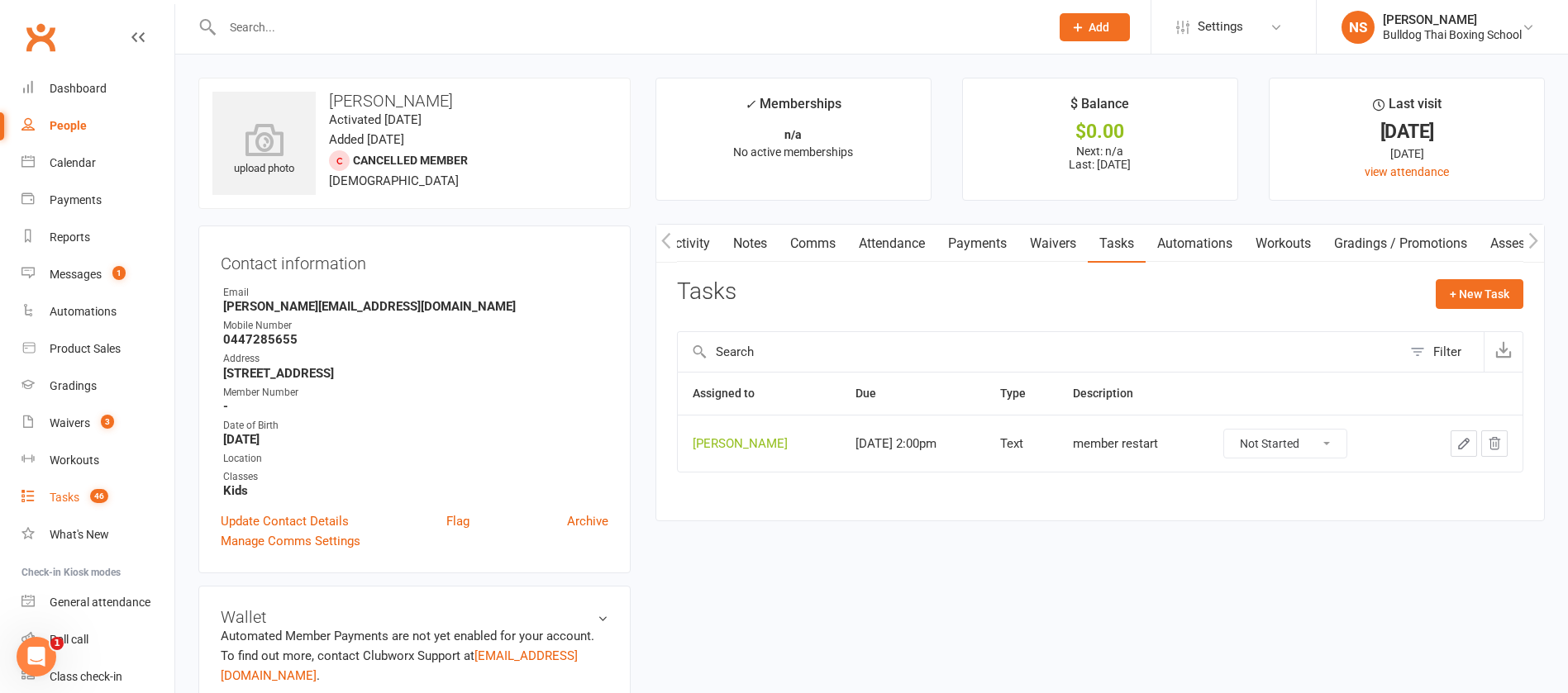
click at [69, 485] on link "Tasks 46" at bounding box center [98, 497] width 153 height 37
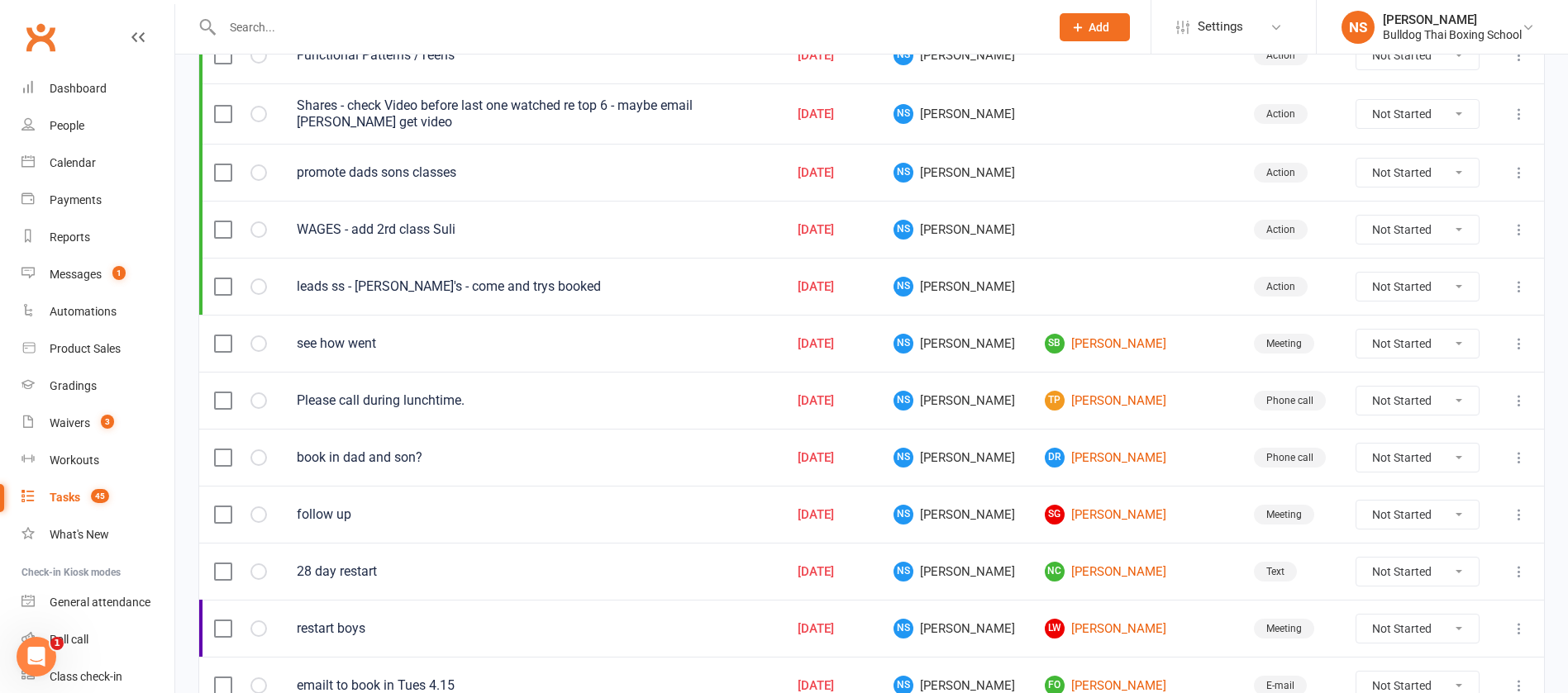
scroll to position [372, 0]
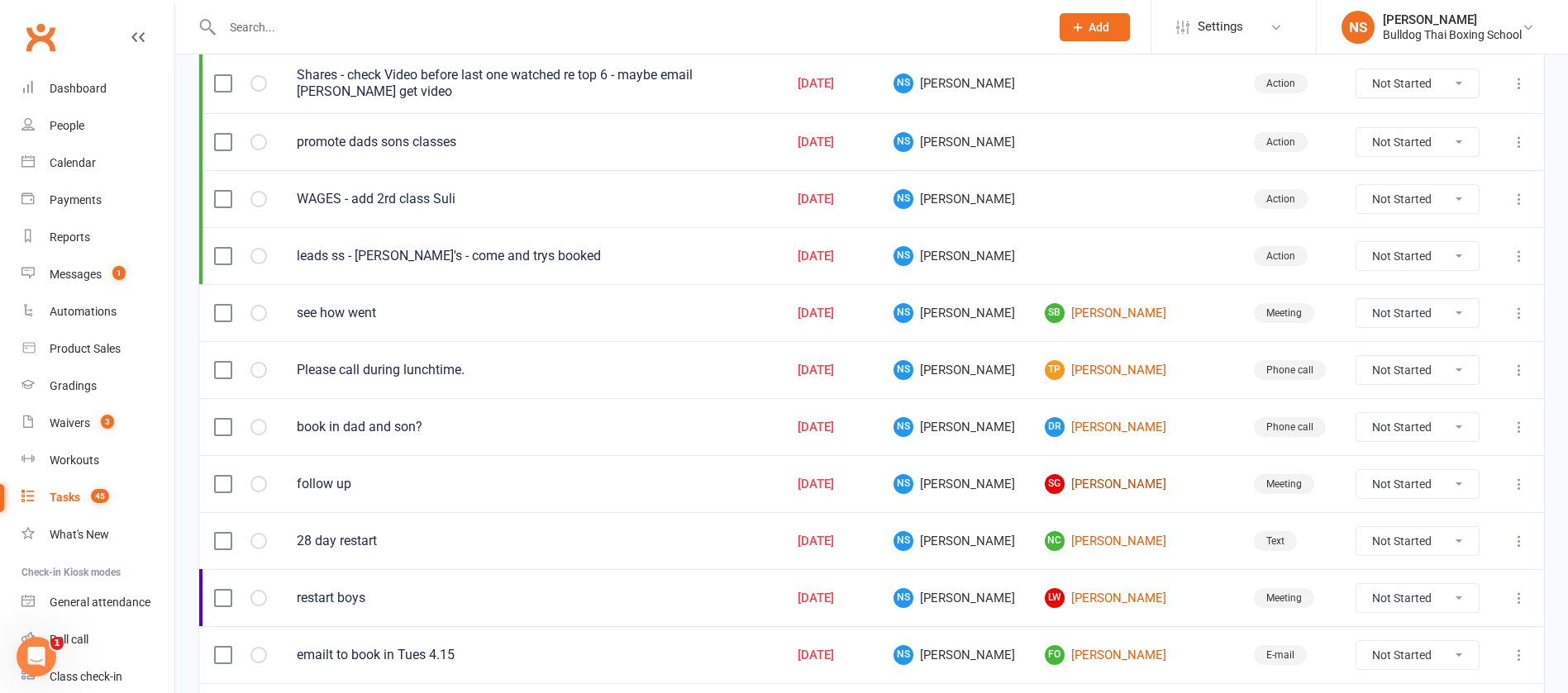
click at [1111, 482] on link "SG Stewart Gully" at bounding box center [1135, 484] width 180 height 20
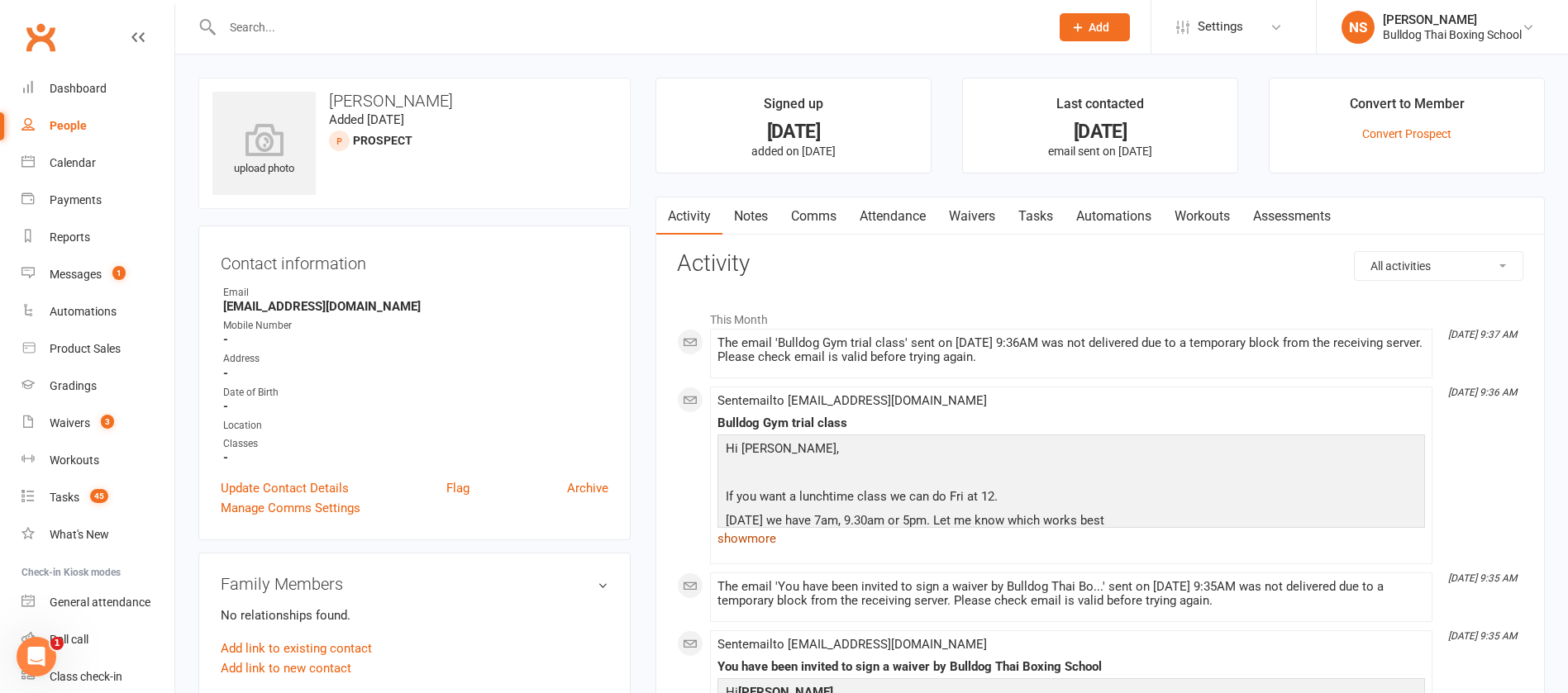
click at [756, 539] on link "show more" at bounding box center [1072, 539] width 708 height 23
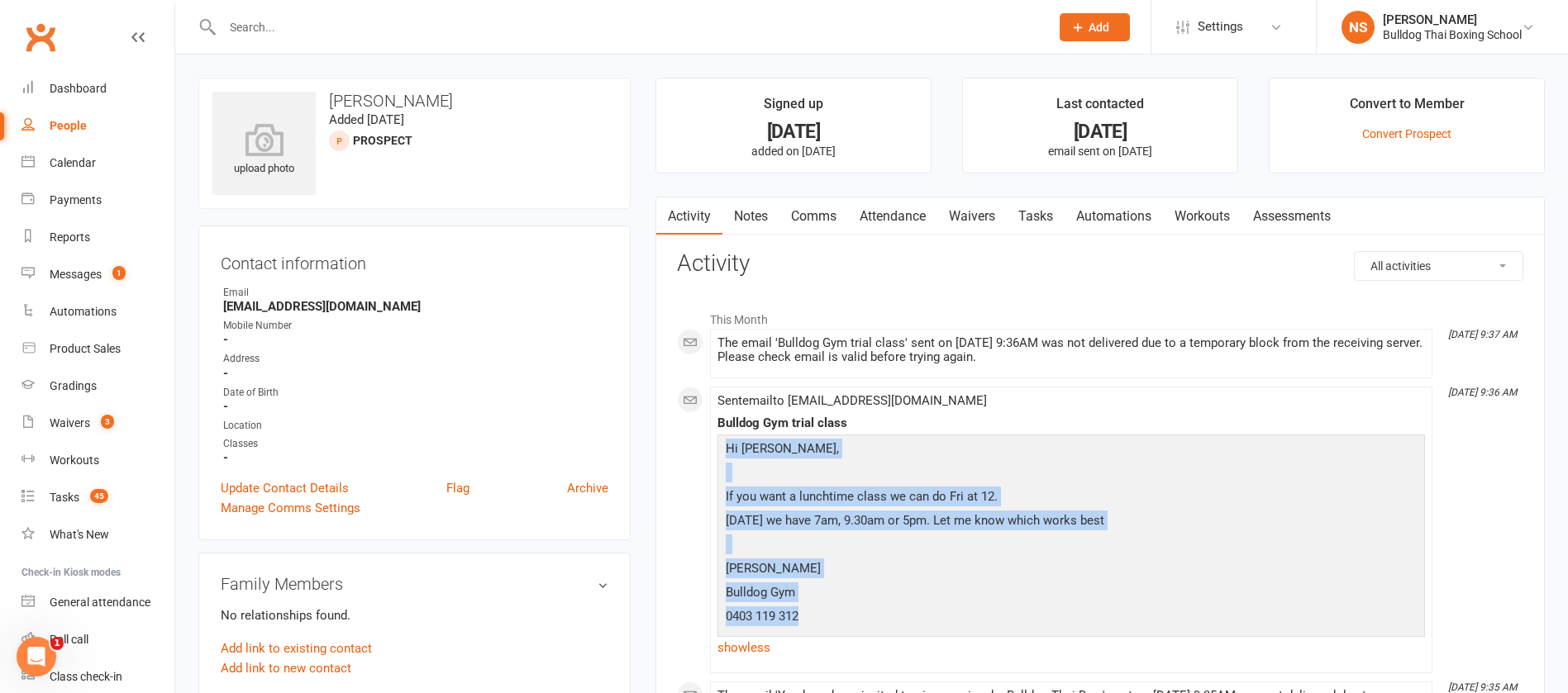
drag, startPoint x: 725, startPoint y: 441, endPoint x: 803, endPoint y: 617, distance: 192.5
click at [803, 617] on div "Hi Stewart, If you want a lunchtime class we can do Fri at 12. Tuesday we have …" at bounding box center [1072, 534] width 699 height 192
copy div "Hi Stewart, If you want a lunchtime class we can do Fri at 12. Tuesday we have …"
click at [760, 216] on link "Notes" at bounding box center [751, 217] width 57 height 38
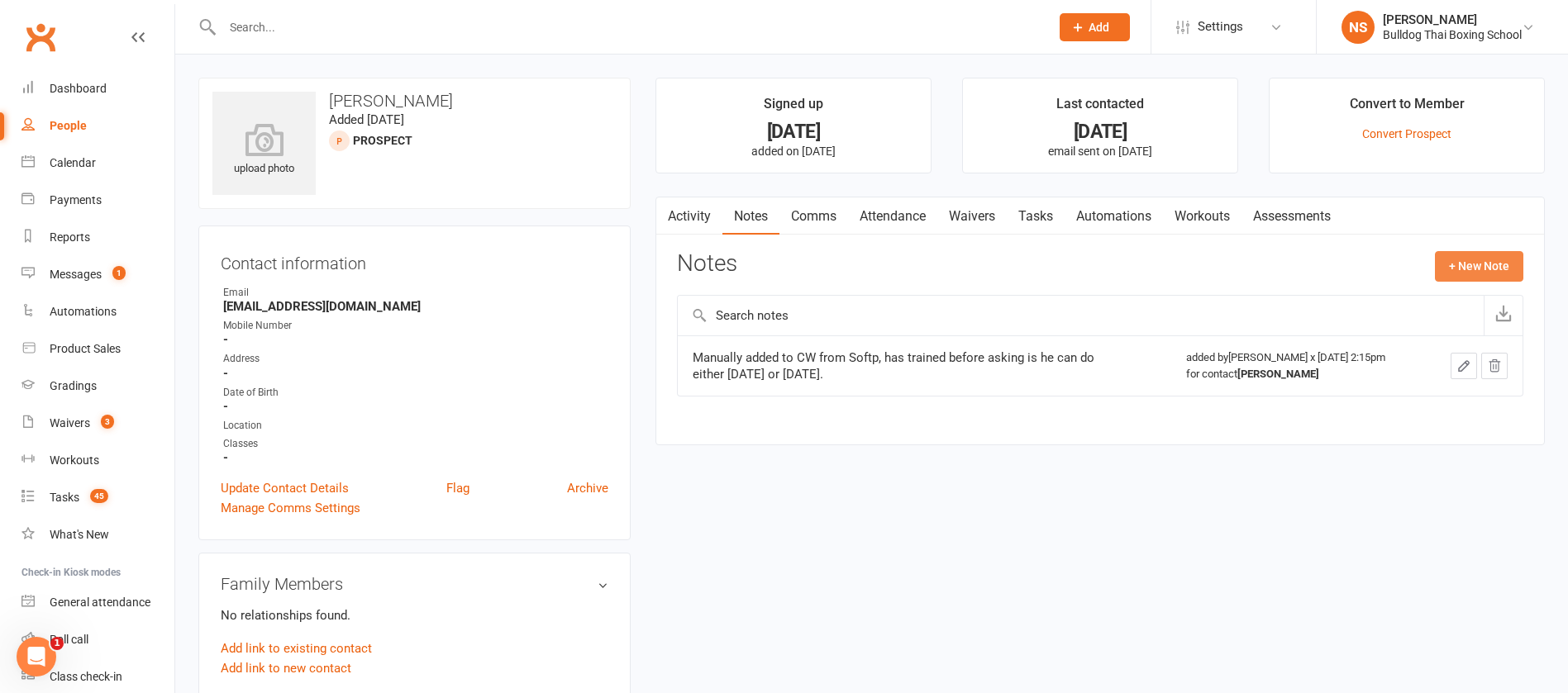
drag, startPoint x: 1466, startPoint y: 257, endPoint x: 1332, endPoint y: 247, distance: 134.4
click at [1466, 255] on button "+ New Note" at bounding box center [1479, 266] width 88 height 29
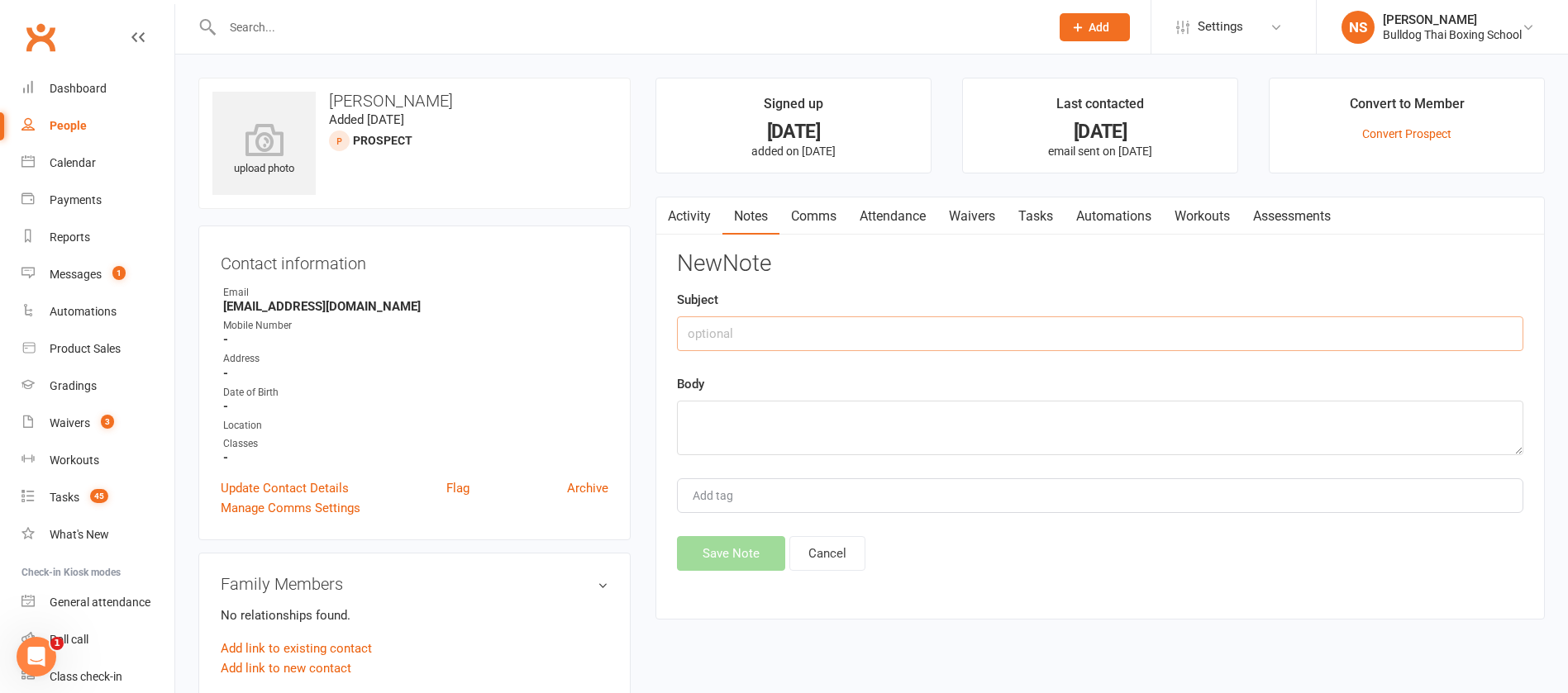
drag, startPoint x: 768, startPoint y: 327, endPoint x: 758, endPoint y: 312, distance: 18.0
click at [764, 322] on input "text" at bounding box center [1100, 334] width 847 height 35
drag, startPoint x: 731, startPoint y: 419, endPoint x: 739, endPoint y: 415, distance: 8.9
click at [730, 415] on textarea at bounding box center [1100, 427] width 847 height 54
click at [734, 549] on button "Save Note" at bounding box center [730, 553] width 108 height 35
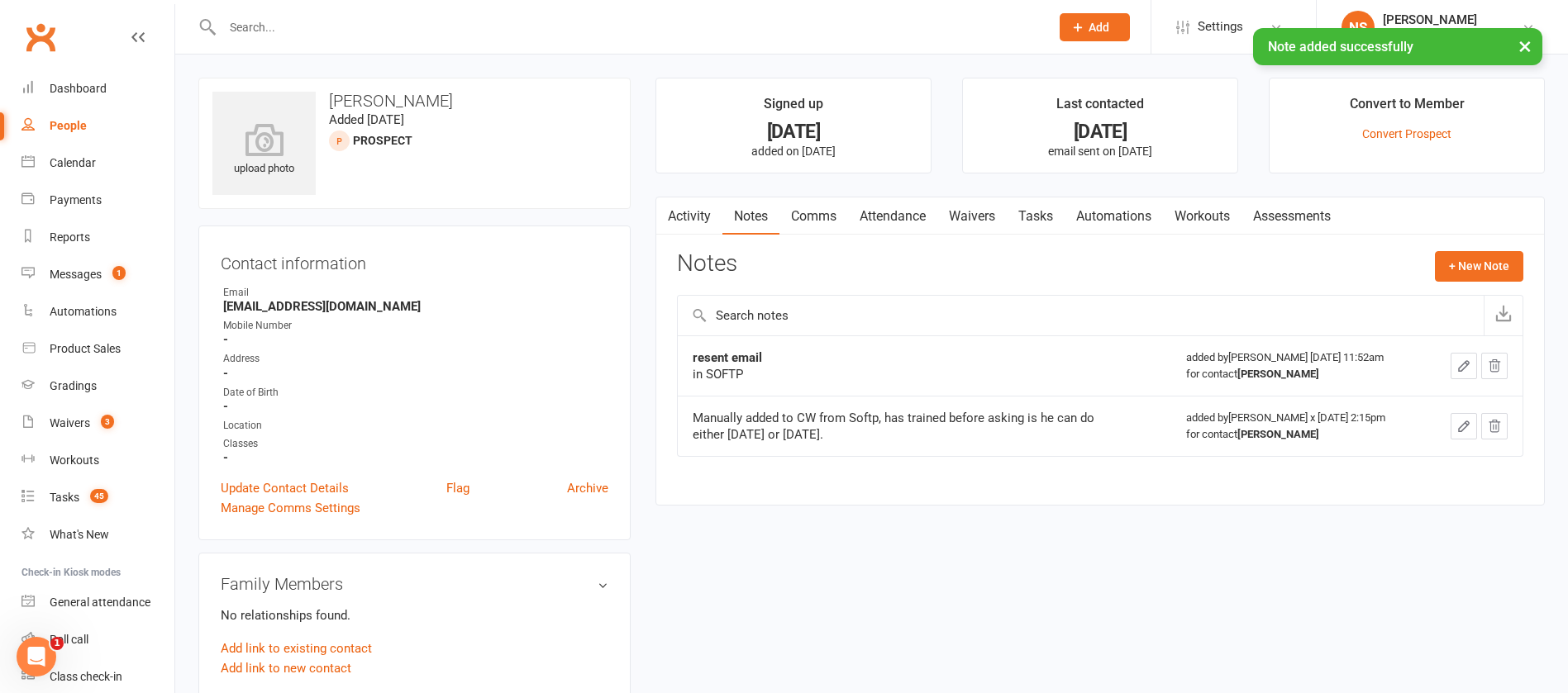
click at [1044, 211] on link "Tasks" at bounding box center [1035, 217] width 58 height 38
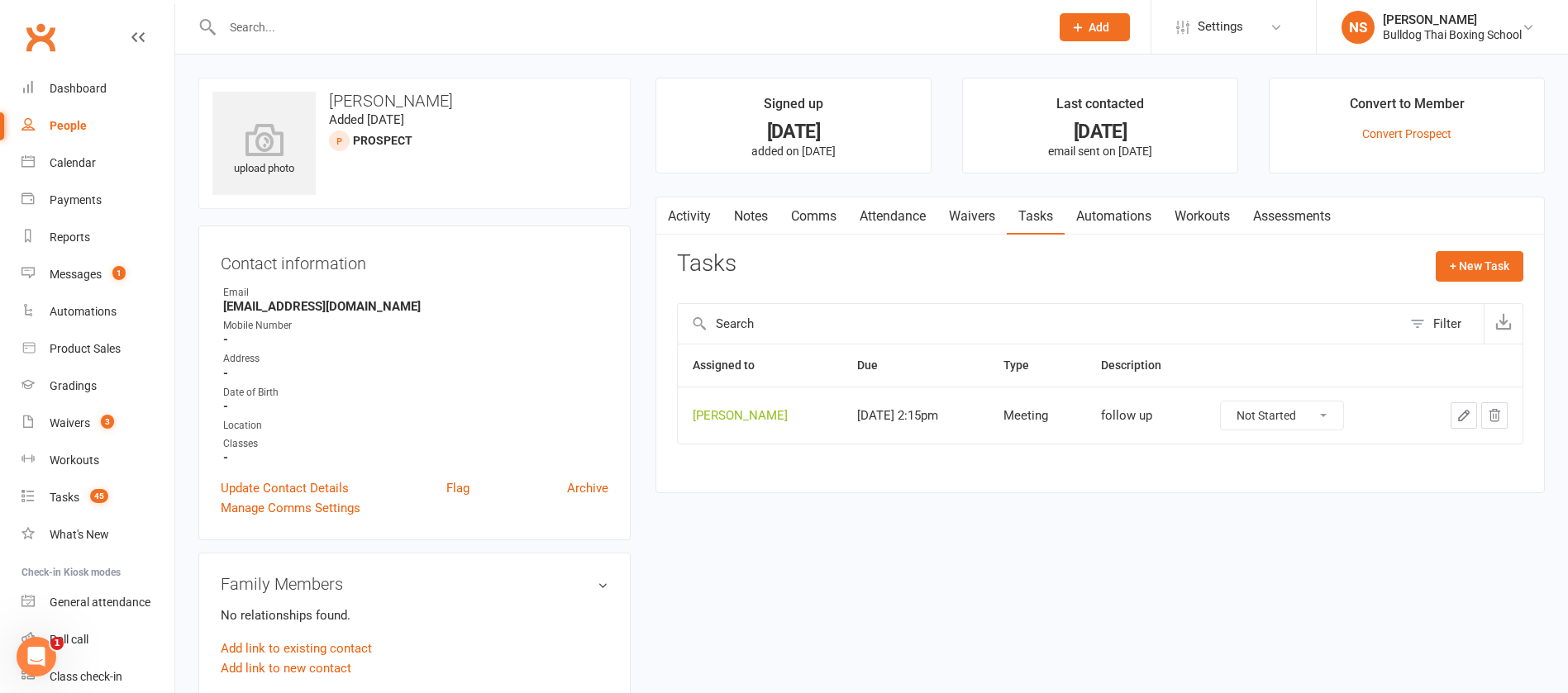
click at [1458, 415] on icon "button" at bounding box center [1464, 415] width 15 height 15
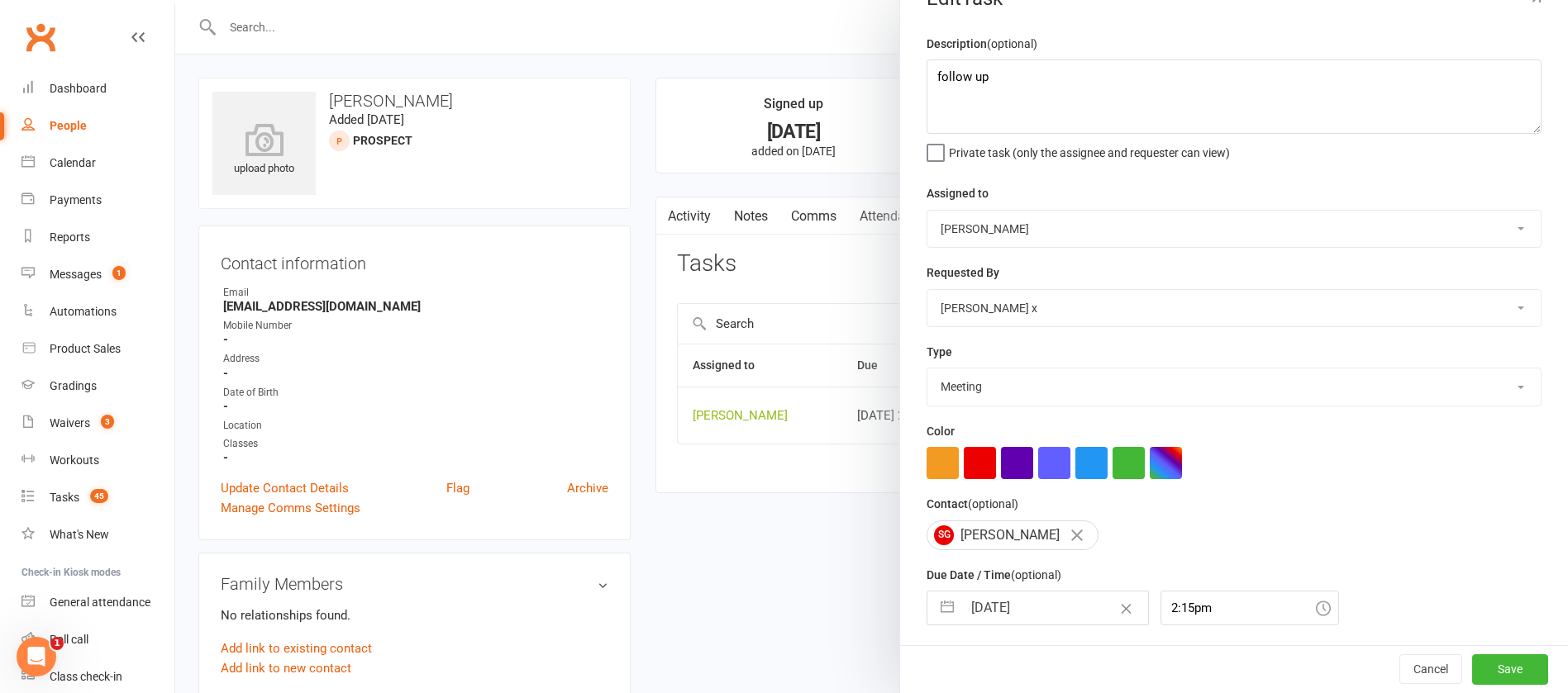
scroll to position [98, 0]
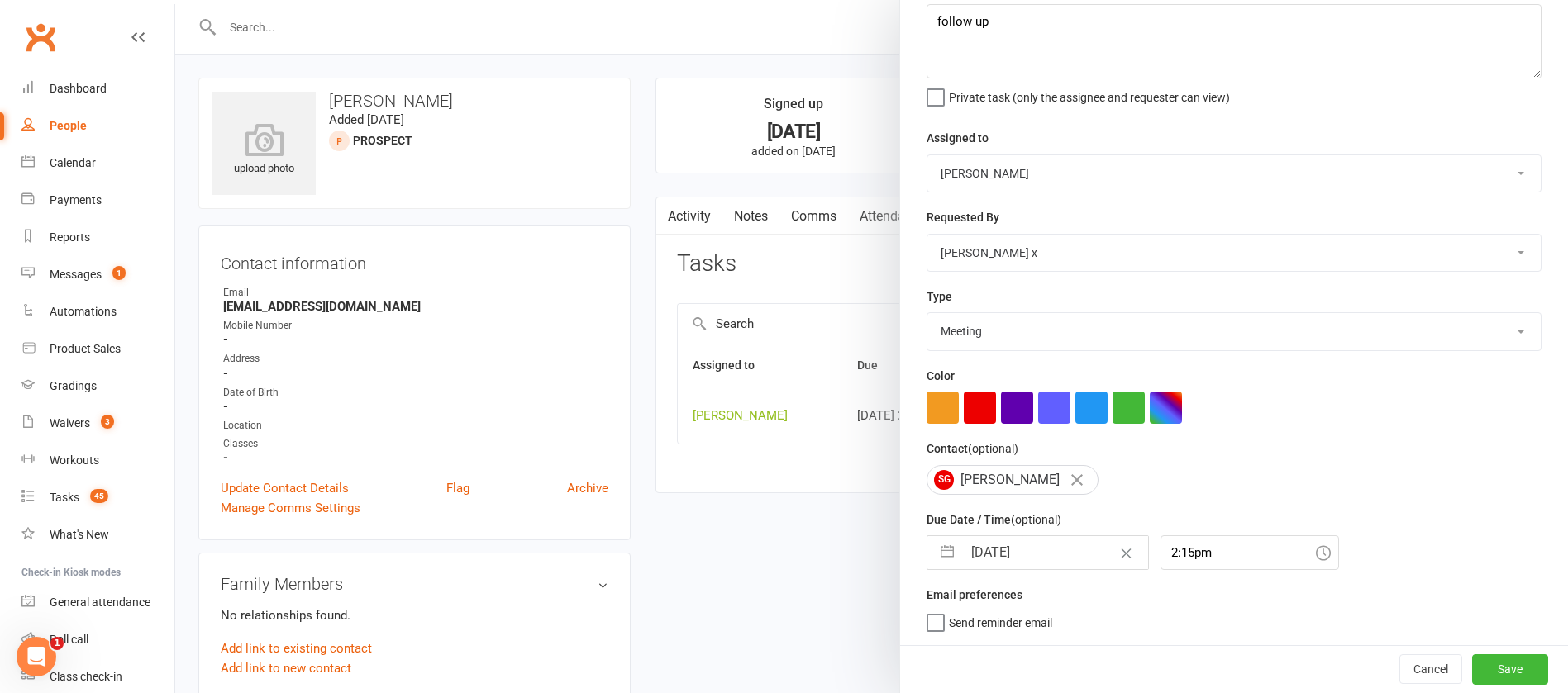
click at [1046, 557] on input "[DATE]" at bounding box center [1055, 552] width 186 height 33
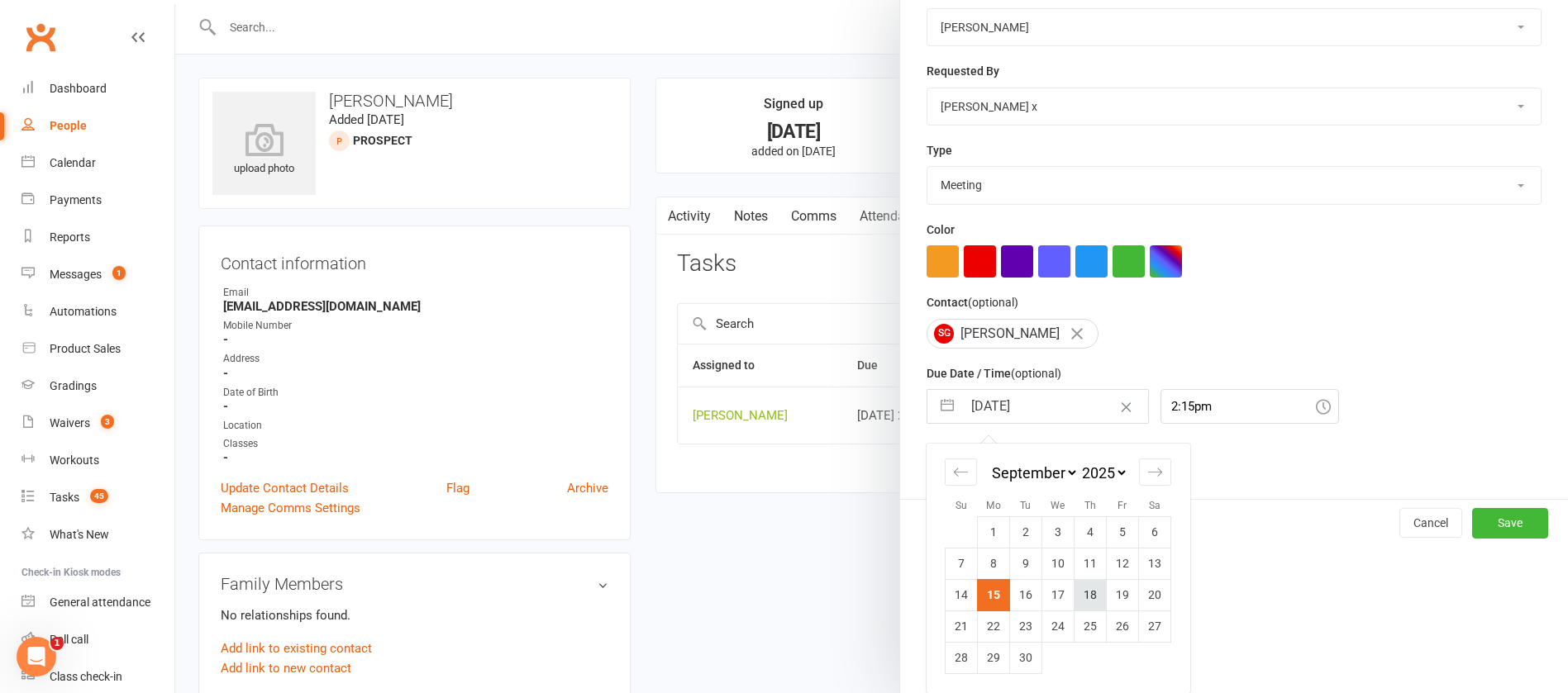
scroll to position [243, 0]
click at [1021, 597] on td "16" at bounding box center [1026, 595] width 32 height 31
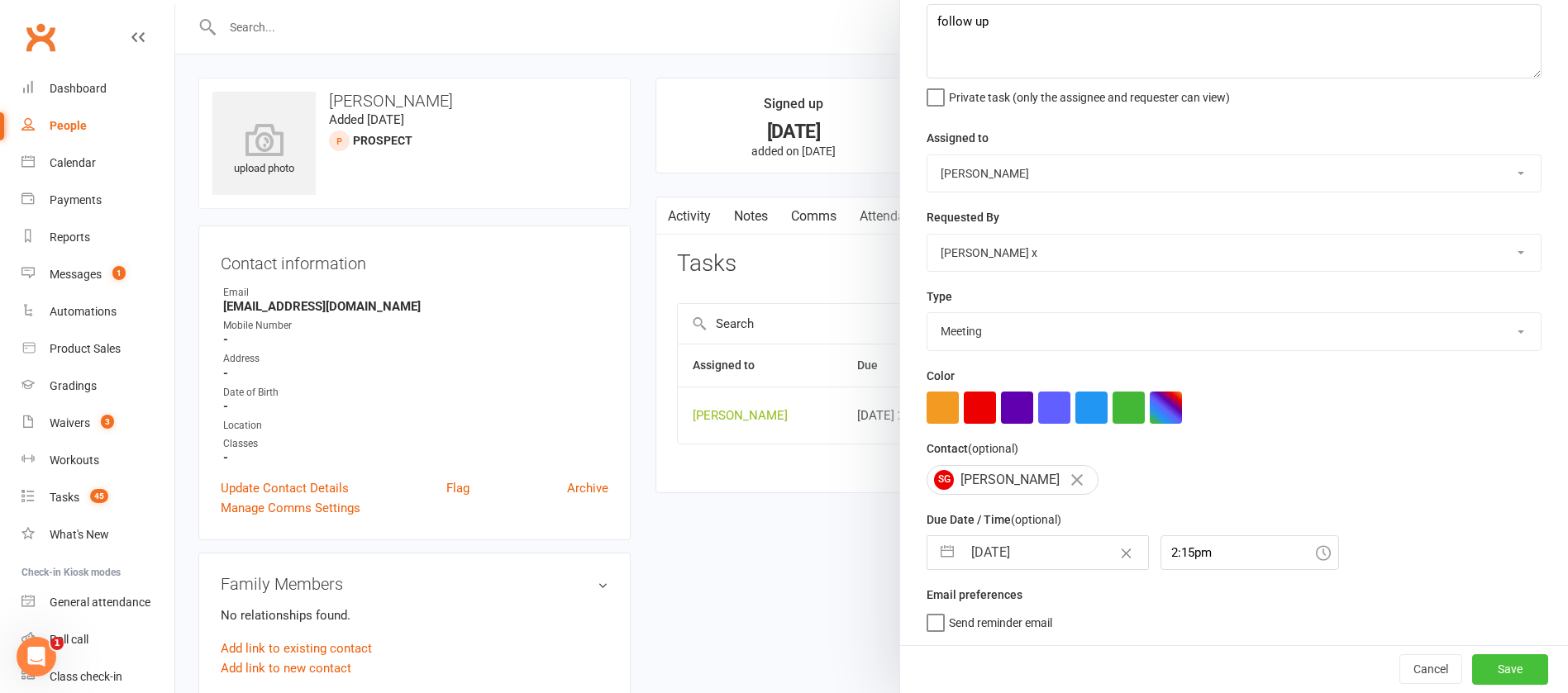
click at [1472, 668] on button "Save" at bounding box center [1510, 669] width 76 height 29
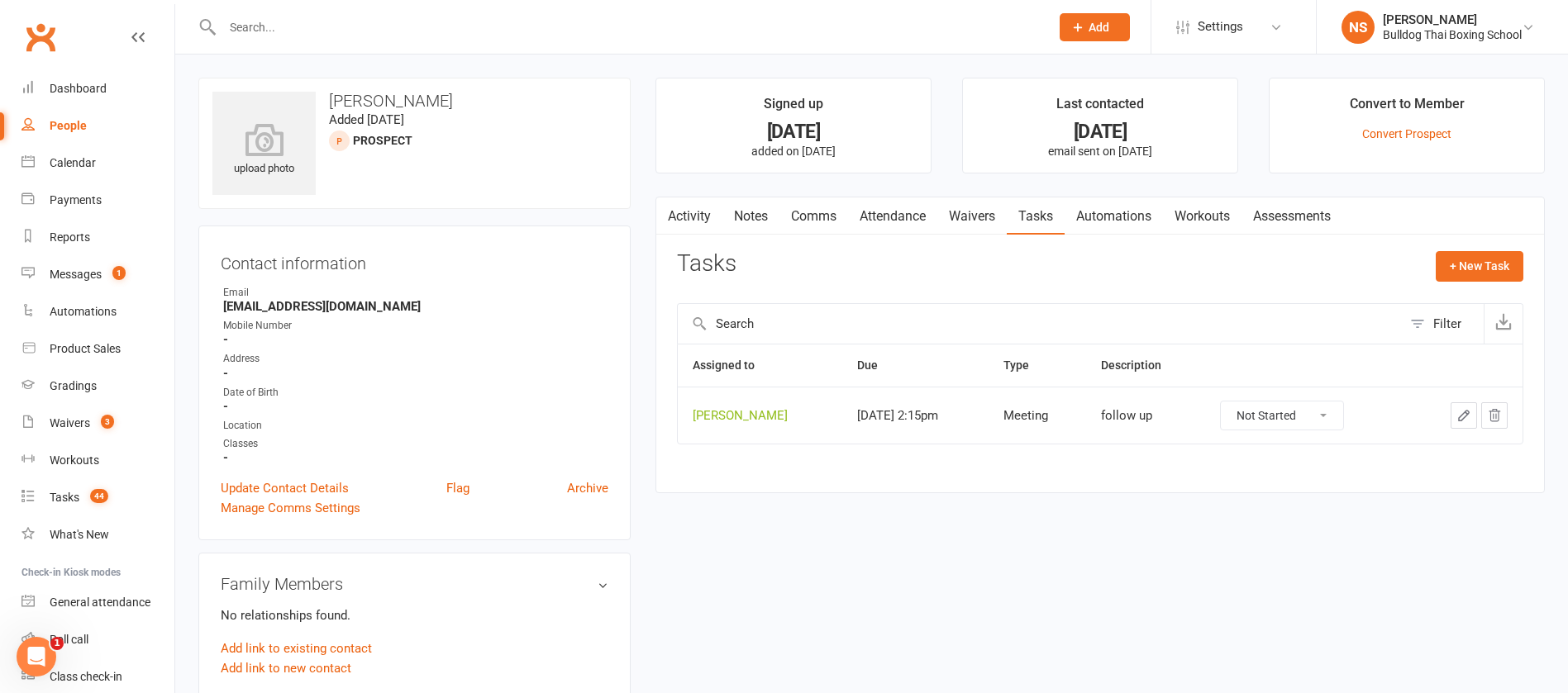
click at [677, 212] on link "Activity" at bounding box center [689, 217] width 66 height 38
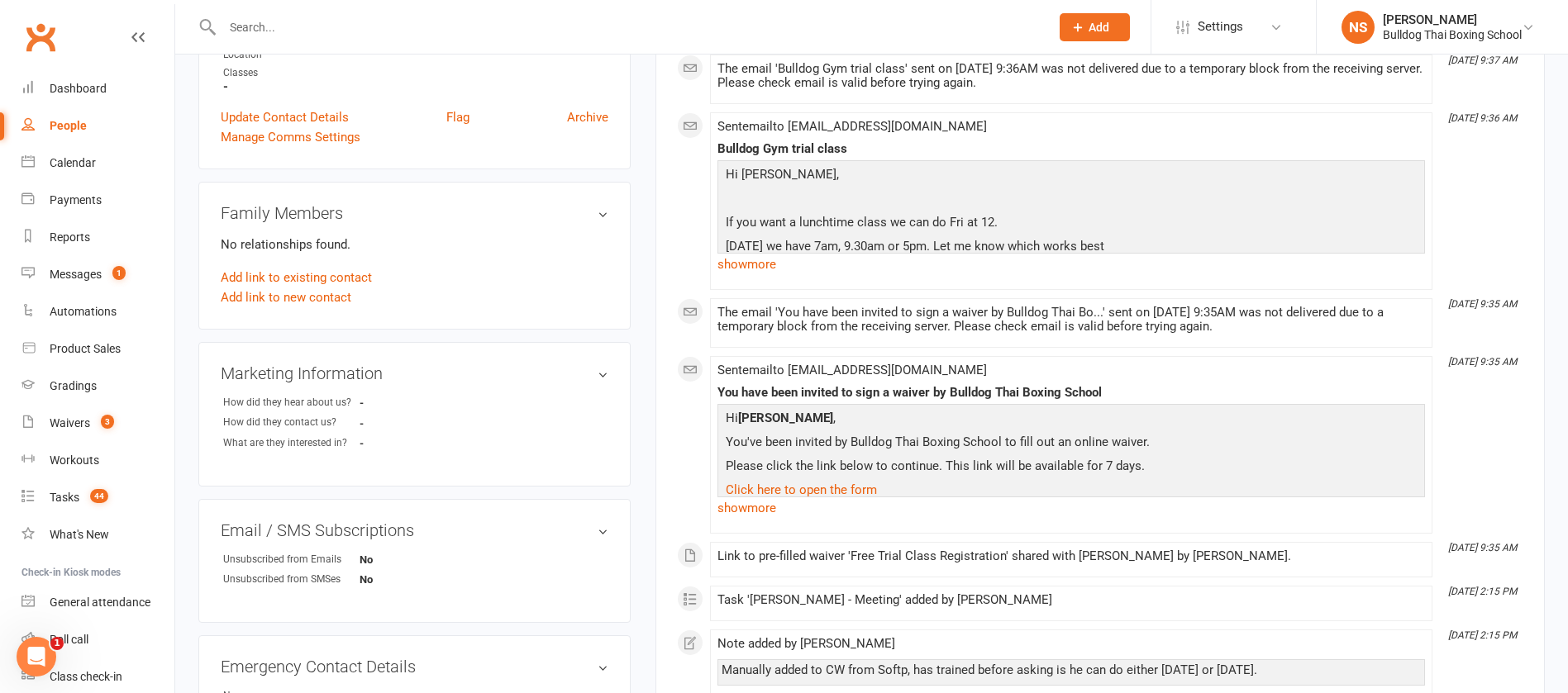
scroll to position [372, 0]
click at [71, 496] on div "Tasks" at bounding box center [64, 497] width 29 height 13
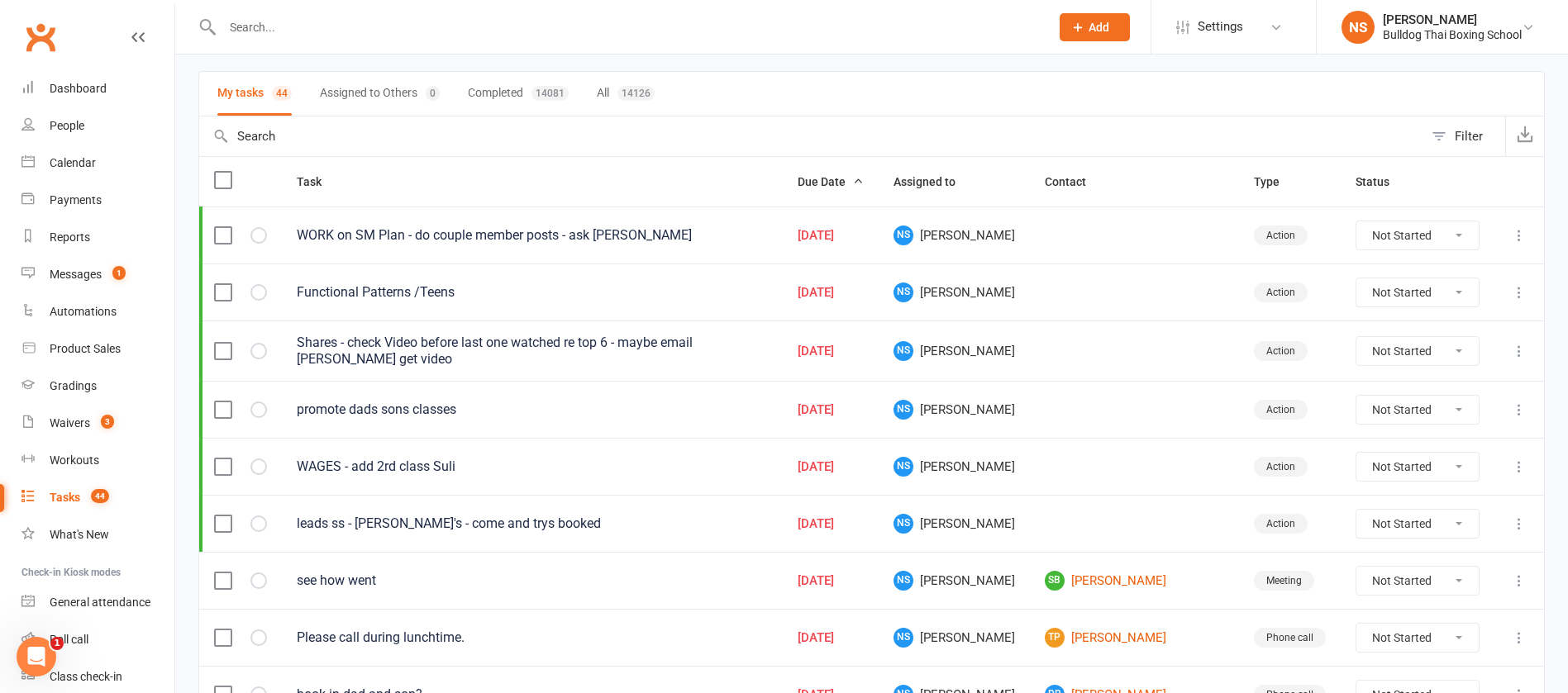
scroll to position [372, 0]
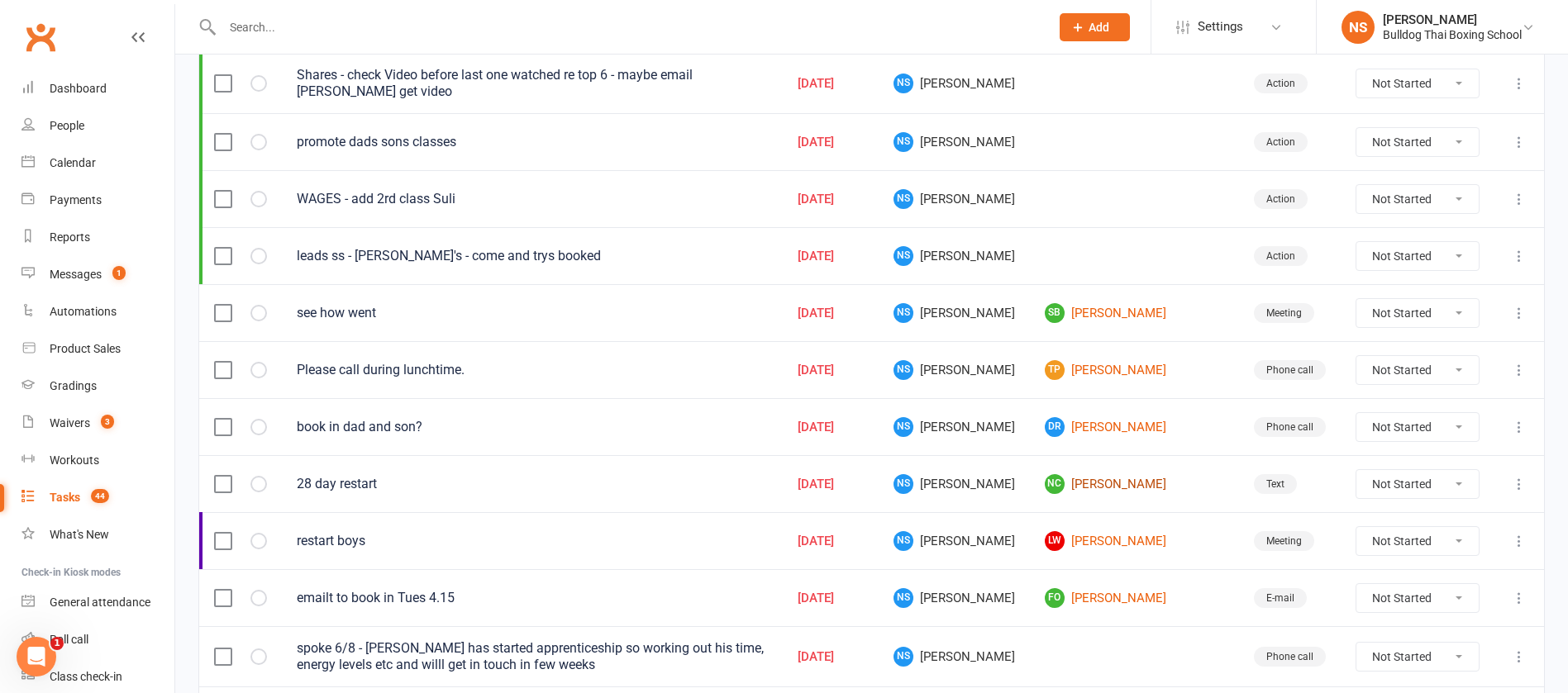
click at [1115, 489] on link "NC Niamh Coady" at bounding box center [1135, 484] width 180 height 20
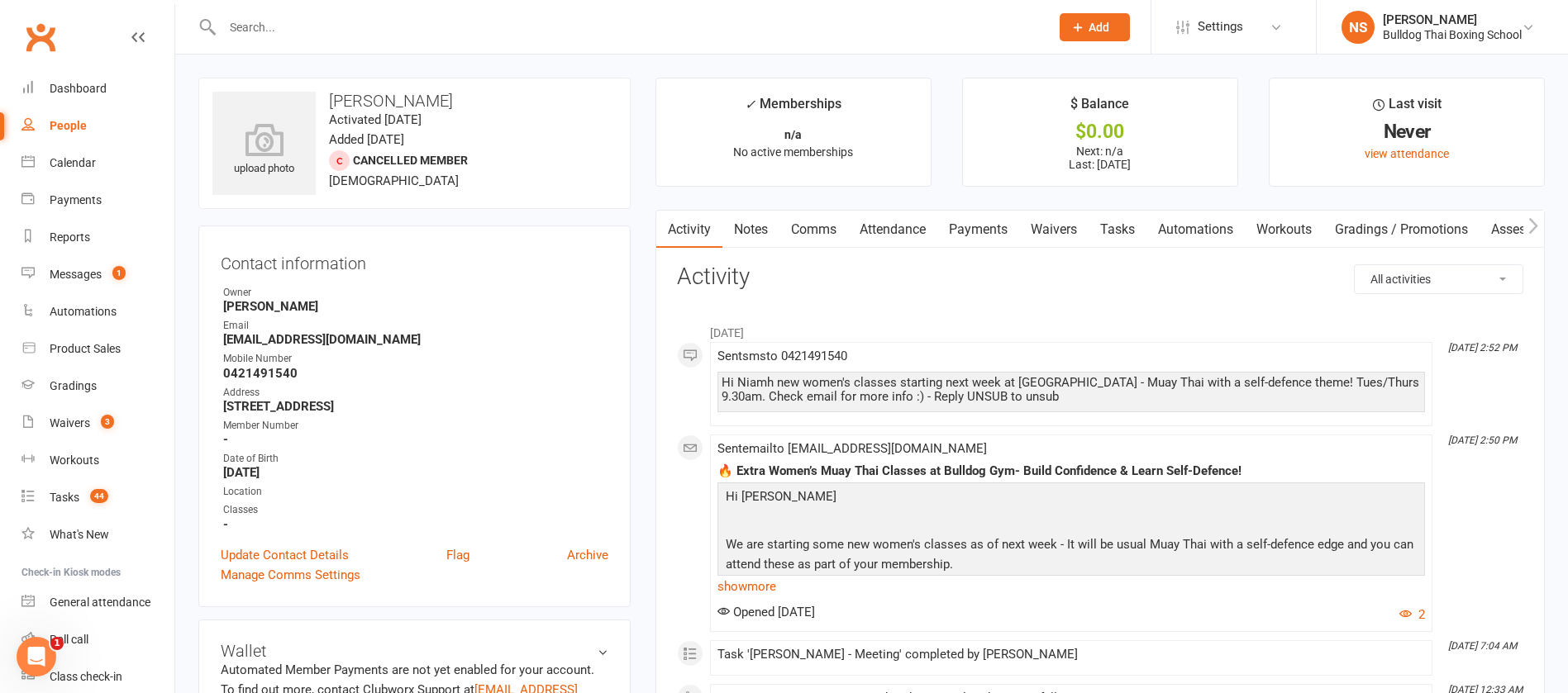
click at [752, 226] on link "Notes" at bounding box center [751, 230] width 57 height 38
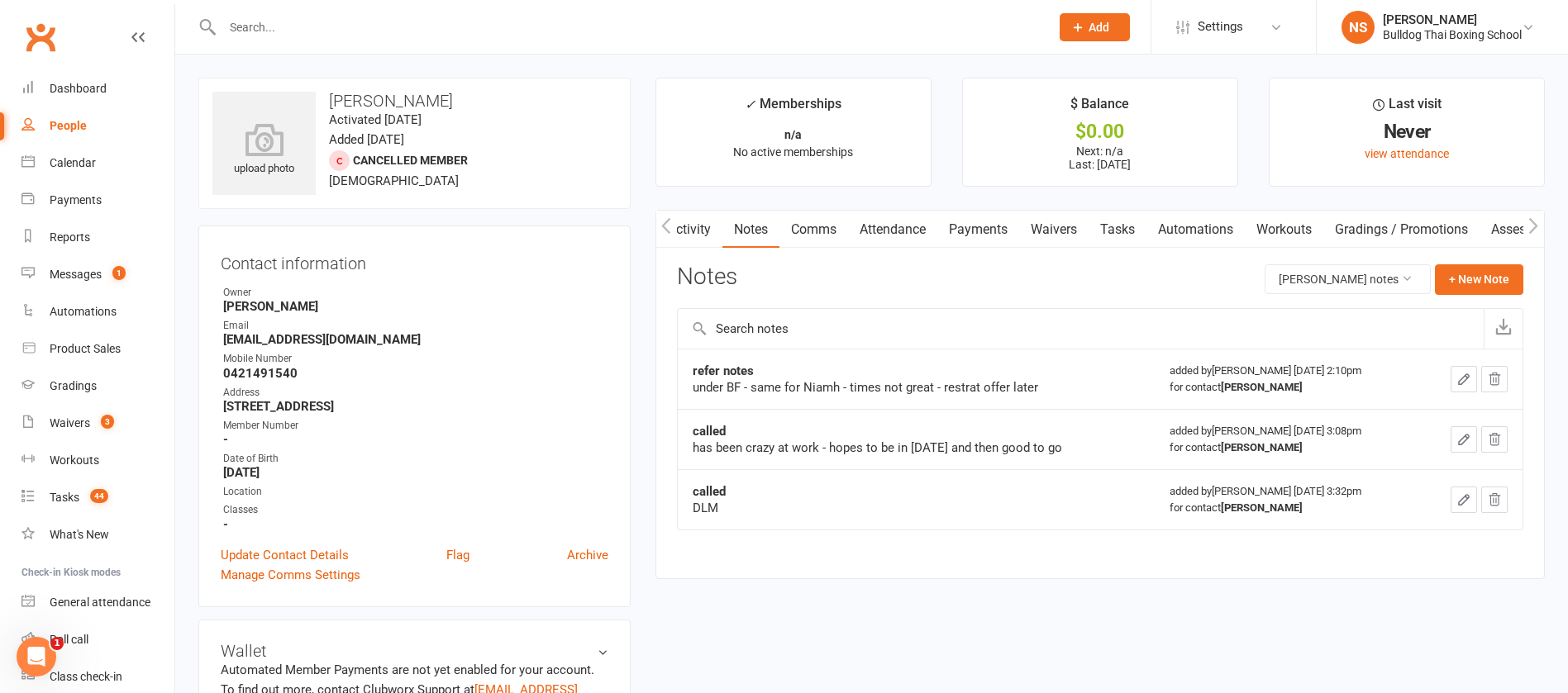
click at [818, 232] on link "Comms" at bounding box center [813, 230] width 68 height 38
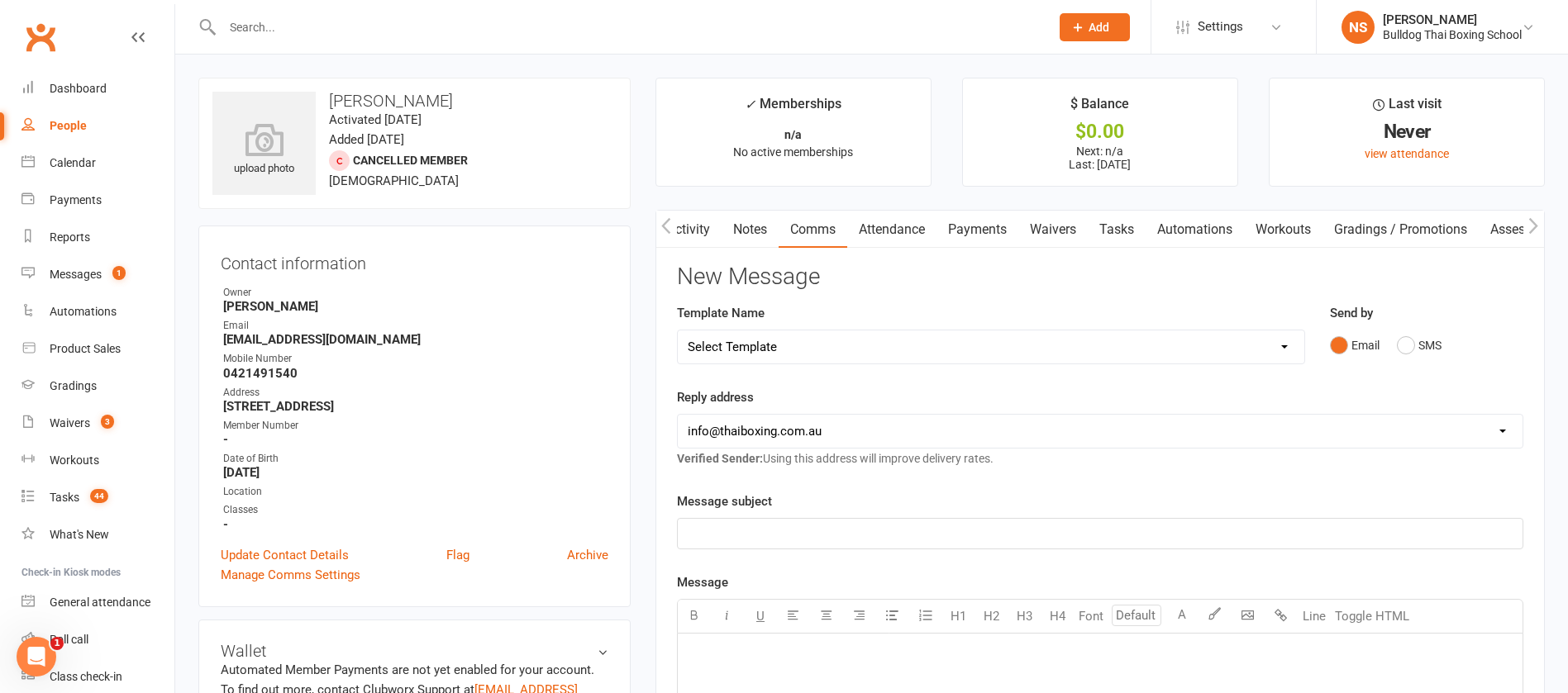
click at [782, 344] on select "Select Template [Email] Price Increase 28 Day Kick starter [SMS] 10 Pass Check …" at bounding box center [991, 347] width 627 height 33
click at [678, 331] on select "Select Template [Email] Price Increase 28 Day Kick starter [SMS] 10 Pass Check …" at bounding box center [991, 347] width 627 height 33
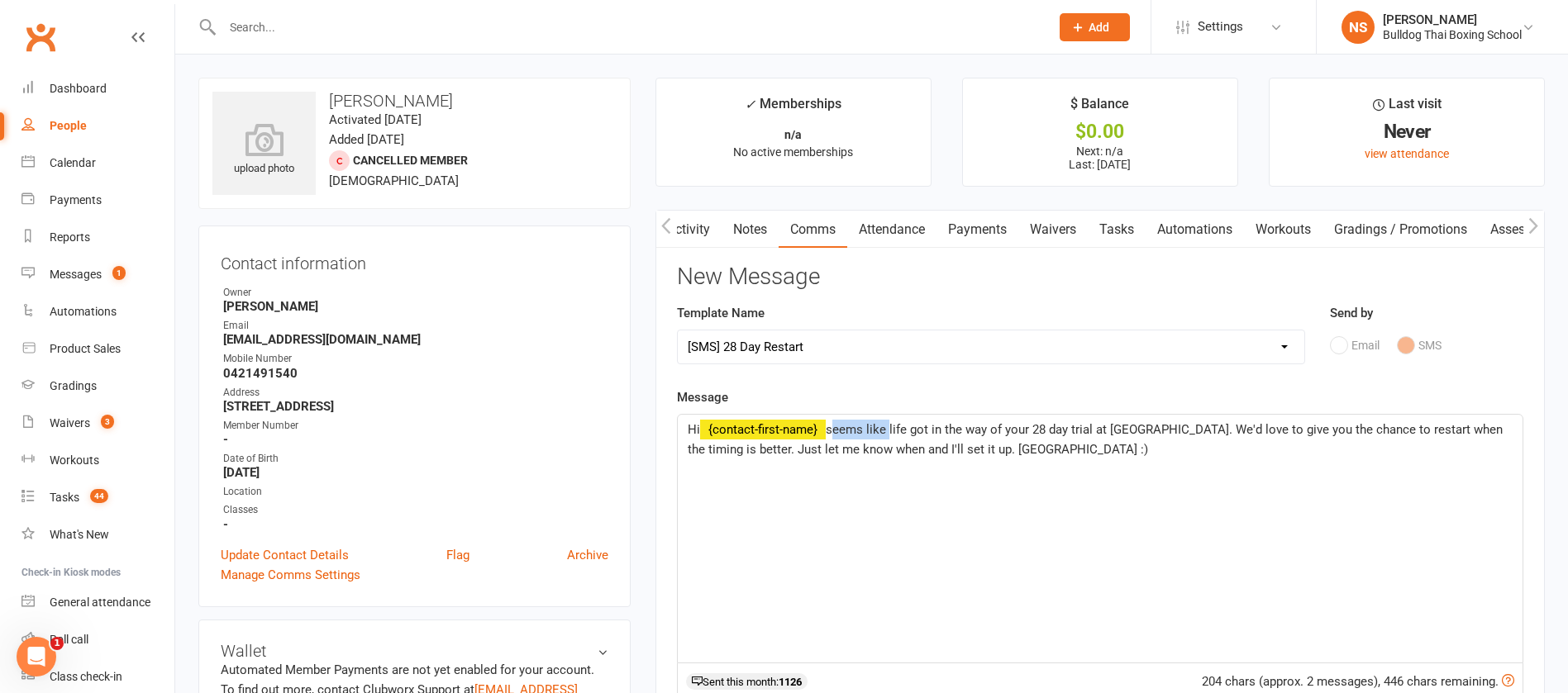
drag, startPoint x: 892, startPoint y: 430, endPoint x: 834, endPoint y: 425, distance: 58.2
click at [834, 425] on span "seems like life got in the way of your 28 day trial at Bulldog Gym. We'd love t…" at bounding box center [1097, 439] width 819 height 35
click at [1122, 429] on span "life got in the way of your 28 day trial at Bulldog Gym. We'd love to give you …" at bounding box center [1102, 439] width 827 height 35
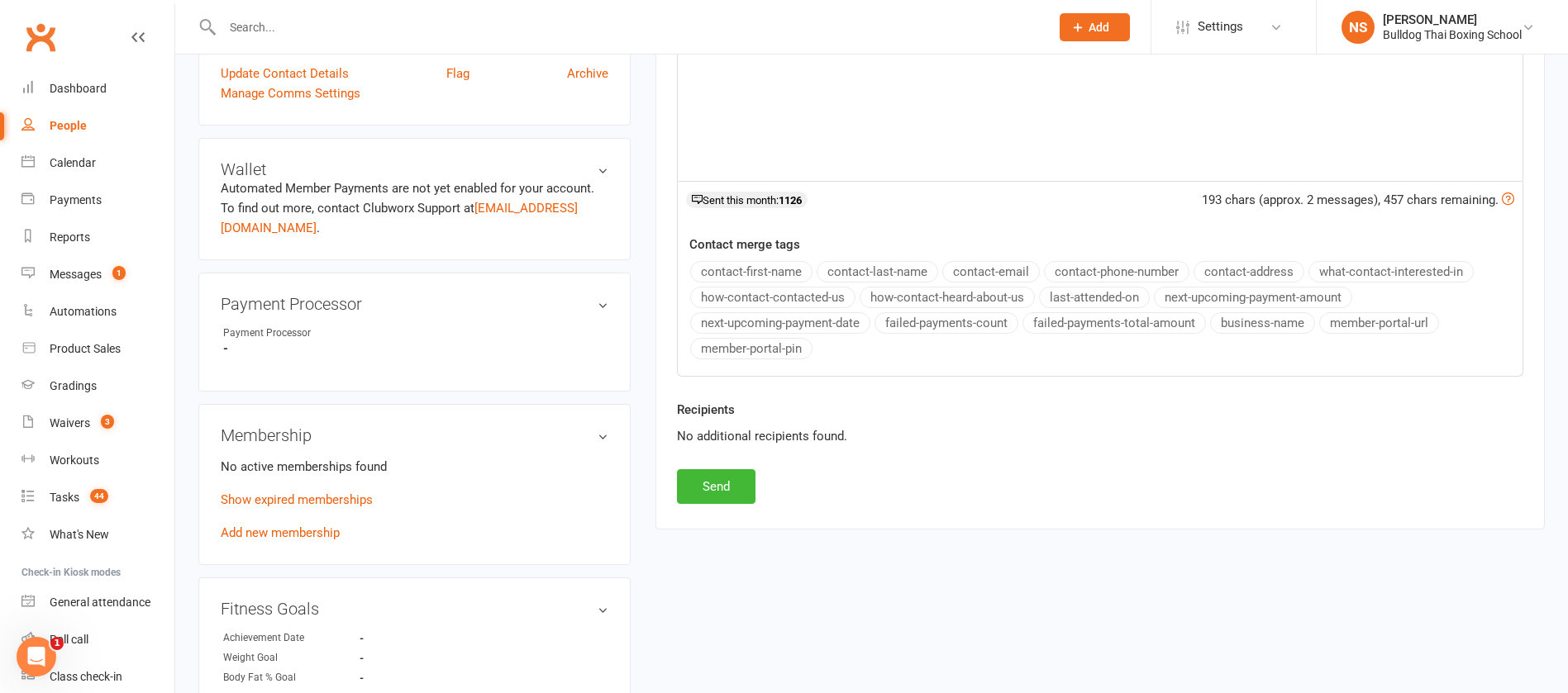
scroll to position [496, 0]
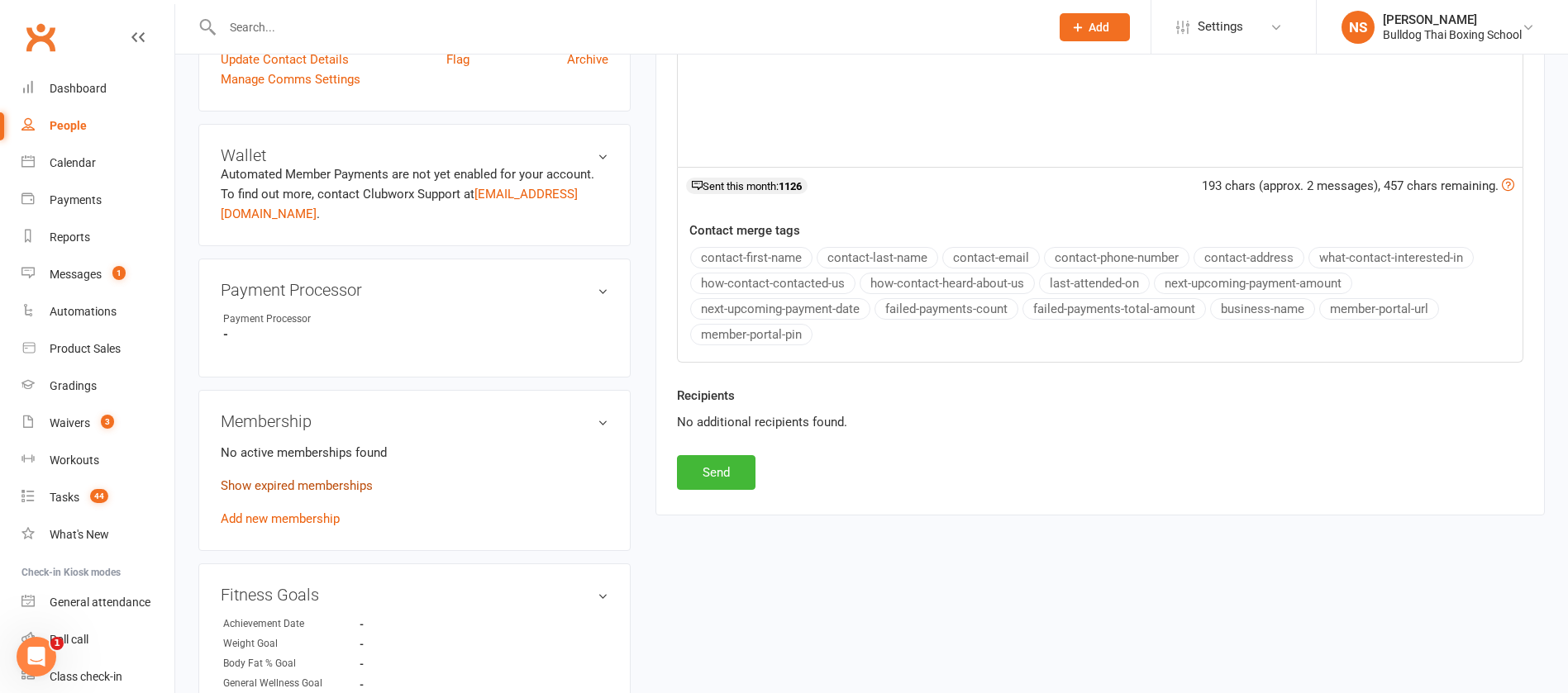
click at [319, 482] on link "Show expired memberships" at bounding box center [297, 485] width 152 height 15
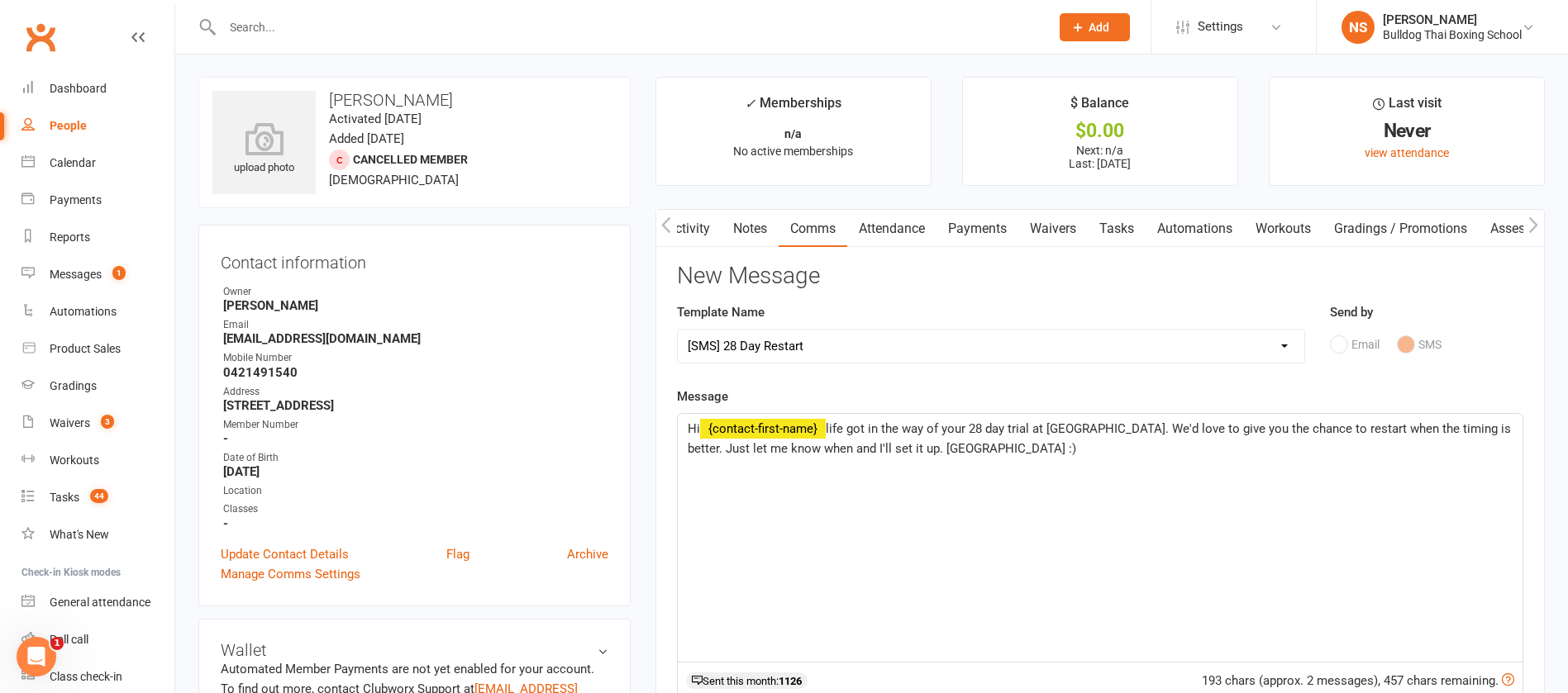
scroll to position [0, 0]
click at [1122, 430] on span "life got in the way of your 28 day trial at Bulldog Gym. We'd love to give you …" at bounding box center [1102, 439] width 827 height 35
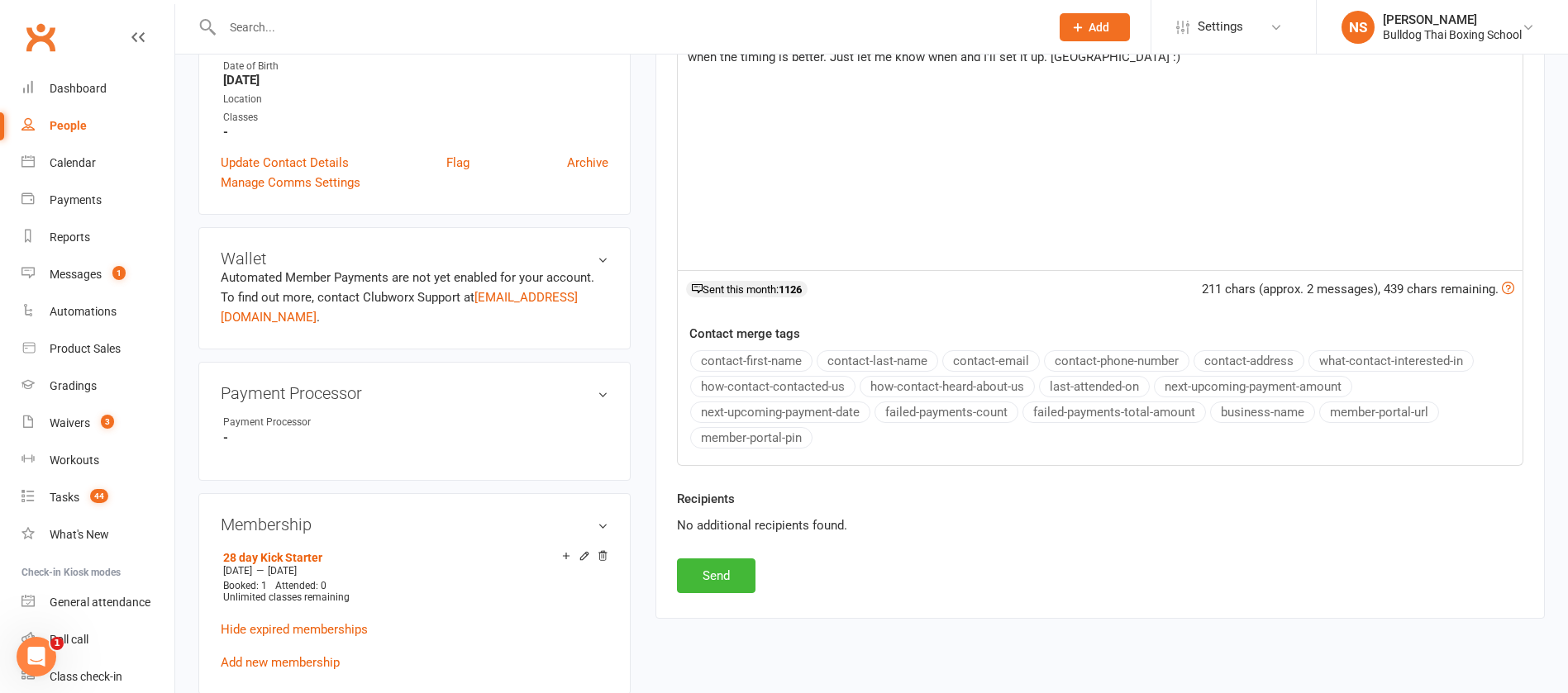
scroll to position [496, 0]
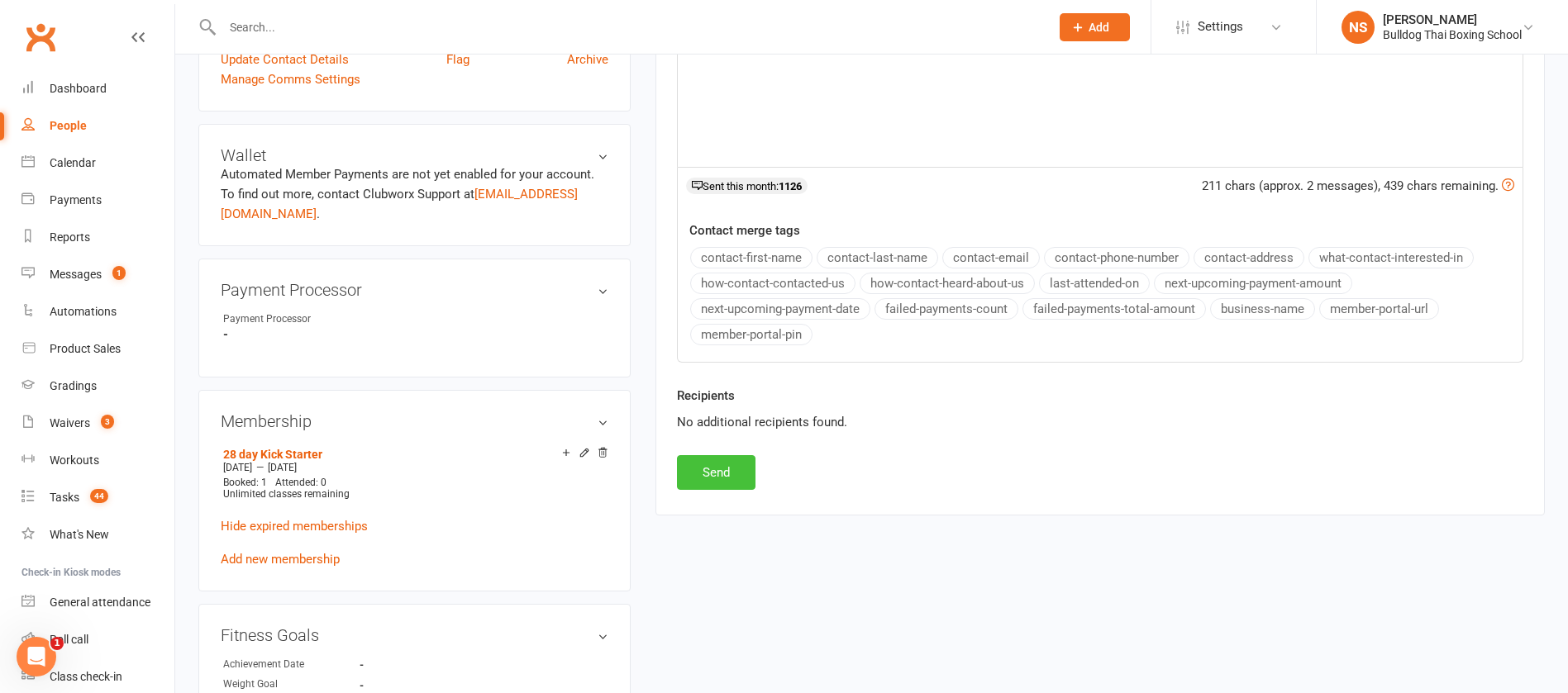
click at [697, 476] on button "Send" at bounding box center [716, 473] width 79 height 35
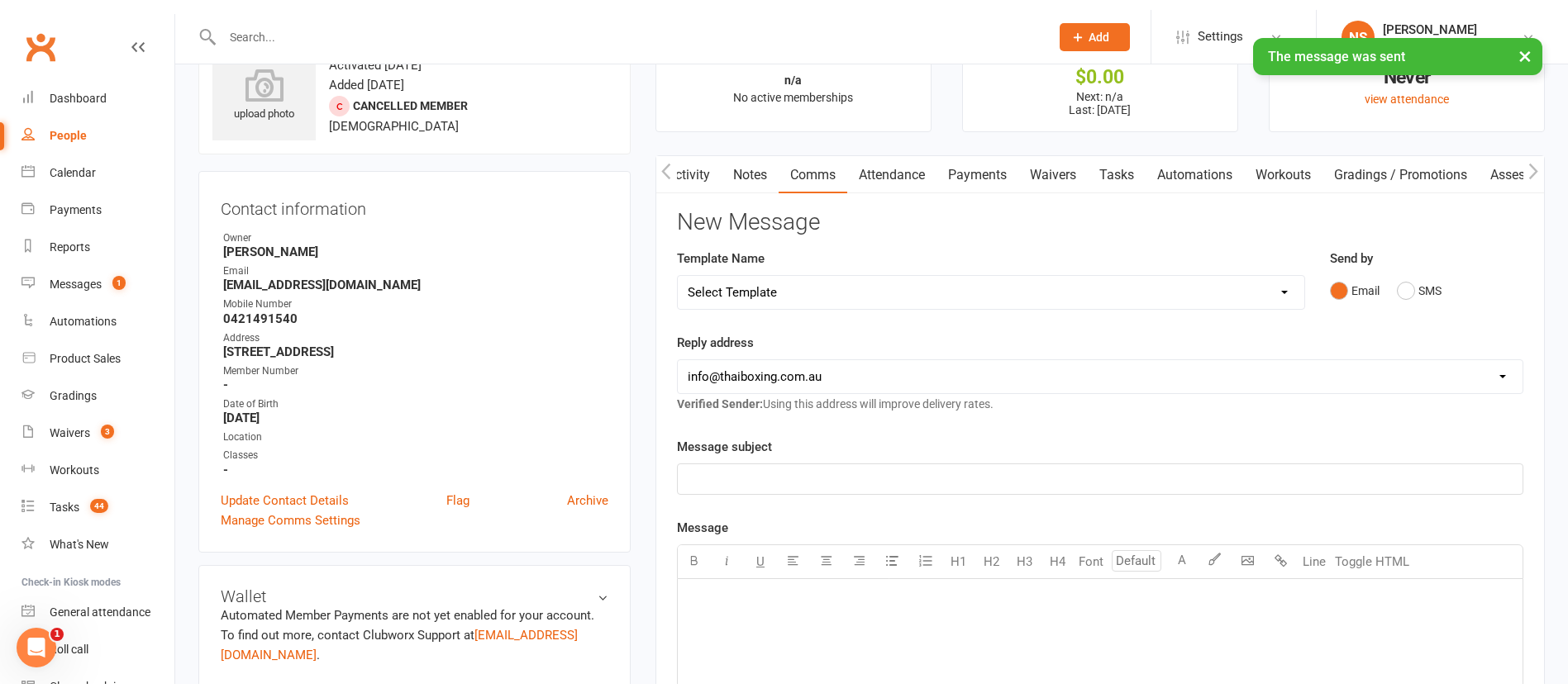
scroll to position [0, 0]
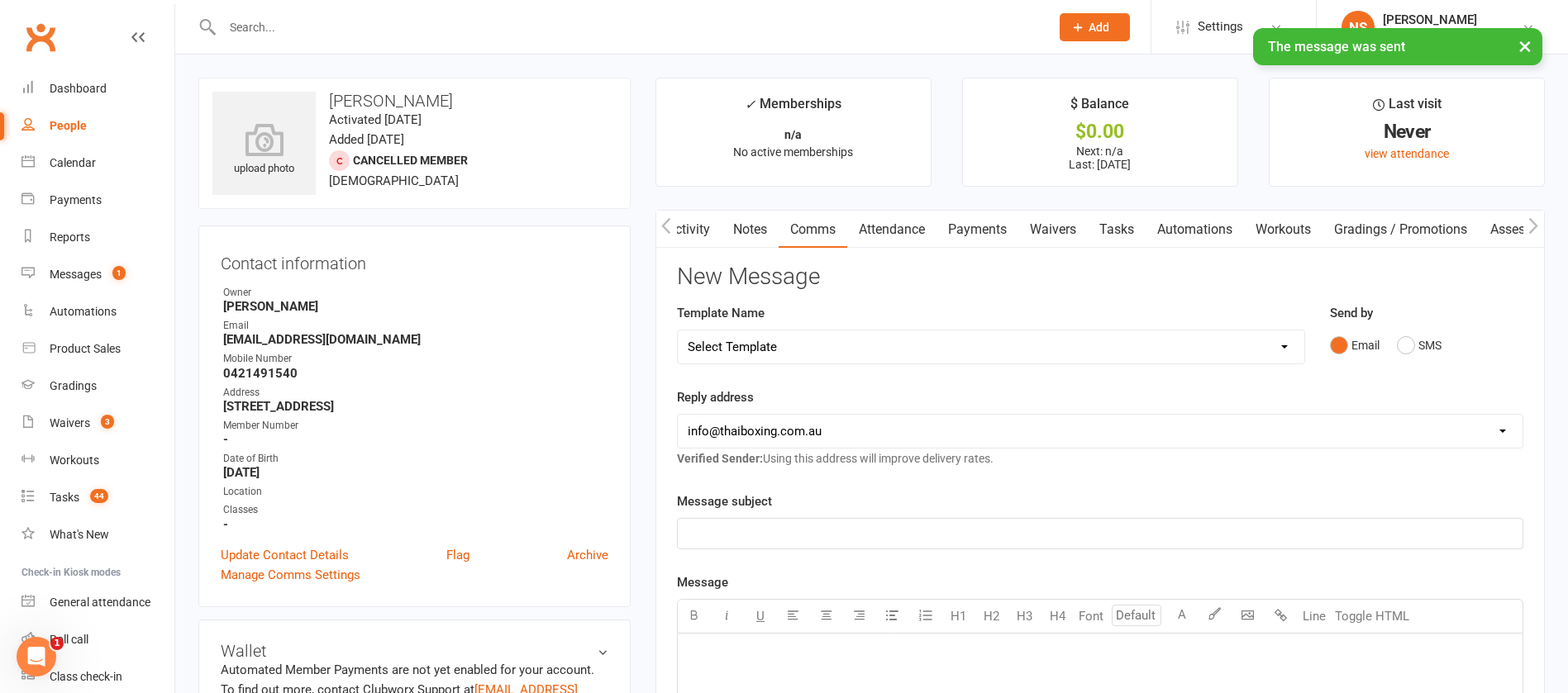
click at [1122, 231] on link "Tasks" at bounding box center [1116, 230] width 58 height 38
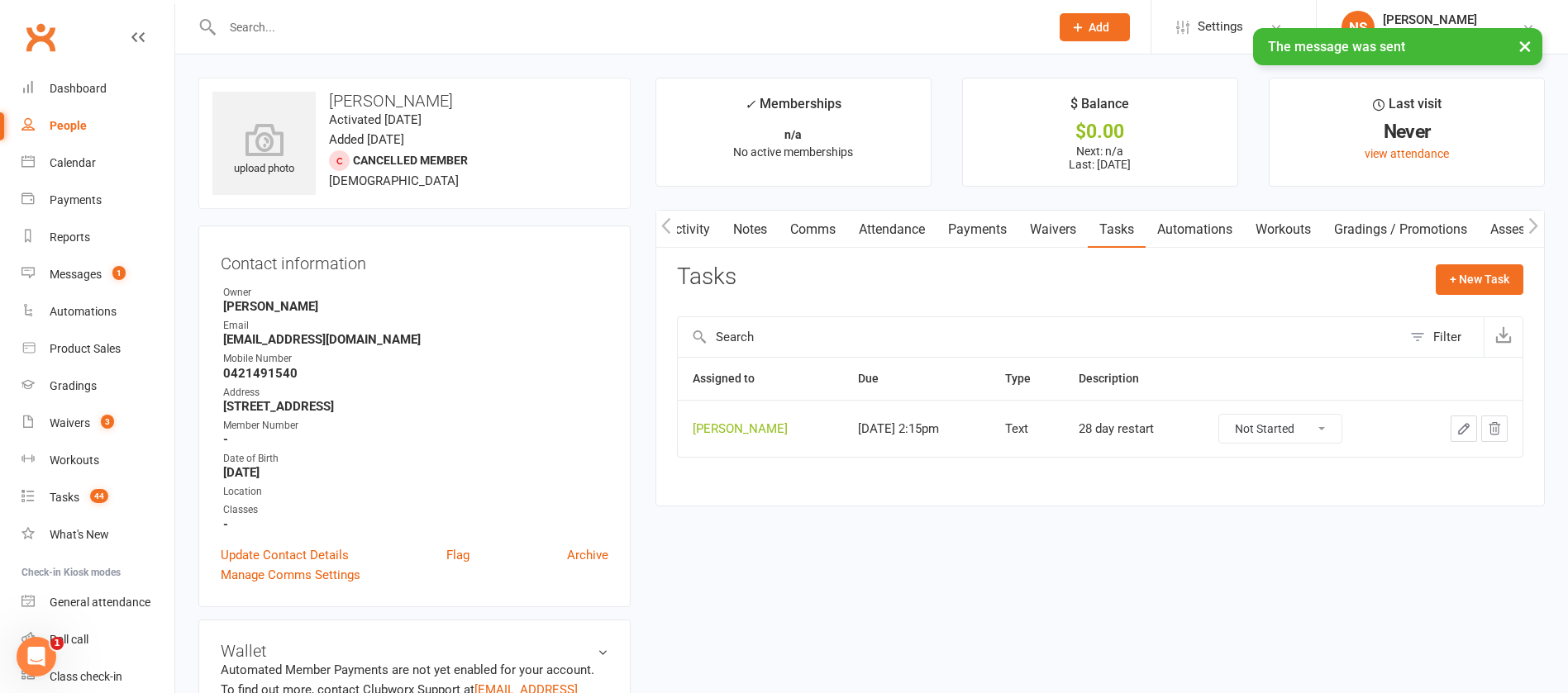
click at [1298, 443] on div "Not Started In Progress Waiting Complete" at bounding box center [1280, 429] width 124 height 29
click at [1295, 426] on select "Not Started In Progress Waiting Complete" at bounding box center [1280, 429] width 123 height 28
click at [1219, 415] on select "Not Started In Progress Waiting Complete" at bounding box center [1280, 429] width 123 height 28
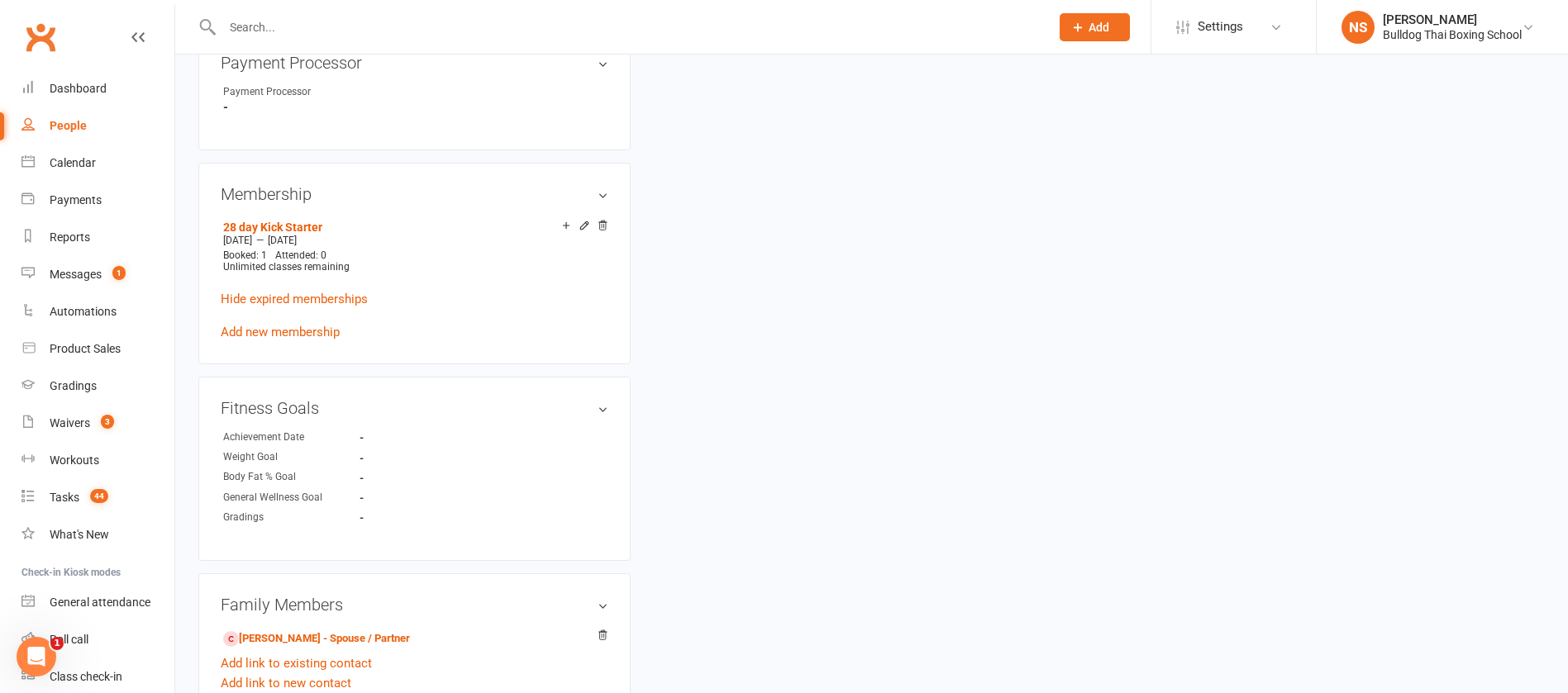
scroll to position [867, 0]
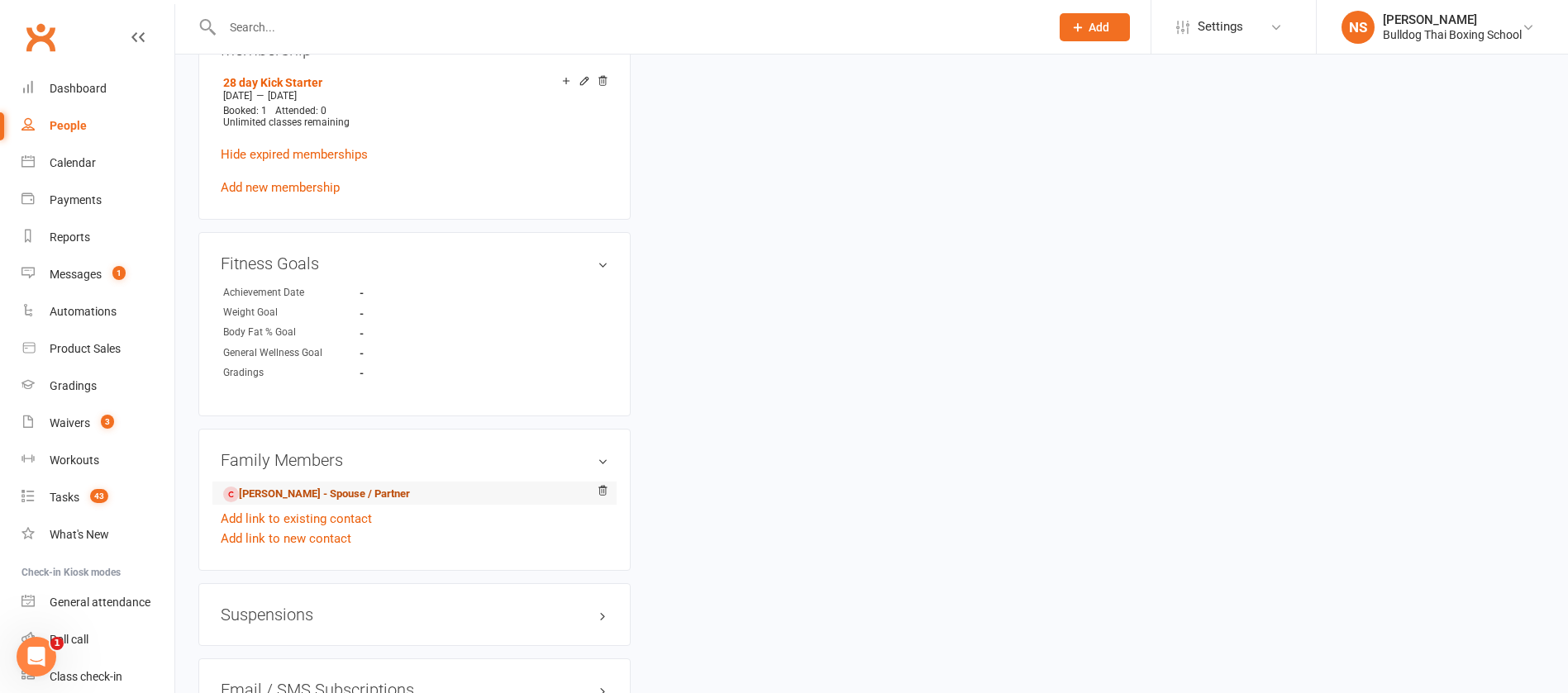
click at [319, 498] on link "Daniel Spencer - Spouse / Partner" at bounding box center [317, 495] width 187 height 17
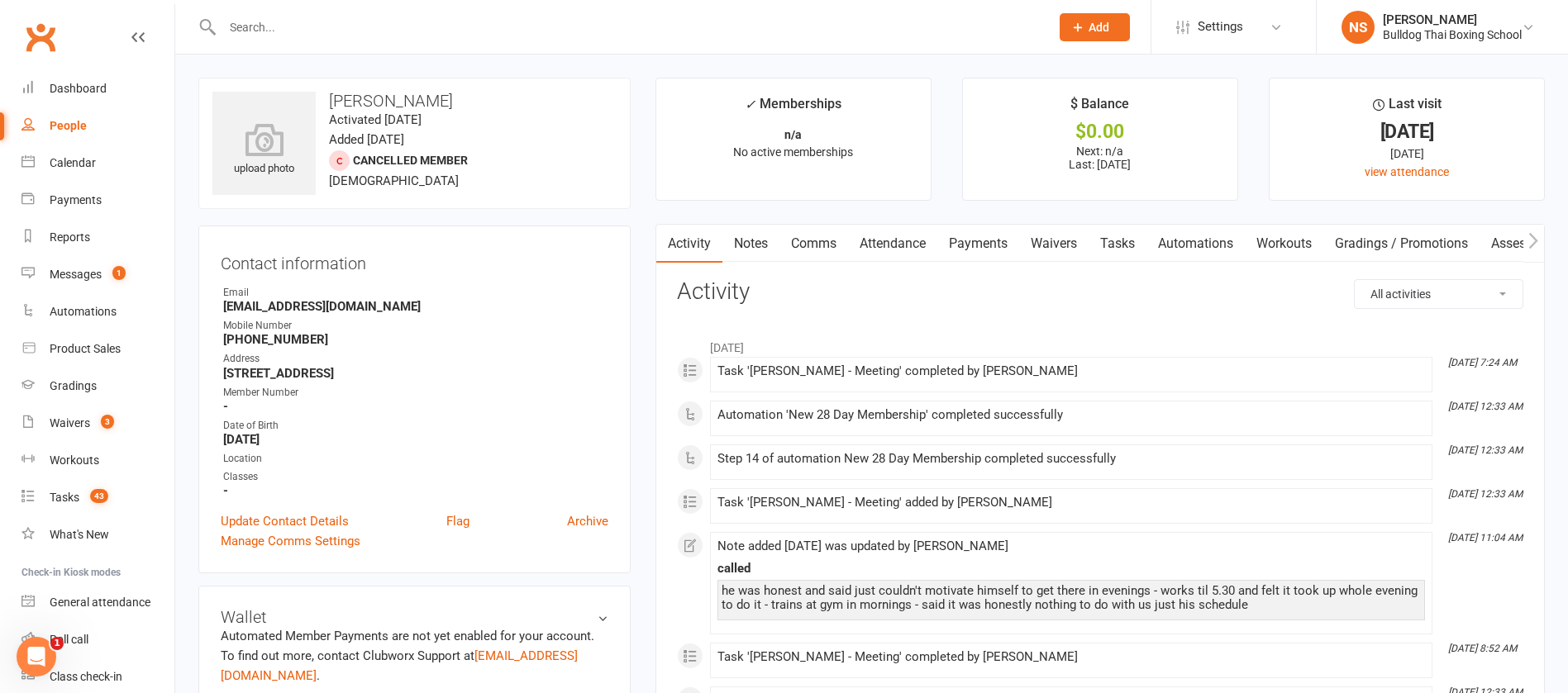
click at [1129, 241] on link "Tasks" at bounding box center [1117, 243] width 58 height 38
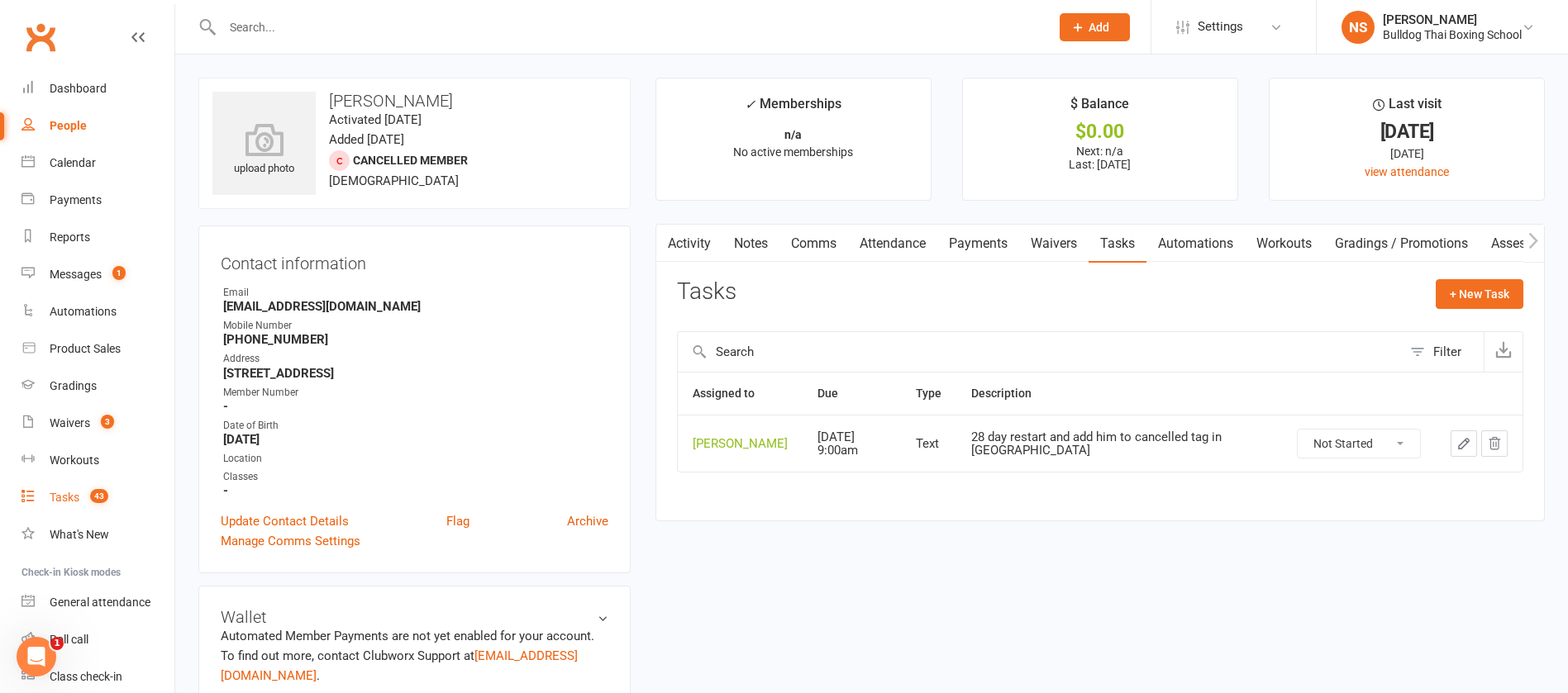
click at [63, 483] on link "Tasks 43" at bounding box center [98, 497] width 153 height 37
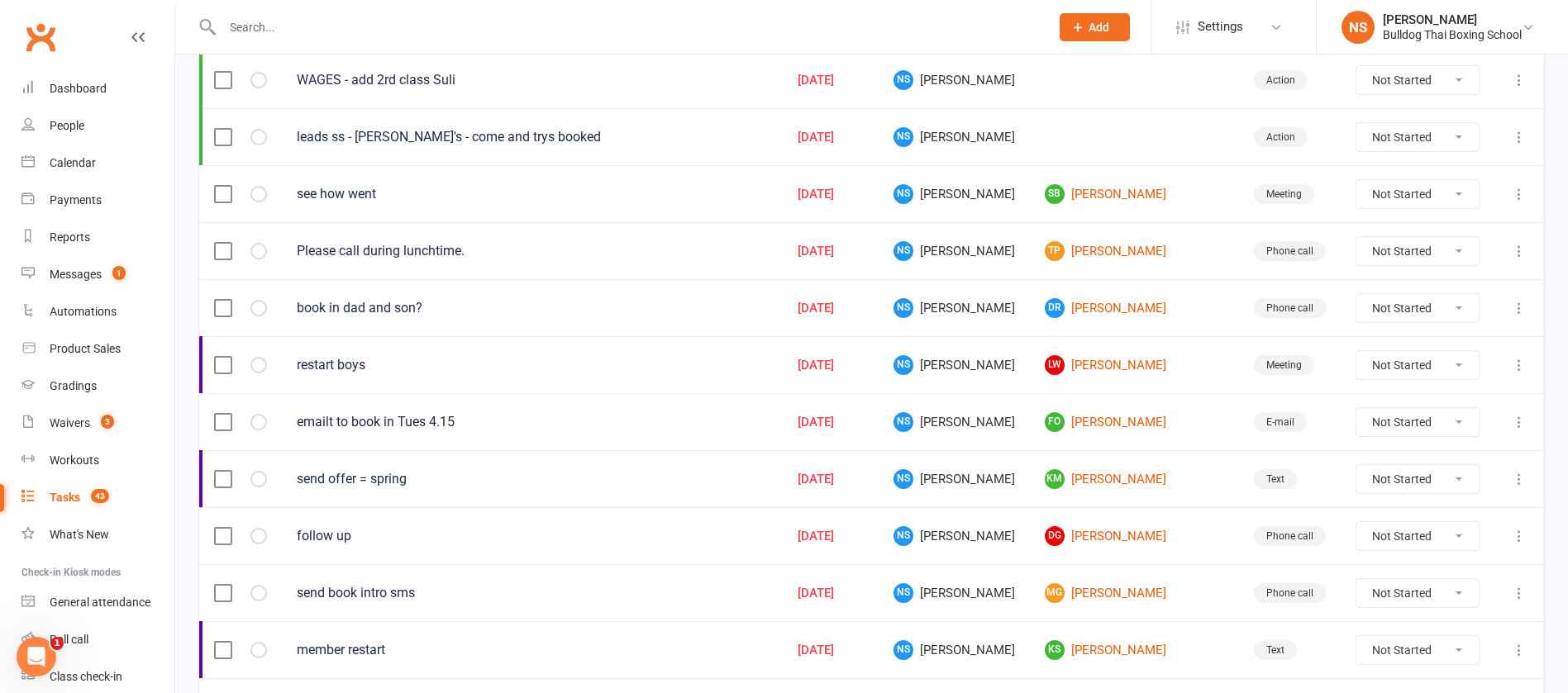
scroll to position [496, 0]
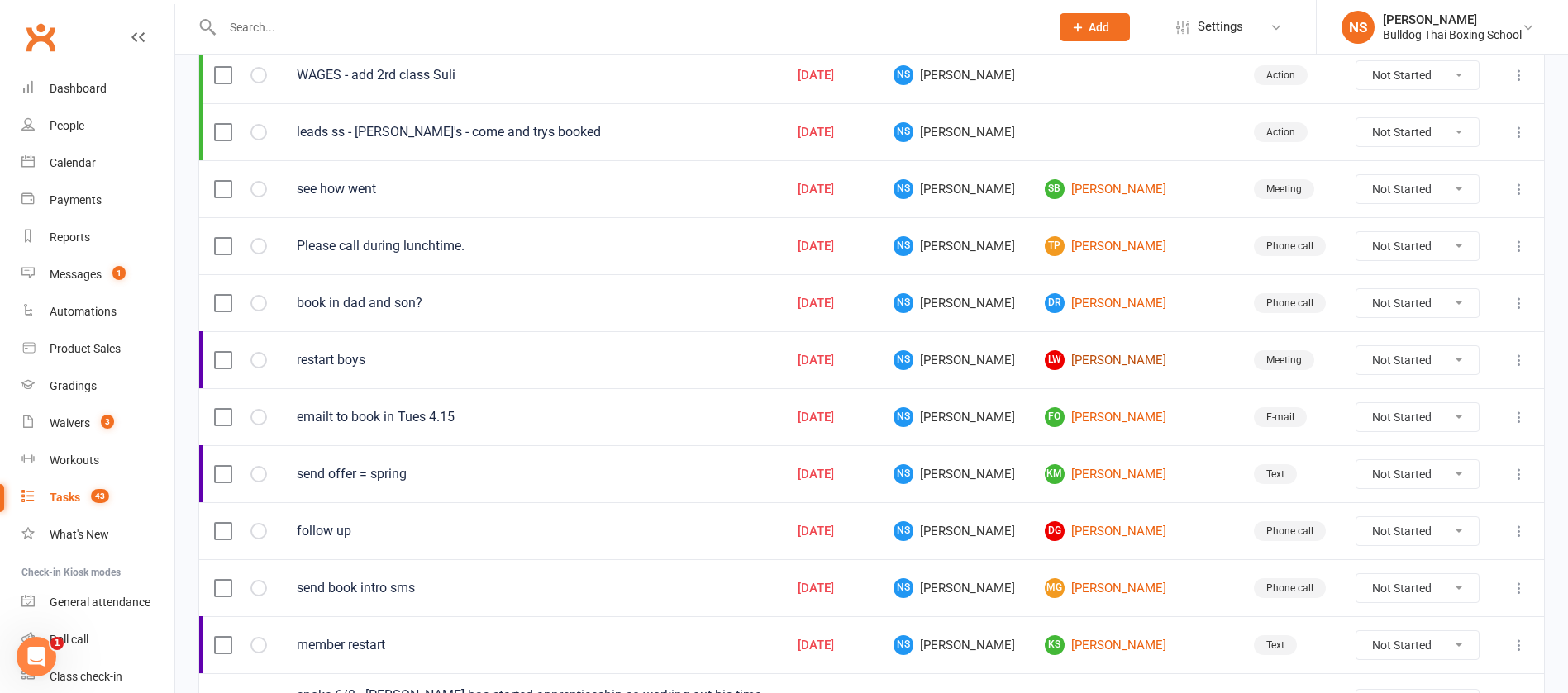
click at [1132, 358] on link "LW Libby Walstab" at bounding box center [1135, 360] width 180 height 20
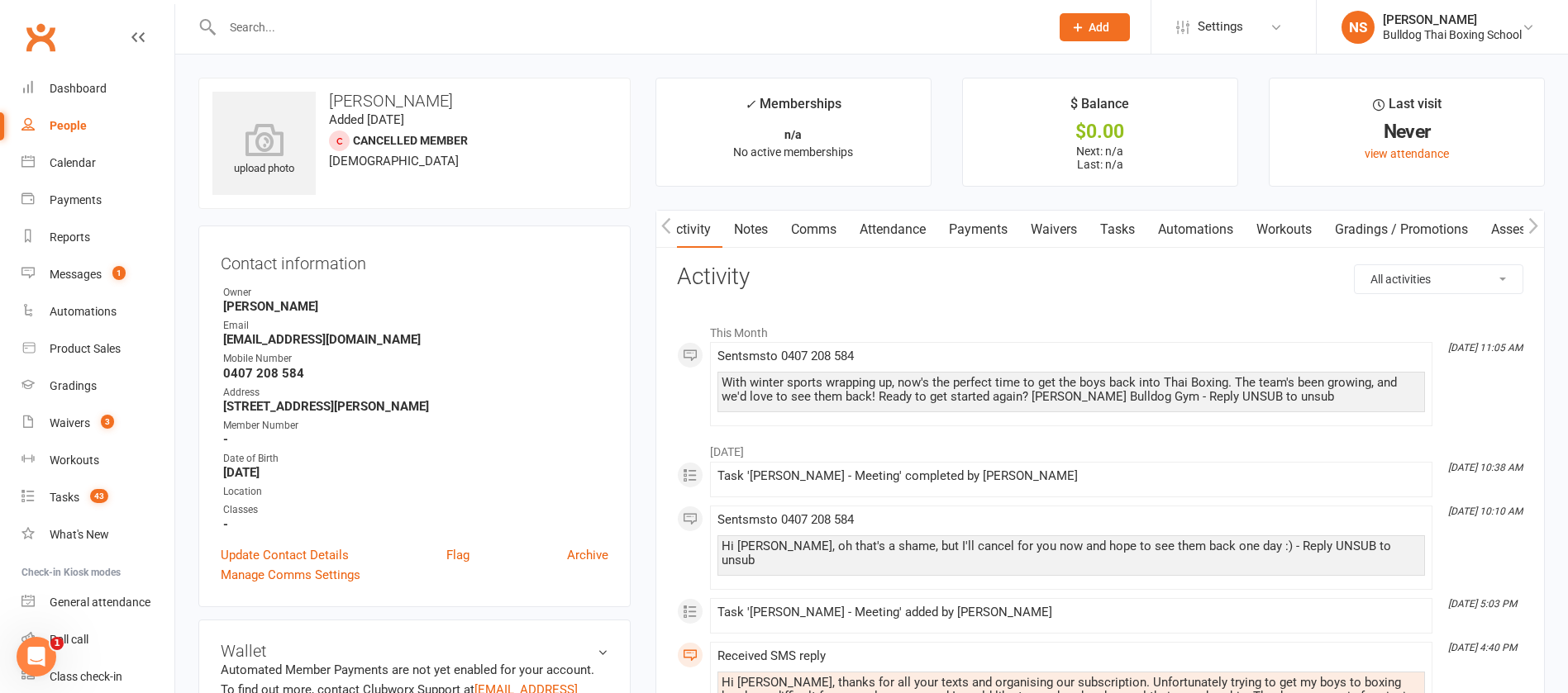
scroll to position [0, 1]
click at [1121, 225] on link "Tasks" at bounding box center [1116, 230] width 58 height 38
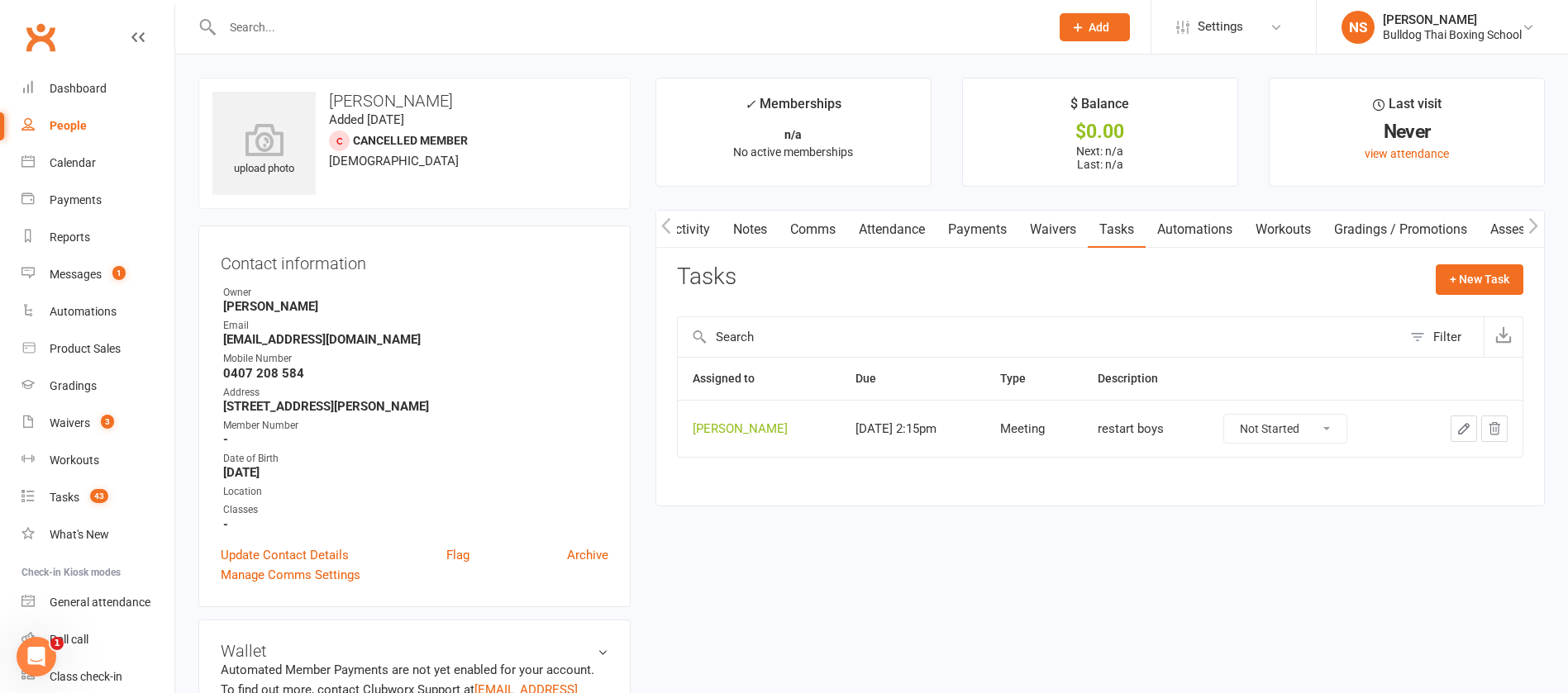
click at [1463, 425] on icon "button" at bounding box center [1464, 428] width 15 height 15
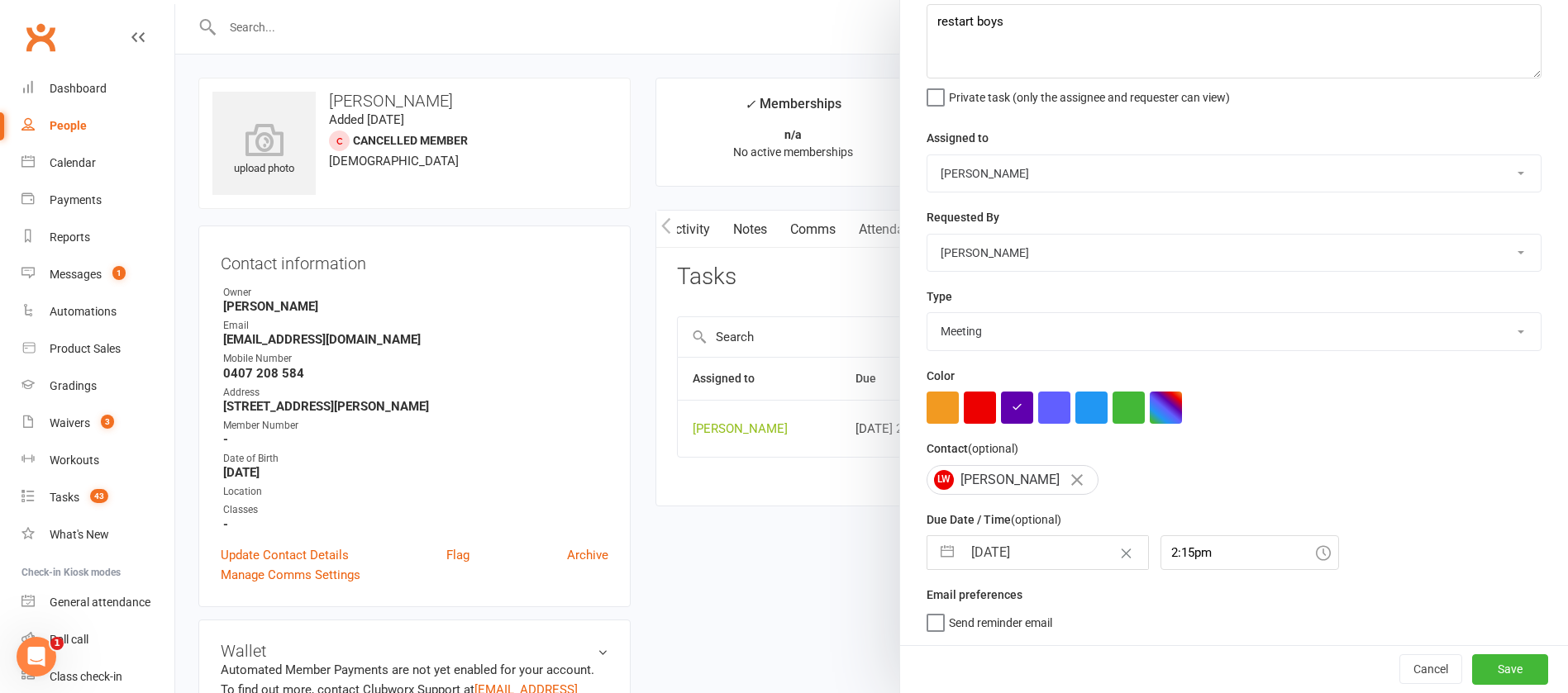
click at [1046, 546] on input "[DATE]" at bounding box center [1055, 552] width 186 height 33
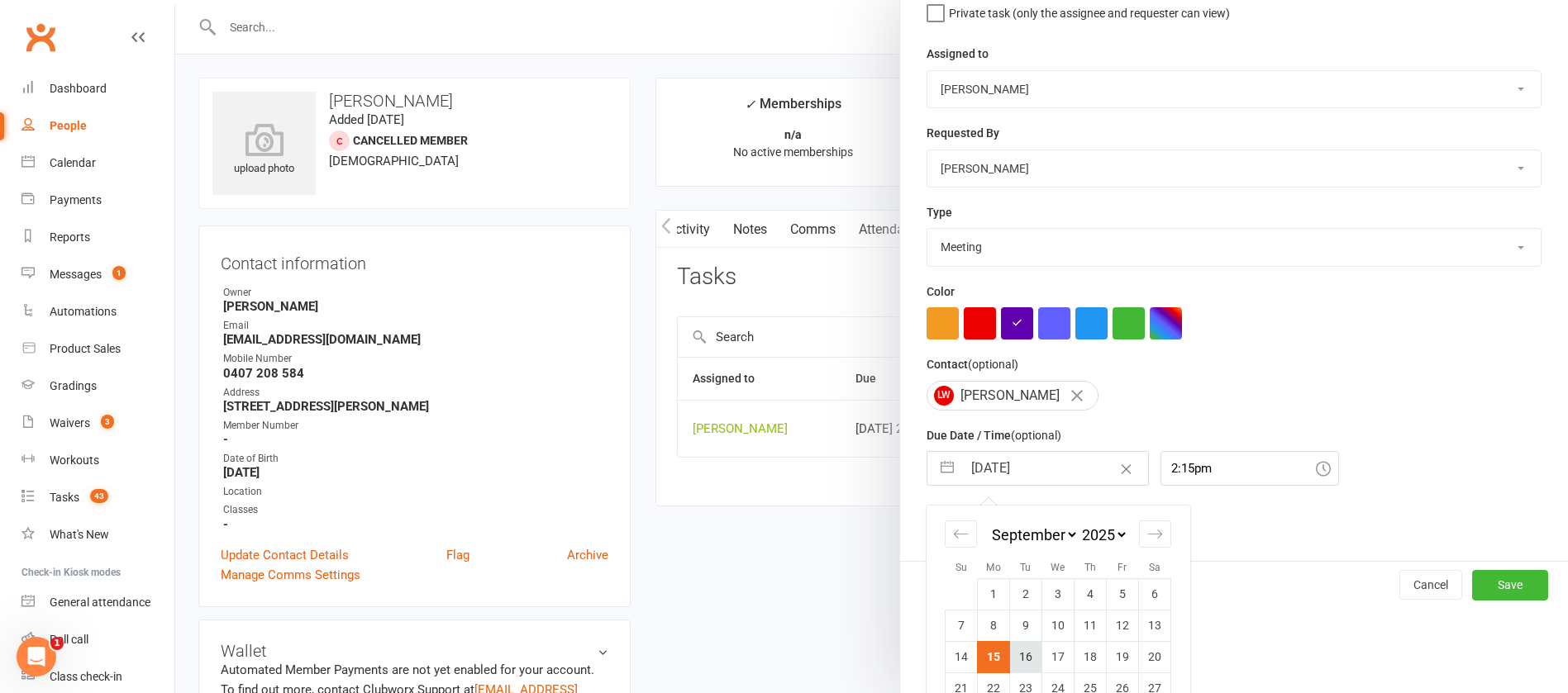
scroll to position [243, 0]
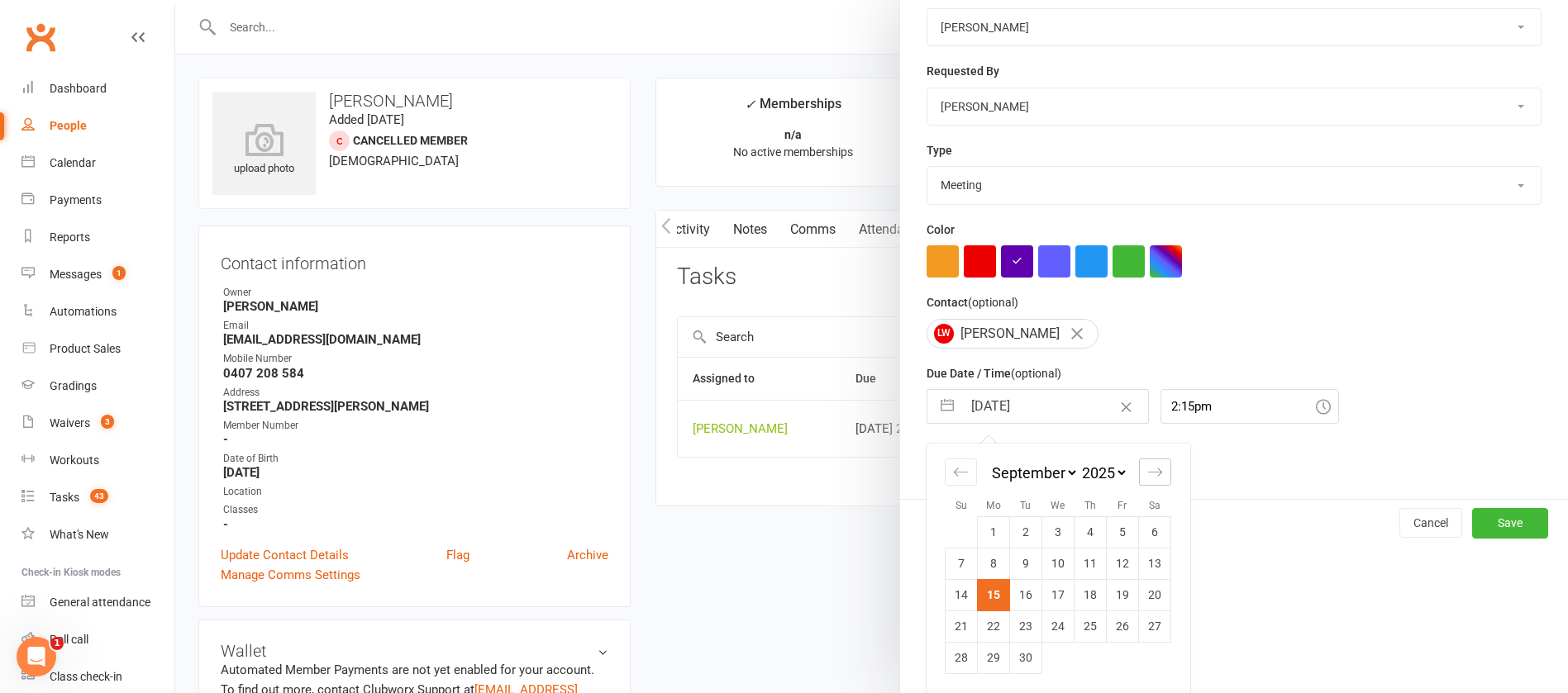
click at [1150, 469] on icon "Move forward to switch to the next month." at bounding box center [1155, 472] width 16 height 16
click at [983, 620] on td "20" at bounding box center [994, 627] width 32 height 31
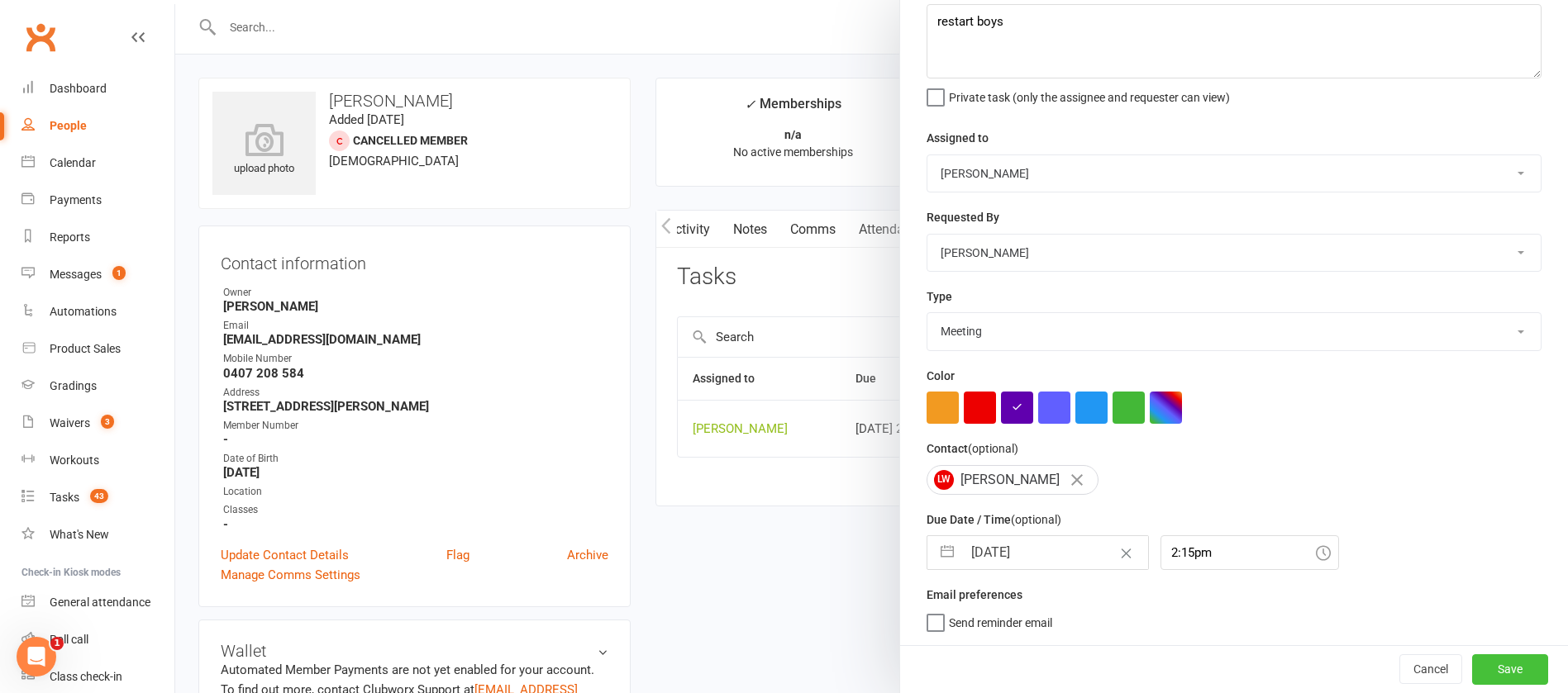
click at [1472, 655] on button "Save" at bounding box center [1510, 669] width 76 height 29
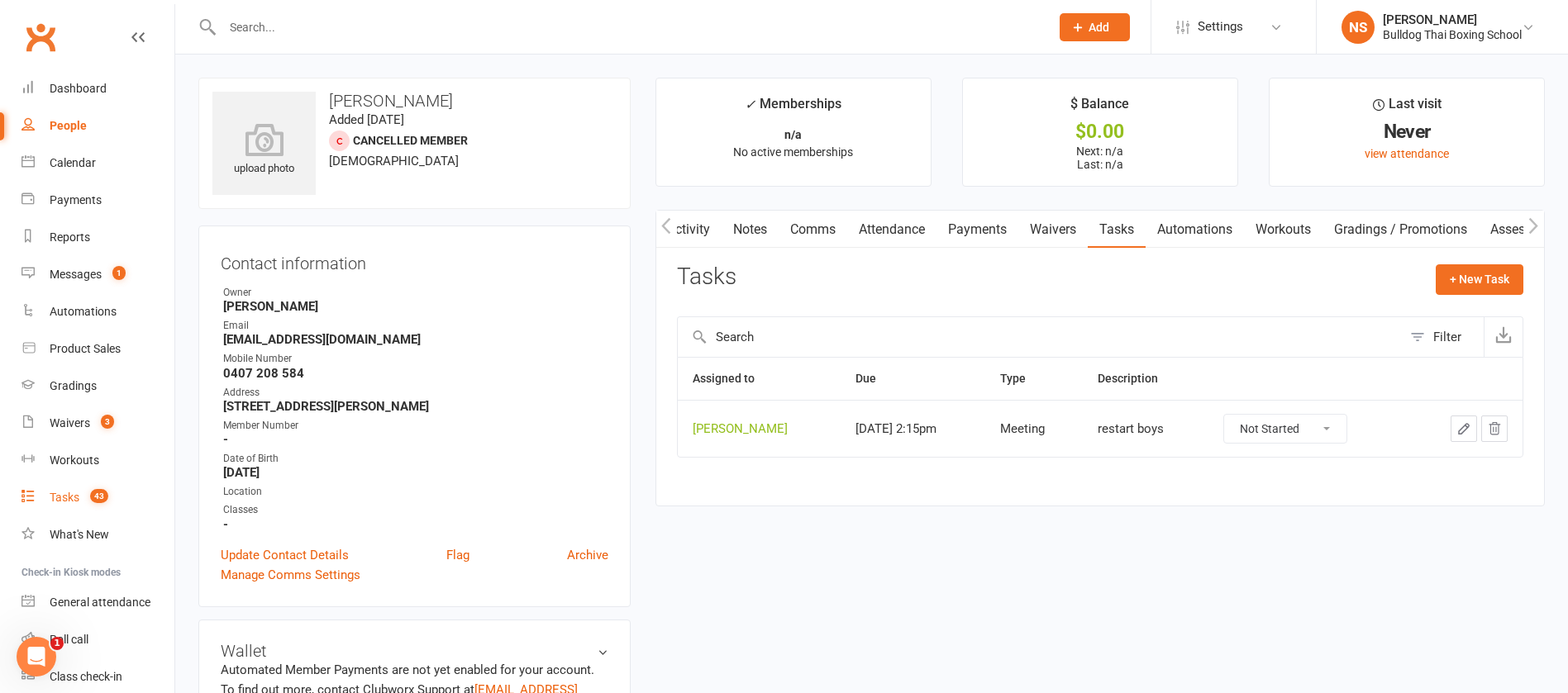
click at [47, 492] on link "Tasks 43" at bounding box center [98, 497] width 153 height 37
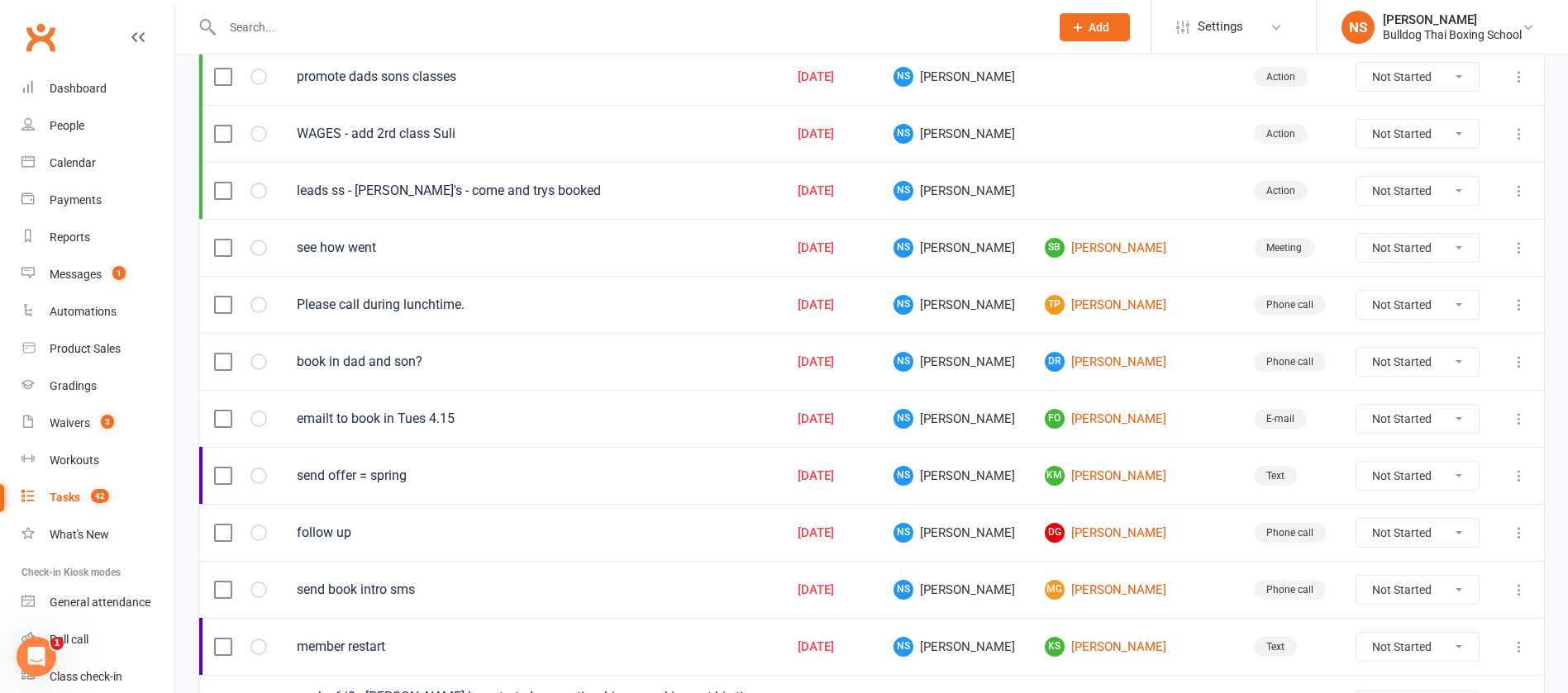
scroll to position [496, 0]
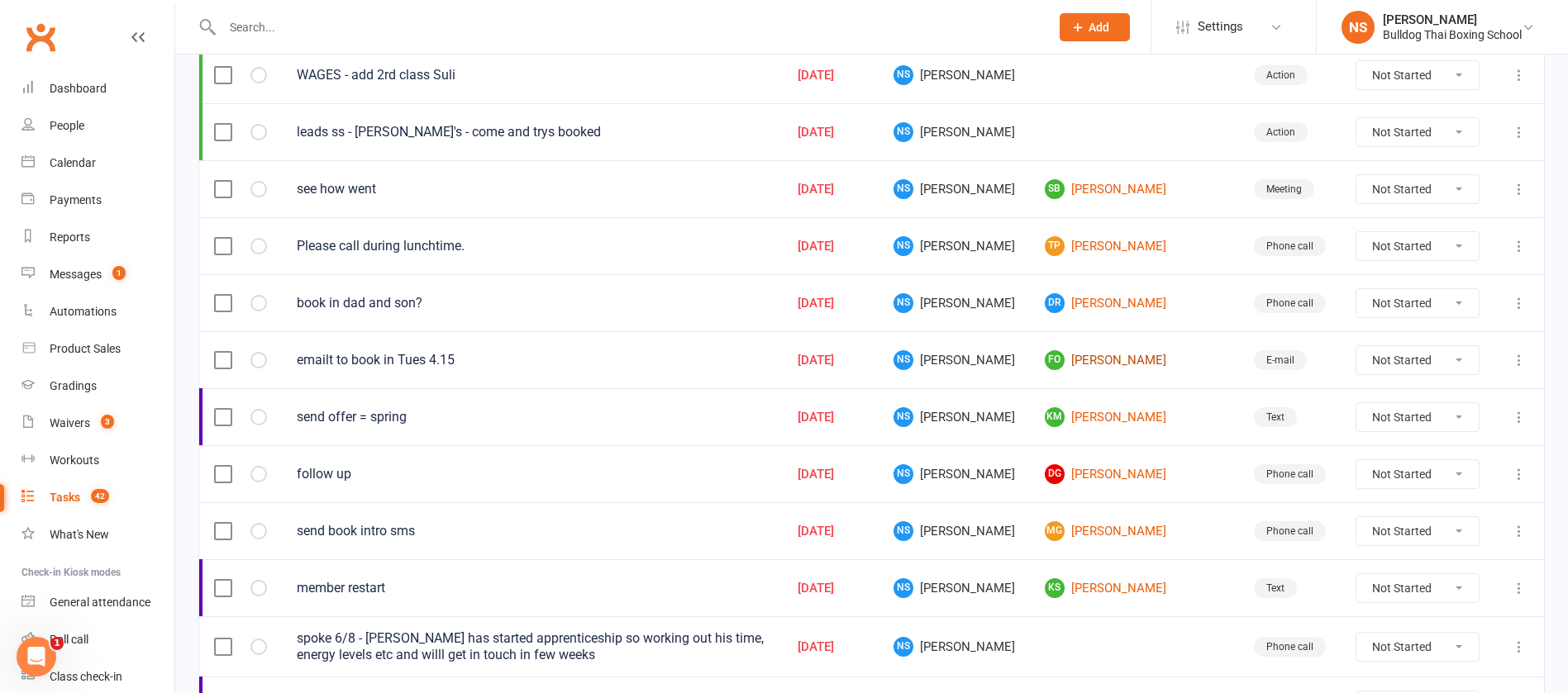
click at [1109, 360] on link "FO Fernanda Oliviera" at bounding box center [1135, 360] width 180 height 20
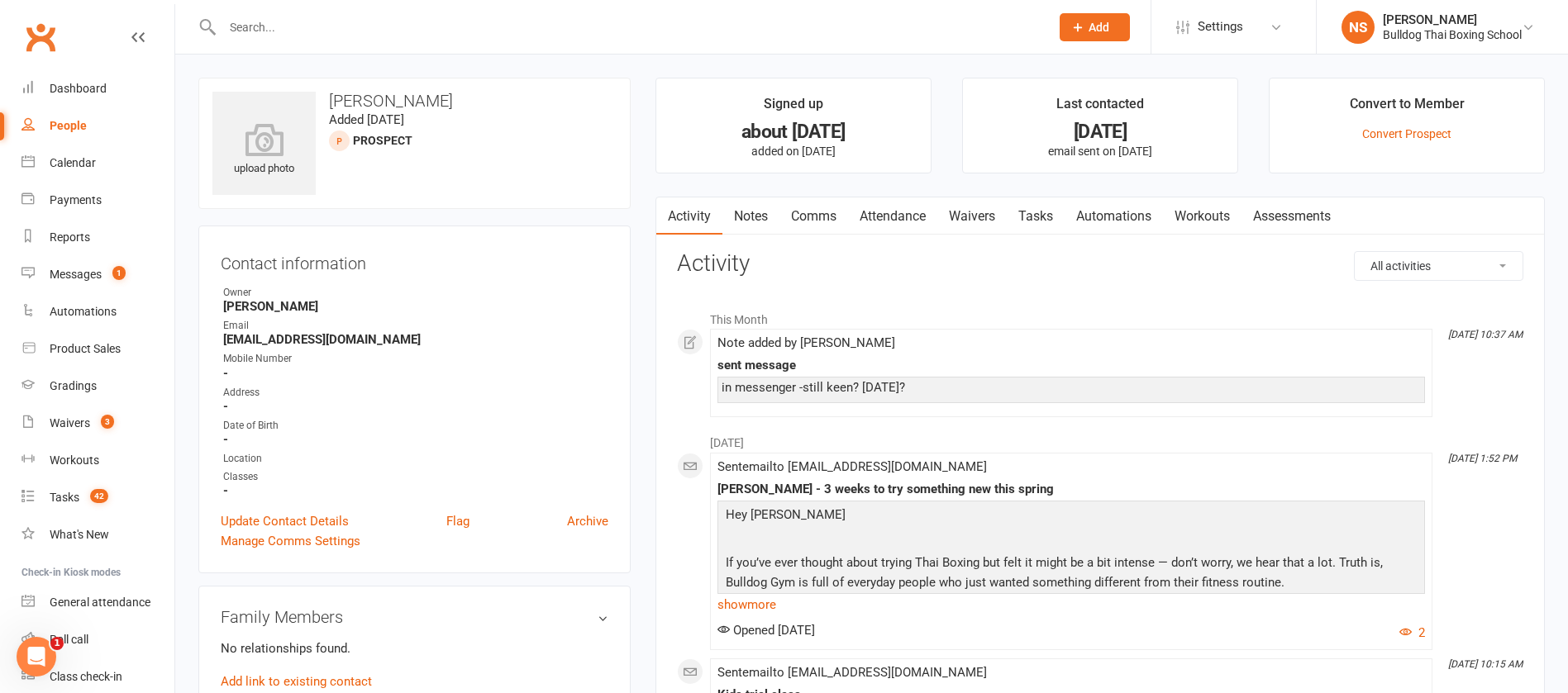
drag, startPoint x: 1040, startPoint y: 211, endPoint x: 1041, endPoint y: 222, distance: 11.0
click at [1040, 214] on link "Tasks" at bounding box center [1035, 217] width 58 height 38
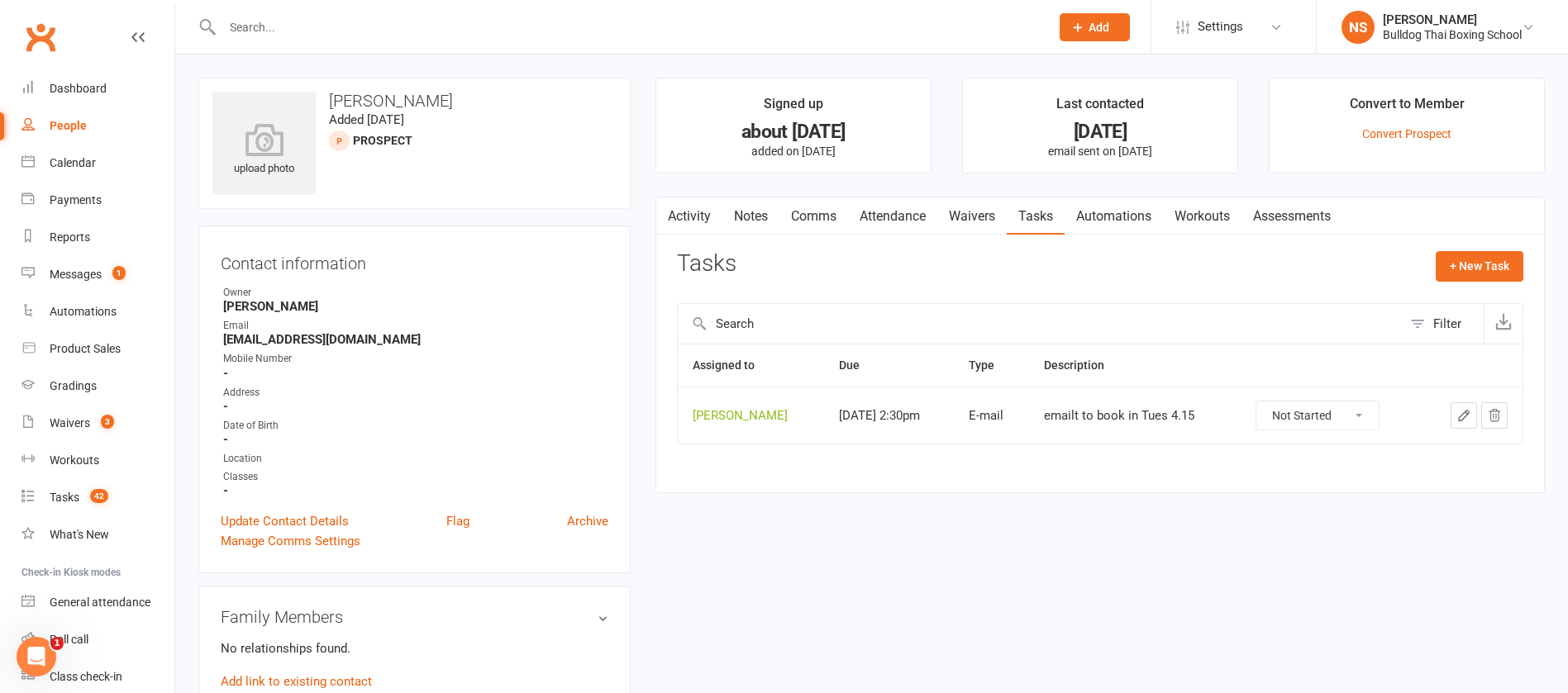
click at [1464, 413] on icon "button" at bounding box center [1464, 415] width 15 height 15
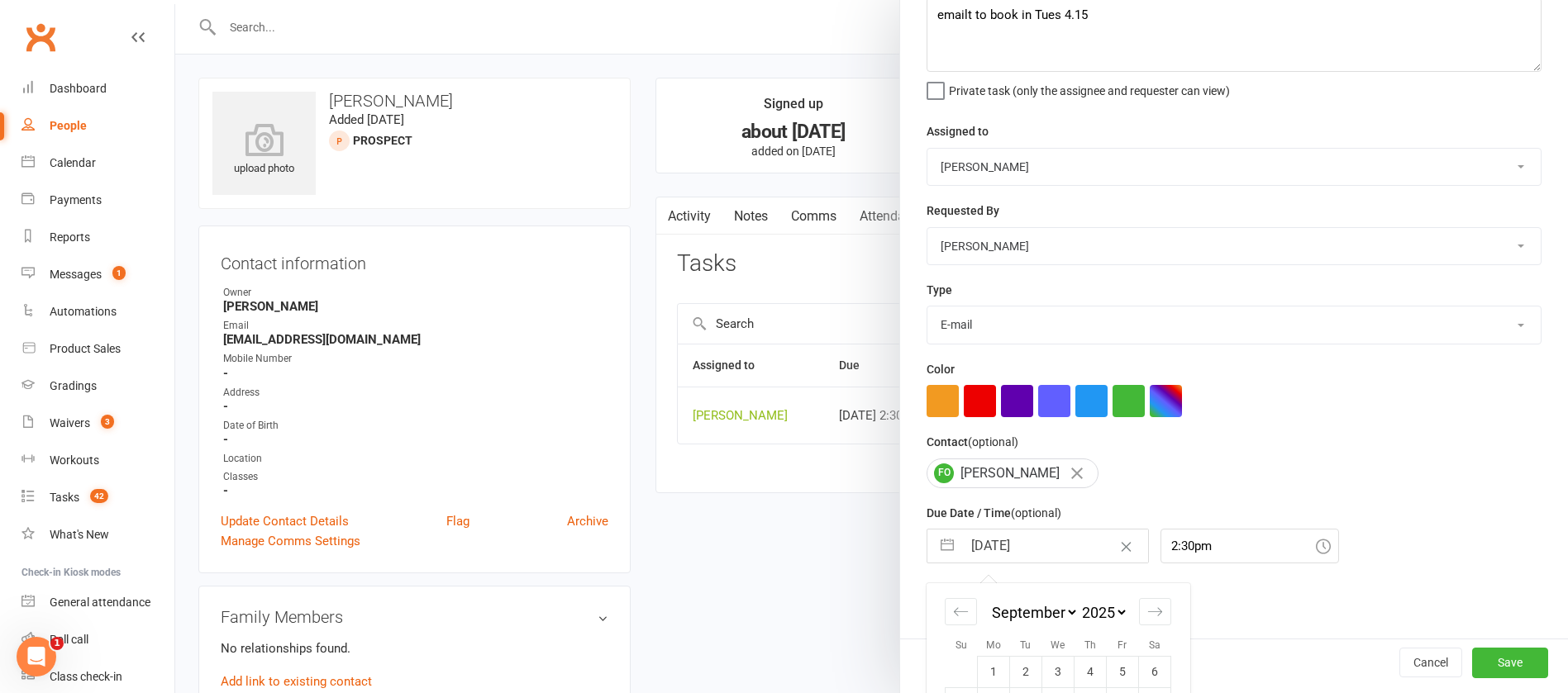
click at [1048, 547] on input "[DATE]" at bounding box center [1055, 546] width 186 height 33
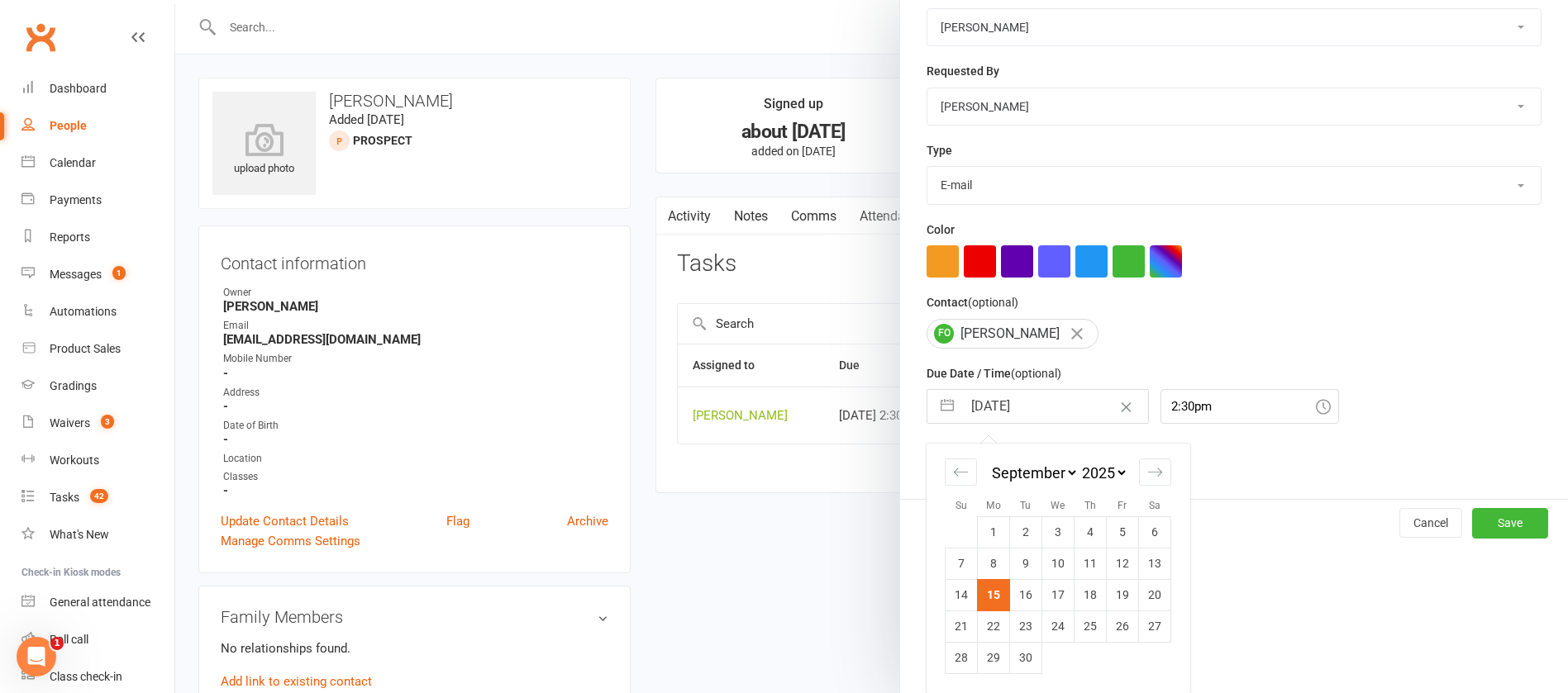
scroll to position [243, 0]
click at [1149, 469] on icon "Move forward to switch to the next month." at bounding box center [1155, 472] width 14 height 9
click at [1115, 560] on td "10" at bounding box center [1122, 564] width 32 height 31
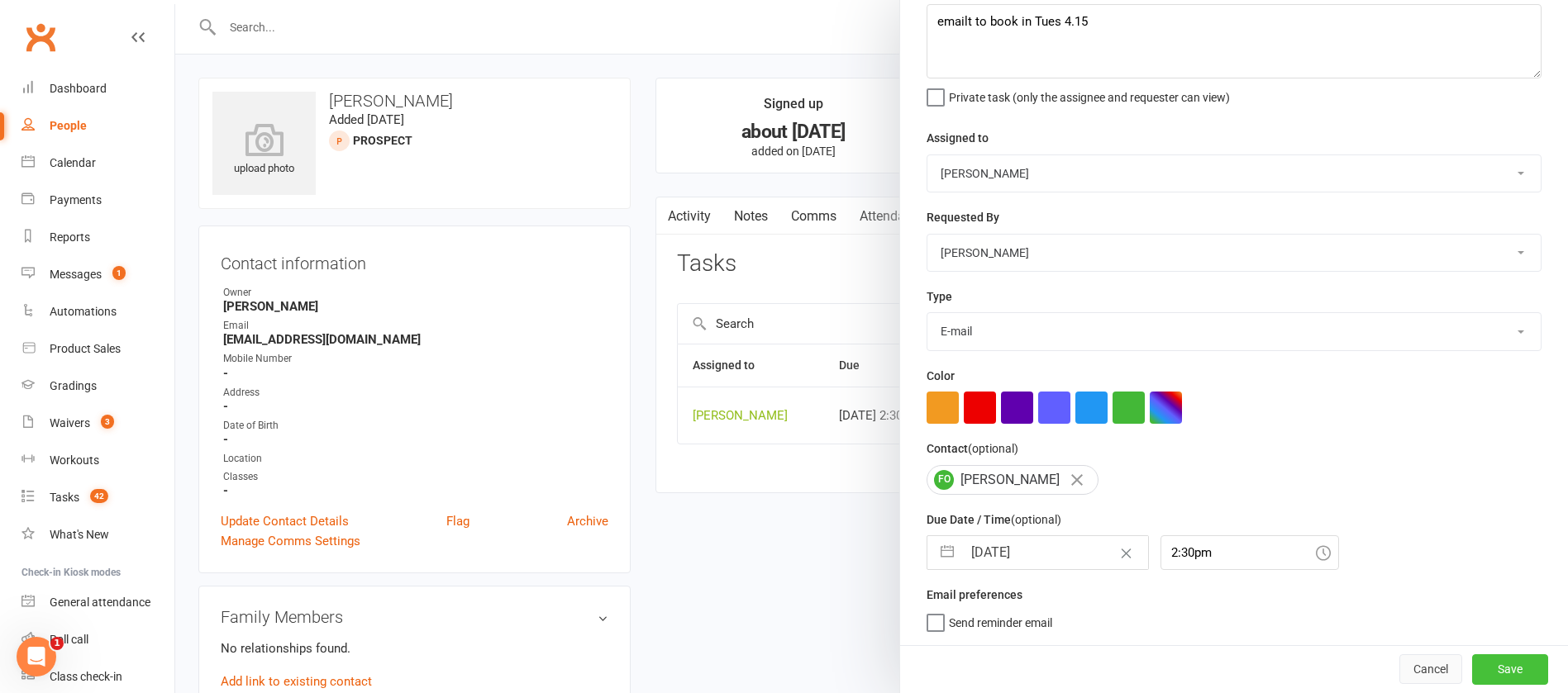
drag, startPoint x: 1461, startPoint y: 664, endPoint x: 1424, endPoint y: 656, distance: 37.9
click at [1472, 663] on button "Save" at bounding box center [1510, 669] width 76 height 29
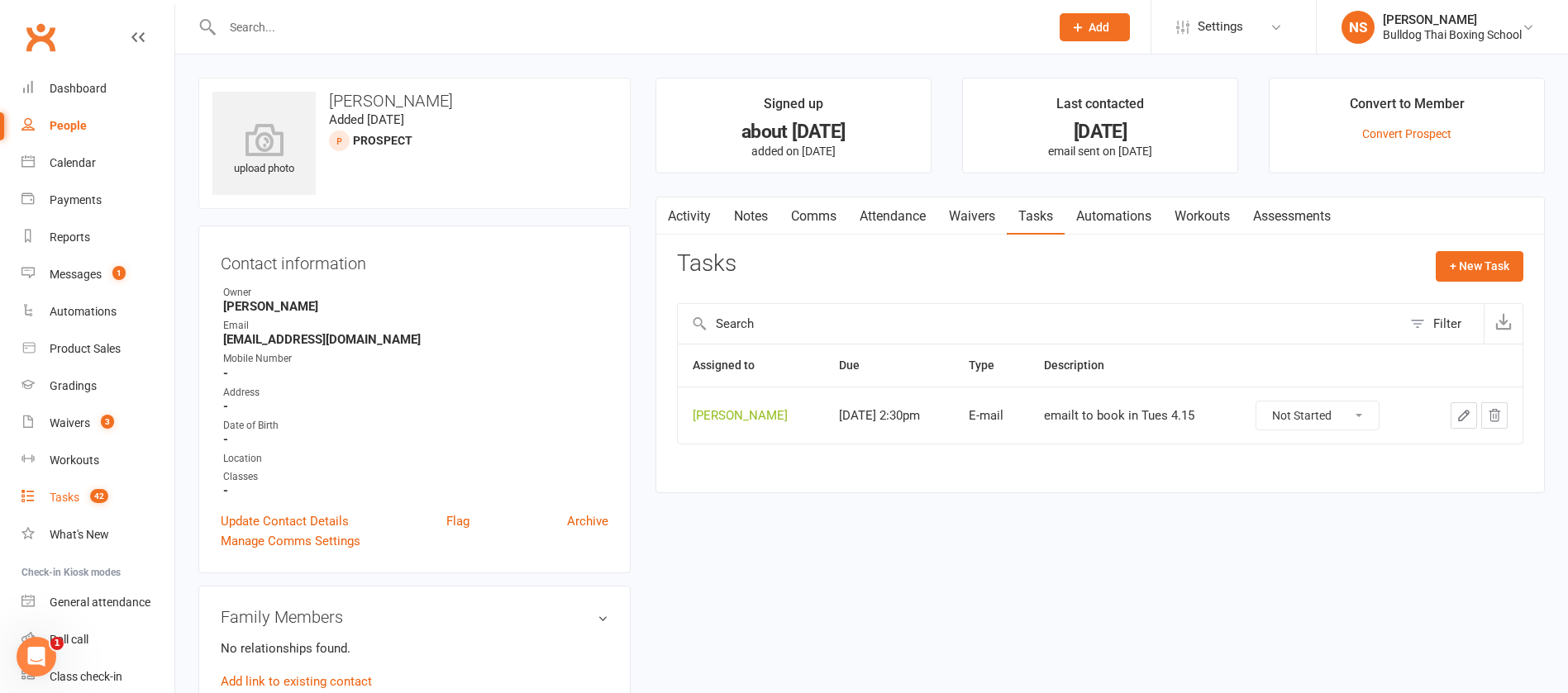
click at [60, 497] on div "Tasks" at bounding box center [64, 497] width 29 height 13
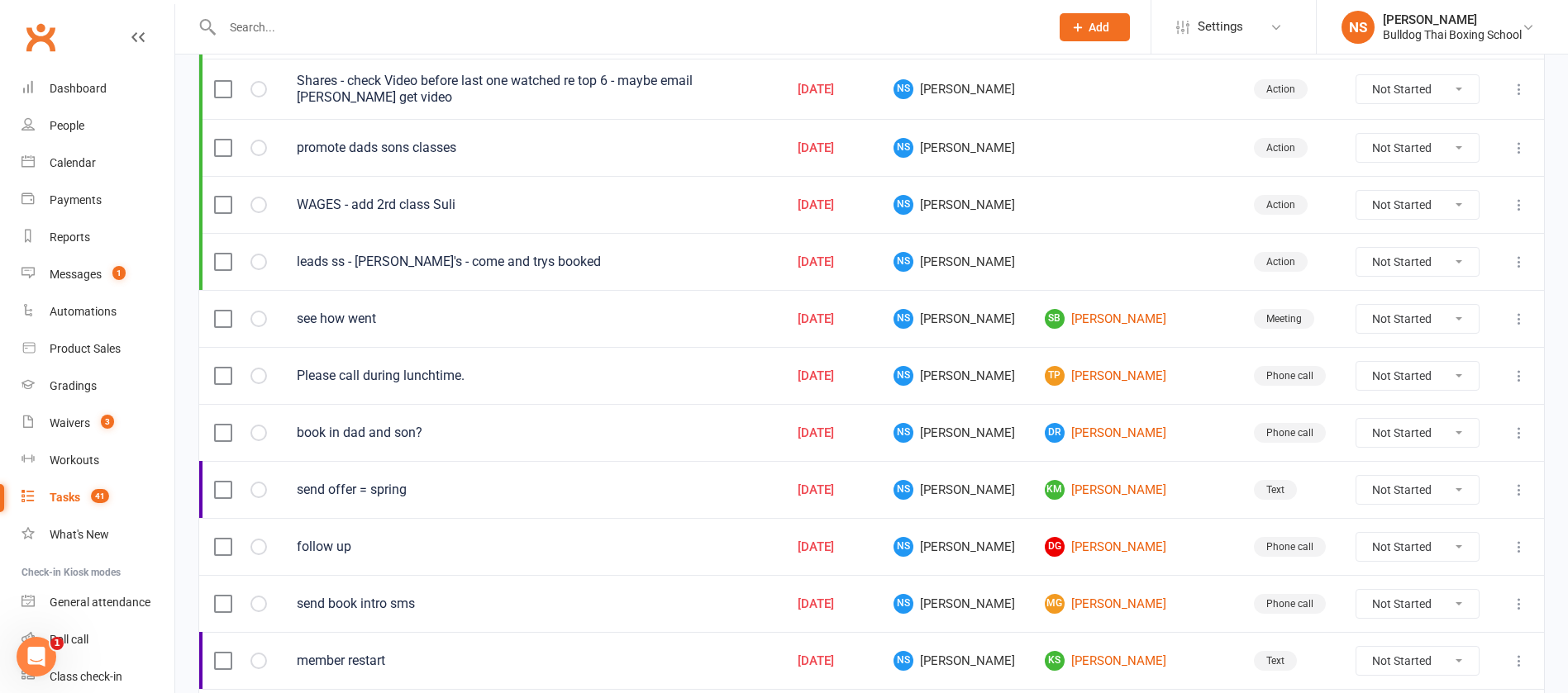
scroll to position [372, 0]
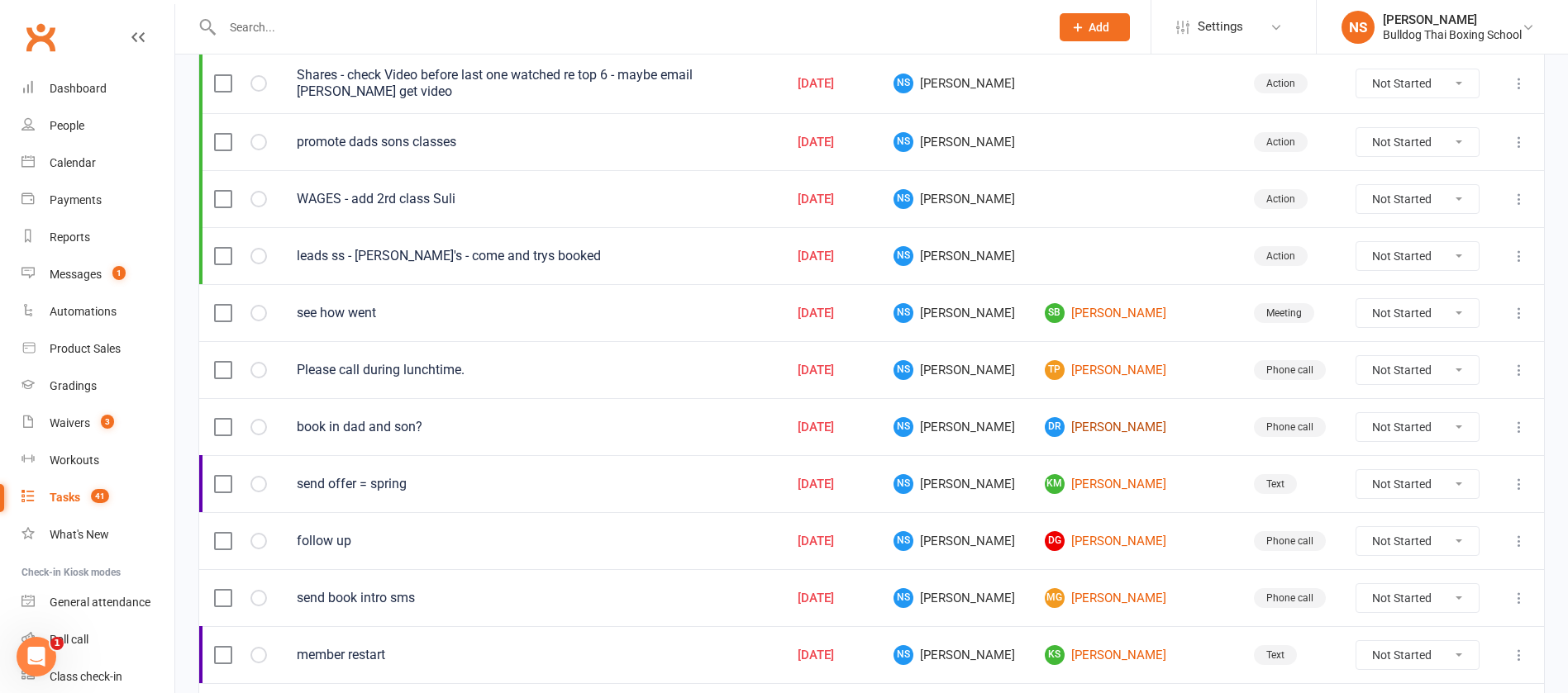
click at [1148, 427] on link "DR Daniel Remblance" at bounding box center [1135, 427] width 180 height 20
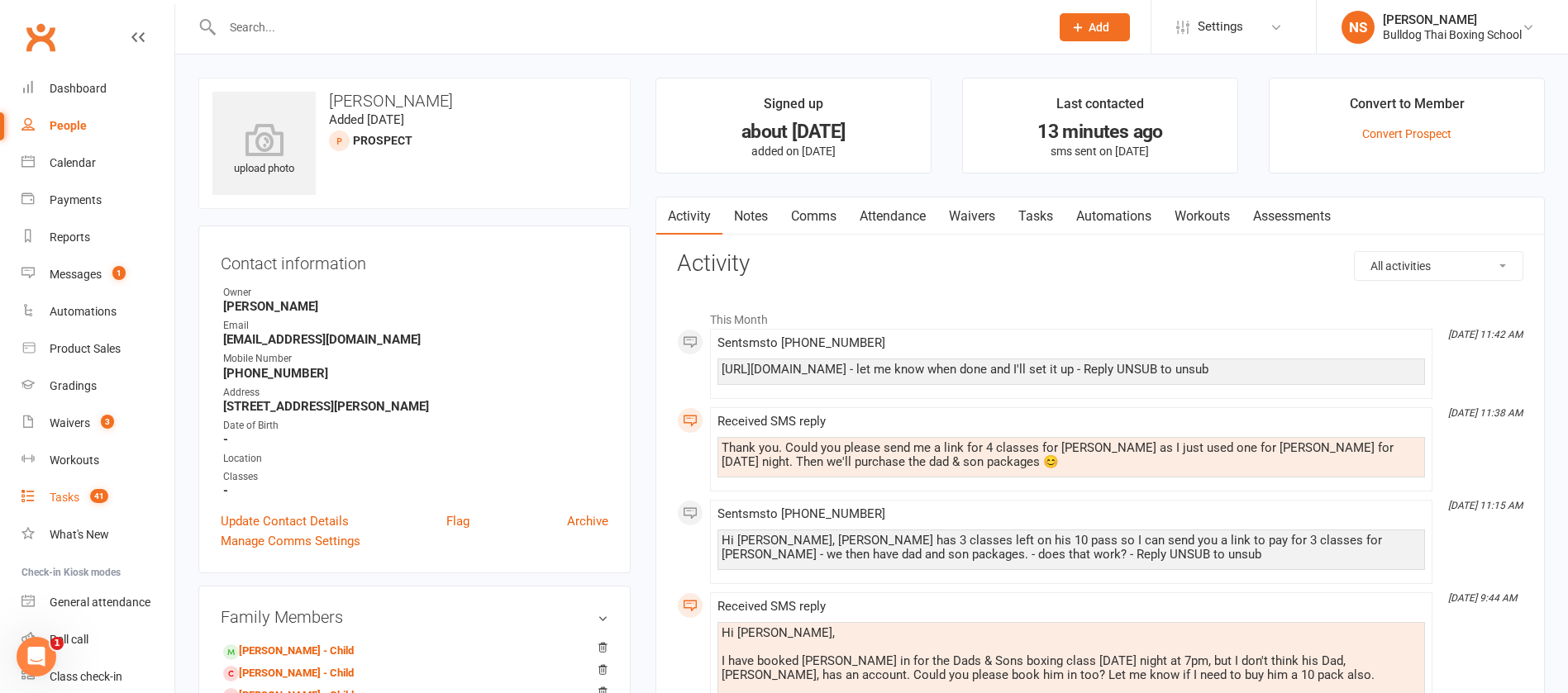
click at [59, 493] on div "Tasks" at bounding box center [64, 497] width 29 height 13
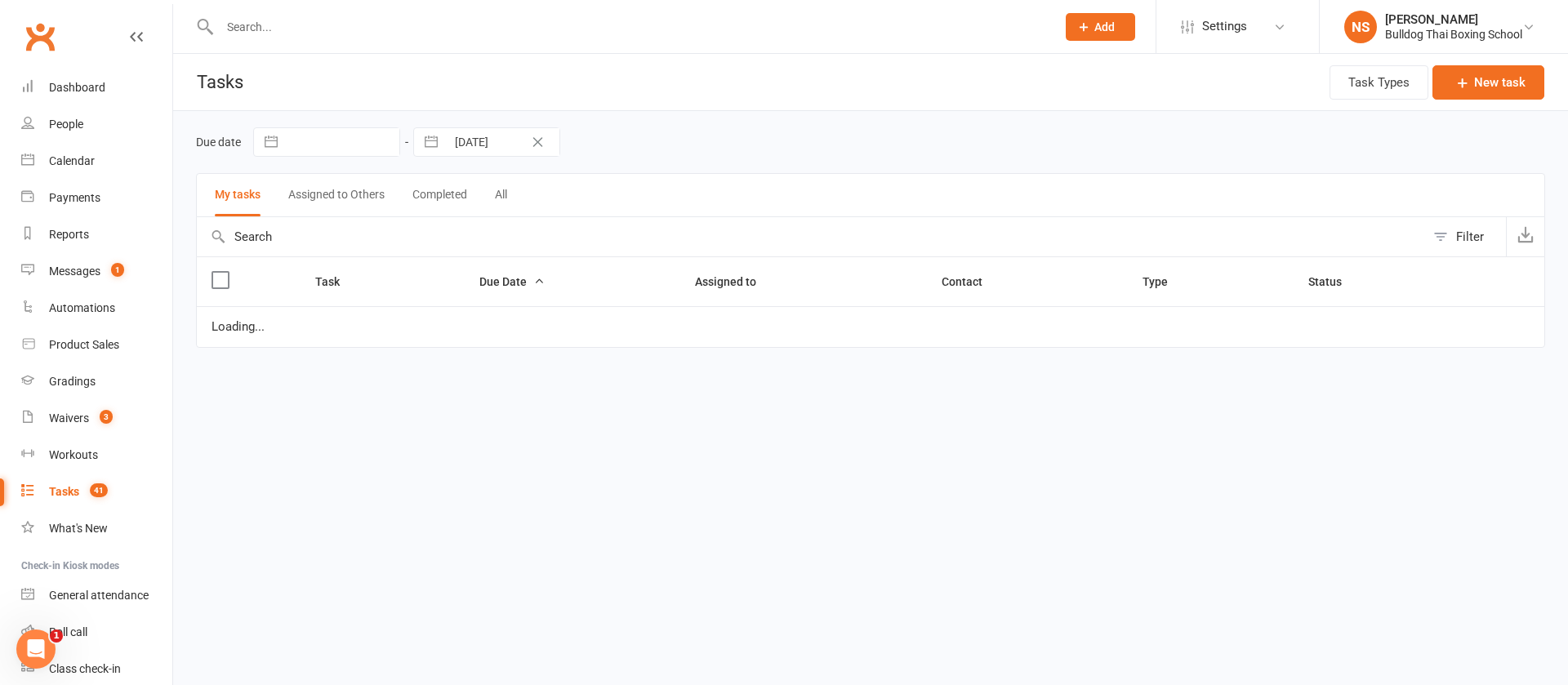
click at [58, 487] on div "Tasks" at bounding box center [63, 491] width 30 height 13
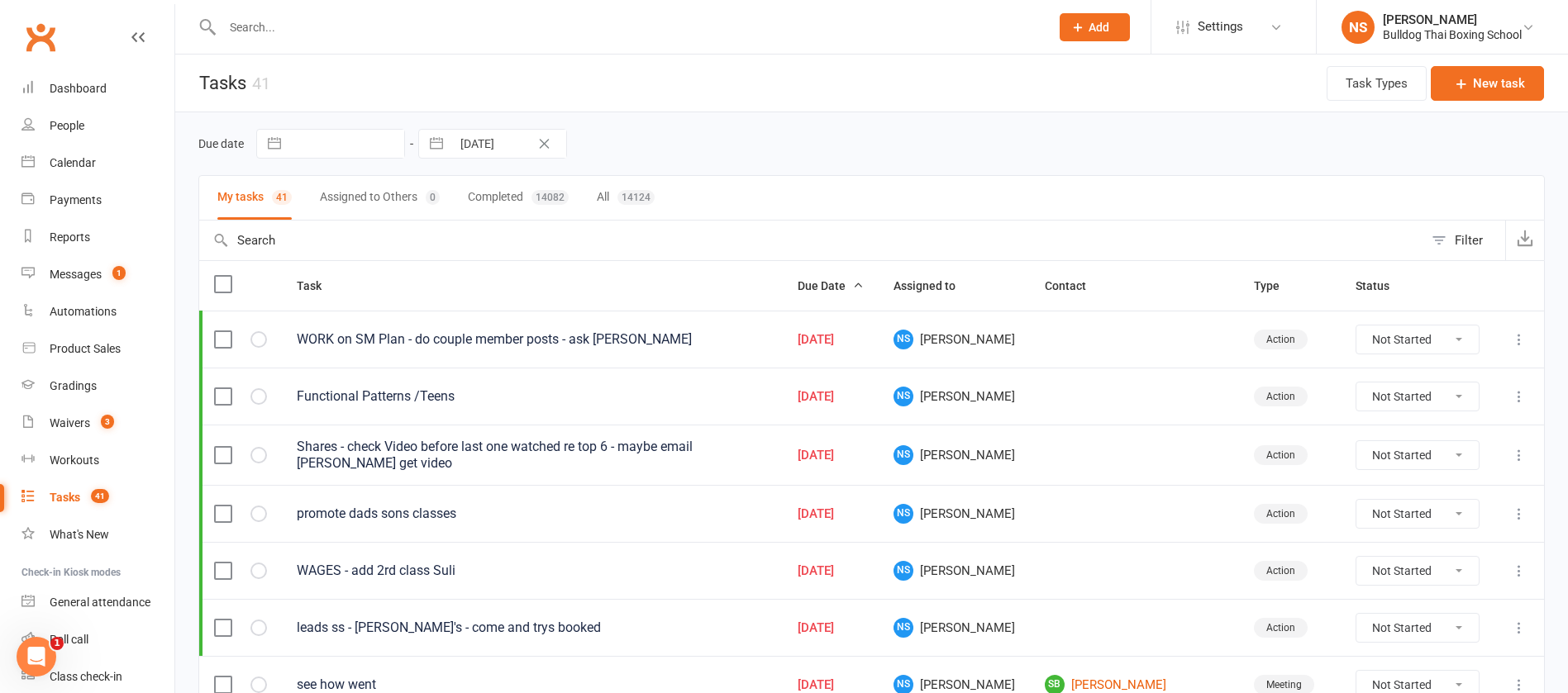
click at [63, 499] on div "Tasks" at bounding box center [64, 497] width 30 height 13
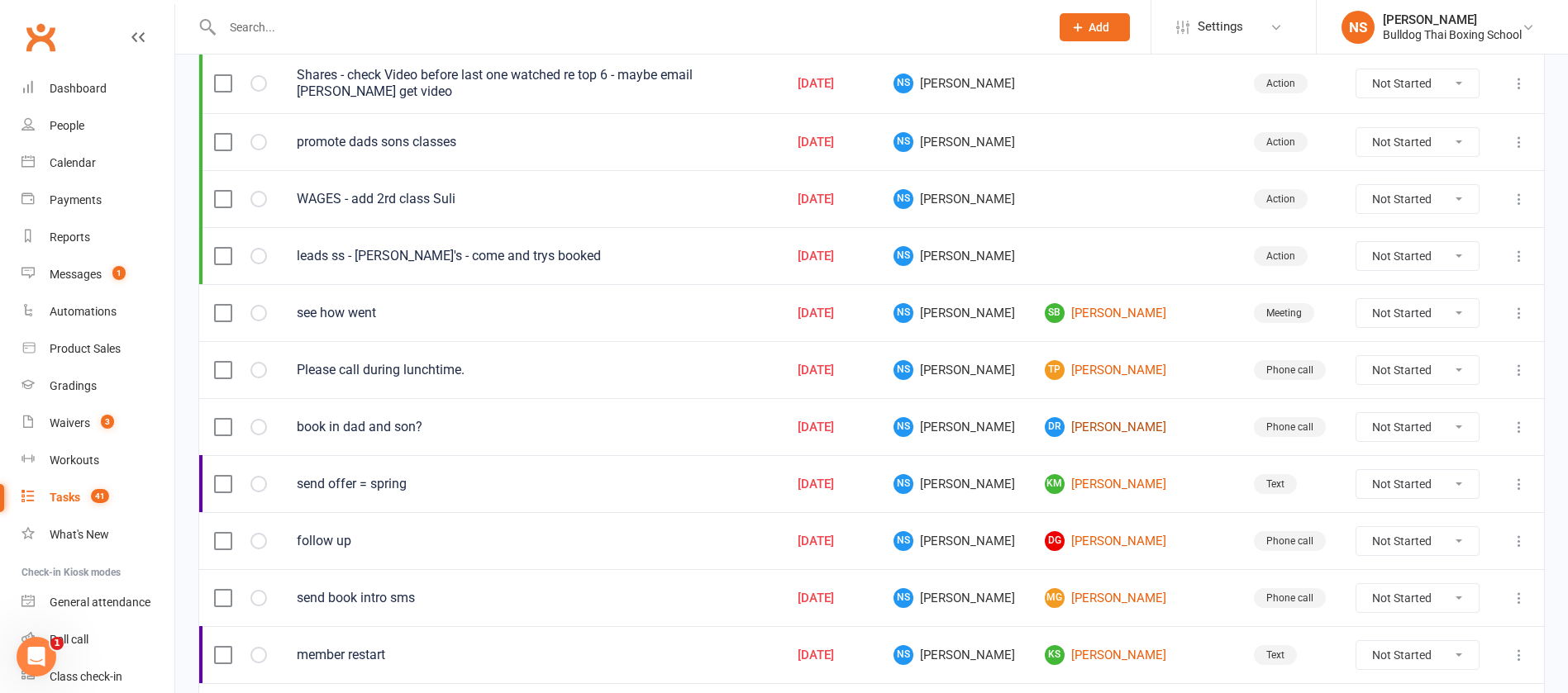
scroll to position [496, 0]
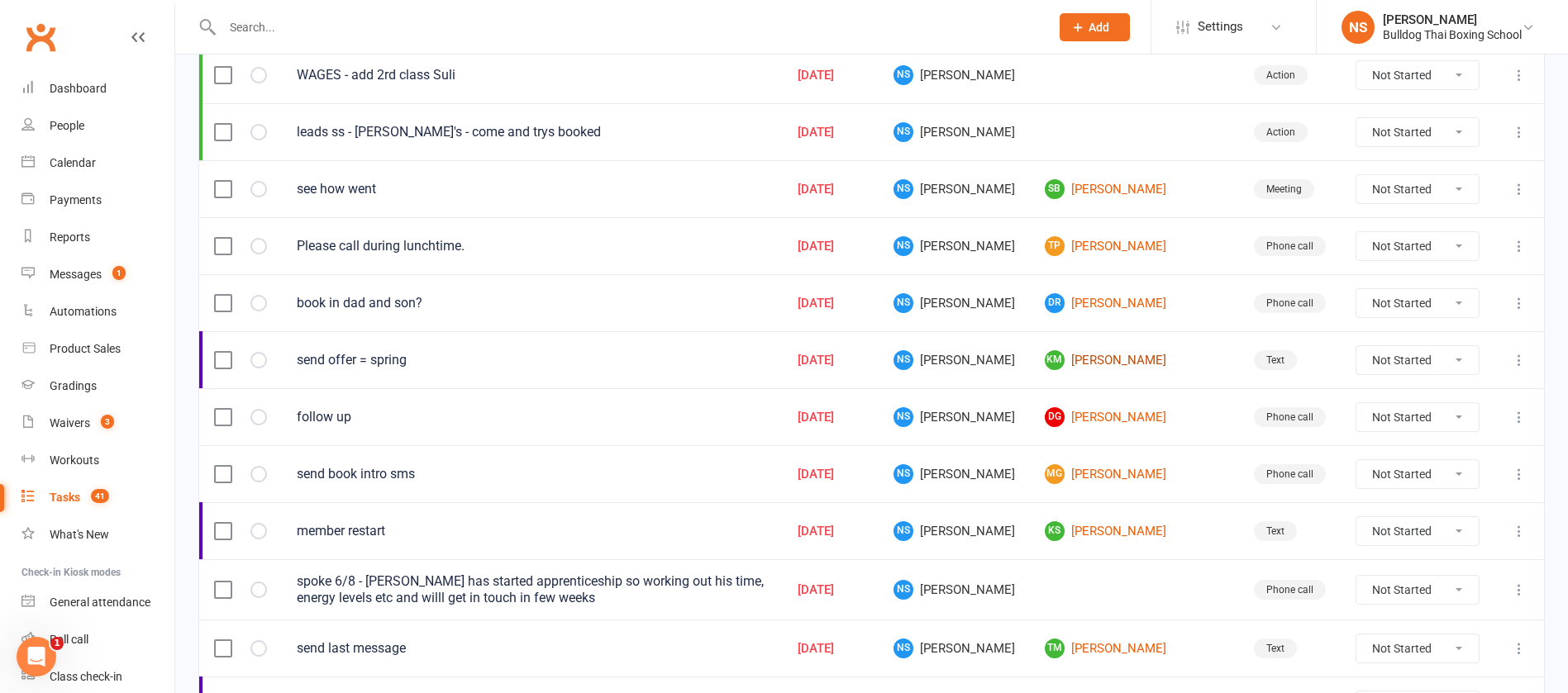
click at [1100, 359] on link "KM Katie Marsh" at bounding box center [1135, 360] width 180 height 20
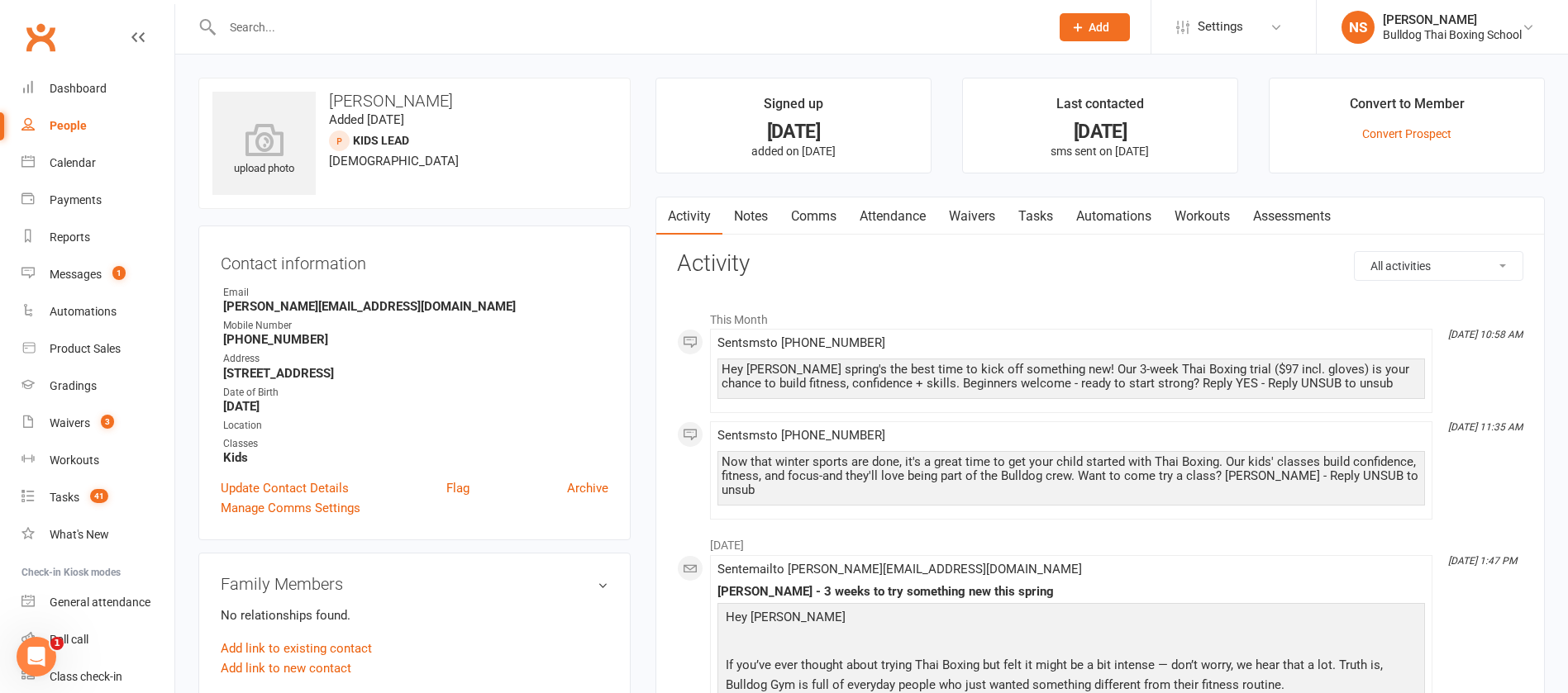
click at [1042, 217] on link "Tasks" at bounding box center [1035, 217] width 58 height 38
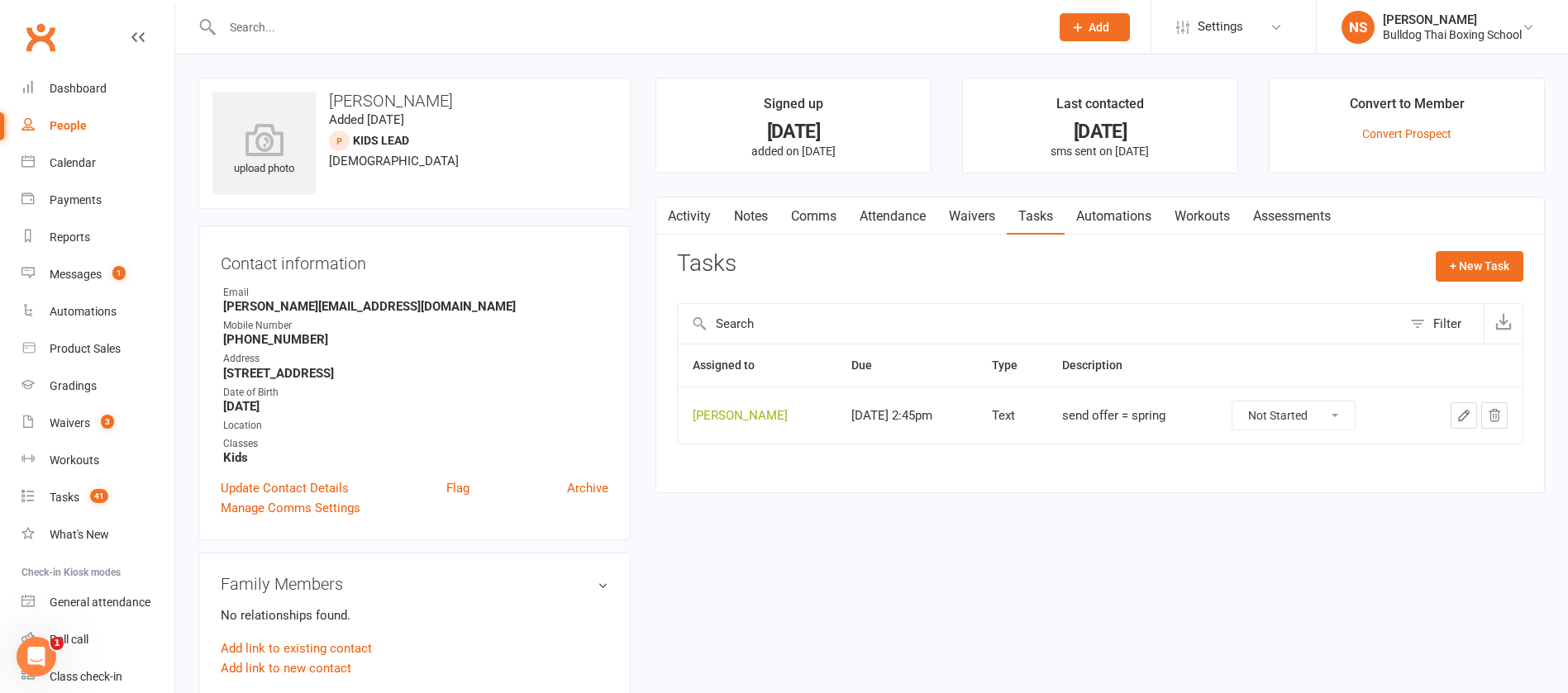
click at [1464, 411] on icon "button" at bounding box center [1464, 415] width 15 height 15
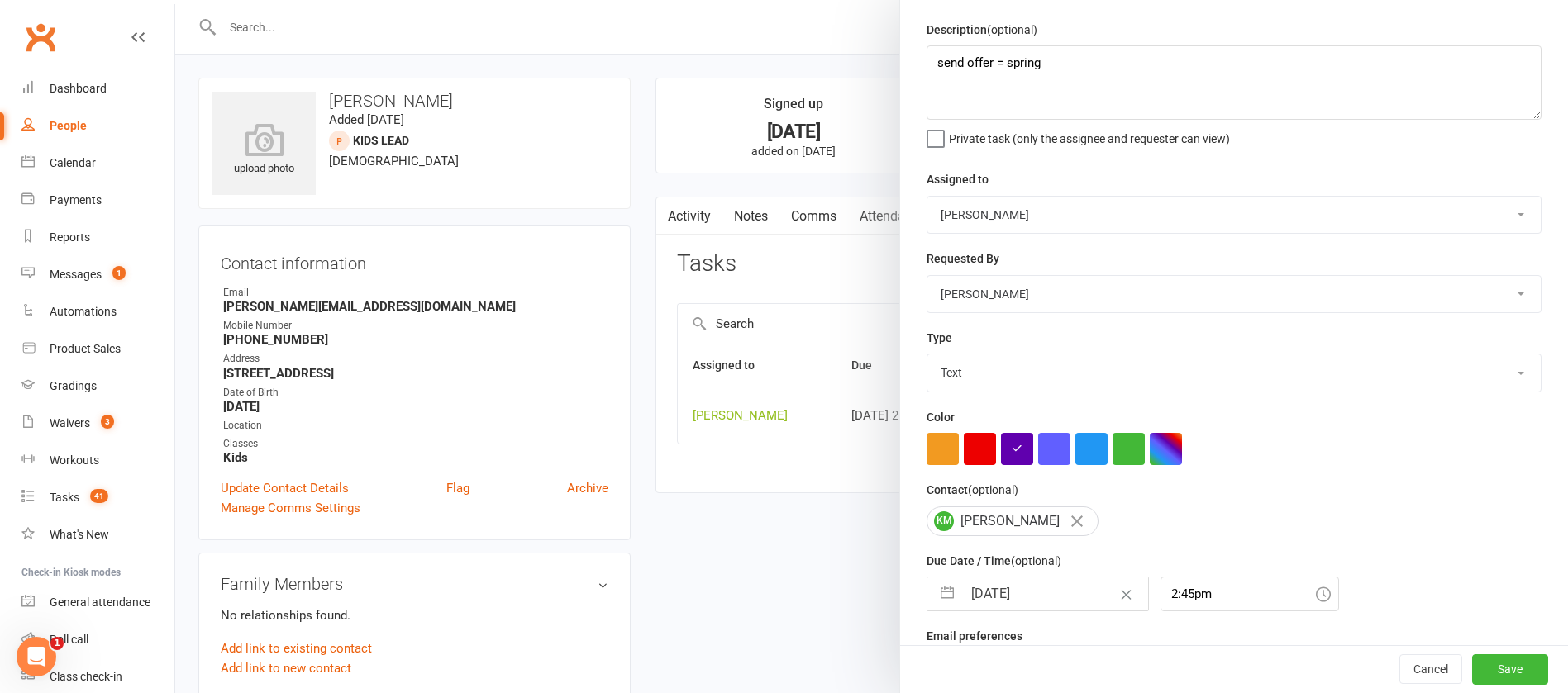
scroll to position [98, 0]
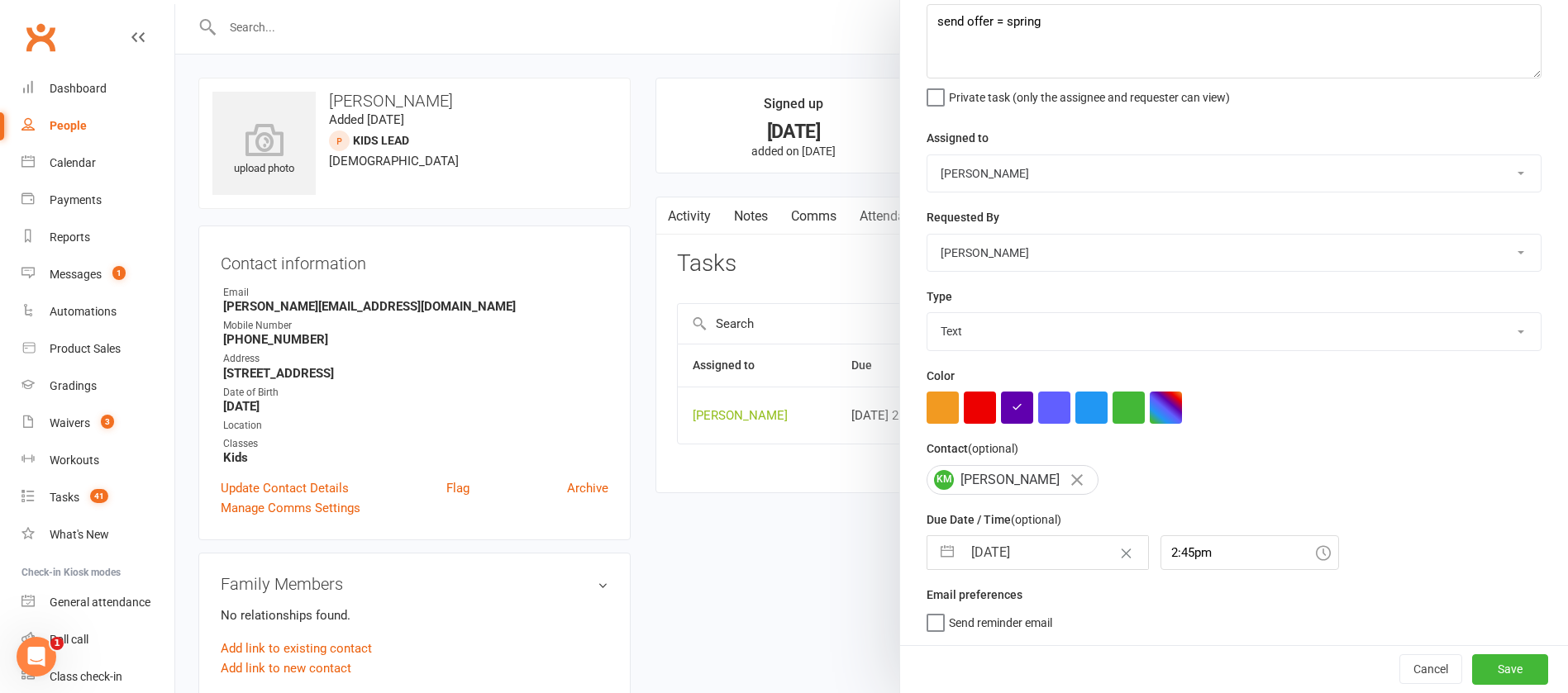
click at [1053, 555] on input "[DATE]" at bounding box center [1055, 552] width 186 height 33
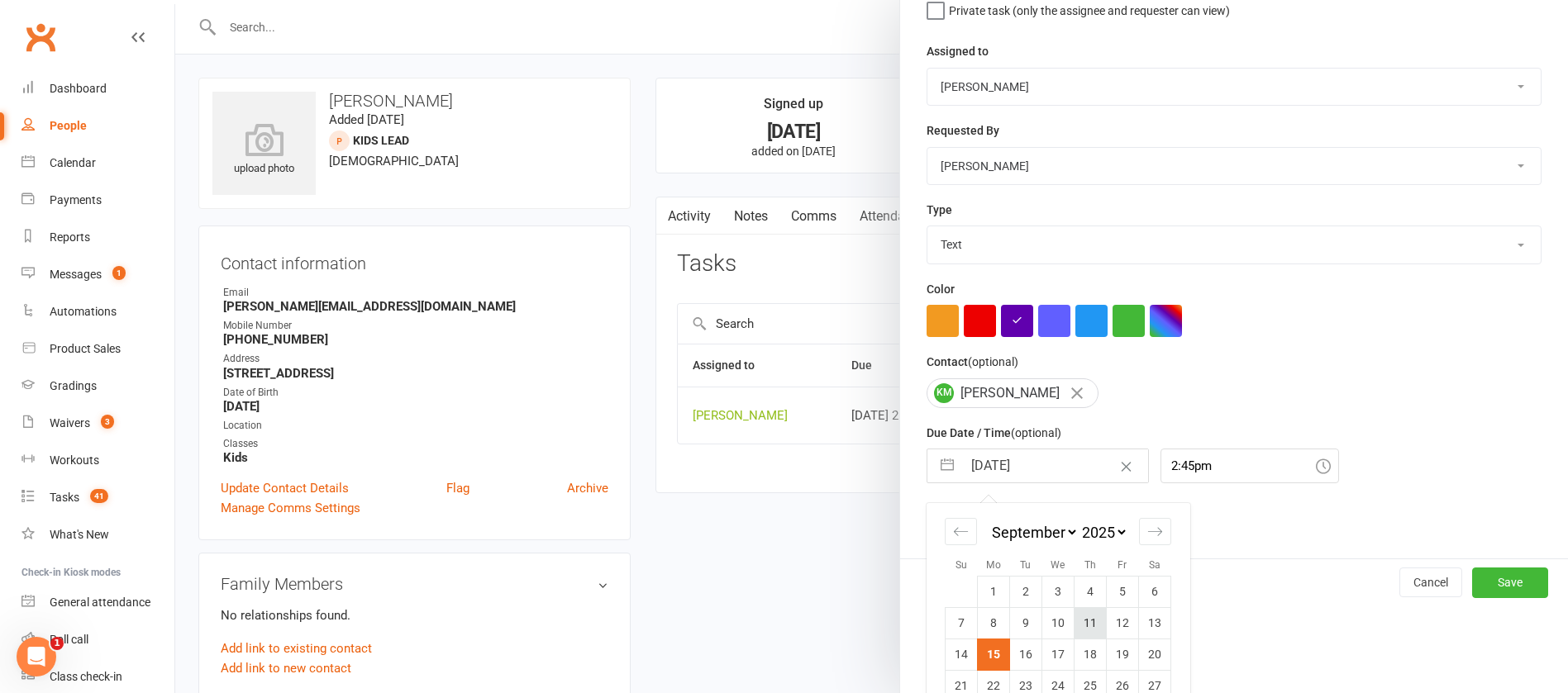
scroll to position [243, 0]
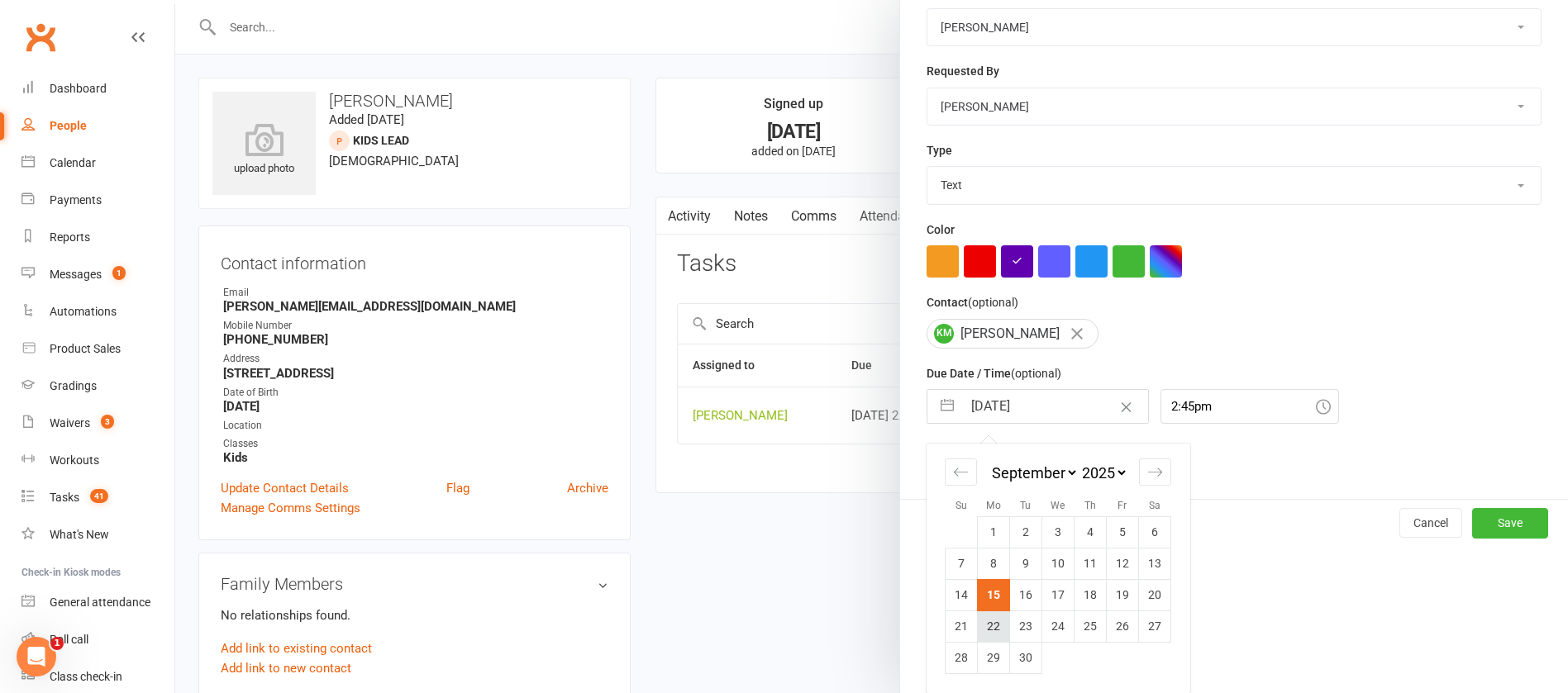
click at [983, 625] on td "22" at bounding box center [994, 627] width 32 height 31
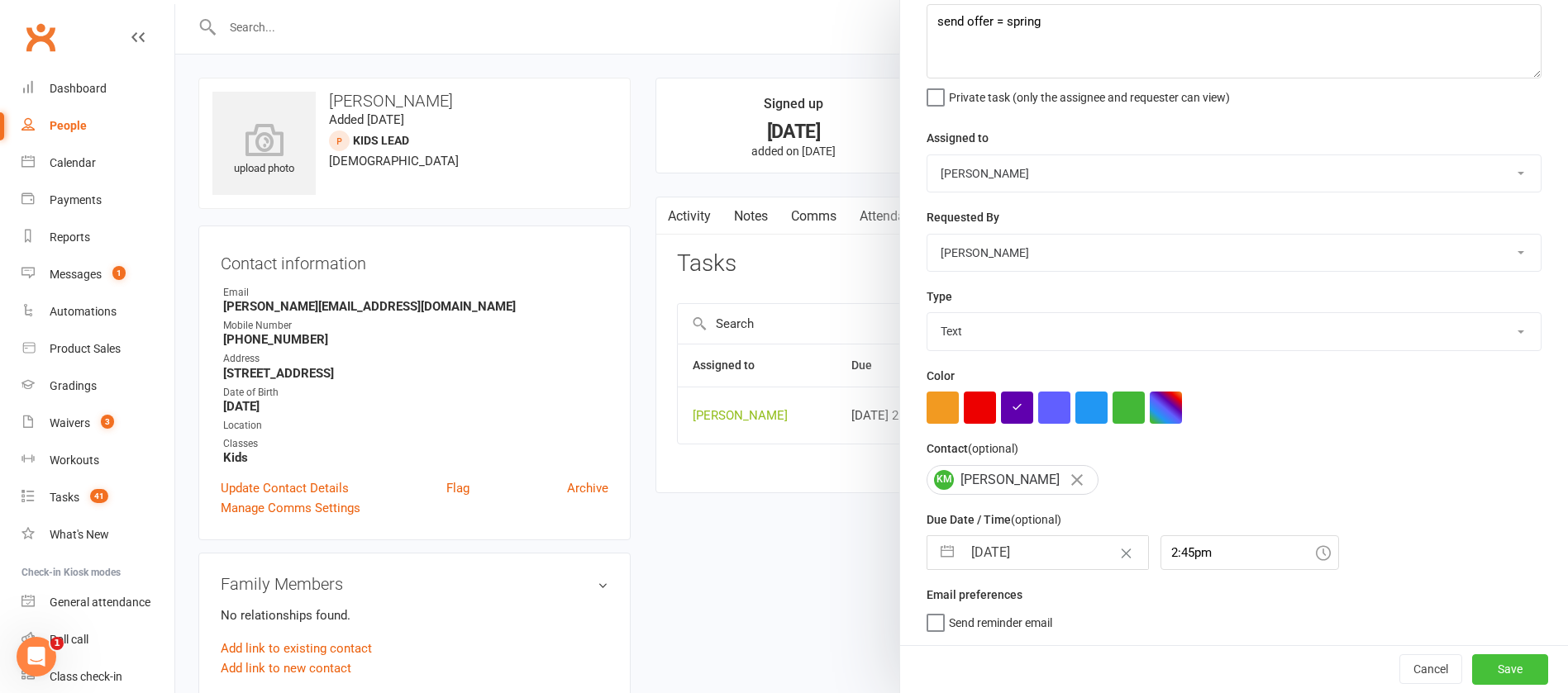
drag, startPoint x: 1451, startPoint y: 665, endPoint x: 1424, endPoint y: 653, distance: 29.5
click at [1472, 665] on button "Save" at bounding box center [1510, 669] width 76 height 29
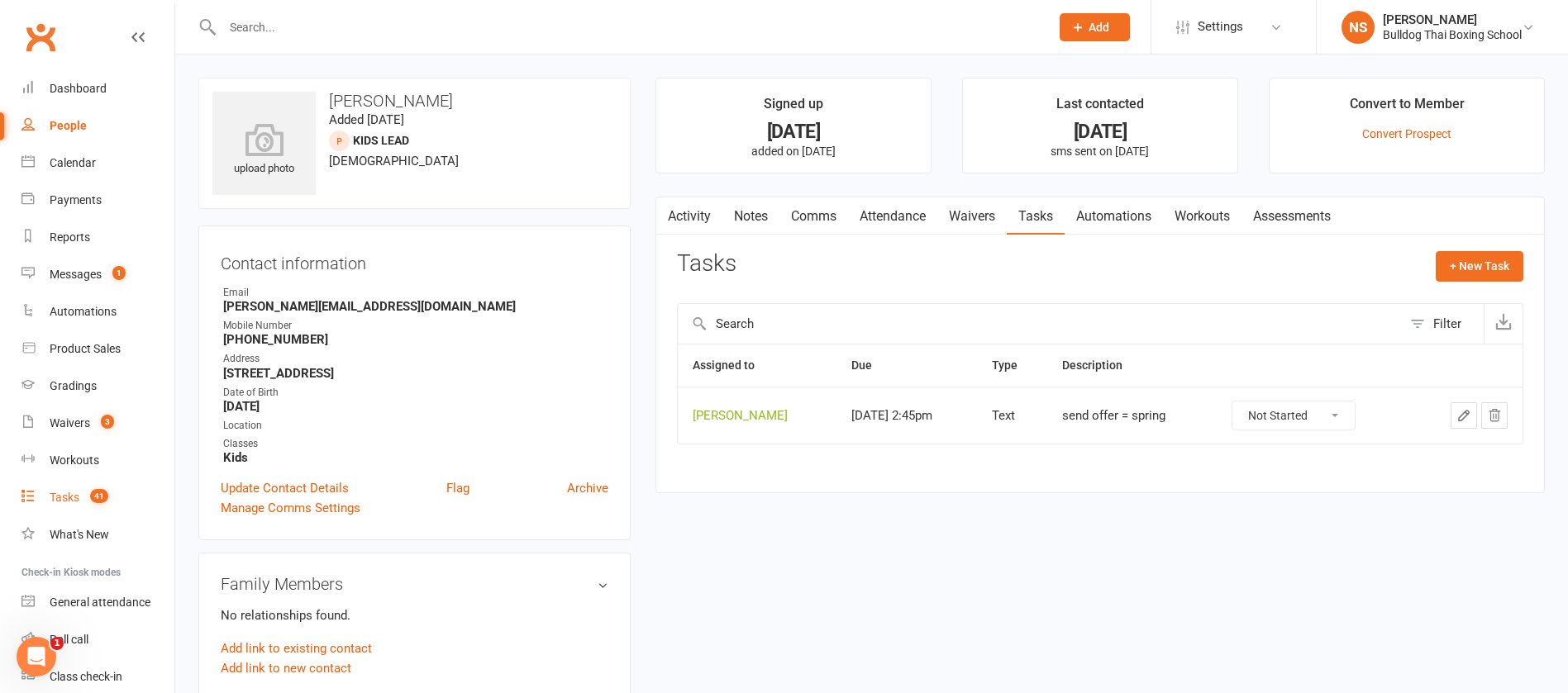
click at [59, 495] on div "Tasks" at bounding box center [64, 497] width 29 height 13
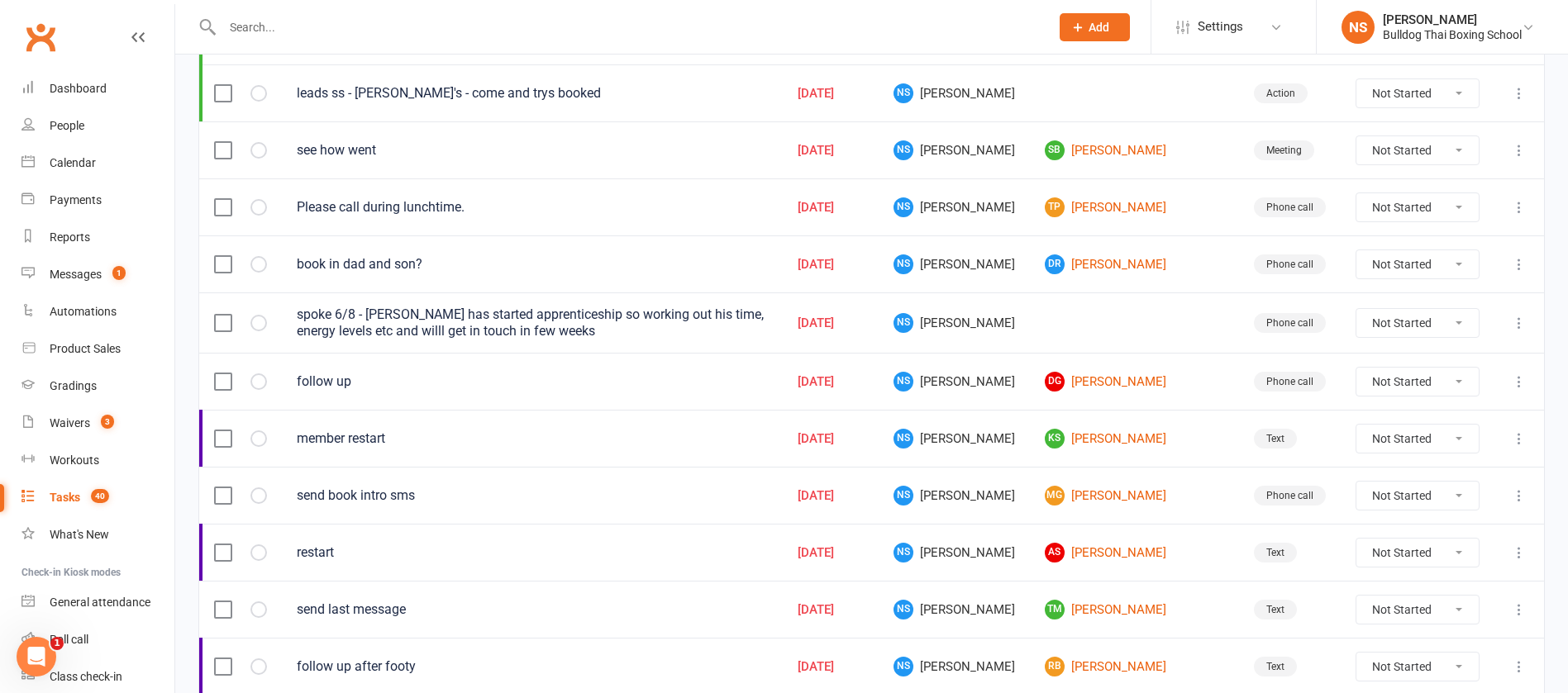
scroll to position [496, 0]
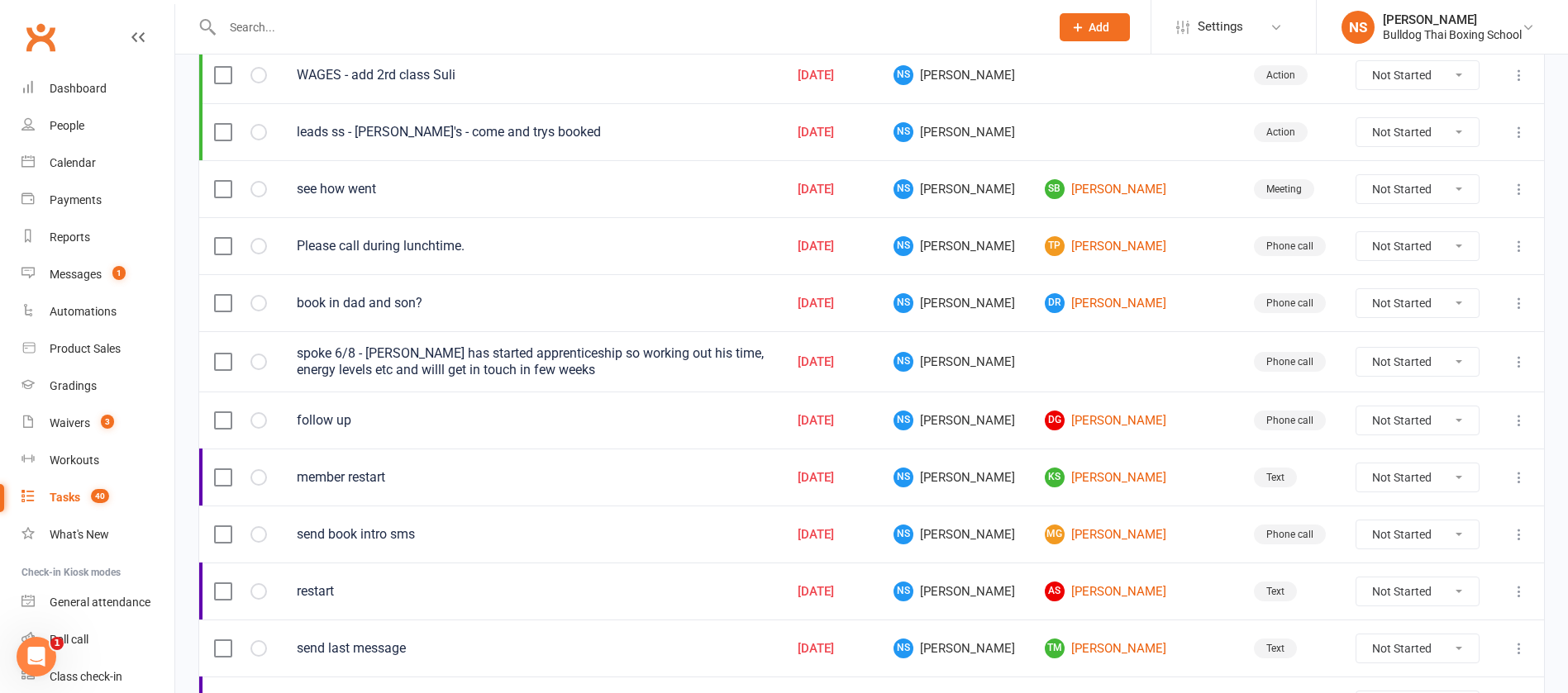
click at [730, 353] on div "spoke 6/8 - Son Zane has started apprenticeship so working out his time, energy…" at bounding box center [533, 362] width 471 height 33
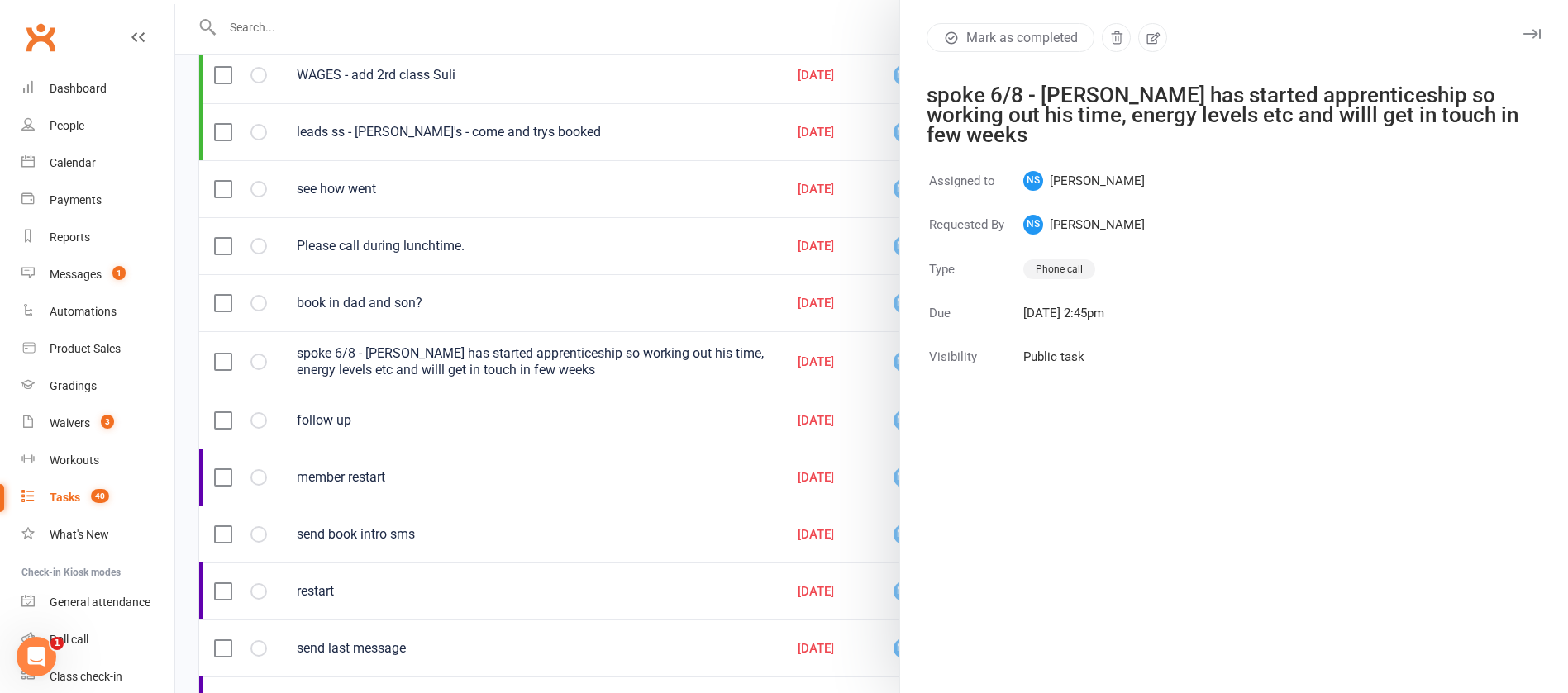
click at [730, 353] on div at bounding box center [871, 346] width 1393 height 693
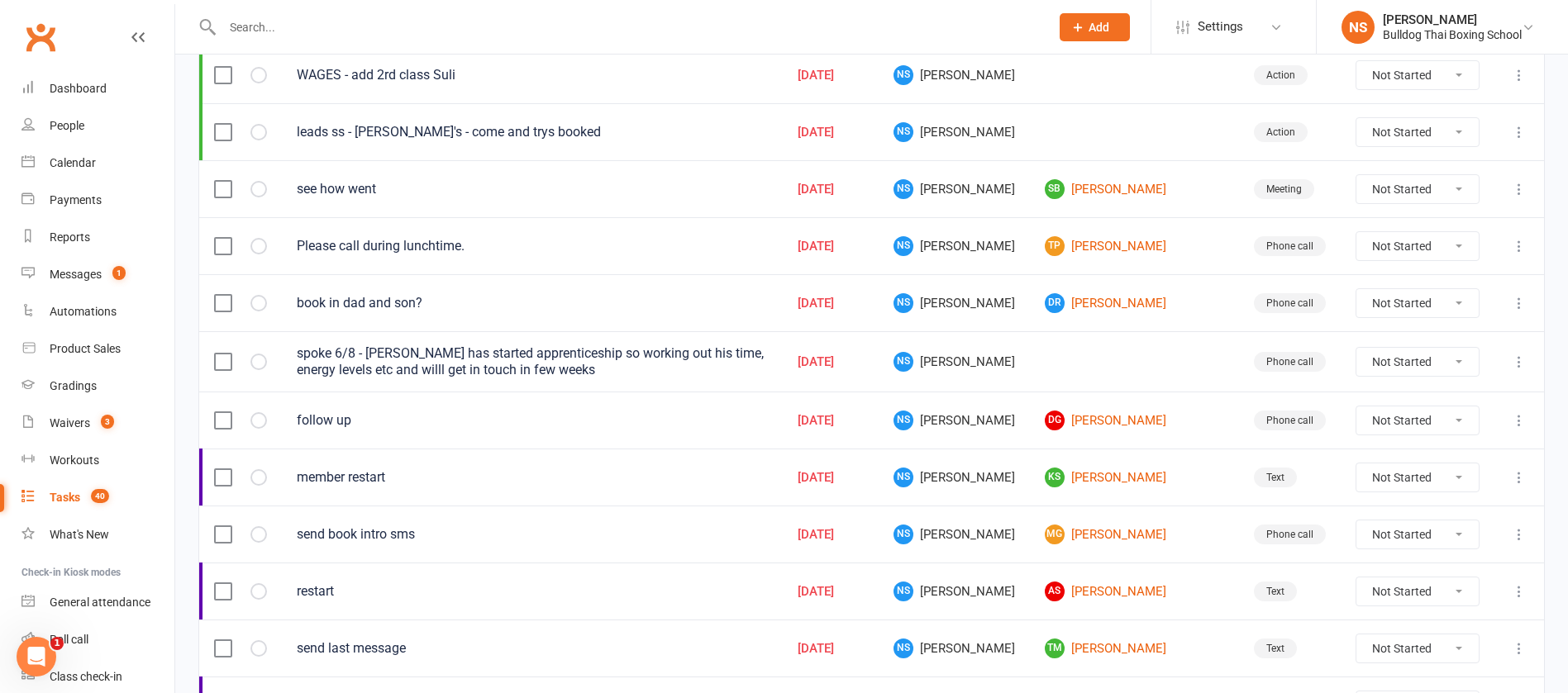
click at [1144, 360] on td at bounding box center [1135, 362] width 209 height 60
click at [1464, 359] on select "Not Started In Progress Waiting Complete" at bounding box center [1418, 362] width 123 height 28
click at [1356, 348] on select "Not Started In Progress Waiting Complete" at bounding box center [1418, 362] width 123 height 28
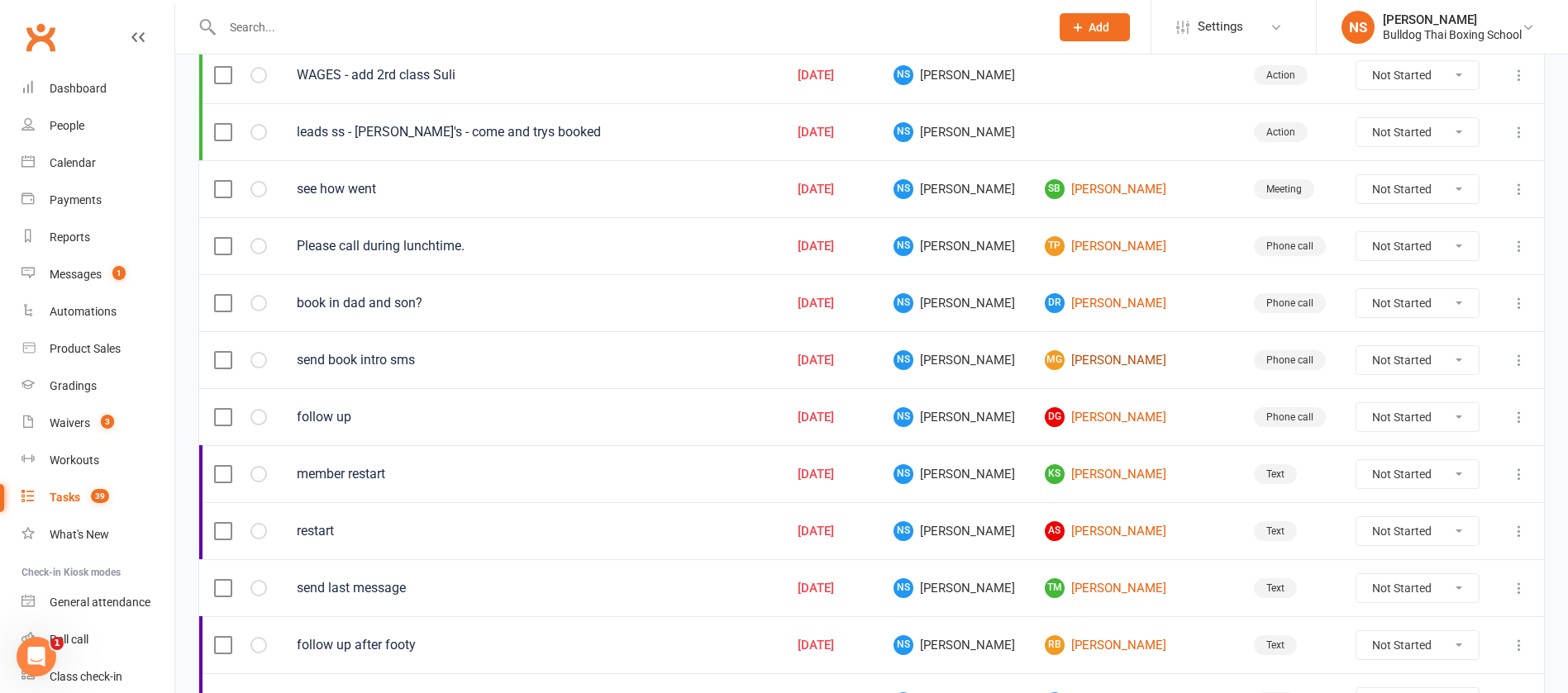
click at [1118, 356] on link "MG Mauricio Glz" at bounding box center [1135, 360] width 180 height 20
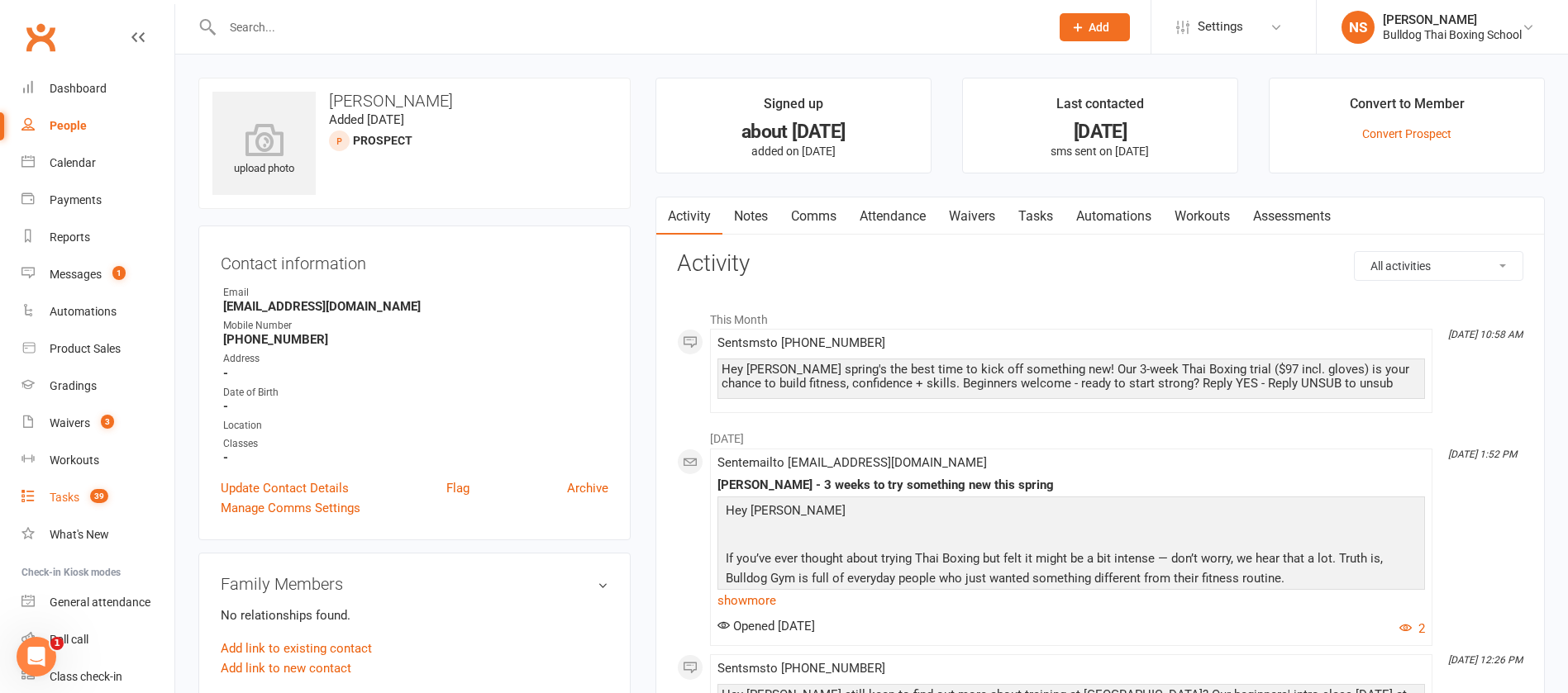
click at [57, 502] on div "Tasks" at bounding box center [64, 497] width 29 height 13
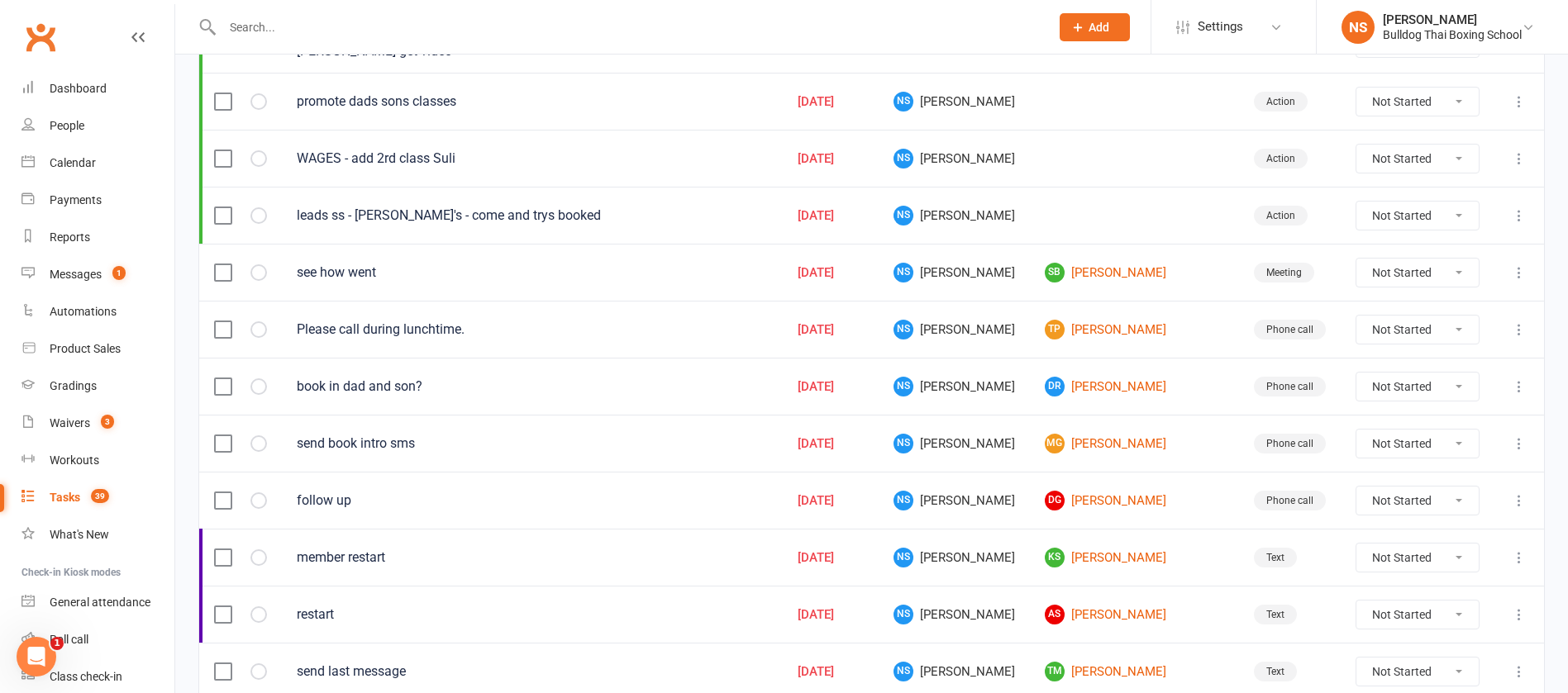
scroll to position [496, 0]
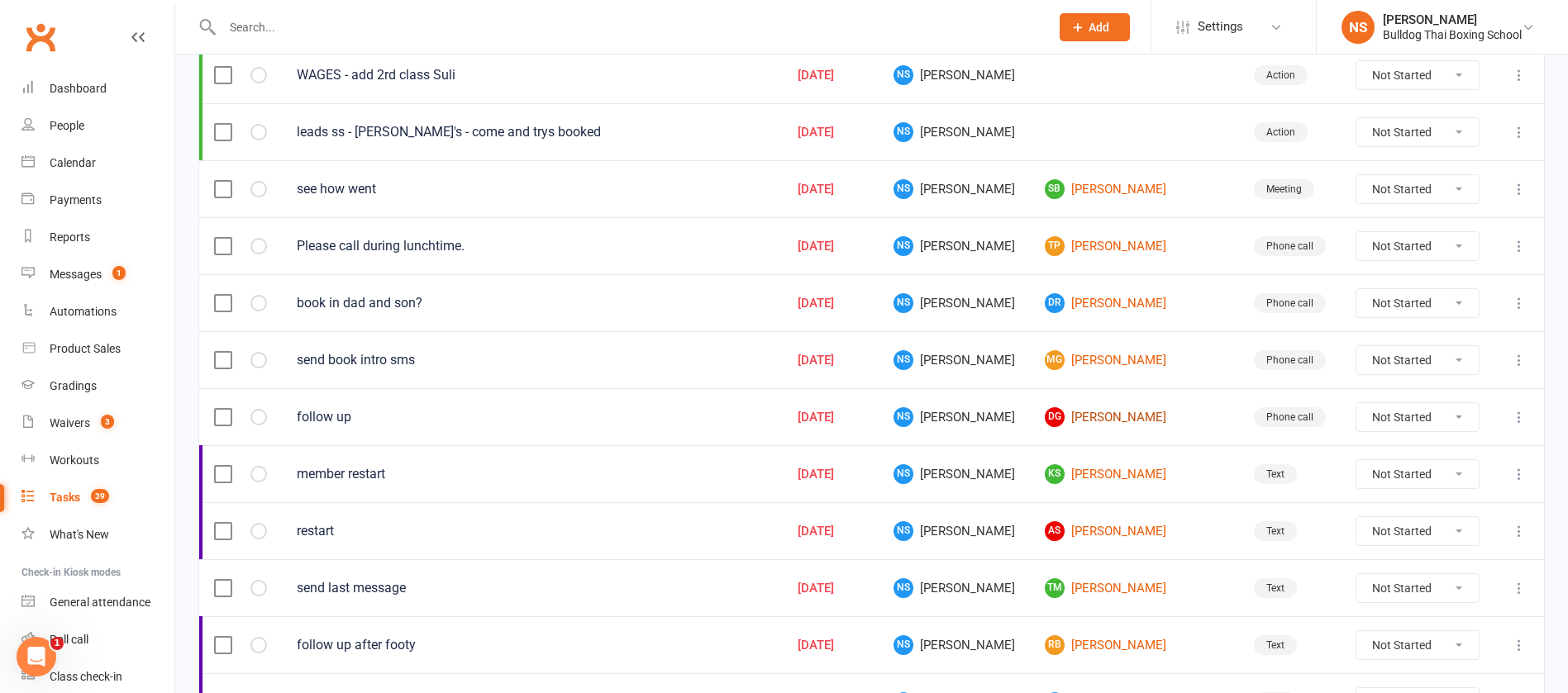
click at [1094, 413] on link "DG David G" at bounding box center [1135, 417] width 180 height 20
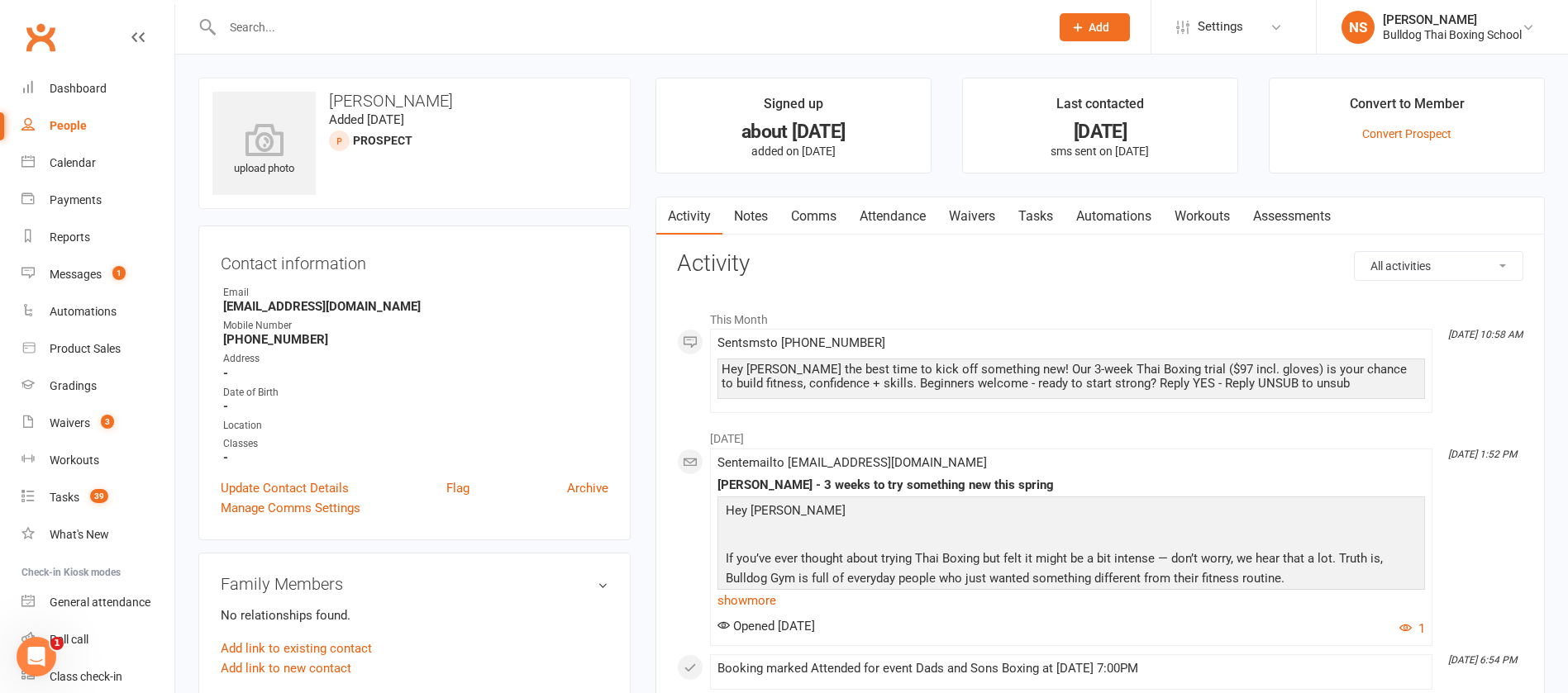
click at [760, 205] on link "Notes" at bounding box center [751, 217] width 57 height 38
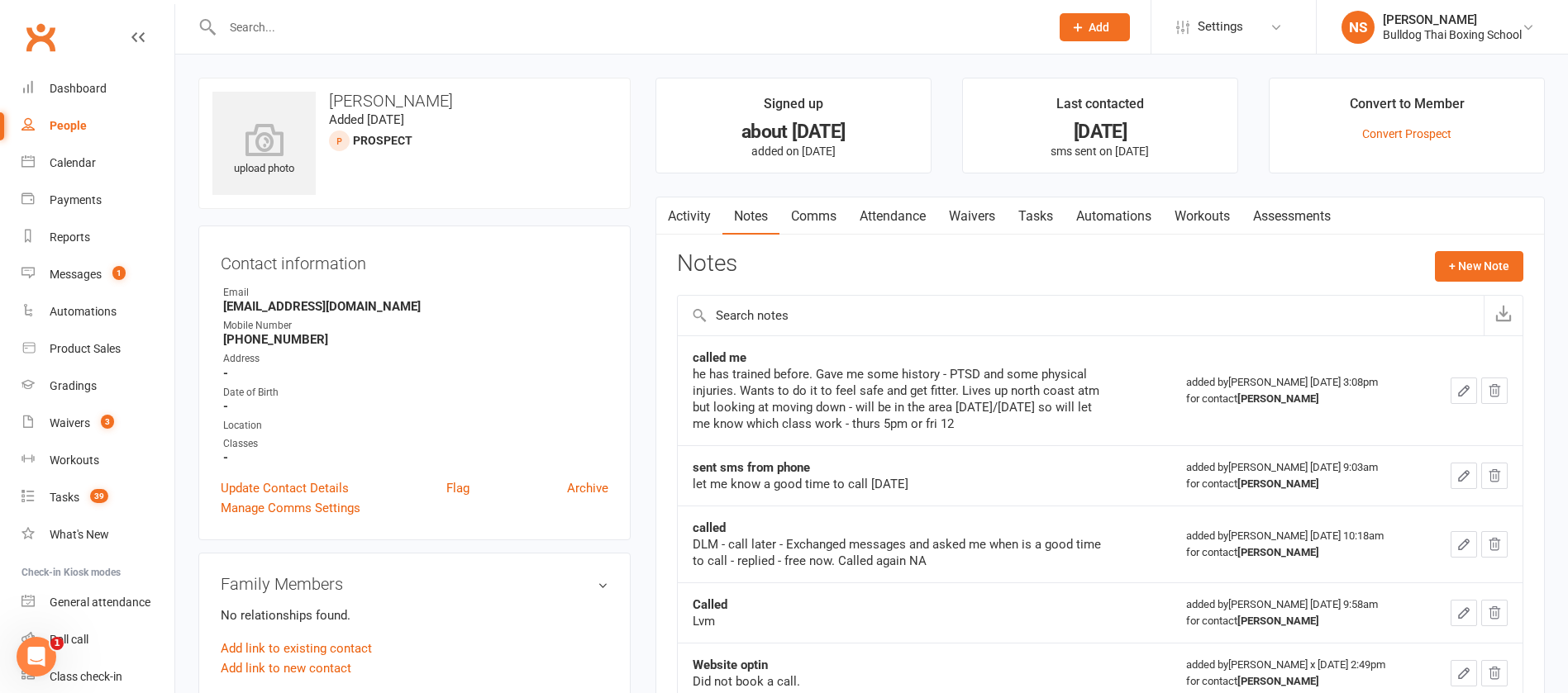
click at [1040, 219] on link "Tasks" at bounding box center [1035, 217] width 58 height 38
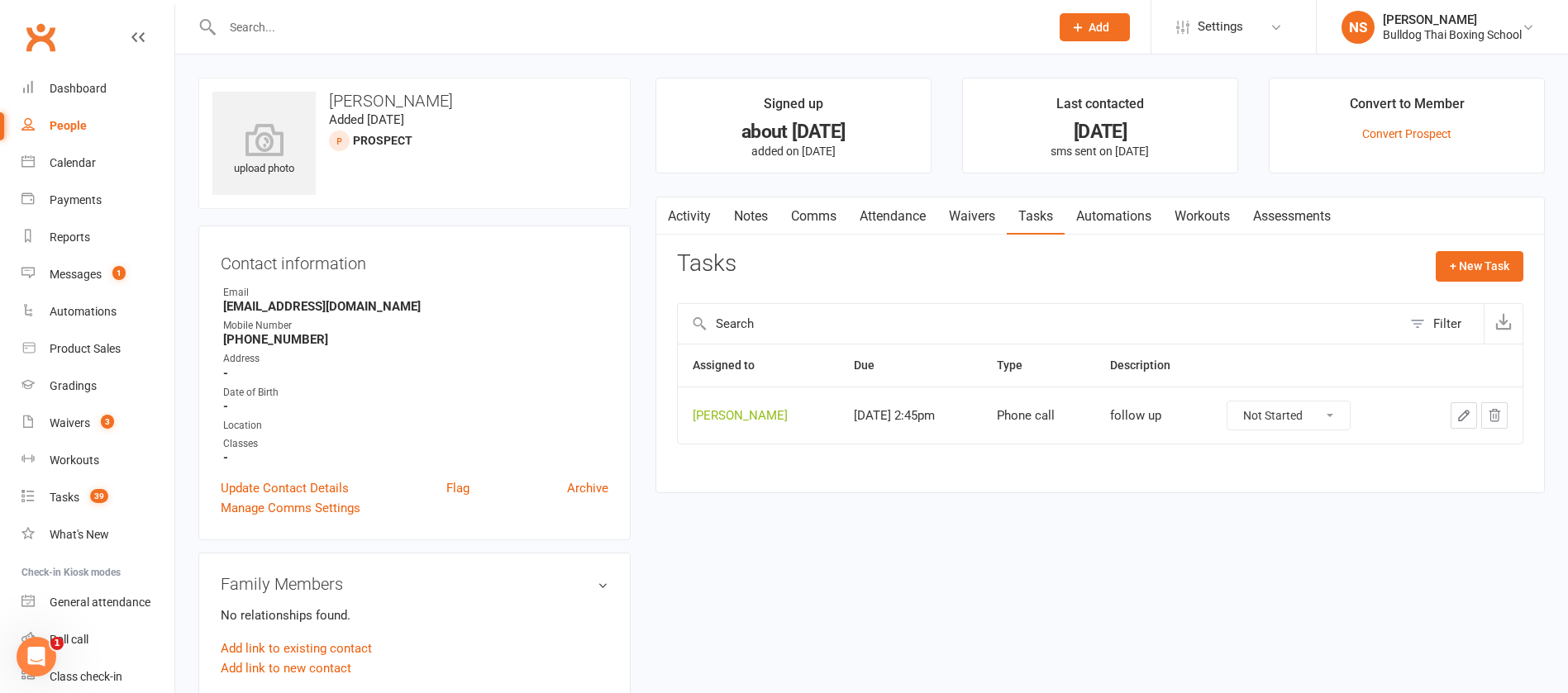
click at [1464, 413] on icon "button" at bounding box center [1464, 415] width 15 height 15
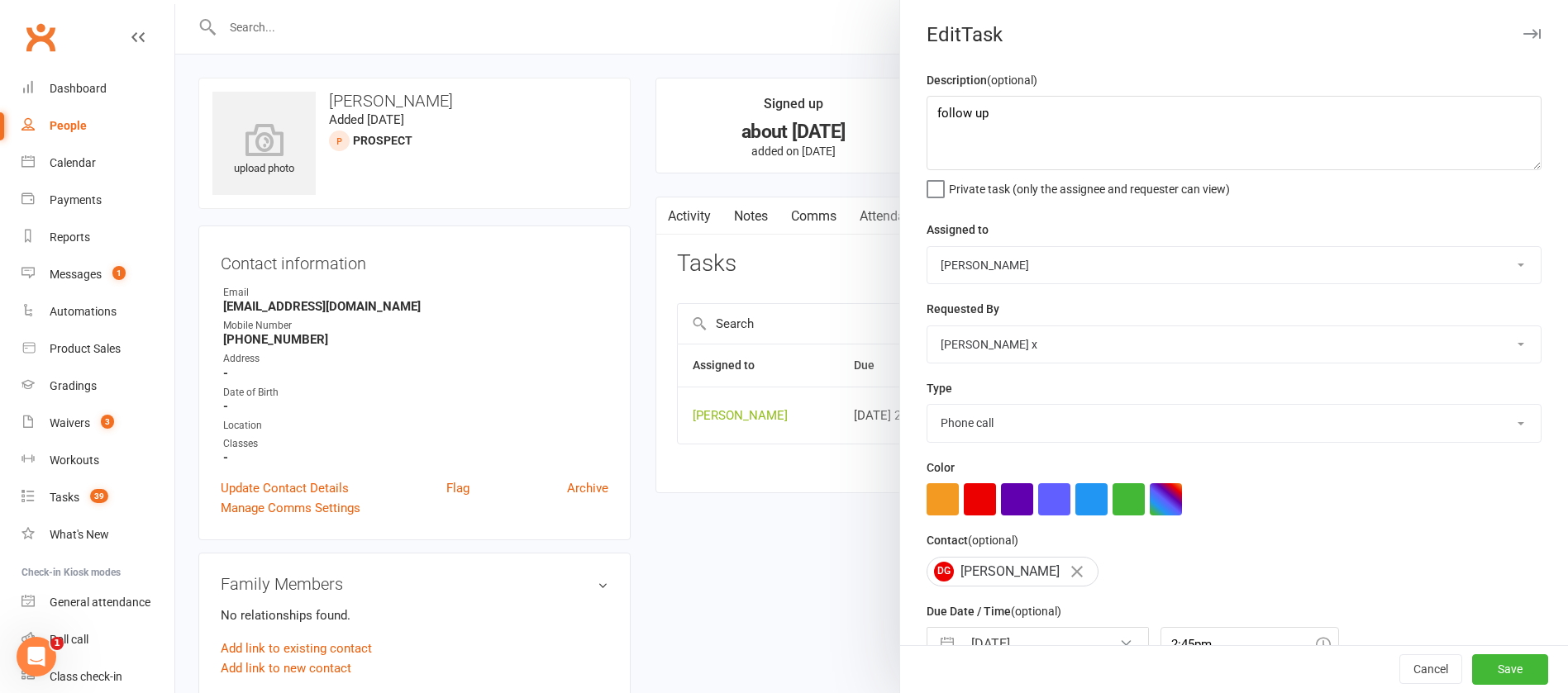
scroll to position [98, 0]
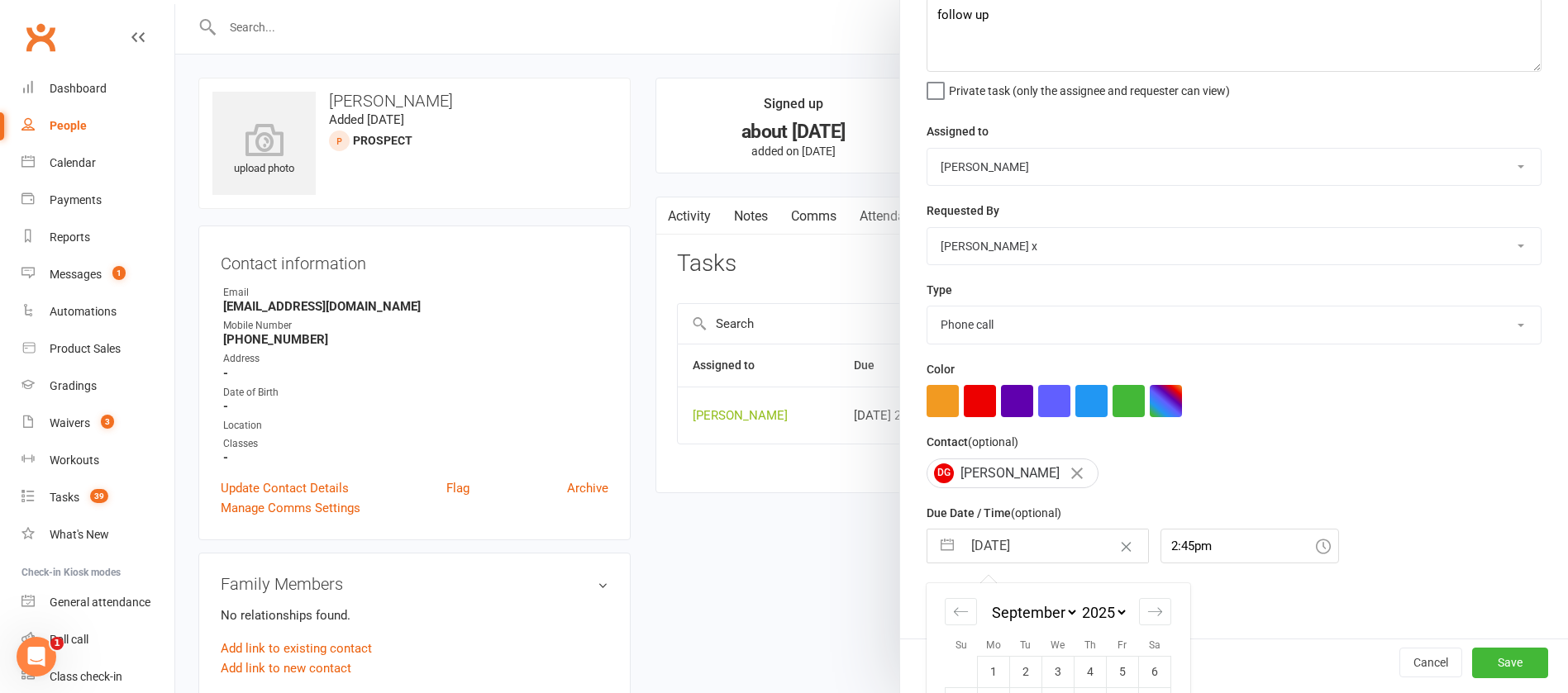
click at [1047, 545] on input "[DATE]" at bounding box center [1055, 546] width 186 height 33
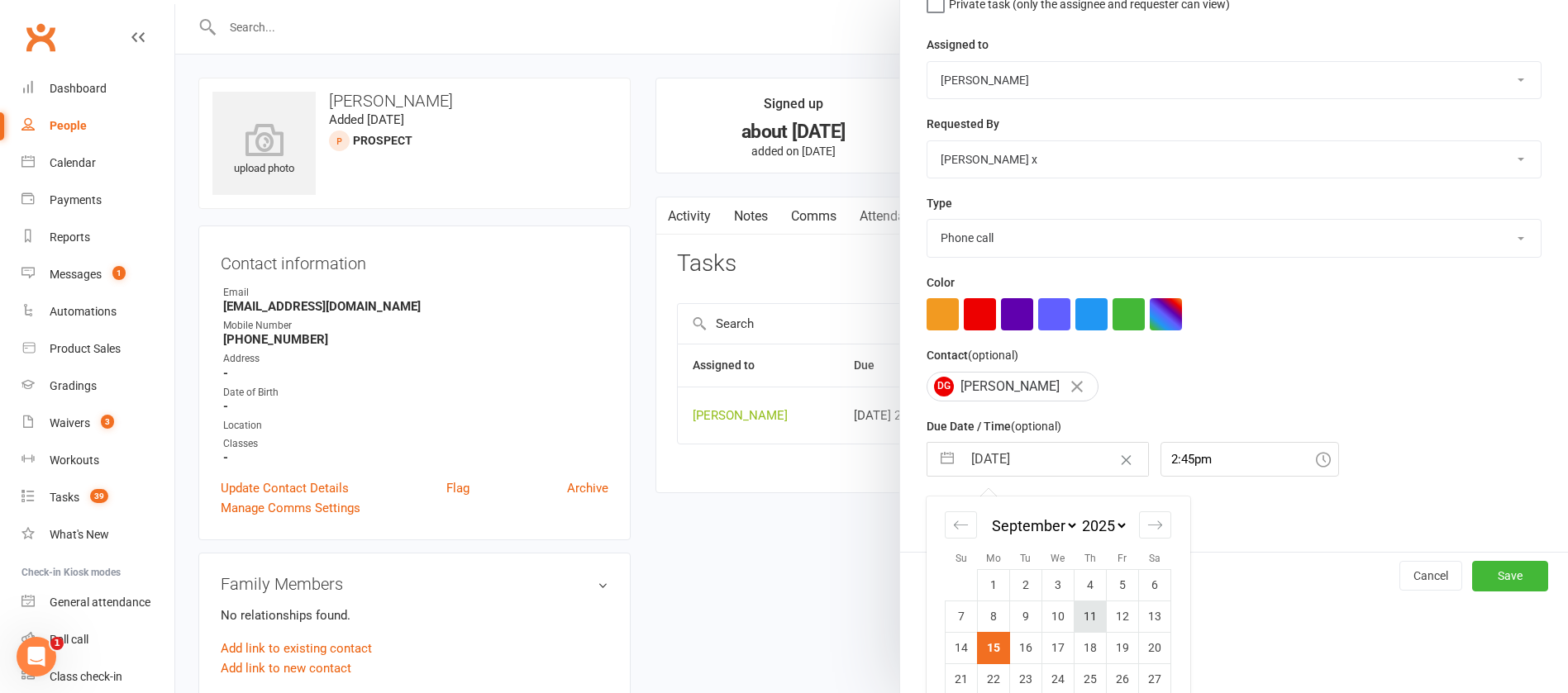
scroll to position [243, 0]
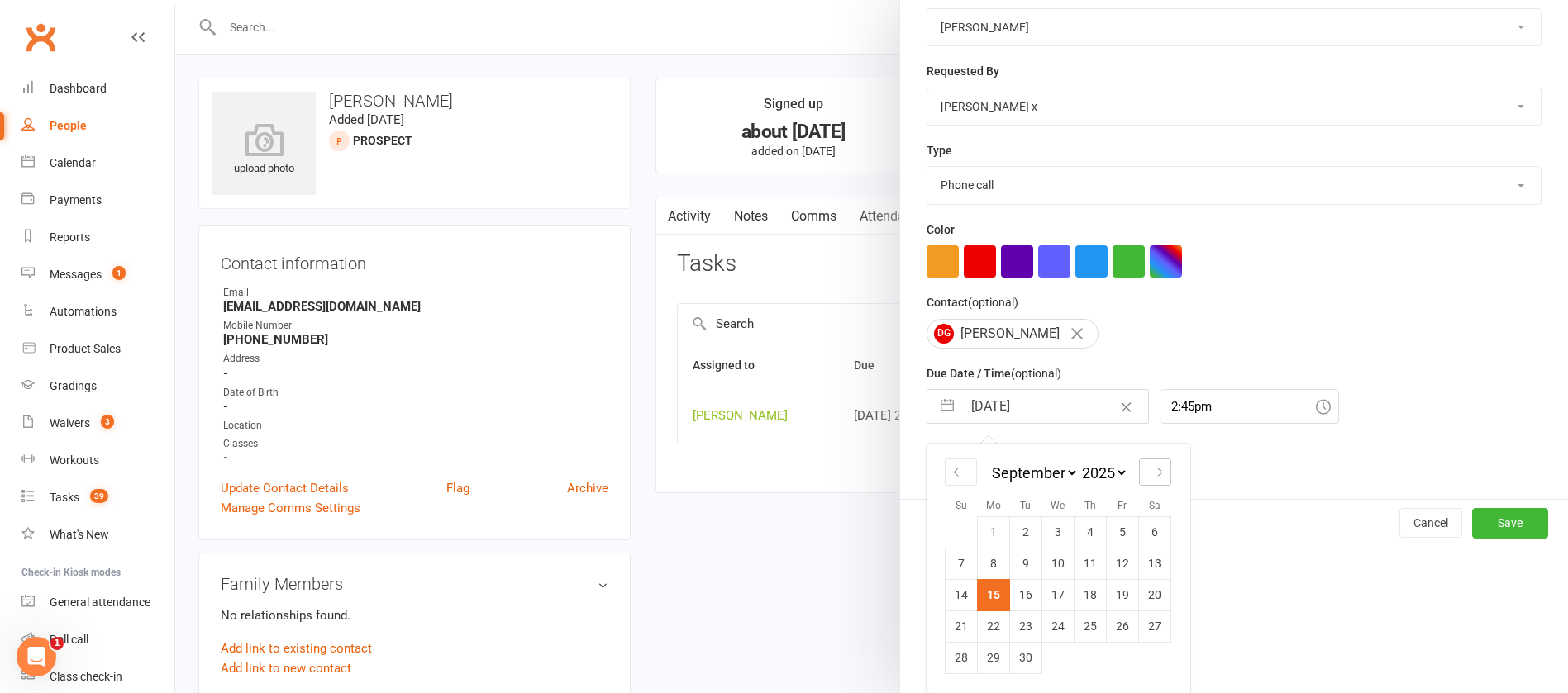
click at [1148, 472] on icon "Move forward to switch to the next month." at bounding box center [1155, 472] width 14 height 9
click at [981, 627] on td "20" at bounding box center [994, 627] width 32 height 31
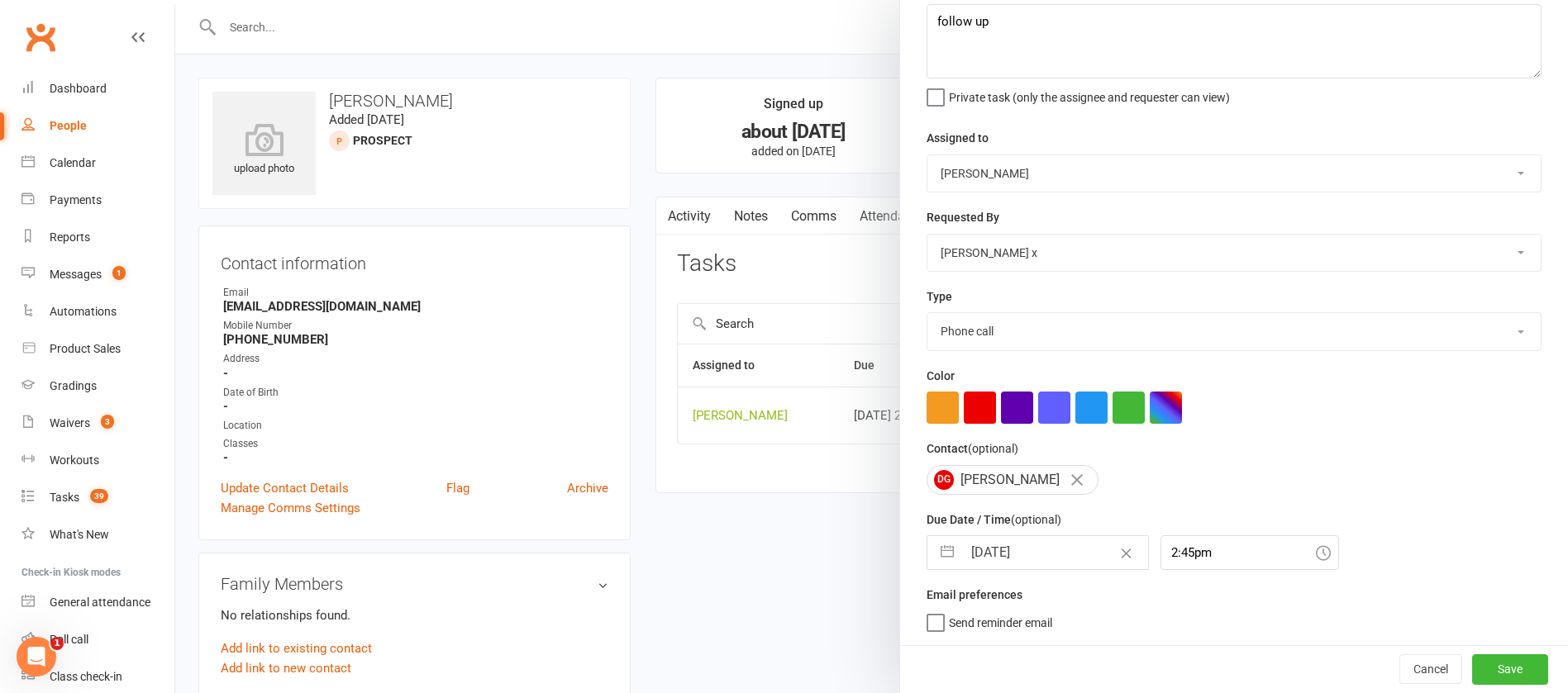
scroll to position [98, 0]
drag, startPoint x: 1463, startPoint y: 671, endPoint x: 1368, endPoint y: 626, distance: 105.1
click at [1472, 671] on button "Save" at bounding box center [1510, 669] width 76 height 29
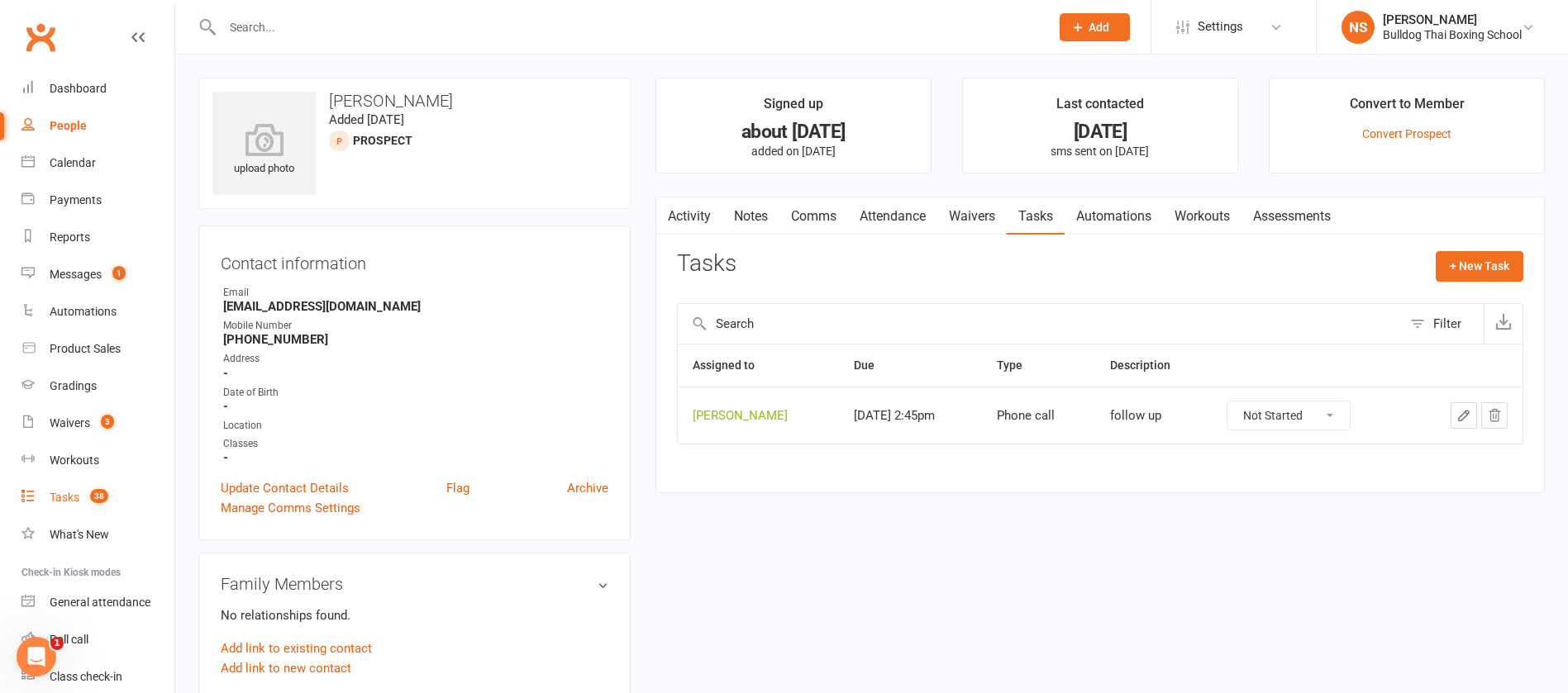
click at [60, 496] on div "Tasks" at bounding box center [64, 497] width 29 height 13
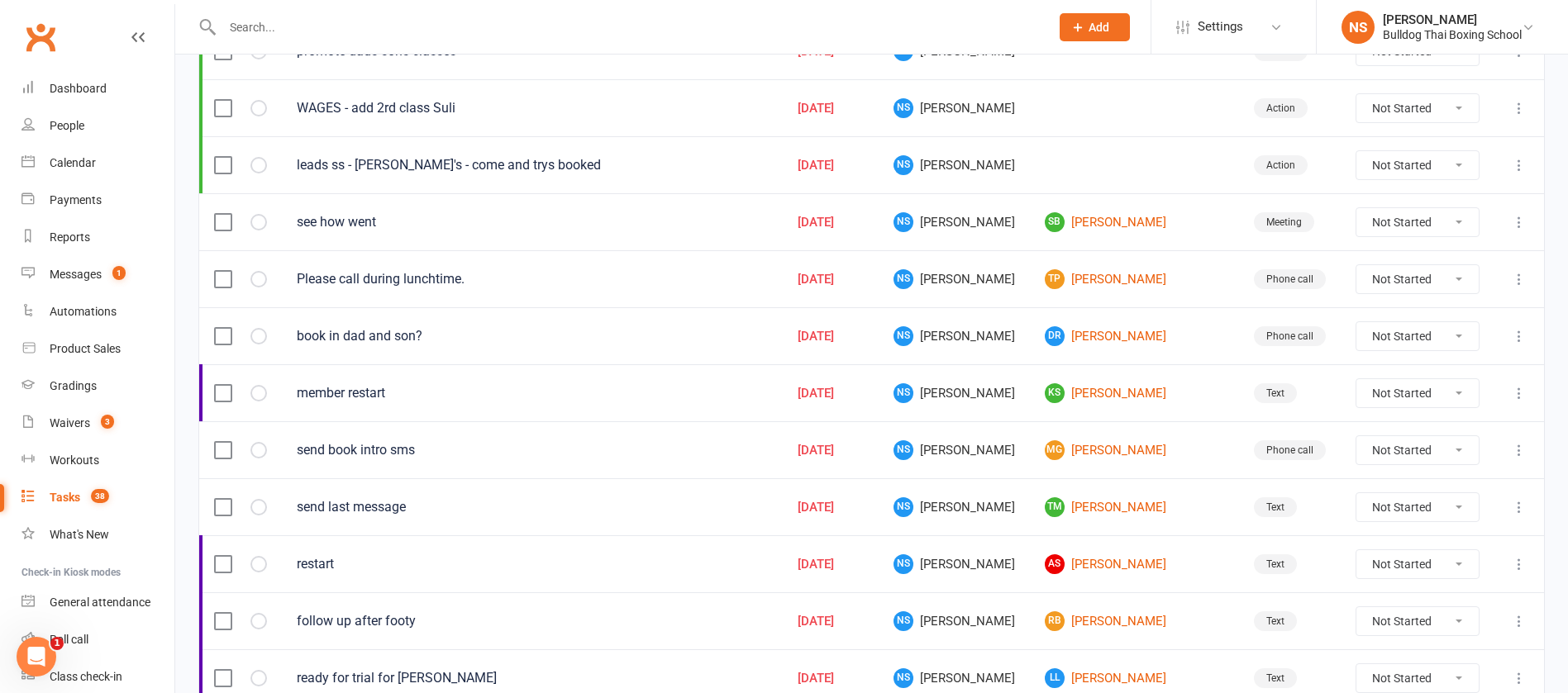
scroll to position [496, 0]
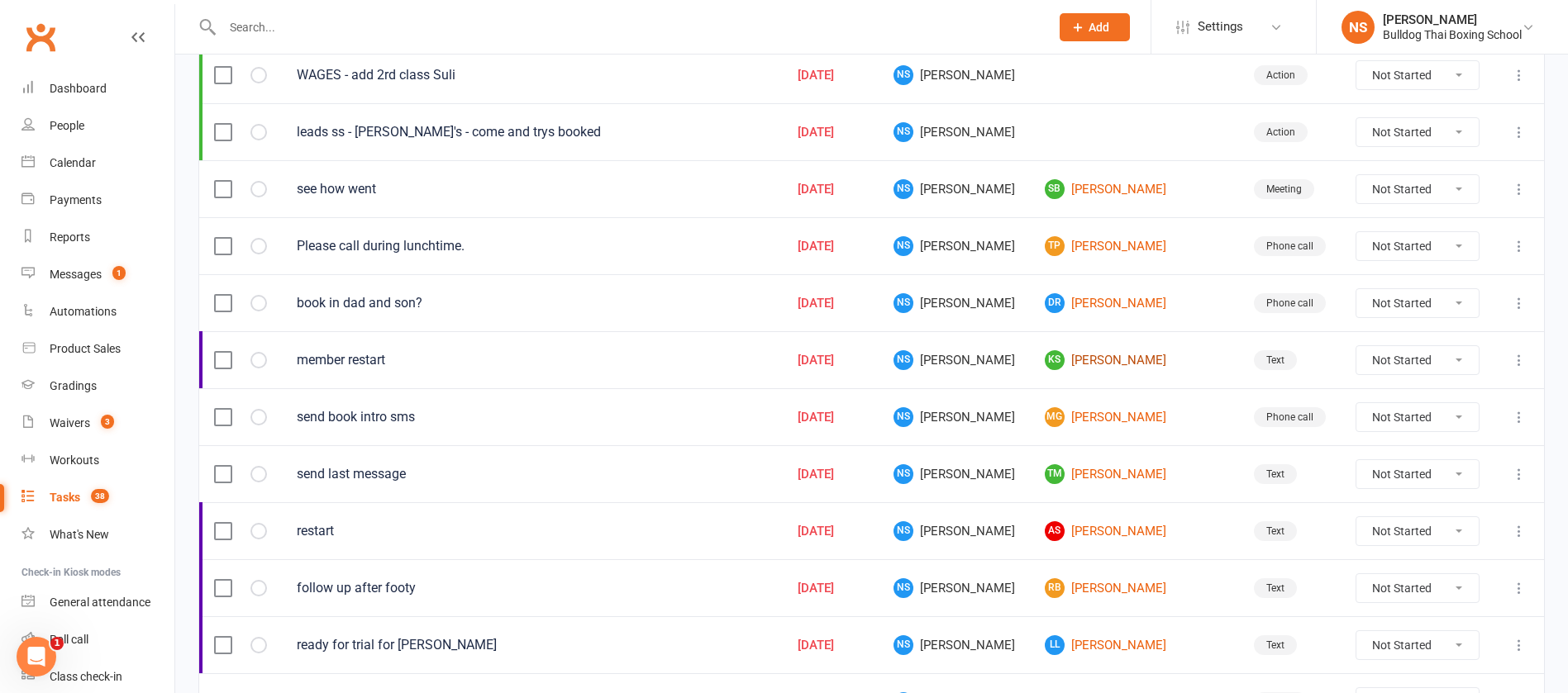
click at [1103, 364] on link "KS Kiaan Saini" at bounding box center [1135, 360] width 180 height 20
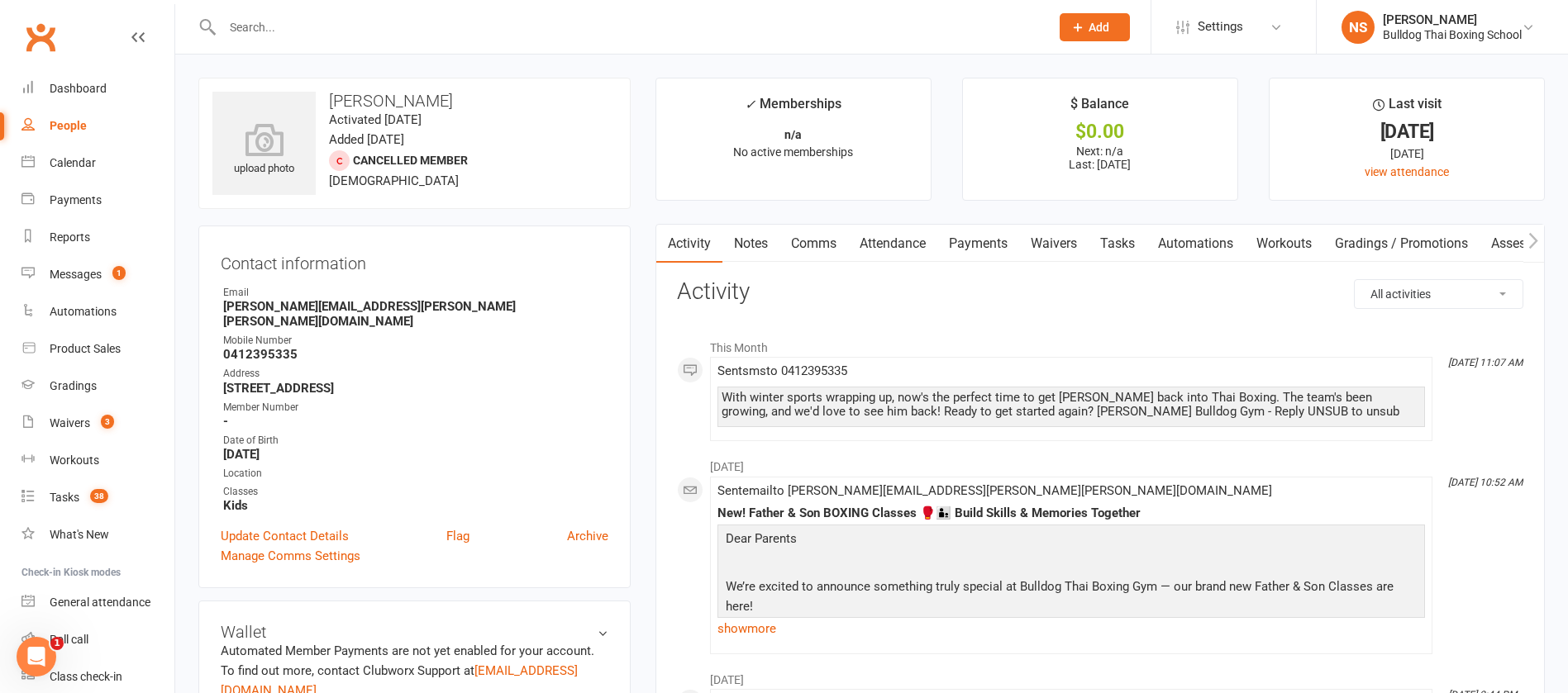
click at [756, 241] on link "Notes" at bounding box center [751, 243] width 57 height 38
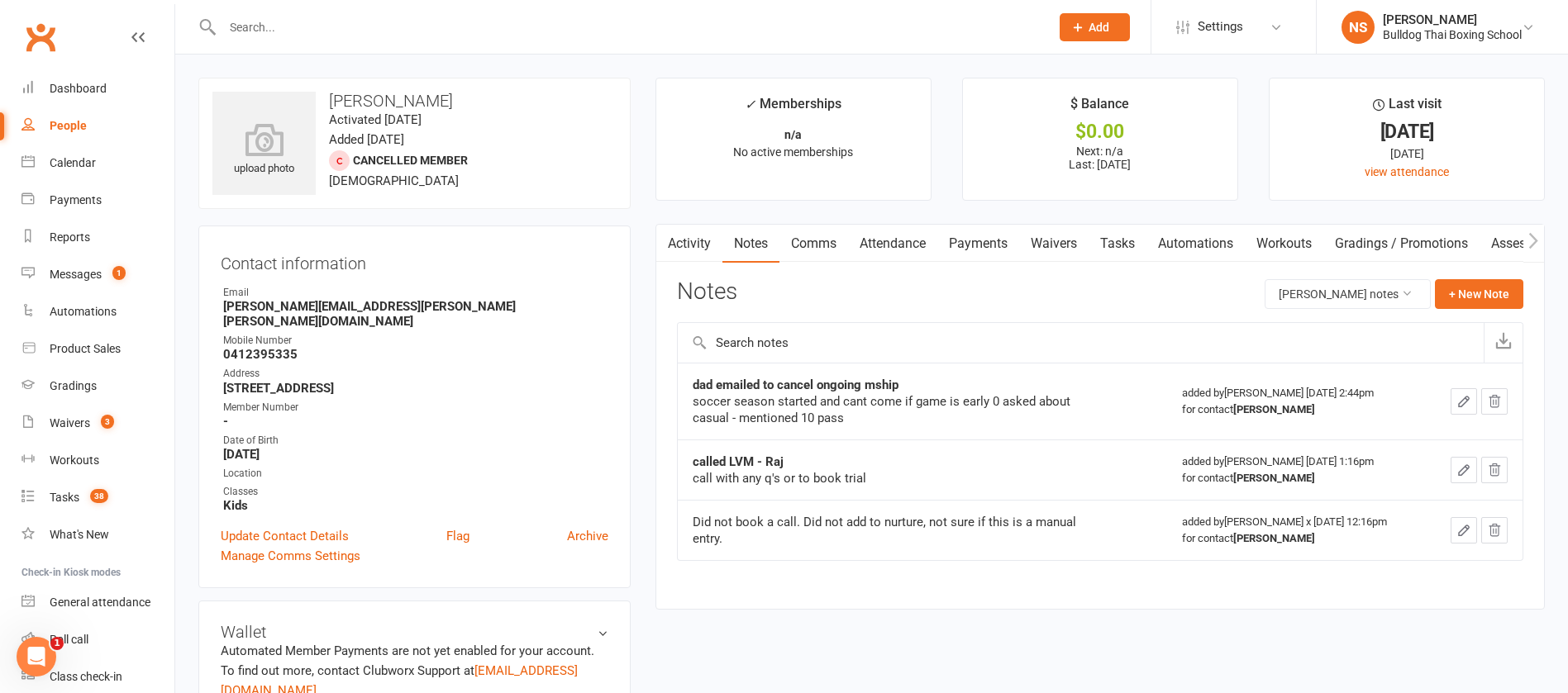
click at [816, 236] on link "Comms" at bounding box center [813, 243] width 68 height 38
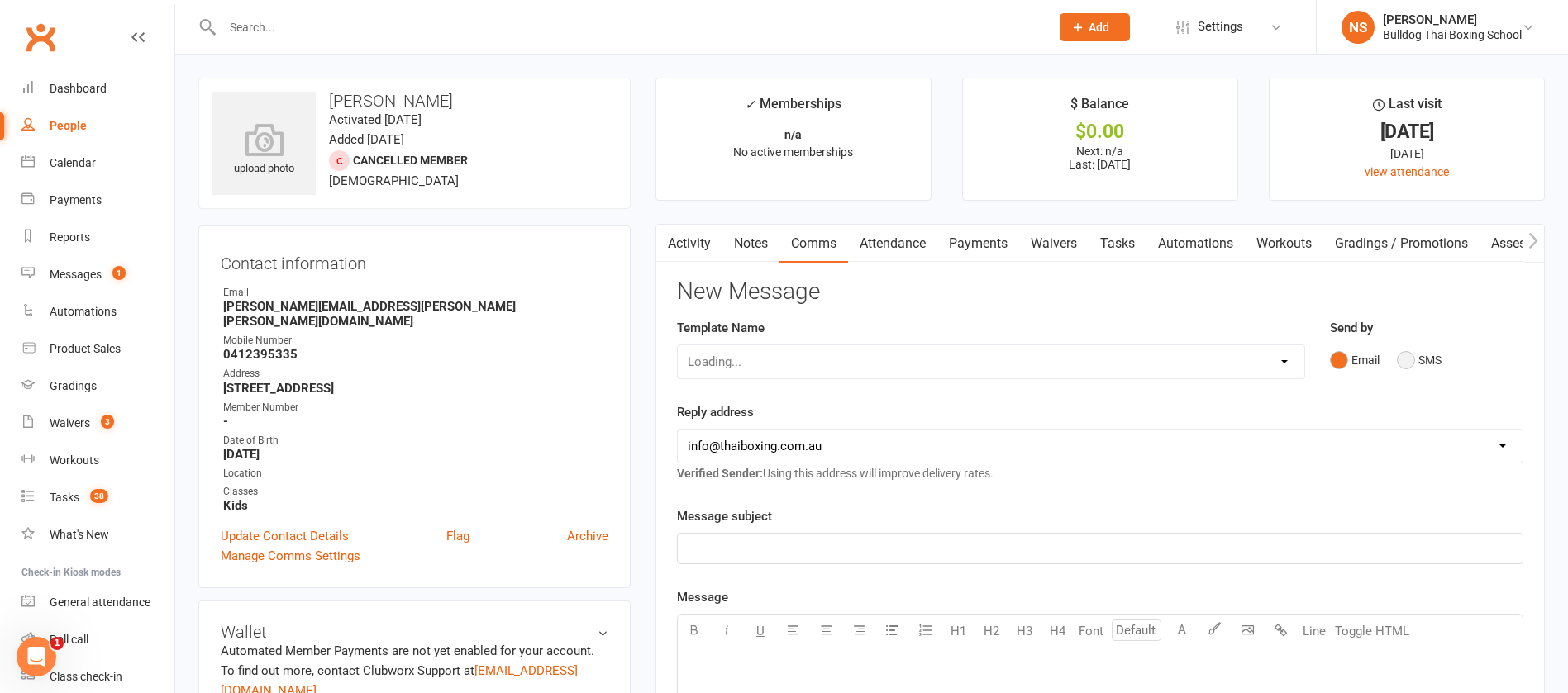
click at [1412, 363] on button "SMS" at bounding box center [1419, 360] width 45 height 31
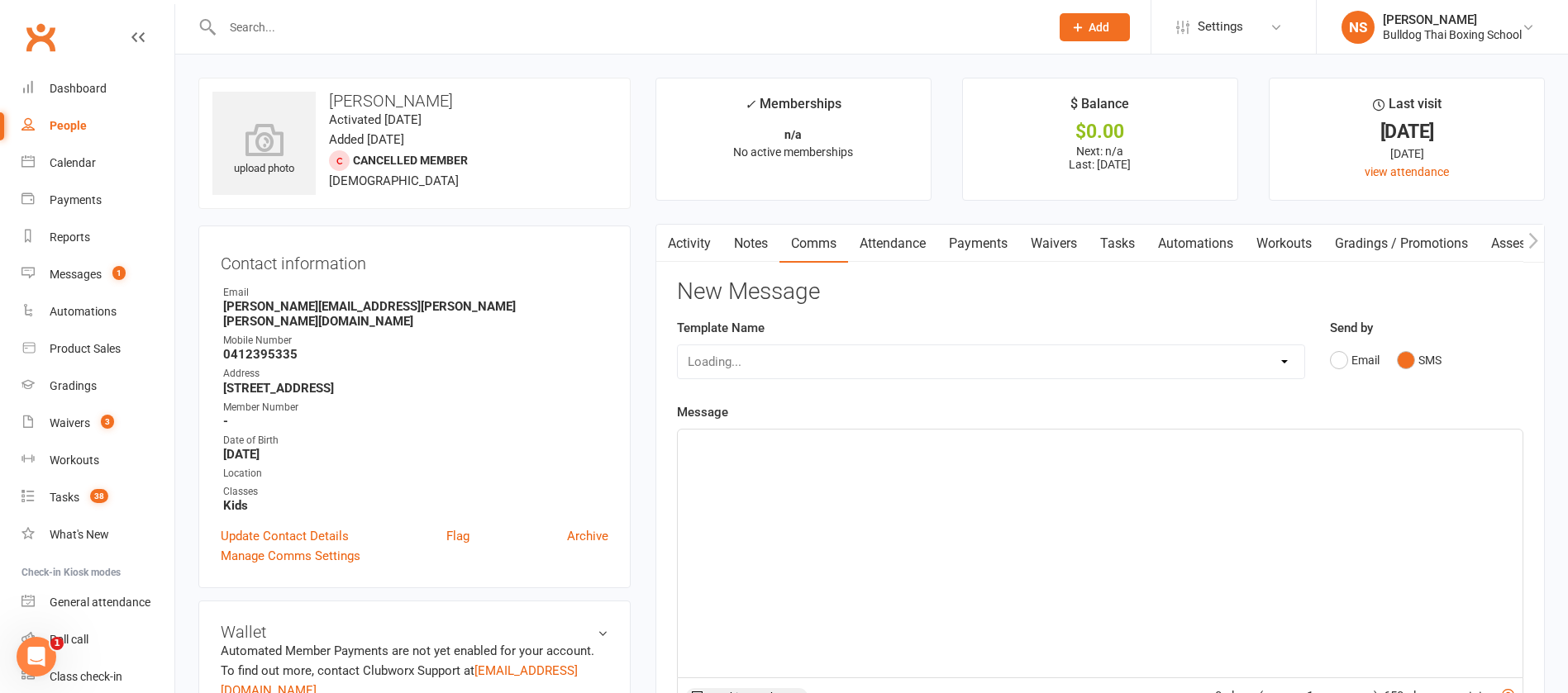
click at [777, 452] on p "﻿" at bounding box center [1101, 444] width 825 height 20
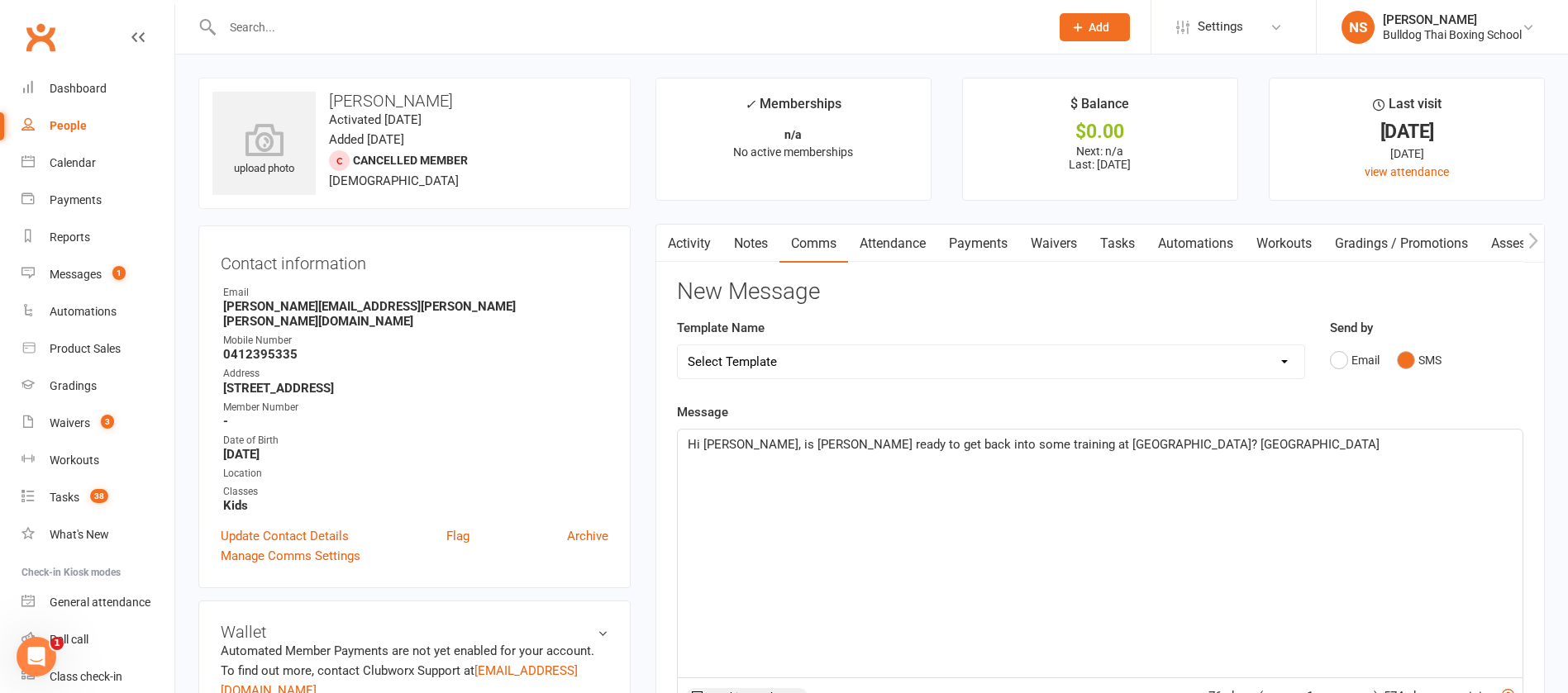
click at [1118, 440] on p "Hi Raj, is Kiaan ready to get back into some training at Bulldog Gym? Danuta" at bounding box center [1101, 444] width 825 height 20
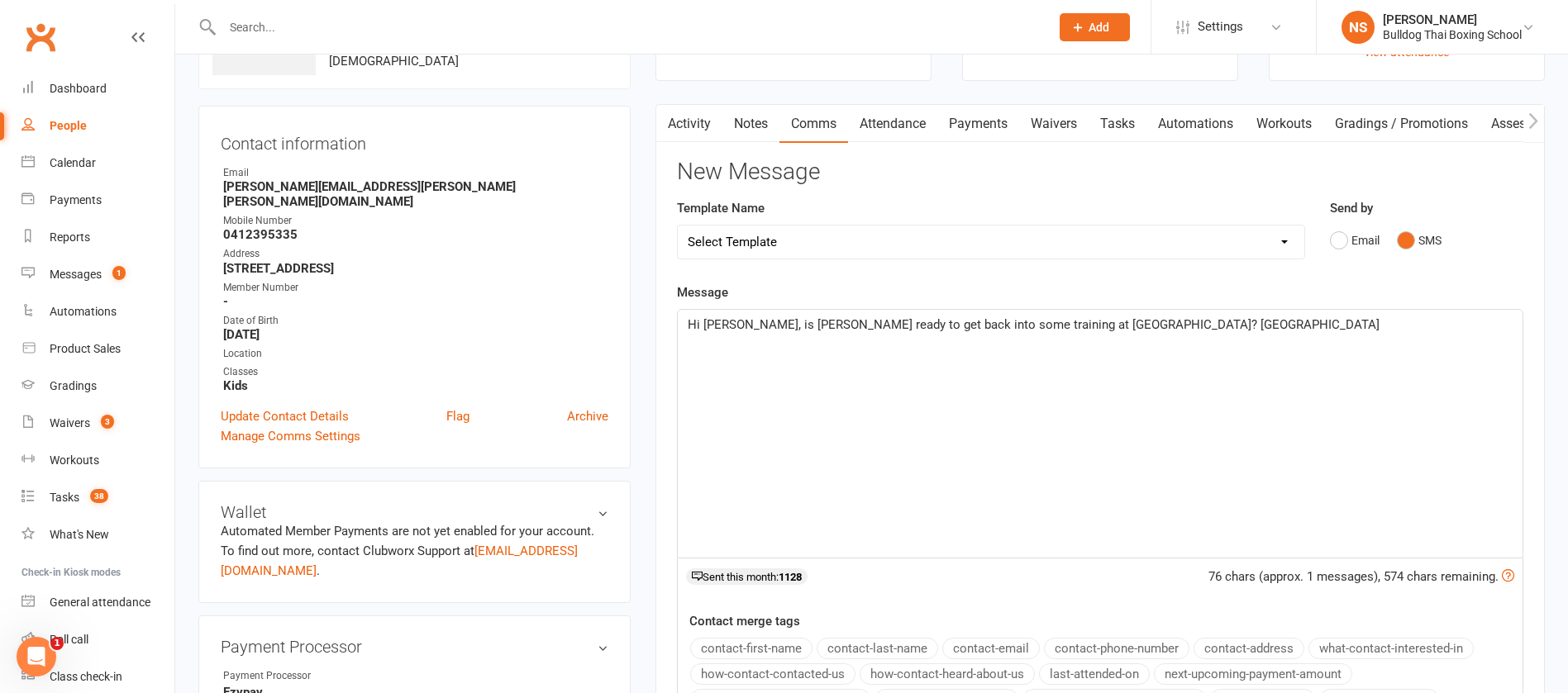
scroll to position [372, 0]
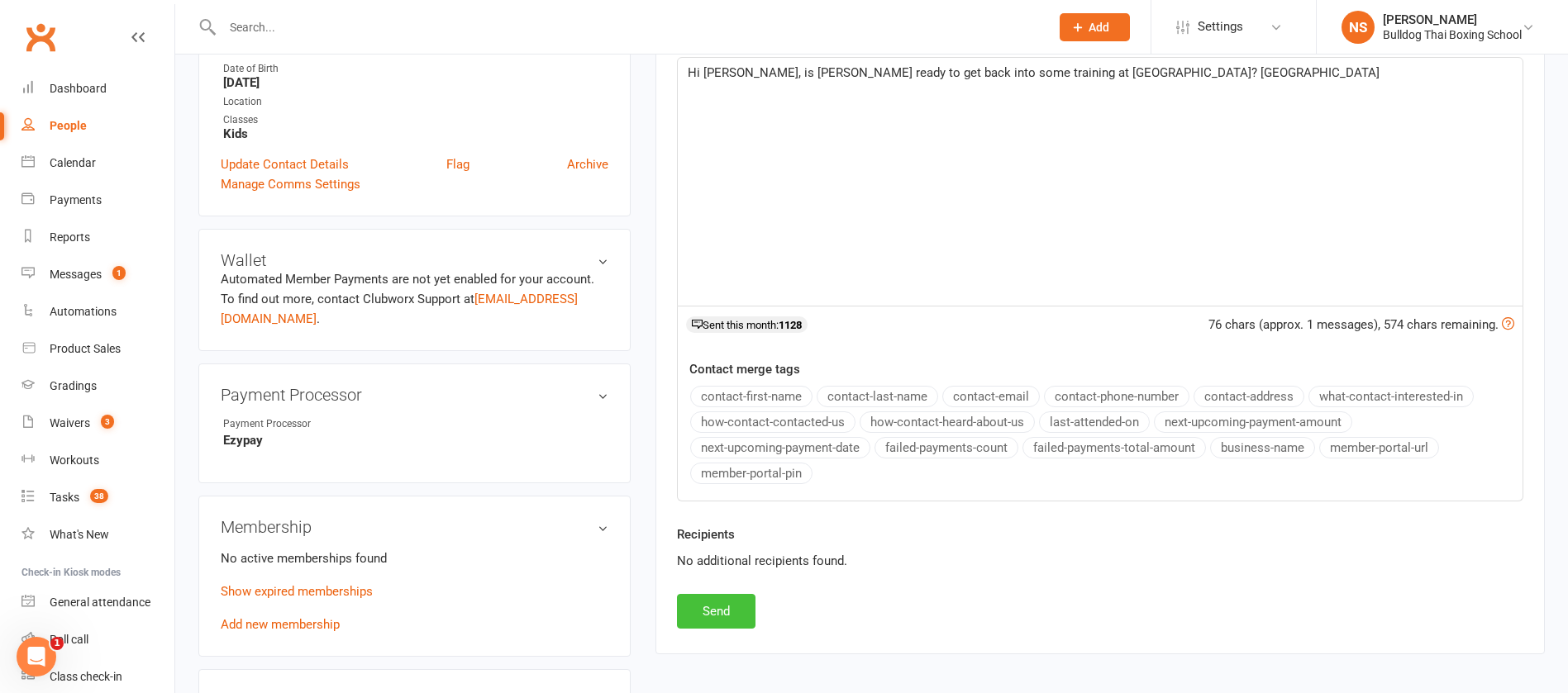
click at [727, 603] on button "Send" at bounding box center [716, 611] width 79 height 35
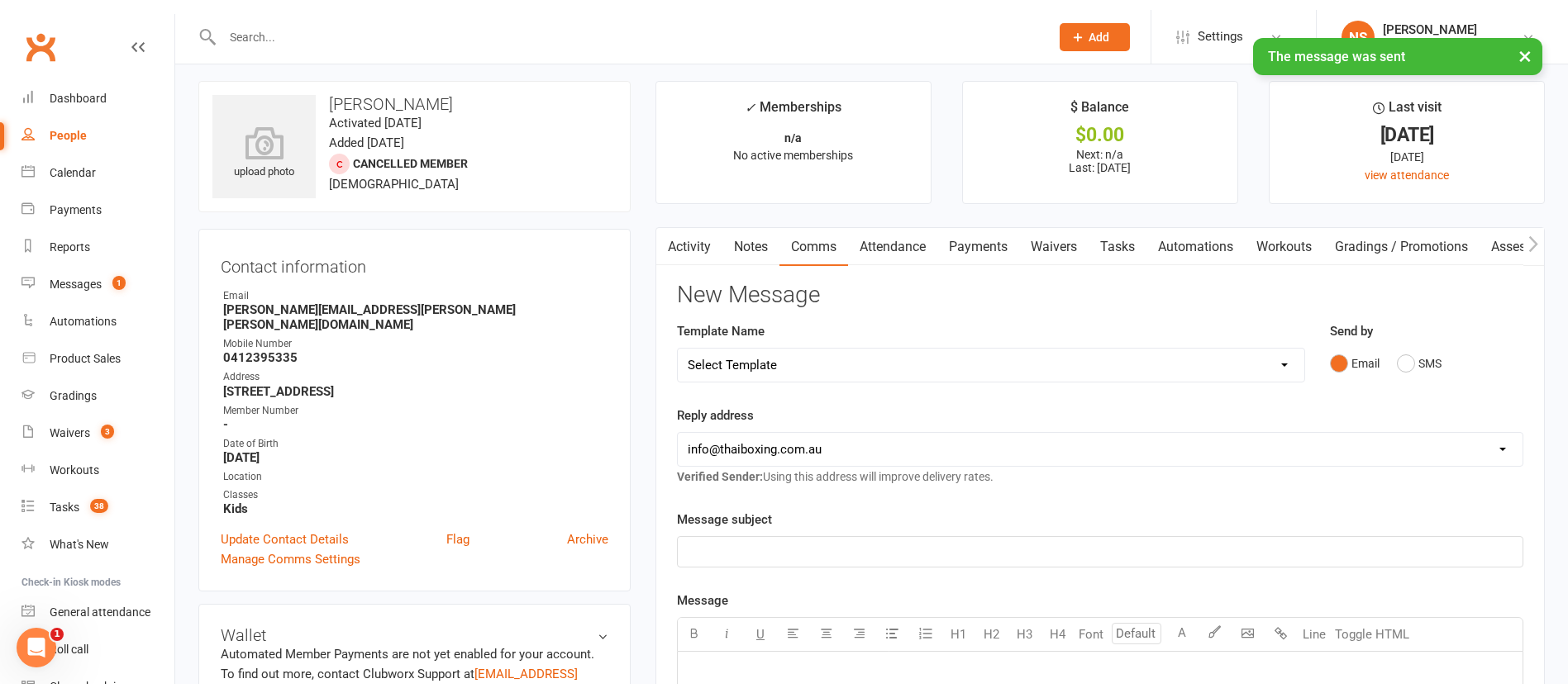
scroll to position [0, 0]
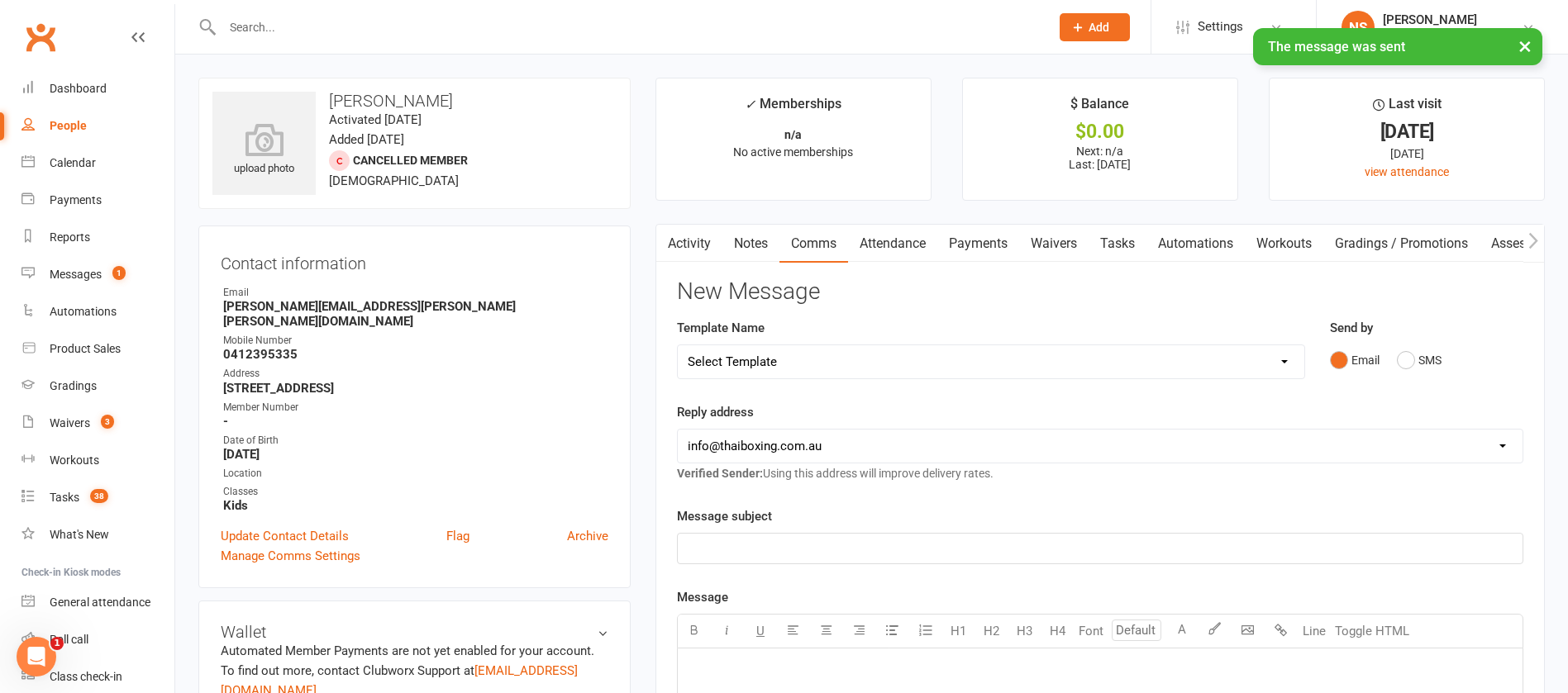
click at [1125, 241] on link "Tasks" at bounding box center [1117, 243] width 58 height 38
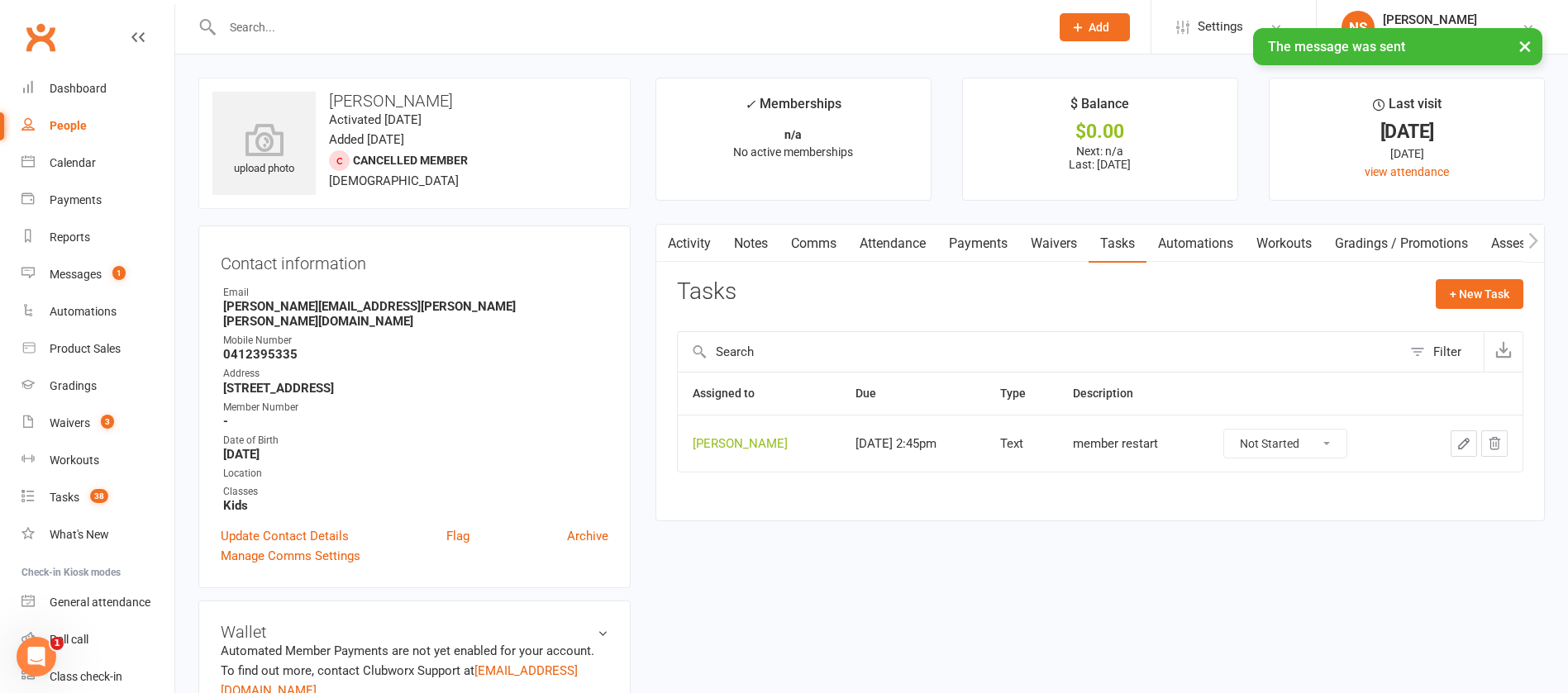
click at [1460, 444] on icon "button" at bounding box center [1464, 444] width 15 height 15
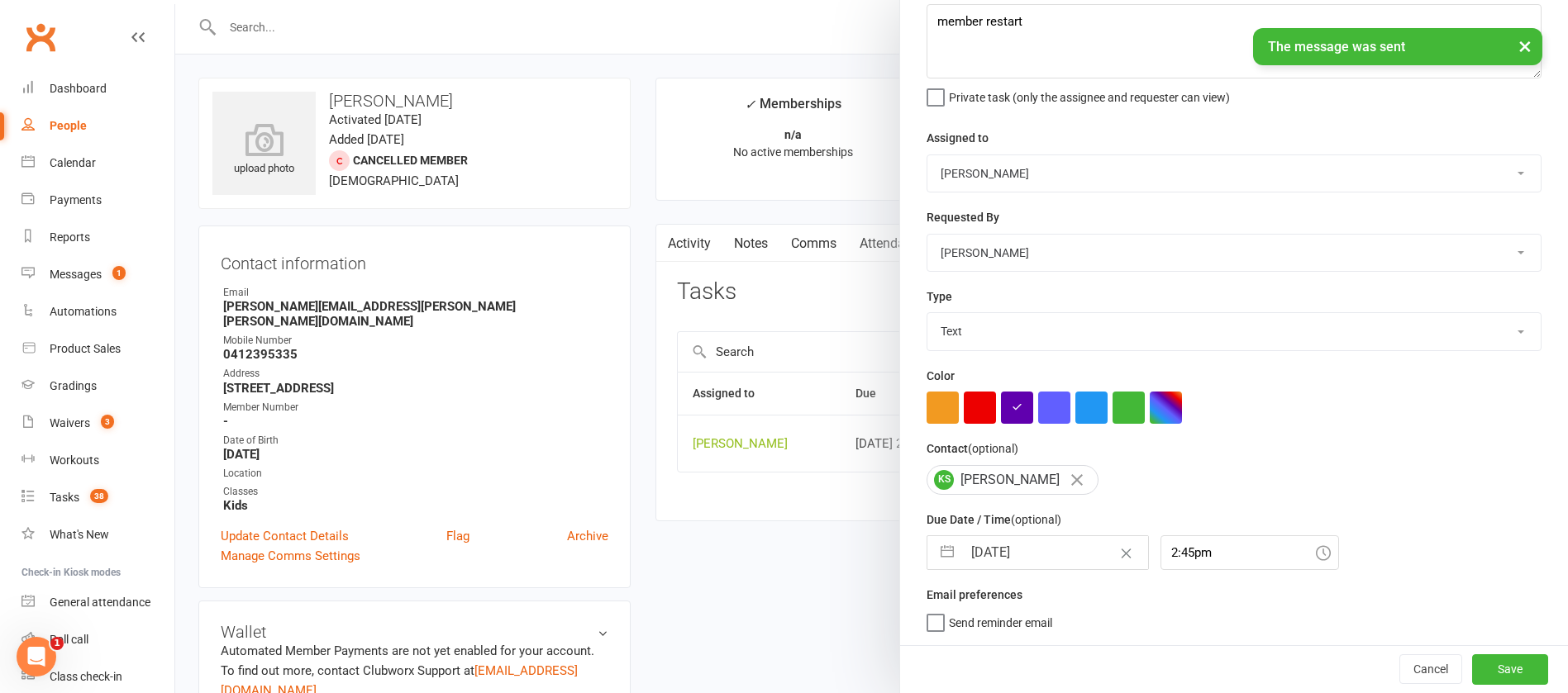
click at [1040, 544] on input "[DATE]" at bounding box center [1055, 552] width 186 height 33
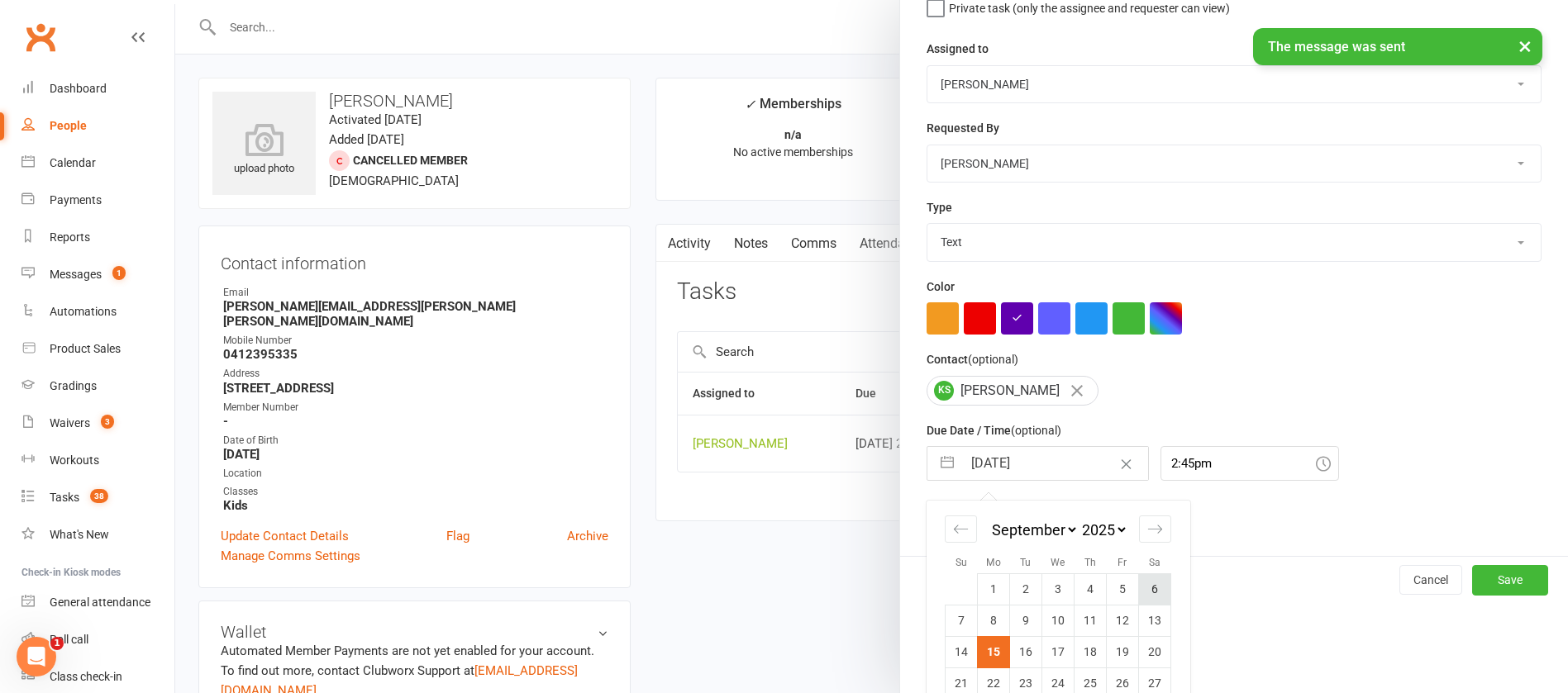
scroll to position [243, 0]
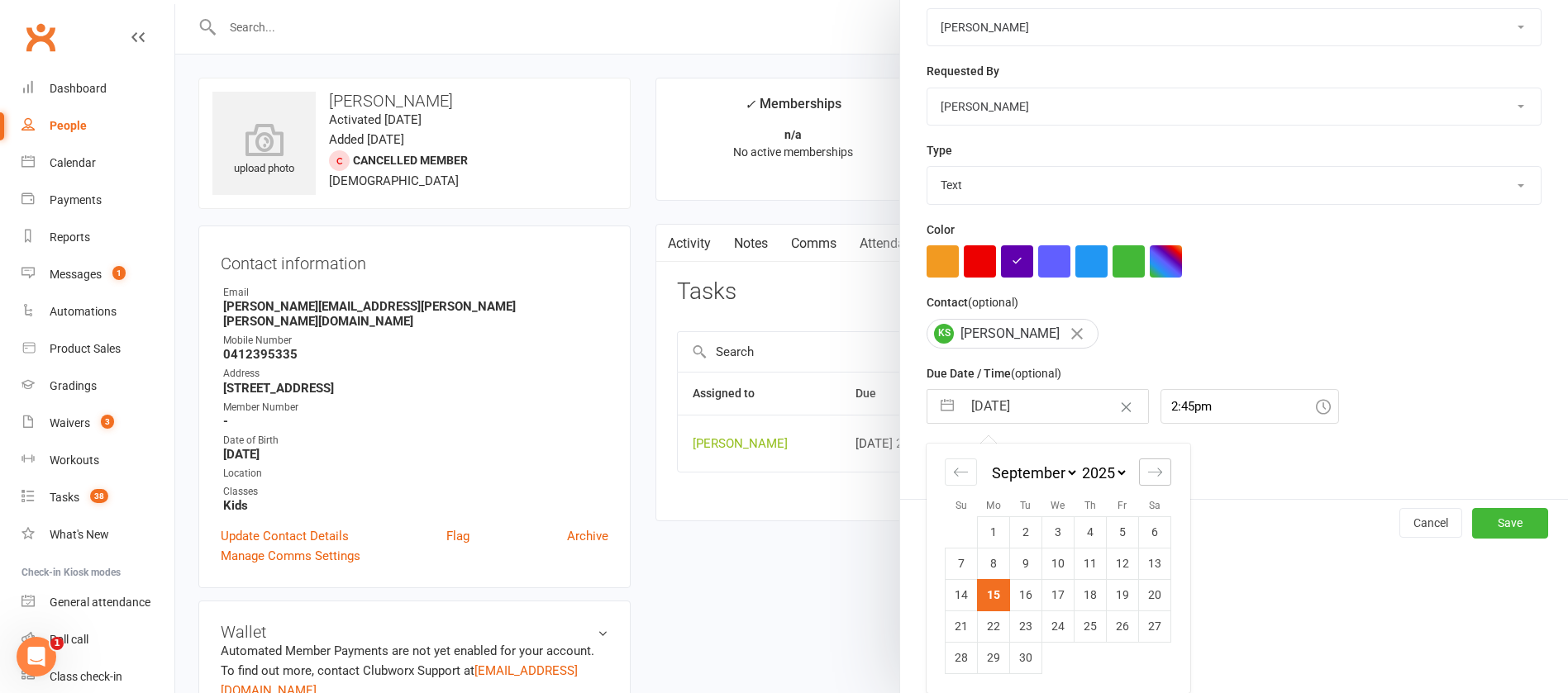
click at [1150, 474] on icon "Move forward to switch to the next month." at bounding box center [1155, 472] width 16 height 16
click at [1116, 560] on td "10" at bounding box center [1122, 564] width 32 height 31
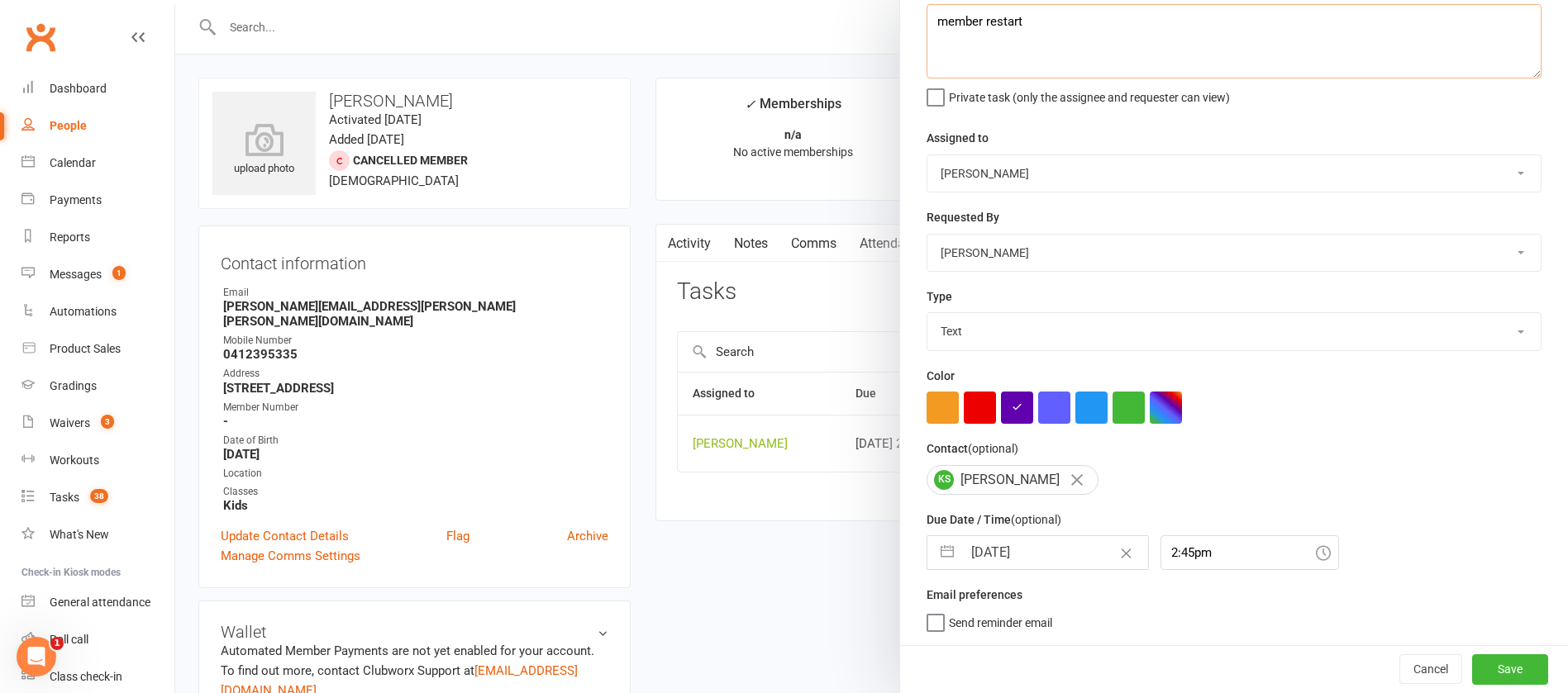
click at [1052, 24] on textarea "member restart" at bounding box center [1234, 41] width 615 height 74
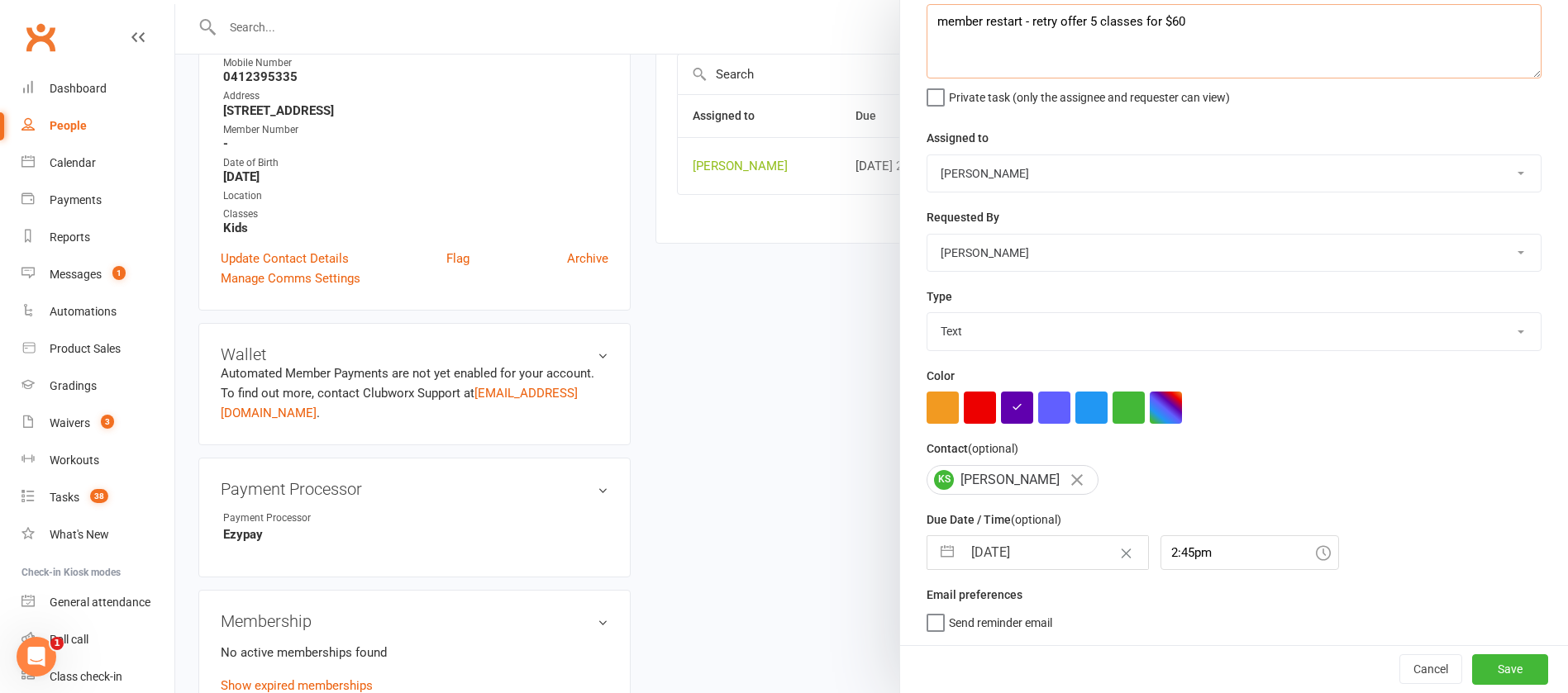
scroll to position [372, 0]
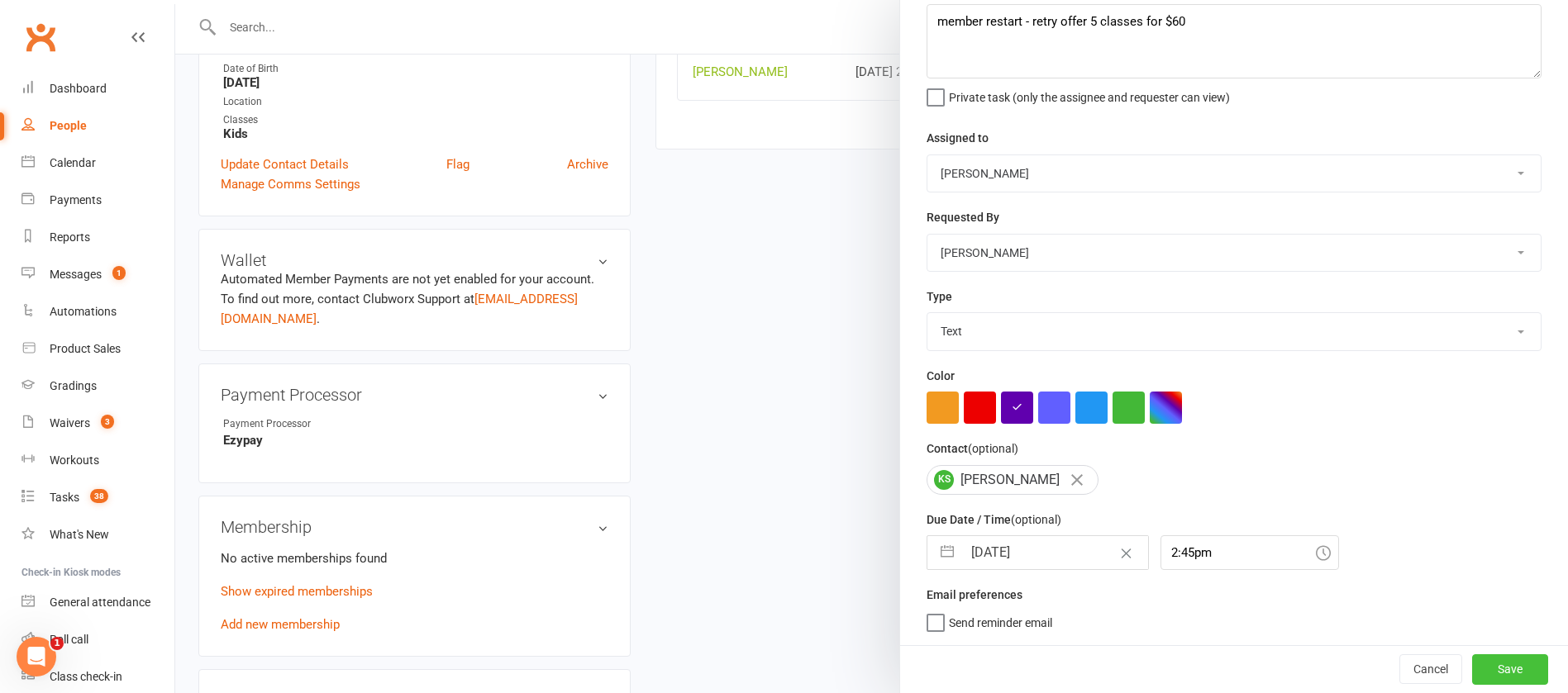
click at [1472, 665] on button "Save" at bounding box center [1510, 669] width 76 height 29
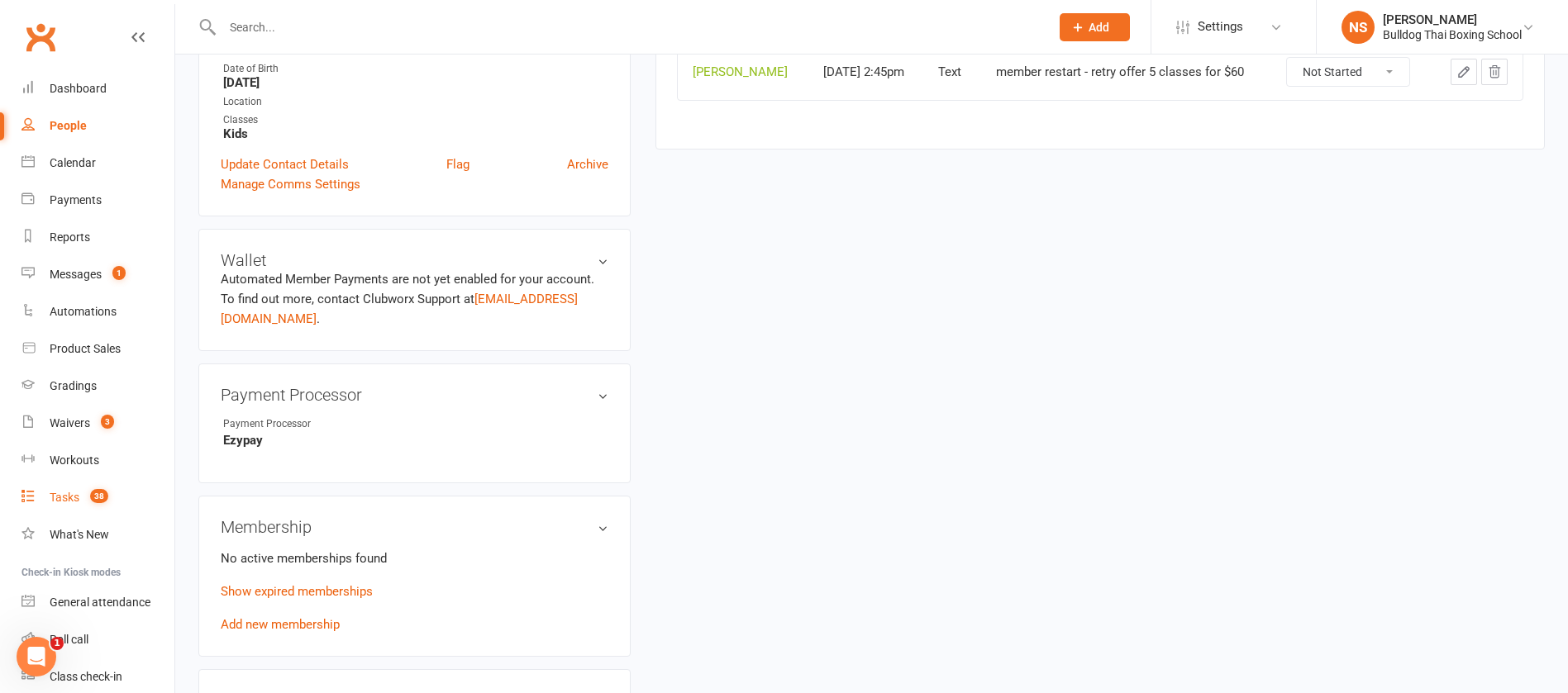
click at [41, 488] on link "Tasks 38" at bounding box center [98, 497] width 153 height 37
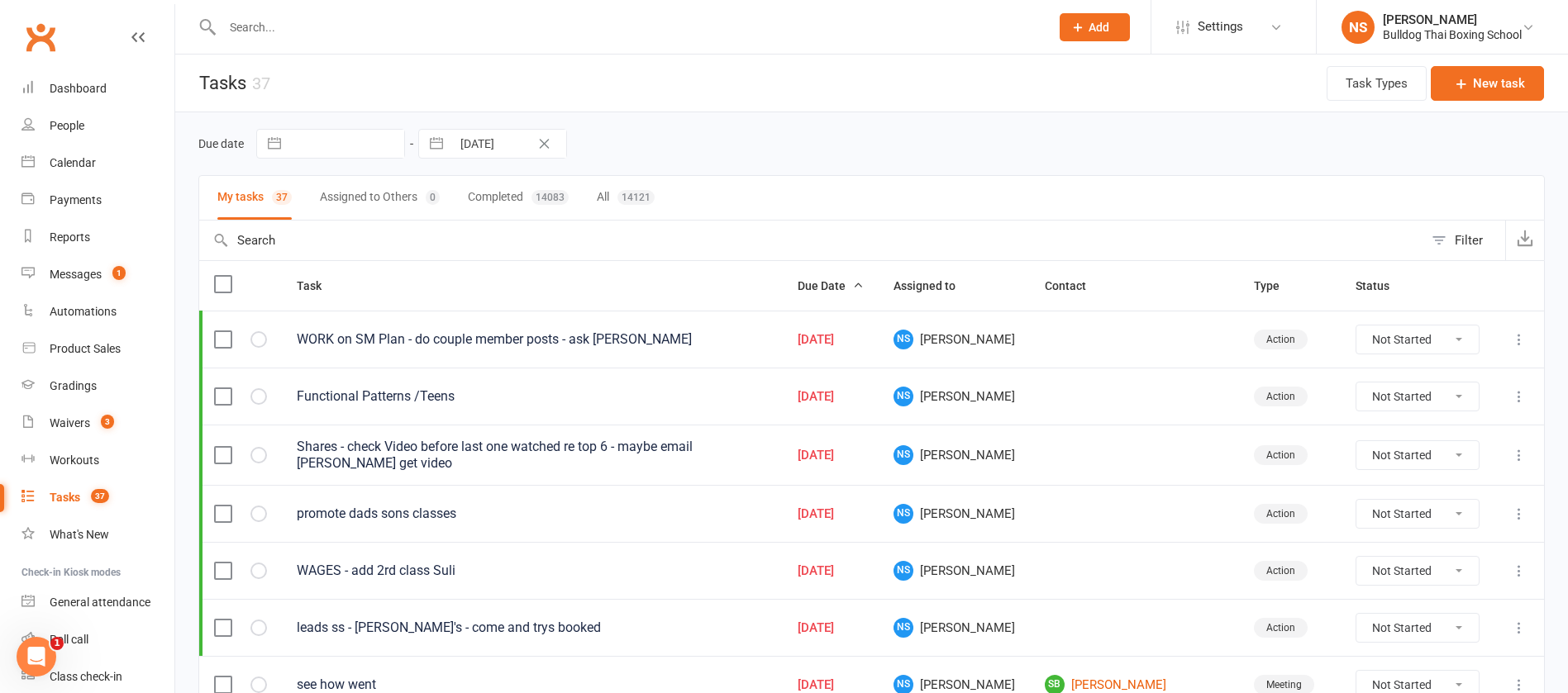
scroll to position [372, 0]
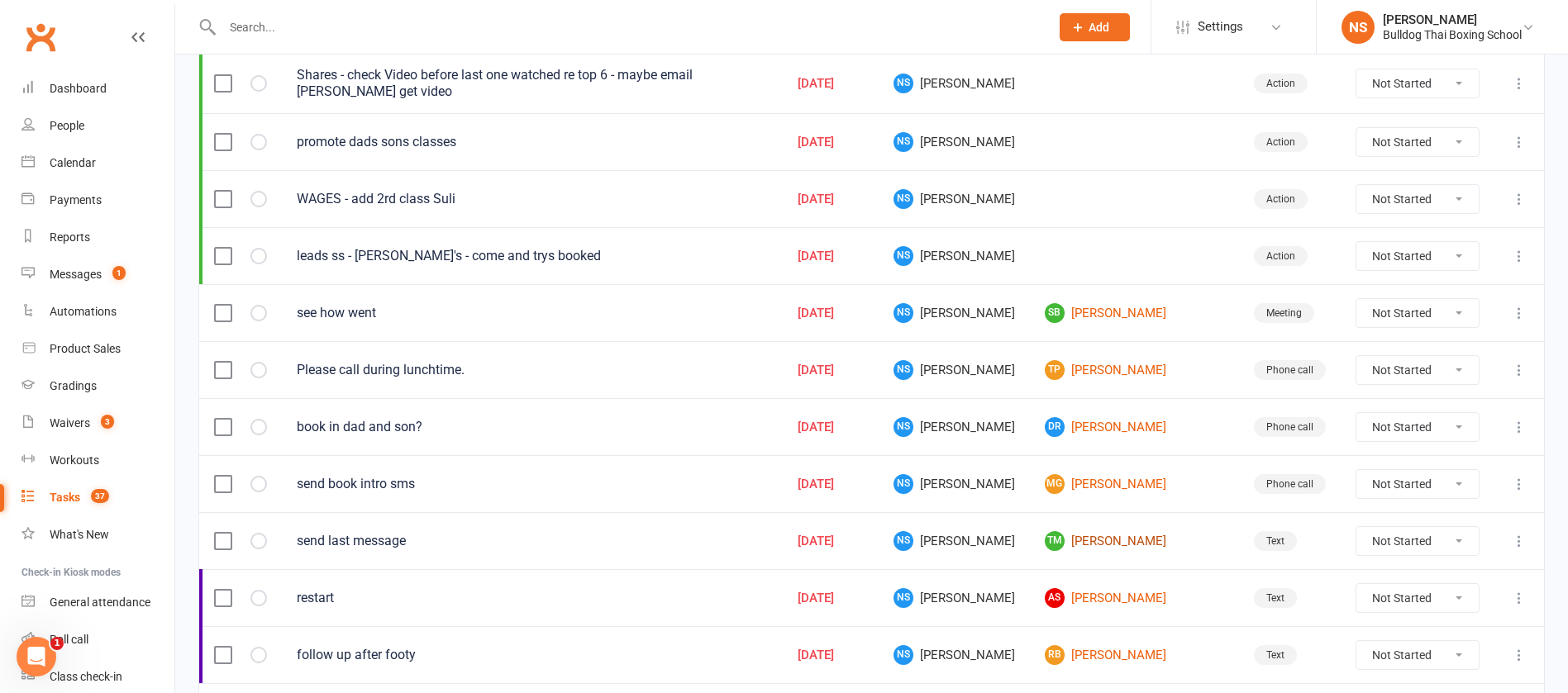
click at [1130, 537] on link "TM Tanya Mason" at bounding box center [1135, 541] width 180 height 20
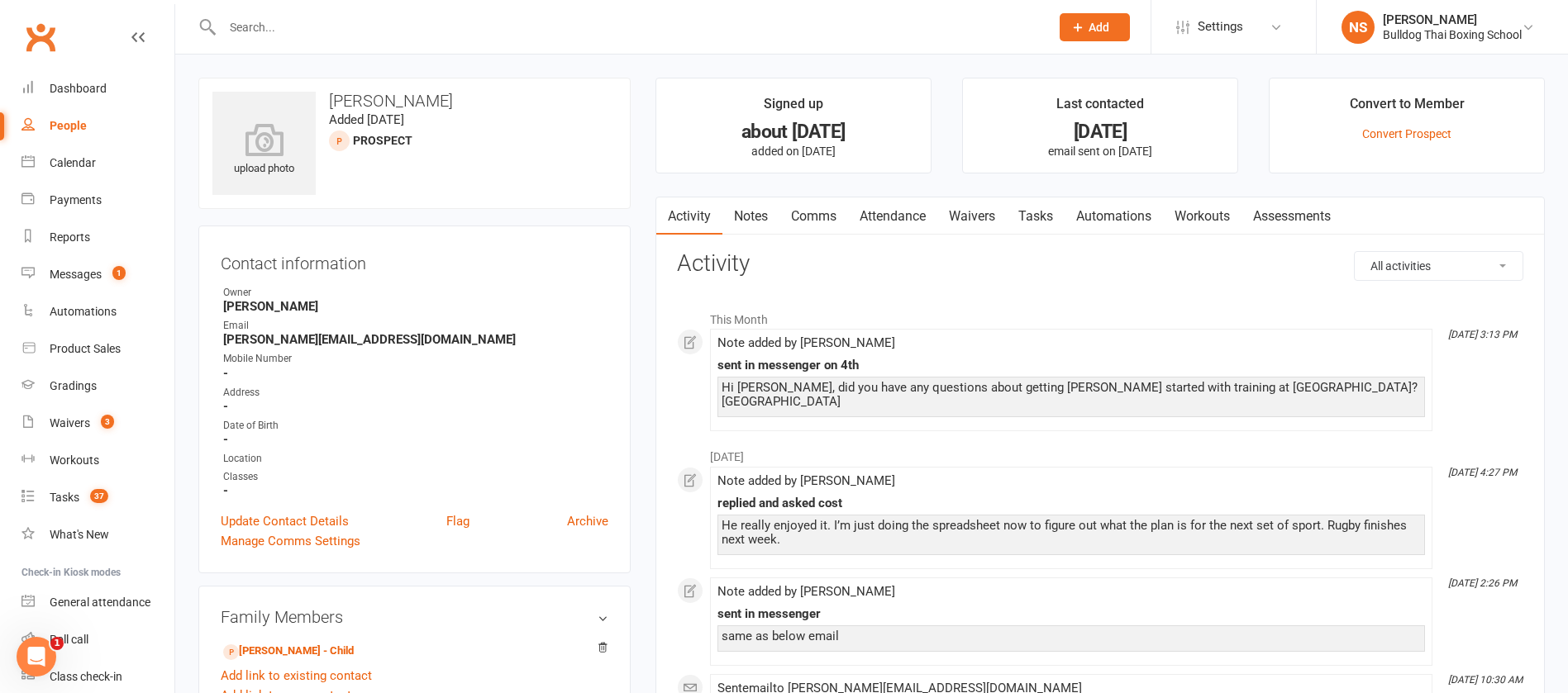
click at [1041, 223] on link "Tasks" at bounding box center [1035, 217] width 58 height 38
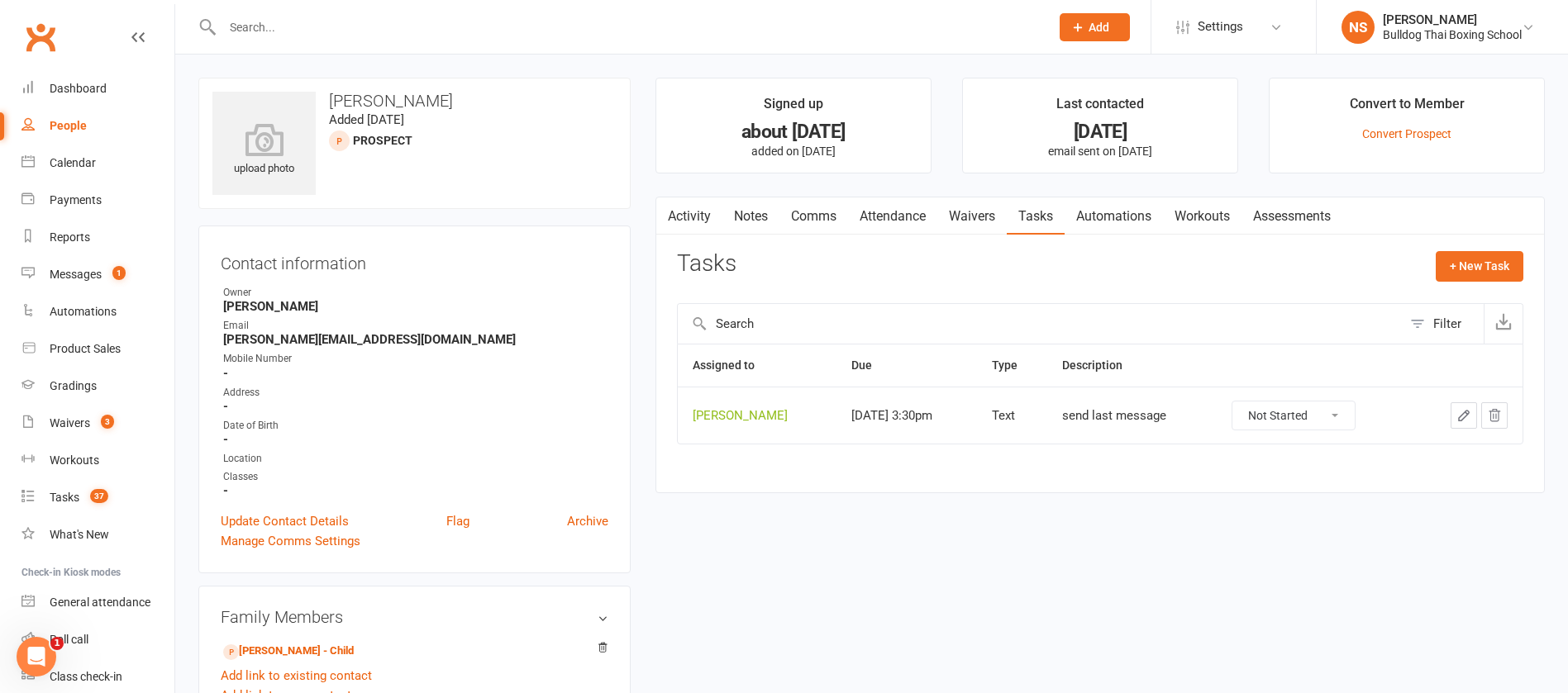
click at [1461, 411] on icon "button" at bounding box center [1464, 415] width 15 height 15
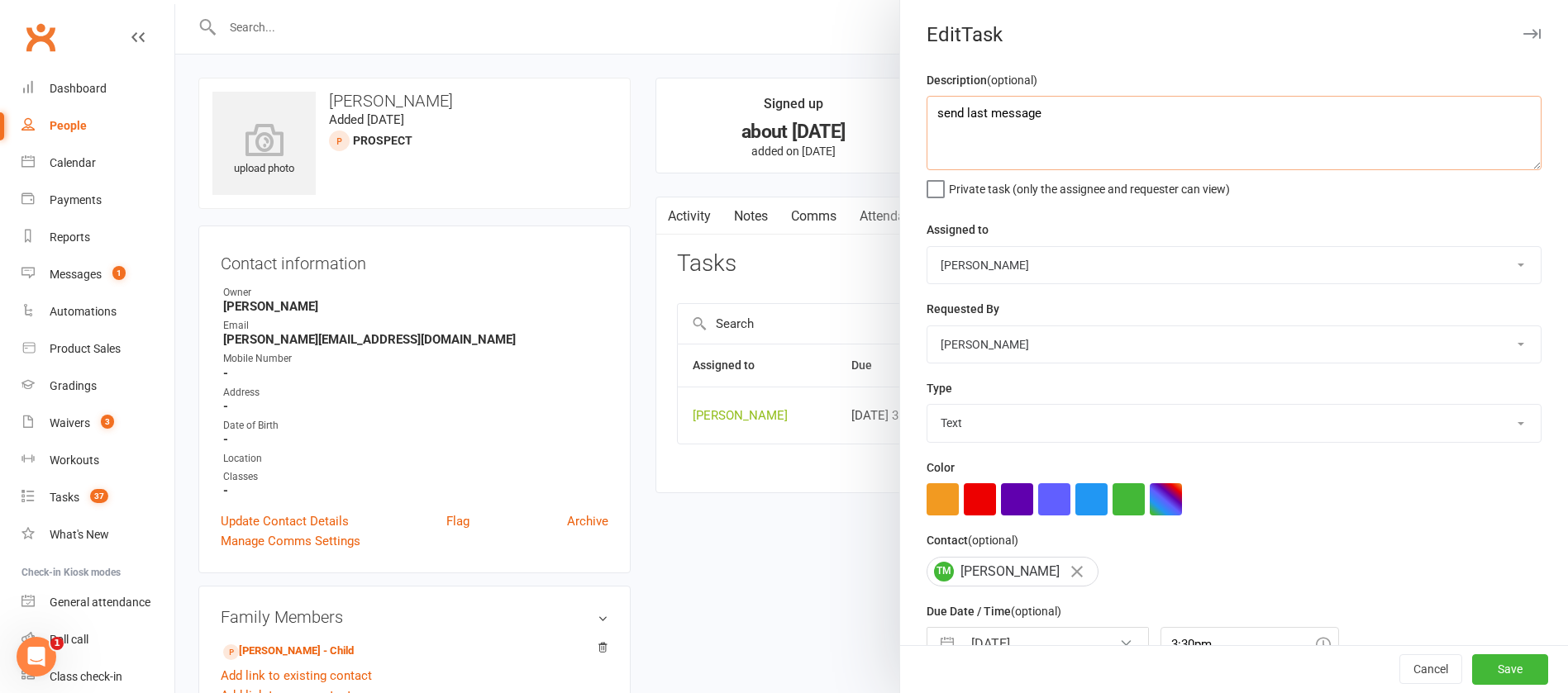
click at [1078, 106] on textarea "send last message" at bounding box center [1234, 133] width 615 height 74
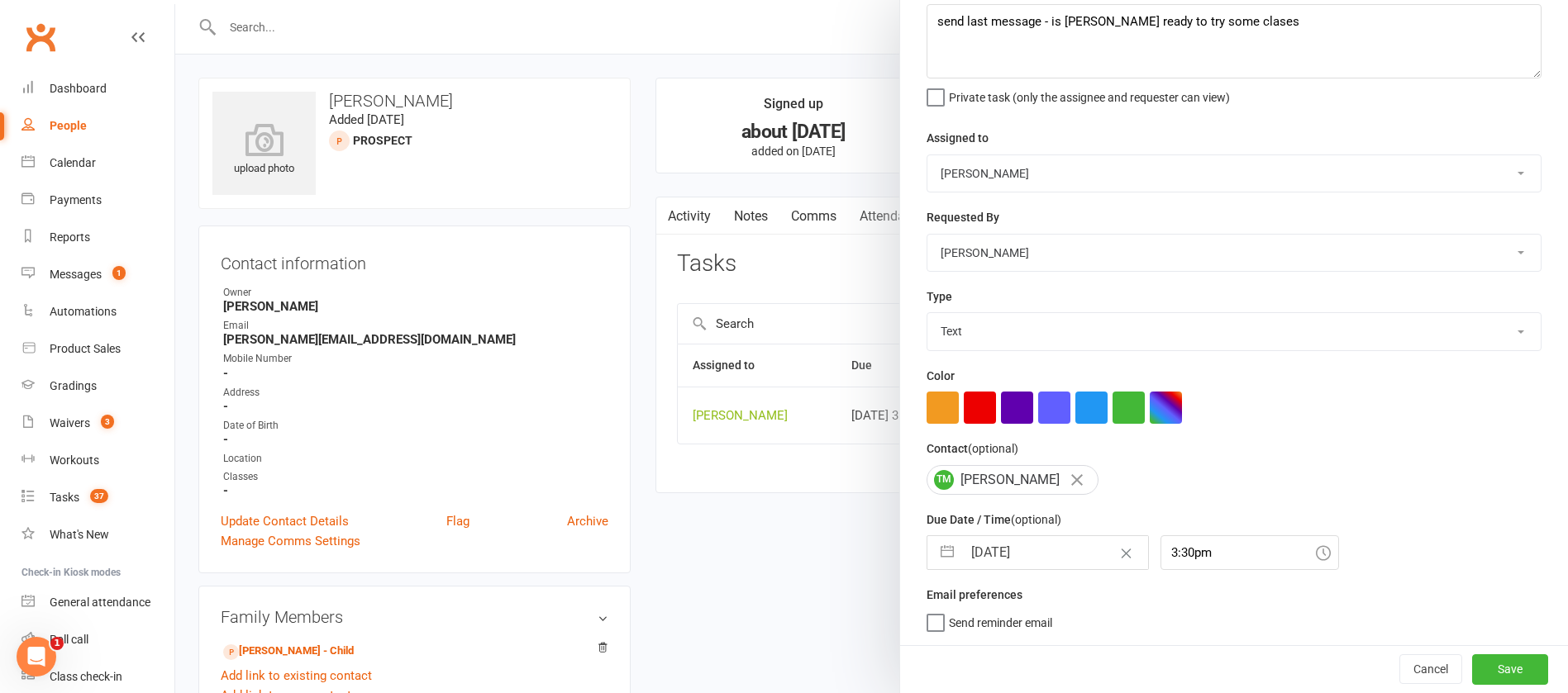
click at [1046, 555] on input "[DATE]" at bounding box center [1055, 552] width 186 height 33
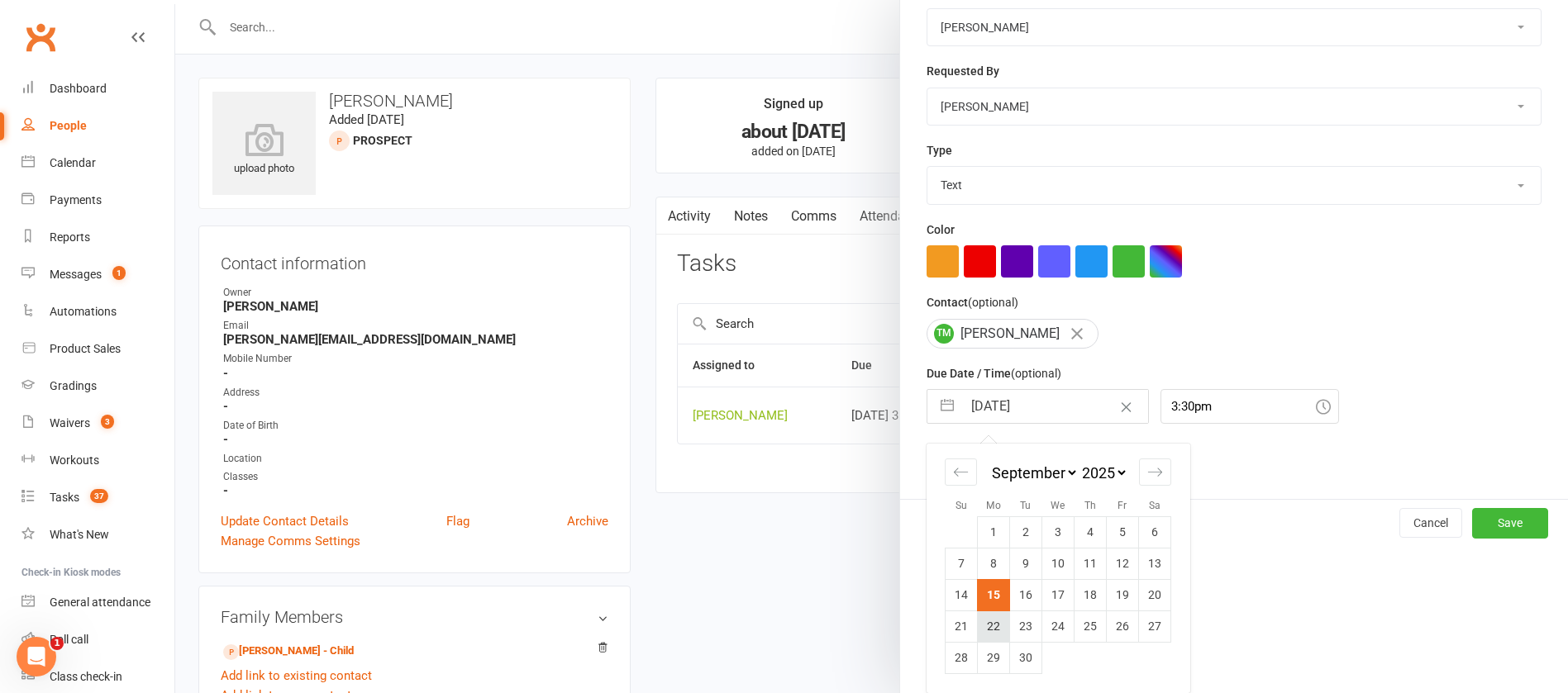
click at [989, 632] on td "22" at bounding box center [994, 627] width 32 height 31
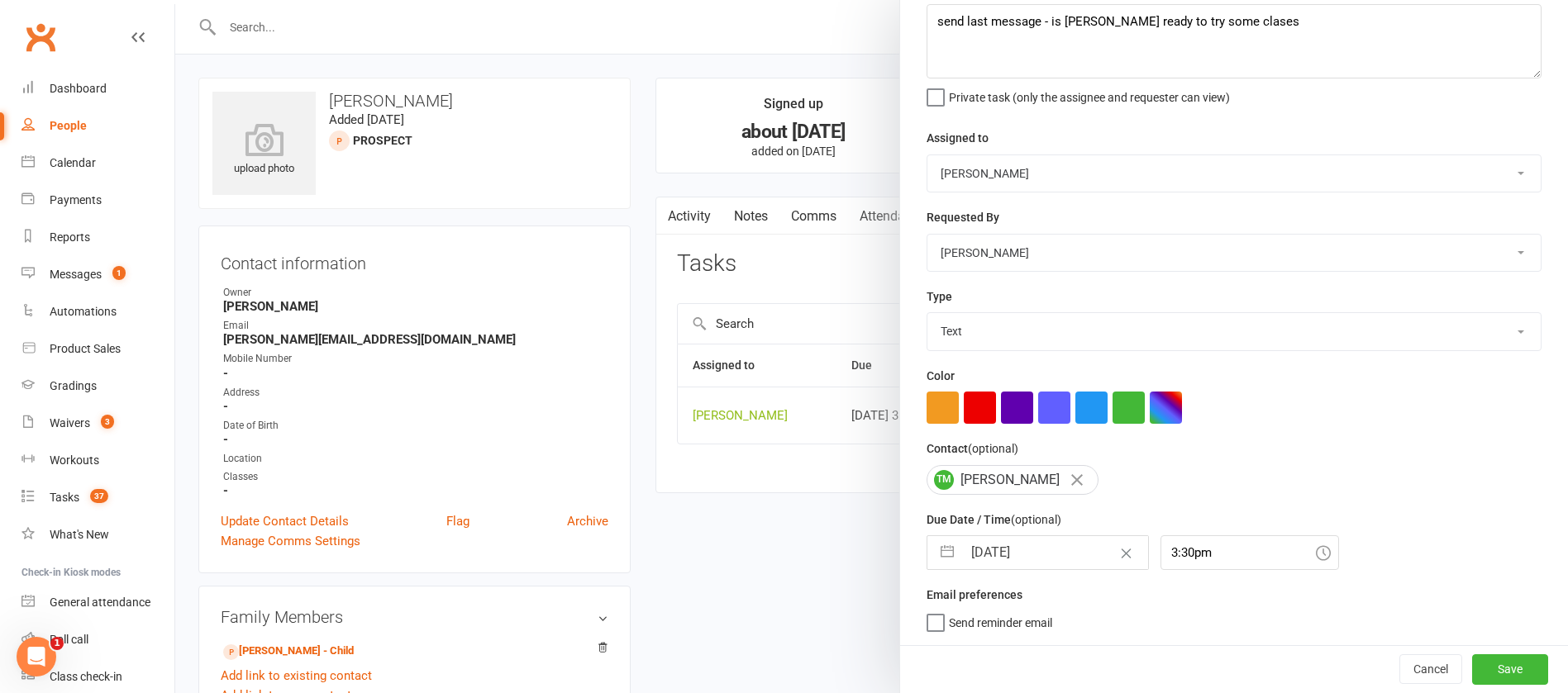
scroll to position [98, 0]
click at [1472, 665] on button "Save" at bounding box center [1510, 669] width 76 height 29
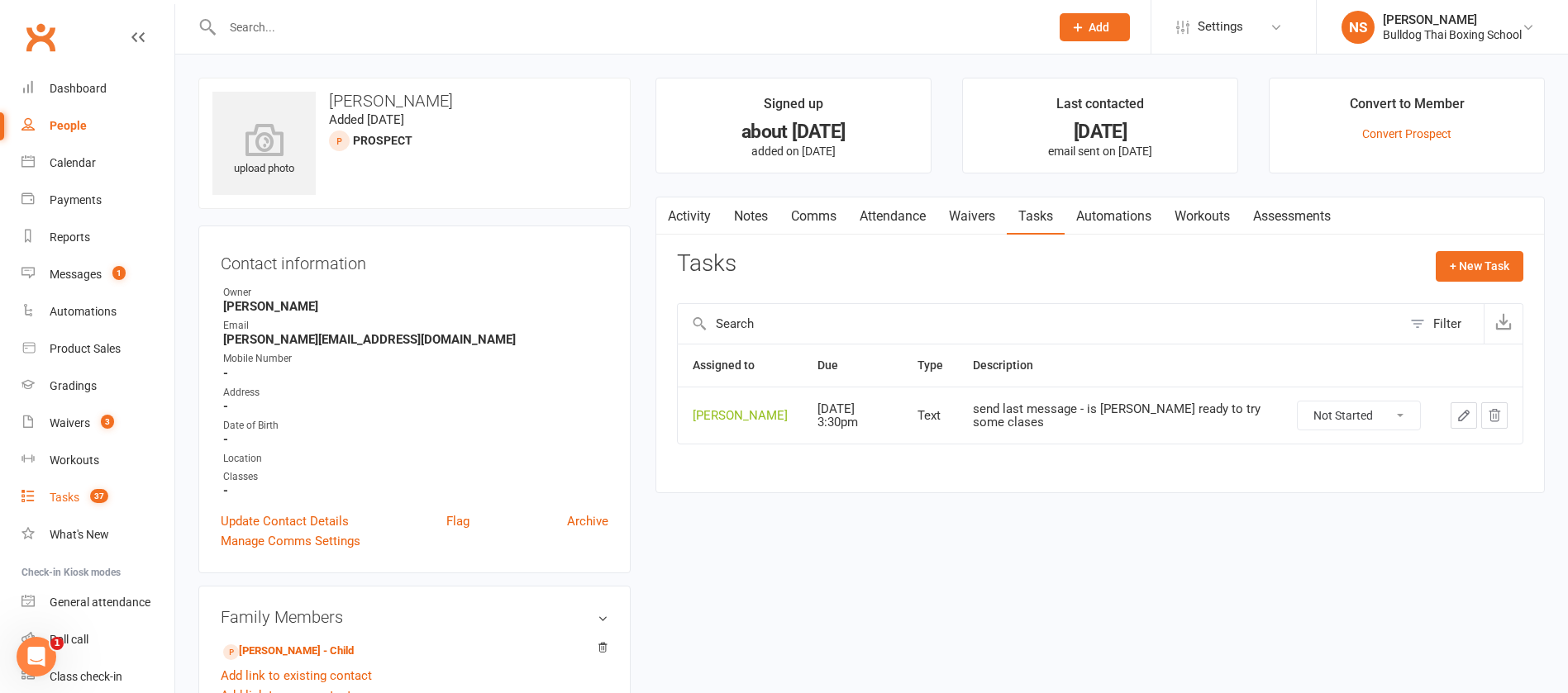
click at [62, 495] on div "Tasks" at bounding box center [64, 497] width 29 height 13
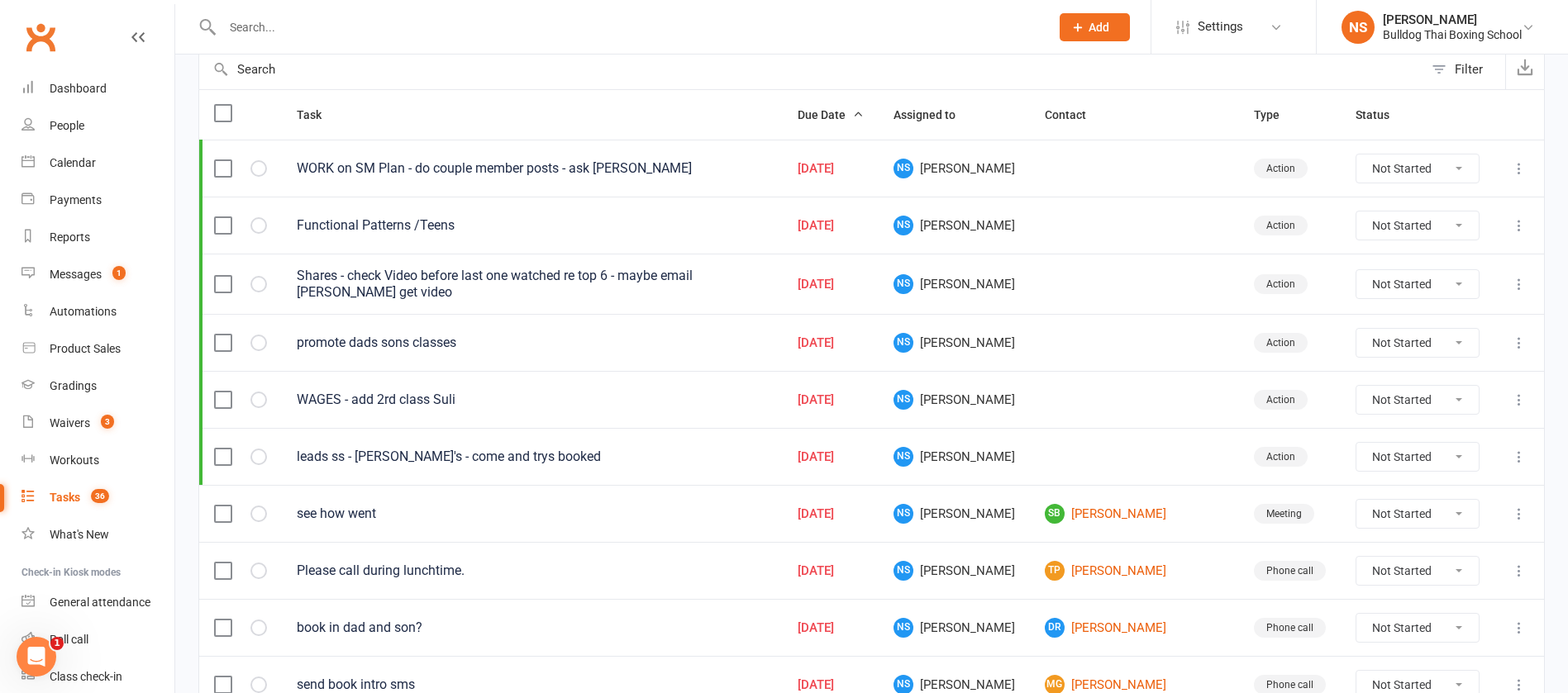
scroll to position [372, 0]
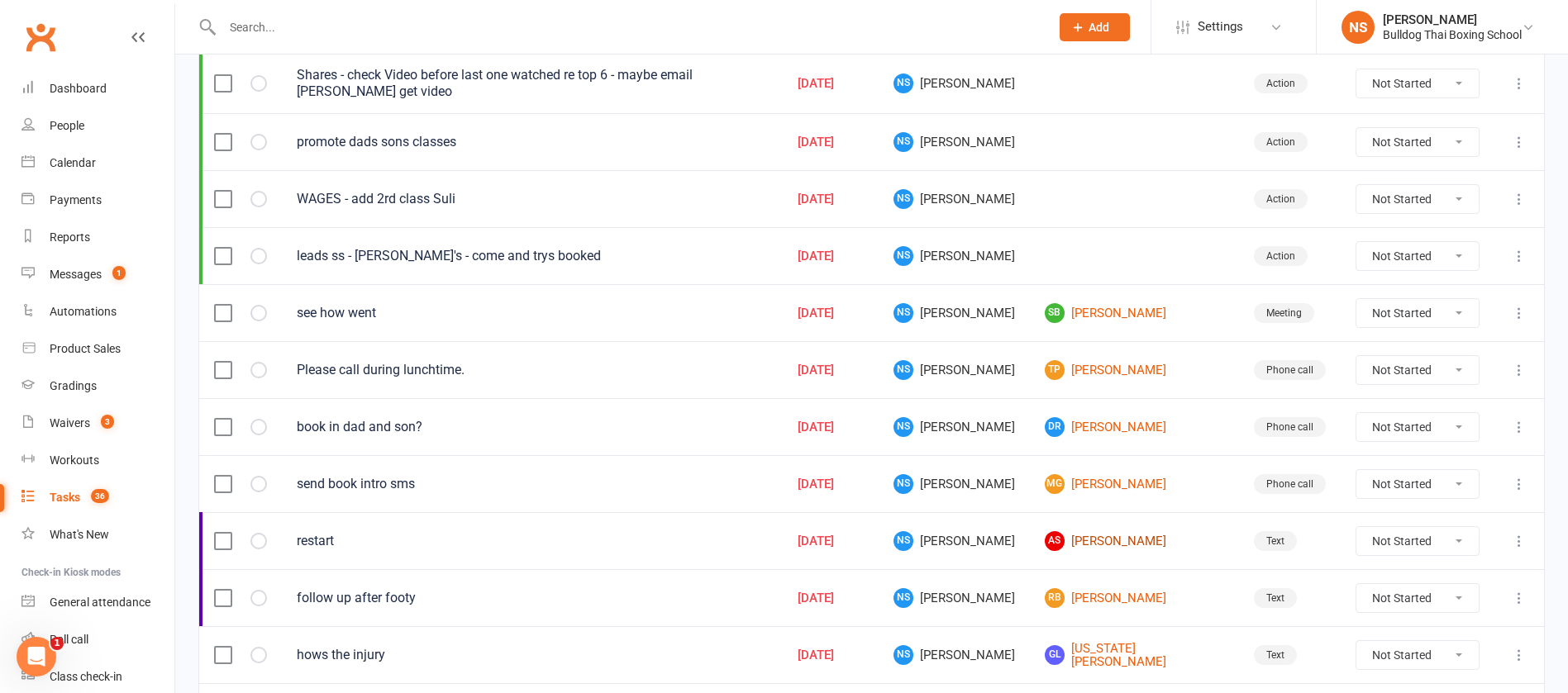
click at [1100, 545] on link "AS Alexander Siu" at bounding box center [1135, 541] width 180 height 20
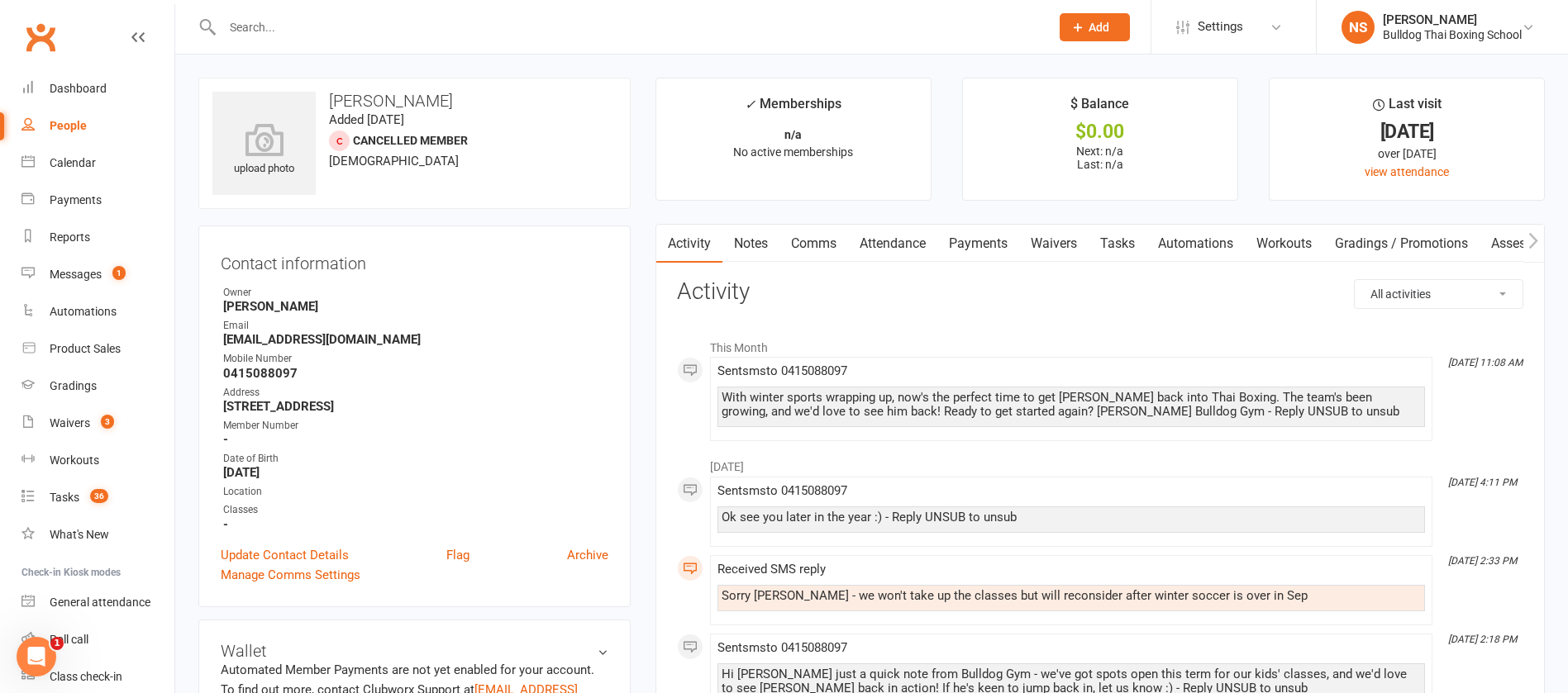
click at [1129, 237] on link "Tasks" at bounding box center [1117, 243] width 58 height 38
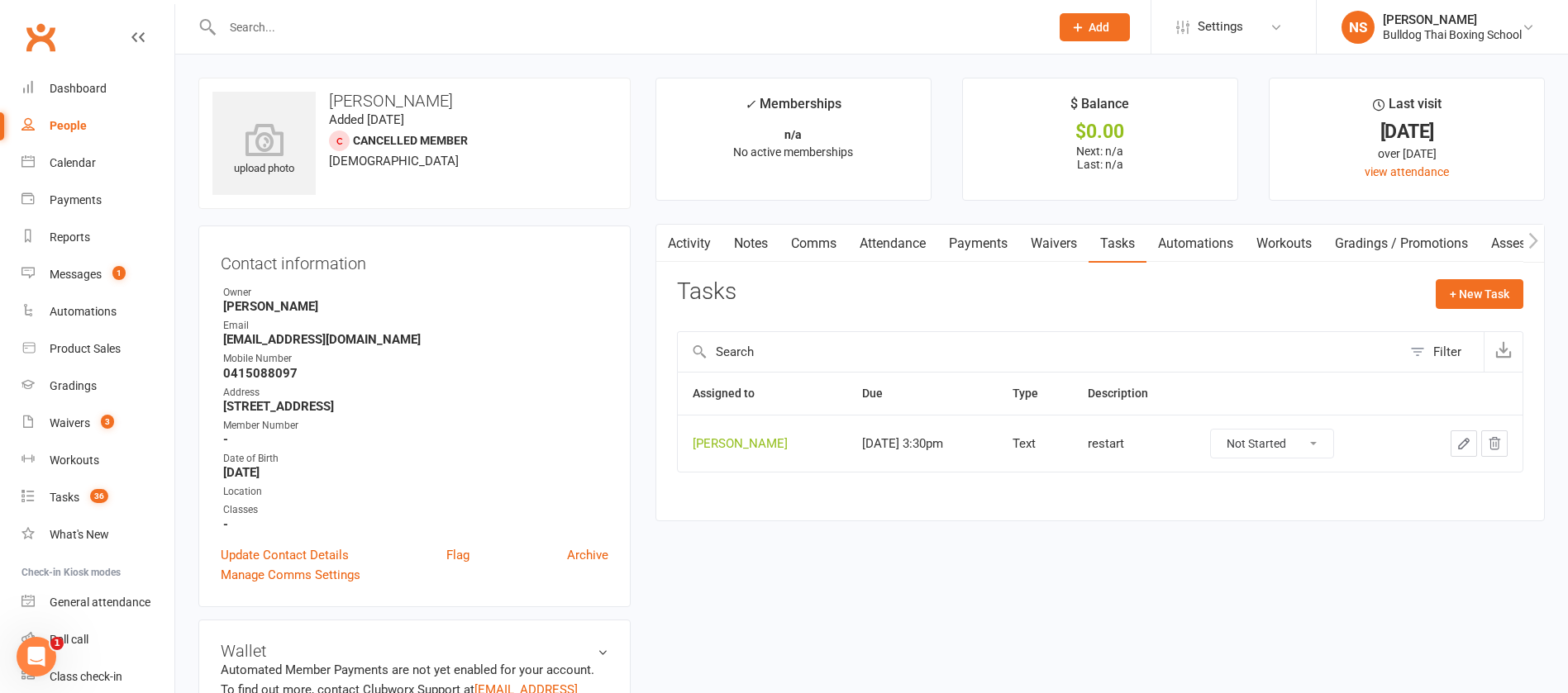
click at [1465, 444] on icon "button" at bounding box center [1464, 444] width 15 height 15
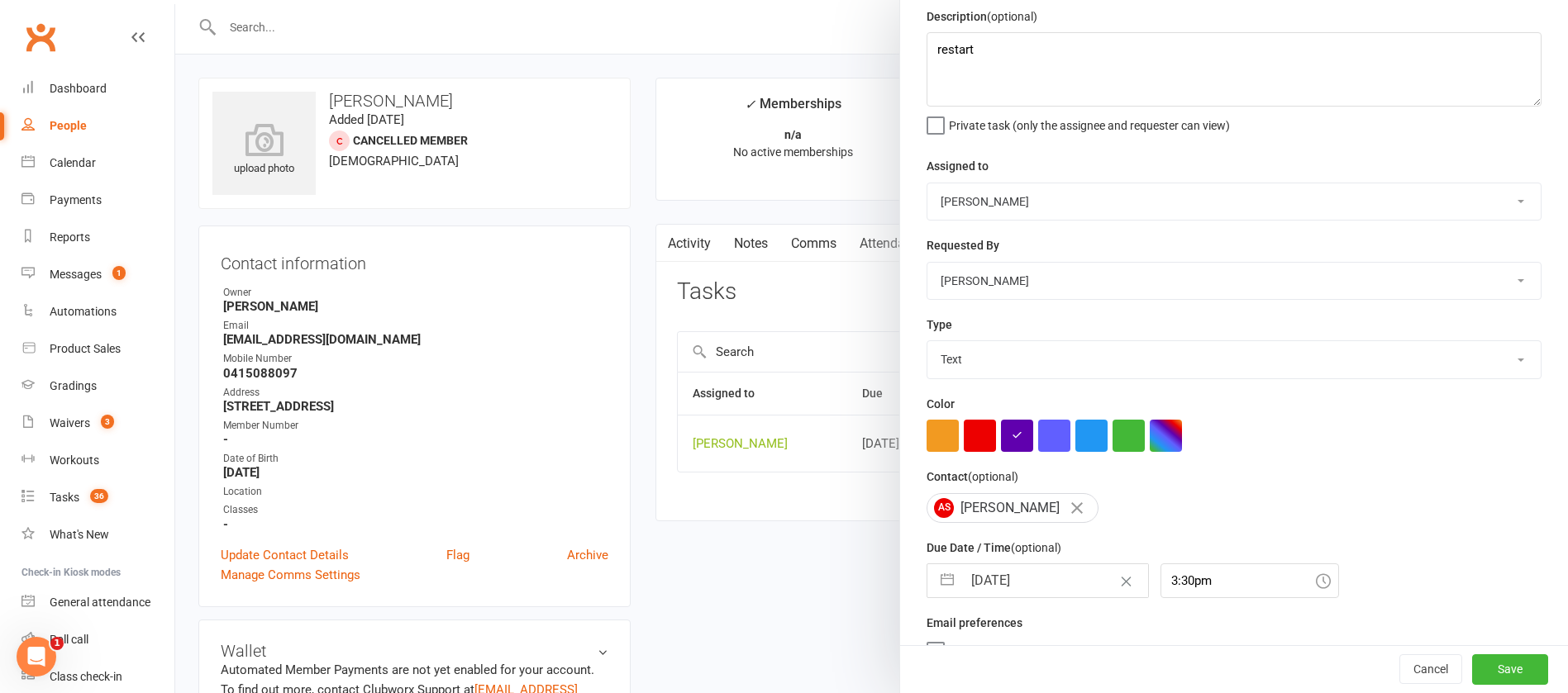
scroll to position [98, 0]
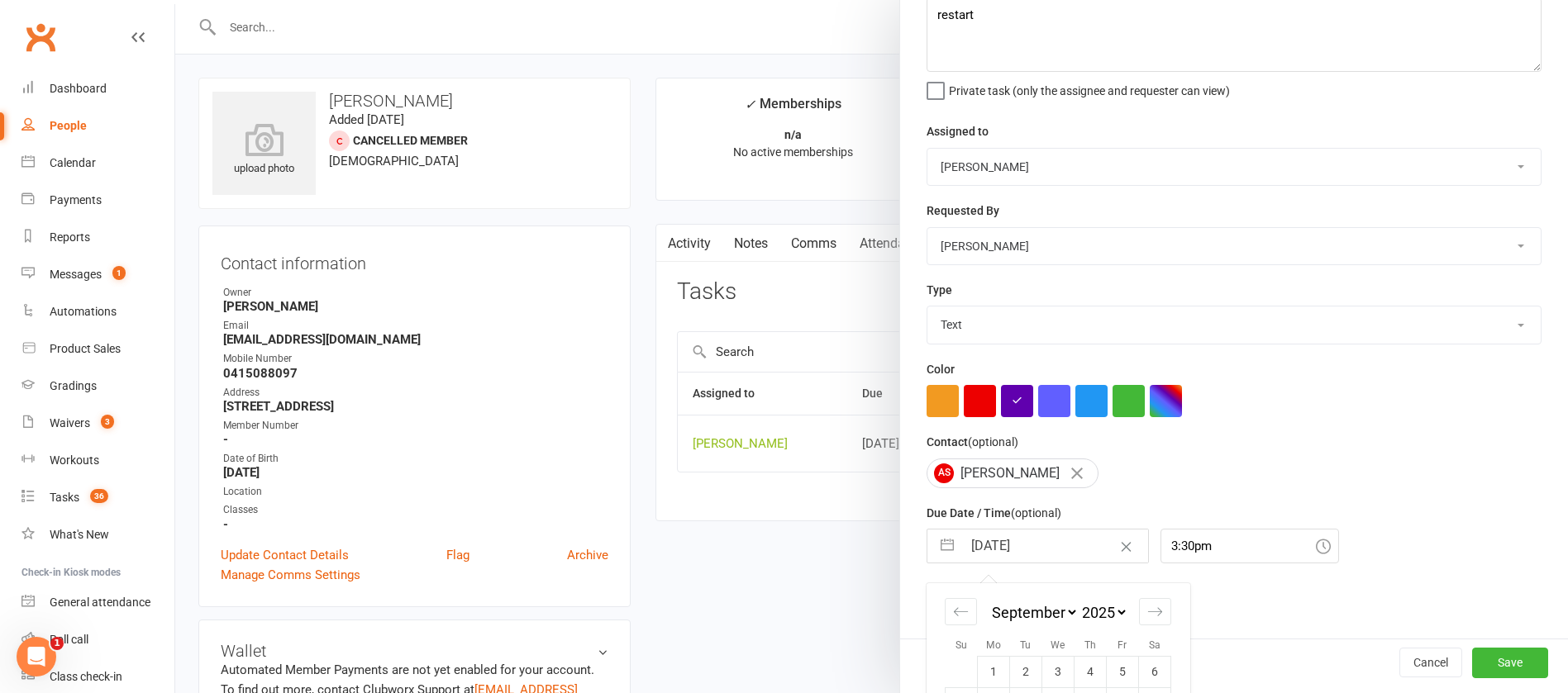
drag, startPoint x: 1031, startPoint y: 550, endPoint x: 1030, endPoint y: 541, distance: 9.1
click at [1031, 549] on input "[DATE]" at bounding box center [1055, 546] width 186 height 33
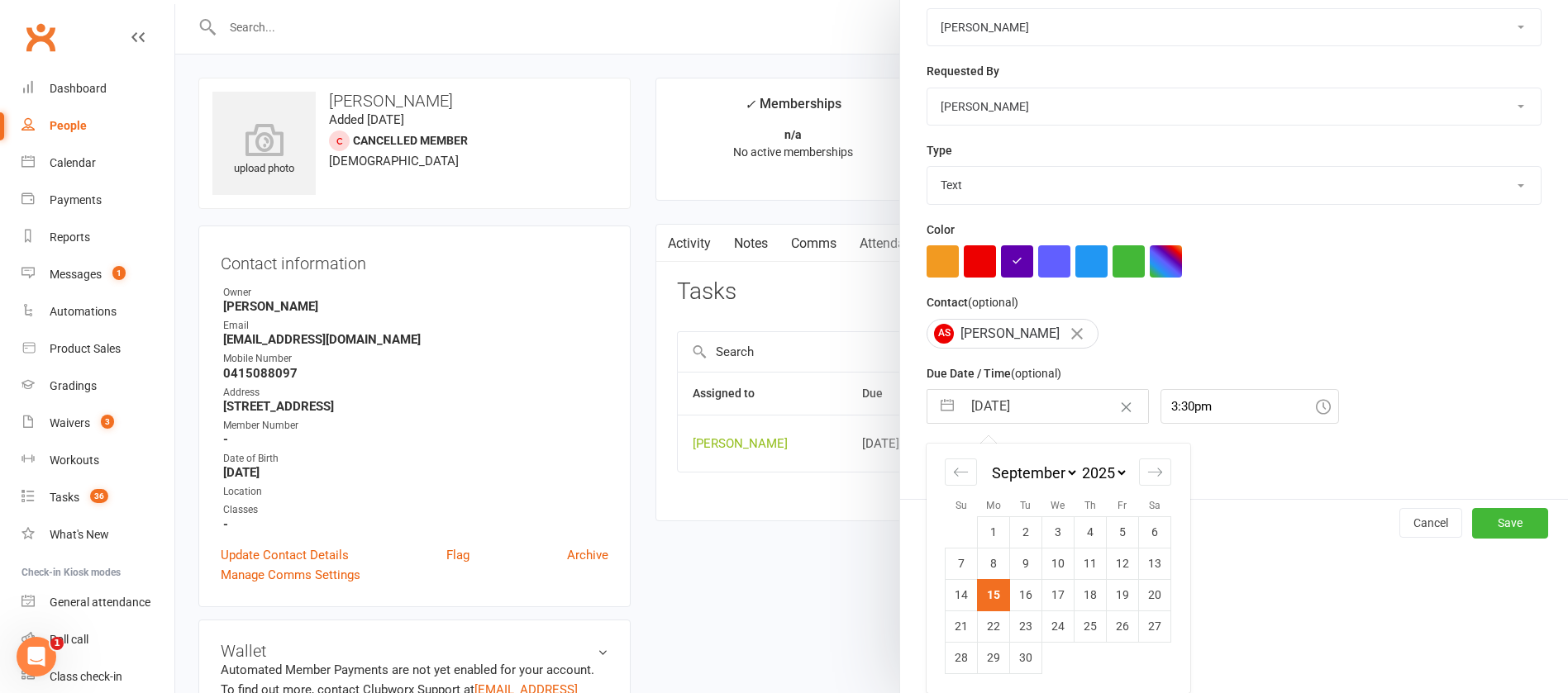
click at [985, 628] on td "22" at bounding box center [994, 627] width 32 height 31
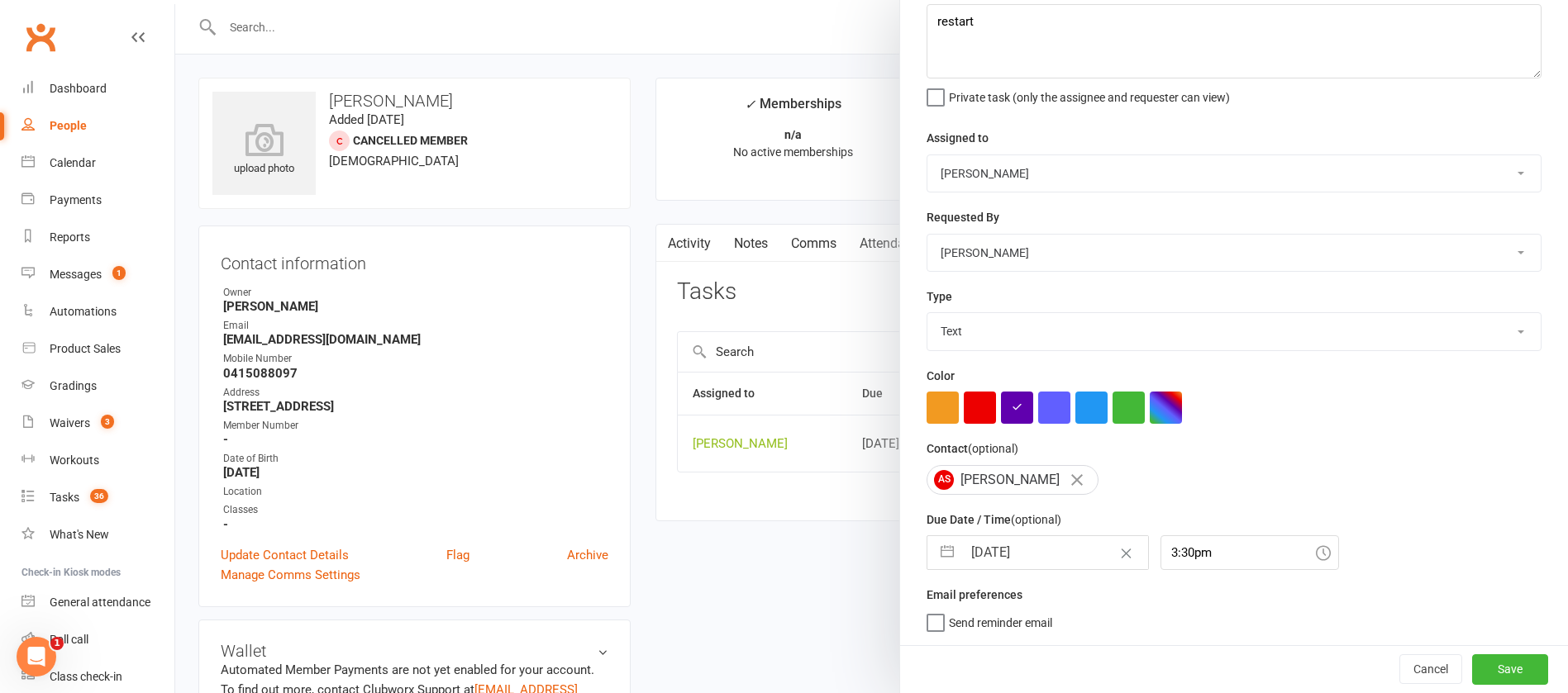
scroll to position [98, 0]
click at [1472, 665] on button "Save" at bounding box center [1510, 669] width 76 height 29
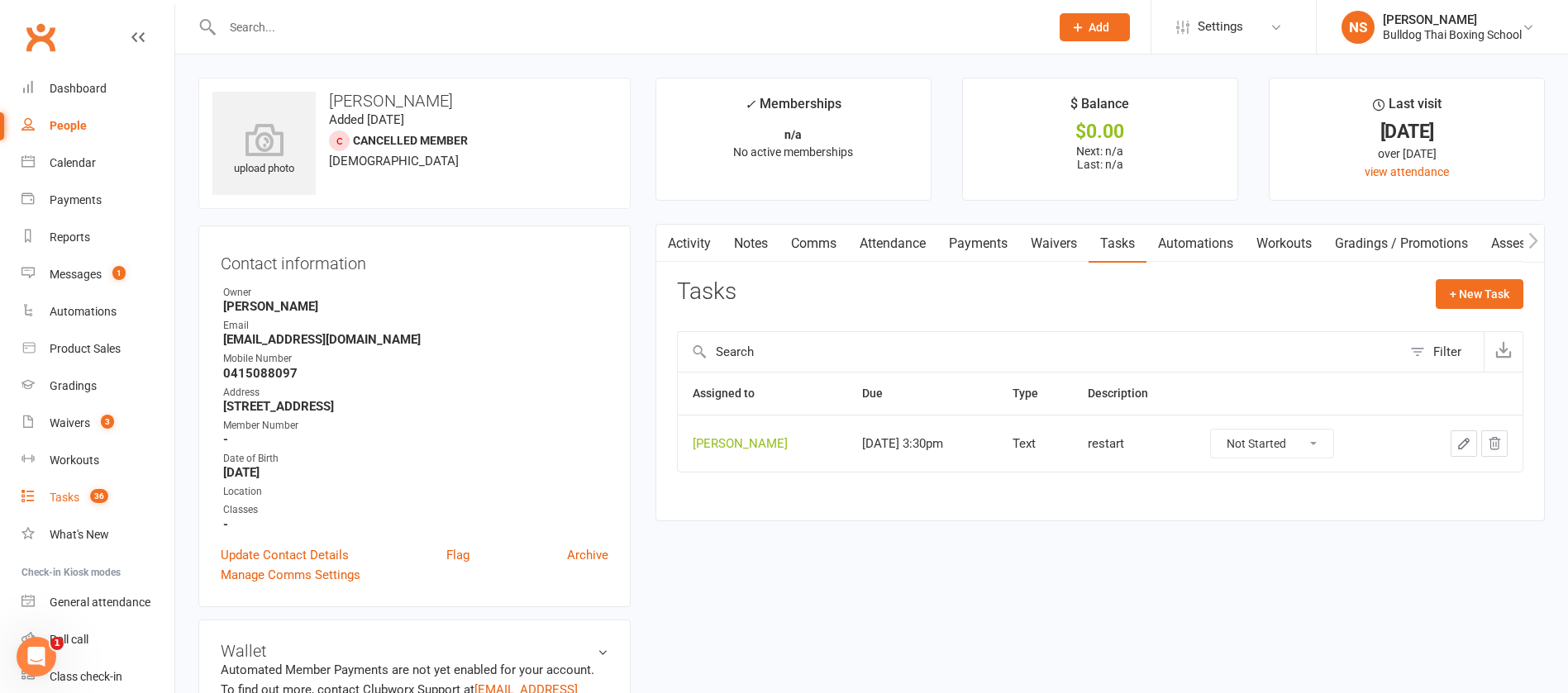
click at [71, 480] on link "Tasks 36" at bounding box center [98, 497] width 153 height 37
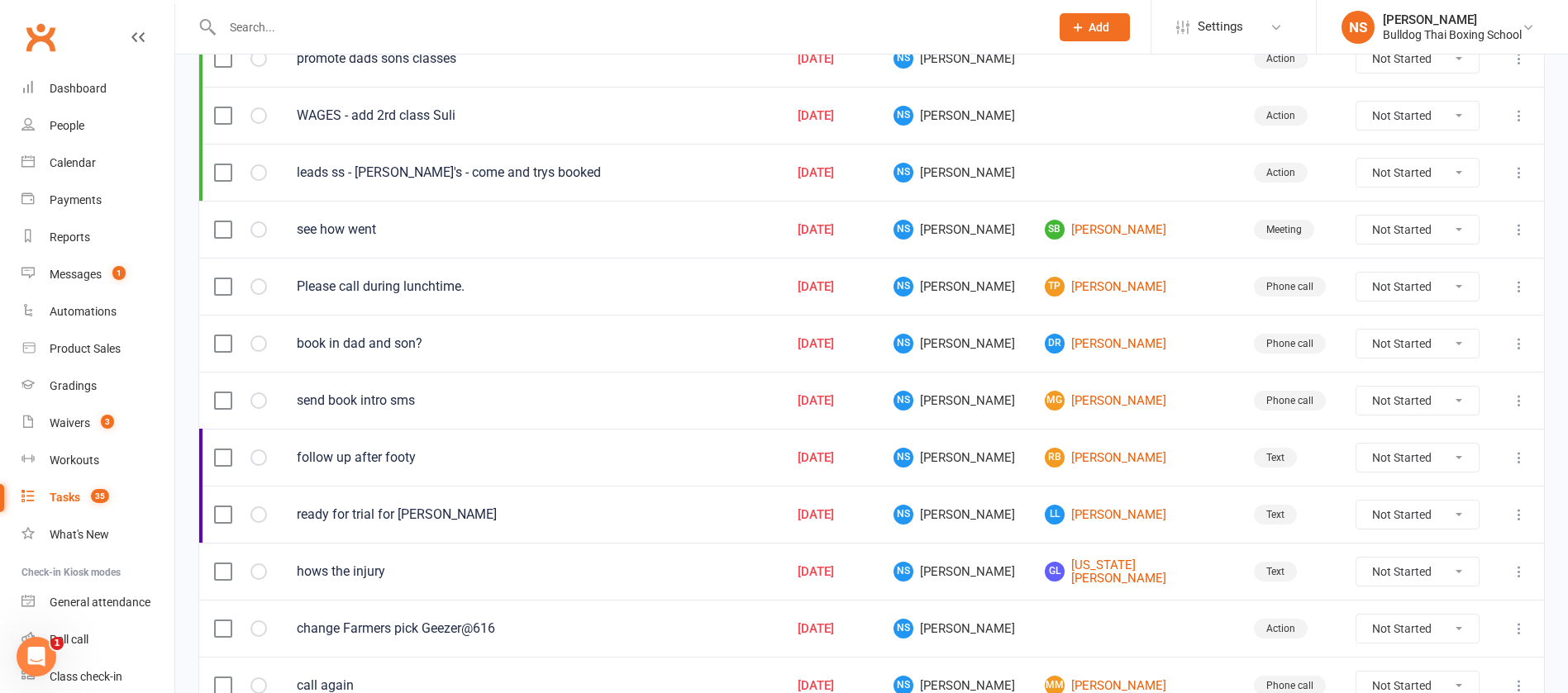
scroll to position [496, 0]
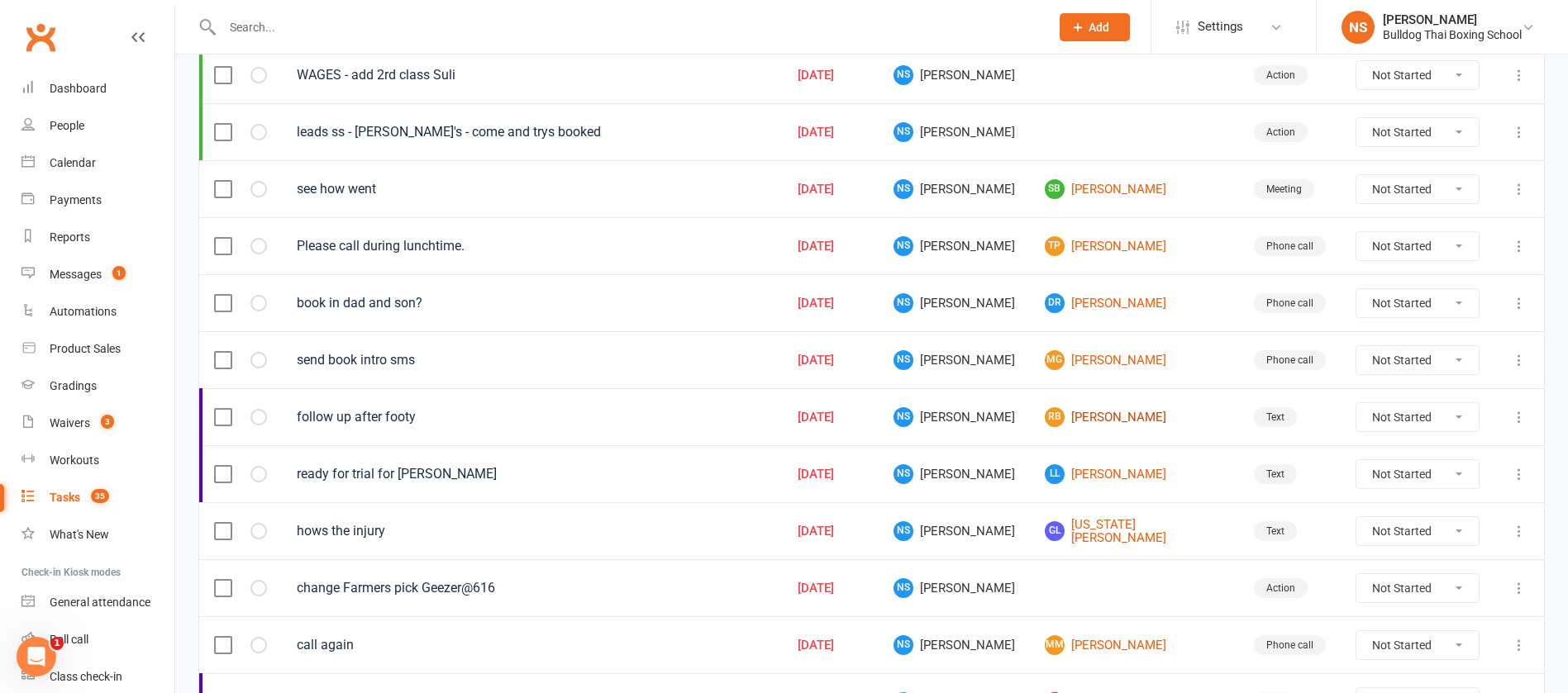
click at [1129, 419] on link "RB Rikki Beagle" at bounding box center [1135, 417] width 180 height 20
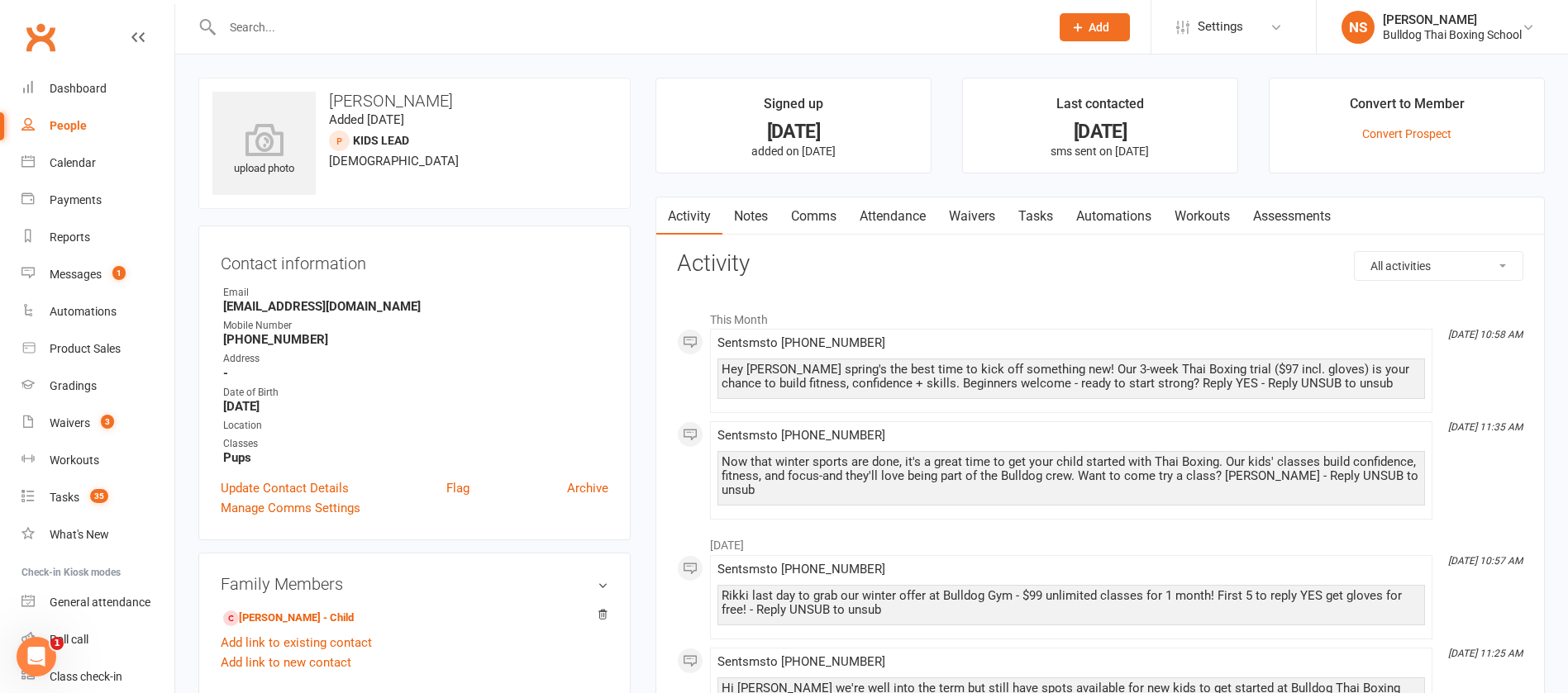
click at [747, 215] on link "Notes" at bounding box center [751, 217] width 57 height 38
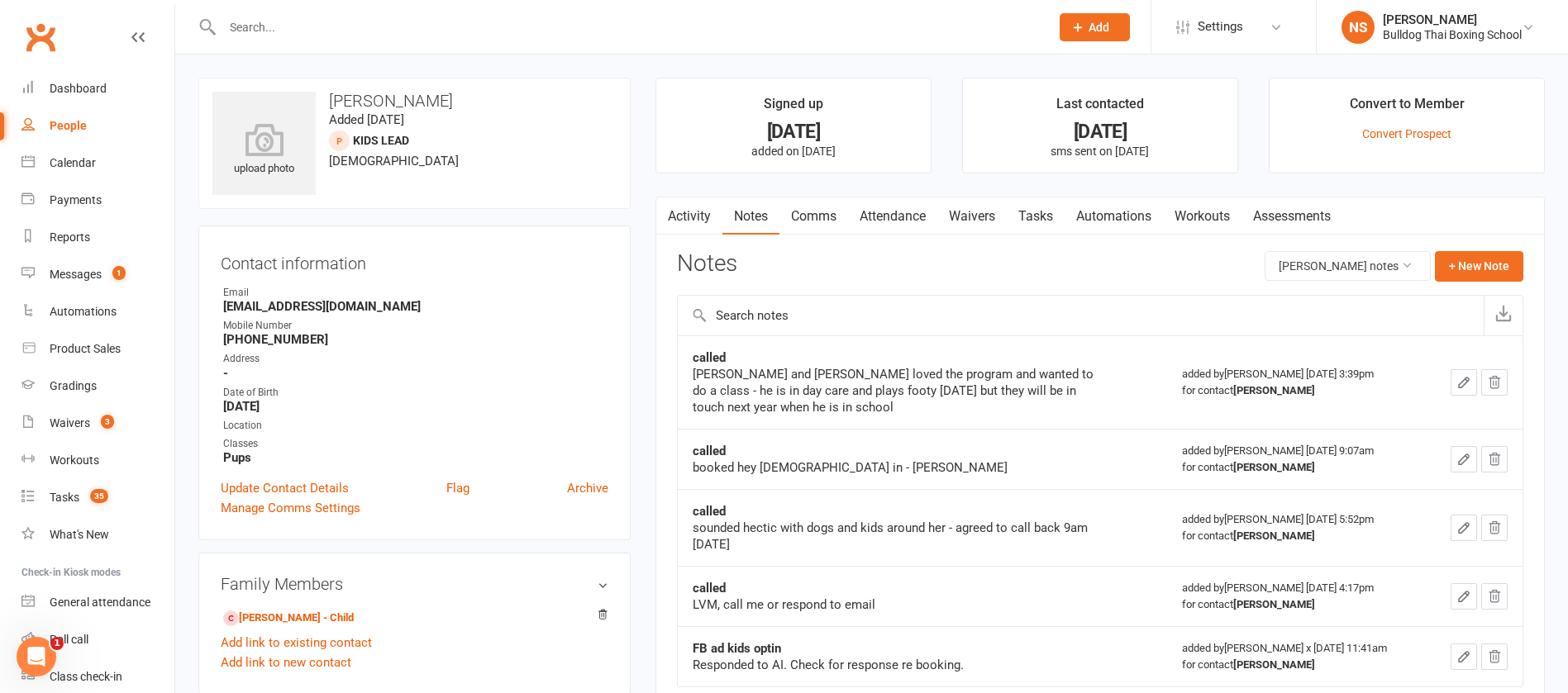
click at [1044, 207] on link "Tasks" at bounding box center [1035, 217] width 58 height 38
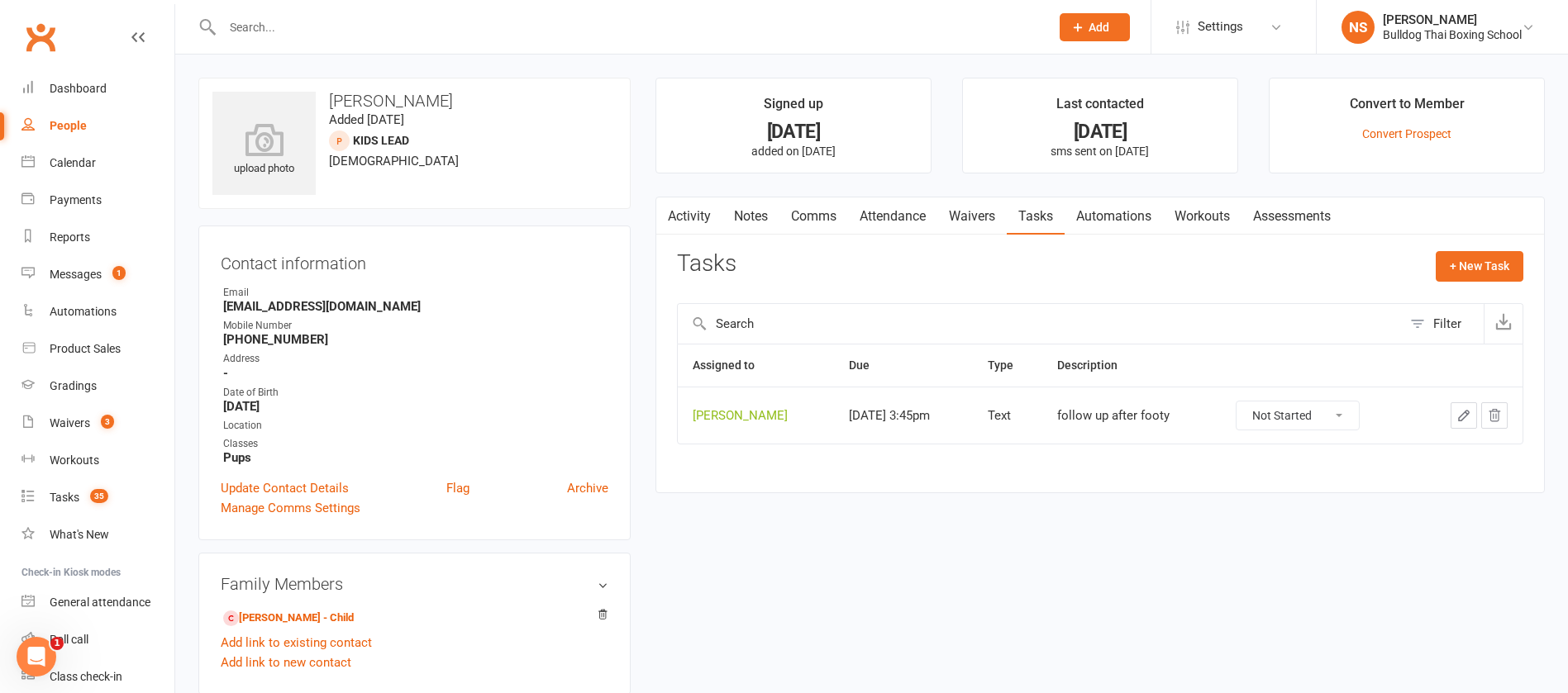
click at [1460, 408] on icon "button" at bounding box center [1464, 415] width 15 height 15
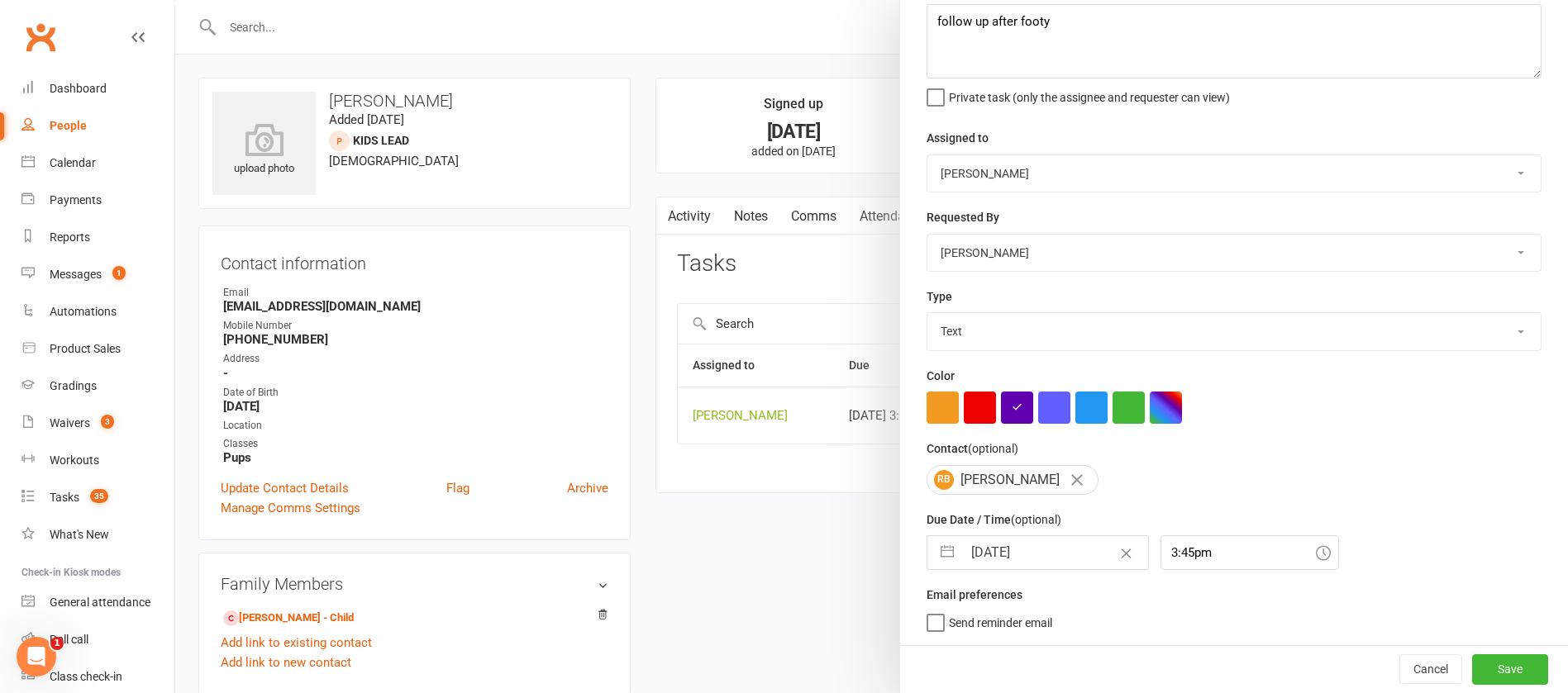
click at [1041, 555] on input "[DATE]" at bounding box center [1055, 552] width 186 height 33
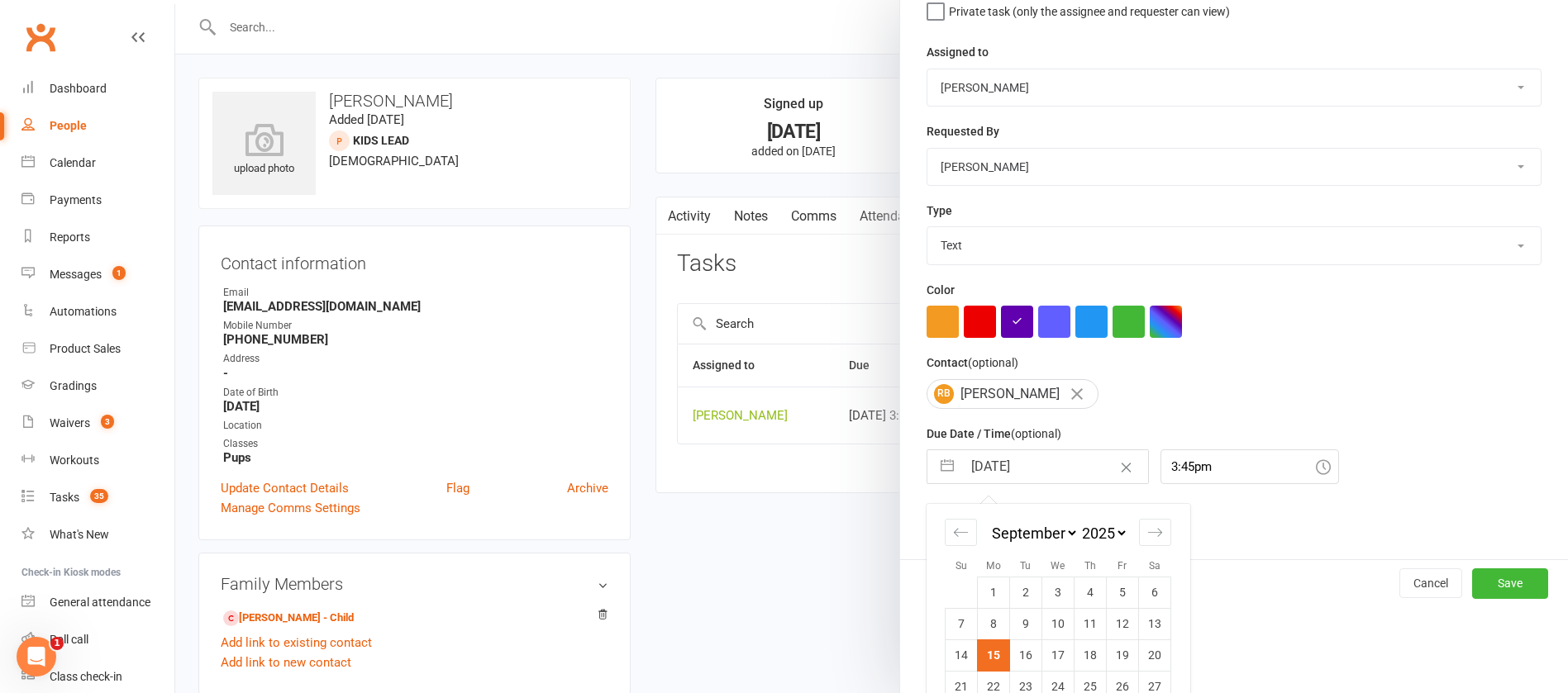
scroll to position [243, 0]
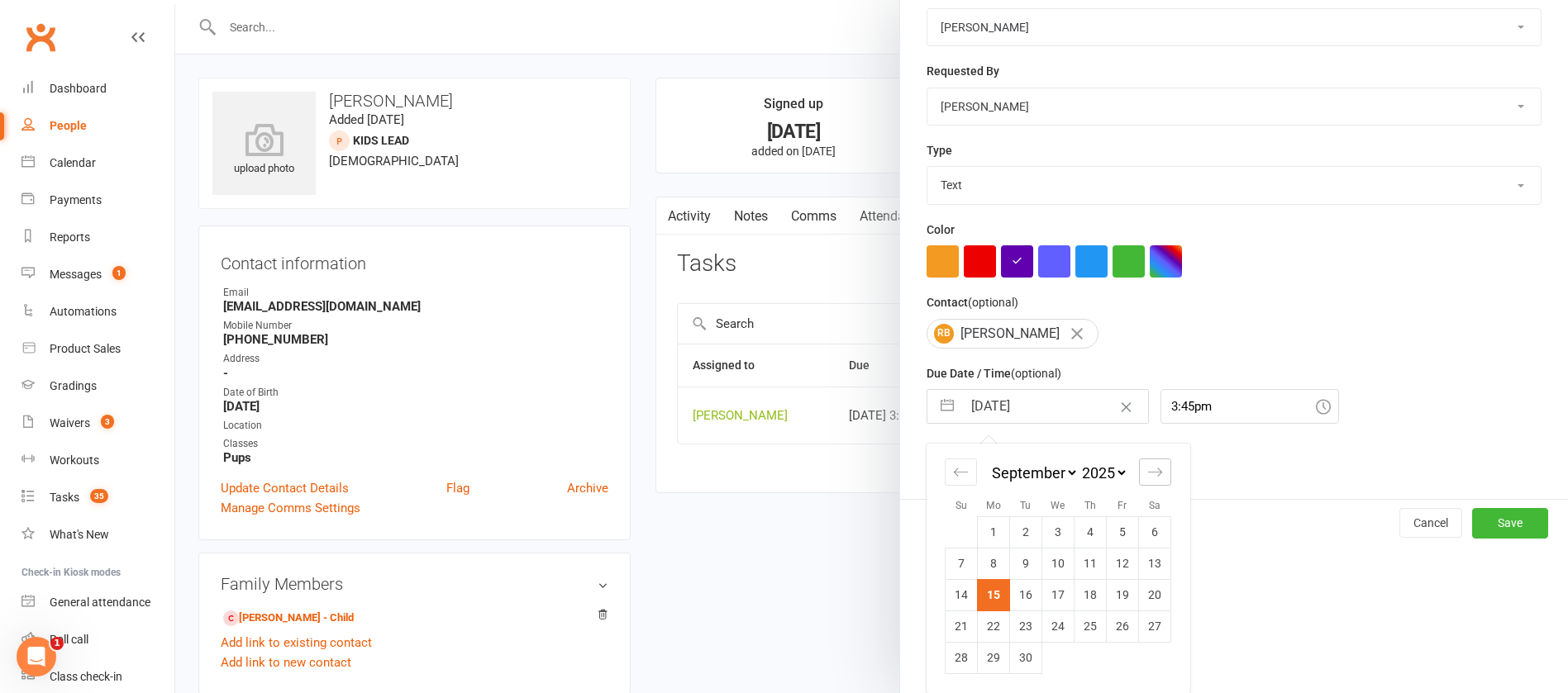
click at [1152, 477] on icon "Move forward to switch to the next month." at bounding box center [1155, 472] width 16 height 16
click at [1150, 468] on icon "Move forward to switch to the next month." at bounding box center [1155, 472] width 16 height 16
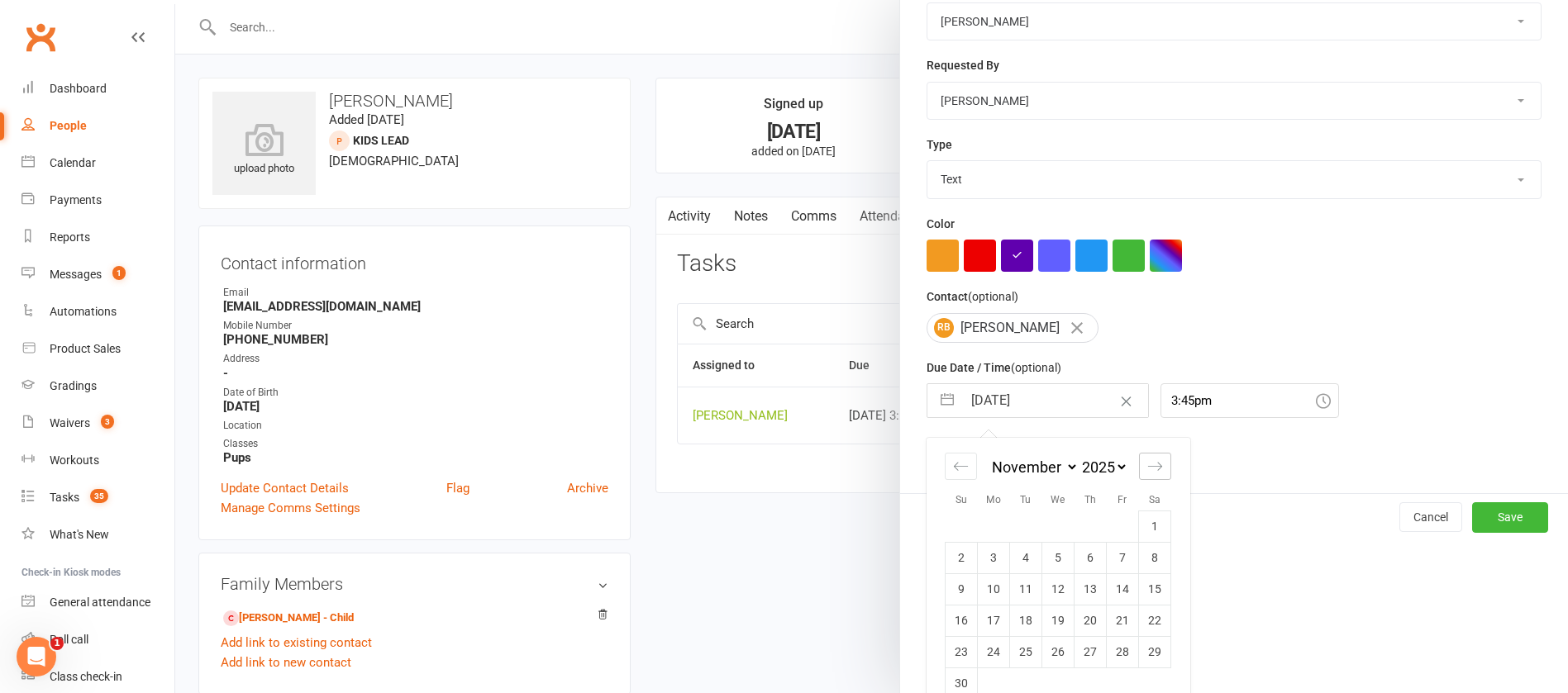
click at [1149, 468] on icon "Move forward to switch to the next month." at bounding box center [1155, 466] width 16 height 16
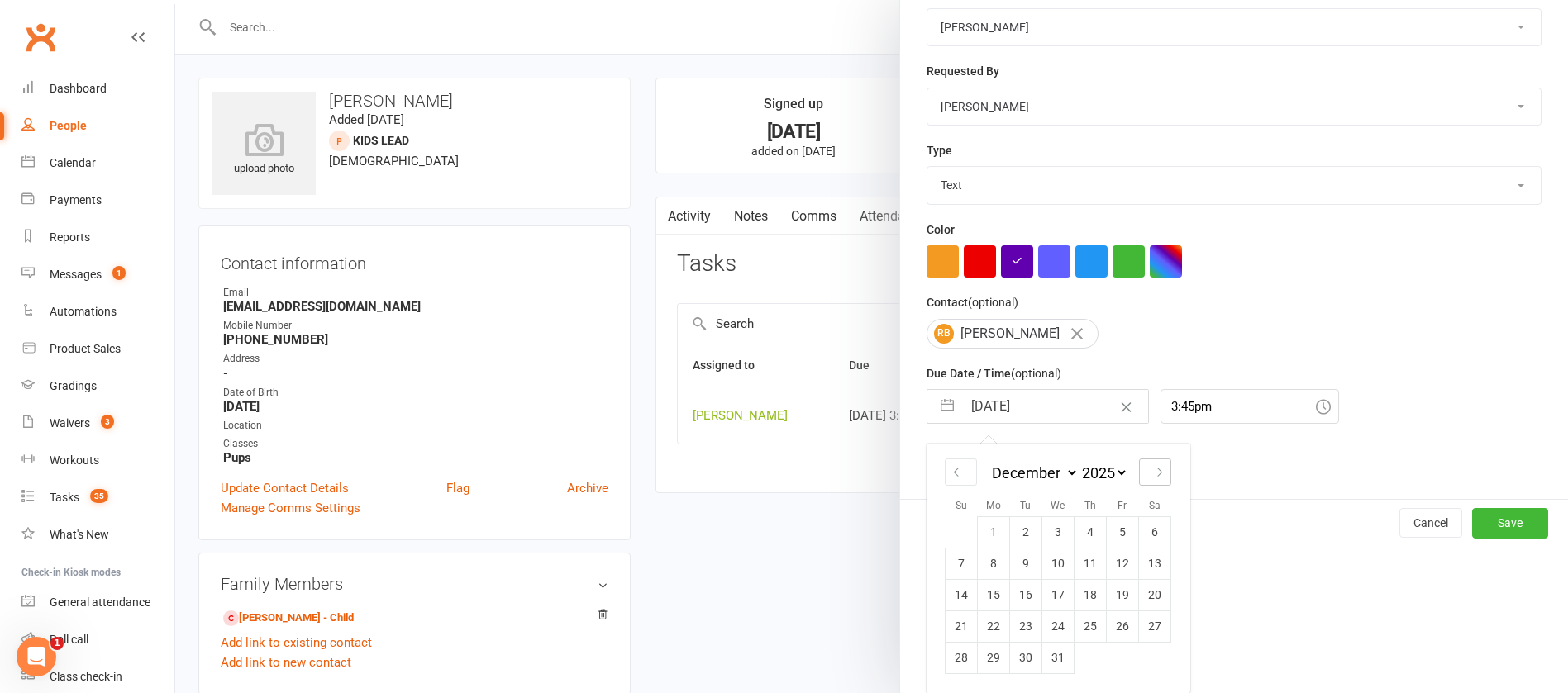
click at [1148, 468] on icon "Move forward to switch to the next month." at bounding box center [1155, 472] width 16 height 16
click at [989, 651] on td "26" at bounding box center [994, 658] width 32 height 31
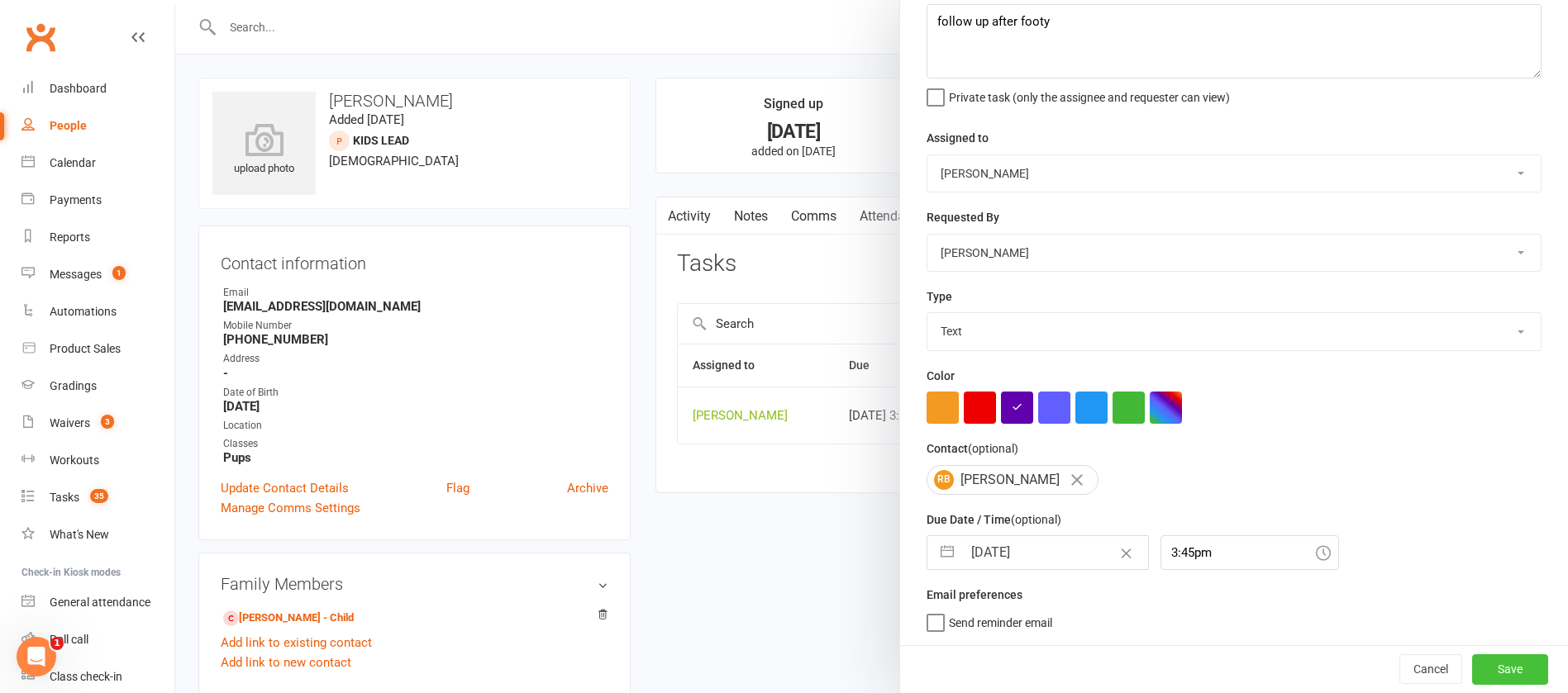
click at [1472, 667] on button "Save" at bounding box center [1510, 669] width 76 height 29
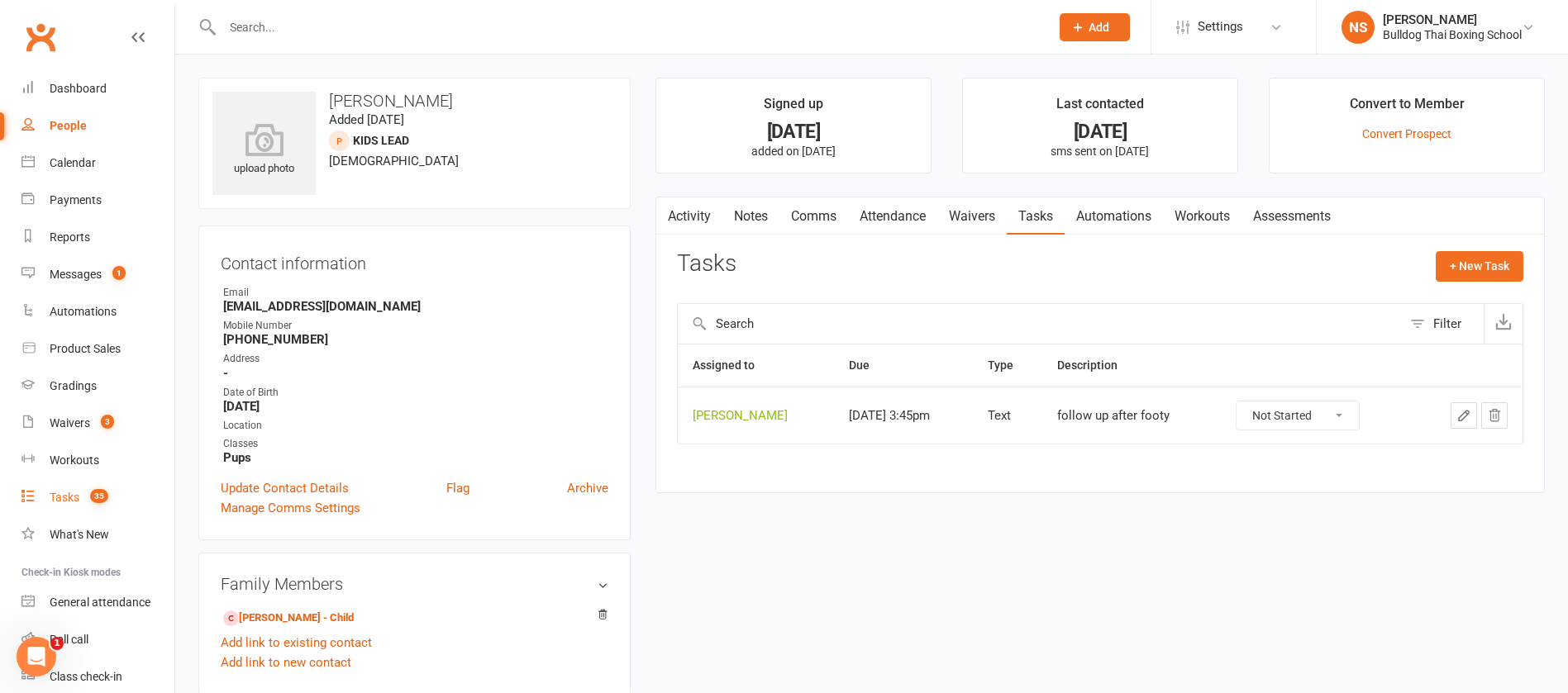
click at [69, 491] on div "Tasks" at bounding box center [64, 497] width 29 height 13
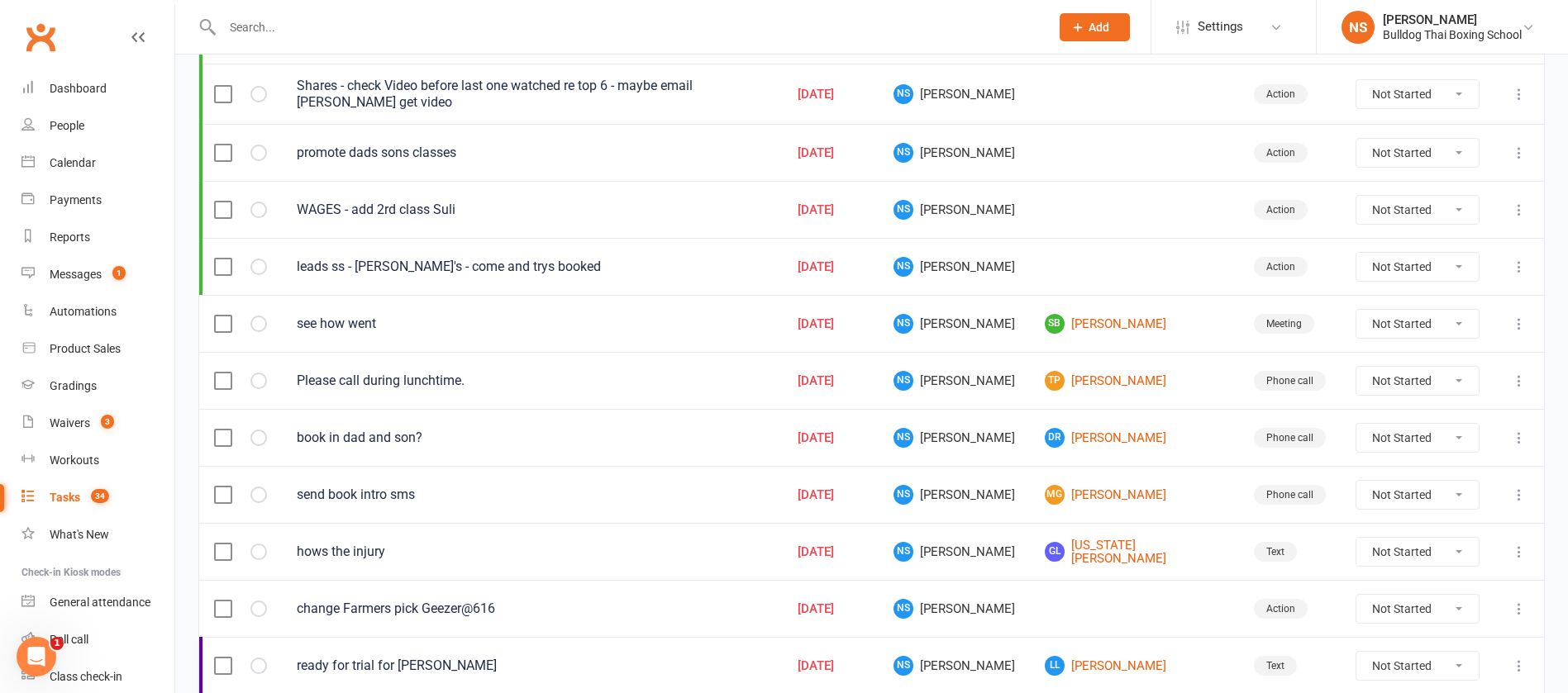
scroll to position [372, 0]
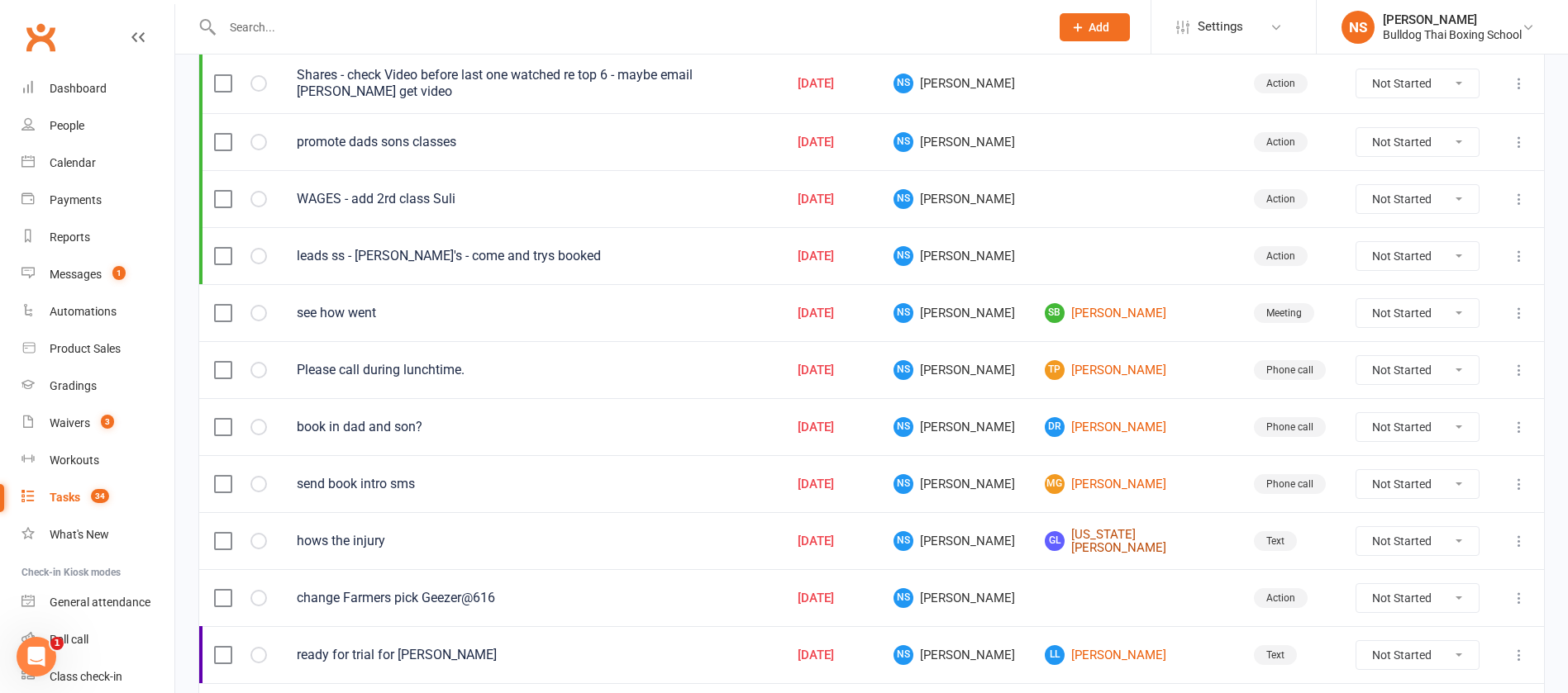
click at [1137, 544] on link "GL Georgia Lardner" at bounding box center [1135, 542] width 180 height 28
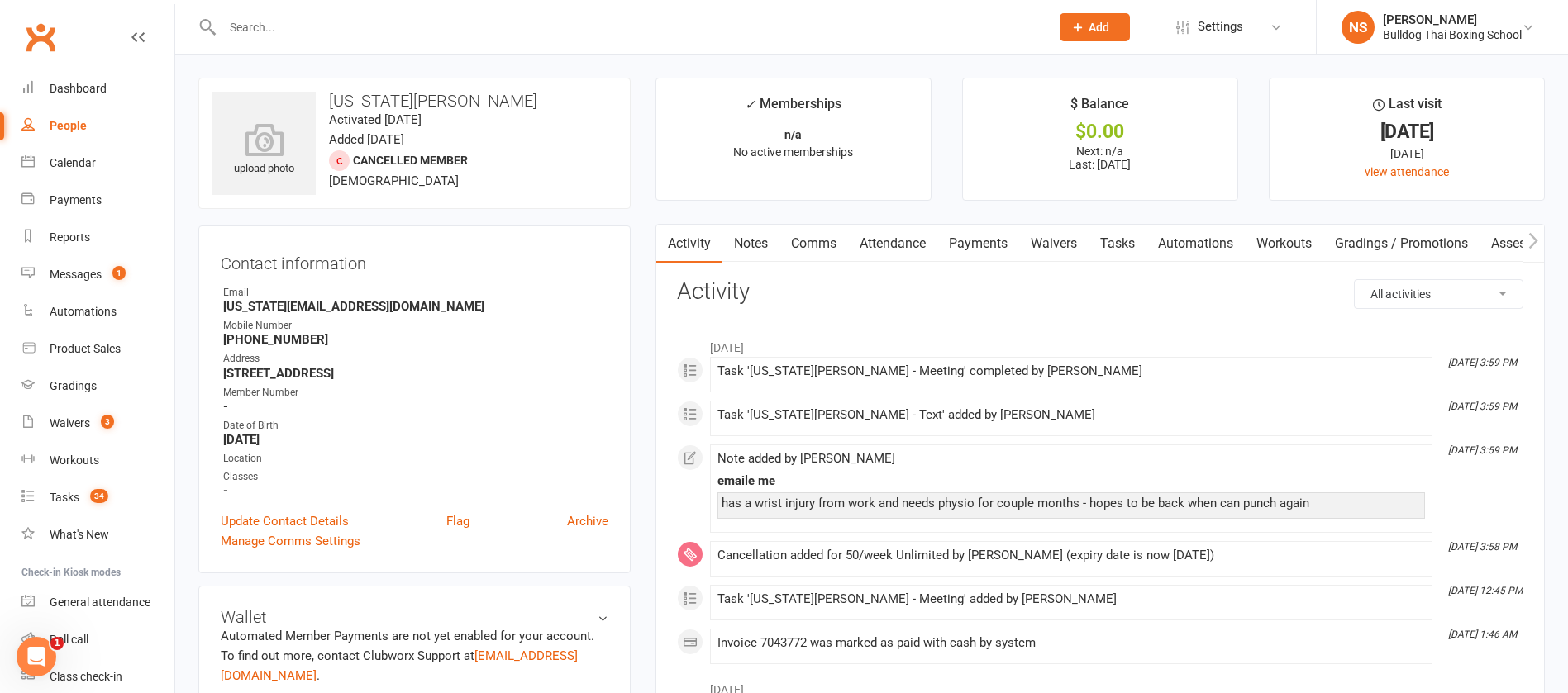
click at [1129, 237] on link "Tasks" at bounding box center [1117, 243] width 58 height 38
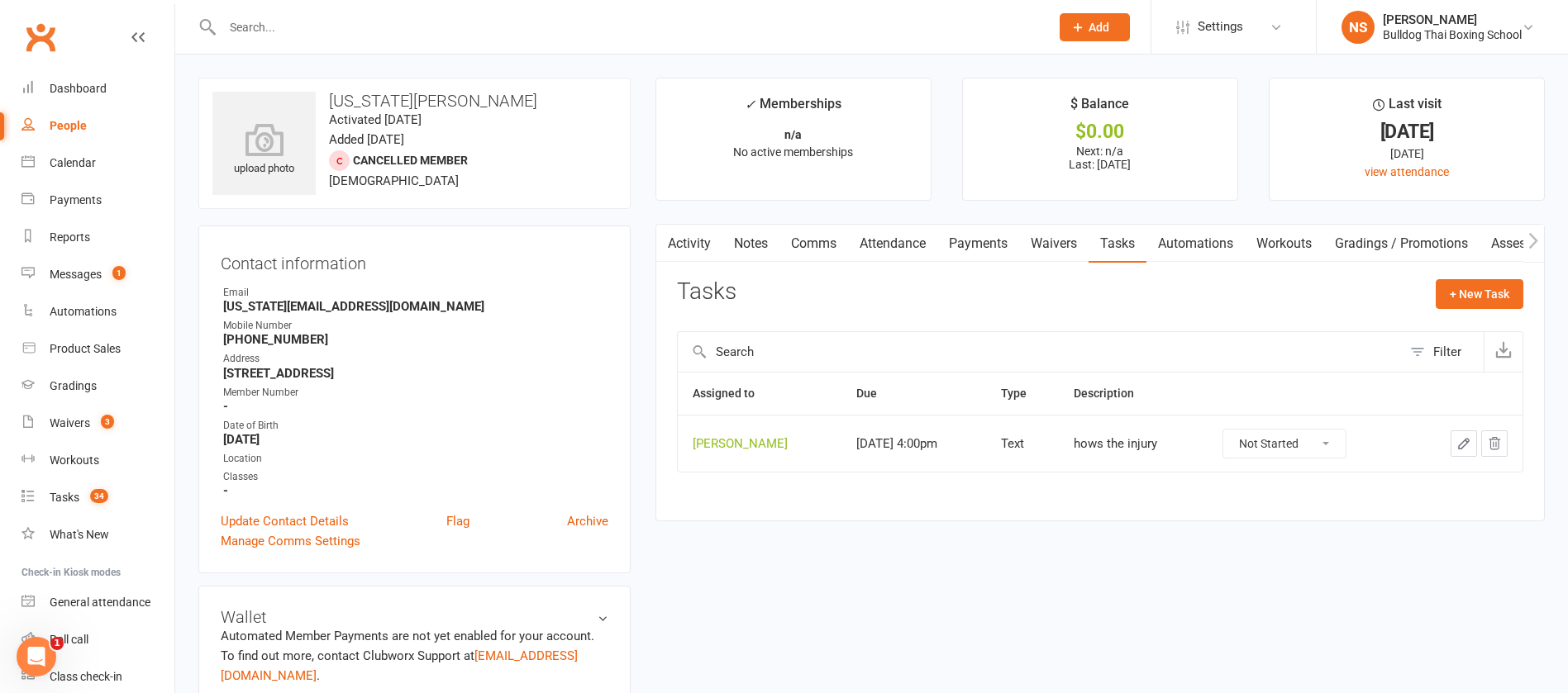
click at [1463, 437] on icon "button" at bounding box center [1464, 444] width 15 height 15
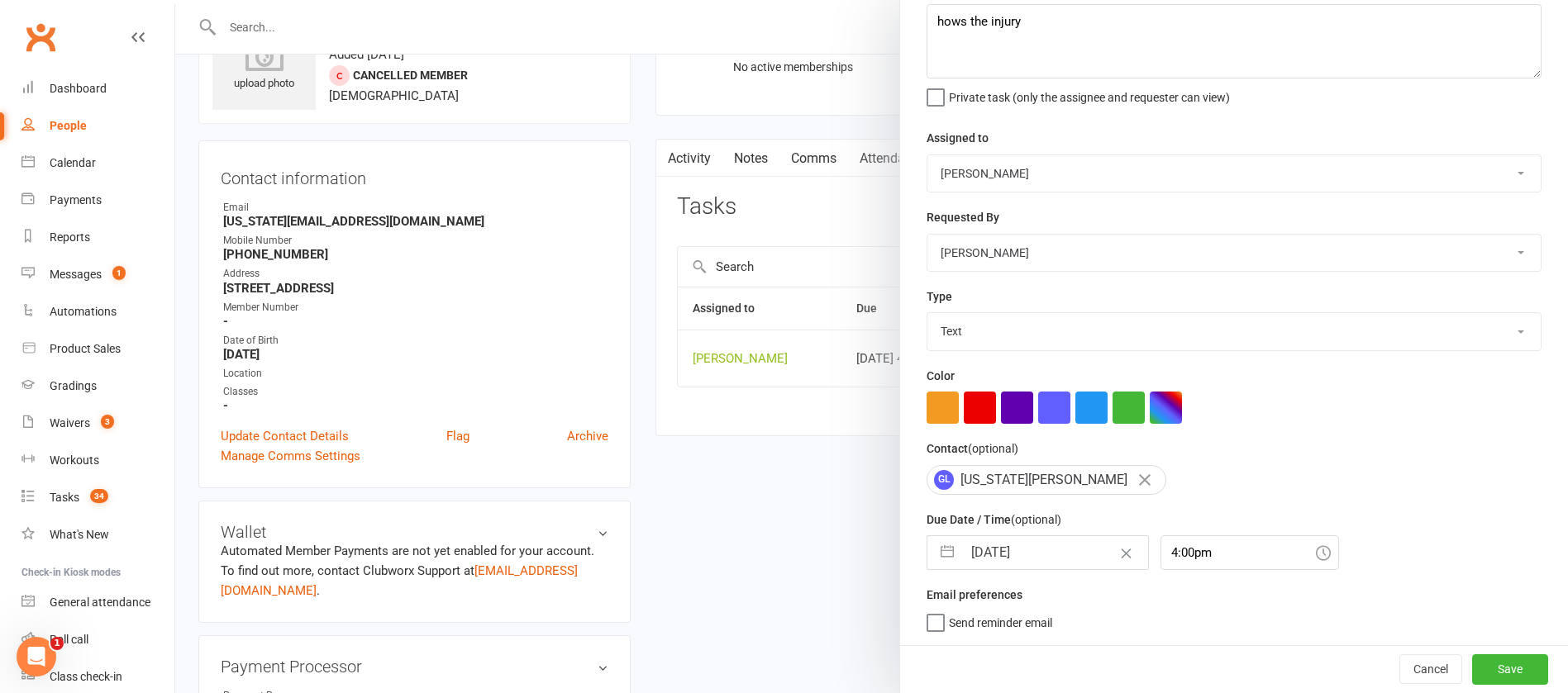
scroll to position [124, 0]
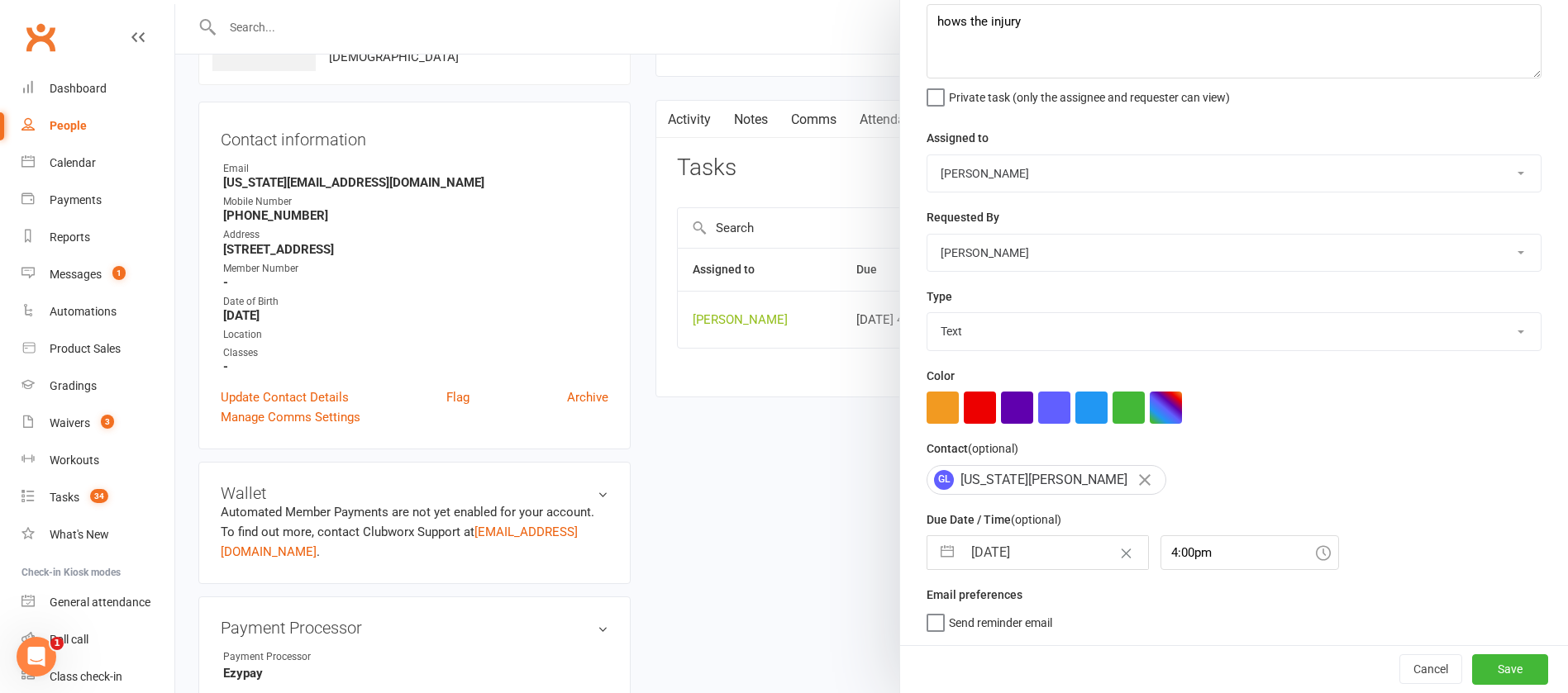
click at [1045, 543] on input "[DATE]" at bounding box center [1055, 552] width 186 height 33
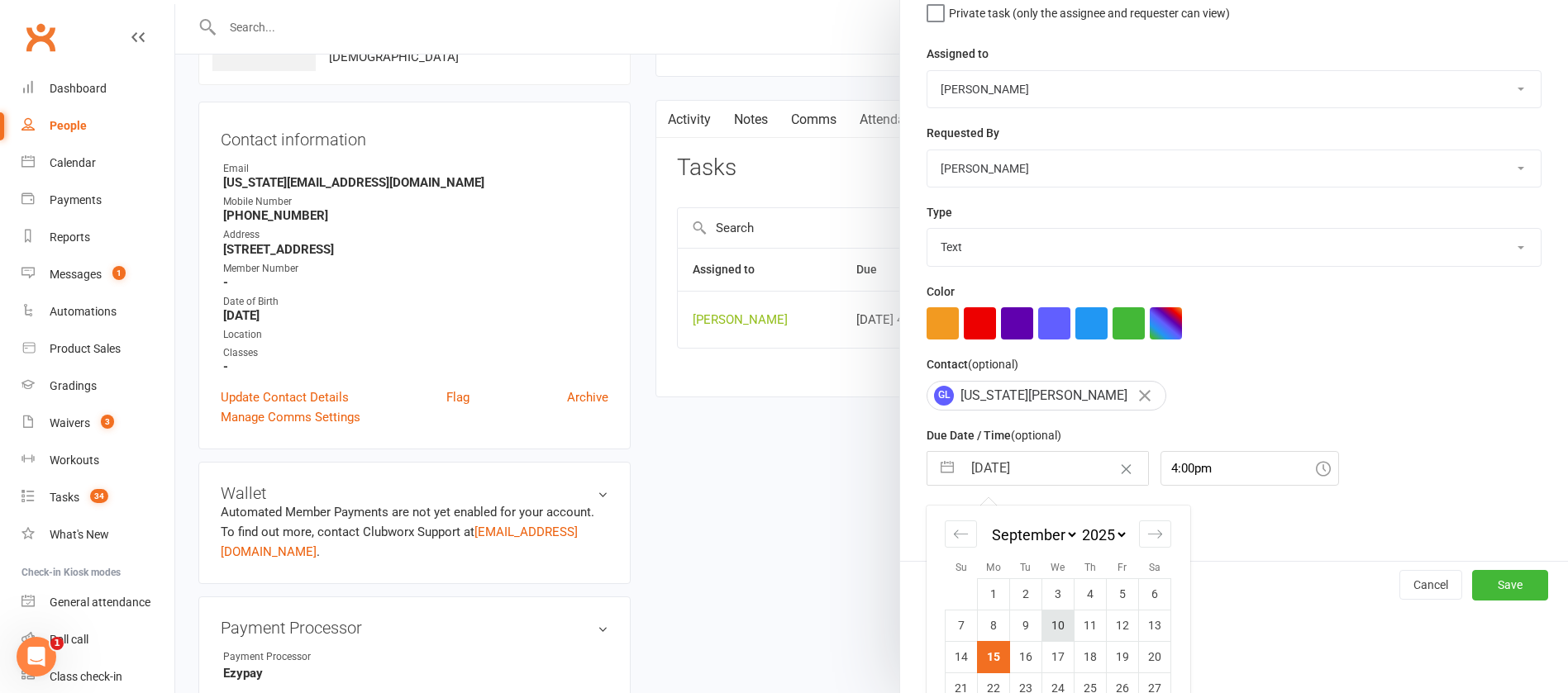
scroll to position [243, 0]
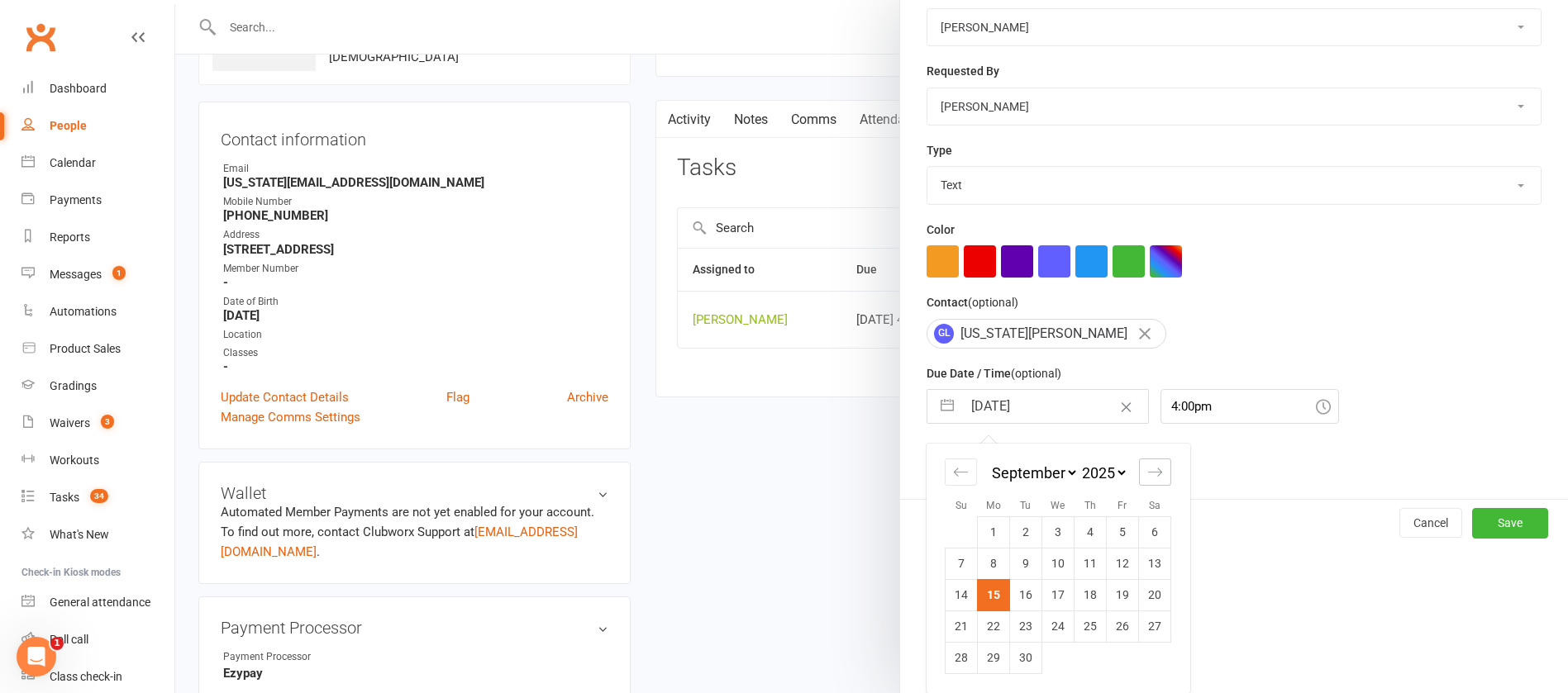
click at [1148, 468] on icon "Move forward to switch to the next month." at bounding box center [1155, 472] width 16 height 16
click at [991, 653] on td "27" at bounding box center [994, 658] width 32 height 31
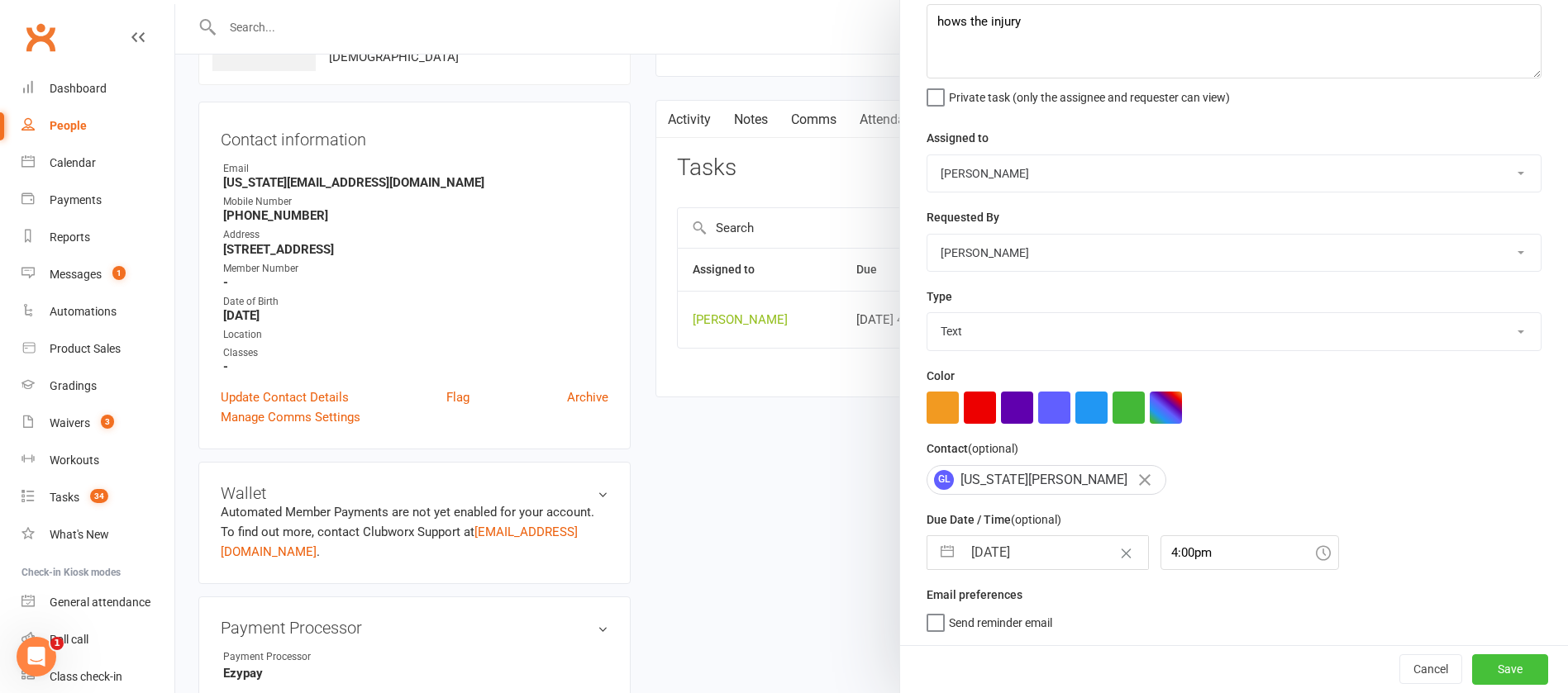
click at [1472, 666] on button "Save" at bounding box center [1510, 669] width 76 height 29
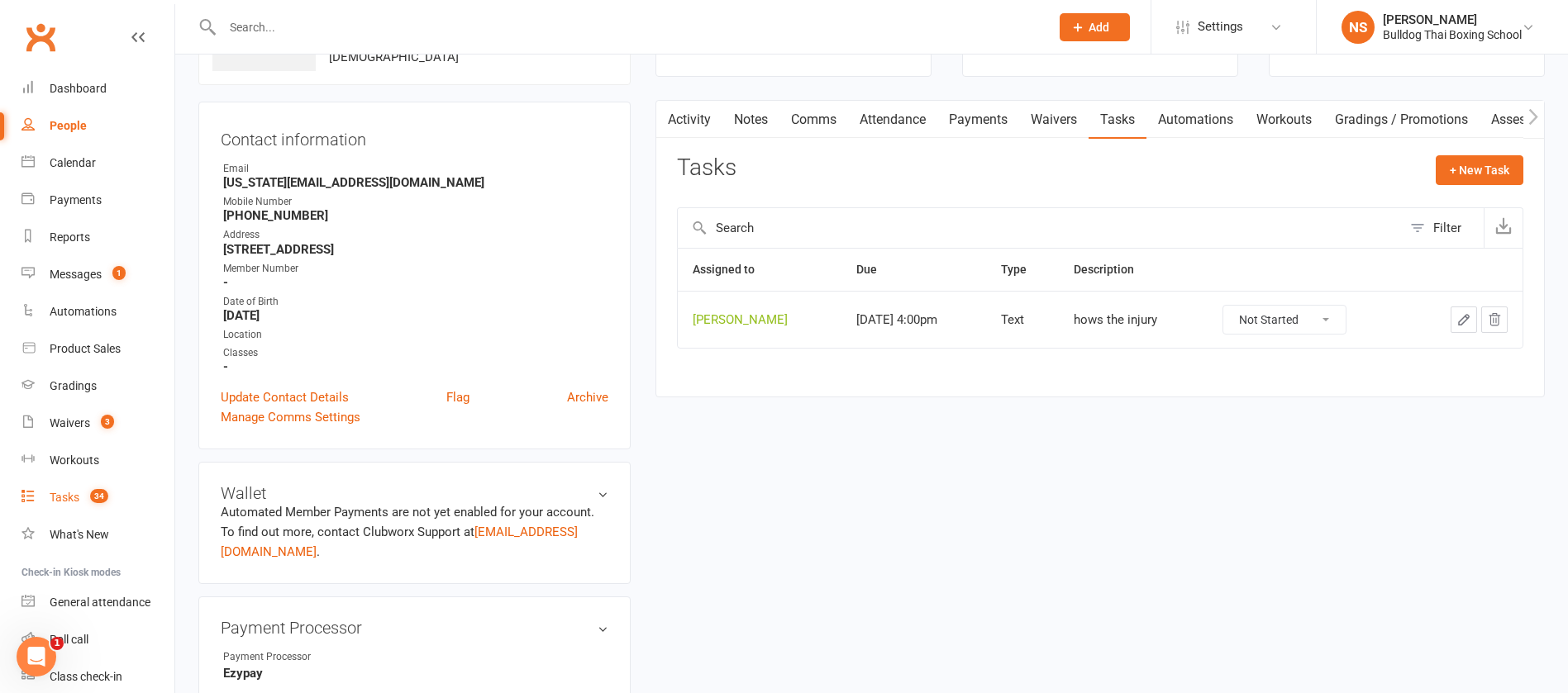
click at [64, 499] on div "Tasks" at bounding box center [64, 497] width 29 height 13
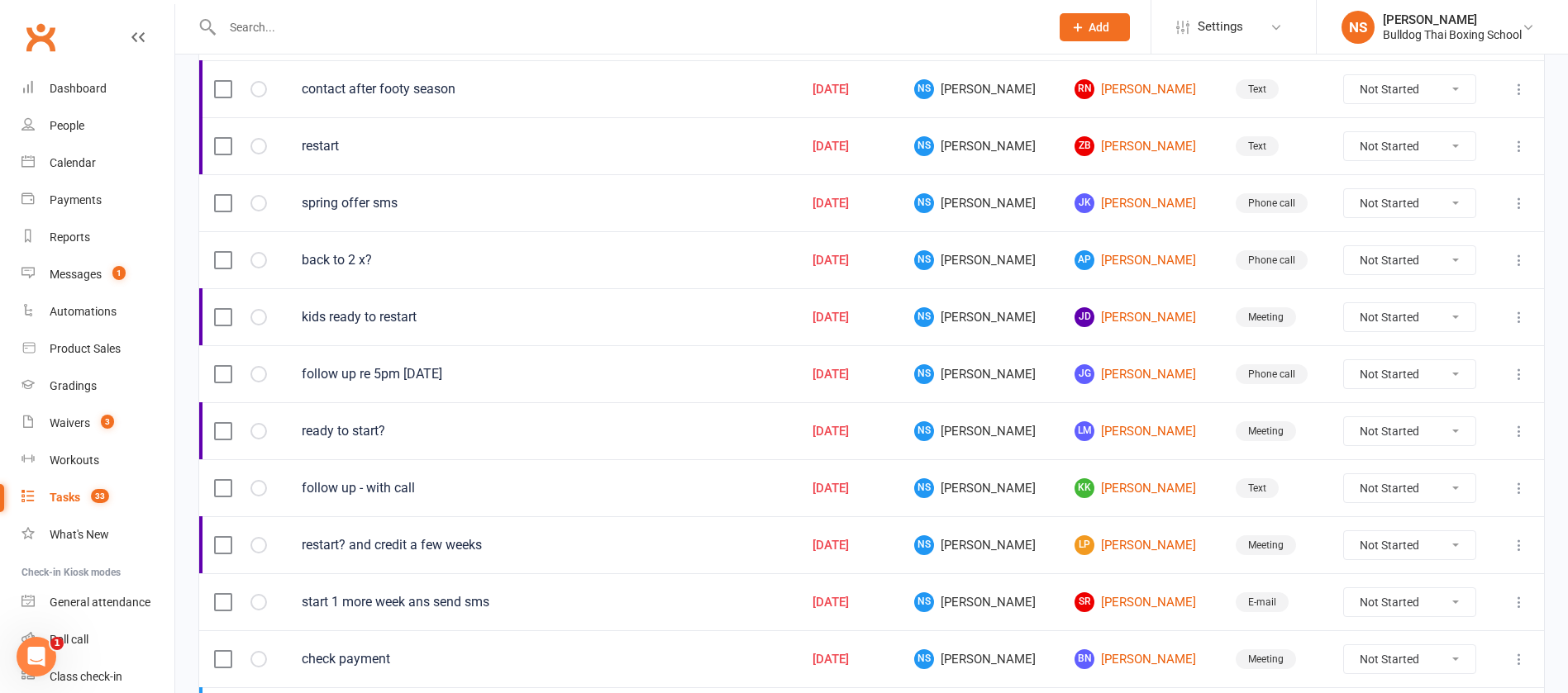
scroll to position [1173, 0]
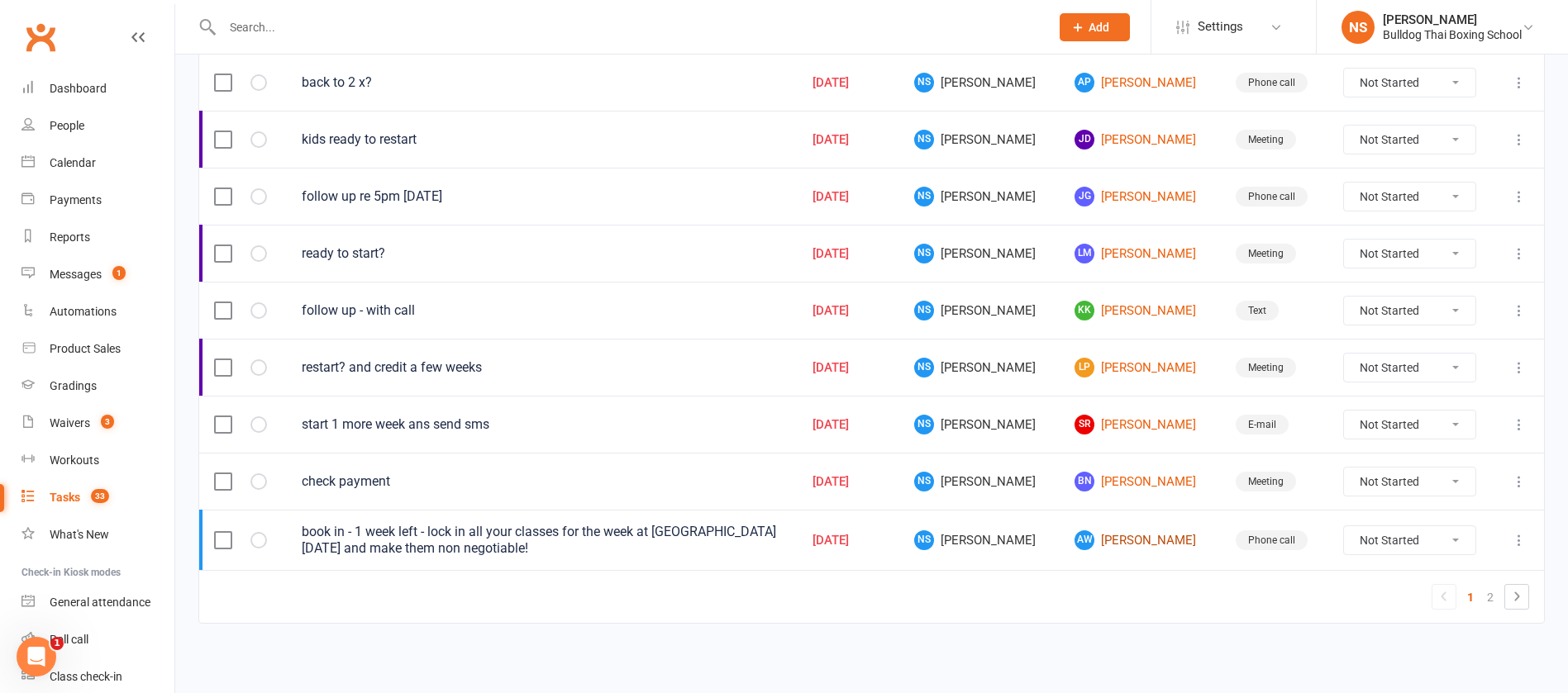
click at [1139, 540] on link "AW Andreas Wortmann" at bounding box center [1140, 540] width 130 height 20
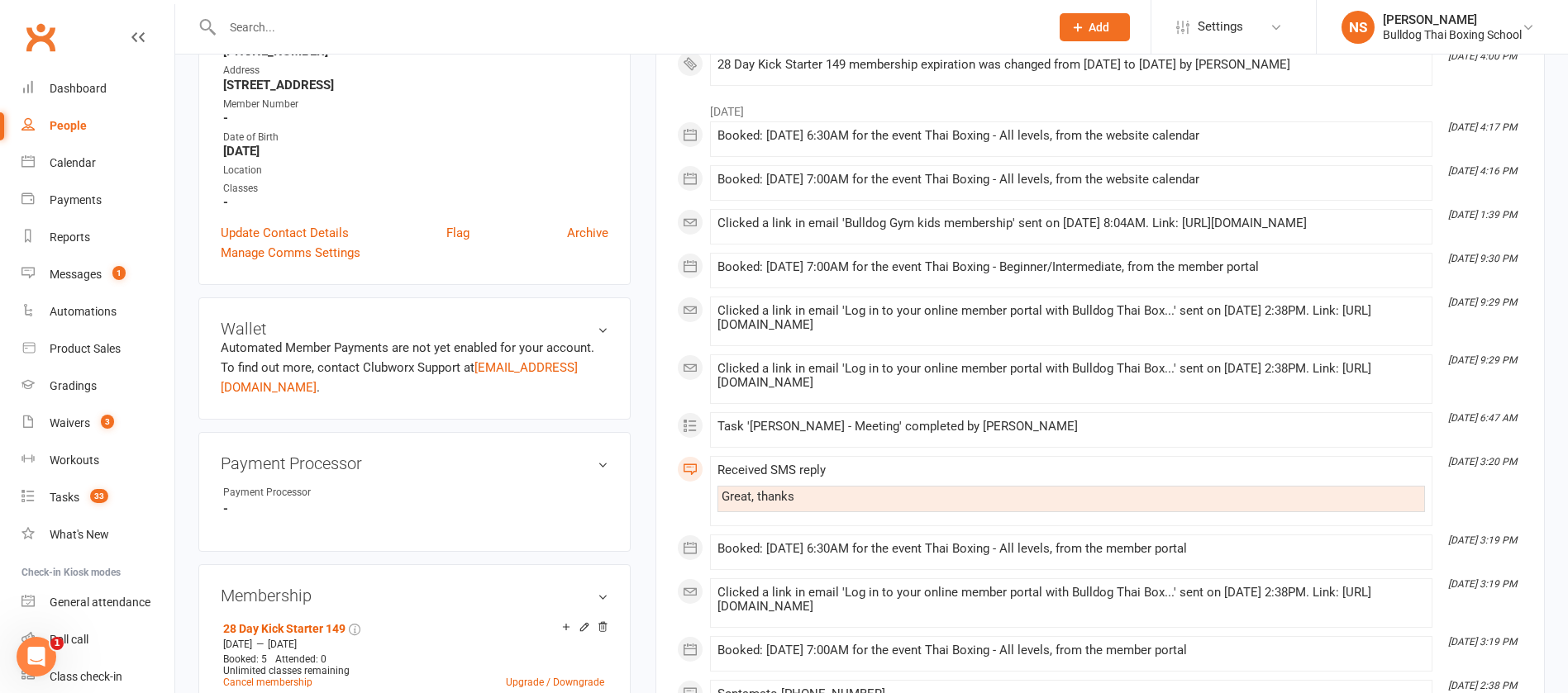
scroll to position [372, 0]
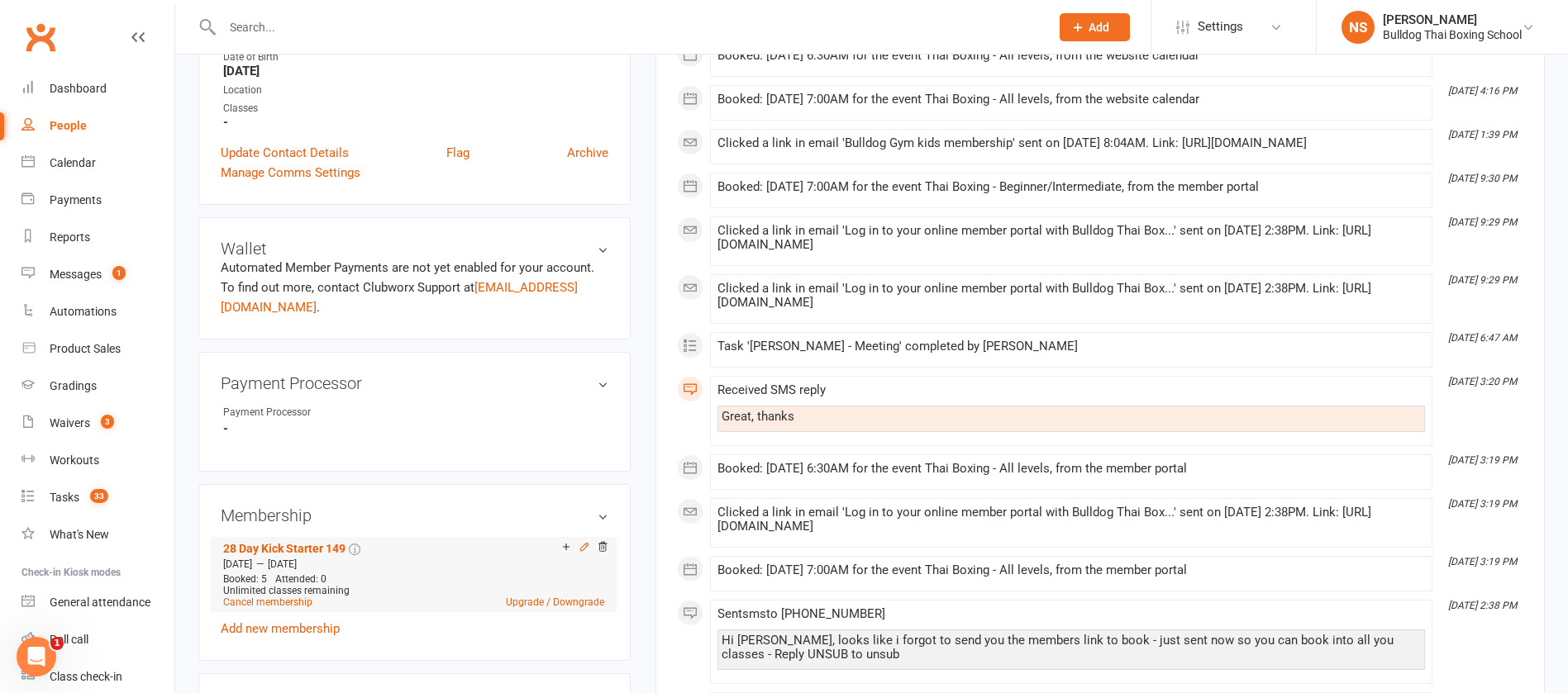
click at [582, 547] on icon at bounding box center [584, 546] width 8 height 8
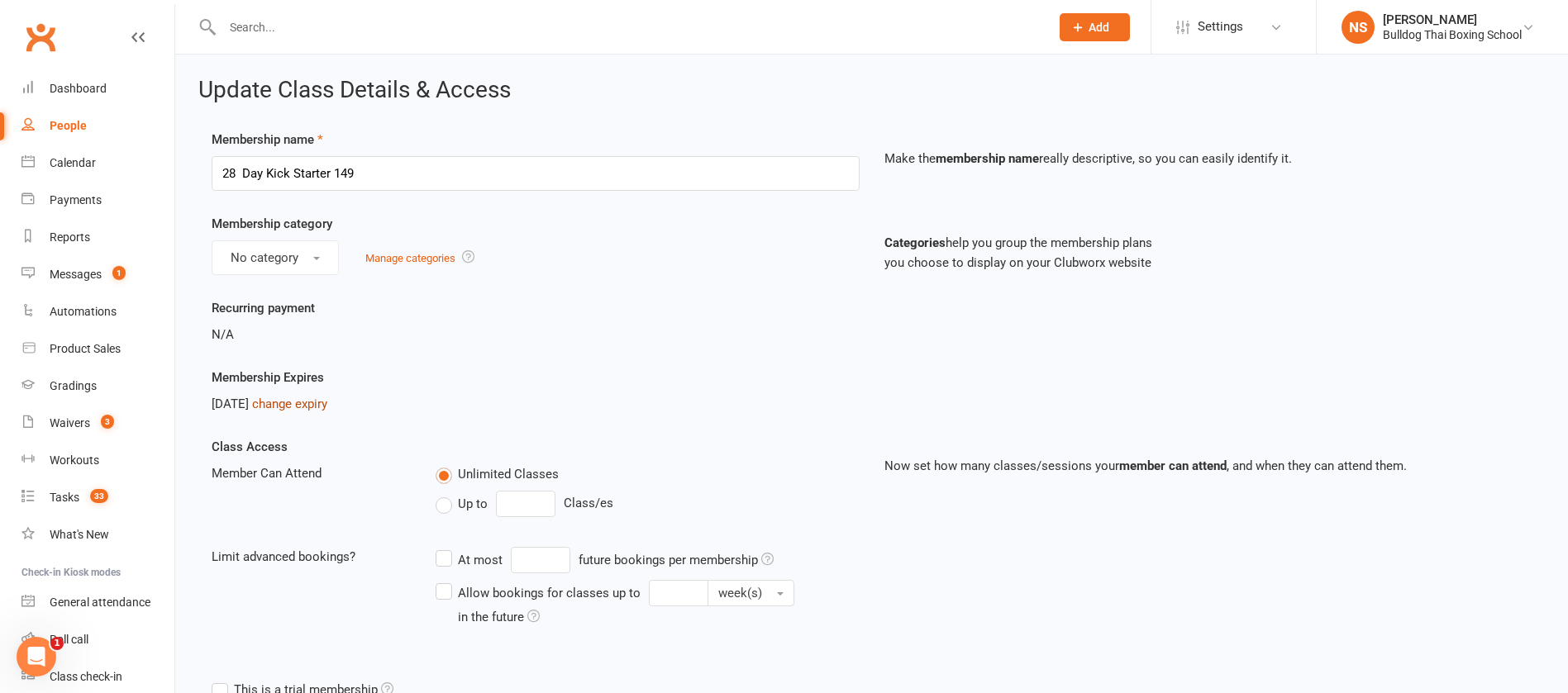
click at [327, 404] on link "change expiry" at bounding box center [289, 404] width 75 height 15
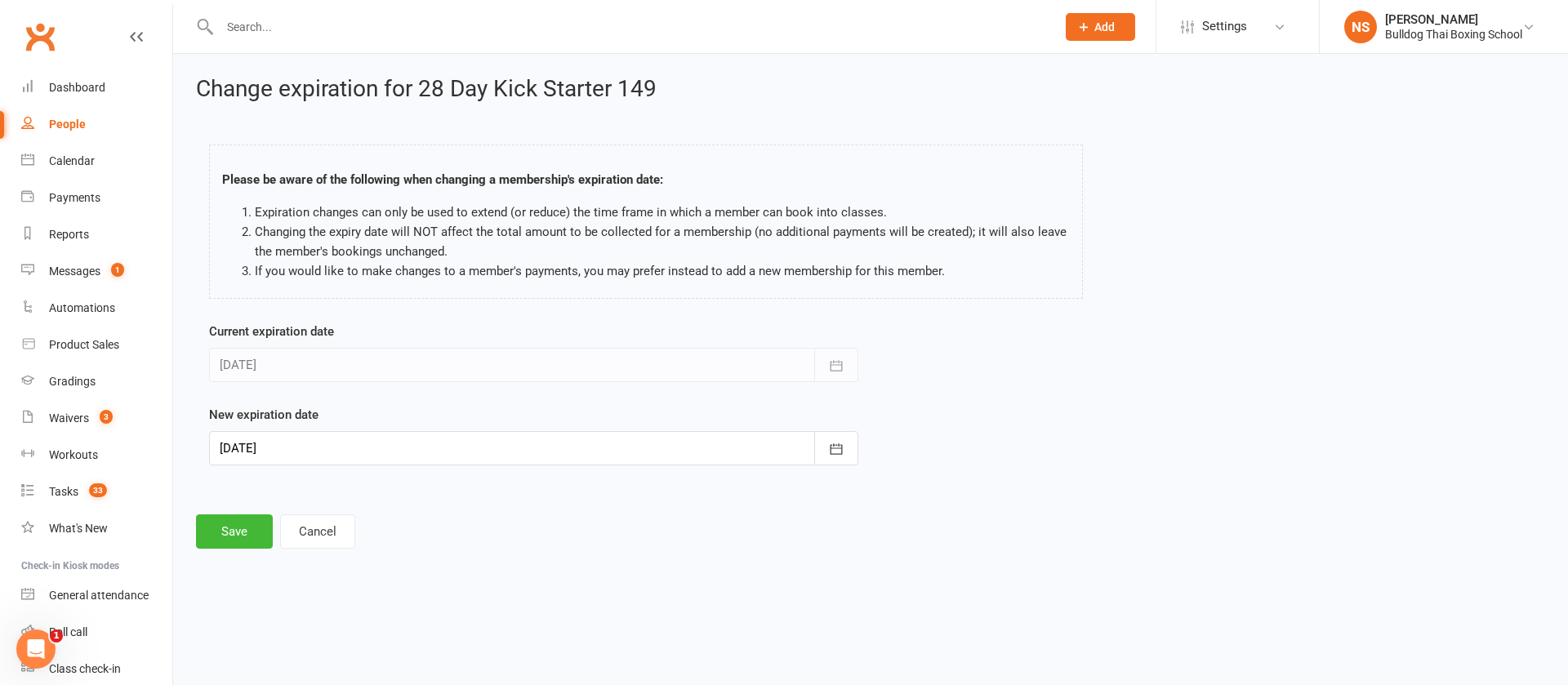
click at [344, 438] on div at bounding box center [533, 449] width 649 height 34
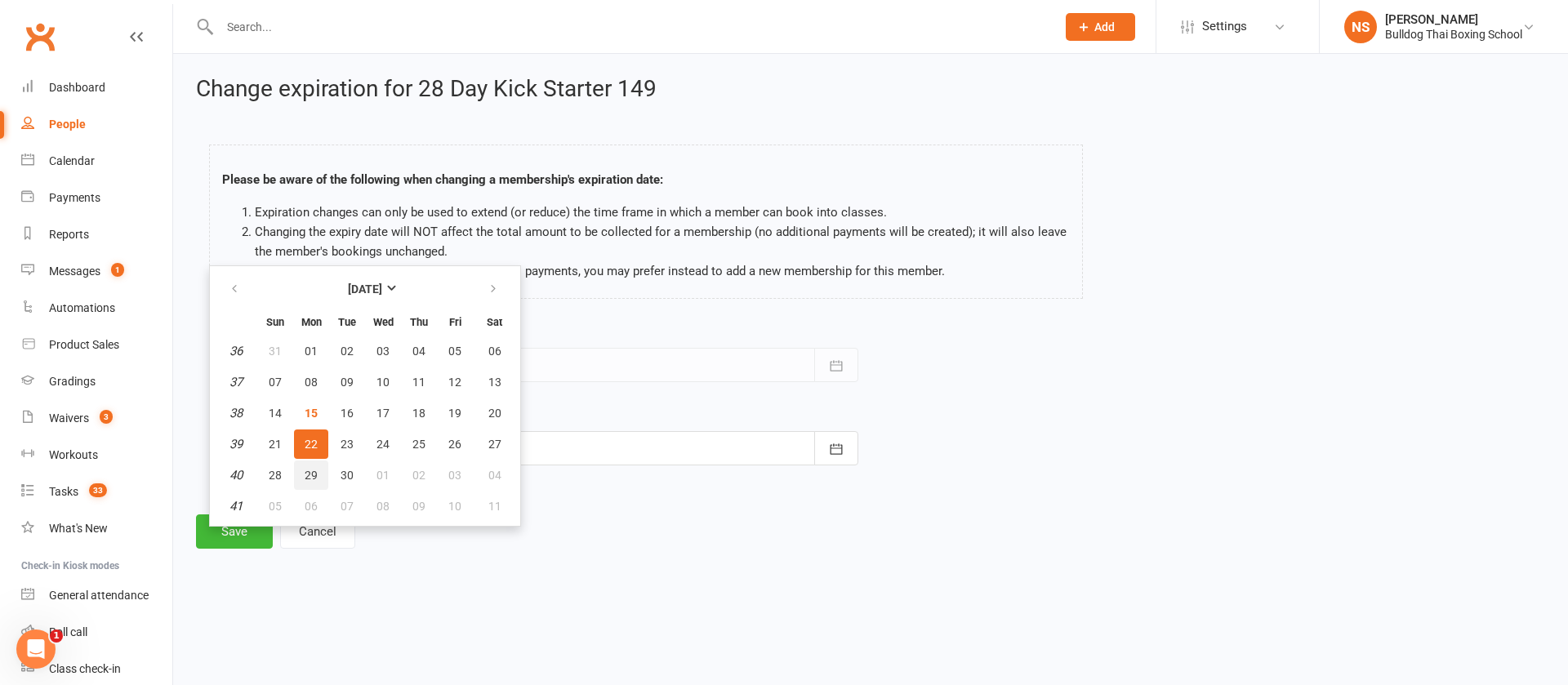
click at [315, 469] on span "29" at bounding box center [311, 475] width 13 height 13
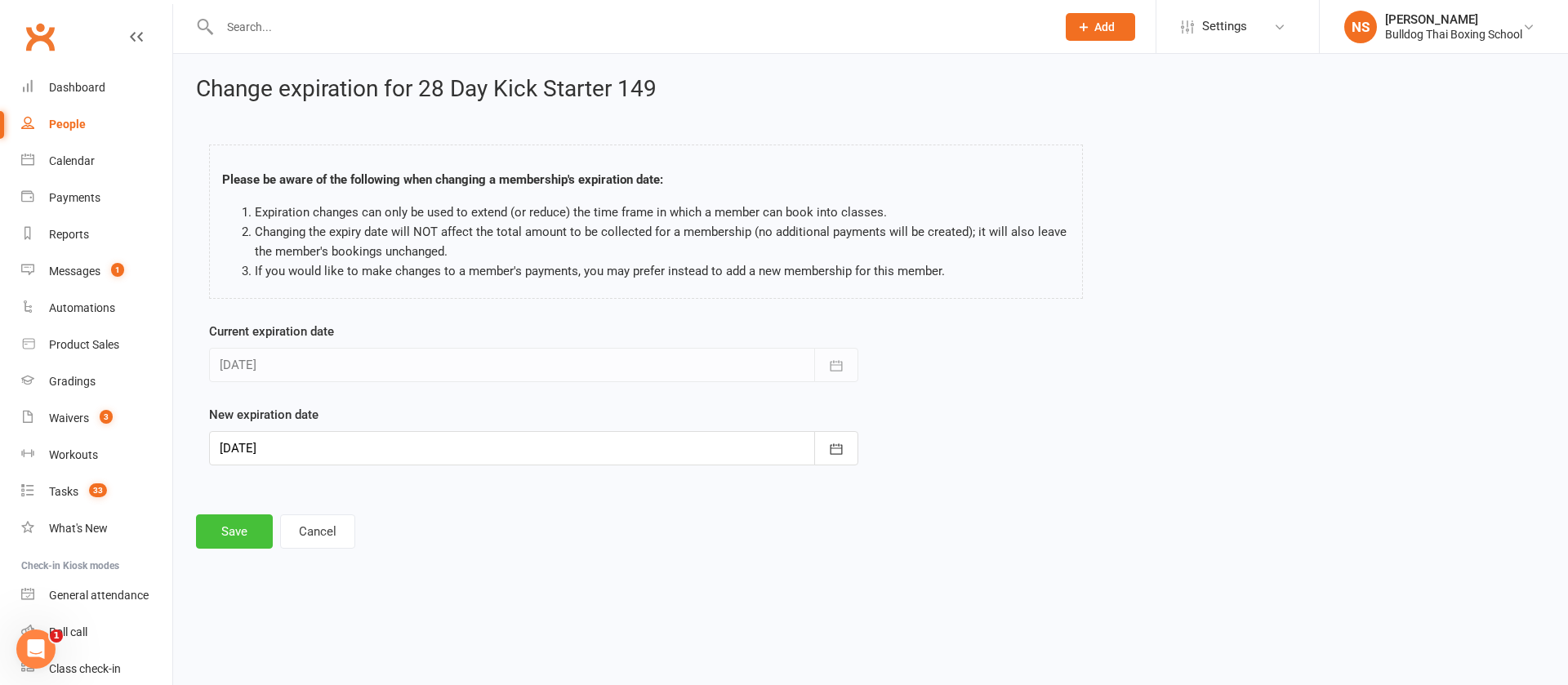
click at [230, 540] on button "Save" at bounding box center [235, 531] width 77 height 34
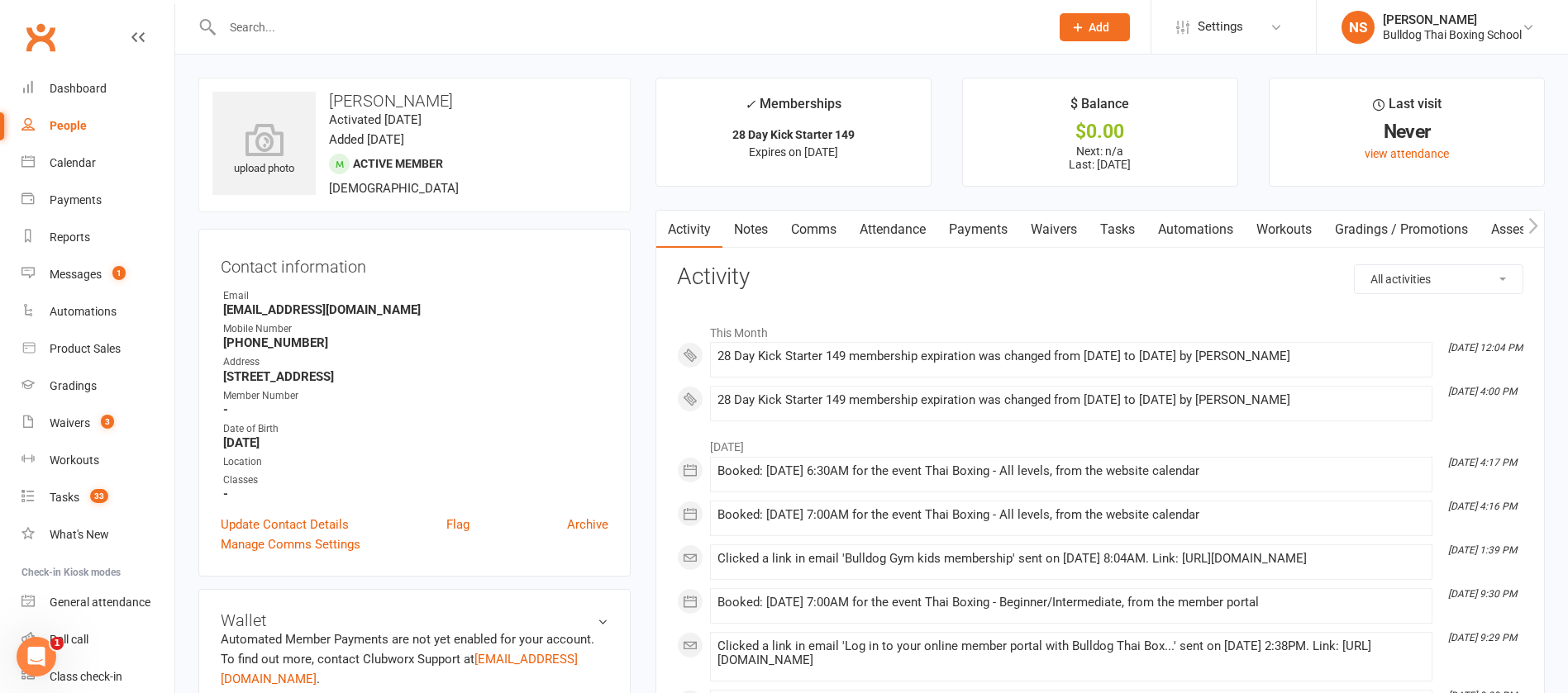
click at [1114, 223] on link "Tasks" at bounding box center [1117, 230] width 58 height 38
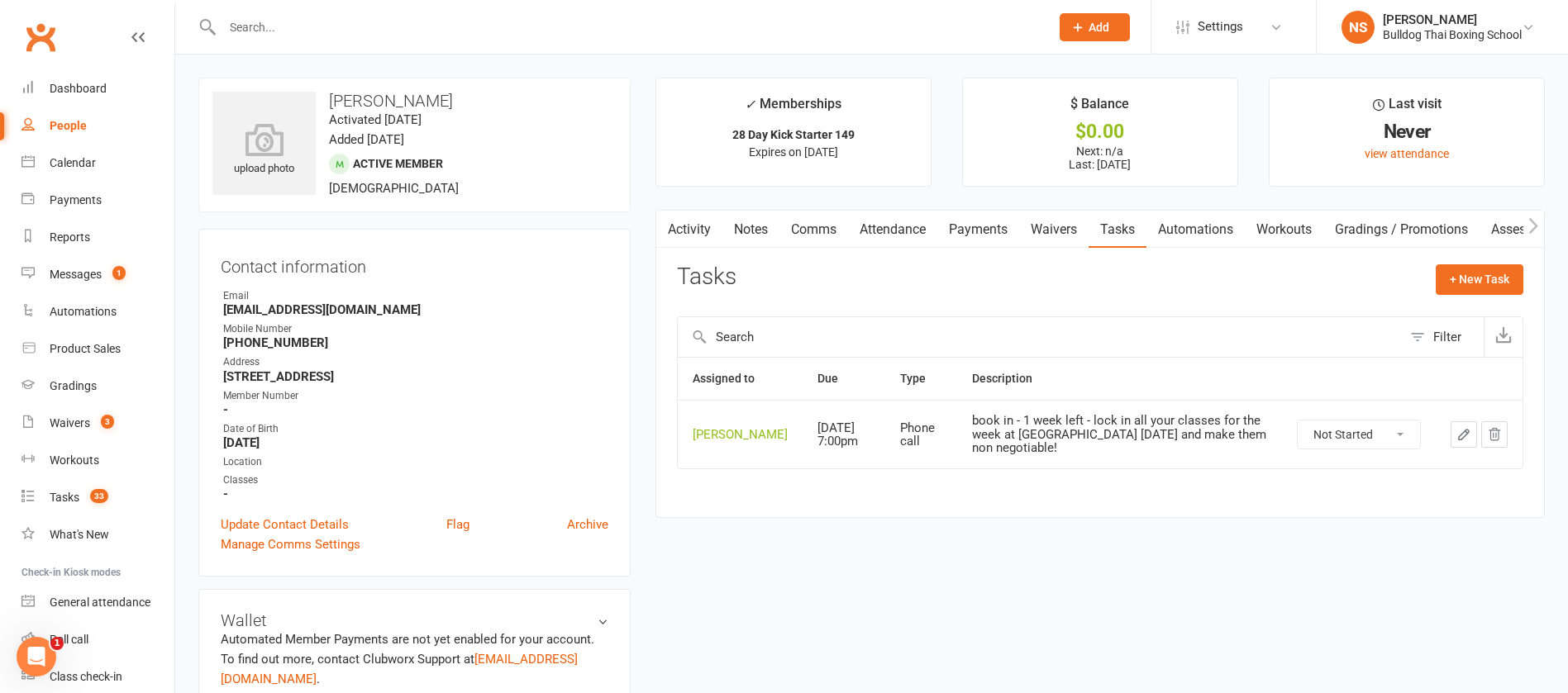
click at [1467, 440] on icon "button" at bounding box center [1464, 434] width 15 height 15
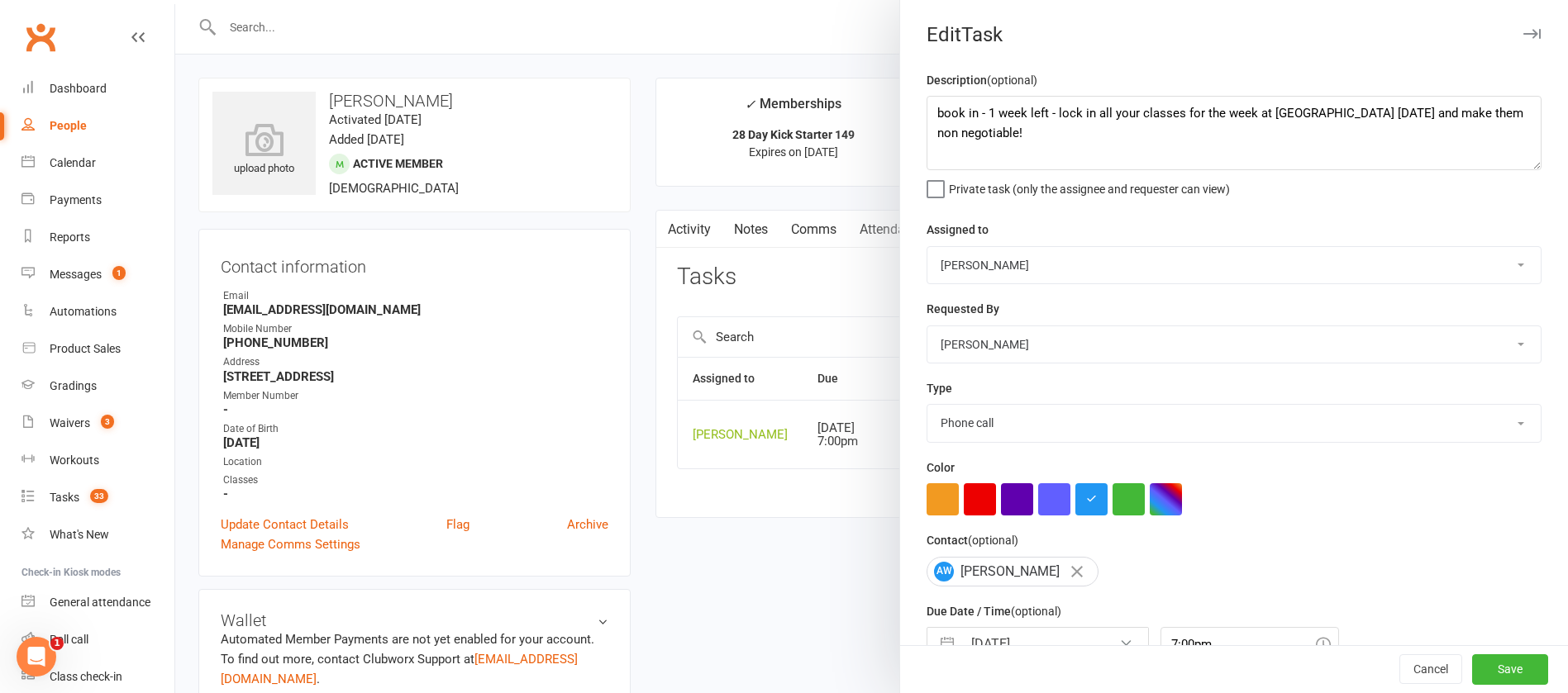
scroll to position [98, 0]
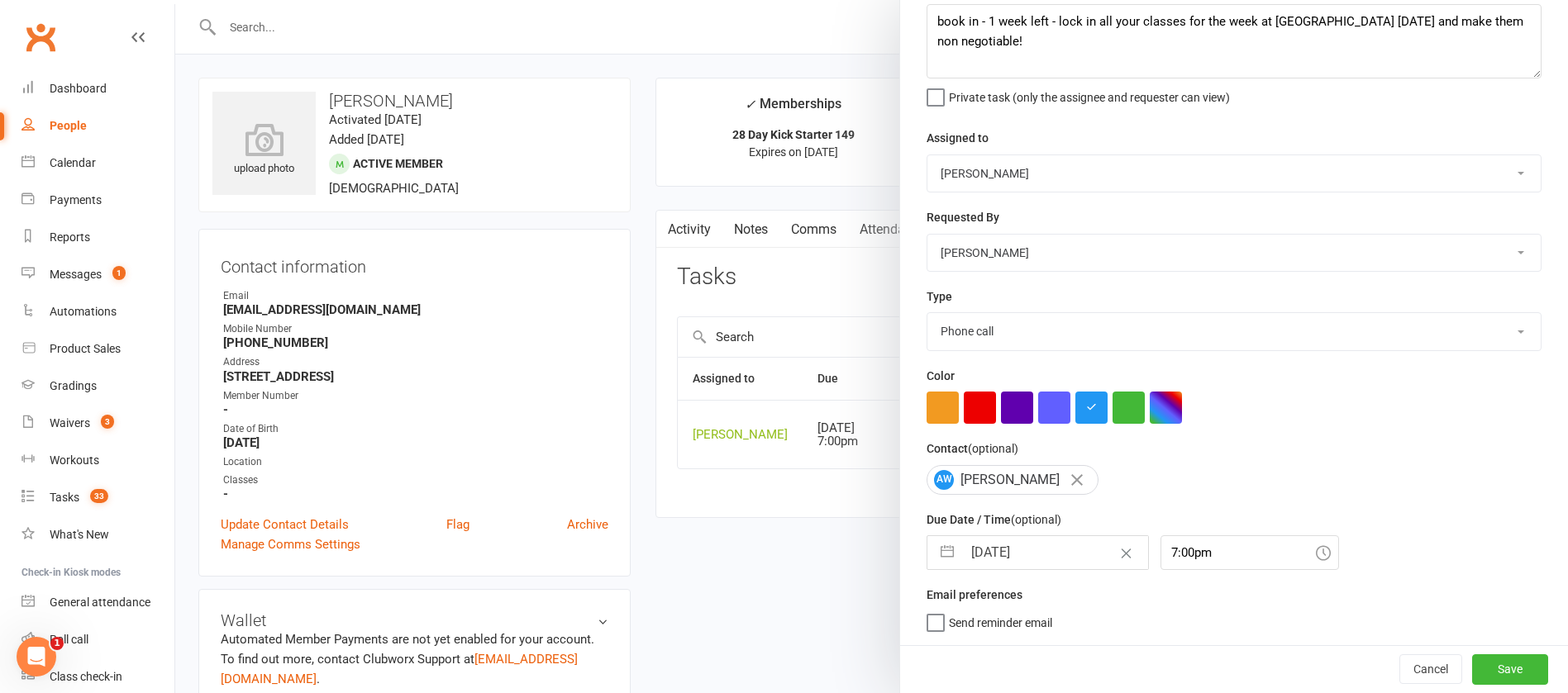
click at [1047, 542] on input "[DATE]" at bounding box center [1055, 552] width 186 height 33
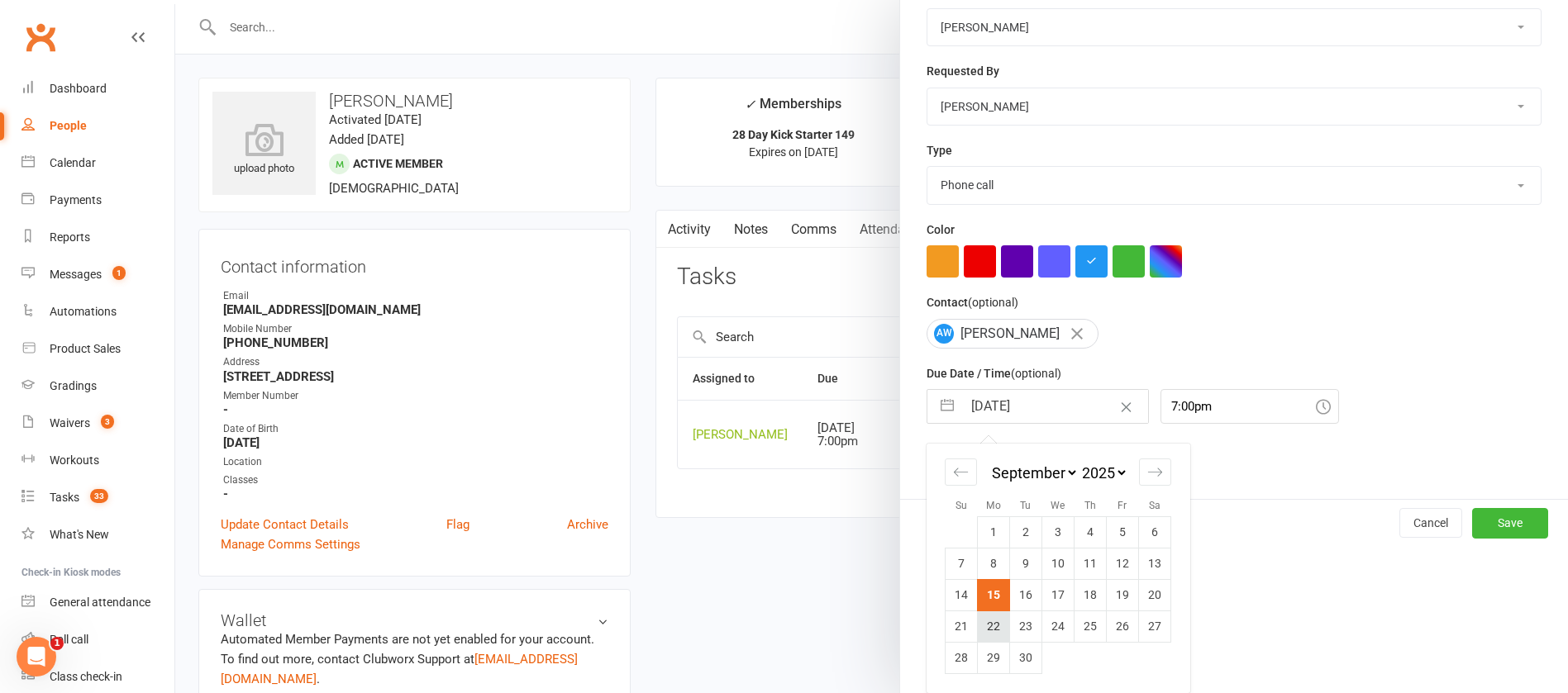
click at [980, 627] on td "22" at bounding box center [994, 627] width 32 height 31
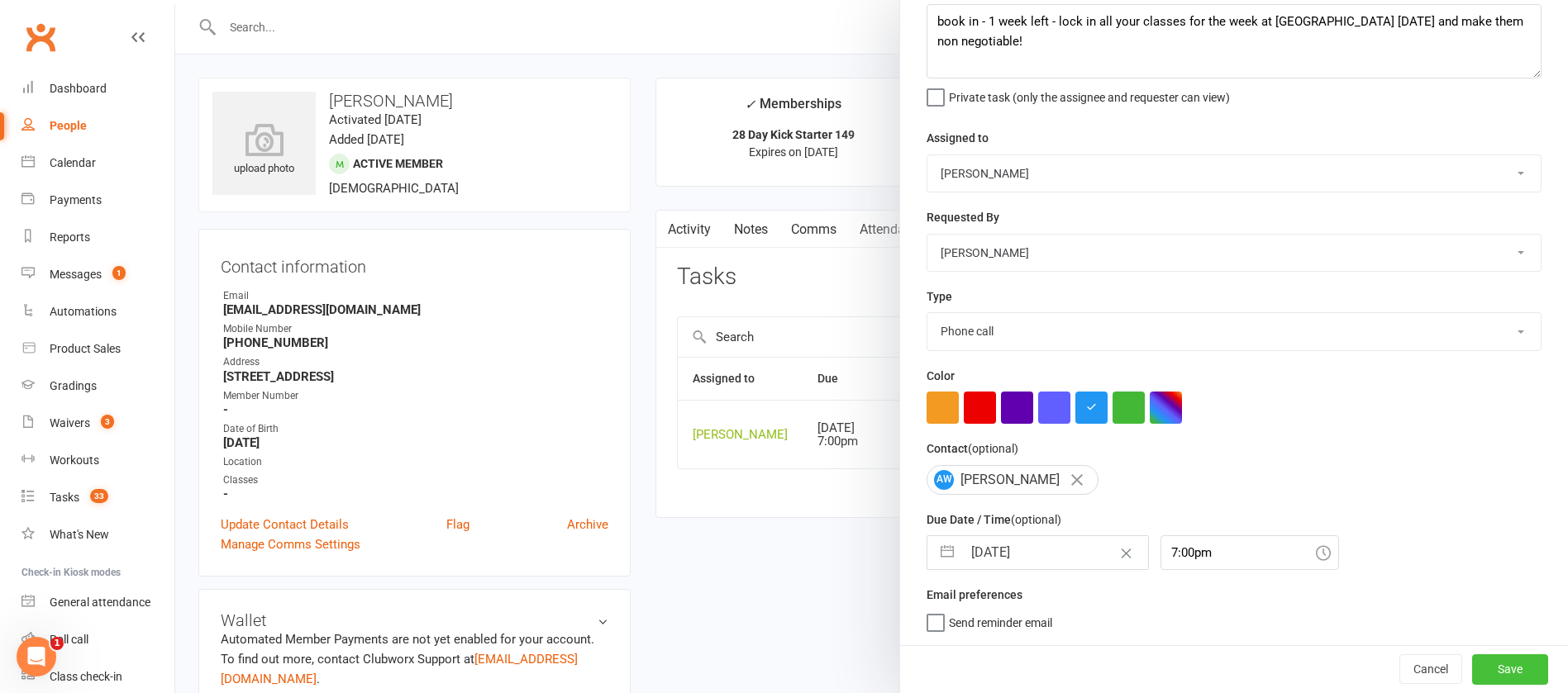
click at [1472, 673] on button "Save" at bounding box center [1510, 669] width 76 height 29
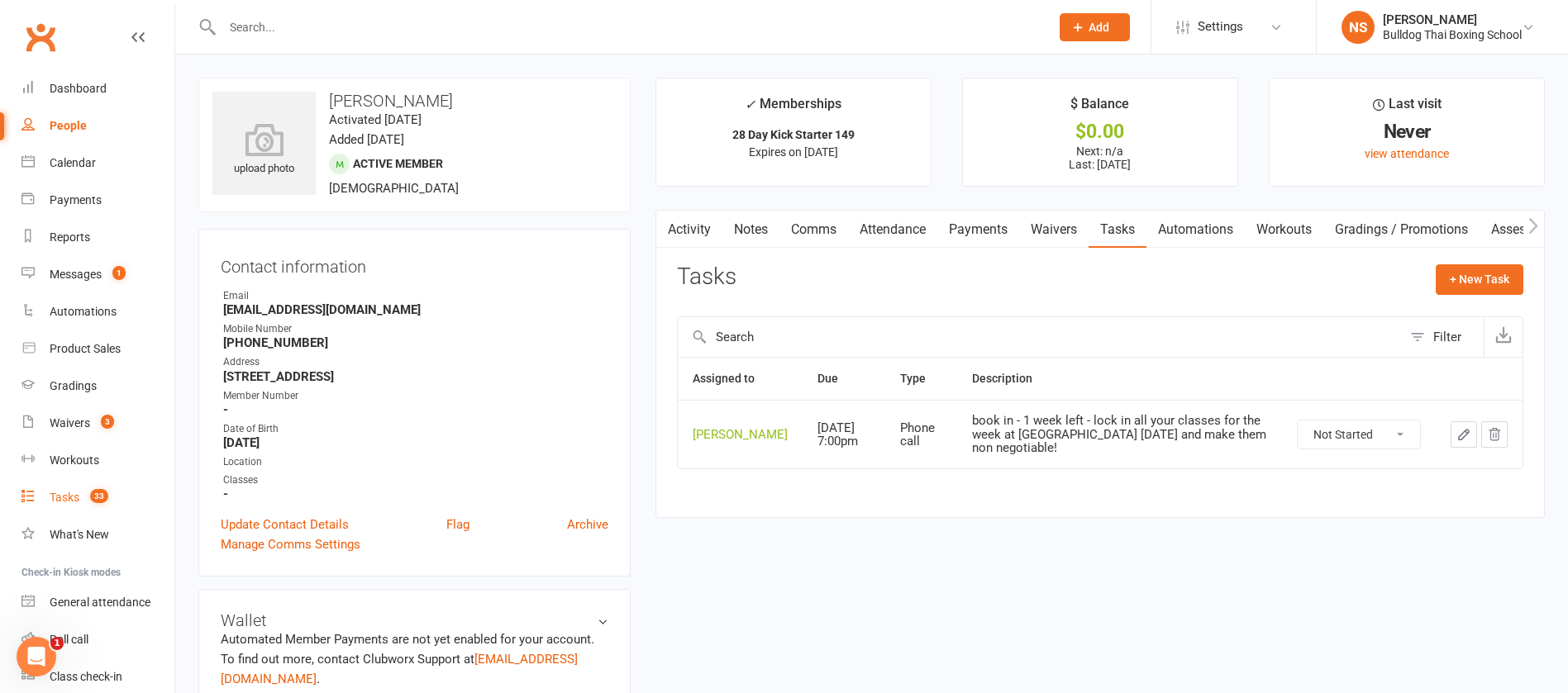
click at [64, 493] on div "Tasks" at bounding box center [64, 497] width 29 height 13
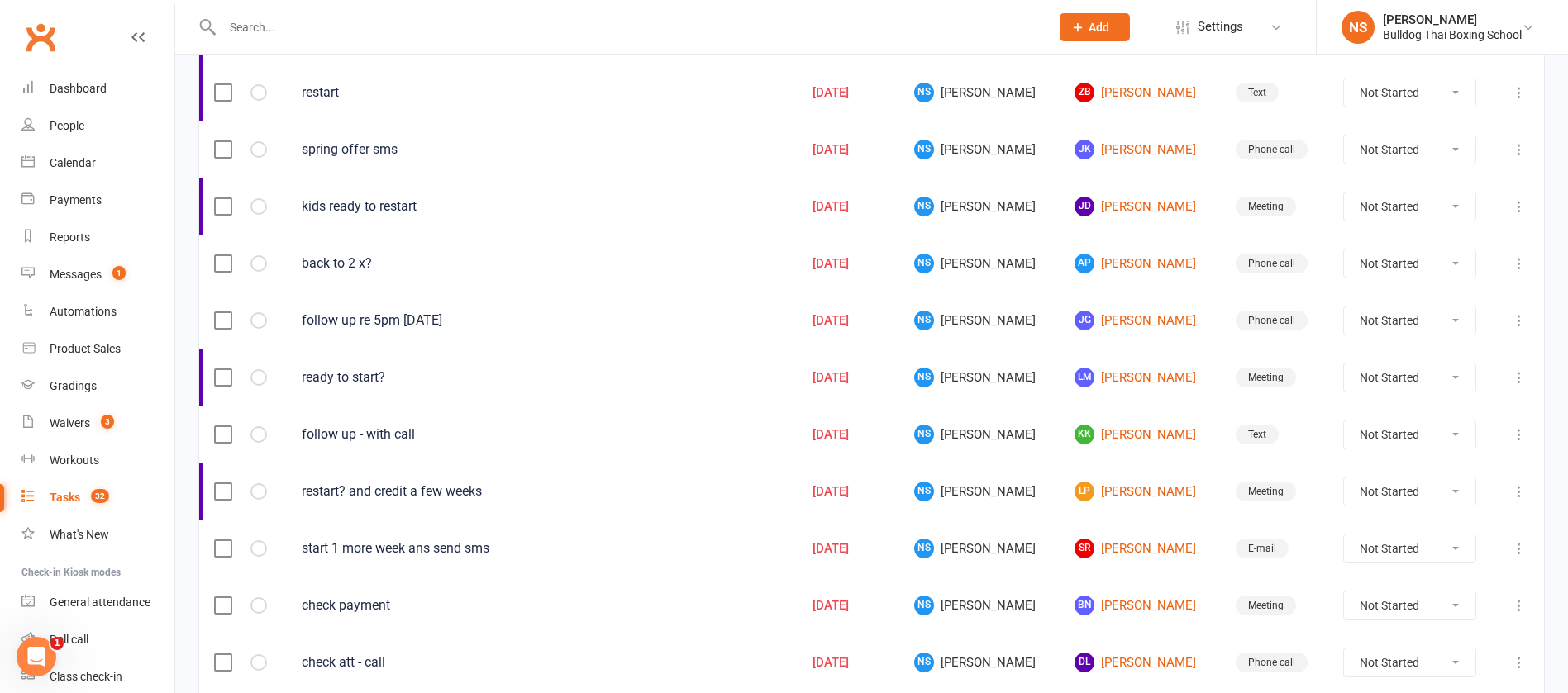
scroll to position [1169, 0]
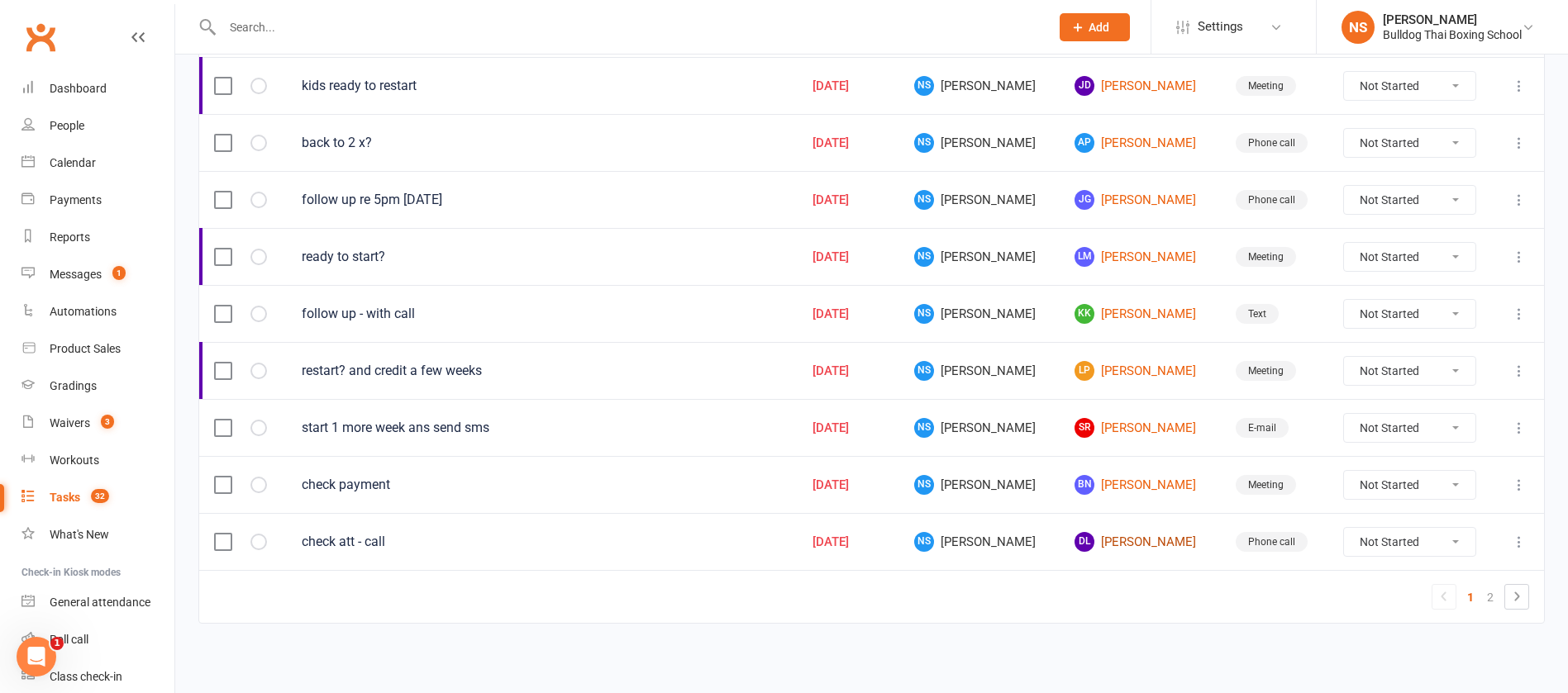
click at [1112, 546] on link "DL David Li" at bounding box center [1140, 542] width 130 height 20
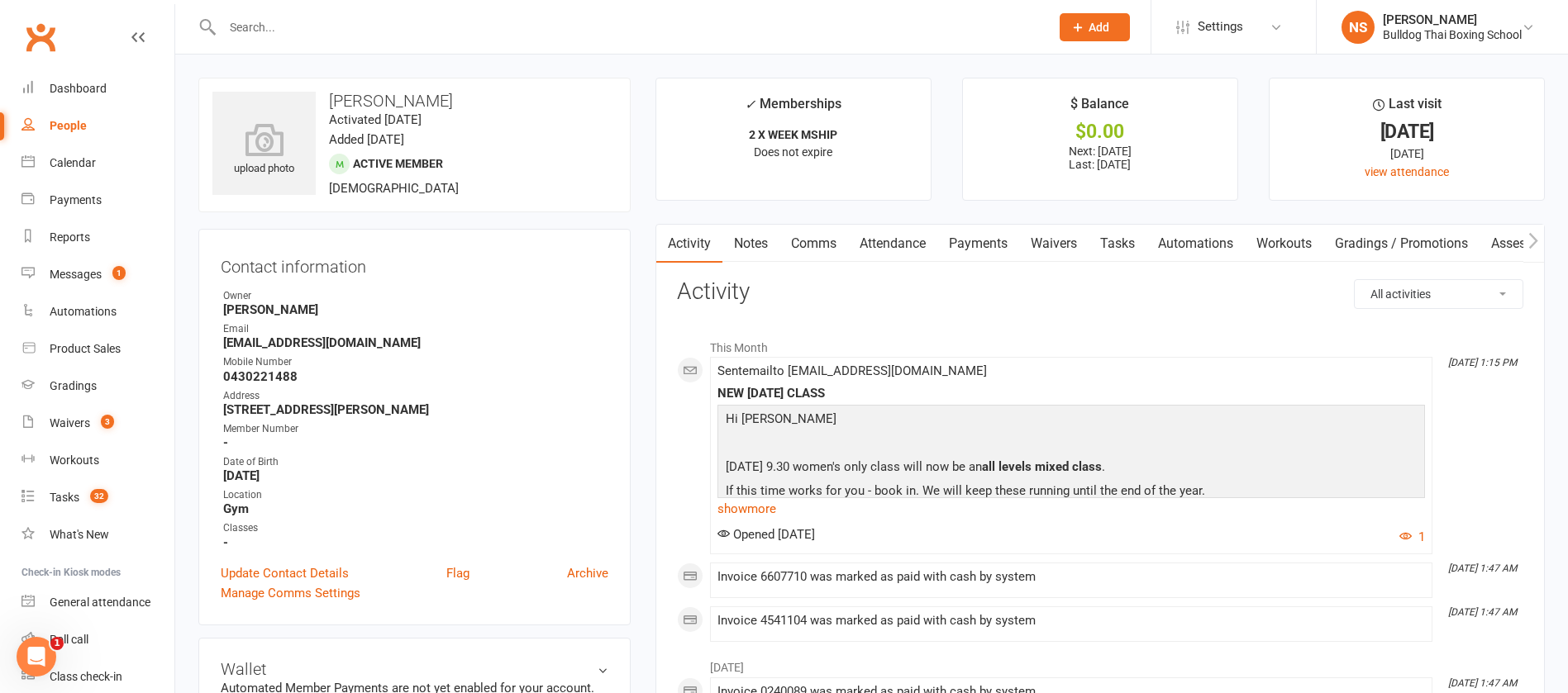
click at [797, 243] on link "Comms" at bounding box center [813, 243] width 68 height 38
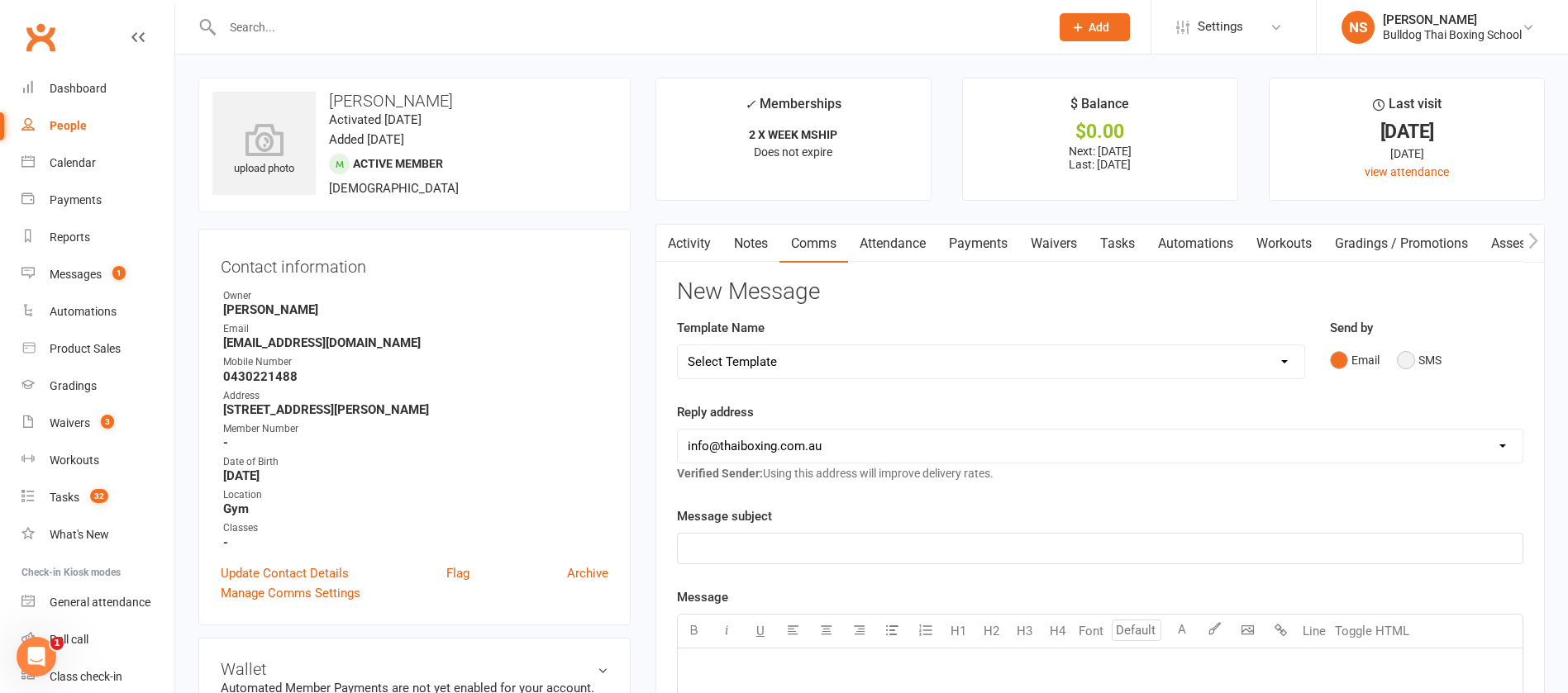
click at [1406, 350] on button "SMS" at bounding box center [1419, 360] width 45 height 31
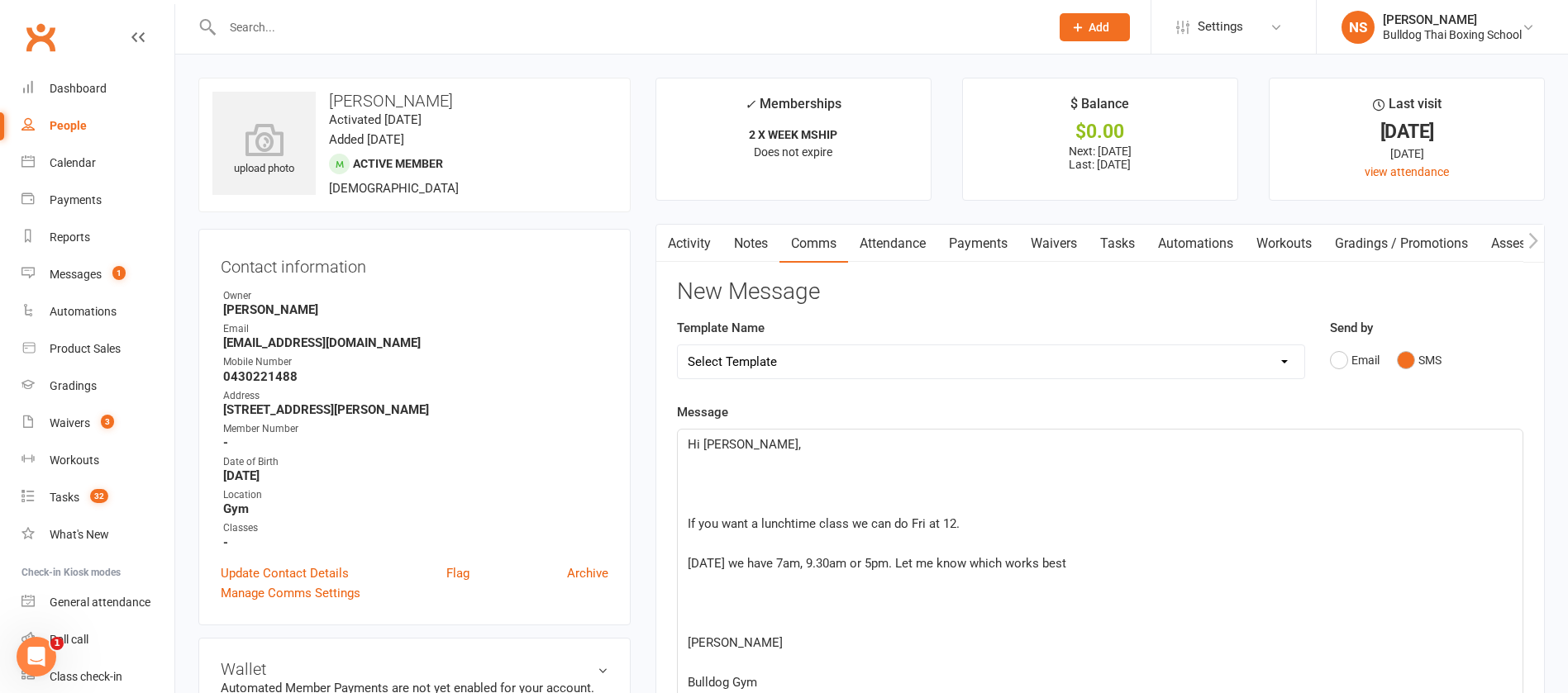
scroll to position [375, 0]
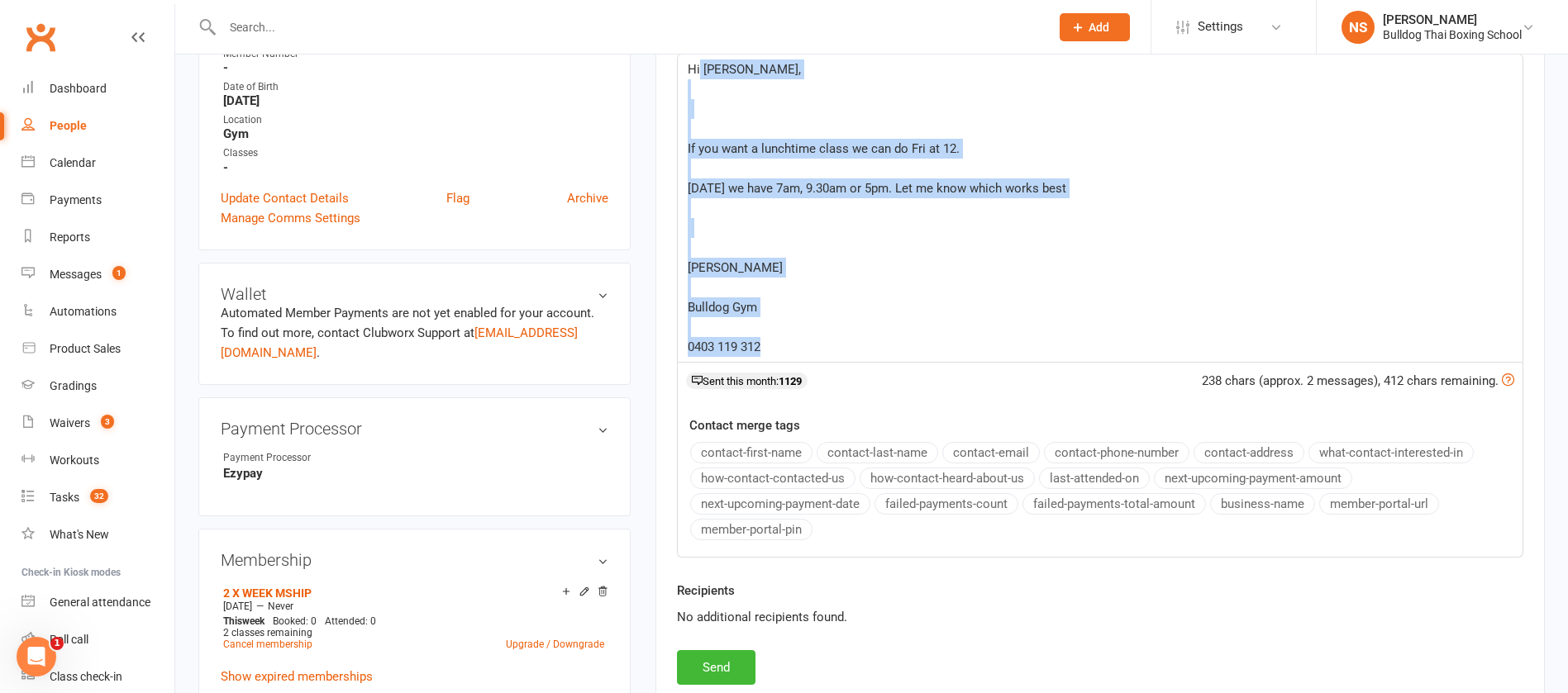
drag, startPoint x: 755, startPoint y: 331, endPoint x: 699, endPoint y: 42, distance: 294.4
click at [699, 42] on ui-view "Prospect Member Non-attending contact Class / event Appointment Grading event T…" at bounding box center [784, 598] width 1568 height 1939
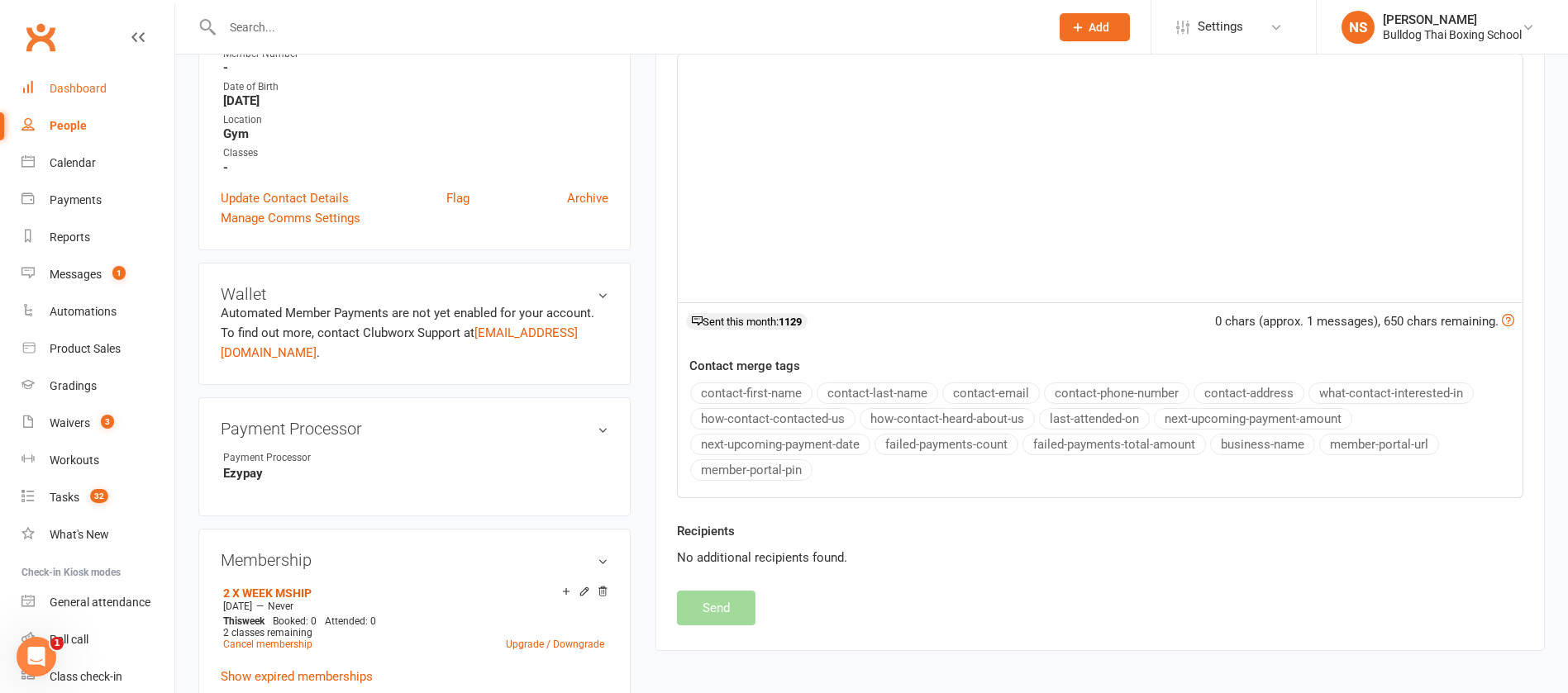
click at [85, 84] on div "Dashboard" at bounding box center [78, 88] width 57 height 13
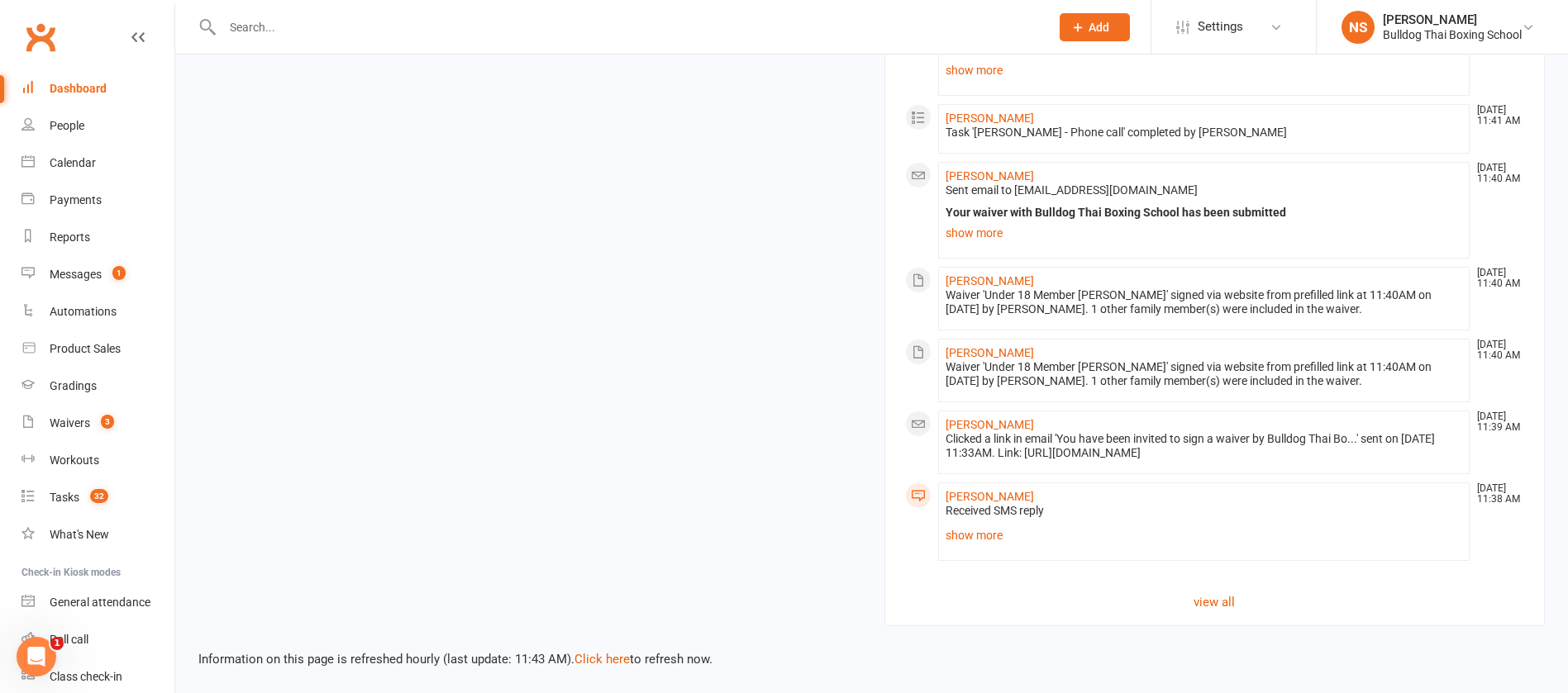
scroll to position [2108, 0]
click at [302, 22] on input "text" at bounding box center [628, 27] width 821 height 23
click at [305, 73] on div "[PERSON_NAME]" at bounding box center [283, 73] width 92 height 24
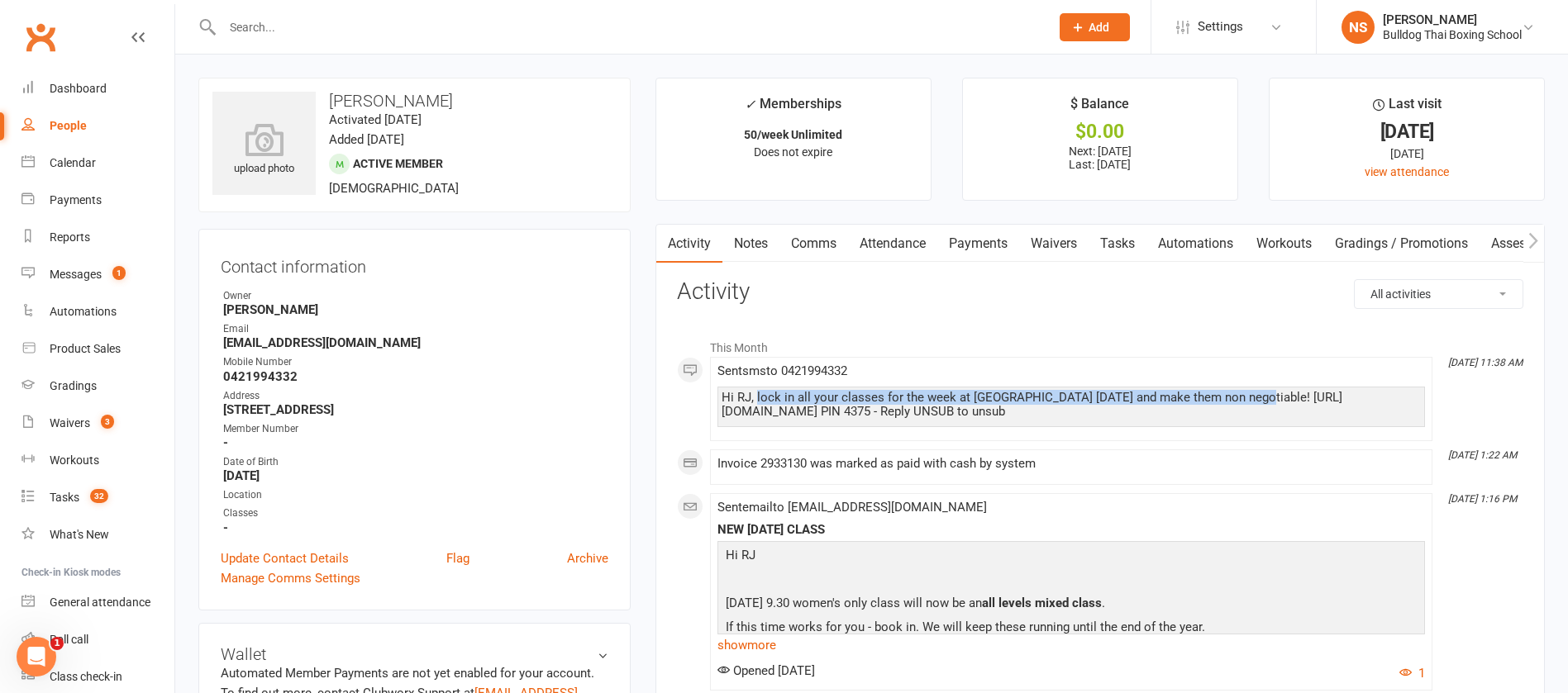
drag, startPoint x: 1261, startPoint y: 396, endPoint x: 756, endPoint y: 390, distance: 505.0
click at [756, 391] on div "Hi RJ, lock in all your classes for the week at Bulldog Gym today and make them…" at bounding box center [1072, 405] width 699 height 28
copy div "lock in all your classes for the week at Bulldog Gym today and make them non ne…"
click at [92, 495] on span "32" at bounding box center [98, 496] width 18 height 14
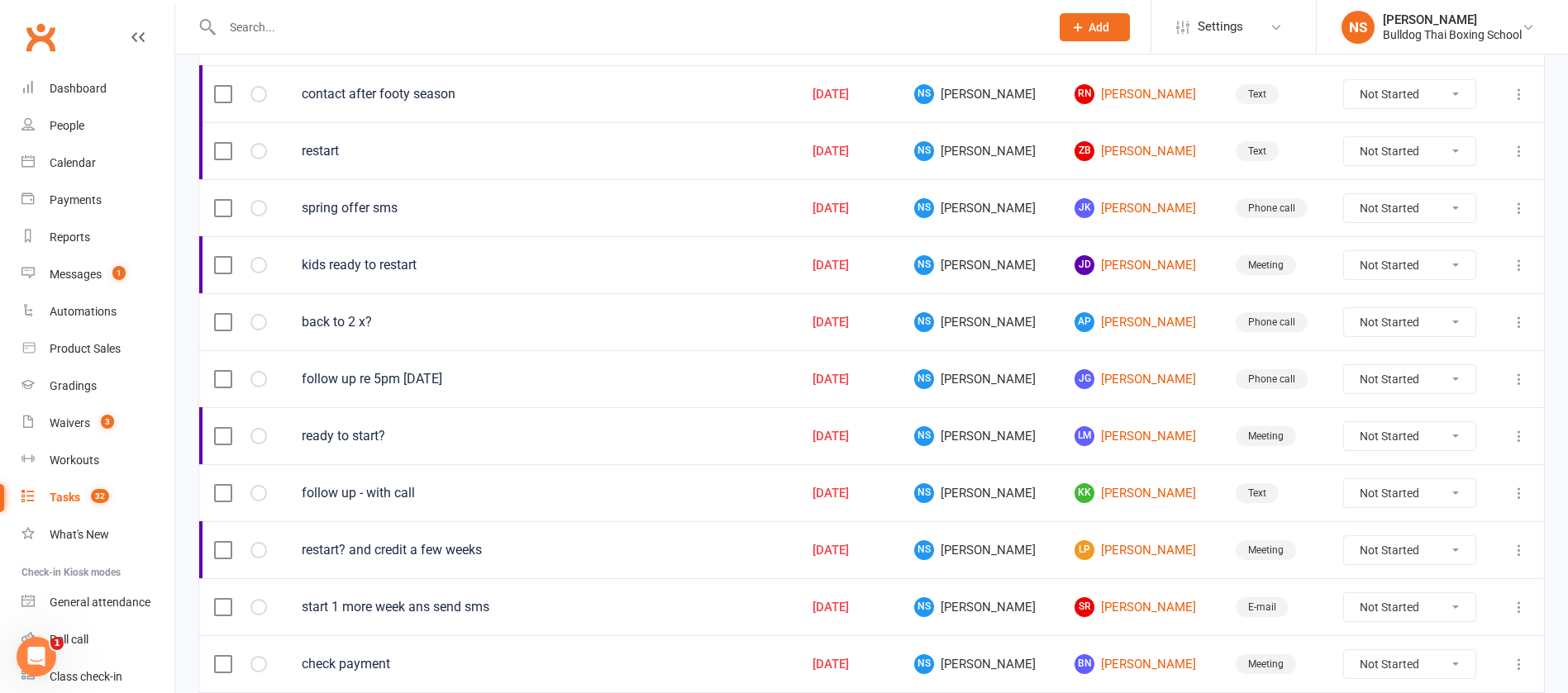
scroll to position [1169, 0]
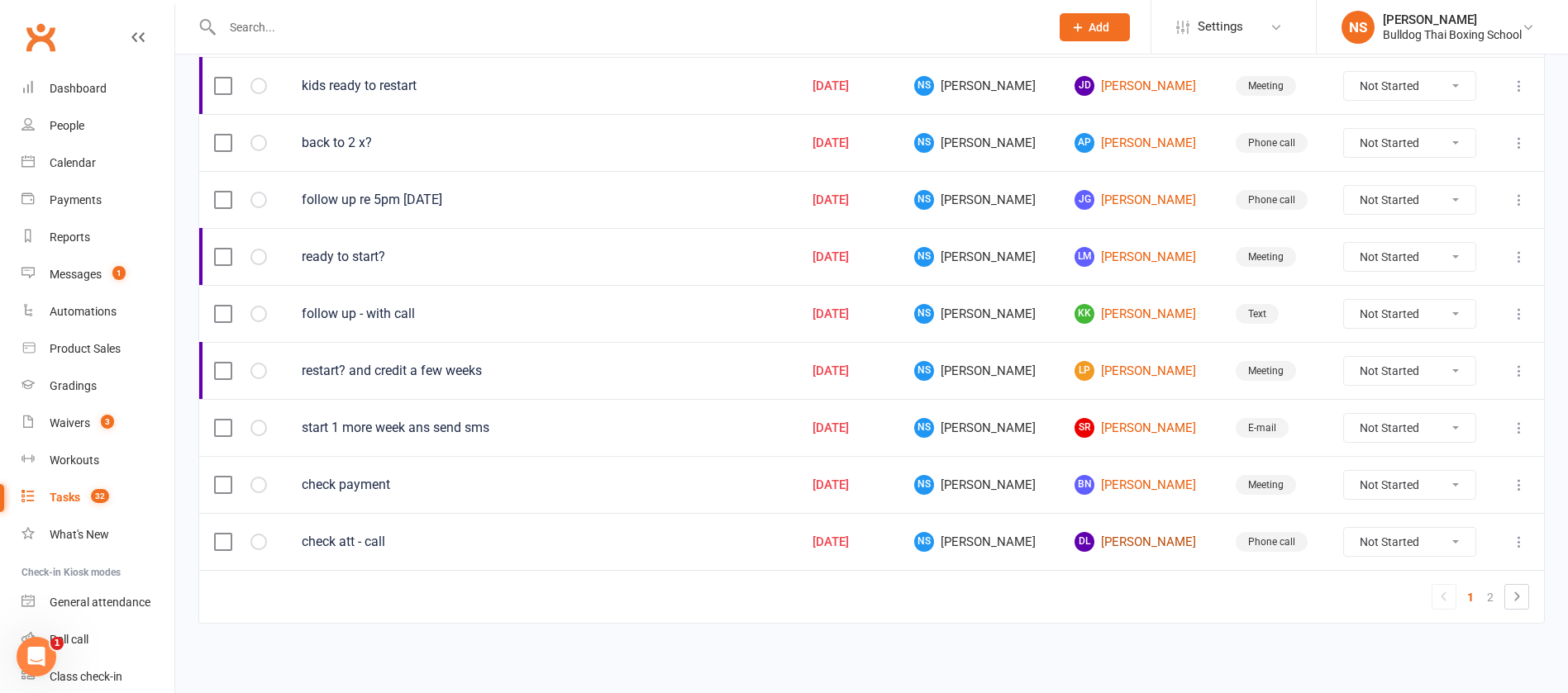
click at [1105, 532] on link "DL David Li" at bounding box center [1140, 542] width 130 height 20
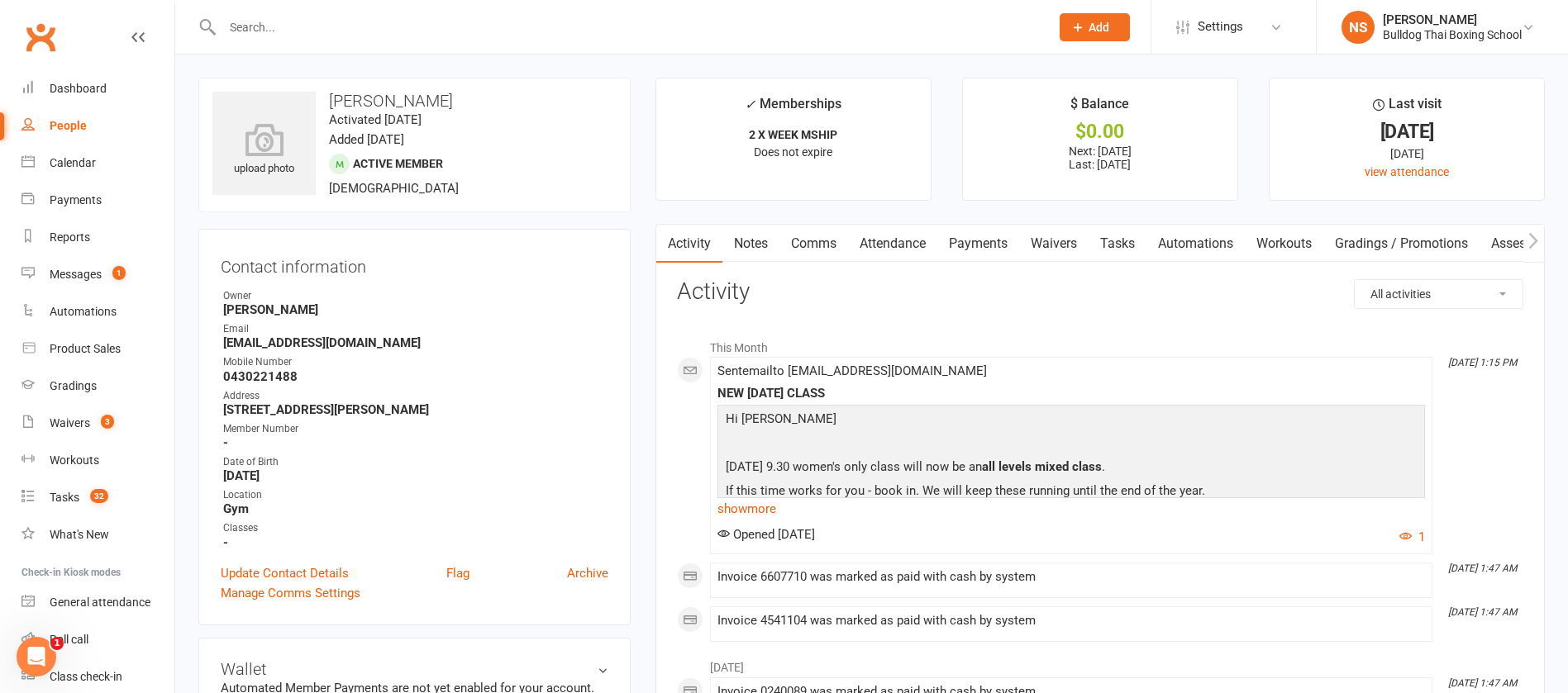
click at [819, 226] on link "Comms" at bounding box center [813, 243] width 68 height 38
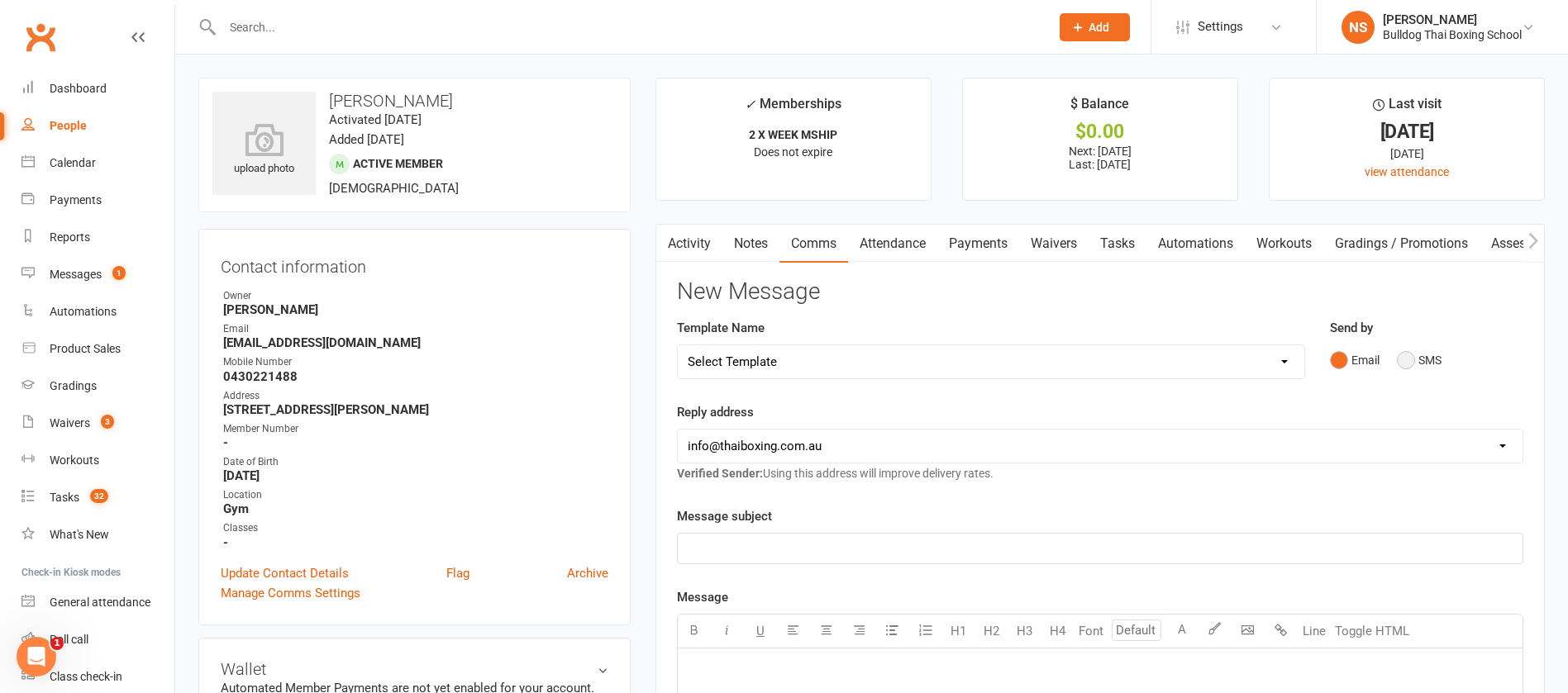
click at [1400, 362] on button "SMS" at bounding box center [1419, 360] width 45 height 31
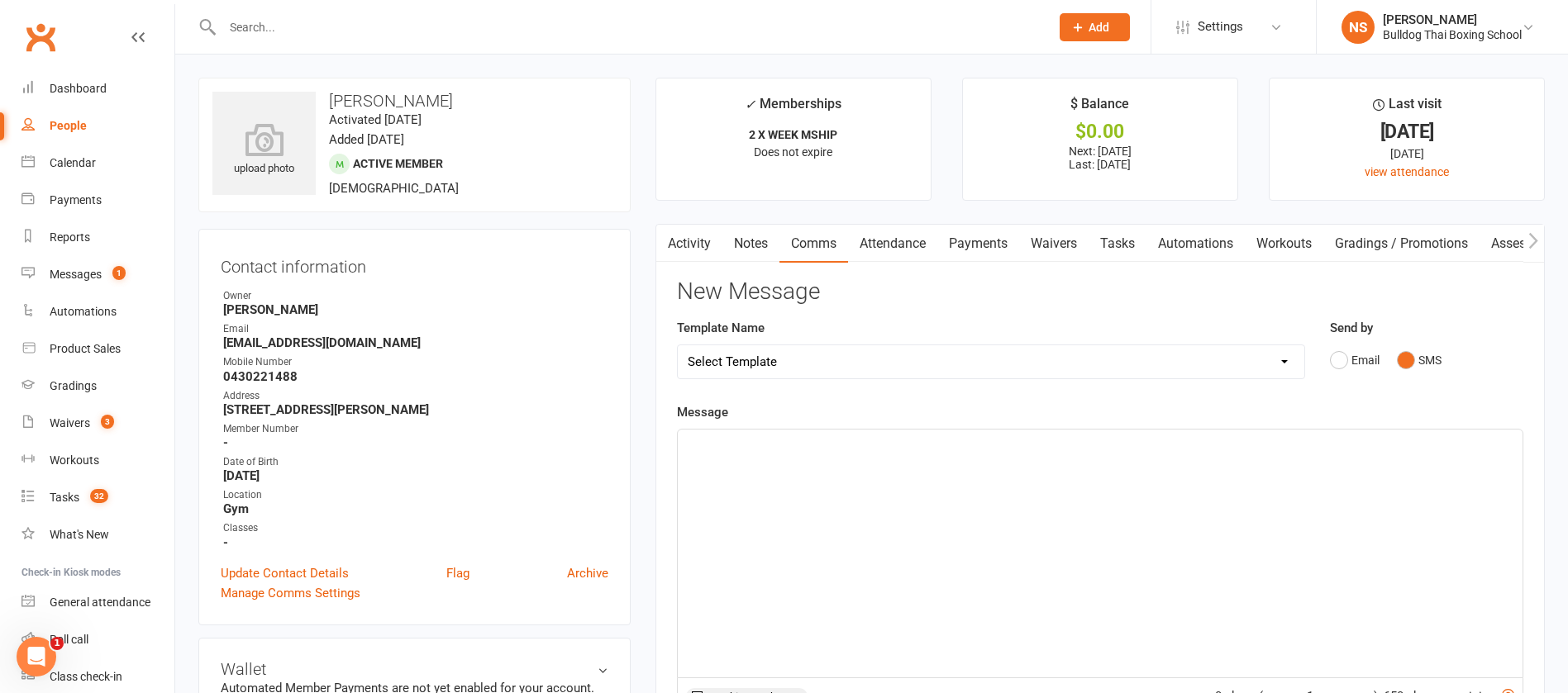
click at [754, 452] on p "﻿" at bounding box center [1101, 444] width 825 height 20
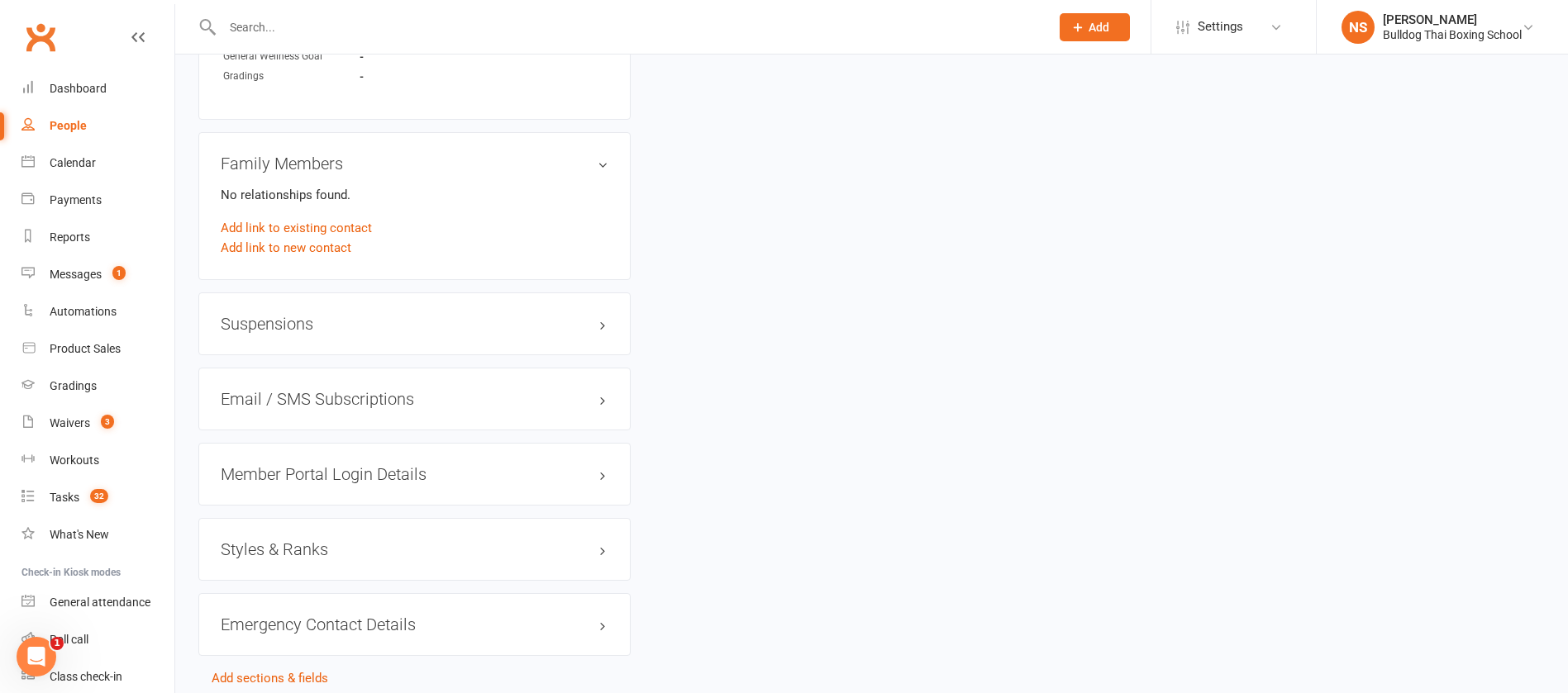
scroll to position [1239, 0]
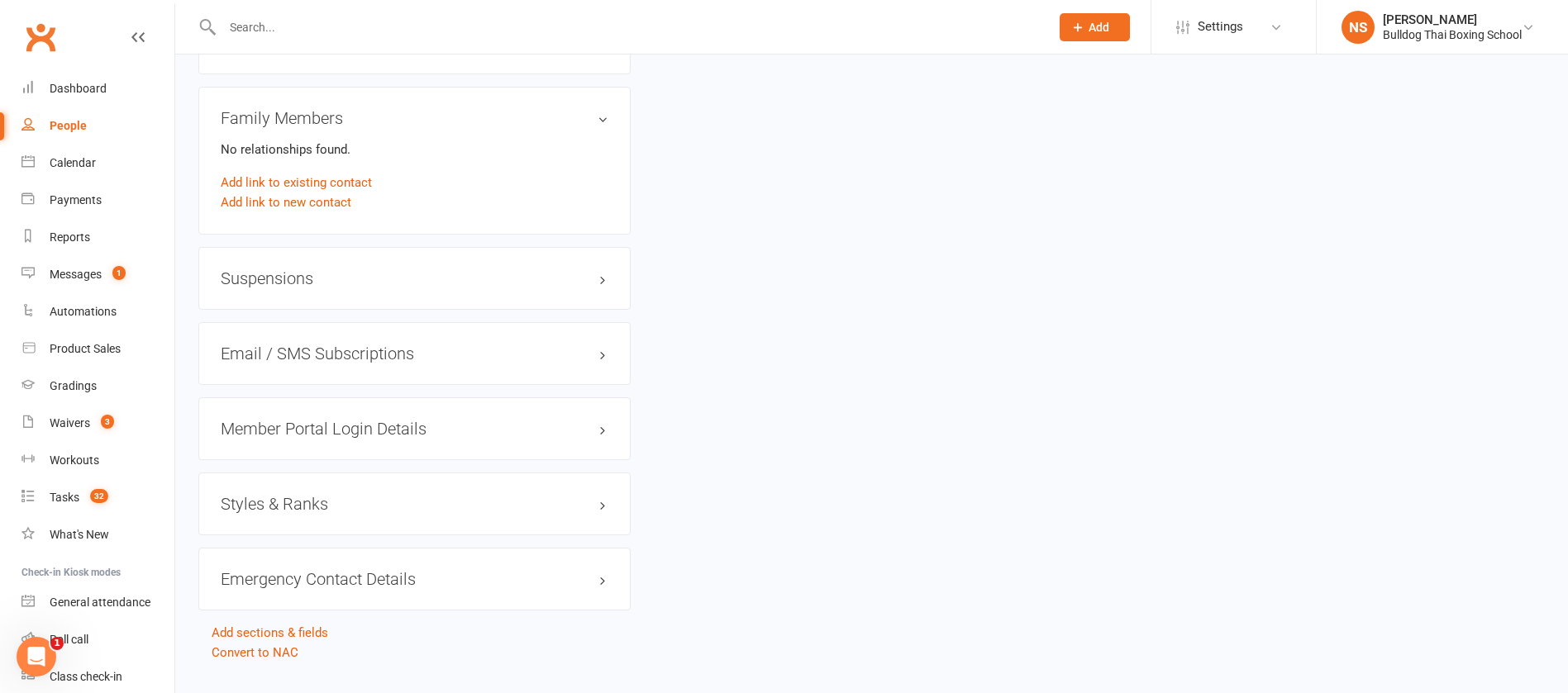
click at [334, 428] on h3 "Member Portal Login Details" at bounding box center [414, 428] width 388 height 18
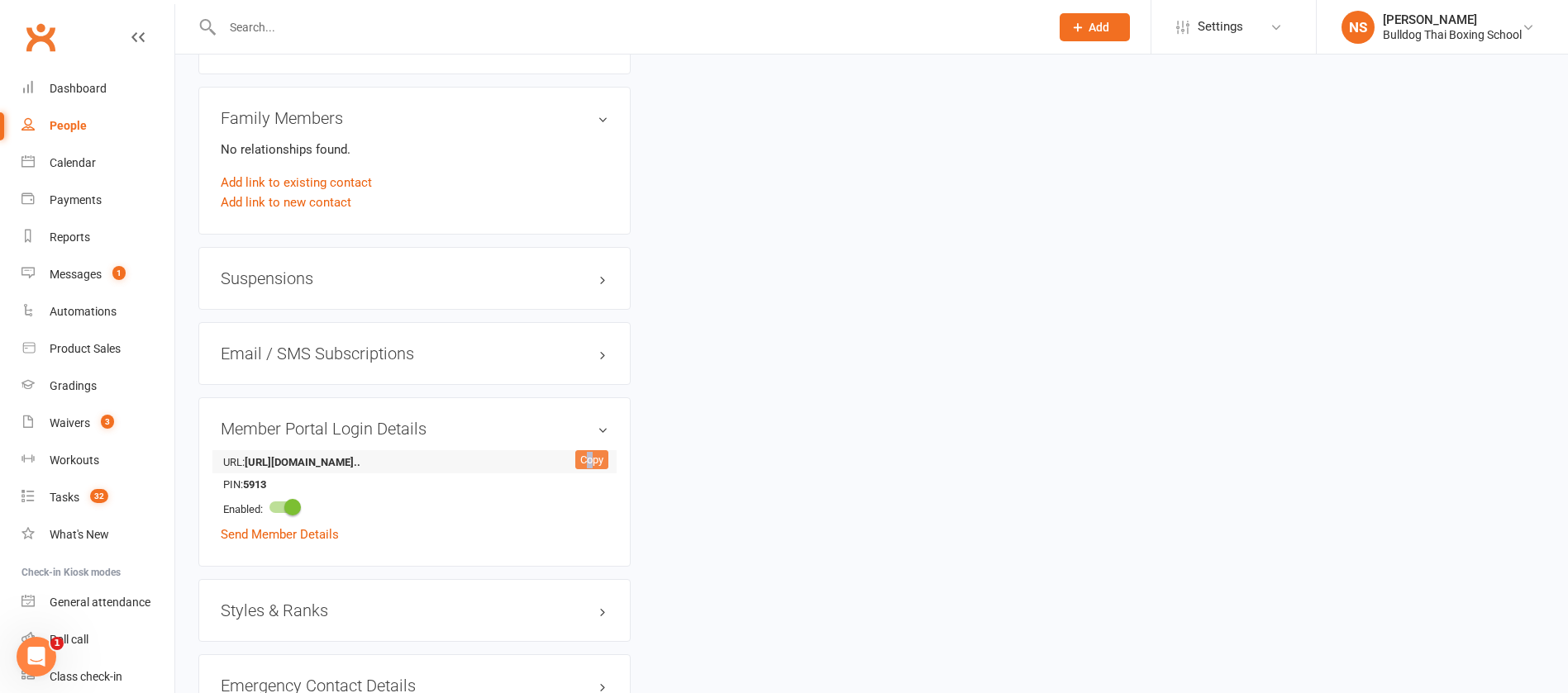
click at [591, 457] on div "Copy" at bounding box center [591, 460] width 33 height 20
copy div "o"
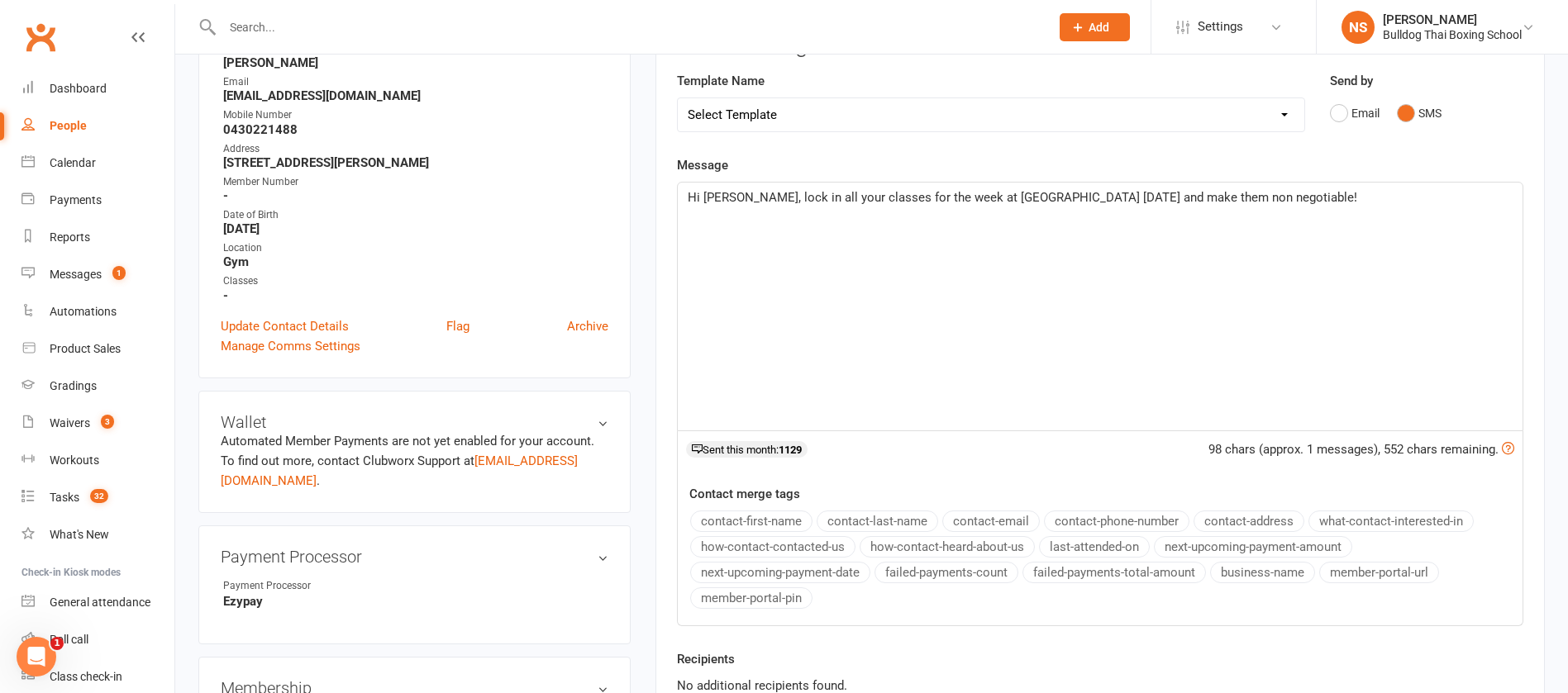
scroll to position [0, 0]
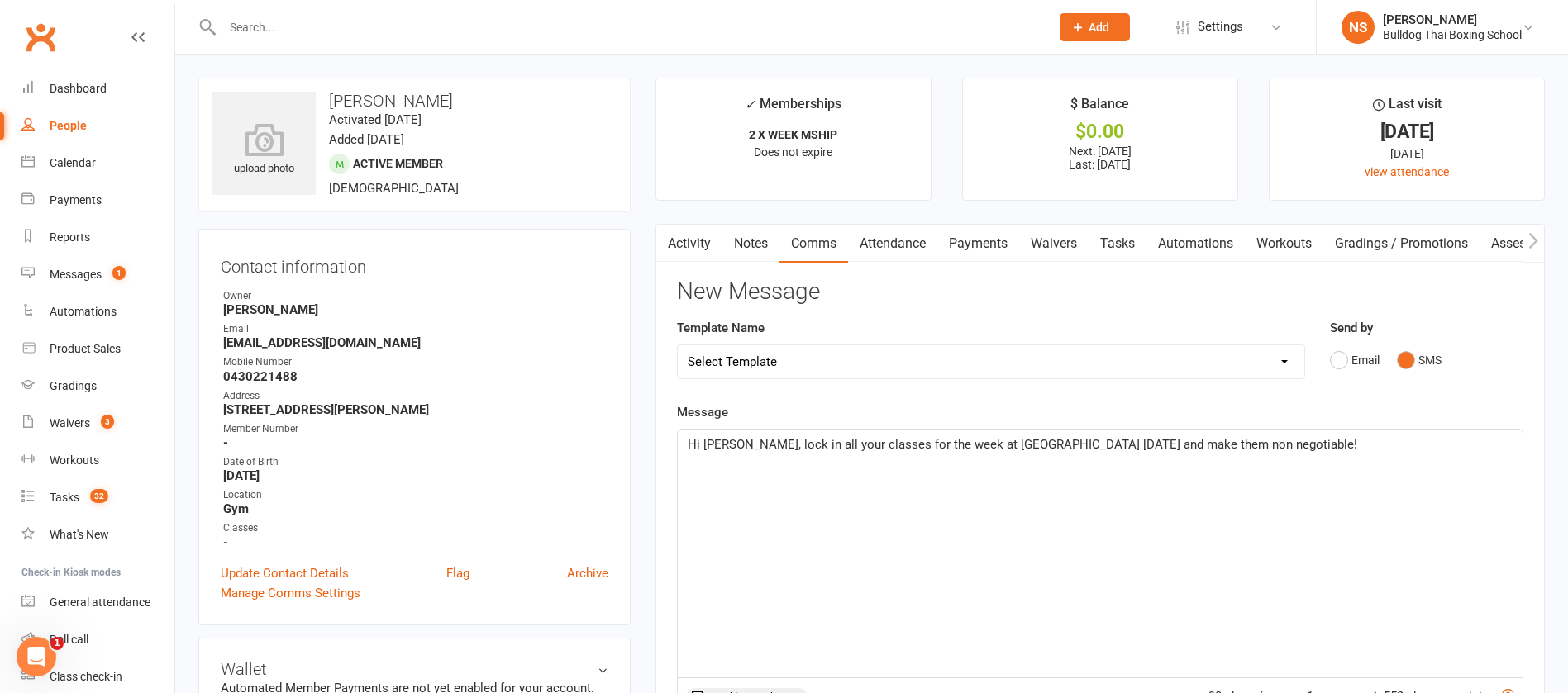
click at [1265, 444] on p "Hi David, lock in all your classes for the week at Bulldog Gym today and make t…" at bounding box center [1101, 444] width 825 height 20
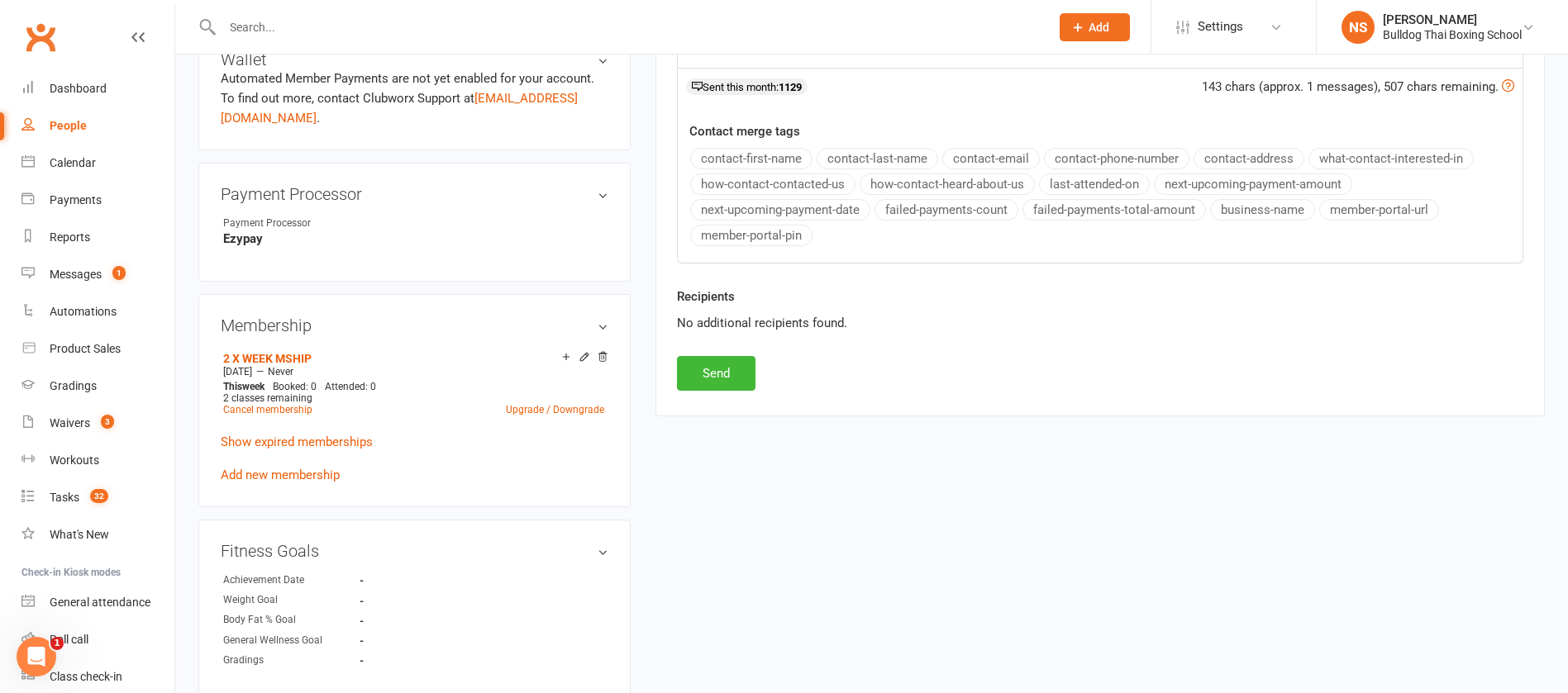
scroll to position [620, 0]
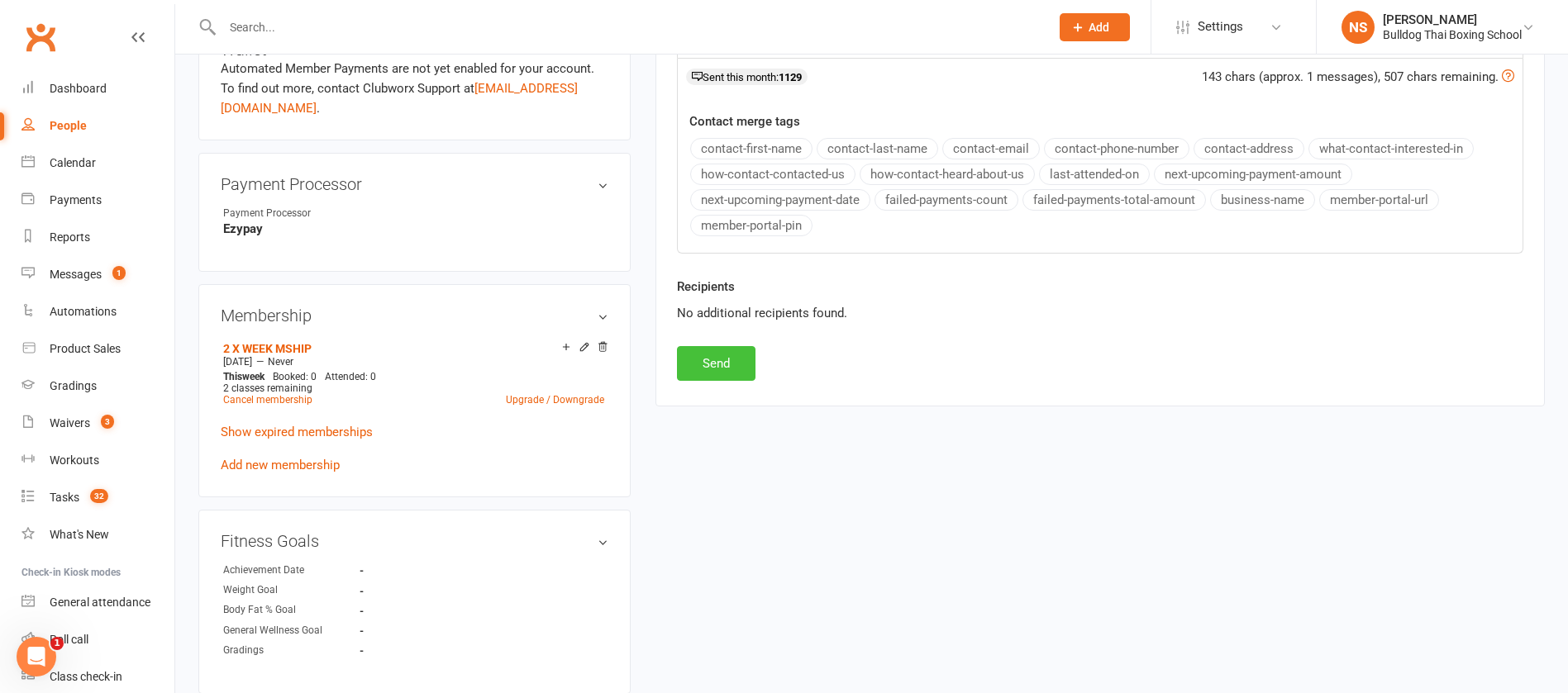
click at [716, 361] on button "Send" at bounding box center [716, 363] width 79 height 35
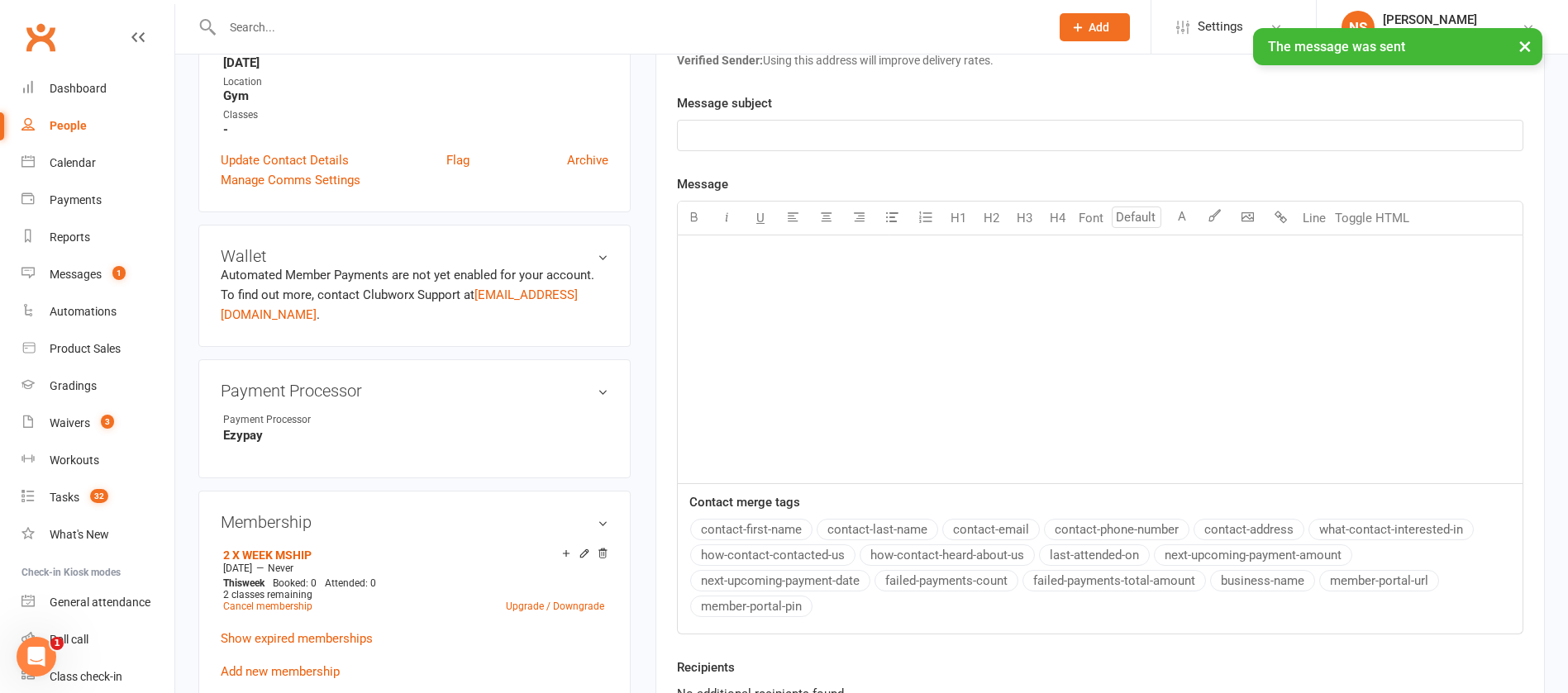
scroll to position [0, 0]
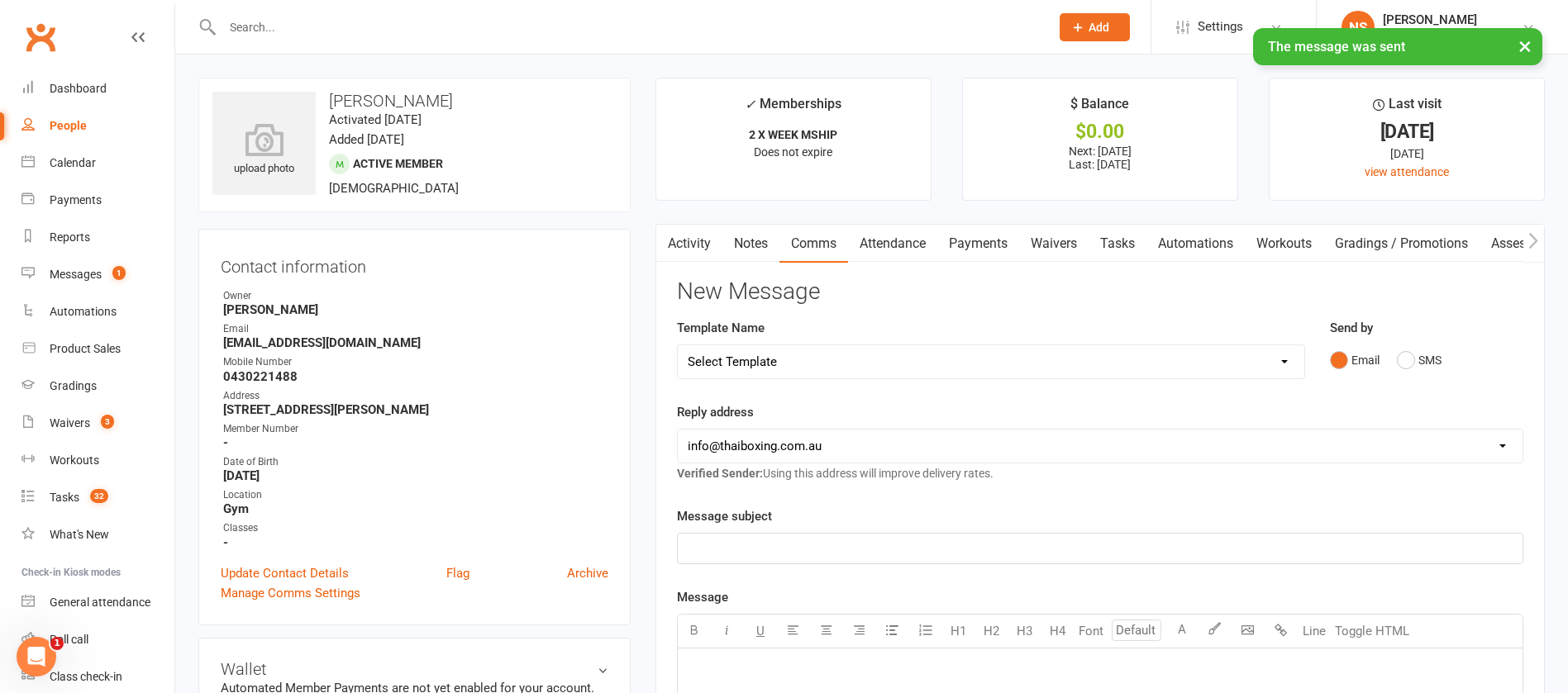
click at [1136, 232] on link "Tasks" at bounding box center [1117, 243] width 58 height 38
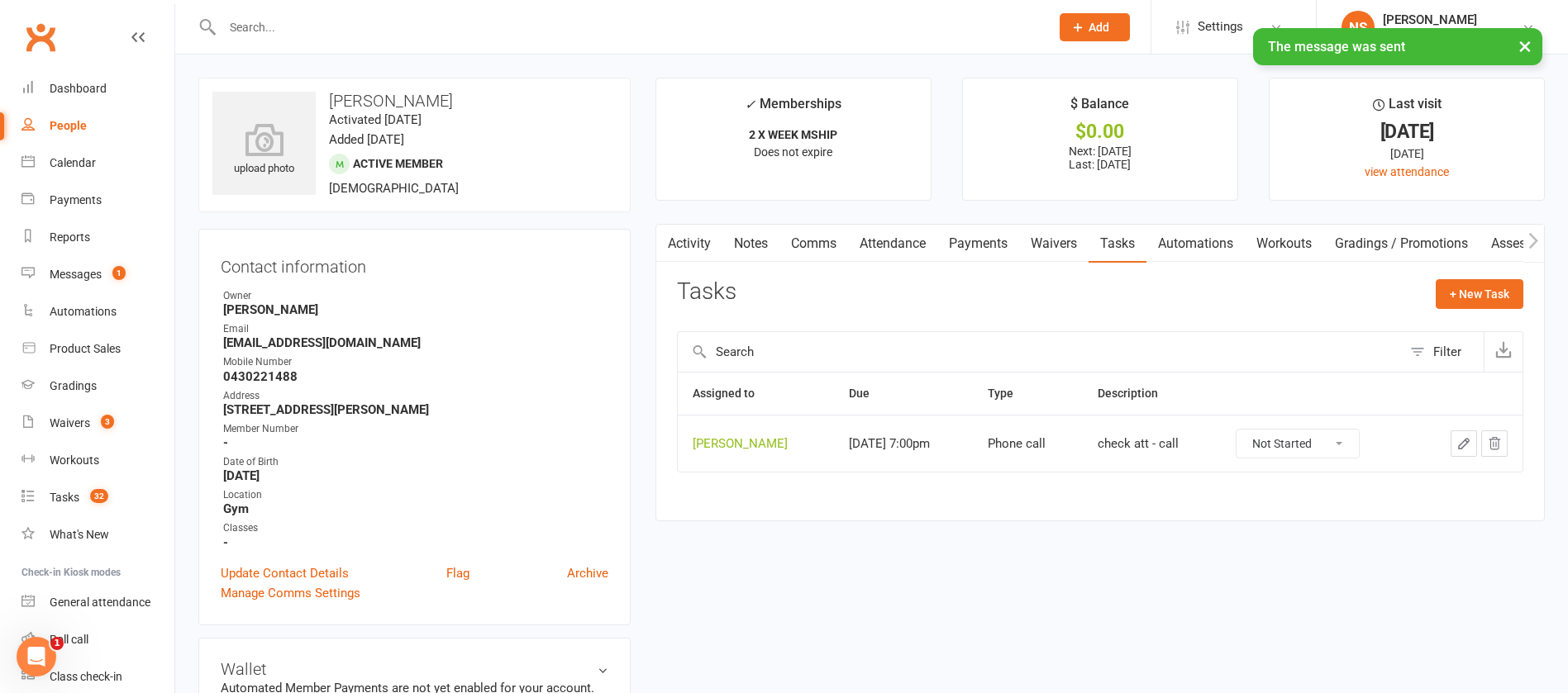
click at [1462, 429] on td at bounding box center [1468, 444] width 109 height 57
click at [1461, 444] on icon "button" at bounding box center [1464, 444] width 15 height 15
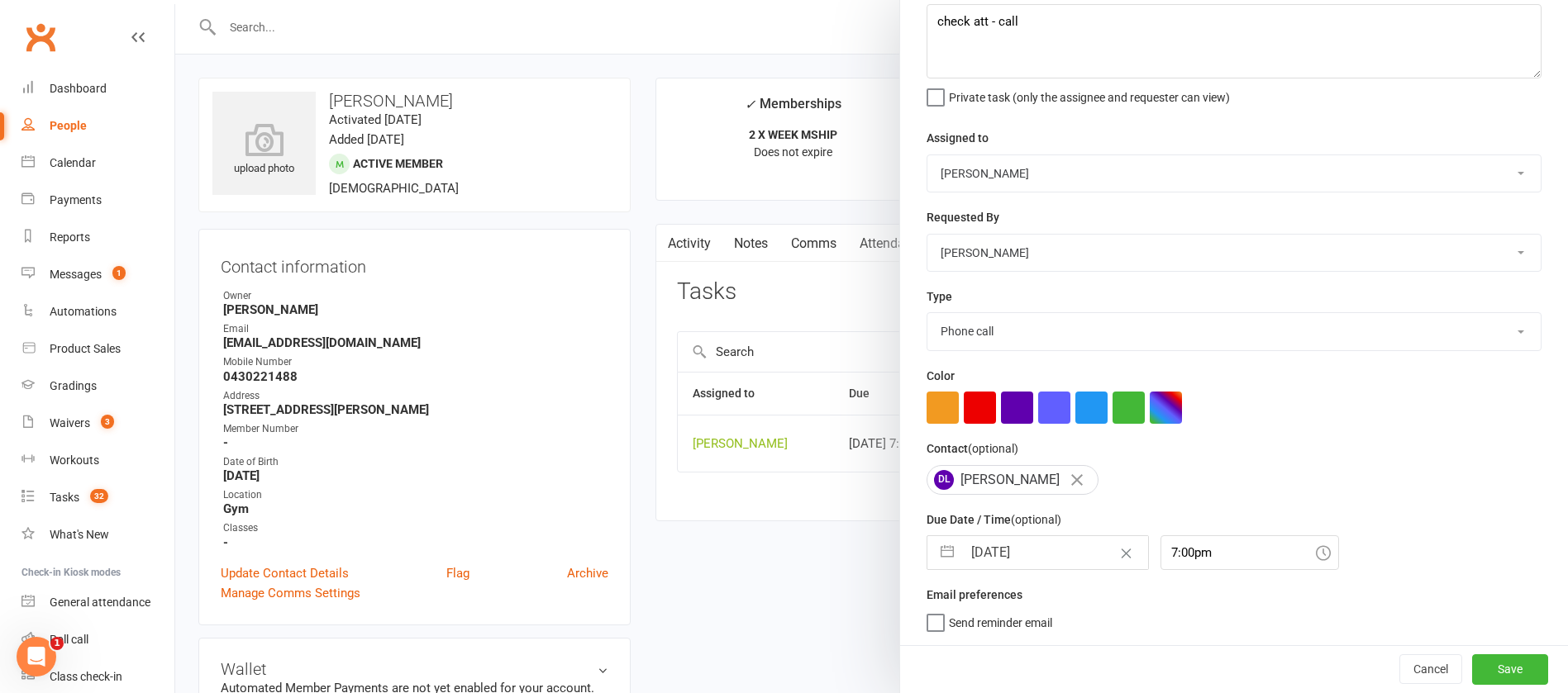
click at [1042, 550] on input "[DATE]" at bounding box center [1055, 552] width 186 height 33
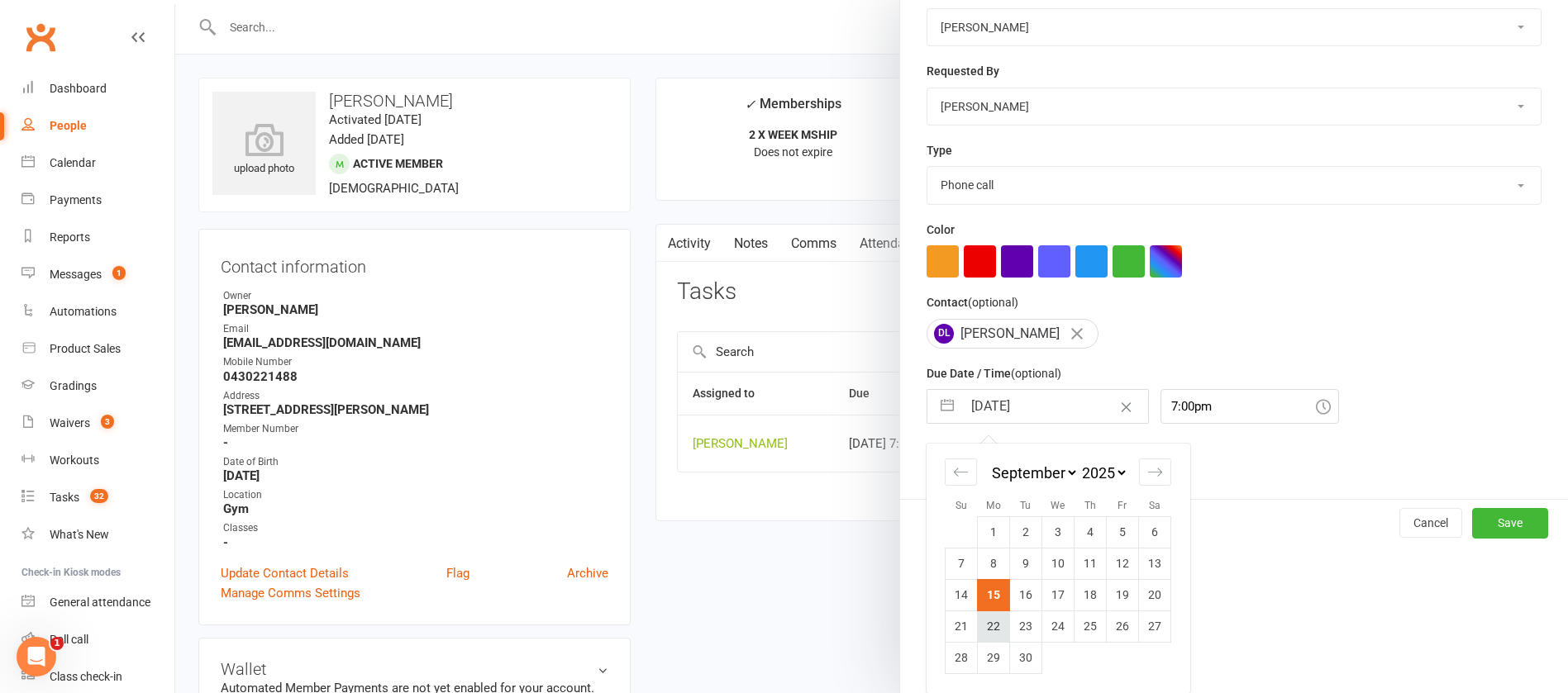
click at [983, 627] on td "22" at bounding box center [994, 627] width 32 height 31
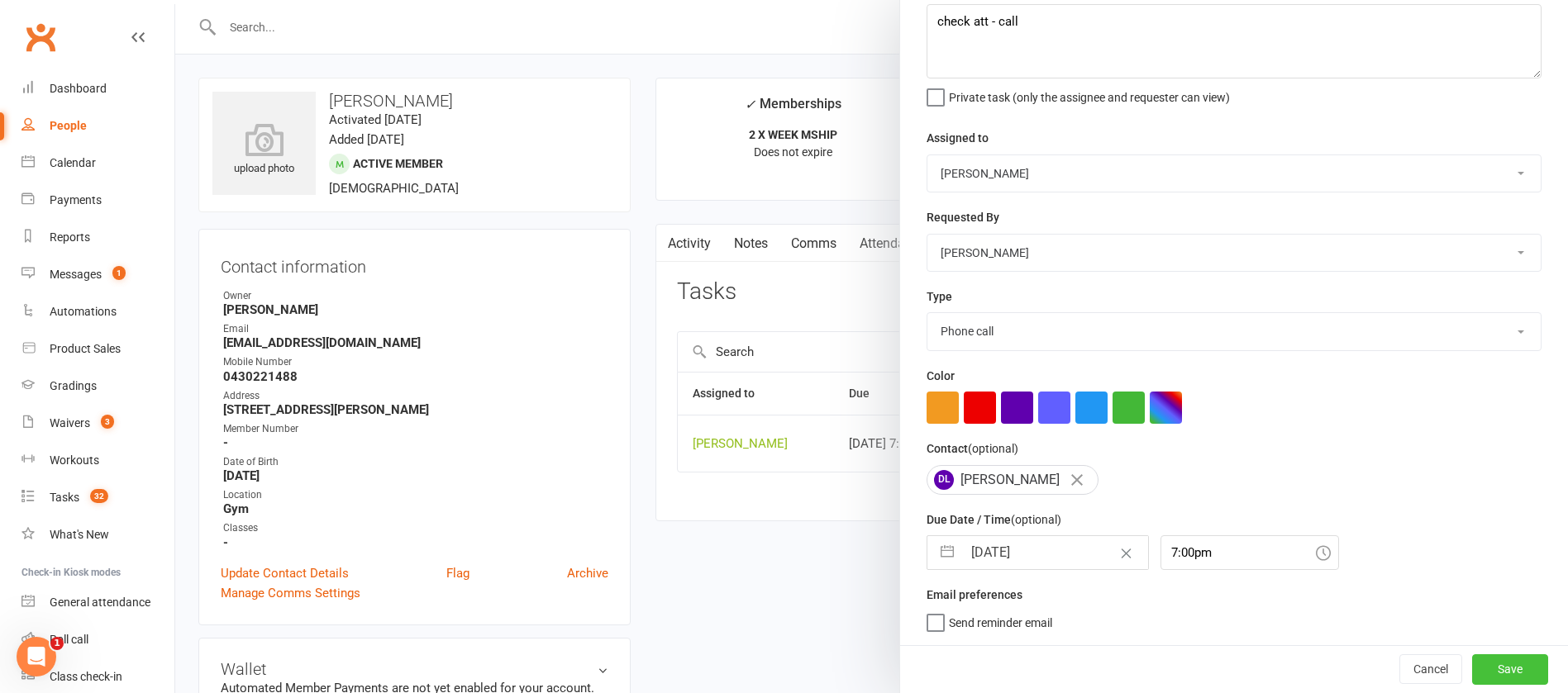
click at [1475, 676] on button "Save" at bounding box center [1510, 669] width 76 height 29
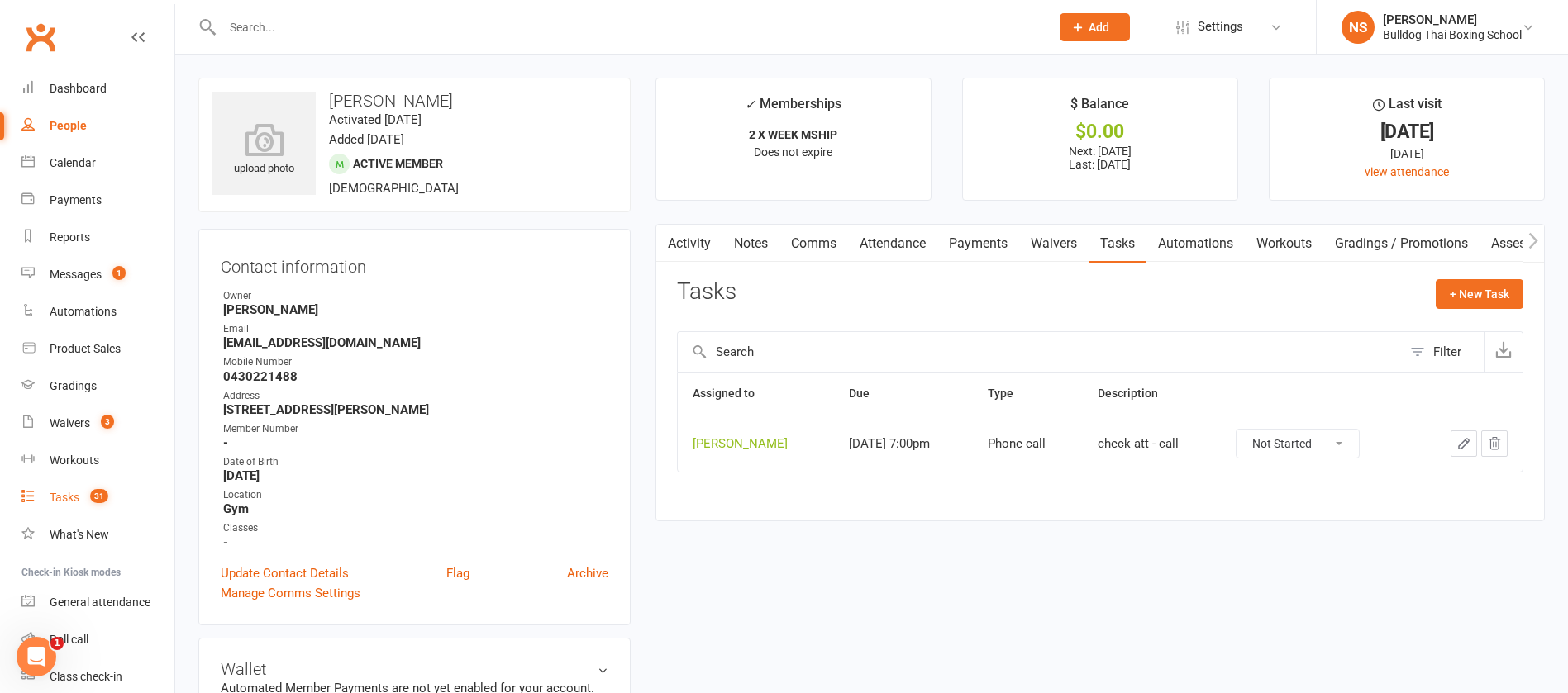
click at [70, 501] on div "Tasks" at bounding box center [64, 497] width 29 height 13
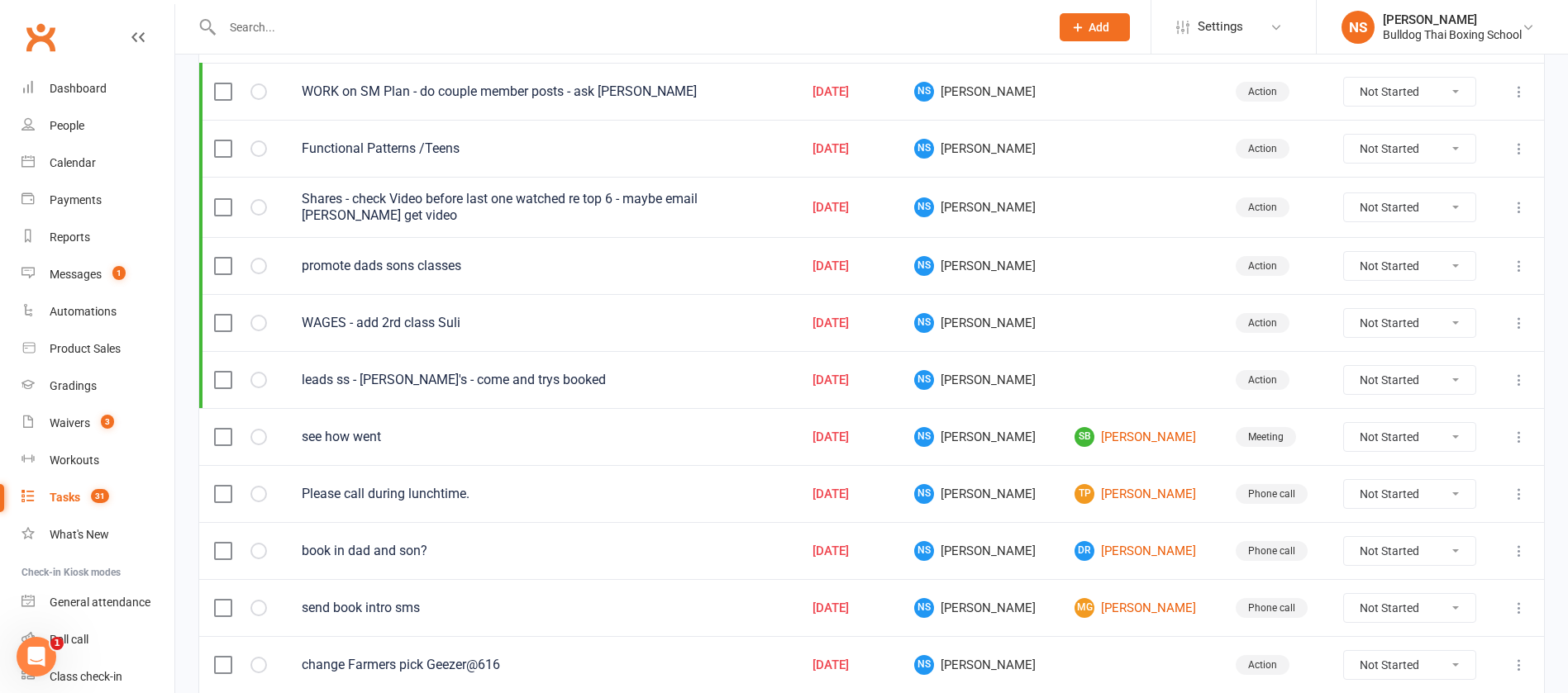
scroll to position [496, 0]
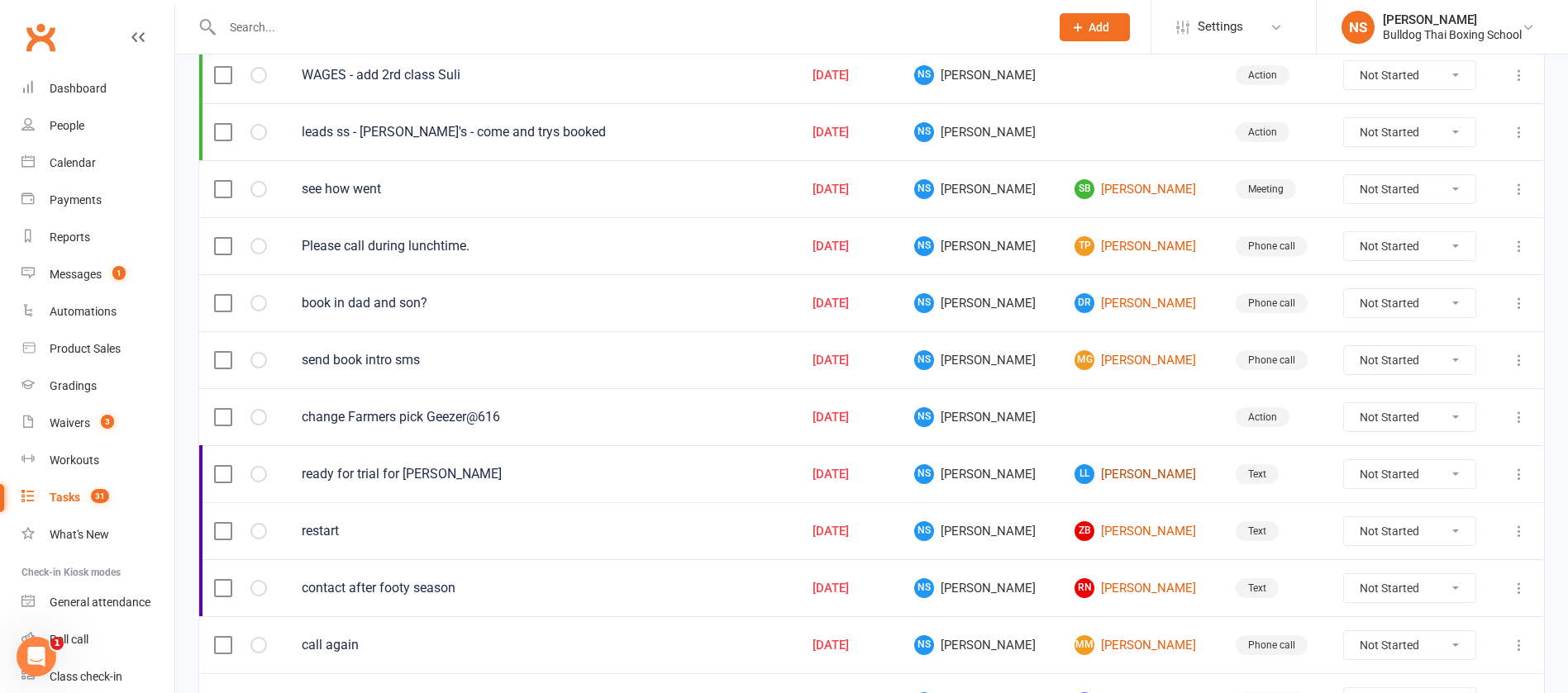
click at [1103, 474] on link "LL Laurence Leveque" at bounding box center [1140, 474] width 130 height 20
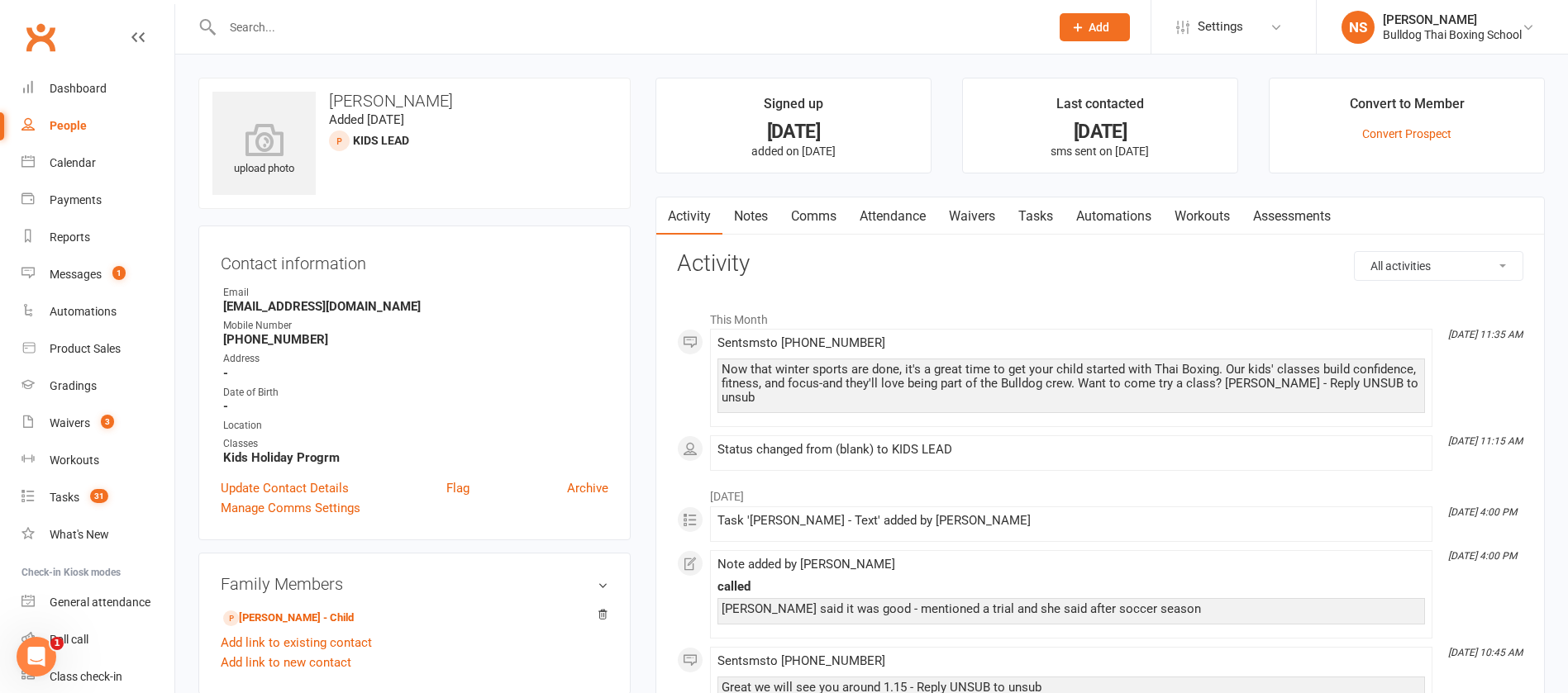
click at [824, 212] on link "Comms" at bounding box center [813, 217] width 68 height 38
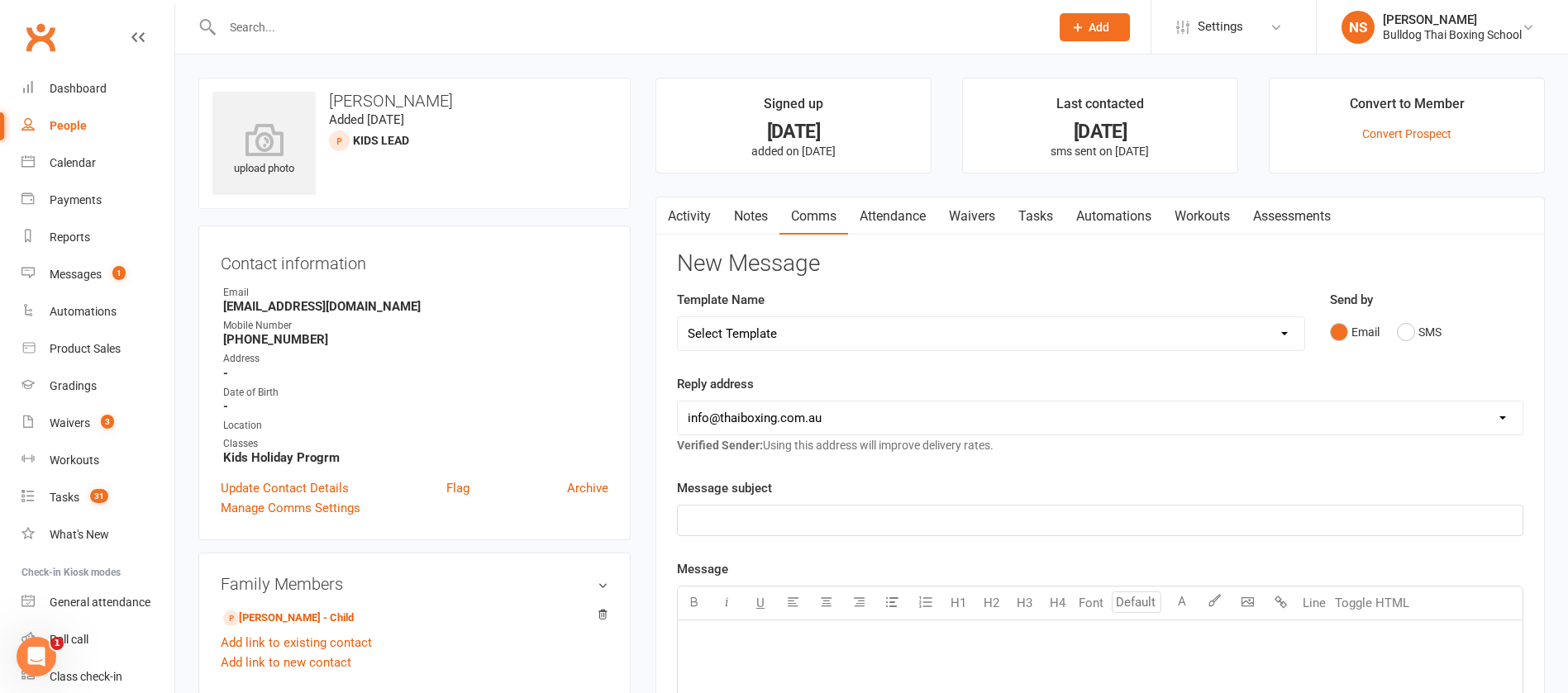
click at [683, 217] on link "Activity" at bounding box center [689, 217] width 66 height 38
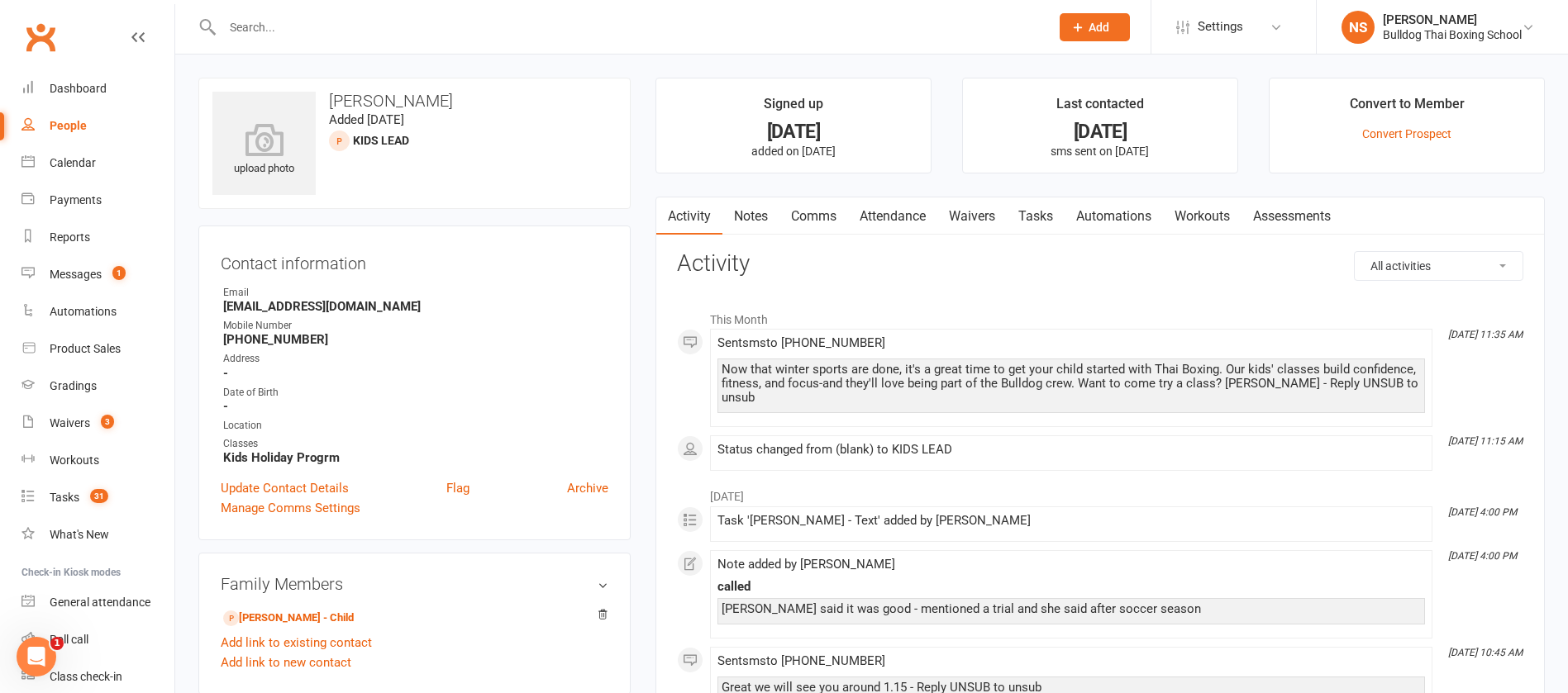
click at [820, 205] on link "Comms" at bounding box center [813, 217] width 68 height 38
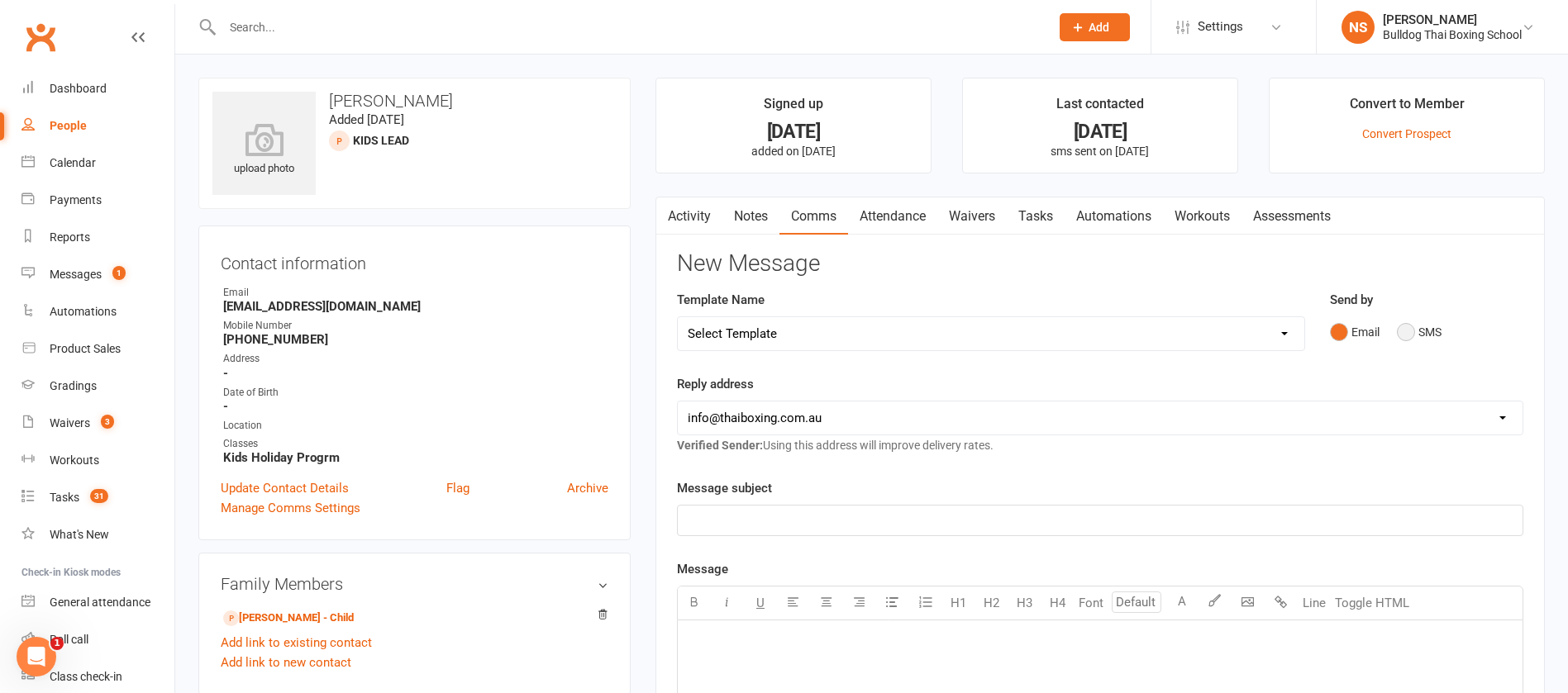
drag, startPoint x: 1410, startPoint y: 322, endPoint x: 1399, endPoint y: 329, distance: 13.0
click at [1409, 318] on button "SMS" at bounding box center [1419, 332] width 45 height 31
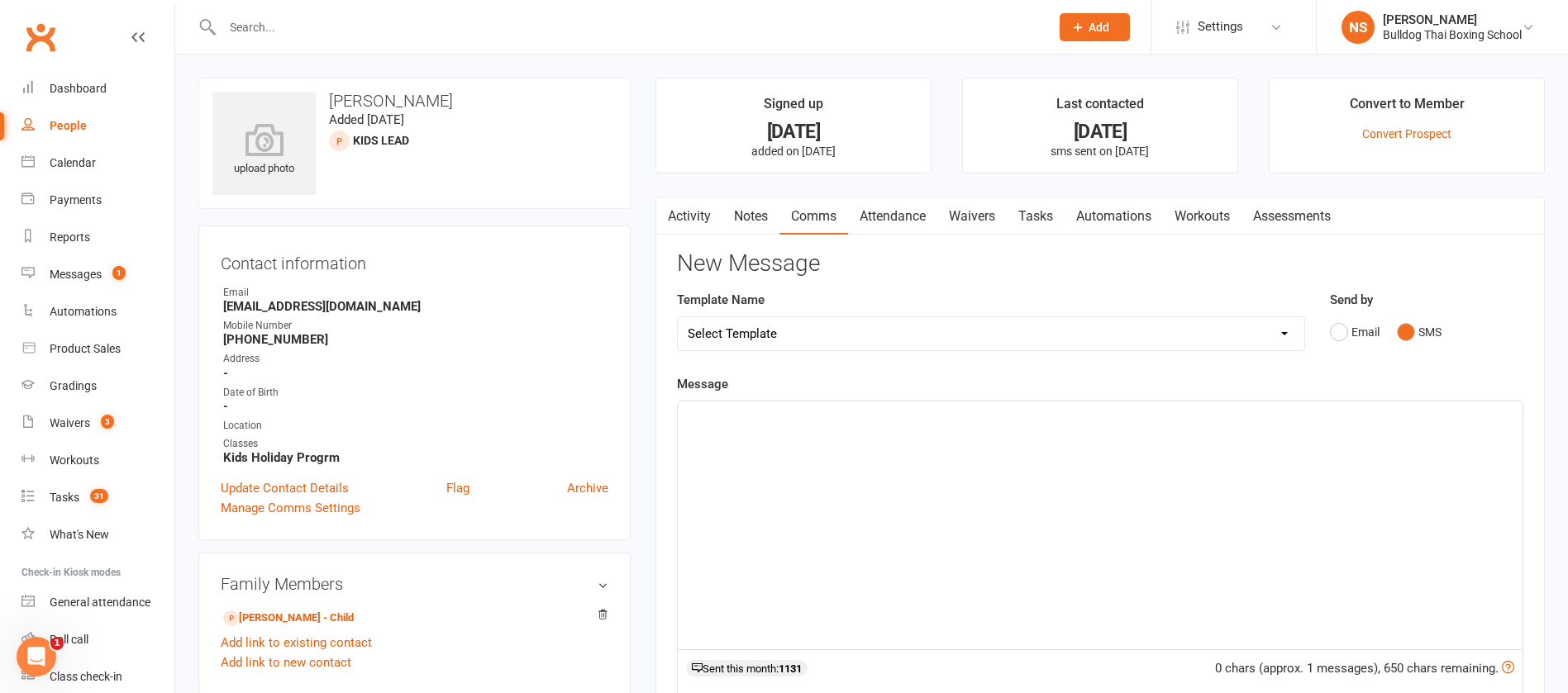
click at [742, 440] on div "﻿" at bounding box center [1100, 525] width 845 height 248
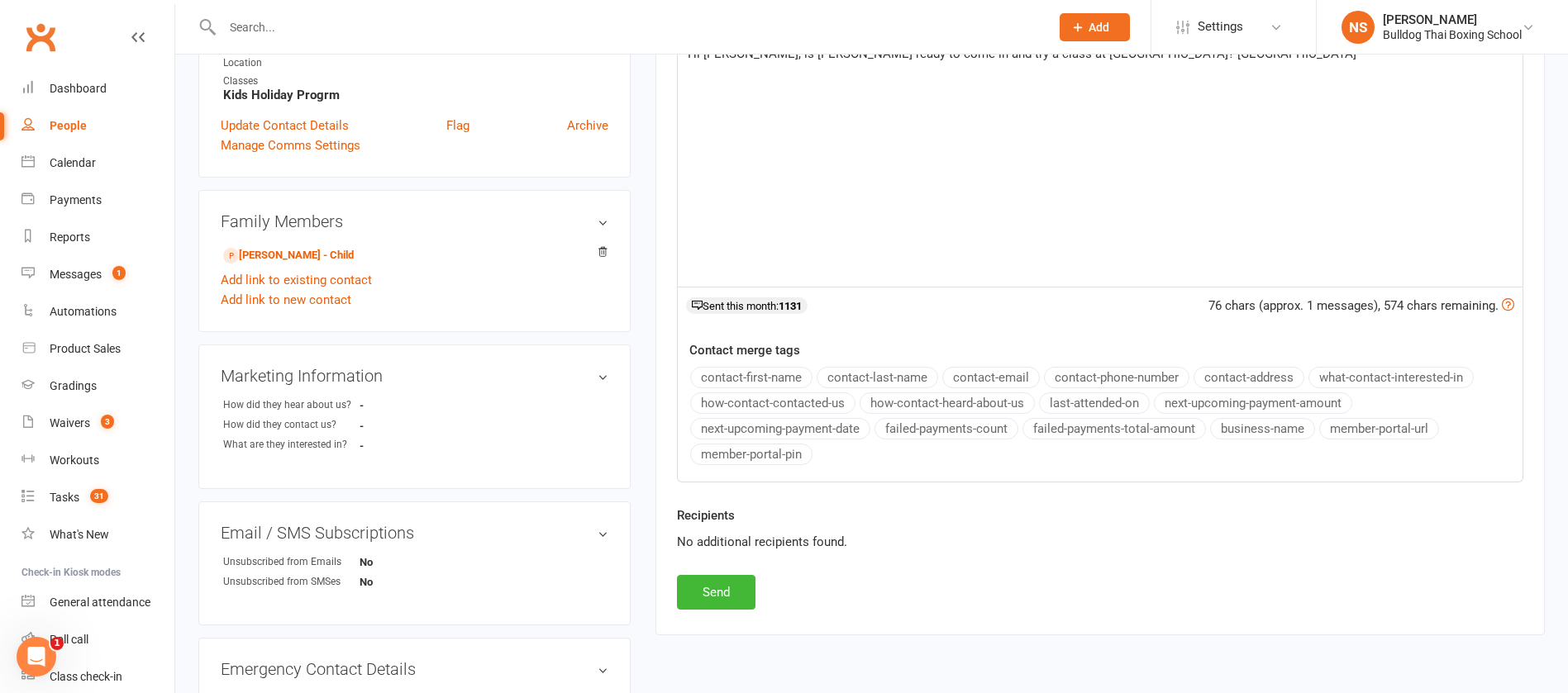
scroll to position [372, 0]
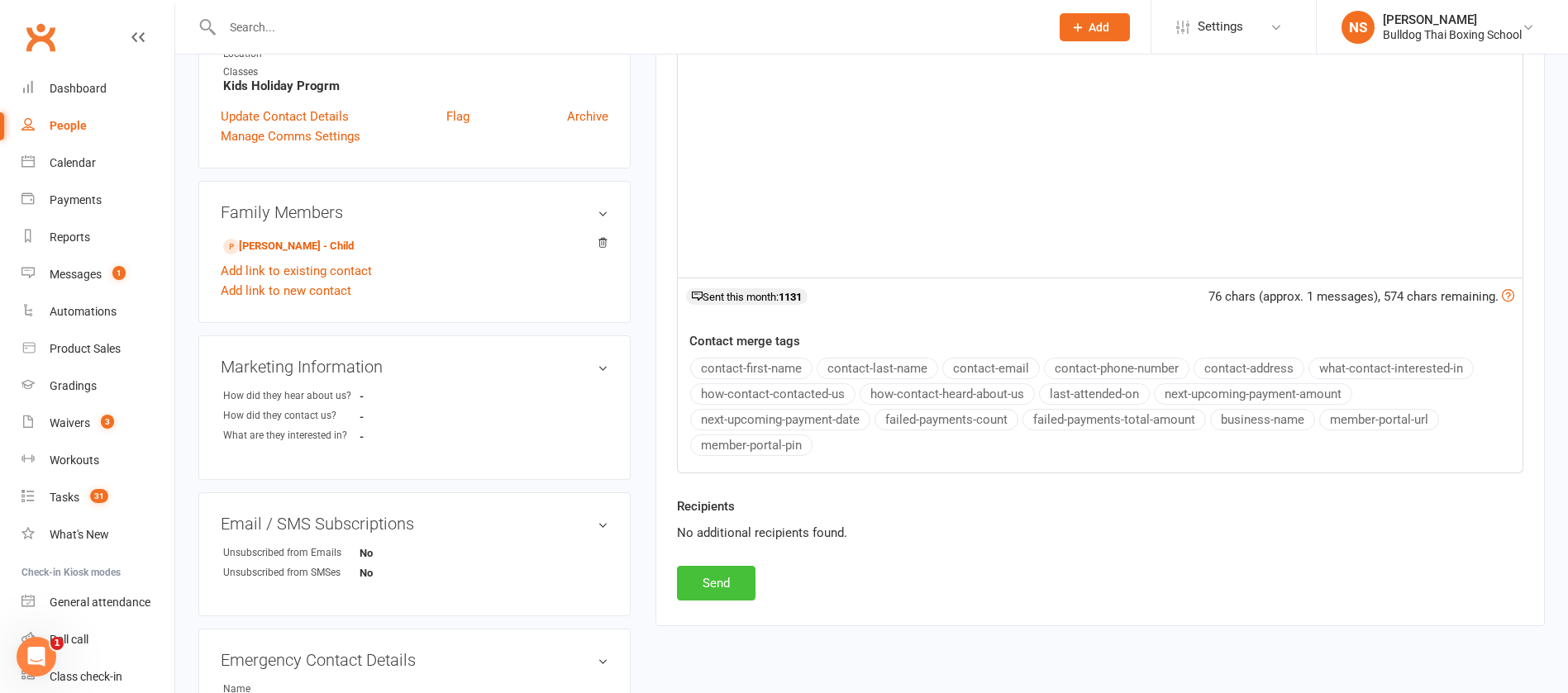
click at [734, 570] on button "Send" at bounding box center [716, 583] width 79 height 35
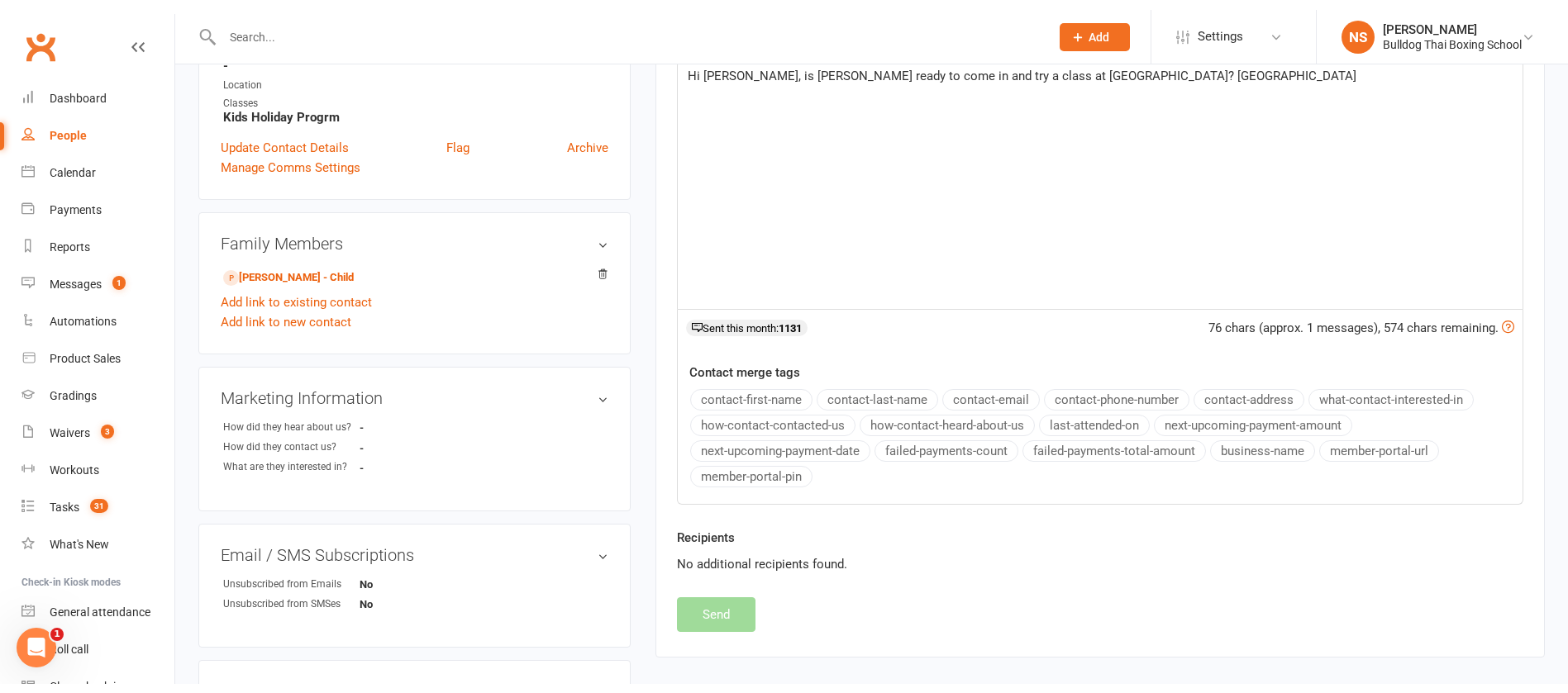
scroll to position [0, 0]
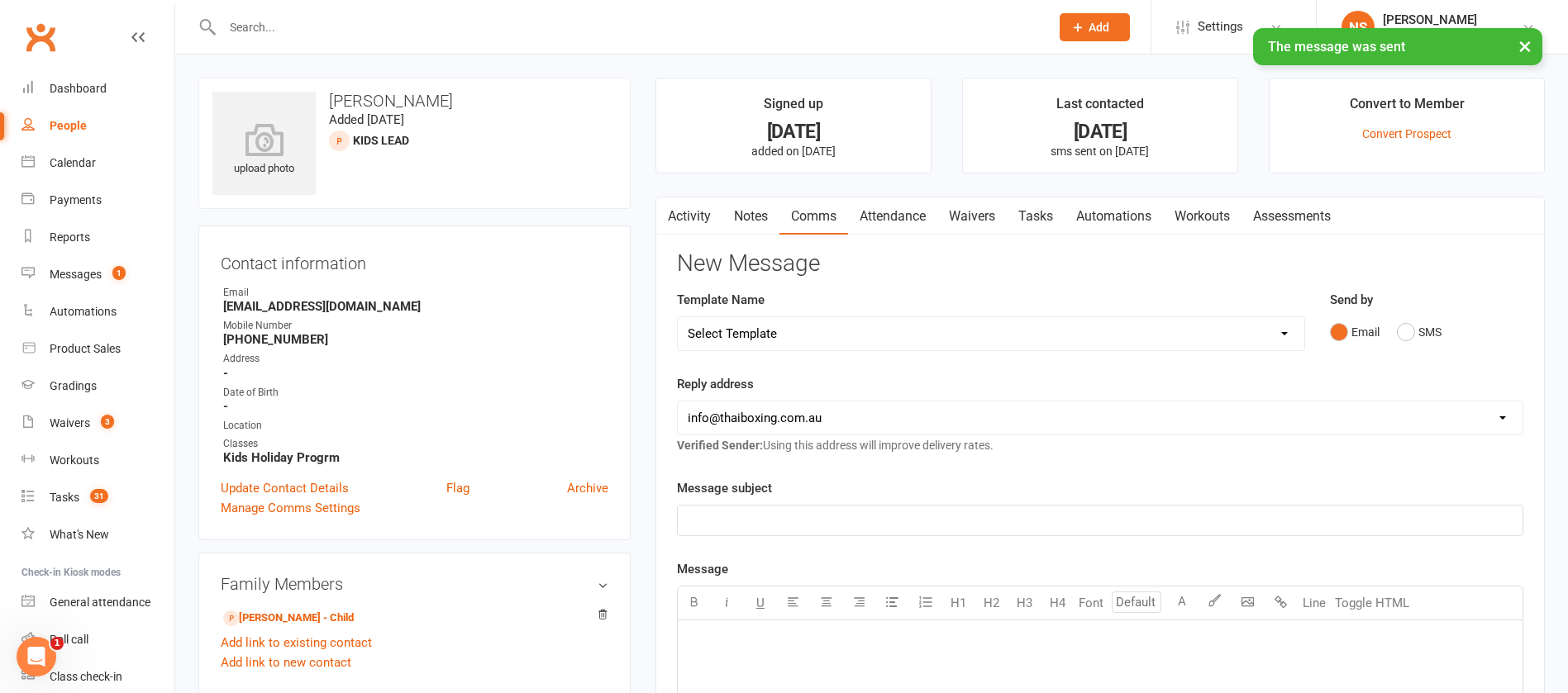
click at [1046, 223] on link "Tasks" at bounding box center [1035, 217] width 58 height 38
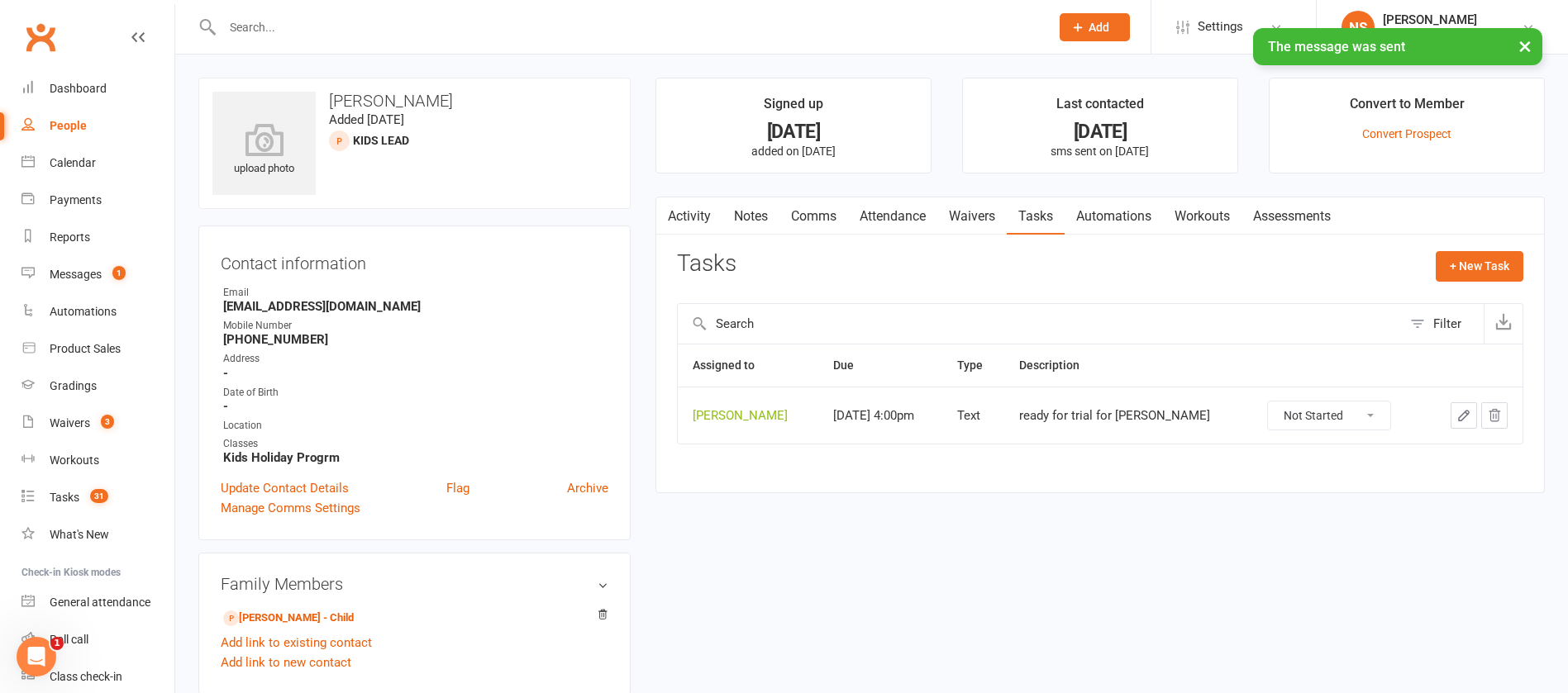
click at [1459, 406] on button "button" at bounding box center [1464, 415] width 27 height 27
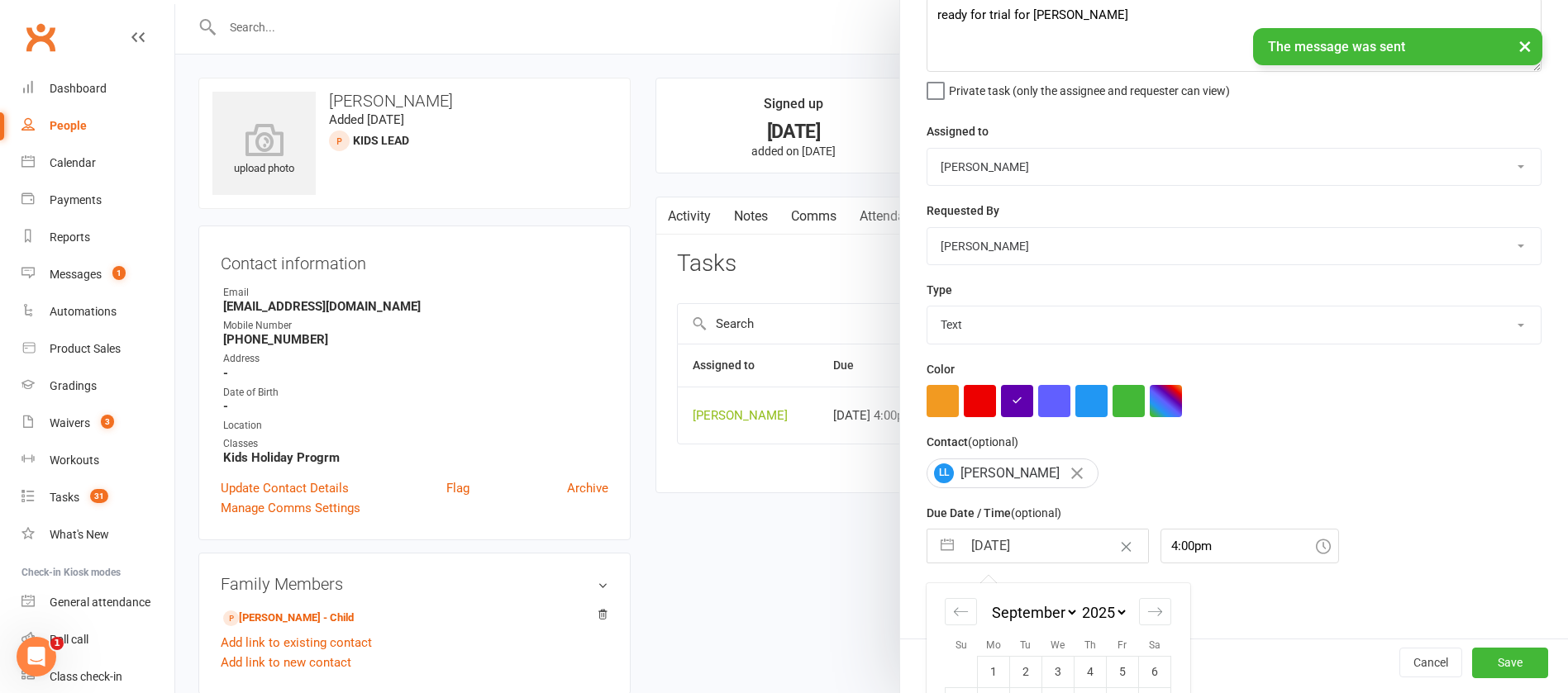
click at [1065, 546] on input "[DATE]" at bounding box center [1055, 546] width 186 height 33
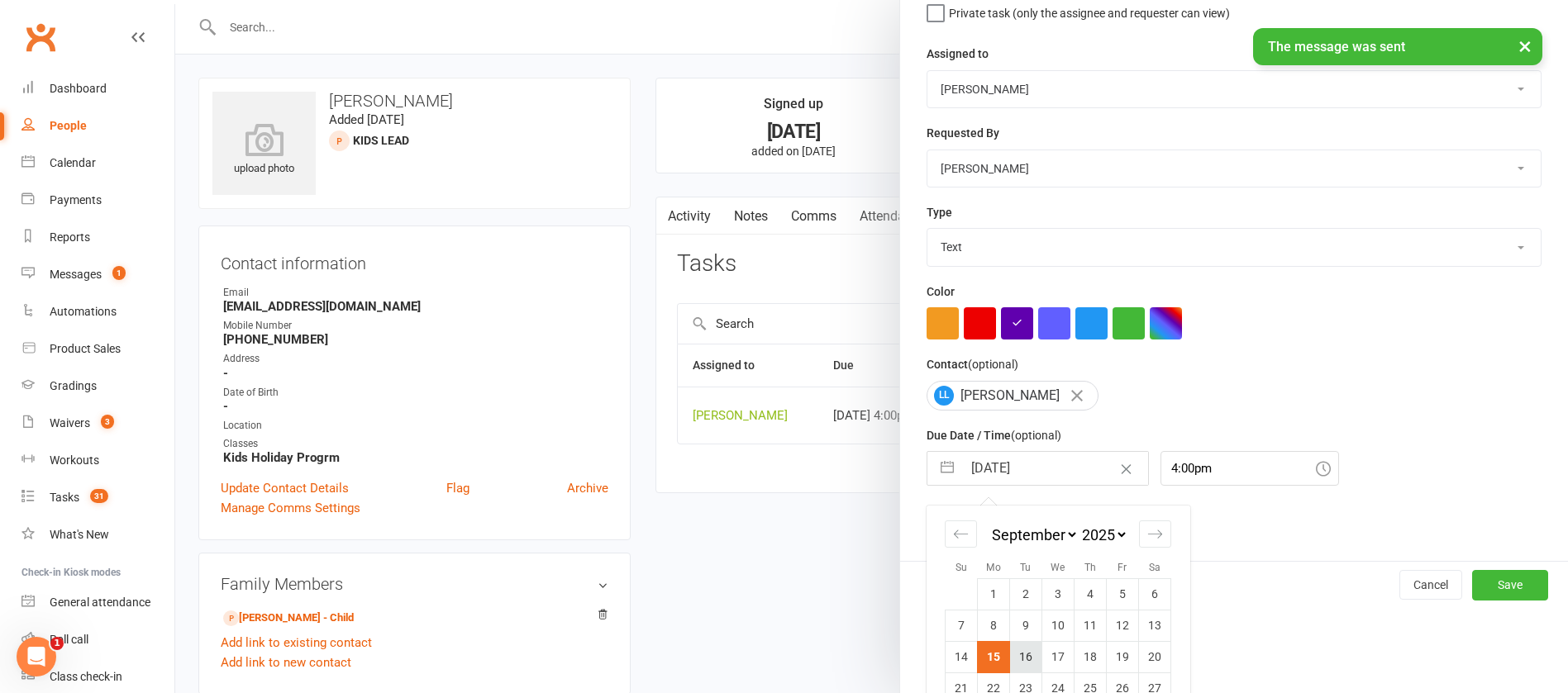
scroll to position [243, 0]
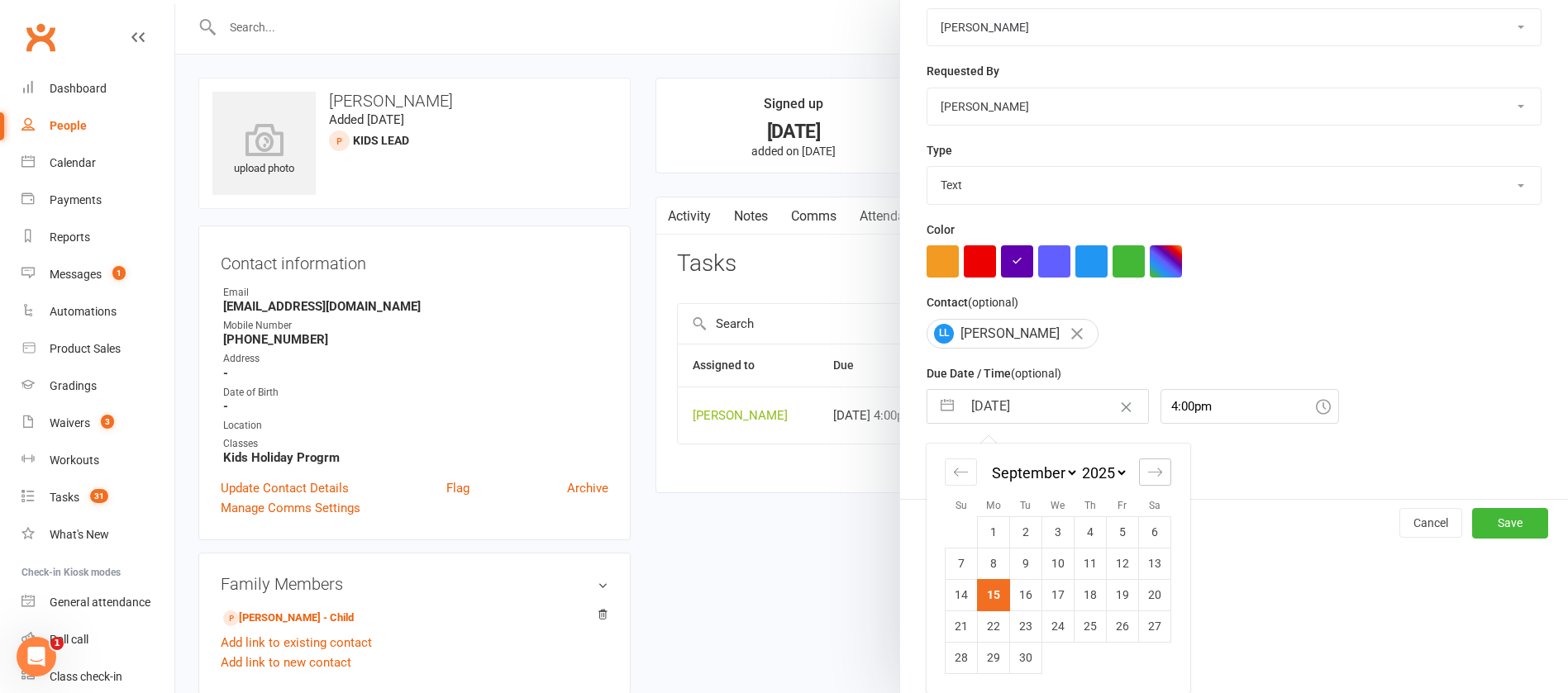
click at [1148, 469] on icon "Move forward to switch to the next month." at bounding box center [1155, 472] width 16 height 16
click at [1109, 558] on td "10" at bounding box center [1122, 564] width 32 height 31
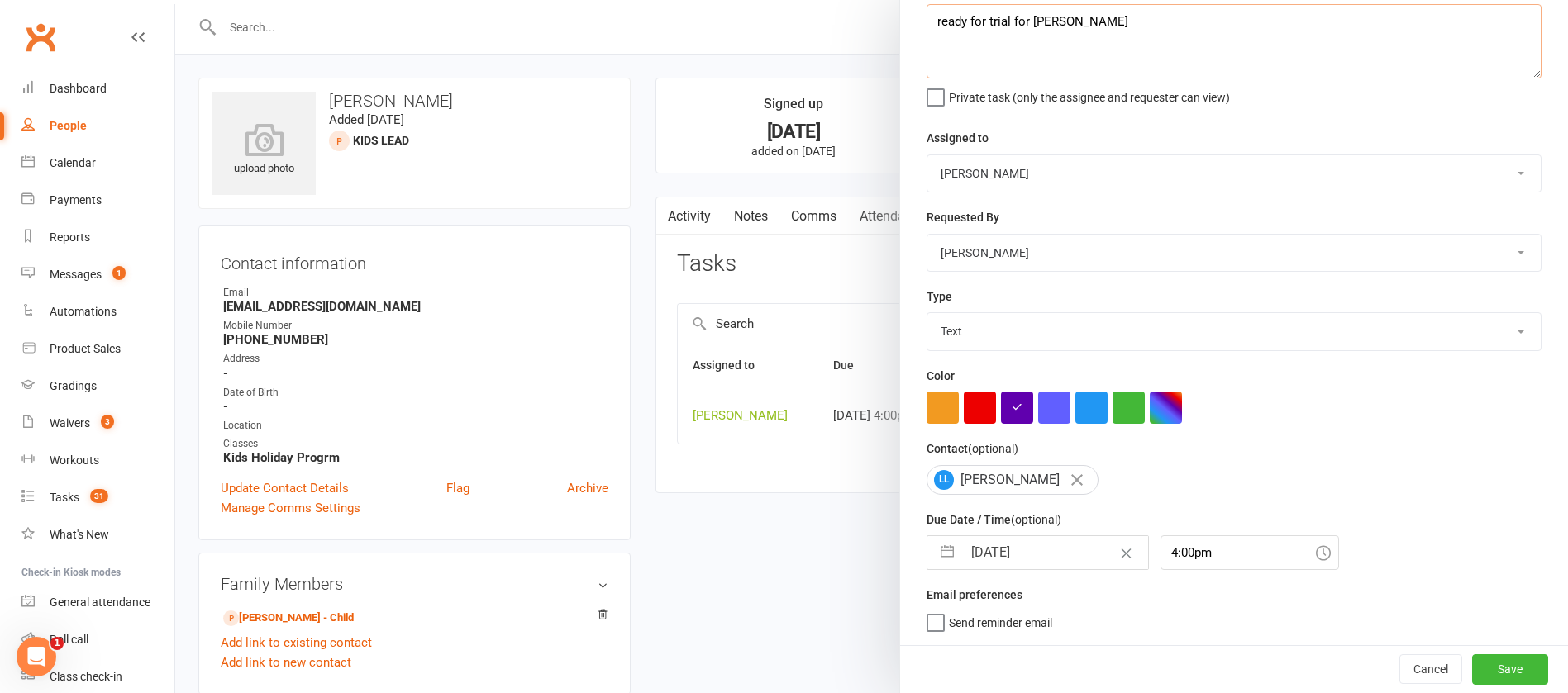
click at [1068, 9] on textarea "ready for trial for [PERSON_NAME]" at bounding box center [1234, 41] width 615 height 74
click at [1472, 667] on button "Save" at bounding box center [1510, 669] width 76 height 29
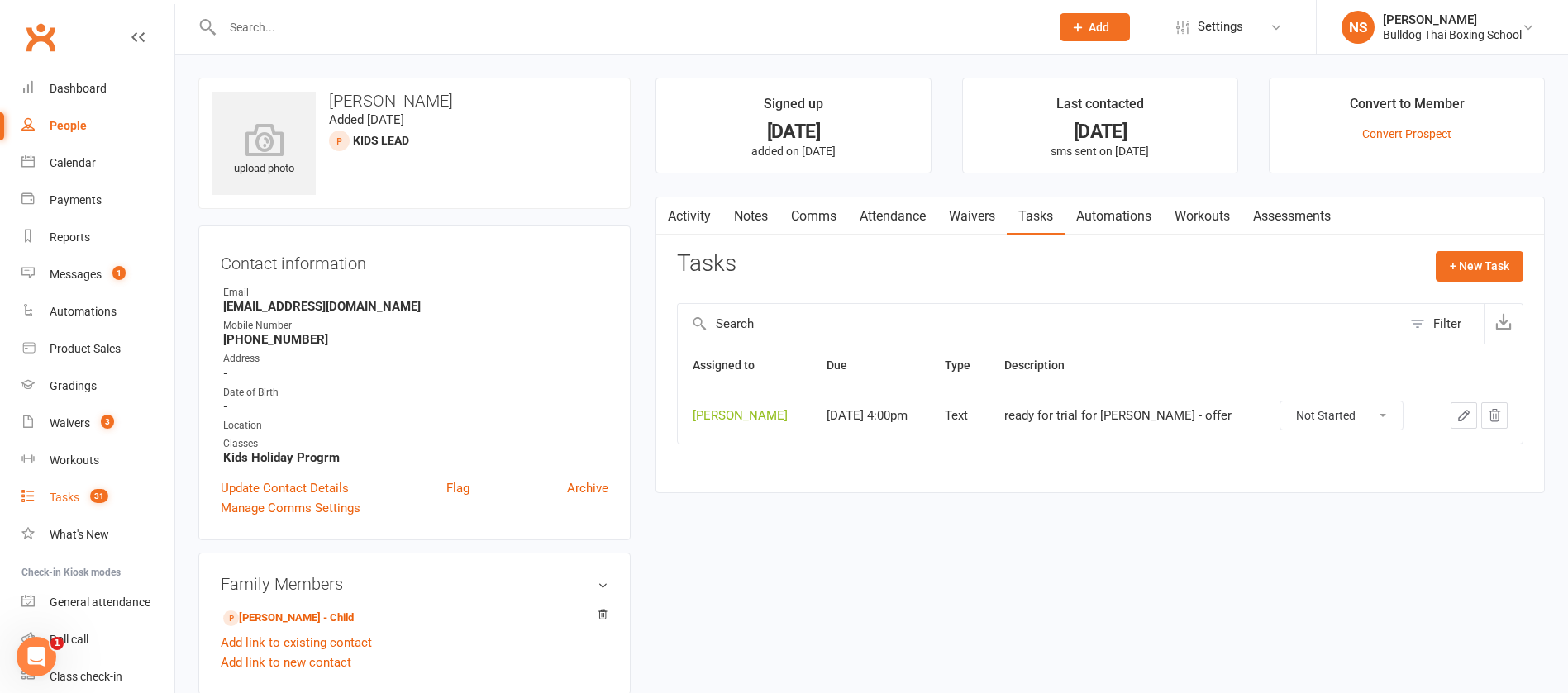
click at [61, 504] on div "Tasks" at bounding box center [64, 497] width 29 height 13
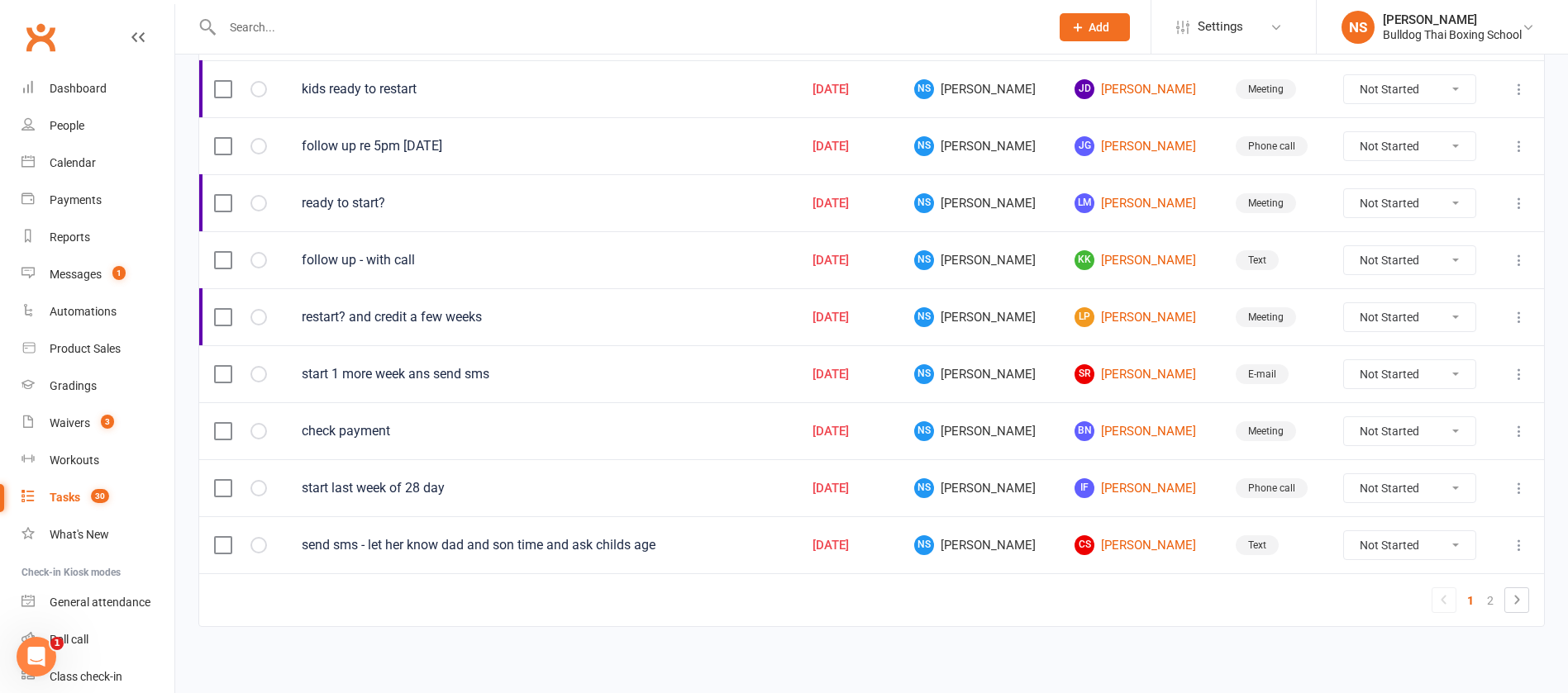
scroll to position [1169, 0]
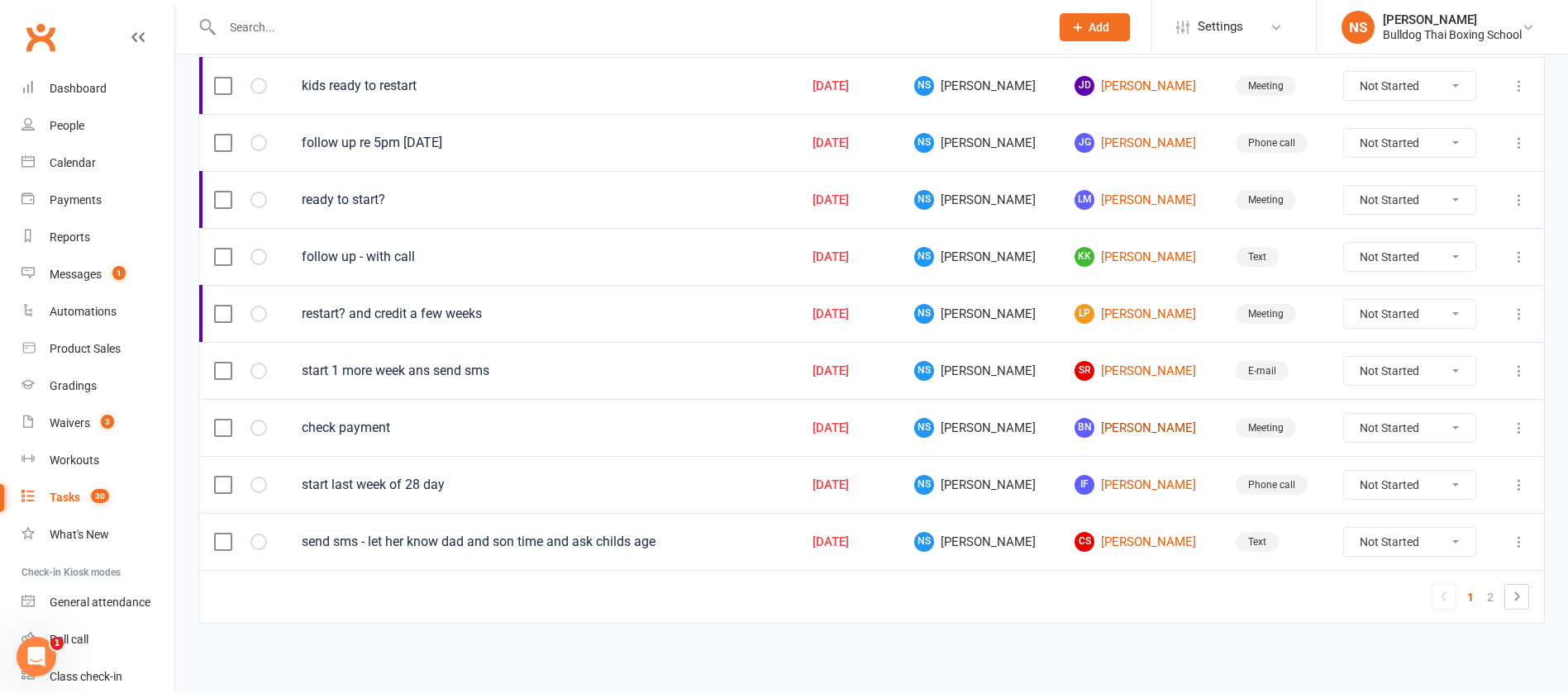
click at [1100, 436] on link "BN Ben Nazem" at bounding box center [1140, 428] width 130 height 20
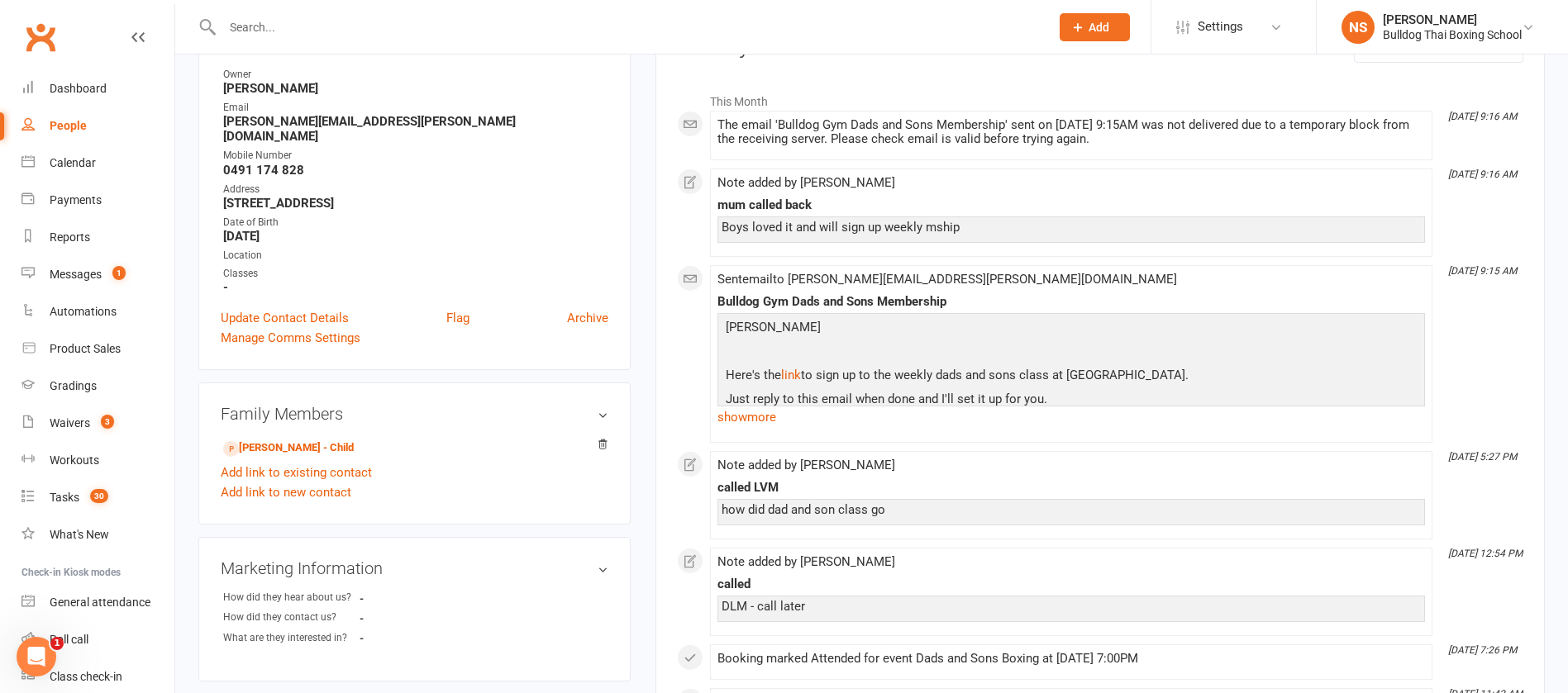
scroll to position [248, 0]
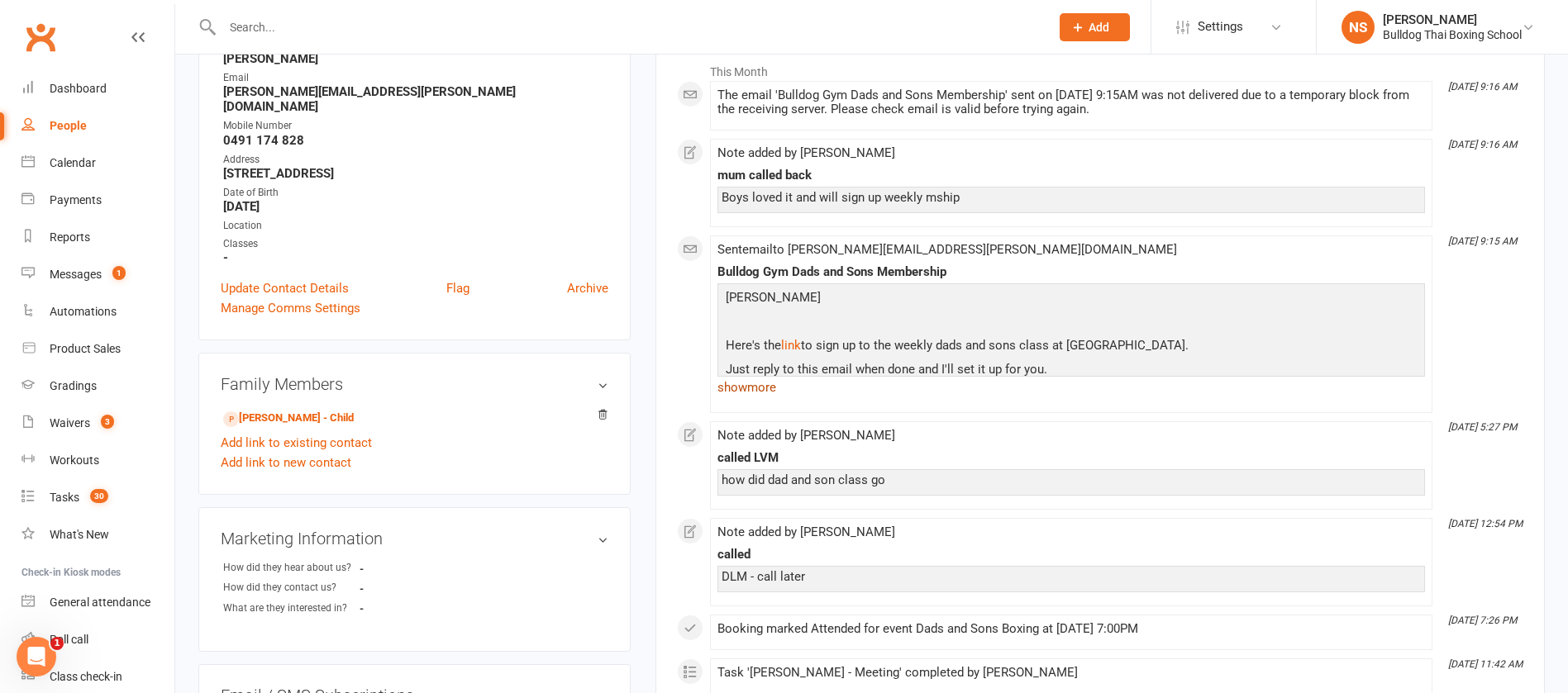
click at [772, 387] on link "show more" at bounding box center [1072, 387] width 708 height 23
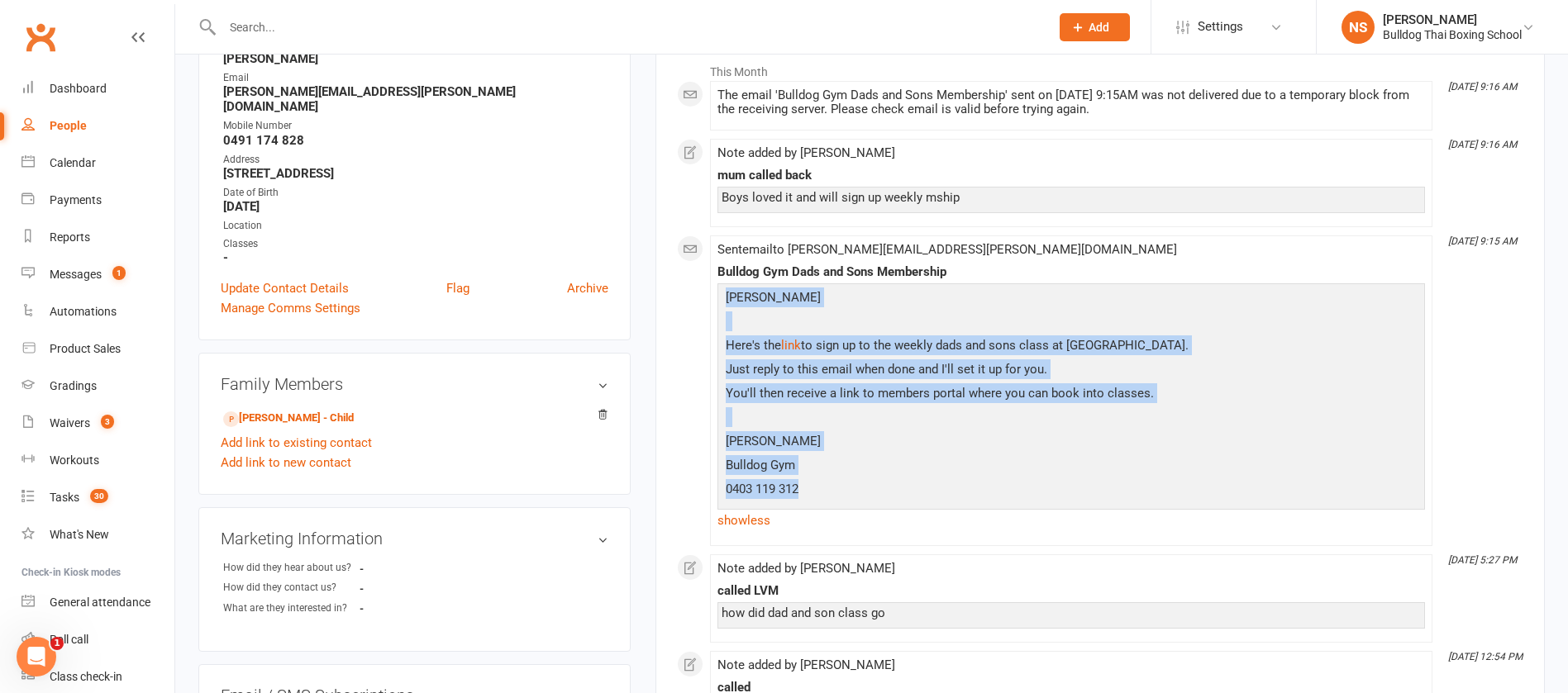
drag, startPoint x: 726, startPoint y: 292, endPoint x: 828, endPoint y: 489, distance: 221.8
click at [828, 489] on div "HIBen Here's the link to sign up to the weekly dads and sons class at Bulldog G…" at bounding box center [1072, 395] width 699 height 216
copy div "HIBen Here's the link to sign up to the weekly dads and sons class at Bulldog G…"
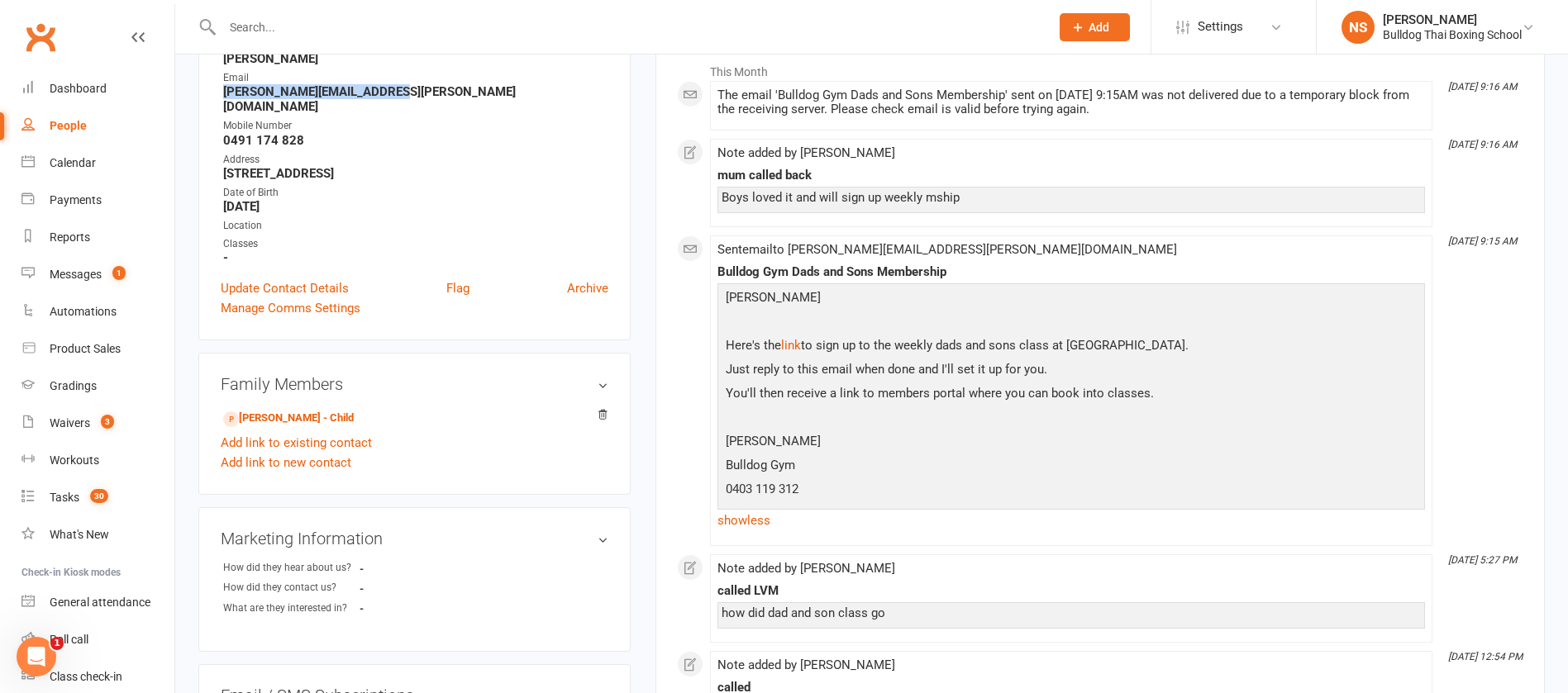
drag, startPoint x: 401, startPoint y: 93, endPoint x: 221, endPoint y: 93, distance: 180.0
click at [221, 93] on li "Email Daniela.nazem@yahoo.com.au" at bounding box center [414, 91] width 388 height 44
copy strong "Daniela.nazem@yahoo.com.au"
drag, startPoint x: 931, startPoint y: 271, endPoint x: 717, endPoint y: 274, distance: 214.0
click at [718, 274] on div "Bulldog Gym Dads and Sons Membership" at bounding box center [1072, 272] width 708 height 14
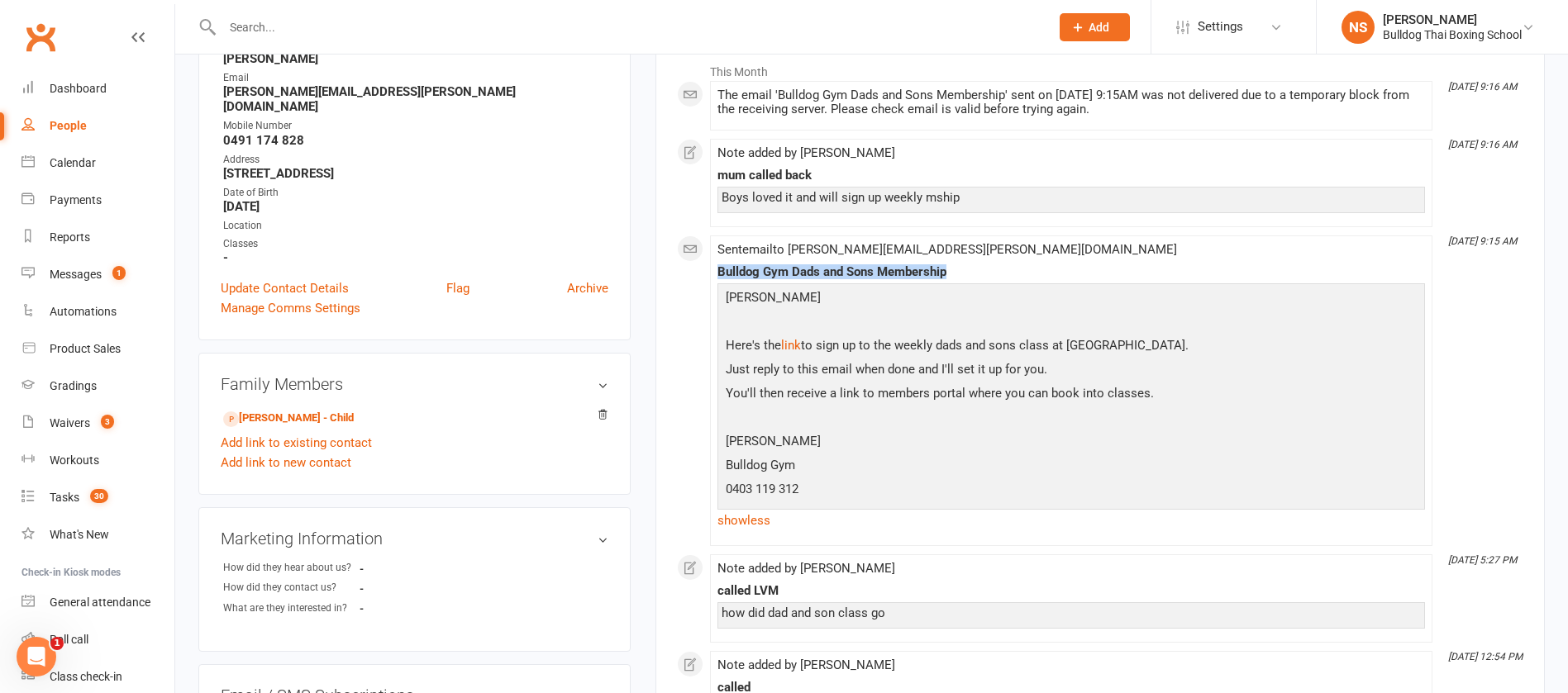
copy div "Bulldog Gym Dads and Sons Membership"
drag, startPoint x: 263, startPoint y: 21, endPoint x: 279, endPoint y: 16, distance: 16.8
click at [263, 22] on input "text" at bounding box center [628, 27] width 821 height 23
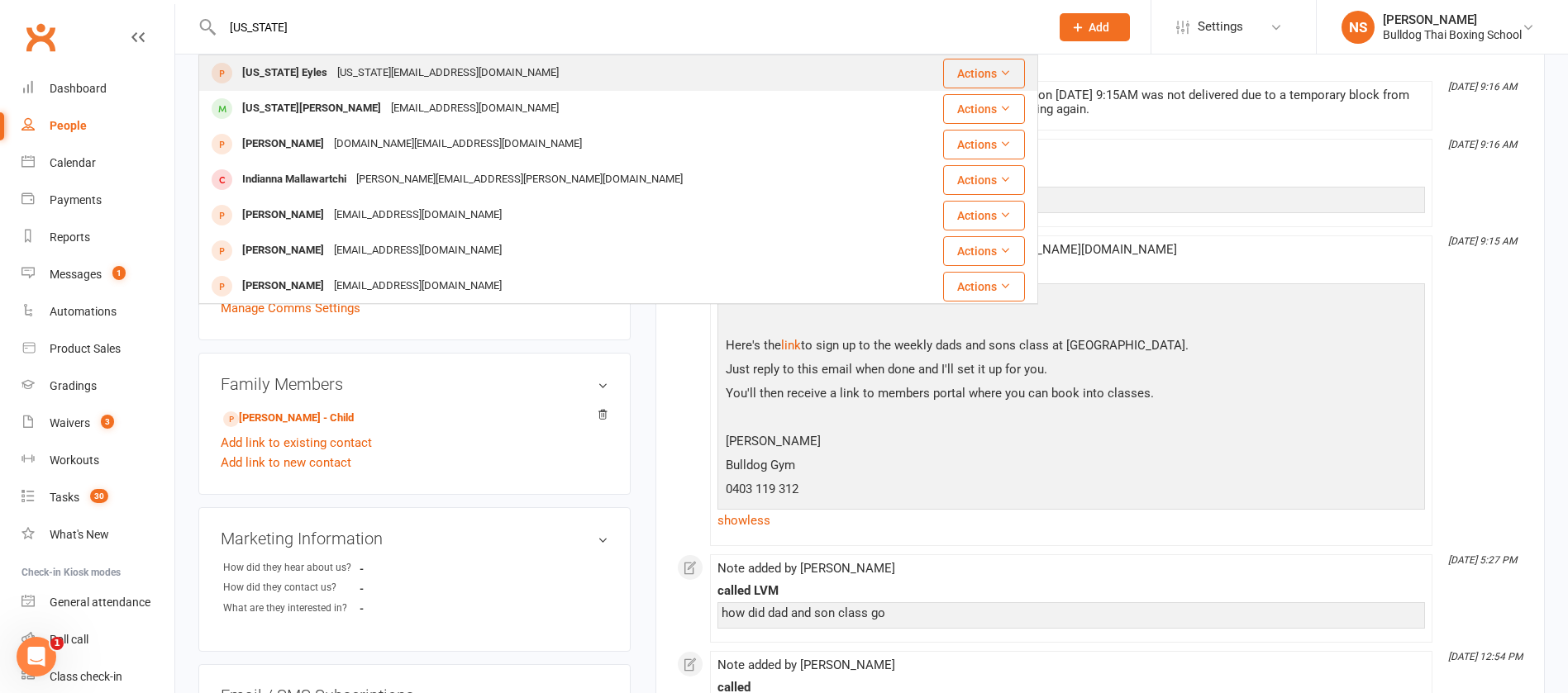
click at [414, 68] on div "[US_STATE][EMAIL_ADDRESS][DOMAIN_NAME]" at bounding box center [448, 73] width 231 height 24
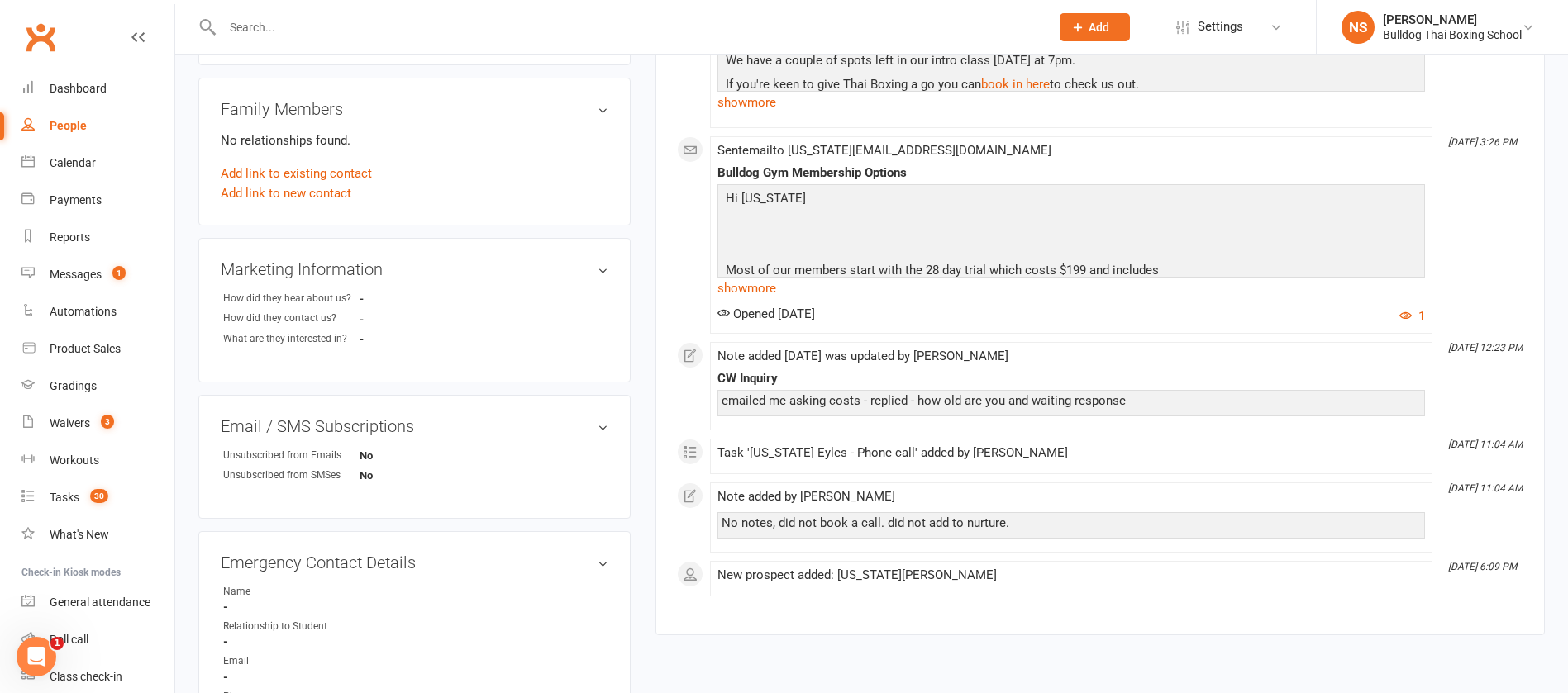
scroll to position [496, 0]
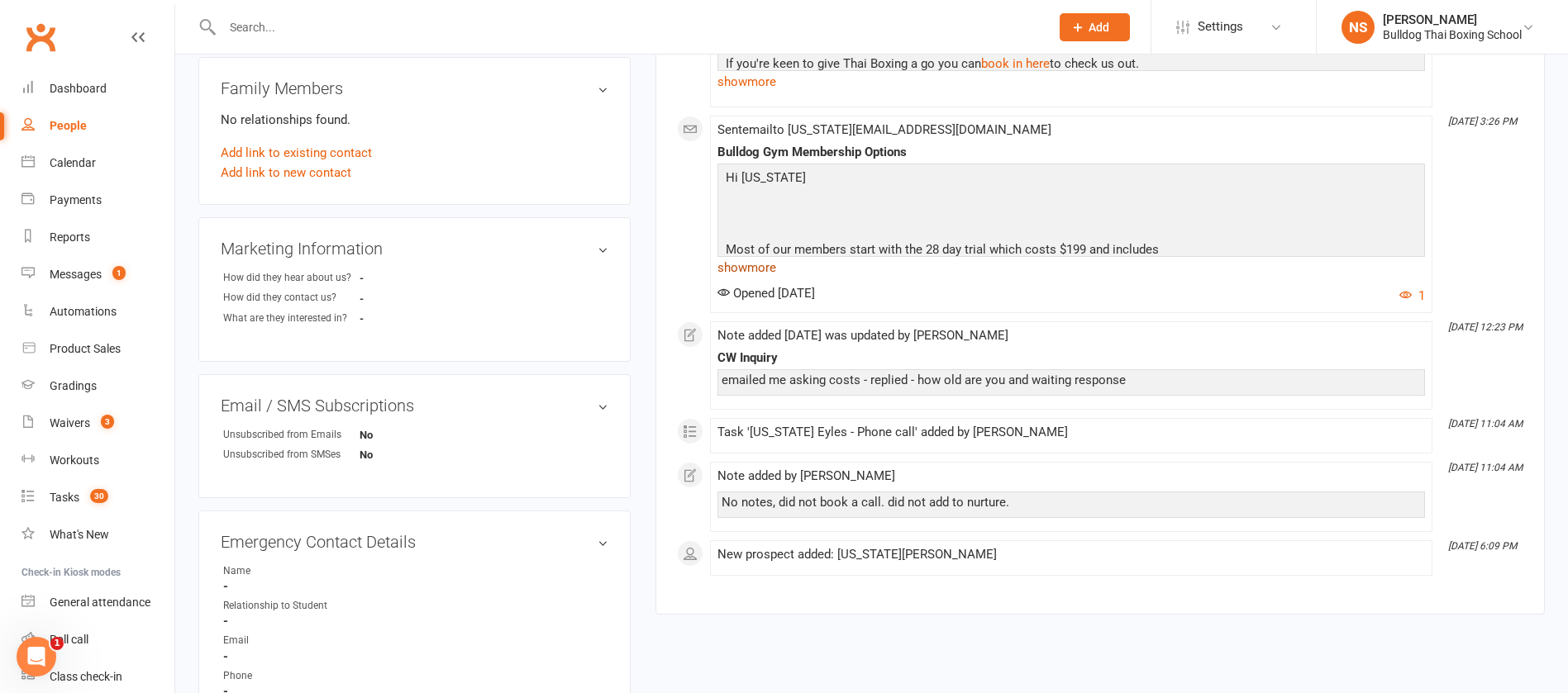
click at [768, 274] on link "show more" at bounding box center [1072, 268] width 708 height 23
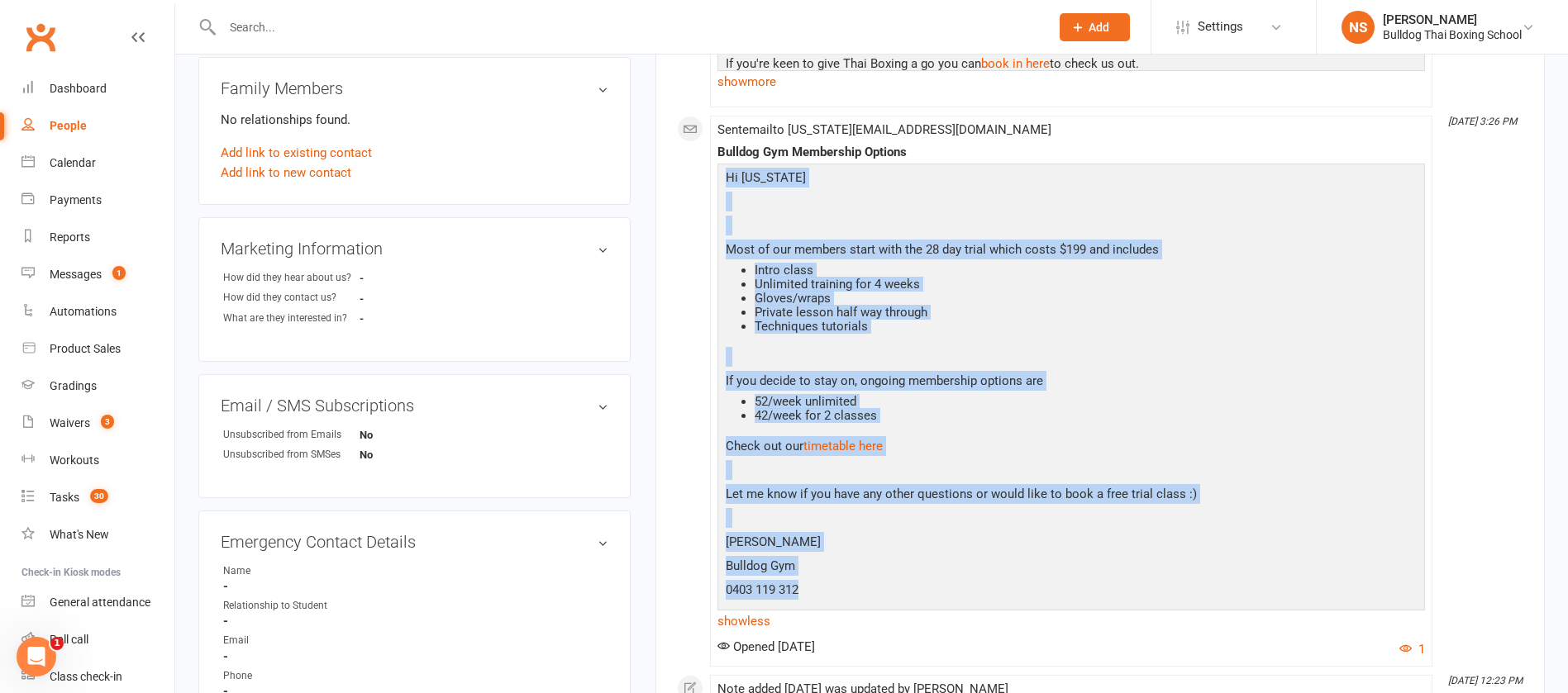
drag, startPoint x: 724, startPoint y: 173, endPoint x: 853, endPoint y: 595, distance: 441.3
click at [853, 595] on div "Hi Indiana Most of our members start with the 28 day trial which costs $199 and…" at bounding box center [1072, 386] width 699 height 437
copy div "Hi Indiana Most of our members start with the 28 day trial which costs $199 and…"
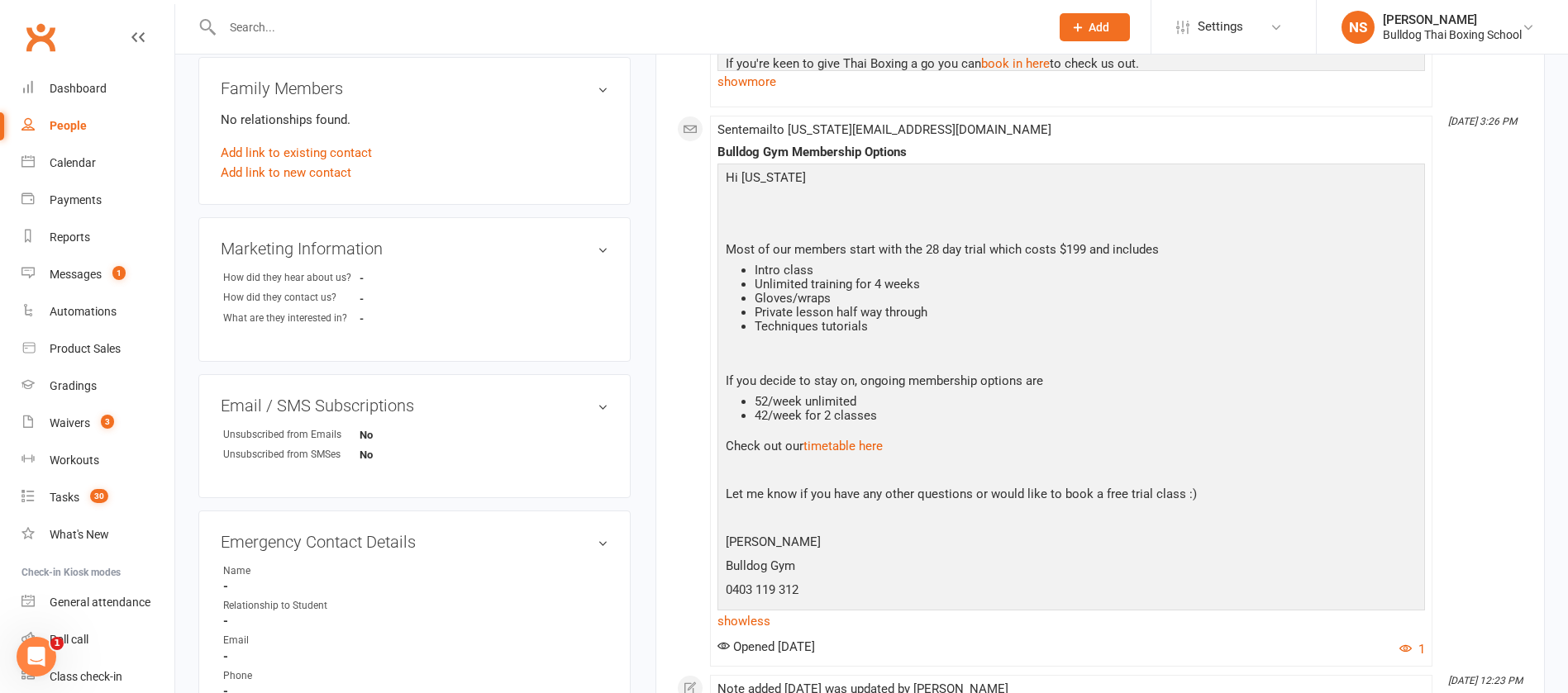
click at [629, 394] on div "Email / SMS Subscriptions edit Unsubscribed from Emails No Unsubscribed from SM…" at bounding box center [414, 437] width 433 height 124
click at [59, 496] on div "Tasks" at bounding box center [64, 497] width 29 height 13
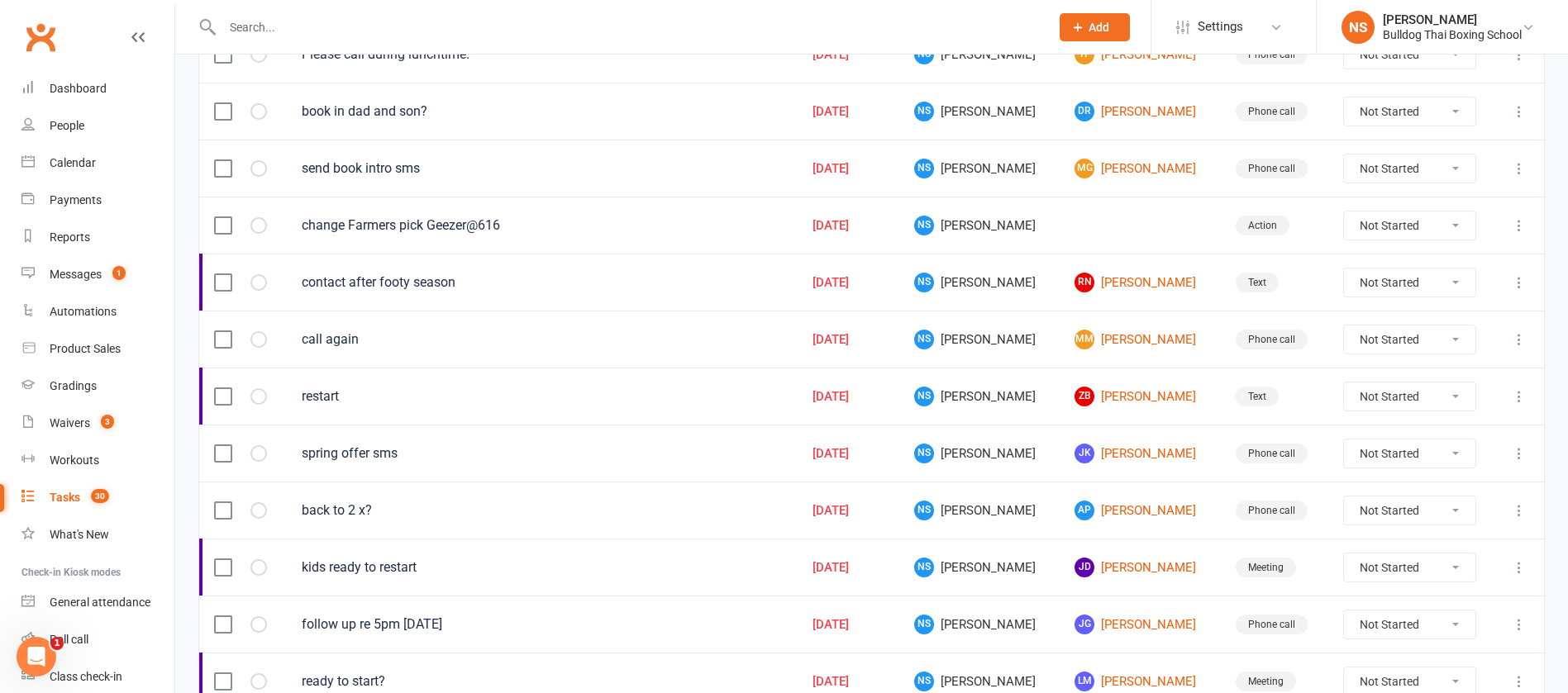
scroll to position [744, 0]
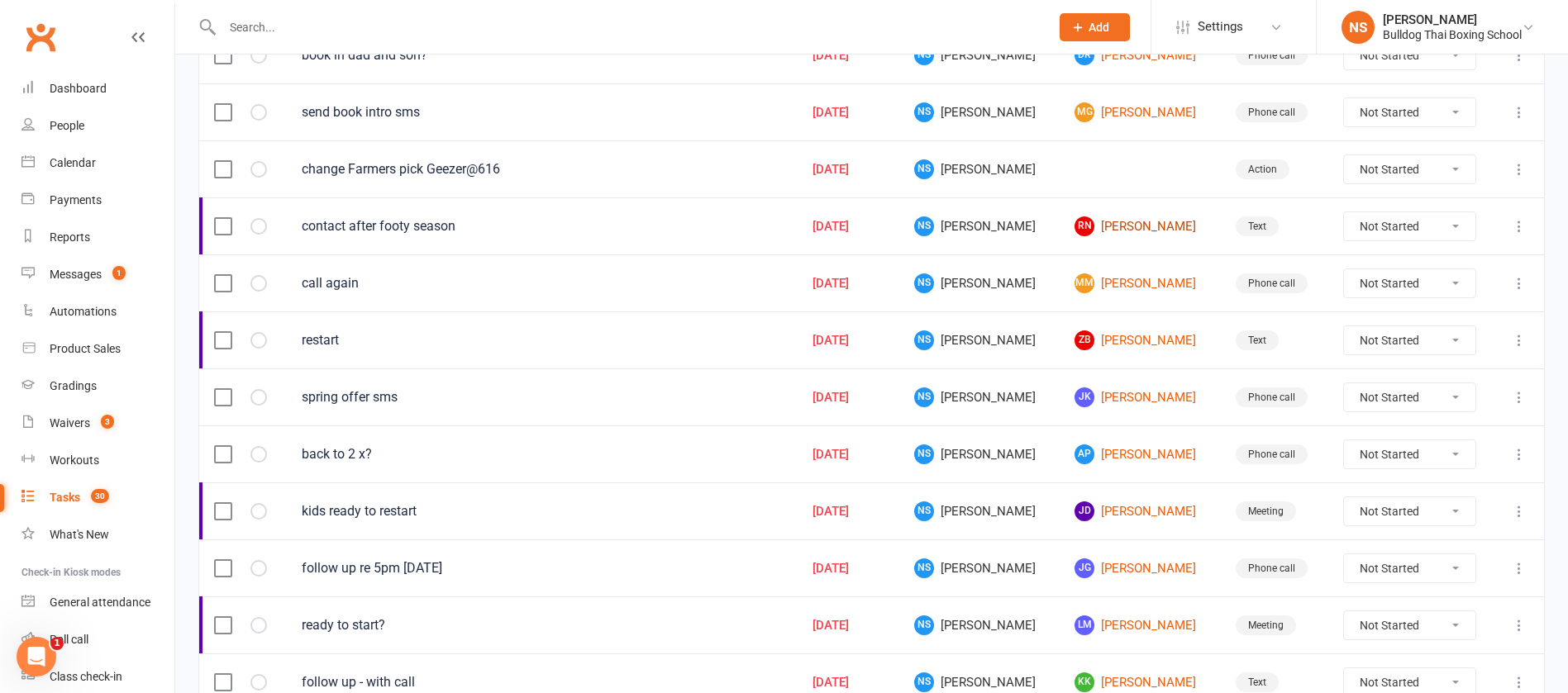
click at [1120, 227] on link "RN Rajie Naicker" at bounding box center [1140, 226] width 130 height 20
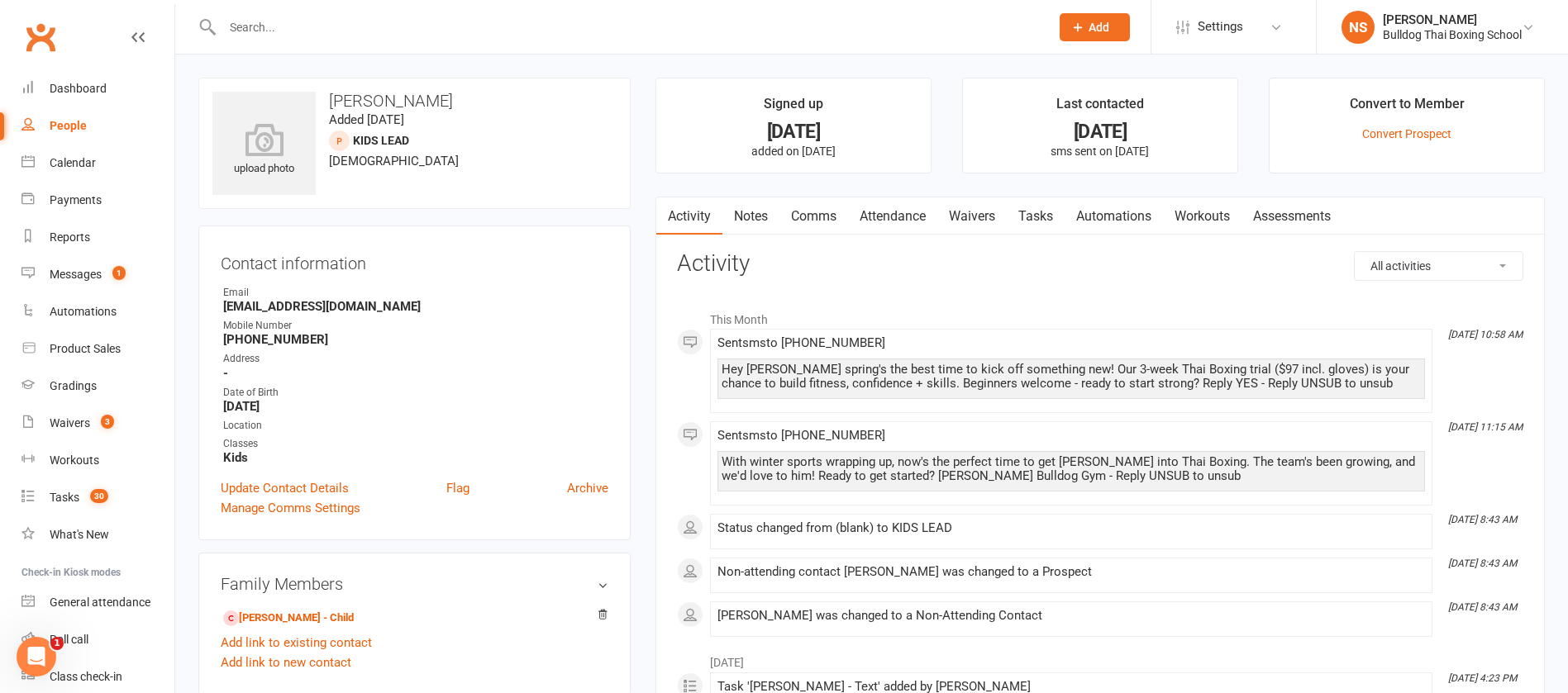
click at [755, 220] on link "Notes" at bounding box center [751, 217] width 57 height 38
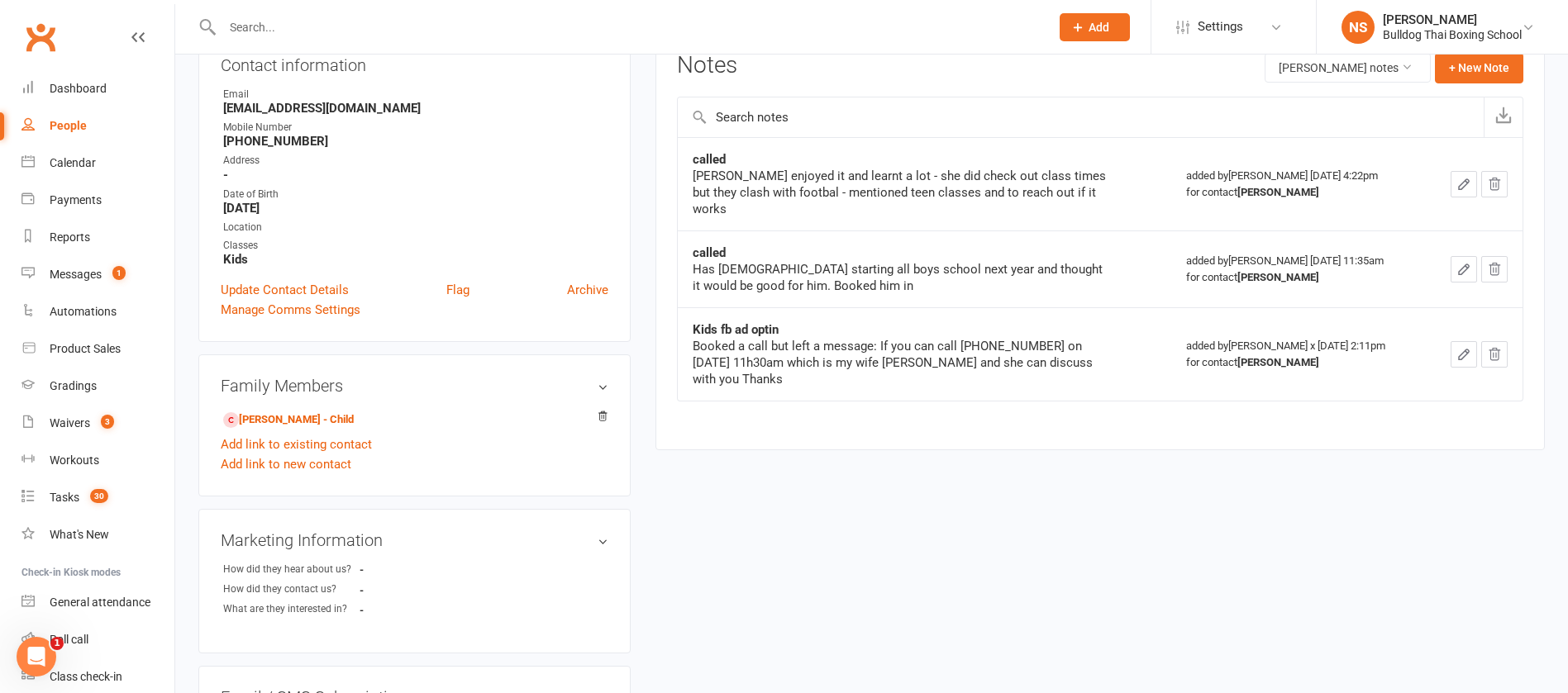
scroll to position [248, 0]
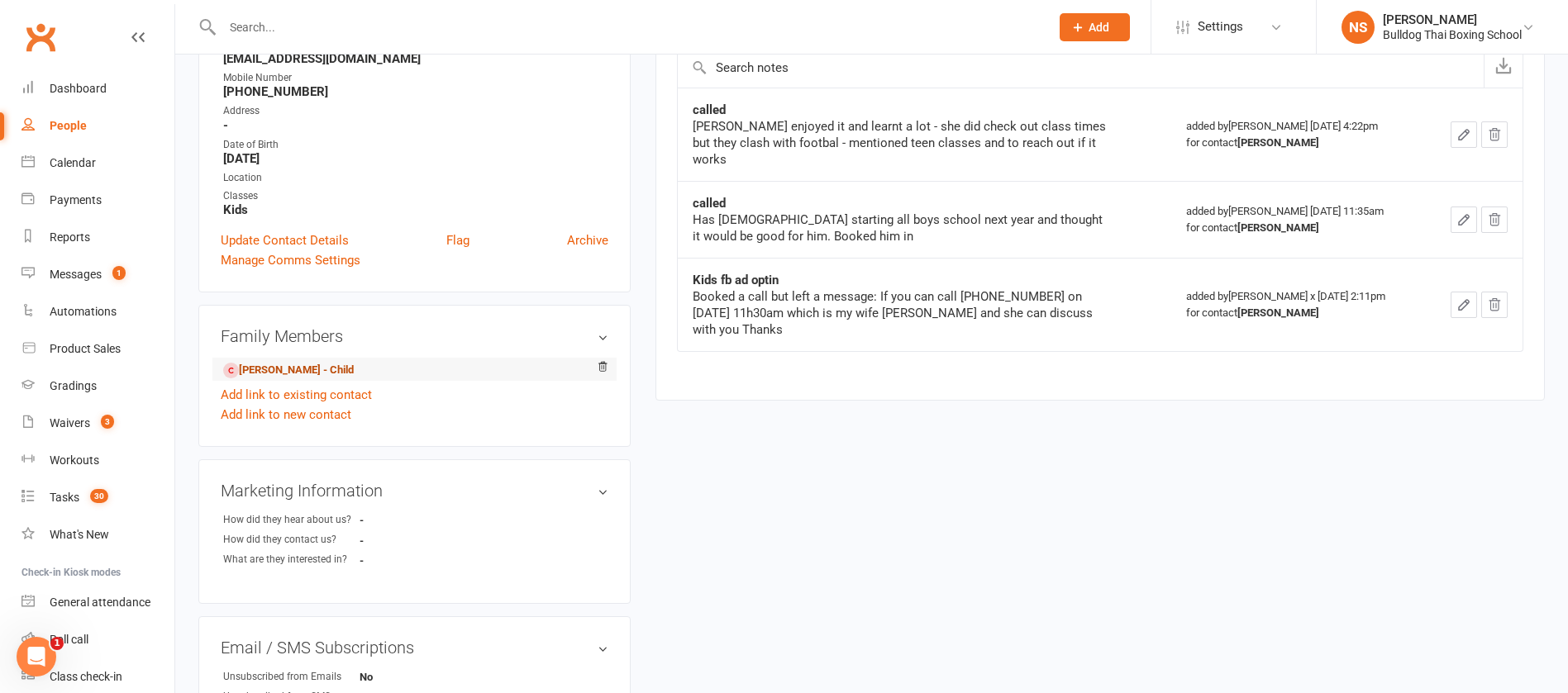
click at [282, 368] on link "Kiran Naicker - Child" at bounding box center [288, 370] width 130 height 17
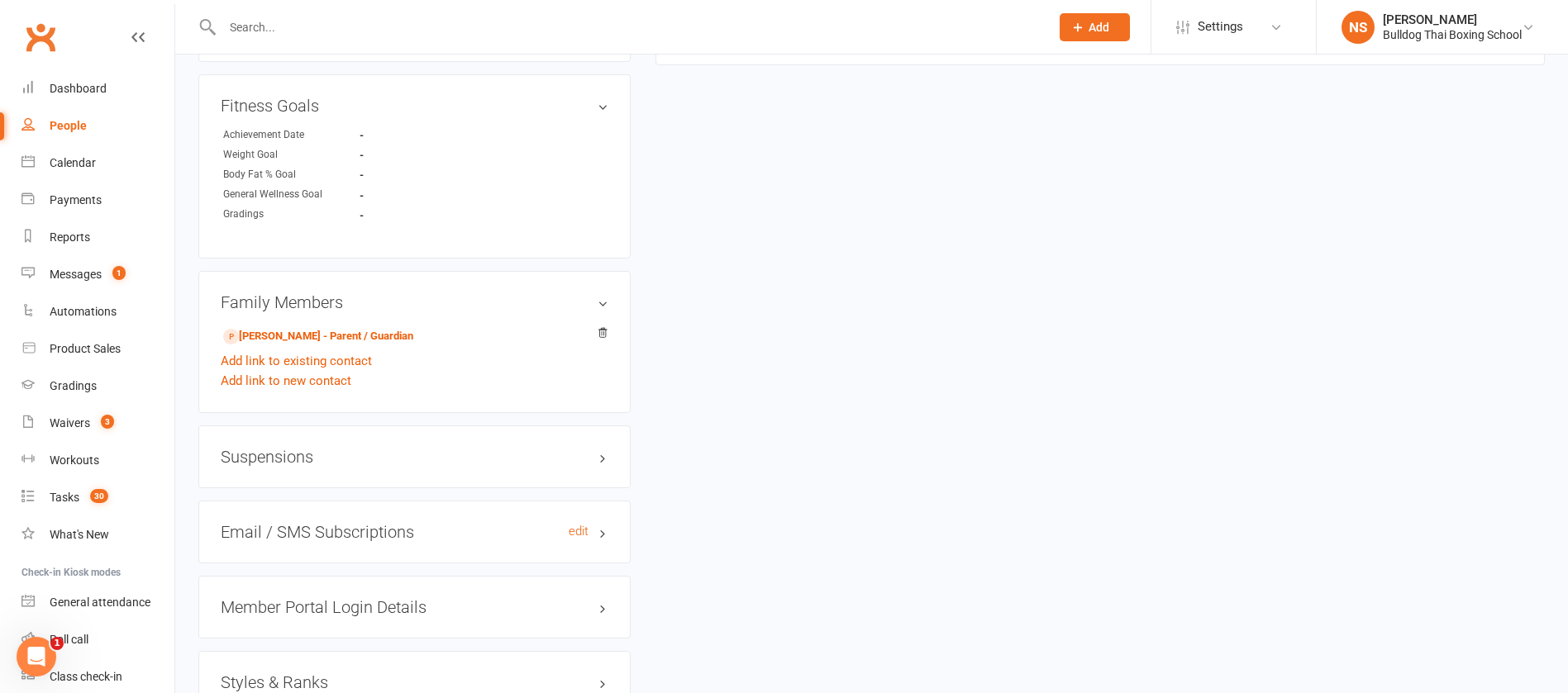
scroll to position [992, 0]
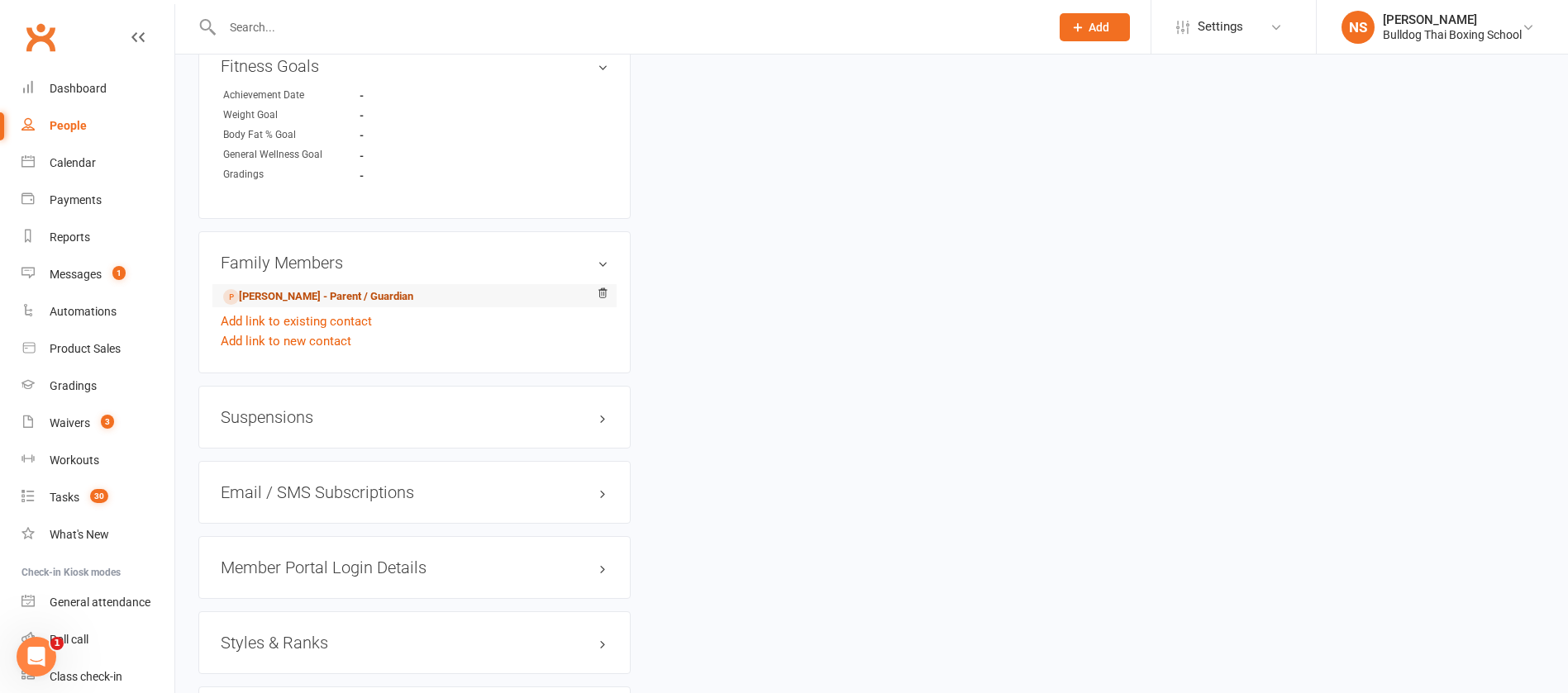
click at [307, 301] on link "Rajie Naicker - Parent / Guardian" at bounding box center [319, 297] width 190 height 17
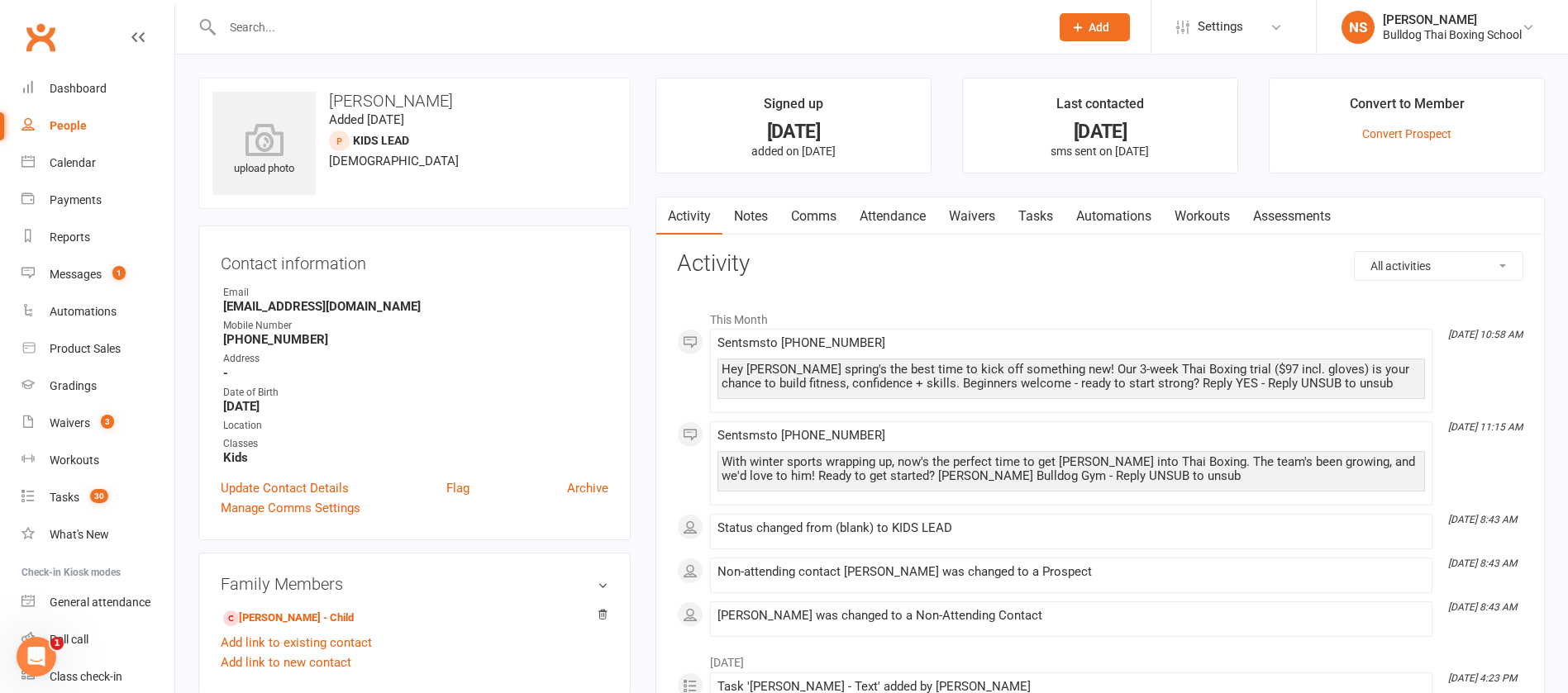
click at [807, 207] on link "Comms" at bounding box center [813, 217] width 68 height 38
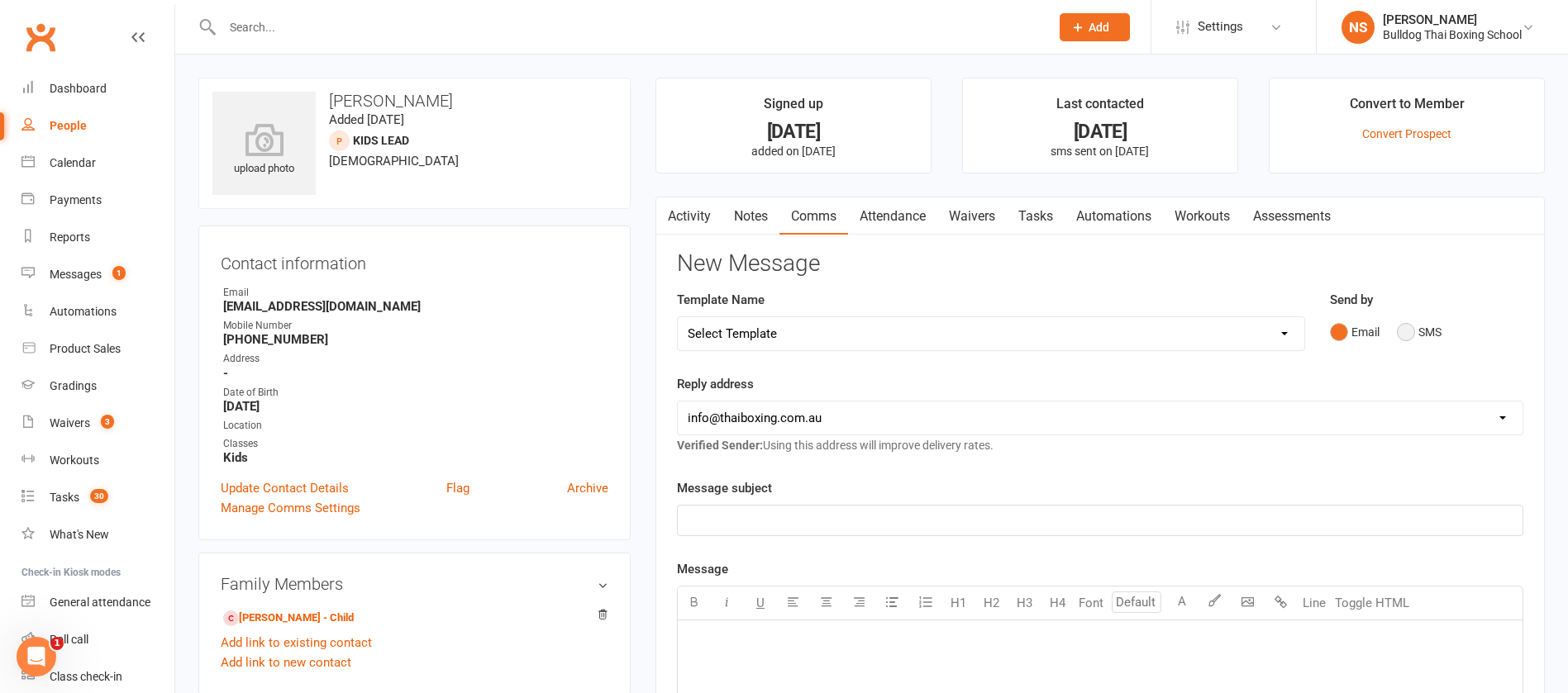
click at [1410, 328] on button "SMS" at bounding box center [1419, 332] width 45 height 31
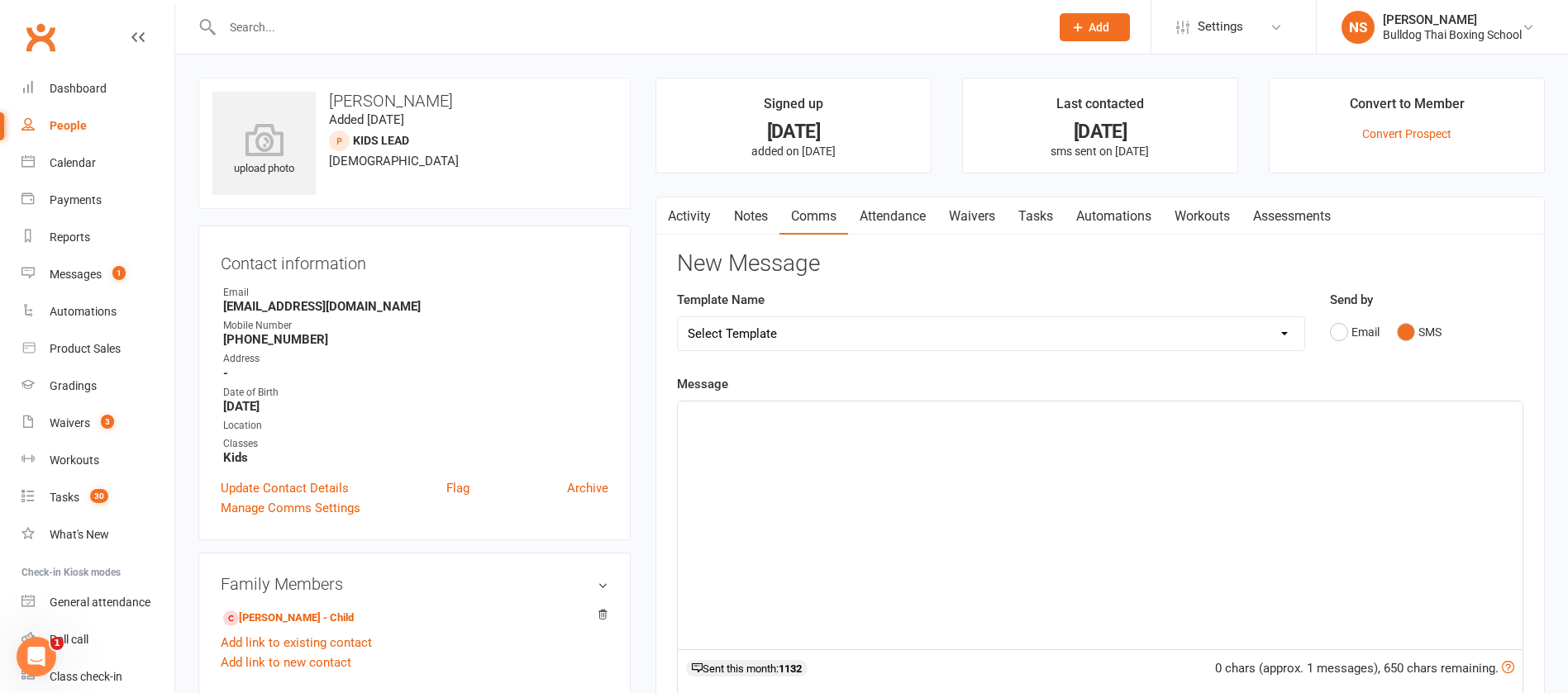
drag, startPoint x: 760, startPoint y: 419, endPoint x: 769, endPoint y: 415, distance: 9.8
click at [759, 418] on p "﻿" at bounding box center [1101, 416] width 825 height 20
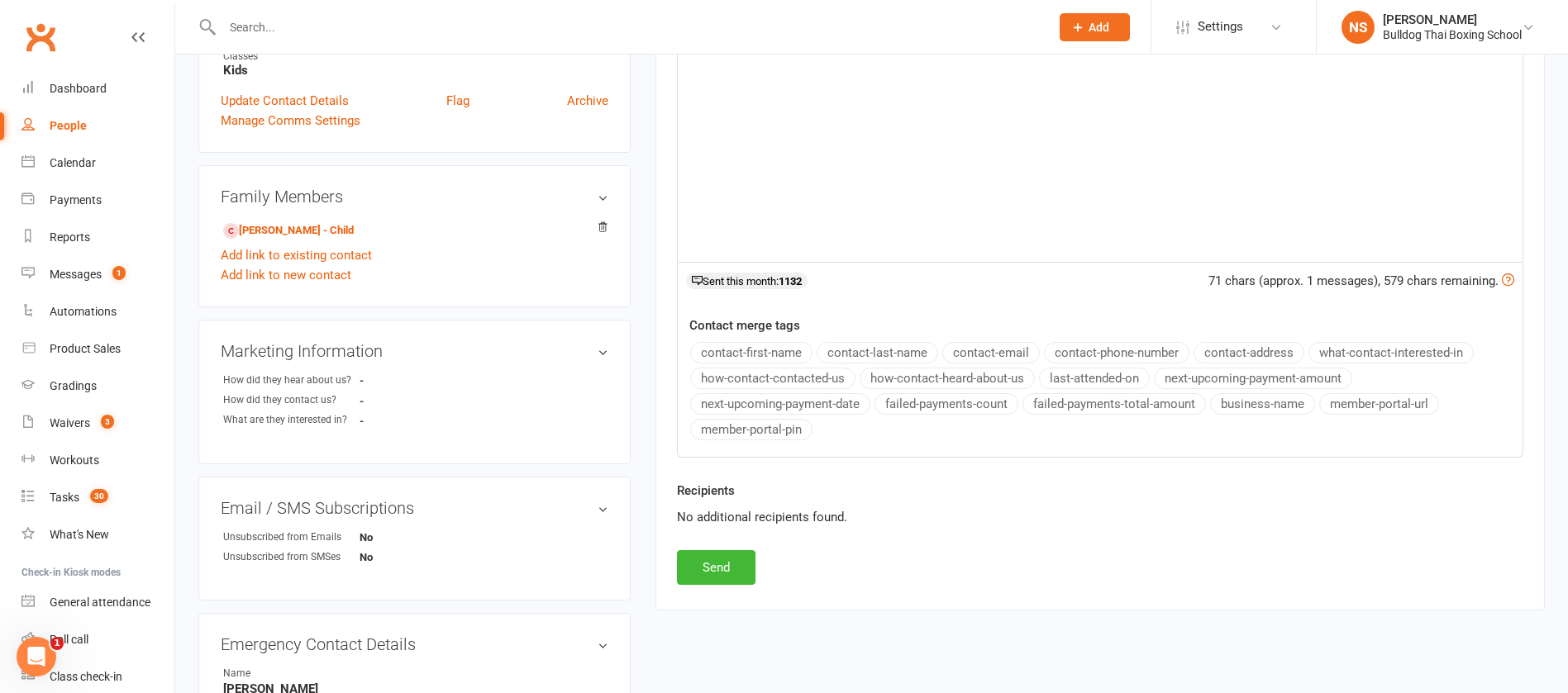
scroll to position [496, 0]
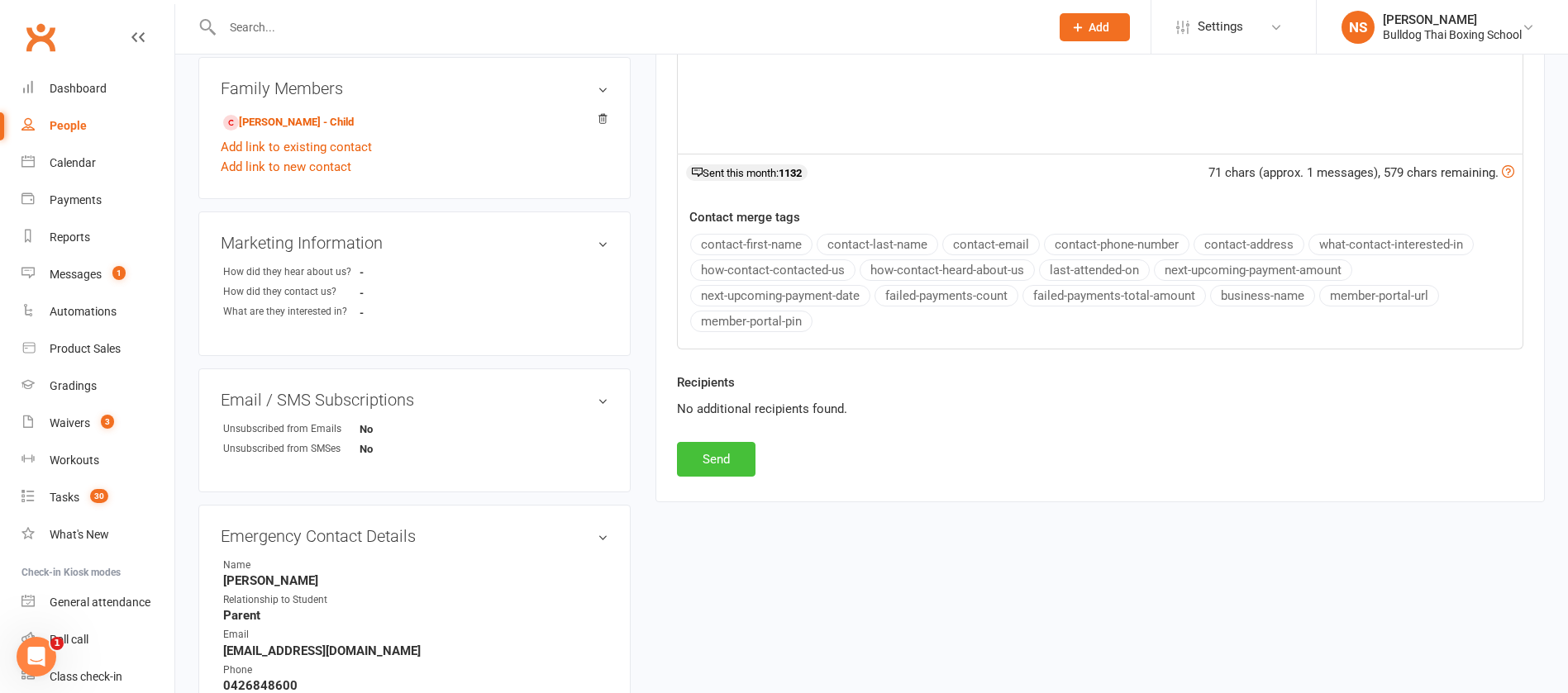
click at [722, 459] on button "Send" at bounding box center [716, 459] width 79 height 35
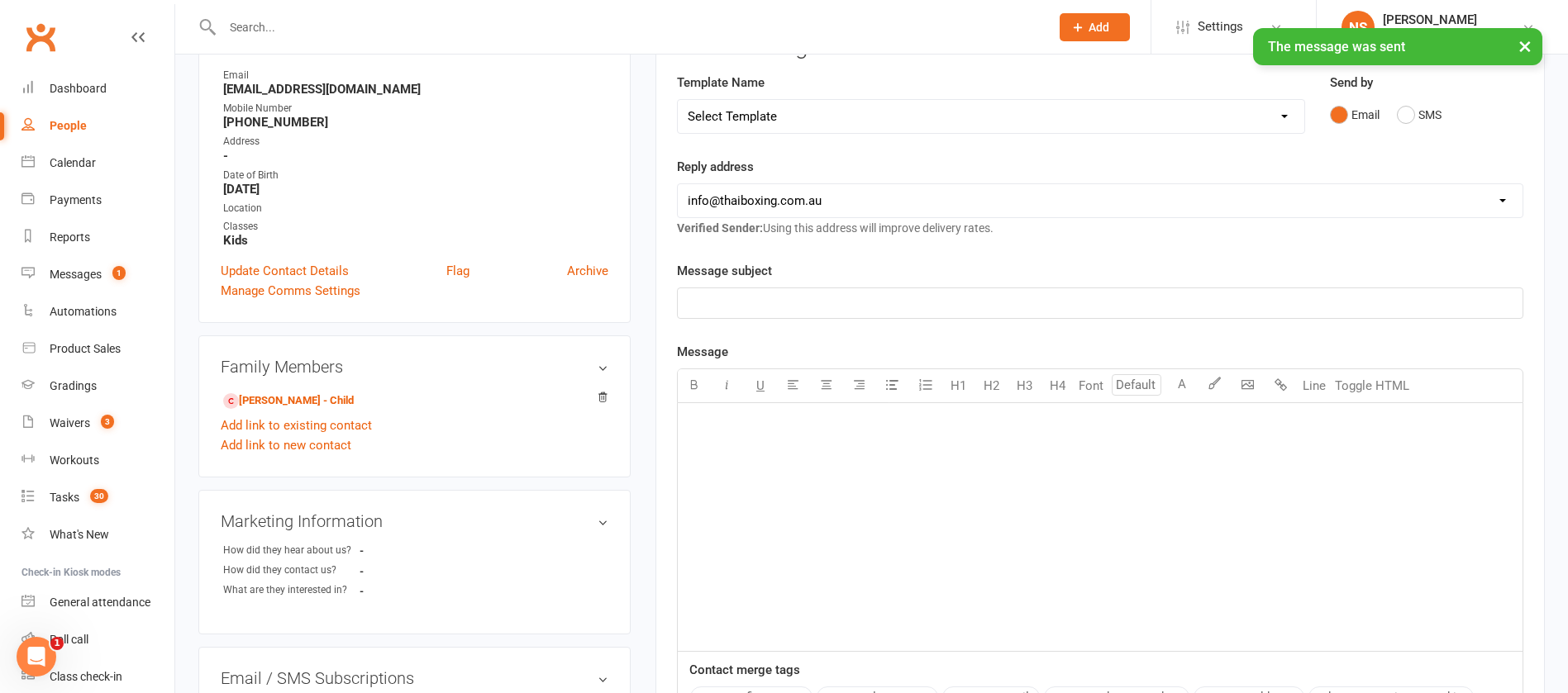
scroll to position [0, 0]
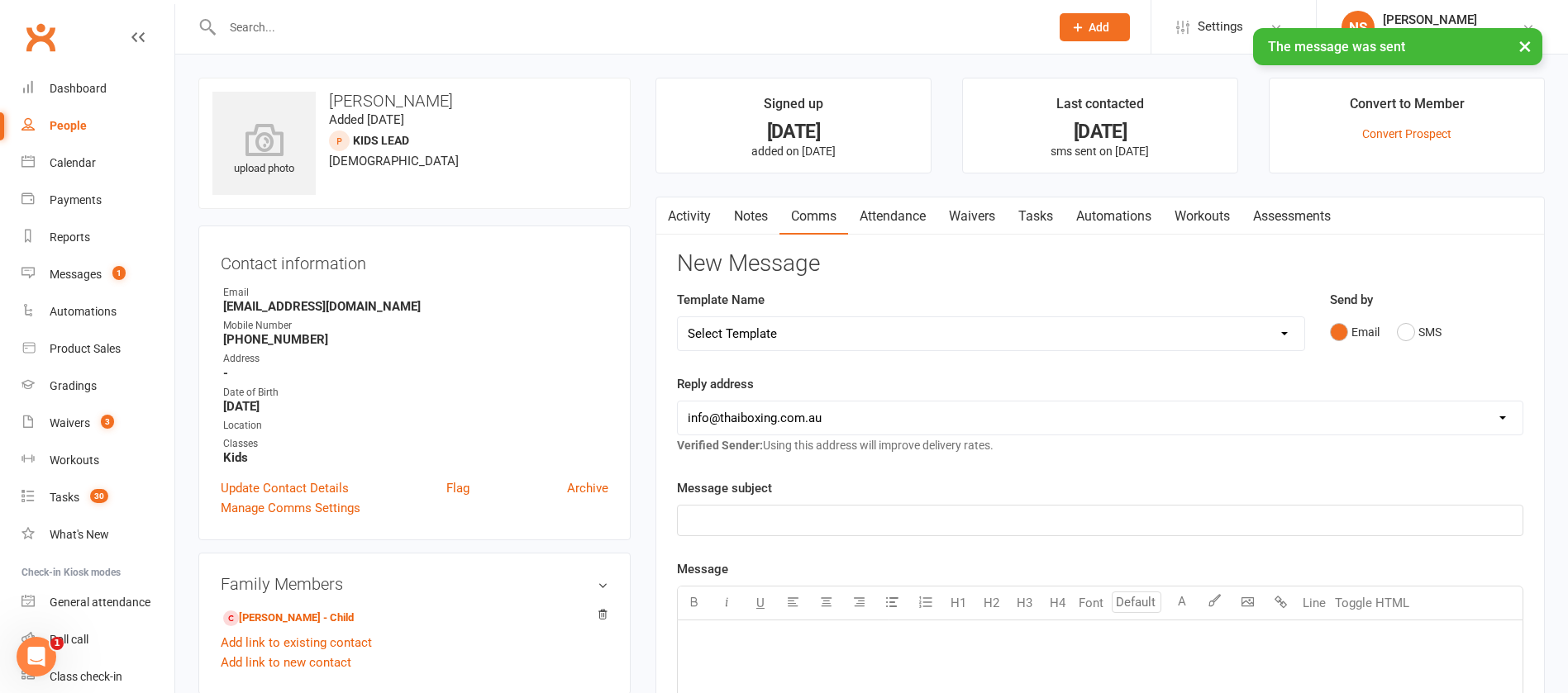
click at [1034, 209] on link "Tasks" at bounding box center [1035, 217] width 58 height 38
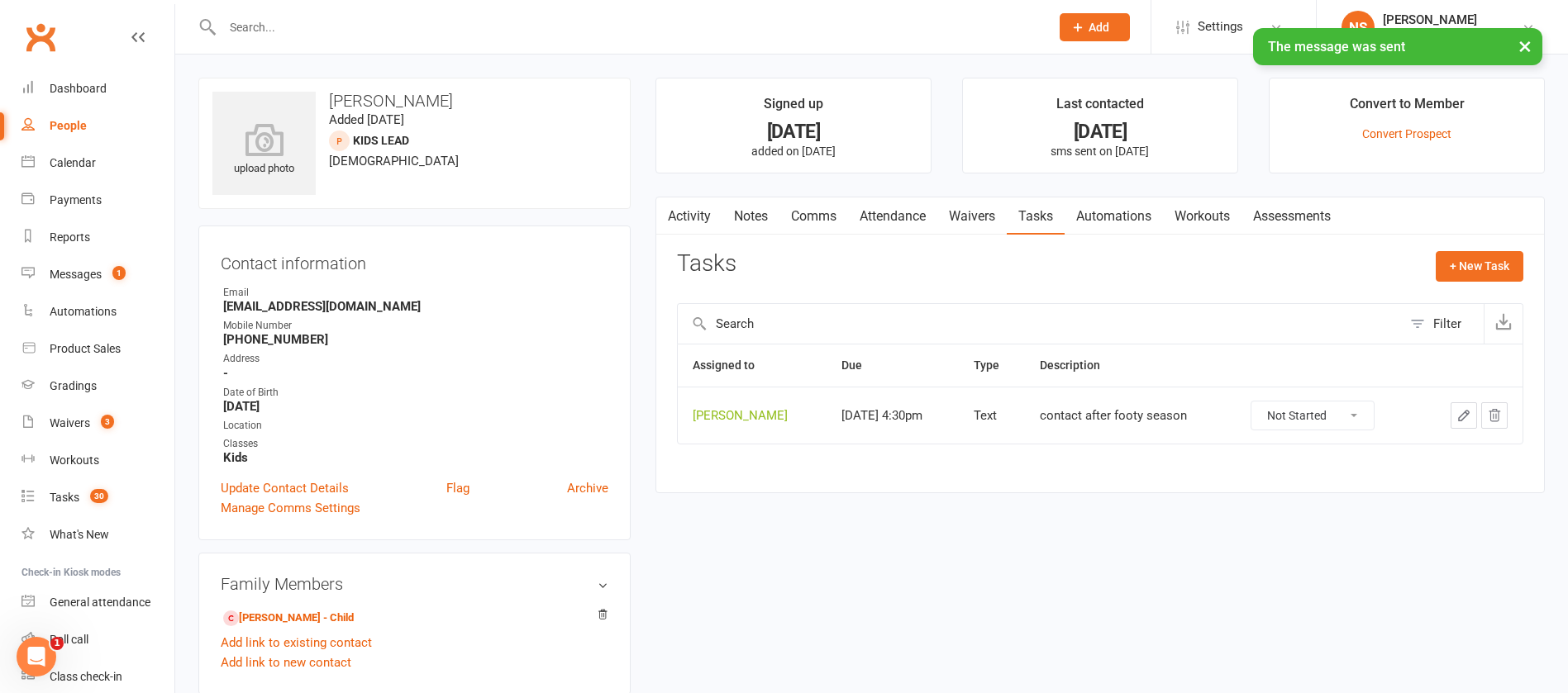
click at [1464, 413] on icon "button" at bounding box center [1464, 415] width 15 height 15
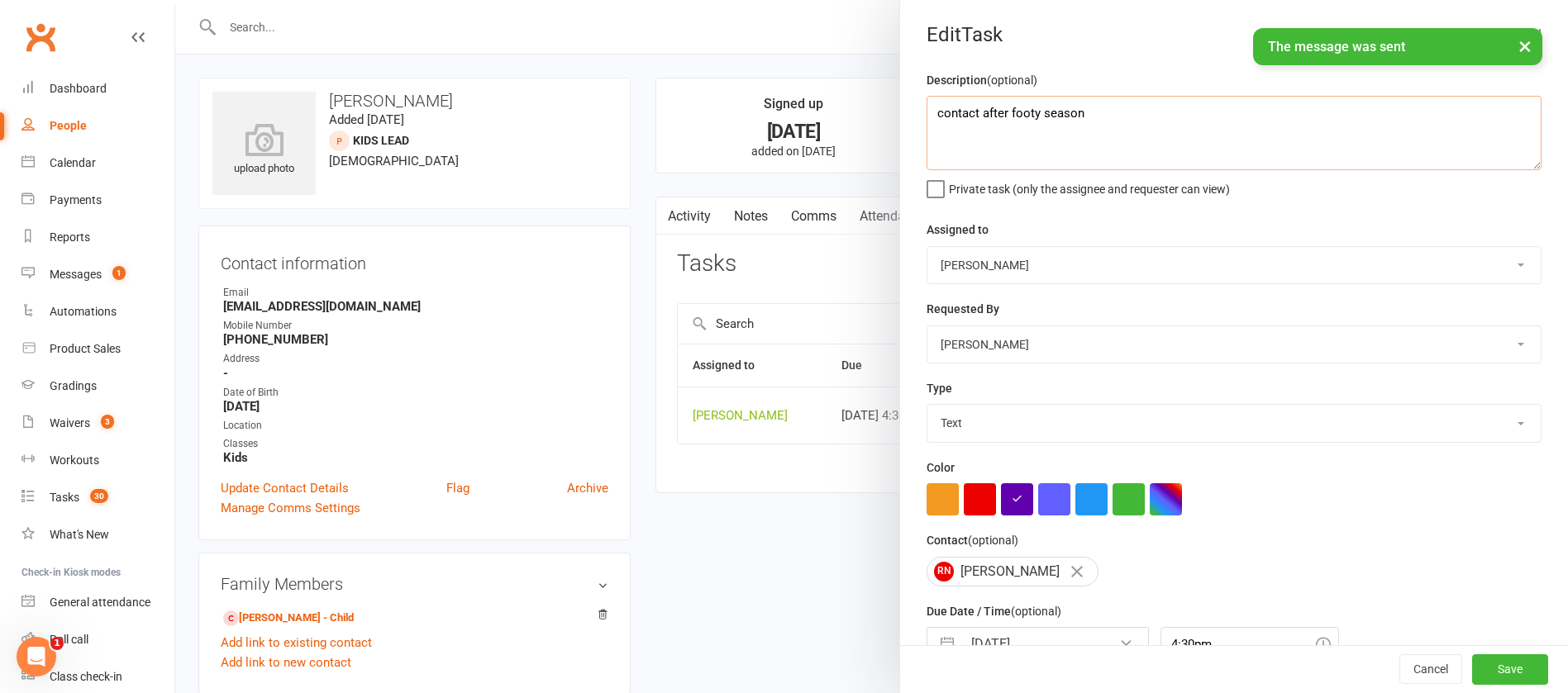
drag, startPoint x: 1109, startPoint y: 114, endPoint x: 851, endPoint y: 132, distance: 258.6
click at [175, 0] on react-component "Edit Task Description (optional) contact after footy season Private task (only …" at bounding box center [175, 0] width 0 height 0
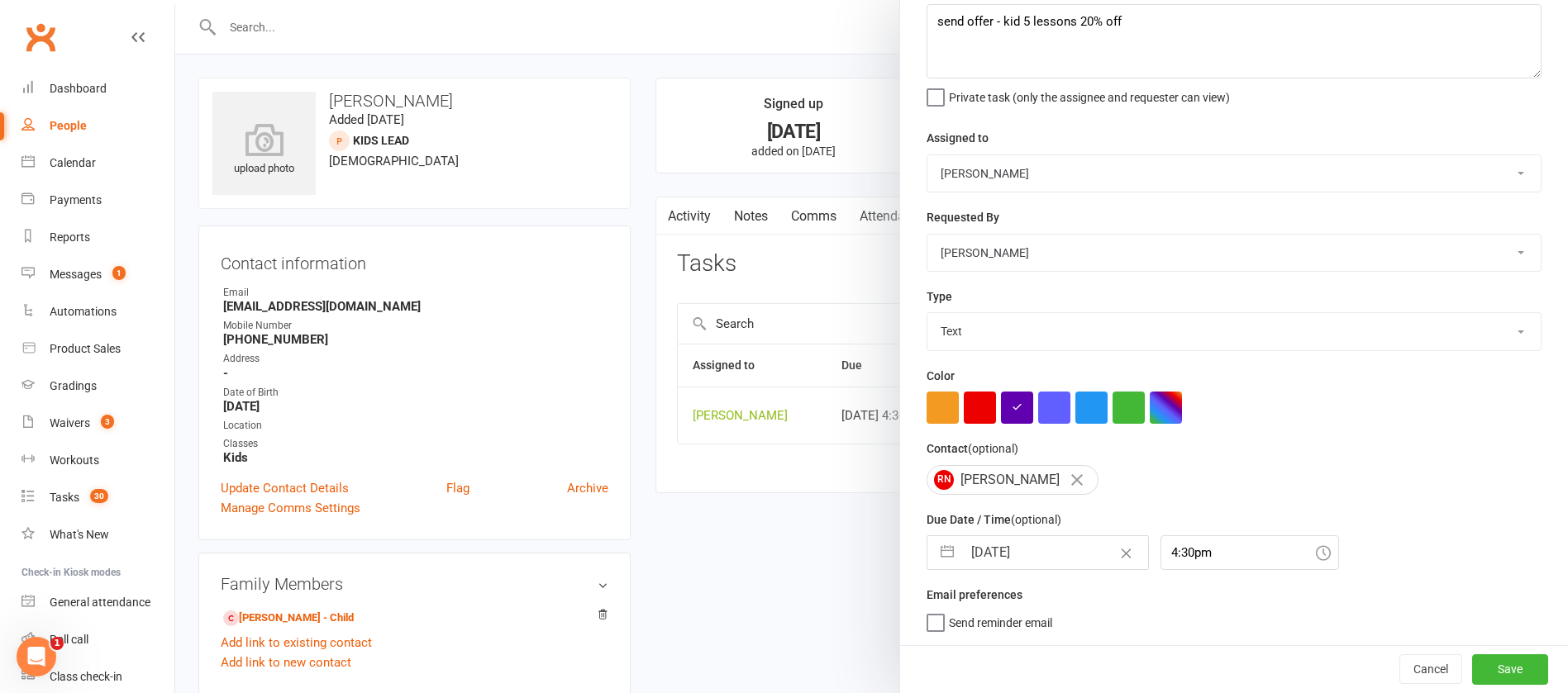
click at [1030, 558] on input "[DATE]" at bounding box center [1055, 552] width 186 height 33
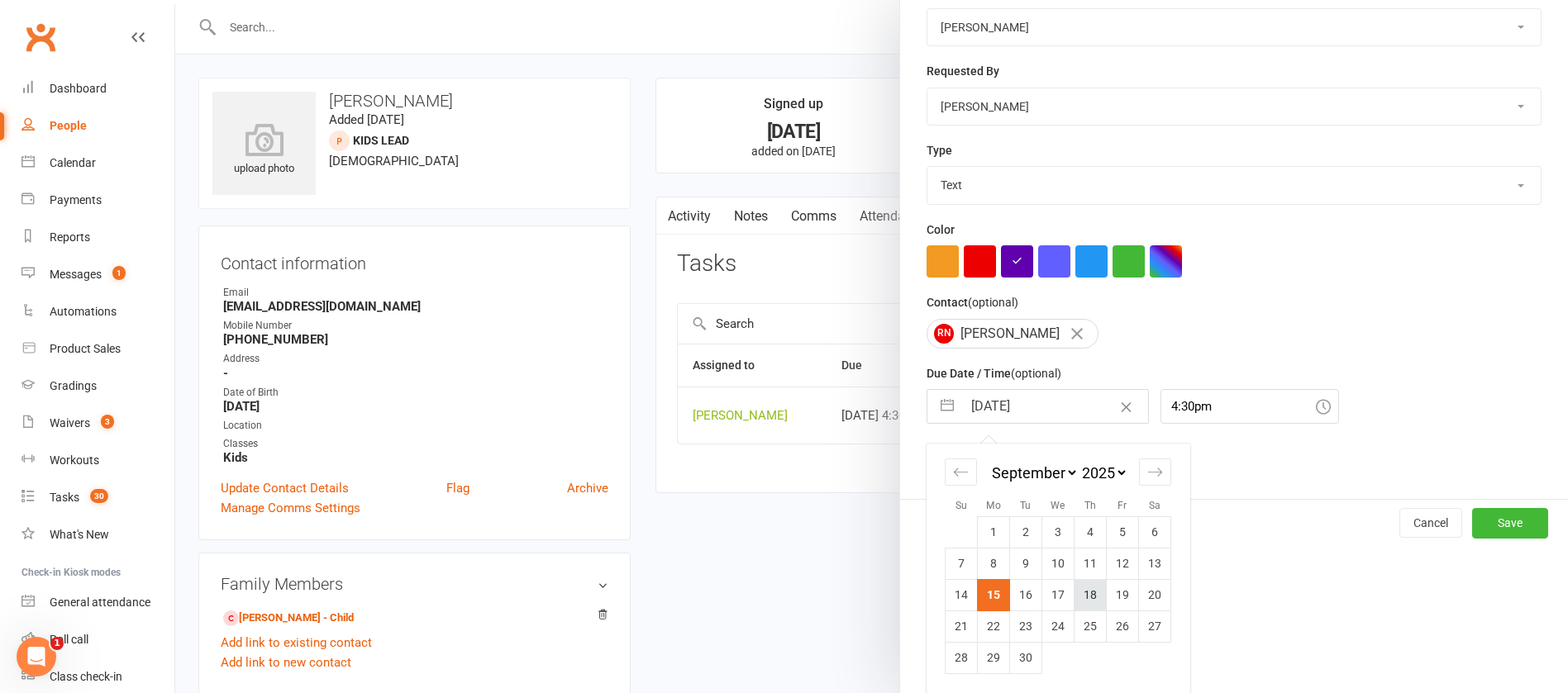
scroll to position [243, 0]
click at [1148, 473] on icon "Move forward to switch to the next month." at bounding box center [1155, 472] width 16 height 16
click at [1110, 557] on td "10" at bounding box center [1122, 564] width 32 height 31
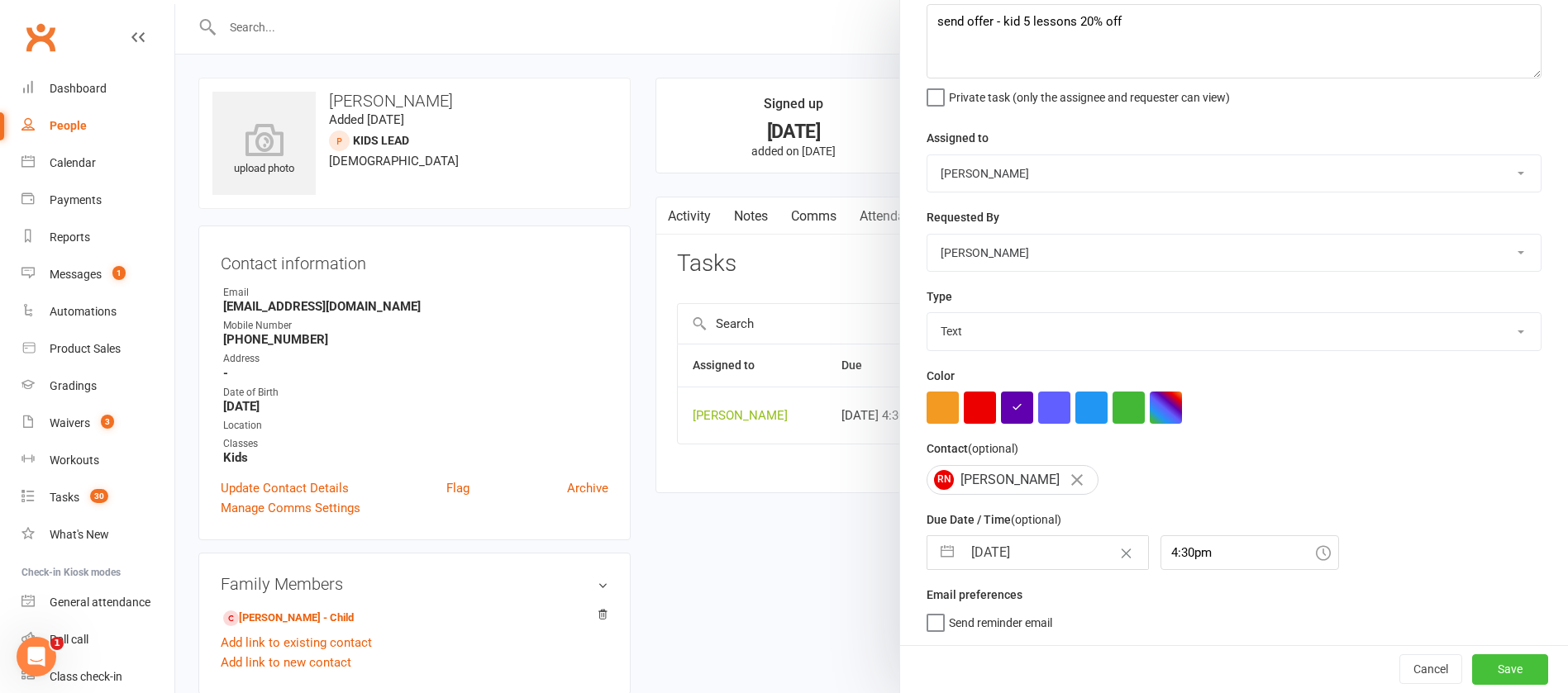
click at [1483, 668] on button "Save" at bounding box center [1510, 669] width 76 height 29
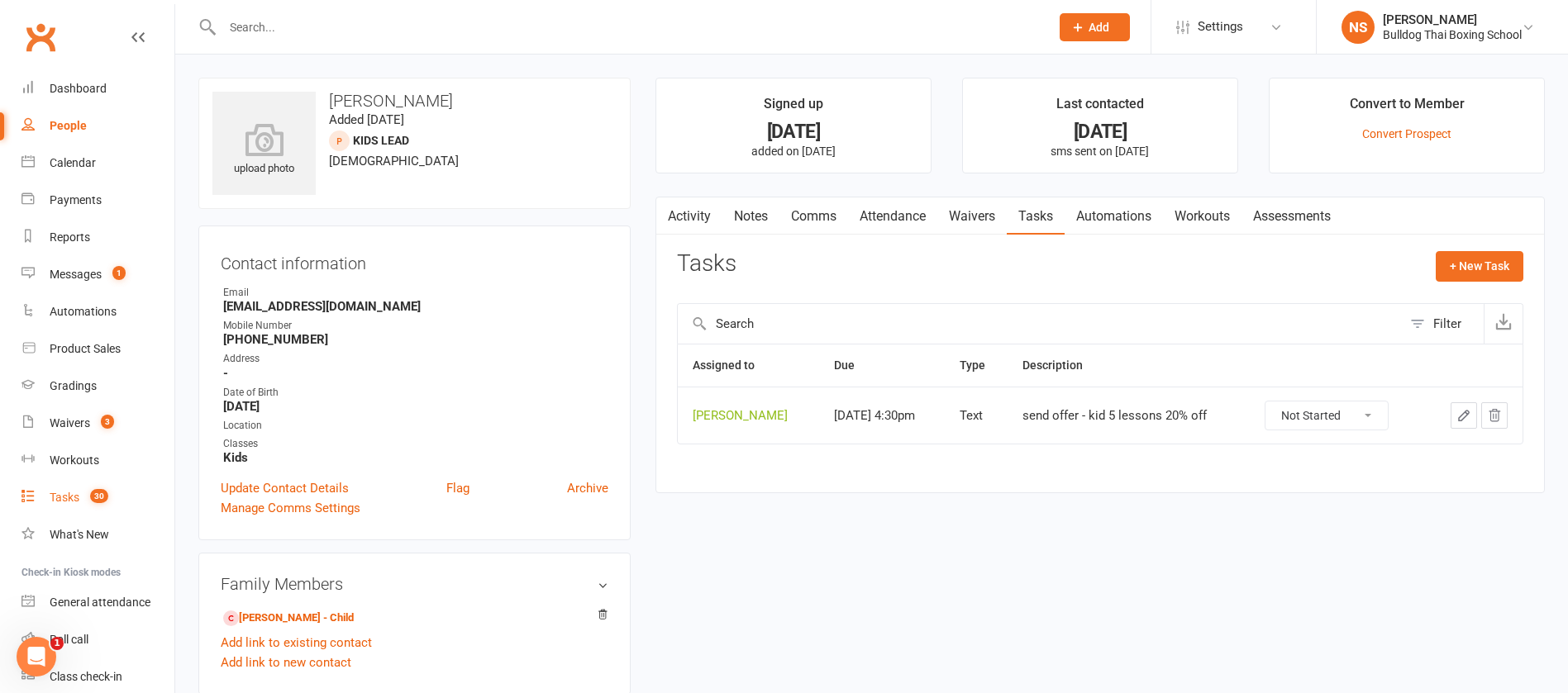
click at [66, 496] on div "Tasks" at bounding box center [64, 497] width 29 height 13
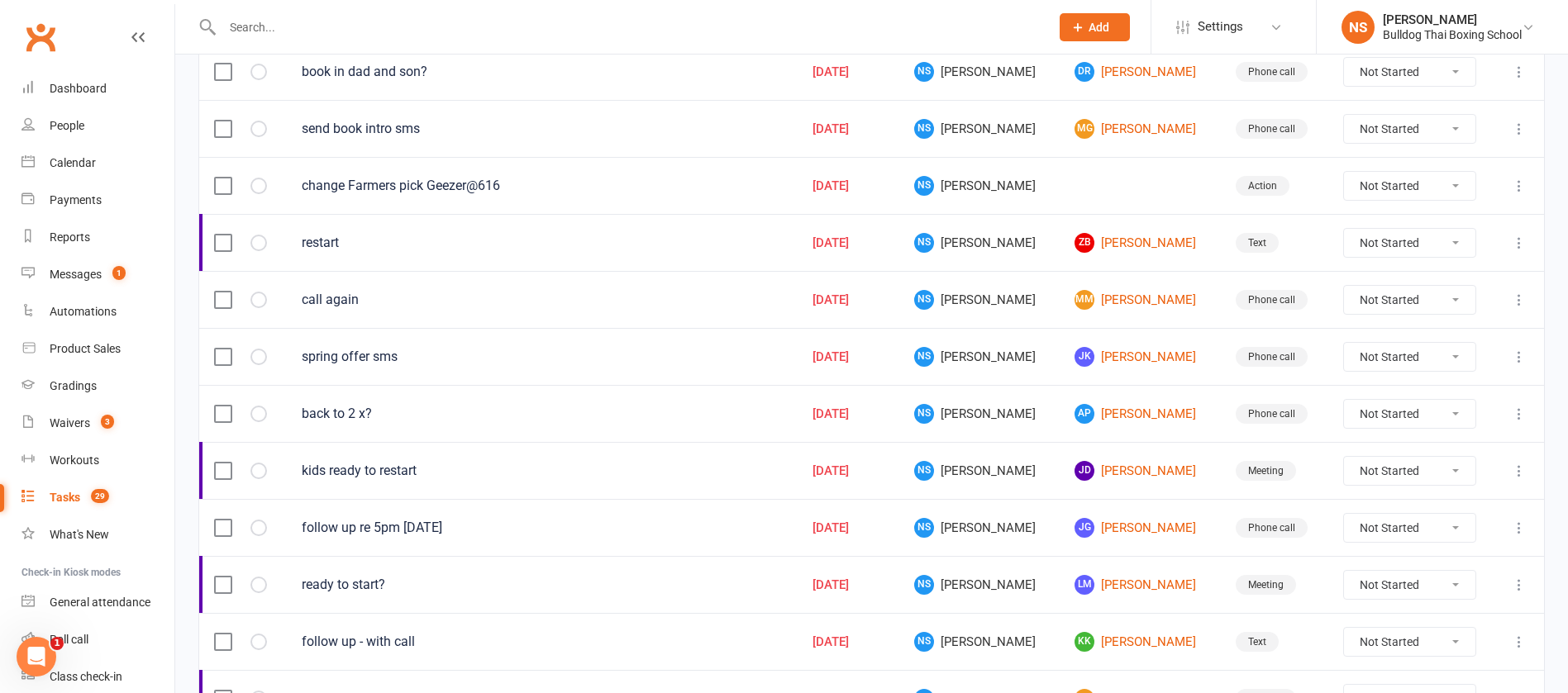
scroll to position [744, 0]
